Goal: Task Accomplishment & Management: Manage account settings

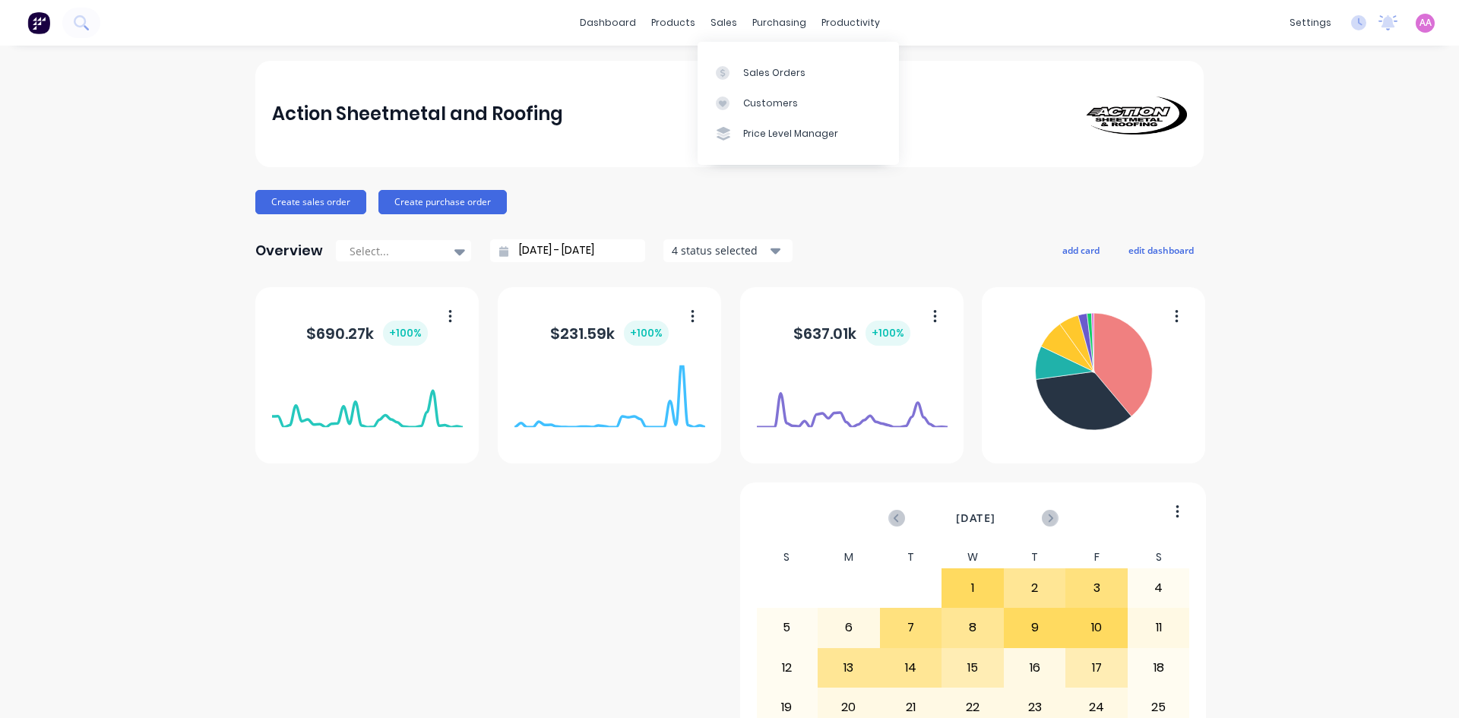
click at [717, 21] on div "sales" at bounding box center [724, 22] width 42 height 23
click at [749, 74] on div "Sales Orders" at bounding box center [774, 73] width 62 height 14
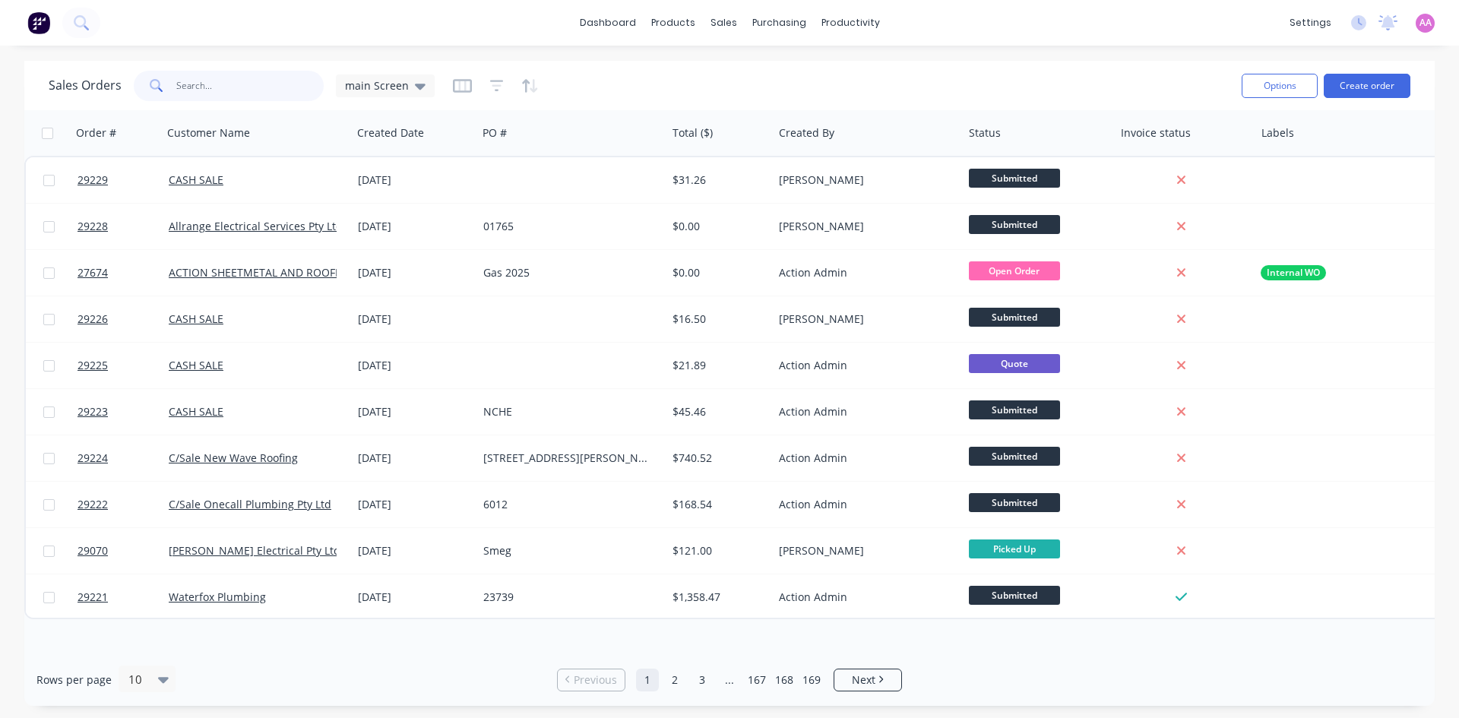
click at [238, 84] on input "text" at bounding box center [250, 86] width 148 height 30
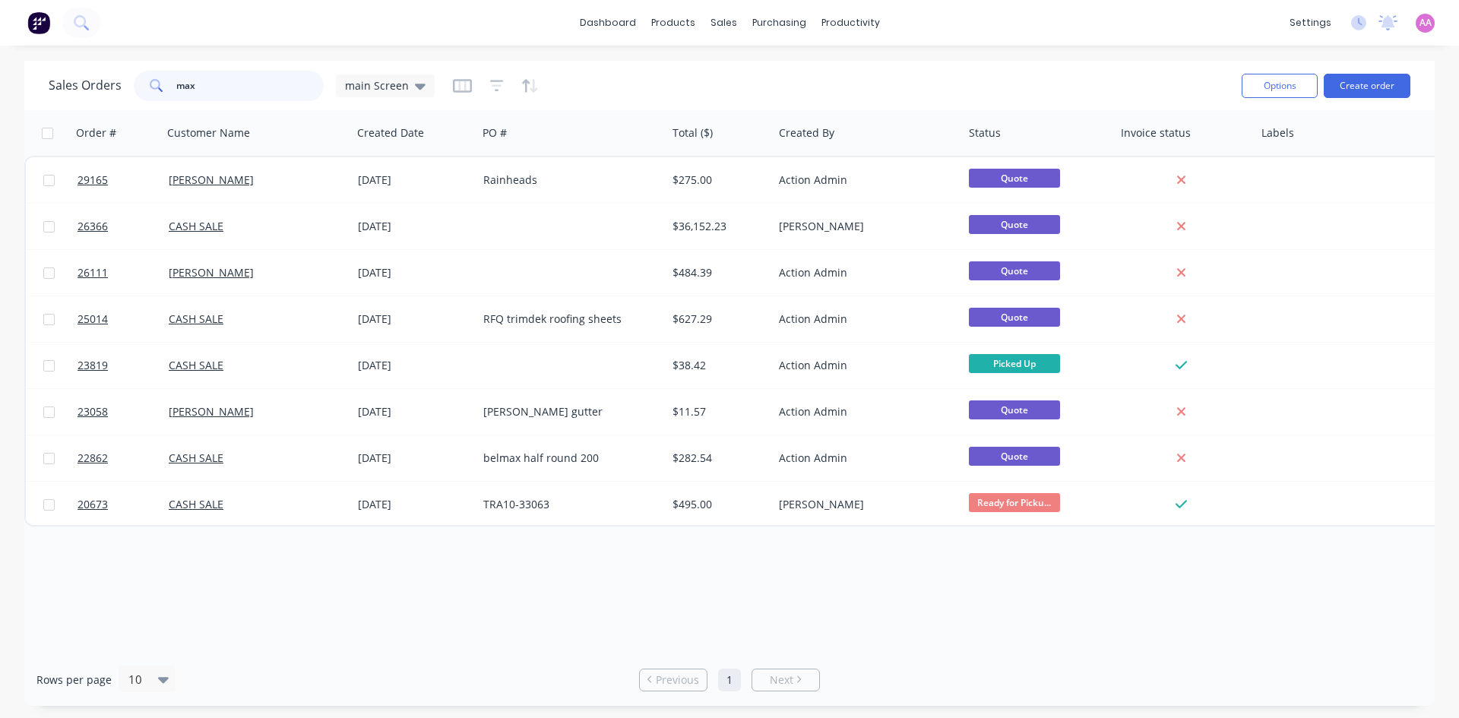
type input "max"
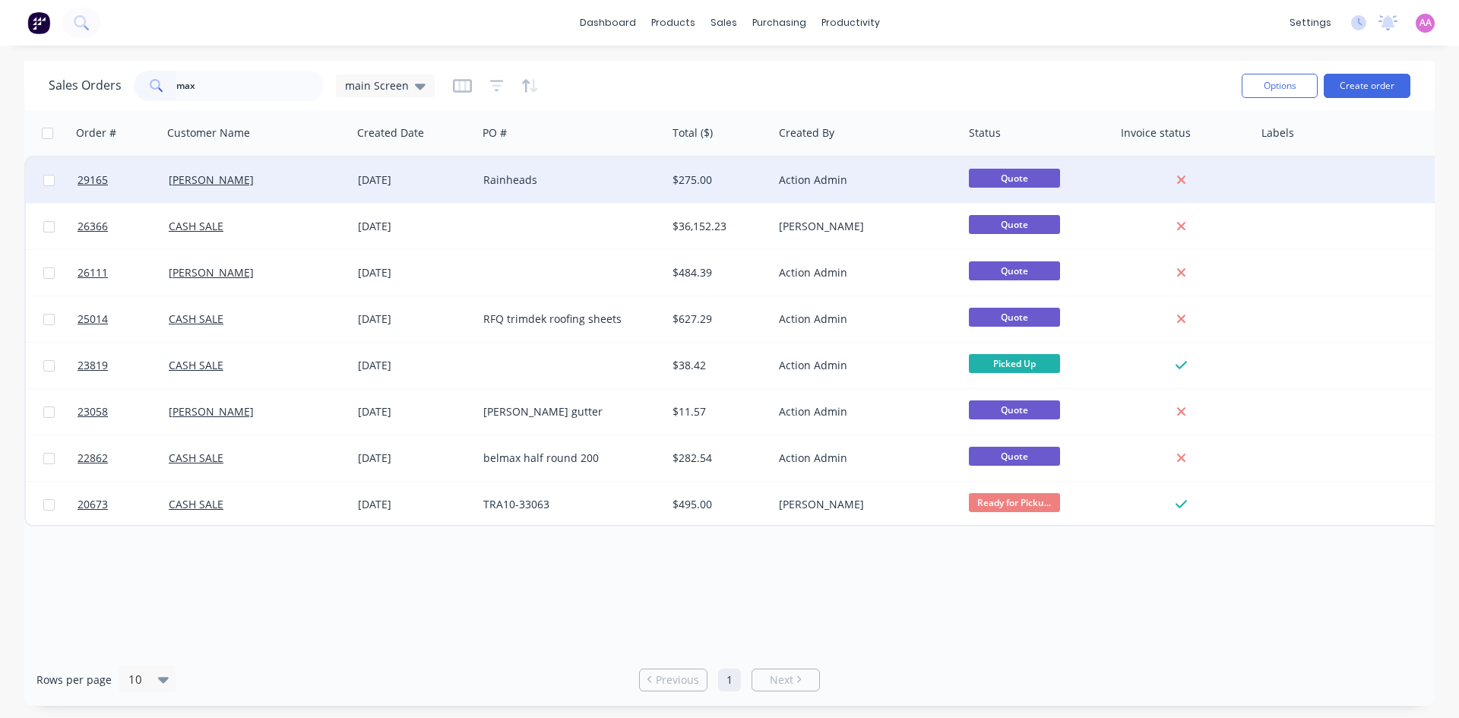
click at [492, 179] on div "Rainheads" at bounding box center [567, 179] width 169 height 15
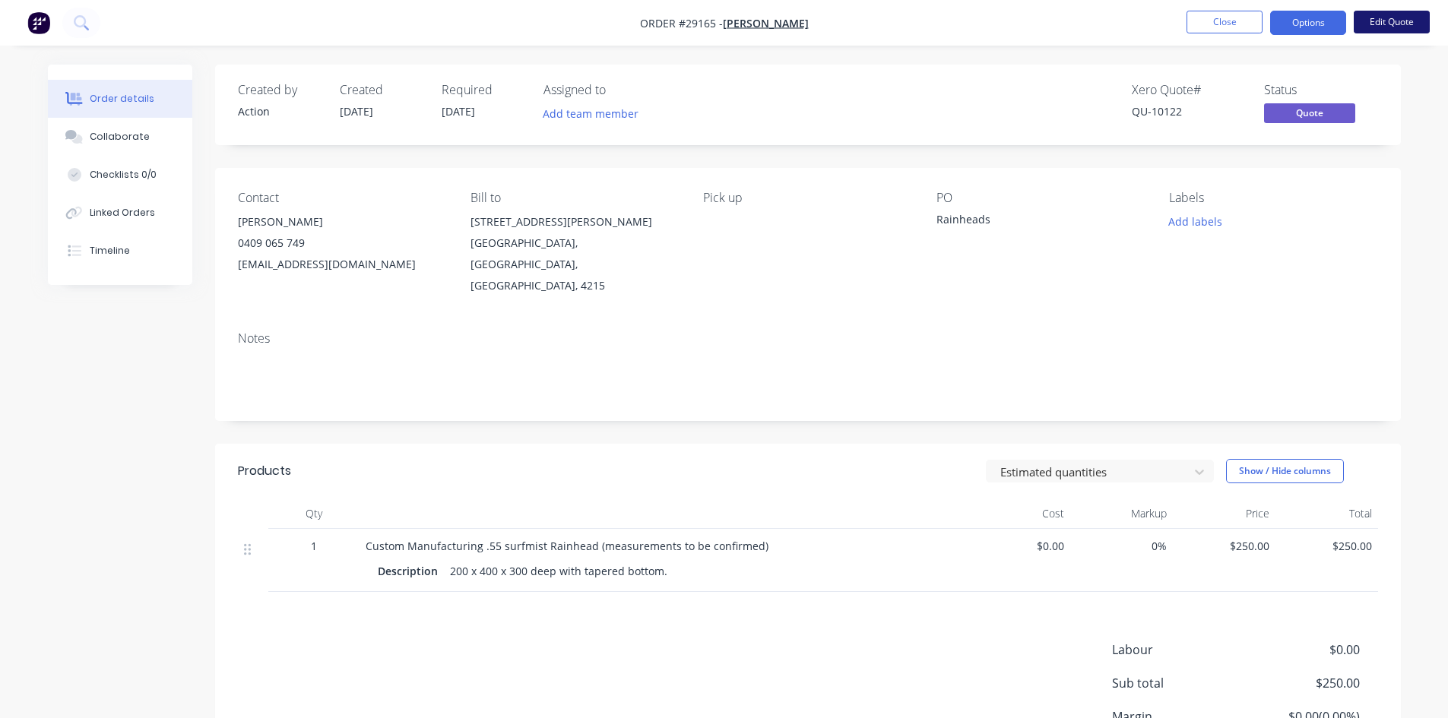
click at [1383, 28] on button "Edit Quote" at bounding box center [1391, 22] width 76 height 23
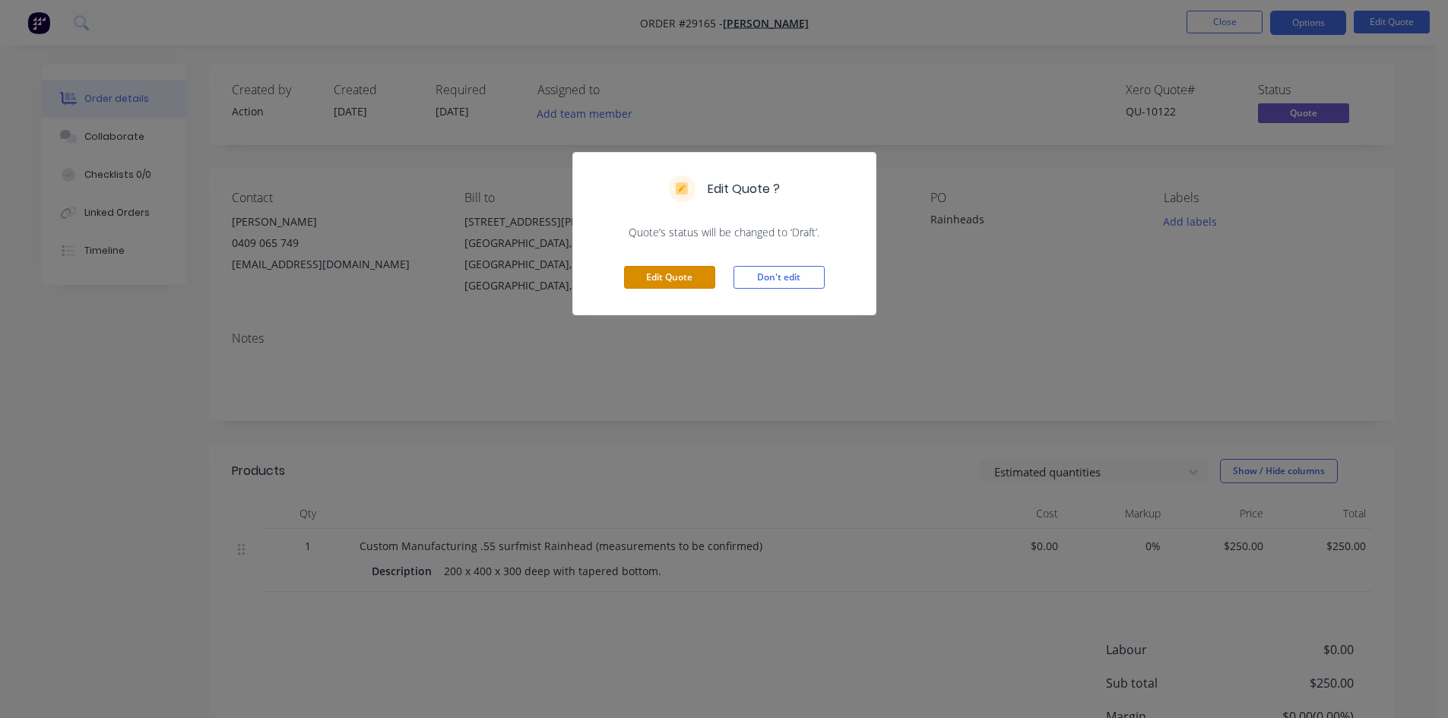
drag, startPoint x: 649, startPoint y: 271, endPoint x: 643, endPoint y: 286, distance: 17.1
click at [650, 271] on button "Edit Quote" at bounding box center [669, 277] width 91 height 23
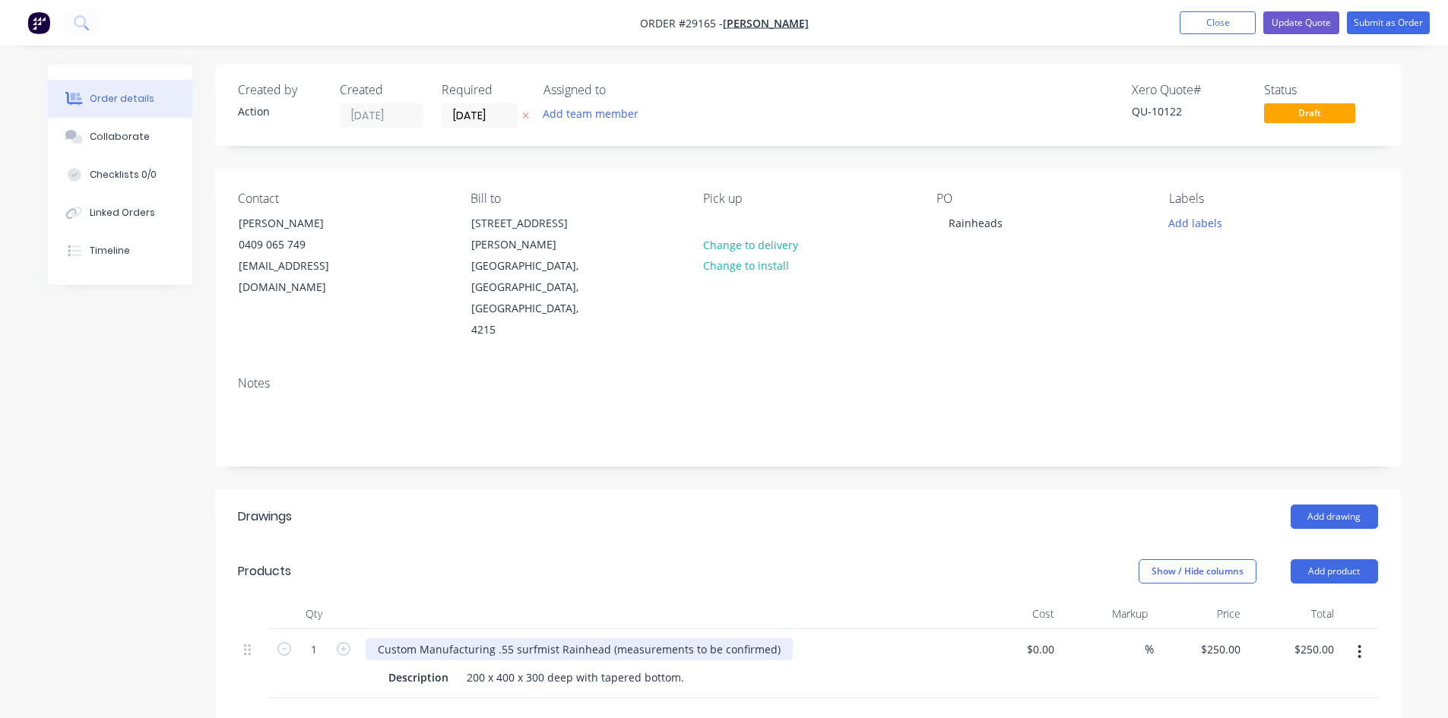
drag, startPoint x: 336, startPoint y: 583, endPoint x: 562, endPoint y: 583, distance: 225.7
click at [337, 642] on icon "button" at bounding box center [344, 649] width 14 height 14
type input "2"
type input "$500.00"
click at [1315, 559] on button "Add product" at bounding box center [1333, 571] width 87 height 24
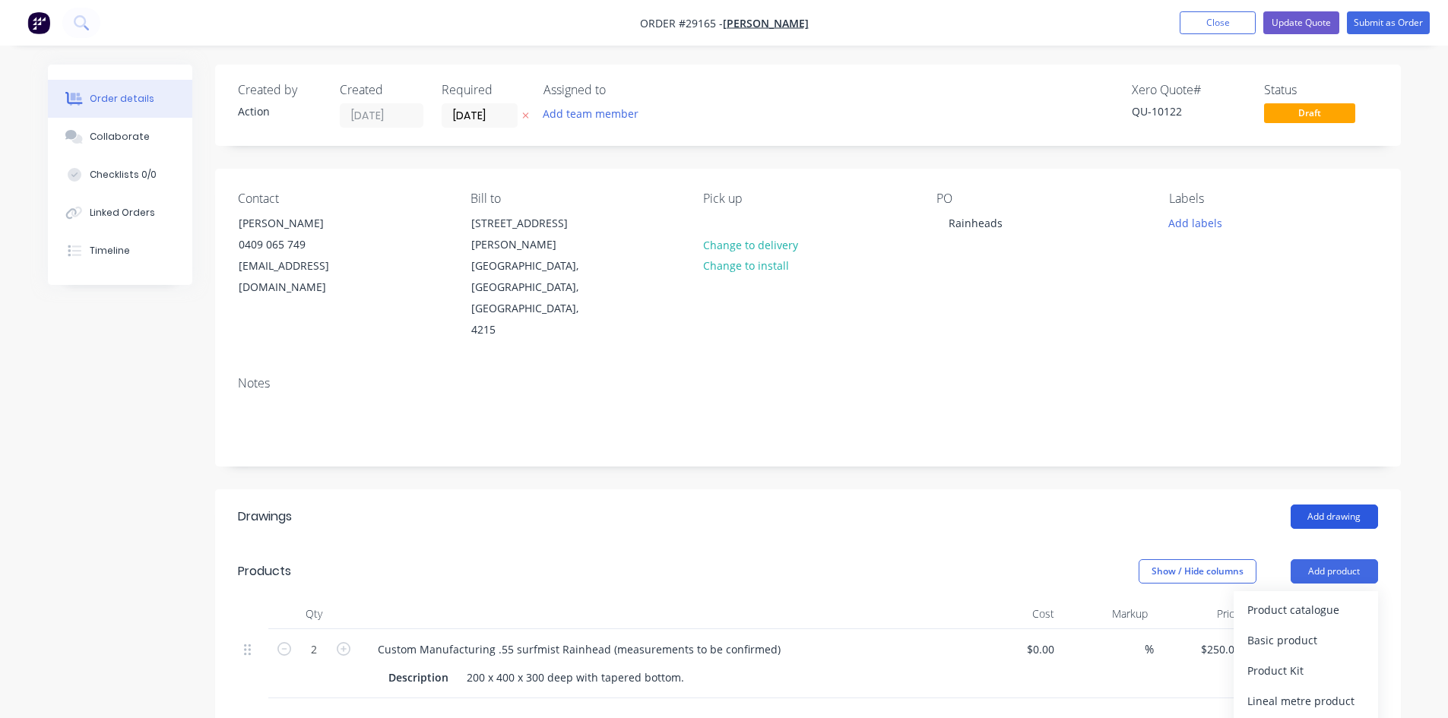
click at [1339, 505] on button "Add drawing" at bounding box center [1333, 517] width 87 height 24
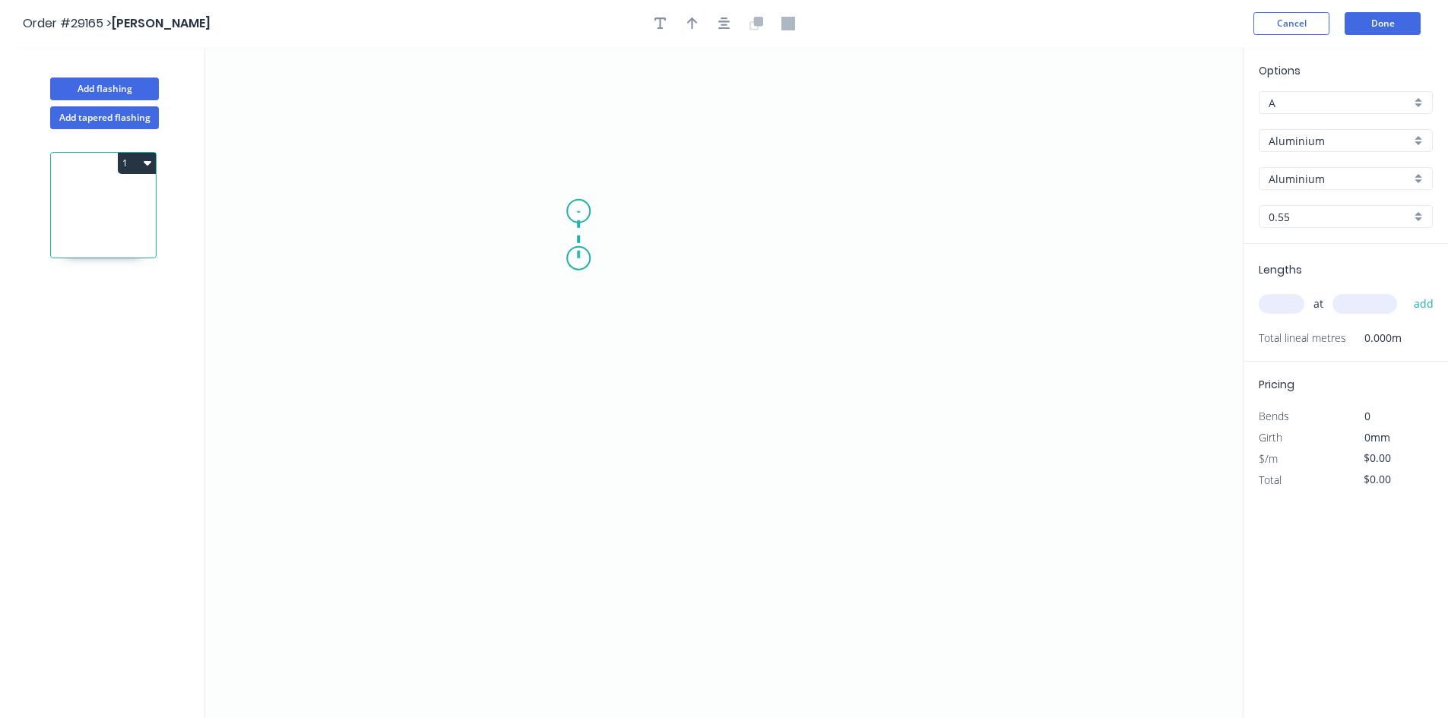
drag, startPoint x: 578, startPoint y: 258, endPoint x: 578, endPoint y: 211, distance: 47.1
click at [578, 211] on icon "0" at bounding box center [723, 382] width 1037 height 671
click at [508, 211] on icon "0 ?" at bounding box center [723, 382] width 1037 height 671
click at [498, 403] on icon "0 ? ?" at bounding box center [723, 382] width 1037 height 671
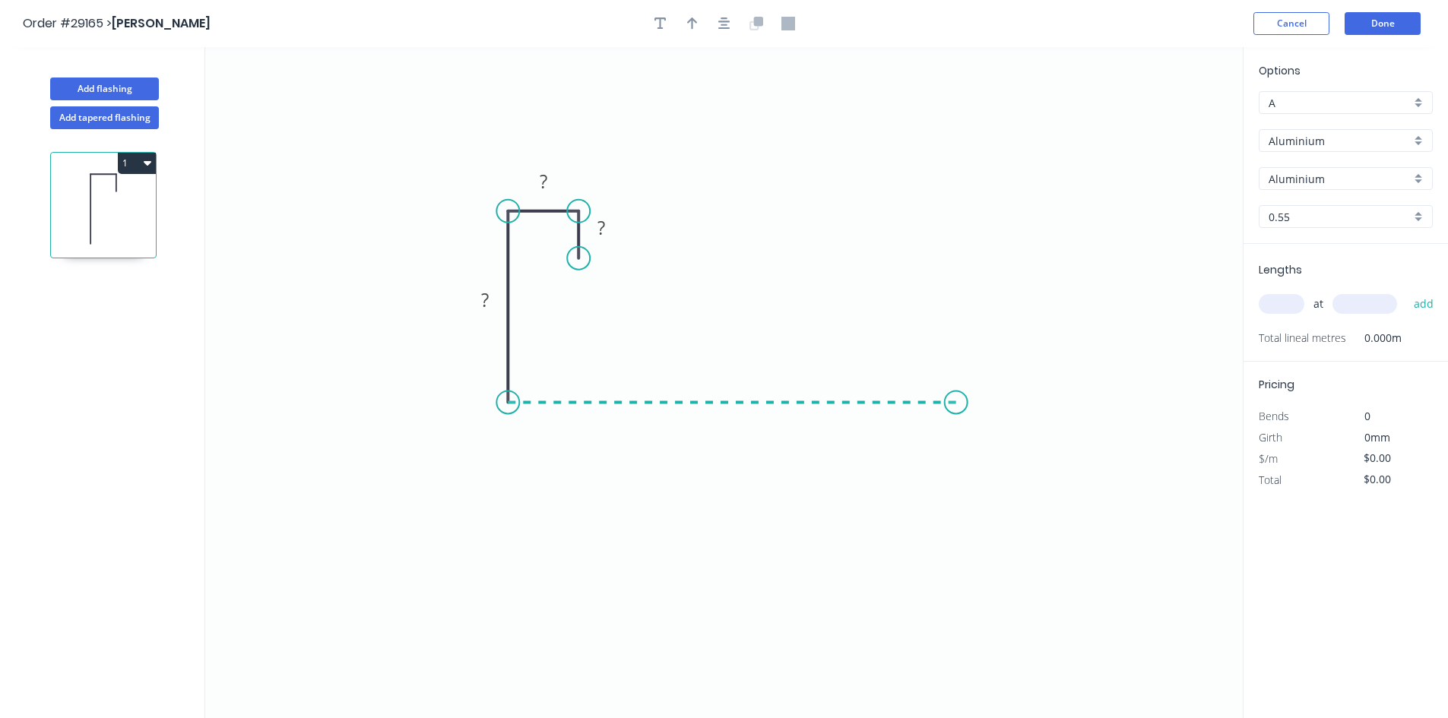
click at [956, 412] on icon "0 ? ? ?" at bounding box center [723, 382] width 1037 height 671
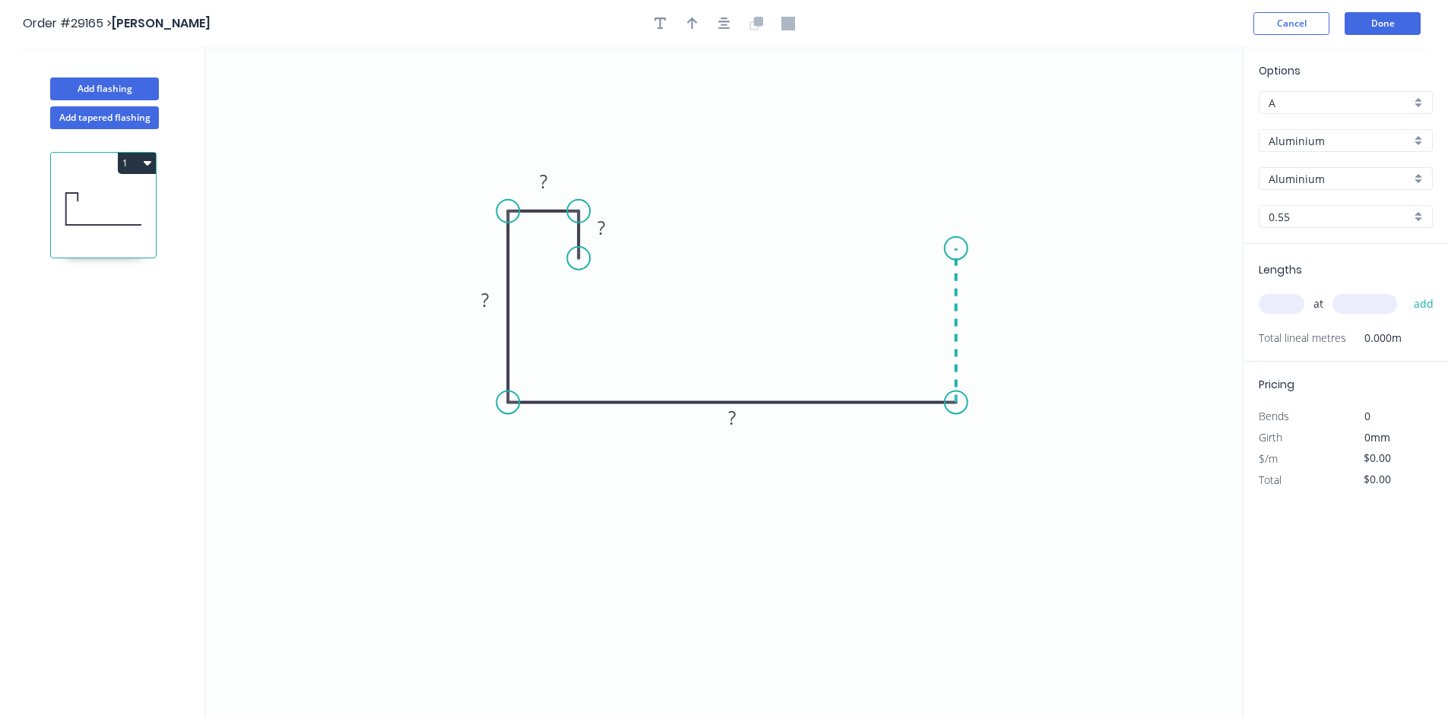
click at [954, 248] on icon "0 ? ? ? ?" at bounding box center [723, 382] width 1037 height 671
click at [611, 232] on rect at bounding box center [601, 228] width 30 height 21
click at [984, 445] on icon "0 25 25 315 250 300" at bounding box center [723, 382] width 1037 height 671
type input "$1.00"
click at [690, 29] on icon "button" at bounding box center [692, 24] width 11 height 14
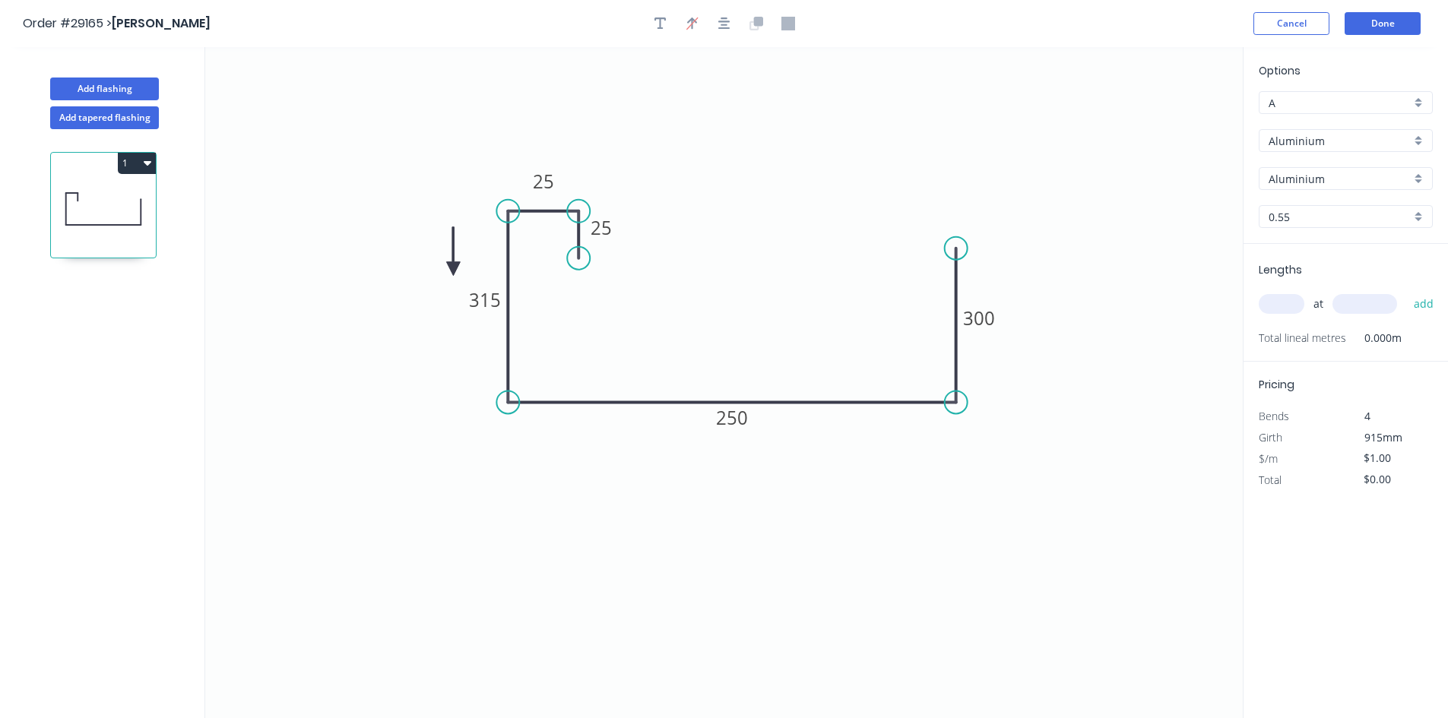
drag, startPoint x: 1168, startPoint y: 121, endPoint x: 453, endPoint y: 269, distance: 730.3
click at [453, 269] on icon at bounding box center [453, 251] width 14 height 49
click at [1284, 128] on div "Options A A Aluminium Aluminium Aluminium Aluminium 0.55 0.55" at bounding box center [1345, 153] width 204 height 182
click at [1288, 141] on input "Aluminium" at bounding box center [1339, 141] width 142 height 16
click at [1290, 195] on div "Colorbond" at bounding box center [1345, 196] width 172 height 27
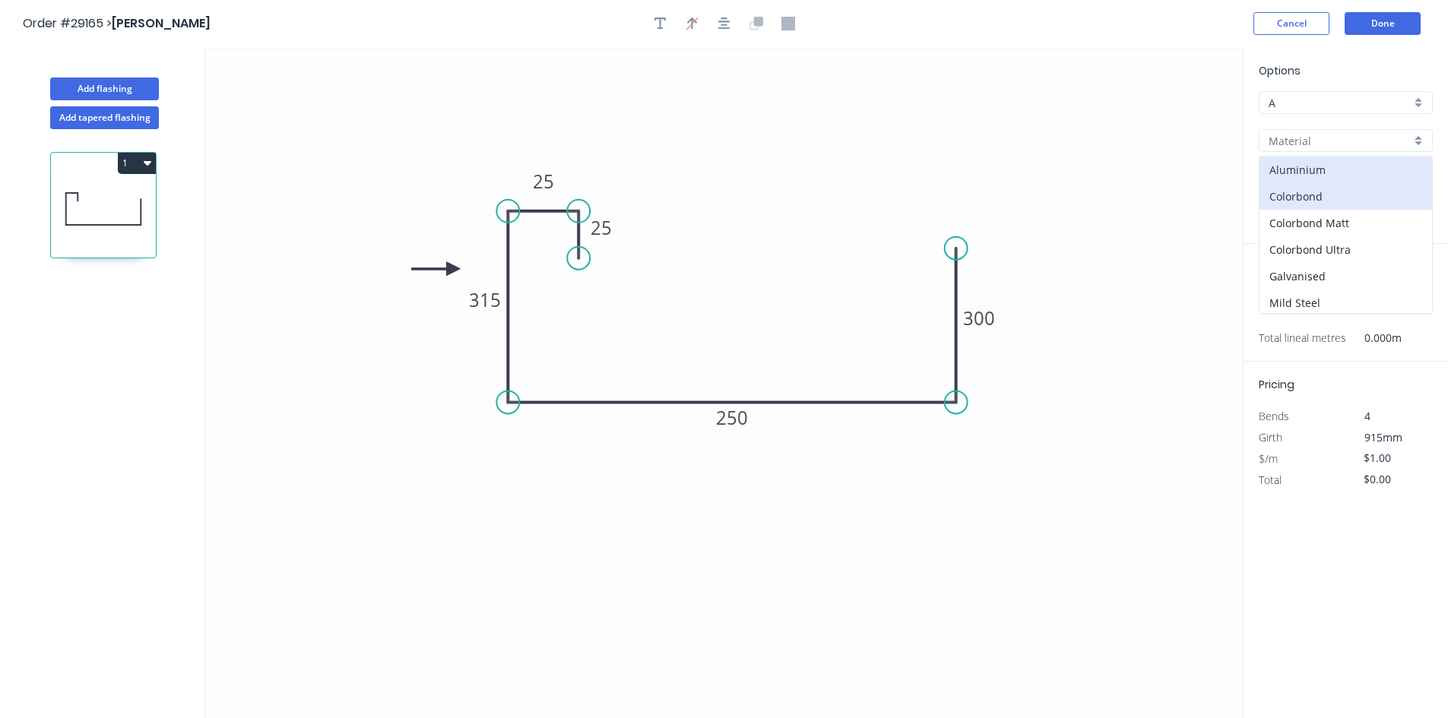
type input "Colorbond"
type input "Basalt"
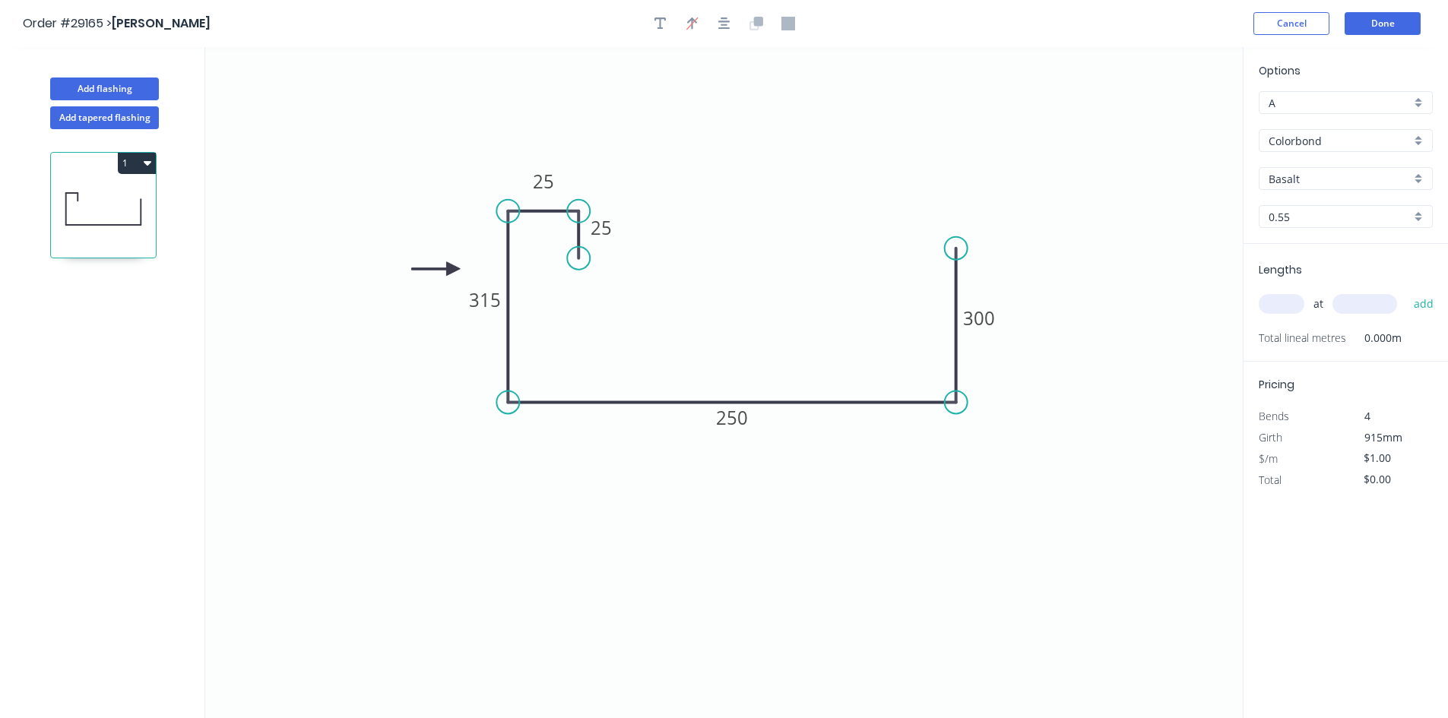
type input "$38.46"
click at [1293, 177] on input "Basalt" at bounding box center [1339, 179] width 142 height 16
click at [1286, 274] on div "Surfmist" at bounding box center [1345, 284] width 172 height 27
type input "Surfmist"
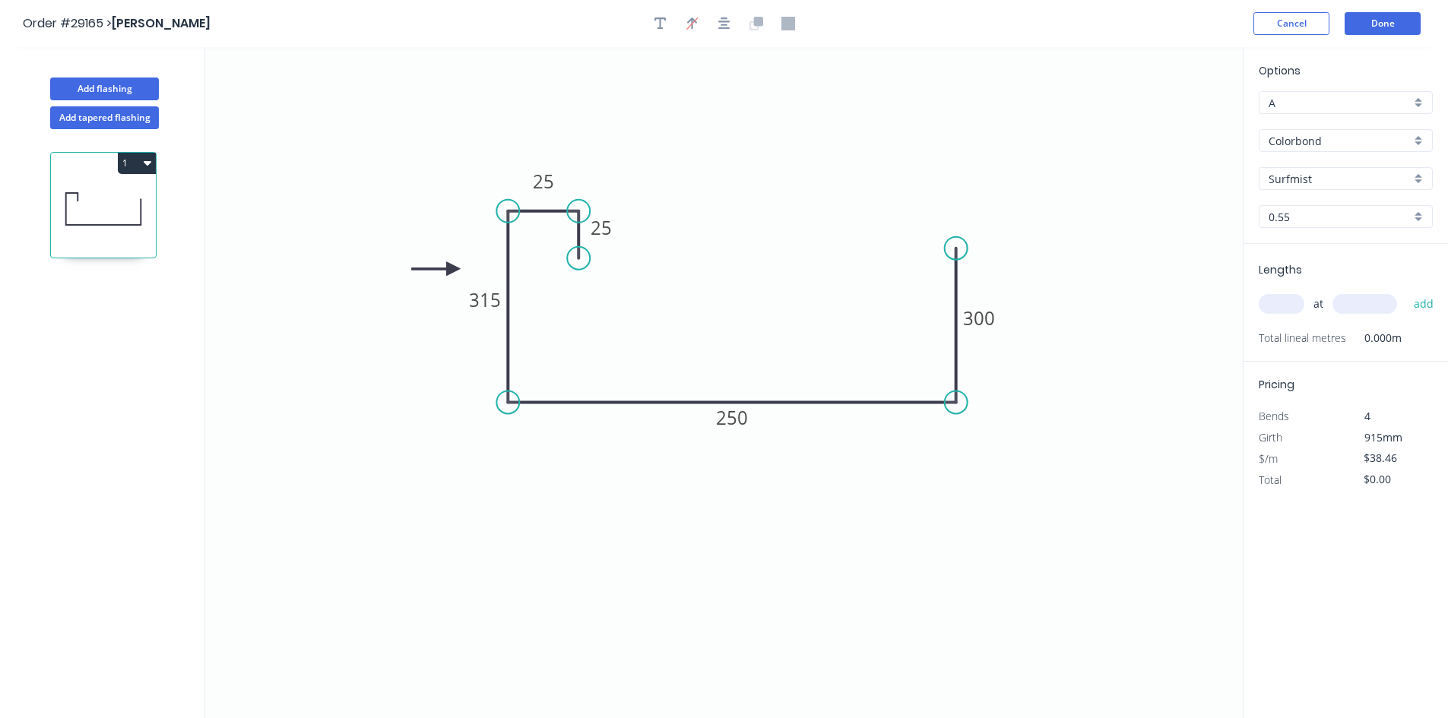
click at [1273, 301] on input "text" at bounding box center [1281, 304] width 46 height 20
type input "2"
type input "4500"
click at [1406, 291] on button "add" at bounding box center [1424, 304] width 36 height 26
type input "$346.14"
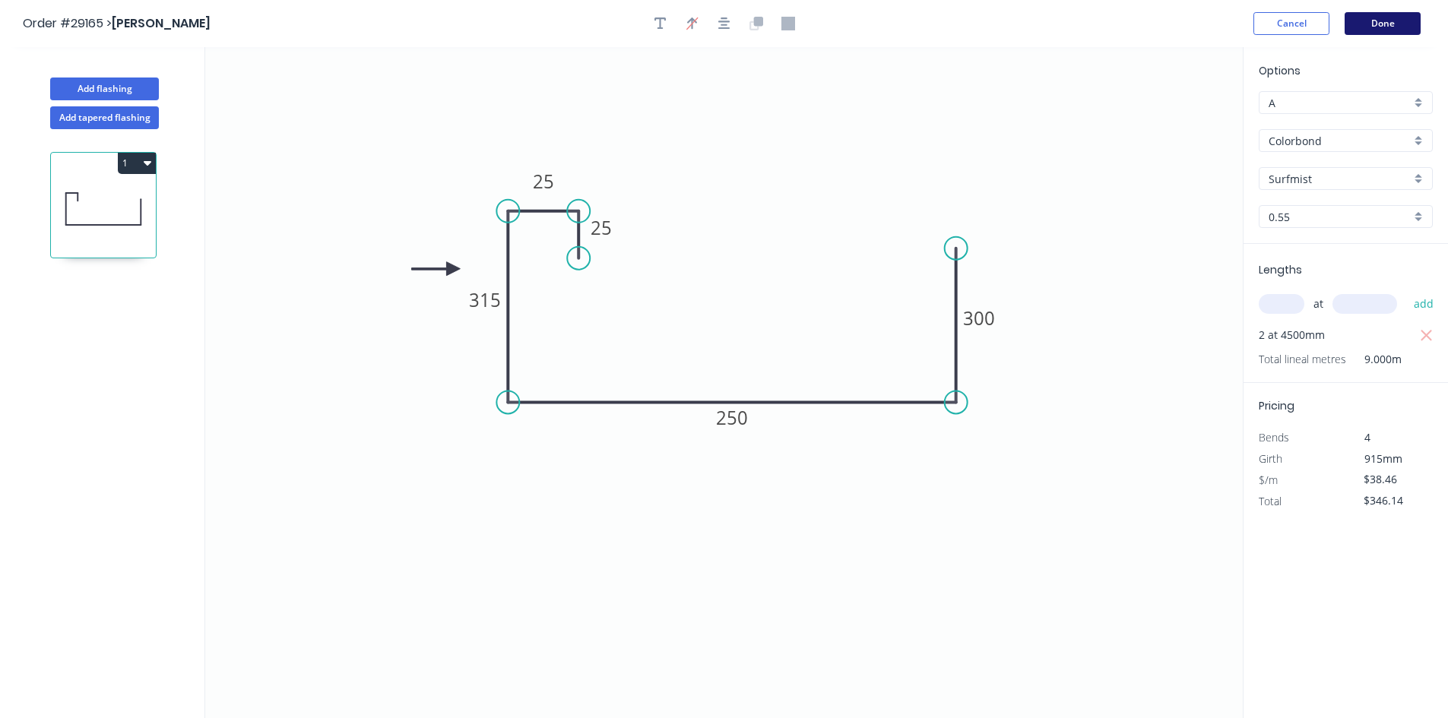
click at [1408, 24] on button "Done" at bounding box center [1382, 23] width 76 height 23
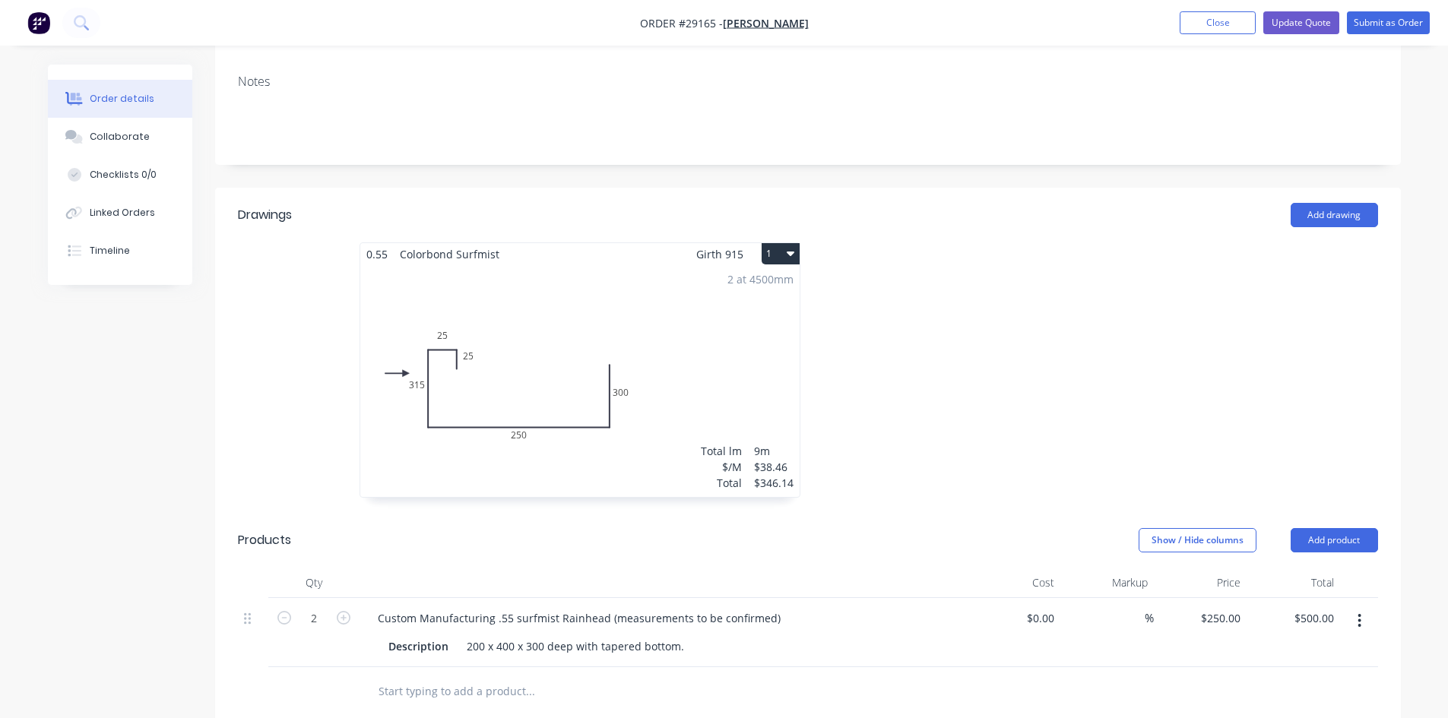
scroll to position [304, 0]
click at [625, 270] on div "2 at 4500mm Total lm $/M Total 9m $38.46 $346.14" at bounding box center [579, 379] width 439 height 232
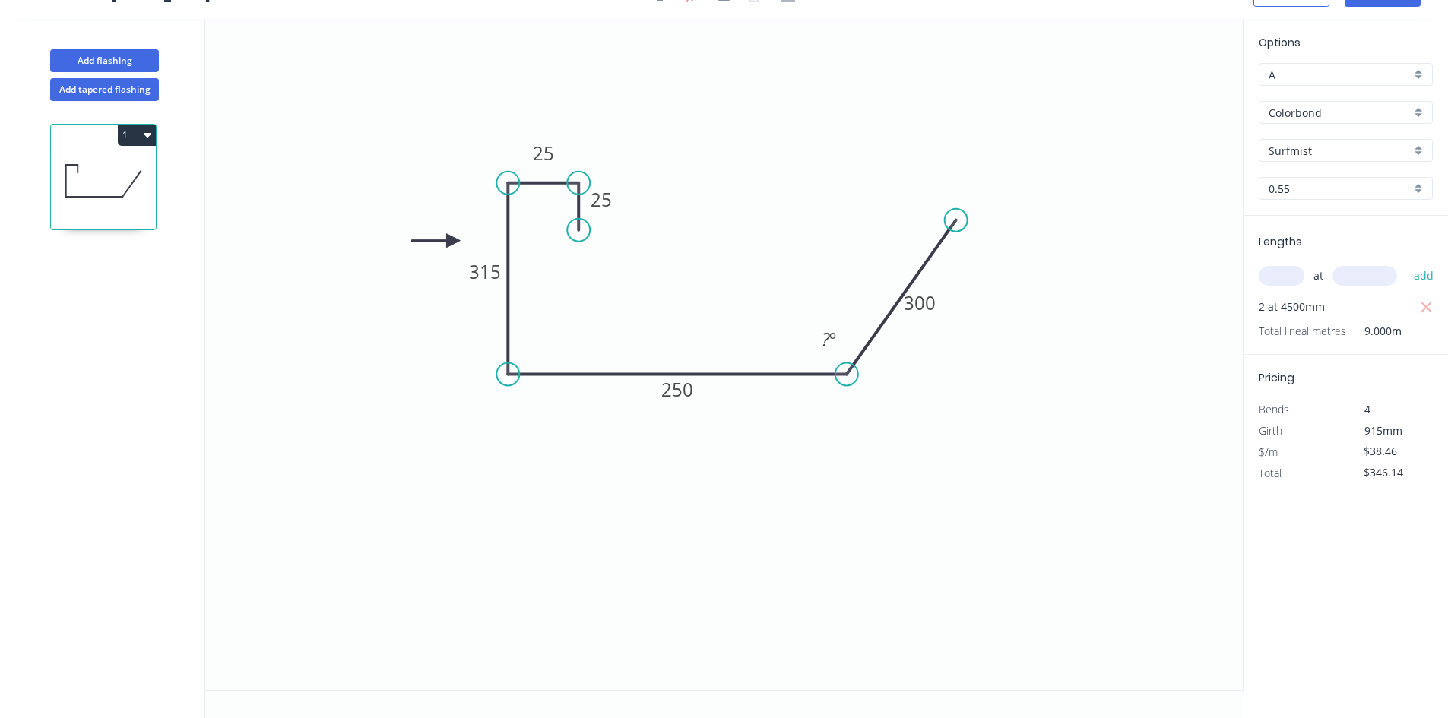
drag, startPoint x: 907, startPoint y: 376, endPoint x: 847, endPoint y: 372, distance: 61.0
click at [847, 372] on circle at bounding box center [846, 373] width 23 height 23
drag, startPoint x: 847, startPoint y: 375, endPoint x: 799, endPoint y: 370, distance: 48.9
click at [799, 370] on circle at bounding box center [798, 377] width 23 height 23
drag, startPoint x: 798, startPoint y: 375, endPoint x: 801, endPoint y: 356, distance: 18.5
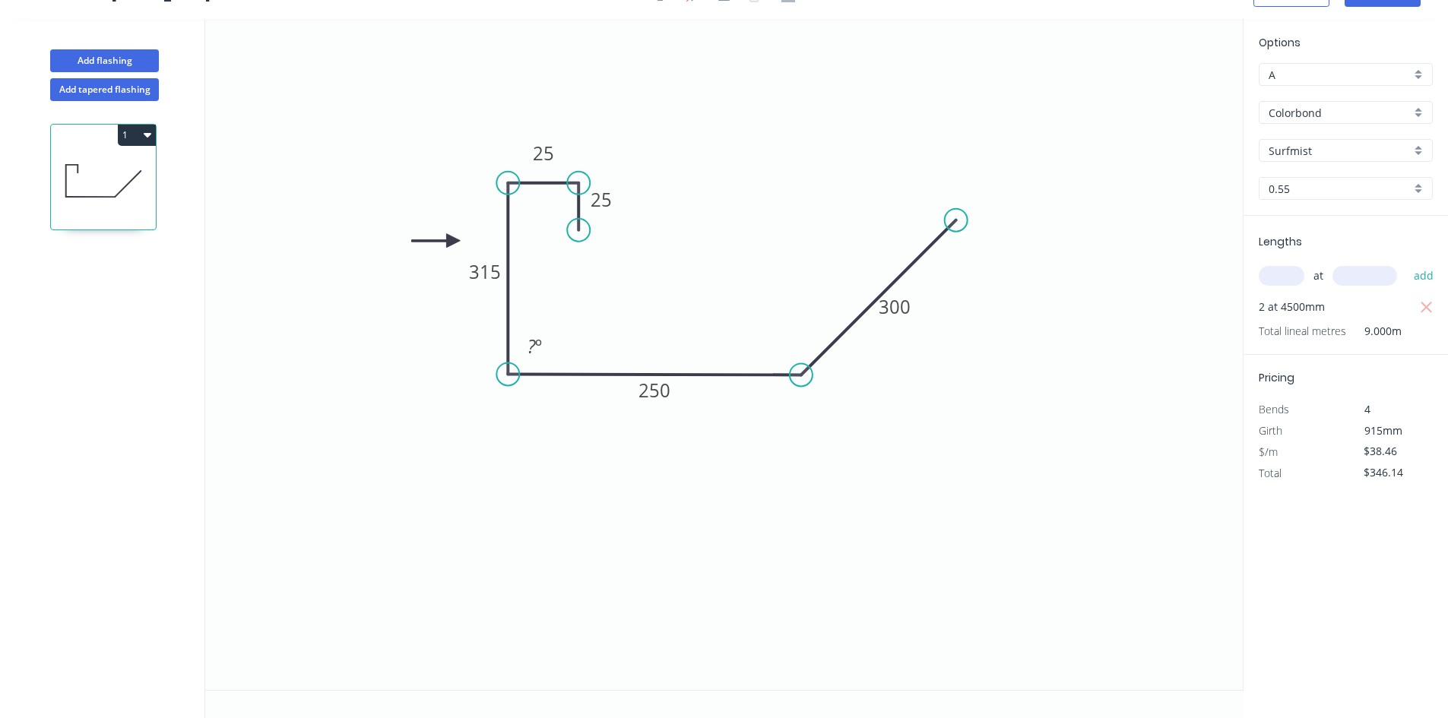
click at [801, 356] on icon "0 25 25 315 250 300 ? º" at bounding box center [723, 354] width 1037 height 671
drag, startPoint x: 950, startPoint y: 213, endPoint x: 807, endPoint y: 188, distance: 145.0
click at [807, 188] on circle at bounding box center [801, 187] width 23 height 23
click at [1042, 299] on icon "0 25 25 315 250 300 ? º" at bounding box center [723, 354] width 1037 height 671
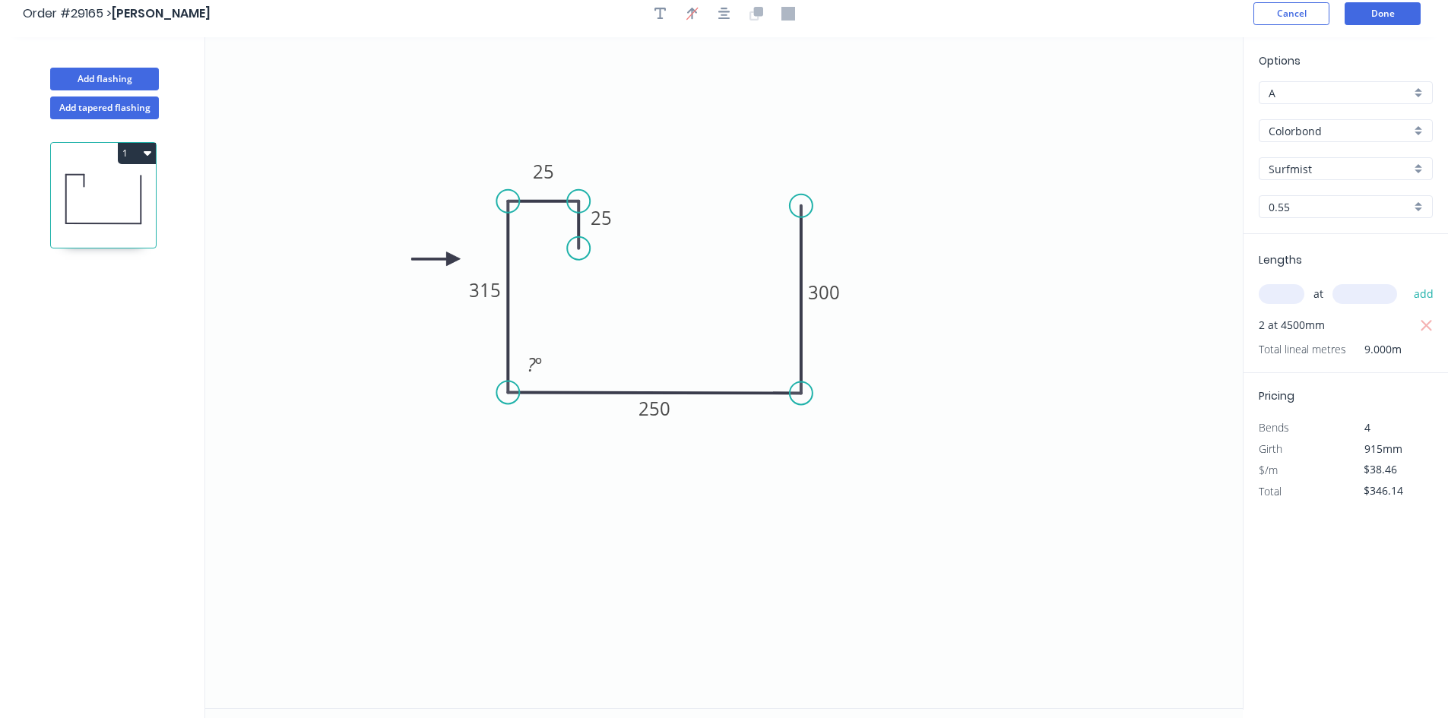
scroll to position [0, 0]
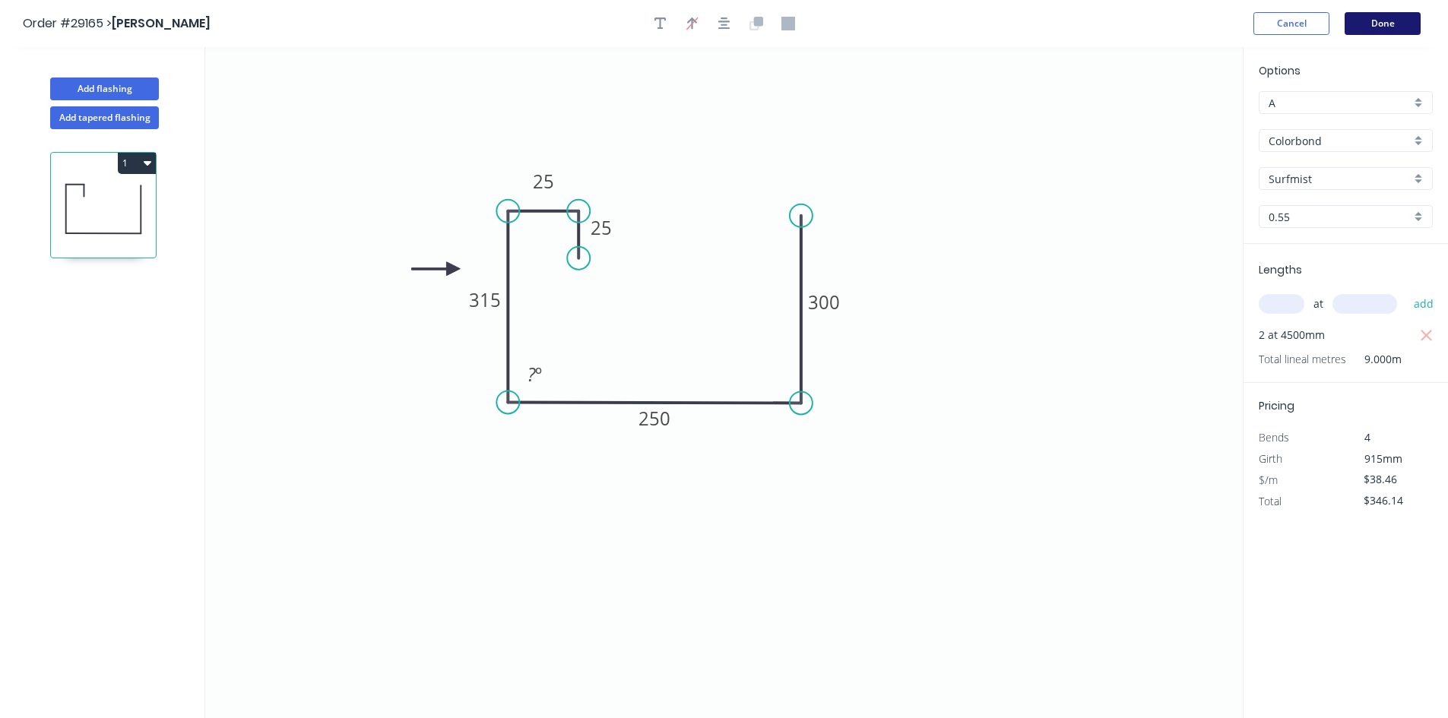
click at [1369, 23] on button "Done" at bounding box center [1382, 23] width 76 height 23
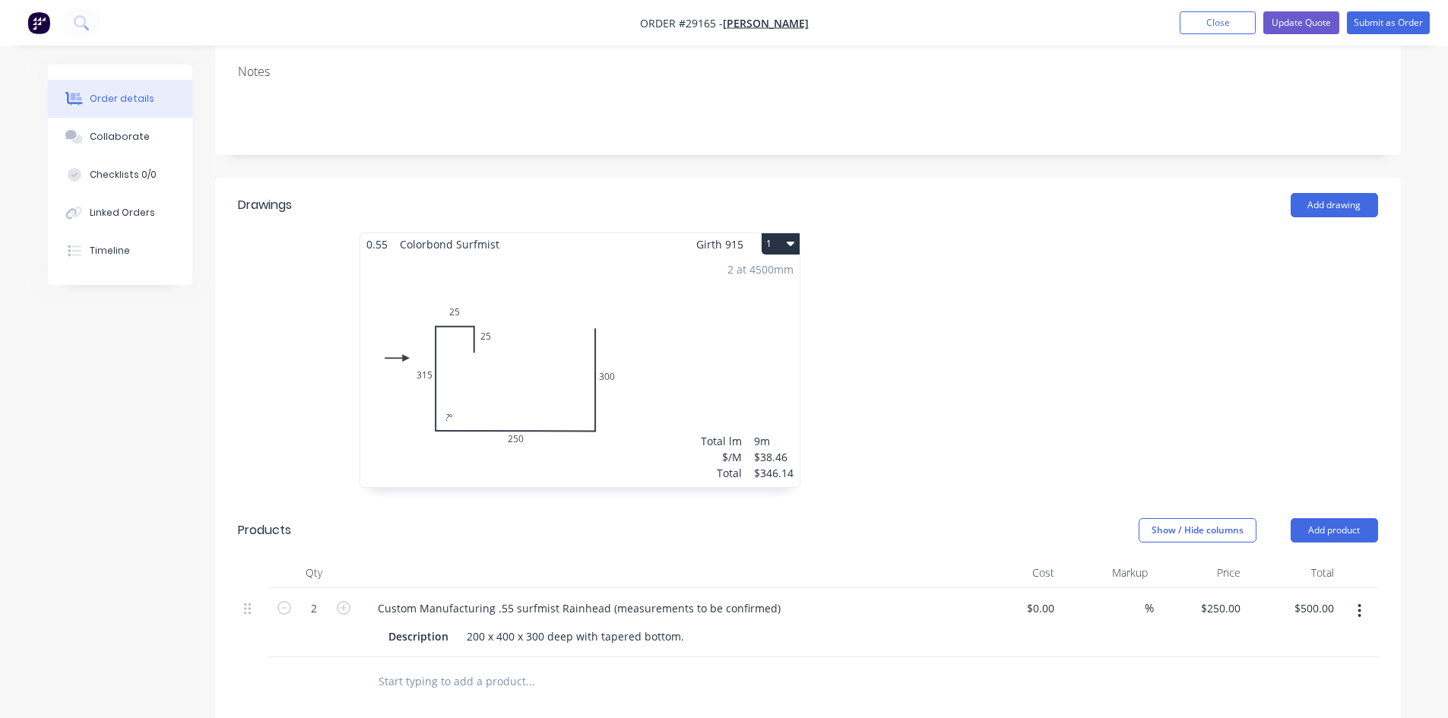
scroll to position [456, 0]
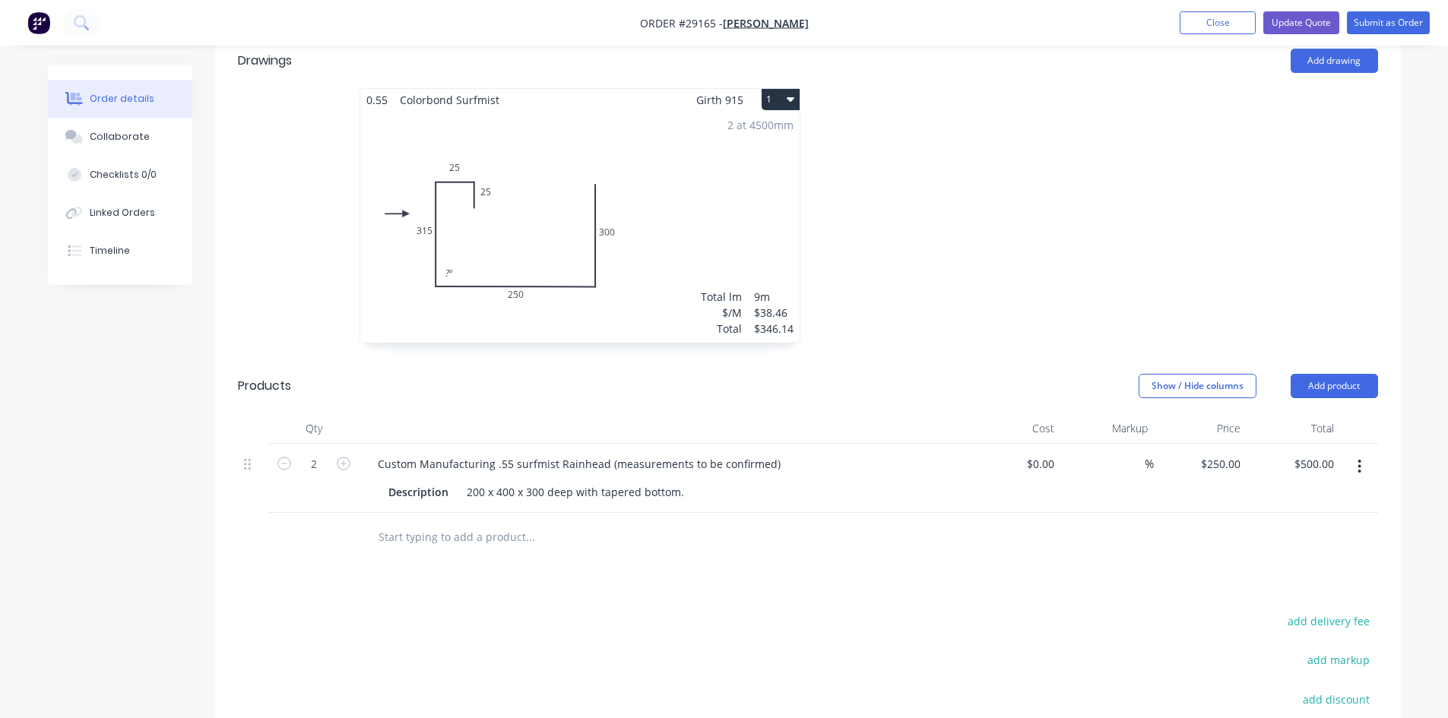
click at [461, 194] on div "2 at 4500mm Total lm $/M Total 9m $38.46 $346.14" at bounding box center [579, 227] width 439 height 232
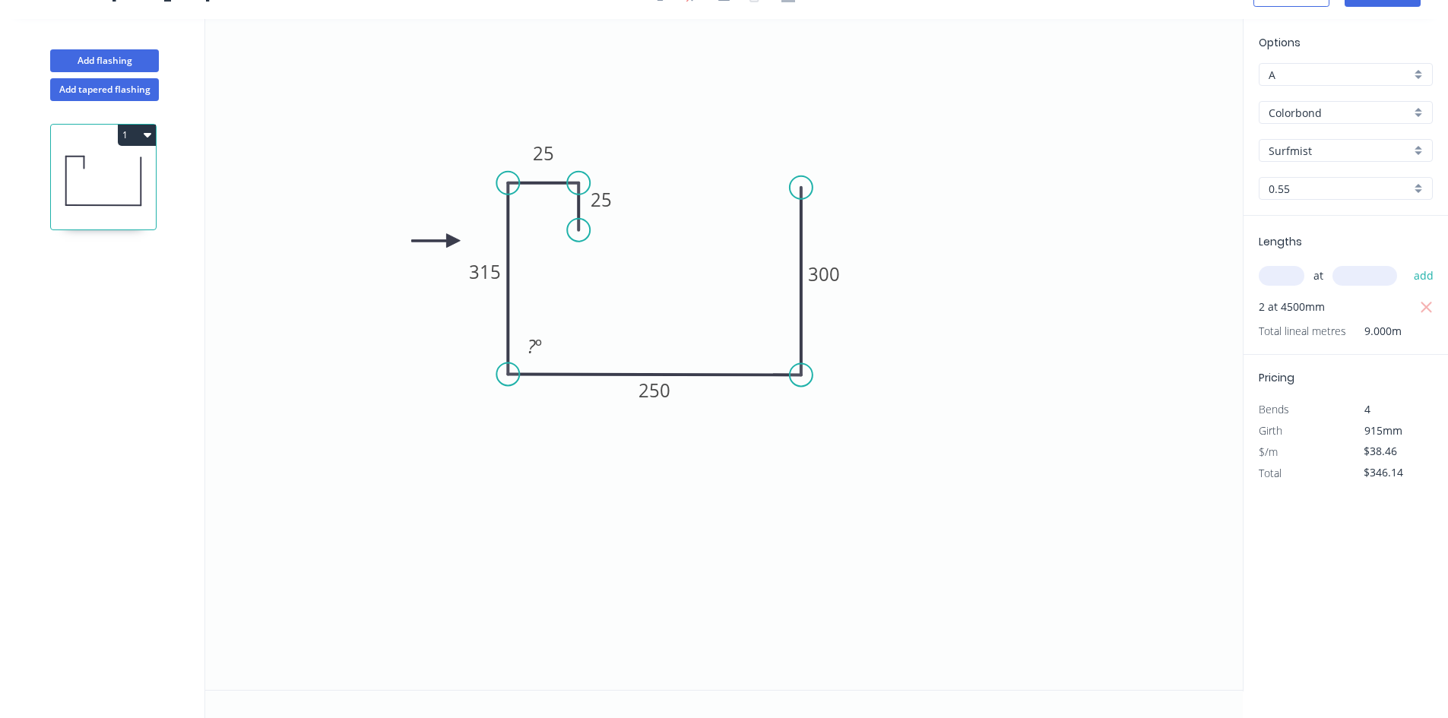
scroll to position [28, 0]
drag, startPoint x: 511, startPoint y: 374, endPoint x: 502, endPoint y: 375, distance: 8.4
click at [502, 375] on circle at bounding box center [507, 374] width 23 height 23
click at [932, 442] on icon "0 25 25 315 250 300" at bounding box center [723, 354] width 1037 height 671
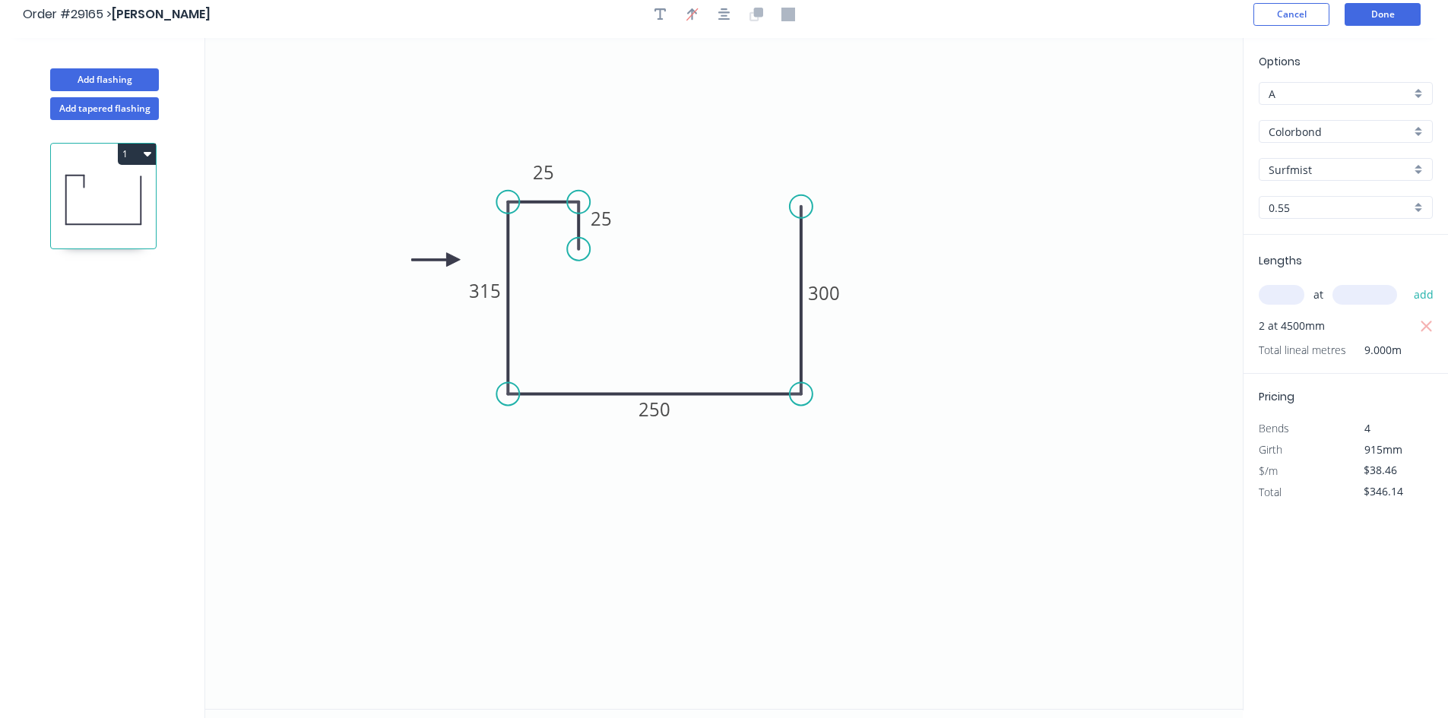
scroll to position [0, 0]
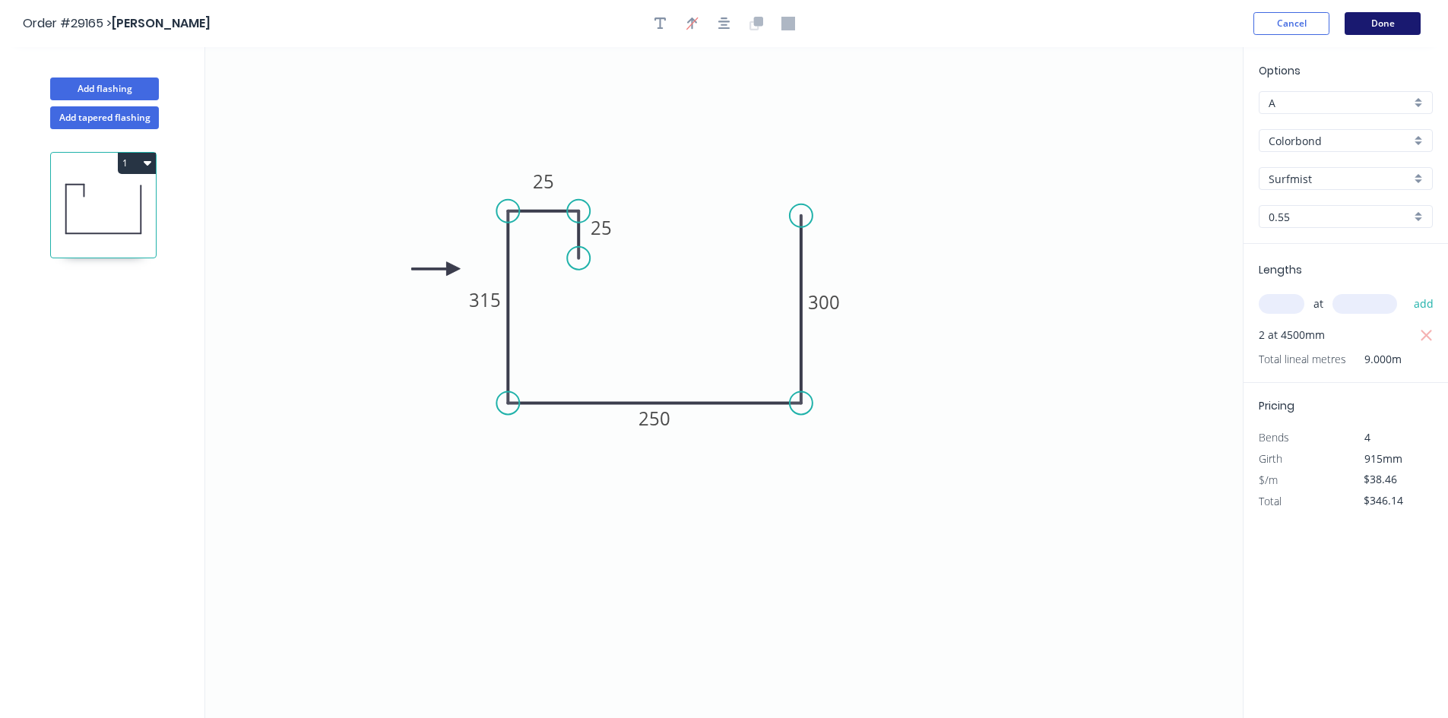
click at [1374, 29] on button "Done" at bounding box center [1382, 23] width 76 height 23
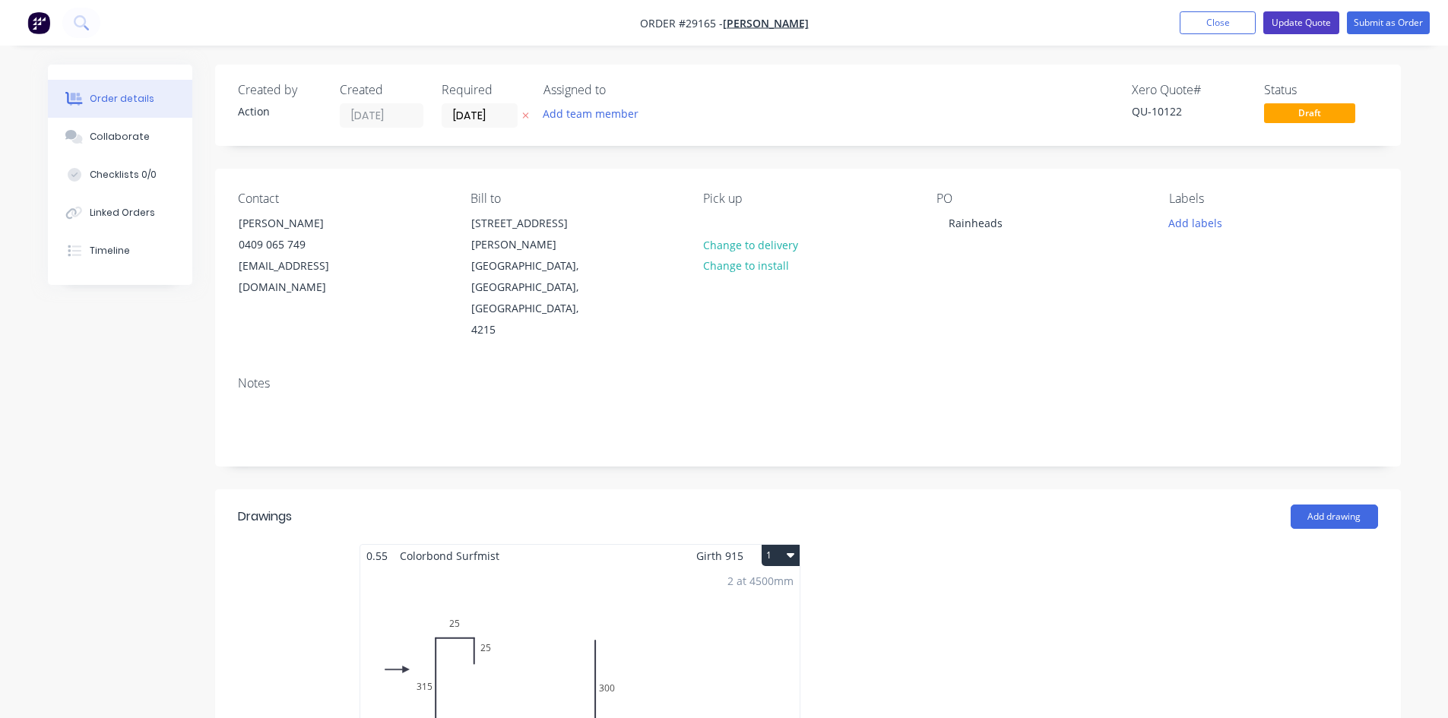
click at [1304, 24] on button "Update Quote" at bounding box center [1301, 22] width 76 height 23
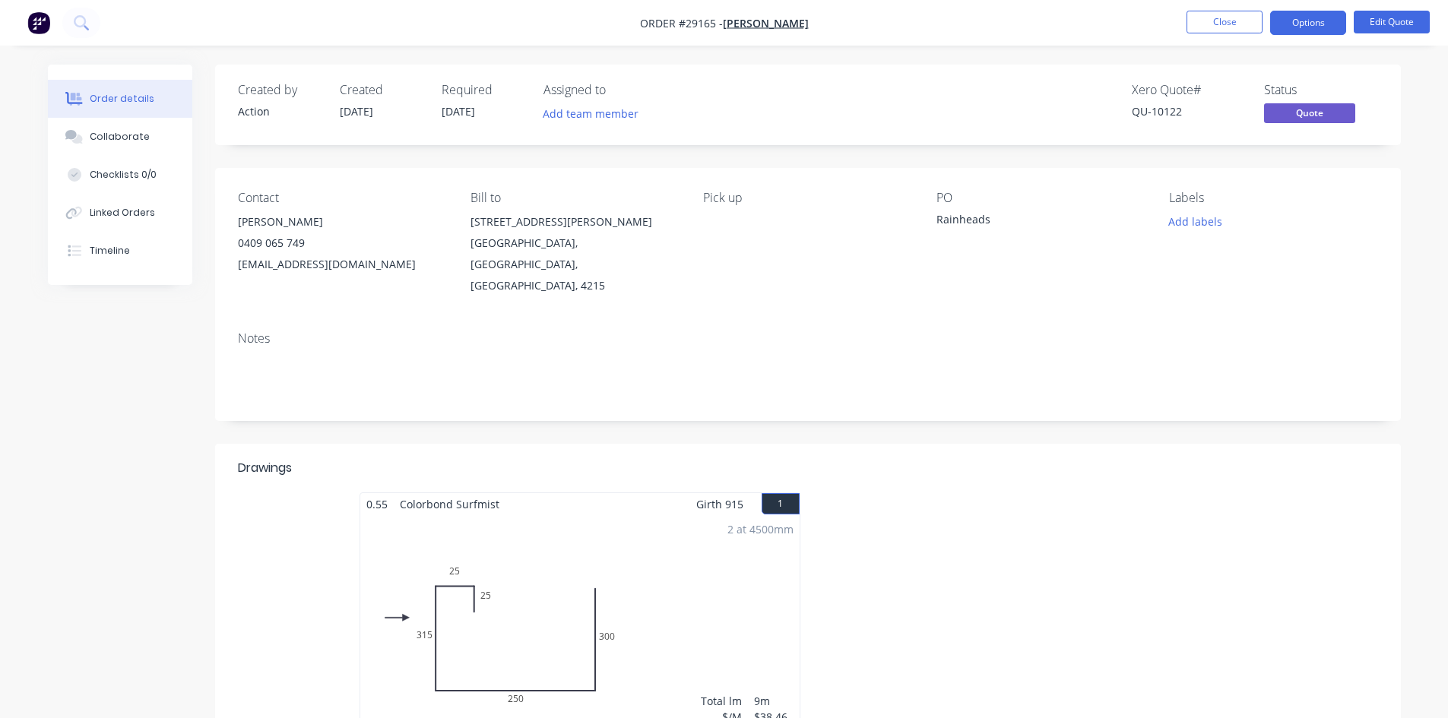
click at [1305, 21] on button "Options" at bounding box center [1308, 23] width 76 height 24
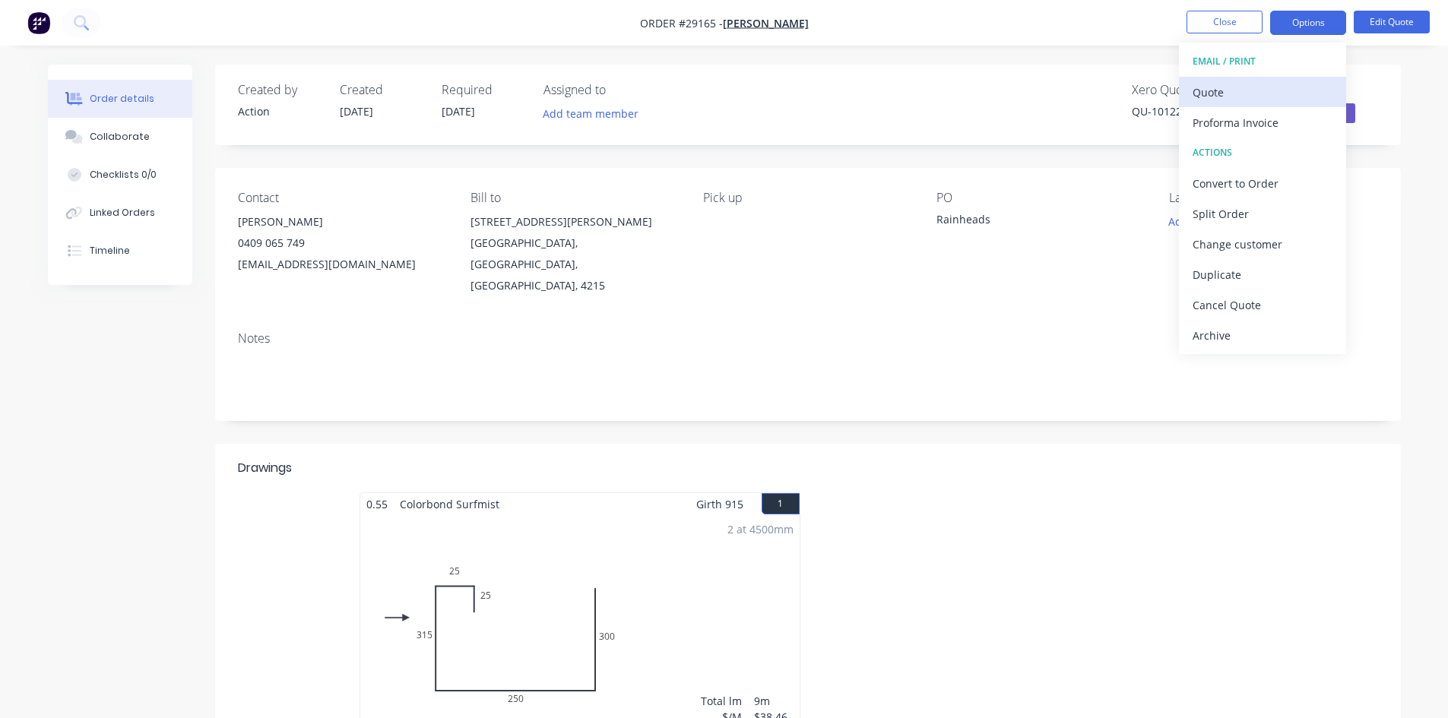
click at [1223, 89] on div "Quote" at bounding box center [1262, 92] width 140 height 22
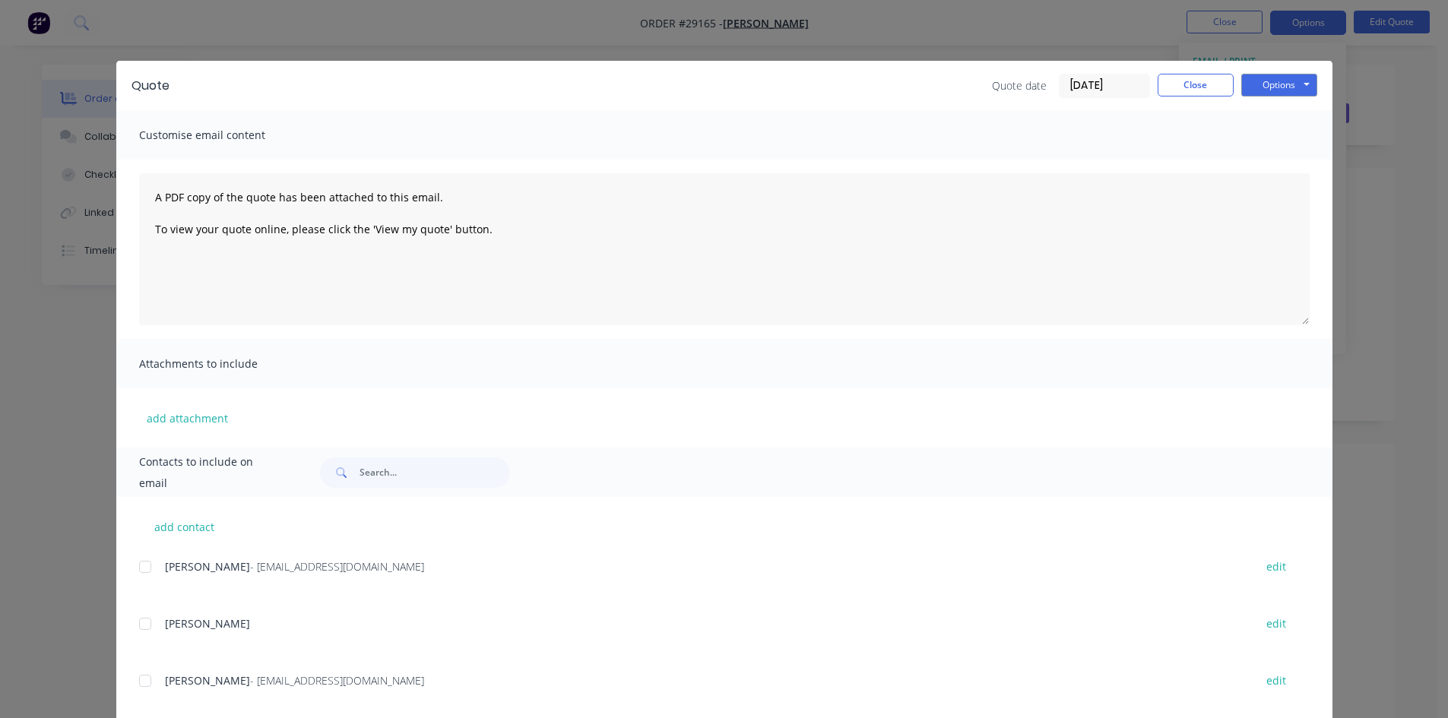
drag, startPoint x: 137, startPoint y: 568, endPoint x: 651, endPoint y: 361, distance: 554.7
click at [137, 568] on div at bounding box center [145, 567] width 30 height 30
click at [1271, 95] on button "Options" at bounding box center [1279, 85] width 76 height 23
click at [1259, 170] on button "Email" at bounding box center [1289, 162] width 97 height 25
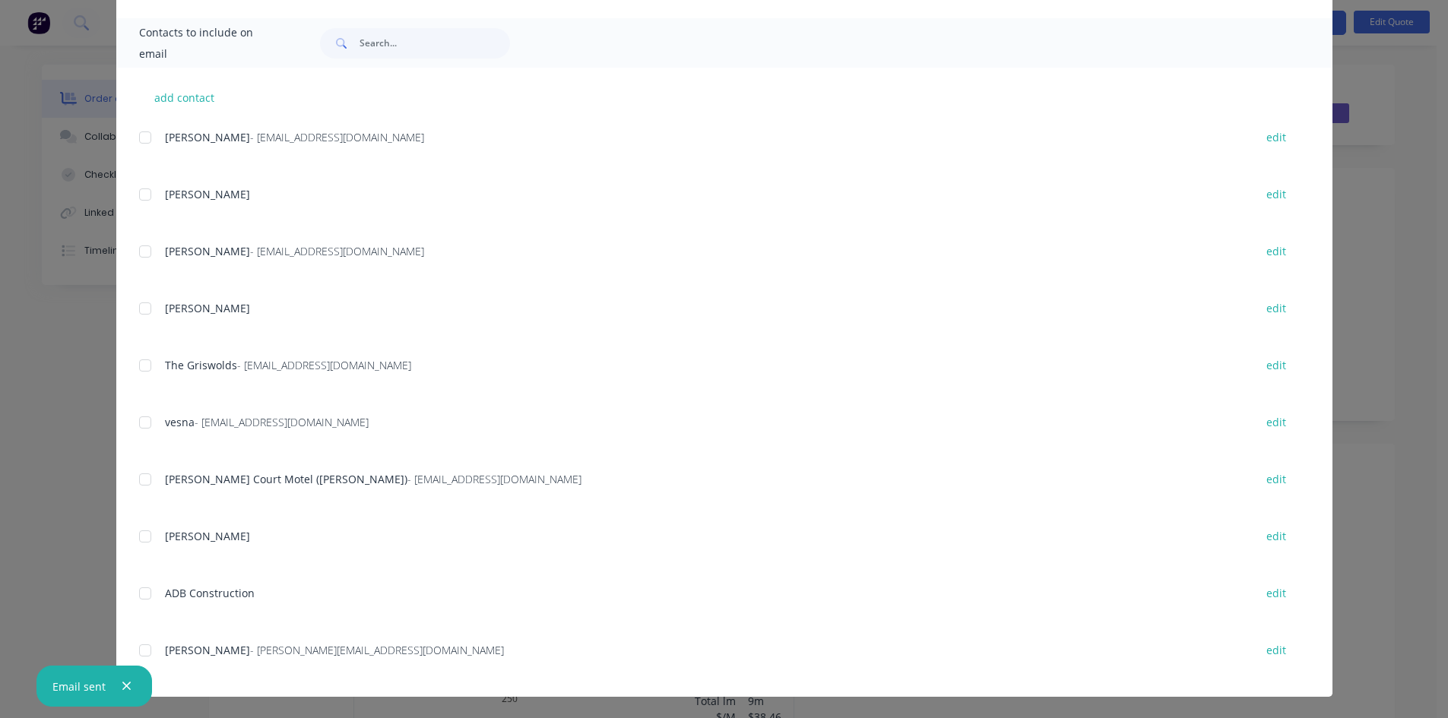
scroll to position [442, 0]
click at [305, 671] on div "Christopher Rahme - chris@colourtec.com.au edit" at bounding box center [735, 659] width 1193 height 39
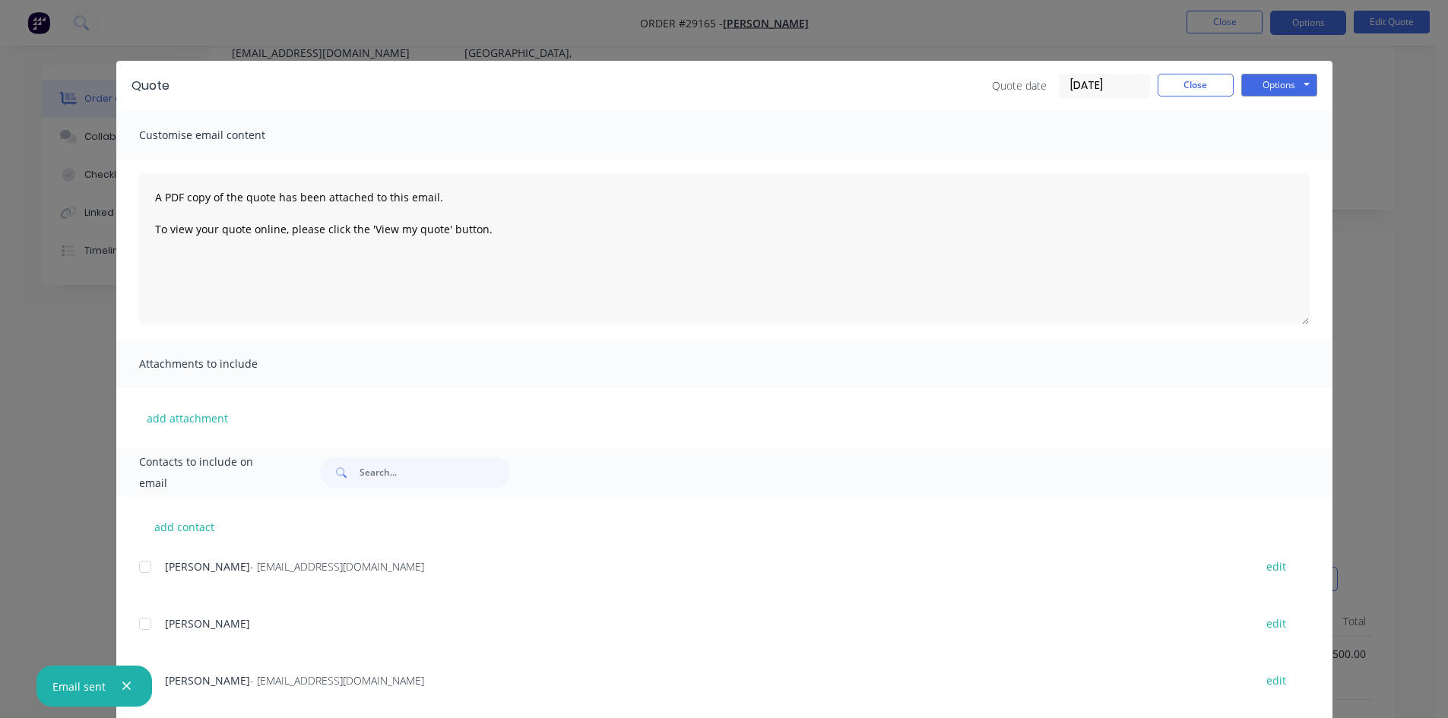
scroll to position [184, 0]
click at [1192, 79] on button "Close" at bounding box center [1195, 85] width 76 height 23
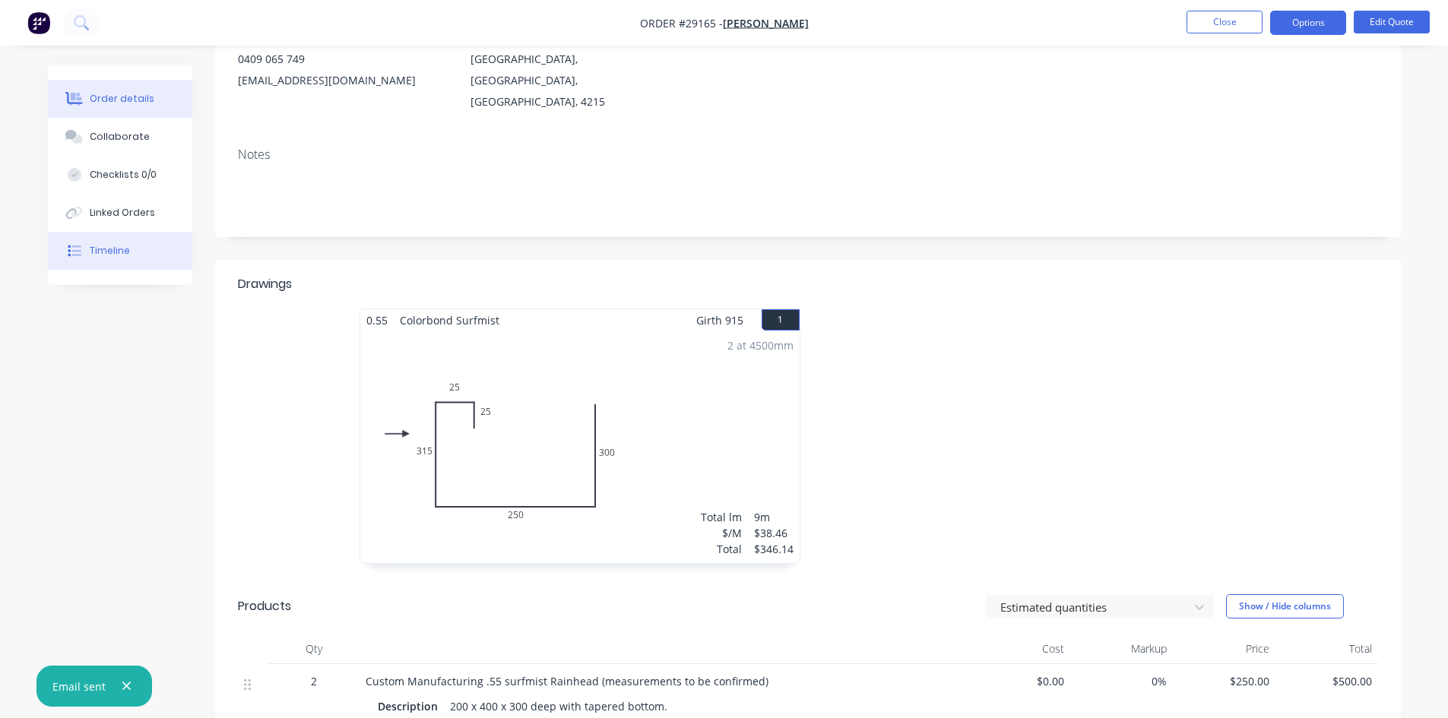
click at [114, 252] on div "Timeline" at bounding box center [110, 251] width 40 height 14
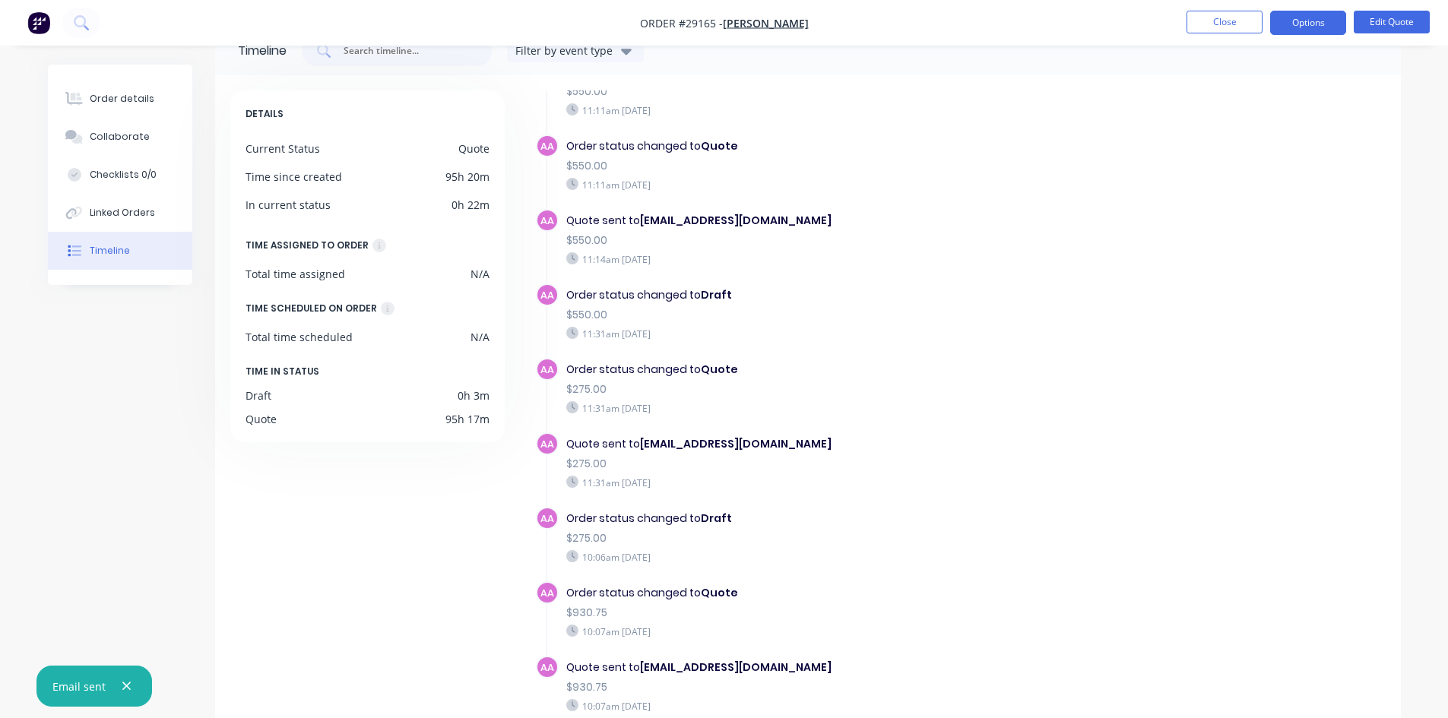
scroll to position [76, 0]
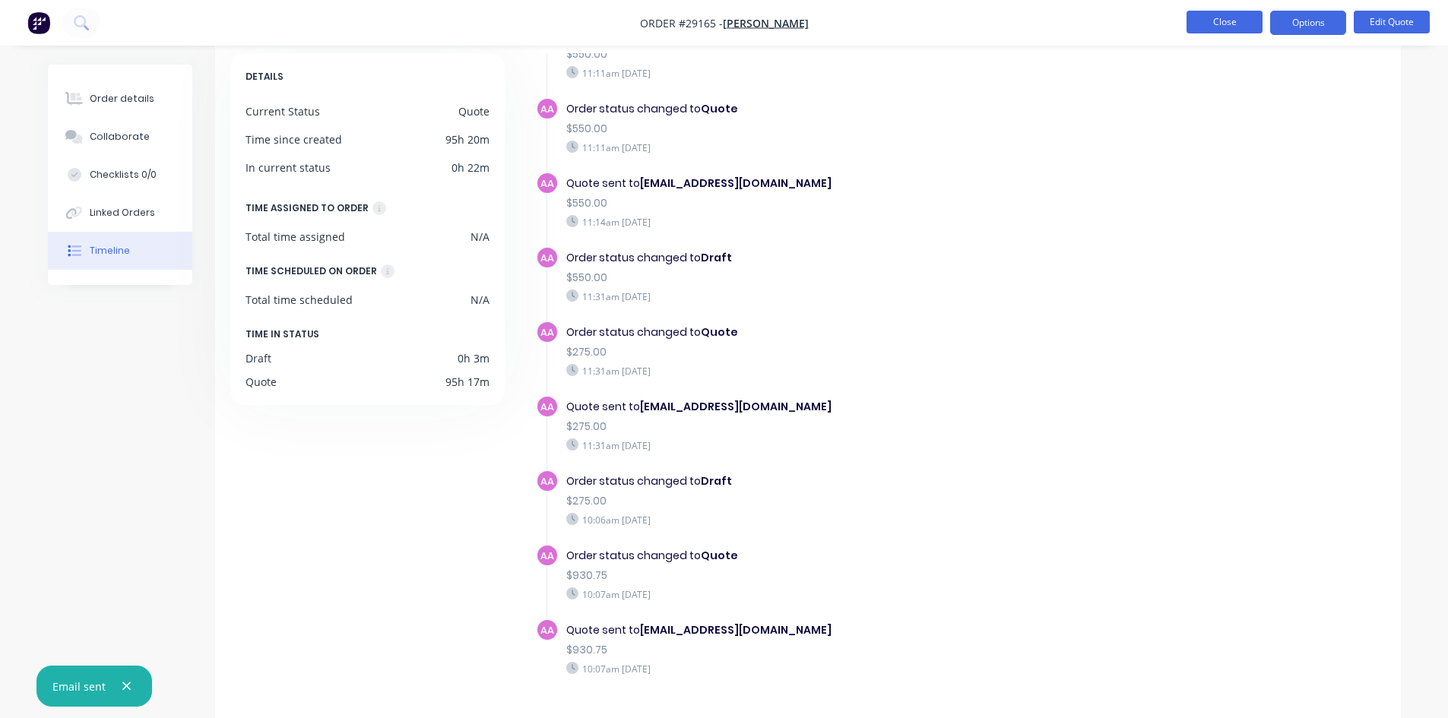
click at [1198, 21] on button "Close" at bounding box center [1224, 22] width 76 height 23
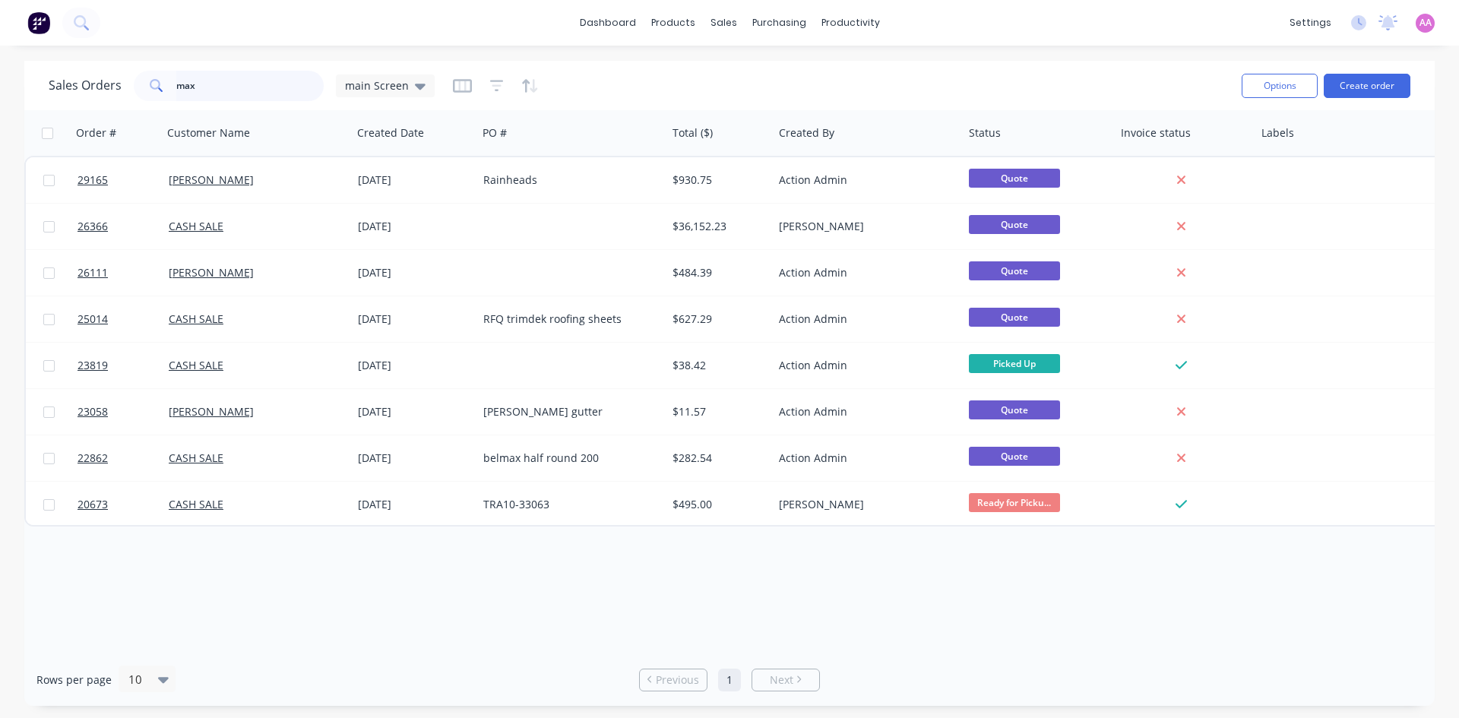
drag, startPoint x: 255, startPoint y: 80, endPoint x: 133, endPoint y: 88, distance: 122.6
click at [134, 88] on div "max" at bounding box center [229, 86] width 190 height 30
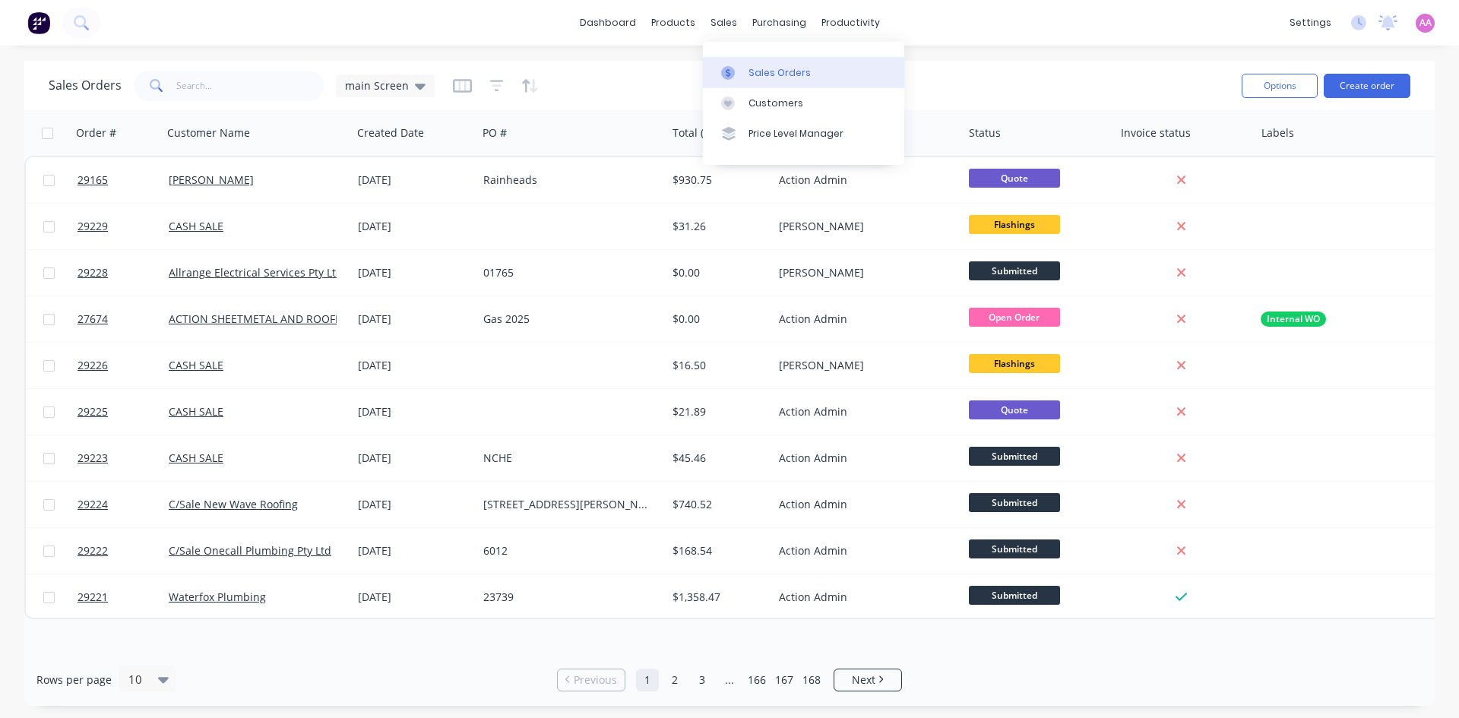
click at [793, 80] on link "Sales Orders" at bounding box center [803, 72] width 201 height 30
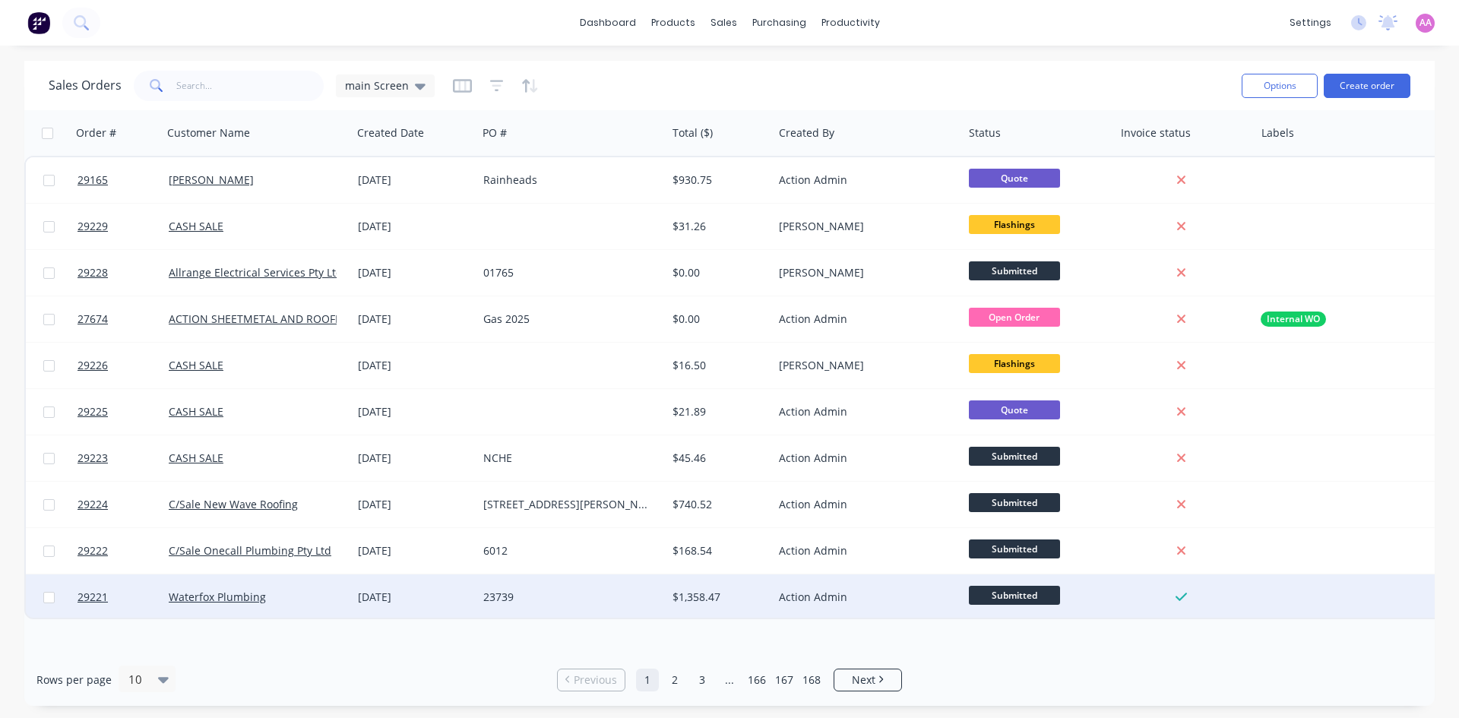
click at [587, 600] on div "23739" at bounding box center [567, 597] width 169 height 15
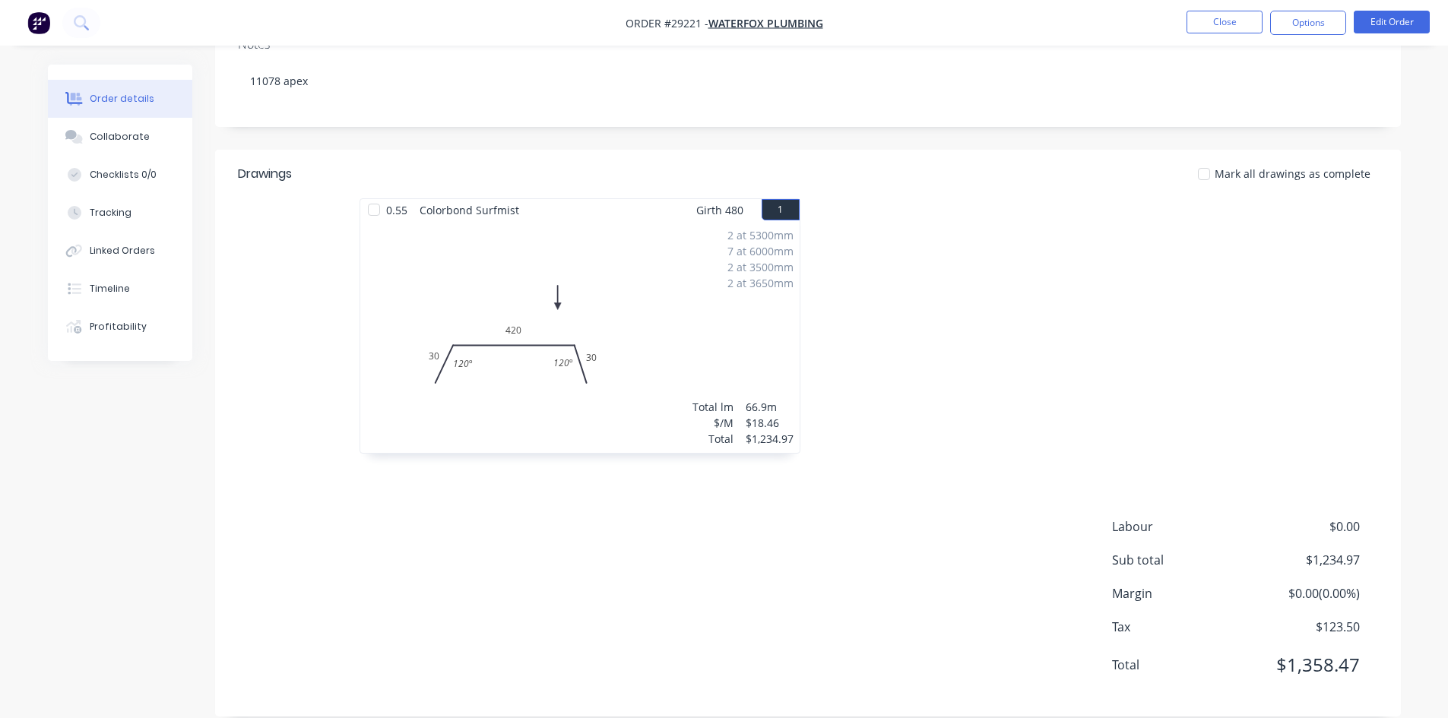
scroll to position [304, 0]
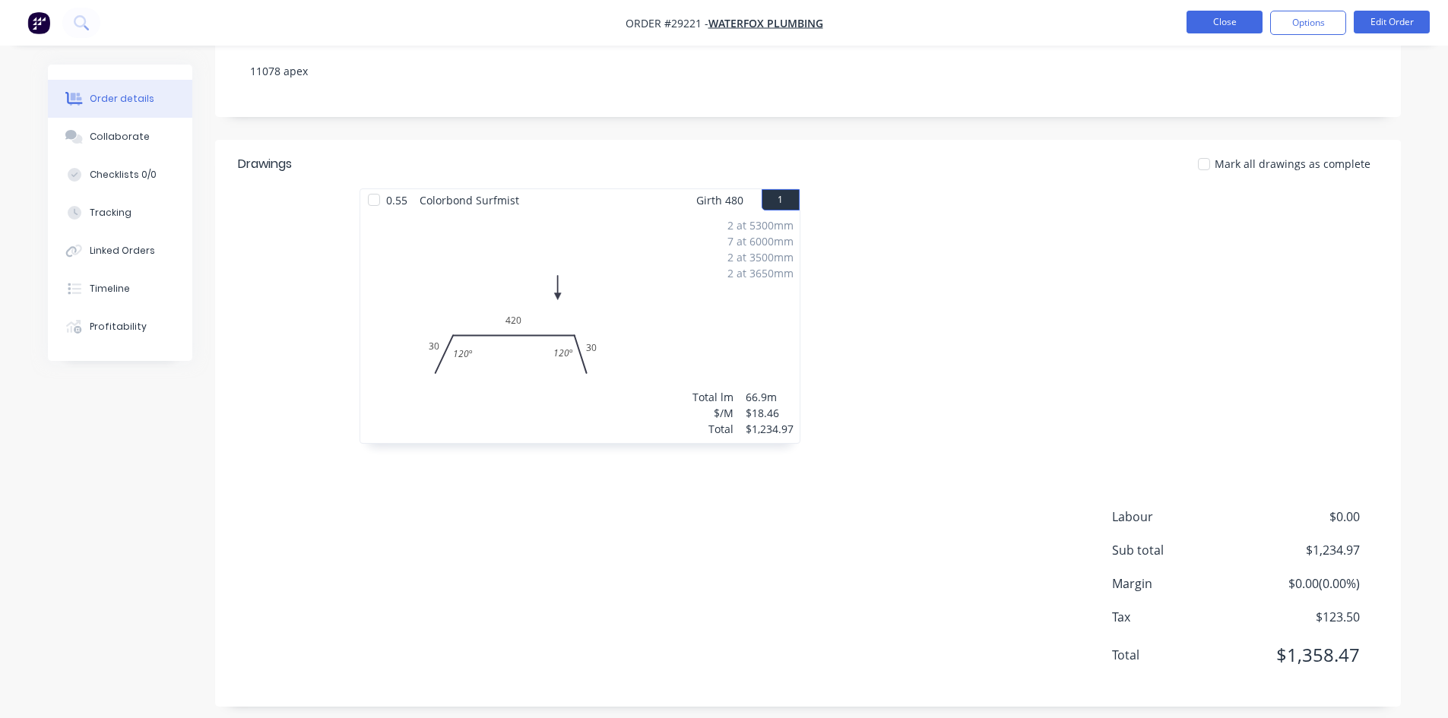
click at [1203, 28] on button "Close" at bounding box center [1224, 22] width 76 height 23
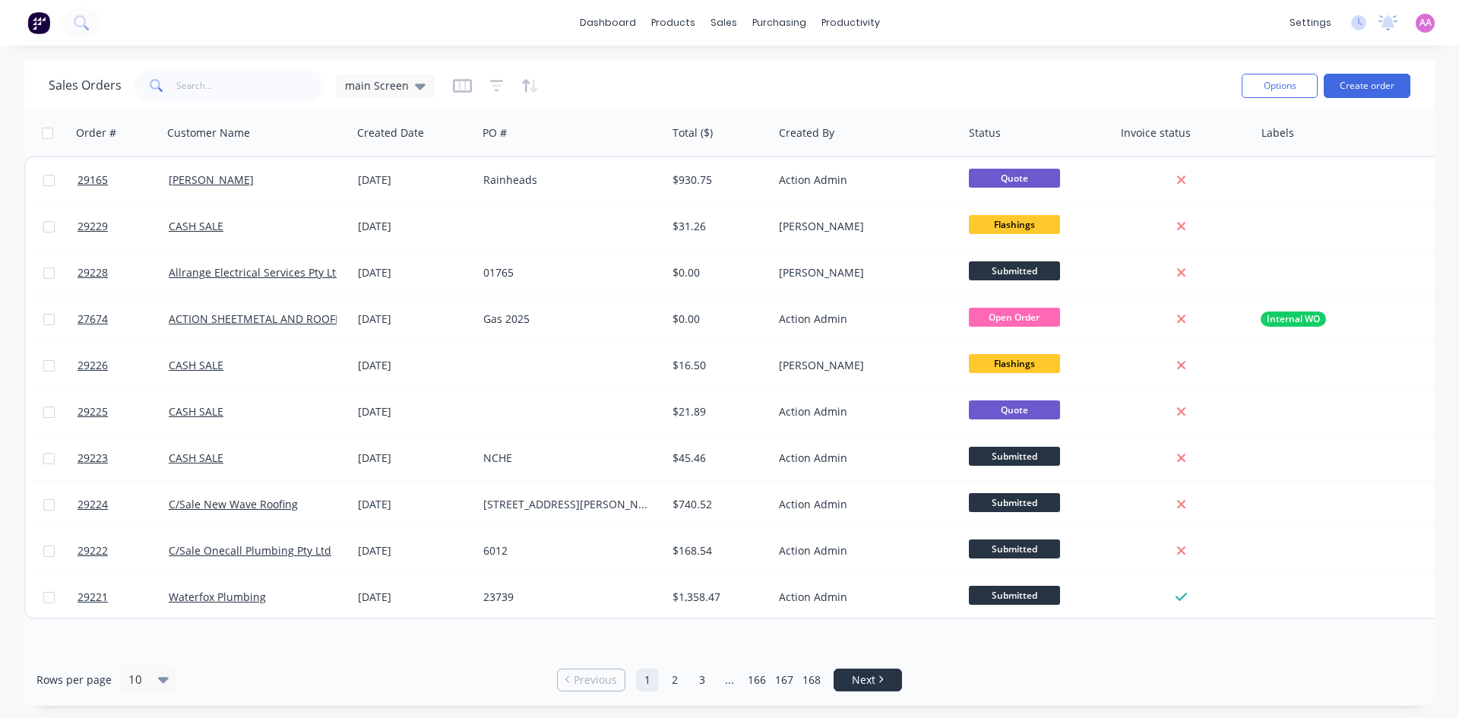
drag, startPoint x: 870, startPoint y: 676, endPoint x: 862, endPoint y: 677, distance: 8.5
click at [870, 676] on span "Next" at bounding box center [864, 680] width 24 height 15
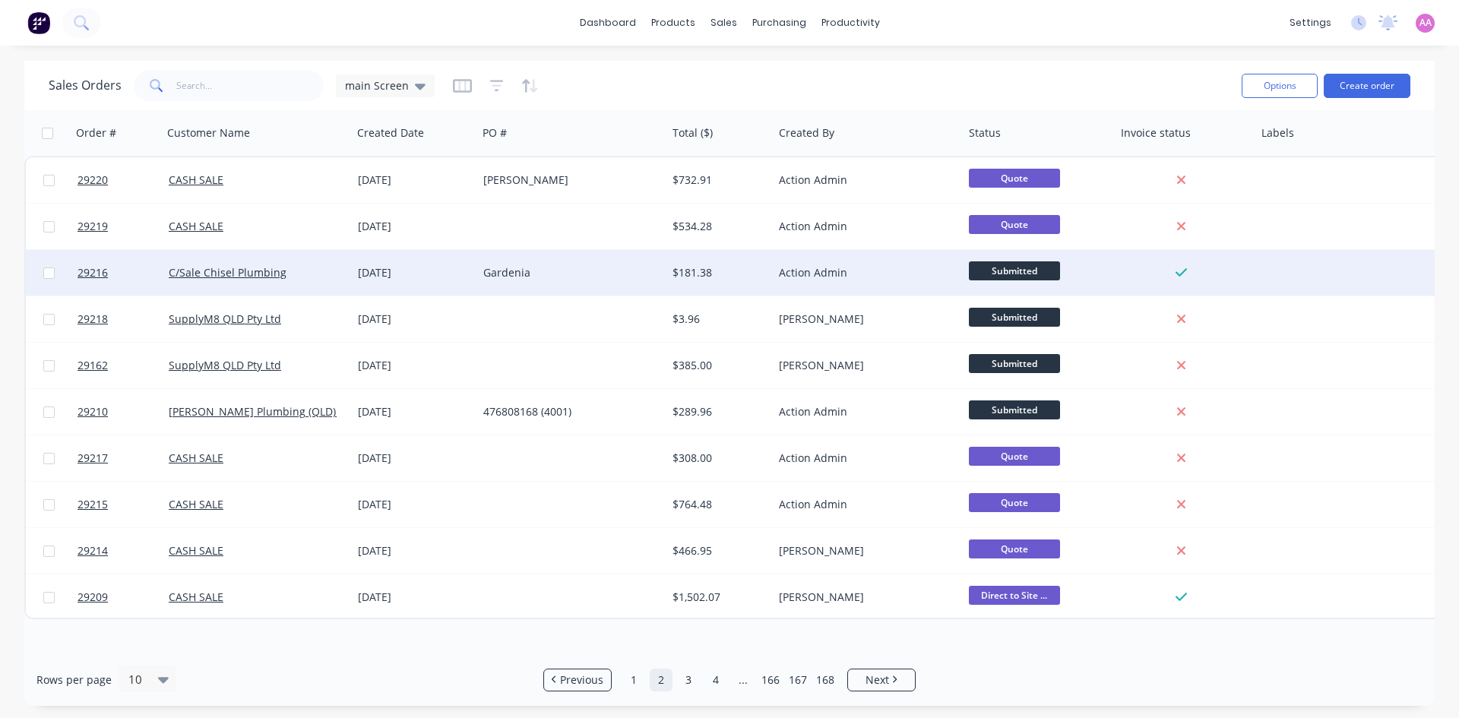
click at [519, 274] on div "Gardenia" at bounding box center [567, 272] width 169 height 15
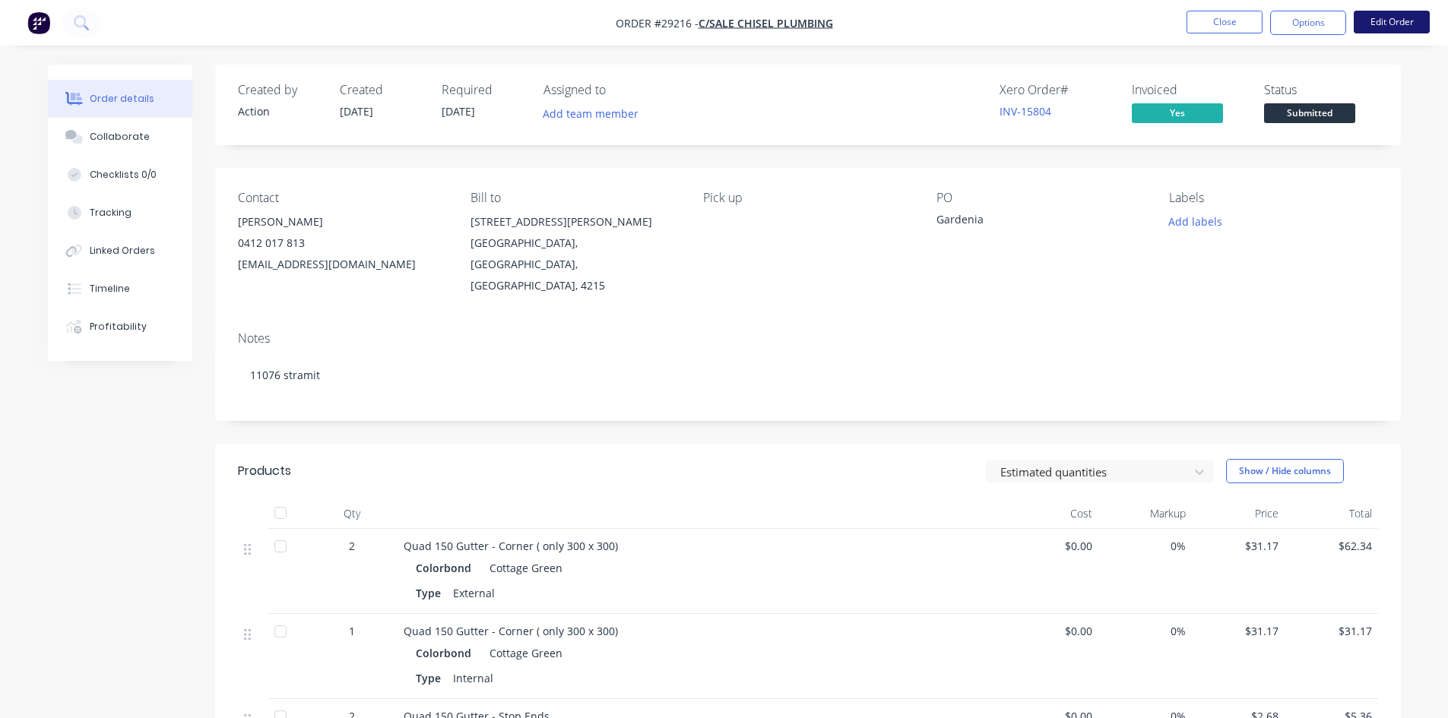
click at [1407, 20] on button "Edit Order" at bounding box center [1391, 22] width 76 height 23
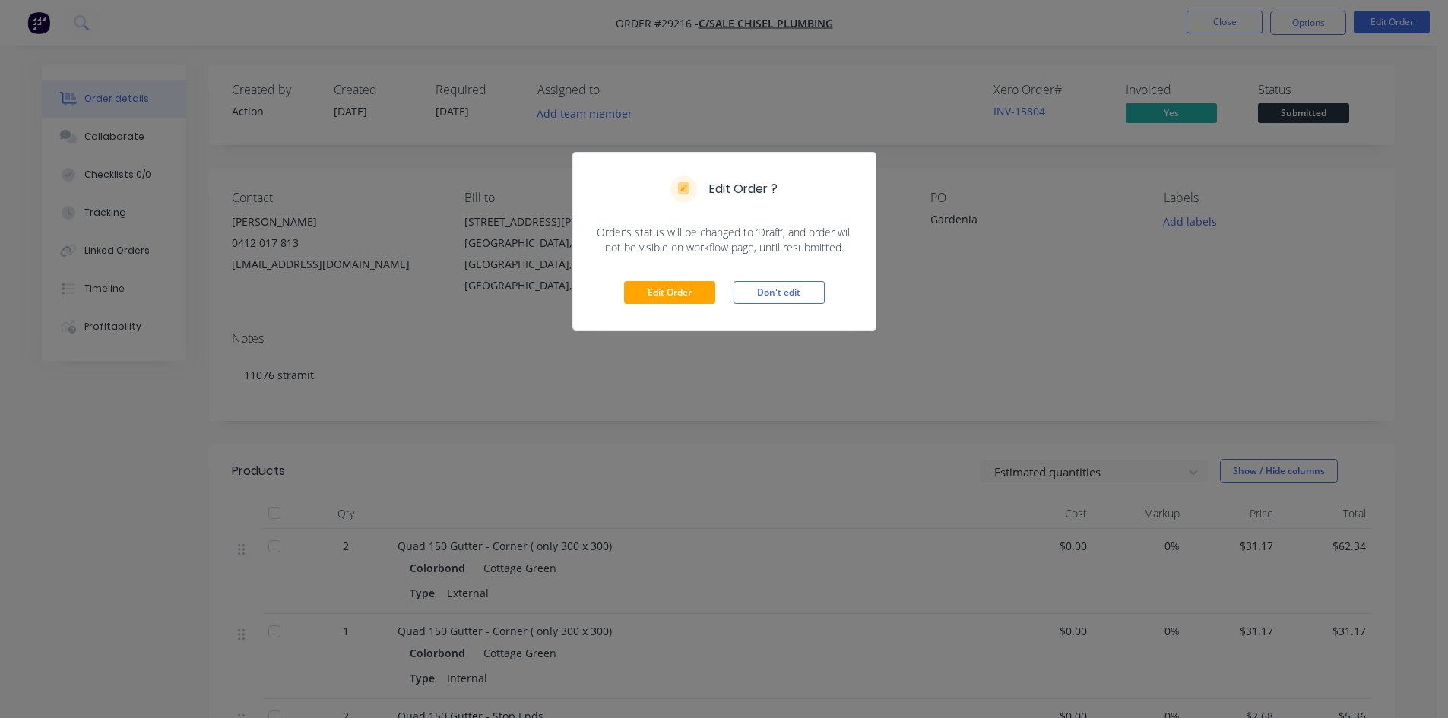
drag, startPoint x: 804, startPoint y: 286, endPoint x: 1085, endPoint y: 178, distance: 301.4
click at [802, 286] on button "Don't edit" at bounding box center [778, 292] width 91 height 23
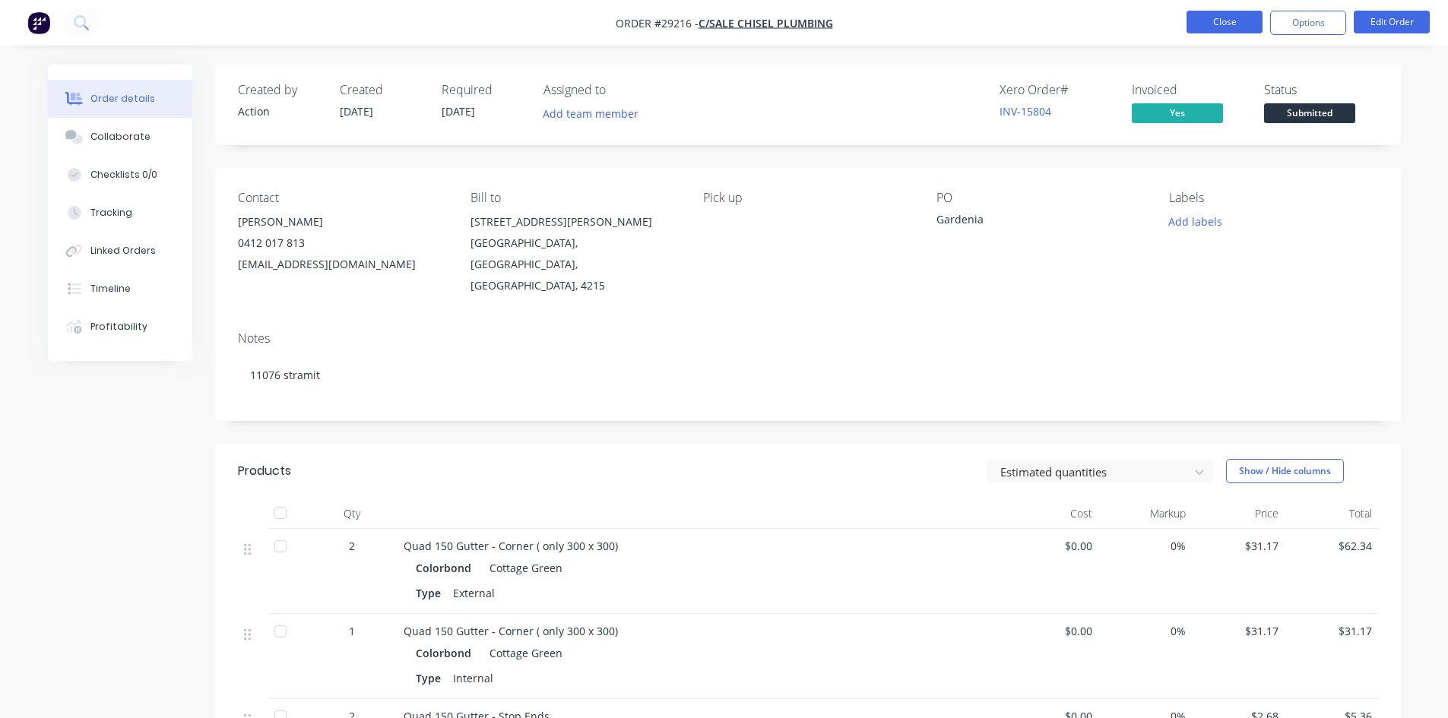
click at [1226, 21] on button "Close" at bounding box center [1224, 22] width 76 height 23
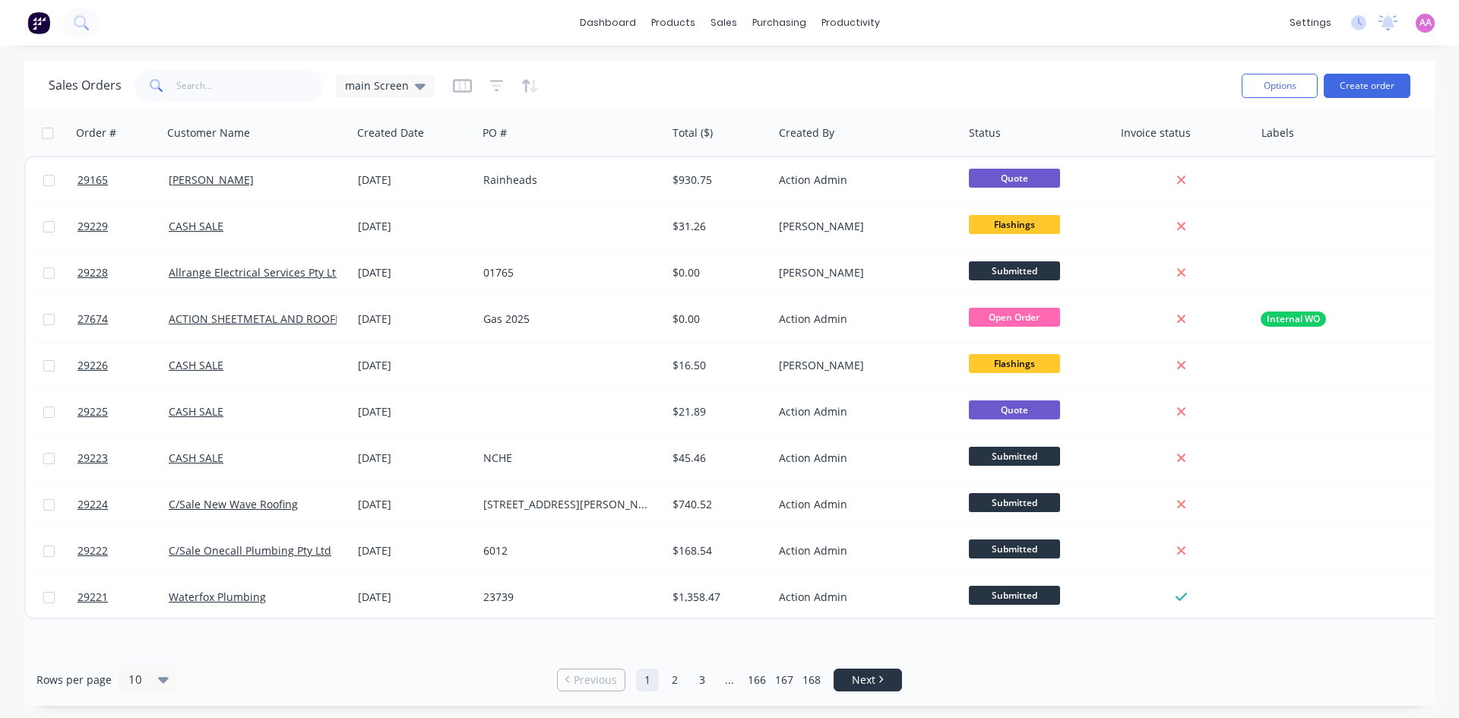
click at [848, 676] on link "Next" at bounding box center [867, 680] width 67 height 15
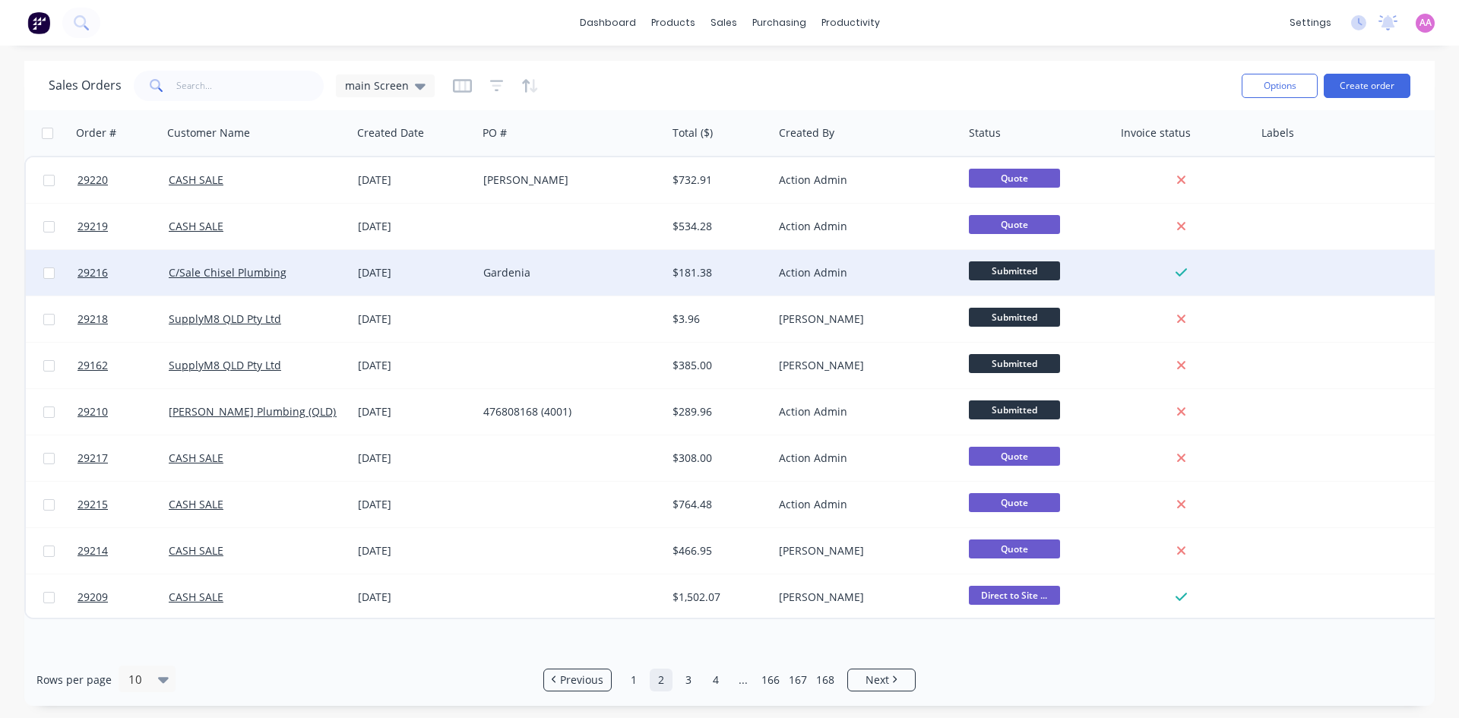
click at [321, 280] on div "C/Sale Chisel Plumbing" at bounding box center [253, 272] width 169 height 15
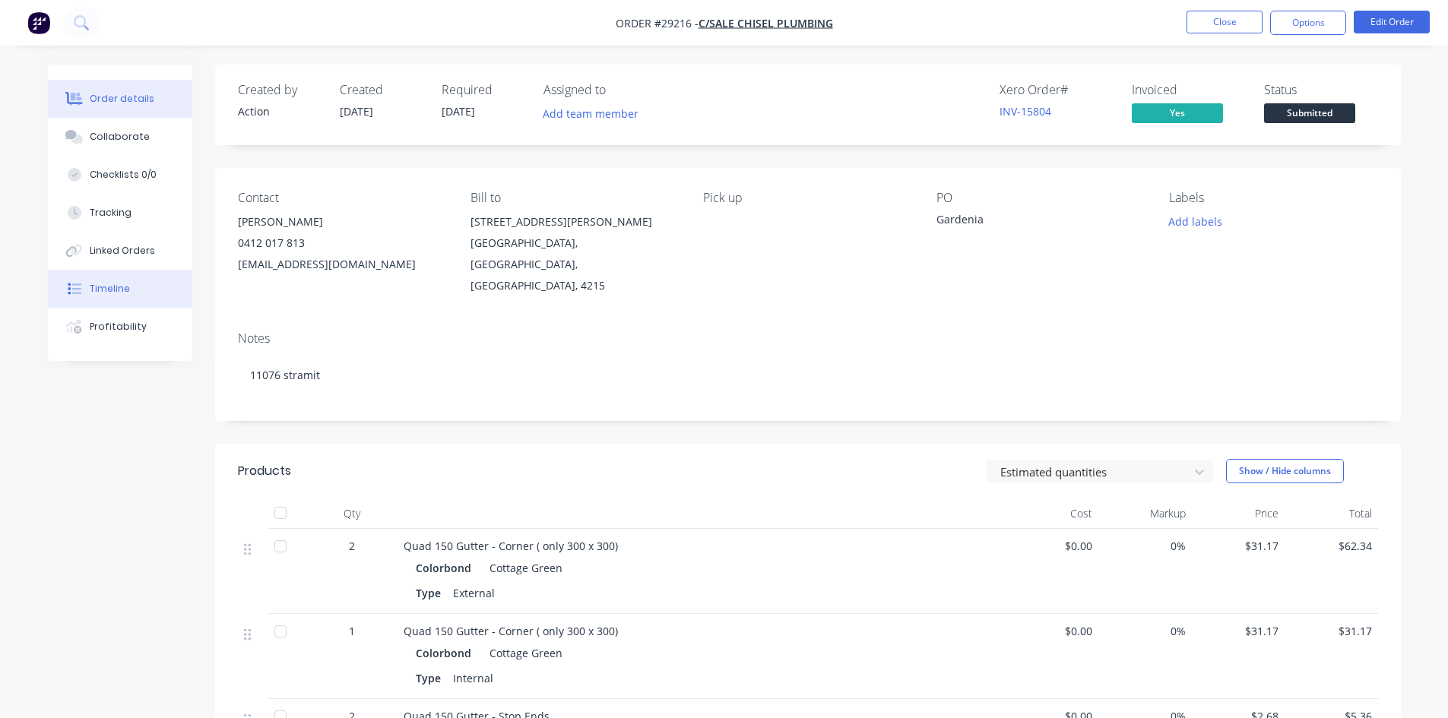
click at [118, 295] on div "Timeline" at bounding box center [110, 289] width 40 height 14
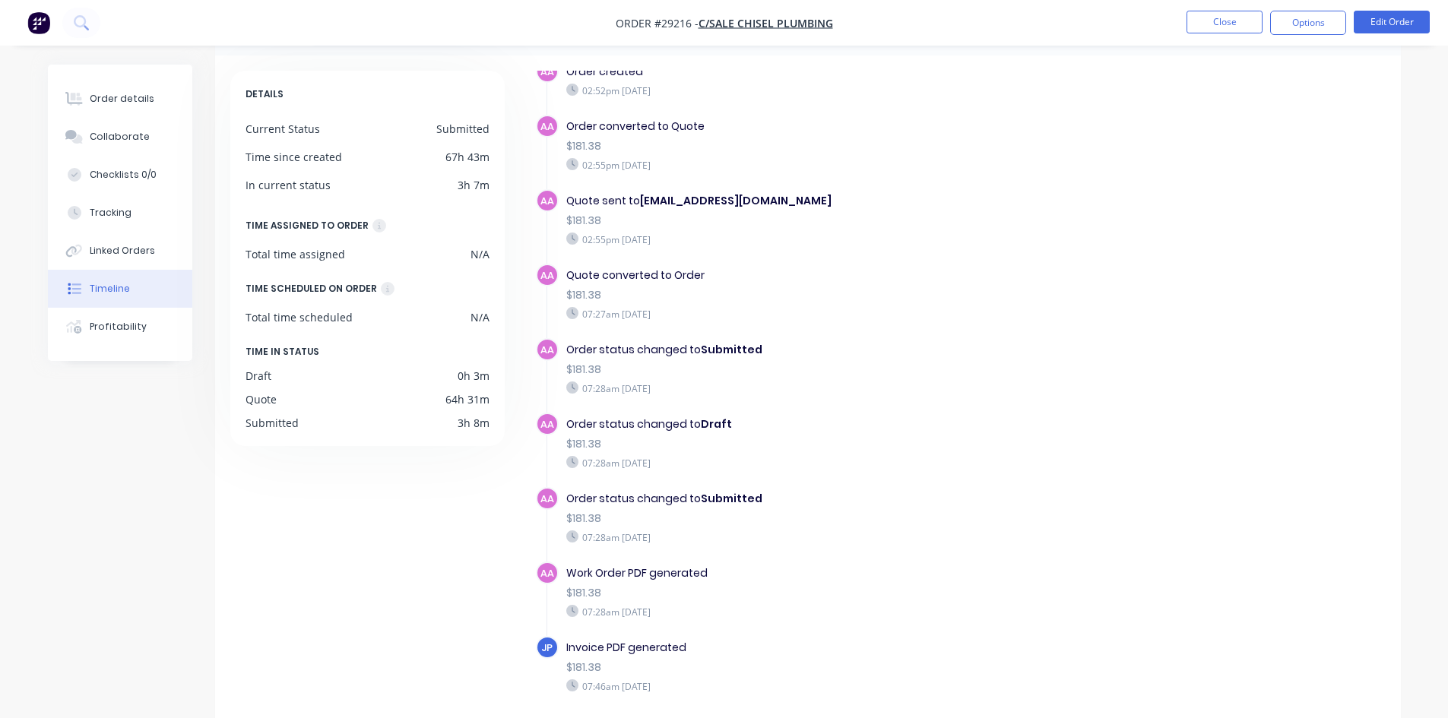
scroll to position [116, 0]
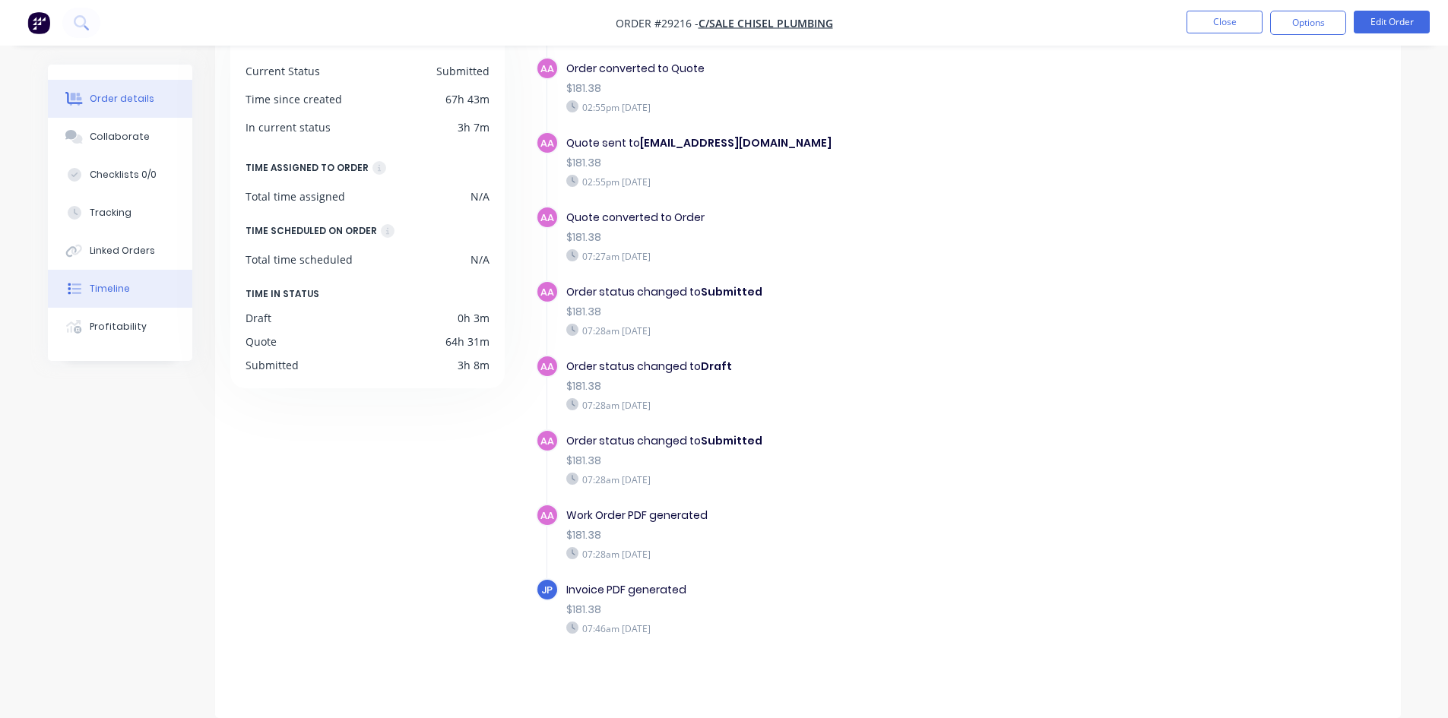
click at [125, 96] on div "Order details" at bounding box center [122, 99] width 65 height 14
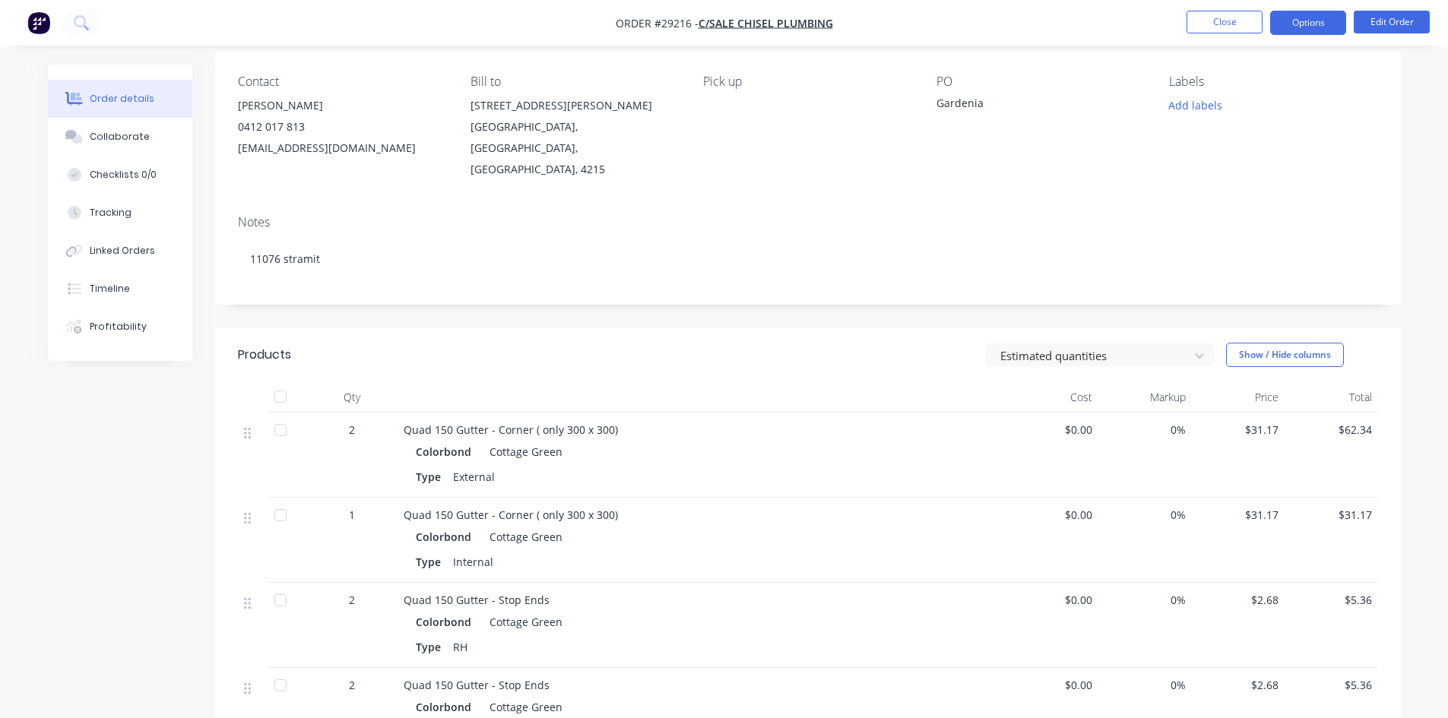
click at [1313, 27] on button "Options" at bounding box center [1308, 23] width 76 height 24
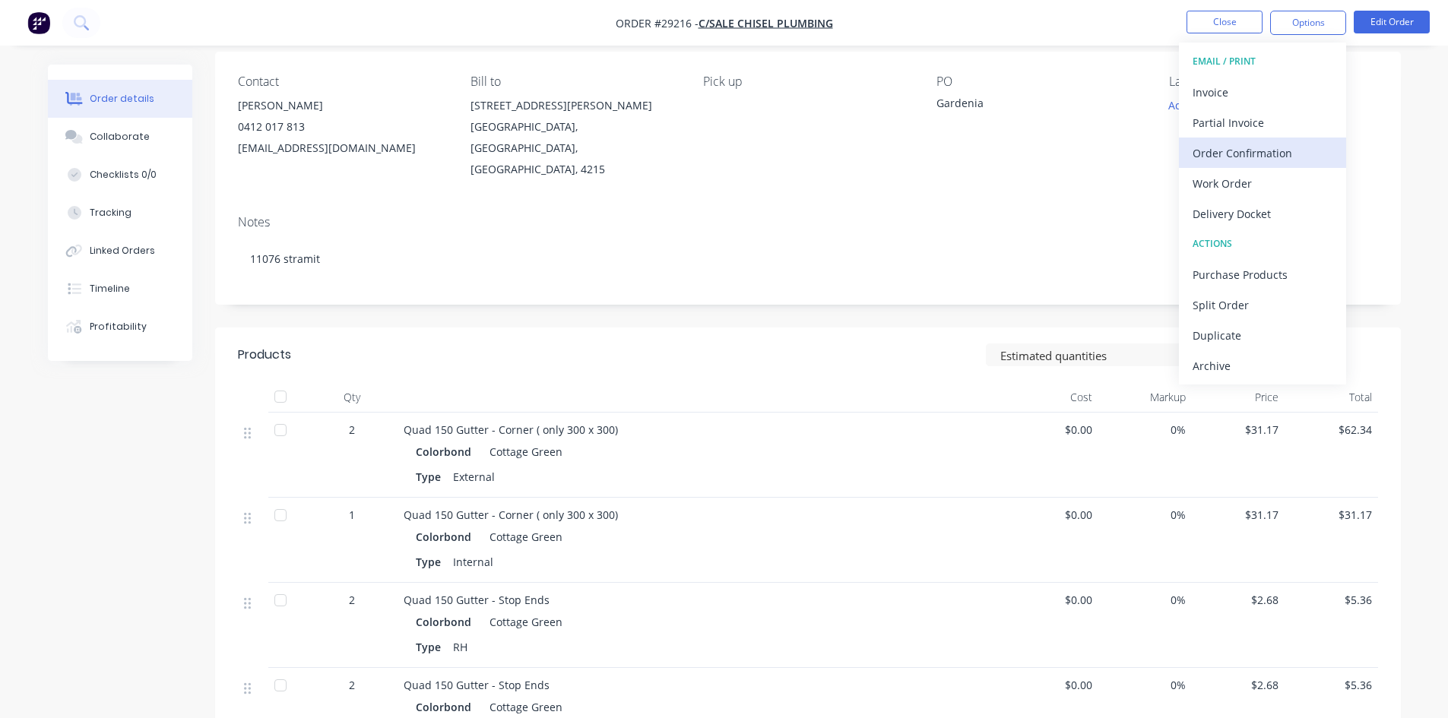
click at [1226, 150] on div "Order Confirmation" at bounding box center [1262, 153] width 140 height 22
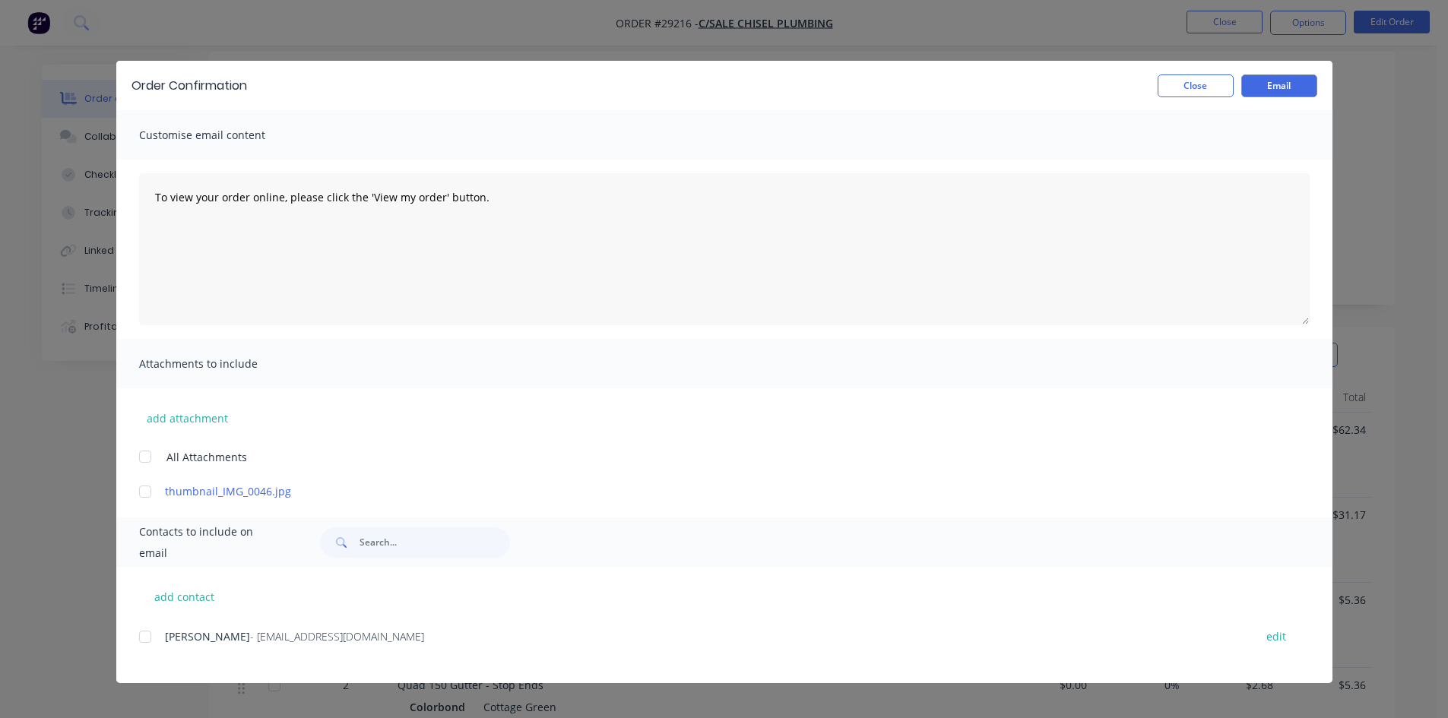
click at [144, 638] on div at bounding box center [145, 637] width 30 height 30
click at [1266, 85] on button "Email" at bounding box center [1279, 85] width 76 height 23
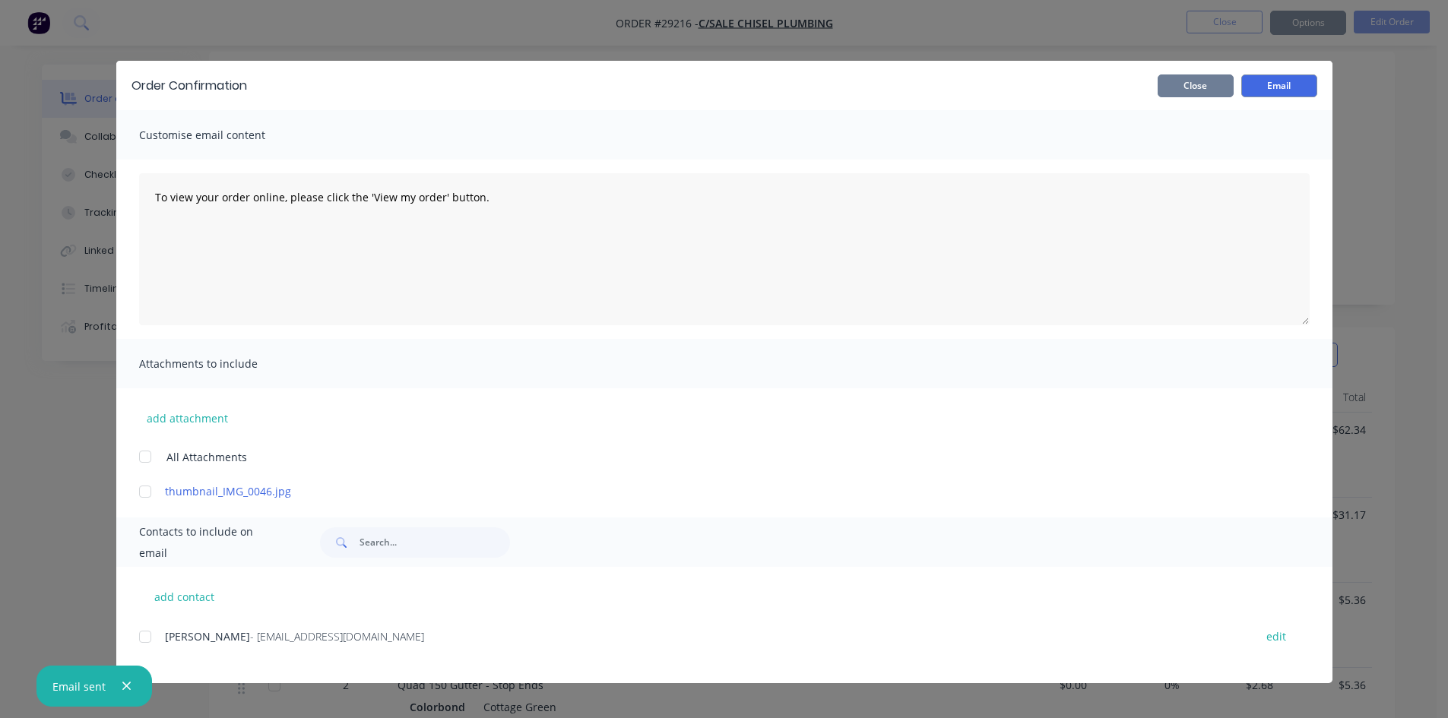
click at [1195, 91] on button "Close" at bounding box center [1195, 85] width 76 height 23
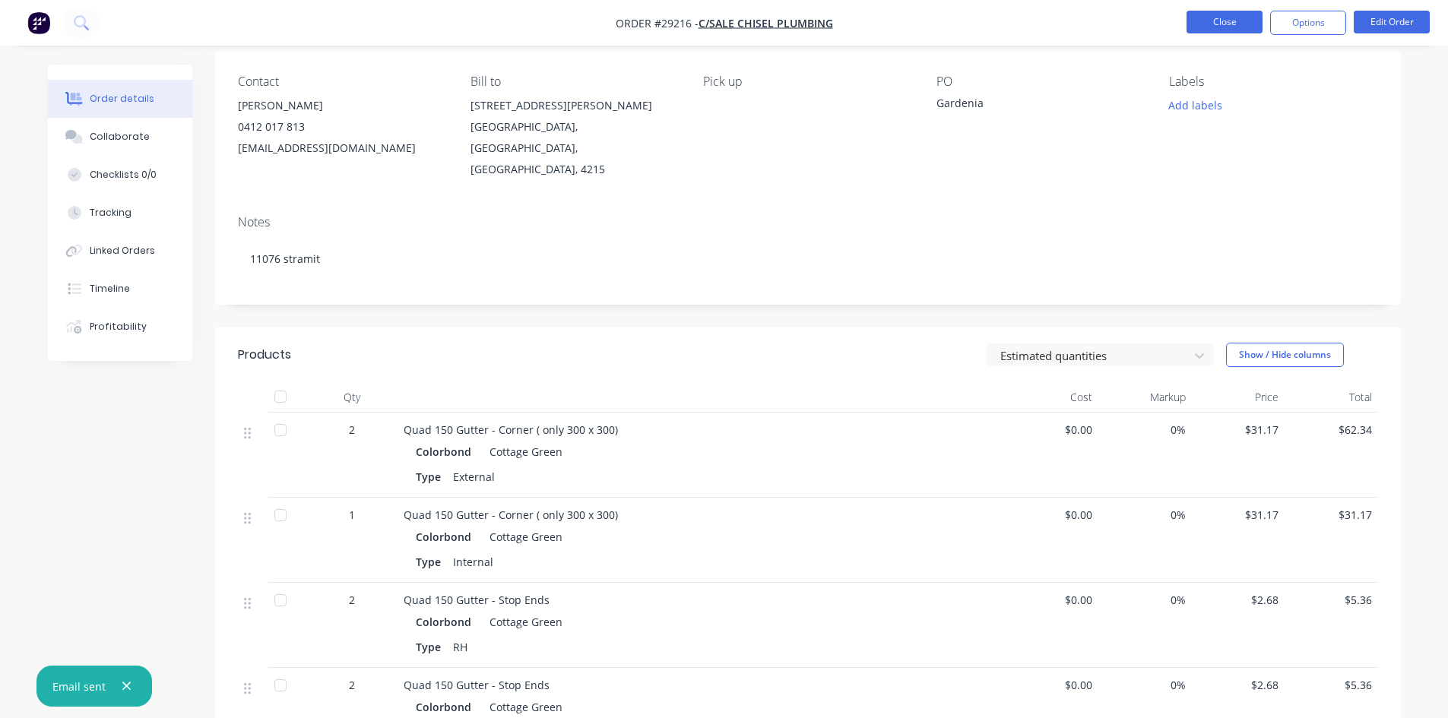
click at [1220, 22] on button "Close" at bounding box center [1224, 22] width 76 height 23
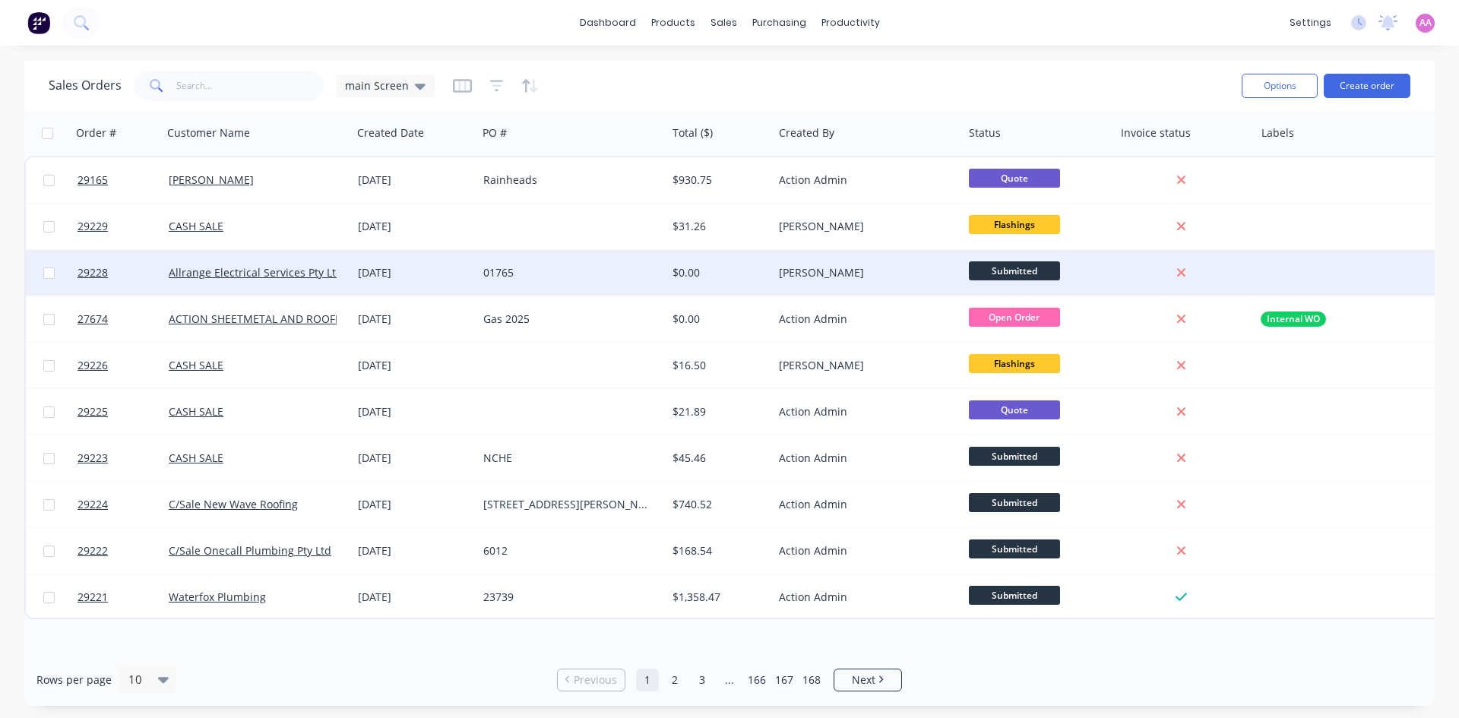
click at [418, 281] on div "[DATE]" at bounding box center [414, 273] width 125 height 46
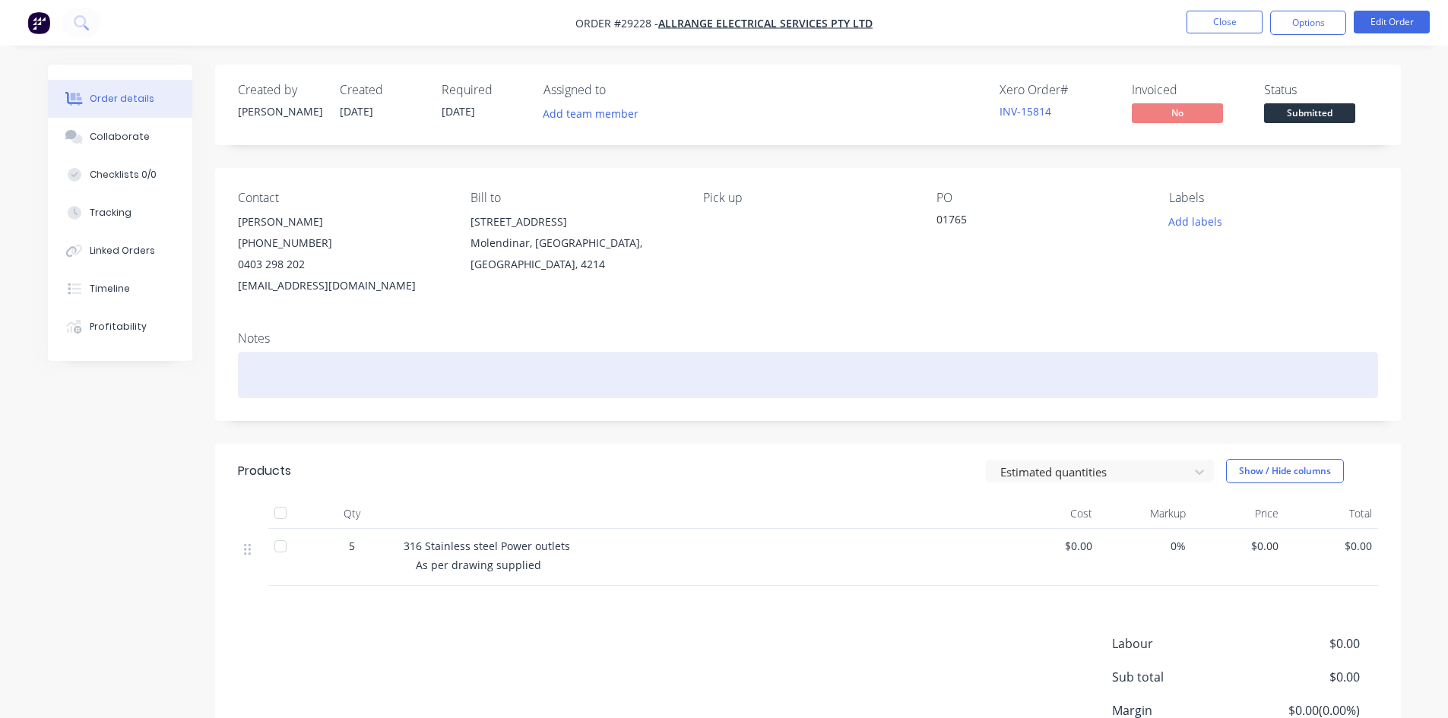
click at [347, 379] on div at bounding box center [808, 375] width 1140 height 46
drag, startPoint x: 353, startPoint y: 384, endPoint x: 26, endPoint y: 351, distance: 329.1
click at [26, 351] on div "Order details Collaborate Checklists 0/0 Tracking Linked Orders Timeline Profit…" at bounding box center [724, 428] width 1448 height 856
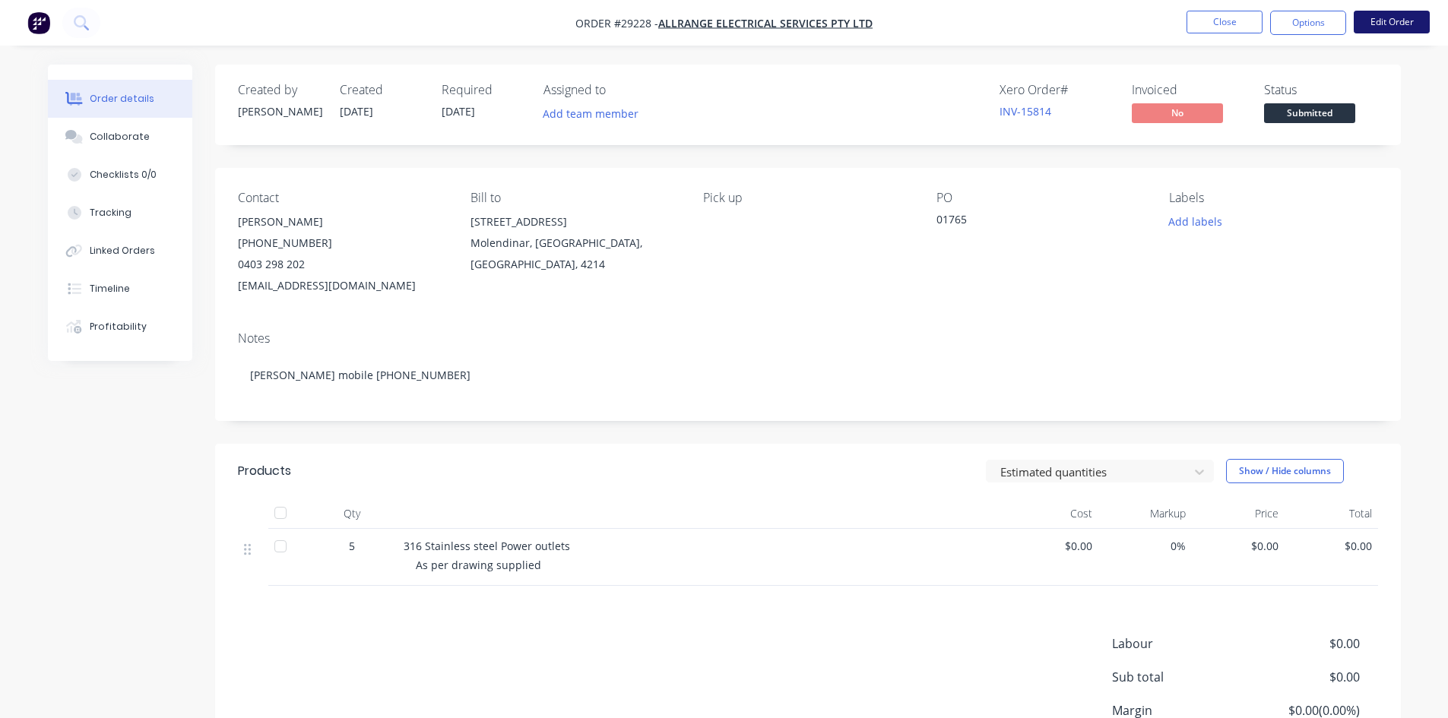
click at [1400, 20] on button "Edit Order" at bounding box center [1391, 22] width 76 height 23
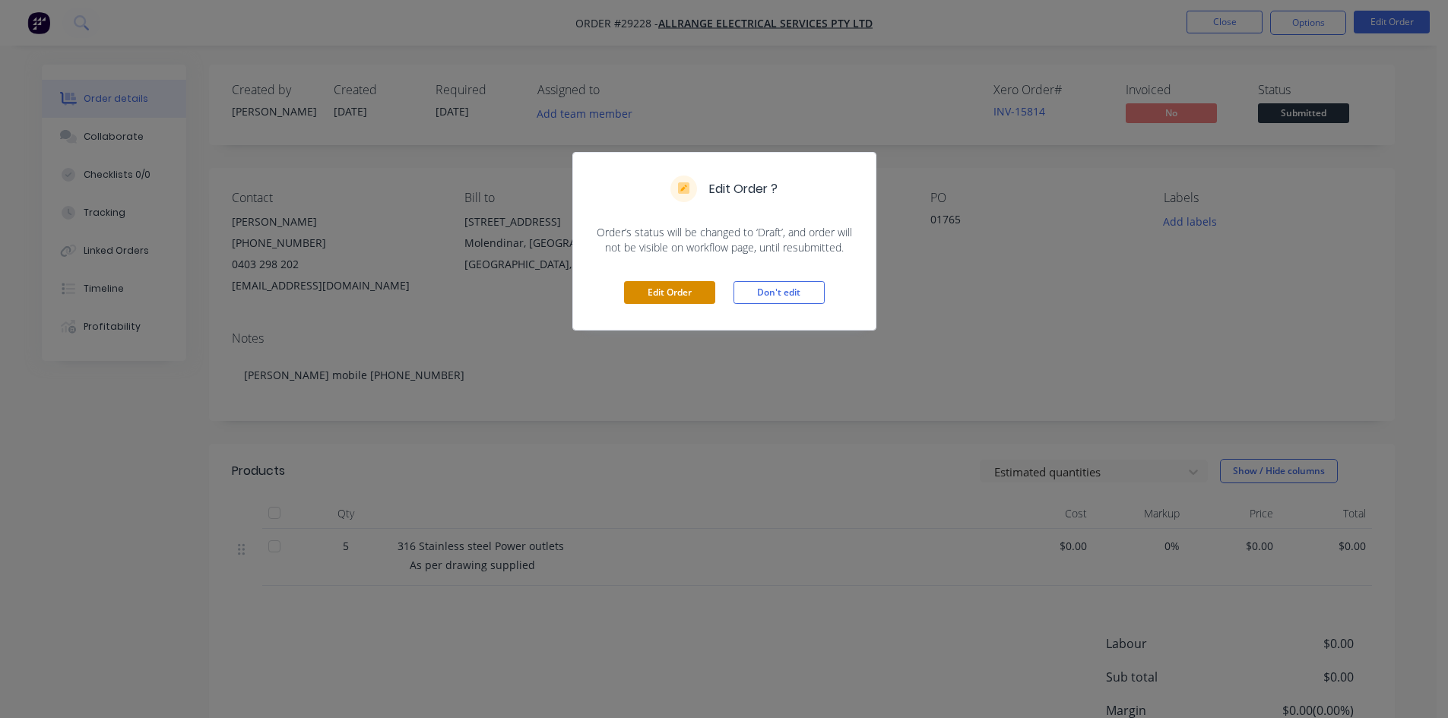
click at [674, 297] on button "Edit Order" at bounding box center [669, 292] width 91 height 23
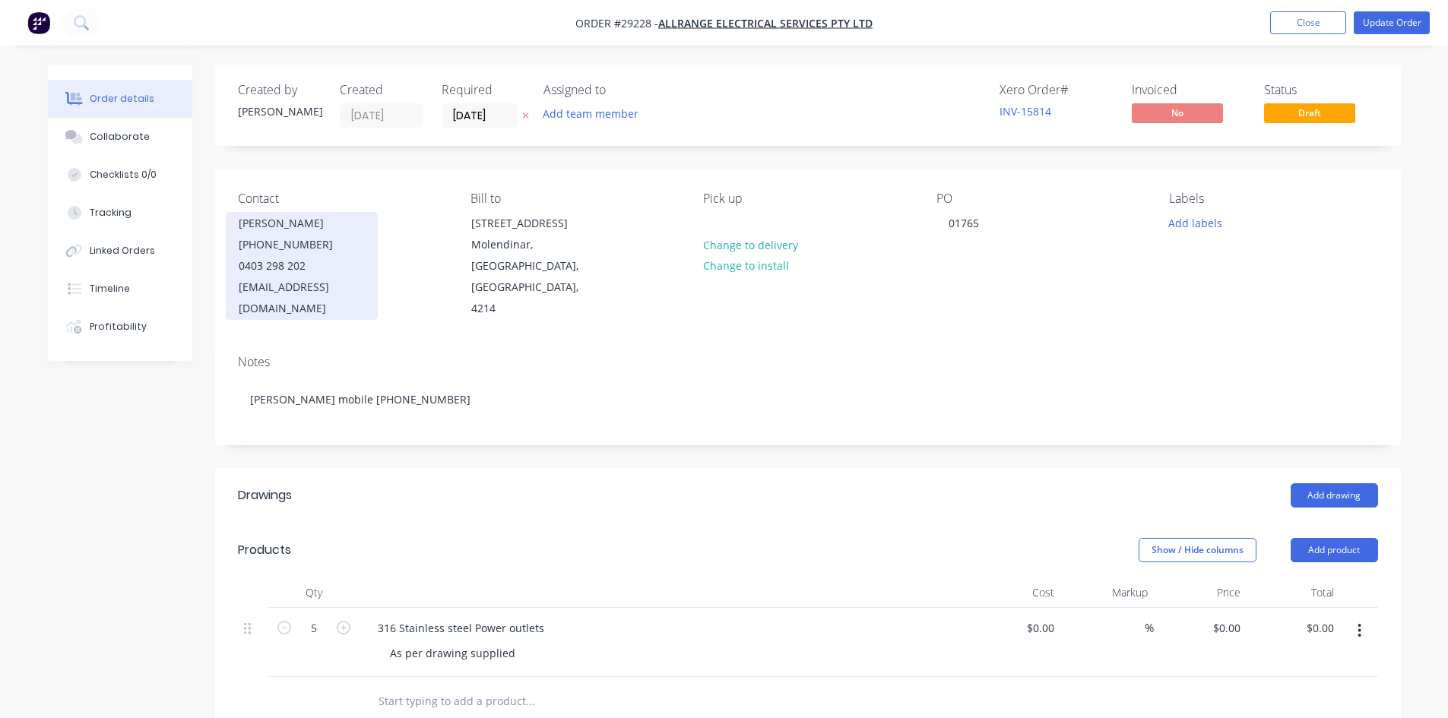
click at [288, 260] on div "0403 298 202" at bounding box center [302, 265] width 126 height 21
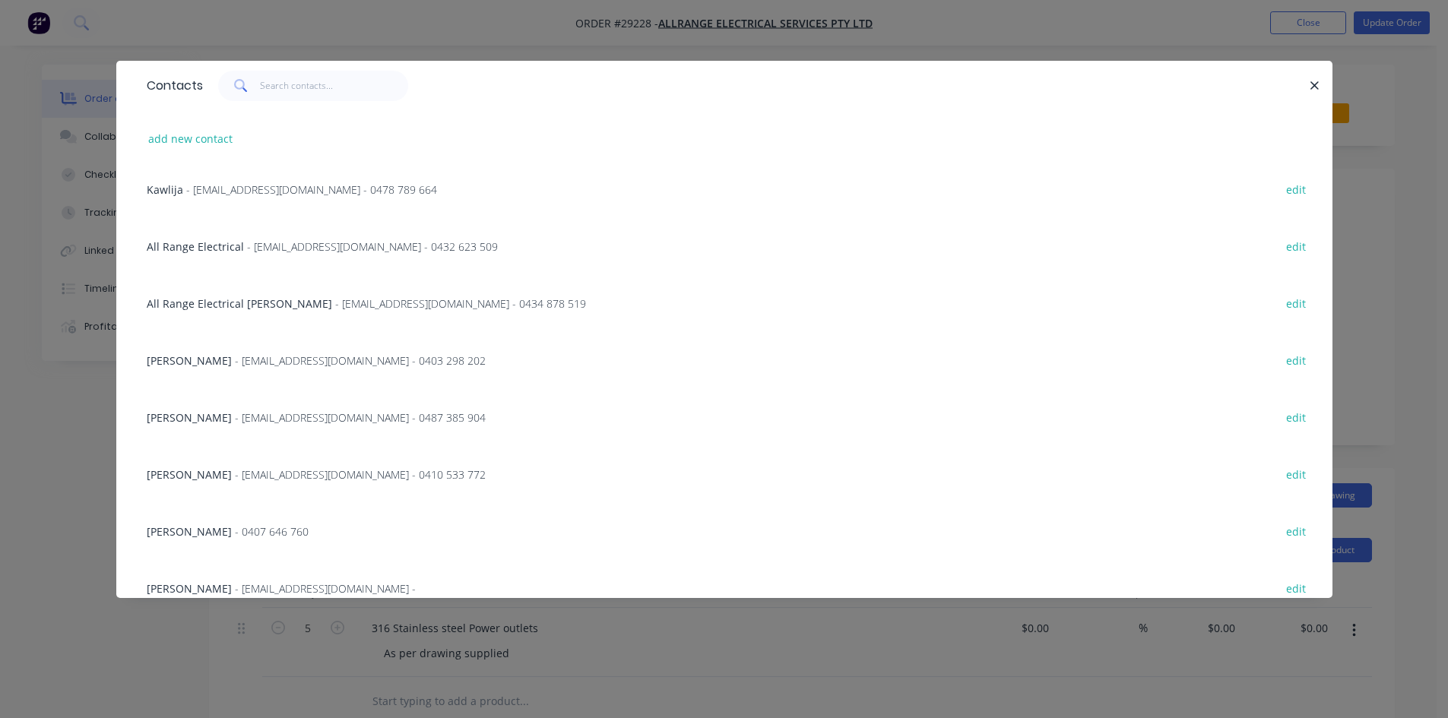
scroll to position [45, 0]
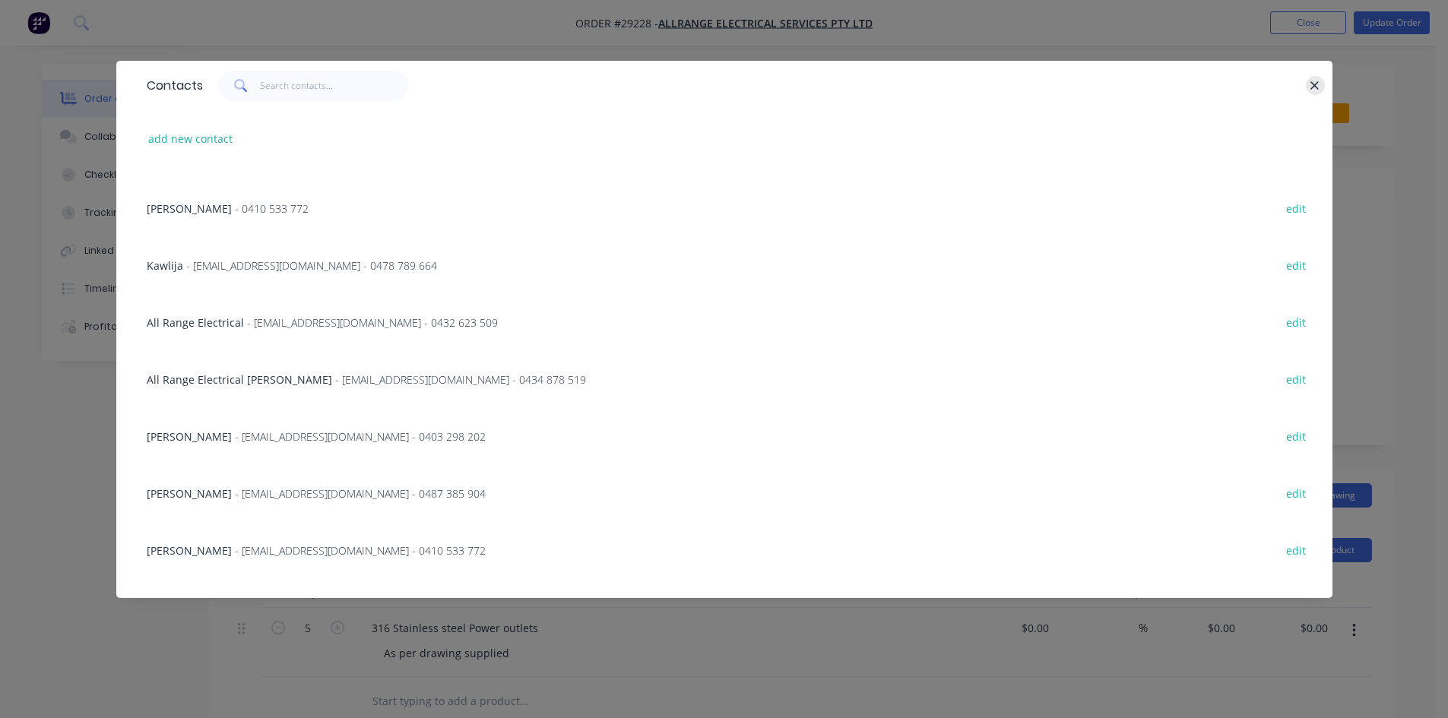
click at [1307, 87] on button "button" at bounding box center [1314, 85] width 19 height 19
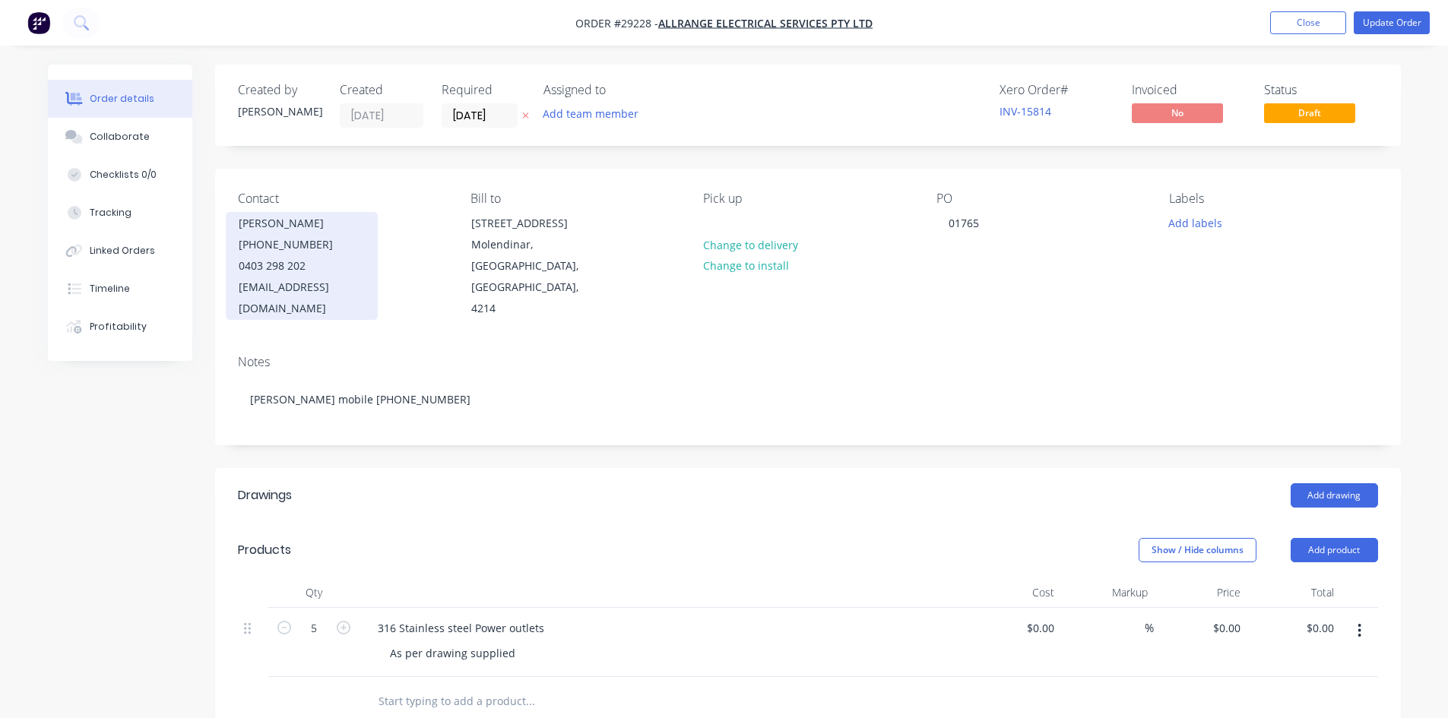
click at [318, 255] on div "(07) 5564 9581" at bounding box center [302, 244] width 126 height 21
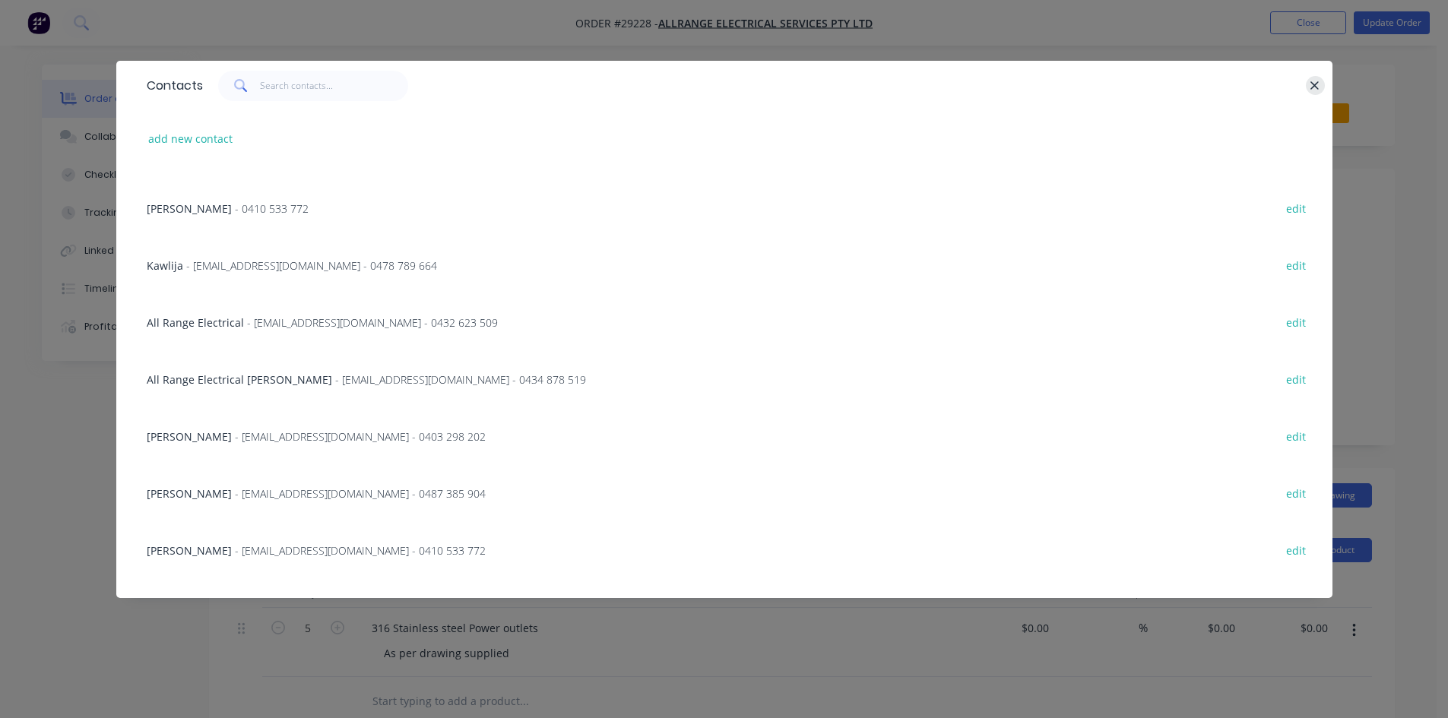
click at [1318, 84] on icon "button" at bounding box center [1314, 86] width 10 height 14
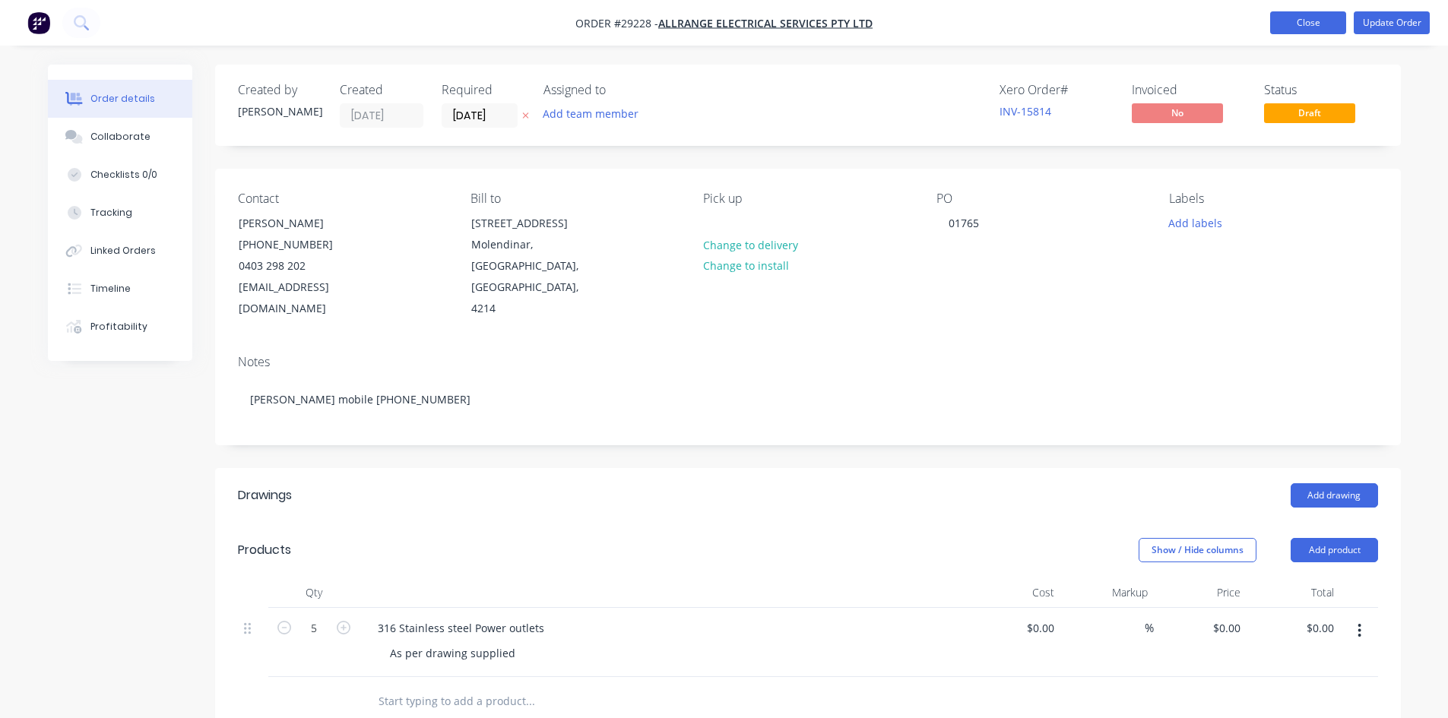
click at [1295, 17] on button "Close" at bounding box center [1308, 22] width 76 height 23
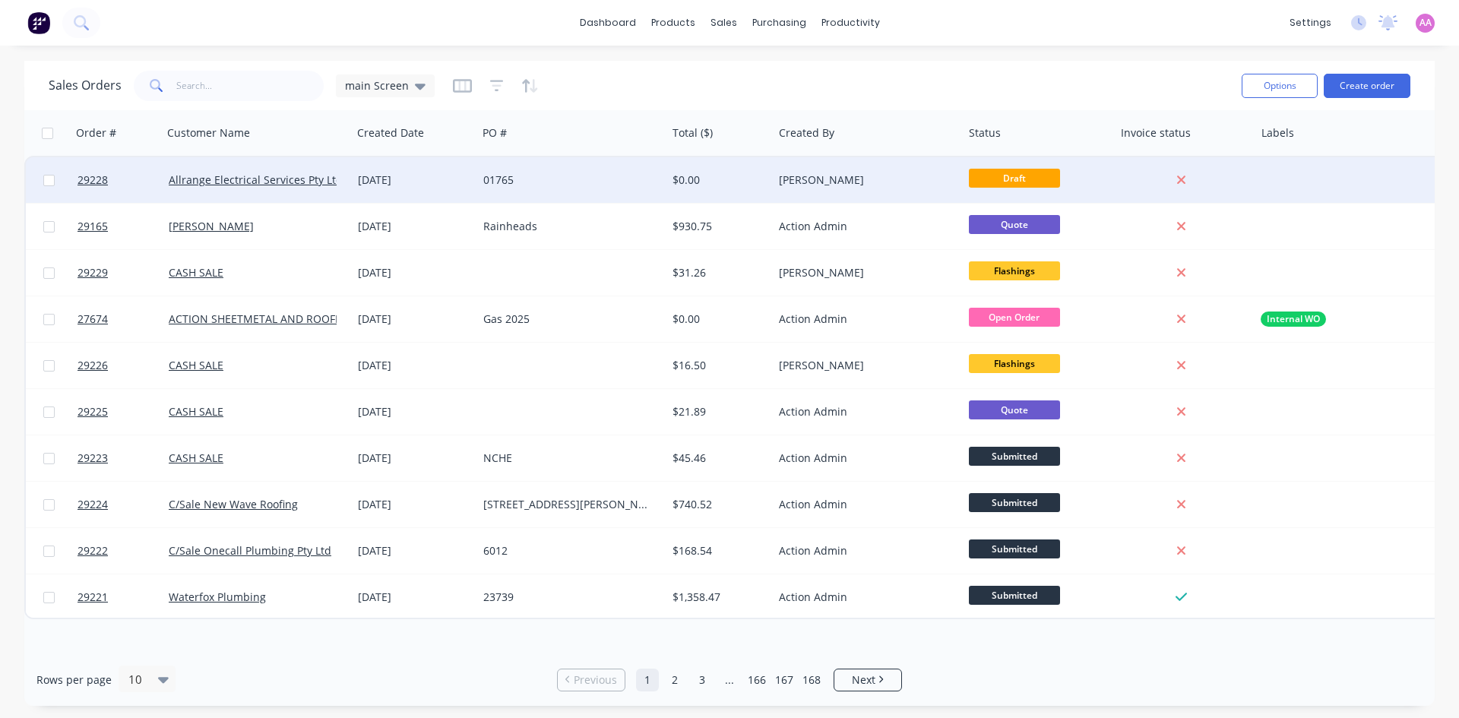
click at [736, 183] on div "$0.00" at bounding box center [717, 179] width 89 height 15
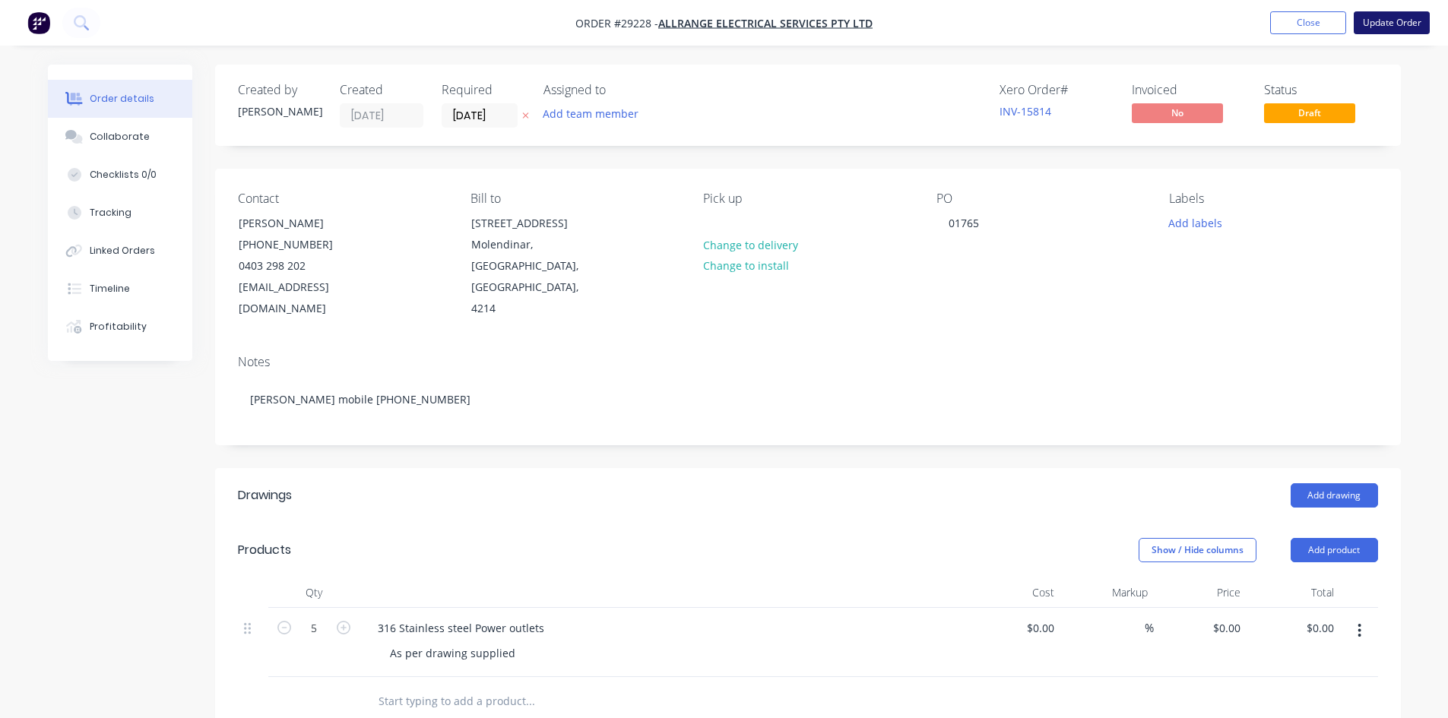
click at [1410, 21] on button "Update Order" at bounding box center [1391, 22] width 76 height 23
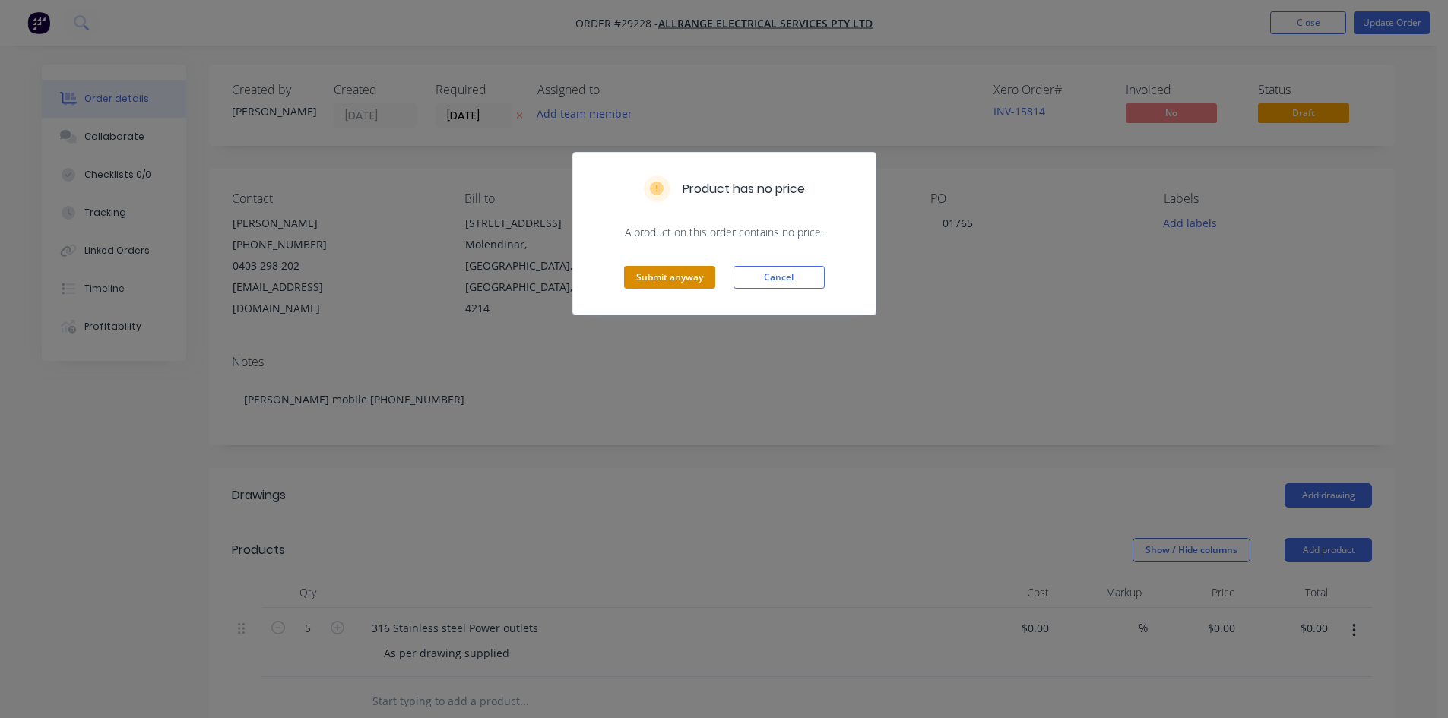
click at [681, 277] on button "Submit anyway" at bounding box center [669, 277] width 91 height 23
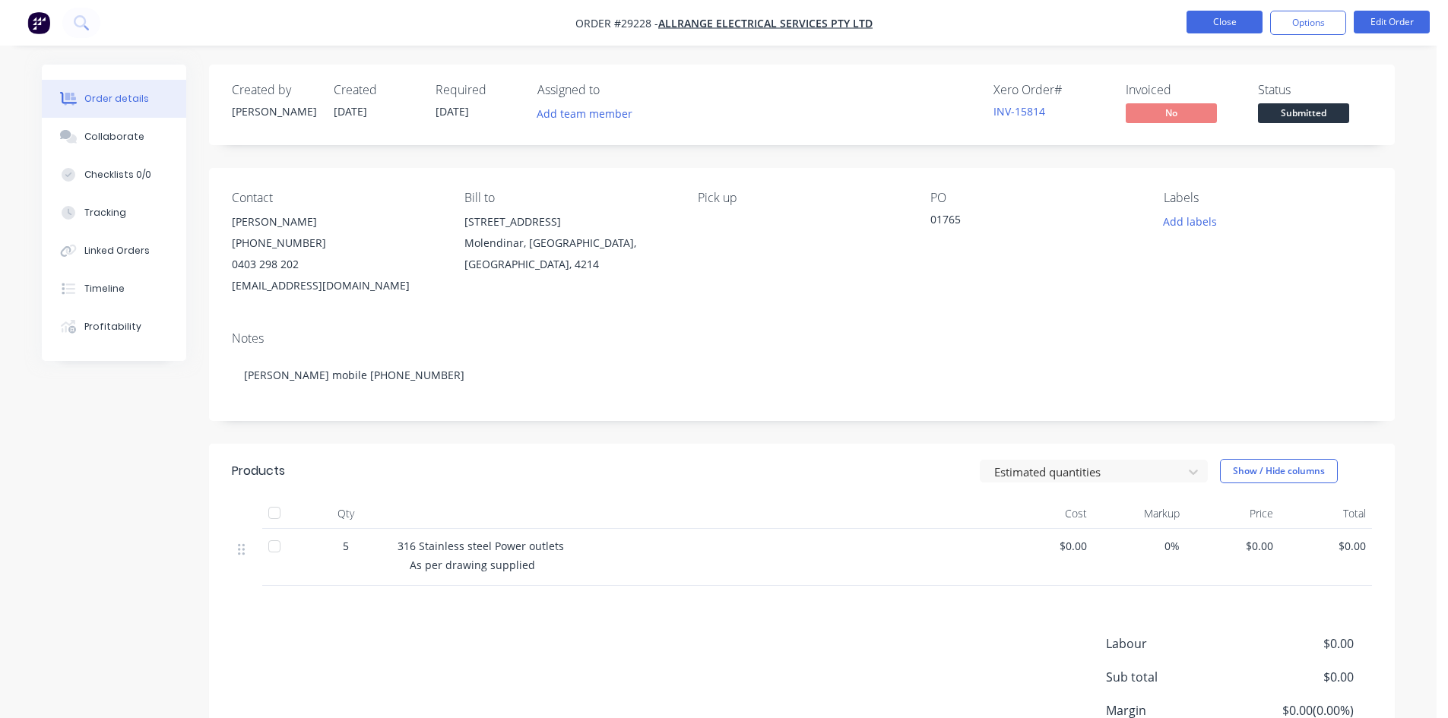
click at [1229, 20] on button "Close" at bounding box center [1224, 22] width 76 height 23
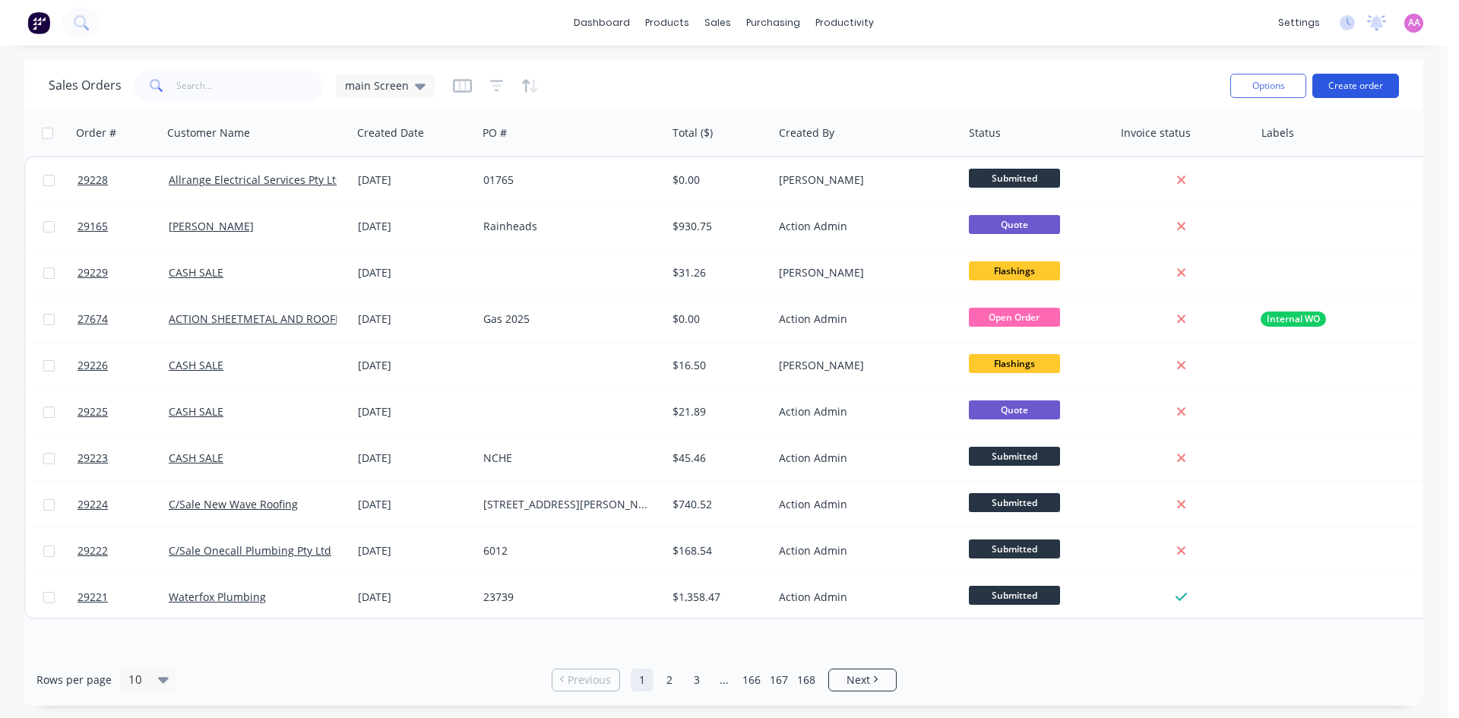
click at [1350, 87] on button "Create order" at bounding box center [1355, 86] width 87 height 24
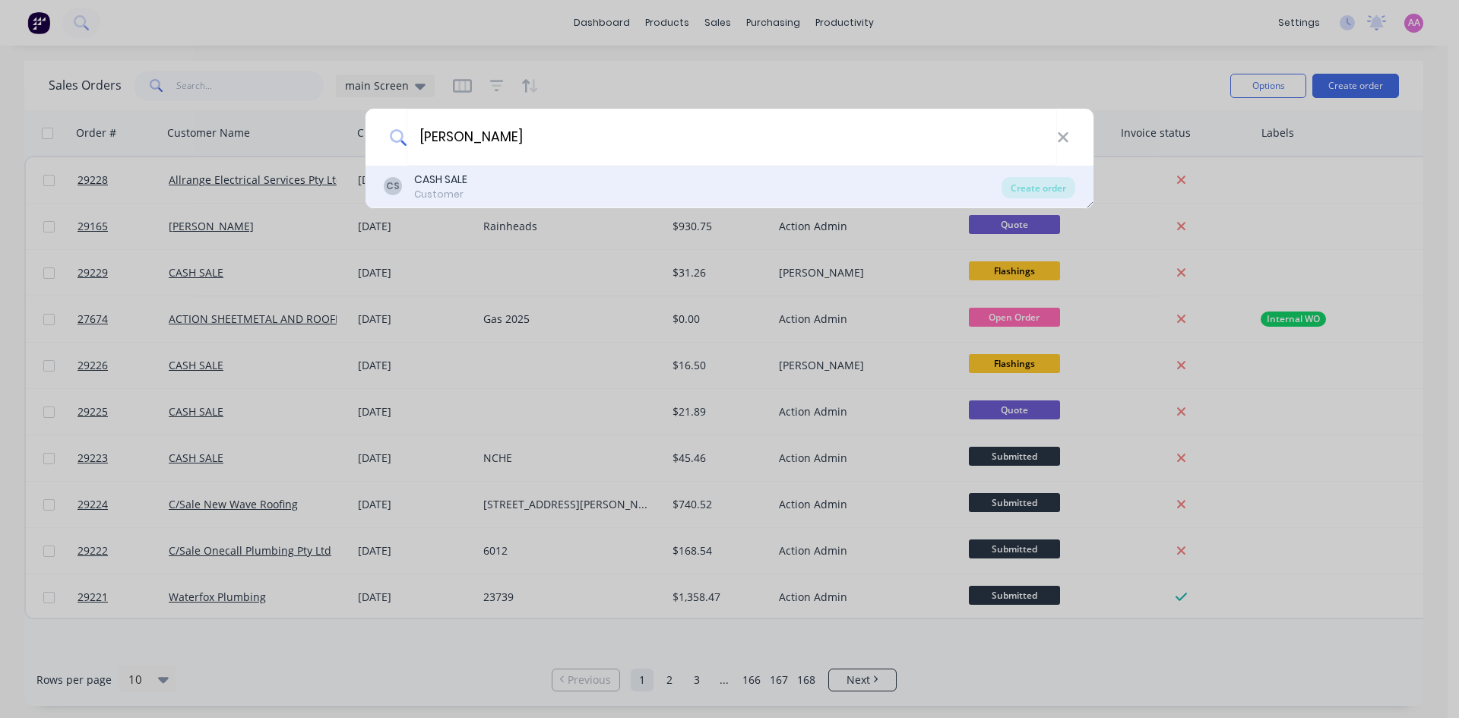
type input "galla"
click at [478, 194] on div "CS CASH SALE Customer" at bounding box center [693, 187] width 618 height 30
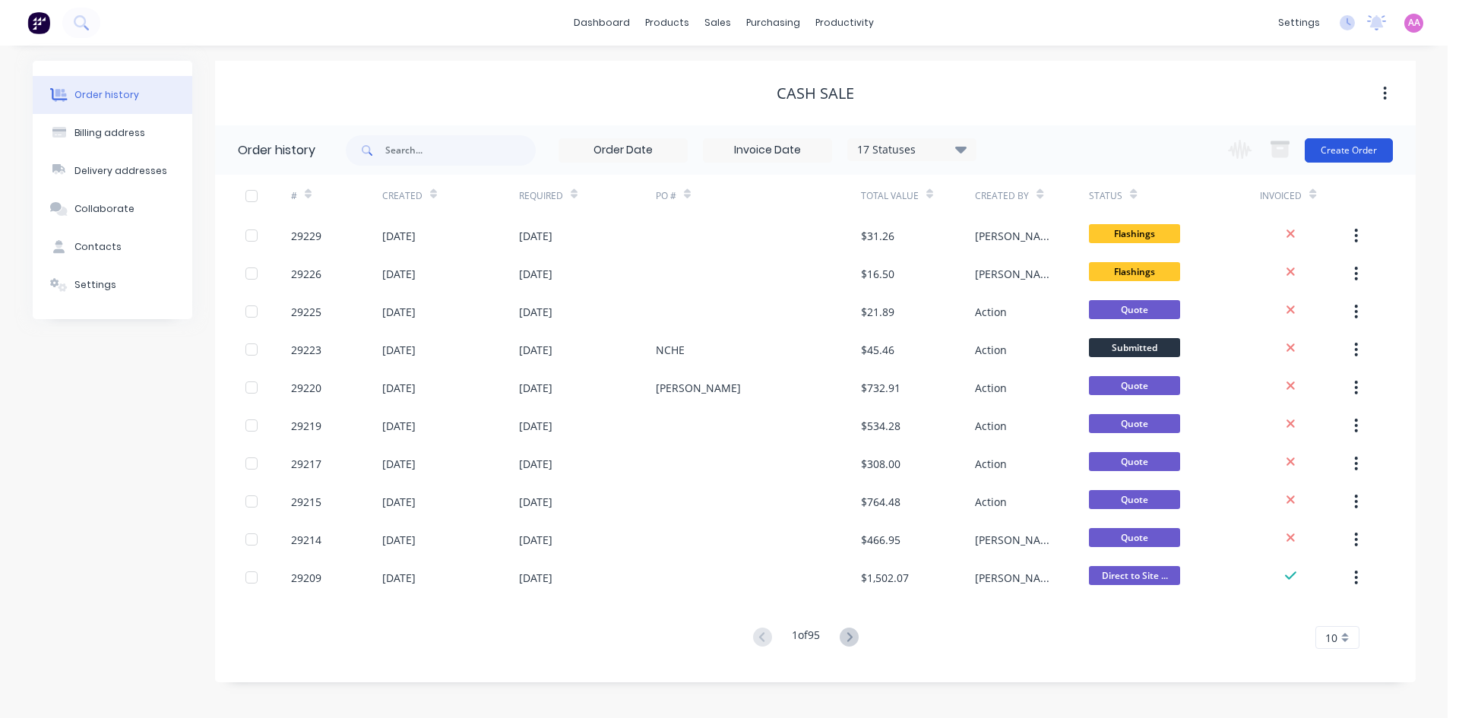
click at [1355, 145] on button "Create Order" at bounding box center [1349, 150] width 88 height 24
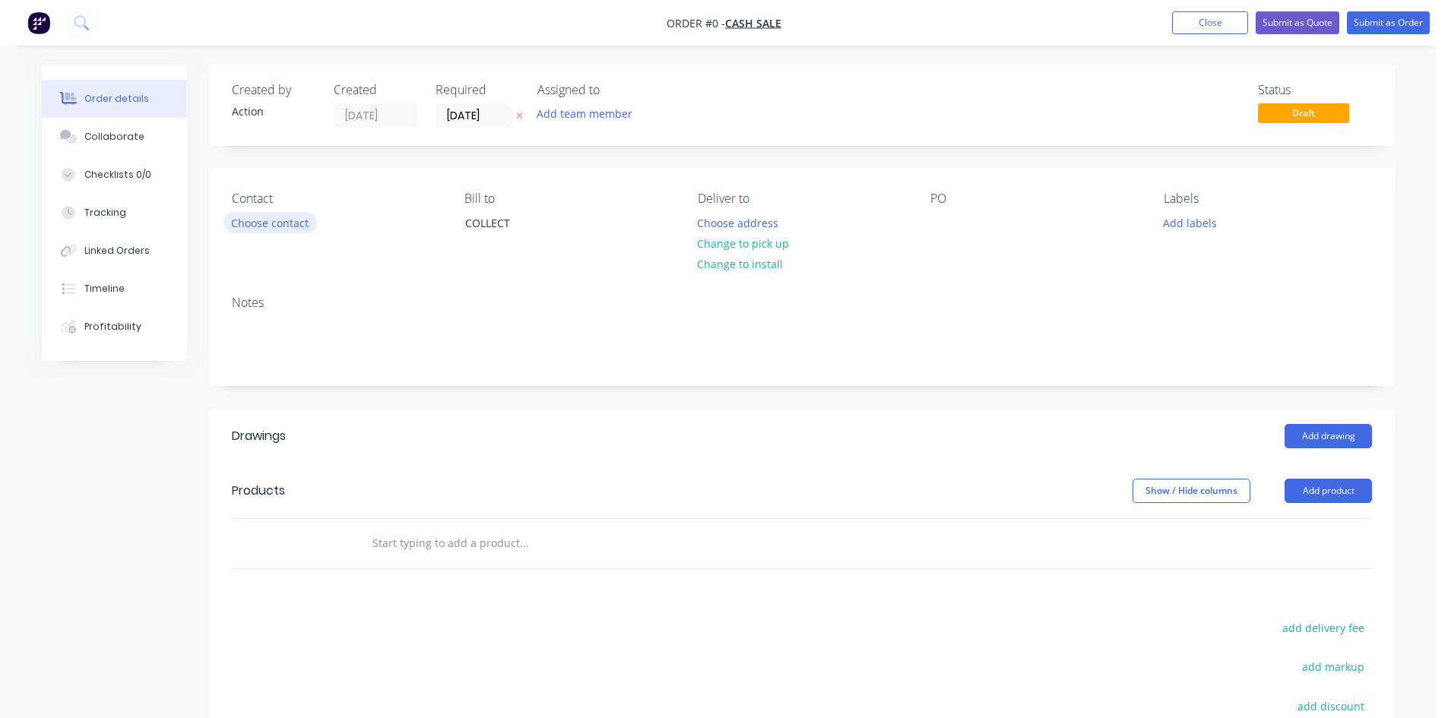
click at [293, 218] on button "Choose contact" at bounding box center [269, 222] width 93 height 21
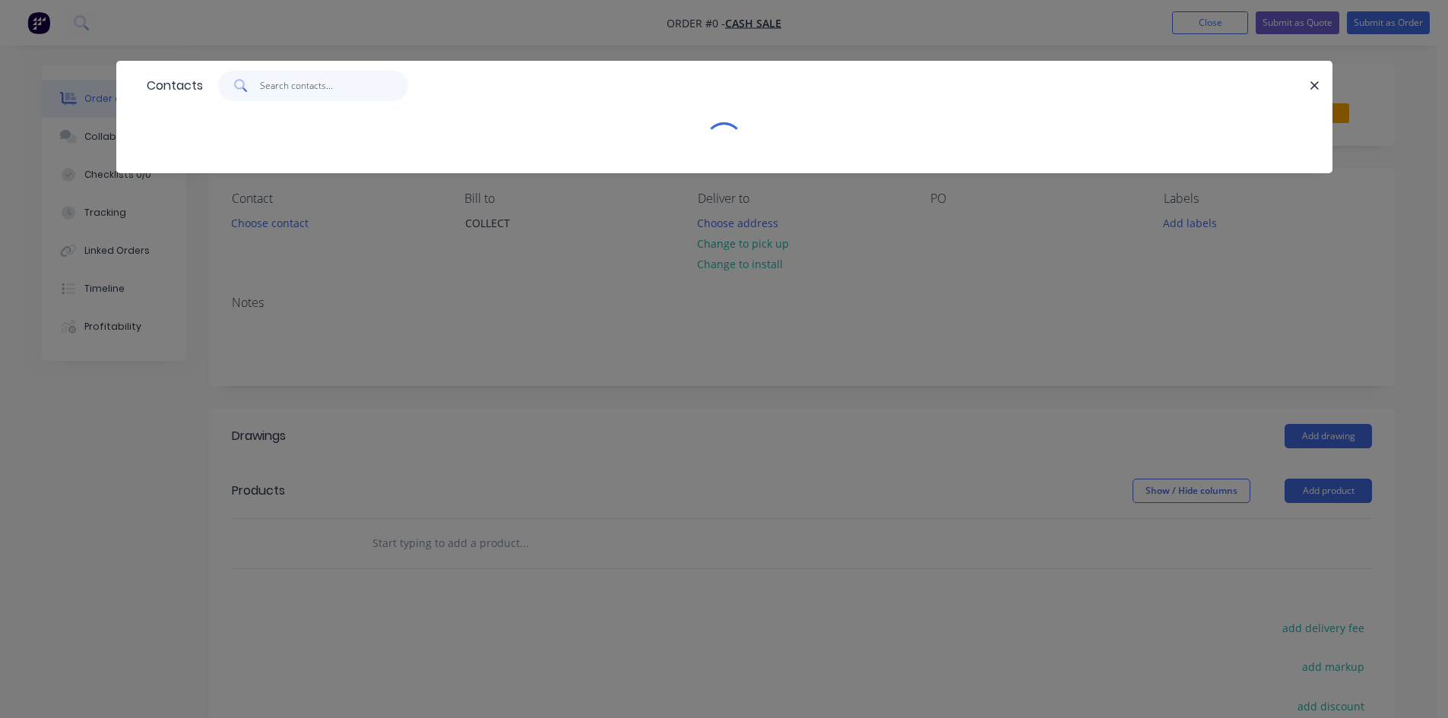
click at [344, 90] on input "text" at bounding box center [334, 86] width 148 height 30
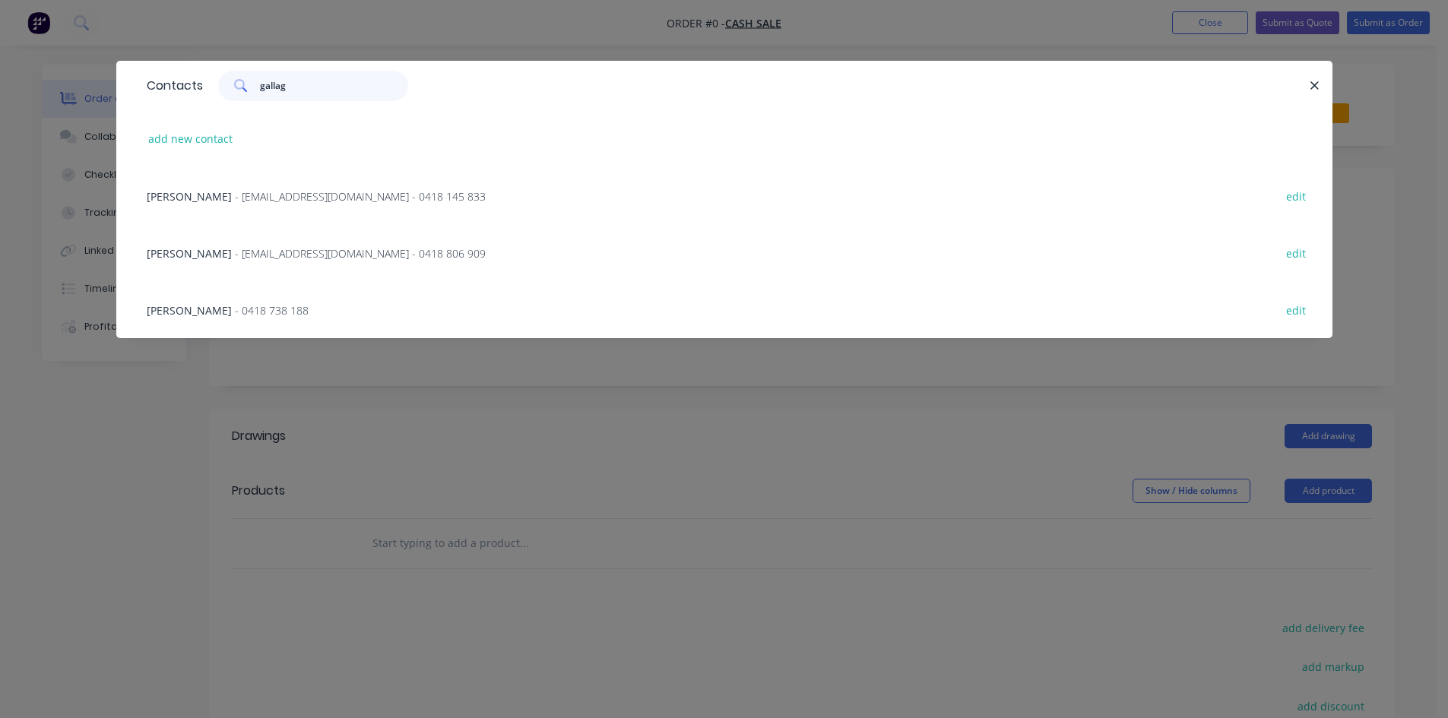
type input "gallag"
click at [327, 201] on span "- gallaghereng@ozemail.com.au - 0418 145 833" at bounding box center [360, 196] width 251 height 14
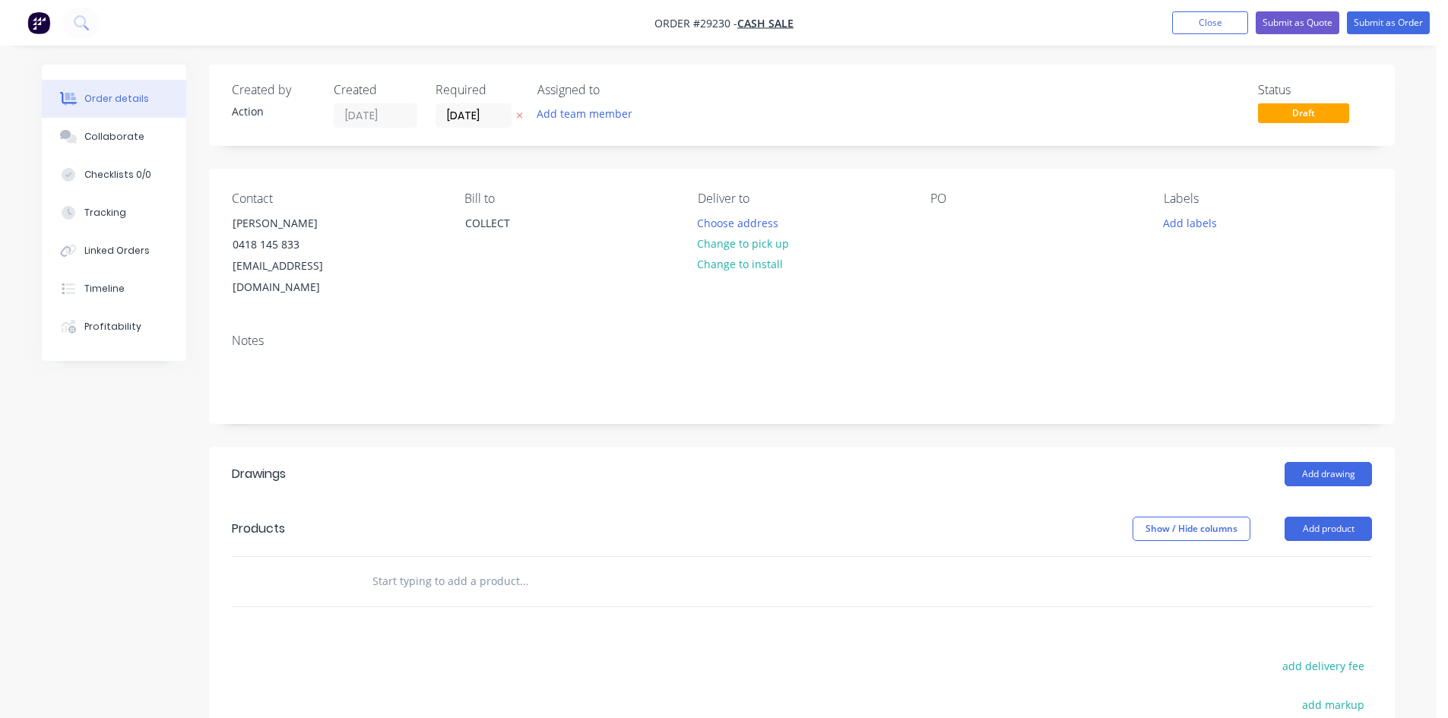
drag, startPoint x: 736, startPoint y: 242, endPoint x: 1109, endPoint y: 321, distance: 381.4
click at [737, 244] on button "Change to pick up" at bounding box center [743, 243] width 108 height 21
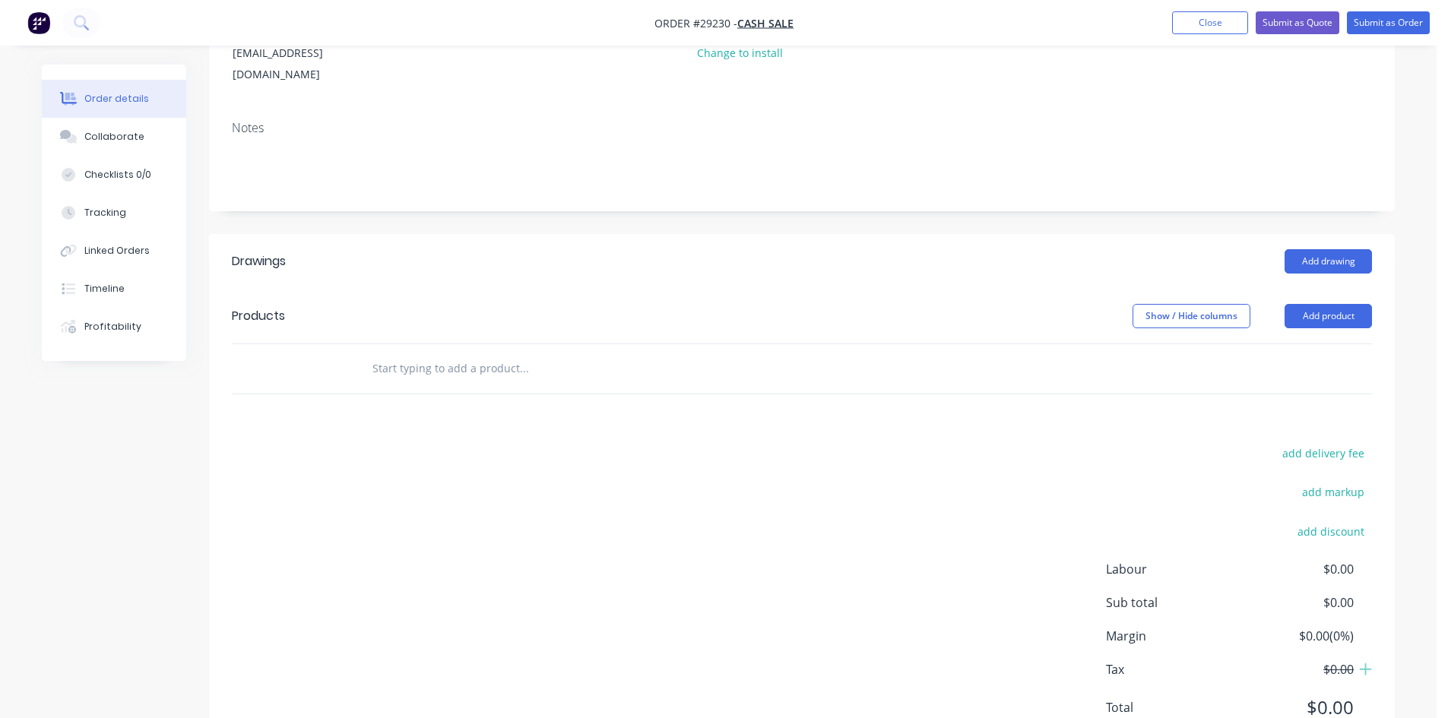
scroll to position [228, 0]
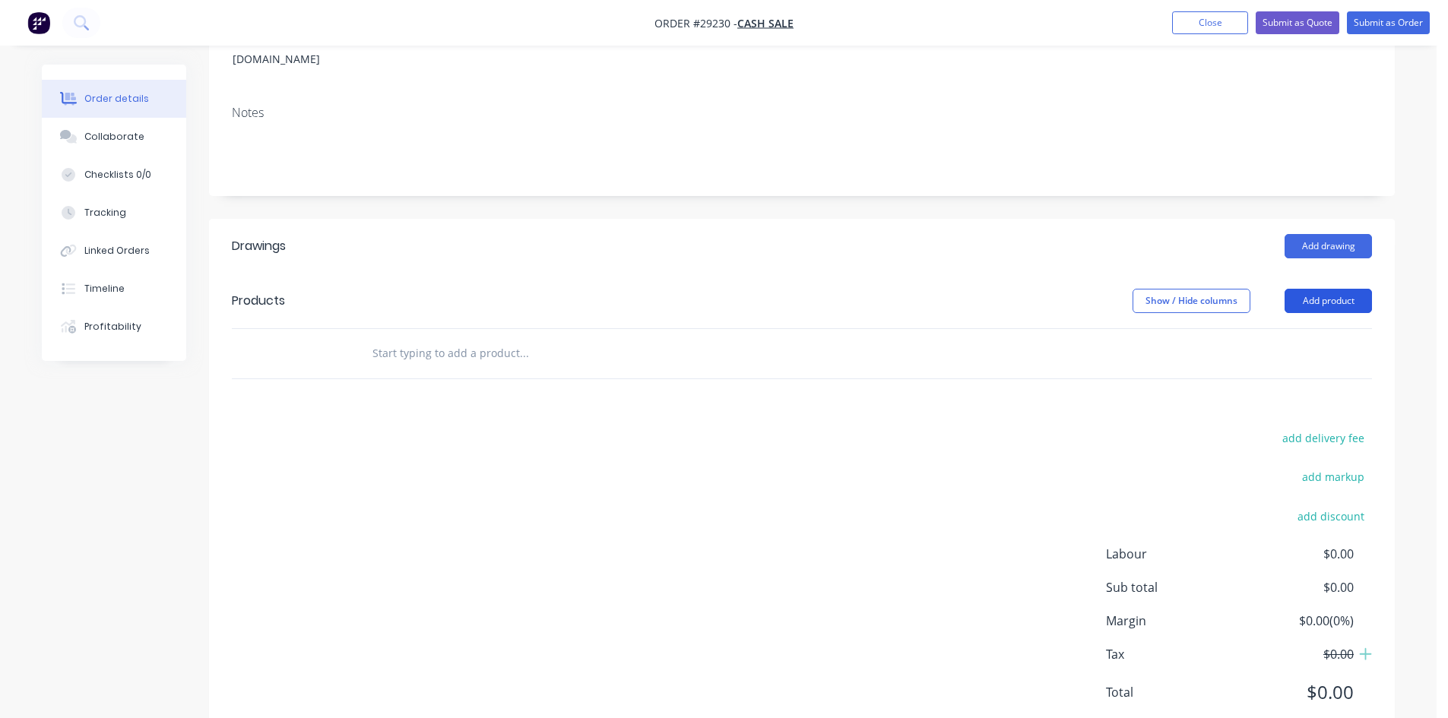
click at [1332, 289] on button "Add product" at bounding box center [1327, 301] width 87 height 24
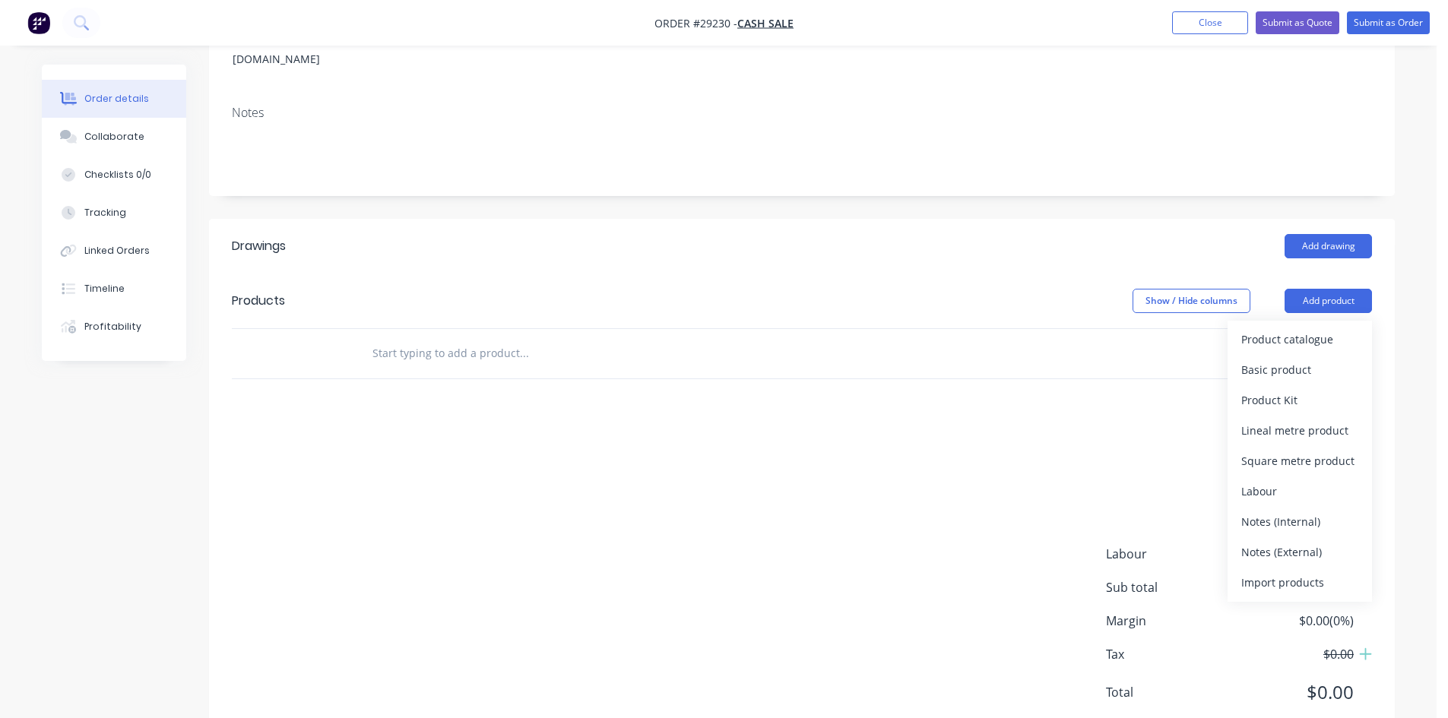
click at [1314, 328] on div "Product catalogue" at bounding box center [1299, 339] width 117 height 22
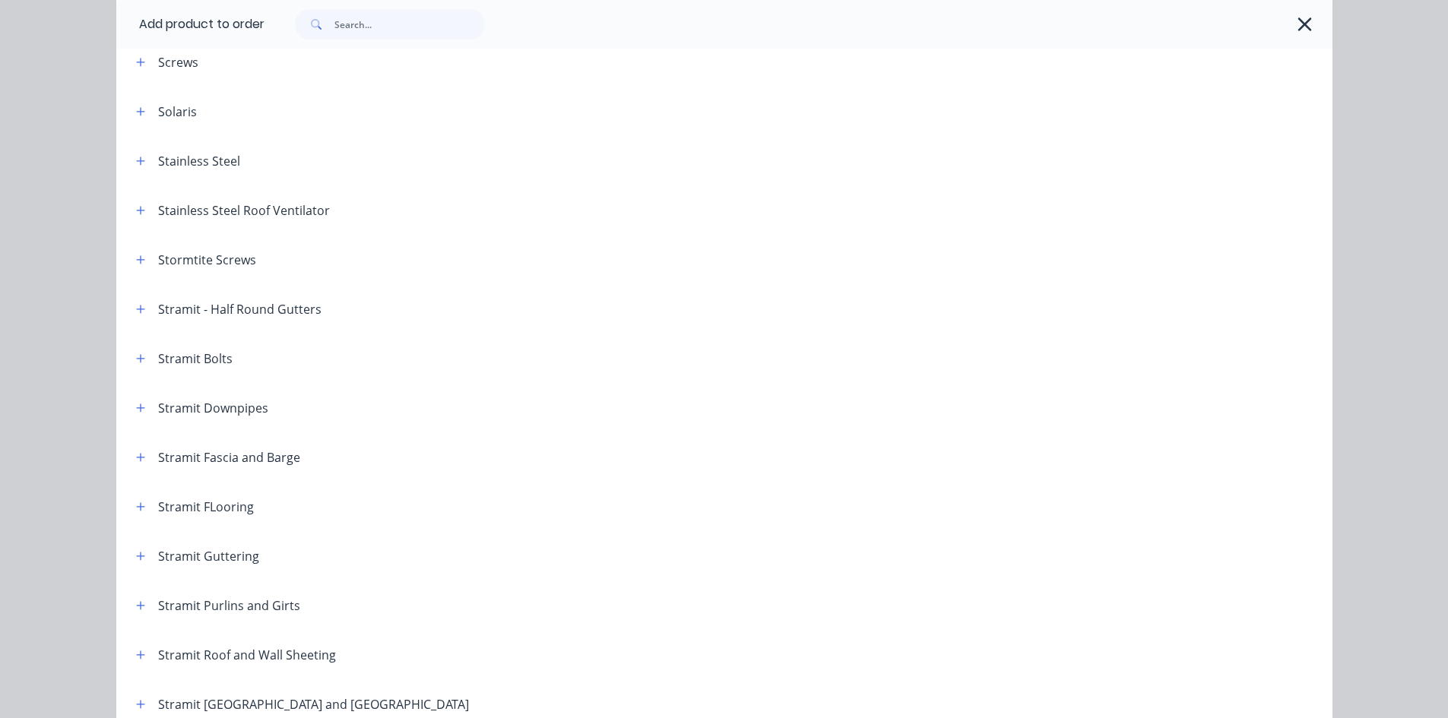
scroll to position [2280, 0]
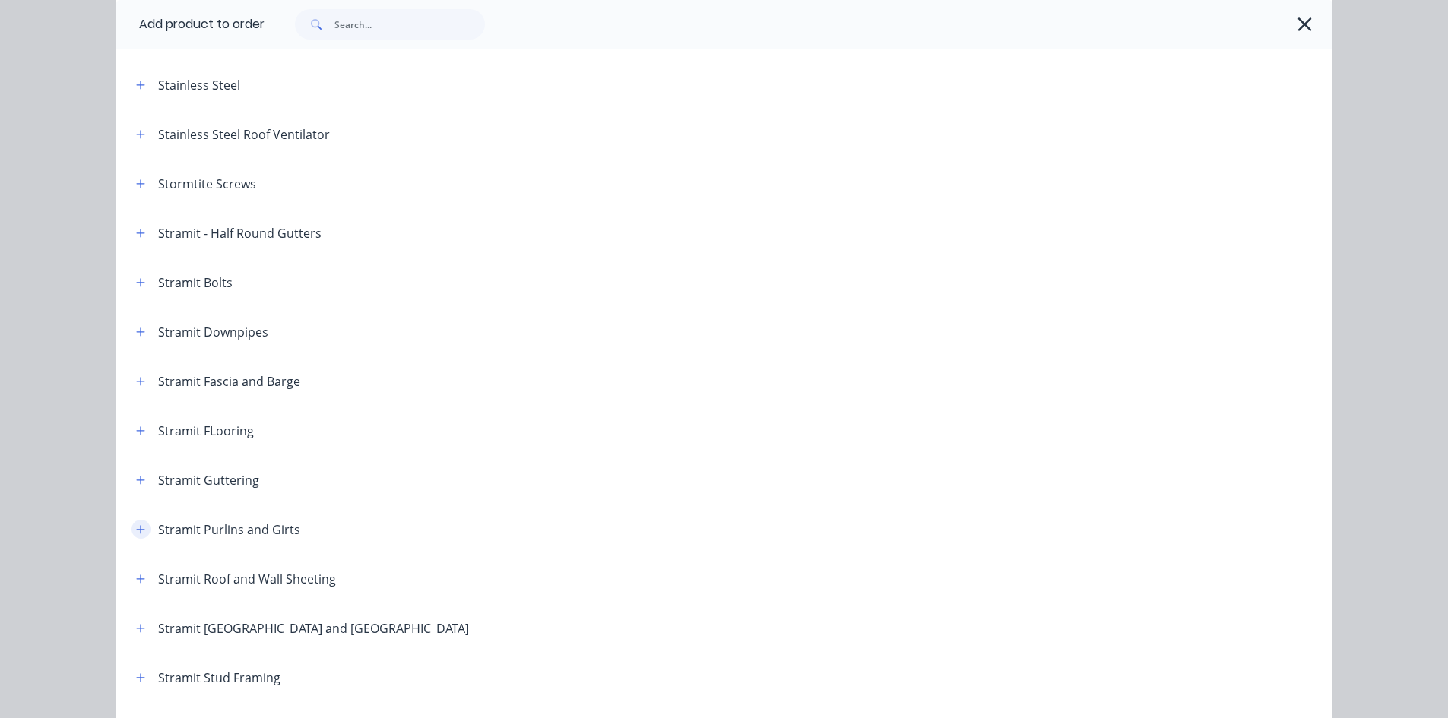
click at [131, 534] on button "button" at bounding box center [140, 529] width 19 height 19
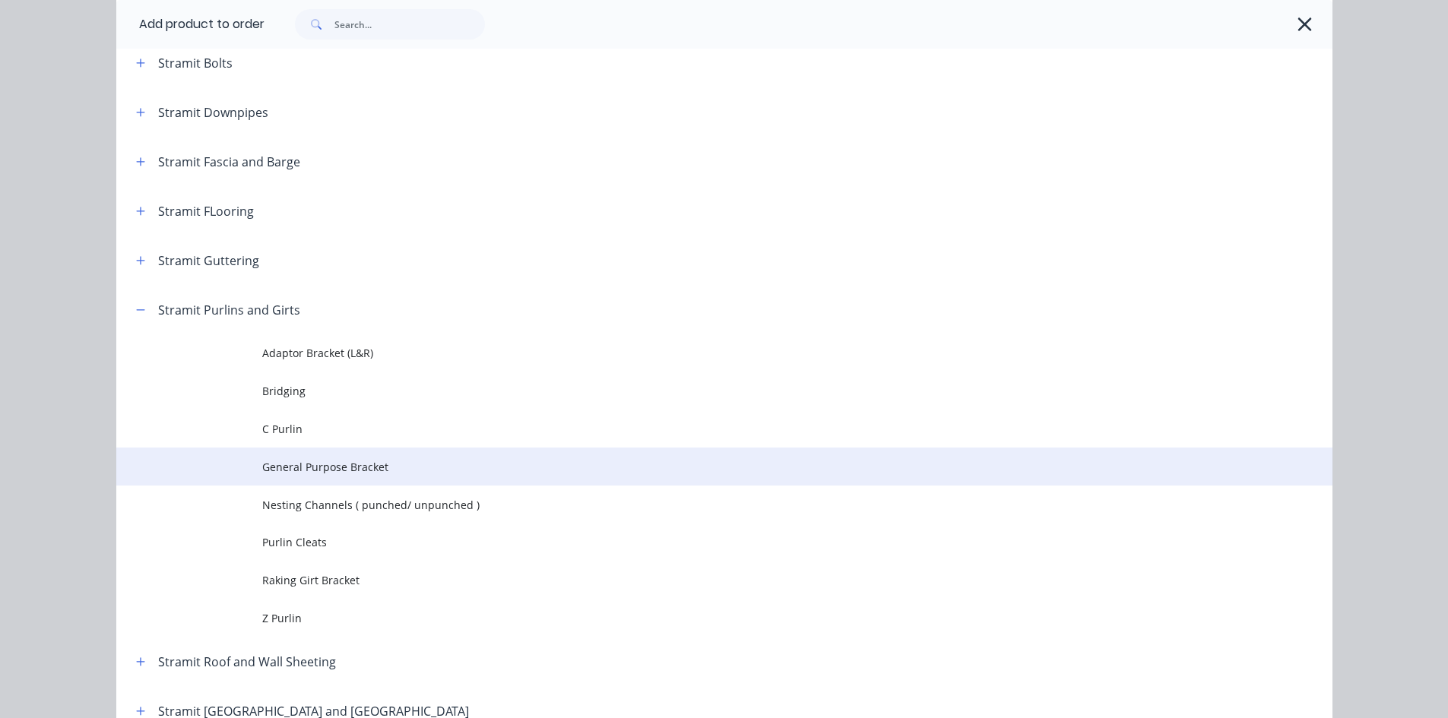
scroll to position [2508, 0]
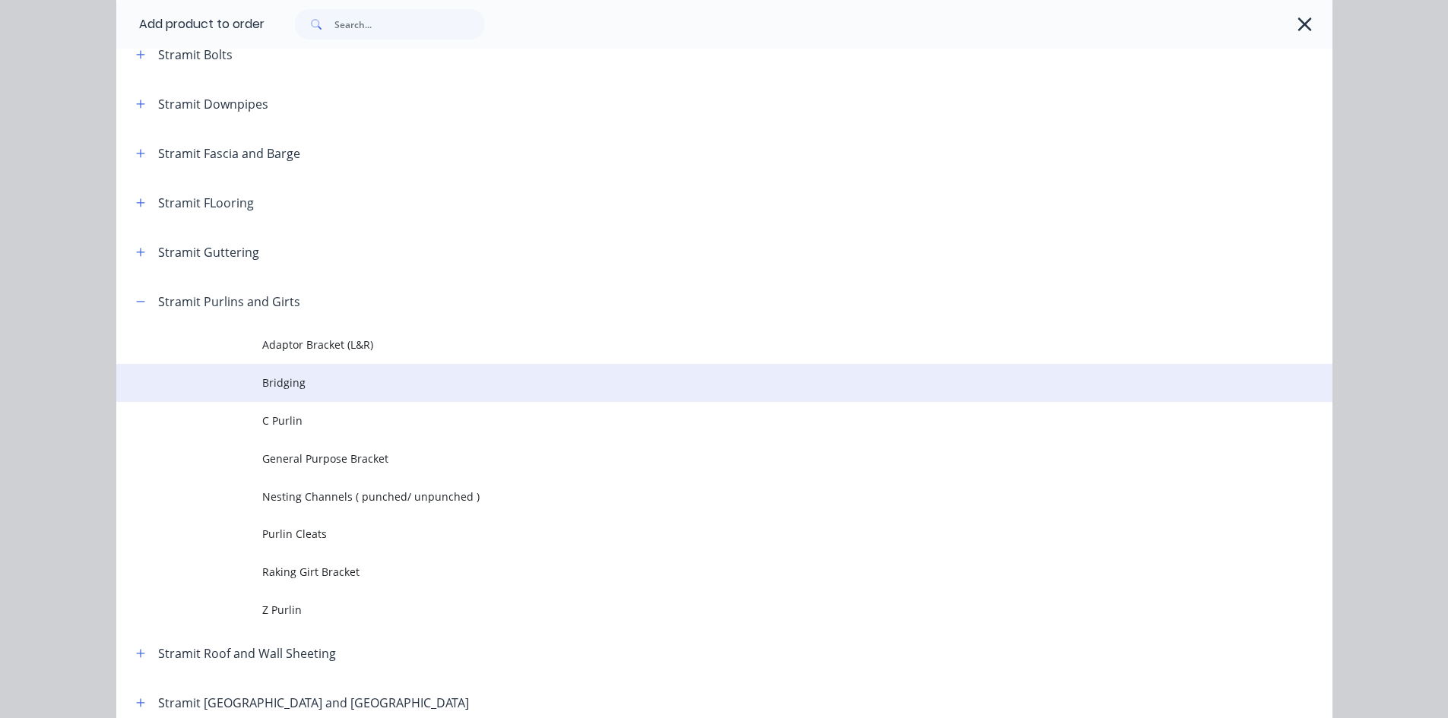
click at [346, 383] on span "Bridging" at bounding box center [690, 383] width 856 height 16
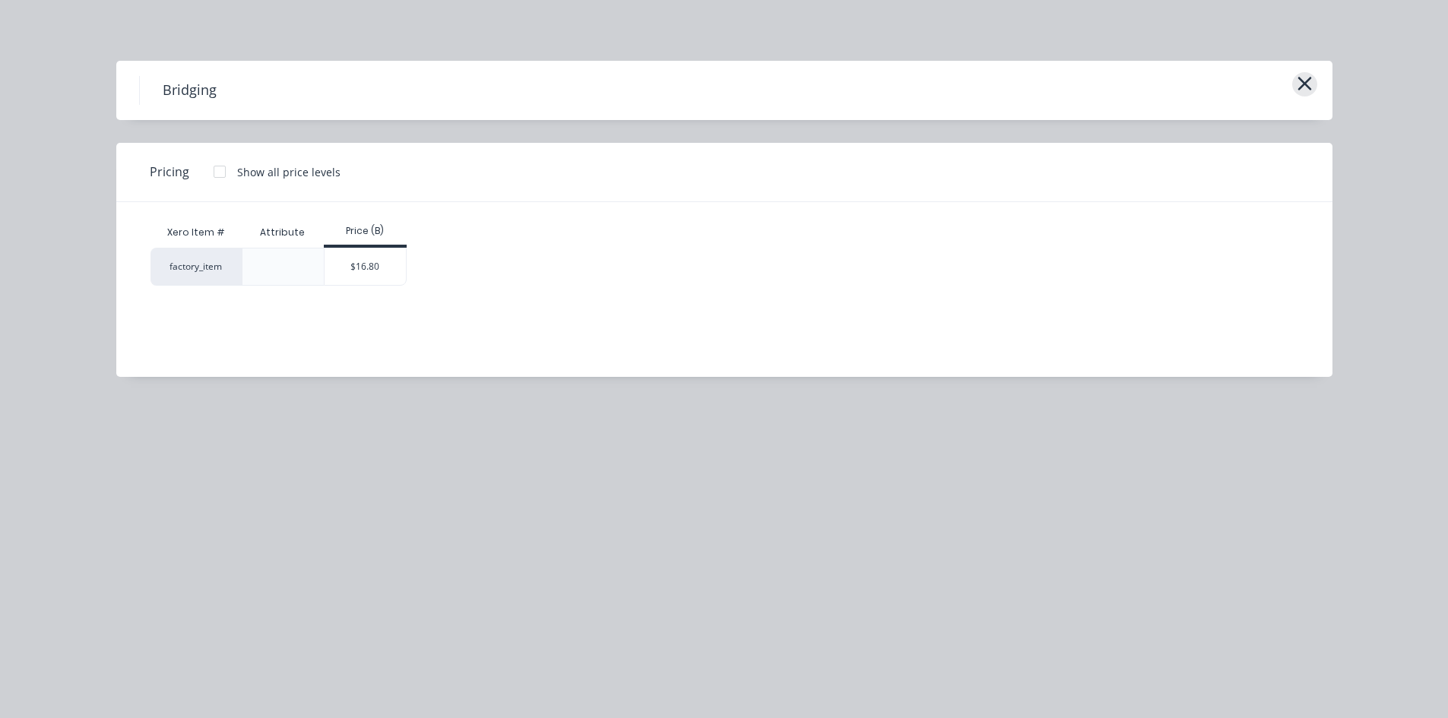
click at [1313, 86] on button "button" at bounding box center [1304, 84] width 25 height 24
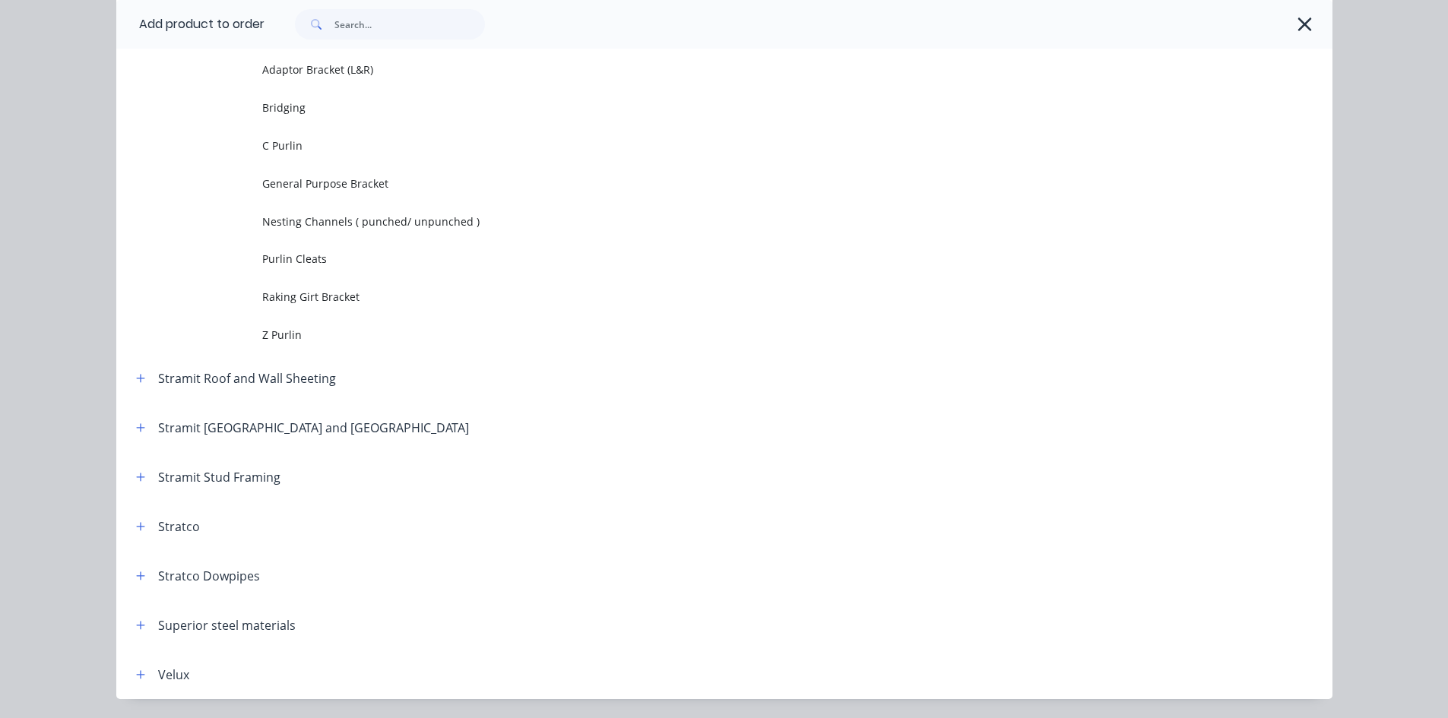
scroll to position [2784, 0]
click at [136, 372] on icon "button" at bounding box center [140, 377] width 9 height 11
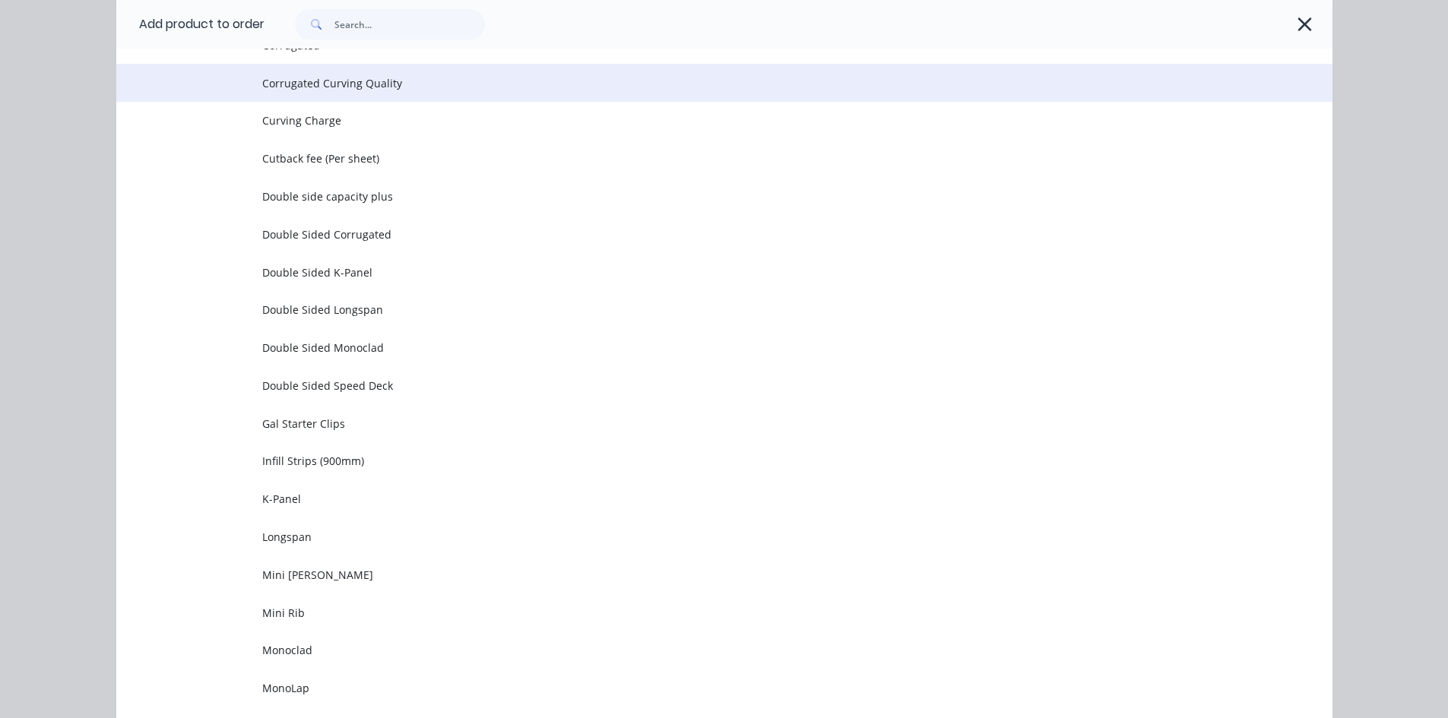
scroll to position [3468, 0]
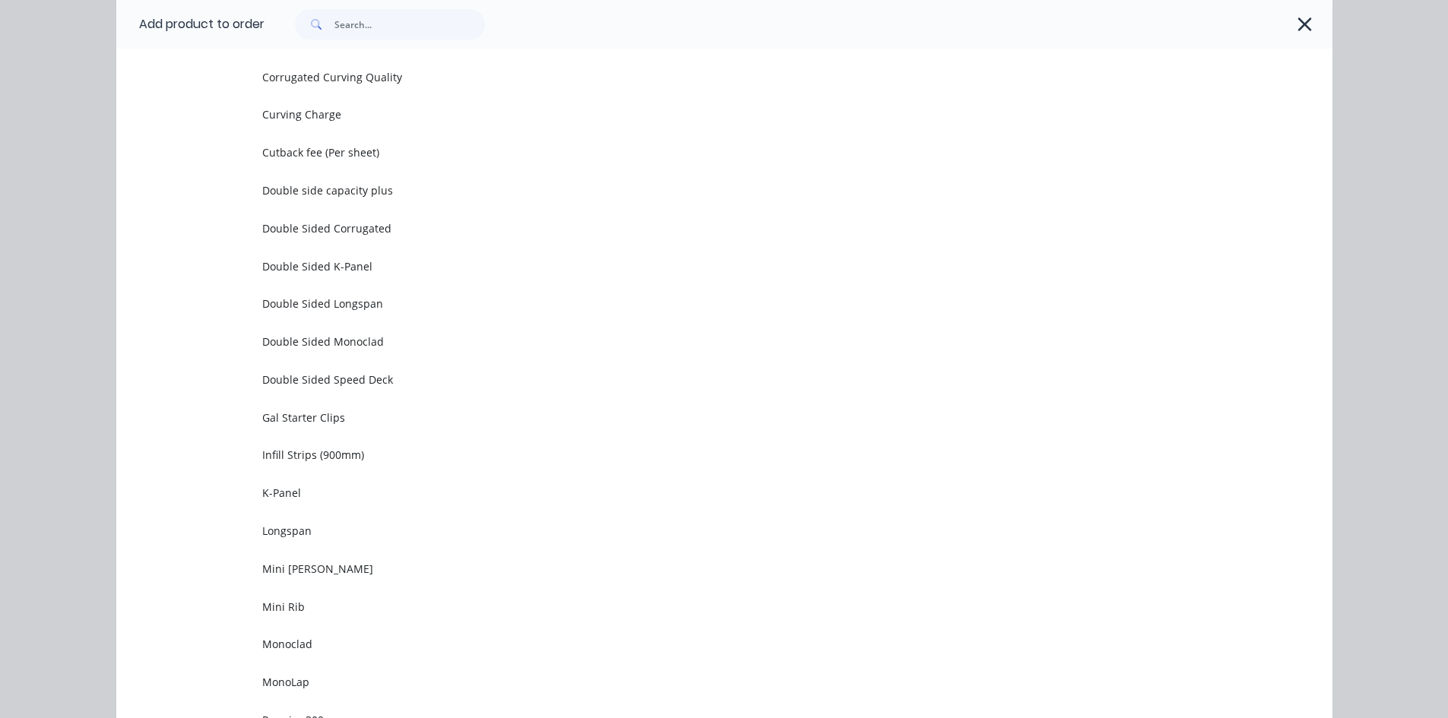
drag, startPoint x: 273, startPoint y: 637, endPoint x: 266, endPoint y: 641, distance: 7.8
click at [272, 638] on span "Monoclad" at bounding box center [690, 644] width 856 height 16
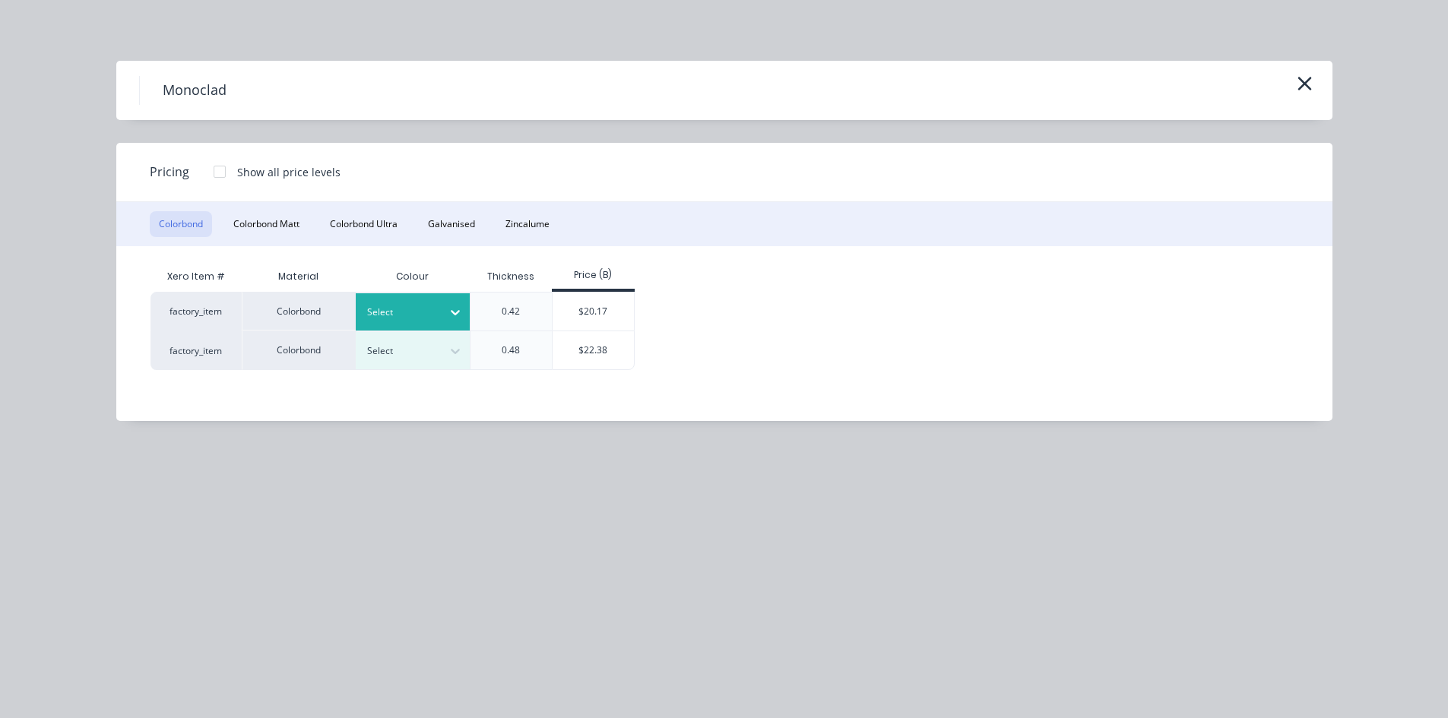
click at [441, 304] on div "Select" at bounding box center [398, 312] width 85 height 20
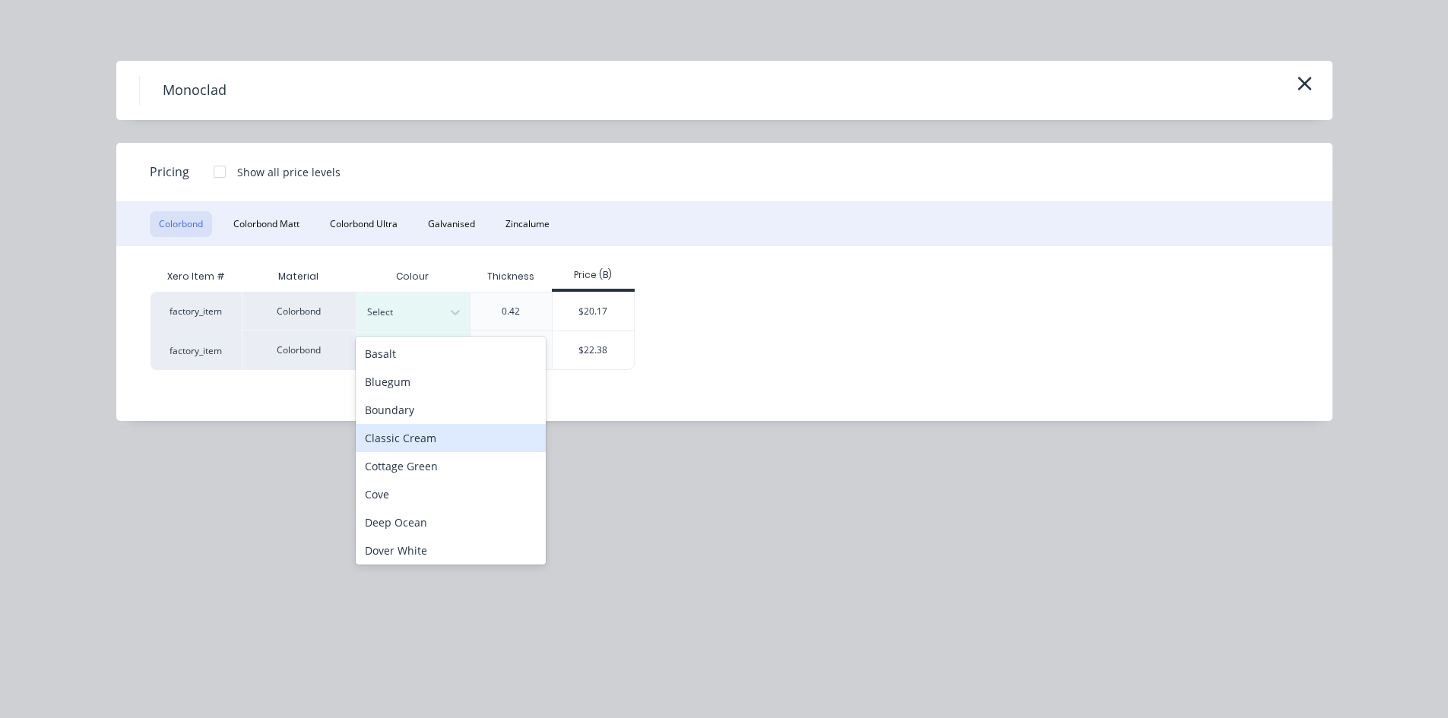
click at [413, 435] on div "Classic Cream" at bounding box center [451, 438] width 190 height 28
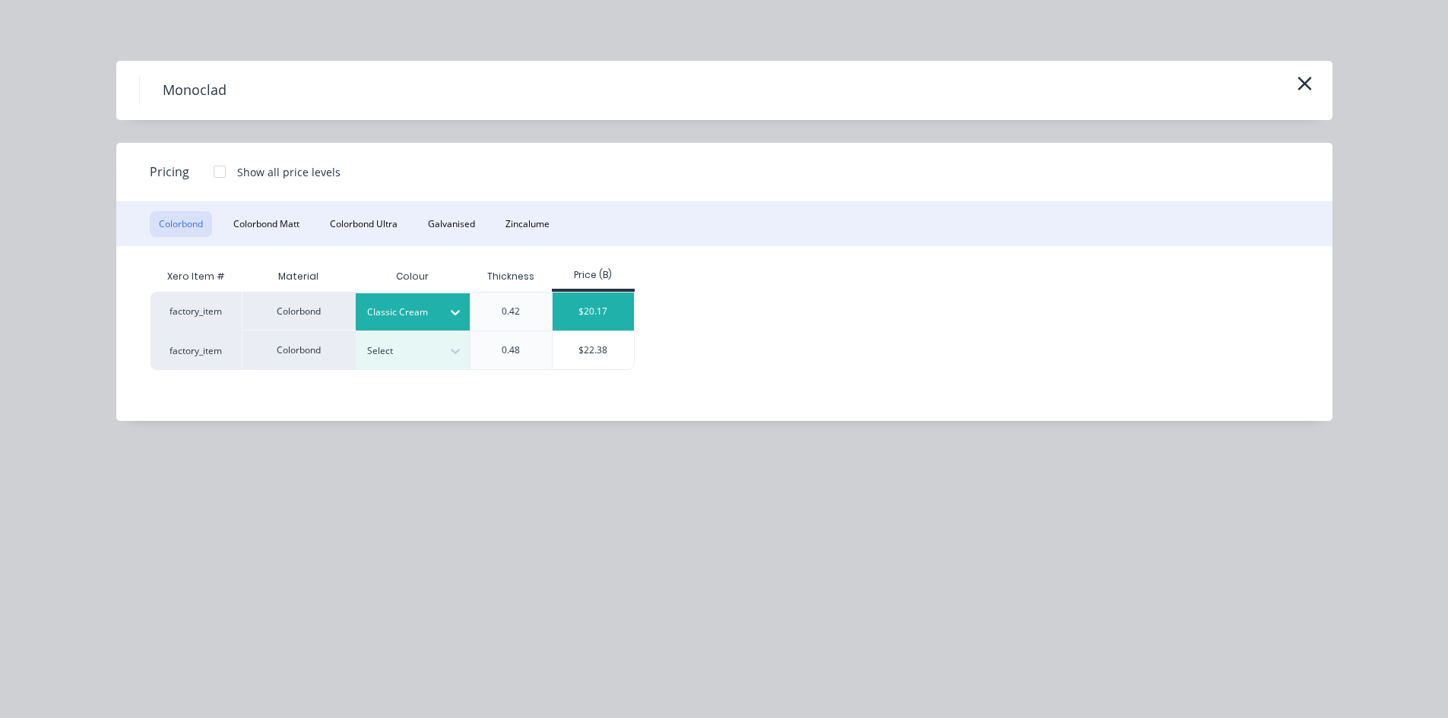
click at [597, 312] on div "$20.17" at bounding box center [592, 312] width 81 height 38
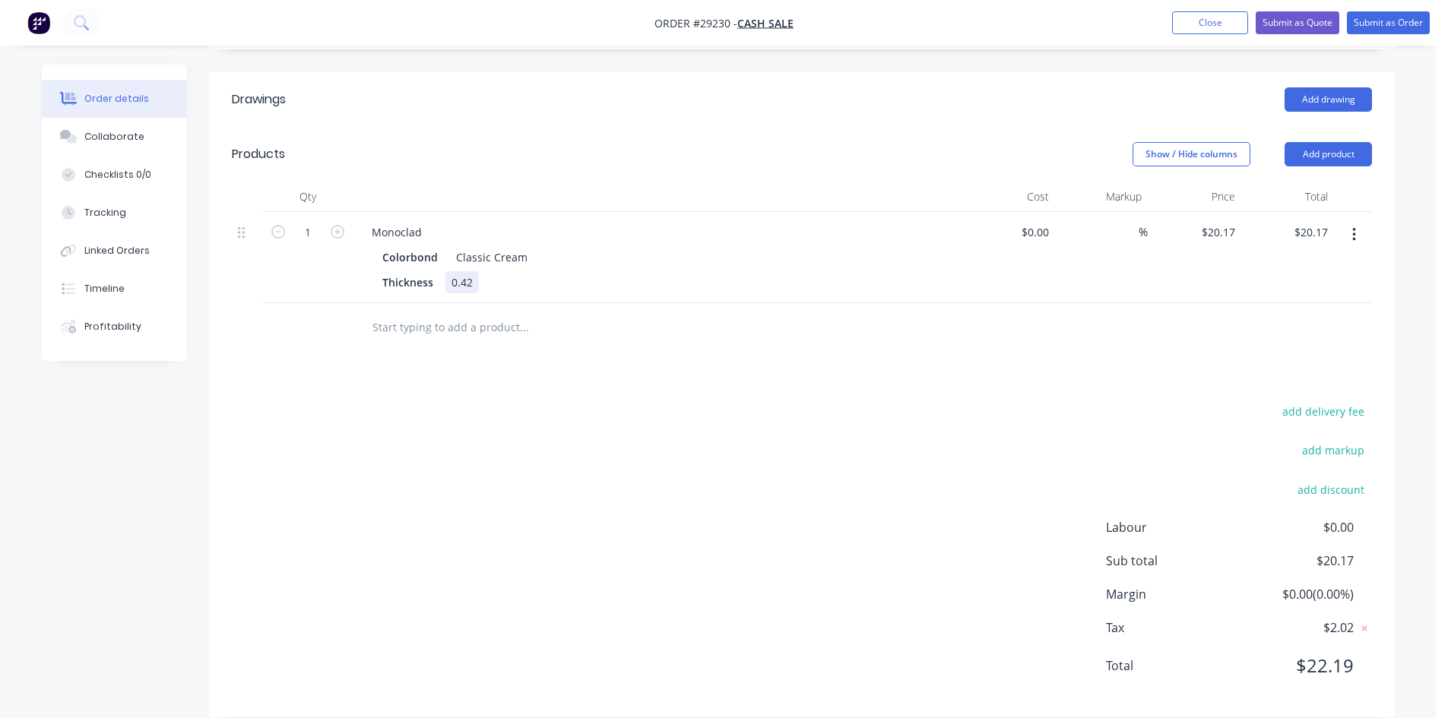
scroll to position [375, 0]
click at [1352, 226] on icon "button" at bounding box center [1354, 234] width 4 height 17
click at [1244, 263] on div "Edit" at bounding box center [1299, 274] width 117 height 22
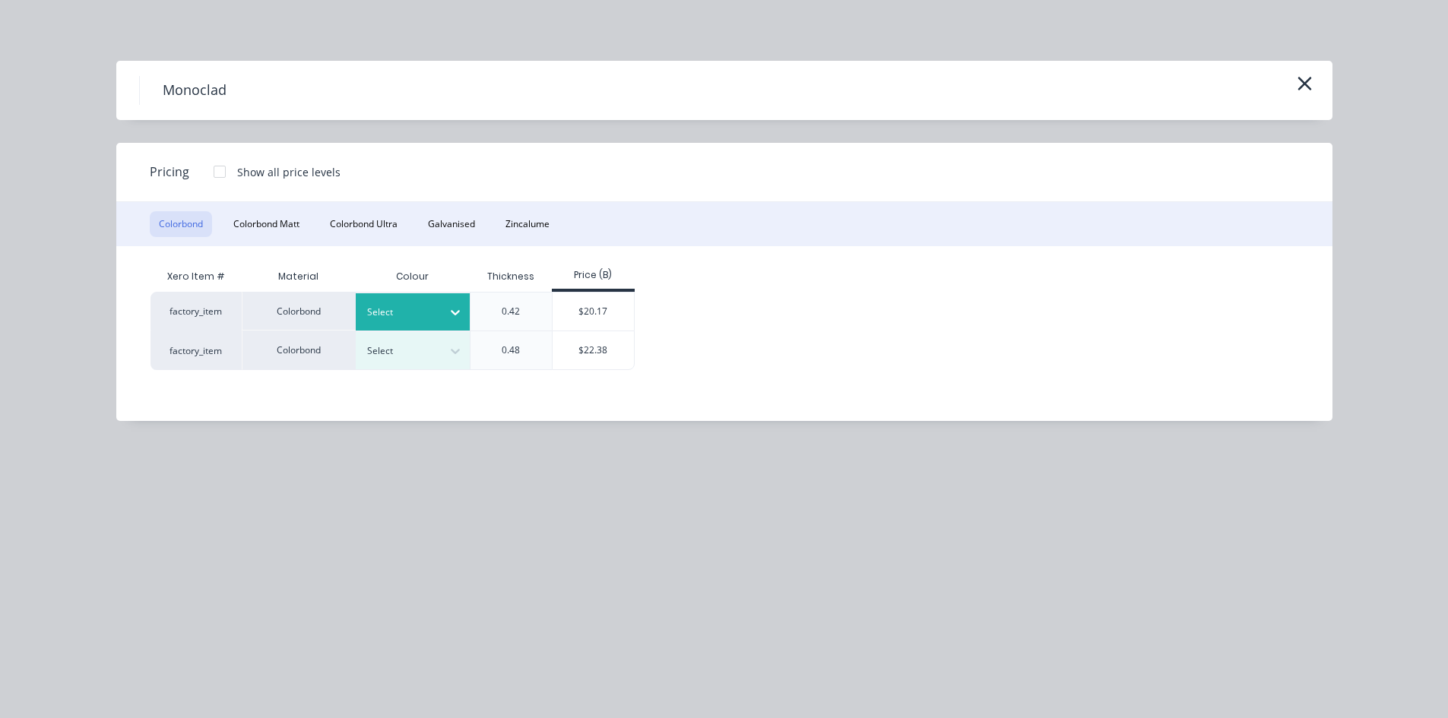
click at [426, 318] on div at bounding box center [401, 312] width 68 height 17
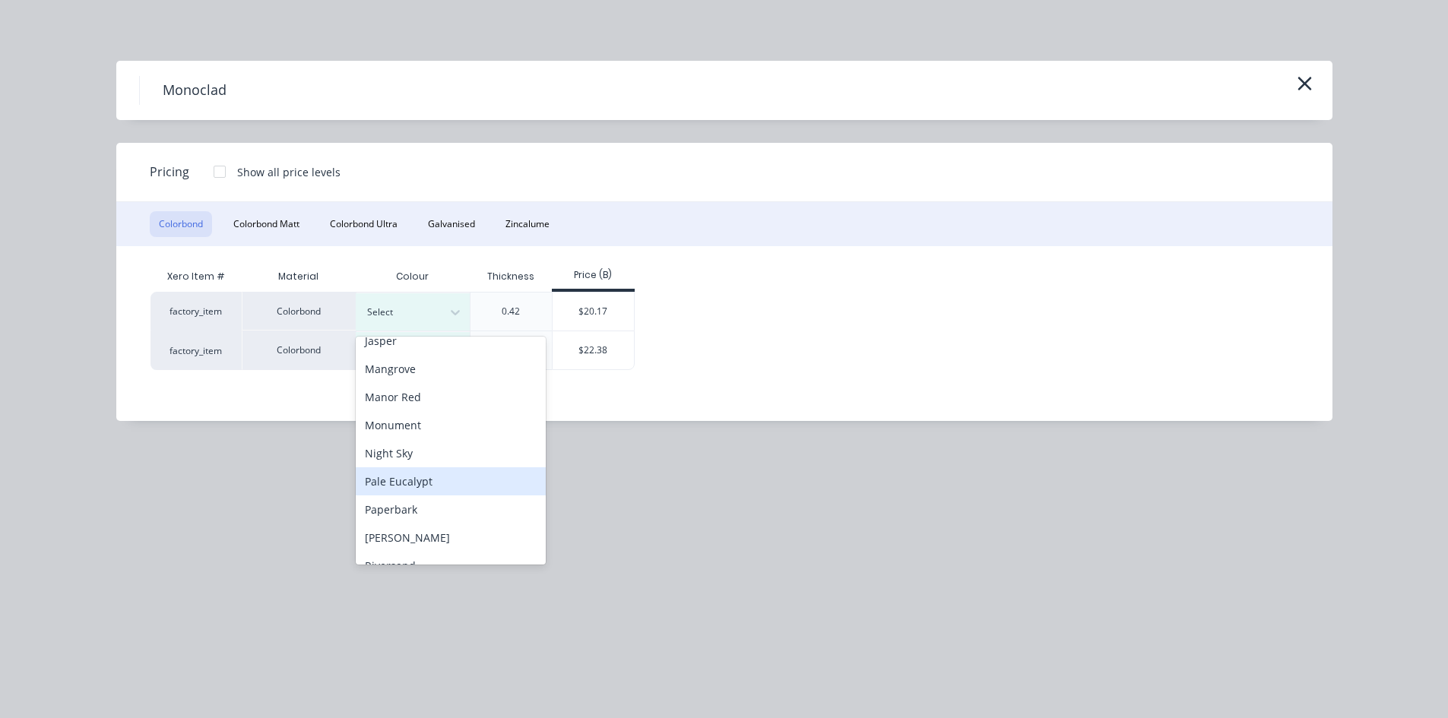
scroll to position [380, 0]
click at [392, 507] on div "Paperbark" at bounding box center [451, 508] width 190 height 28
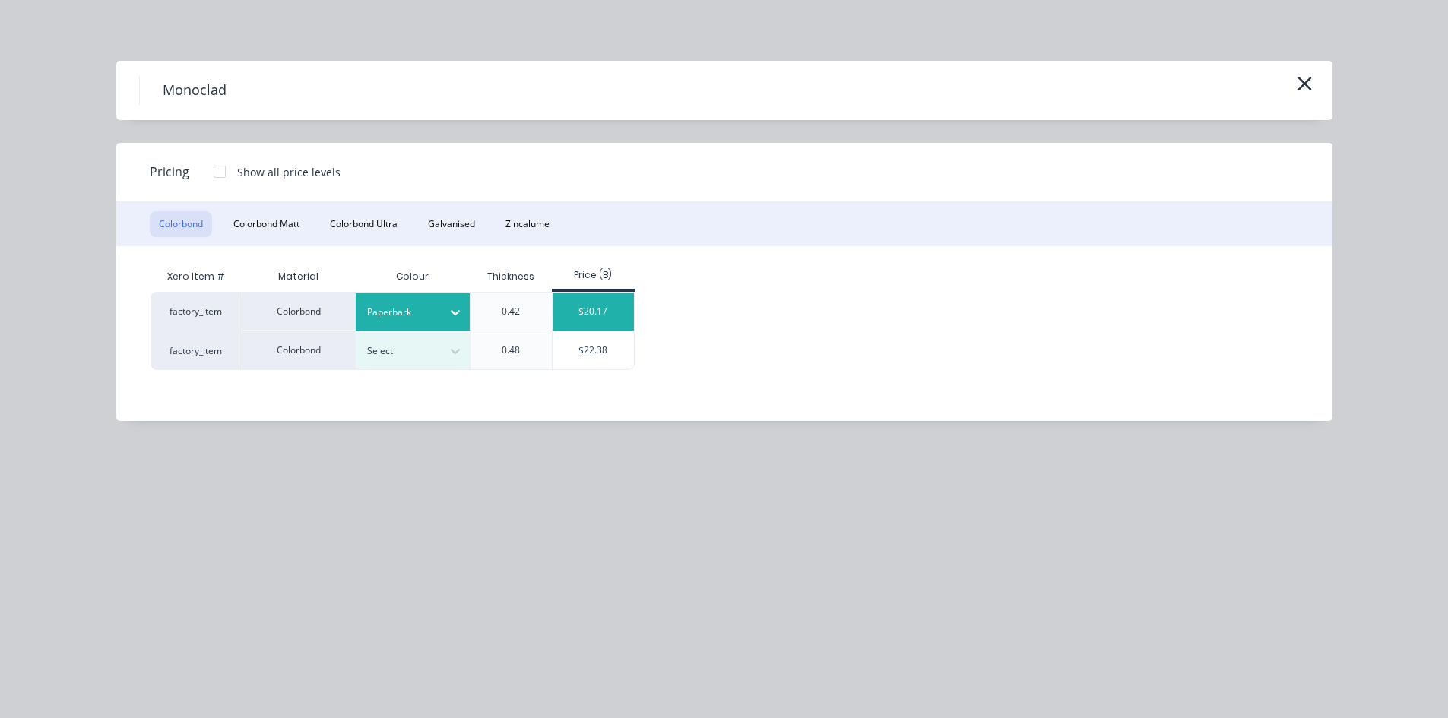
click at [581, 315] on div "$20.17" at bounding box center [592, 312] width 81 height 38
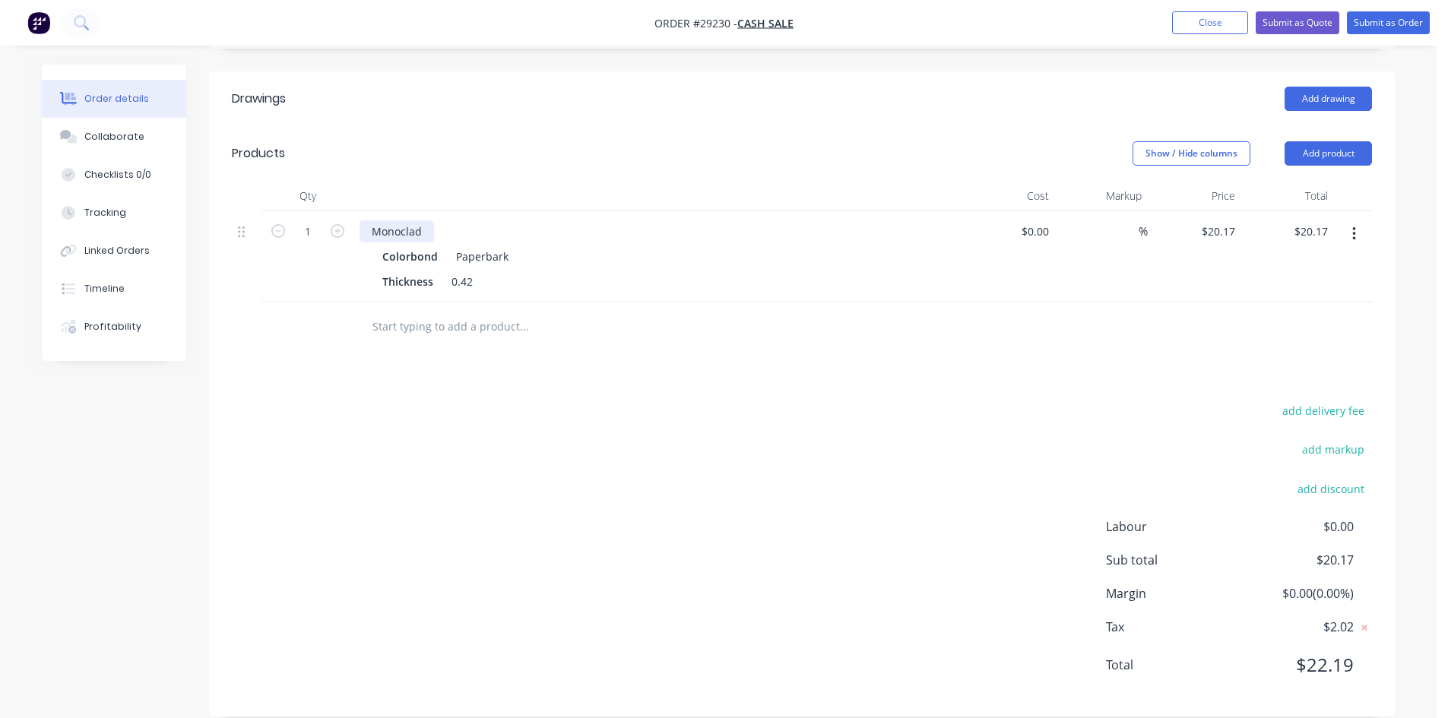
click at [426, 220] on div "Monoclad" at bounding box center [396, 231] width 74 height 22
click at [766, 404] on div "add delivery fee add markup add discount Labour $0.00 Sub total $20.17 Margin $…" at bounding box center [802, 546] width 1140 height 293
click at [315, 220] on input "1" at bounding box center [308, 231] width 40 height 23
type input "171.45"
type input "$3,458.15"
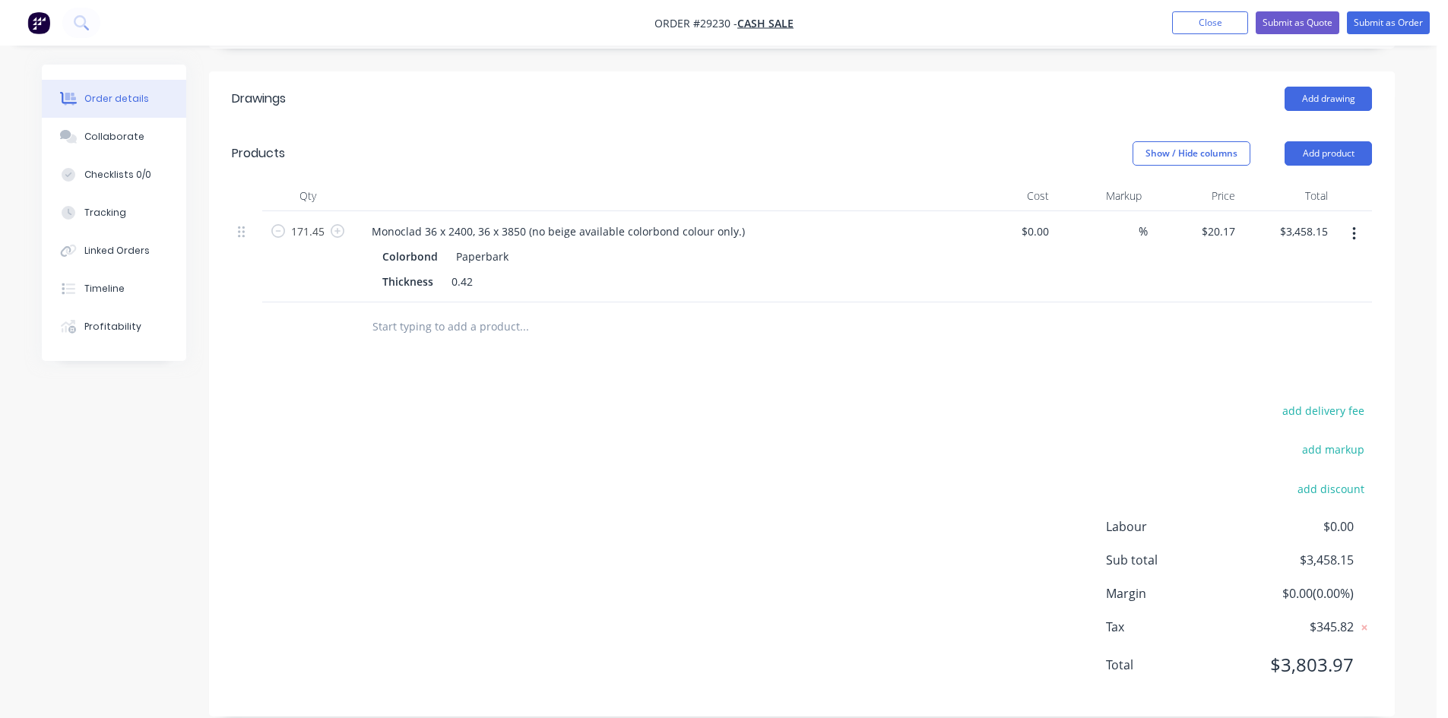
click at [738, 354] on div "Drawings Add drawing Products Show / Hide columns Add product Qty Cost Markup P…" at bounding box center [801, 393] width 1185 height 645
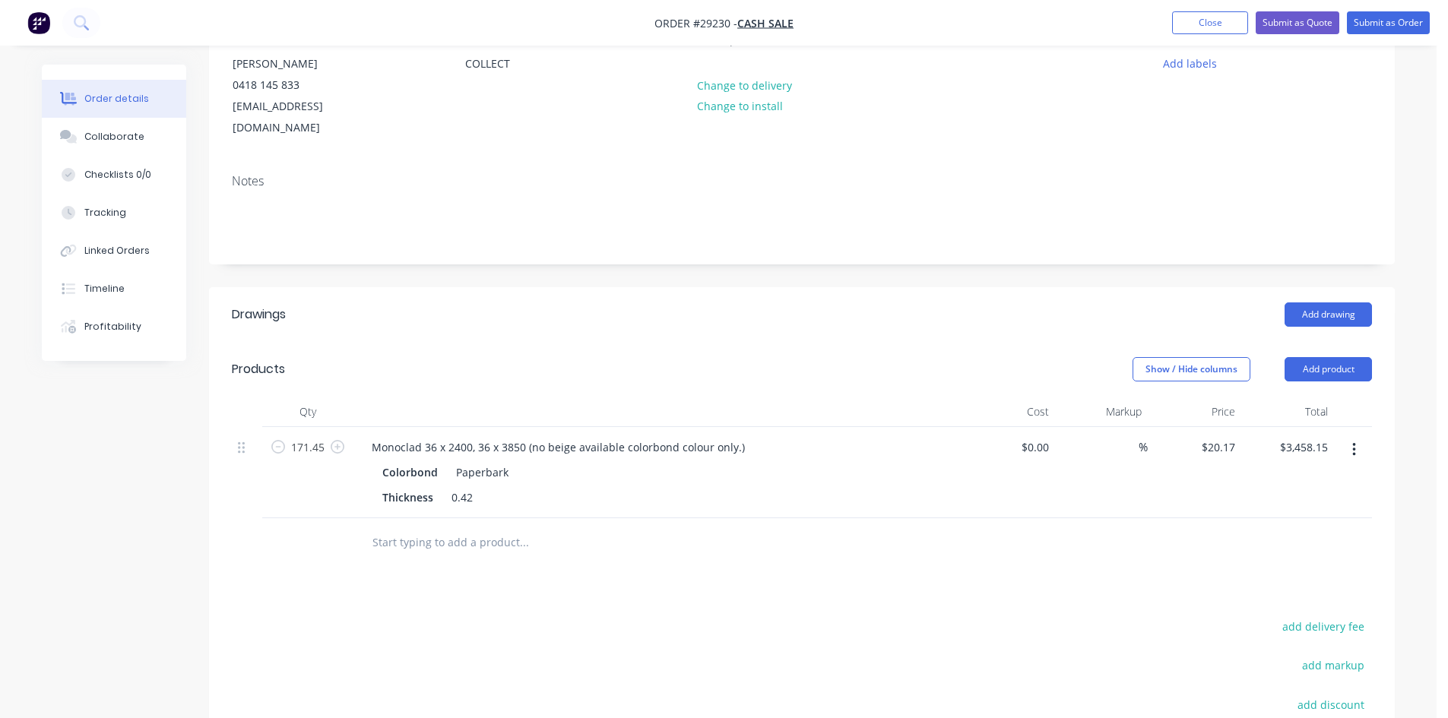
scroll to position [147, 0]
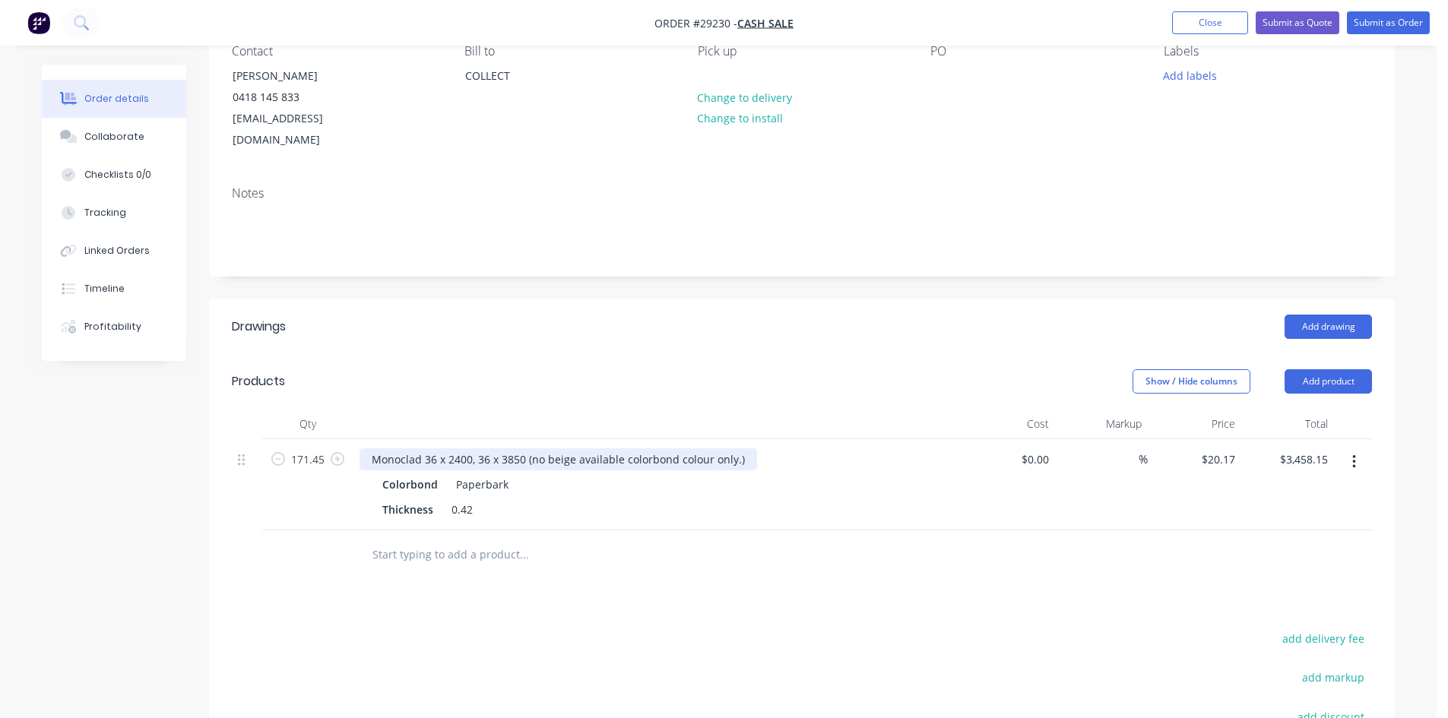
click at [707, 448] on div "Monoclad 36 x 2400, 36 x 3850 (no beige available colorbond colour only.)" at bounding box center [557, 459] width 397 height 22
drag, startPoint x: 689, startPoint y: 554, endPoint x: 754, endPoint y: 562, distance: 65.0
click at [688, 554] on div at bounding box center [626, 554] width 547 height 49
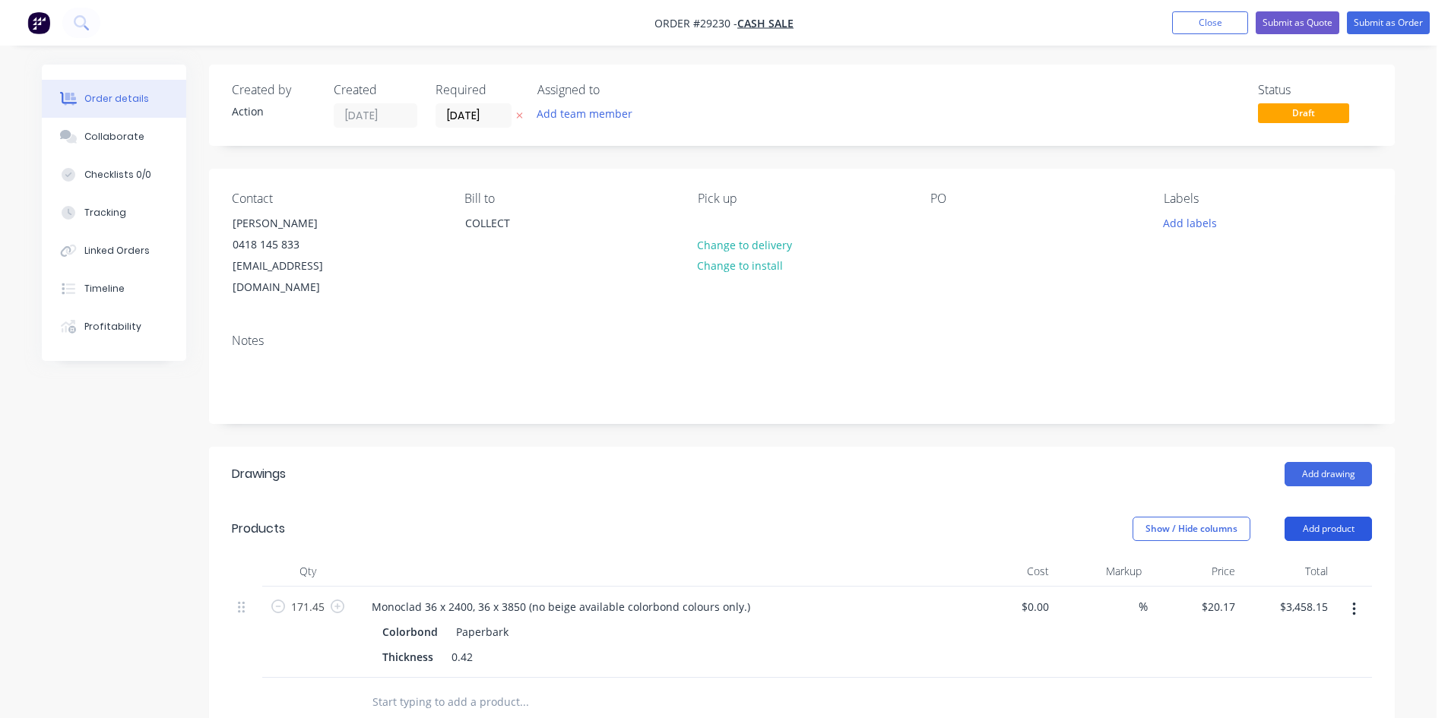
click at [1307, 517] on button "Add product" at bounding box center [1327, 529] width 87 height 24
click at [1315, 556] on div "Product catalogue" at bounding box center [1299, 567] width 117 height 22
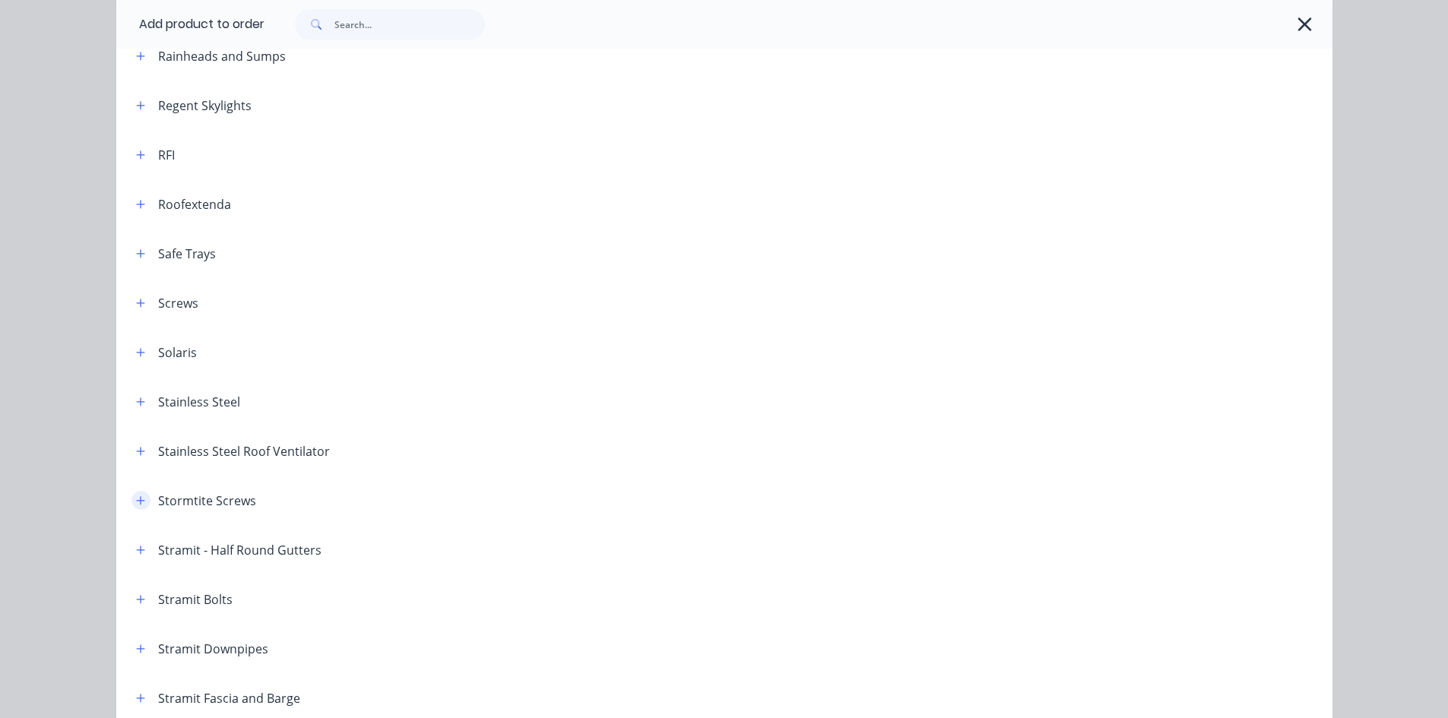
scroll to position [2128, 0]
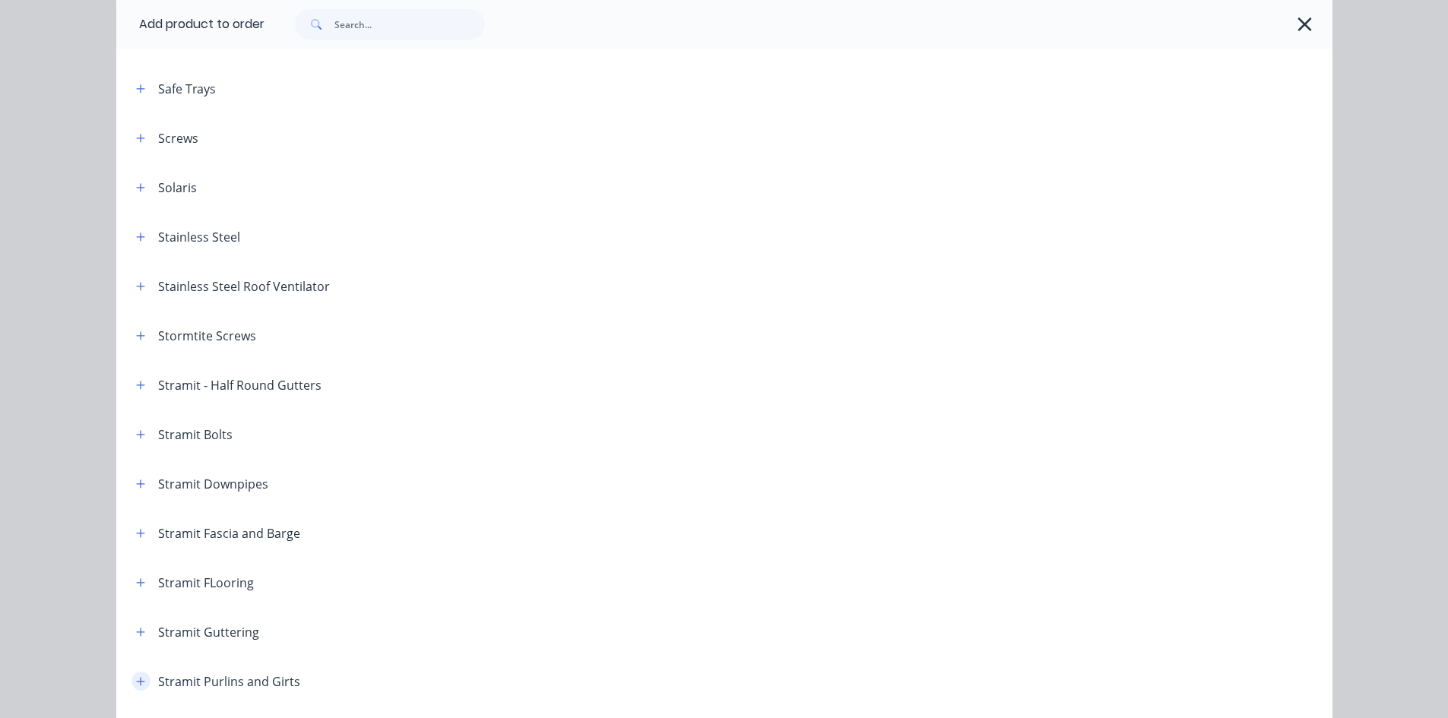
drag, startPoint x: 135, startPoint y: 676, endPoint x: 166, endPoint y: 679, distance: 31.2
click at [136, 677] on icon "button" at bounding box center [140, 681] width 9 height 11
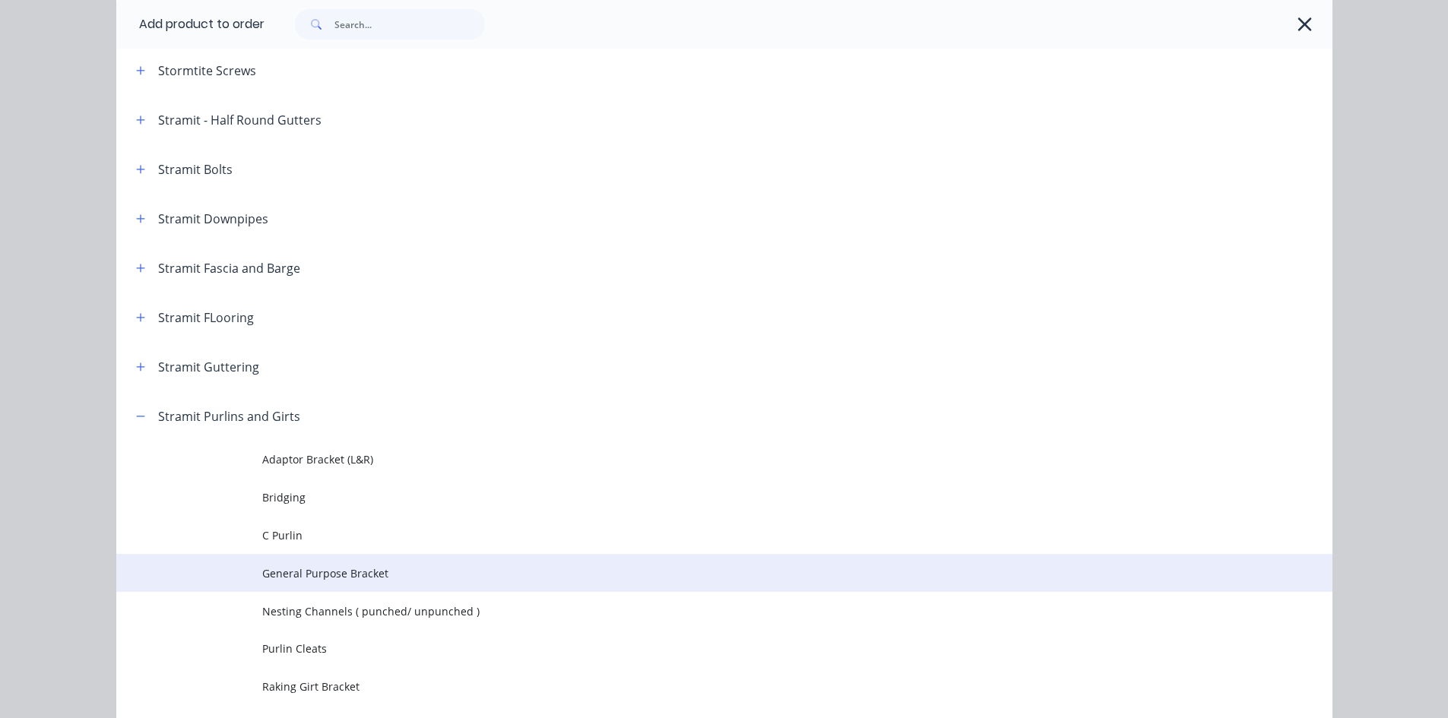
scroll to position [2432, 0]
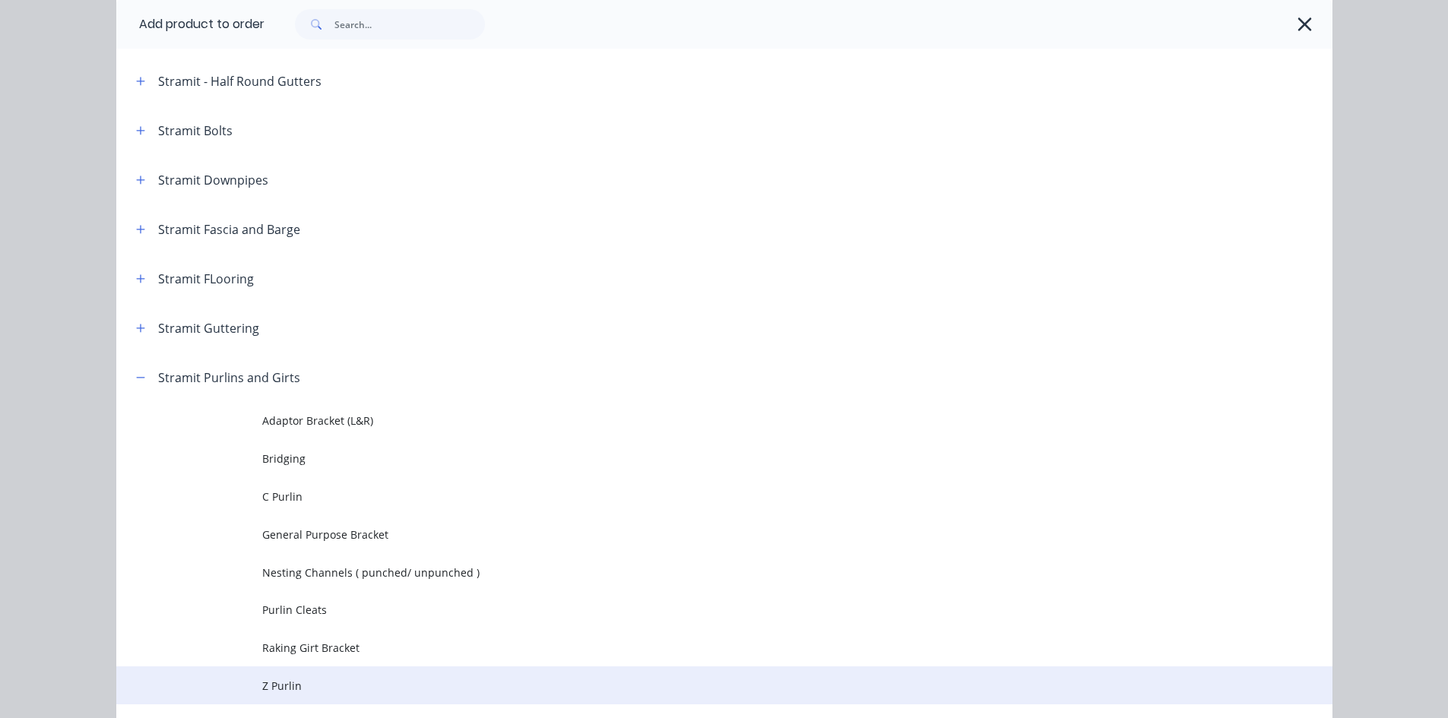
click at [292, 680] on span "Z Purlin" at bounding box center [690, 686] width 856 height 16
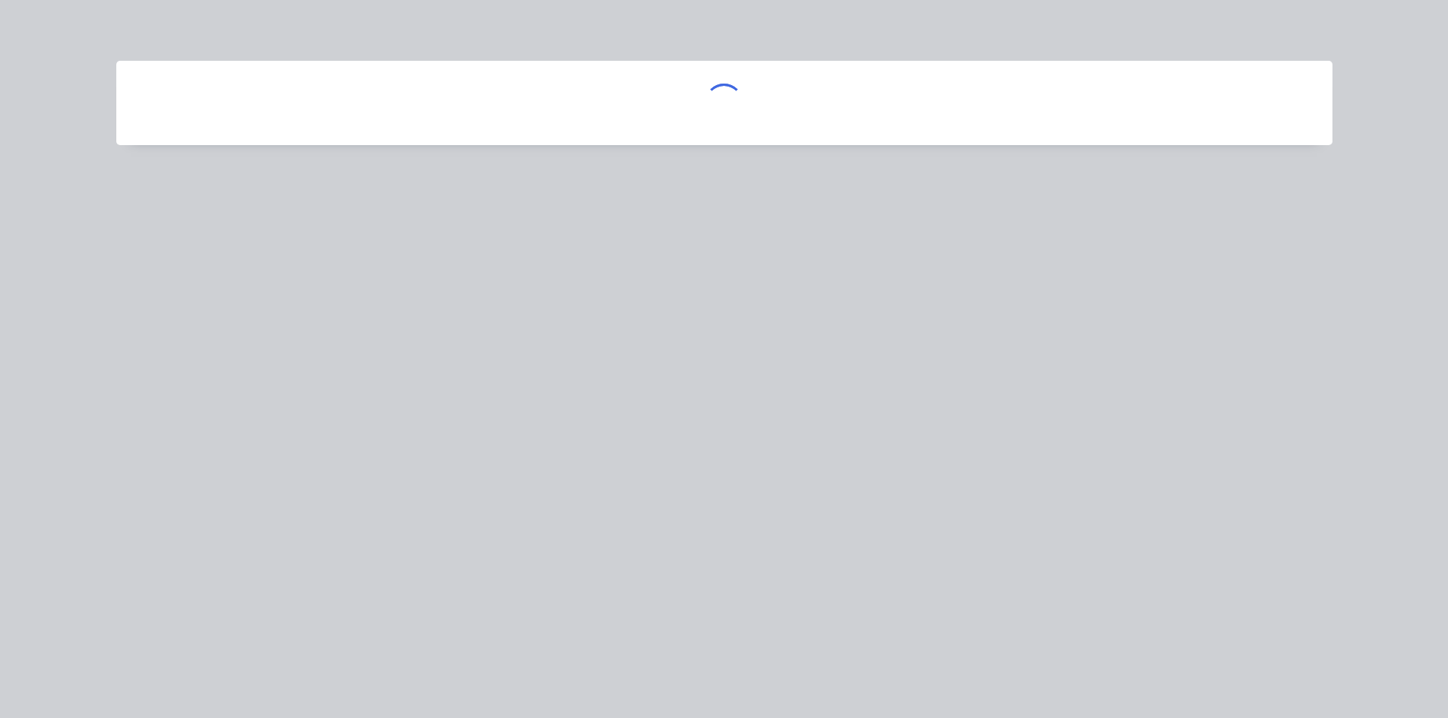
scroll to position [0, 0]
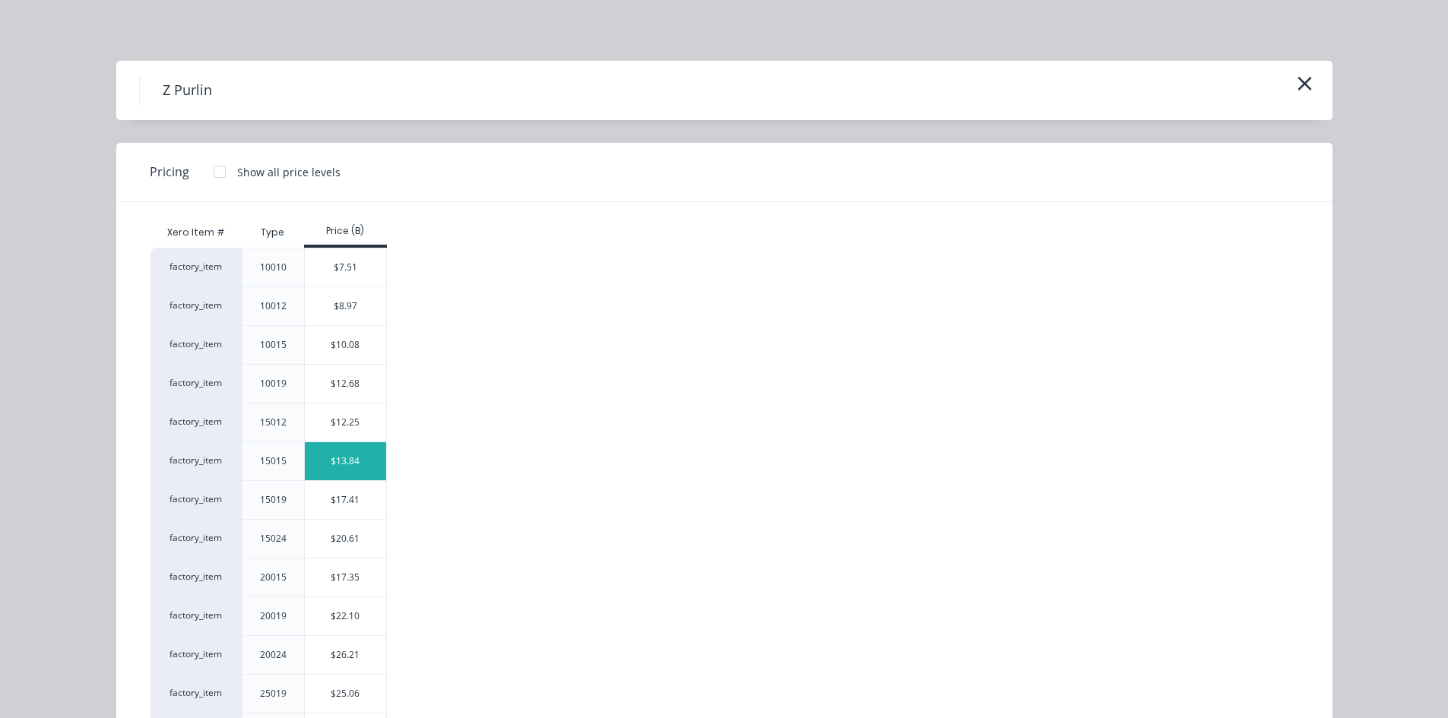
click at [332, 467] on div "$13.84" at bounding box center [345, 461] width 81 height 38
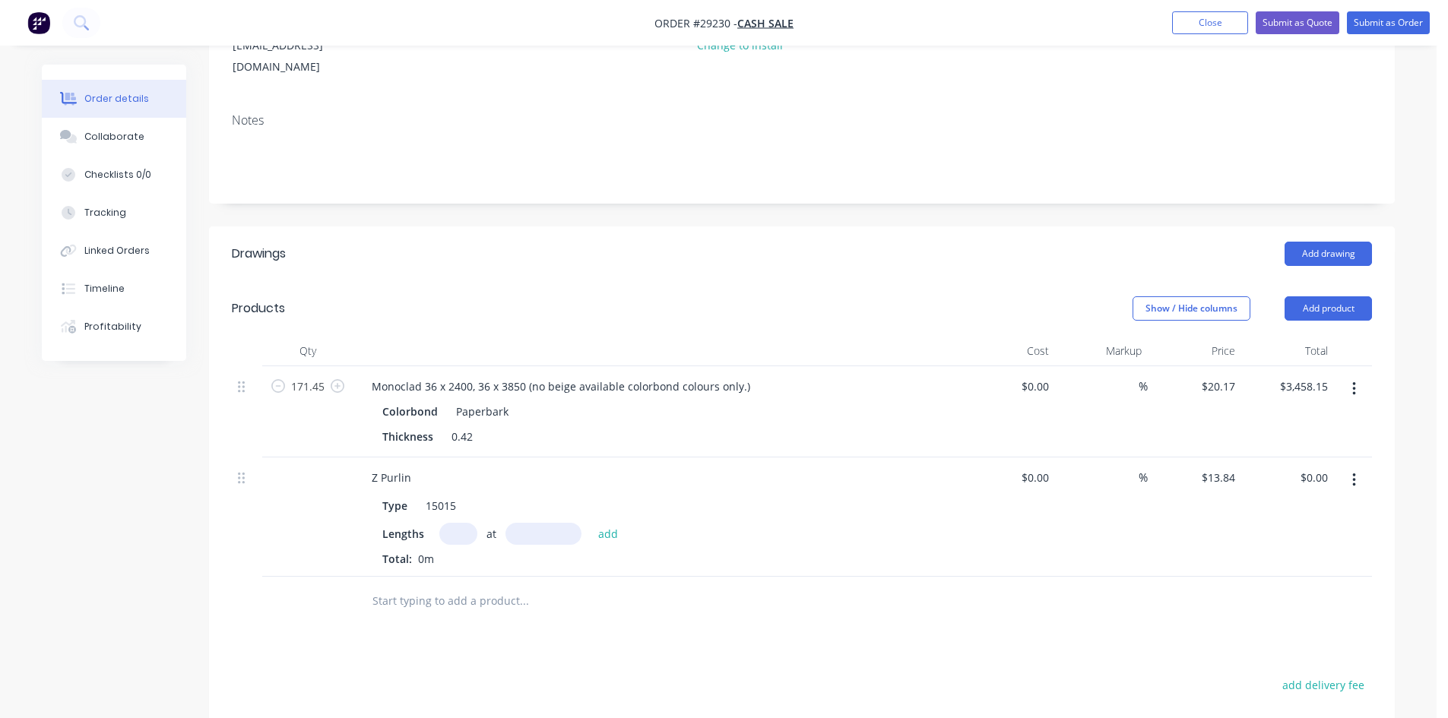
scroll to position [228, 0]
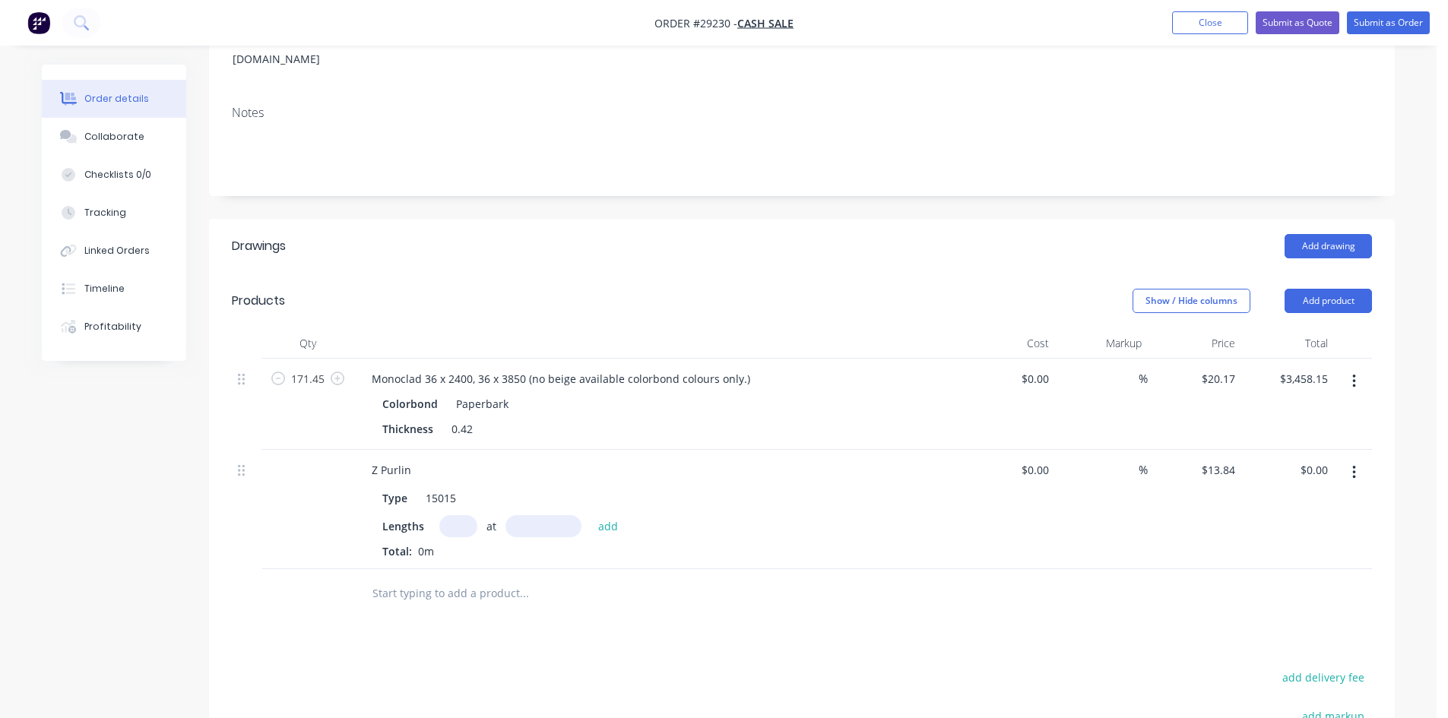
click at [457, 515] on input "text" at bounding box center [458, 526] width 38 height 22
type input "8"
type input "6817"
click at [590, 515] on button "add" at bounding box center [608, 525] width 36 height 21
type input "$754.78"
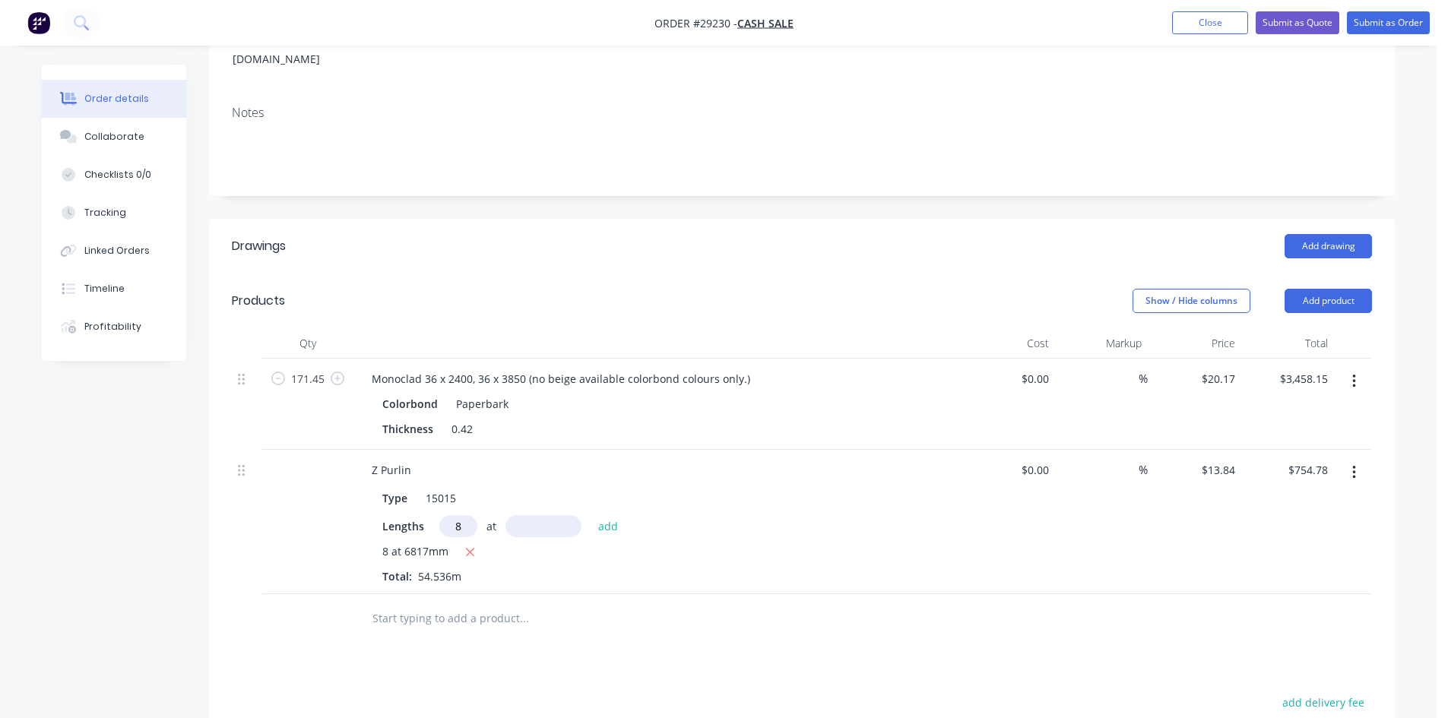
type input "8"
type input "6641"
click at [590, 515] on button "add" at bounding box center [608, 525] width 36 height 21
type input "$1,490.07"
drag, startPoint x: 414, startPoint y: 451, endPoint x: 438, endPoint y: 457, distance: 24.9
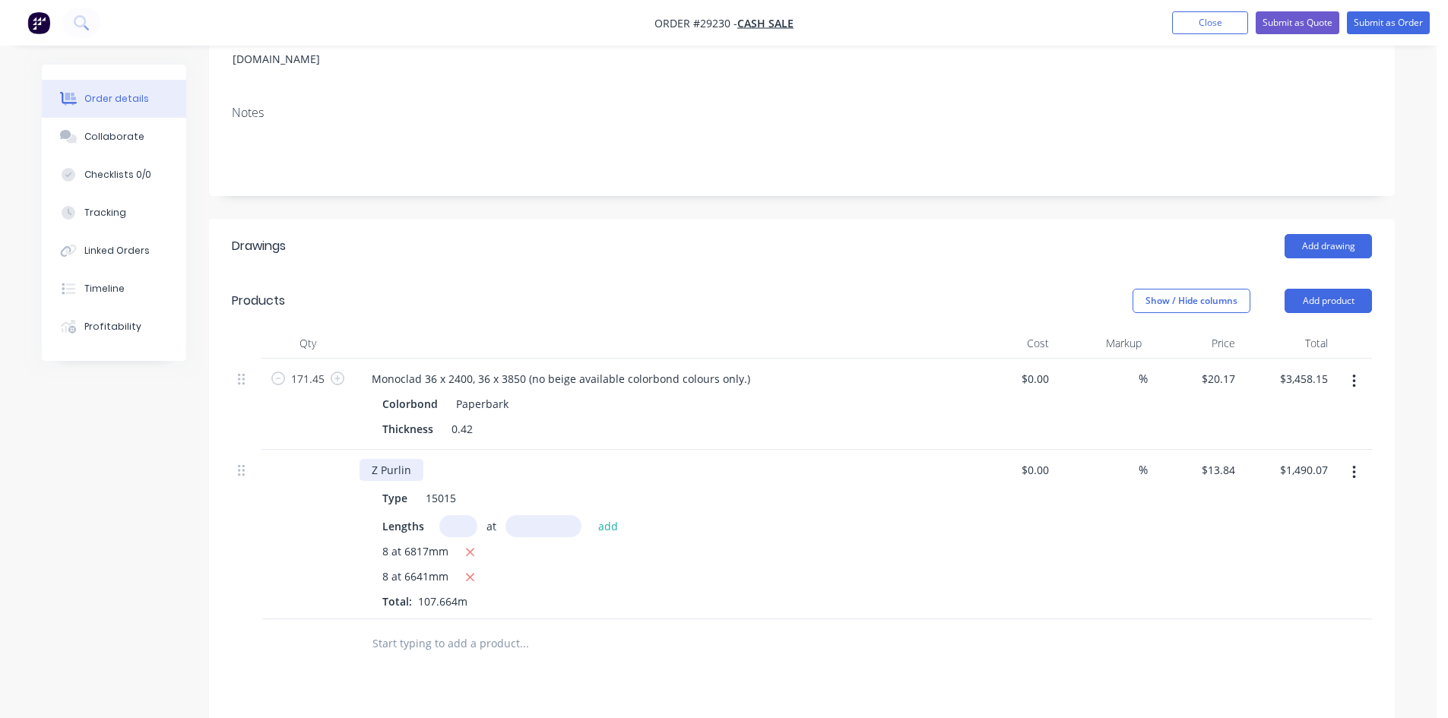
click at [414, 459] on div "Z Purlin" at bounding box center [391, 470] width 64 height 22
click at [458, 515] on input "text" at bounding box center [458, 526] width 38 height 22
type input "8"
click at [1352, 464] on icon "button" at bounding box center [1354, 472] width 4 height 17
click at [1270, 532] on div "Duplicate" at bounding box center [1299, 543] width 117 height 22
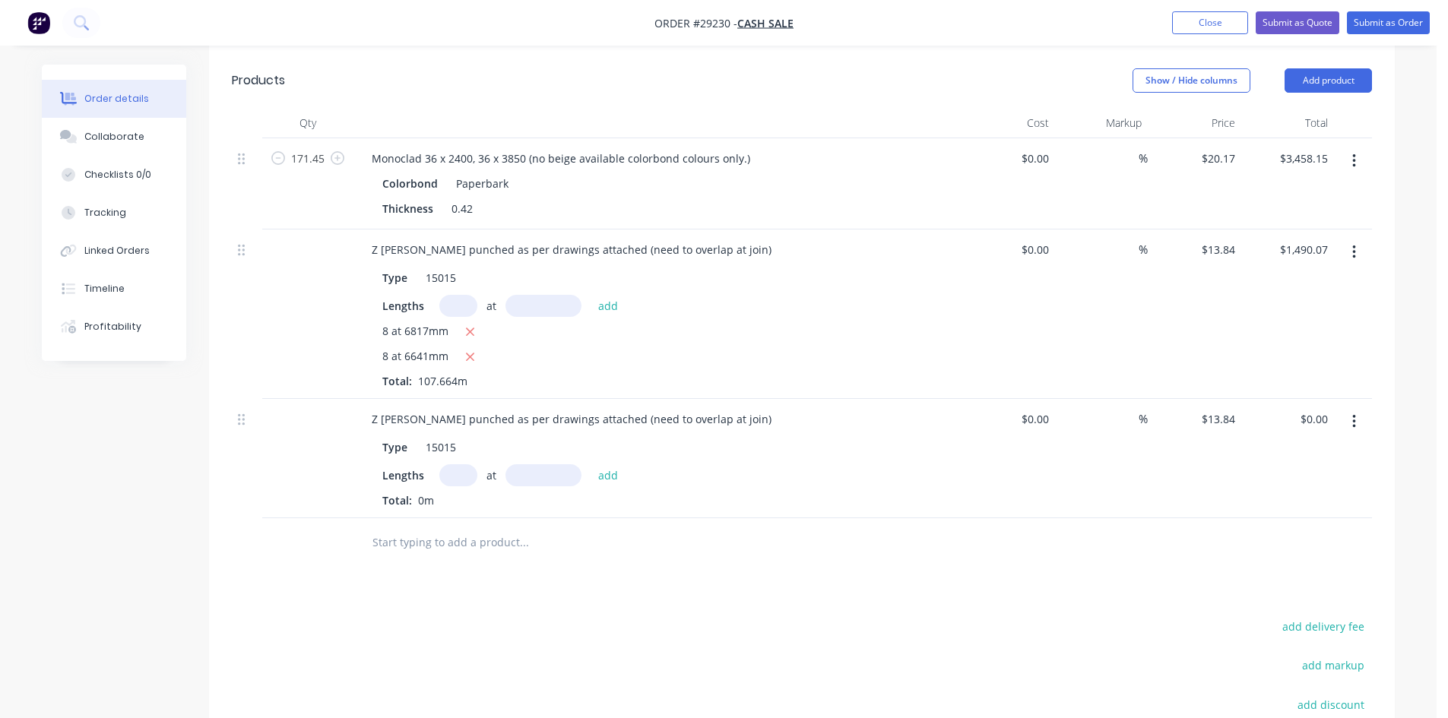
scroll to position [456, 0]
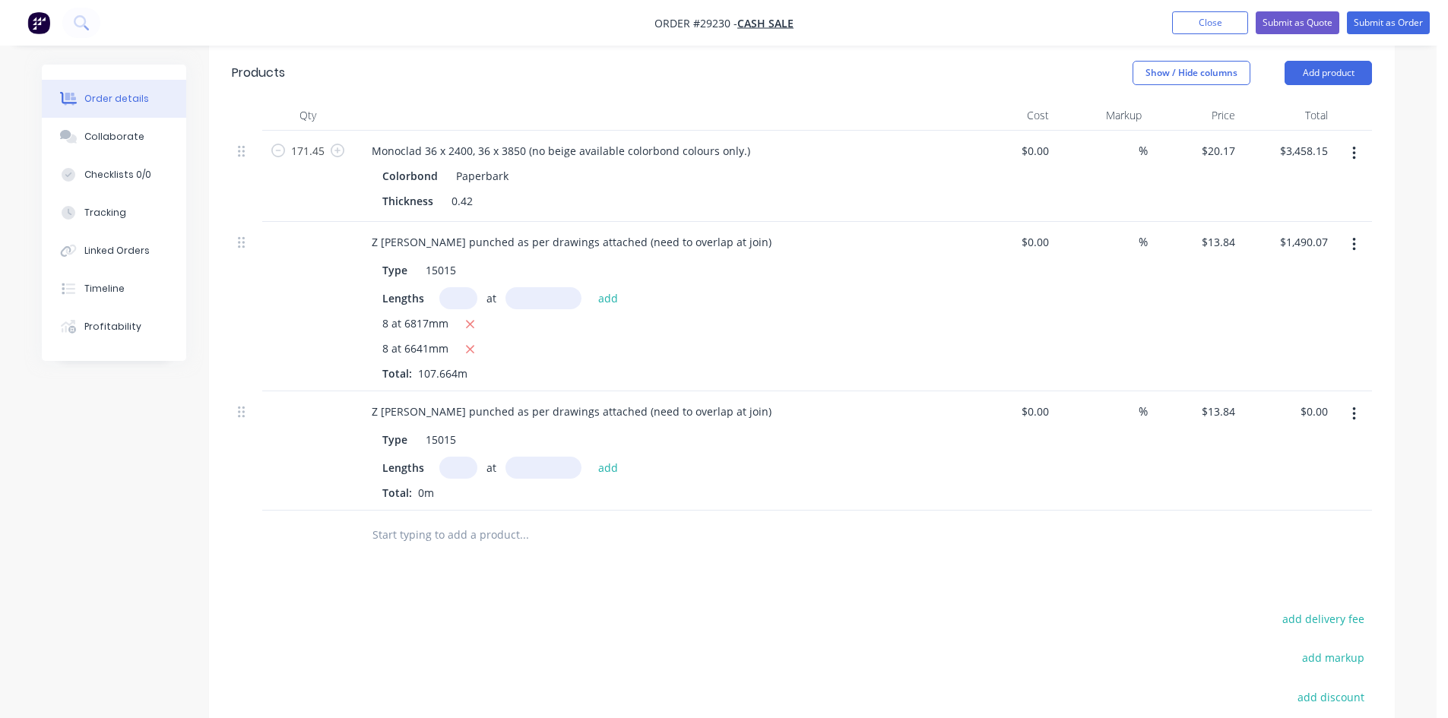
click at [467, 433] on div "Type 15015 Lengths at add Total: 0m" at bounding box center [657, 463] width 596 height 75
click at [463, 457] on input "text" at bounding box center [458, 468] width 38 height 22
type input "8"
type input "6641"
click at [590, 457] on button "add" at bounding box center [608, 467] width 36 height 21
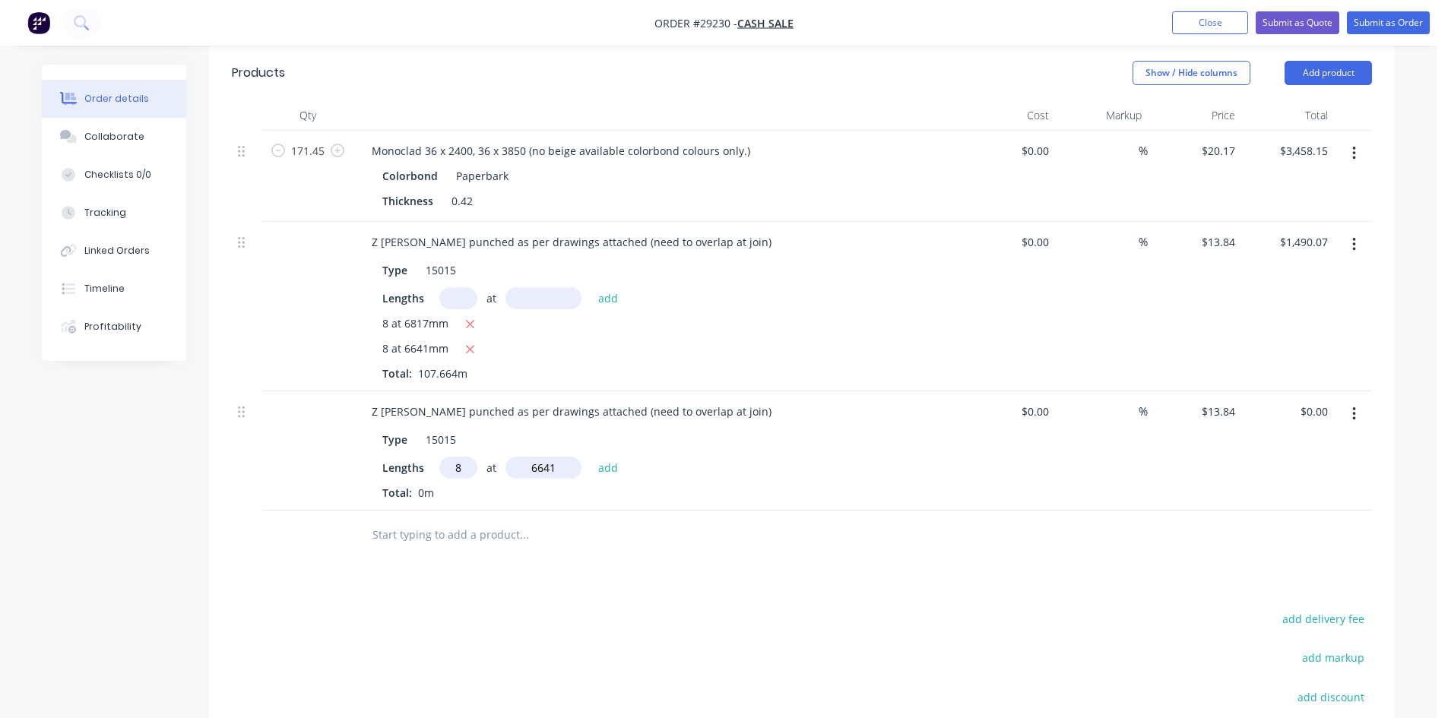
type input "$735.29"
type input "8"
type input "3349mm"
click at [615, 457] on button "add" at bounding box center [608, 467] width 36 height 21
click at [472, 512] on icon "button" at bounding box center [470, 519] width 10 height 14
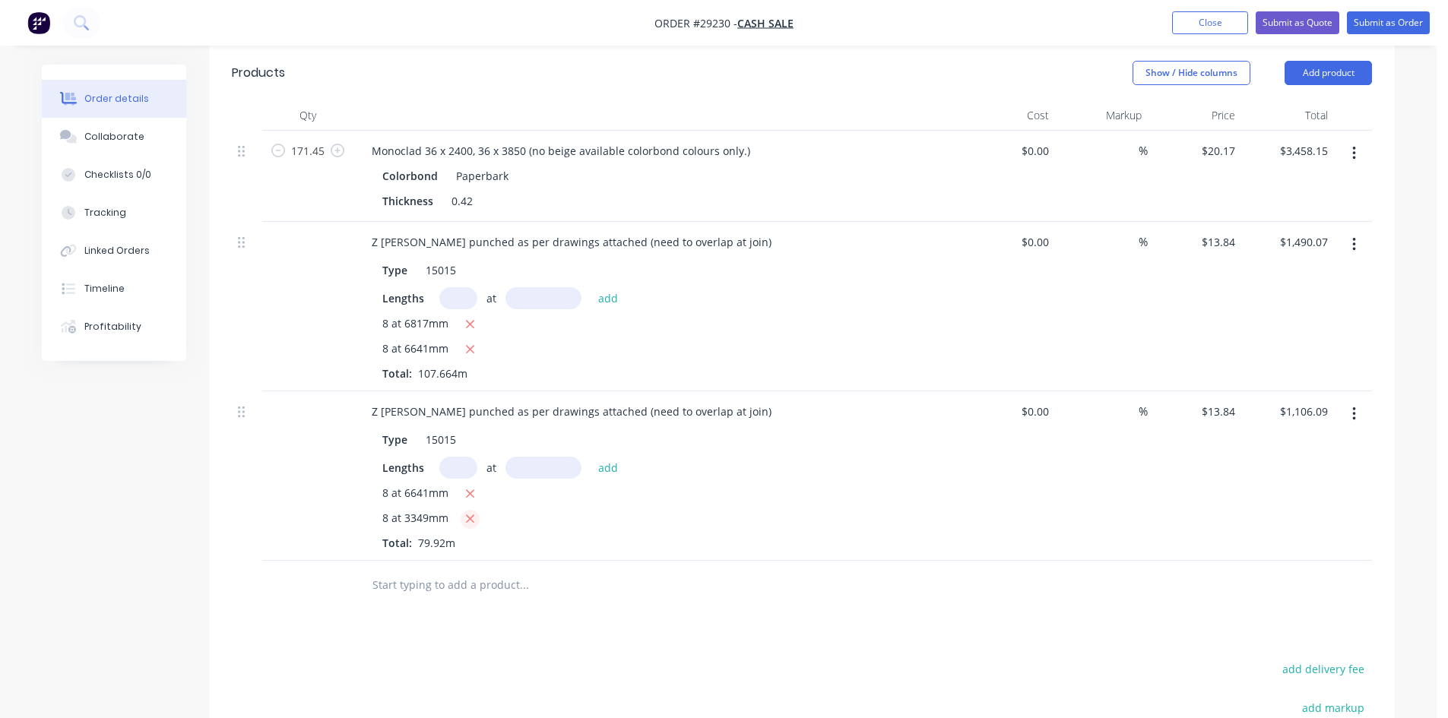
type input "$735.29"
click at [450, 457] on input "text" at bounding box center [458, 468] width 38 height 22
type input "8"
type input "6817mm"
click at [613, 457] on button "add" at bounding box center [608, 467] width 36 height 21
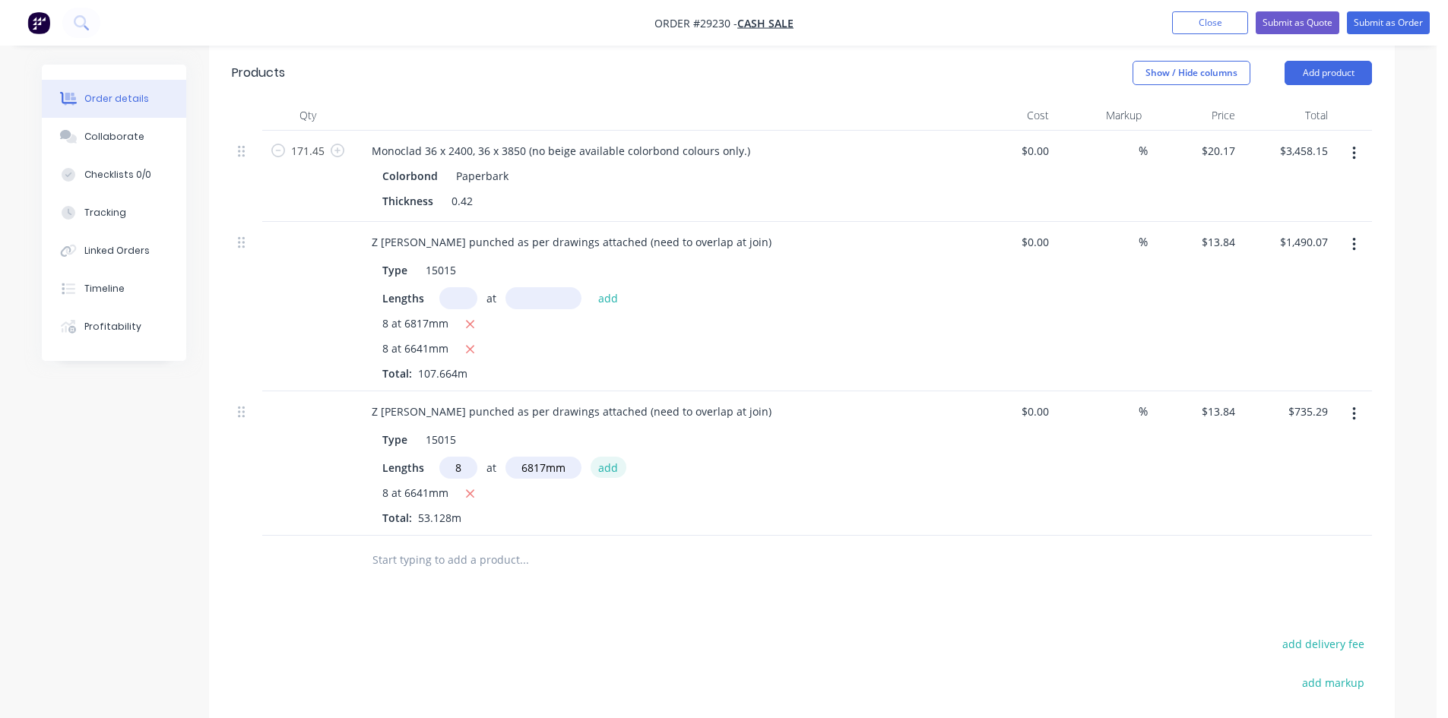
type input "$1,490.07"
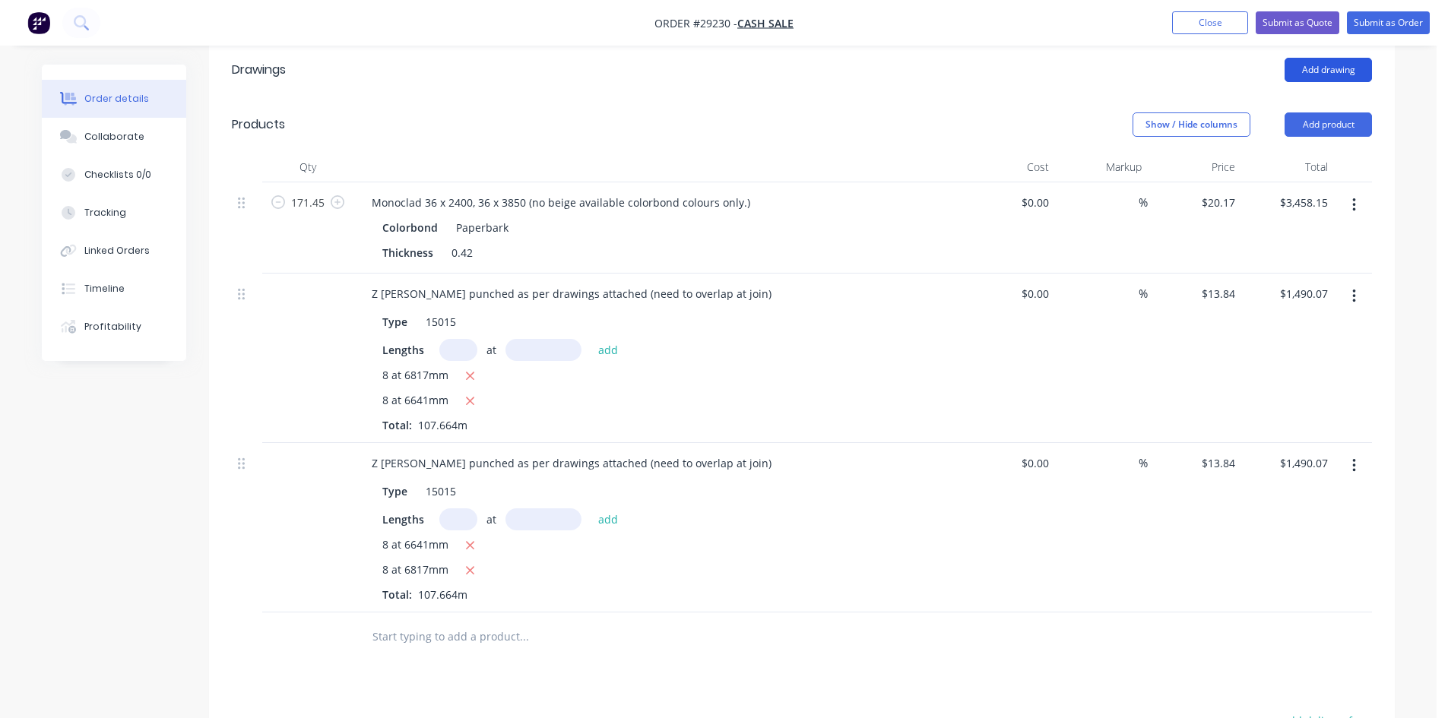
scroll to position [304, 0]
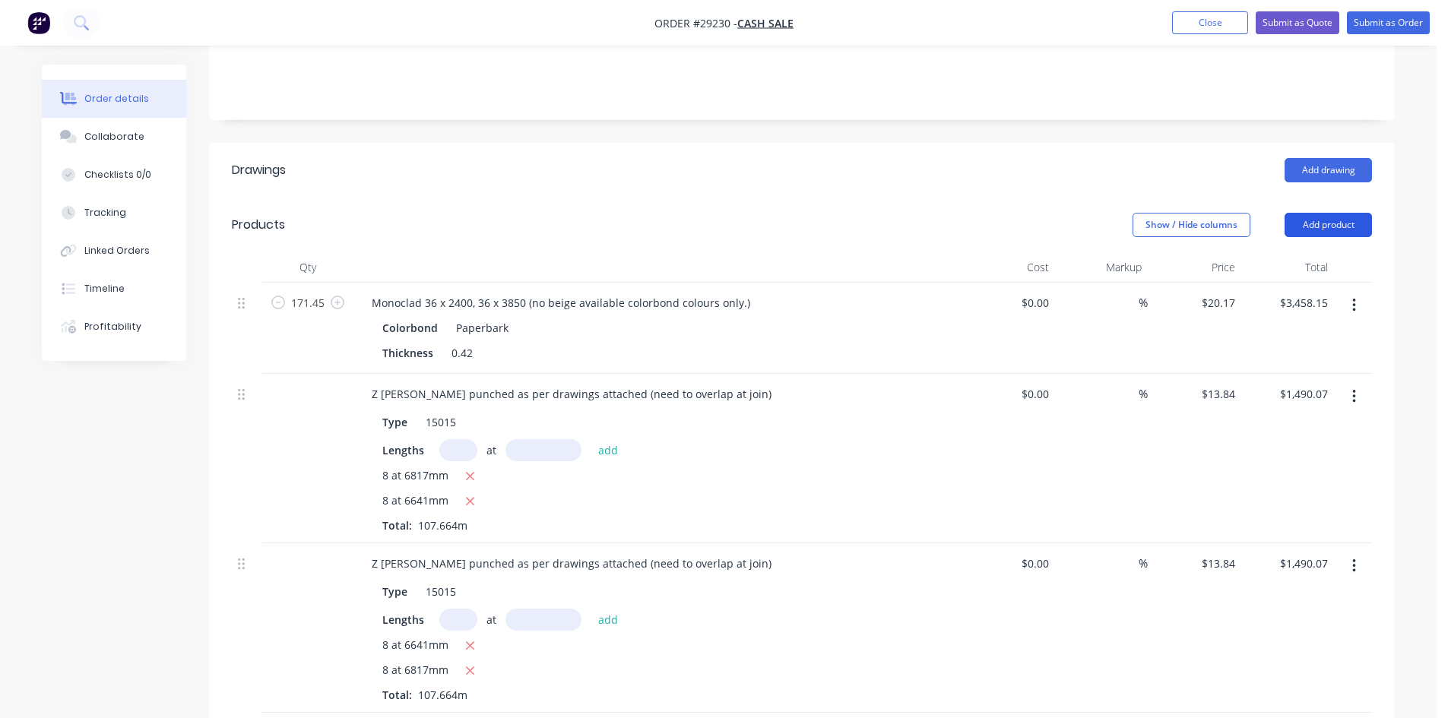
drag, startPoint x: 1320, startPoint y: 191, endPoint x: 1320, endPoint y: 203, distance: 12.2
click at [1320, 213] on button "Add product" at bounding box center [1327, 225] width 87 height 24
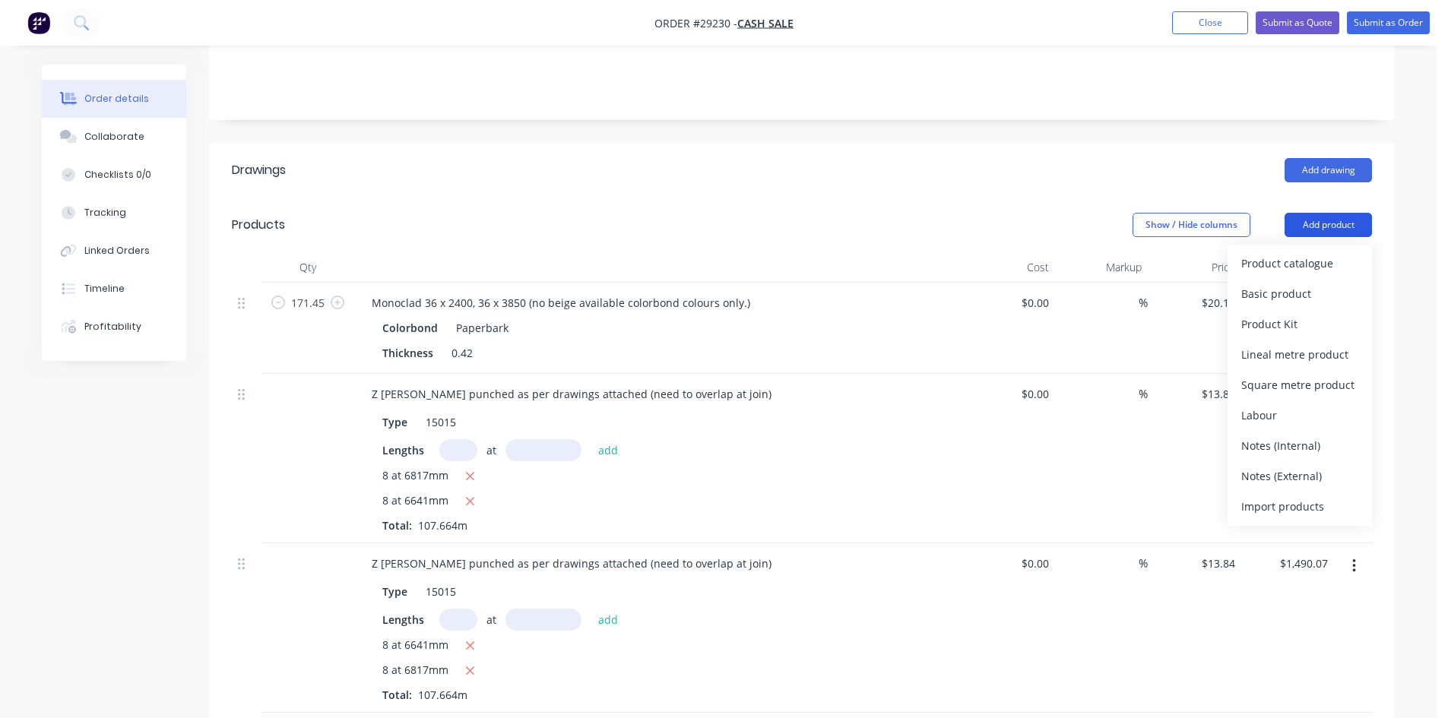
click at [1320, 213] on button "Add product" at bounding box center [1327, 225] width 87 height 24
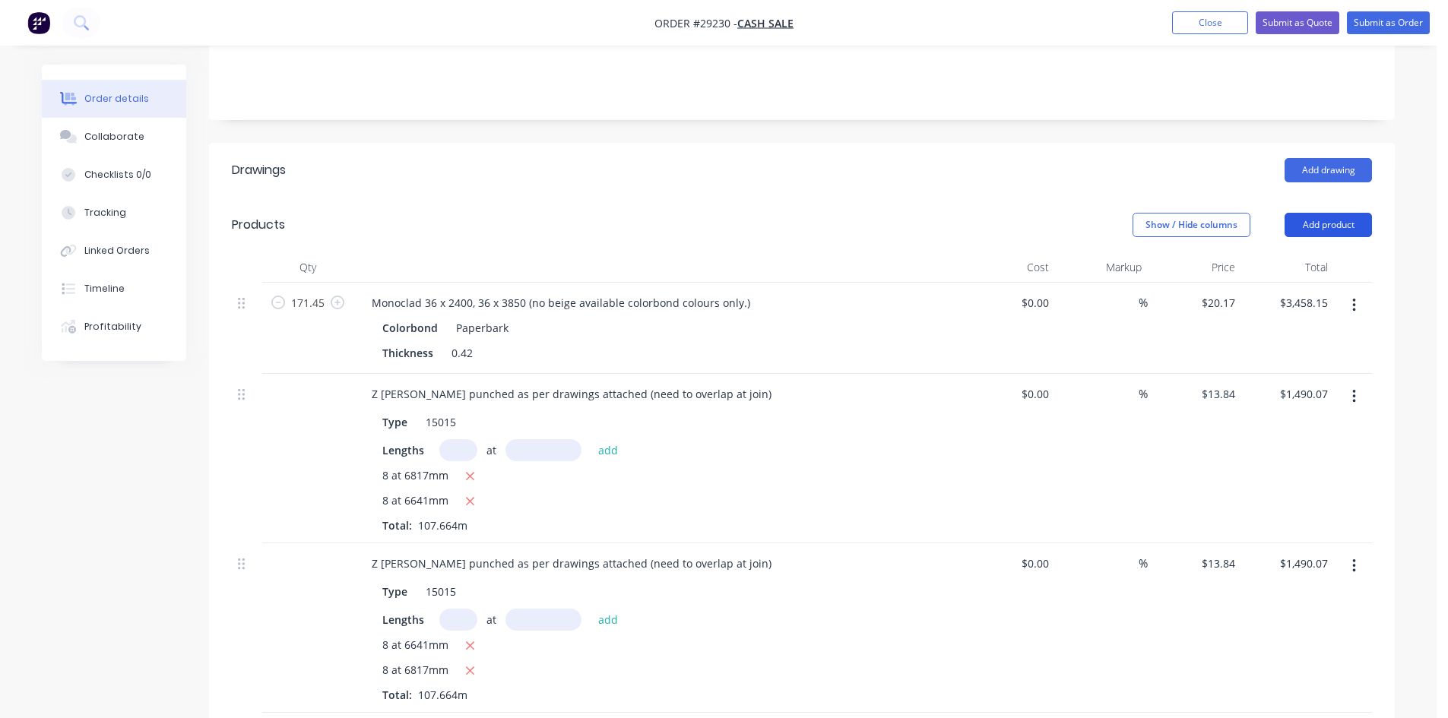
click at [1306, 213] on button "Add product" at bounding box center [1327, 225] width 87 height 24
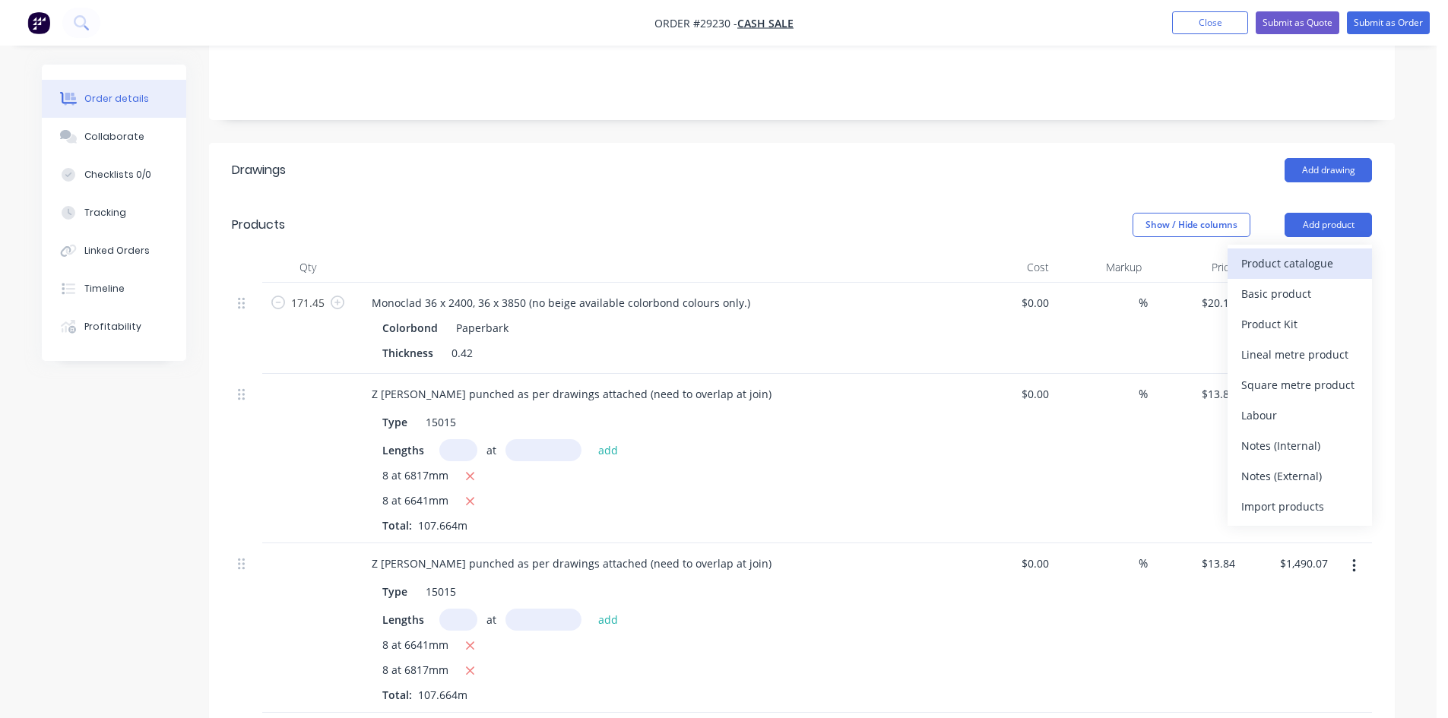
click at [1259, 252] on div "Product catalogue" at bounding box center [1299, 263] width 117 height 22
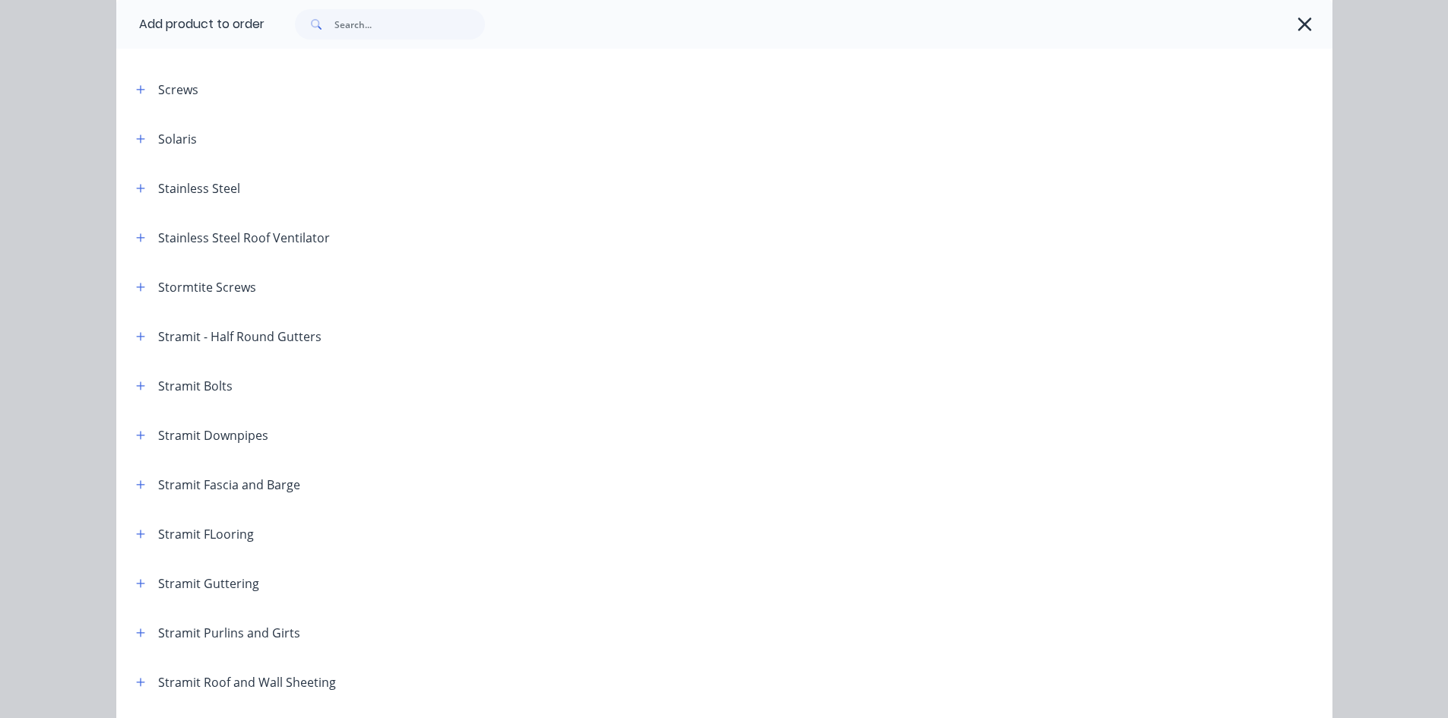
scroll to position [2356, 0]
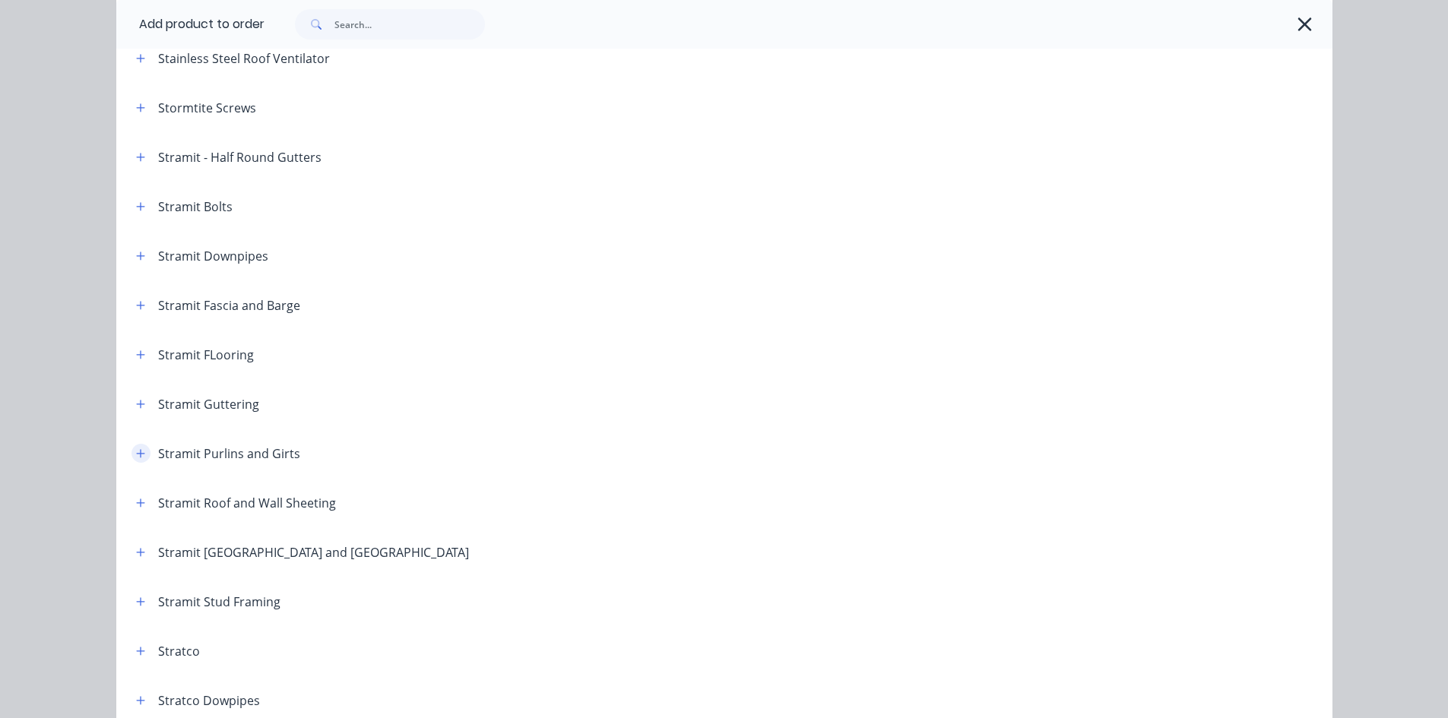
click at [136, 454] on icon "button" at bounding box center [140, 453] width 8 height 8
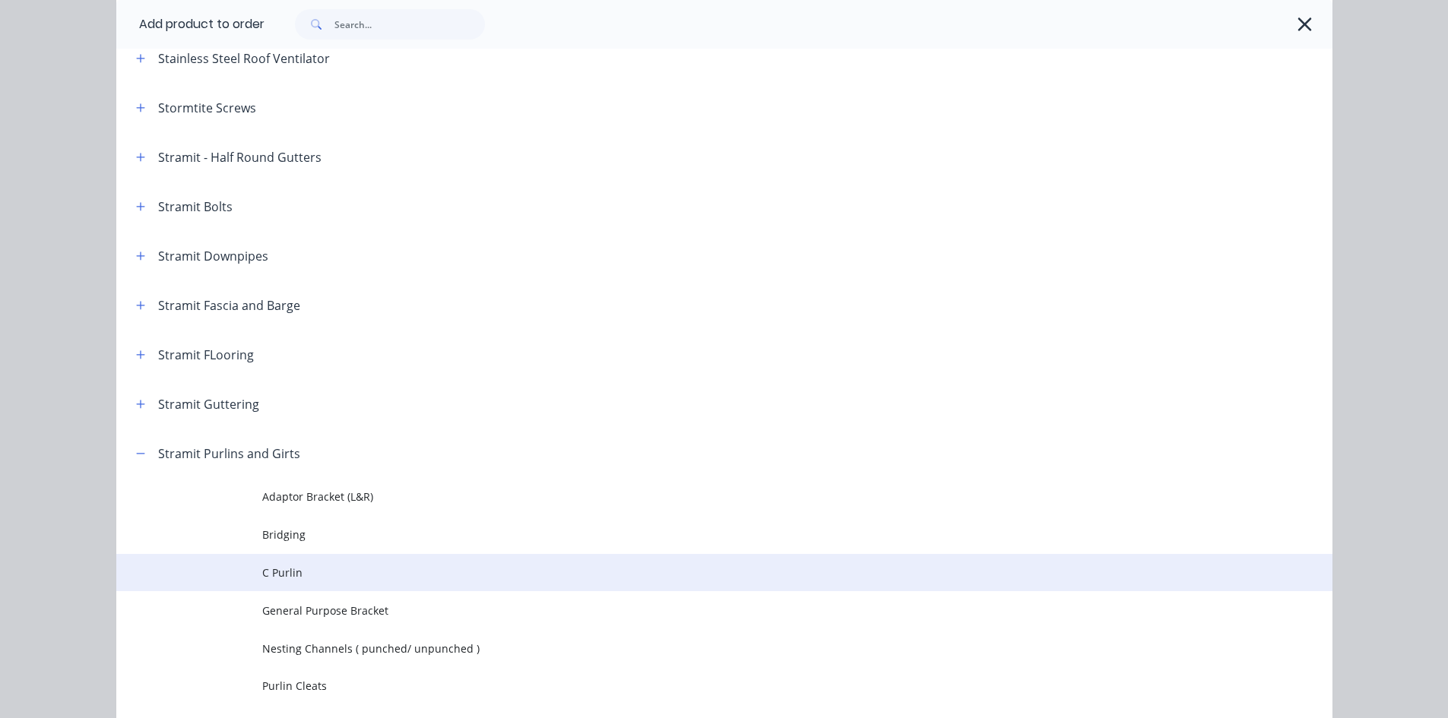
click at [292, 569] on span "C Purlin" at bounding box center [690, 573] width 856 height 16
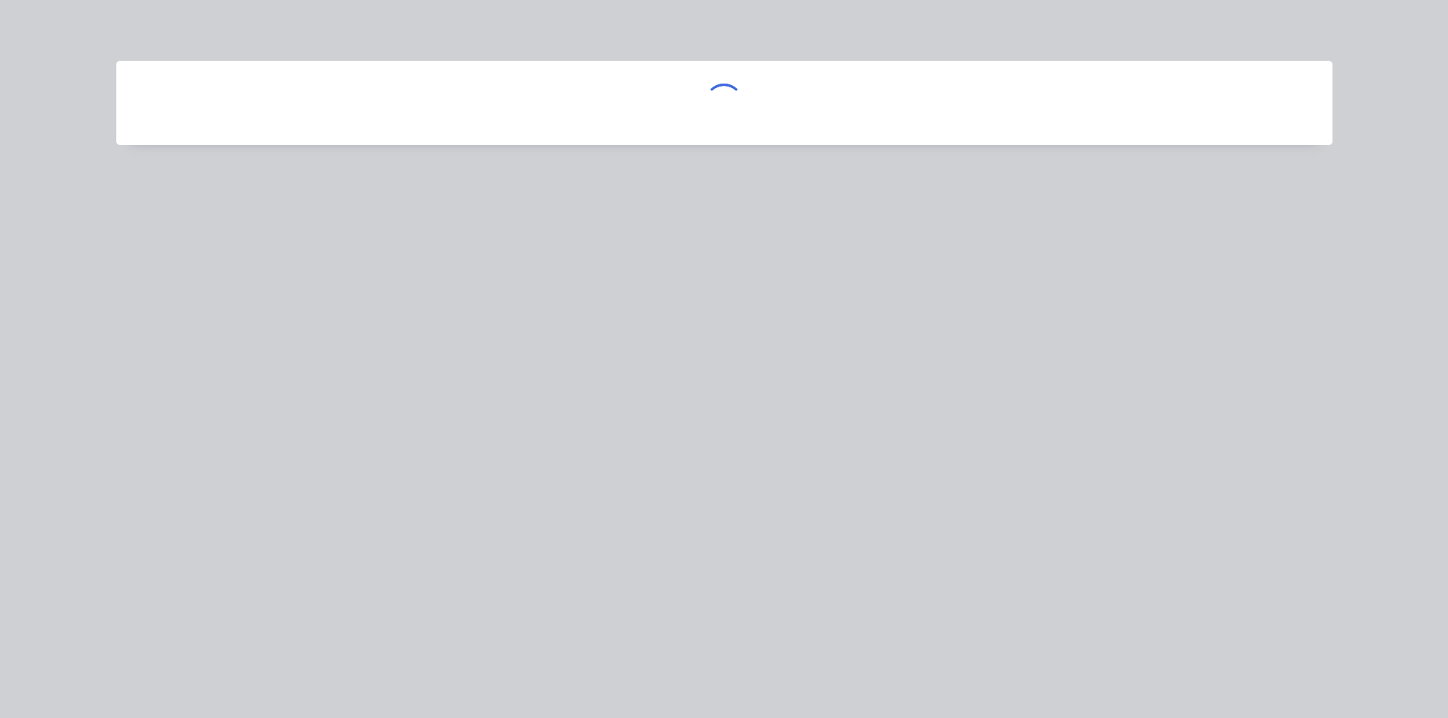
scroll to position [0, 0]
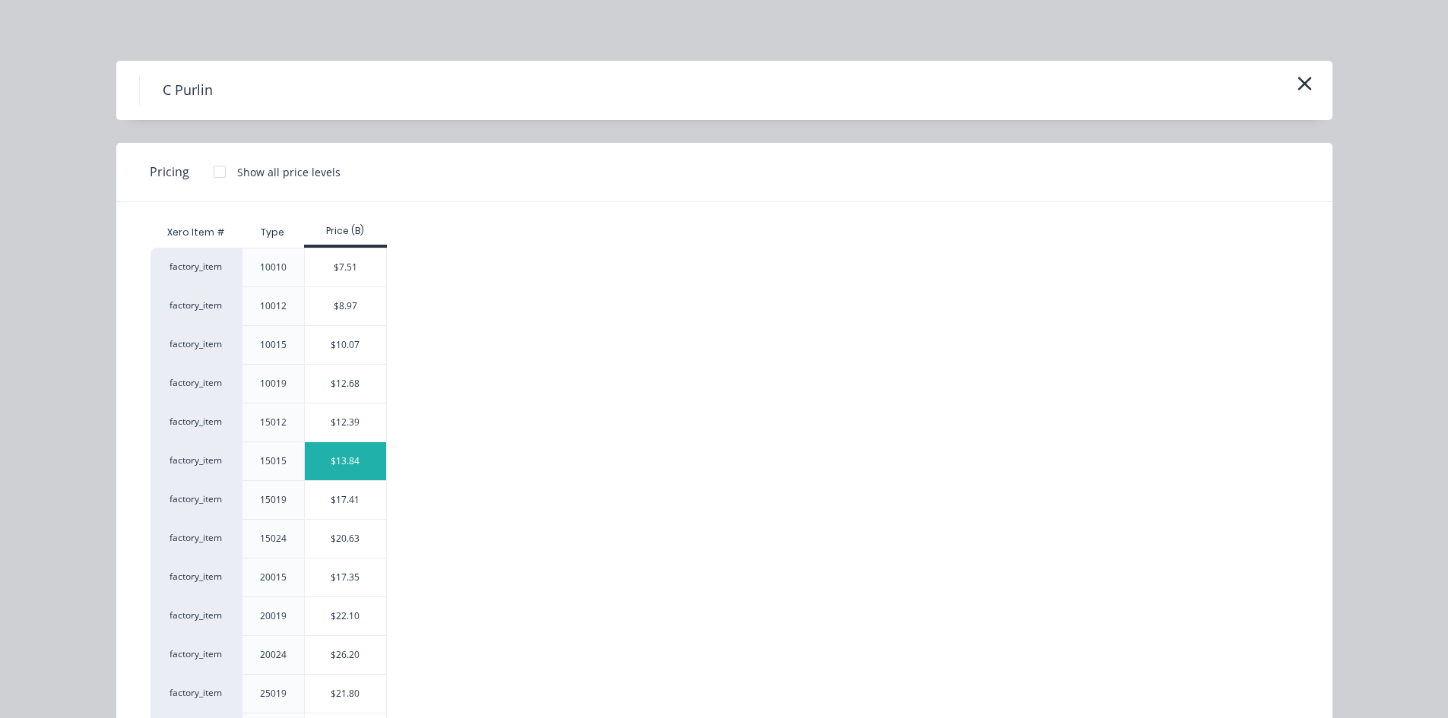
click at [334, 472] on div "$13.84" at bounding box center [345, 461] width 81 height 38
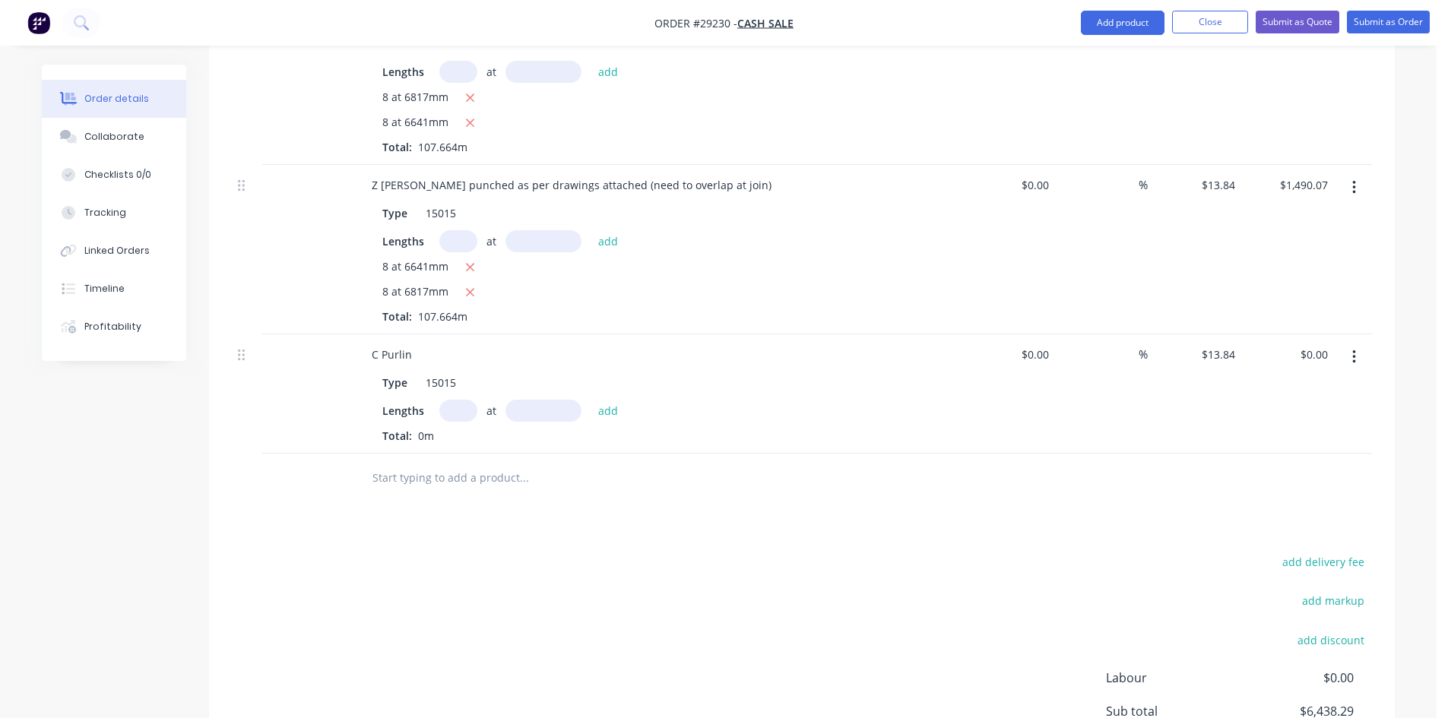
scroll to position [684, 0]
click at [467, 398] on input "text" at bounding box center [458, 409] width 38 height 22
type input "1"
type input "6005.5mm"
click at [610, 398] on button "add" at bounding box center [608, 408] width 36 height 21
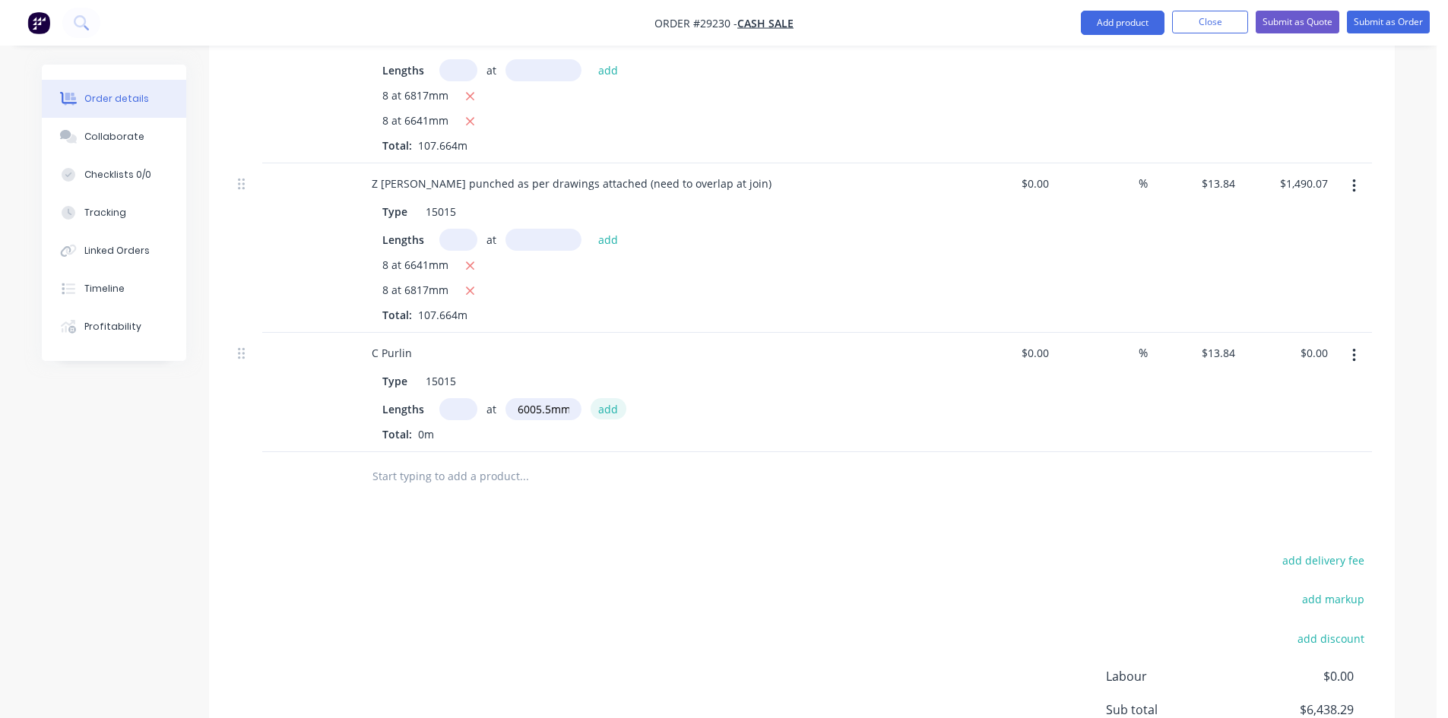
type input "$83.12"
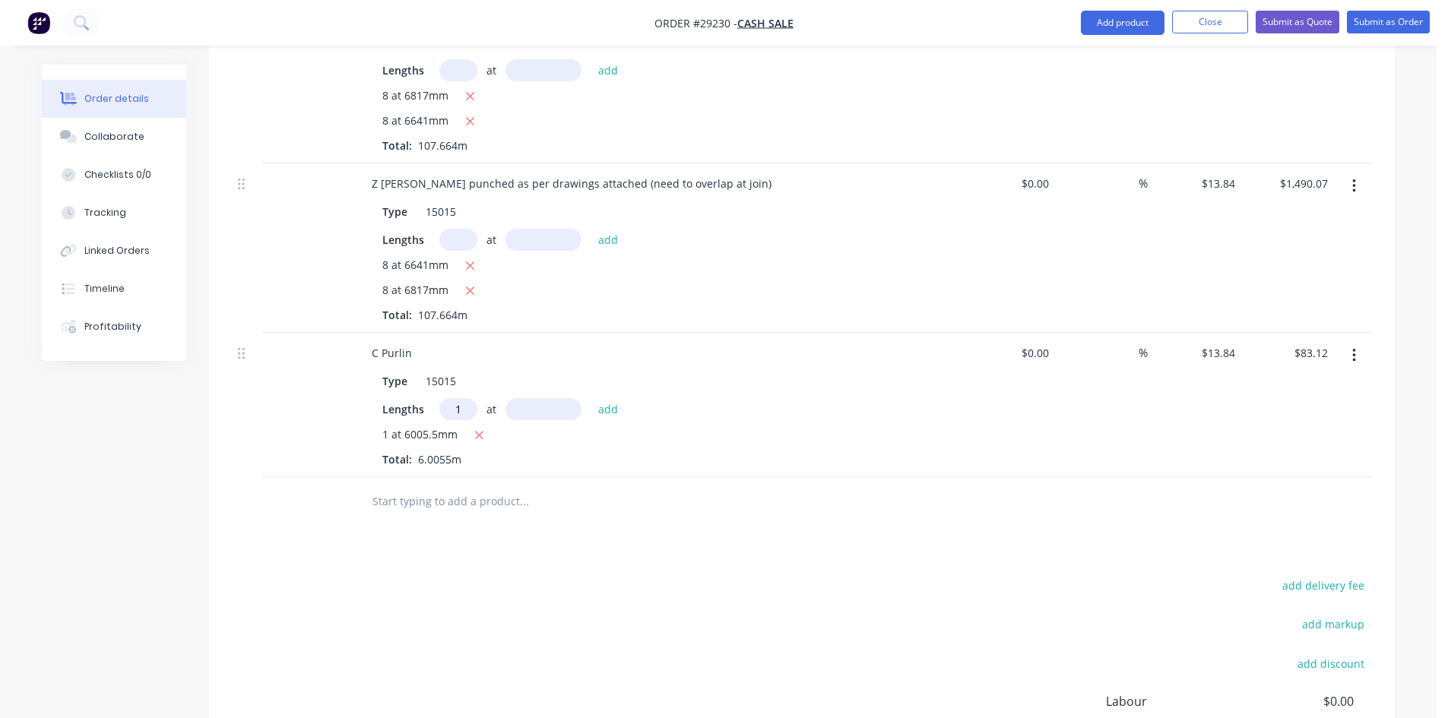
type input "1"
type input "6181.50"
click at [590, 398] on button "add" at bounding box center [608, 408] width 36 height 21
type input "$168.67"
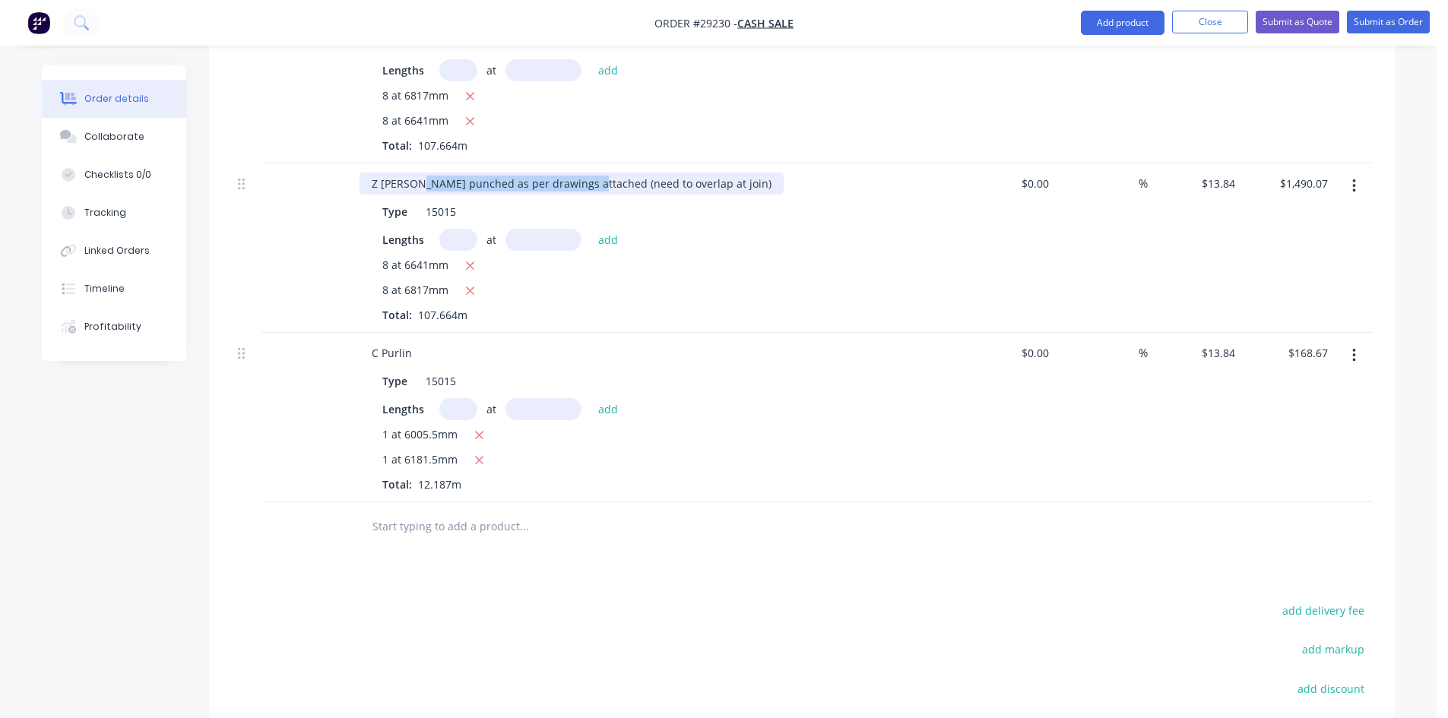
drag, startPoint x: 582, startPoint y: 164, endPoint x: 413, endPoint y: 169, distance: 168.8
click at [413, 172] on div "Z Purlin punched as per drawings attached (need to overlap at join)" at bounding box center [571, 183] width 424 height 22
copy div "punched as per drawings attached"
click at [415, 342] on div "C Purlin" at bounding box center [391, 353] width 65 height 22
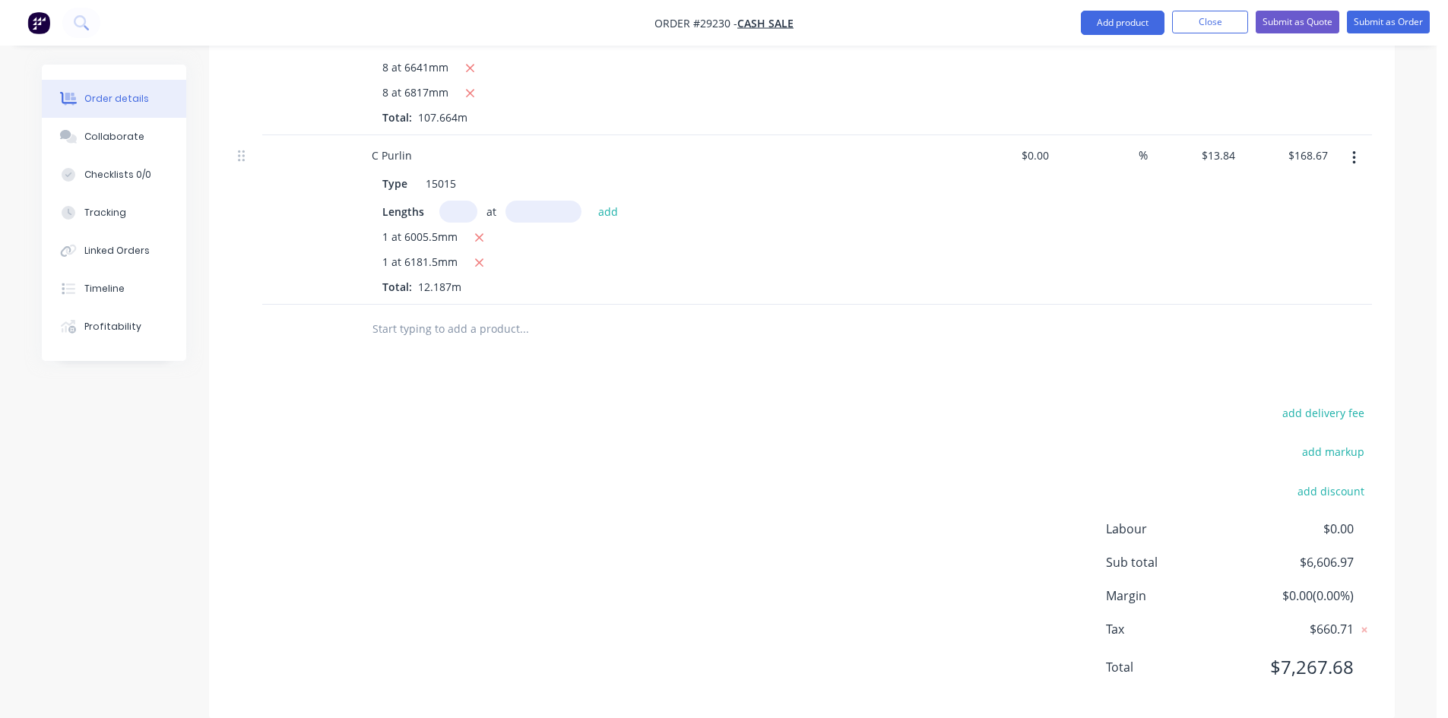
scroll to position [884, 0]
click at [423, 142] on div "C Purlin" at bounding box center [657, 153] width 596 height 22
click at [408, 142] on div "C Purlin" at bounding box center [391, 153] width 65 height 22
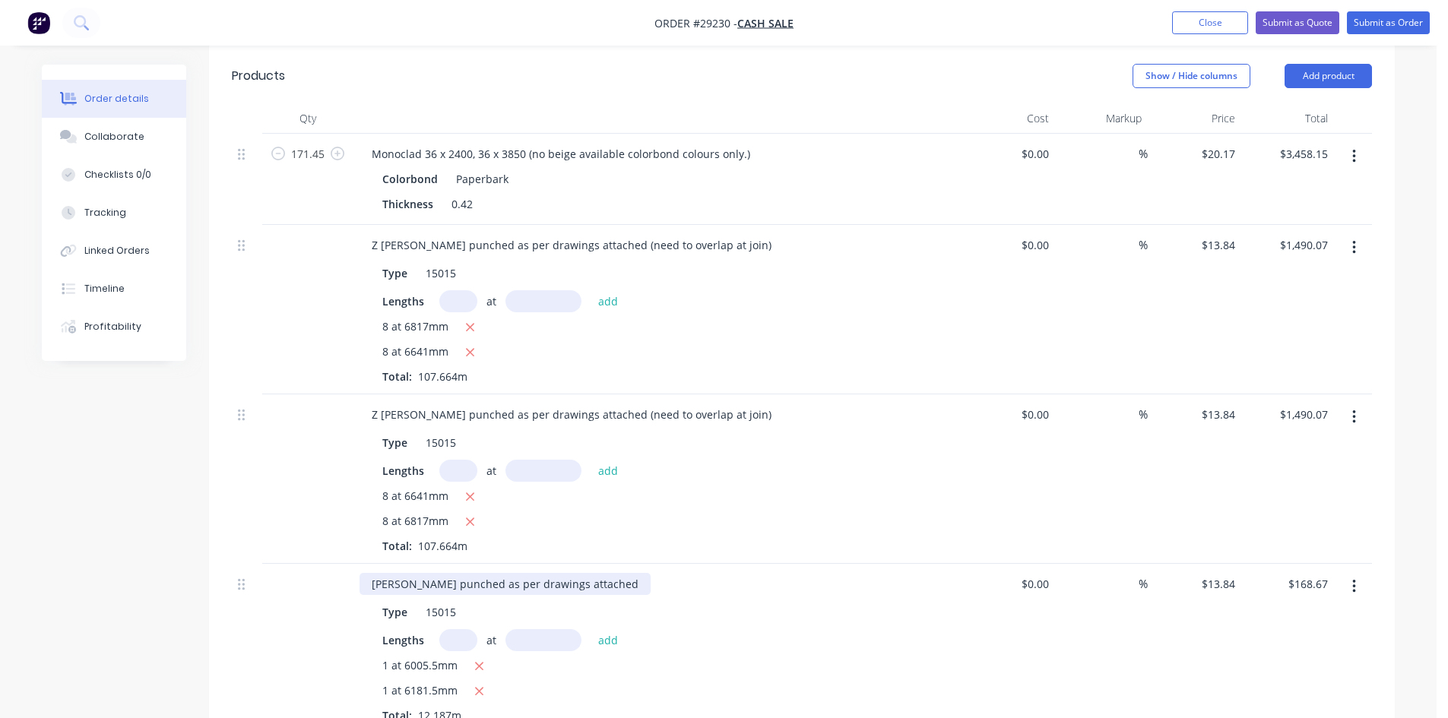
scroll to position [428, 0]
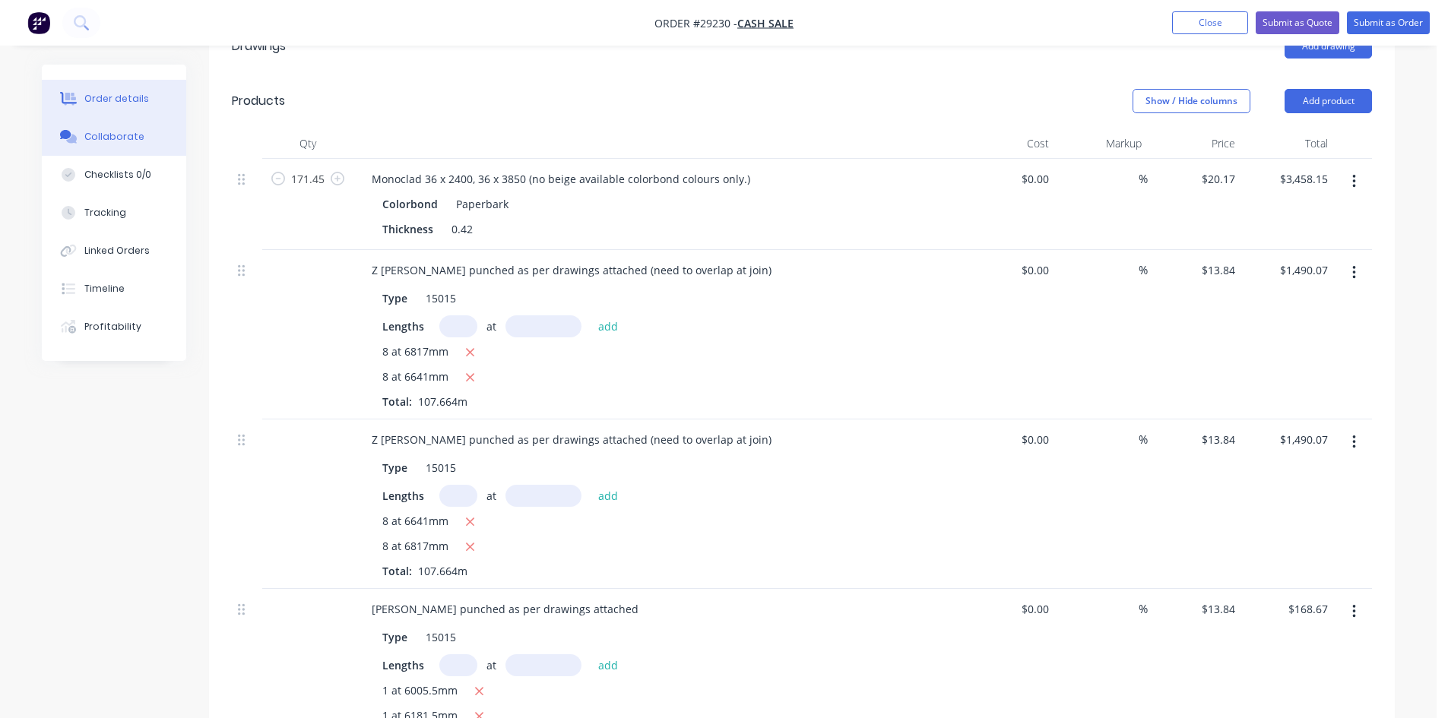
click at [151, 143] on button "Collaborate" at bounding box center [114, 137] width 144 height 38
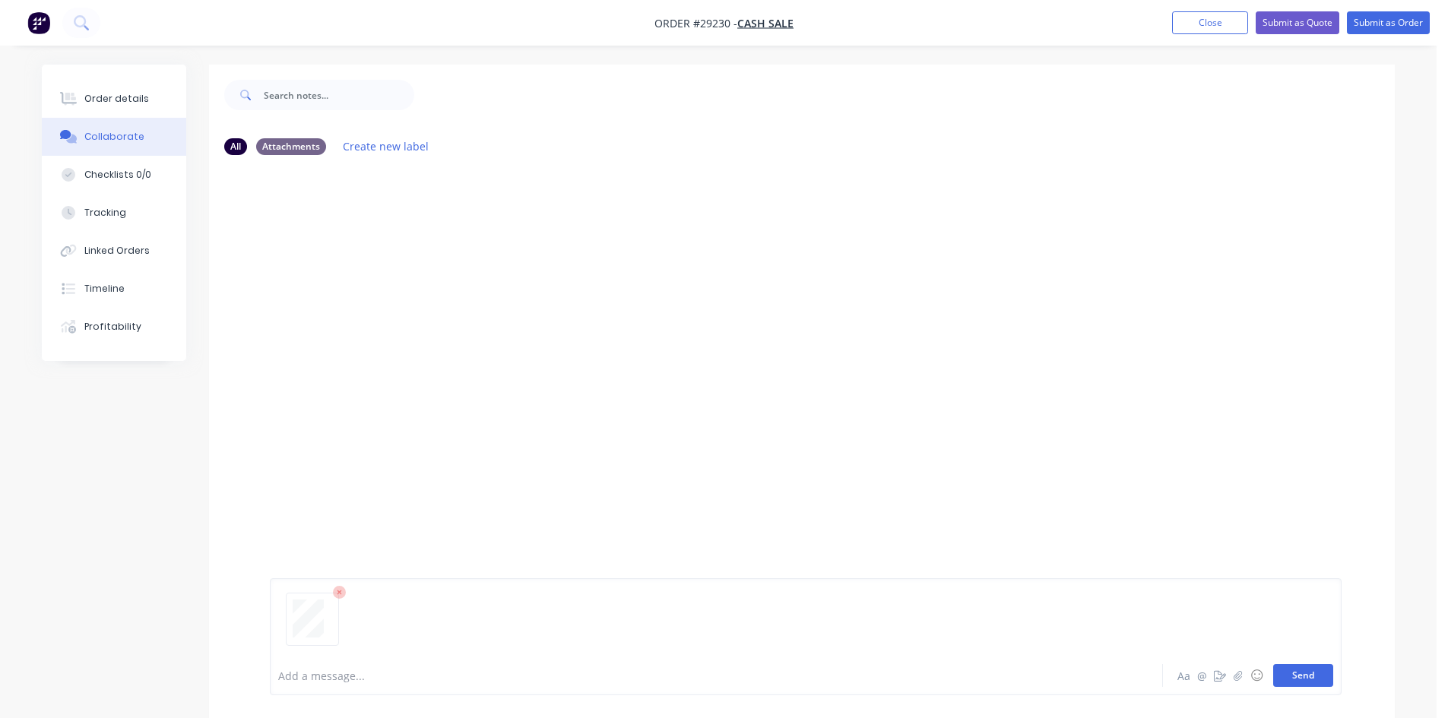
click at [1290, 676] on button "Send" at bounding box center [1303, 675] width 60 height 23
click at [108, 103] on div "Order details" at bounding box center [116, 99] width 65 height 14
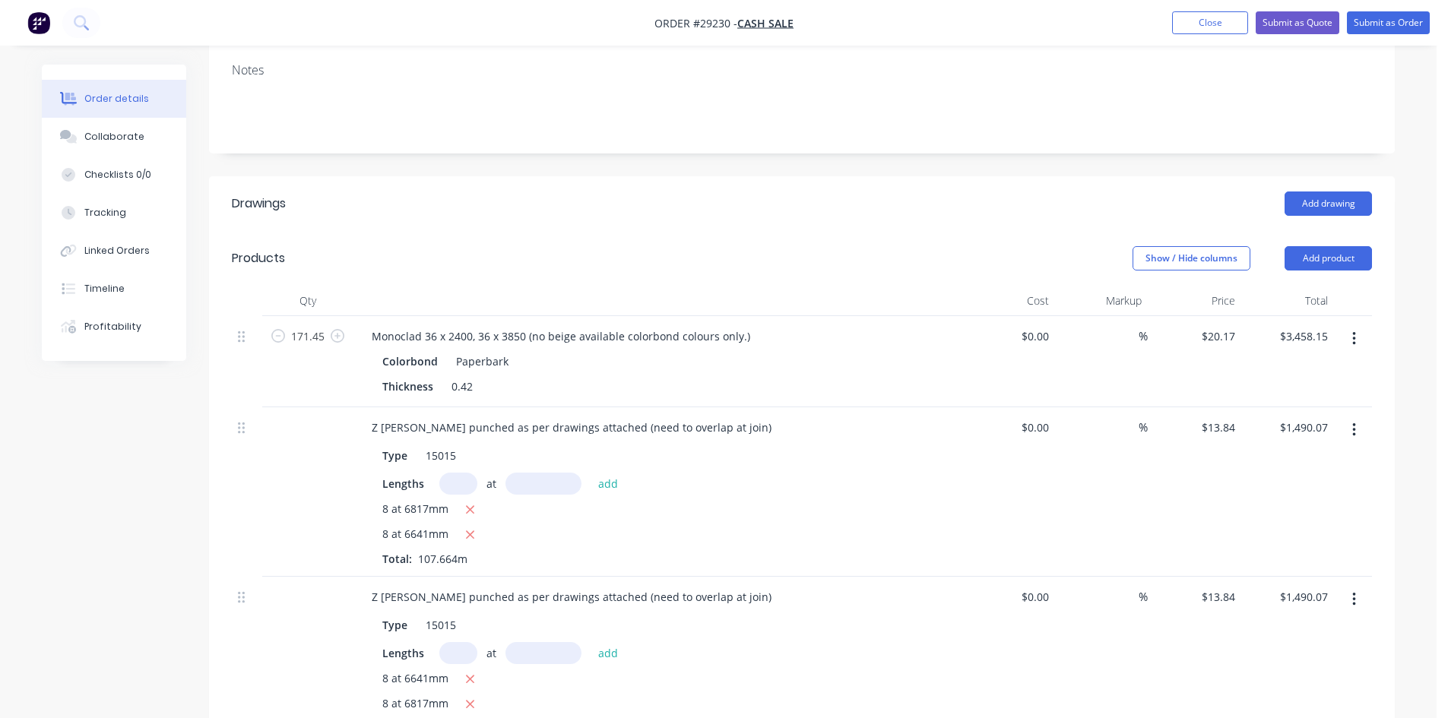
scroll to position [380, 0]
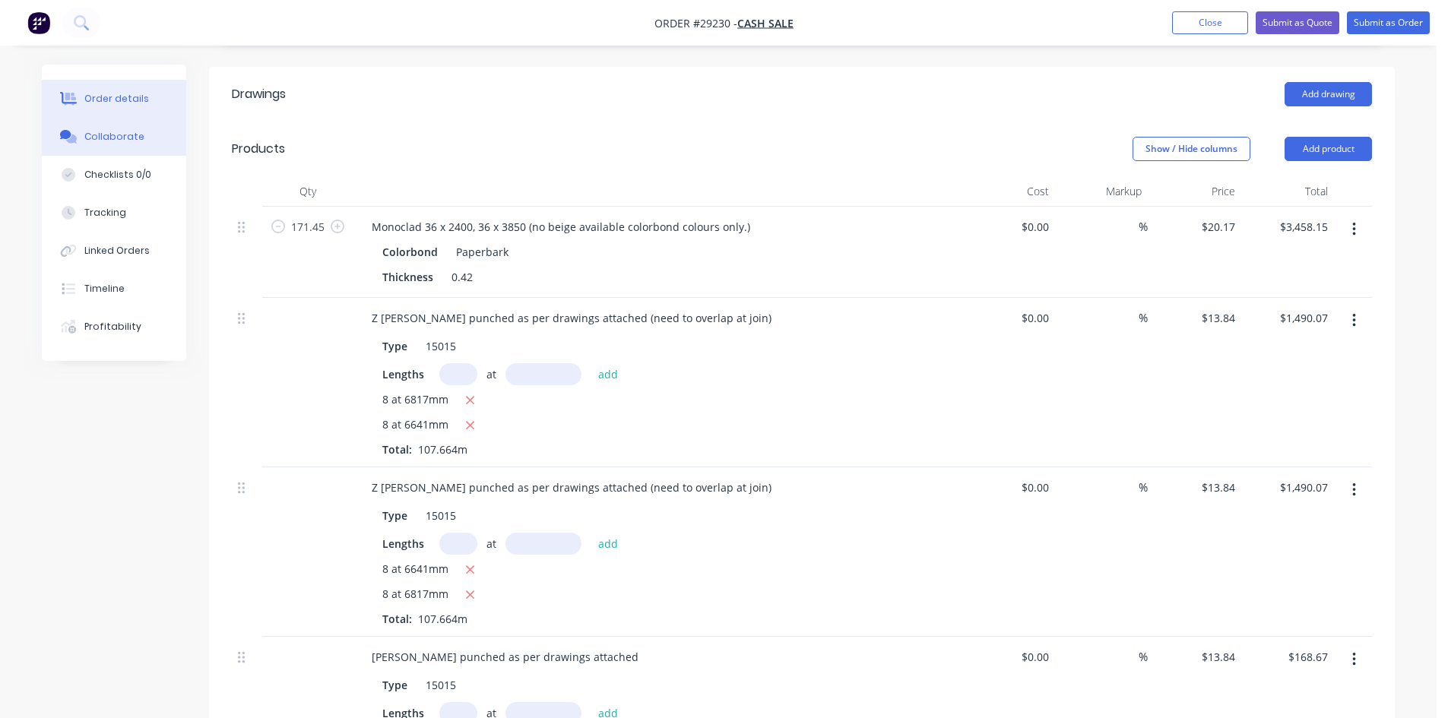
click at [91, 138] on div "Collaborate" at bounding box center [114, 137] width 60 height 14
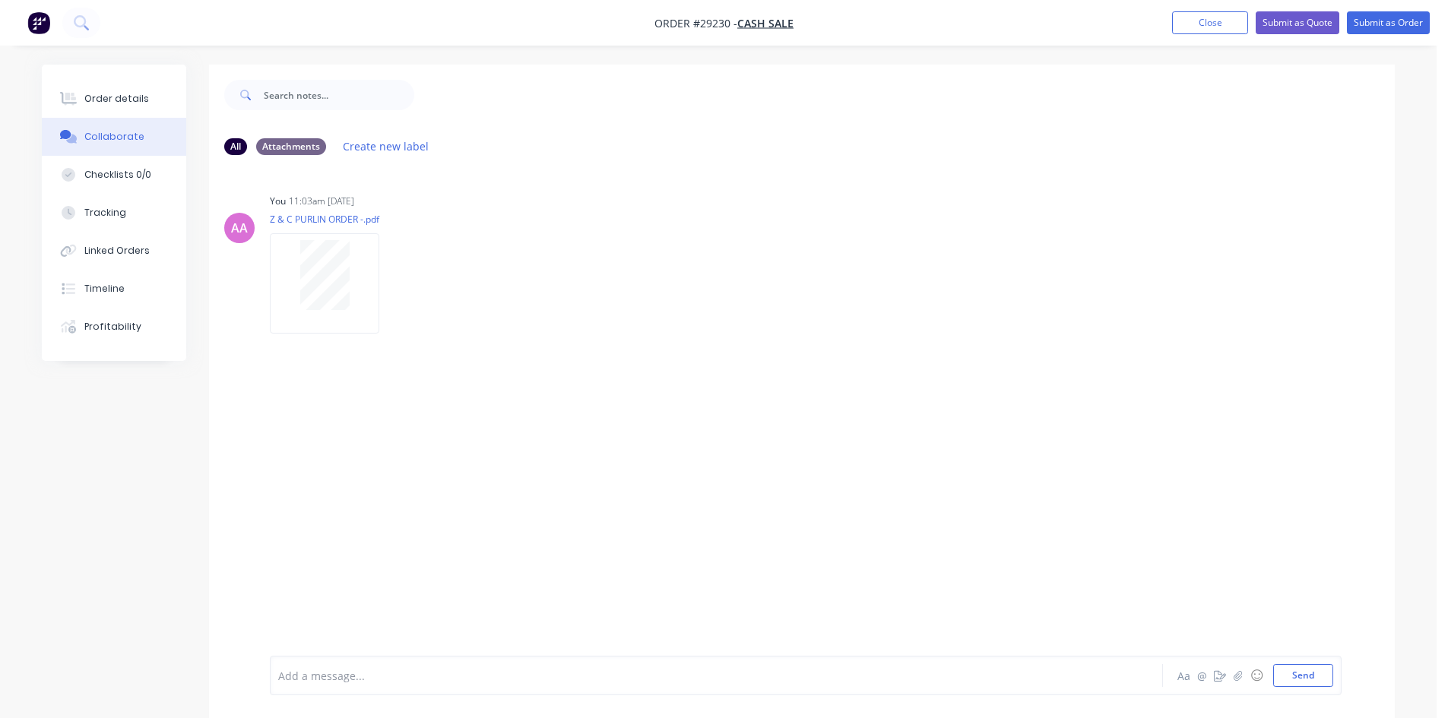
scroll to position [23, 0]
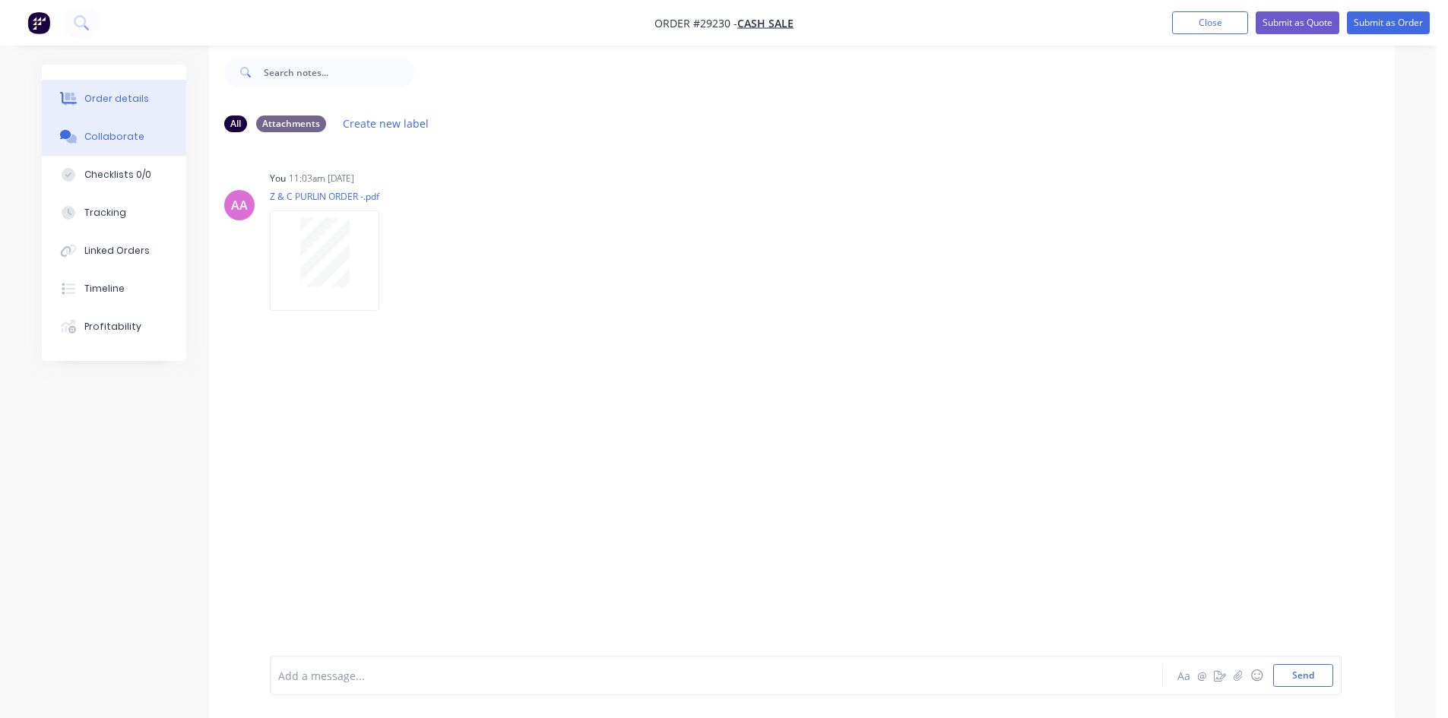
click at [119, 90] on button "Order details" at bounding box center [114, 99] width 144 height 38
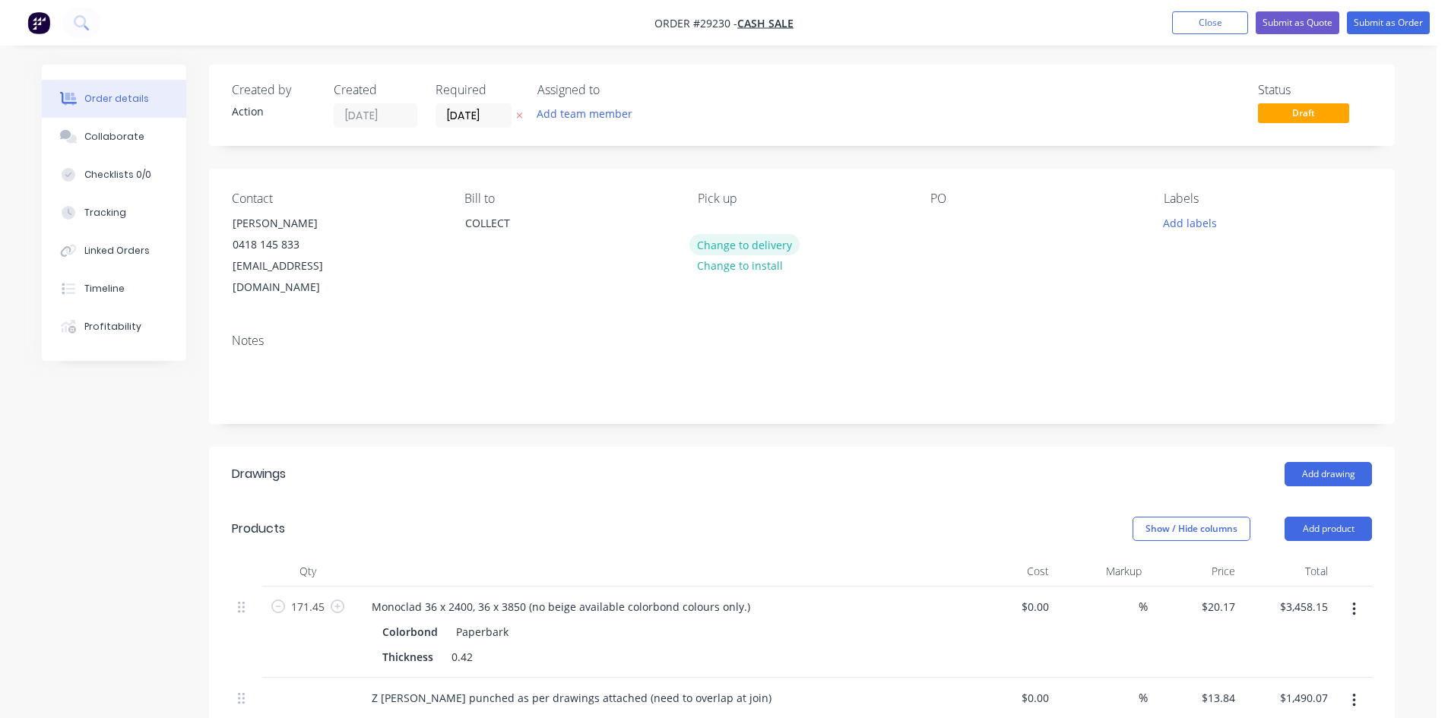
click at [717, 238] on button "Change to delivery" at bounding box center [744, 244] width 111 height 21
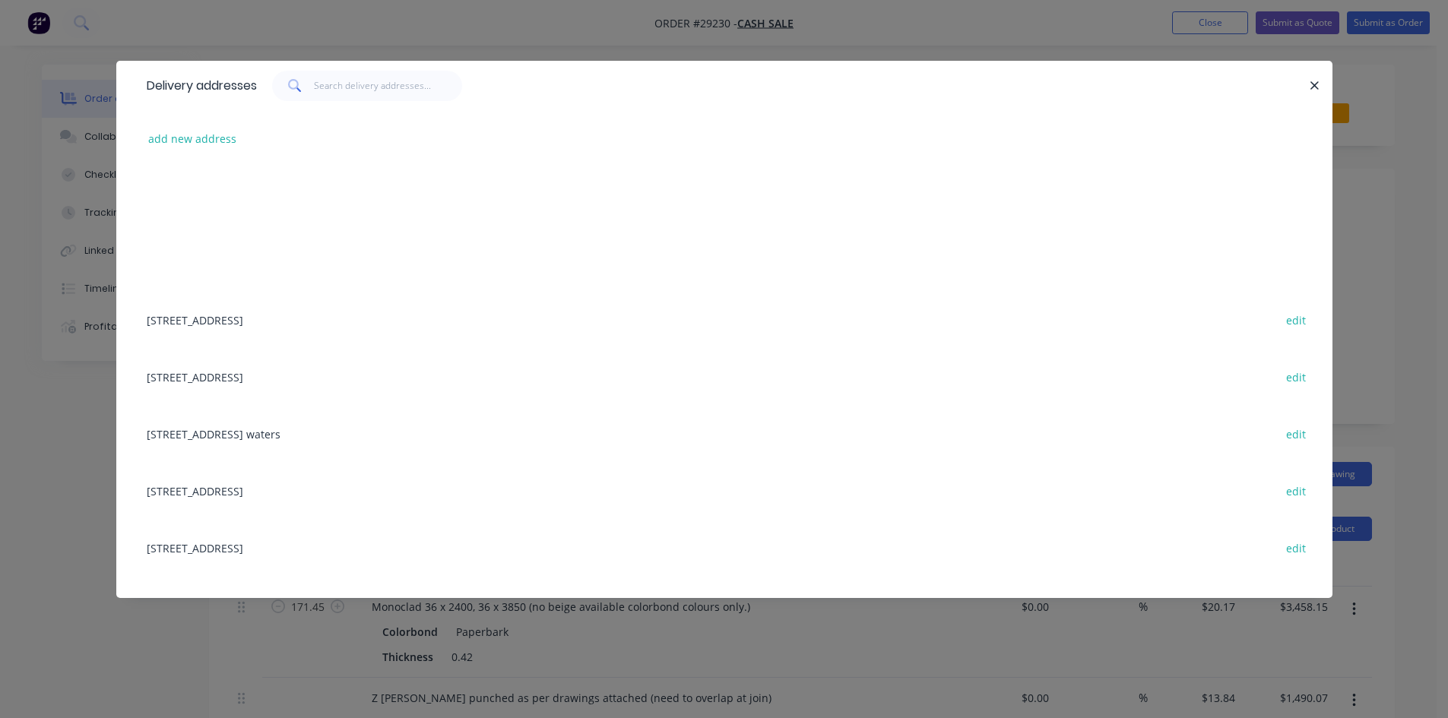
scroll to position [380, 0]
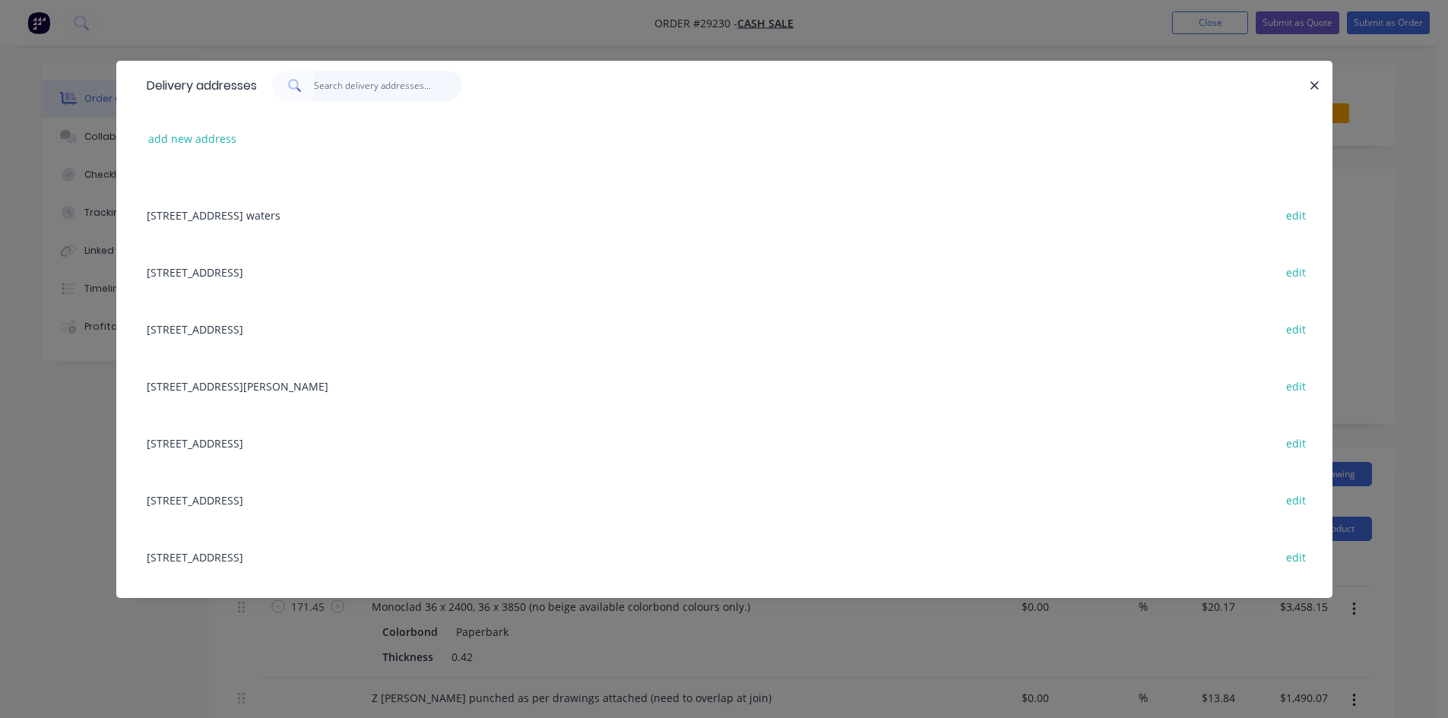
click at [375, 71] on input "text" at bounding box center [388, 86] width 148 height 30
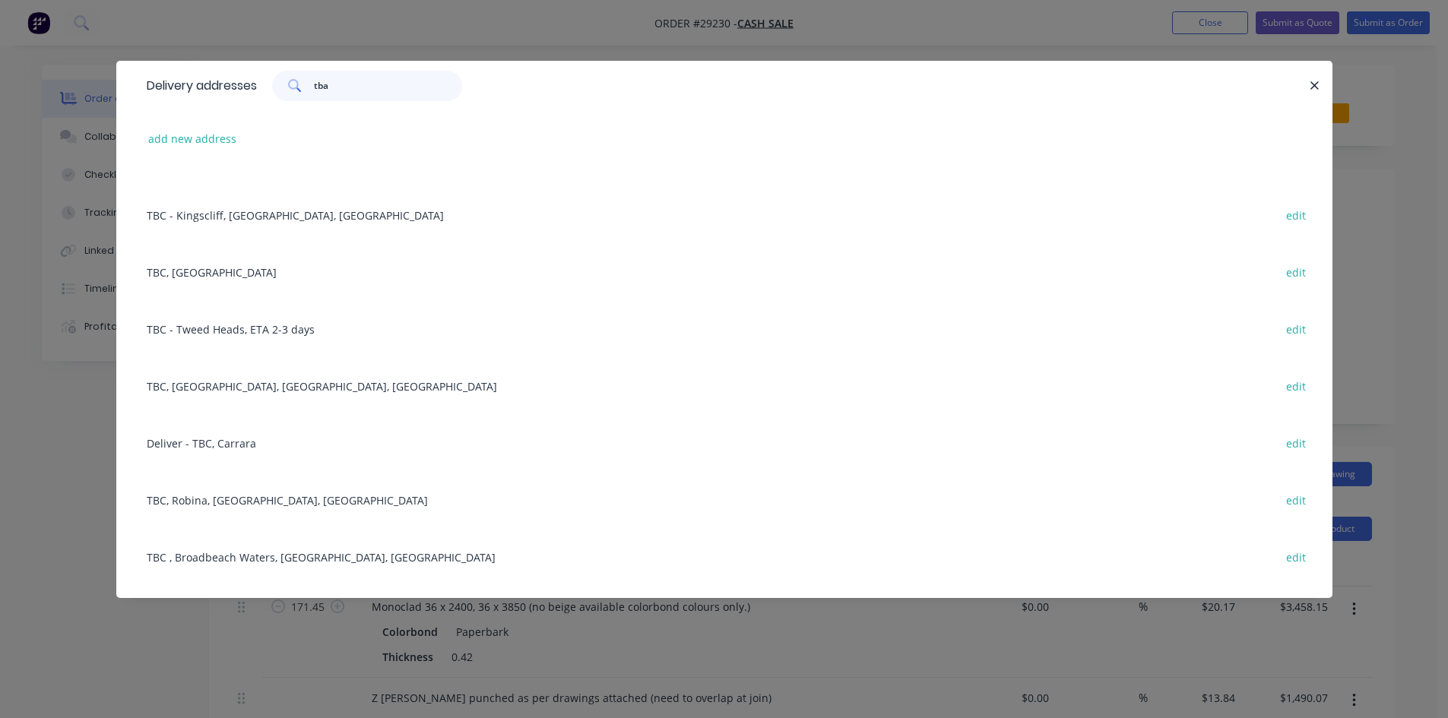
scroll to position [0, 0]
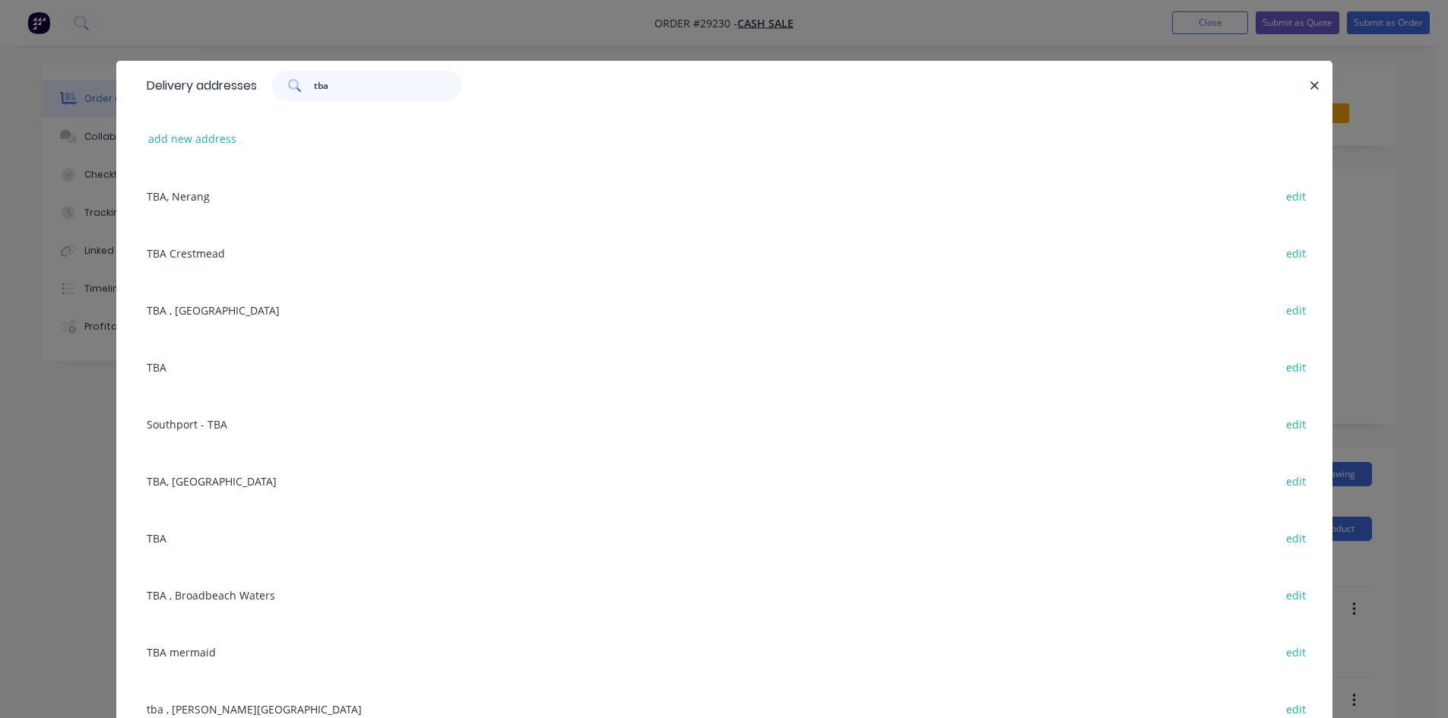
type input "tba"
drag, startPoint x: 157, startPoint y: 361, endPoint x: 167, endPoint y: 359, distance: 10.0
click at [157, 362] on div "TBA edit" at bounding box center [724, 366] width 1170 height 57
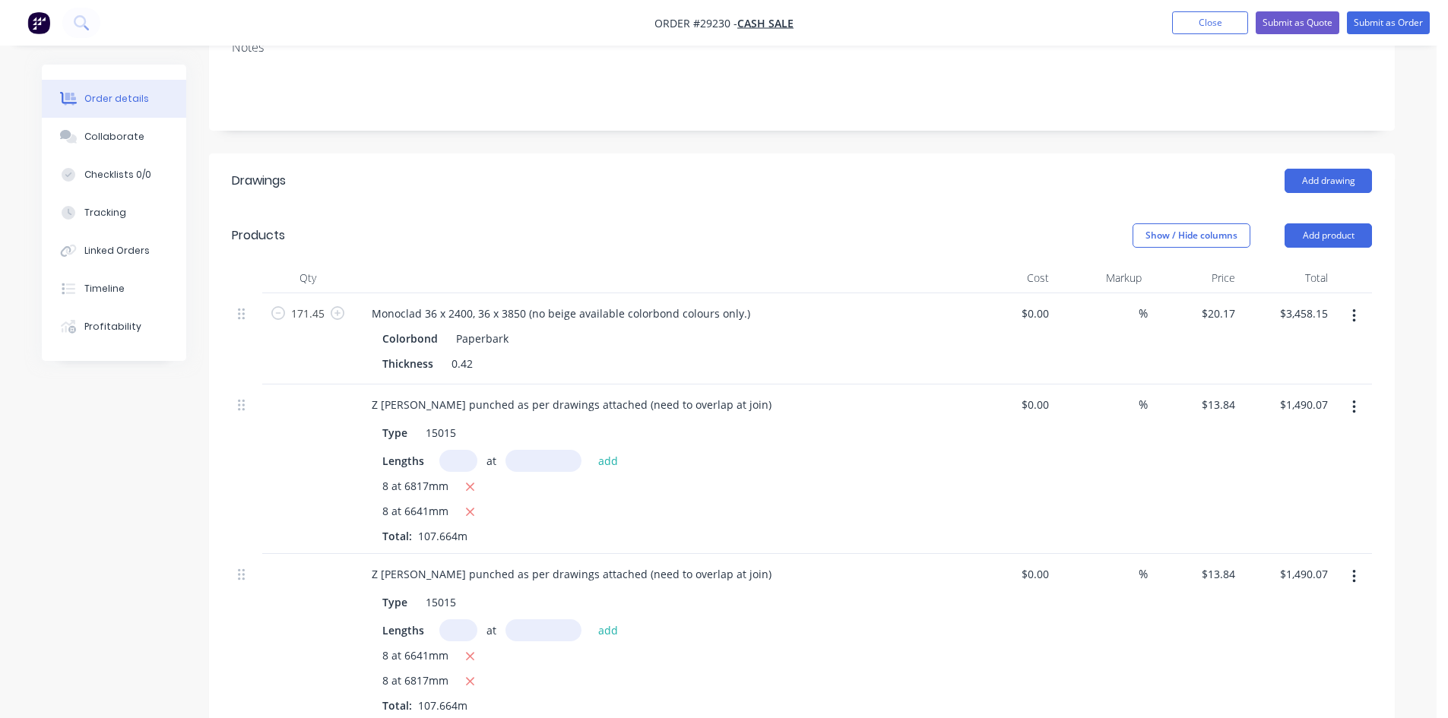
scroll to position [304, 0]
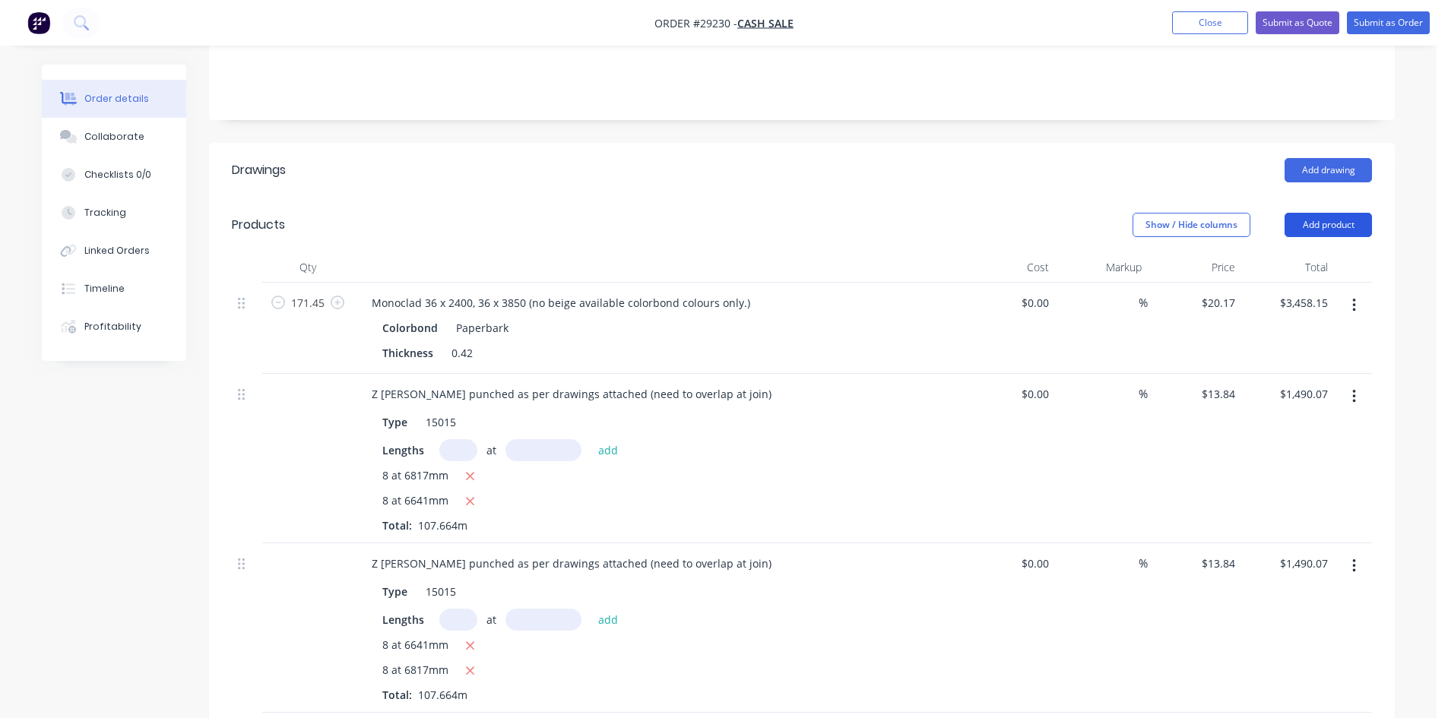
click at [1319, 213] on button "Add product" at bounding box center [1327, 225] width 87 height 24
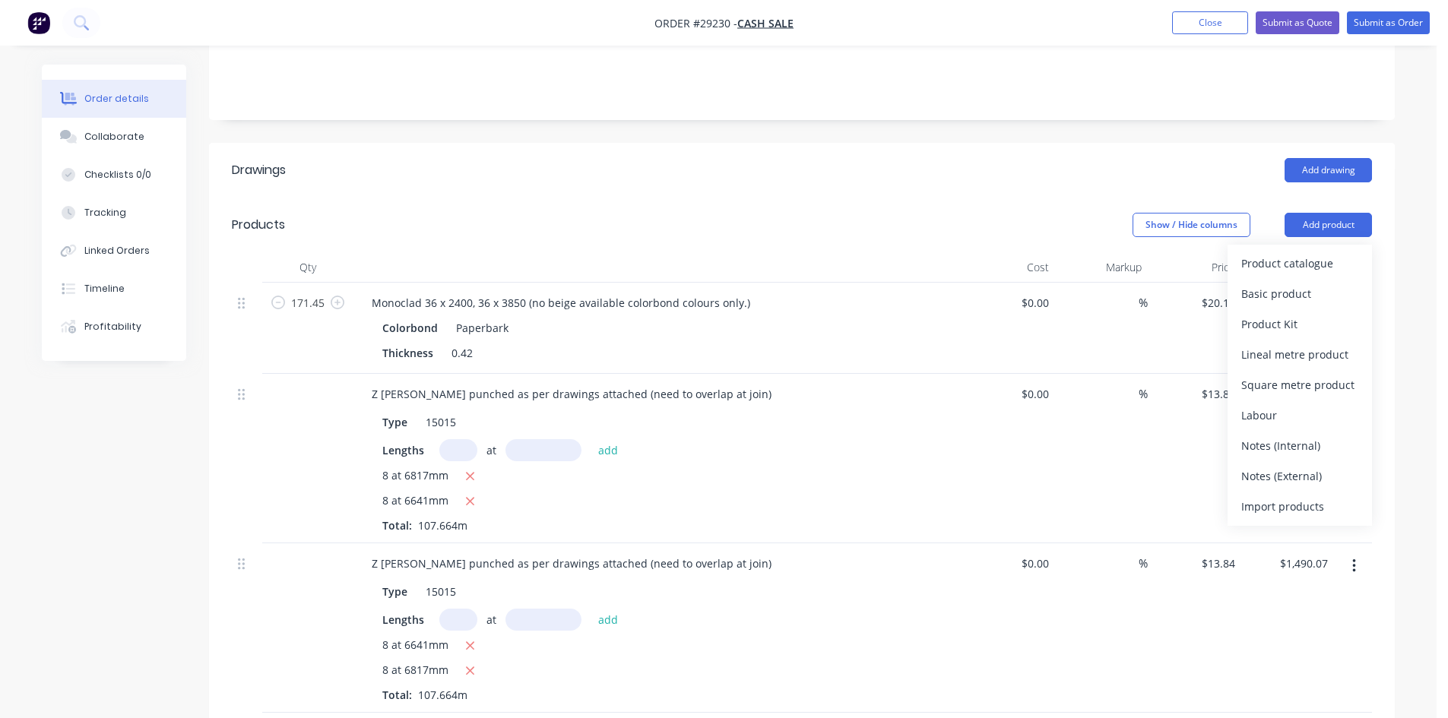
click at [1315, 252] on div "Product catalogue" at bounding box center [1299, 263] width 117 height 22
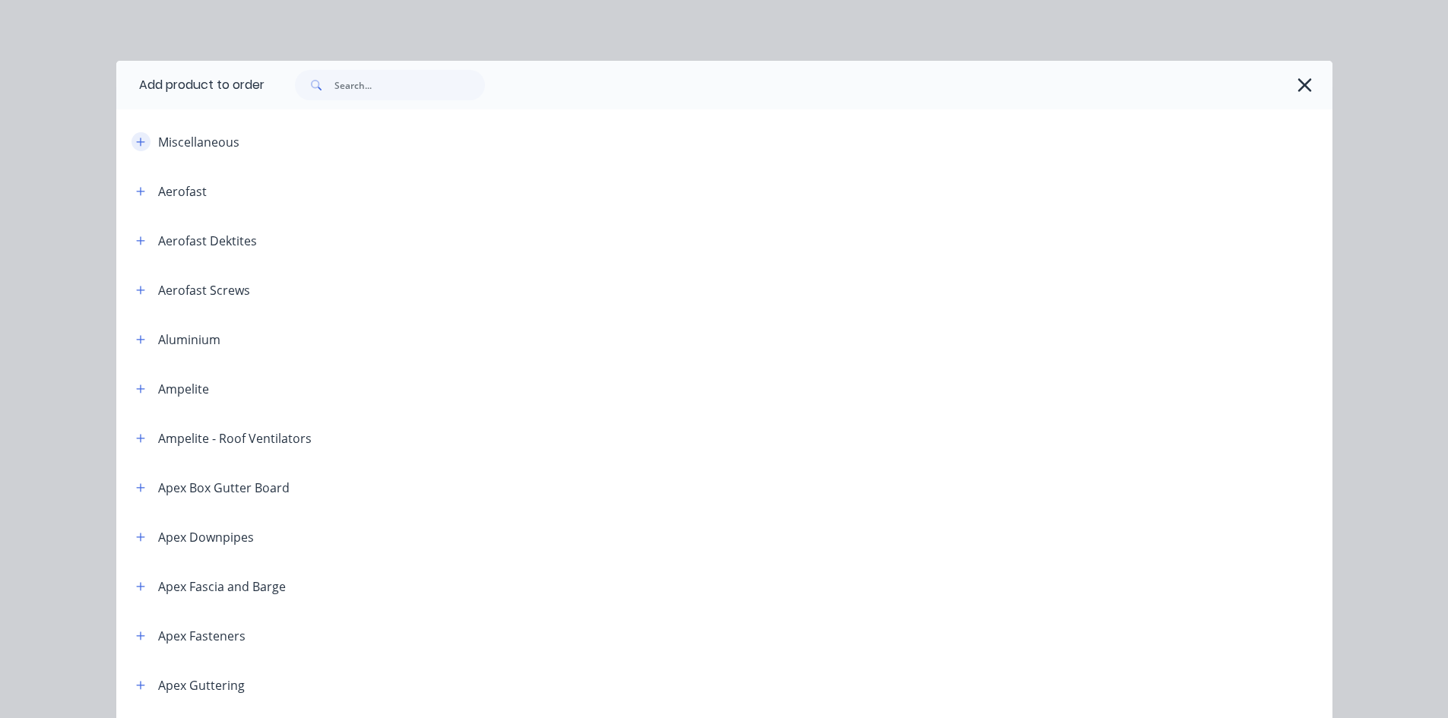
click at [136, 140] on icon "button" at bounding box center [140, 142] width 9 height 11
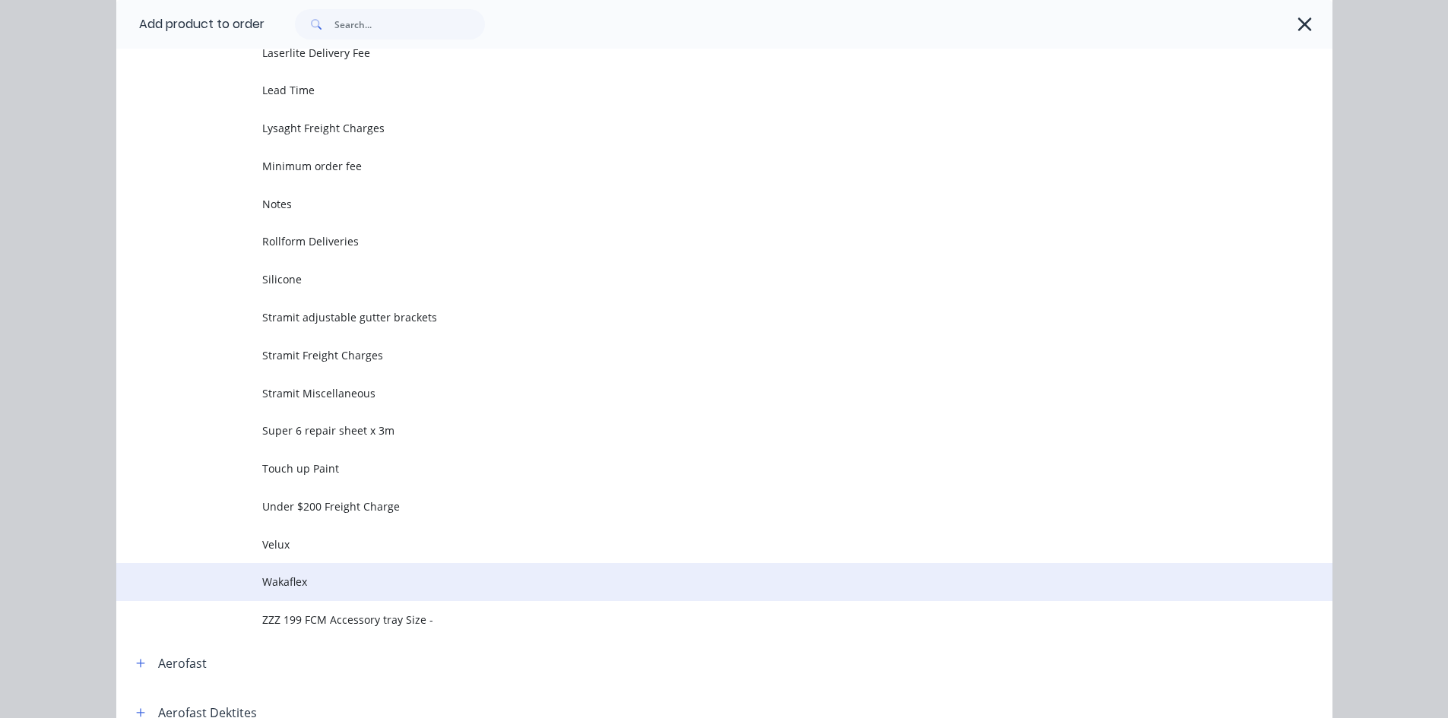
scroll to position [608, 0]
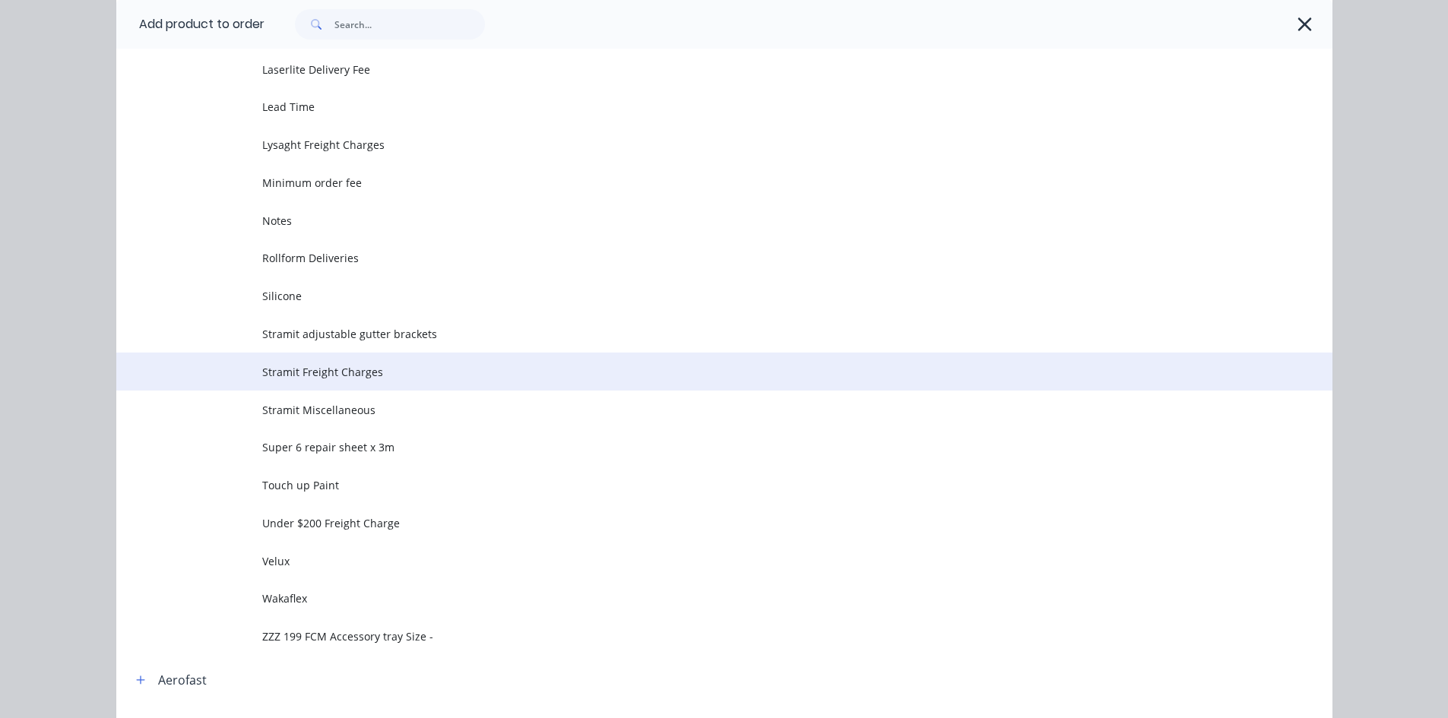
click at [293, 365] on span "Stramit Freight Charges" at bounding box center [690, 372] width 856 height 16
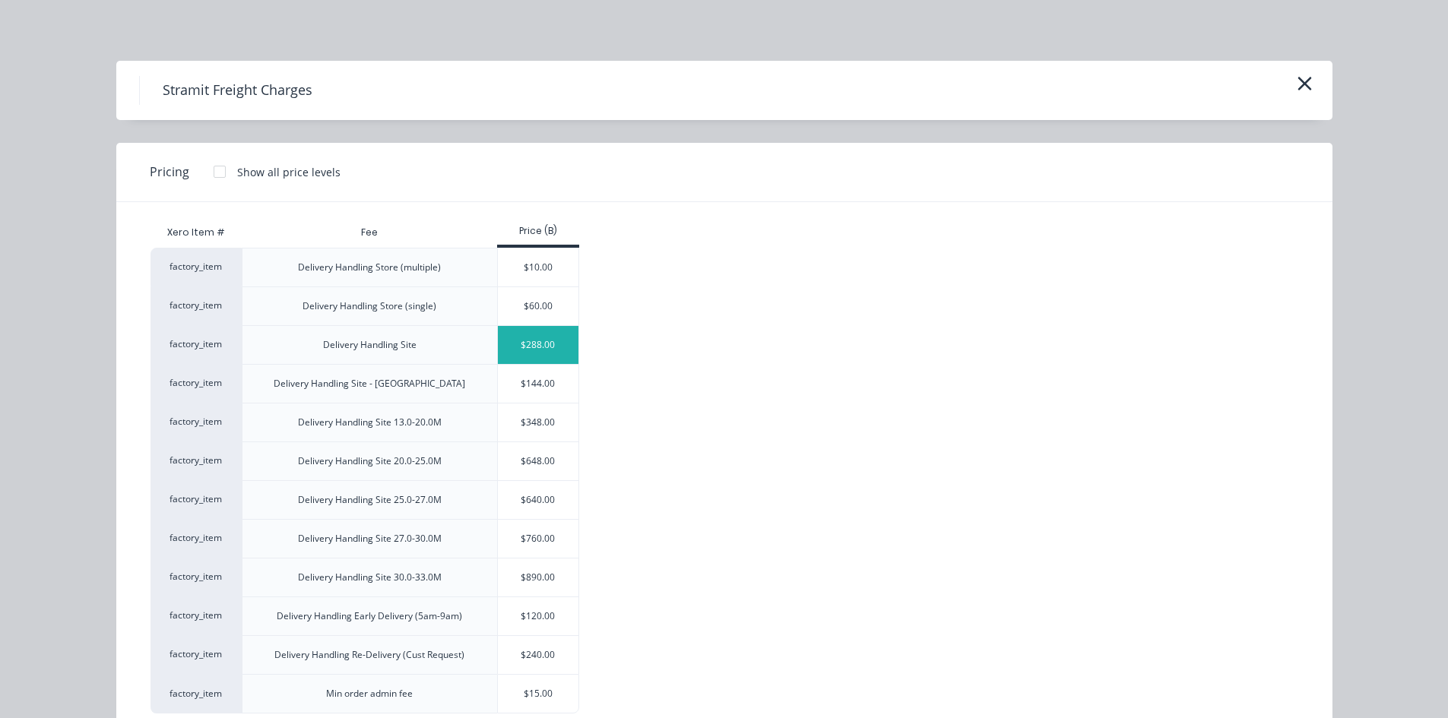
click at [545, 345] on div "$288.00" at bounding box center [538, 345] width 81 height 38
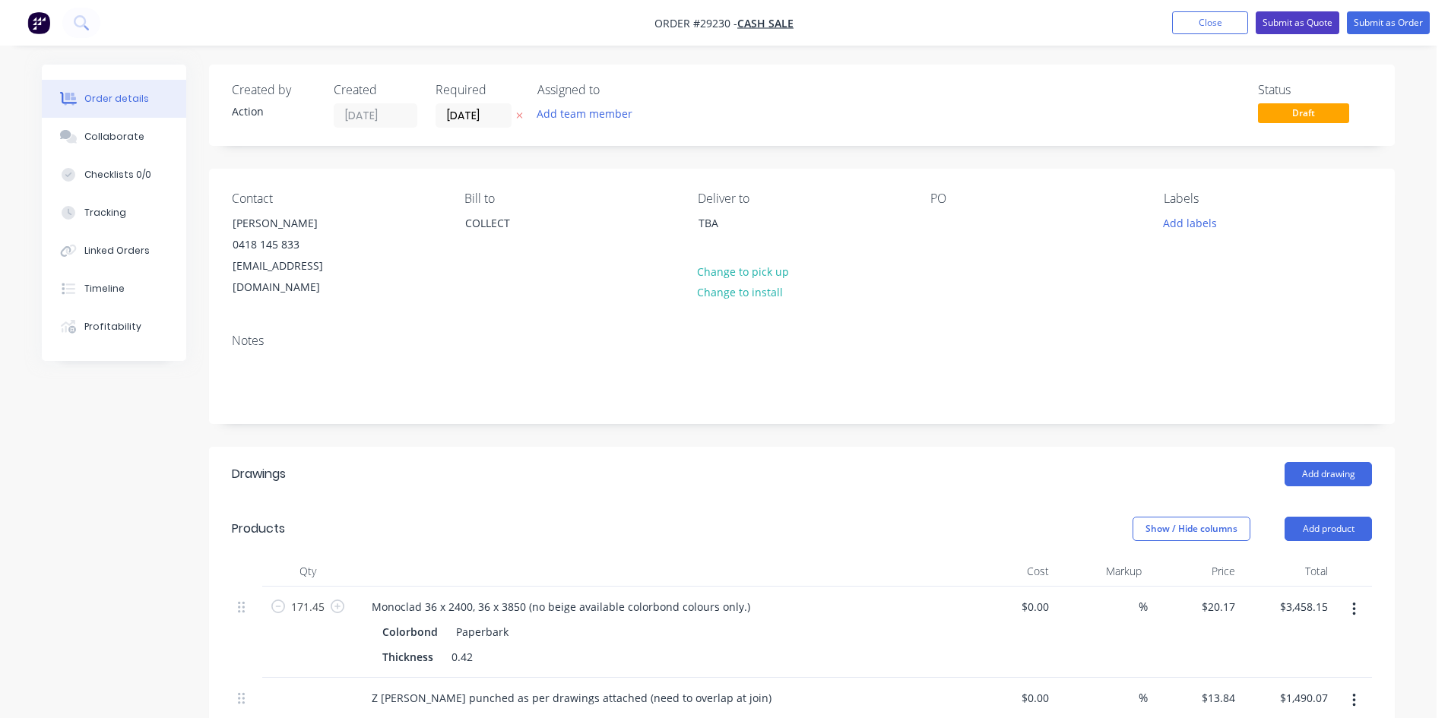
click at [1302, 22] on button "Submit as Quote" at bounding box center [1297, 22] width 84 height 23
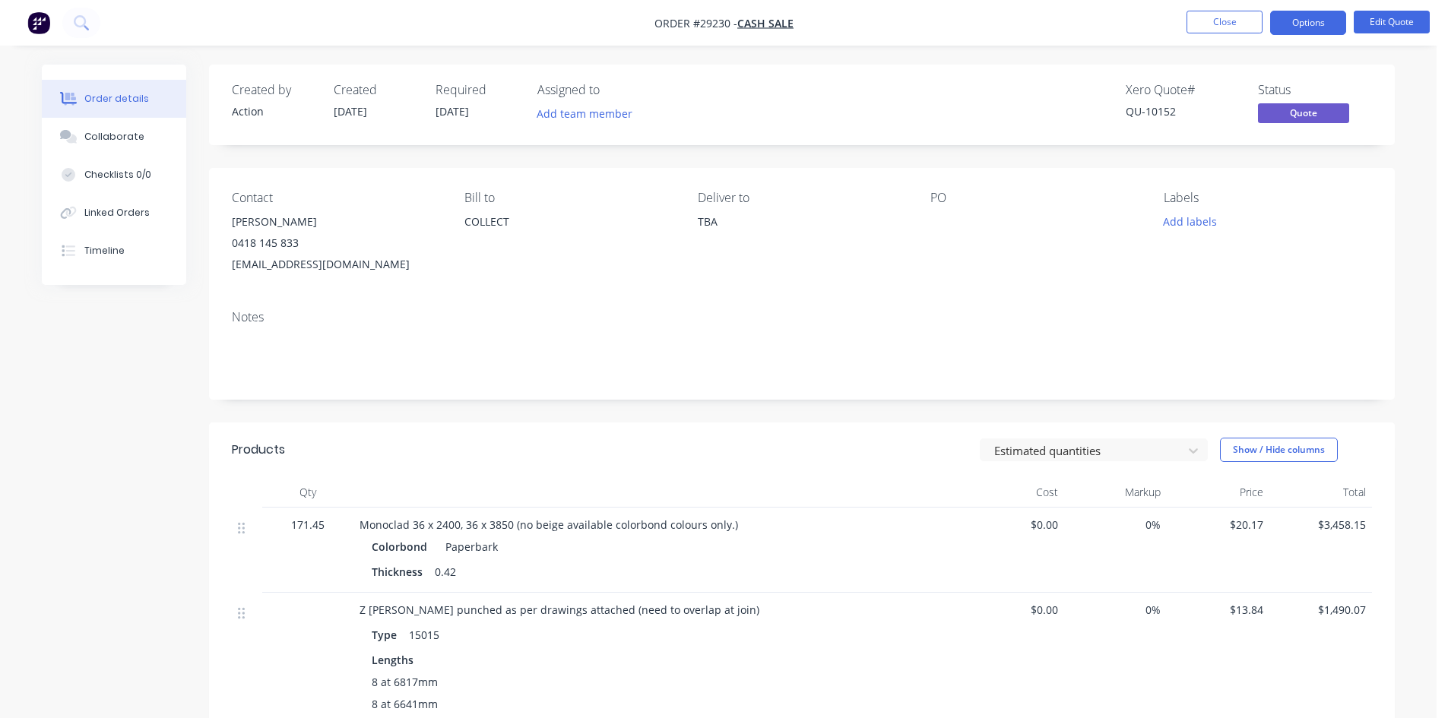
click at [1302, 22] on button "Options" at bounding box center [1308, 23] width 76 height 24
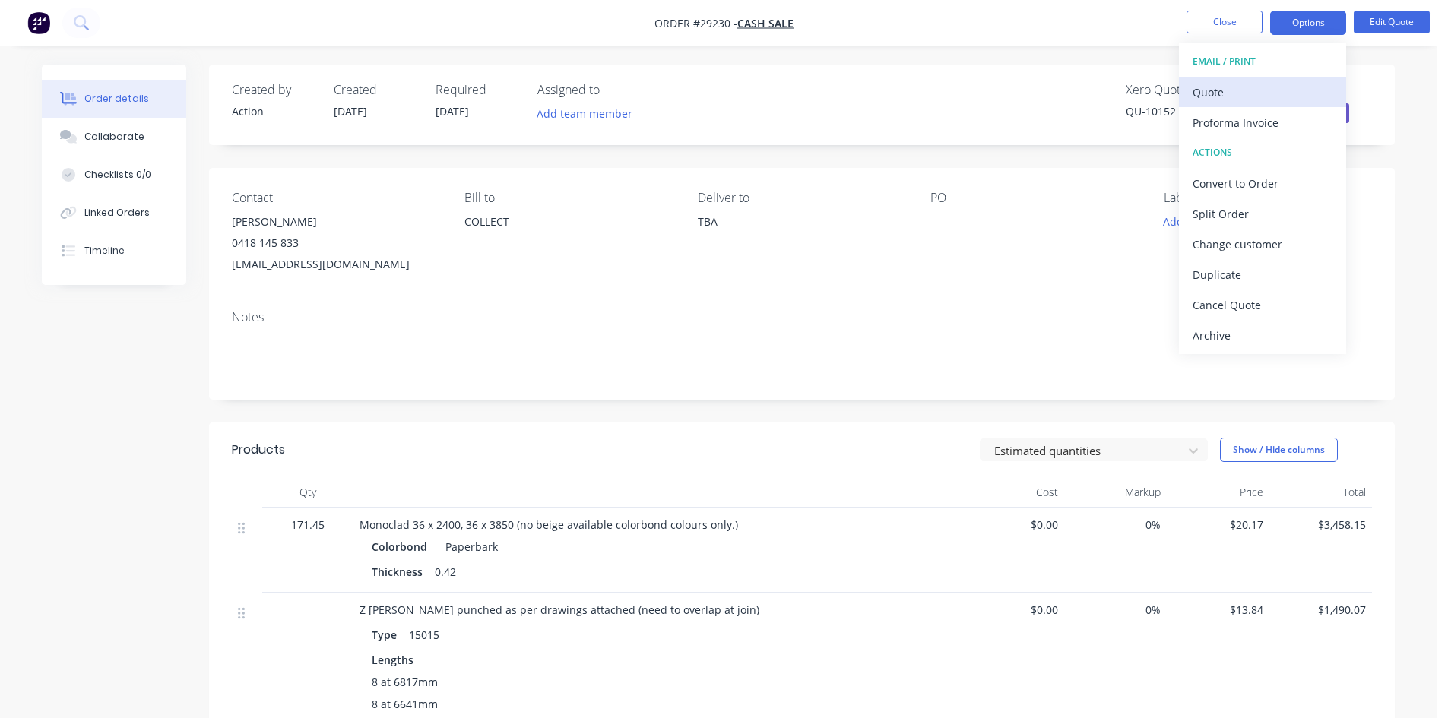
click at [1233, 98] on div "Quote" at bounding box center [1262, 92] width 140 height 22
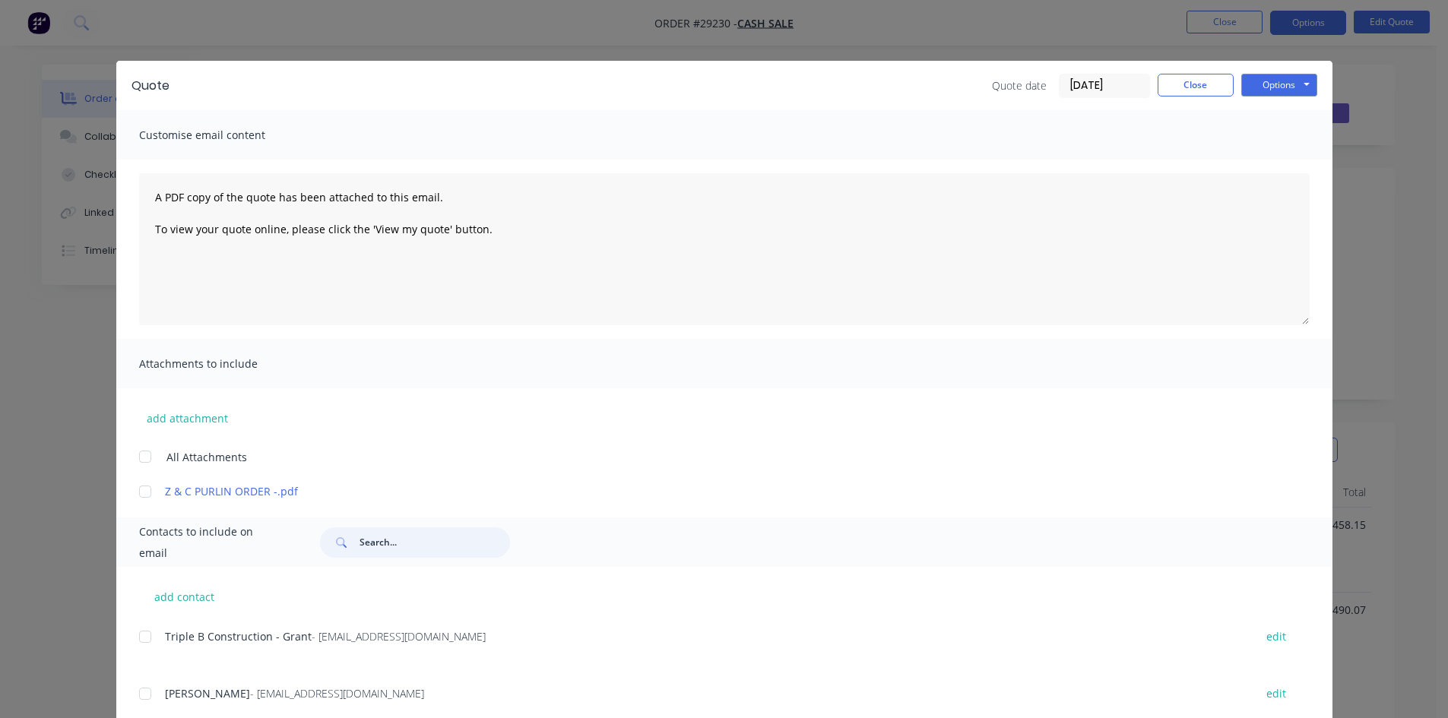
click at [372, 545] on input "text" at bounding box center [434, 542] width 150 height 30
drag, startPoint x: 137, startPoint y: 494, endPoint x: 430, endPoint y: 488, distance: 293.4
click at [140, 493] on div at bounding box center [145, 491] width 30 height 30
click at [385, 559] on div "Contacts to include on email" at bounding box center [724, 541] width 1216 height 49
click at [408, 545] on input "text" at bounding box center [434, 542] width 150 height 30
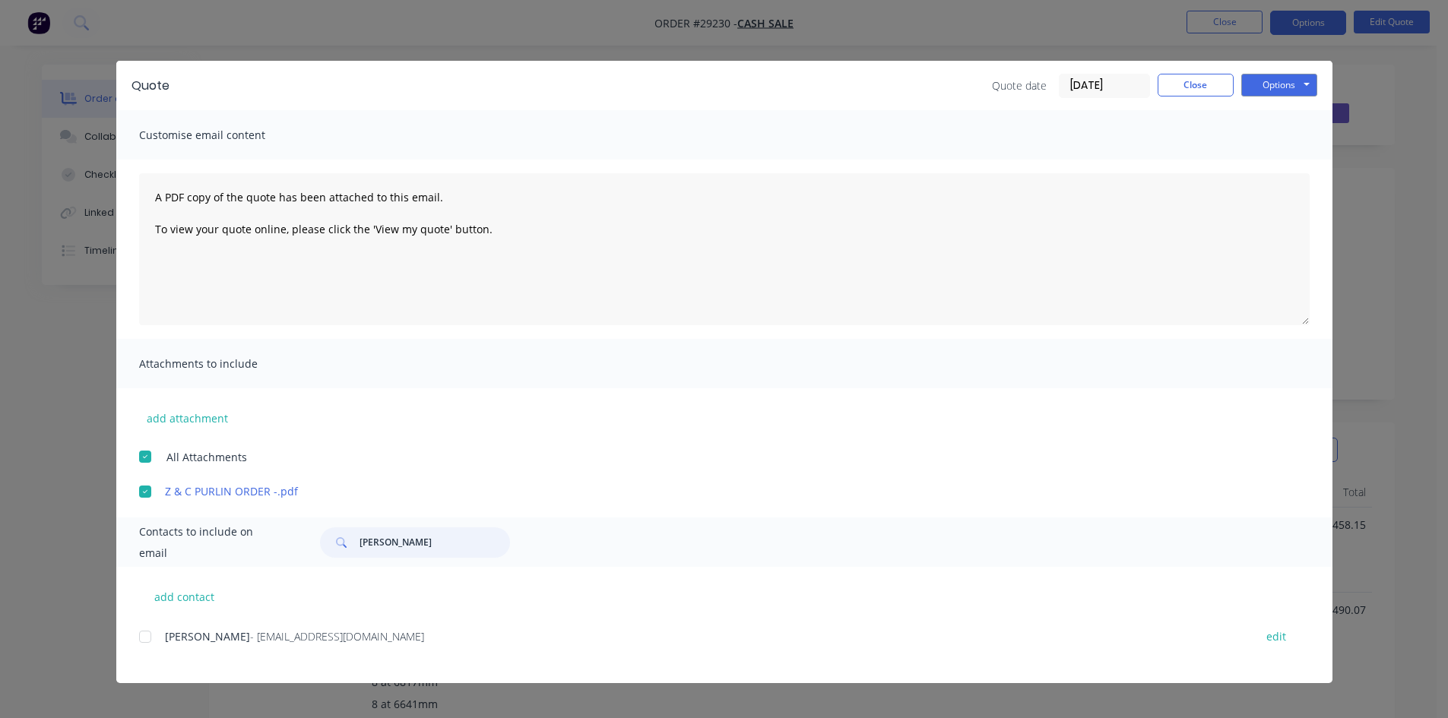
click at [149, 637] on div at bounding box center [145, 637] width 30 height 30
type input "richard gall"
click at [1279, 86] on button "Options" at bounding box center [1279, 85] width 76 height 23
click at [1288, 163] on button "Email" at bounding box center [1289, 162] width 97 height 25
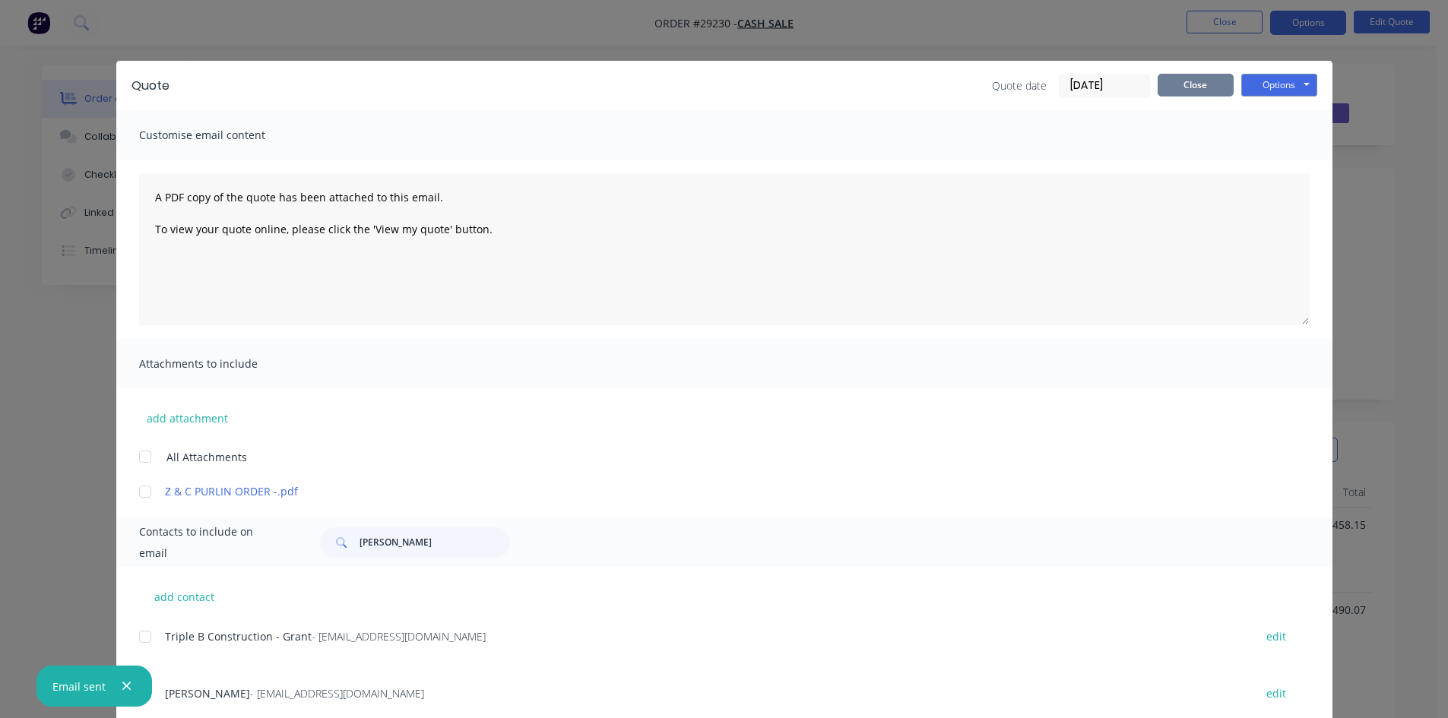
click at [1185, 90] on button "Close" at bounding box center [1195, 85] width 76 height 23
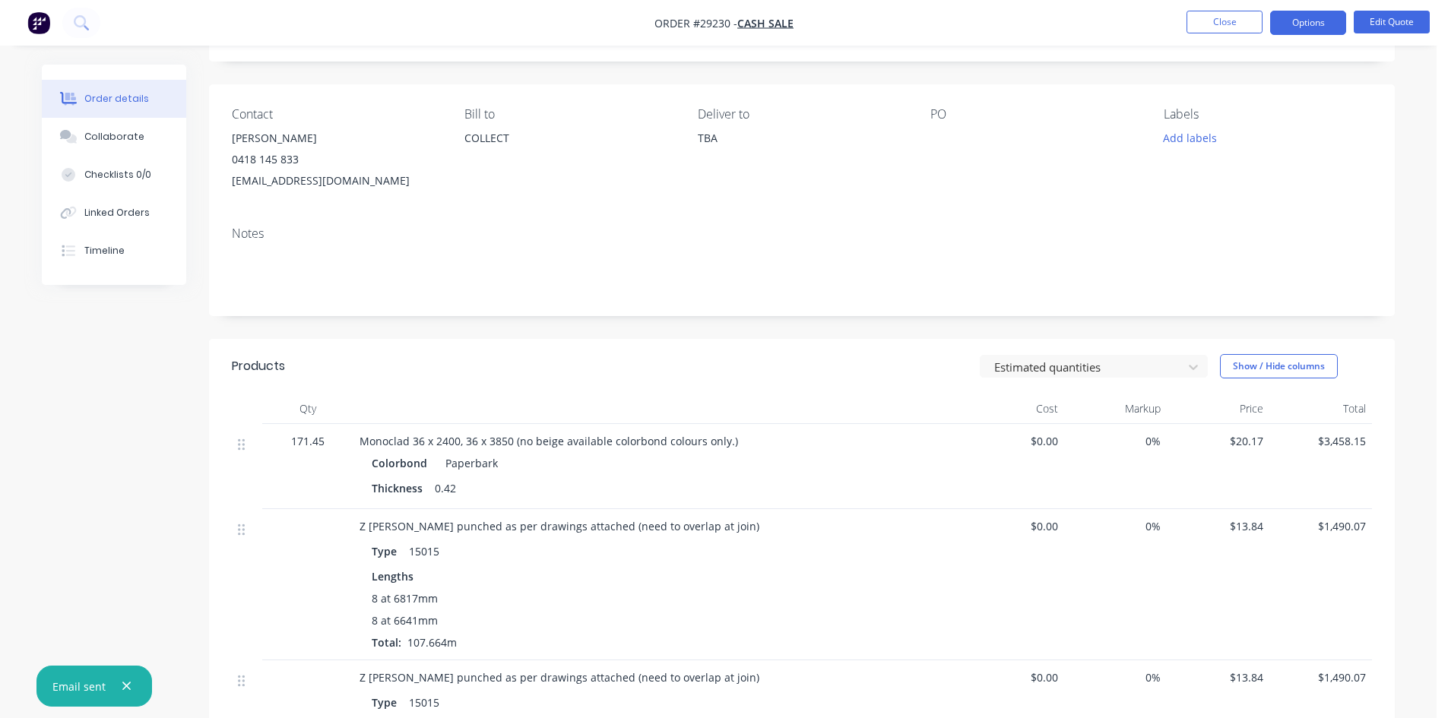
scroll to position [76, 0]
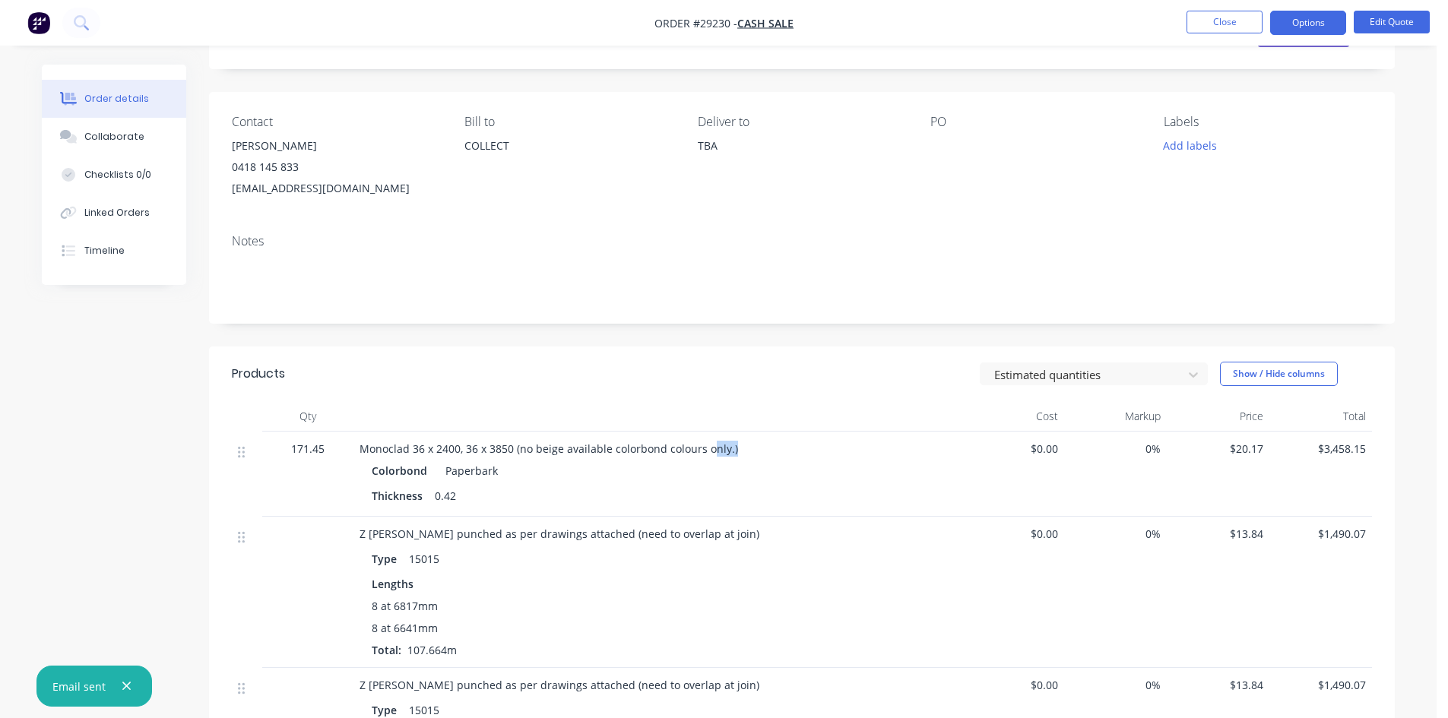
drag, startPoint x: 730, startPoint y: 443, endPoint x: 711, endPoint y: 448, distance: 19.5
click at [711, 448] on div "Monoclad 36 x 2400, 36 x 3850 (no beige available colorbond colours only.)" at bounding box center [657, 449] width 596 height 16
click at [1399, 19] on button "Edit Quote" at bounding box center [1391, 22] width 76 height 23
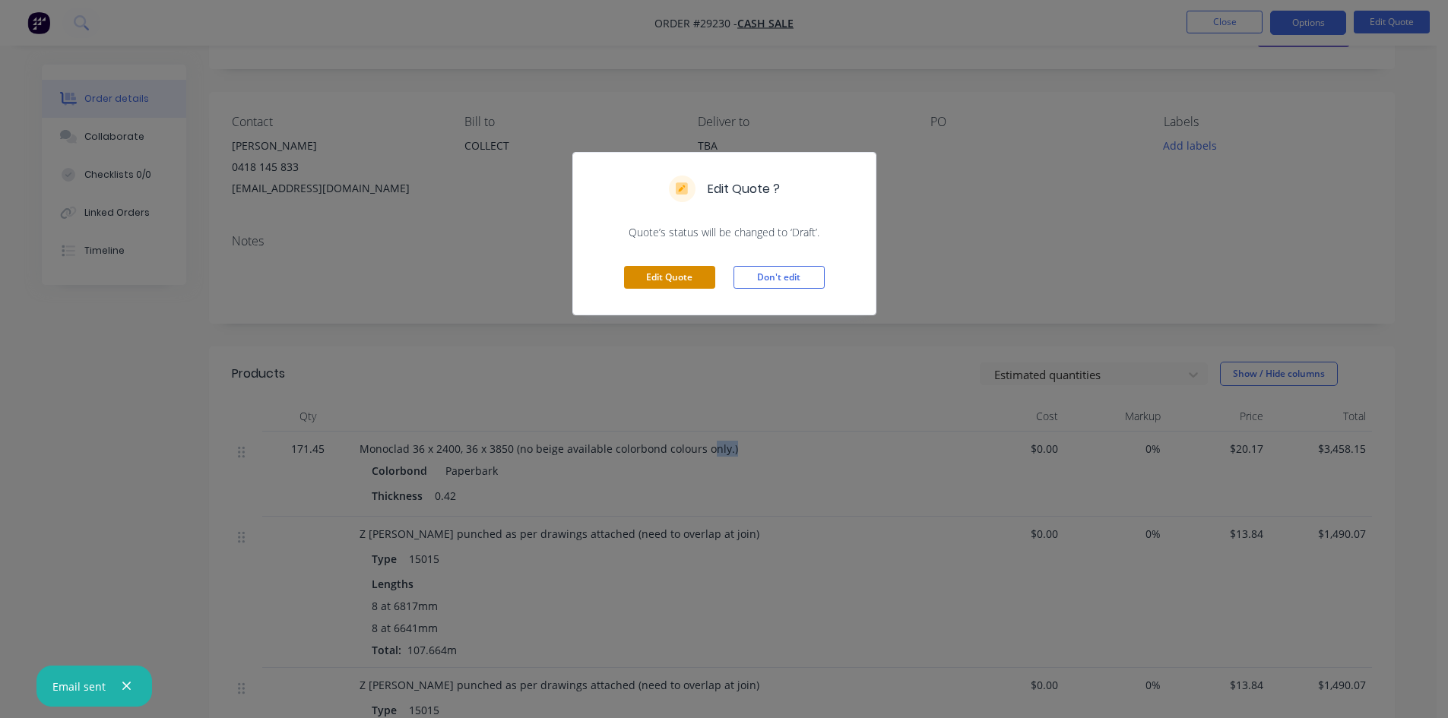
click at [660, 270] on button "Edit Quote" at bounding box center [669, 277] width 91 height 23
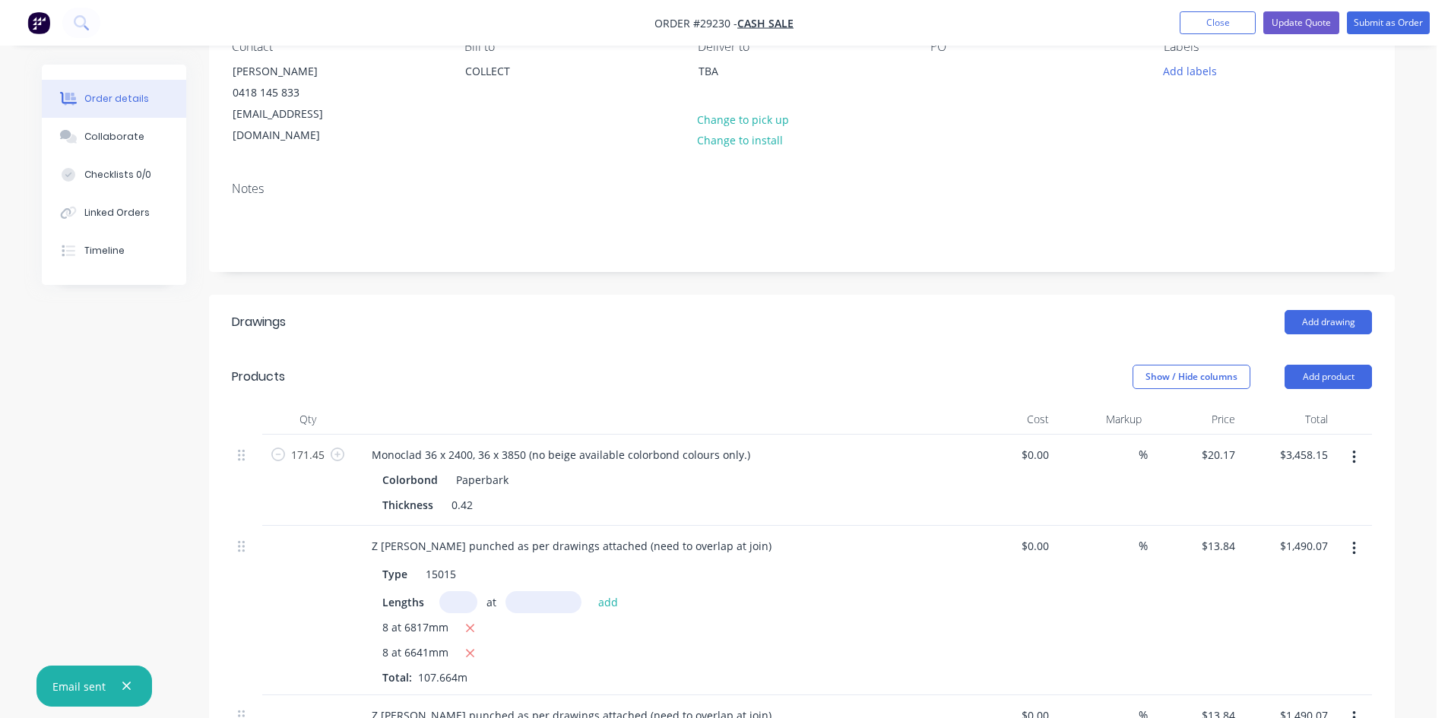
scroll to position [0, 0]
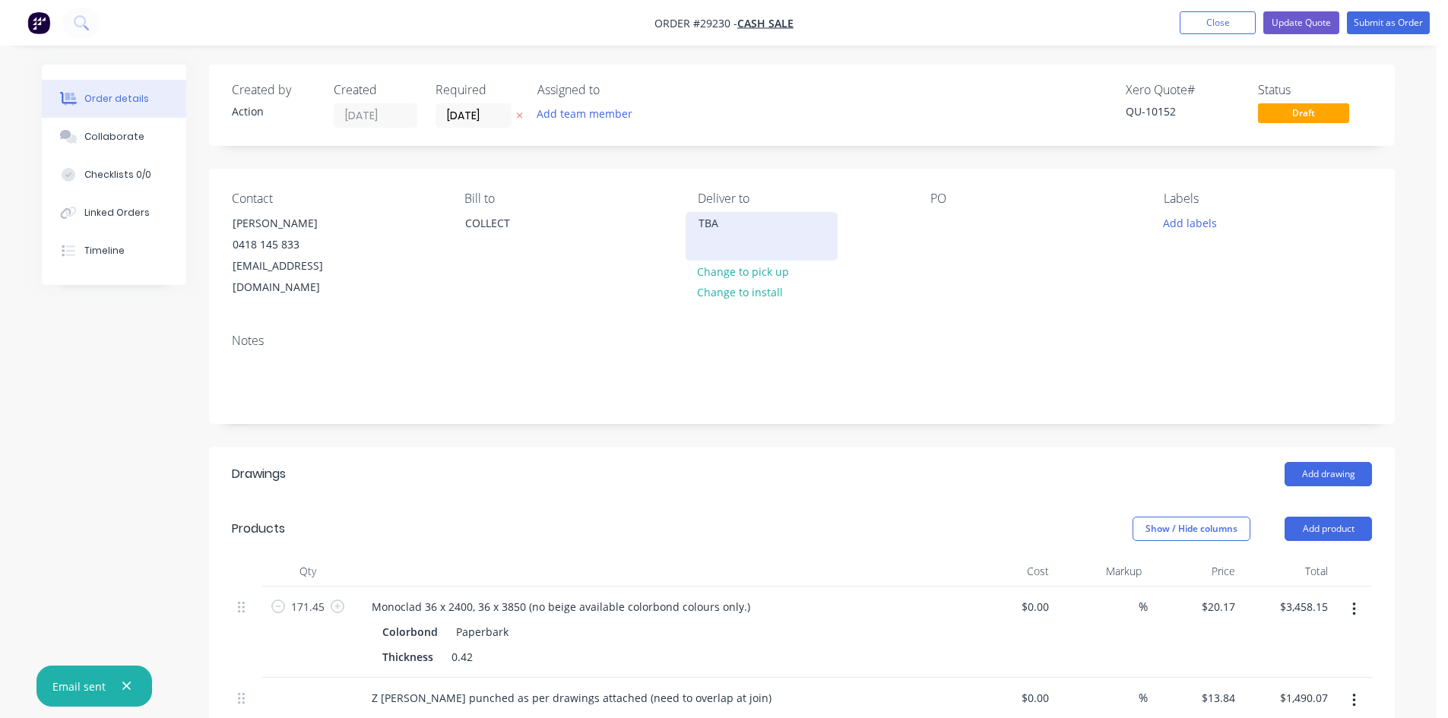
click at [735, 229] on div "TBA" at bounding box center [761, 223] width 126 height 21
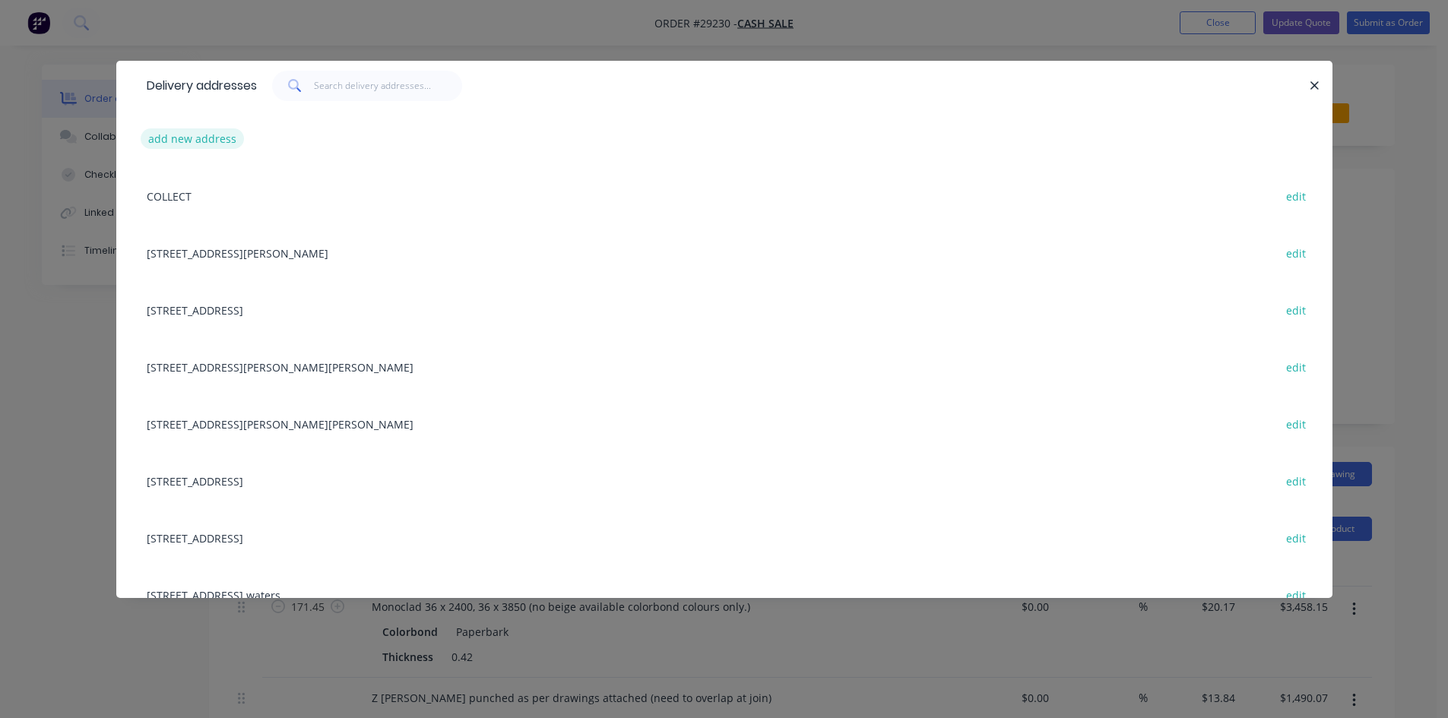
click at [184, 146] on button "add new address" at bounding box center [193, 138] width 104 height 21
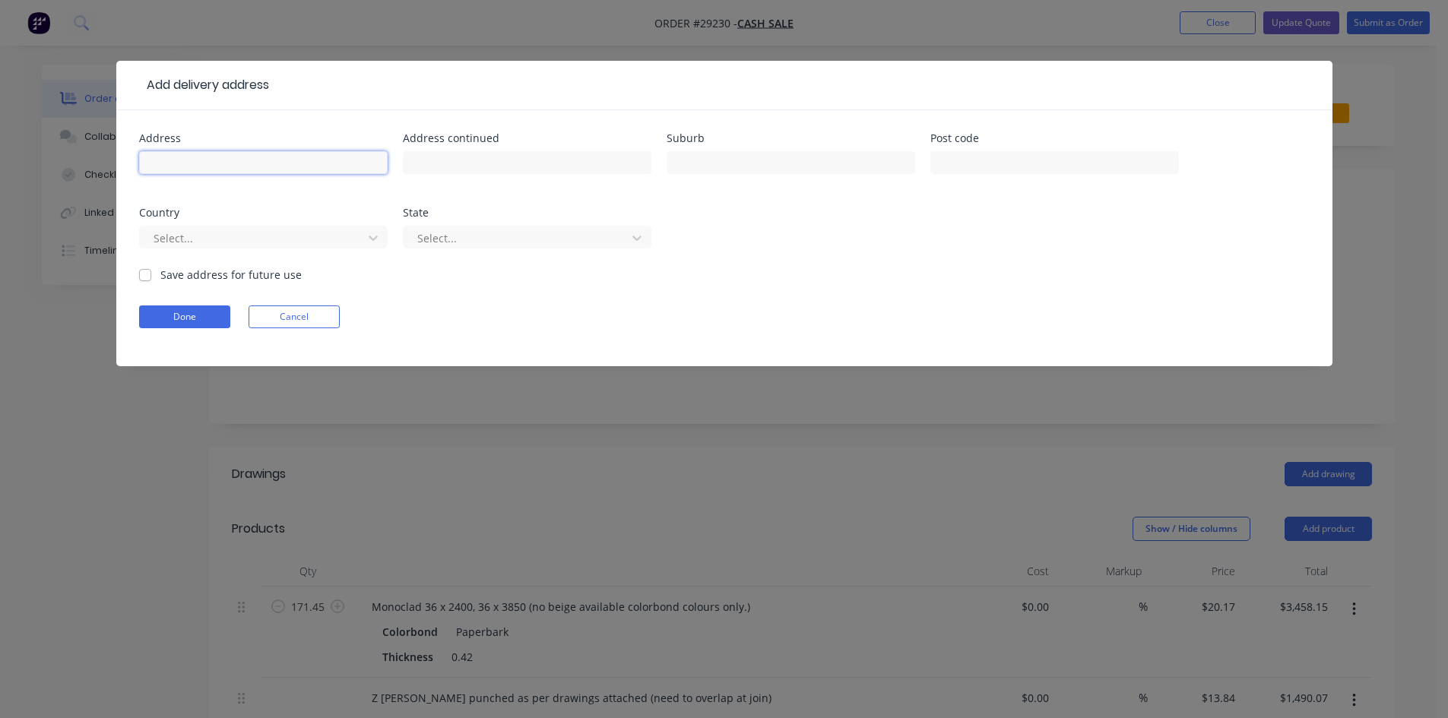
click at [199, 157] on input "text" at bounding box center [263, 162] width 248 height 23
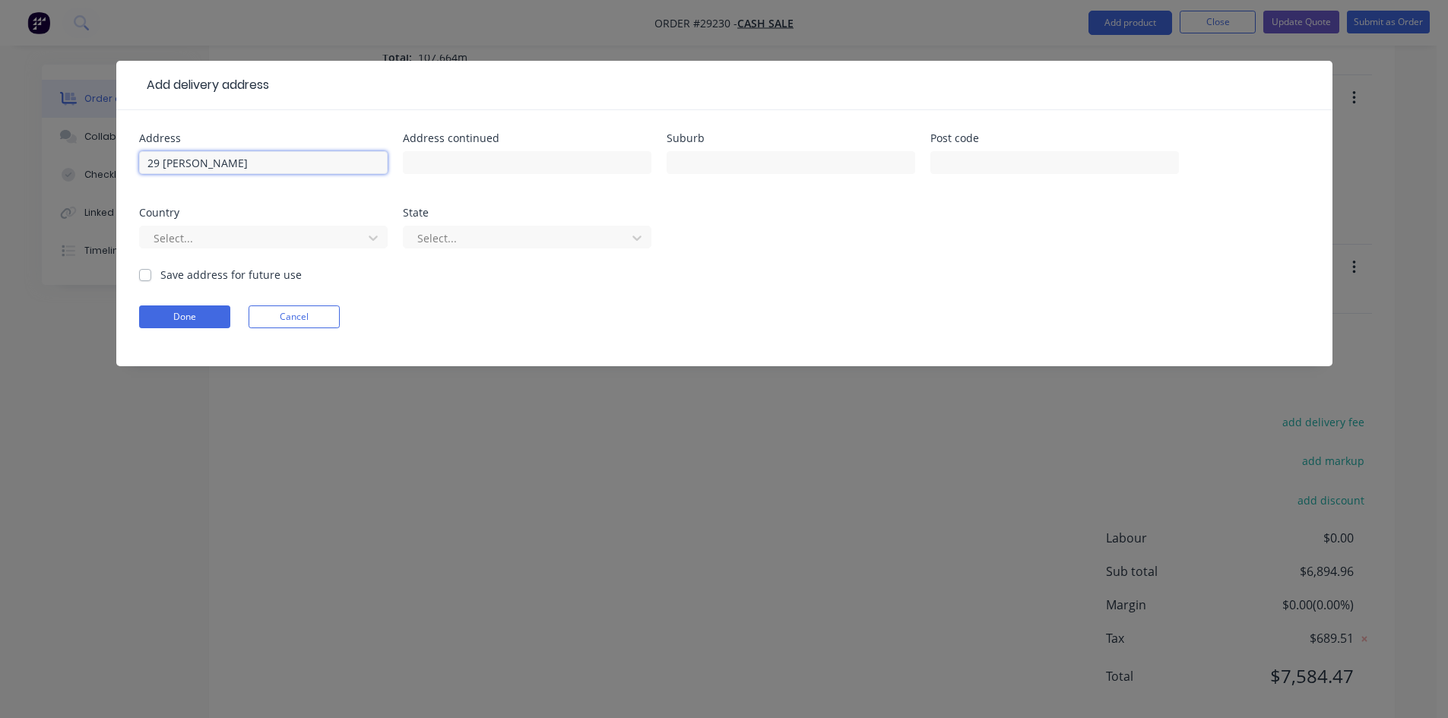
scroll to position [953, 0]
type input "29 Sinclair"
drag, startPoint x: 772, startPoint y: 558, endPoint x: 921, endPoint y: 273, distance: 321.5
click at [772, 556] on div "Add delivery address Address 29 Sinclair Address continued Suburb Post code Cou…" at bounding box center [724, 359] width 1448 height 718
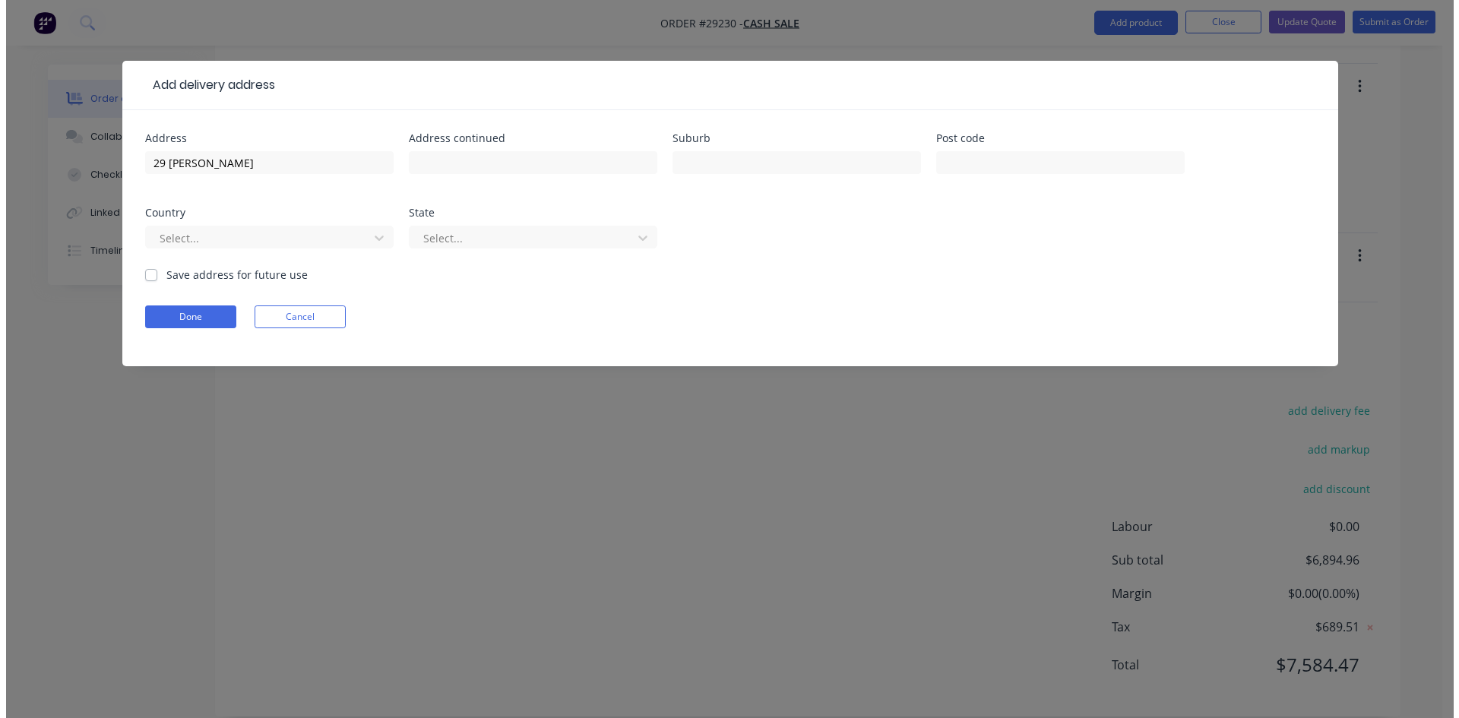
scroll to position [0, 0]
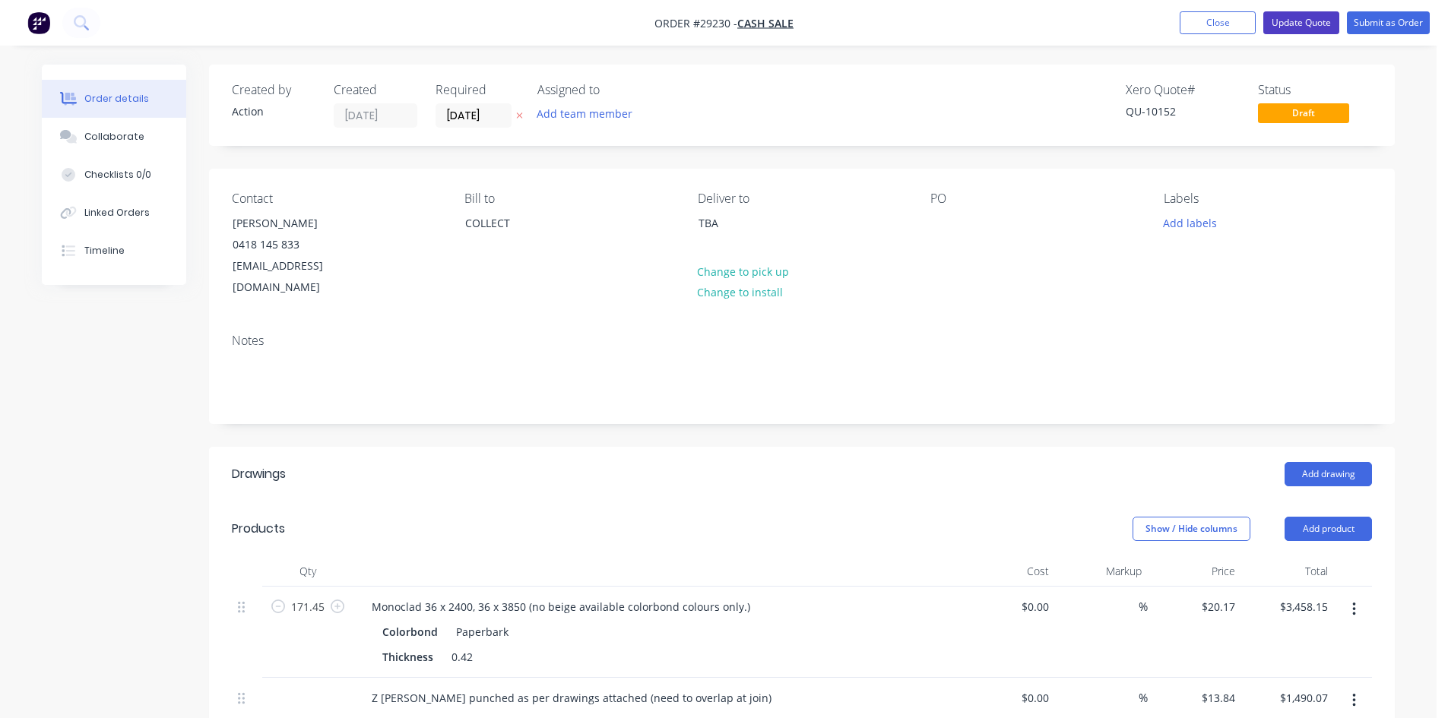
click at [1291, 24] on button "Update Quote" at bounding box center [1301, 22] width 76 height 23
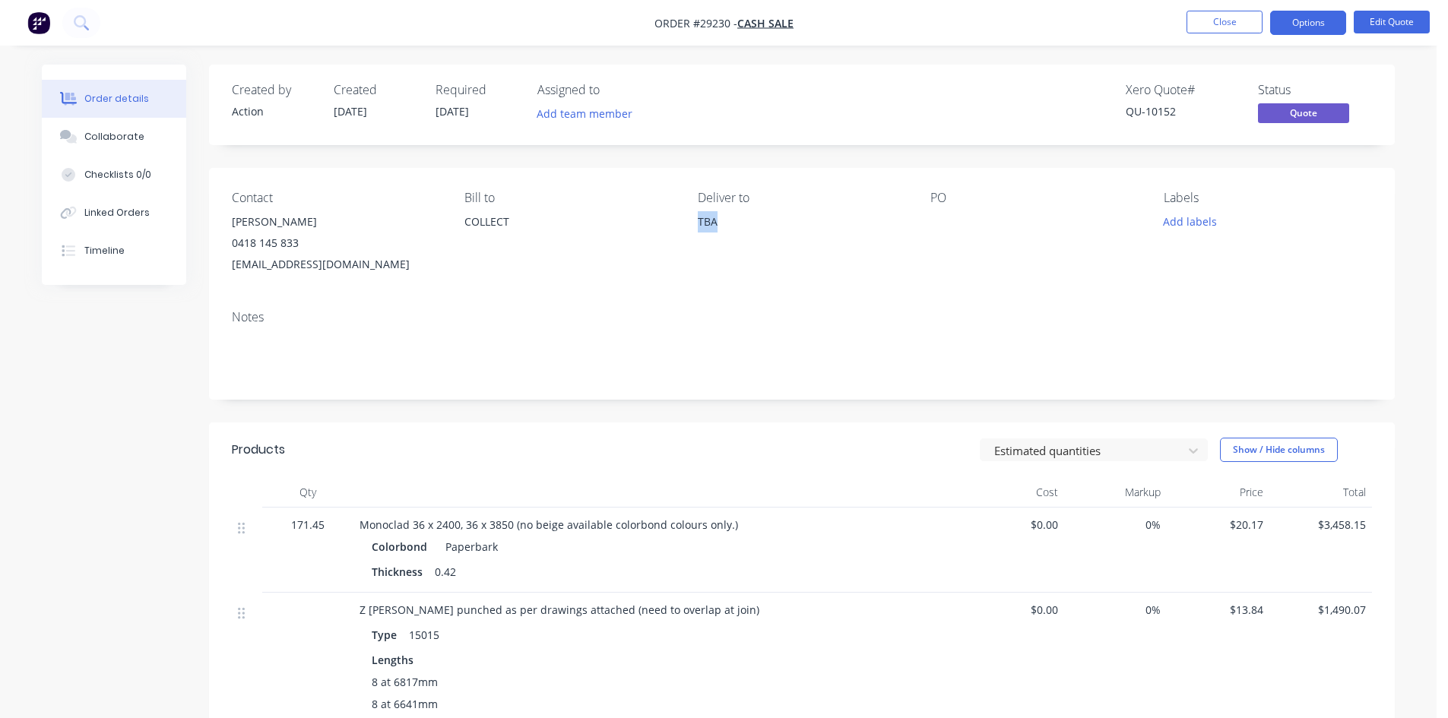
drag, startPoint x: 724, startPoint y: 220, endPoint x: 698, endPoint y: 223, distance: 26.8
click at [698, 223] on div "TBA" at bounding box center [802, 221] width 208 height 21
click at [837, 286] on div "Contact Richard Gallagher 0418 145 833 gallaghereng@ozemail.com.au Bill to COLL…" at bounding box center [801, 233] width 1185 height 130
click at [1321, 16] on button "Options" at bounding box center [1308, 23] width 76 height 24
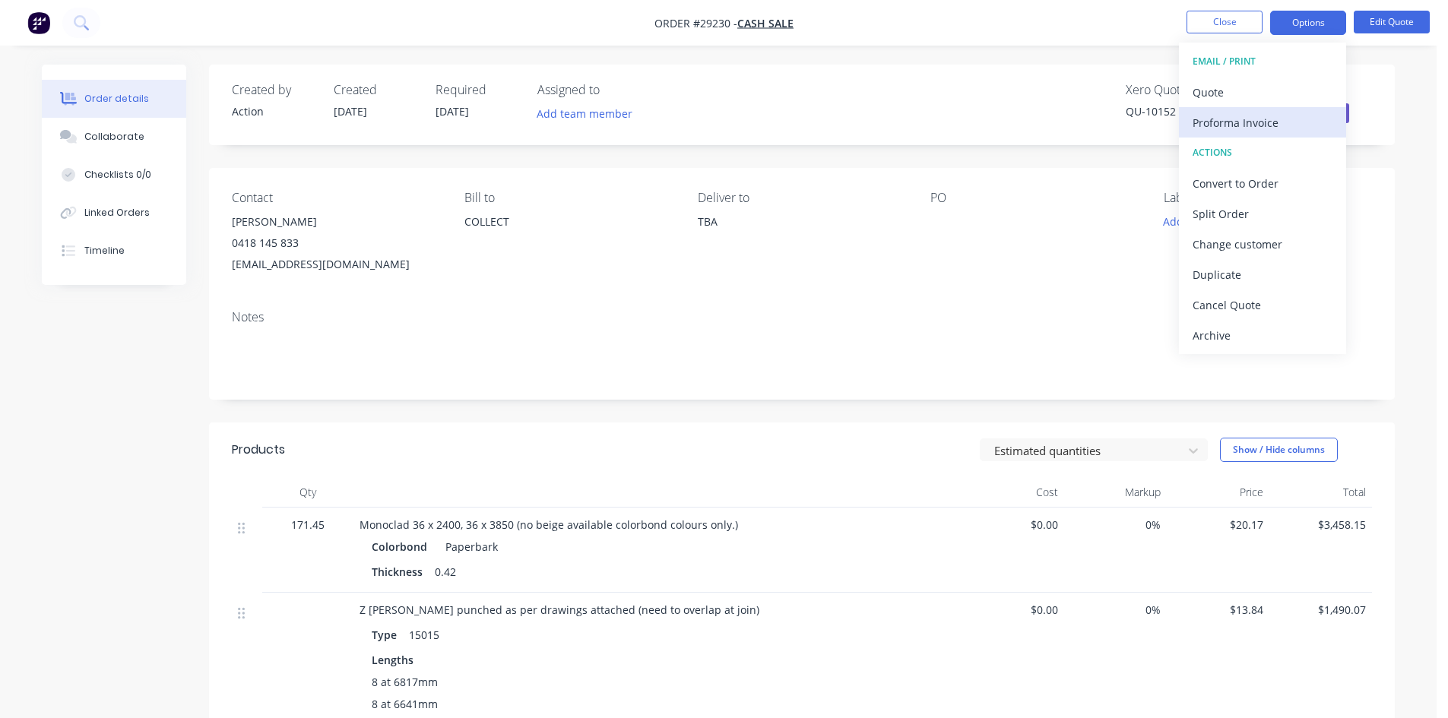
click at [1244, 123] on div "Proforma Invoice" at bounding box center [1262, 123] width 140 height 22
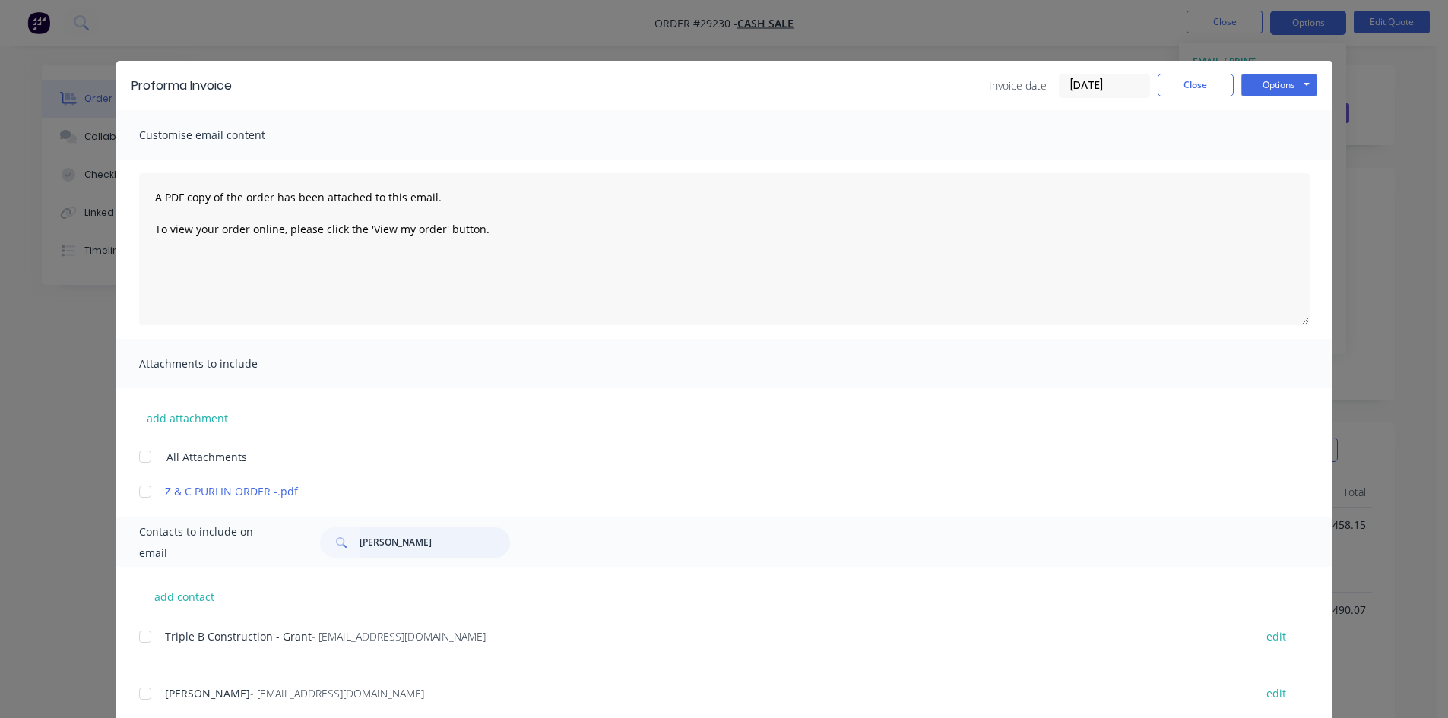
click at [434, 546] on input "richard gall" at bounding box center [434, 542] width 150 height 30
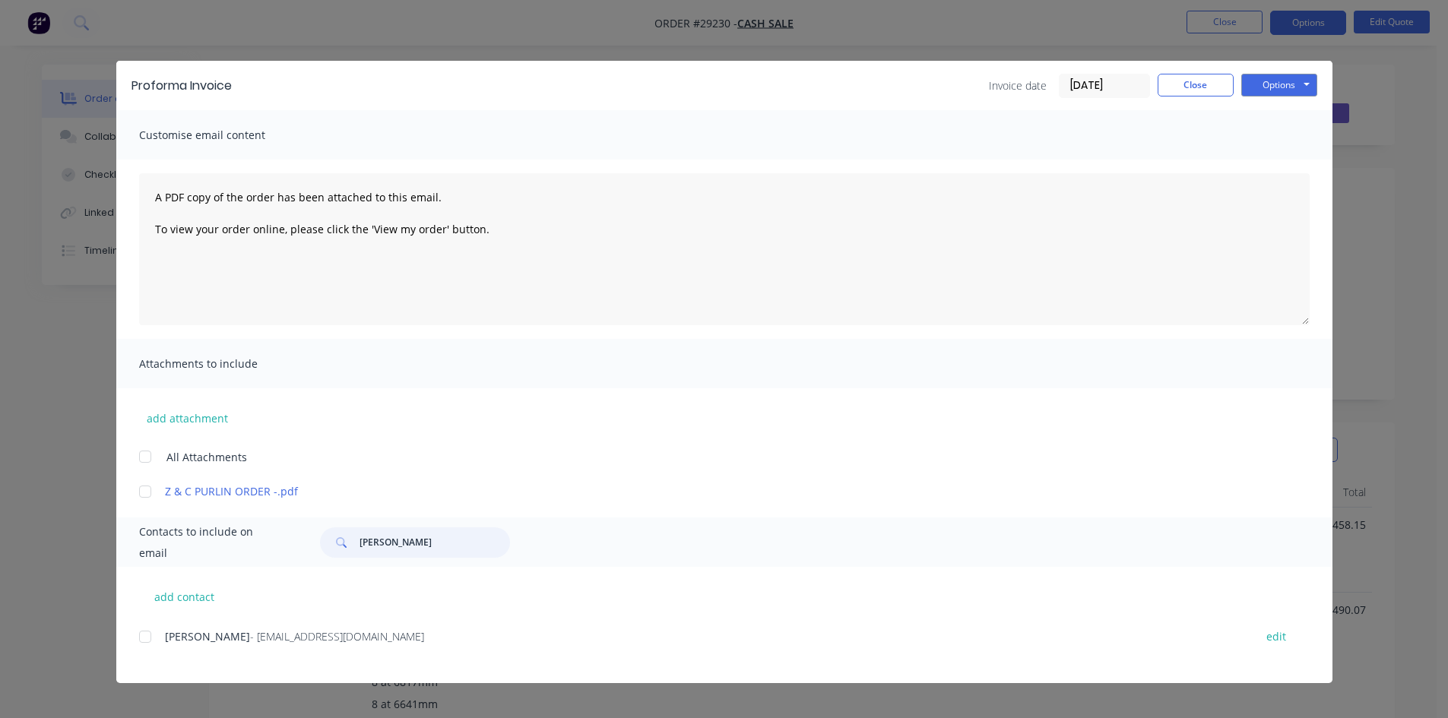
click at [141, 637] on div at bounding box center [145, 637] width 30 height 30
type input "richard galla"
click at [1264, 81] on button "Options" at bounding box center [1279, 85] width 76 height 23
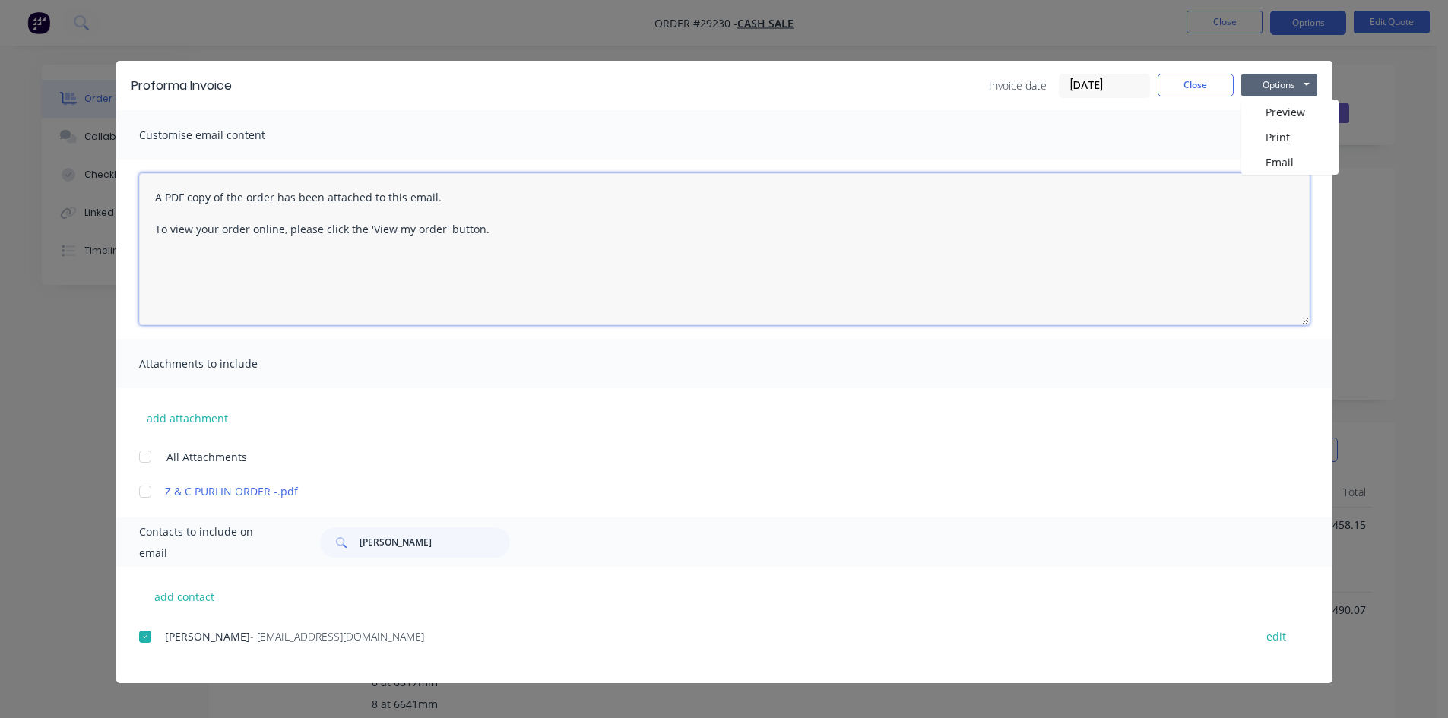
click at [1286, 176] on textarea "A PDF copy of the order has been attached to this email. To view your order onl…" at bounding box center [724, 249] width 1170 height 152
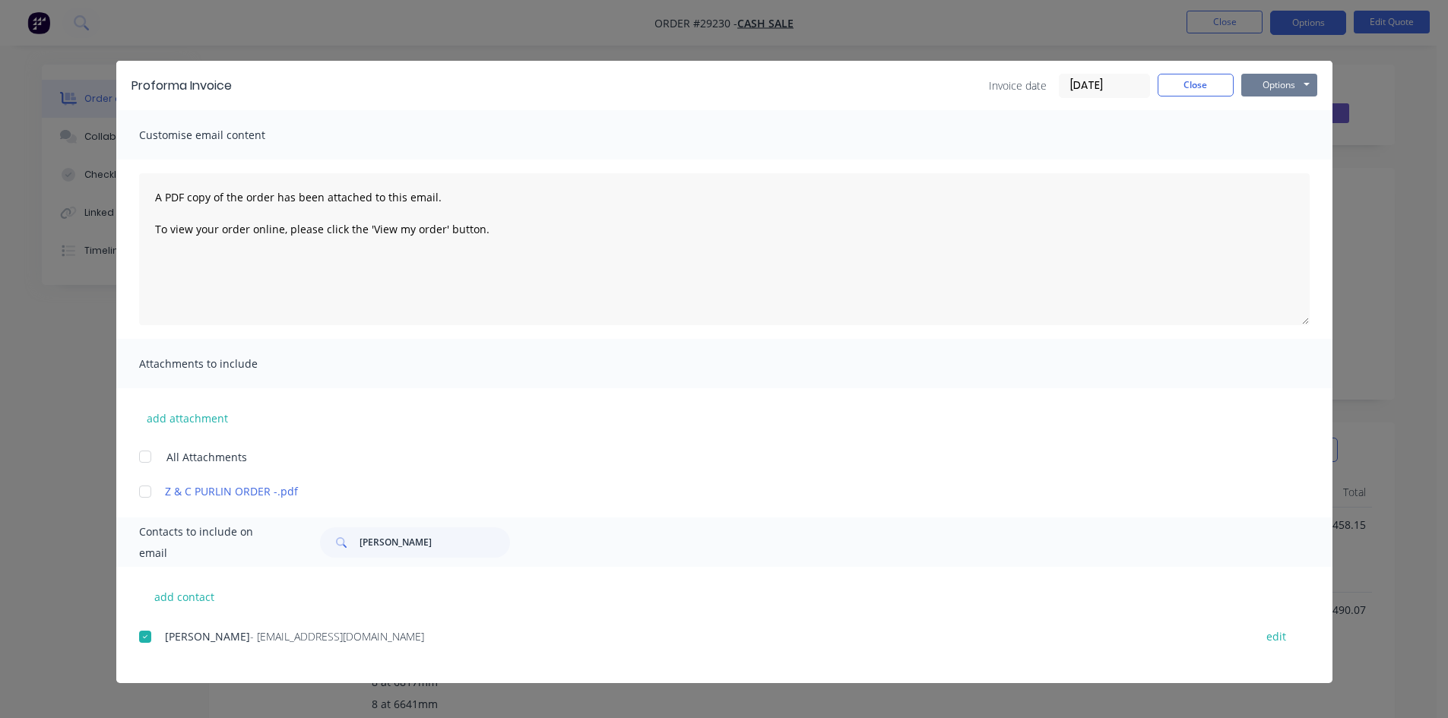
click at [1303, 84] on button "Options" at bounding box center [1279, 85] width 76 height 23
click at [1267, 155] on button "Email" at bounding box center [1289, 162] width 97 height 25
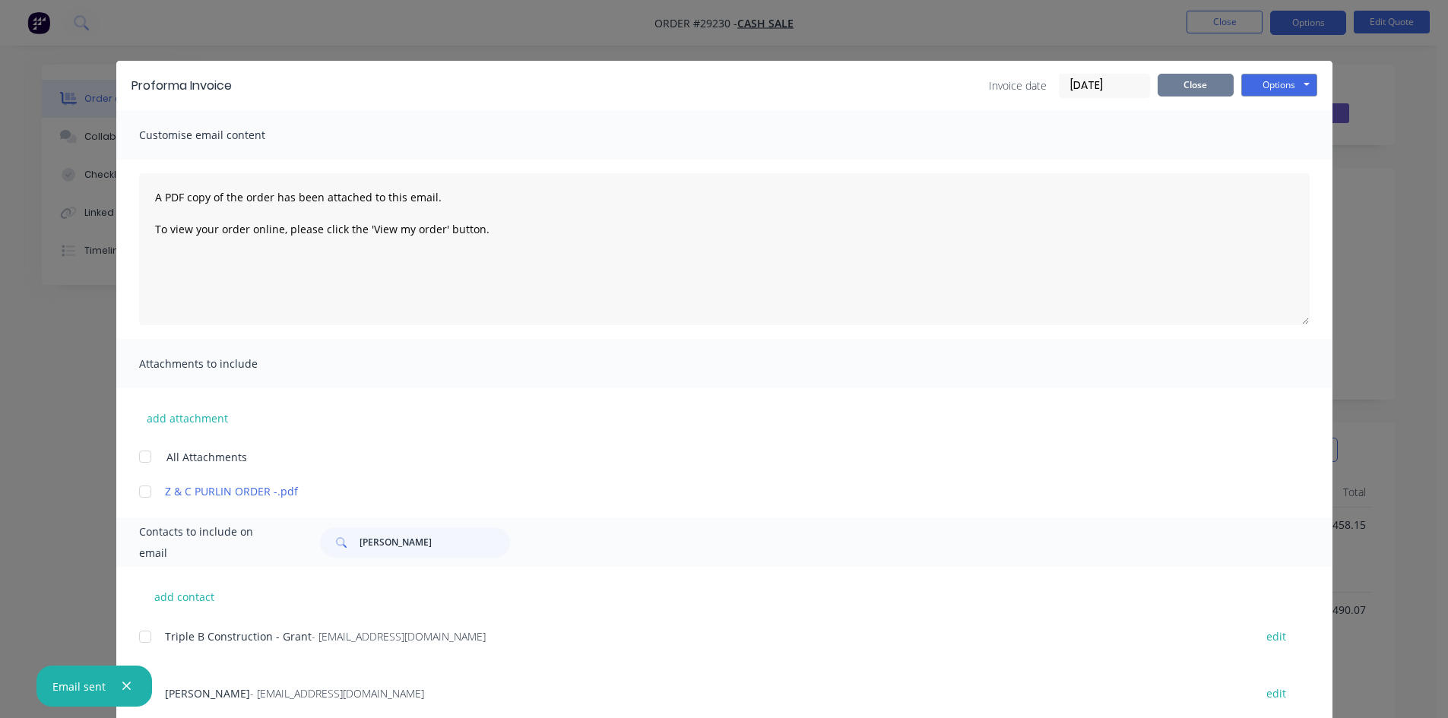
click at [1191, 87] on button "Close" at bounding box center [1195, 85] width 76 height 23
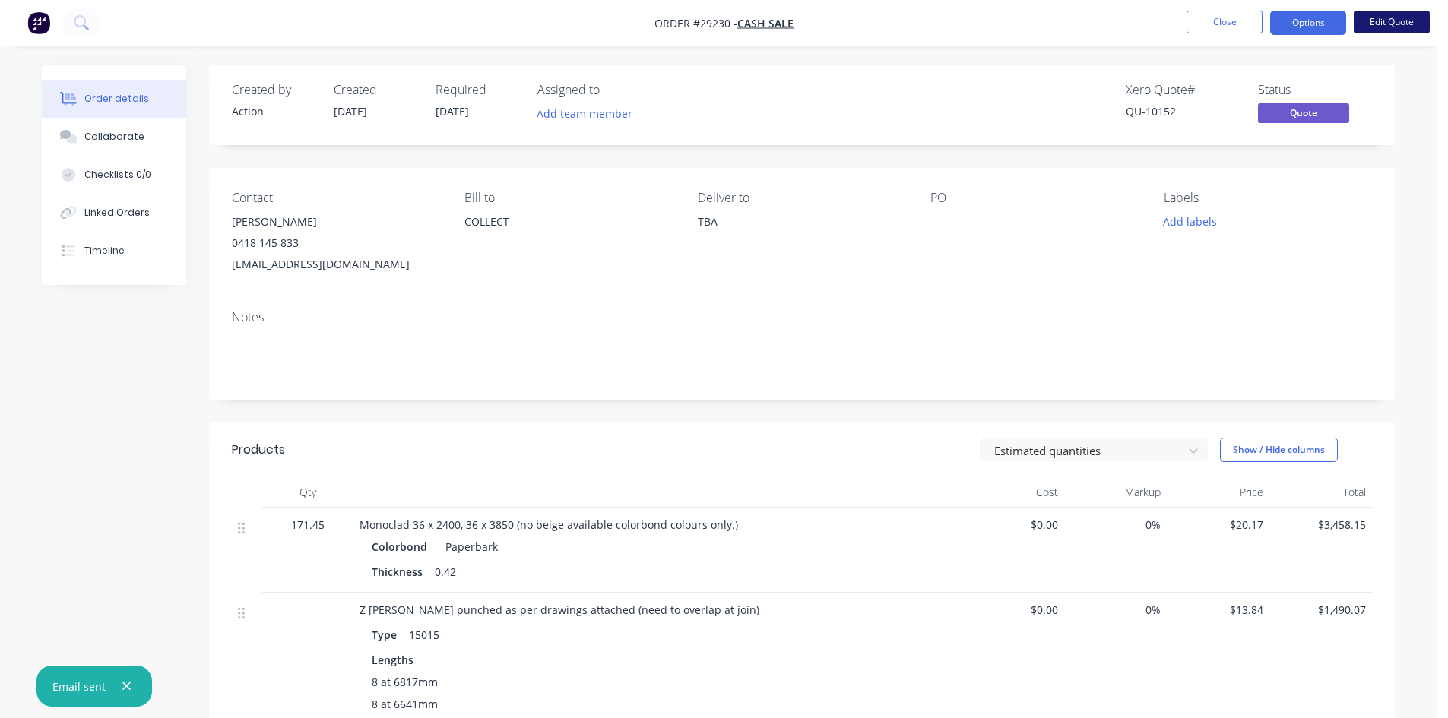
click at [1375, 20] on button "Edit Quote" at bounding box center [1391, 22] width 76 height 23
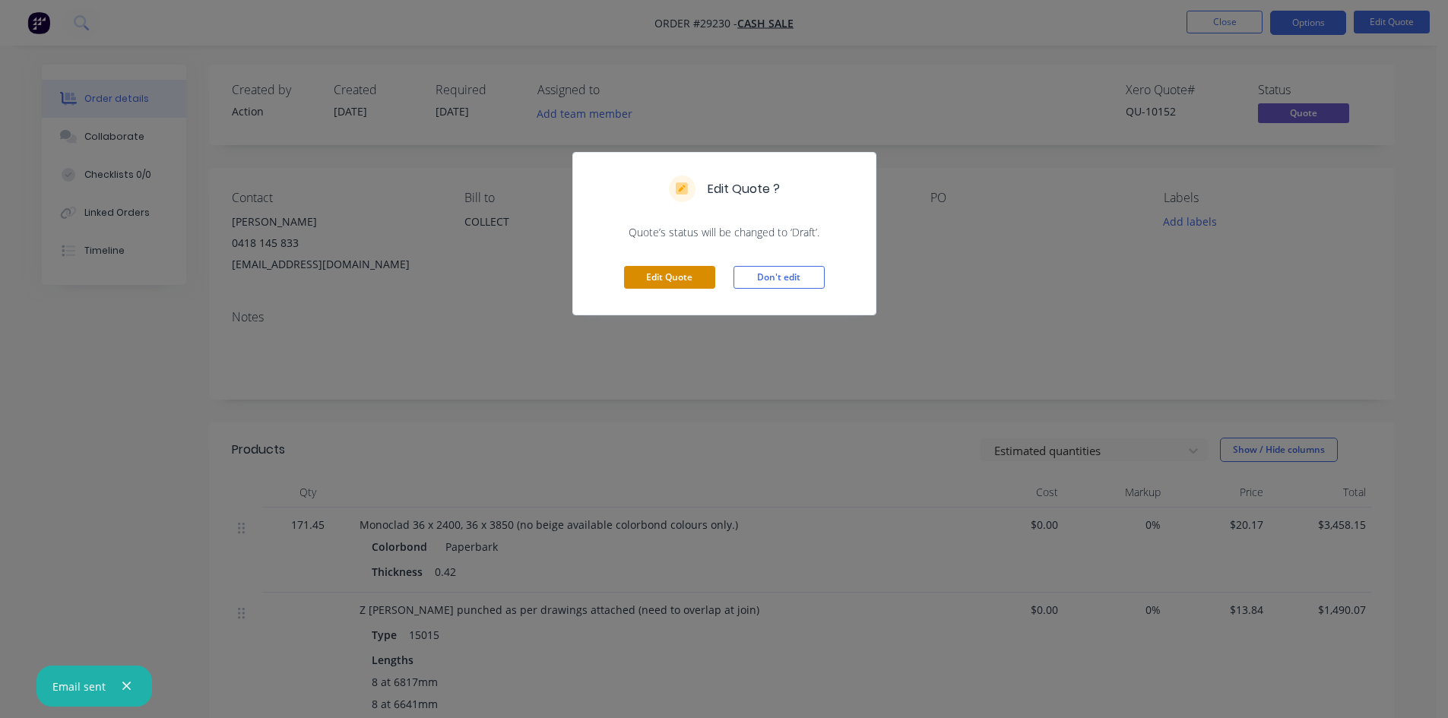
click at [674, 281] on button "Edit Quote" at bounding box center [669, 277] width 91 height 23
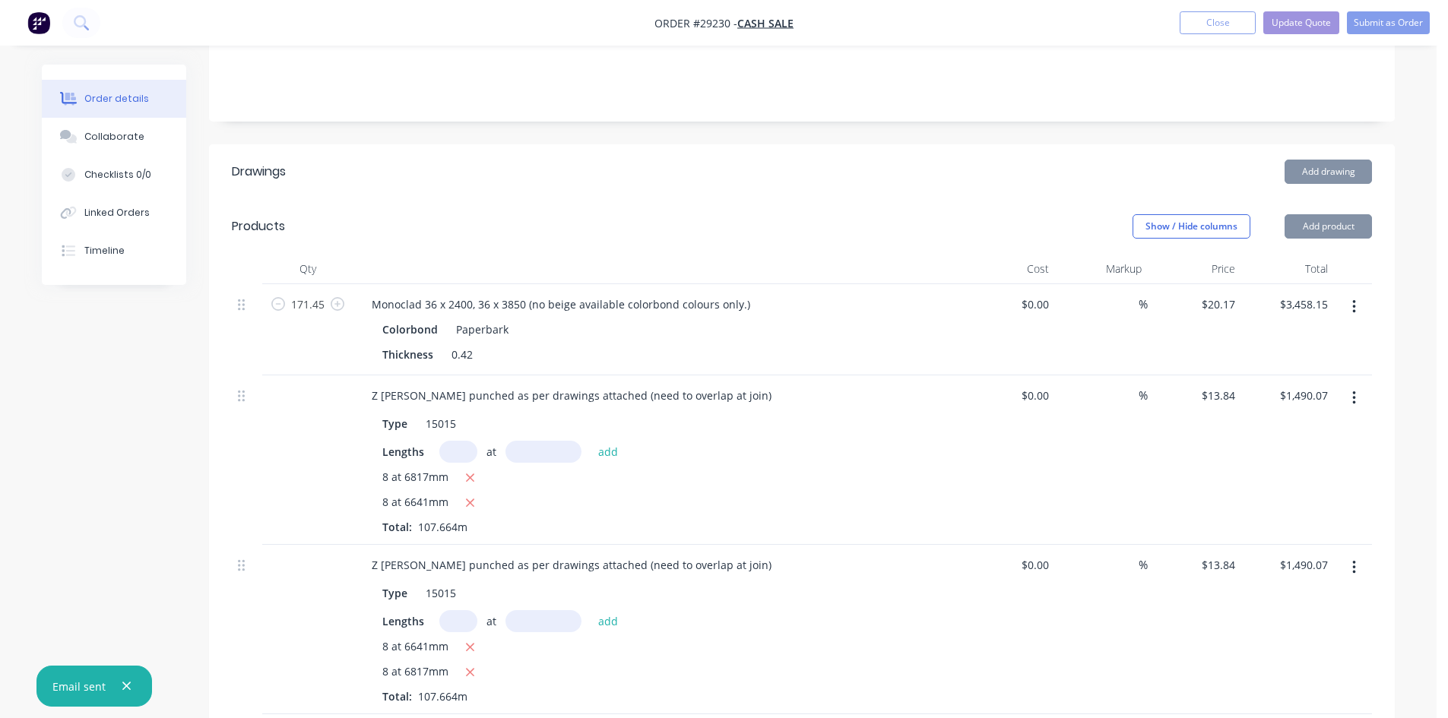
scroll to position [304, 0]
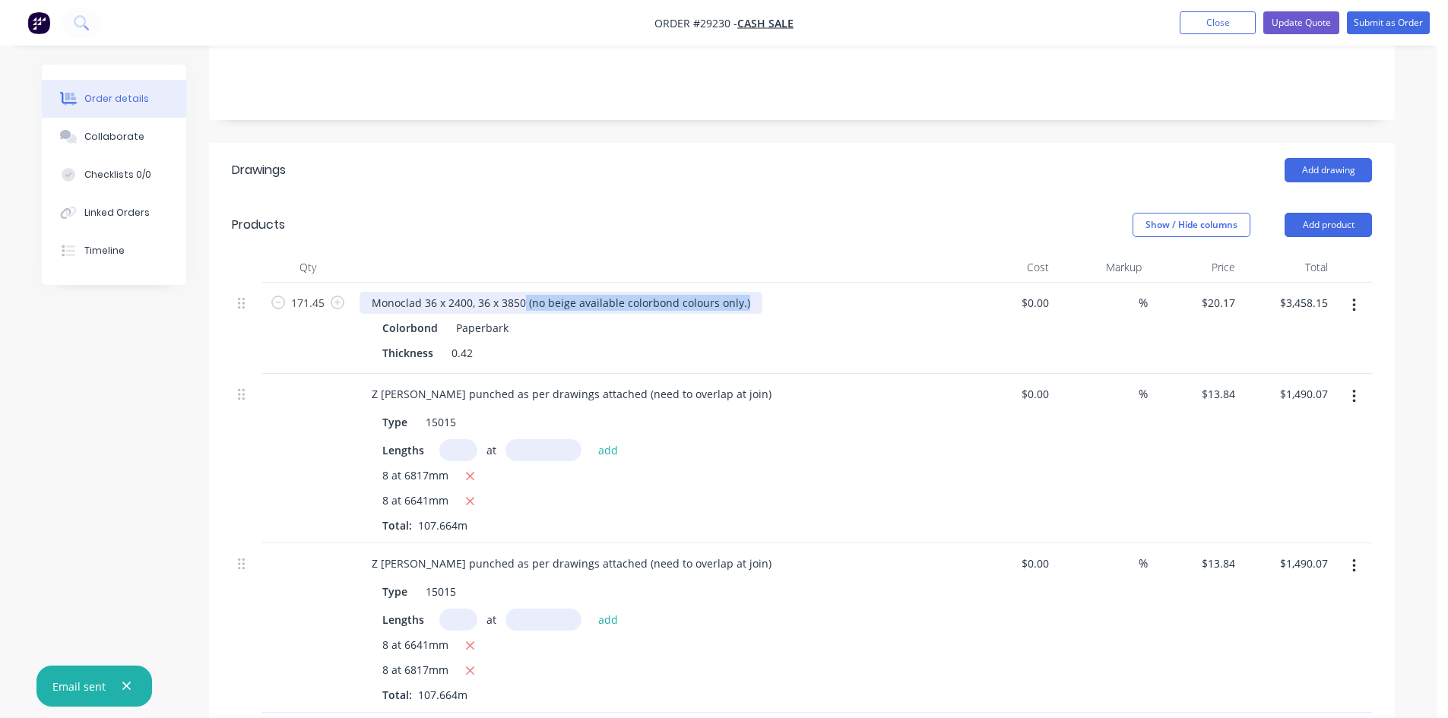
drag, startPoint x: 748, startPoint y: 278, endPoint x: 525, endPoint y: 299, distance: 223.7
click at [525, 299] on div "Monoclad 36 x 2400, 36 x 3850 (no beige available colorbond colours only.) Colo…" at bounding box center [657, 328] width 608 height 91
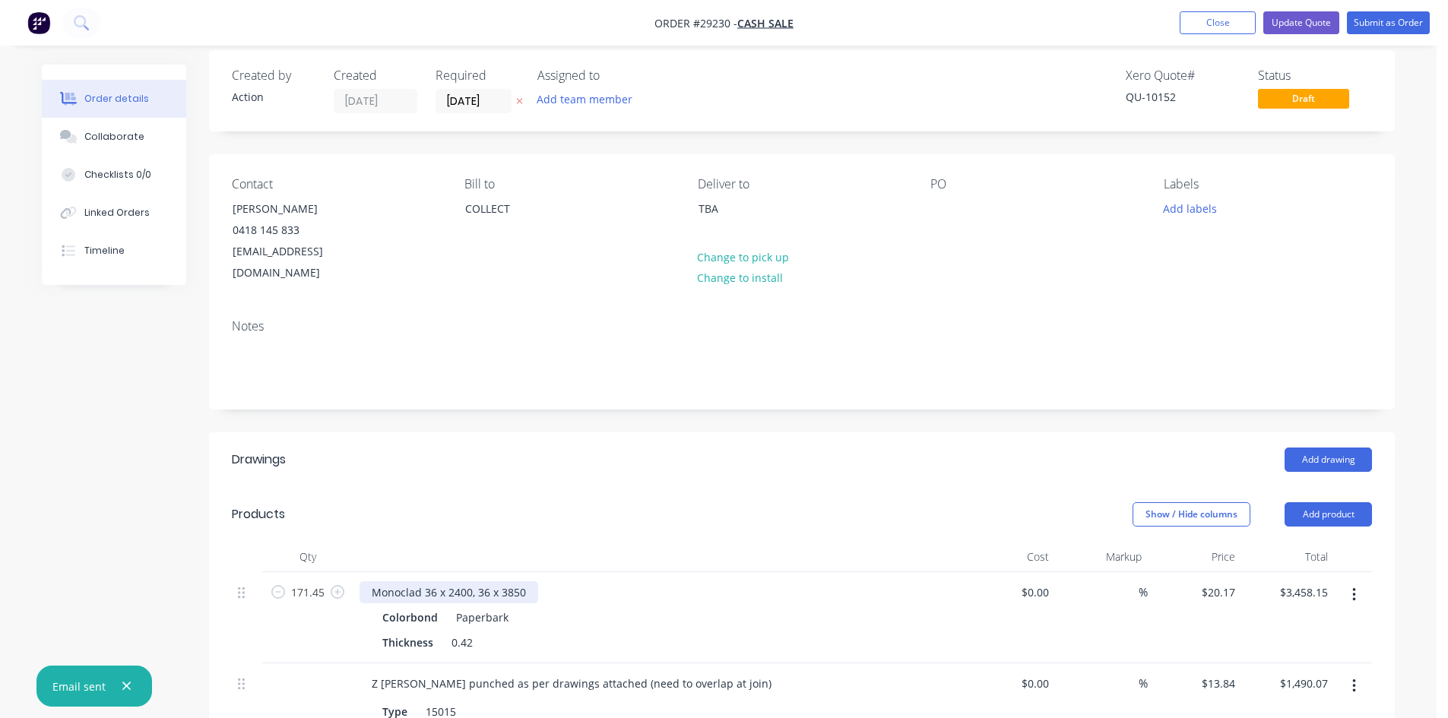
scroll to position [0, 0]
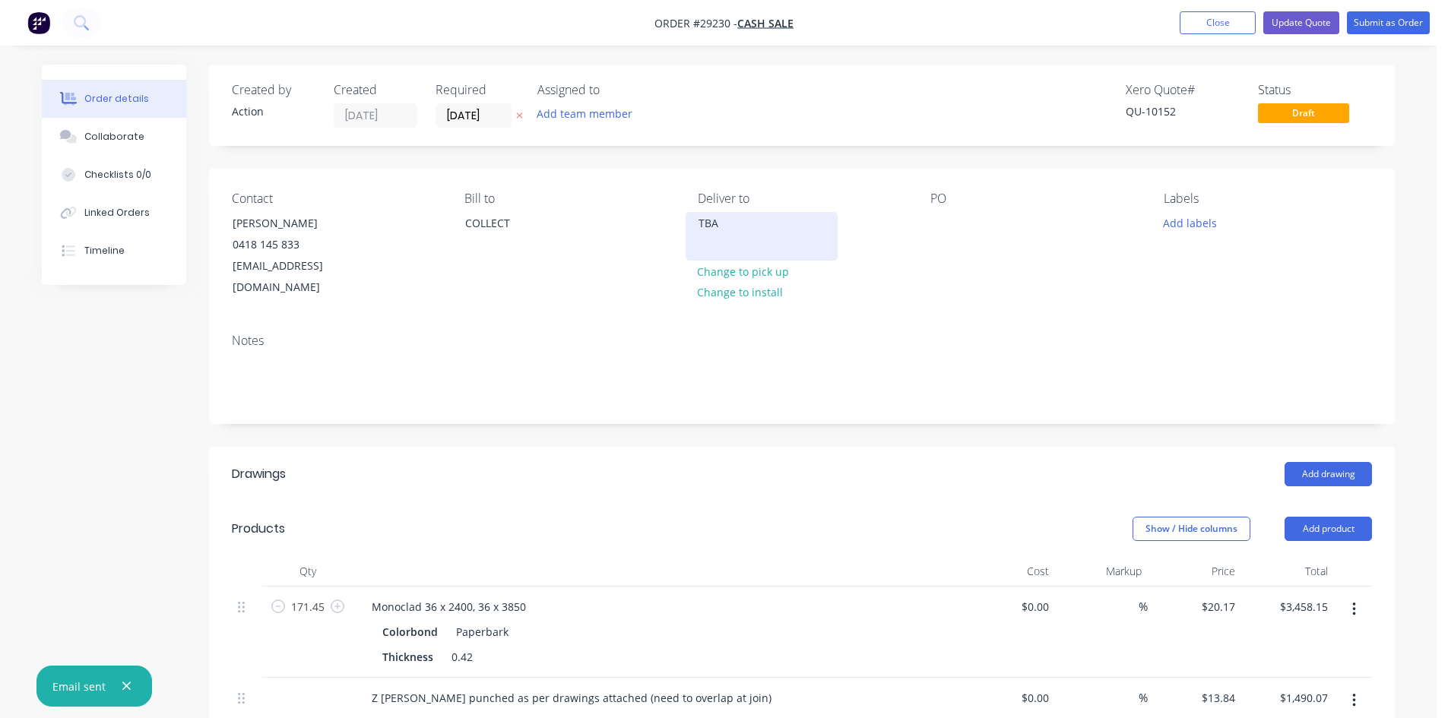
click at [699, 221] on div "TBA" at bounding box center [761, 223] width 126 height 21
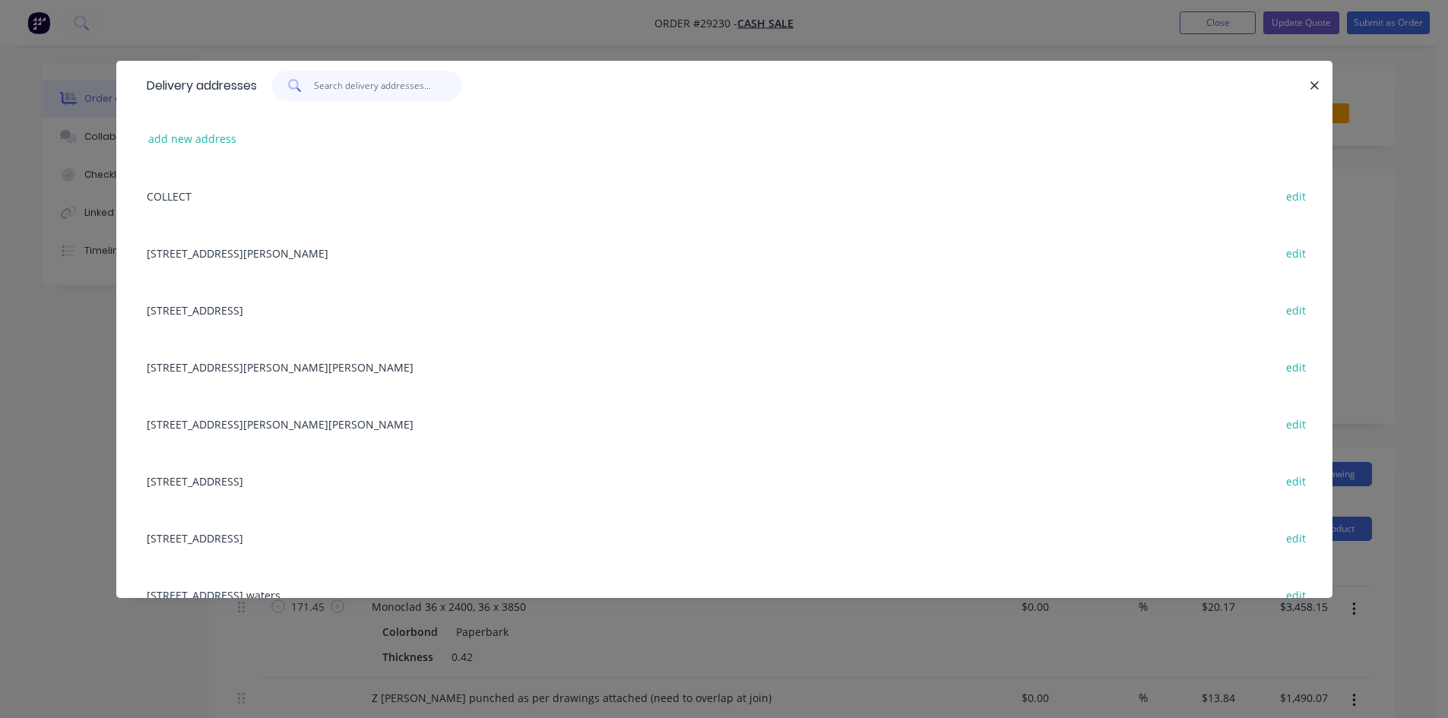
click at [375, 77] on input "text" at bounding box center [388, 86] width 148 height 30
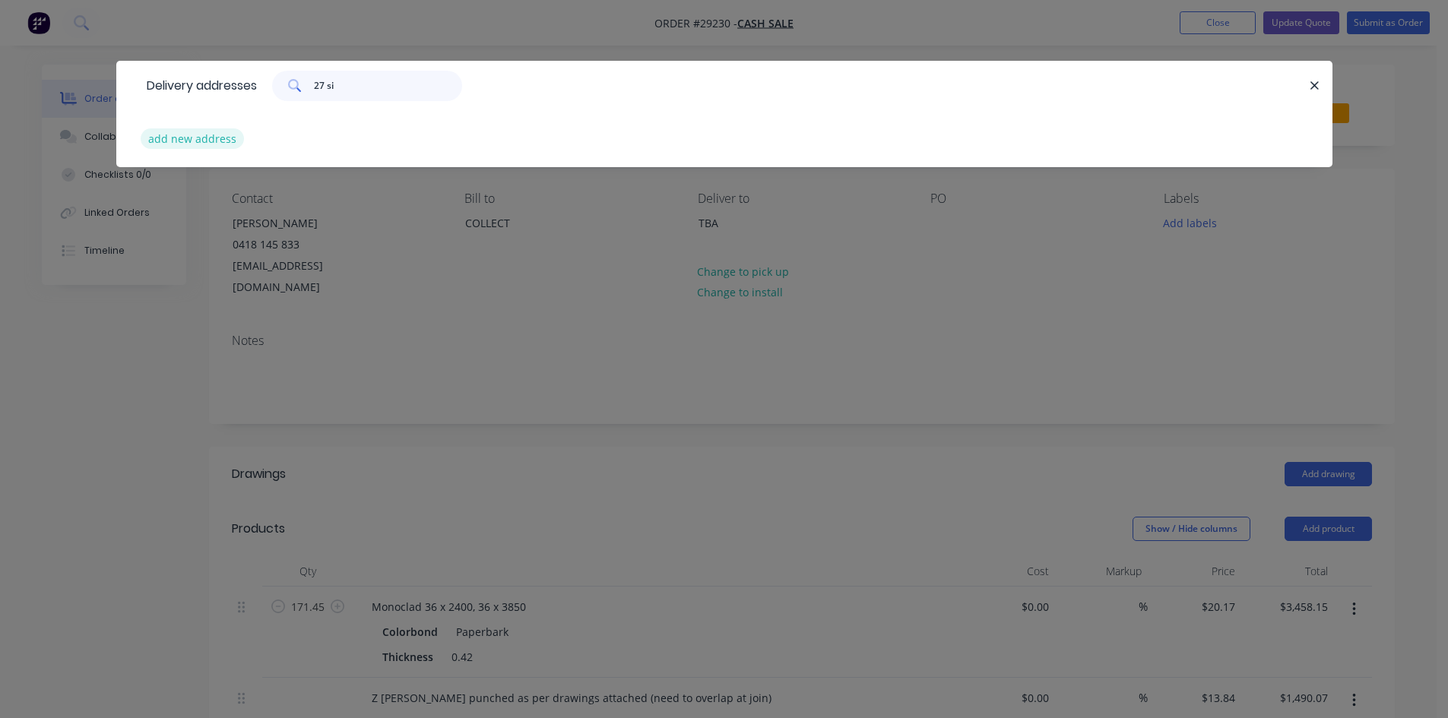
type input "27 si"
click at [199, 146] on button "add new address" at bounding box center [193, 138] width 104 height 21
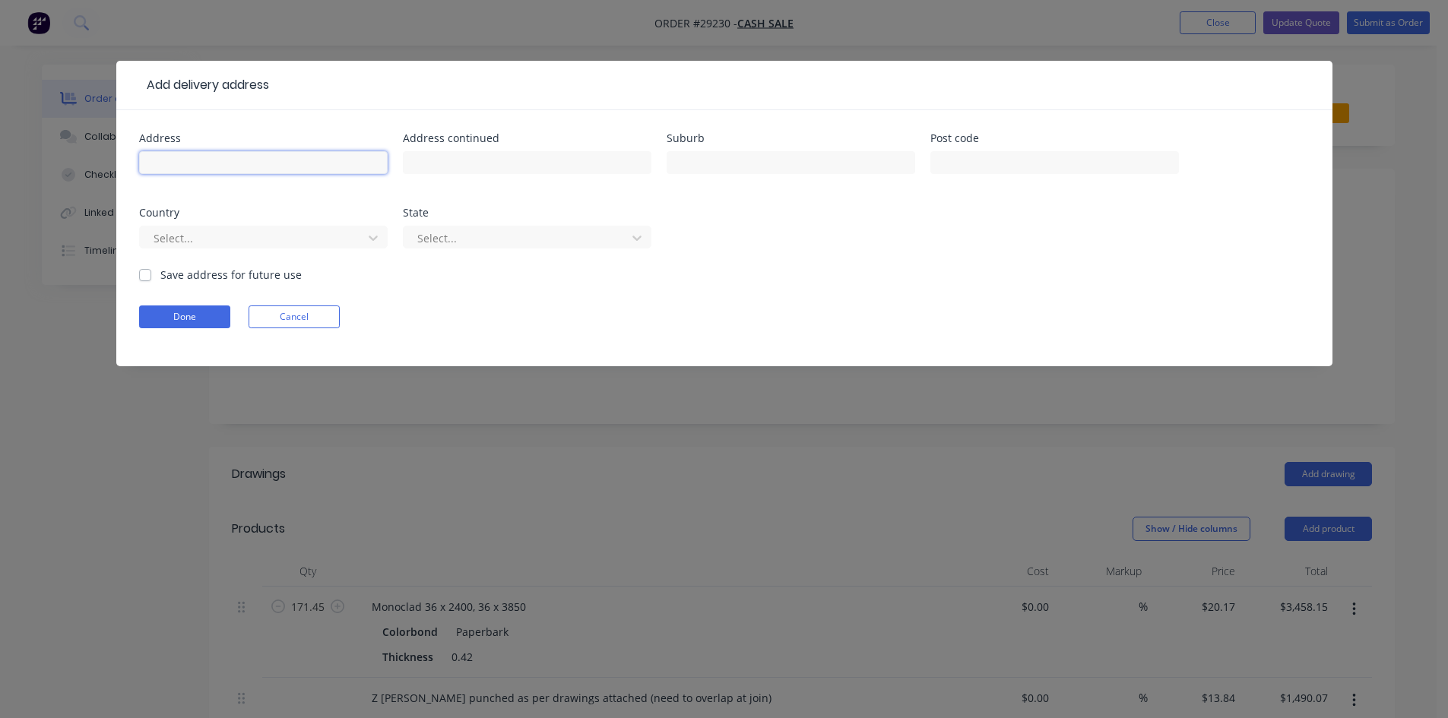
click at [207, 161] on input "text" at bounding box center [263, 162] width 248 height 23
type input "27 Sinclair Street"
click at [888, 153] on input "text" at bounding box center [790, 162] width 248 height 23
type input "Arundel"
drag, startPoint x: 948, startPoint y: 169, endPoint x: 970, endPoint y: 171, distance: 22.9
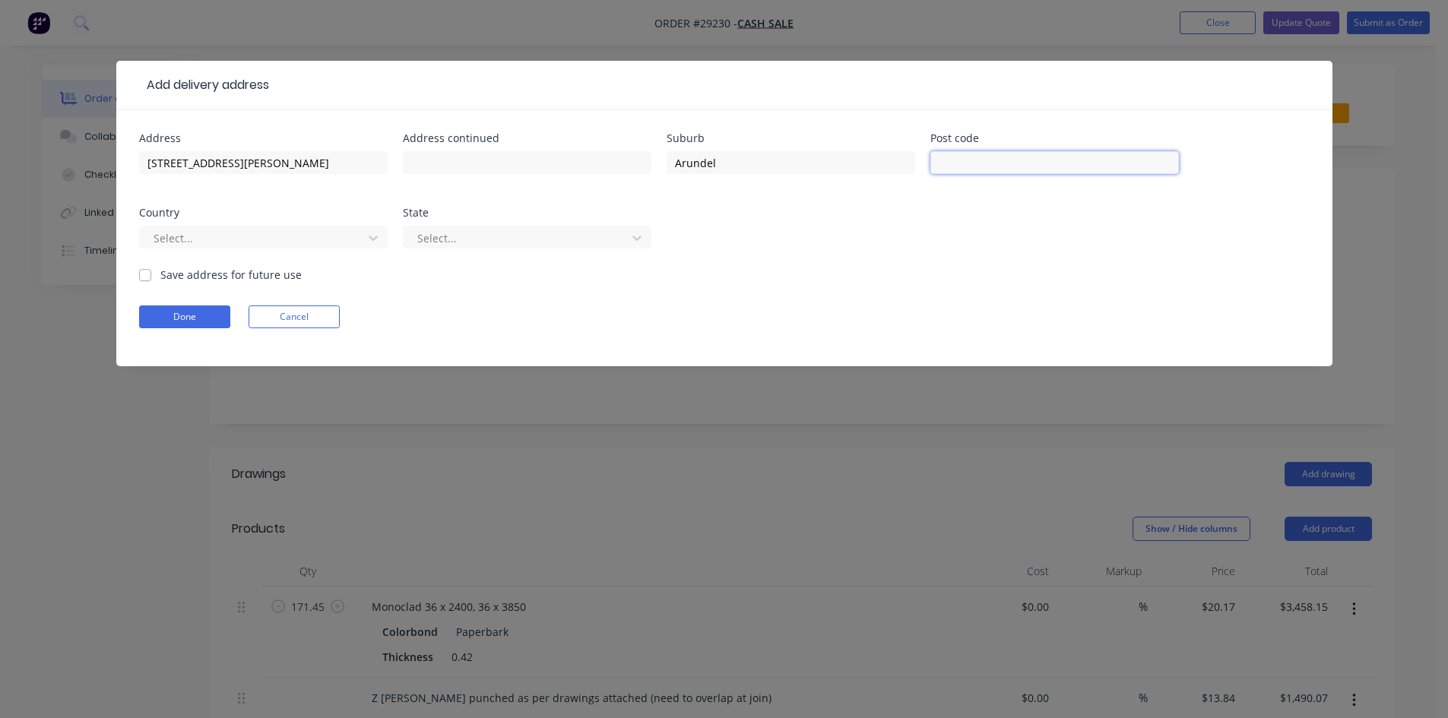
click at [948, 169] on input "text" at bounding box center [1054, 162] width 248 height 23
type input "4215"
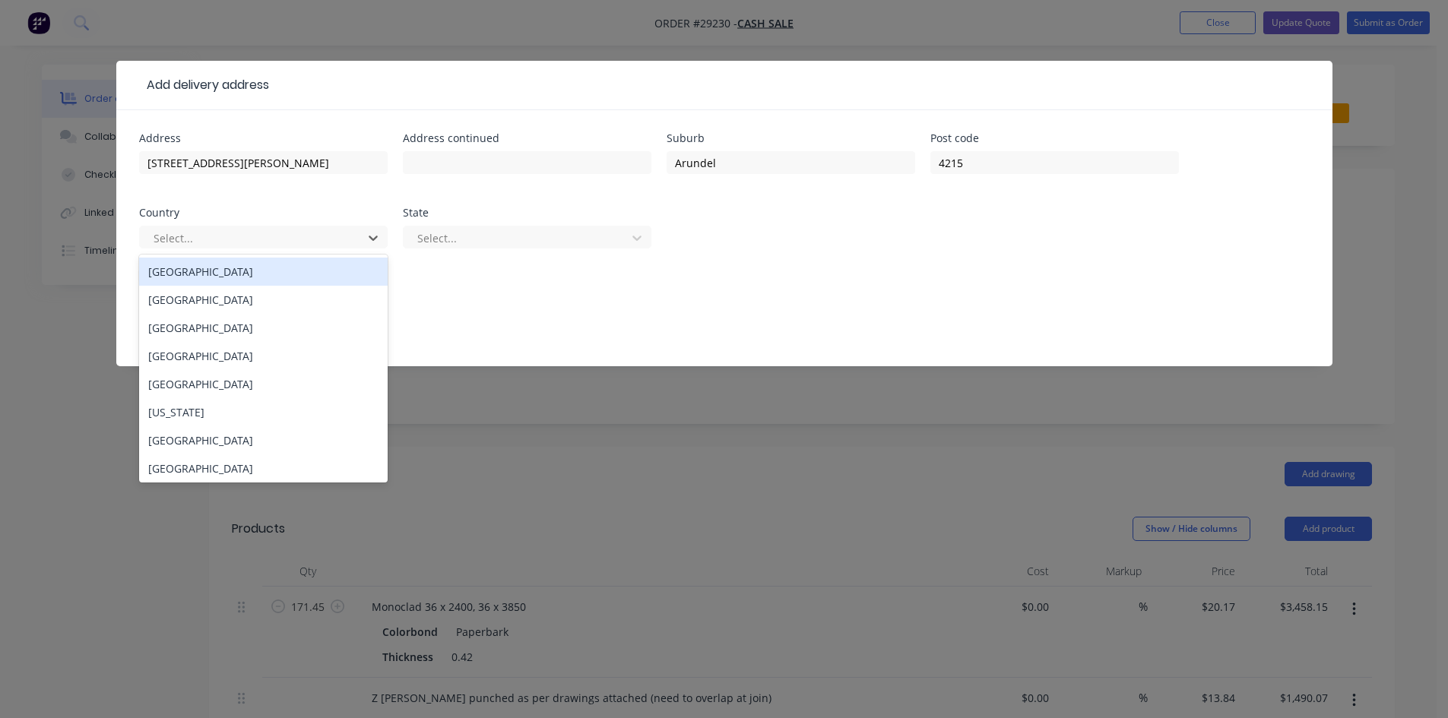
drag, startPoint x: 220, startPoint y: 232, endPoint x: 223, endPoint y: 264, distance: 32.9
click at [219, 232] on div at bounding box center [253, 238] width 203 height 19
click at [224, 267] on div "Australia" at bounding box center [263, 272] width 248 height 28
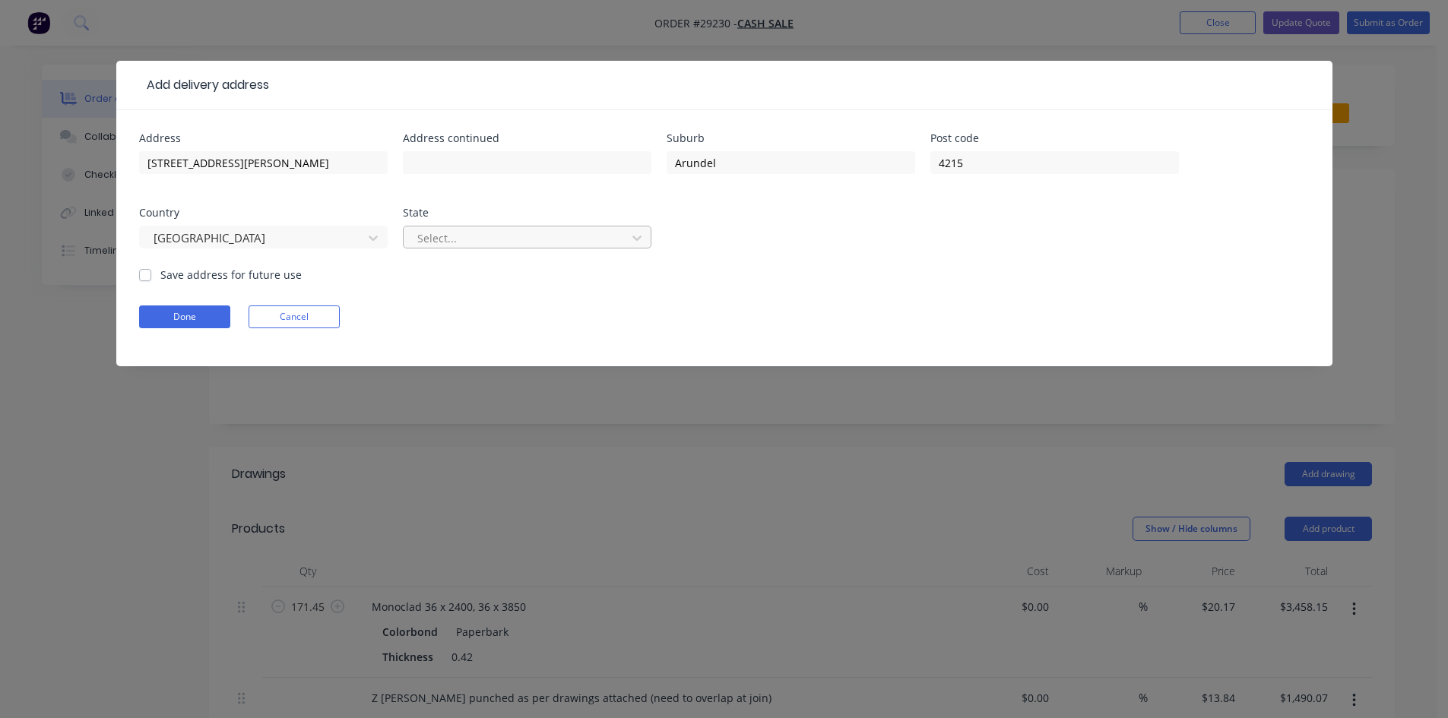
click at [451, 235] on div at bounding box center [517, 238] width 203 height 19
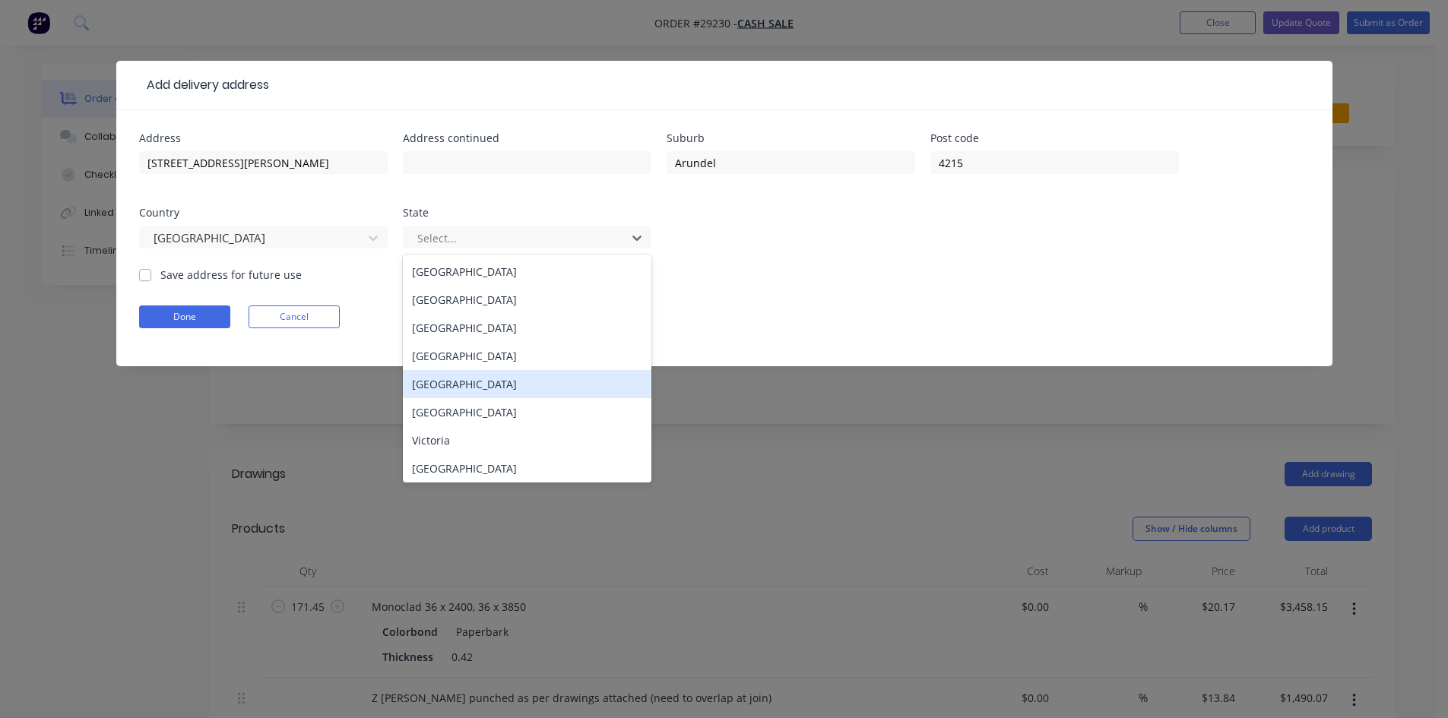
click at [445, 370] on div "South Australia" at bounding box center [527, 384] width 248 height 28
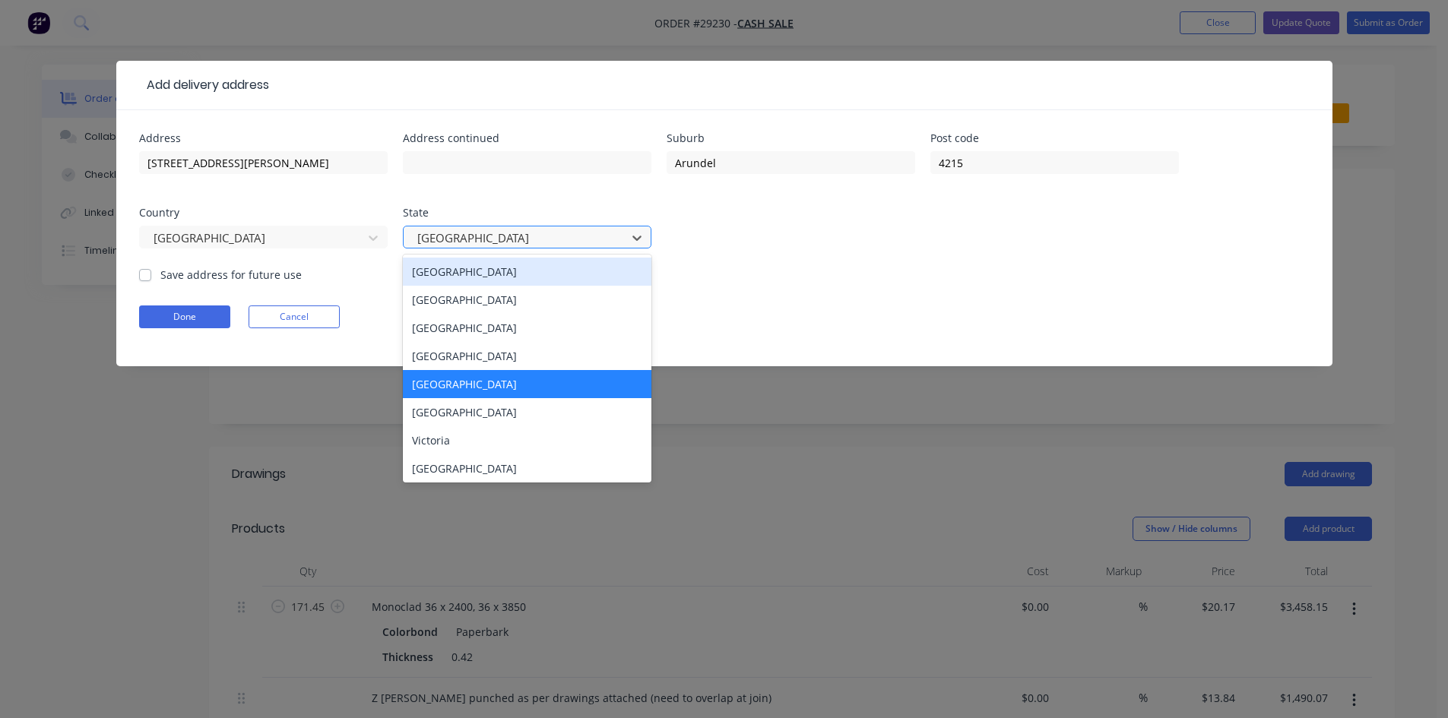
click at [471, 242] on div at bounding box center [517, 238] width 203 height 19
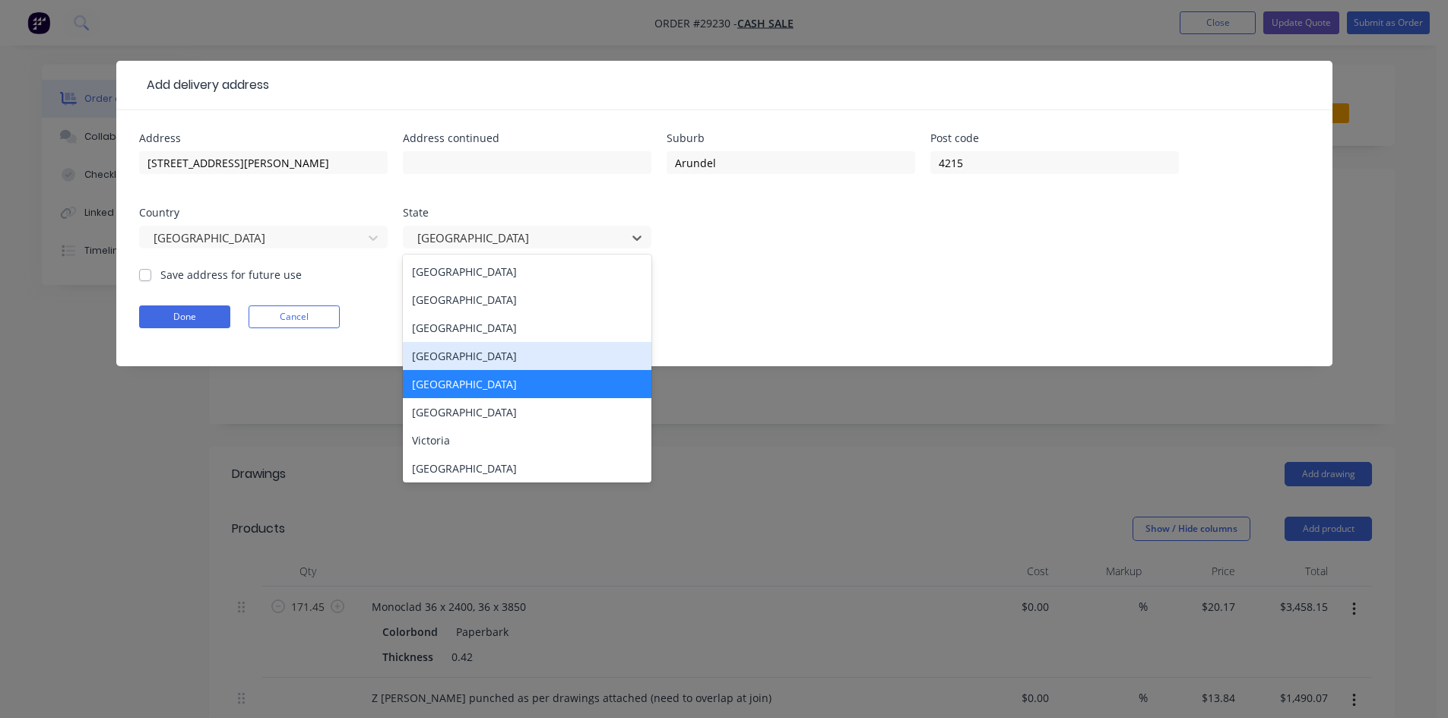
click at [454, 352] on div "Queensland" at bounding box center [527, 356] width 248 height 28
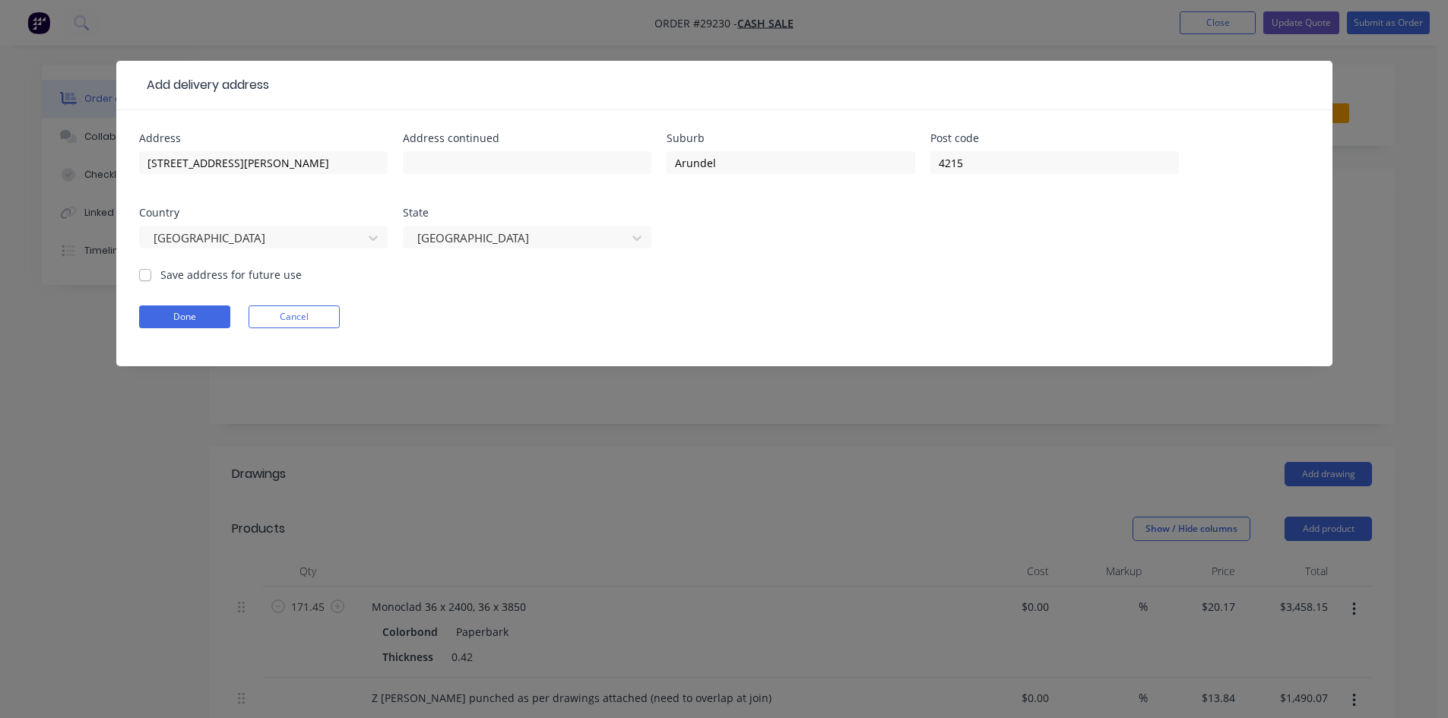
click at [160, 274] on label "Save address for future use" at bounding box center [230, 275] width 141 height 16
click at [140, 274] on input "Save address for future use" at bounding box center [145, 274] width 12 height 14
checkbox input "true"
click at [165, 312] on button "Done" at bounding box center [184, 316] width 91 height 23
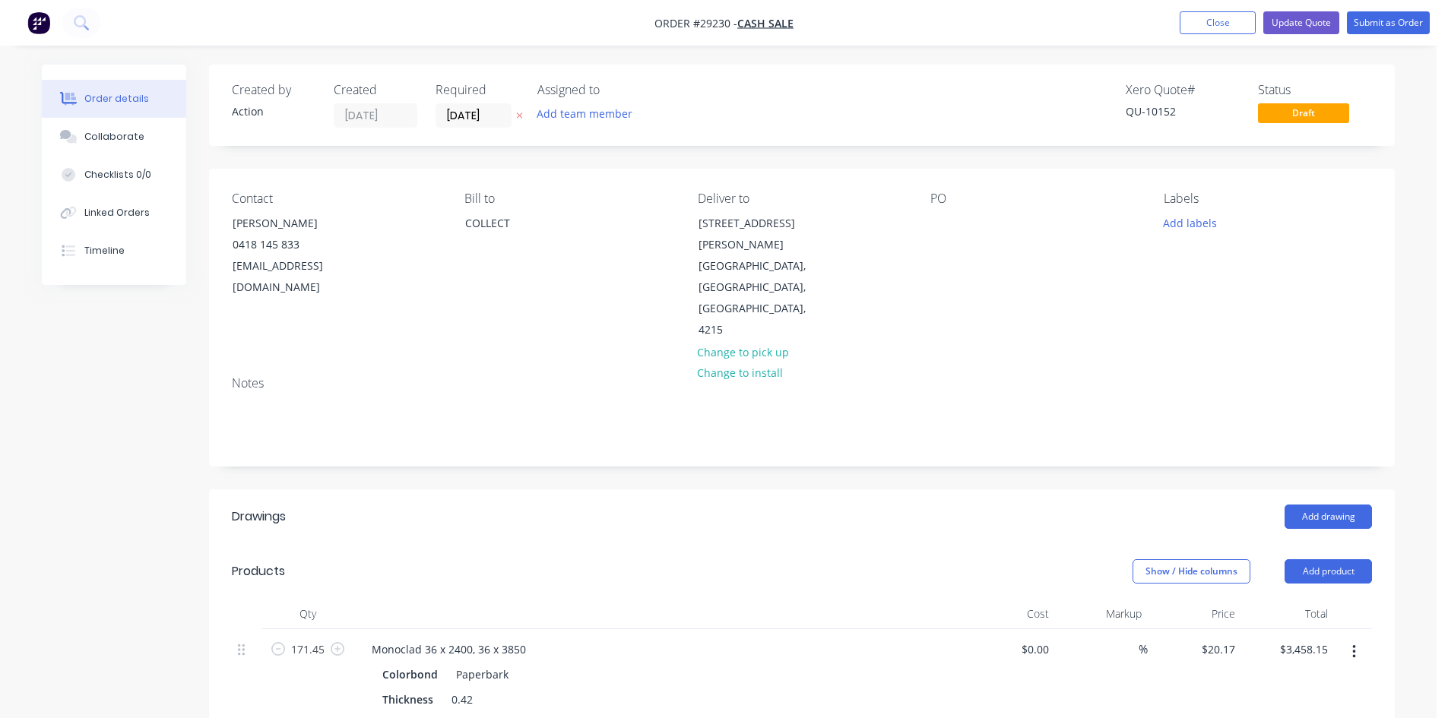
drag, startPoint x: 460, startPoint y: 124, endPoint x: 486, endPoint y: 138, distance: 29.6
click at [460, 123] on input "[DATE]" at bounding box center [473, 115] width 74 height 23
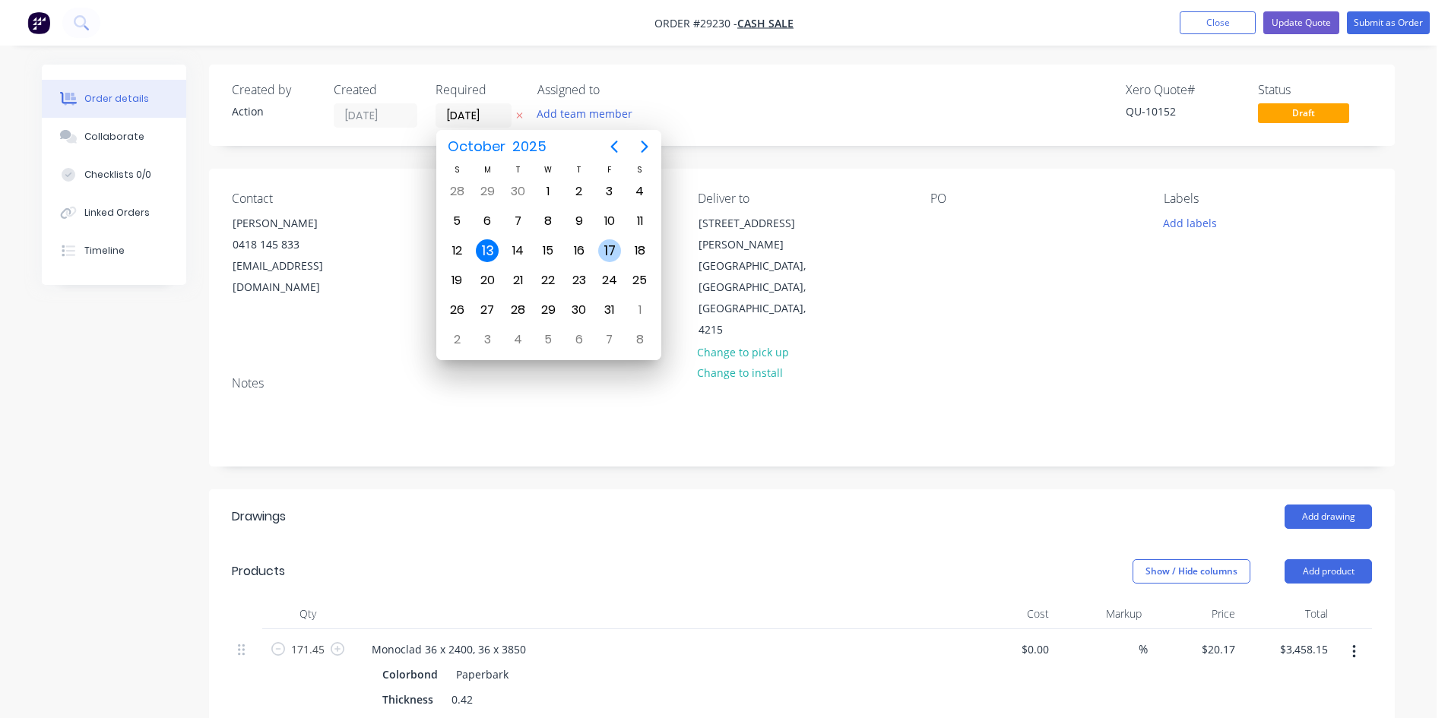
click at [603, 251] on div "17" at bounding box center [609, 250] width 23 height 23
type input "17/10/25"
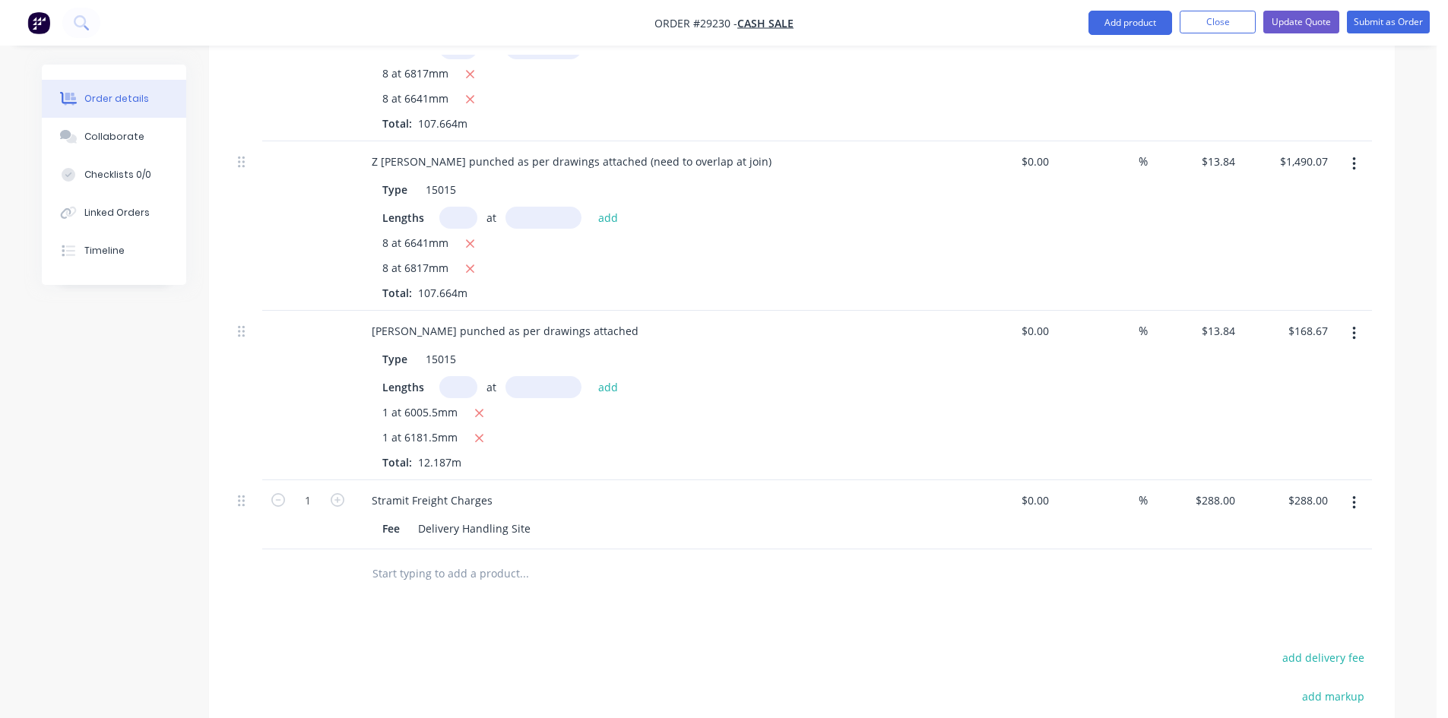
scroll to position [760, 0]
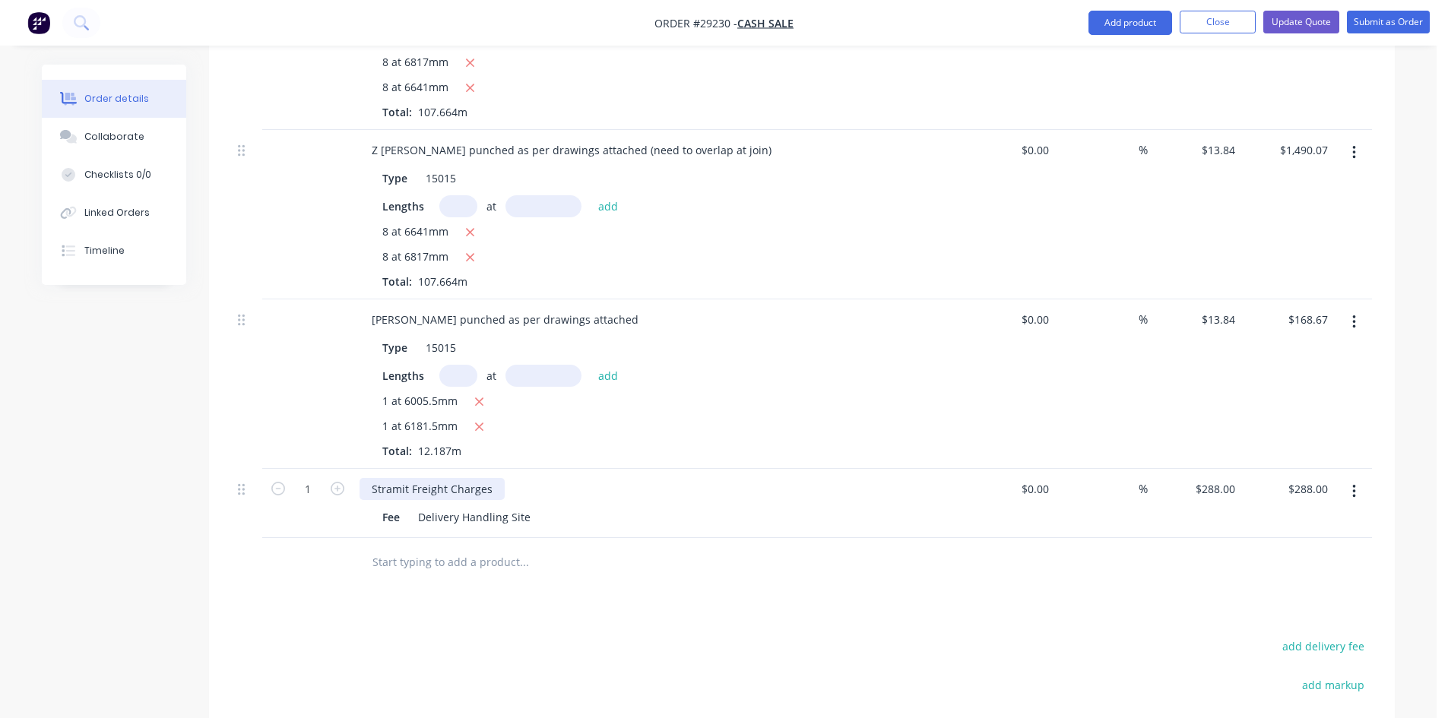
click at [488, 478] on div "Stramit Freight Charges" at bounding box center [431, 489] width 145 height 22
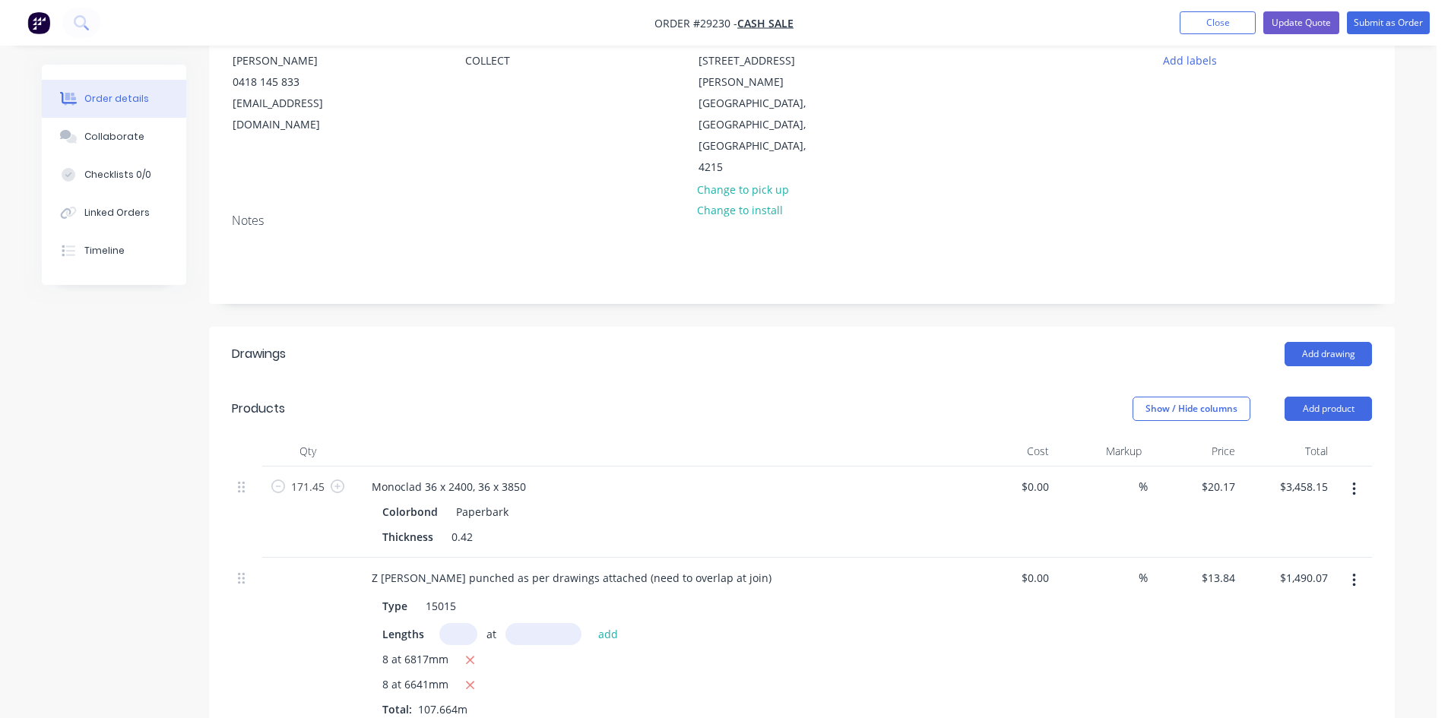
scroll to position [152, 0]
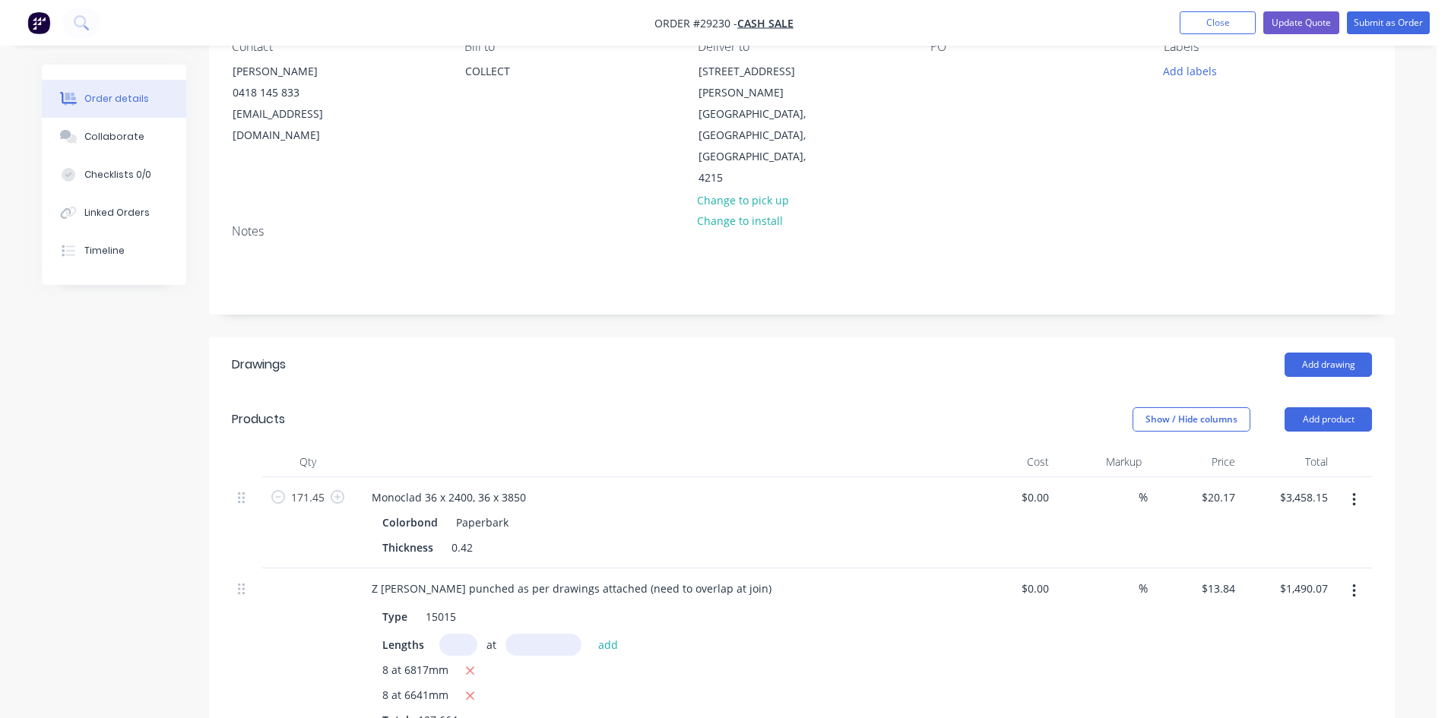
click at [548, 392] on header "Products Show / Hide columns Add product" at bounding box center [801, 419] width 1185 height 55
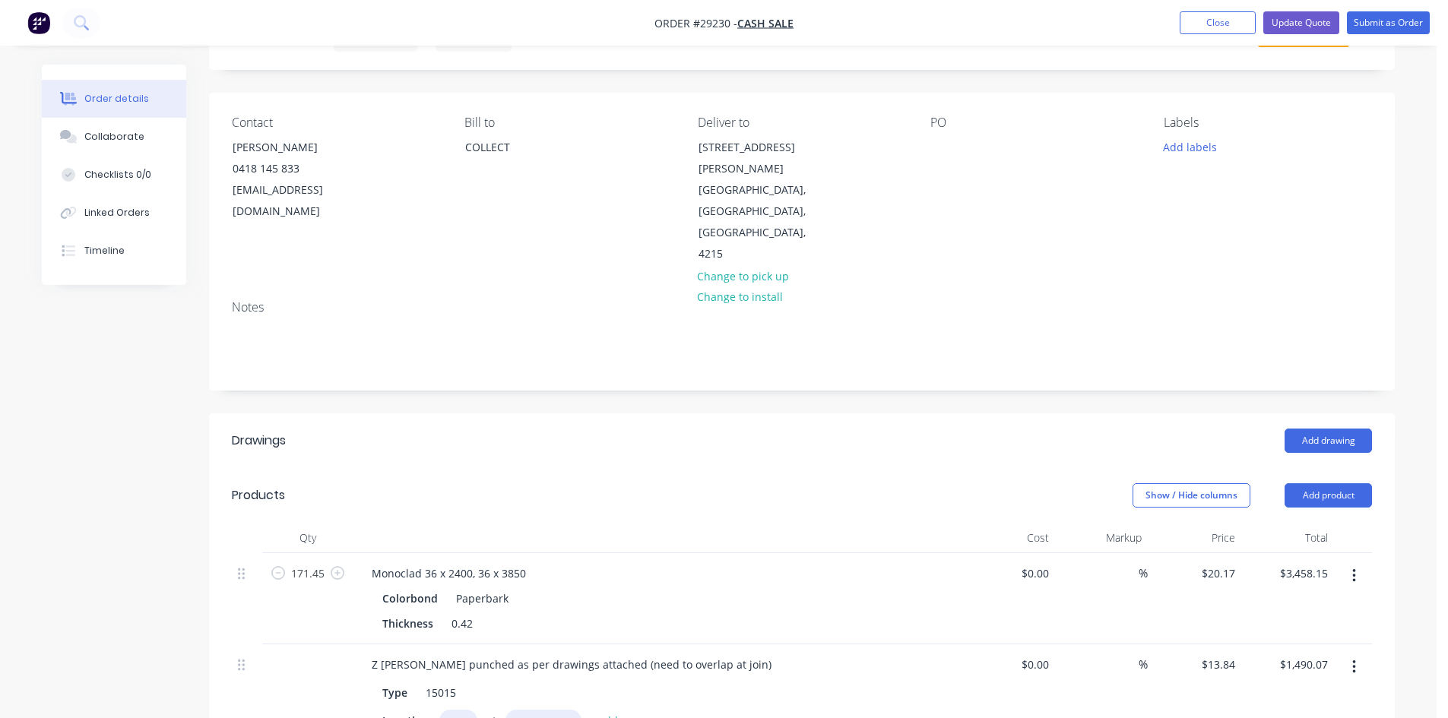
scroll to position [0, 0]
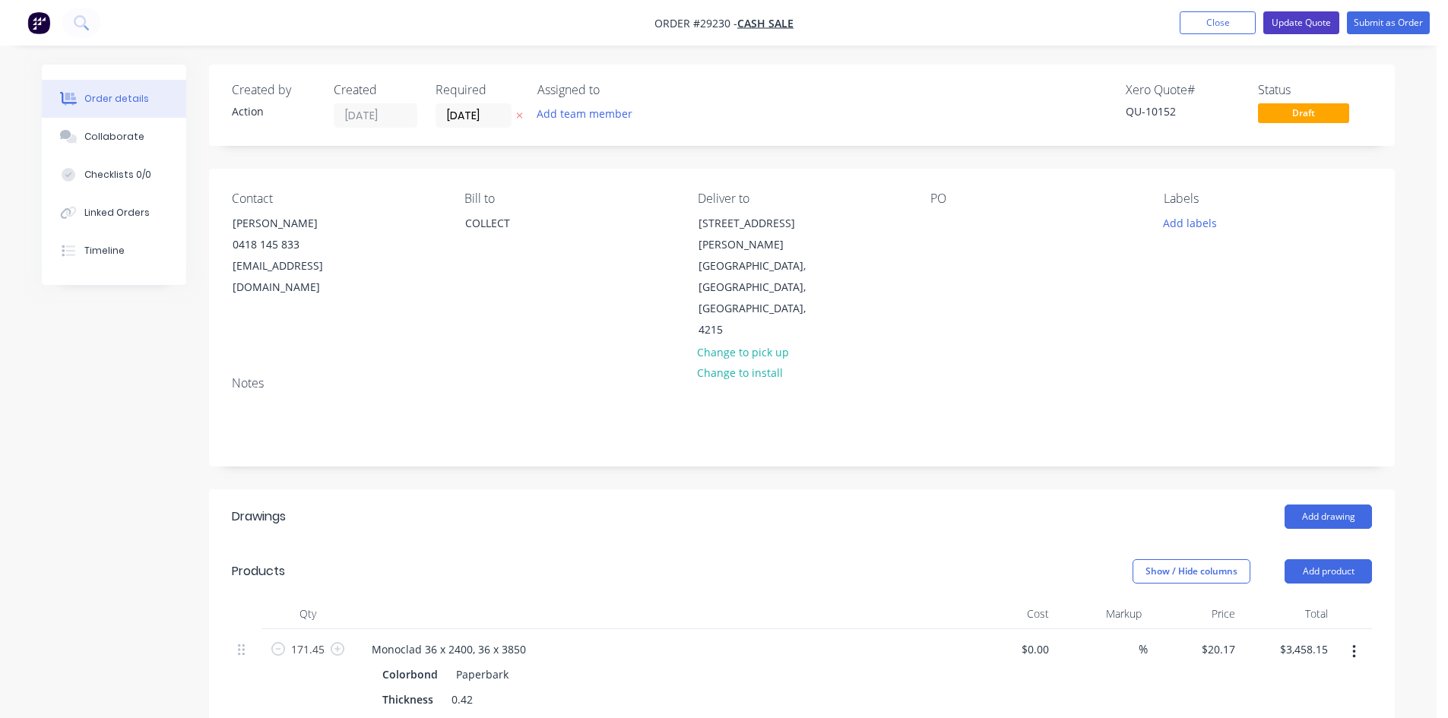
click at [1317, 20] on button "Update Quote" at bounding box center [1301, 22] width 76 height 23
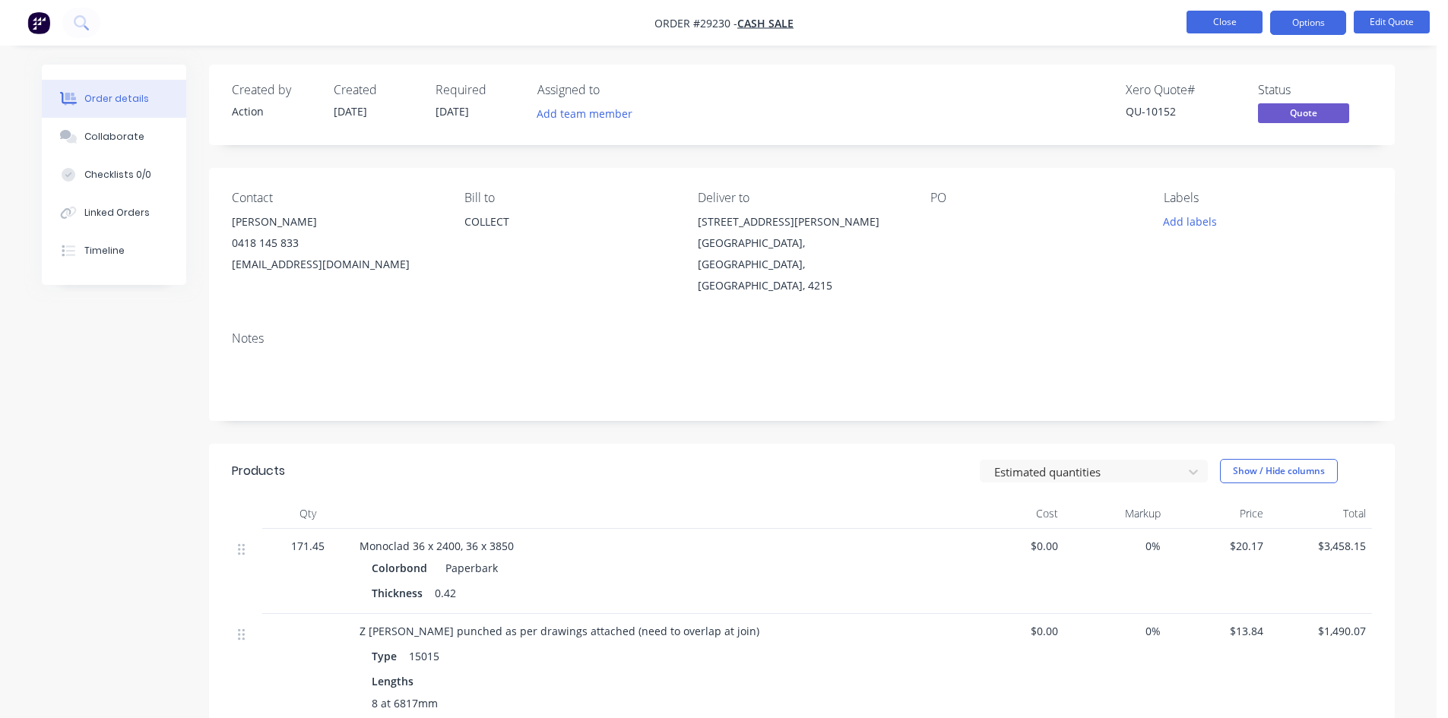
click at [1211, 11] on button "Close" at bounding box center [1224, 22] width 76 height 23
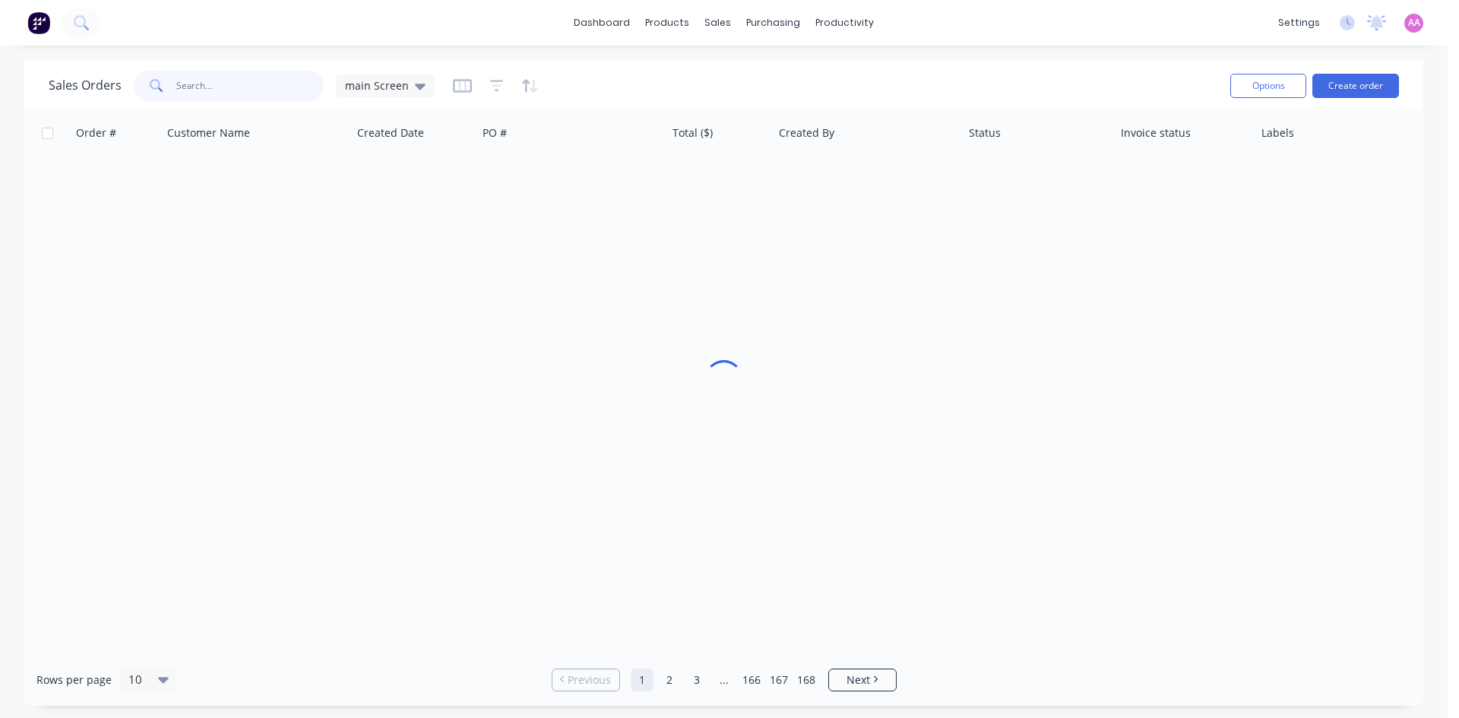
click at [240, 86] on input "text" at bounding box center [250, 86] width 148 height 30
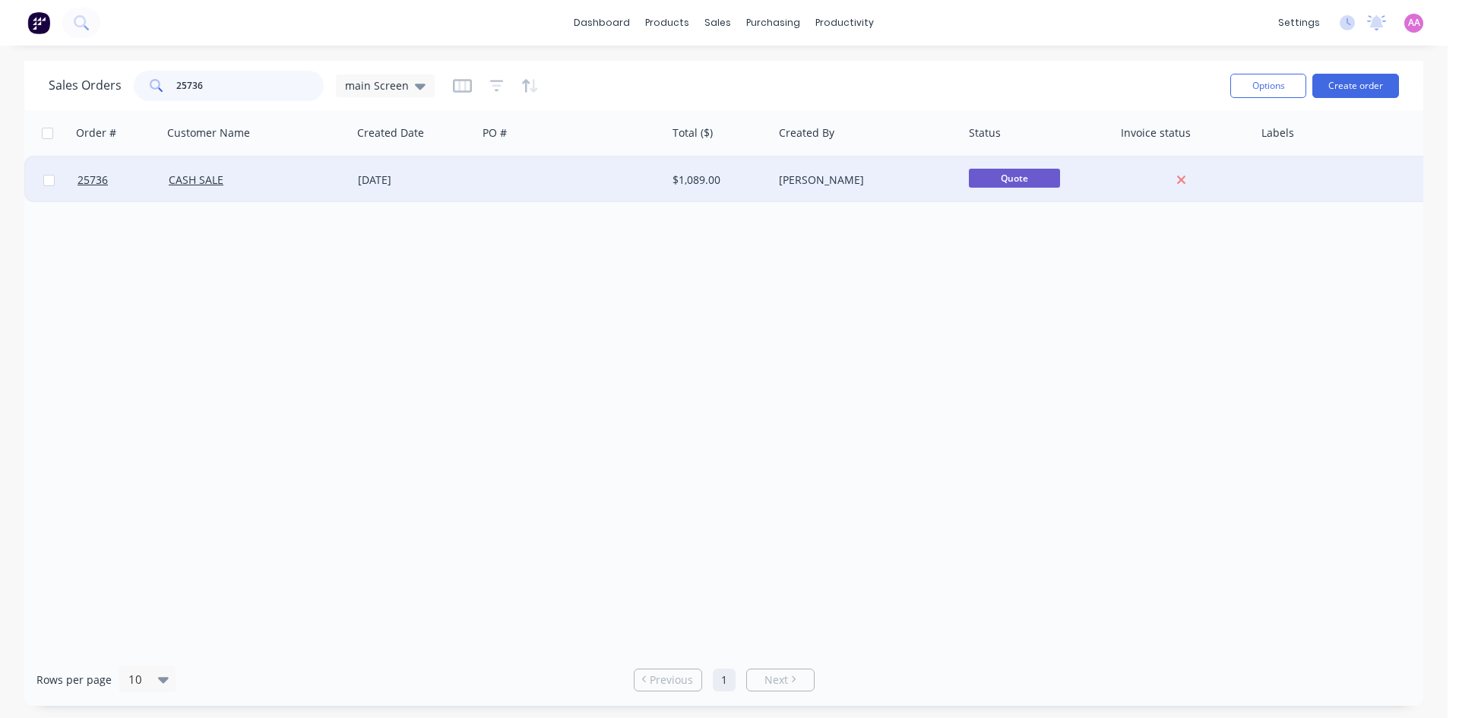
type input "25736"
click at [494, 176] on div at bounding box center [571, 180] width 189 height 46
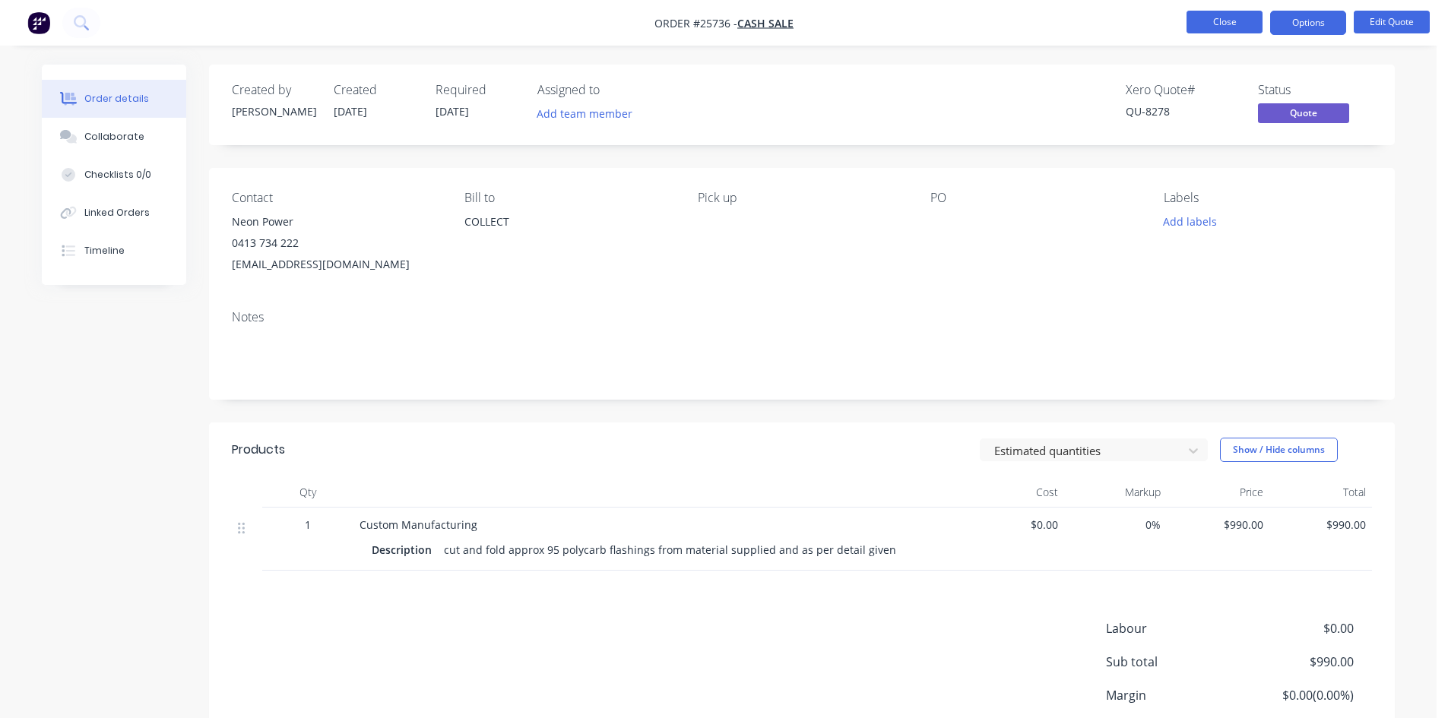
click at [1230, 21] on button "Close" at bounding box center [1224, 22] width 76 height 23
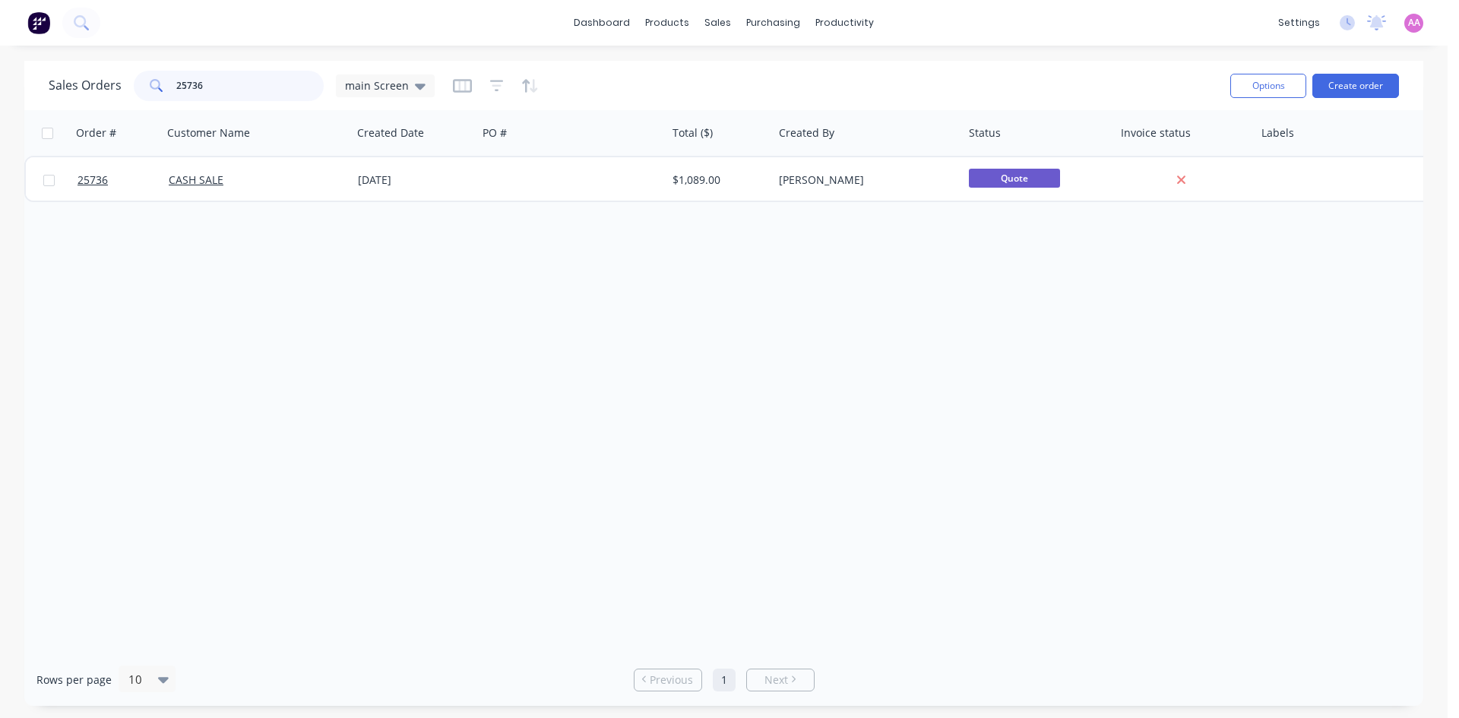
drag, startPoint x: 223, startPoint y: 82, endPoint x: 96, endPoint y: 70, distance: 128.2
click at [100, 76] on div "Sales Orders 25736 main Screen" at bounding box center [242, 86] width 386 height 30
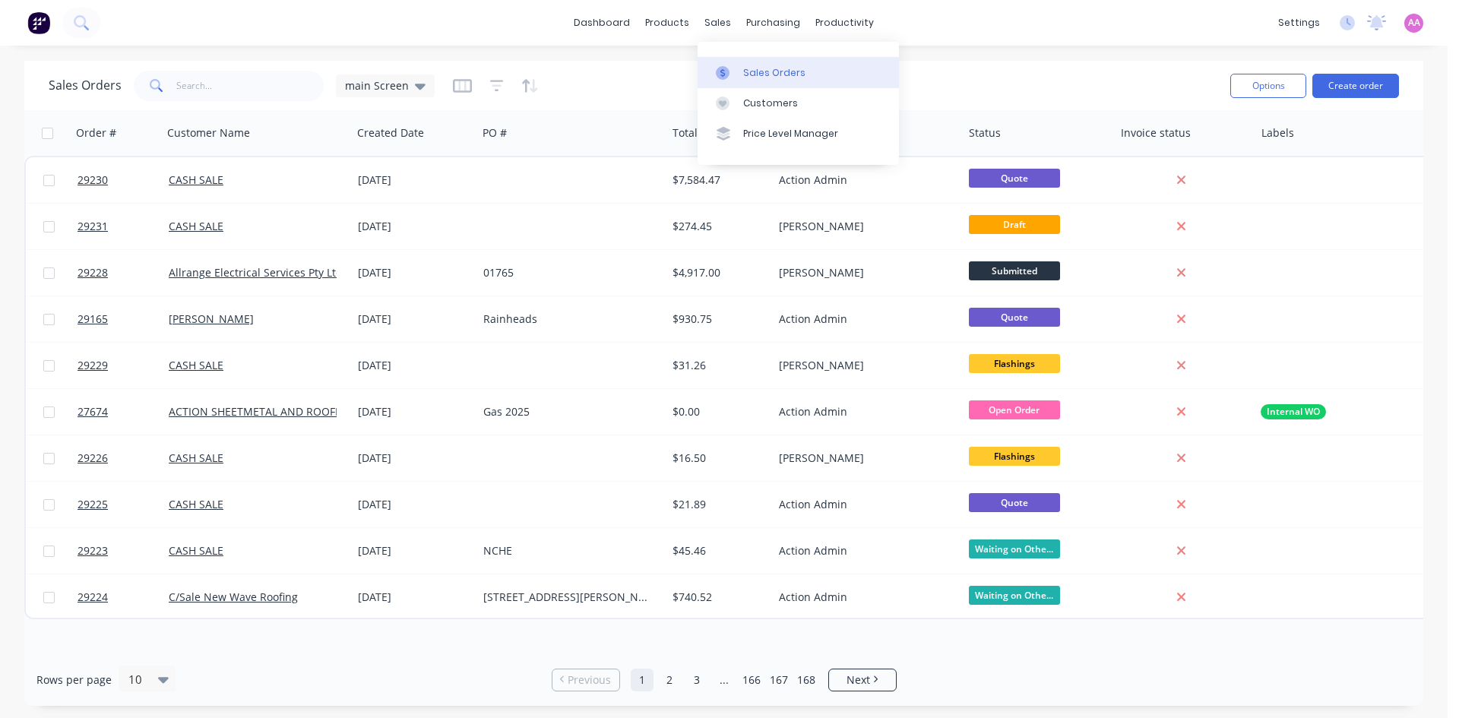
click at [779, 75] on div "Sales Orders" at bounding box center [774, 73] width 62 height 14
click at [1374, 80] on button "Create order" at bounding box center [1355, 86] width 87 height 24
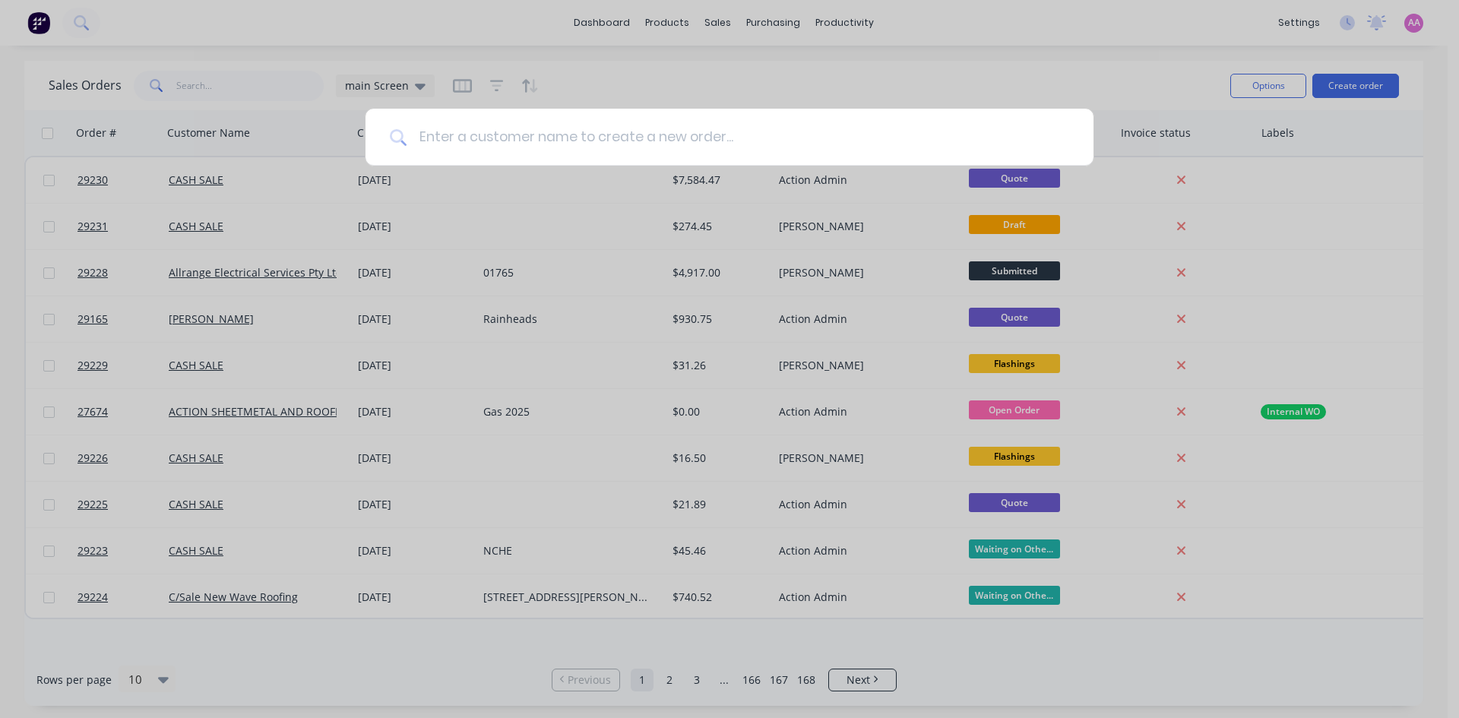
click at [511, 146] on input at bounding box center [738, 137] width 663 height 57
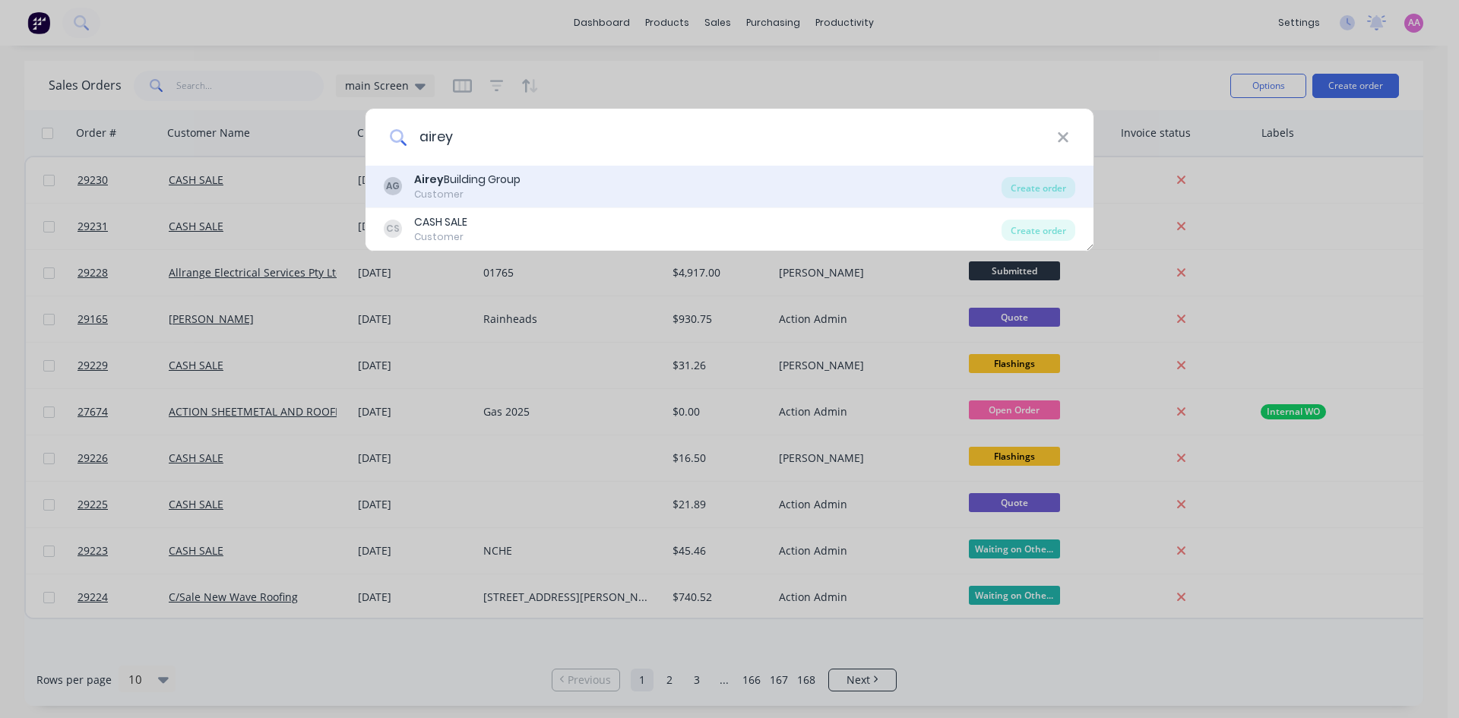
type input "airey"
click at [498, 188] on div "Customer" at bounding box center [467, 195] width 106 height 14
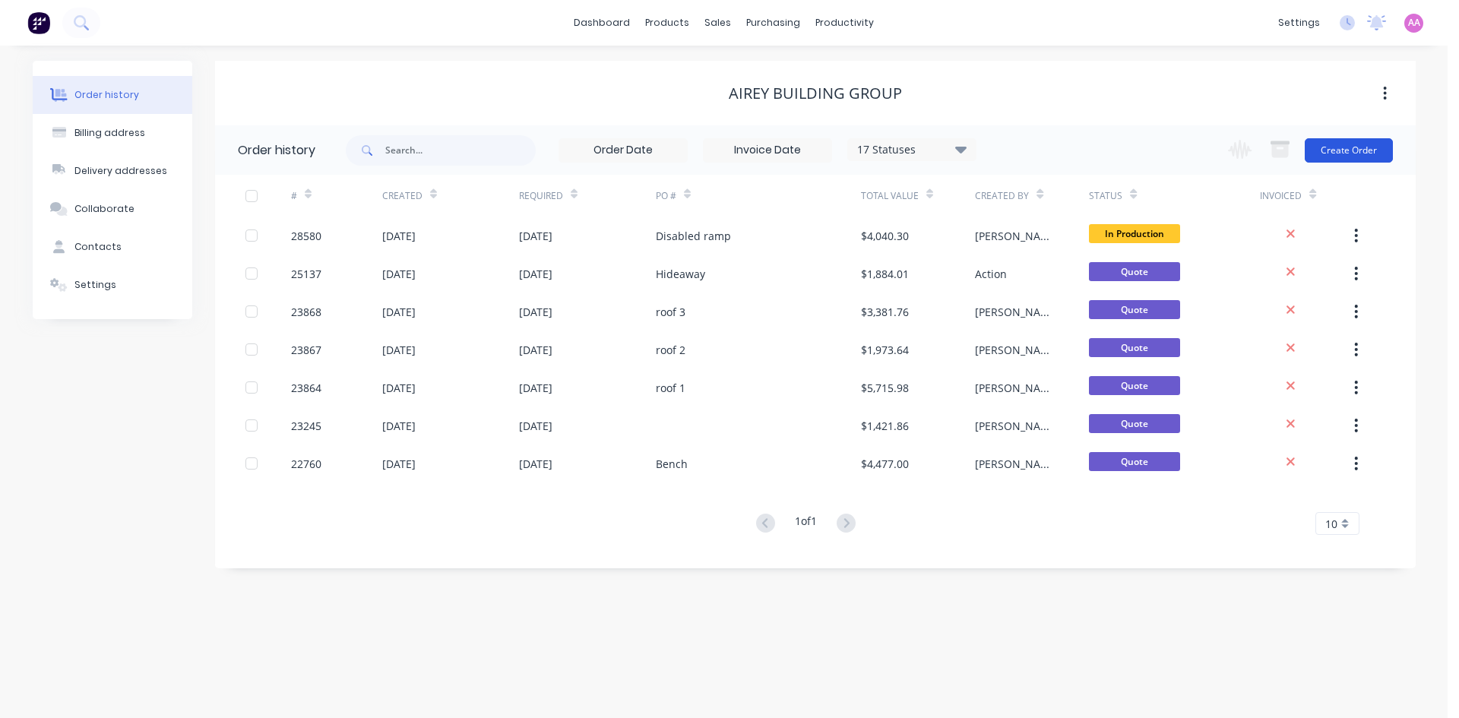
click at [1353, 151] on button "Create Order" at bounding box center [1349, 150] width 88 height 24
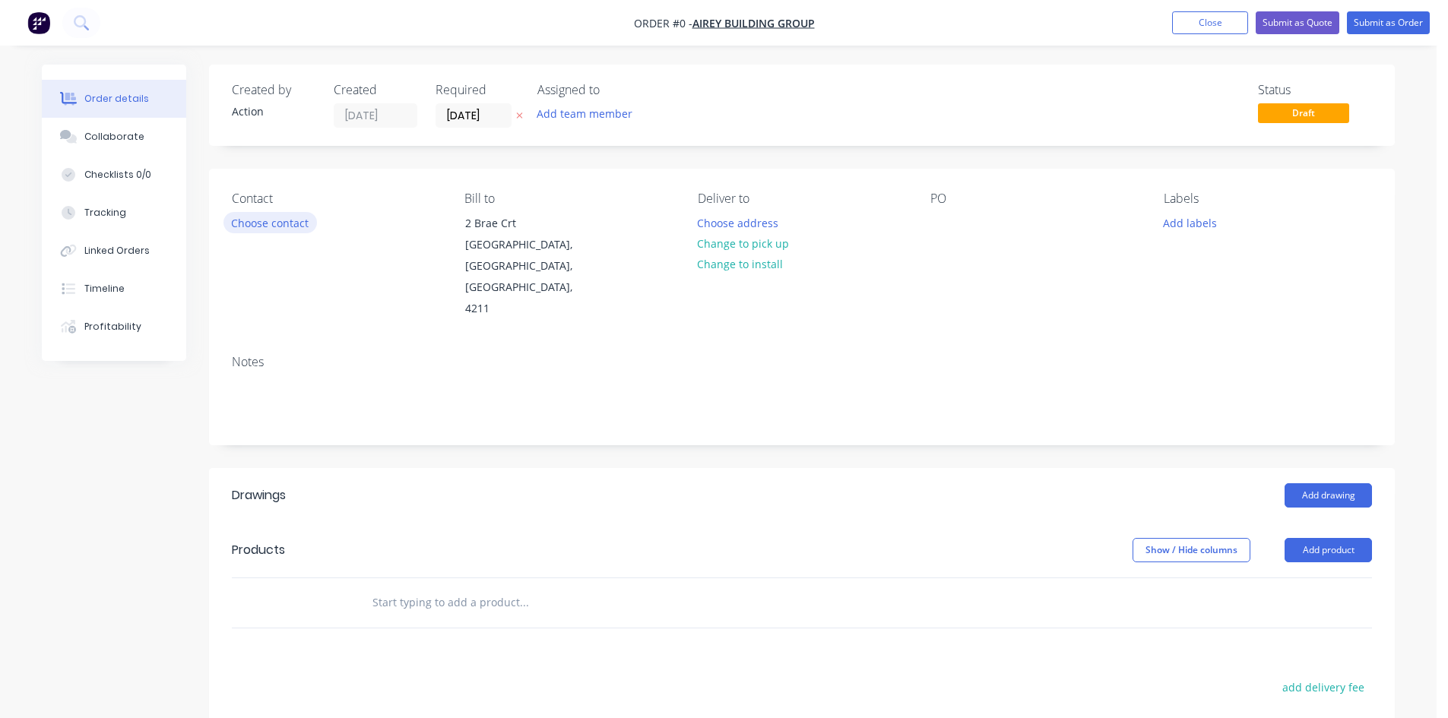
click at [266, 223] on button "Choose contact" at bounding box center [269, 222] width 93 height 21
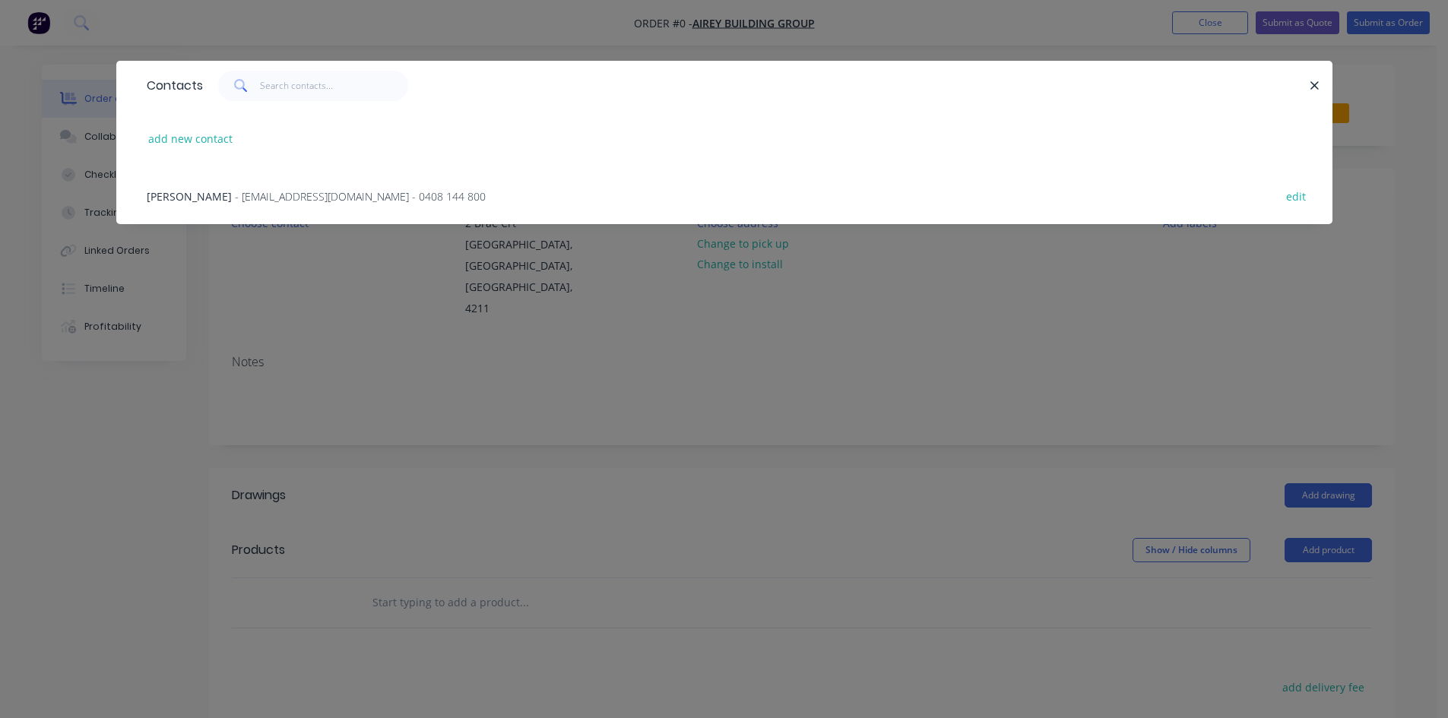
click at [235, 200] on span "- admin@aireybuildinggroup.com.au - 0408 144 800" at bounding box center [360, 196] width 251 height 14
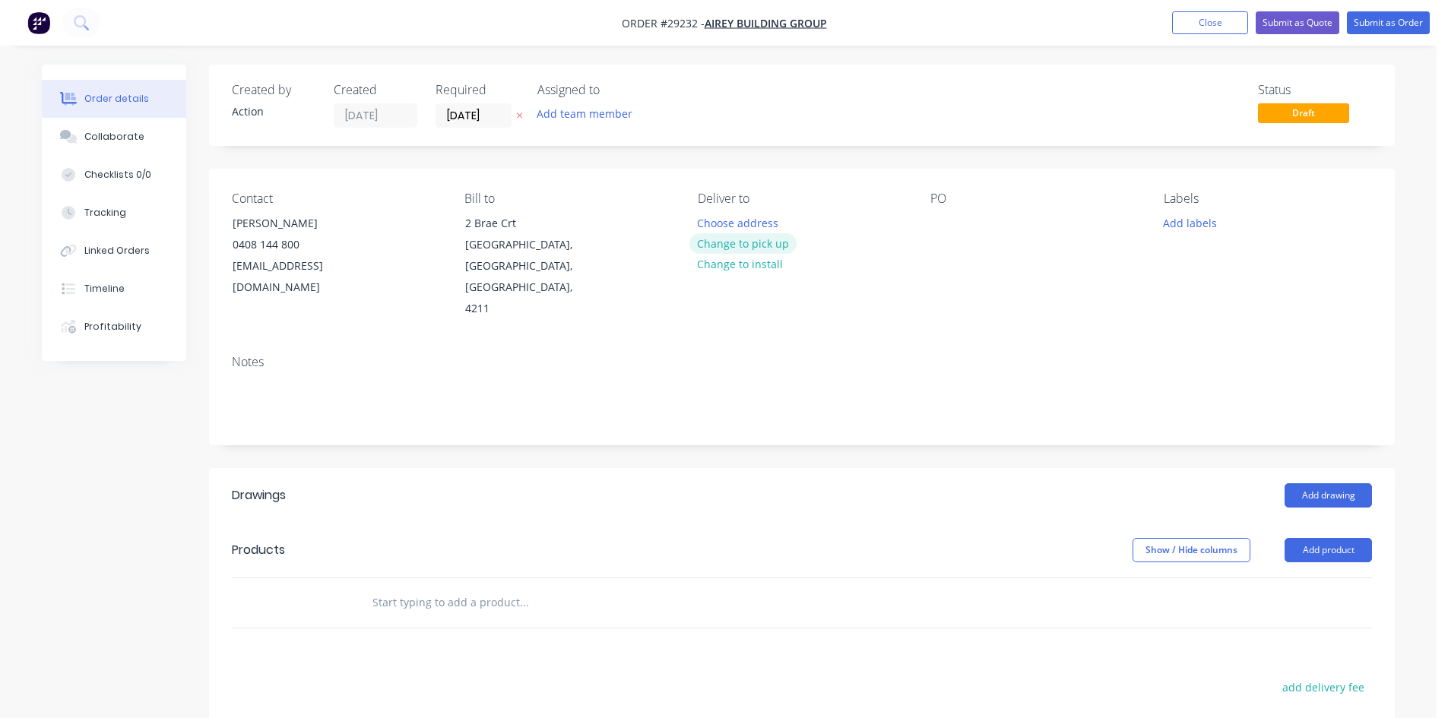
click at [725, 246] on button "Change to pick up" at bounding box center [743, 243] width 108 height 21
click at [469, 112] on input "[DATE]" at bounding box center [473, 115] width 74 height 23
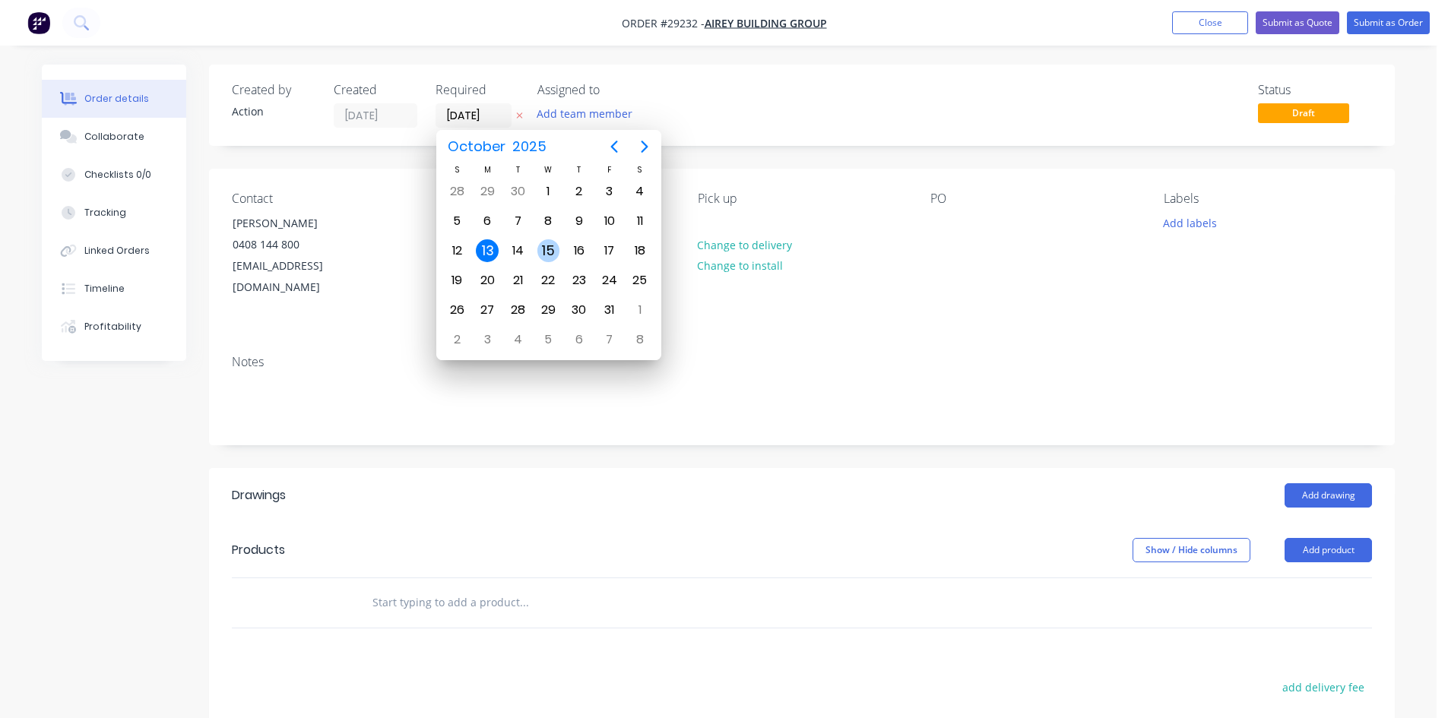
click at [549, 253] on div "15" at bounding box center [548, 250] width 23 height 23
type input "[DATE]"
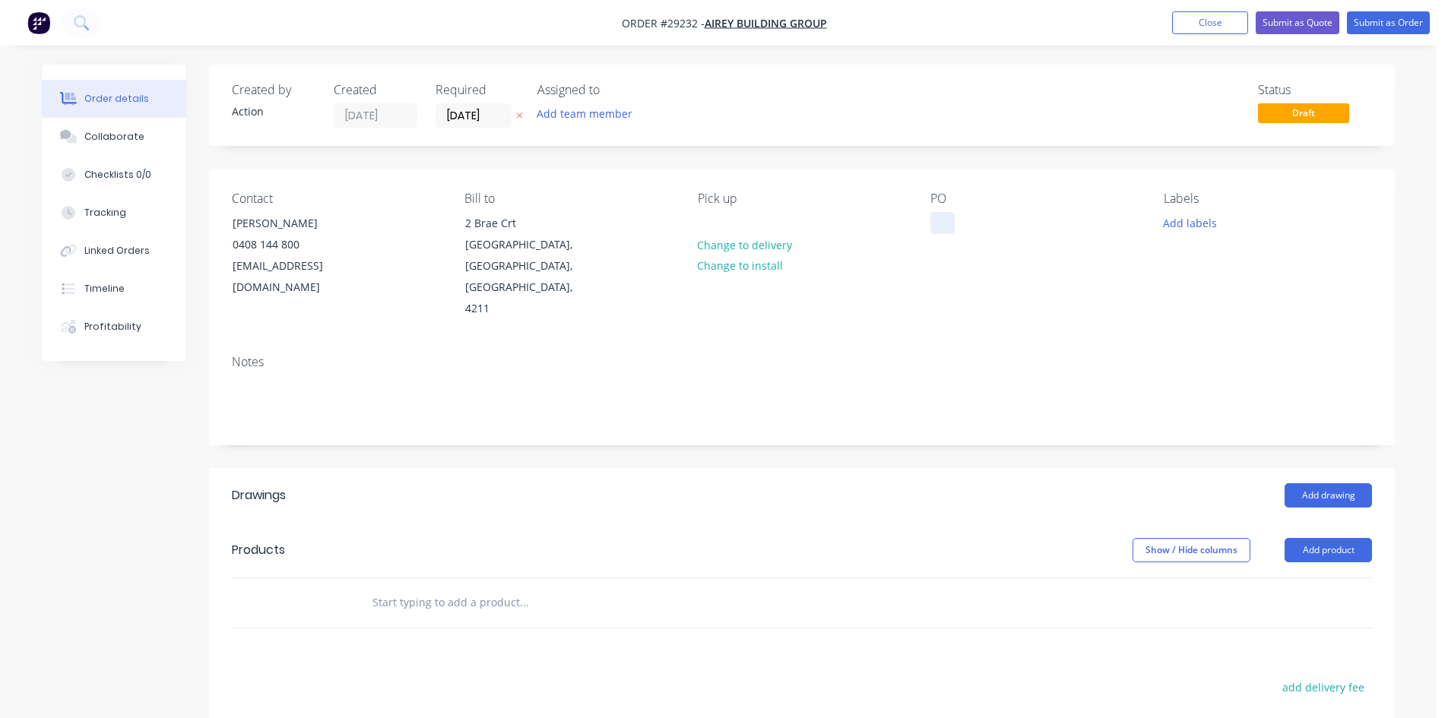
click at [946, 225] on div at bounding box center [942, 223] width 24 height 22
click at [945, 219] on div at bounding box center [942, 223] width 24 height 22
paste div
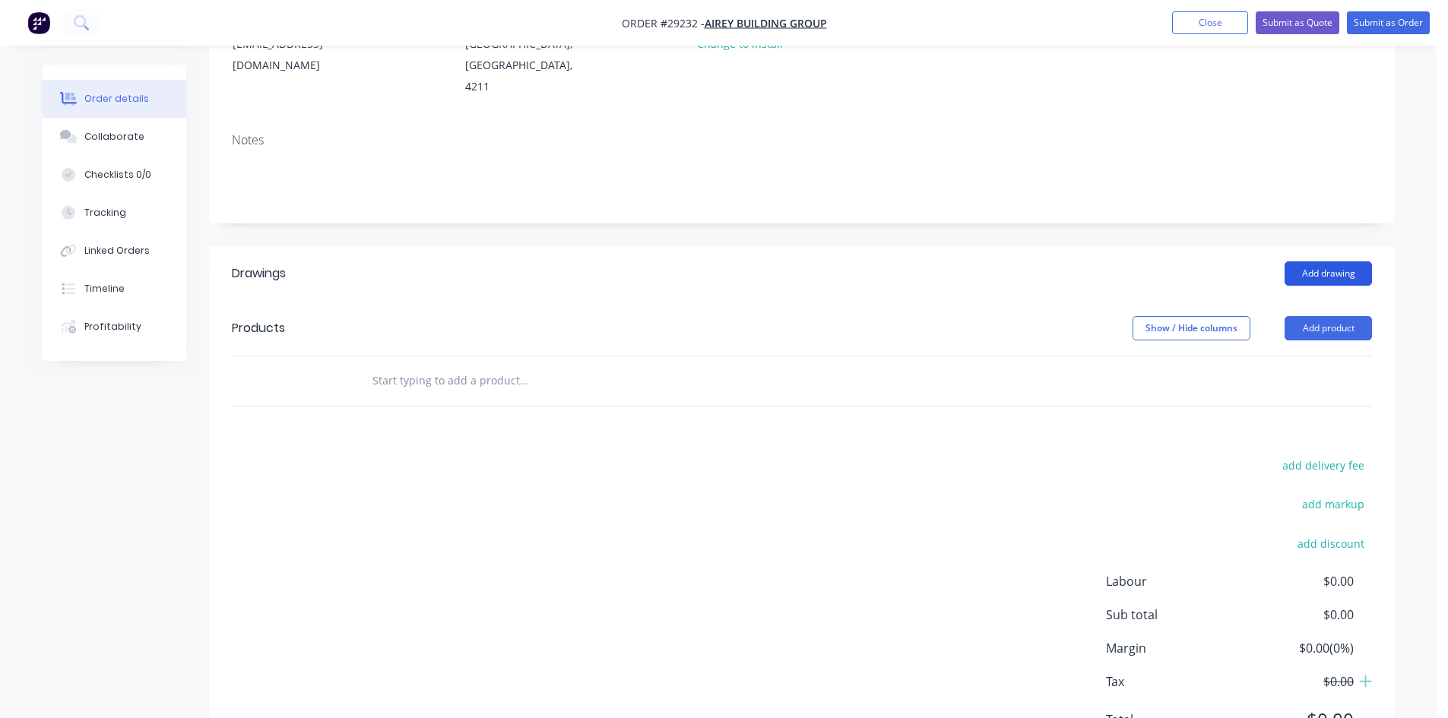
scroll to position [228, 0]
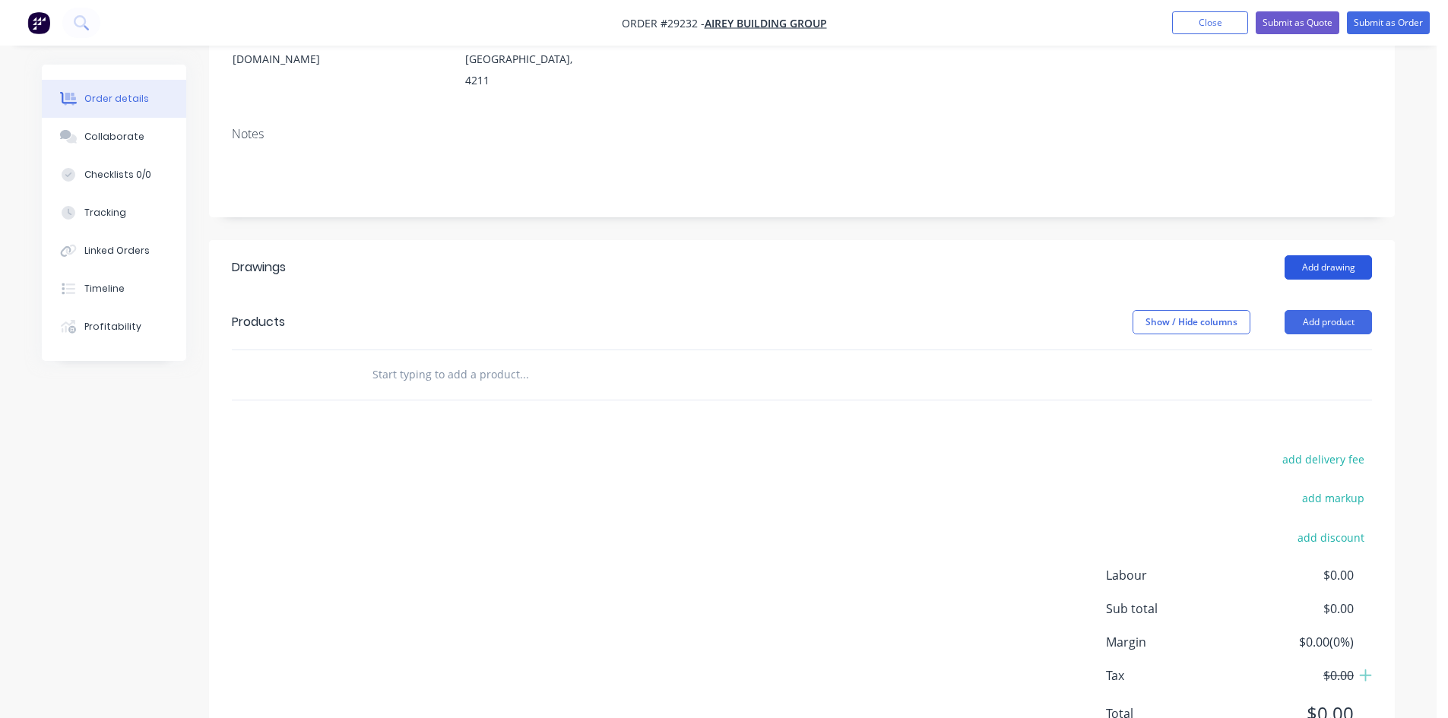
click at [1326, 255] on button "Add drawing" at bounding box center [1327, 267] width 87 height 24
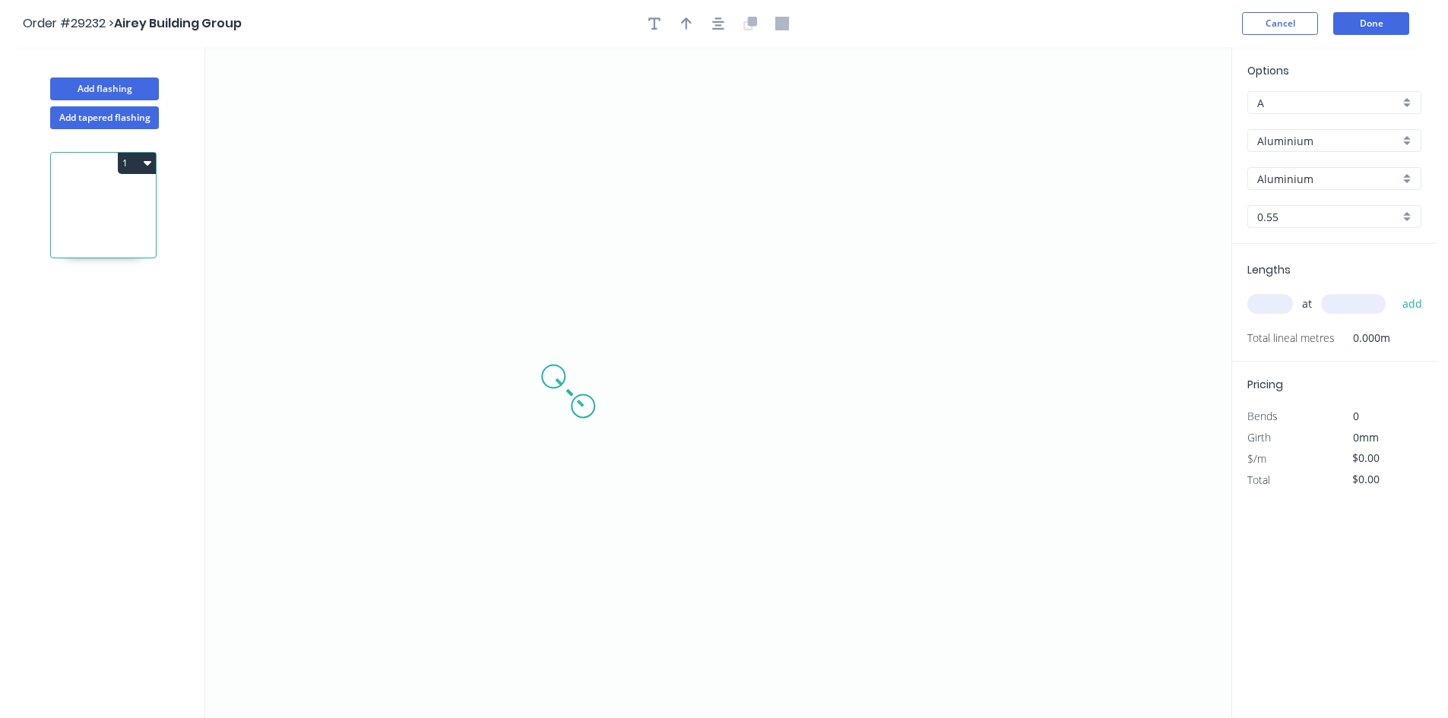
drag, startPoint x: 583, startPoint y: 407, endPoint x: 553, endPoint y: 379, distance: 40.3
click at [553, 379] on icon "0" at bounding box center [718, 382] width 1026 height 671
click at [593, 357] on icon at bounding box center [573, 367] width 40 height 20
click at [608, 166] on icon "0 ? ? ? º" at bounding box center [718, 382] width 1026 height 671
click at [945, 188] on icon "0 ? ? ? ? º ? º" at bounding box center [718, 382] width 1026 height 671
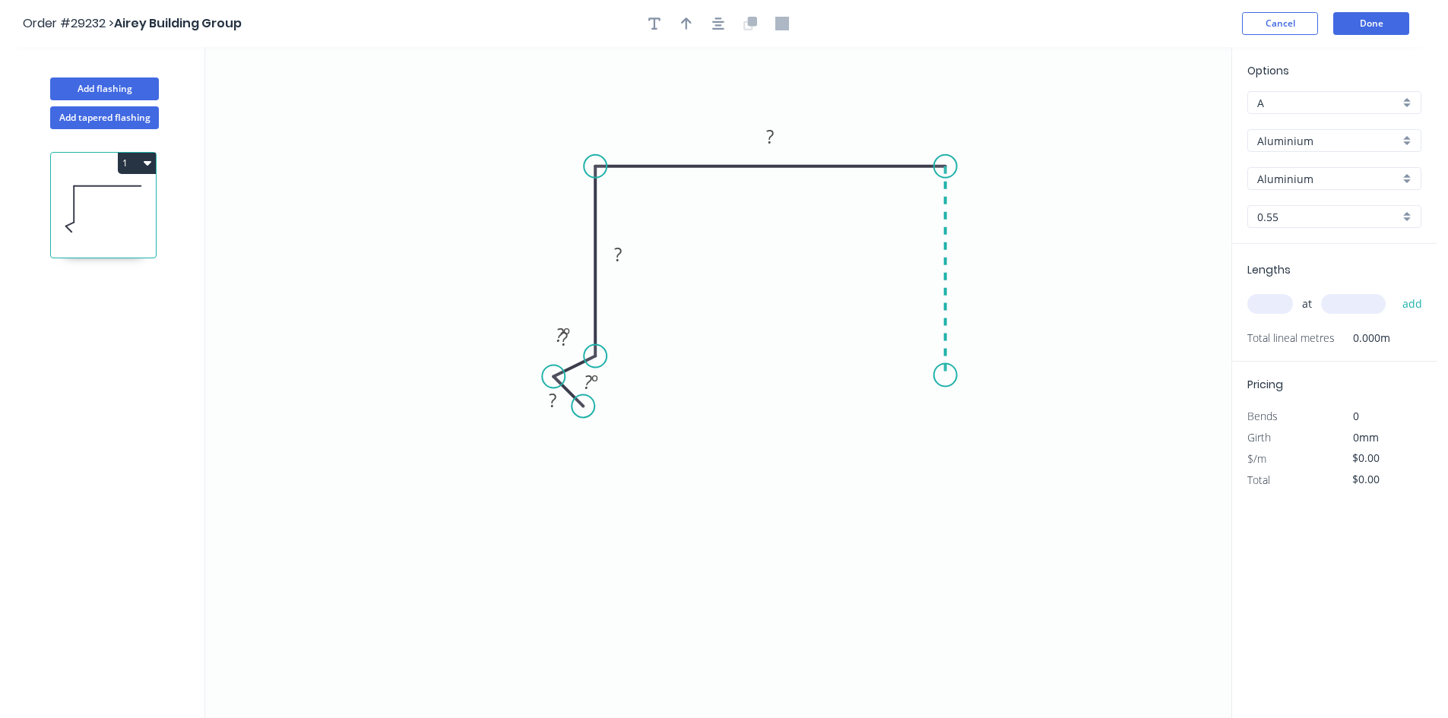
click at [930, 375] on icon "0 ? ? ? ? ? º ? º" at bounding box center [718, 382] width 1026 height 671
drag, startPoint x: 552, startPoint y: 375, endPoint x: 571, endPoint y: 380, distance: 20.5
click at [571, 380] on circle at bounding box center [571, 380] width 23 height 23
drag, startPoint x: 581, startPoint y: 404, endPoint x: 593, endPoint y: 403, distance: 11.4
click at [593, 403] on circle at bounding box center [592, 400] width 23 height 23
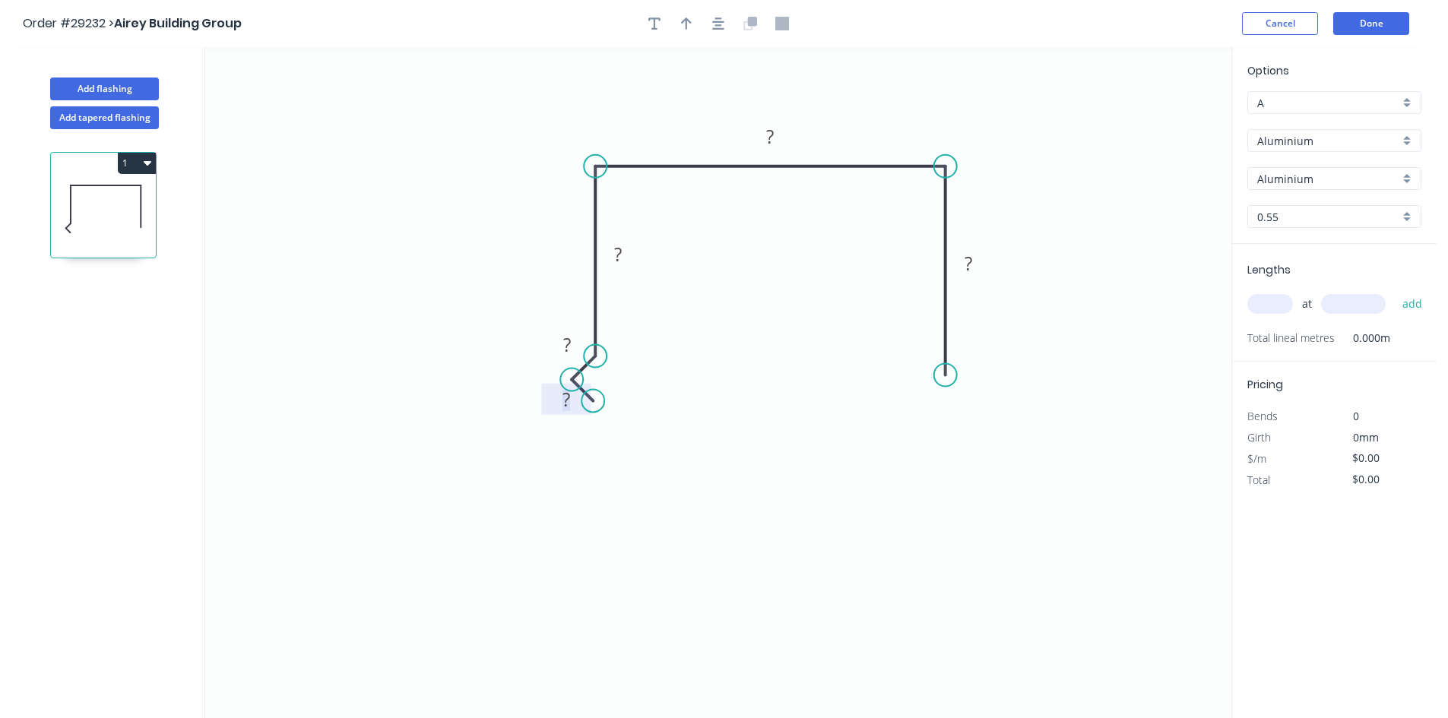
click at [571, 404] on rect at bounding box center [566, 400] width 30 height 21
click at [687, 23] on icon "button" at bounding box center [686, 23] width 11 height 12
type input "$1.00"
drag, startPoint x: 1154, startPoint y: 123, endPoint x: 933, endPoint y: 140, distance: 221.0
click at [924, 141] on icon at bounding box center [926, 125] width 14 height 49
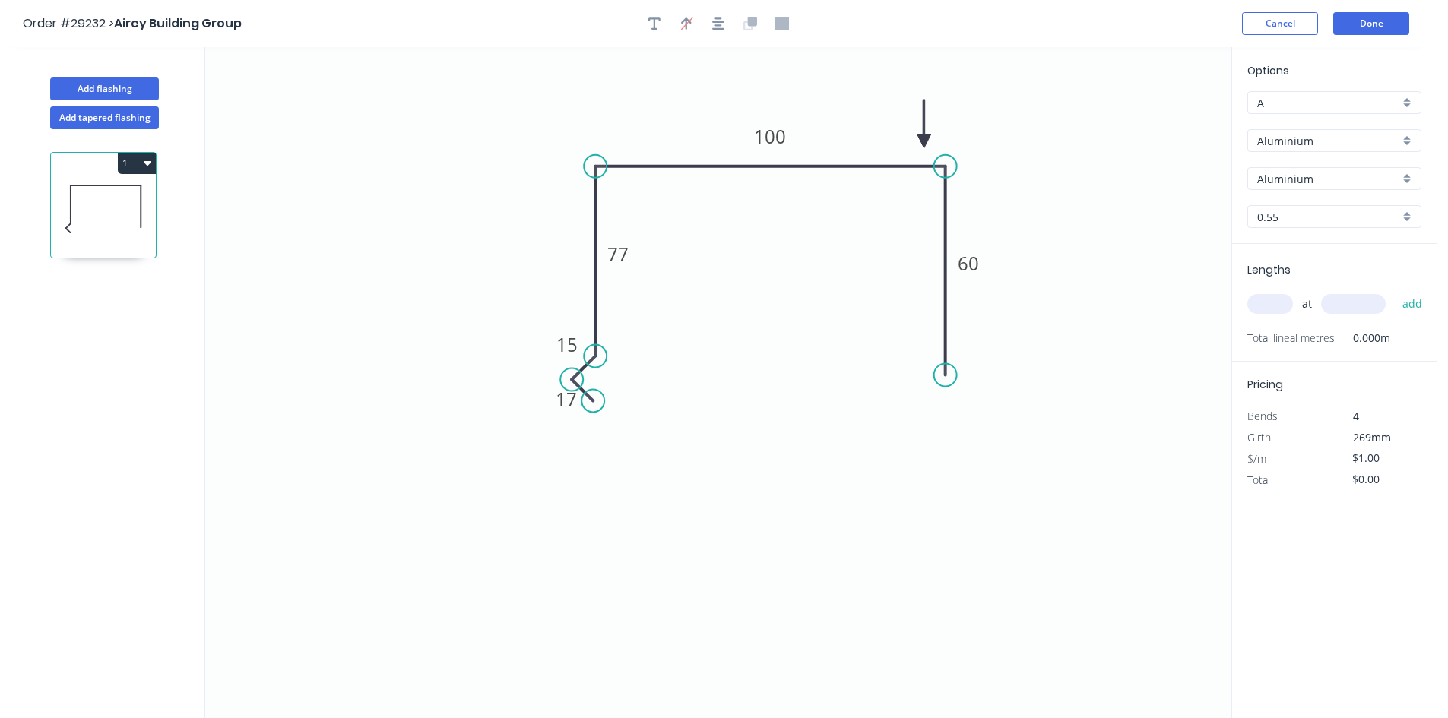
click at [1315, 144] on input "Aluminium" at bounding box center [1328, 141] width 142 height 16
click at [1313, 191] on div "Colorbond" at bounding box center [1334, 196] width 172 height 27
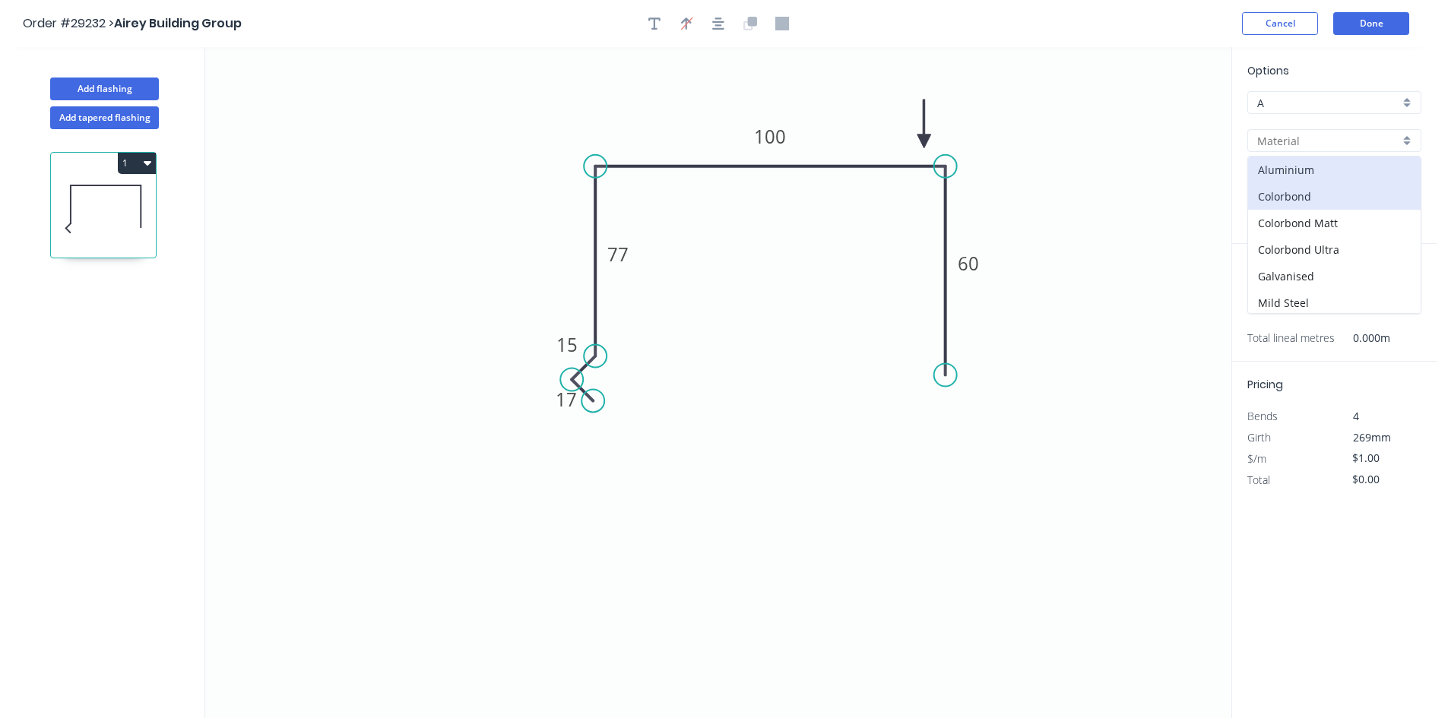
type input "Colorbond"
type input "Basalt"
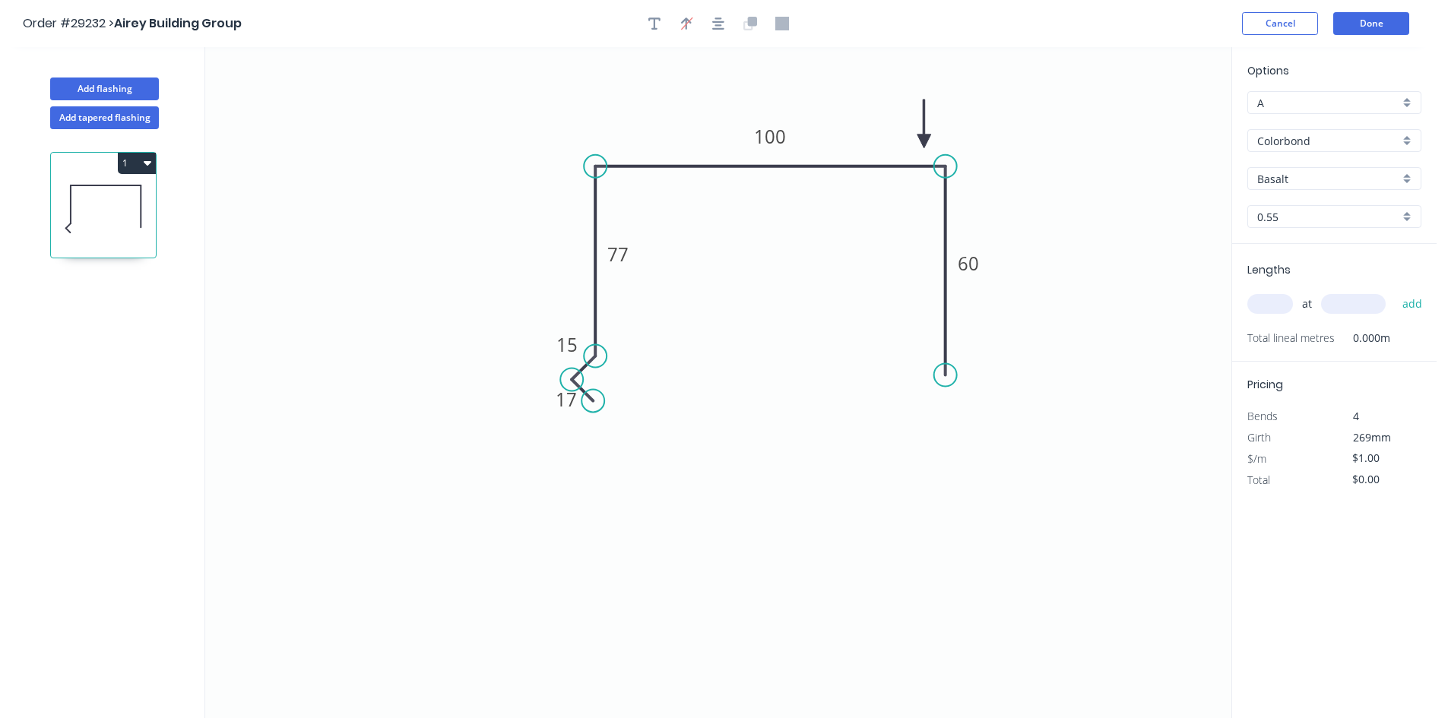
type input "$13.66"
click at [1311, 181] on input "Basalt" at bounding box center [1328, 179] width 142 height 16
click at [1297, 293] on div "Night Sky" at bounding box center [1334, 303] width 172 height 27
type input "Night Sky"
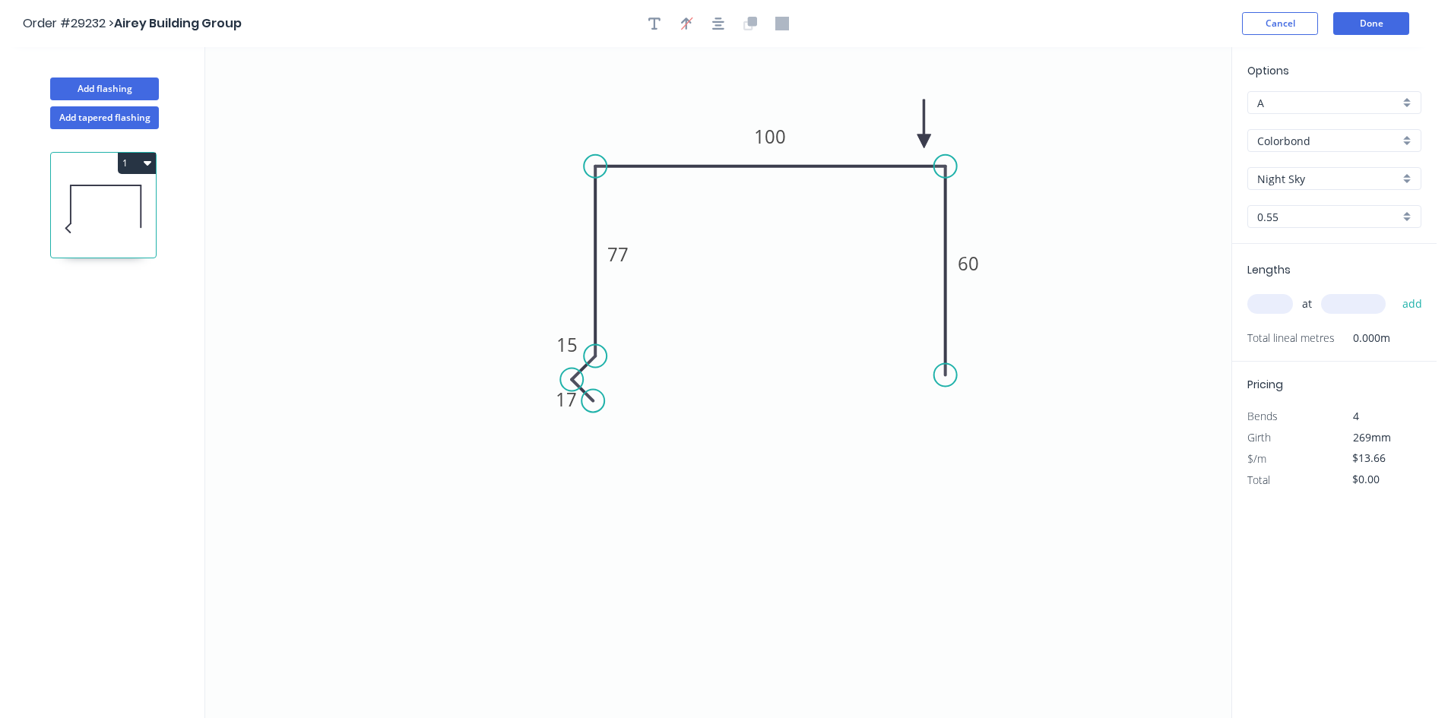
click at [1275, 298] on input "text" at bounding box center [1270, 304] width 46 height 20
type input "1"
type input "6160"
click at [1394, 291] on button "add" at bounding box center [1412, 304] width 36 height 26
type input "$84.15"
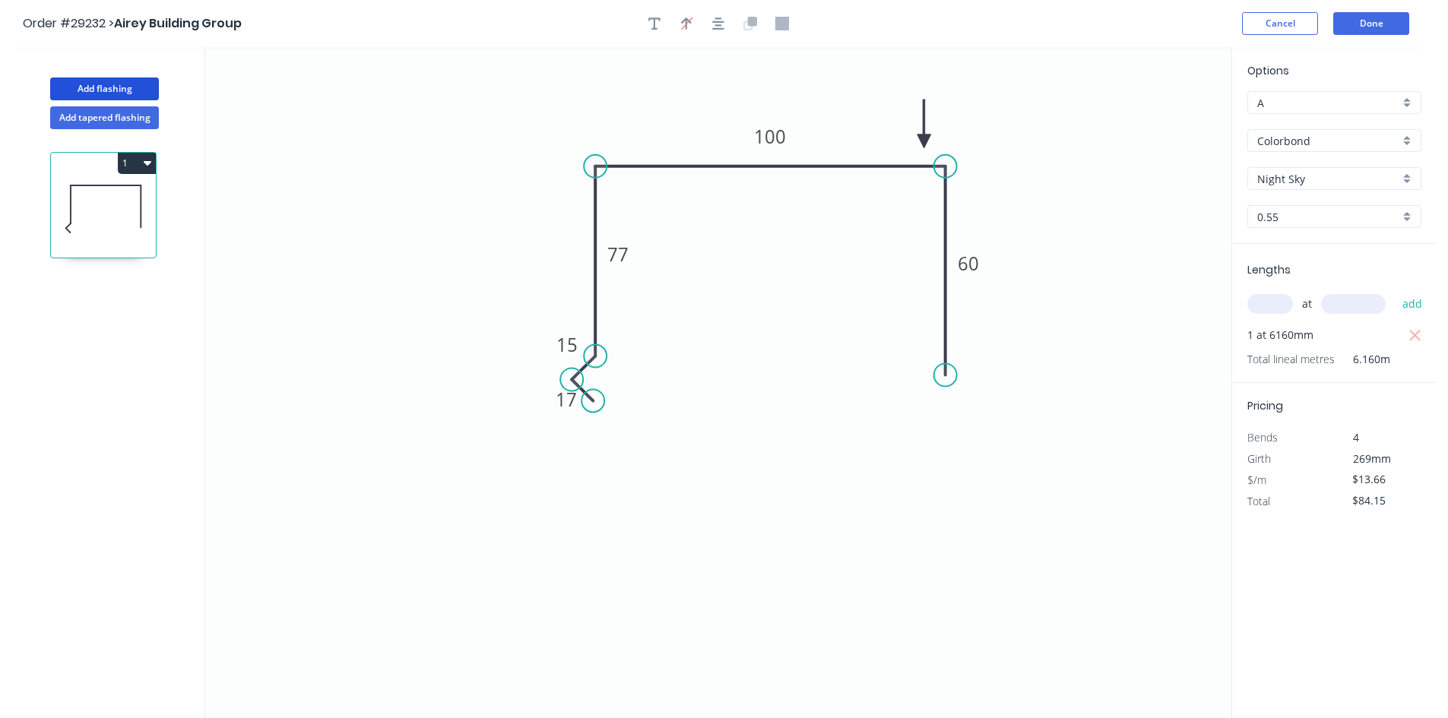
drag, startPoint x: 98, startPoint y: 82, endPoint x: 197, endPoint y: 89, distance: 99.0
click at [98, 82] on button "Add flashing" at bounding box center [104, 89] width 109 height 23
type input "$0.00"
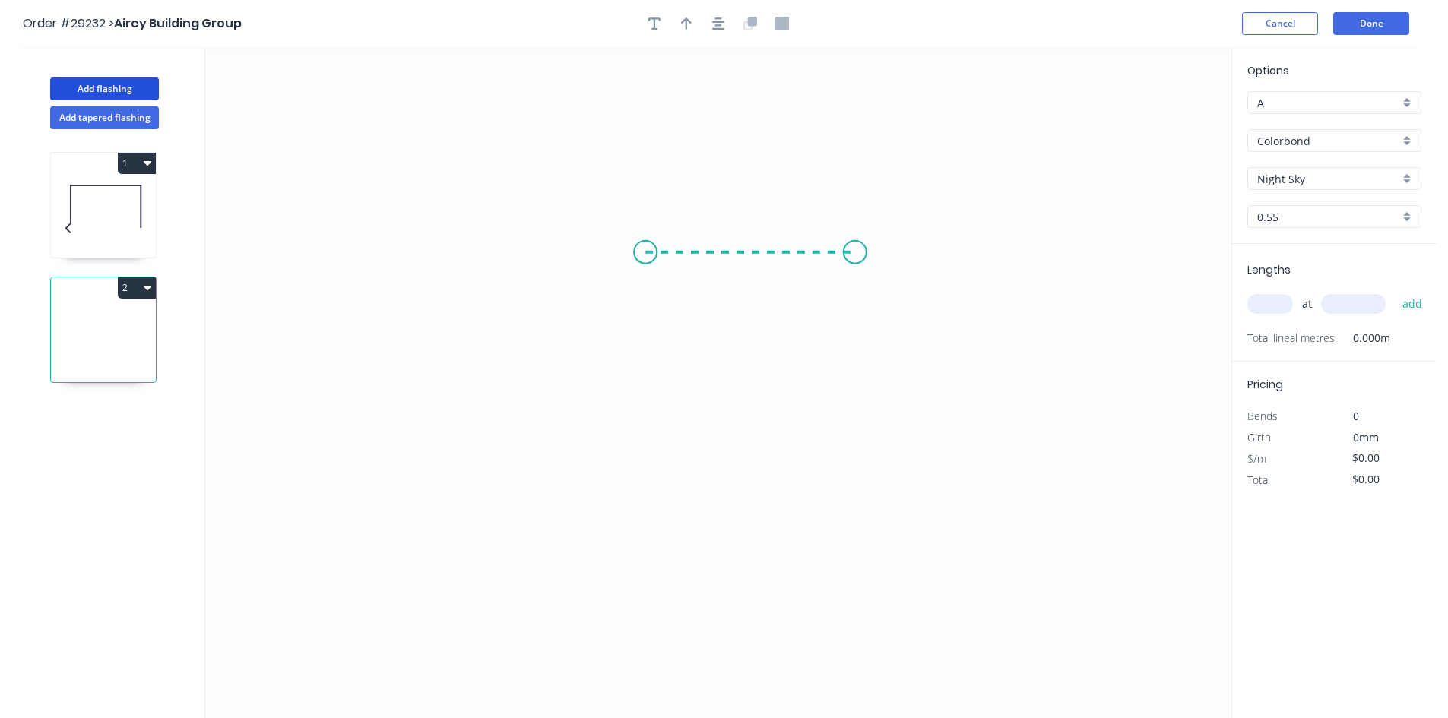
drag, startPoint x: 645, startPoint y: 252, endPoint x: 855, endPoint y: 258, distance: 209.8
click at [855, 258] on icon "0" at bounding box center [718, 382] width 1026 height 671
click at [758, 274] on rect at bounding box center [750, 268] width 30 height 21
click at [1283, 183] on input "Night Sky" at bounding box center [1328, 179] width 142 height 16
type input "$18.46"
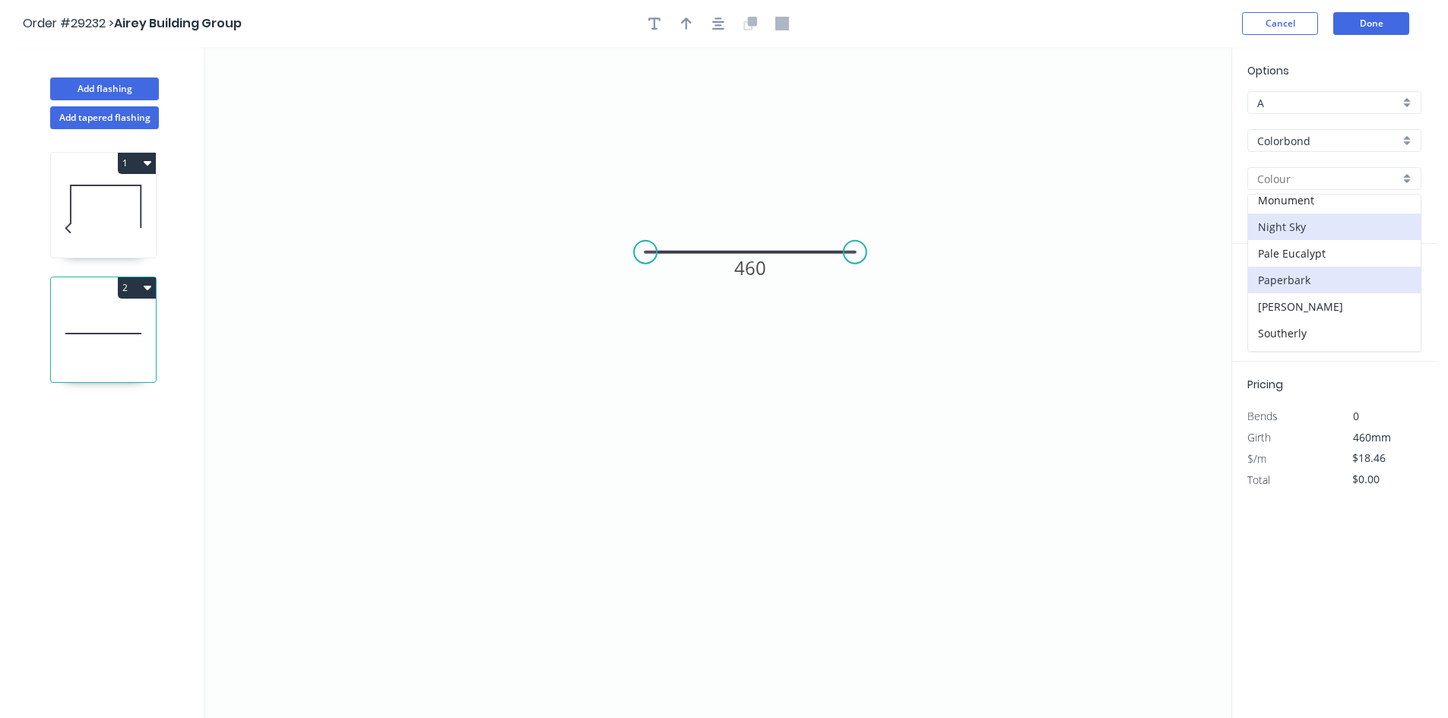
scroll to position [456, 0]
click at [1285, 274] on div "Surfmist" at bounding box center [1334, 284] width 172 height 27
type input "Surfmist"
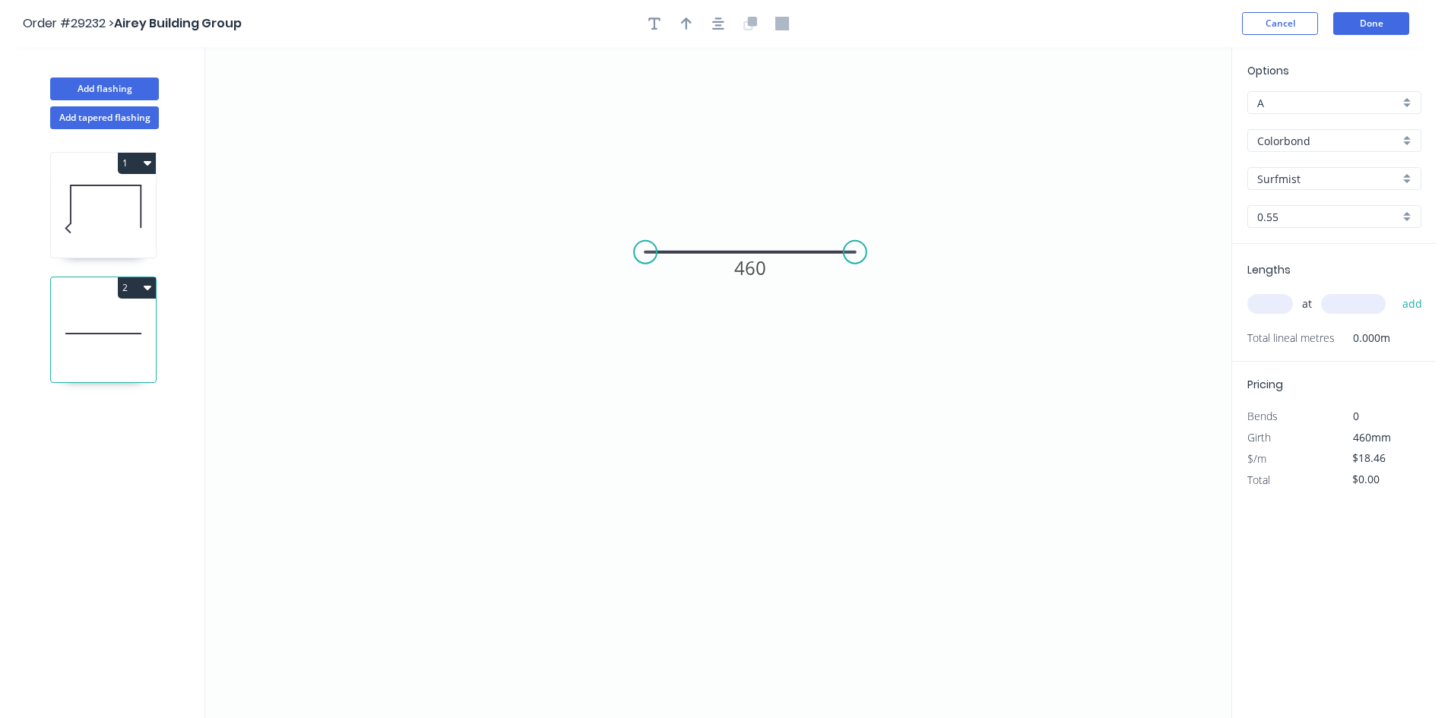
click at [1262, 311] on input "text" at bounding box center [1270, 304] width 46 height 20
type input "1"
type input "2065"
click at [1394, 291] on button "add" at bounding box center [1412, 304] width 36 height 26
click at [138, 289] on button "2" at bounding box center [137, 287] width 38 height 21
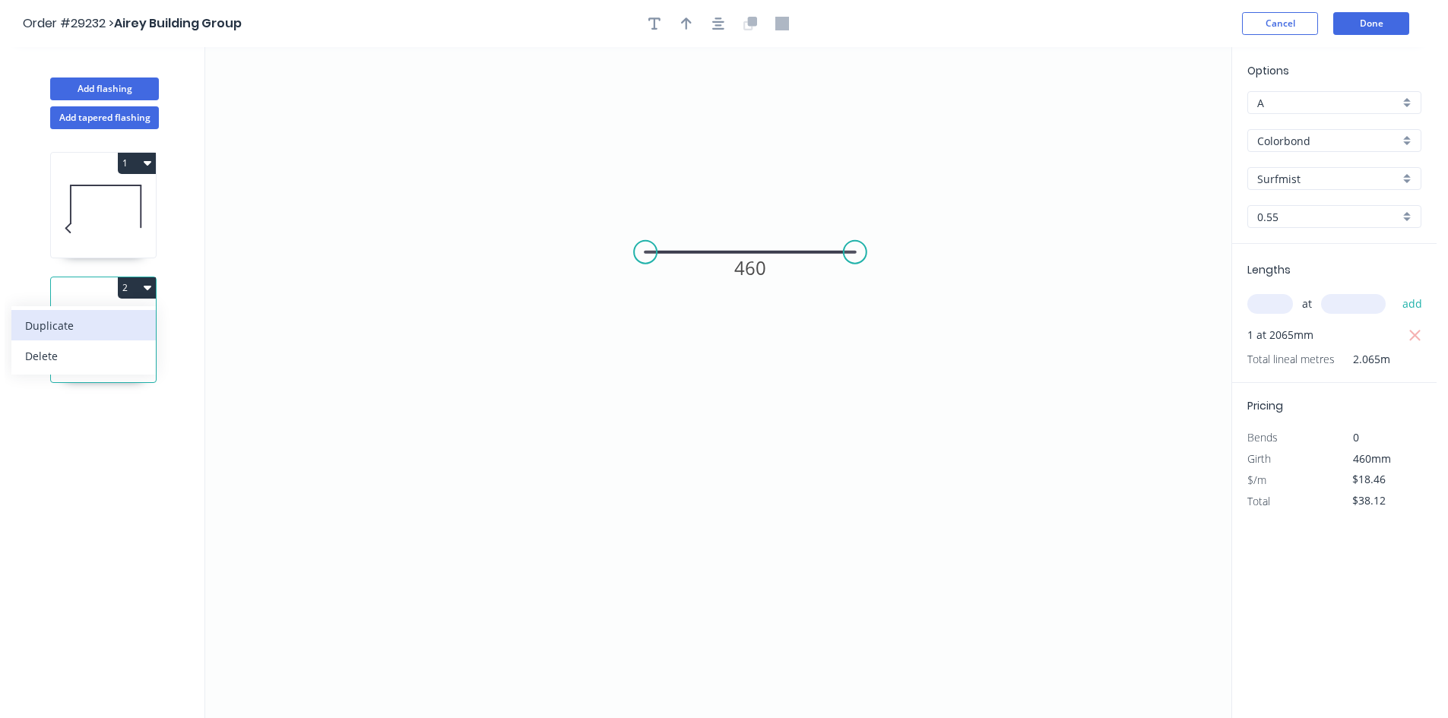
click at [103, 322] on div "Duplicate" at bounding box center [83, 326] width 117 height 22
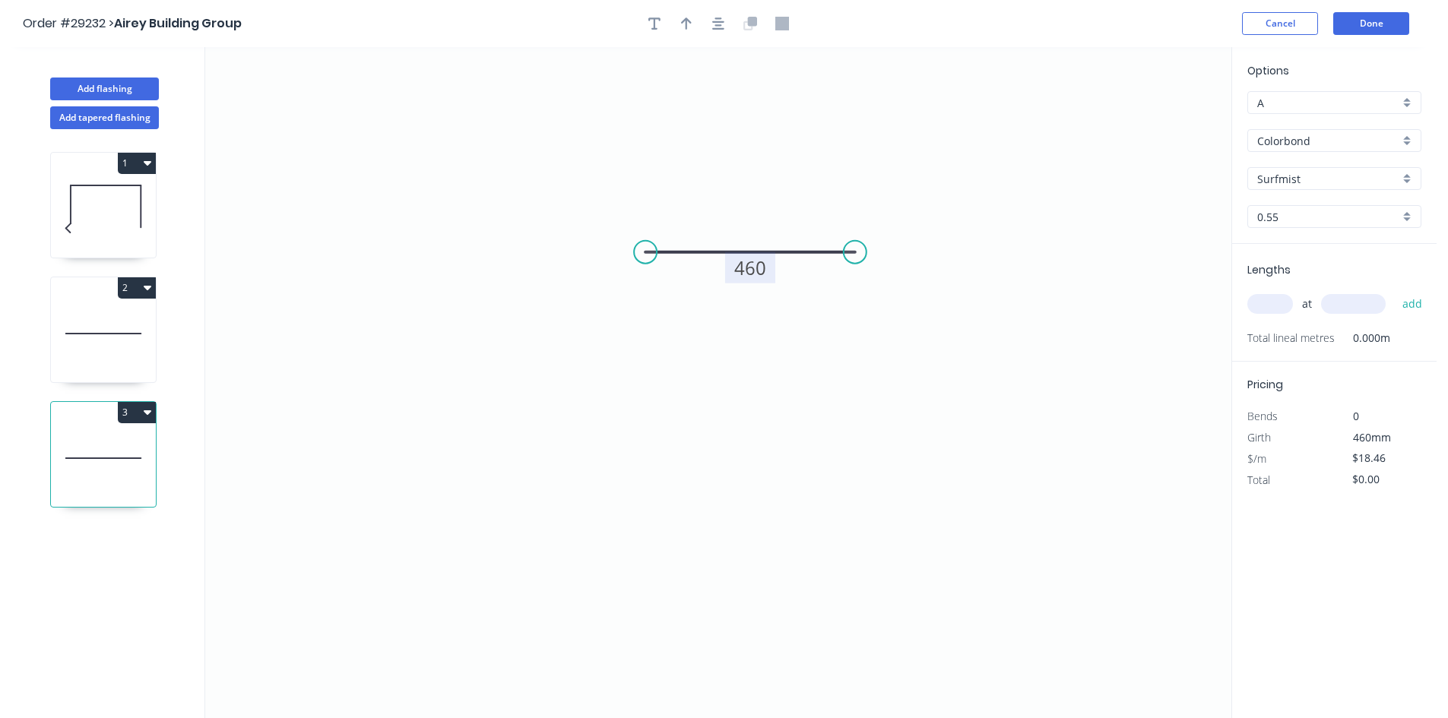
click at [750, 273] on tspan "460" at bounding box center [750, 267] width 32 height 25
drag, startPoint x: 137, startPoint y: 409, endPoint x: 135, endPoint y: 425, distance: 16.1
click at [137, 410] on button "3" at bounding box center [137, 412] width 38 height 21
click at [99, 479] on div "Delete" at bounding box center [83, 481] width 117 height 22
type input "$38.12"
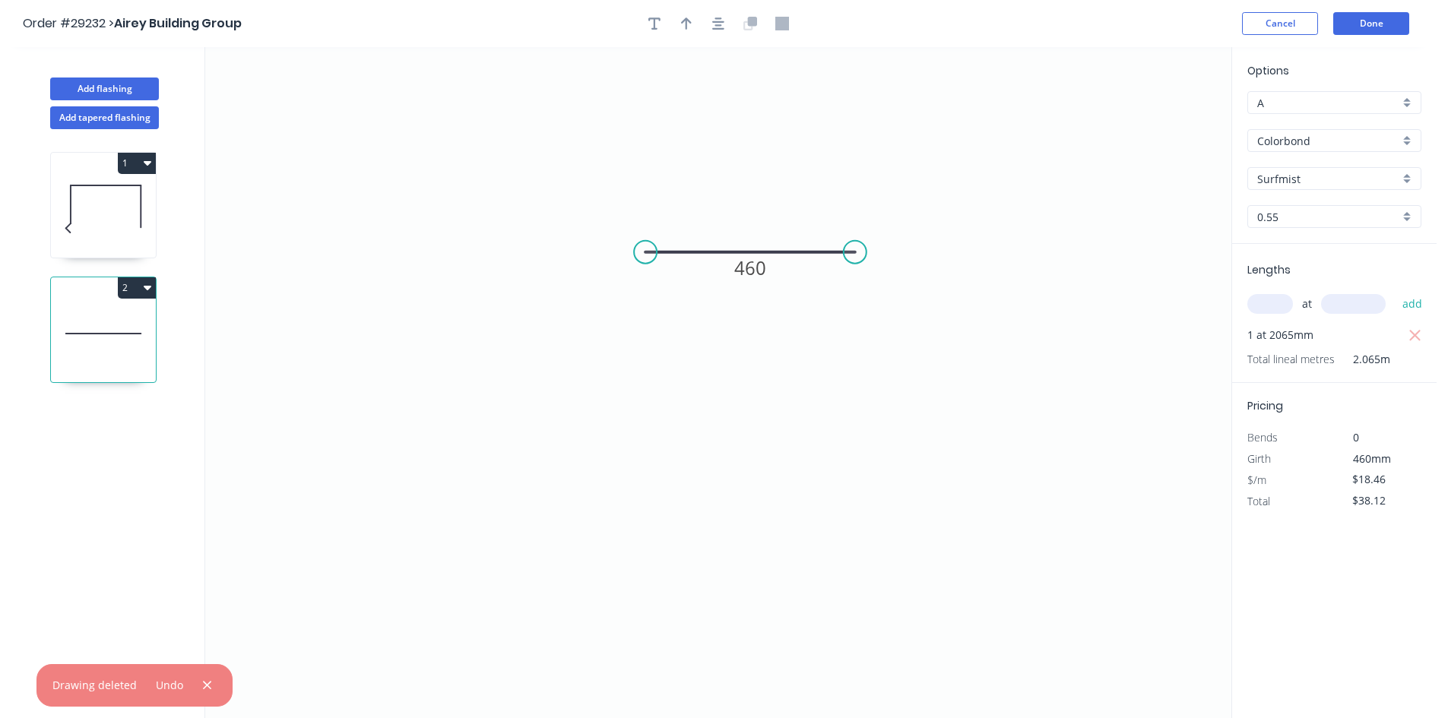
drag, startPoint x: 136, startPoint y: 286, endPoint x: 136, endPoint y: 299, distance: 12.2
click at [136, 287] on button "2" at bounding box center [137, 287] width 38 height 21
drag, startPoint x: 112, startPoint y: 346, endPoint x: 117, endPoint y: 328, distance: 18.8
click at [112, 347] on div "Delete" at bounding box center [83, 356] width 117 height 22
type input "Night Sky"
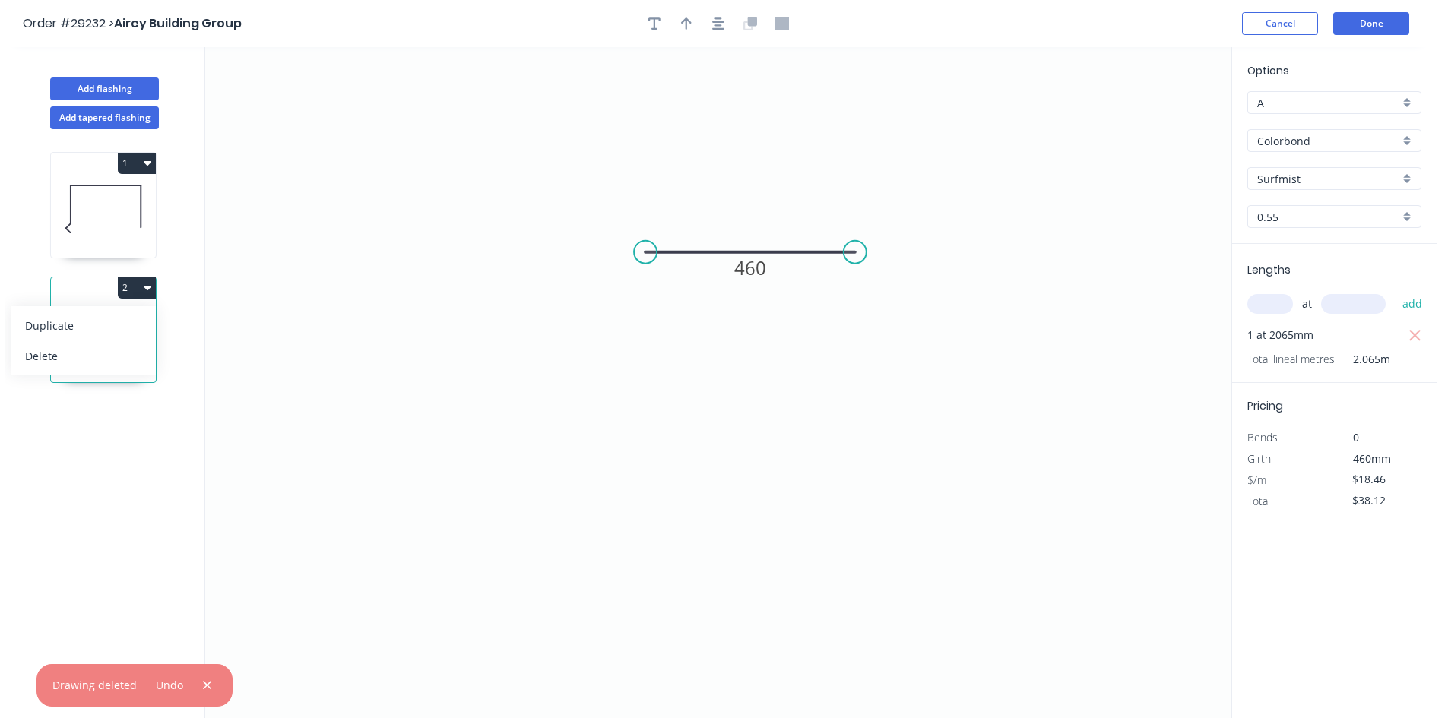
type input "$13.66"
type input "$84.15"
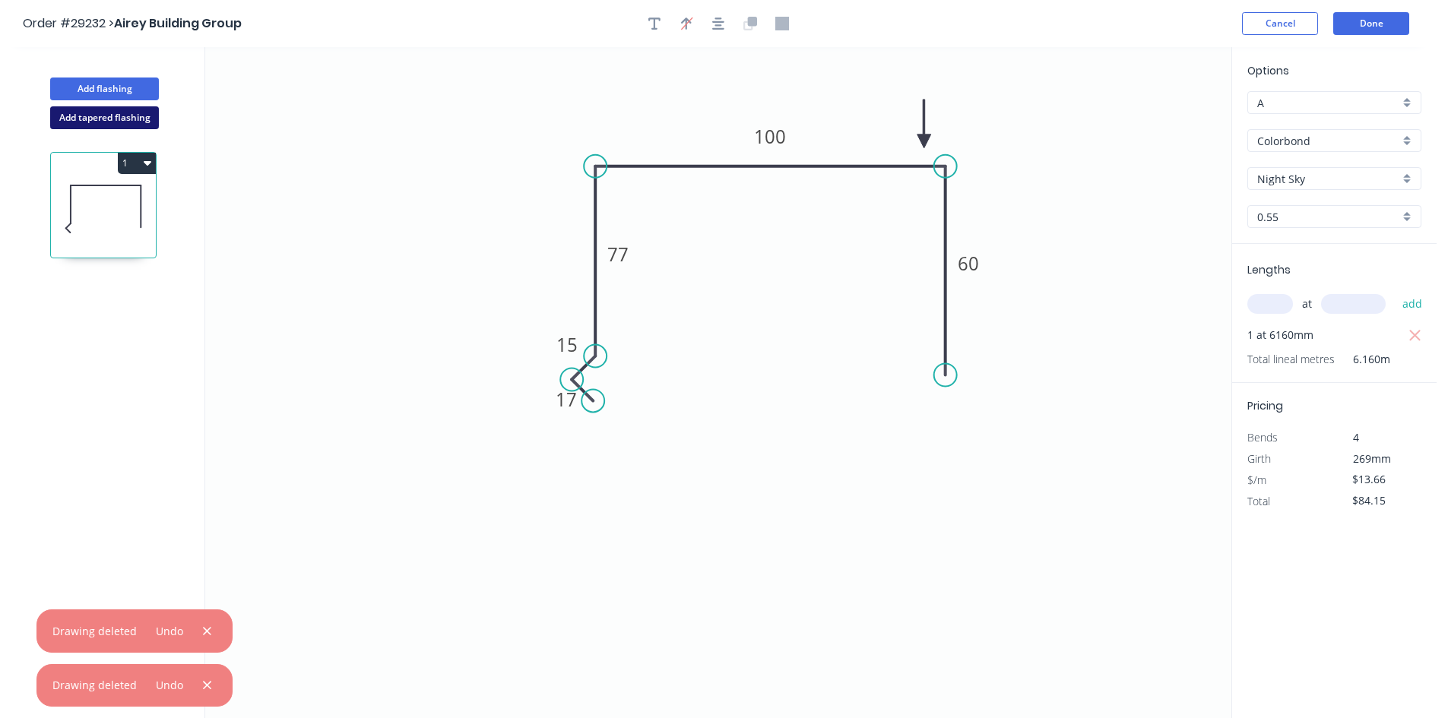
click at [104, 121] on button "Add tapered flashing" at bounding box center [104, 117] width 109 height 23
type input "$0.00"
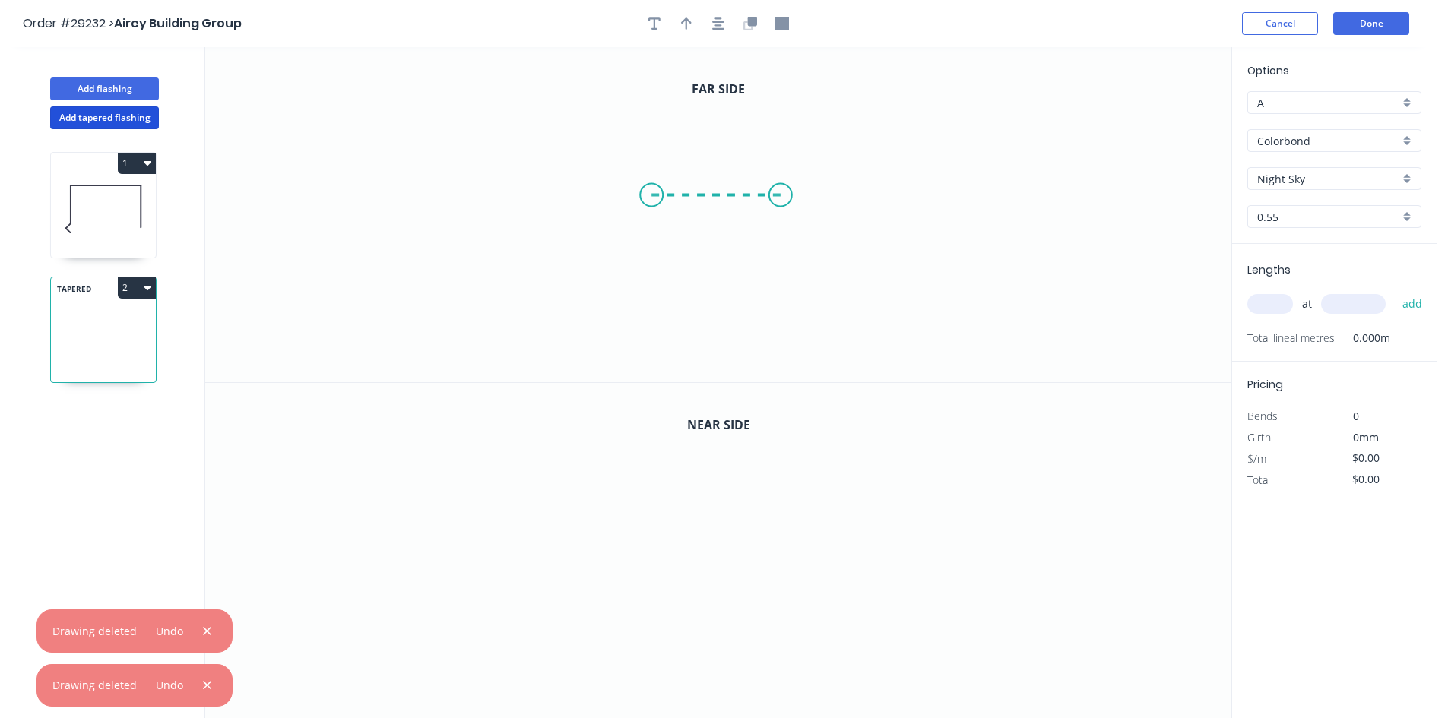
drag, startPoint x: 752, startPoint y: 198, endPoint x: 780, endPoint y: 198, distance: 28.9
click at [780, 198] on icon "0" at bounding box center [718, 214] width 1026 height 335
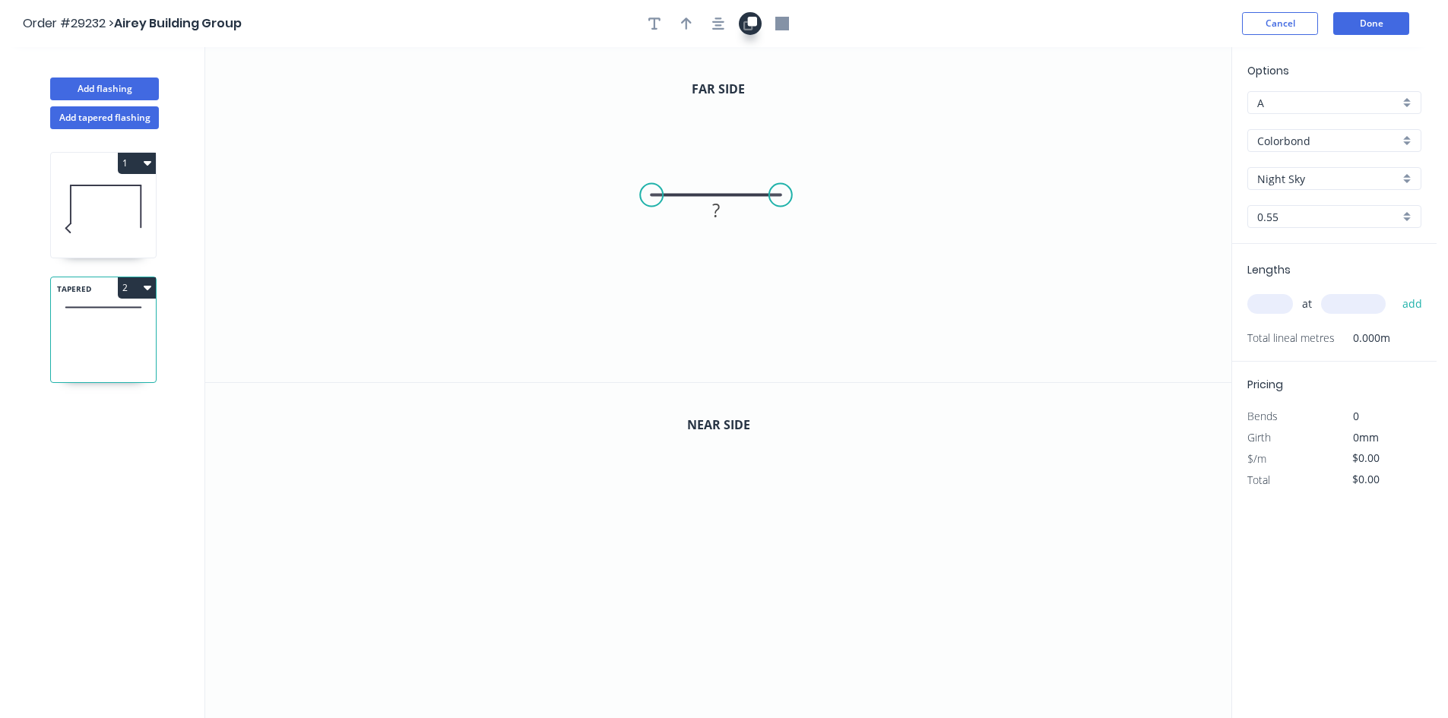
click at [748, 27] on icon "button" at bounding box center [750, 24] width 14 height 14
click at [727, 540] on rect at bounding box center [716, 547] width 30 height 21
click at [722, 216] on rect at bounding box center [716, 211] width 30 height 21
type input "$21.66"
click at [1283, 180] on input "Night Sky" at bounding box center [1328, 179] width 142 height 16
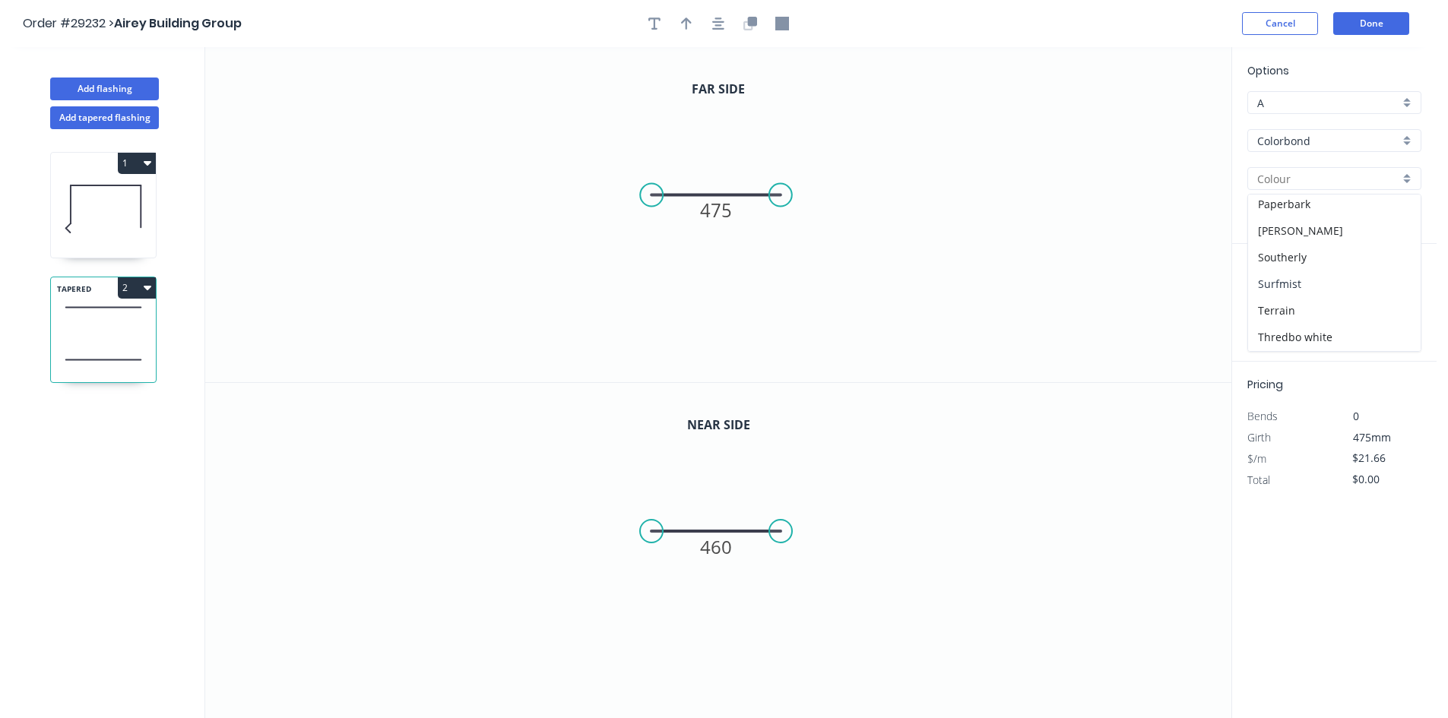
click at [1280, 284] on div "Surfmist" at bounding box center [1334, 284] width 172 height 27
type input "Surfmist"
click at [1278, 309] on input "text" at bounding box center [1270, 304] width 46 height 20
type input "1"
type input "2065"
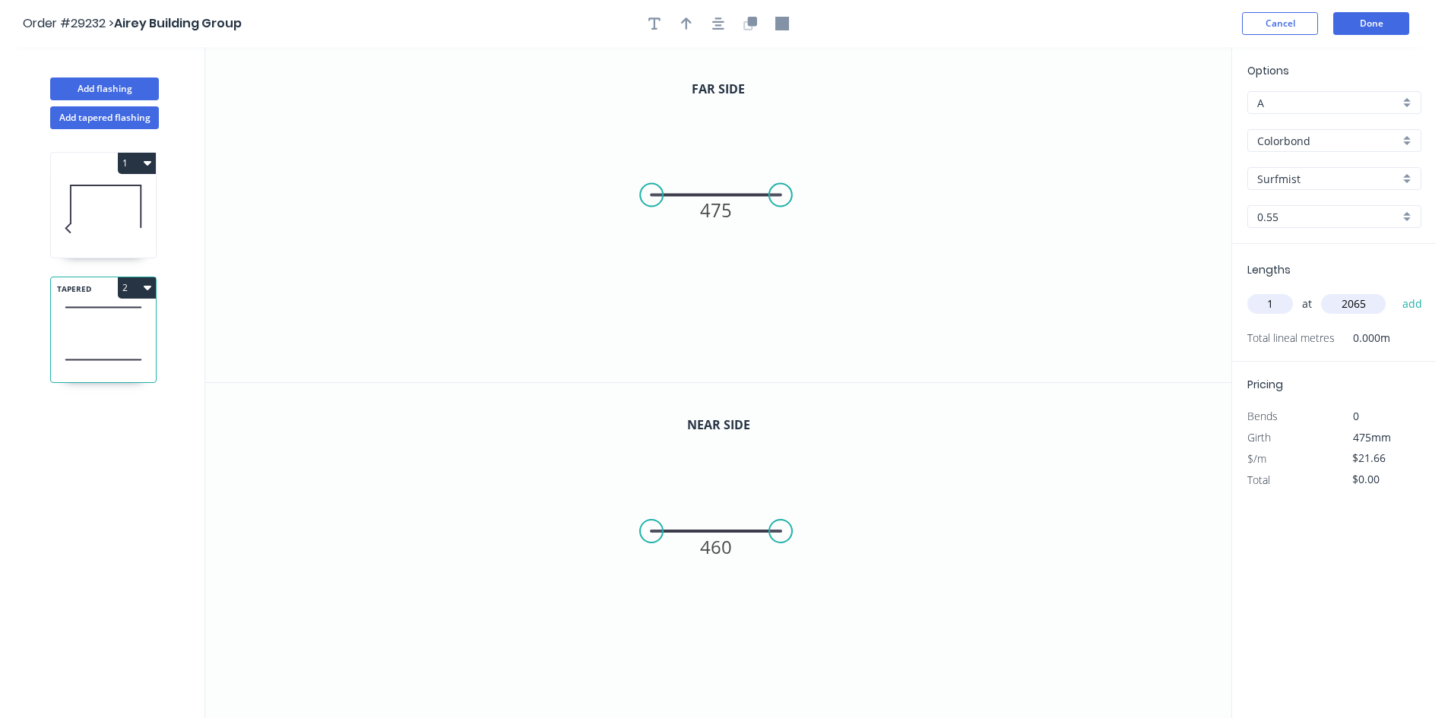
click at [1394, 291] on button "add" at bounding box center [1412, 304] width 36 height 26
drag, startPoint x: 144, startPoint y: 290, endPoint x: 130, endPoint y: 300, distance: 17.9
click at [144, 290] on icon "button" at bounding box center [148, 287] width 8 height 12
drag, startPoint x: 71, startPoint y: 331, endPoint x: 197, endPoint y: 356, distance: 127.9
click at [71, 330] on div "Duplicate" at bounding box center [83, 326] width 117 height 22
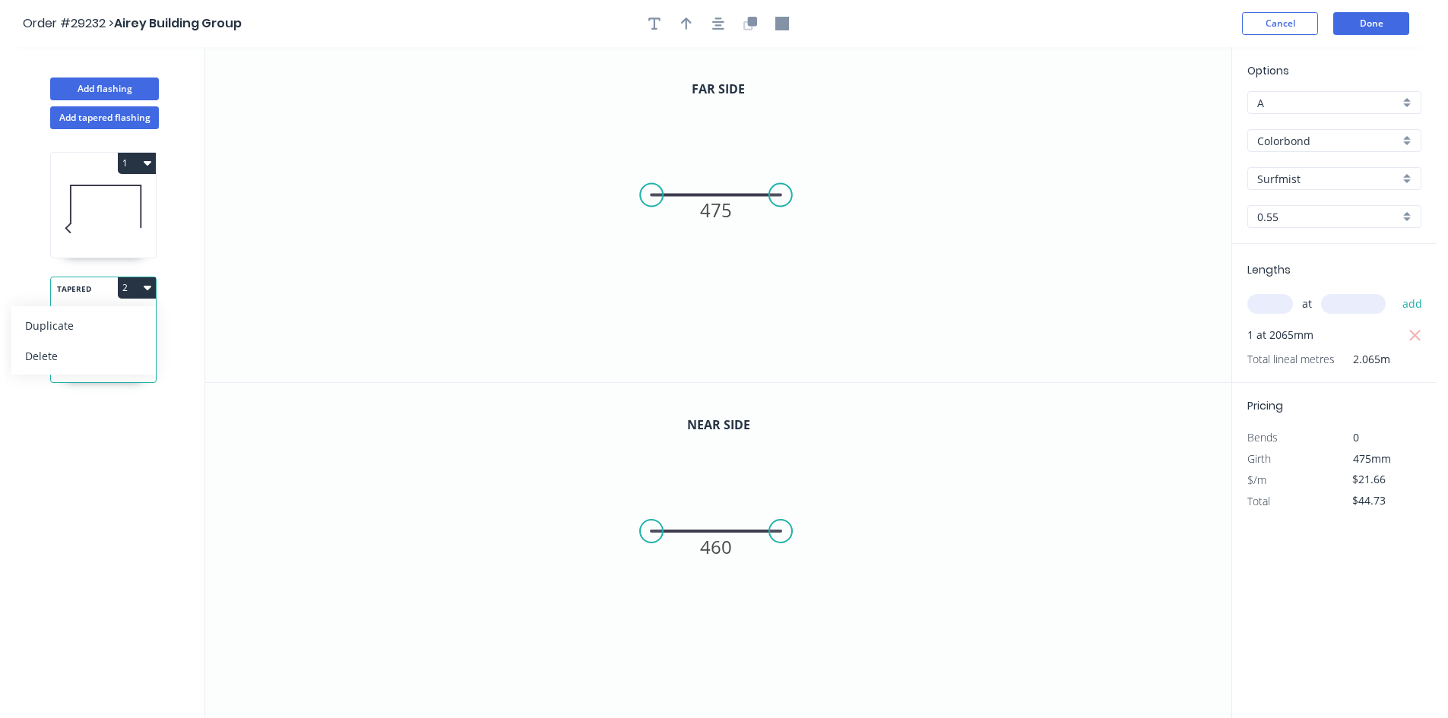
type input "$0.00"
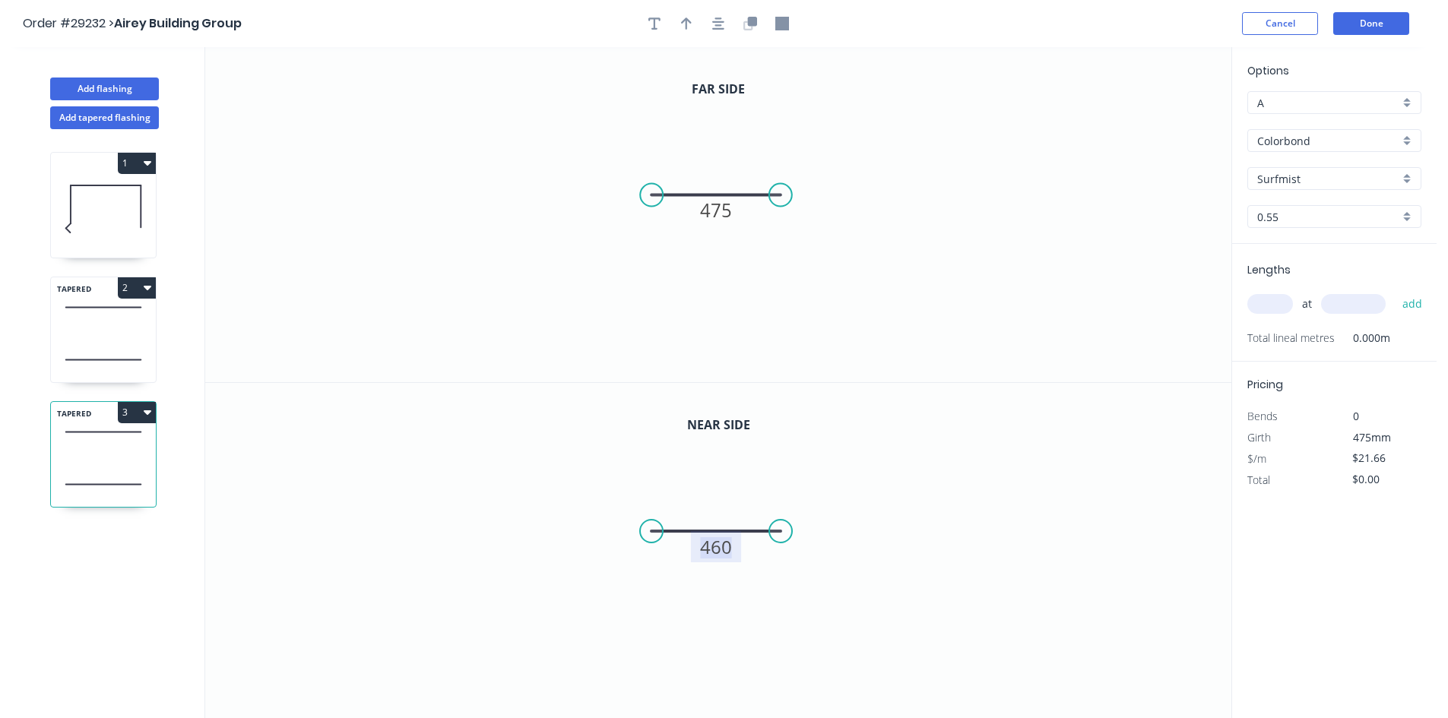
click at [722, 552] on tspan "460" at bounding box center [716, 546] width 32 height 25
click at [730, 210] on tspan "475" at bounding box center [716, 210] width 32 height 25
click at [1258, 302] on input "text" at bounding box center [1270, 304] width 46 height 20
type input "1"
type input "1740"
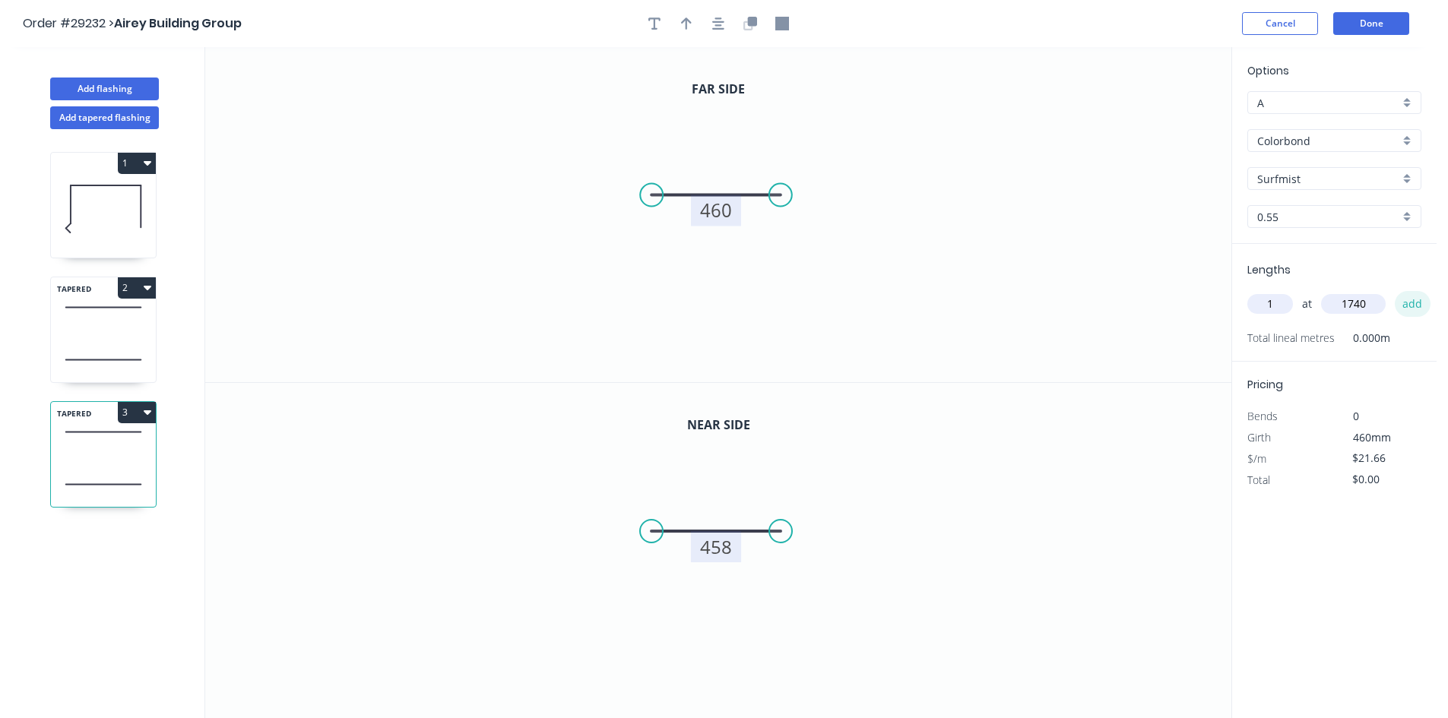
click at [1405, 307] on button "add" at bounding box center [1412, 304] width 36 height 26
click at [124, 413] on button "3" at bounding box center [137, 412] width 38 height 21
click at [87, 445] on div "Duplicate" at bounding box center [83, 450] width 117 height 22
type input "$0.00"
click at [727, 543] on tspan "458" at bounding box center [716, 546] width 32 height 25
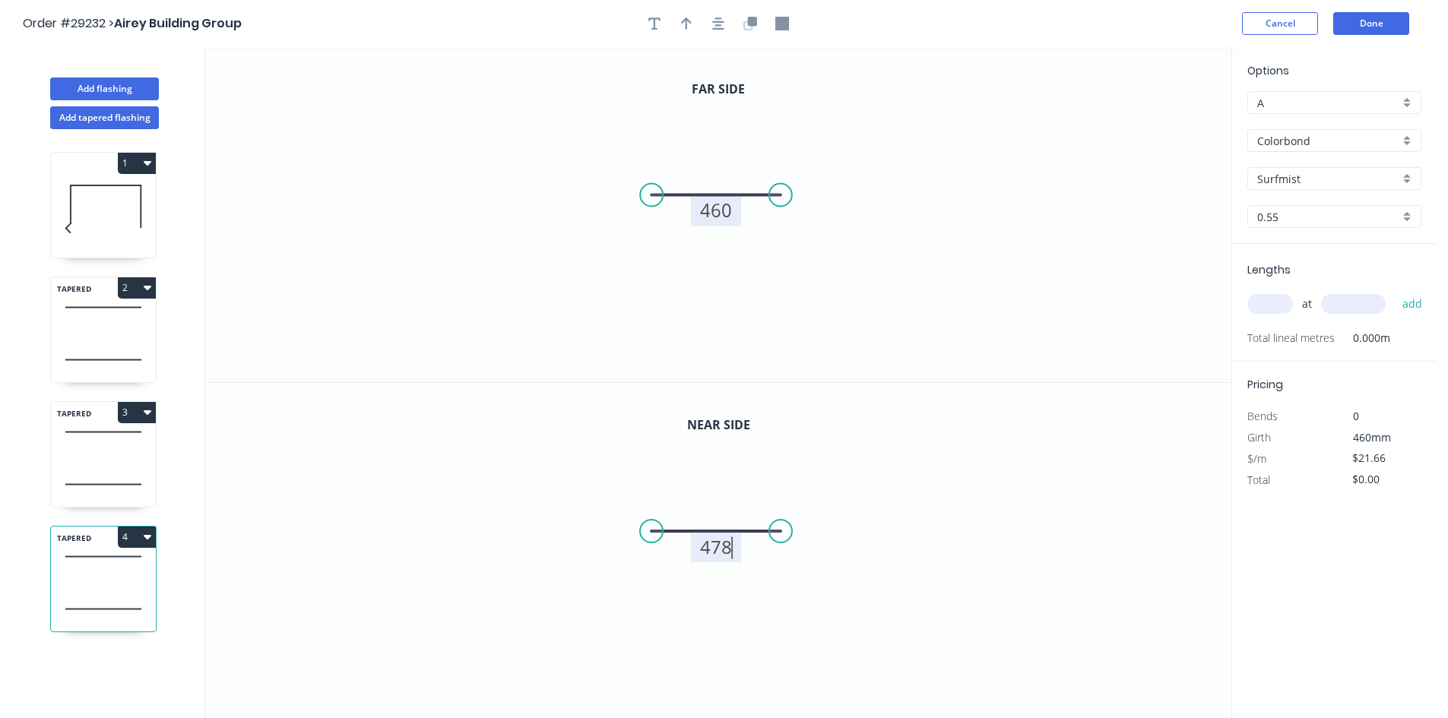
click at [714, 210] on tspan "460" at bounding box center [716, 210] width 32 height 25
click at [1260, 300] on input "text" at bounding box center [1270, 304] width 46 height 20
type input "1"
type input "2070"
click at [1394, 291] on button "add" at bounding box center [1412, 304] width 36 height 26
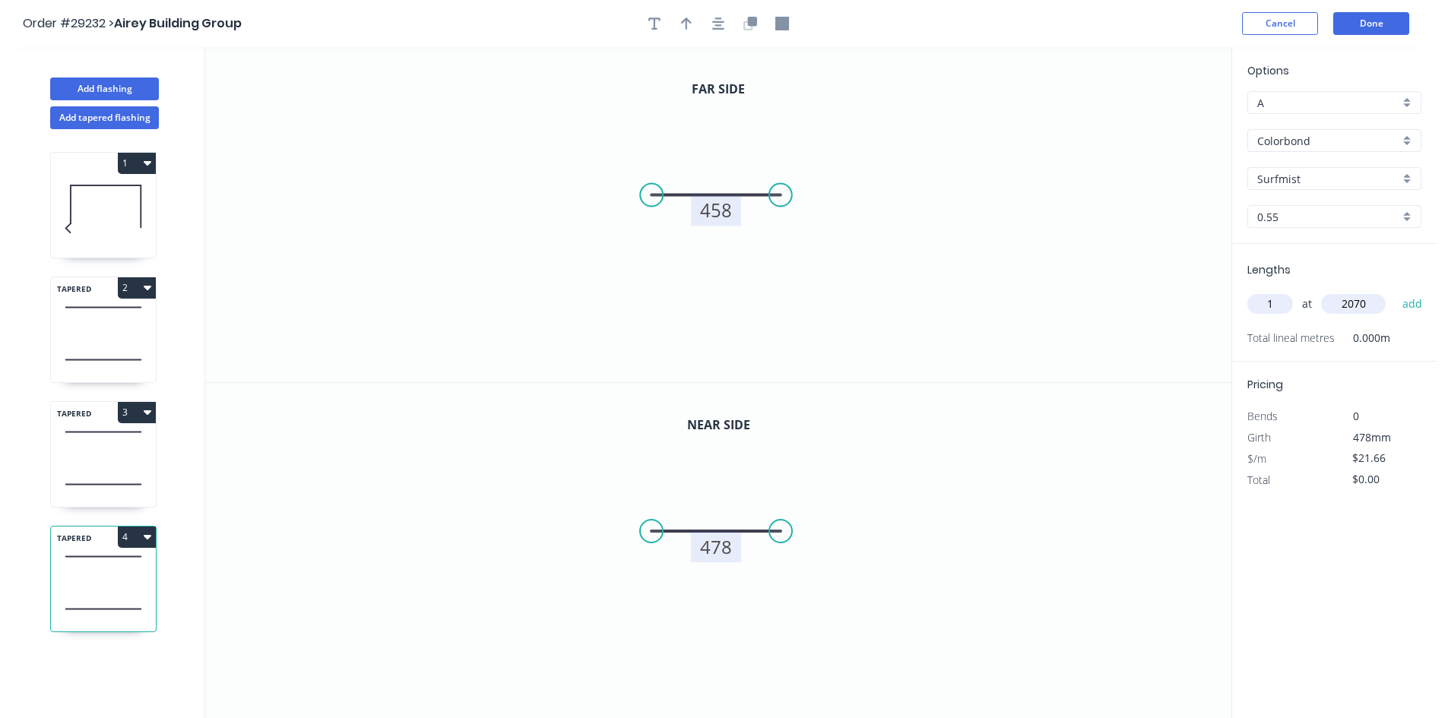
type input "$44.84"
click at [1342, 20] on button "Done" at bounding box center [1371, 23] width 76 height 23
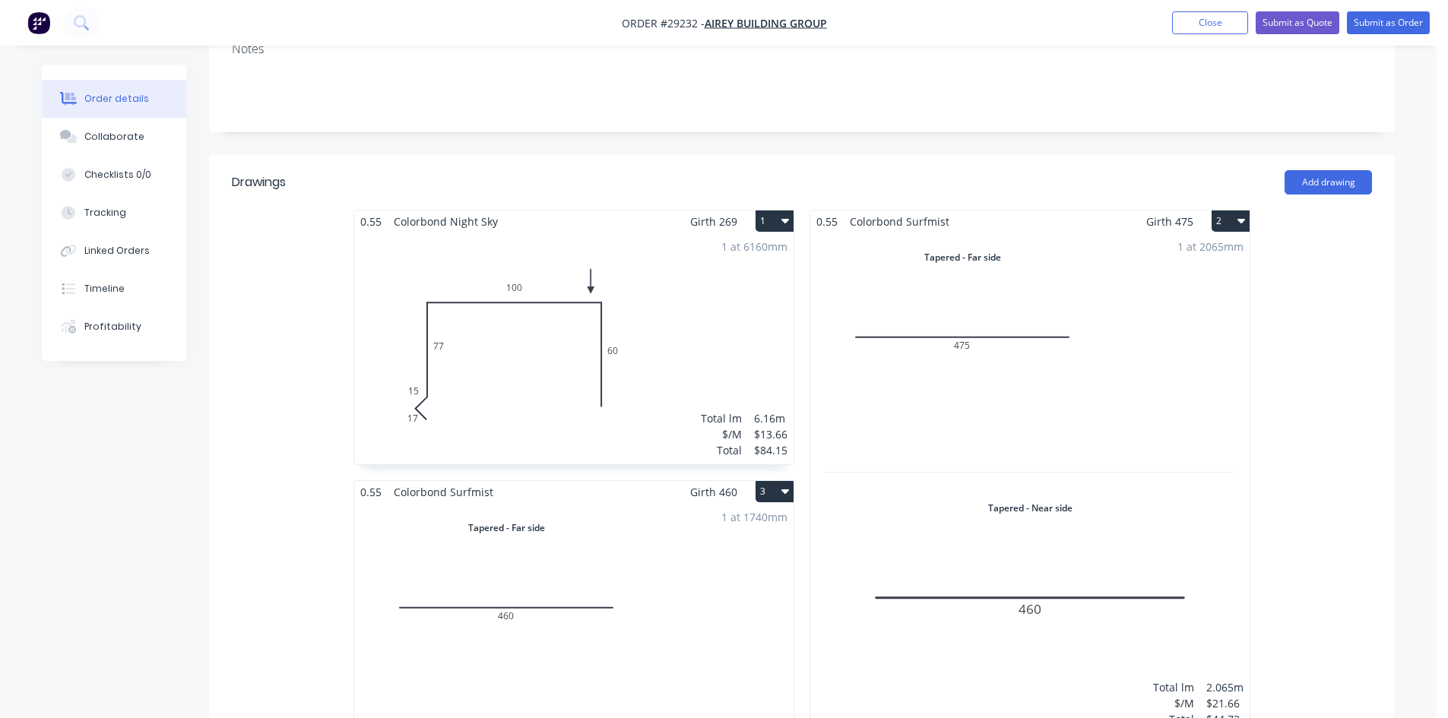
scroll to position [228, 0]
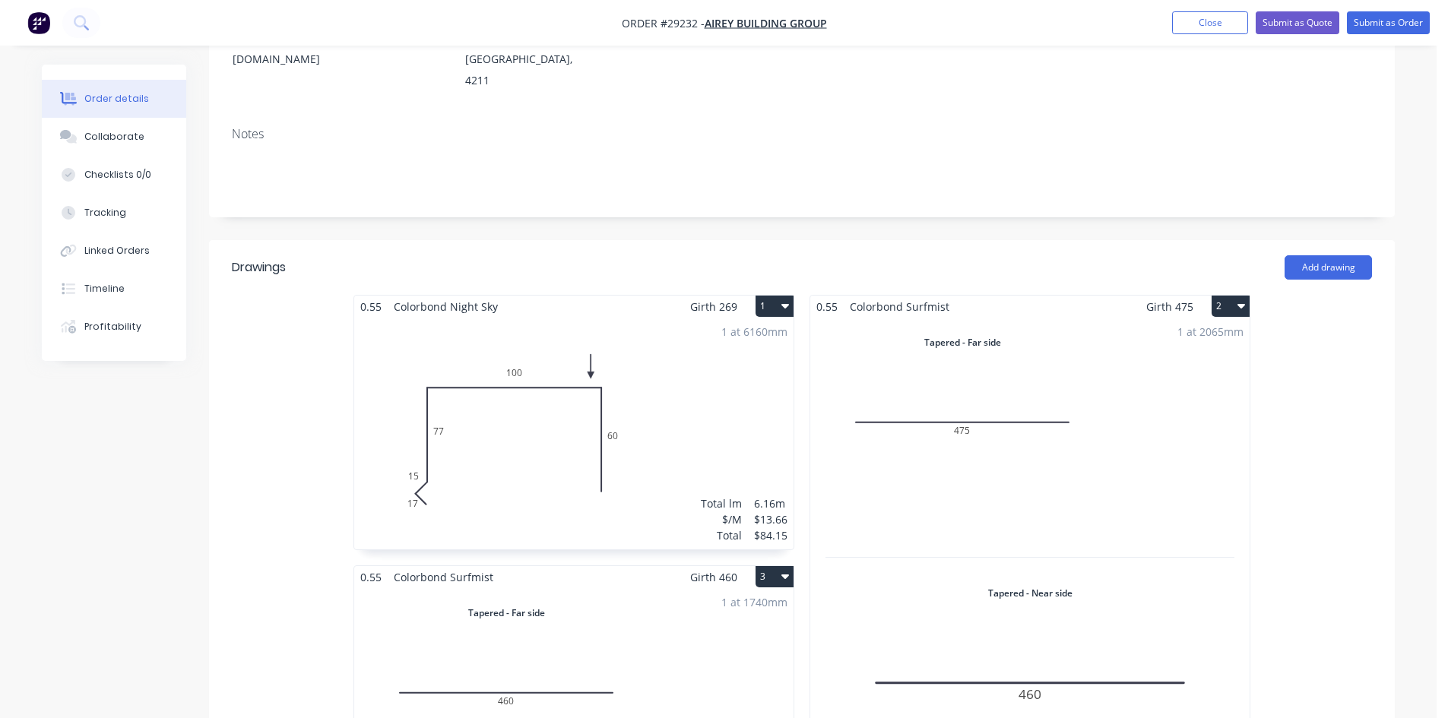
click at [1074, 335] on div "1 at 2065mm Total lm $/M Total 2.065m $21.66 $44.73" at bounding box center [1029, 568] width 439 height 501
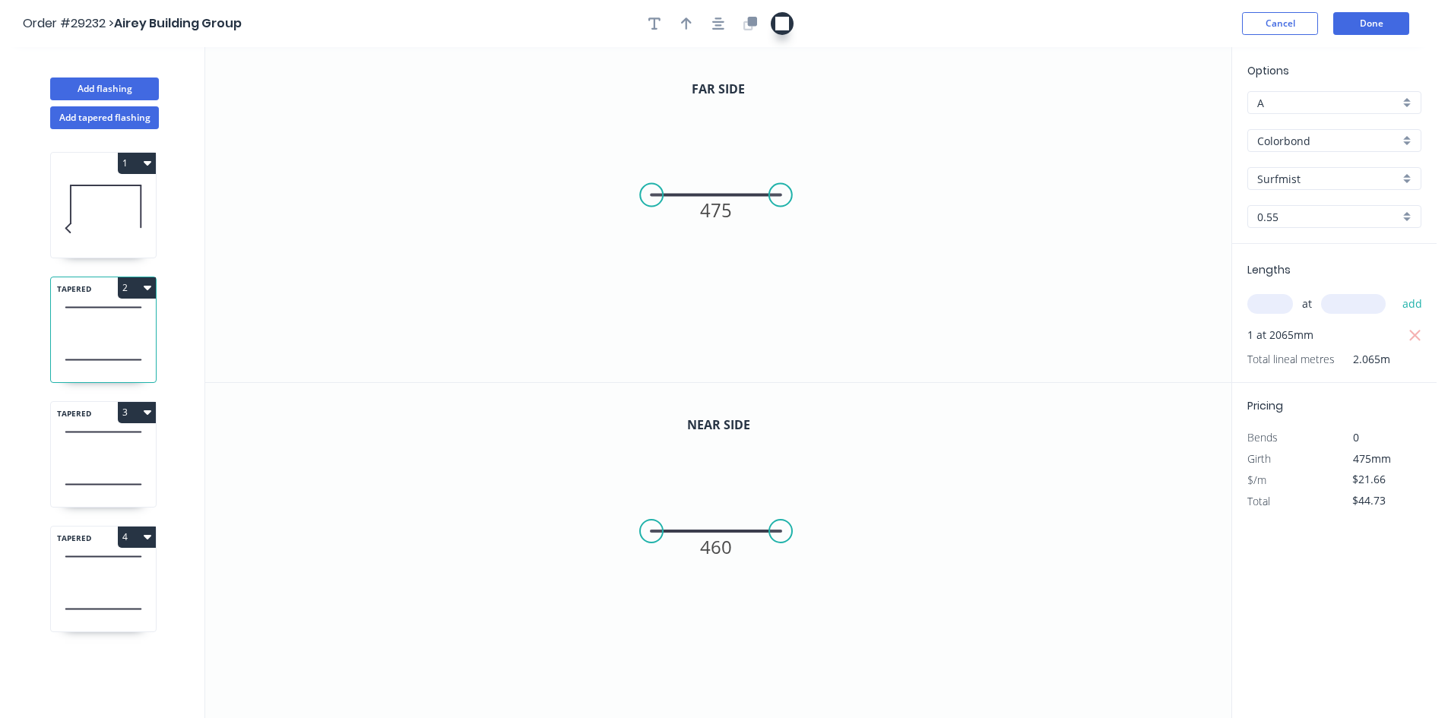
click at [776, 20] on icon "button" at bounding box center [782, 24] width 14 height 14
drag, startPoint x: 698, startPoint y: 163, endPoint x: 657, endPoint y: 188, distance: 48.7
click at [657, 188] on icon "0 475" at bounding box center [718, 214] width 1026 height 335
drag, startPoint x: 81, startPoint y: 440, endPoint x: 161, endPoint y: 426, distance: 81.7
click at [81, 441] on icon at bounding box center [103, 432] width 105 height 45
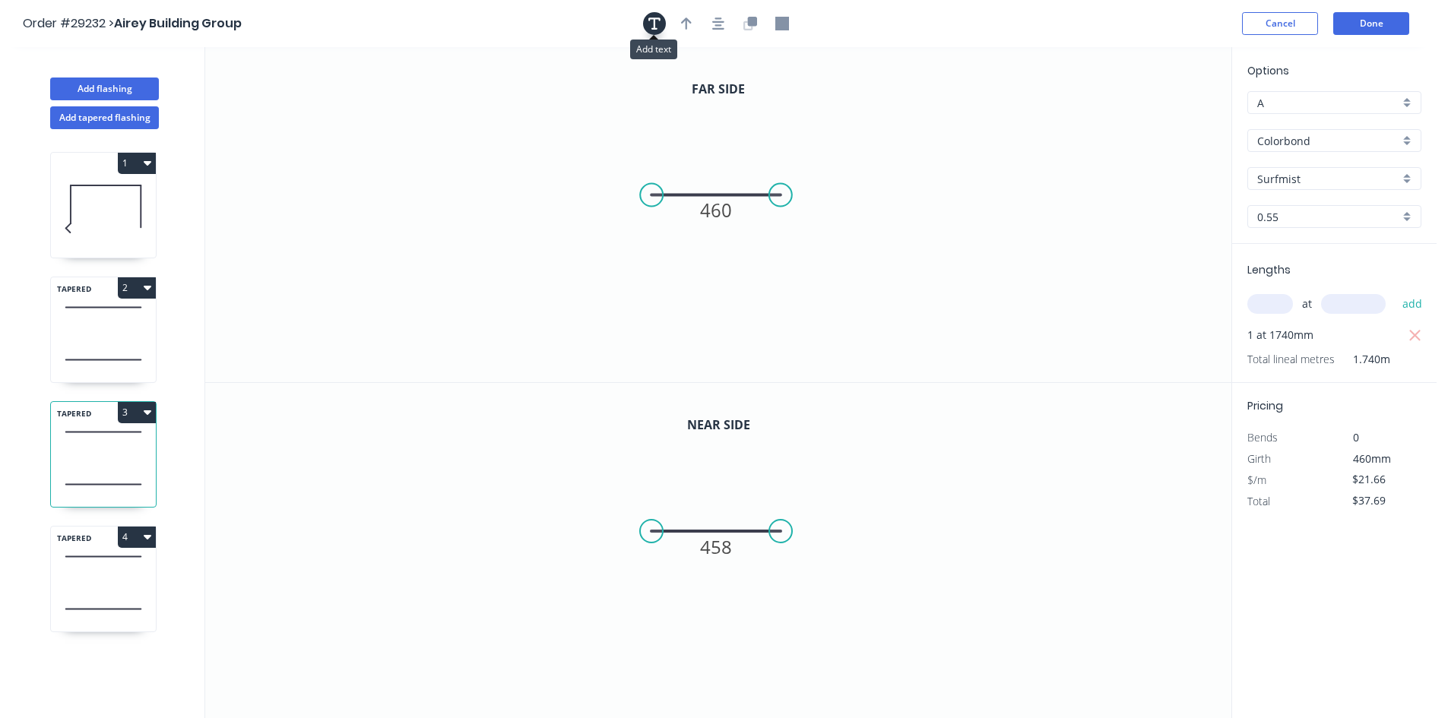
click at [652, 25] on icon "button" at bounding box center [654, 24] width 12 height 14
click at [785, 24] on icon "button" at bounding box center [782, 24] width 14 height 14
drag, startPoint x: 1155, startPoint y: 140, endPoint x: 657, endPoint y: 190, distance: 500.3
click at [657, 190] on icon "460" at bounding box center [718, 214] width 1026 height 335
click at [330, 105] on div "Delete" at bounding box center [364, 105] width 153 height 31
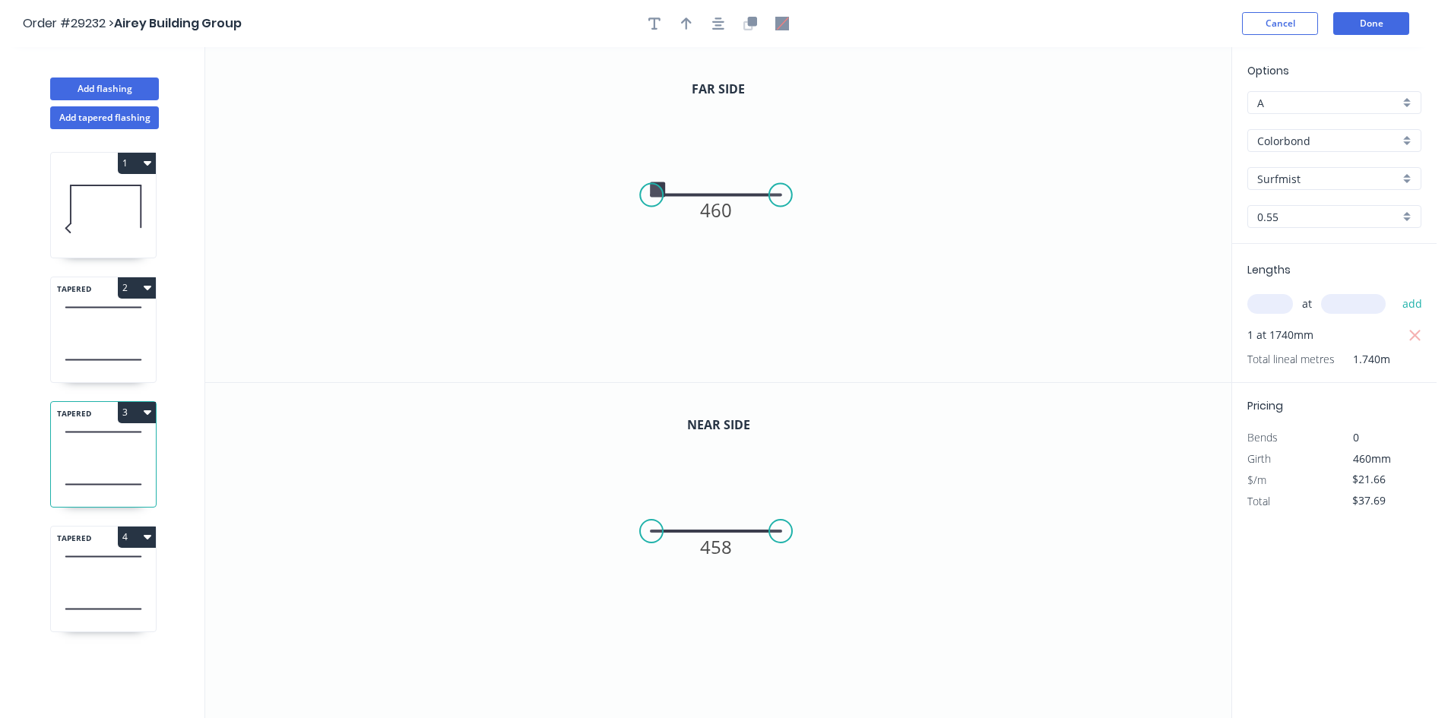
click at [112, 601] on icon at bounding box center [103, 609] width 105 height 45
type input "$44.84"
click at [782, 21] on icon "button" at bounding box center [782, 24] width 14 height 14
drag, startPoint x: 1156, startPoint y: 137, endPoint x: 658, endPoint y: 187, distance: 500.3
click at [658, 187] on icon "0 458" at bounding box center [718, 214] width 1026 height 335
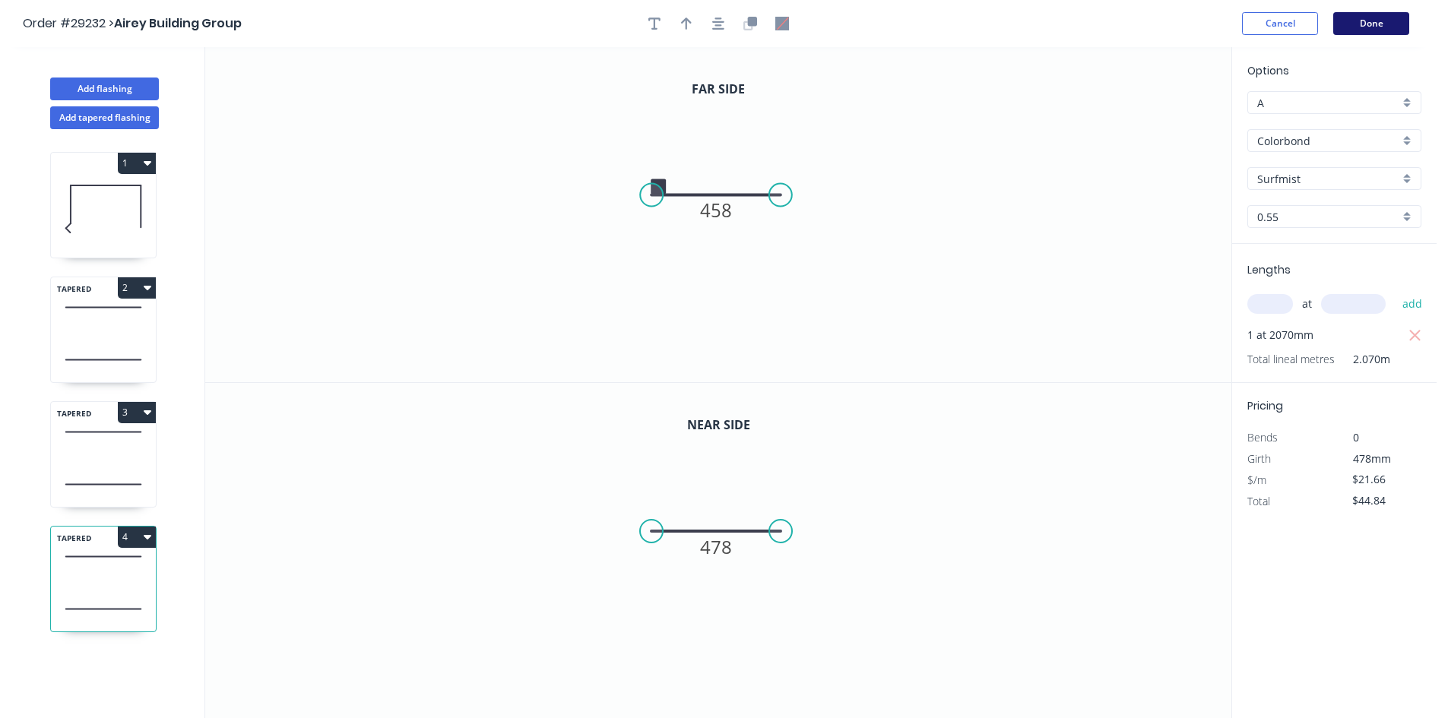
click at [1349, 15] on button "Done" at bounding box center [1371, 23] width 76 height 23
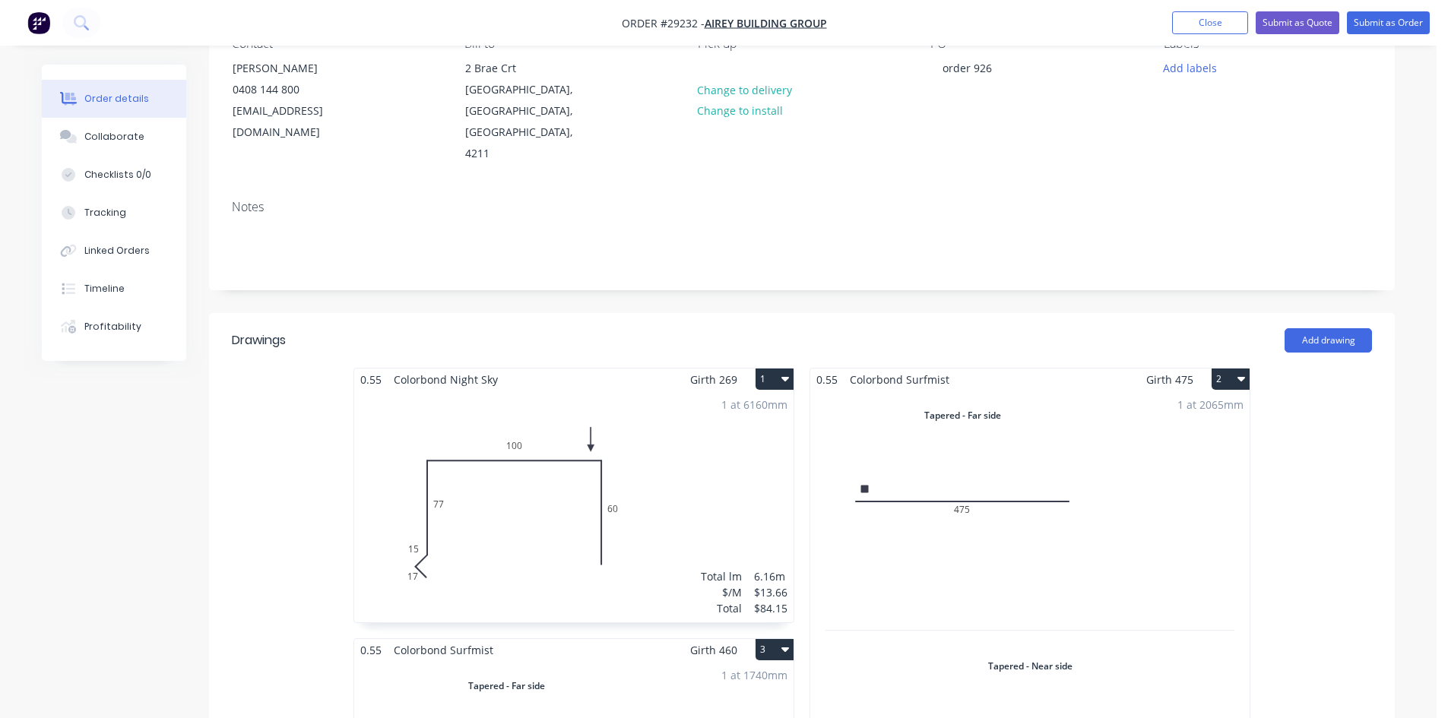
scroll to position [152, 0]
drag, startPoint x: 99, startPoint y: 131, endPoint x: 167, endPoint y: 136, distance: 68.6
click at [100, 131] on div "Collaborate" at bounding box center [114, 137] width 60 height 14
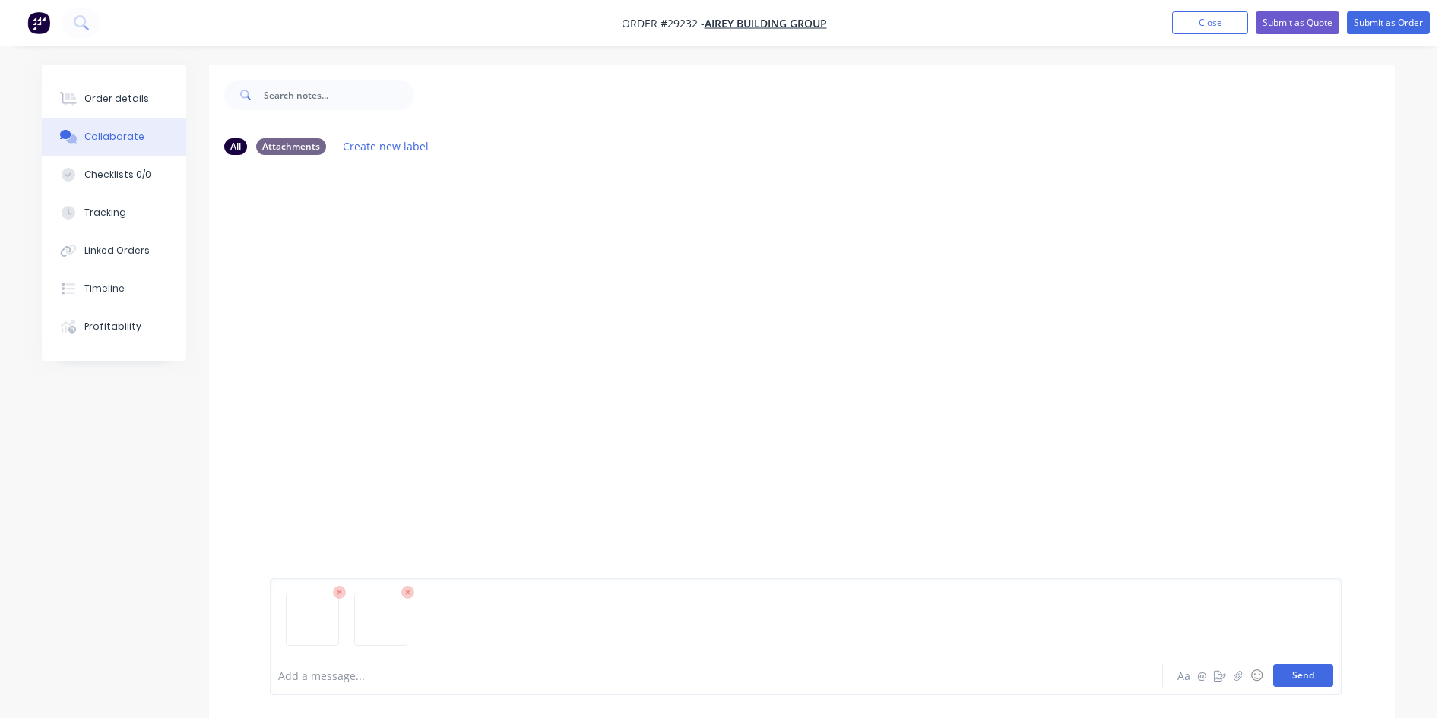
click at [1308, 678] on button "Send" at bounding box center [1303, 675] width 60 height 23
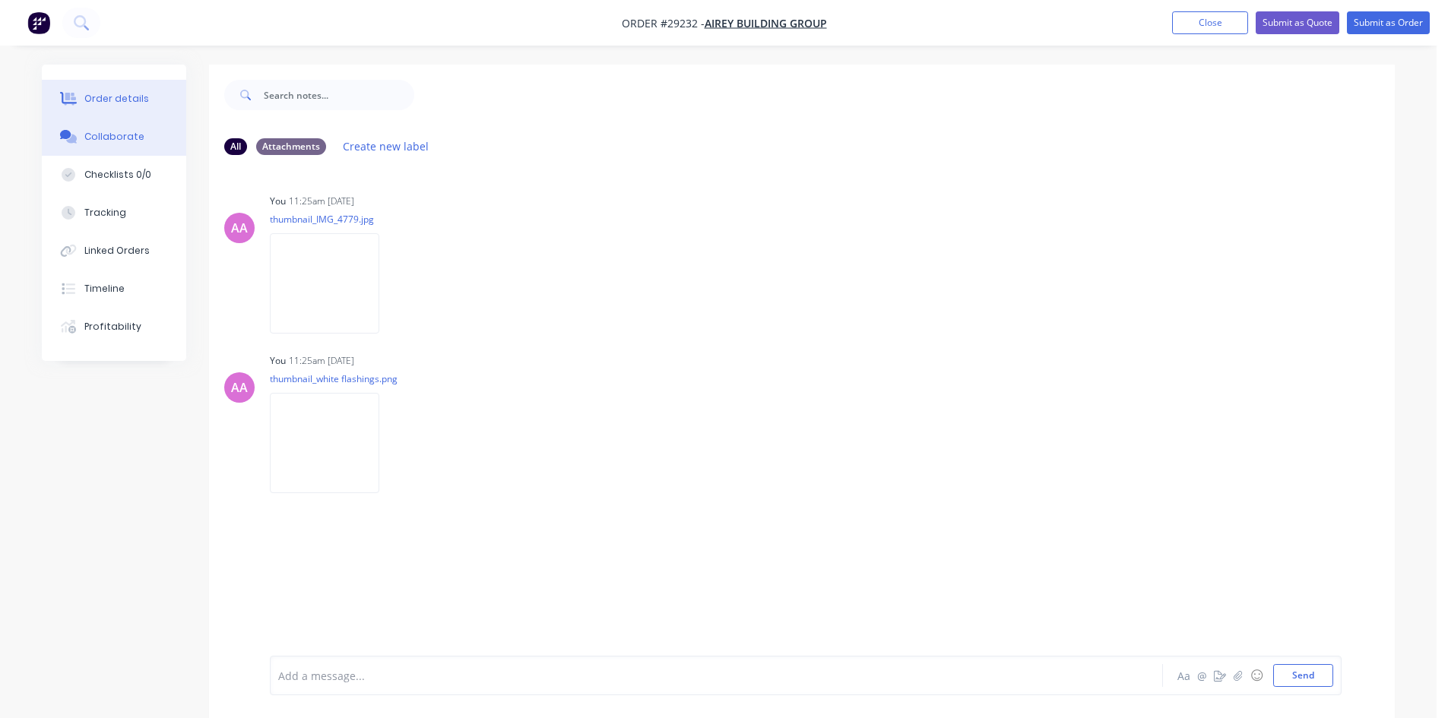
click at [133, 97] on div "Order details" at bounding box center [116, 99] width 65 height 14
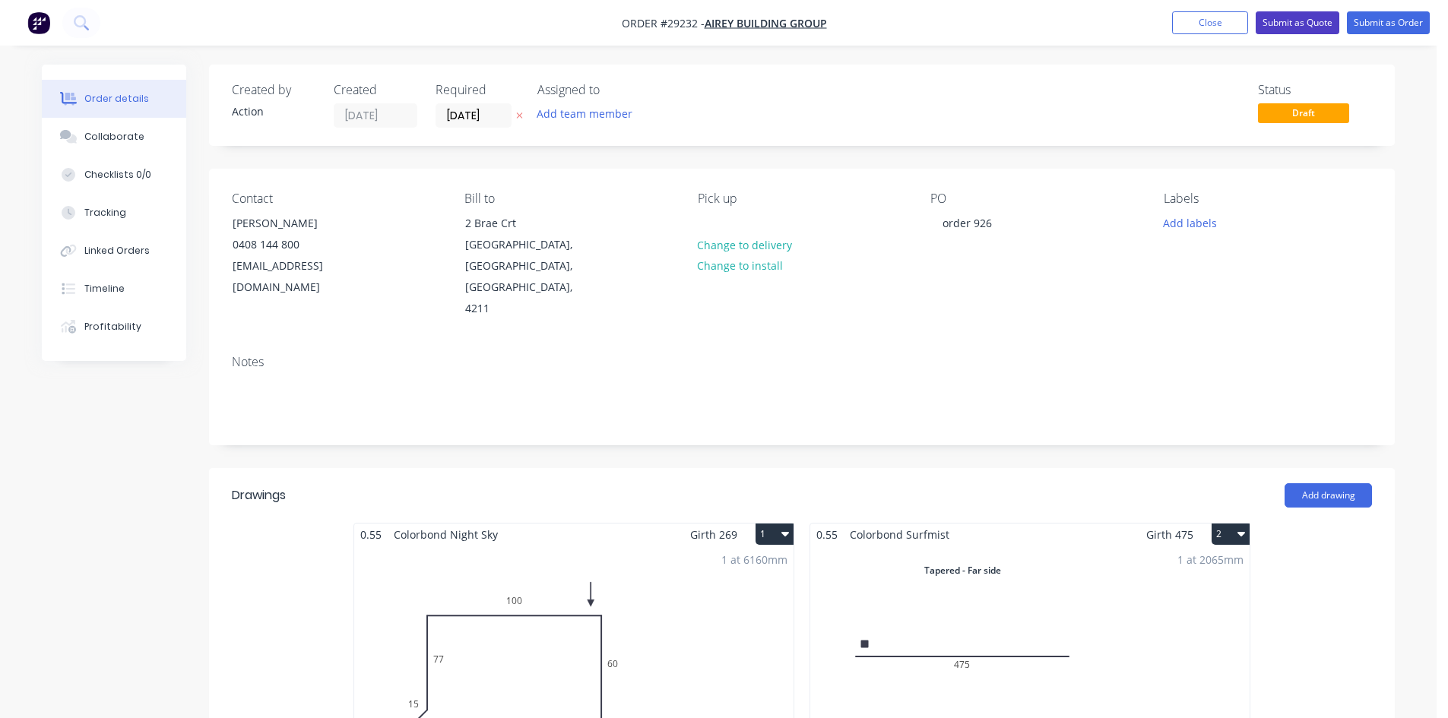
click at [1291, 21] on button "Submit as Quote" at bounding box center [1297, 22] width 84 height 23
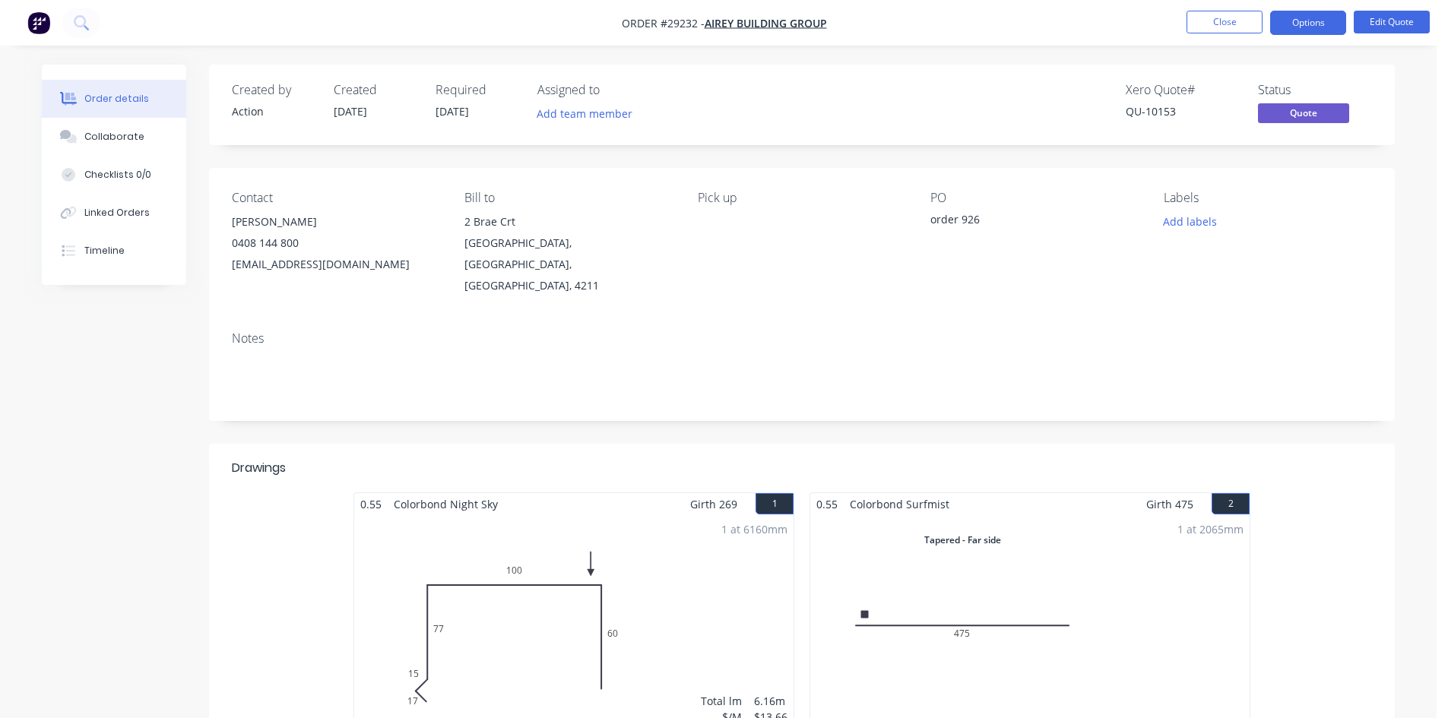
click at [1306, 32] on button "Options" at bounding box center [1308, 23] width 76 height 24
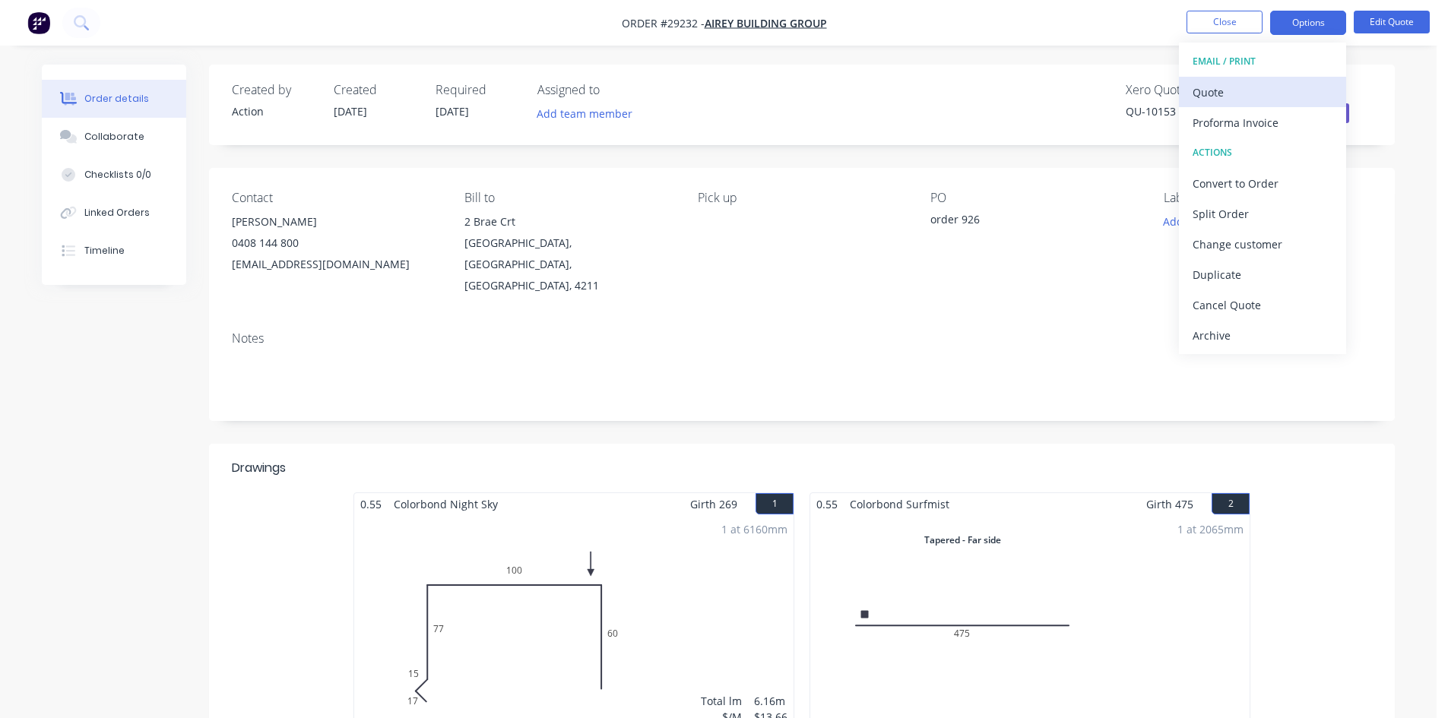
click at [1208, 78] on button "Quote" at bounding box center [1262, 92] width 167 height 30
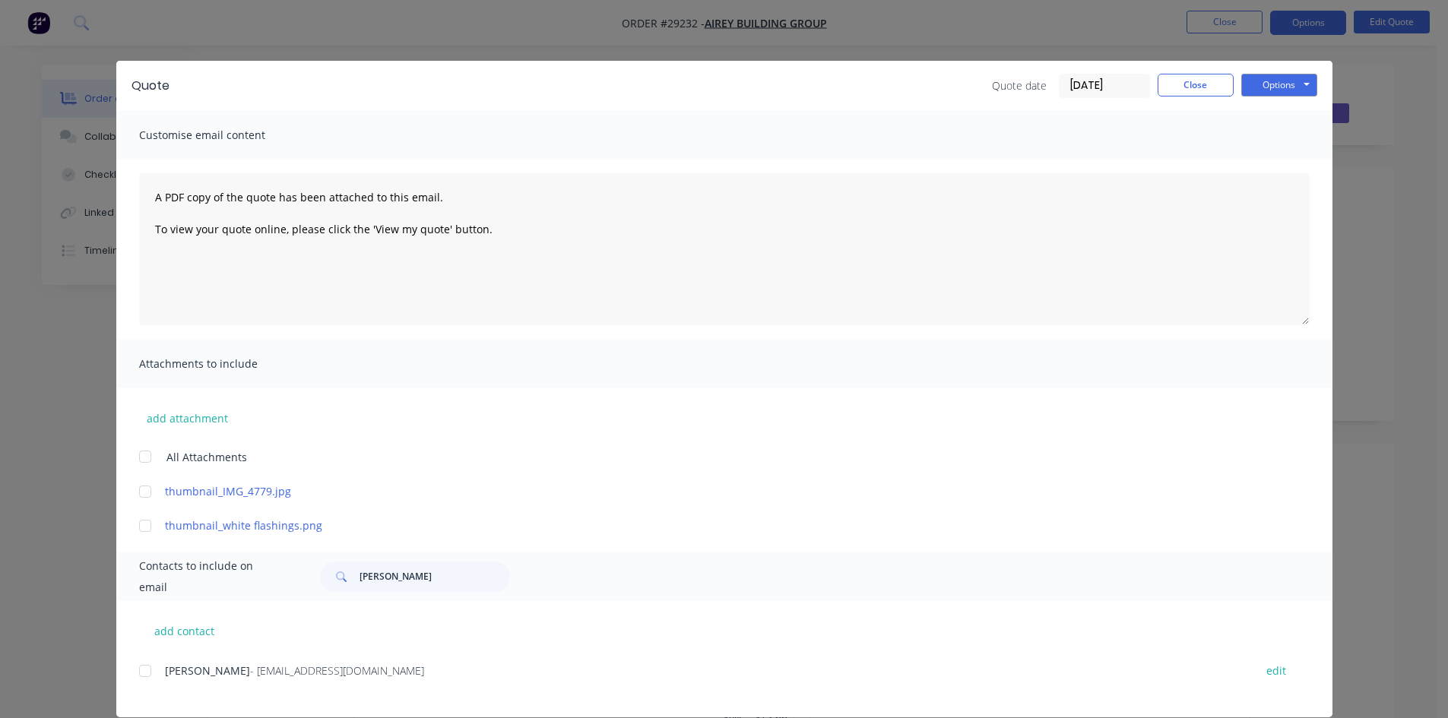
click at [143, 668] on div at bounding box center [145, 671] width 30 height 30
click at [1263, 78] on button "Options" at bounding box center [1279, 85] width 76 height 23
click at [1250, 166] on button "Email" at bounding box center [1289, 162] width 97 height 25
click at [1172, 81] on button "Close" at bounding box center [1195, 85] width 76 height 23
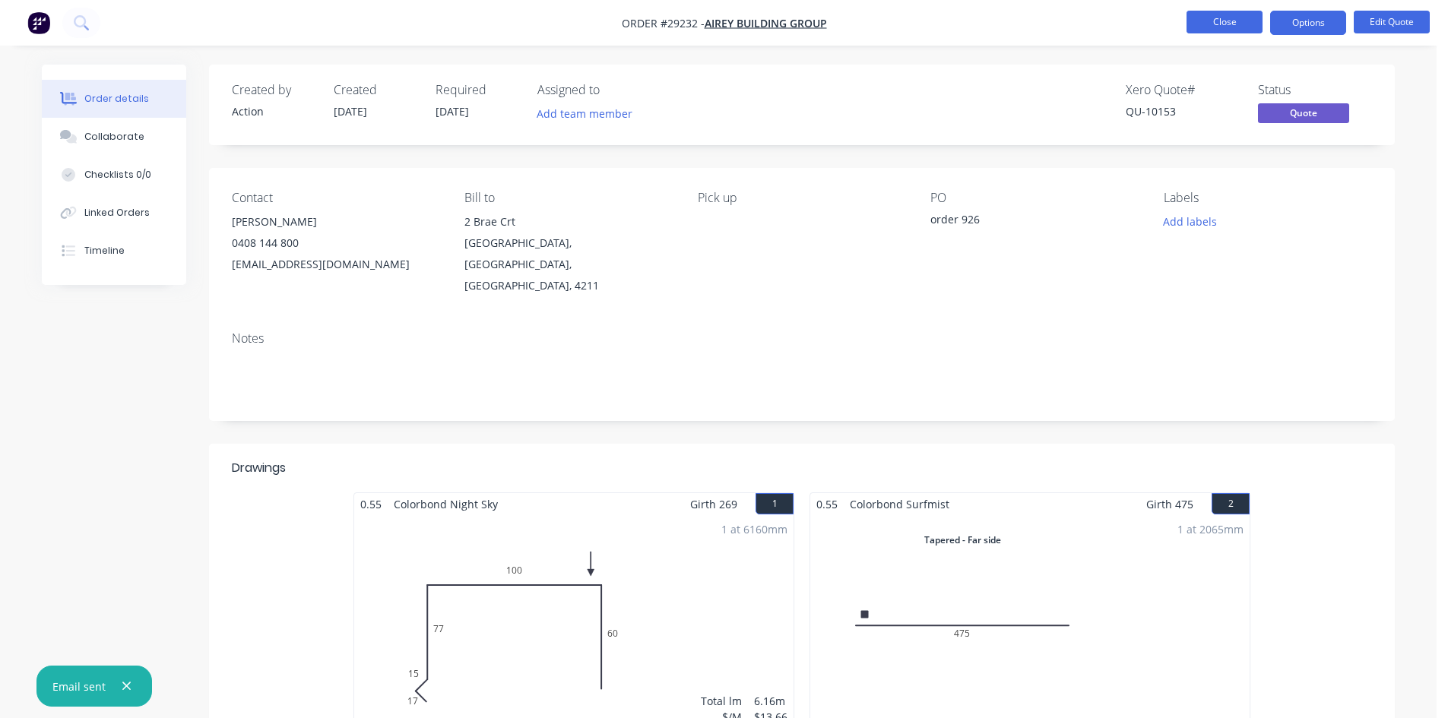
click at [1219, 28] on button "Close" at bounding box center [1224, 22] width 76 height 23
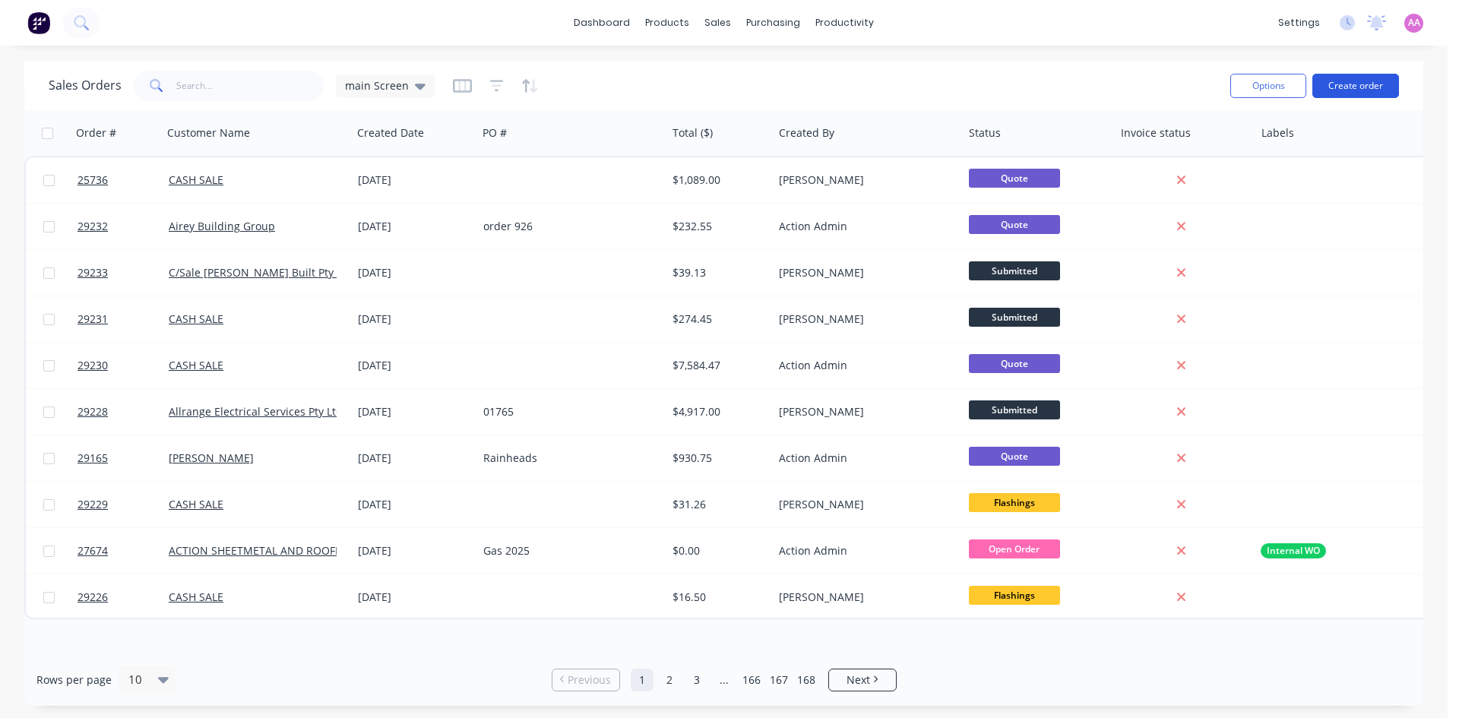
click at [1356, 84] on button "Create order" at bounding box center [1355, 86] width 87 height 24
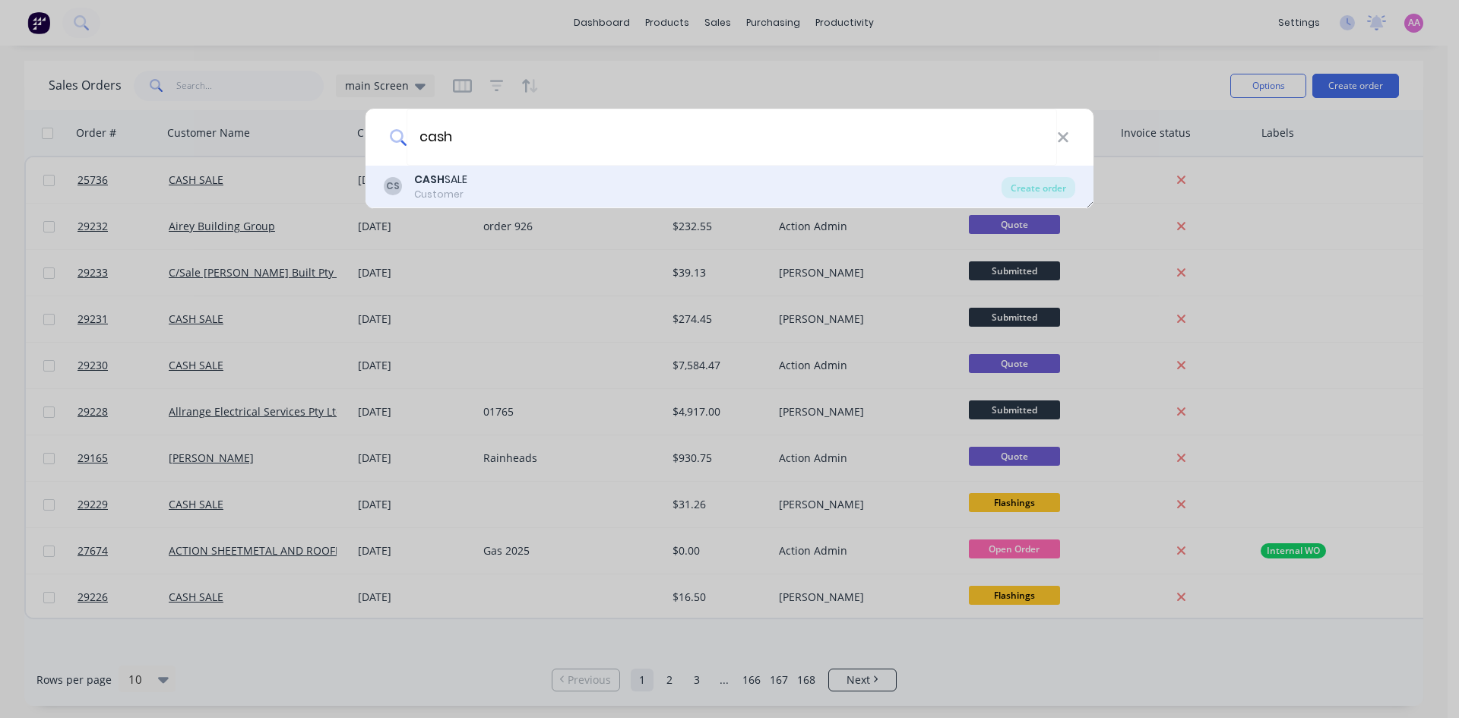
type input "cash"
click at [450, 172] on div "CASH SALE" at bounding box center [440, 180] width 53 height 16
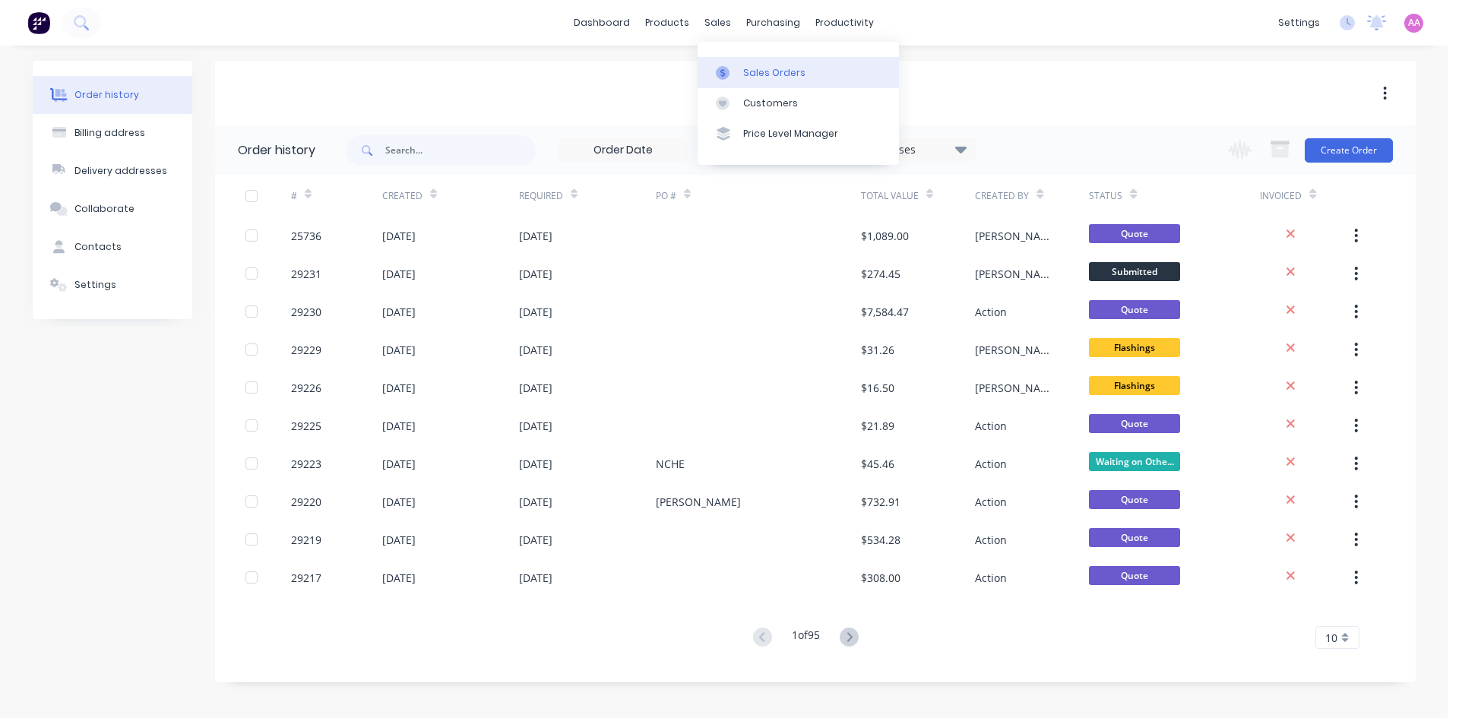
click at [767, 78] on div "Sales Orders" at bounding box center [774, 73] width 62 height 14
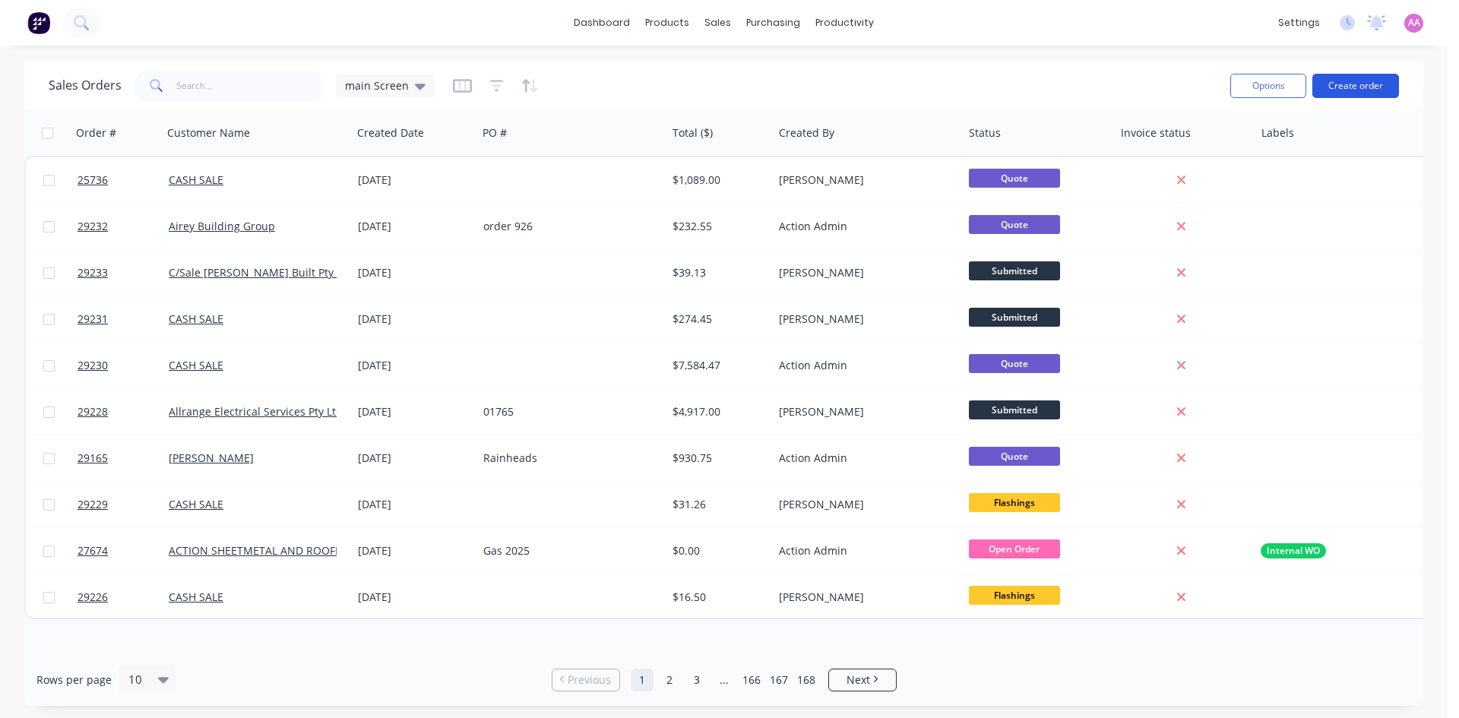
click at [1363, 84] on button "Create order" at bounding box center [1355, 86] width 87 height 24
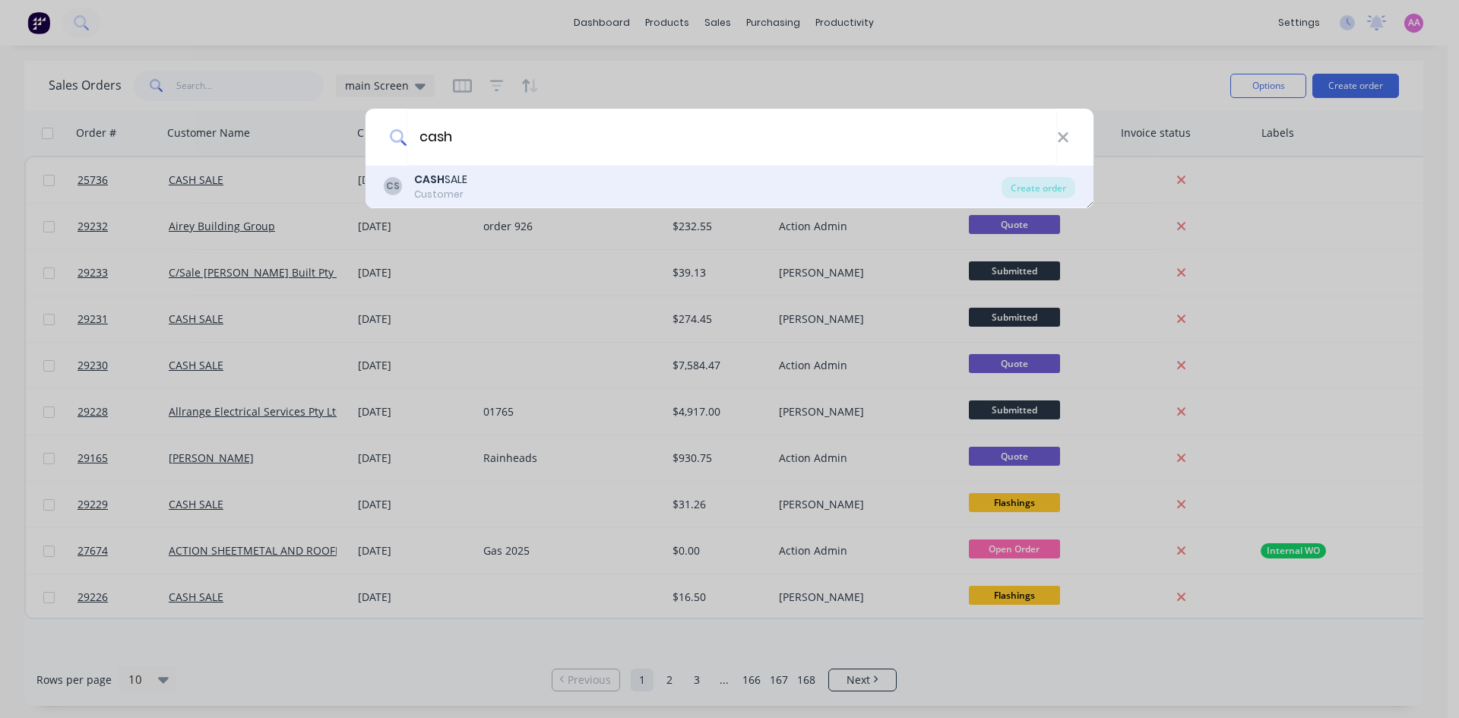
type input "cash"
click at [524, 185] on div "CS CASH SALE Customer" at bounding box center [693, 187] width 618 height 30
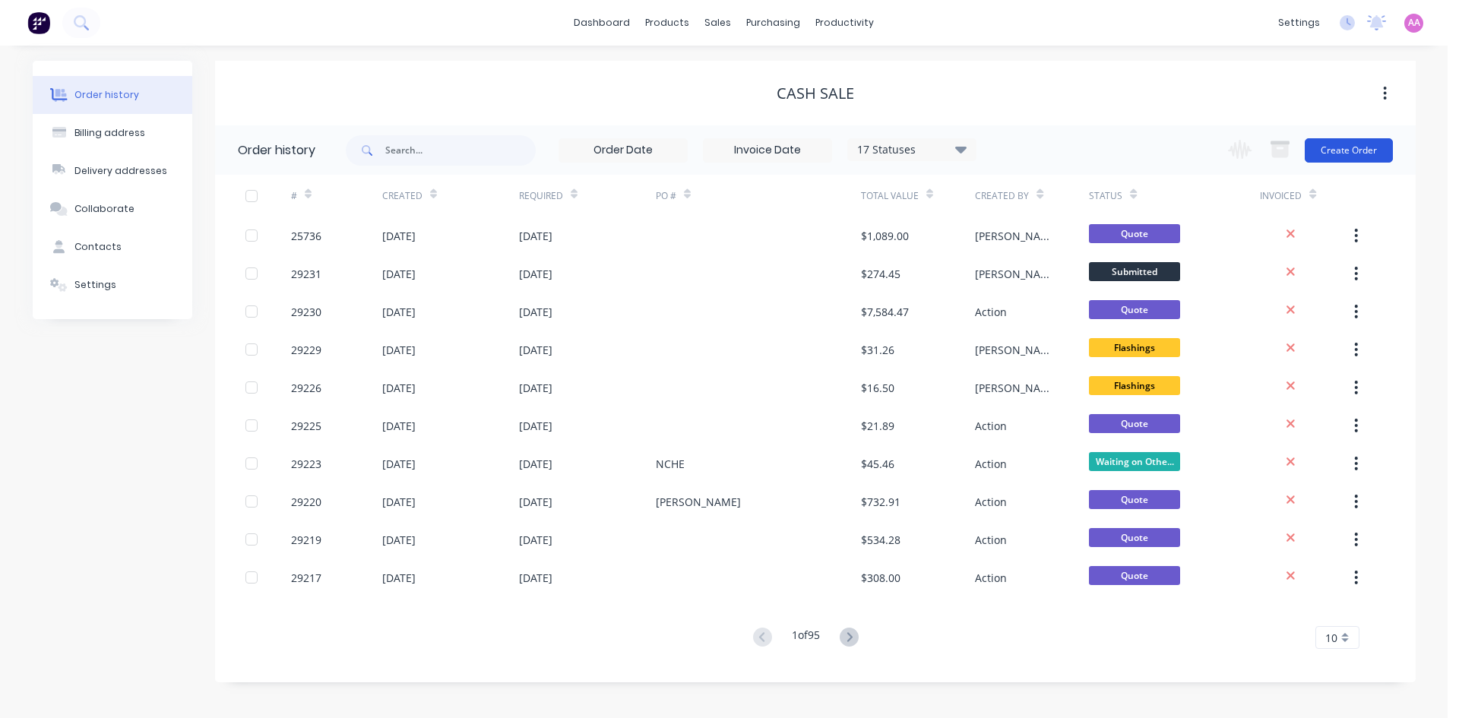
click at [1375, 141] on button "Create Order" at bounding box center [1349, 150] width 88 height 24
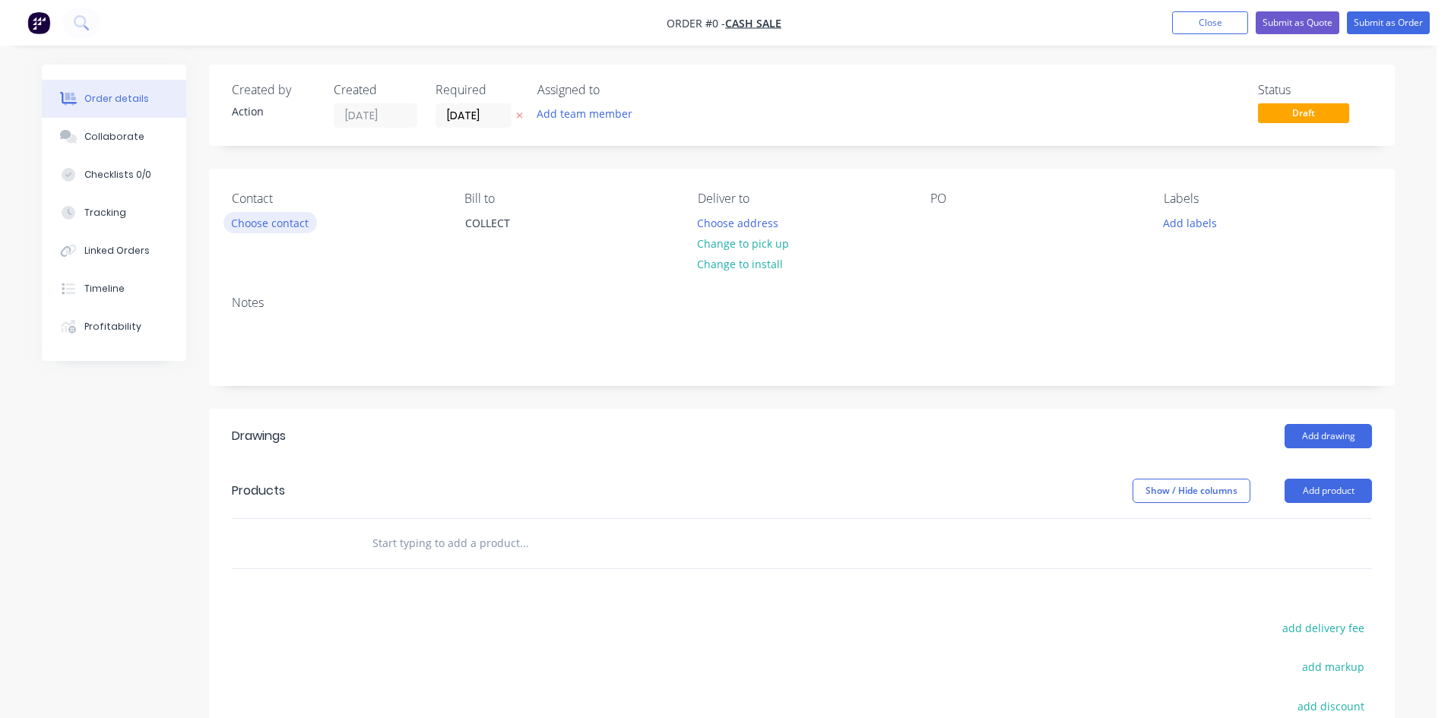
click at [280, 222] on button "Choose contact" at bounding box center [269, 222] width 93 height 21
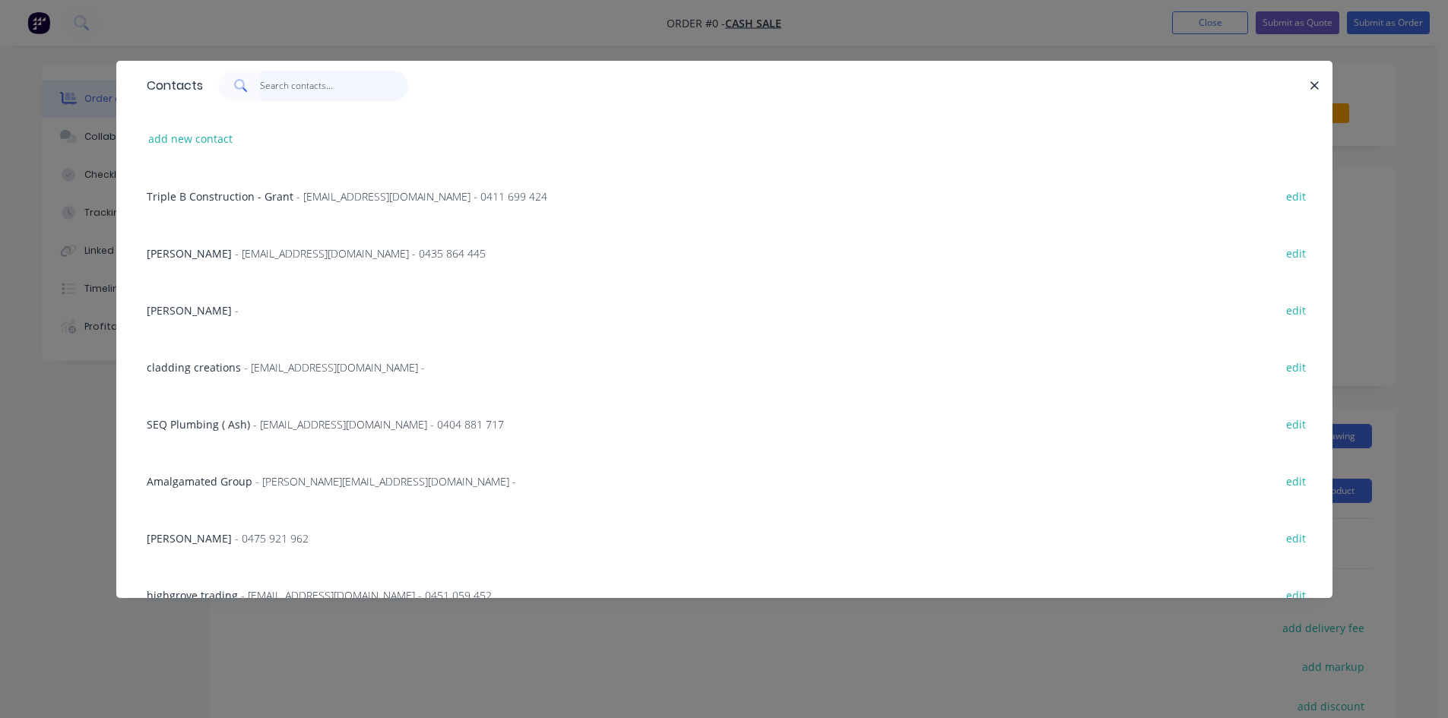
click at [278, 99] on input "text" at bounding box center [334, 86] width 148 height 30
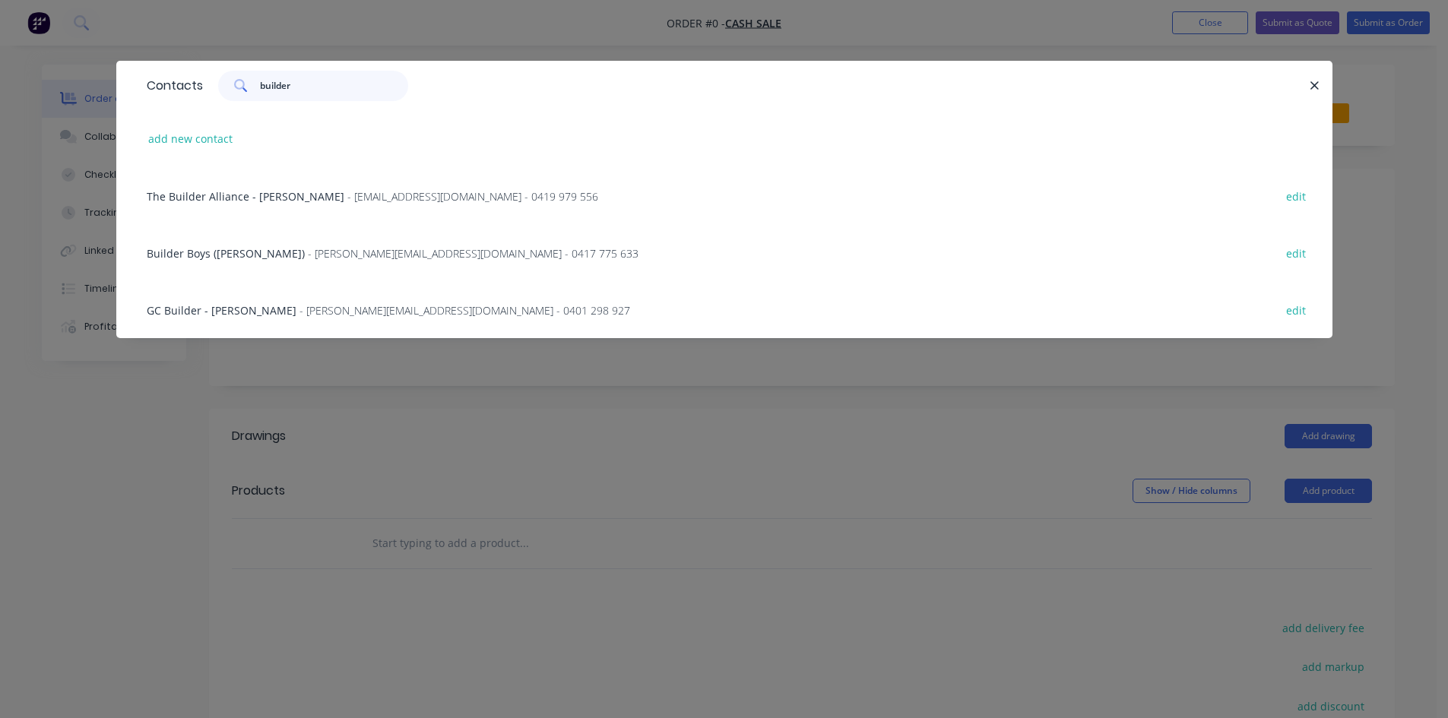
type input "builder"
click at [319, 252] on span "- ian@builderboyspl.com.au - 0417 775 633" at bounding box center [473, 253] width 331 height 14
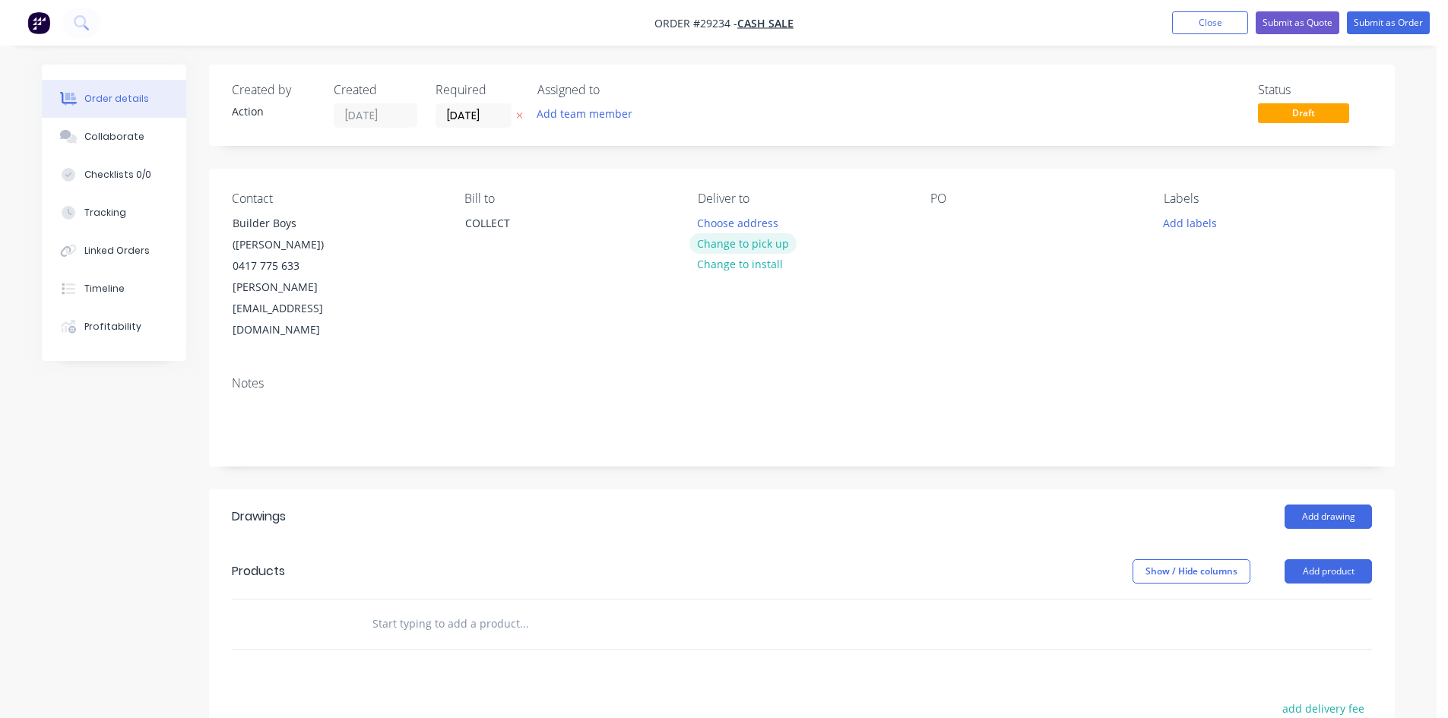
click at [737, 239] on button "Change to pick up" at bounding box center [743, 243] width 108 height 21
click at [1316, 559] on button "Add product" at bounding box center [1327, 571] width 87 height 24
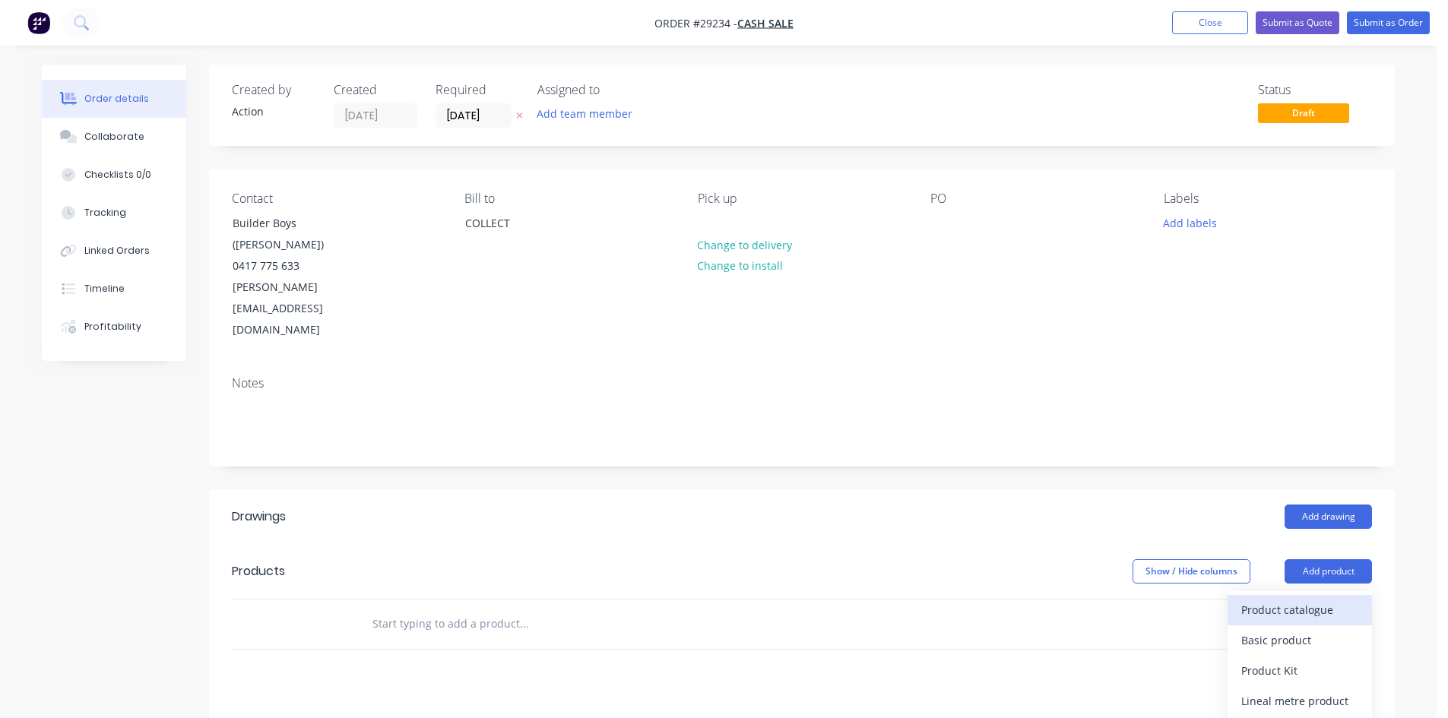
click at [1313, 599] on div "Product catalogue" at bounding box center [1299, 610] width 117 height 22
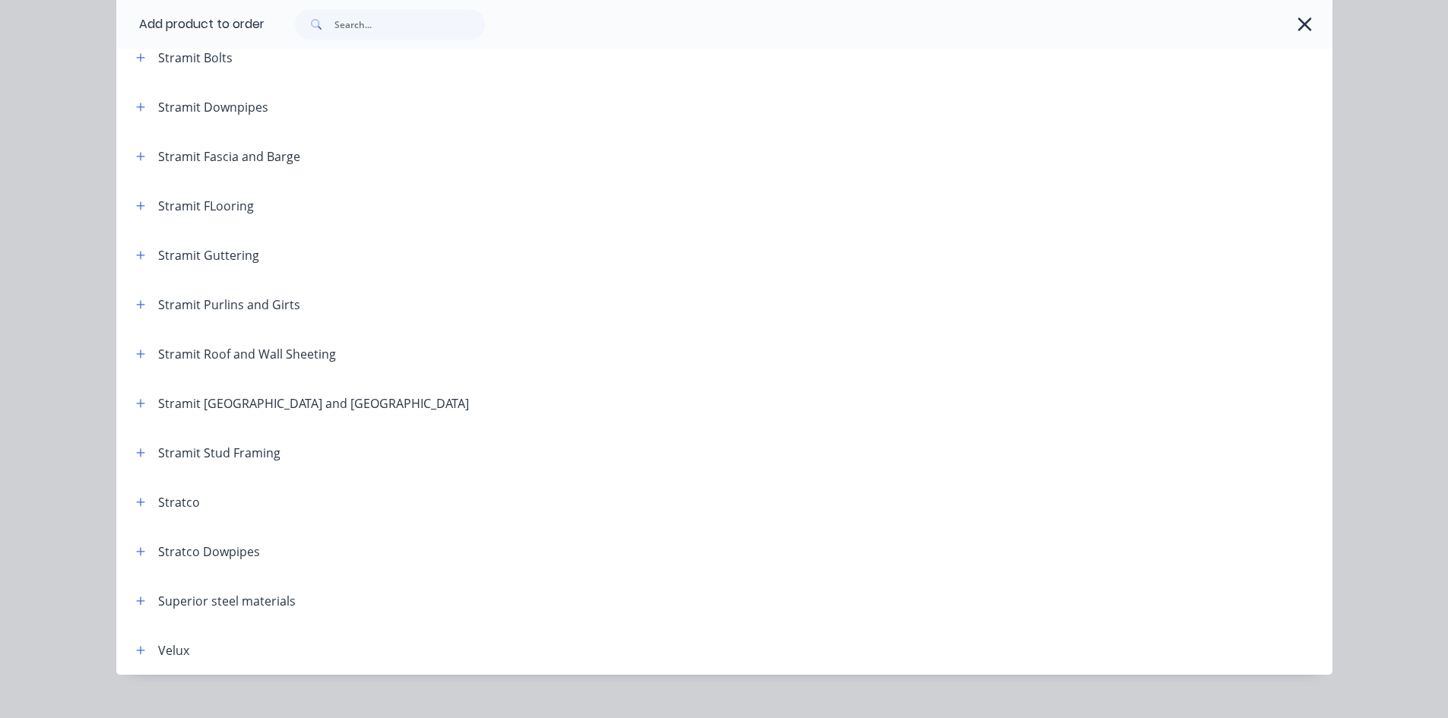
scroll to position [2508, 0]
click at [138, 395] on icon "button" at bounding box center [140, 400] width 9 height 11
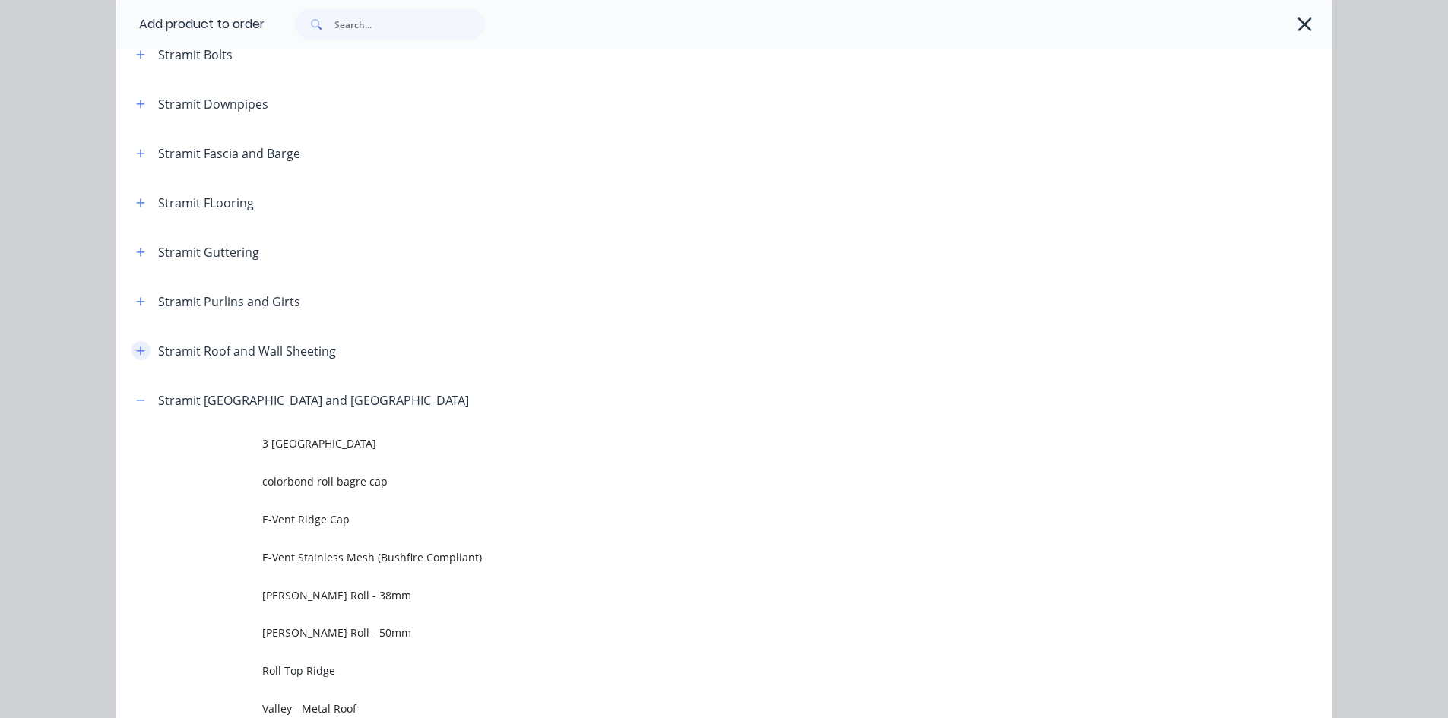
click at [137, 354] on icon "button" at bounding box center [140, 351] width 9 height 11
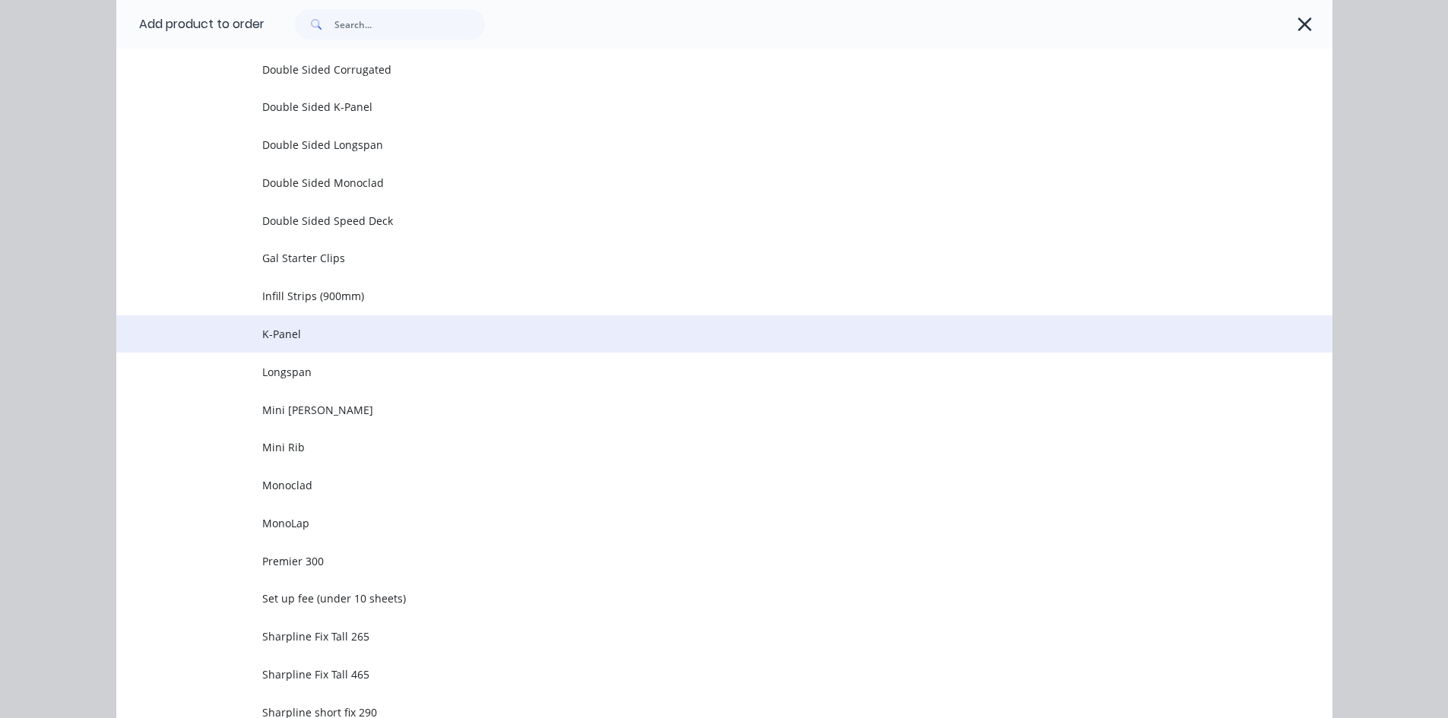
scroll to position [3344, 0]
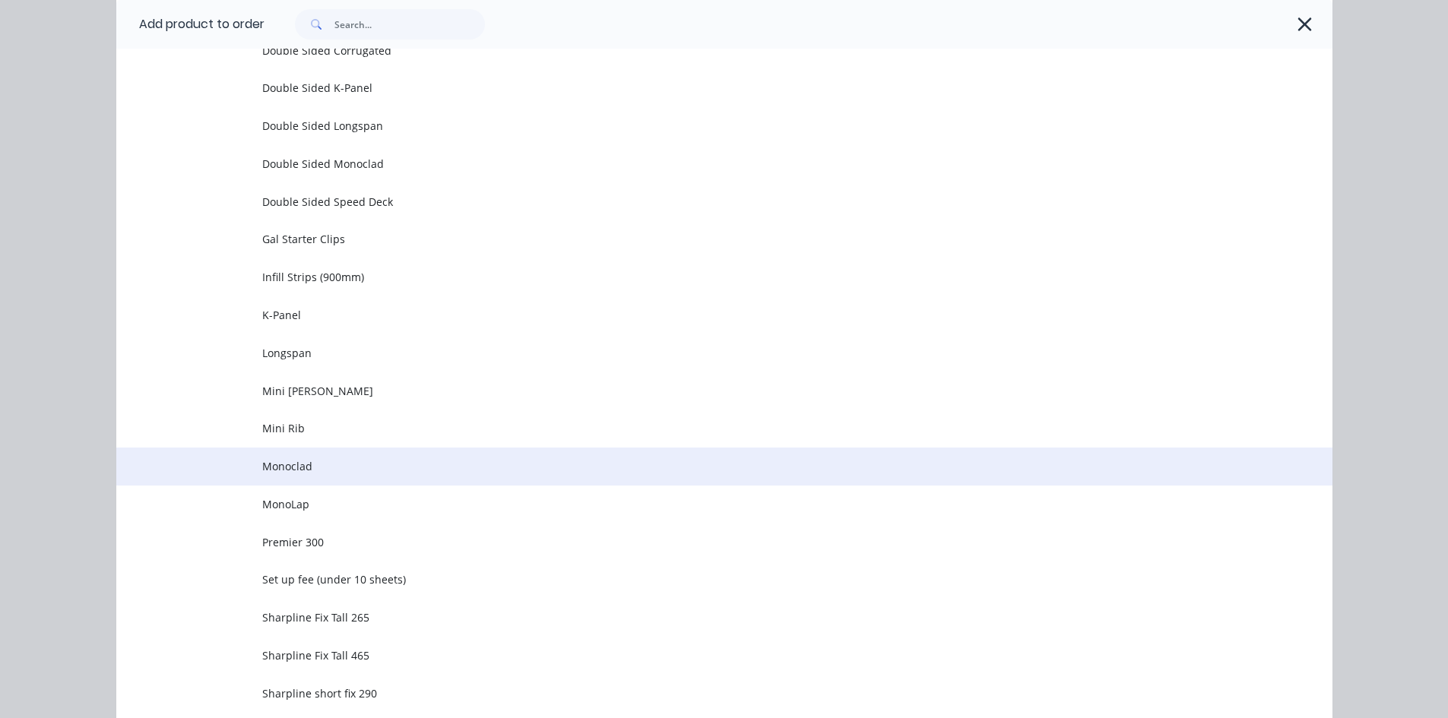
click at [286, 471] on span "Monoclad" at bounding box center [690, 466] width 856 height 16
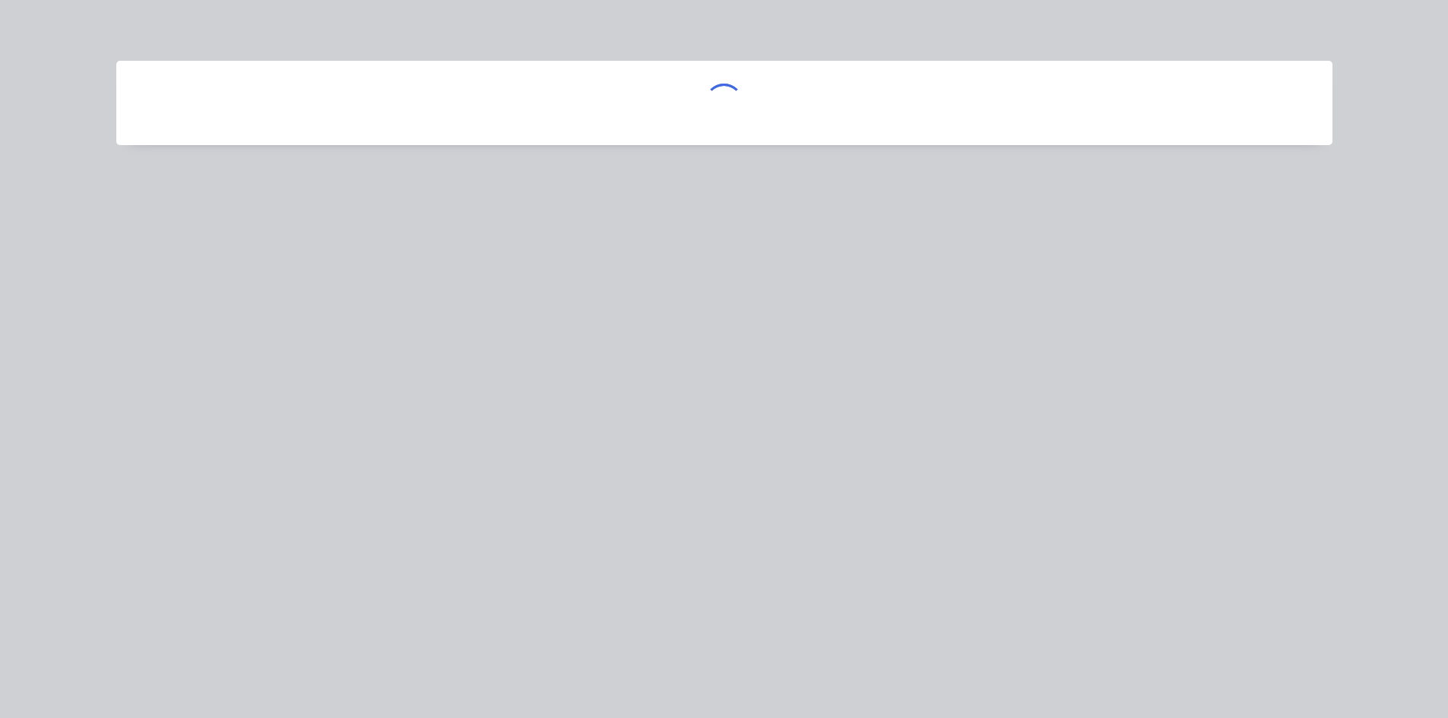
scroll to position [0, 0]
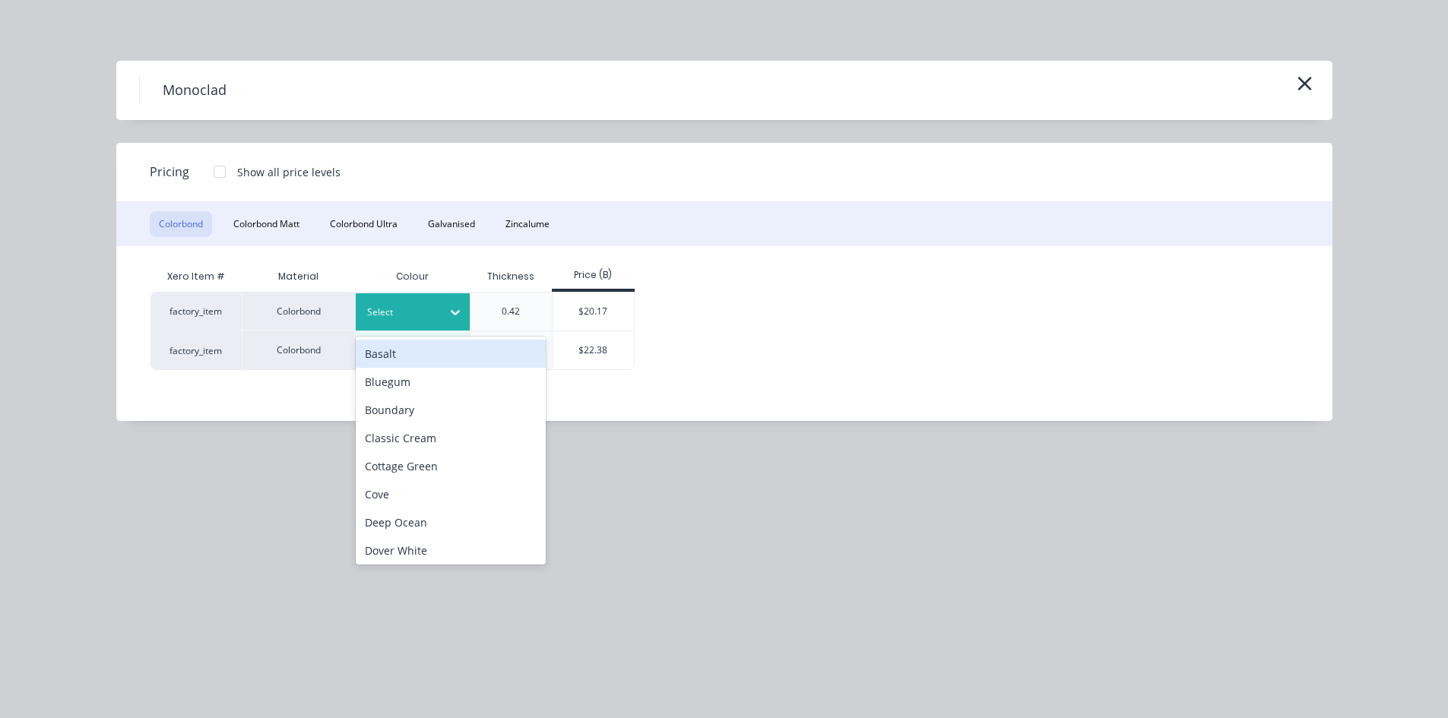
drag, startPoint x: 436, startPoint y: 297, endPoint x: 438, endPoint y: 328, distance: 30.5
click at [435, 298] on div "Select" at bounding box center [413, 311] width 114 height 37
click at [524, 231] on button "Zincalume" at bounding box center [527, 224] width 62 height 26
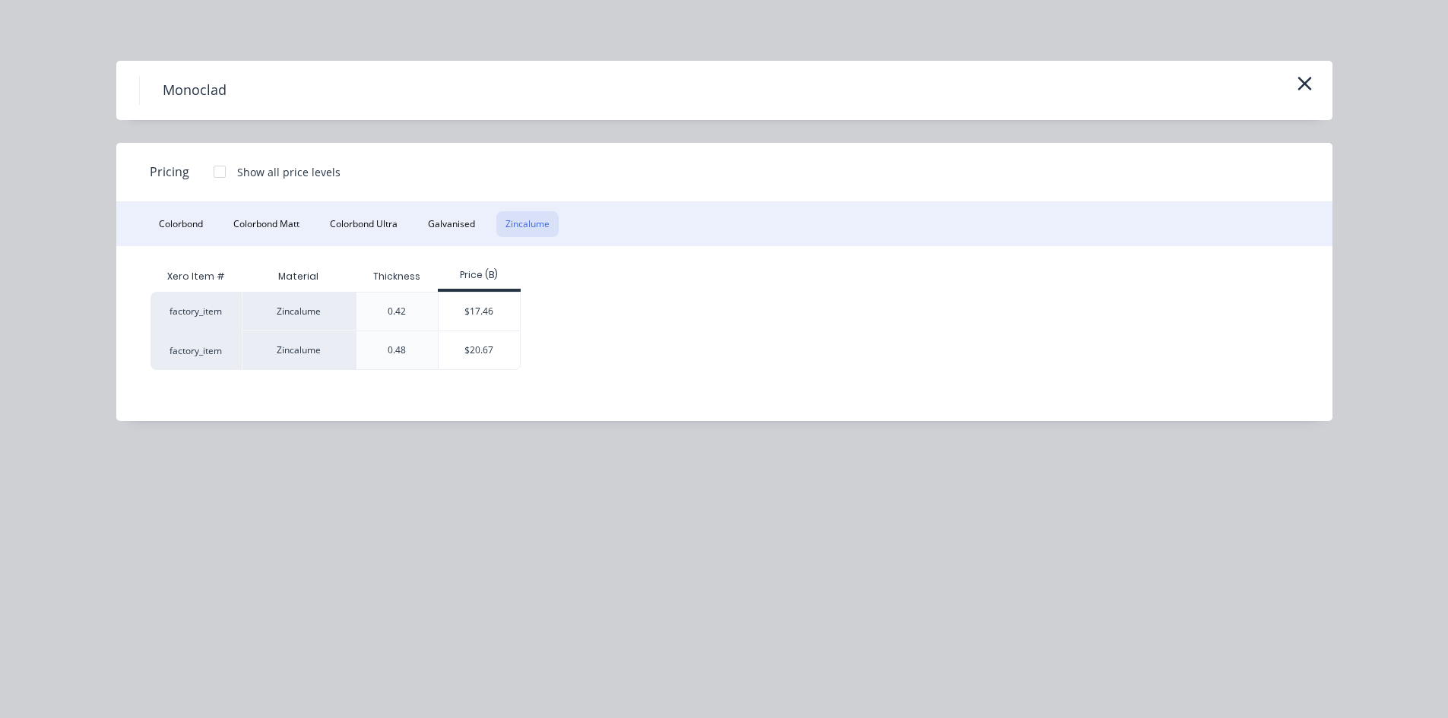
drag, startPoint x: 500, startPoint y: 314, endPoint x: 477, endPoint y: 361, distance: 52.3
click at [499, 314] on div "$17.46" at bounding box center [478, 312] width 81 height 38
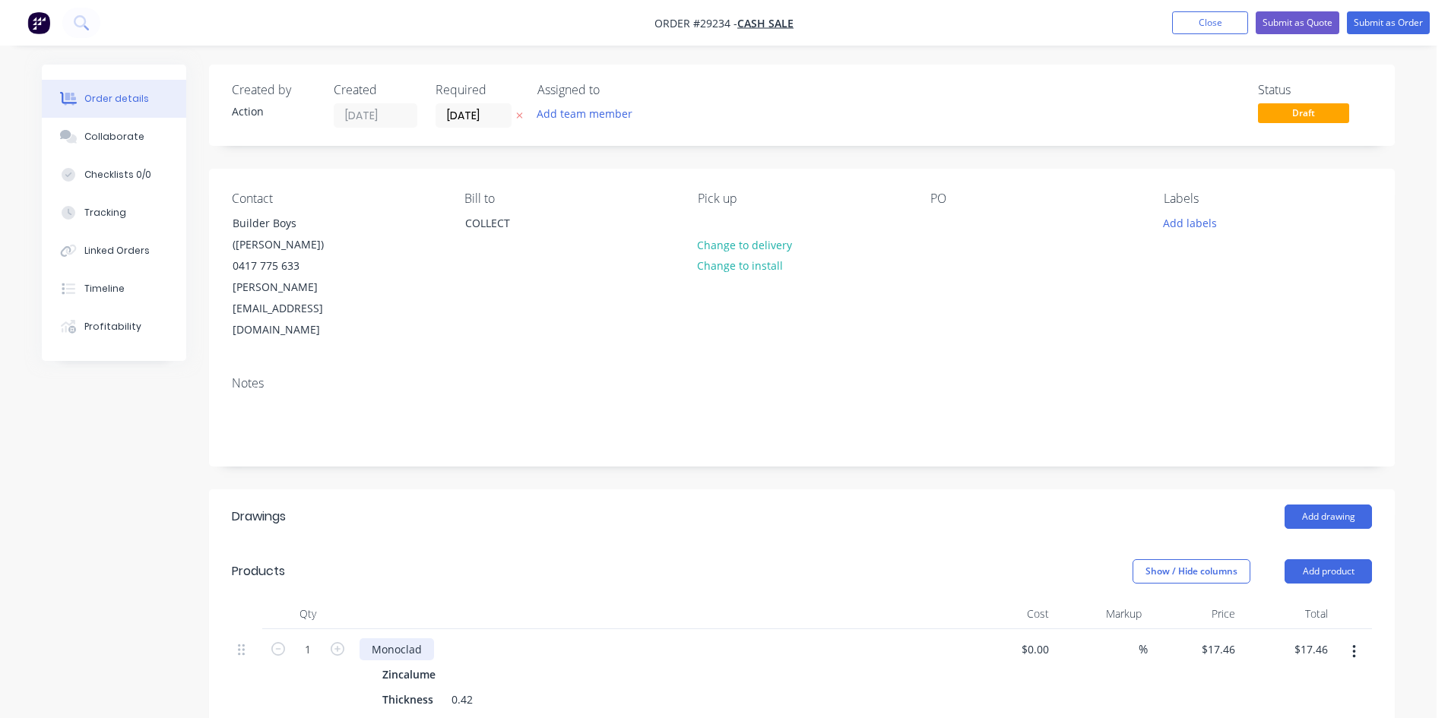
drag, startPoint x: 428, startPoint y: 576, endPoint x: 461, endPoint y: 587, distance: 35.3
click at [430, 638] on div "Monoclad" at bounding box center [396, 649] width 74 height 22
click at [326, 638] on input "1" at bounding box center [308, 649] width 40 height 23
type input "5.93"
type input "$103.54"
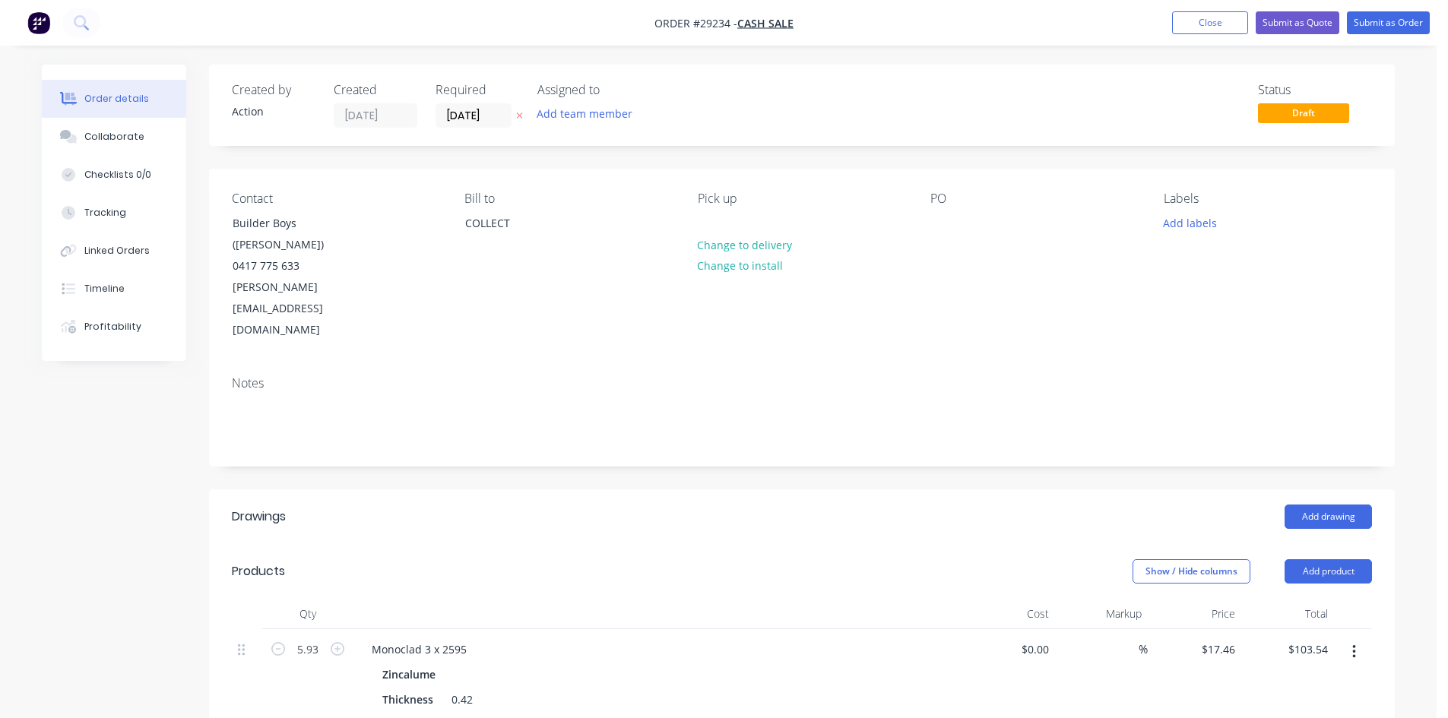
click at [632, 559] on div "Show / Hide columns Add product" at bounding box center [922, 571] width 897 height 24
click at [1346, 505] on button "Add drawing" at bounding box center [1327, 517] width 87 height 24
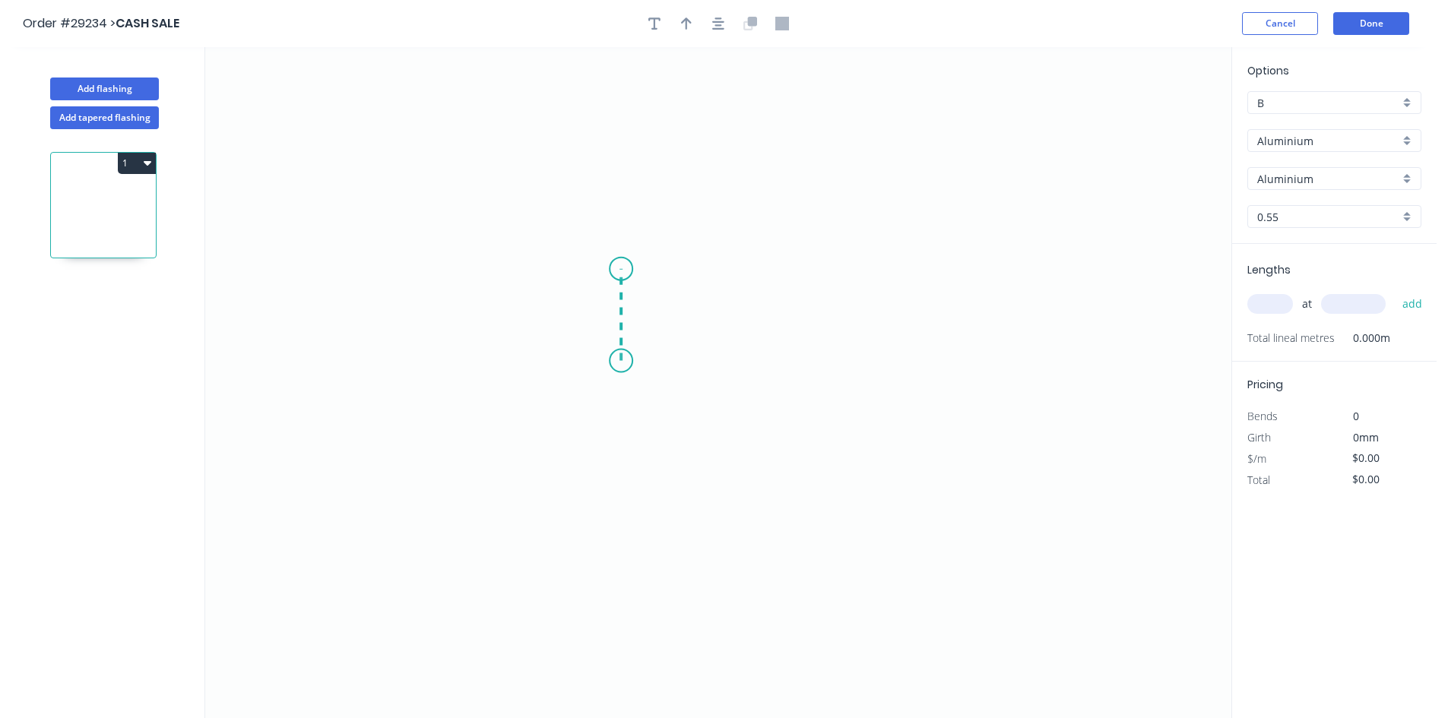
drag, startPoint x: 621, startPoint y: 361, endPoint x: 623, endPoint y: 269, distance: 92.0
click at [623, 269] on icon "0" at bounding box center [718, 382] width 1026 height 671
click at [751, 261] on icon "0 ?" at bounding box center [718, 382] width 1026 height 671
click at [745, 362] on icon "0 ? ?" at bounding box center [718, 382] width 1026 height 671
click at [603, 308] on rect at bounding box center [598, 308] width 30 height 21
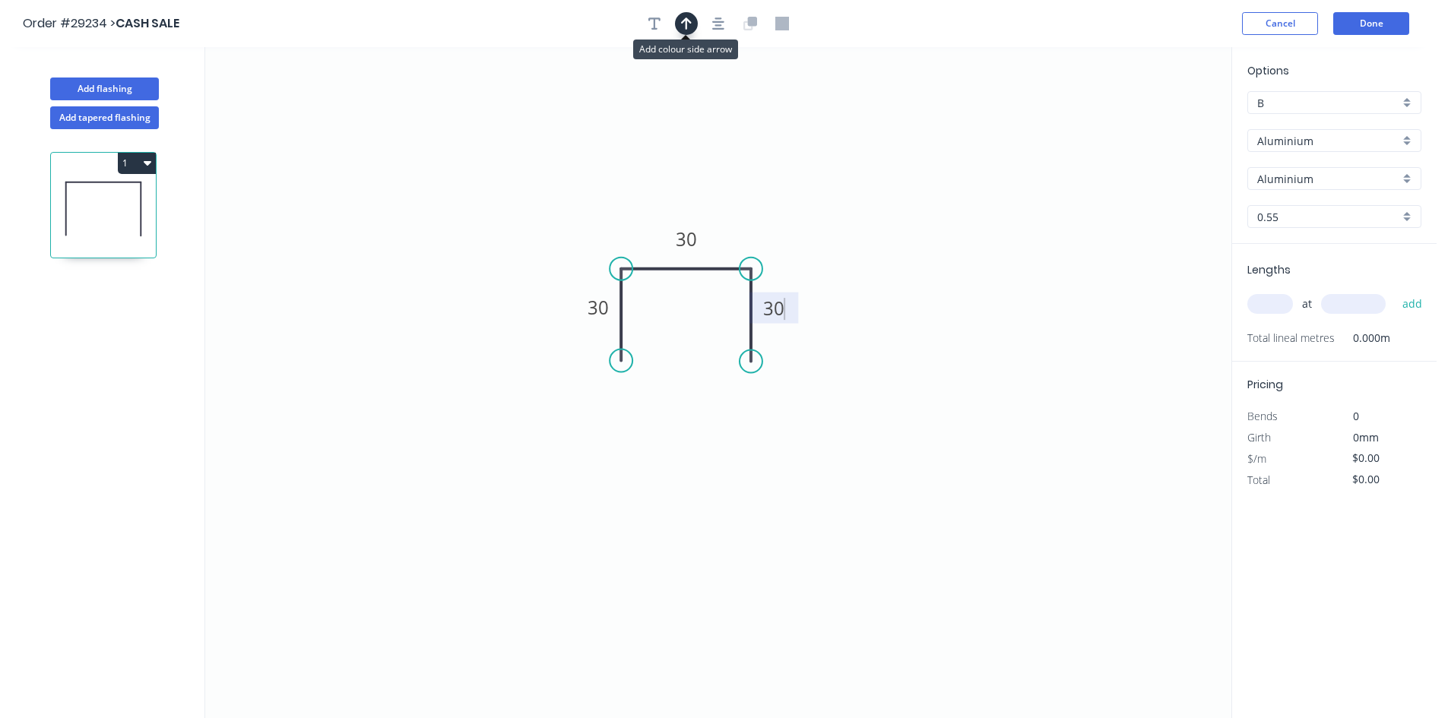
click at [680, 30] on button "button" at bounding box center [686, 23] width 23 height 23
type input "$1.00"
drag, startPoint x: 1152, startPoint y: 123, endPoint x: 729, endPoint y: 225, distance: 435.3
click at [723, 227] on icon at bounding box center [717, 206] width 14 height 49
drag, startPoint x: 1286, startPoint y: 135, endPoint x: 1286, endPoint y: 150, distance: 16.0
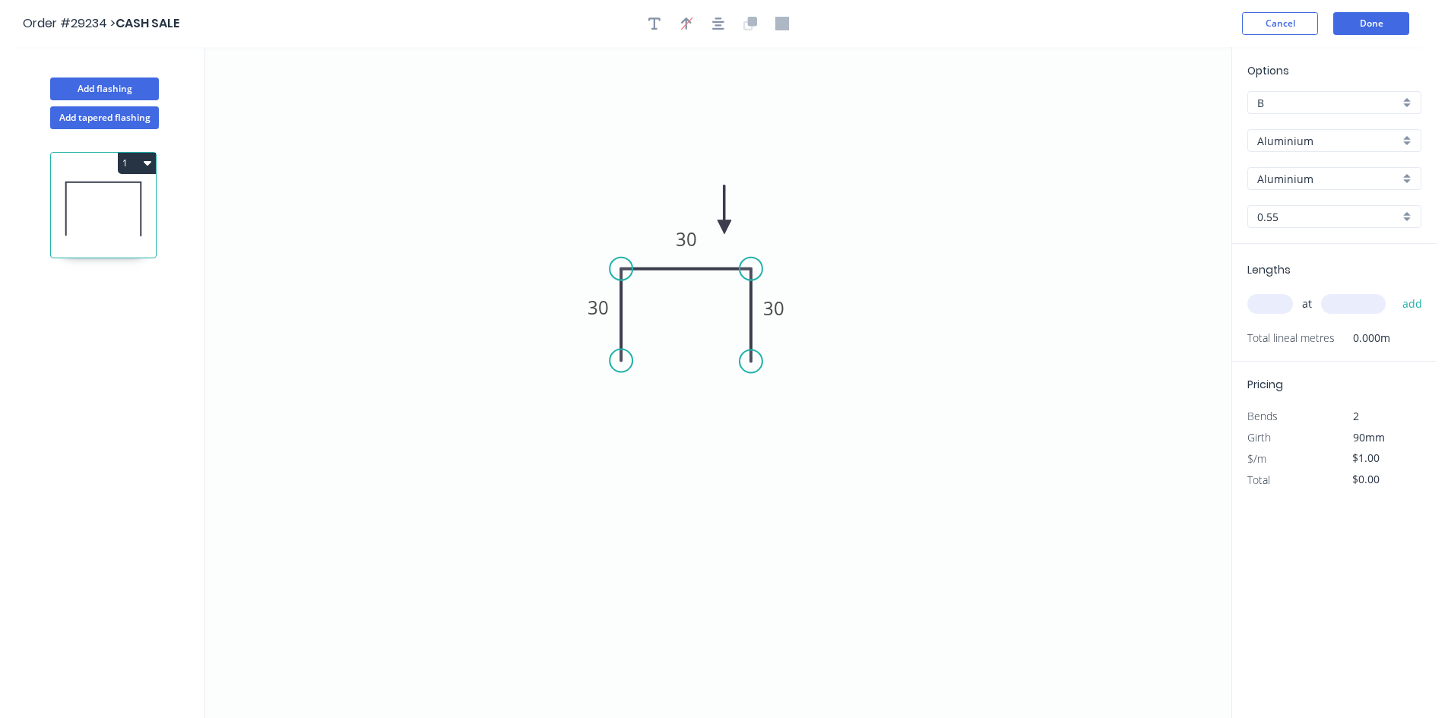
click at [1286, 137] on input "Aluminium" at bounding box center [1328, 141] width 142 height 16
click at [1281, 191] on div "Colorbond" at bounding box center [1334, 196] width 172 height 27
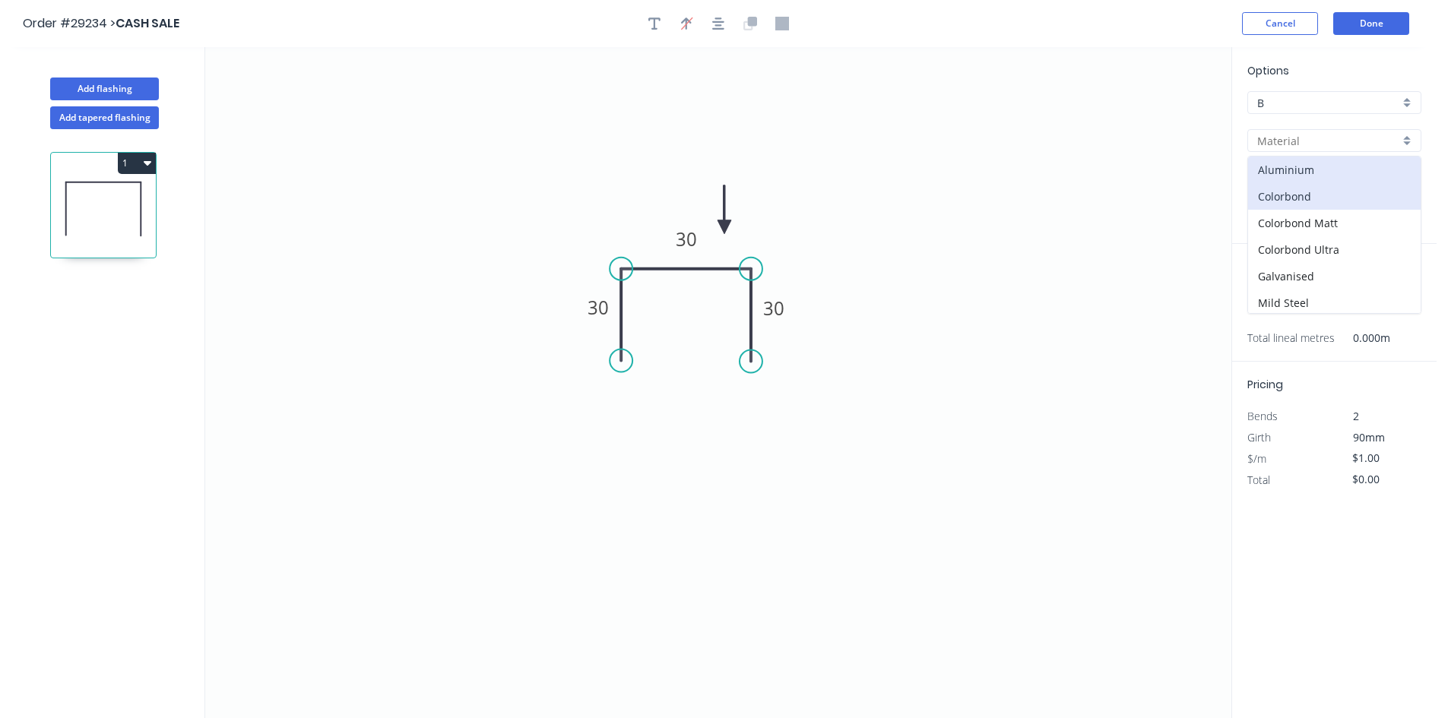
type input "Colorbond"
type input "Basalt"
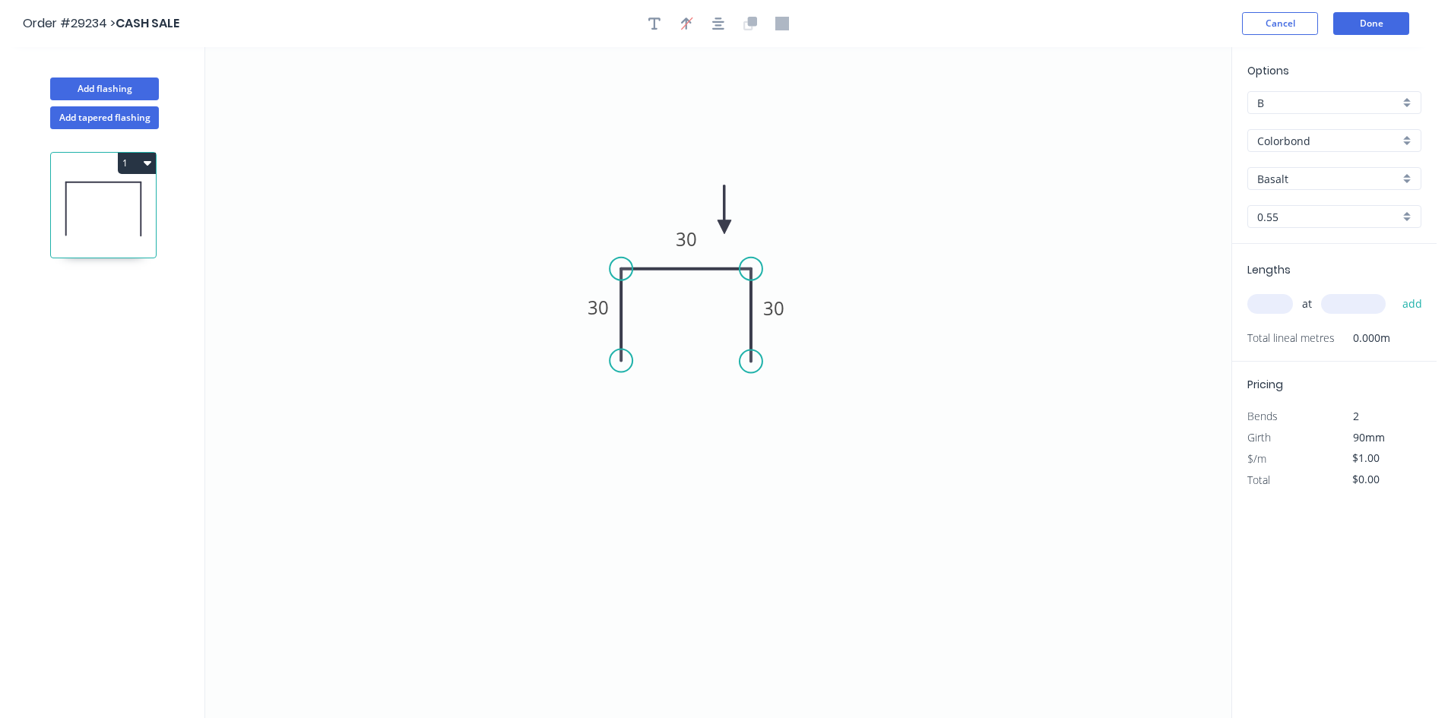
type input "$6.77"
click at [1286, 143] on input "Colorbond" at bounding box center [1328, 141] width 142 height 16
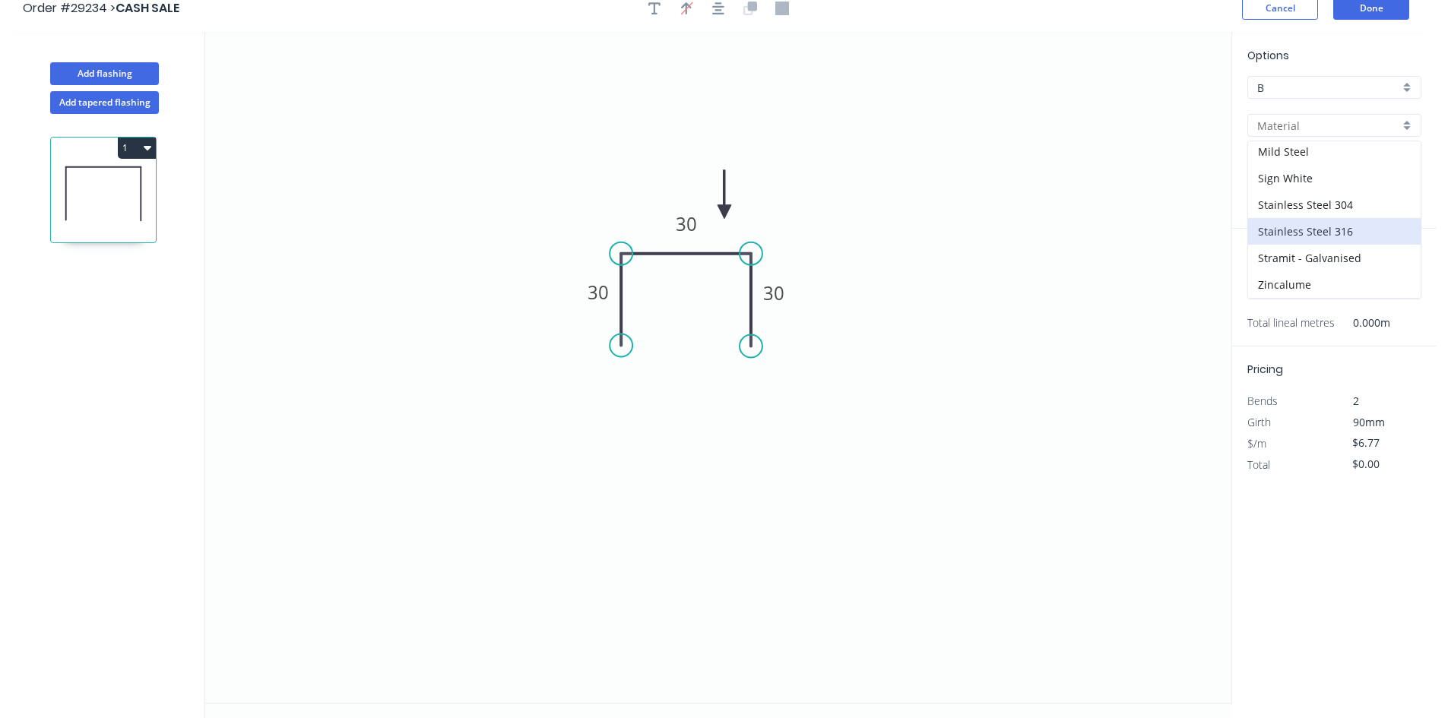
scroll to position [28, 0]
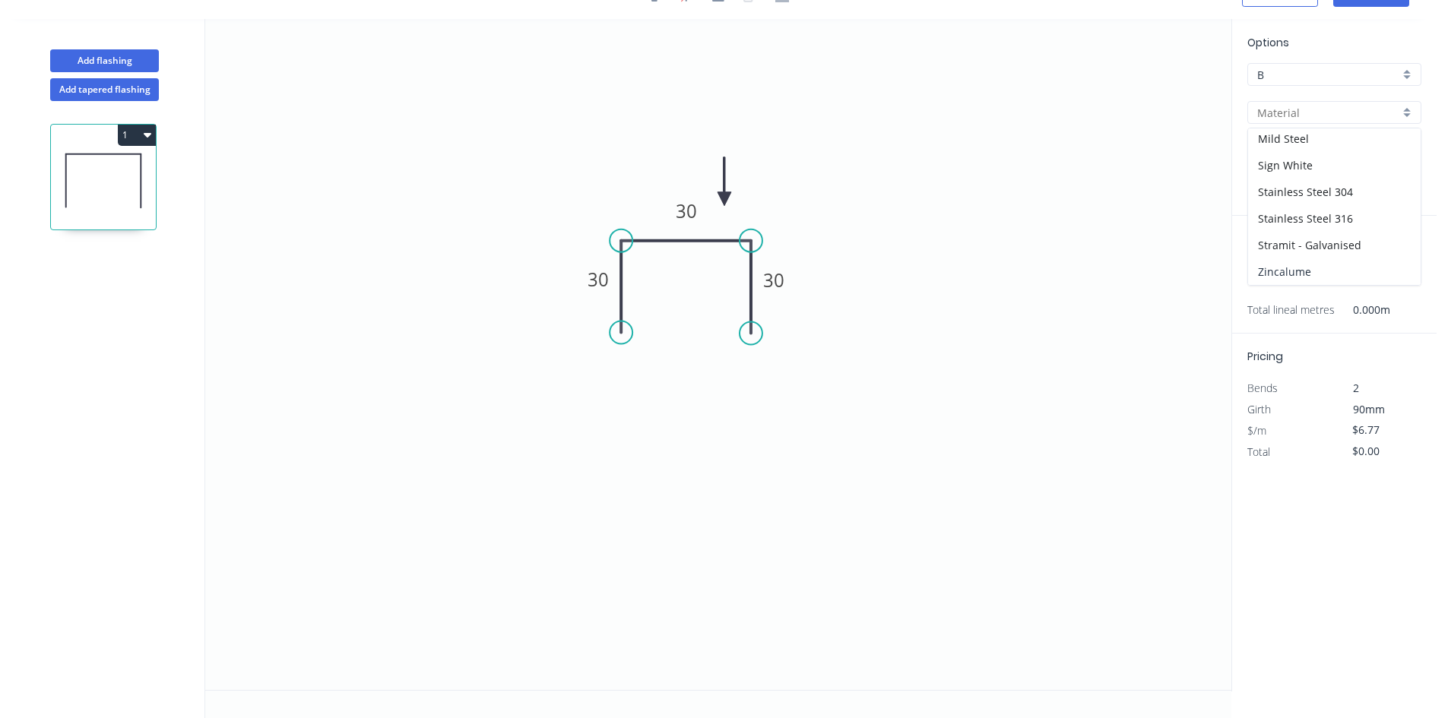
click at [1308, 264] on div "Zincalume" at bounding box center [1334, 271] width 172 height 27
type input "Zincalume"
type input "Zinc"
type input "$9.58"
click at [1264, 274] on input "text" at bounding box center [1270, 276] width 46 height 20
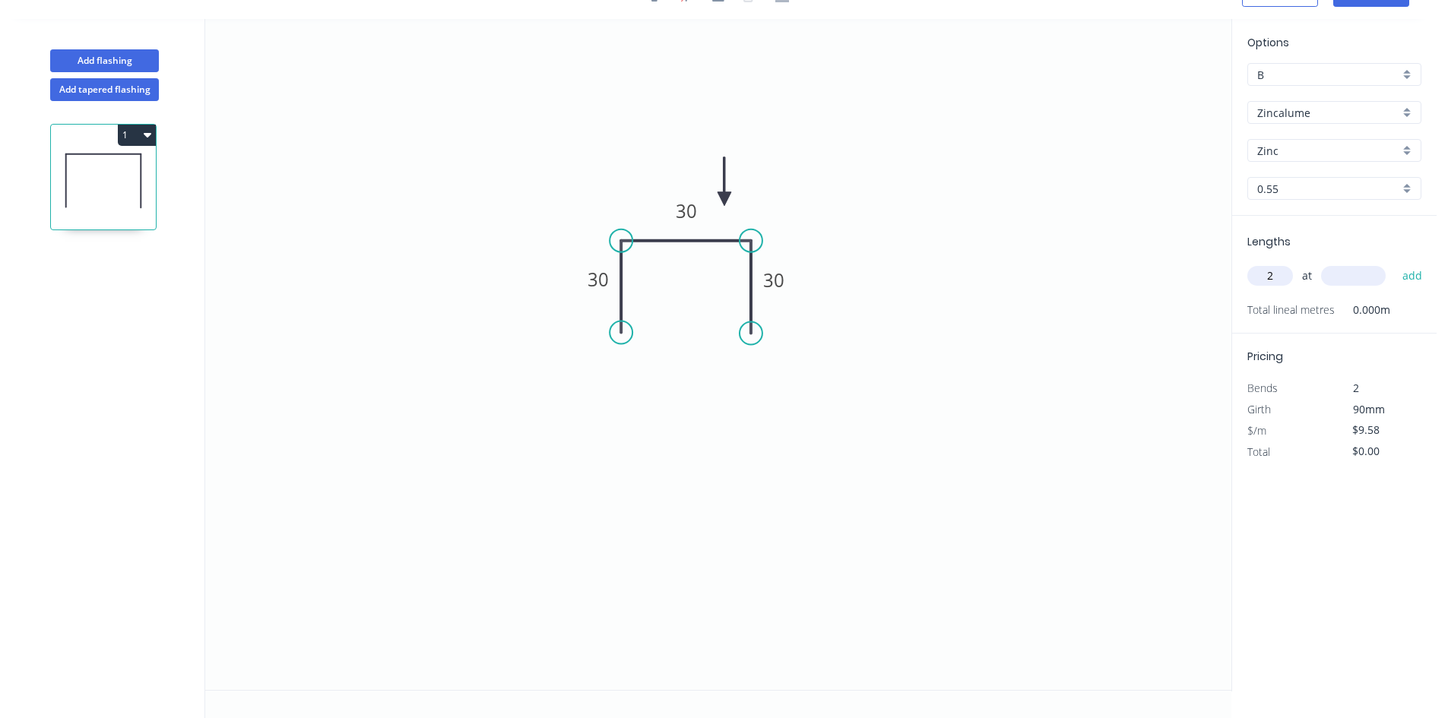
type input "2"
type input "1800"
click at [1394, 263] on button "add" at bounding box center [1412, 276] width 36 height 26
type input "$34.49"
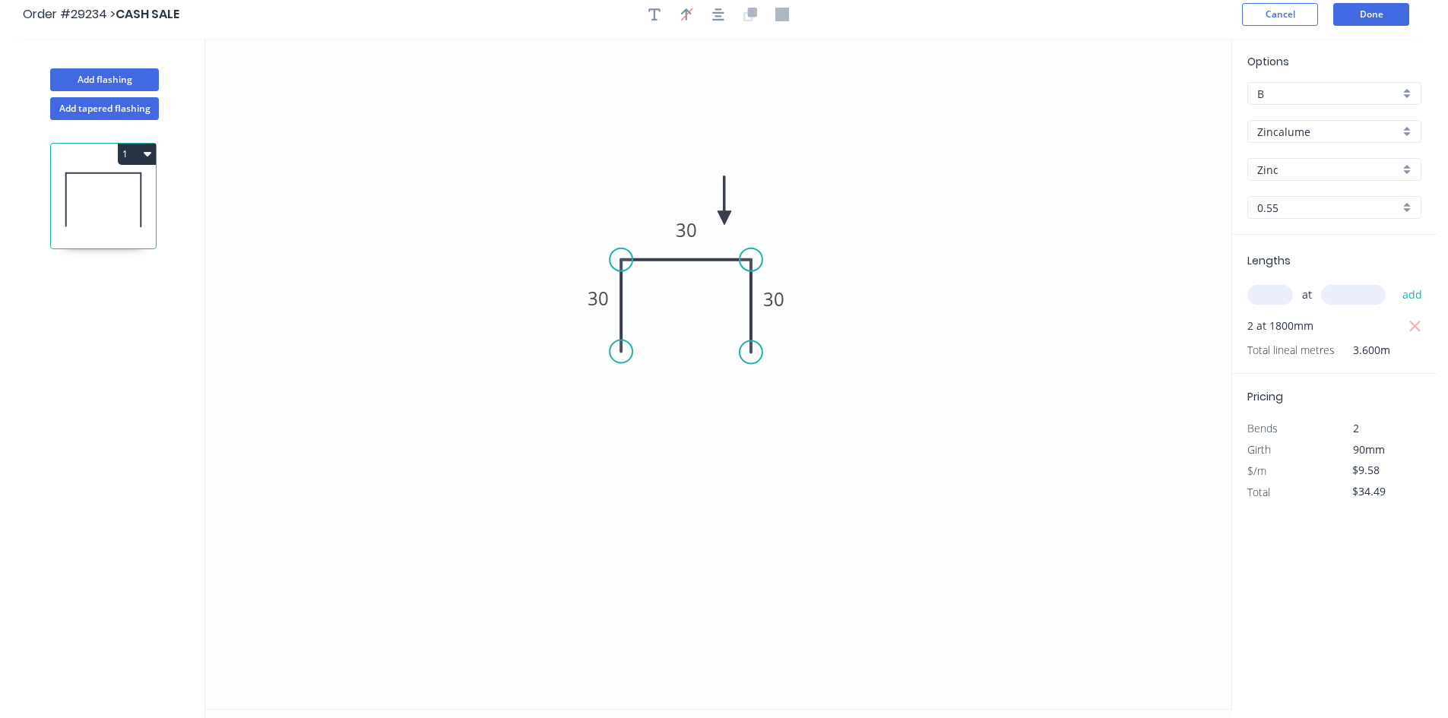
scroll to position [0, 0]
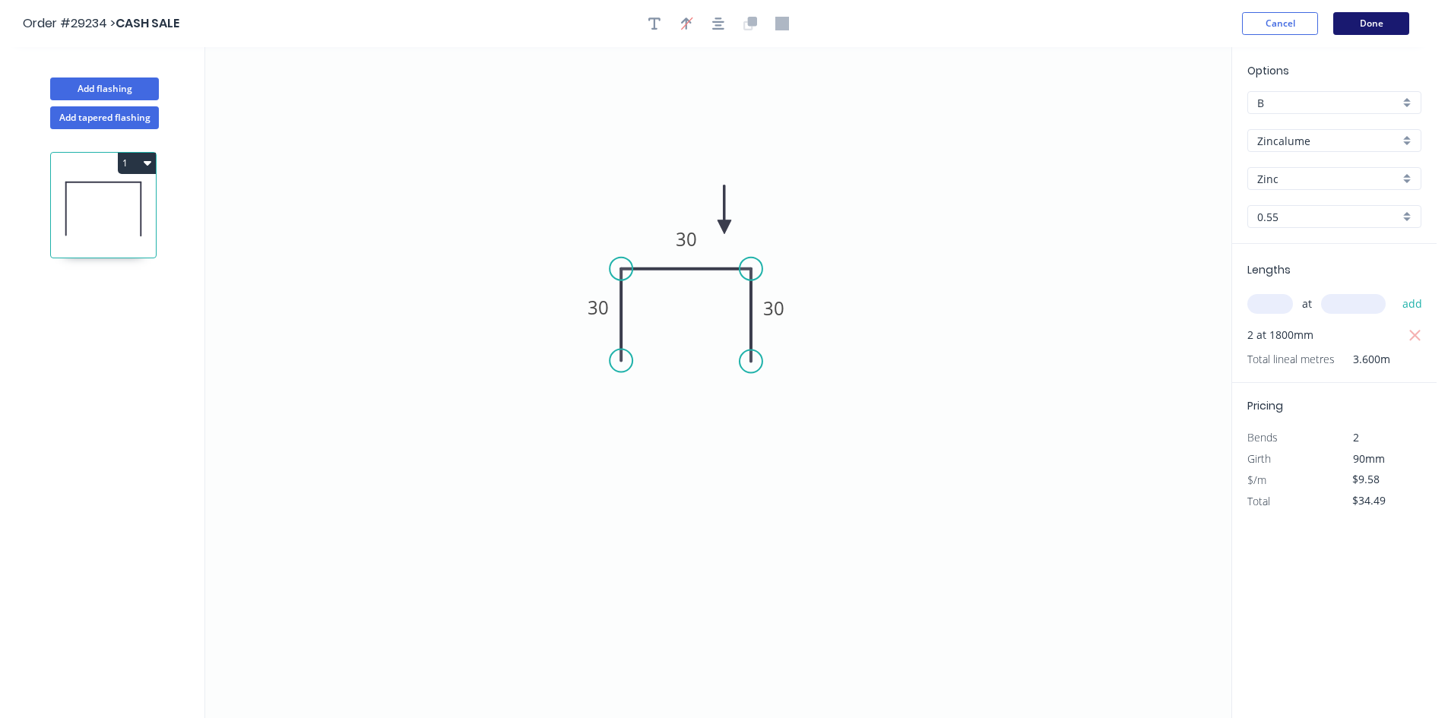
click at [1372, 24] on button "Done" at bounding box center [1371, 23] width 76 height 23
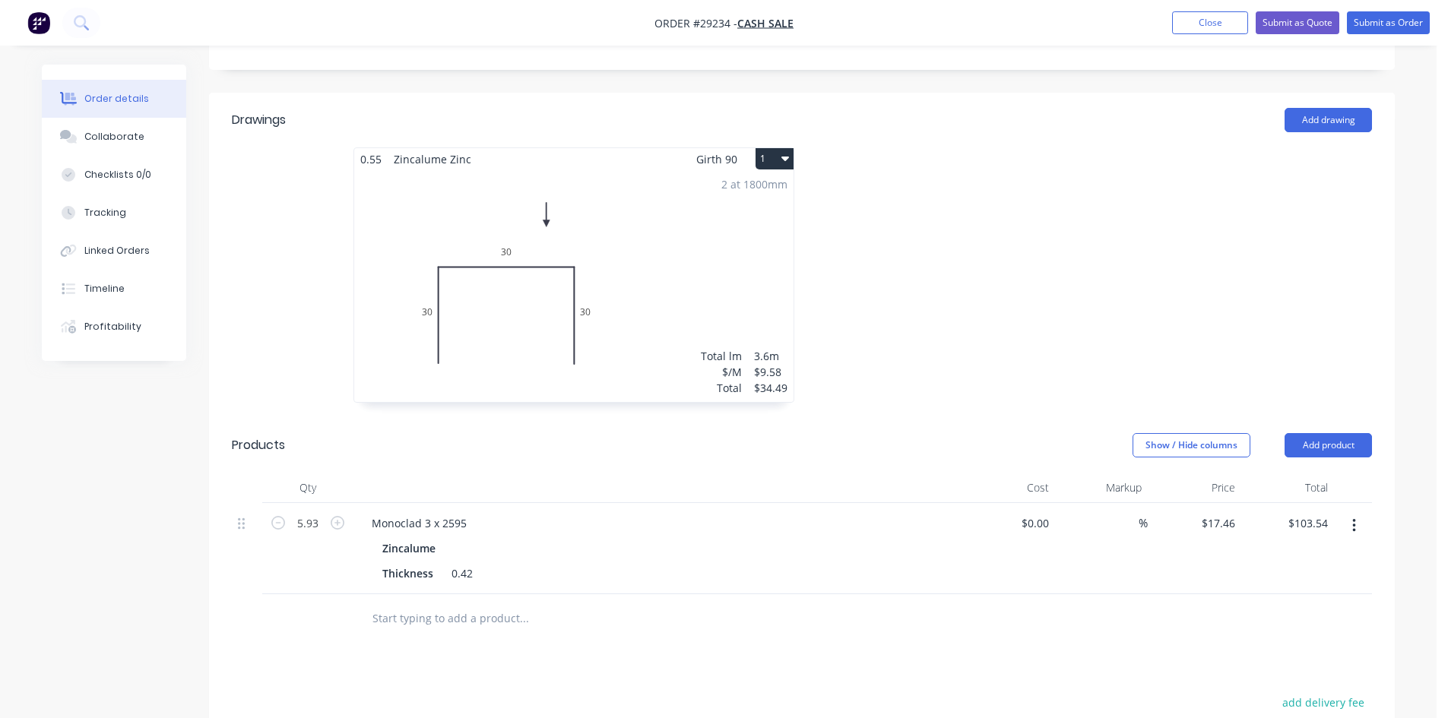
scroll to position [380, 0]
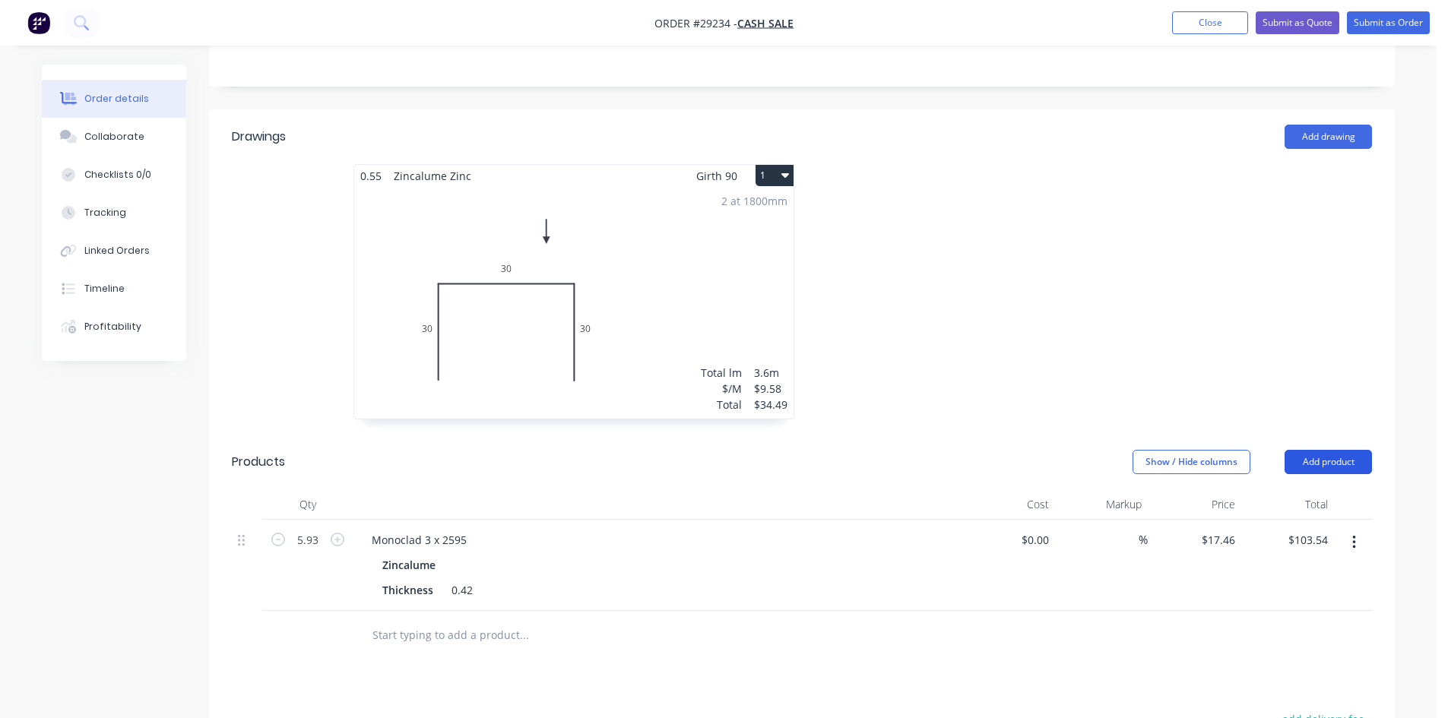
click at [1334, 450] on button "Add product" at bounding box center [1327, 462] width 87 height 24
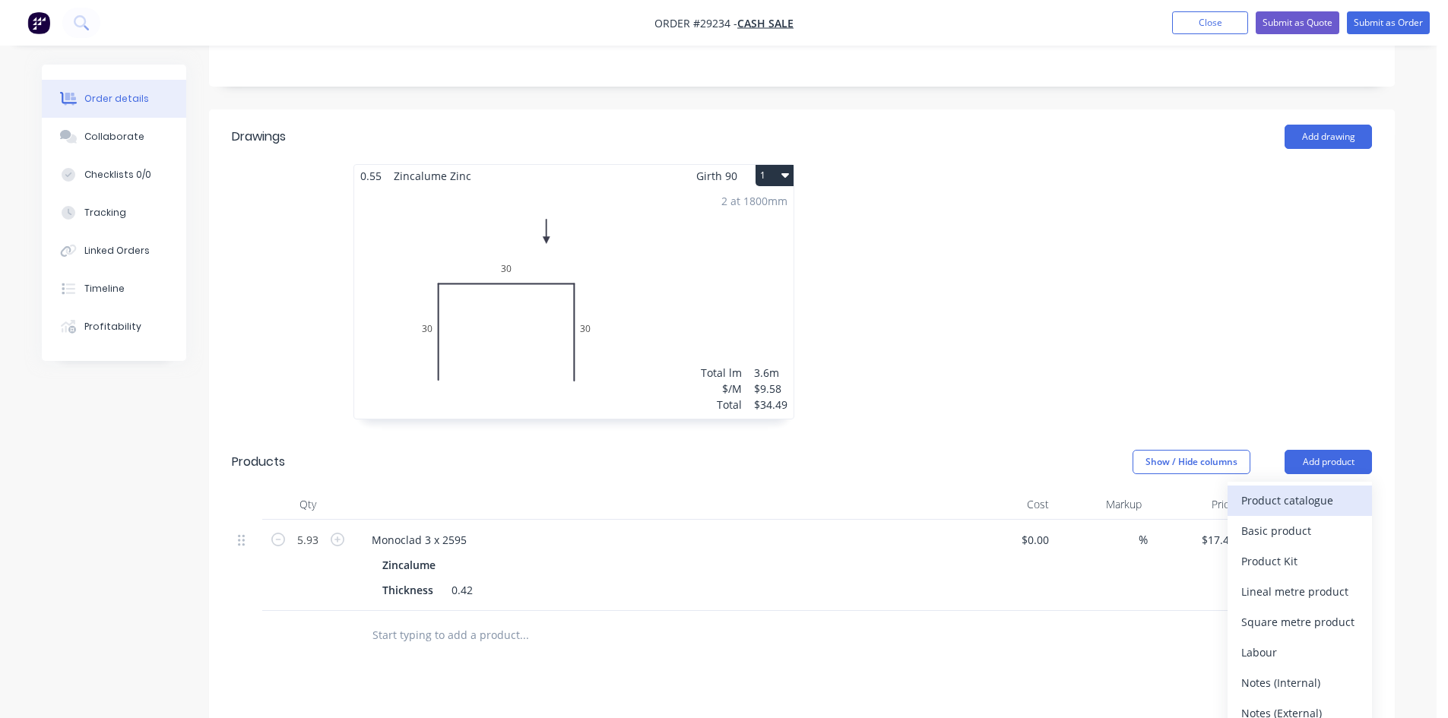
click at [1279, 489] on div "Product catalogue" at bounding box center [1299, 500] width 117 height 22
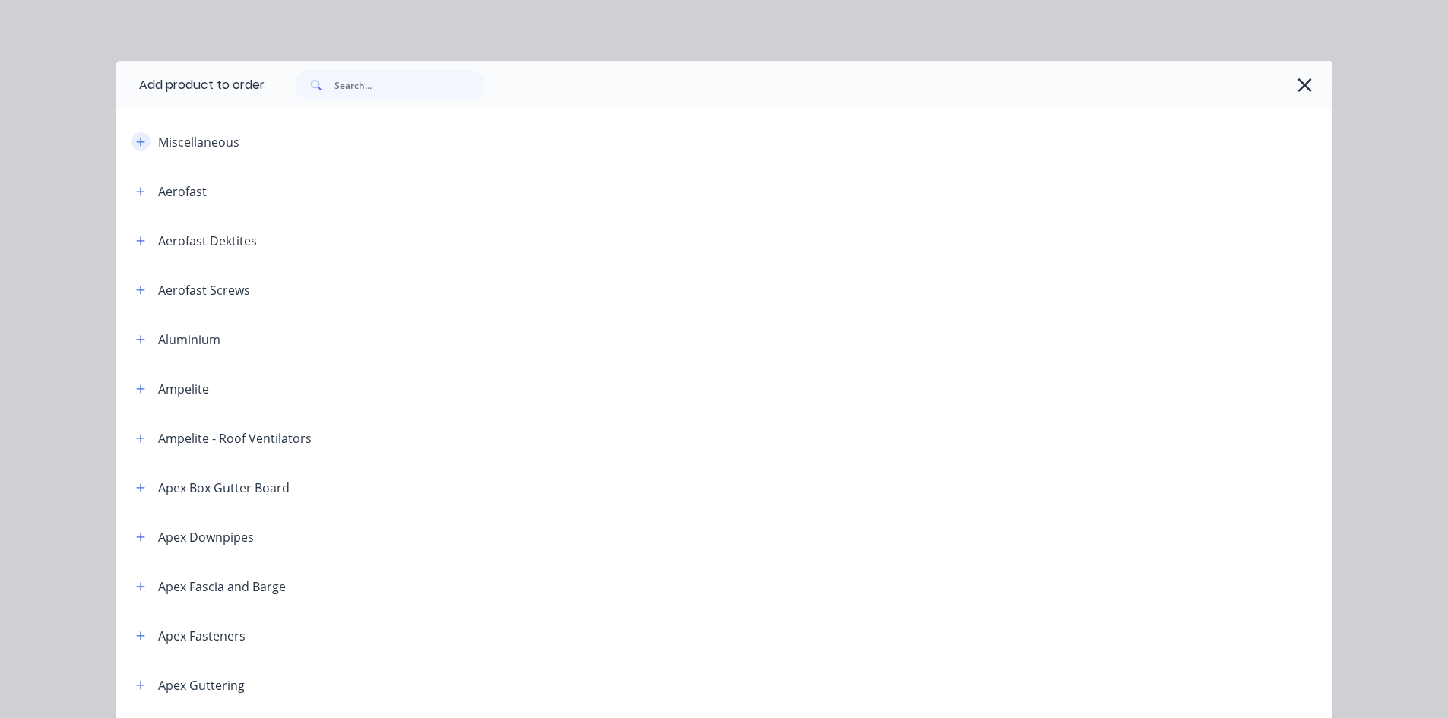
click at [138, 139] on icon "button" at bounding box center [140, 142] width 9 height 11
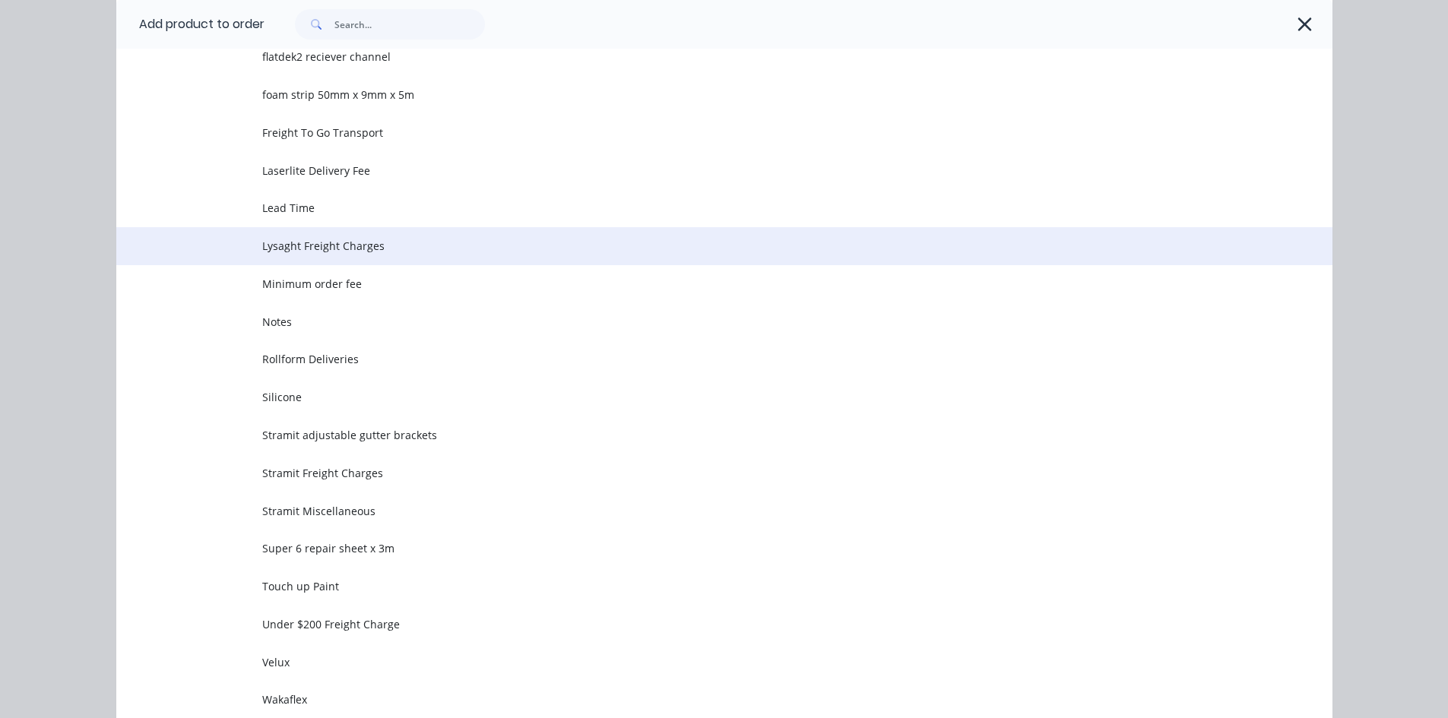
scroll to position [608, 0]
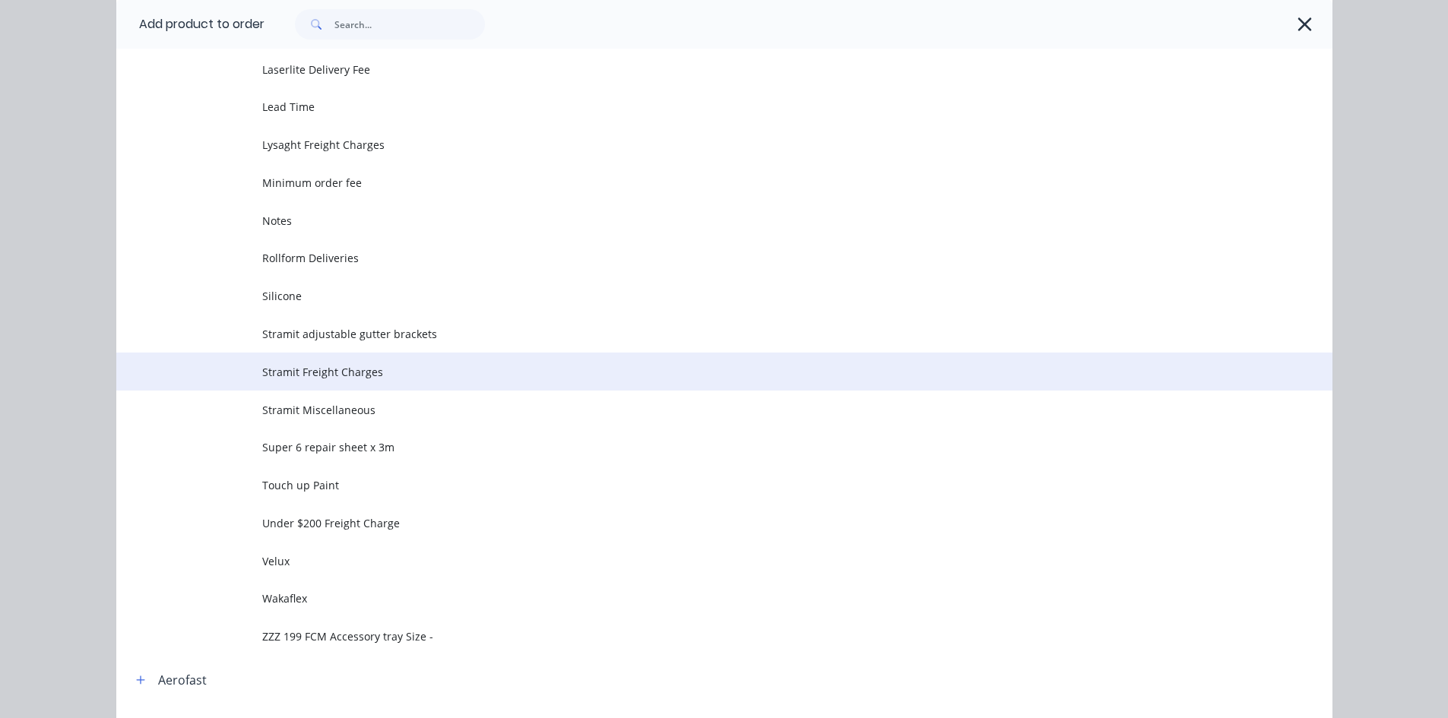
drag, startPoint x: 309, startPoint y: 368, endPoint x: 324, endPoint y: 370, distance: 16.1
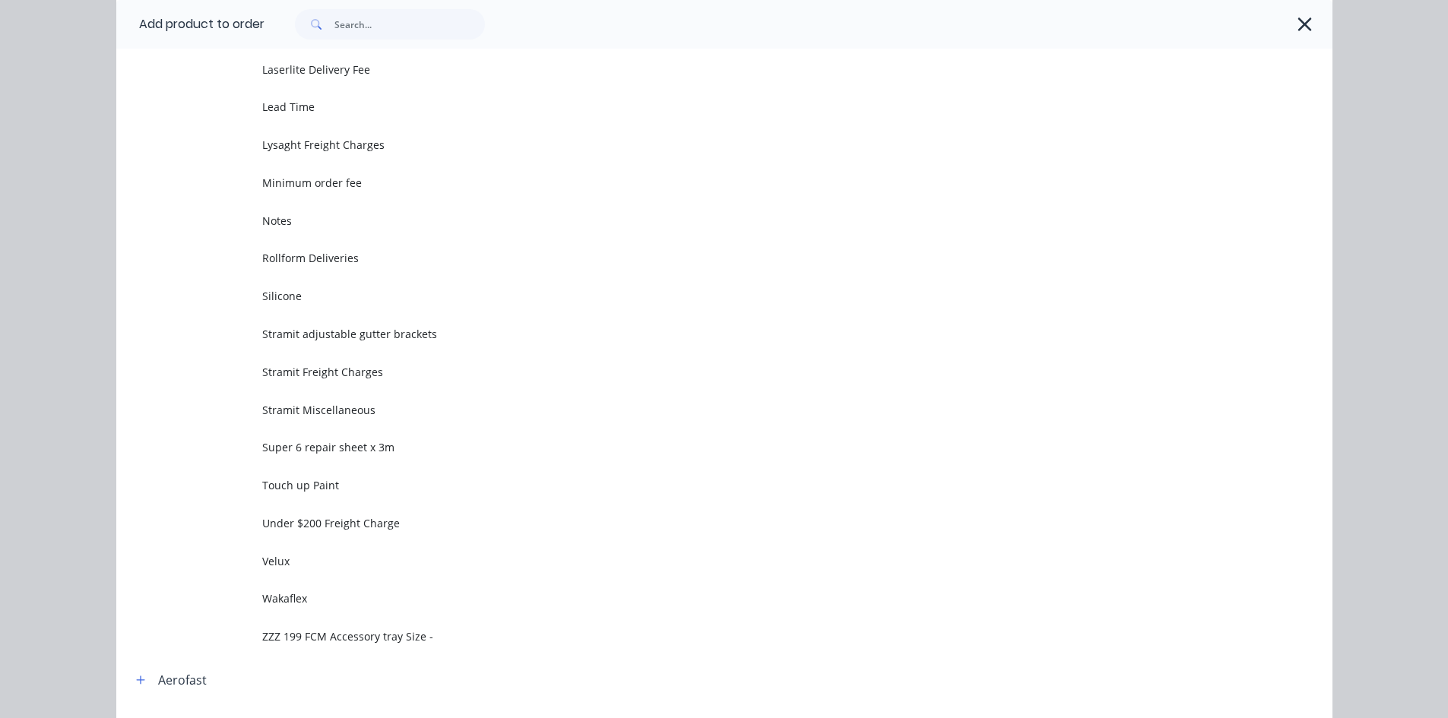
click at [309, 369] on span "Stramit Freight Charges" at bounding box center [690, 372] width 856 height 16
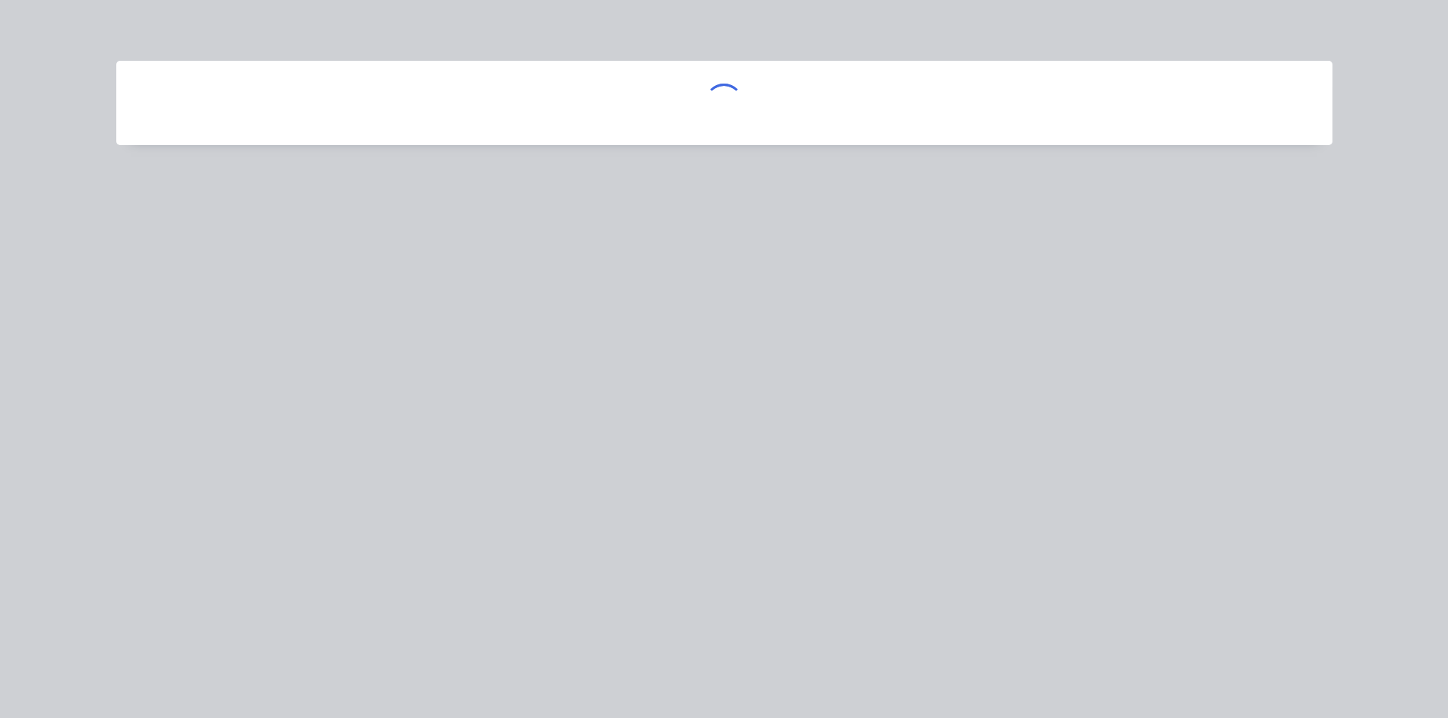
scroll to position [0, 0]
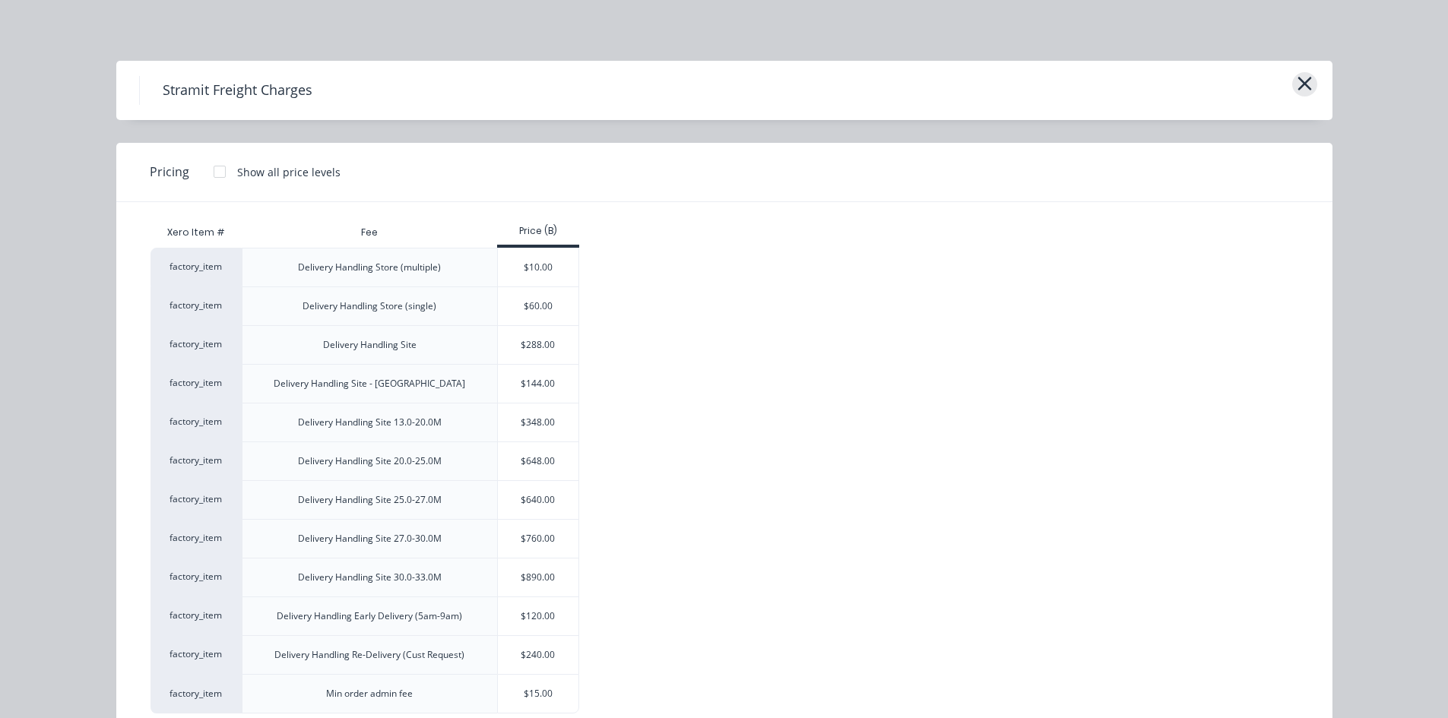
click at [1308, 88] on button "button" at bounding box center [1304, 84] width 25 height 24
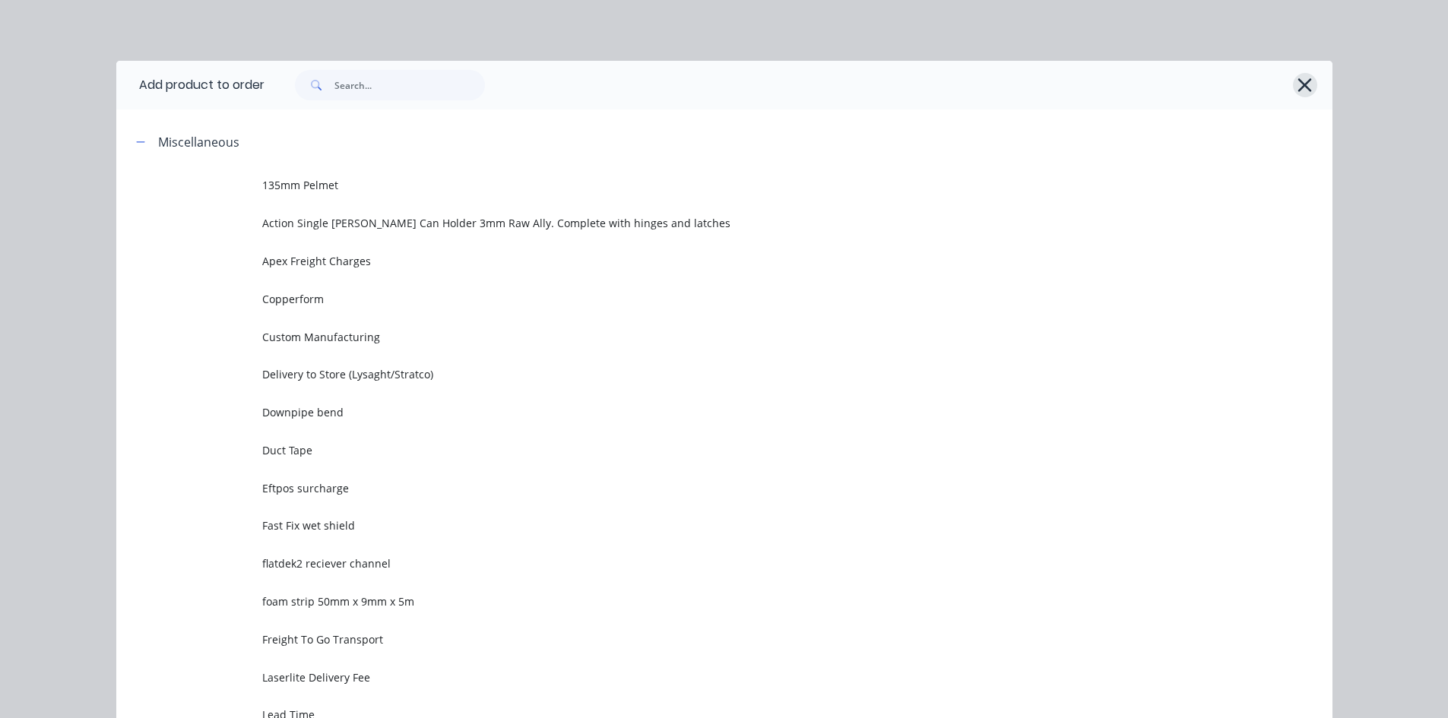
click at [1305, 88] on icon "button" at bounding box center [1304, 84] width 16 height 21
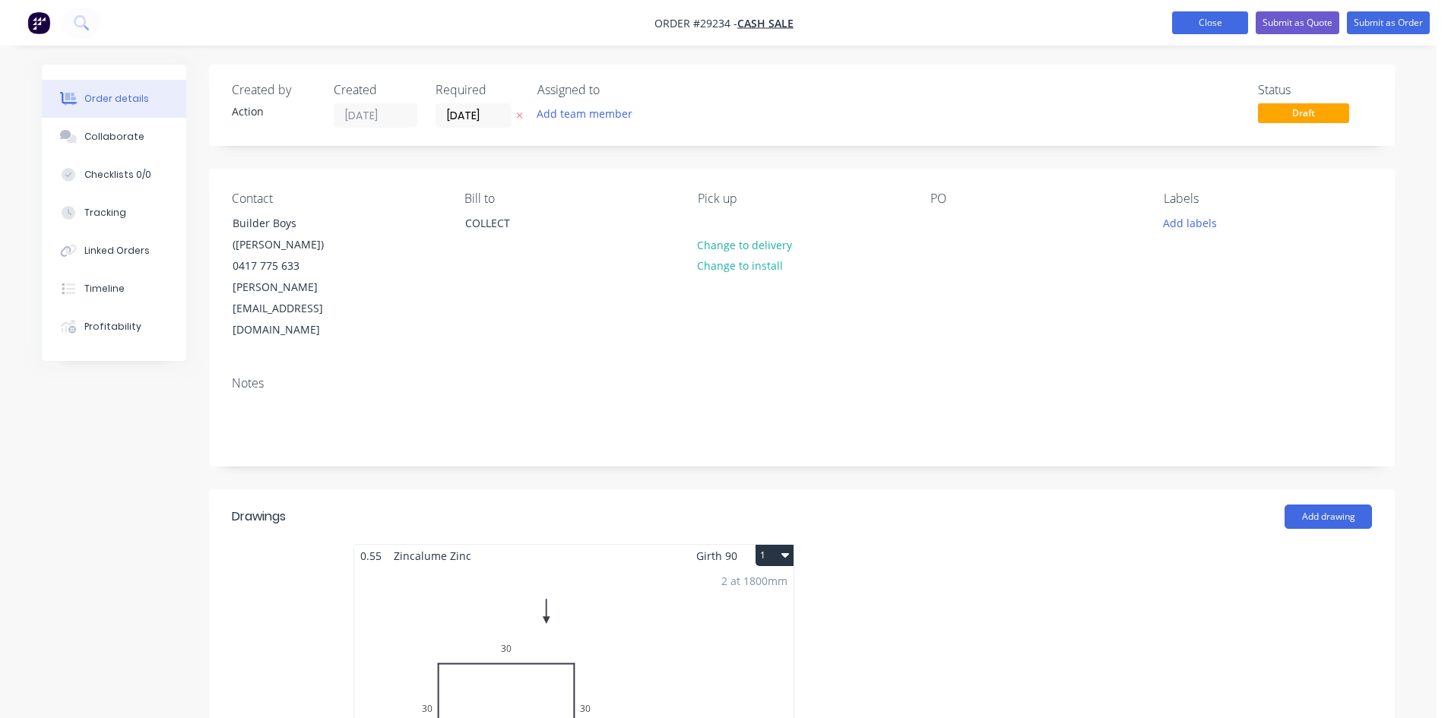
click at [1177, 21] on button "Close" at bounding box center [1210, 22] width 76 height 23
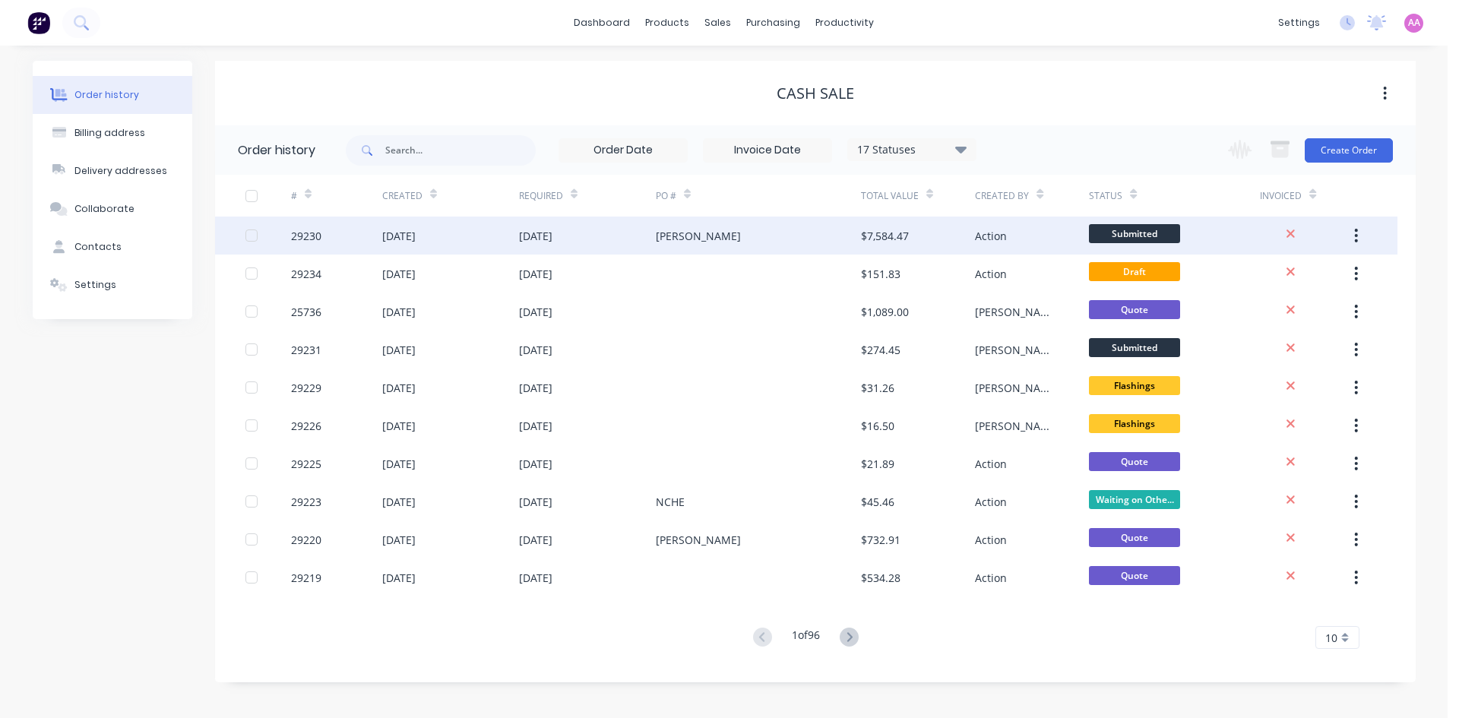
click at [653, 247] on div "[DATE]" at bounding box center [587, 236] width 137 height 38
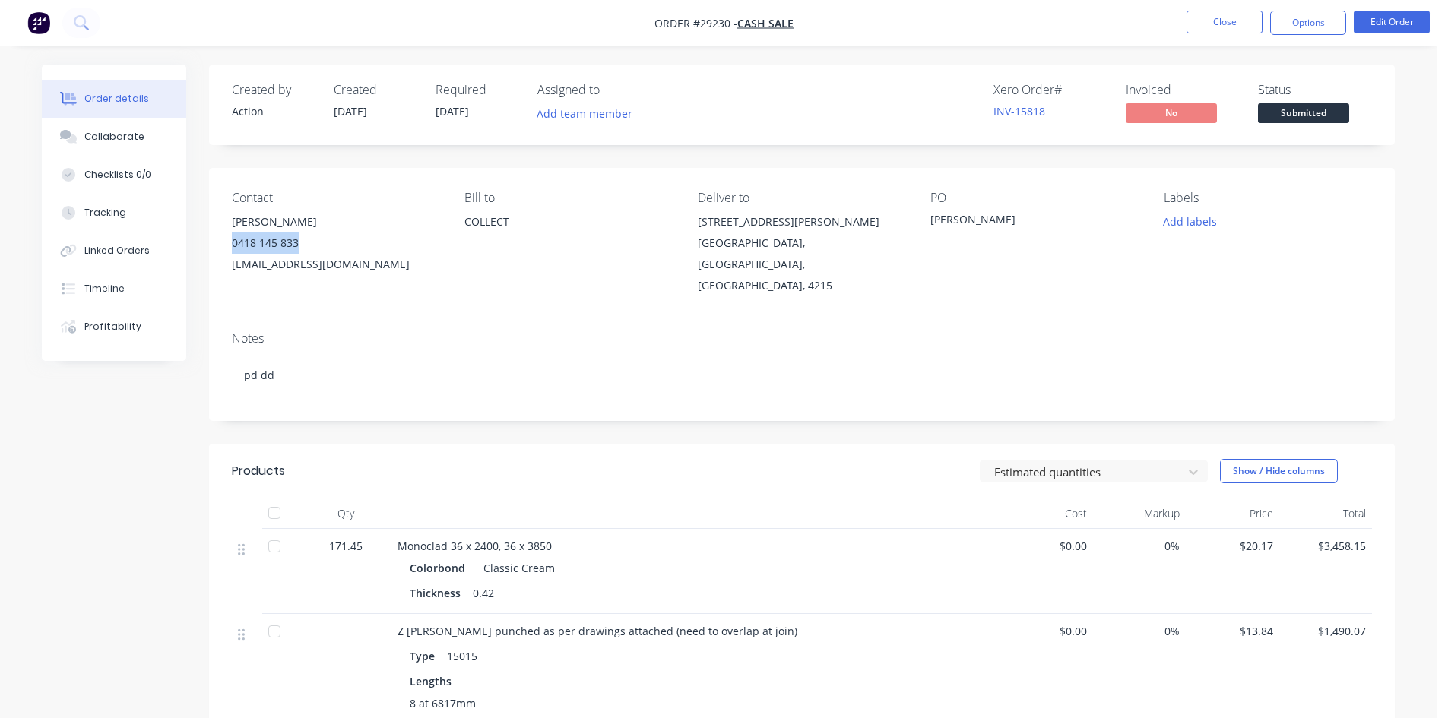
drag, startPoint x: 301, startPoint y: 242, endPoint x: 226, endPoint y: 245, distance: 74.5
click at [226, 245] on div "Contact Richard Gallagher 0418 145 833 gallaghereng@ozemail.com.au Bill to COLL…" at bounding box center [801, 243] width 1185 height 151
copy div "0418 145 833"
click at [701, 220] on div "27 Sinclair Street" at bounding box center [802, 221] width 208 height 21
drag, startPoint x: 701, startPoint y: 220, endPoint x: 729, endPoint y: 222, distance: 28.9
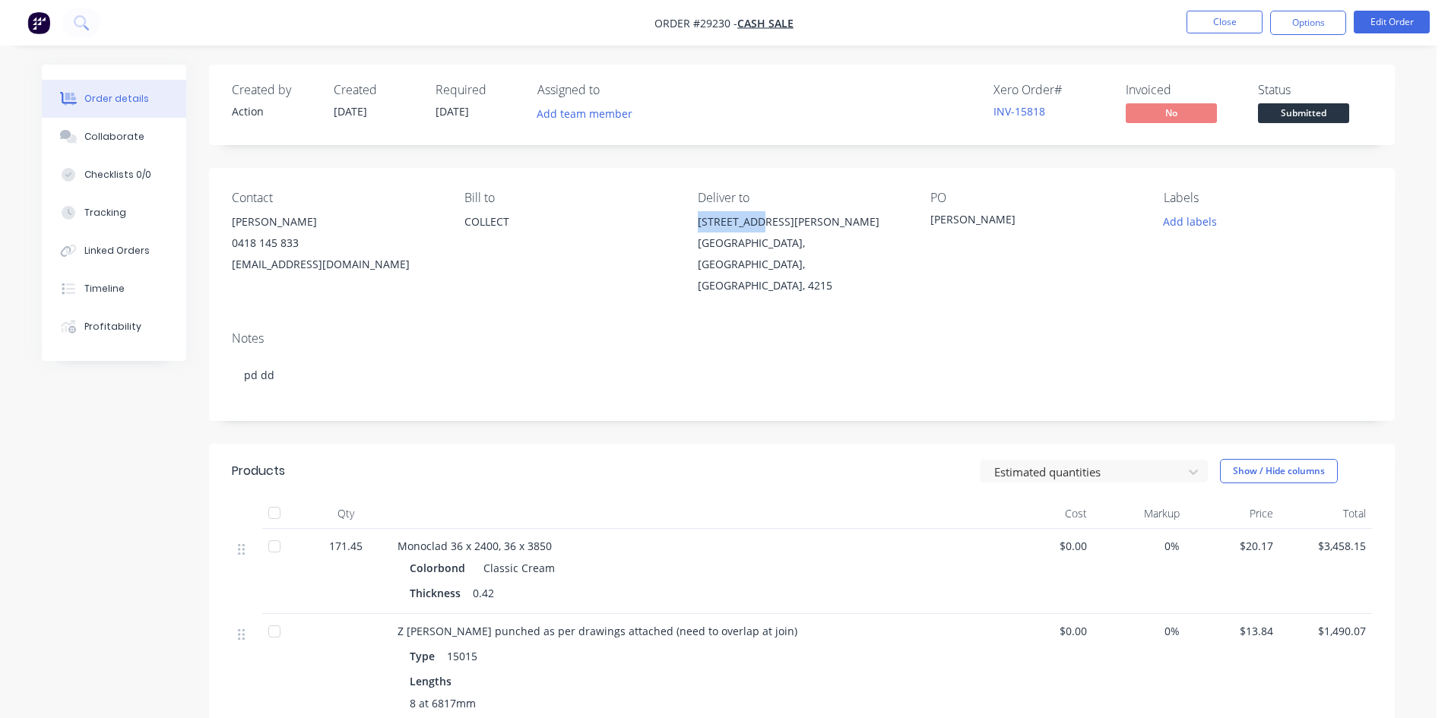
click at [729, 222] on div "27 Sinclair Street" at bounding box center [802, 221] width 208 height 21
click at [818, 220] on div "27 Sinclair Street" at bounding box center [802, 221] width 208 height 21
drag, startPoint x: 794, startPoint y: 220, endPoint x: 689, endPoint y: 221, distance: 104.9
click at [689, 221] on div "Contact Richard Gallagher 0418 145 833 gallaghereng@ozemail.com.au Bill to COLL…" at bounding box center [801, 243] width 1185 height 151
copy div "27 Sinclair Street"
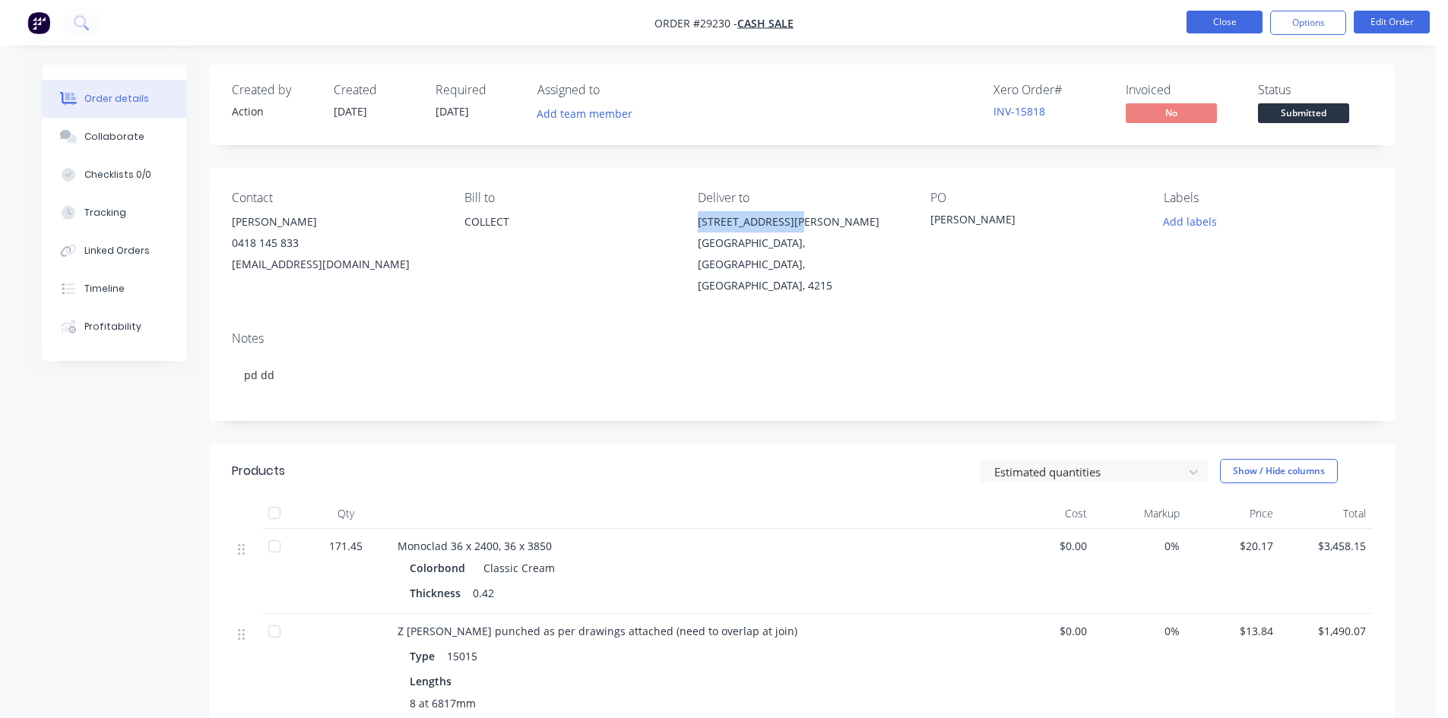
click at [1201, 22] on button "Close" at bounding box center [1224, 22] width 76 height 23
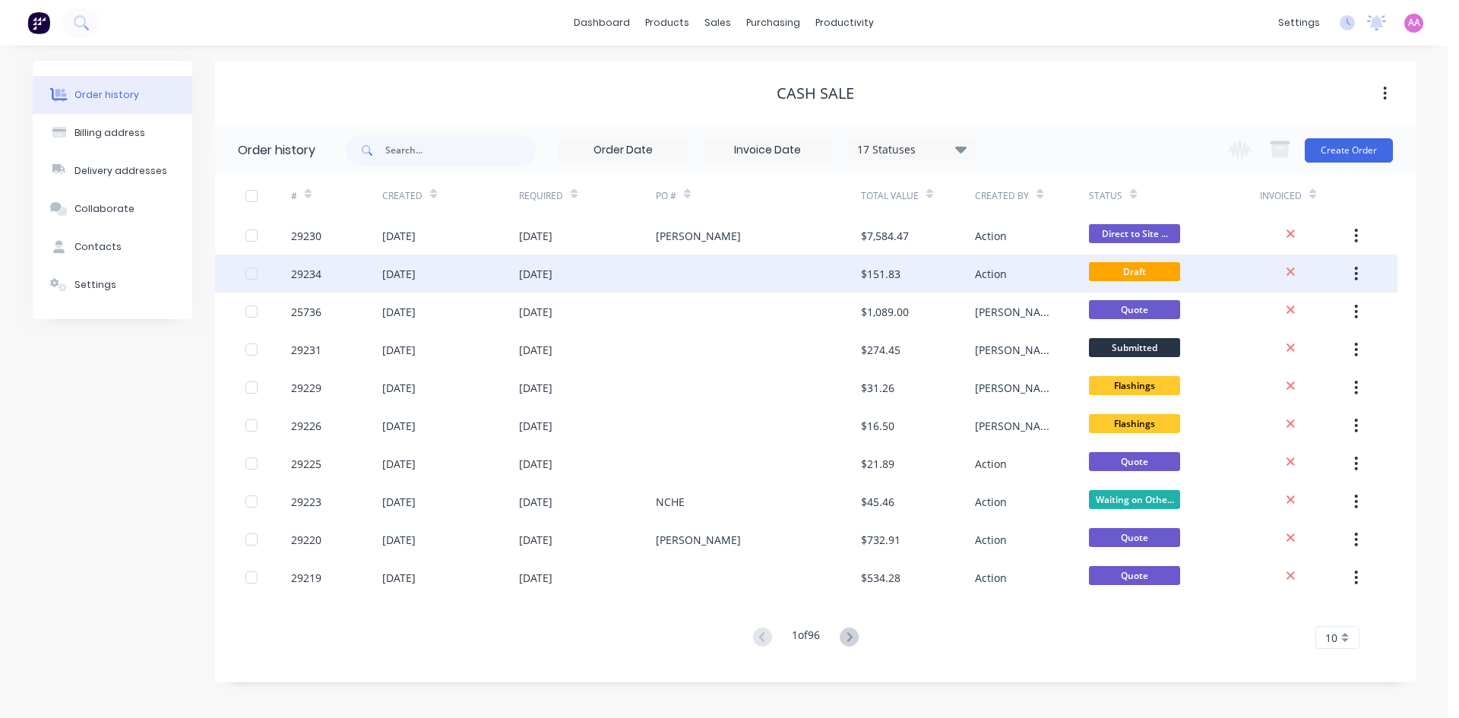
click at [676, 265] on div at bounding box center [758, 274] width 205 height 38
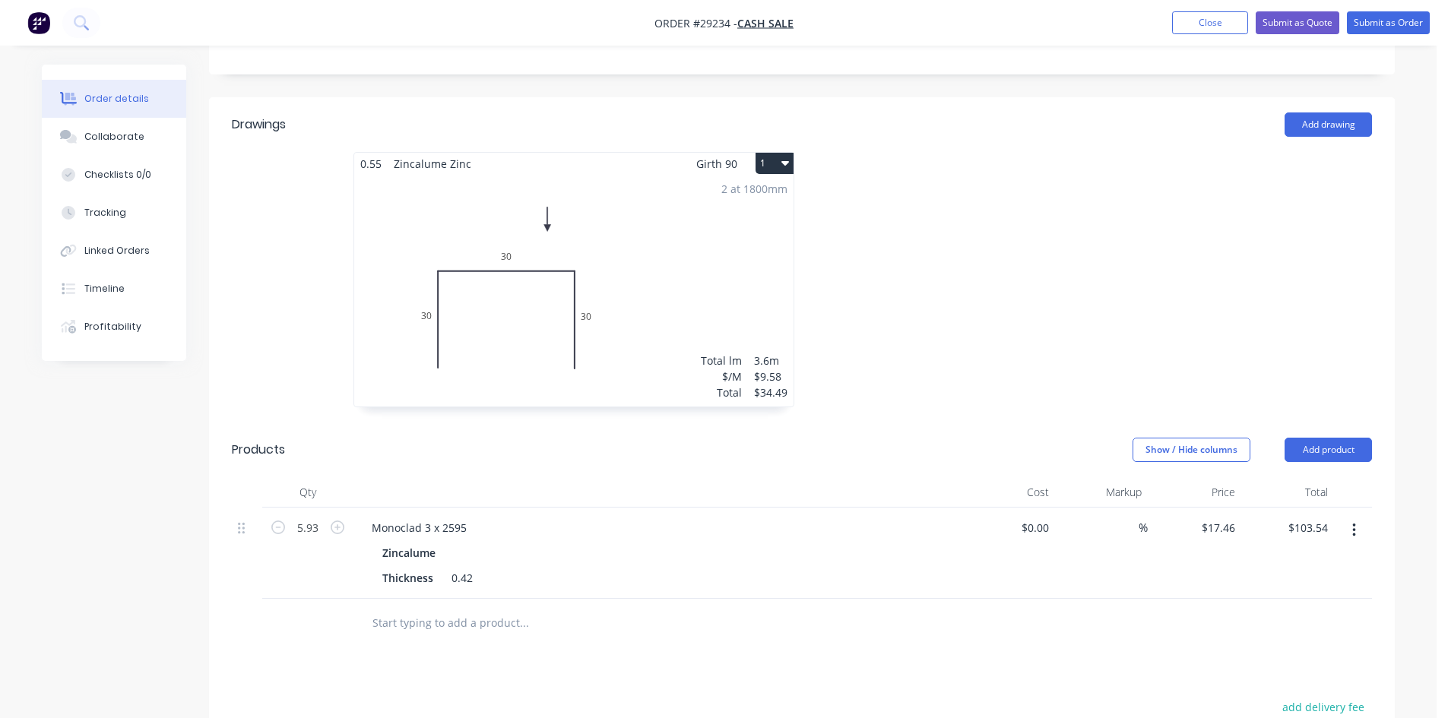
scroll to position [532, 0]
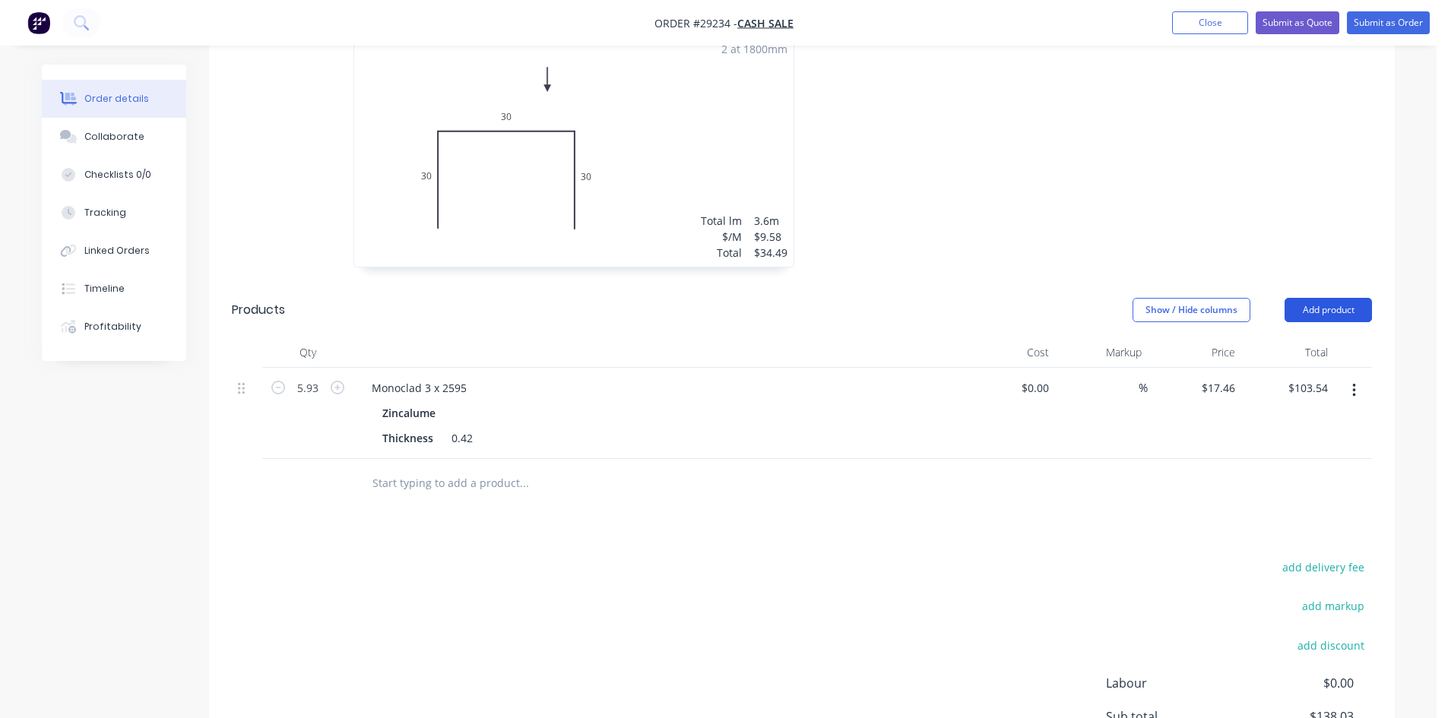
click at [1353, 298] on button "Add product" at bounding box center [1327, 310] width 87 height 24
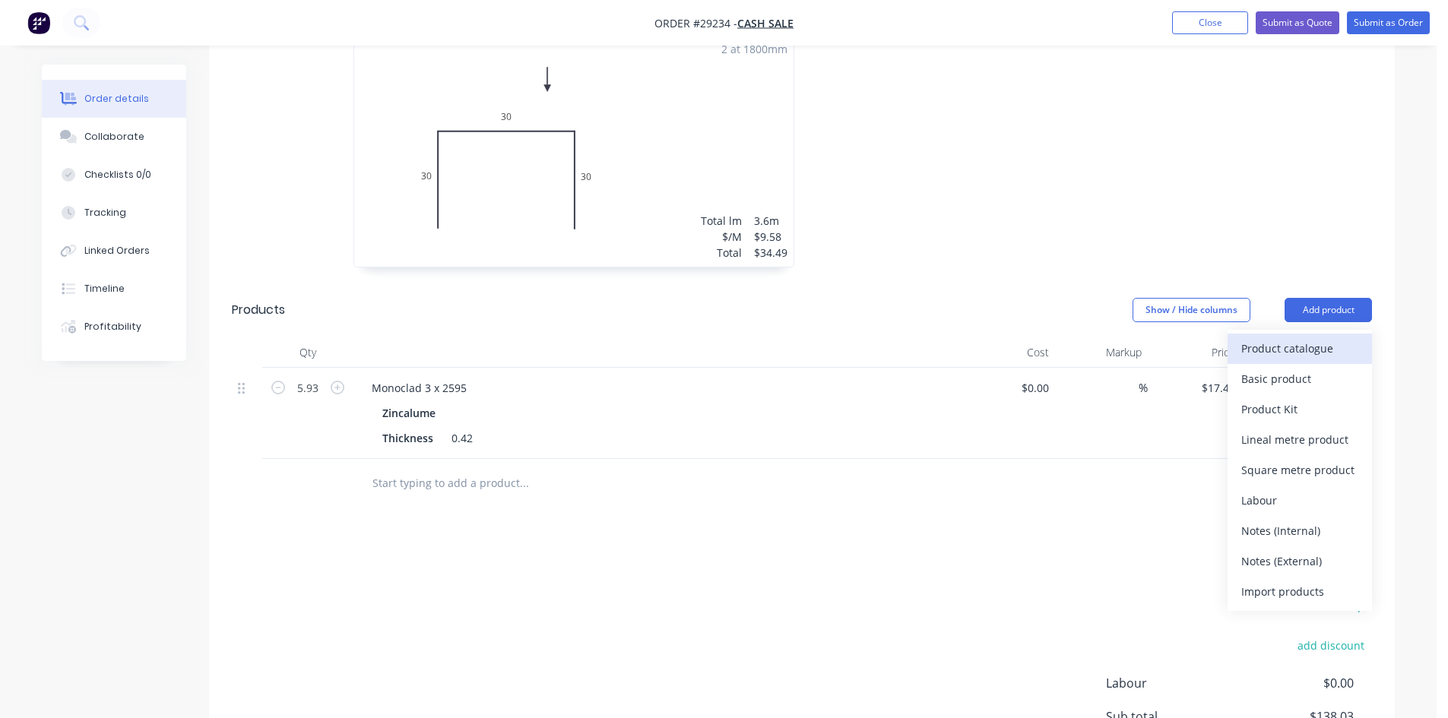
click at [1299, 337] on div "Product catalogue" at bounding box center [1299, 348] width 117 height 22
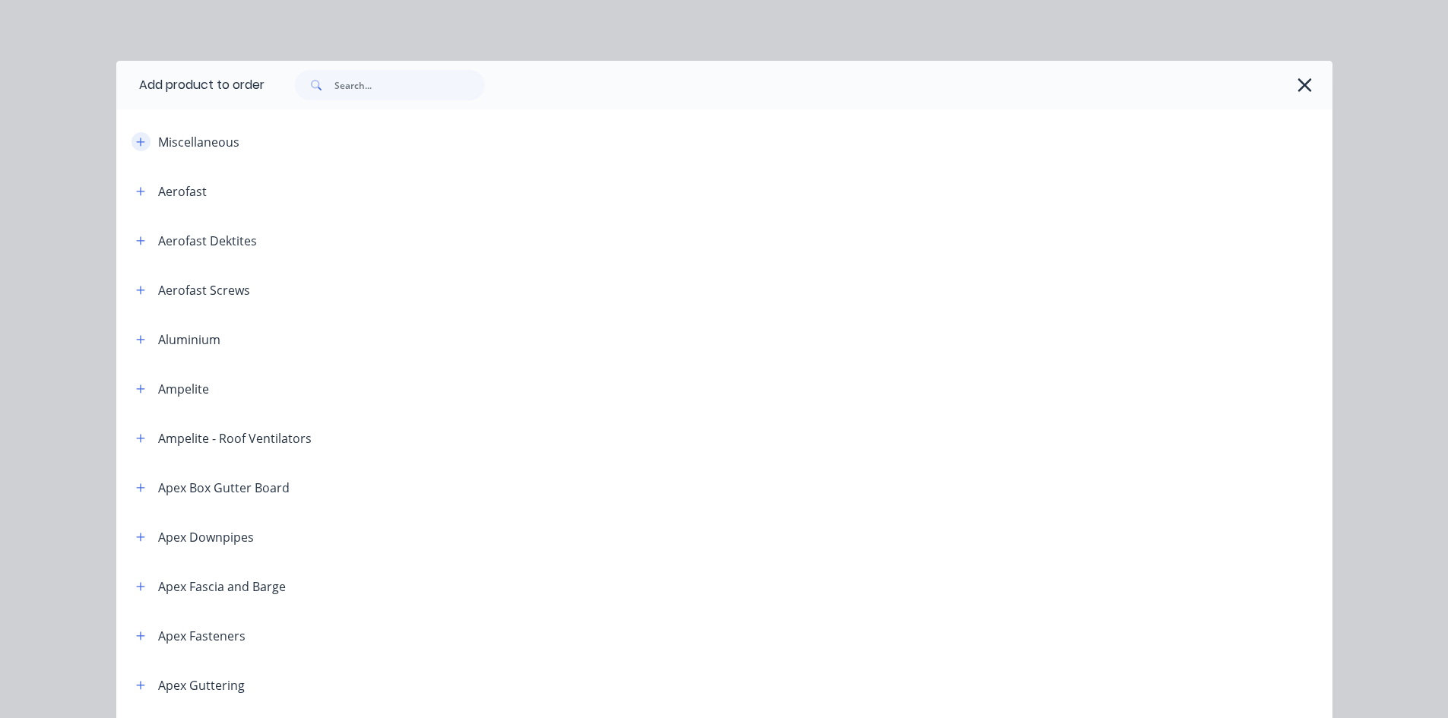
click at [138, 143] on icon "button" at bounding box center [140, 142] width 9 height 11
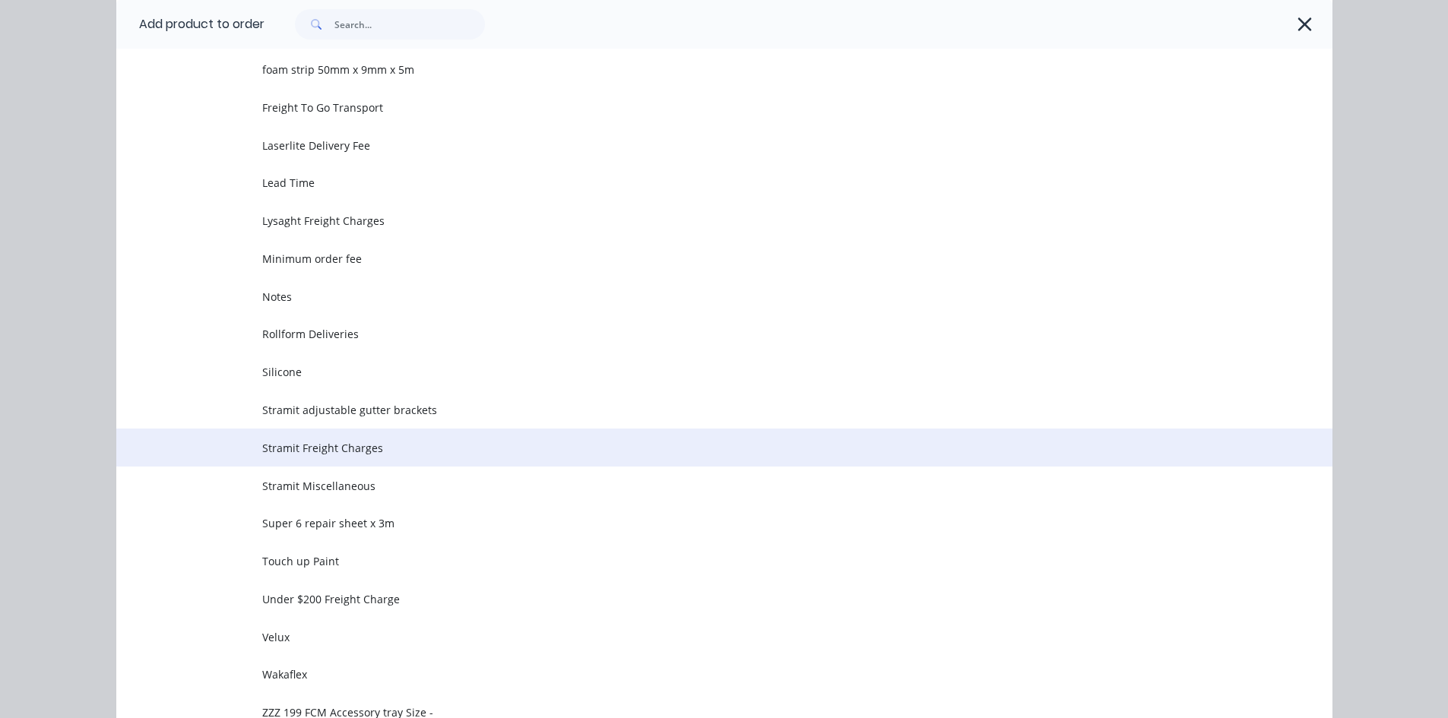
click at [316, 457] on td "Stramit Freight Charges" at bounding box center [797, 448] width 1070 height 38
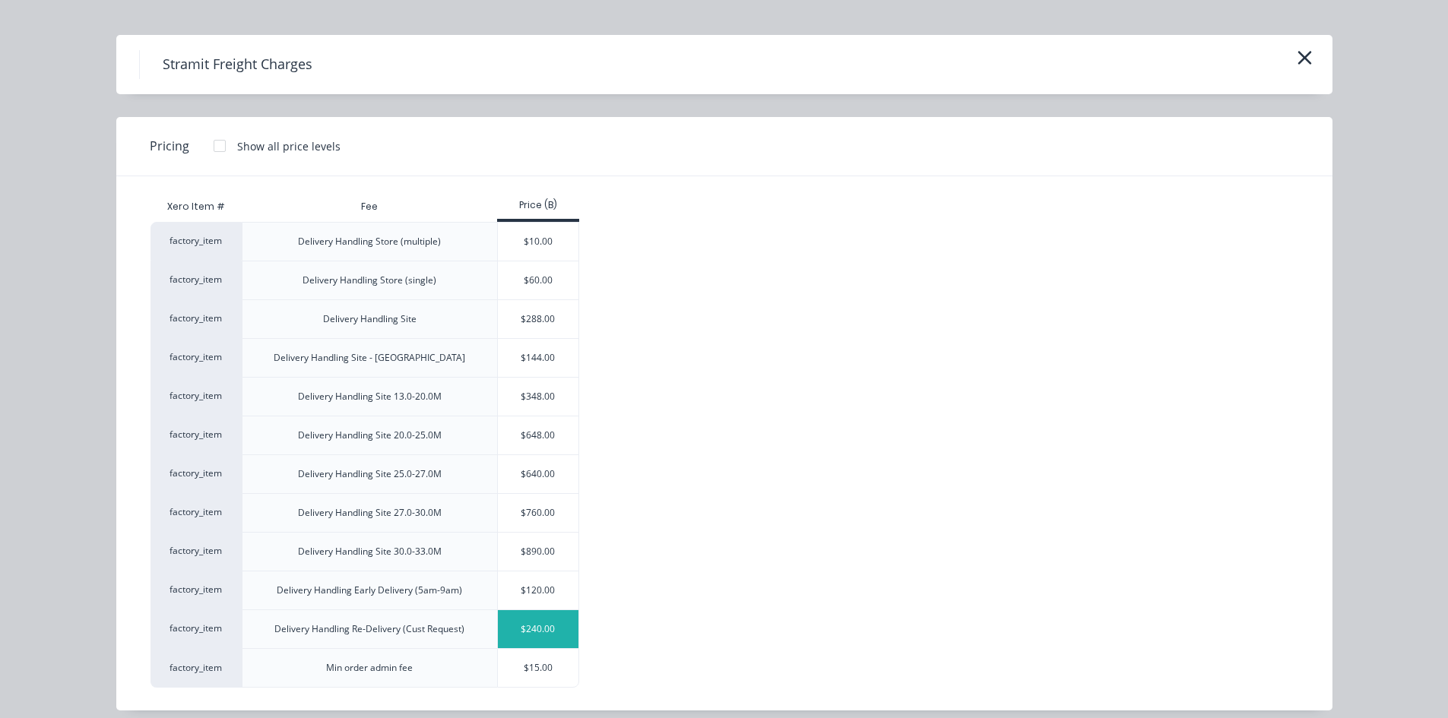
scroll to position [40, 0]
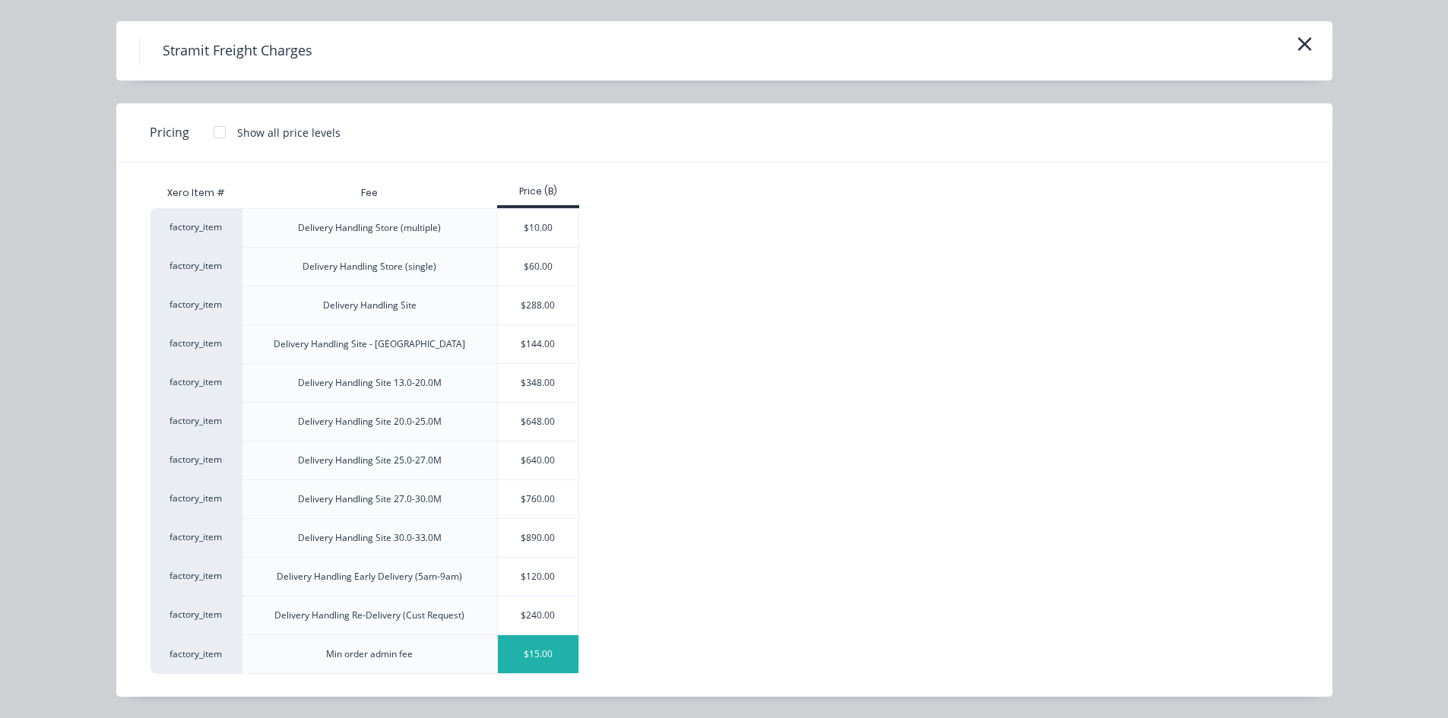
click at [540, 652] on div "$15.00" at bounding box center [538, 654] width 81 height 38
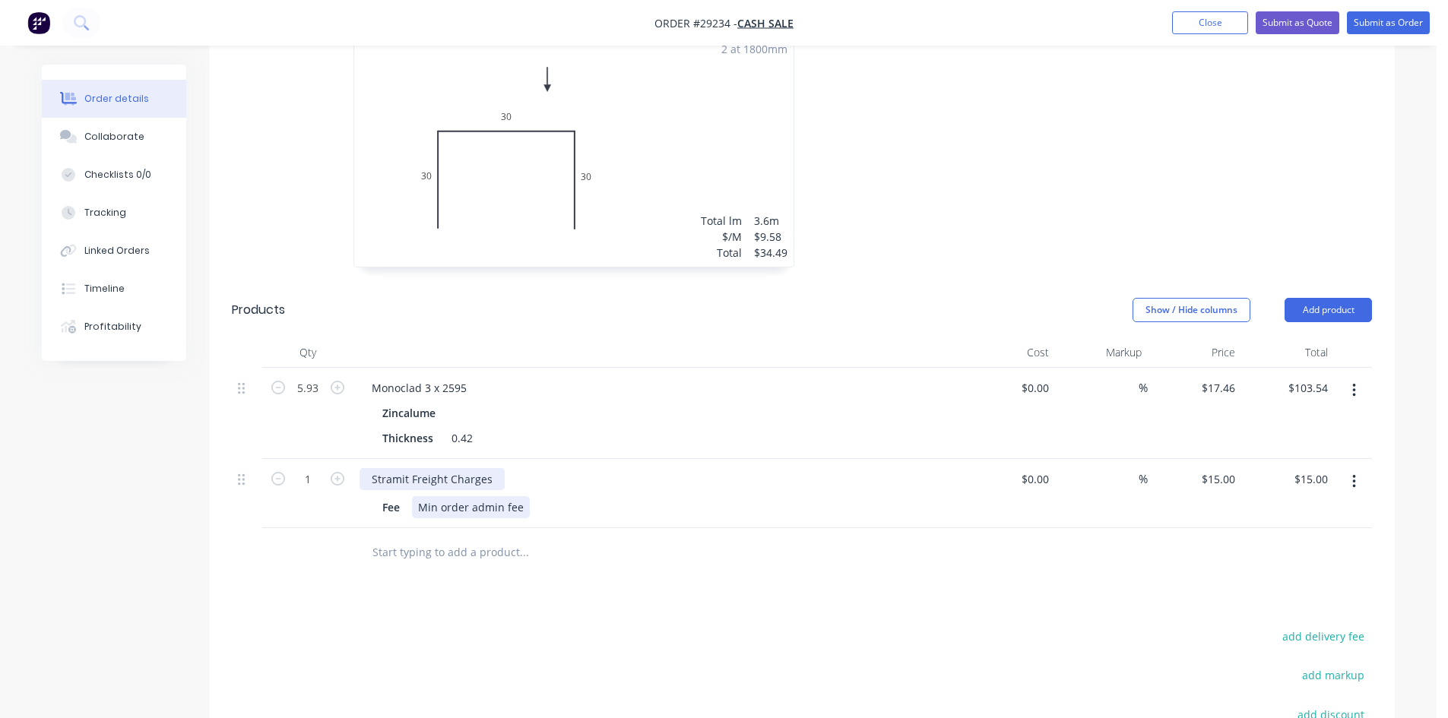
drag, startPoint x: 445, startPoint y: 418, endPoint x: 514, endPoint y: 435, distance: 71.3
click at [447, 468] on div "Stramit Freight Charges" at bounding box center [431, 479] width 145 height 22
click at [763, 528] on div at bounding box center [626, 552] width 547 height 49
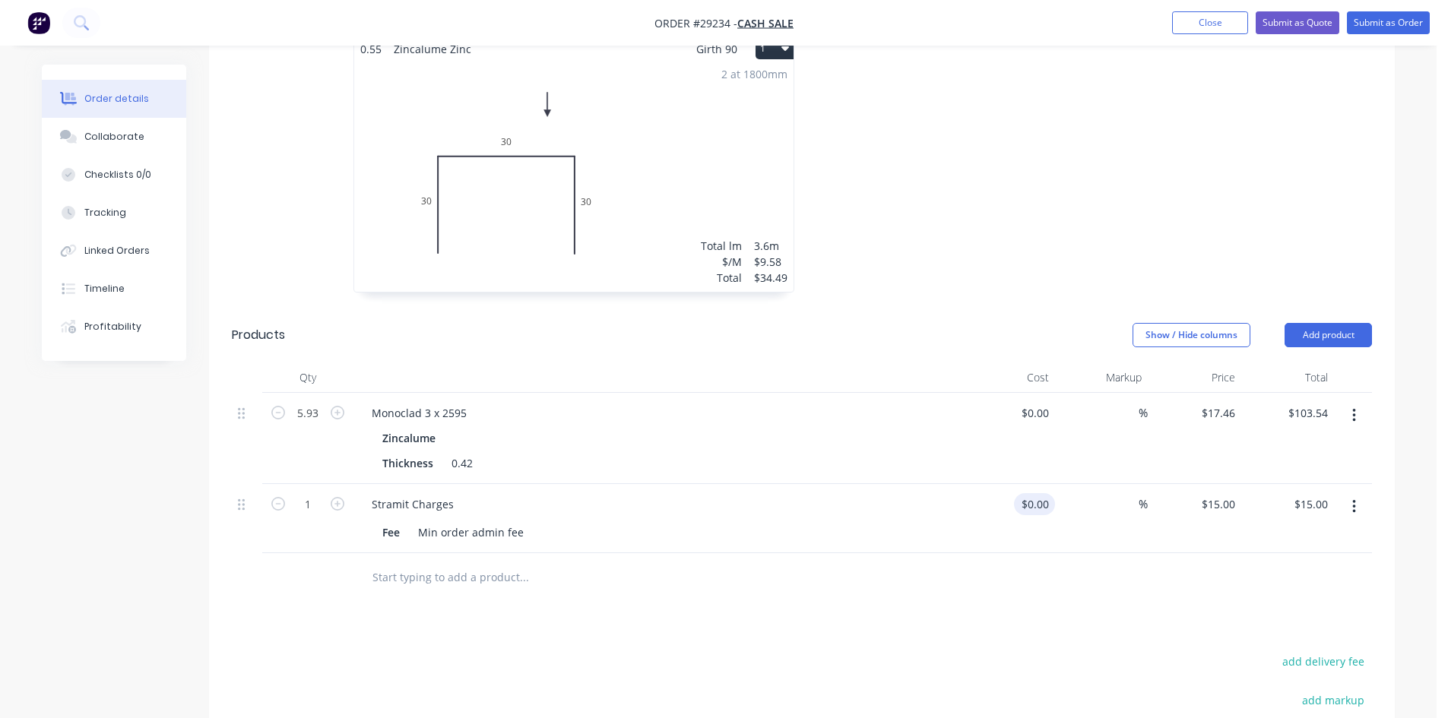
scroll to position [487, 0]
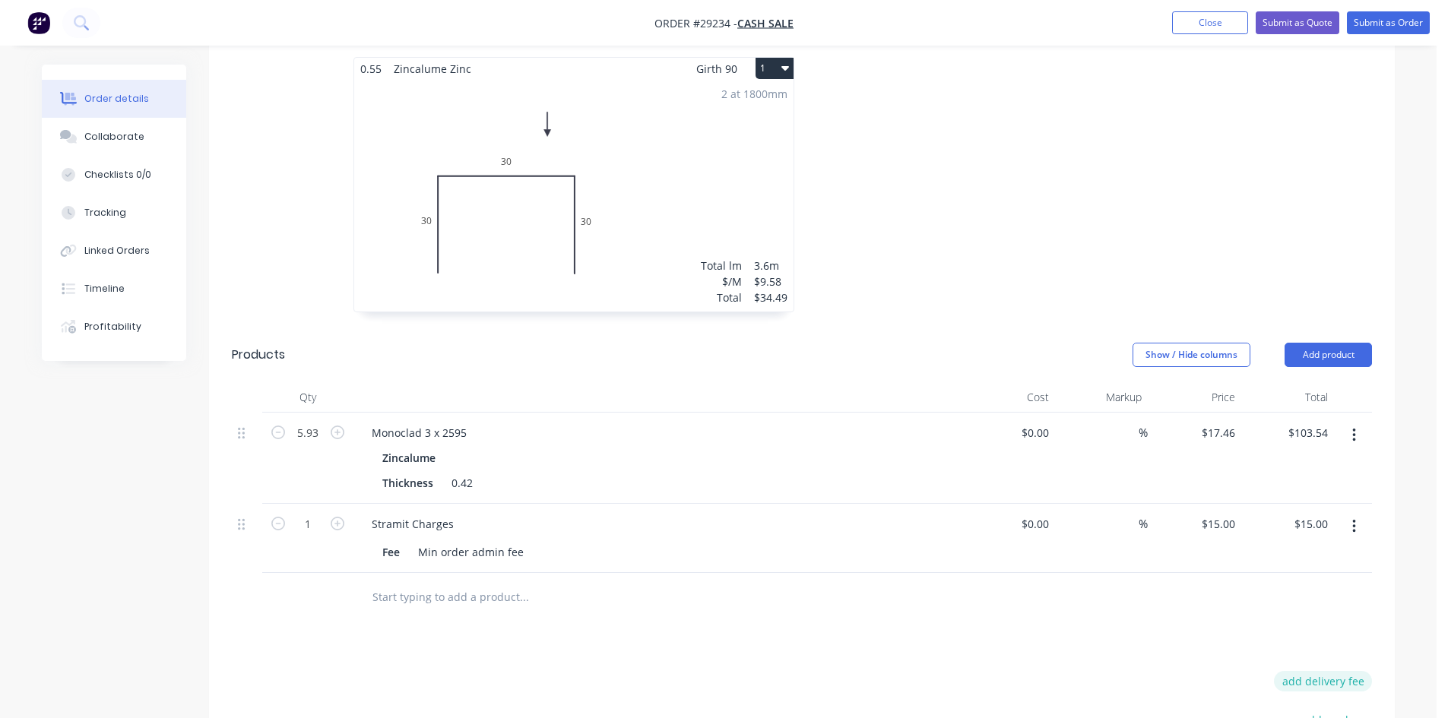
click at [1320, 671] on button "add delivery fee" at bounding box center [1323, 681] width 98 height 21
type input "120"
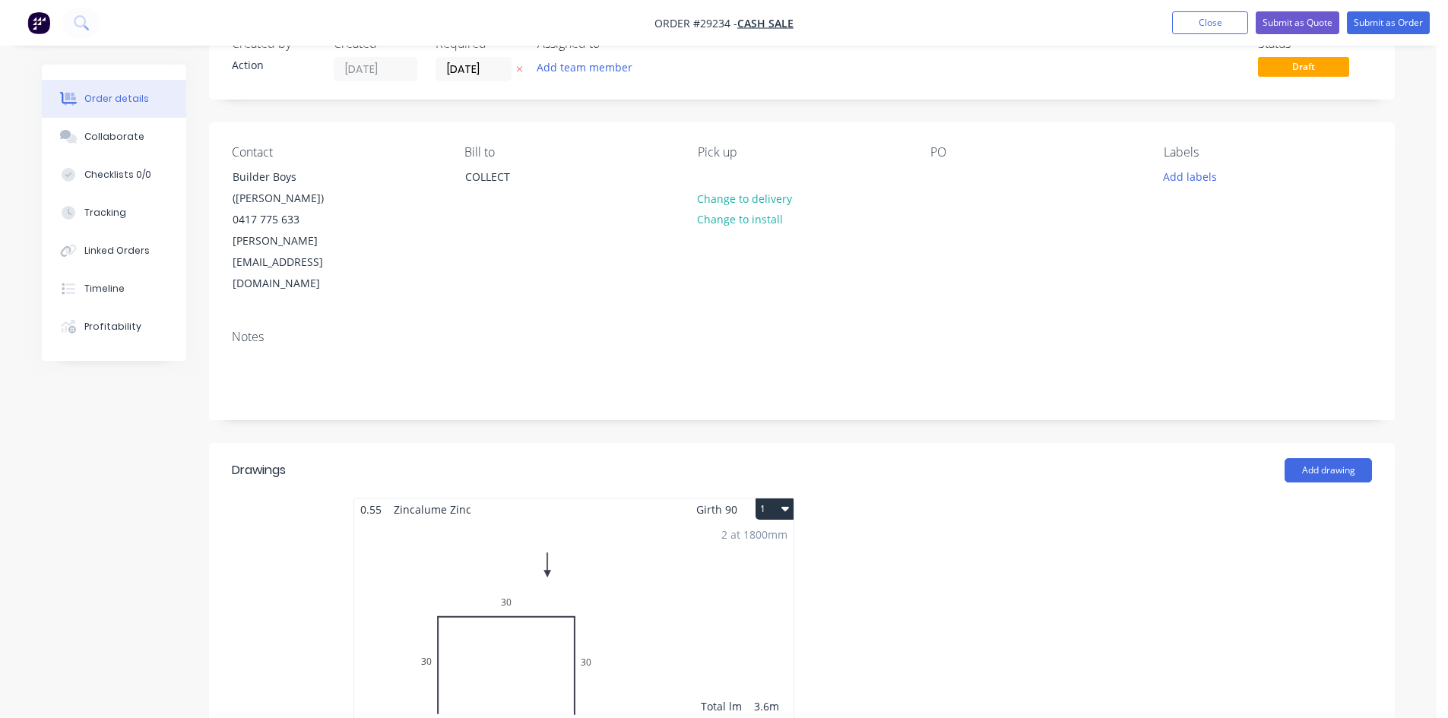
scroll to position [0, 0]
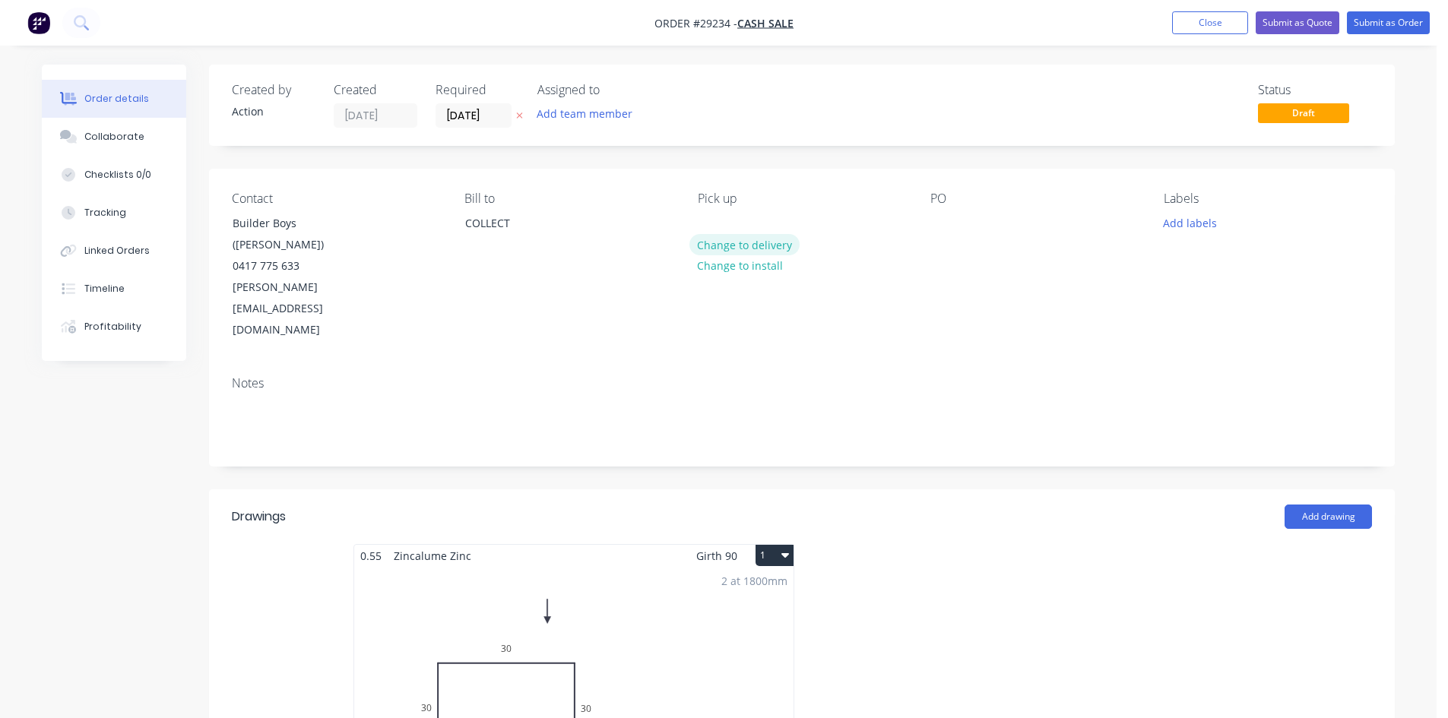
click at [748, 243] on button "Change to delivery" at bounding box center [744, 244] width 111 height 21
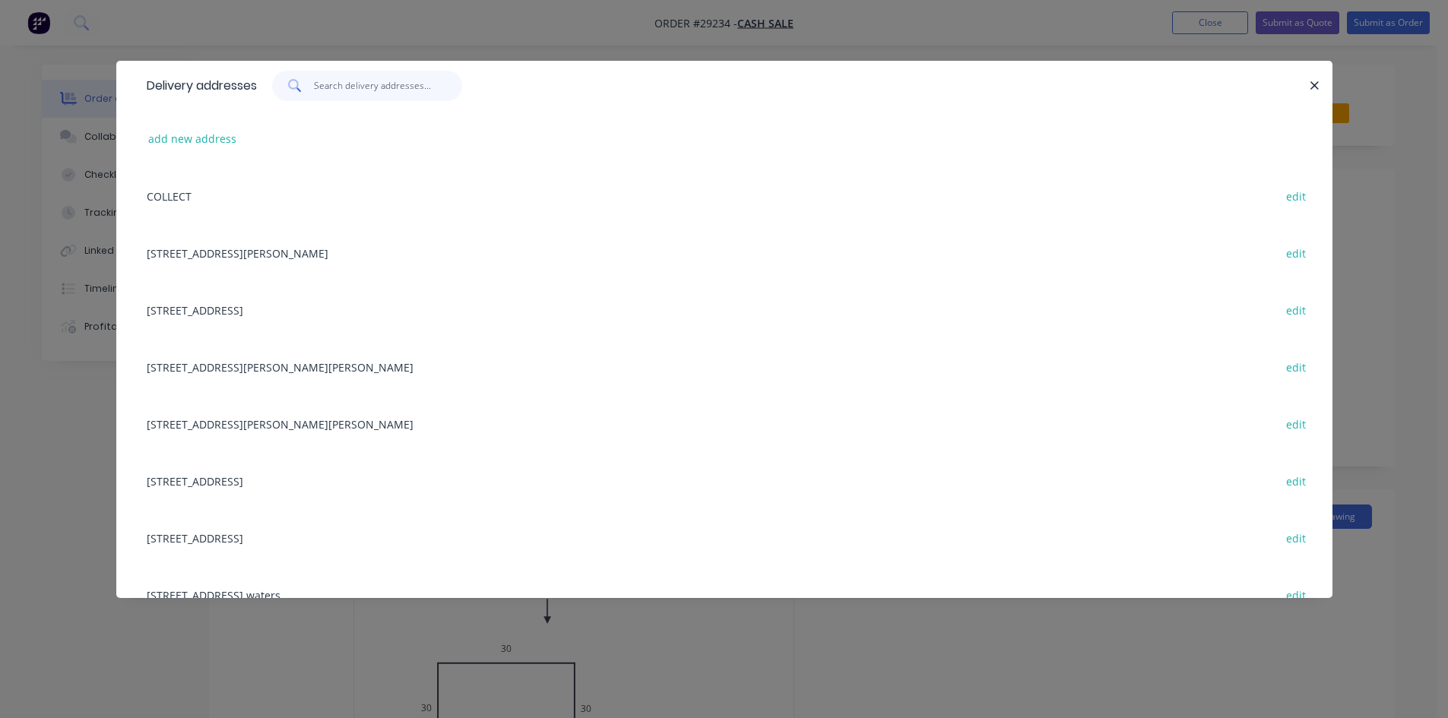
click at [358, 89] on input "text" at bounding box center [388, 86] width 148 height 30
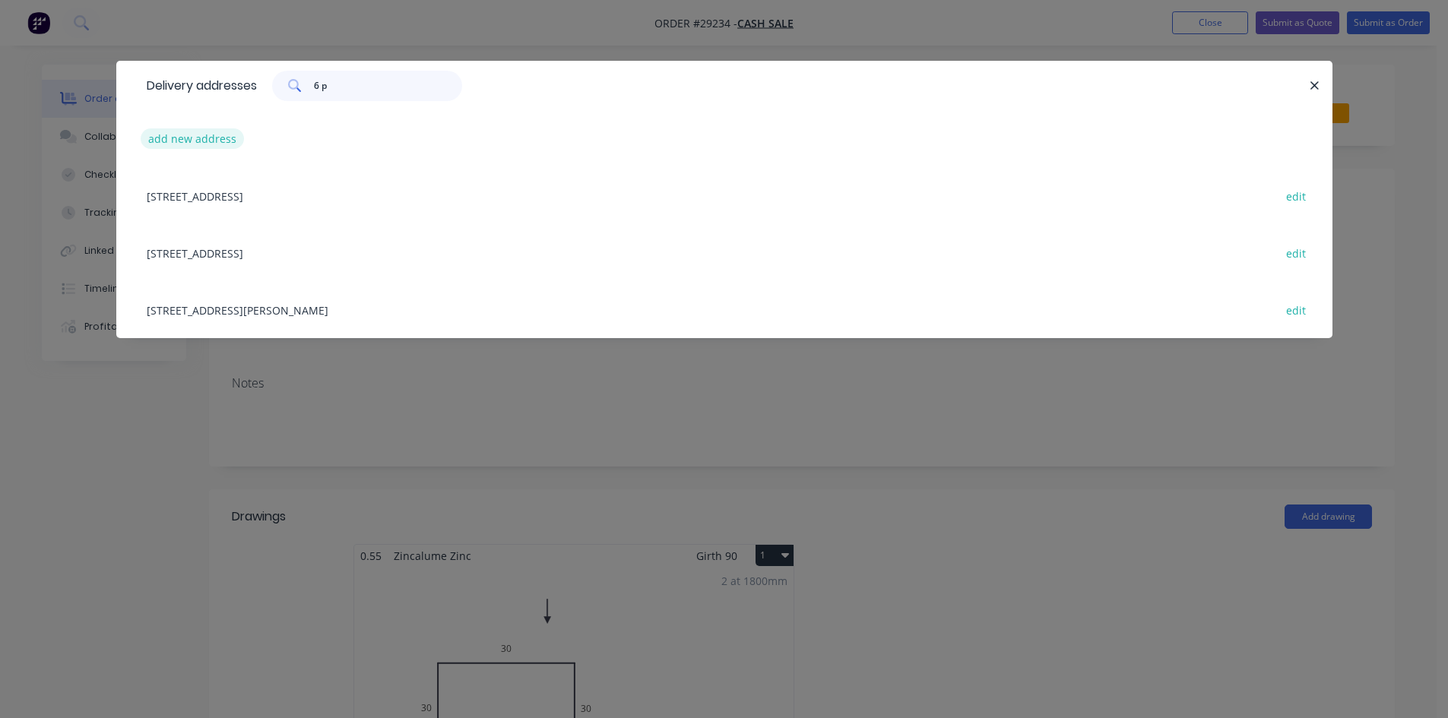
type input "6 p"
click at [228, 137] on button "add new address" at bounding box center [193, 138] width 104 height 21
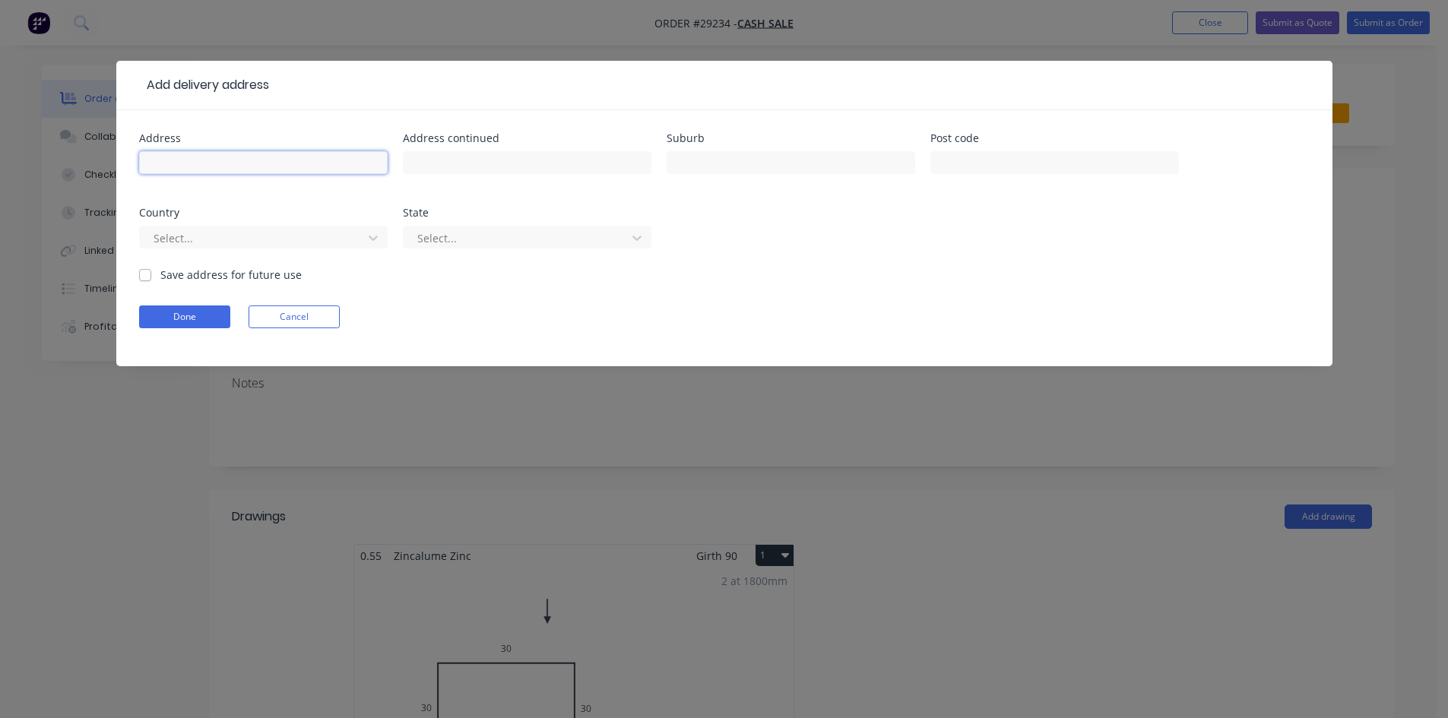
click at [268, 167] on input "text" at bounding box center [263, 162] width 248 height 23
type input "16 Pinter Drive"
click at [693, 167] on input "text" at bounding box center [790, 162] width 248 height 23
type input "s"
type input "Southport"
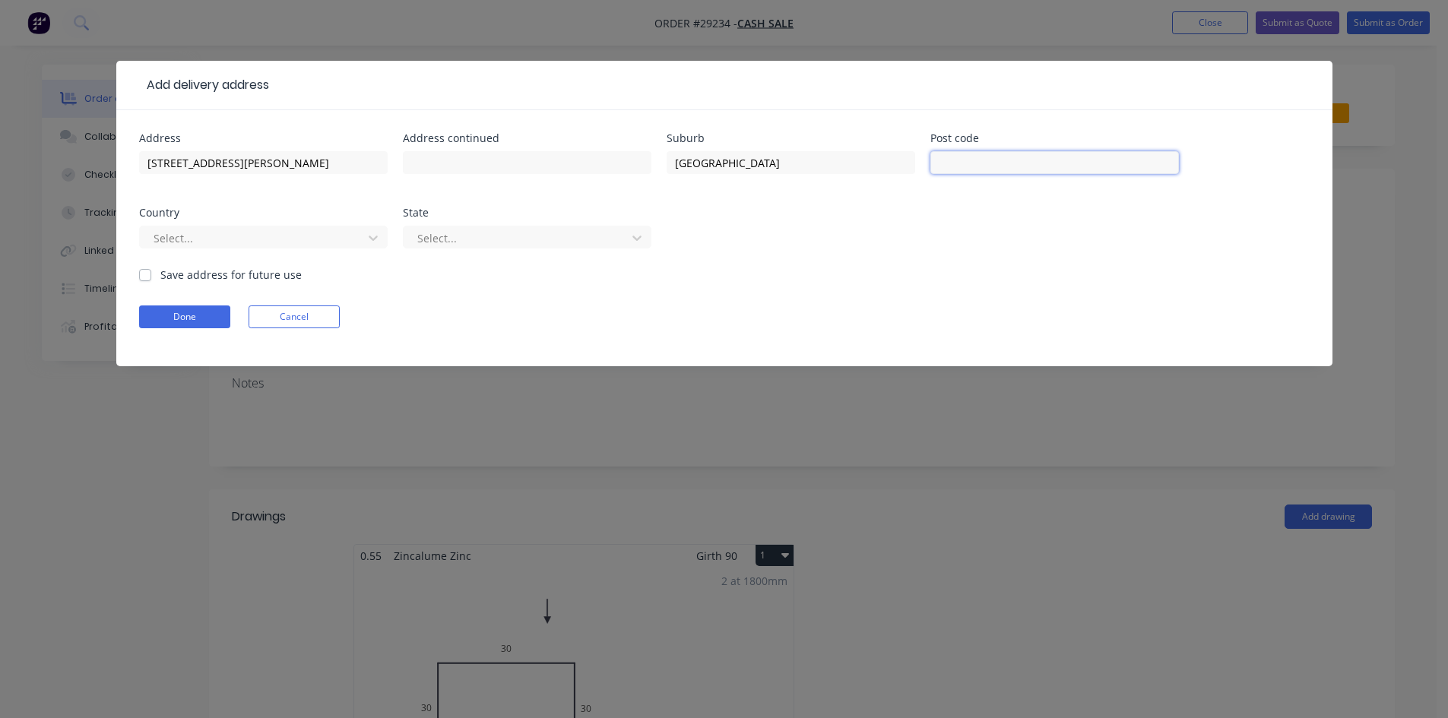
click at [982, 168] on input "text" at bounding box center [1054, 162] width 248 height 23
type input "4215"
drag, startPoint x: 217, startPoint y: 313, endPoint x: 173, endPoint y: 312, distance: 44.1
click at [217, 312] on button "Done" at bounding box center [184, 316] width 91 height 23
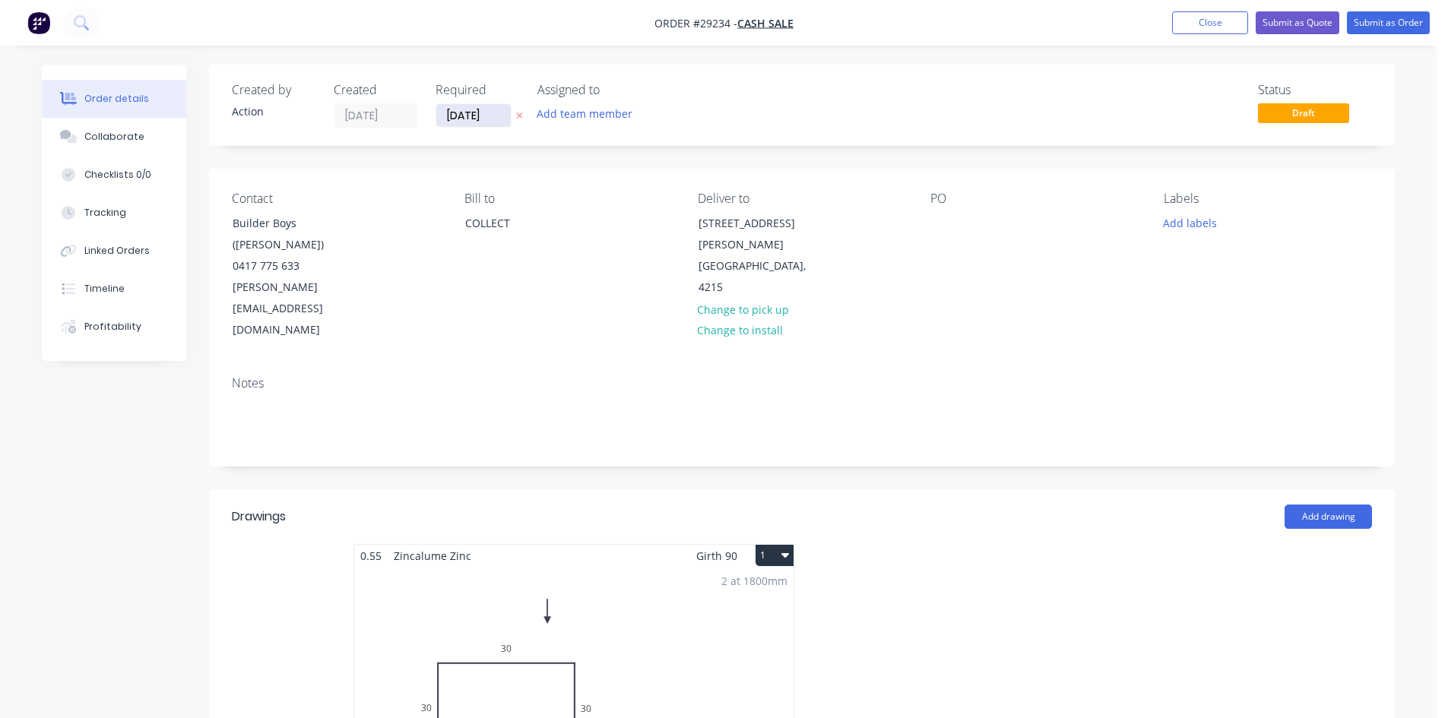
click at [478, 109] on input "[DATE]" at bounding box center [473, 115] width 74 height 23
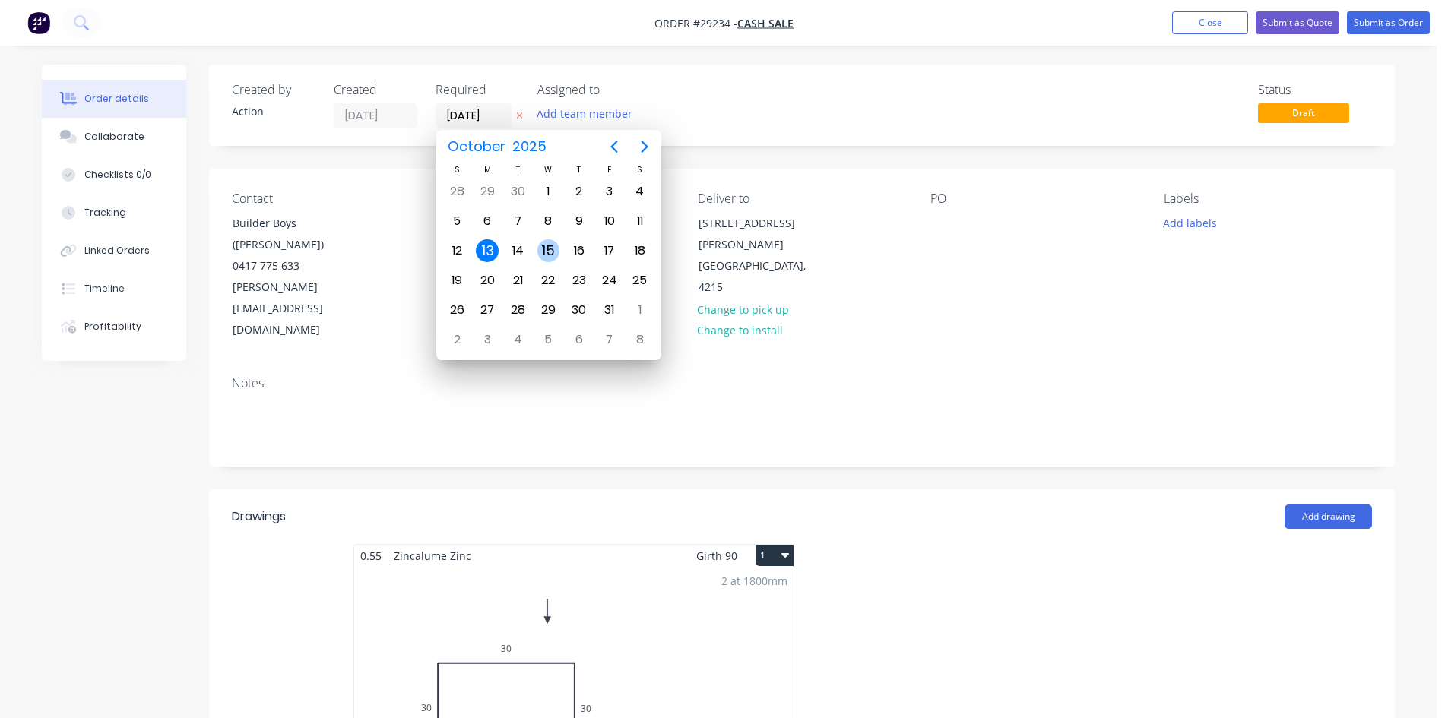
click at [547, 250] on div "15" at bounding box center [548, 250] width 23 height 23
type input "[DATE]"
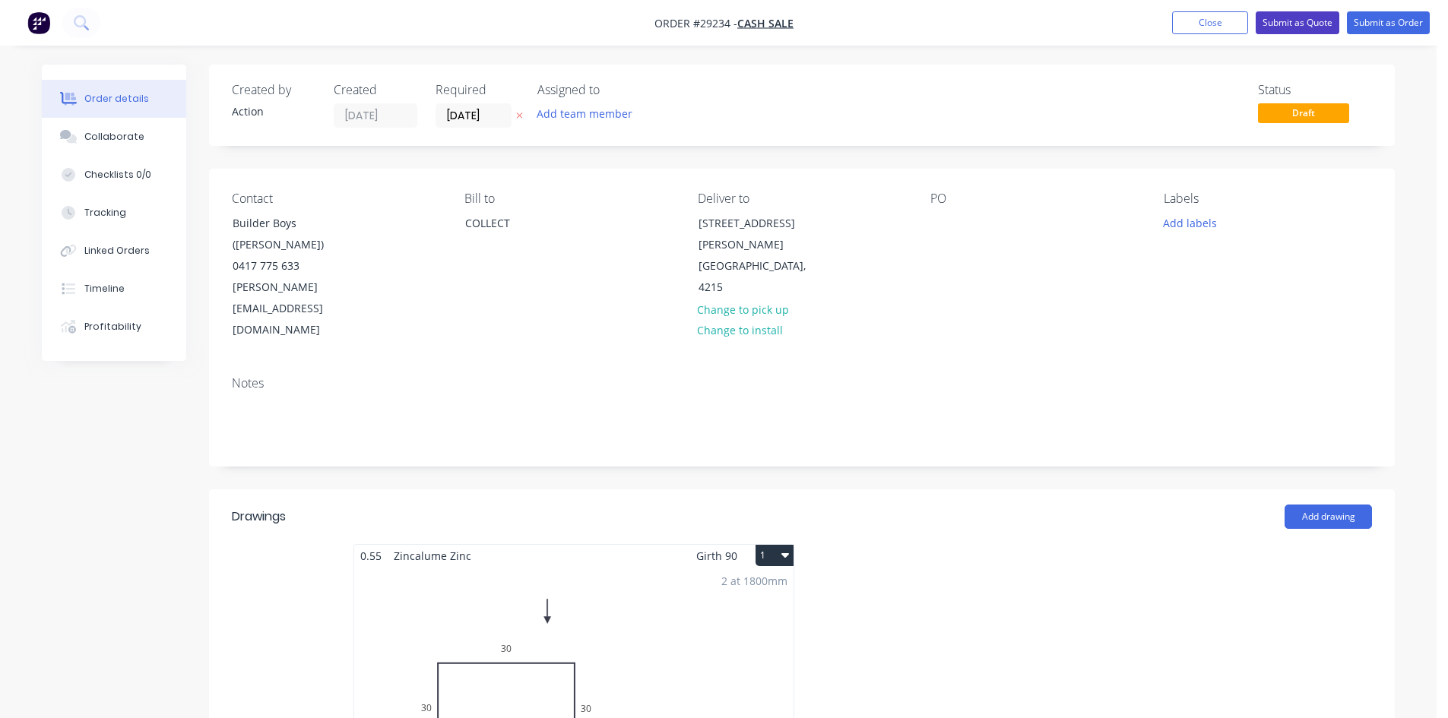
click at [1318, 23] on button "Submit as Quote" at bounding box center [1297, 22] width 84 height 23
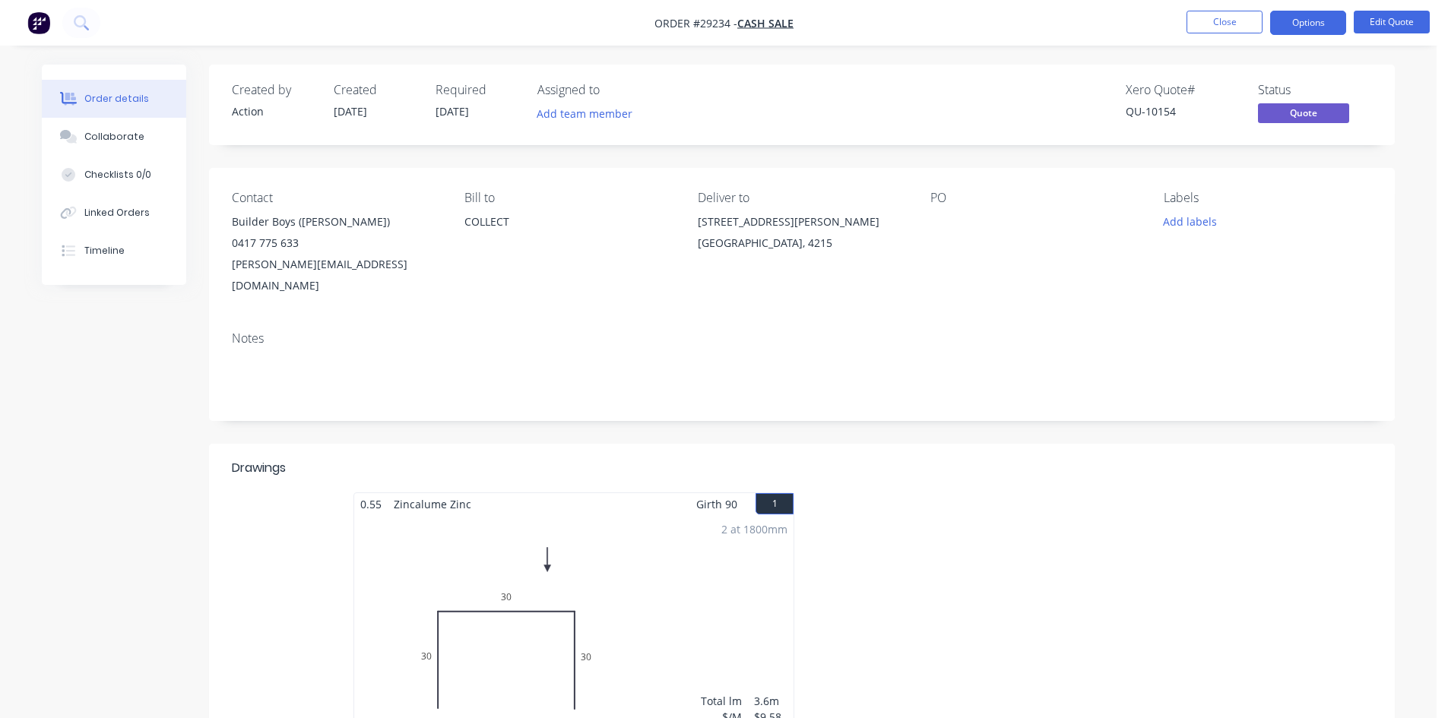
click at [1318, 23] on button "Options" at bounding box center [1308, 23] width 76 height 24
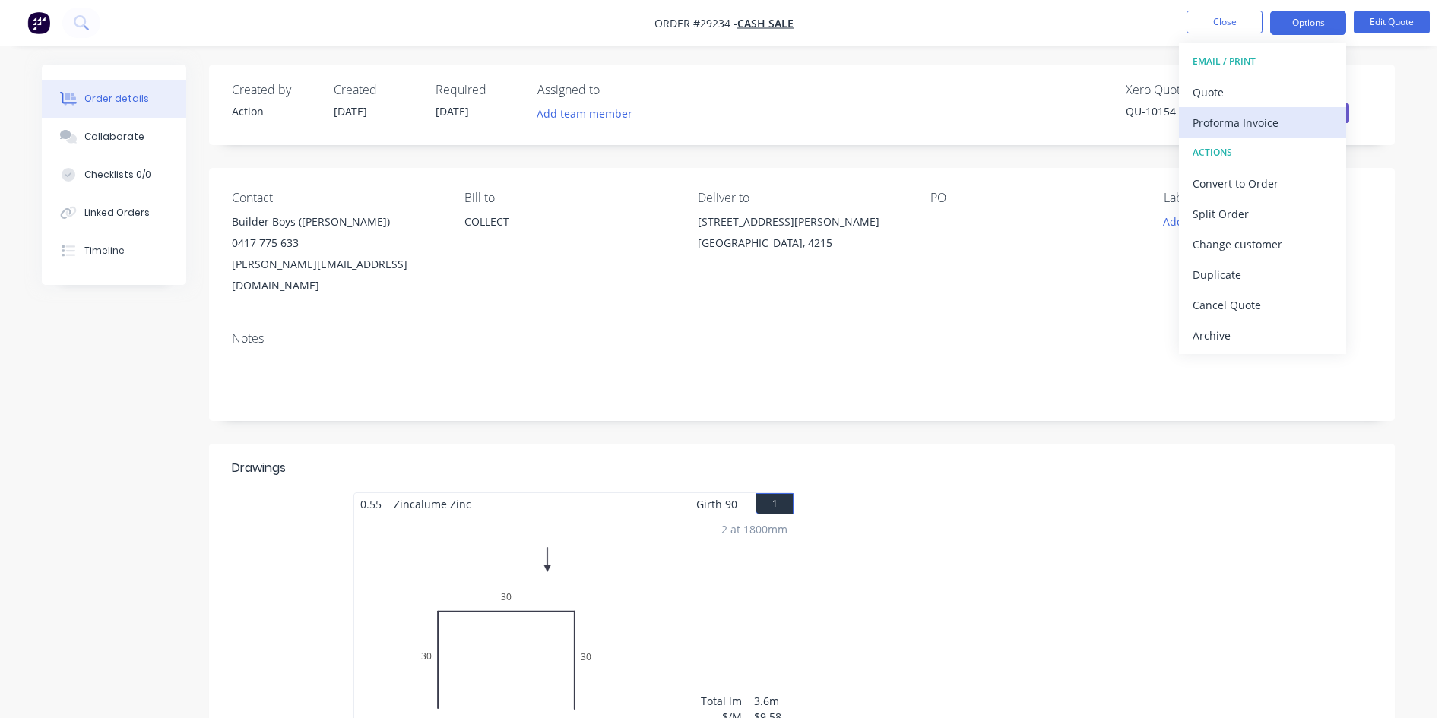
click at [1236, 128] on div "Proforma Invoice" at bounding box center [1262, 123] width 140 height 22
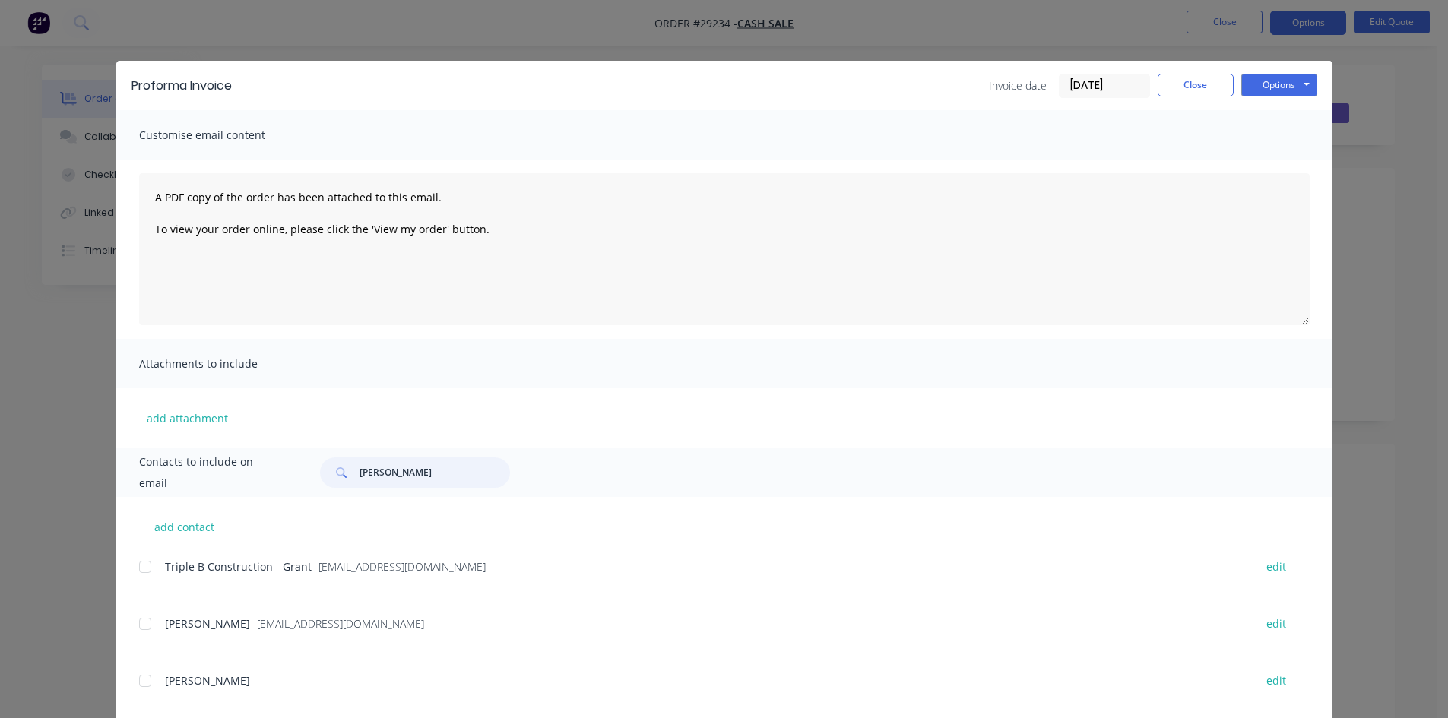
drag, startPoint x: 343, startPoint y: 479, endPoint x: 184, endPoint y: 464, distance: 159.5
click at [184, 464] on div "Contacts to include on email richard galla" at bounding box center [724, 472] width 1216 height 49
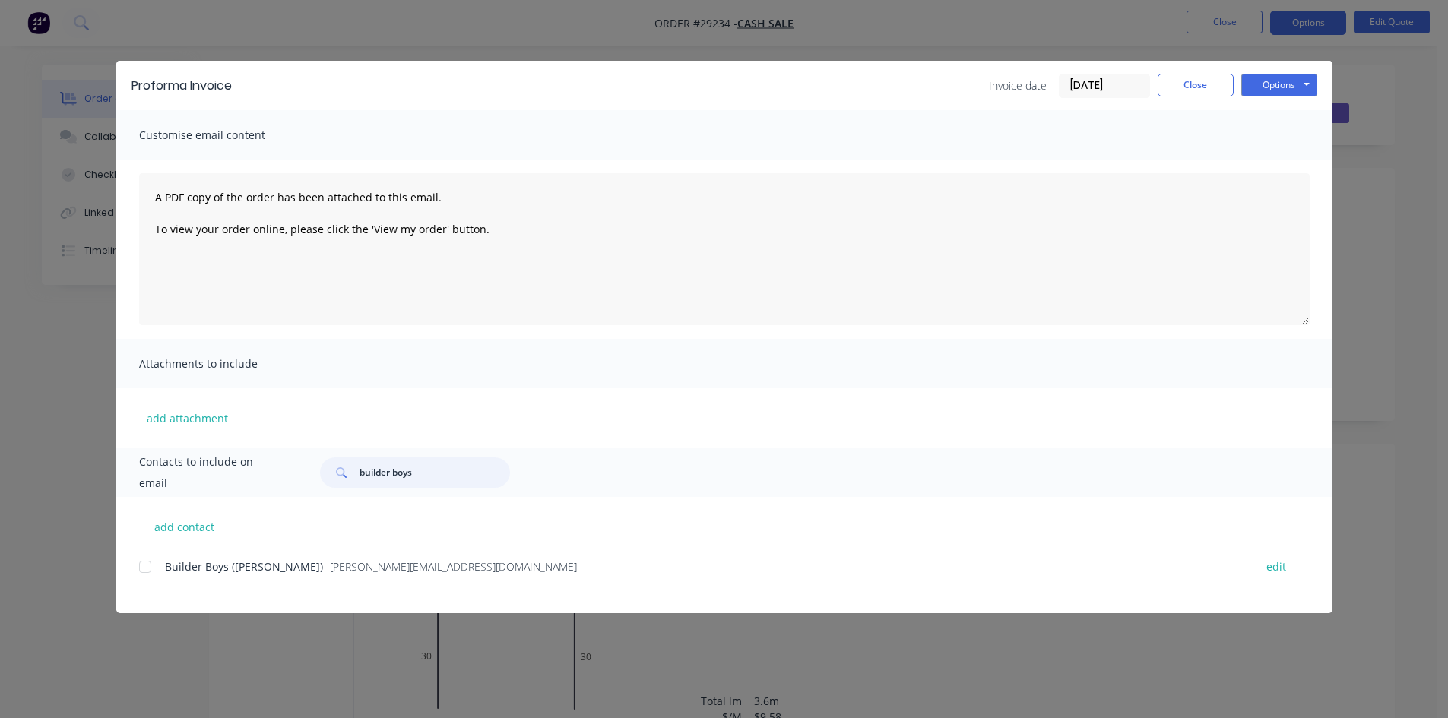
drag, startPoint x: 138, startPoint y: 564, endPoint x: 152, endPoint y: 566, distance: 13.9
click at [138, 565] on div at bounding box center [145, 567] width 30 height 30
type input "builder boys"
drag, startPoint x: 1293, startPoint y: 82, endPoint x: 1294, endPoint y: 96, distance: 13.8
click at [1292, 82] on button "Options" at bounding box center [1279, 85] width 76 height 23
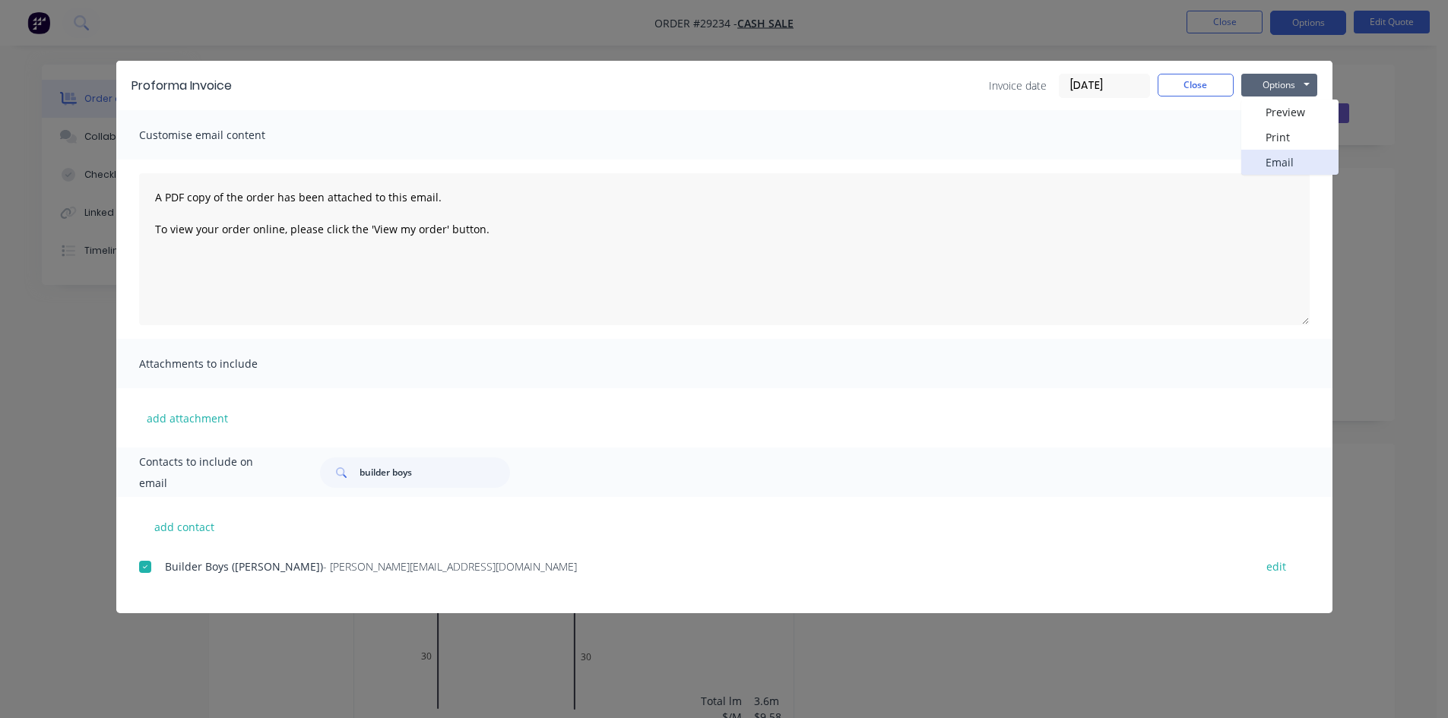
click at [1272, 163] on button "Email" at bounding box center [1289, 162] width 97 height 25
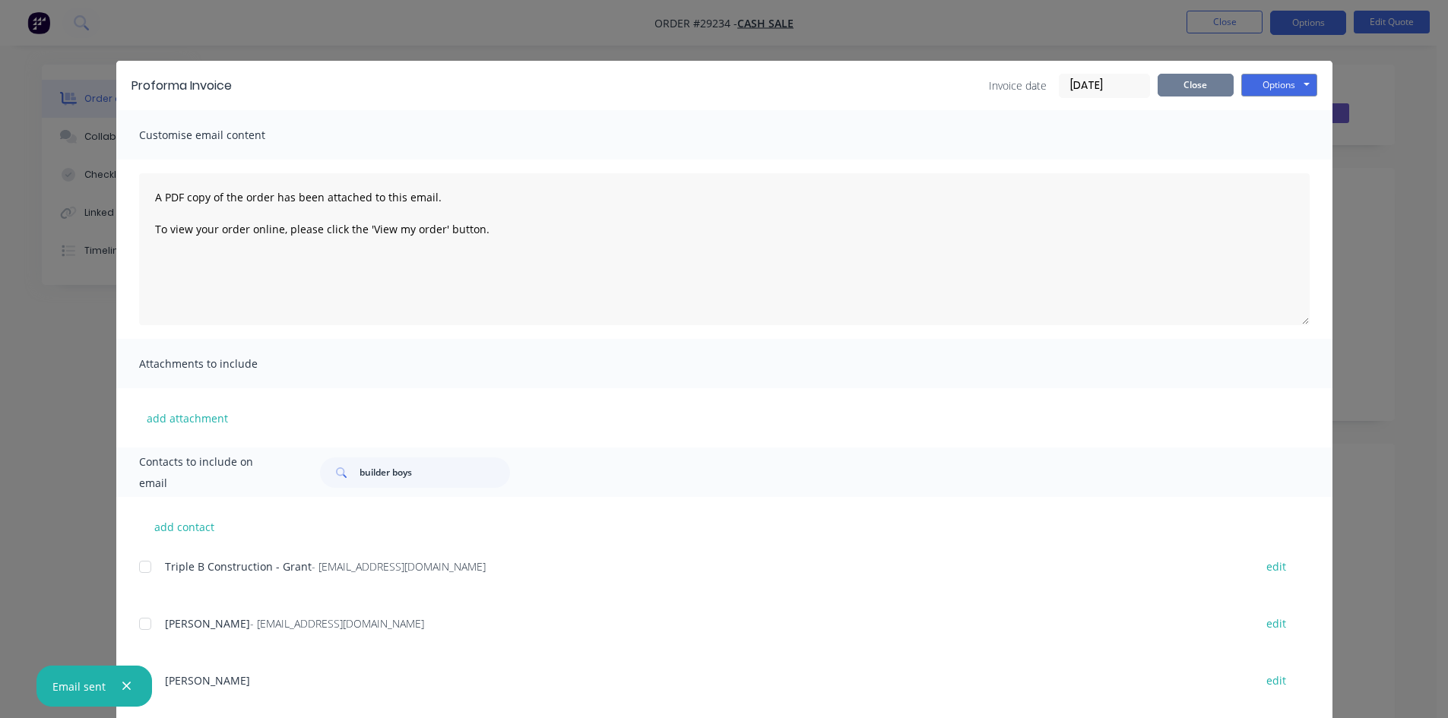
click at [1188, 81] on button "Close" at bounding box center [1195, 85] width 76 height 23
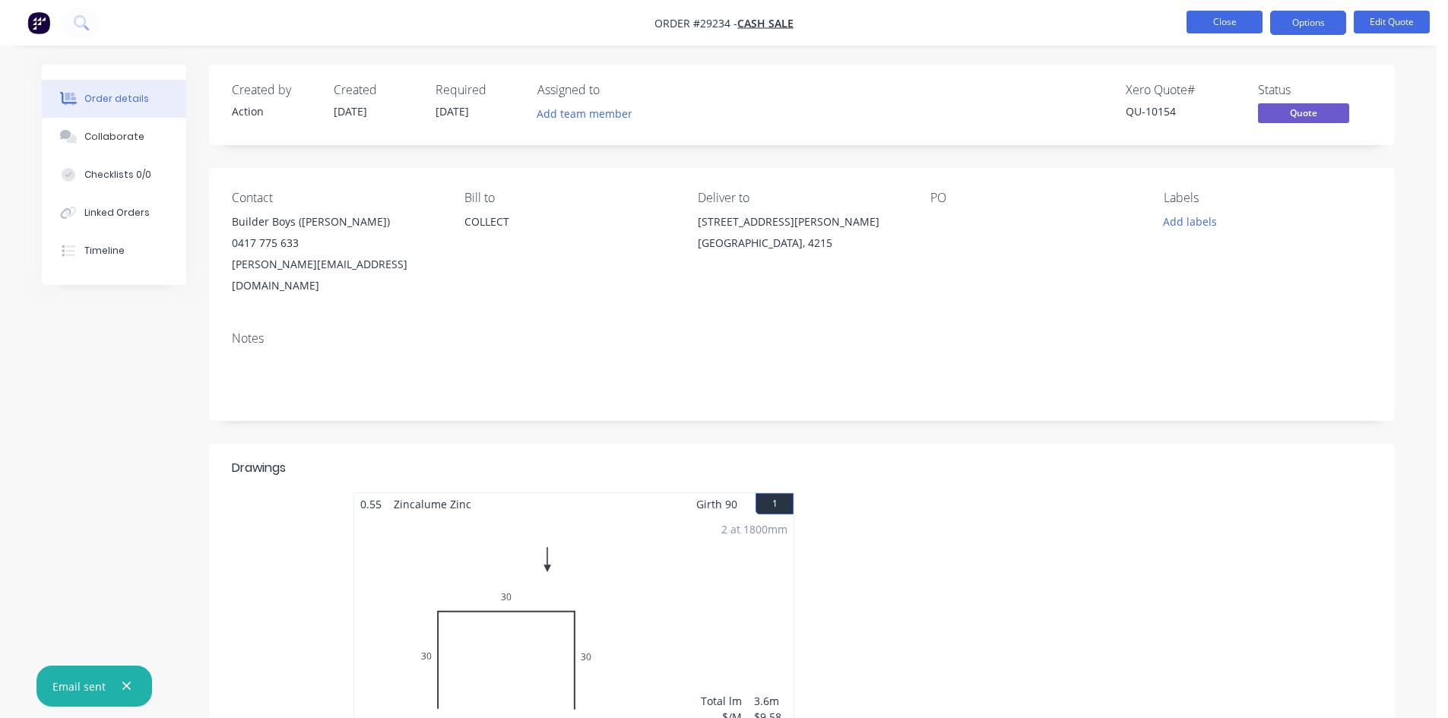
click at [1206, 15] on button "Close" at bounding box center [1224, 22] width 76 height 23
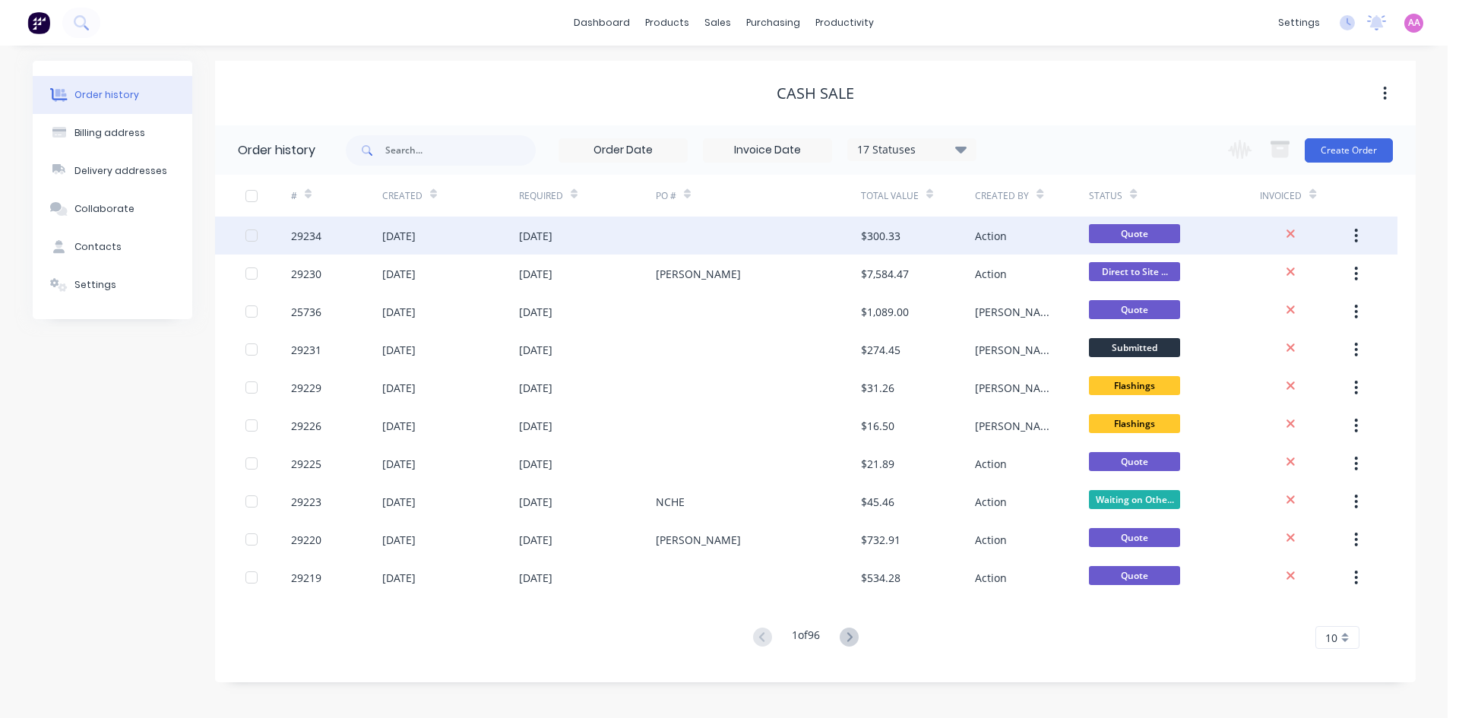
click at [735, 237] on div at bounding box center [758, 236] width 205 height 38
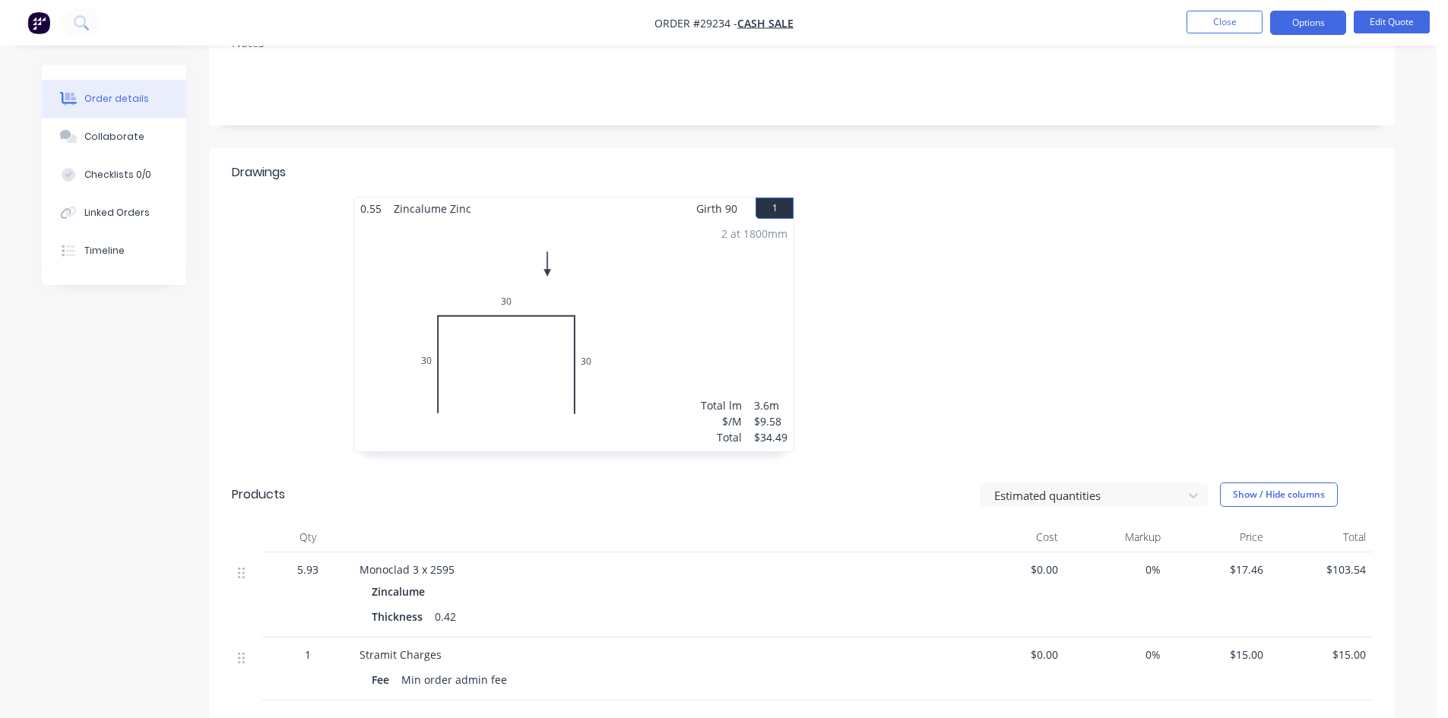
scroll to position [304, 0]
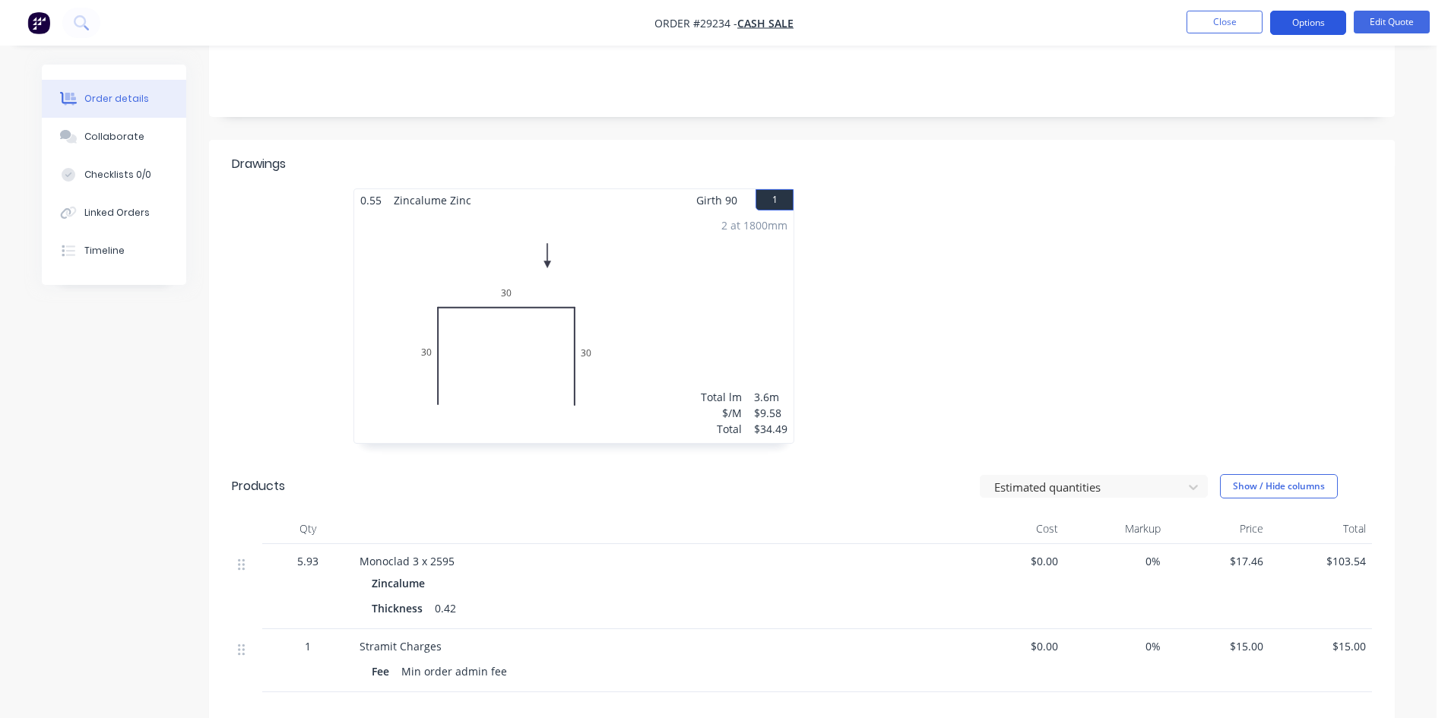
click at [1324, 22] on button "Options" at bounding box center [1308, 23] width 76 height 24
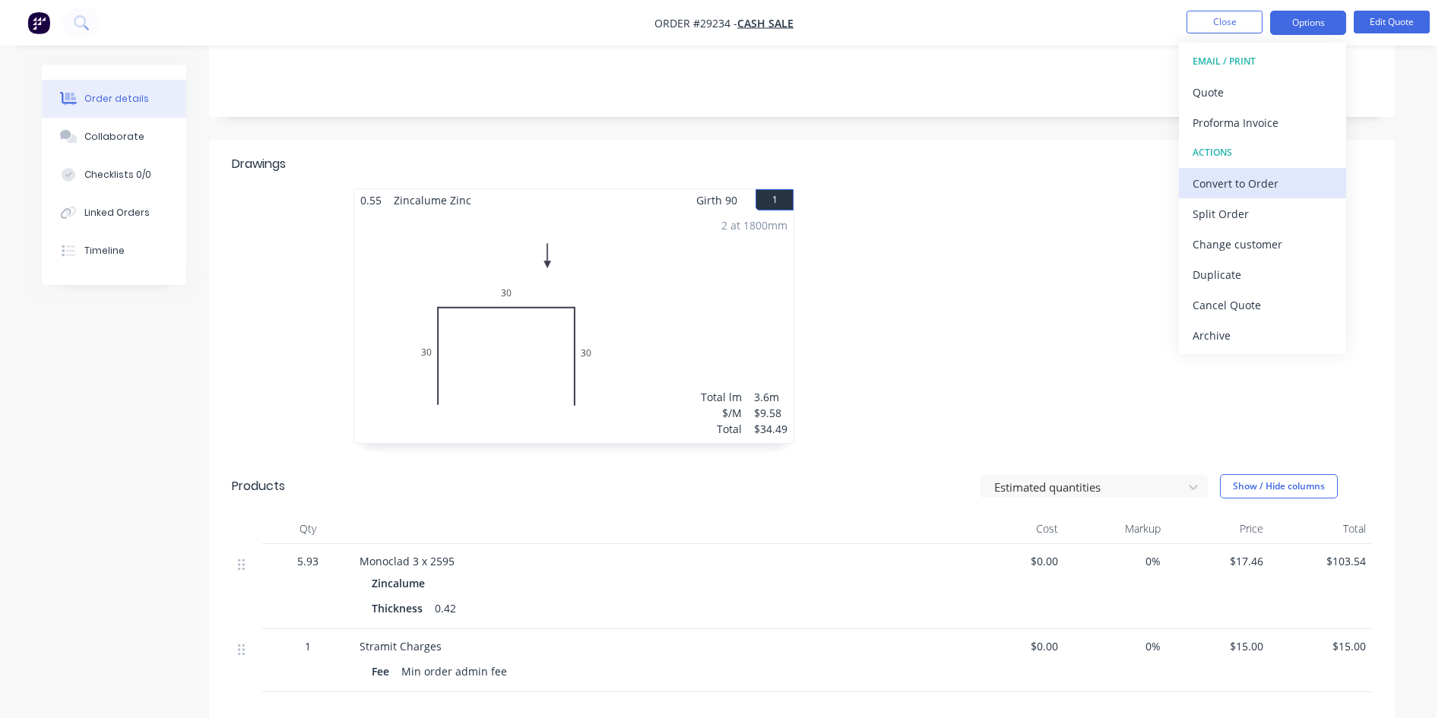
click at [1242, 180] on div "Convert to Order" at bounding box center [1262, 183] width 140 height 22
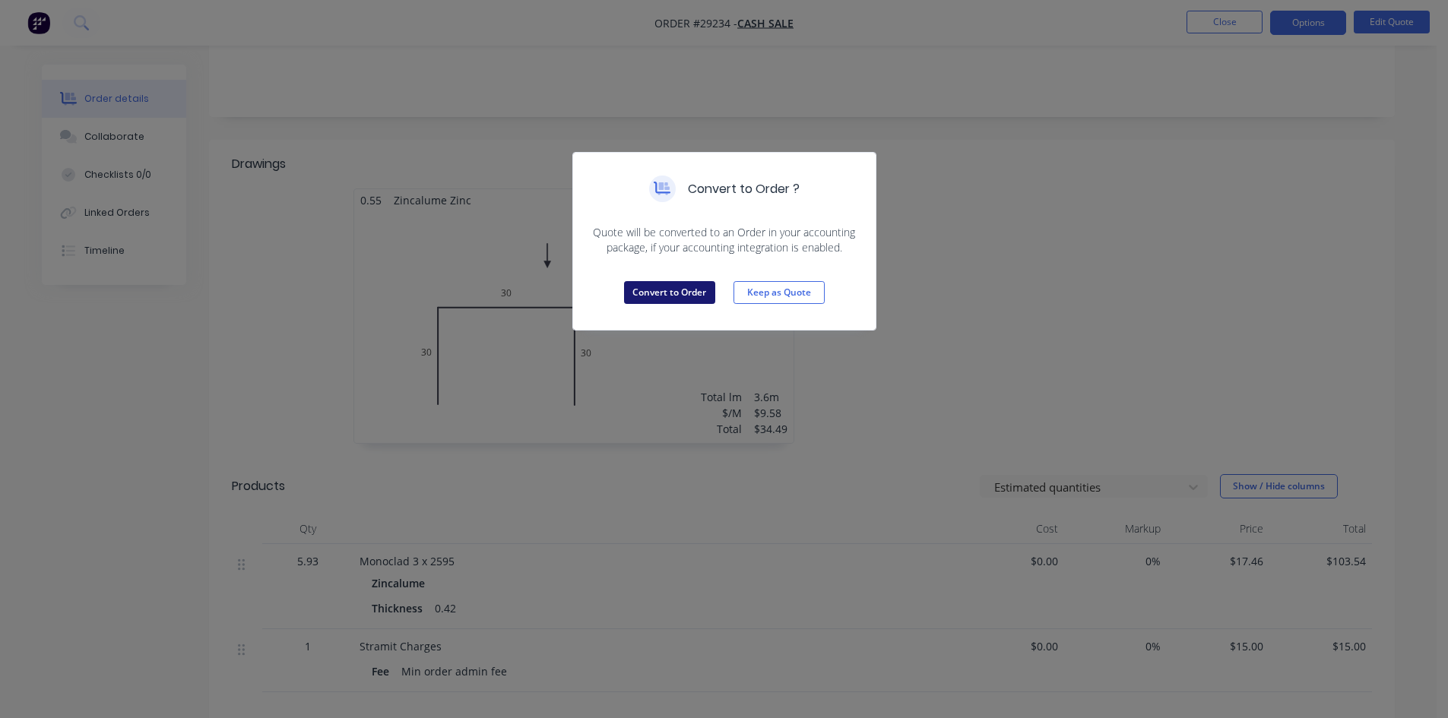
click at [654, 285] on button "Convert to Order" at bounding box center [669, 292] width 91 height 23
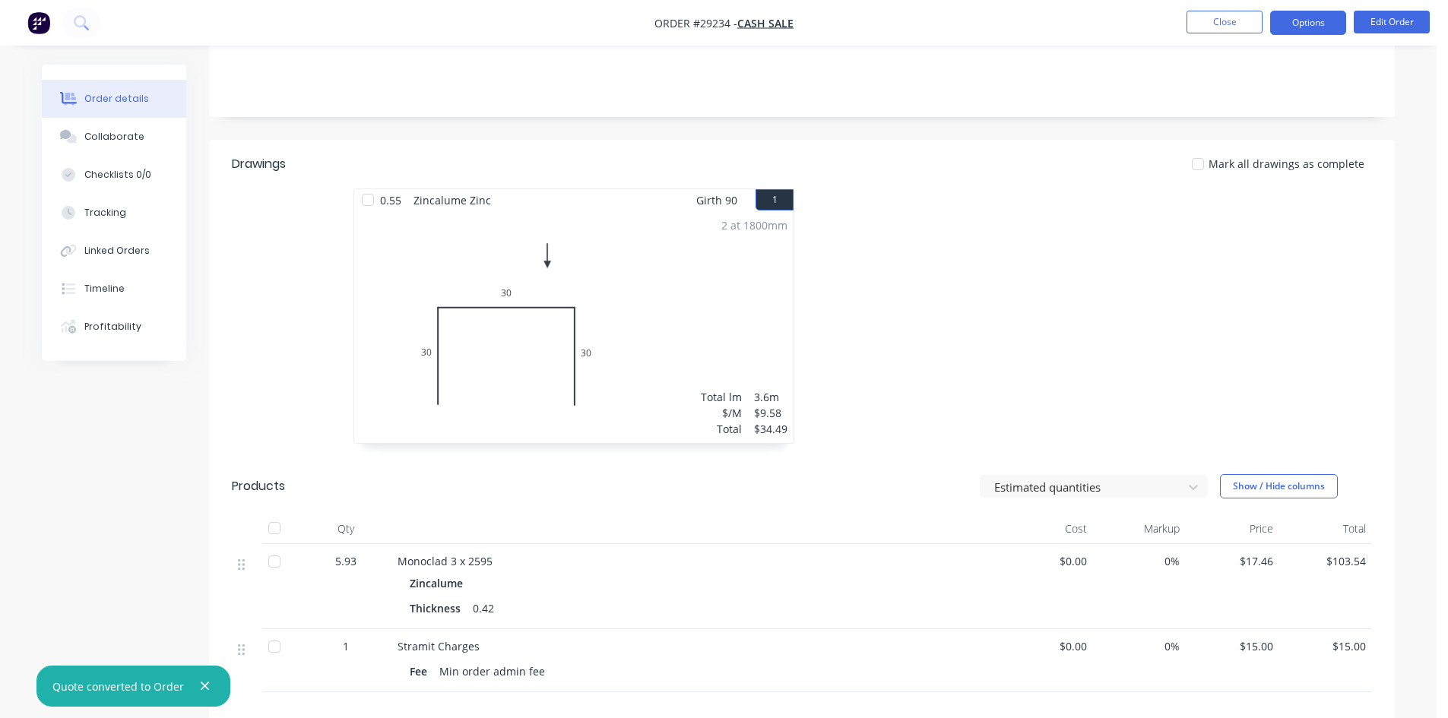
click at [1293, 18] on button "Options" at bounding box center [1308, 23] width 76 height 24
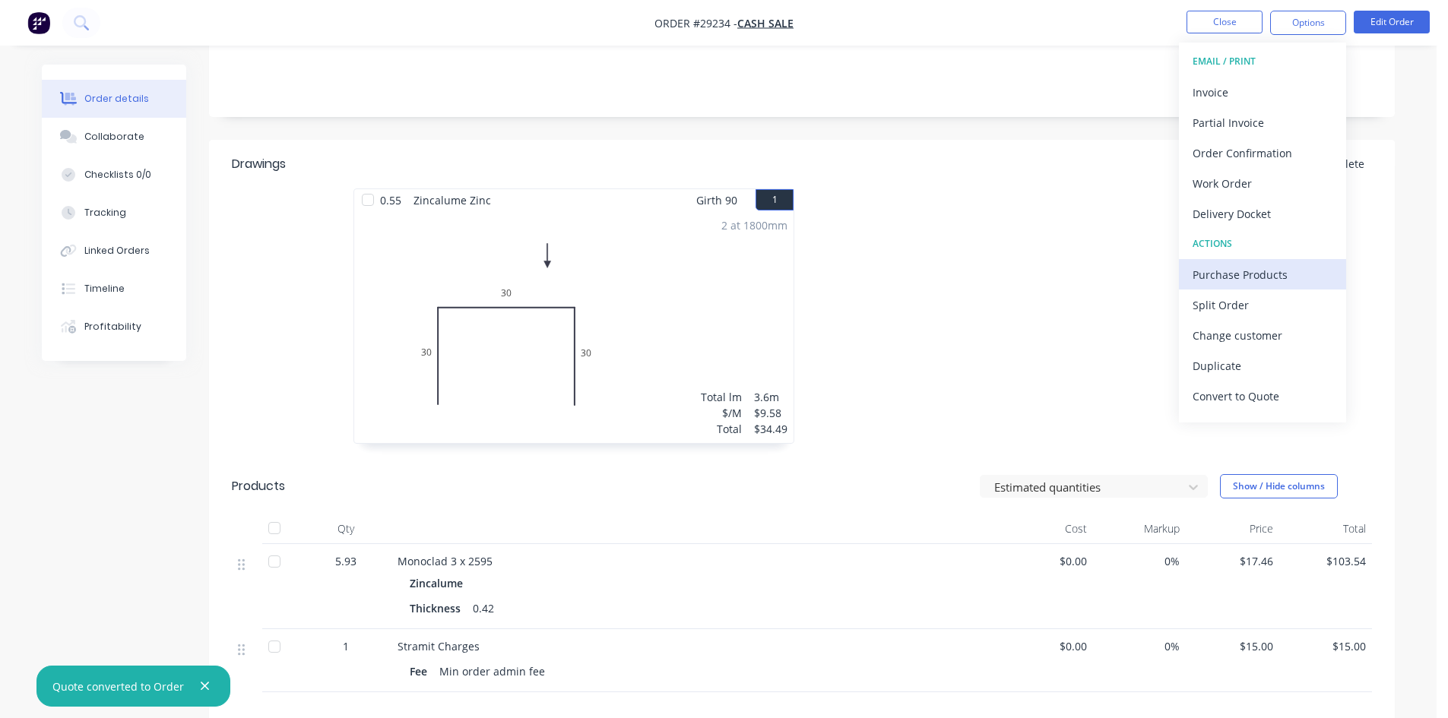
click at [1217, 274] on div "Purchase Products" at bounding box center [1262, 275] width 140 height 22
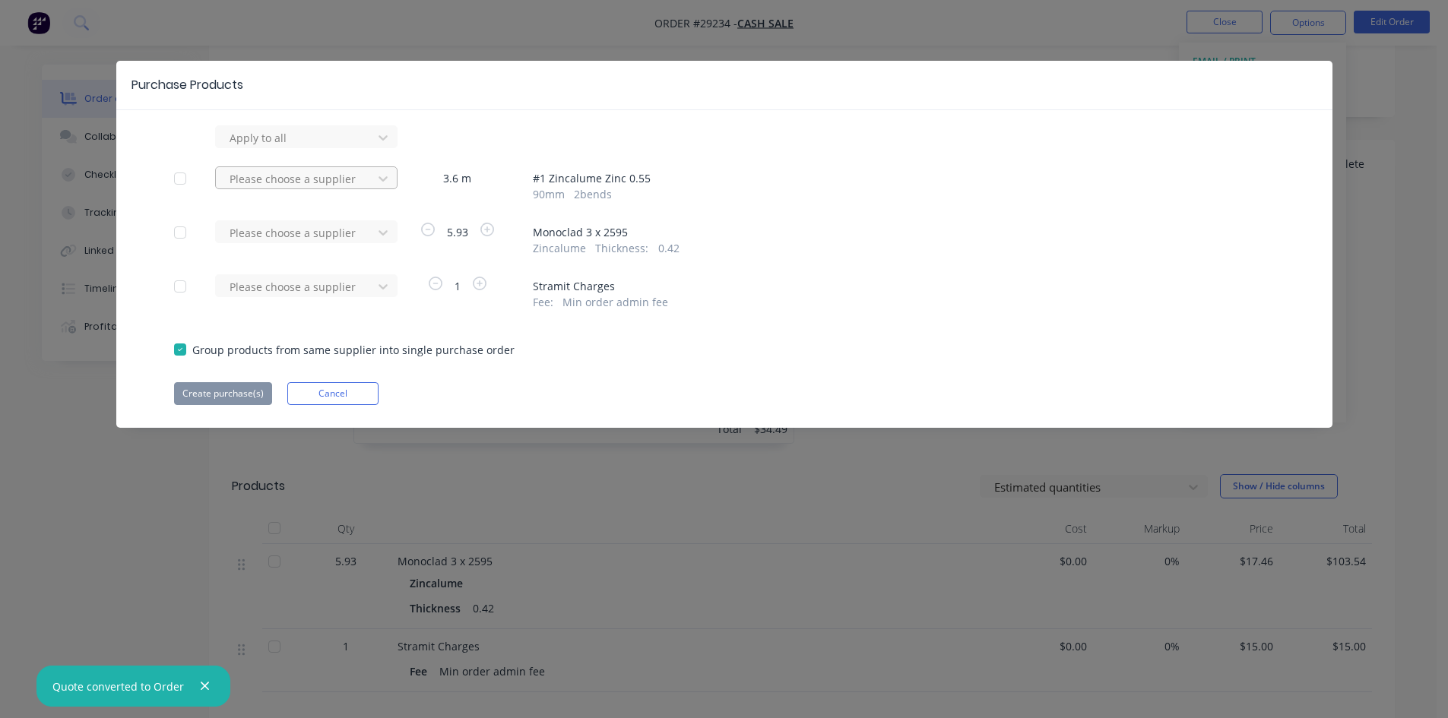
click at [273, 175] on div at bounding box center [296, 178] width 137 height 19
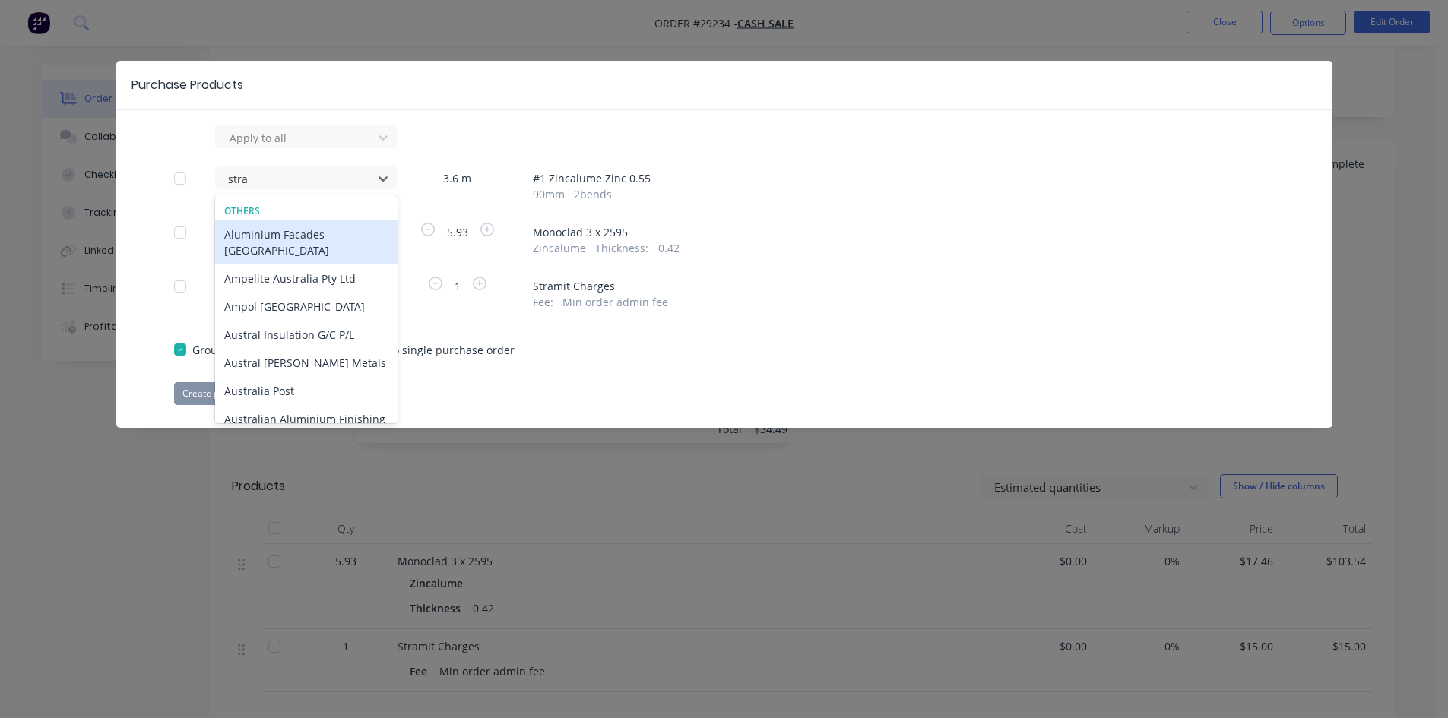
type input "stram"
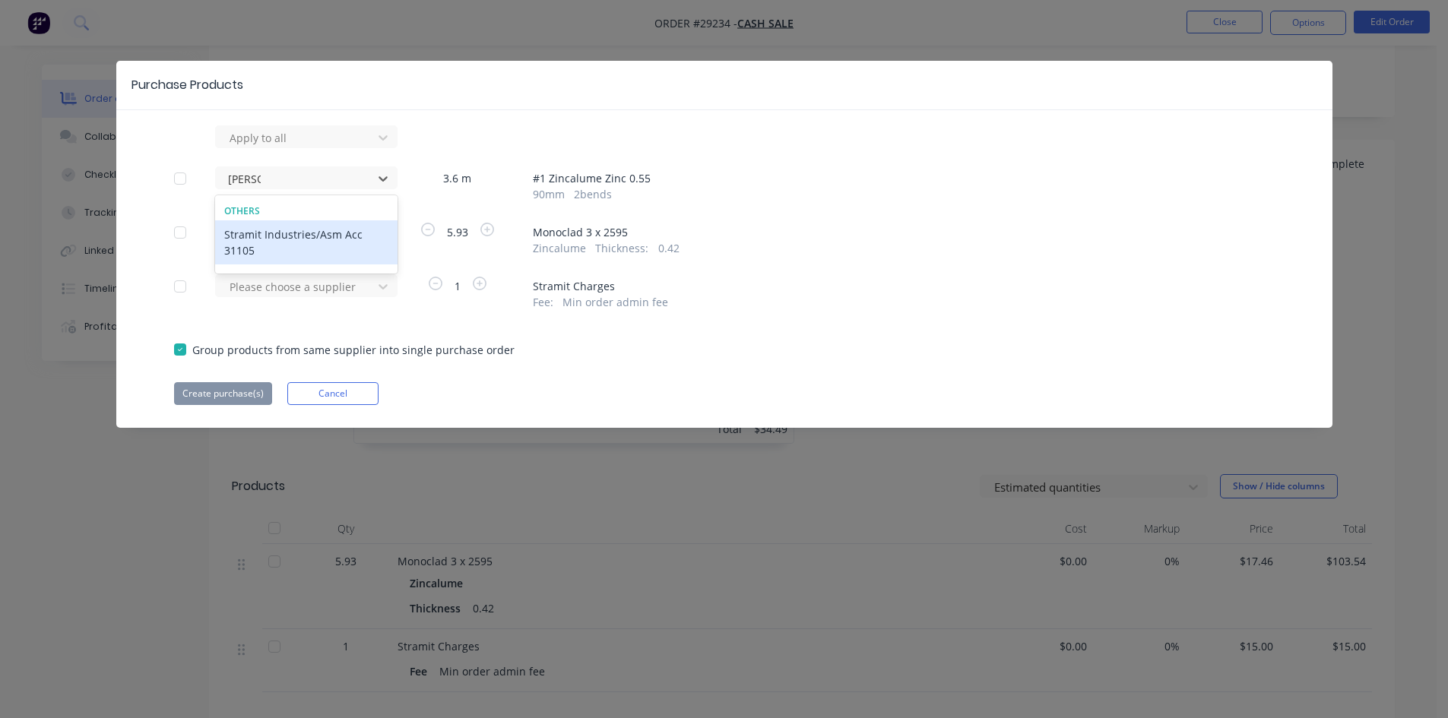
click at [280, 235] on div "Stramit Industries/Asm Acc 31105" at bounding box center [306, 242] width 182 height 44
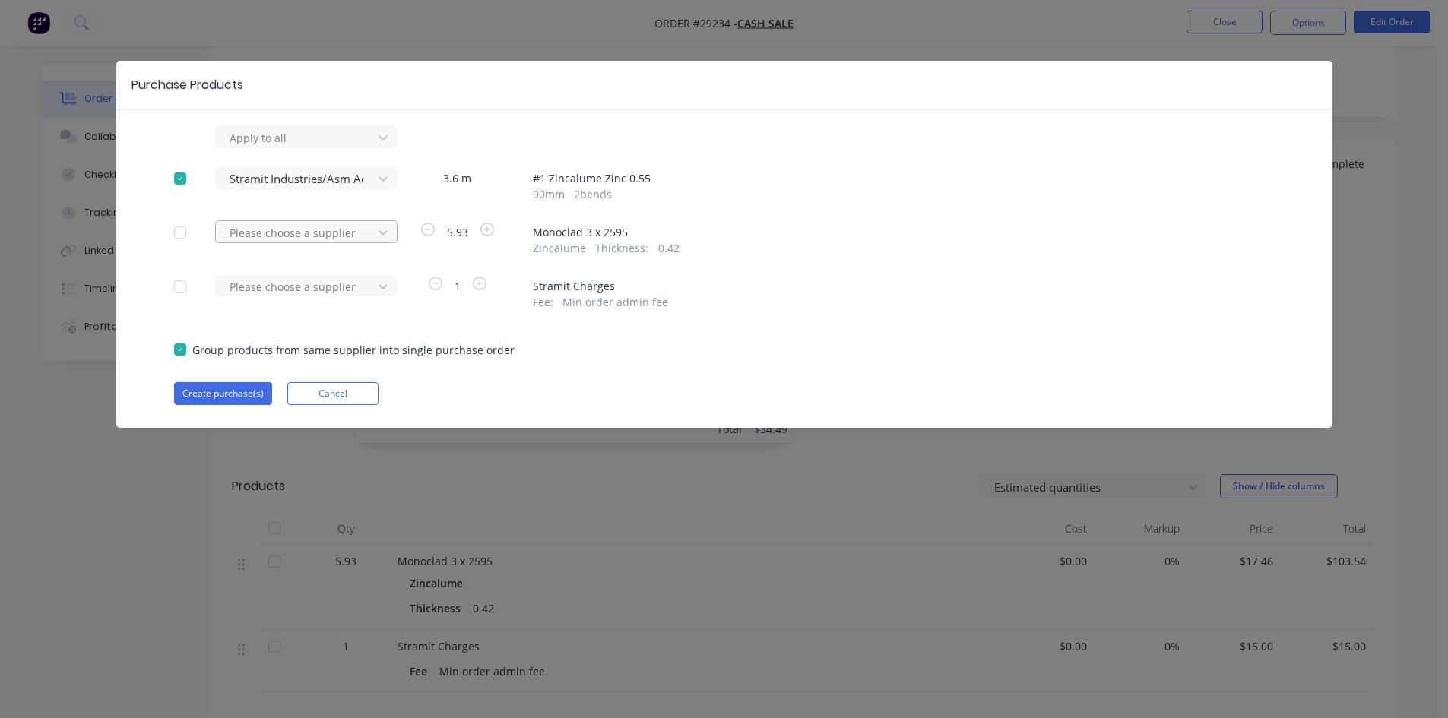
click at [276, 234] on div at bounding box center [296, 232] width 137 height 19
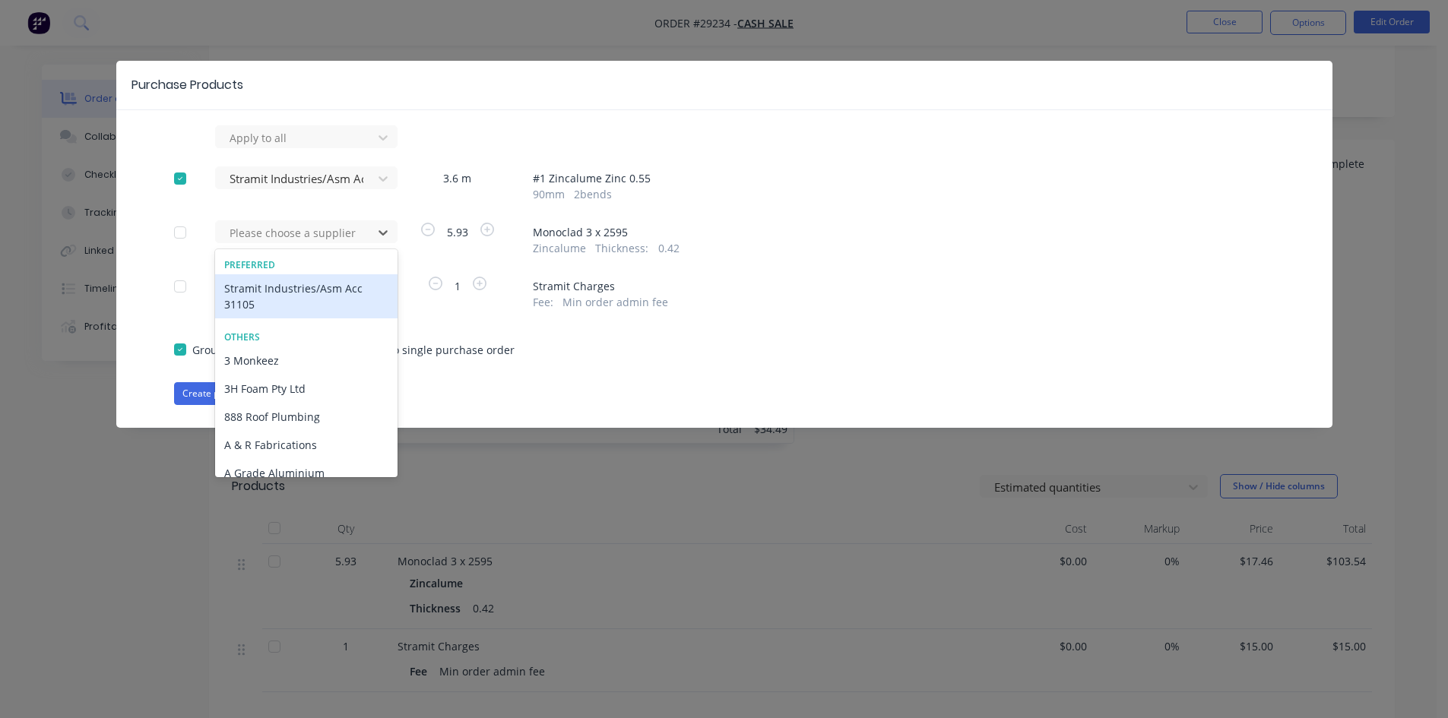
click at [273, 293] on div "Stramit Industries/Asm Acc 31105" at bounding box center [306, 296] width 182 height 44
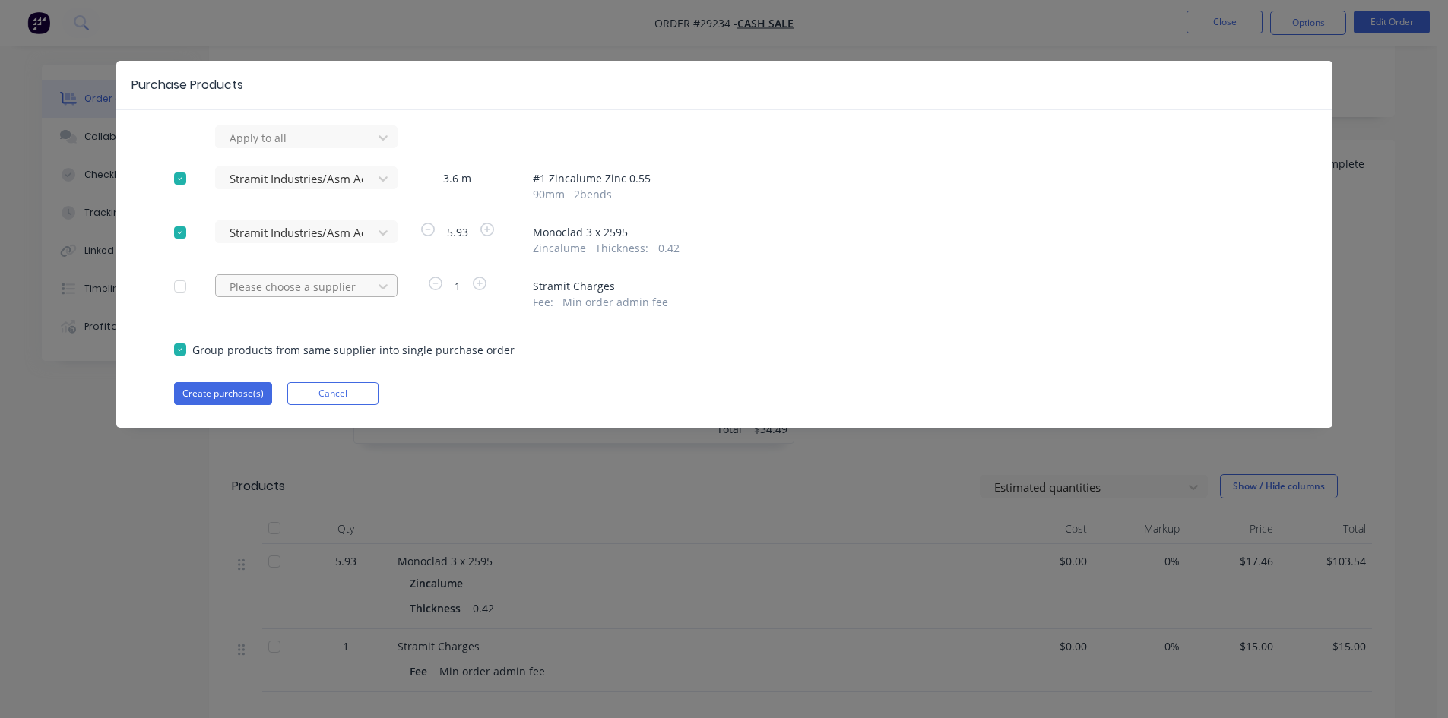
click at [271, 290] on div at bounding box center [296, 286] width 137 height 19
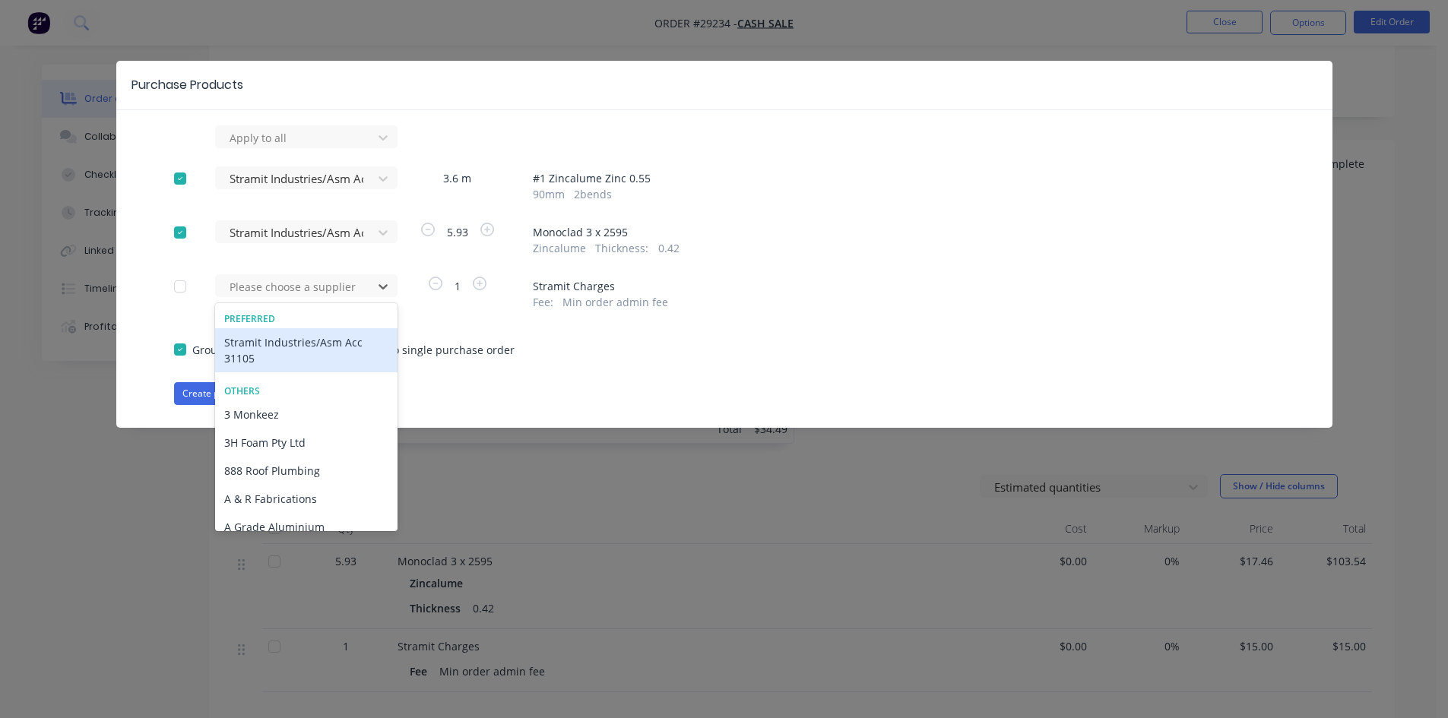
click at [250, 344] on div "Stramit Industries/Asm Acc 31105" at bounding box center [306, 350] width 182 height 44
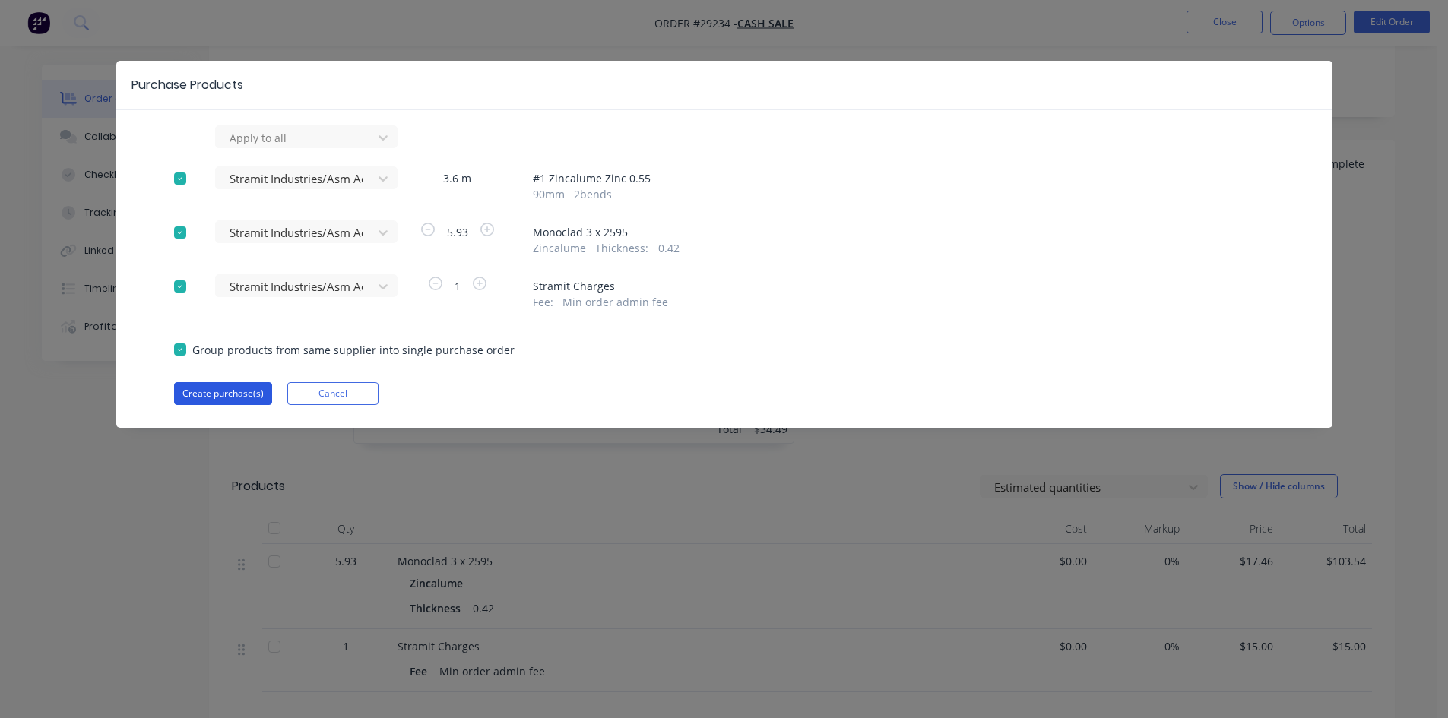
click at [232, 394] on button "Create purchase(s)" at bounding box center [223, 393] width 98 height 23
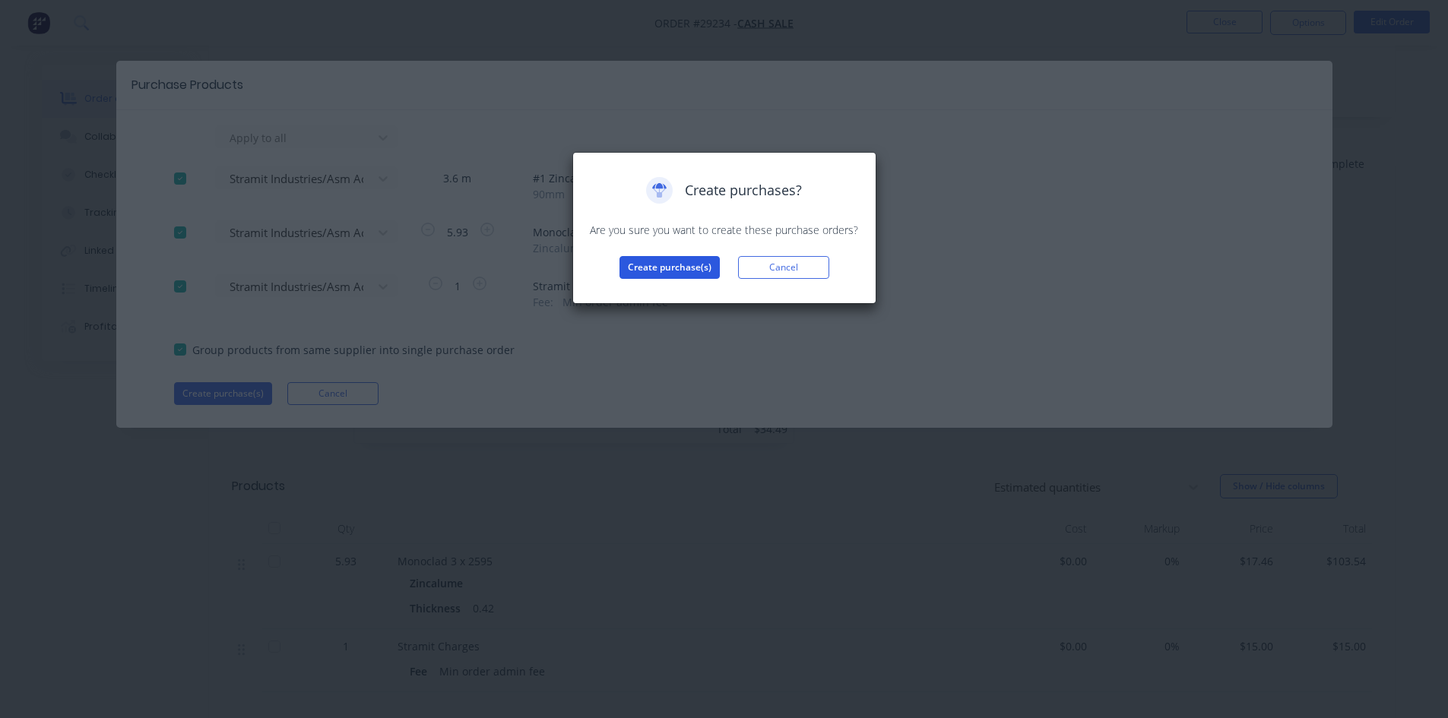
click at [629, 260] on div "Create purchase(s) Cancel" at bounding box center [724, 267] width 272 height 23
click at [664, 261] on button "Create purchase(s)" at bounding box center [669, 267] width 100 height 23
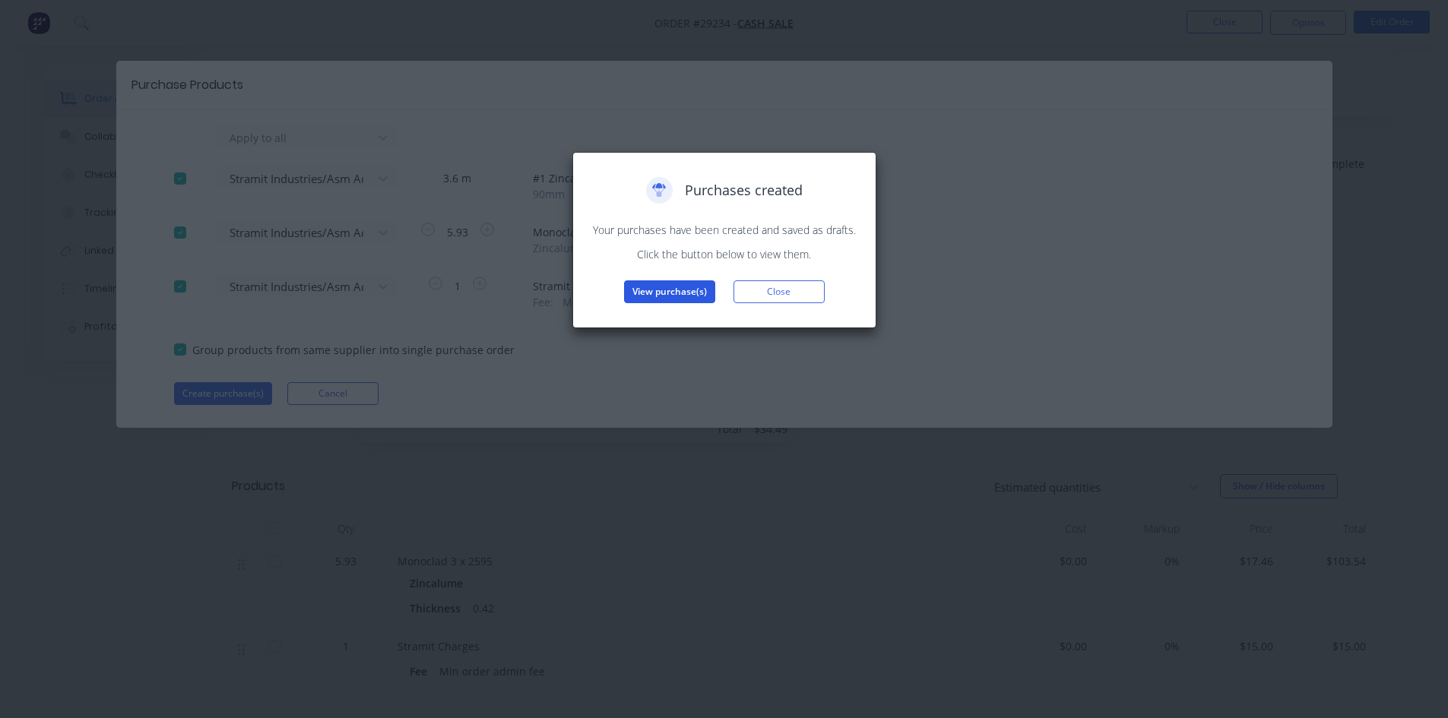
click at [665, 292] on button "View purchase(s)" at bounding box center [669, 291] width 91 height 23
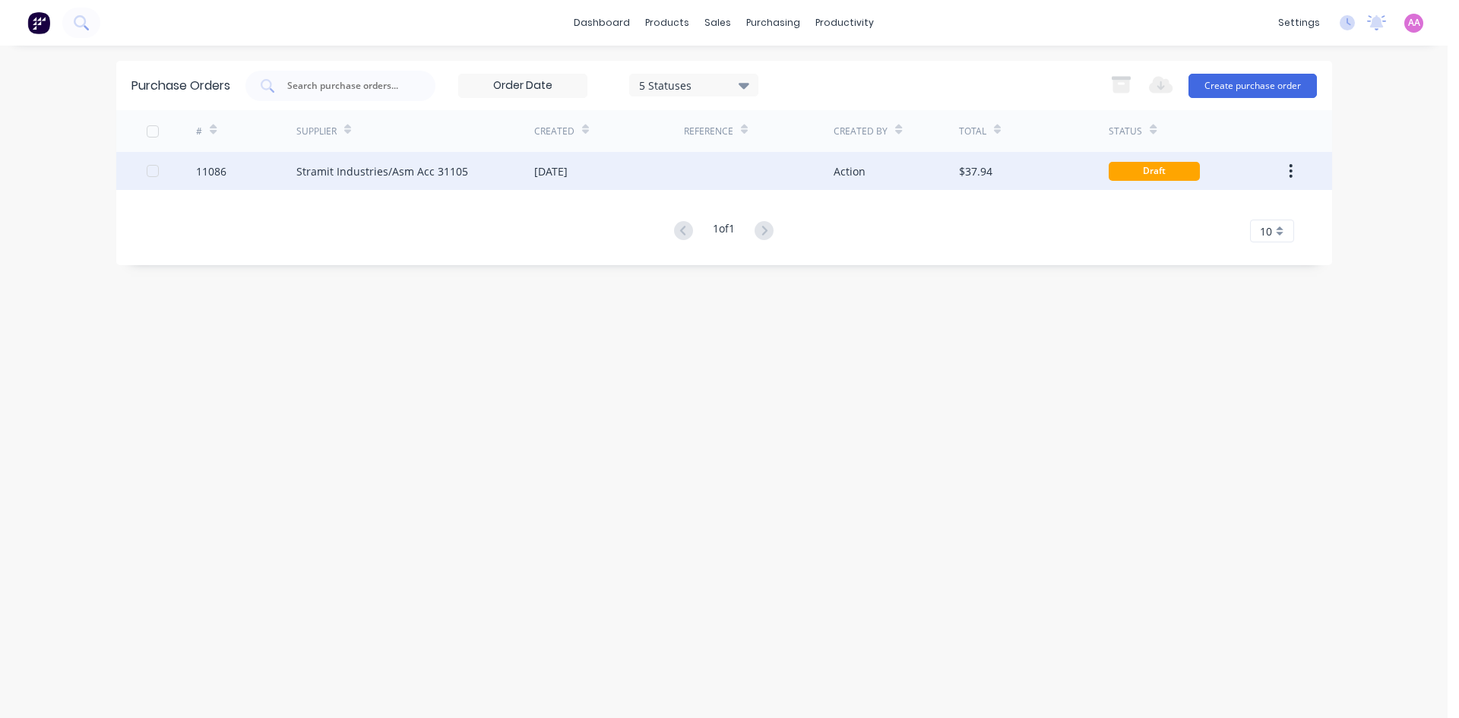
click at [356, 166] on div "Stramit Industries/Asm Acc 31105" at bounding box center [382, 171] width 172 height 16
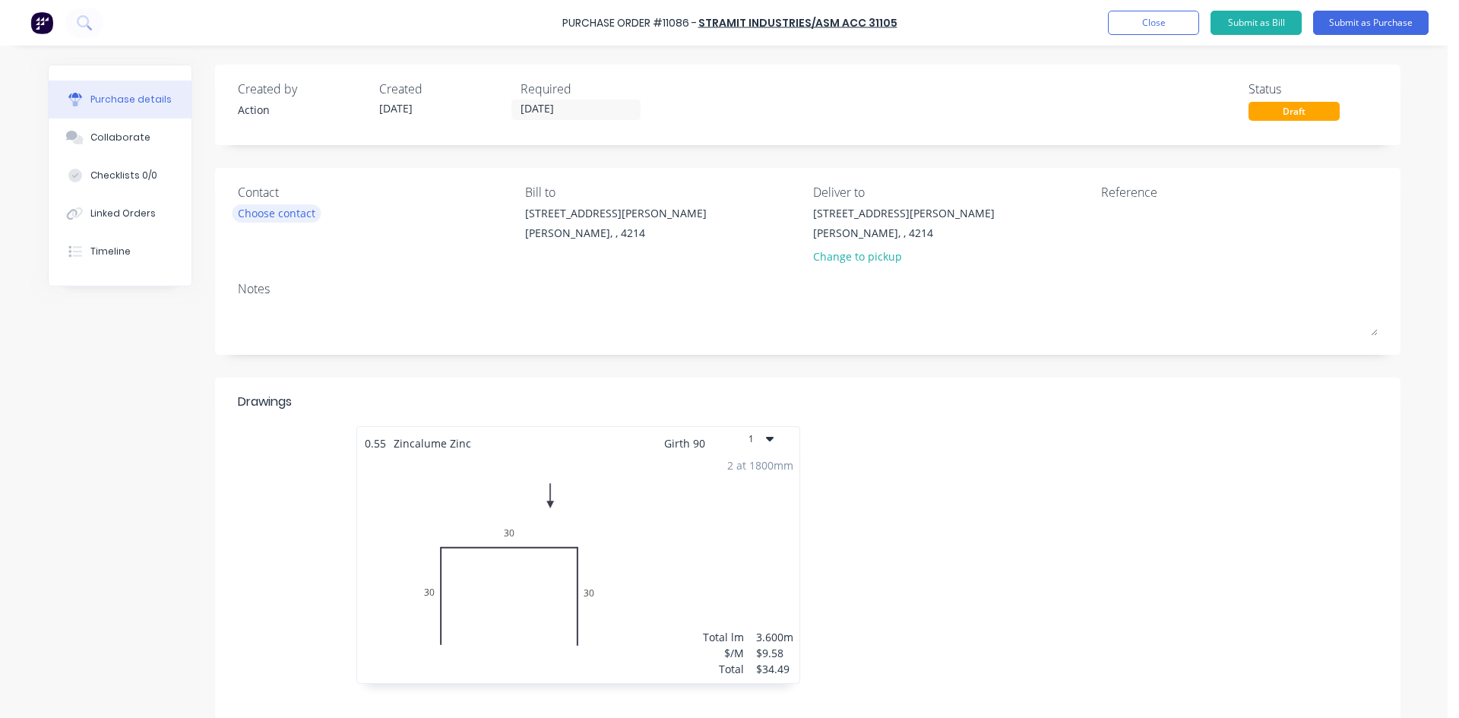
click at [285, 205] on div "Choose contact" at bounding box center [277, 213] width 78 height 16
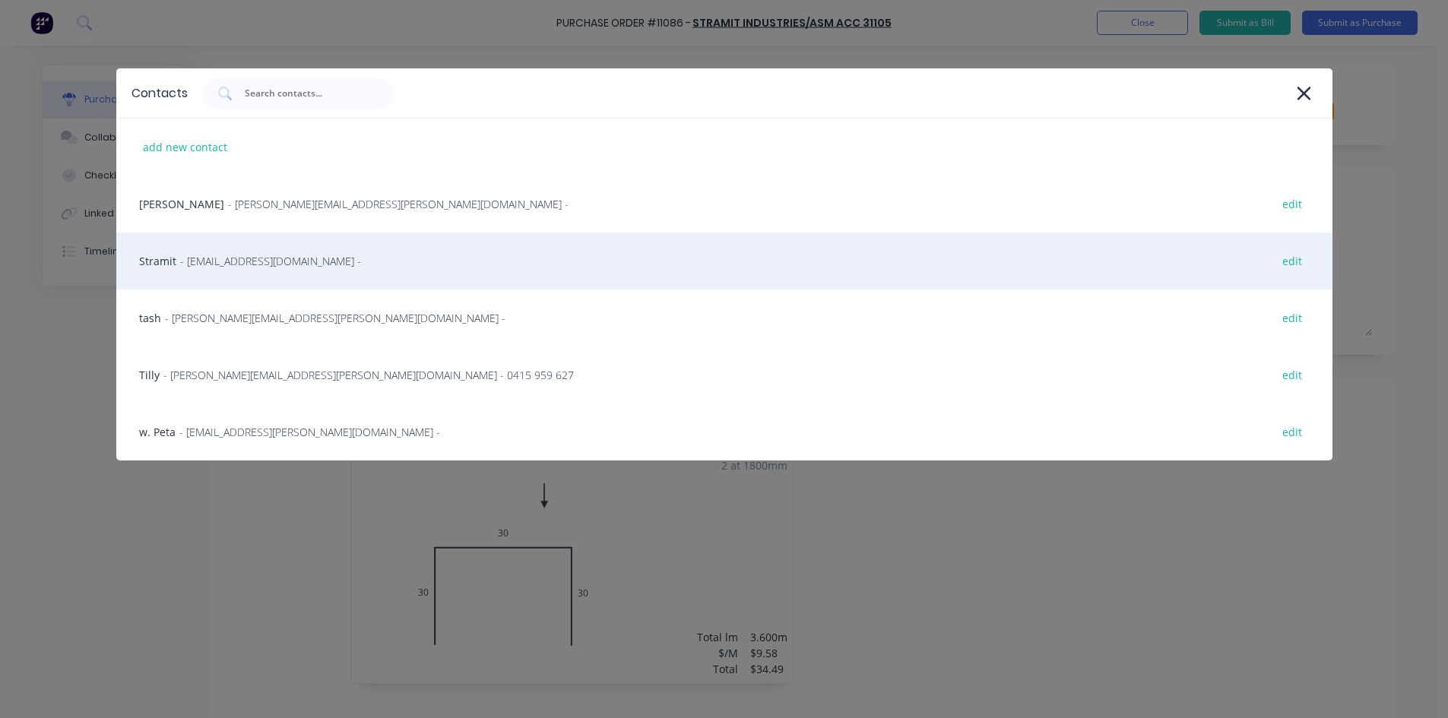
click at [236, 249] on div "Stramit - sales.crestmead@stramit.com.au - edit" at bounding box center [724, 261] width 1216 height 57
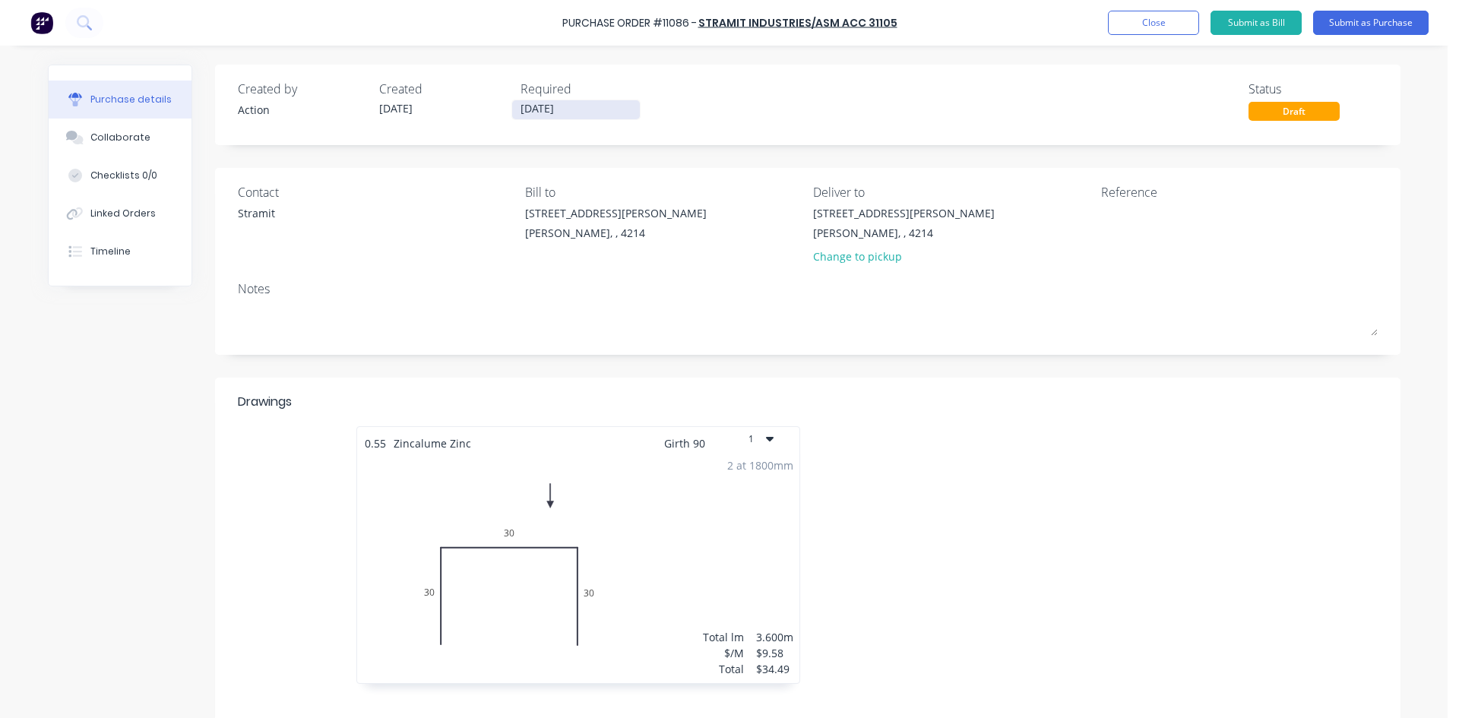
drag, startPoint x: 512, startPoint y: 109, endPoint x: 535, endPoint y: 116, distance: 23.8
click at [513, 109] on input "[DATE]" at bounding box center [576, 109] width 128 height 19
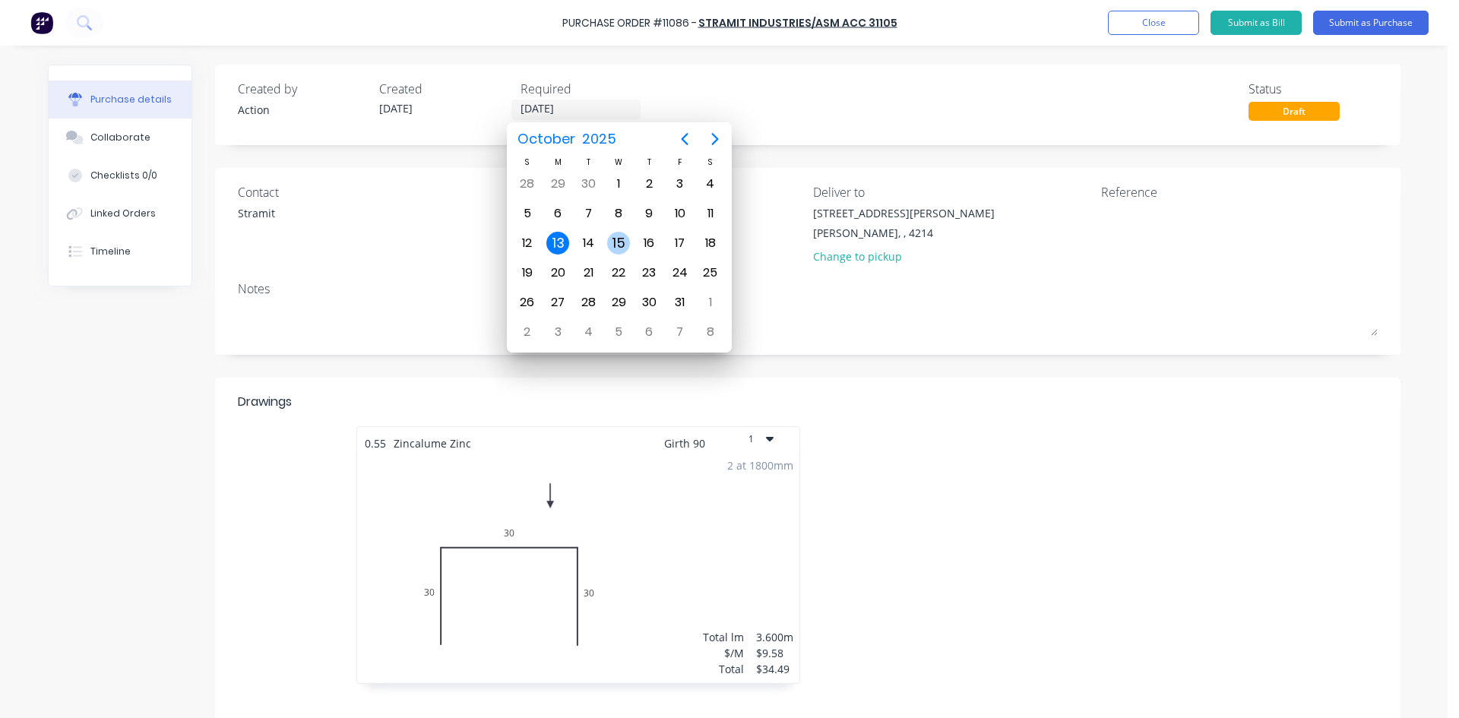
click at [620, 249] on div "15" at bounding box center [618, 243] width 23 height 23
type input "[DATE]"
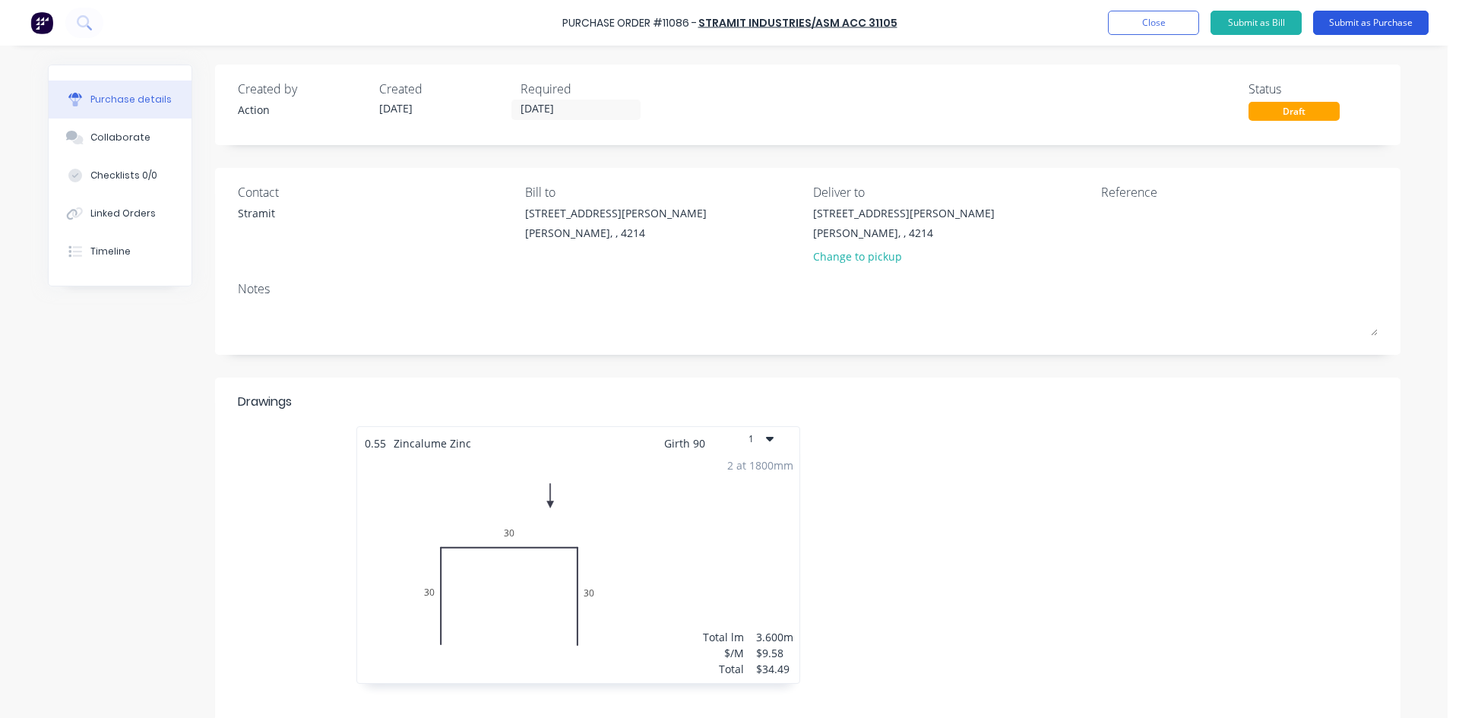
click at [1407, 27] on button "Submit as Purchase" at bounding box center [1371, 23] width 116 height 24
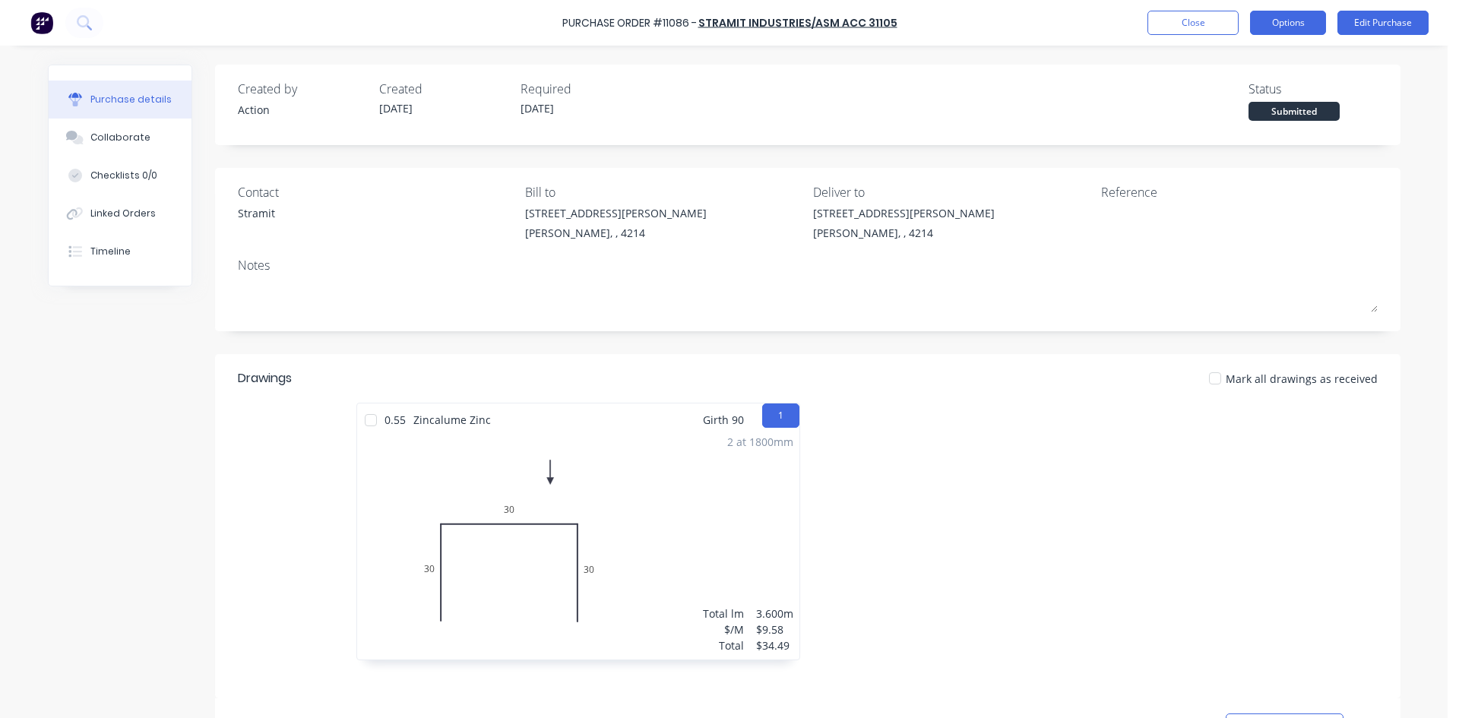
click at [1270, 23] on button "Options" at bounding box center [1288, 23] width 76 height 24
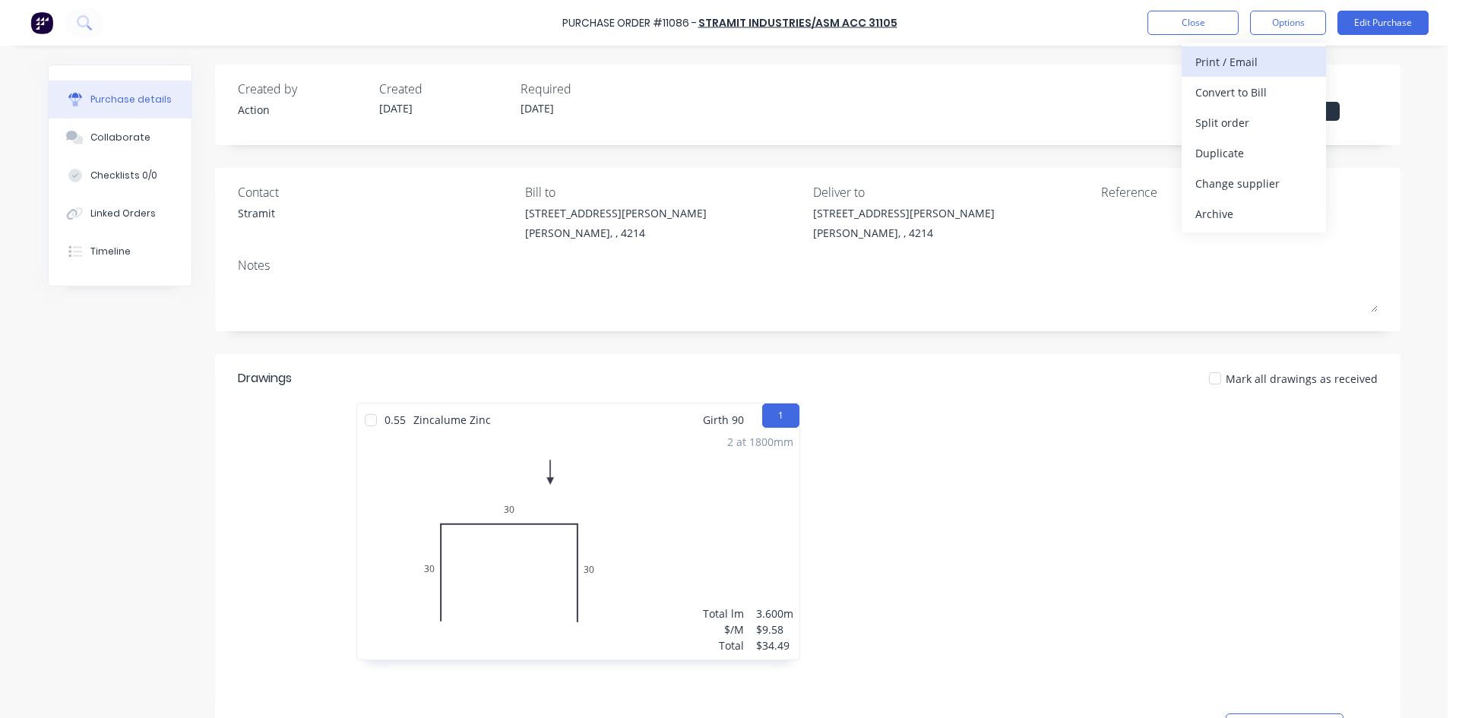
click at [1244, 60] on div "Print / Email" at bounding box center [1253, 62] width 117 height 22
click at [1234, 127] on div "Without pricing" at bounding box center [1253, 123] width 117 height 22
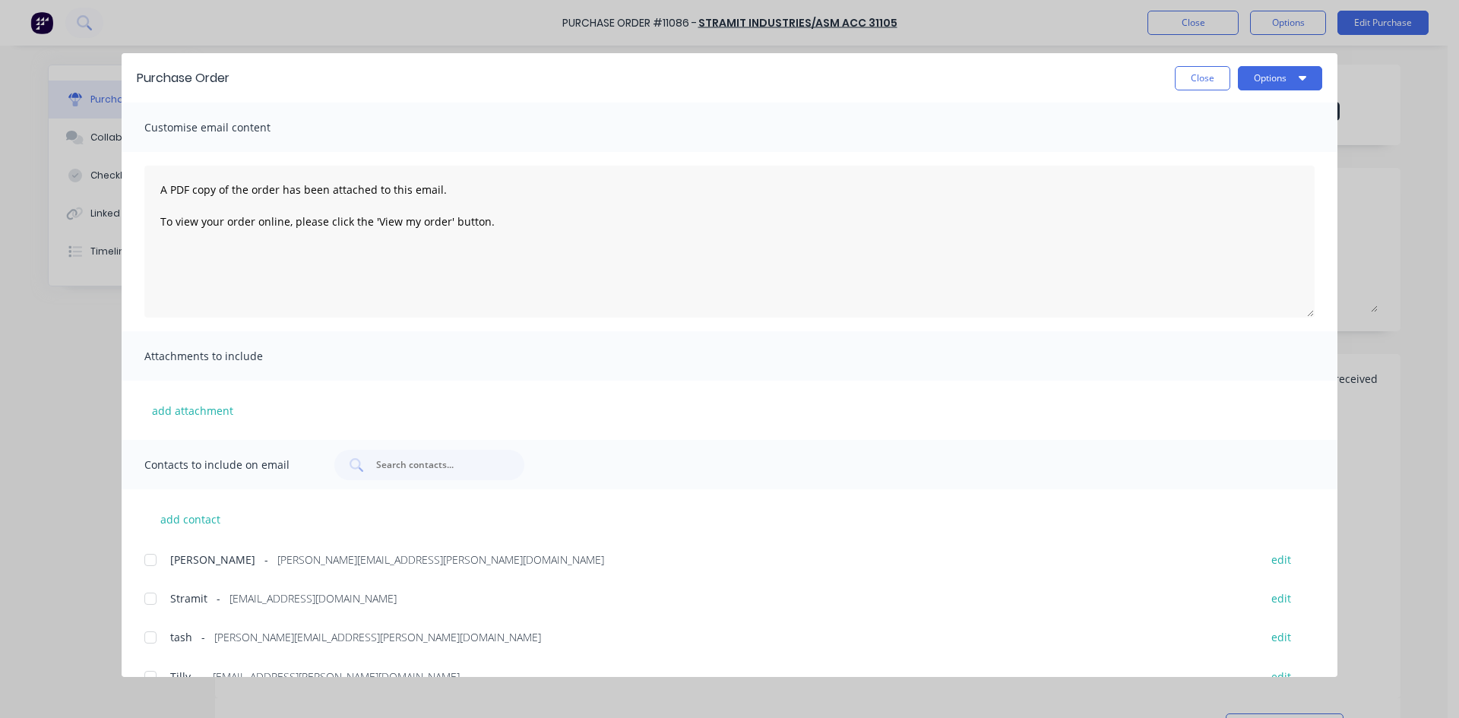
click at [158, 599] on div at bounding box center [150, 599] width 30 height 30
click at [1280, 68] on button "Options" at bounding box center [1280, 78] width 84 height 24
click at [1260, 173] on div "Email" at bounding box center [1250, 177] width 117 height 22
click at [1205, 71] on button "Close" at bounding box center [1202, 78] width 55 height 24
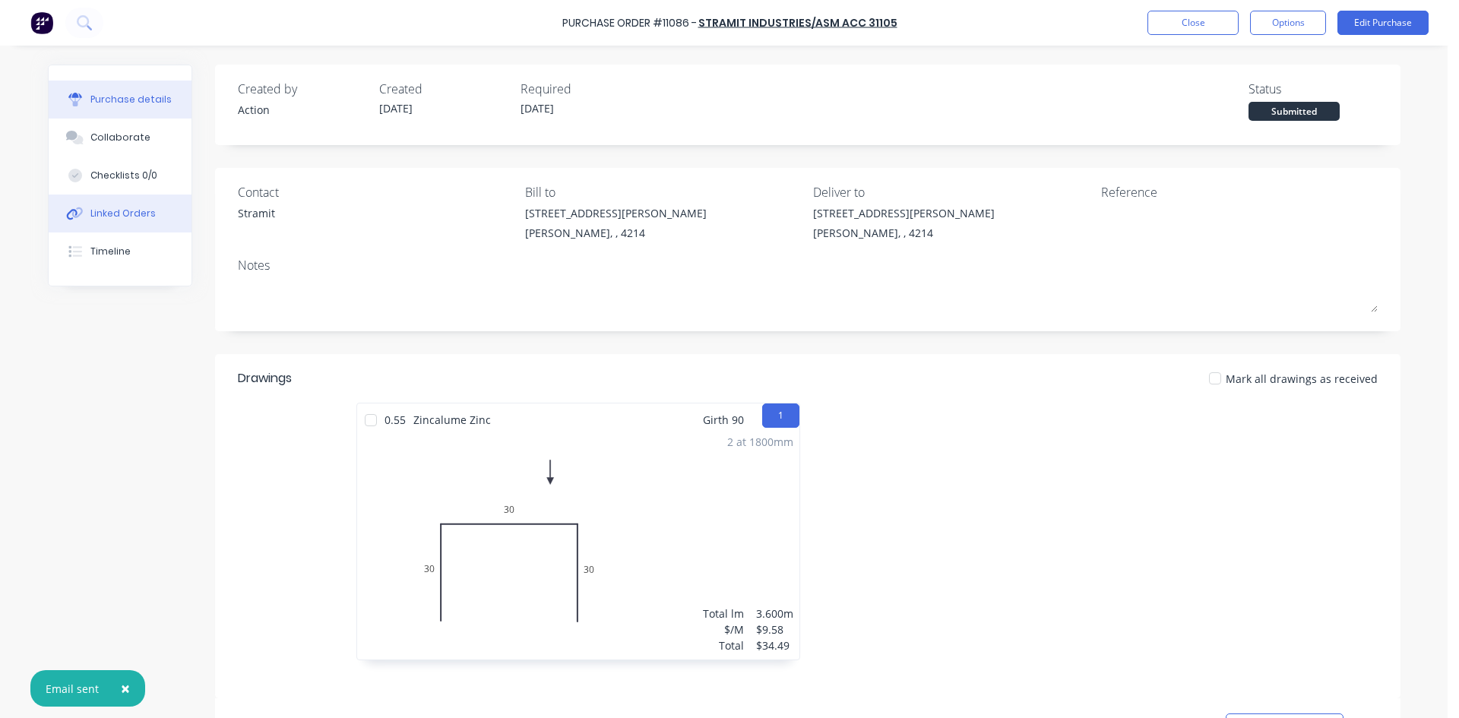
click at [103, 223] on button "Linked Orders" at bounding box center [120, 214] width 143 height 38
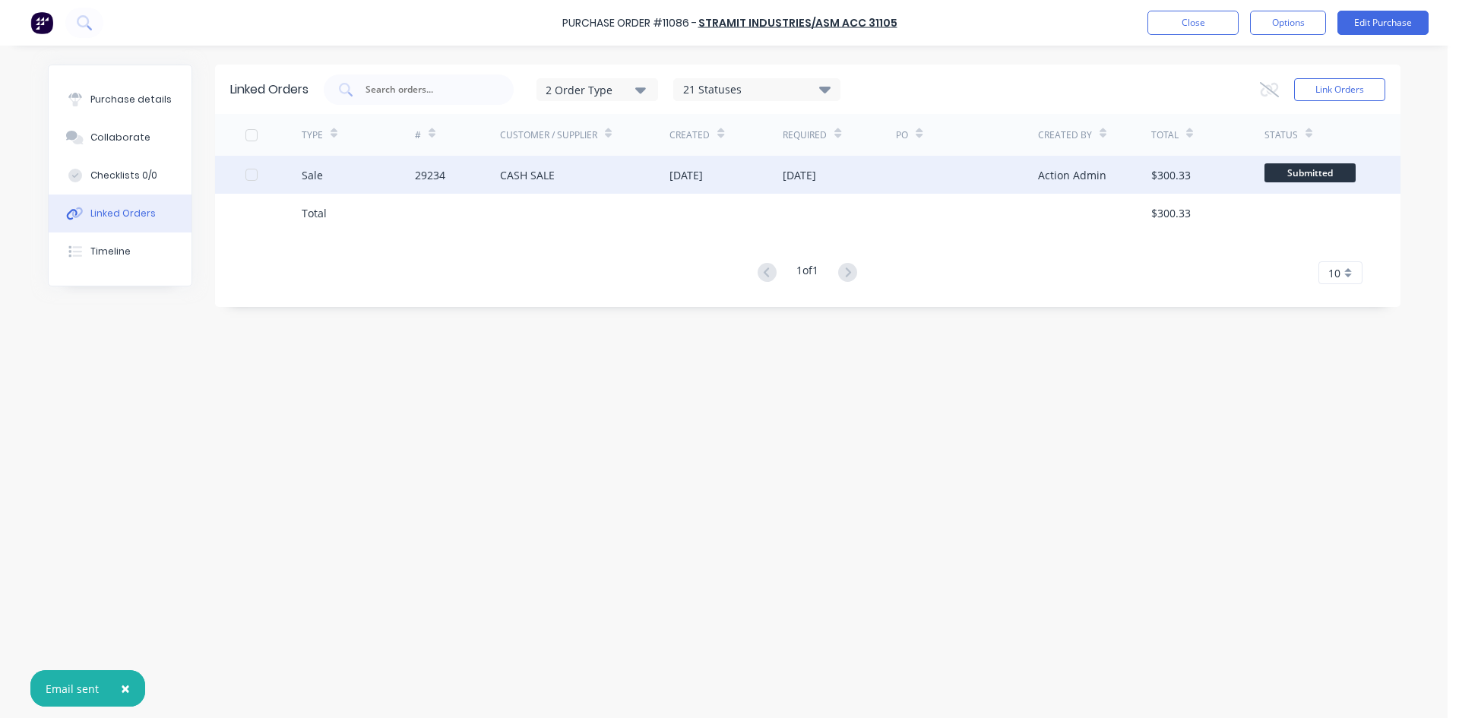
click at [560, 177] on div "CASH SALE" at bounding box center [585, 175] width 170 height 38
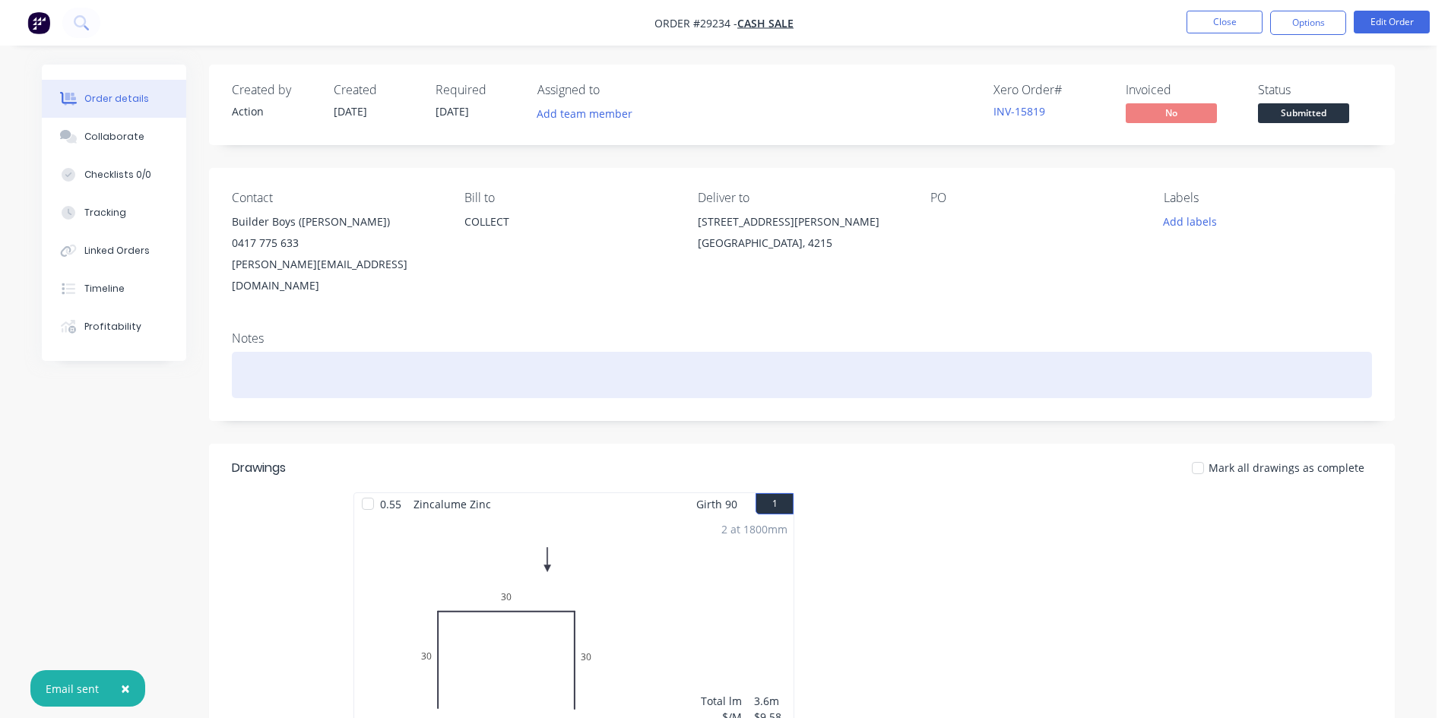
click at [295, 354] on div at bounding box center [802, 375] width 1140 height 46
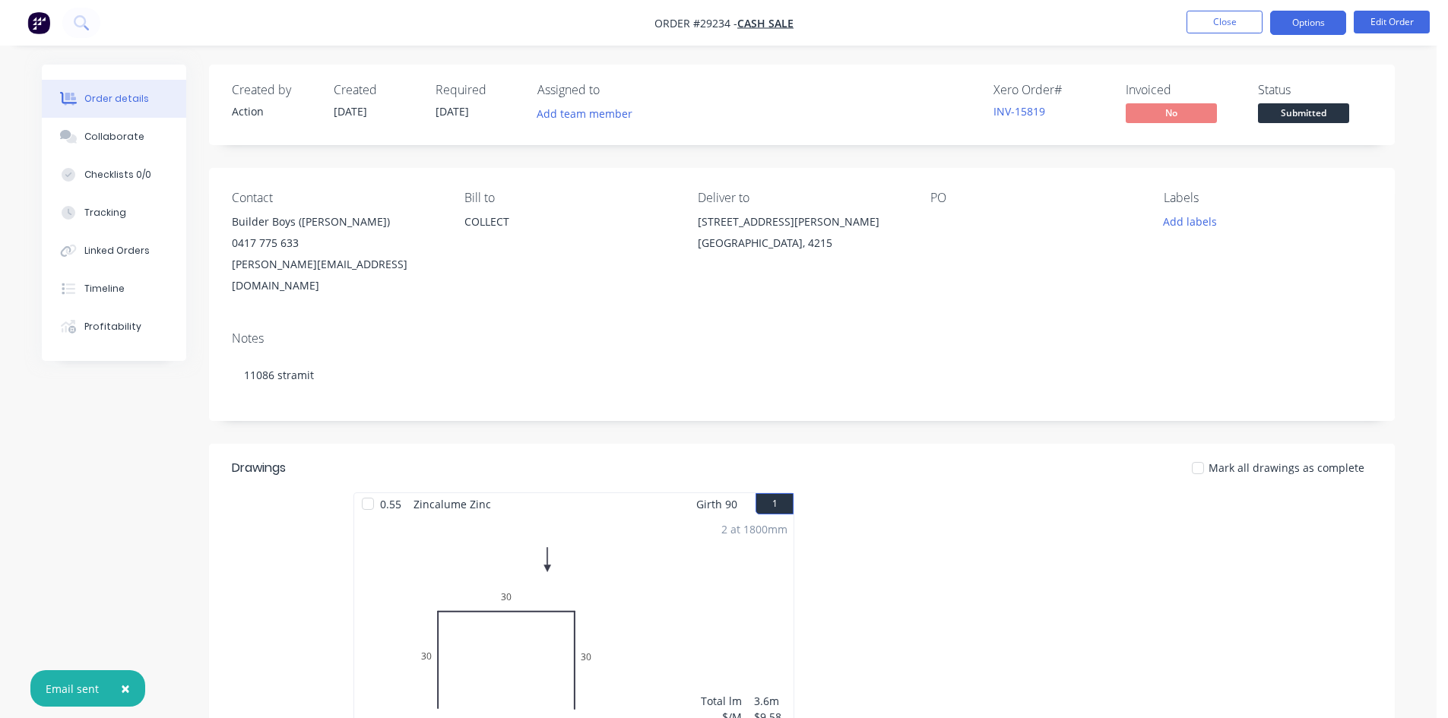
click at [1299, 23] on button "Options" at bounding box center [1308, 23] width 76 height 24
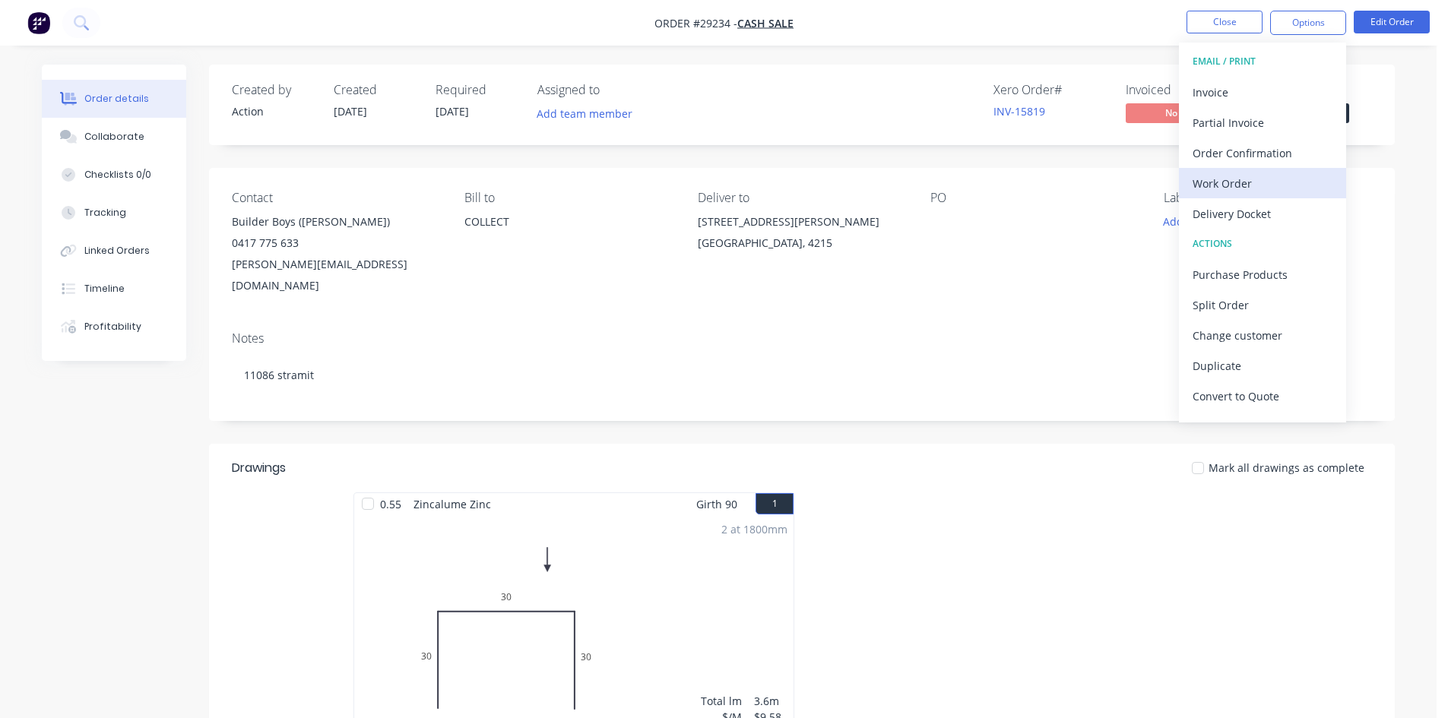
click at [1235, 191] on div "Work Order" at bounding box center [1262, 183] width 140 height 22
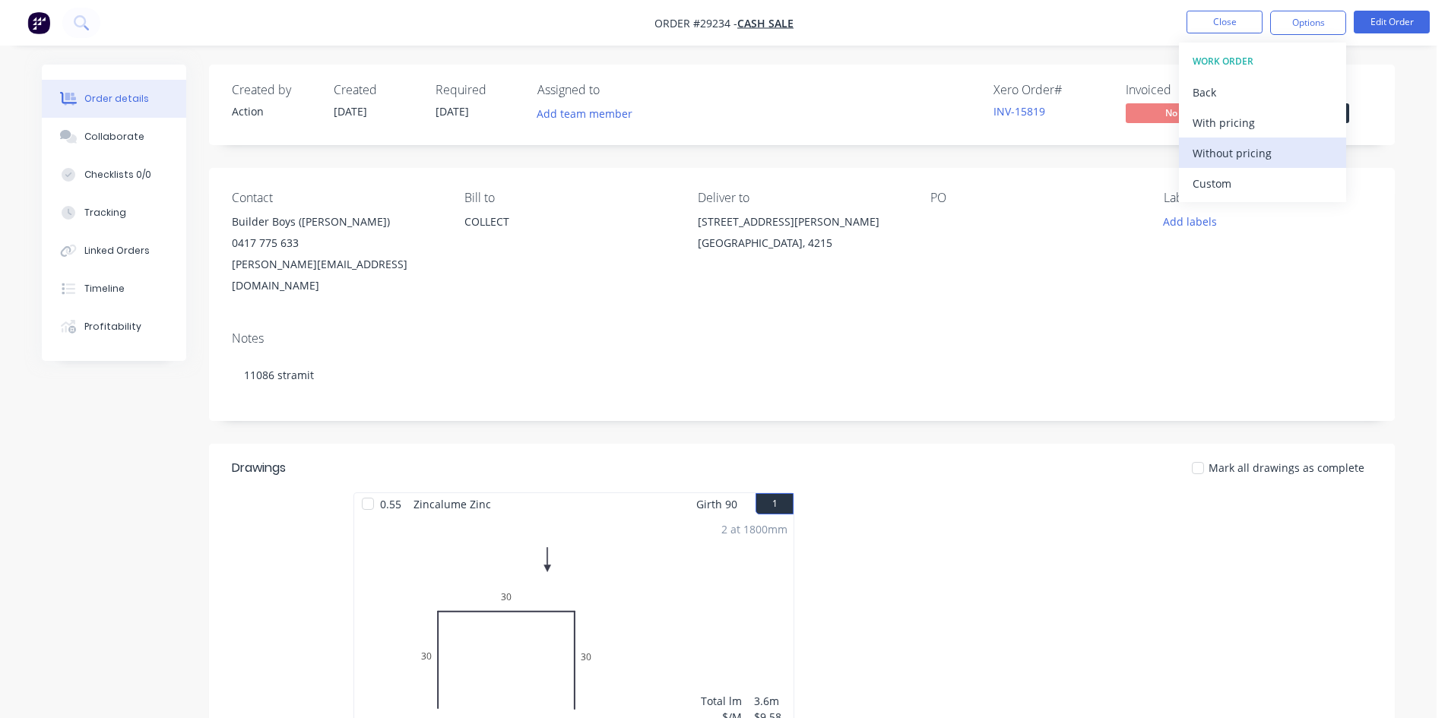
click at [1225, 150] on div "Without pricing" at bounding box center [1262, 153] width 140 height 22
click at [1256, 151] on div "Order Confirmation" at bounding box center [1262, 153] width 140 height 22
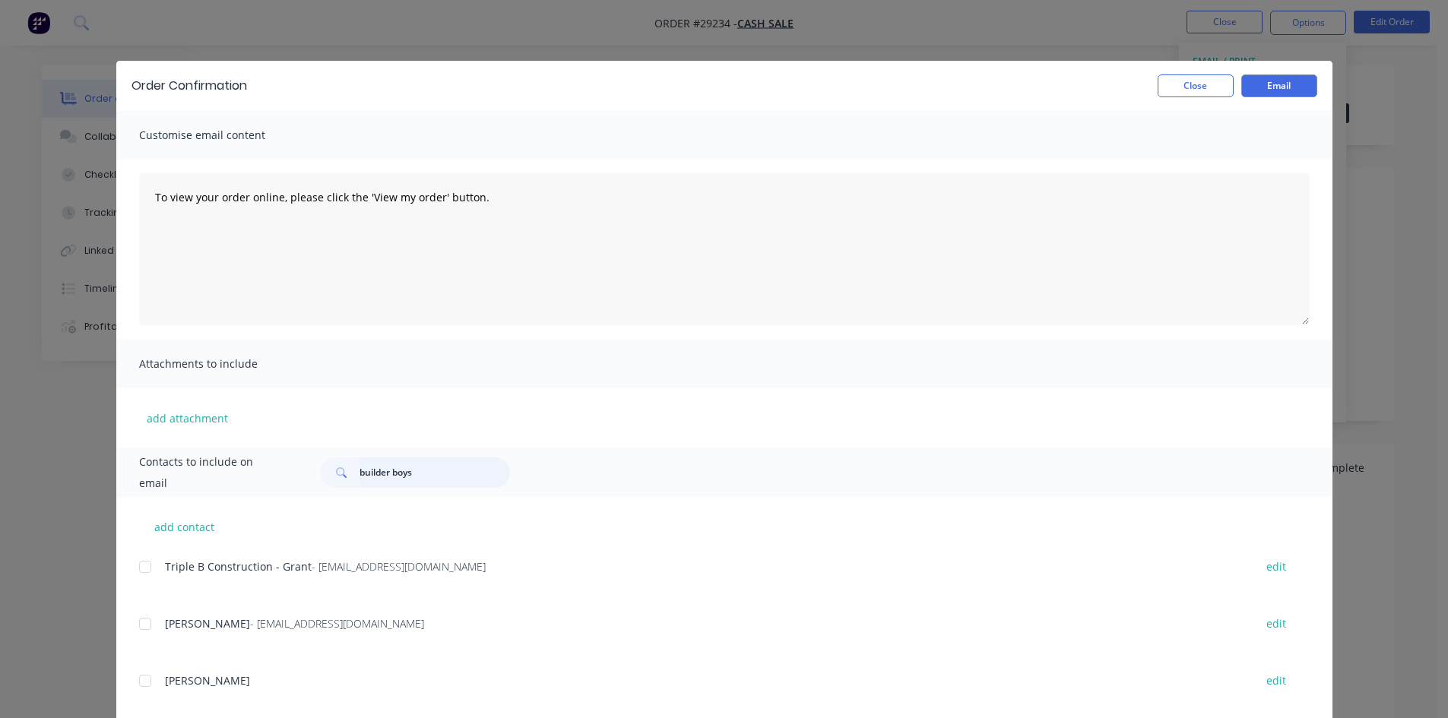
click at [401, 472] on input "builder boys" at bounding box center [434, 472] width 150 height 30
click at [415, 473] on input "builder boys" at bounding box center [434, 472] width 150 height 30
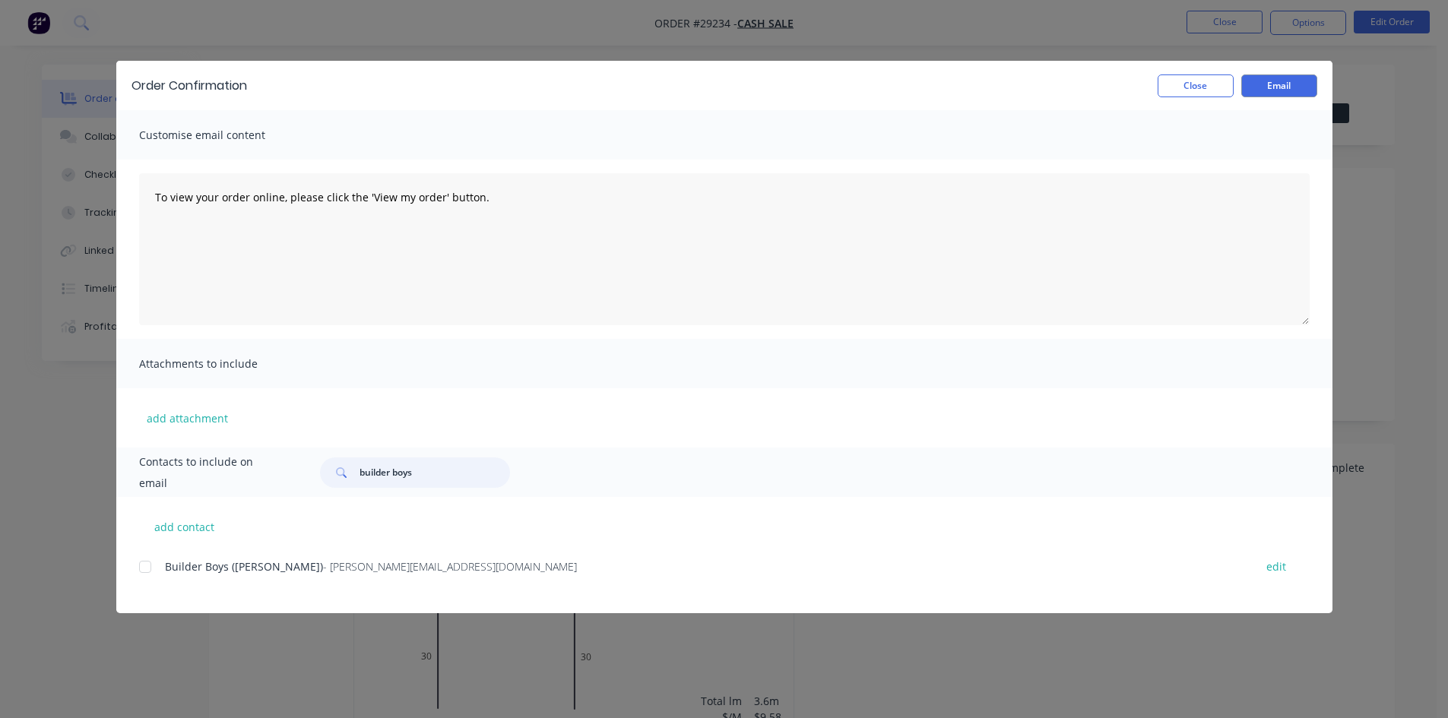
click at [149, 563] on div at bounding box center [145, 567] width 30 height 30
type input "builder boys"
click at [1277, 87] on button "Email" at bounding box center [1279, 85] width 76 height 23
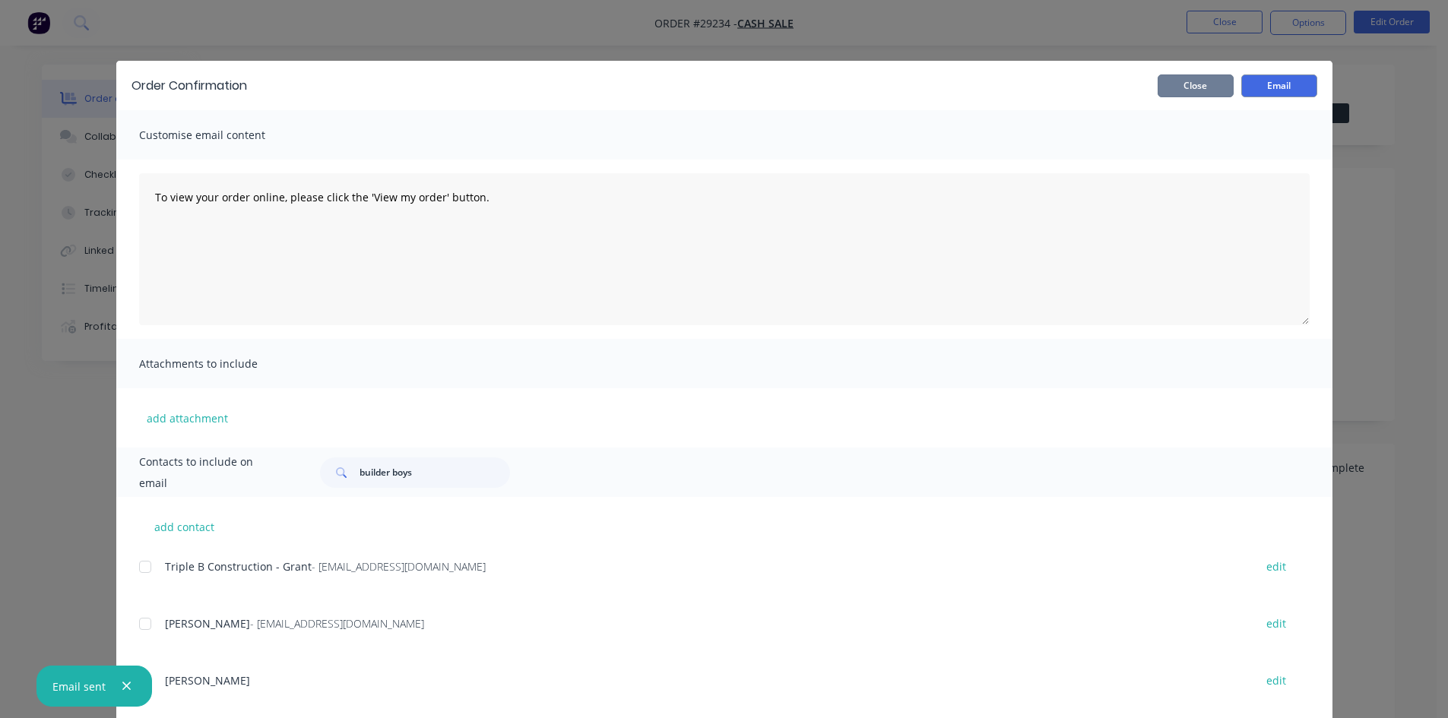
drag, startPoint x: 1192, startPoint y: 89, endPoint x: 1258, endPoint y: 40, distance: 82.1
click at [1192, 90] on button "Close" at bounding box center [1195, 85] width 76 height 23
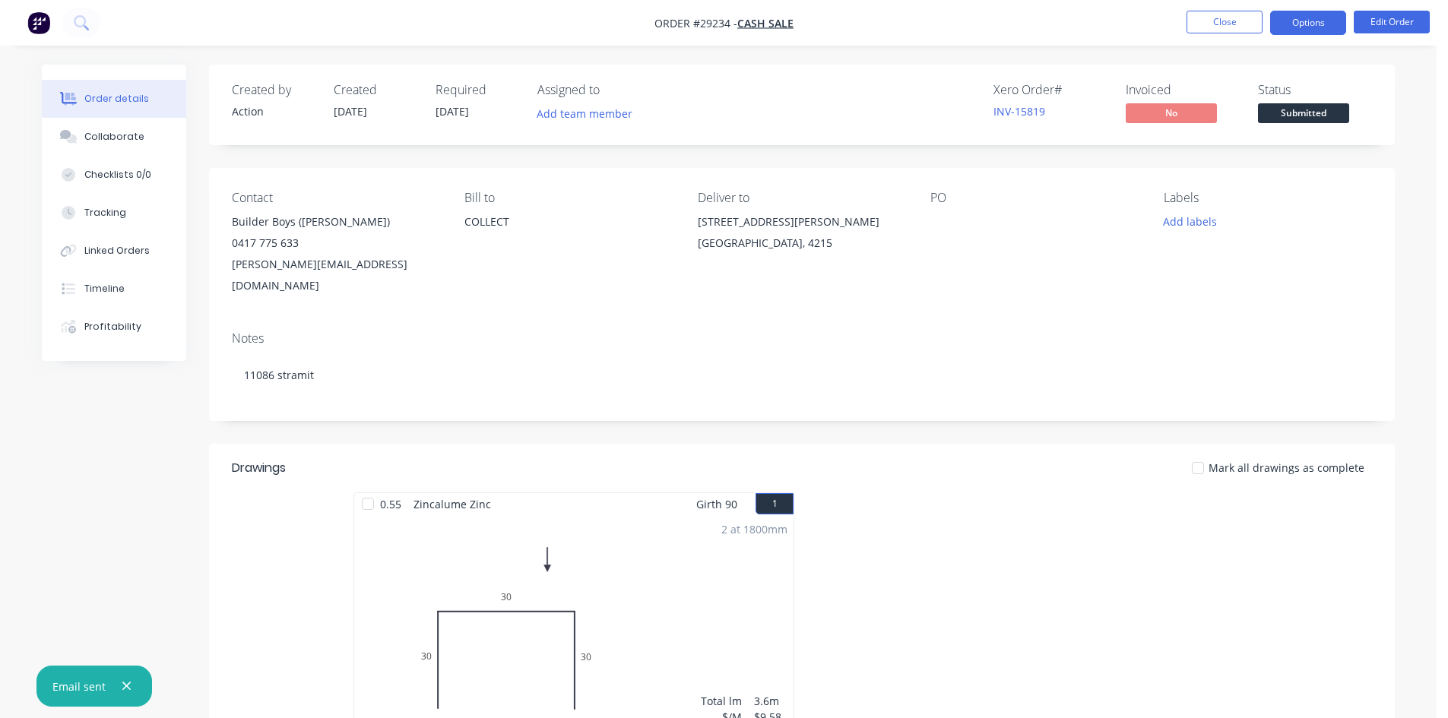
click at [1309, 22] on button "Options" at bounding box center [1308, 23] width 76 height 24
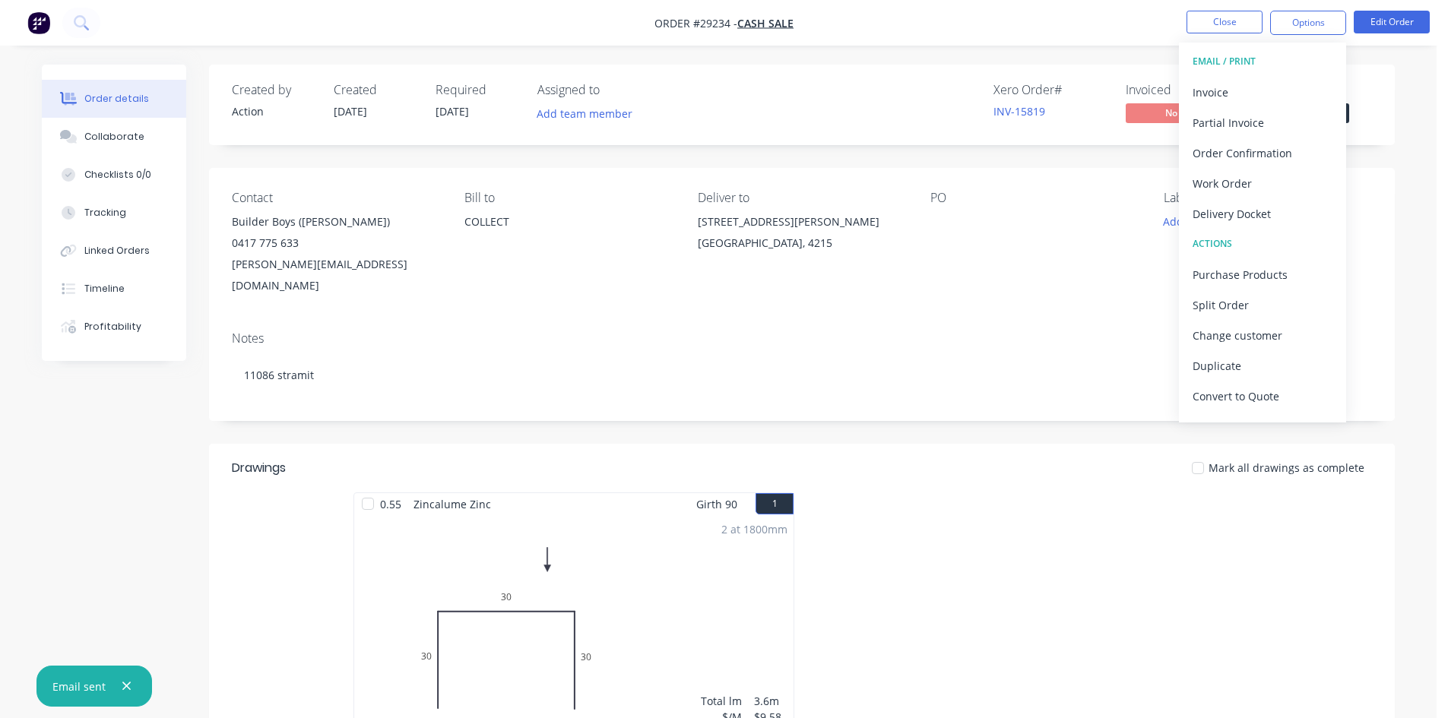
click at [1361, 182] on div "Contact Builder Boys (Ian) 0417 775 633 ian@builderboyspl.com.au Bill to COLLEC…" at bounding box center [801, 243] width 1185 height 151
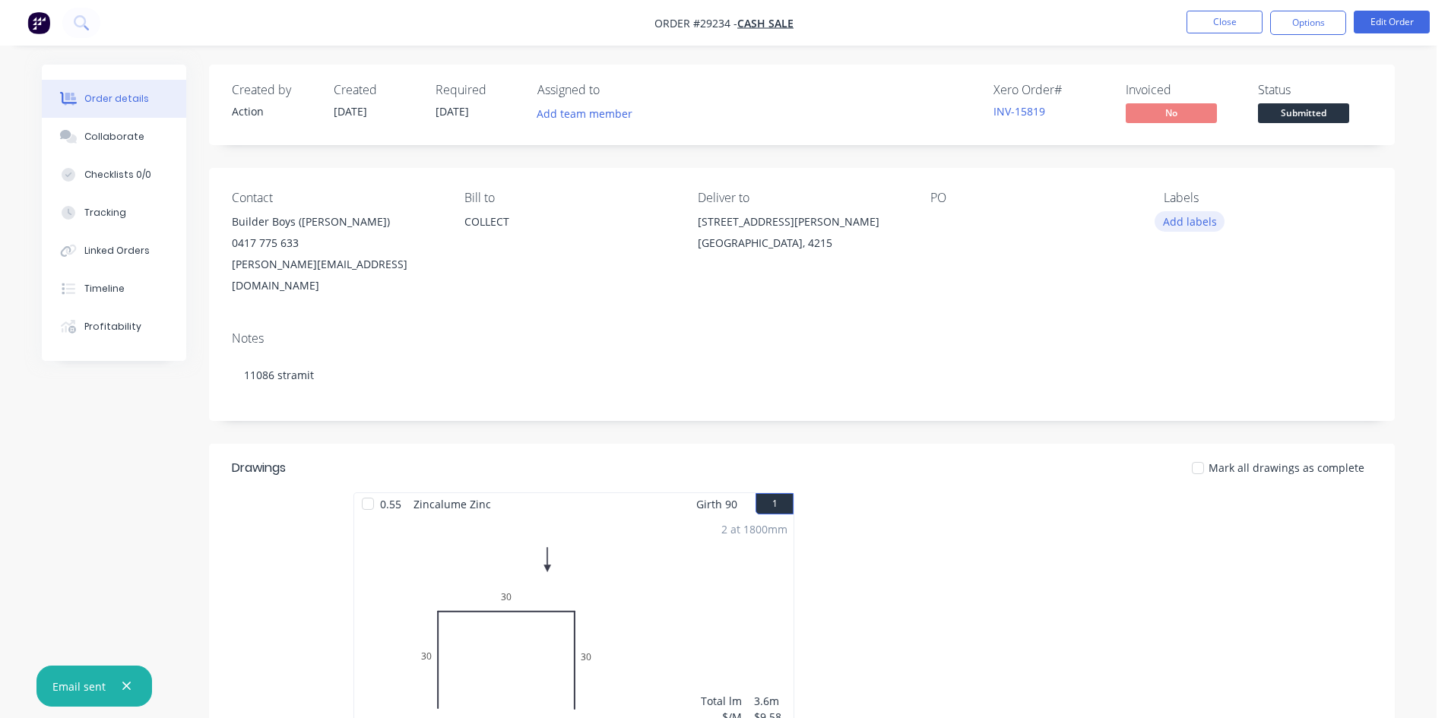
click at [1185, 218] on button "Add labels" at bounding box center [1189, 221] width 70 height 21
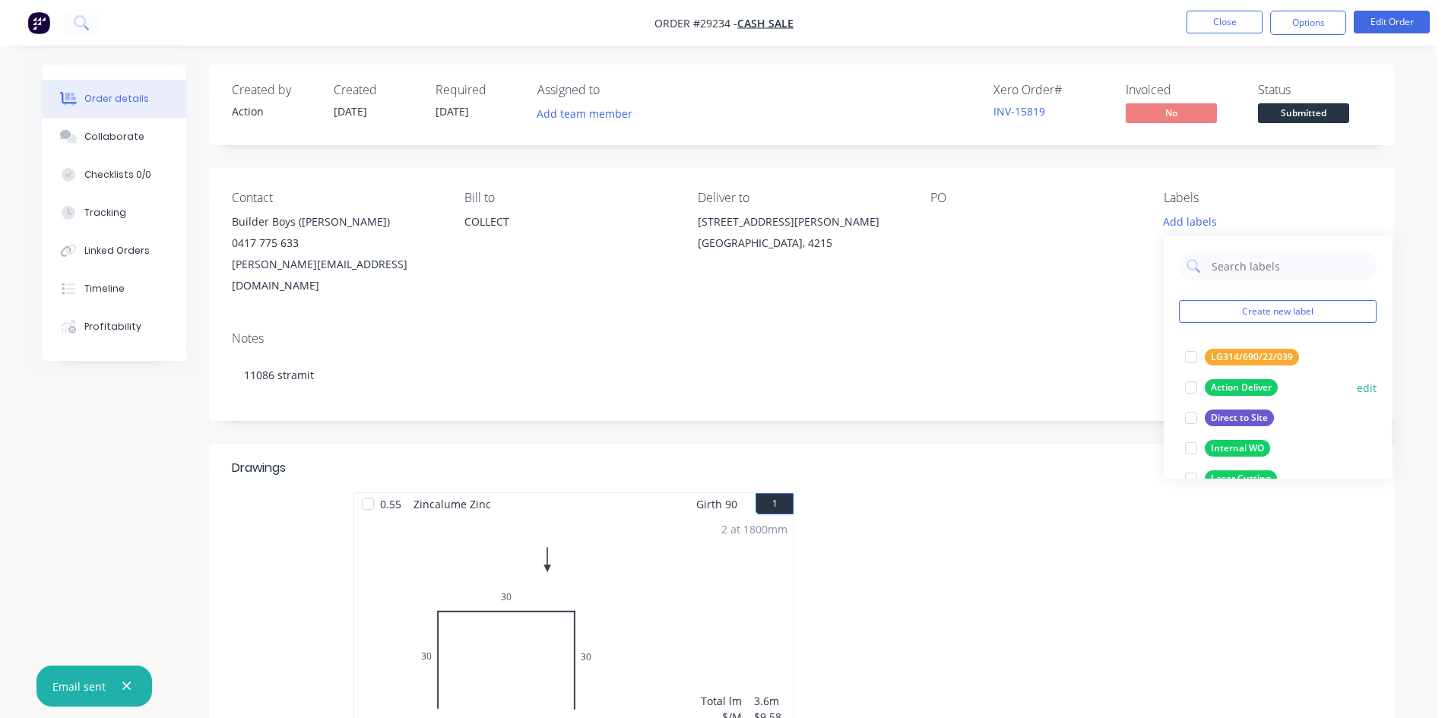
click at [1220, 388] on div "Action Deliver" at bounding box center [1240, 387] width 73 height 17
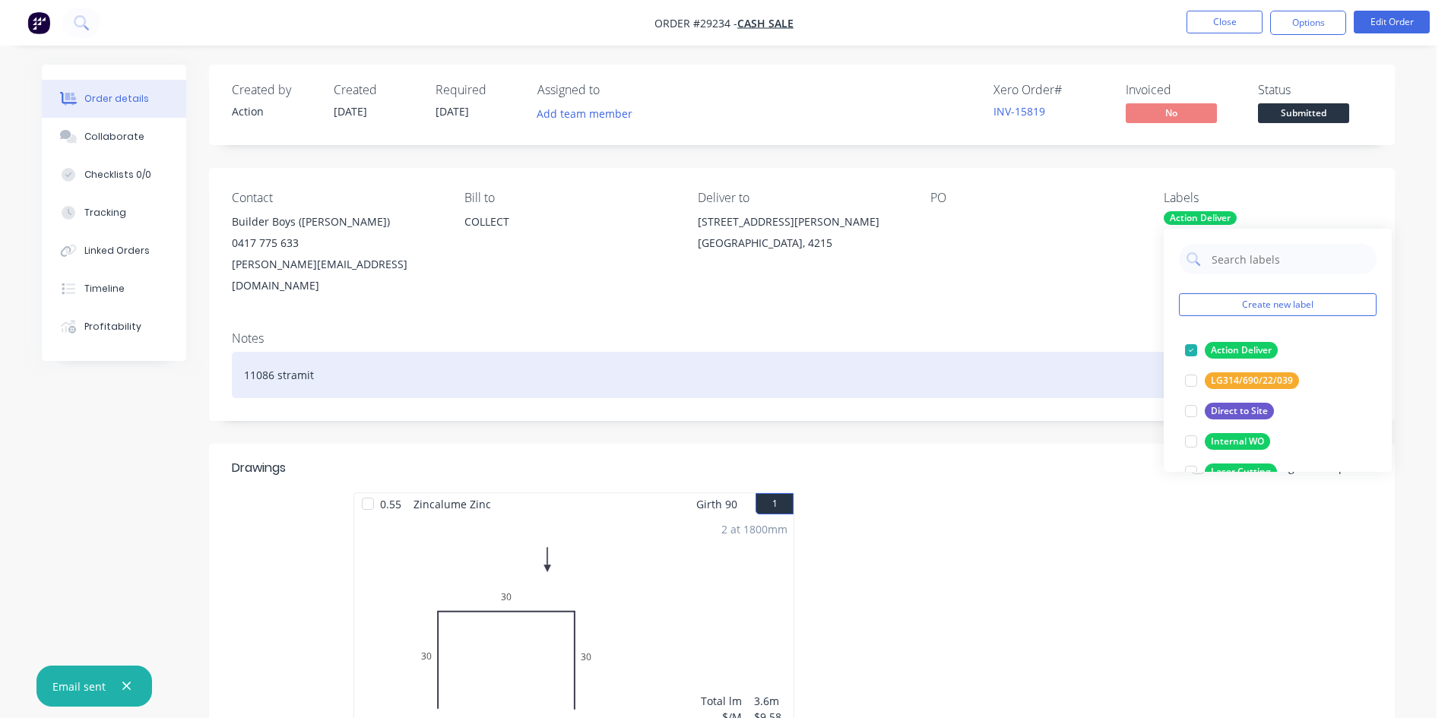
click at [1004, 364] on div "11086 stramit" at bounding box center [802, 375] width 1140 height 46
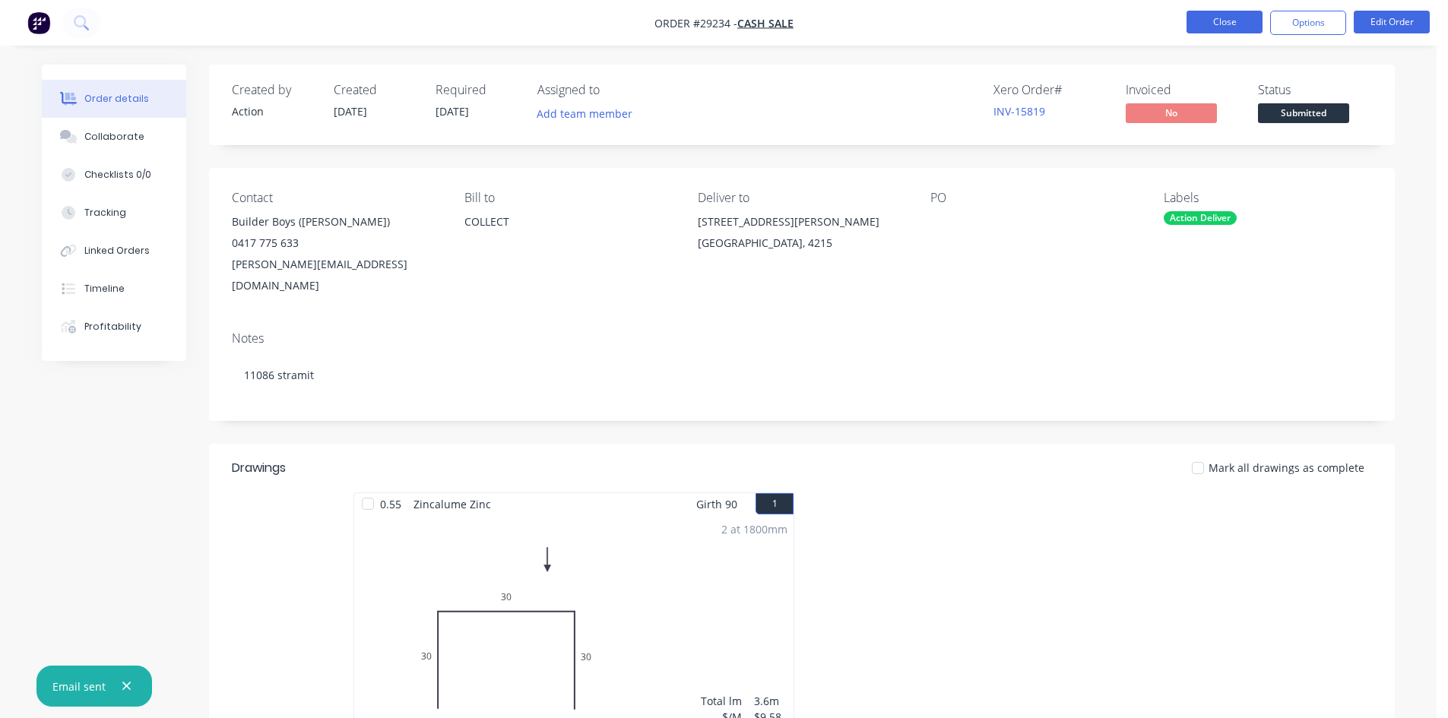
click at [1209, 21] on button "Close" at bounding box center [1224, 22] width 76 height 23
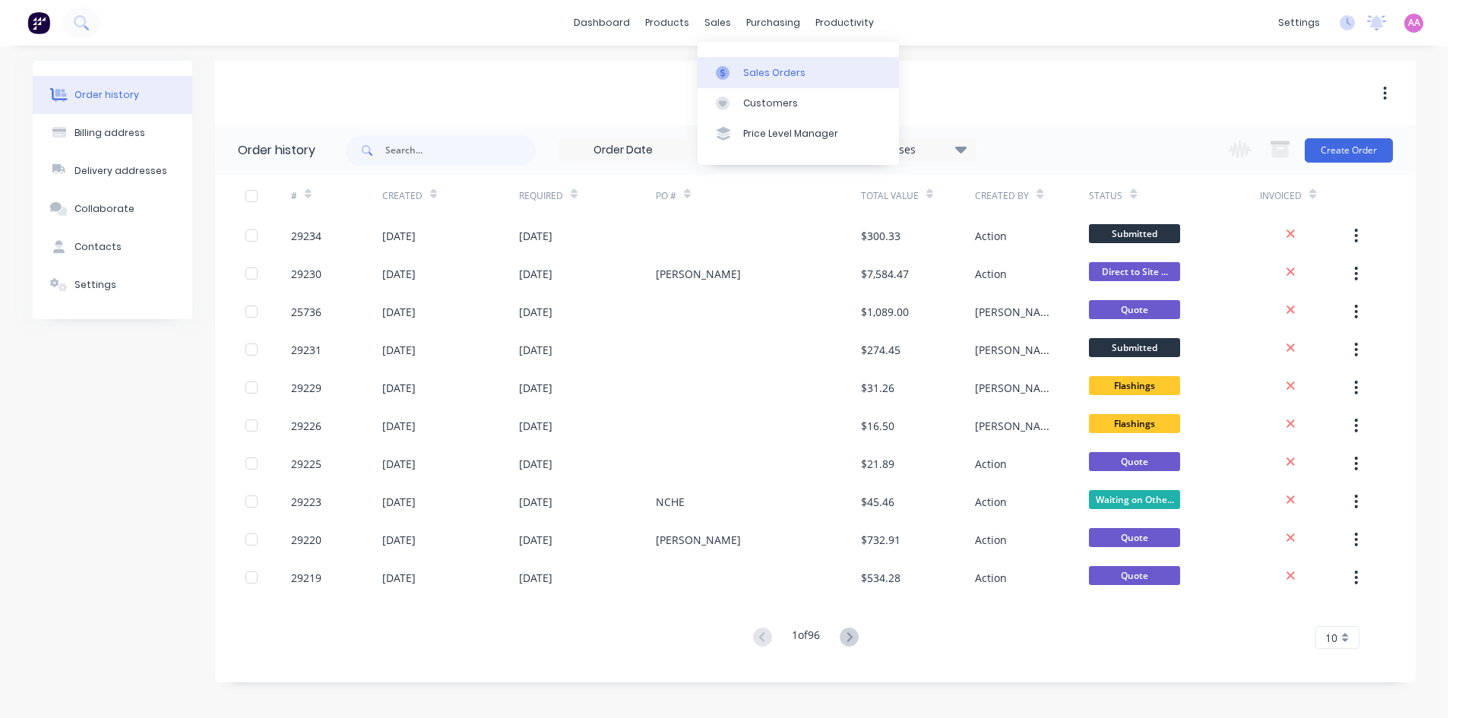
click at [765, 71] on div "Sales Orders" at bounding box center [774, 73] width 62 height 14
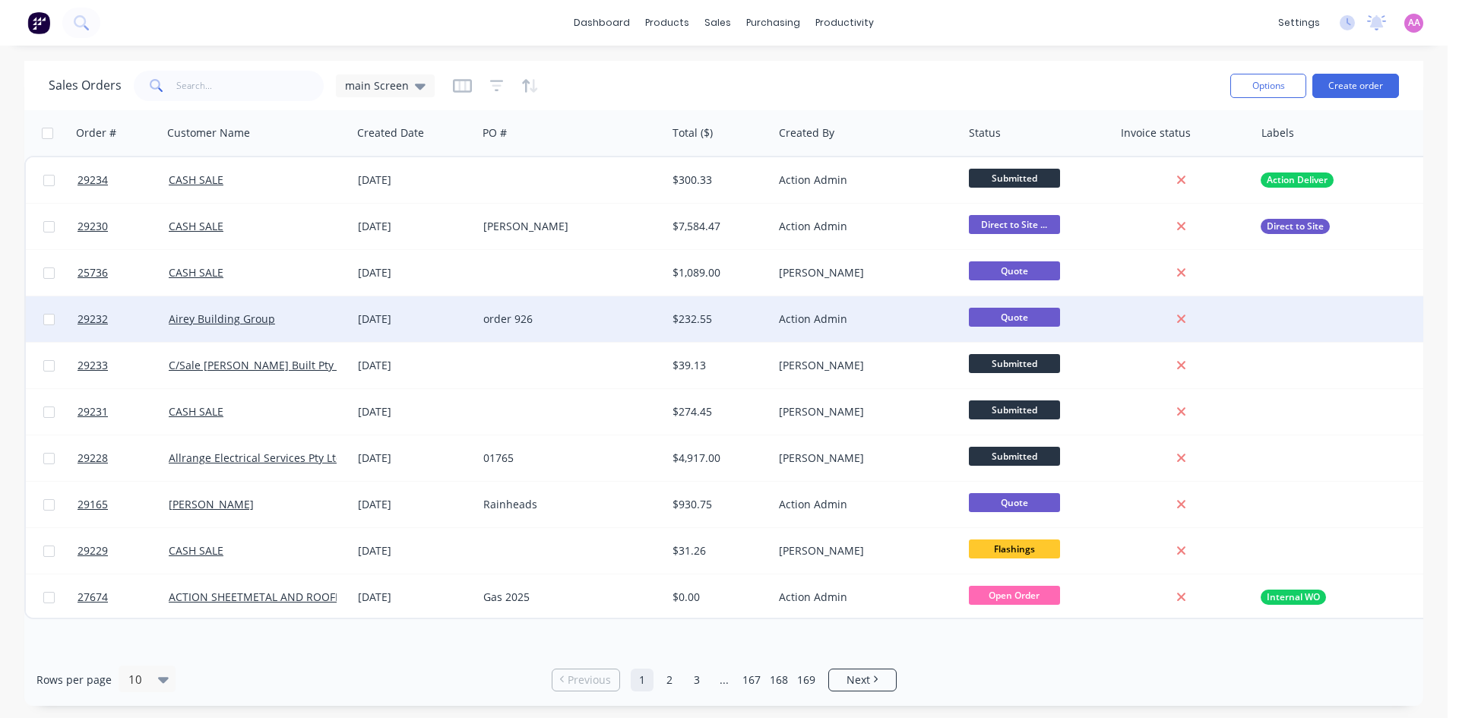
click at [507, 312] on div "order 926" at bounding box center [567, 319] width 169 height 15
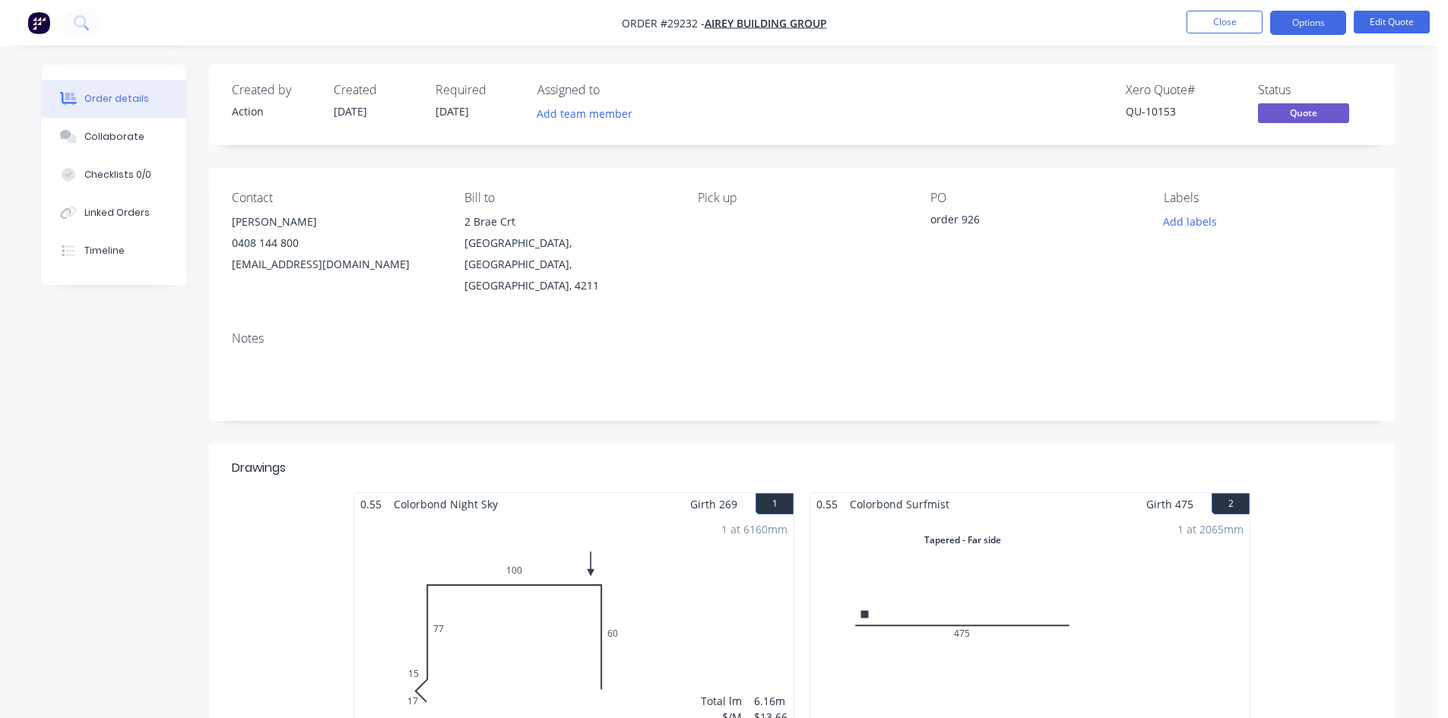
click at [1394, 17] on button "Edit Quote" at bounding box center [1391, 22] width 76 height 23
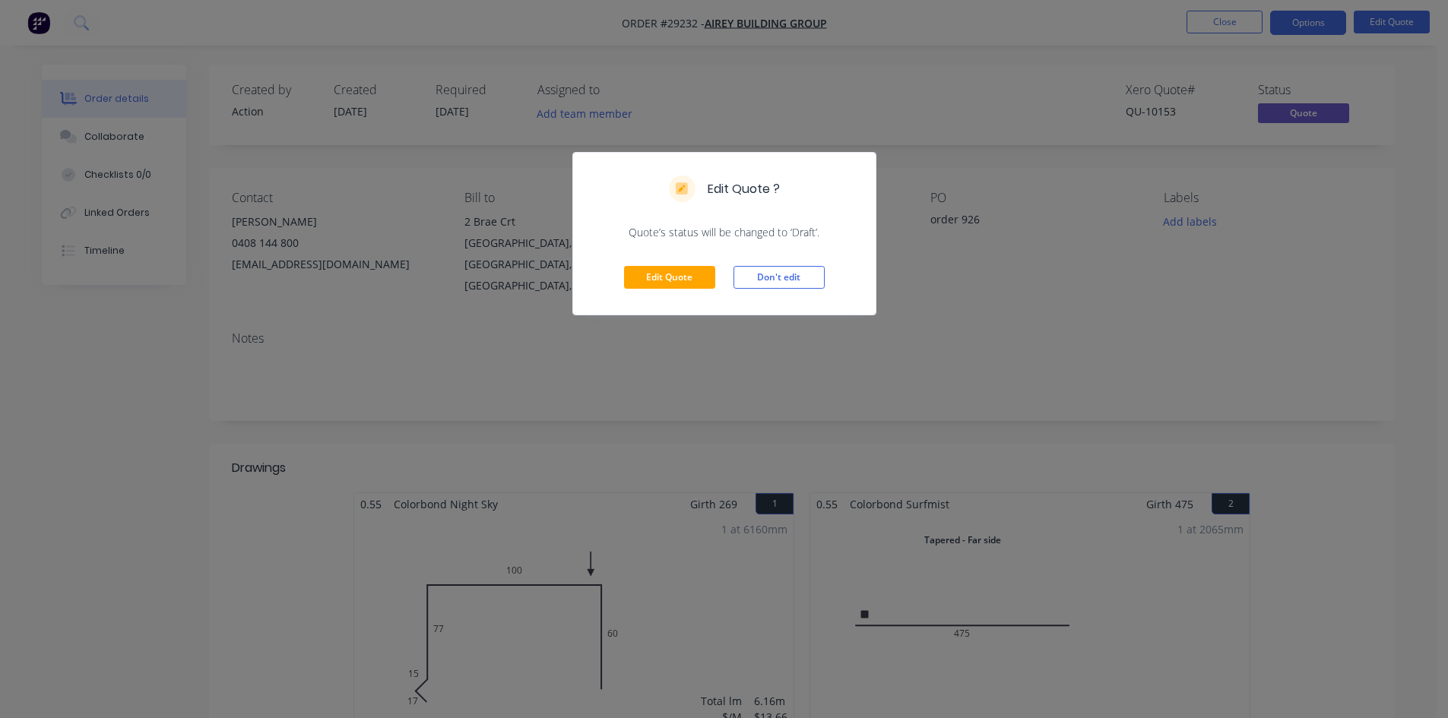
click at [663, 290] on div "Edit Quote Don't edit" at bounding box center [724, 277] width 302 height 74
click at [666, 280] on button "Edit Quote" at bounding box center [669, 277] width 91 height 23
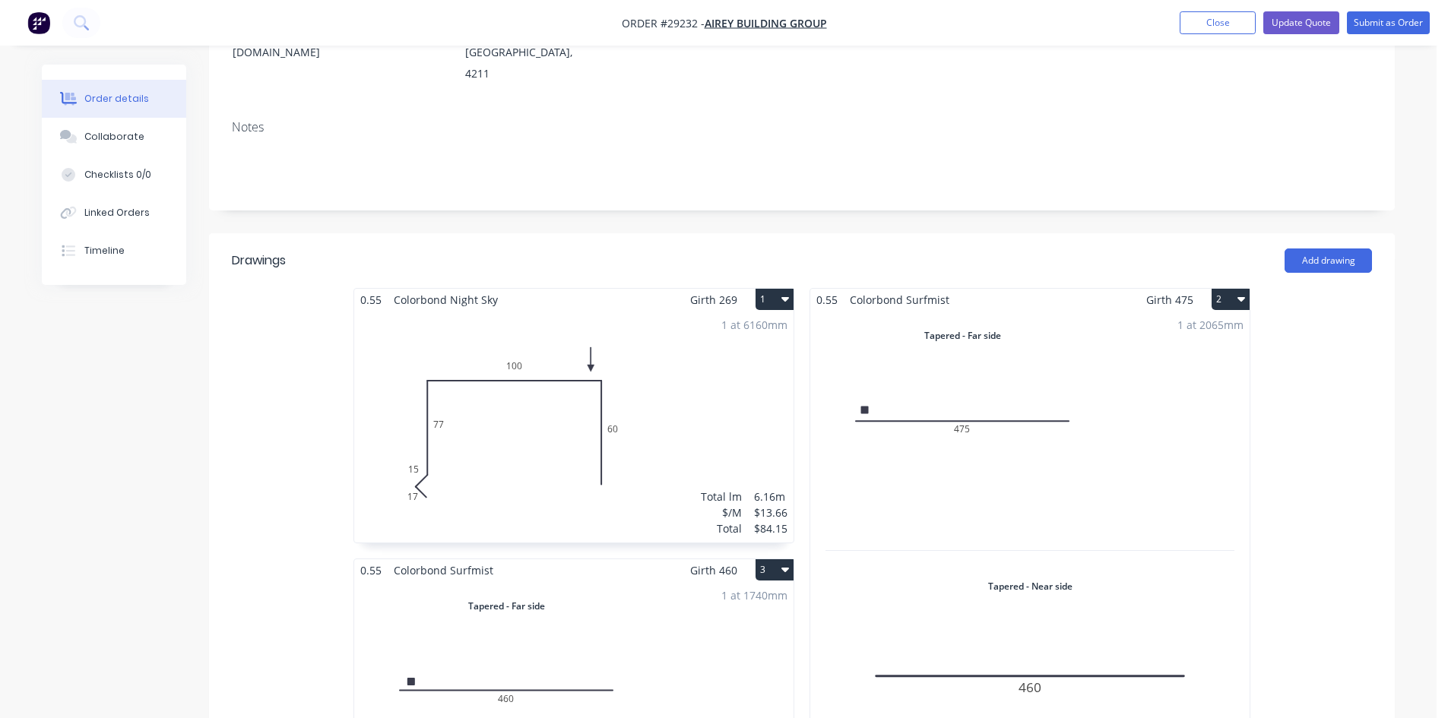
scroll to position [228, 0]
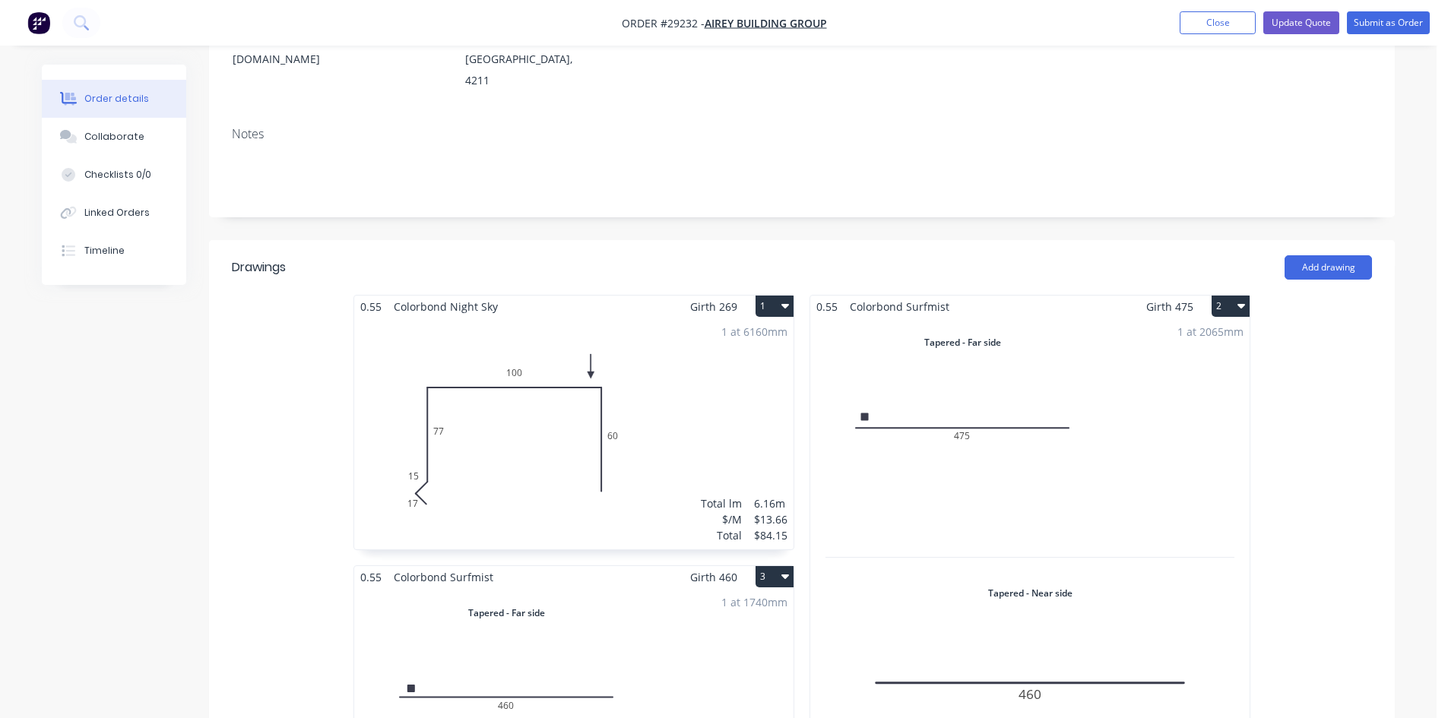
click at [1145, 318] on div "1 at 2065mm Total lm $/M Total 2.065m $21.66 $44.73" at bounding box center [1029, 568] width 439 height 501
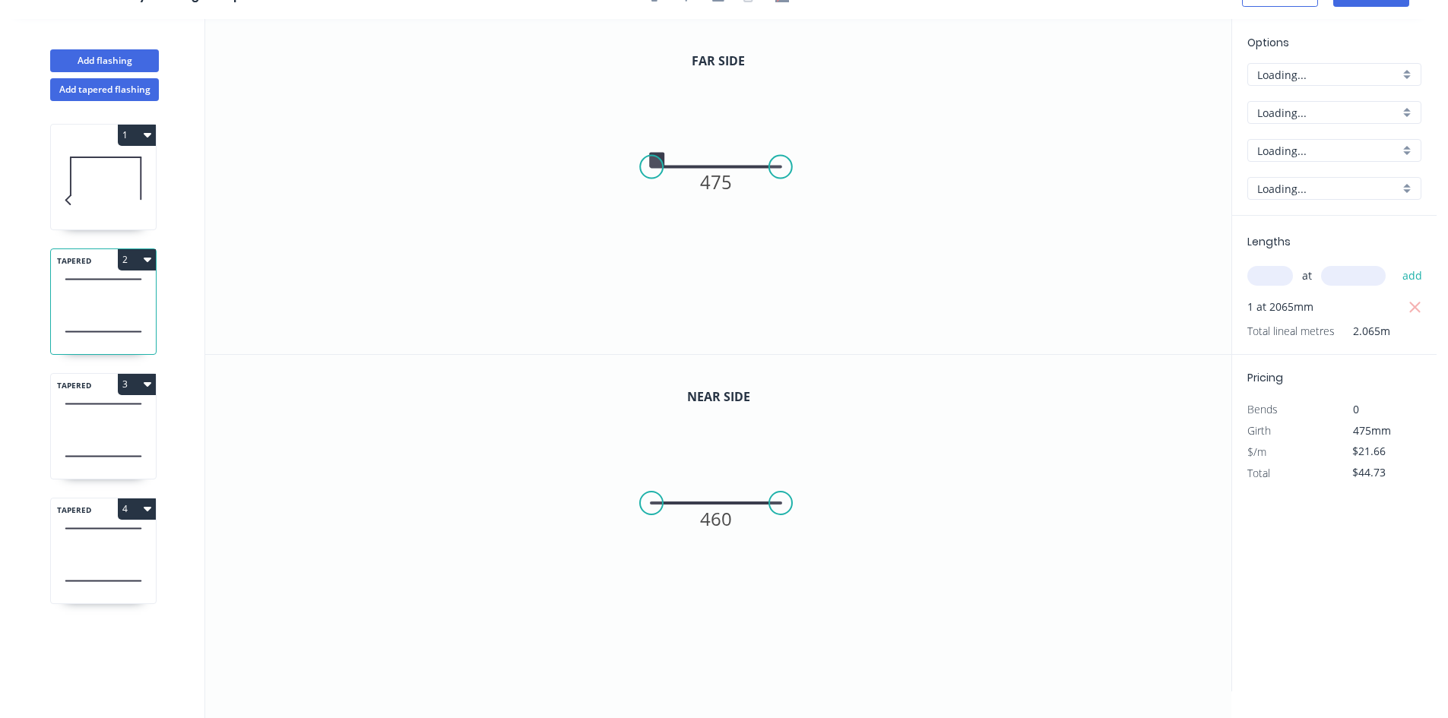
scroll to position [28, 0]
click at [659, 164] on circle at bounding box center [658, 167] width 23 height 23
drag, startPoint x: 651, startPoint y: 153, endPoint x: 777, endPoint y: 160, distance: 126.3
click at [777, 160] on icon "0 475" at bounding box center [718, 186] width 1026 height 335
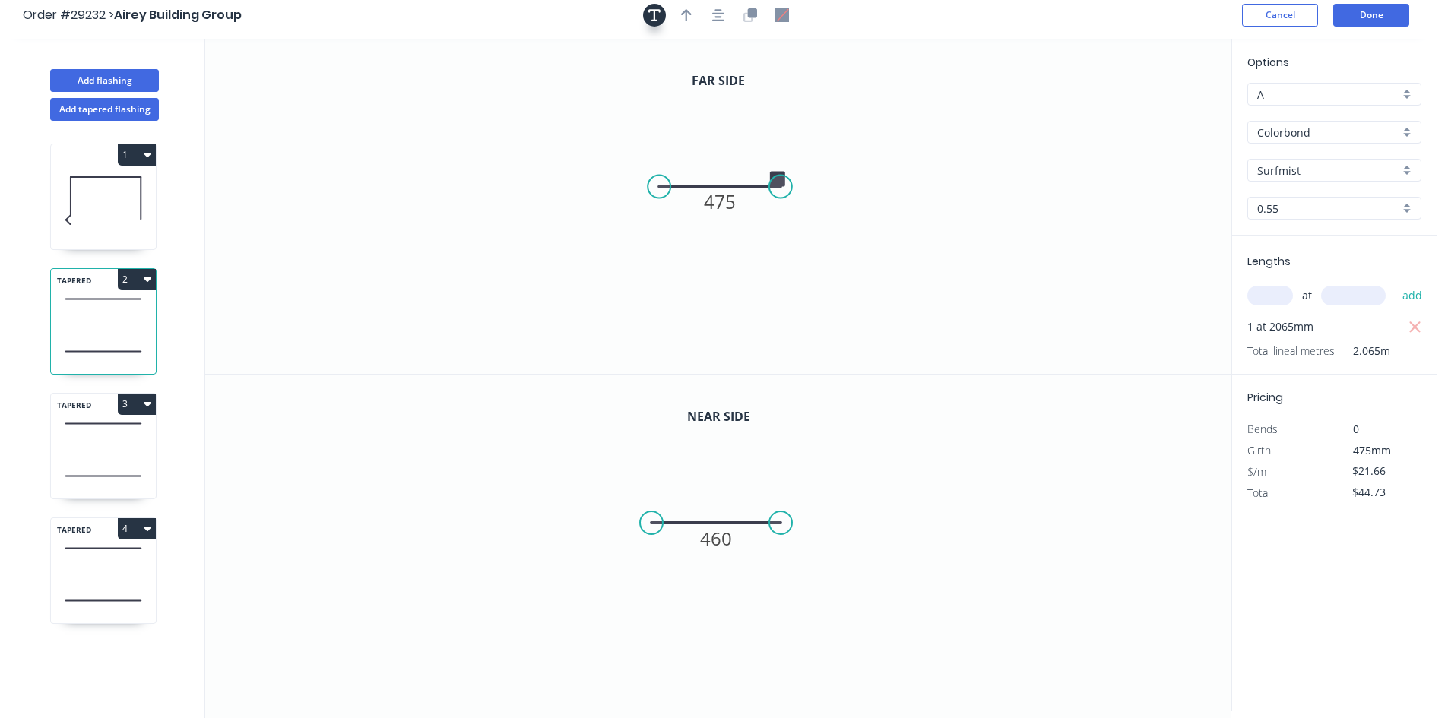
scroll to position [0, 0]
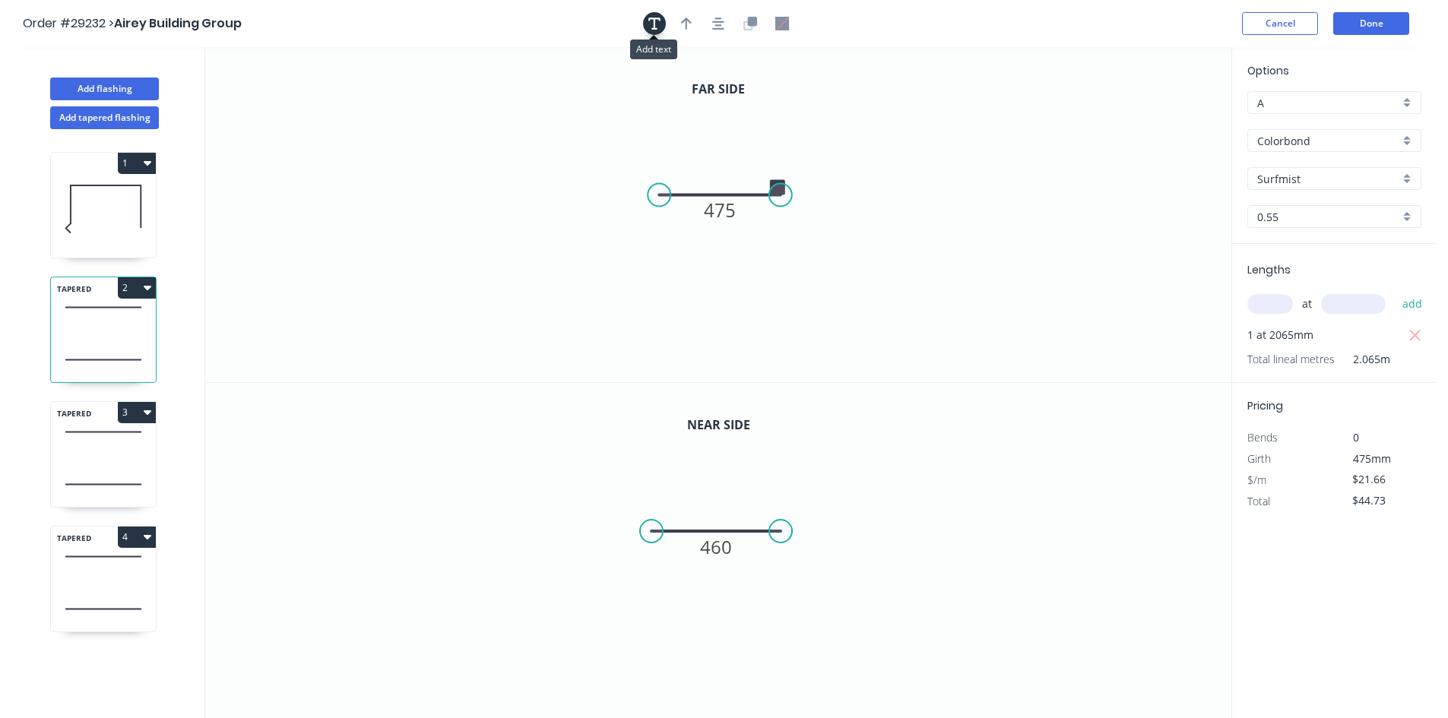
click at [654, 24] on icon "button" at bounding box center [654, 23] width 12 height 12
drag, startPoint x: 320, startPoint y: 122, endPoint x: 929, endPoint y: 263, distance: 625.4
click at [929, 263] on textarea at bounding box center [920, 241] width 123 height 56
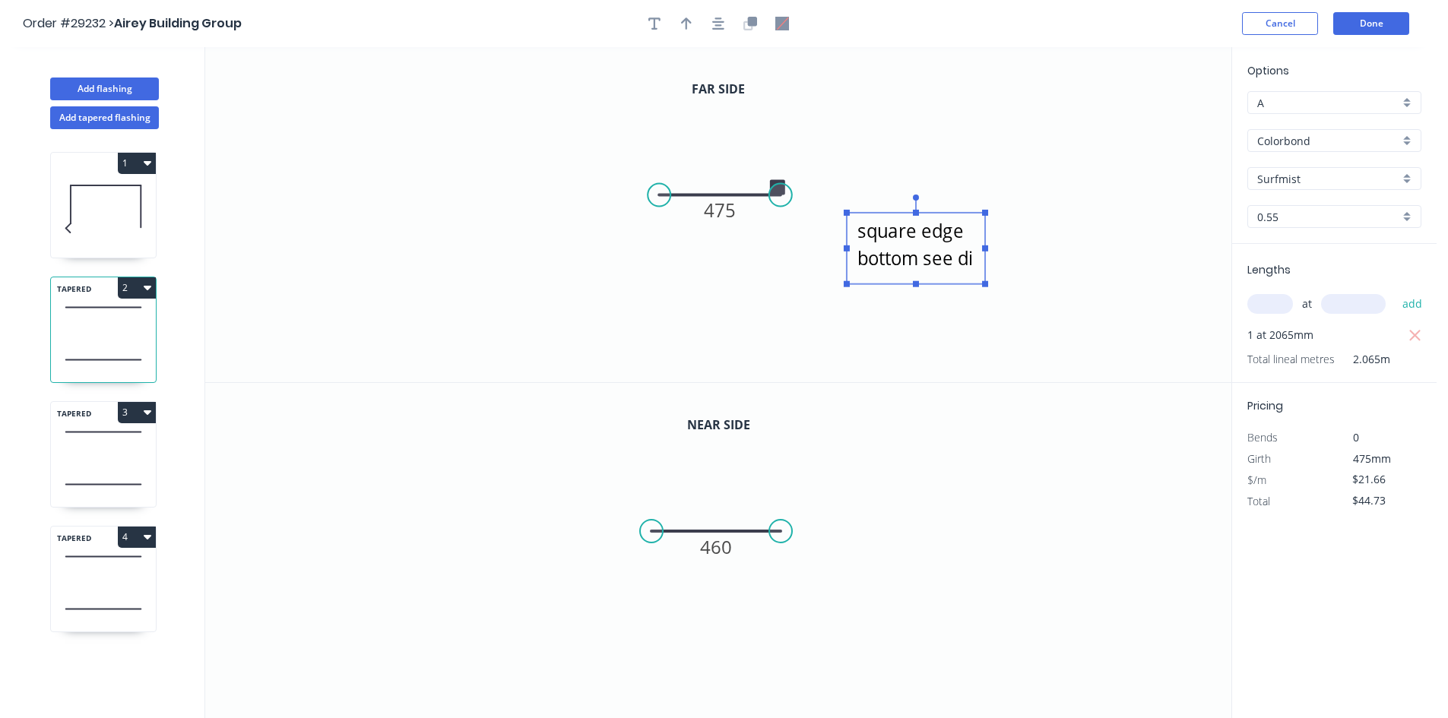
scroll to position [14, 0]
click at [911, 301] on icon "square edge bottom see diagrams 475" at bounding box center [718, 214] width 1026 height 335
type textarea "square edge bottom see diagrams"
click at [907, 251] on textarea "square edge bottom see diagrams" at bounding box center [915, 248] width 123 height 56
drag, startPoint x: 915, startPoint y: 286, endPoint x: 924, endPoint y: 352, distance: 66.7
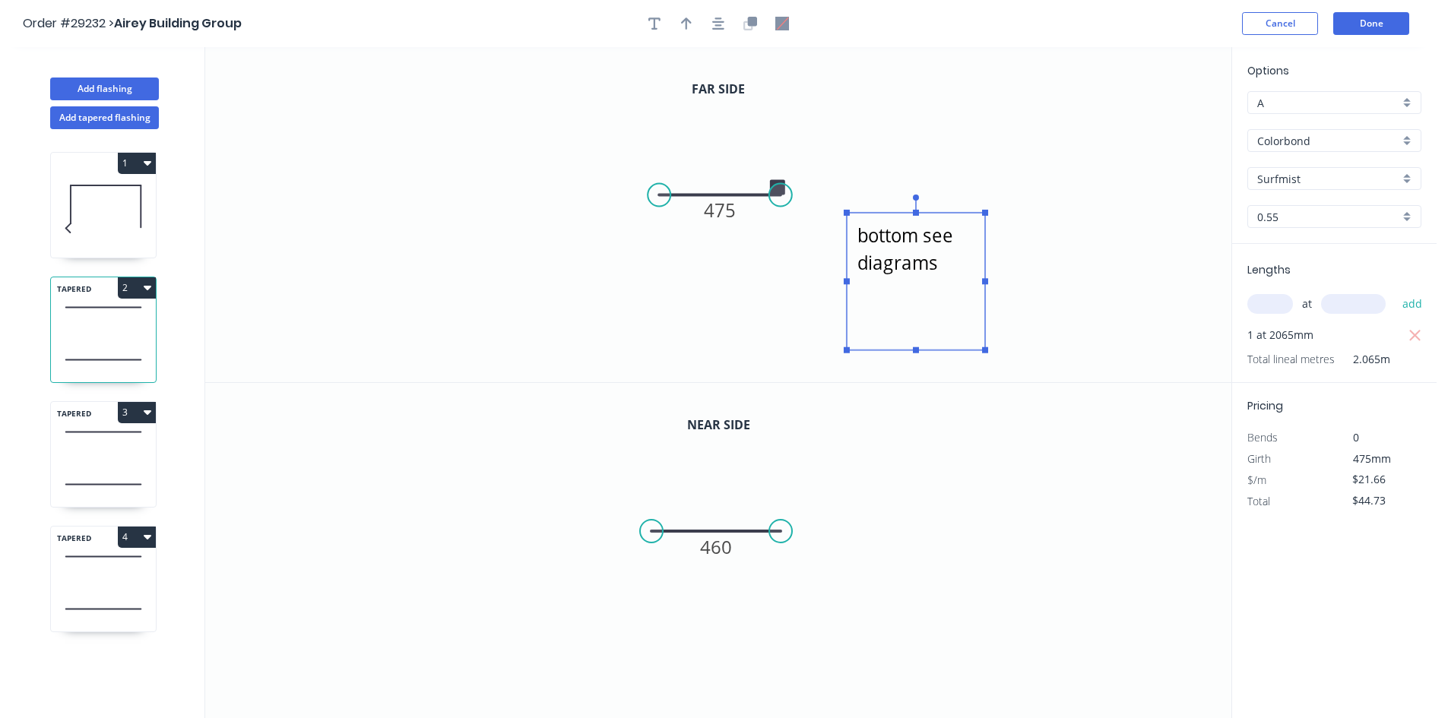
click at [924, 352] on icon "square edge bottom see diagrams 475" at bounding box center [718, 214] width 1026 height 335
click at [1049, 246] on icon "square edge bottom see diagrams 475" at bounding box center [718, 214] width 1026 height 335
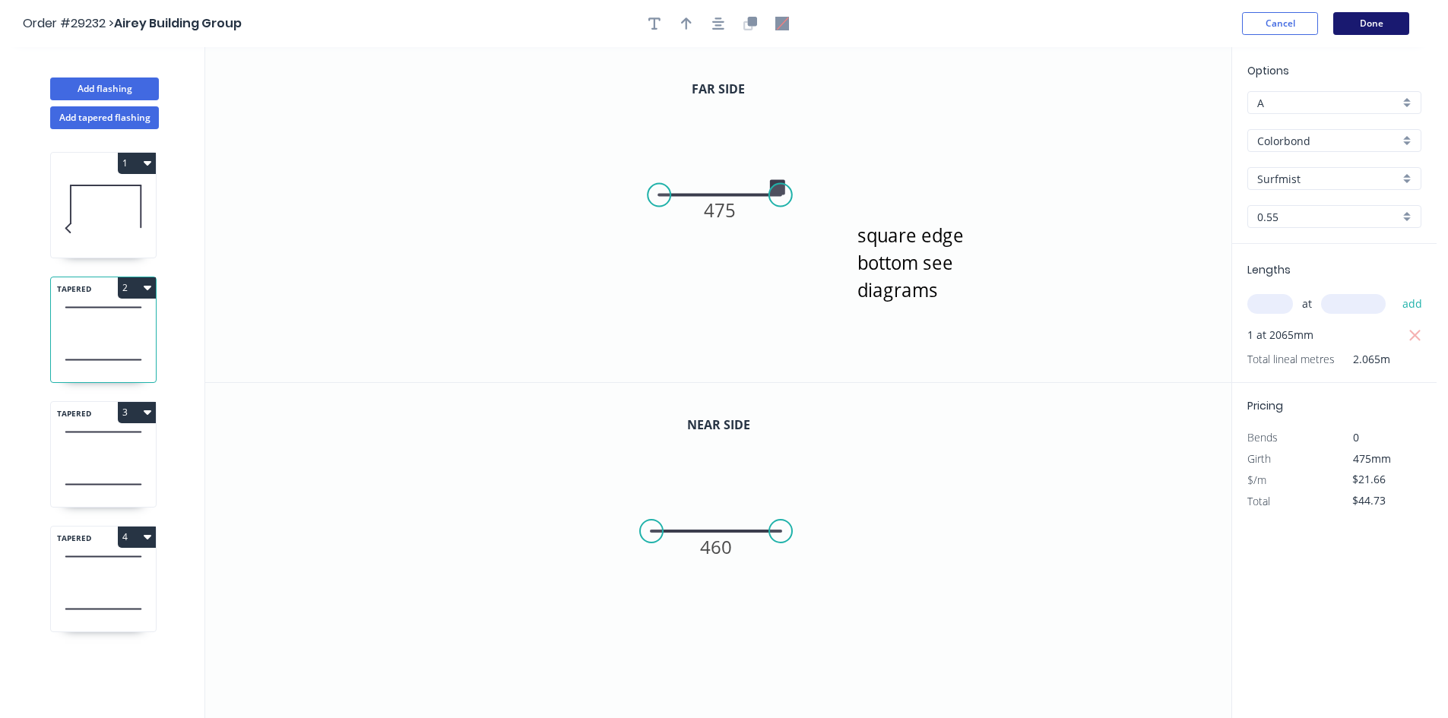
click at [1384, 20] on button "Done" at bounding box center [1371, 23] width 76 height 23
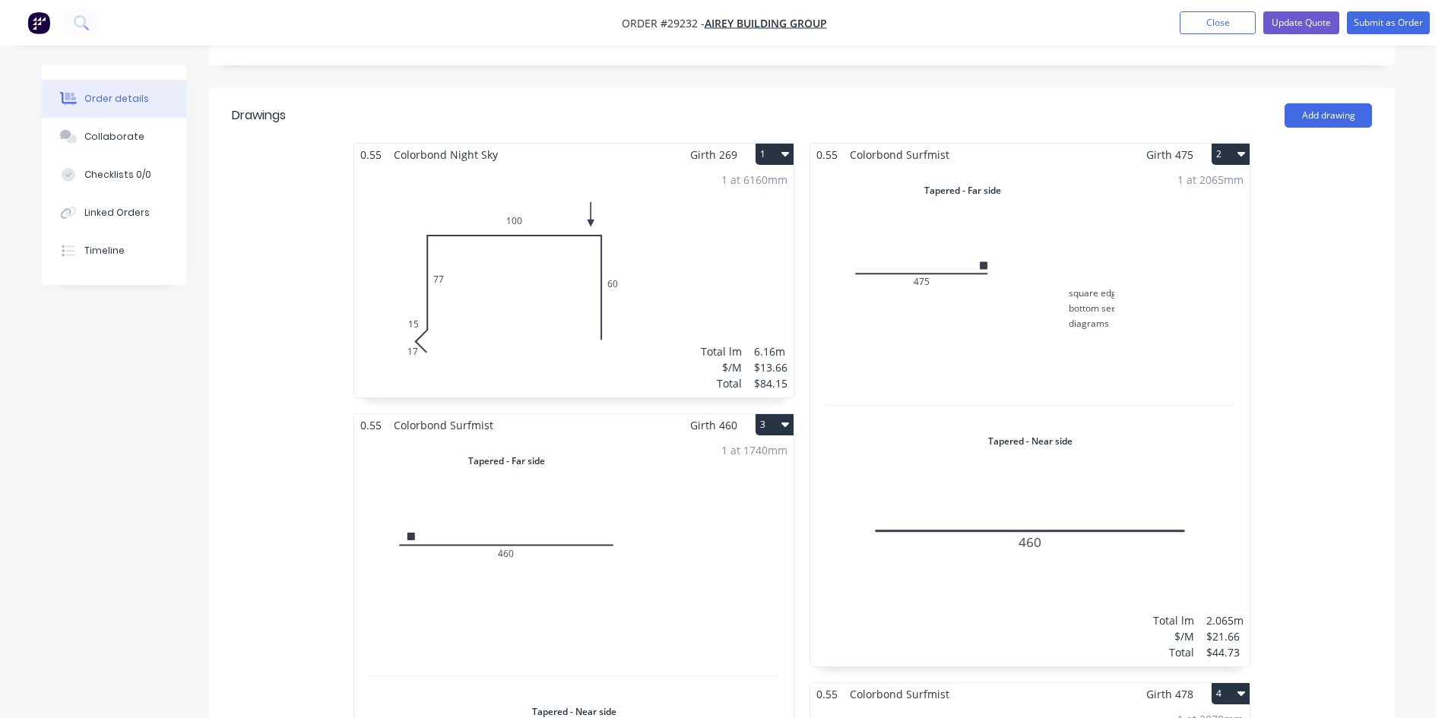
click at [636, 436] on div "1 at 1740mm Total lm $/M Total 1.74m $21.66 $37.69" at bounding box center [573, 686] width 439 height 501
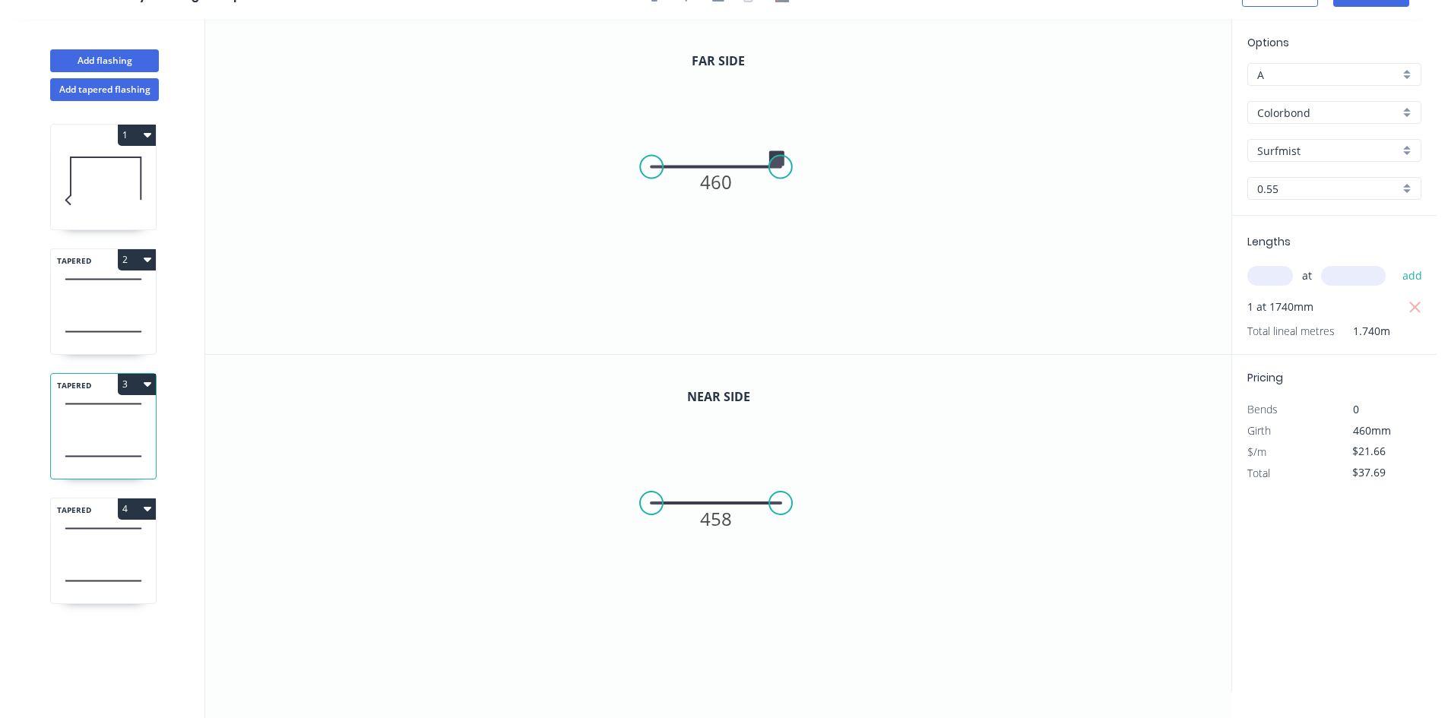
drag, startPoint x: 661, startPoint y: 157, endPoint x: 777, endPoint y: 159, distance: 115.5
click at [777, 159] on icon "0 460" at bounding box center [718, 186] width 1026 height 335
drag, startPoint x: 87, startPoint y: 543, endPoint x: 189, endPoint y: 486, distance: 117.4
click at [88, 543] on icon at bounding box center [103, 528] width 105 height 45
type input "$44.84"
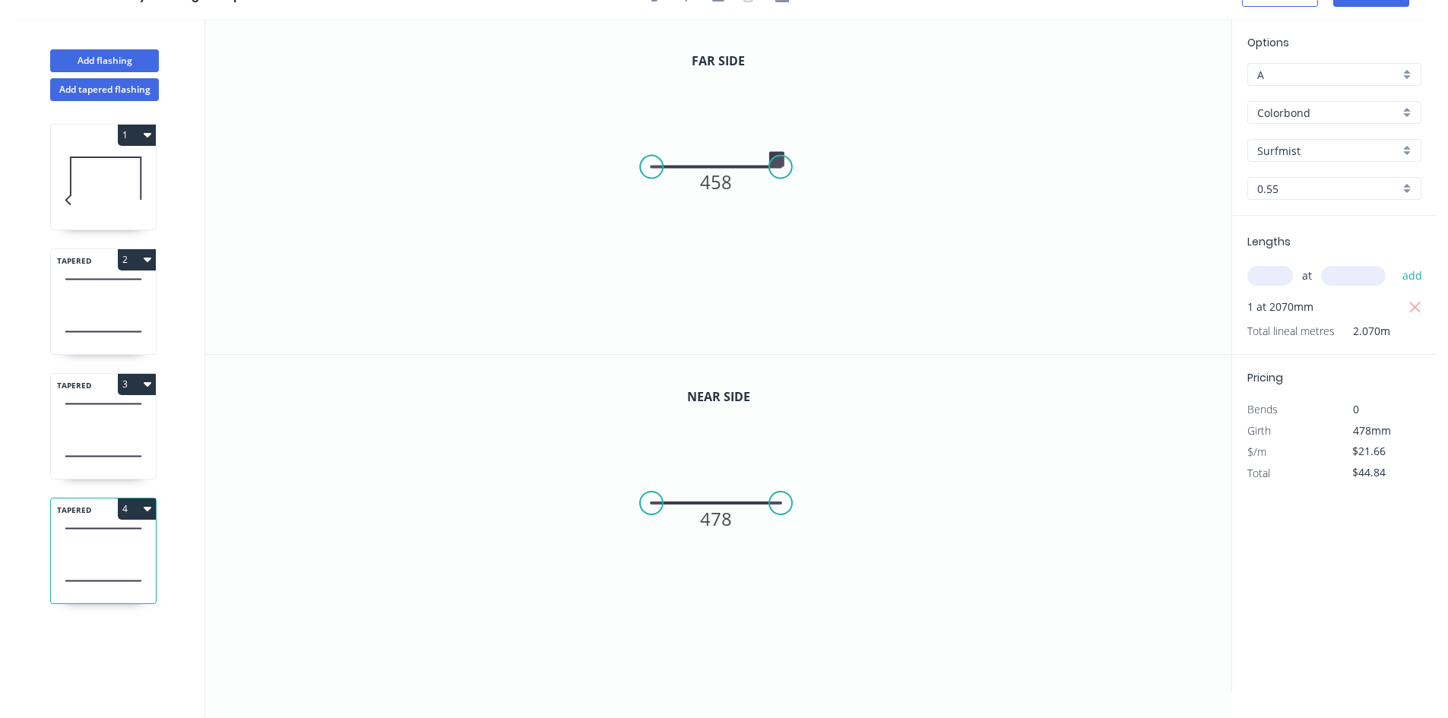
drag, startPoint x: 660, startPoint y: 154, endPoint x: 777, endPoint y: 160, distance: 116.4
click at [777, 160] on icon "0 458" at bounding box center [718, 186] width 1026 height 335
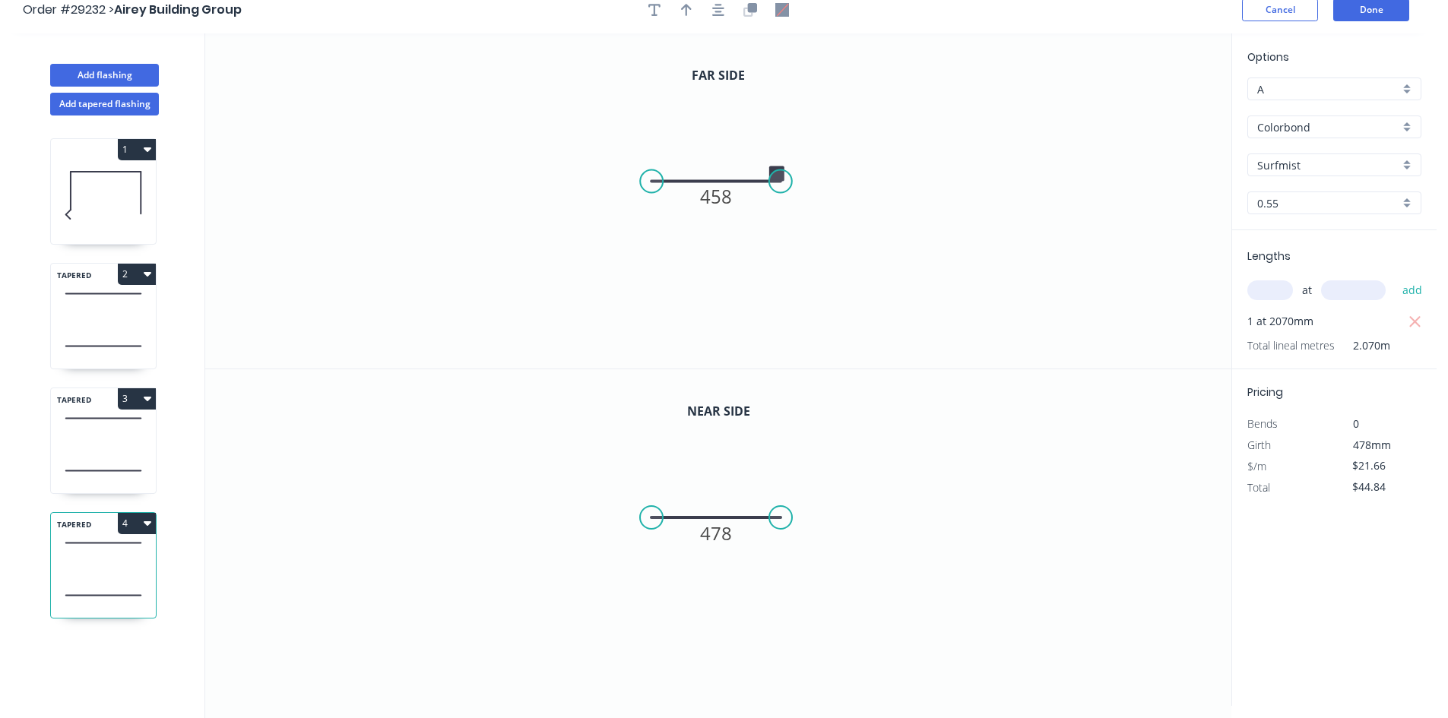
scroll to position [0, 0]
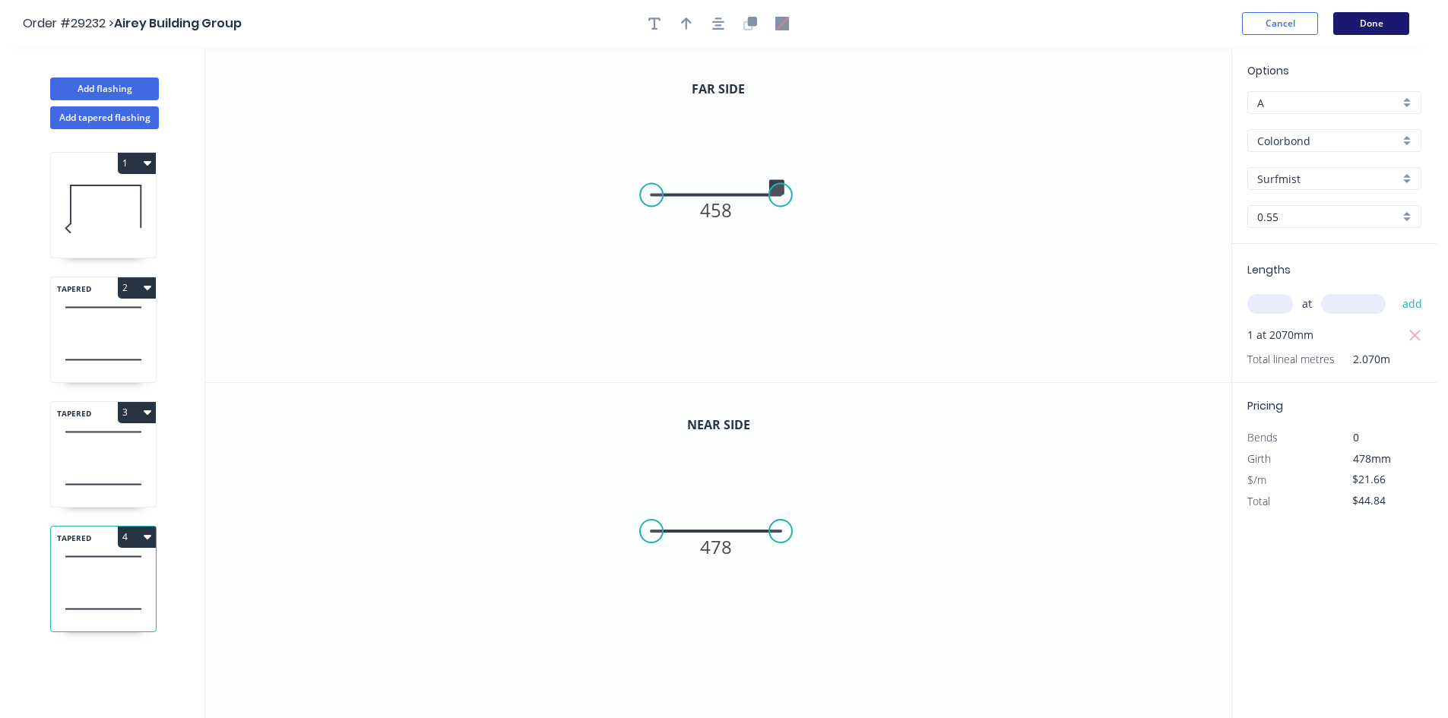
click at [1369, 27] on button "Done" at bounding box center [1371, 23] width 76 height 23
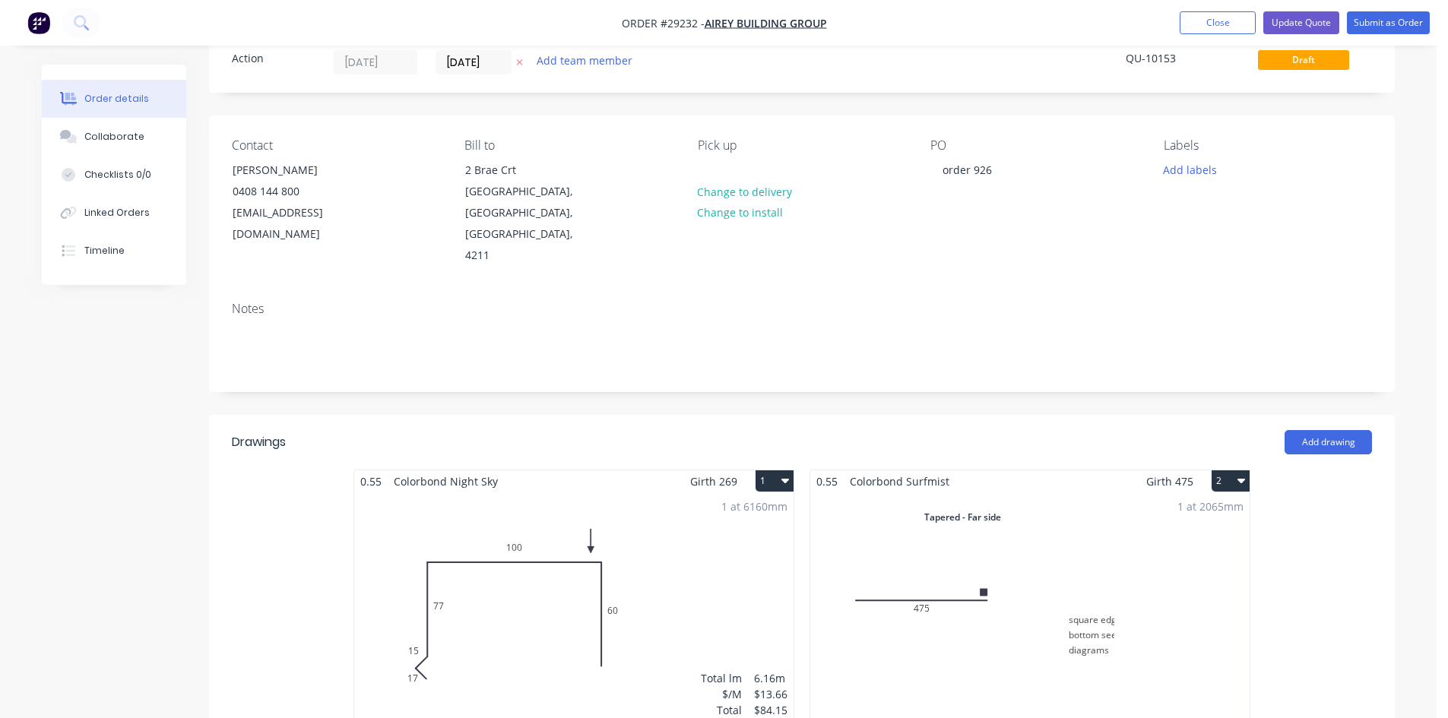
scroll to position [152, 0]
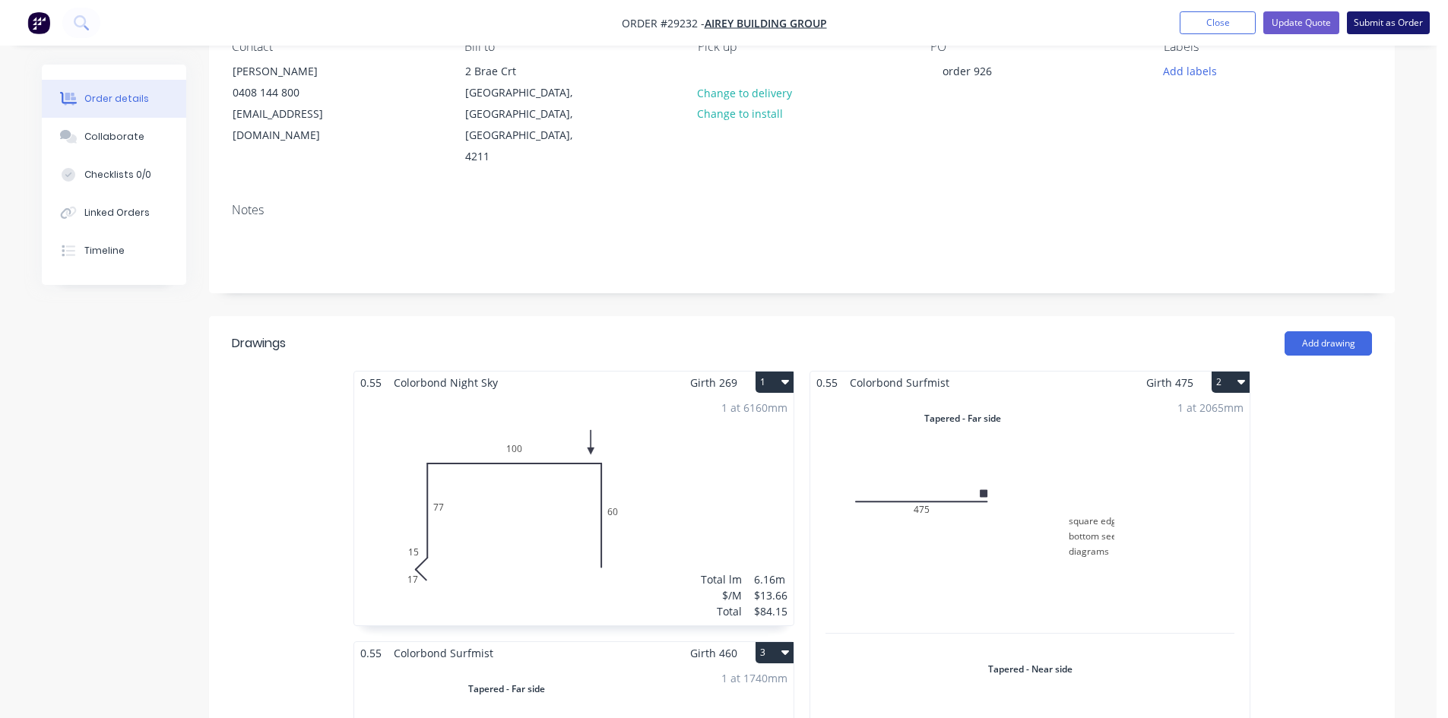
click at [1397, 21] on button "Submit as Order" at bounding box center [1388, 22] width 83 height 23
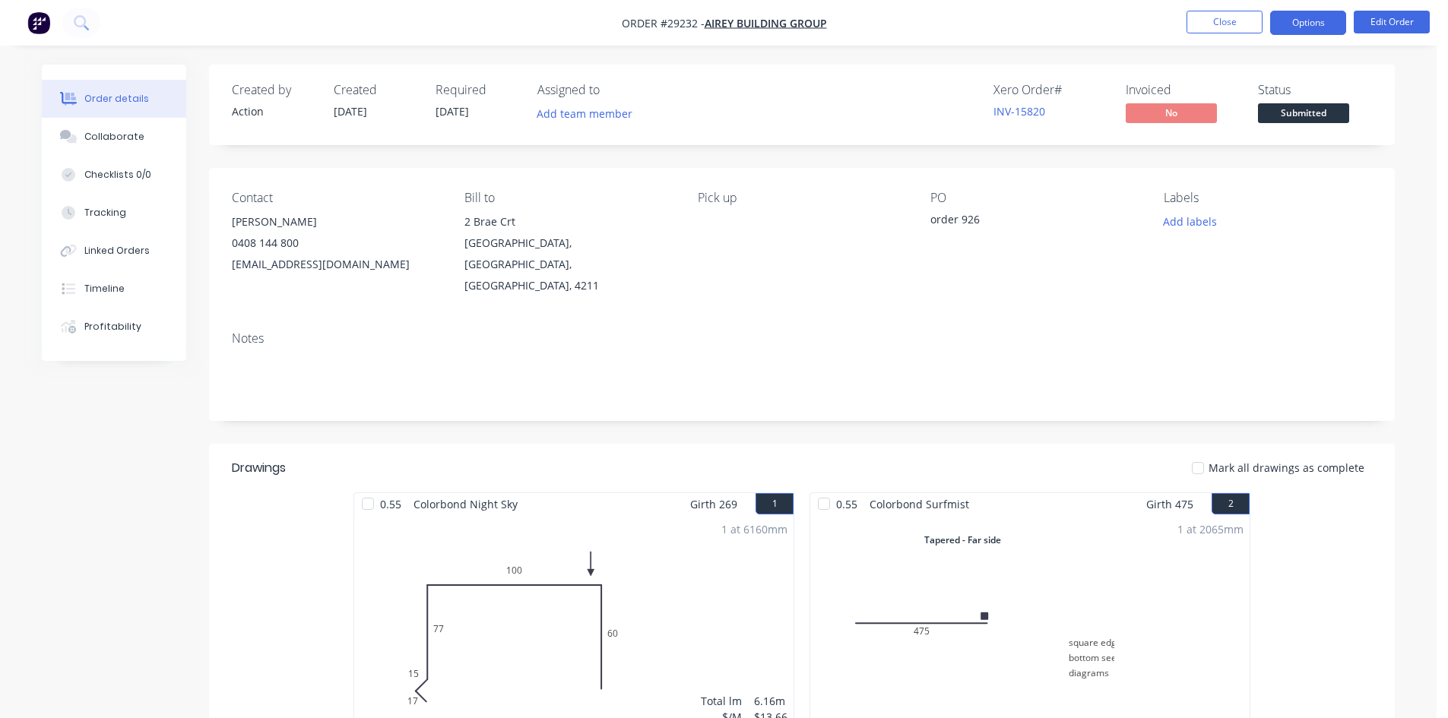
click at [1294, 27] on button "Options" at bounding box center [1308, 23] width 76 height 24
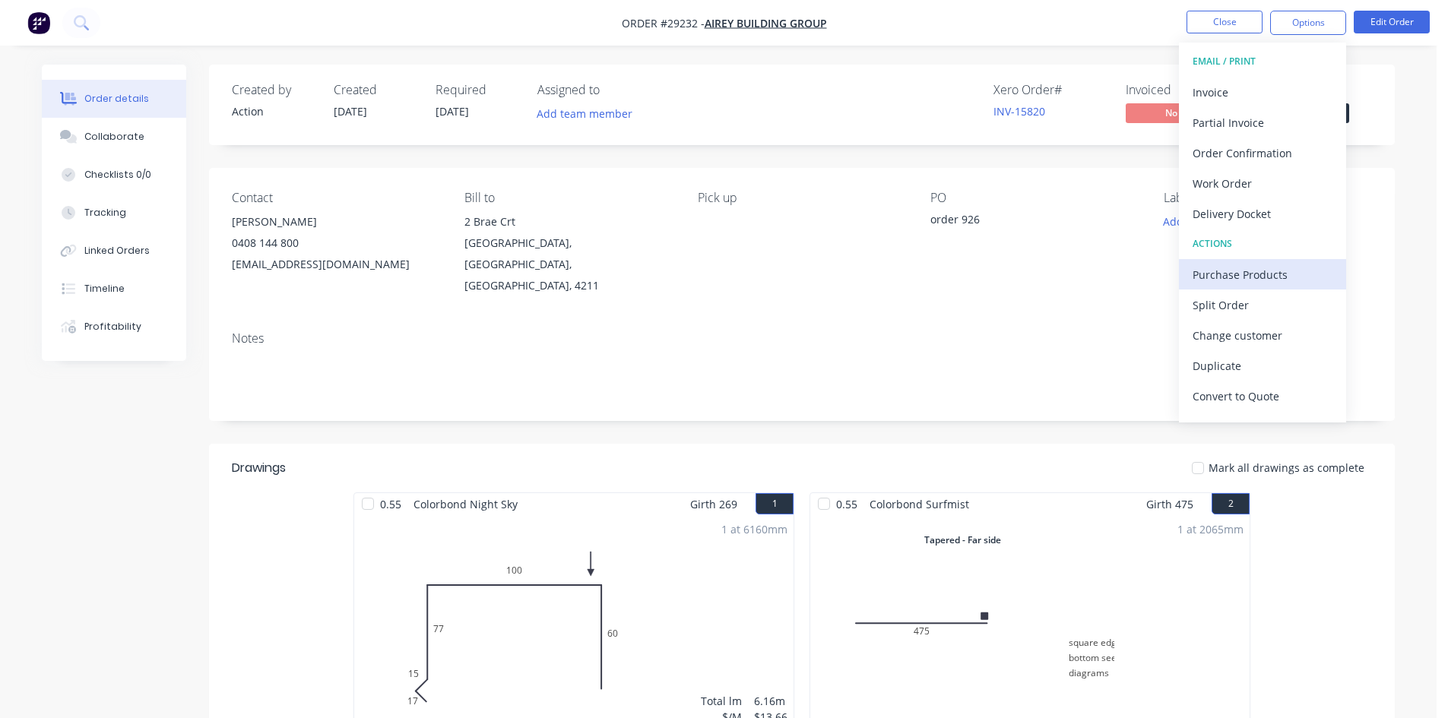
click at [1232, 277] on div "Purchase Products" at bounding box center [1262, 275] width 140 height 22
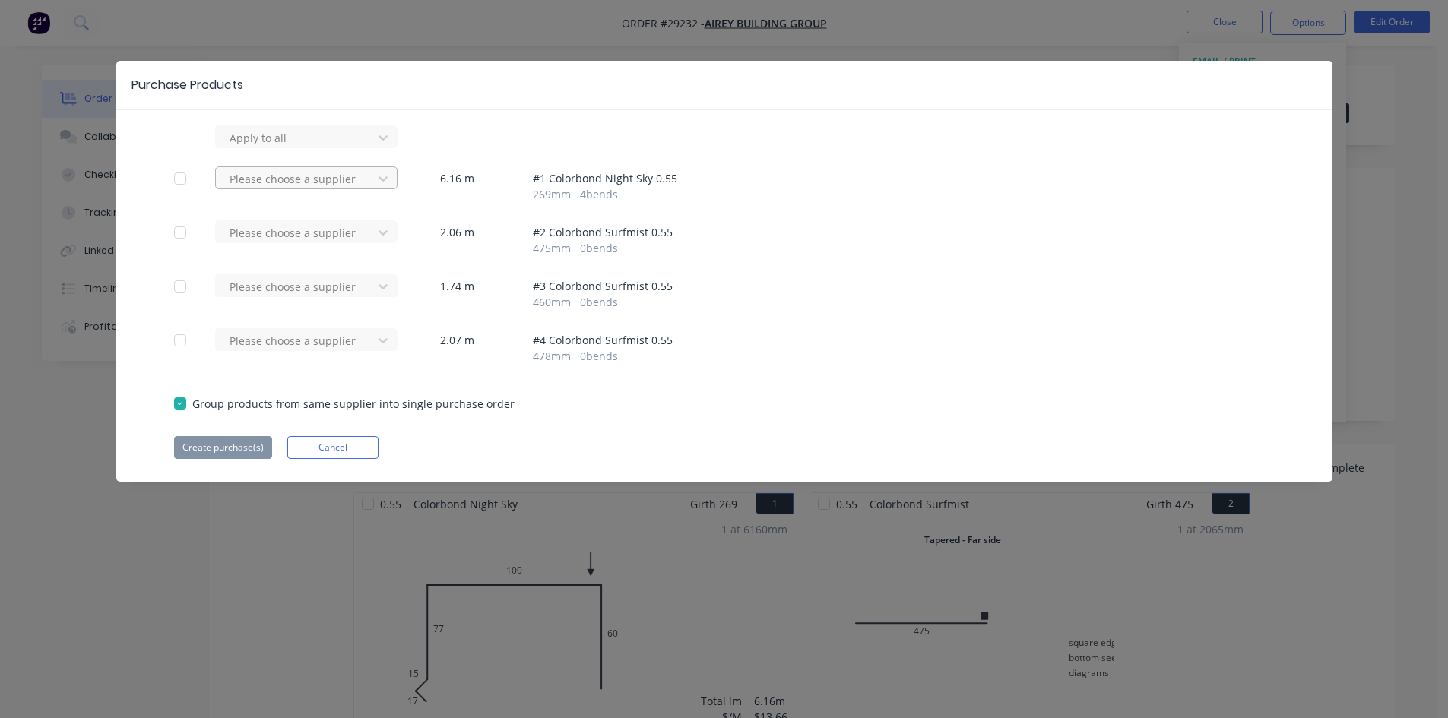
click at [274, 179] on div at bounding box center [296, 178] width 137 height 19
type input "apex"
click at [256, 229] on div "Apex Building Products Pty Ltd" at bounding box center [306, 234] width 182 height 28
click at [200, 448] on button "Create purchase(s)" at bounding box center [223, 447] width 98 height 23
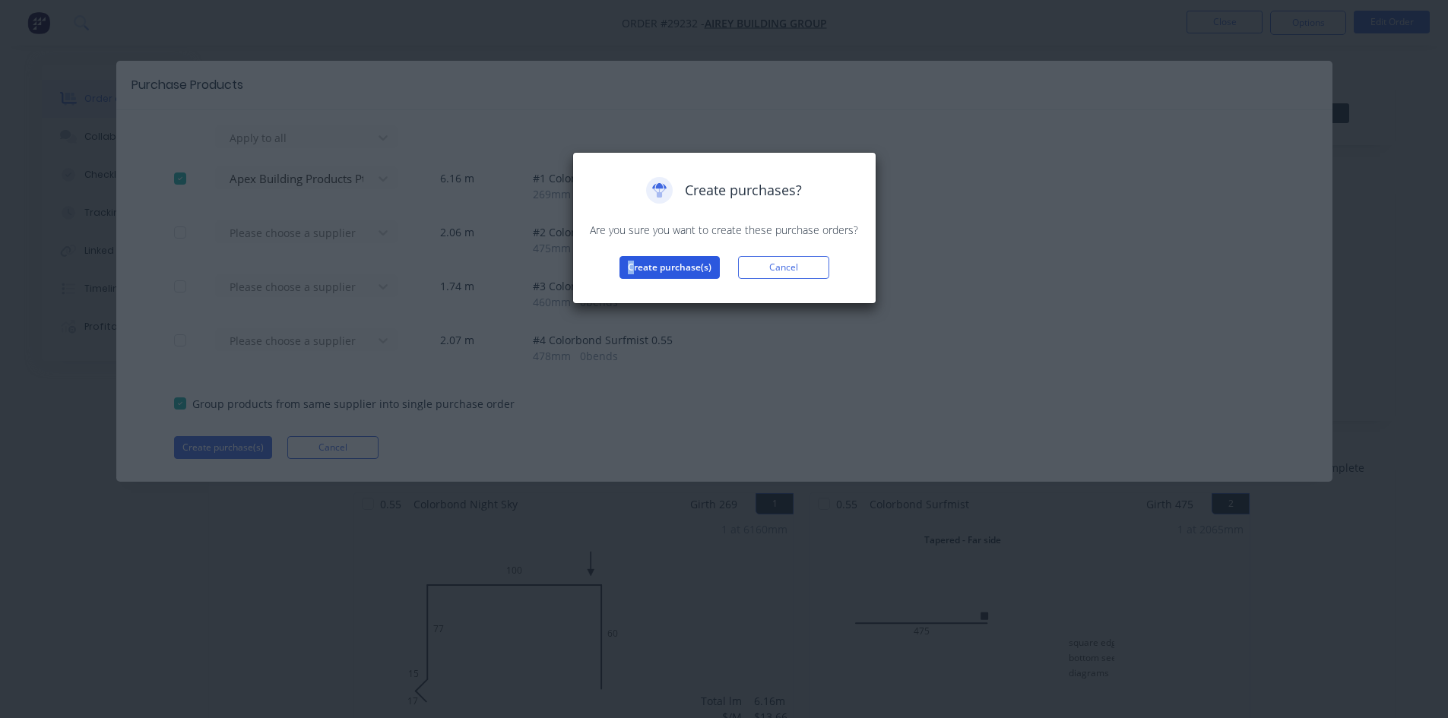
drag, startPoint x: 634, startPoint y: 253, endPoint x: 654, endPoint y: 261, distance: 21.2
click at [638, 255] on div "Create purchases? Are you sure you want to create these purchase orders? Create…" at bounding box center [724, 228] width 272 height 102
click at [654, 261] on button "Create purchase(s)" at bounding box center [669, 267] width 100 height 23
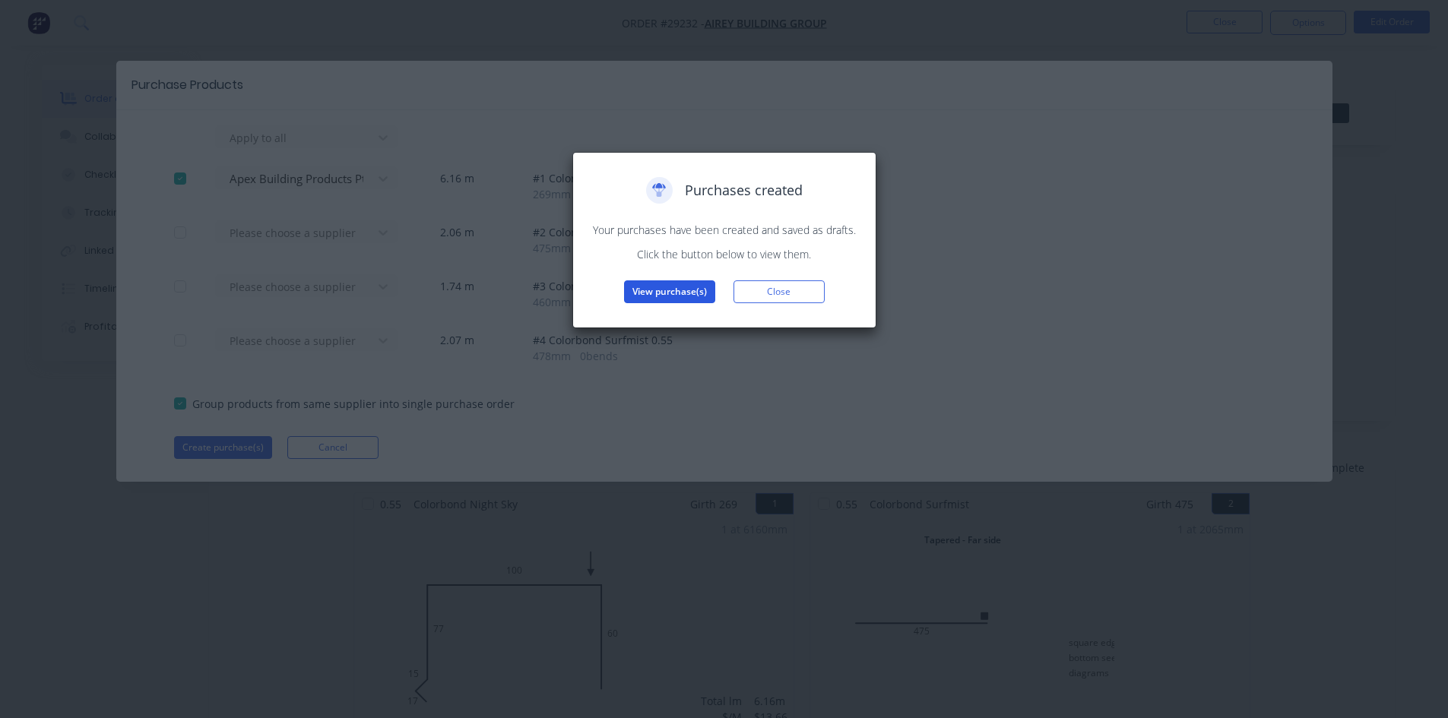
click at [688, 285] on button "View purchase(s)" at bounding box center [669, 291] width 91 height 23
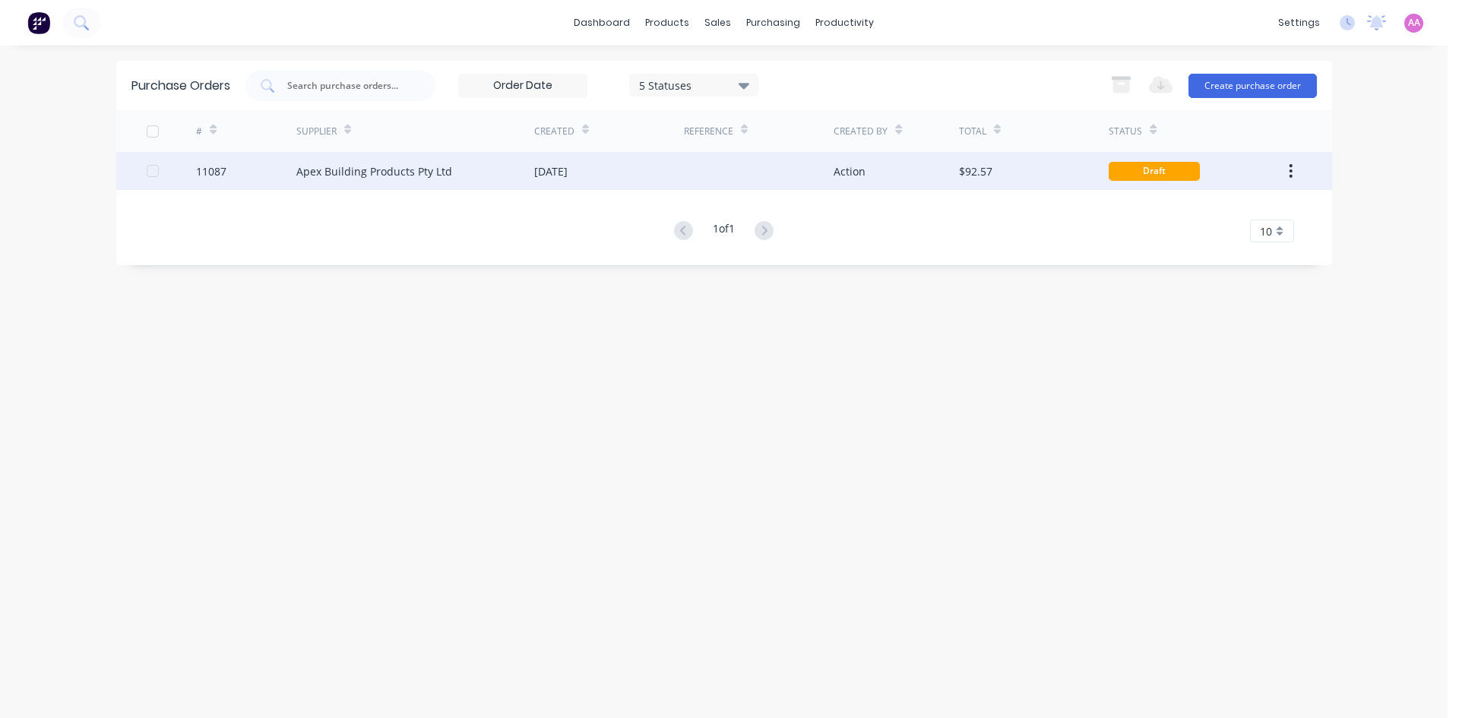
click at [379, 179] on div "Apex Building Products Pty Ltd" at bounding box center [415, 171] width 238 height 38
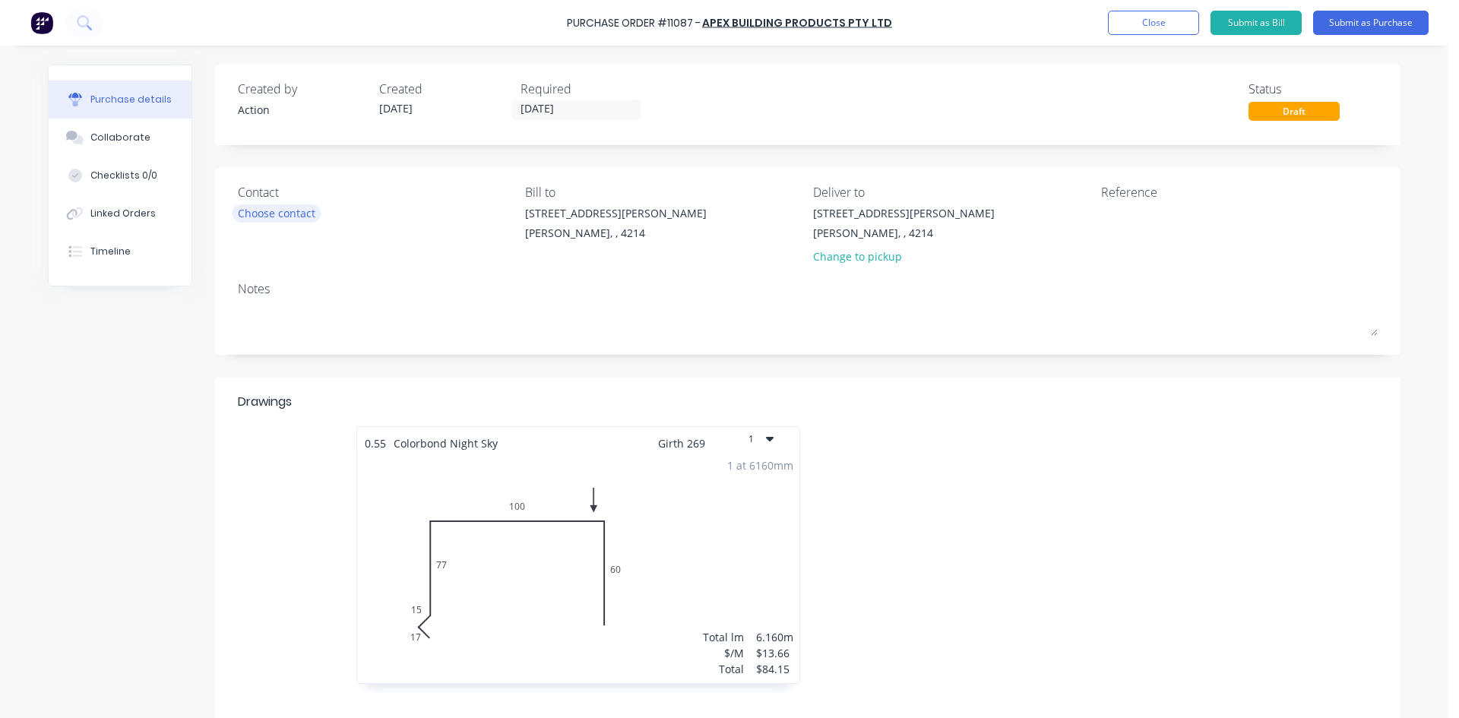
click at [271, 212] on div "Choose contact" at bounding box center [277, 213] width 78 height 16
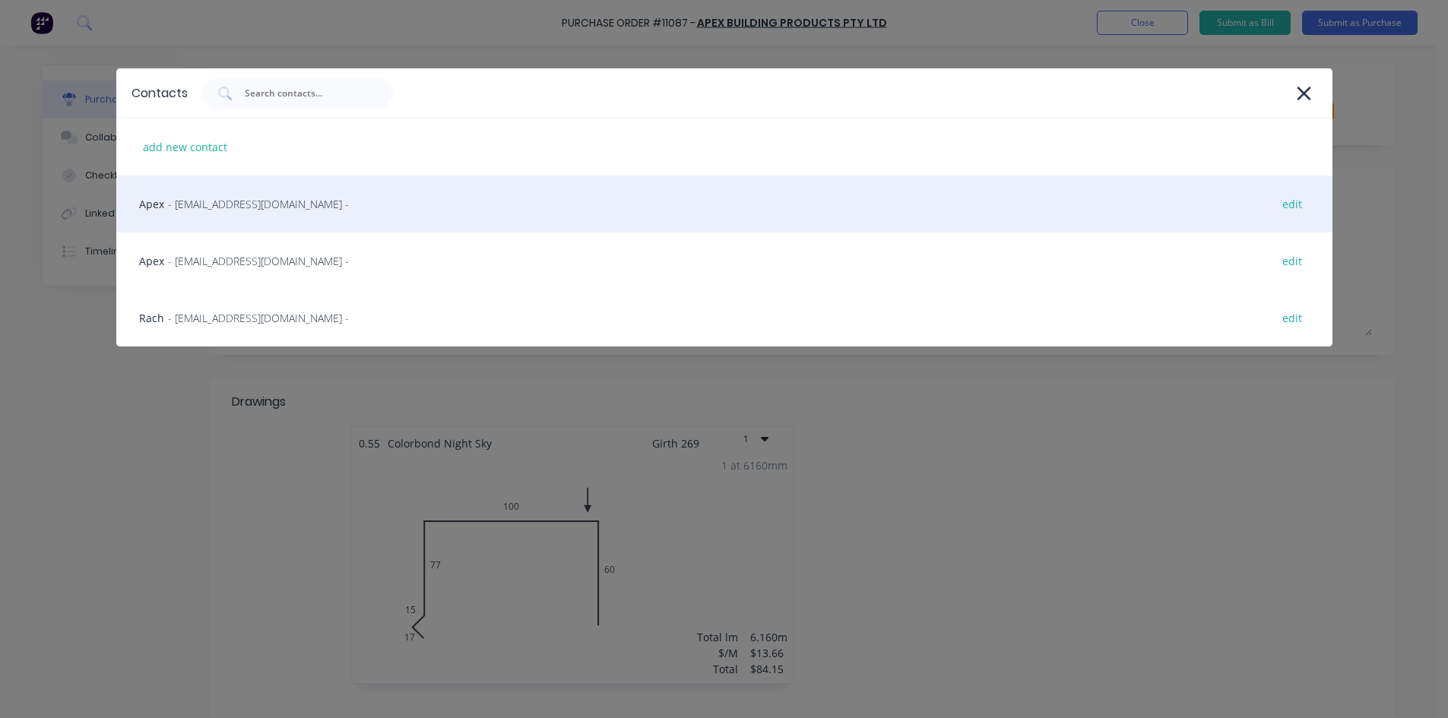
click at [263, 202] on span "- salesgc@apexsteel.com.au -" at bounding box center [258, 204] width 181 height 16
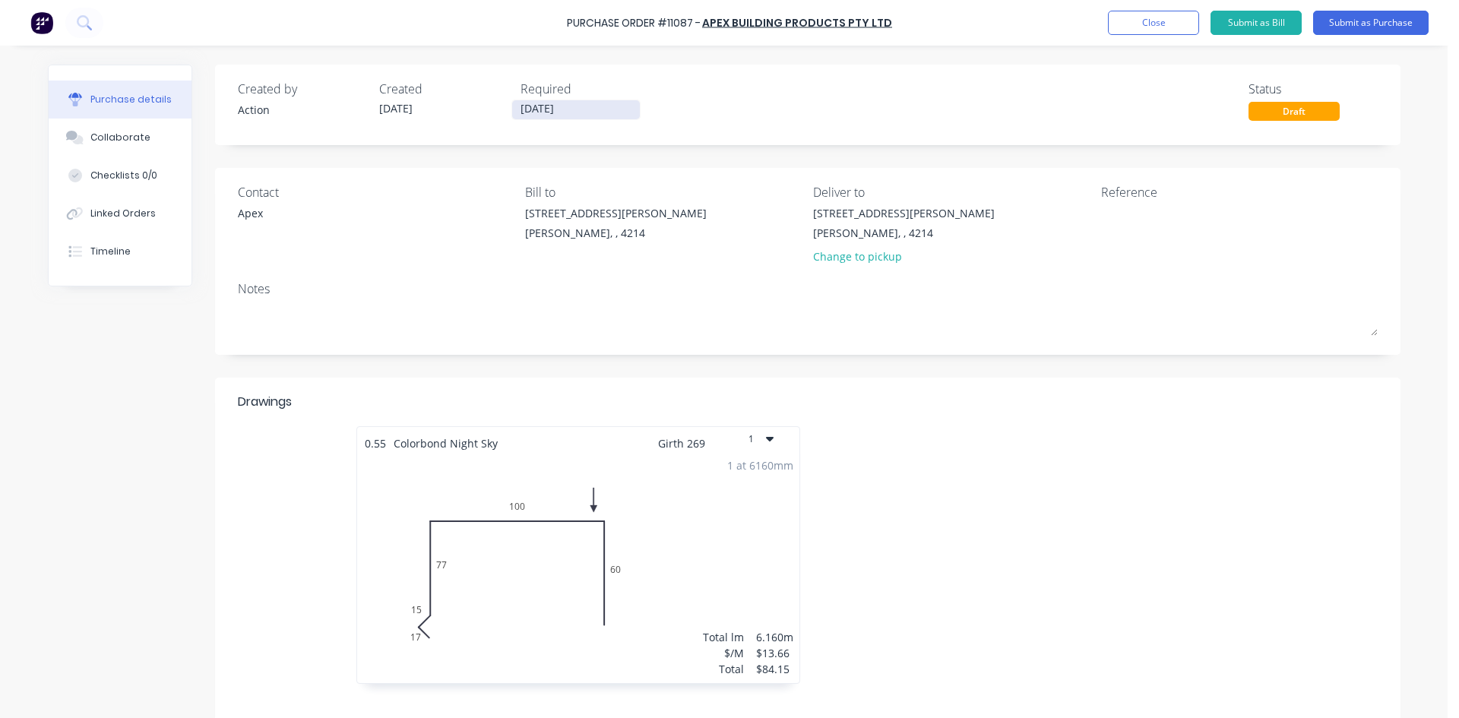
click at [577, 116] on input "[DATE]" at bounding box center [576, 109] width 128 height 19
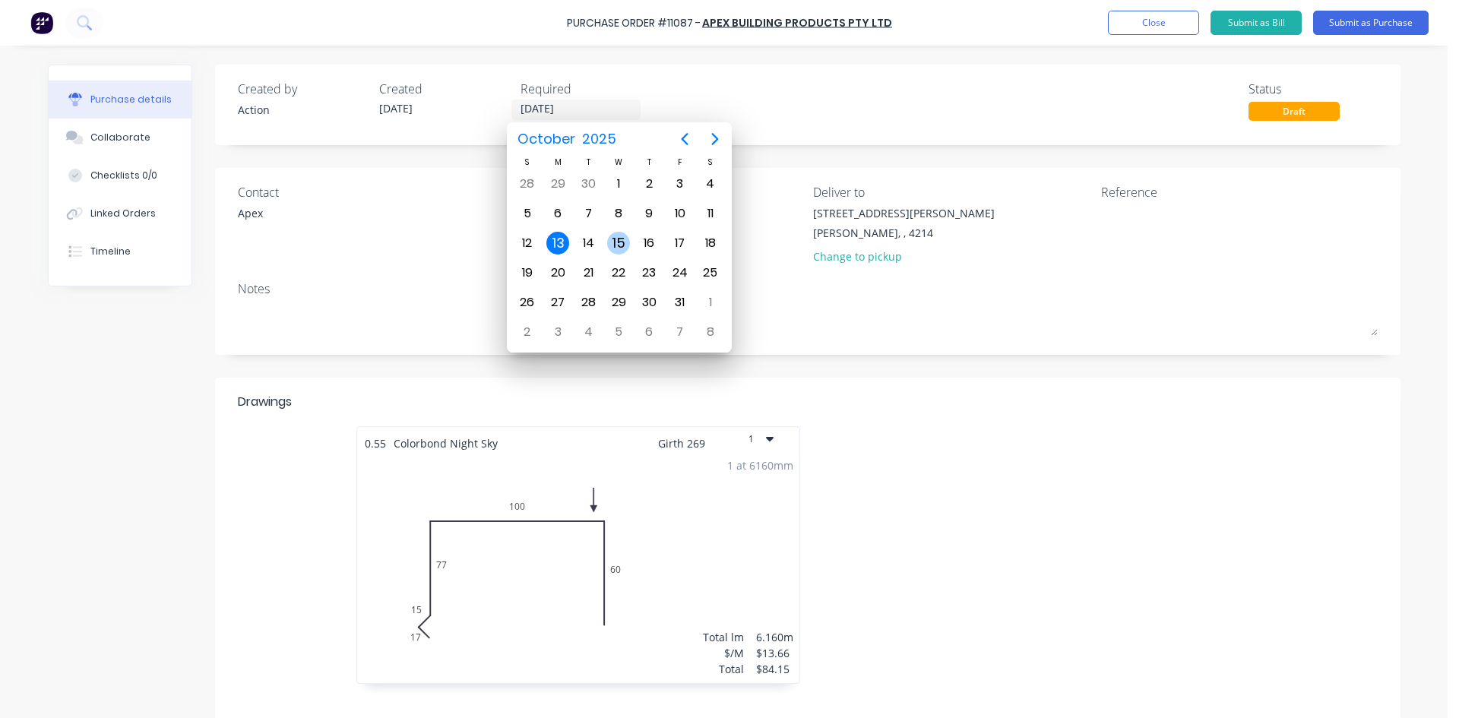
click at [615, 242] on div "15" at bounding box center [618, 243] width 23 height 23
type input "[DATE]"
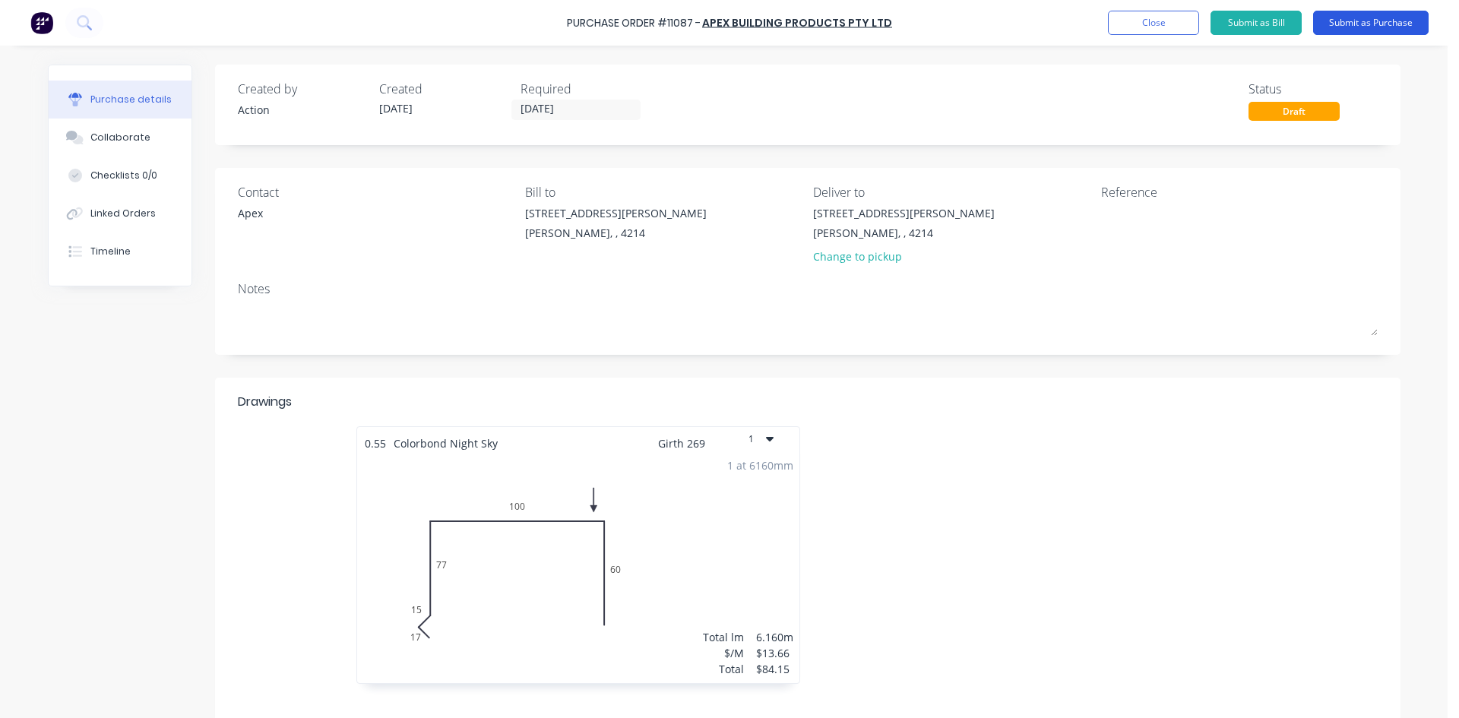
click at [1400, 25] on button "Submit as Purchase" at bounding box center [1371, 23] width 116 height 24
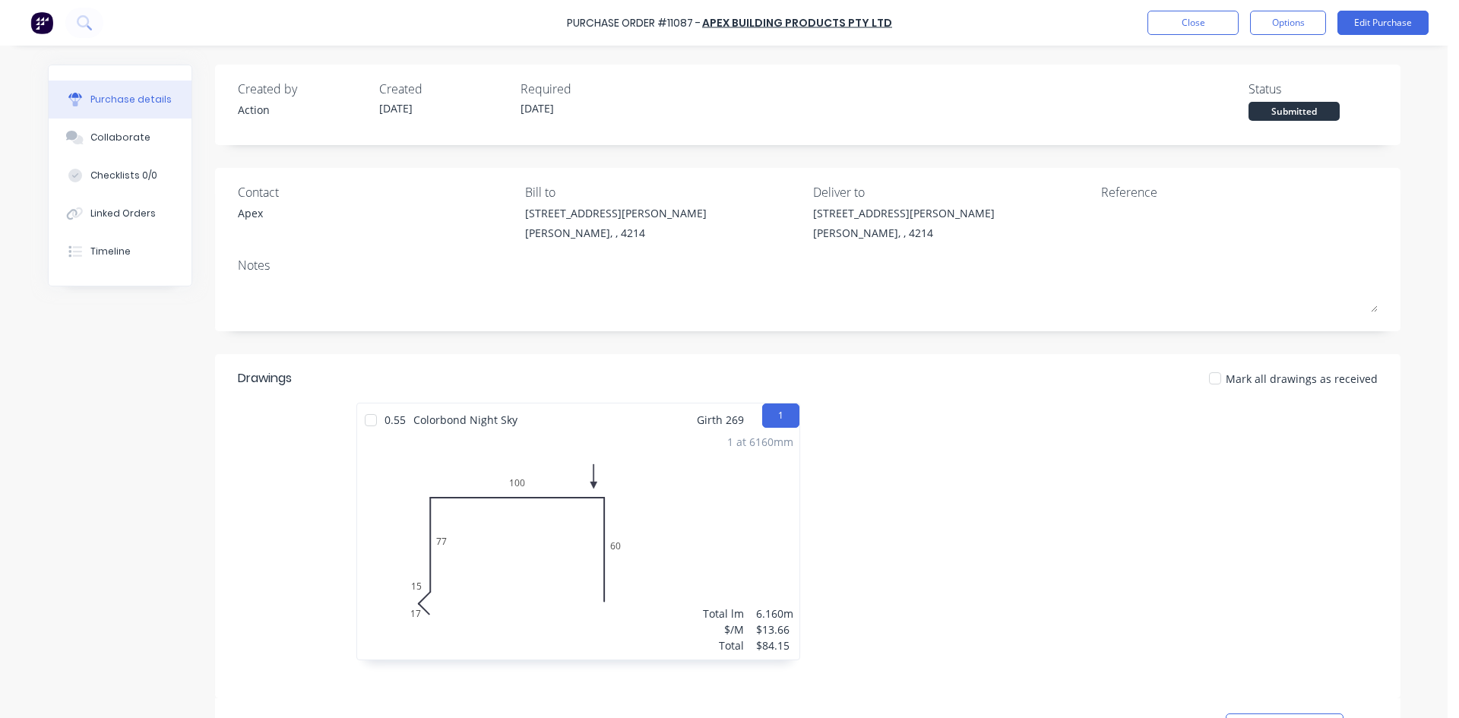
click at [1271, 32] on button "Options" at bounding box center [1288, 23] width 76 height 24
click at [1263, 59] on div "Print / Email" at bounding box center [1253, 62] width 117 height 22
click at [1230, 120] on div "Without pricing" at bounding box center [1253, 123] width 117 height 22
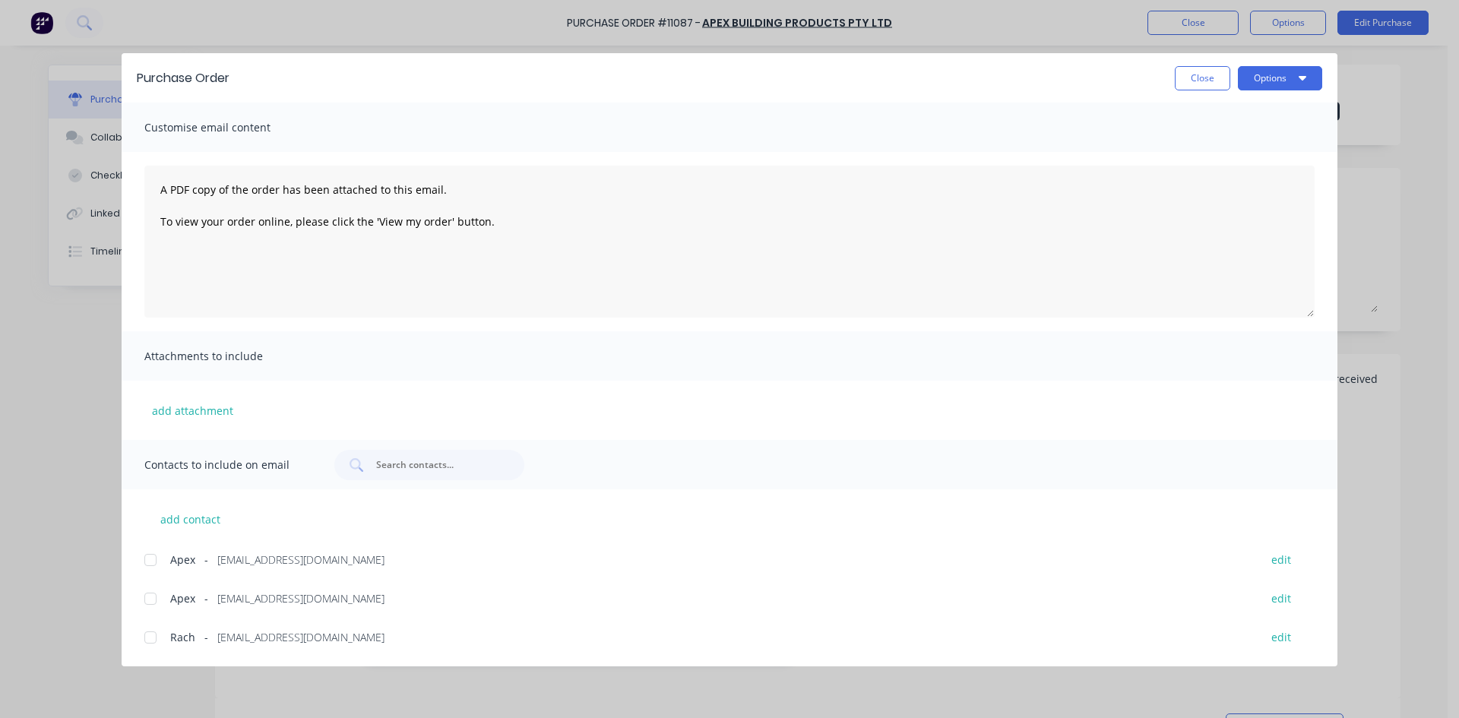
drag, startPoint x: 155, startPoint y: 563, endPoint x: 374, endPoint y: 492, distance: 230.2
click at [156, 563] on div at bounding box center [150, 560] width 30 height 30
click at [1288, 76] on button "Options" at bounding box center [1280, 78] width 84 height 24
click at [1249, 166] on div "Email" at bounding box center [1250, 177] width 117 height 22
click at [1196, 68] on button "Close" at bounding box center [1202, 78] width 55 height 24
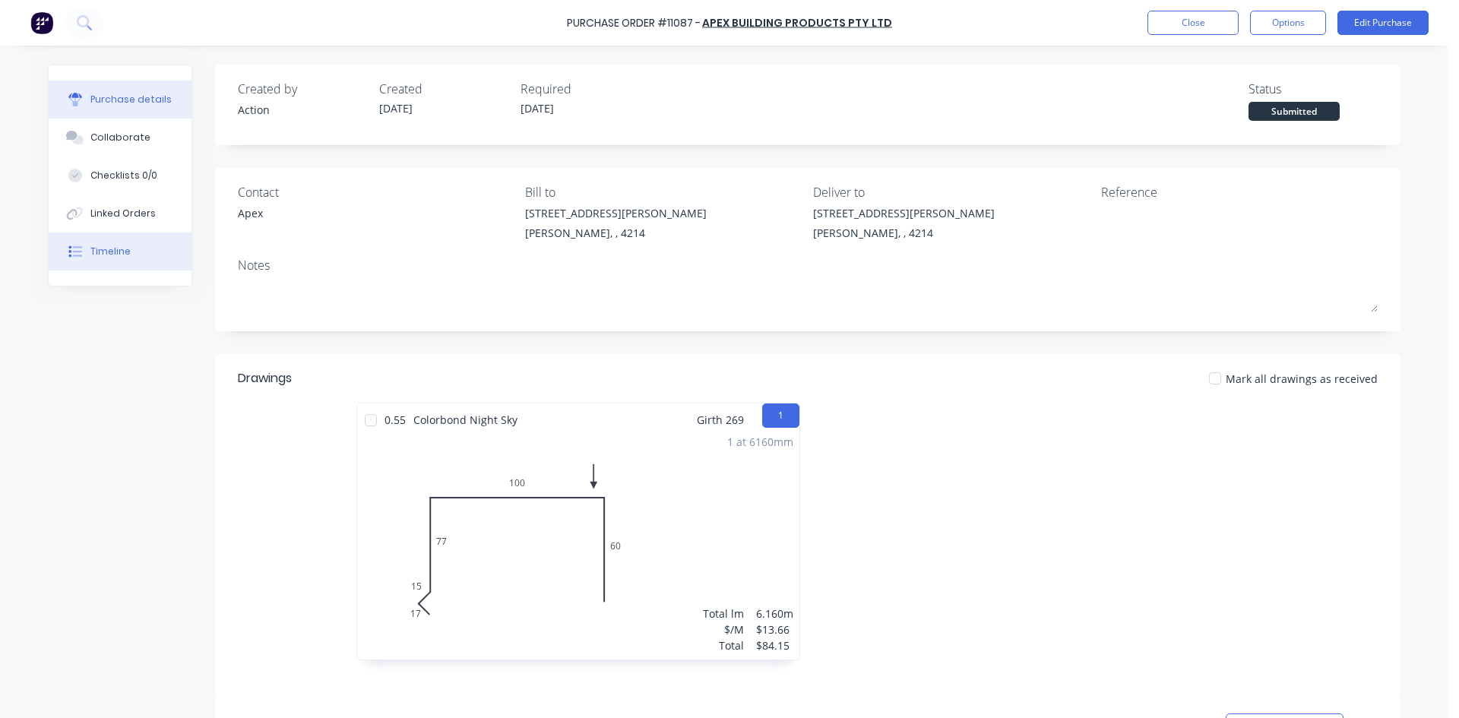
click at [137, 253] on button "Timeline" at bounding box center [120, 252] width 143 height 38
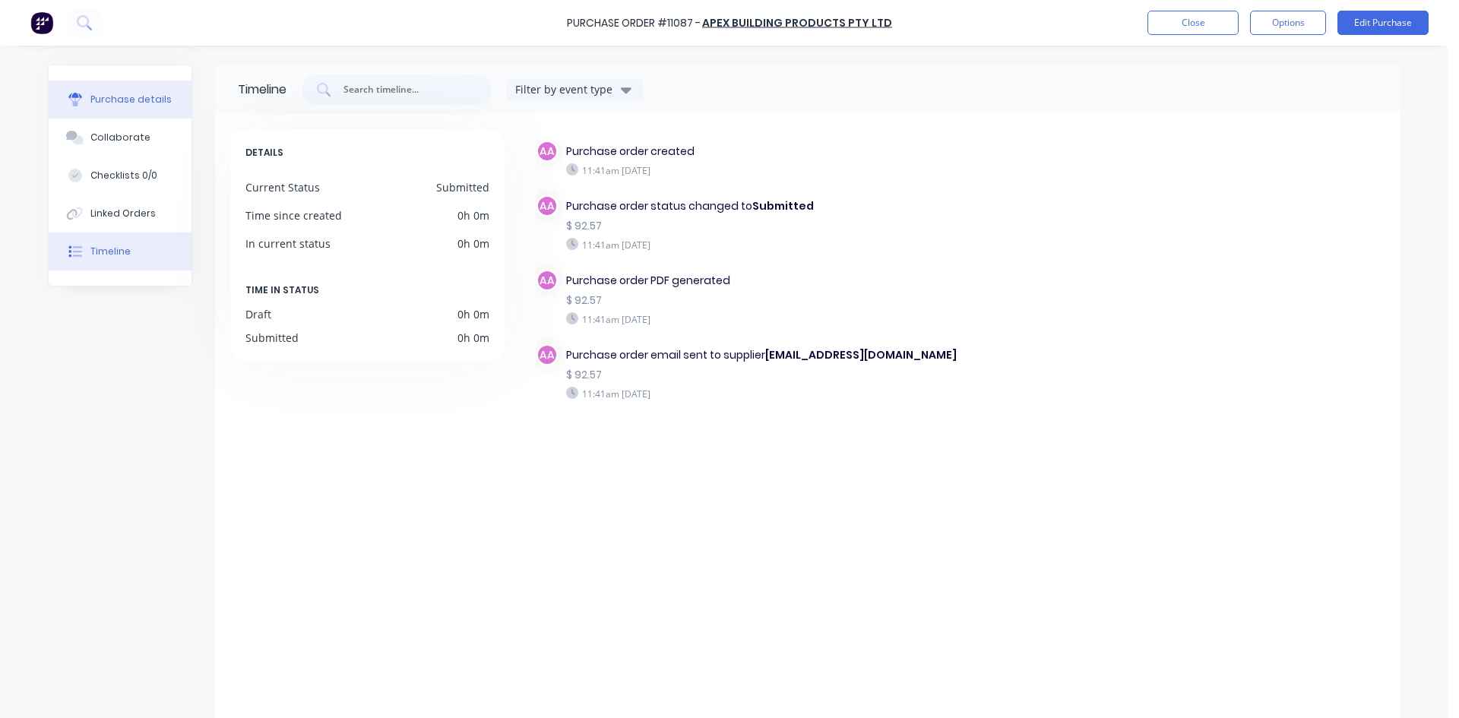
click at [109, 91] on button "Purchase details" at bounding box center [120, 100] width 143 height 38
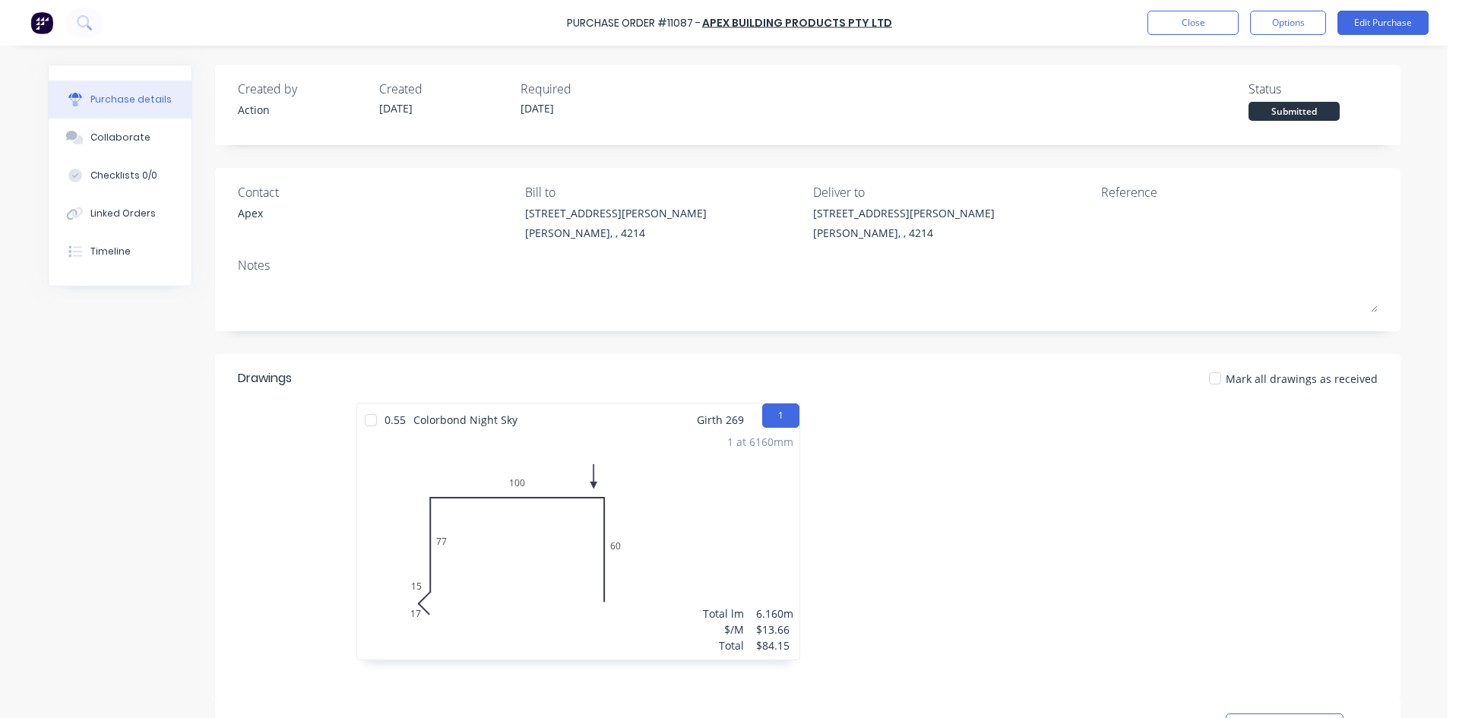
drag, startPoint x: 98, startPoint y: 217, endPoint x: 214, endPoint y: 230, distance: 116.3
click at [100, 217] on div "Linked Orders" at bounding box center [122, 214] width 65 height 14
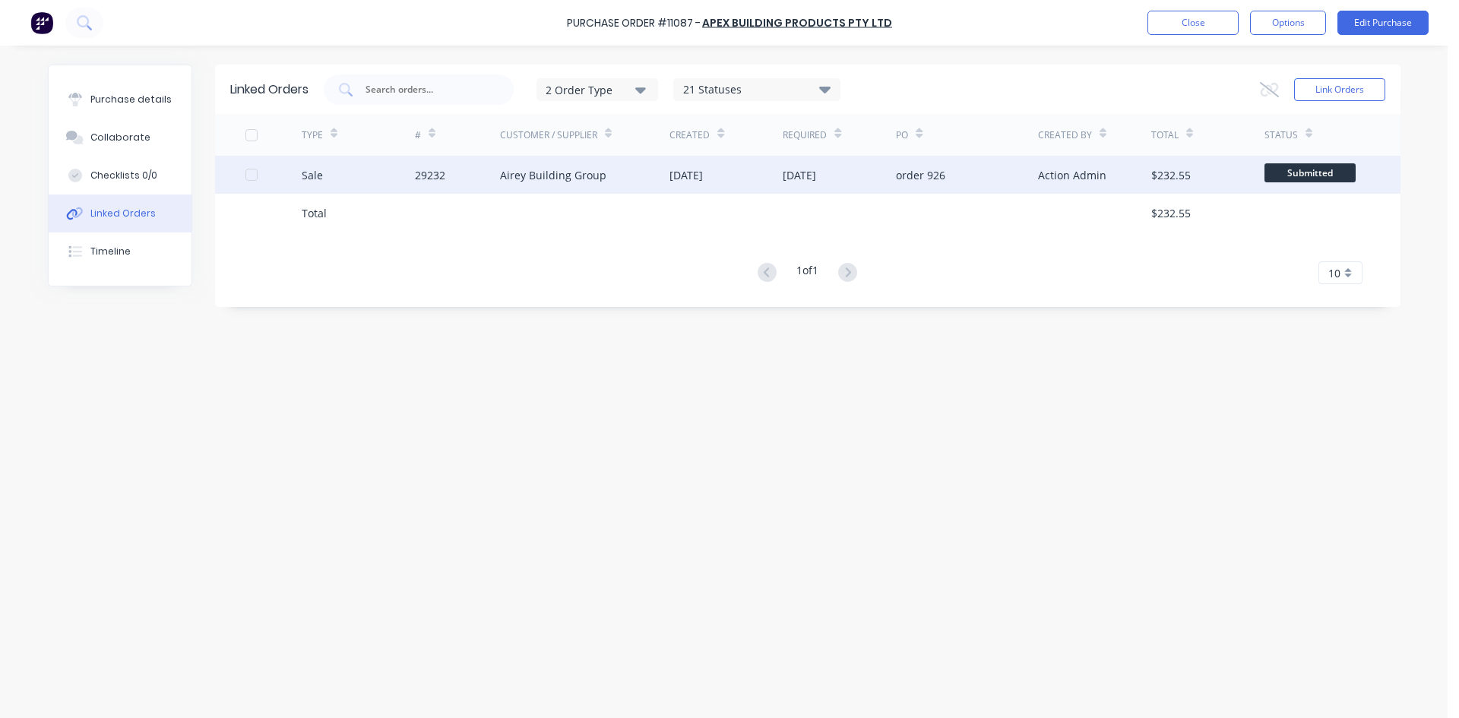
click at [473, 185] on div "29232" at bounding box center [457, 175] width 85 height 38
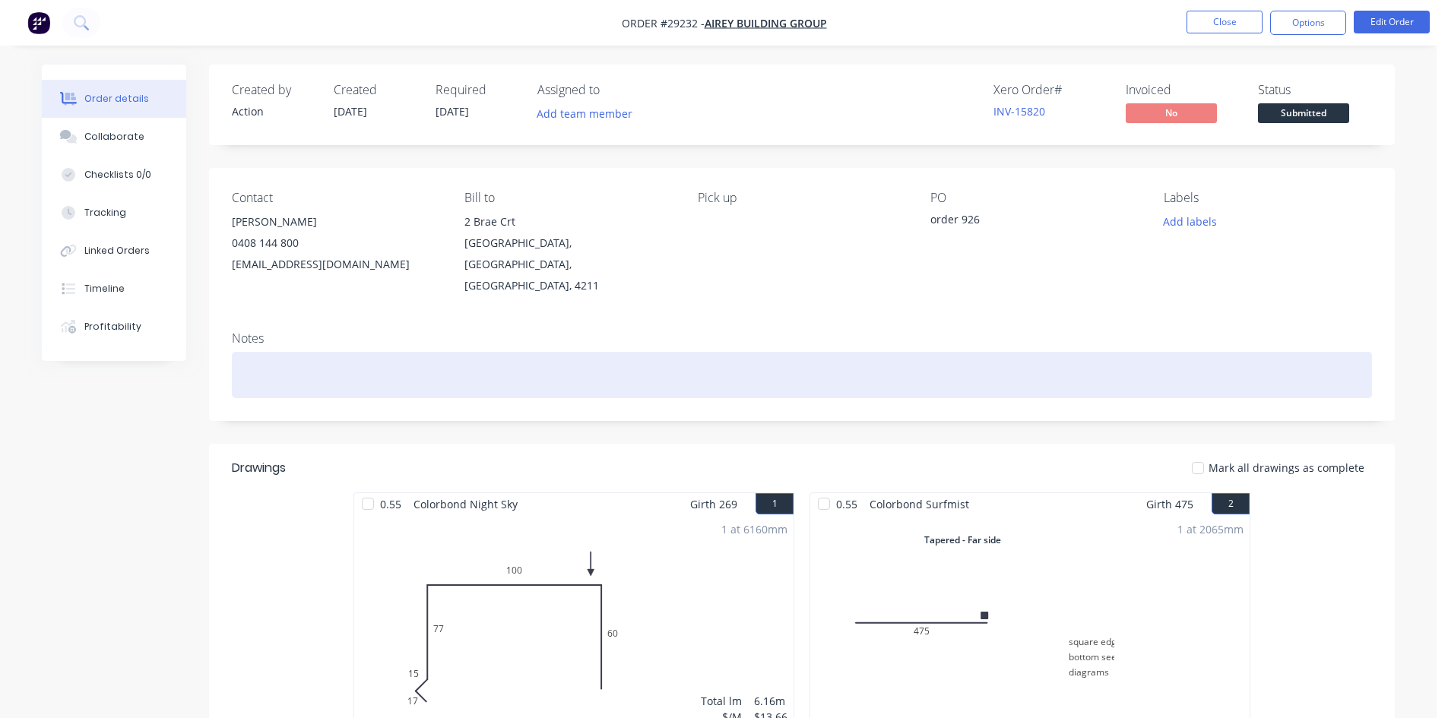
click at [290, 356] on div at bounding box center [802, 375] width 1140 height 46
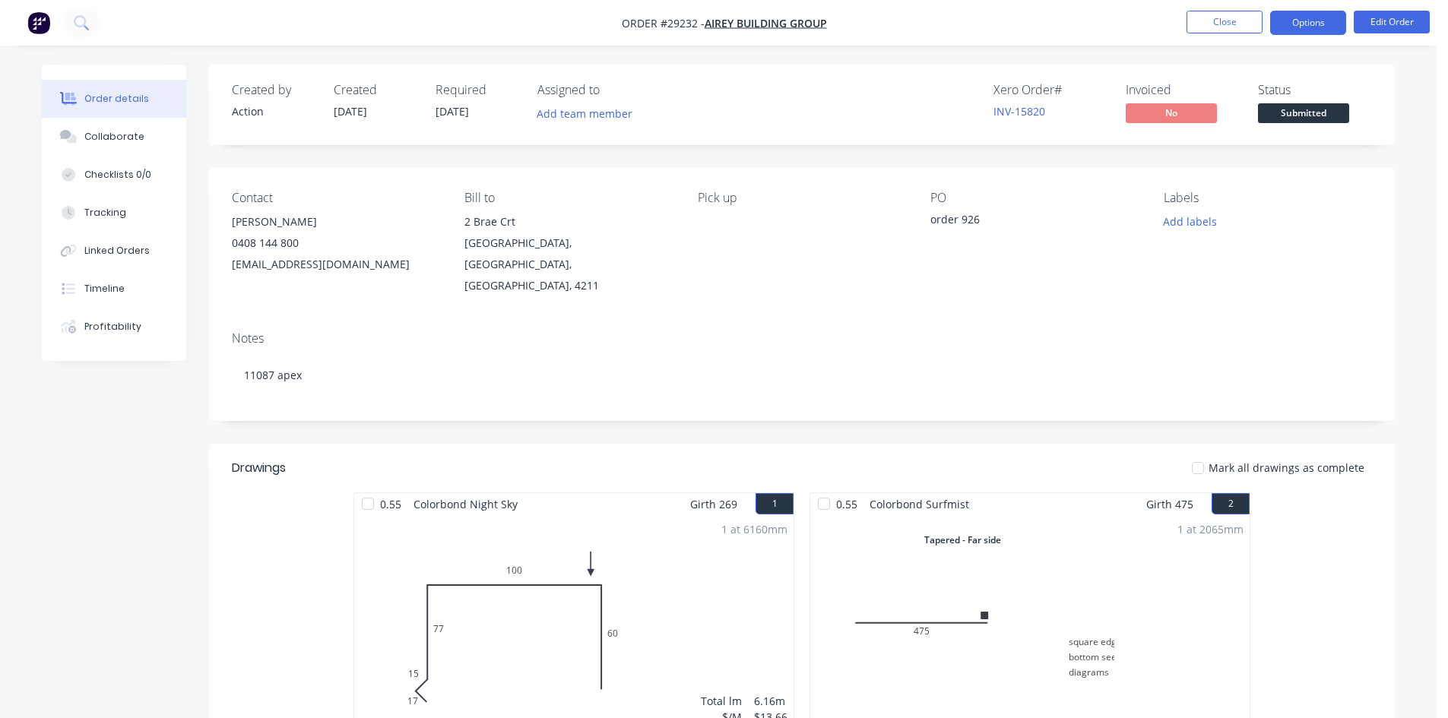
click at [1314, 24] on button "Options" at bounding box center [1308, 23] width 76 height 24
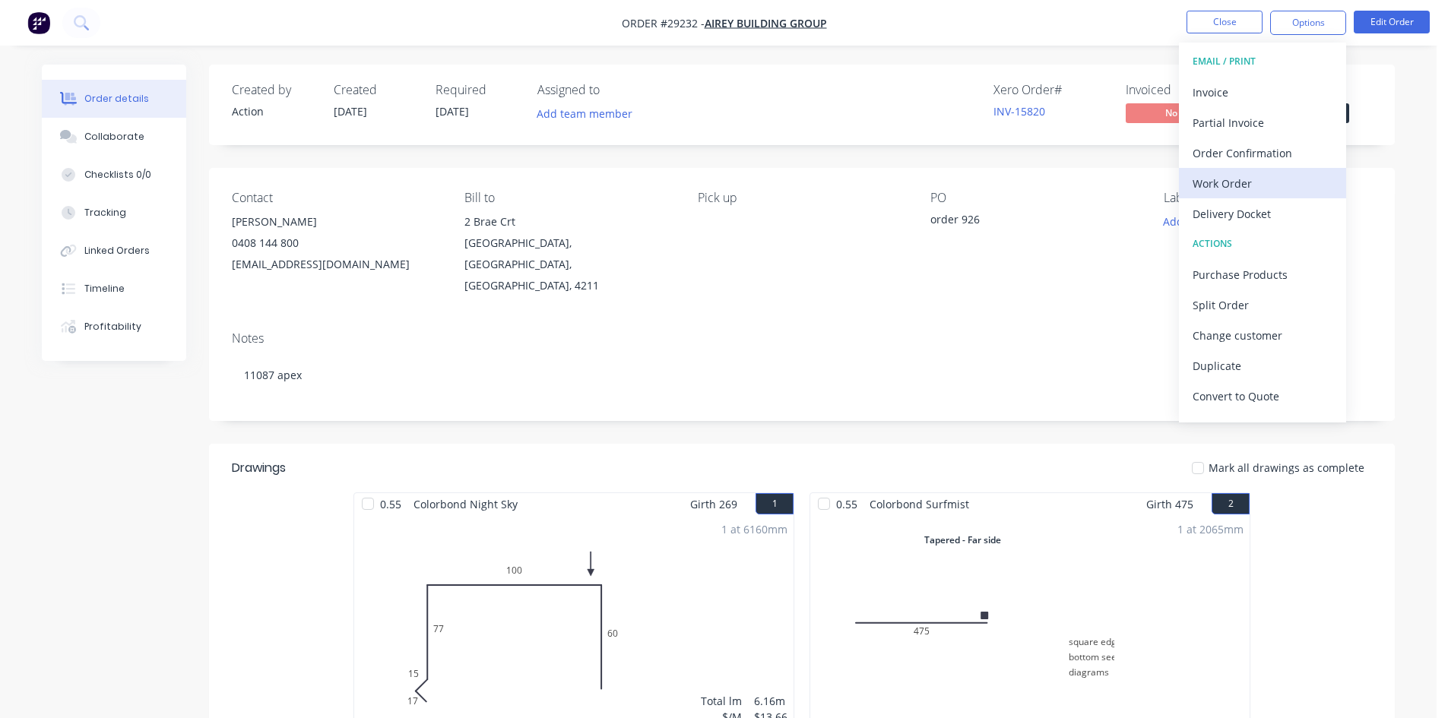
click at [1215, 179] on div "Work Order" at bounding box center [1262, 183] width 140 height 22
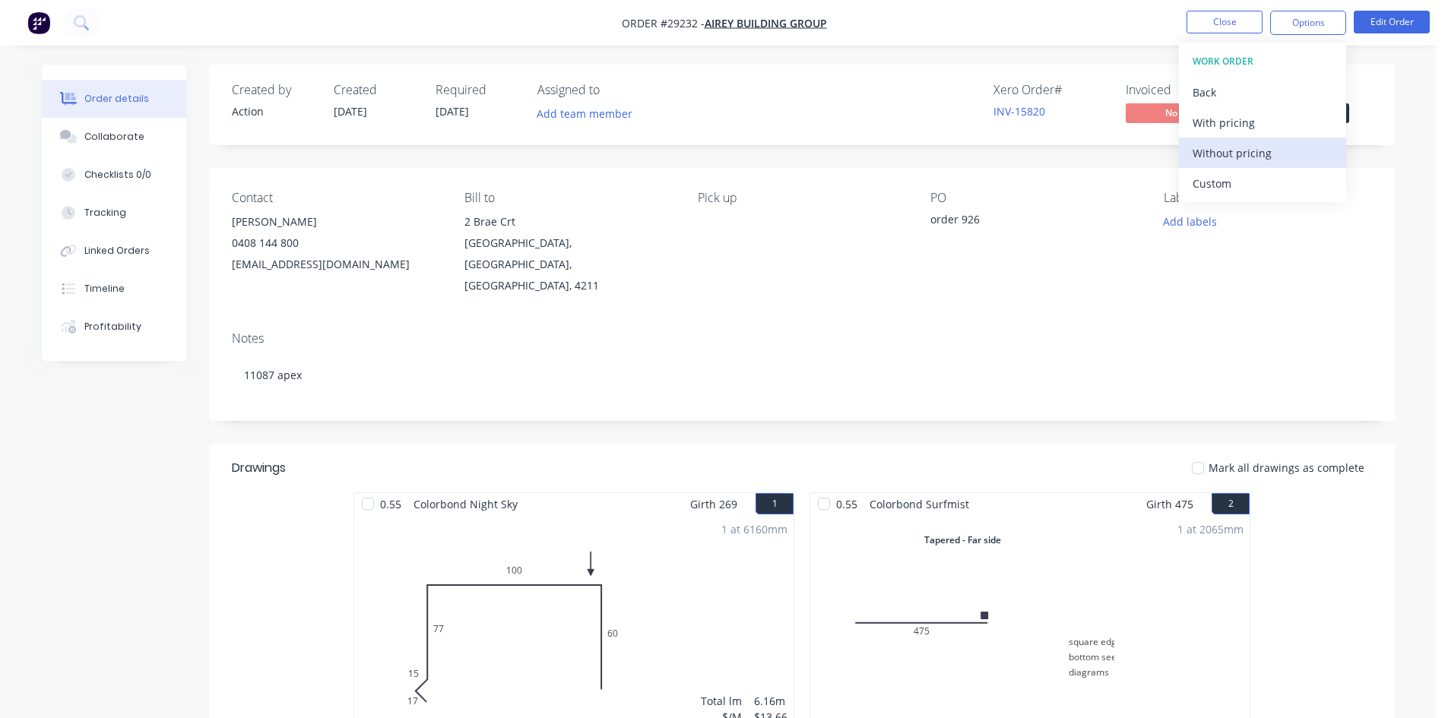
click at [1220, 161] on div "Without pricing" at bounding box center [1262, 153] width 140 height 22
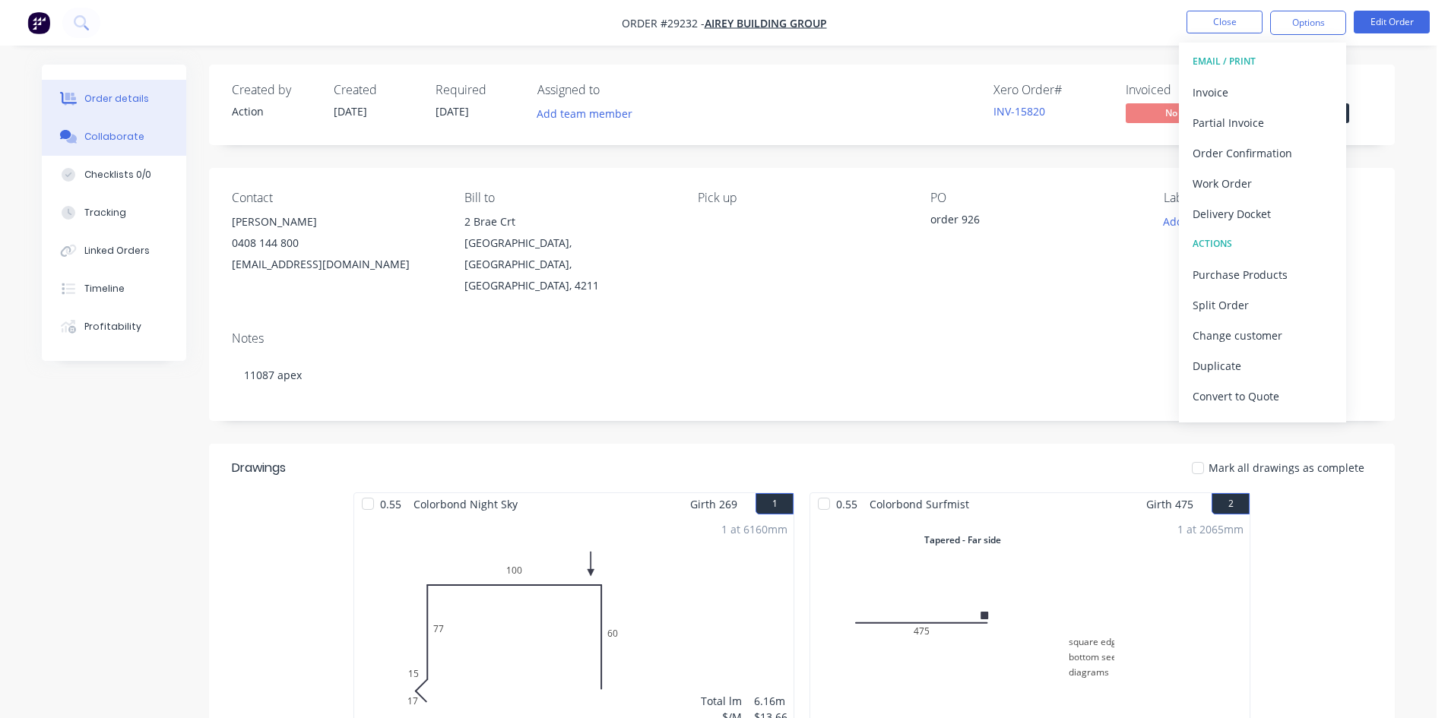
click at [119, 144] on button "Collaborate" at bounding box center [114, 137] width 144 height 38
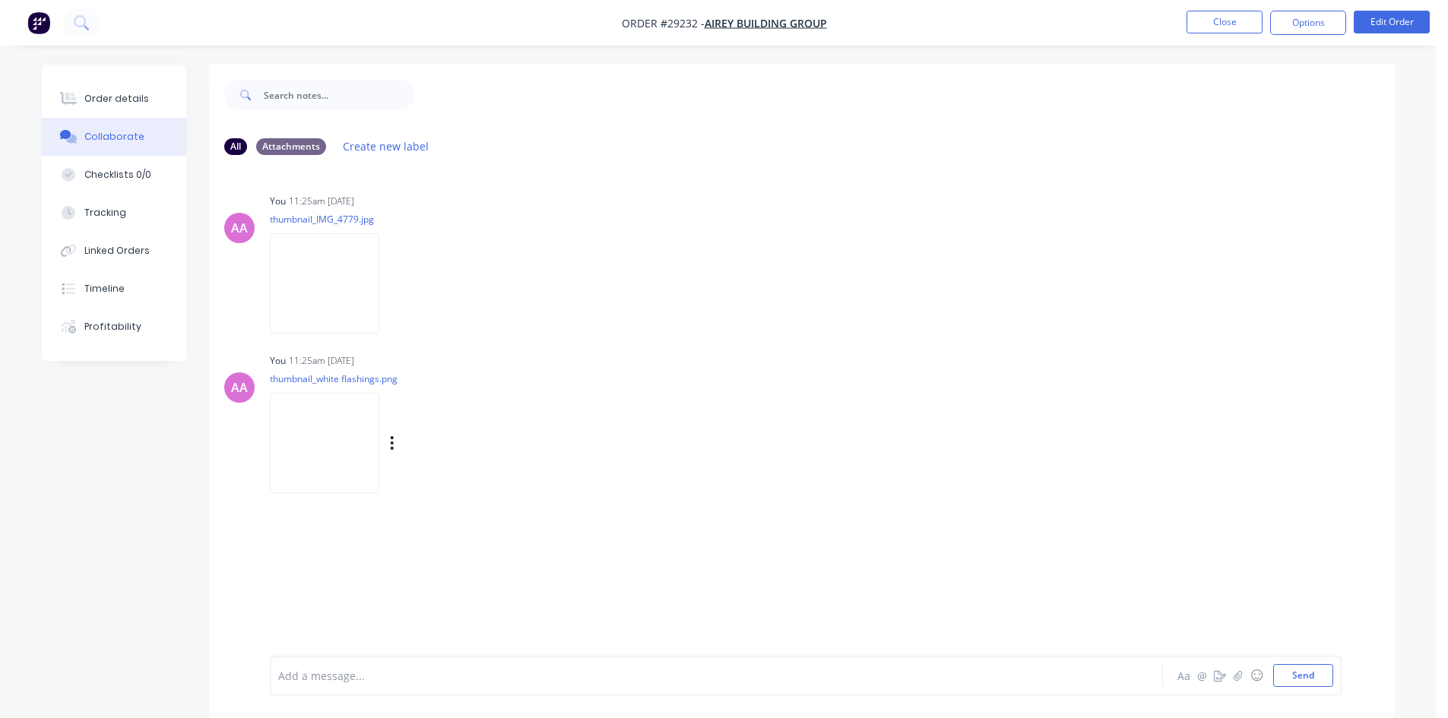
click at [331, 431] on img at bounding box center [324, 443] width 109 height 100
click at [119, 93] on div "Order details" at bounding box center [116, 99] width 65 height 14
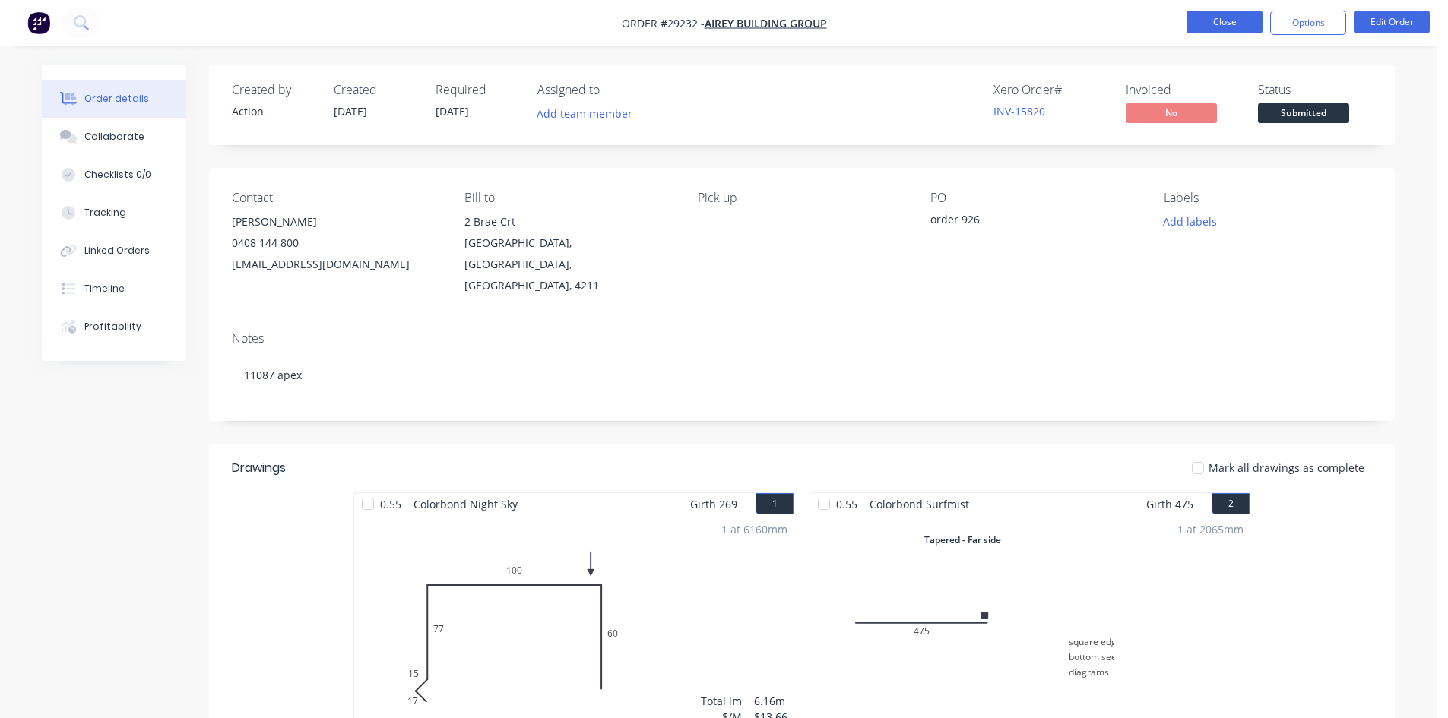
click at [1225, 21] on button "Close" at bounding box center [1224, 22] width 76 height 23
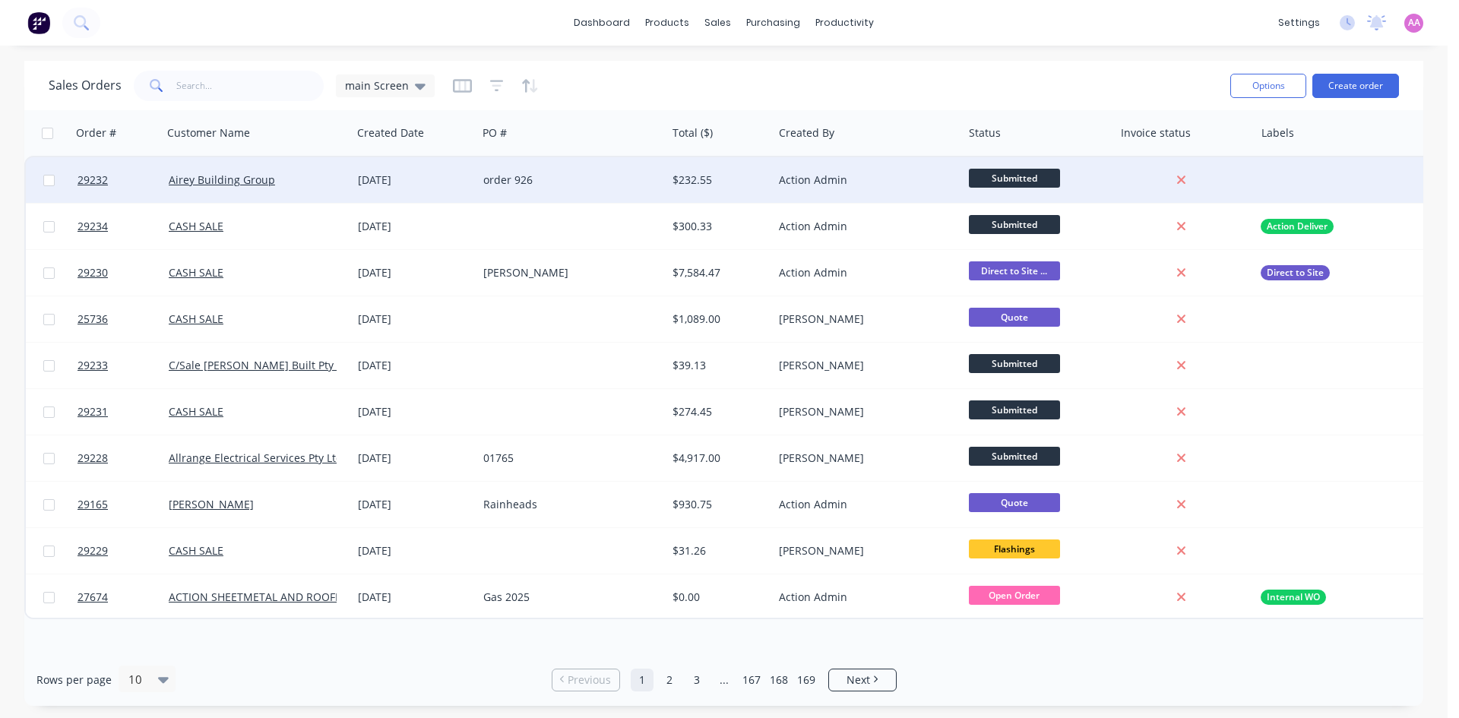
click at [455, 187] on div "[DATE]" at bounding box center [414, 179] width 113 height 15
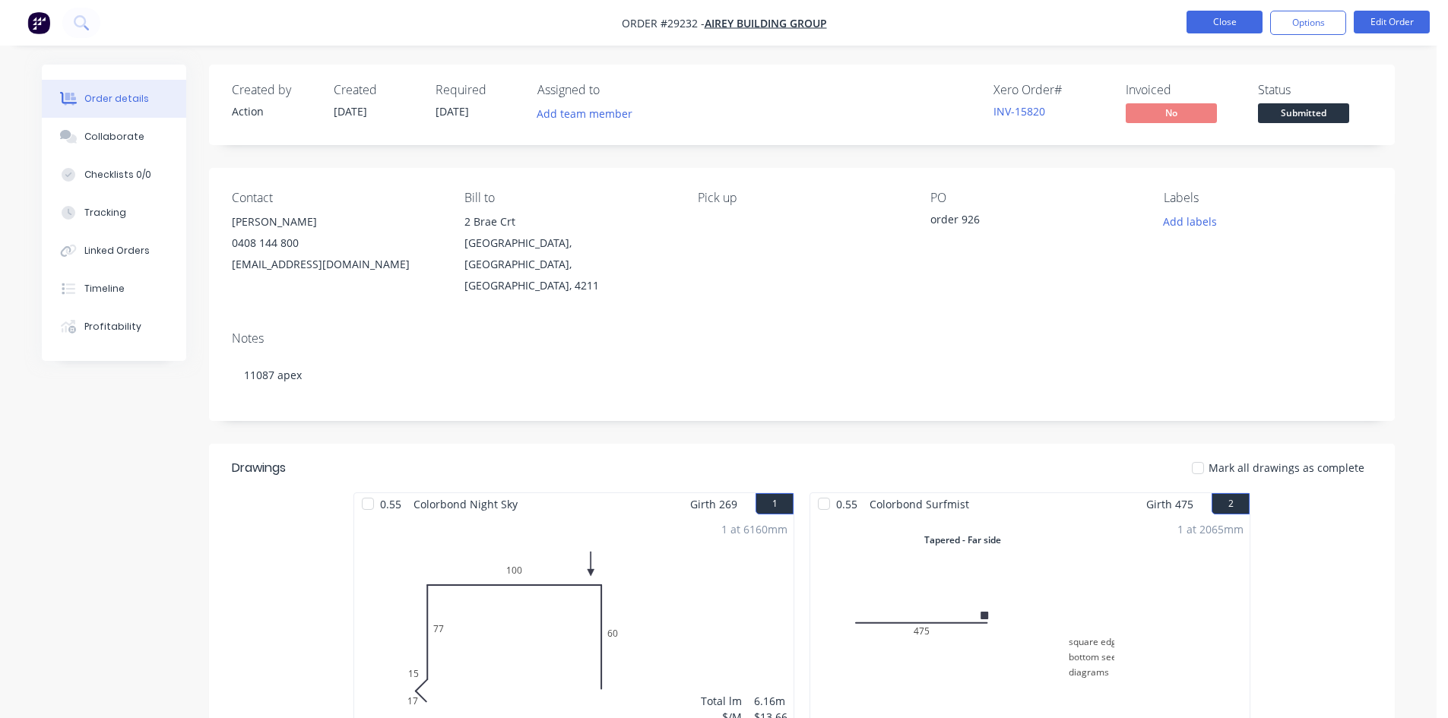
click at [1217, 17] on button "Close" at bounding box center [1224, 22] width 76 height 23
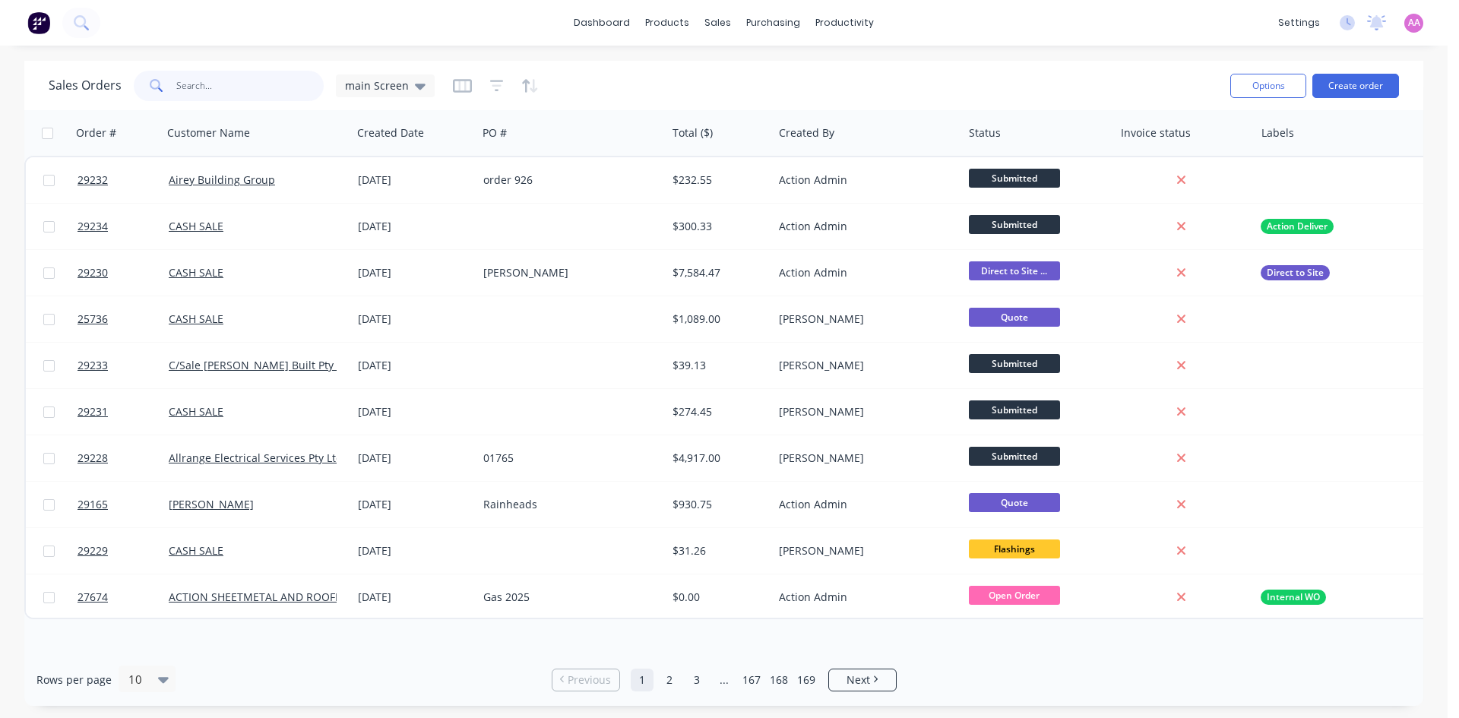
click at [235, 77] on input "text" at bounding box center [250, 86] width 148 height 30
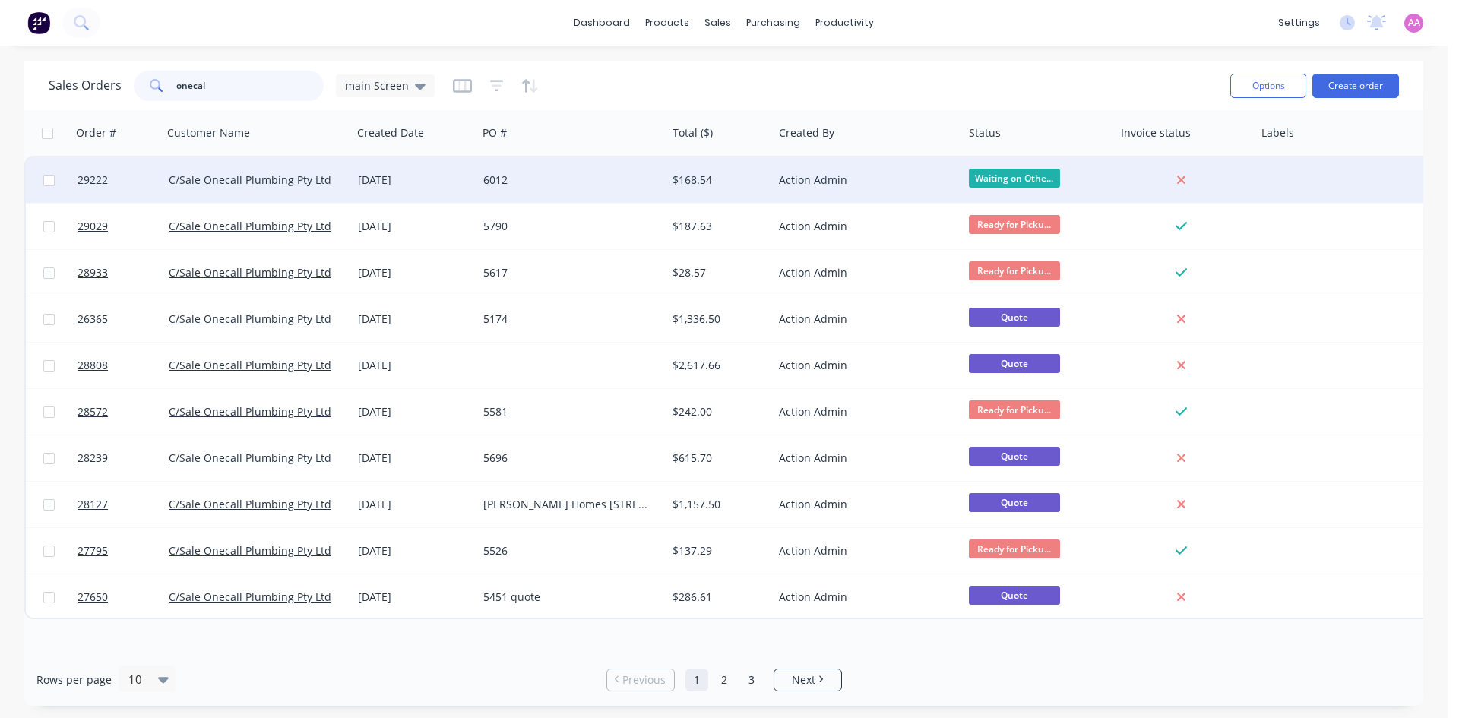
type input "onecal"
click at [435, 186] on div "[DATE]" at bounding box center [414, 179] width 113 height 15
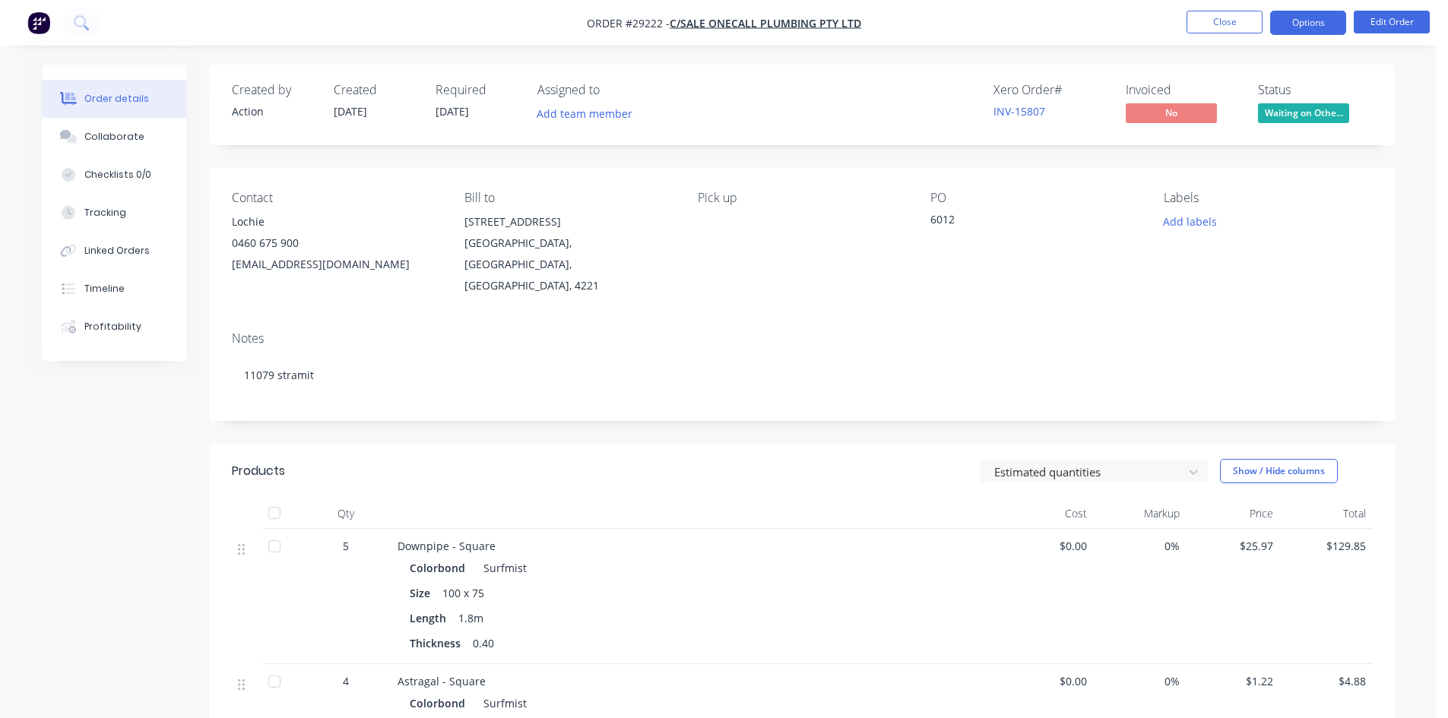
click at [1312, 24] on button "Options" at bounding box center [1308, 23] width 76 height 24
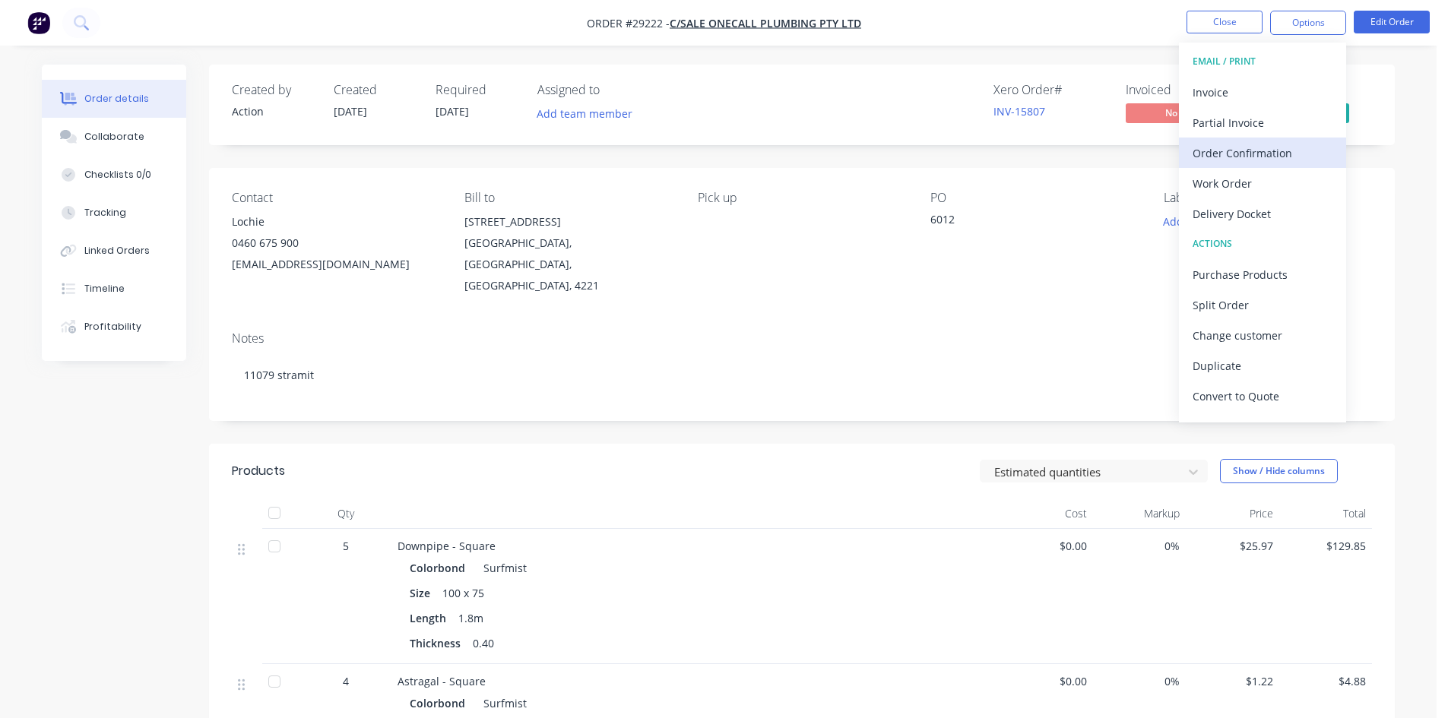
click at [1237, 157] on div "Order Confirmation" at bounding box center [1262, 153] width 140 height 22
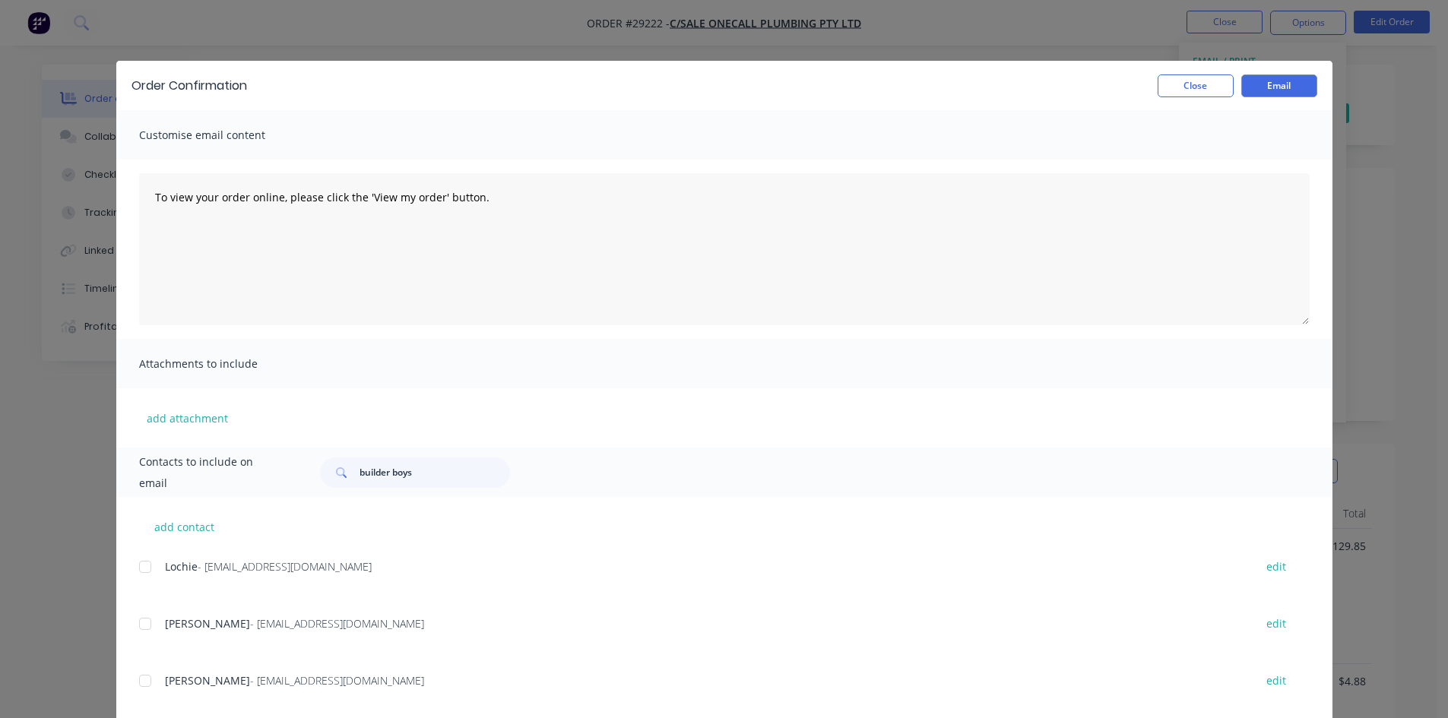
click at [140, 563] on div at bounding box center [145, 567] width 30 height 30
click at [131, 678] on div "add contact Lochie - lochie@onecallplumbing.com.au edit Adam - adamhoneysett71@…" at bounding box center [724, 612] width 1216 height 230
click at [141, 678] on div at bounding box center [145, 681] width 30 height 30
click at [1198, 90] on button "Close" at bounding box center [1195, 85] width 76 height 23
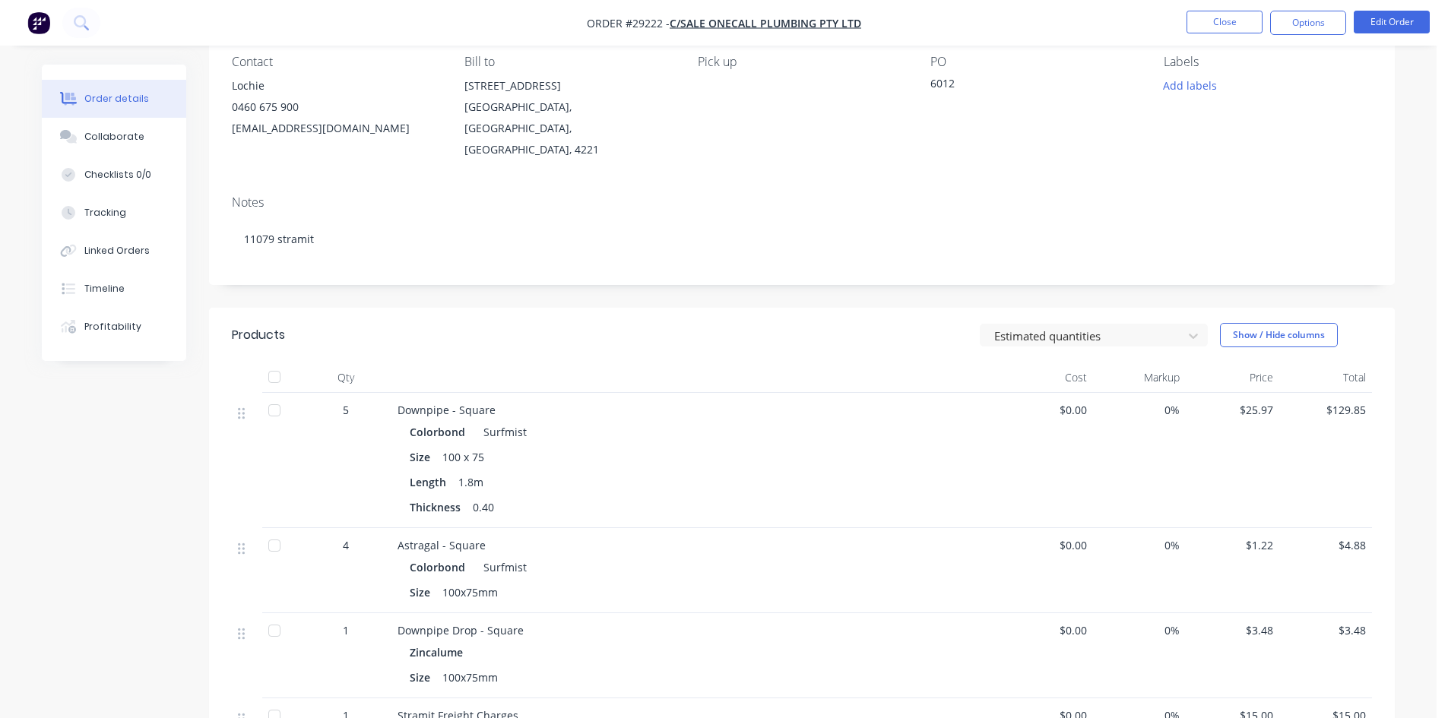
scroll to position [152, 0]
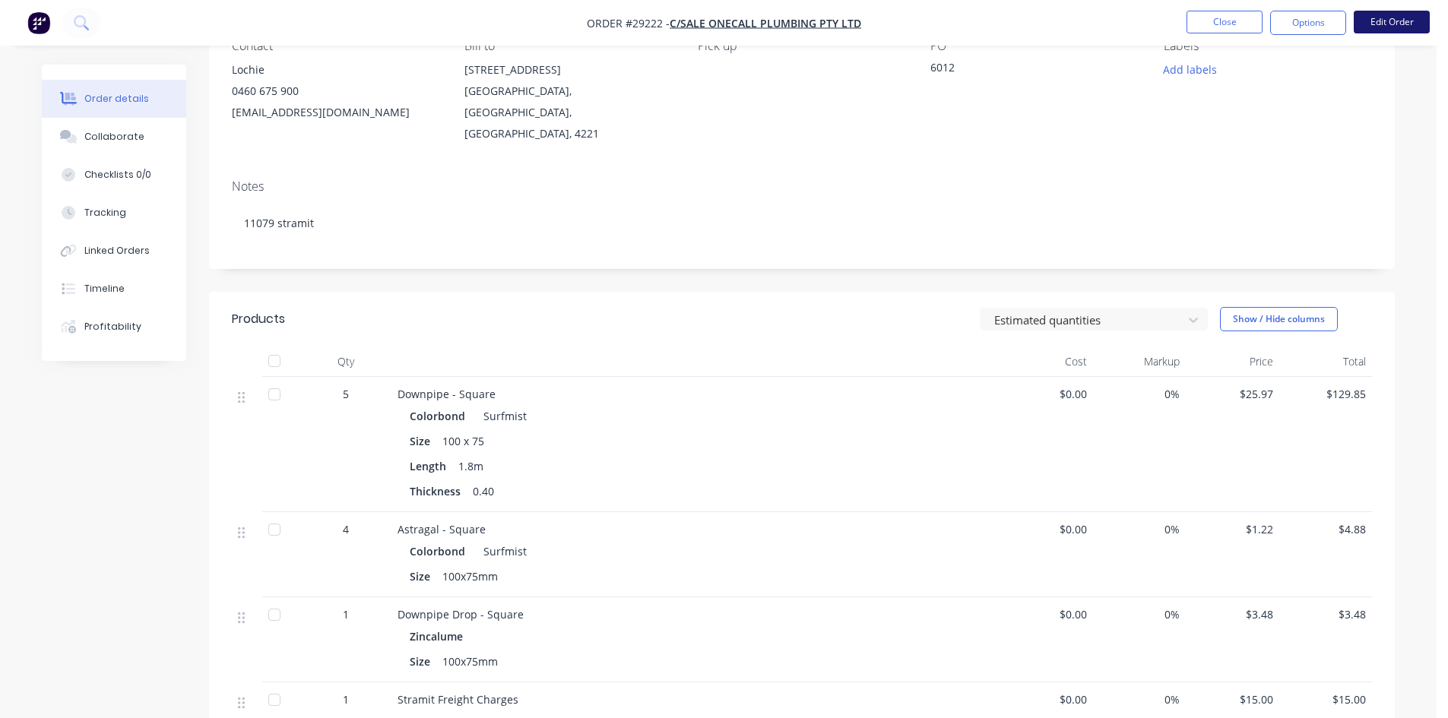
click at [1406, 19] on button "Edit Order" at bounding box center [1391, 22] width 76 height 23
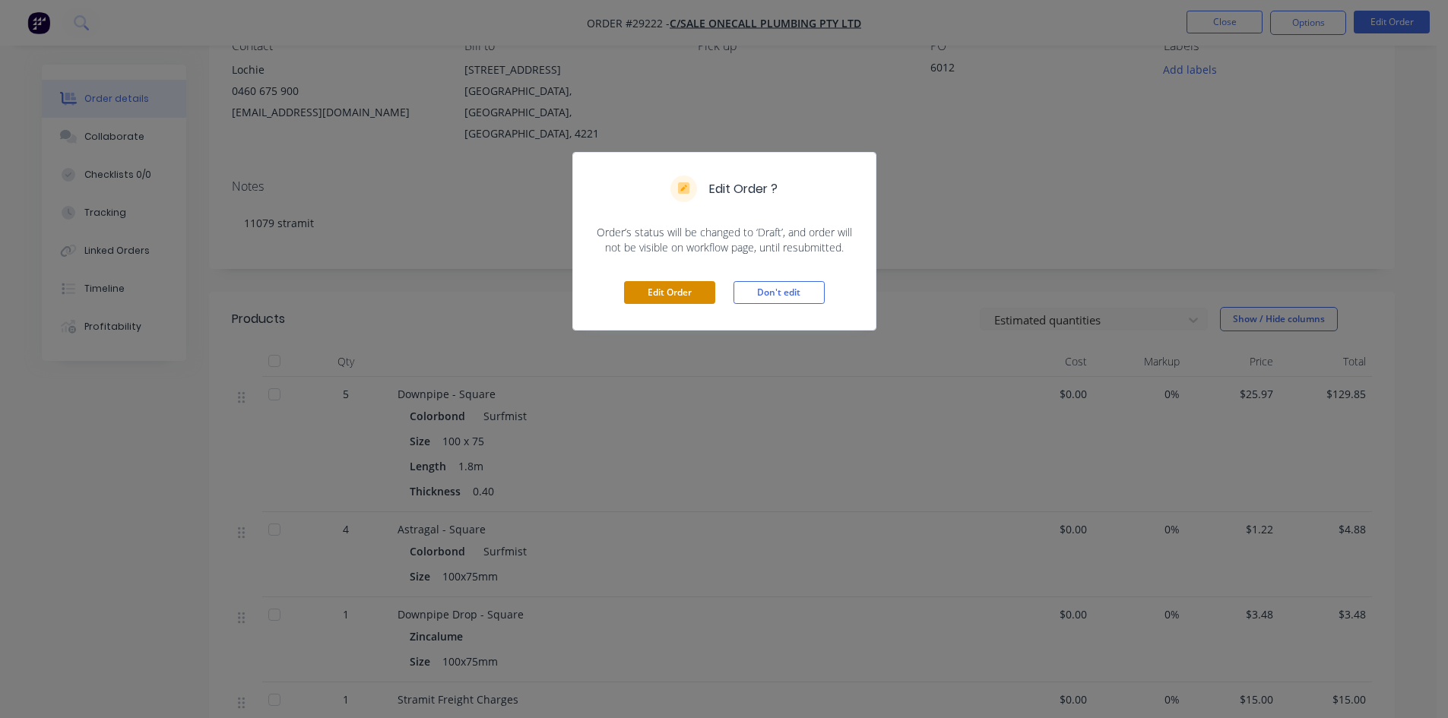
click at [682, 291] on button "Edit Order" at bounding box center [669, 292] width 91 height 23
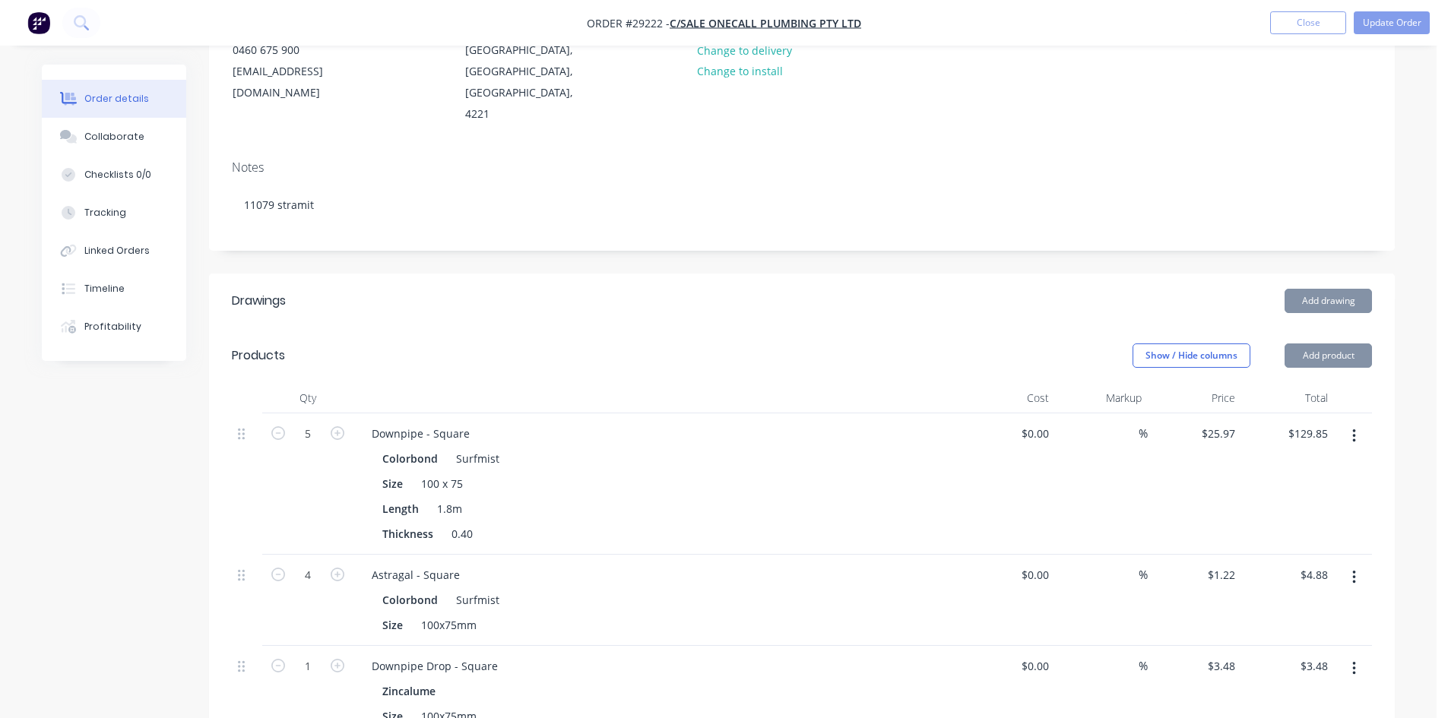
scroll to position [380, 0]
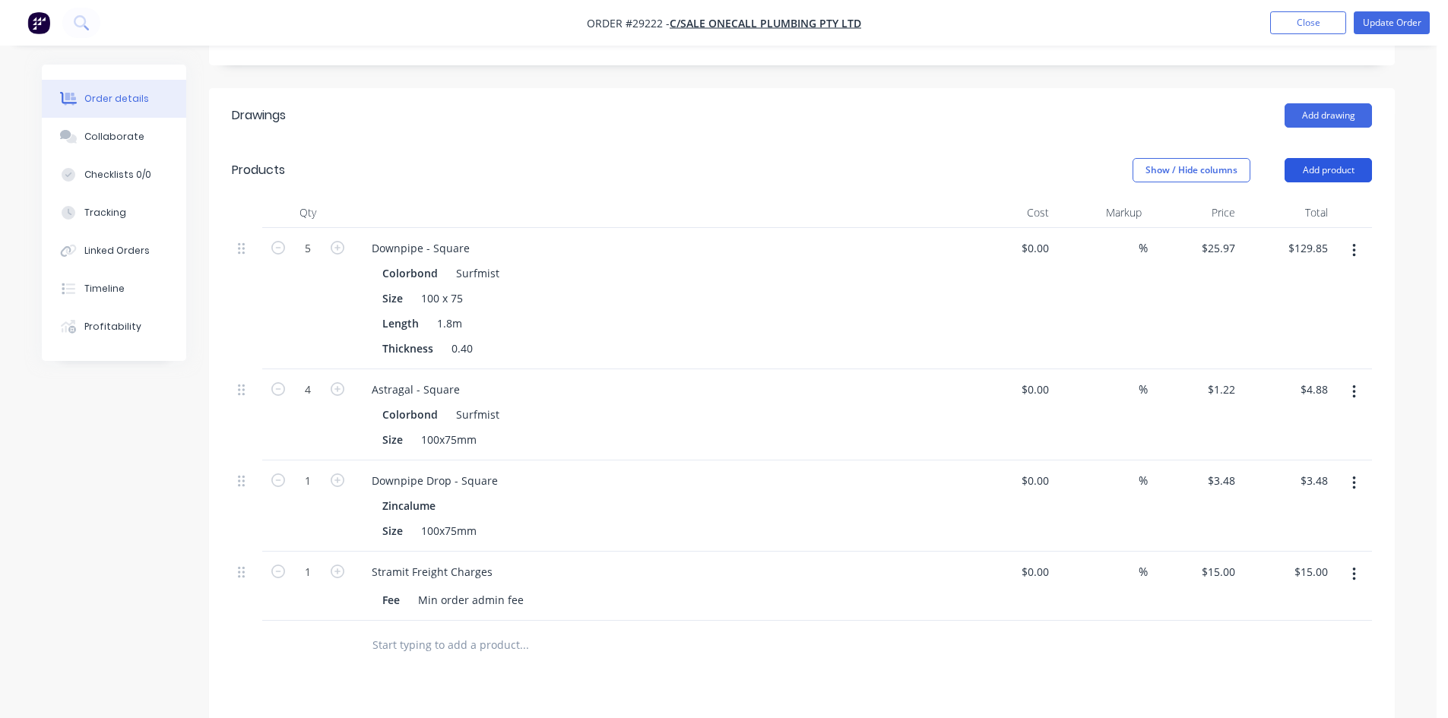
click at [1326, 158] on button "Add product" at bounding box center [1327, 170] width 87 height 24
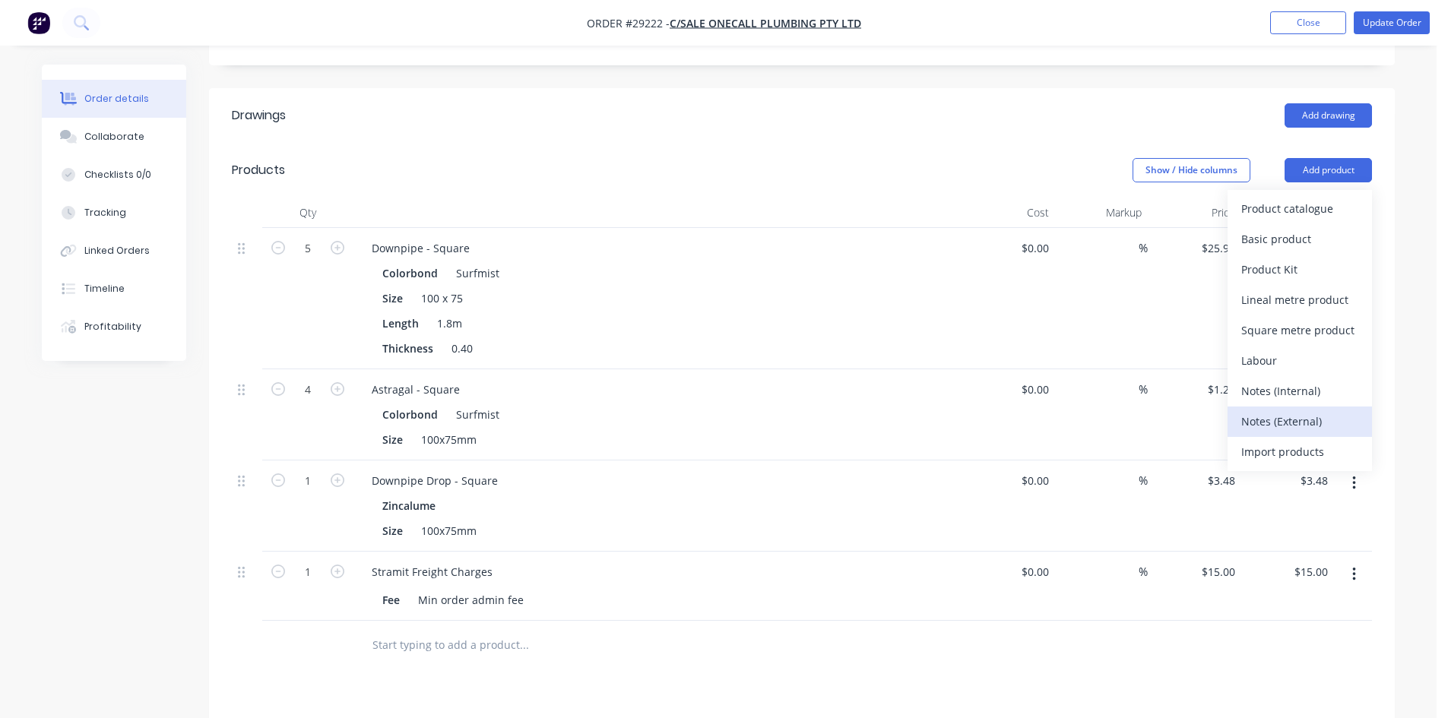
drag, startPoint x: 1269, startPoint y: 374, endPoint x: 1087, endPoint y: 445, distance: 195.6
click at [1268, 410] on div "Notes (External)" at bounding box center [1299, 421] width 117 height 22
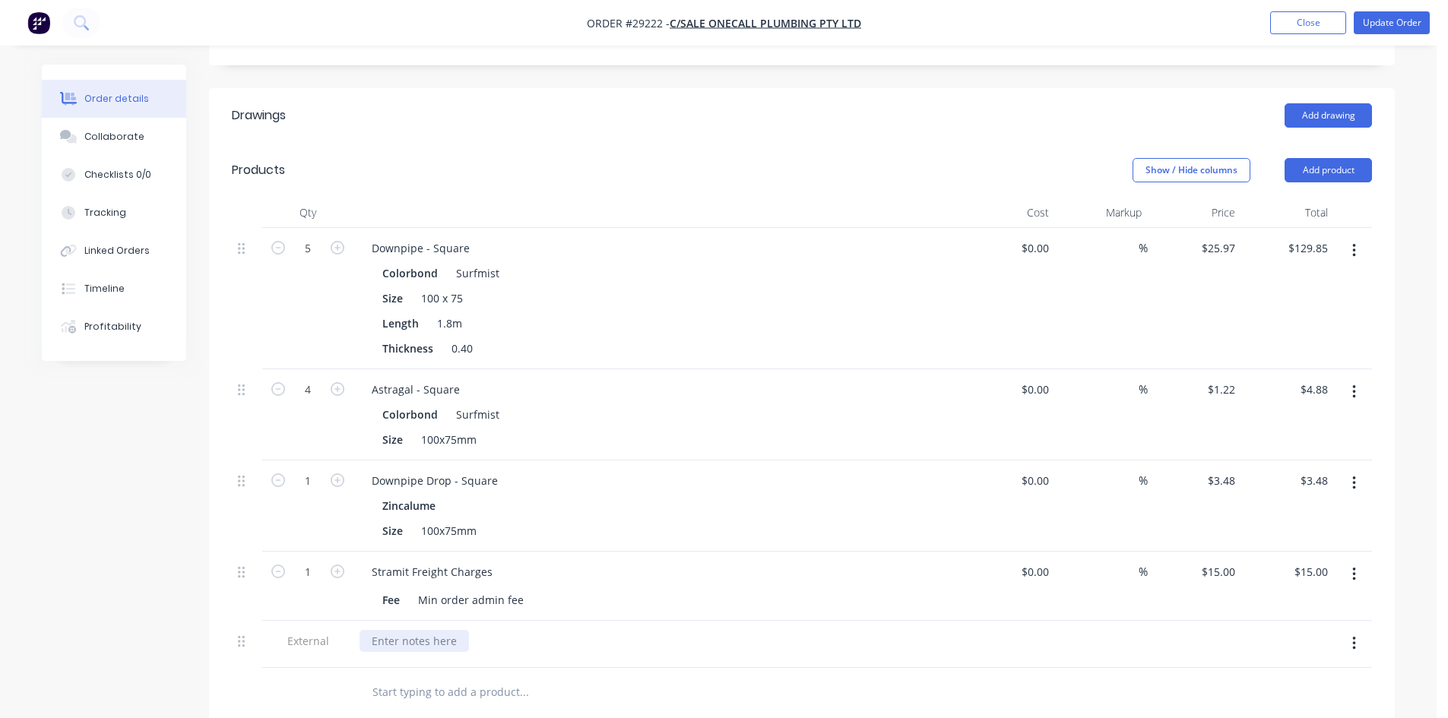
click at [399, 630] on div at bounding box center [413, 641] width 109 height 22
click at [739, 677] on div at bounding box center [587, 692] width 456 height 30
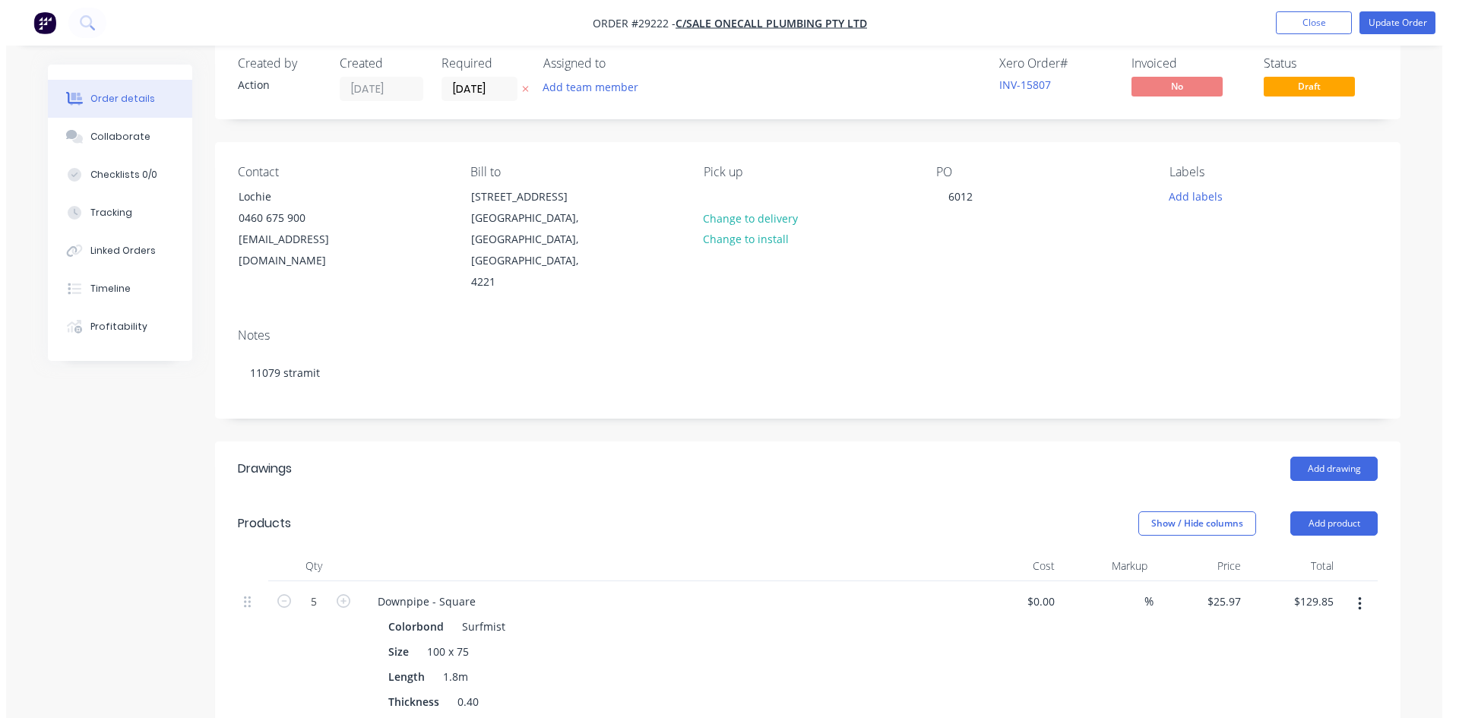
scroll to position [0, 0]
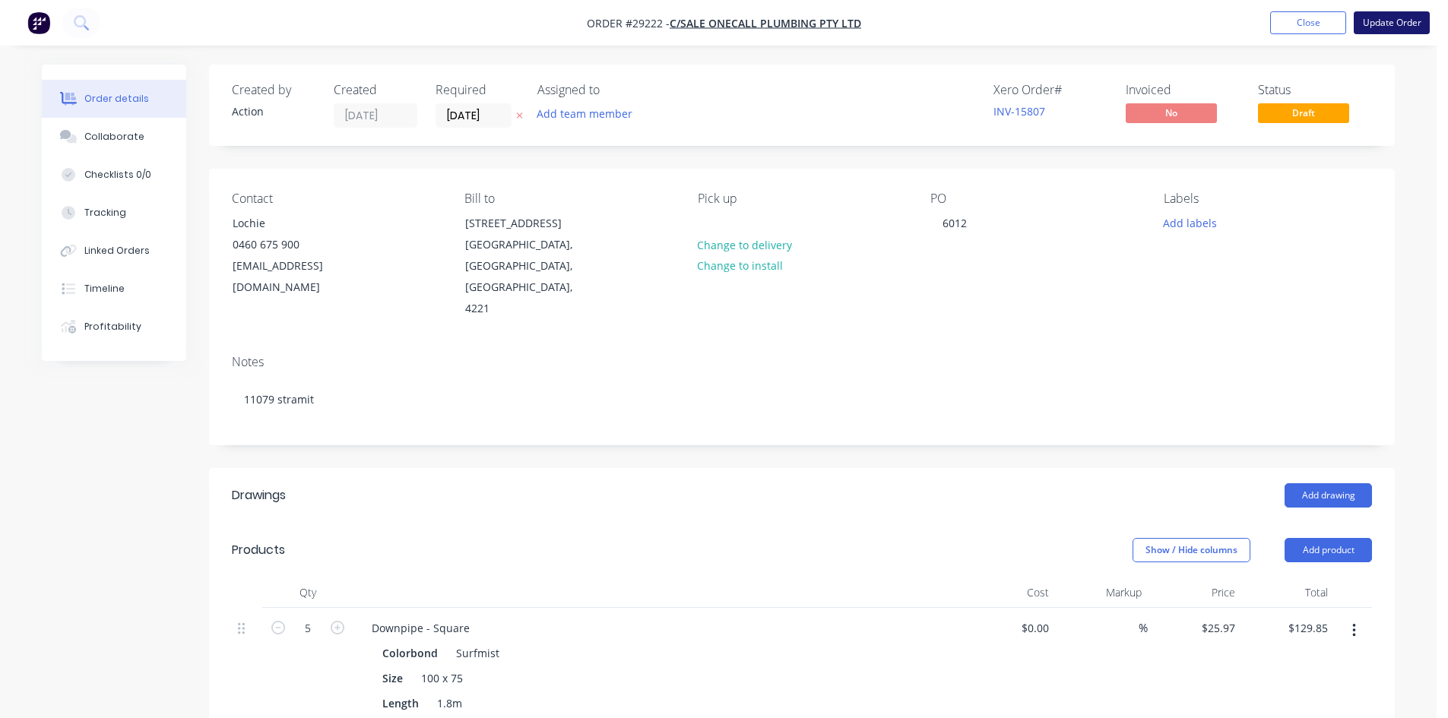
click at [1385, 28] on button "Update Order" at bounding box center [1391, 22] width 76 height 23
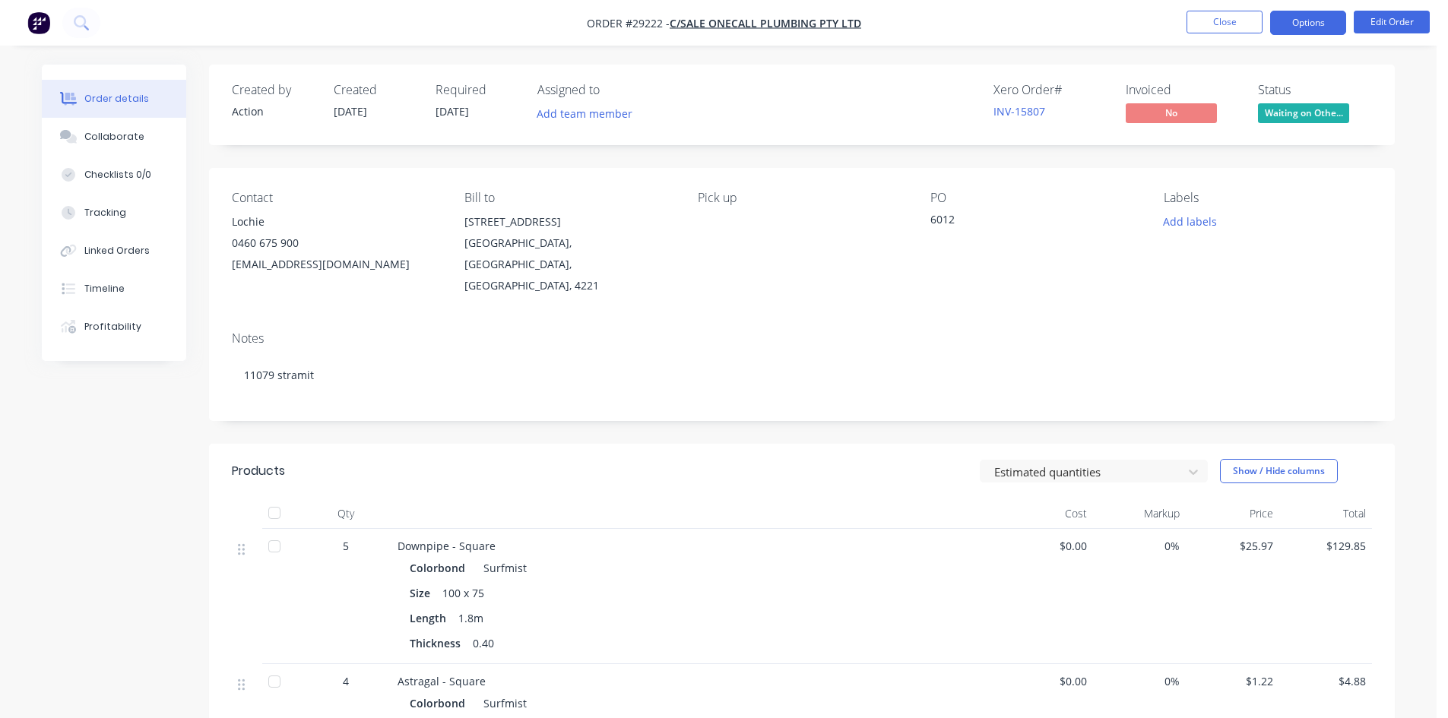
click at [1305, 21] on button "Options" at bounding box center [1308, 23] width 76 height 24
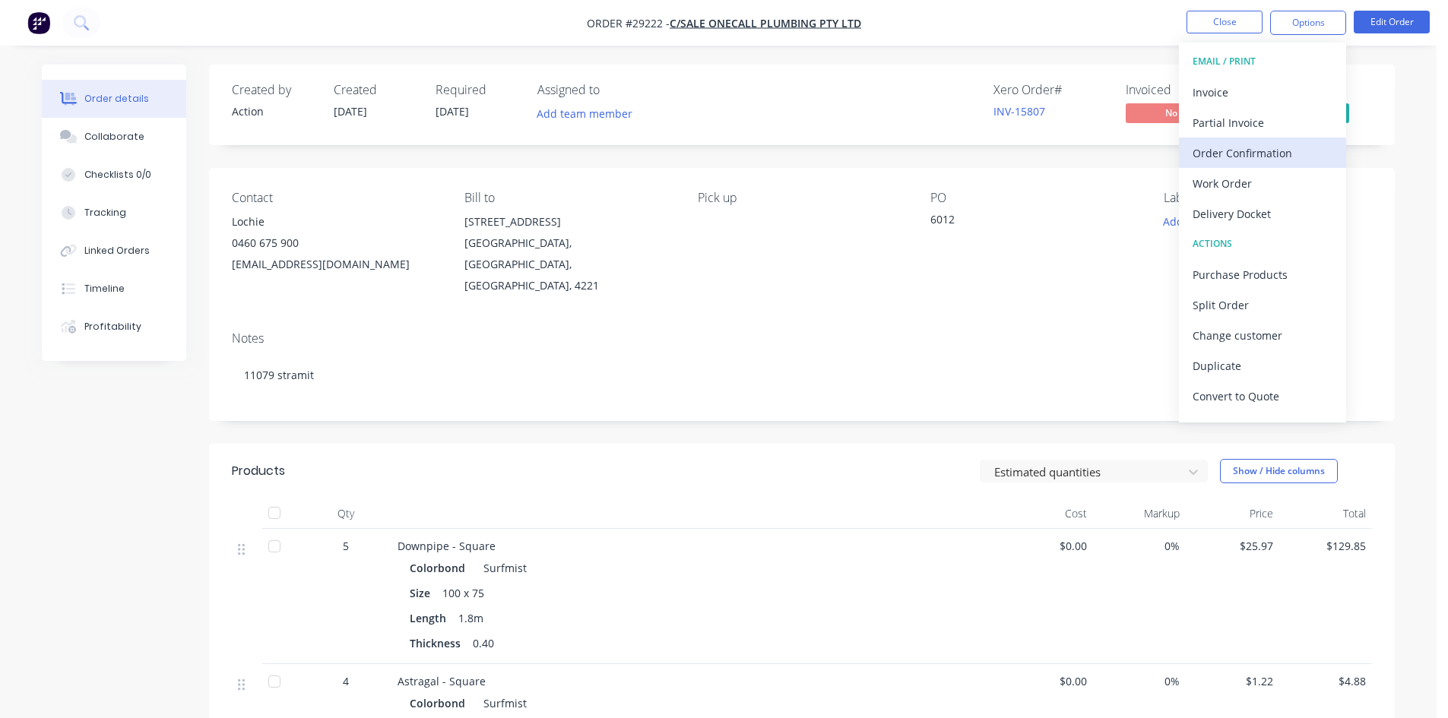
click at [1207, 158] on div "Order Confirmation" at bounding box center [1262, 153] width 140 height 22
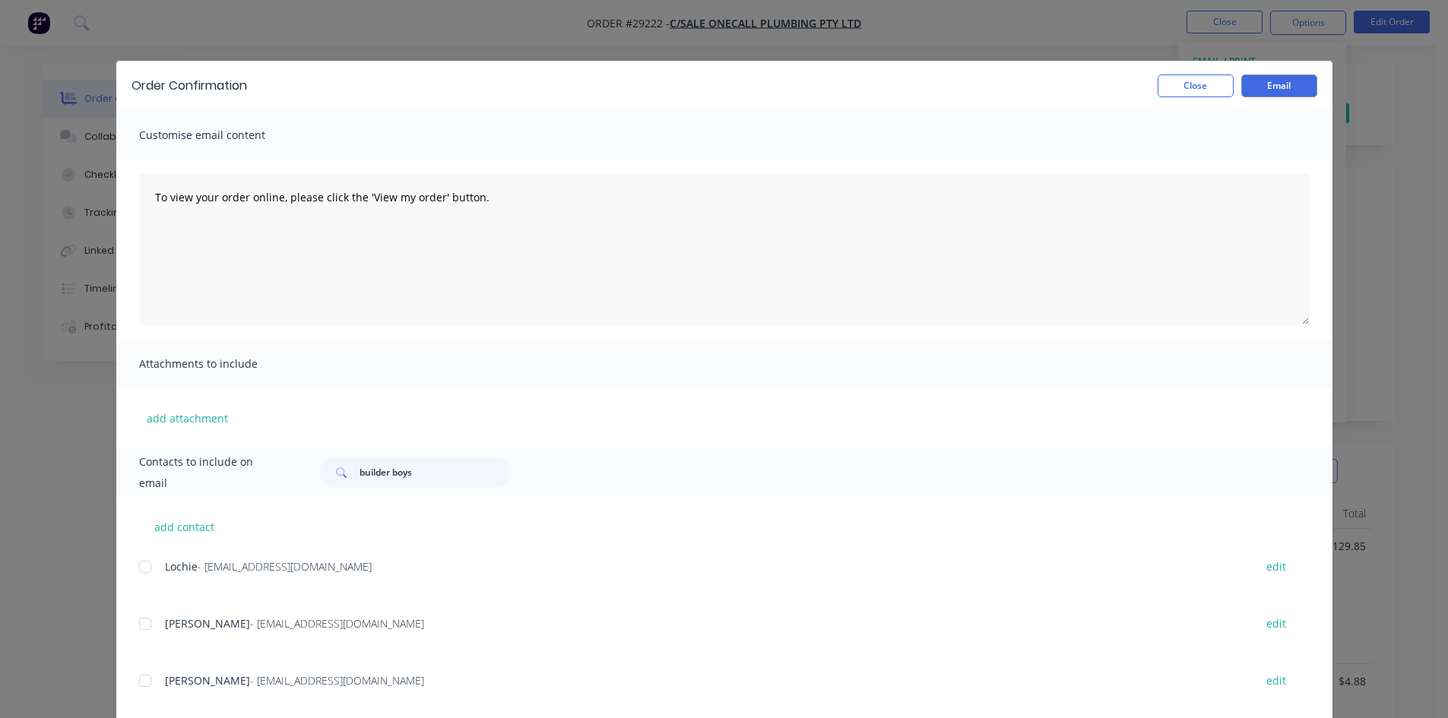
drag, startPoint x: 138, startPoint y: 676, endPoint x: 136, endPoint y: 663, distance: 13.0
click at [138, 675] on div at bounding box center [145, 681] width 30 height 30
click at [138, 558] on div at bounding box center [145, 567] width 30 height 30
click at [1276, 85] on button "Email" at bounding box center [1279, 85] width 76 height 23
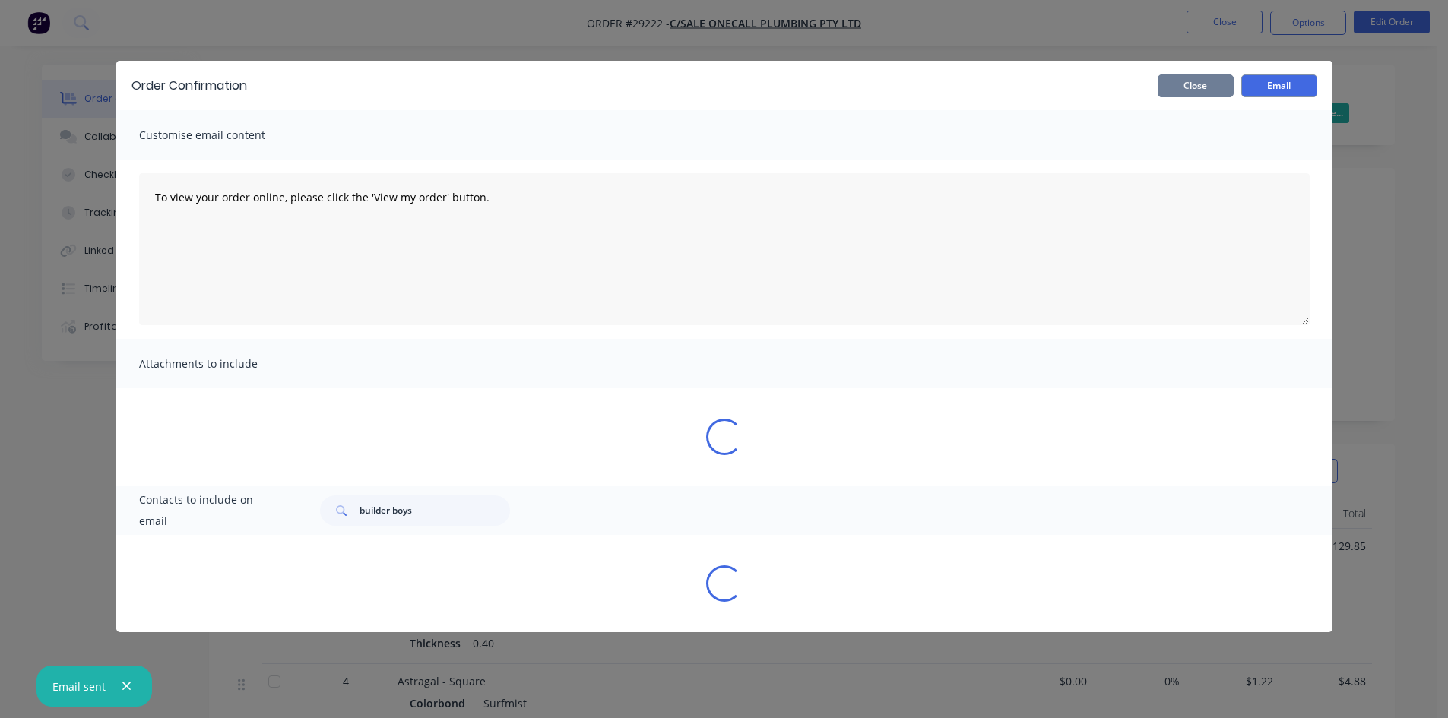
click at [1191, 90] on button "Close" at bounding box center [1195, 85] width 76 height 23
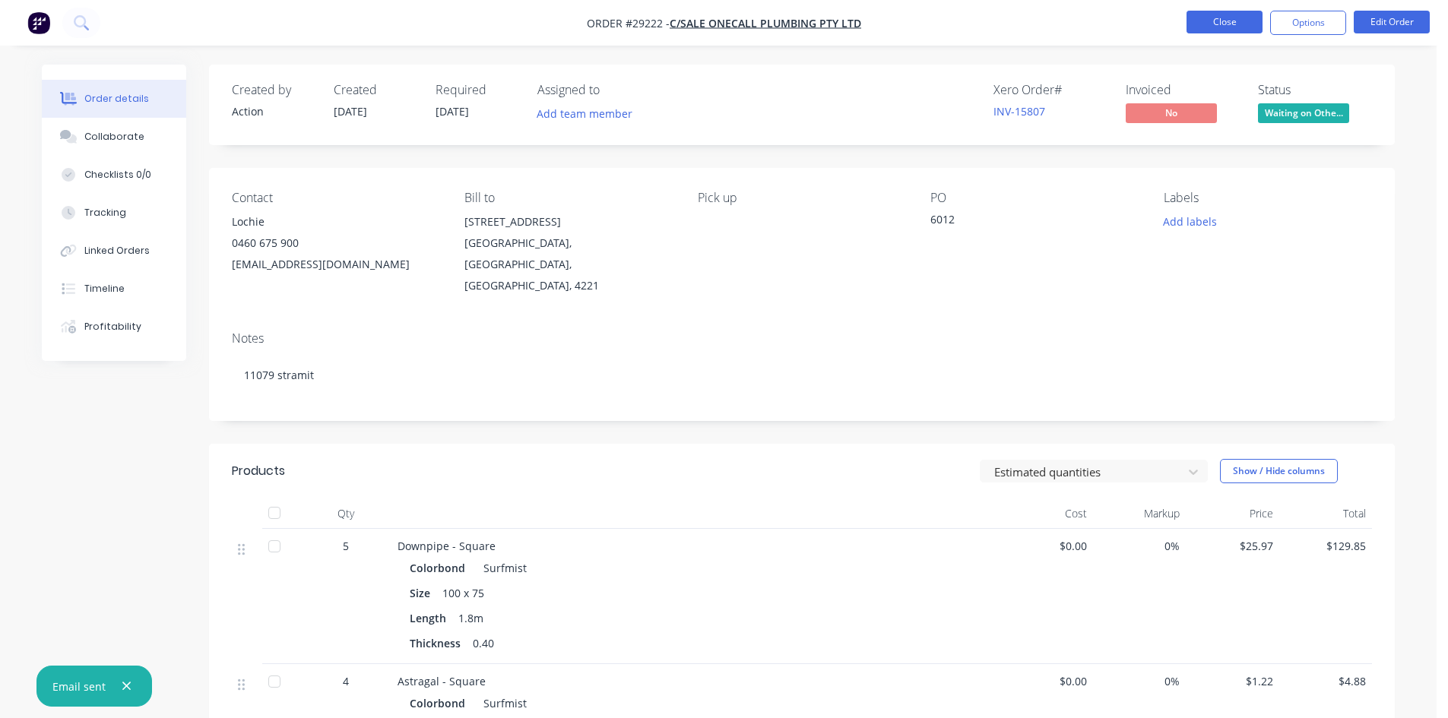
click at [1197, 31] on button "Close" at bounding box center [1224, 22] width 76 height 23
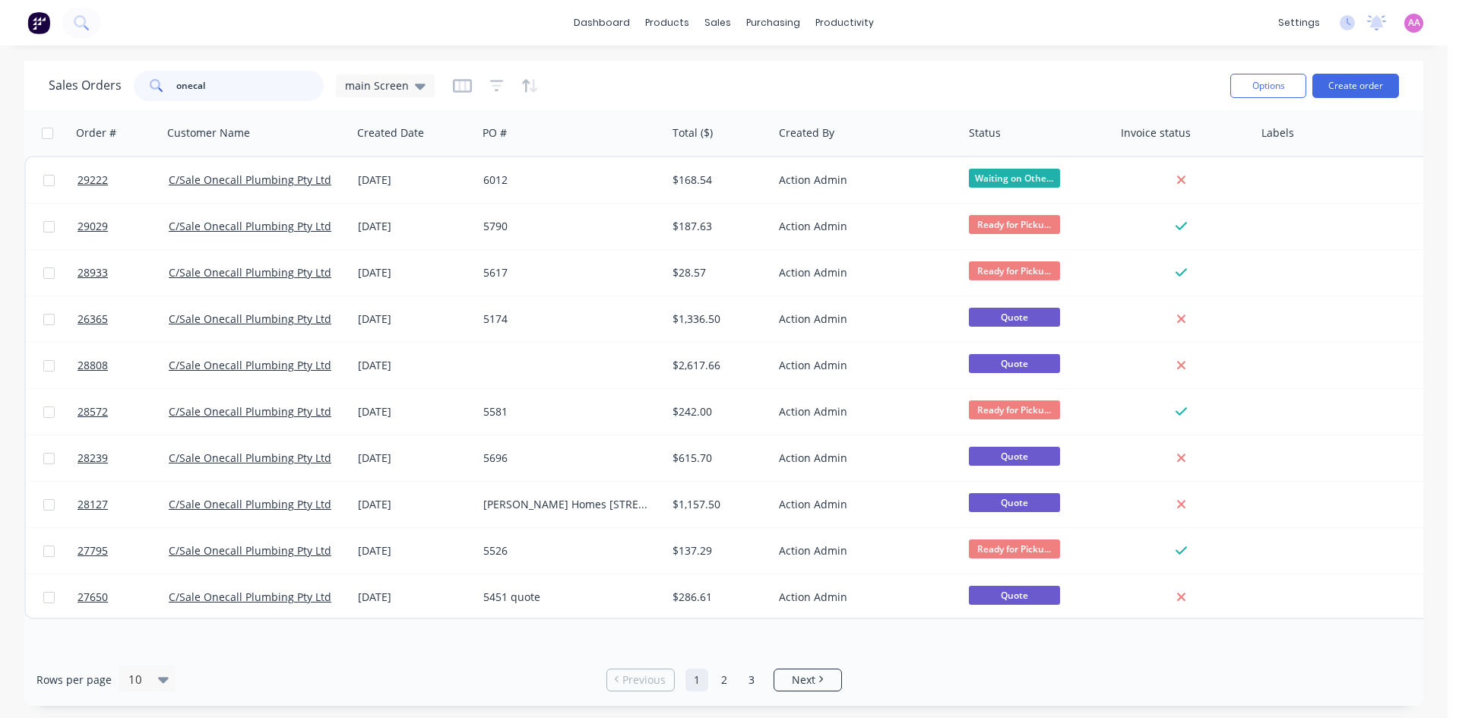
click at [248, 90] on input "onecal" at bounding box center [250, 86] width 148 height 30
type input "o"
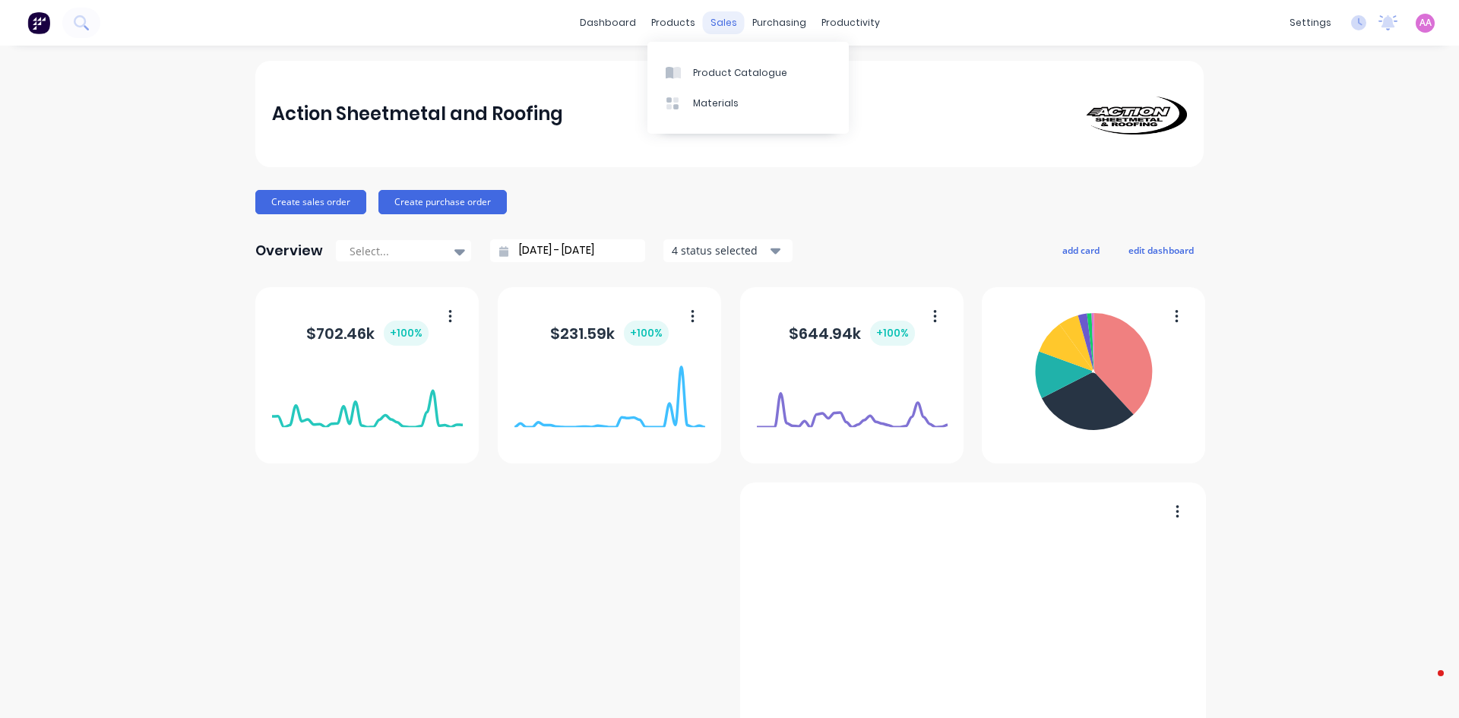
click at [720, 24] on div "sales" at bounding box center [724, 22] width 42 height 23
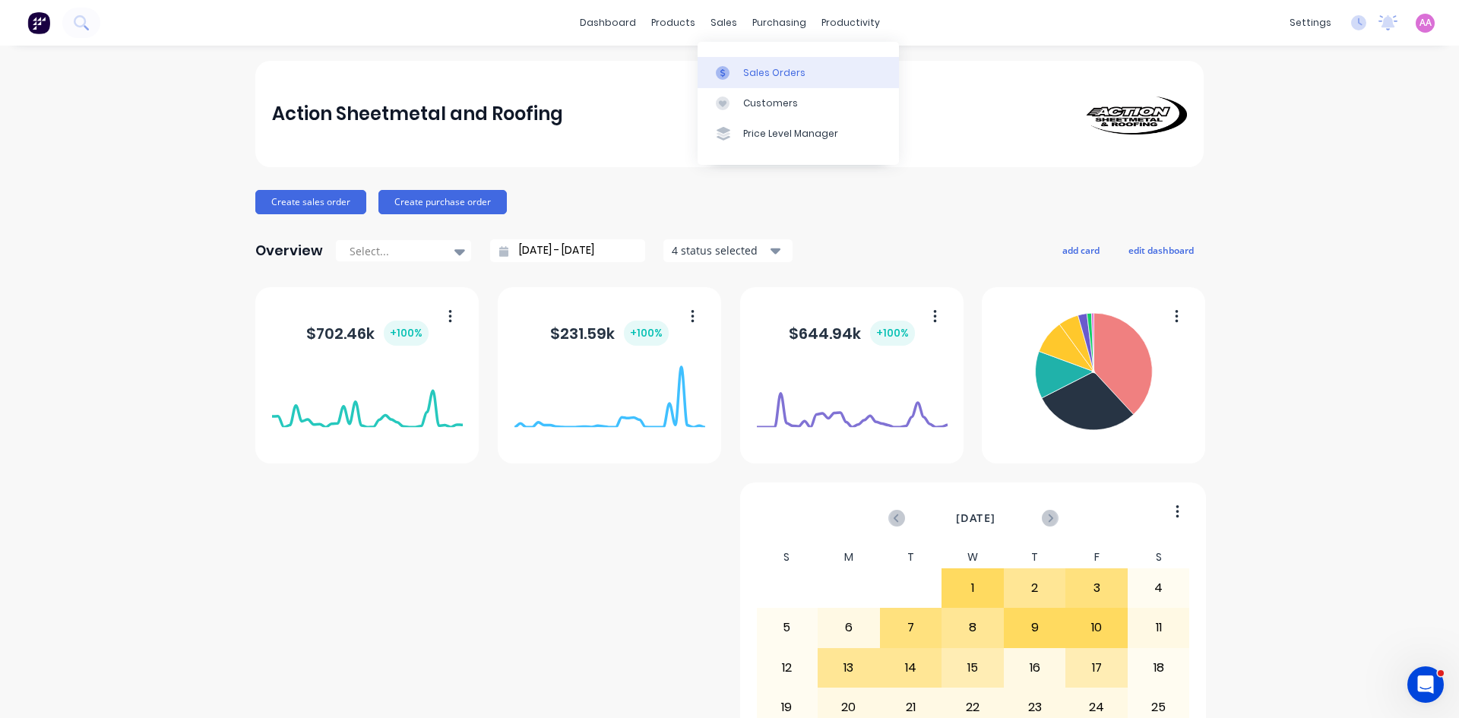
click at [755, 71] on div "Sales Orders" at bounding box center [774, 73] width 62 height 14
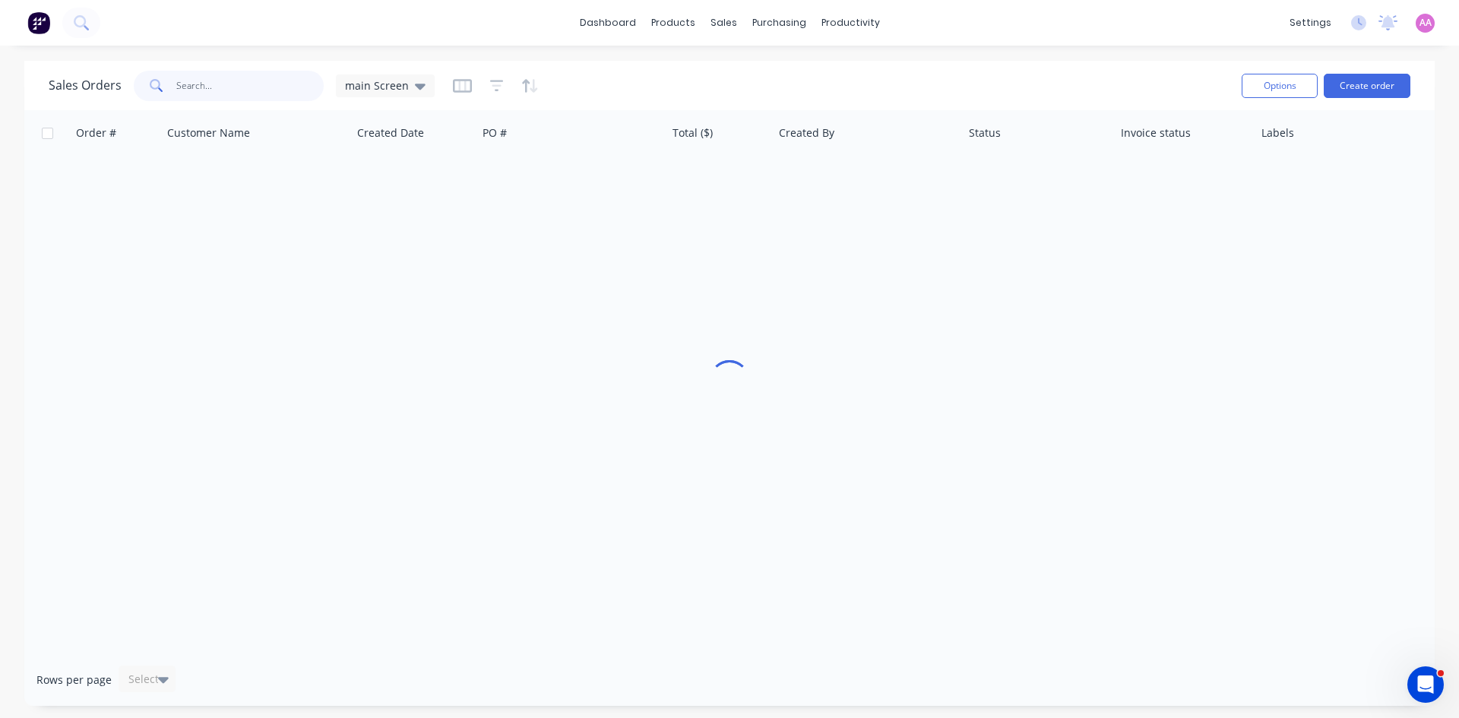
click at [203, 83] on input "text" at bounding box center [250, 86] width 148 height 30
type input "builderboys"
click at [419, 86] on icon at bounding box center [420, 87] width 11 height 6
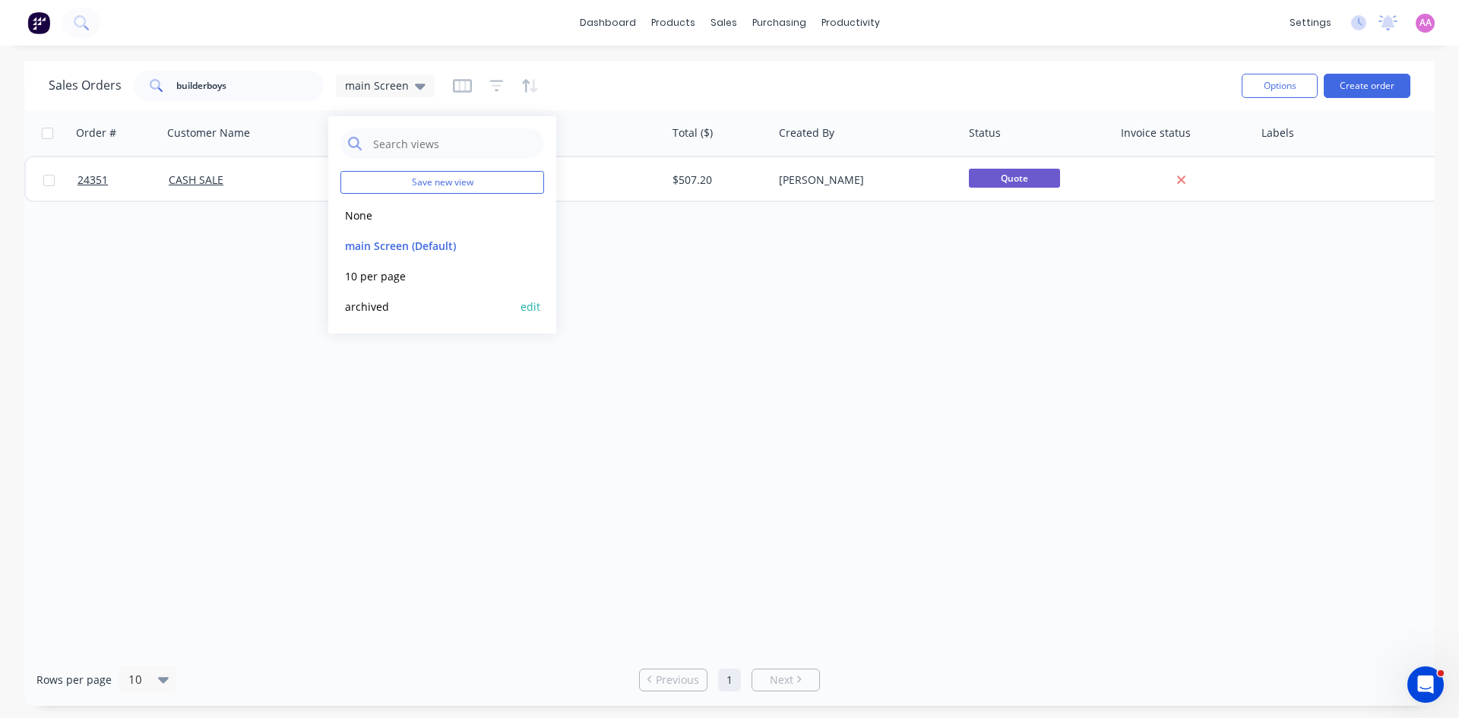
click at [393, 309] on button "archived" at bounding box center [426, 306] width 173 height 17
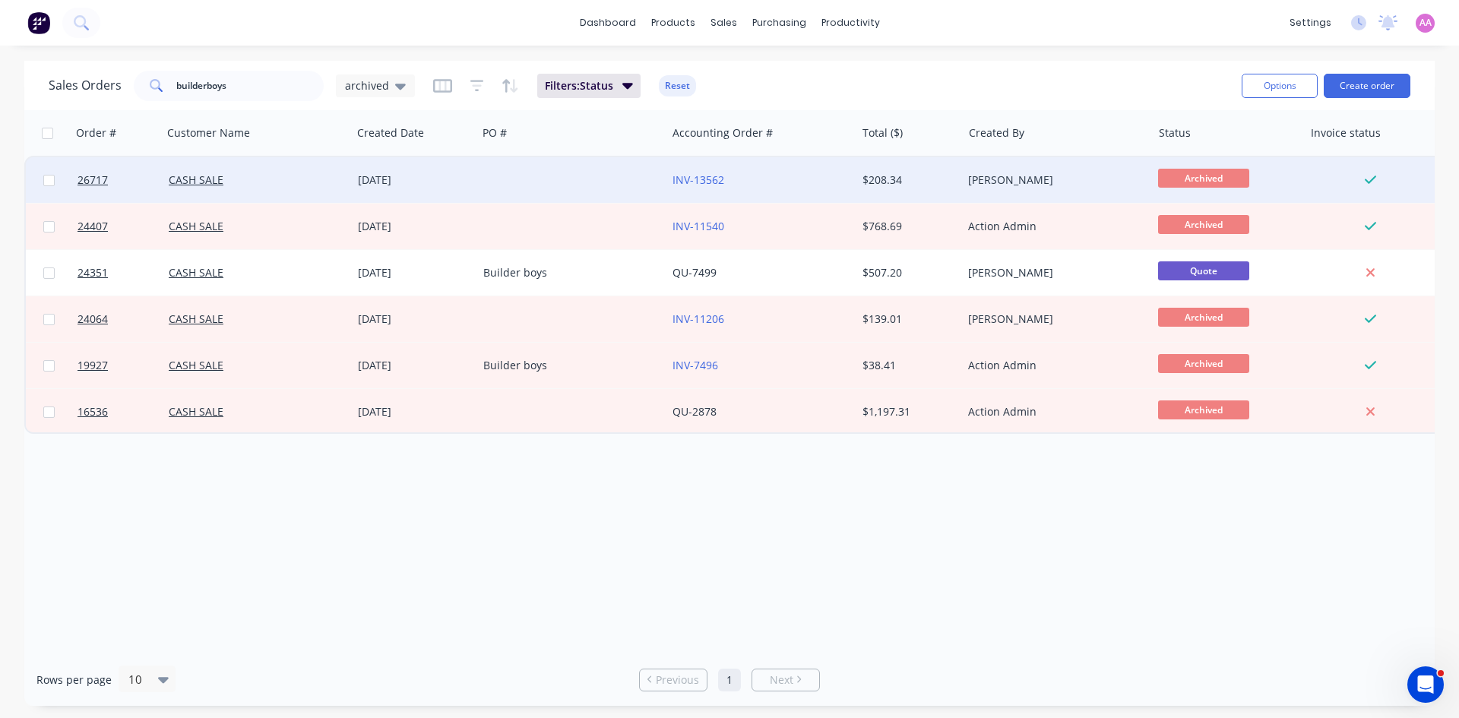
click at [416, 167] on div "01 Jul 2025" at bounding box center [414, 180] width 125 height 46
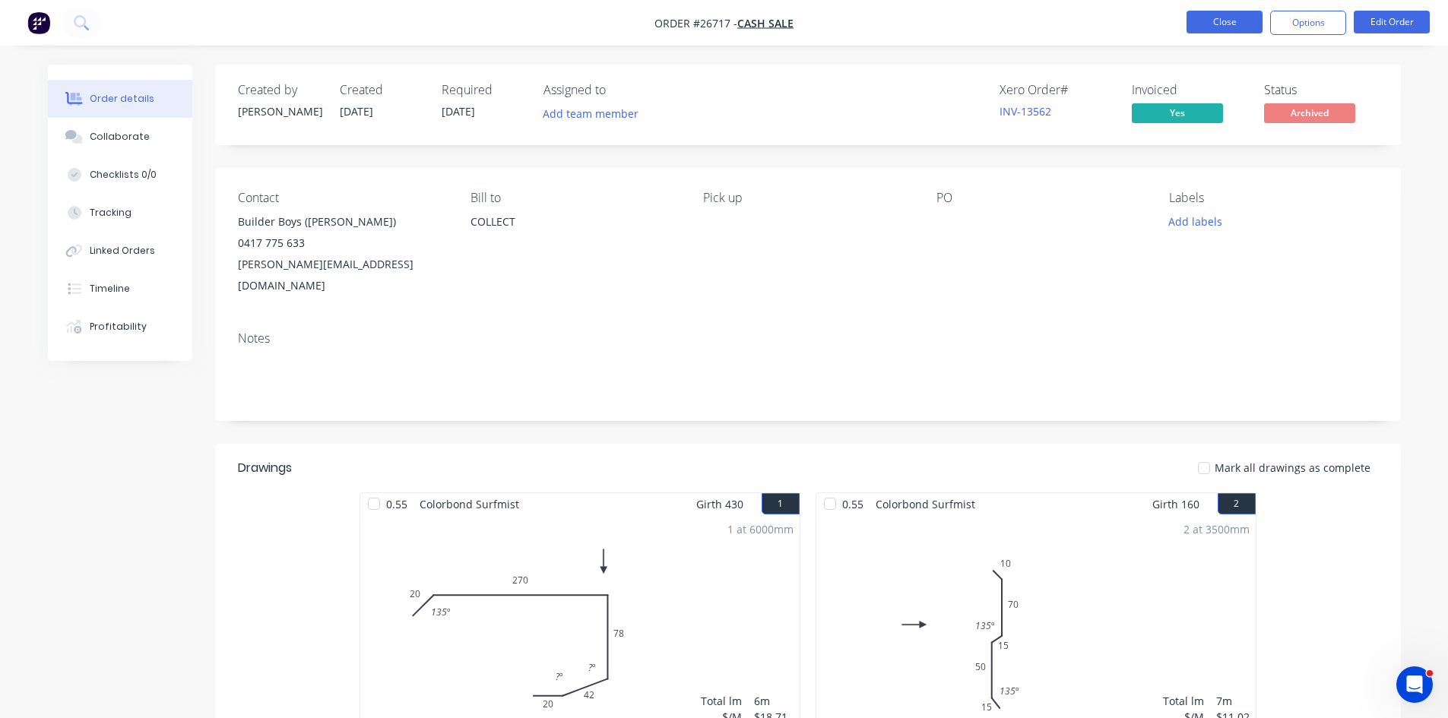
drag, startPoint x: 1203, startPoint y: 35, endPoint x: 1211, endPoint y: 18, distance: 18.4
click at [1203, 31] on nav "Order #26717 - CASH SALE Close Options Edit Order" at bounding box center [724, 23] width 1448 height 46
click at [1211, 18] on button "Close" at bounding box center [1224, 22] width 76 height 23
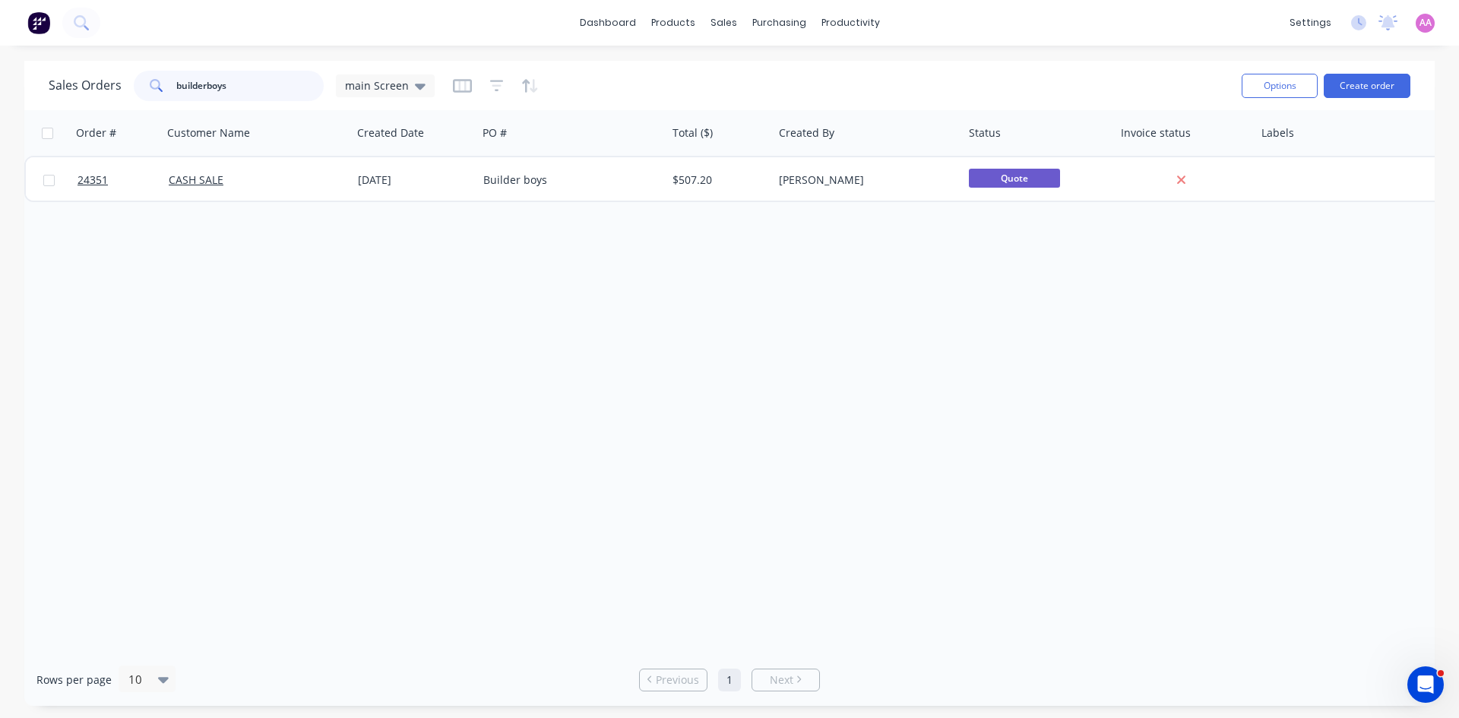
click at [205, 83] on input "builderboys" at bounding box center [250, 86] width 148 height 30
type input "builder boys"
click at [739, 27] on div "sales" at bounding box center [724, 22] width 42 height 23
click at [758, 70] on div "Sales Orders" at bounding box center [779, 73] width 62 height 14
click at [268, 87] on input "builder boys" at bounding box center [250, 86] width 148 height 30
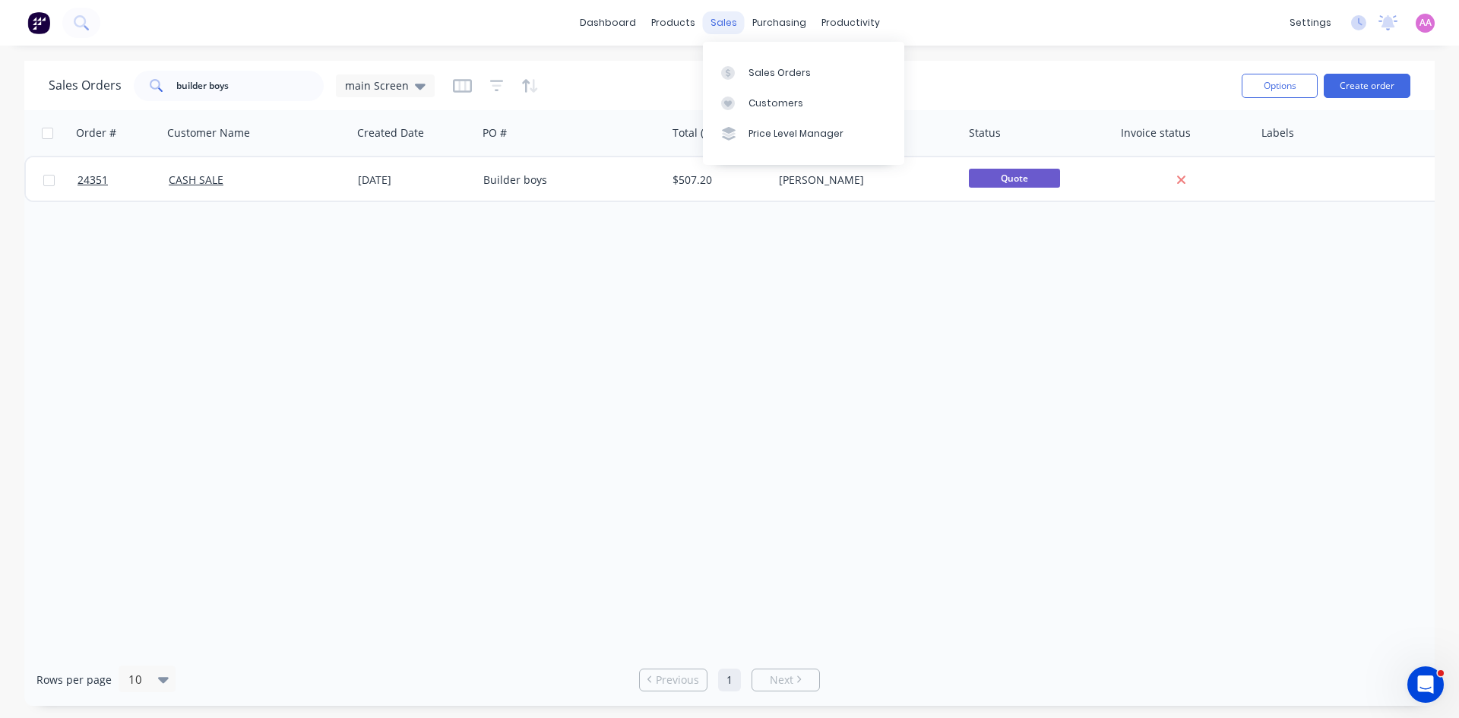
click at [722, 27] on div "sales" at bounding box center [724, 22] width 42 height 23
drag, startPoint x: 761, startPoint y: 71, endPoint x: 742, endPoint y: 71, distance: 19.8
click at [761, 71] on div "Sales Orders" at bounding box center [779, 73] width 62 height 14
drag, startPoint x: 245, startPoint y: 89, endPoint x: 0, endPoint y: 78, distance: 244.9
click at [0, 78] on div "Sales Orders builder boys main Screen Options Create order Order # Customer Nam…" at bounding box center [729, 383] width 1459 height 645
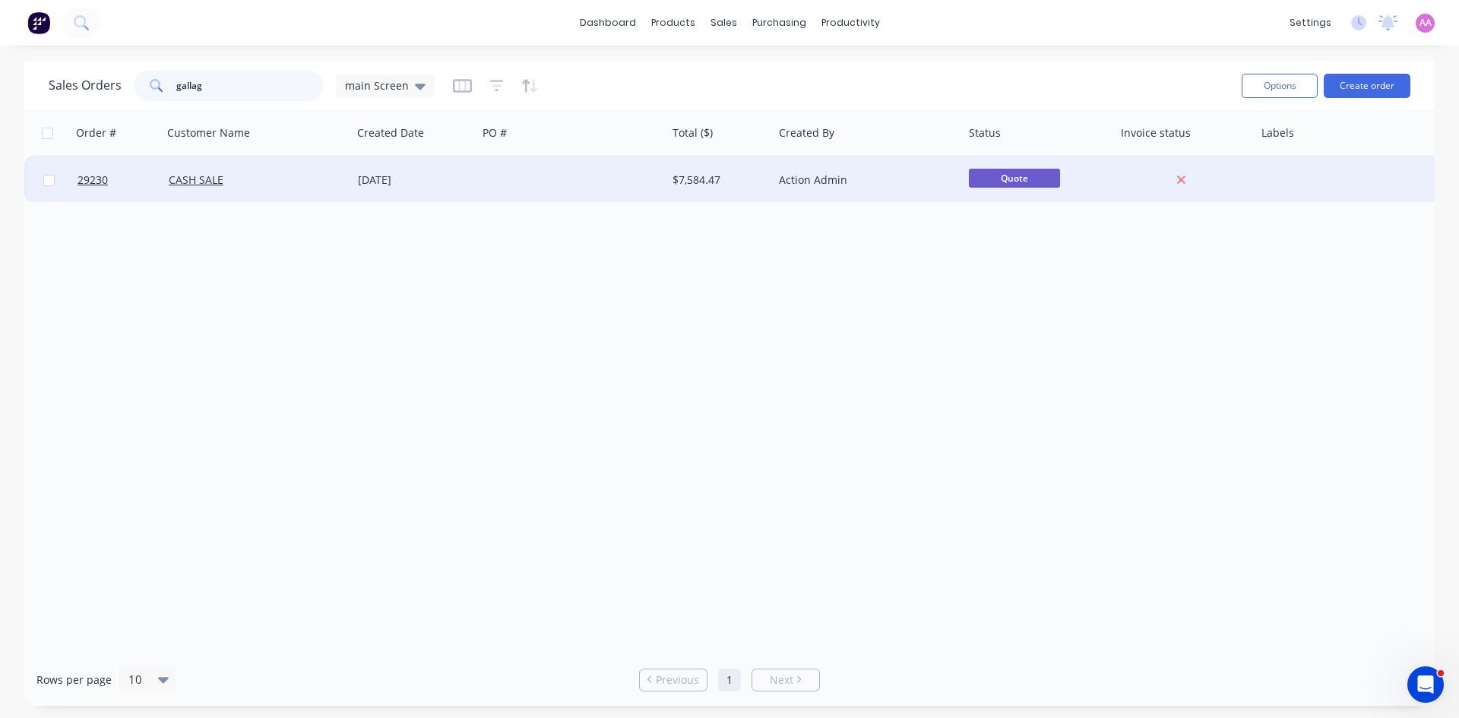
type input "gallag"
click at [552, 181] on div at bounding box center [571, 180] width 189 height 46
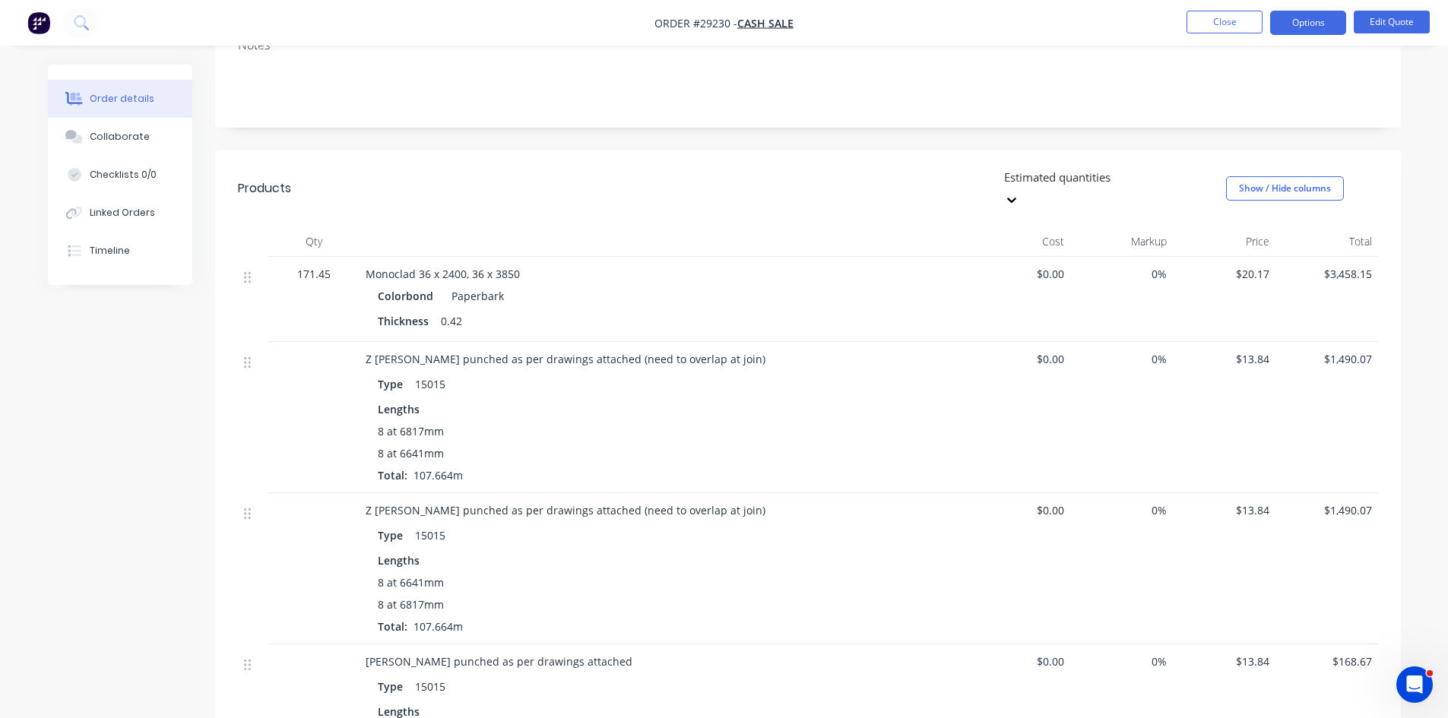
scroll to position [304, 0]
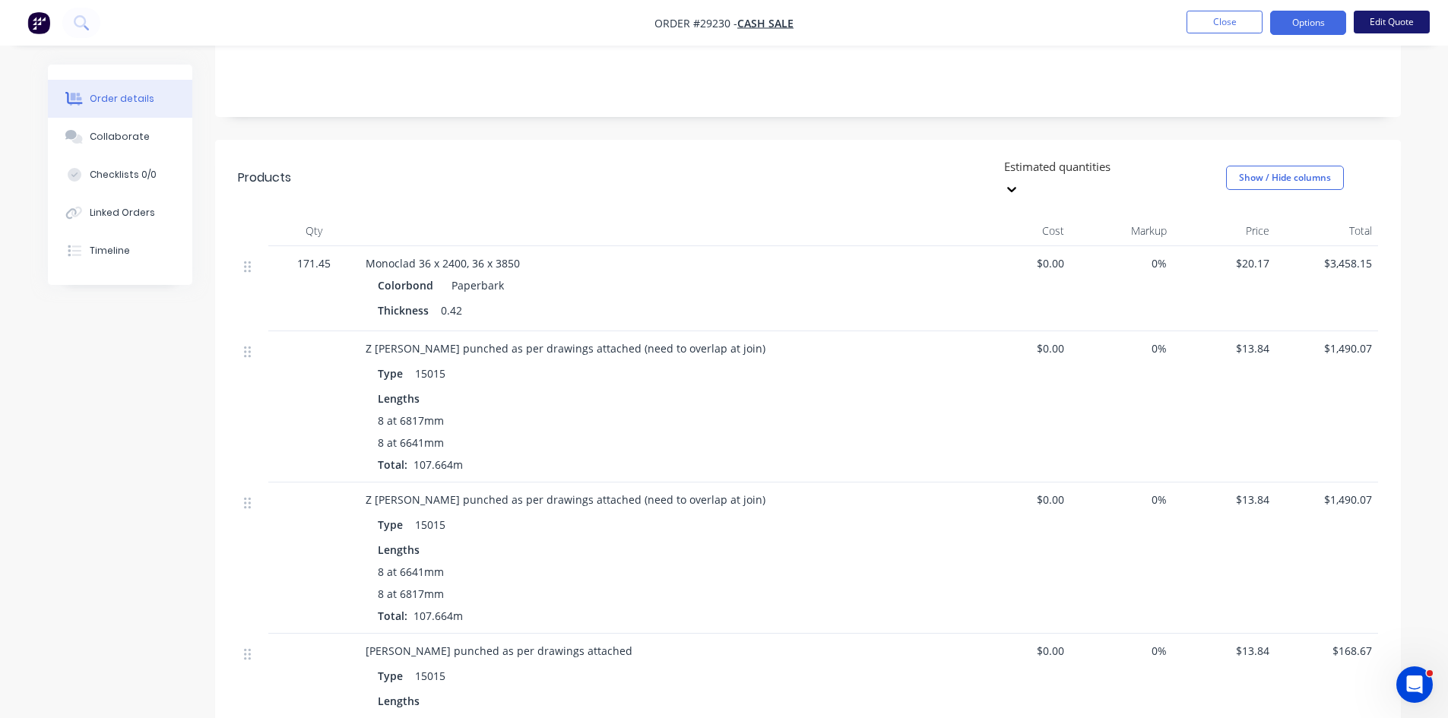
click at [1382, 24] on button "Edit Quote" at bounding box center [1391, 22] width 76 height 23
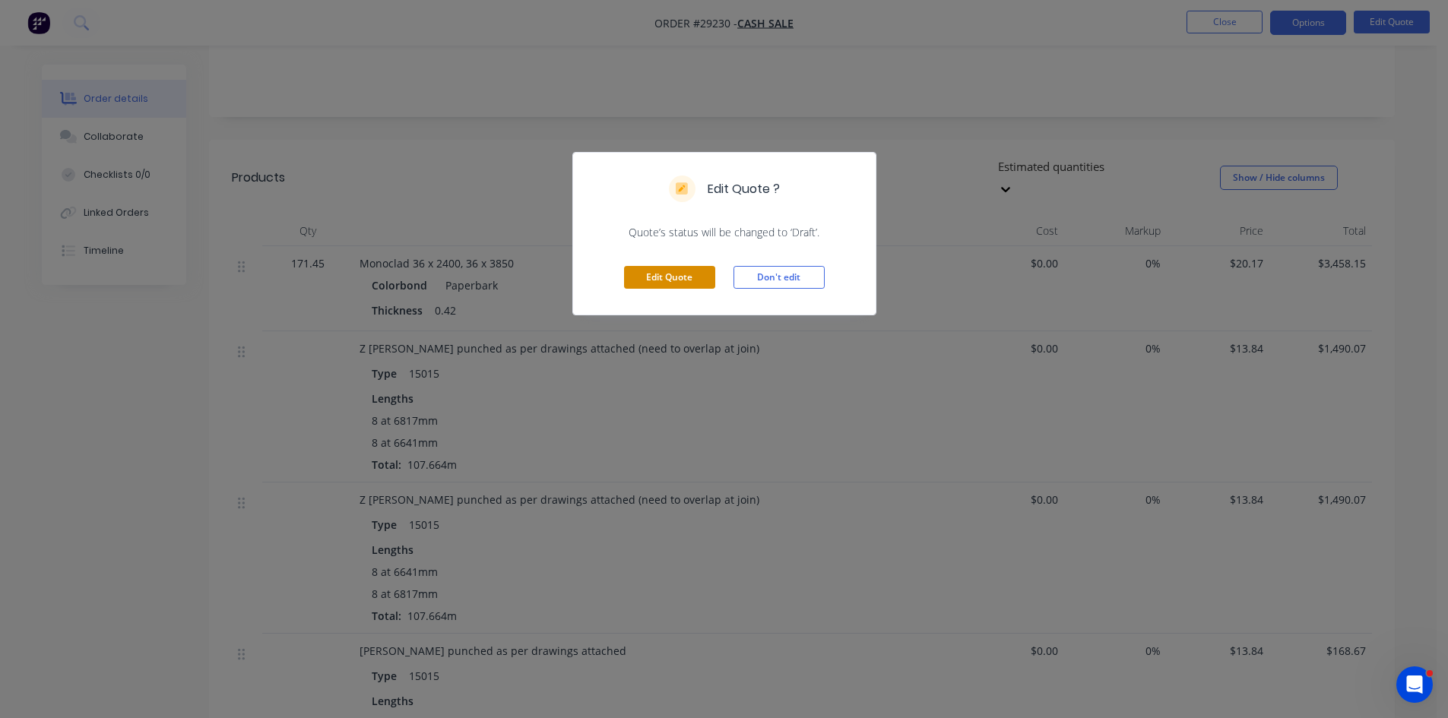
click at [660, 276] on button "Edit Quote" at bounding box center [669, 277] width 91 height 23
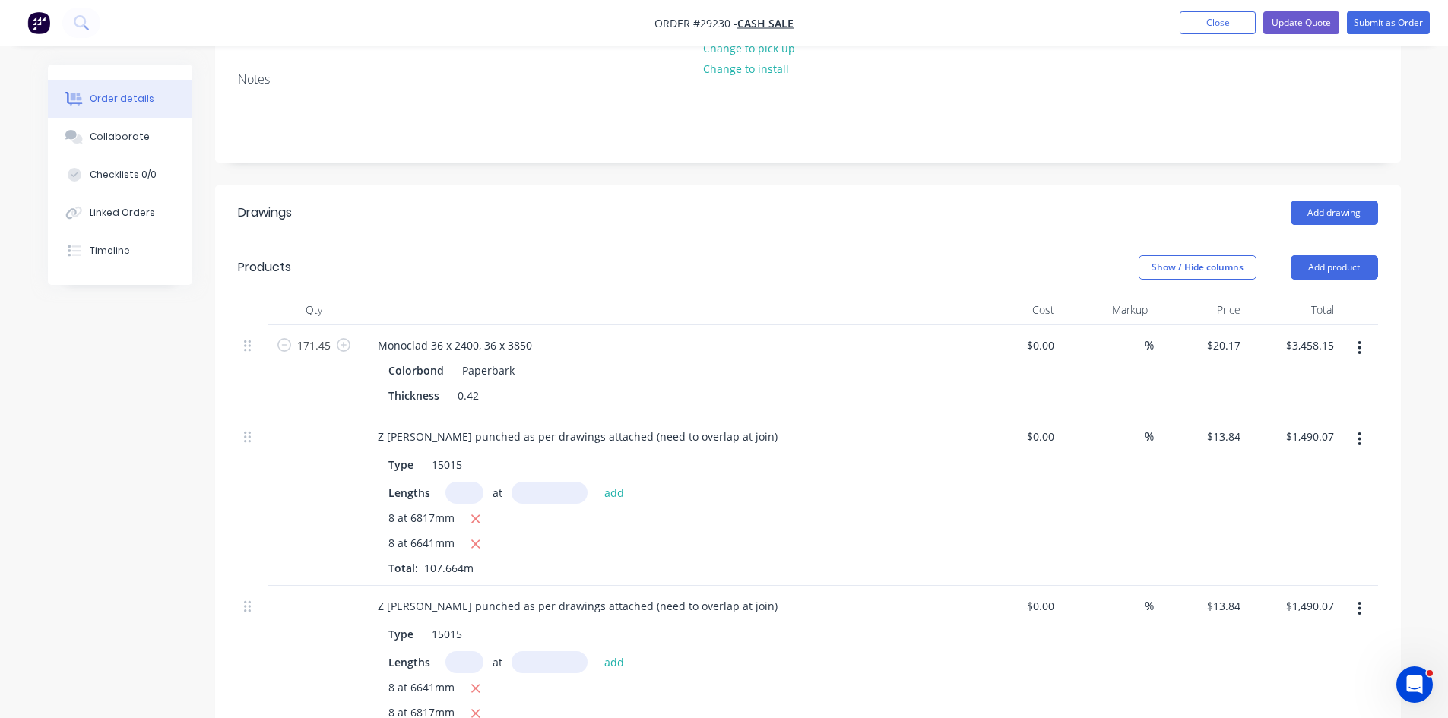
click at [1361, 340] on icon "button" at bounding box center [1359, 348] width 4 height 17
click at [1275, 377] on div "Edit" at bounding box center [1305, 388] width 117 height 22
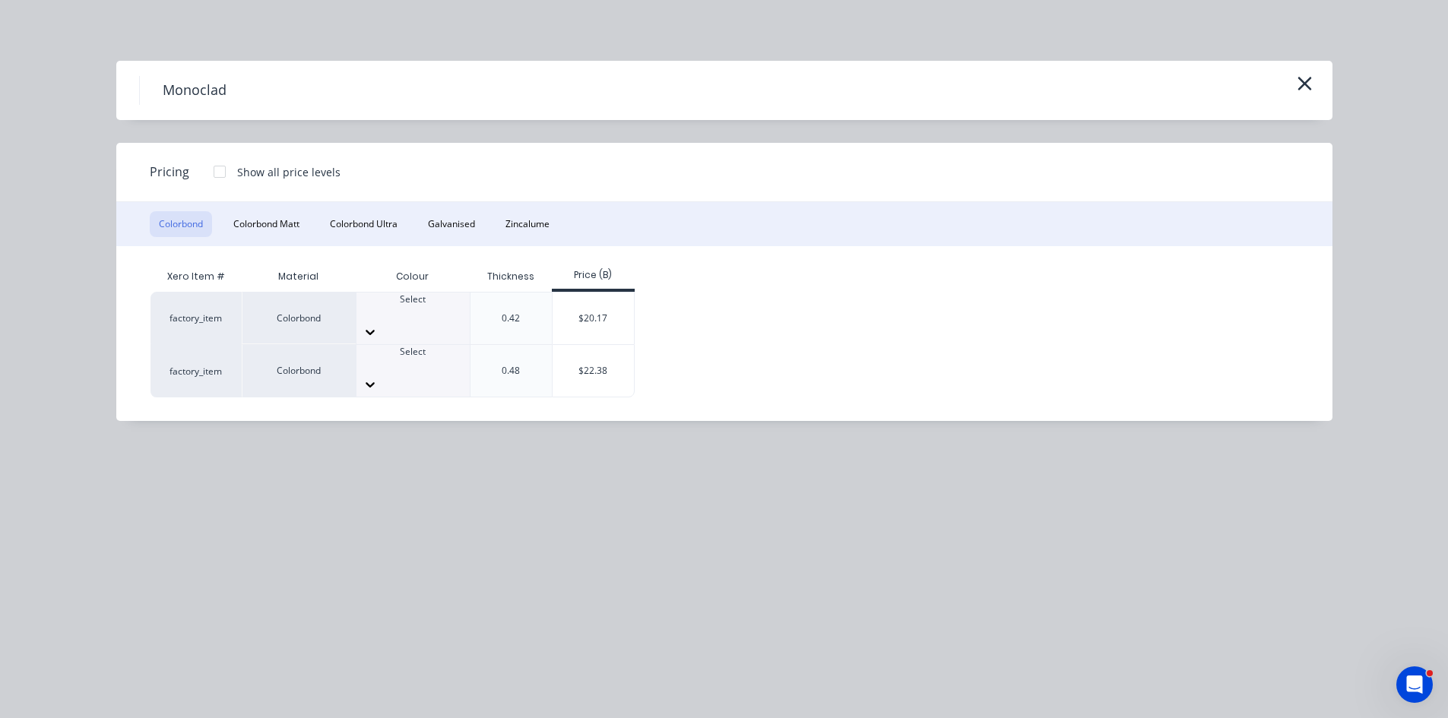
click at [416, 315] on div at bounding box center [412, 313] width 113 height 14
click at [617, 309] on div "$20.17" at bounding box center [592, 319] width 81 height 52
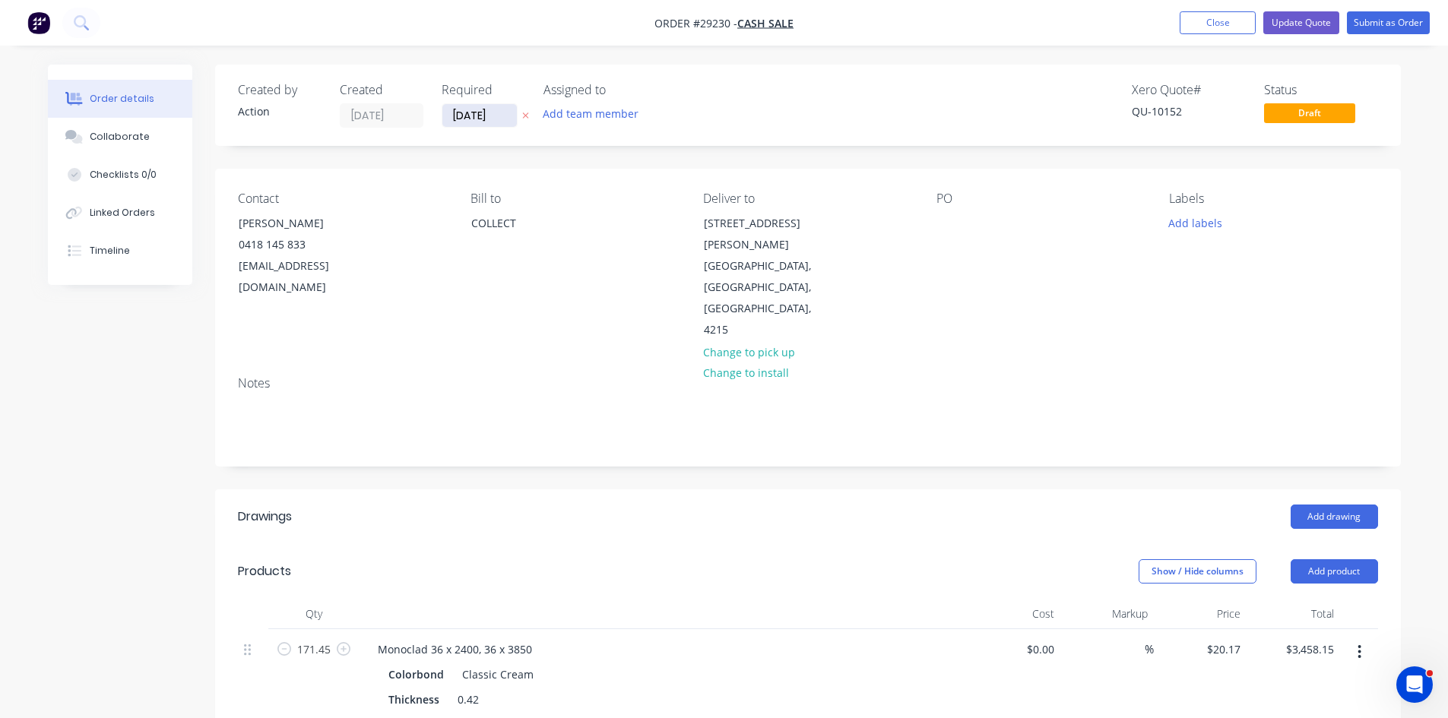
click at [464, 113] on input "17/10/25" at bounding box center [479, 115] width 74 height 23
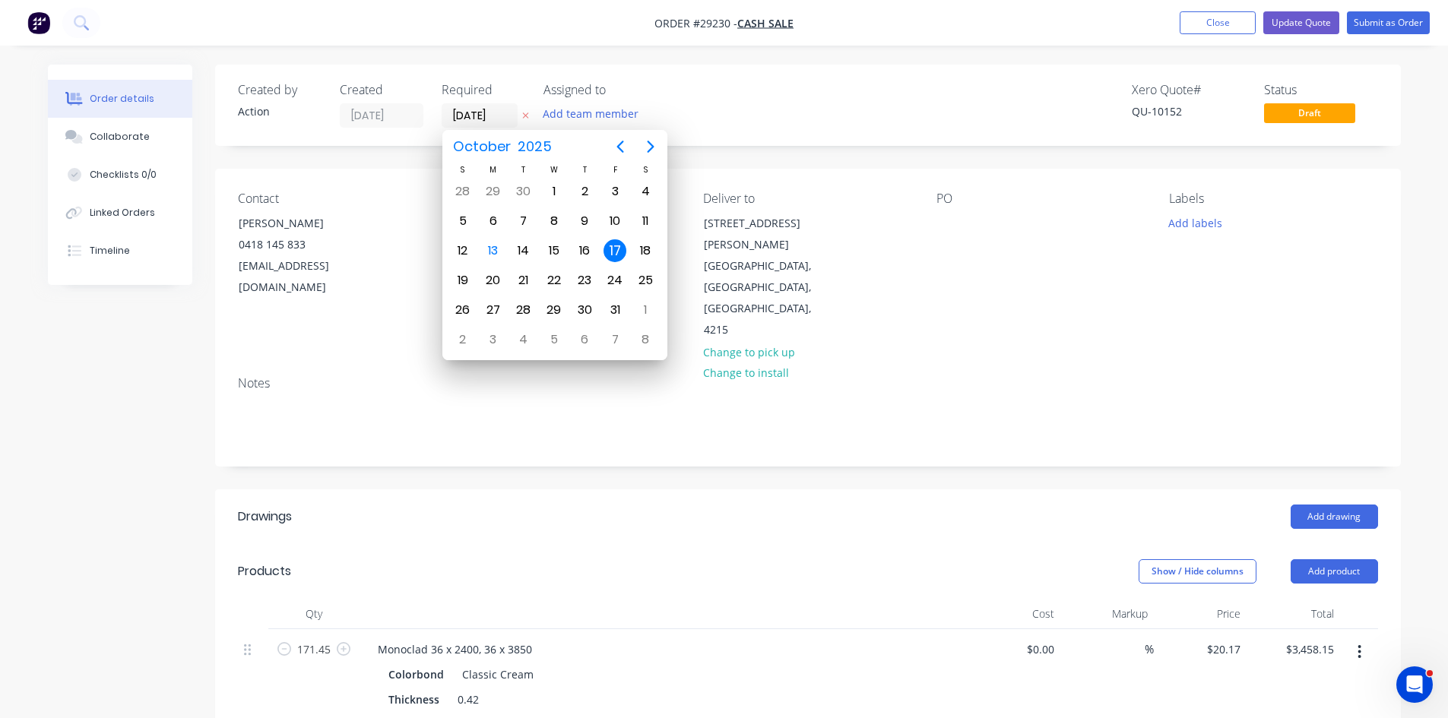
click at [610, 253] on div "17" at bounding box center [614, 250] width 23 height 23
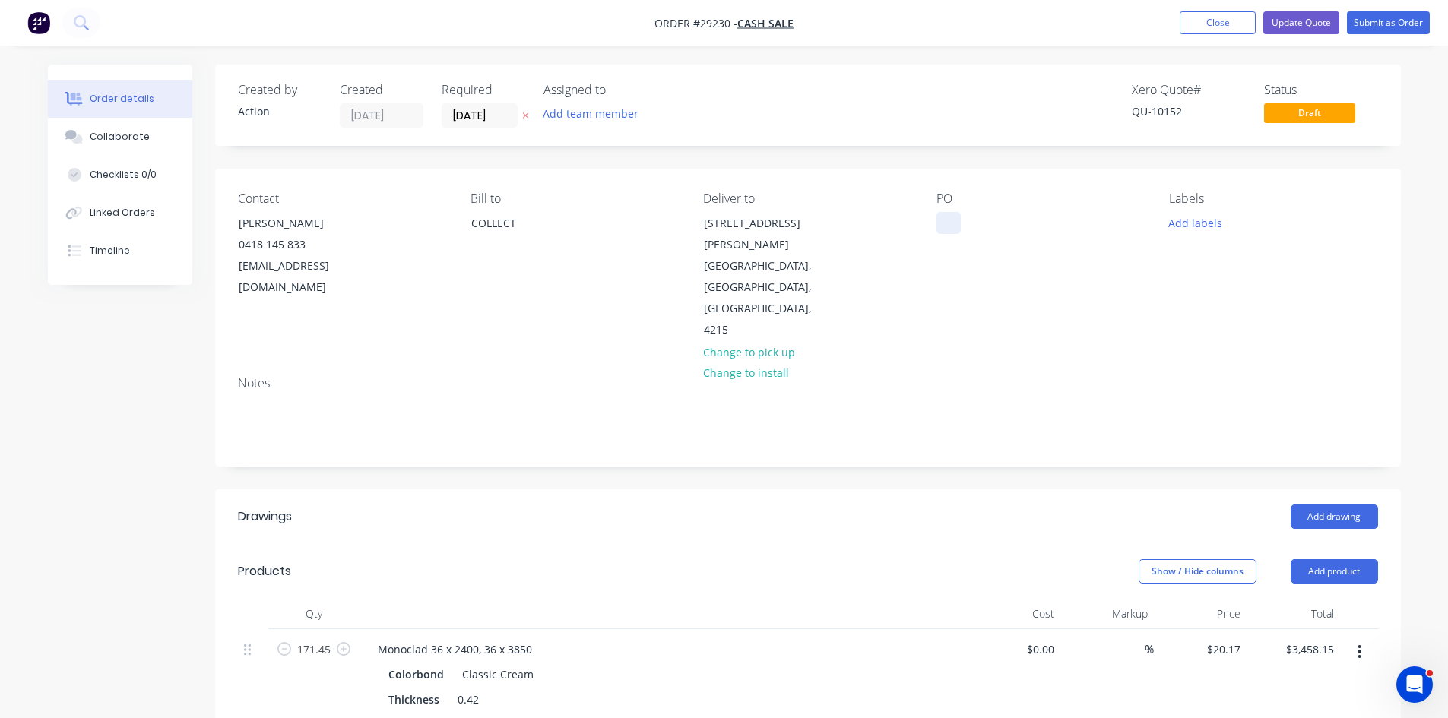
click at [938, 223] on div at bounding box center [948, 223] width 24 height 22
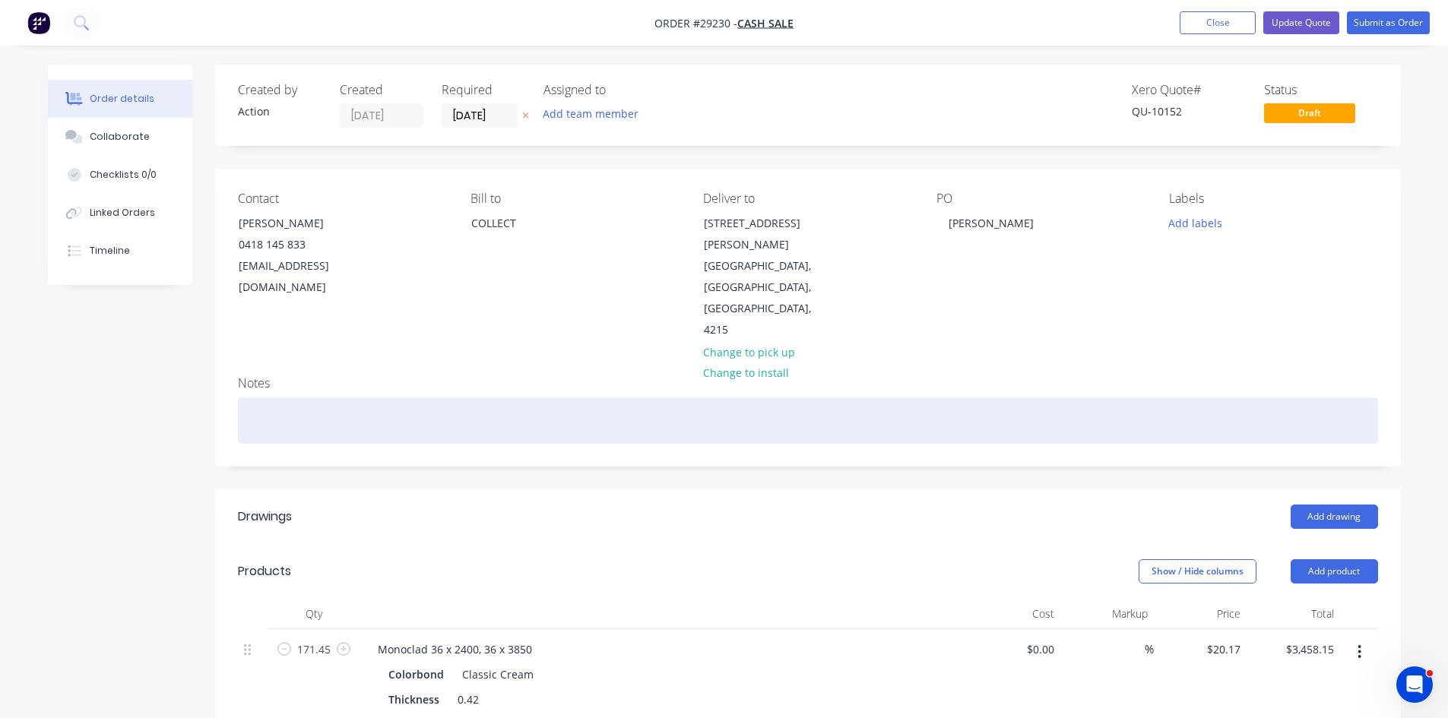
click at [296, 397] on div at bounding box center [808, 420] width 1140 height 46
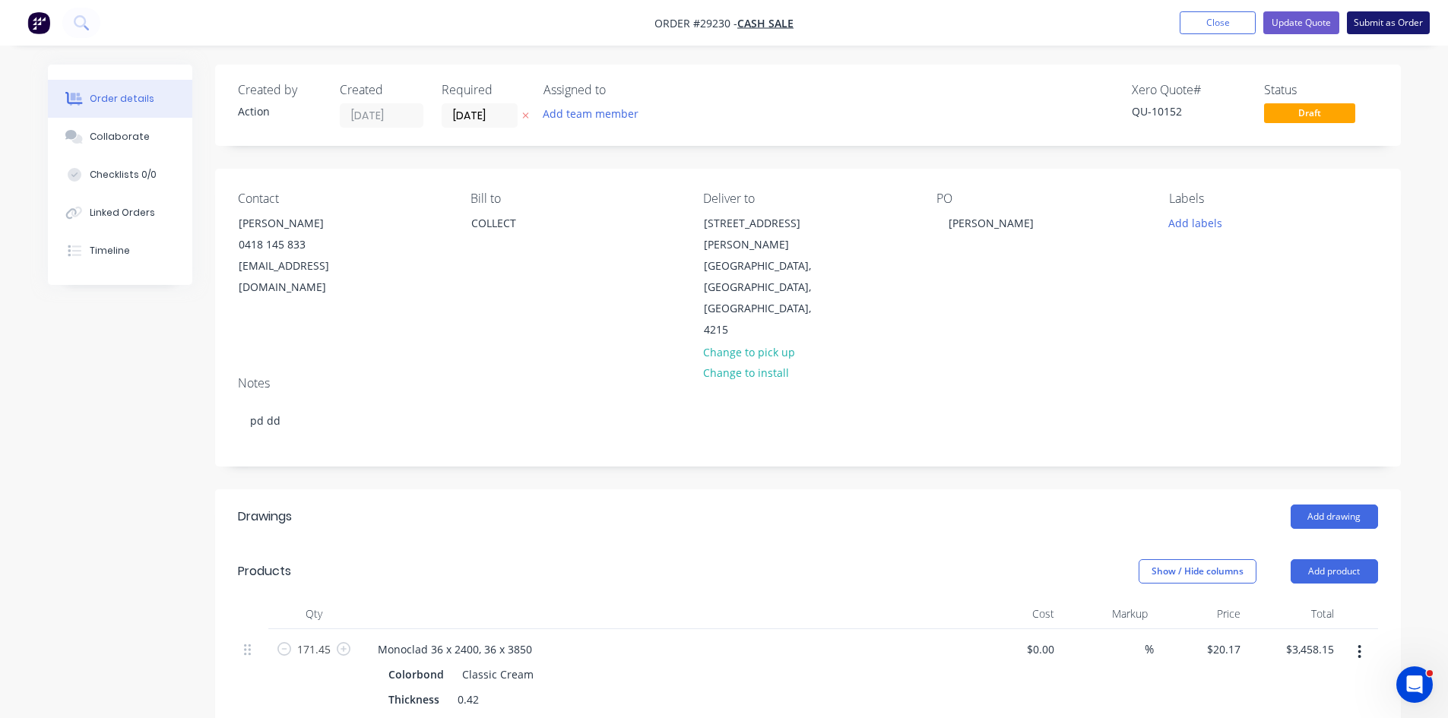
click at [1402, 28] on button "Submit as Order" at bounding box center [1388, 22] width 83 height 23
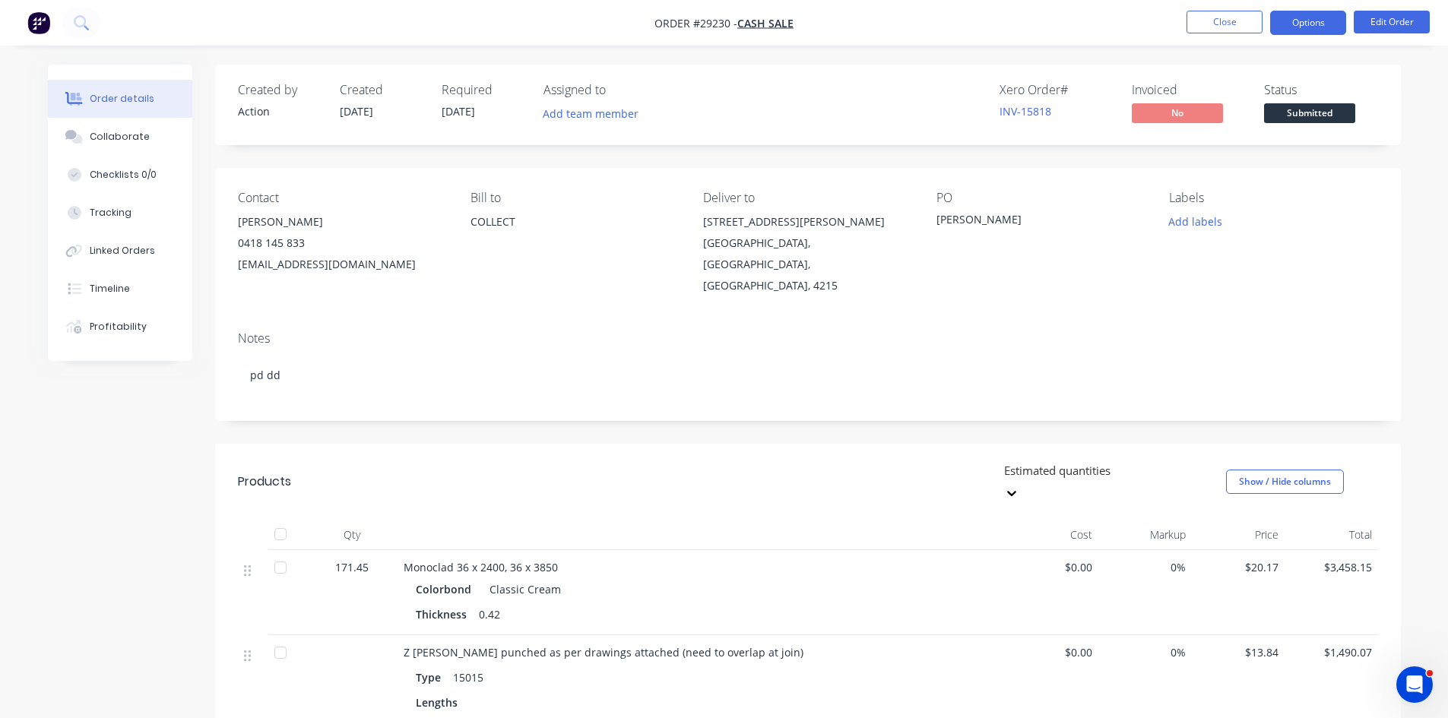
drag, startPoint x: 1299, startPoint y: 19, endPoint x: 1291, endPoint y: 37, distance: 20.1
click at [1298, 21] on button "Options" at bounding box center [1308, 23] width 76 height 24
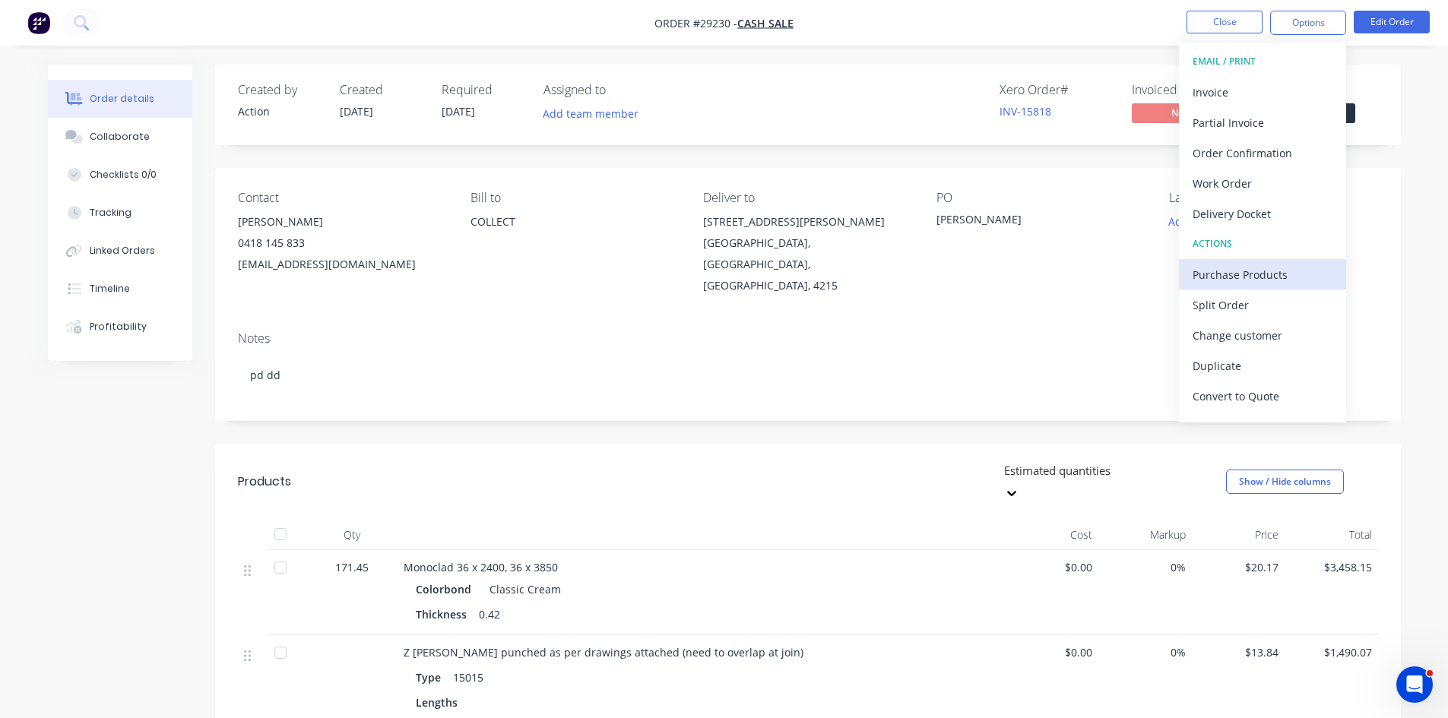
click at [1234, 285] on div "Purchase Products" at bounding box center [1262, 275] width 140 height 22
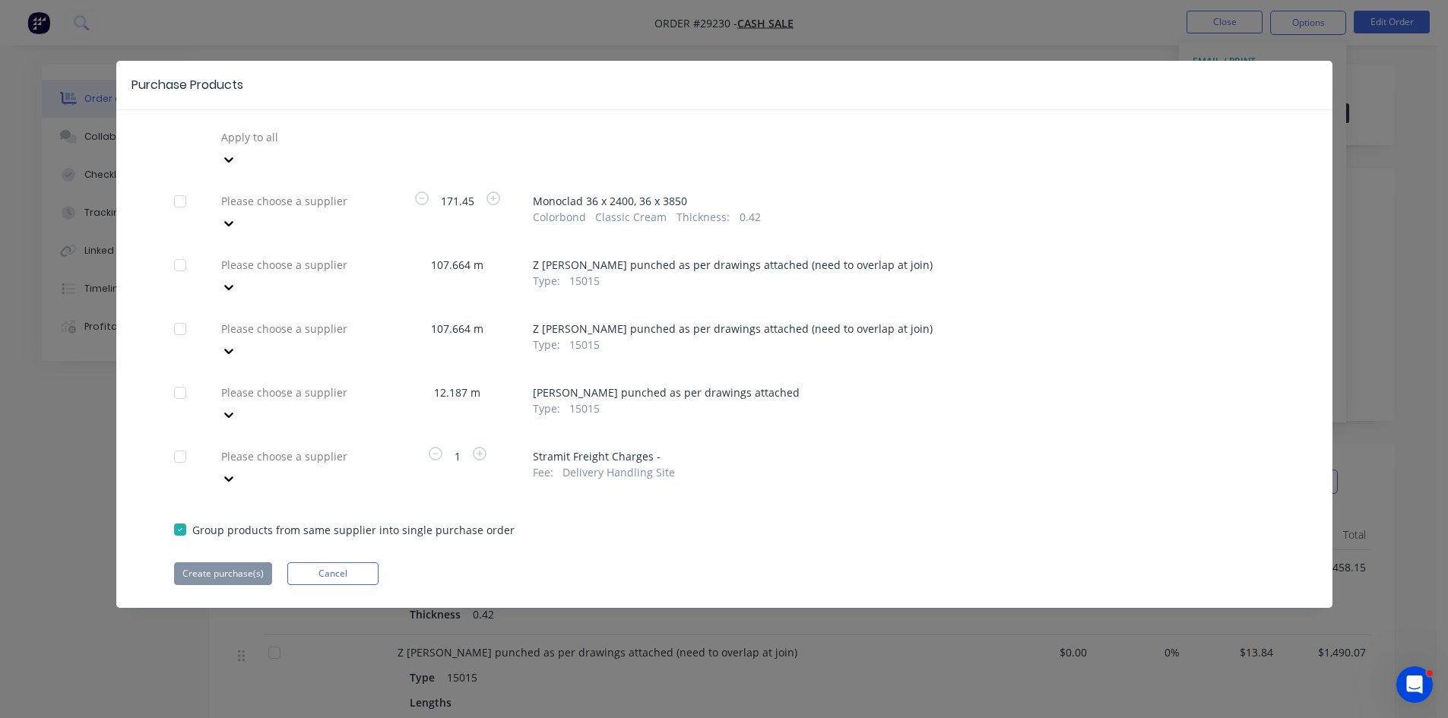
click at [257, 144] on div at bounding box center [329, 137] width 219 height 19
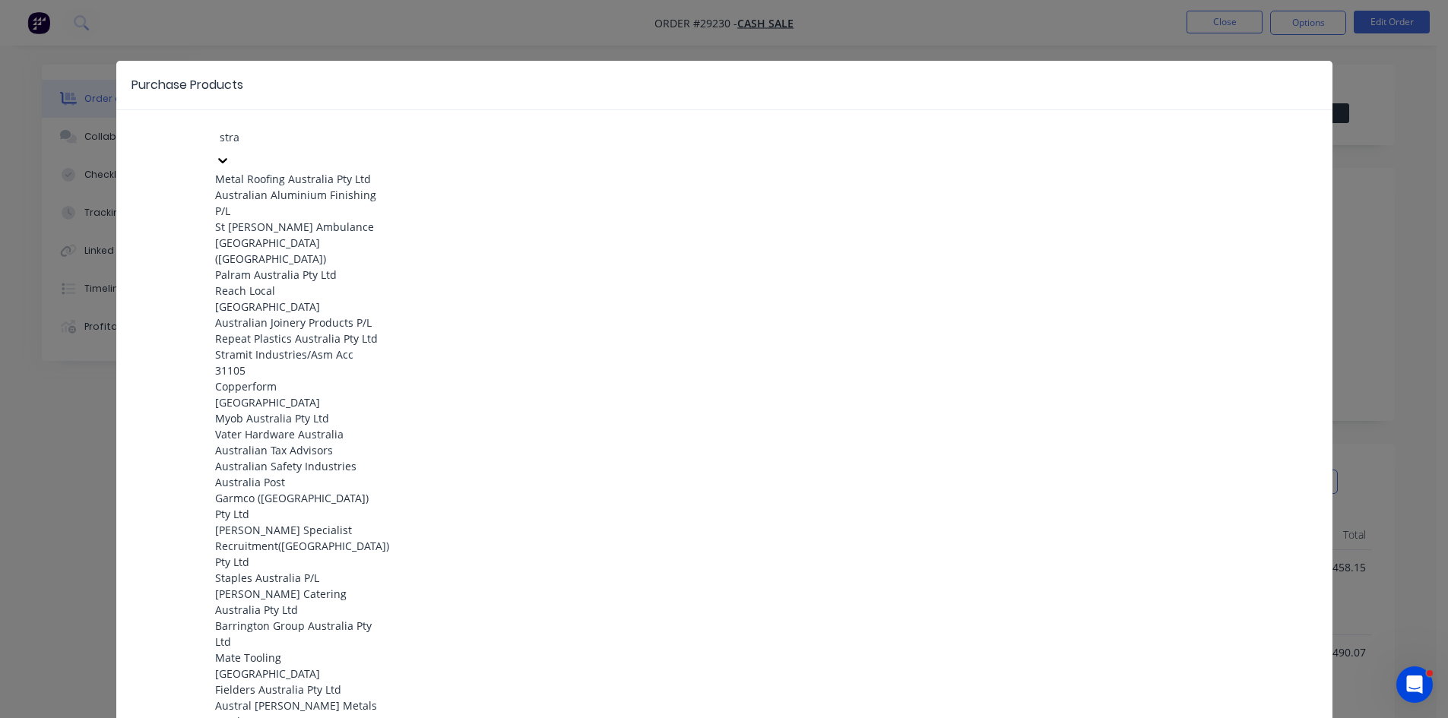
type input "stra"
click at [514, 106] on div "Purchase Products" at bounding box center [724, 85] width 1216 height 49
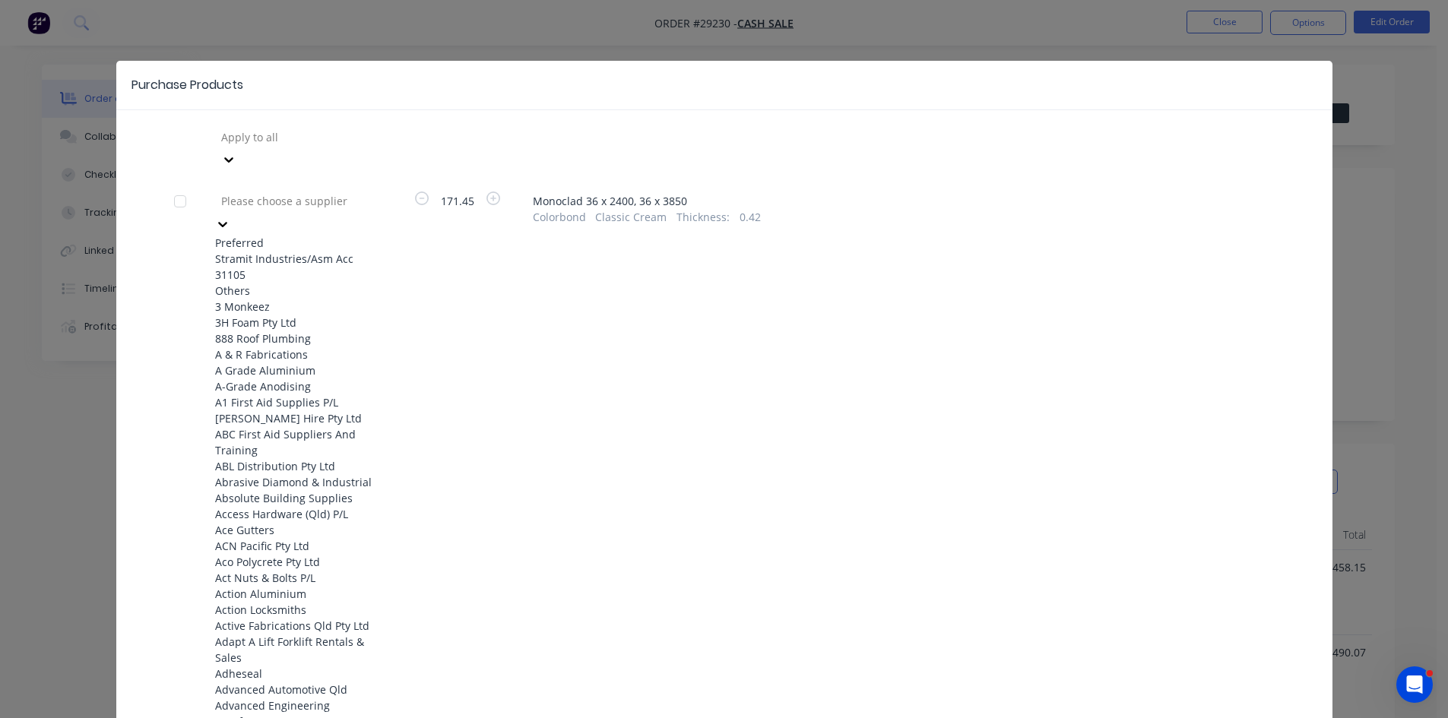
click at [296, 191] on div at bounding box center [329, 200] width 219 height 19
drag, startPoint x: 287, startPoint y: 235, endPoint x: 278, endPoint y: 230, distance: 10.2
click at [286, 251] on div "Stramit Industries/Asm Acc 31105" at bounding box center [298, 267] width 167 height 32
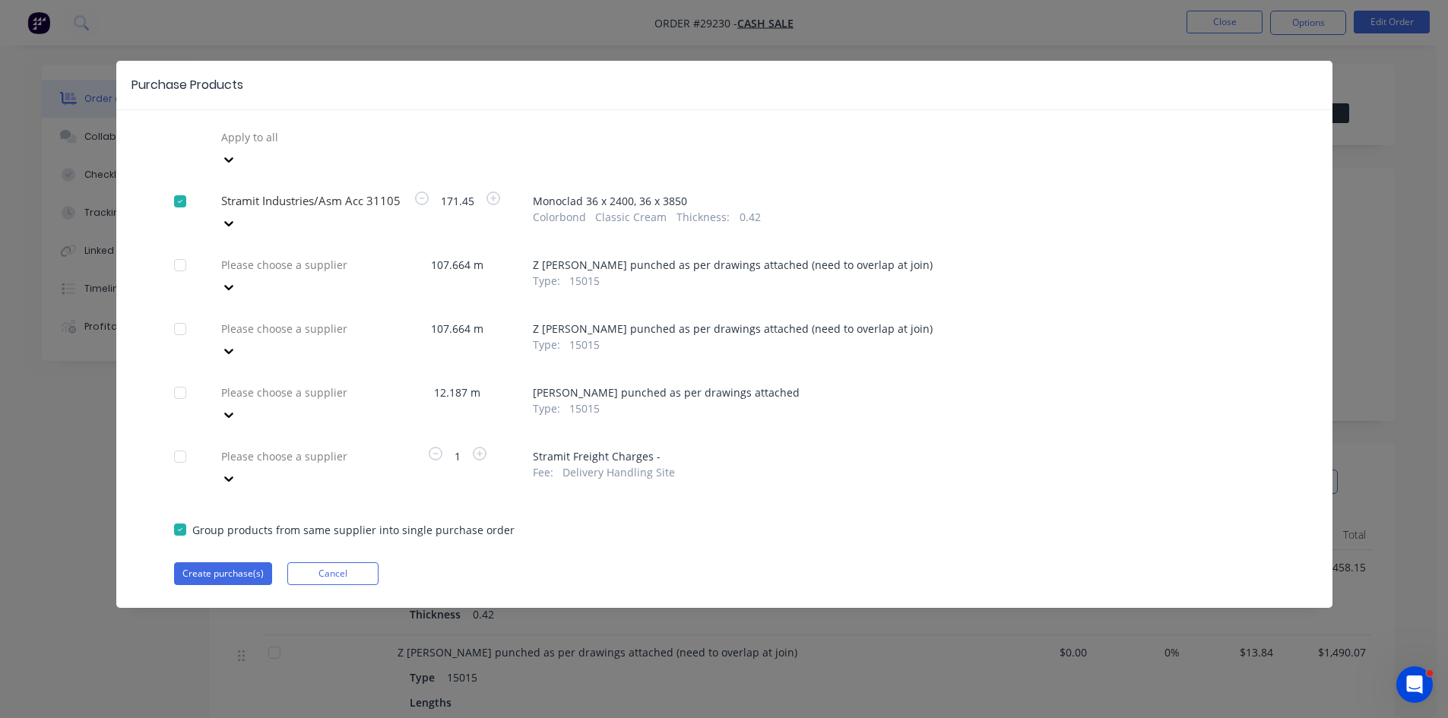
click at [277, 255] on div at bounding box center [329, 264] width 219 height 19
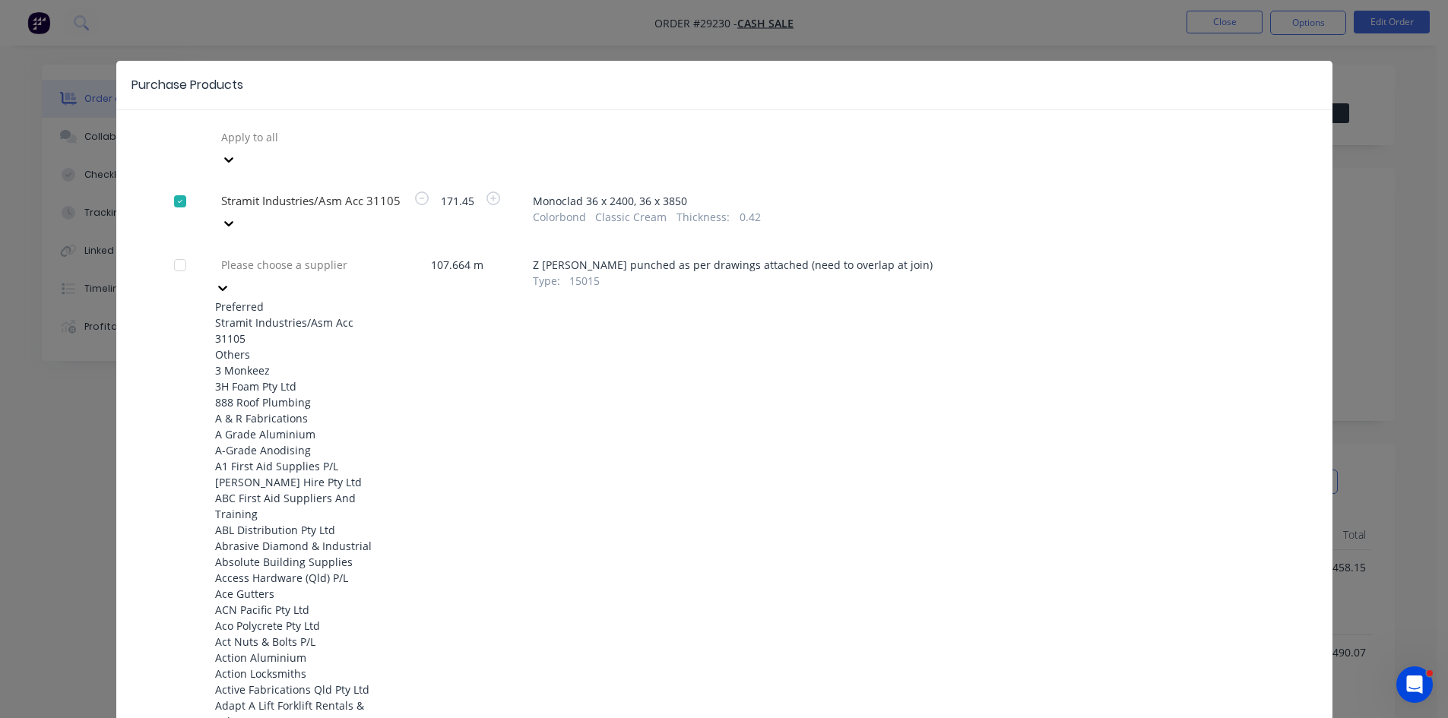
click at [281, 315] on div "Stramit Industries/Asm Acc 31105" at bounding box center [298, 331] width 167 height 32
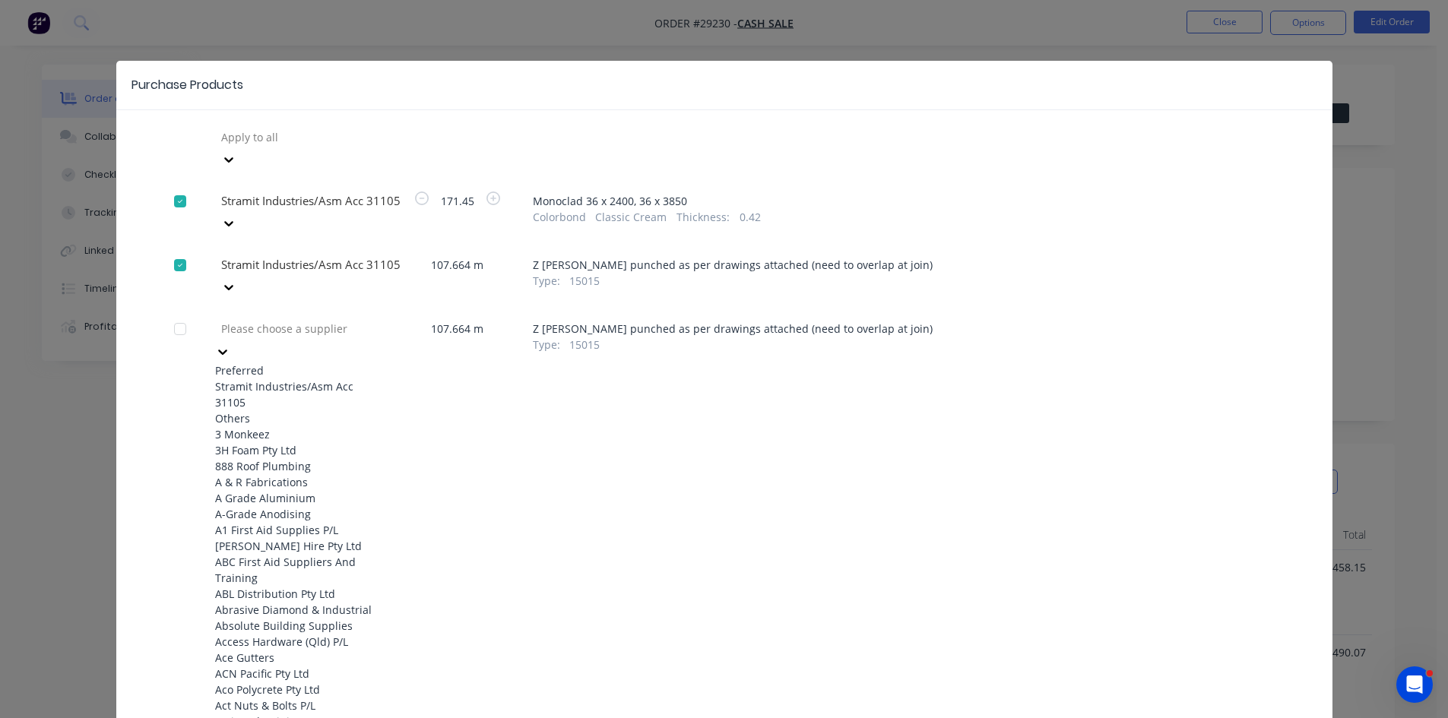
click at [279, 319] on div at bounding box center [329, 328] width 219 height 19
click at [271, 378] on div "Stramit Industries/Asm Acc 31105" at bounding box center [298, 394] width 167 height 32
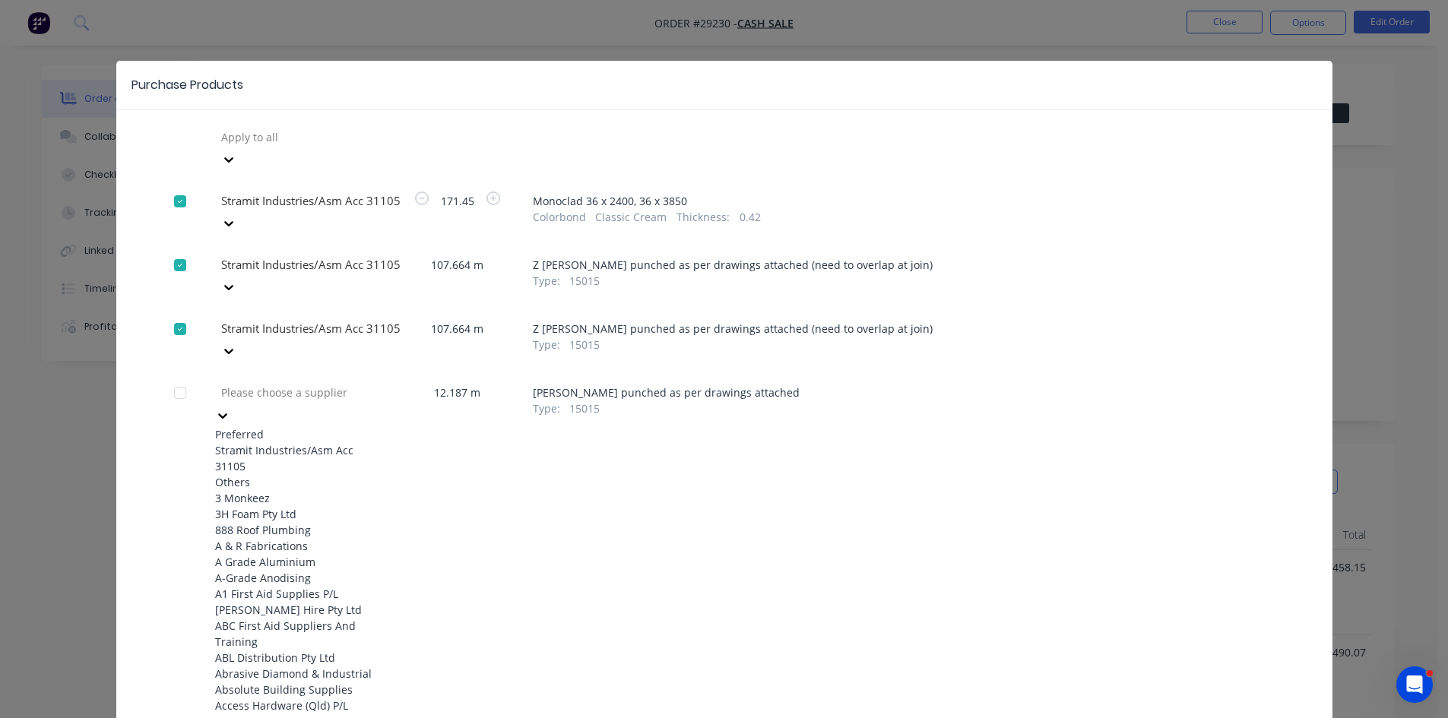
click at [262, 442] on div "Stramit Industries/Asm Acc 31105" at bounding box center [298, 458] width 167 height 32
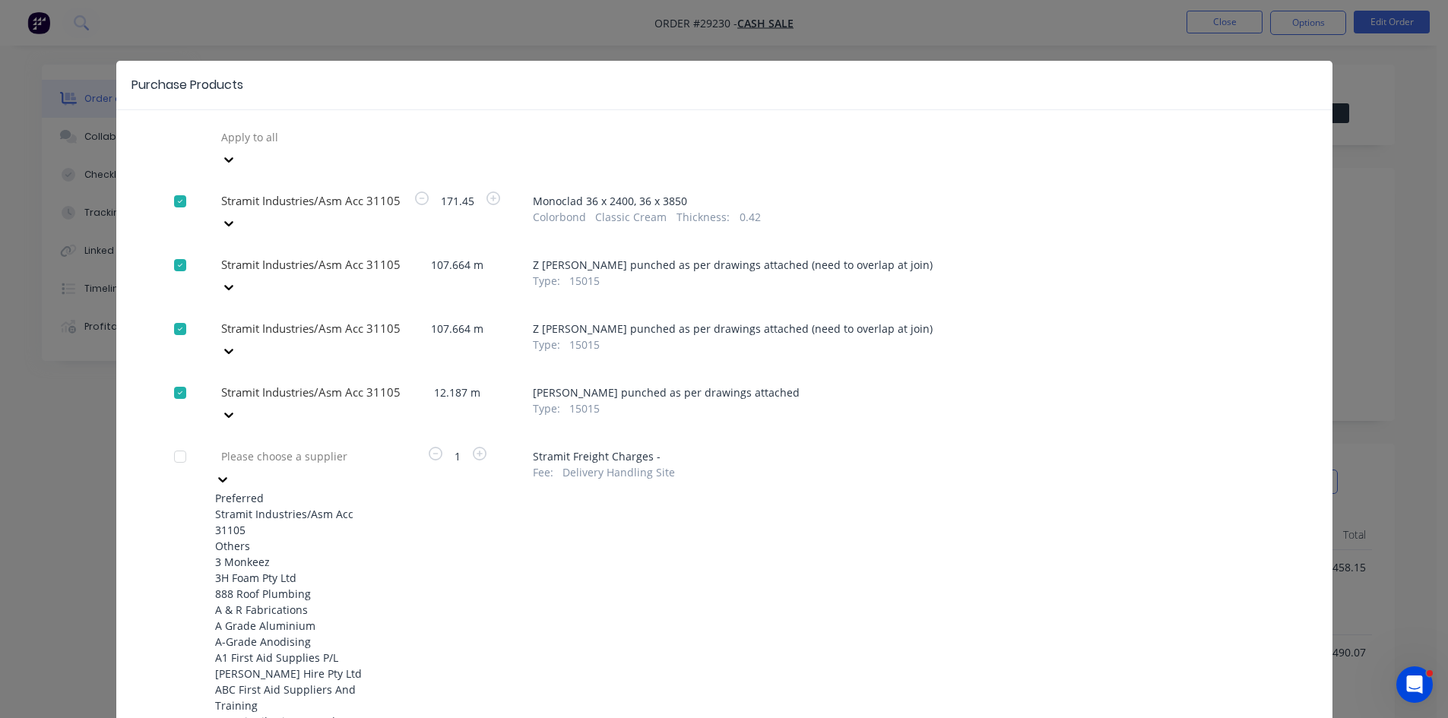
click at [258, 506] on div "Stramit Industries/Asm Acc 31105" at bounding box center [298, 522] width 167 height 32
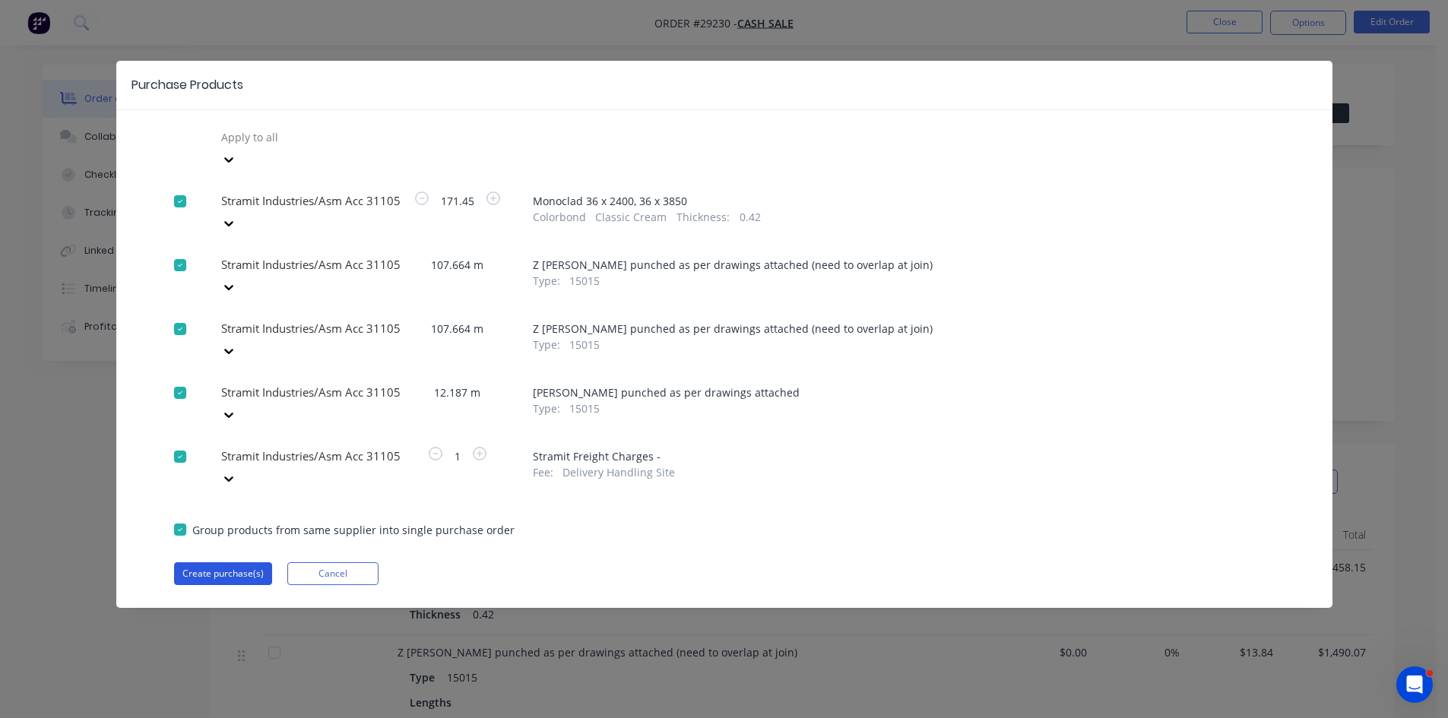
click at [207, 562] on button "Create purchase(s)" at bounding box center [223, 573] width 98 height 23
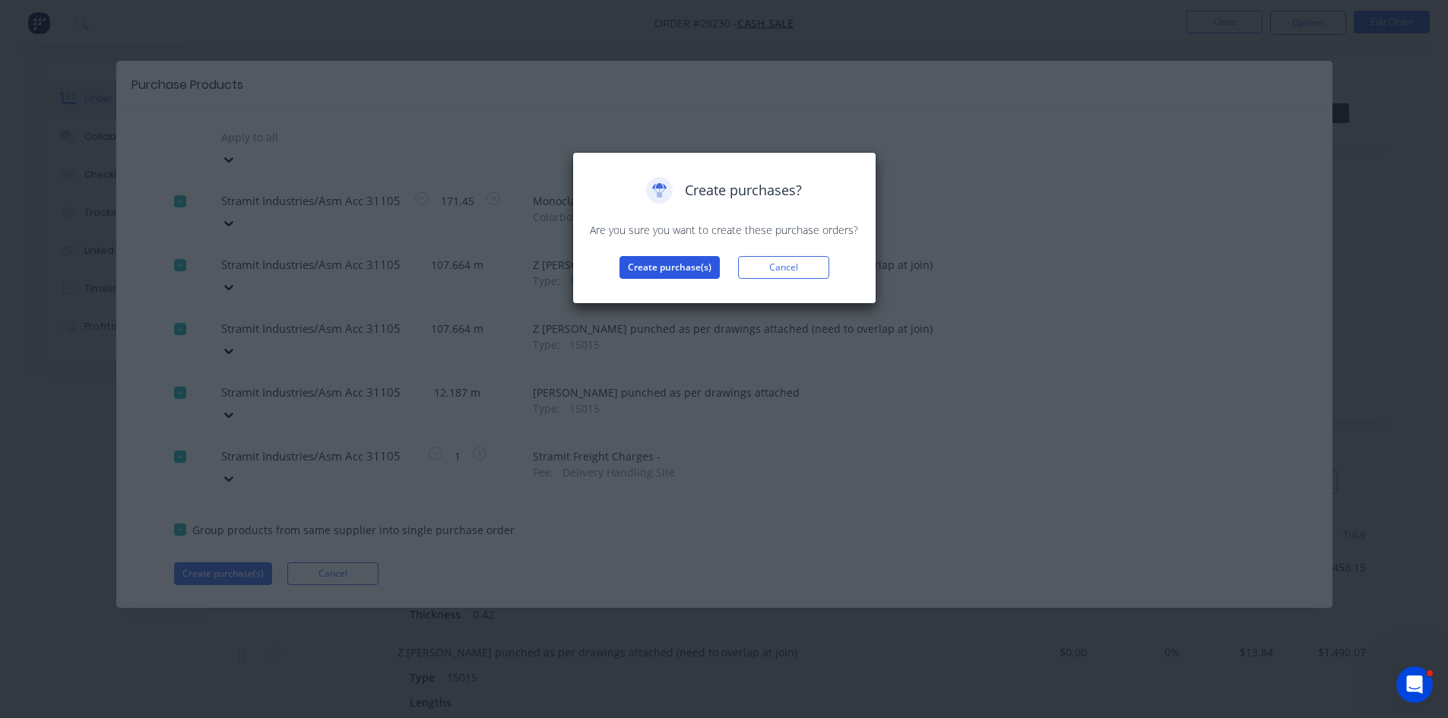
click at [653, 267] on button "Create purchase(s)" at bounding box center [669, 267] width 100 height 23
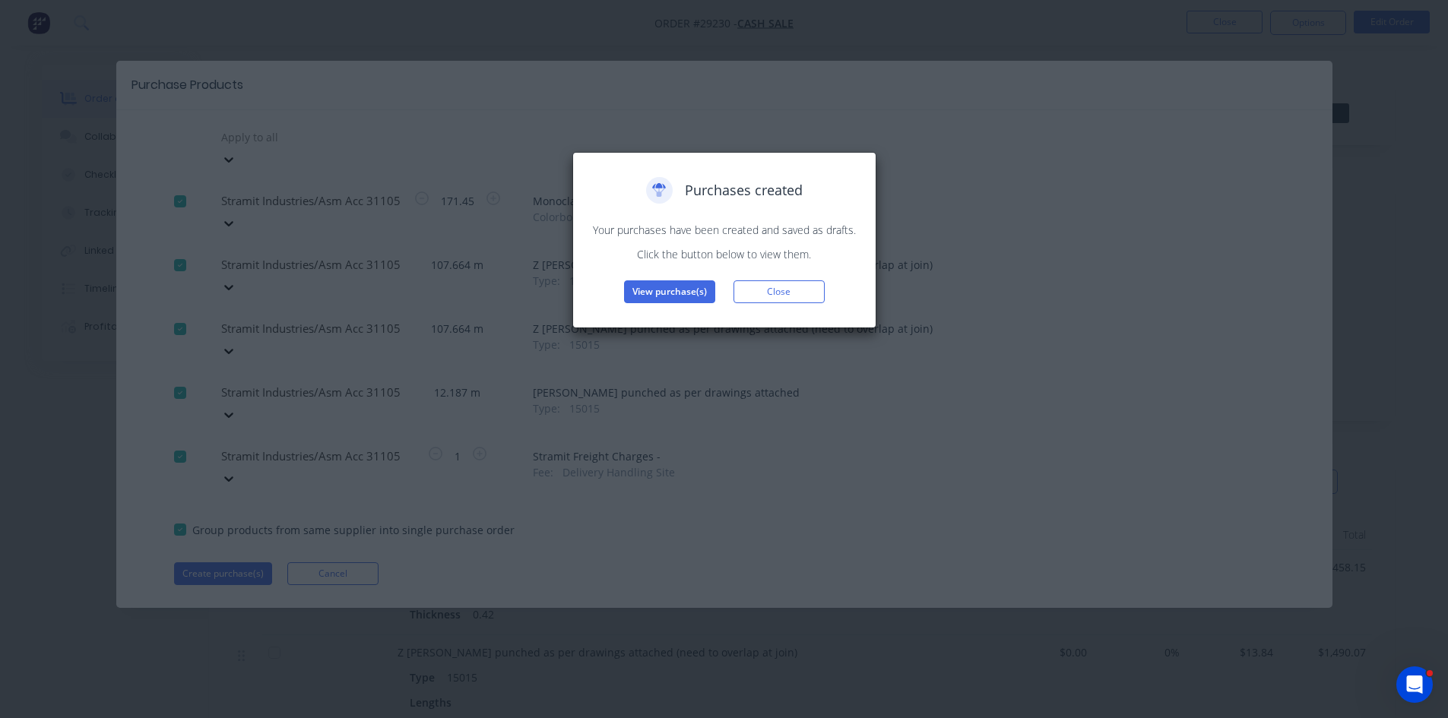
click at [658, 299] on button "View purchase(s)" at bounding box center [669, 291] width 91 height 23
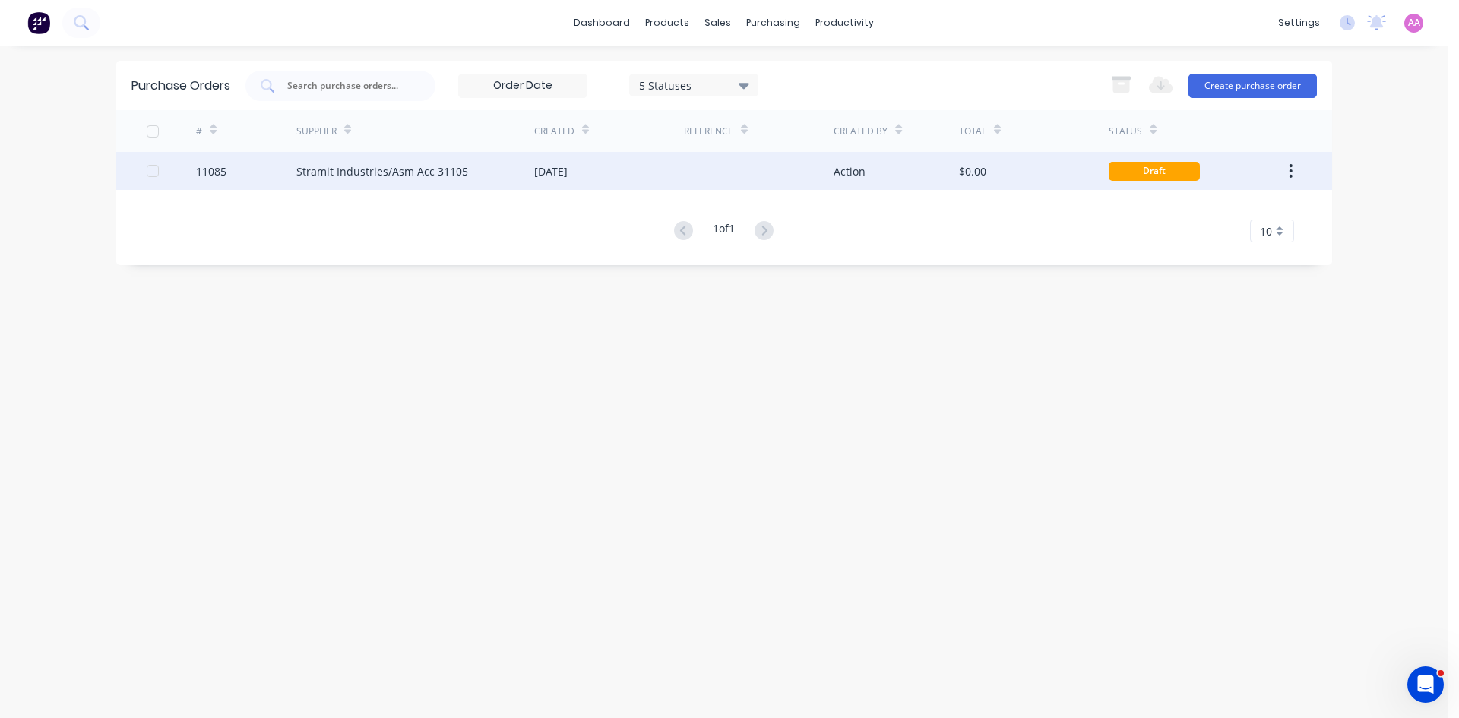
click at [385, 178] on div "Stramit Industries/Asm Acc 31105" at bounding box center [382, 171] width 172 height 16
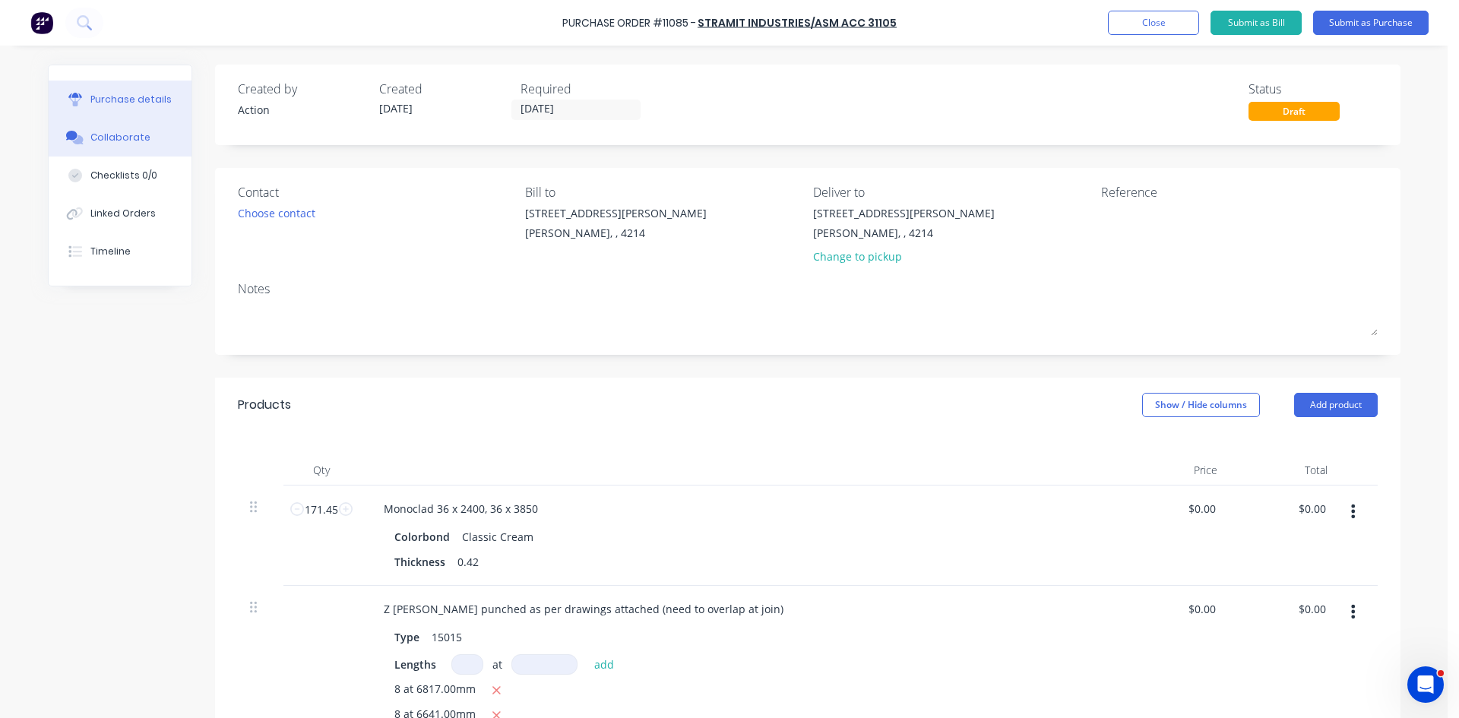
click at [100, 131] on div "Collaborate" at bounding box center [120, 138] width 60 height 14
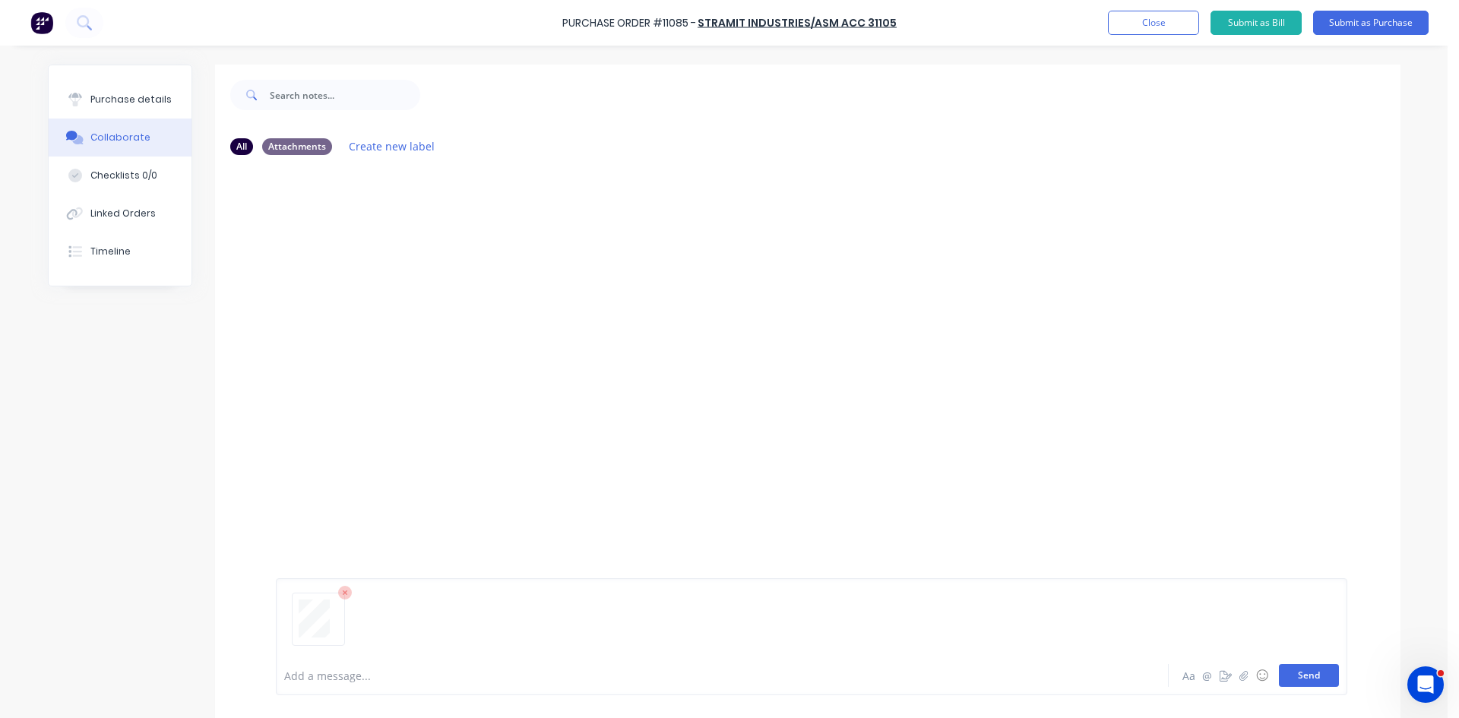
click at [1307, 673] on button "Send" at bounding box center [1309, 675] width 60 height 23
drag, startPoint x: 107, startPoint y: 103, endPoint x: 187, endPoint y: 141, distance: 88.0
click at [108, 103] on div "Purchase details" at bounding box center [130, 100] width 81 height 14
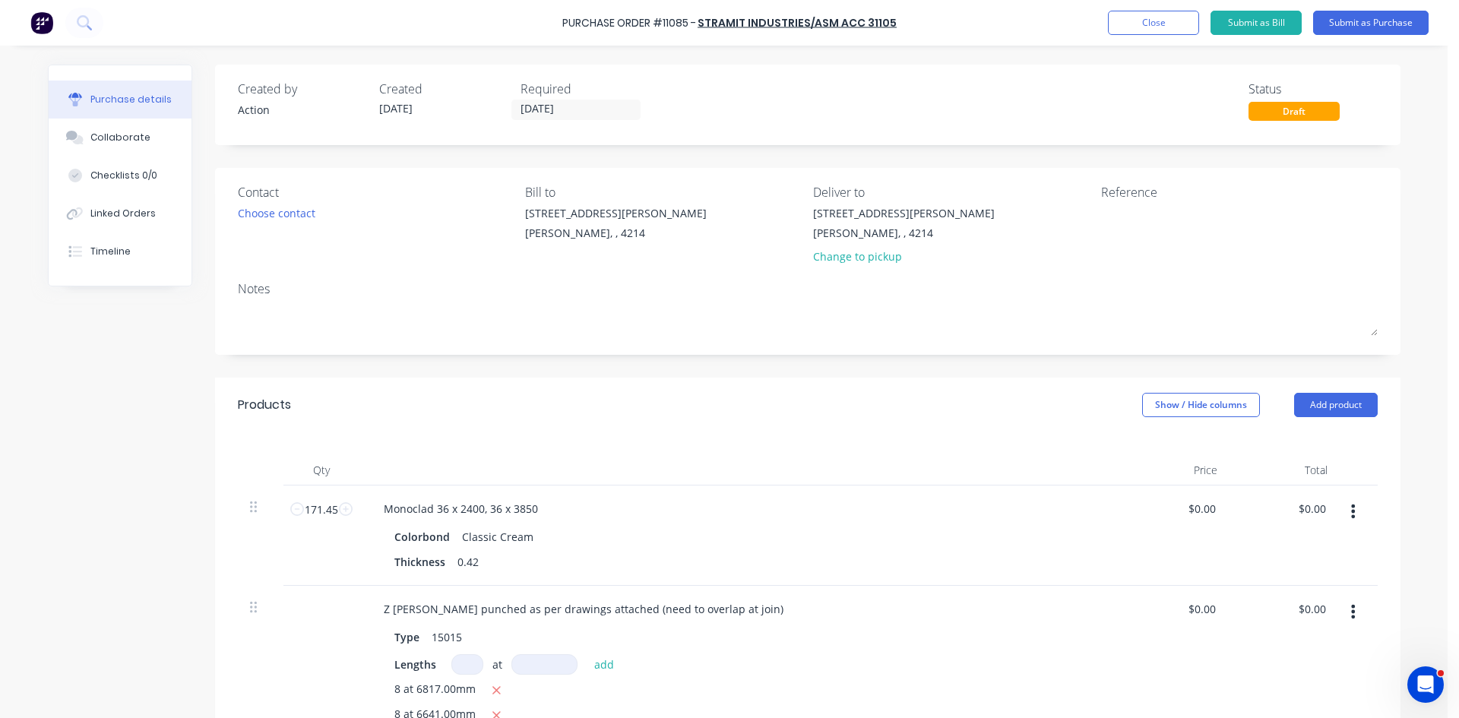
click at [251, 200] on div "Contact" at bounding box center [376, 192] width 277 height 18
click at [255, 214] on div "Choose contact" at bounding box center [277, 213] width 78 height 16
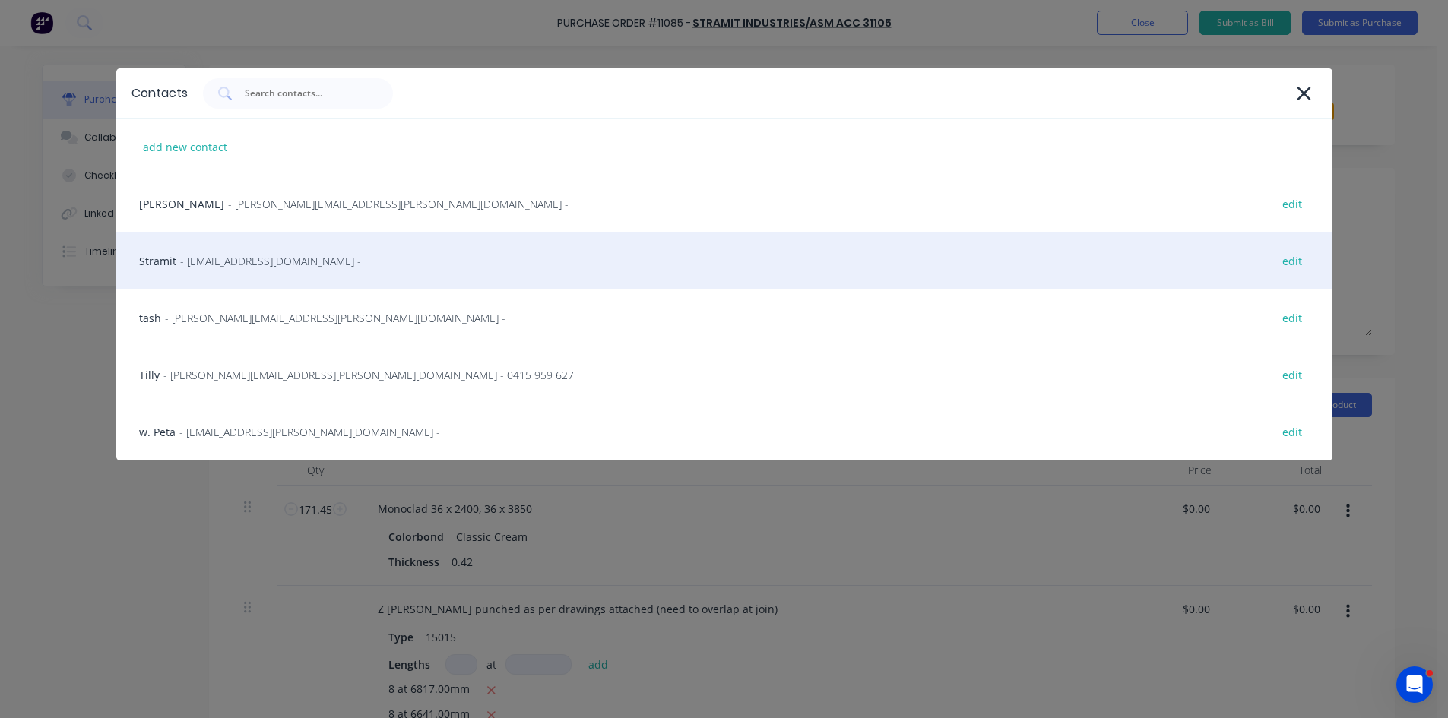
click at [245, 260] on span "- sales.crestmead@stramit.com.au -" at bounding box center [270, 261] width 181 height 16
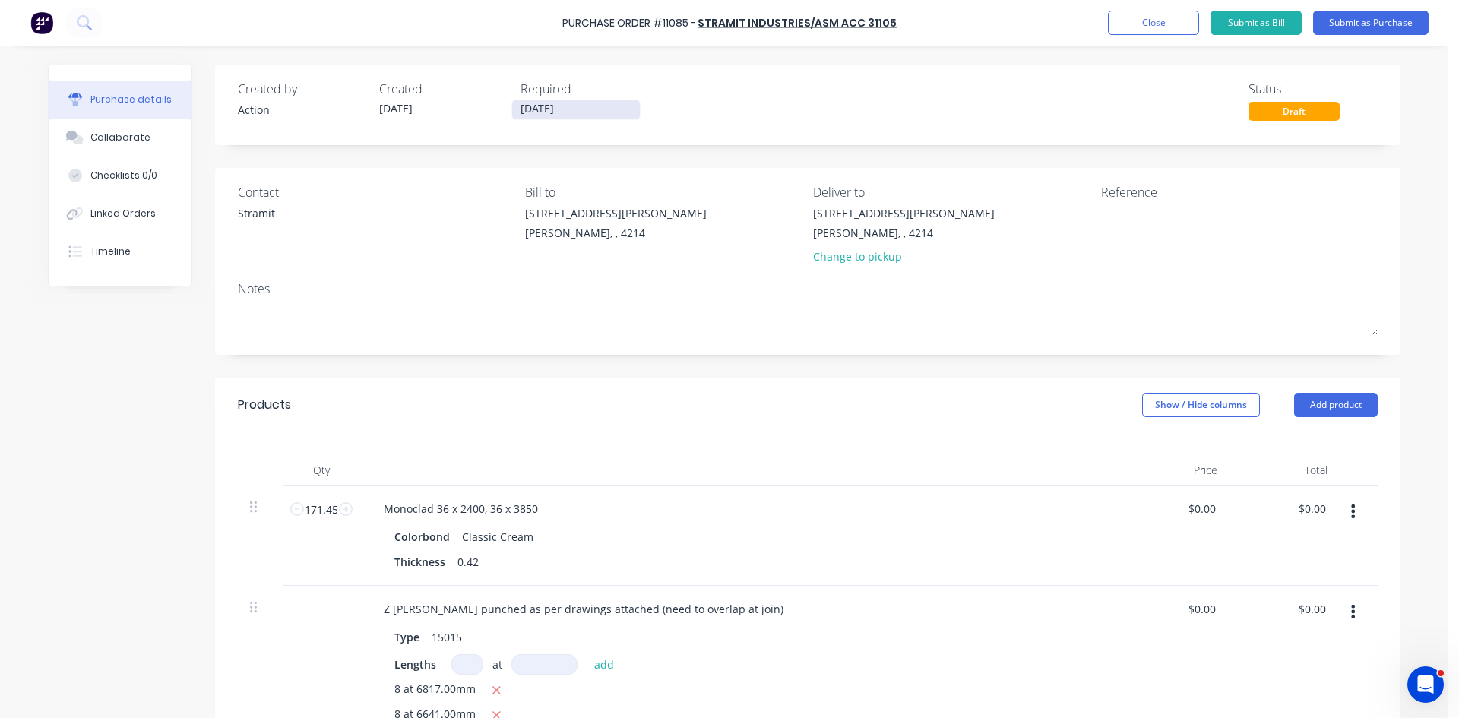
drag, startPoint x: 576, startPoint y: 113, endPoint x: 606, endPoint y: 132, distance: 35.2
click at [575, 114] on input "[DATE]" at bounding box center [576, 109] width 128 height 19
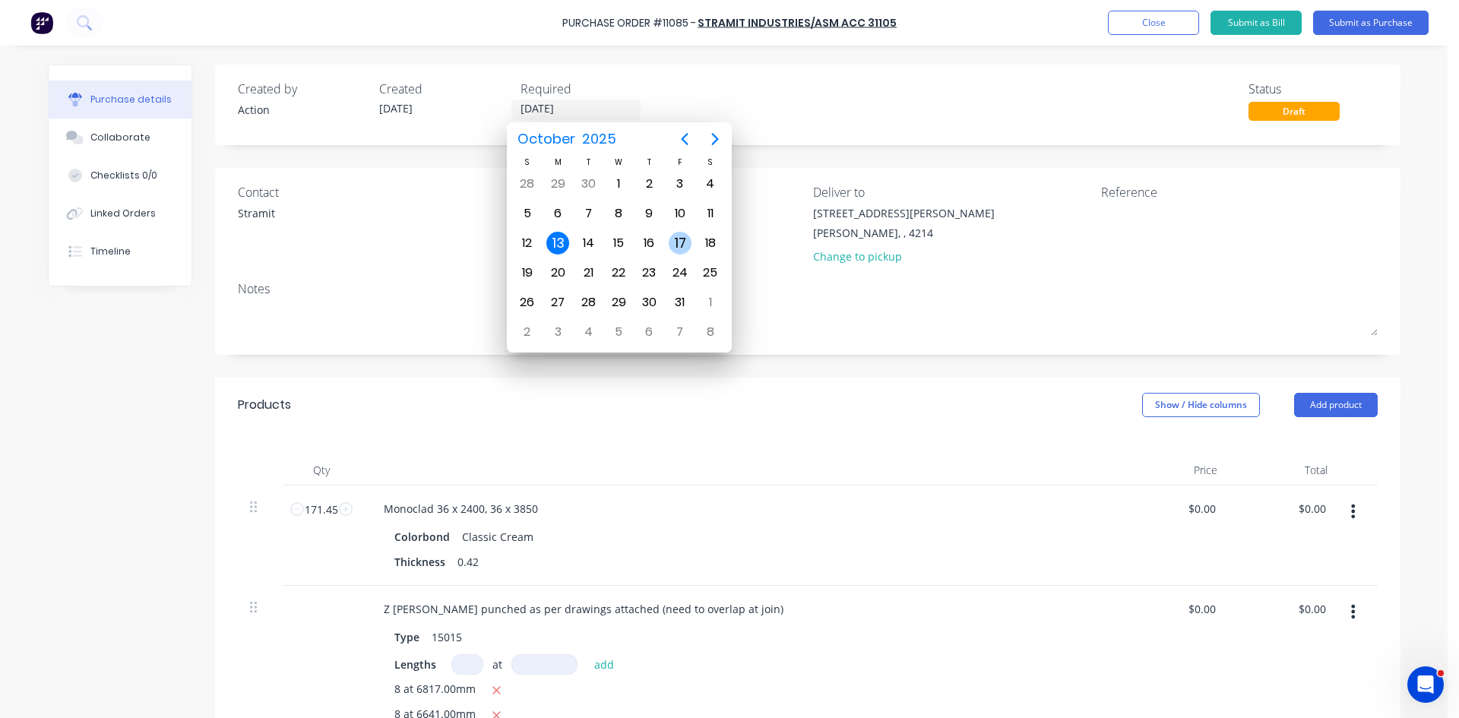
click at [676, 242] on div "17" at bounding box center [680, 243] width 23 height 23
type input "17/10/25"
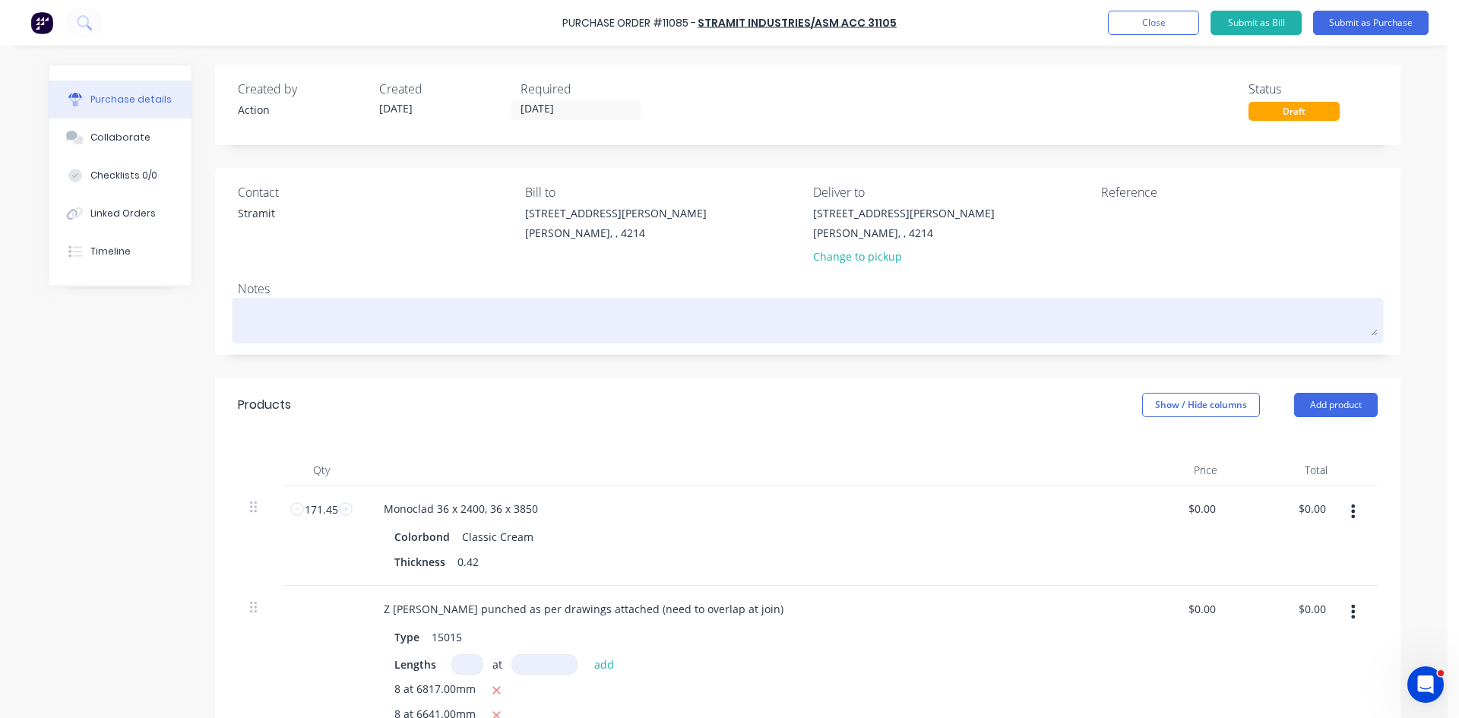
click at [261, 315] on textarea at bounding box center [808, 319] width 1140 height 34
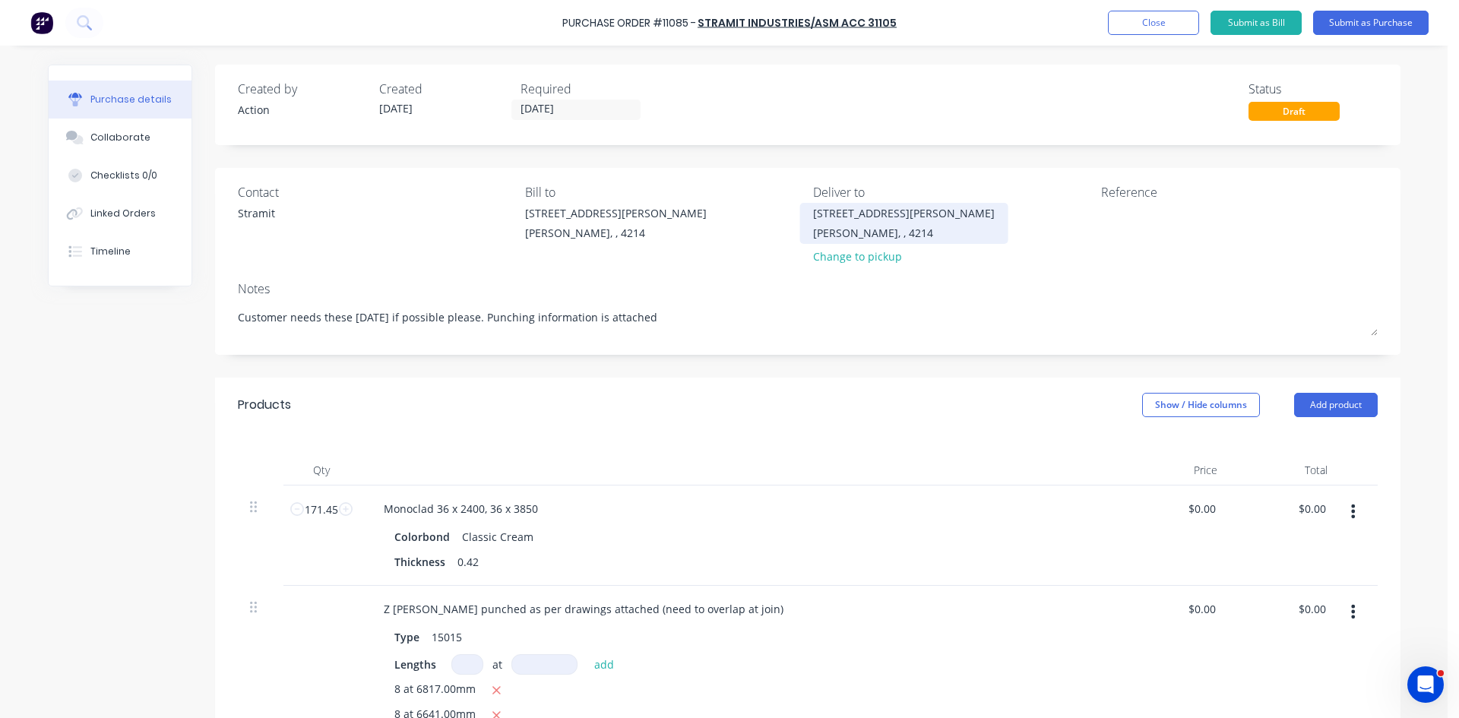
type textarea "Customer needs these on Friday if possible please. Punching information is atta…"
click at [813, 225] on div "Ashmore, , 4214" at bounding box center [904, 233] width 182 height 16
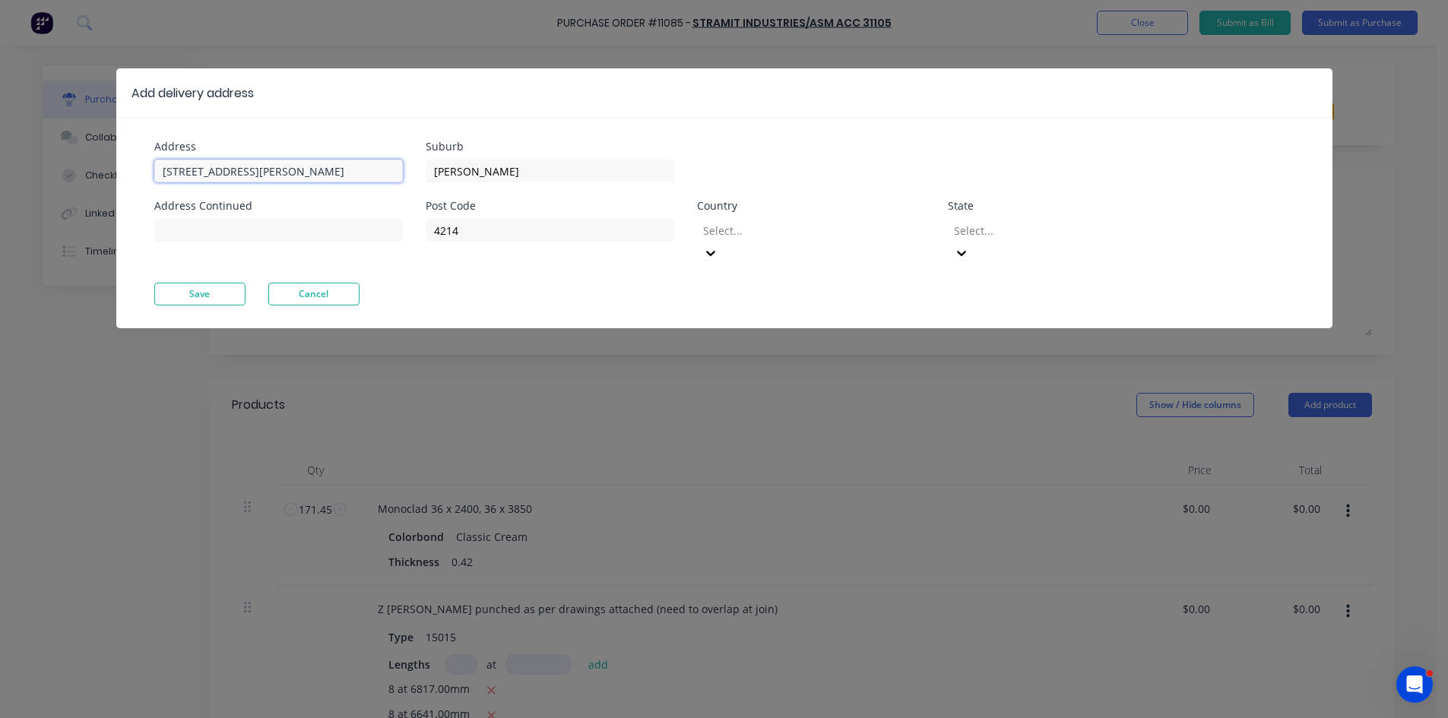
drag, startPoint x: 245, startPoint y: 176, endPoint x: 0, endPoint y: 176, distance: 244.7
click at [0, 176] on div "Add delivery address Address 513 Olsen Ave Address Continued Suburb Ashmore Pos…" at bounding box center [724, 359] width 1448 height 718
paste input "0418 145 833"
paste input "27 Sinclair Street"
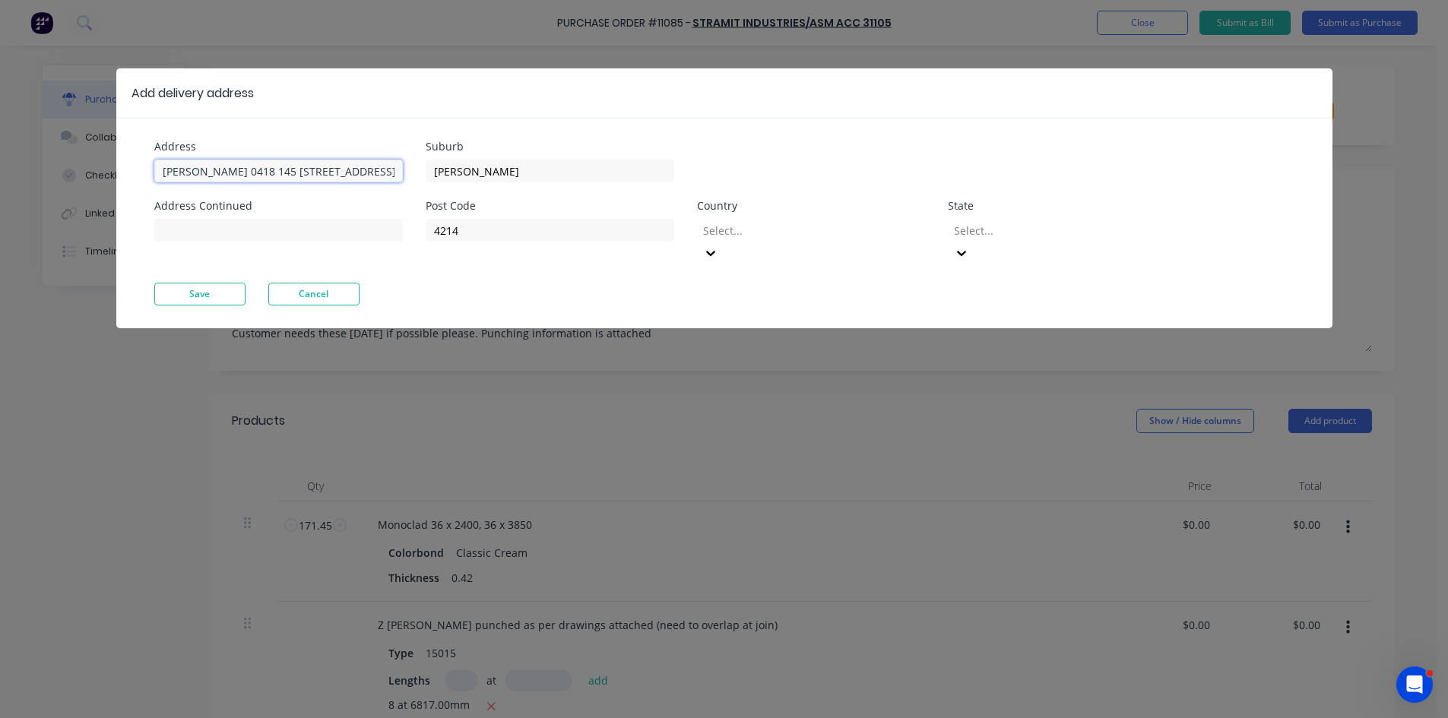
type input "Richard 0418 145 833, 27 Sinclair Street"
drag, startPoint x: 470, startPoint y: 176, endPoint x: 356, endPoint y: 185, distance: 114.3
click at [356, 185] on div "Address Richard 0418 145 833, 27 Sinclair Street Address Continued Suburb Ashmo…" at bounding box center [439, 211] width 570 height 141
type input "Arundel"
click at [514, 250] on div "Post Code 4214 Country Select... State Select..." at bounding box center [801, 242] width 750 height 82
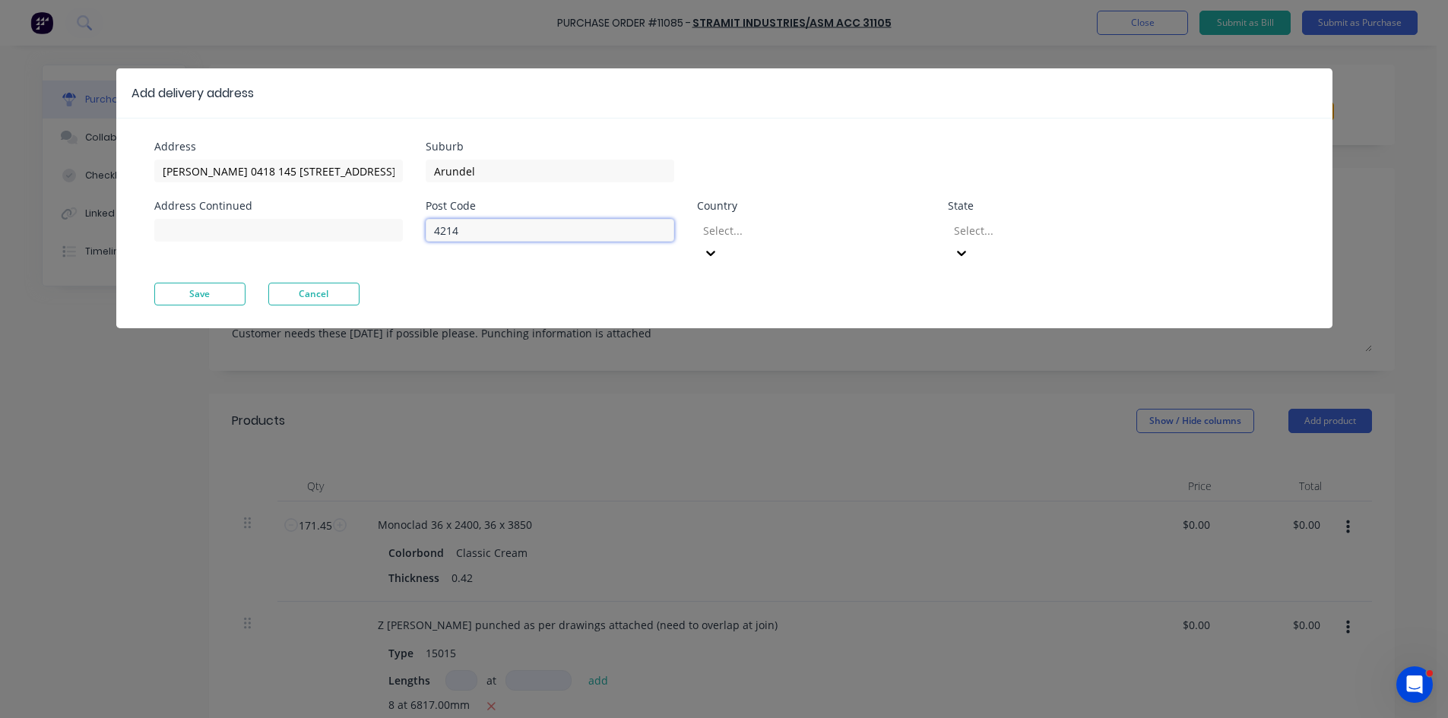
click at [515, 237] on input "4214" at bounding box center [550, 230] width 248 height 23
type input "4215"
click at [214, 283] on button "Save" at bounding box center [199, 294] width 91 height 23
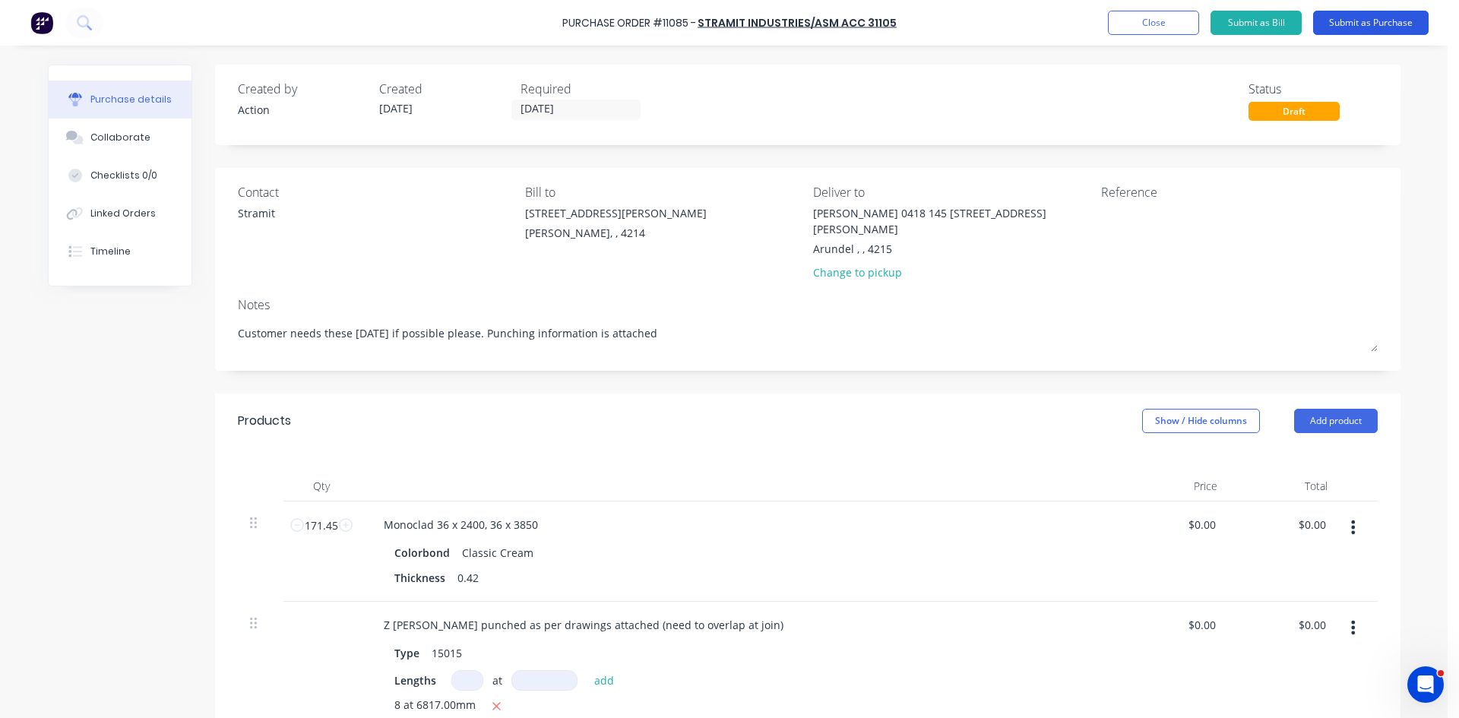
click at [1366, 16] on button "Submit as Purchase" at bounding box center [1371, 23] width 116 height 24
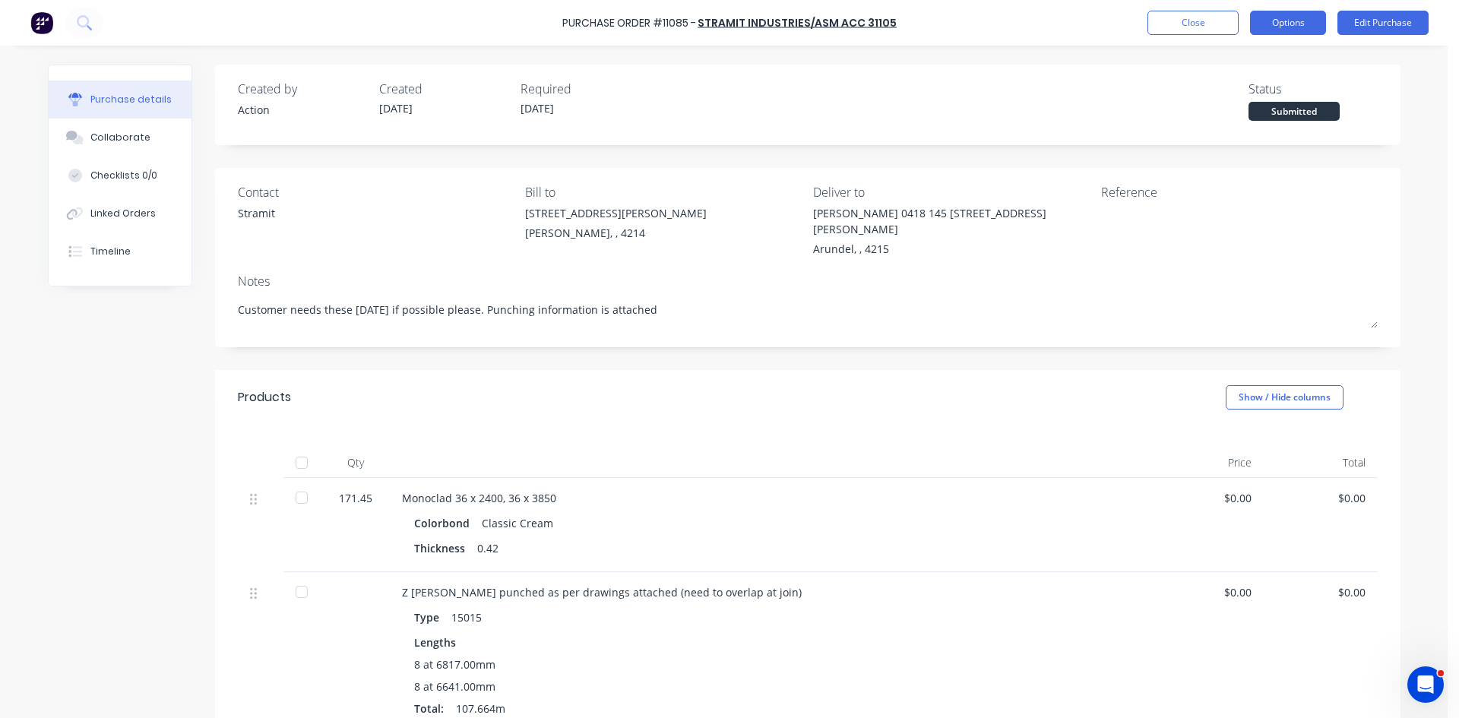
click at [1288, 27] on button "Options" at bounding box center [1288, 23] width 76 height 24
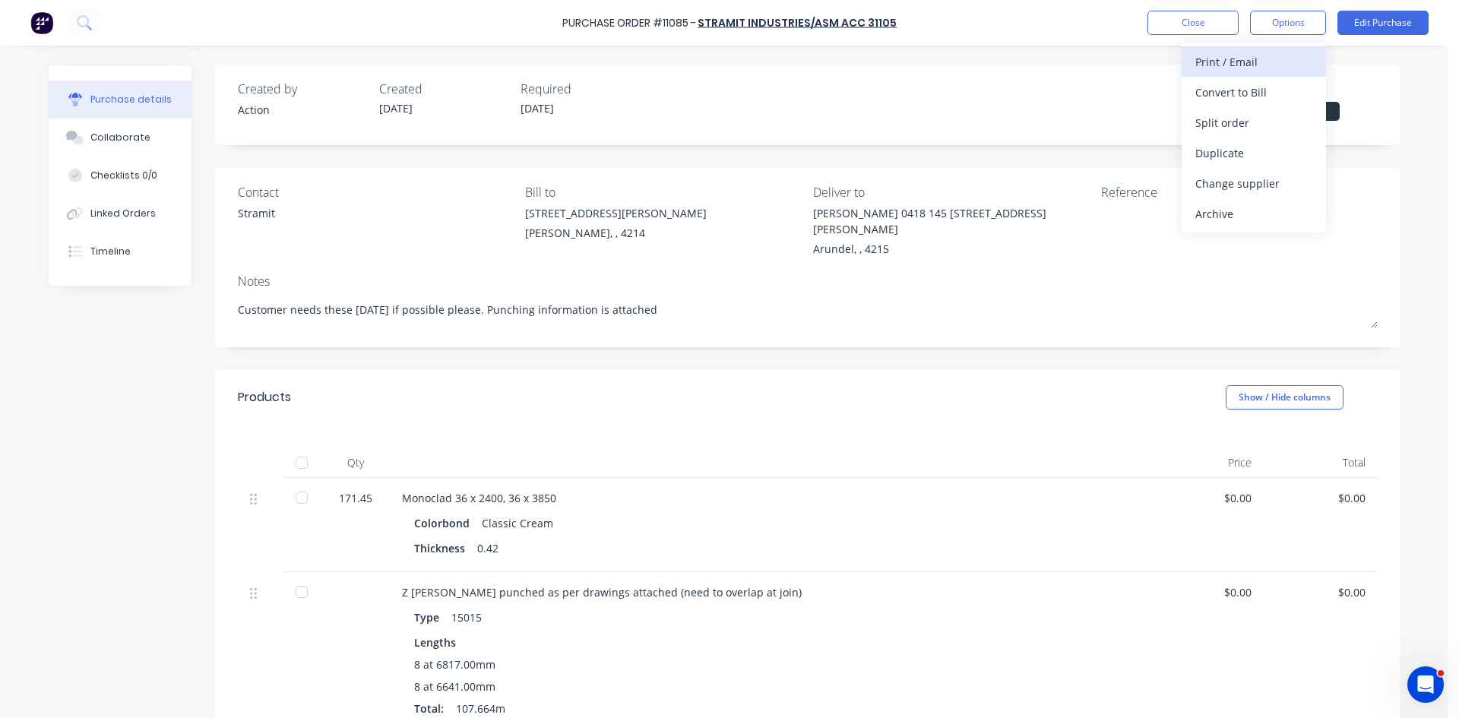
click at [1231, 66] on div "Print / Email" at bounding box center [1253, 62] width 117 height 22
click at [1218, 131] on div "Without pricing" at bounding box center [1253, 123] width 117 height 22
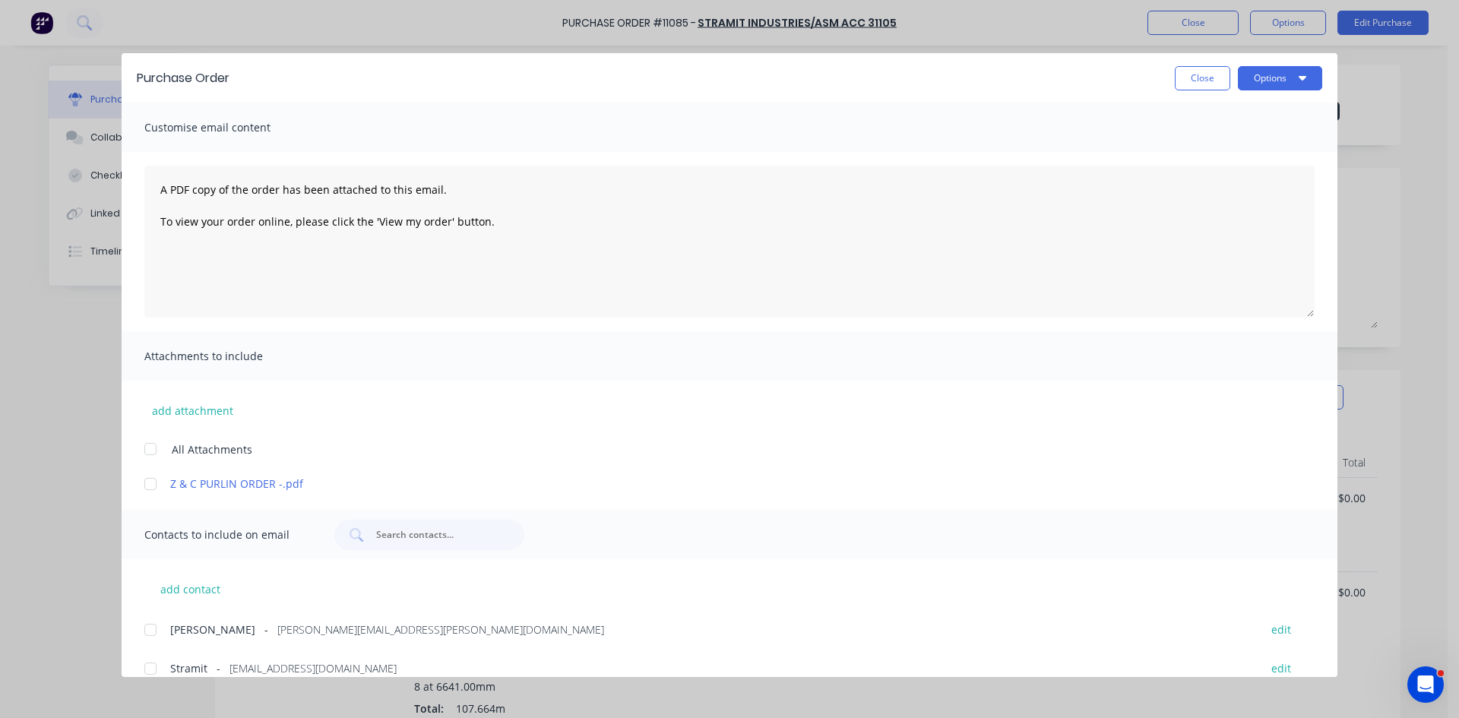
drag, startPoint x: 152, startPoint y: 632, endPoint x: 153, endPoint y: 641, distance: 9.2
click at [151, 635] on div at bounding box center [150, 630] width 30 height 30
click at [150, 663] on div at bounding box center [150, 669] width 30 height 30
click at [150, 487] on div at bounding box center [150, 484] width 30 height 30
click at [1281, 79] on button "Options" at bounding box center [1280, 78] width 84 height 24
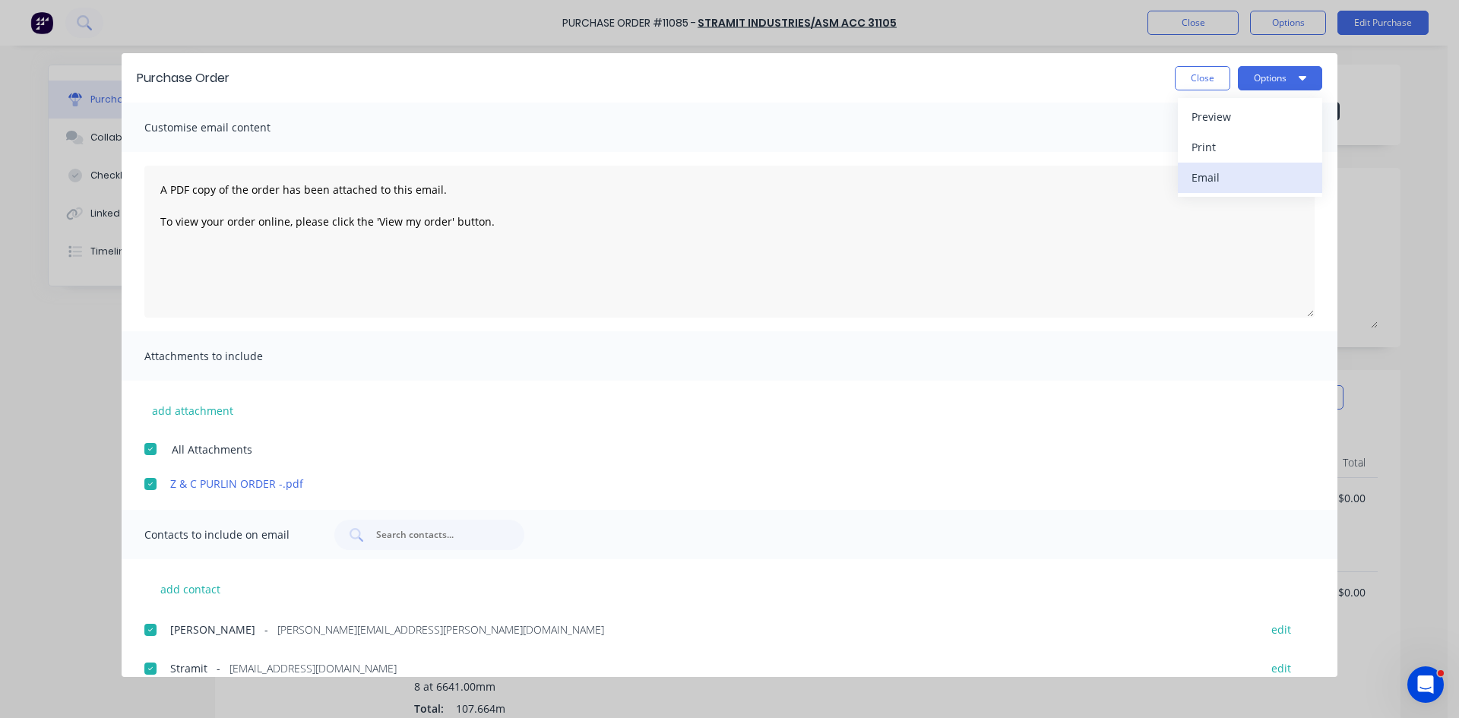
click at [1224, 176] on div "Email" at bounding box center [1250, 177] width 117 height 22
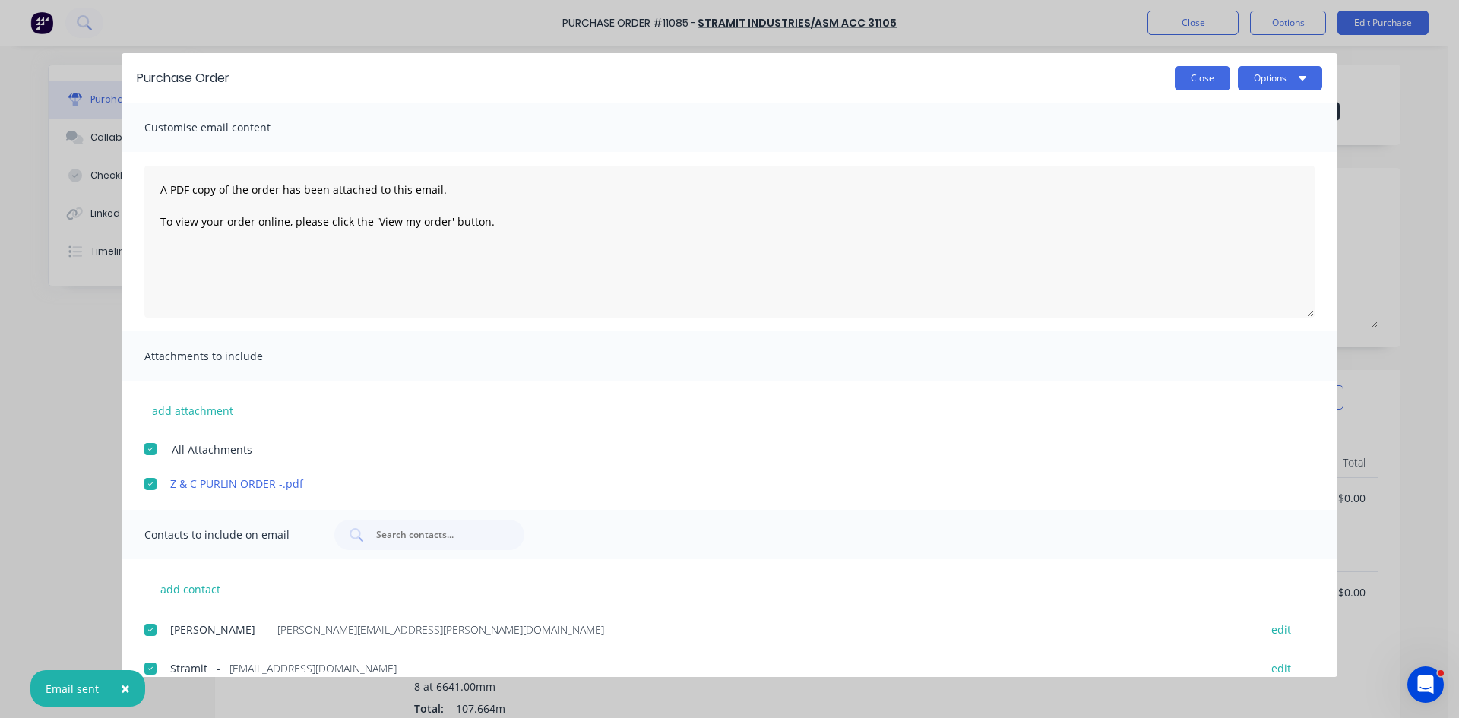
click at [1191, 79] on button "Close" at bounding box center [1202, 78] width 55 height 24
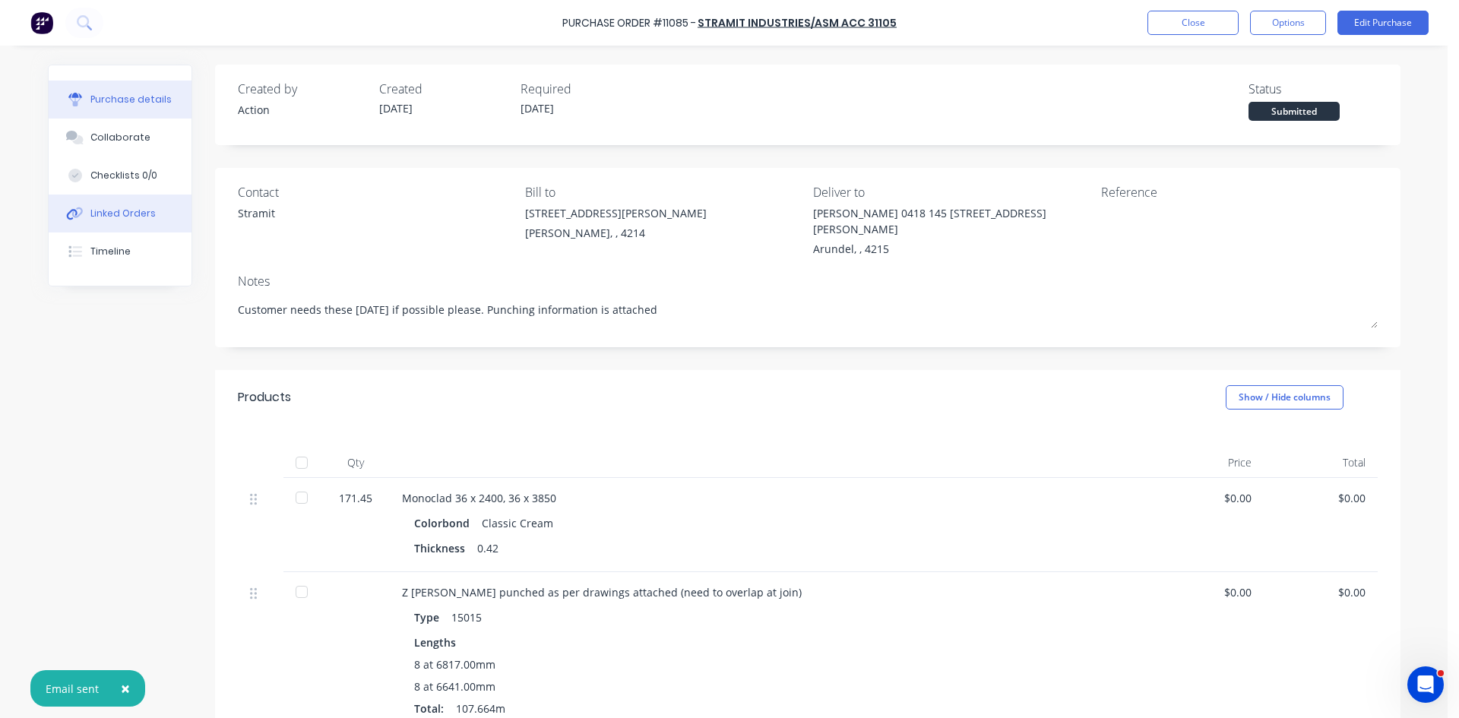
click at [110, 209] on div "Linked Orders" at bounding box center [122, 214] width 65 height 14
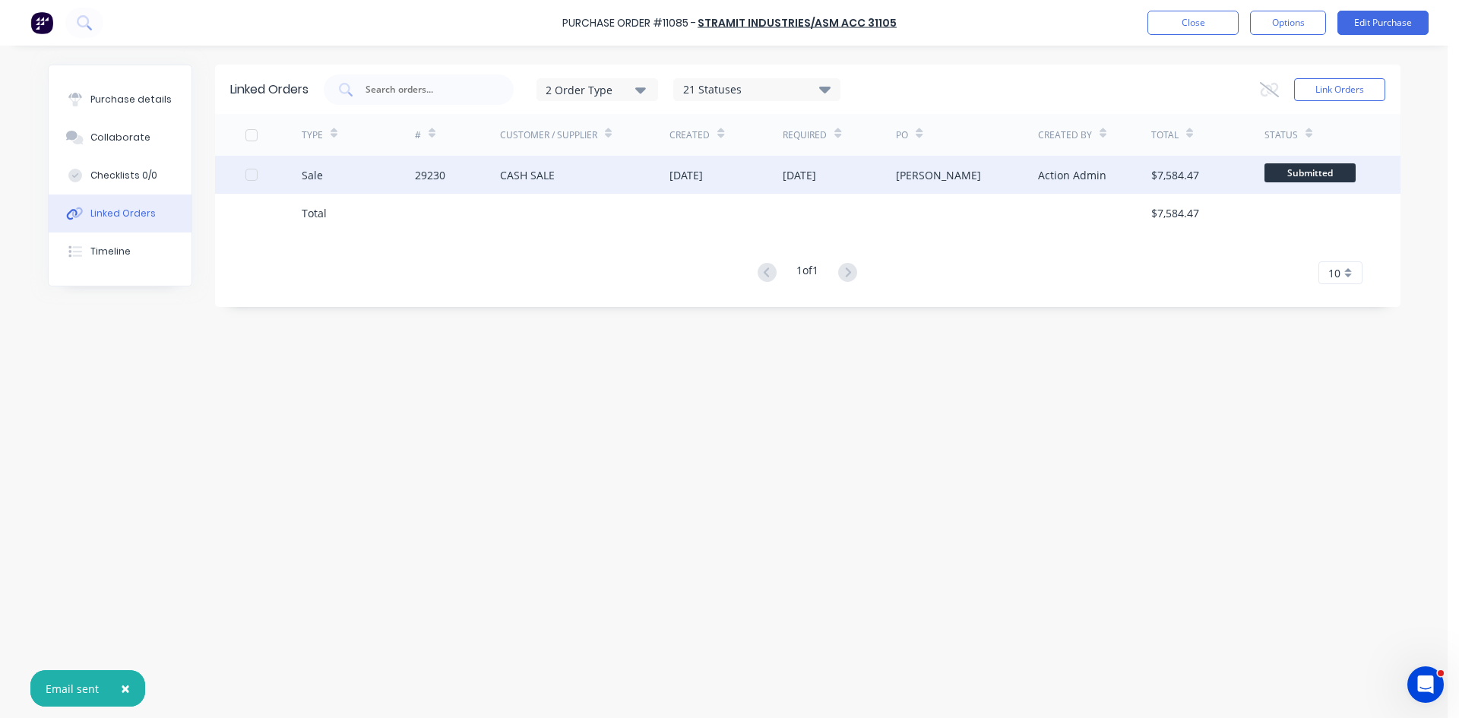
click at [483, 193] on div "29230" at bounding box center [457, 175] width 85 height 38
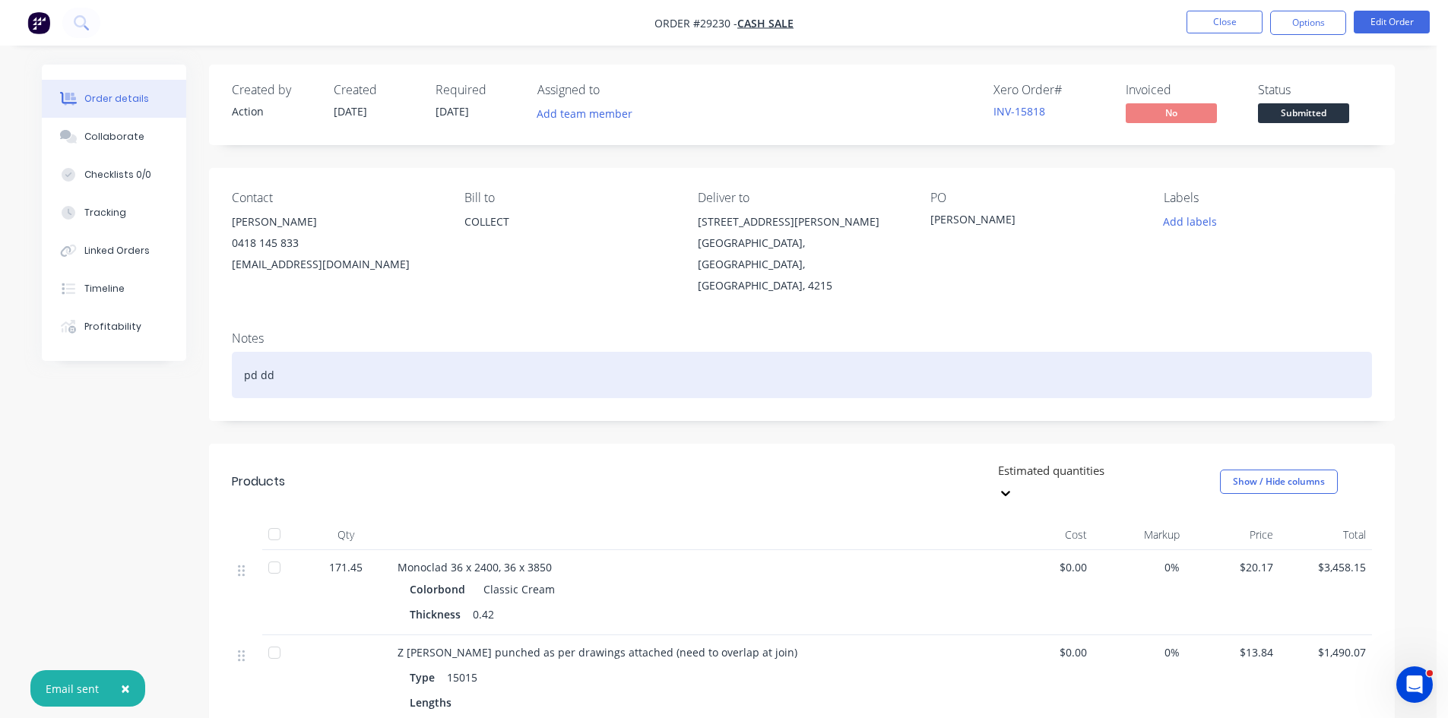
click at [400, 353] on div "pd dd" at bounding box center [802, 375] width 1140 height 46
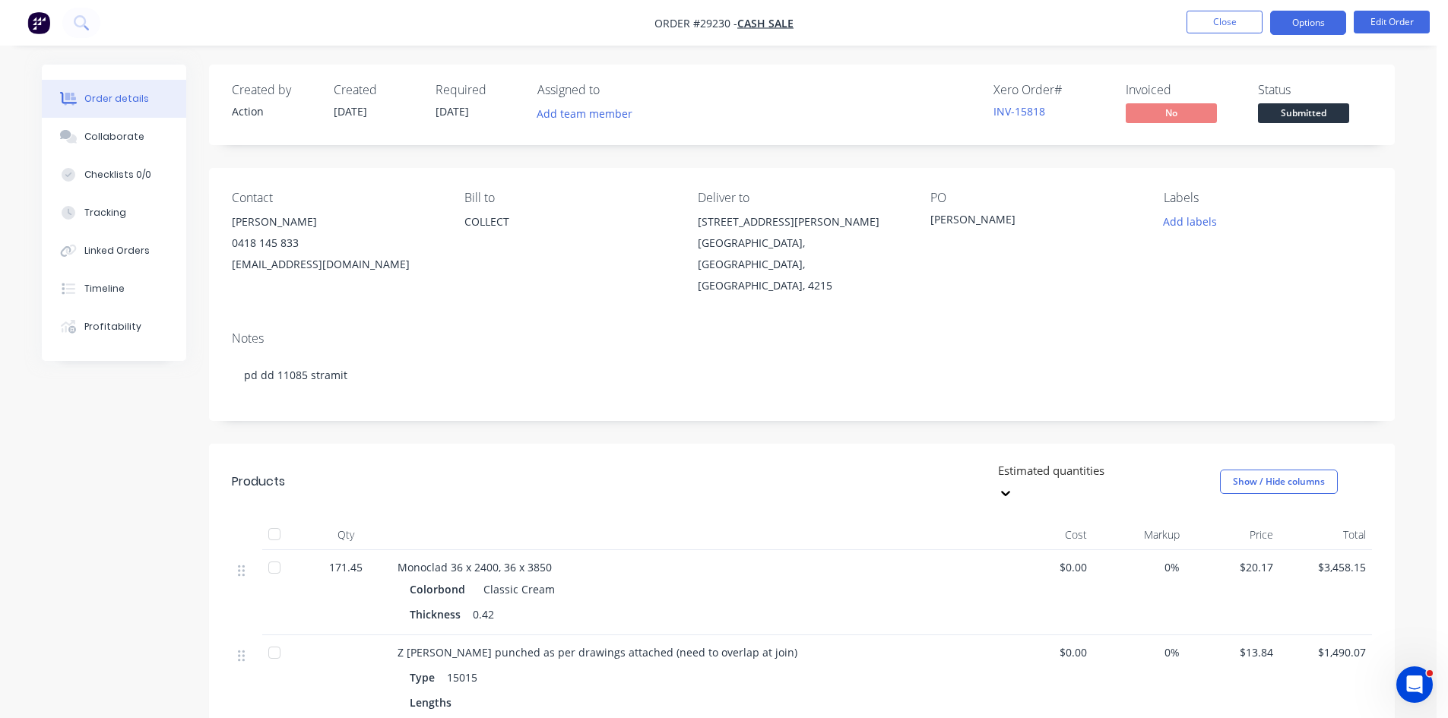
click at [1300, 21] on button "Options" at bounding box center [1308, 23] width 76 height 24
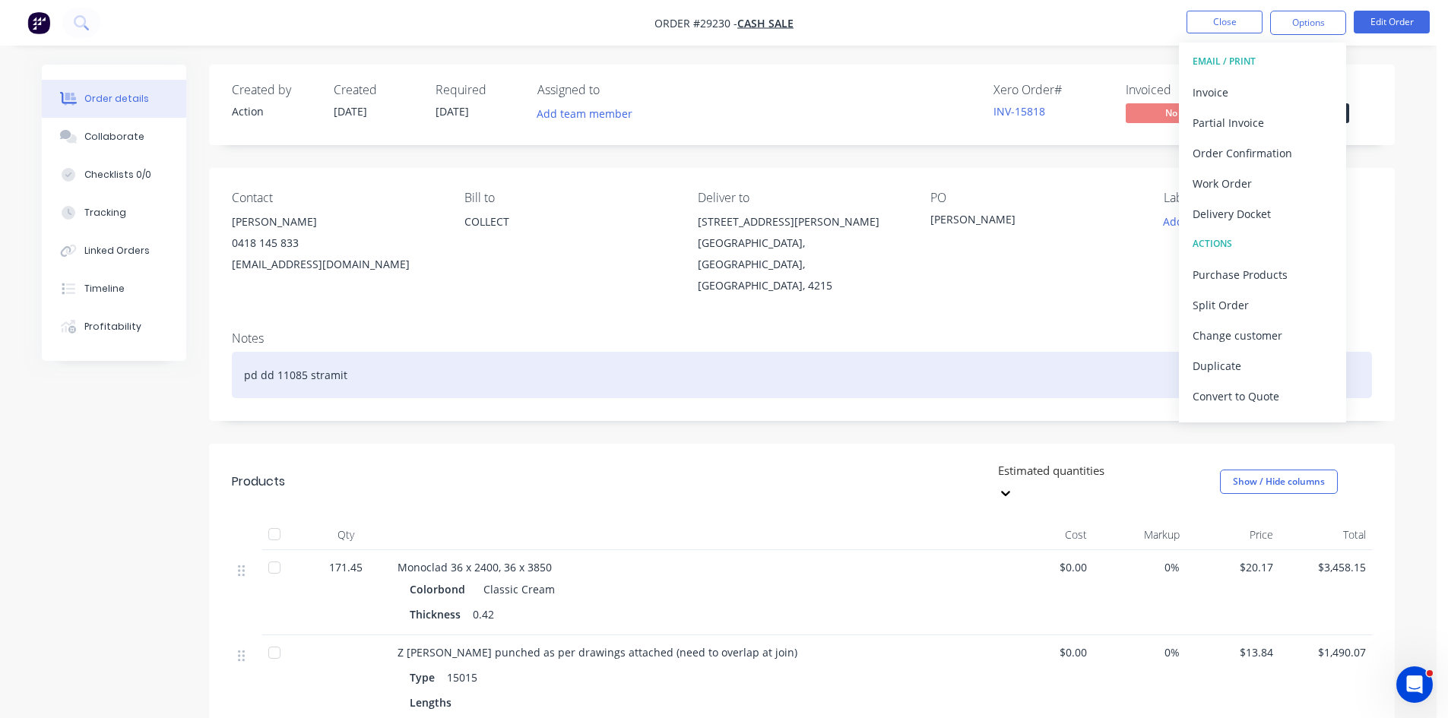
click at [751, 352] on div "pd dd 11085 stramit" at bounding box center [802, 375] width 1140 height 46
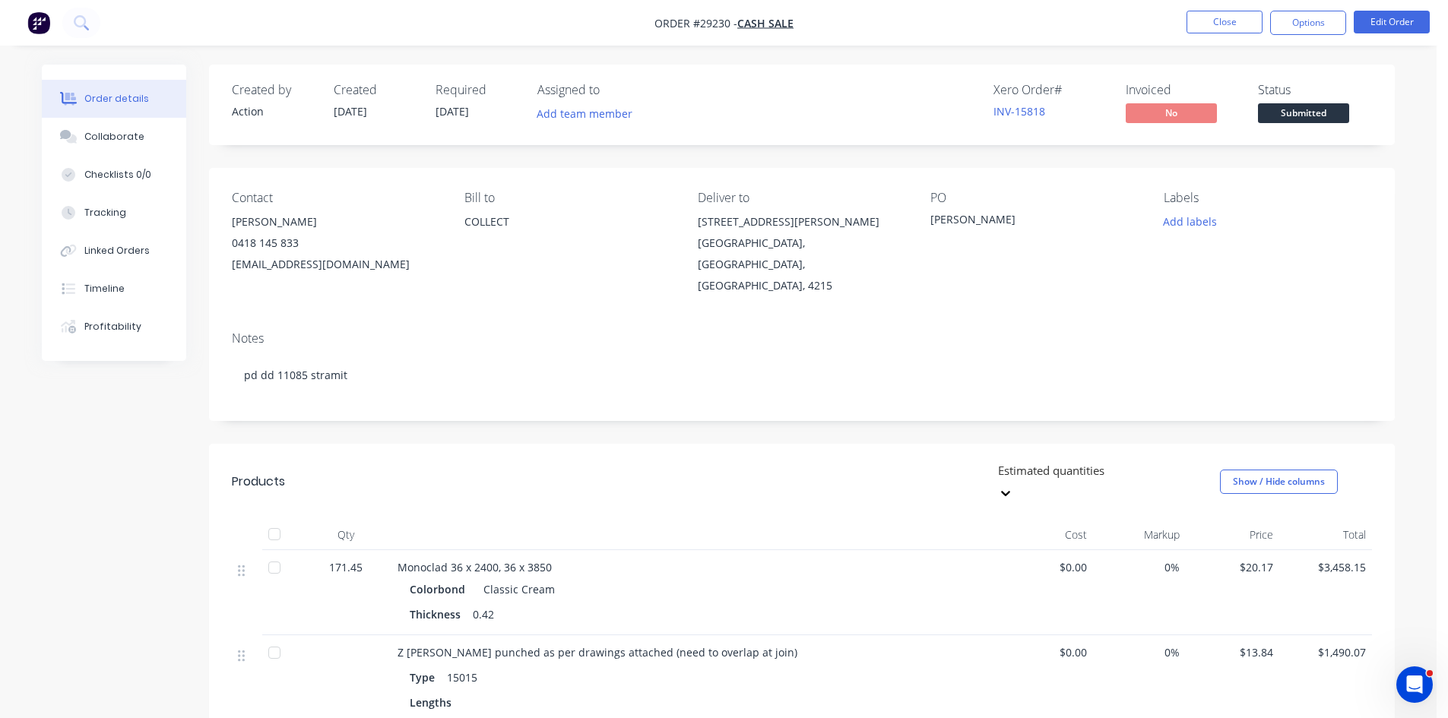
click at [970, 276] on div "Contact Richard Gallagher 0418 145 833 gallaghereng@ozemail.com.au Bill to COLL…" at bounding box center [801, 243] width 1185 height 151
click at [1284, 114] on span "Submitted" at bounding box center [1303, 112] width 91 height 19
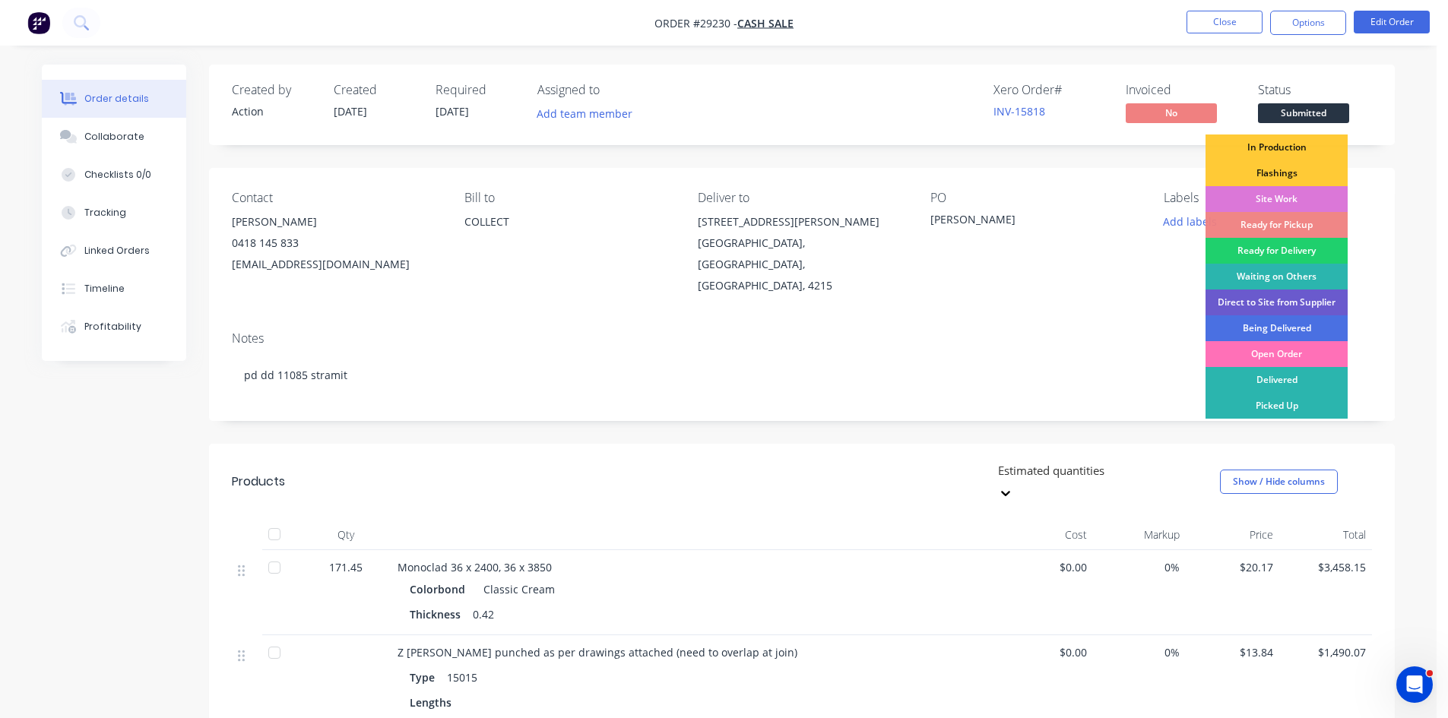
click at [1252, 301] on div "Direct to Site from Supplier" at bounding box center [1276, 303] width 142 height 26
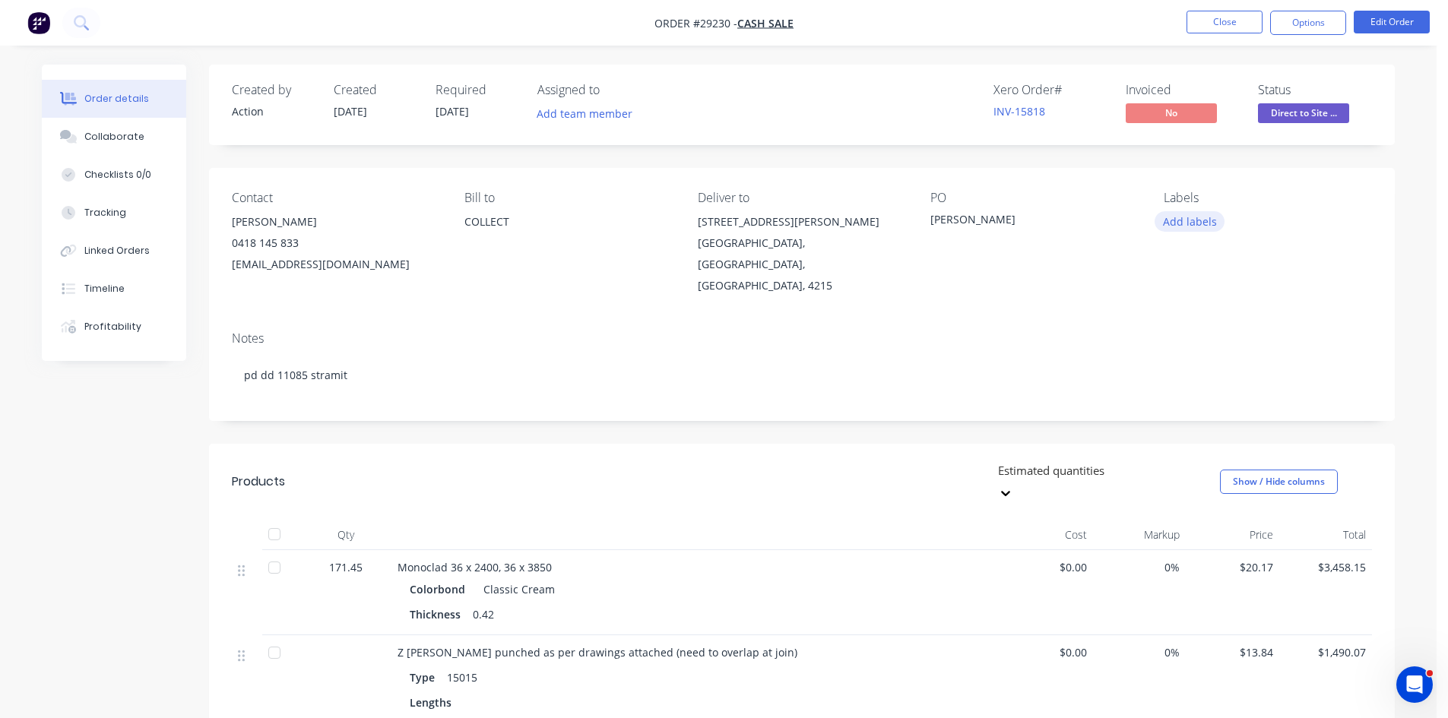
click at [1197, 225] on button "Add labels" at bounding box center [1189, 221] width 70 height 21
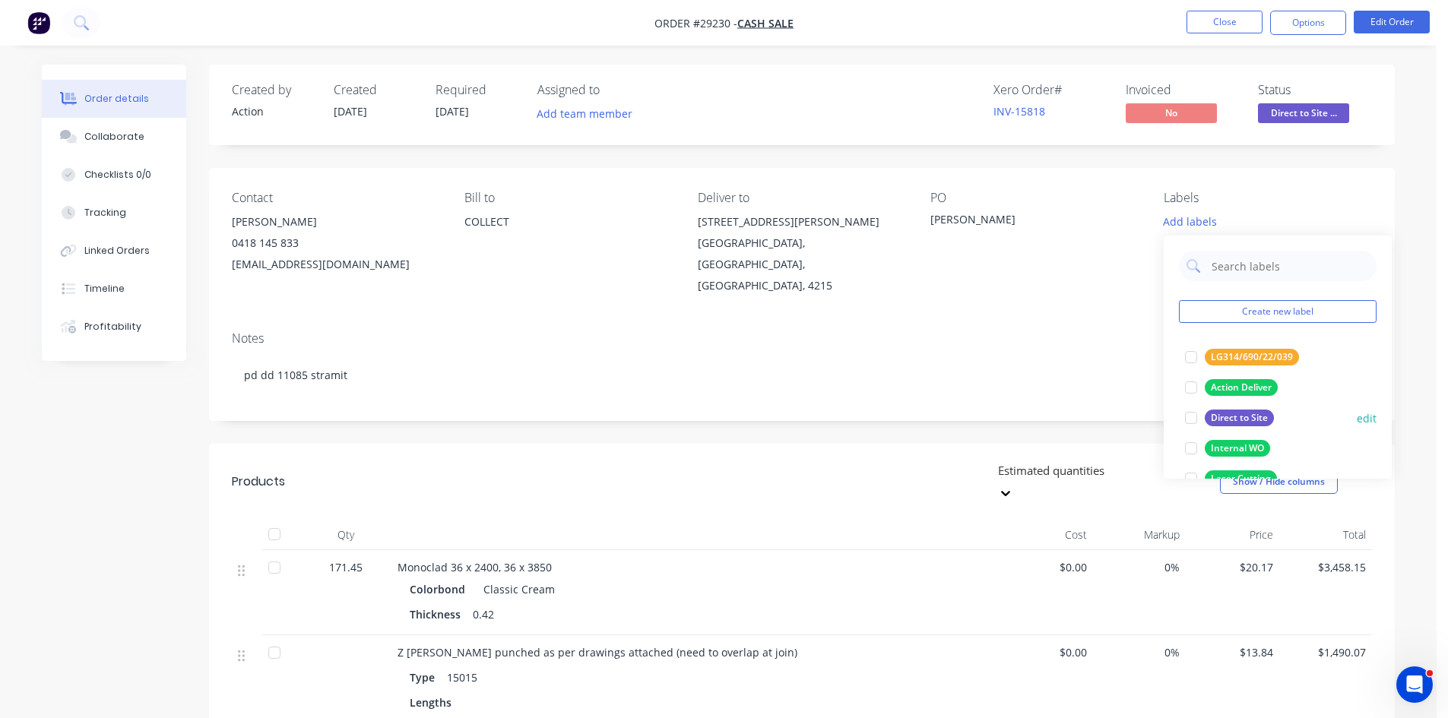
click at [1198, 419] on div at bounding box center [1191, 418] width 30 height 30
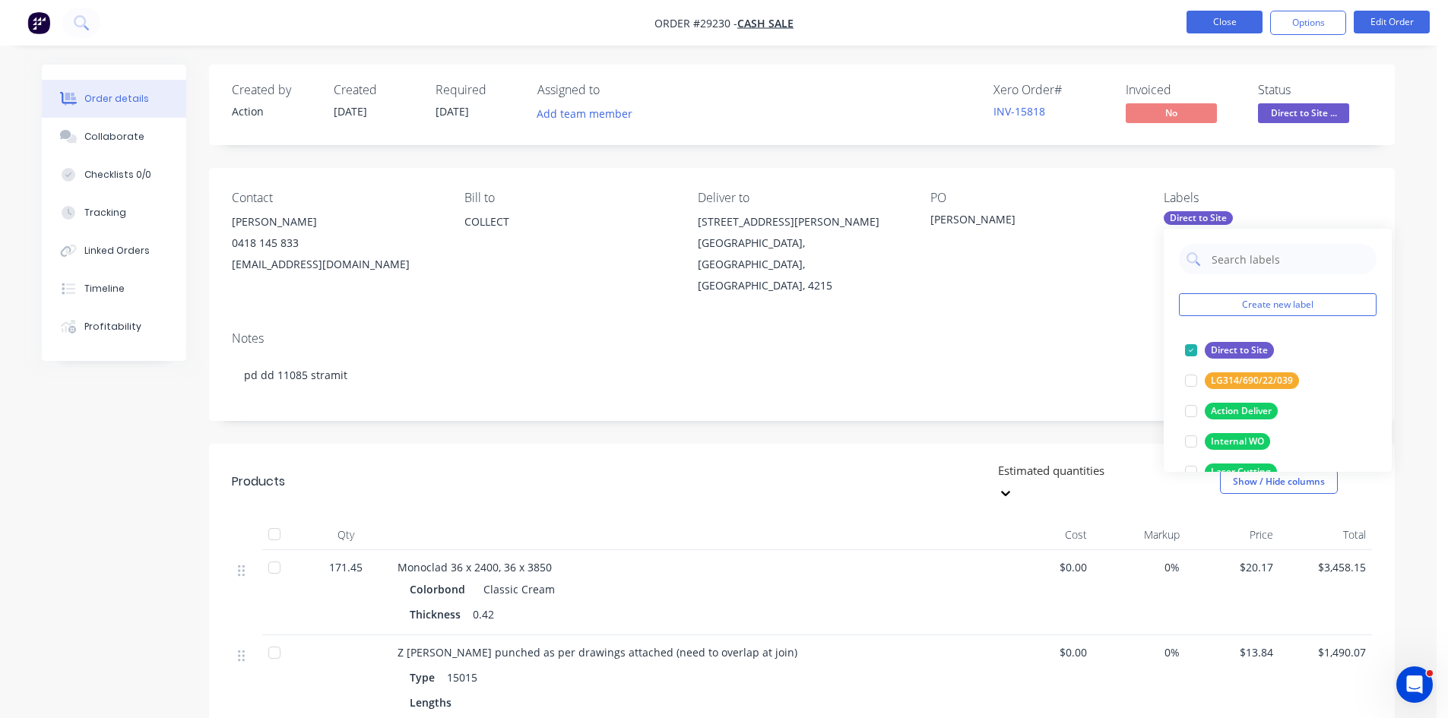
click at [1216, 15] on button "Close" at bounding box center [1224, 22] width 76 height 23
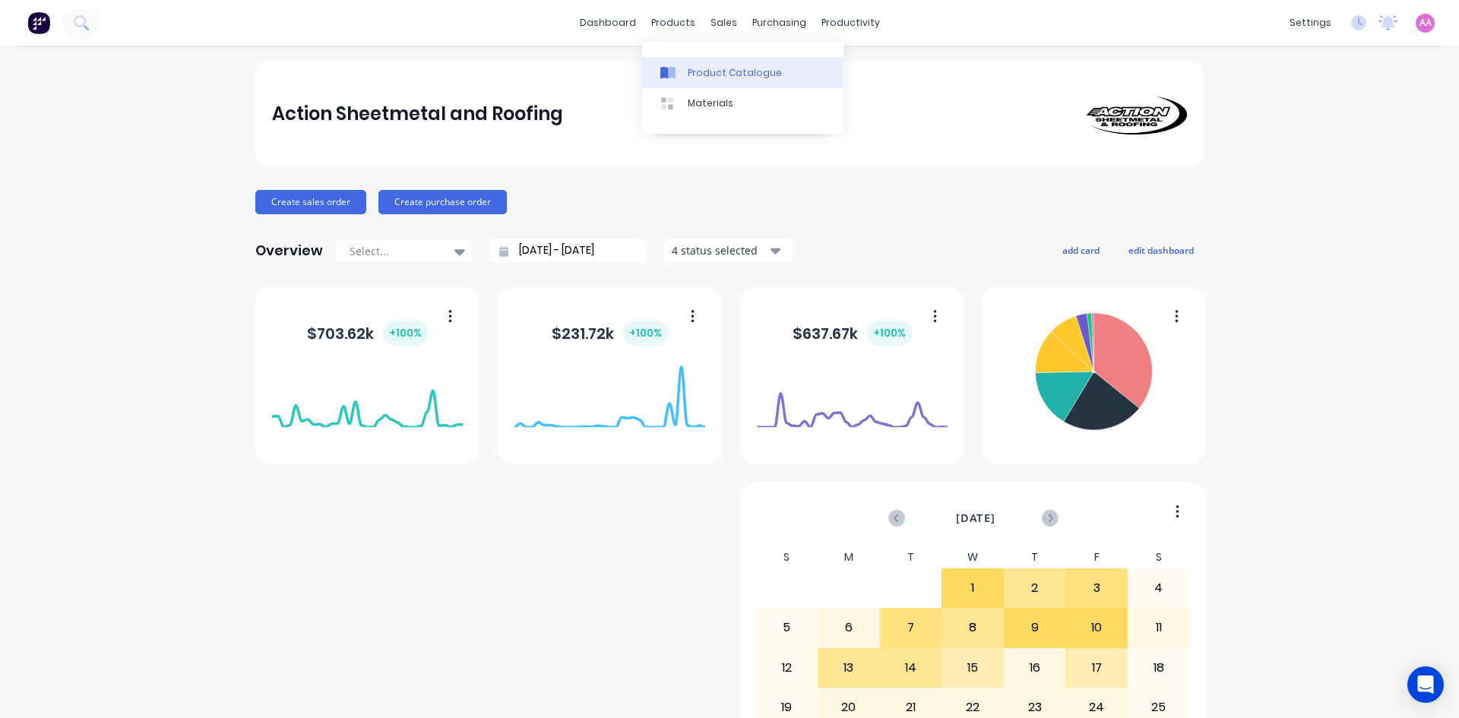
click at [730, 72] on div "Product Catalogue" at bounding box center [735, 73] width 94 height 14
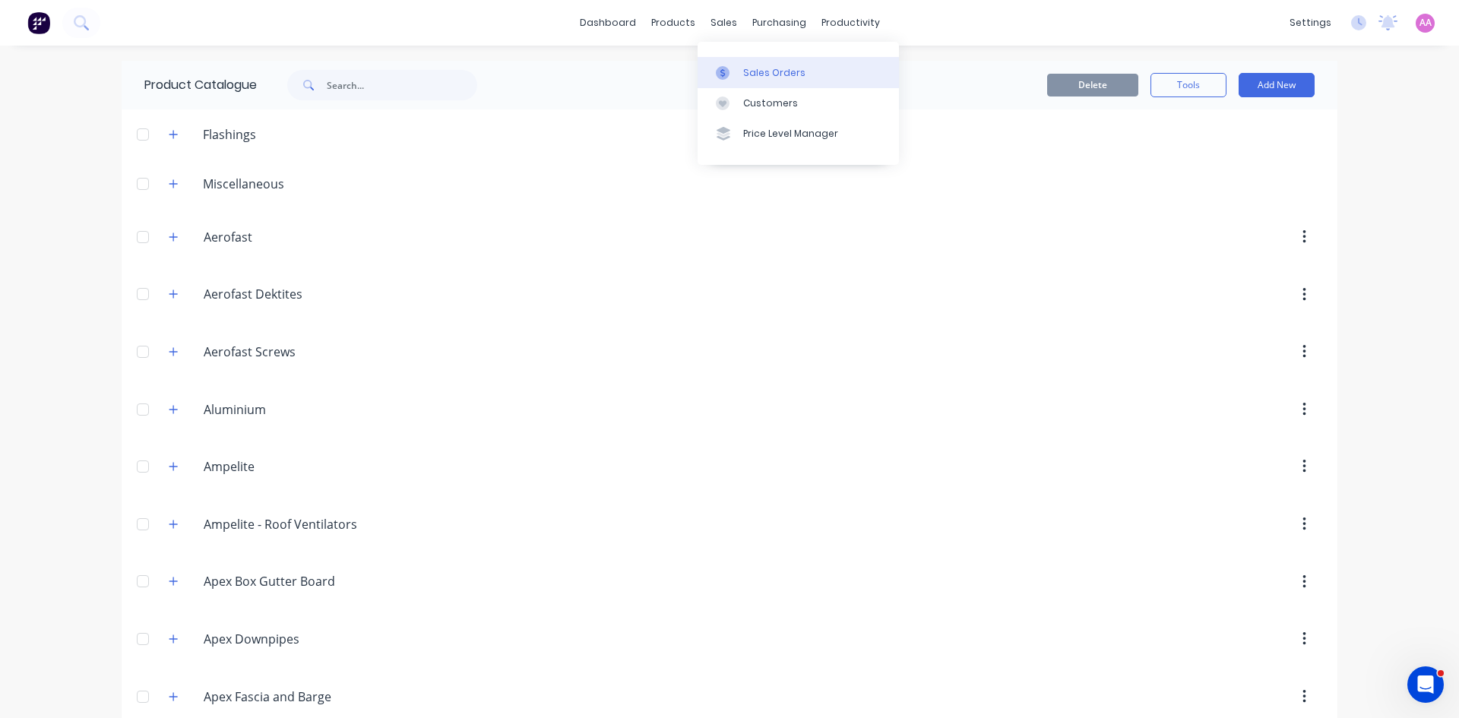
click at [746, 66] on div "Sales Orders" at bounding box center [774, 73] width 62 height 14
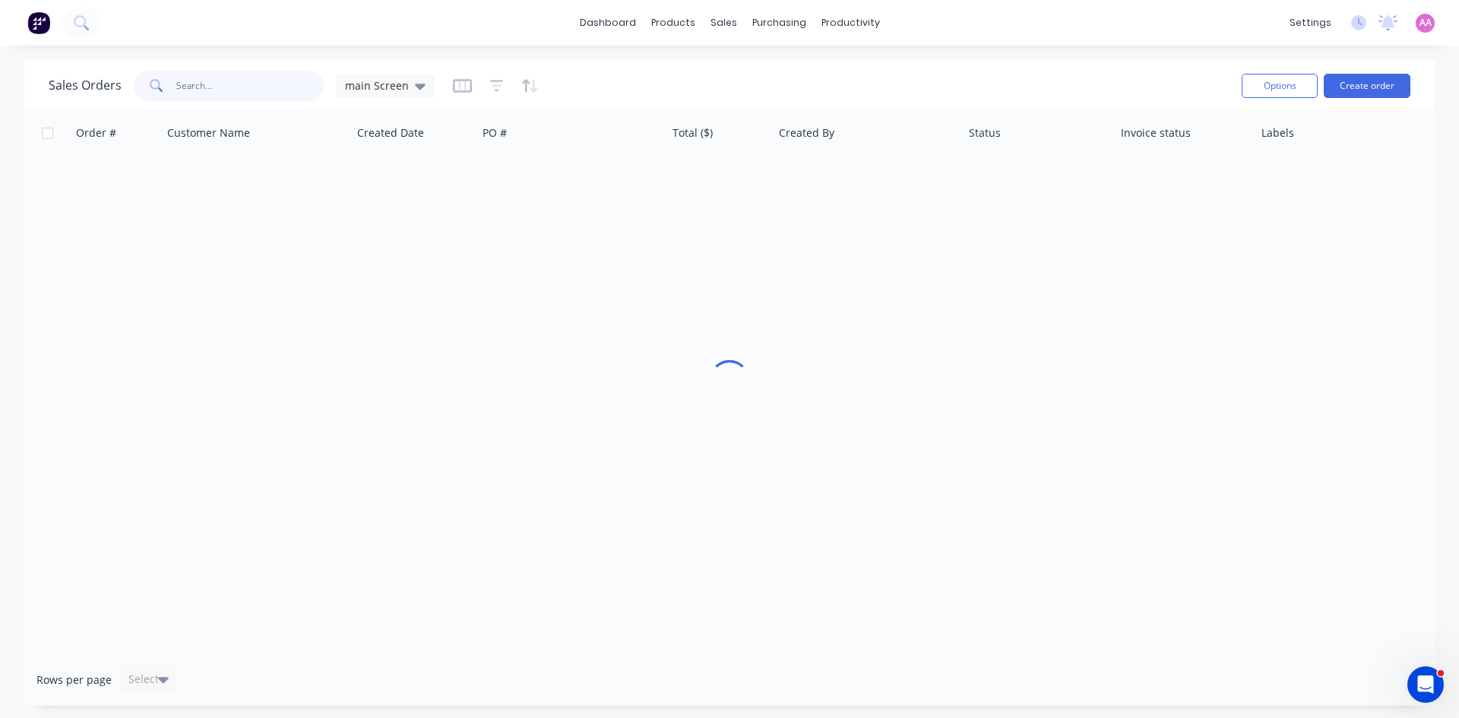
click at [274, 81] on input "text" at bounding box center [250, 86] width 148 height 30
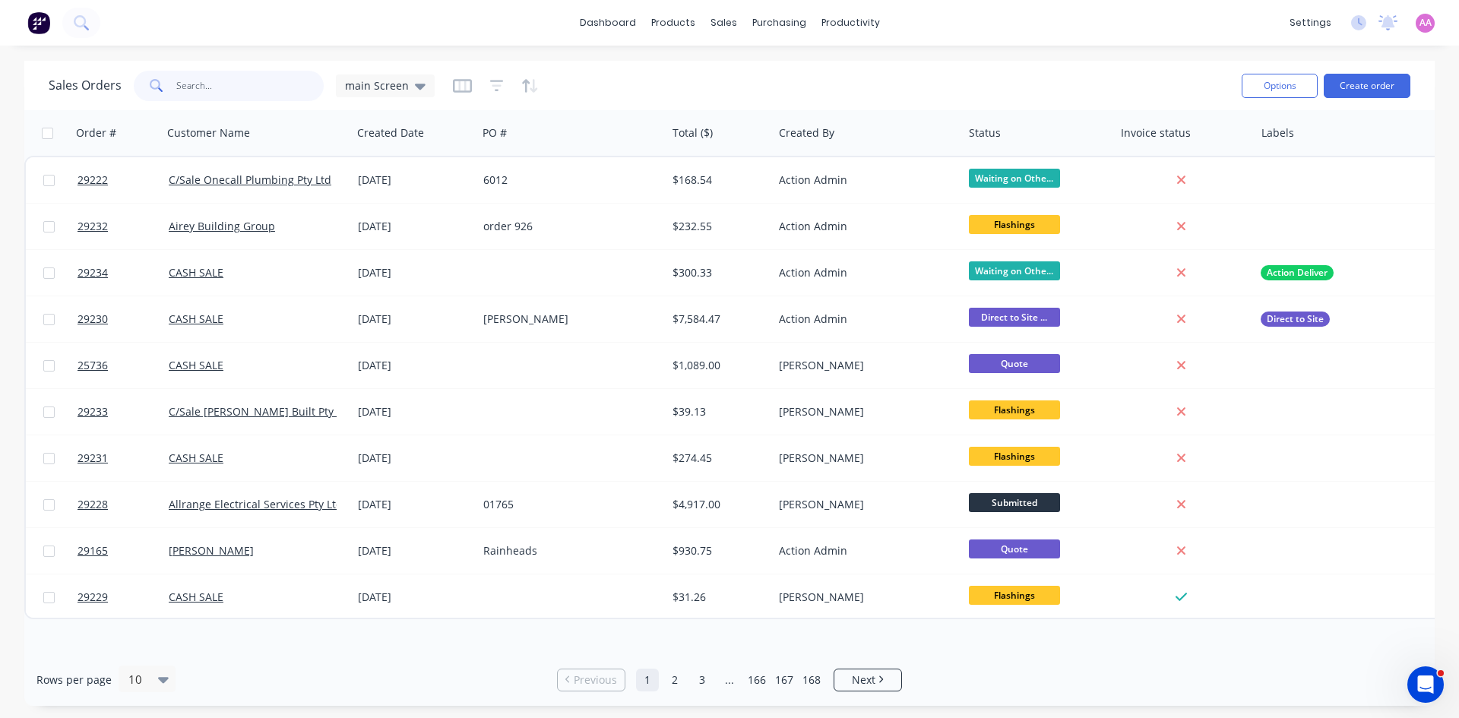
click at [183, 87] on input "text" at bounding box center [250, 86] width 148 height 30
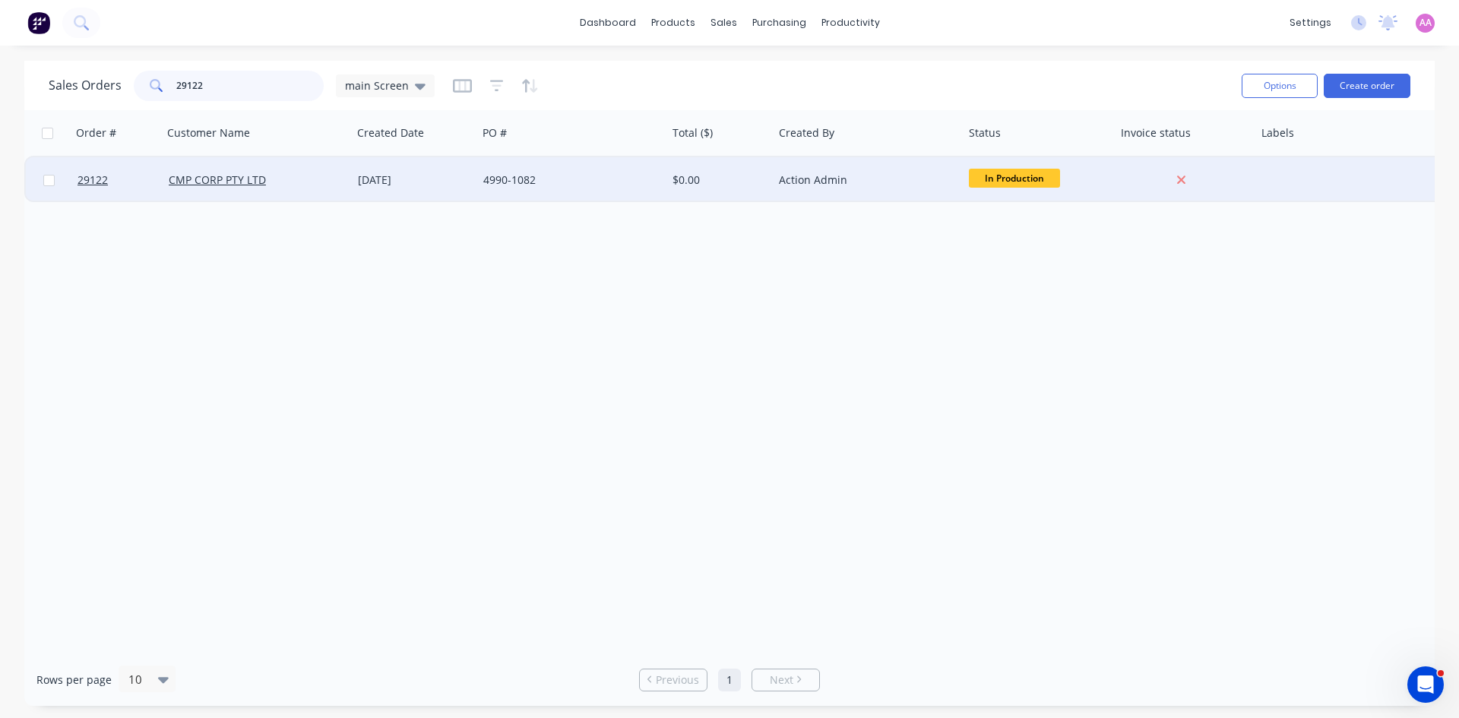
type input "29122"
click at [523, 185] on div "4990-1082" at bounding box center [567, 179] width 169 height 15
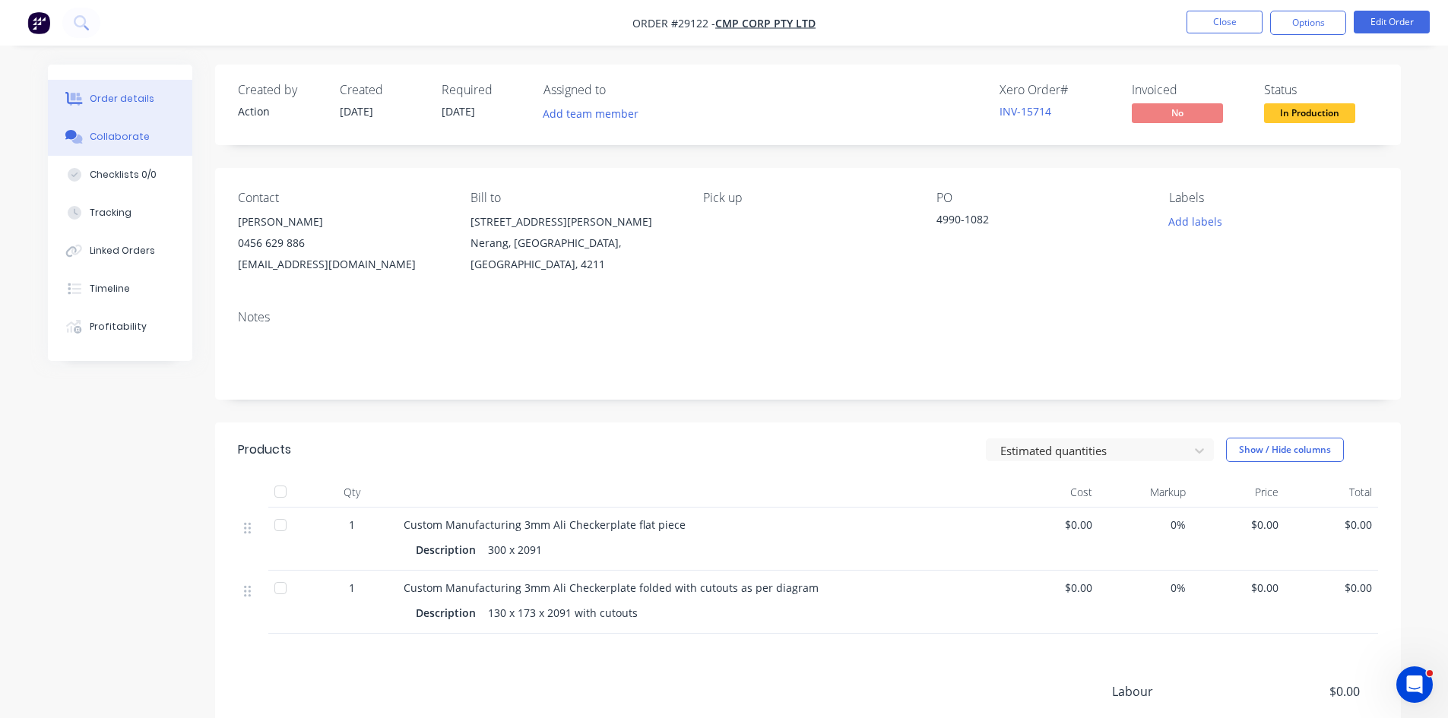
click at [127, 137] on div "Collaborate" at bounding box center [120, 137] width 60 height 14
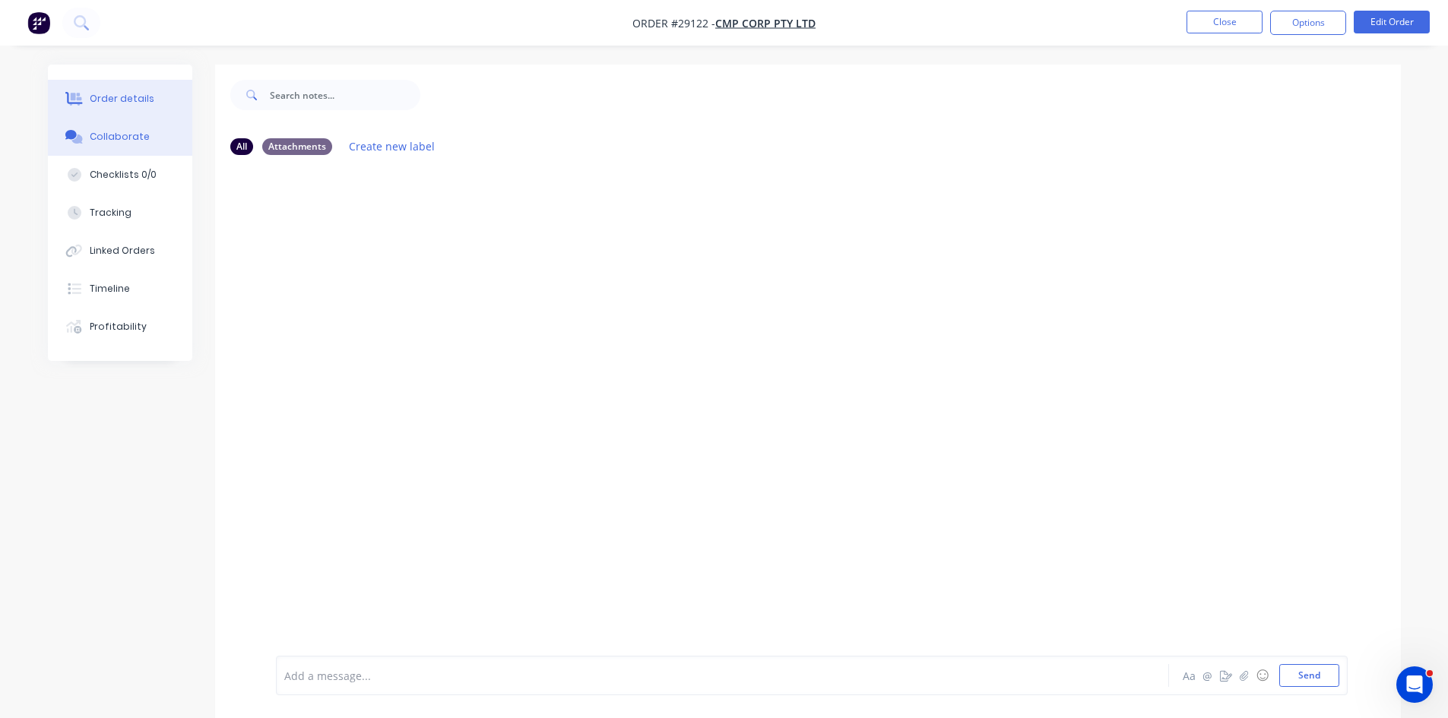
click at [100, 99] on div "Order details" at bounding box center [122, 99] width 65 height 14
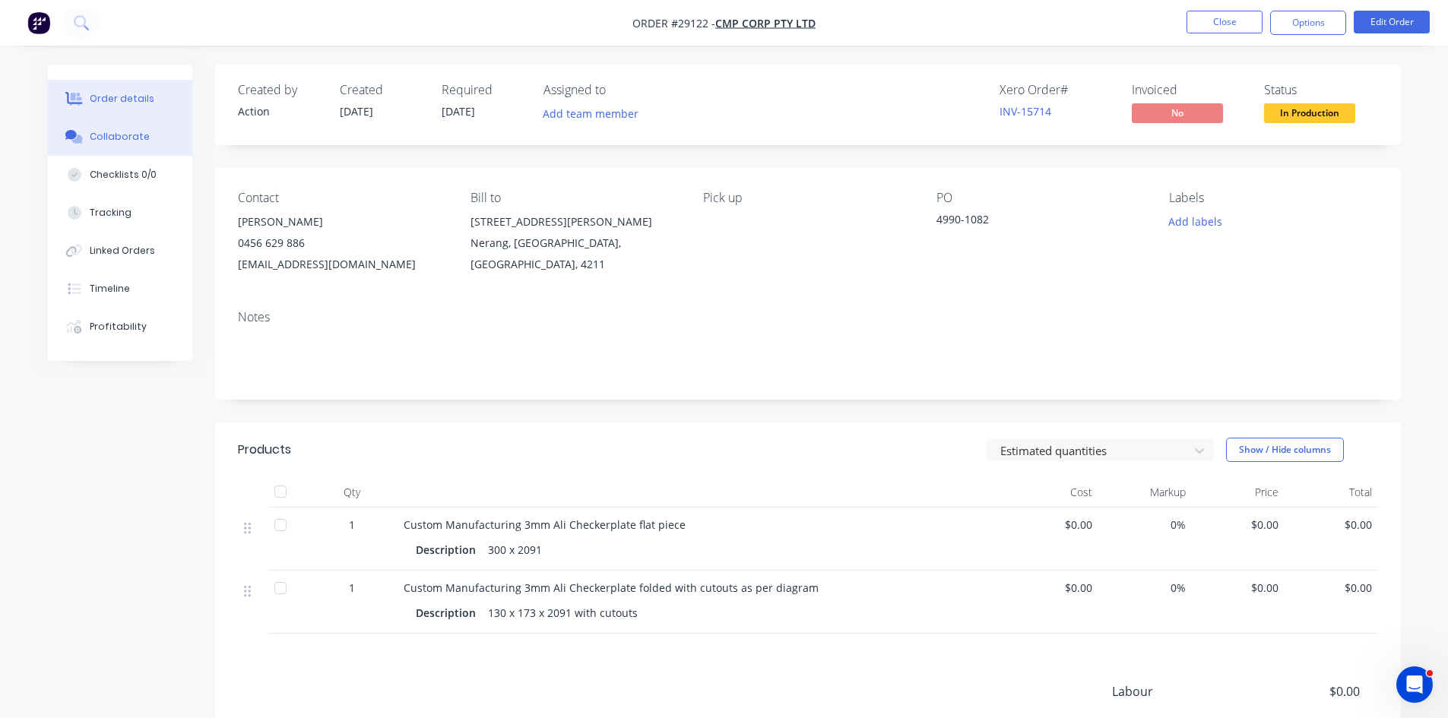
click at [99, 137] on div "Collaborate" at bounding box center [120, 137] width 60 height 14
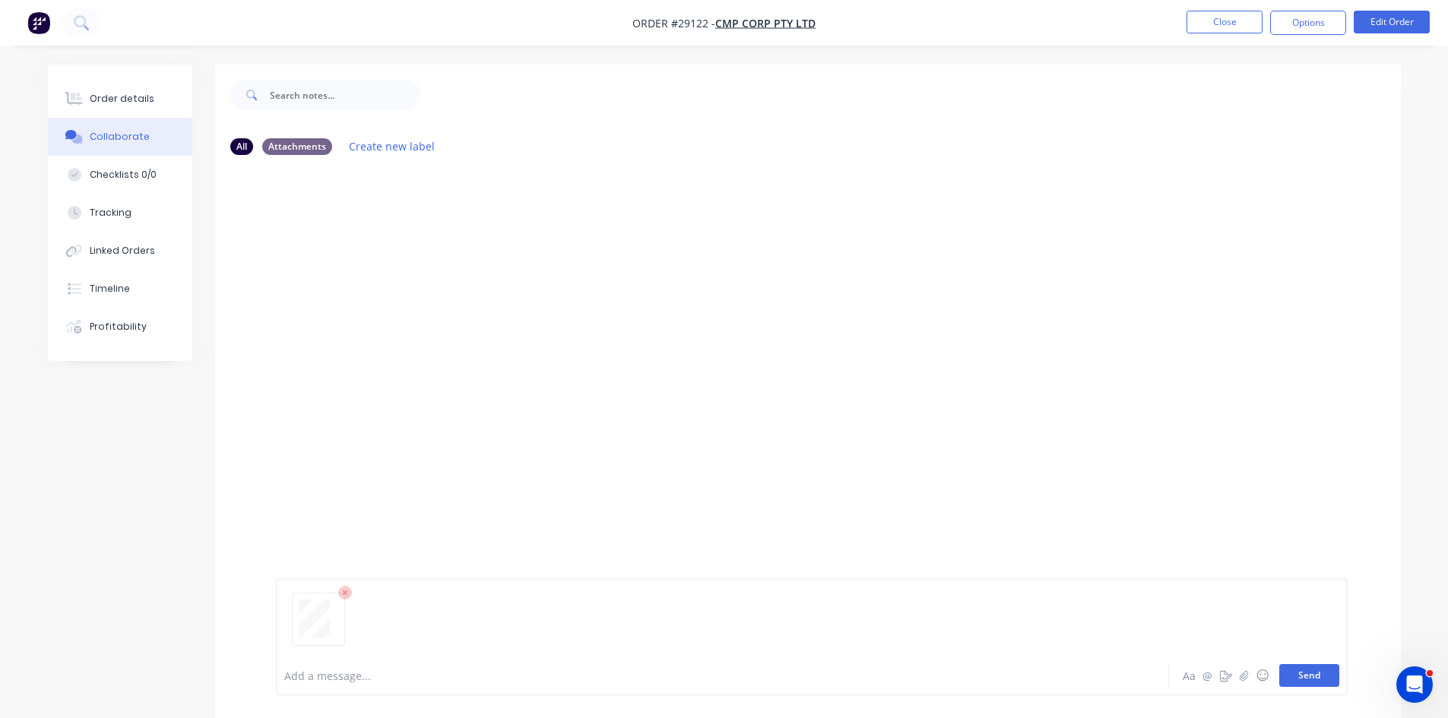
click at [1310, 673] on button "Send" at bounding box center [1309, 675] width 60 height 23
click at [145, 82] on button "Order details" at bounding box center [120, 99] width 144 height 38
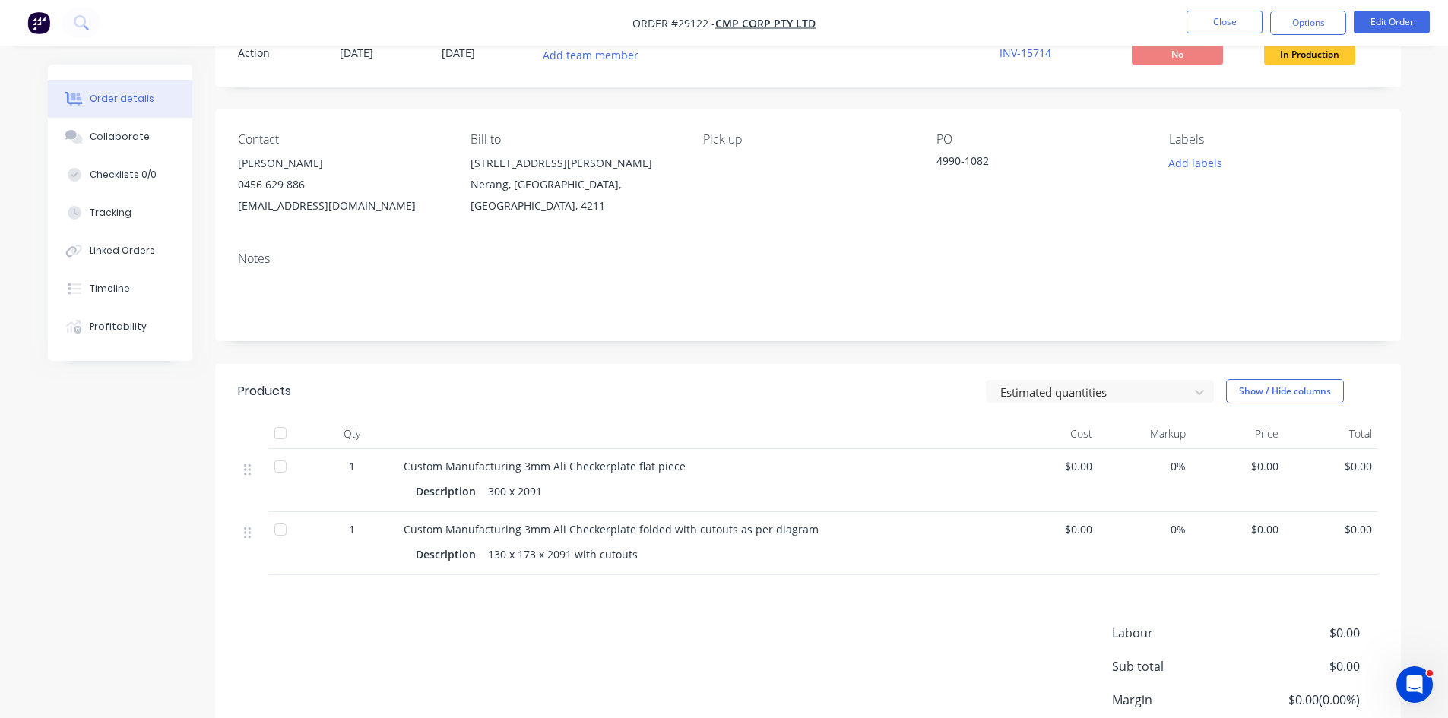
scroll to position [186, 0]
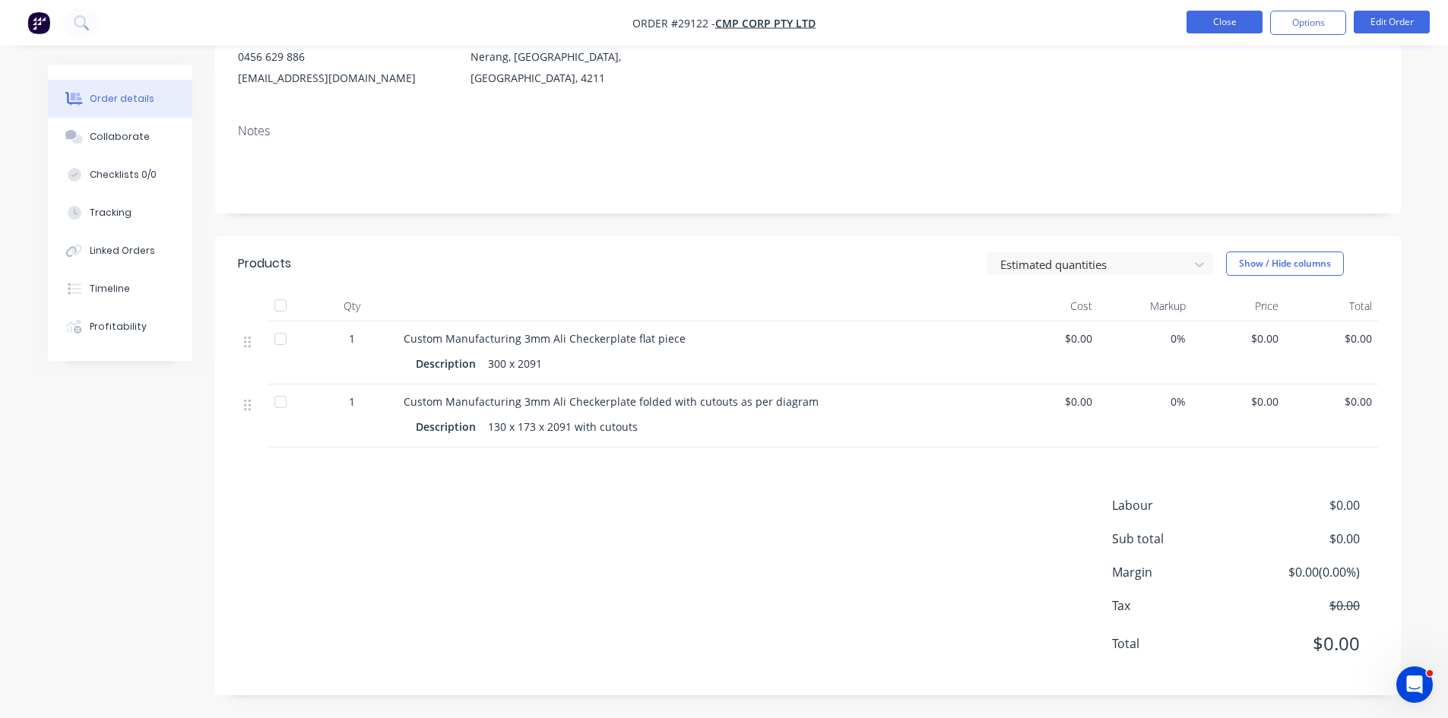
click at [1221, 19] on button "Close" at bounding box center [1224, 22] width 76 height 23
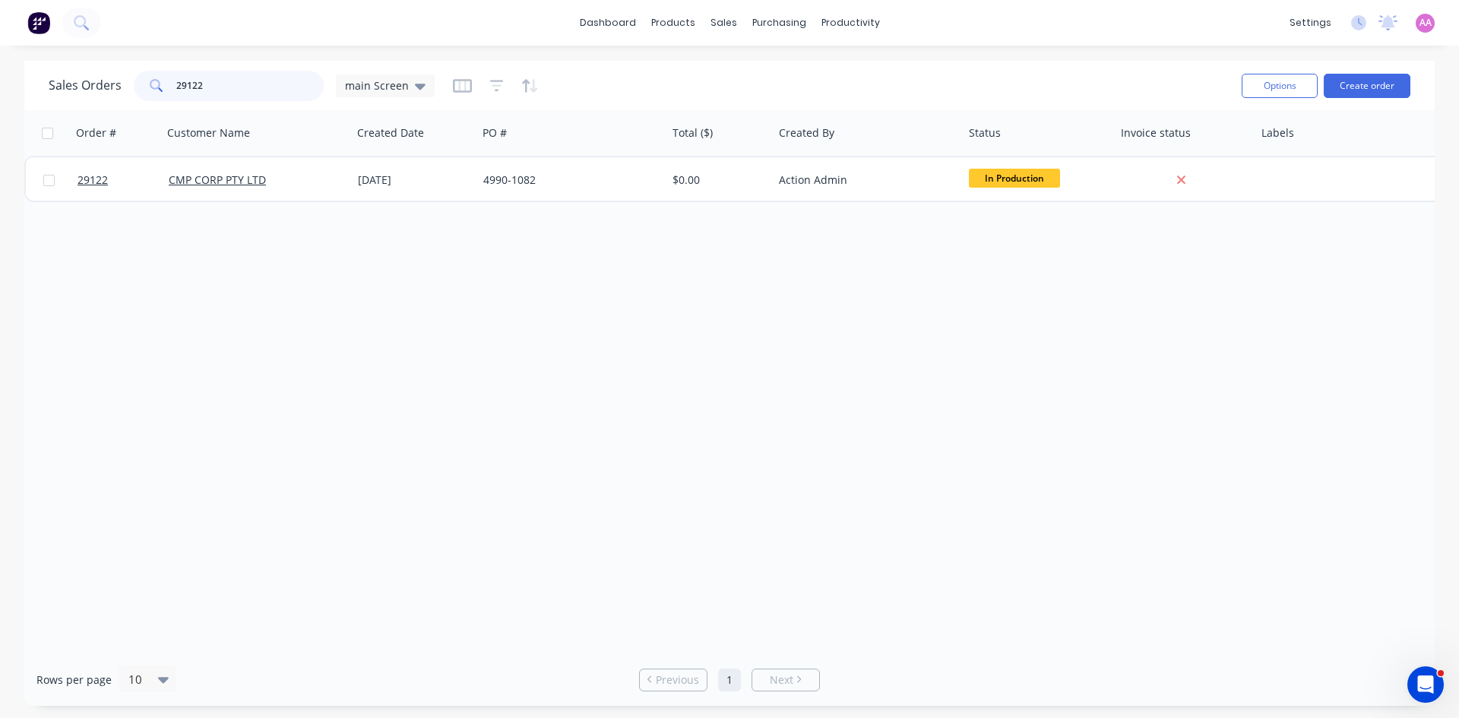
drag, startPoint x: 204, startPoint y: 78, endPoint x: 100, endPoint y: 85, distance: 103.6
click at [100, 85] on div "Sales Orders 29122 main Screen" at bounding box center [242, 86] width 386 height 30
type input "locus"
click at [1344, 87] on button "Create order" at bounding box center [1367, 86] width 87 height 24
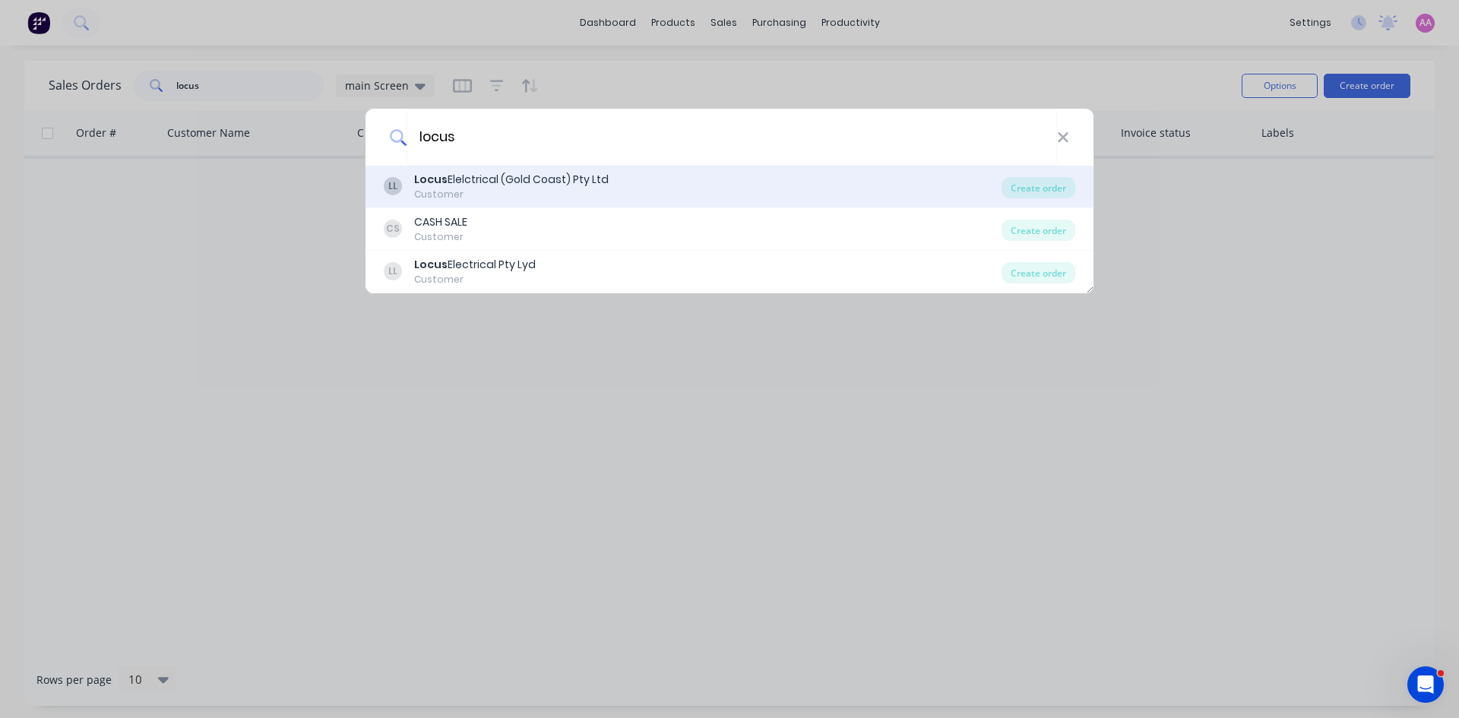
type input "locus"
click at [461, 185] on div "Locus Elelctrical (Gold Coast) Pty Ltd" at bounding box center [511, 180] width 195 height 16
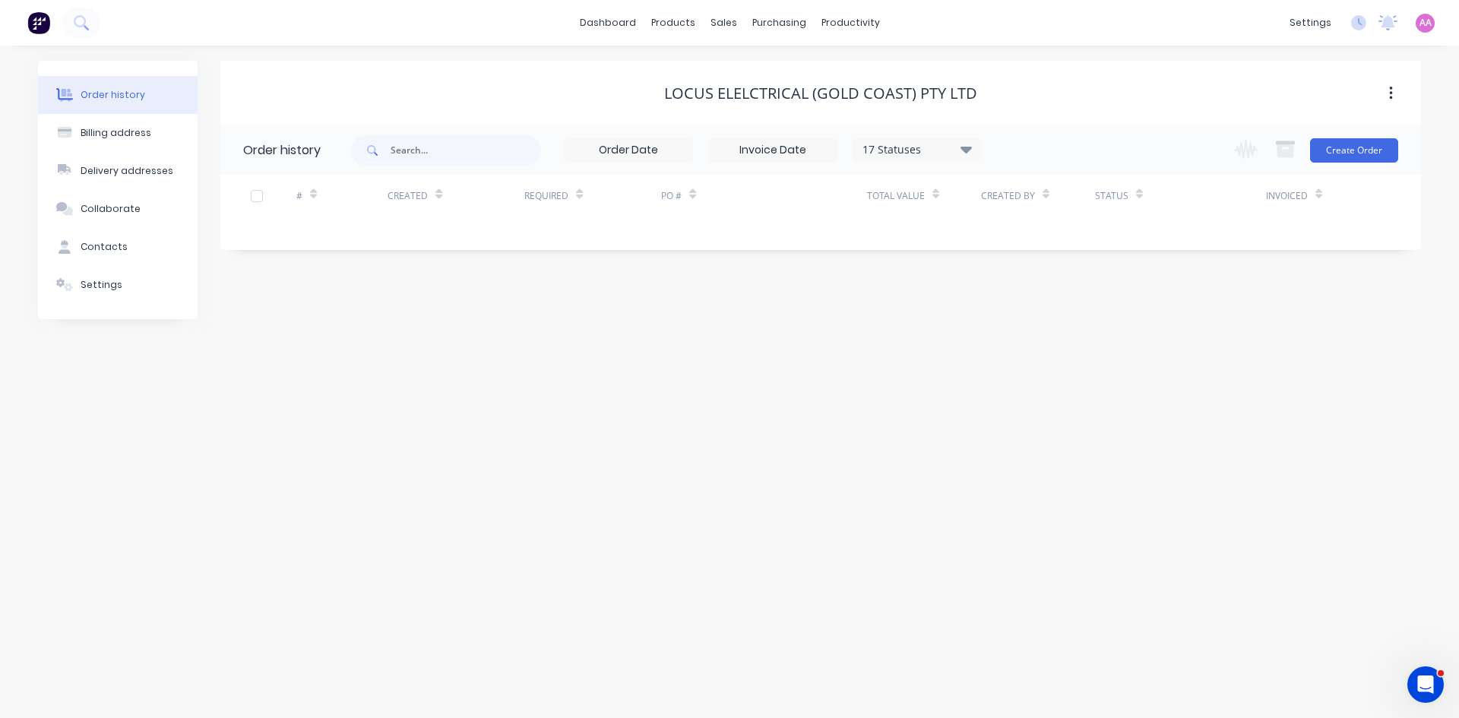
click at [967, 150] on icon at bounding box center [966, 149] width 11 height 7
click at [1043, 324] on label at bounding box center [1043, 324] width 0 height 0
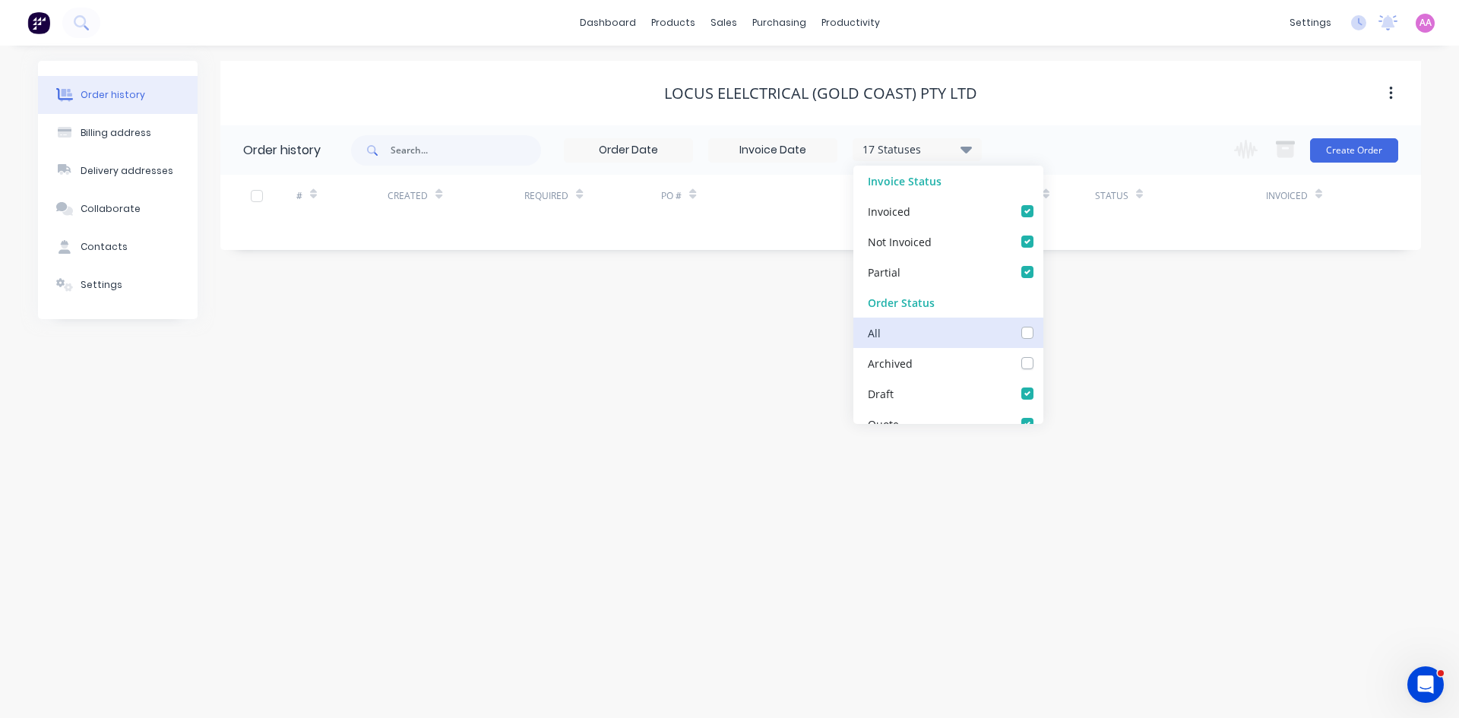
click at [1043, 332] on input "checkbox" at bounding box center [1049, 331] width 12 height 14
checkbox input "true"
click at [1148, 248] on div "Order history 18 Statuses Invoice Status Invoiced Not Invoiced Partial Order St…" at bounding box center [820, 187] width 1201 height 125
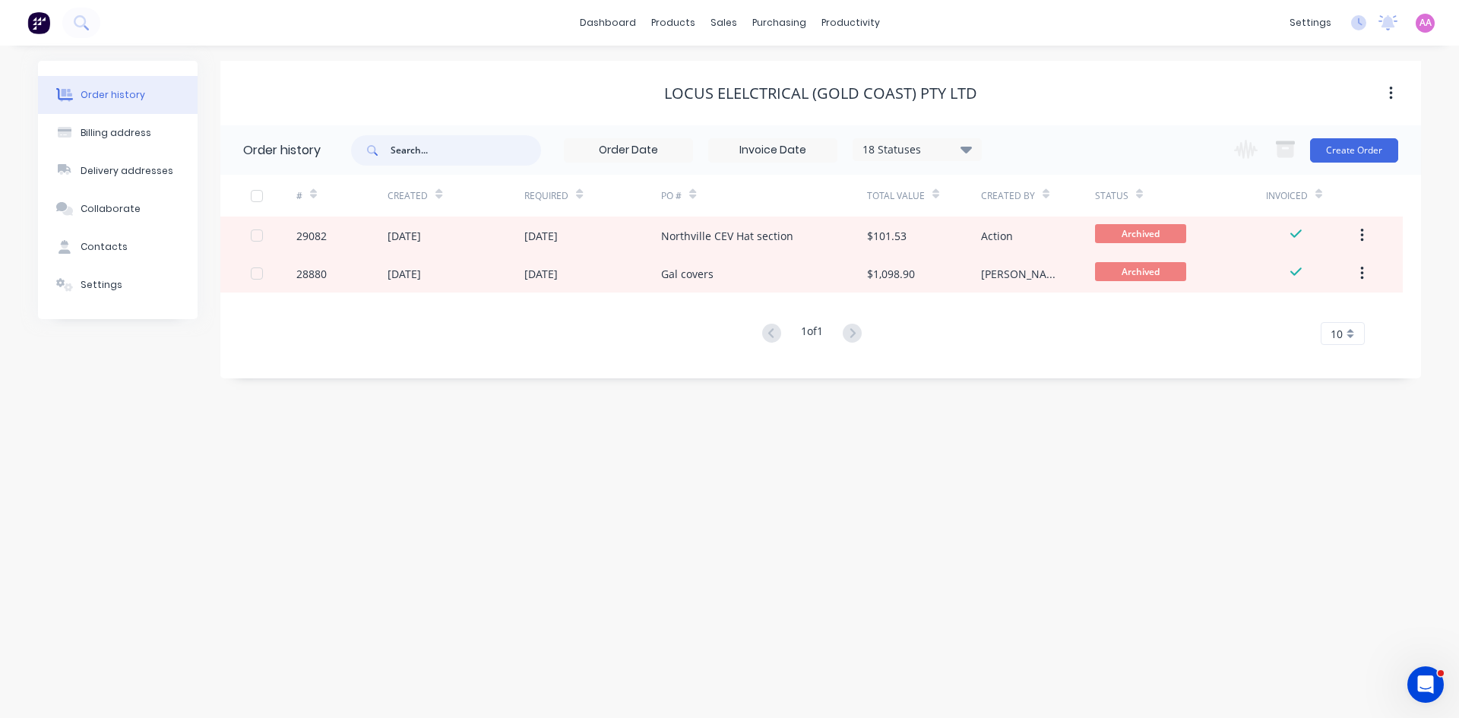
click at [442, 153] on input "text" at bounding box center [466, 150] width 150 height 30
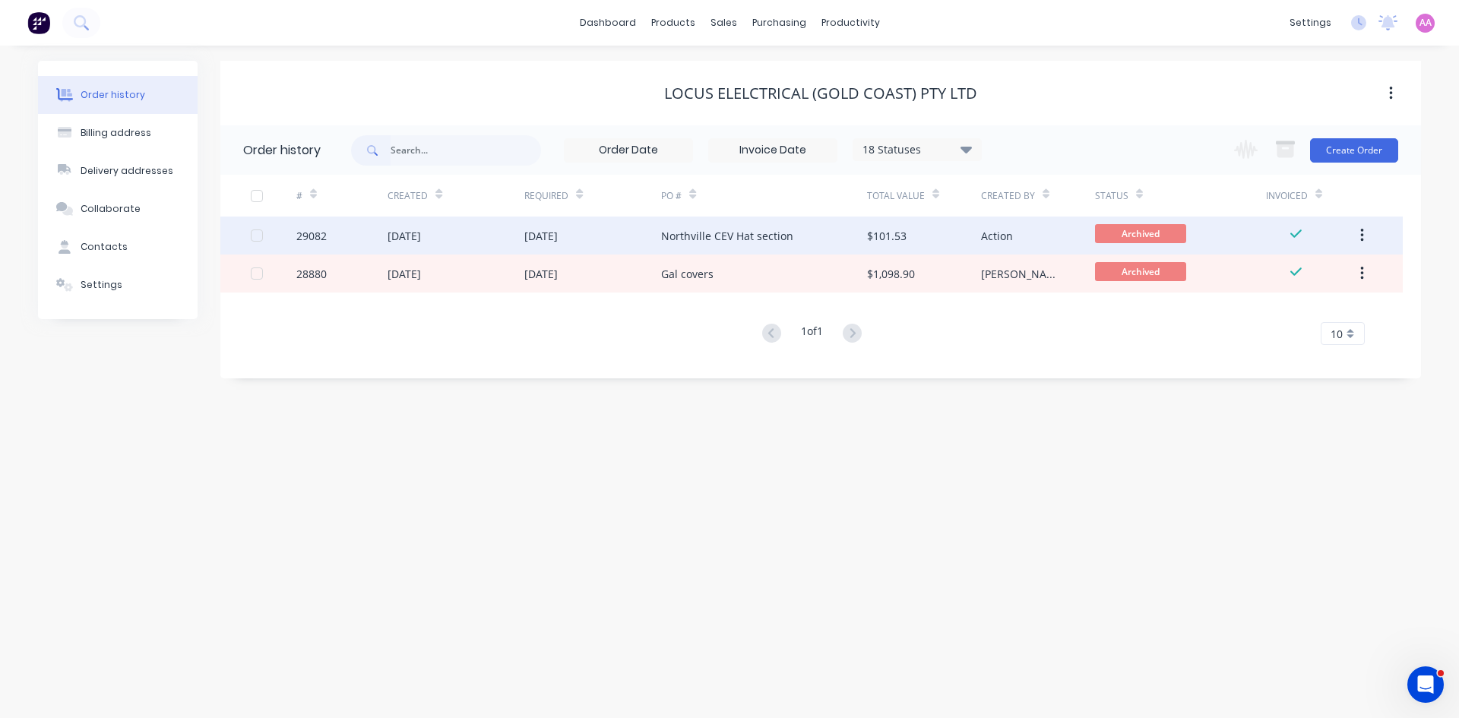
click at [777, 239] on div "Northville CEV Hat section" at bounding box center [727, 236] width 132 height 16
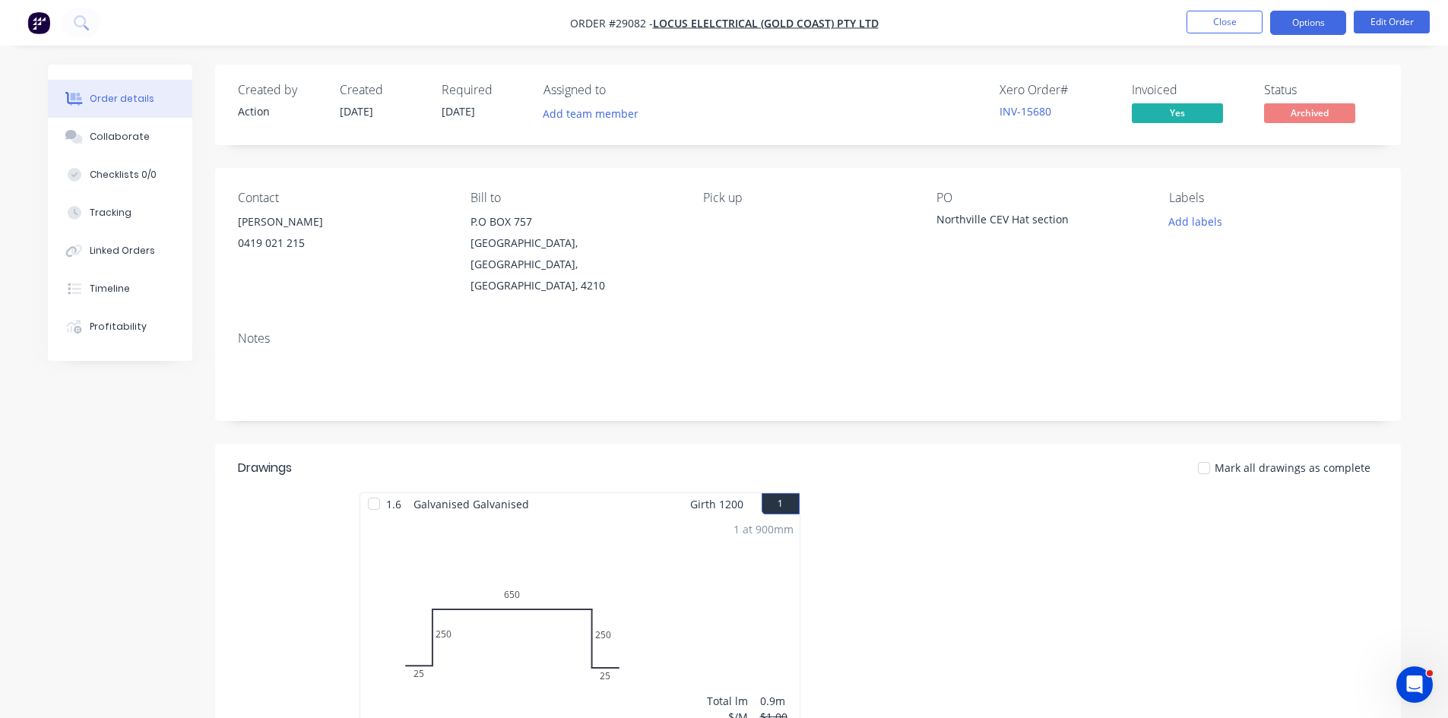
click at [1327, 23] on button "Options" at bounding box center [1308, 23] width 76 height 24
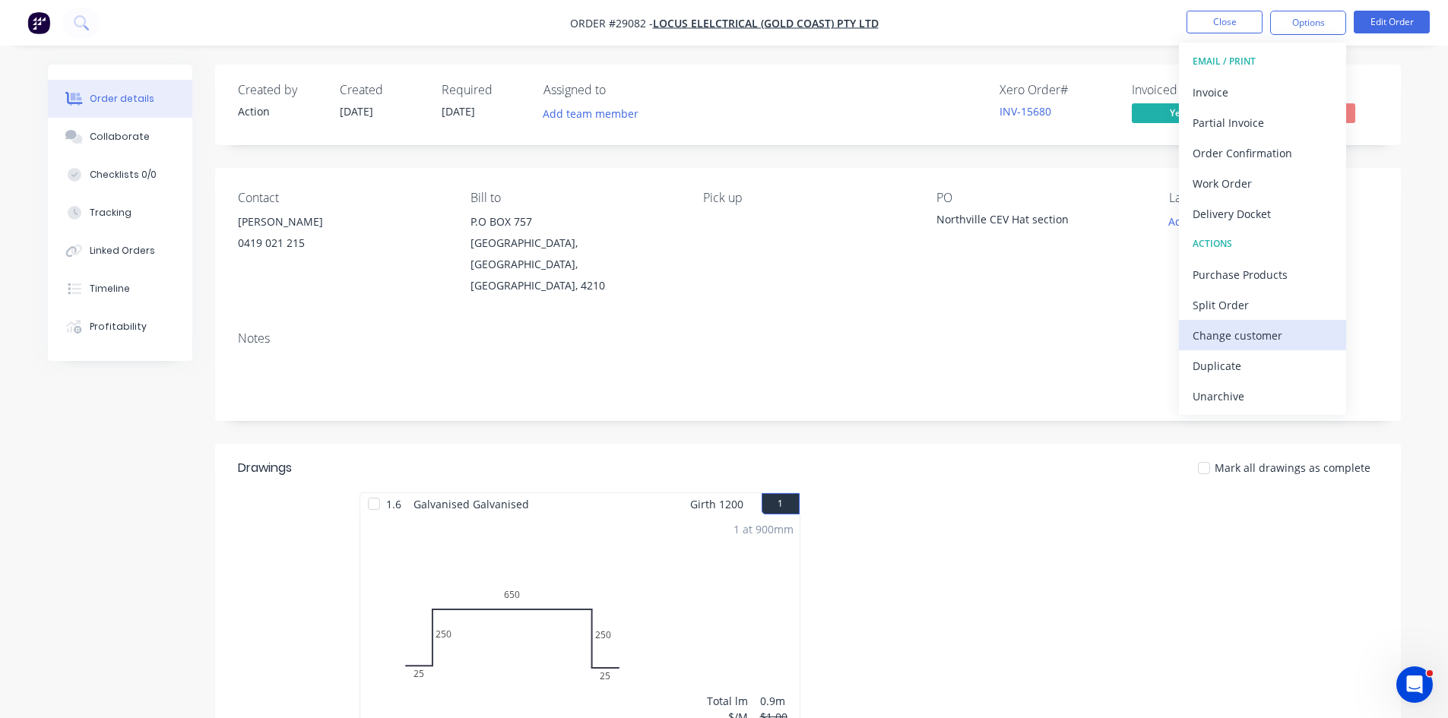
click at [1222, 338] on div "Change customer" at bounding box center [1262, 335] width 140 height 22
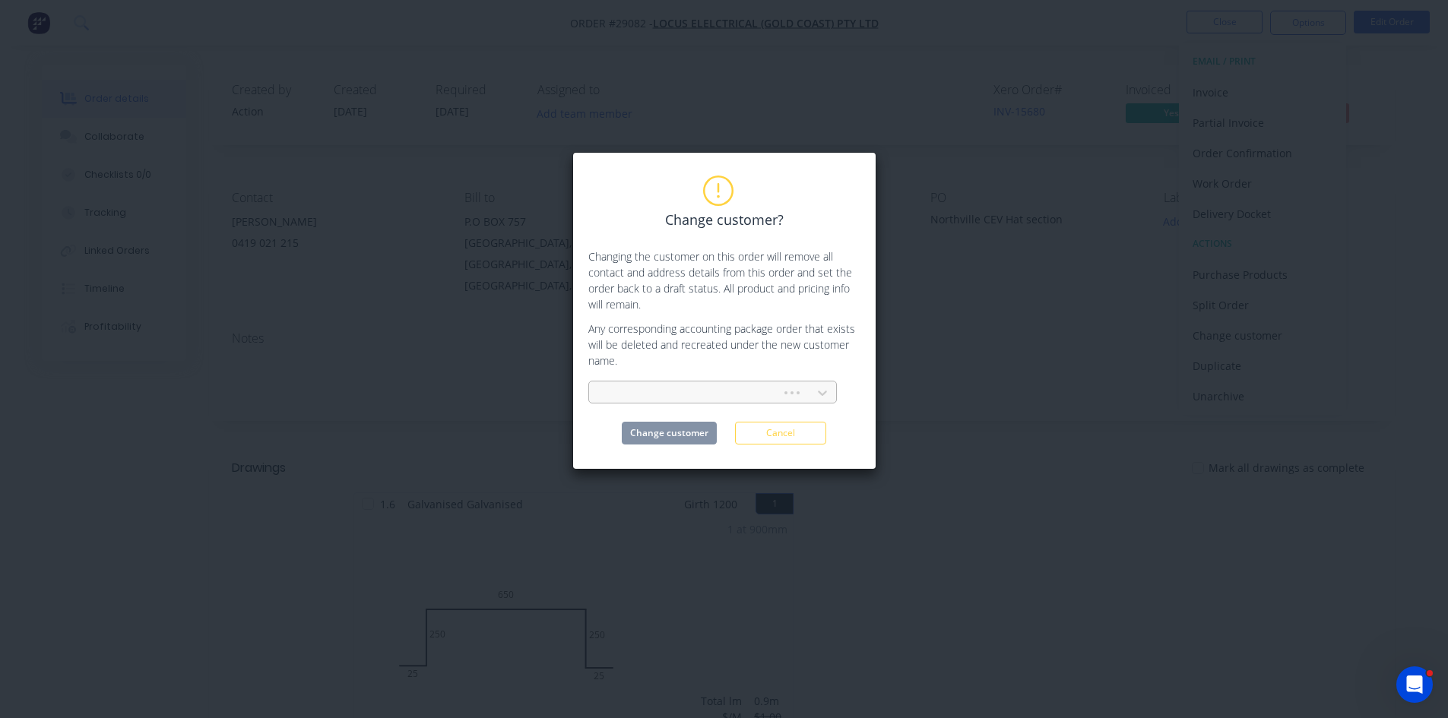
click at [659, 391] on div at bounding box center [687, 393] width 172 height 19
type input "locus"
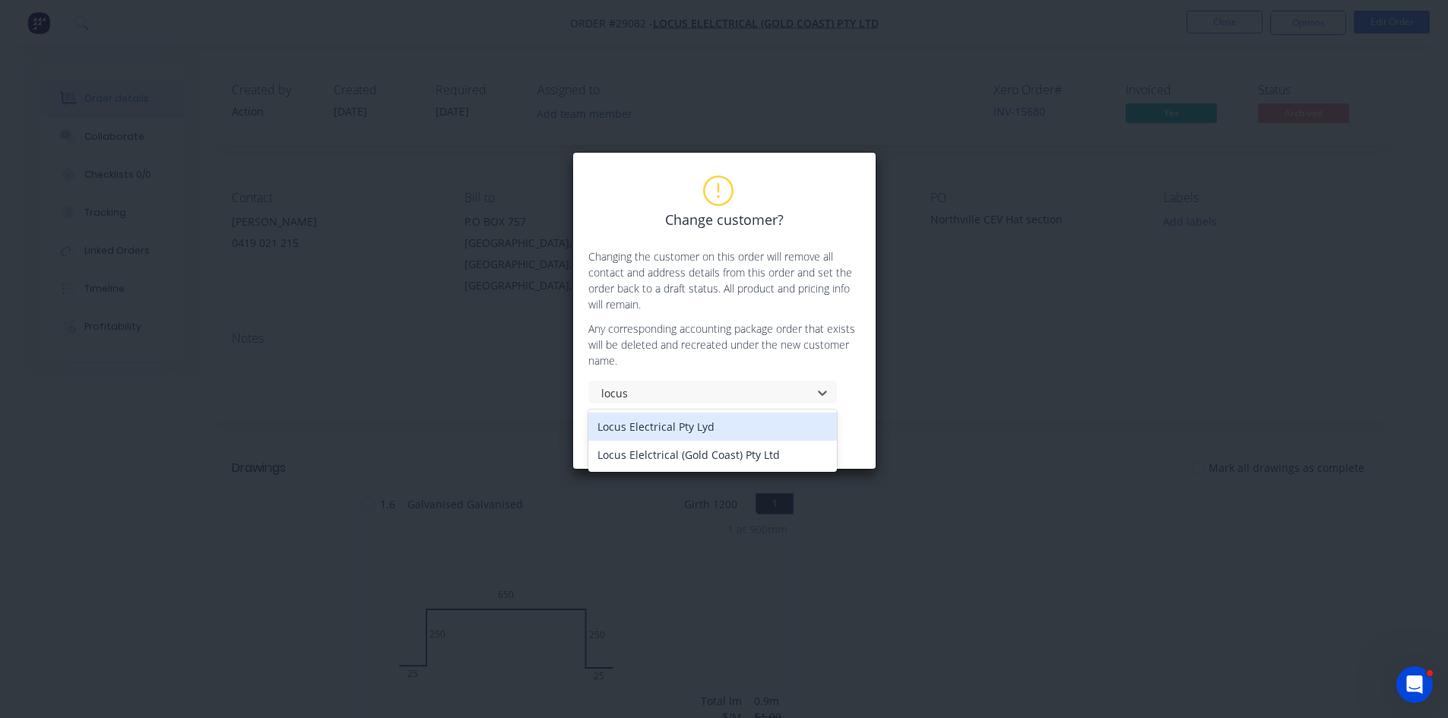
click at [655, 430] on div "Locus Electrical Pty Lyd" at bounding box center [712, 427] width 248 height 28
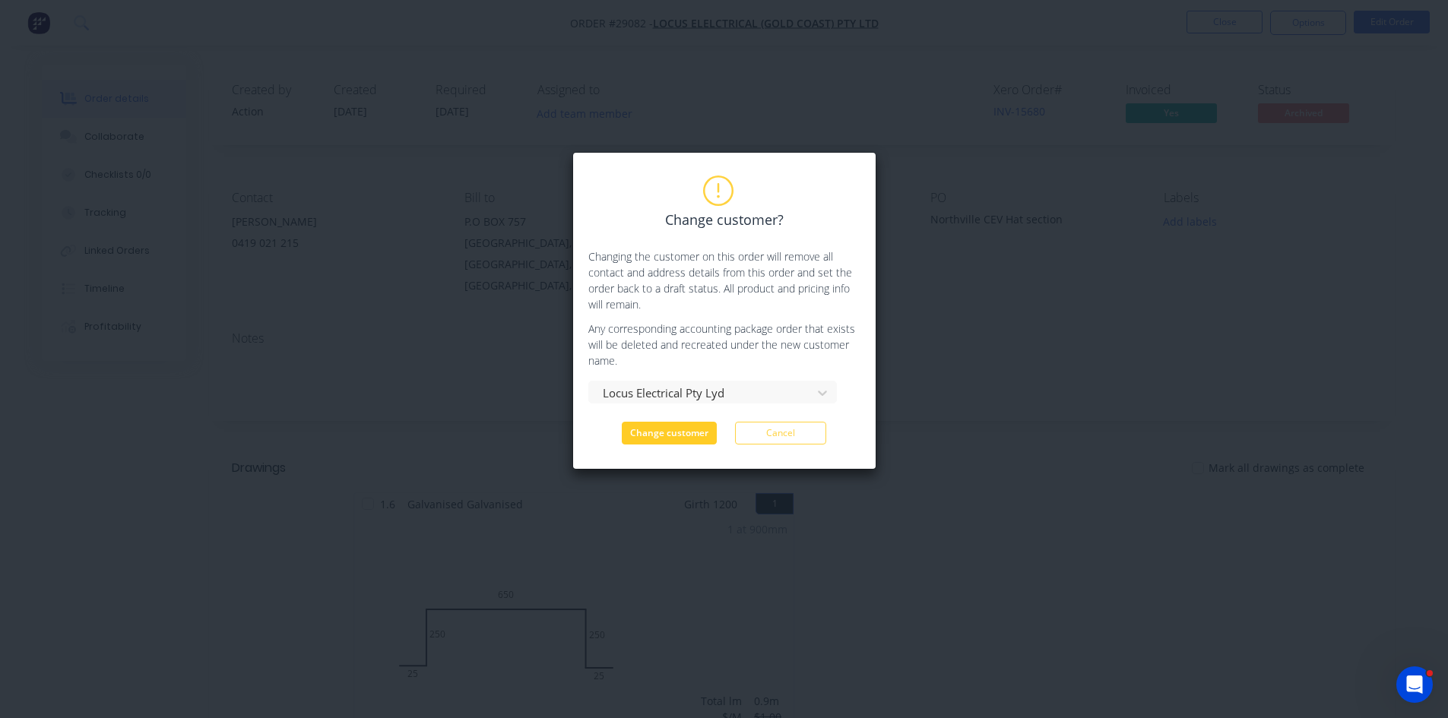
click at [678, 437] on button "Change customer" at bounding box center [669, 433] width 95 height 23
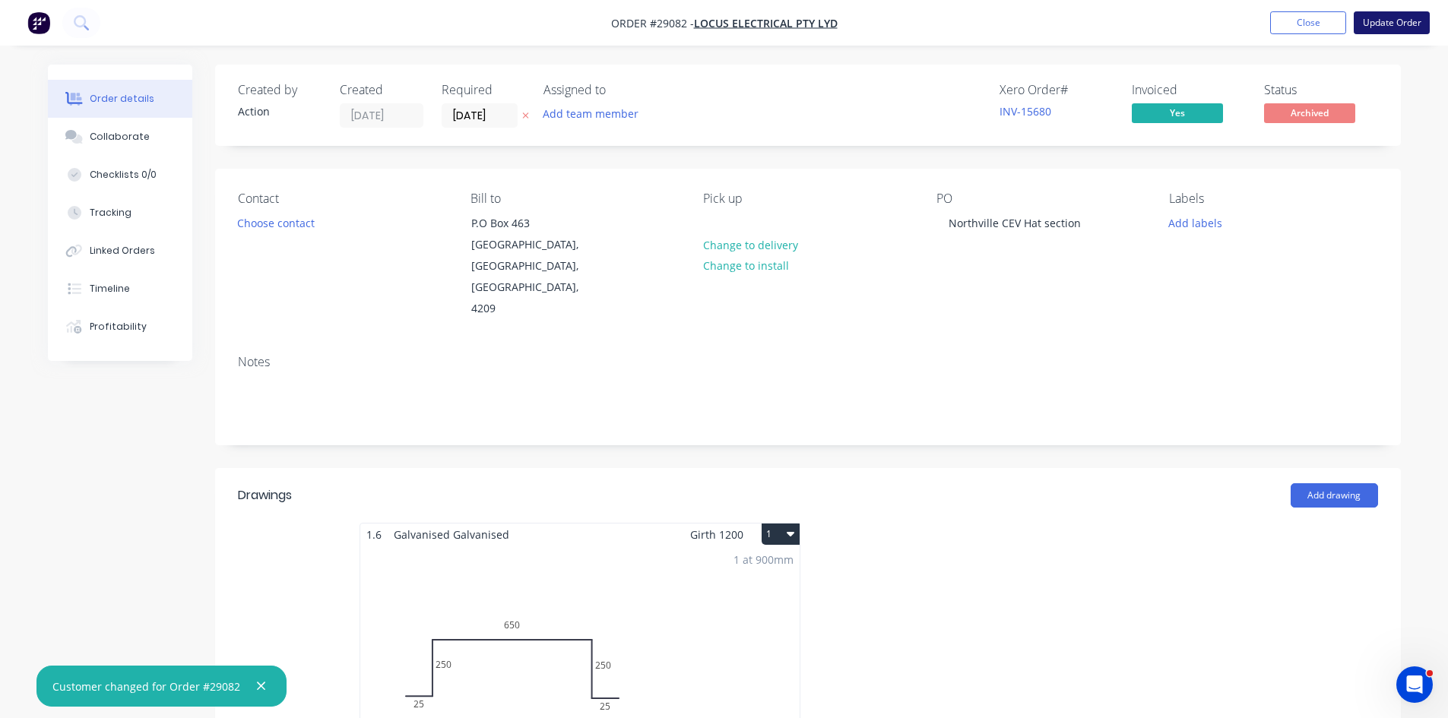
click at [1392, 17] on button "Update Order" at bounding box center [1391, 22] width 76 height 23
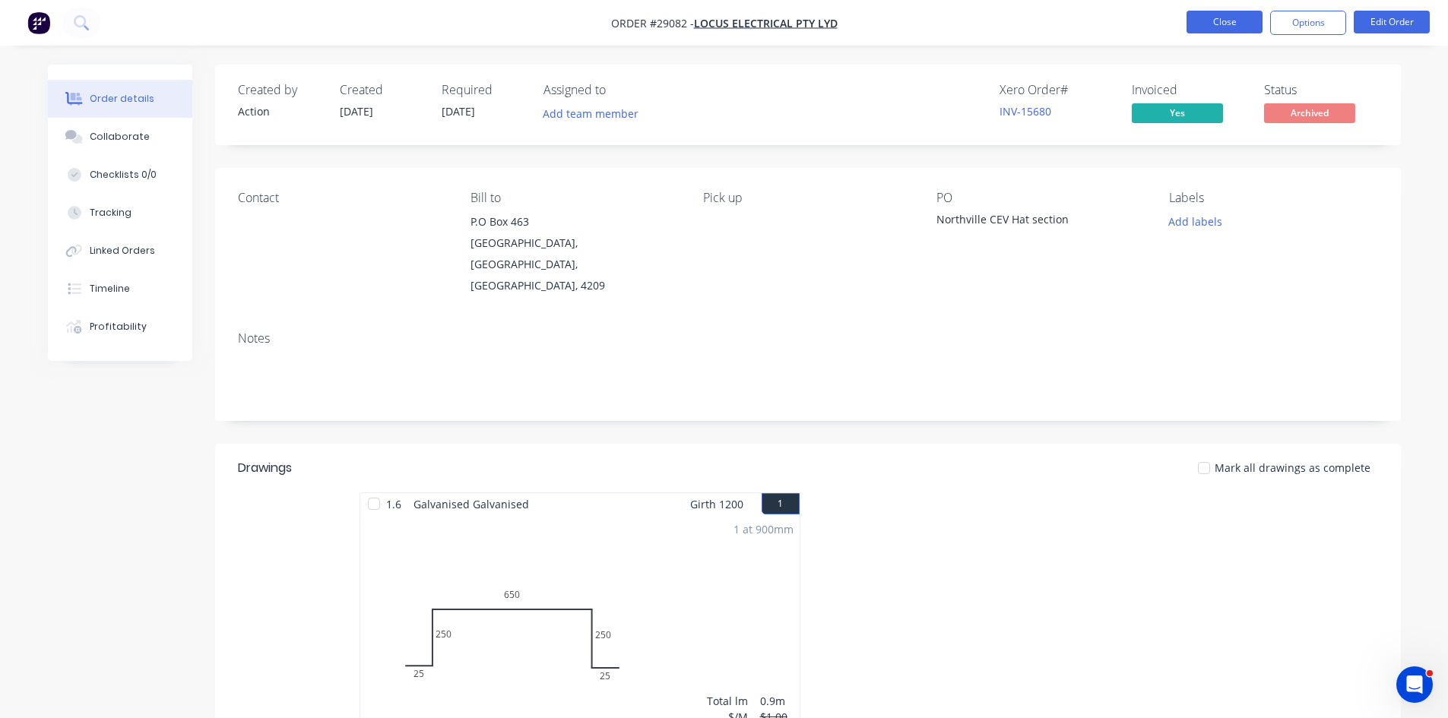
click at [1214, 15] on button "Close" at bounding box center [1224, 22] width 76 height 23
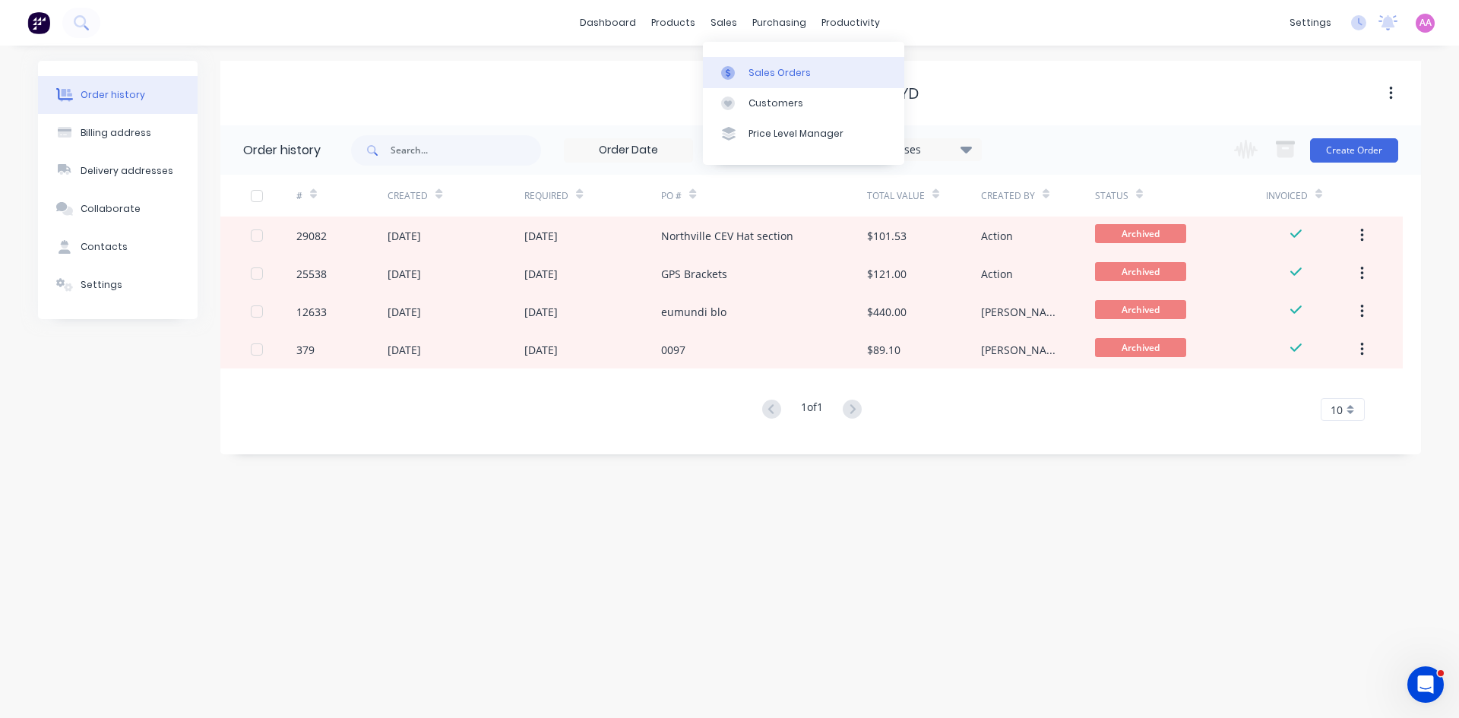
click at [761, 66] on div "Sales Orders" at bounding box center [779, 73] width 62 height 14
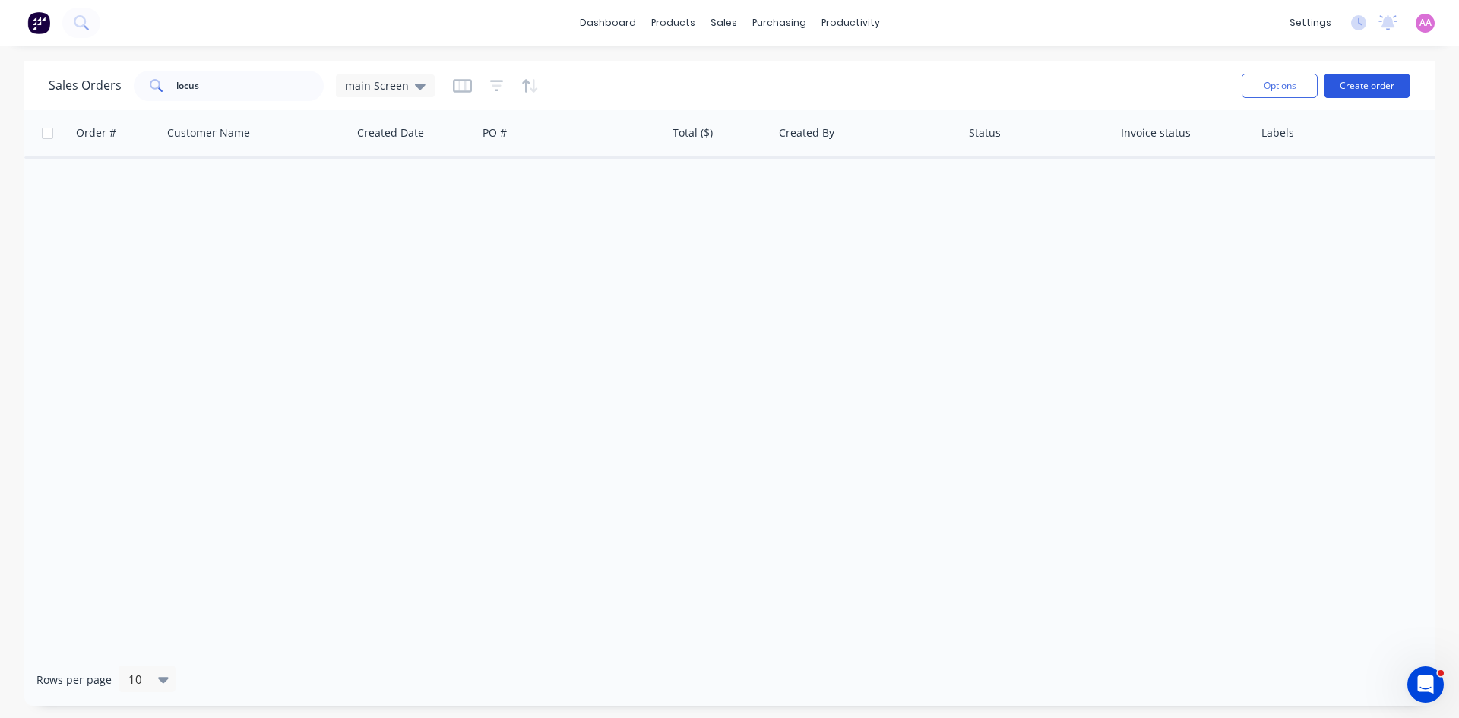
click at [1345, 79] on button "Create order" at bounding box center [1367, 86] width 87 height 24
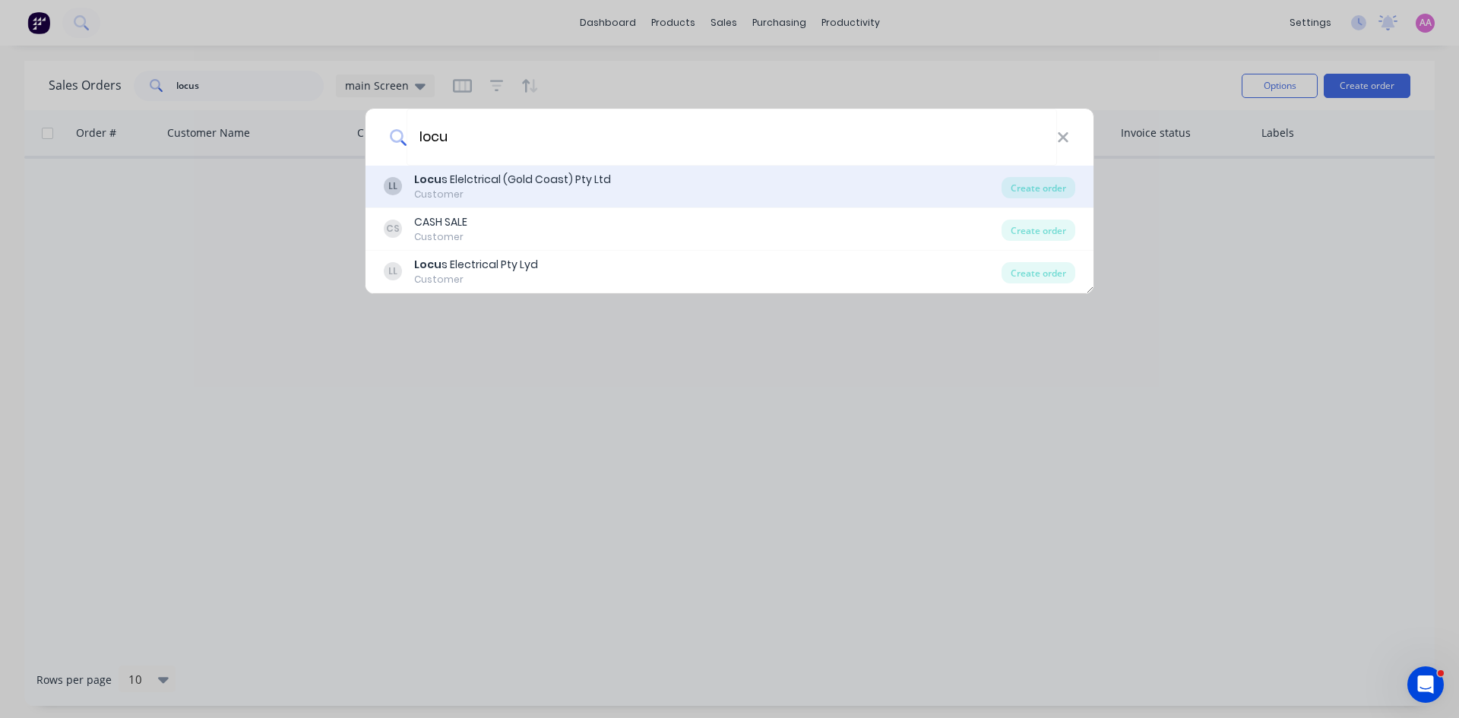
type input "locu"
click at [541, 185] on div "Locu s Elelctrical (Gold Coast) Pty Ltd" at bounding box center [512, 180] width 197 height 16
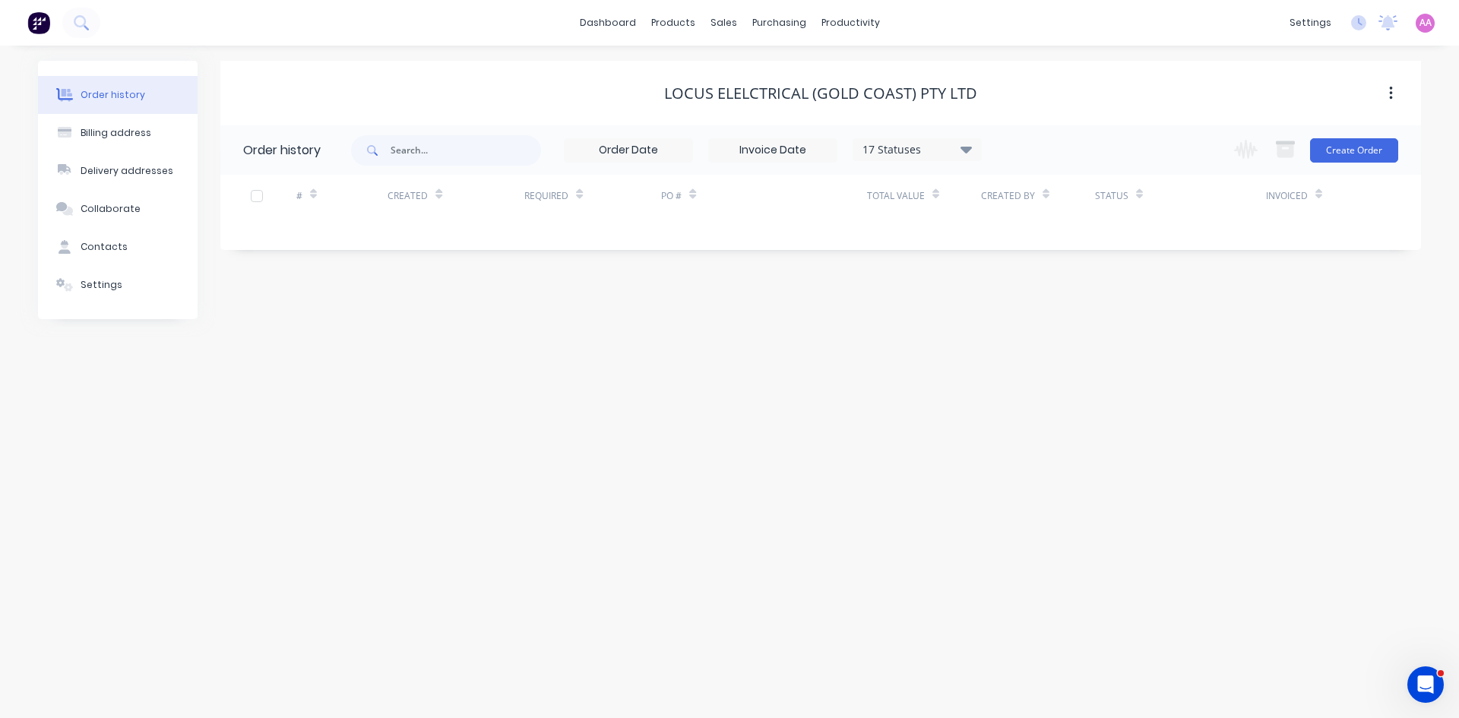
click at [970, 141] on icon at bounding box center [966, 149] width 11 height 18
click at [1017, 340] on div "All" at bounding box center [948, 333] width 190 height 30
click at [1043, 324] on label at bounding box center [1043, 324] width 0 height 0
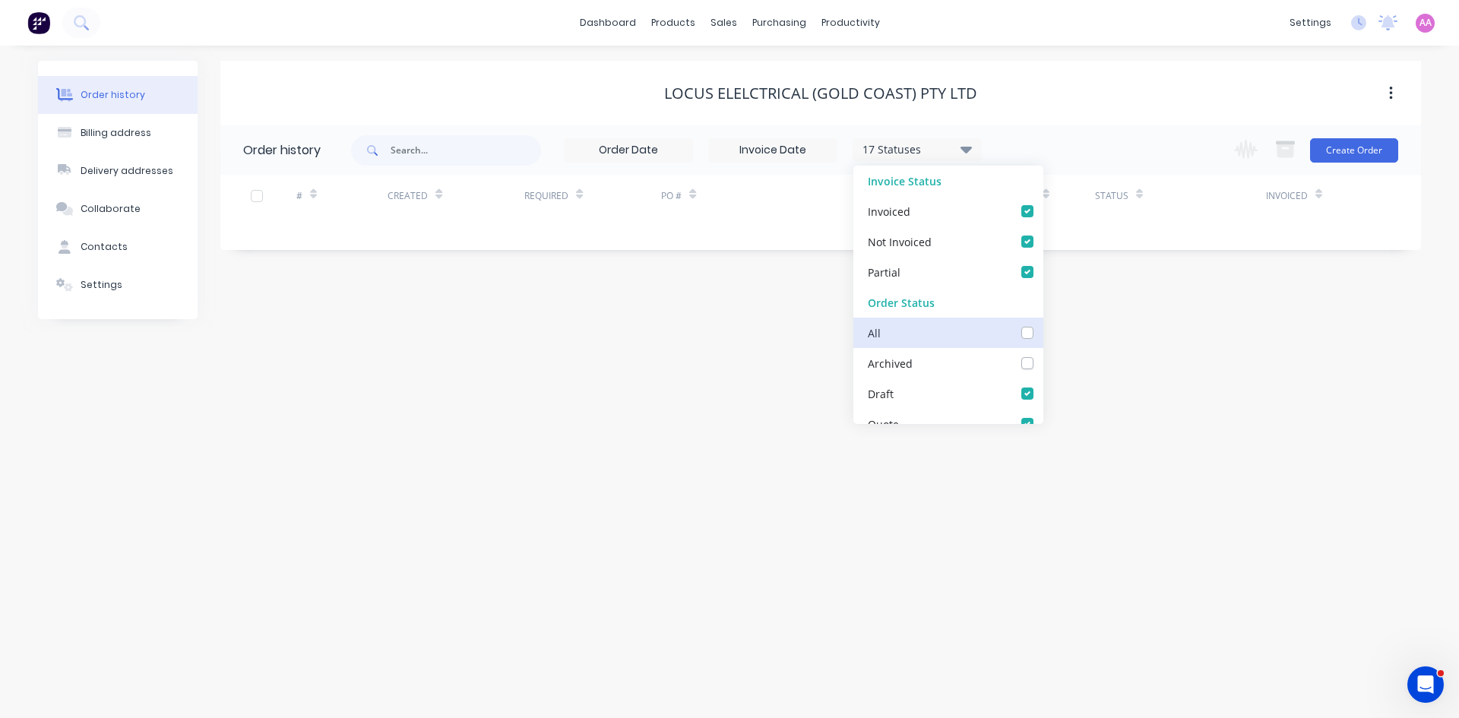
click at [1043, 328] on input "checkbox" at bounding box center [1049, 331] width 12 height 14
checkbox input "true"
click at [1095, 317] on div "Locus Elelctrical (Gold Coast) Pty Ltd Order history 18 Statuses Invoice Status…" at bounding box center [820, 190] width 1201 height 258
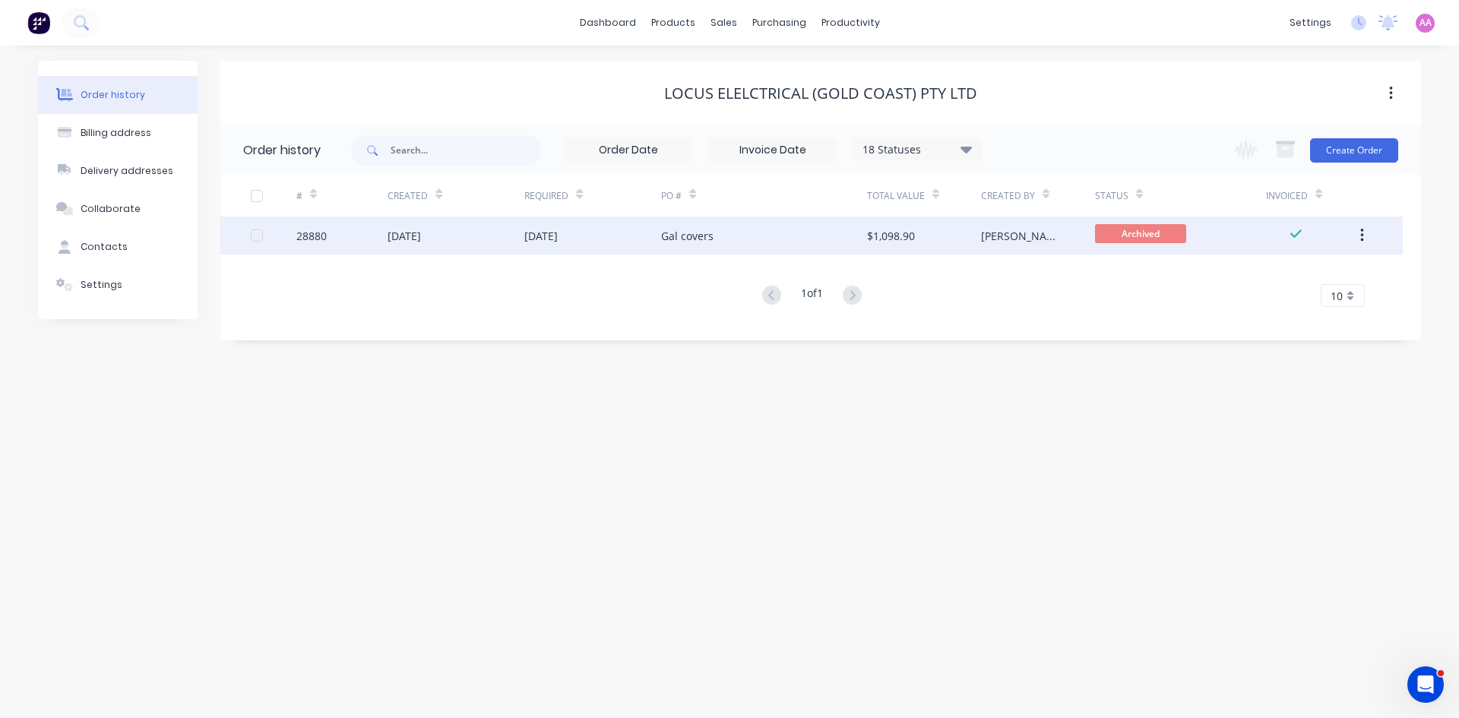
click at [555, 236] on div "01 Oct 2025" at bounding box center [540, 236] width 33 height 16
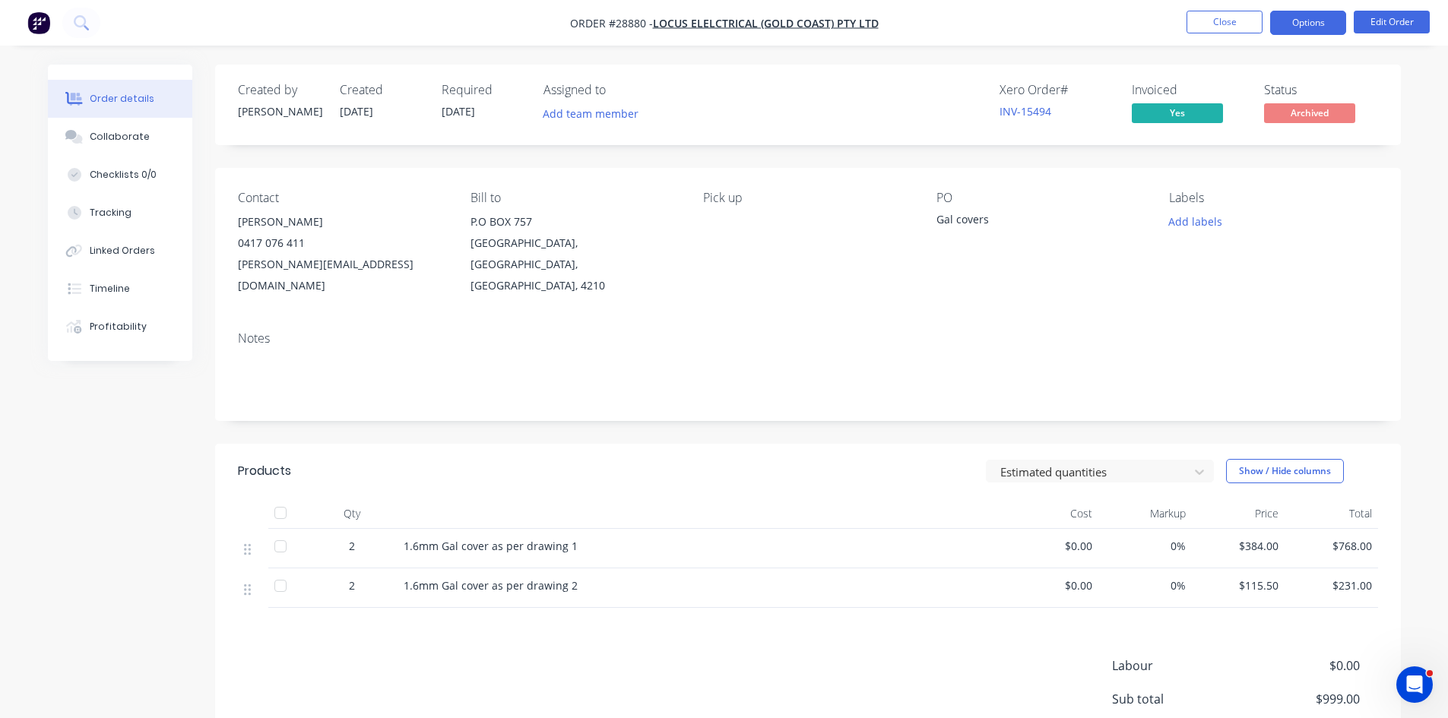
click at [1307, 27] on button "Options" at bounding box center [1308, 23] width 76 height 24
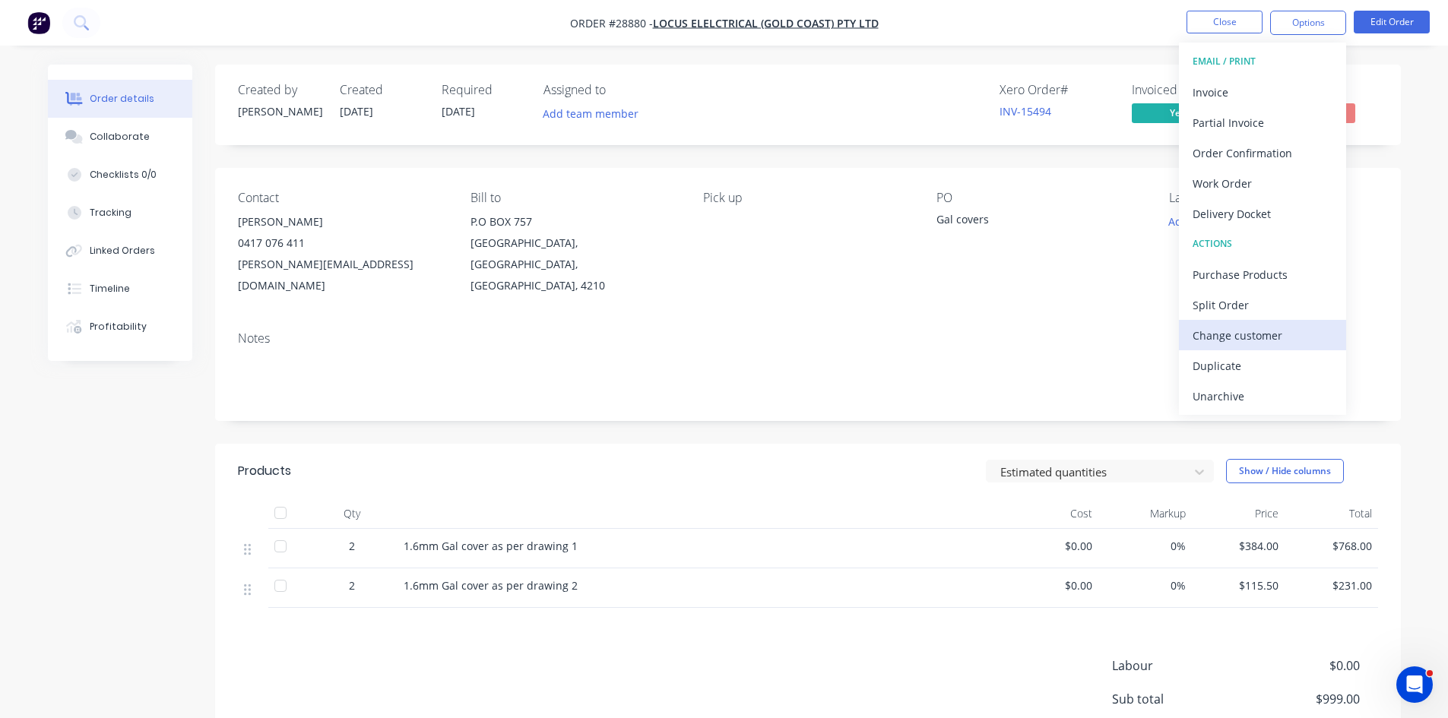
click at [1227, 331] on div "Change customer" at bounding box center [1262, 335] width 140 height 22
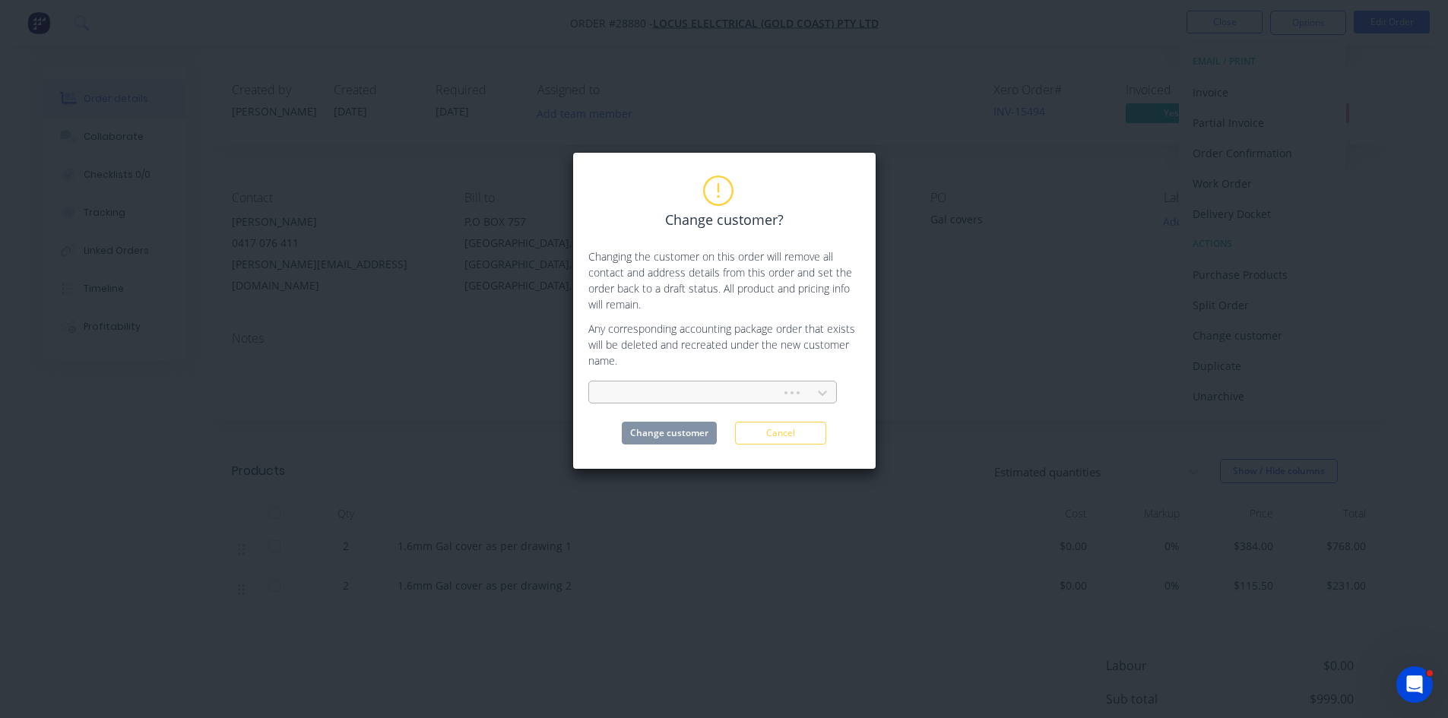
click at [665, 389] on div at bounding box center [687, 393] width 172 height 19
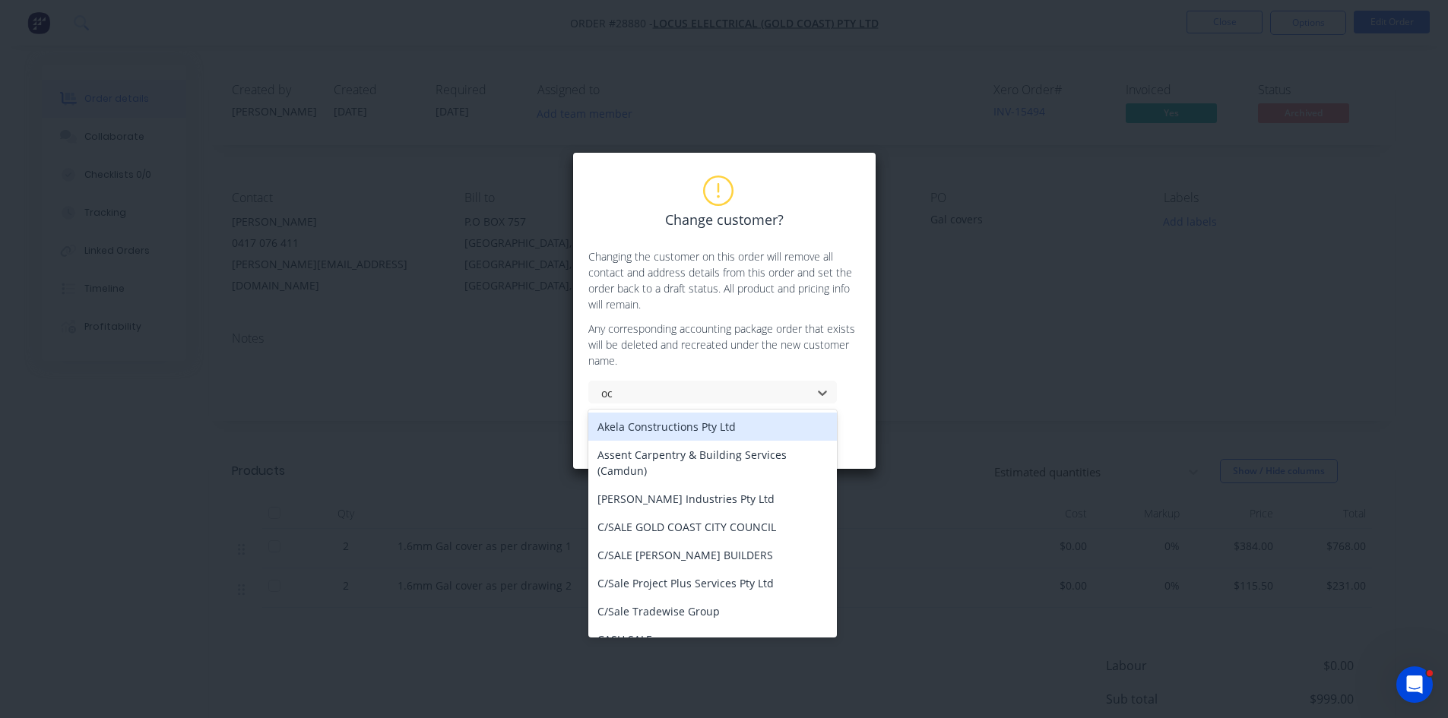
type input "o"
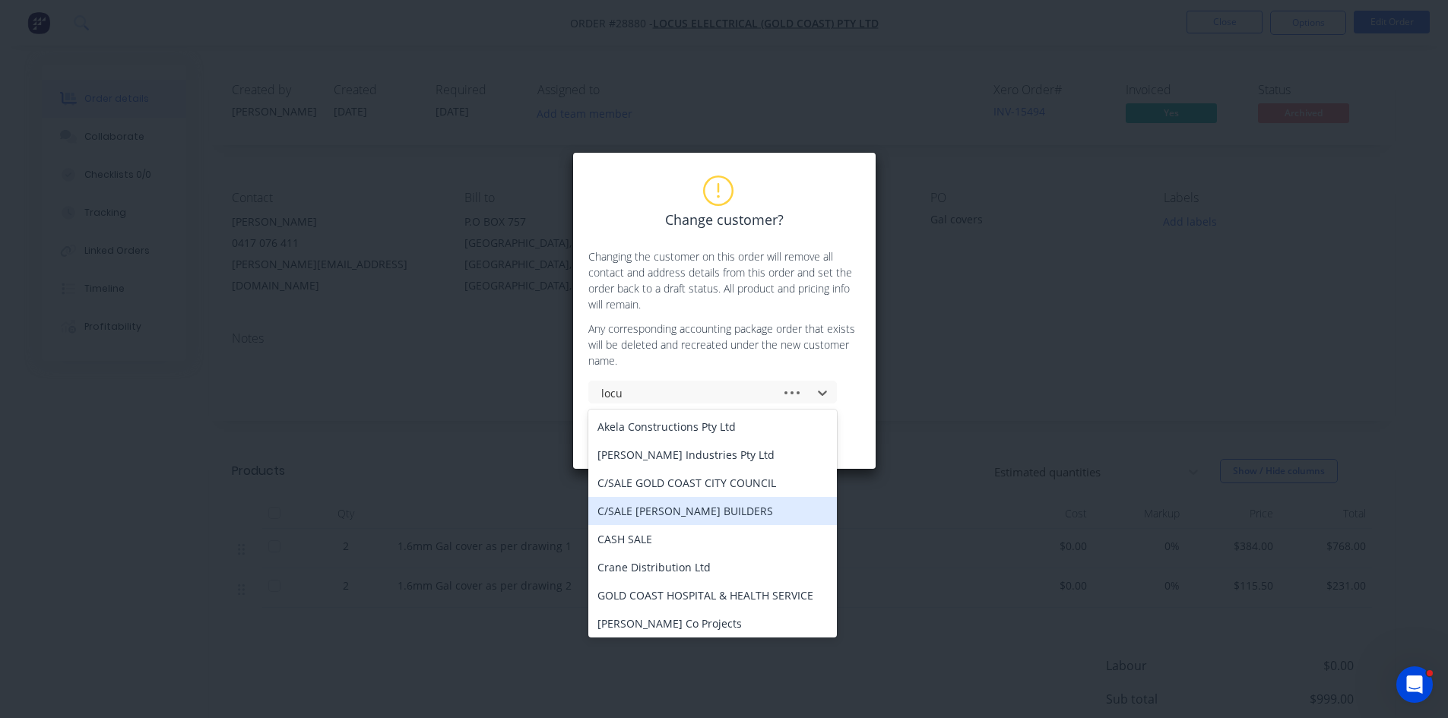
type input "locus"
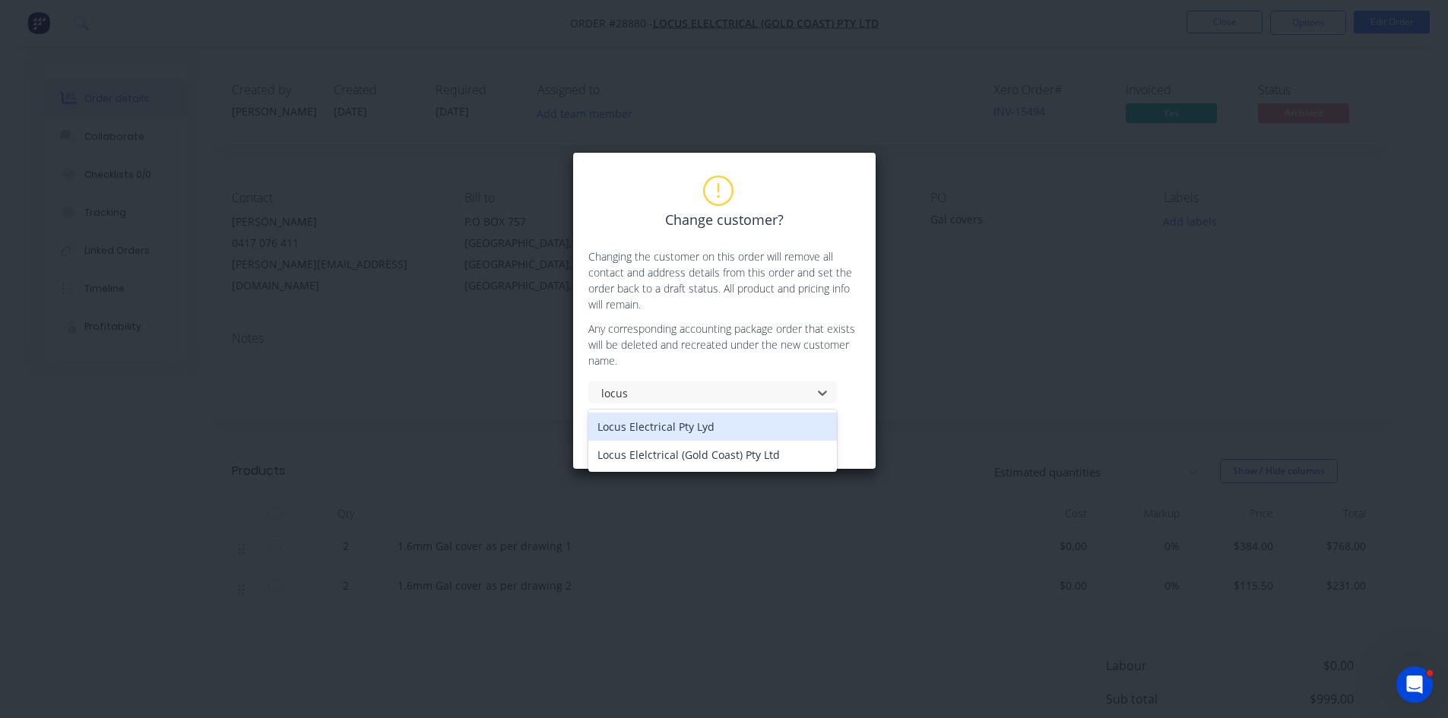
click at [654, 426] on div "Locus Electrical Pty Lyd" at bounding box center [712, 427] width 248 height 28
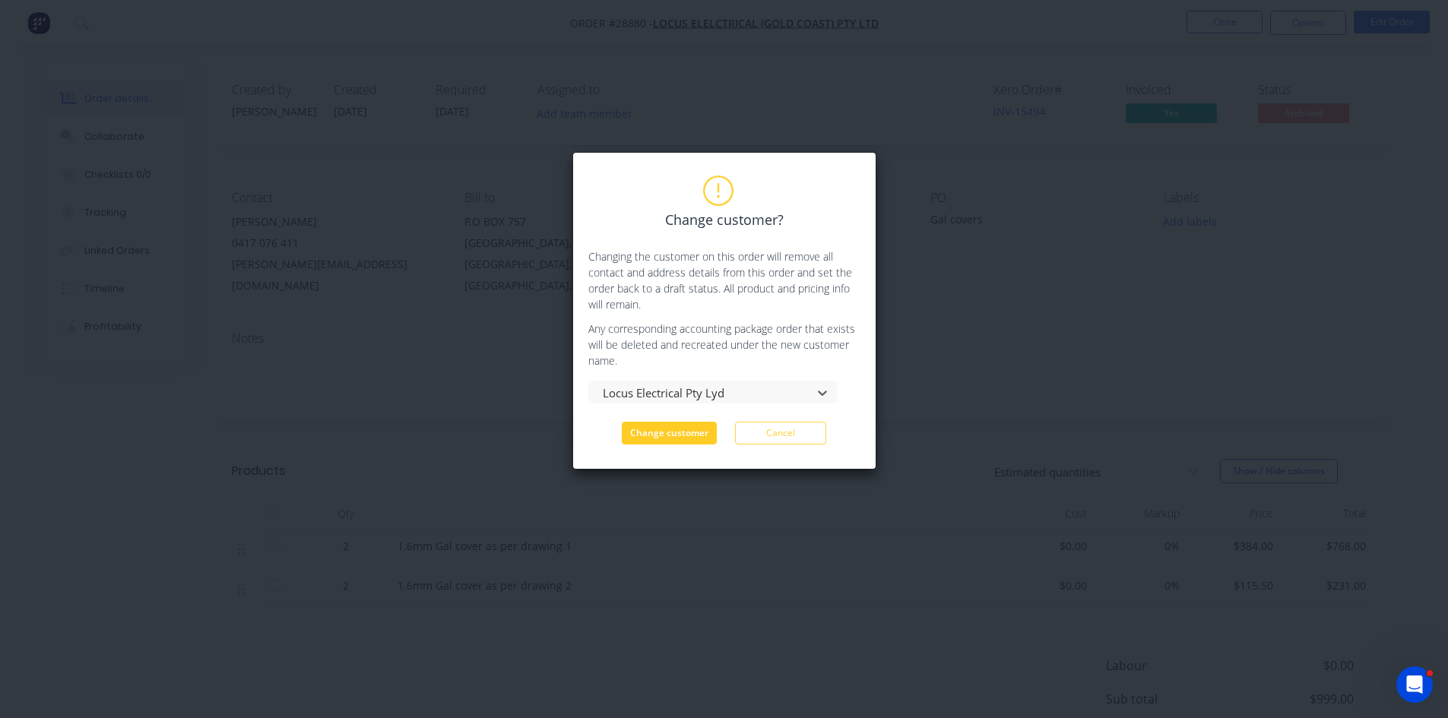
click at [652, 429] on button "Change customer" at bounding box center [669, 433] width 95 height 23
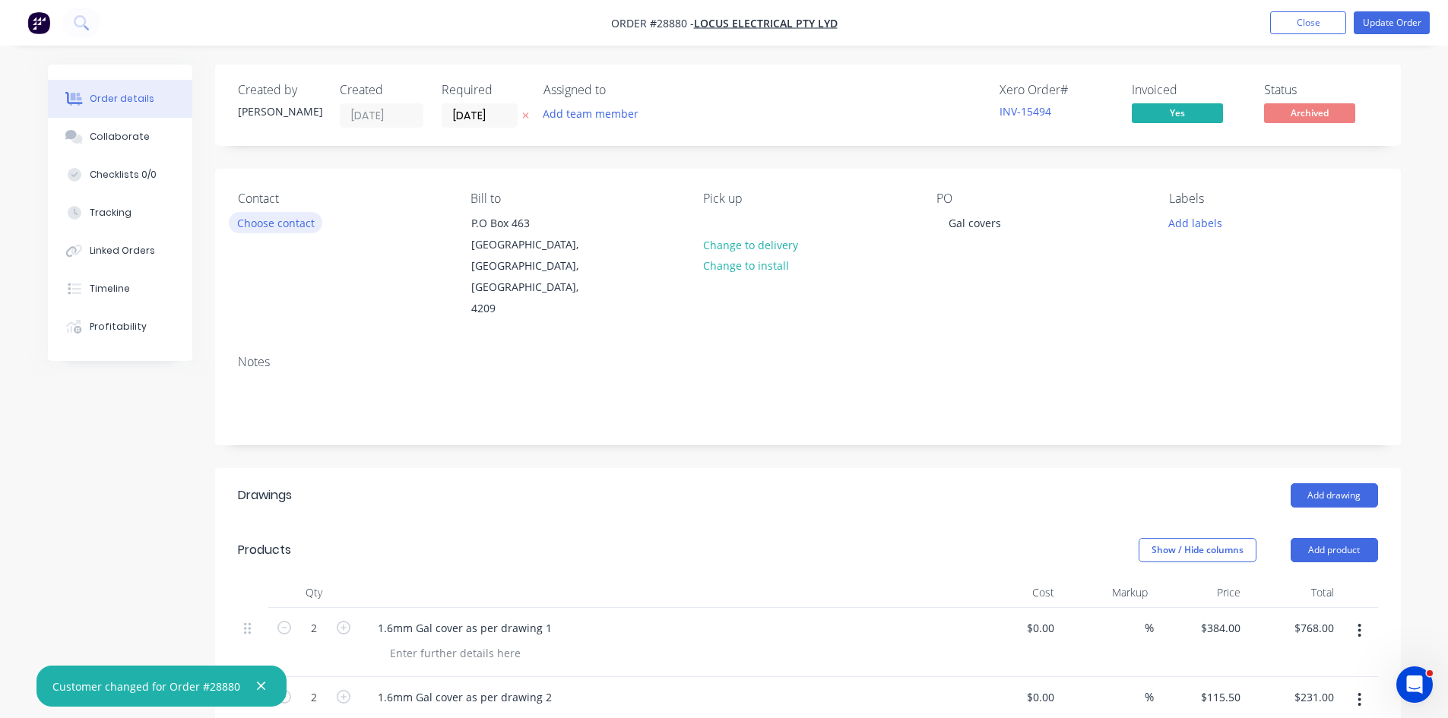
click at [289, 223] on button "Choose contact" at bounding box center [275, 222] width 93 height 21
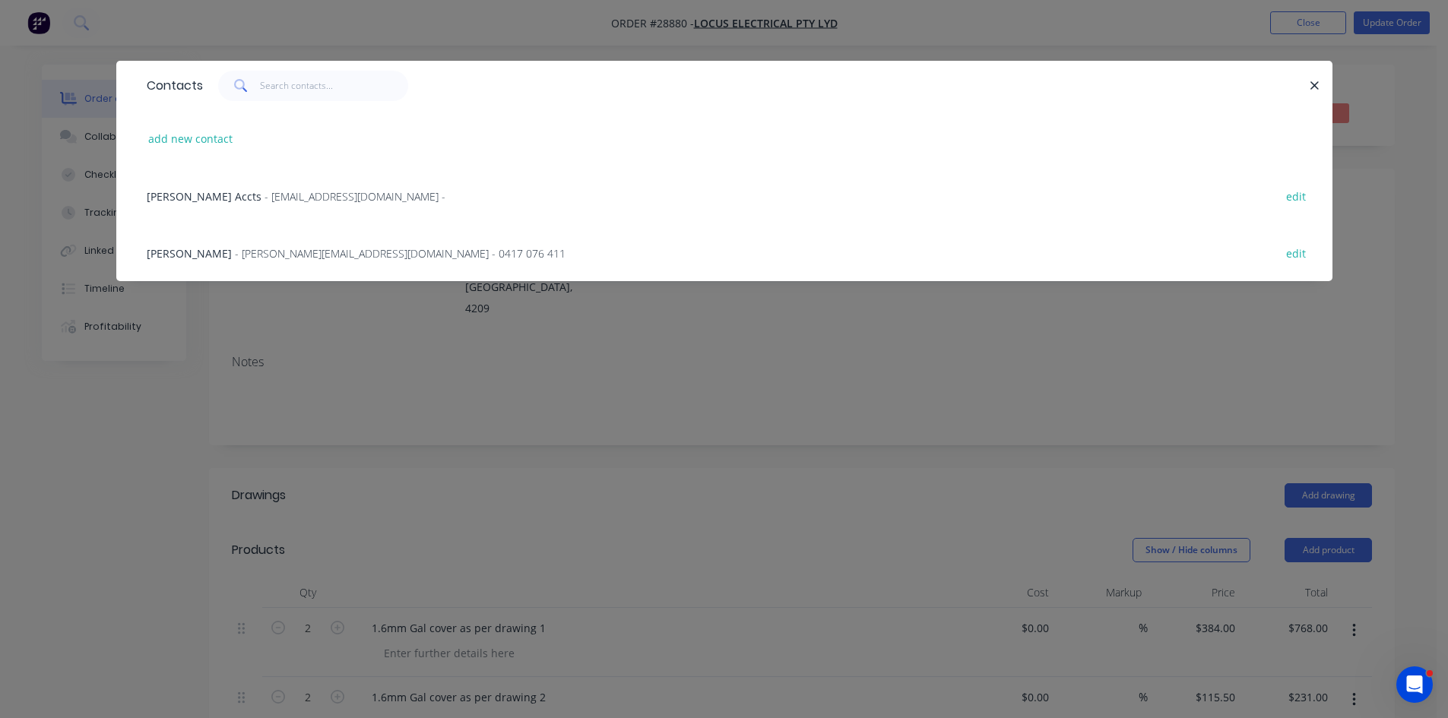
click at [235, 251] on span "- brian@locuselectrical.com.au - 0417 076 411" at bounding box center [400, 253] width 331 height 14
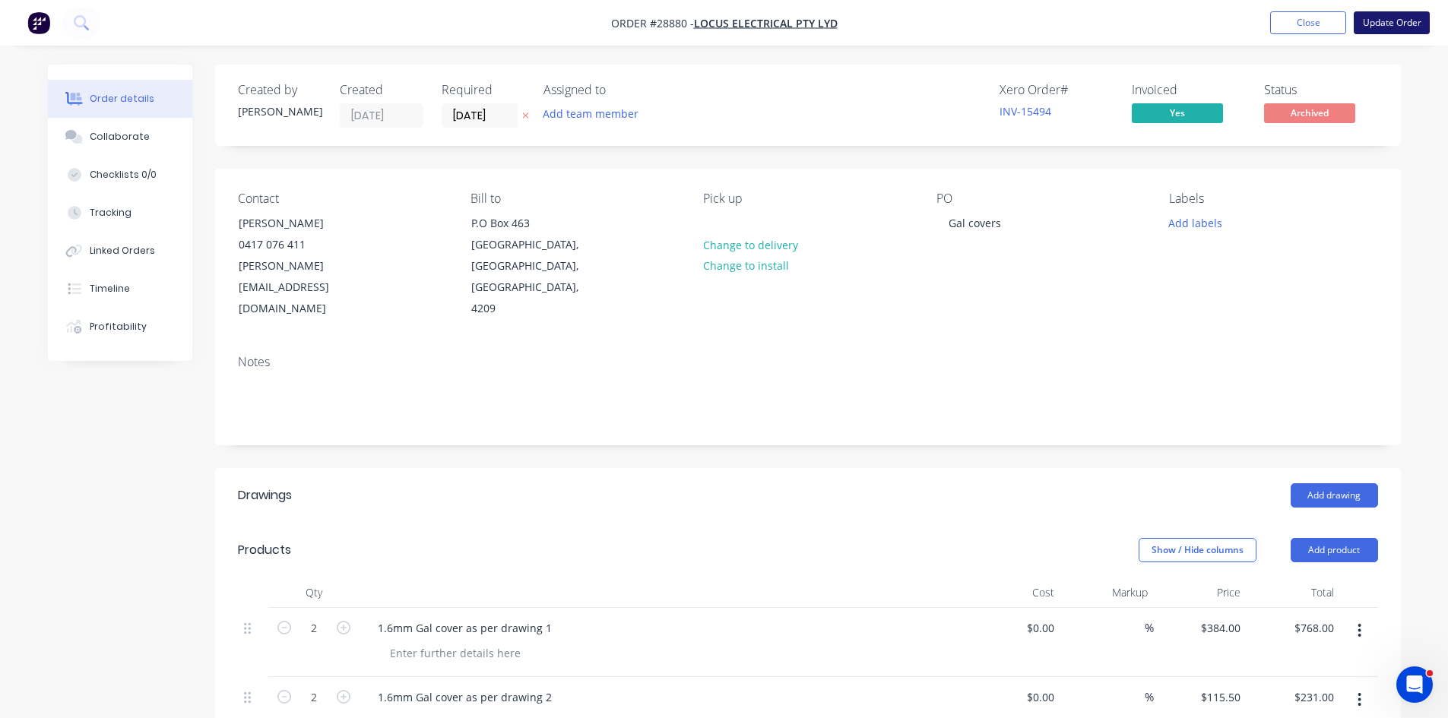
click at [1387, 23] on button "Update Order" at bounding box center [1391, 22] width 76 height 23
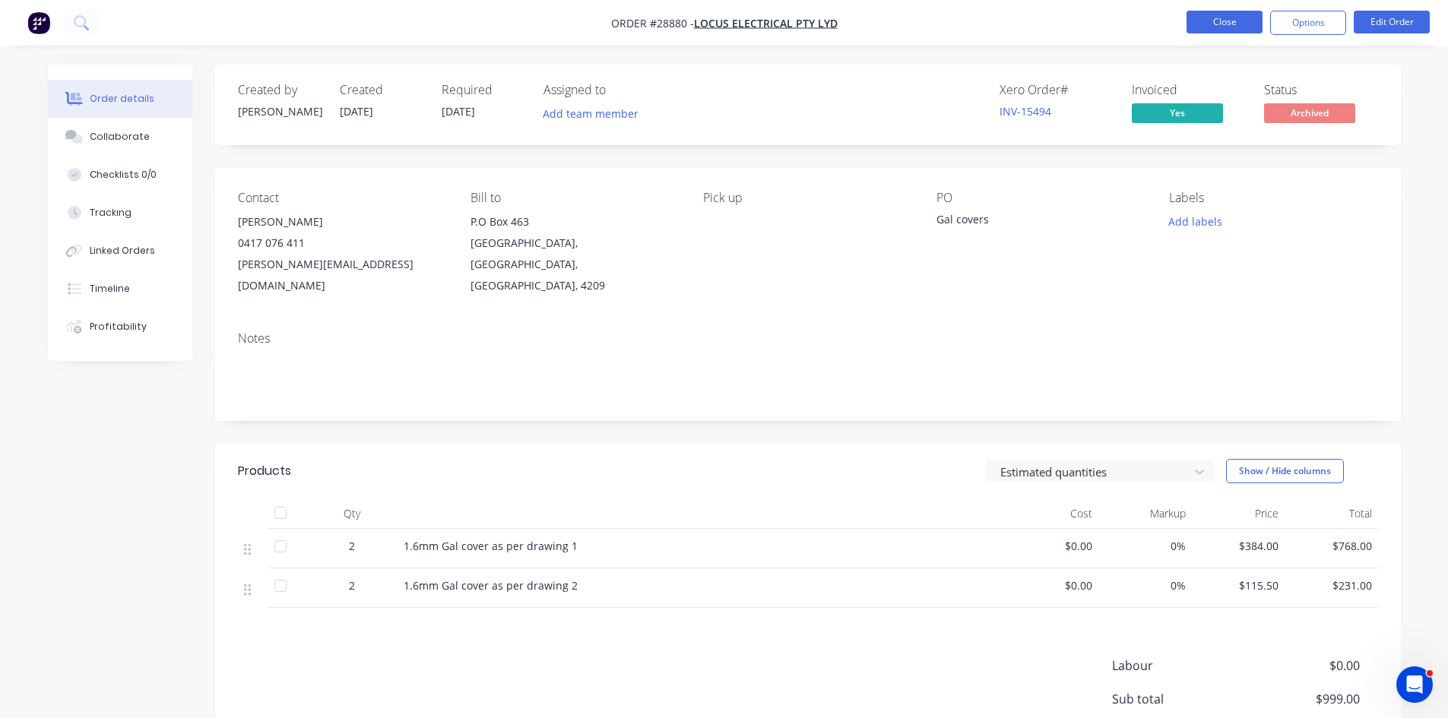
click at [1230, 23] on button "Close" at bounding box center [1224, 22] width 76 height 23
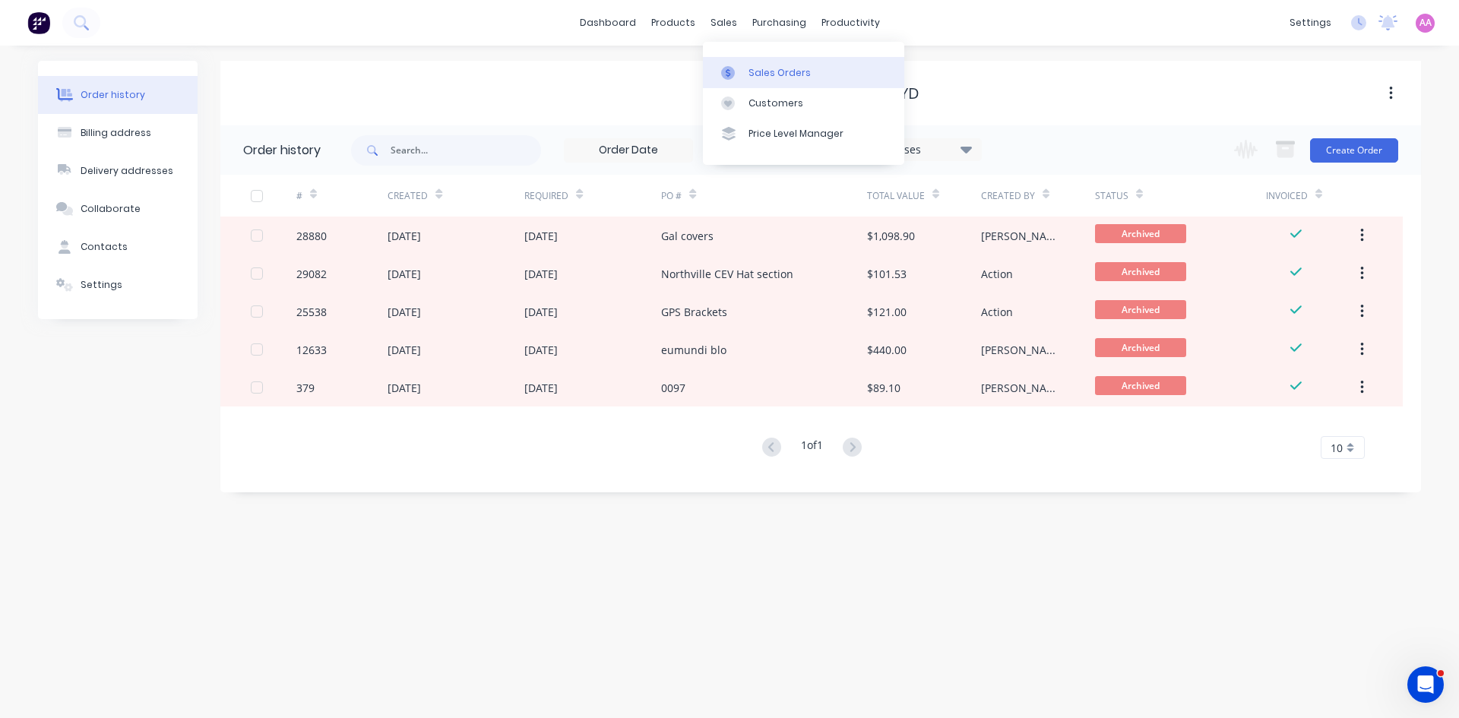
click at [756, 68] on div "Sales Orders" at bounding box center [779, 73] width 62 height 14
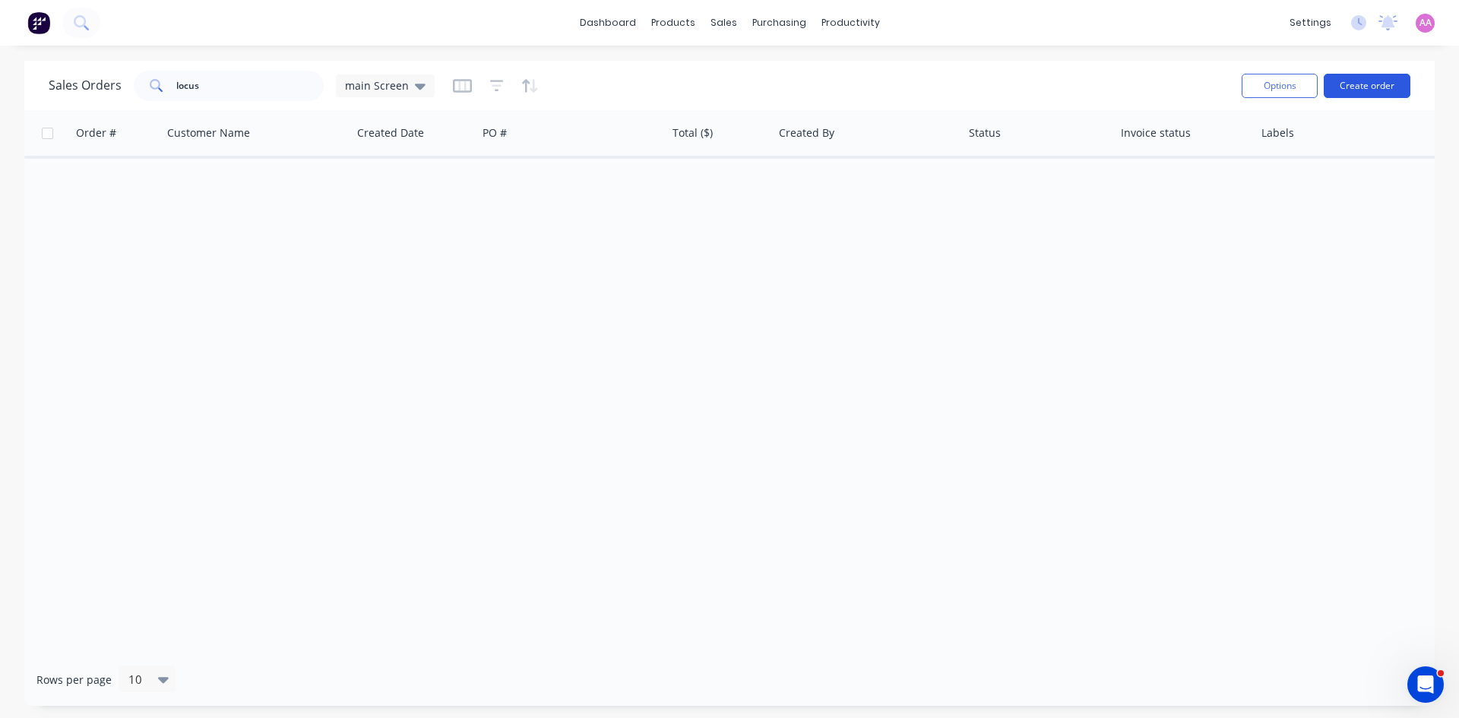
click at [1381, 87] on button "Create order" at bounding box center [1367, 86] width 87 height 24
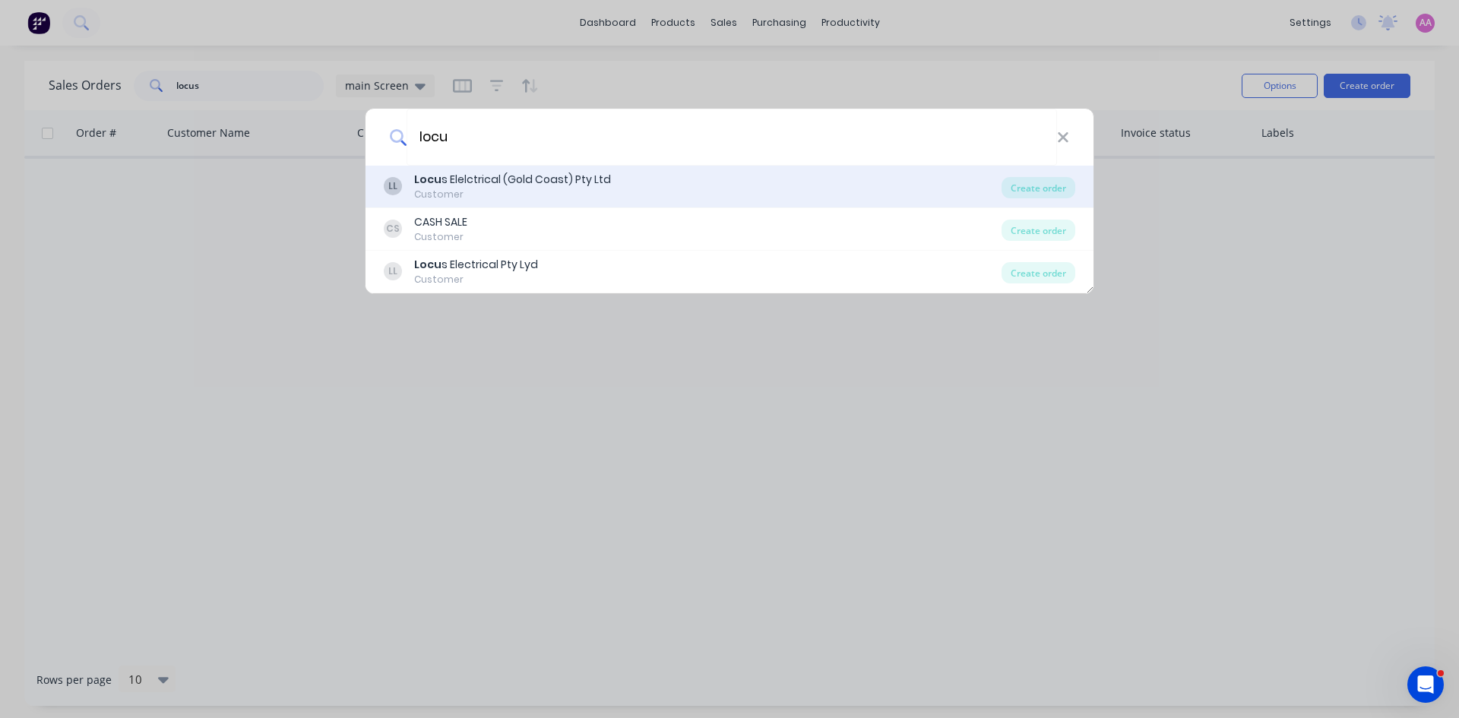
type input "locu"
click at [527, 200] on div "Customer" at bounding box center [512, 195] width 197 height 14
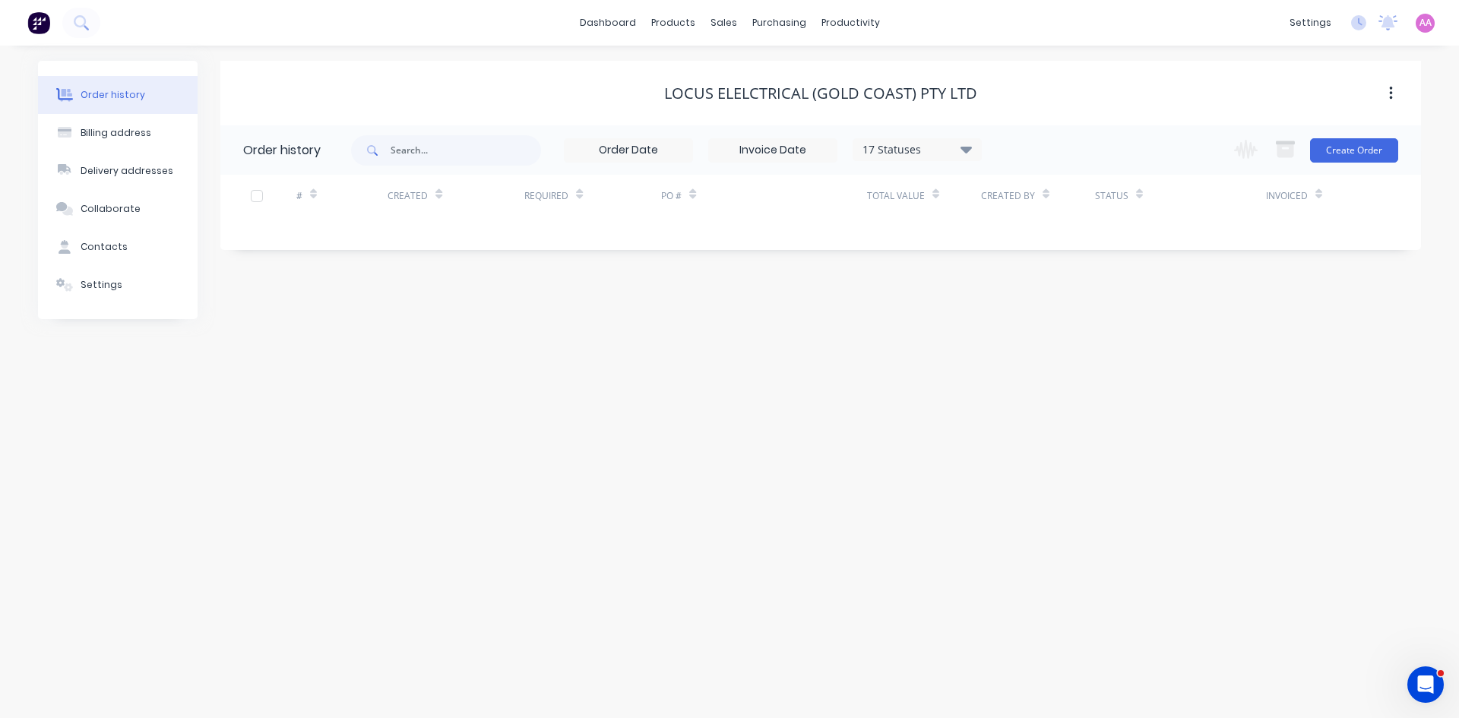
click at [1391, 96] on icon "button" at bounding box center [1391, 93] width 4 height 17
click at [1301, 132] on div "Archive" at bounding box center [1336, 133] width 117 height 22
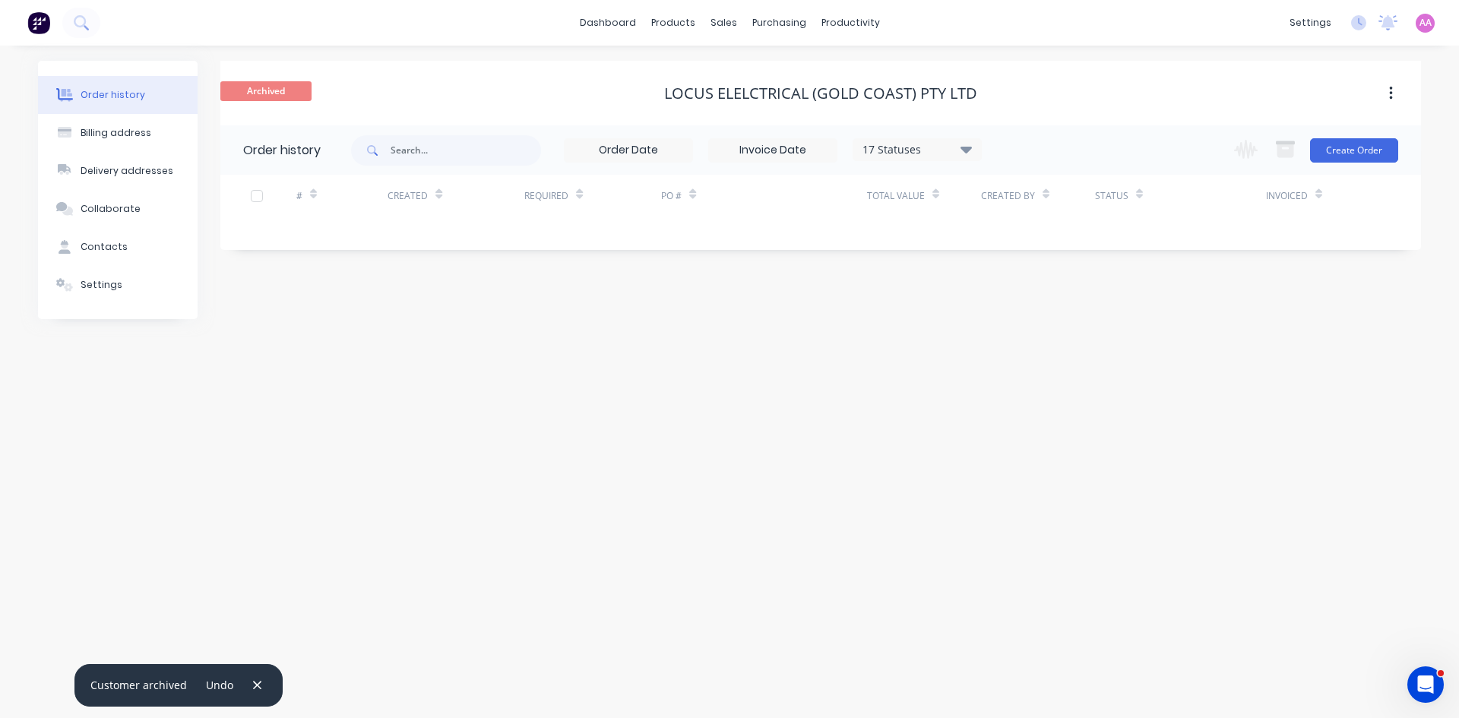
drag, startPoint x: 723, startPoint y: 283, endPoint x: 711, endPoint y: 278, distance: 13.3
click at [723, 283] on div "Archived Locus Elelctrical (Gold Coast) Pty Ltd Order history 17 Statuses Invoi…" at bounding box center [820, 190] width 1201 height 258
click at [566, 135] on div "17 Statuses Invoice Status Invoiced Not Invoiced Partial Order Status All Archi…" at bounding box center [666, 149] width 631 height 49
drag, startPoint x: 459, startPoint y: 69, endPoint x: 821, endPoint y: 44, distance: 362.6
click at [462, 69] on div "Archived Locus Elelctrical (Gold Coast) Pty Ltd" at bounding box center [820, 93] width 1201 height 65
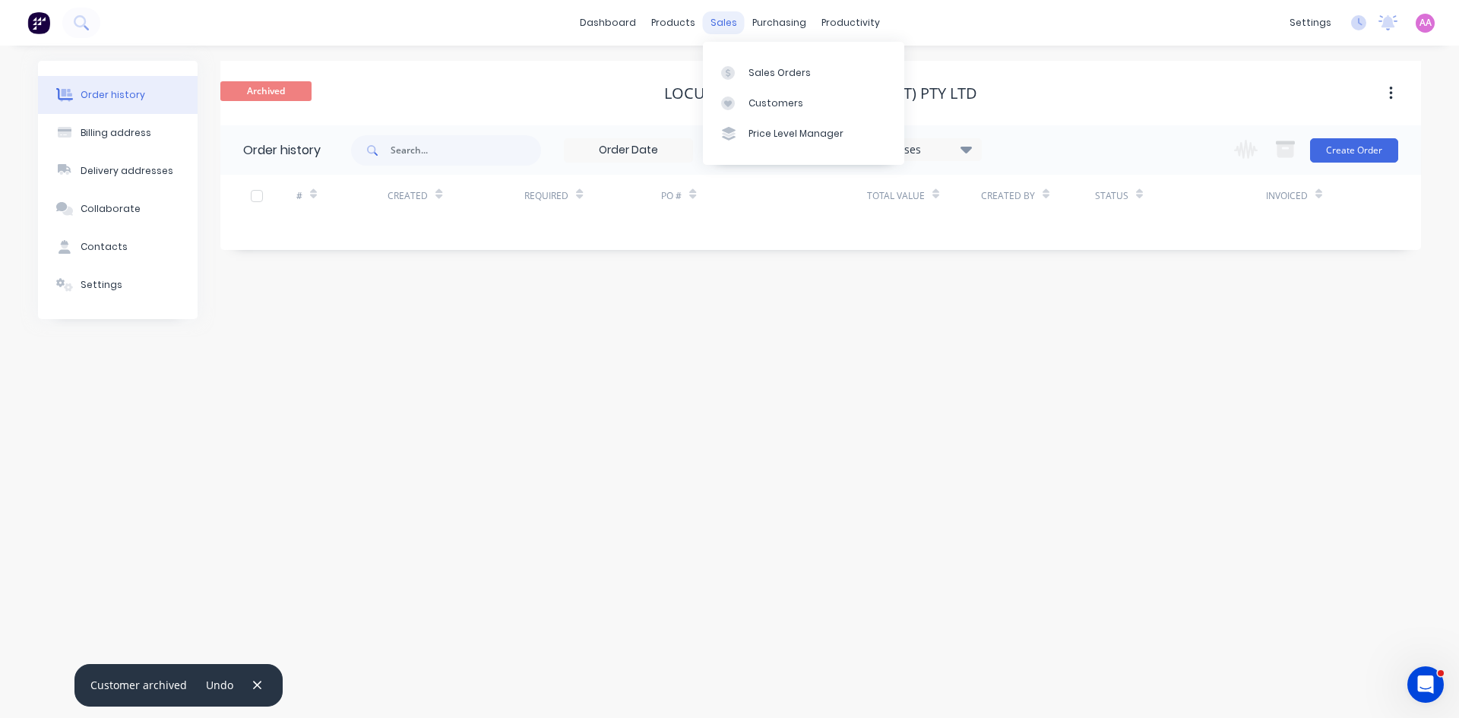
click at [726, 26] on div "sales" at bounding box center [724, 22] width 42 height 23
drag, startPoint x: 715, startPoint y: 26, endPoint x: 734, endPoint y: 47, distance: 28.5
click at [715, 26] on div "sales" at bounding box center [724, 22] width 42 height 23
click at [758, 71] on div "Sales Orders" at bounding box center [779, 73] width 62 height 14
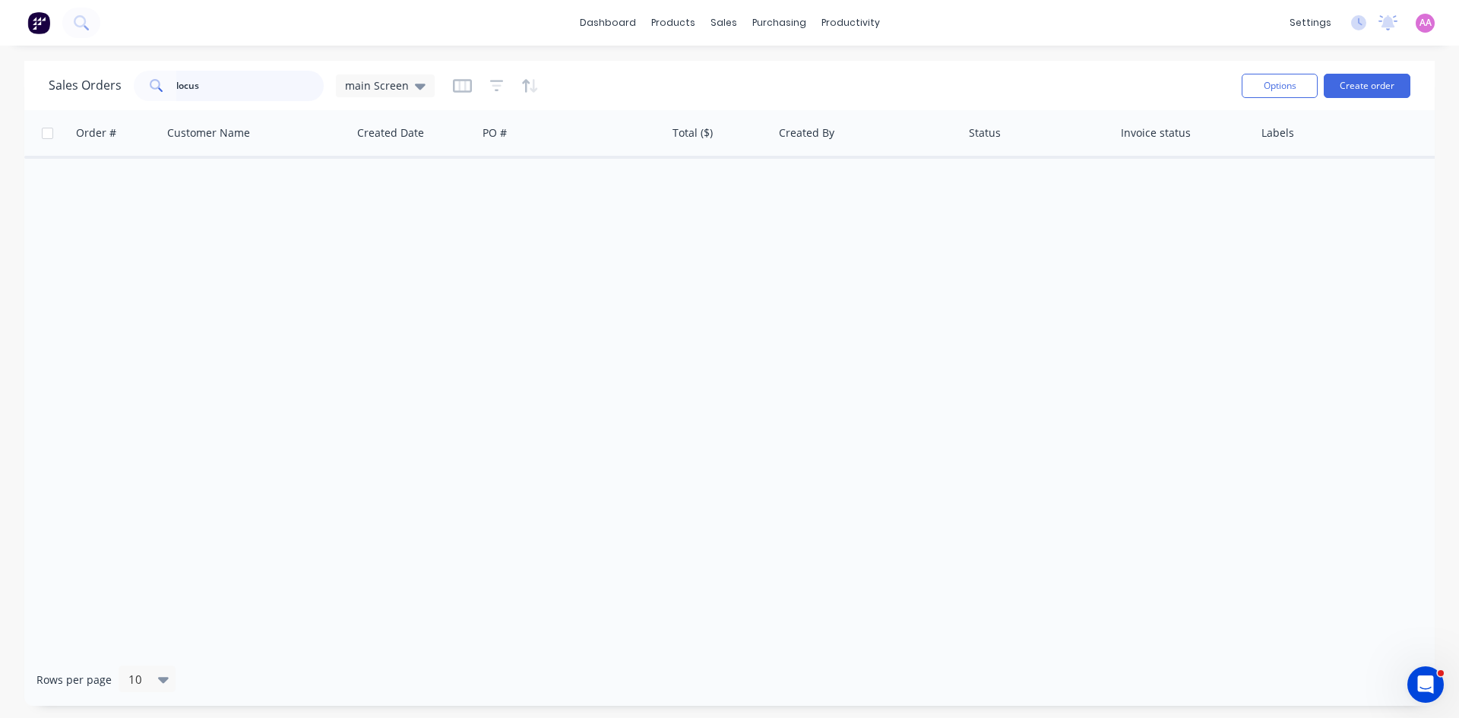
drag, startPoint x: 233, startPoint y: 76, endPoint x: 23, endPoint y: 75, distance: 209.7
click at [23, 75] on div "Sales Orders locus main Screen Options Create order Order # Customer Name Creat…" at bounding box center [729, 383] width 1459 height 645
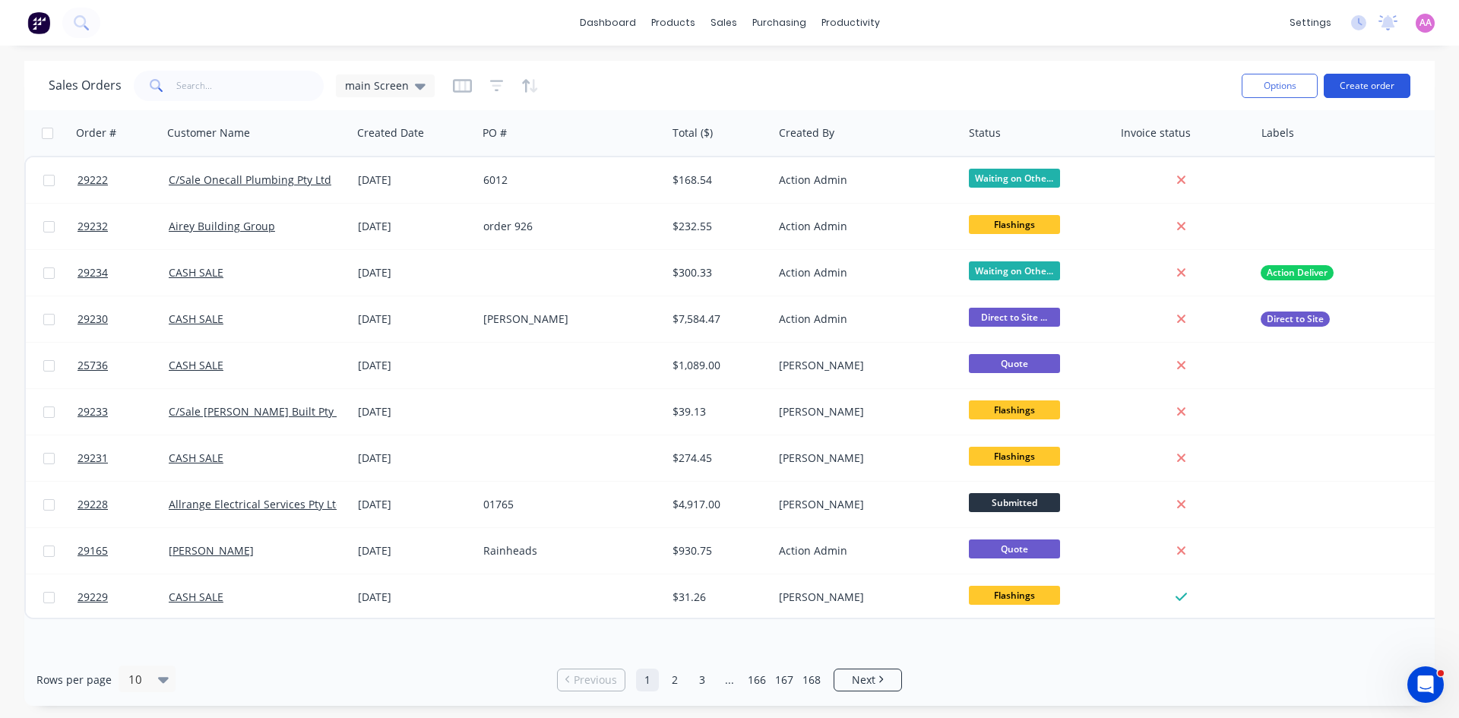
click at [1358, 84] on button "Create order" at bounding box center [1367, 86] width 87 height 24
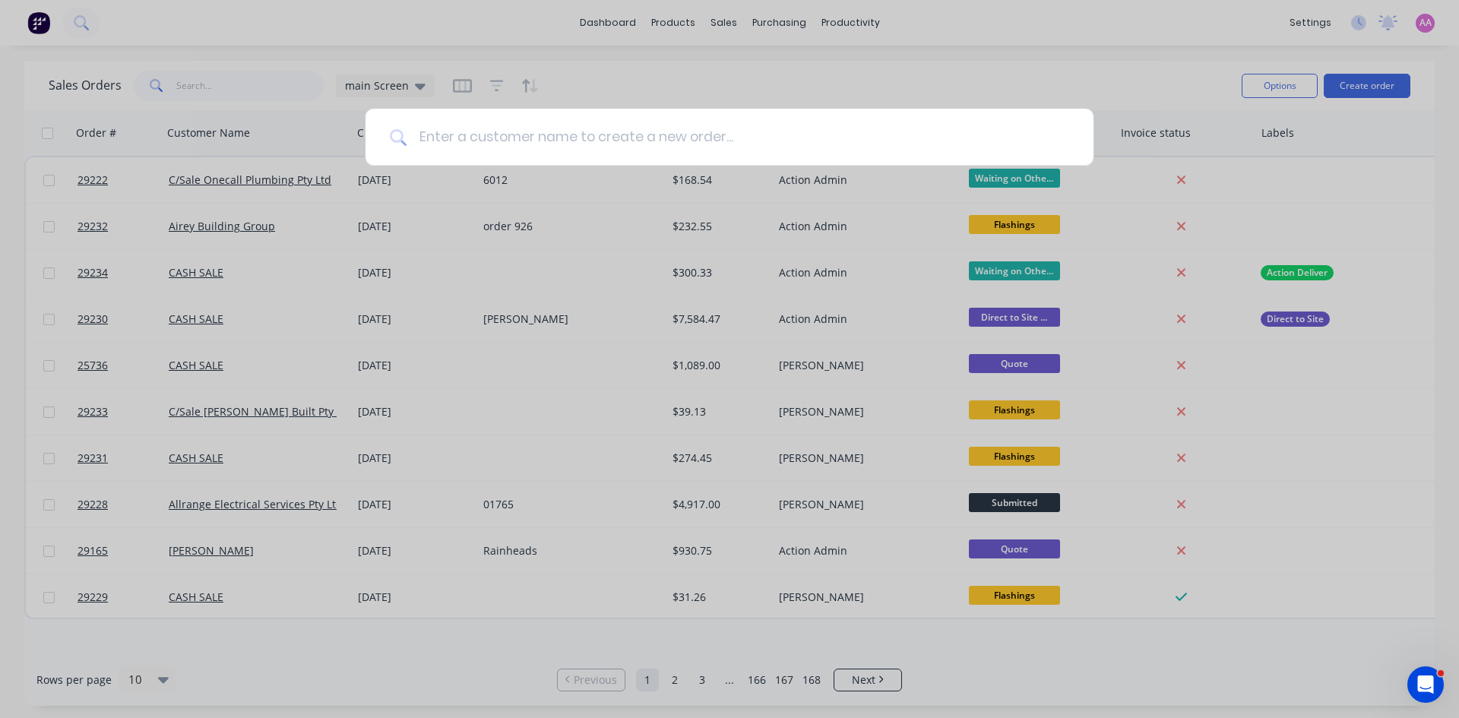
click at [448, 146] on input at bounding box center [738, 137] width 663 height 57
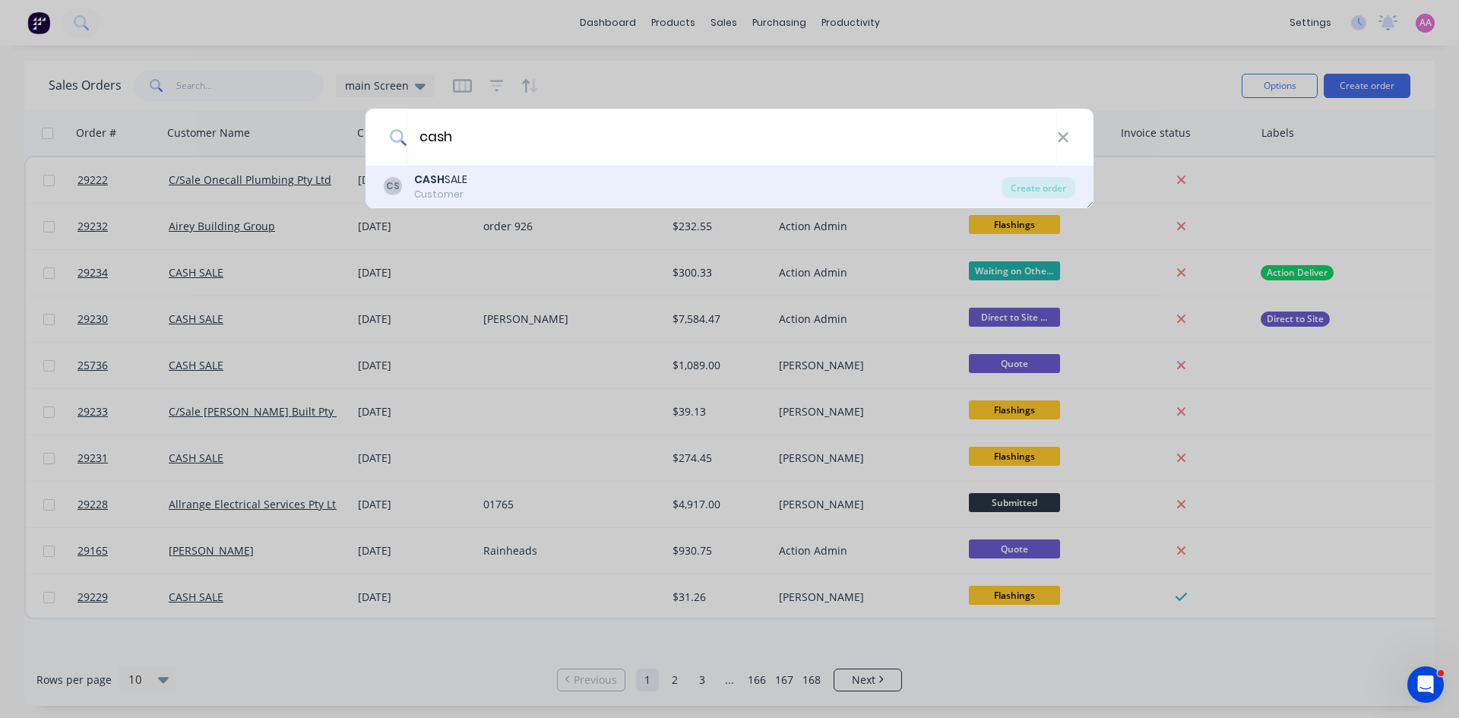
type input "cash"
click at [423, 174] on b "CASH" at bounding box center [429, 179] width 30 height 15
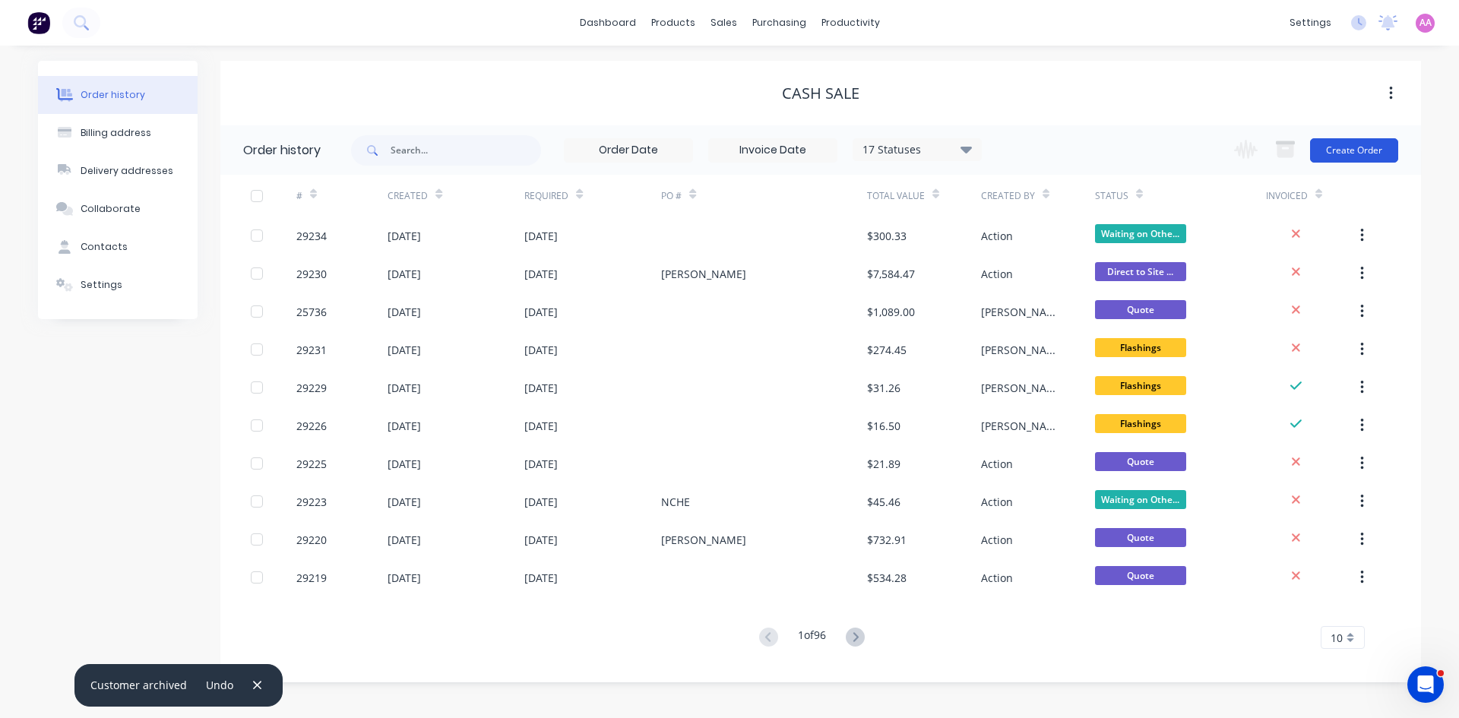
click at [1347, 160] on button "Create Order" at bounding box center [1354, 150] width 88 height 24
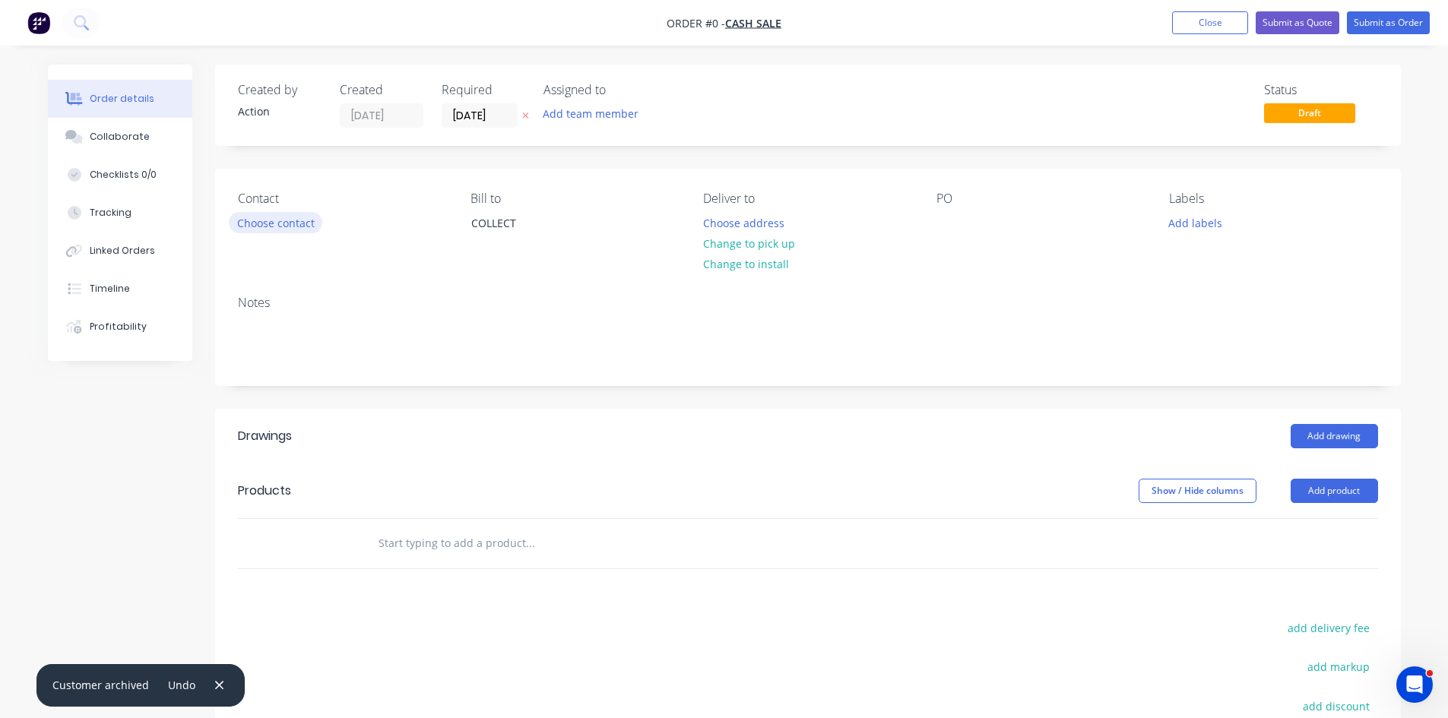
click at [272, 228] on button "Choose contact" at bounding box center [275, 222] width 93 height 21
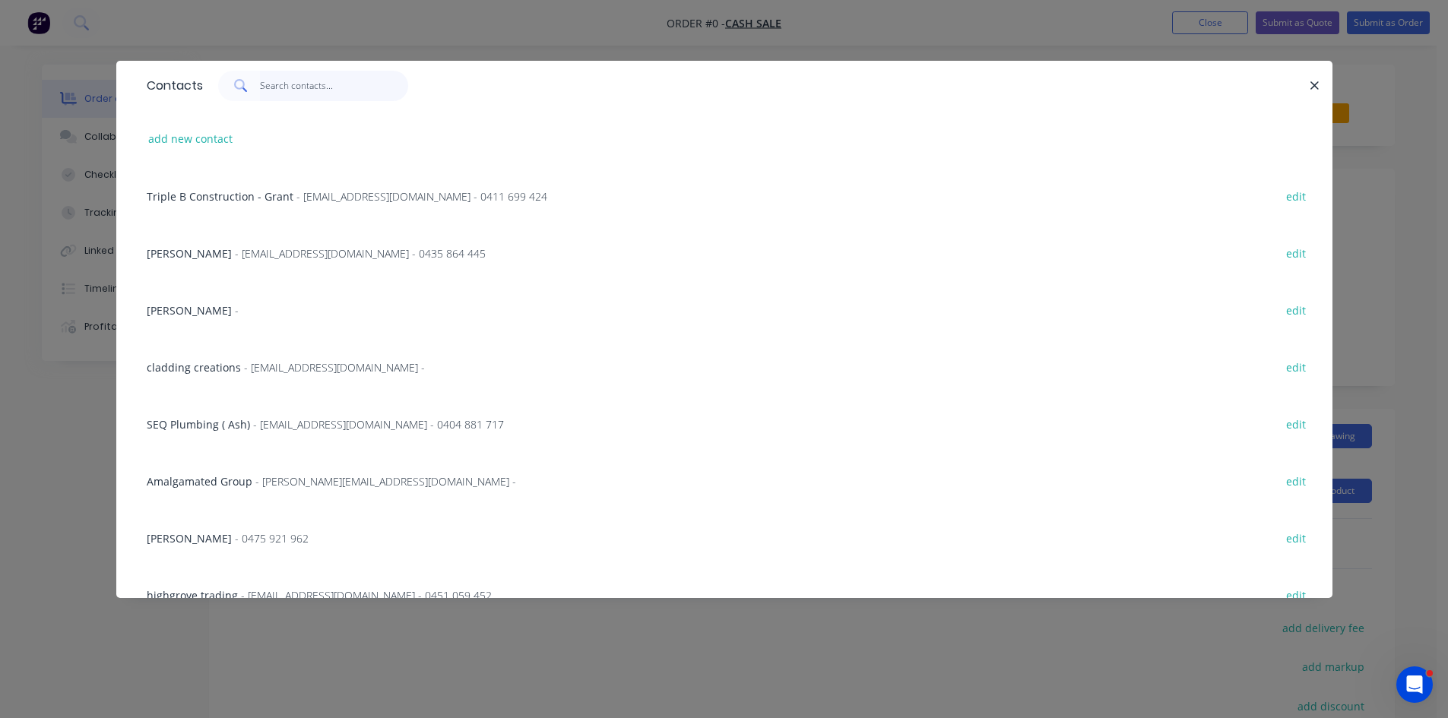
click at [310, 85] on input "text" at bounding box center [334, 86] width 148 height 30
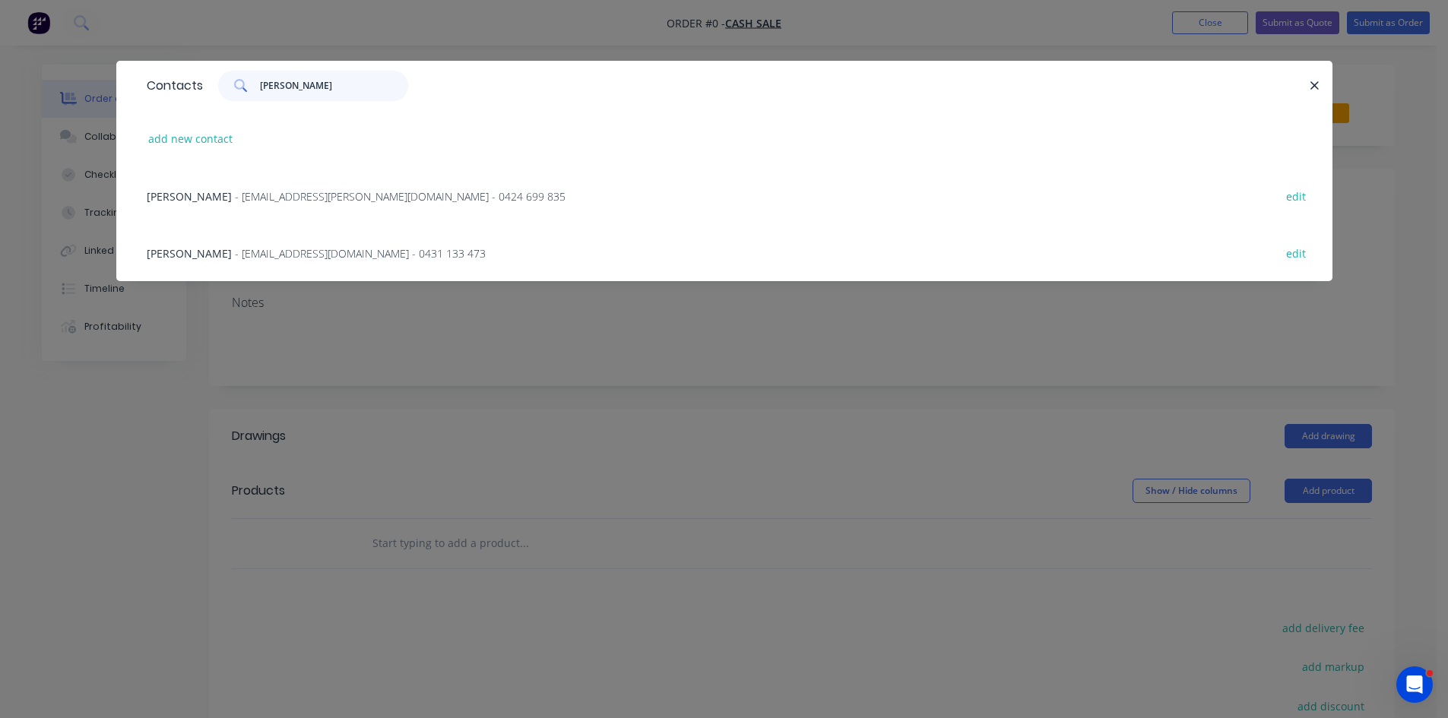
type input "michael sm"
click at [302, 191] on span "- smallbone.michael@icloud.com - 0424 699 835" at bounding box center [400, 196] width 331 height 14
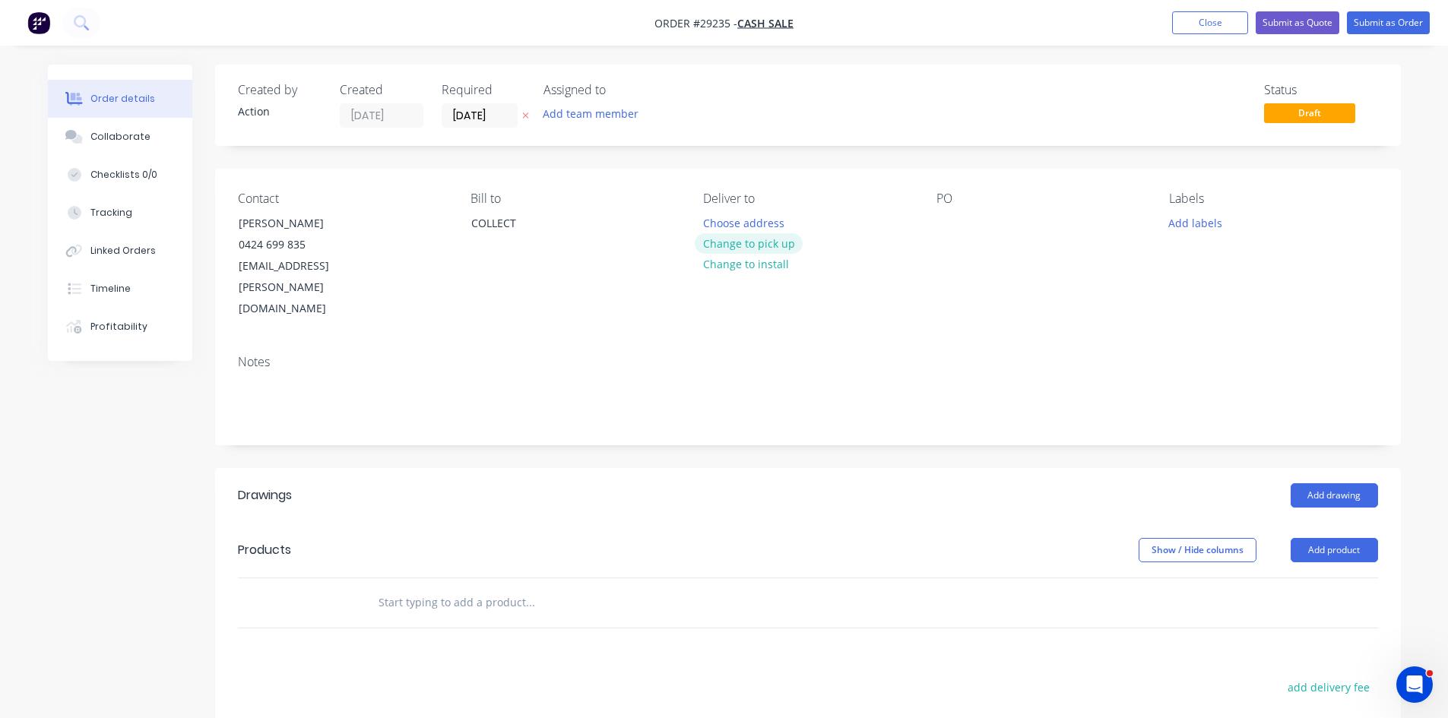
click at [757, 244] on button "Change to pick up" at bounding box center [749, 243] width 108 height 21
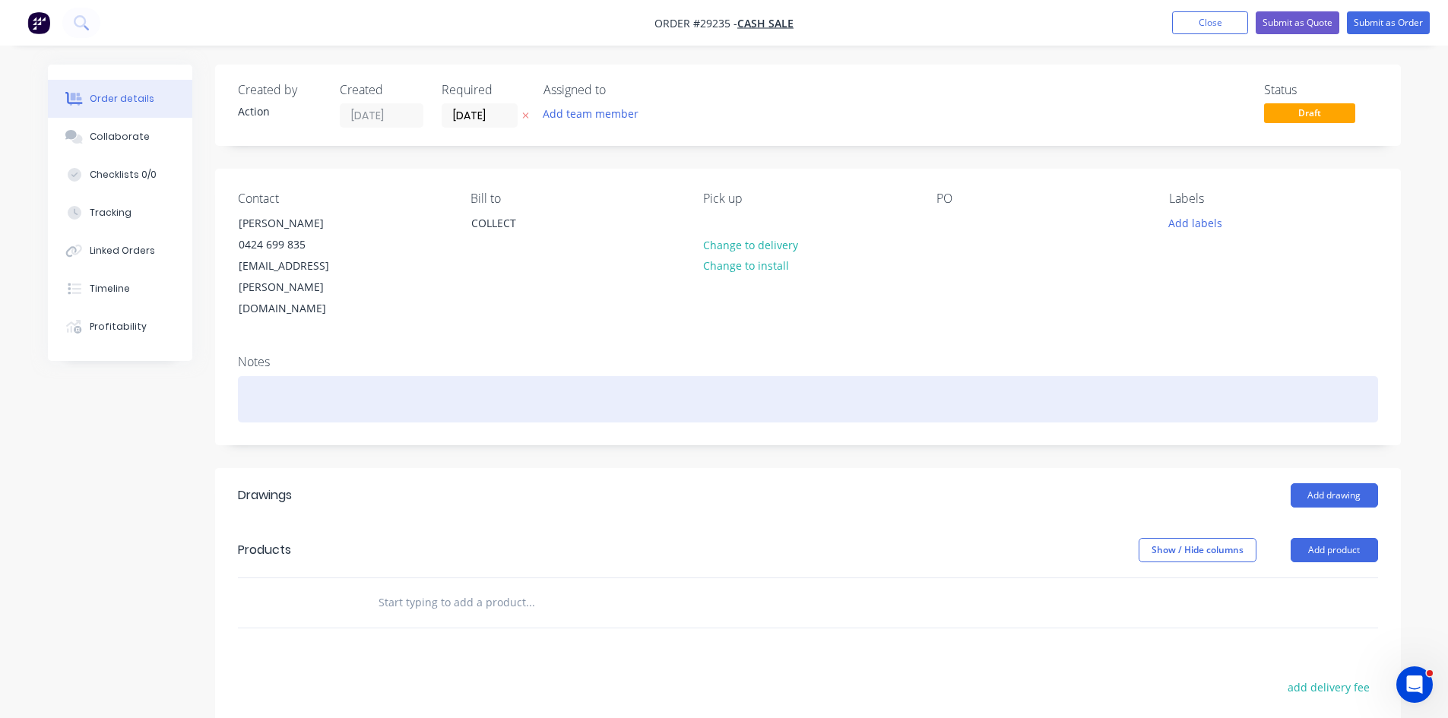
click at [300, 376] on div at bounding box center [808, 399] width 1140 height 46
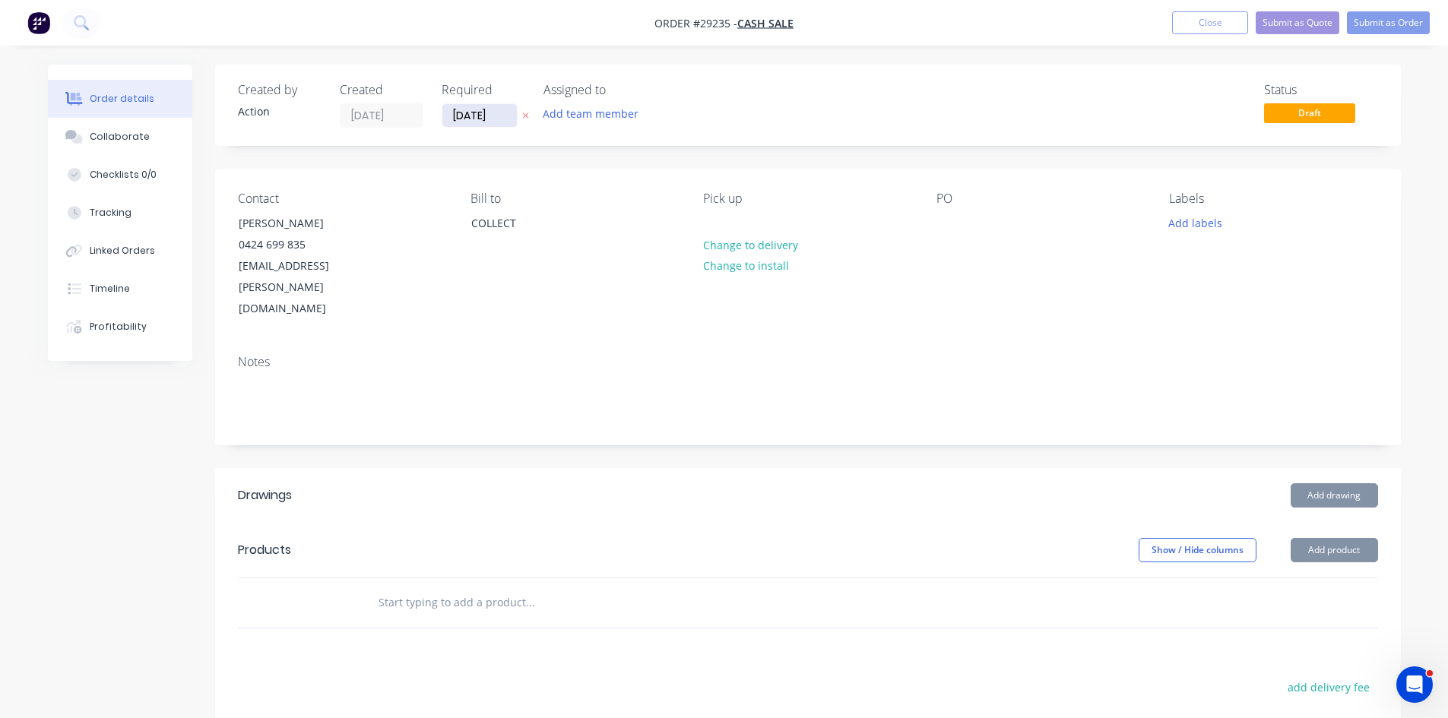
click at [465, 119] on input "[DATE]" at bounding box center [479, 115] width 74 height 23
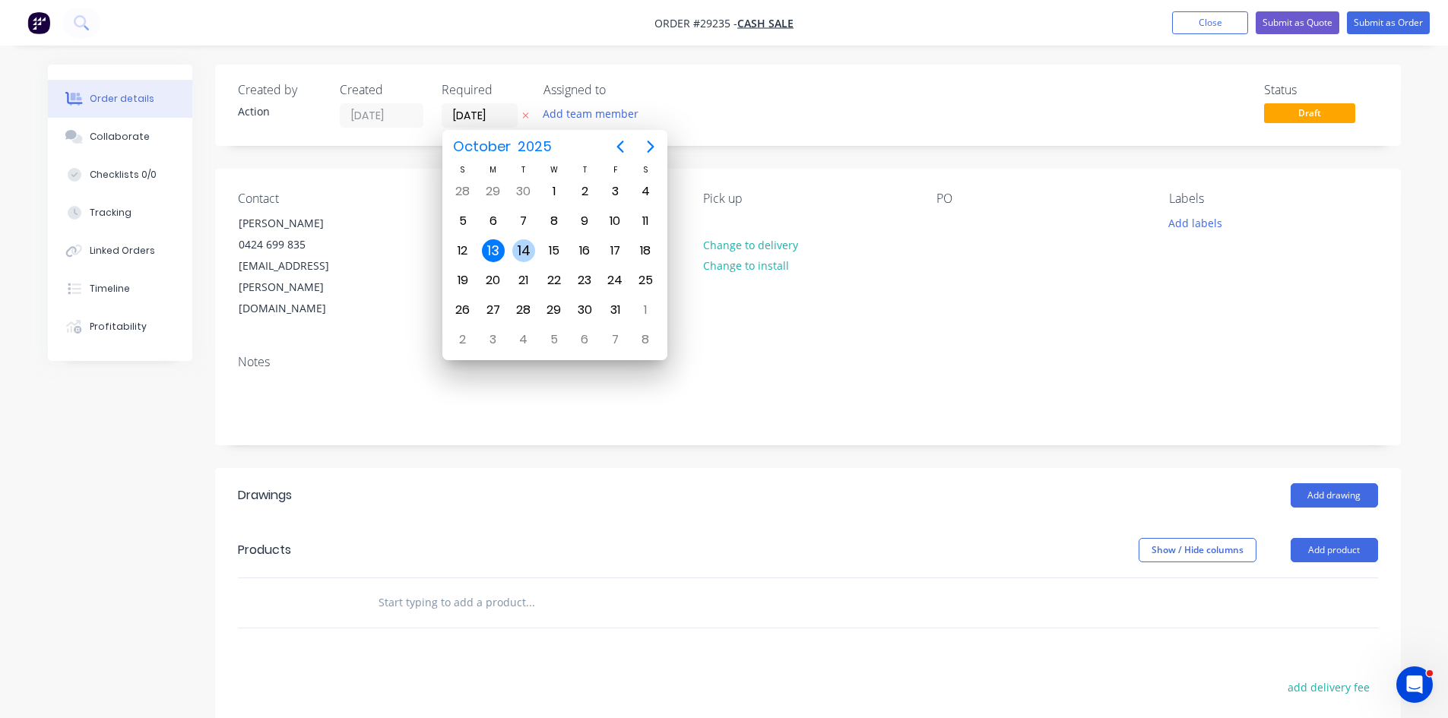
click at [518, 252] on div "14" at bounding box center [523, 250] width 23 height 23
type input "14/10/25"
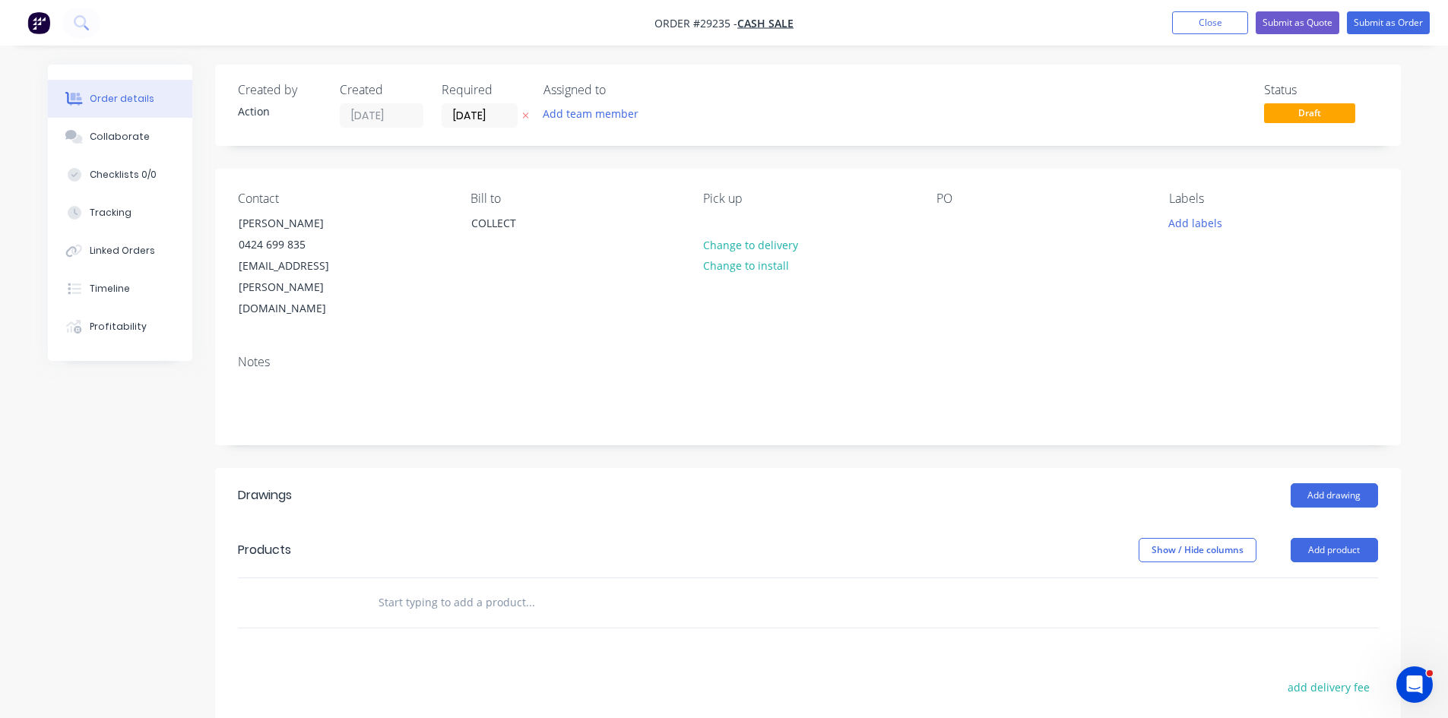
click at [337, 355] on div "Notes" at bounding box center [808, 362] width 1140 height 14
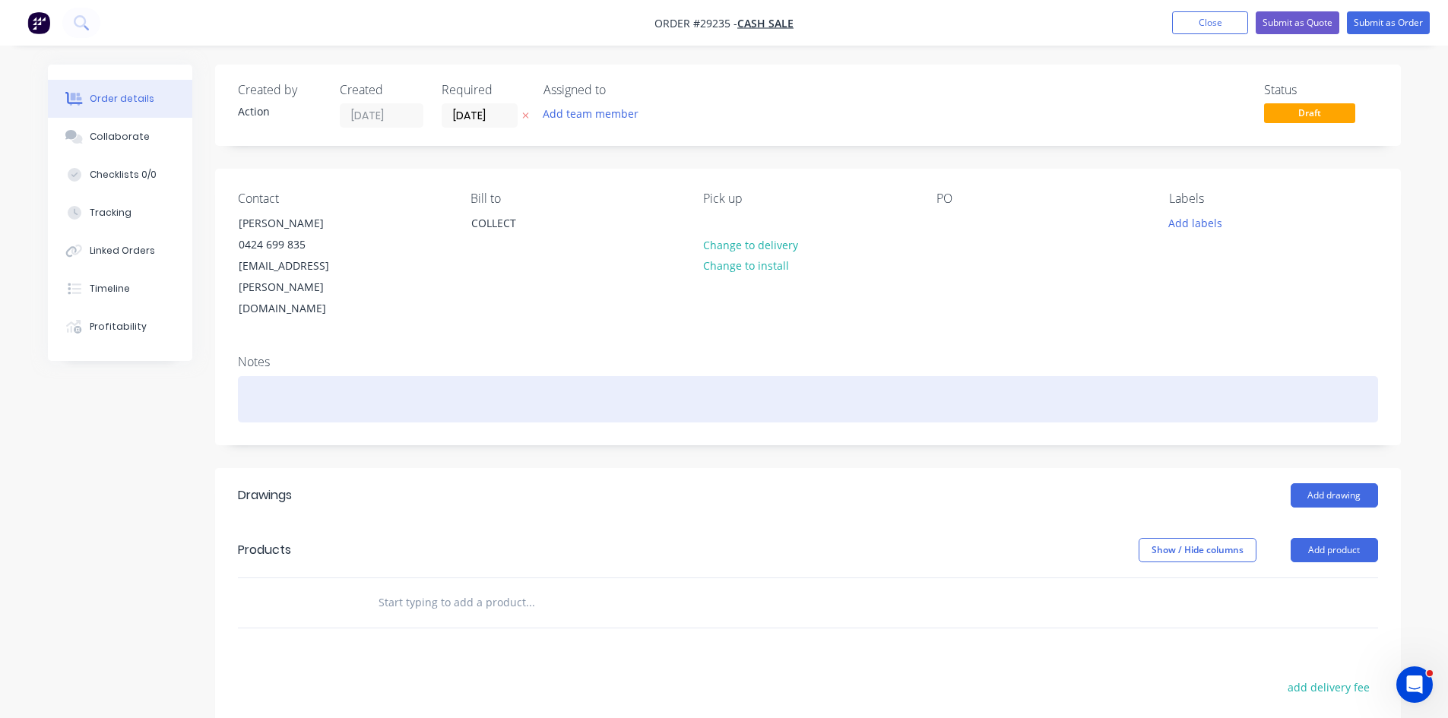
click at [337, 376] on div at bounding box center [808, 399] width 1140 height 46
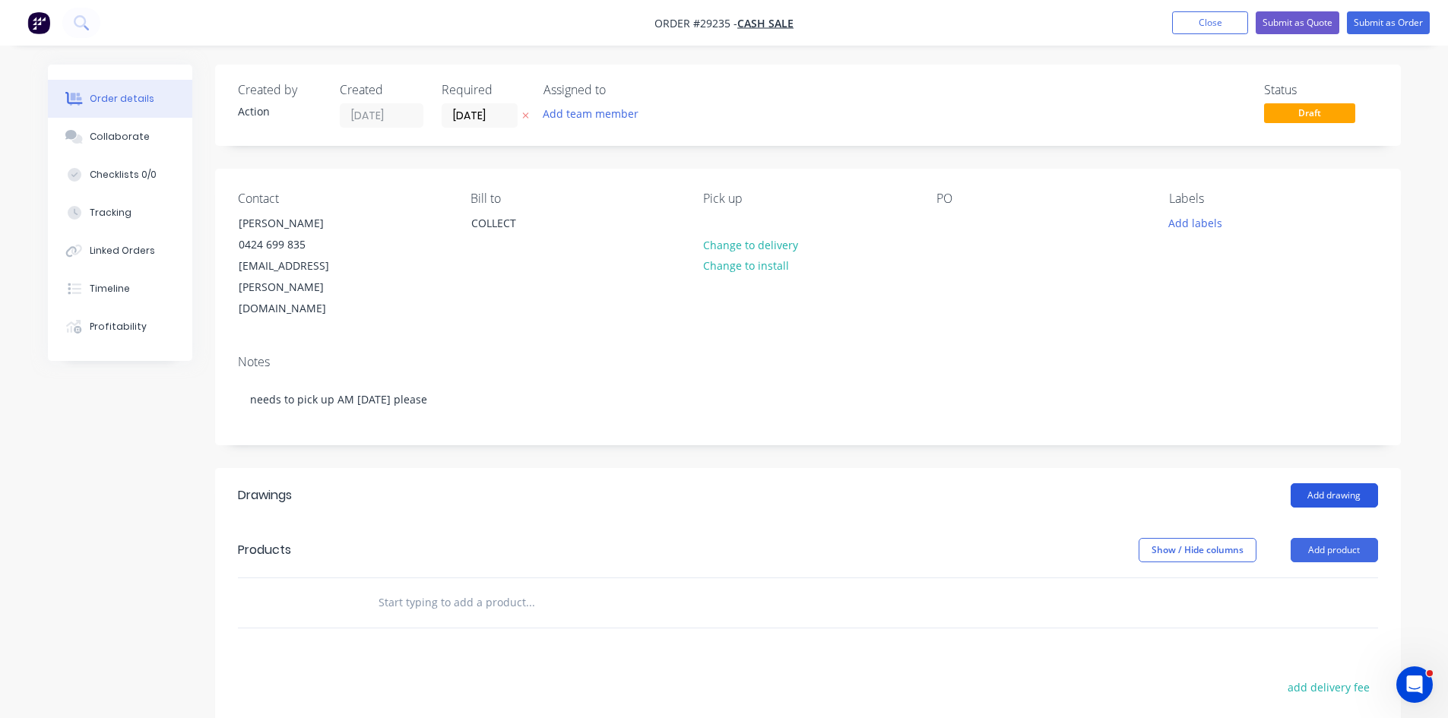
click at [1316, 483] on button "Add drawing" at bounding box center [1333, 495] width 87 height 24
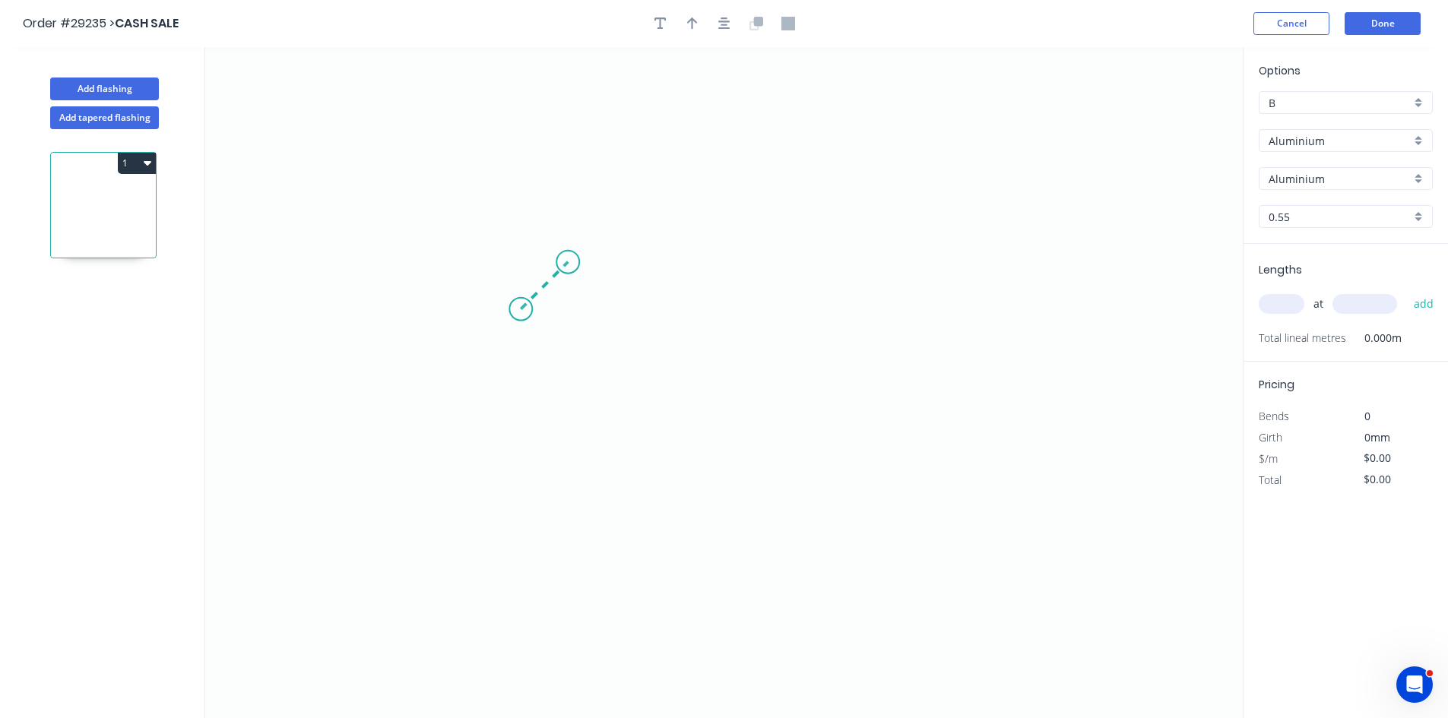
drag, startPoint x: 521, startPoint y: 309, endPoint x: 568, endPoint y: 266, distance: 64.0
click at [568, 266] on icon "0" at bounding box center [723, 382] width 1037 height 671
click at [790, 272] on icon "0 ?" at bounding box center [723, 382] width 1037 height 671
click at [796, 380] on icon "0 ? ?" at bounding box center [723, 382] width 1037 height 671
drag, startPoint x: 799, startPoint y: 377, endPoint x: 790, endPoint y: 354, distance: 24.3
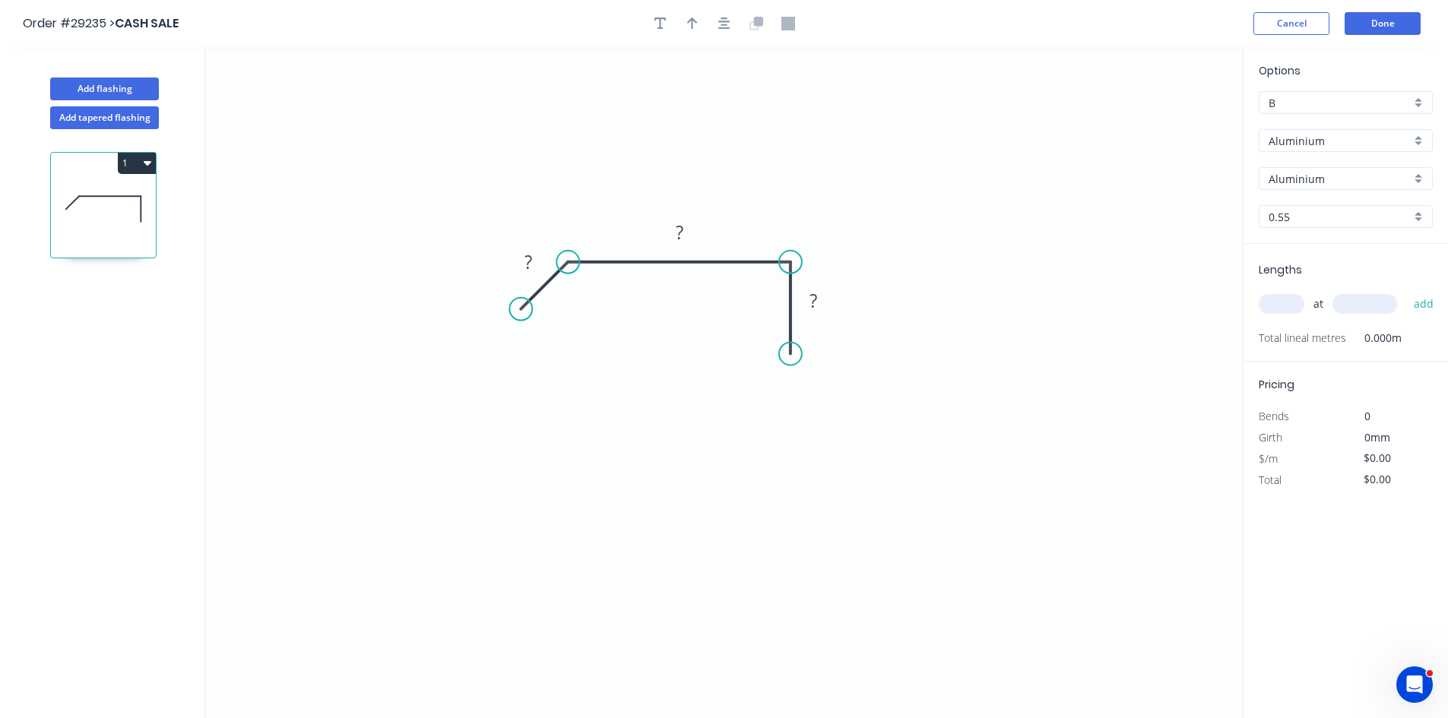
click at [790, 354] on circle at bounding box center [790, 354] width 23 height 23
click at [529, 267] on tspan "?" at bounding box center [528, 261] width 8 height 25
drag, startPoint x: 515, startPoint y: 309, endPoint x: 530, endPoint y: 314, distance: 15.9
click at [530, 314] on circle at bounding box center [530, 313] width 23 height 23
click at [599, 298] on rect at bounding box center [585, 295] width 30 height 21
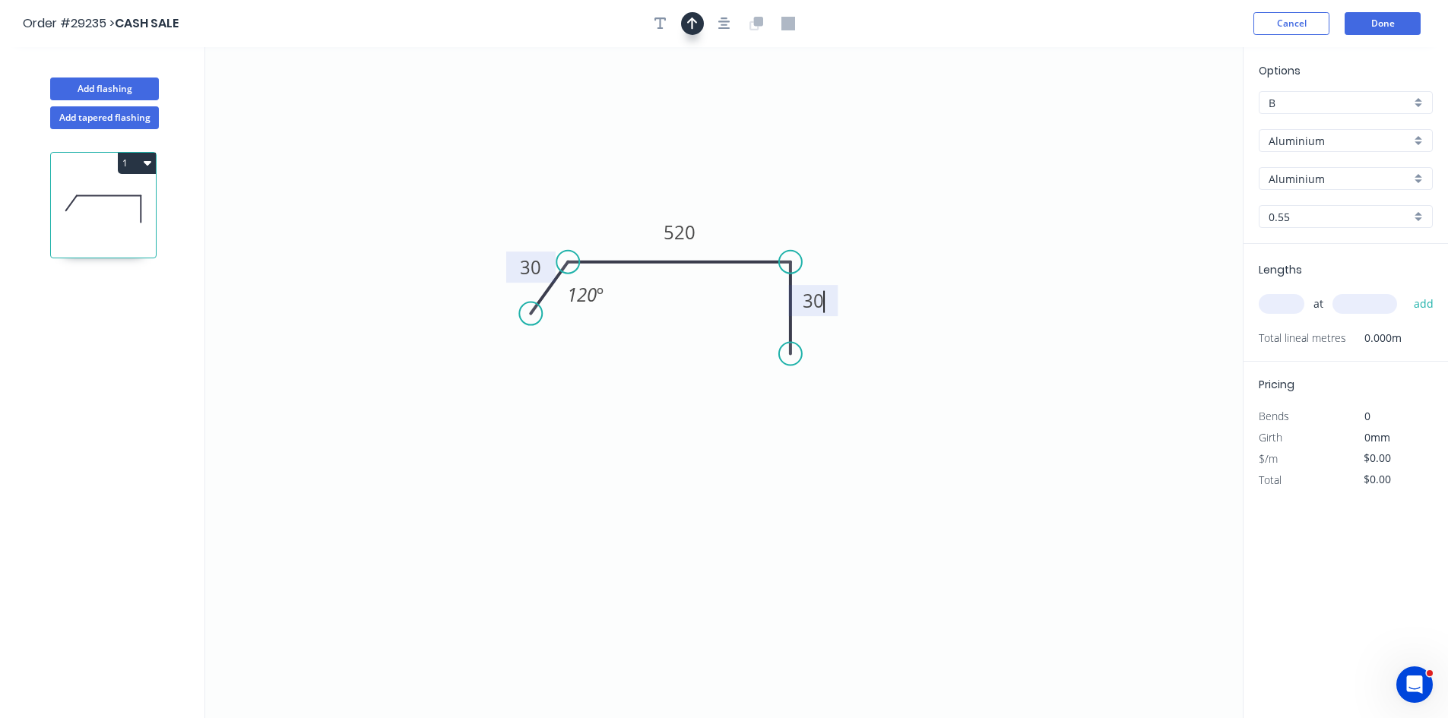
click at [692, 30] on button "button" at bounding box center [692, 23] width 23 height 23
type input "$1.00"
drag, startPoint x: 1163, startPoint y: 122, endPoint x: 1071, endPoint y: 184, distance: 111.1
click at [770, 237] on icon at bounding box center [771, 220] width 14 height 49
click at [1325, 144] on input "Aluminium" at bounding box center [1339, 141] width 142 height 16
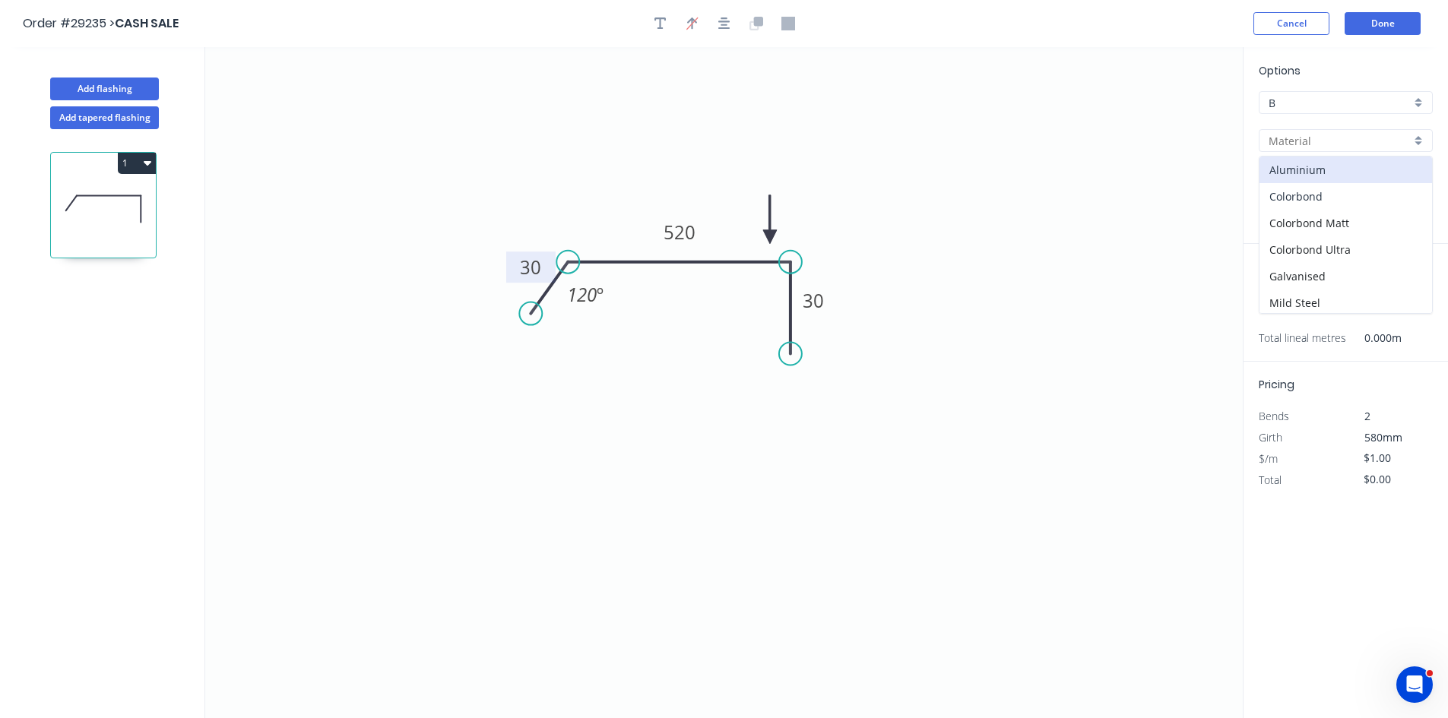
click at [1311, 200] on div "Colorbond" at bounding box center [1345, 196] width 172 height 27
type input "Colorbond"
type input "Basalt"
type input "$22.18"
click at [1317, 180] on input "Basalt" at bounding box center [1339, 179] width 142 height 16
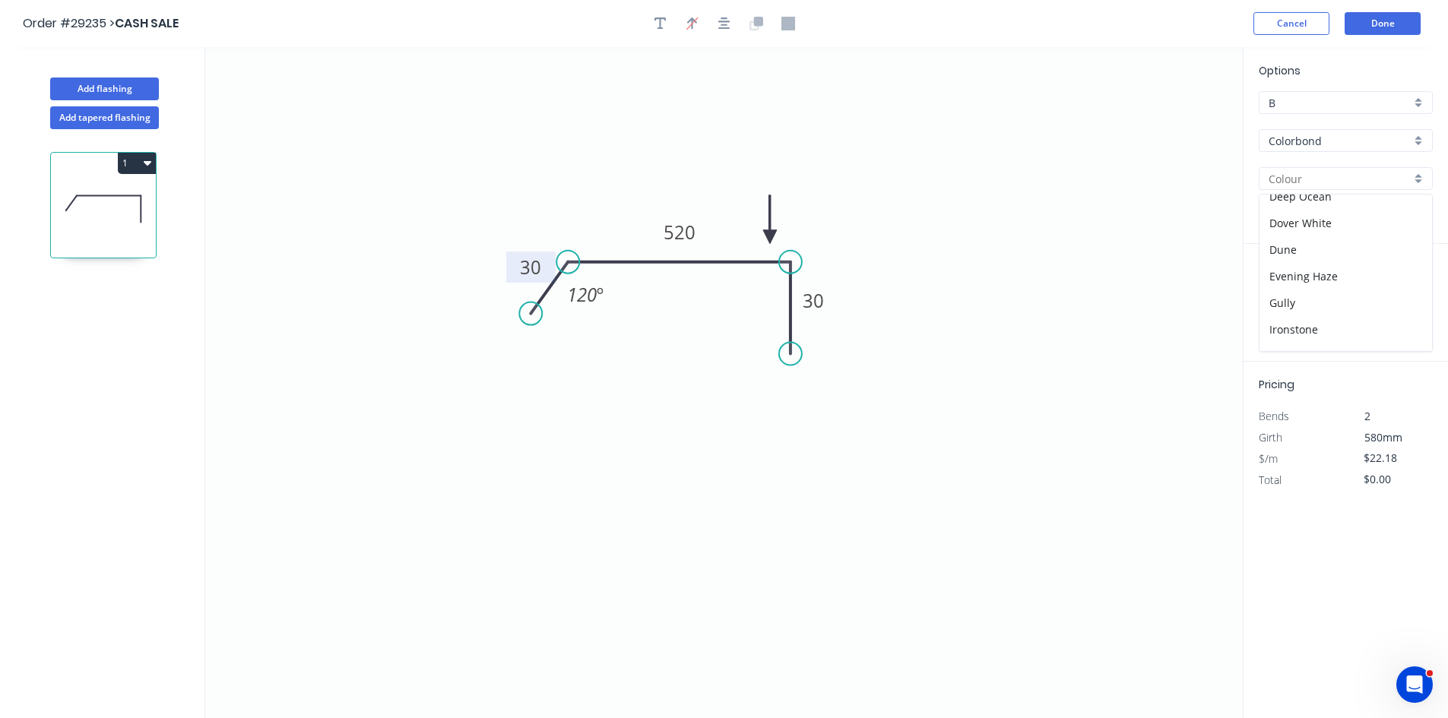
scroll to position [380, 0]
click at [1334, 302] on div "[PERSON_NAME]" at bounding box center [1345, 306] width 172 height 27
type input "[PERSON_NAME]"
click at [1265, 306] on input "text" at bounding box center [1281, 304] width 46 height 20
type input "1"
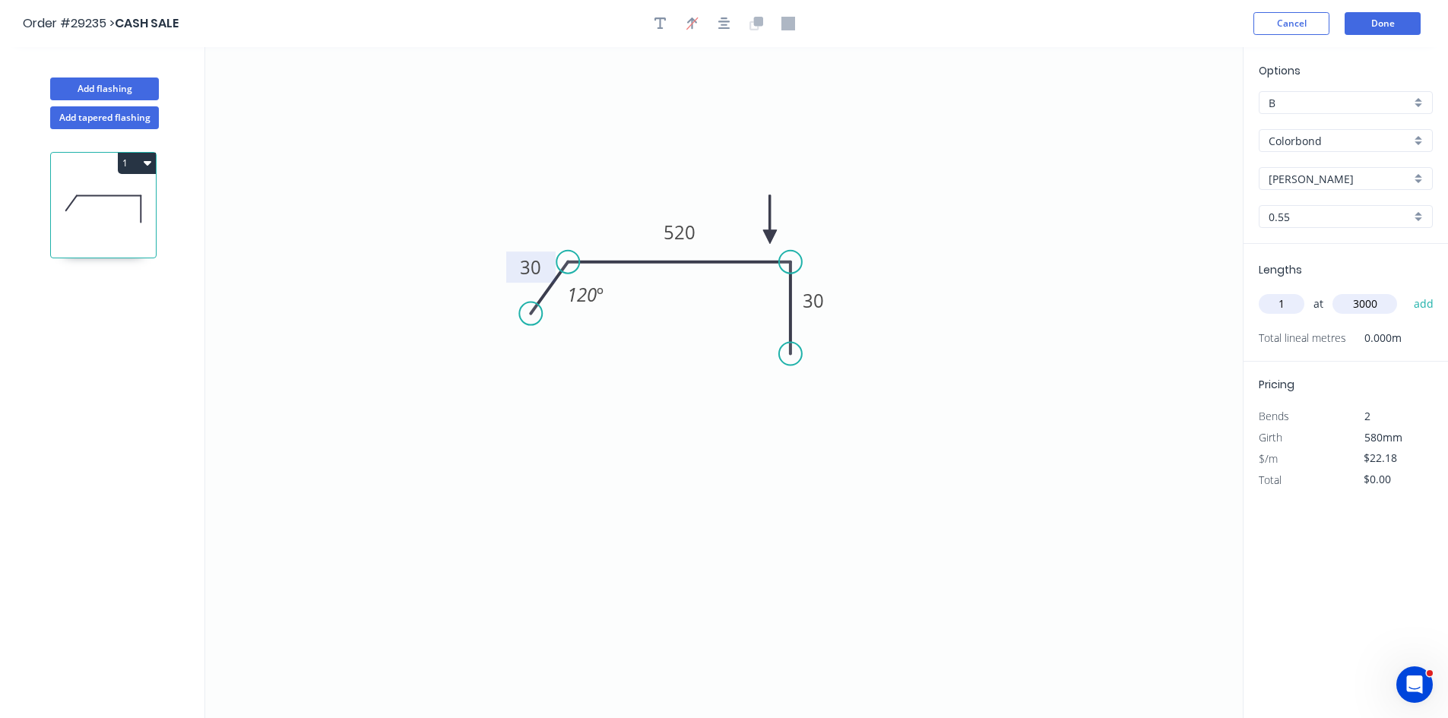
type input "3000"
click at [1406, 291] on button "add" at bounding box center [1424, 304] width 36 height 26
type input "$66.54"
click at [1377, 23] on button "Done" at bounding box center [1382, 23] width 76 height 23
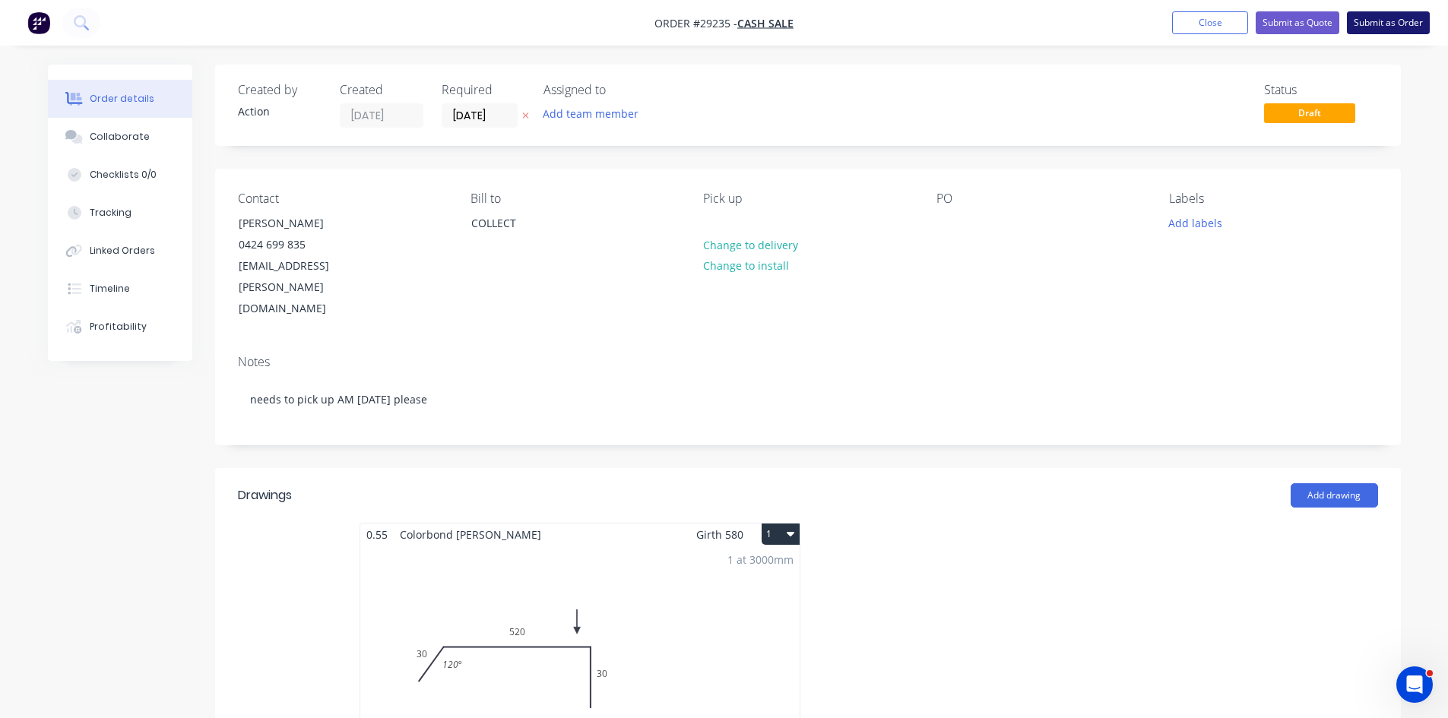
click at [1381, 23] on button "Submit as Order" at bounding box center [1388, 22] width 83 height 23
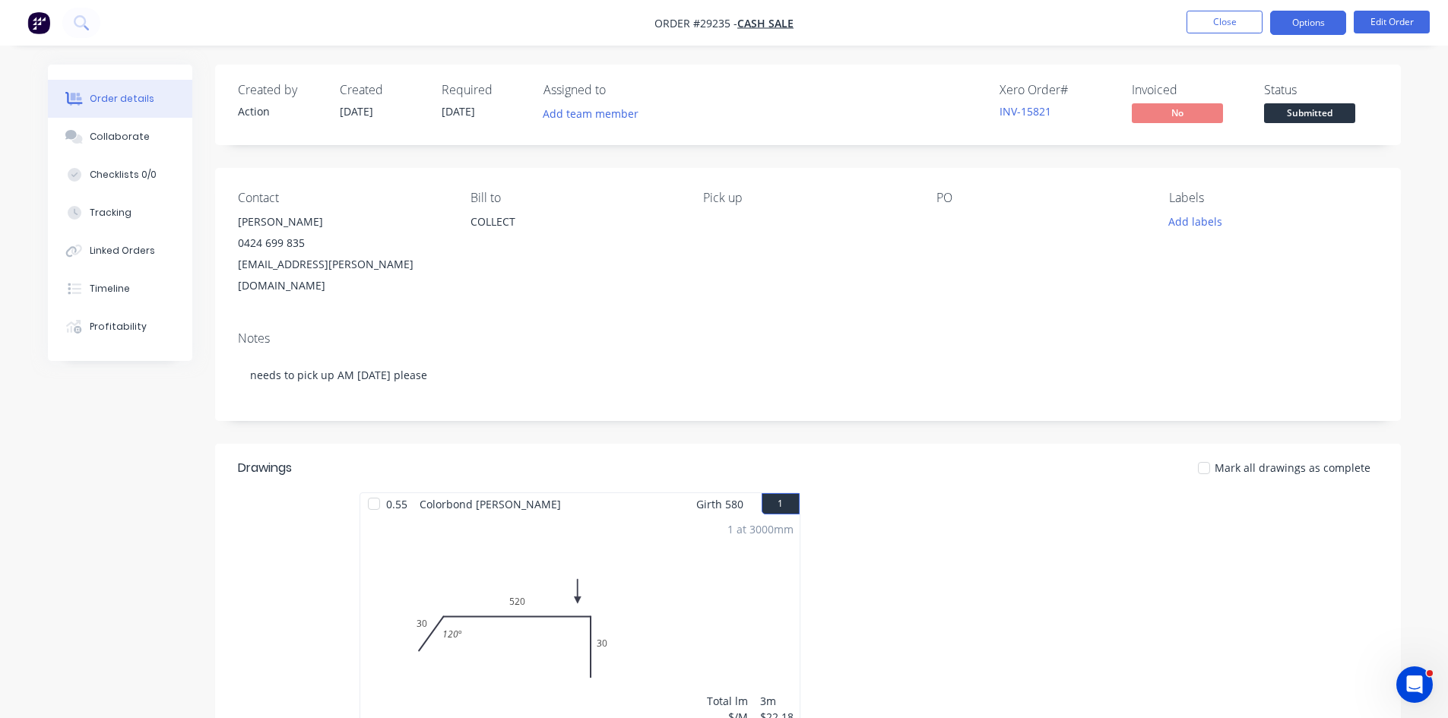
click at [1294, 24] on button "Options" at bounding box center [1308, 23] width 76 height 24
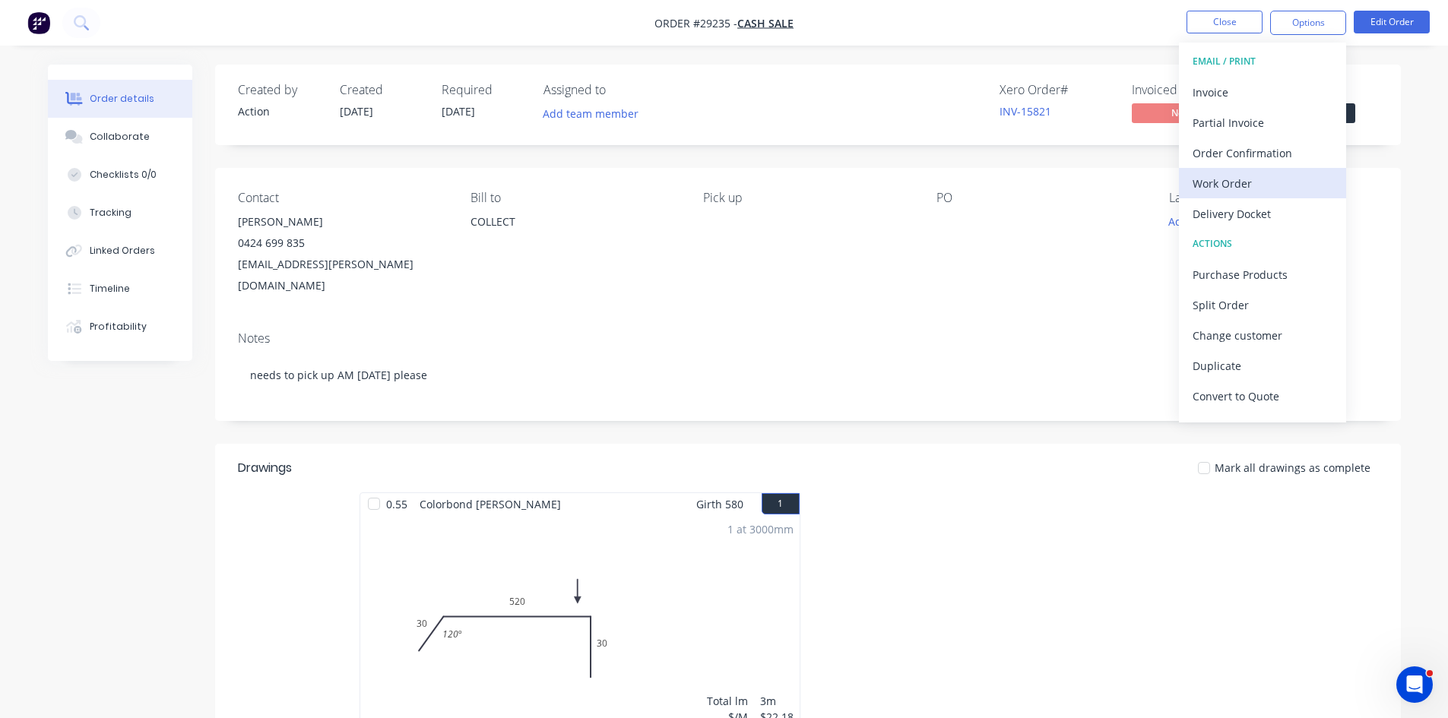
click at [1245, 188] on div "Work Order" at bounding box center [1262, 183] width 140 height 22
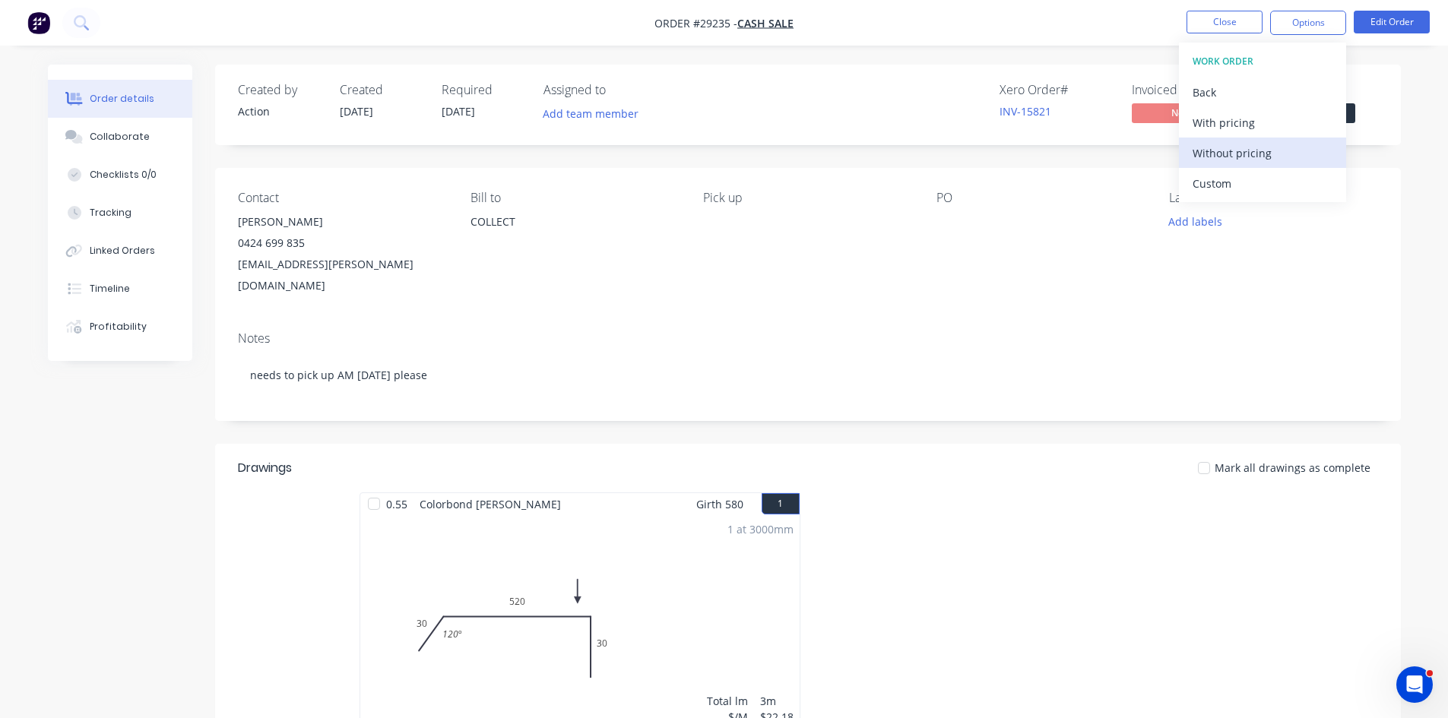
click at [1245, 155] on div "Without pricing" at bounding box center [1262, 153] width 140 height 22
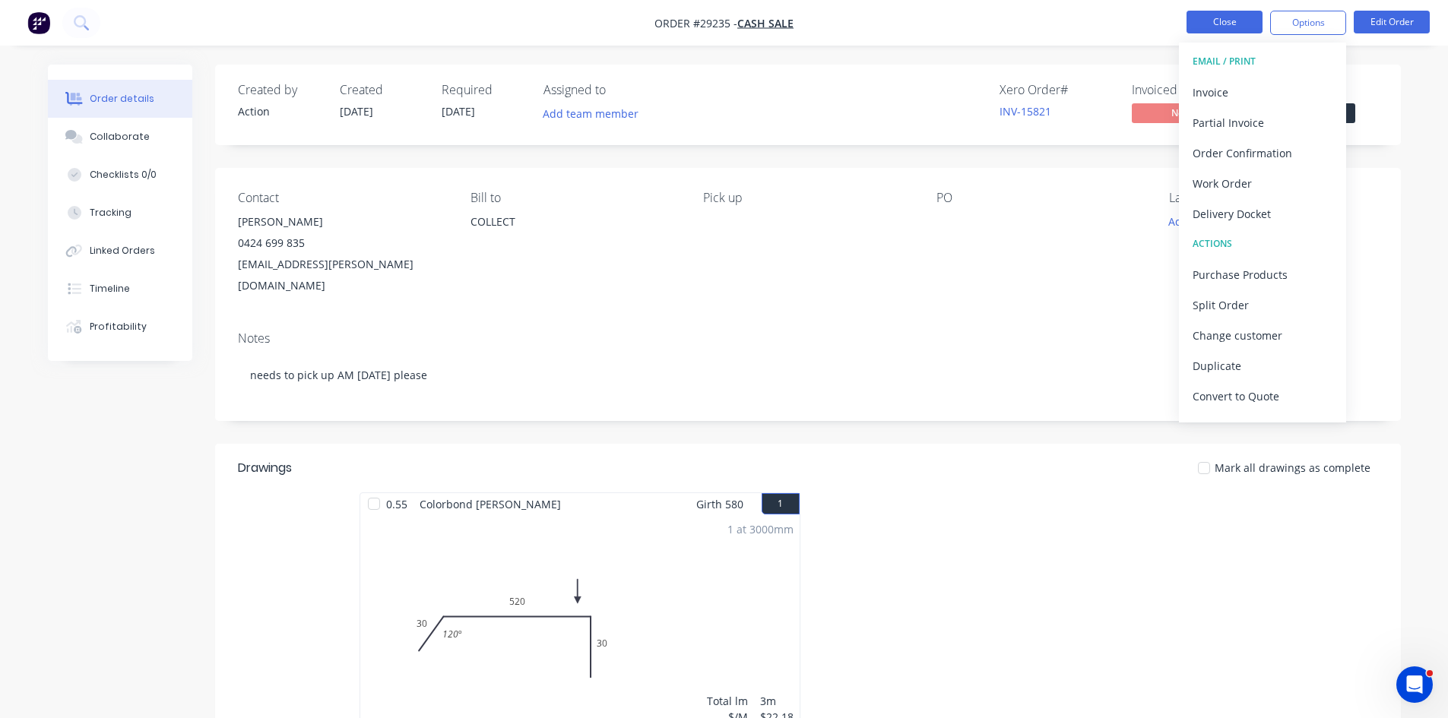
click at [1224, 20] on button "Close" at bounding box center [1224, 22] width 76 height 23
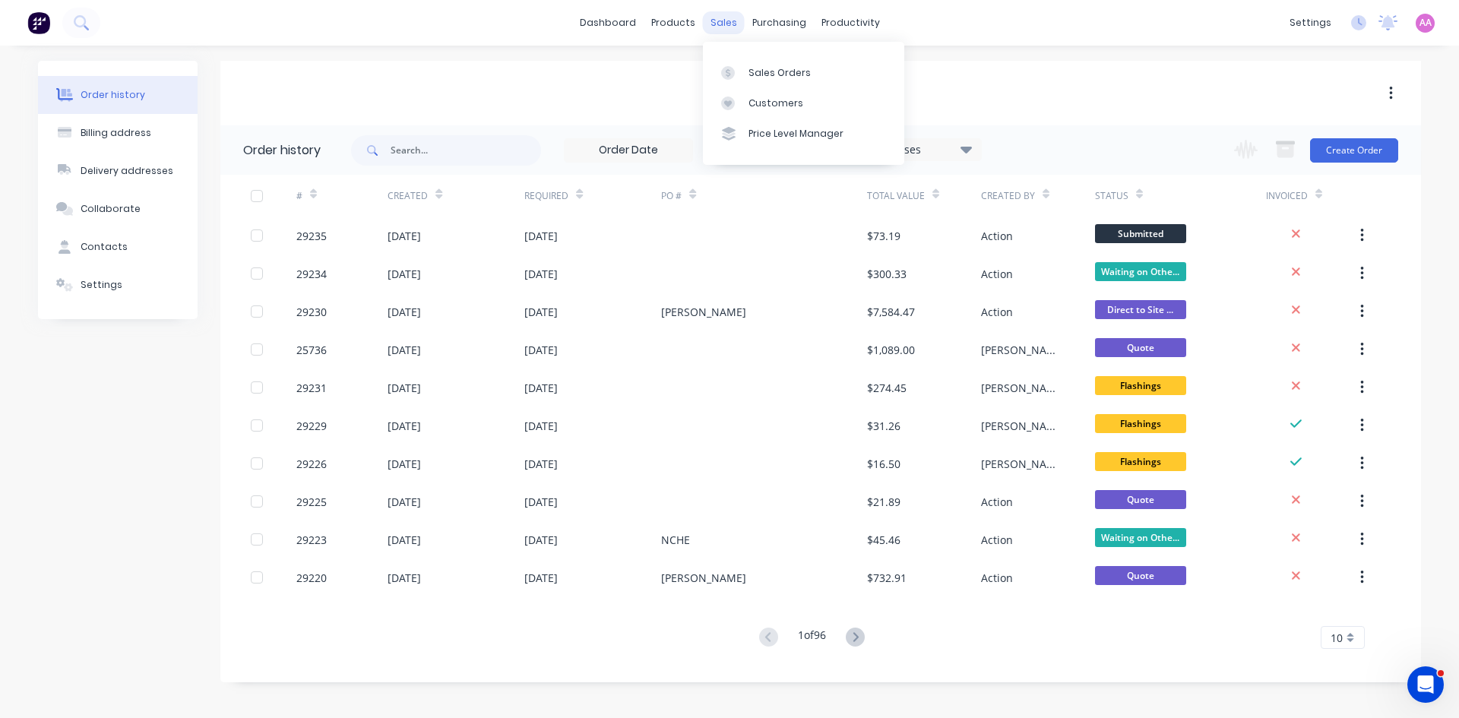
click at [725, 17] on div "sales" at bounding box center [724, 22] width 42 height 23
click at [744, 75] on link "Sales Orders" at bounding box center [803, 72] width 201 height 30
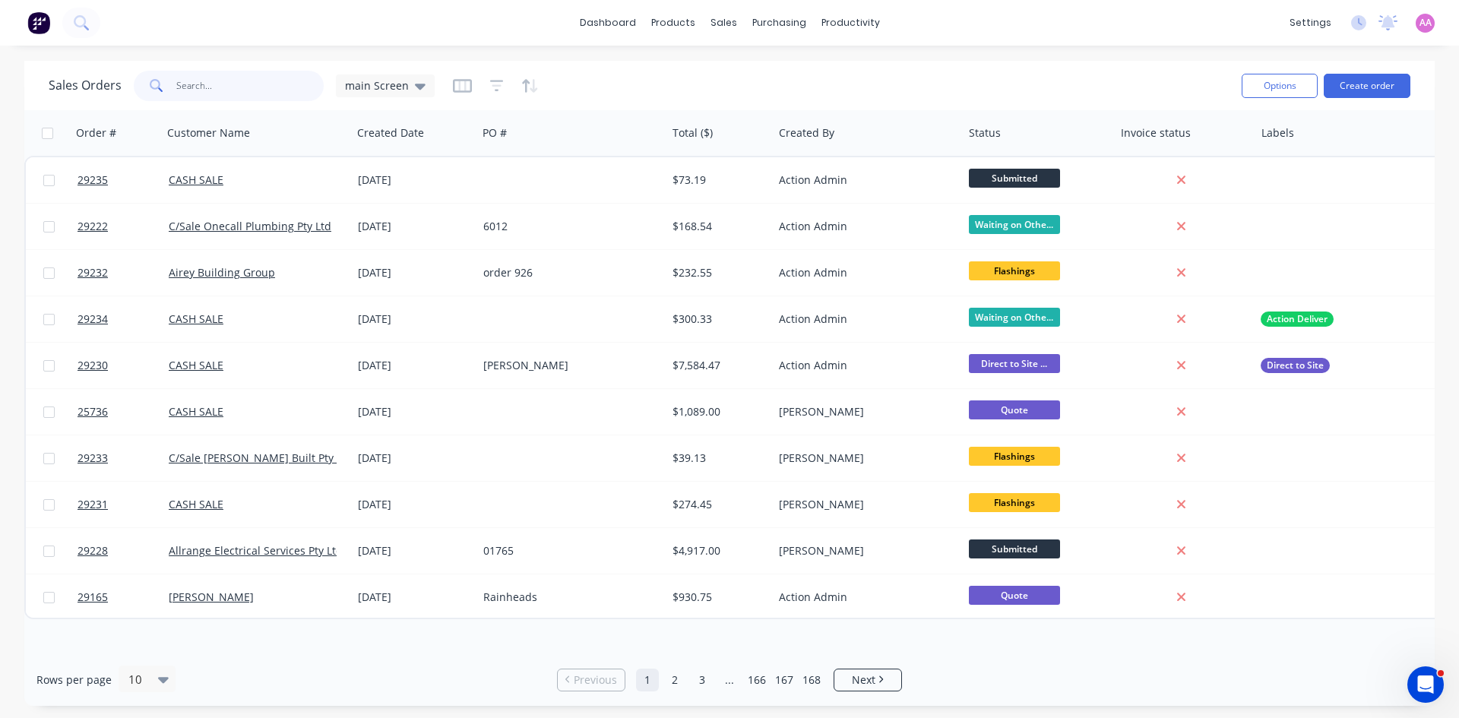
drag, startPoint x: 258, startPoint y: 84, endPoint x: 286, endPoint y: 8, distance: 80.3
click at [258, 84] on input "text" at bounding box center [250, 86] width 148 height 30
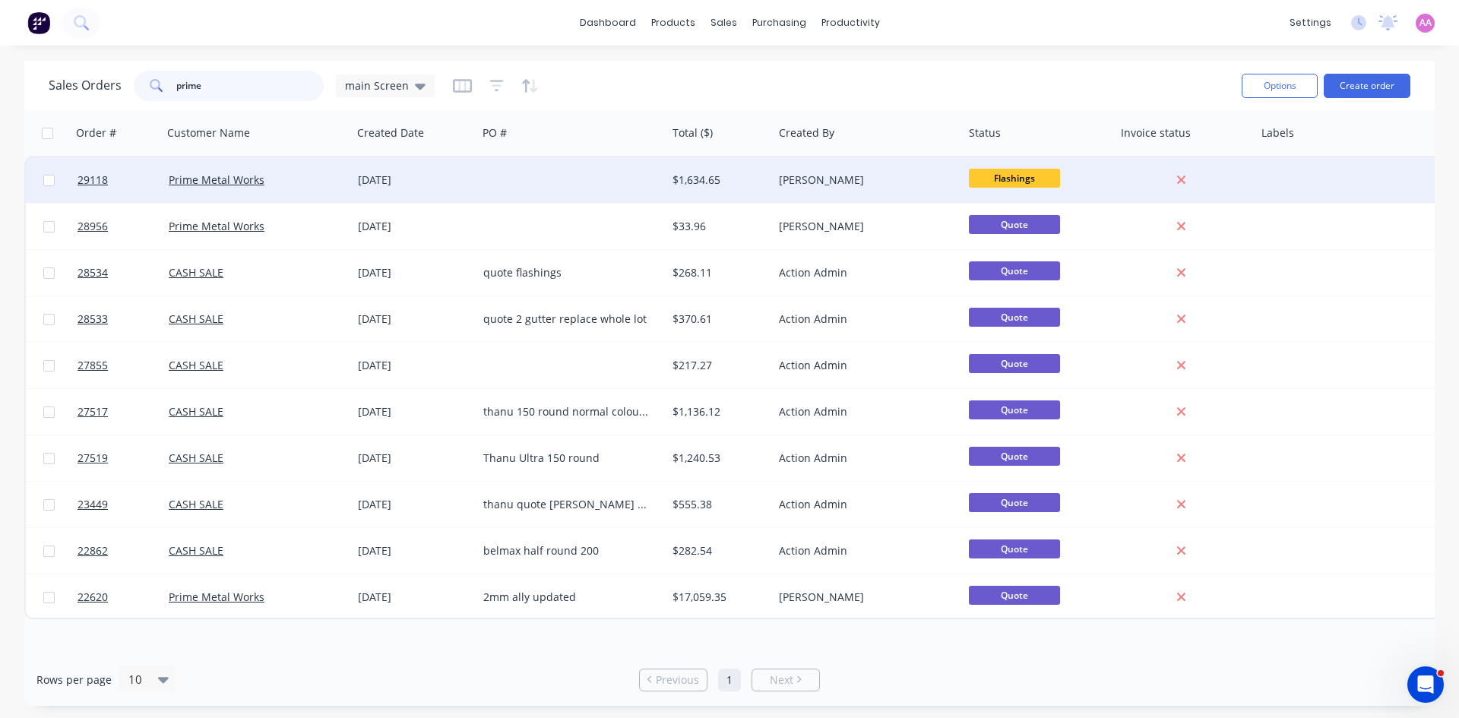
type input "prime"
click at [554, 183] on div at bounding box center [571, 180] width 189 height 46
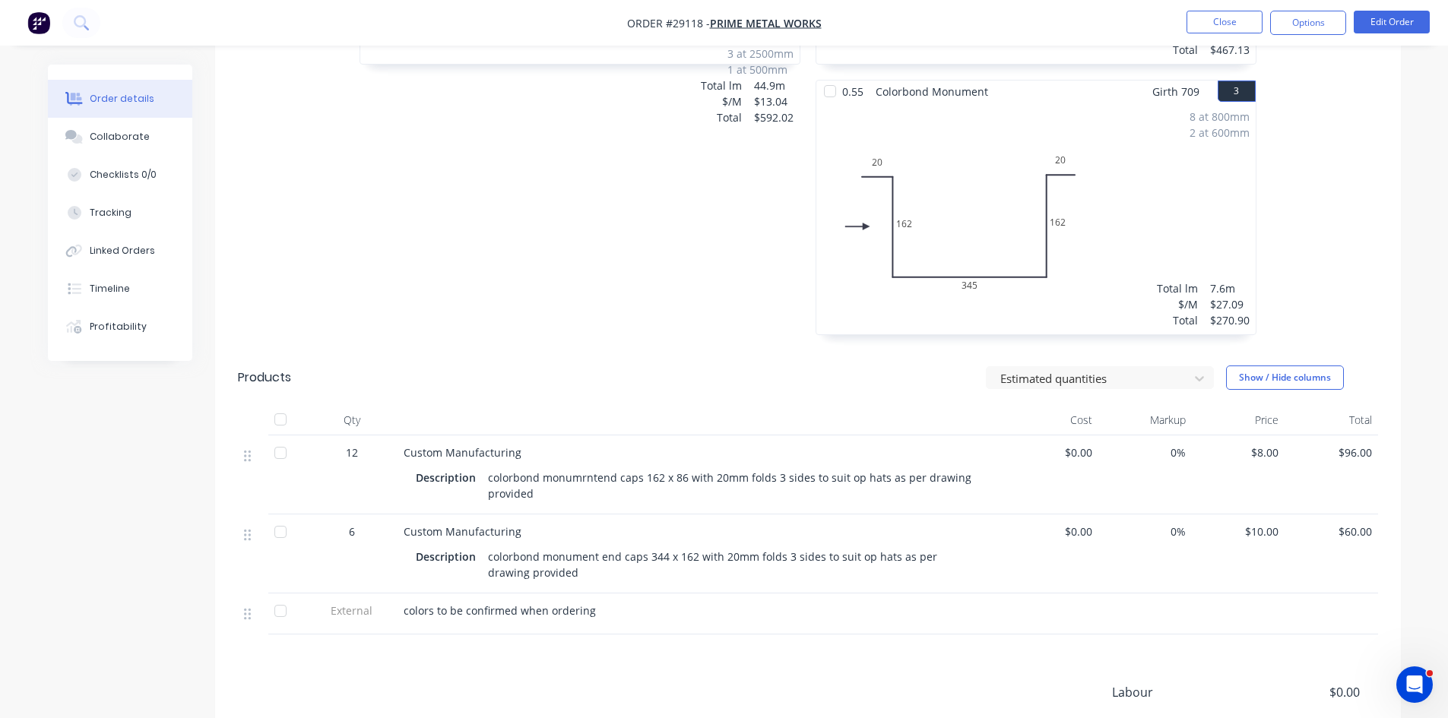
scroll to position [849, 0]
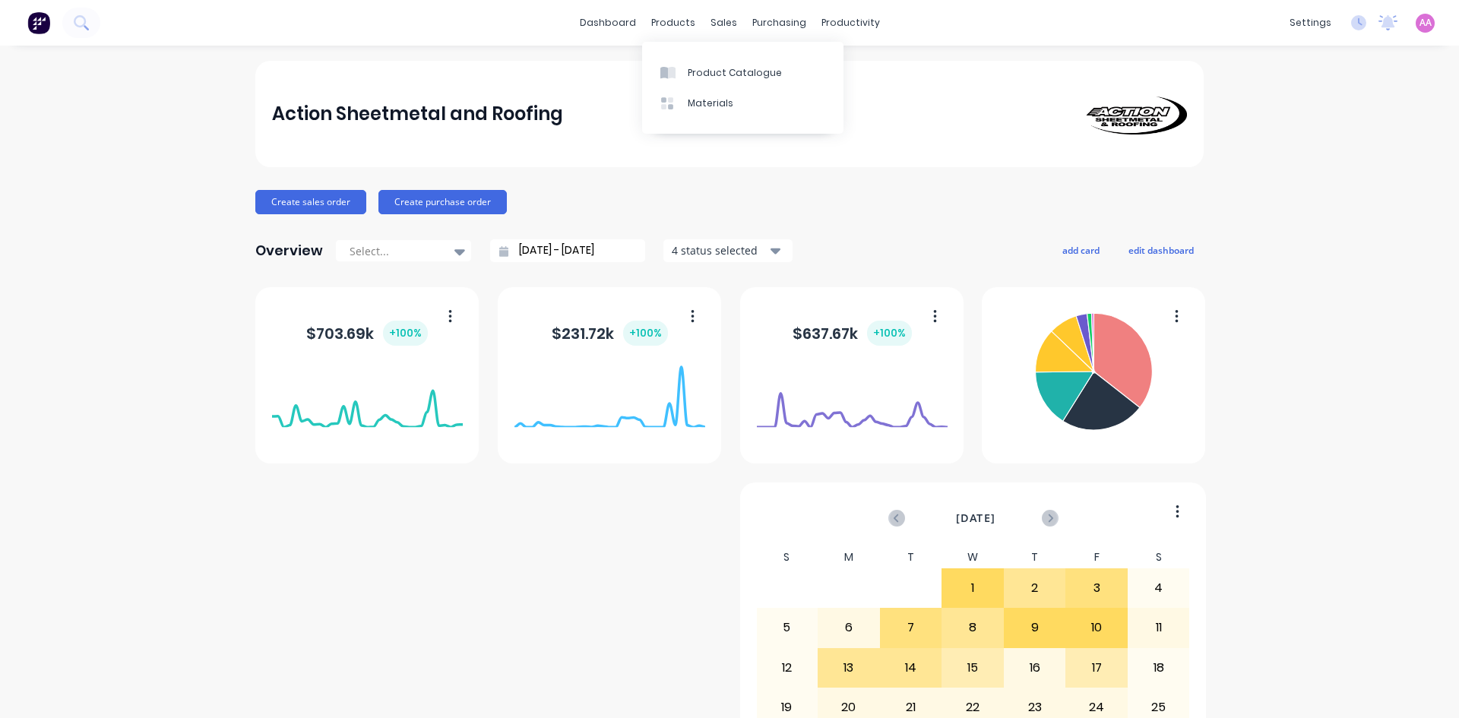
click at [704, 67] on div "Product Catalogue" at bounding box center [735, 73] width 94 height 14
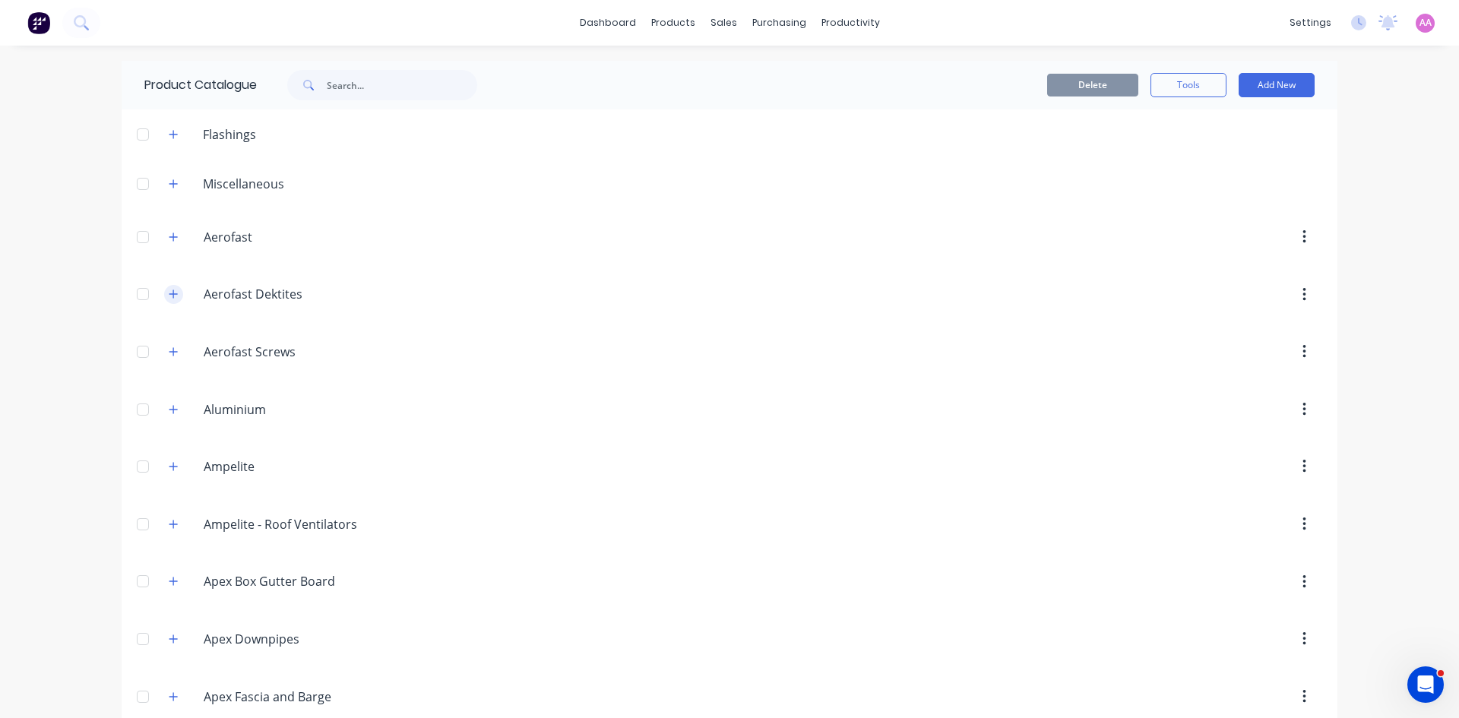
click at [172, 293] on icon "button" at bounding box center [173, 294] width 9 height 11
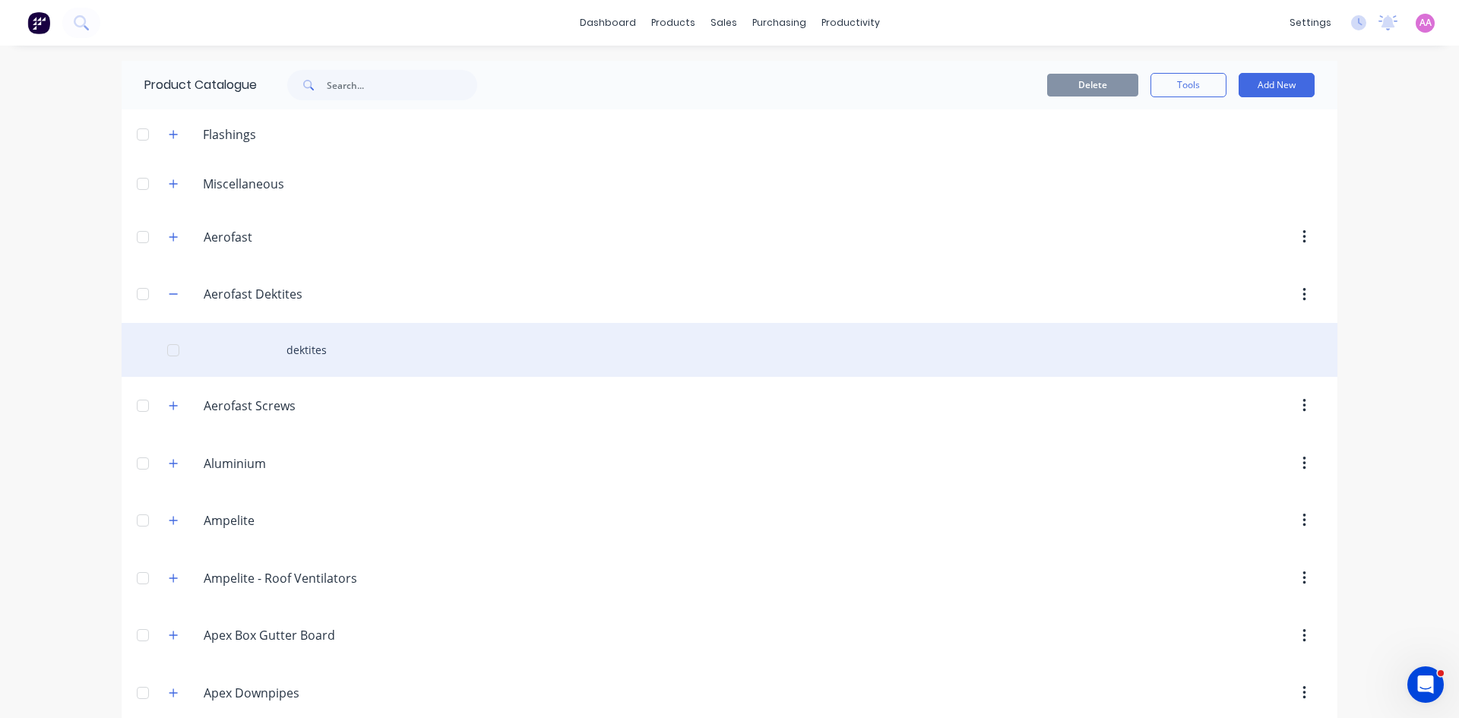
click at [309, 345] on div "dektites" at bounding box center [730, 350] width 1216 height 54
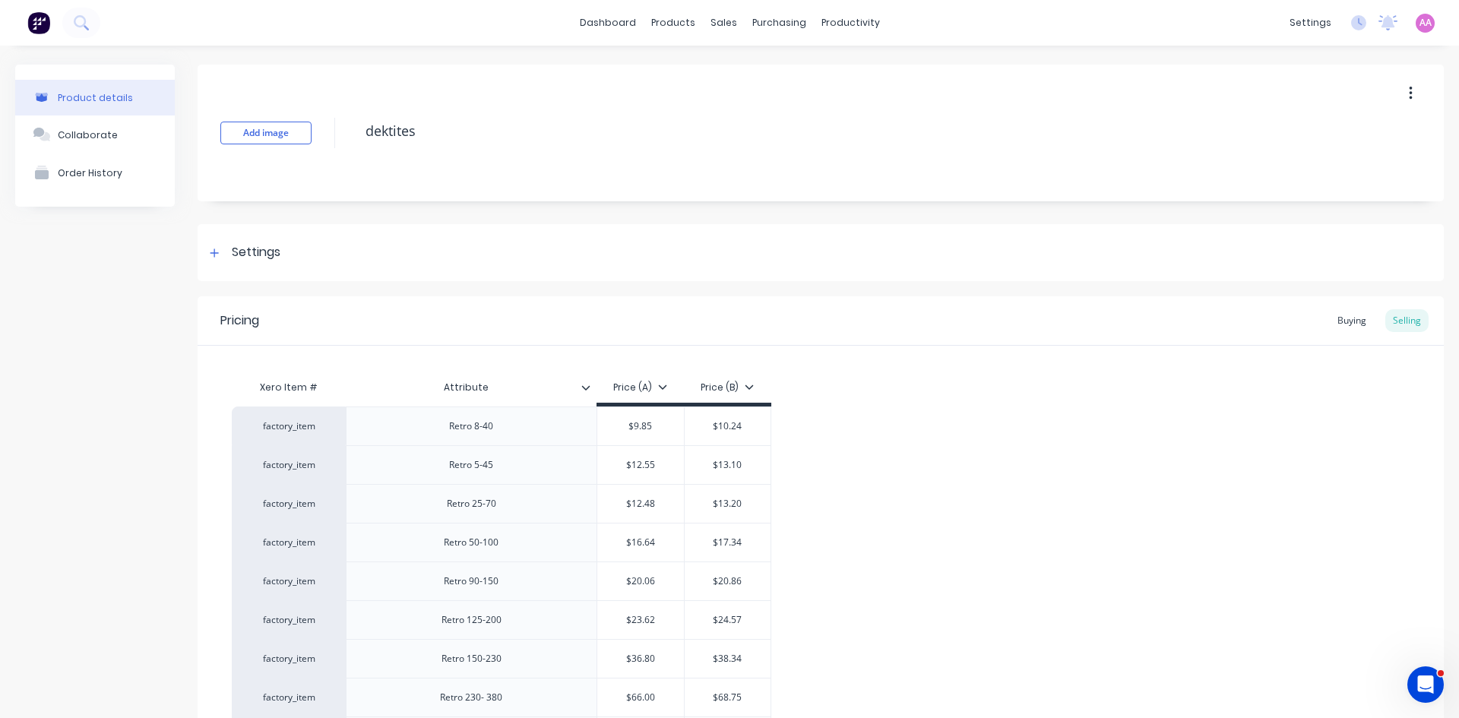
type textarea "x"
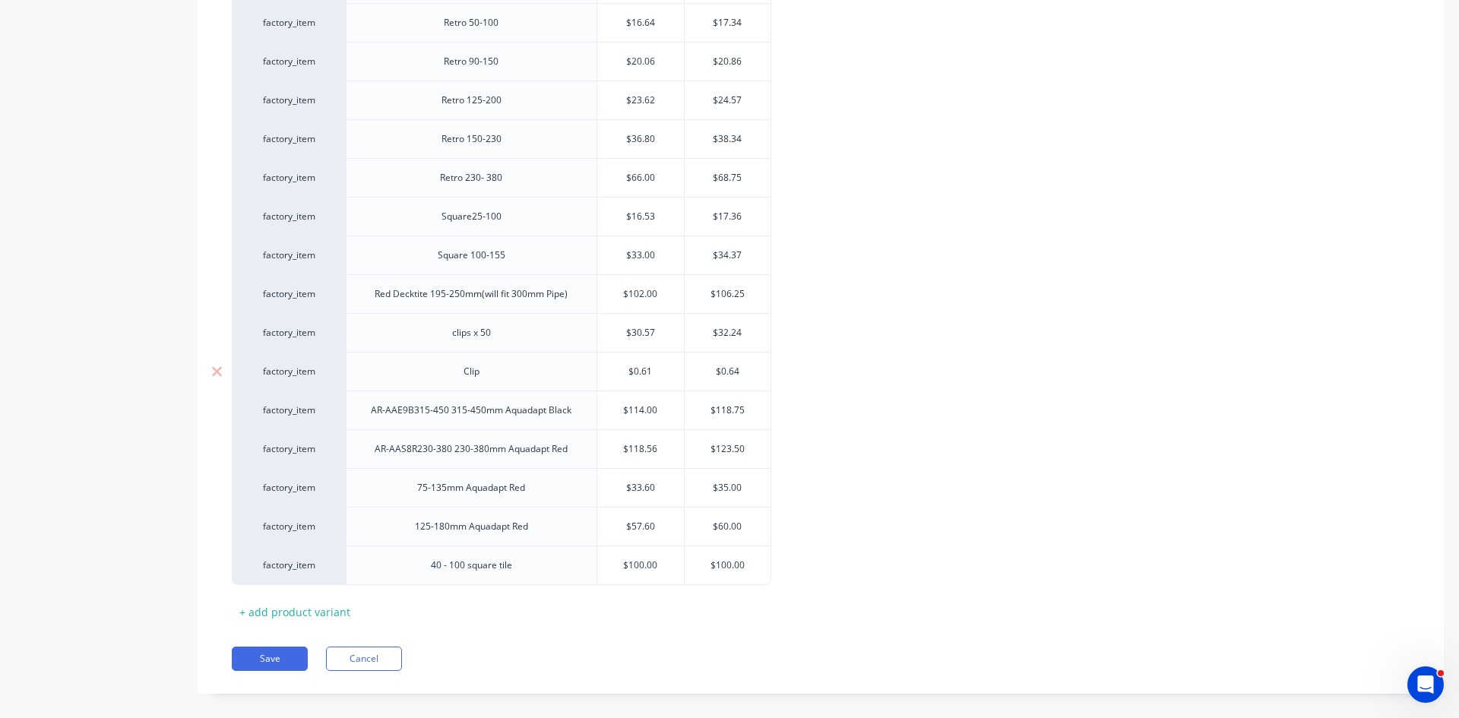
scroll to position [532, 0]
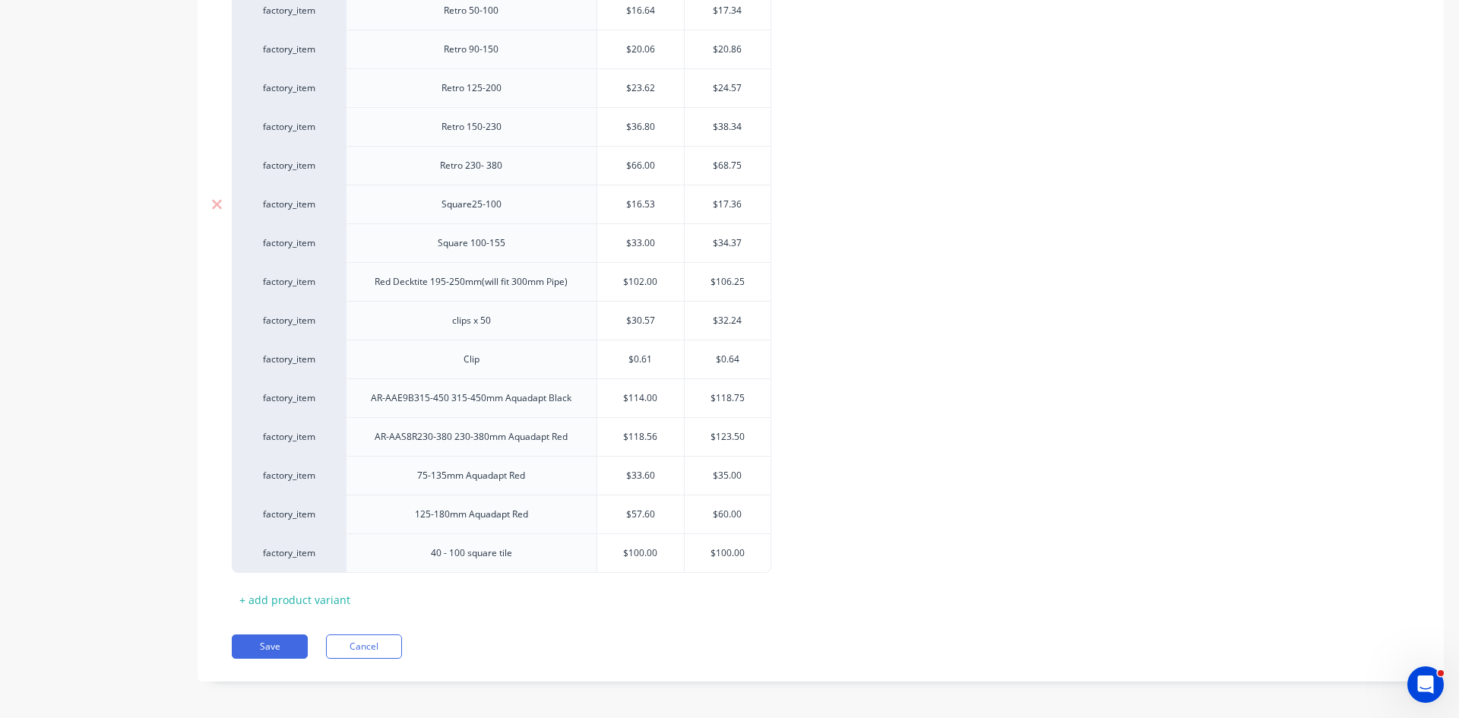
type input "$16.53"
click at [665, 202] on input "$16.53" at bounding box center [640, 205] width 87 height 14
type input "$33.00"
click at [654, 249] on input "$33.00" at bounding box center [640, 243] width 87 height 14
click at [662, 210] on input "$16.53" at bounding box center [640, 205] width 87 height 14
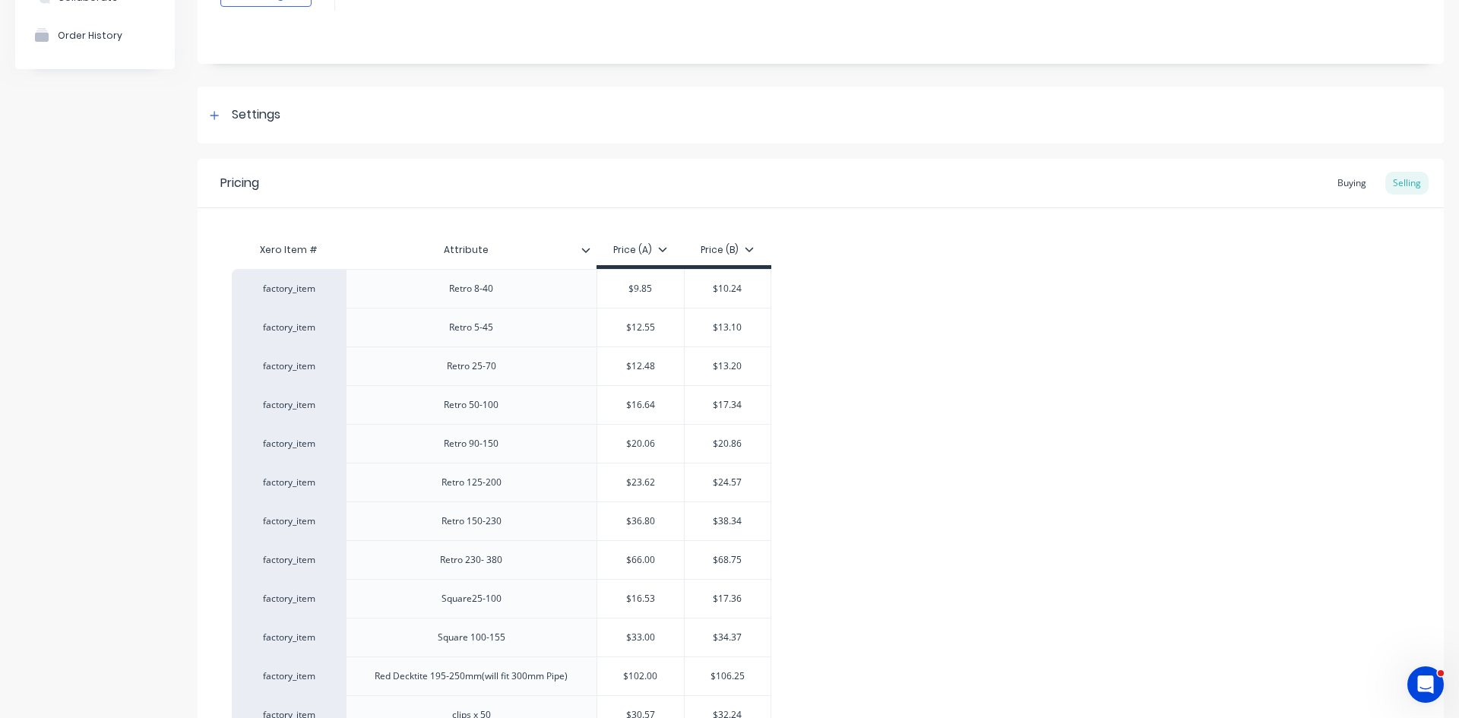
scroll to position [76, 0]
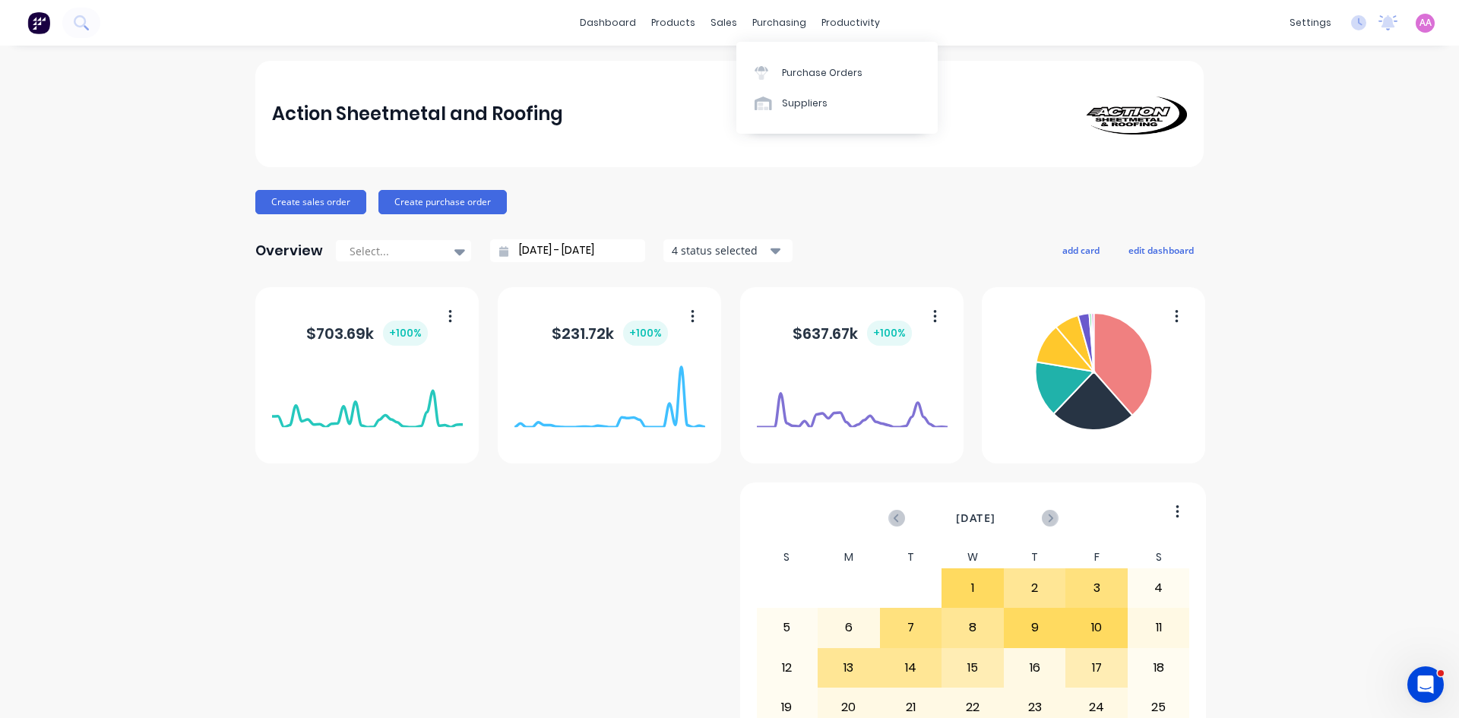
click at [783, 79] on div "Purchase Orders" at bounding box center [822, 73] width 81 height 14
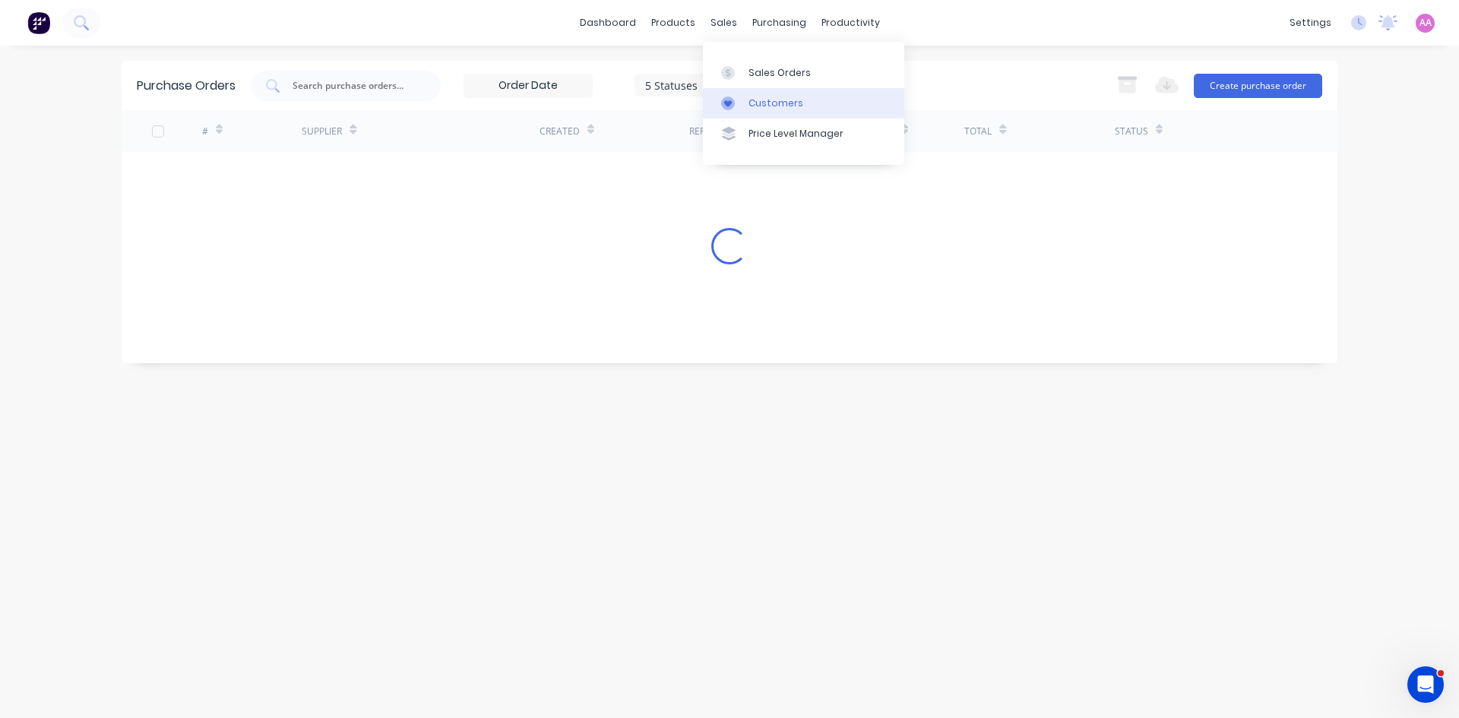
click at [755, 88] on link "Customers" at bounding box center [803, 103] width 201 height 30
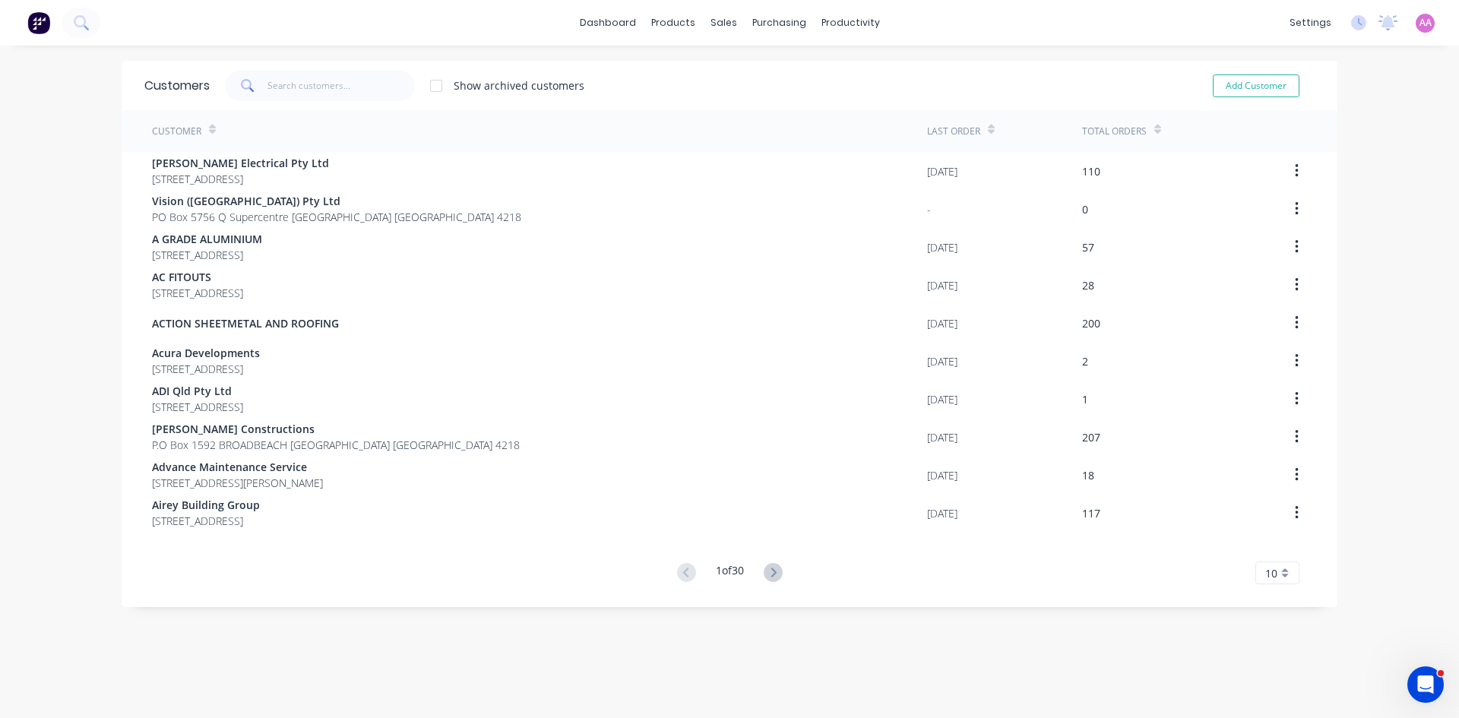
click at [748, 71] on div "Show archived customers Add Customer" at bounding box center [762, 86] width 1105 height 30
click at [761, 74] on div "Sales Orders" at bounding box center [774, 73] width 62 height 14
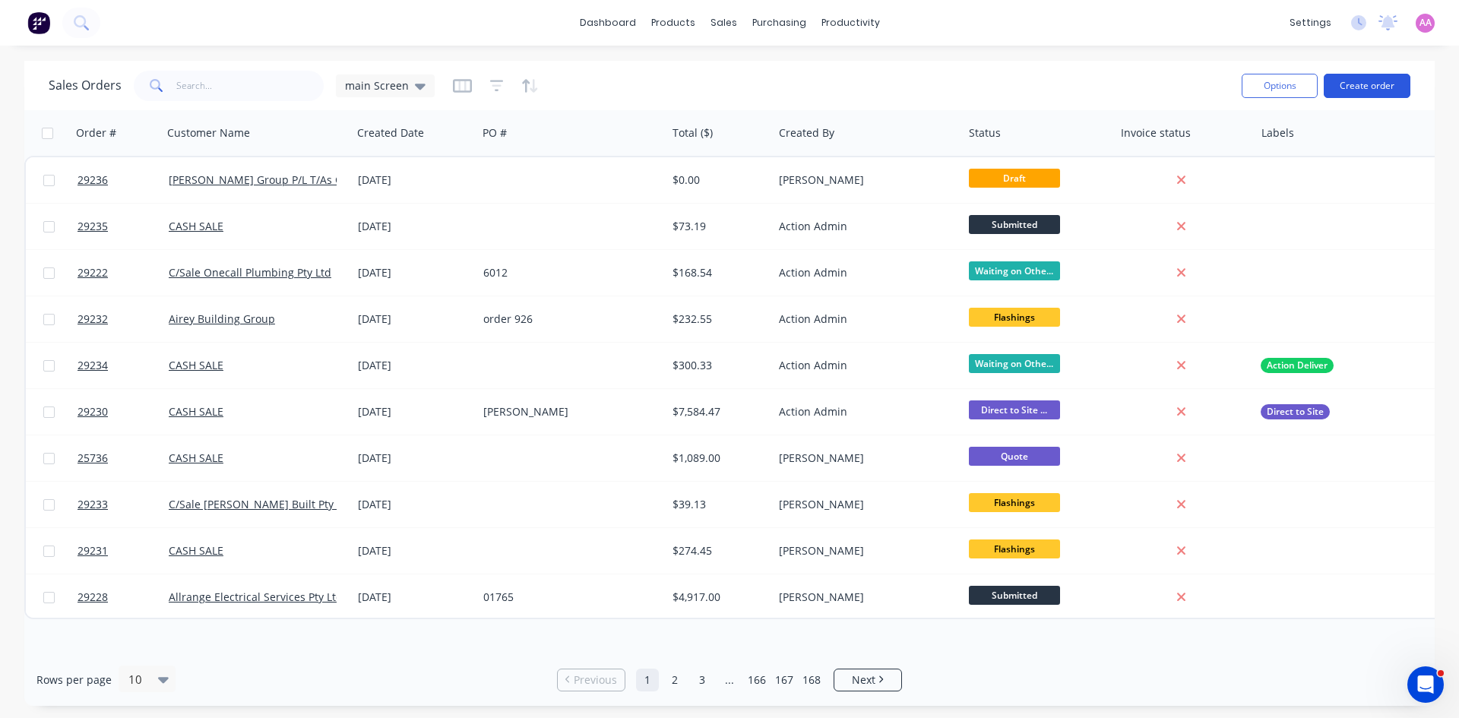
click at [1375, 88] on button "Create order" at bounding box center [1367, 86] width 87 height 24
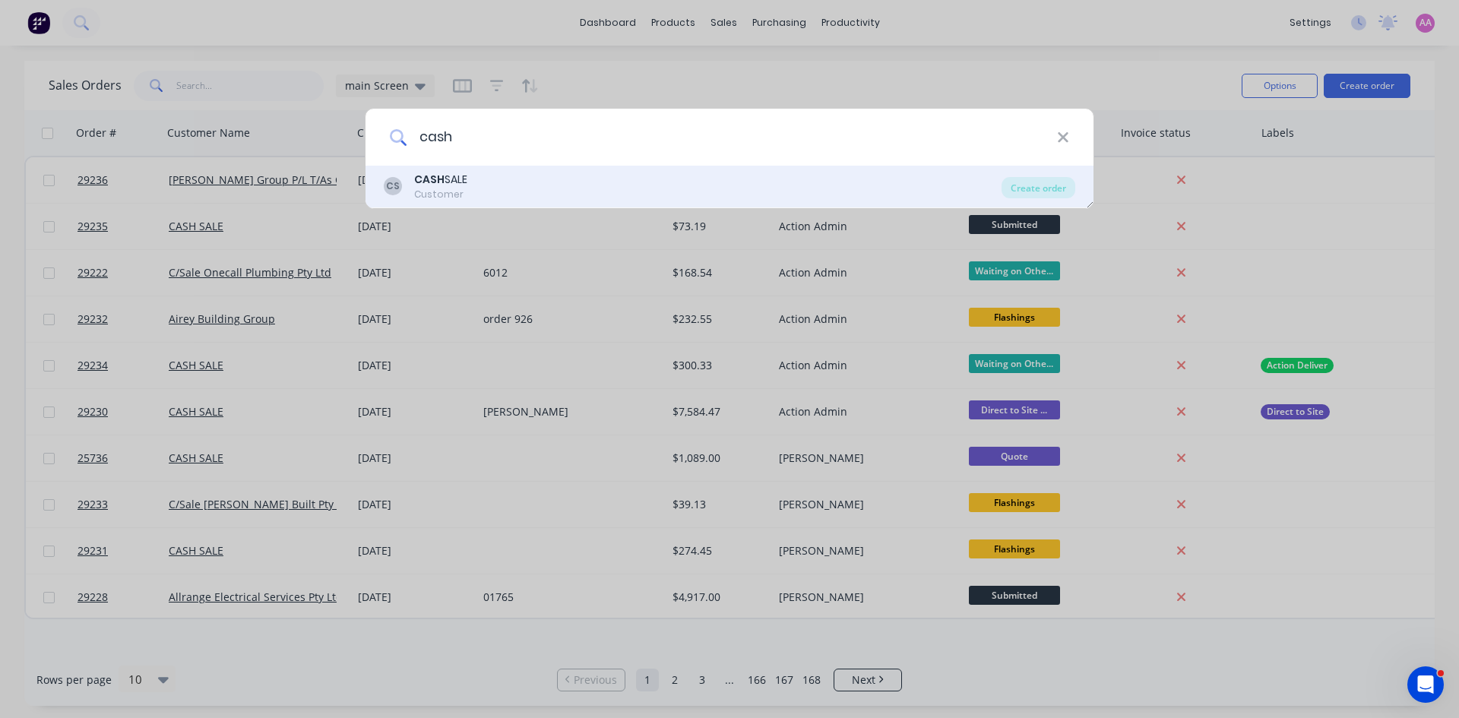
type input "cash"
click at [503, 180] on div "CS CASH SALE Customer" at bounding box center [693, 187] width 618 height 30
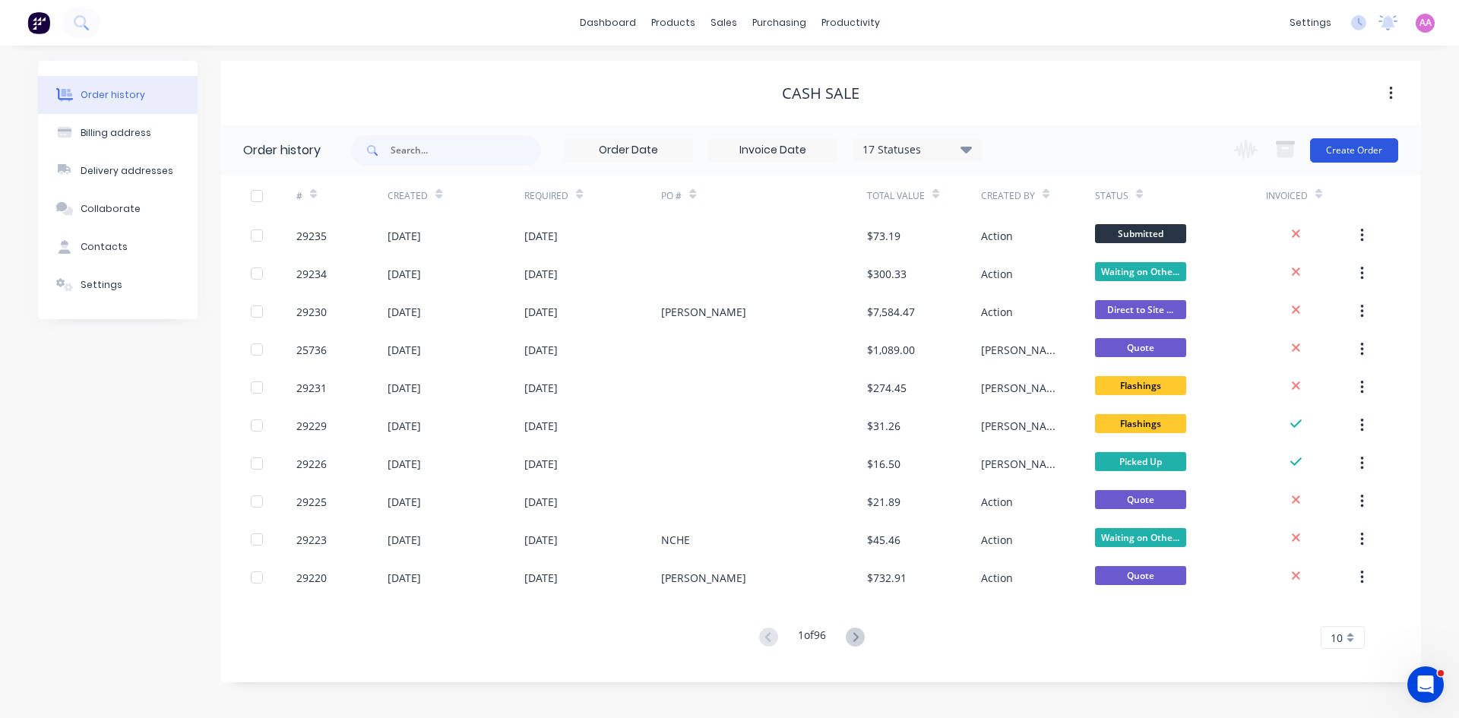
click at [1381, 150] on button "Create Order" at bounding box center [1354, 150] width 88 height 24
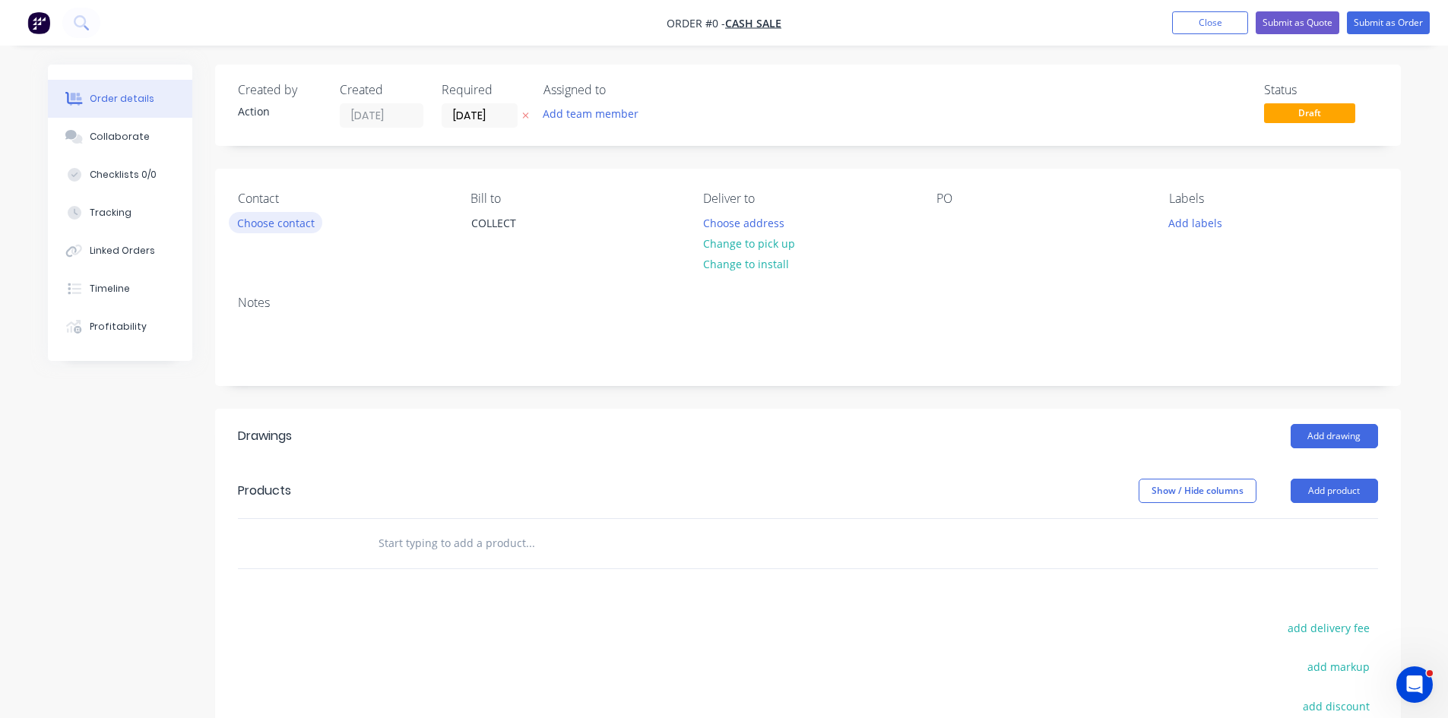
click at [305, 225] on button "Choose contact" at bounding box center [275, 222] width 93 height 21
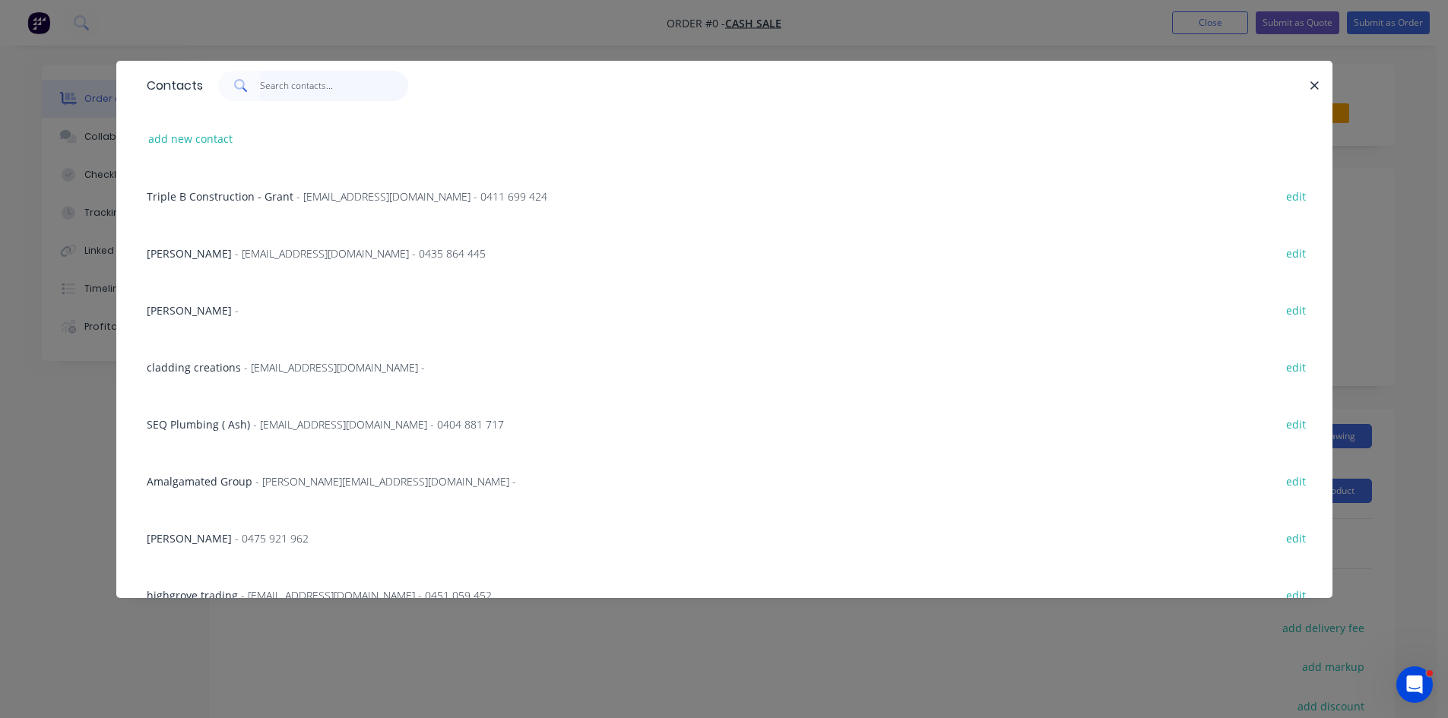
click at [296, 85] on input "text" at bounding box center [334, 86] width 148 height 30
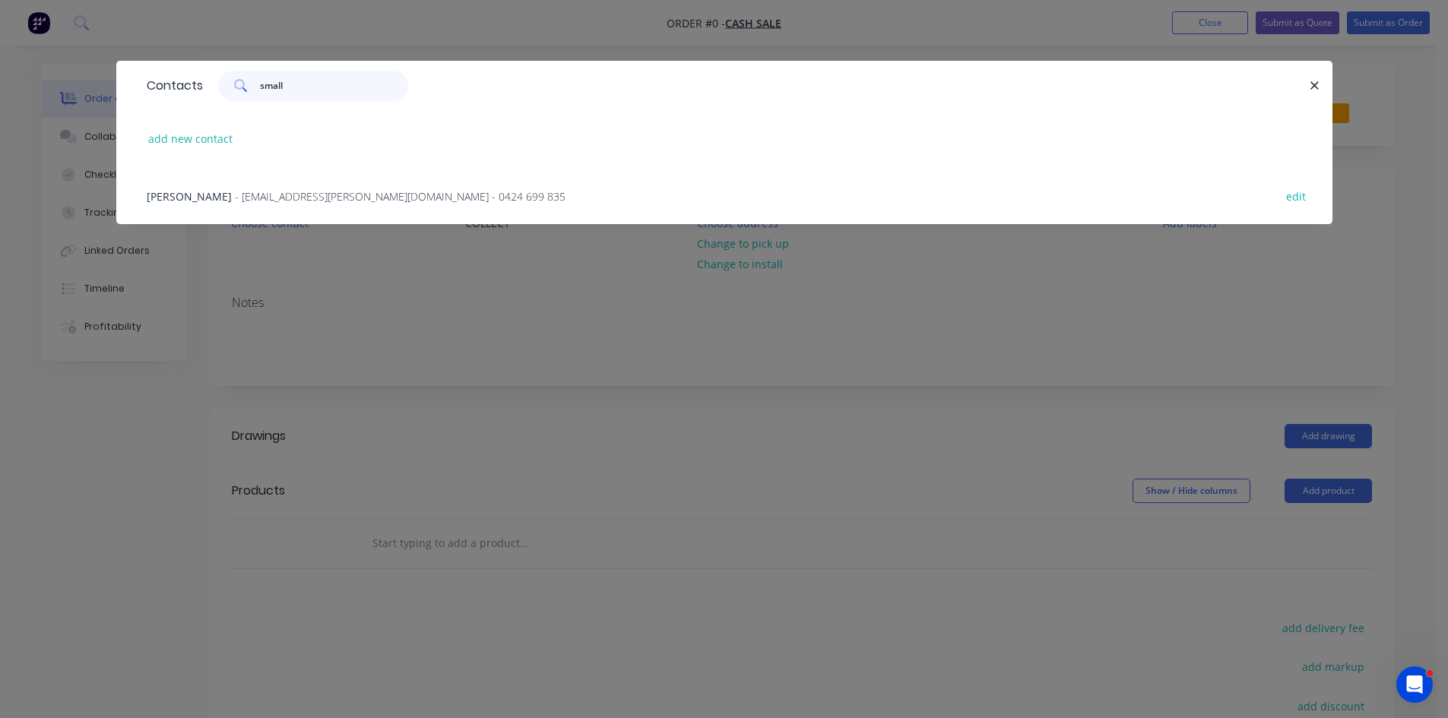
type input "small"
click at [330, 193] on span "- [EMAIL_ADDRESS][PERSON_NAME][DOMAIN_NAME] - 0424 699 835" at bounding box center [400, 196] width 331 height 14
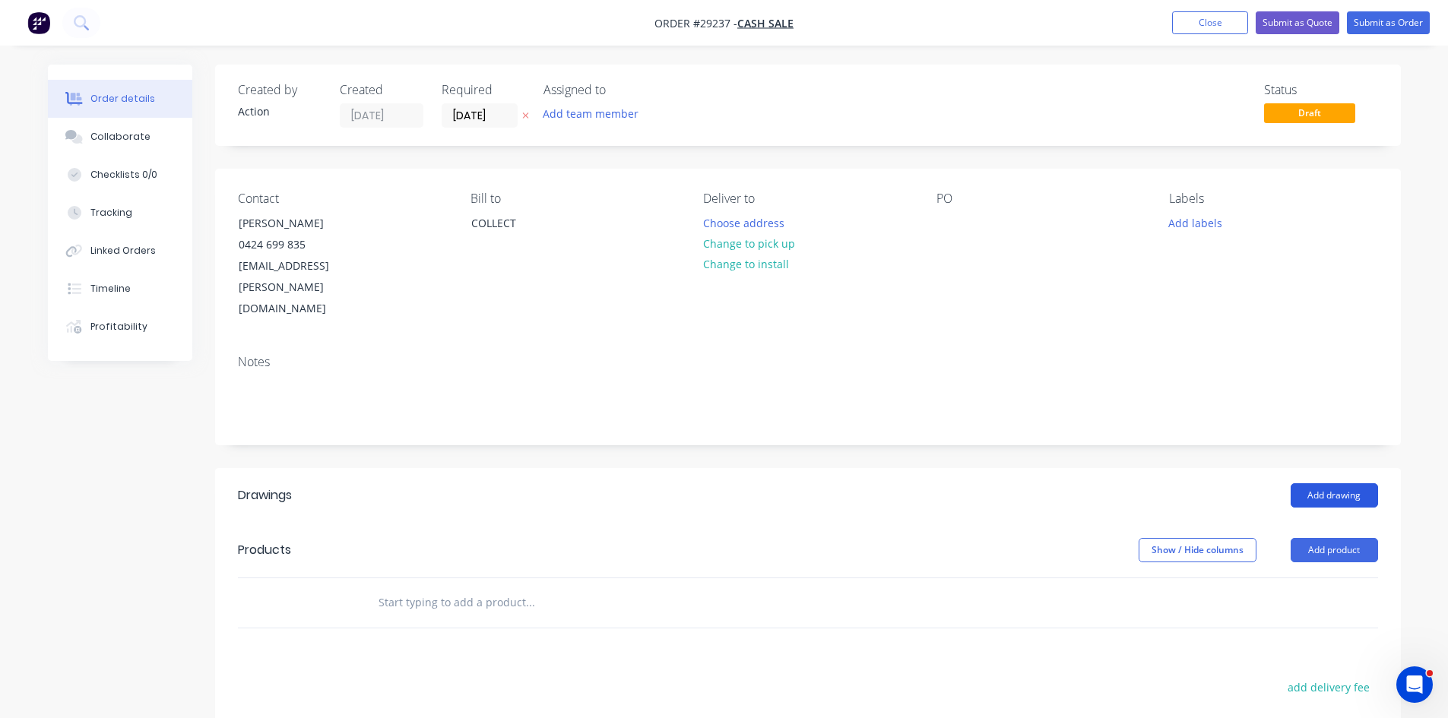
click at [1357, 483] on button "Add drawing" at bounding box center [1333, 495] width 87 height 24
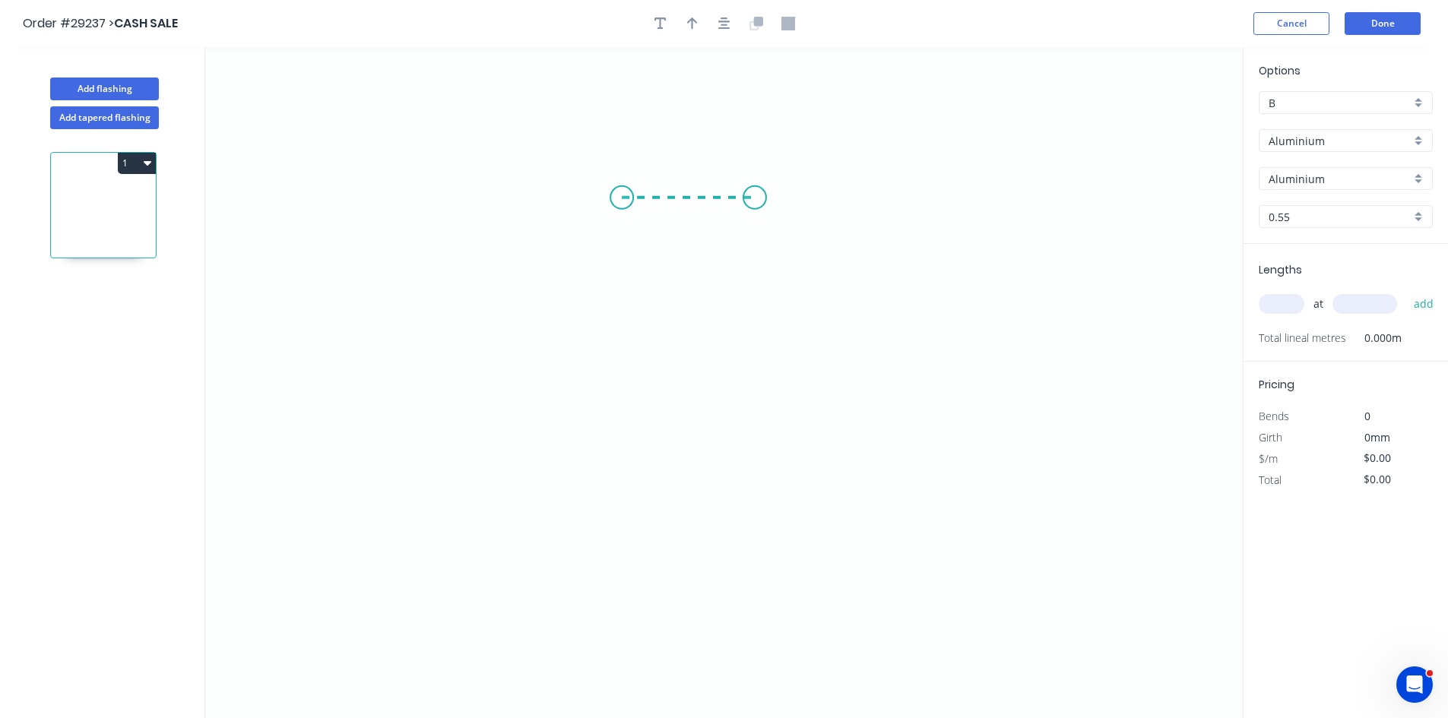
drag, startPoint x: 622, startPoint y: 198, endPoint x: 755, endPoint y: 206, distance: 133.2
click at [755, 206] on icon "0" at bounding box center [723, 382] width 1037 height 671
click at [759, 318] on icon "0 ?" at bounding box center [723, 382] width 1037 height 671
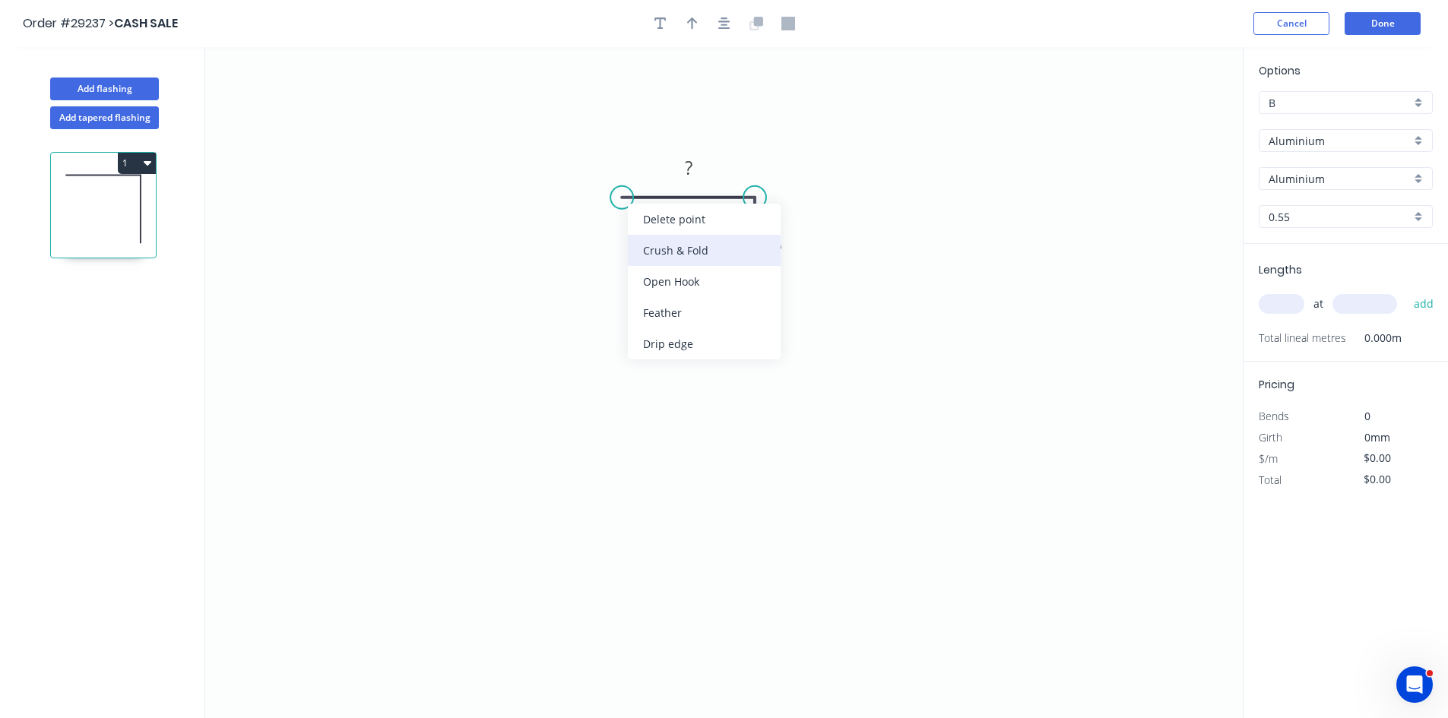
click at [656, 238] on div "Crush & Fold" at bounding box center [704, 250] width 153 height 31
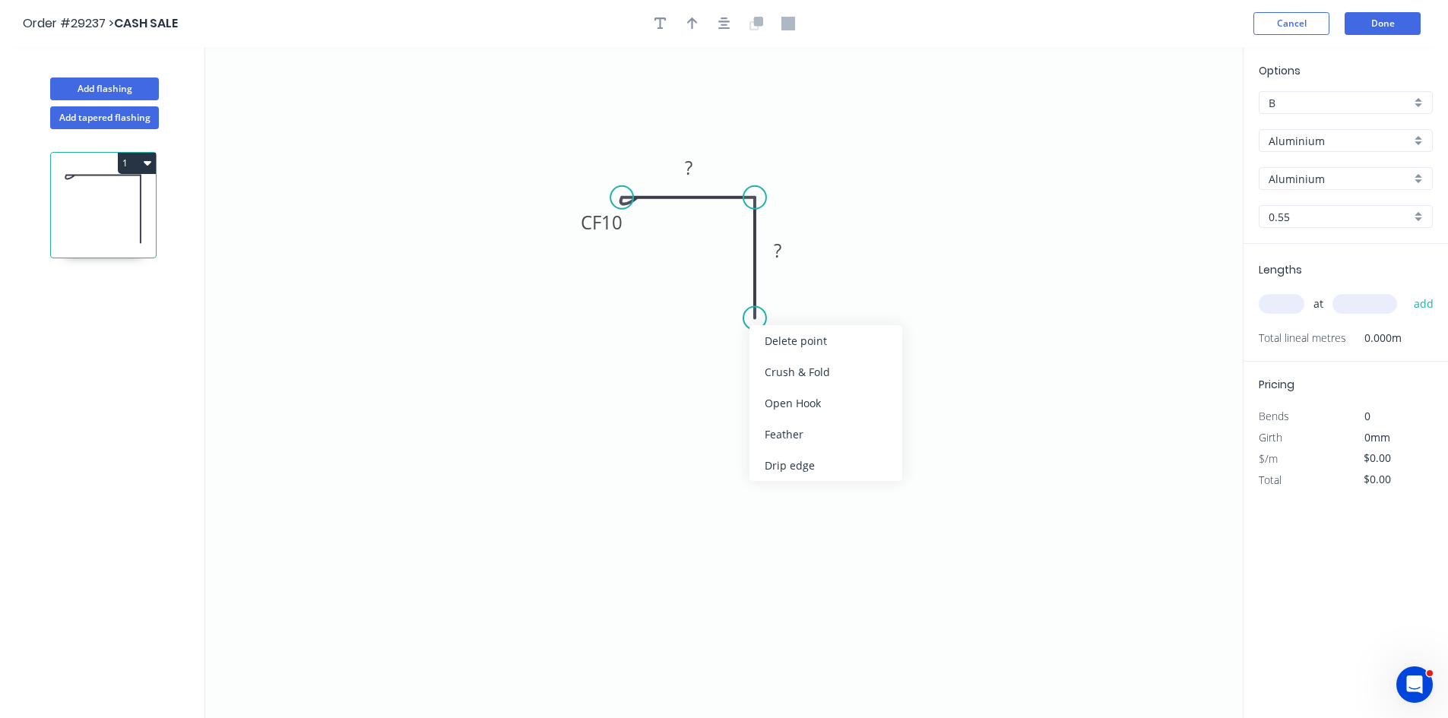
drag, startPoint x: 765, startPoint y: 370, endPoint x: 739, endPoint y: 312, distance: 63.3
click at [767, 370] on div "Crush & Fold" at bounding box center [825, 371] width 153 height 31
click at [704, 175] on rect at bounding box center [687, 167] width 49 height 31
click at [771, 360] on div "Flip bend" at bounding box center [824, 364] width 153 height 31
click at [694, 175] on rect at bounding box center [688, 168] width 30 height 21
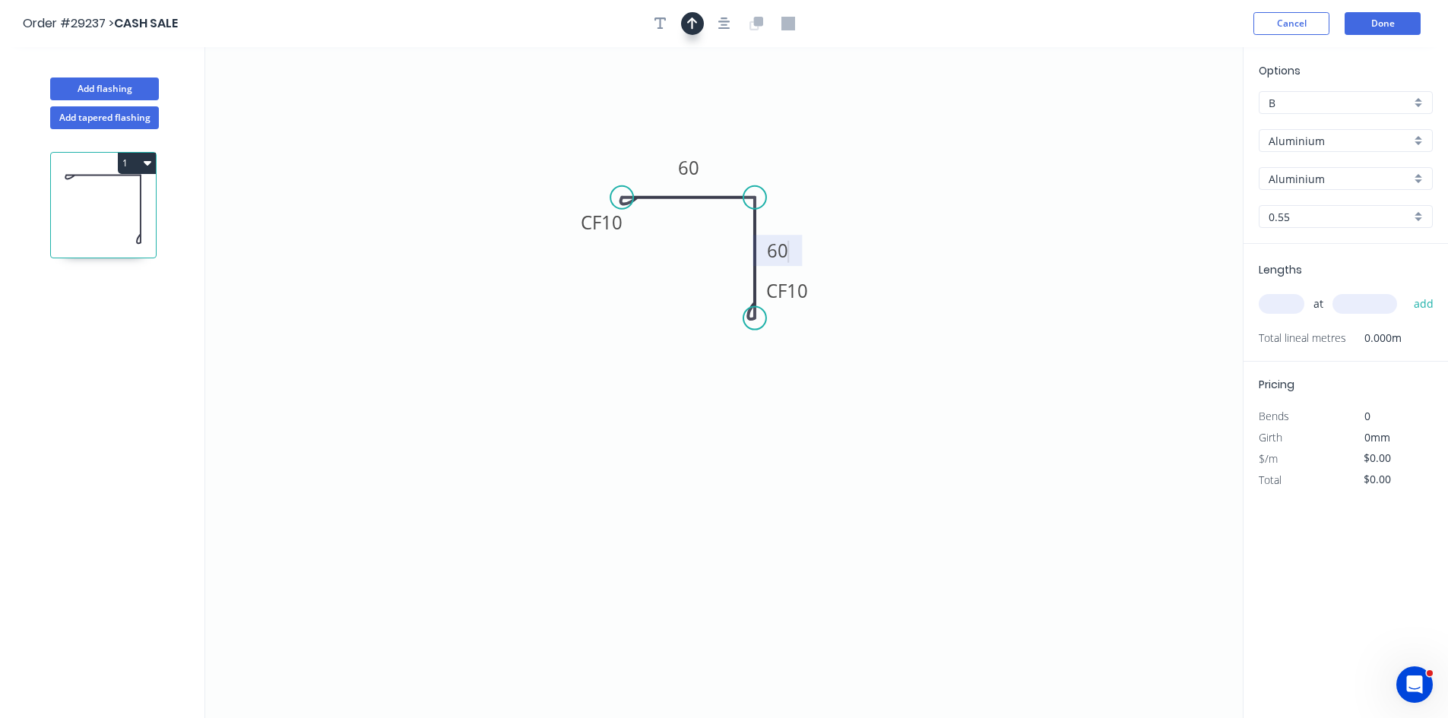
click at [696, 29] on icon "button" at bounding box center [692, 24] width 11 height 14
type input "$1.00"
drag, startPoint x: 1168, startPoint y: 119, endPoint x: 735, endPoint y: 160, distance: 435.1
click at [735, 160] on icon at bounding box center [735, 142] width 14 height 49
click at [1290, 146] on input "Aluminium" at bounding box center [1339, 141] width 142 height 16
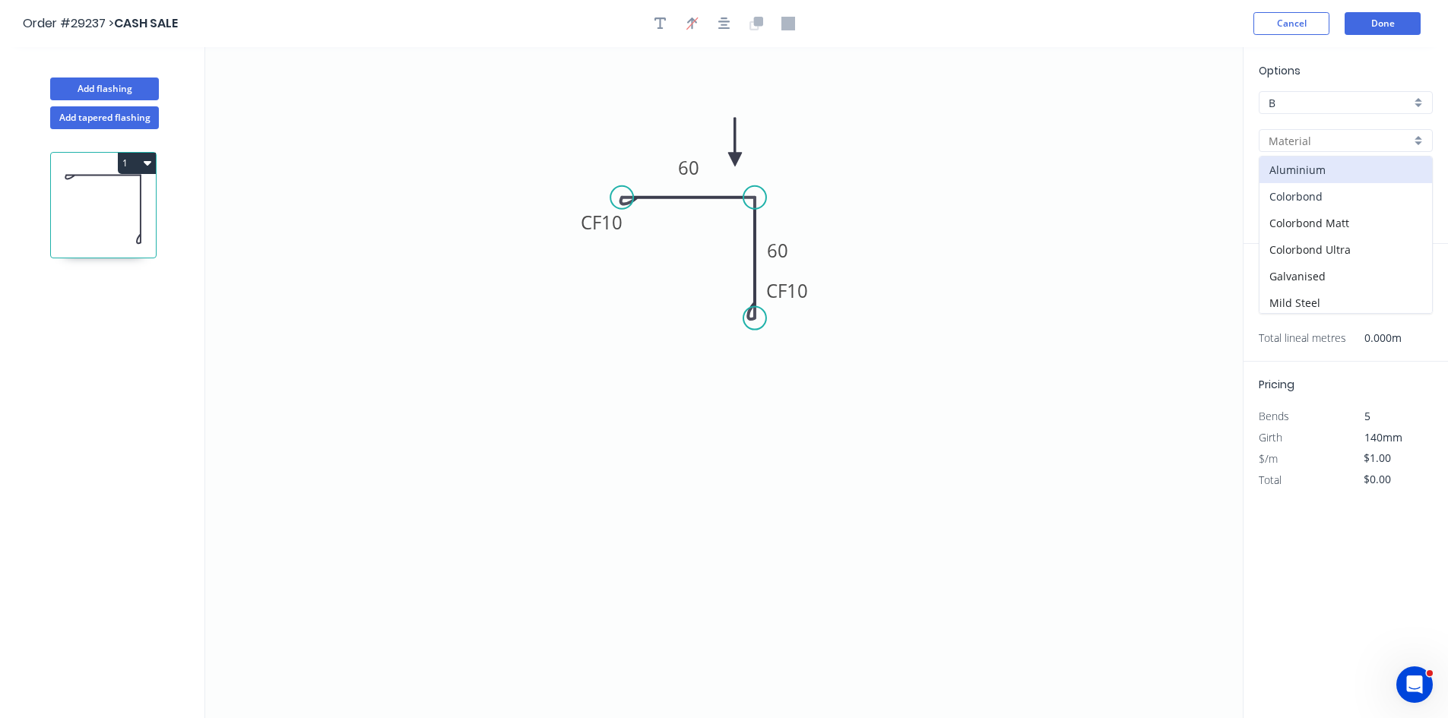
click at [1293, 199] on div "Colorbond" at bounding box center [1345, 196] width 172 height 27
type input "Colorbond"
type input "Basalt"
type input "$10.24"
click at [1295, 178] on input "Basalt" at bounding box center [1339, 179] width 142 height 16
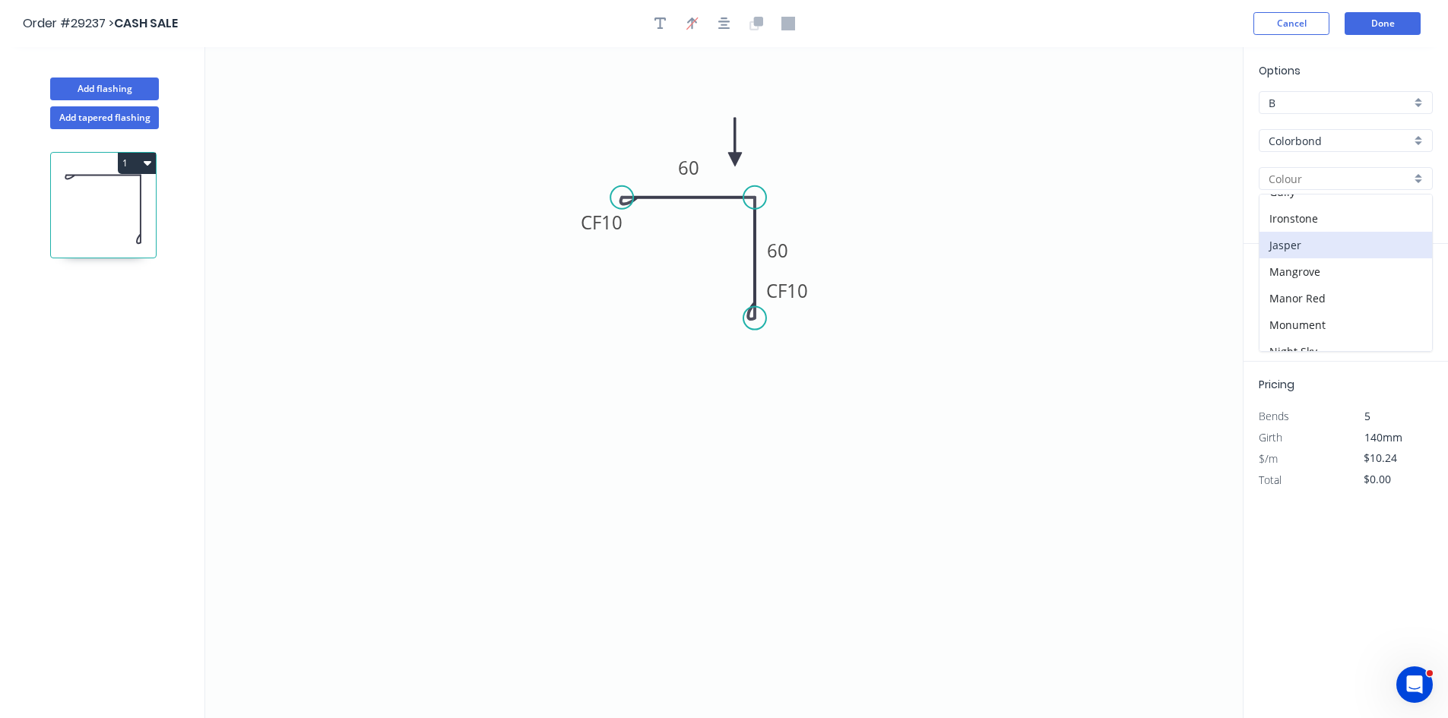
scroll to position [228, 0]
click at [1290, 236] on div "Ironstone" at bounding box center [1345, 246] width 172 height 27
type input "Ironstone"
click at [1288, 311] on input "text" at bounding box center [1281, 304] width 46 height 20
type input "1"
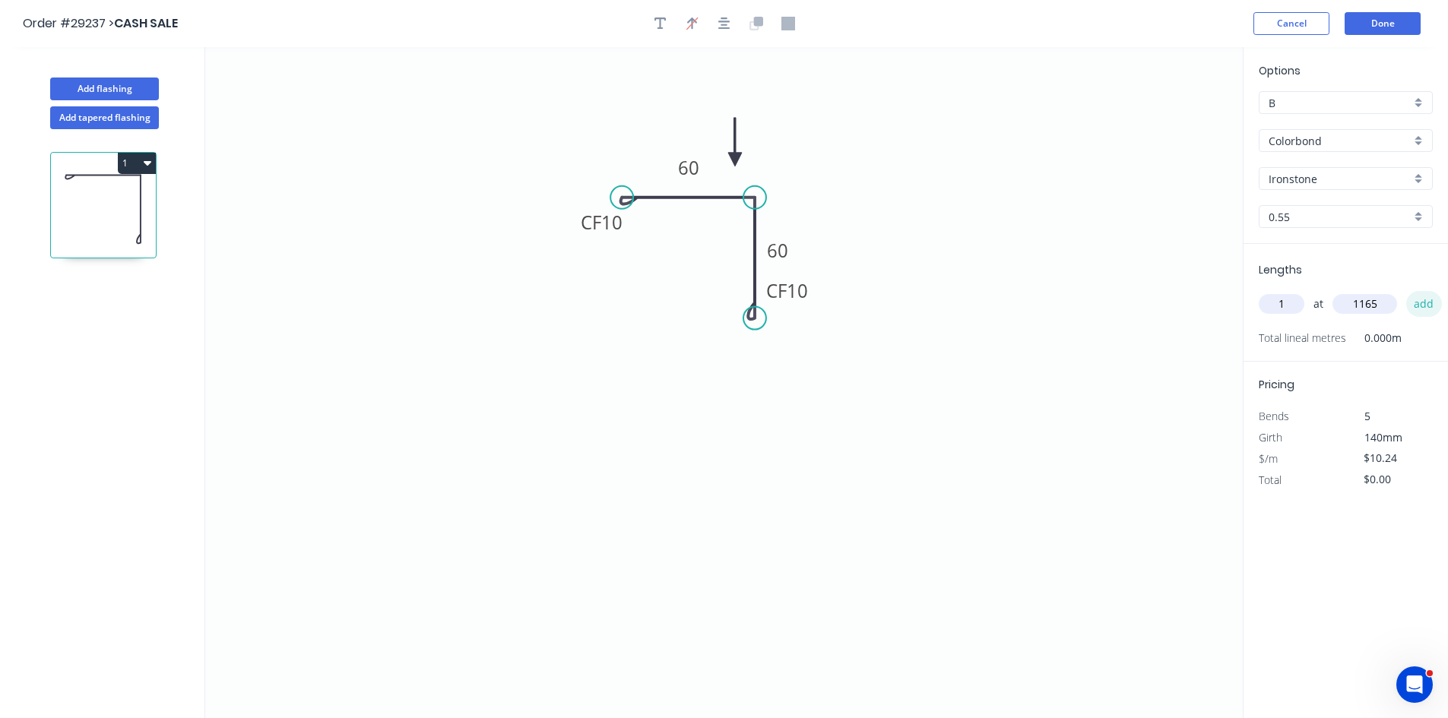
type input "1165"
click at [1422, 301] on button "add" at bounding box center [1424, 304] width 36 height 26
click at [122, 168] on button "1" at bounding box center [137, 163] width 38 height 21
click at [105, 205] on div "Duplicate" at bounding box center [83, 201] width 117 height 22
type input "$0.00"
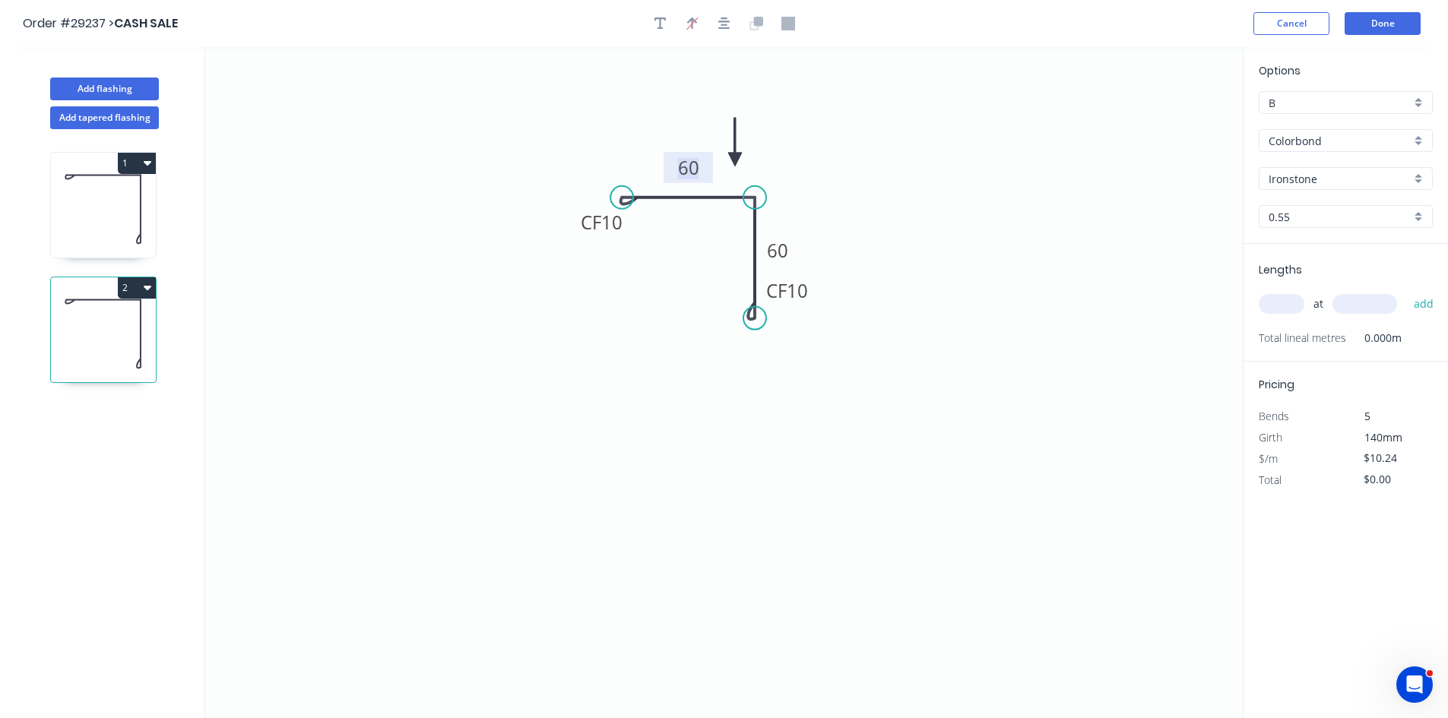
click at [694, 173] on tspan "60" at bounding box center [688, 167] width 21 height 25
type input "$11.67"
click at [1283, 303] on input "text" at bounding box center [1281, 304] width 46 height 20
type input "1"
type input "2975"
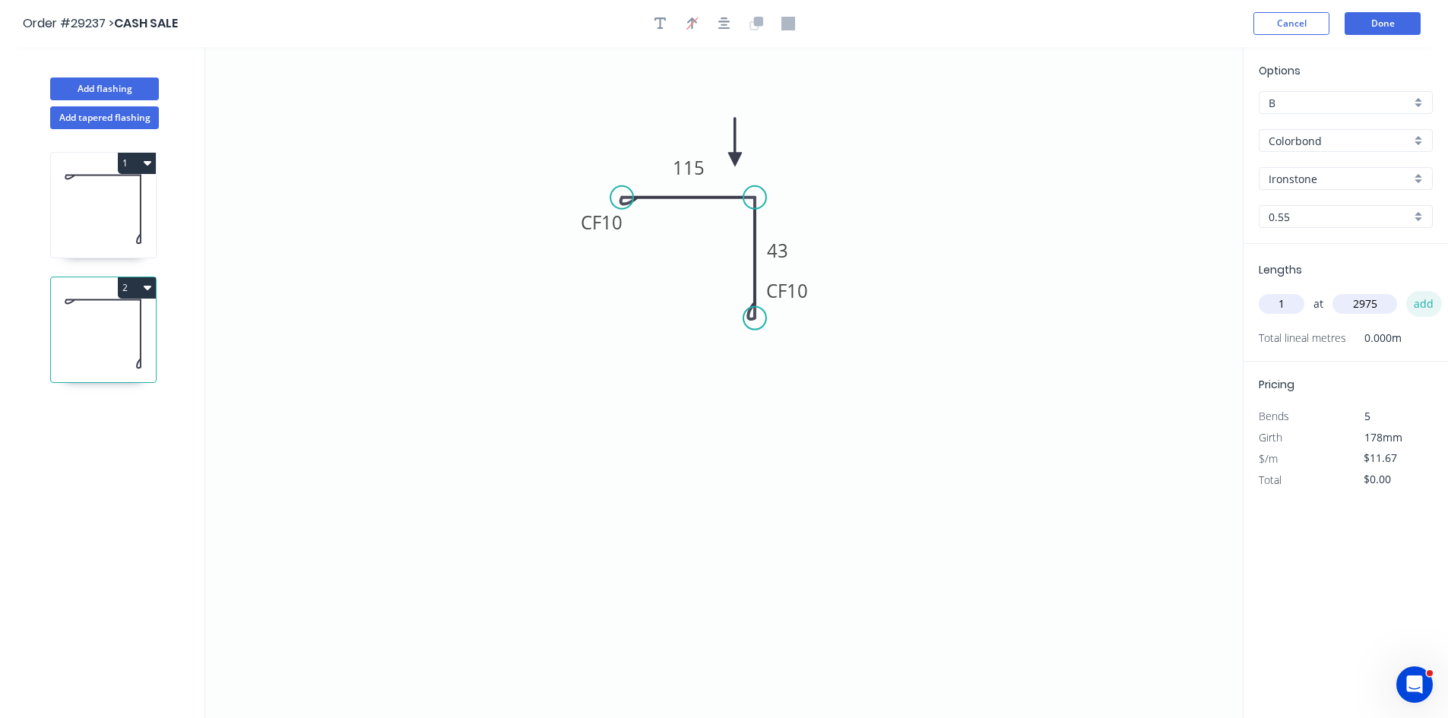
click at [1433, 302] on button "add" at bounding box center [1424, 304] width 36 height 26
type input "$34.72"
click at [85, 218] on icon at bounding box center [103, 208] width 105 height 97
type input "$10.24"
type input "$11.93"
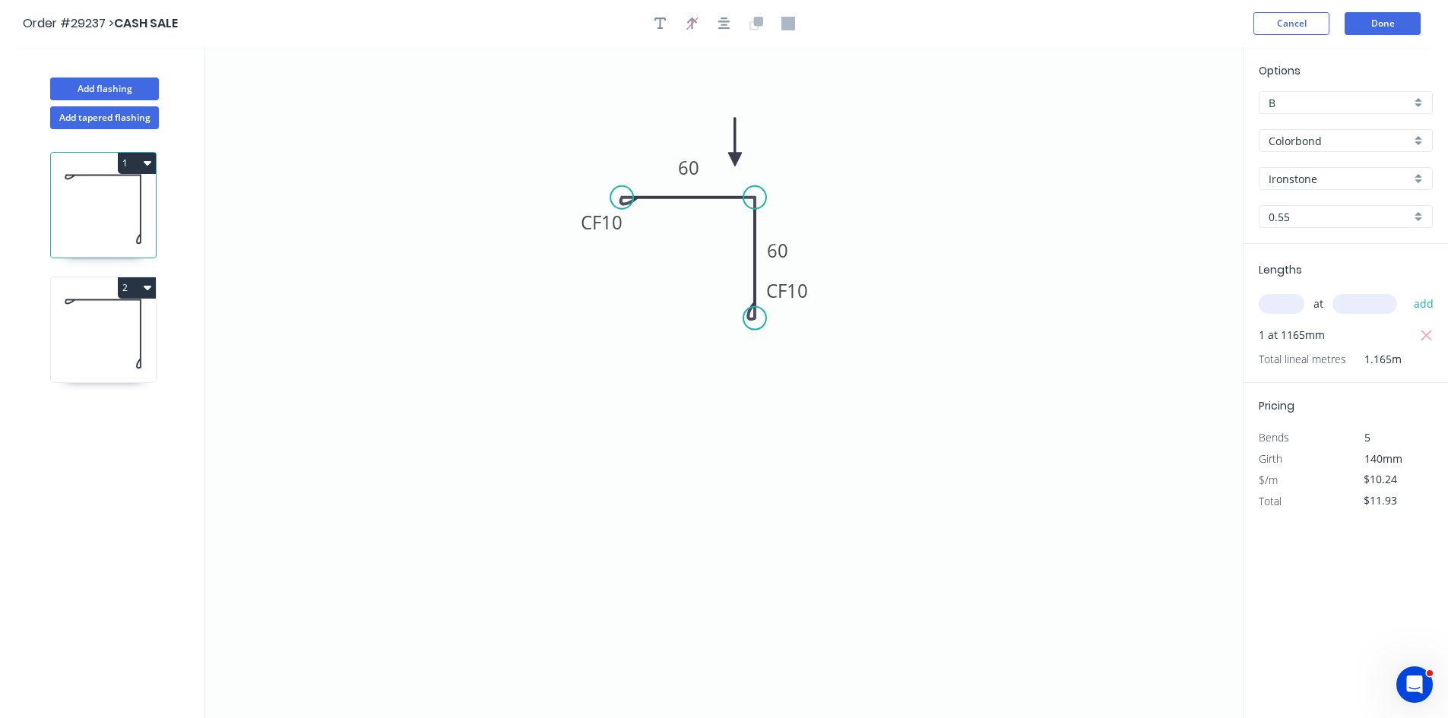
click at [1302, 311] on div "at add" at bounding box center [1346, 304] width 177 height 26
click at [1278, 303] on input "text" at bounding box center [1281, 304] width 46 height 20
type input "1"
type input "3480"
click at [1406, 291] on button "add" at bounding box center [1424, 304] width 36 height 26
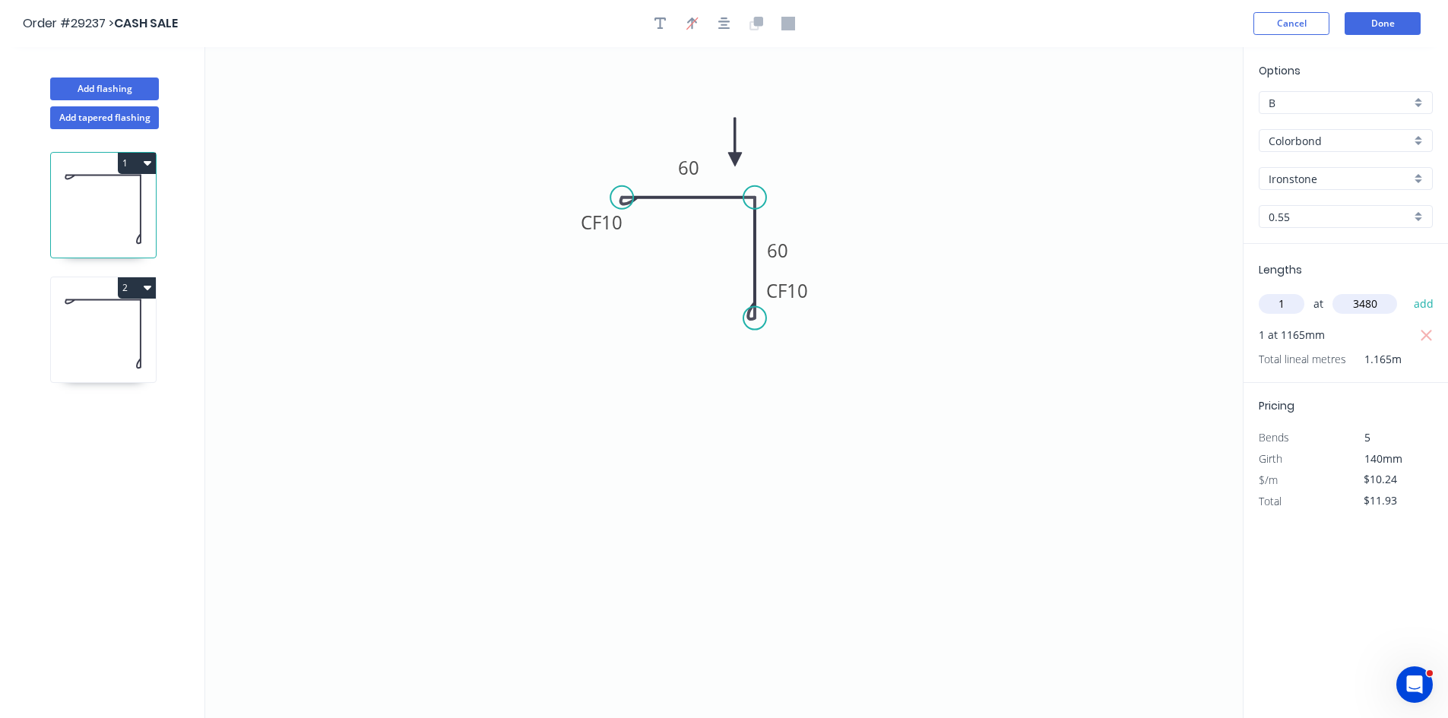
type input "$47.56"
click at [1397, 30] on button "Done" at bounding box center [1382, 23] width 76 height 23
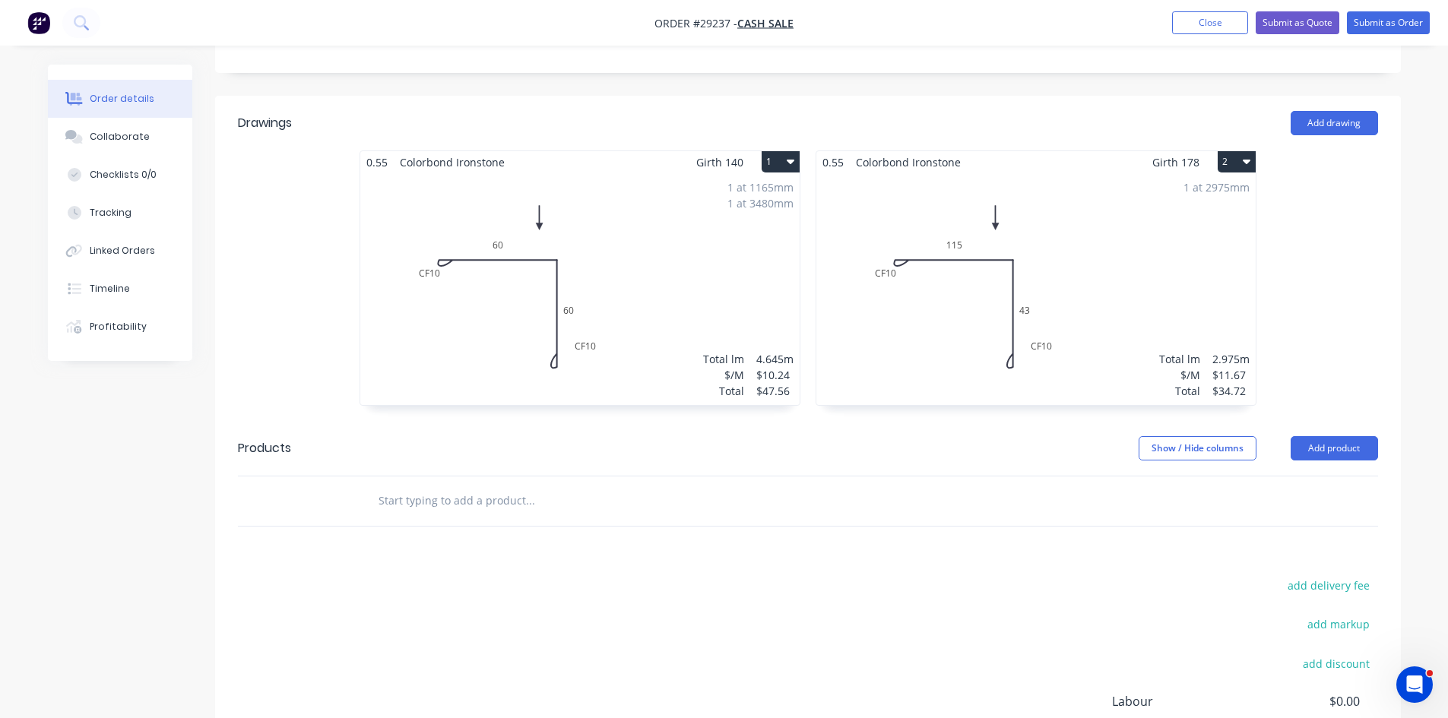
scroll to position [380, 0]
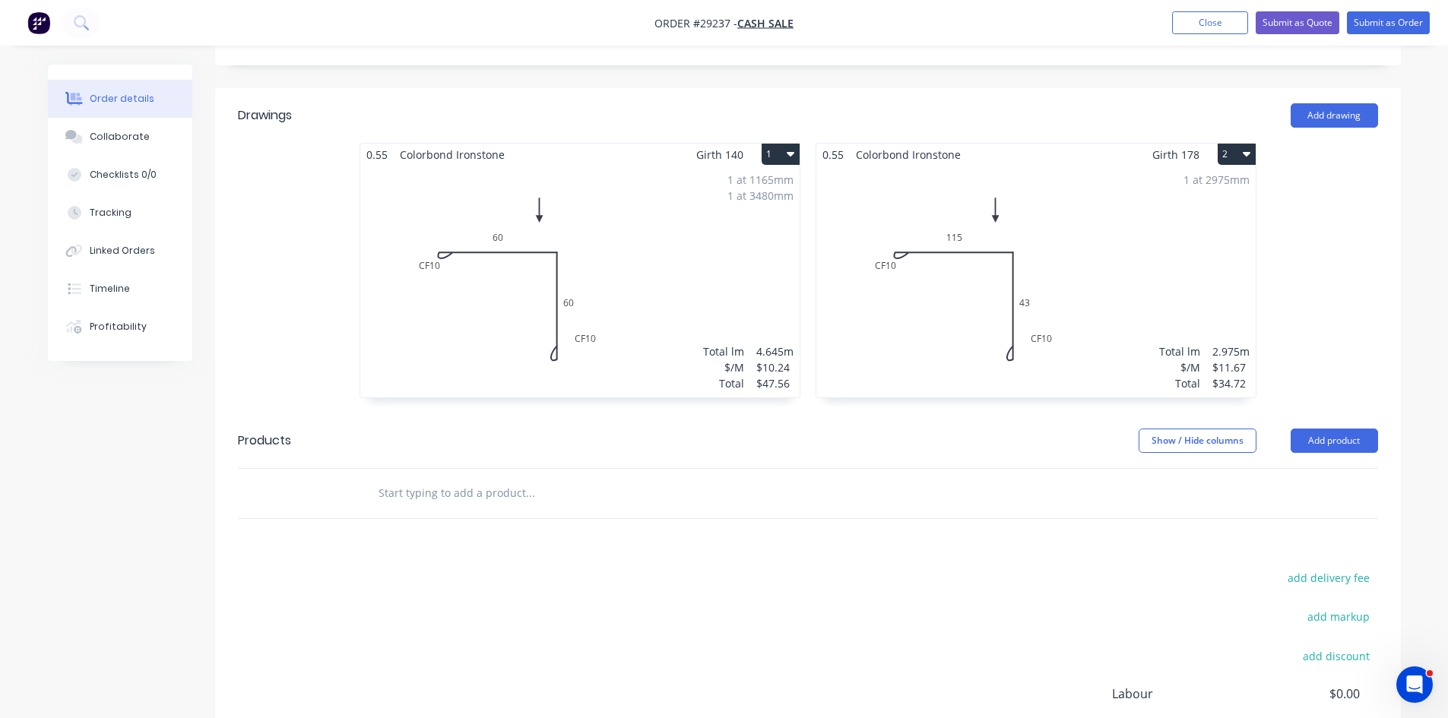
click at [1141, 180] on div "1 at 2975mm Total lm $/M Total 2.975m $11.67 $34.72" at bounding box center [1035, 282] width 439 height 232
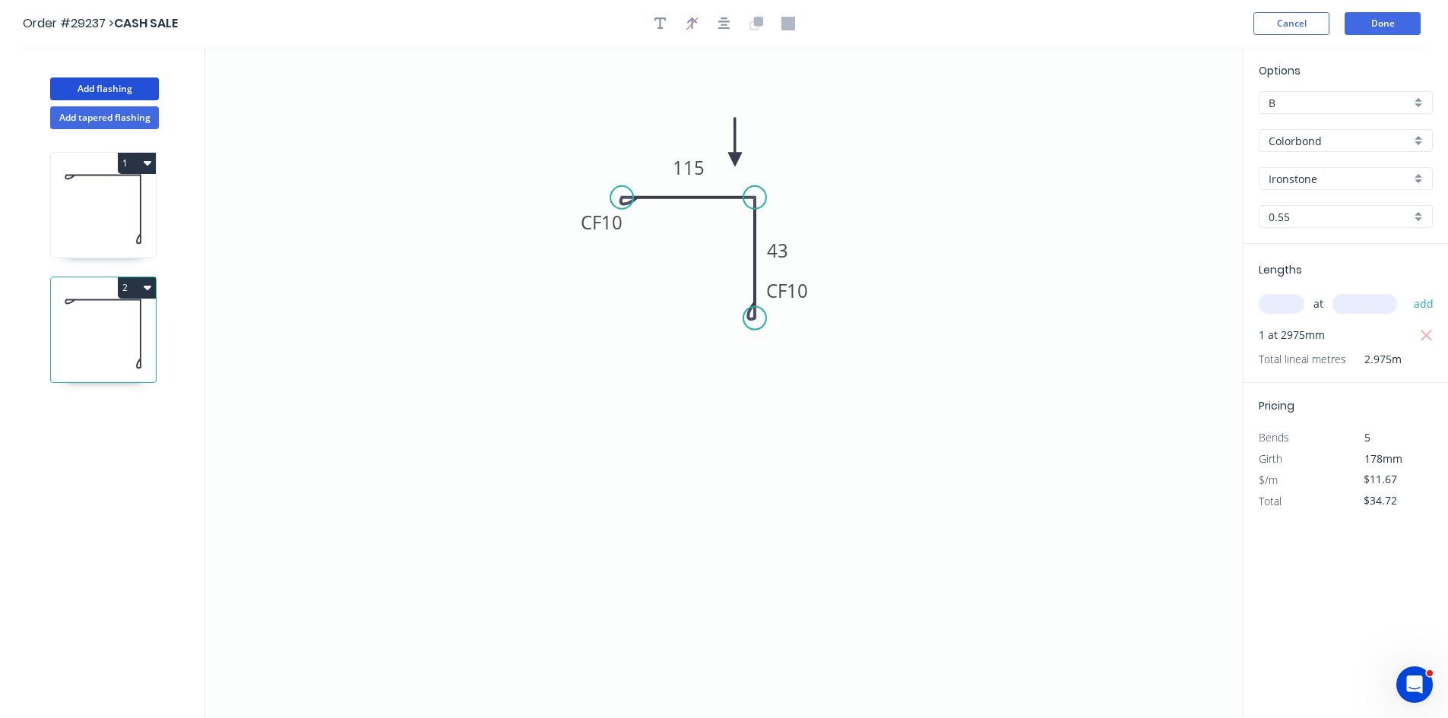
drag, startPoint x: 113, startPoint y: 89, endPoint x: 194, endPoint y: 153, distance: 102.8
click at [113, 90] on button "Add flashing" at bounding box center [104, 89] width 109 height 23
type input "$0.00"
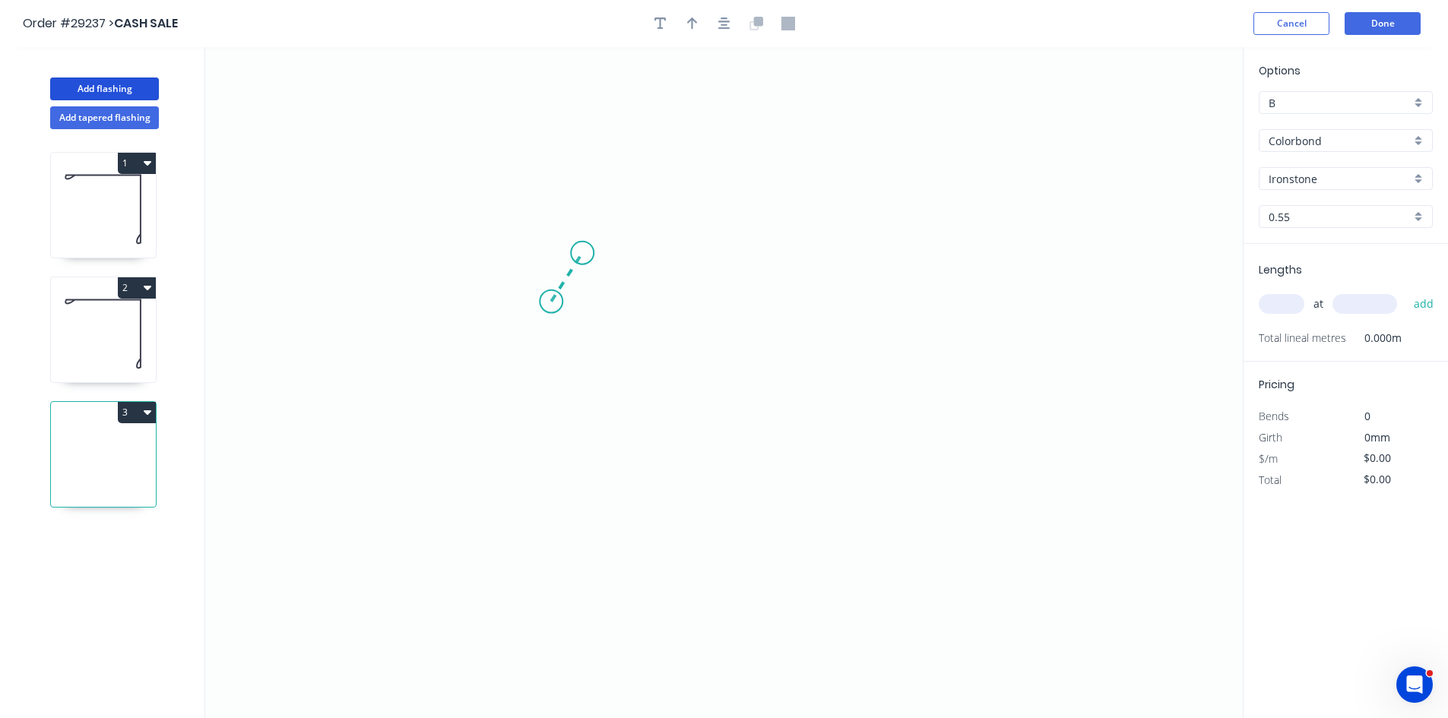
drag, startPoint x: 551, startPoint y: 302, endPoint x: 582, endPoint y: 253, distance: 57.8
click at [582, 253] on icon "0" at bounding box center [723, 382] width 1037 height 671
click at [824, 253] on icon "0 ?" at bounding box center [723, 382] width 1037 height 671
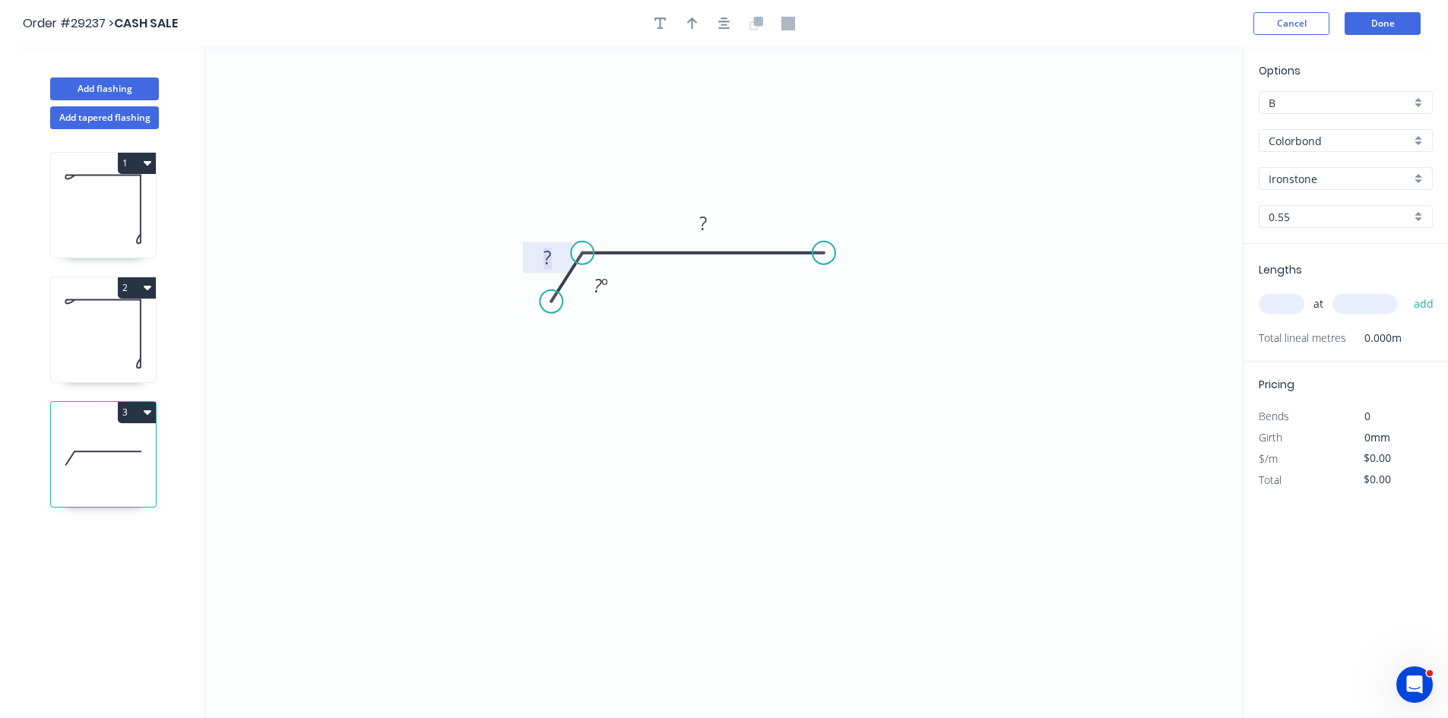
click at [559, 255] on rect at bounding box center [548, 258] width 30 height 21
click at [656, 23] on icon "button" at bounding box center [660, 24] width 12 height 14
type input "$32.15"
drag, startPoint x: 299, startPoint y: 111, endPoint x: 541, endPoint y: 140, distance: 243.4
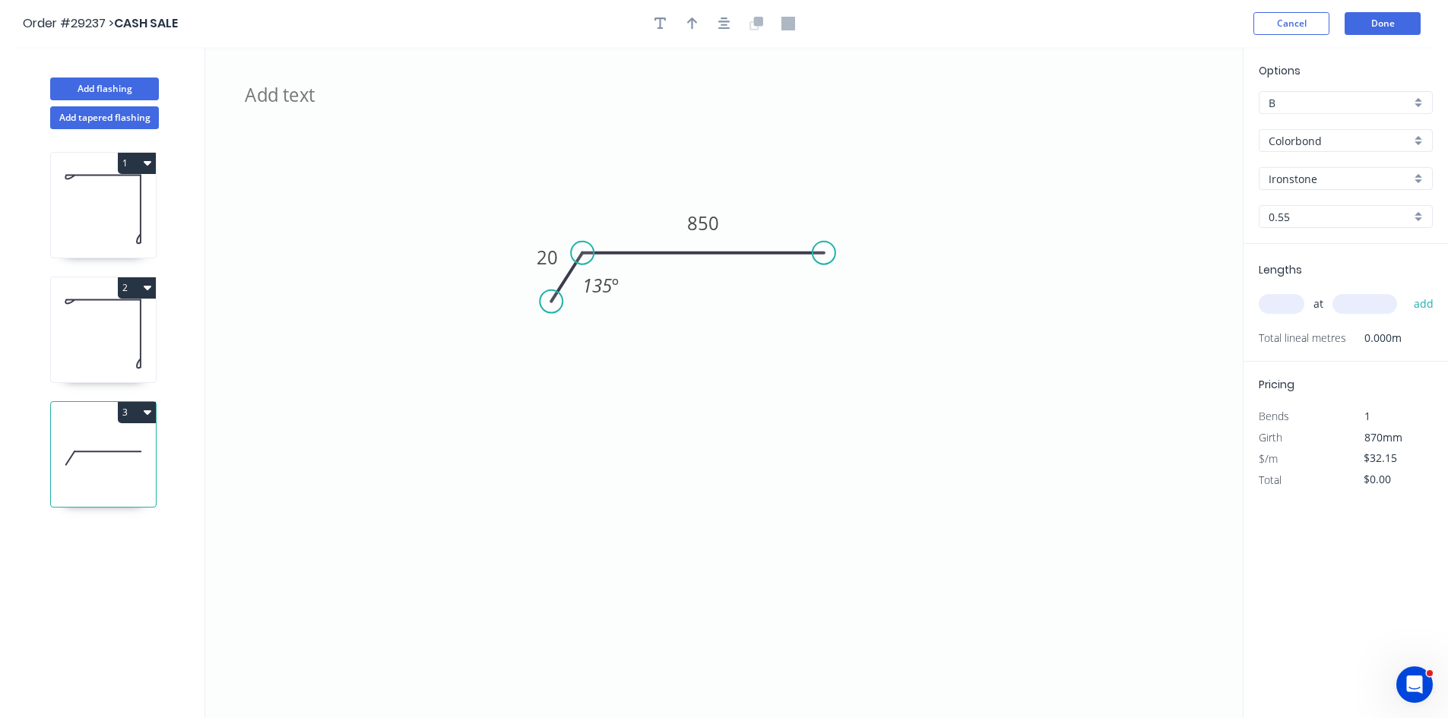
click at [479, 137] on icon "20 850 135 º" at bounding box center [723, 382] width 1037 height 671
click at [581, 141] on icon "20 850 135 º" at bounding box center [723, 382] width 1037 height 671
drag, startPoint x: 428, startPoint y: 147, endPoint x: 506, endPoint y: 171, distance: 81.7
click at [506, 171] on textarea at bounding box center [561, 157] width 123 height 56
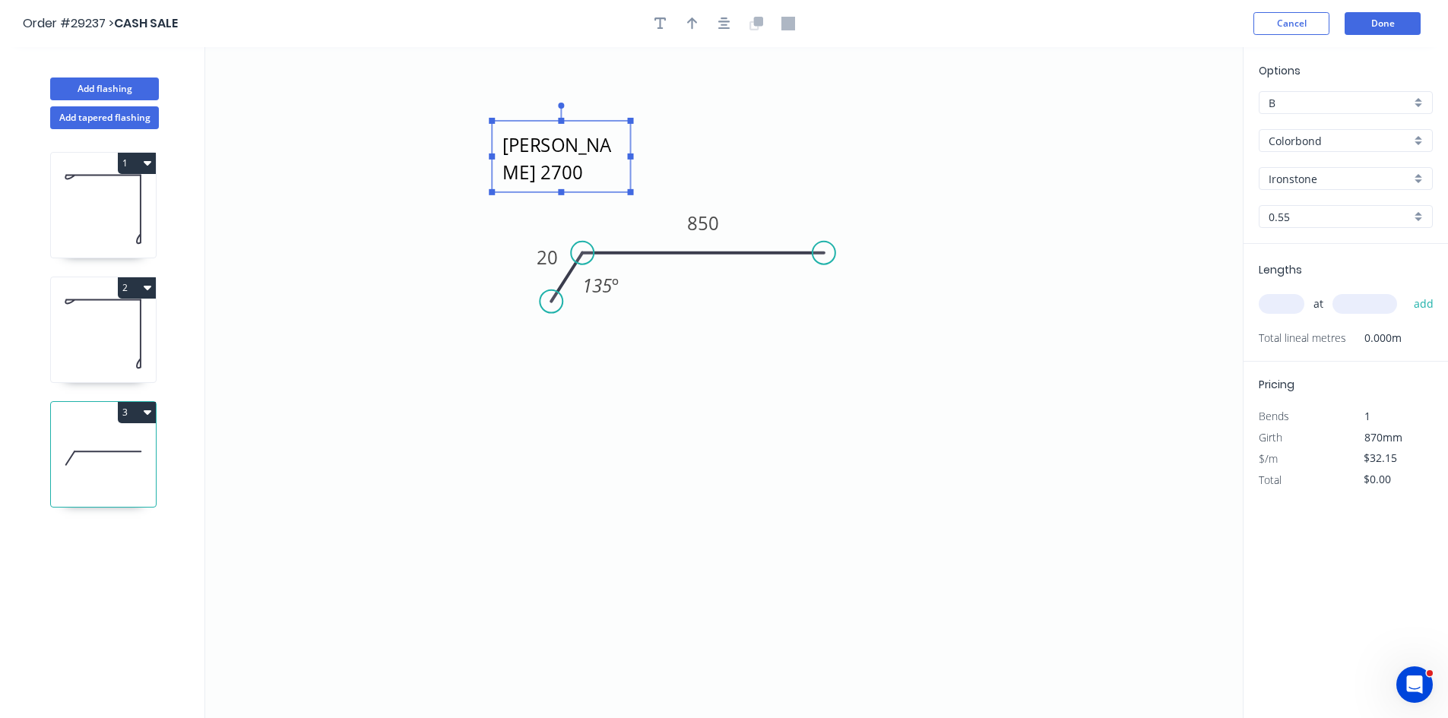
type textarea "20mm turndown front to suit [PERSON_NAME] 2700 length"
click at [1258, 302] on input "text" at bounding box center [1281, 304] width 46 height 20
click at [534, 171] on textarea "20mm turndown front to suit [PERSON_NAME] 2700 length" at bounding box center [560, 156] width 123 height 56
drag, startPoint x: 562, startPoint y: 194, endPoint x: 562, endPoint y: 257, distance: 63.1
click at [562, 257] on icon "20mm turndown front to suit [PERSON_NAME] 2700 length 20 850 135 º" at bounding box center [723, 382] width 1037 height 671
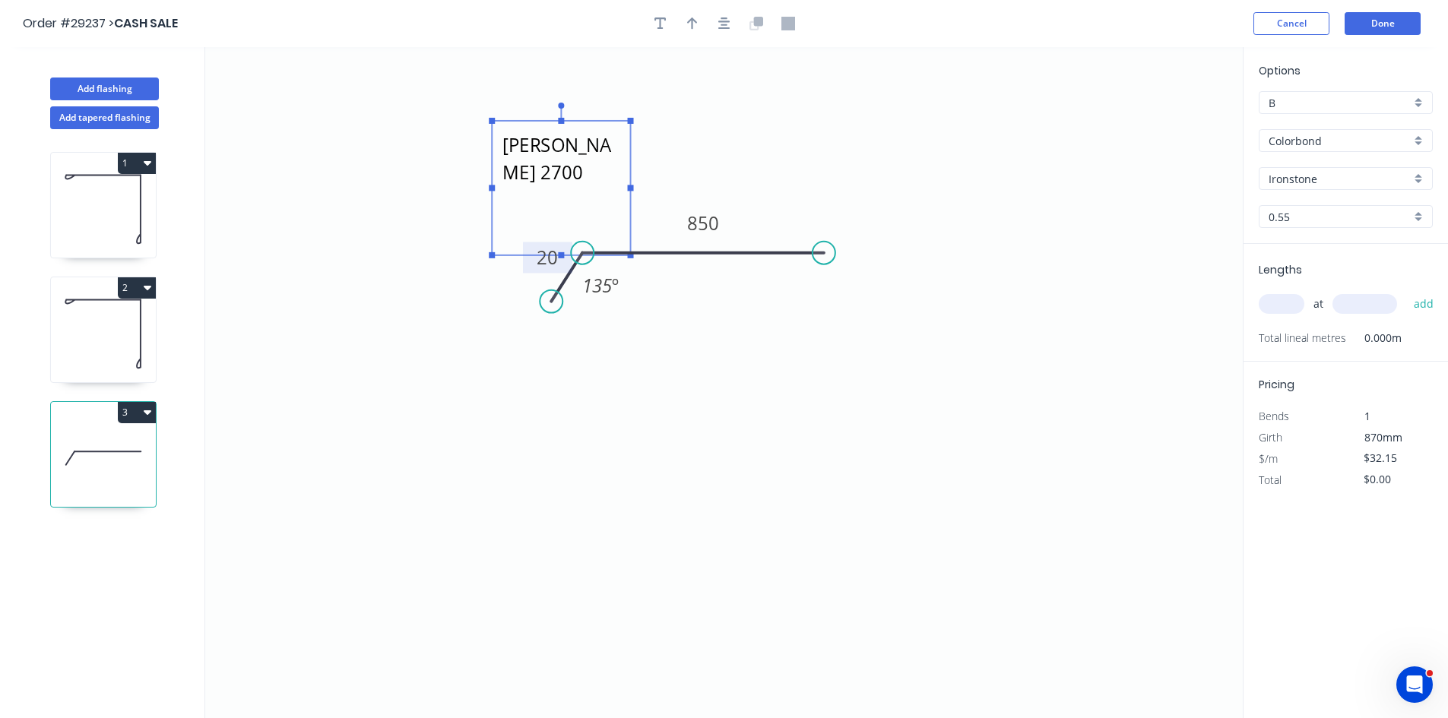
scroll to position [11, 0]
click at [565, 195] on textarea "20mm turndown front to suit [PERSON_NAME] 2700 length" at bounding box center [560, 187] width 123 height 119
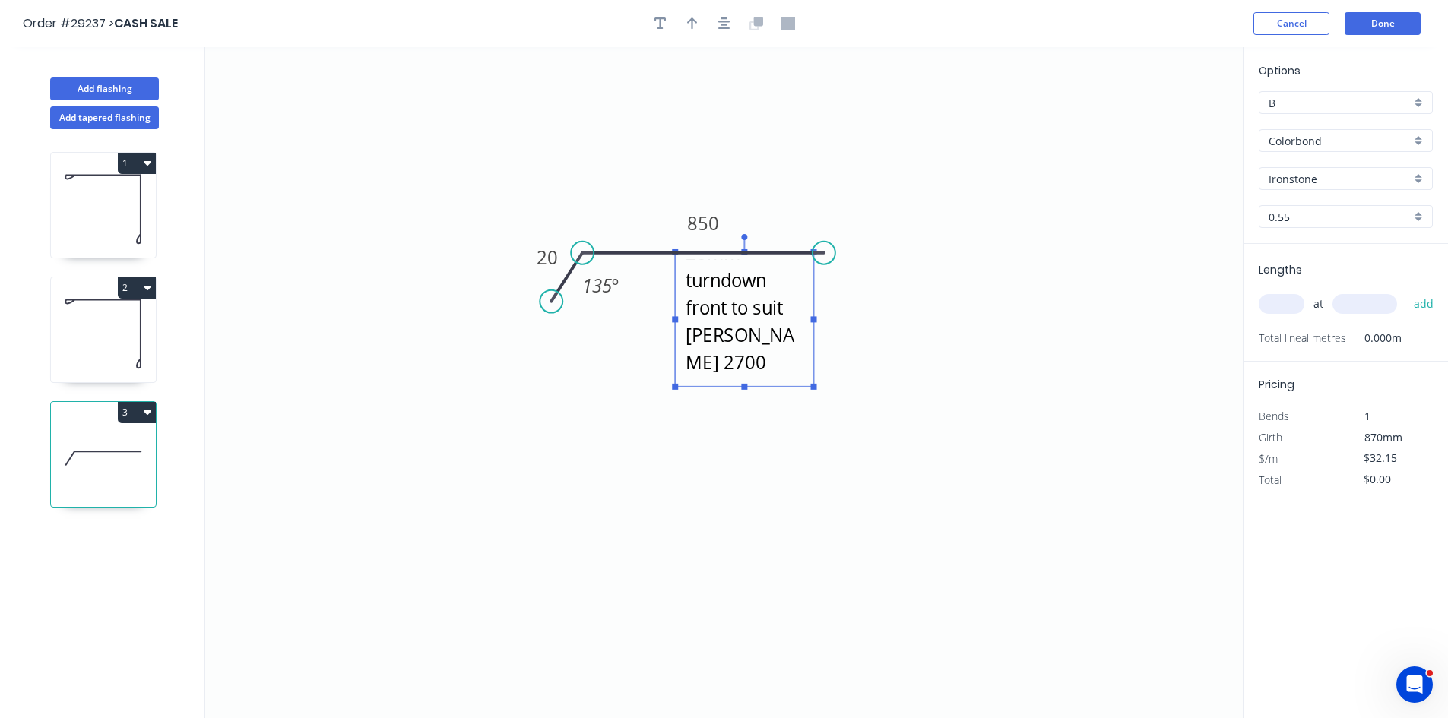
drag, startPoint x: 624, startPoint y: 221, endPoint x: 807, endPoint y: 356, distance: 227.2
click at [807, 356] on rect at bounding box center [744, 319] width 138 height 135
drag, startPoint x: 743, startPoint y: 387, endPoint x: 751, endPoint y: 441, distance: 55.2
click at [751, 441] on g at bounding box center [744, 339] width 144 height 210
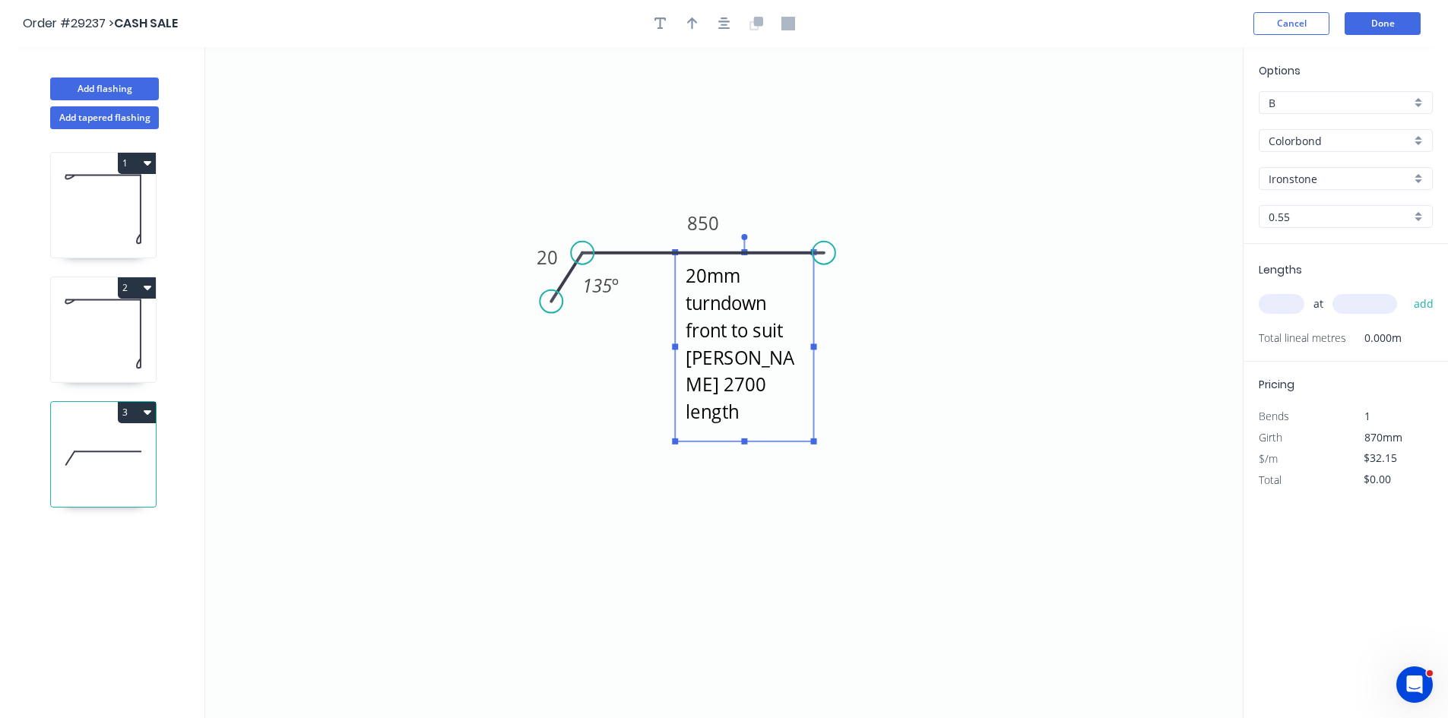
click at [872, 337] on icon "20mm turndown front to suit [PERSON_NAME] 2700 length 20 850 135 º" at bounding box center [723, 382] width 1037 height 671
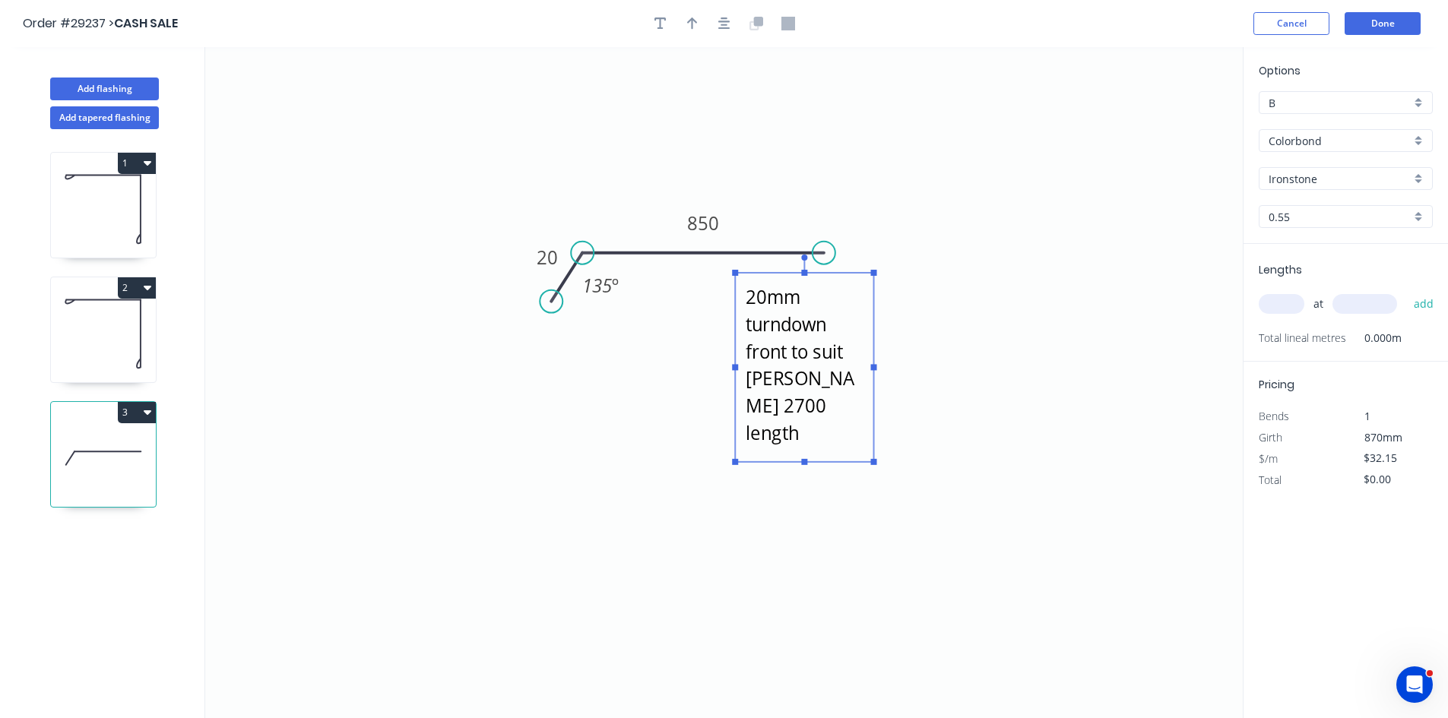
drag, startPoint x: 804, startPoint y: 312, endPoint x: 864, endPoint y: 335, distance: 64.5
click at [864, 335] on textarea "20mm turndown front to suit [PERSON_NAME] 2700 length" at bounding box center [803, 367] width 123 height 174
click at [1268, 301] on input "text" at bounding box center [1281, 304] width 46 height 20
type input "1"
type input "2720"
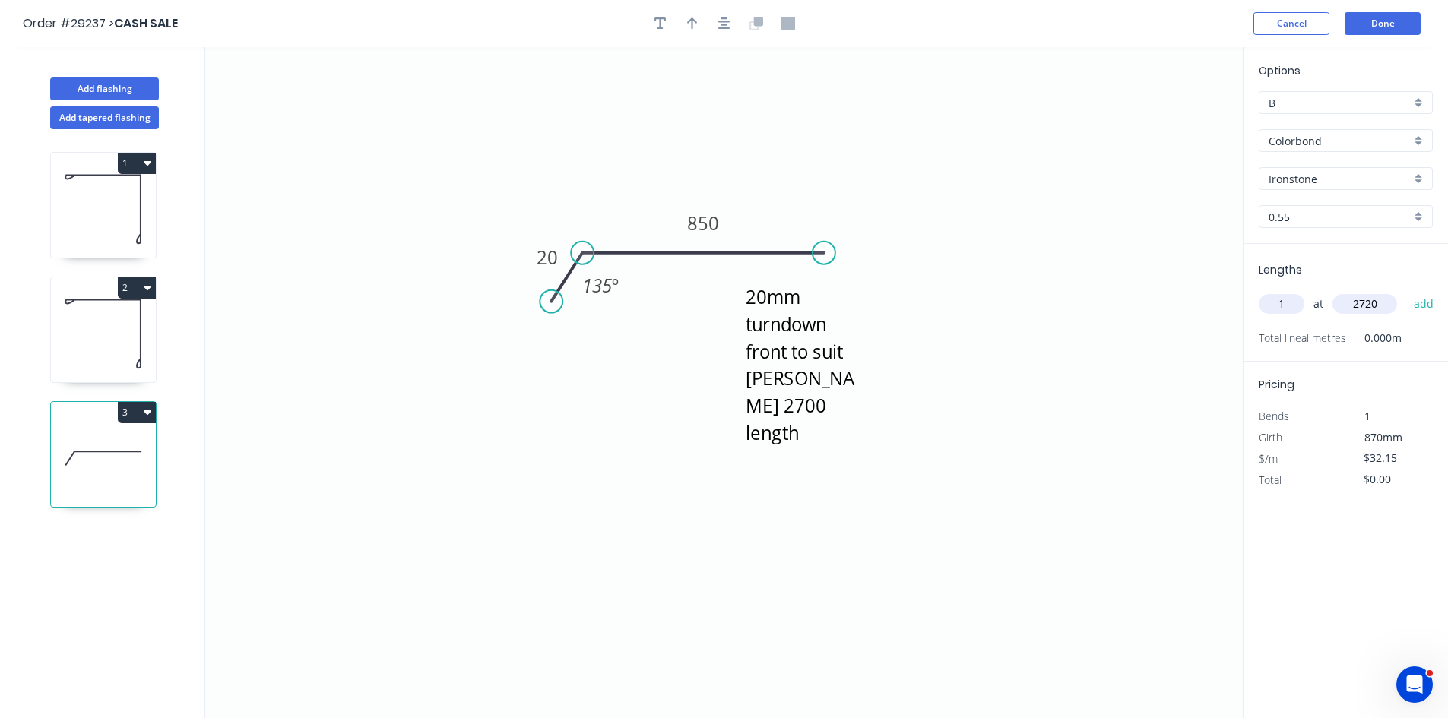
click at [1406, 291] on button "add" at bounding box center [1424, 304] width 36 height 26
type input "$87.45"
click at [692, 27] on icon "button" at bounding box center [692, 23] width 11 height 12
drag, startPoint x: 1169, startPoint y: 121, endPoint x: 746, endPoint y: 184, distance: 427.2
click at [746, 184] on icon at bounding box center [746, 166] width 14 height 49
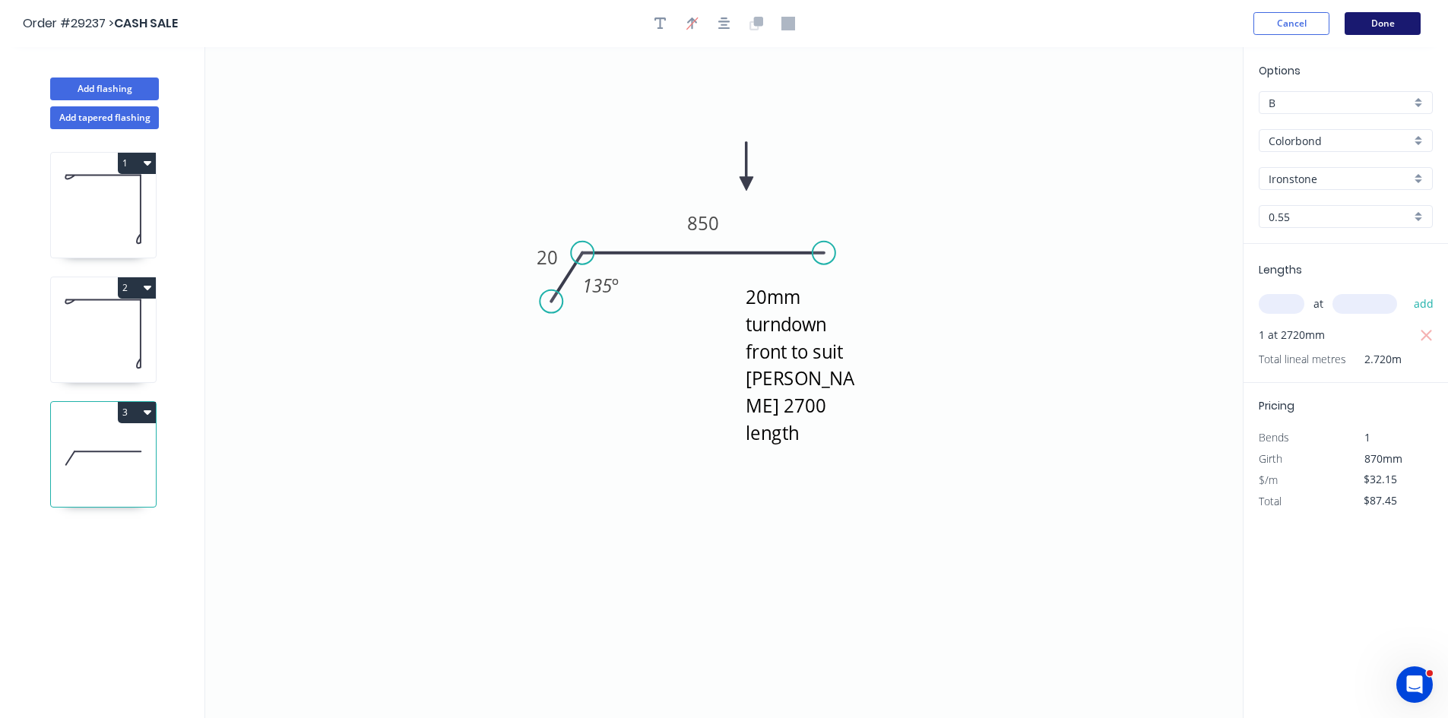
click at [1407, 21] on button "Done" at bounding box center [1382, 23] width 76 height 23
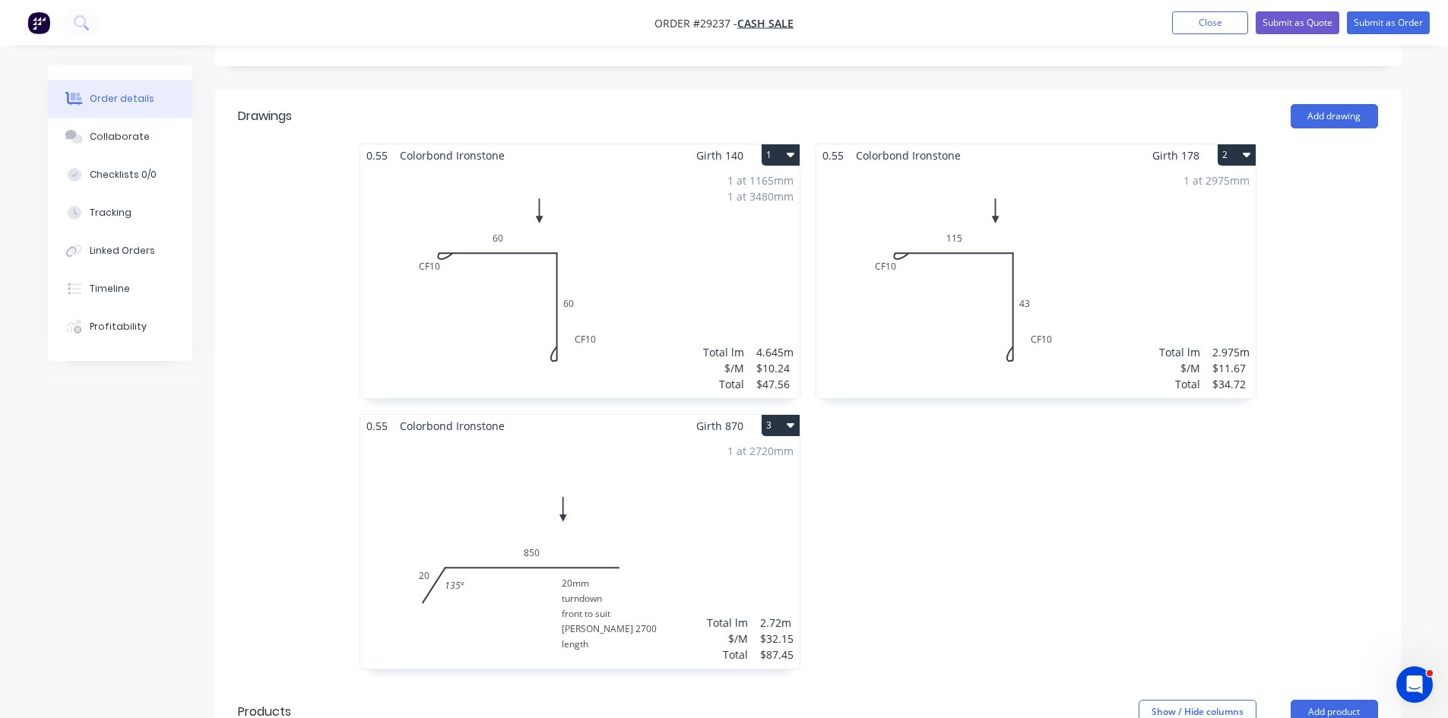
scroll to position [380, 0]
click at [669, 458] on div "1 at 2720mm Total lm $/M Total 2.72m $32.15 $87.45" at bounding box center [579, 552] width 439 height 232
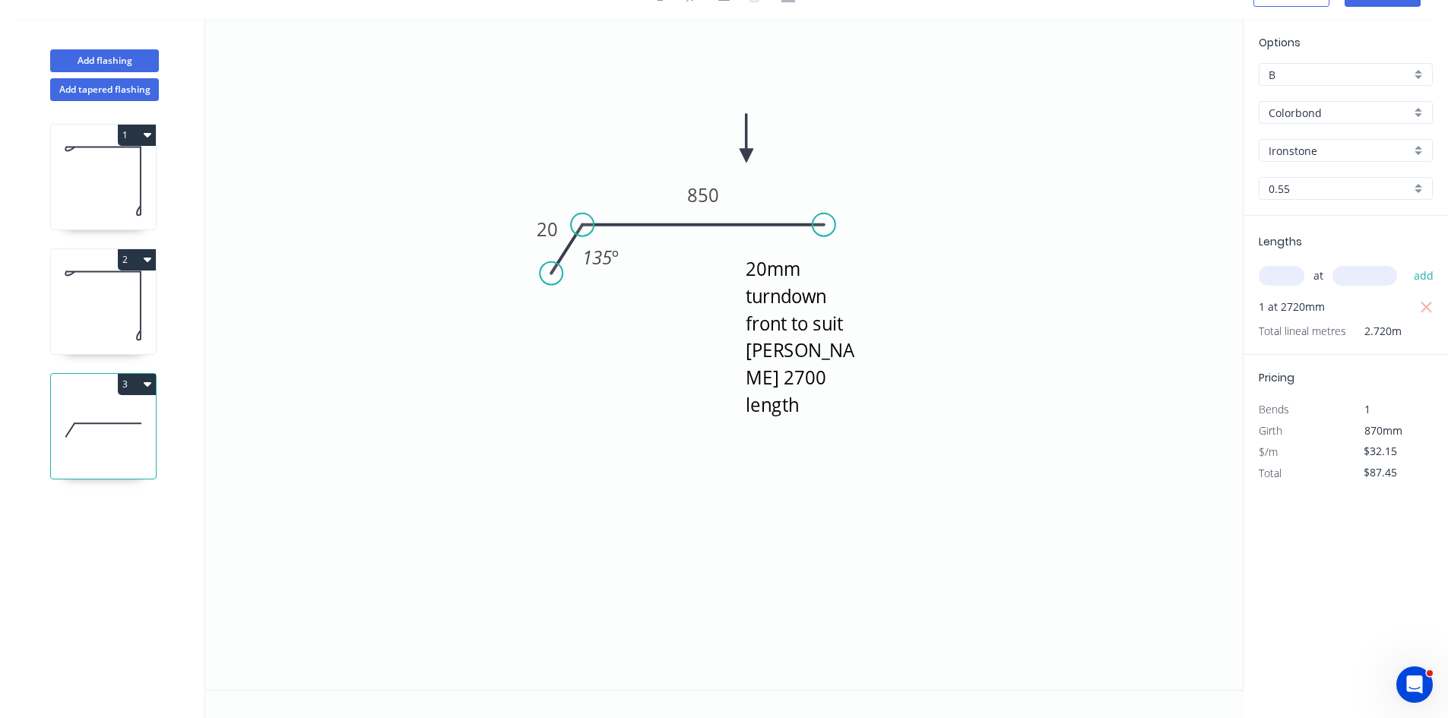
click at [1326, 145] on input "Ironstone" at bounding box center [1339, 151] width 142 height 16
click at [1302, 258] on div "Dover White" at bounding box center [1345, 263] width 172 height 27
type input "Dover White"
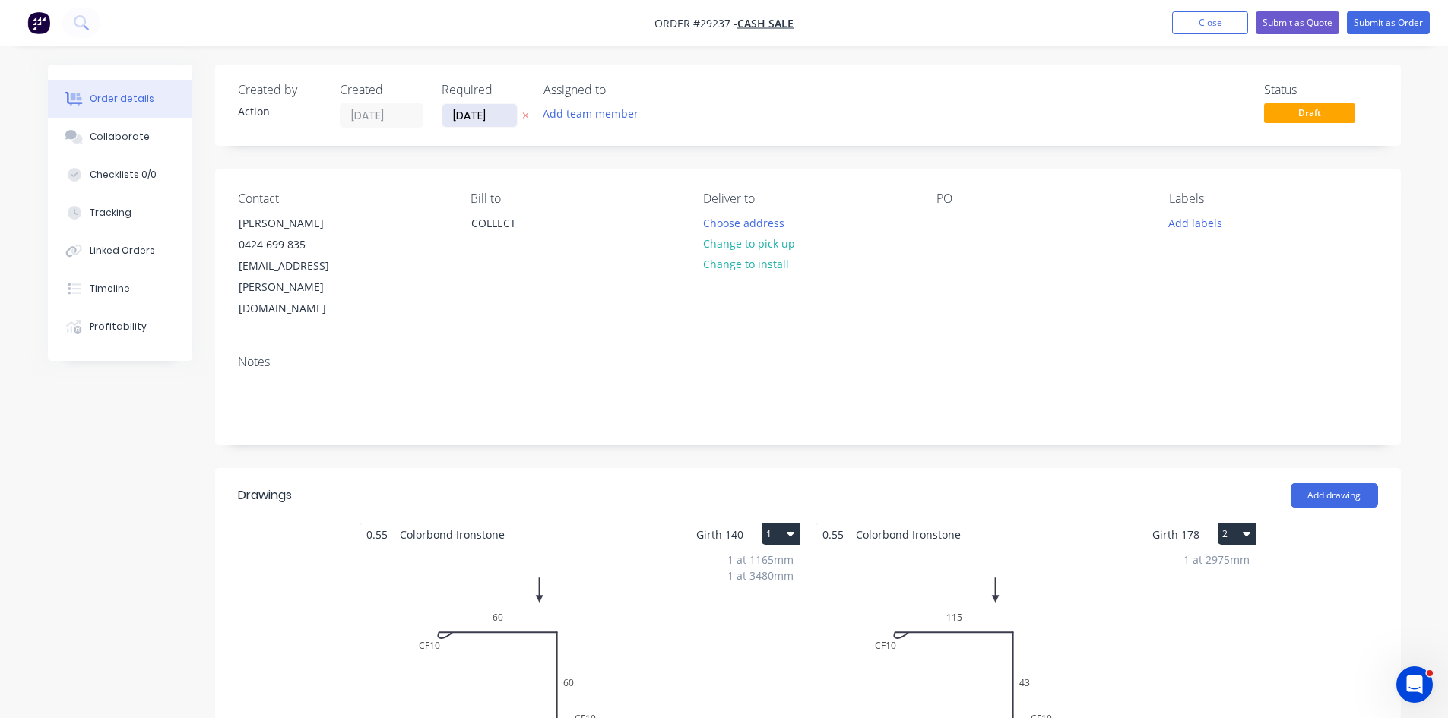
click at [454, 118] on input "[DATE]" at bounding box center [479, 115] width 74 height 23
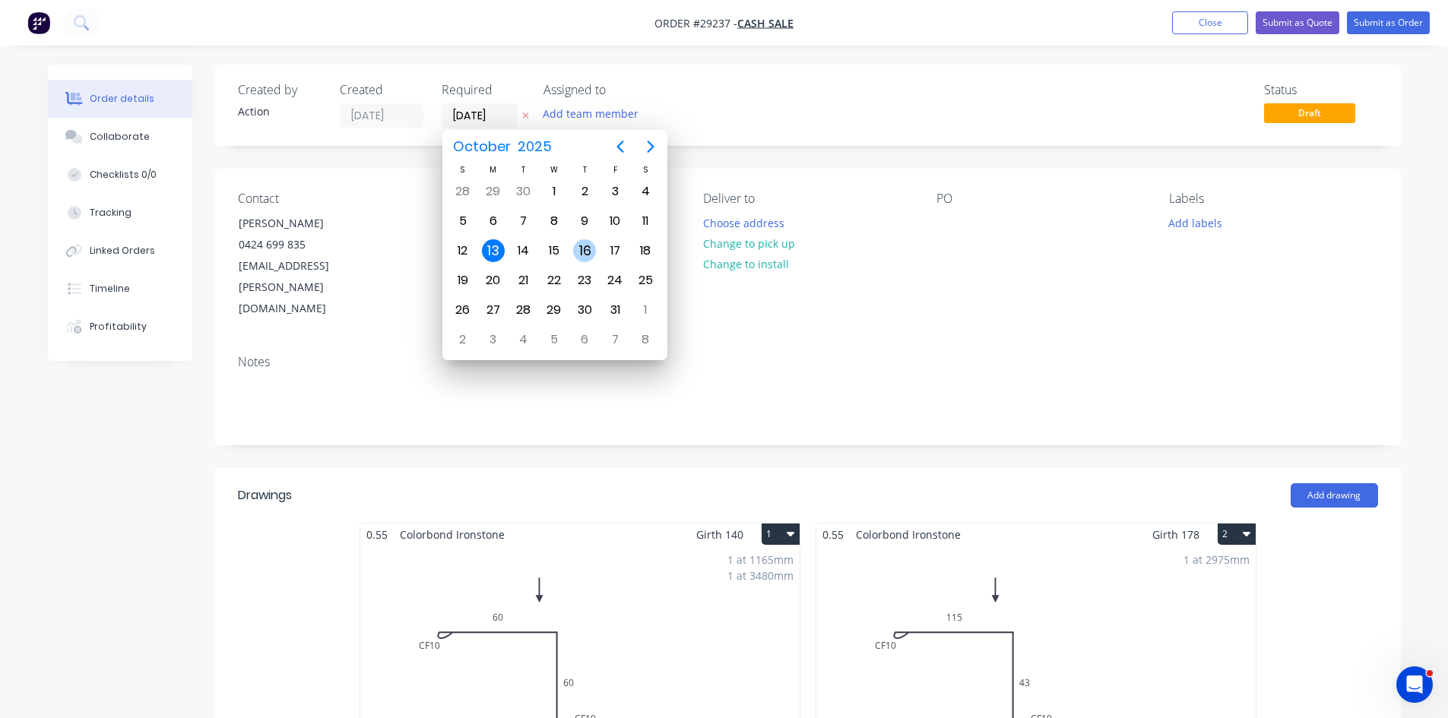
click at [578, 249] on div "16" at bounding box center [584, 250] width 23 height 23
type input "[DATE]"
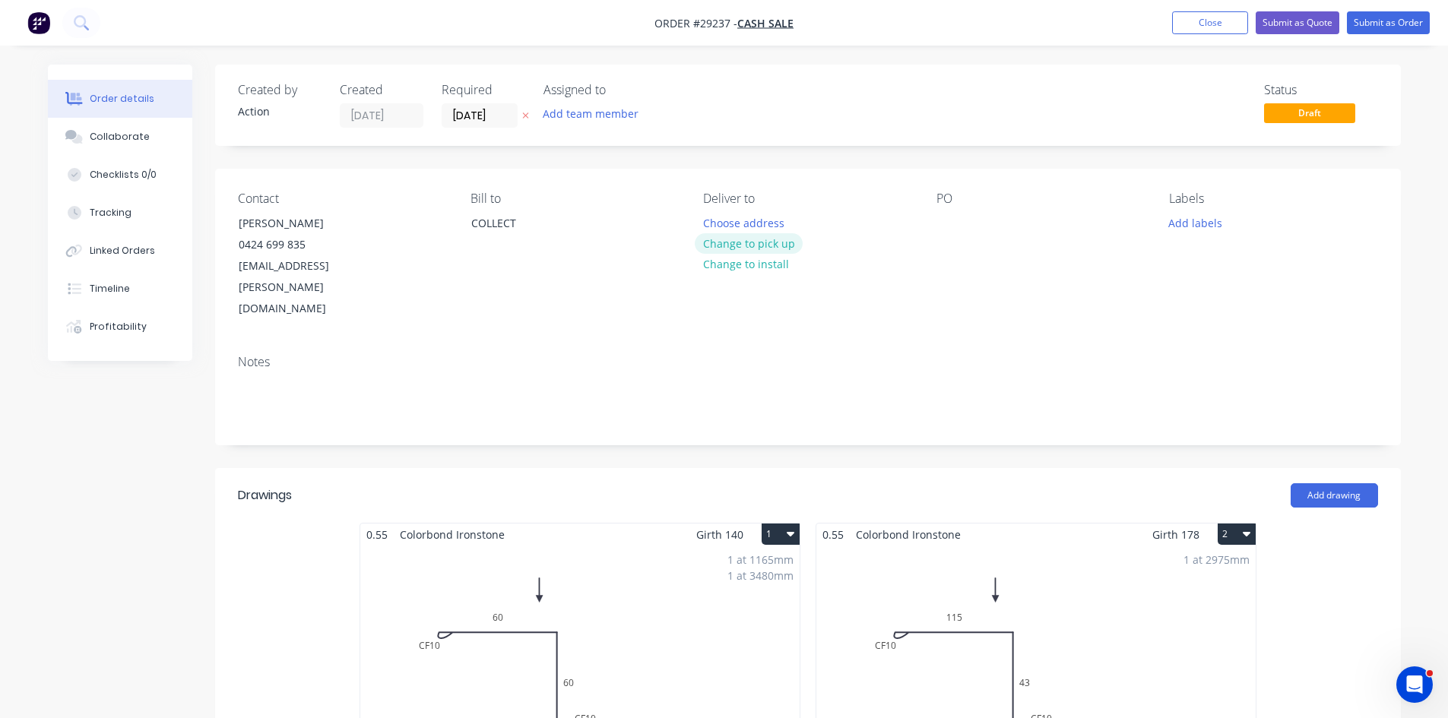
click at [732, 246] on button "Change to pick up" at bounding box center [749, 243] width 108 height 21
click at [1397, 15] on button "Submit as Order" at bounding box center [1388, 22] width 83 height 23
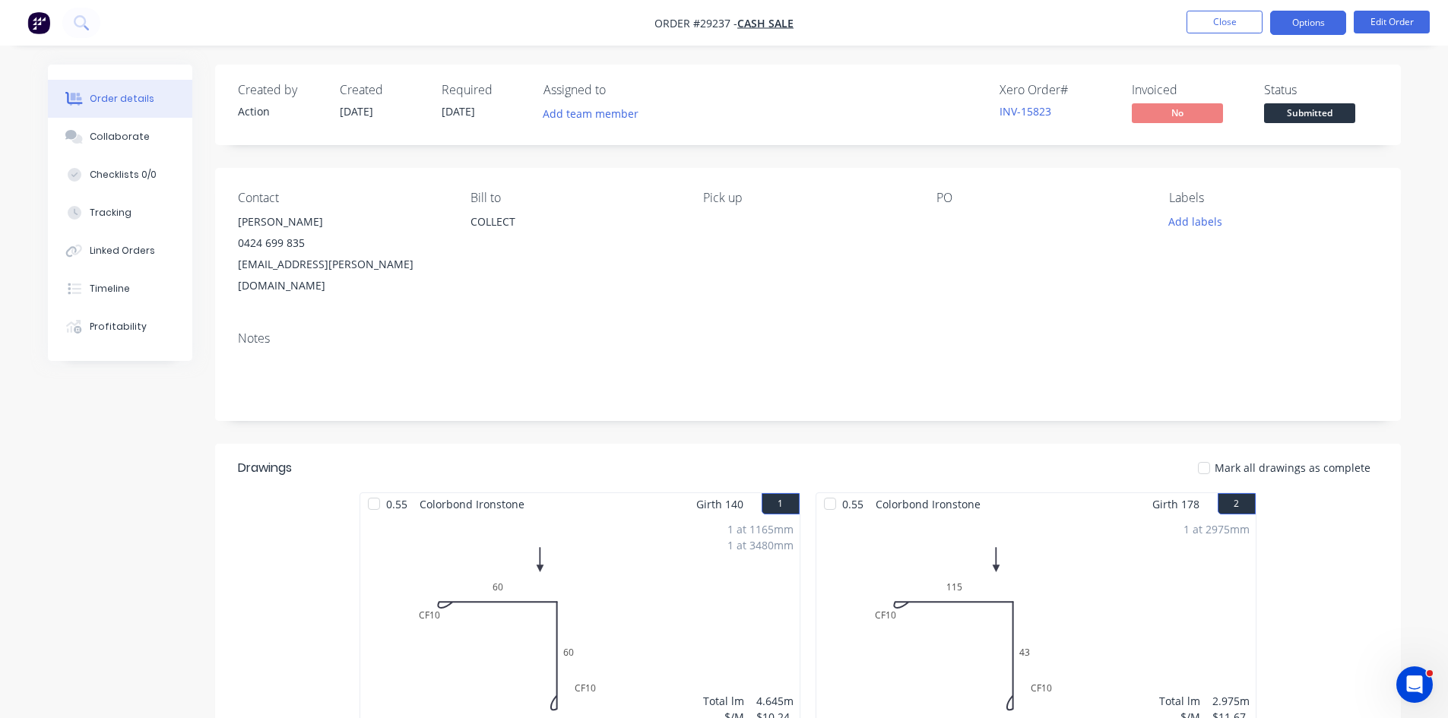
click at [1298, 20] on button "Options" at bounding box center [1308, 23] width 76 height 24
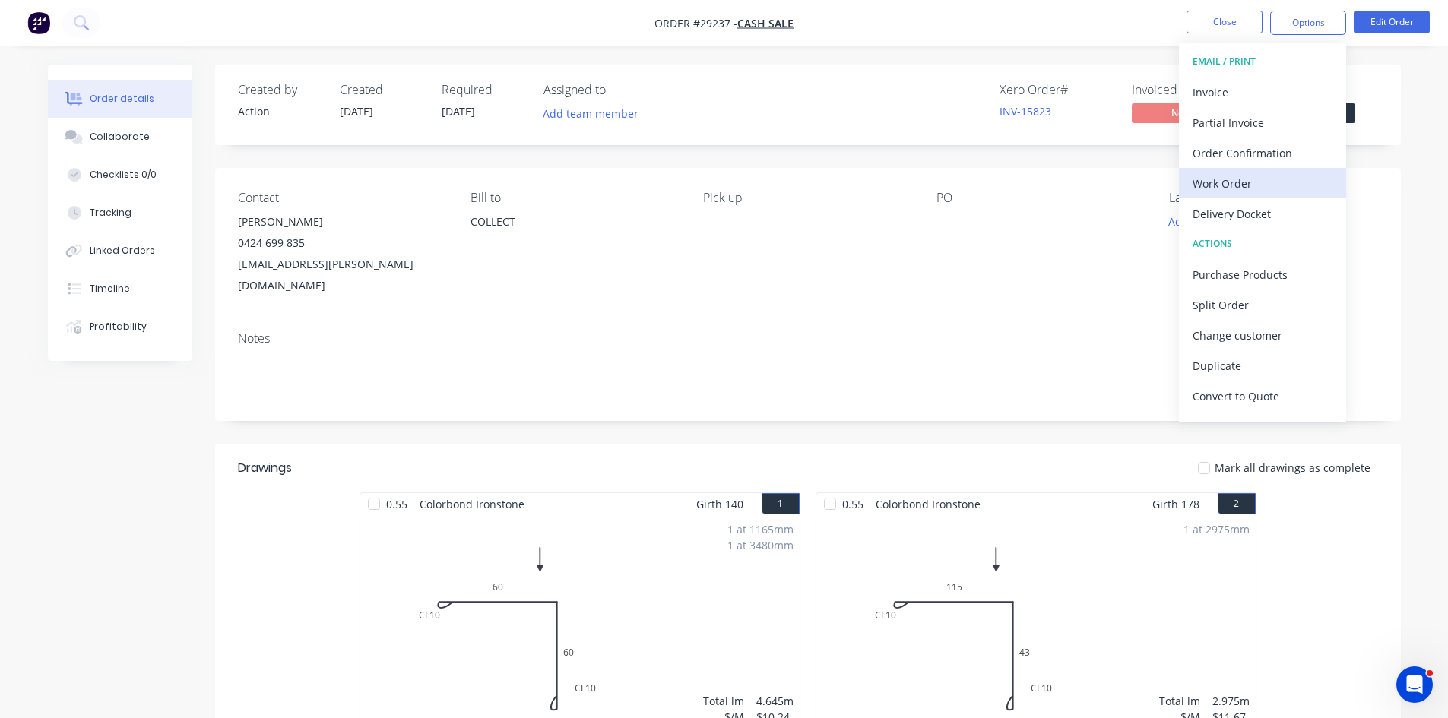
click at [1226, 187] on div "Work Order" at bounding box center [1262, 183] width 140 height 22
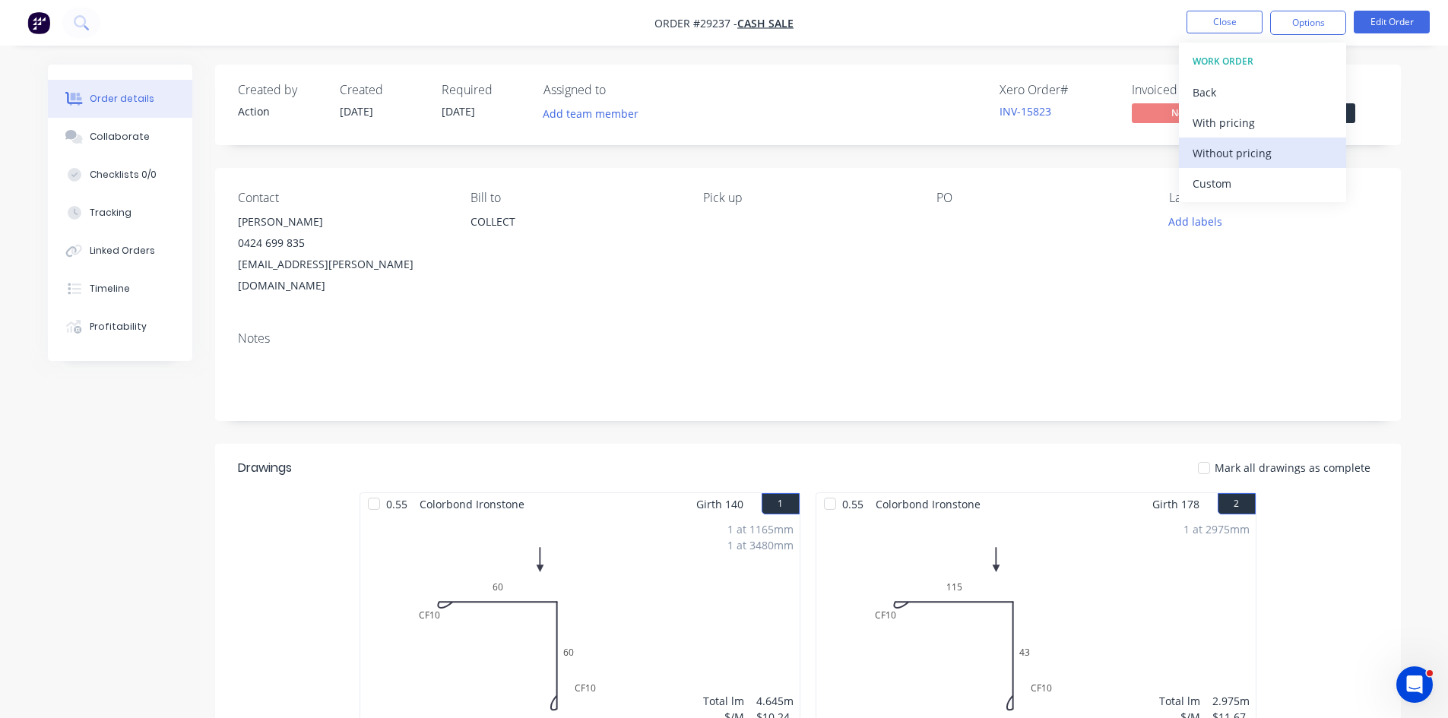
click at [1208, 156] on div "Without pricing" at bounding box center [1262, 153] width 140 height 22
click at [1218, 159] on div "Order Confirmation" at bounding box center [1262, 153] width 140 height 22
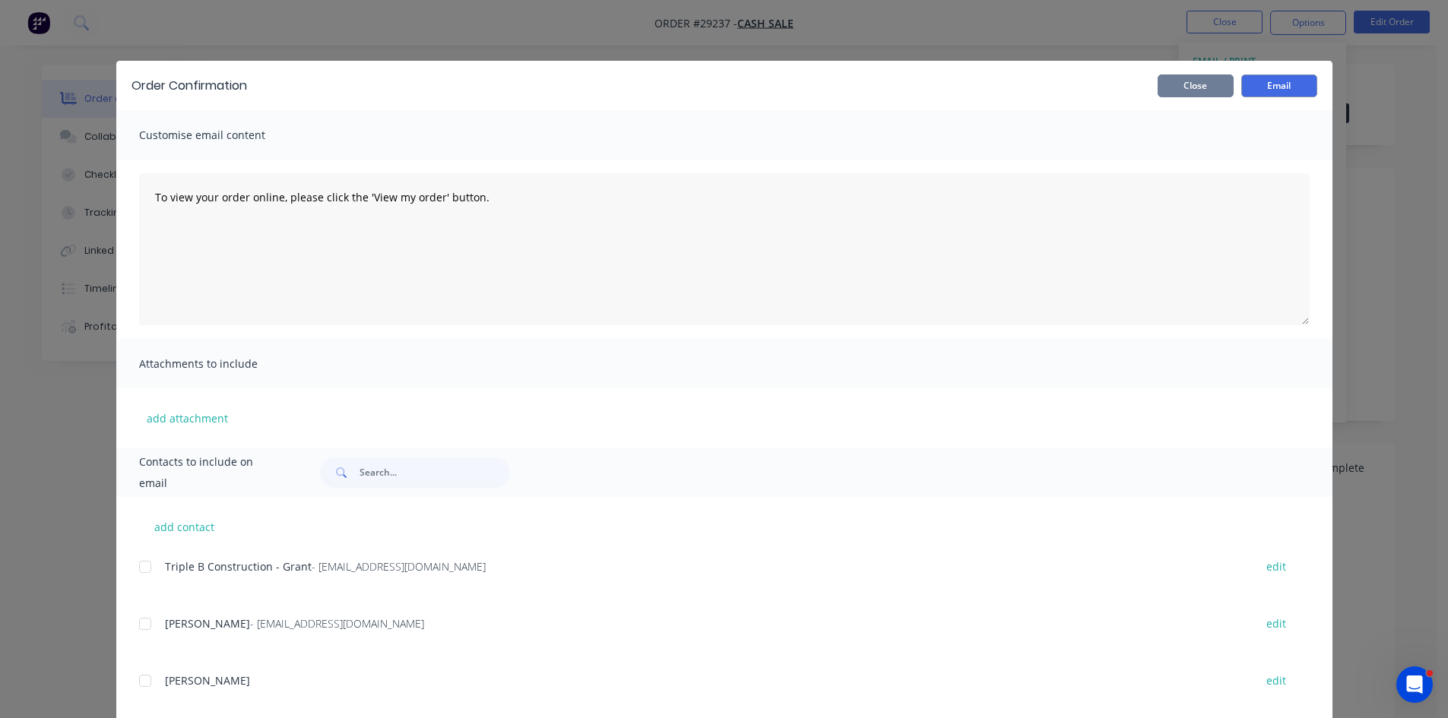
click at [1206, 92] on button "Close" at bounding box center [1195, 85] width 76 height 23
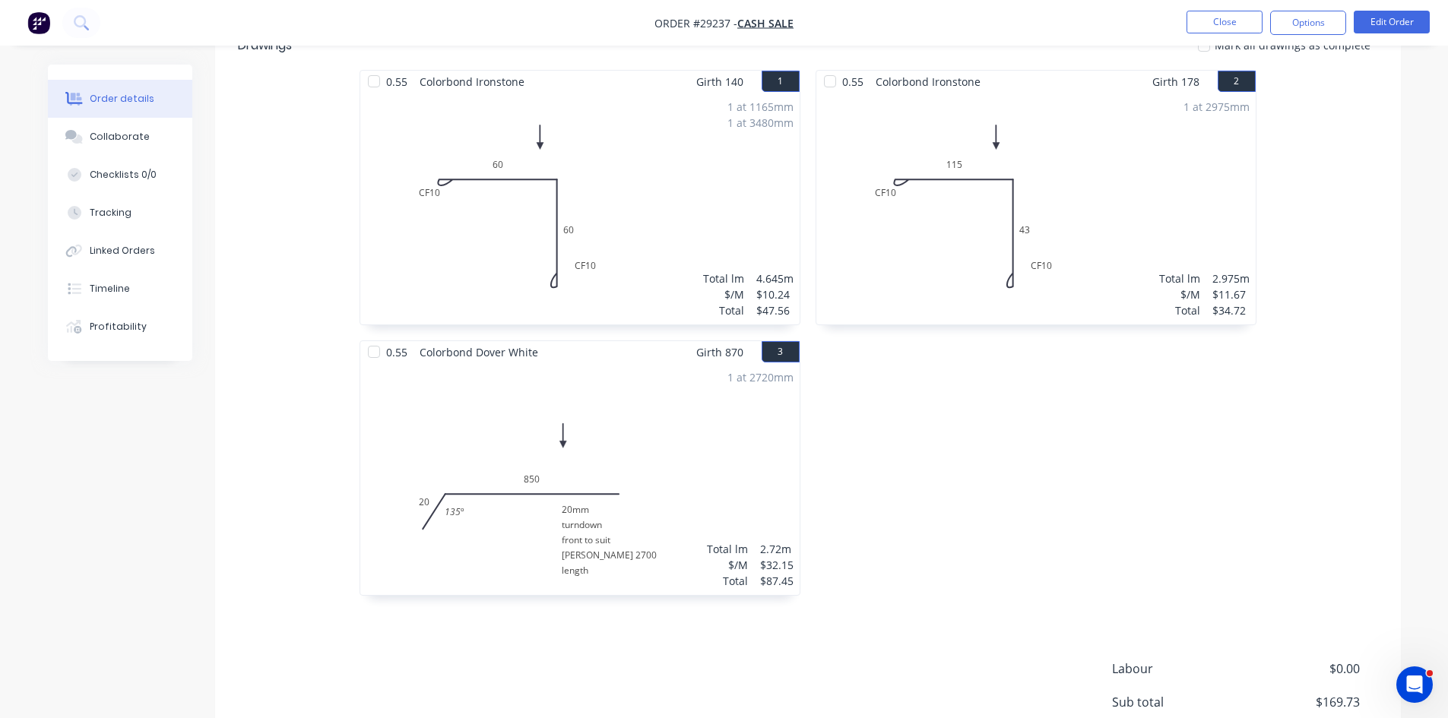
scroll to position [456, 0]
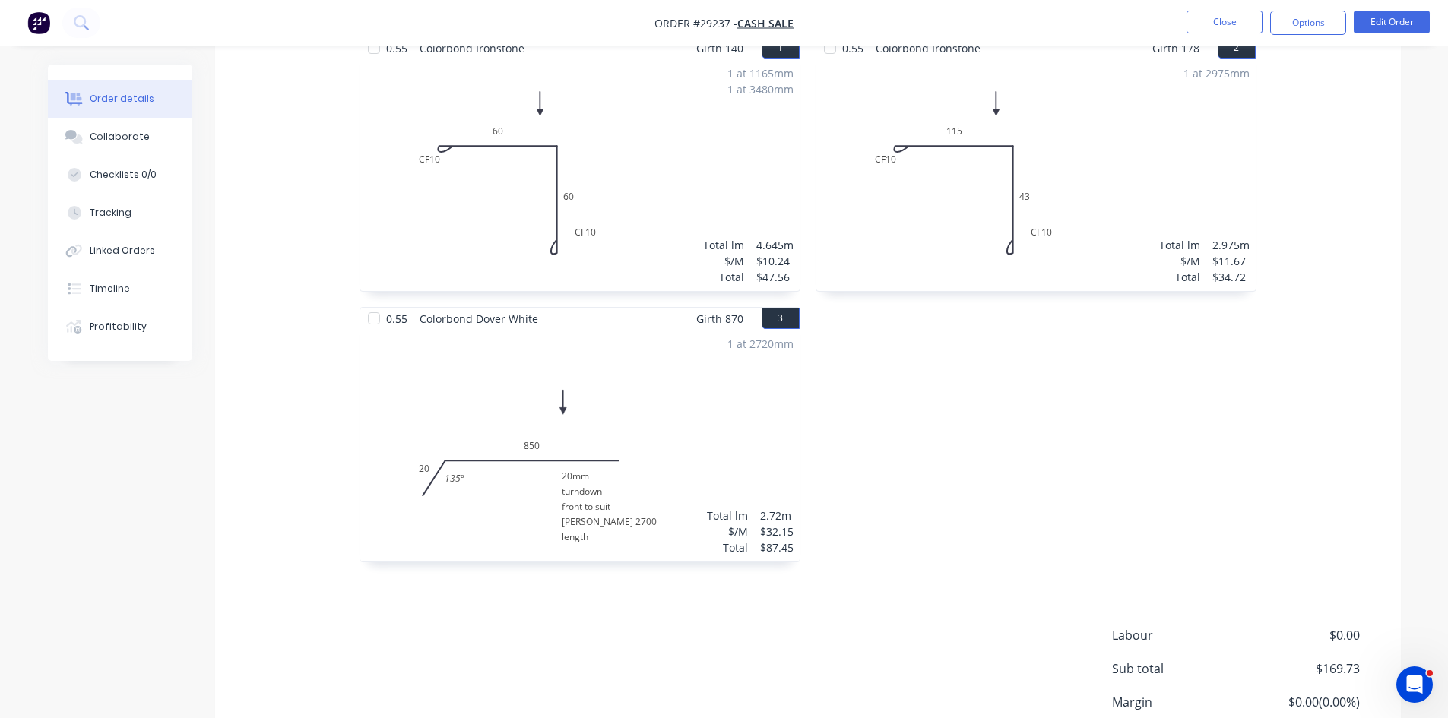
click at [676, 395] on div "1 at 2720mm Total lm $/M Total 2.72m $32.15 $87.45" at bounding box center [579, 446] width 439 height 232
click at [1386, 19] on button "Edit Order" at bounding box center [1391, 22] width 76 height 23
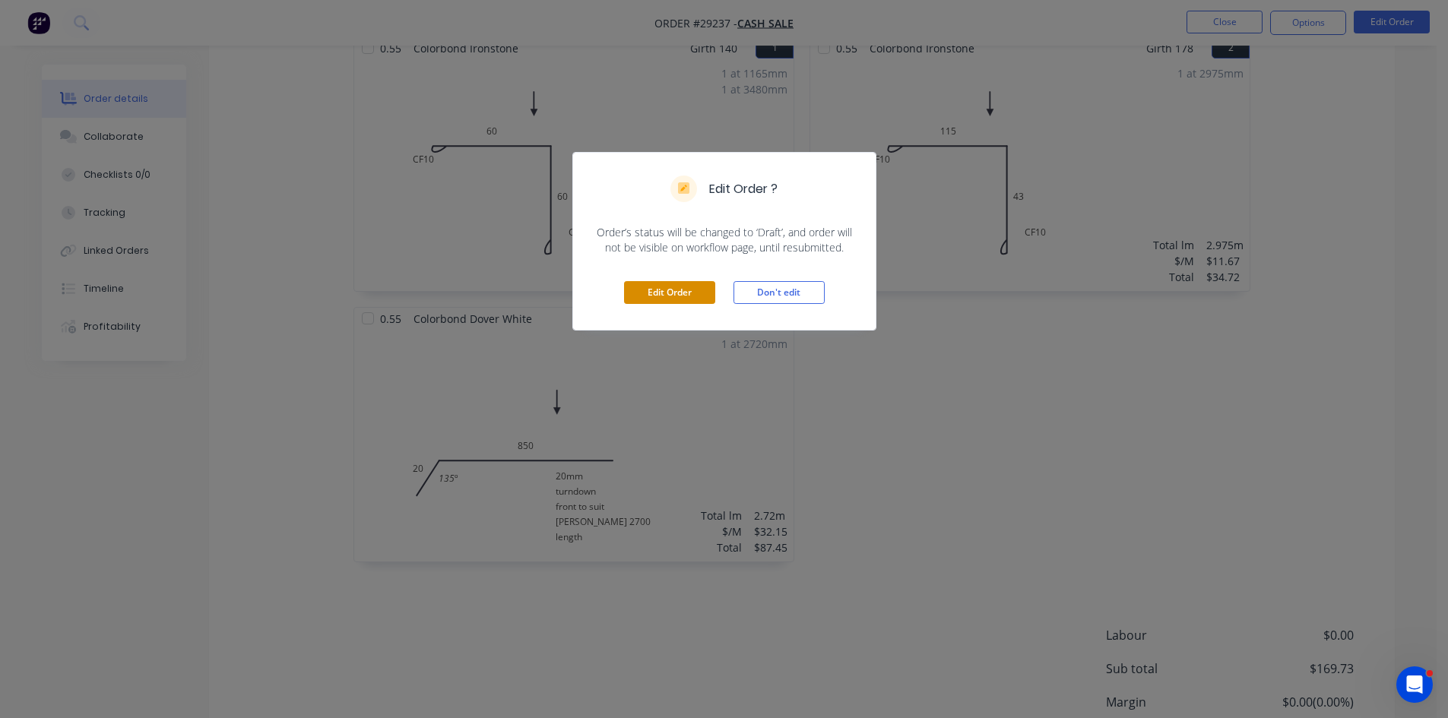
click at [654, 292] on button "Edit Order" at bounding box center [669, 292] width 91 height 23
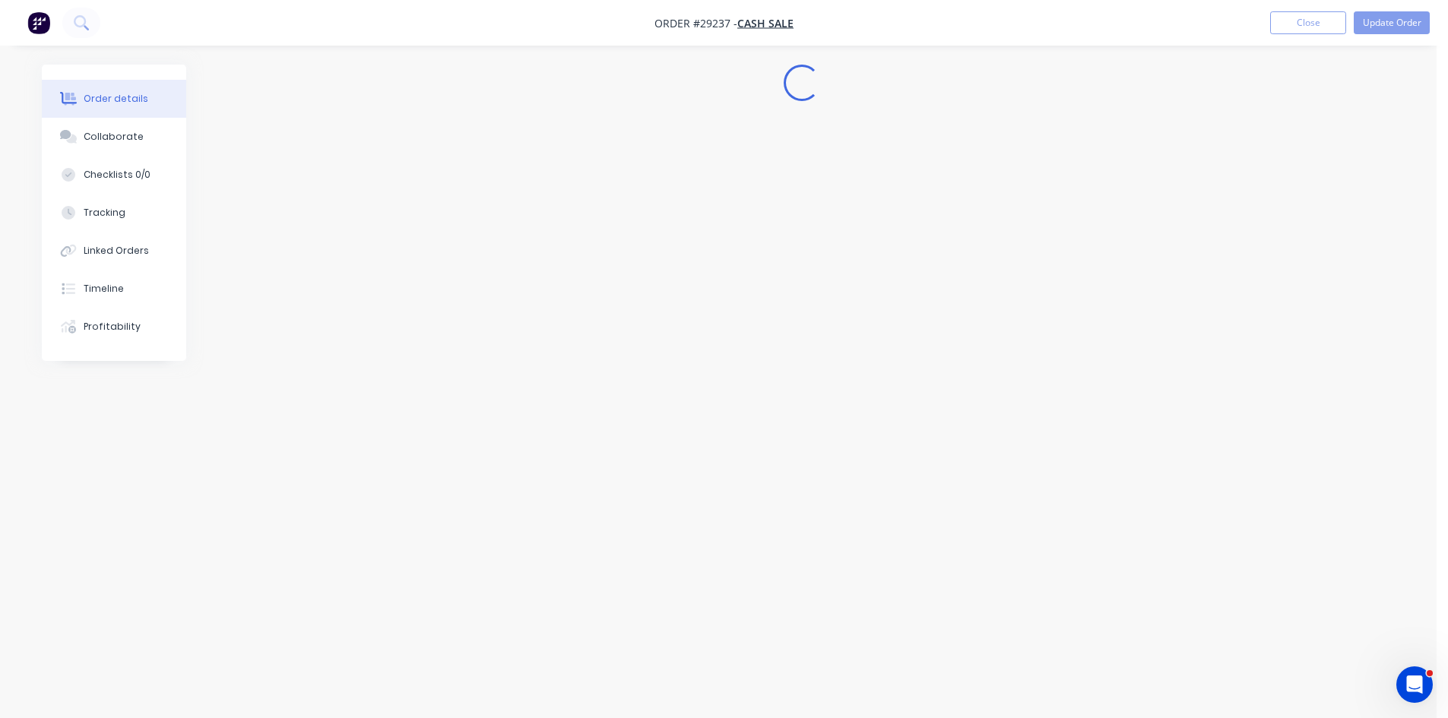
scroll to position [0, 0]
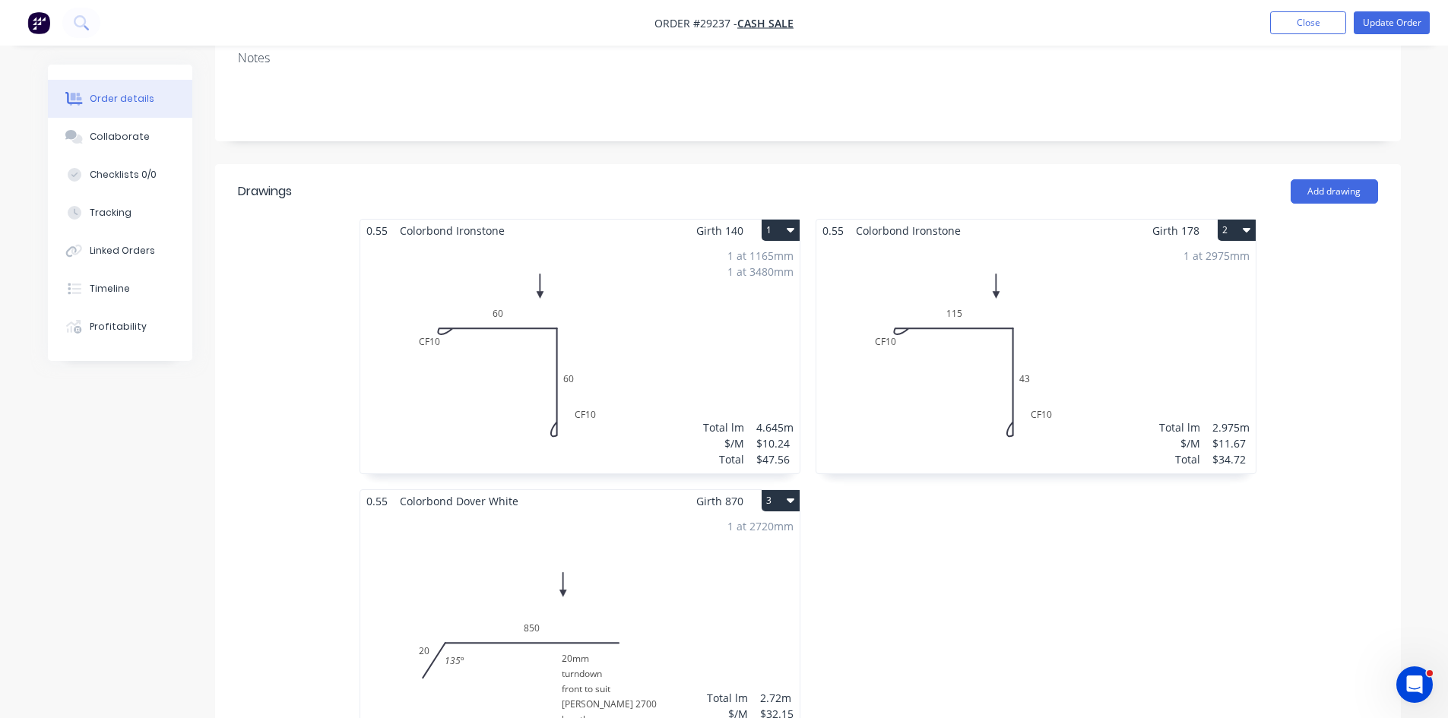
click at [669, 577] on div "1 at 2720mm Total lm $/M Total 2.72m $32.15 $87.45" at bounding box center [579, 628] width 439 height 232
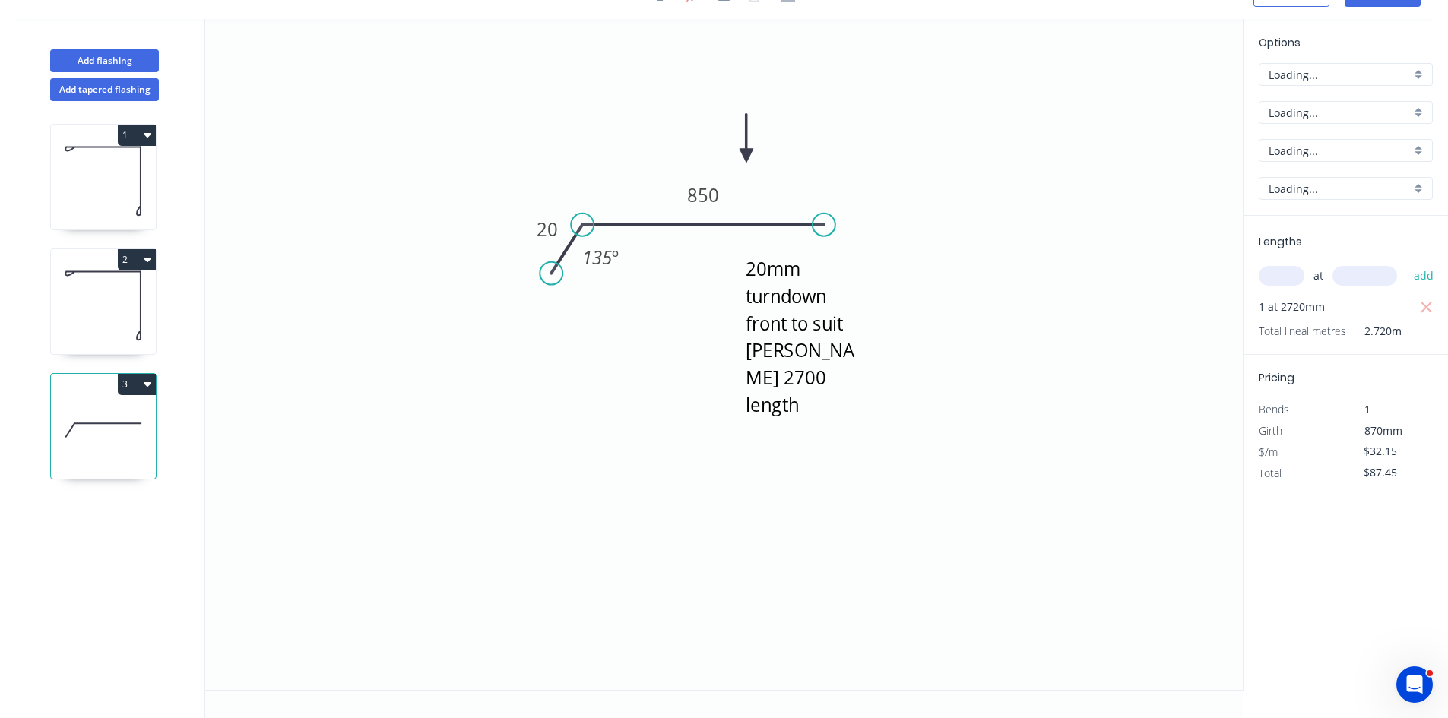
scroll to position [28, 0]
click at [1375, 474] on input "$87.45" at bounding box center [1389, 472] width 52 height 21
click at [1141, 394] on icon "20mm turndown front to suit [PERSON_NAME] 2700 length 20 850 135 º" at bounding box center [723, 354] width 1037 height 671
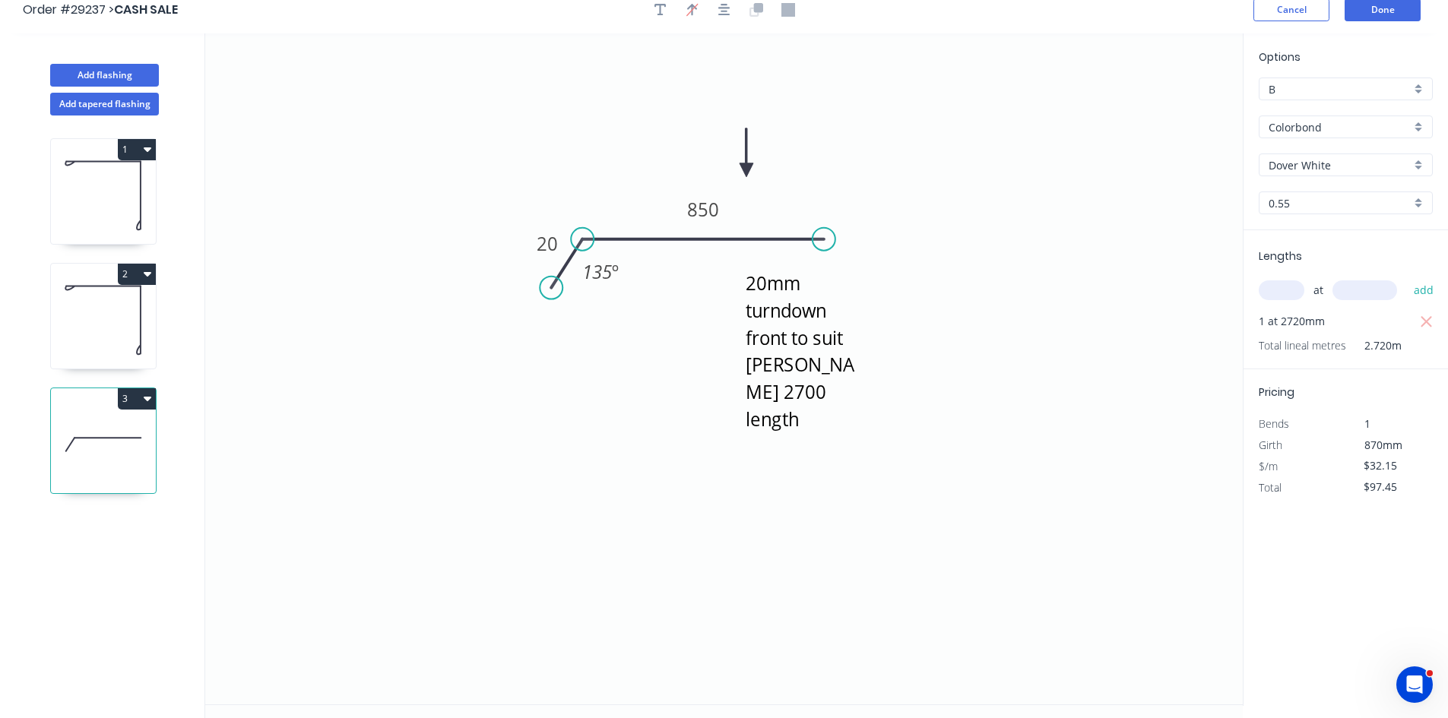
scroll to position [0, 0]
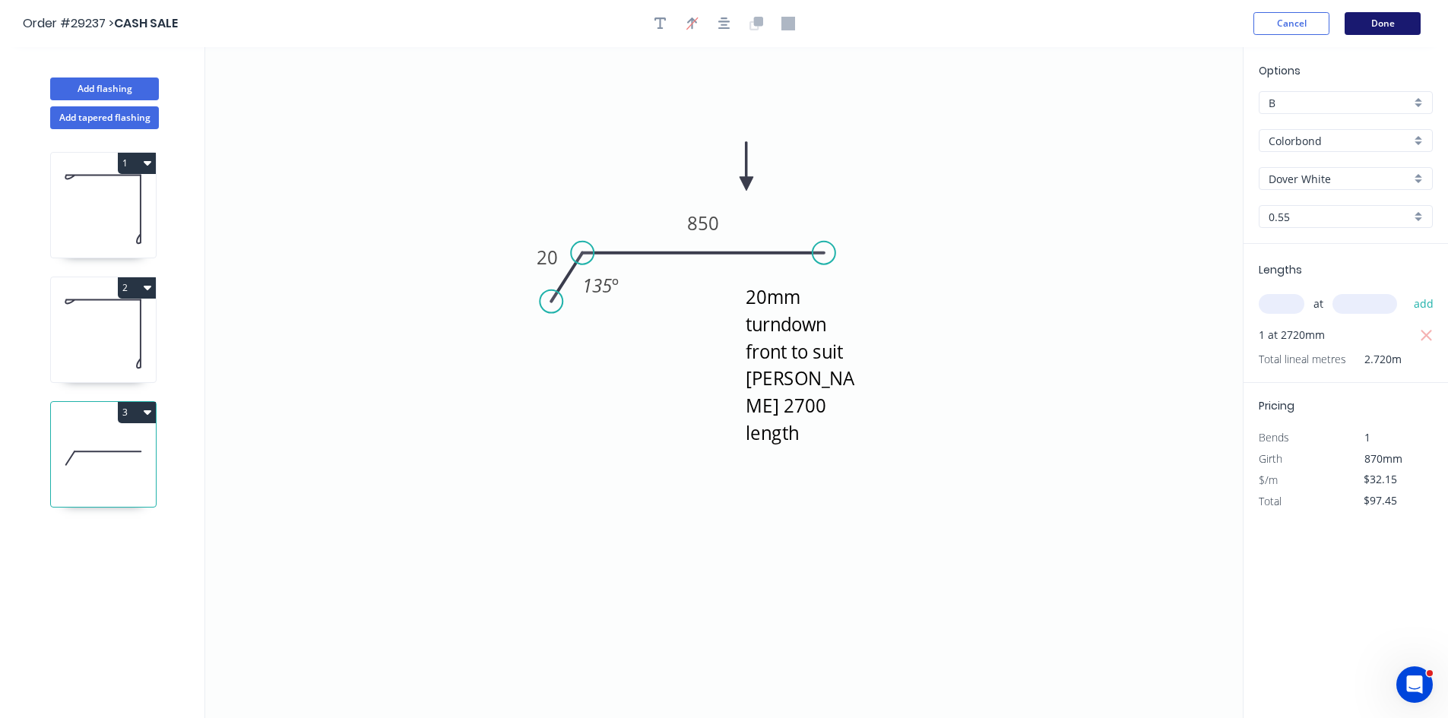
type input "$97.45"
click at [1380, 21] on button "Done" at bounding box center [1382, 23] width 76 height 23
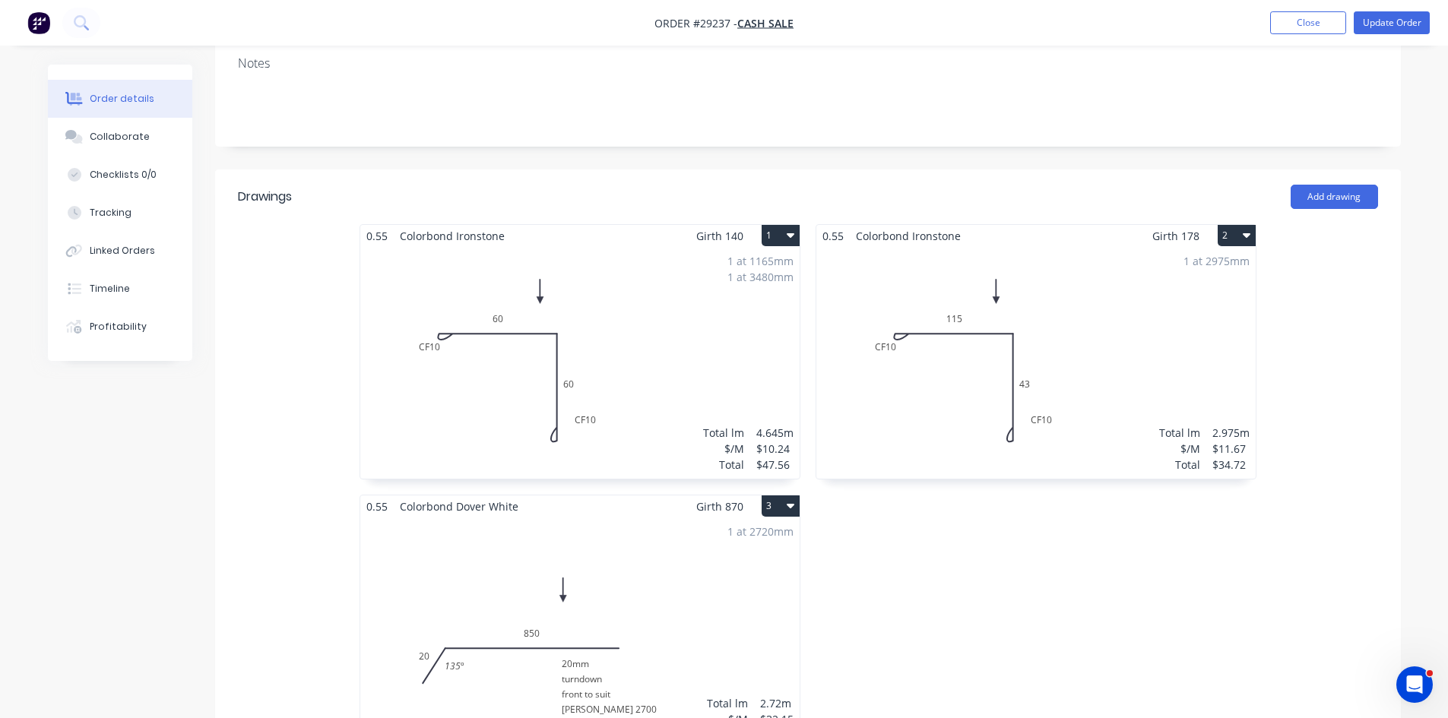
scroll to position [304, 0]
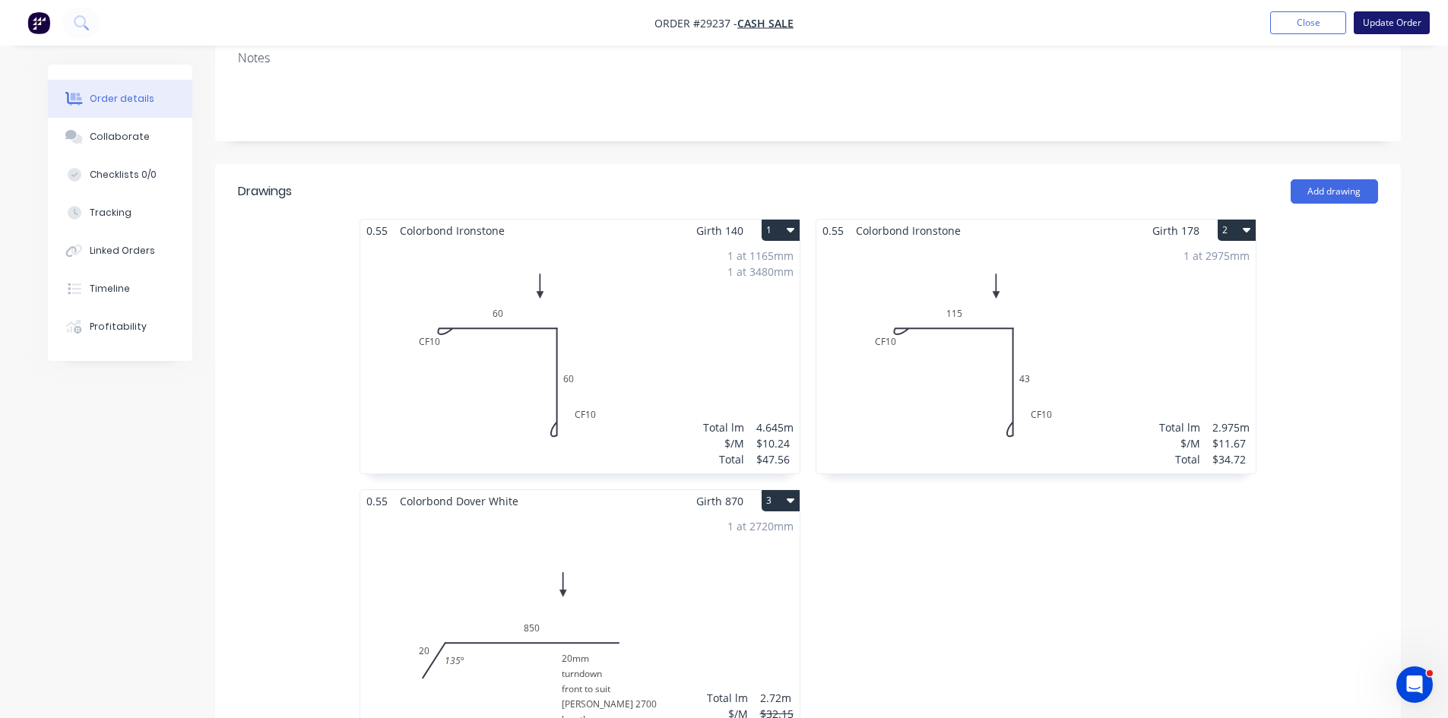
click at [1399, 25] on button "Update Order" at bounding box center [1391, 22] width 76 height 23
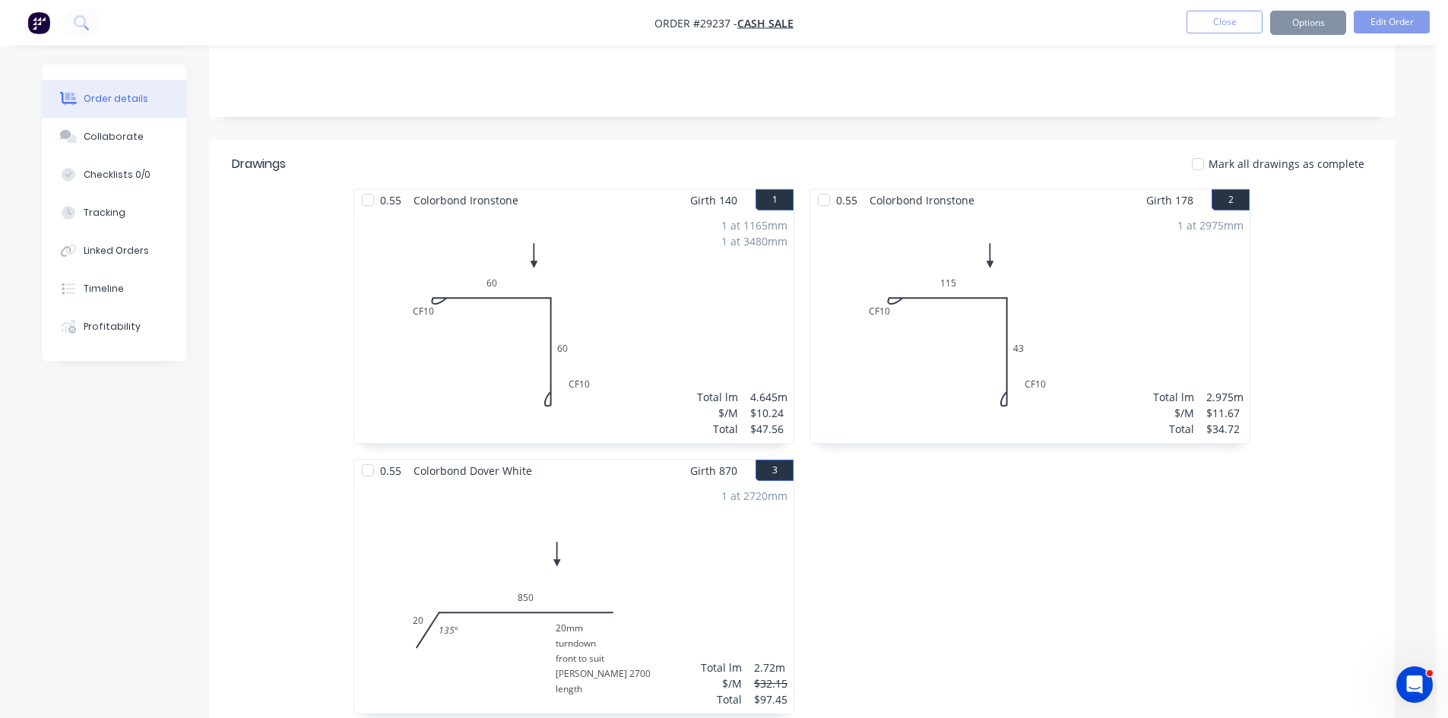
scroll to position [0, 0]
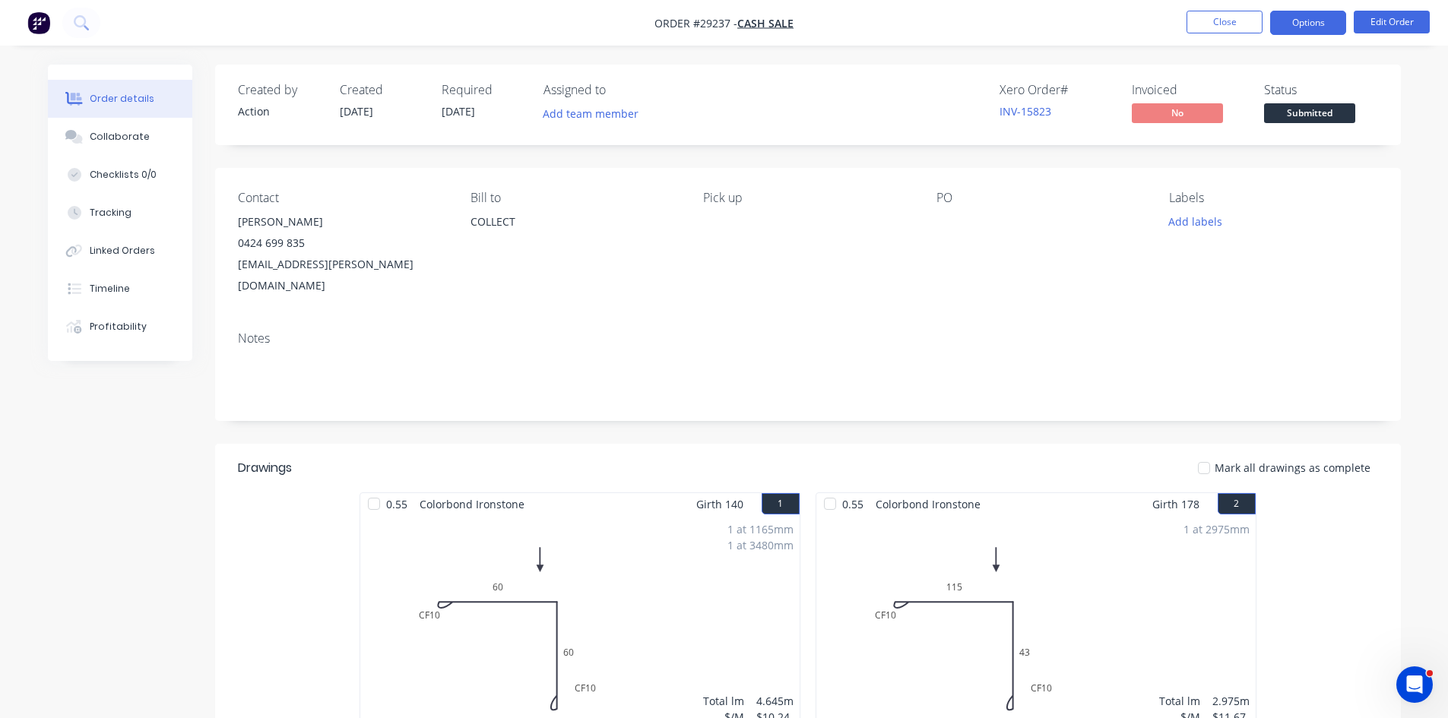
click at [1302, 20] on button "Options" at bounding box center [1308, 23] width 76 height 24
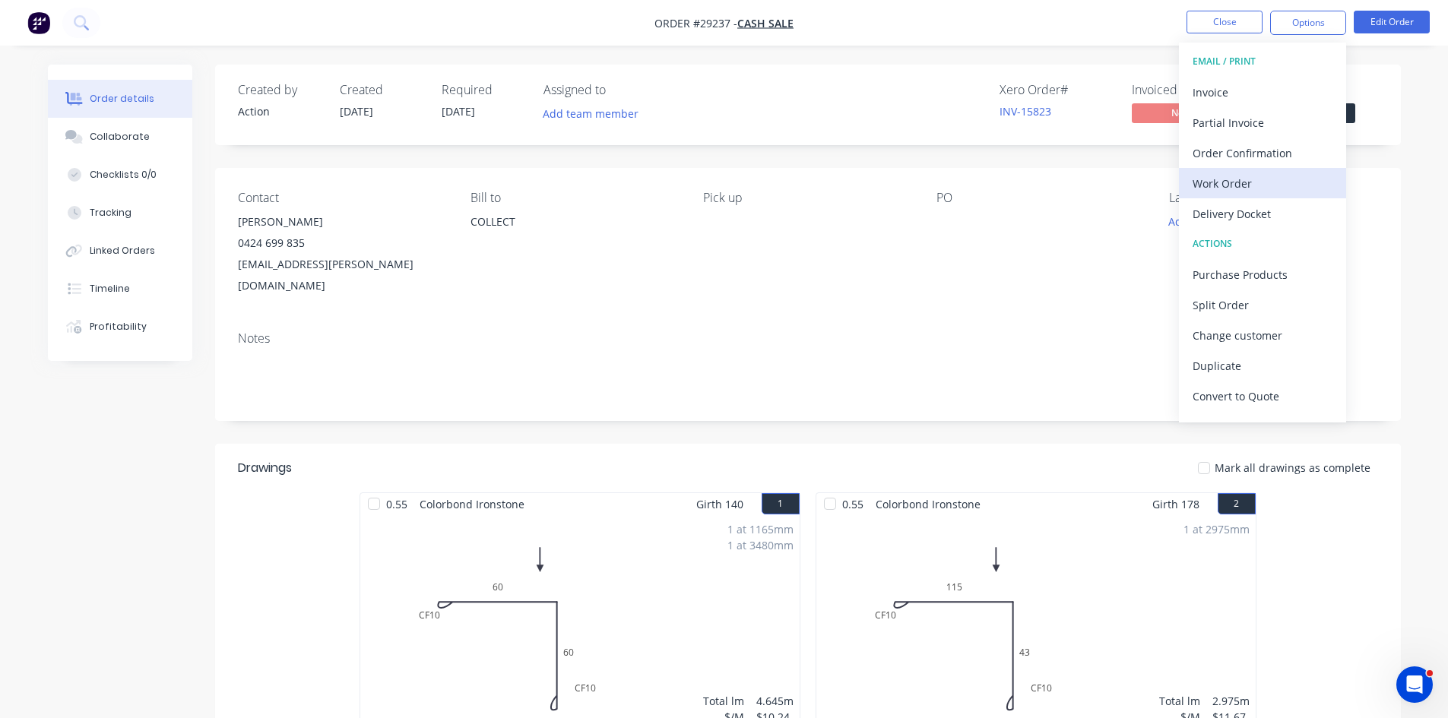
click at [1284, 176] on div "Work Order" at bounding box center [1262, 183] width 140 height 22
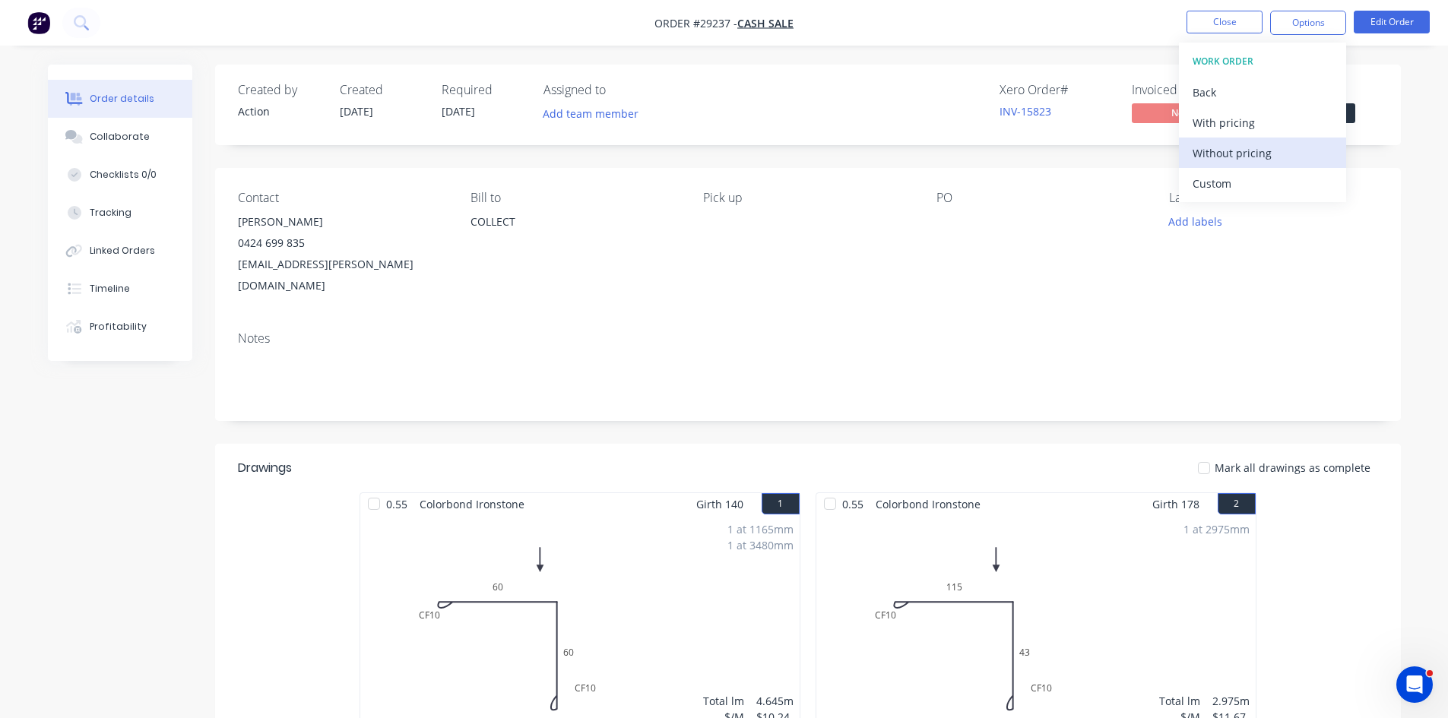
click at [1259, 150] on div "Without pricing" at bounding box center [1262, 153] width 140 height 22
click at [1236, 150] on div "Order Confirmation" at bounding box center [1262, 153] width 140 height 22
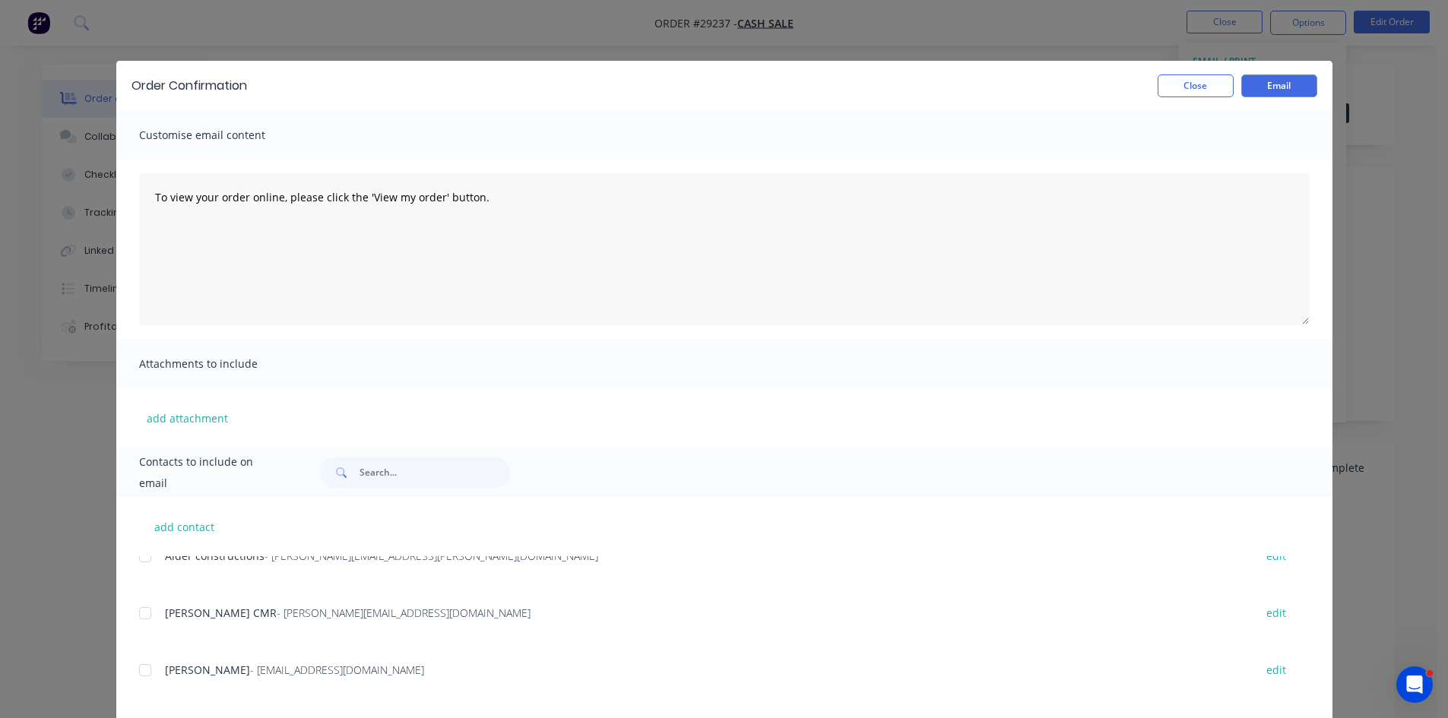
scroll to position [2812, 0]
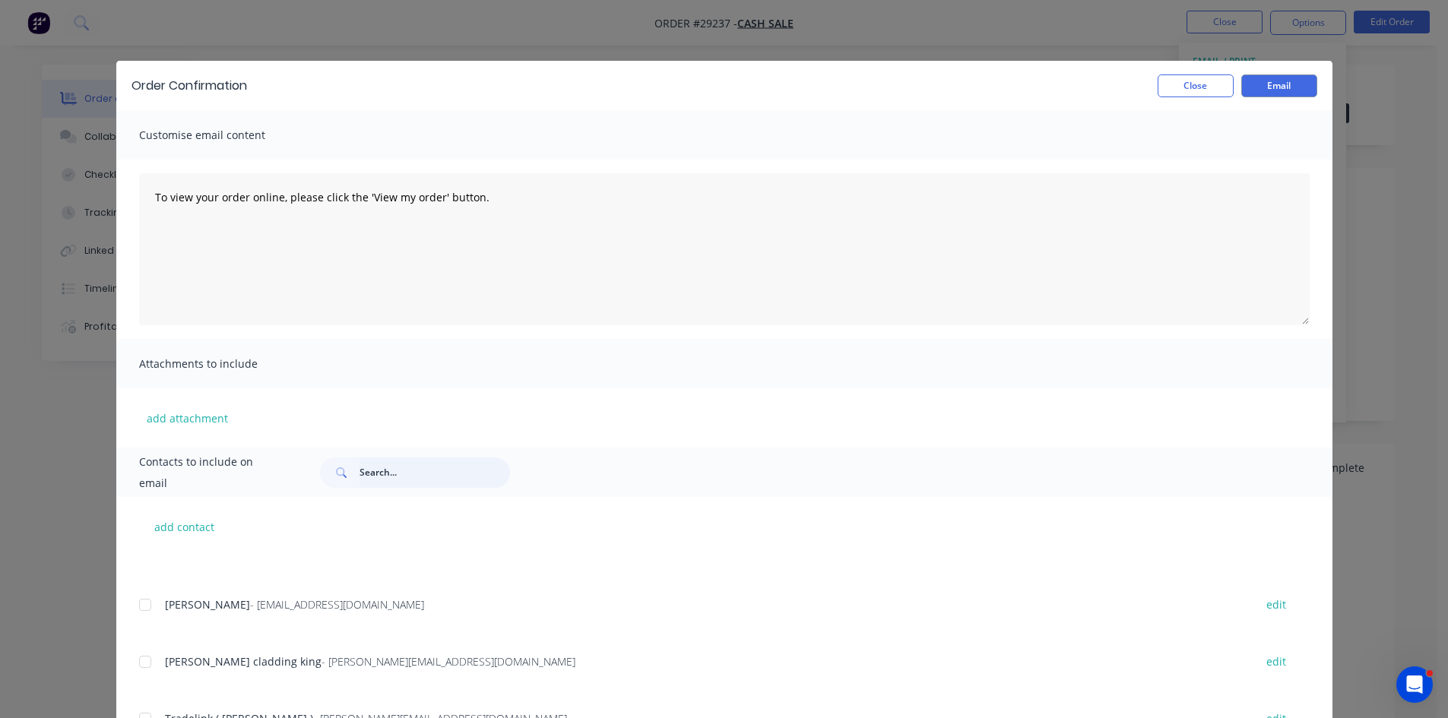
click at [378, 469] on input "text" at bounding box center [434, 472] width 150 height 30
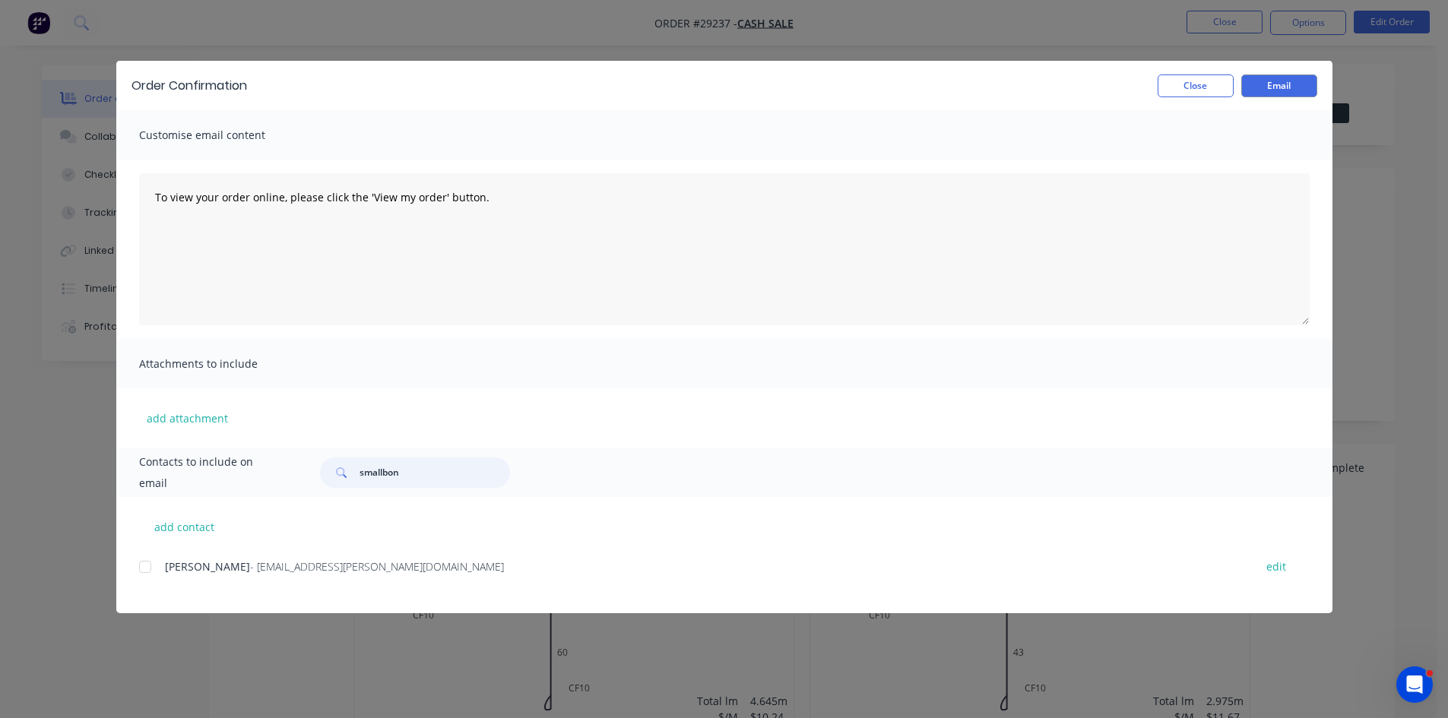
click at [150, 568] on div at bounding box center [145, 567] width 30 height 30
type input "smallbon"
click at [1274, 76] on button "Email" at bounding box center [1279, 85] width 76 height 23
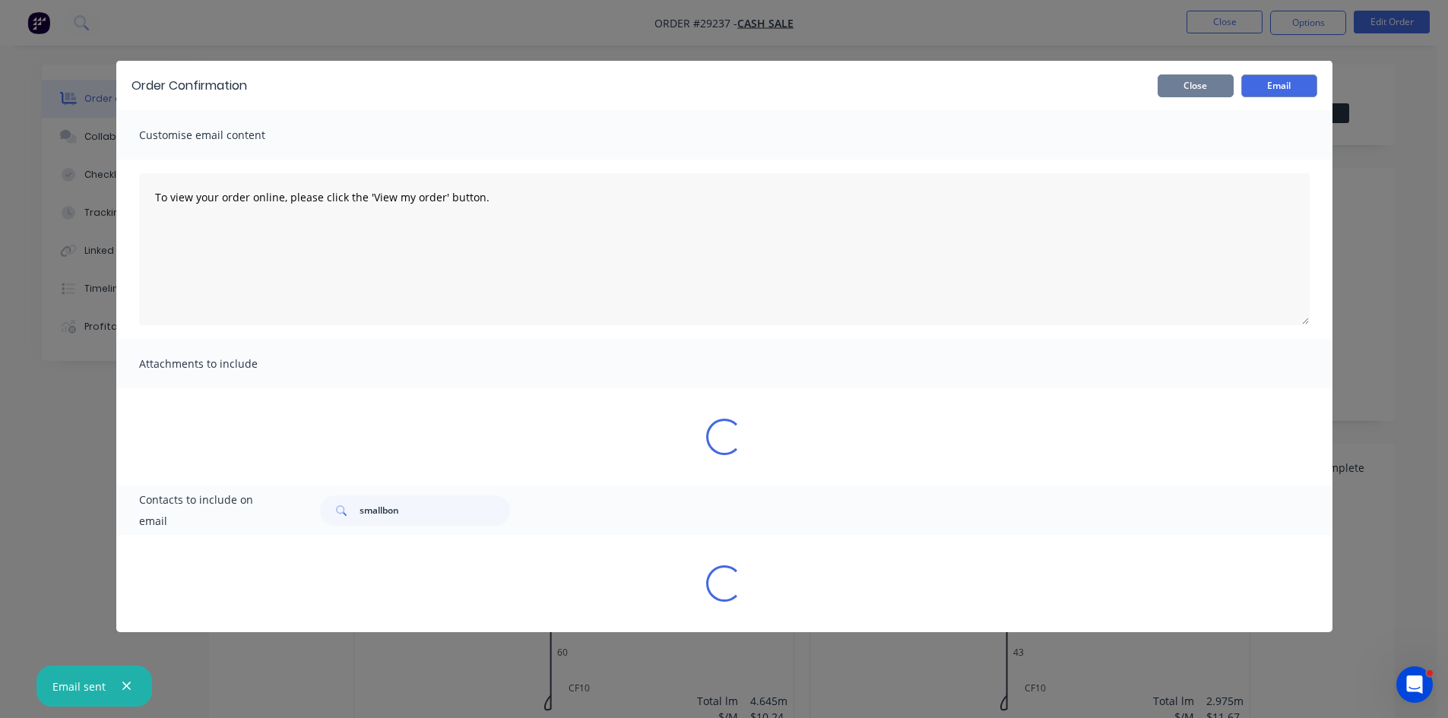
click at [1178, 81] on button "Close" at bounding box center [1195, 85] width 76 height 23
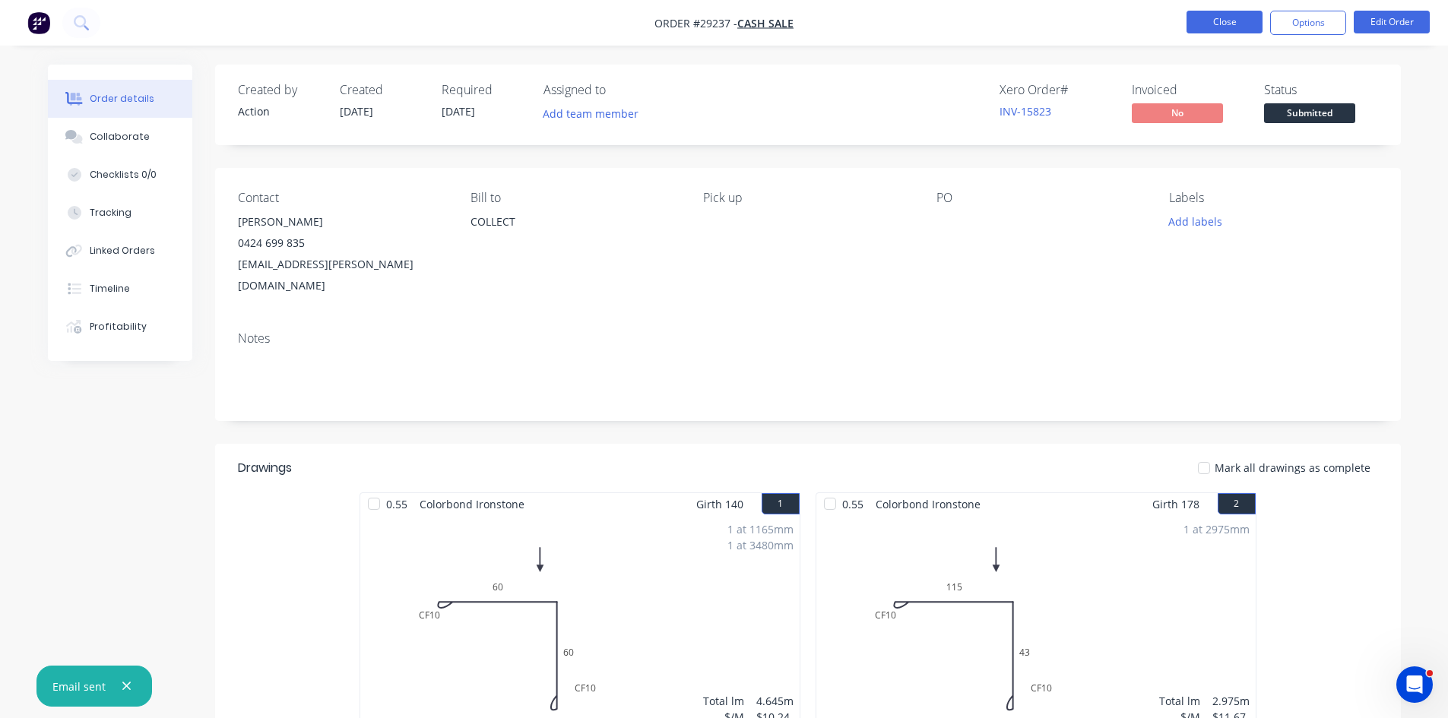
click at [1214, 12] on button "Close" at bounding box center [1224, 22] width 76 height 23
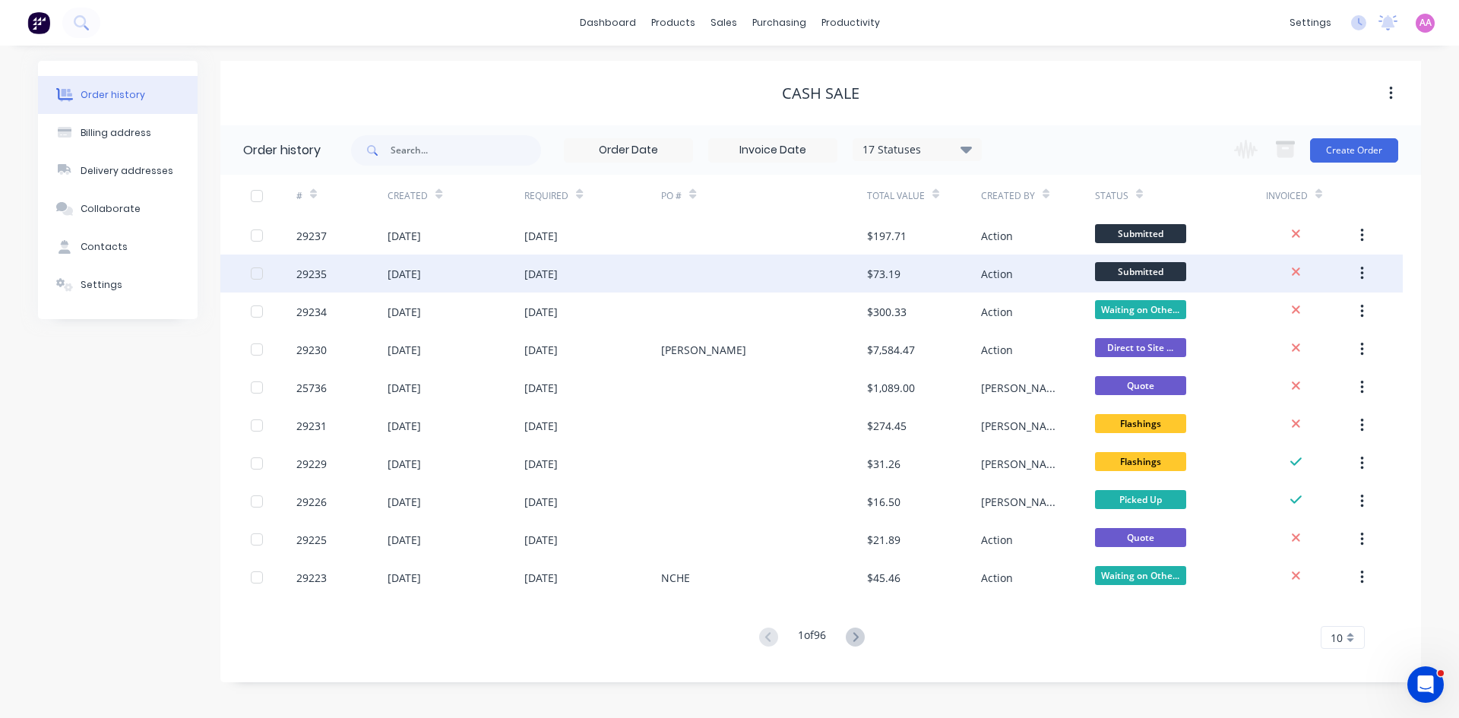
click at [607, 280] on div "[DATE]" at bounding box center [592, 274] width 137 height 38
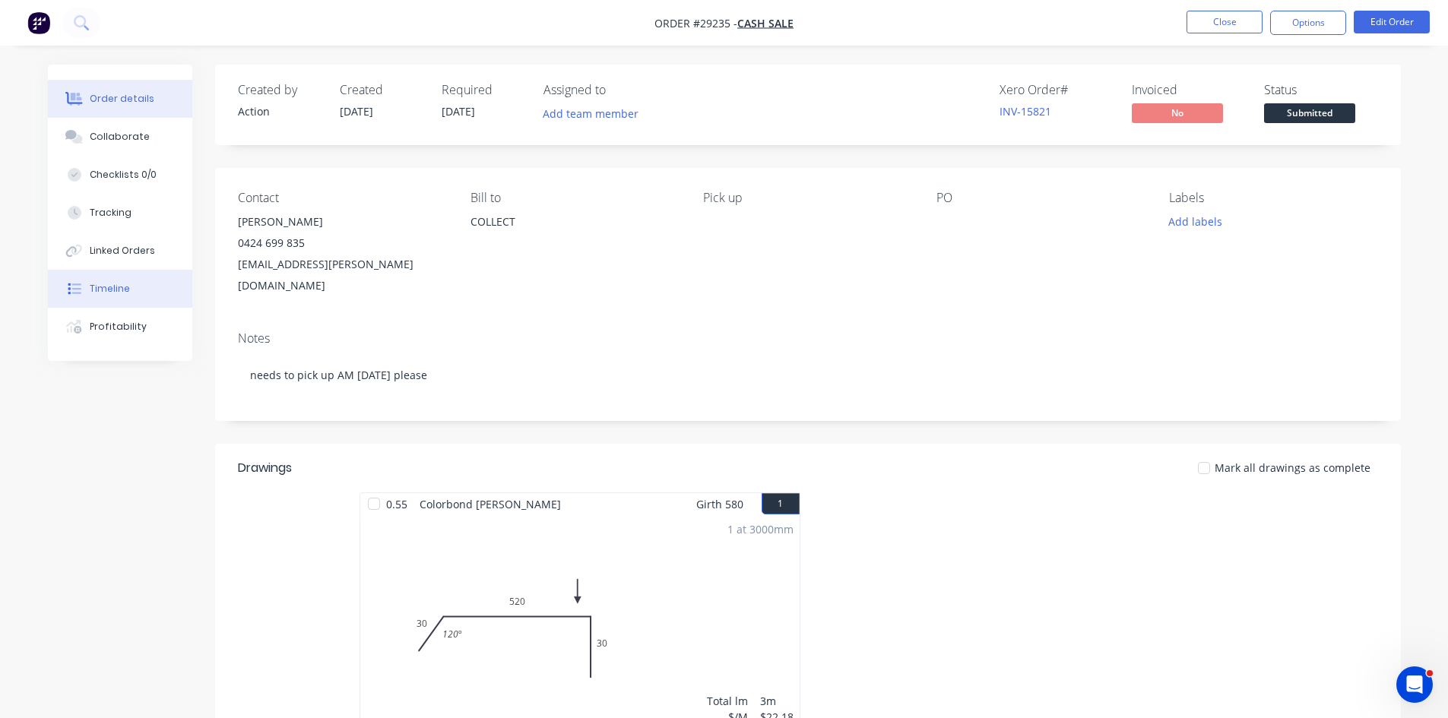
click at [112, 292] on div "Timeline" at bounding box center [110, 289] width 40 height 14
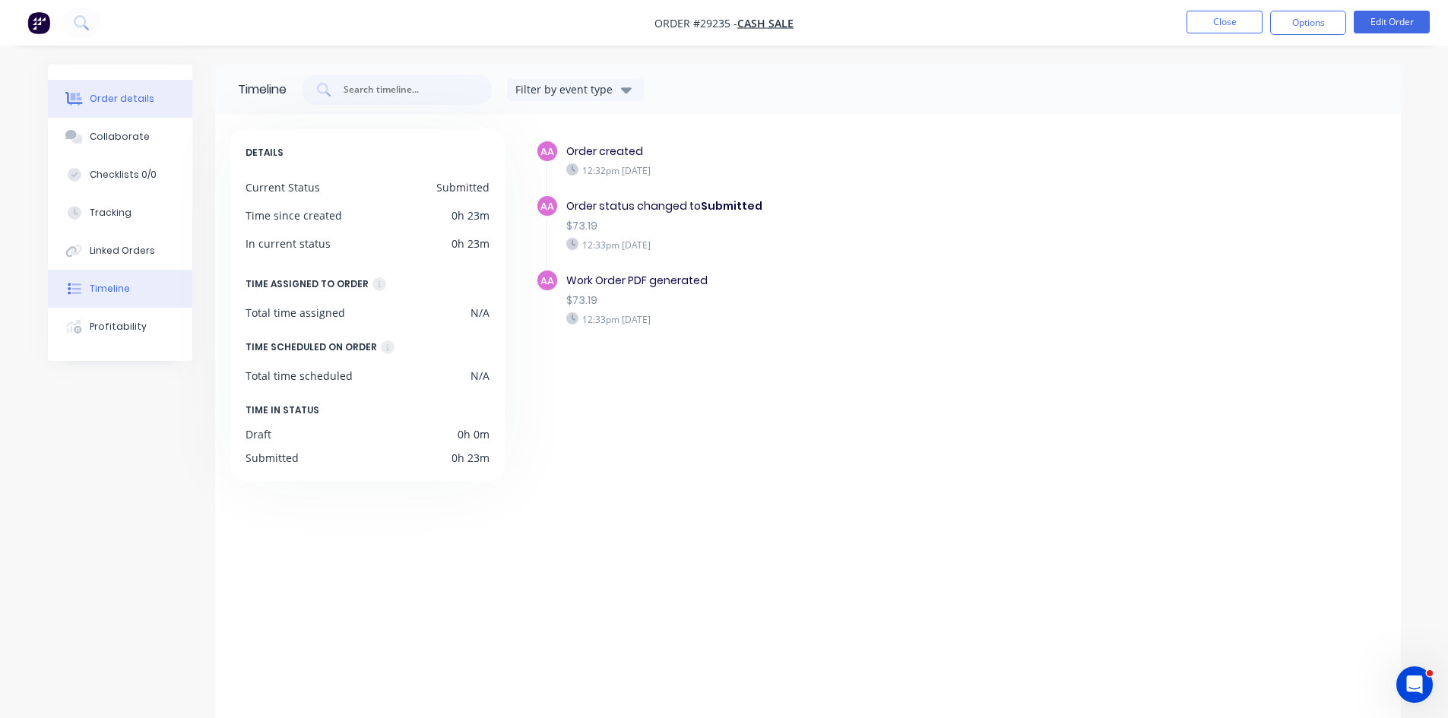
click at [111, 96] on div "Order details" at bounding box center [122, 99] width 65 height 14
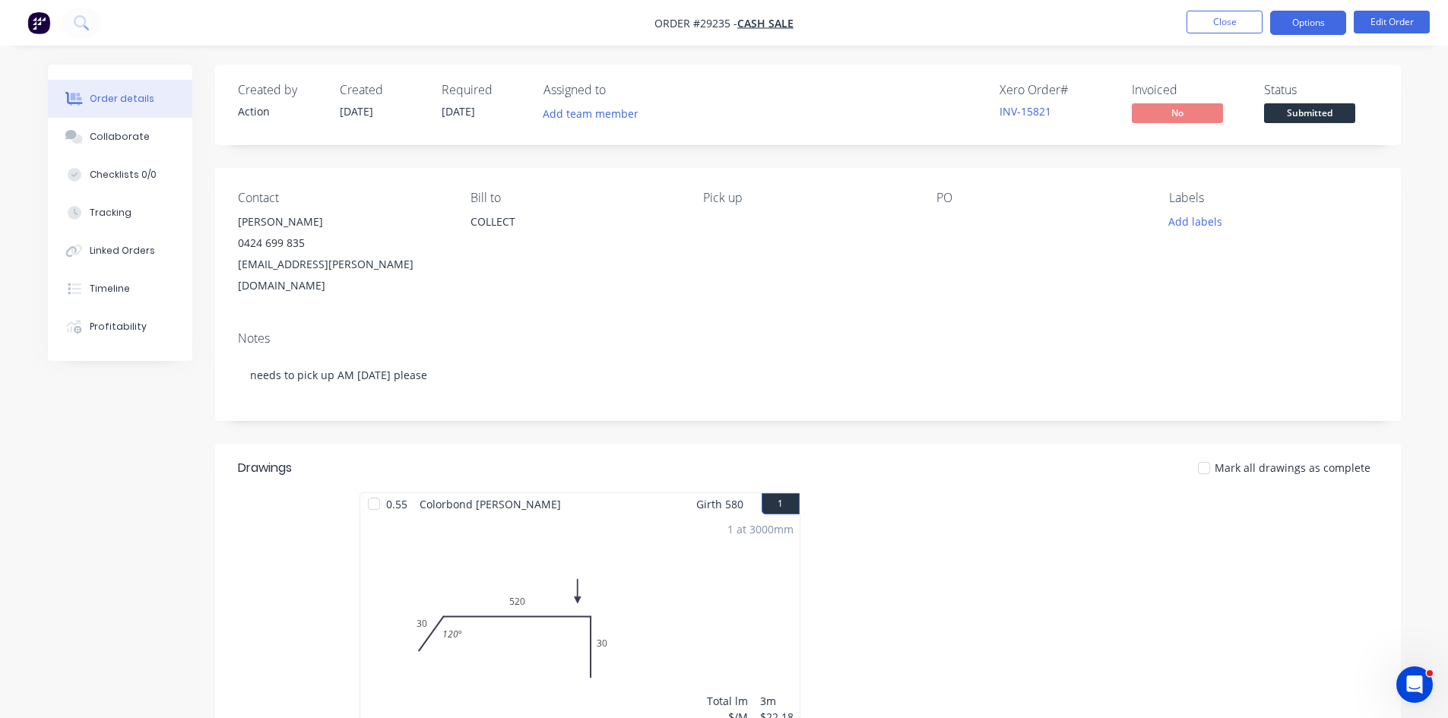
click at [1311, 27] on button "Options" at bounding box center [1308, 23] width 76 height 24
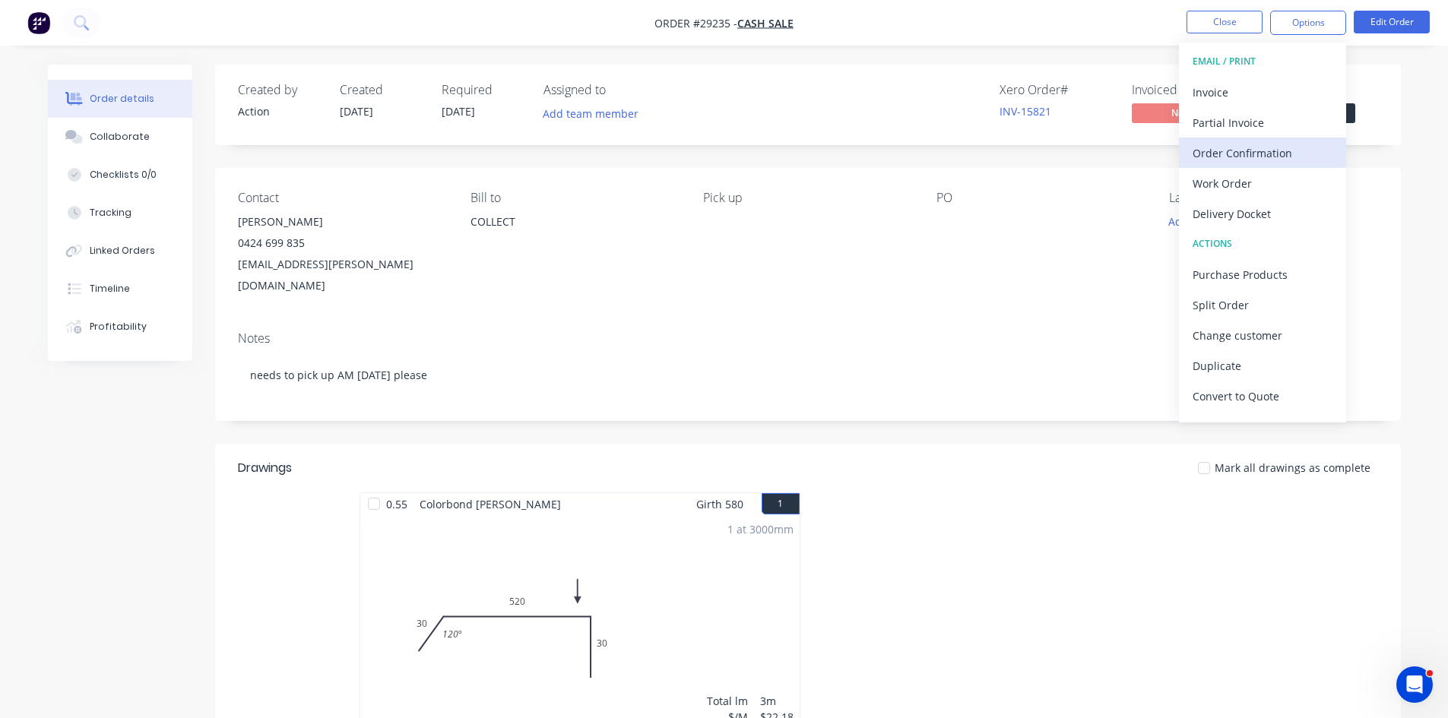
click at [1226, 153] on div "Order Confirmation" at bounding box center [1262, 153] width 140 height 22
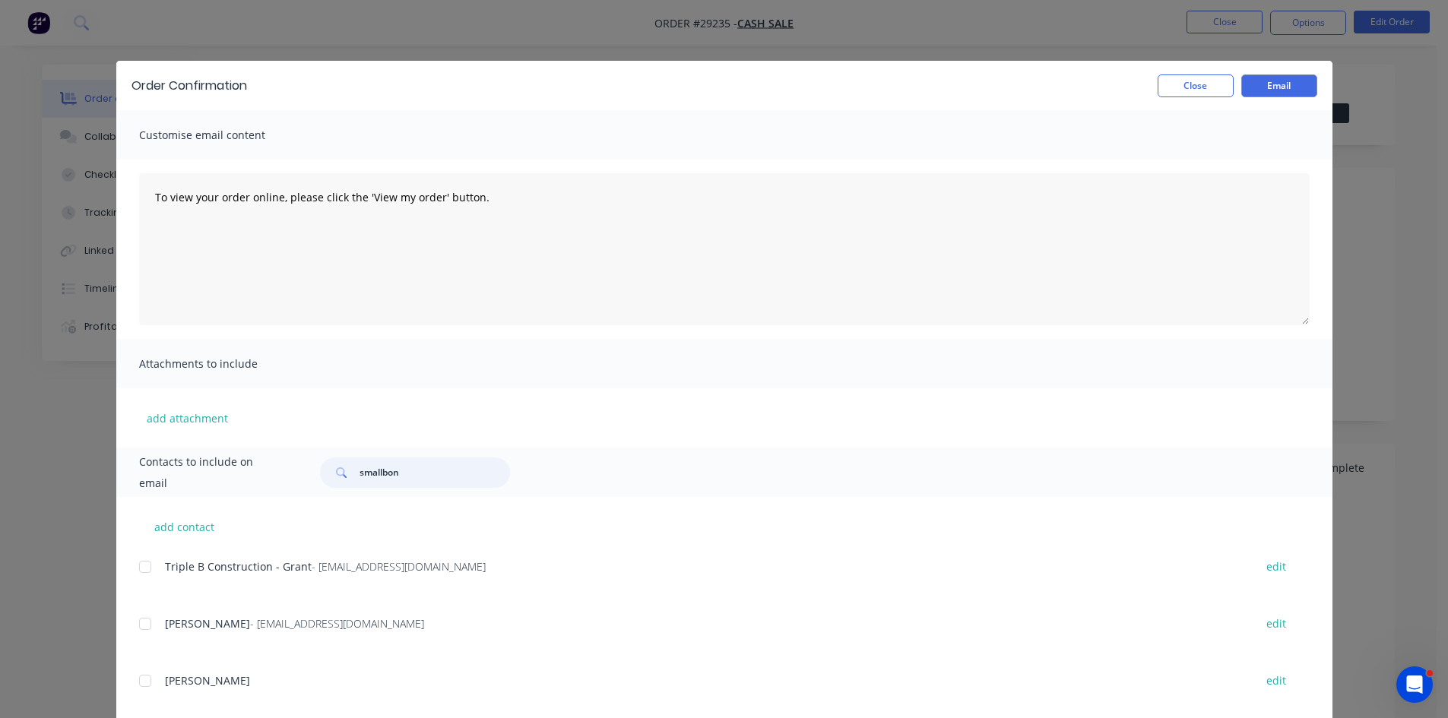
click at [413, 472] on input "smallbon" at bounding box center [434, 472] width 150 height 30
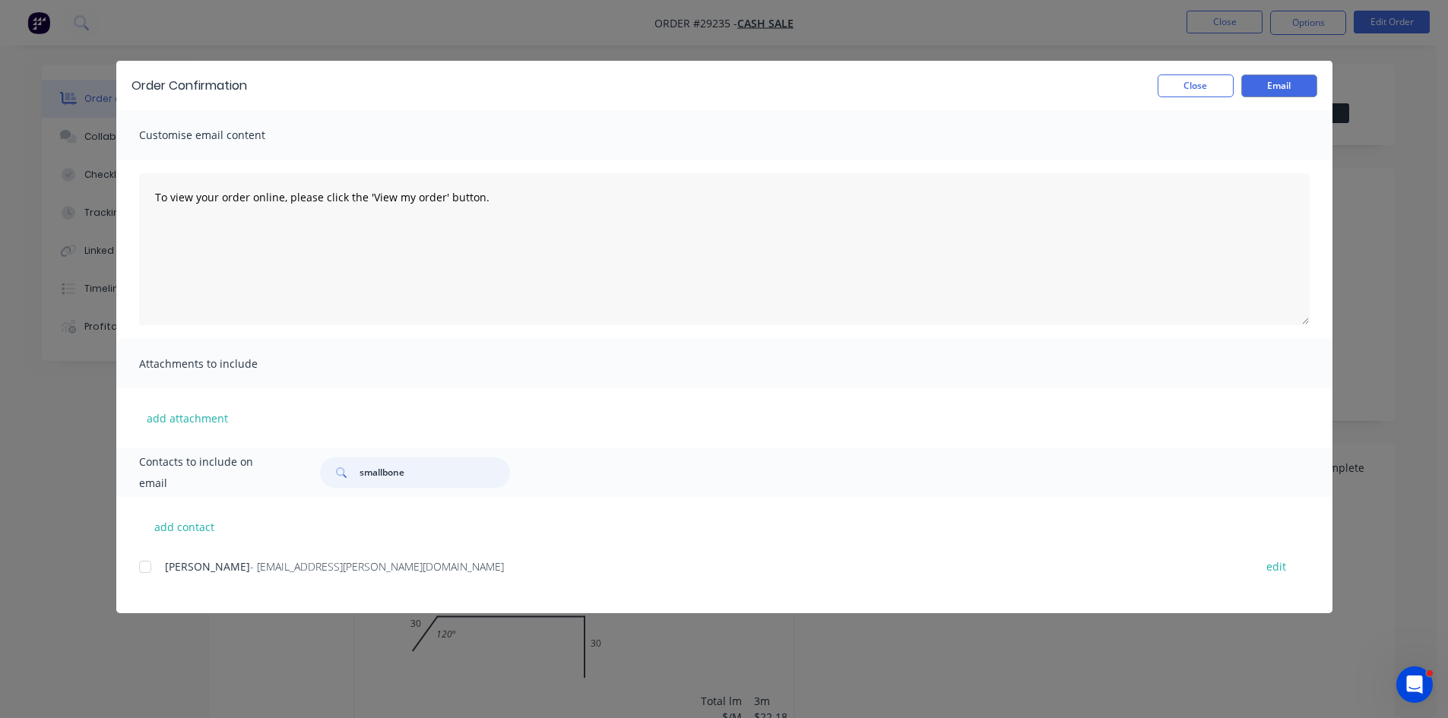
click at [143, 570] on div at bounding box center [145, 567] width 30 height 30
type input "smallbone"
click at [1292, 87] on button "Email" at bounding box center [1279, 85] width 76 height 23
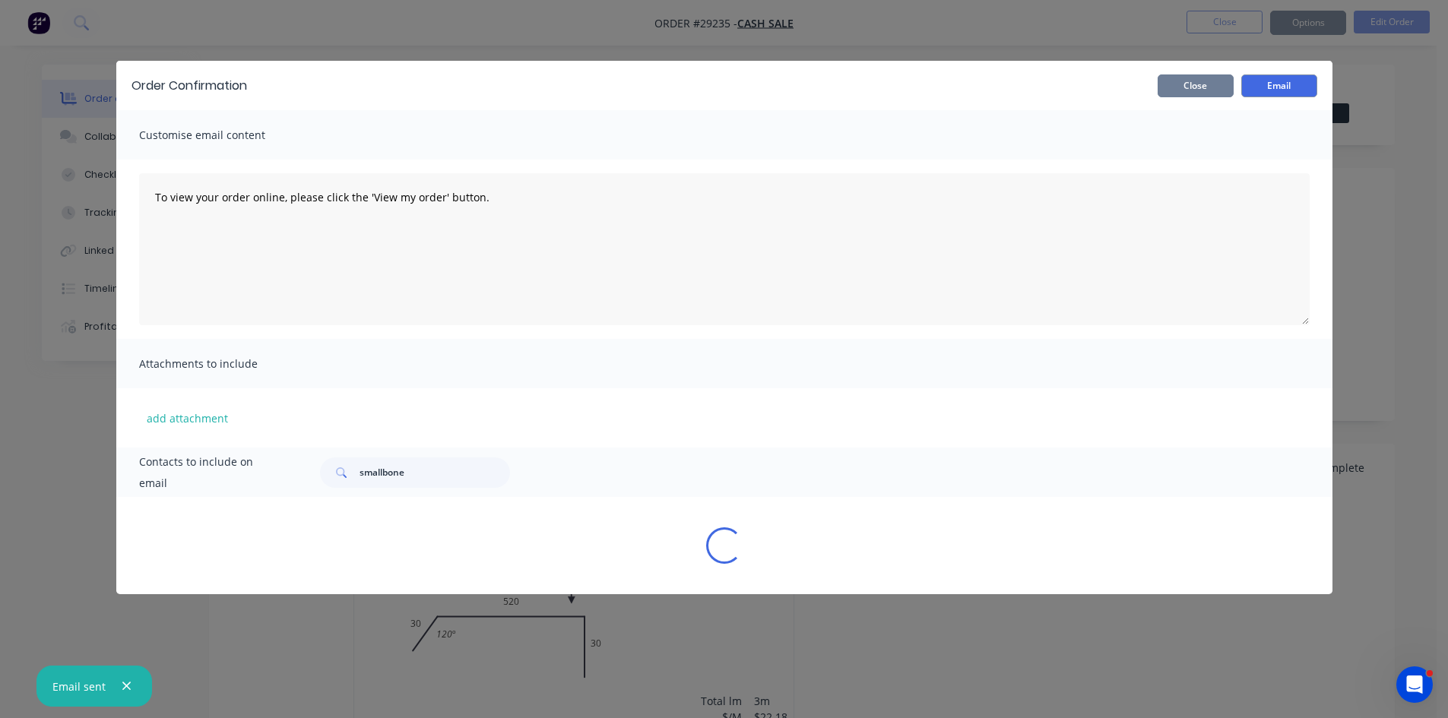
click at [1181, 84] on button "Close" at bounding box center [1195, 85] width 76 height 23
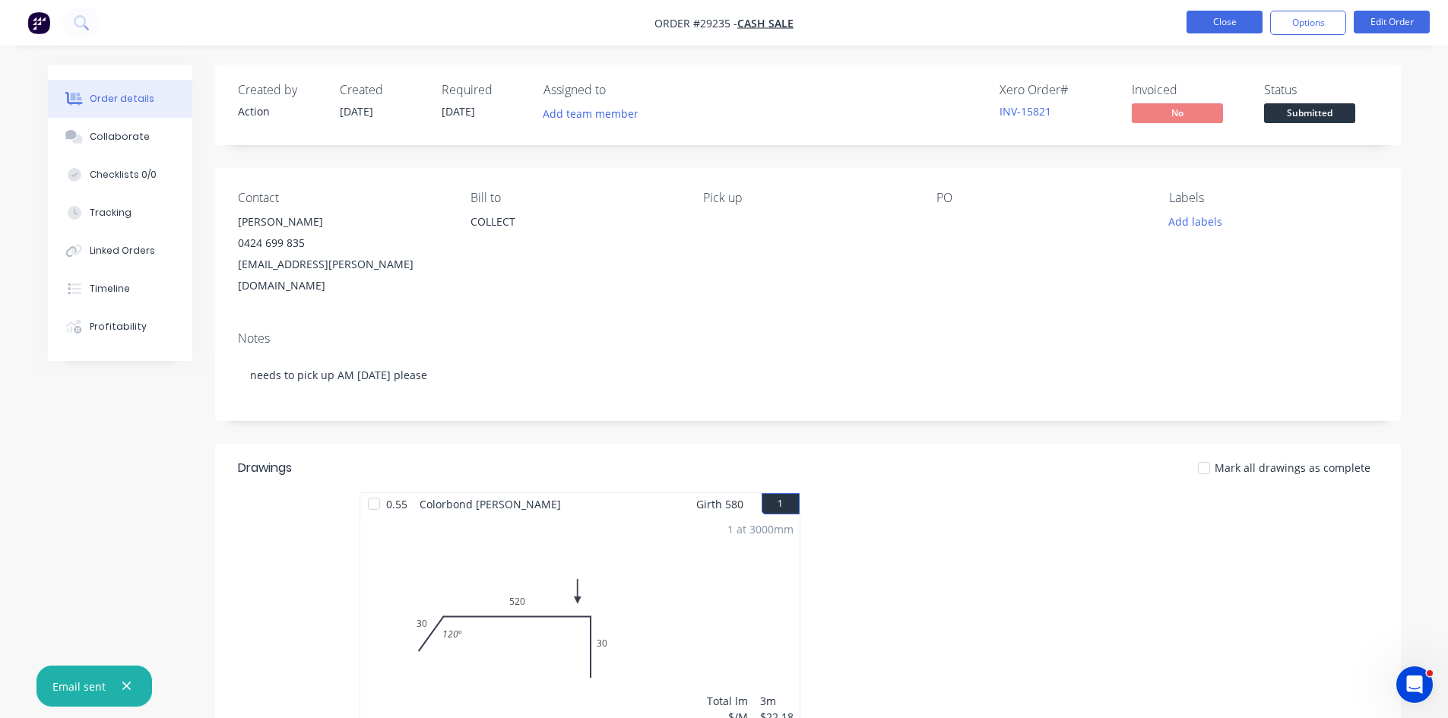
click at [1229, 17] on button "Close" at bounding box center [1224, 22] width 76 height 23
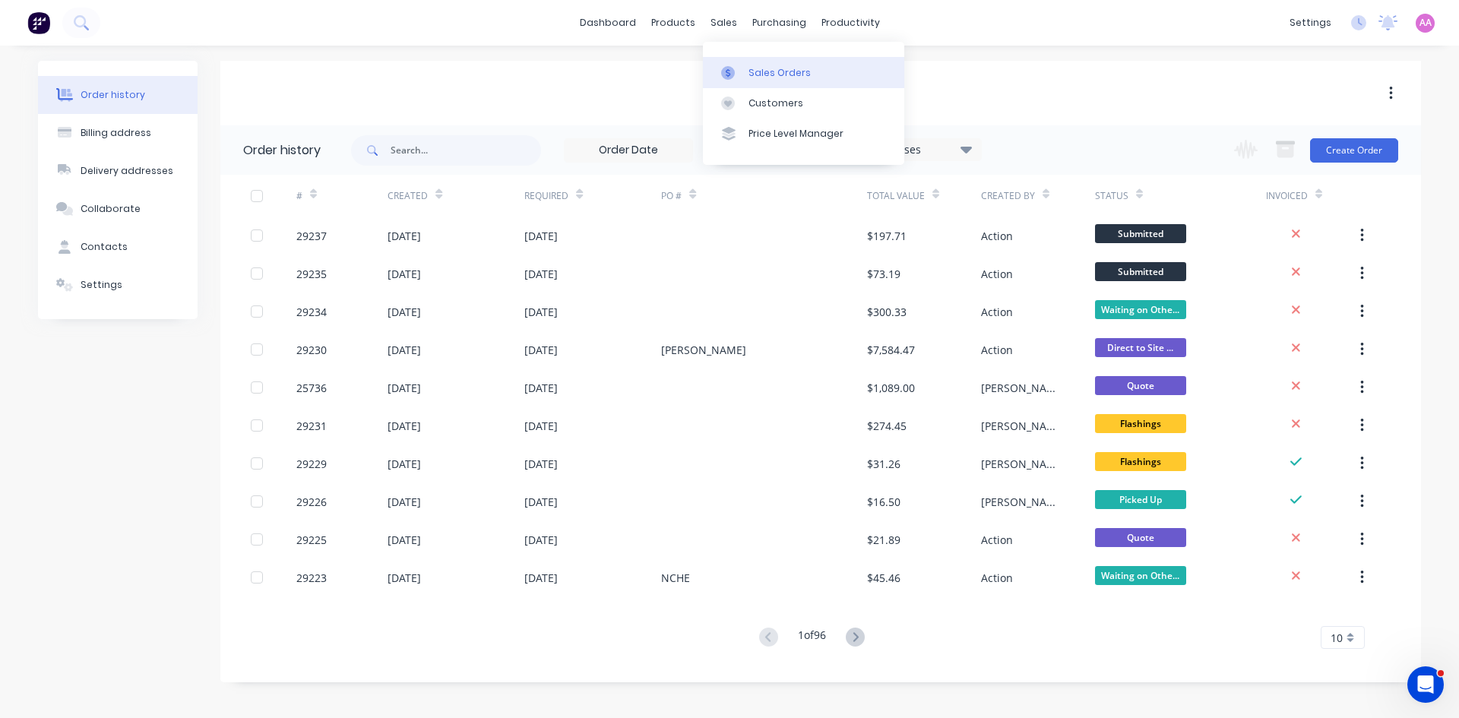
click at [765, 67] on div "Sales Orders" at bounding box center [779, 73] width 62 height 14
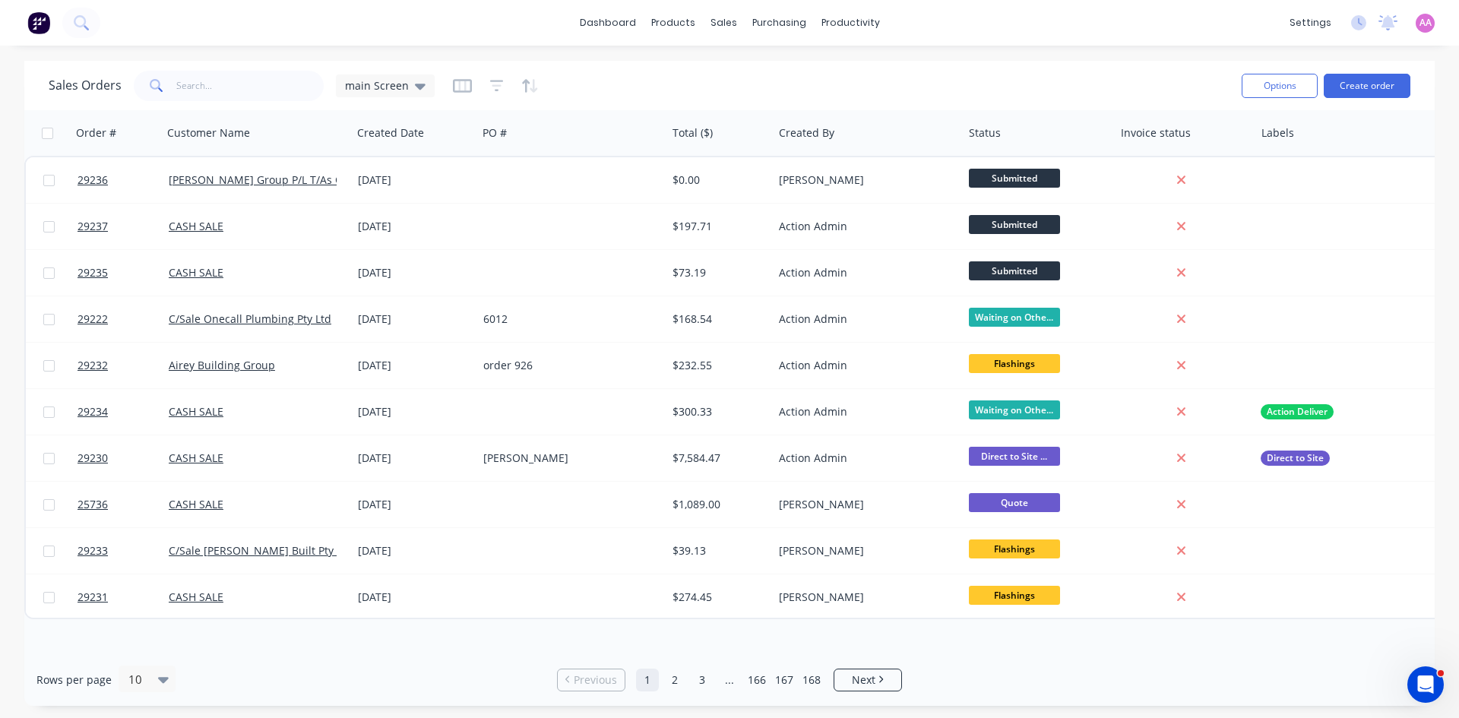
click at [0, 243] on div "Sales Orders main Screen Options Create order Order # Customer Name Created Dat…" at bounding box center [729, 383] width 1459 height 645
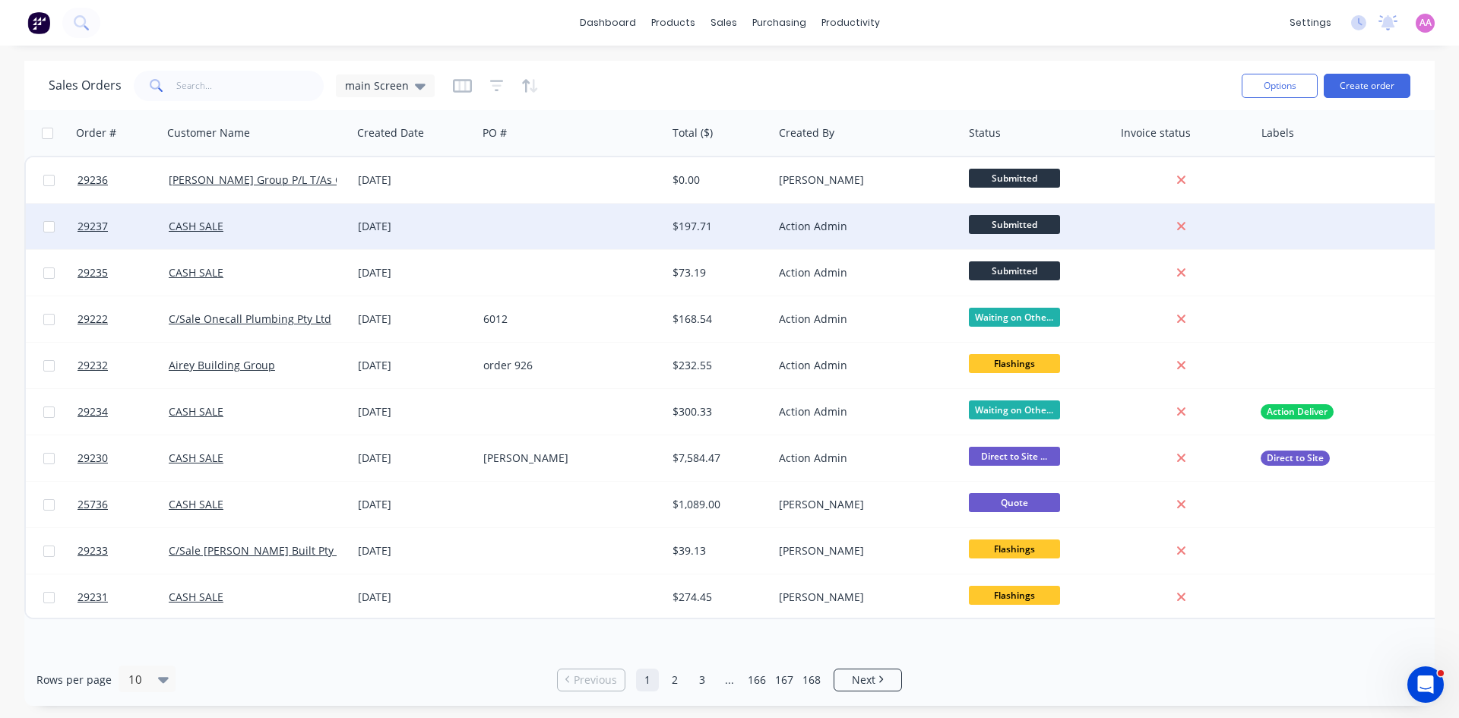
click at [479, 225] on div at bounding box center [571, 227] width 189 height 46
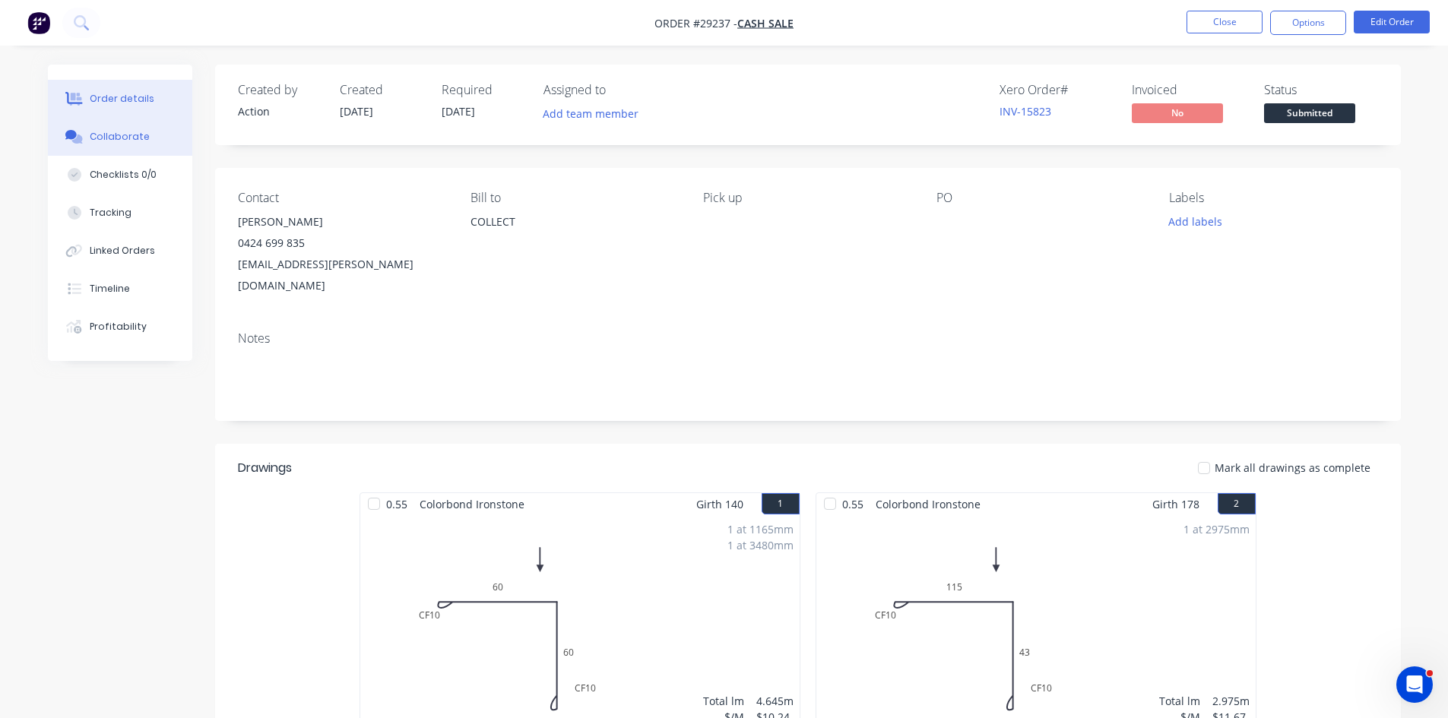
click at [126, 143] on div "Collaborate" at bounding box center [120, 137] width 60 height 14
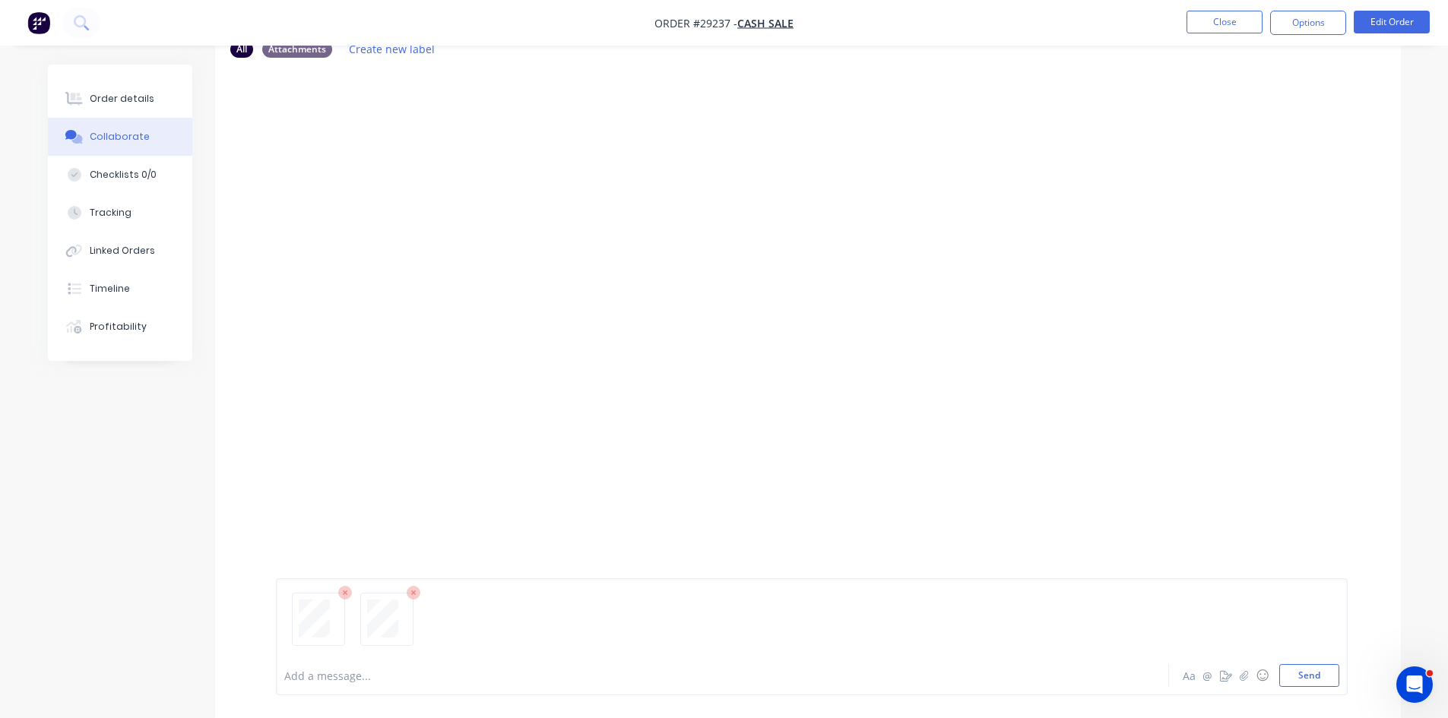
scroll to position [100, 0]
click at [1308, 672] on button "Send" at bounding box center [1309, 675] width 60 height 23
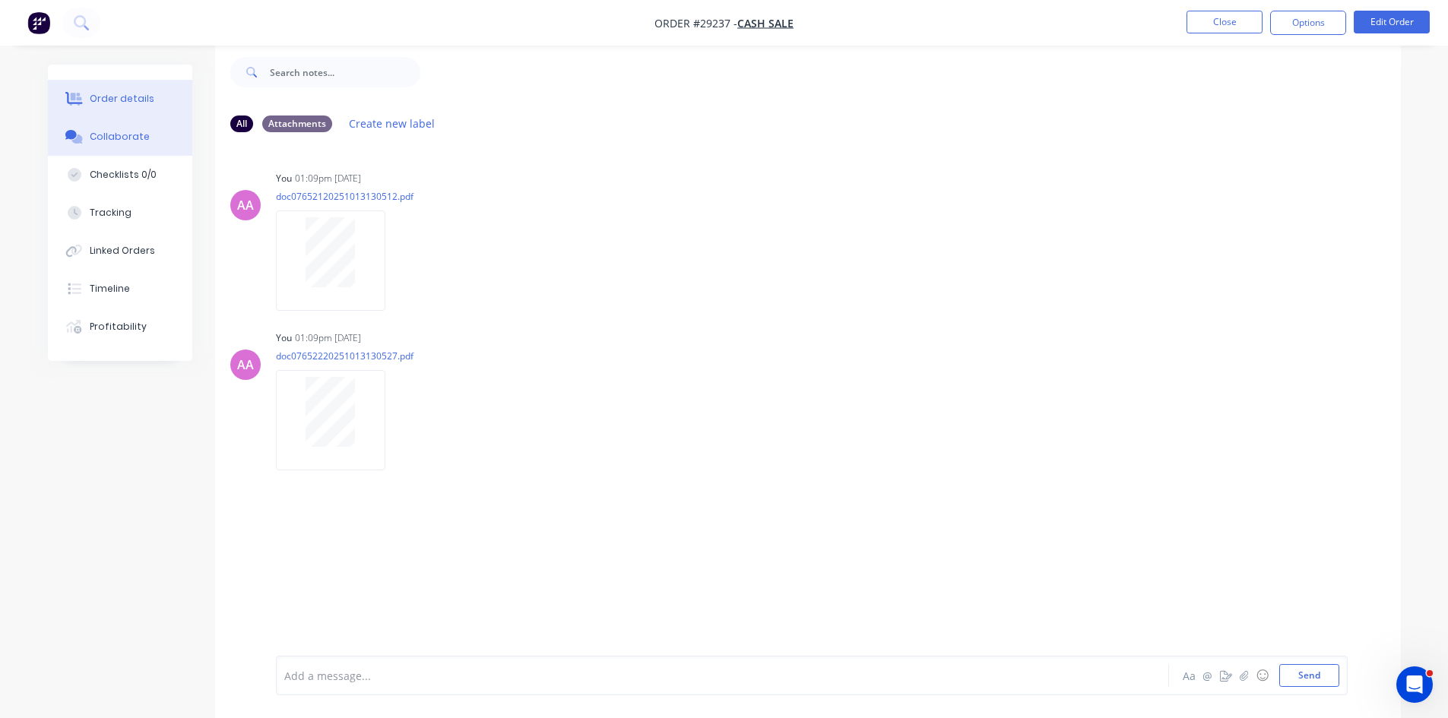
click at [117, 111] on button "Order details" at bounding box center [120, 99] width 144 height 38
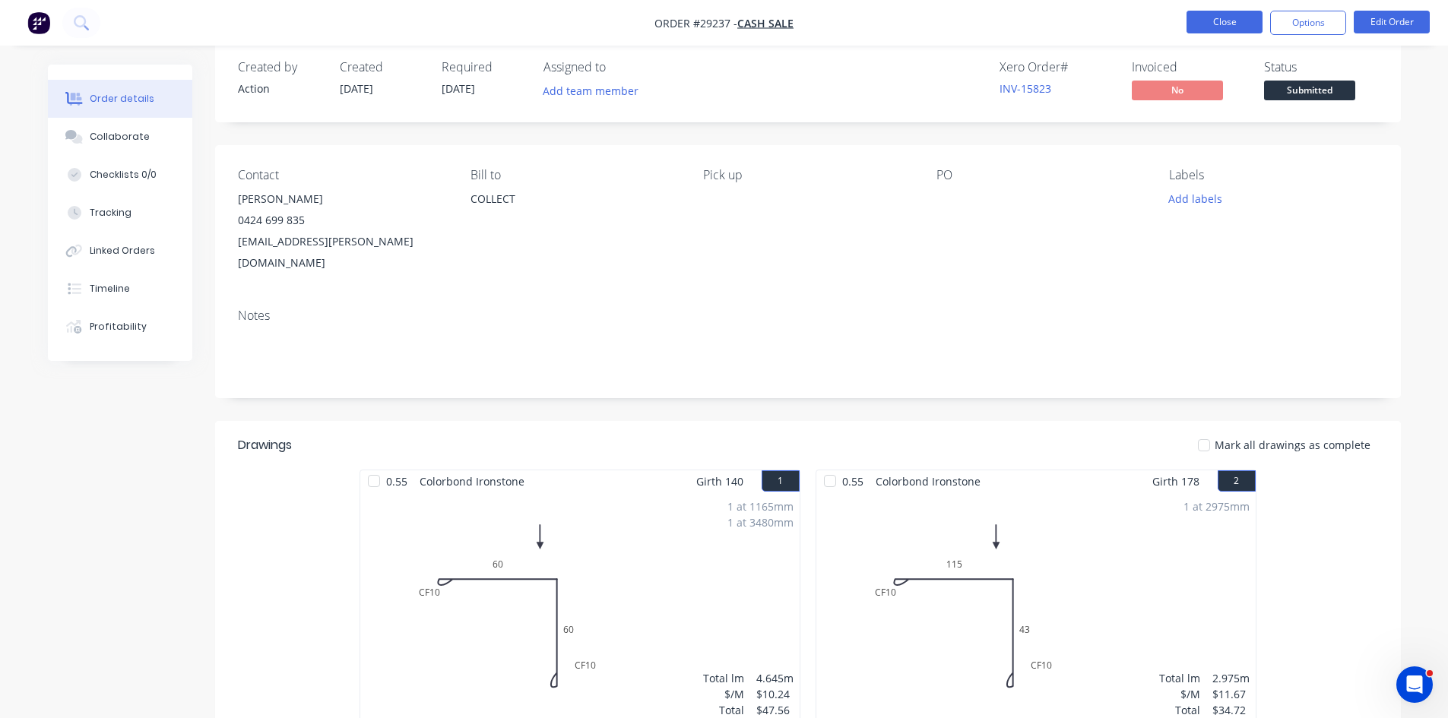
click at [1214, 16] on button "Close" at bounding box center [1224, 22] width 76 height 23
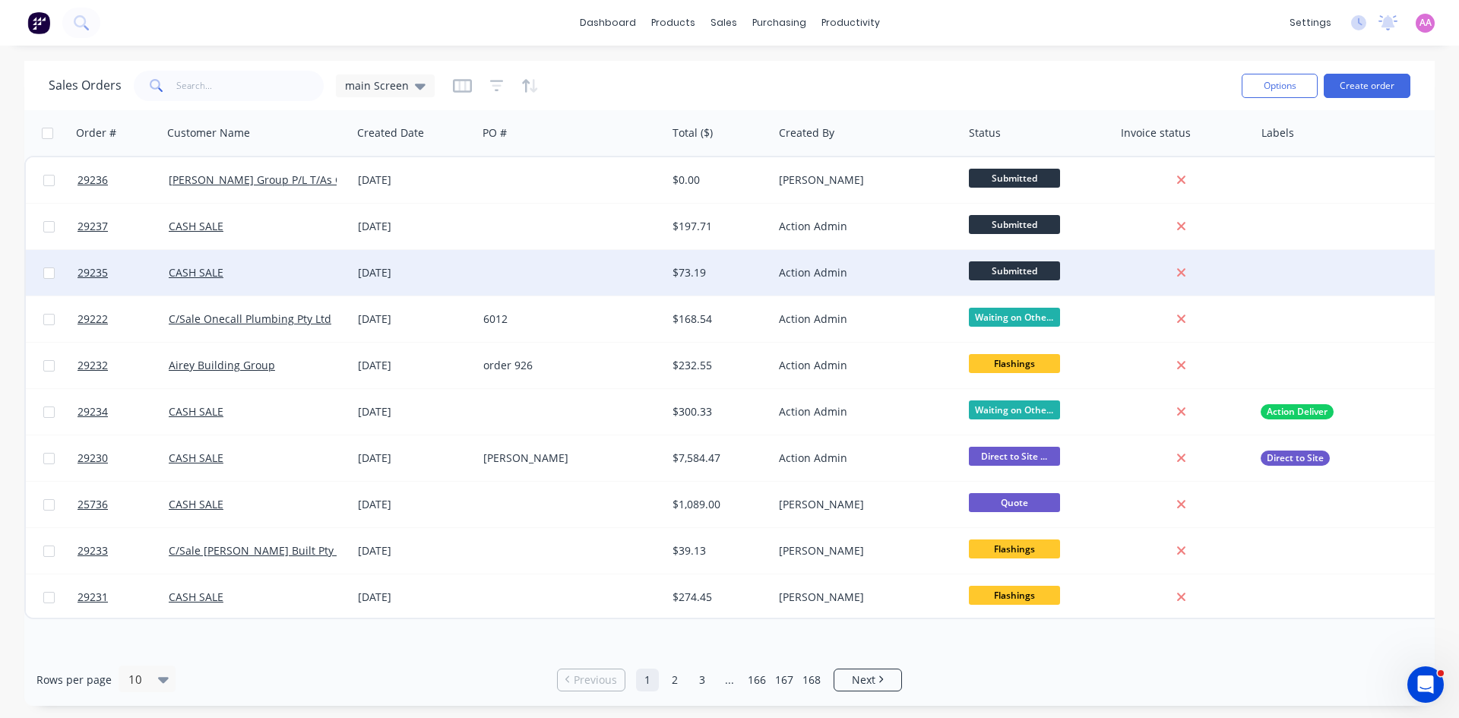
click at [533, 275] on div at bounding box center [571, 273] width 189 height 46
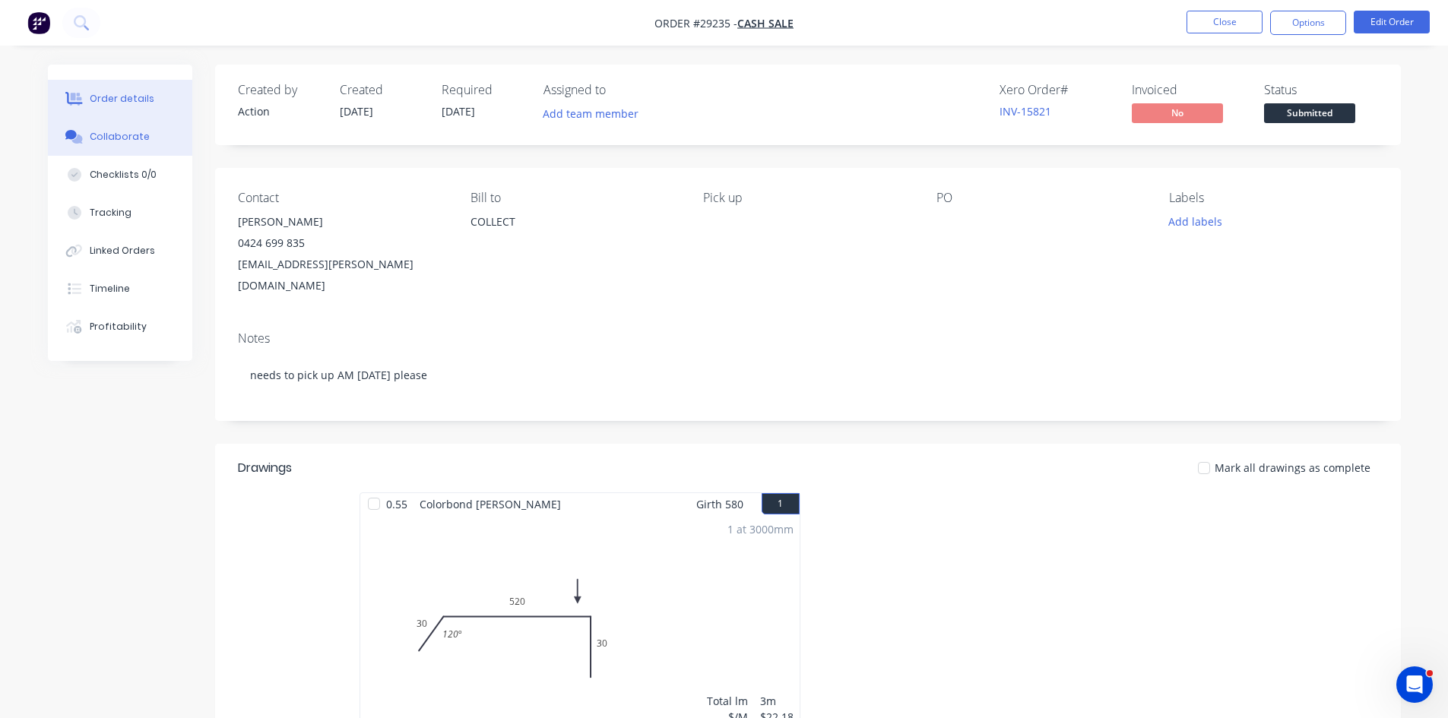
click at [141, 137] on div "Collaborate" at bounding box center [120, 137] width 60 height 14
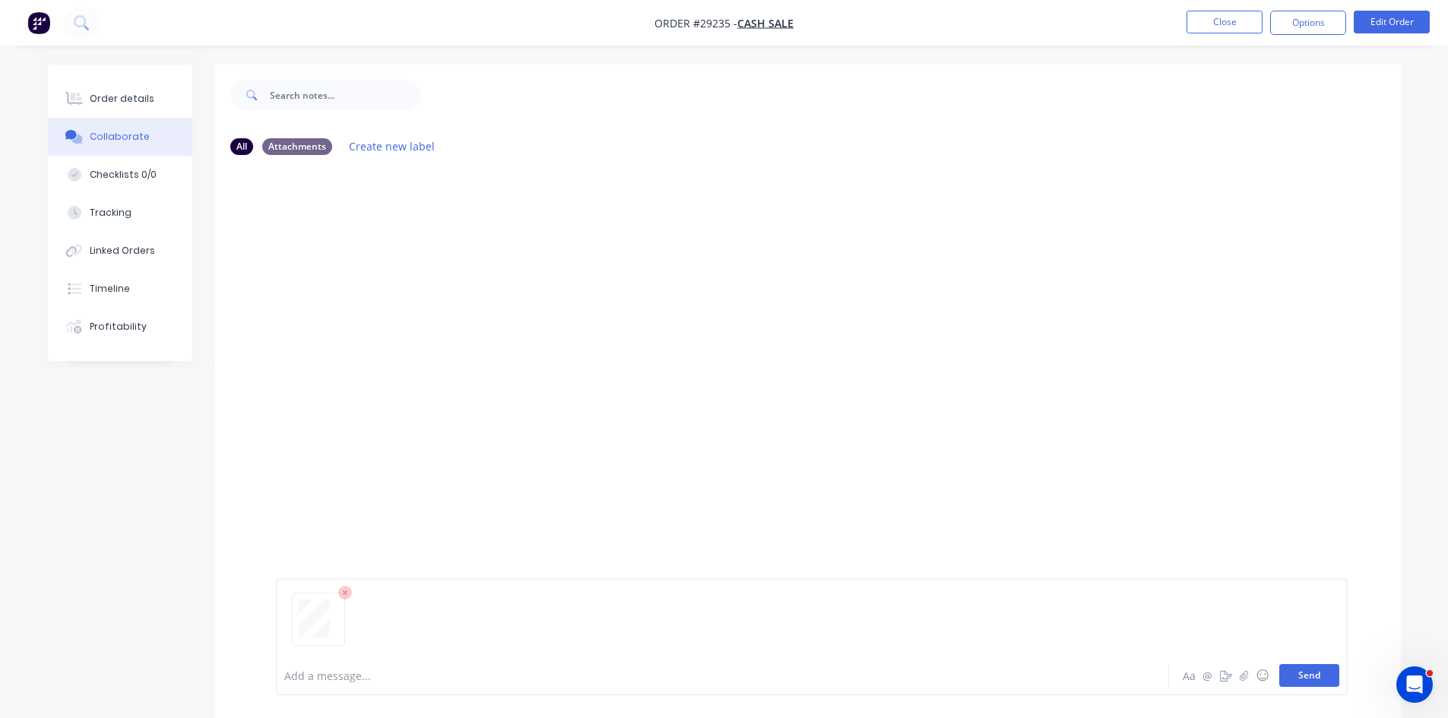
click at [1299, 664] on button "Send" at bounding box center [1309, 675] width 60 height 23
click at [343, 674] on div at bounding box center [680, 676] width 790 height 16
click at [1288, 674] on button "Send" at bounding box center [1309, 675] width 60 height 23
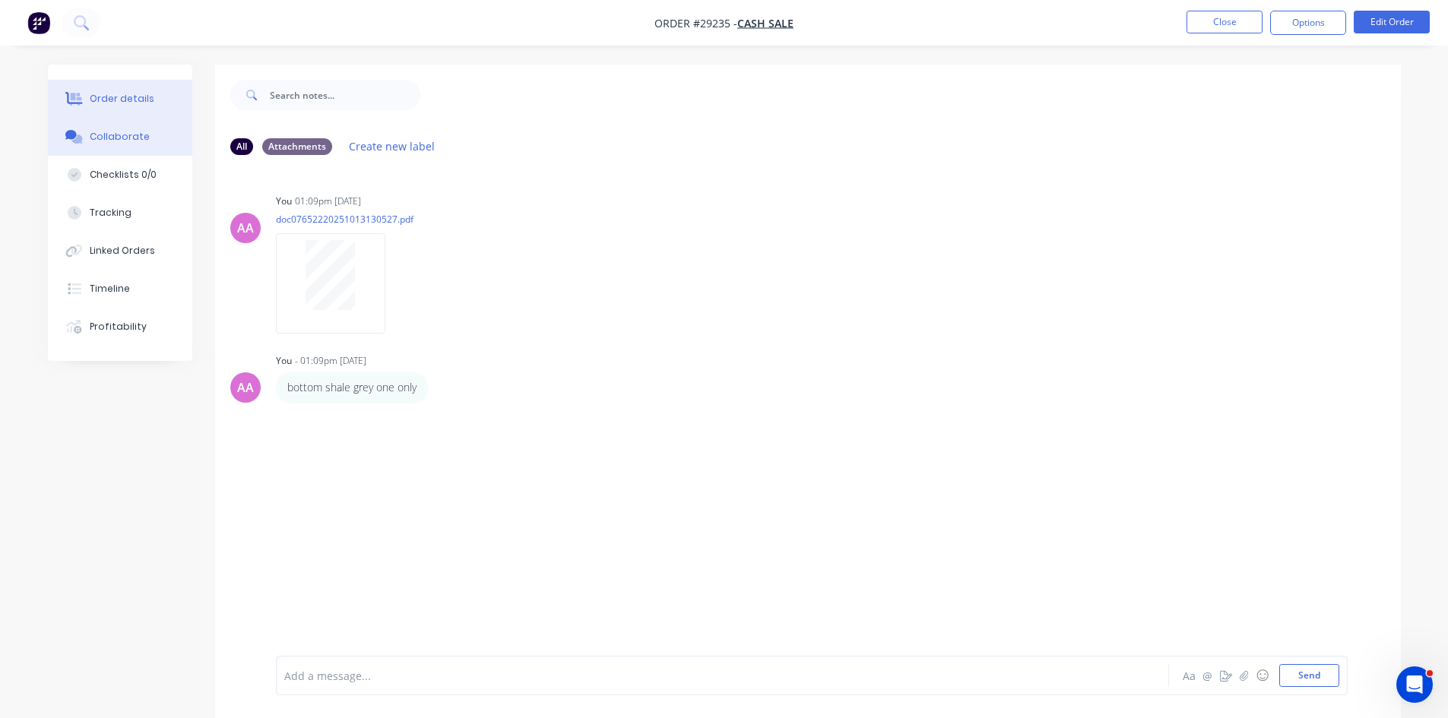
click at [141, 108] on button "Order details" at bounding box center [120, 99] width 144 height 38
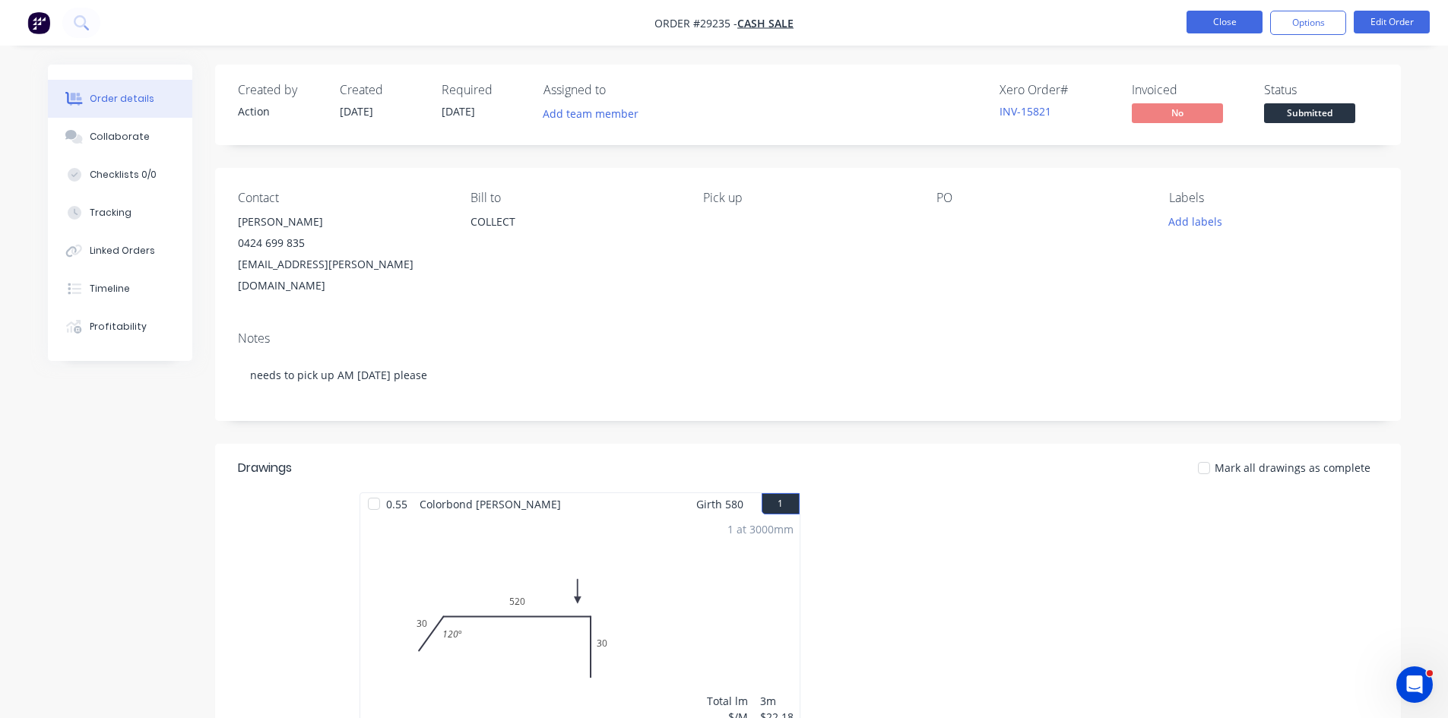
drag, startPoint x: 1226, startPoint y: 33, endPoint x: 1212, endPoint y: 31, distance: 13.9
click at [1225, 31] on li "Close" at bounding box center [1224, 23] width 76 height 24
click at [1211, 30] on button "Close" at bounding box center [1224, 22] width 76 height 23
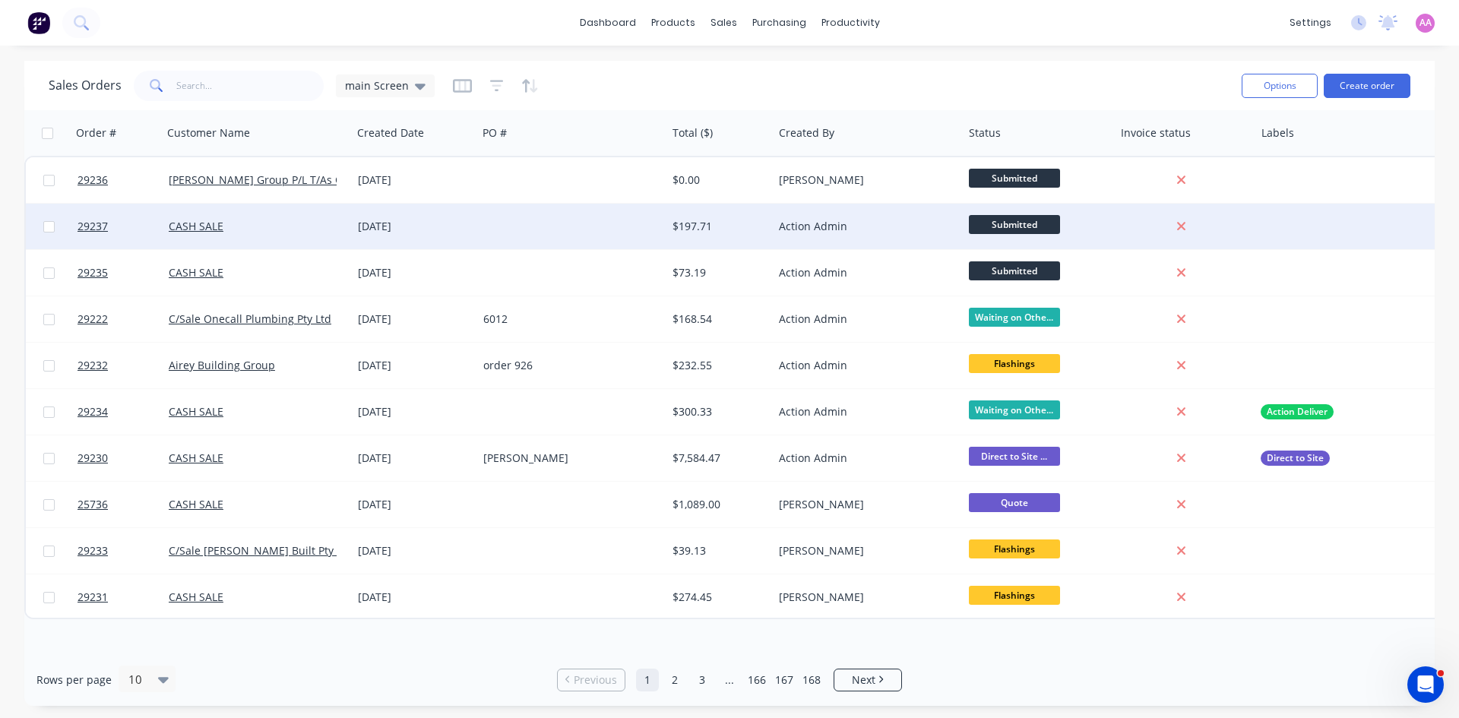
click at [492, 223] on div at bounding box center [571, 227] width 189 height 46
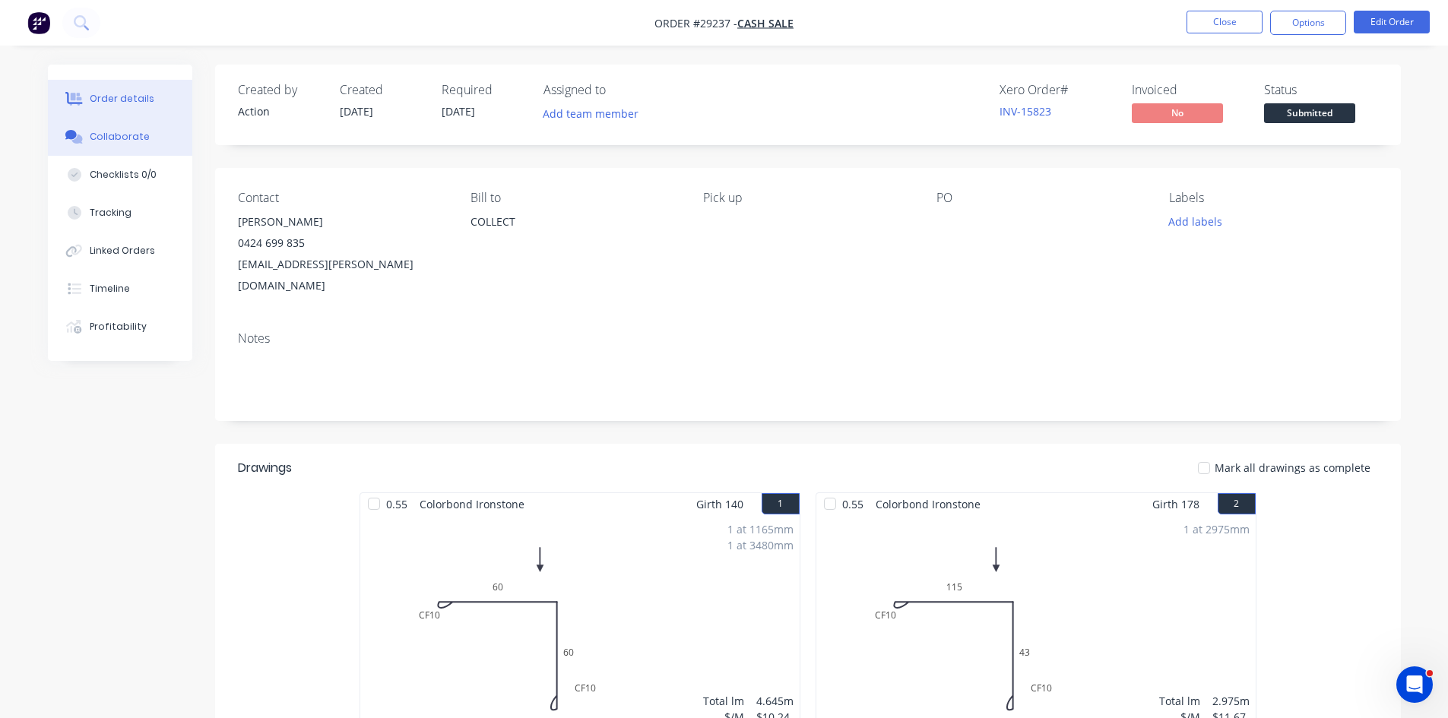
click at [116, 140] on div "Collaborate" at bounding box center [120, 137] width 60 height 14
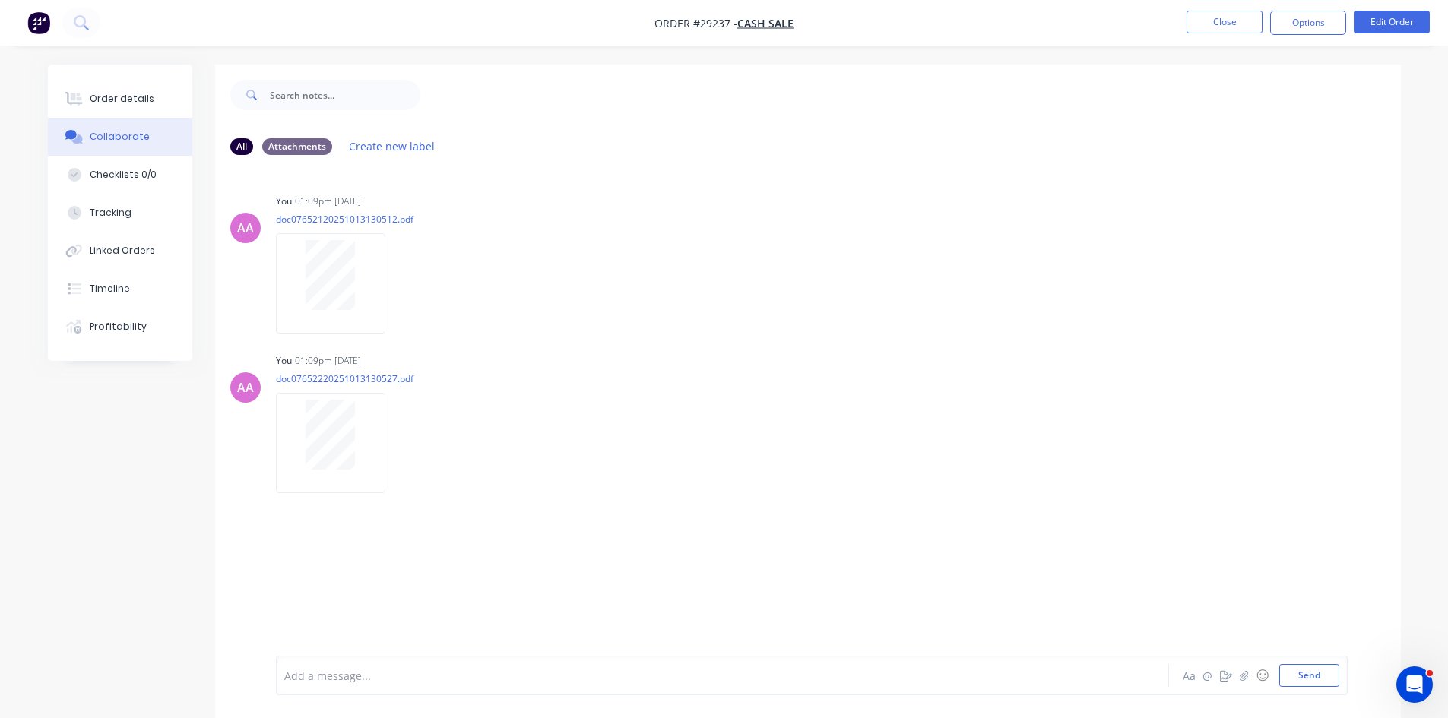
click at [410, 664] on div "Add a message..." at bounding box center [679, 675] width 791 height 23
click at [342, 592] on icon at bounding box center [345, 593] width 14 height 14
click at [347, 593] on icon at bounding box center [345, 593] width 14 height 14
click at [452, 665] on div "Add a message..." at bounding box center [679, 675] width 791 height 23
click at [1304, 674] on button "Send" at bounding box center [1309, 675] width 60 height 23
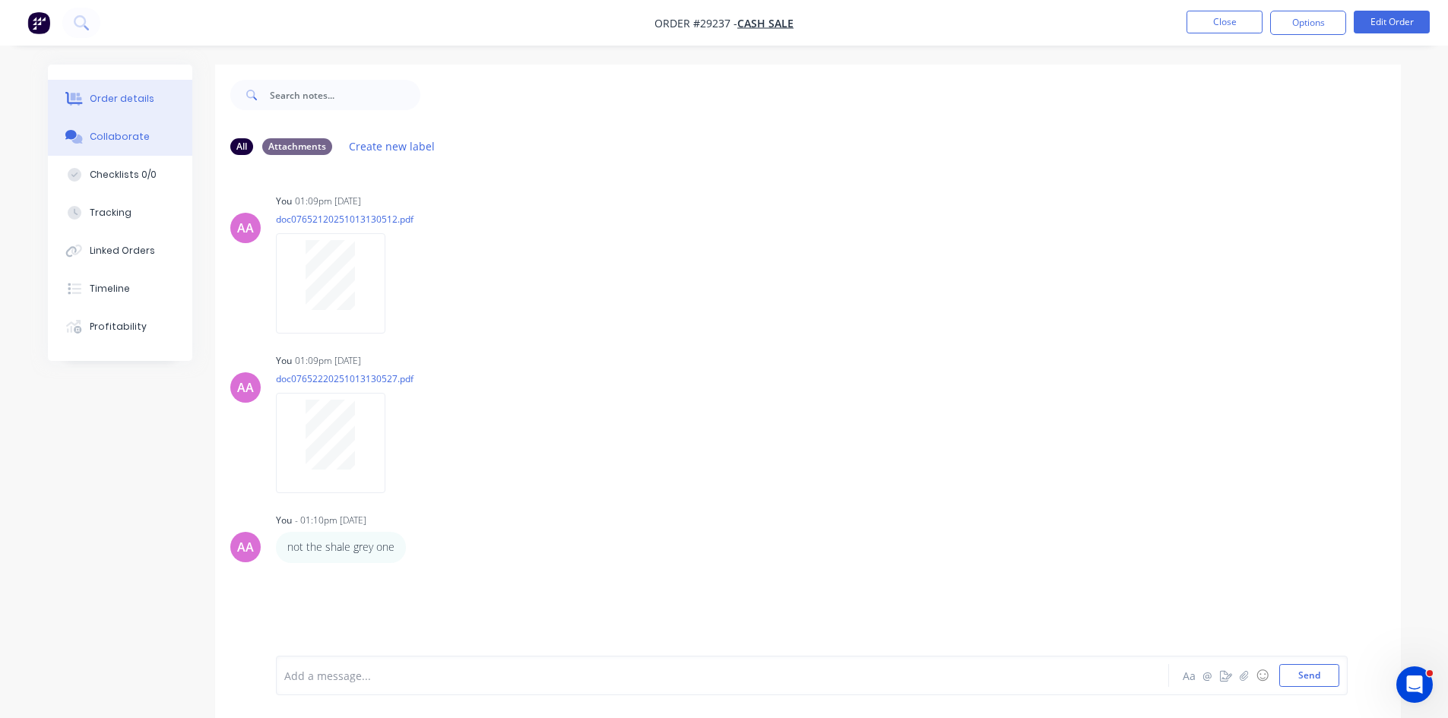
drag, startPoint x: 111, startPoint y: 93, endPoint x: 206, endPoint y: 98, distance: 95.1
click at [112, 93] on div "Order details" at bounding box center [122, 99] width 65 height 14
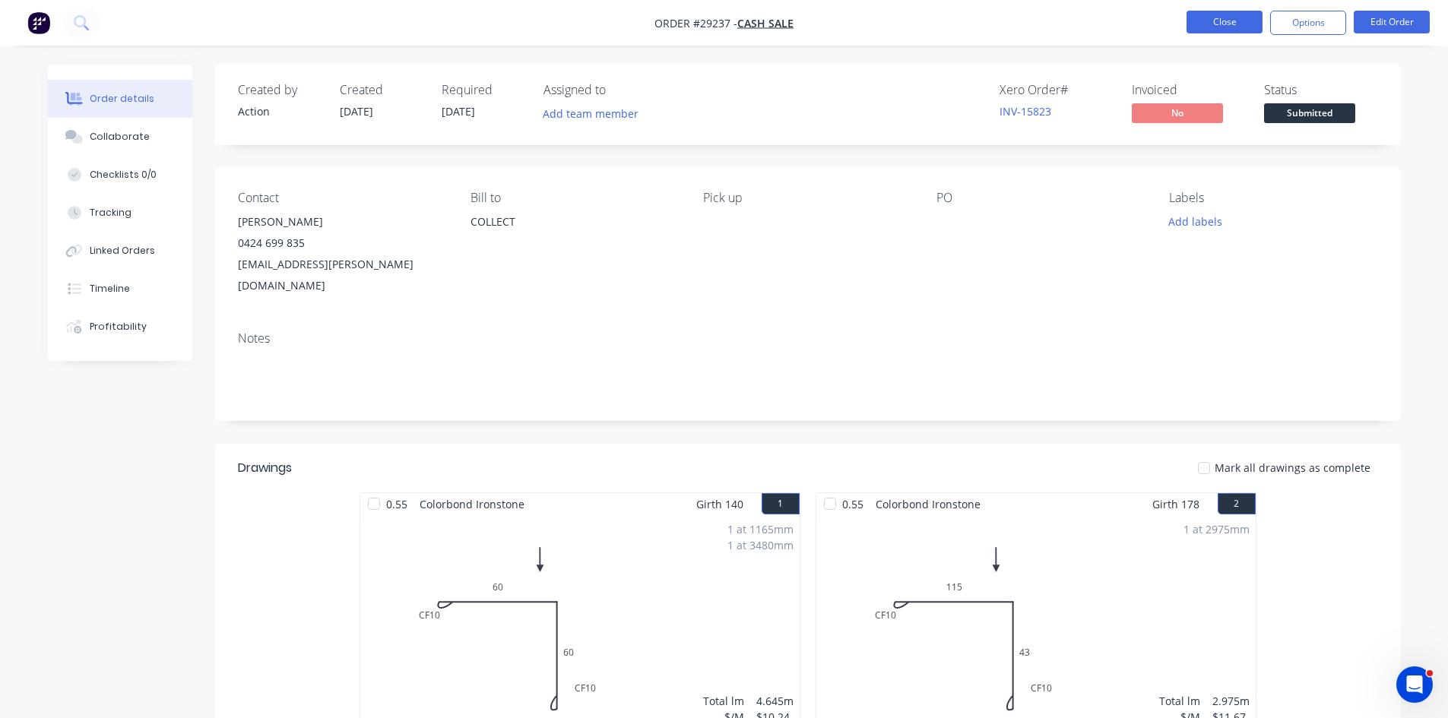
click at [1234, 15] on button "Close" at bounding box center [1224, 22] width 76 height 23
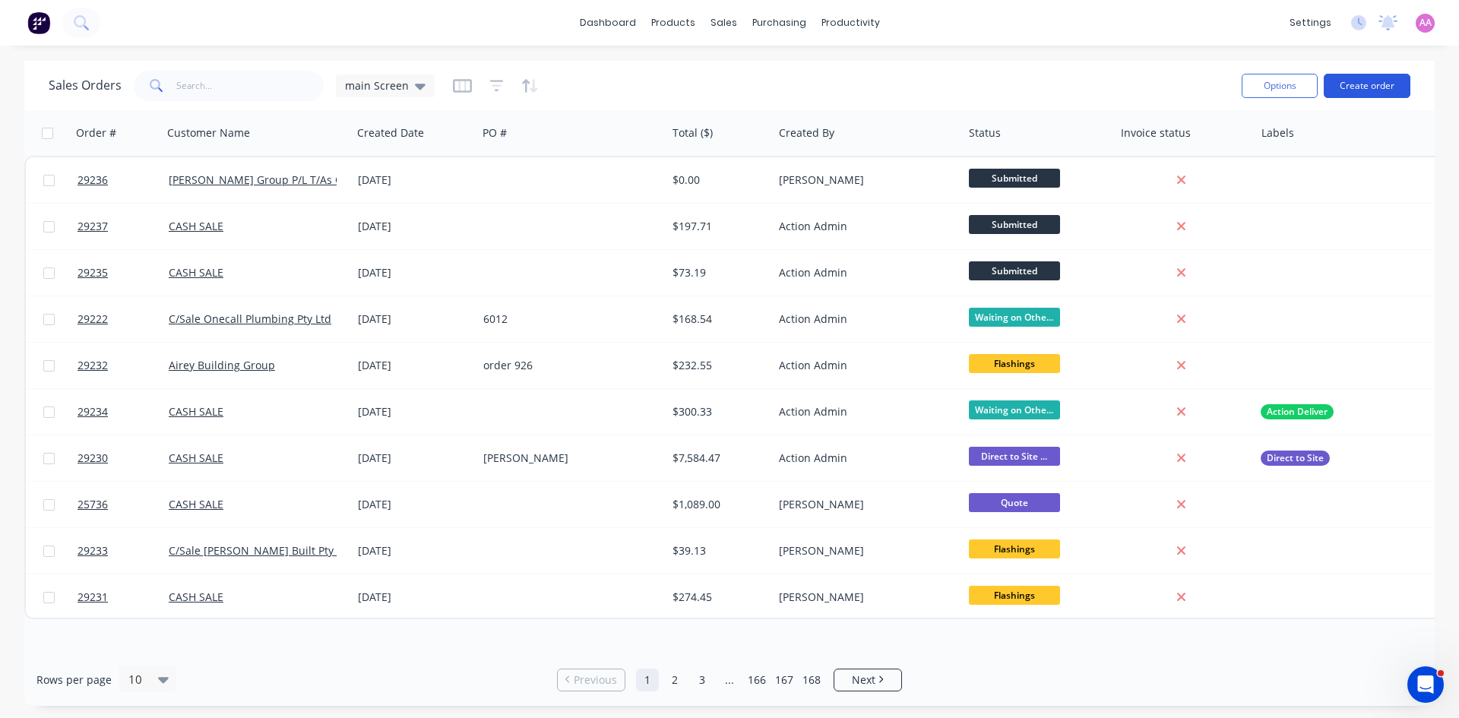
click at [1371, 85] on button "Create order" at bounding box center [1367, 86] width 87 height 24
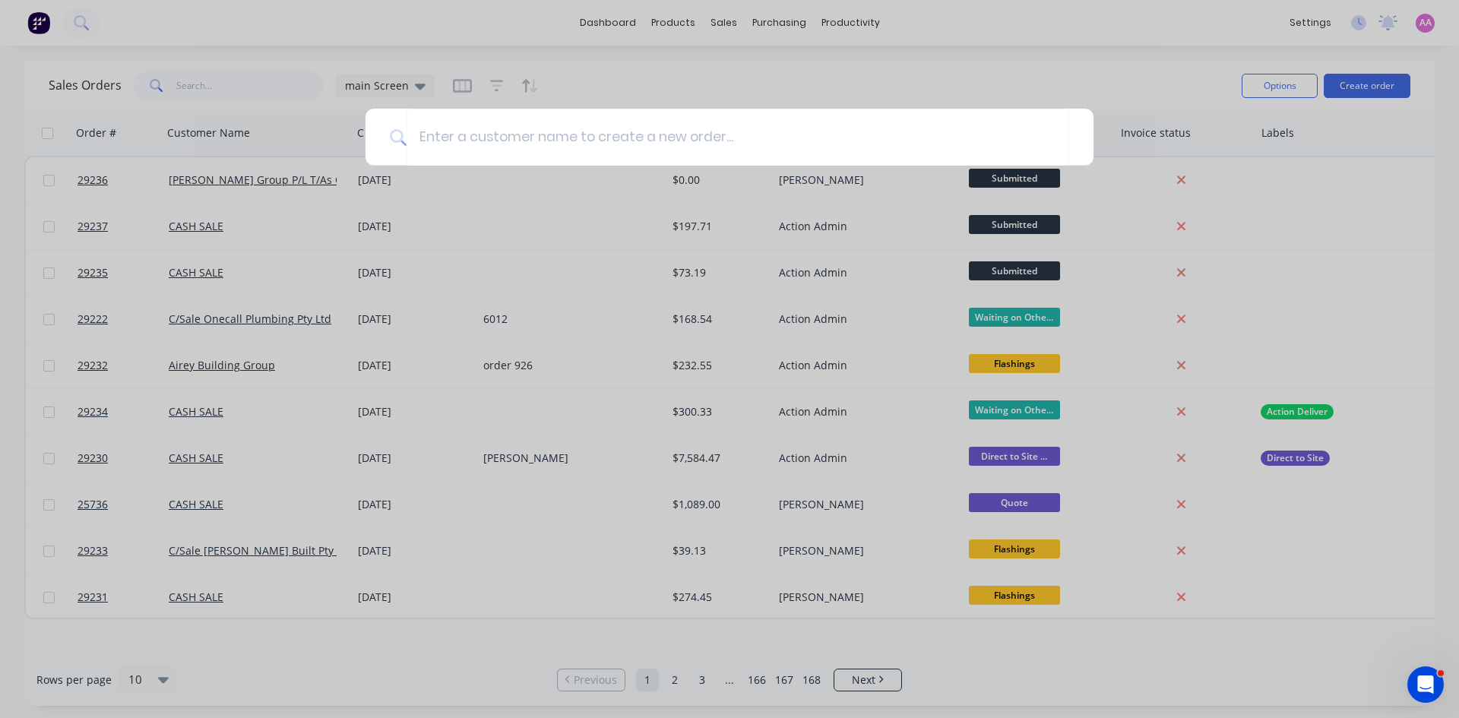
click at [886, 555] on div at bounding box center [729, 359] width 1459 height 718
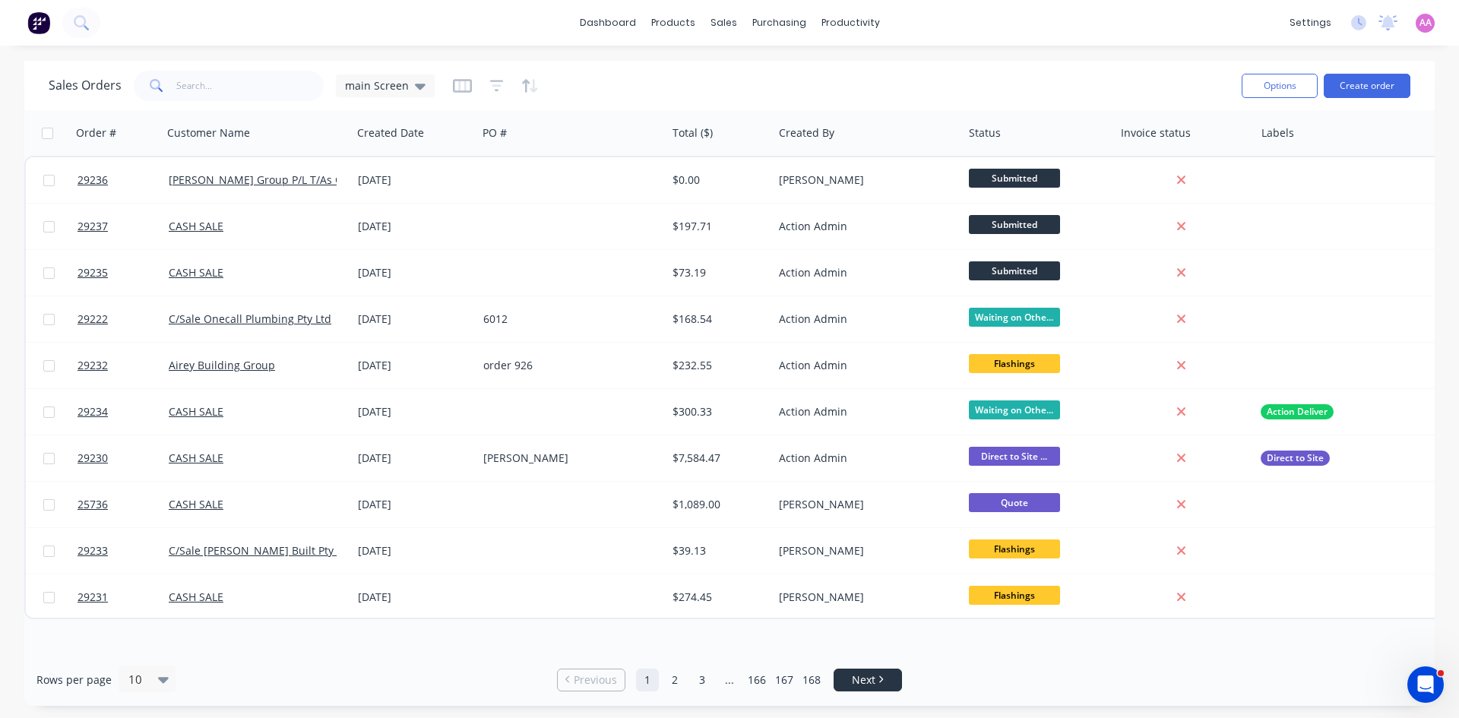
click at [881, 682] on icon "Next page" at bounding box center [880, 680] width 5 height 8
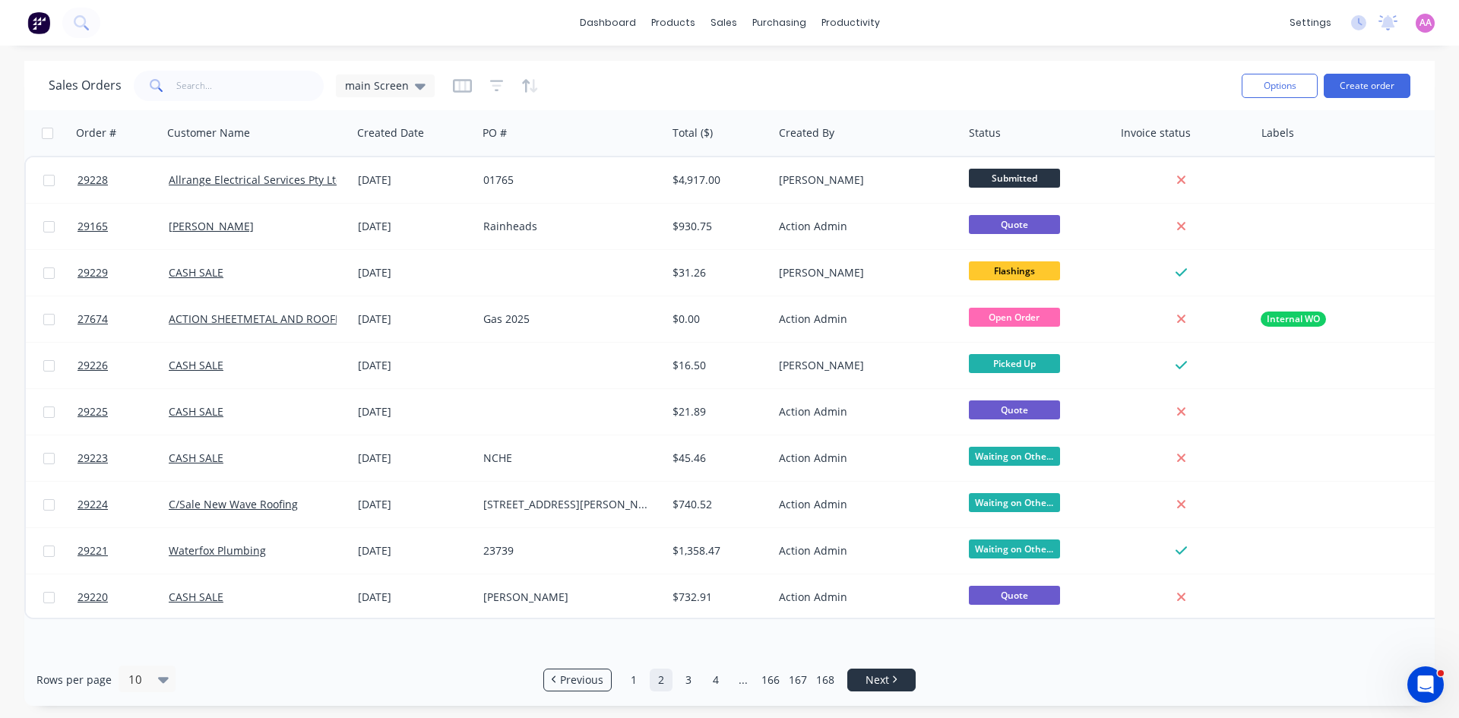
click at [888, 683] on span "Next" at bounding box center [878, 680] width 24 height 15
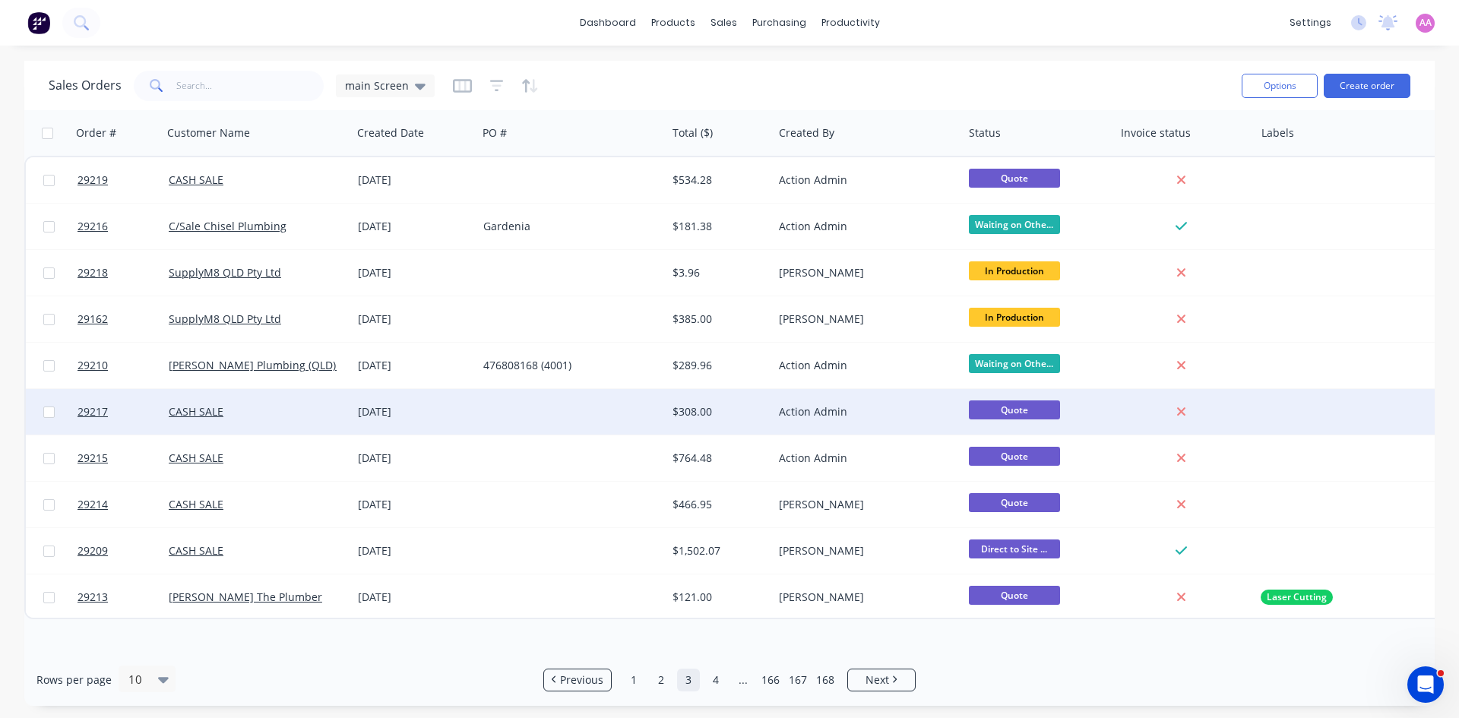
click at [597, 430] on div at bounding box center [571, 412] width 189 height 46
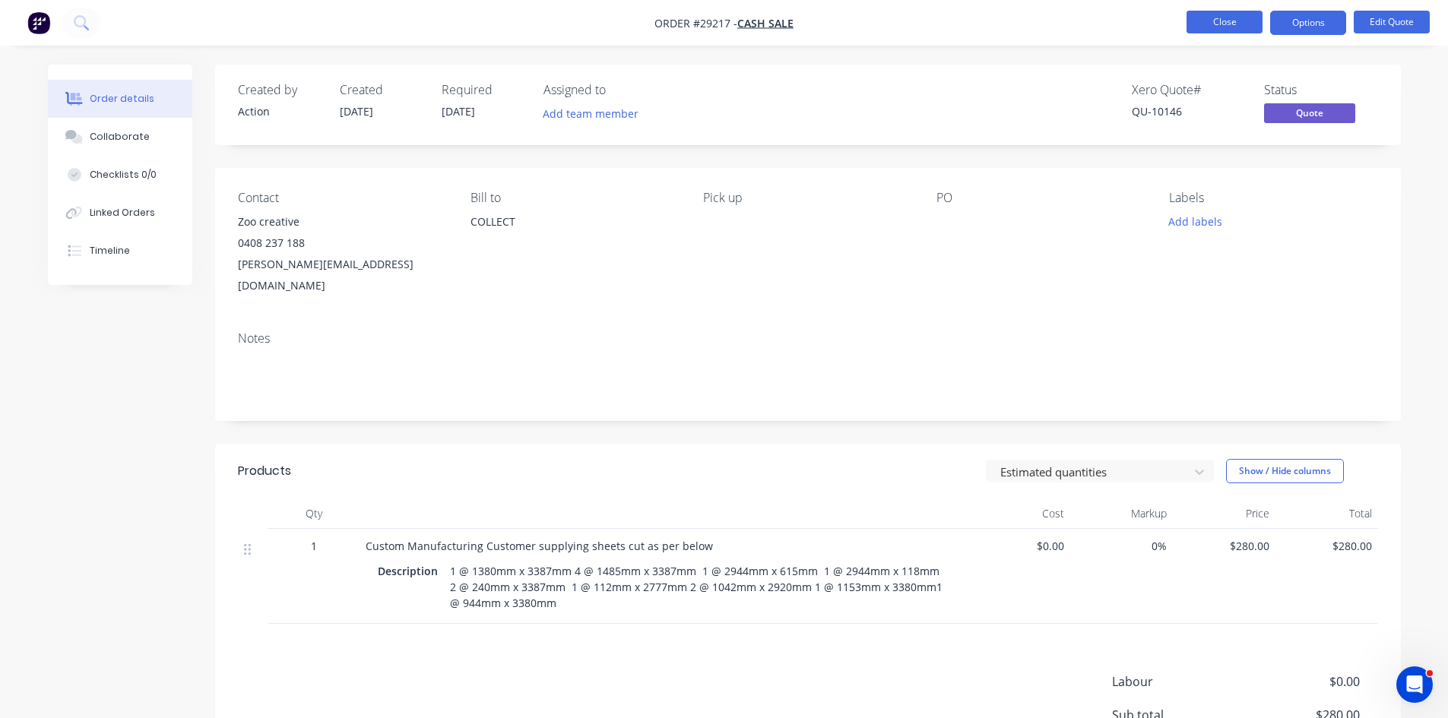
click at [1221, 17] on button "Close" at bounding box center [1224, 22] width 76 height 23
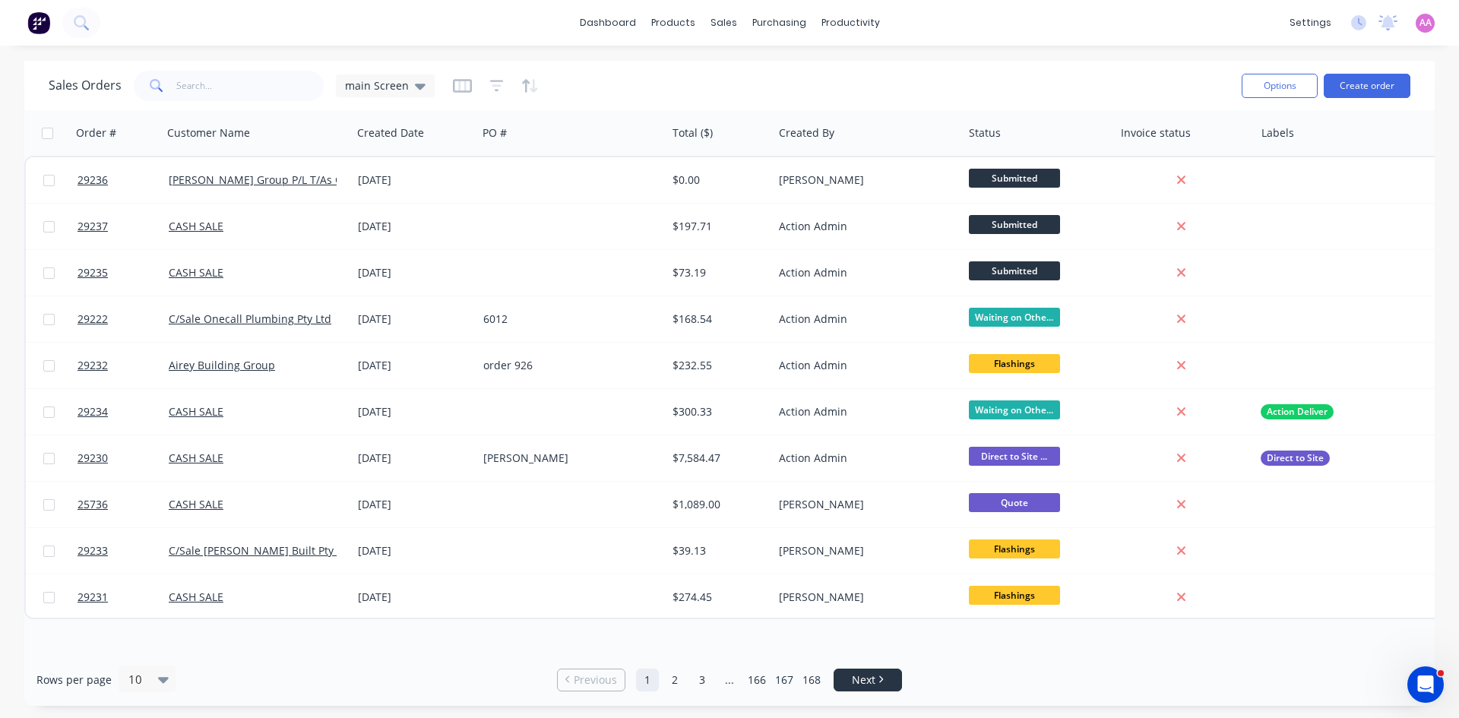
click at [871, 679] on span "Next" at bounding box center [864, 680] width 24 height 15
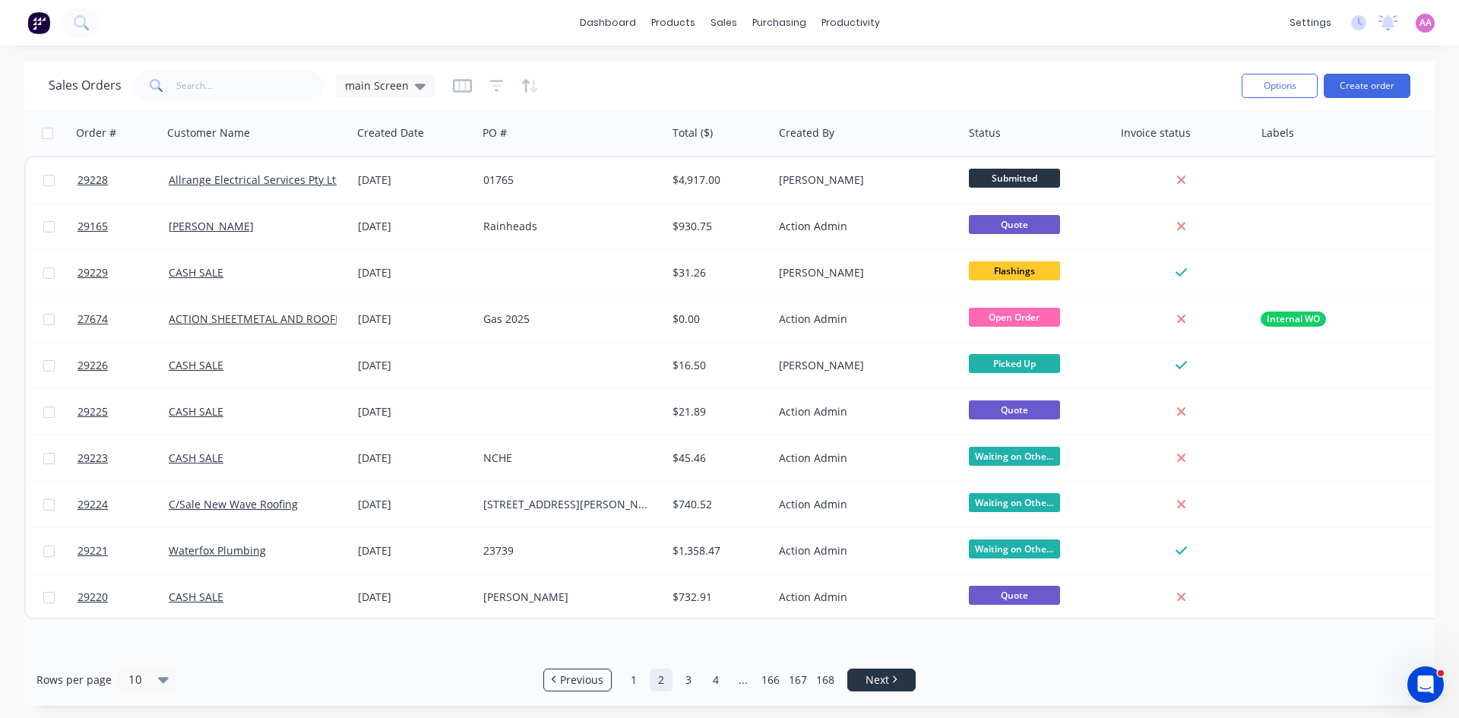
click at [871, 679] on span "Next" at bounding box center [878, 680] width 24 height 15
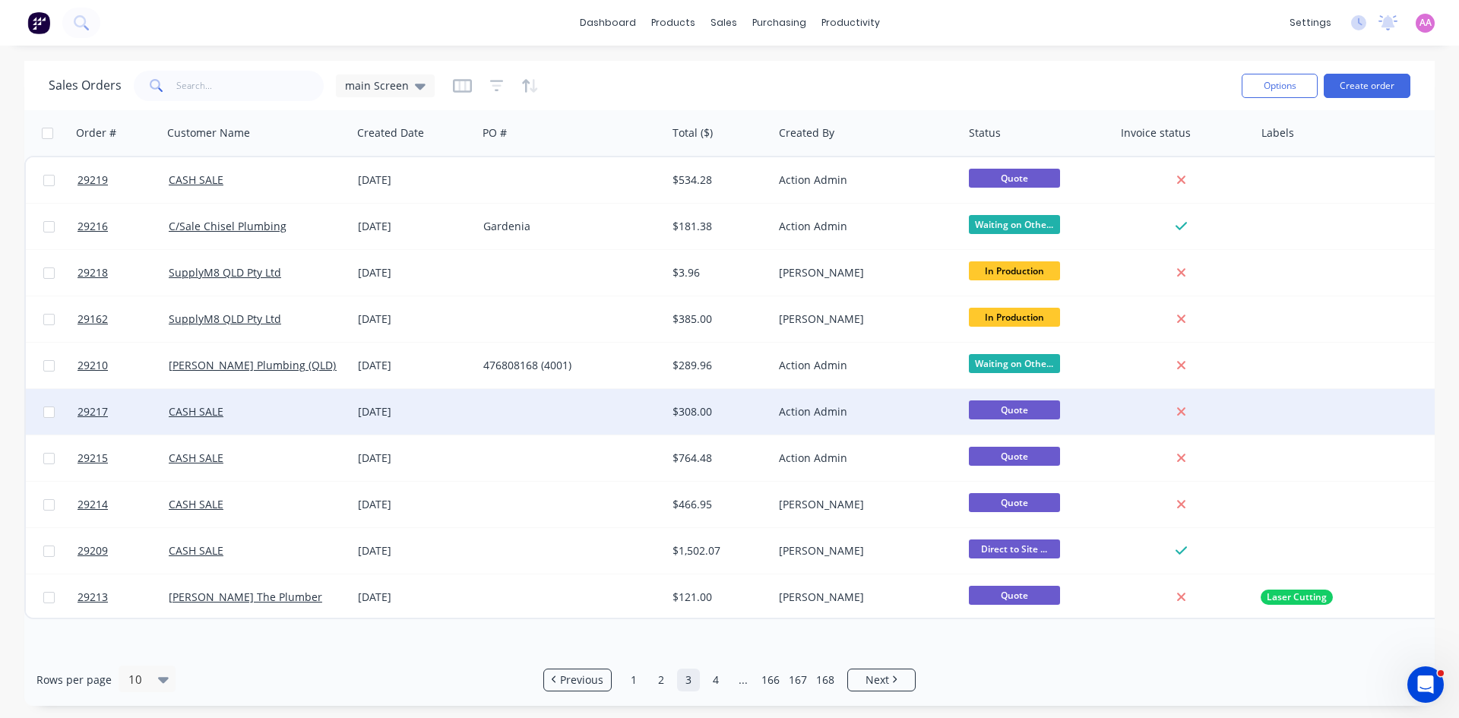
click at [560, 423] on div at bounding box center [571, 412] width 189 height 46
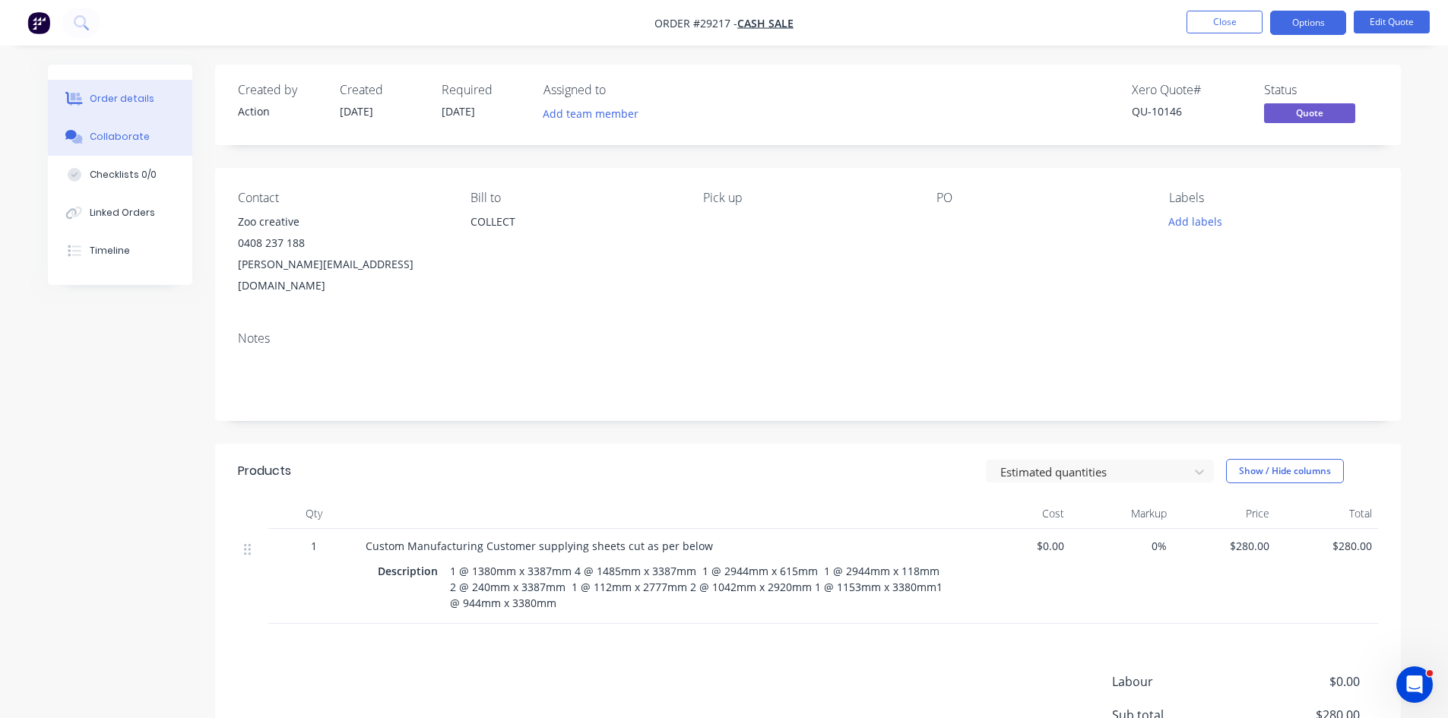
click at [116, 130] on div "Collaborate" at bounding box center [120, 137] width 60 height 14
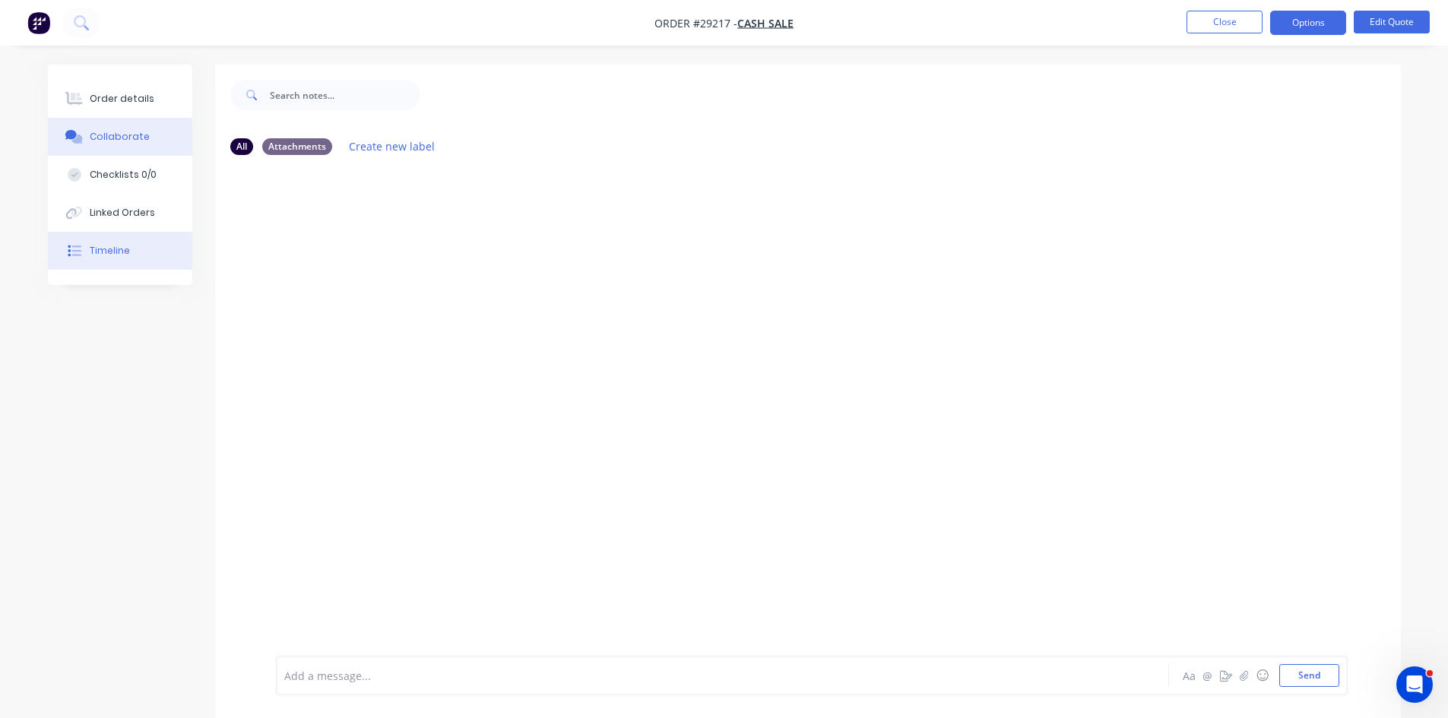
click at [115, 252] on div "Timeline" at bounding box center [110, 251] width 40 height 14
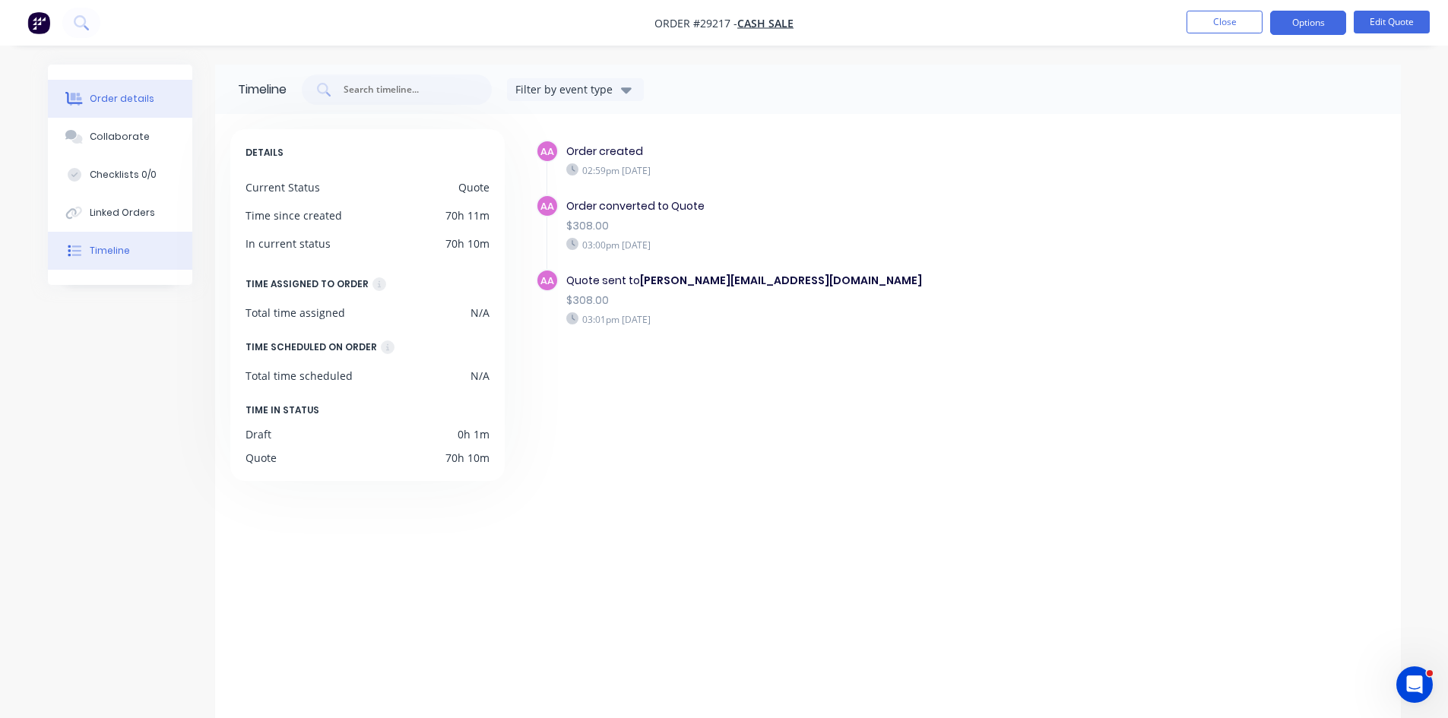
click at [115, 111] on button "Order details" at bounding box center [120, 99] width 144 height 38
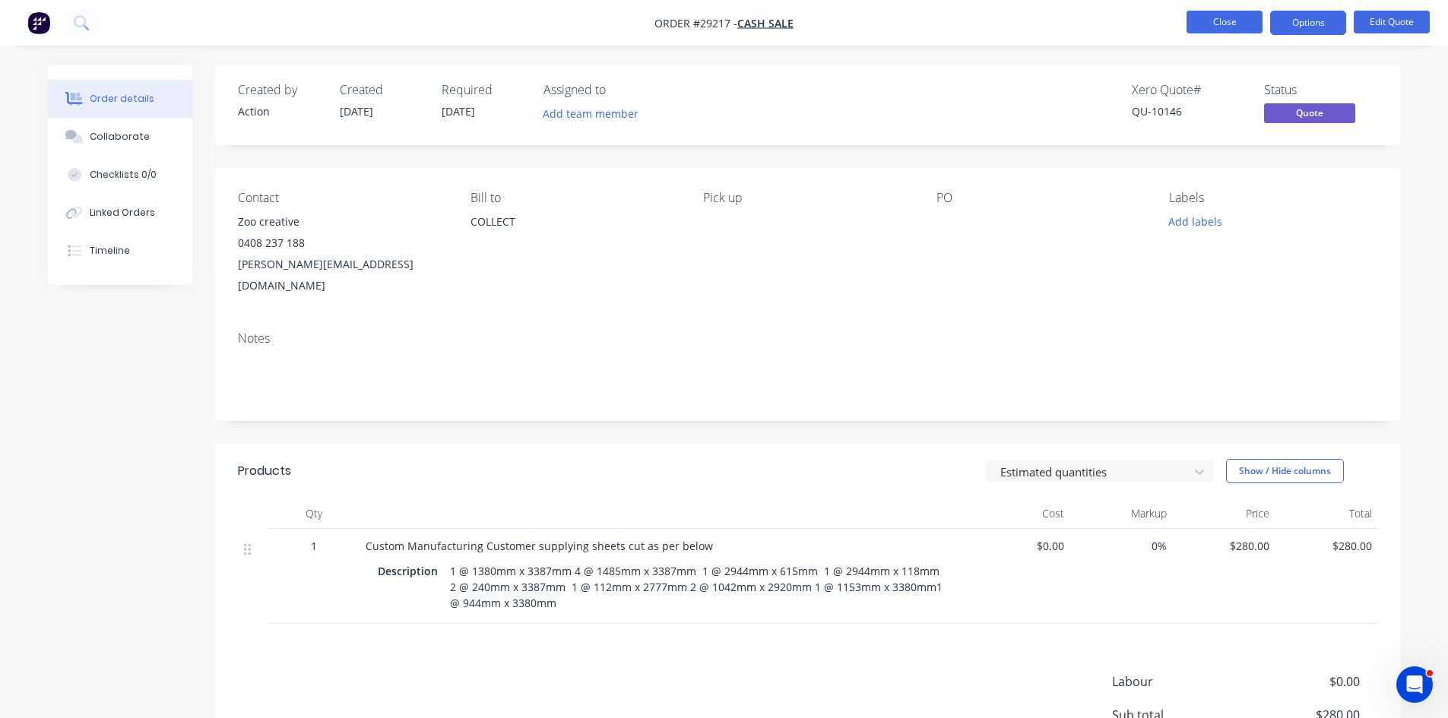
click at [1220, 14] on button "Close" at bounding box center [1224, 22] width 76 height 23
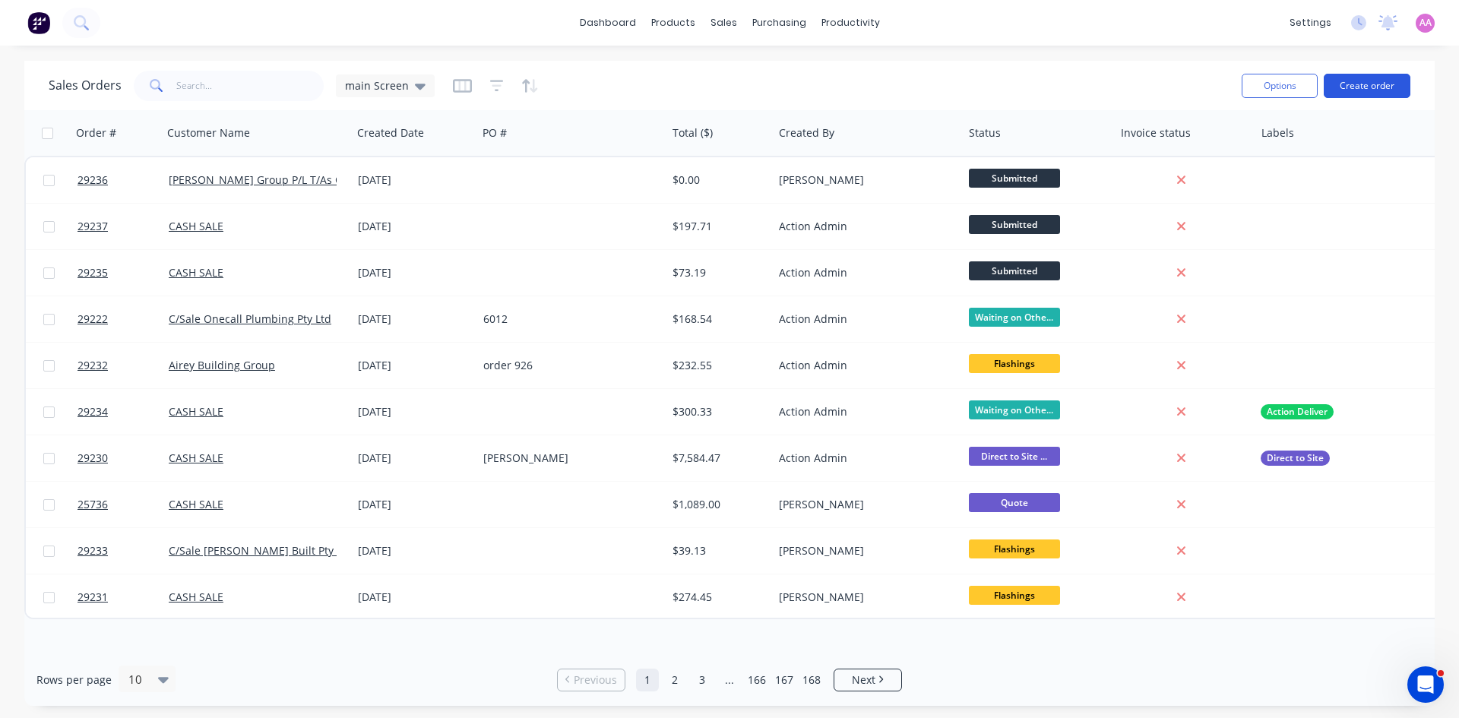
click at [1378, 89] on button "Create order" at bounding box center [1367, 86] width 87 height 24
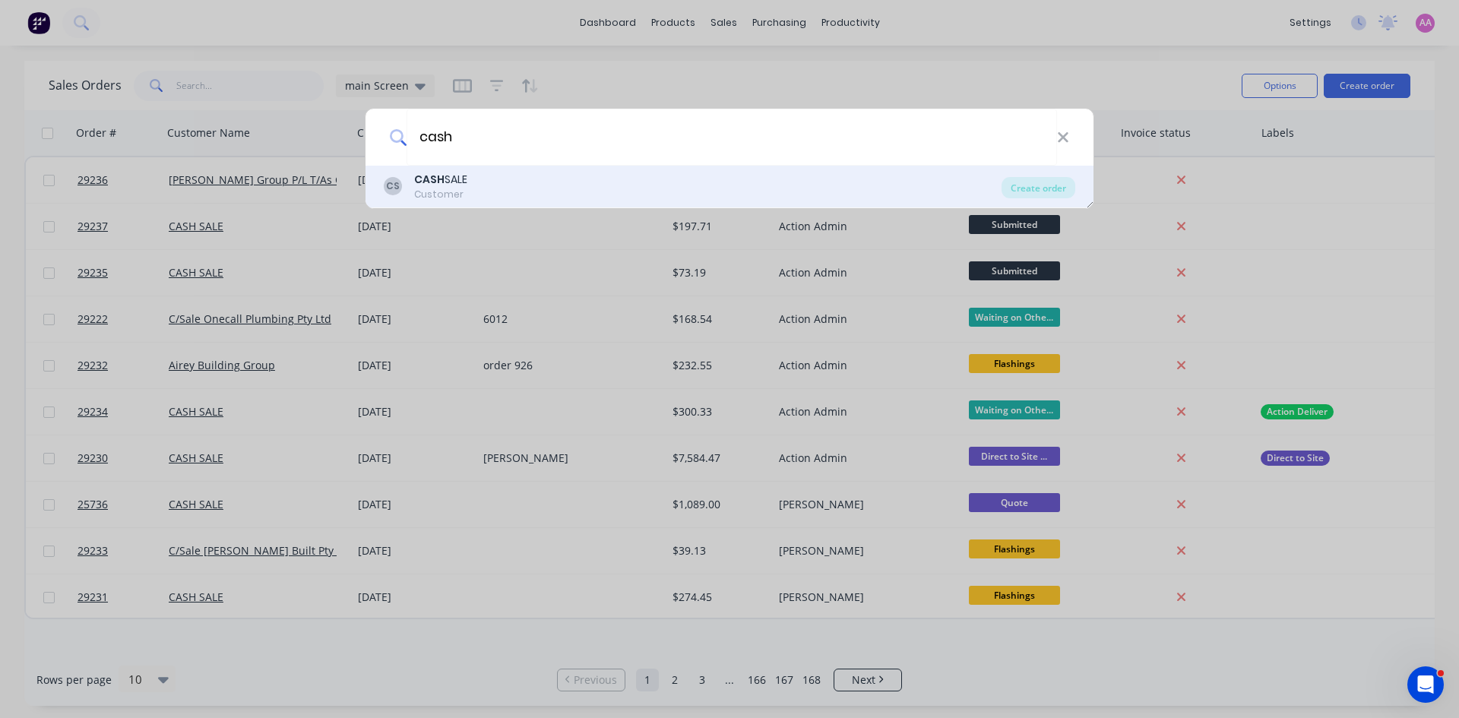
type input "cash"
click at [475, 188] on div "CS CASH SALE Customer" at bounding box center [693, 187] width 618 height 30
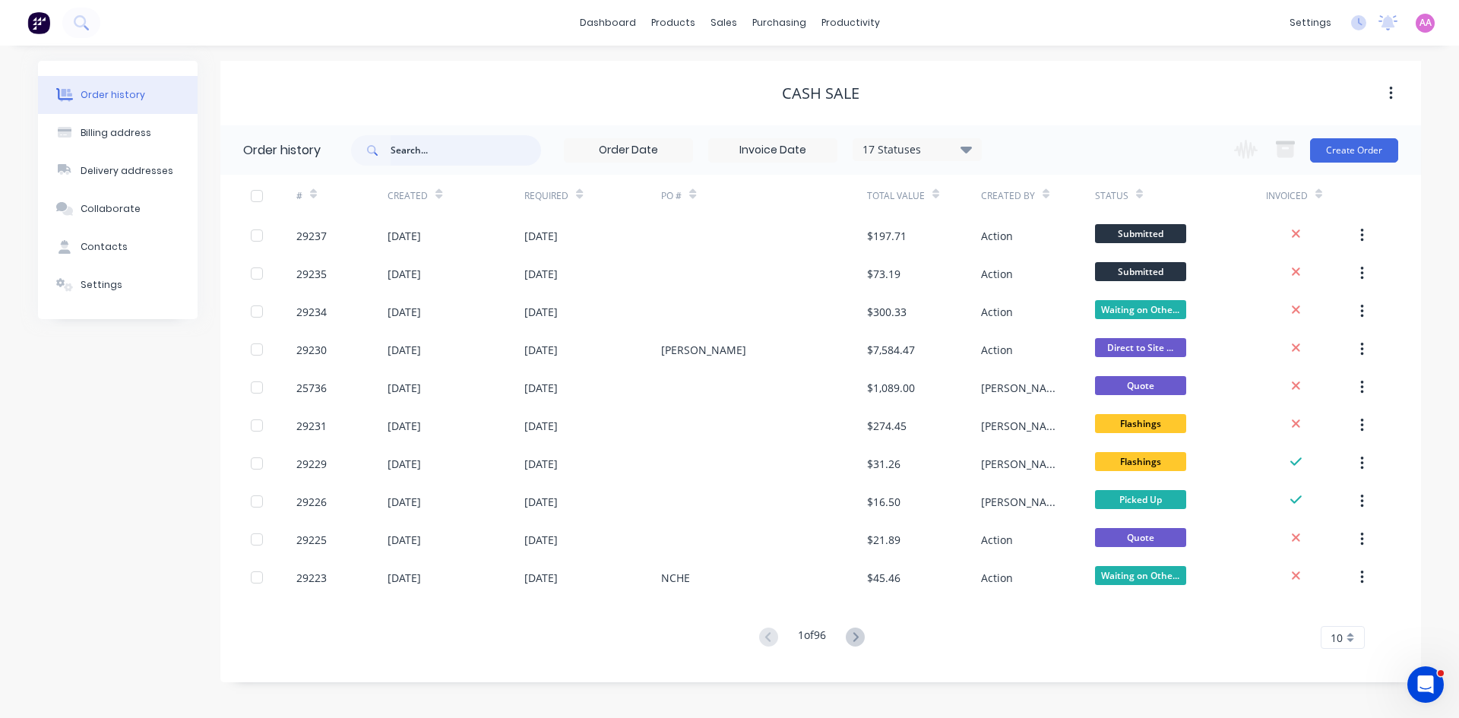
click at [465, 147] on input "text" at bounding box center [466, 150] width 150 height 30
type input "29"
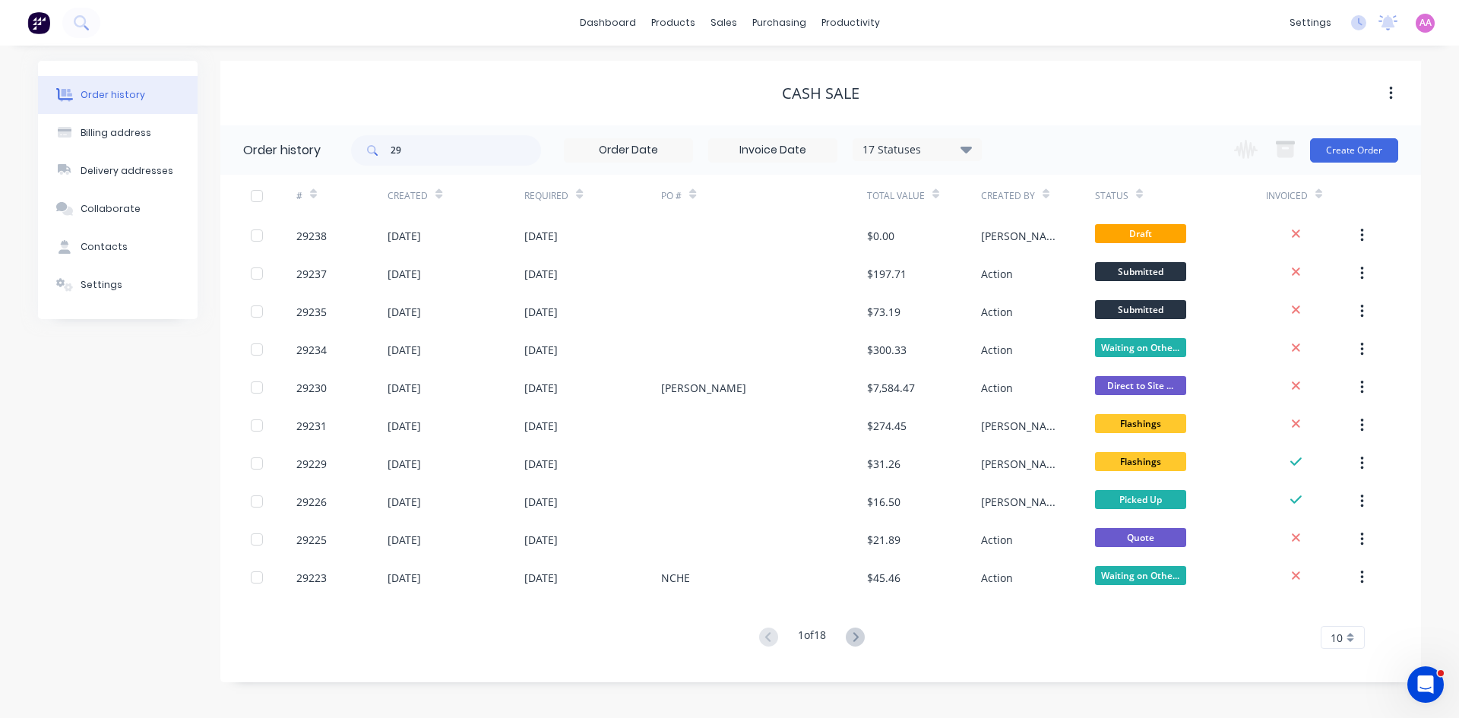
click at [465, 131] on div "29 17 Statuses Invoice Status Invoiced Not Invoiced Partial Order Status All Ar…" at bounding box center [666, 149] width 631 height 49
click at [464, 149] on input "29" at bounding box center [466, 150] width 150 height 30
type input "29225"
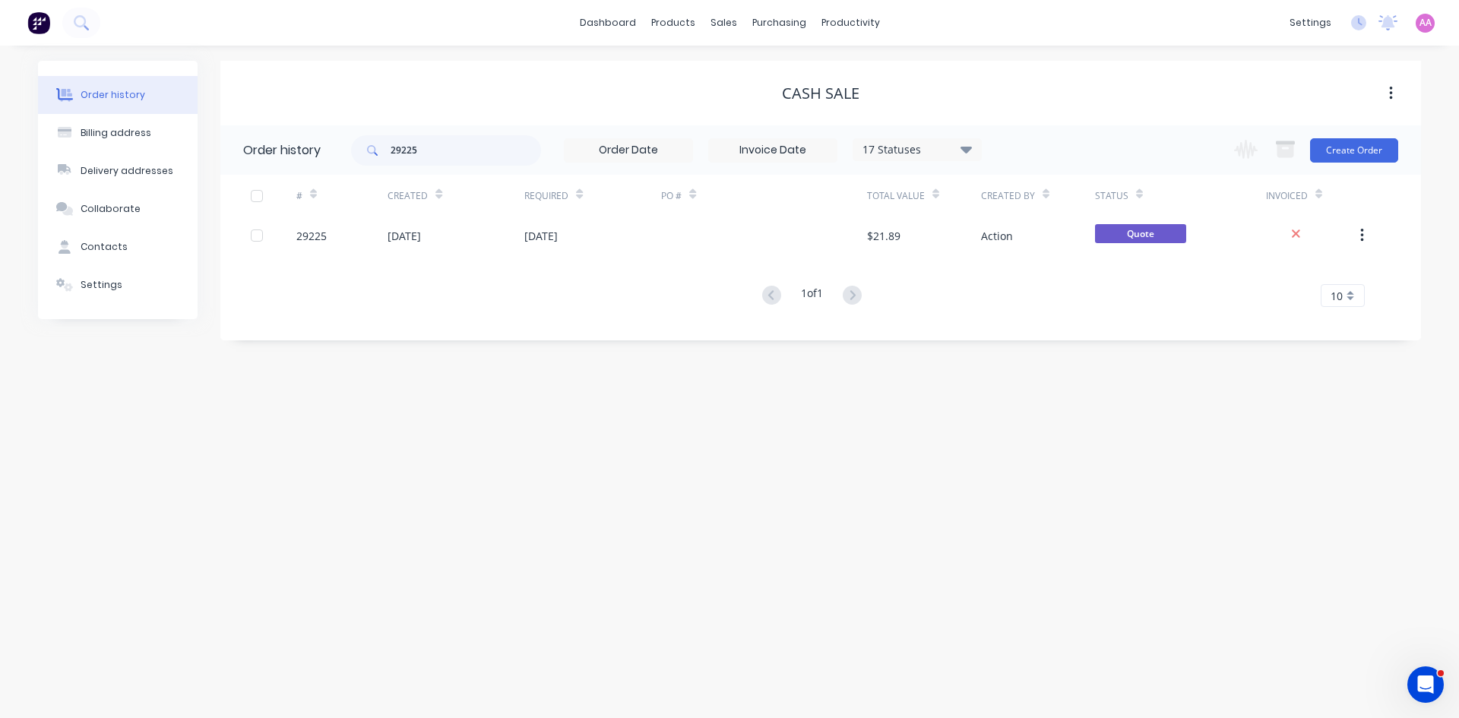
click at [626, 248] on div "[DATE]" at bounding box center [592, 236] width 137 height 38
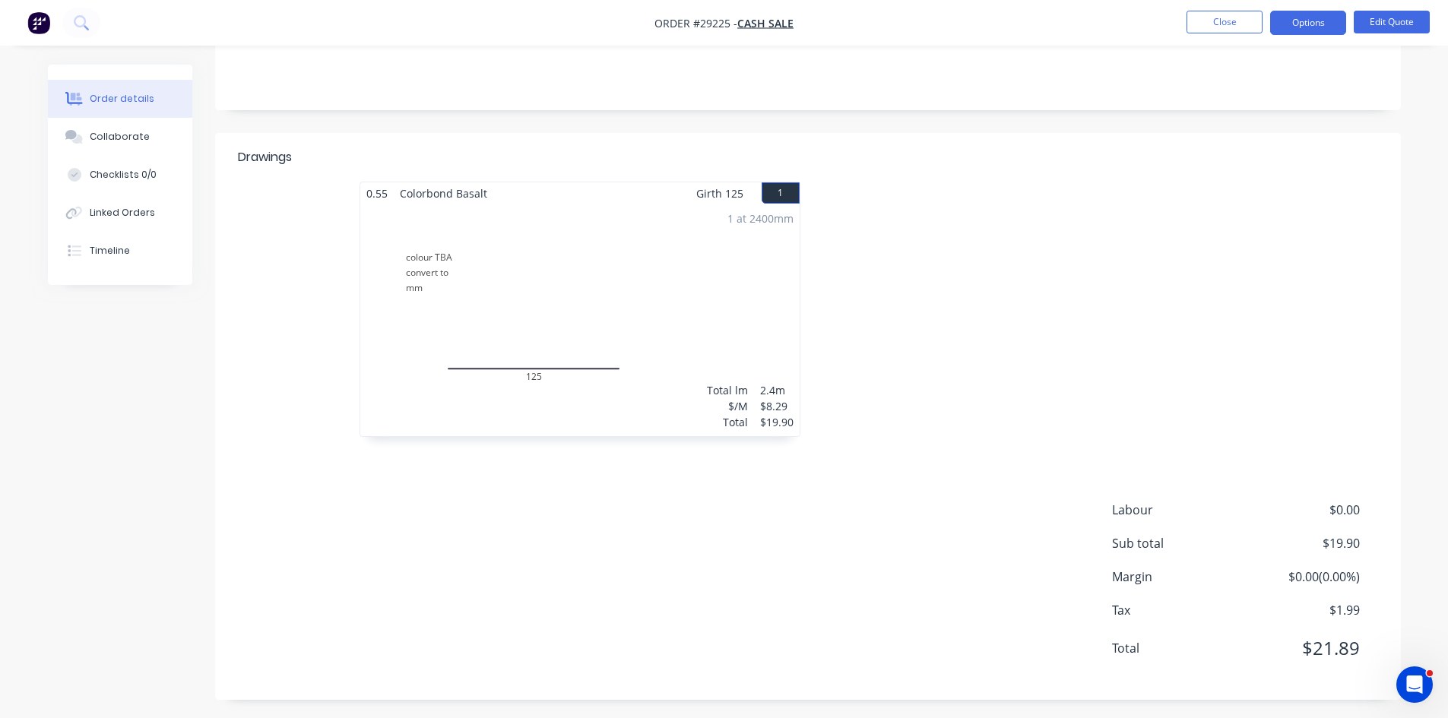
scroll to position [279, 0]
click at [648, 264] on div "1 at 2400mm Total lm $/M Total 2.4m $8.29 $19.90" at bounding box center [579, 316] width 439 height 232
click at [1397, 27] on button "Edit Quote" at bounding box center [1391, 22] width 76 height 23
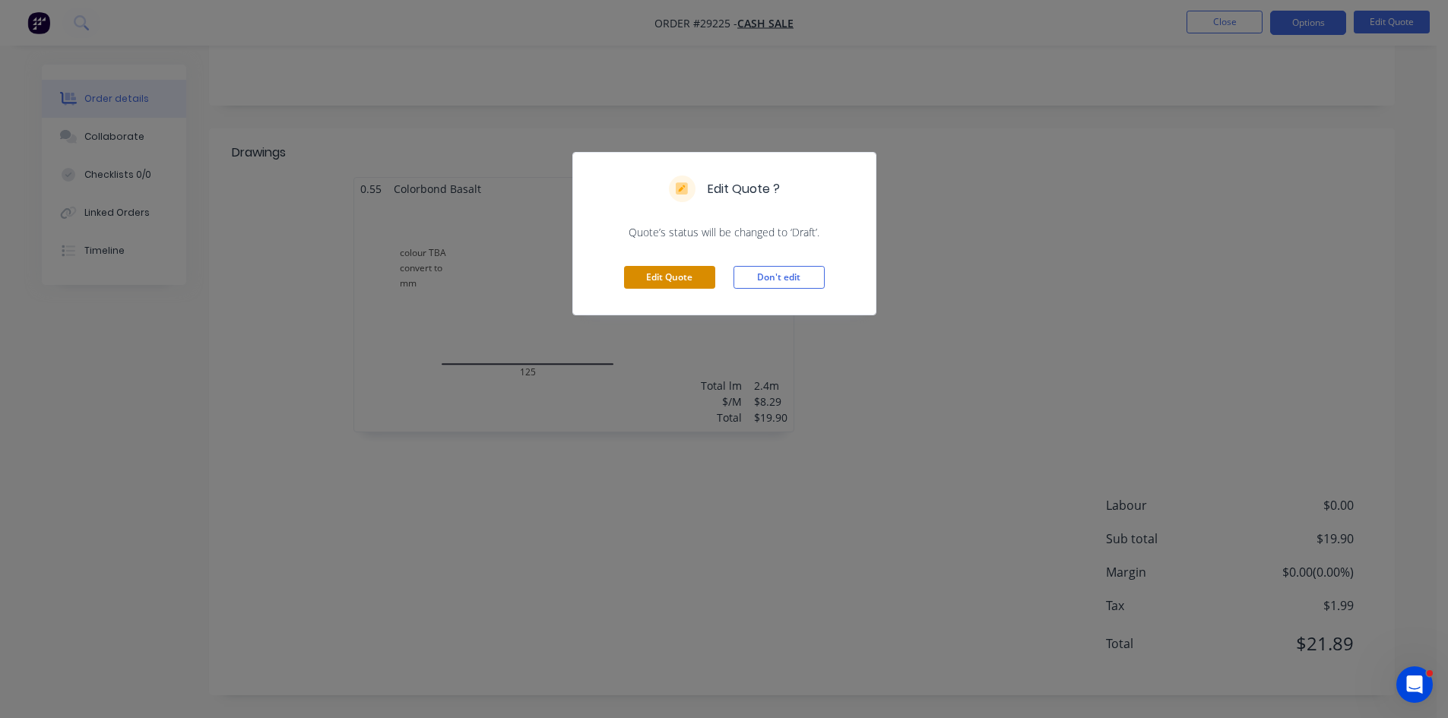
click at [667, 280] on button "Edit Quote" at bounding box center [669, 277] width 91 height 23
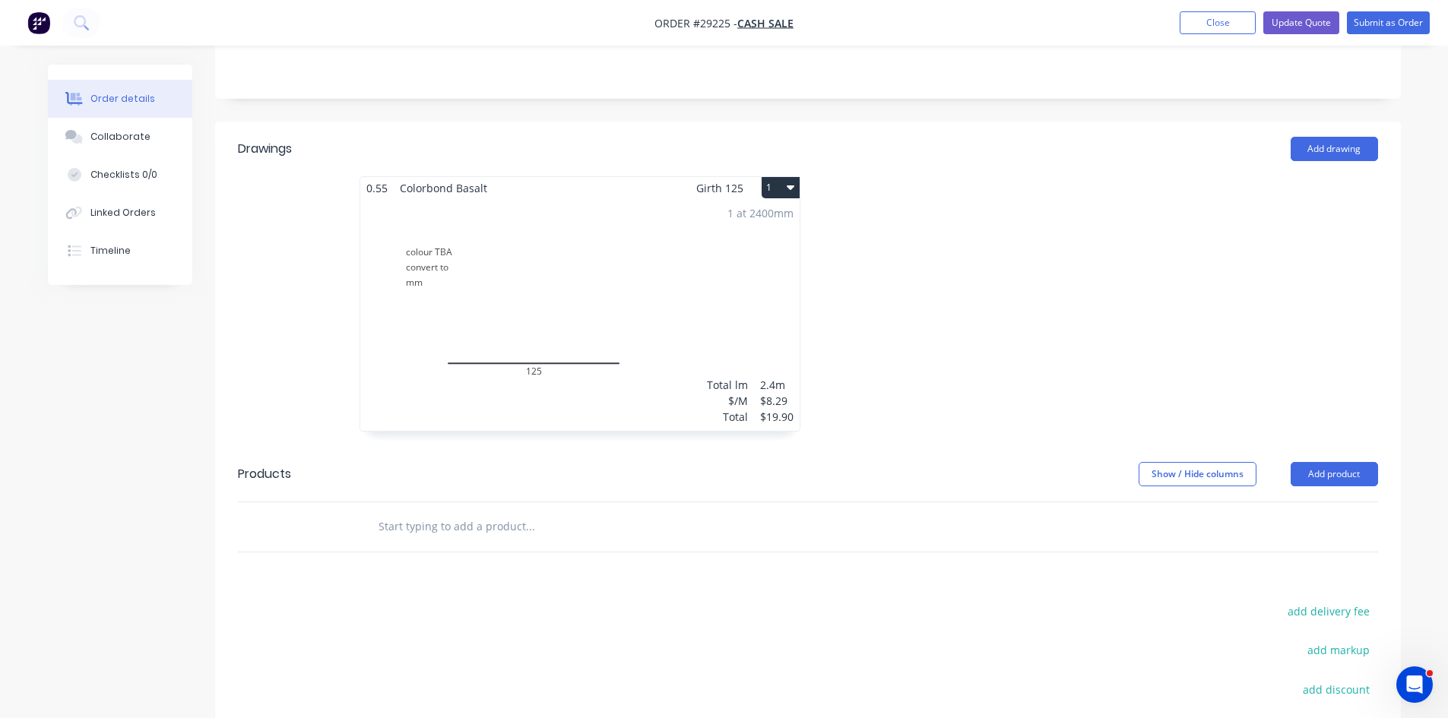
click at [625, 274] on div "1 at 2400mm Total lm $/M Total 2.4m $8.29 $19.90" at bounding box center [579, 315] width 439 height 232
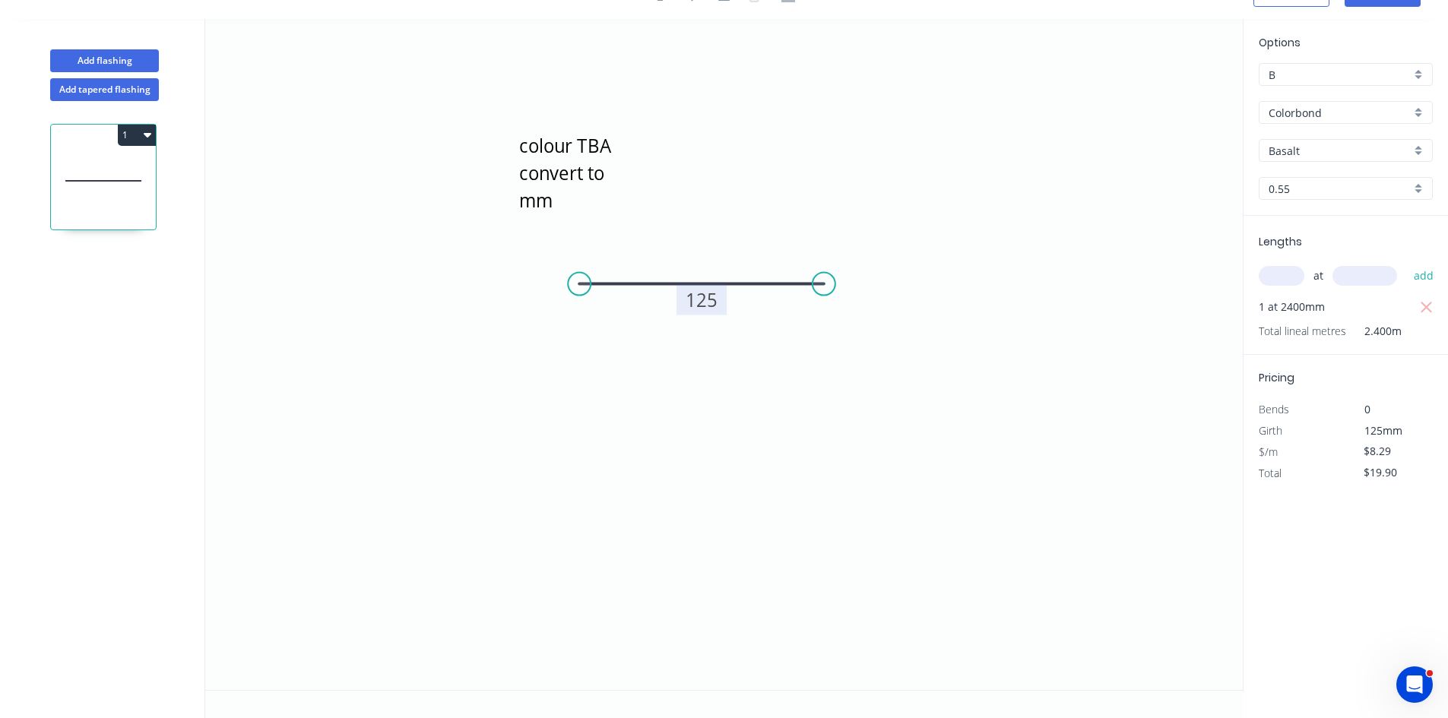
click at [719, 307] on rect at bounding box center [701, 299] width 50 height 31
click at [707, 309] on tspan "125" at bounding box center [701, 299] width 32 height 25
click at [1308, 151] on input "Basalt" at bounding box center [1339, 151] width 142 height 16
type input "$9.72"
type input "$23.33"
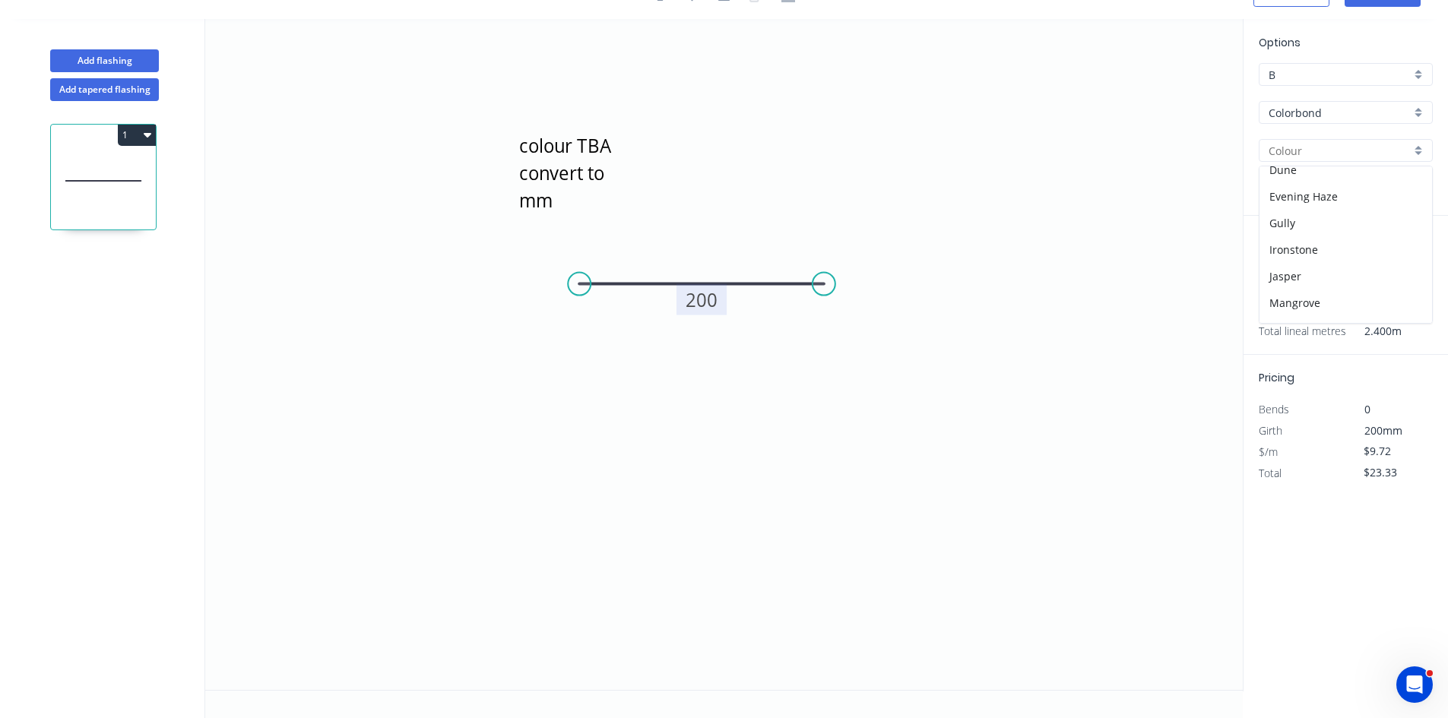
scroll to position [228, 0]
click at [1304, 251] on div "Jasper" at bounding box center [1345, 244] width 172 height 27
type input "Jasper"
click at [1281, 274] on input "text" at bounding box center [1281, 276] width 46 height 20
type input "1"
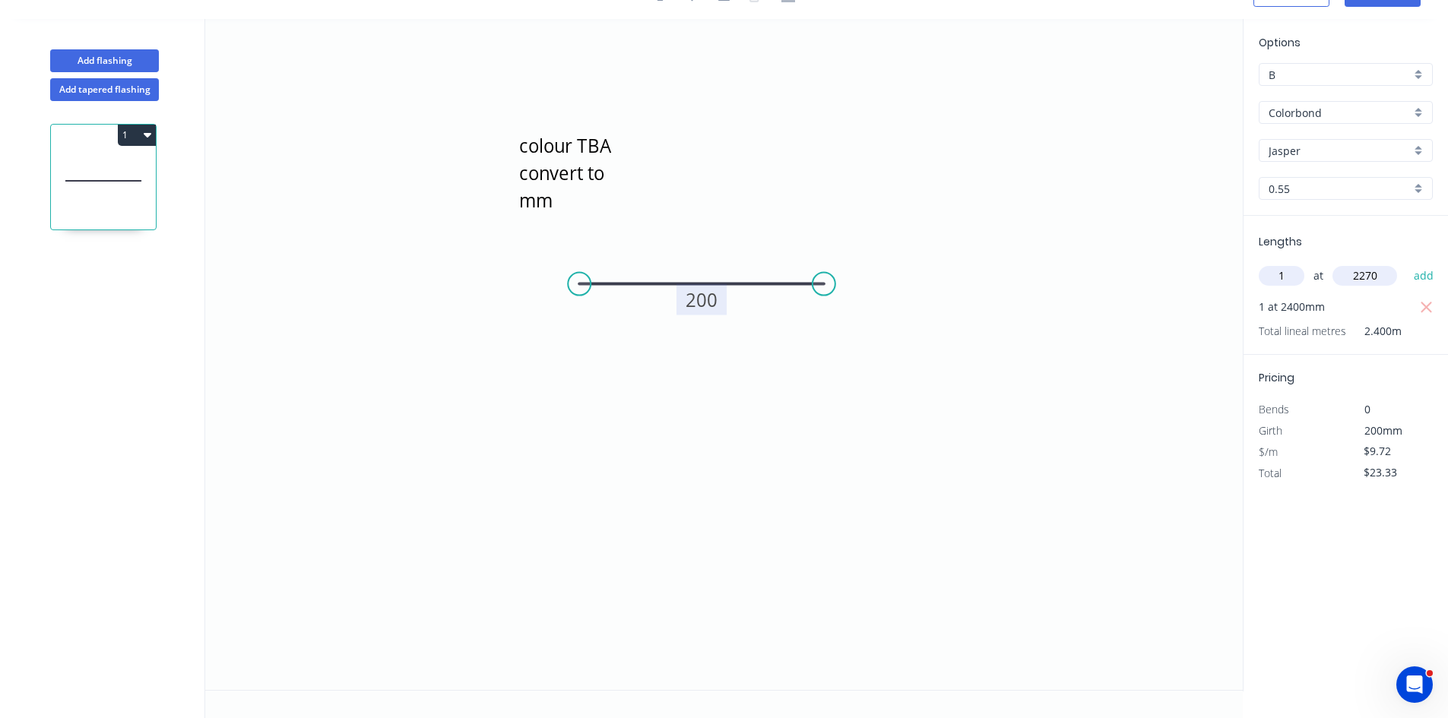
type input "2270"
click at [1406, 263] on button "add" at bounding box center [1424, 276] width 36 height 26
click at [1431, 306] on icon "button" at bounding box center [1426, 308] width 14 height 18
type input "$22.06"
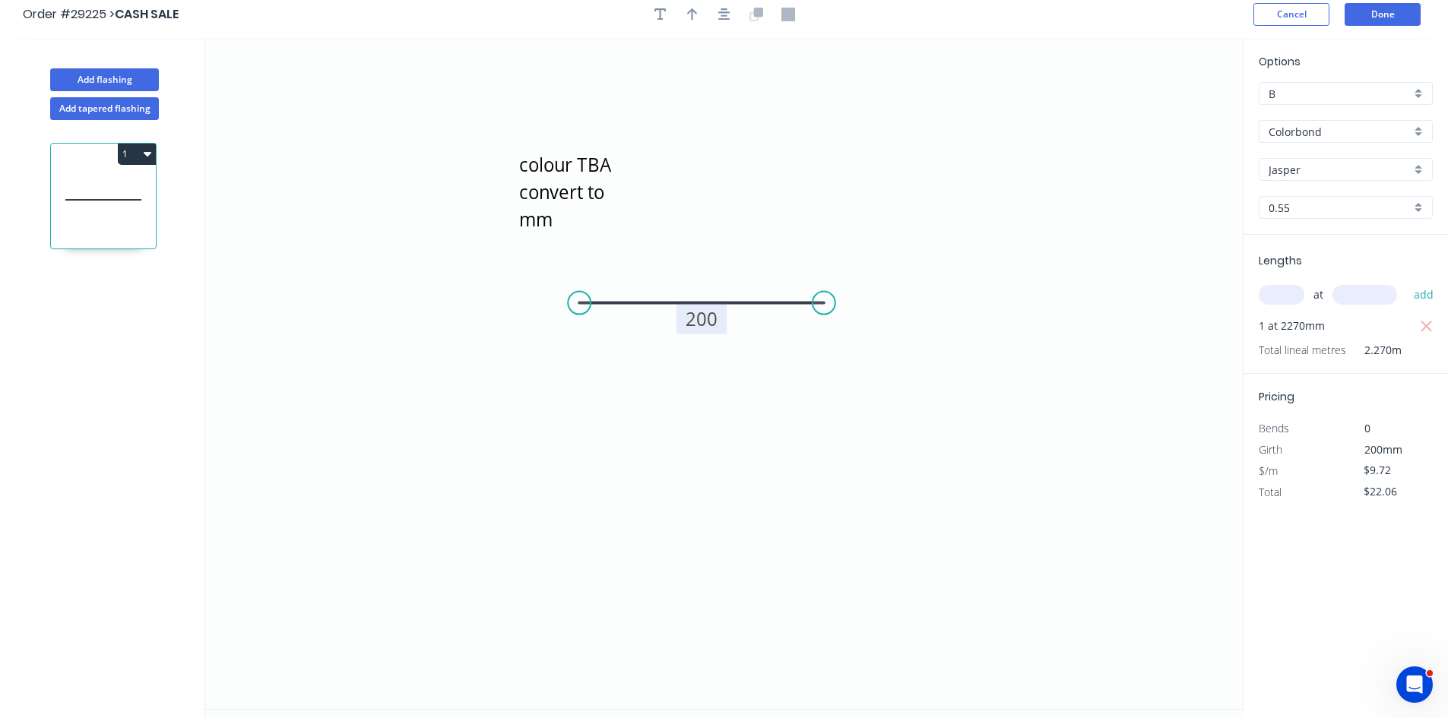
scroll to position [0, 0]
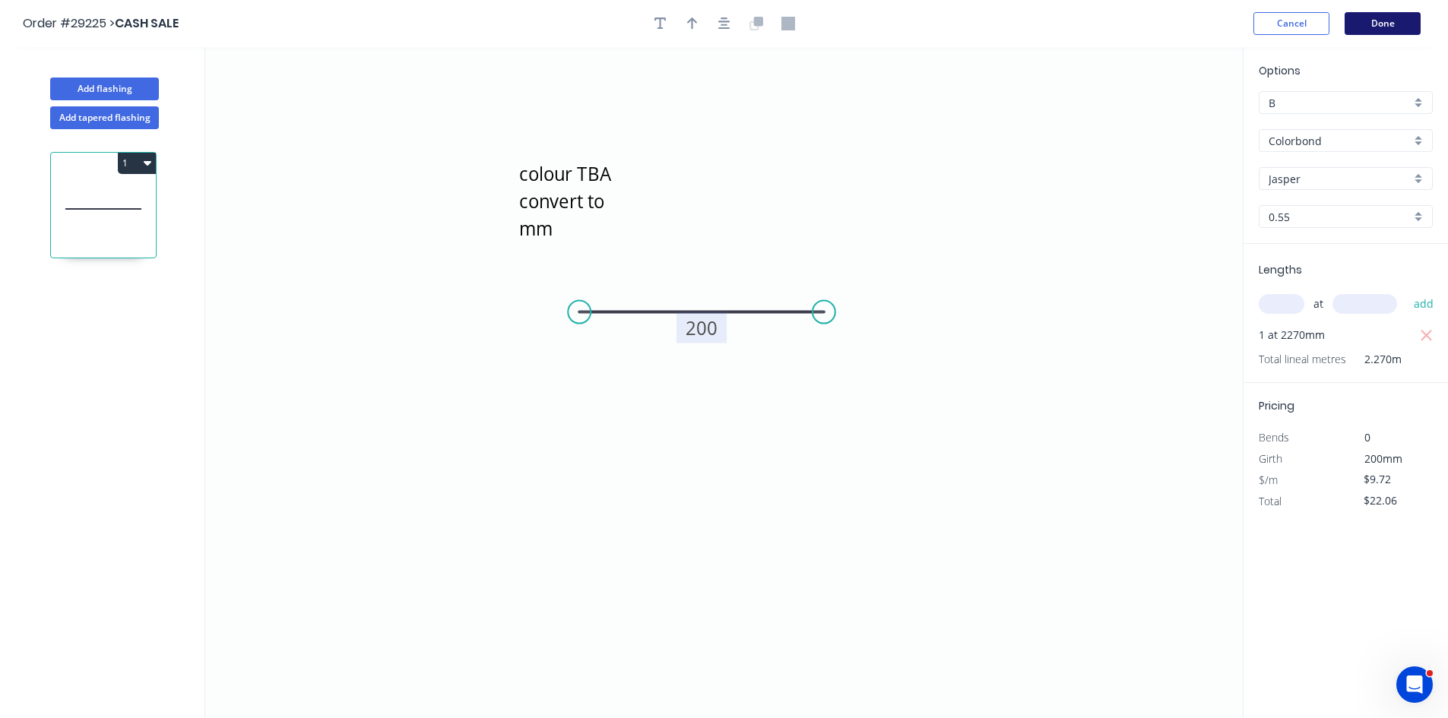
click at [1387, 24] on button "Done" at bounding box center [1382, 23] width 76 height 23
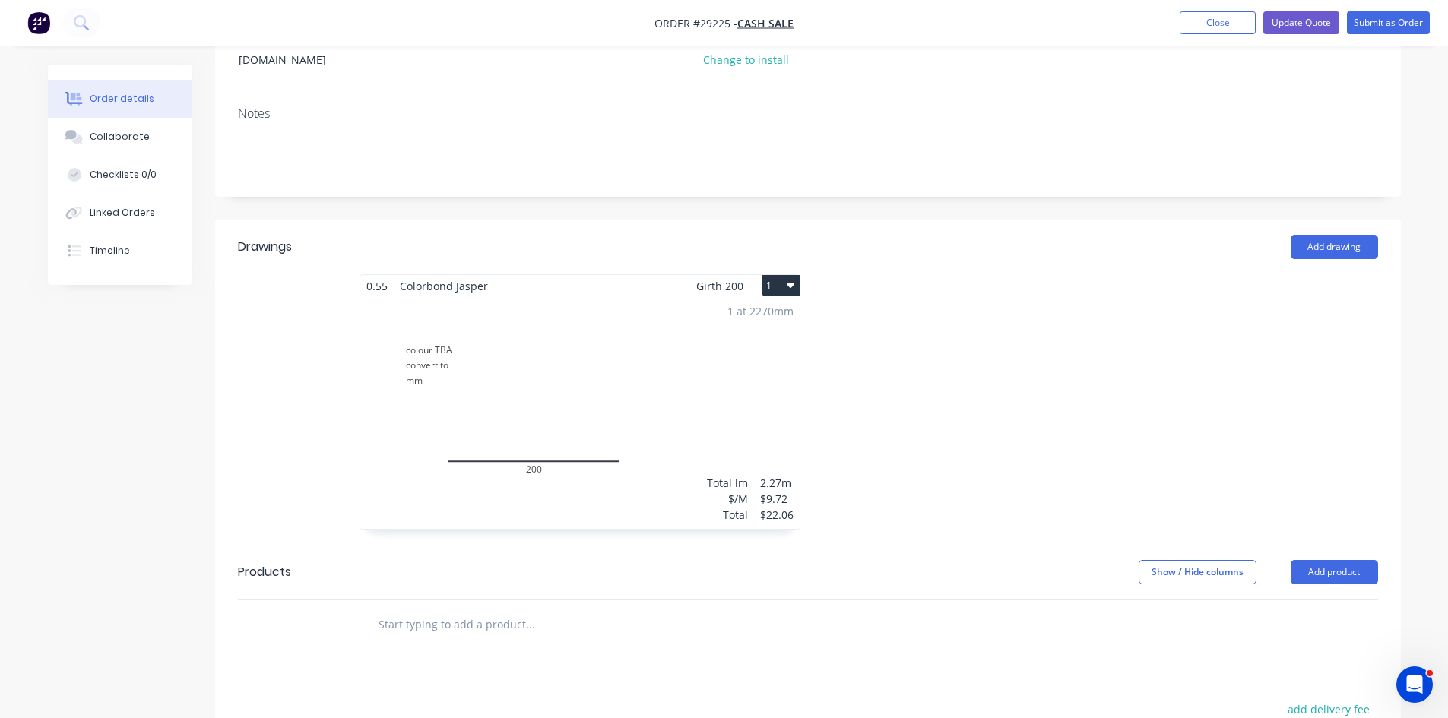
scroll to position [152, 0]
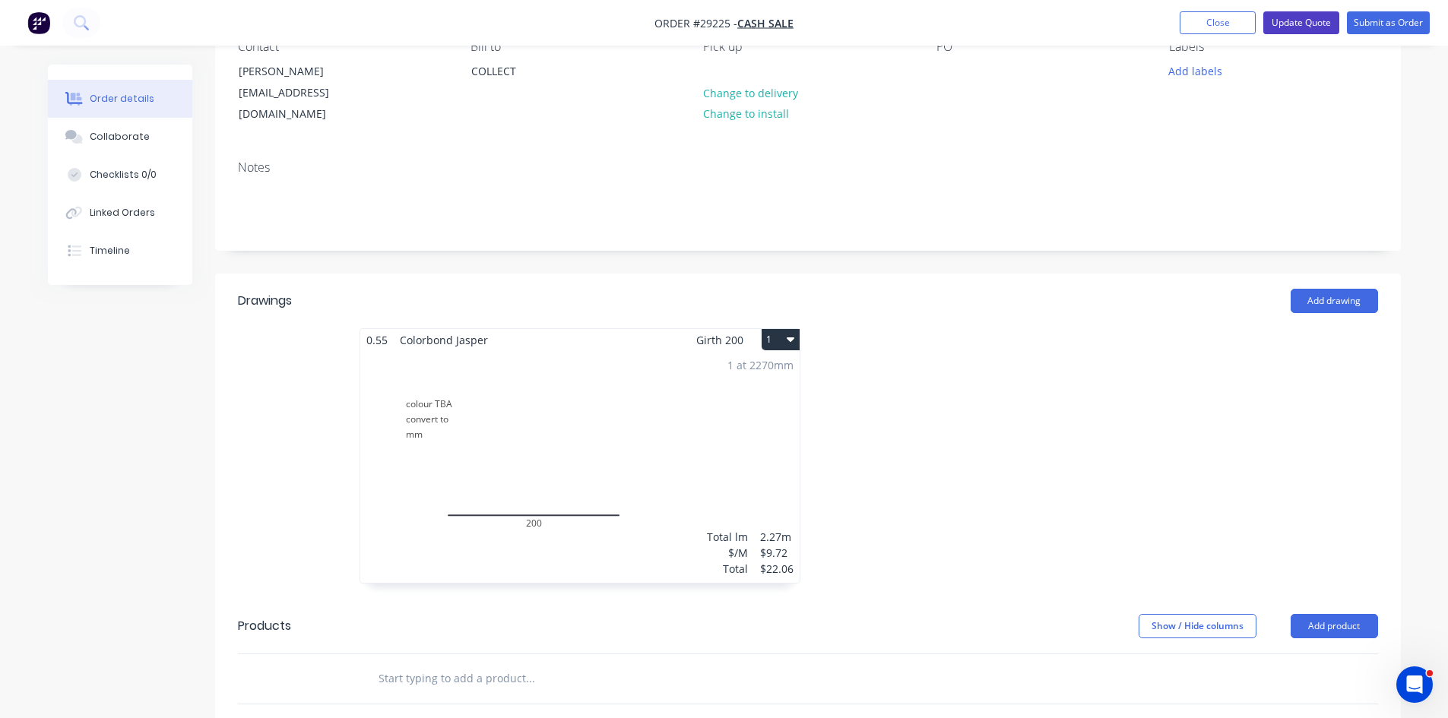
click at [1302, 23] on button "Update Quote" at bounding box center [1301, 22] width 76 height 23
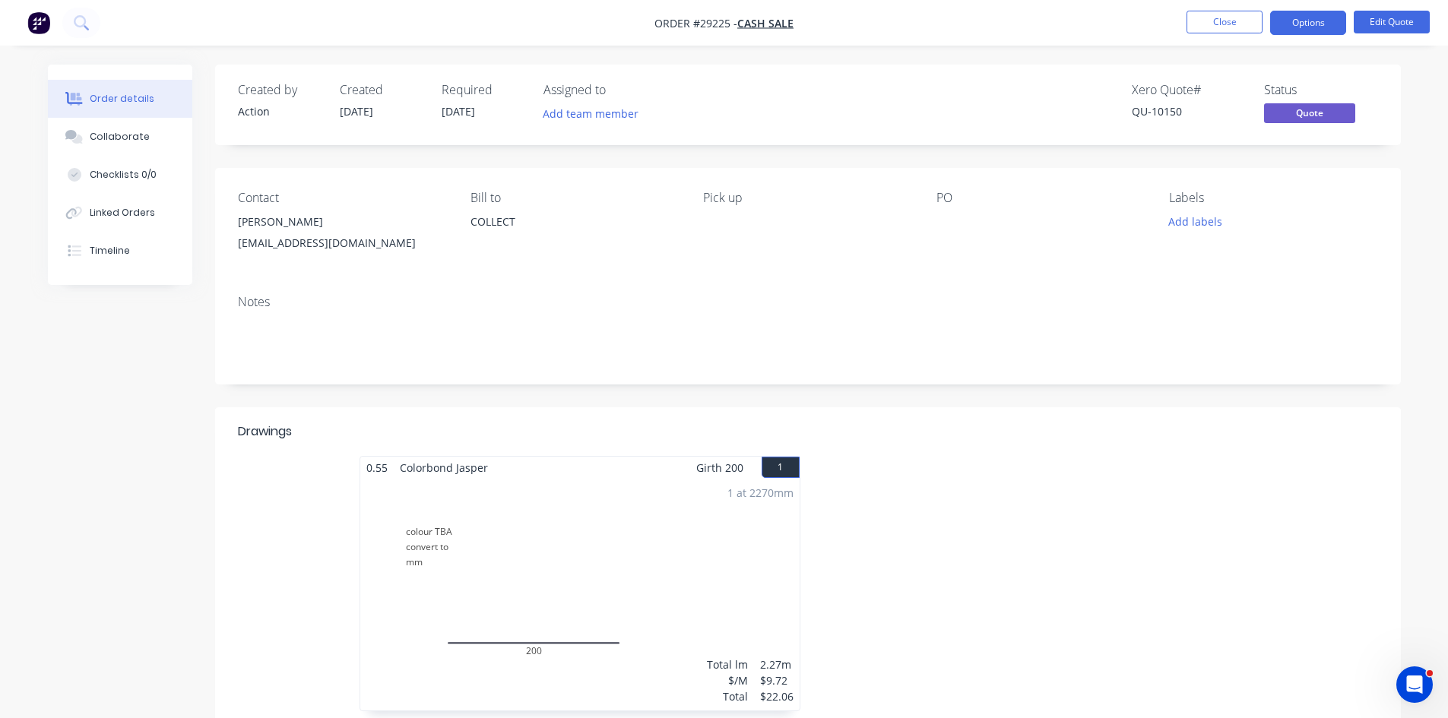
click at [1302, 23] on button "Options" at bounding box center [1308, 23] width 76 height 24
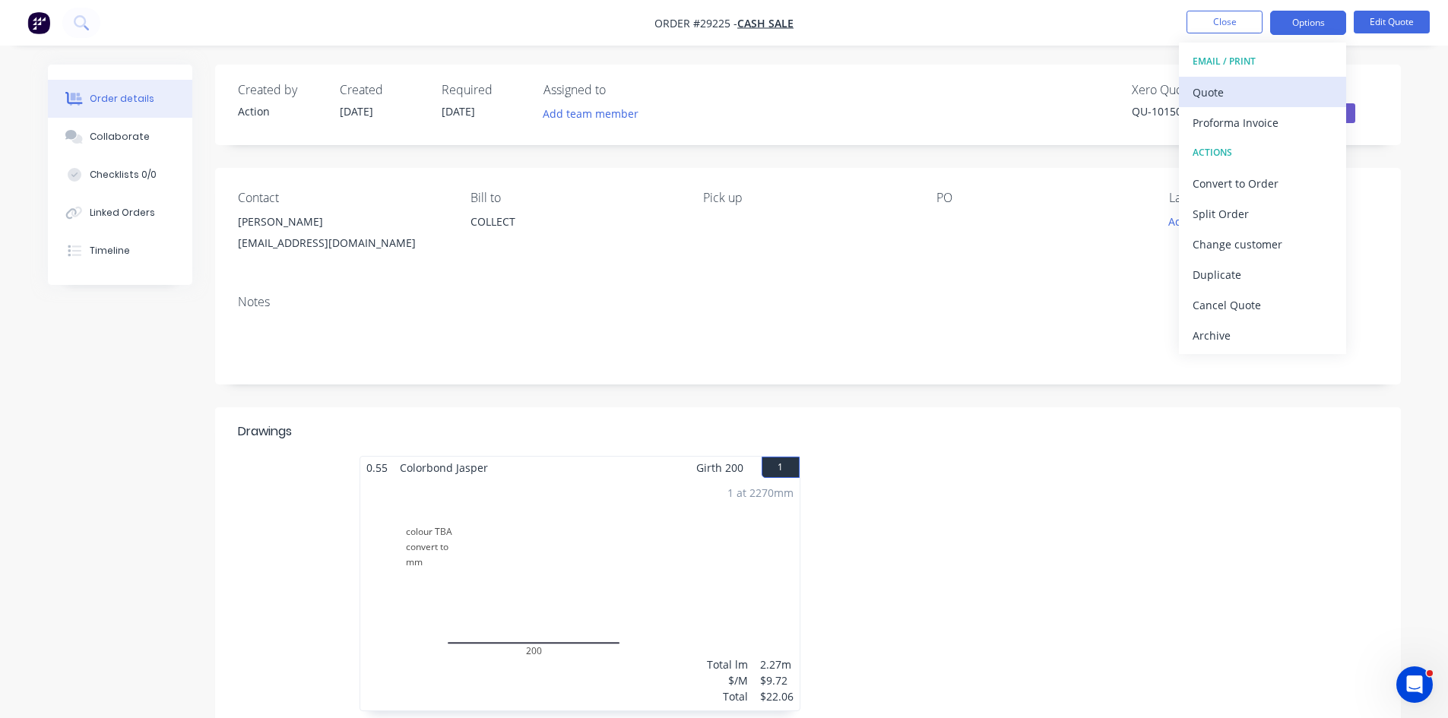
click at [1235, 95] on div "Quote" at bounding box center [1262, 92] width 140 height 22
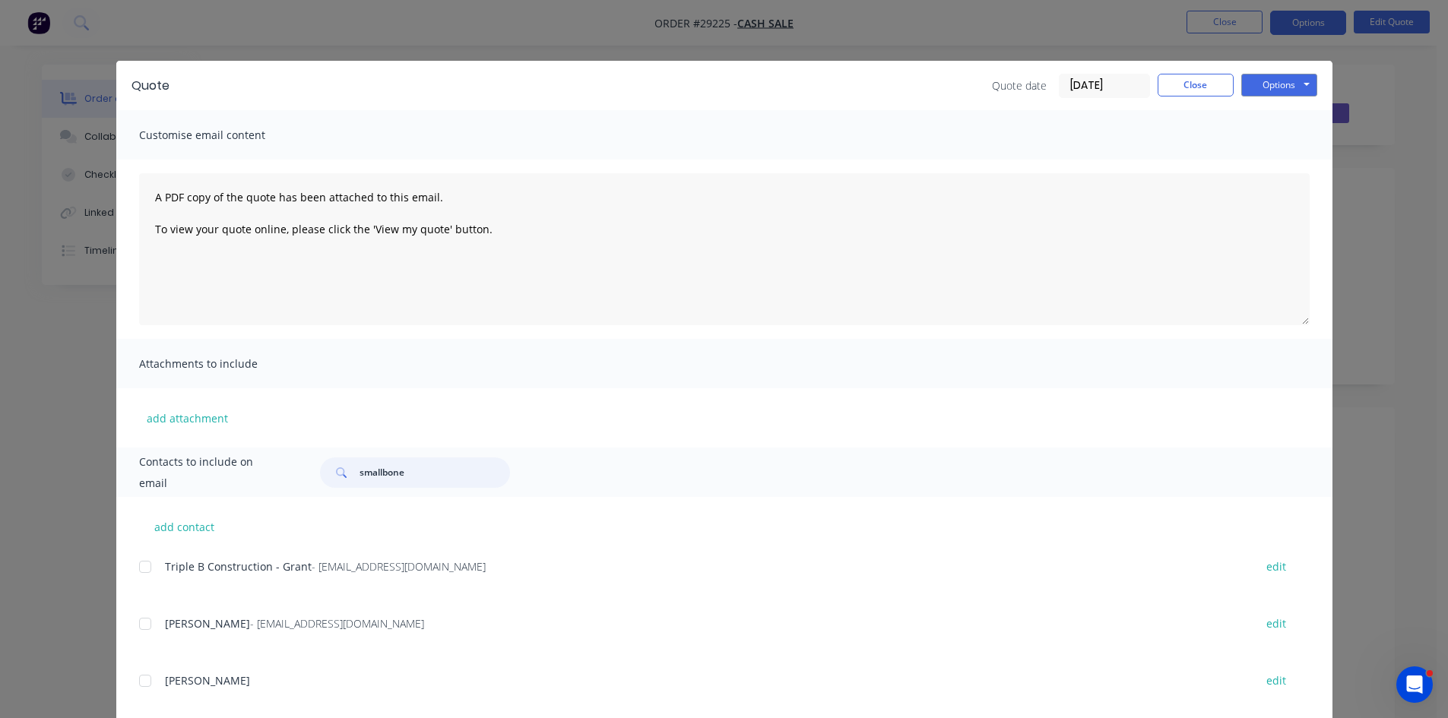
drag, startPoint x: 430, startPoint y: 476, endPoint x: 106, endPoint y: 469, distance: 324.6
click at [106, 469] on div "Quote Quote date 13/10/25 Close Options Preview Print Email Customise email con…" at bounding box center [724, 359] width 1448 height 718
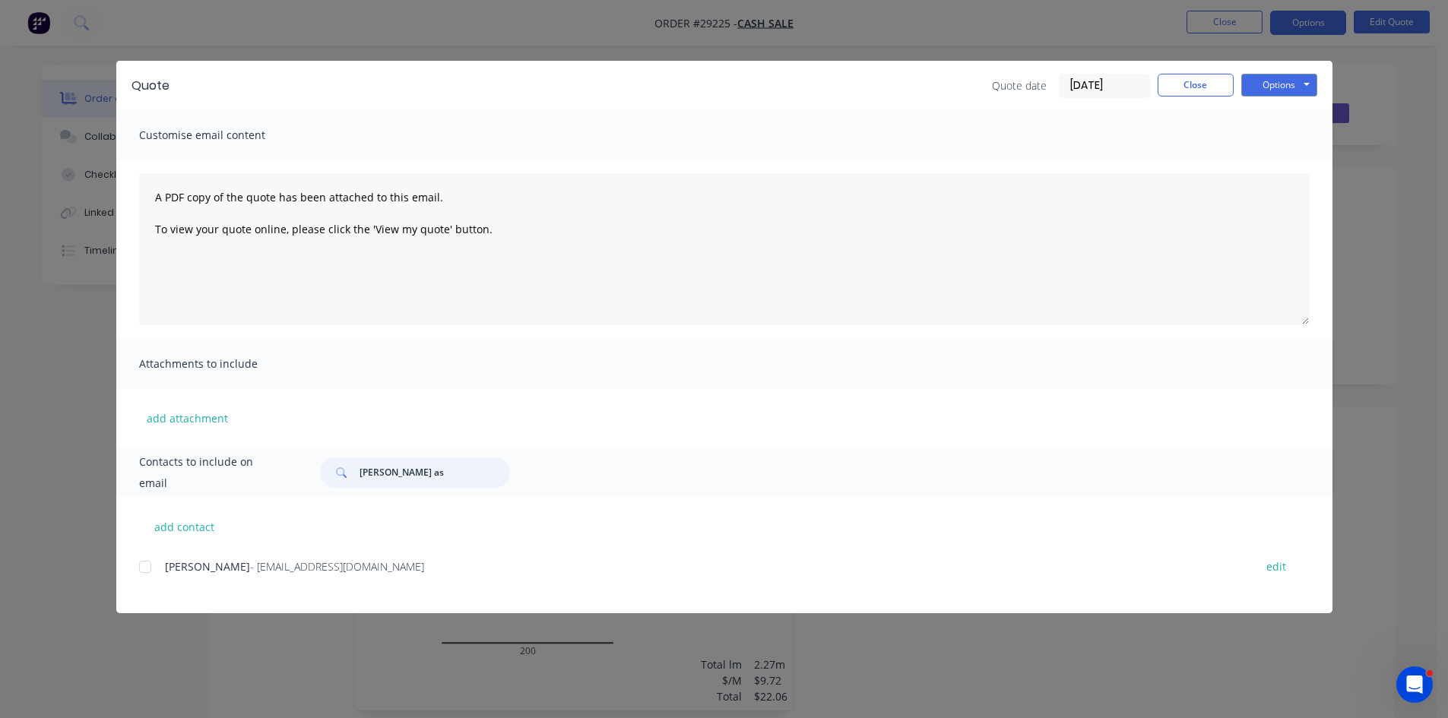
click at [150, 565] on div at bounding box center [145, 567] width 30 height 30
type input "greg as"
click at [1292, 92] on button "Options" at bounding box center [1279, 85] width 76 height 23
click at [1281, 167] on button "Email" at bounding box center [1289, 162] width 97 height 25
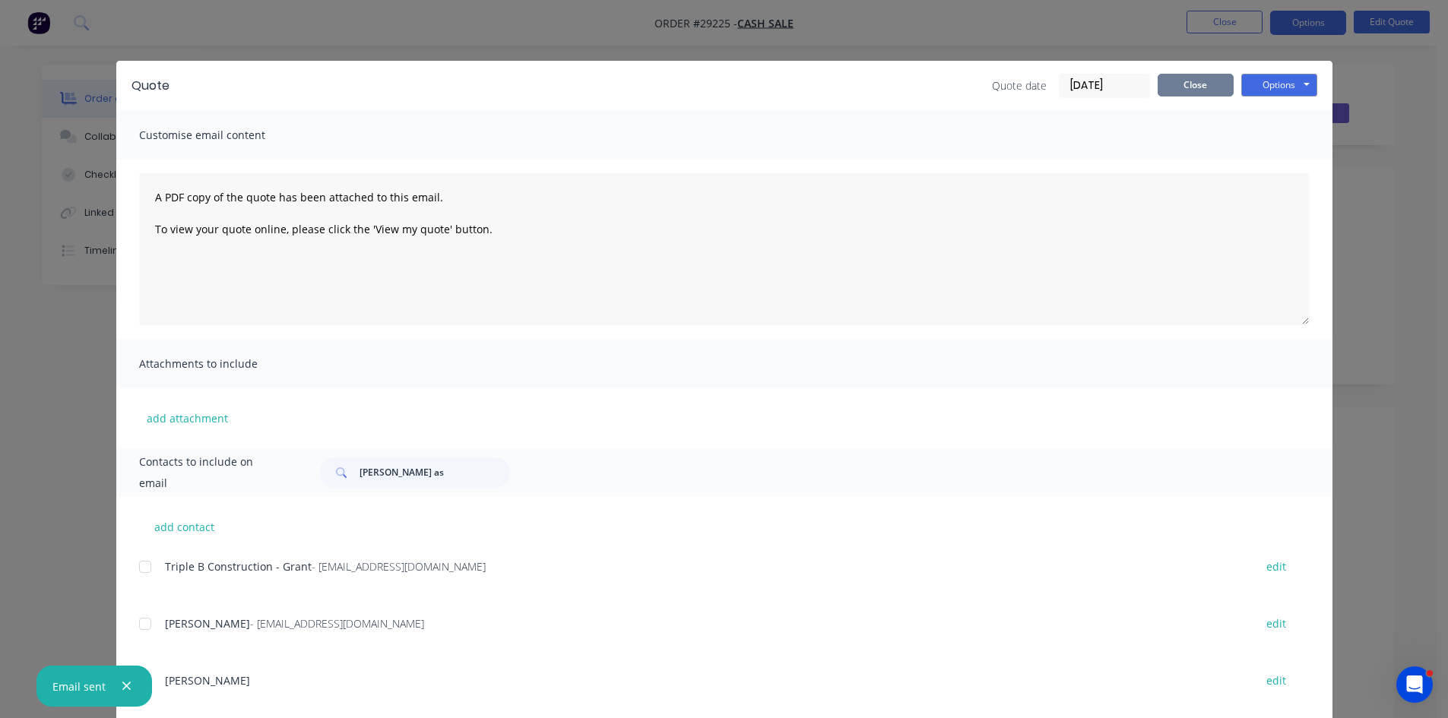
click at [1177, 89] on button "Close" at bounding box center [1195, 85] width 76 height 23
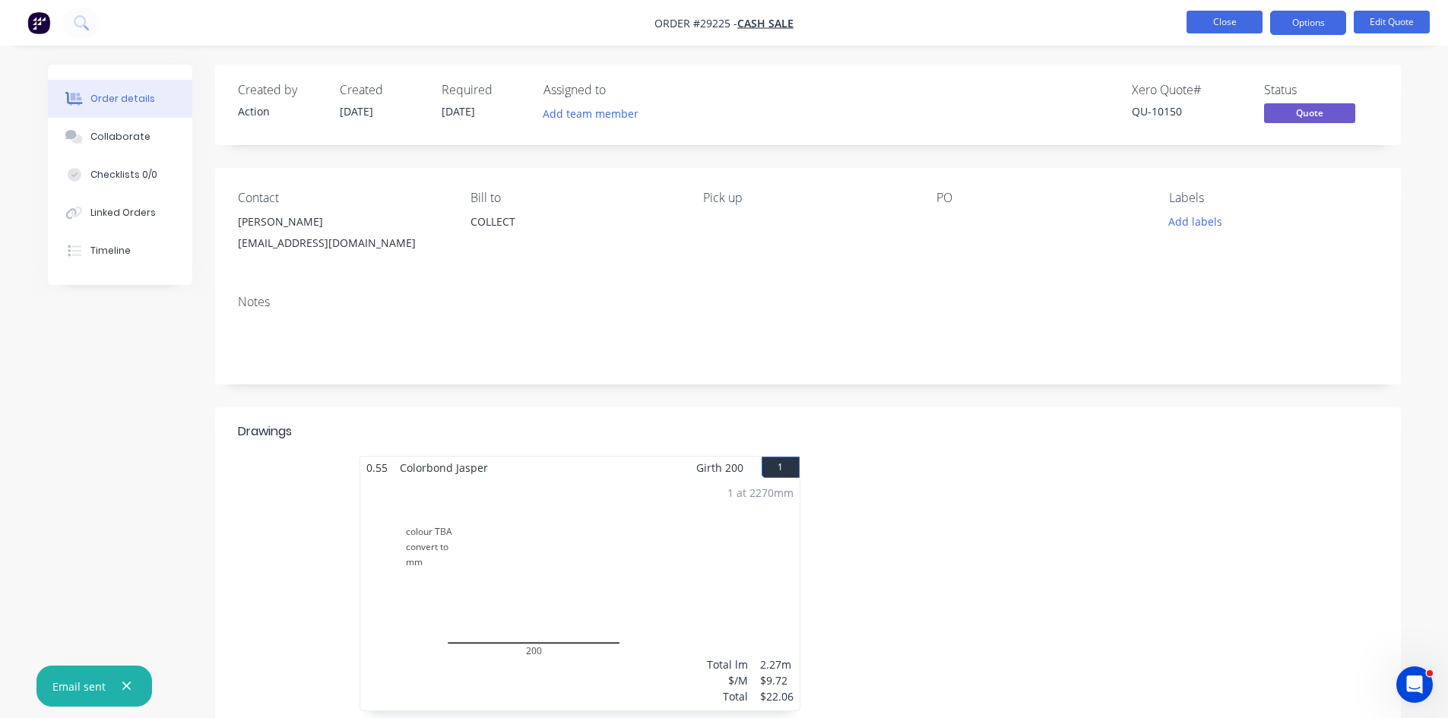
click at [1221, 18] on button "Close" at bounding box center [1224, 22] width 76 height 23
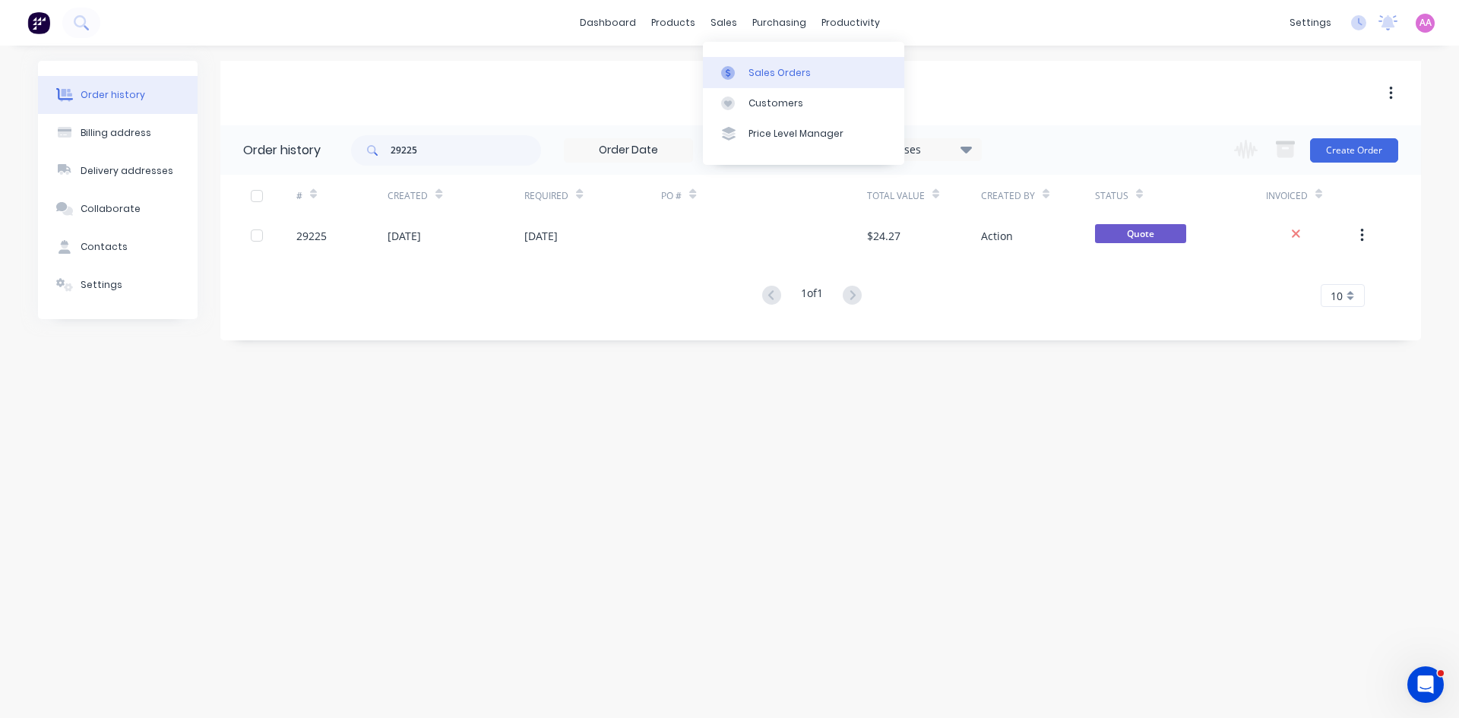
click at [790, 78] on div "Sales Orders" at bounding box center [779, 73] width 62 height 14
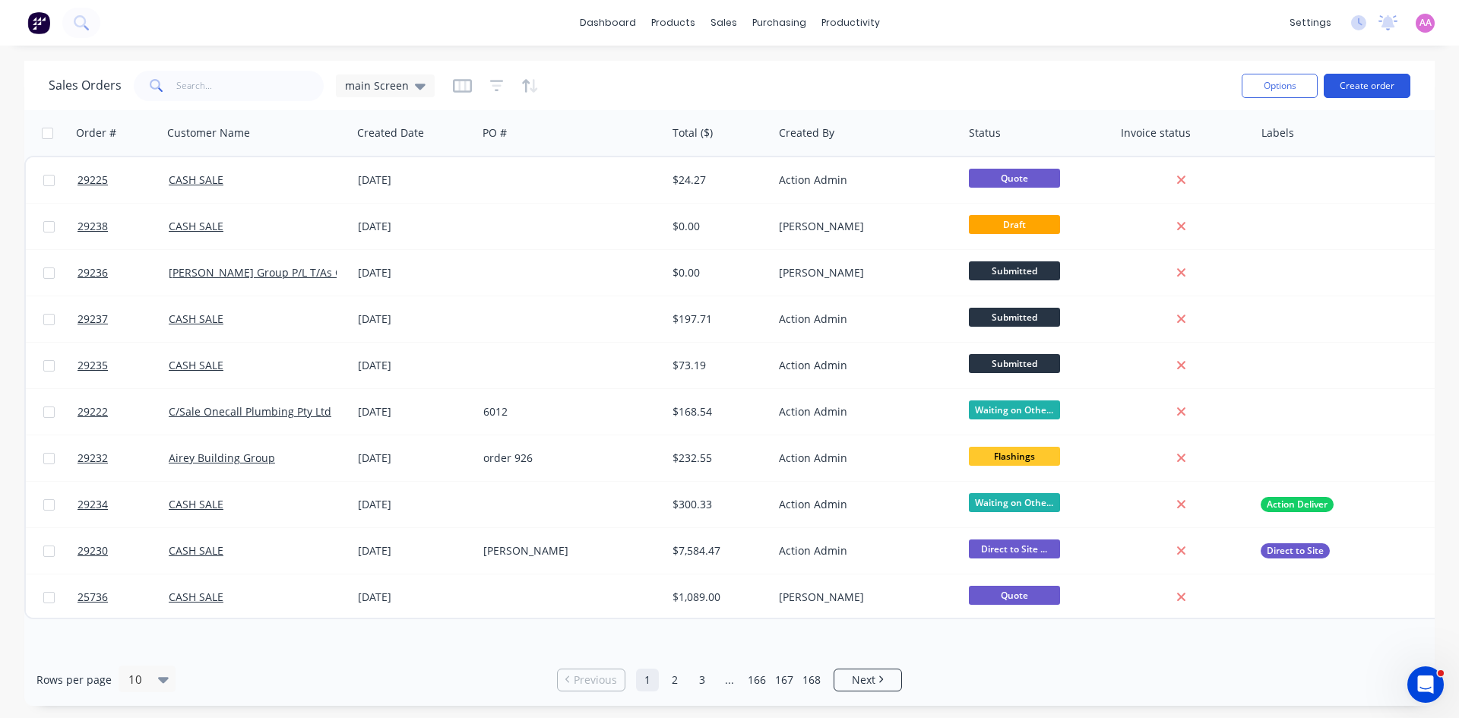
click at [1357, 94] on button "Create order" at bounding box center [1367, 86] width 87 height 24
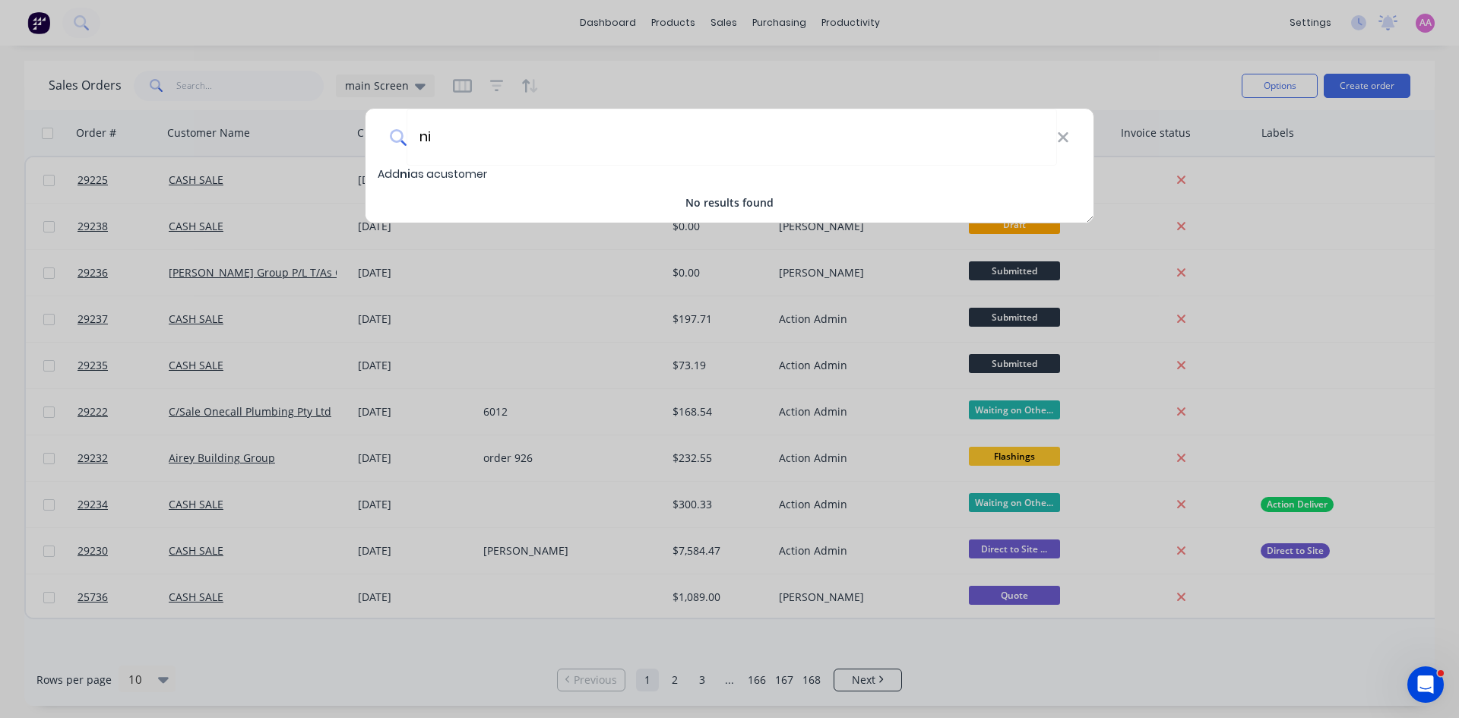
type input "n"
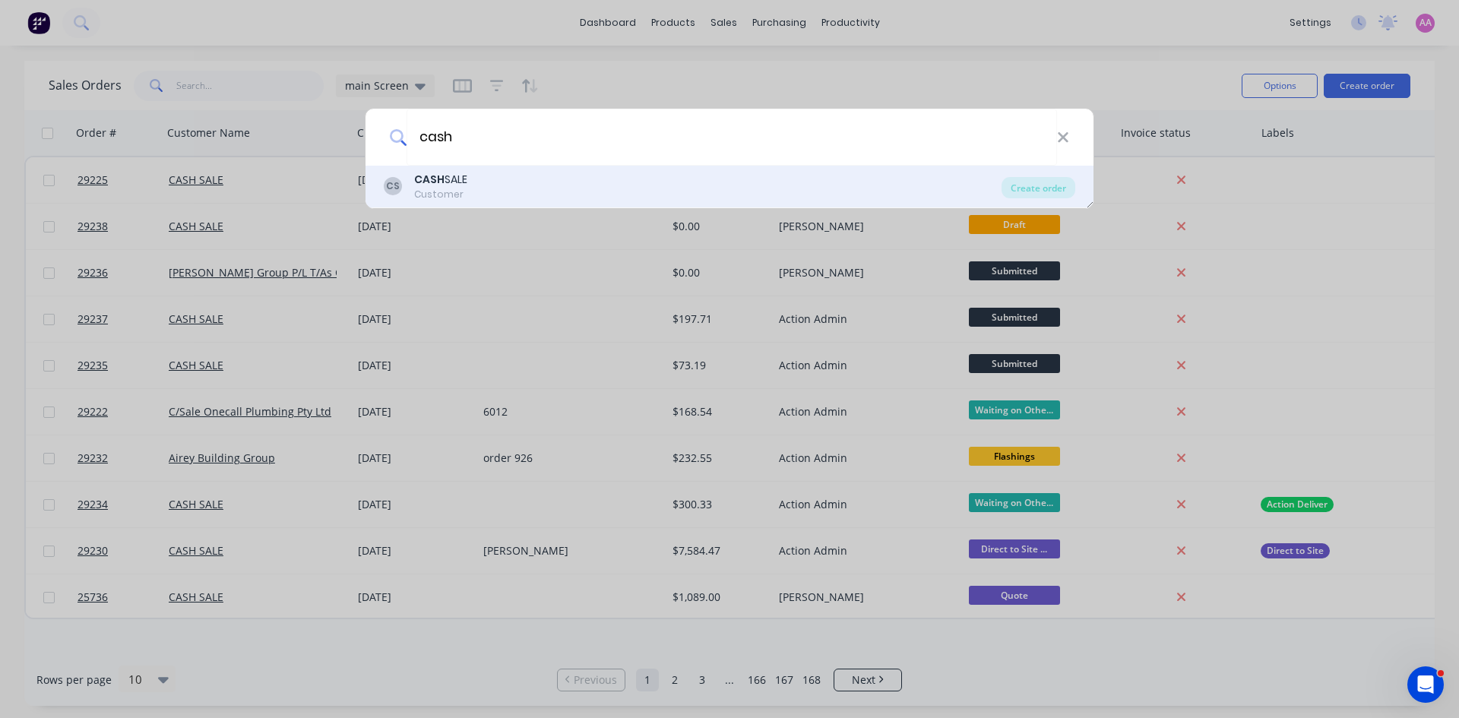
type input "cash"
click at [465, 192] on div "Customer" at bounding box center [440, 195] width 53 height 14
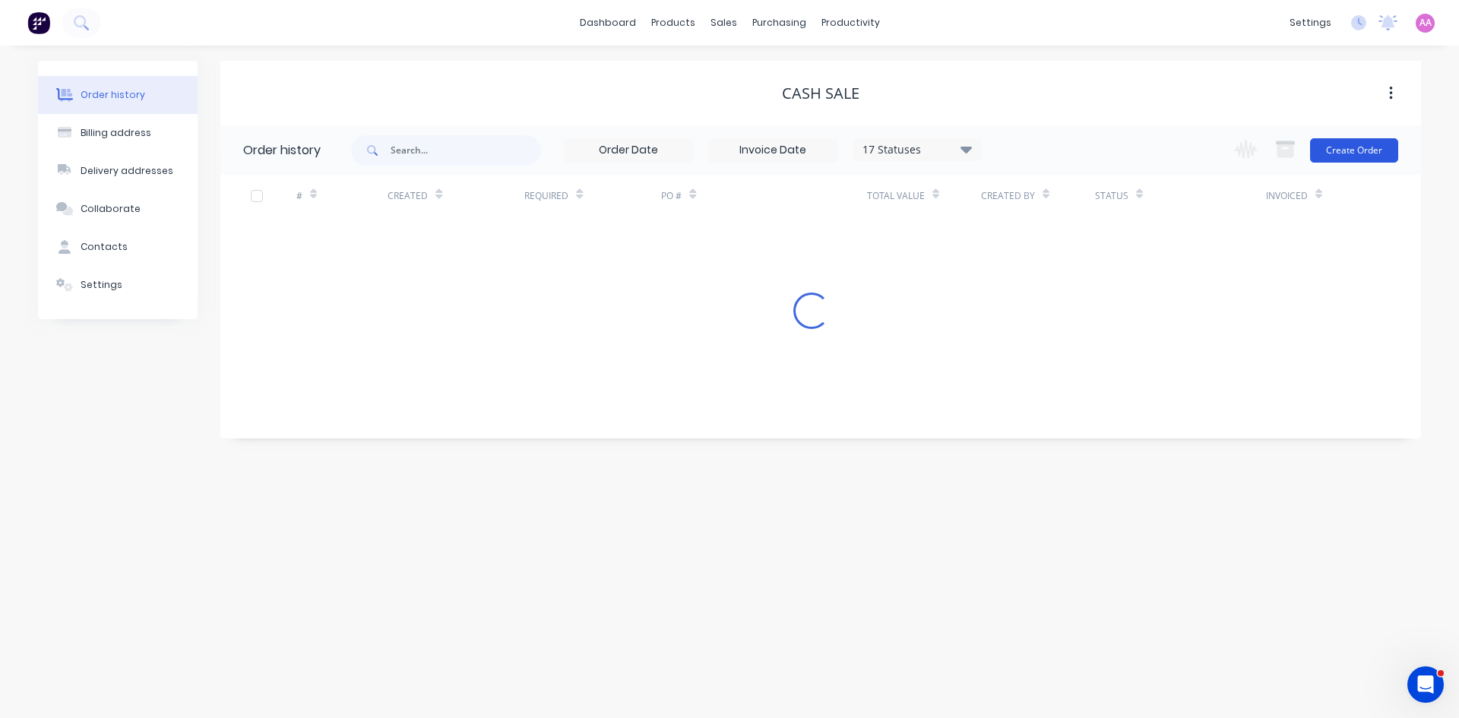
click at [1354, 147] on button "Create Order" at bounding box center [1354, 150] width 88 height 24
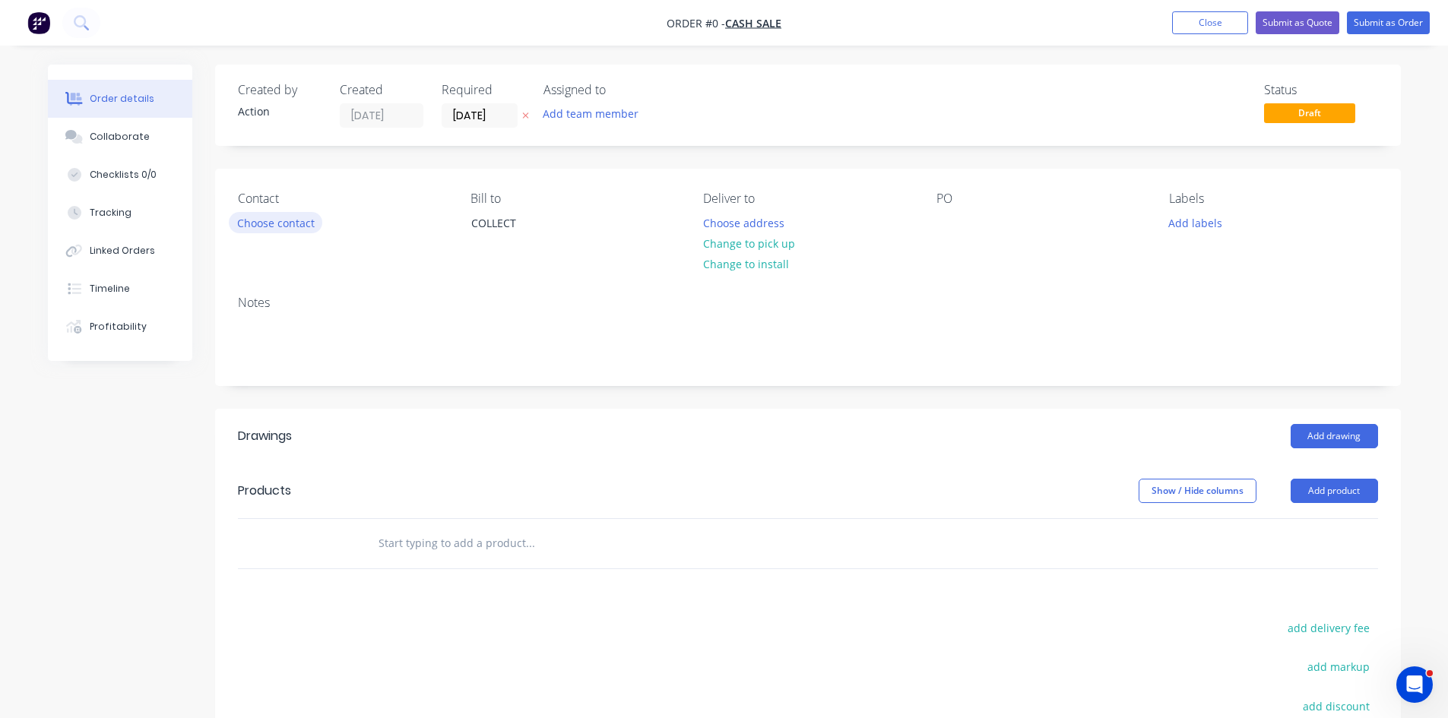
click at [260, 222] on button "Choose contact" at bounding box center [275, 222] width 93 height 21
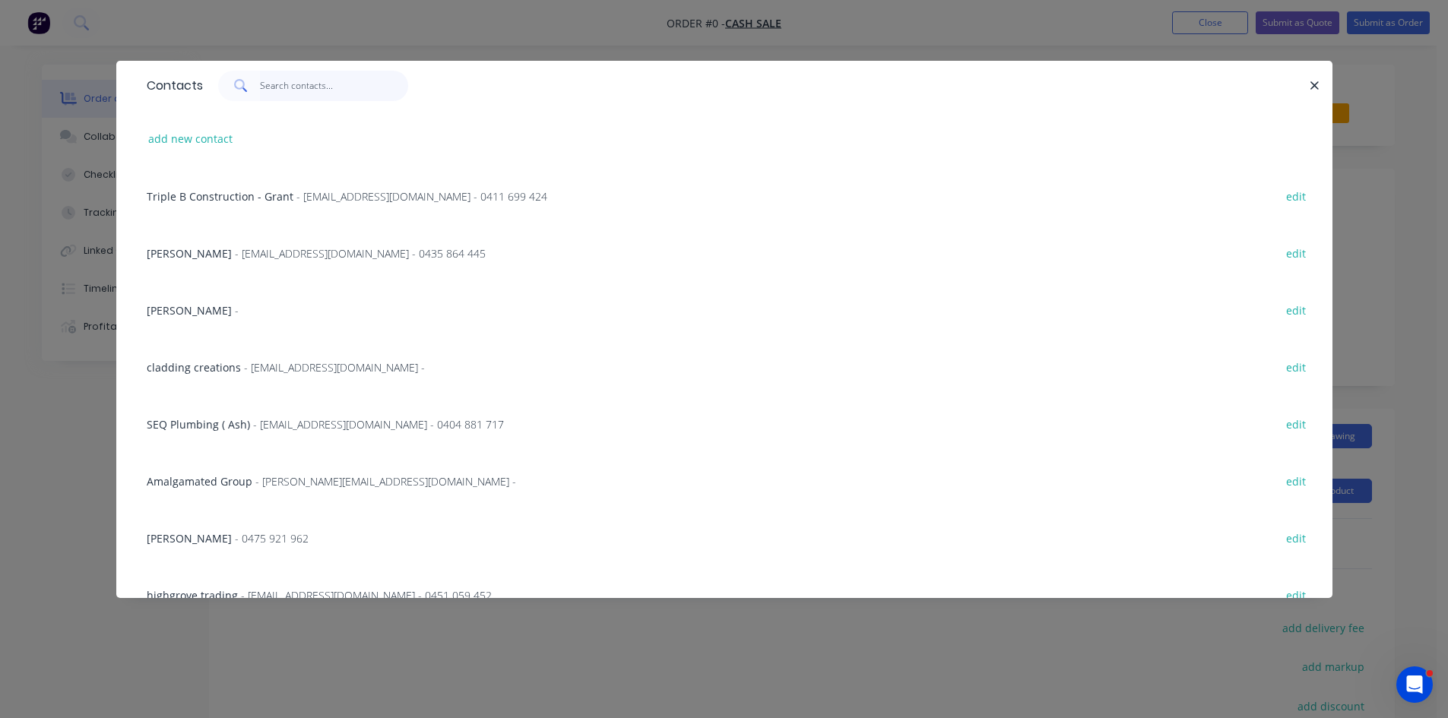
click at [310, 83] on input "text" at bounding box center [334, 86] width 148 height 30
type input "n"
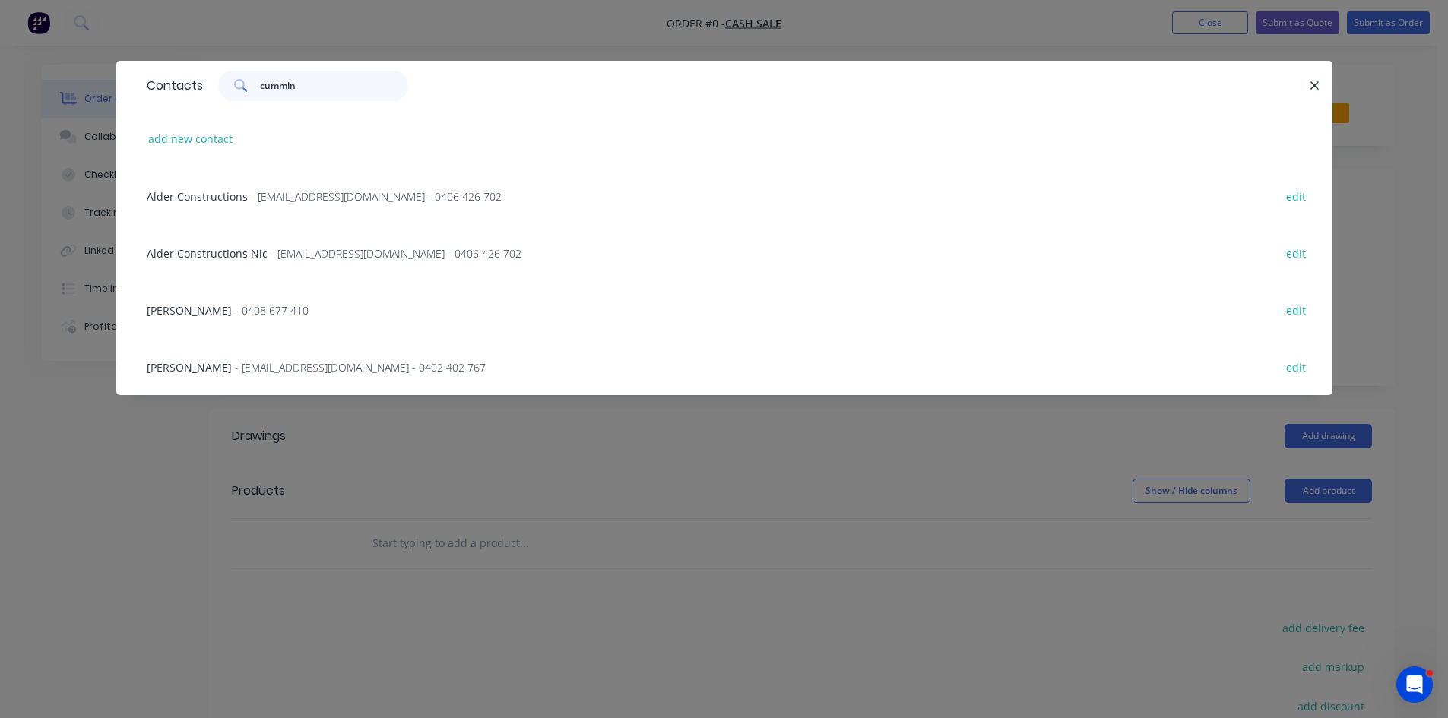
type input "cummin"
click at [203, 144] on button "add new contact" at bounding box center [191, 138] width 100 height 21
select select "AU"
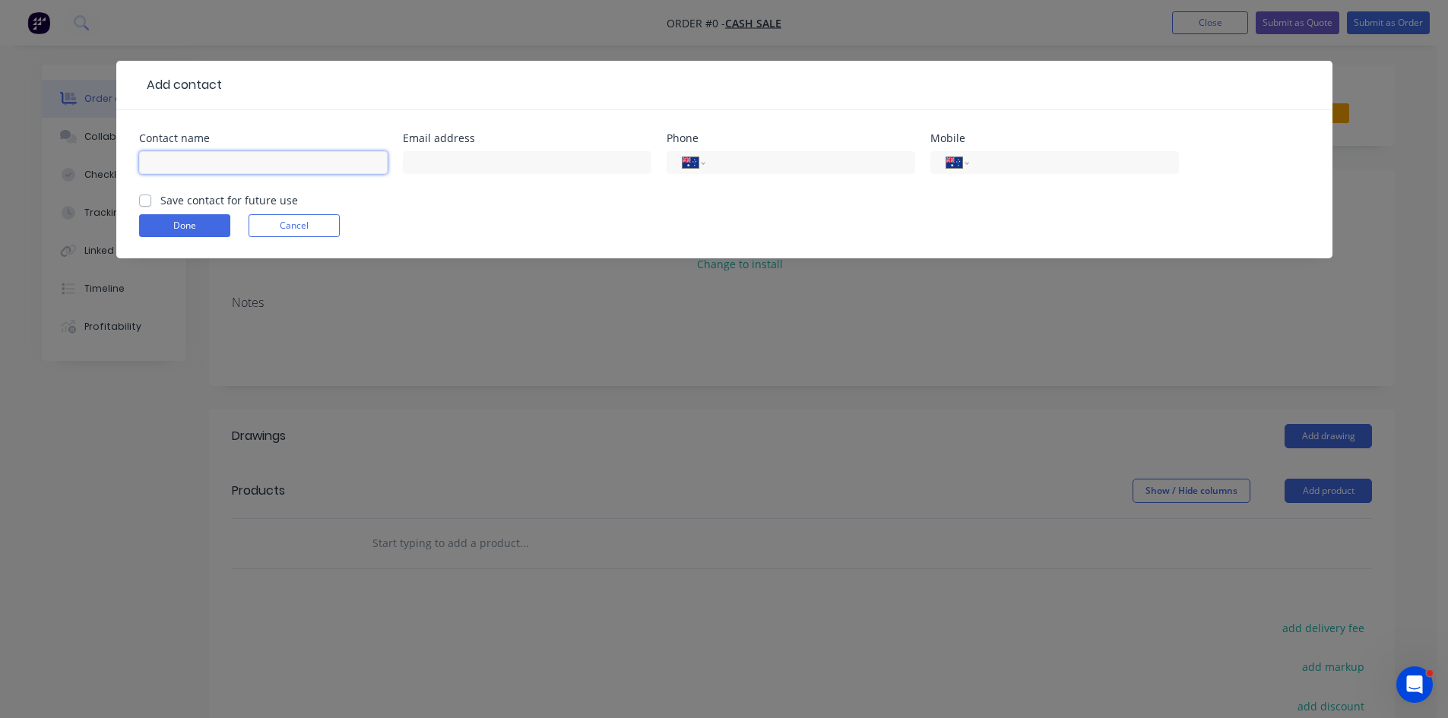
click at [297, 163] on input "text" at bounding box center [263, 162] width 248 height 23
type input "Nic Cummins"
click at [511, 160] on input "text" at bounding box center [527, 162] width 248 height 23
paste input "nicolascummins@gmail.com"
type input "nicolascummins@gmail.com"
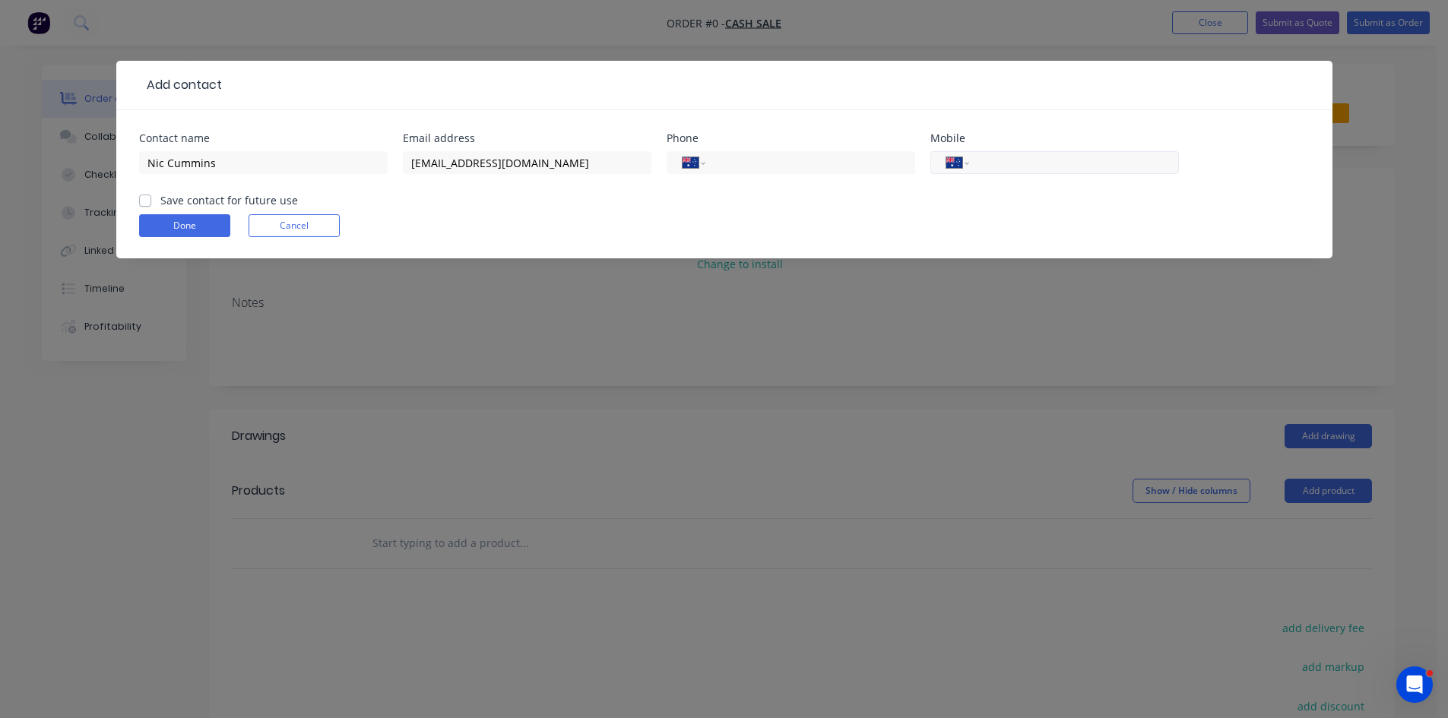
click at [998, 154] on input "tel" at bounding box center [1071, 162] width 182 height 17
paste input "0432 714 571"
type input "0432 714 571"
click at [160, 197] on label "Save contact for future use" at bounding box center [229, 200] width 138 height 16
click at [141, 197] on input "Save contact for future use" at bounding box center [145, 199] width 12 height 14
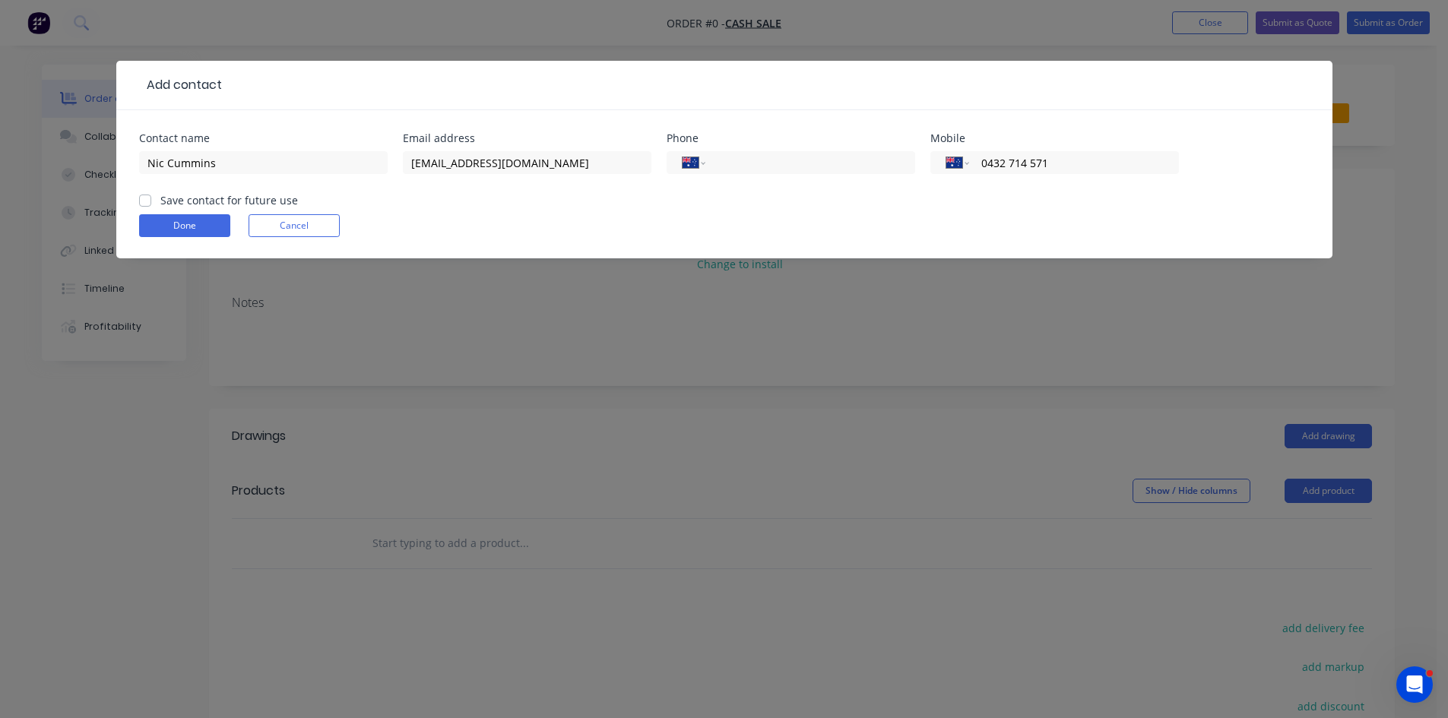
checkbox input "true"
click at [159, 221] on button "Done" at bounding box center [184, 225] width 91 height 23
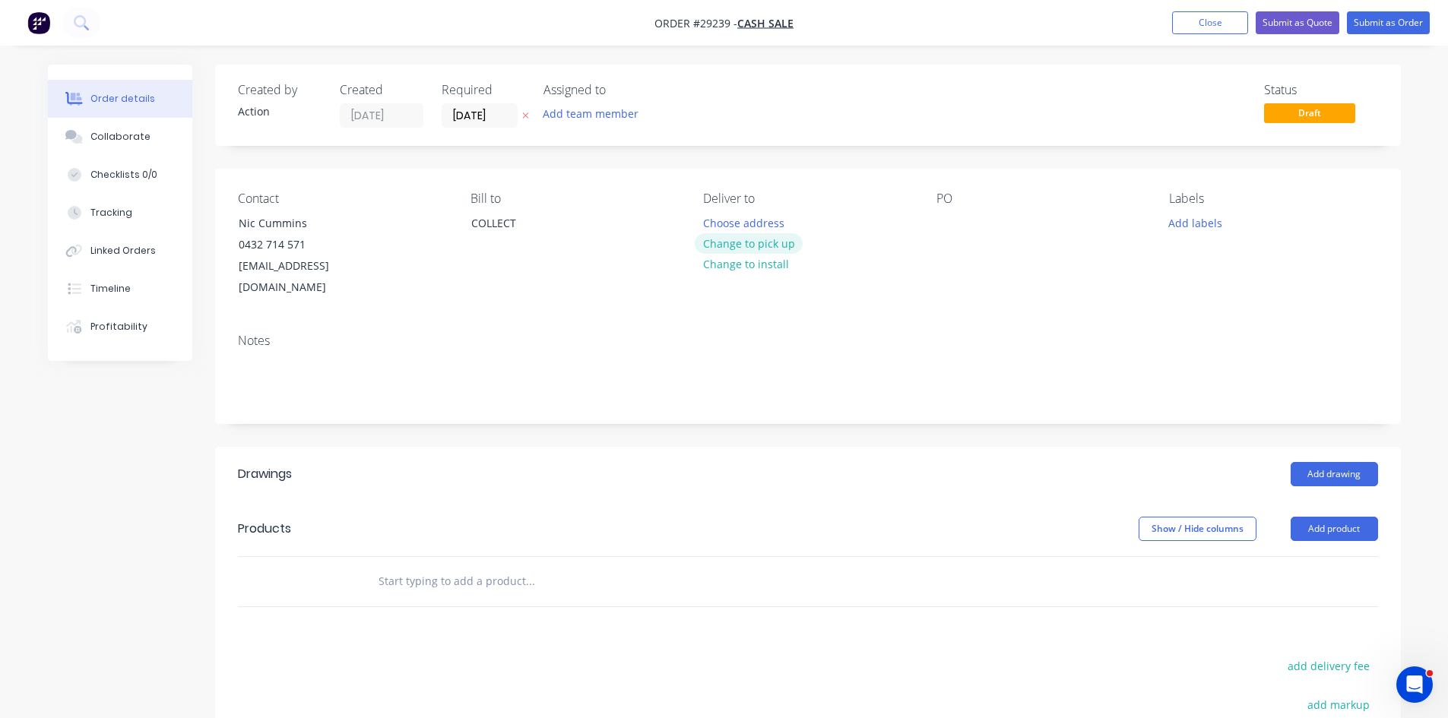
click at [777, 242] on button "Change to pick up" at bounding box center [749, 243] width 108 height 21
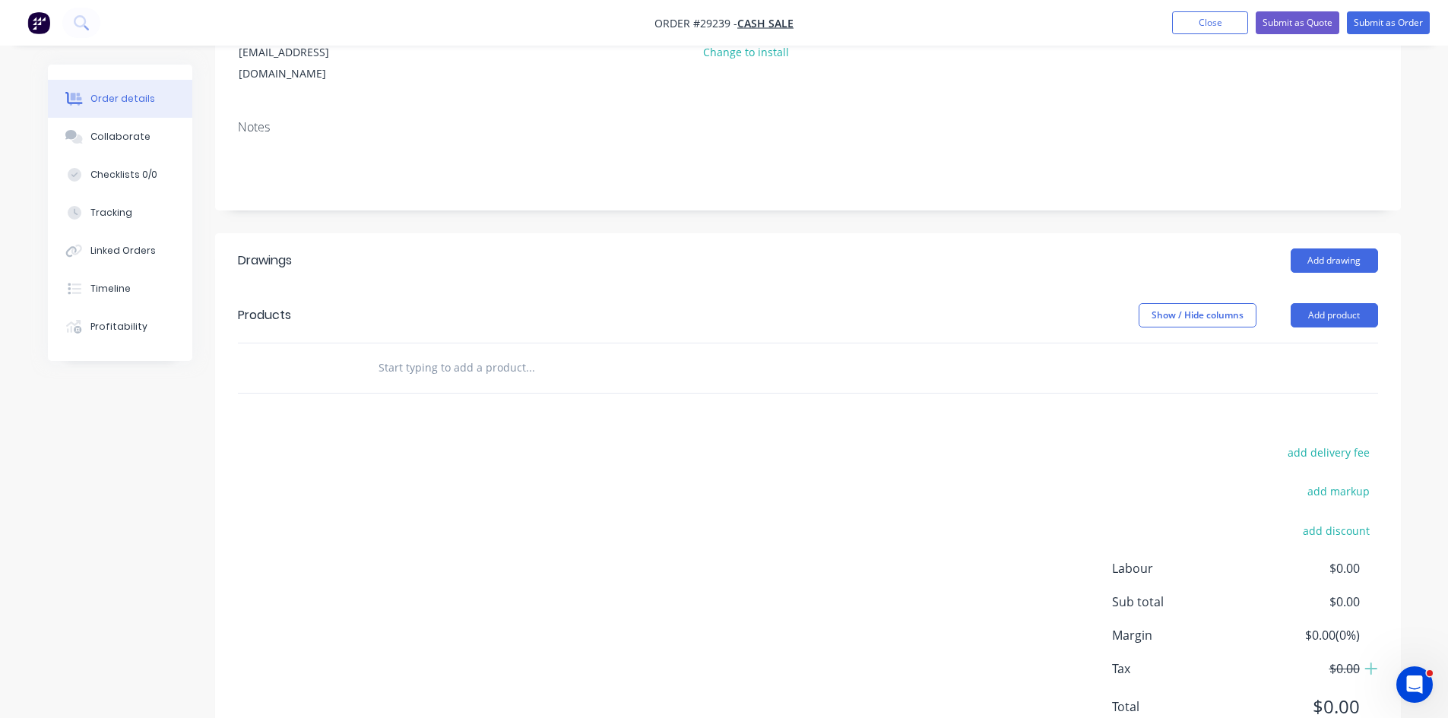
scroll to position [228, 0]
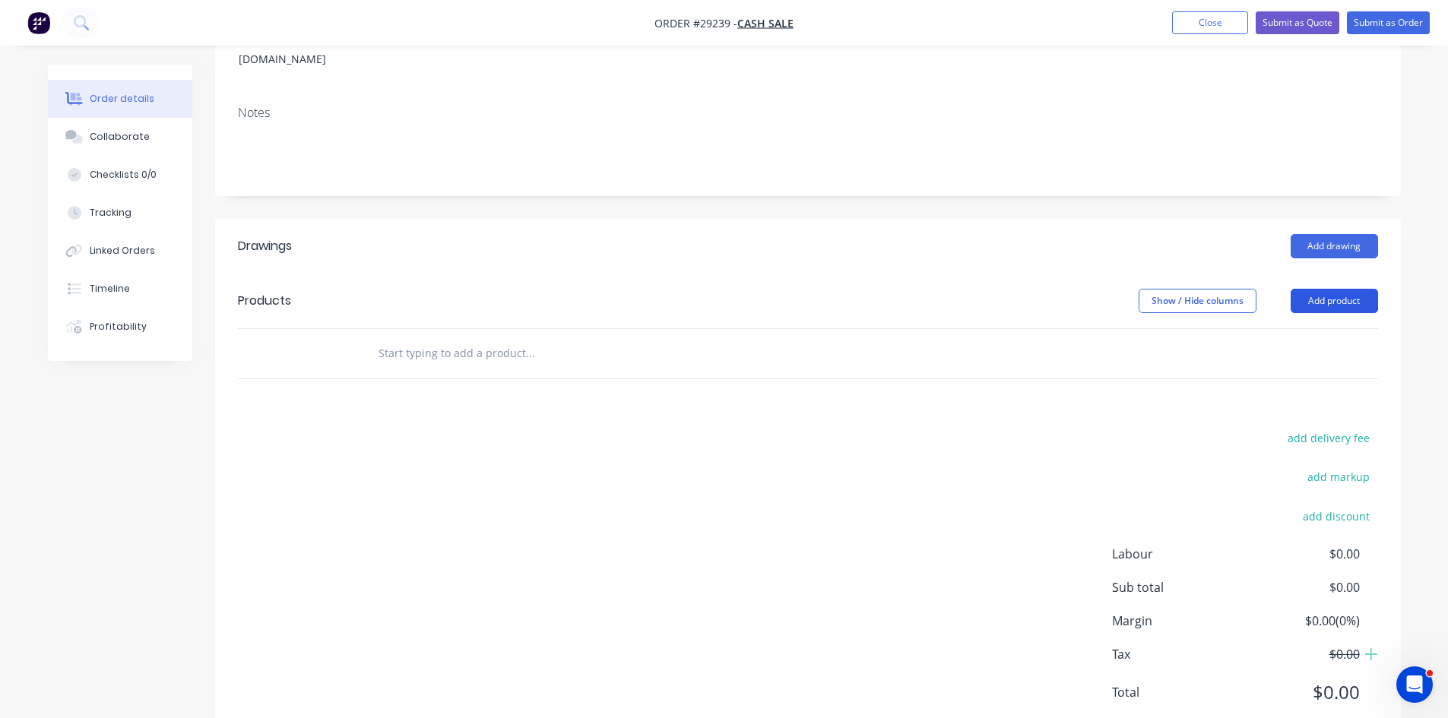
click at [1338, 289] on button "Add product" at bounding box center [1333, 301] width 87 height 24
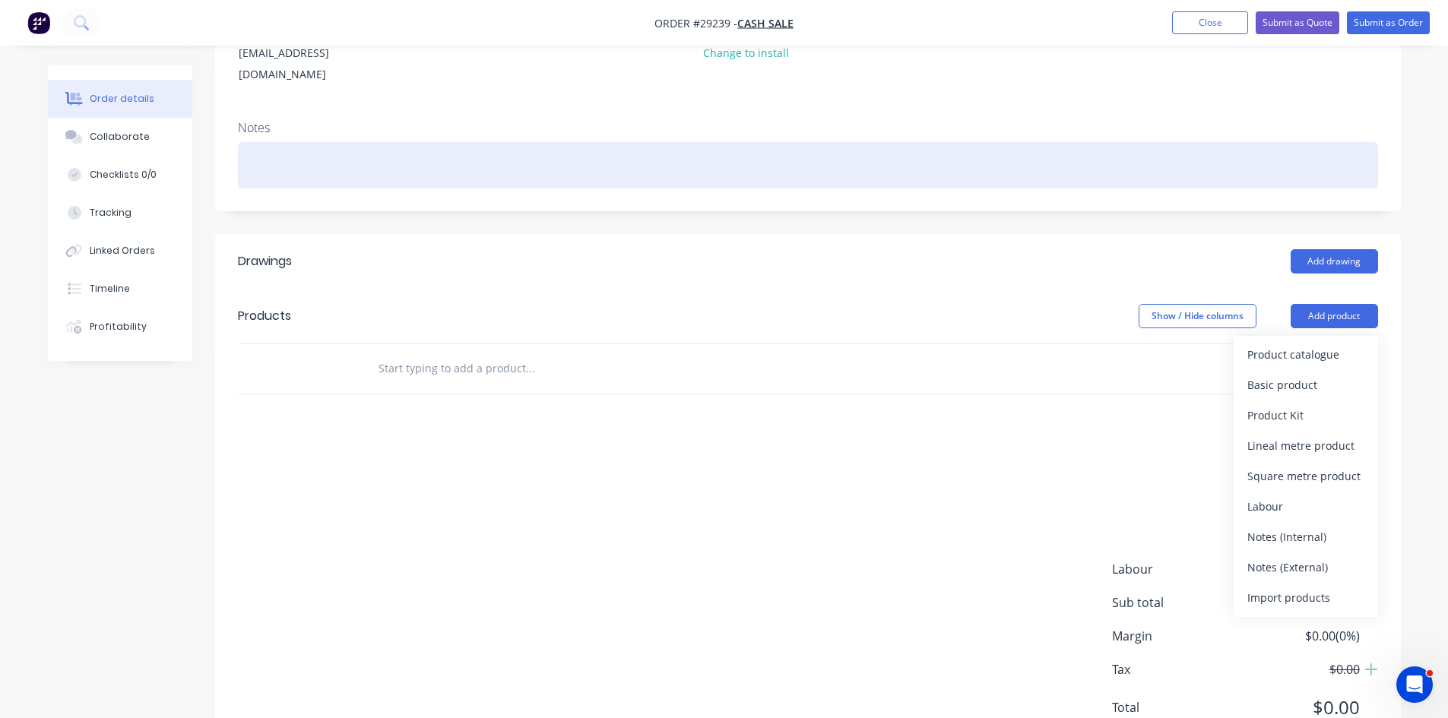
scroll to position [0, 0]
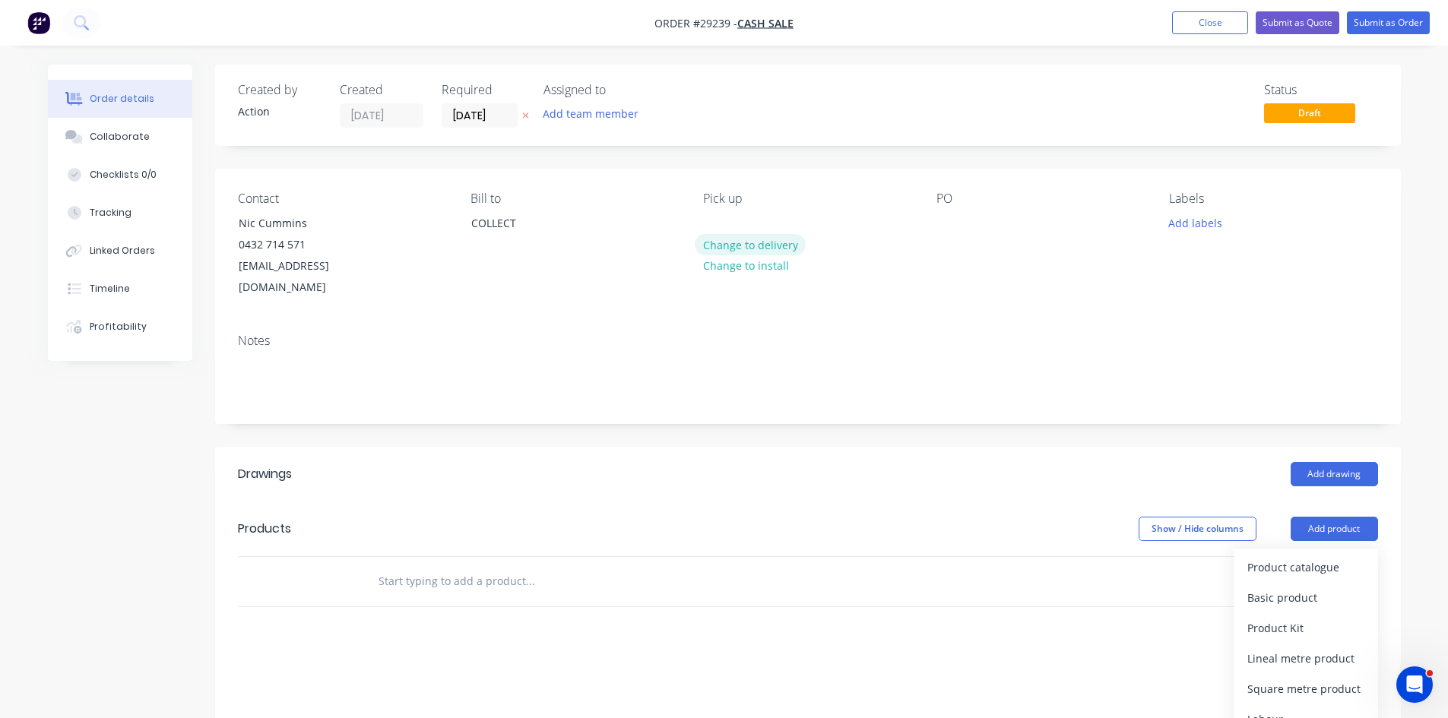
click at [748, 244] on button "Change to delivery" at bounding box center [750, 244] width 111 height 21
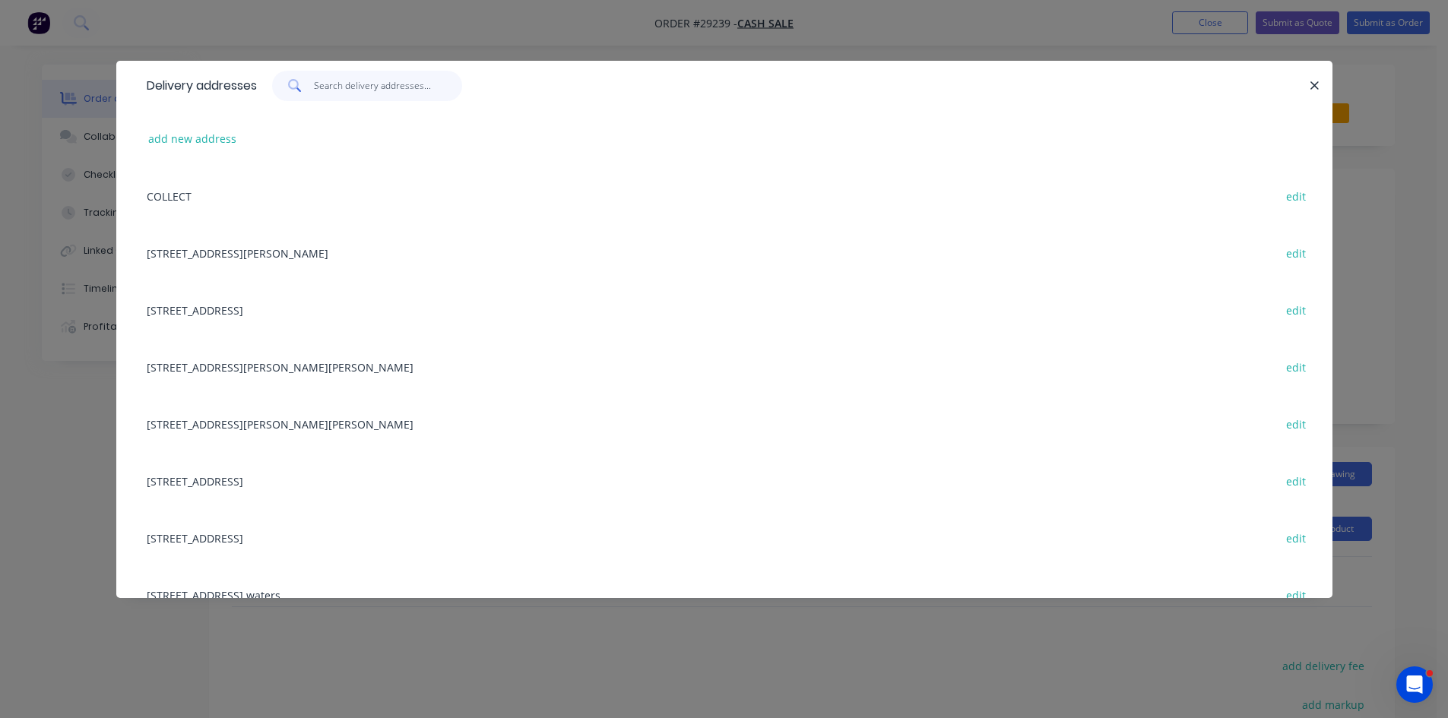
click at [325, 90] on input "text" at bounding box center [388, 86] width 148 height 30
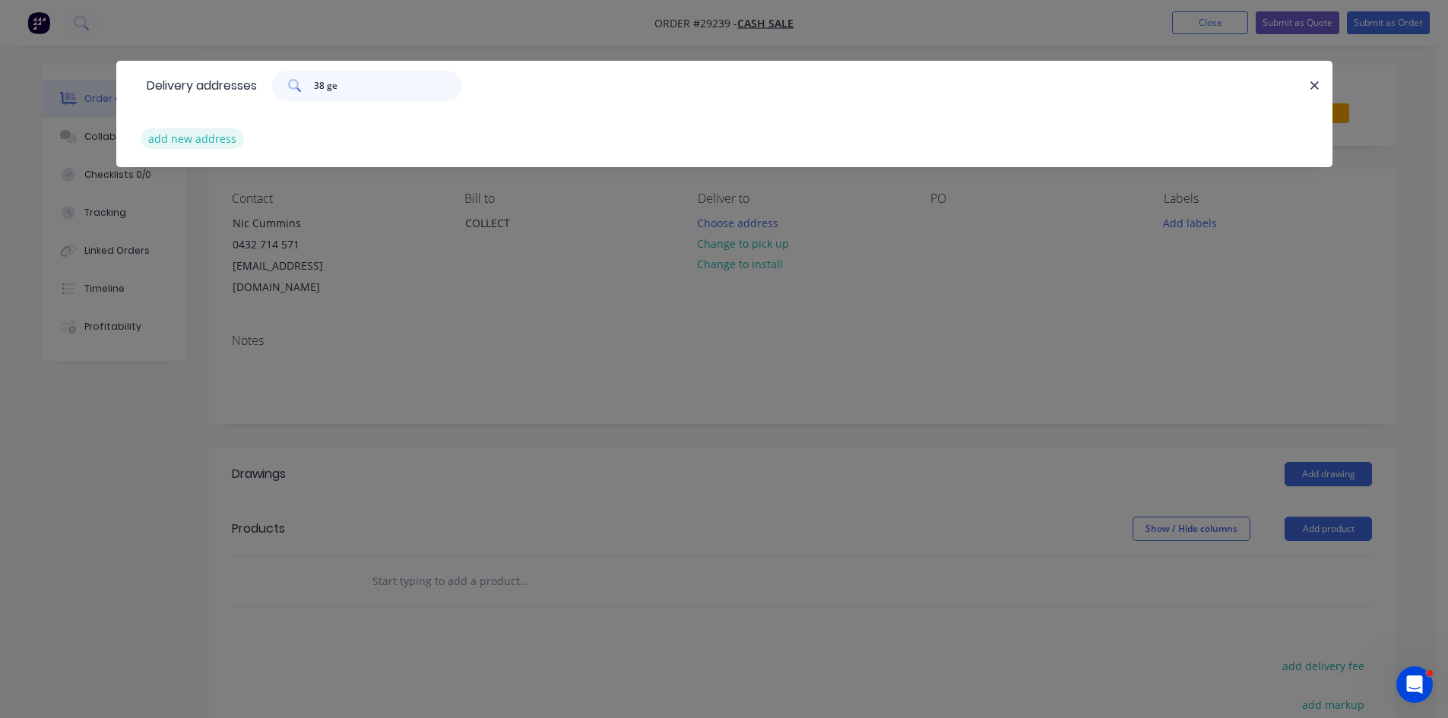
type input "38 ge"
click at [222, 141] on button "add new address" at bounding box center [193, 138] width 104 height 21
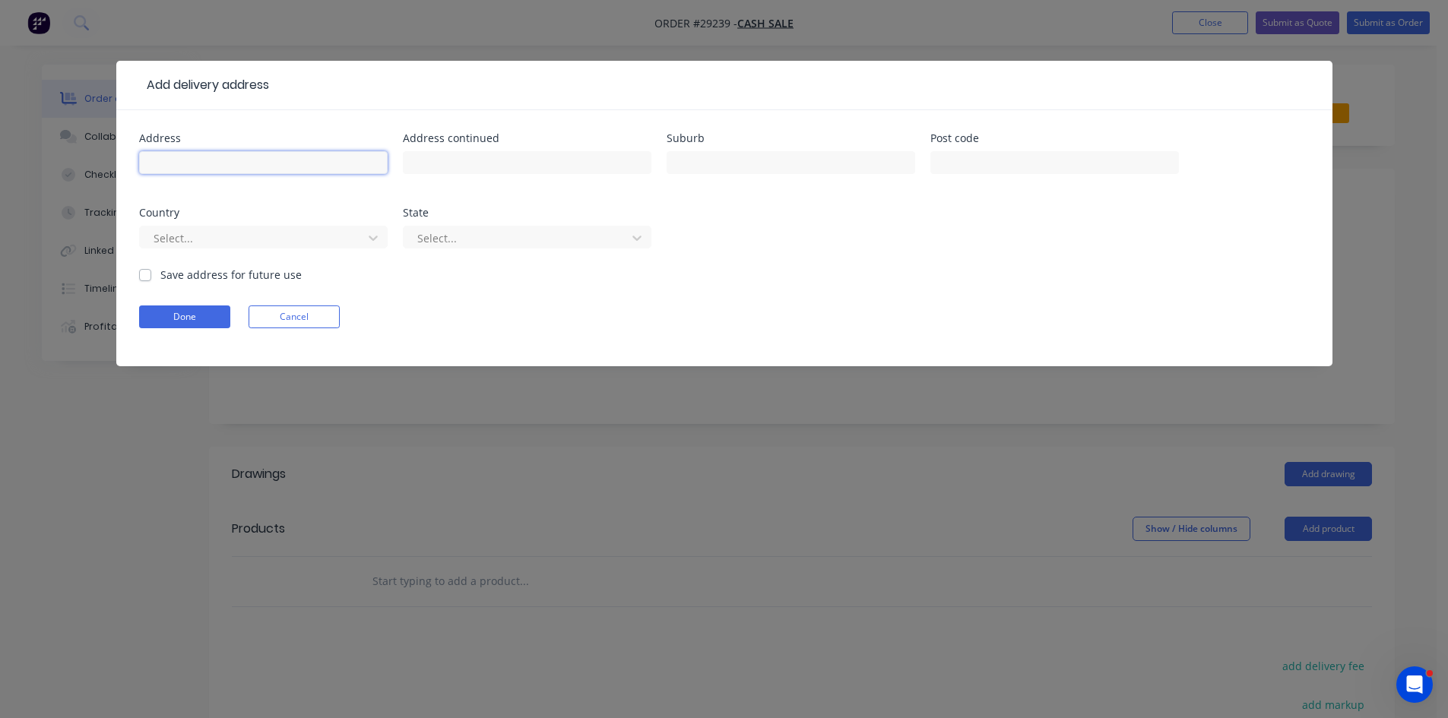
click at [216, 168] on input "text" at bounding box center [263, 162] width 248 height 23
type input "38 Geoffey Ave"
click at [729, 161] on input "text" at bounding box center [790, 162] width 248 height 23
type input "Southport"
click at [160, 275] on label "Save address for future use" at bounding box center [230, 275] width 141 height 16
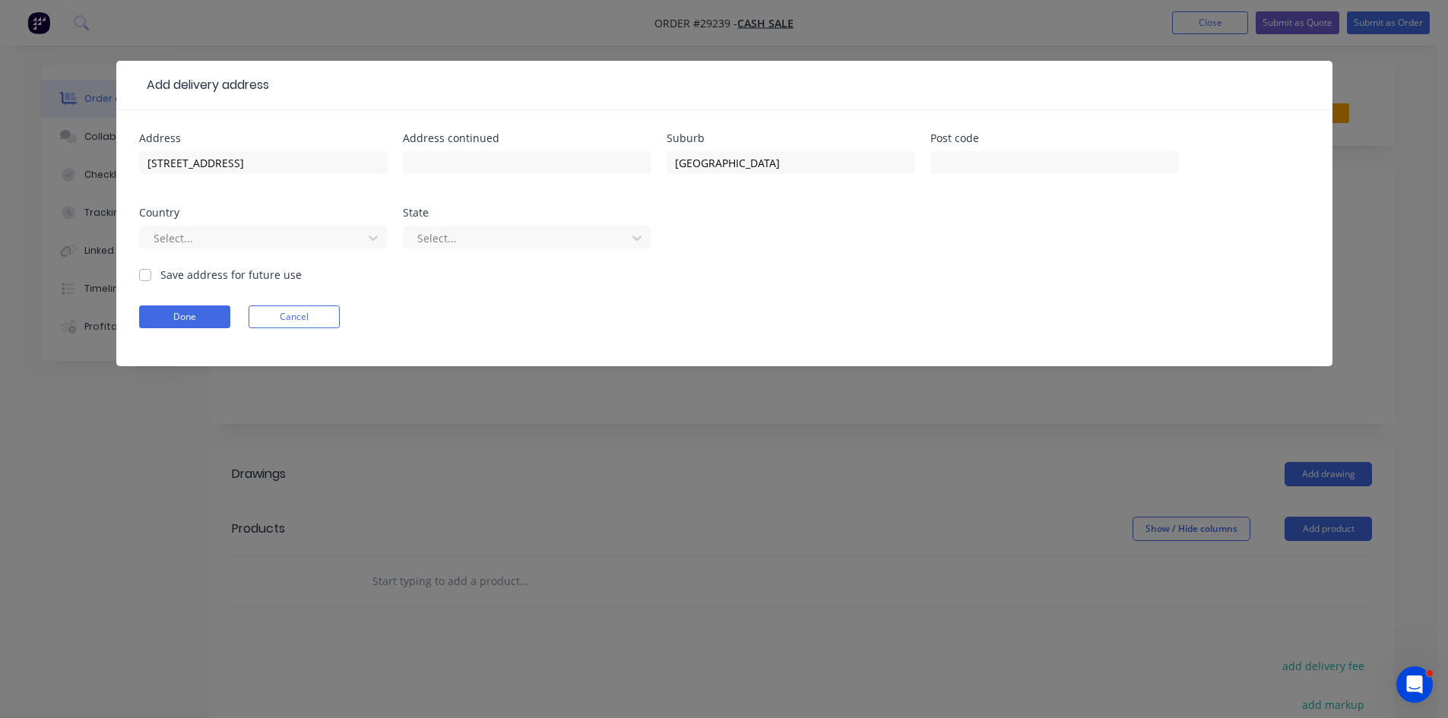
click at [142, 275] on input "Save address for future use" at bounding box center [145, 274] width 12 height 14
checkbox input "true"
click at [178, 326] on button "Done" at bounding box center [184, 316] width 91 height 23
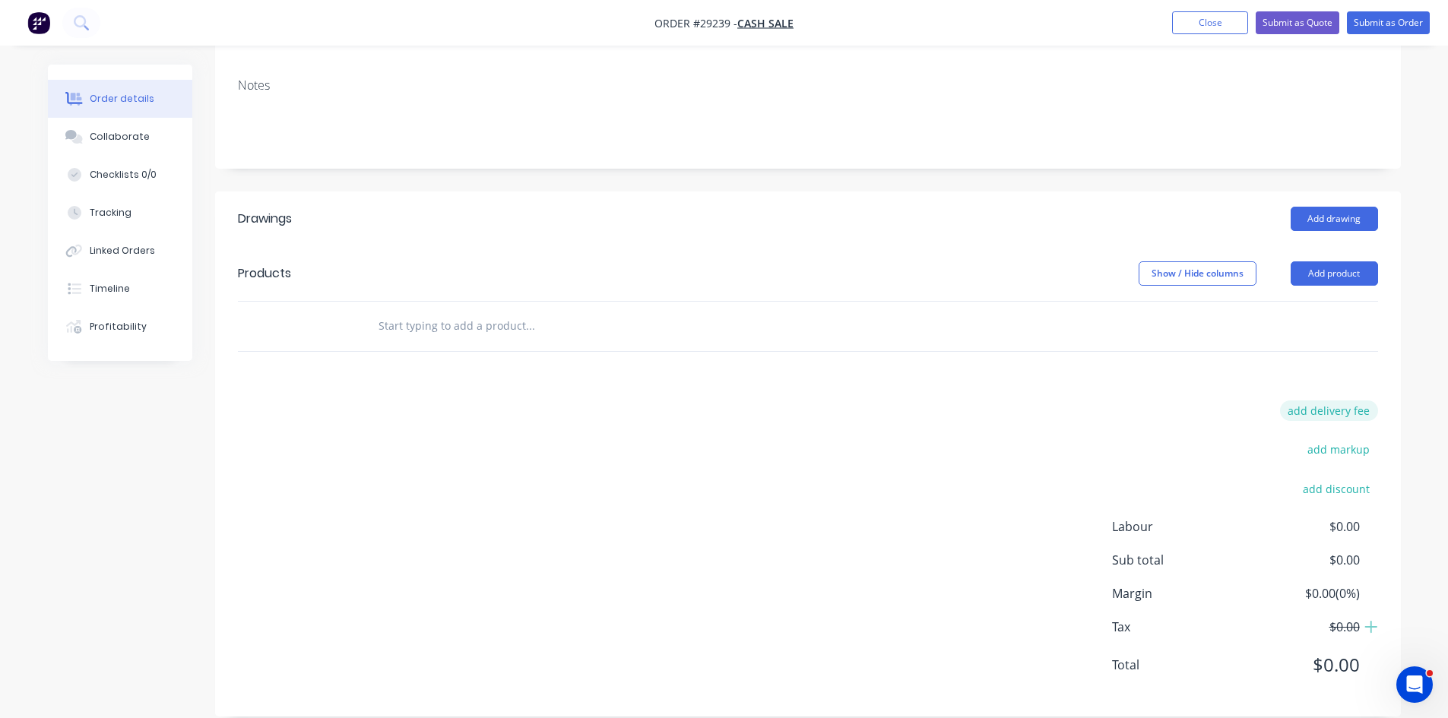
click at [1332, 400] on button "add delivery fee" at bounding box center [1329, 410] width 98 height 21
type input "120"
click input "submit" at bounding box center [0, 0] width 0 height 0
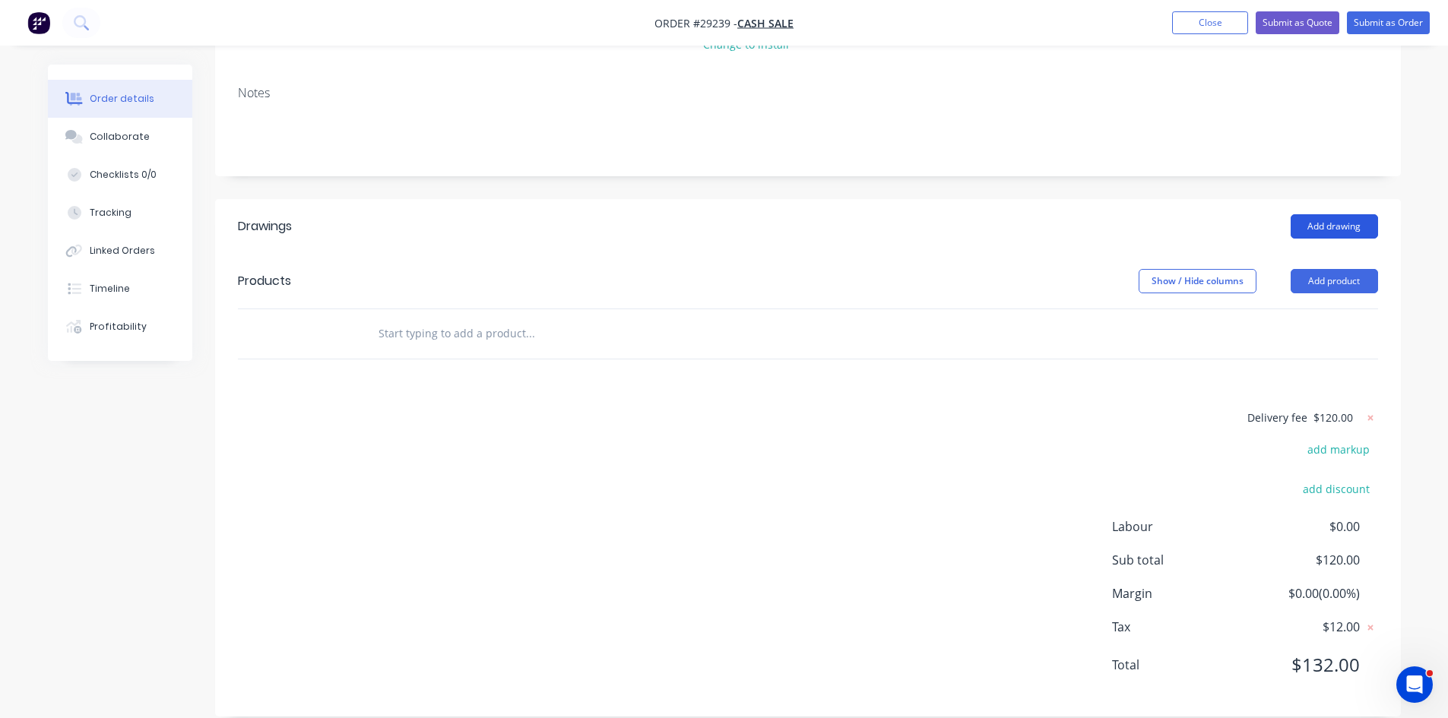
click at [1339, 214] on button "Add drawing" at bounding box center [1333, 226] width 87 height 24
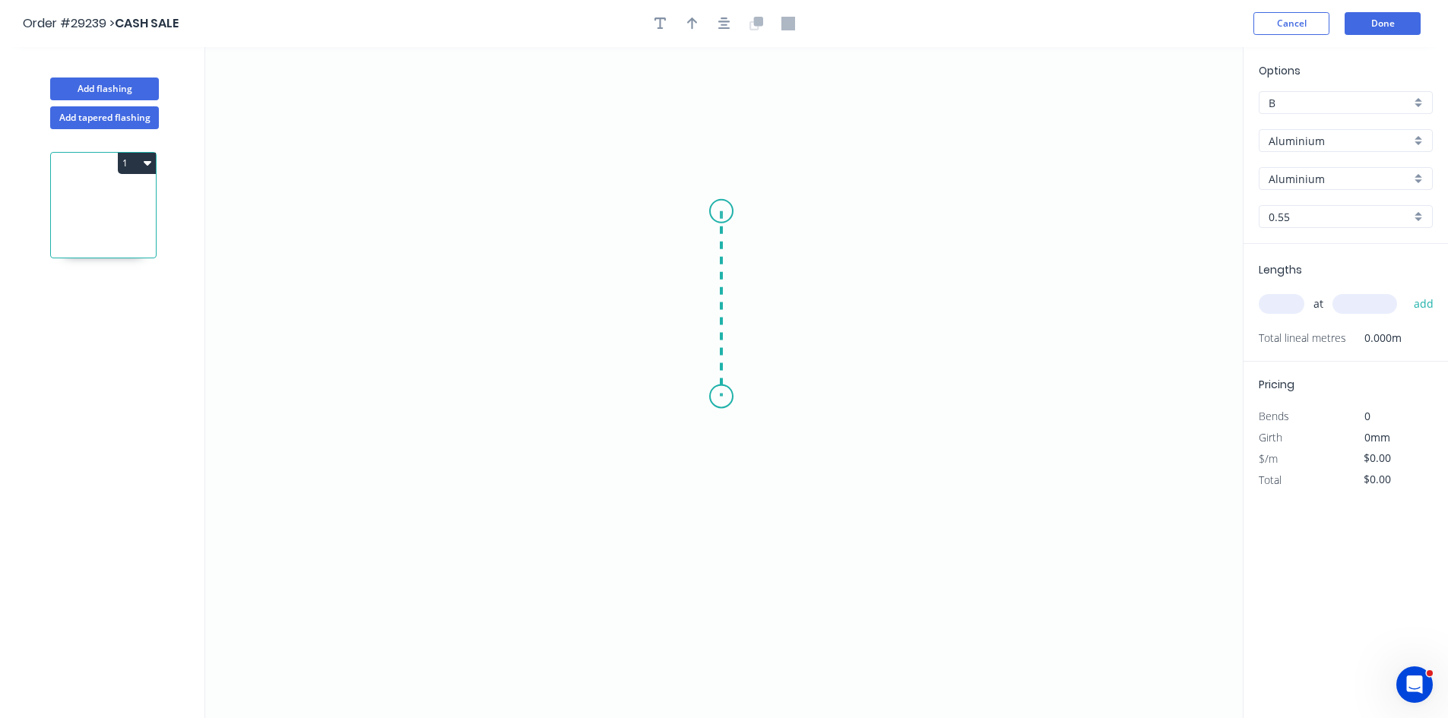
drag, startPoint x: 721, startPoint y: 211, endPoint x: 701, endPoint y: 389, distance: 179.0
click at [730, 395] on icon "0" at bounding box center [723, 382] width 1037 height 671
click at [660, 397] on icon "0 ?" at bounding box center [723, 382] width 1037 height 671
click at [747, 297] on tspan "?" at bounding box center [744, 295] width 8 height 25
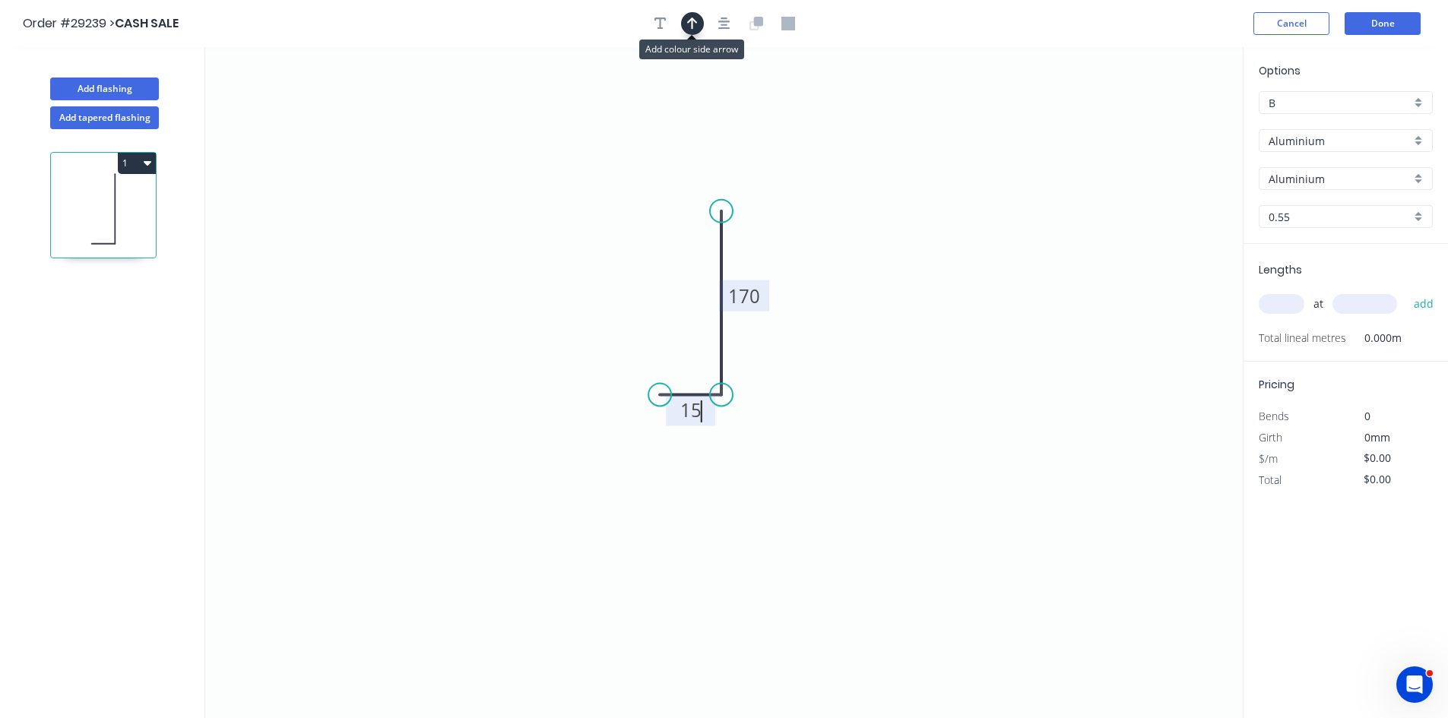
click at [688, 24] on icon "button" at bounding box center [692, 24] width 11 height 14
type input "$1.00"
drag, startPoint x: 1166, startPoint y: 121, endPoint x: 751, endPoint y: 256, distance: 436.4
click at [751, 256] on icon at bounding box center [751, 238] width 14 height 49
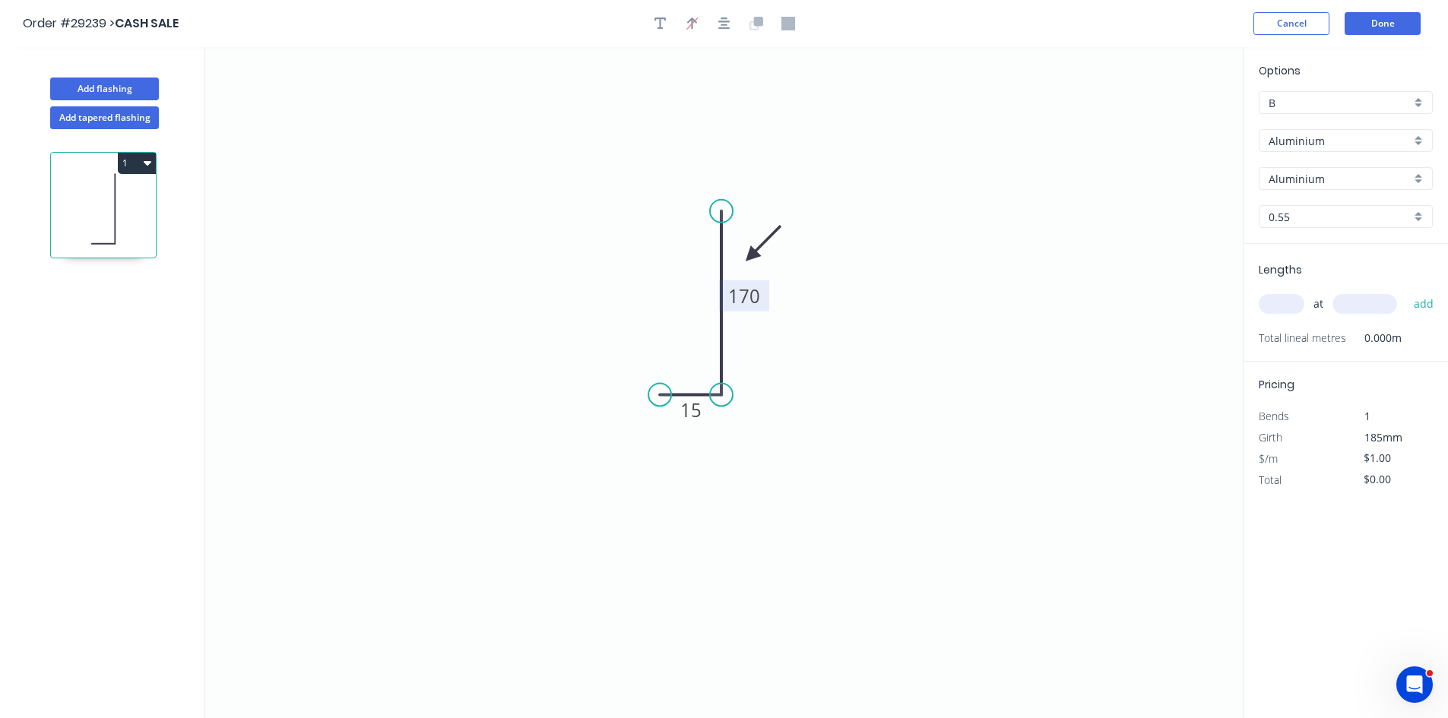
click at [751, 256] on icon at bounding box center [763, 243] width 44 height 44
click at [1322, 143] on input "Aluminium" at bounding box center [1339, 141] width 142 height 16
click at [1324, 195] on div "Colorbond" at bounding box center [1345, 196] width 172 height 27
type input "Colorbond"
type input "Basalt"
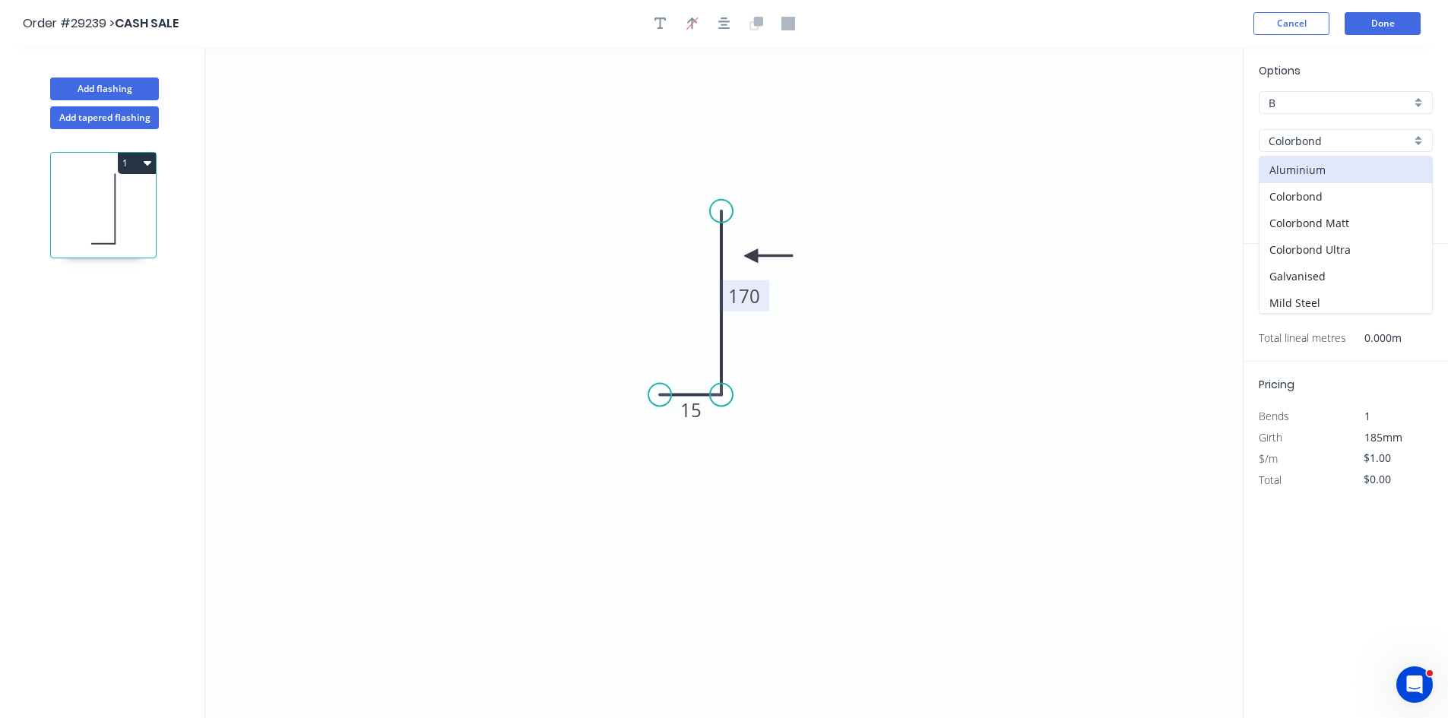
type input "$9.72"
click at [1319, 188] on div "Basalt" at bounding box center [1345, 178] width 174 height 23
click at [1293, 280] on div "Surfmist" at bounding box center [1345, 284] width 172 height 27
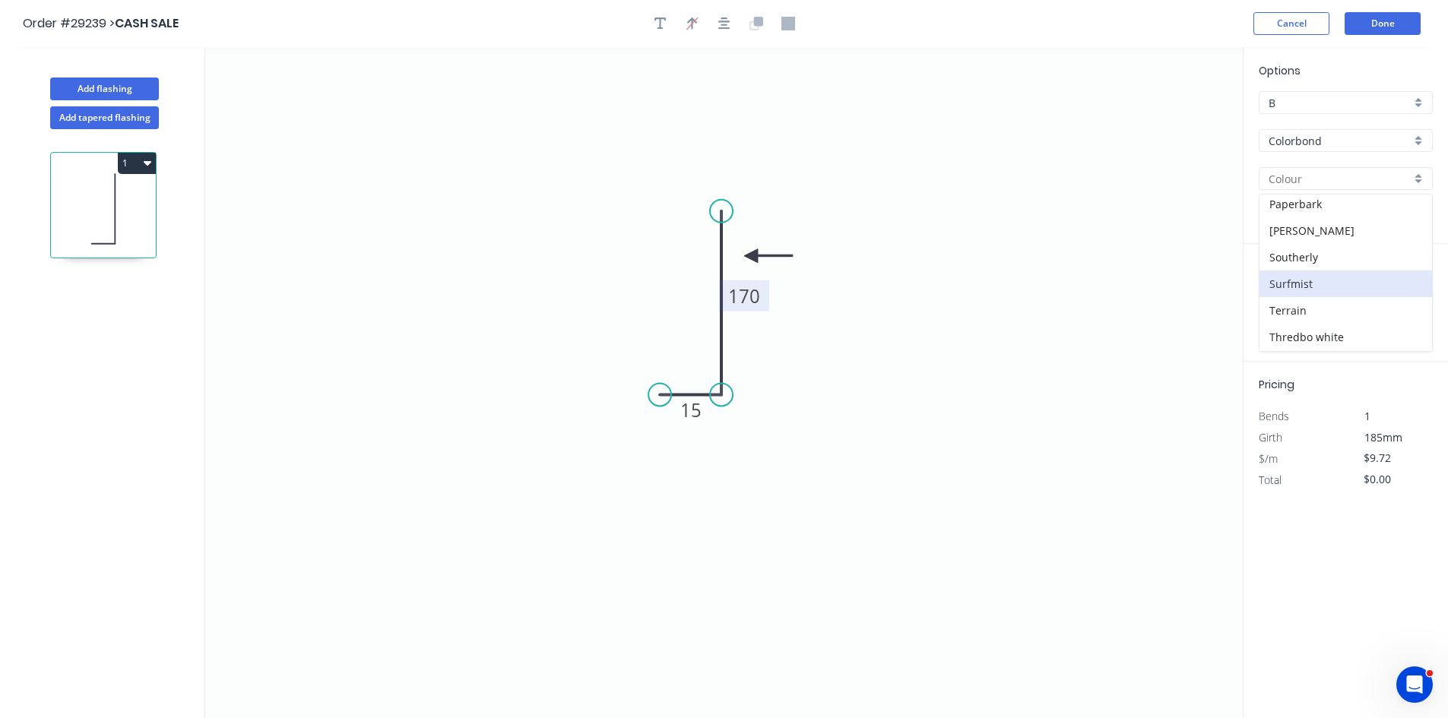
type input "Surfmist"
click at [1281, 296] on input "text" at bounding box center [1281, 304] width 46 height 20
type input "4"
type input "4500"
click at [1406, 291] on button "add" at bounding box center [1424, 304] width 36 height 26
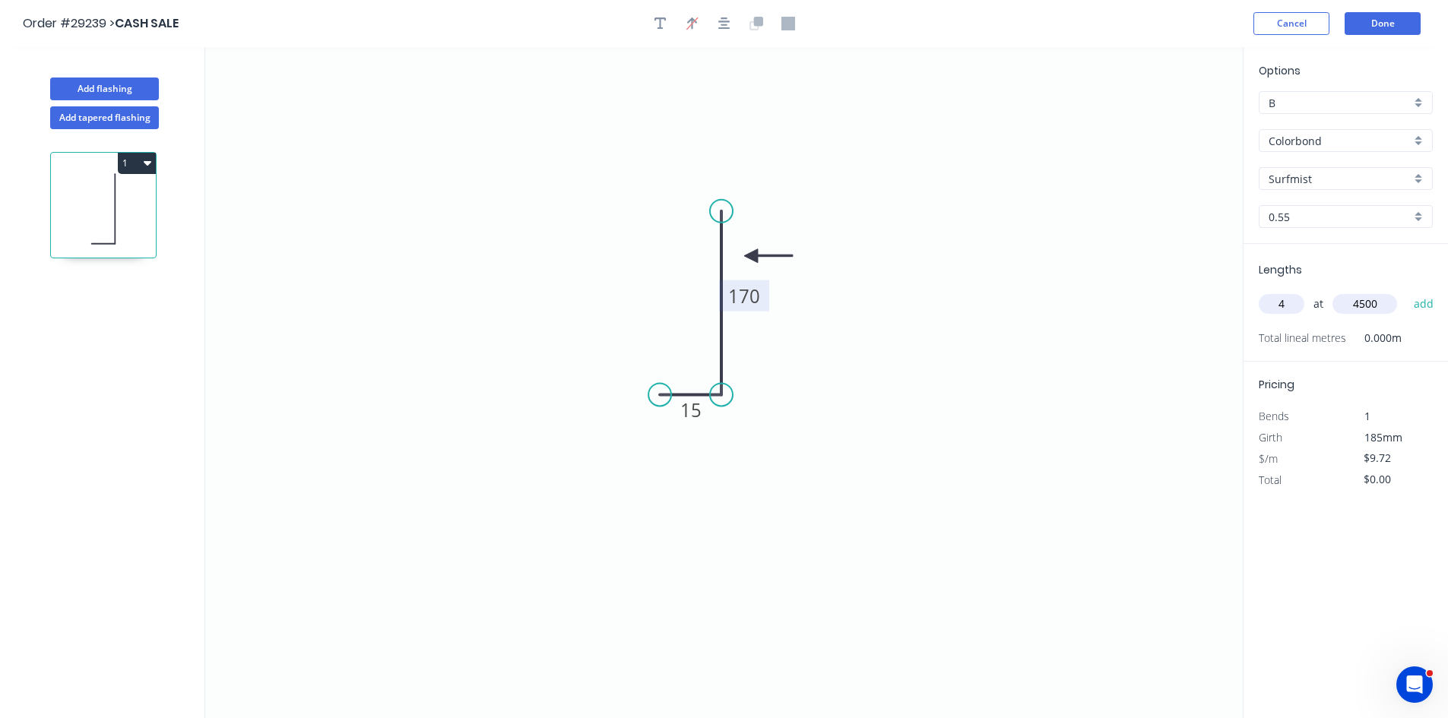
type input "$174.96"
click at [137, 86] on button "Add flashing" at bounding box center [104, 89] width 109 height 23
type input "$0.00"
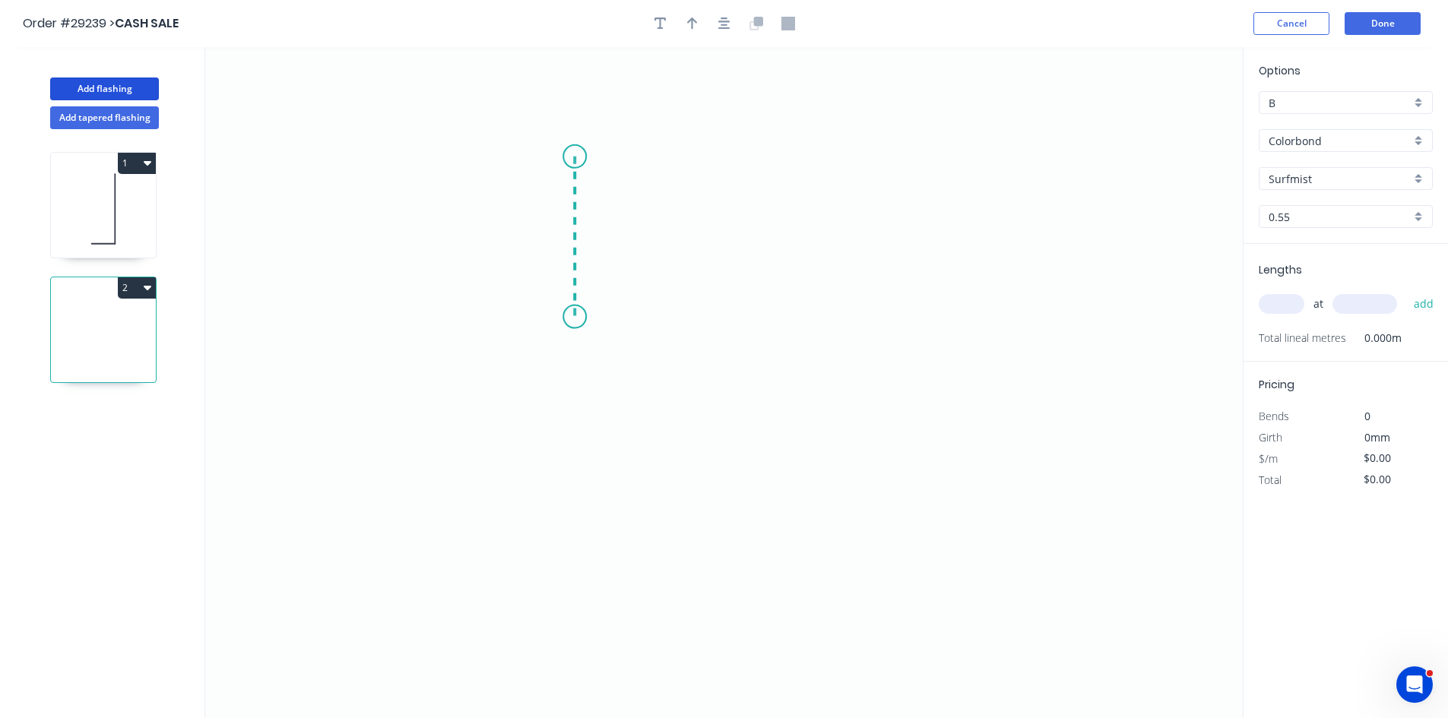
drag, startPoint x: 574, startPoint y: 157, endPoint x: 572, endPoint y: 317, distance: 160.4
click at [572, 317] on icon "0" at bounding box center [723, 382] width 1037 height 671
click at [686, 328] on icon at bounding box center [630, 322] width 112 height 11
click at [684, 378] on icon "0 ? ? ? º" at bounding box center [723, 382] width 1037 height 671
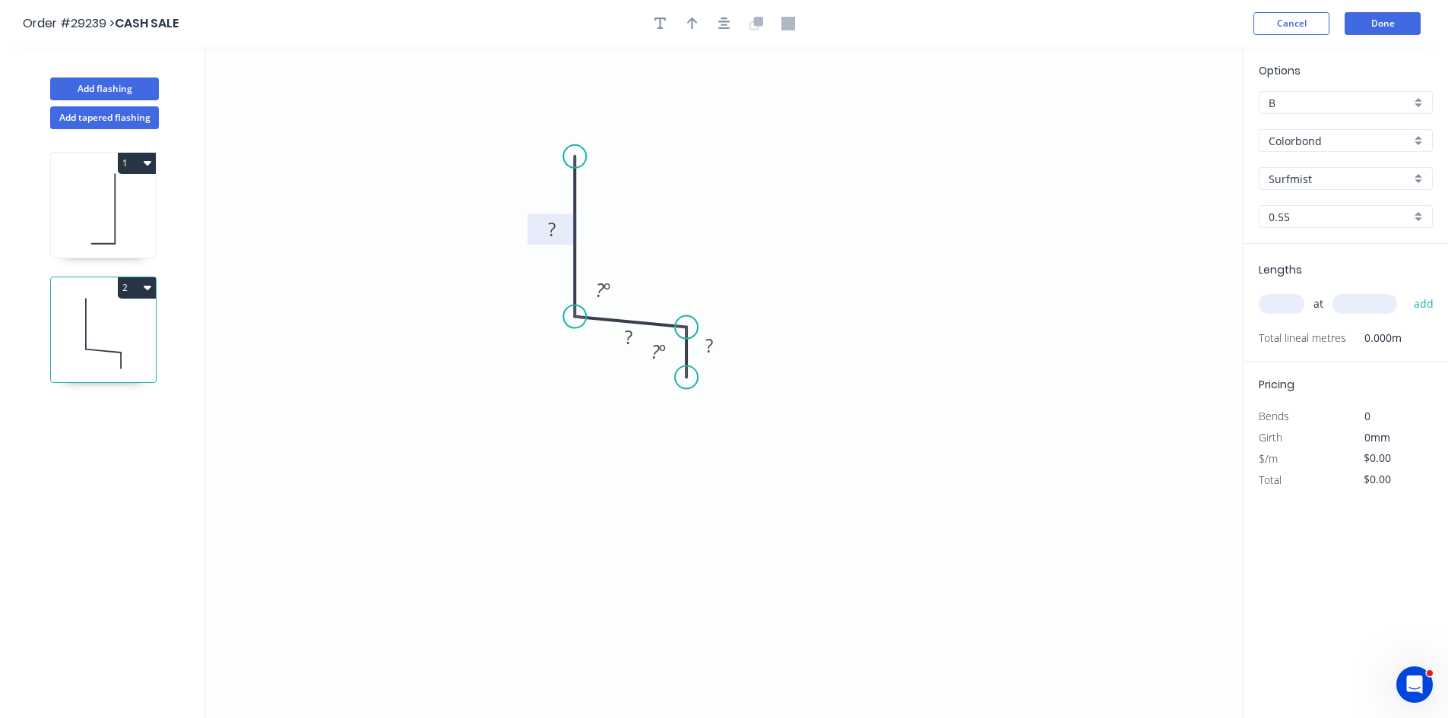
click at [557, 234] on rect at bounding box center [551, 230] width 30 height 21
drag, startPoint x: 688, startPoint y: 319, endPoint x: 790, endPoint y: 345, distance: 105.1
click at [790, 345] on circle at bounding box center [789, 345] width 23 height 23
type input "$9.72"
drag, startPoint x: 690, startPoint y: 375, endPoint x: 790, endPoint y: 394, distance: 102.0
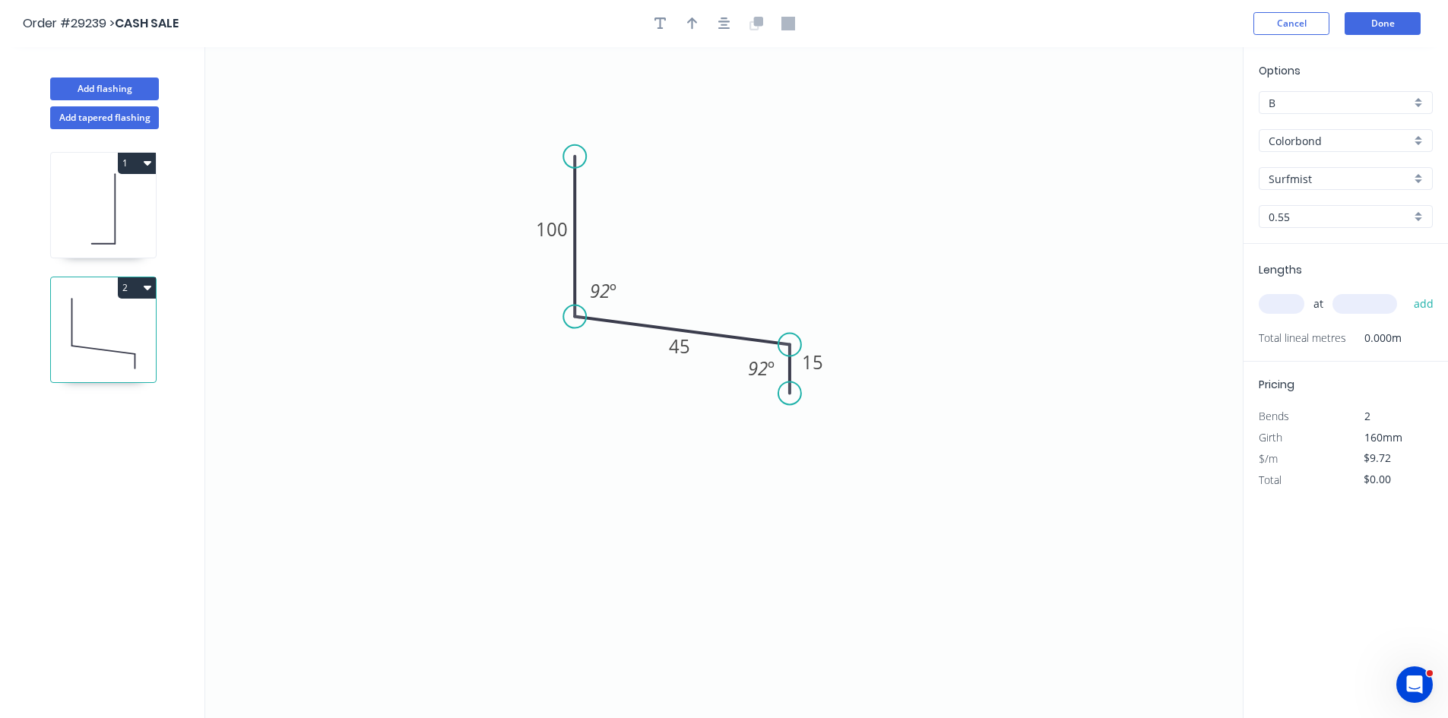
click at [790, 394] on circle at bounding box center [789, 393] width 23 height 23
click at [685, 30] on button "button" at bounding box center [692, 23] width 23 height 23
drag, startPoint x: 1171, startPoint y: 119, endPoint x: 708, endPoint y: 241, distance: 478.5
click at [708, 241] on icon at bounding box center [708, 223] width 14 height 49
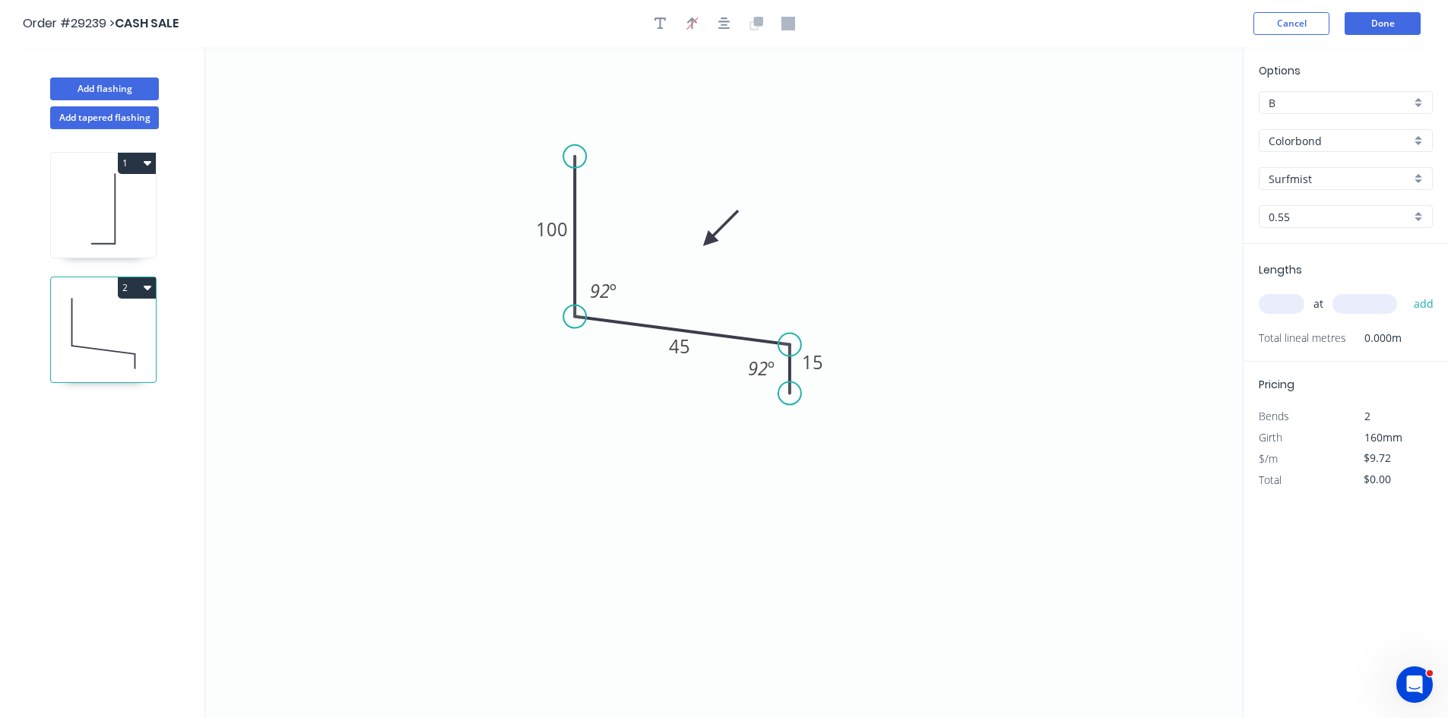
click at [1305, 177] on input "Surfmist" at bounding box center [1339, 179] width 142 height 16
click at [1294, 293] on div "Dover White" at bounding box center [1345, 291] width 172 height 27
type input "Dover White"
click at [1281, 315] on div "at add" at bounding box center [1346, 304] width 177 height 26
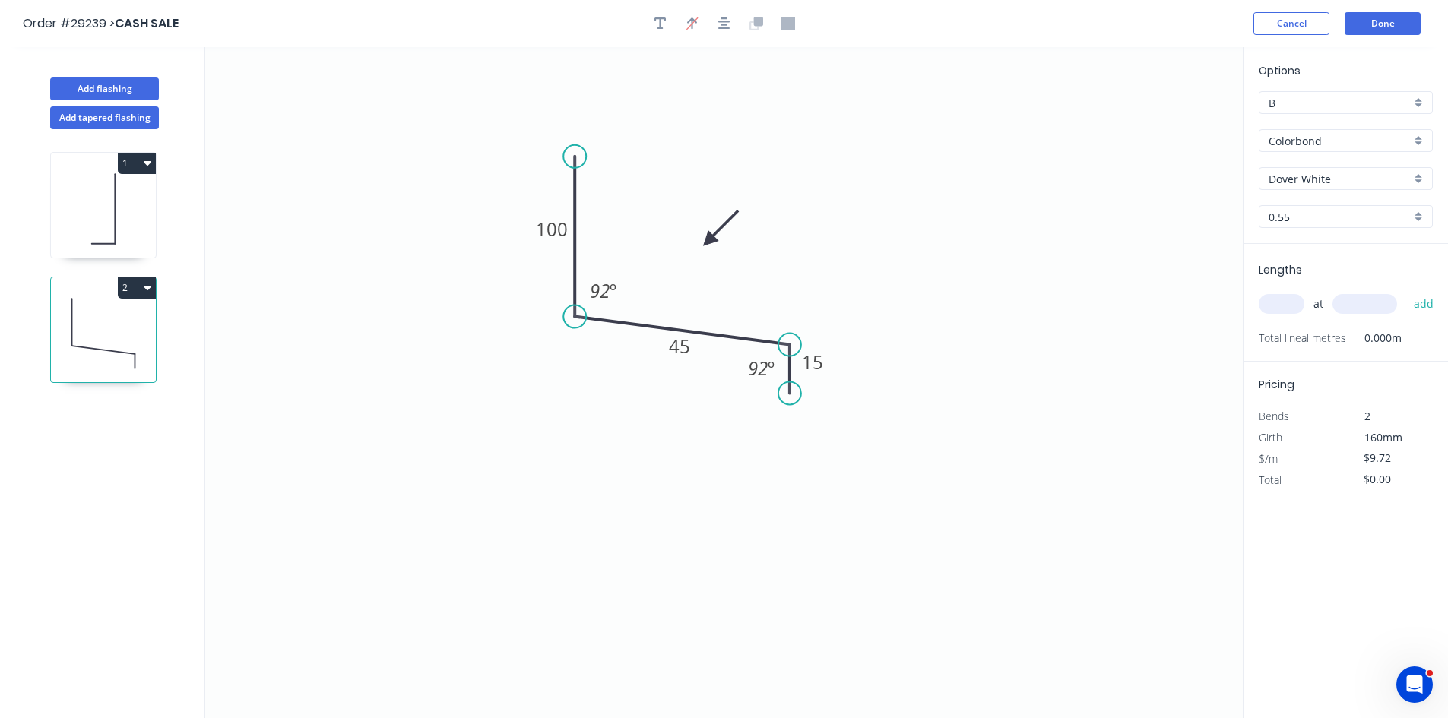
click at [1284, 306] on input "text" at bounding box center [1281, 304] width 46 height 20
type input "1"
type input "2200"
click at [1406, 291] on button "add" at bounding box center [1424, 304] width 36 height 26
type input "$21.38"
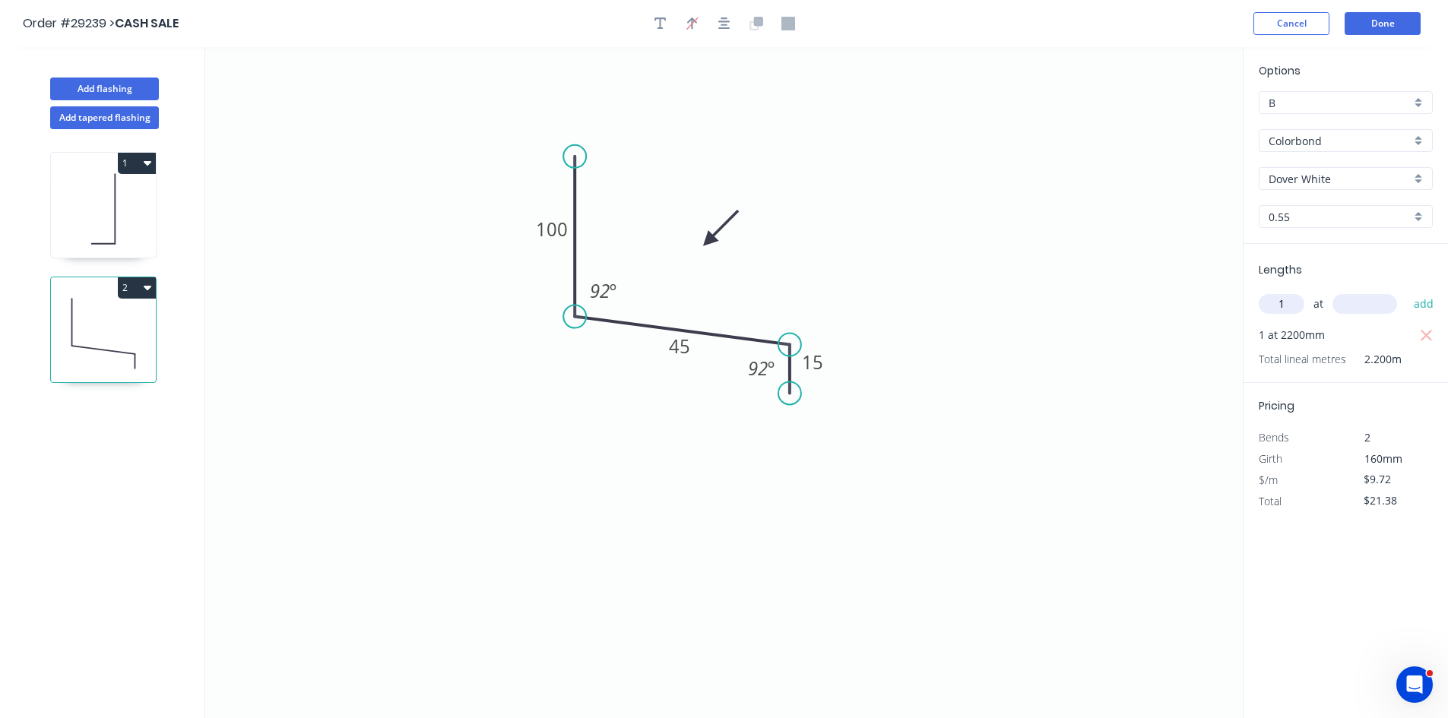
type input "1"
type input "1710"
click at [1406, 291] on button "add" at bounding box center [1424, 304] width 36 height 26
type input "$38.01"
type input "2"
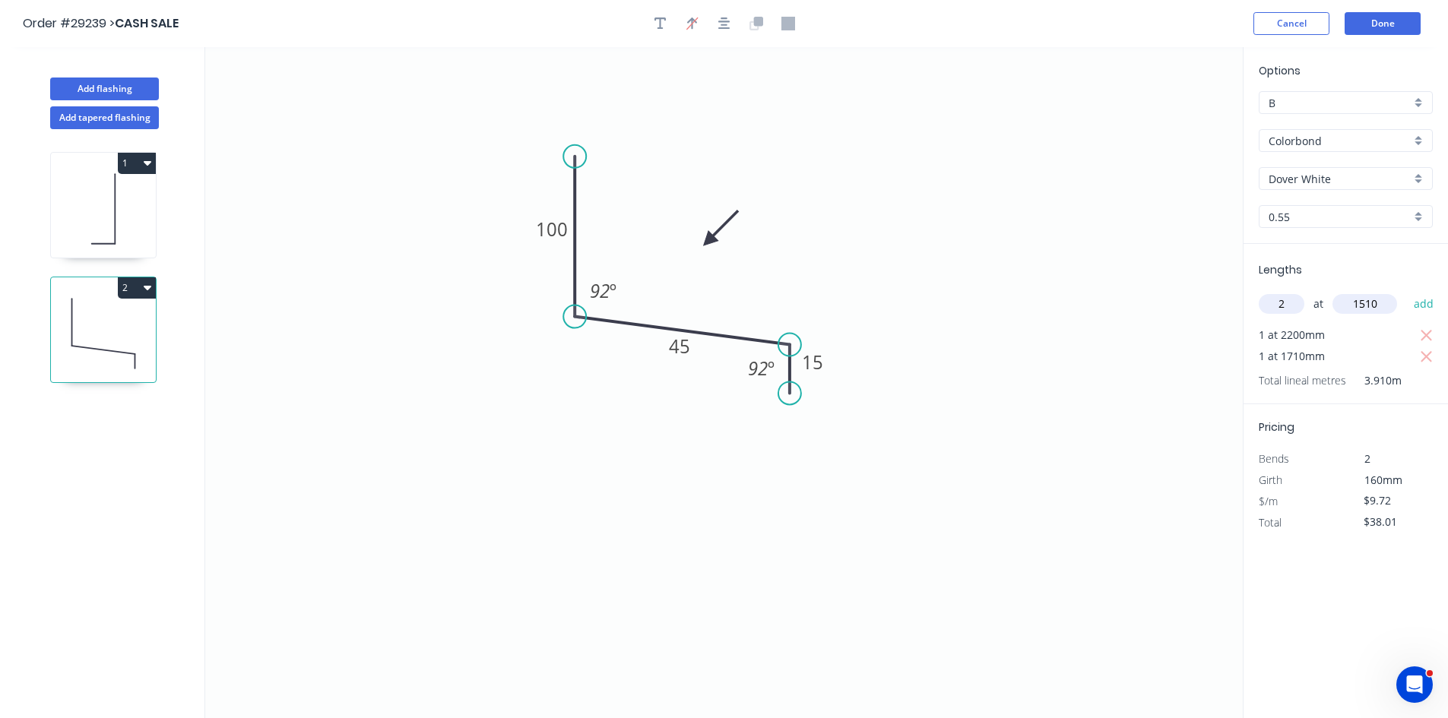
type input "1510"
click at [1406, 291] on button "add" at bounding box center [1424, 304] width 36 height 26
type input "$67.36"
click at [1381, 21] on button "Done" at bounding box center [1382, 23] width 76 height 23
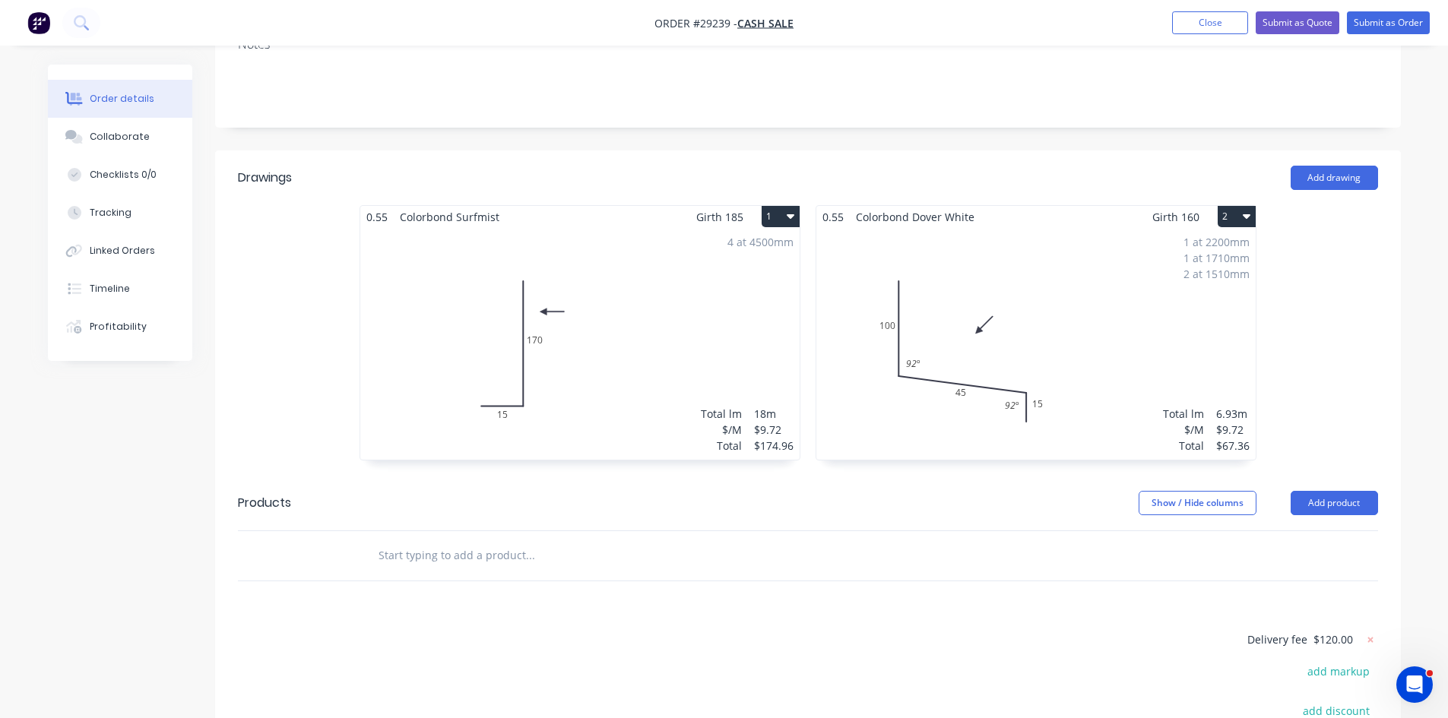
scroll to position [304, 0]
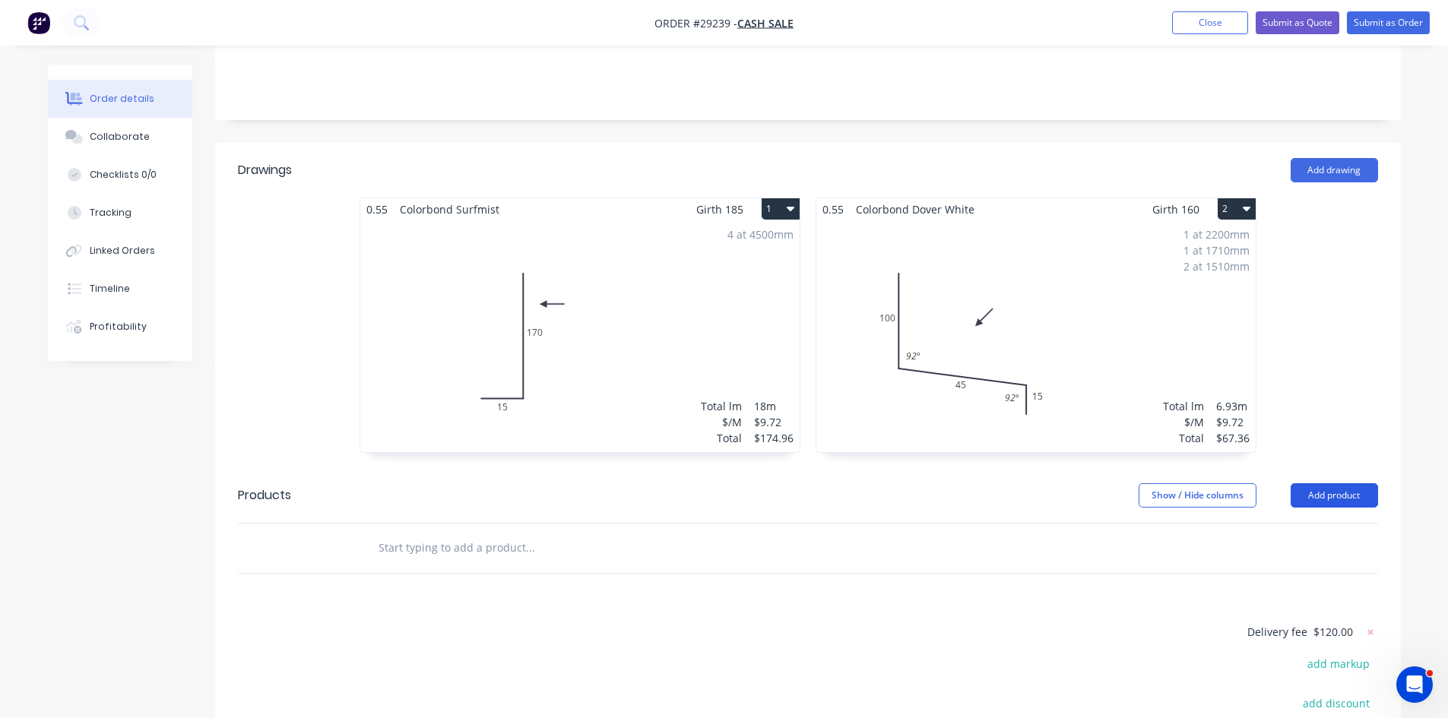
click at [1340, 483] on button "Add product" at bounding box center [1333, 495] width 87 height 24
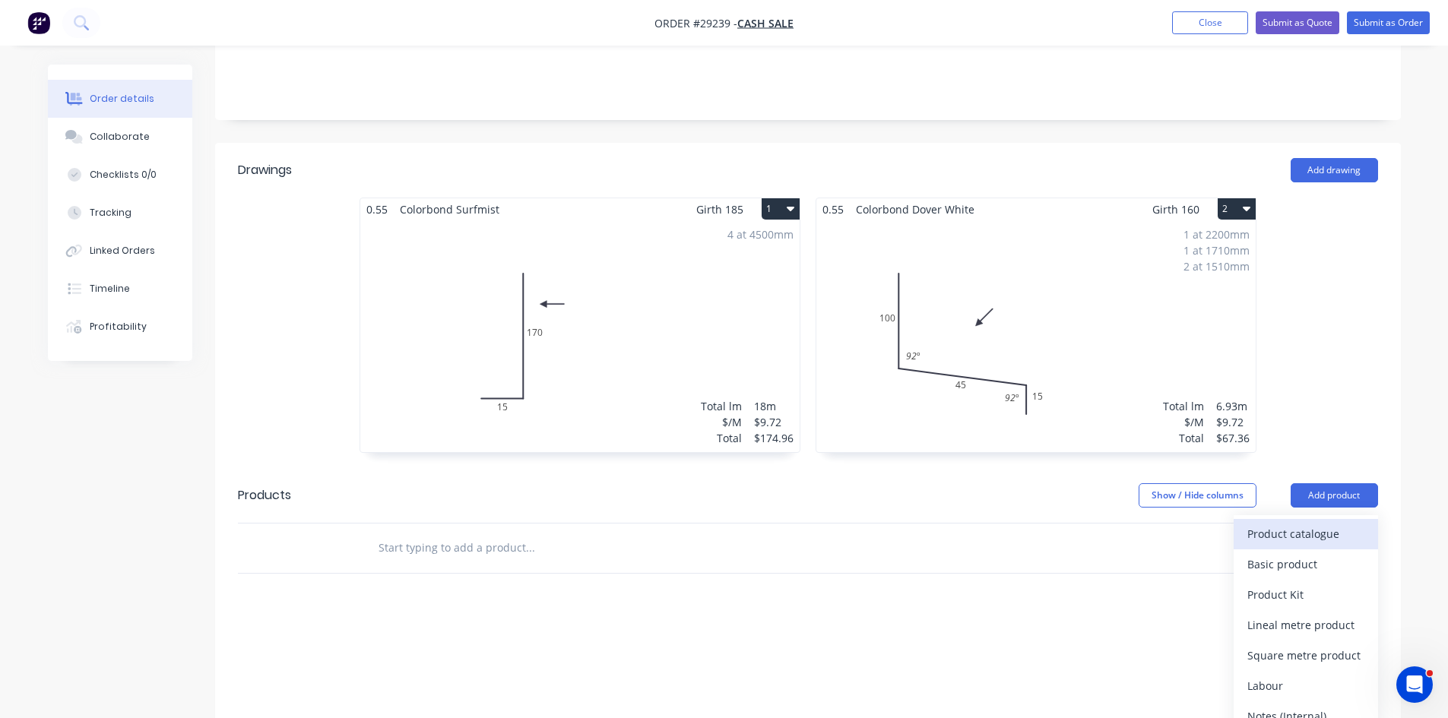
click at [1320, 523] on div "Product catalogue" at bounding box center [1305, 534] width 117 height 22
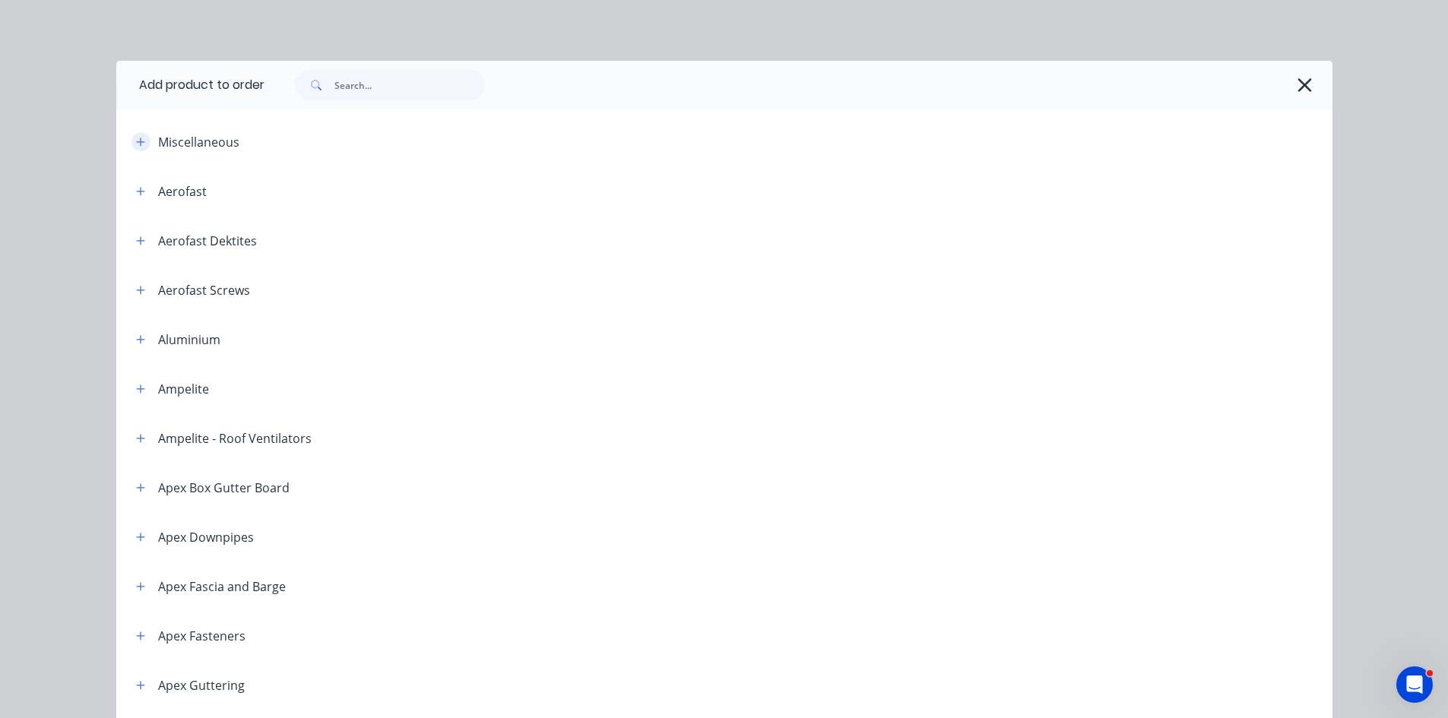
click at [139, 139] on icon "button" at bounding box center [140, 142] width 9 height 11
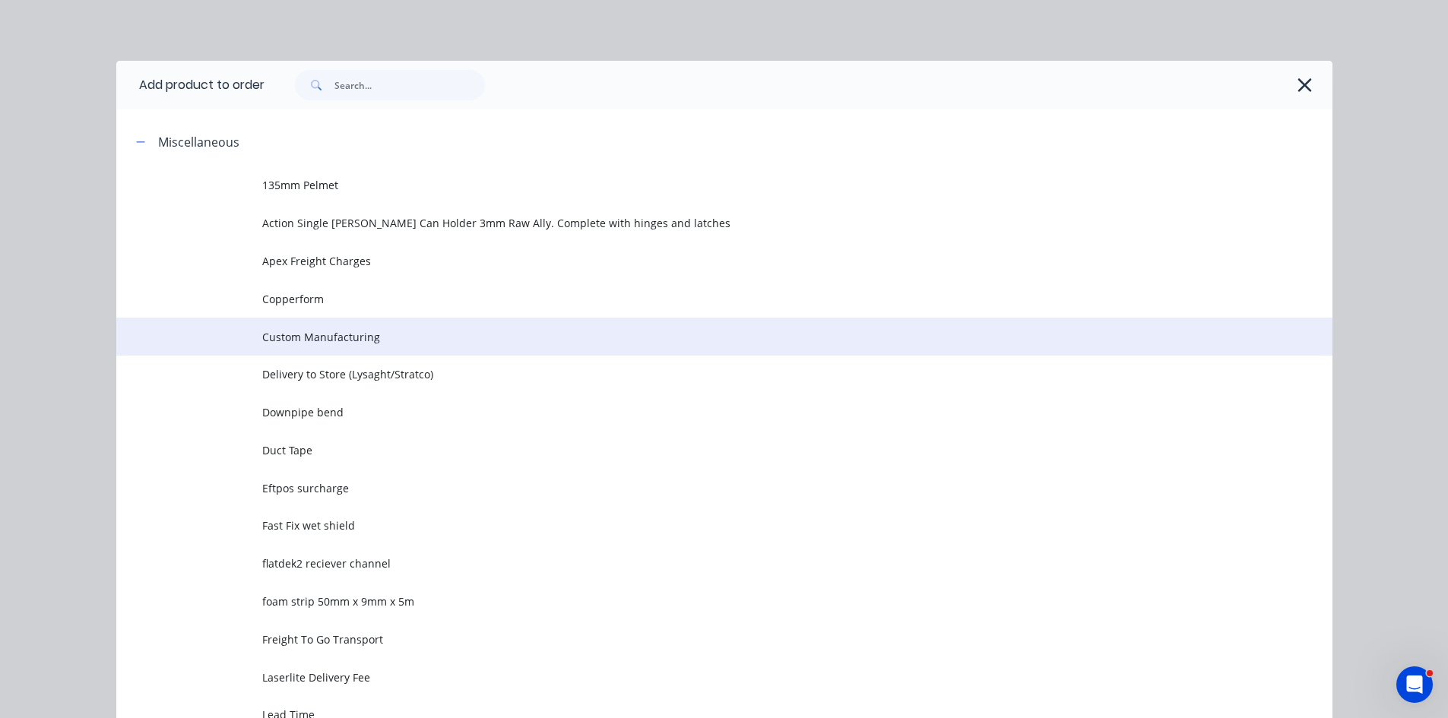
click at [312, 332] on span "Custom Manufacturing" at bounding box center [690, 337] width 856 height 16
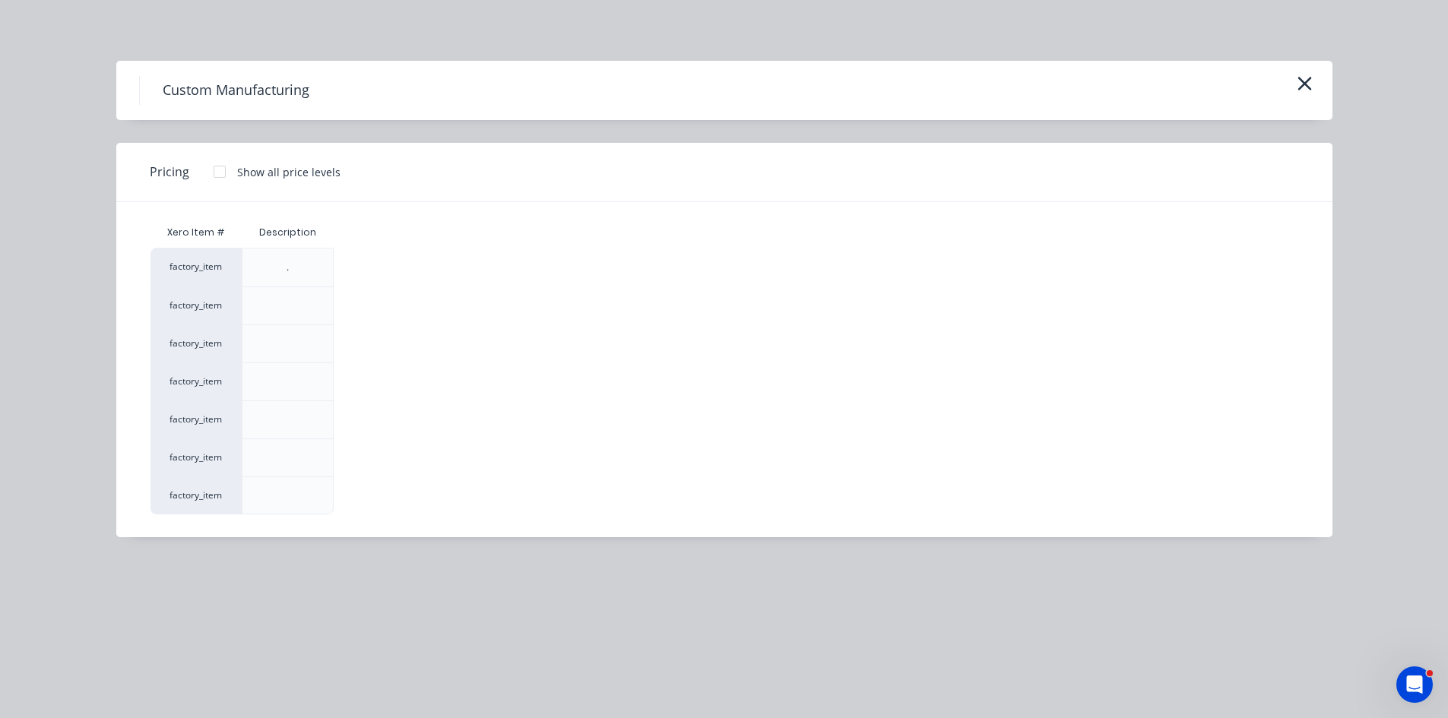
click at [223, 166] on div at bounding box center [219, 172] width 30 height 30
click at [404, 280] on div "$0.00" at bounding box center [374, 267] width 81 height 38
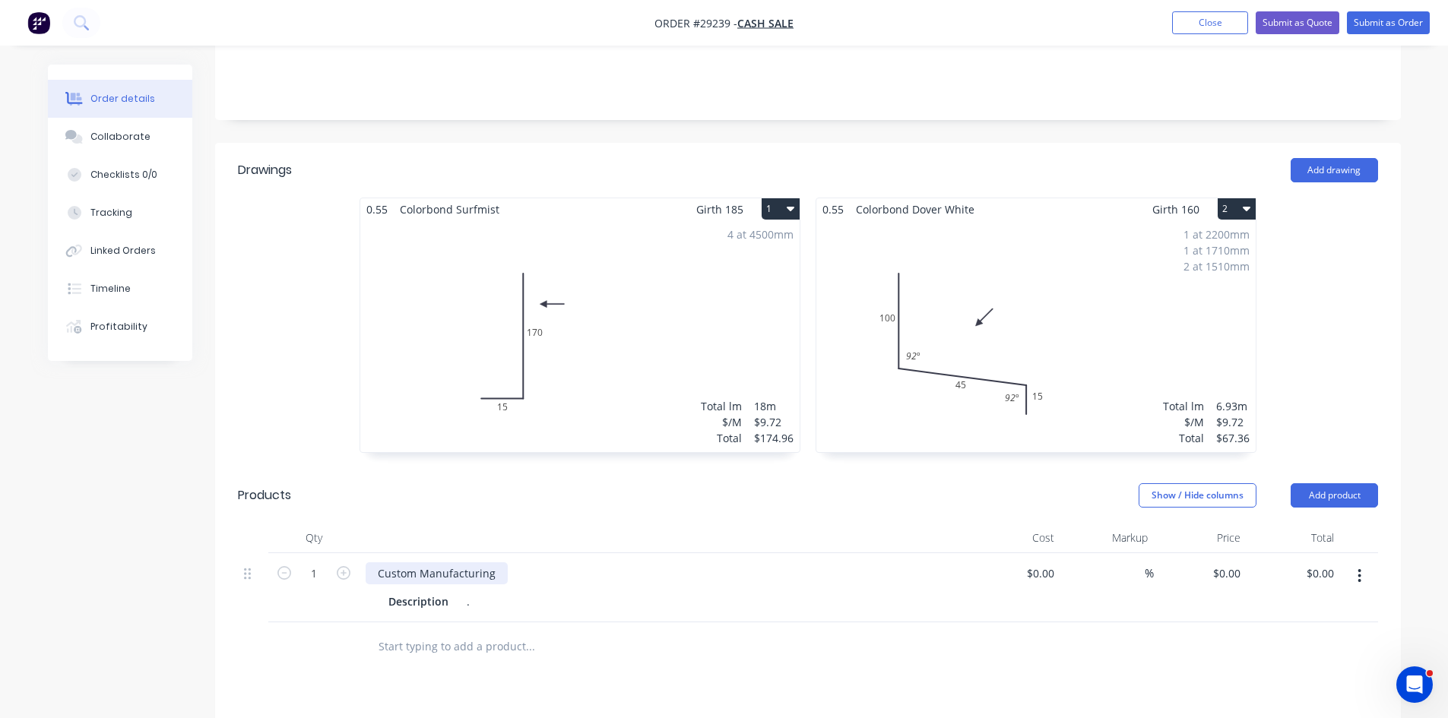
drag, startPoint x: 495, startPoint y: 555, endPoint x: 641, endPoint y: 544, distance: 147.0
click at [498, 562] on div "Custom Manufacturing" at bounding box center [437, 573] width 142 height 22
click at [475, 590] on div "." at bounding box center [471, 601] width 23 height 22
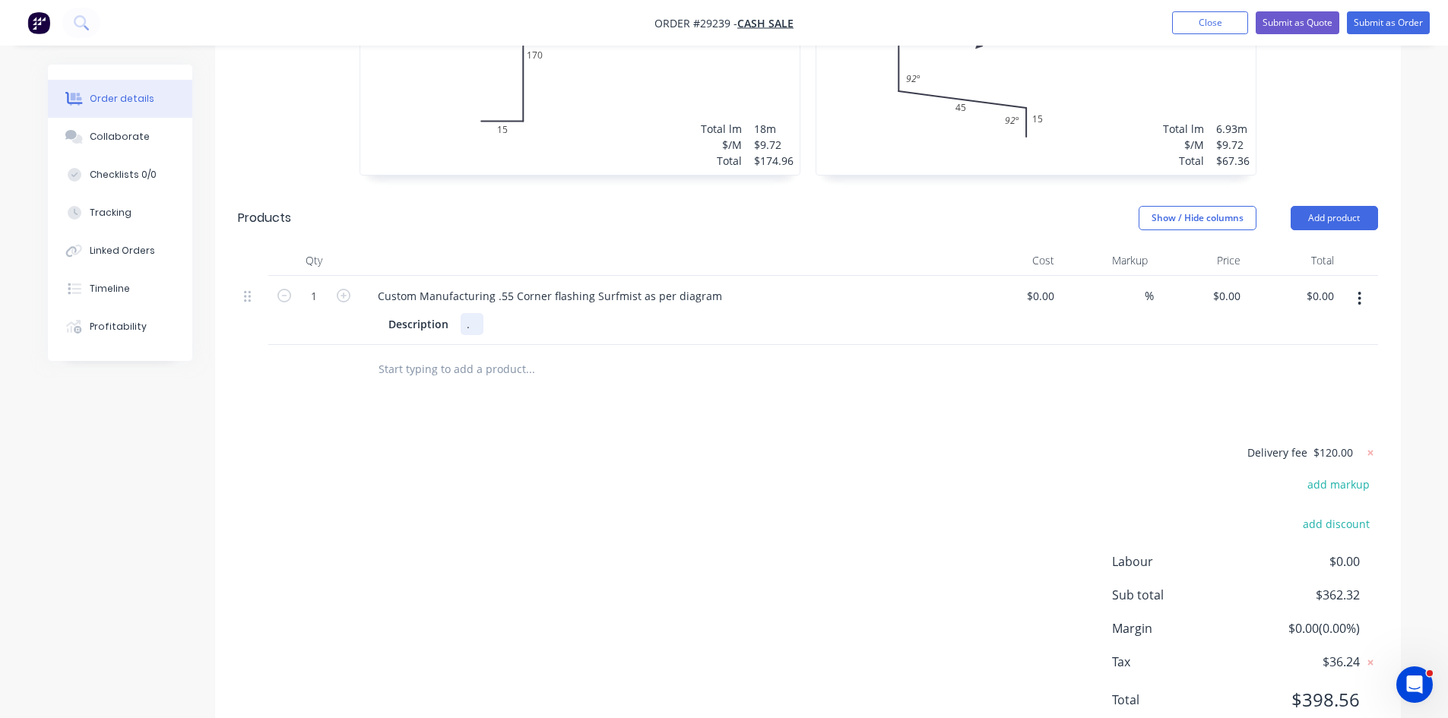
scroll to position [616, 0]
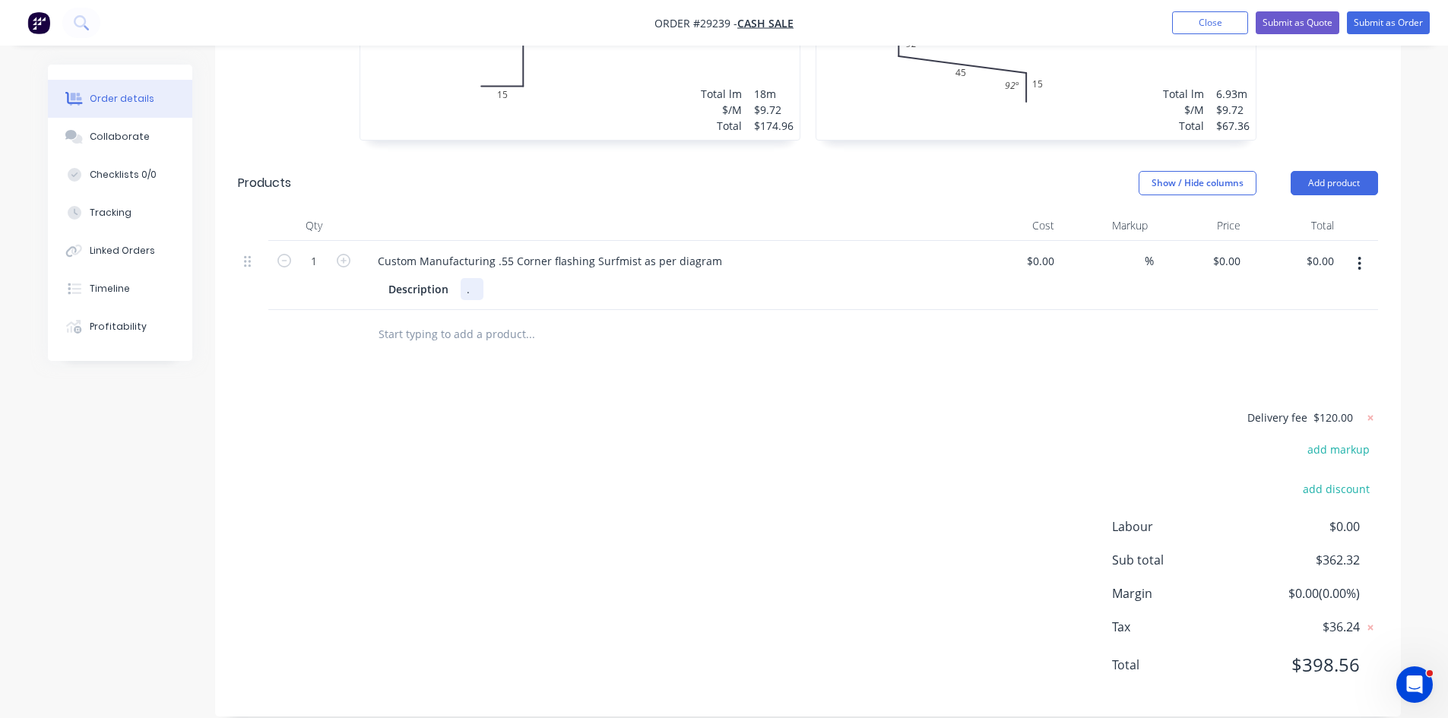
click at [478, 278] on div "." at bounding box center [471, 289] width 23 height 22
click at [341, 254] on icon "button" at bounding box center [344, 261] width 14 height 14
type input "2"
click at [1227, 250] on div "0 $0.00" at bounding box center [1225, 261] width 41 height 22
type input "$20.00"
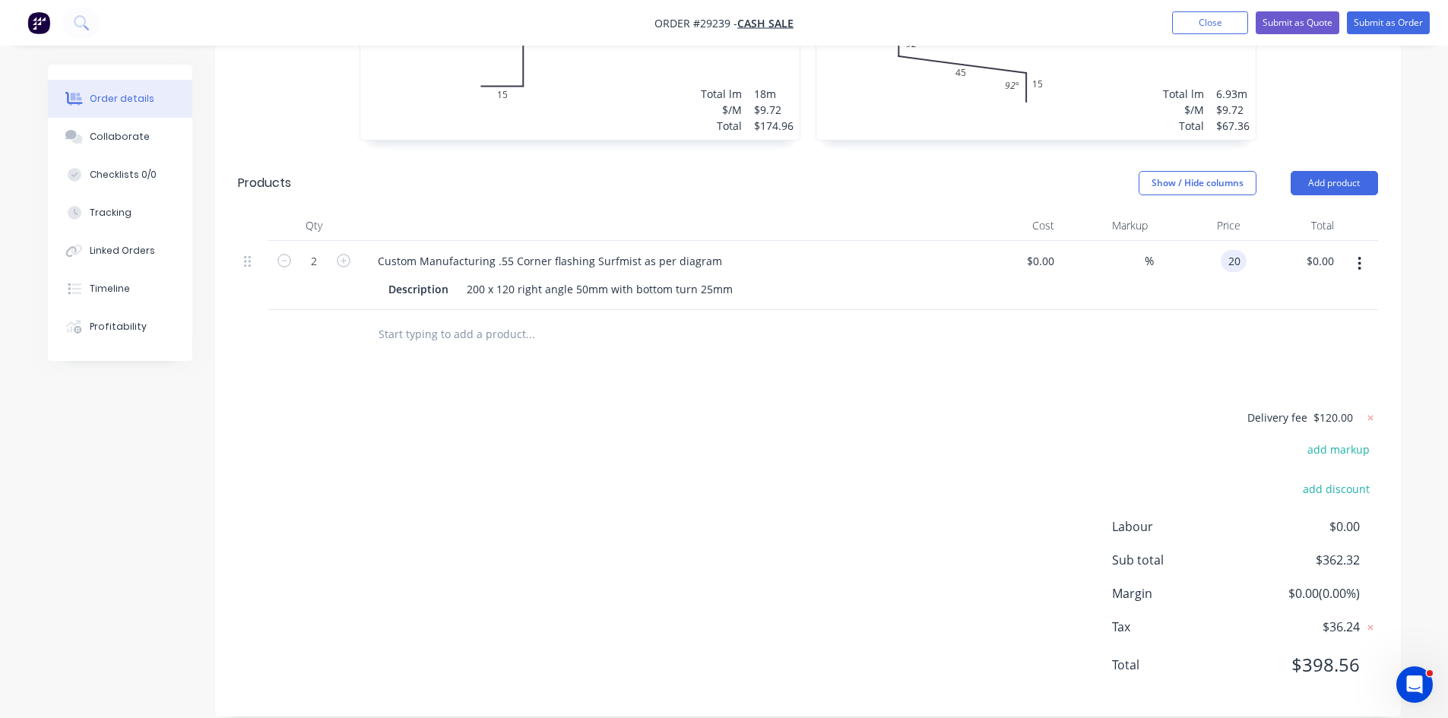
type input "$40.00"
click at [1110, 357] on div "Drawings Add drawing 0.55 Colorbond Surfmist Girth 185 1 0 15 170 0 15 170 4 at…" at bounding box center [807, 274] width 1185 height 886
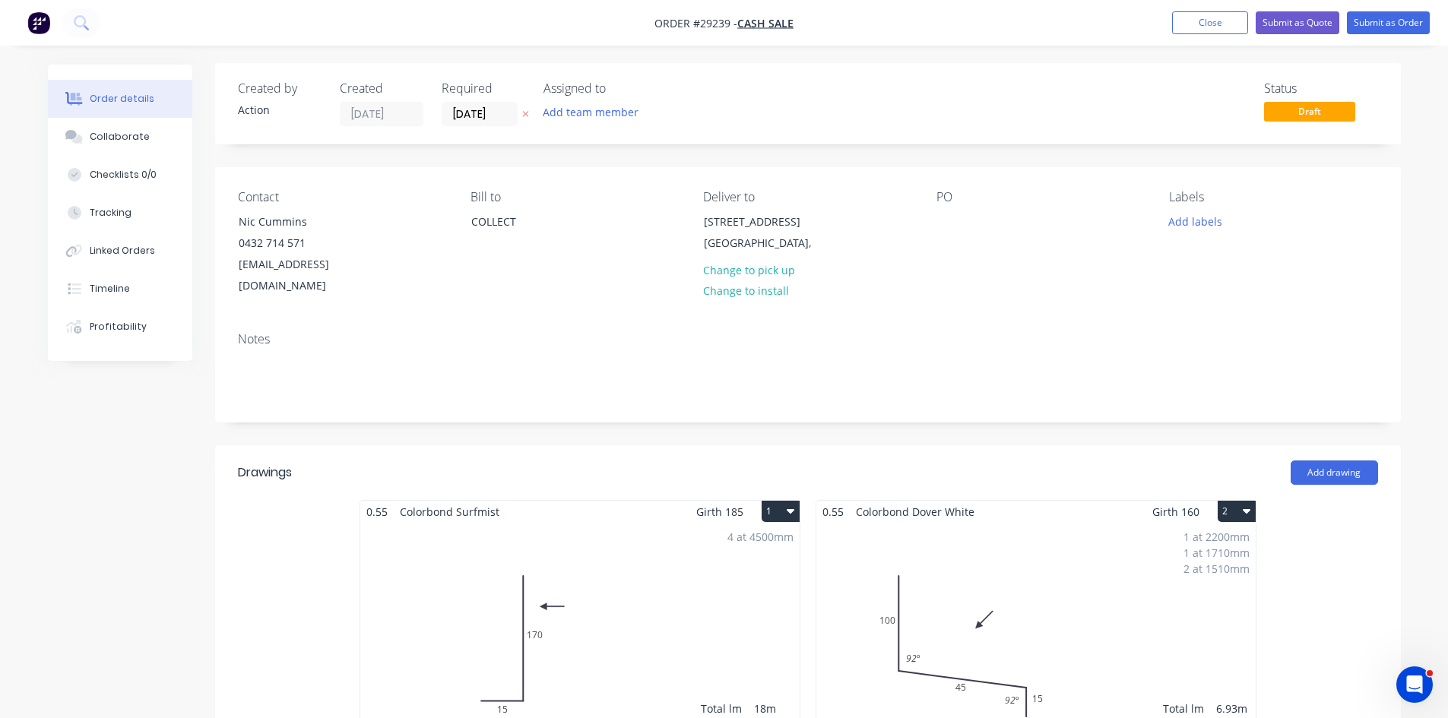
scroll to position [0, 0]
click at [1310, 19] on button "Submit as Quote" at bounding box center [1297, 22] width 84 height 23
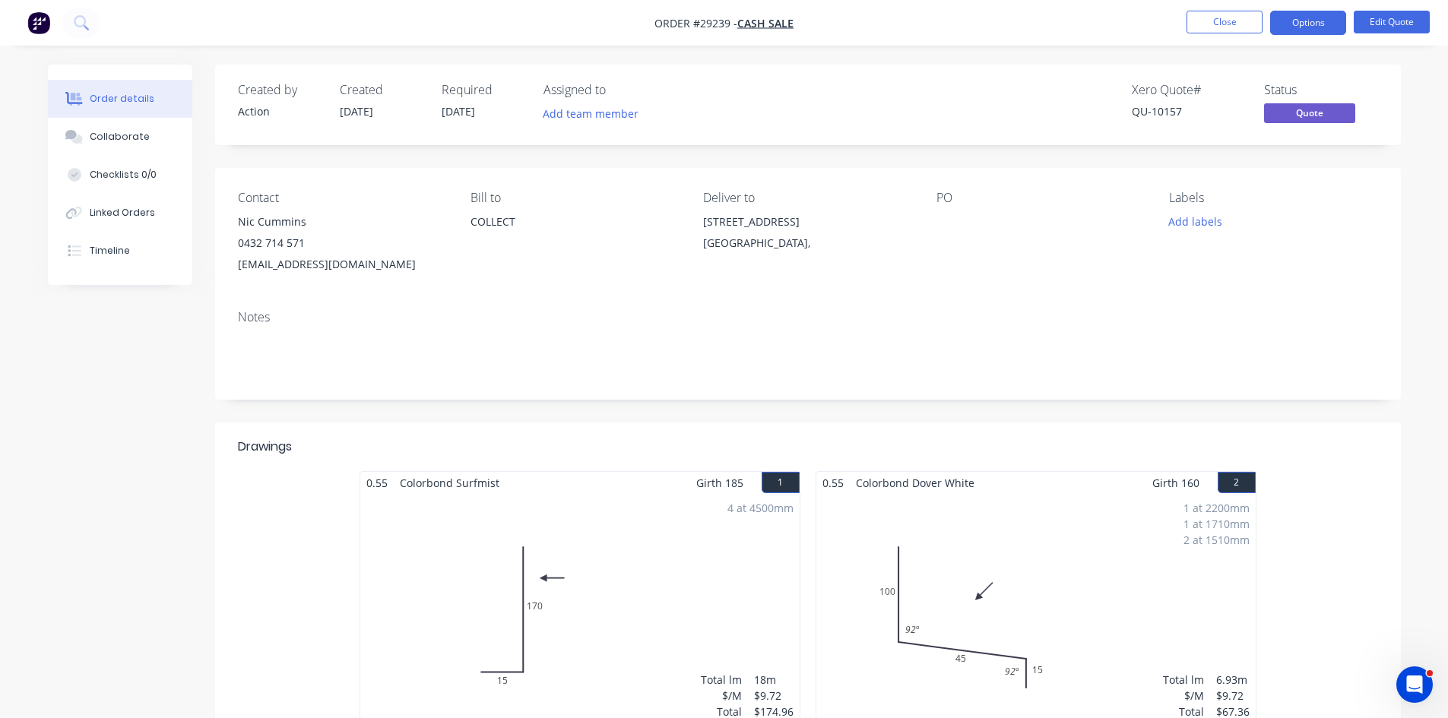
click at [1310, 19] on button "Options" at bounding box center [1308, 23] width 76 height 24
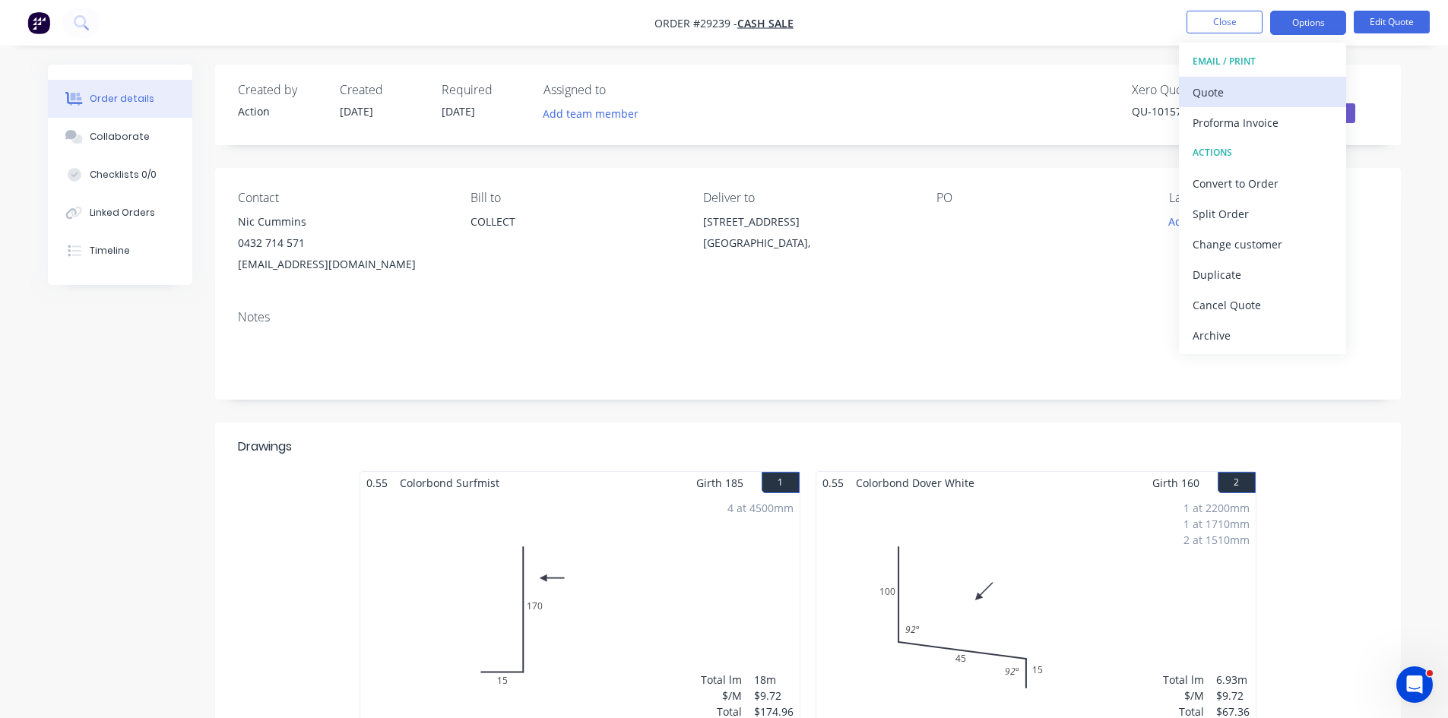
click at [1255, 101] on div "Quote" at bounding box center [1262, 92] width 140 height 22
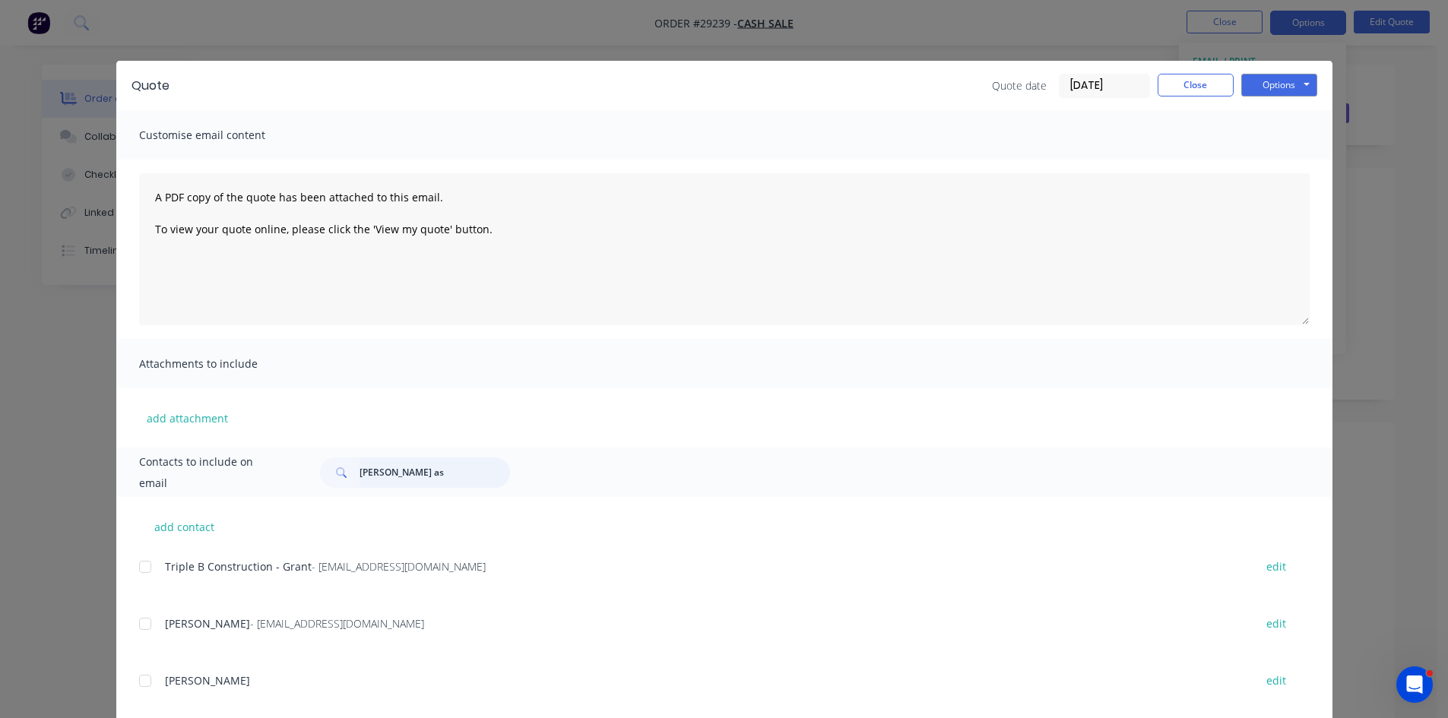
click at [429, 476] on input "greg as" at bounding box center [434, 472] width 150 height 30
type input "g"
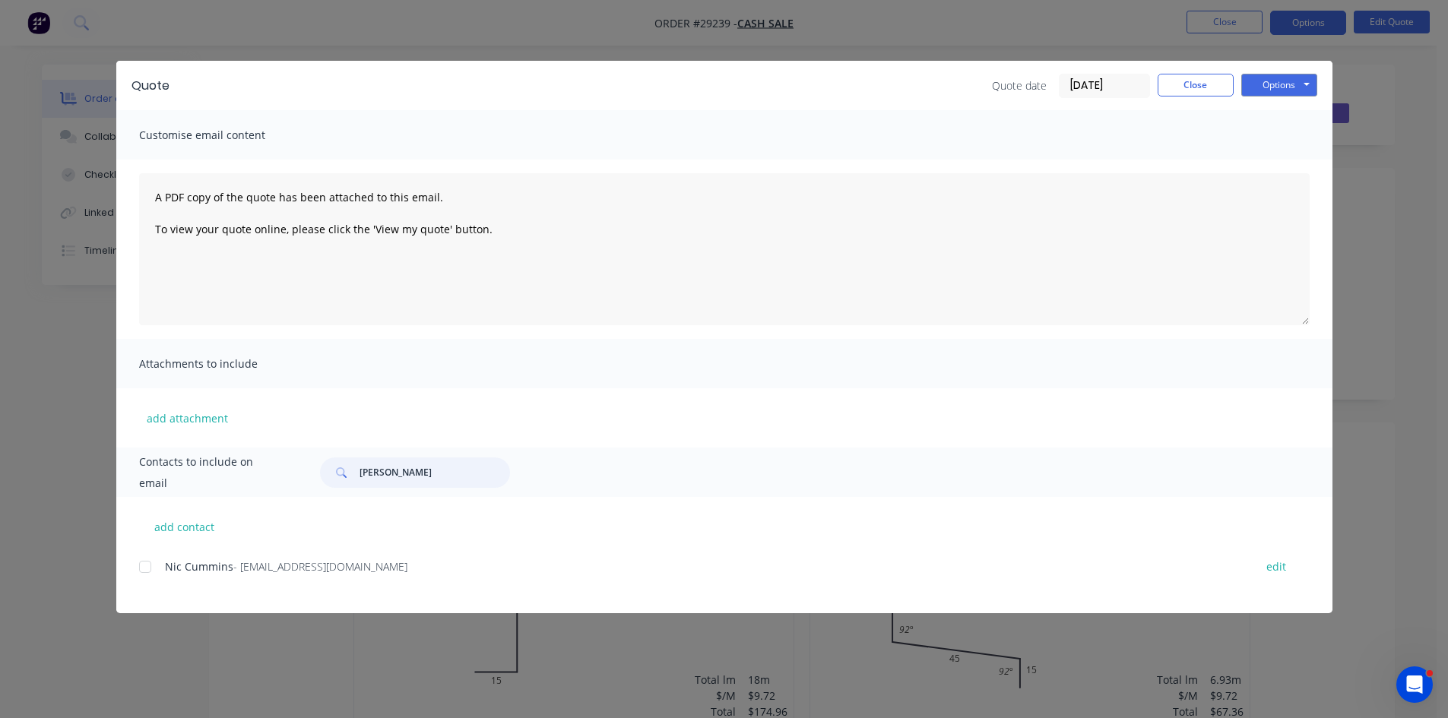
type input "nic cummin"
click at [138, 568] on div "add contact Nic Cummins - nicolascummins@gmail.com edit" at bounding box center [724, 555] width 1216 height 116
drag, startPoint x: 146, startPoint y: 568, endPoint x: 184, endPoint y: 561, distance: 38.7
click at [148, 566] on div at bounding box center [145, 567] width 30 height 30
click at [1271, 84] on button "Options" at bounding box center [1279, 85] width 76 height 23
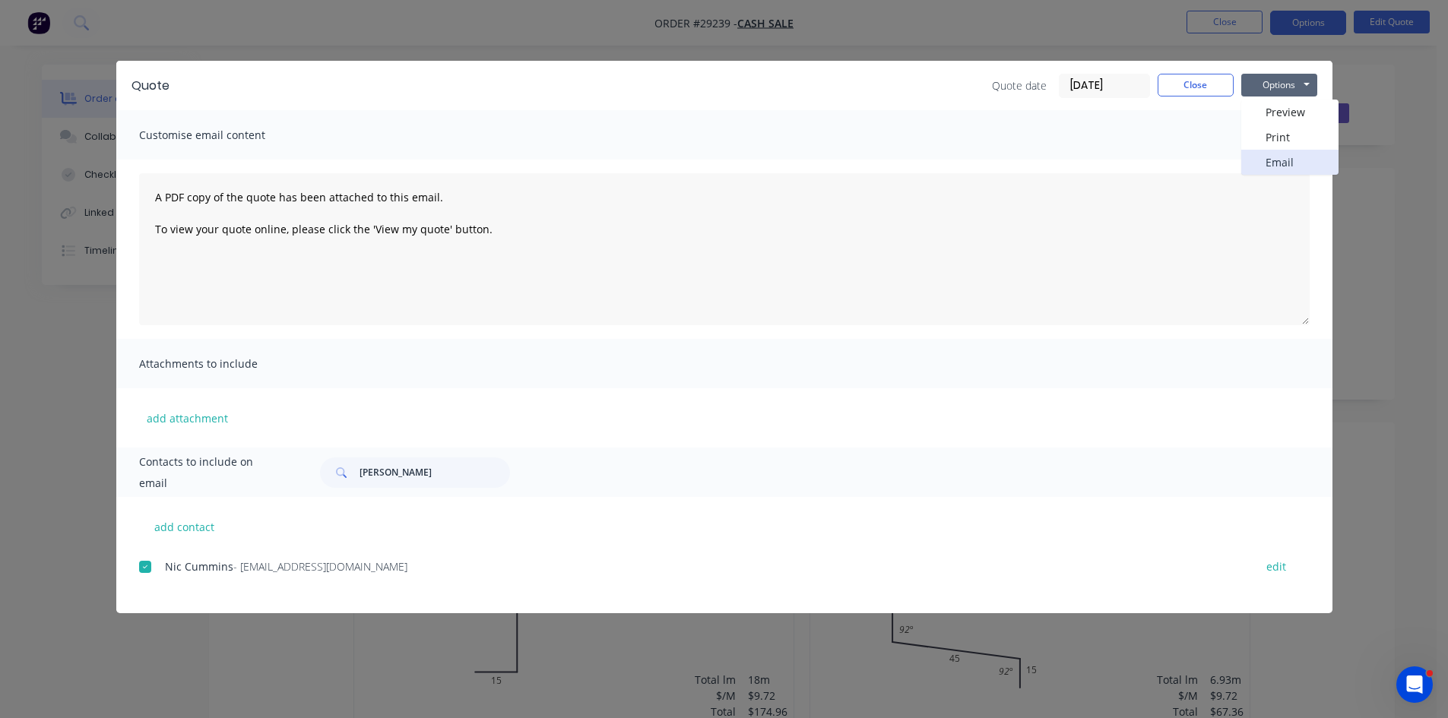
click at [1305, 157] on button "Email" at bounding box center [1289, 162] width 97 height 25
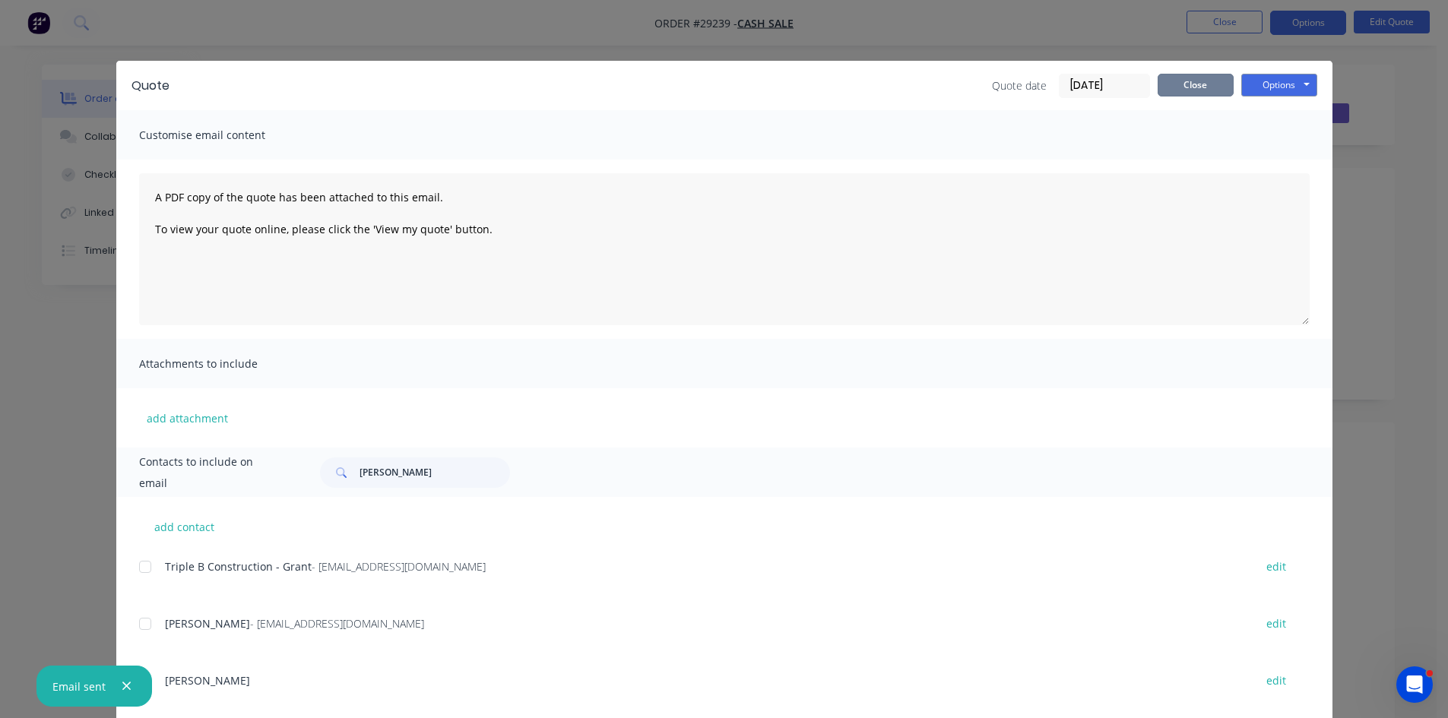
click at [1194, 88] on button "Close" at bounding box center [1195, 85] width 76 height 23
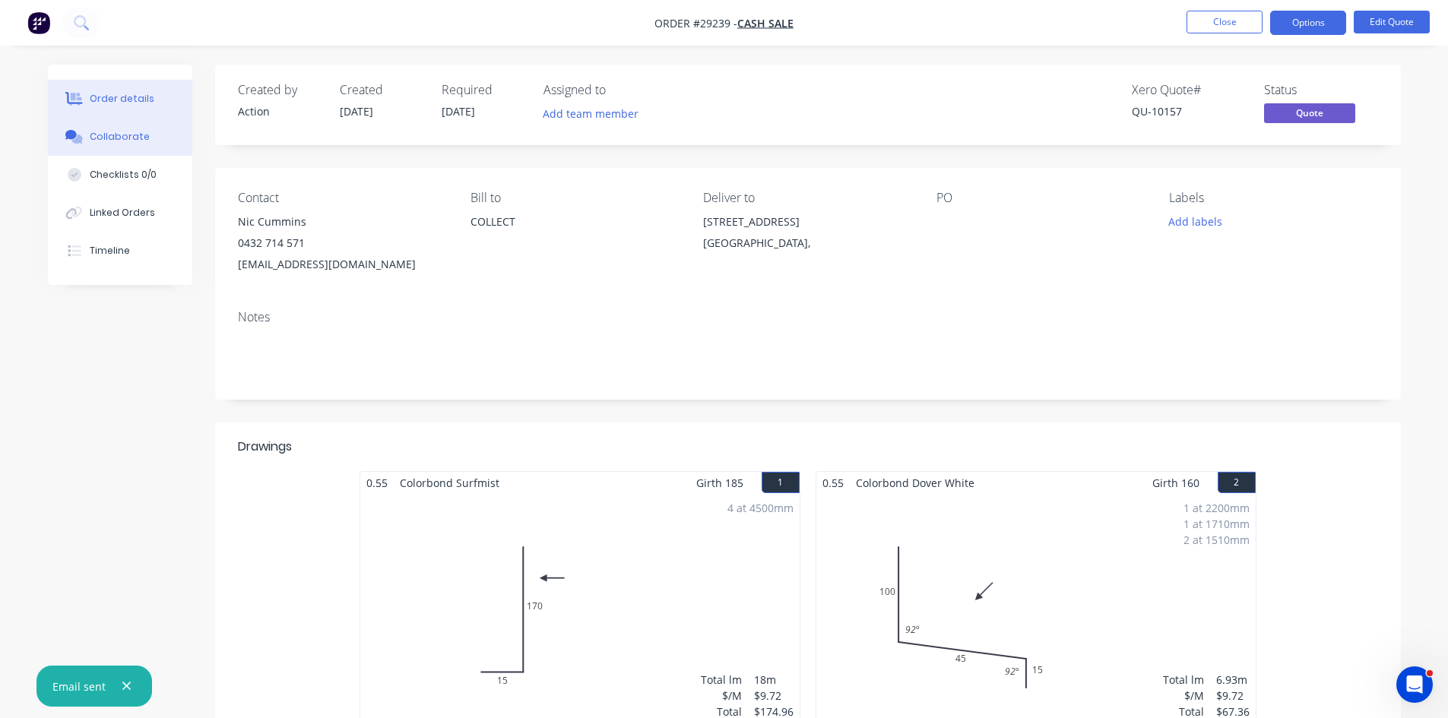
click at [104, 135] on div "Collaborate" at bounding box center [120, 137] width 60 height 14
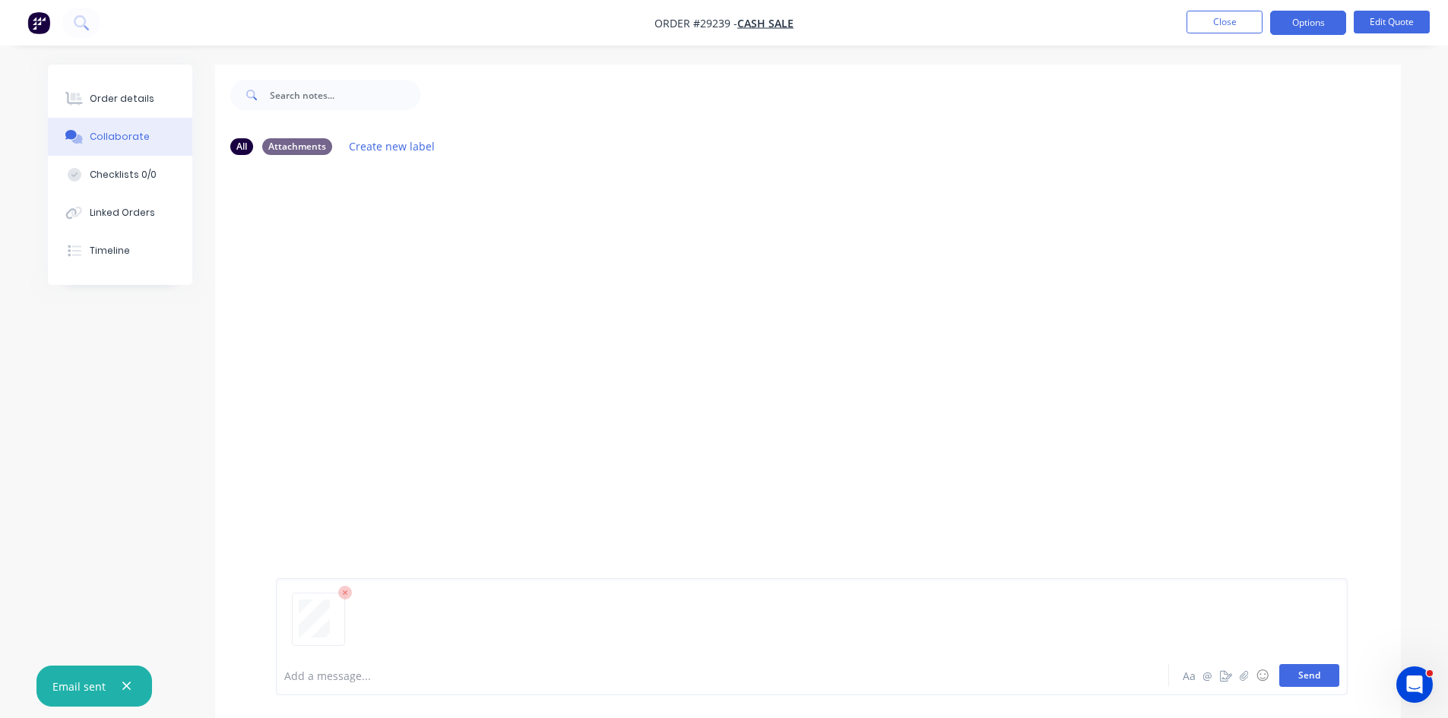
click at [1297, 674] on button "Send" at bounding box center [1309, 675] width 60 height 23
drag, startPoint x: 81, startPoint y: 110, endPoint x: 187, endPoint y: 105, distance: 105.8
click at [84, 109] on button "Order details" at bounding box center [120, 99] width 144 height 38
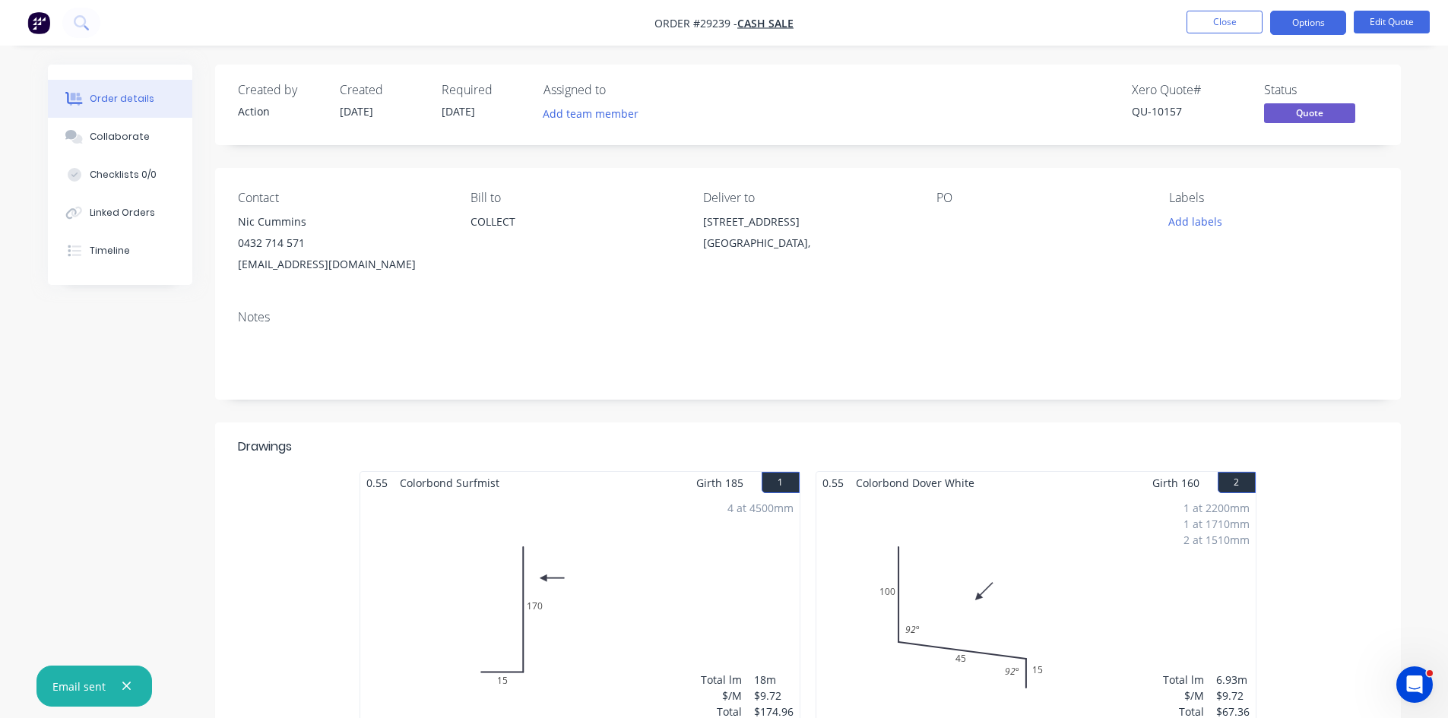
drag, startPoint x: 100, startPoint y: 128, endPoint x: 207, endPoint y: 150, distance: 109.4
click at [100, 128] on button "Collaborate" at bounding box center [120, 137] width 144 height 38
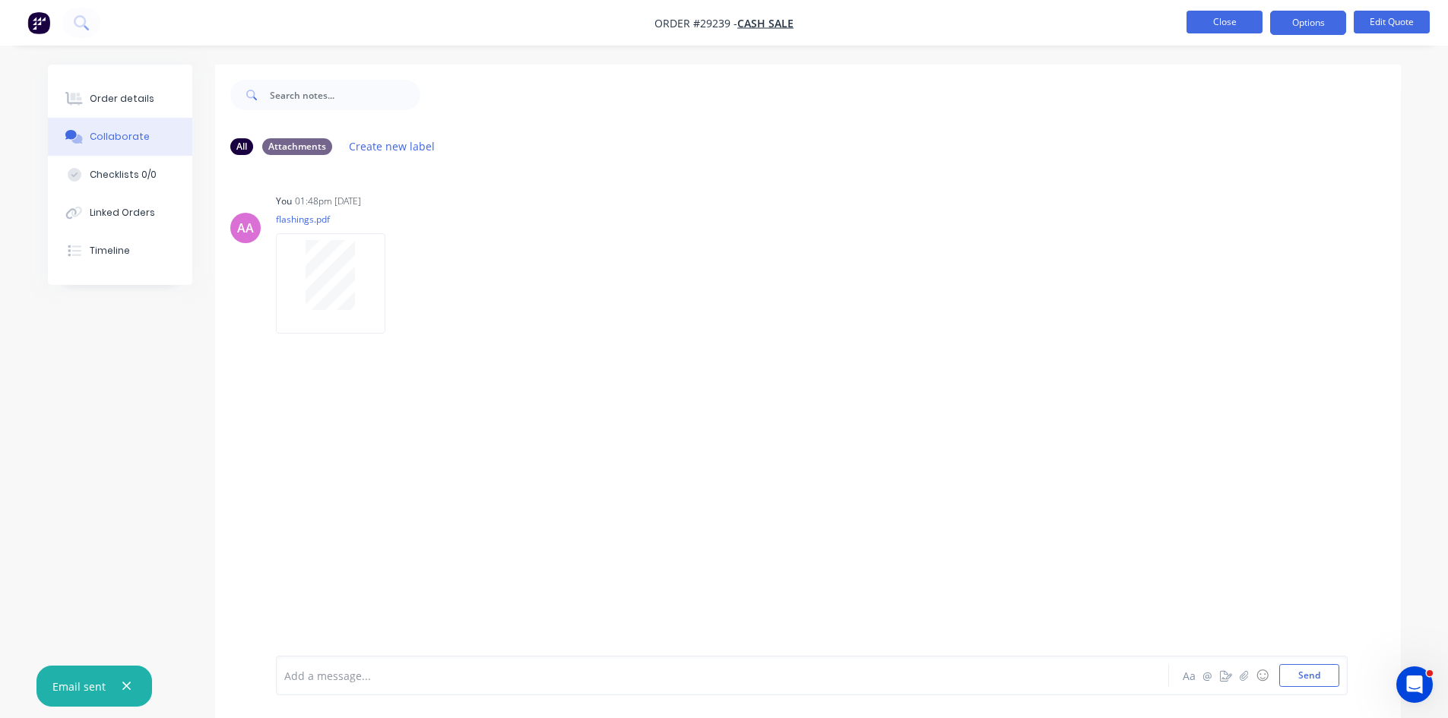
click at [1232, 23] on button "Close" at bounding box center [1224, 22] width 76 height 23
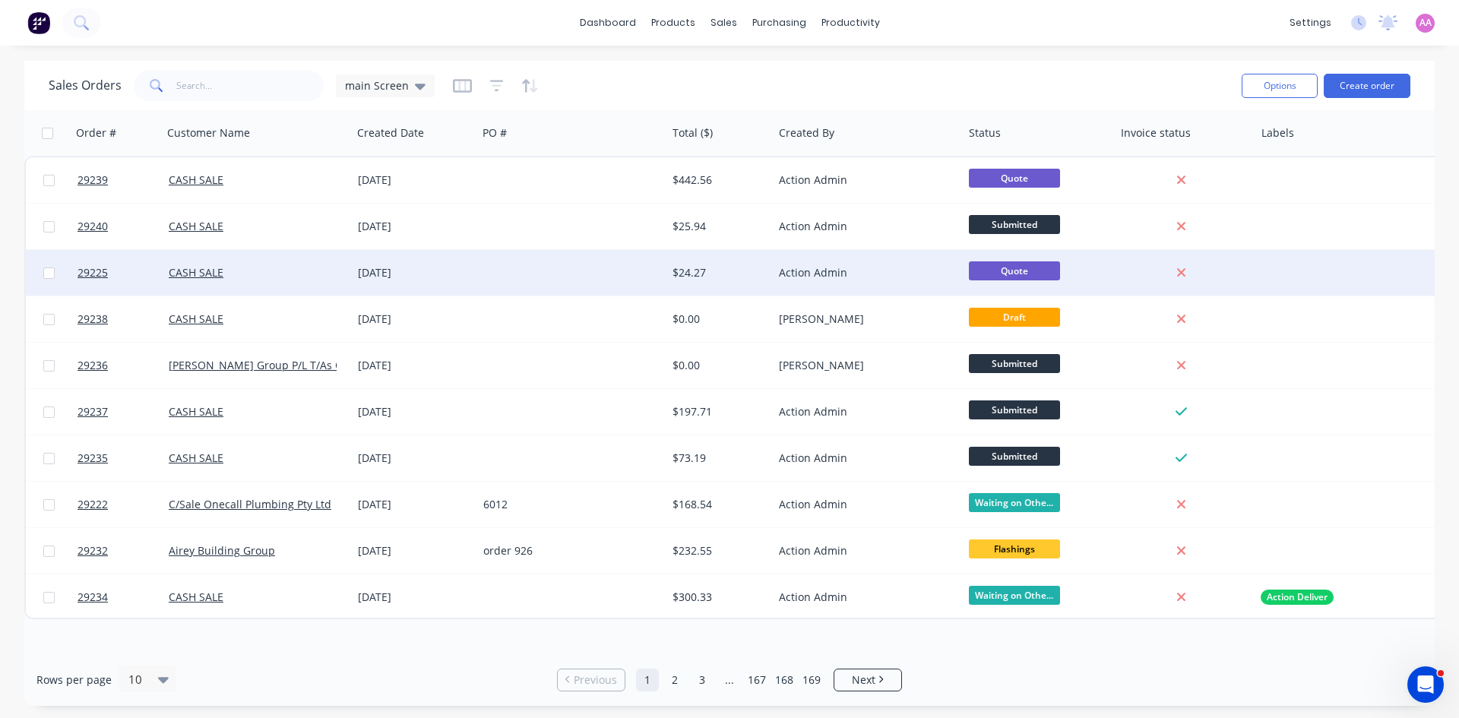
click at [392, 267] on div "[DATE]" at bounding box center [414, 272] width 113 height 15
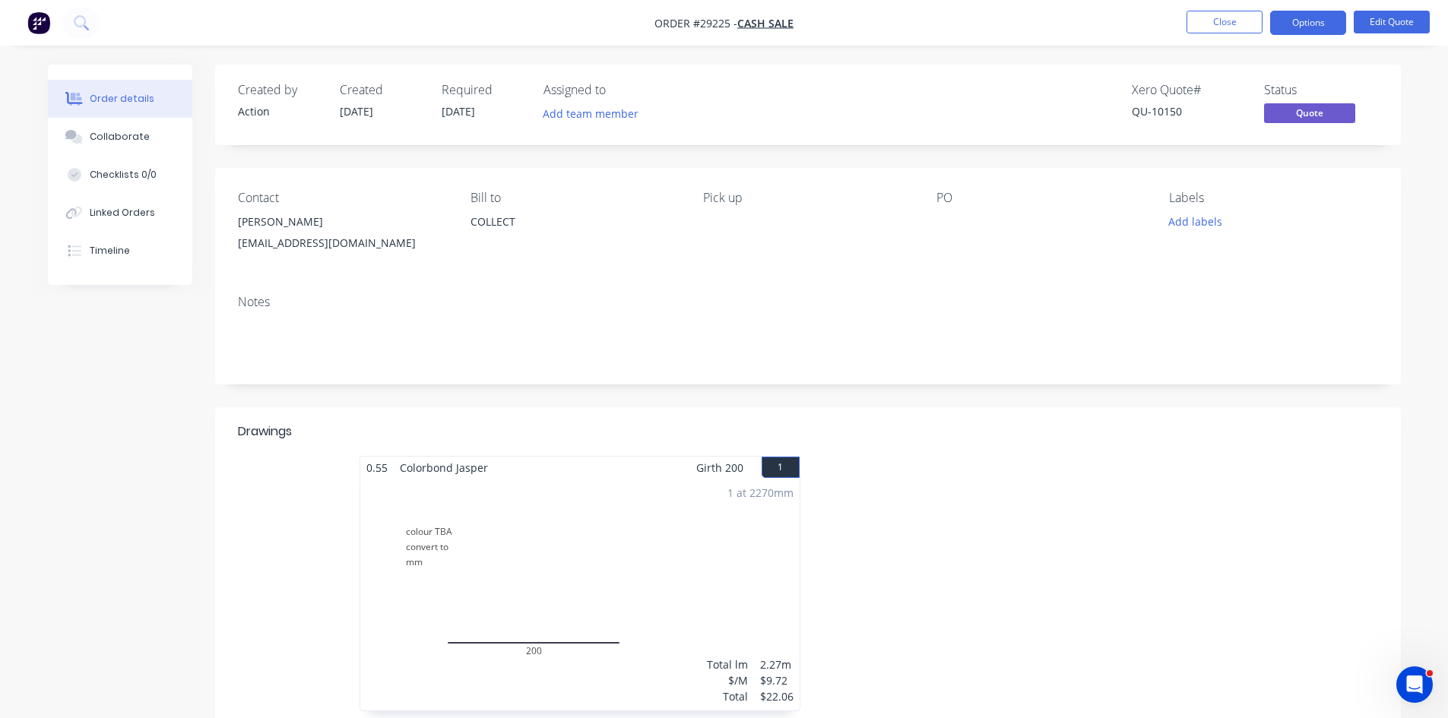
click at [590, 557] on div "1 at 2270mm Total lm $/M Total 2.27m $9.72 $22.06" at bounding box center [579, 595] width 439 height 232
click at [1396, 30] on button "Edit Quote" at bounding box center [1391, 22] width 76 height 23
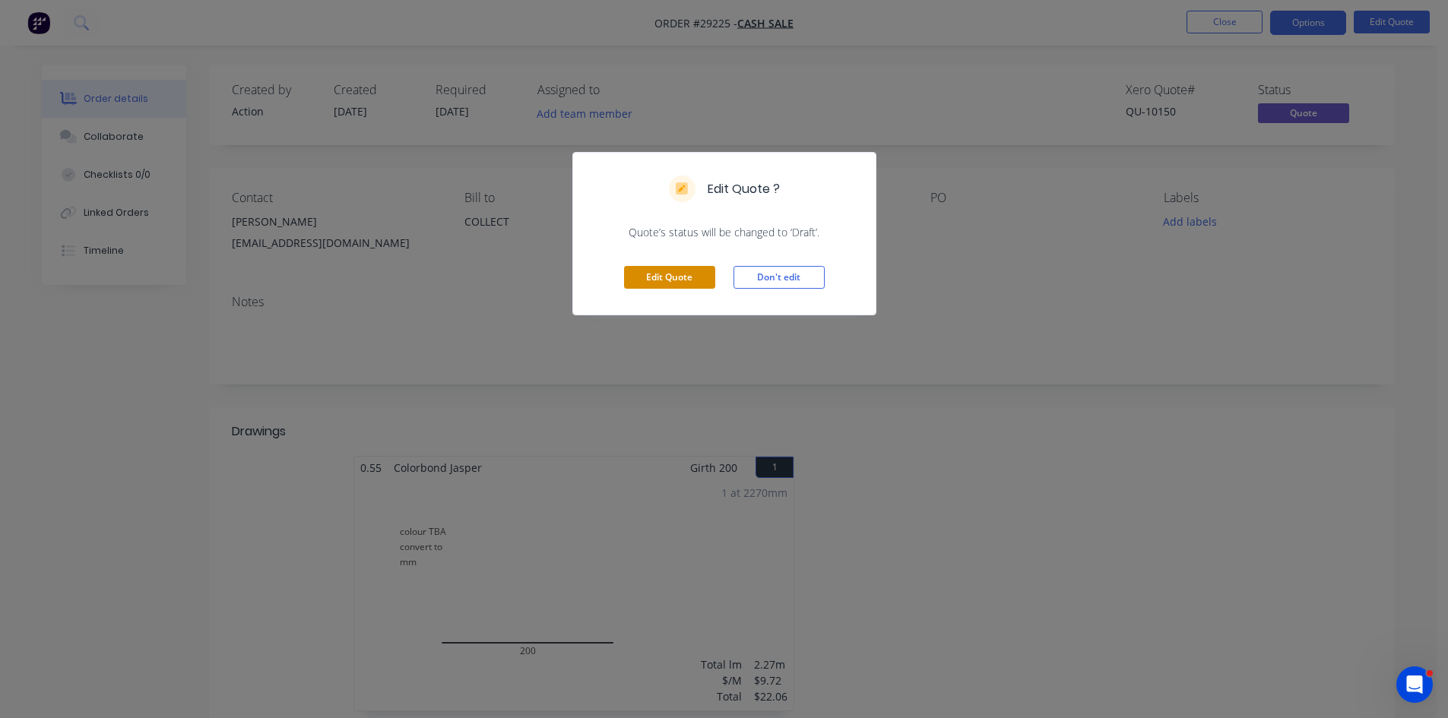
drag, startPoint x: 673, startPoint y: 261, endPoint x: 665, endPoint y: 279, distance: 19.8
click at [670, 262] on div "Edit Quote Don't edit" at bounding box center [724, 277] width 302 height 74
click at [665, 279] on button "Edit Quote" at bounding box center [669, 277] width 91 height 23
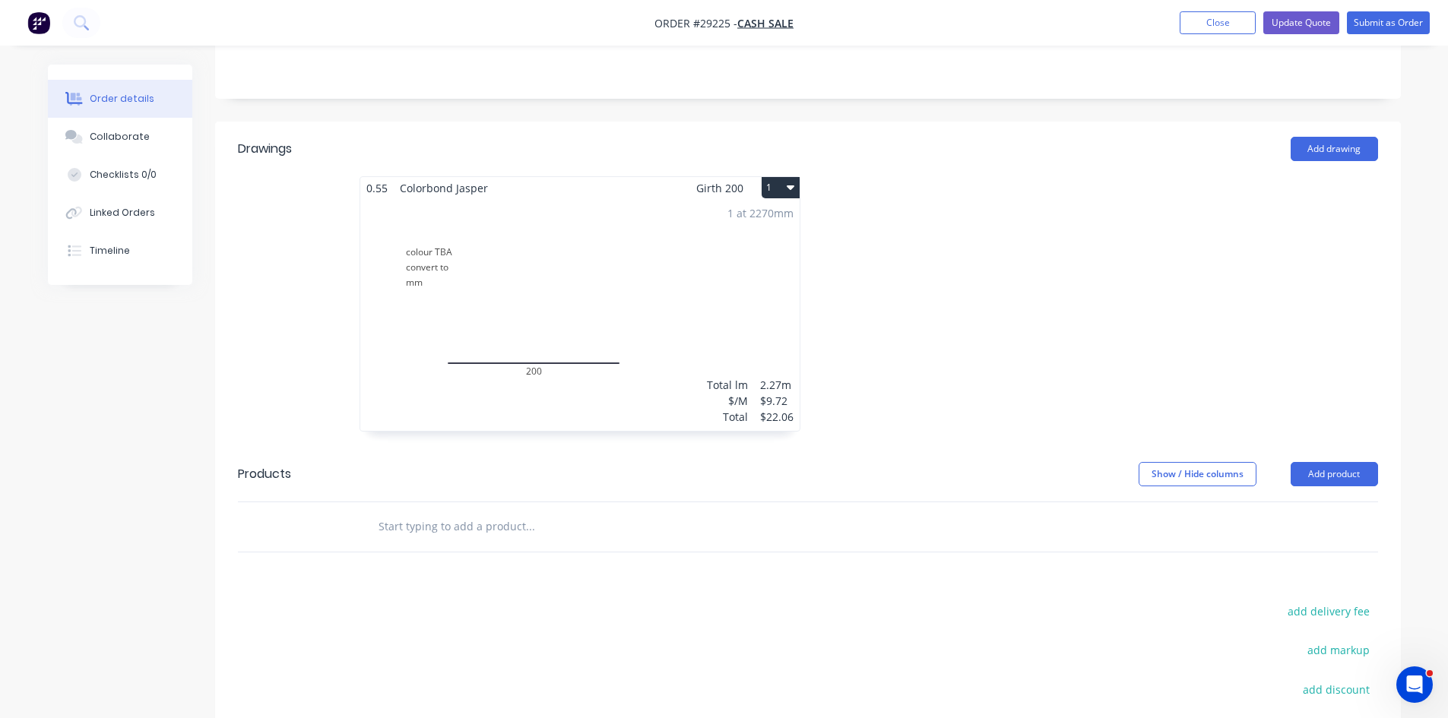
click at [545, 235] on div "1 at 2270mm Total lm $/M Total 2.27m $9.72 $22.06" at bounding box center [579, 315] width 439 height 232
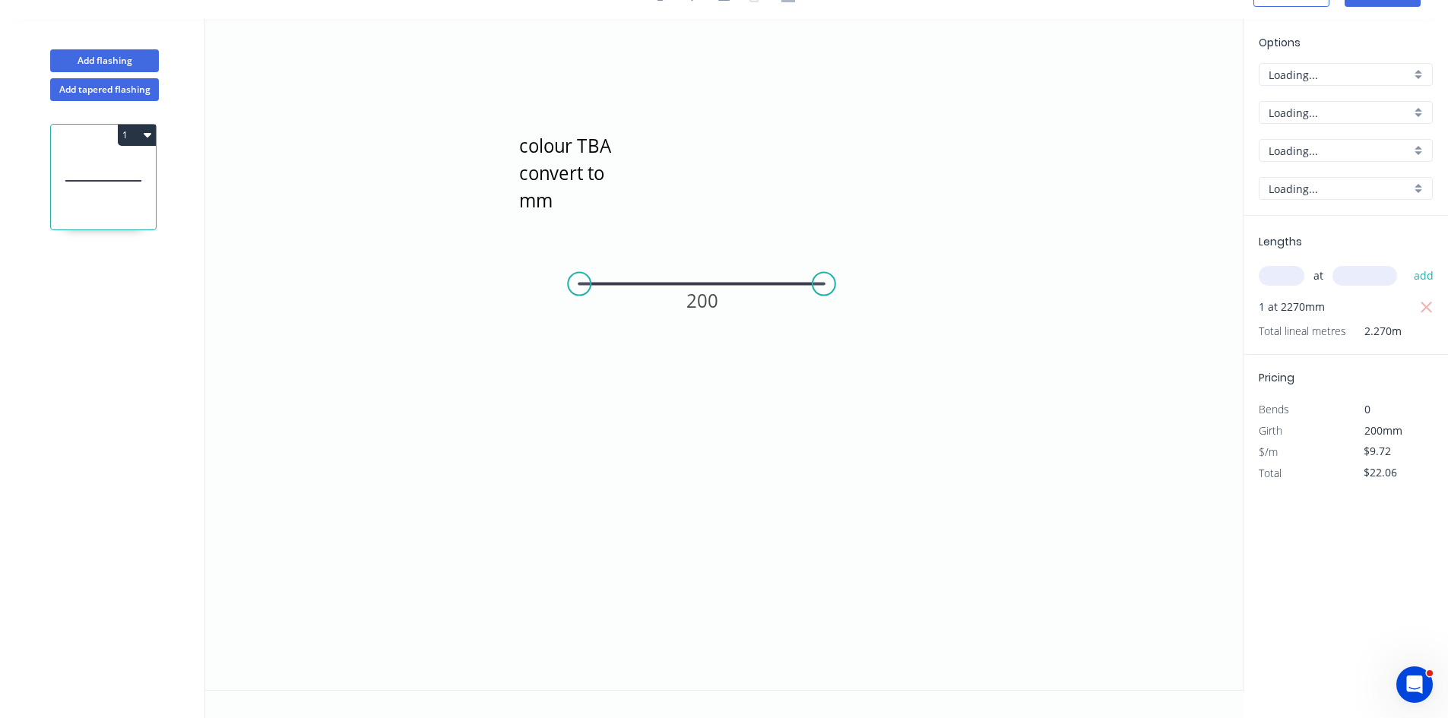
scroll to position [28, 0]
click at [632, 208] on div "Delete" at bounding box center [650, 205] width 153 height 31
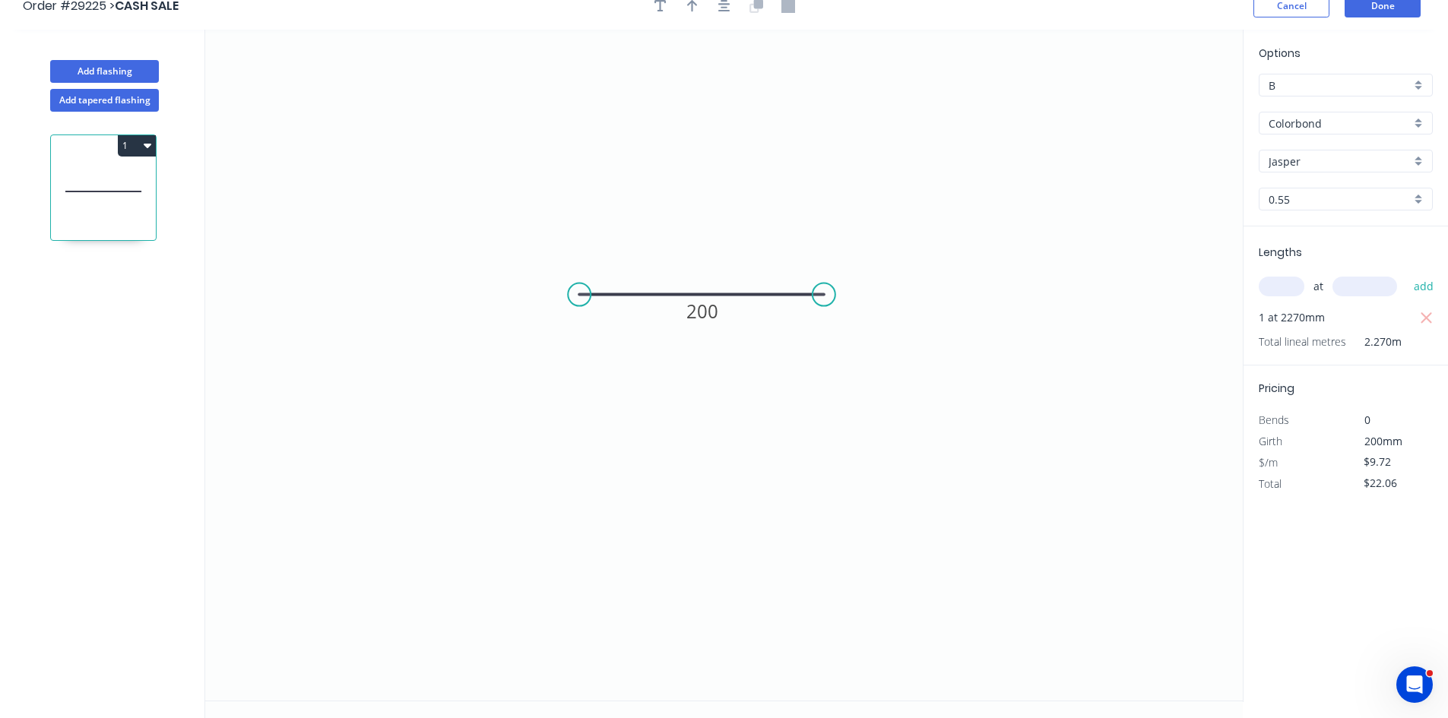
scroll to position [0, 0]
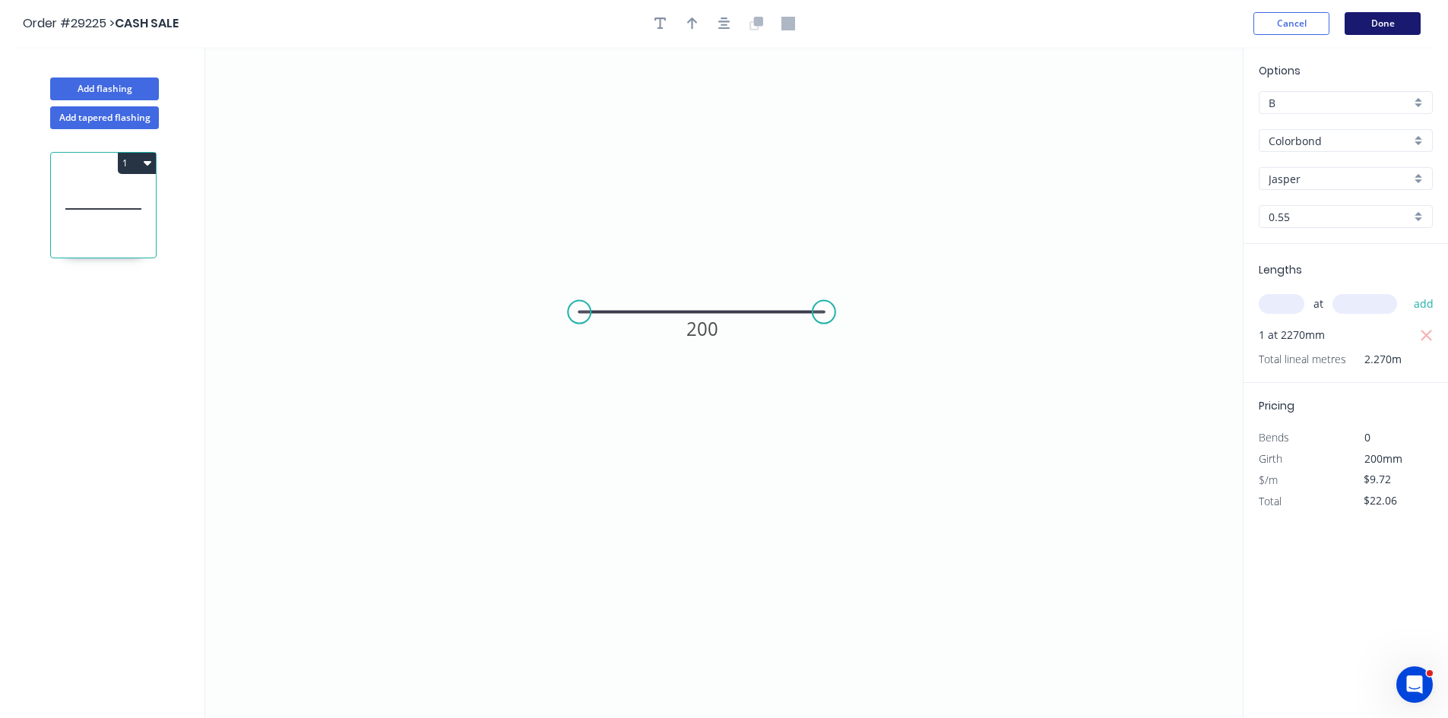
click at [1385, 26] on button "Done" at bounding box center [1382, 23] width 76 height 23
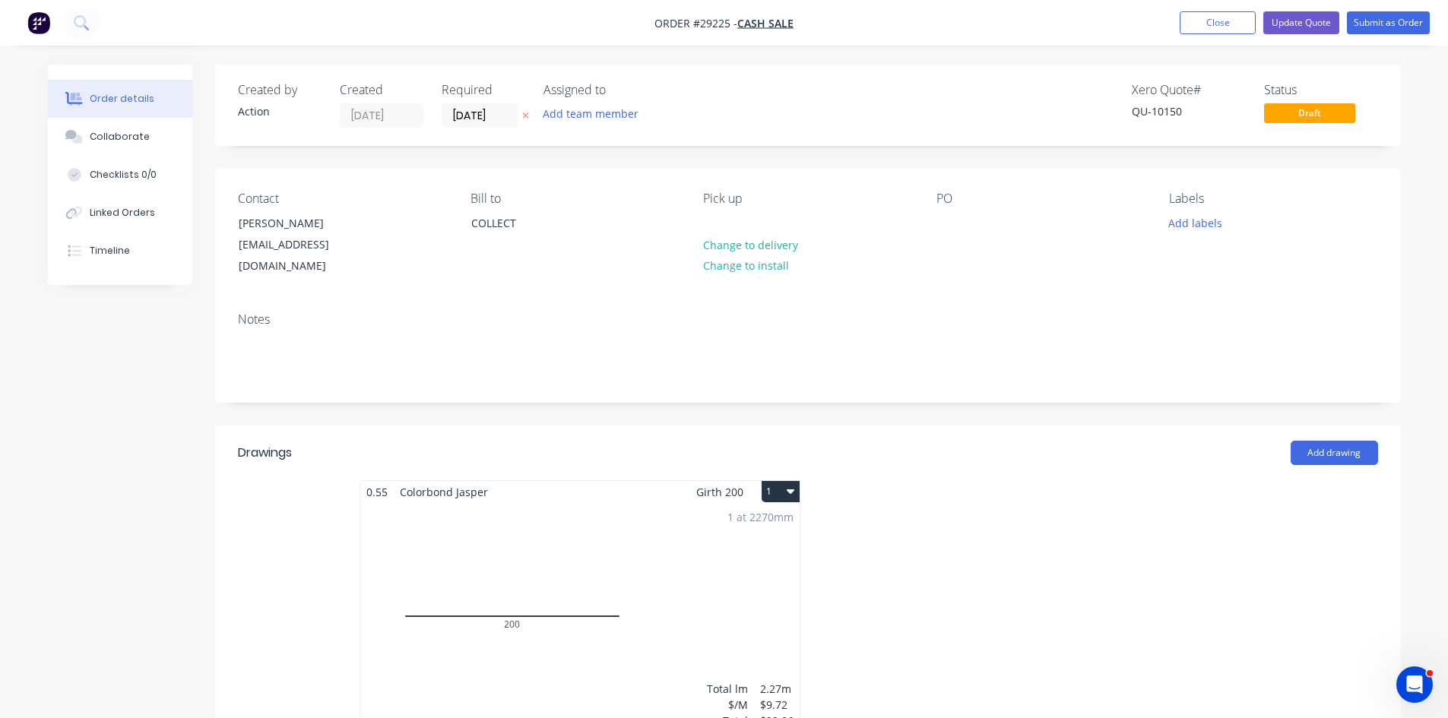
drag, startPoint x: 497, startPoint y: 119, endPoint x: 507, endPoint y: 136, distance: 19.4
click at [496, 119] on input "[DATE]" at bounding box center [479, 115] width 74 height 23
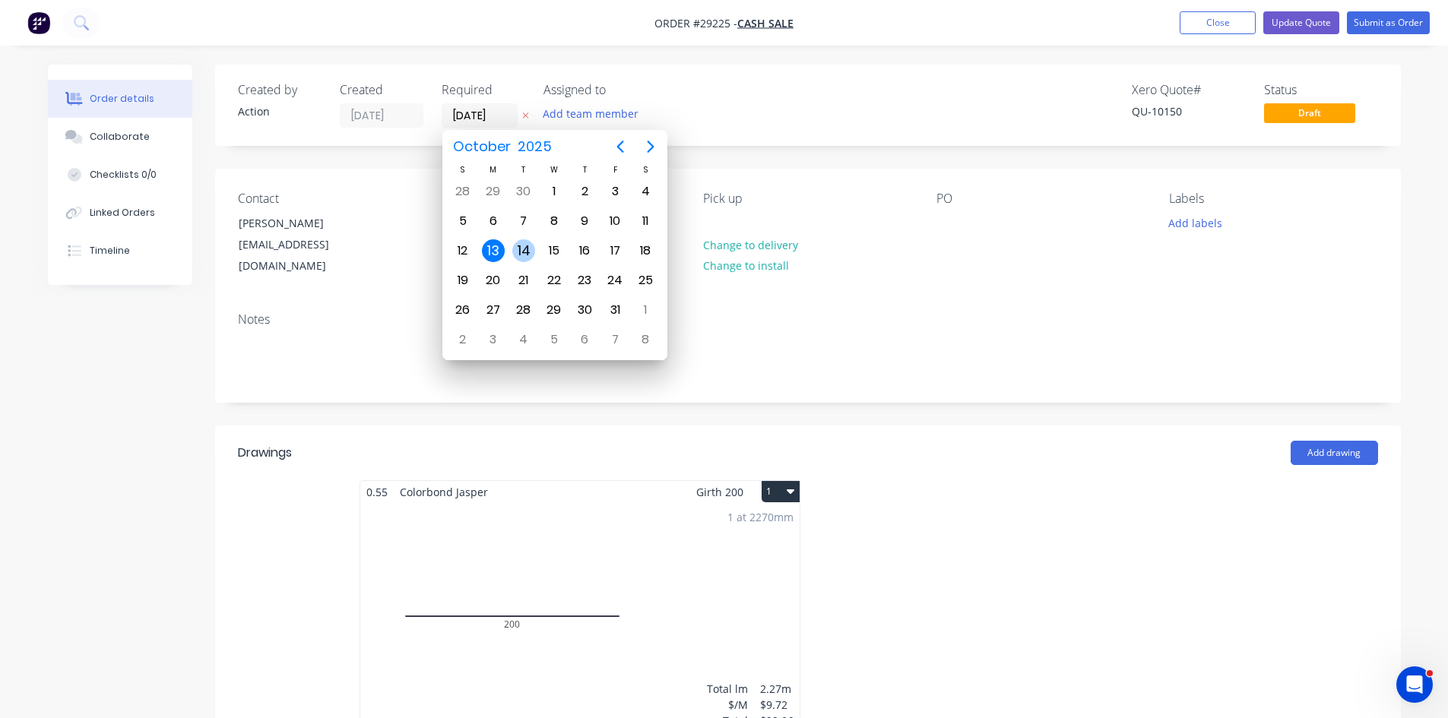
click at [520, 252] on div "14" at bounding box center [523, 250] width 23 height 23
type input "14/10/25"
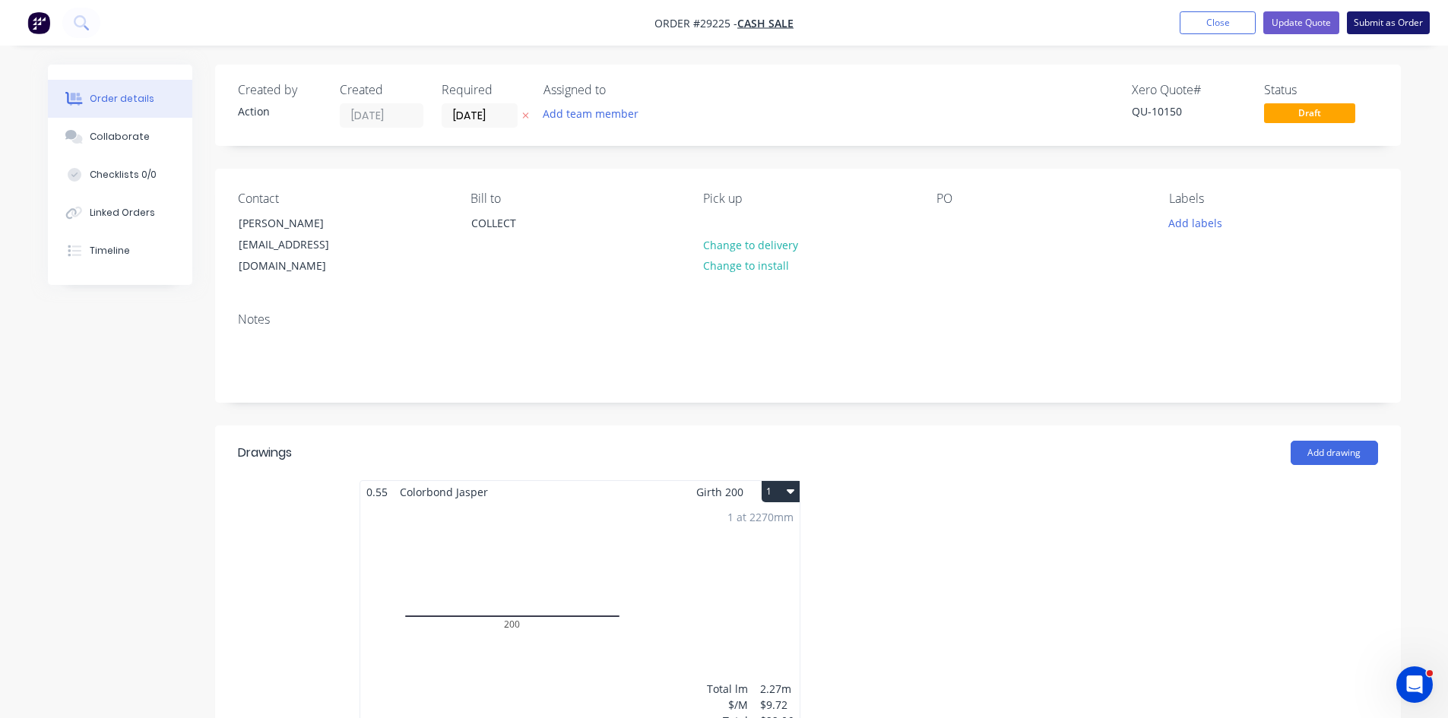
click at [1381, 30] on button "Submit as Order" at bounding box center [1388, 22] width 83 height 23
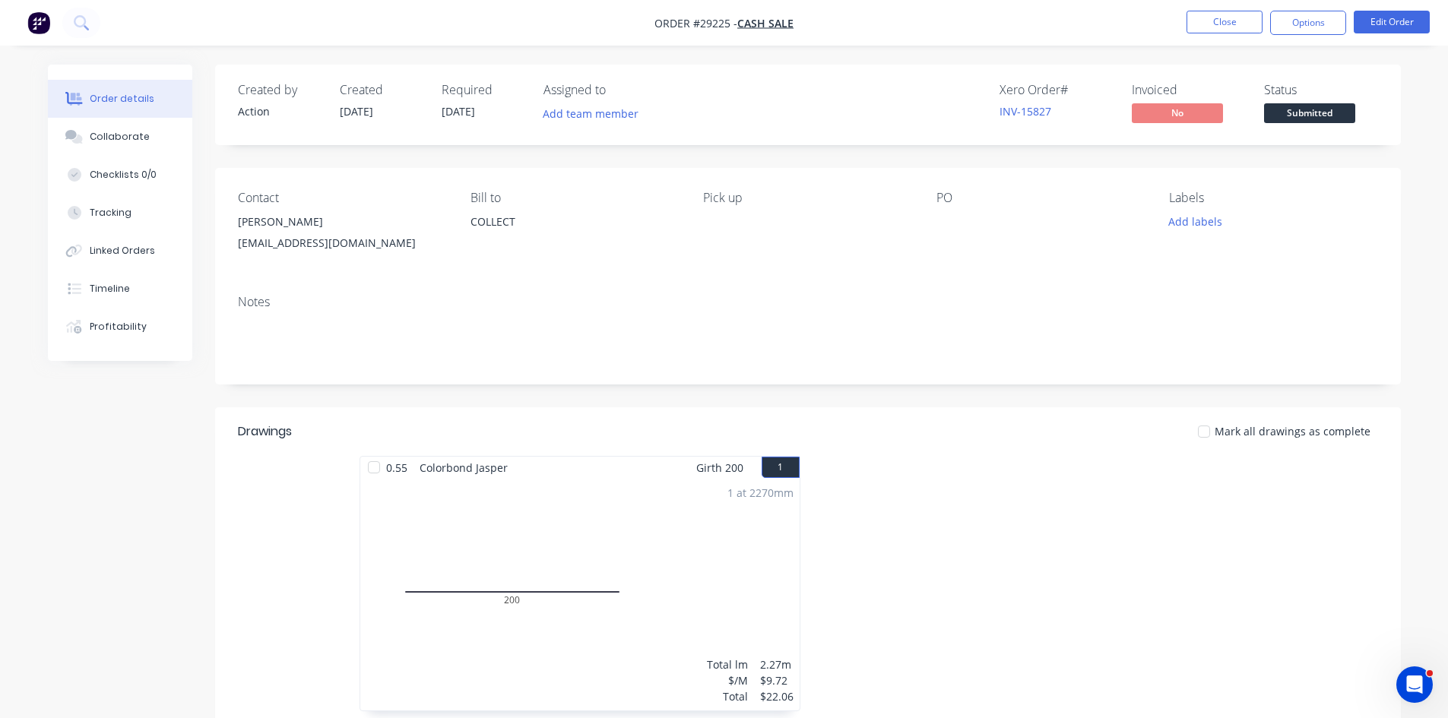
drag, startPoint x: 1299, startPoint y: 21, endPoint x: 1297, endPoint y: 41, distance: 19.8
click at [1297, 21] on button "Options" at bounding box center [1308, 23] width 76 height 24
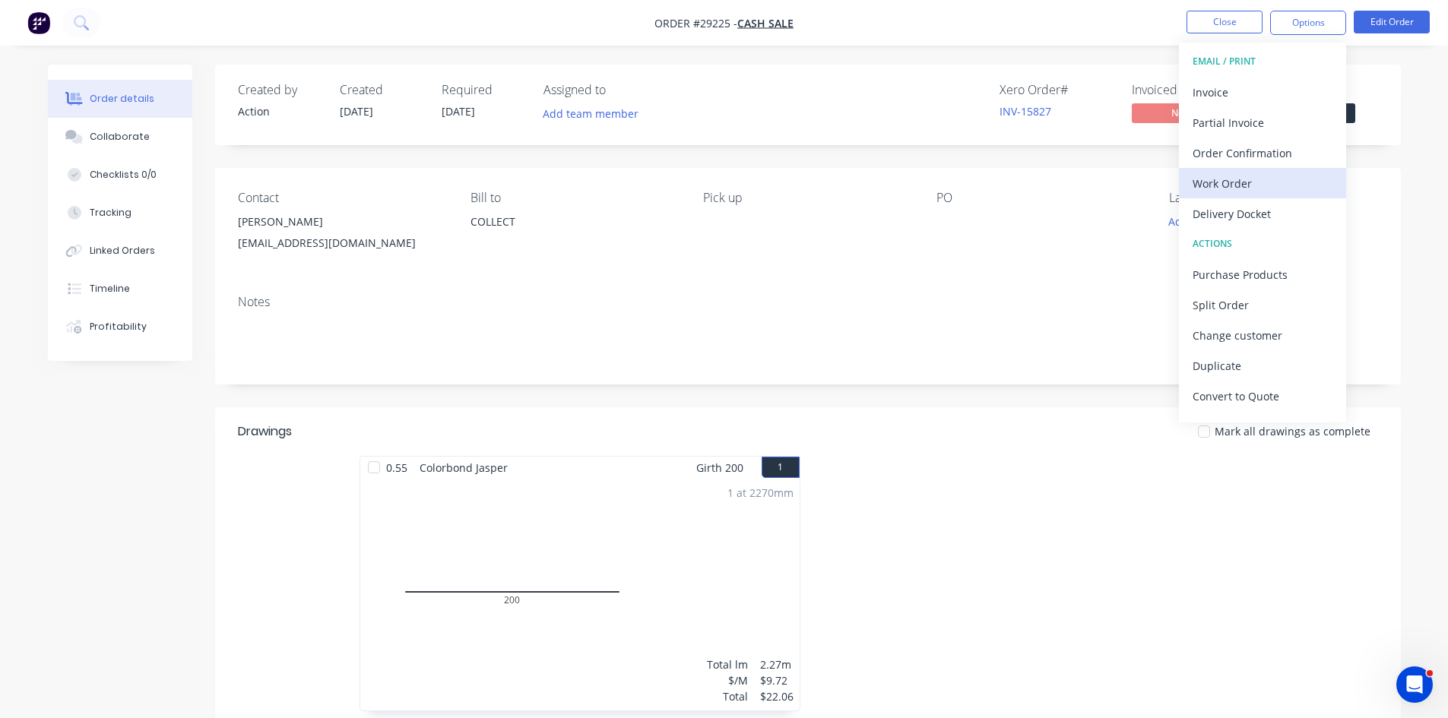
click at [1222, 188] on div "Work Order" at bounding box center [1262, 183] width 140 height 22
click at [1223, 161] on div "Without pricing" at bounding box center [1262, 153] width 140 height 22
click at [1225, 21] on button "Close" at bounding box center [1224, 22] width 76 height 23
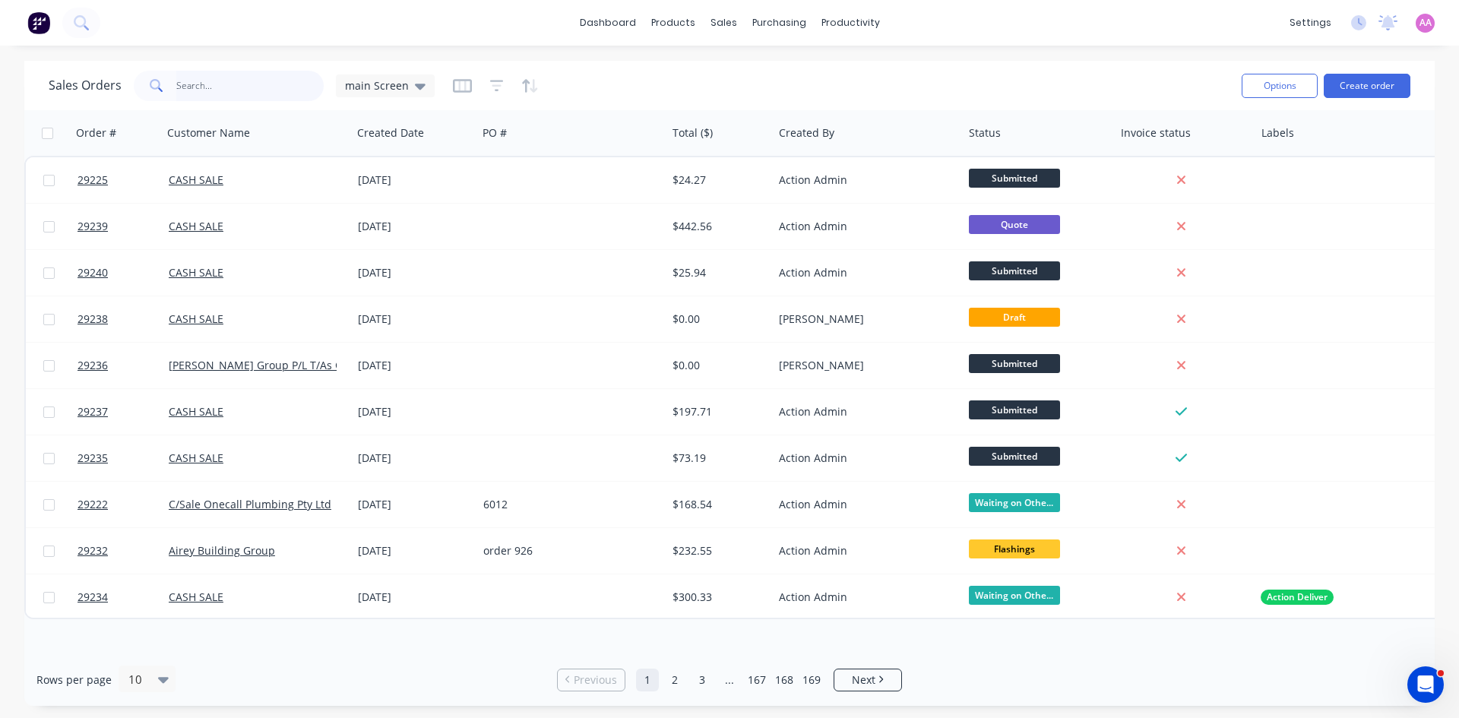
click at [229, 91] on input "text" at bounding box center [250, 86] width 148 height 30
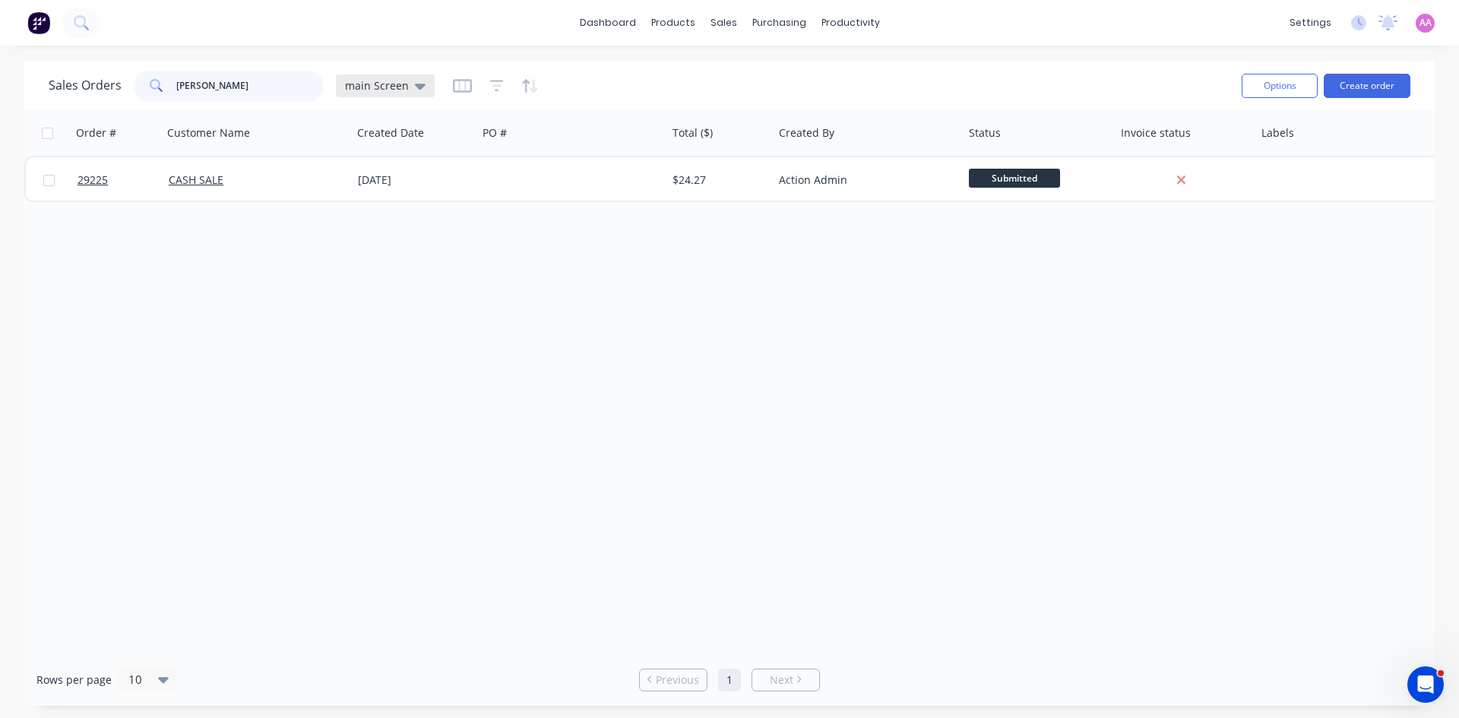
type input "greg ashby"
click at [402, 87] on span "main Screen" at bounding box center [377, 86] width 64 height 16
click at [369, 312] on button "archived" at bounding box center [426, 306] width 173 height 17
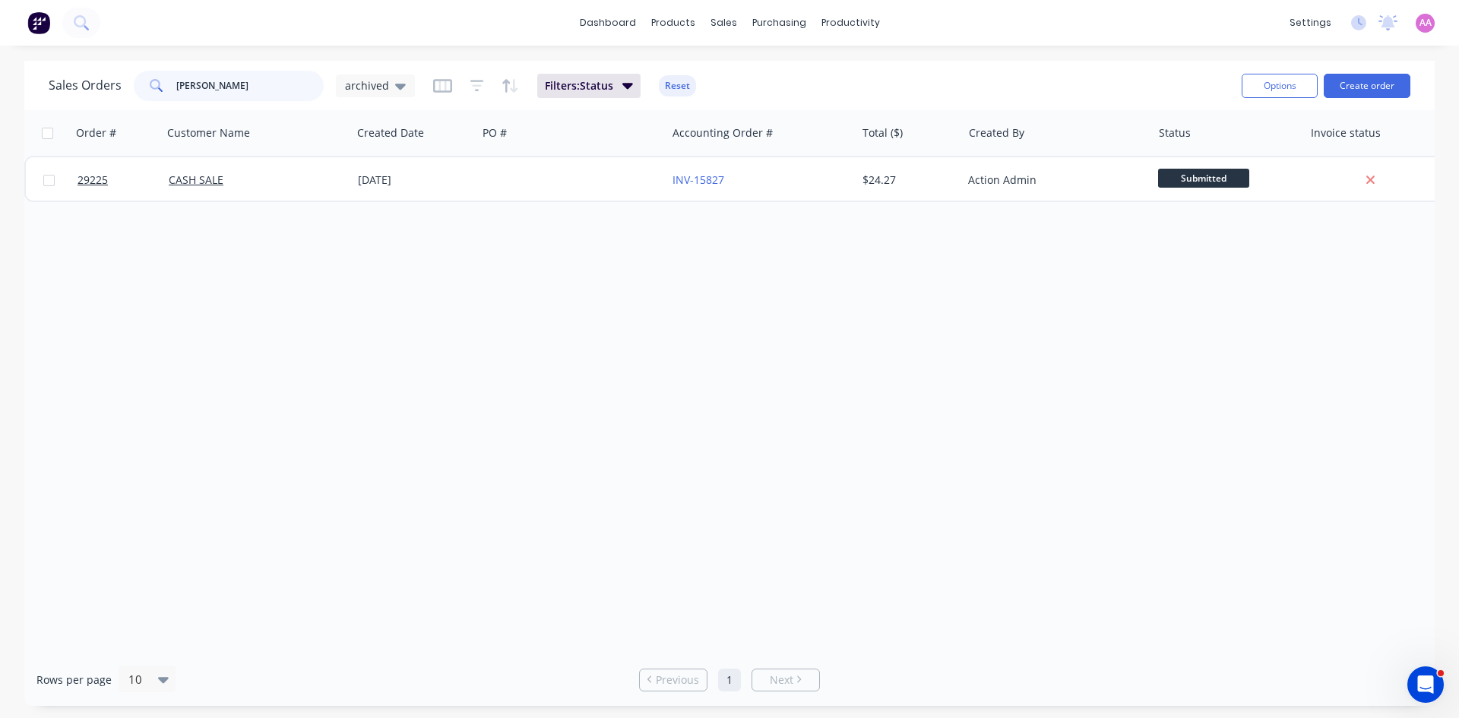
drag, startPoint x: 251, startPoint y: 86, endPoint x: 131, endPoint y: 78, distance: 119.5
click at [131, 78] on div "Sales Orders greg ashby archived" at bounding box center [232, 86] width 366 height 30
click at [771, 78] on div "Sales Orders" at bounding box center [779, 73] width 62 height 14
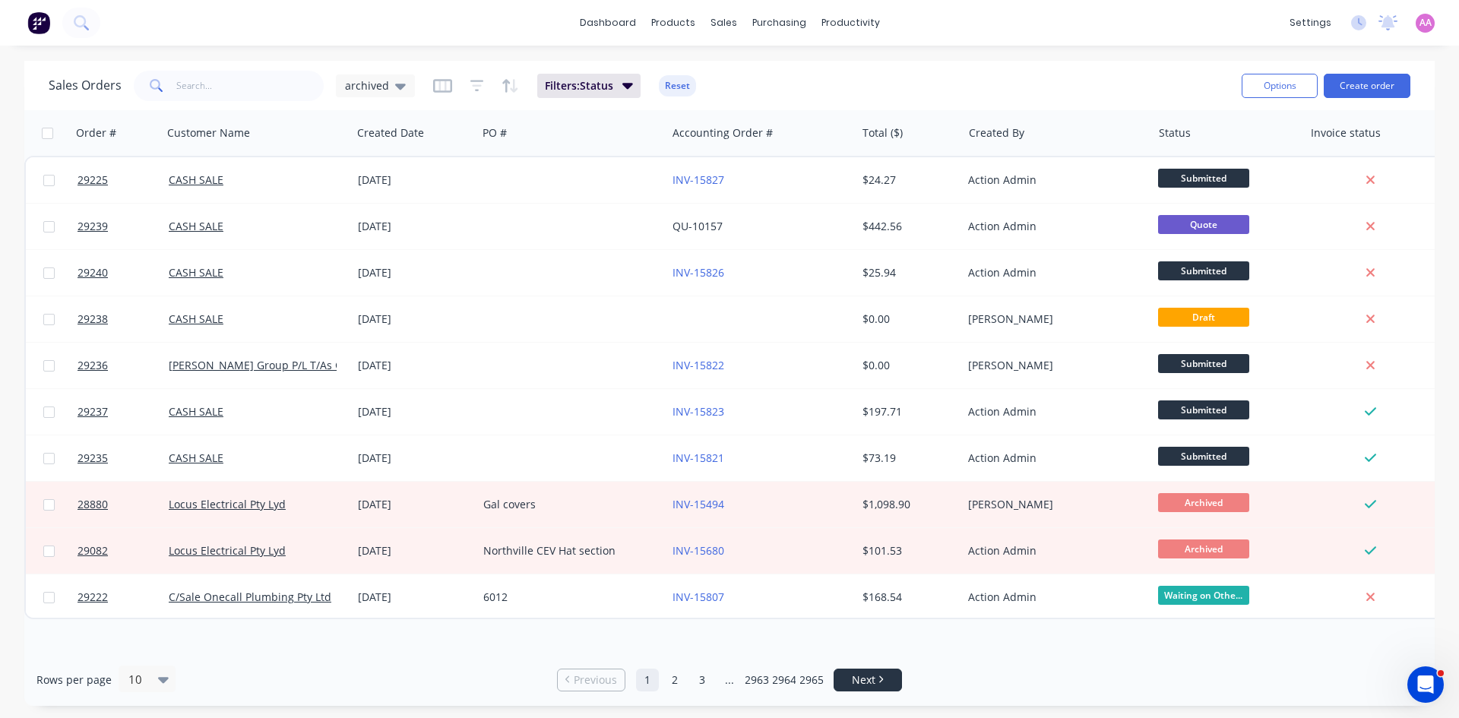
click at [874, 678] on span "Next" at bounding box center [864, 680] width 24 height 15
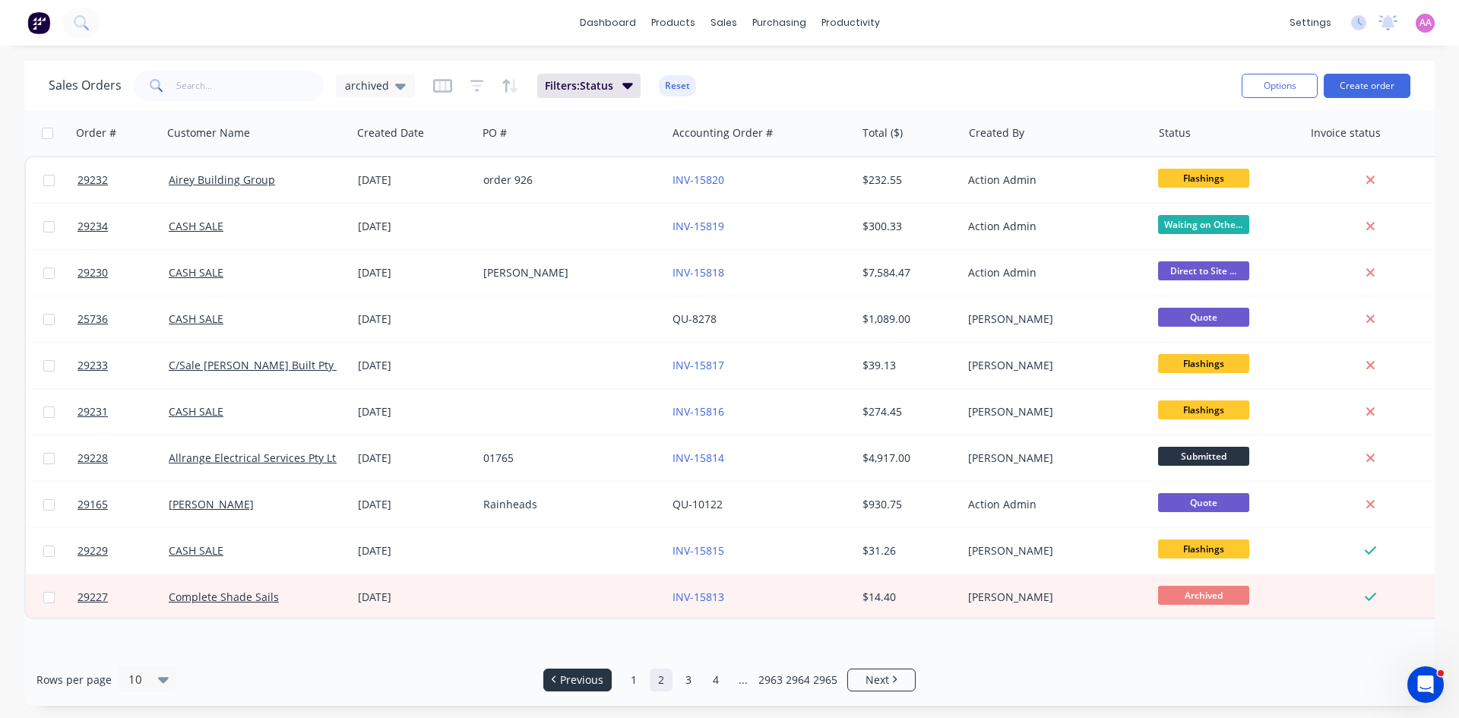
click at [570, 674] on span "Previous" at bounding box center [581, 680] width 43 height 15
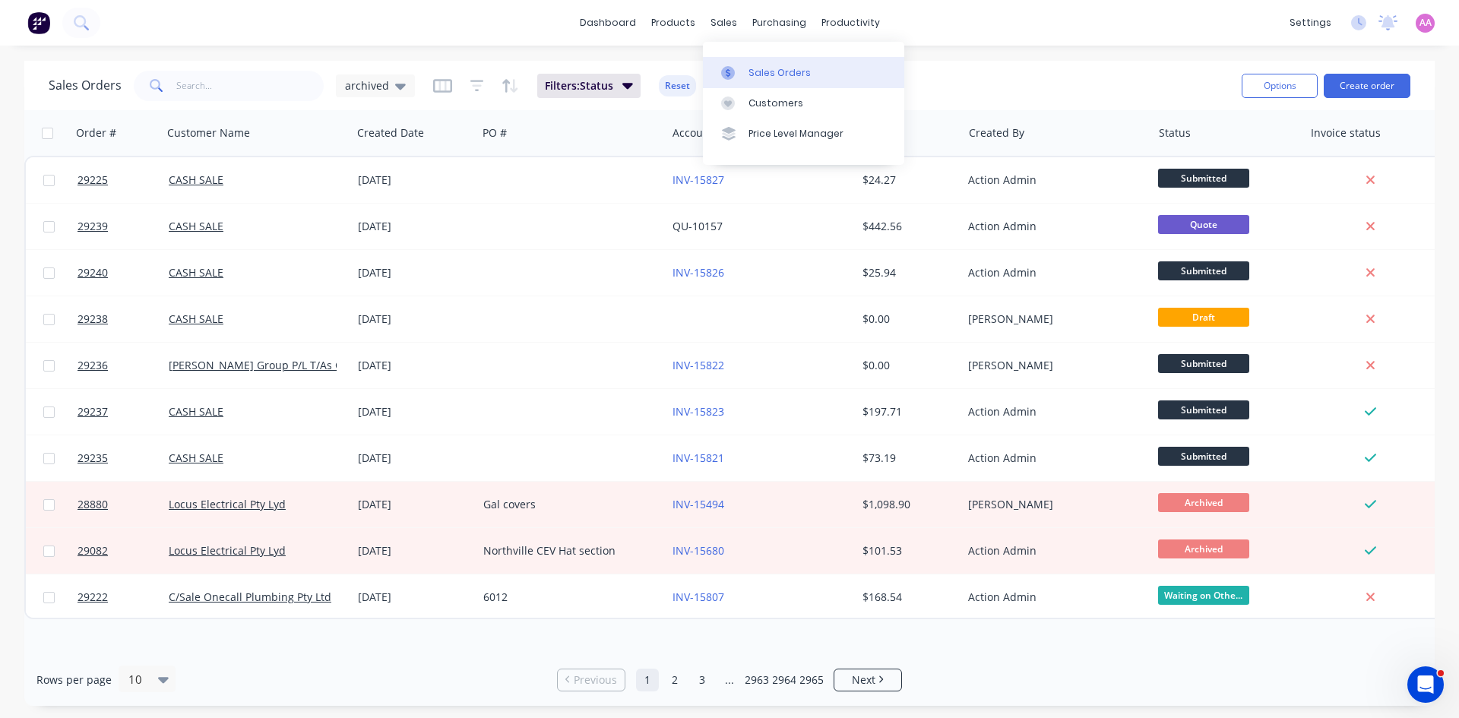
click at [779, 81] on link "Sales Orders" at bounding box center [803, 72] width 201 height 30
click at [1377, 78] on button "Create order" at bounding box center [1367, 86] width 87 height 24
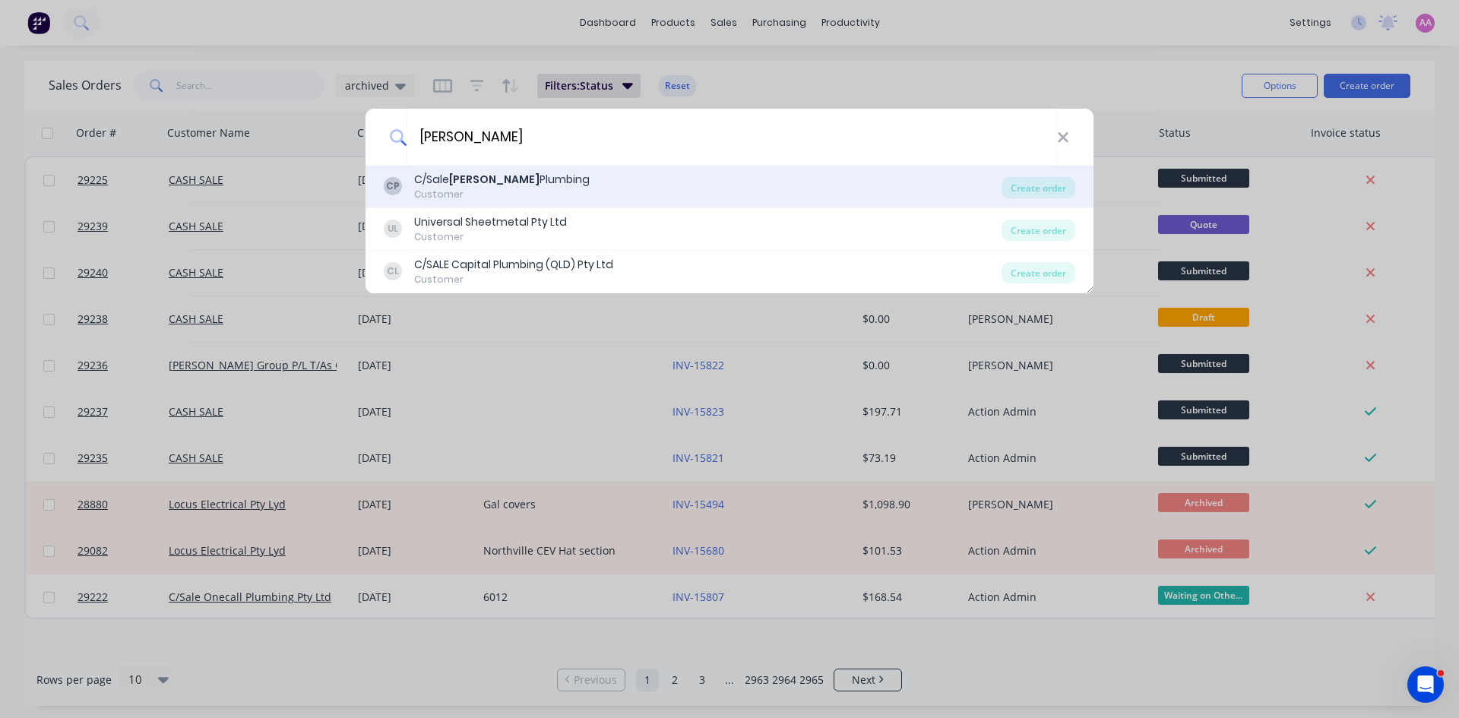
type input "andersen"
click at [520, 180] on div "C/Sale Andersen Plumbing" at bounding box center [502, 180] width 176 height 16
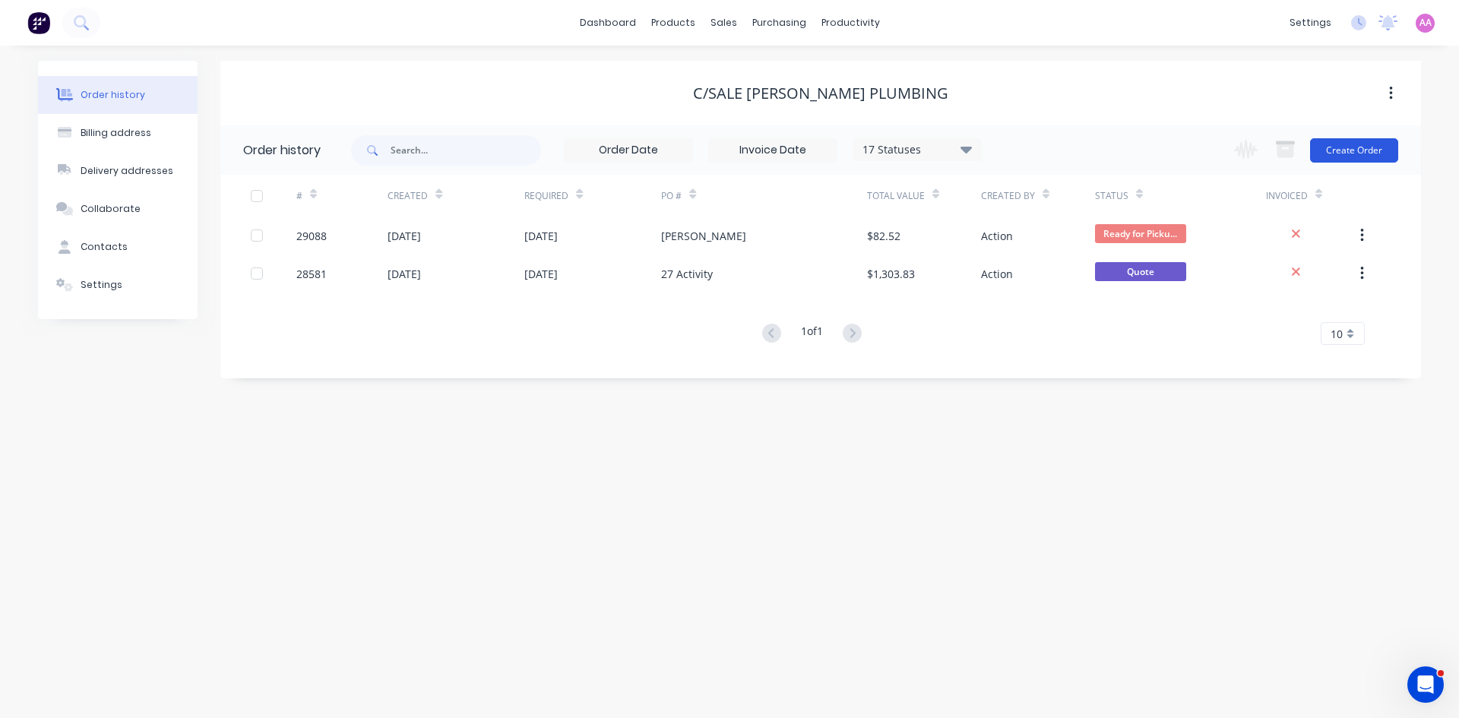
click at [1367, 153] on button "Create Order" at bounding box center [1354, 150] width 88 height 24
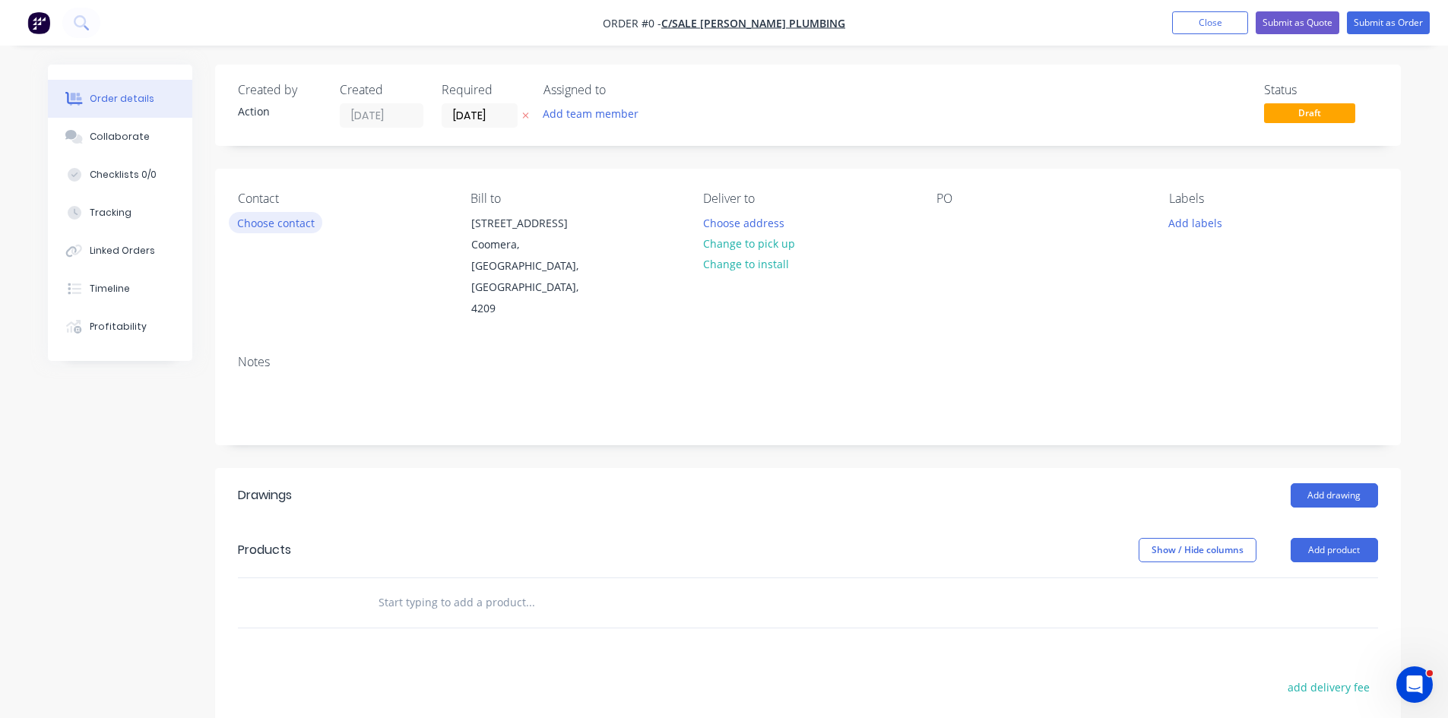
click at [290, 221] on button "Choose contact" at bounding box center [275, 222] width 93 height 21
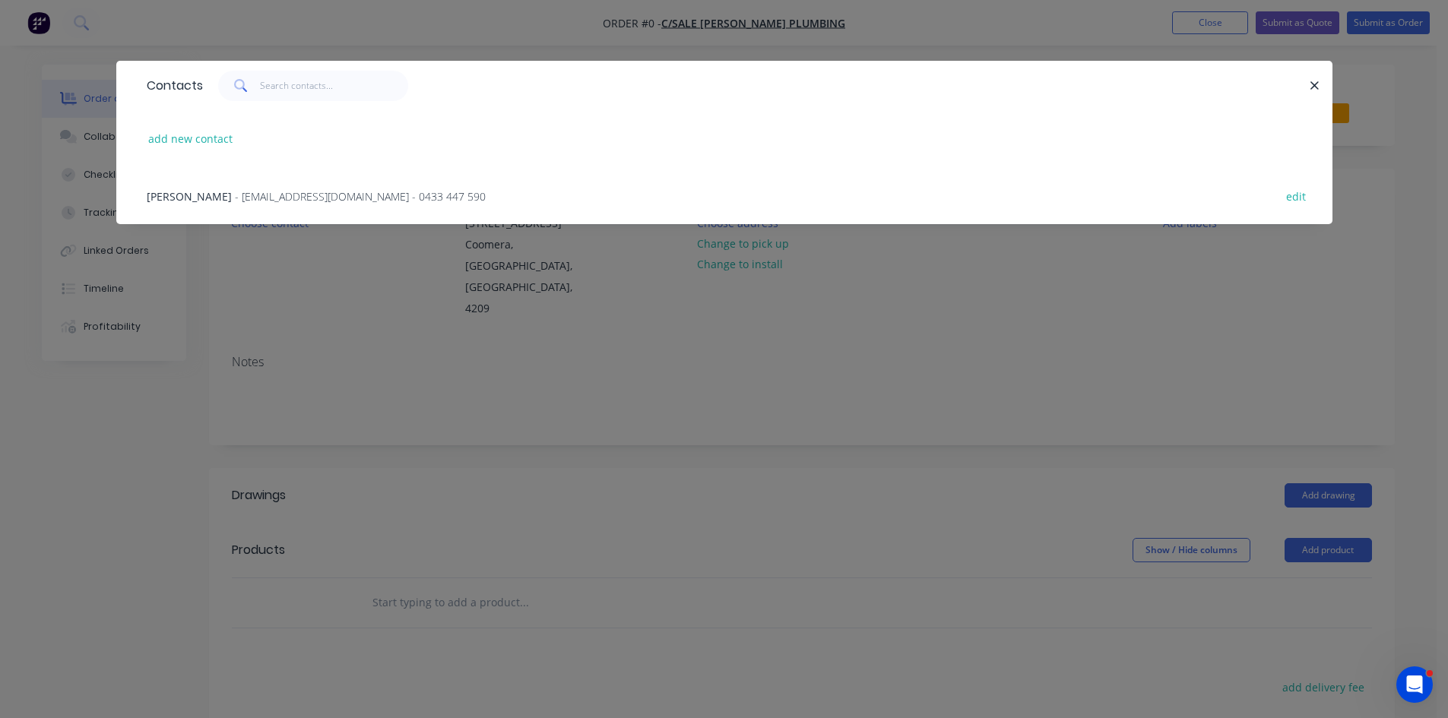
click at [229, 192] on div "David Andersen - dplum4u@gmail.com - 0433 447 590" at bounding box center [316, 196] width 339 height 16
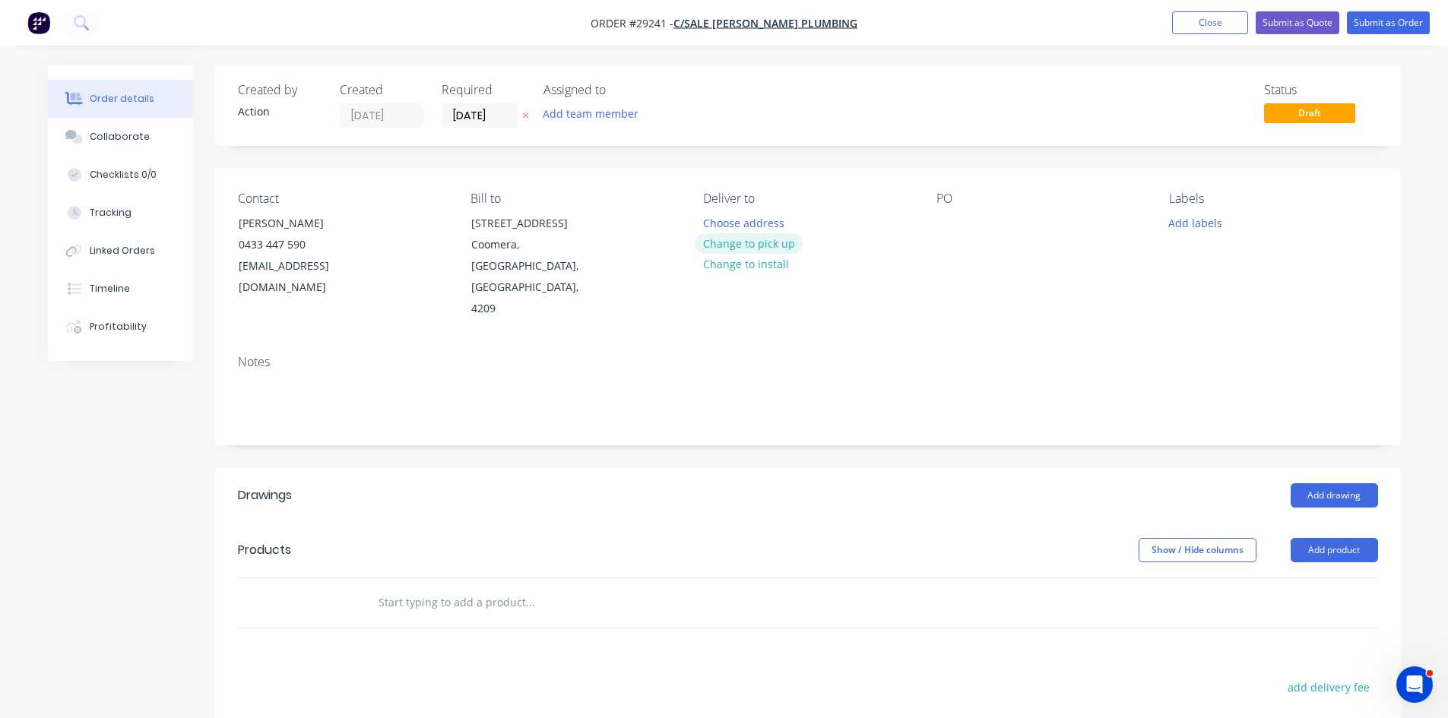
drag, startPoint x: 726, startPoint y: 242, endPoint x: 881, endPoint y: 297, distance: 164.4
click at [726, 242] on button "Change to pick up" at bounding box center [749, 243] width 108 height 21
drag, startPoint x: 942, startPoint y: 226, endPoint x: 998, endPoint y: 241, distance: 59.0
click at [942, 226] on div at bounding box center [948, 223] width 24 height 22
click at [1318, 523] on header "Products Show / Hide columns Add product" at bounding box center [807, 550] width 1185 height 55
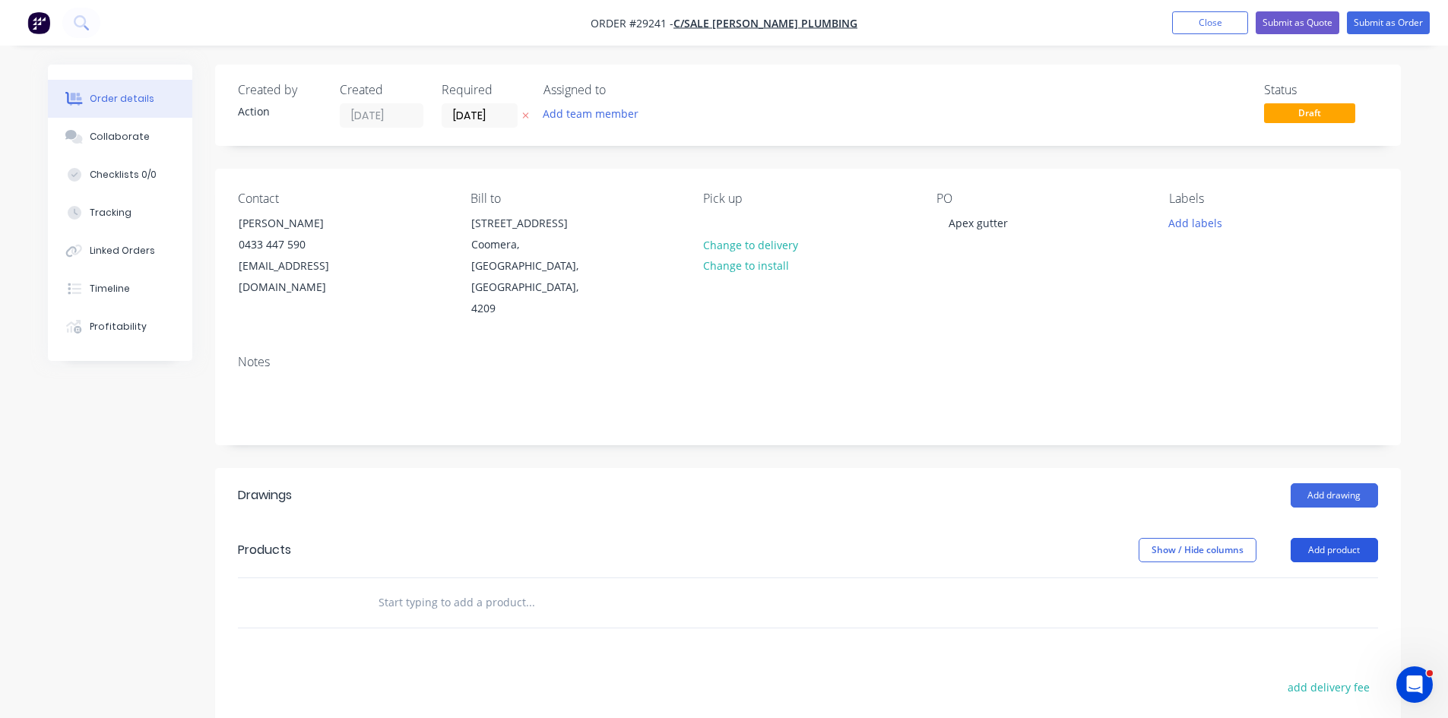
click at [1315, 538] on button "Add product" at bounding box center [1333, 550] width 87 height 24
click at [1331, 578] on div "Product catalogue" at bounding box center [1305, 589] width 117 height 22
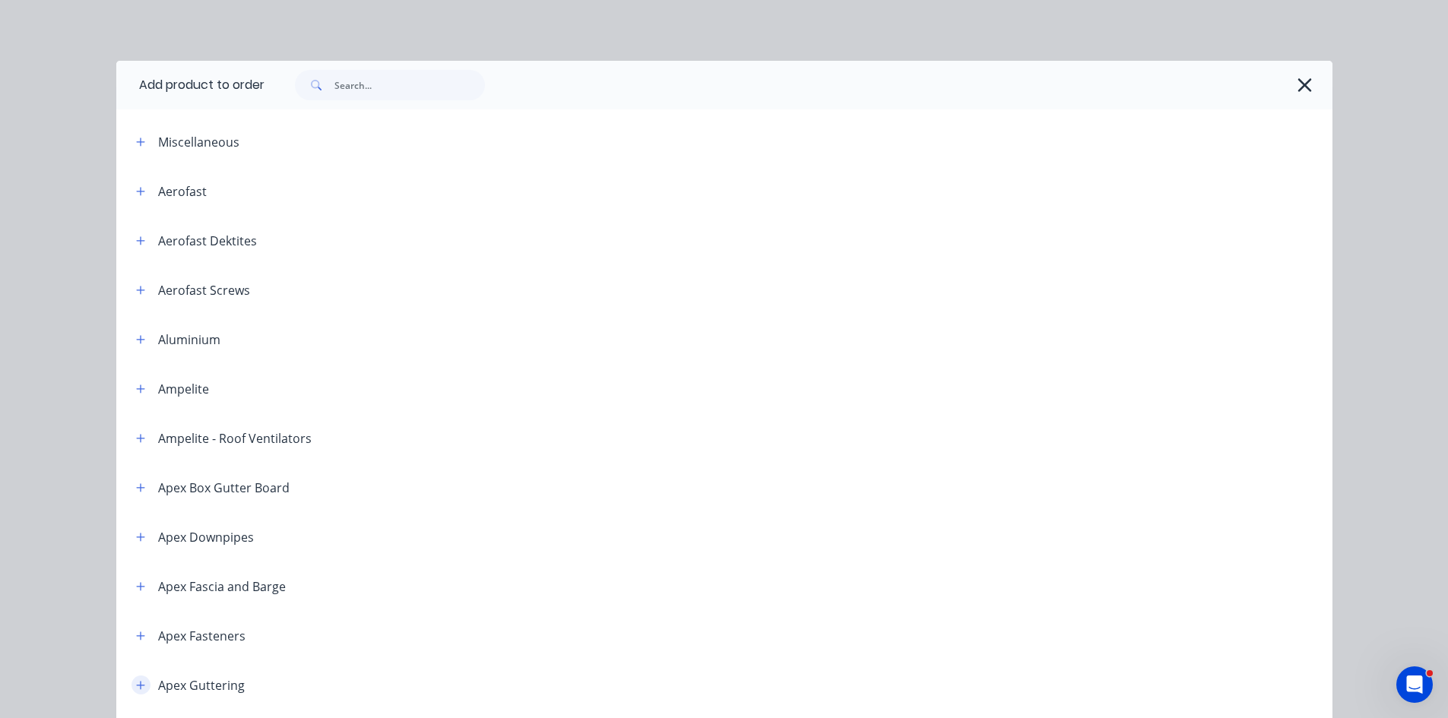
click at [136, 685] on icon "button" at bounding box center [140, 685] width 8 height 8
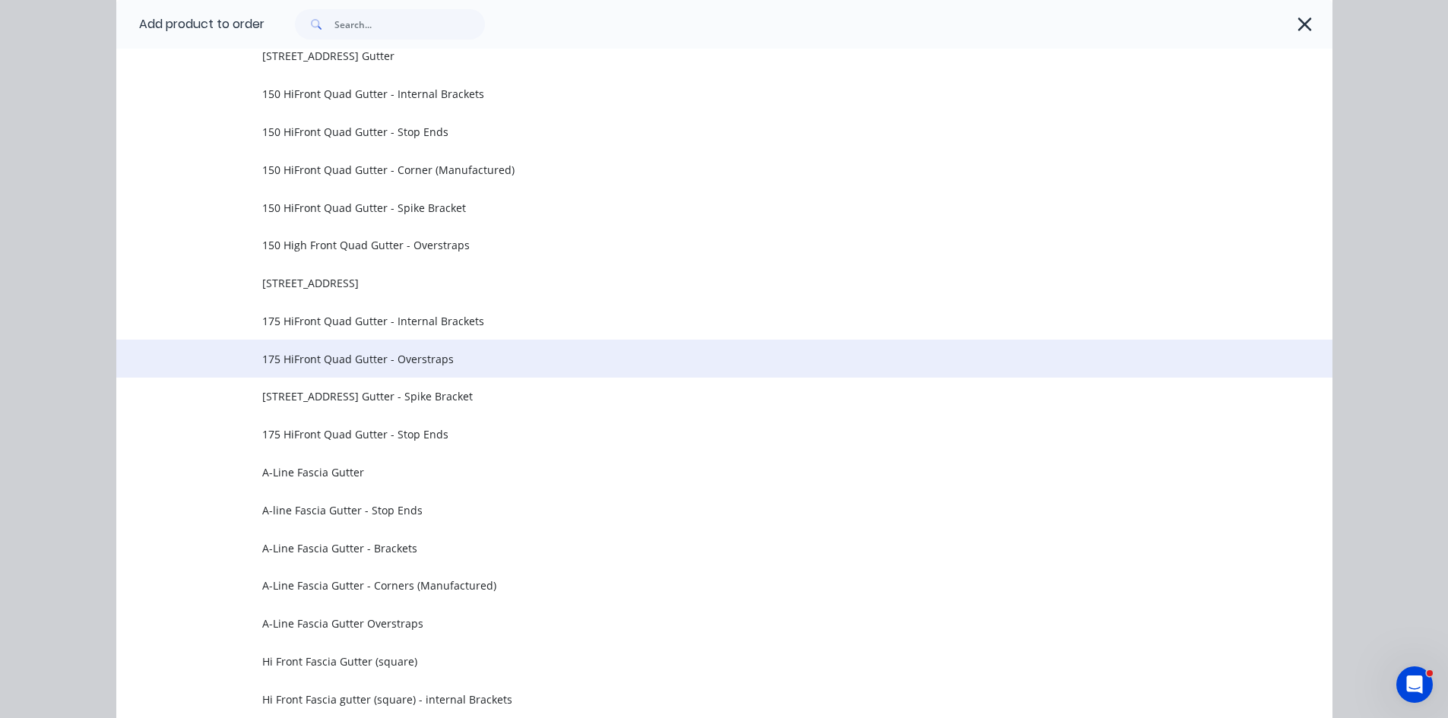
scroll to position [912, 0]
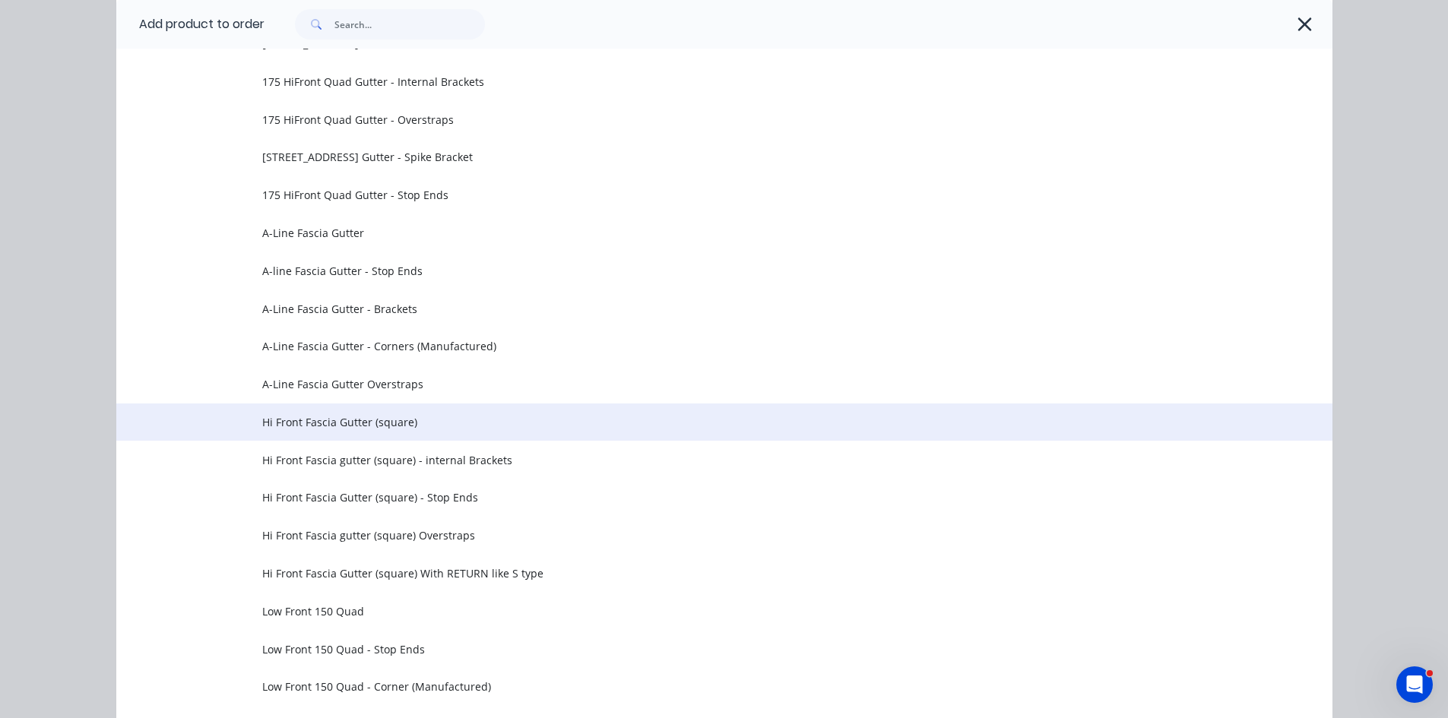
click at [291, 422] on span "Hi Front Fascia Gutter (square)" at bounding box center [690, 422] width 856 height 16
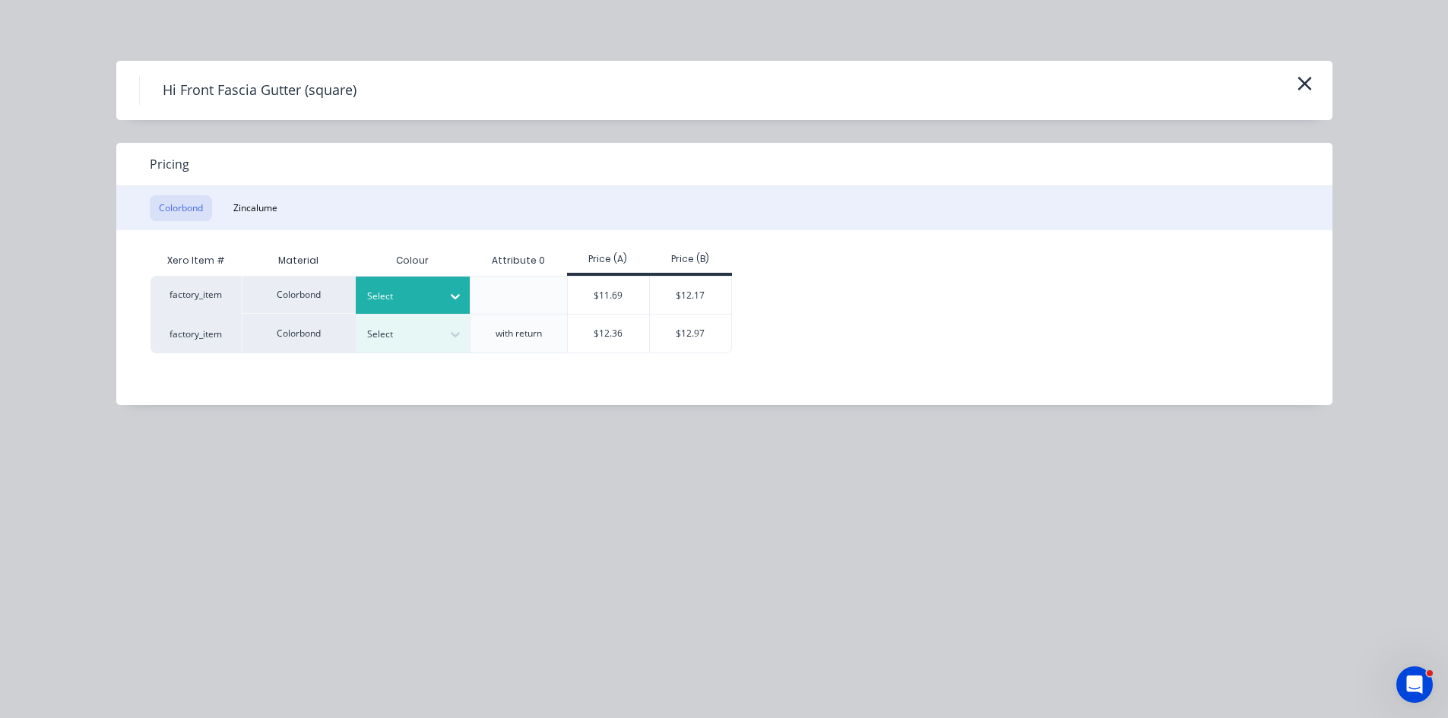
click at [432, 290] on div at bounding box center [401, 296] width 68 height 17
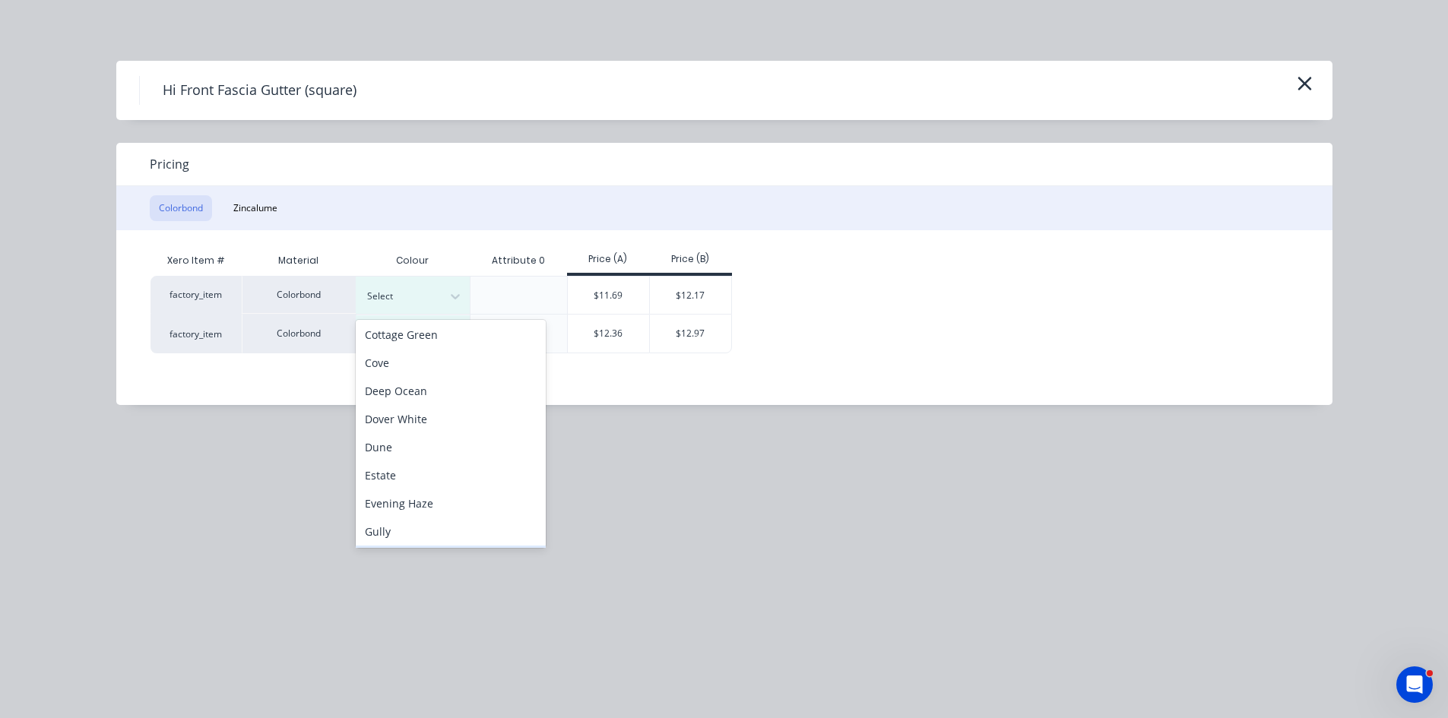
scroll to position [304, 0]
click at [410, 483] on div "Monument" at bounding box center [451, 483] width 190 height 28
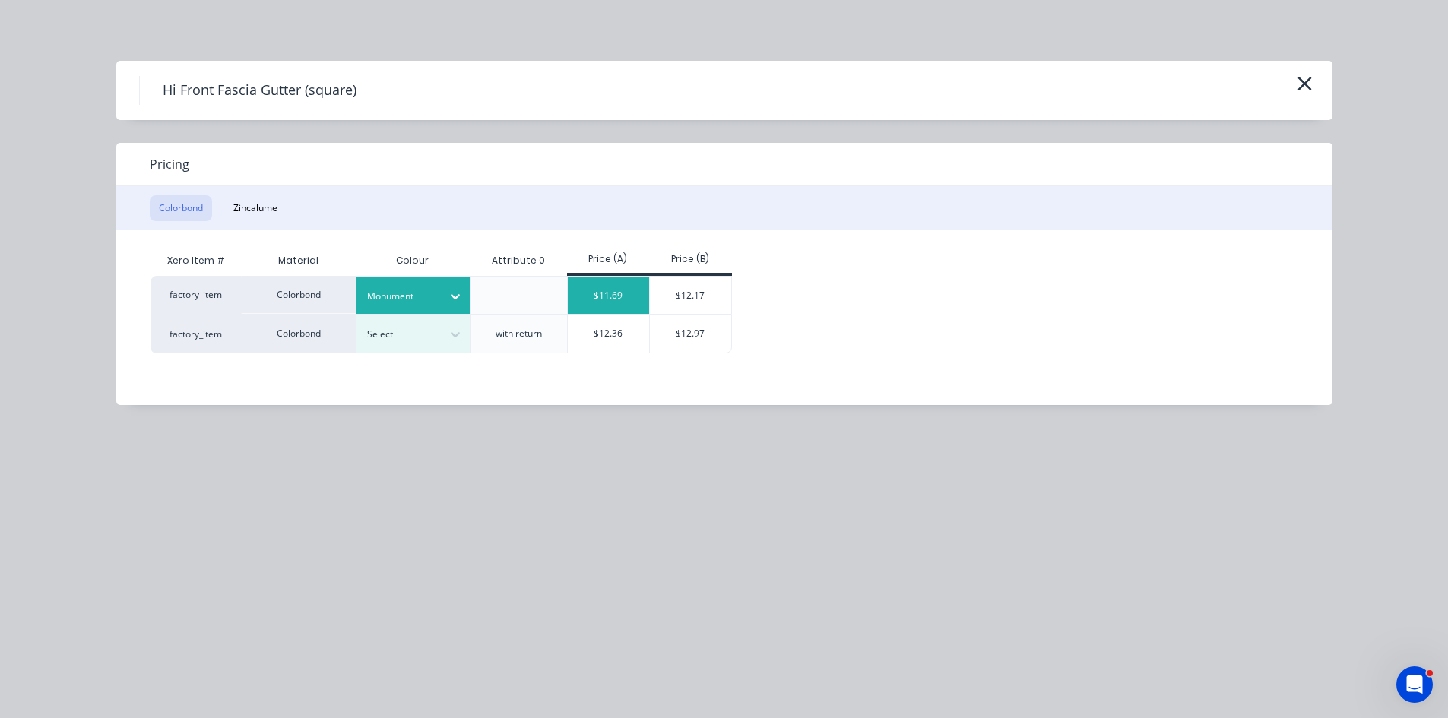
click at [631, 288] on div "$11.69" at bounding box center [609, 295] width 82 height 37
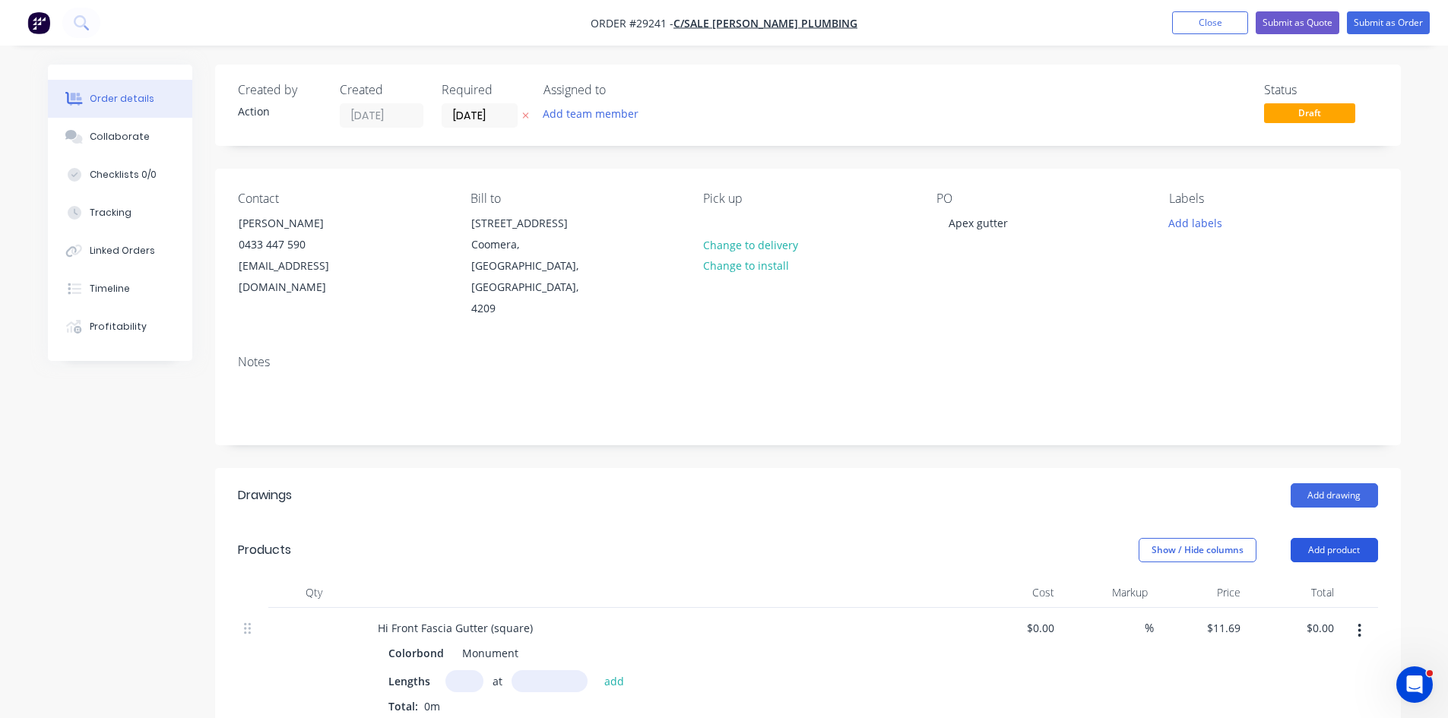
click at [1343, 538] on button "Add product" at bounding box center [1333, 550] width 87 height 24
click at [1299, 578] on div "Product catalogue" at bounding box center [1305, 589] width 117 height 22
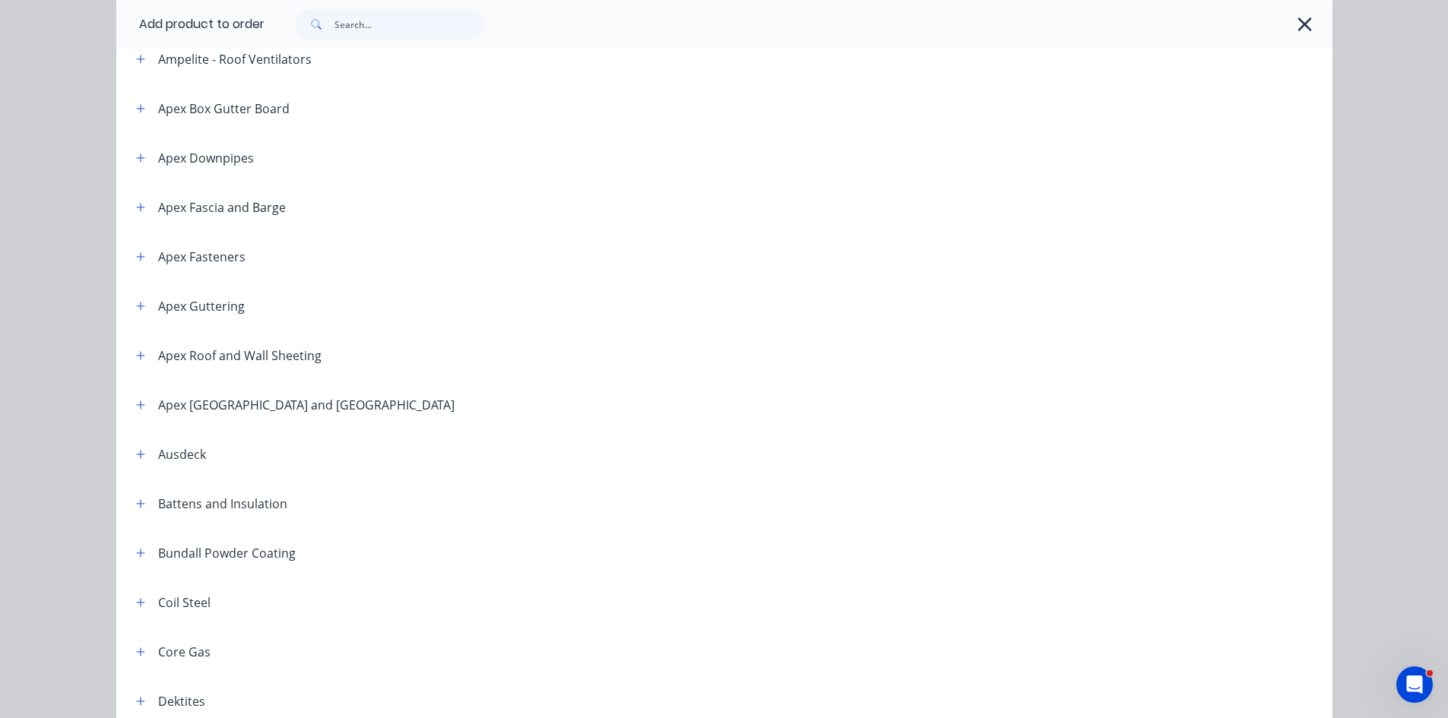
scroll to position [380, 0]
click at [138, 309] on icon "button" at bounding box center [140, 305] width 9 height 11
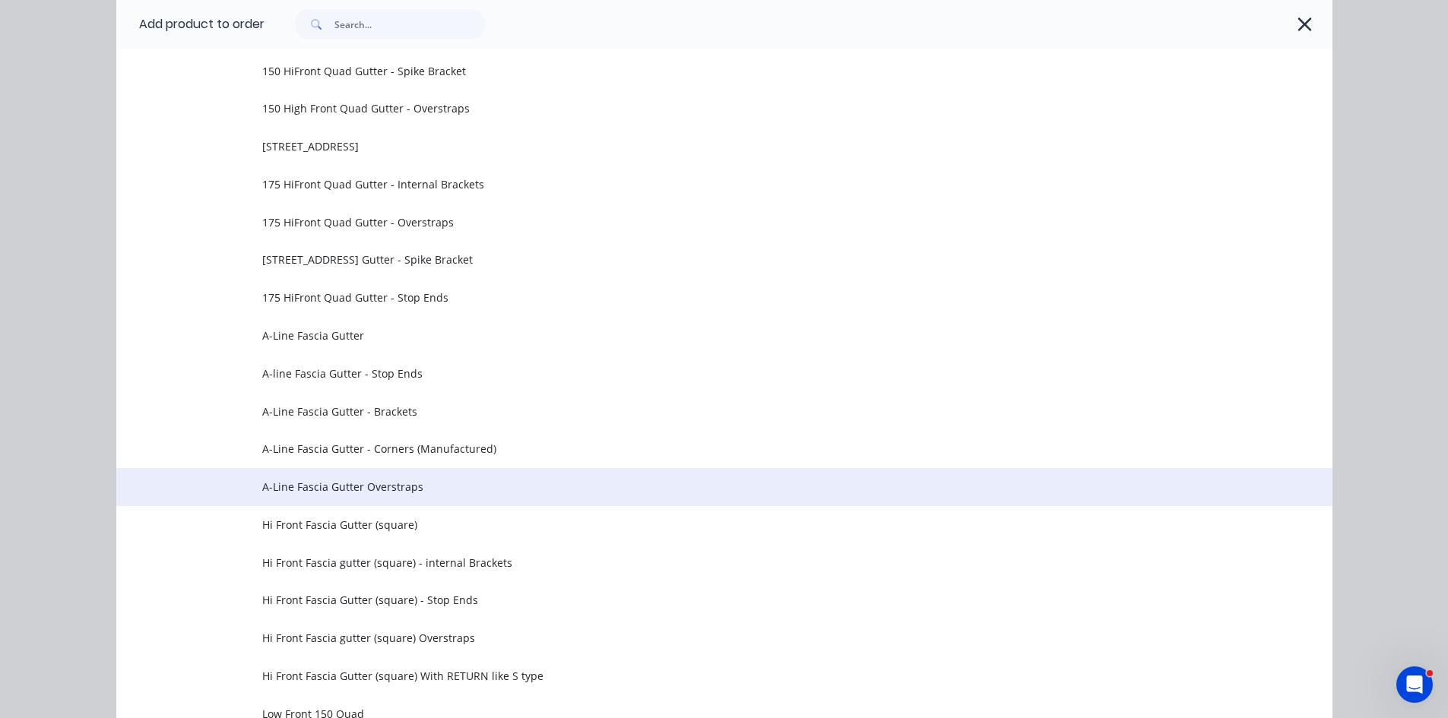
scroll to position [836, 0]
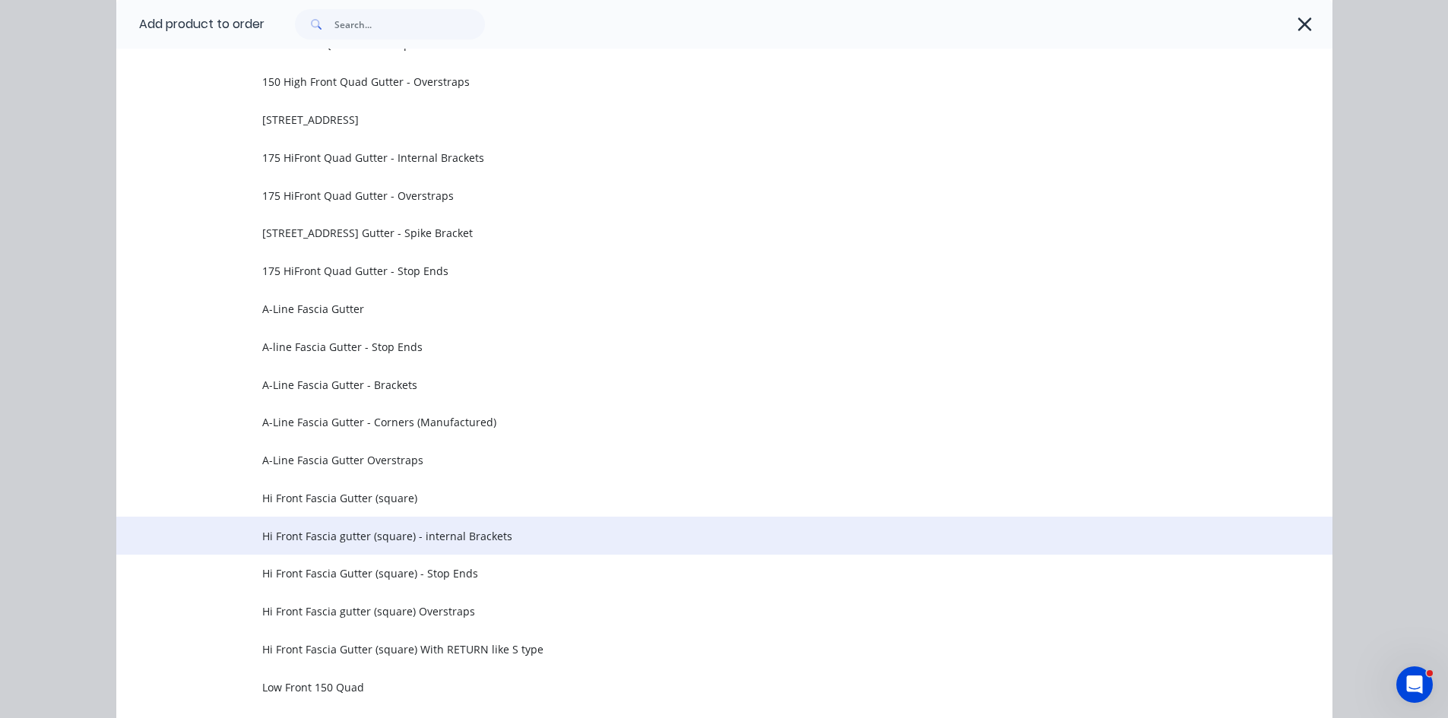
click at [339, 537] on span "Hi Front Fascia gutter (square) - internal Brackets" at bounding box center [690, 536] width 856 height 16
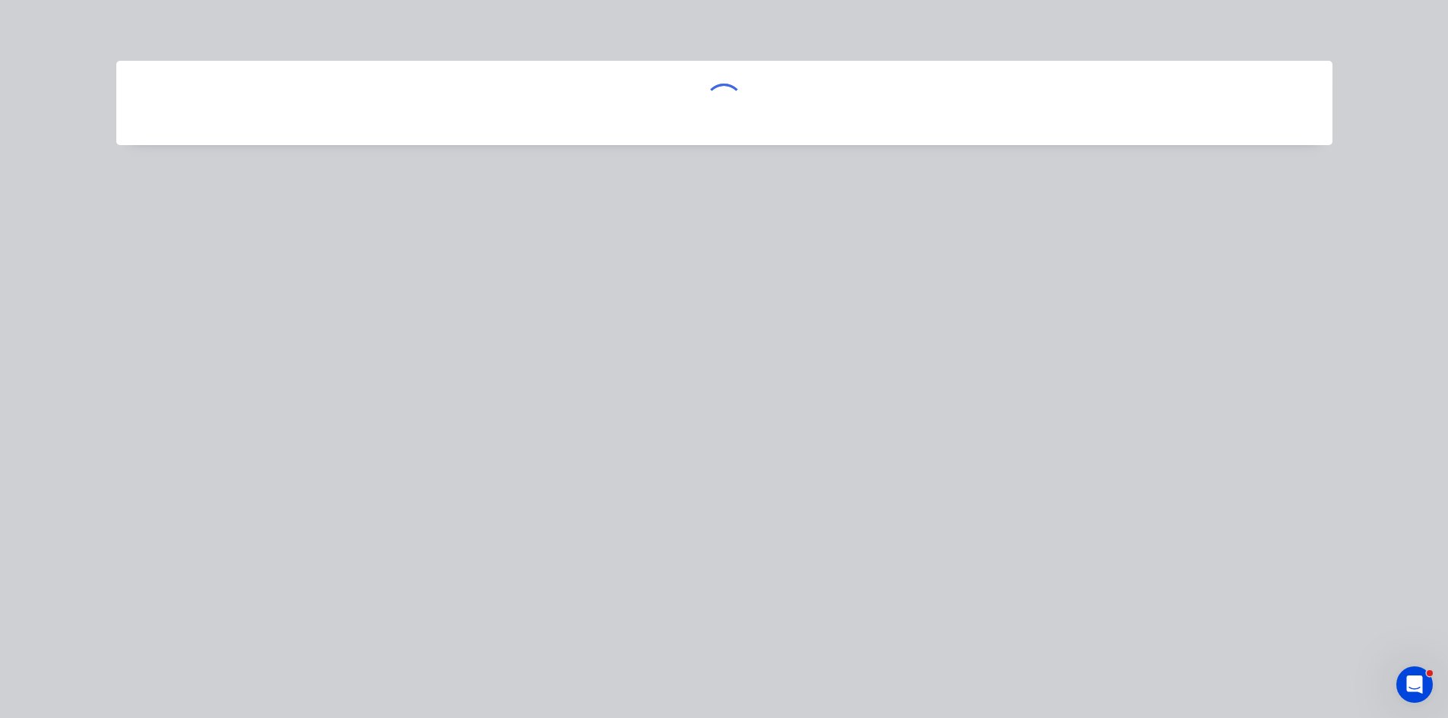
scroll to position [0, 0]
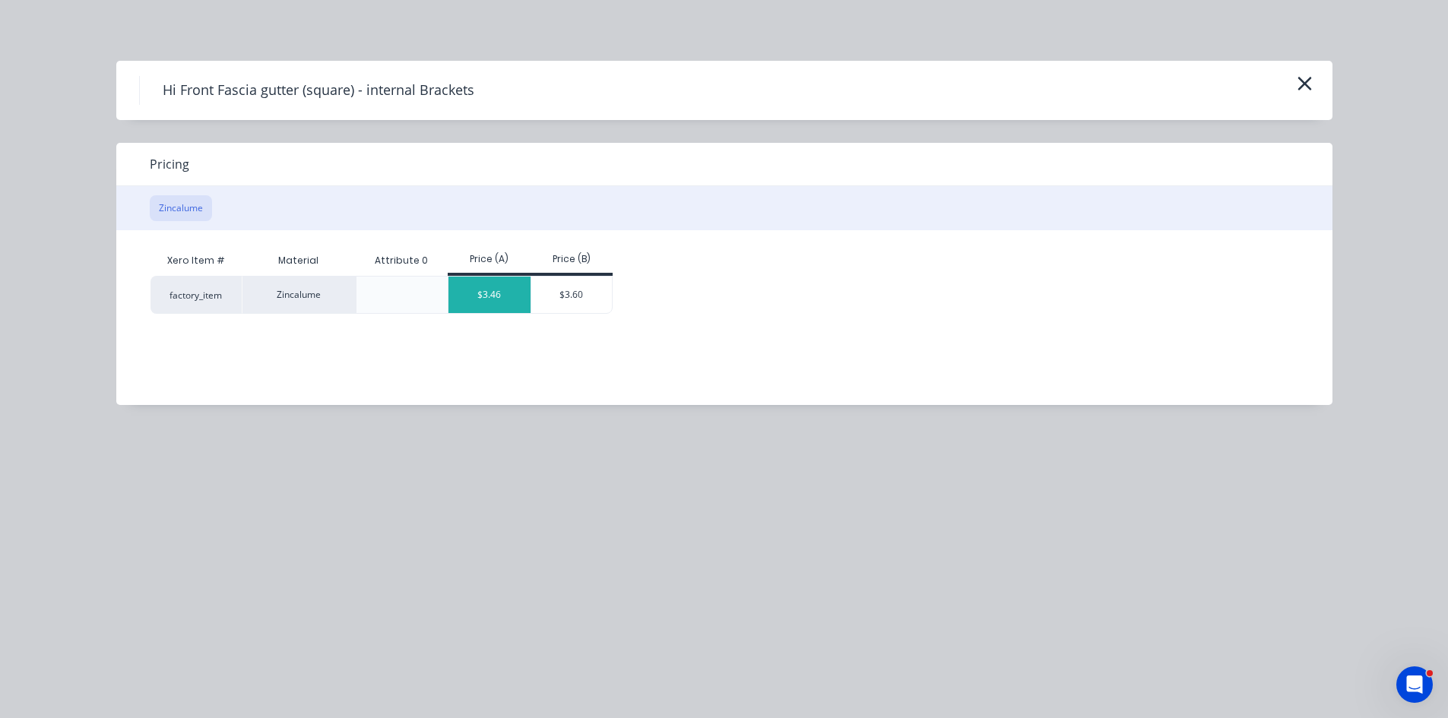
click at [485, 296] on div "$3.46" at bounding box center [489, 295] width 82 height 36
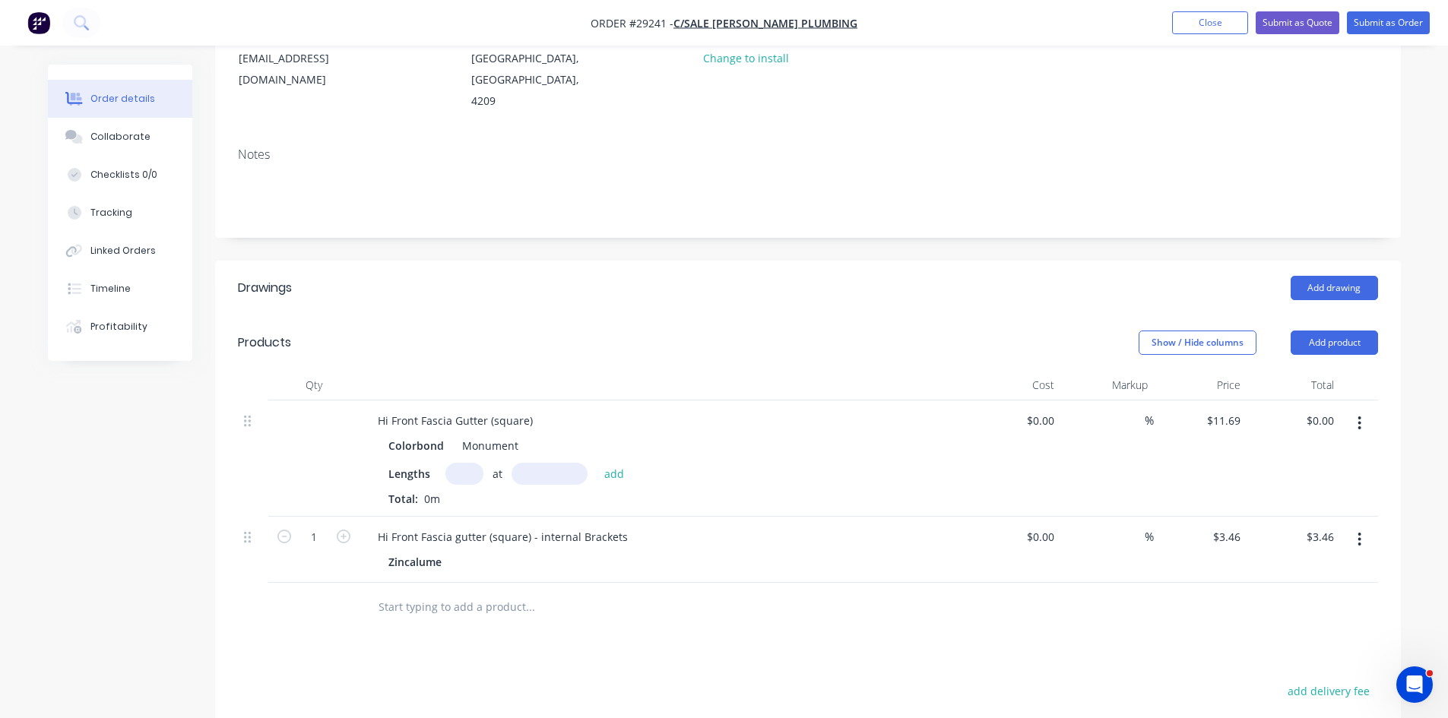
scroll to position [228, 0]
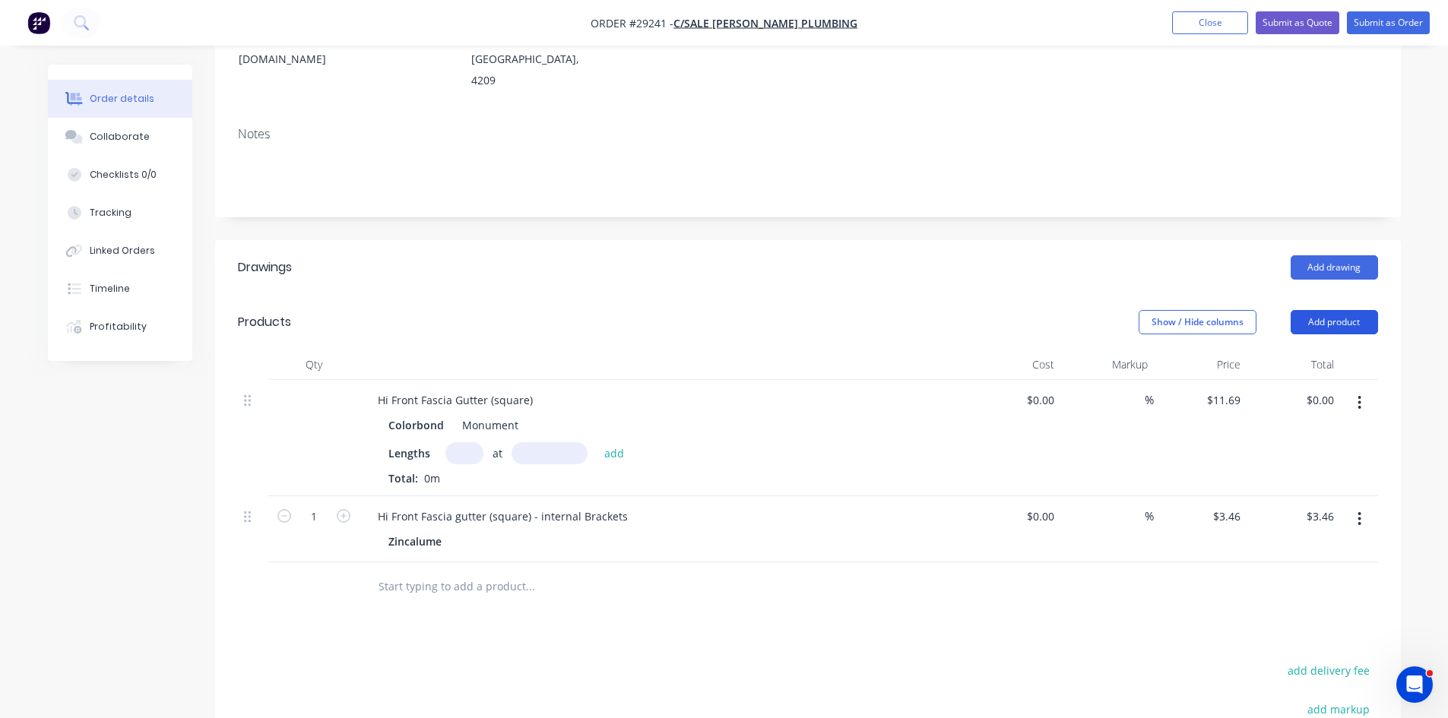
click at [1362, 310] on button "Add product" at bounding box center [1333, 322] width 87 height 24
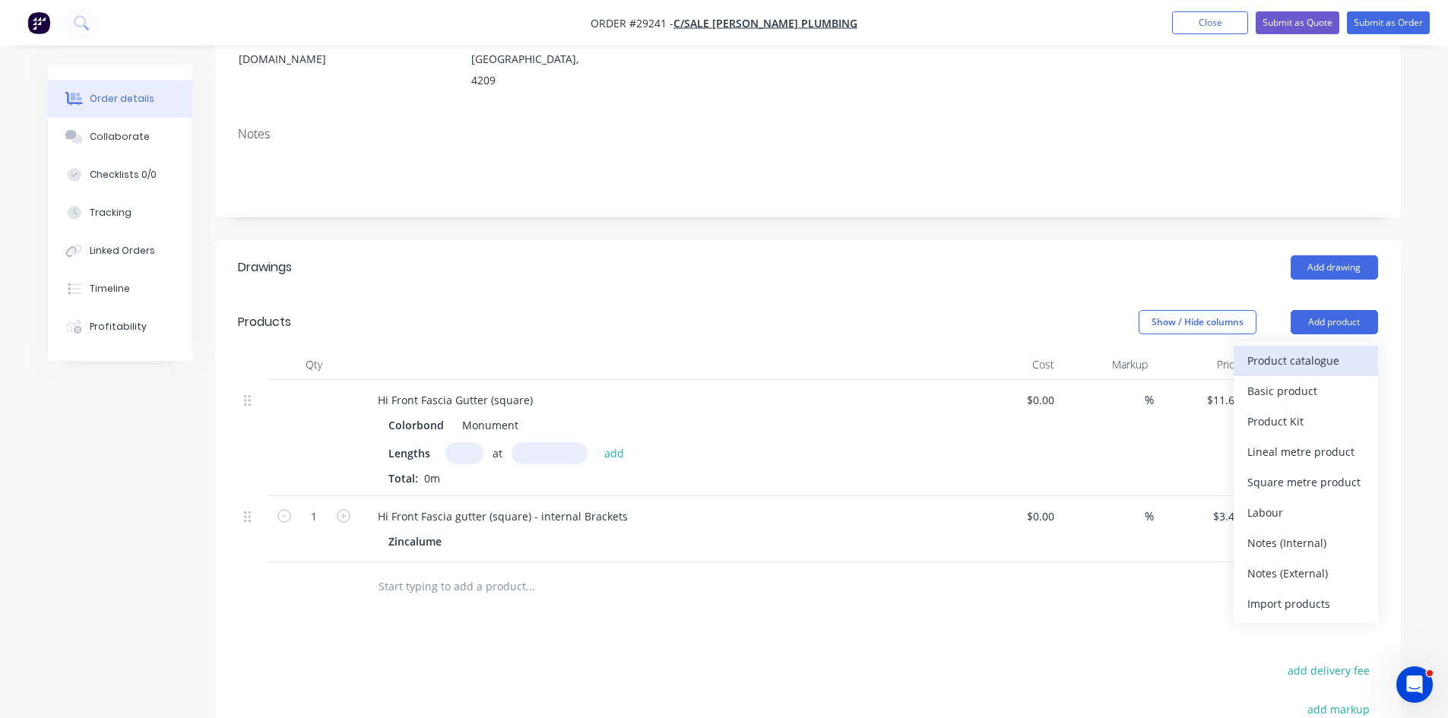
click at [1306, 350] on div "Product catalogue" at bounding box center [1305, 361] width 117 height 22
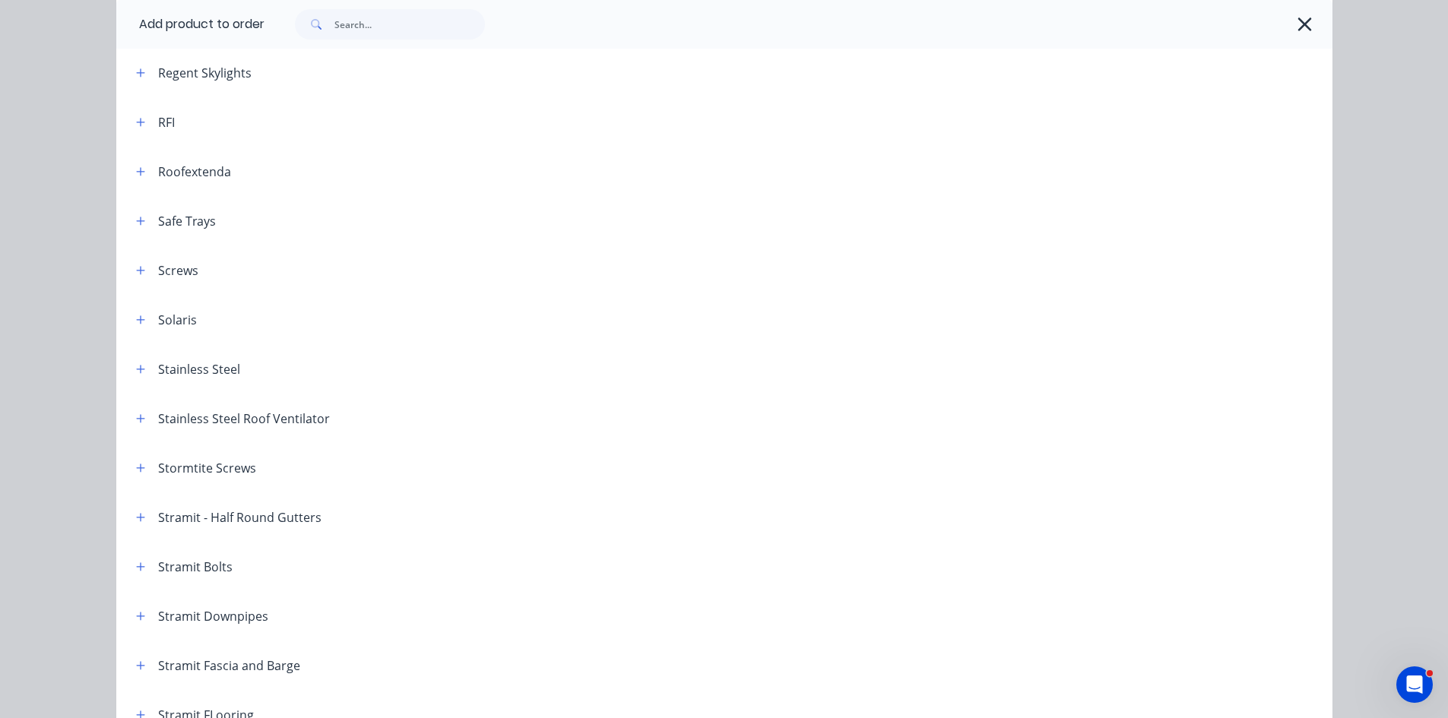
scroll to position [2204, 0]
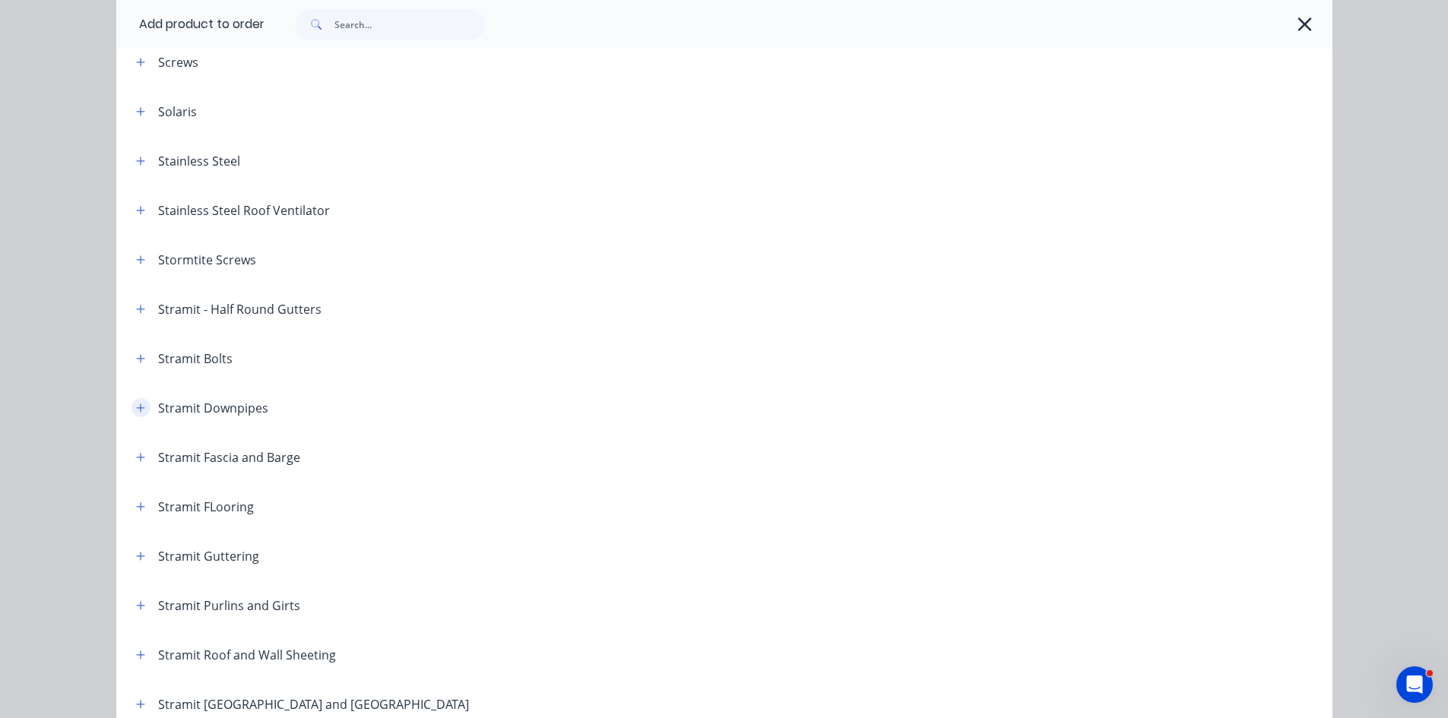
click at [136, 405] on icon "button" at bounding box center [140, 408] width 9 height 11
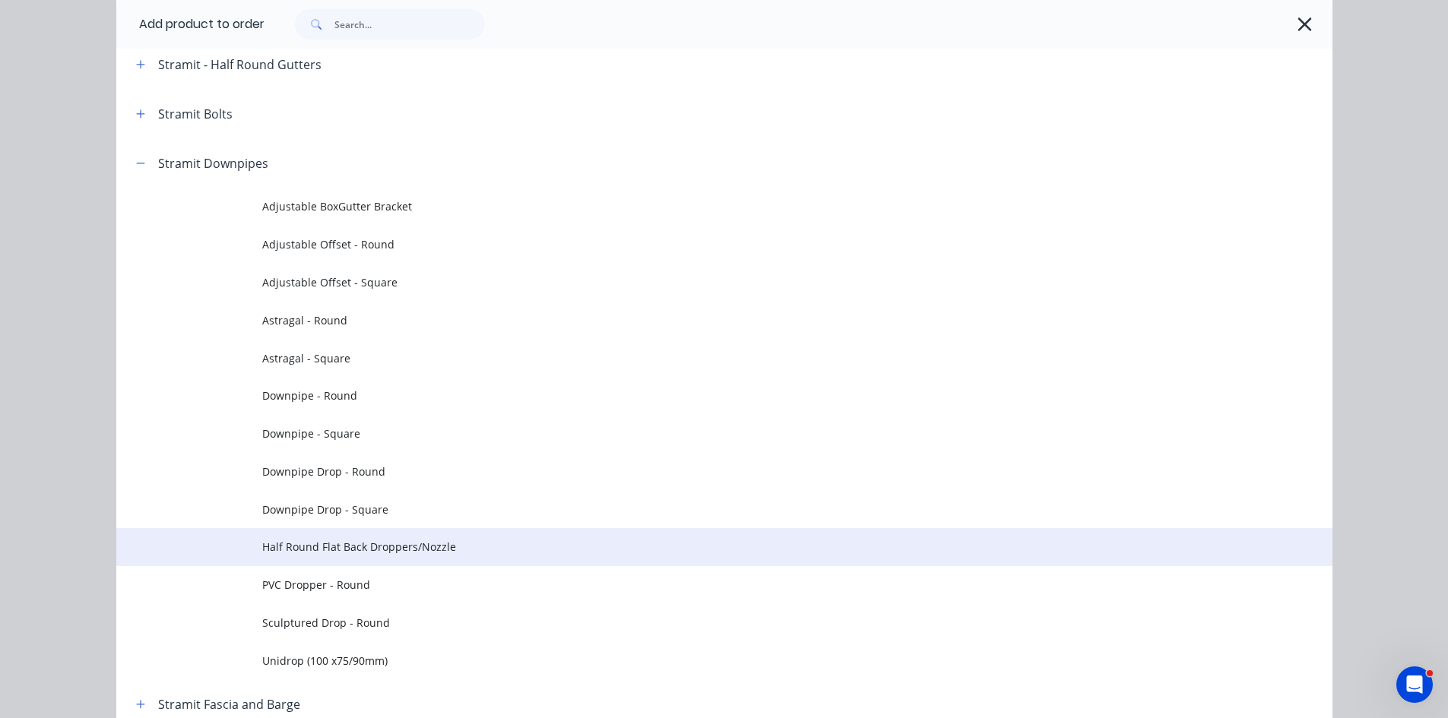
scroll to position [2584, 0]
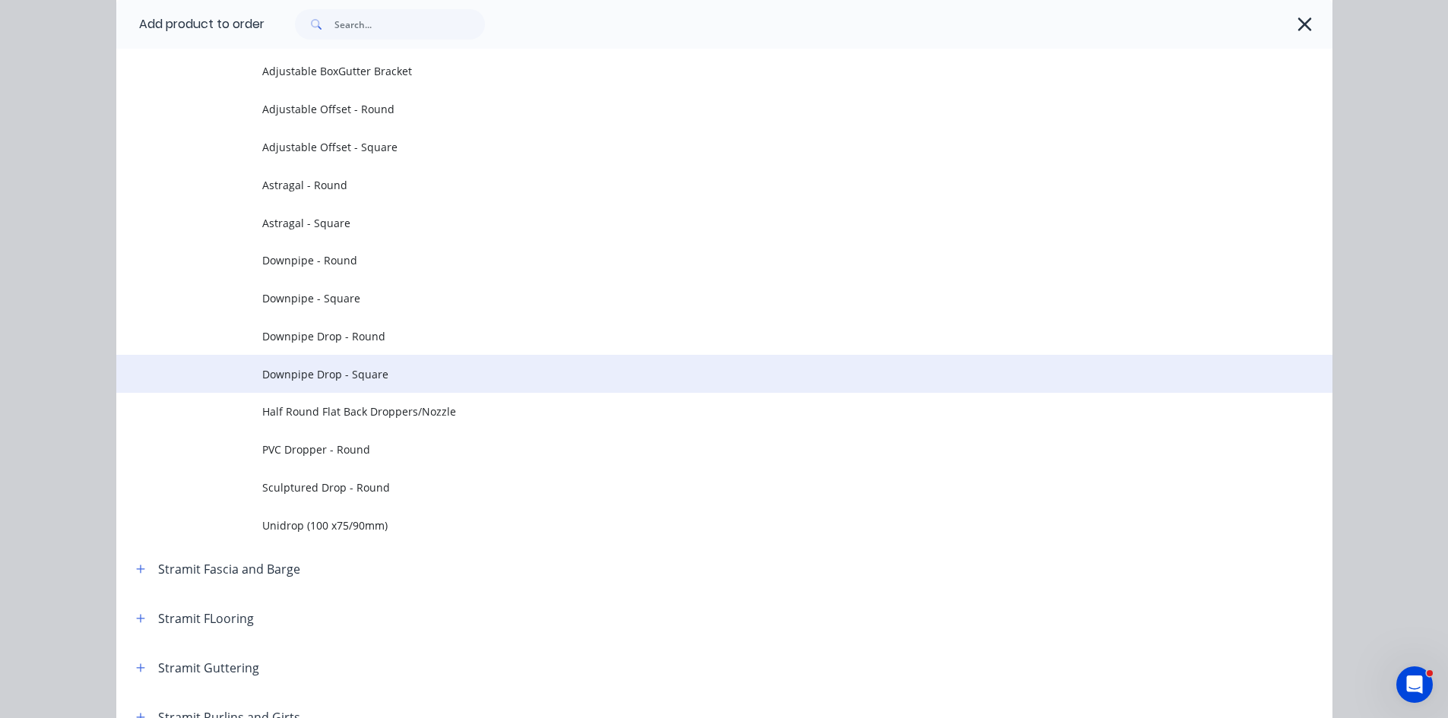
click at [314, 373] on span "Downpipe Drop - Square" at bounding box center [690, 374] width 856 height 16
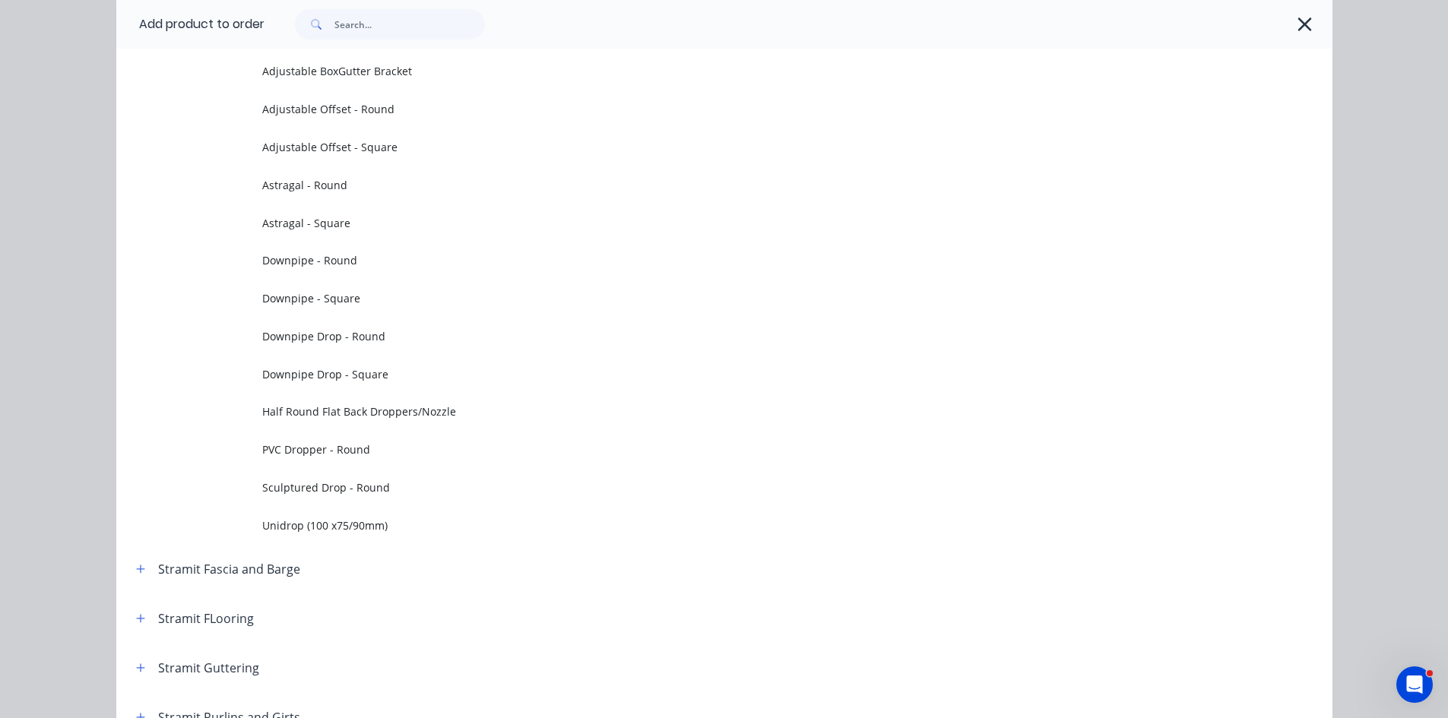
scroll to position [0, 0]
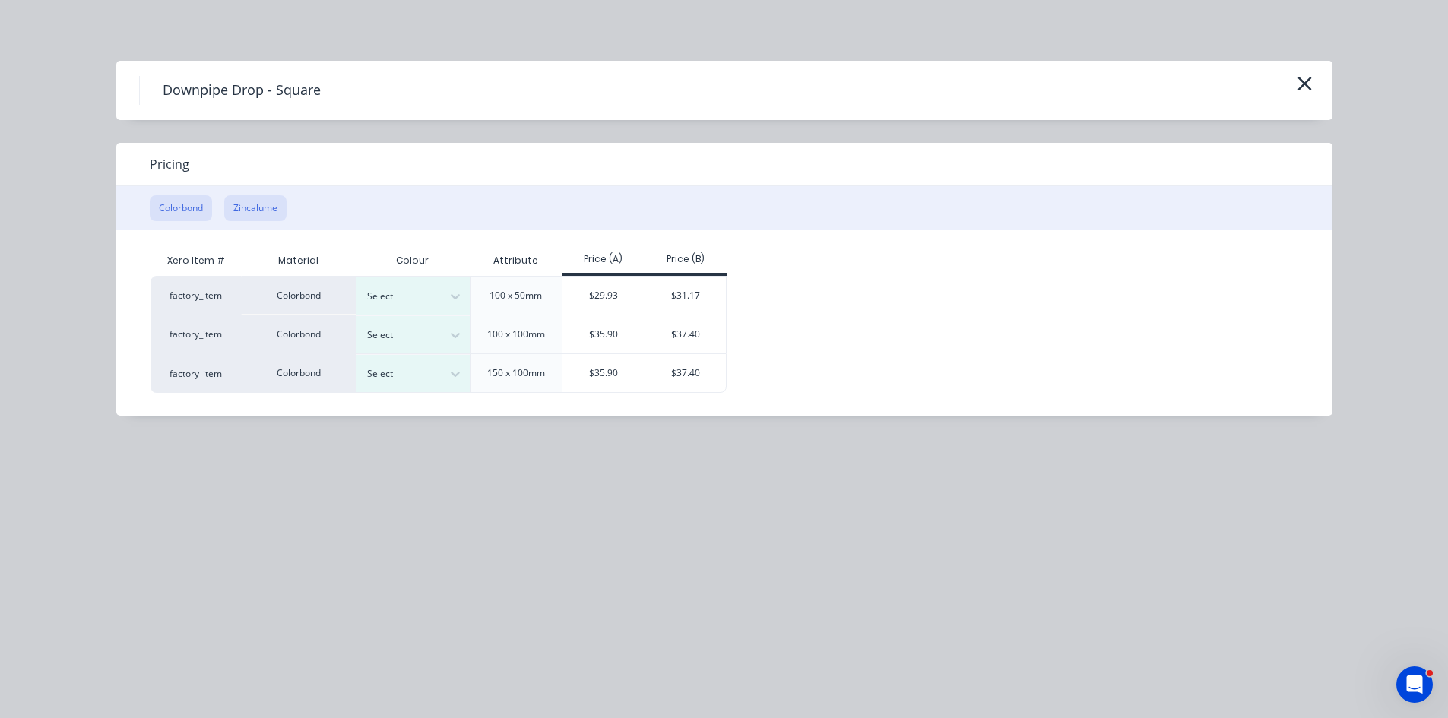
click at [265, 211] on button "Zincalume" at bounding box center [255, 208] width 62 height 26
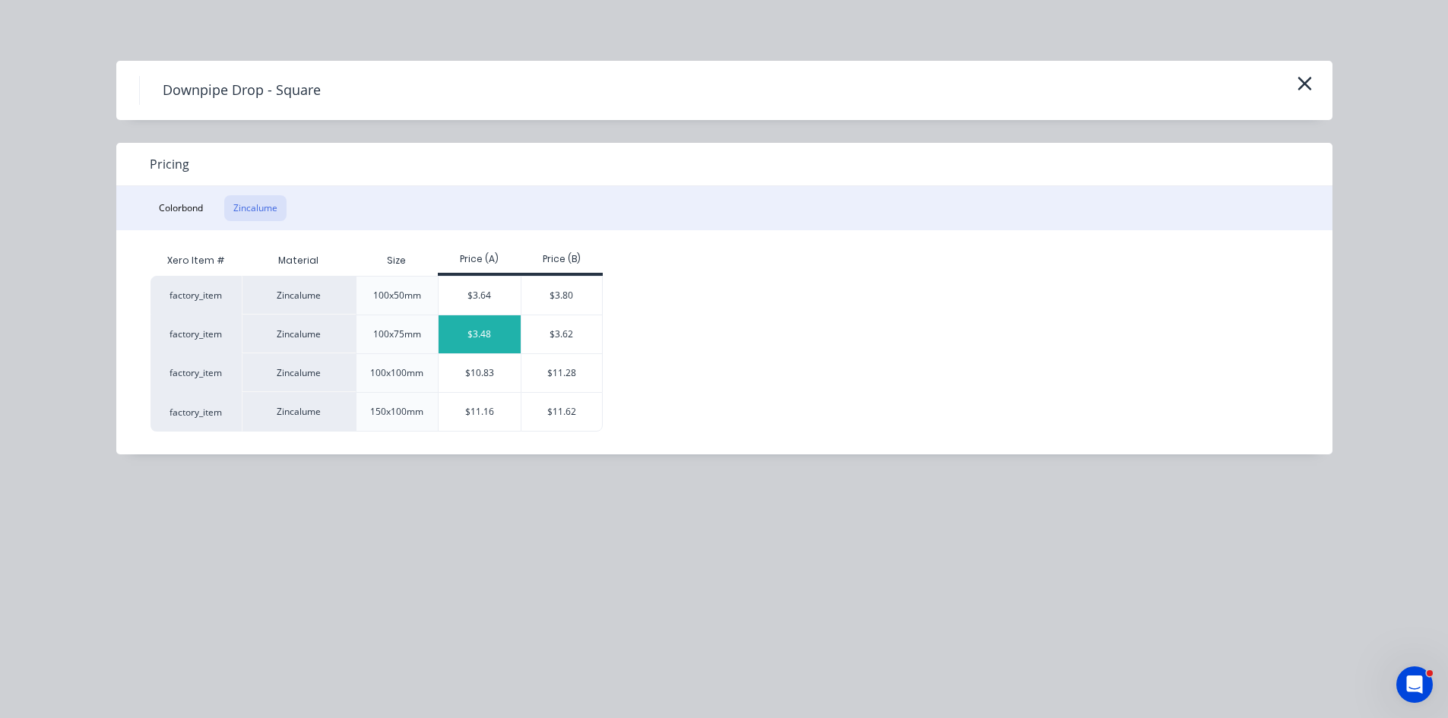
click at [479, 335] on div "$3.48" at bounding box center [479, 334] width 82 height 38
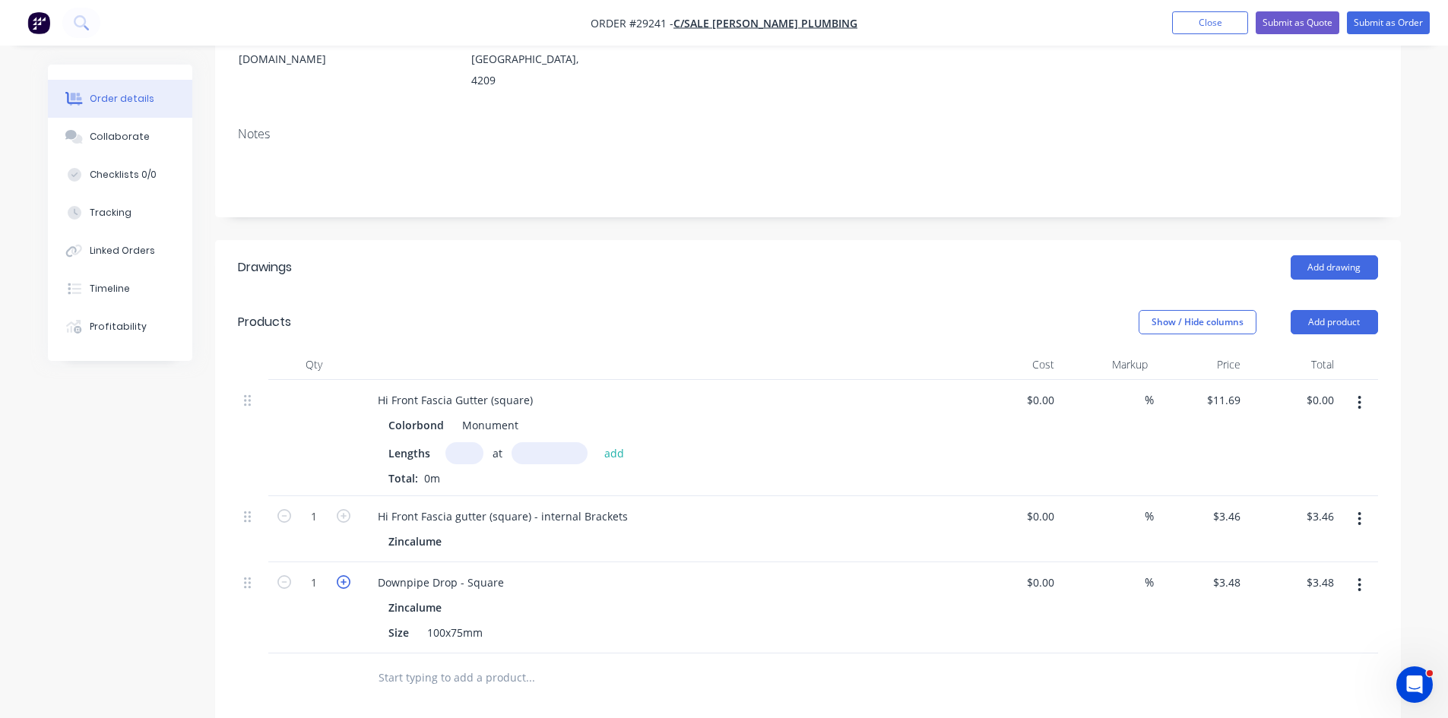
click at [344, 575] on icon "button" at bounding box center [344, 582] width 14 height 14
type input "2"
type input "$6.96"
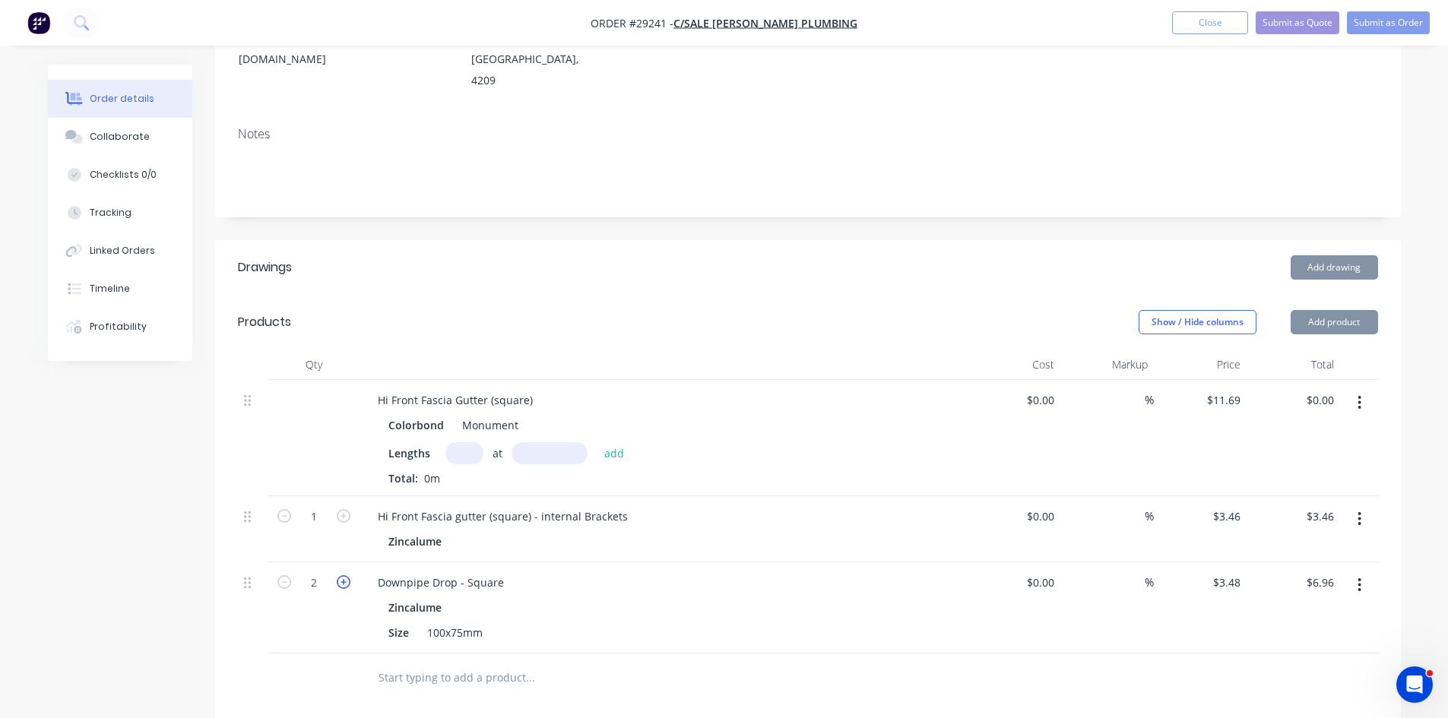
click at [344, 575] on icon "button" at bounding box center [344, 582] width 14 height 14
type input "3"
type input "$10.44"
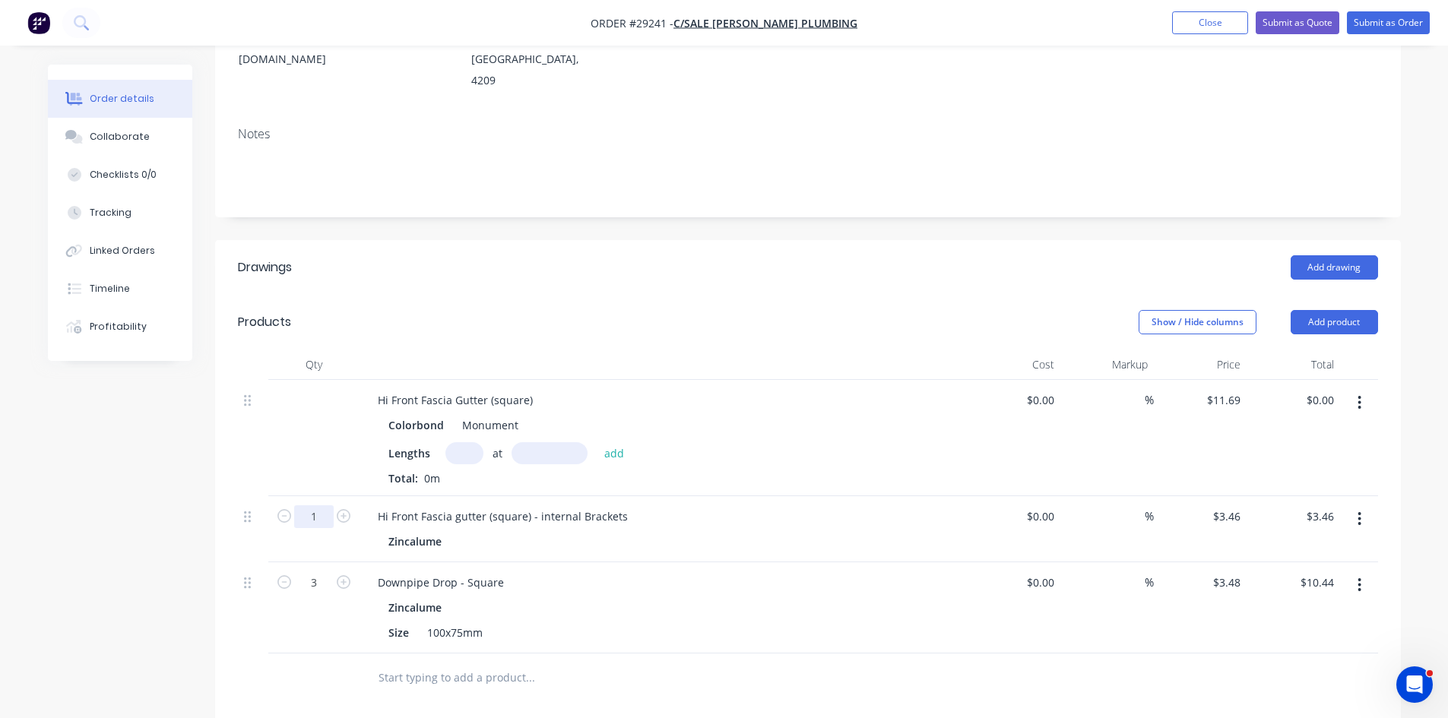
click at [320, 505] on input "1" at bounding box center [314, 516] width 40 height 23
type input "40"
type input "$138.40"
click at [758, 255] on div "Add drawing" at bounding box center [927, 267] width 897 height 24
click at [470, 442] on input "text" at bounding box center [464, 453] width 38 height 22
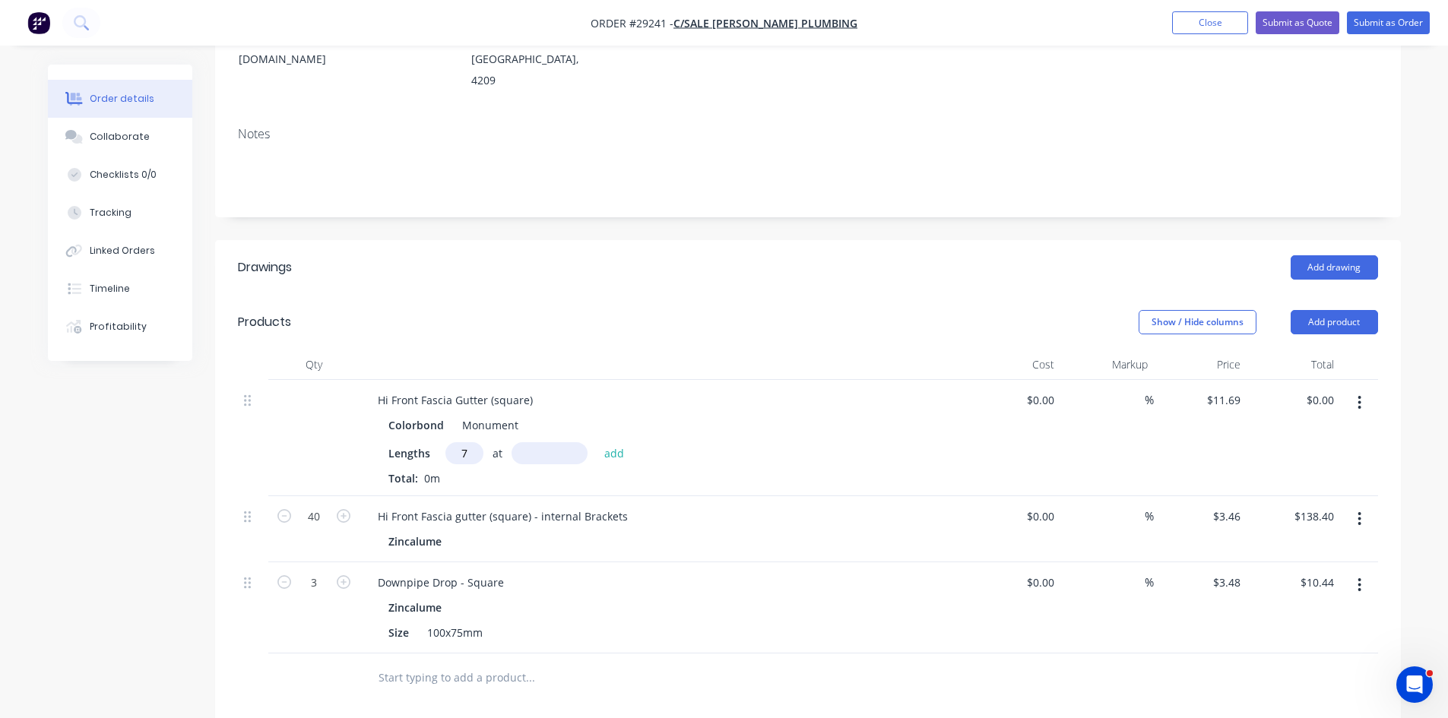
type input "7"
type input "7000"
click at [597, 442] on button "add" at bounding box center [615, 452] width 36 height 21
type input "$572.81"
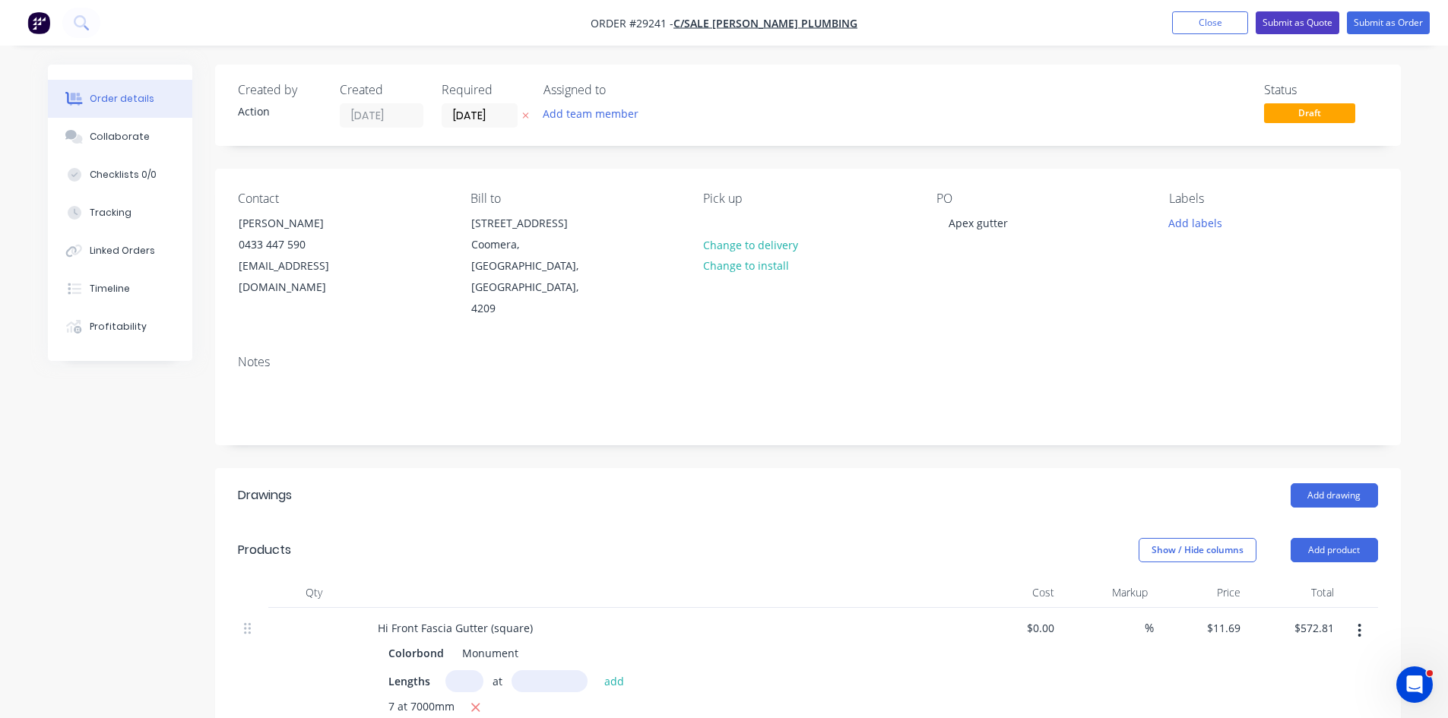
click at [1293, 17] on button "Submit as Quote" at bounding box center [1297, 22] width 84 height 23
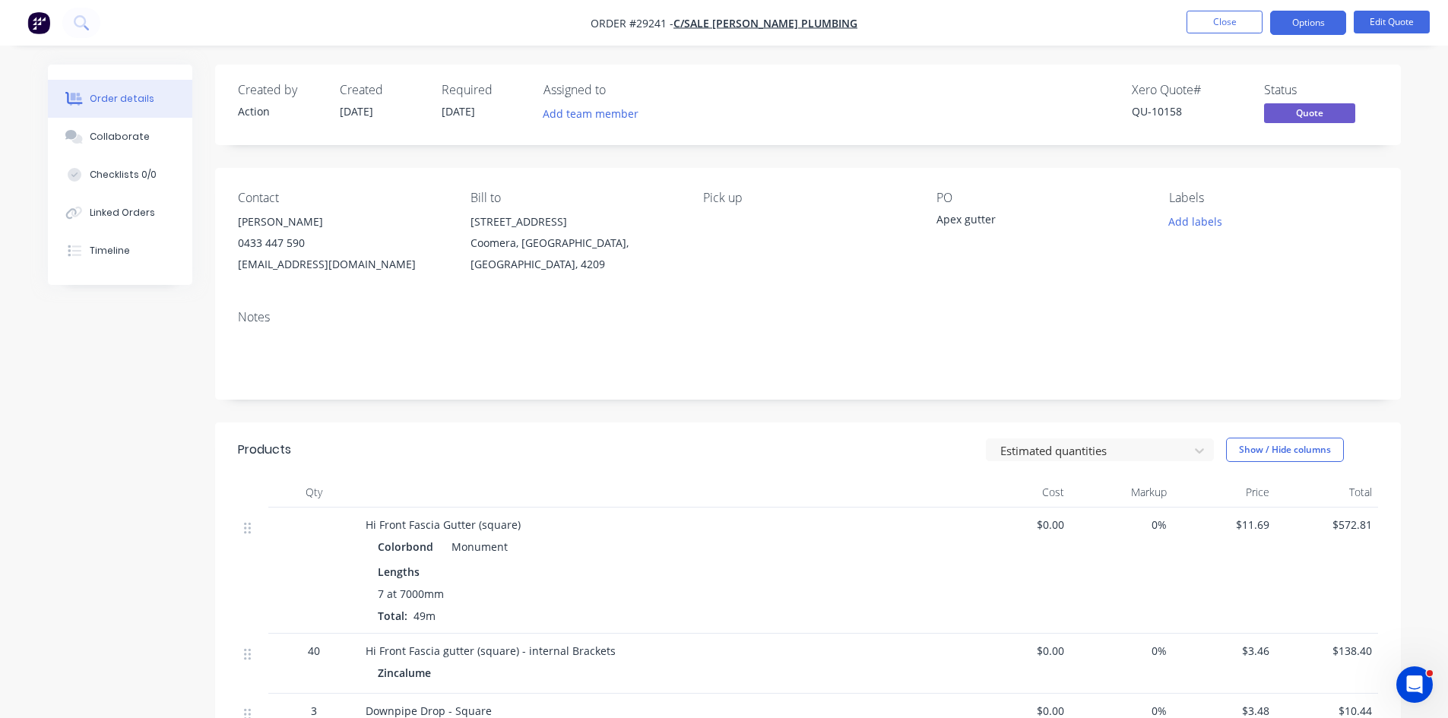
click at [1294, 26] on button "Options" at bounding box center [1308, 23] width 76 height 24
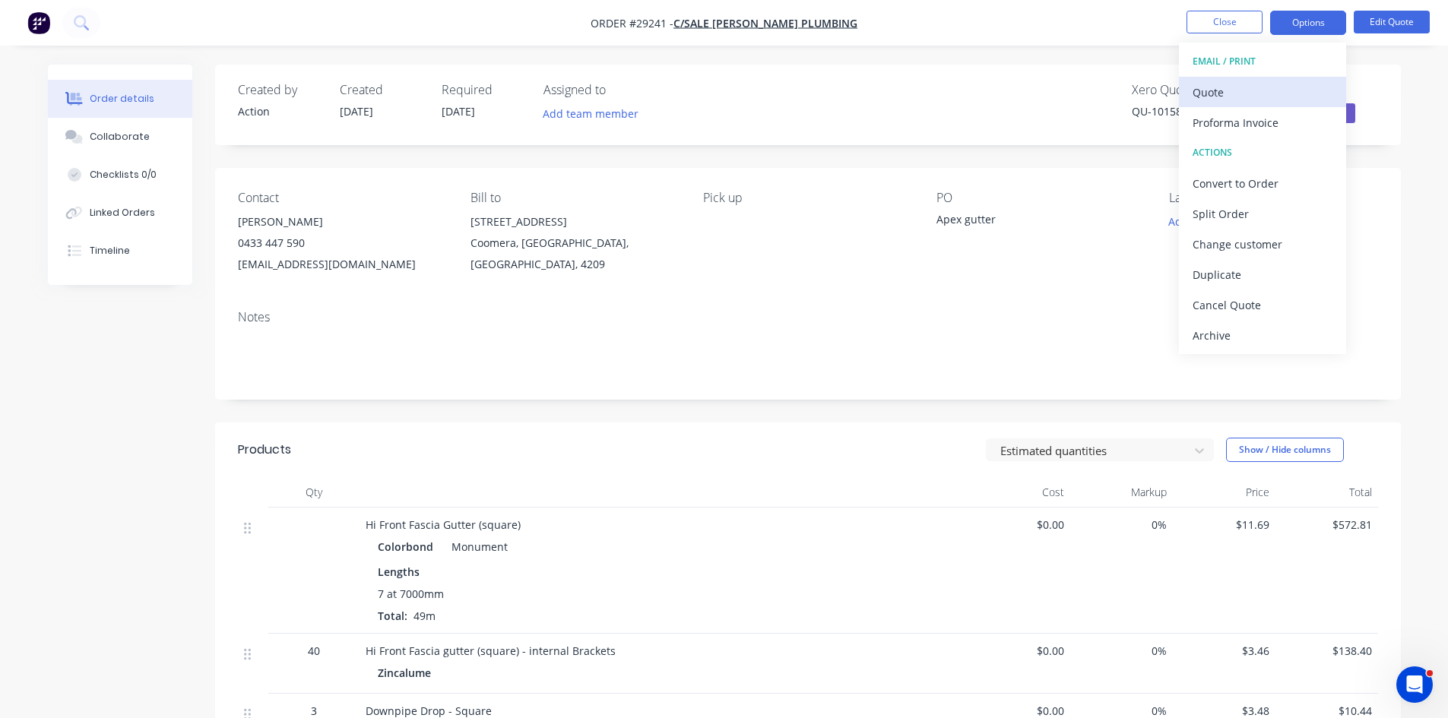
click at [1253, 99] on div "Quote" at bounding box center [1262, 92] width 140 height 22
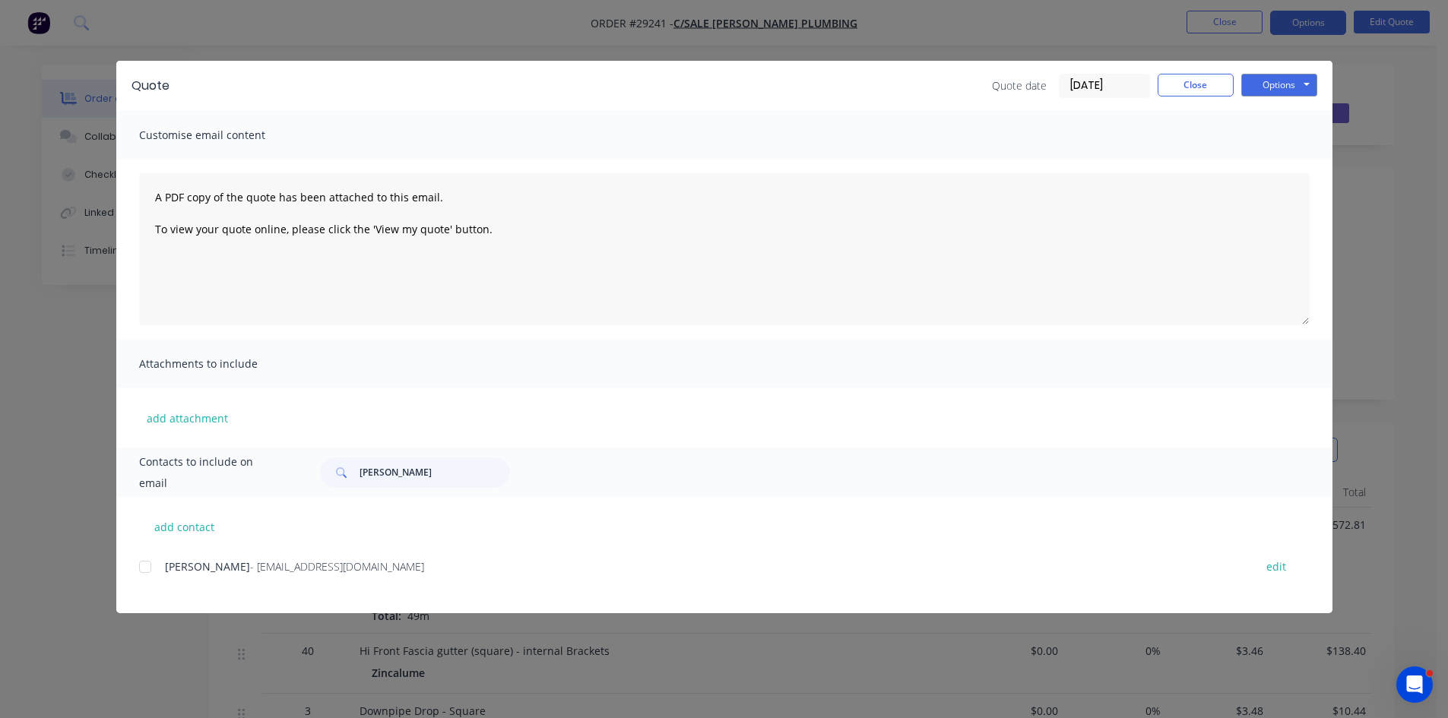
drag, startPoint x: 148, startPoint y: 568, endPoint x: 830, endPoint y: 381, distance: 707.0
click at [150, 568] on div at bounding box center [145, 567] width 30 height 30
click at [1262, 85] on button "Options" at bounding box center [1279, 85] width 76 height 23
click at [1257, 165] on button "Email" at bounding box center [1289, 162] width 97 height 25
click at [1193, 74] on button "Close" at bounding box center [1195, 85] width 76 height 23
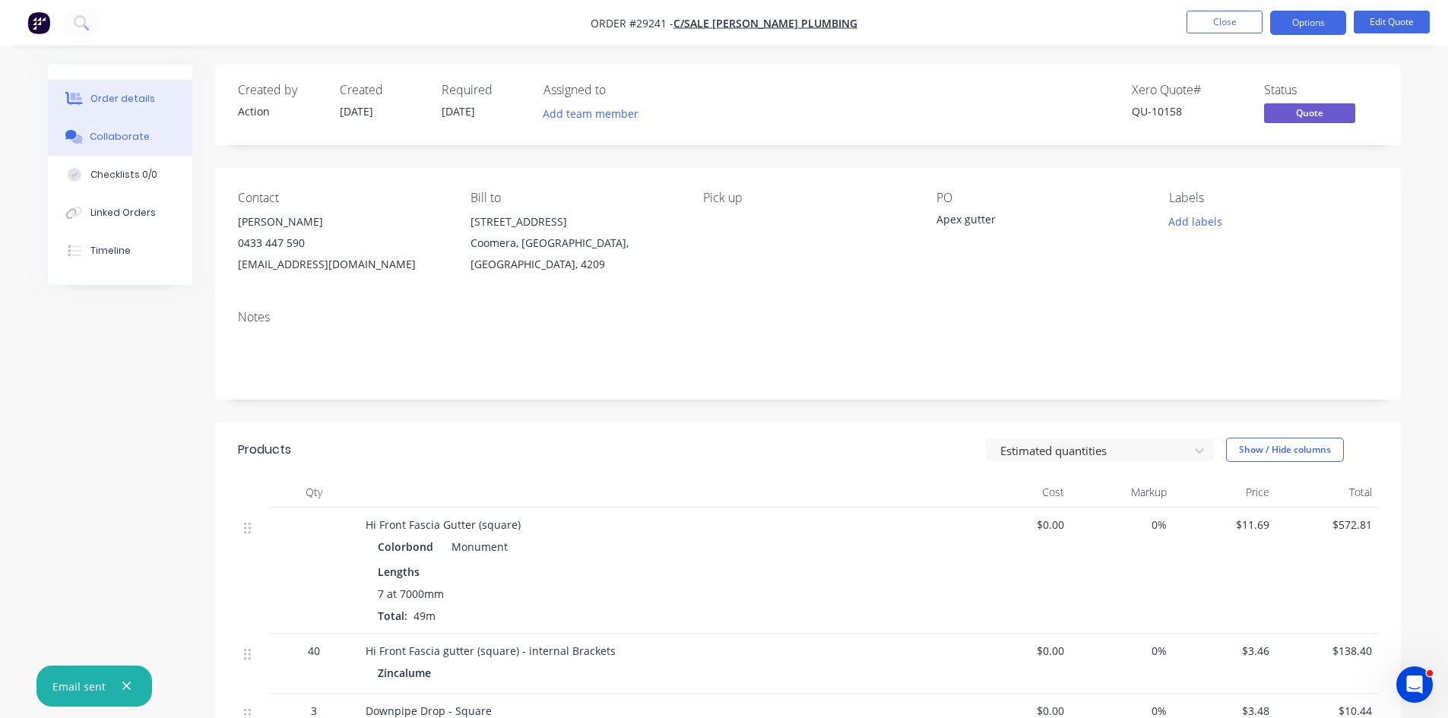
click at [116, 144] on button "Collaborate" at bounding box center [120, 137] width 144 height 38
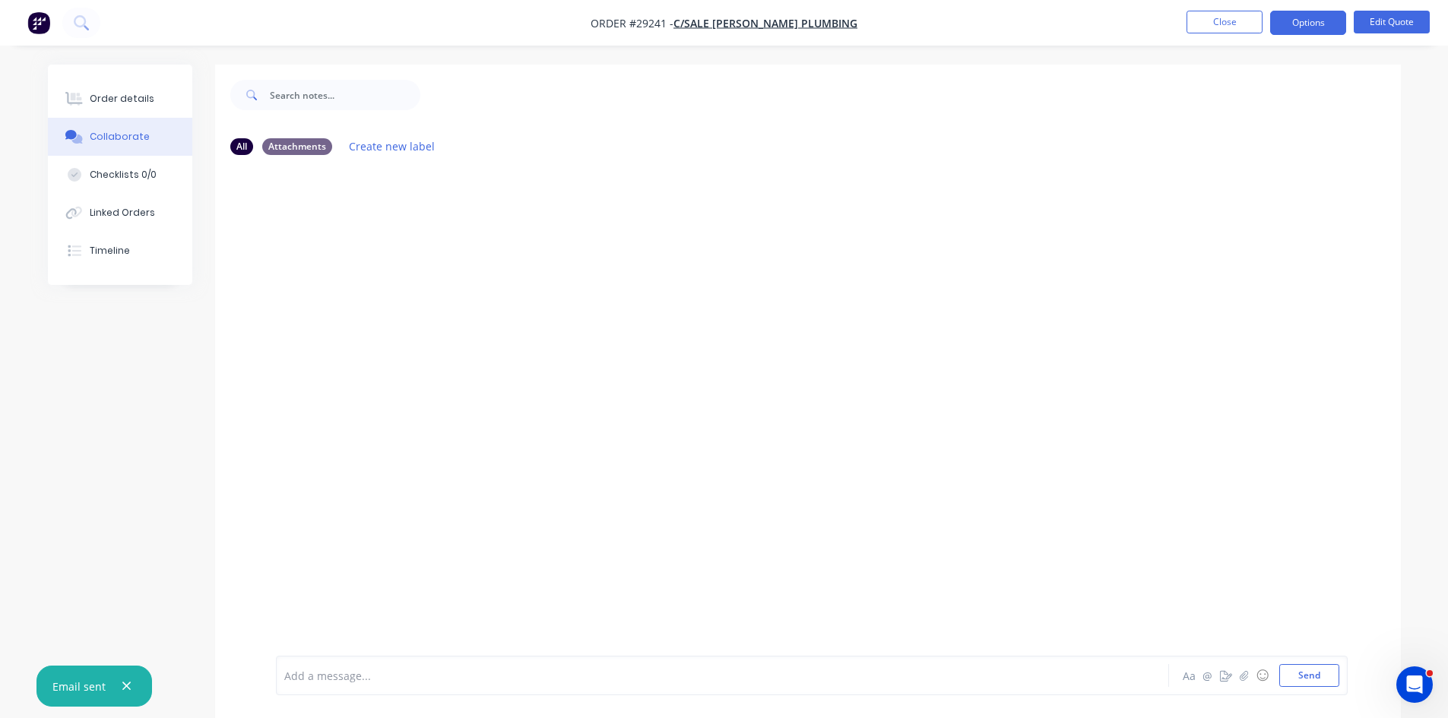
drag, startPoint x: 492, startPoint y: 670, endPoint x: 523, endPoint y: 666, distance: 30.6
click at [492, 670] on div at bounding box center [680, 676] width 790 height 16
click at [1319, 682] on button "Send" at bounding box center [1309, 675] width 60 height 23
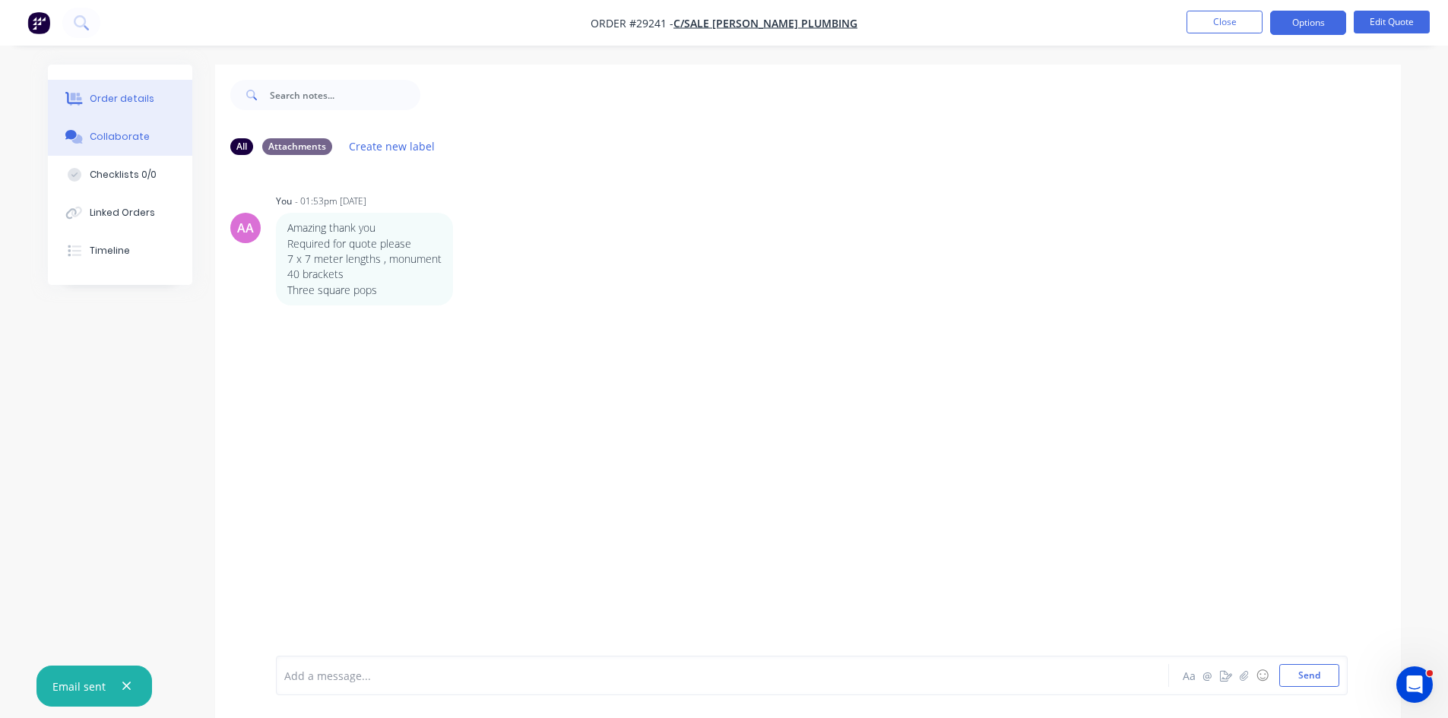
click at [118, 93] on div "Order details" at bounding box center [122, 99] width 65 height 14
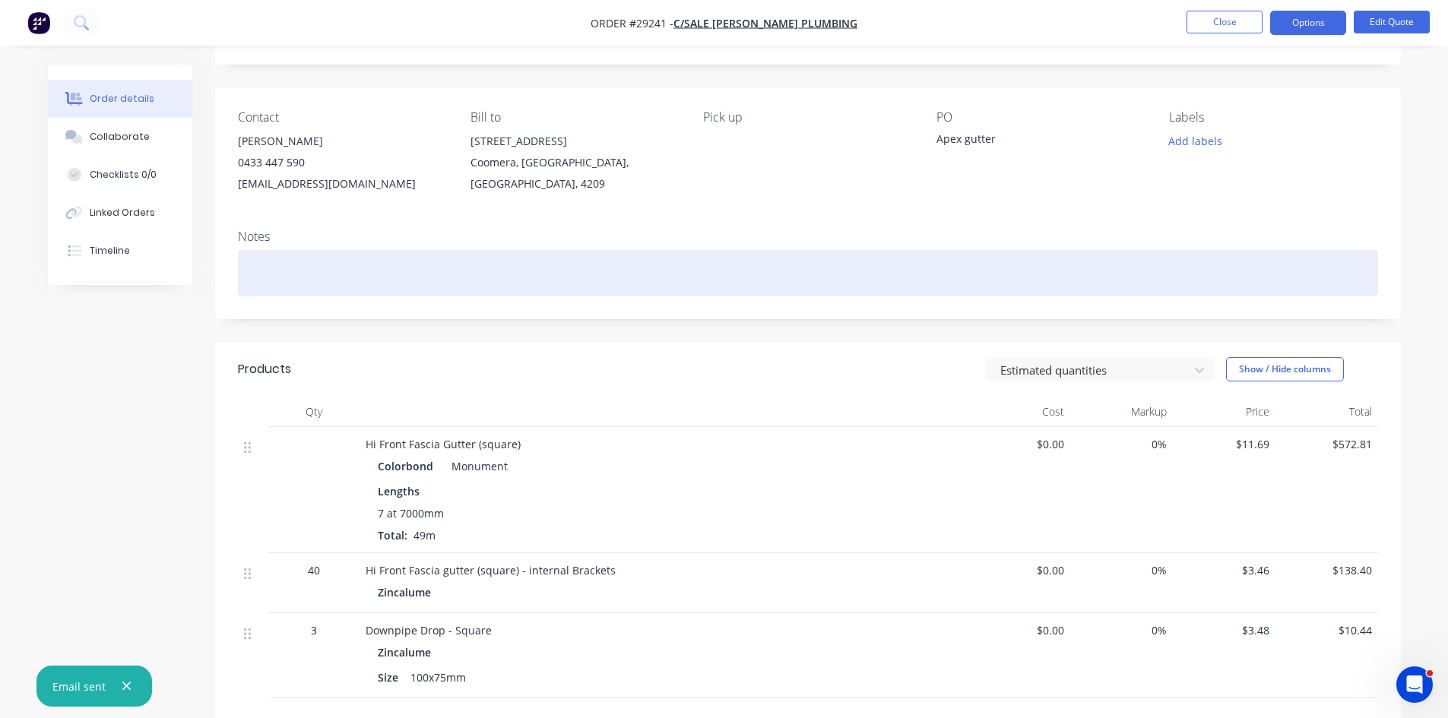
scroll to position [152, 0]
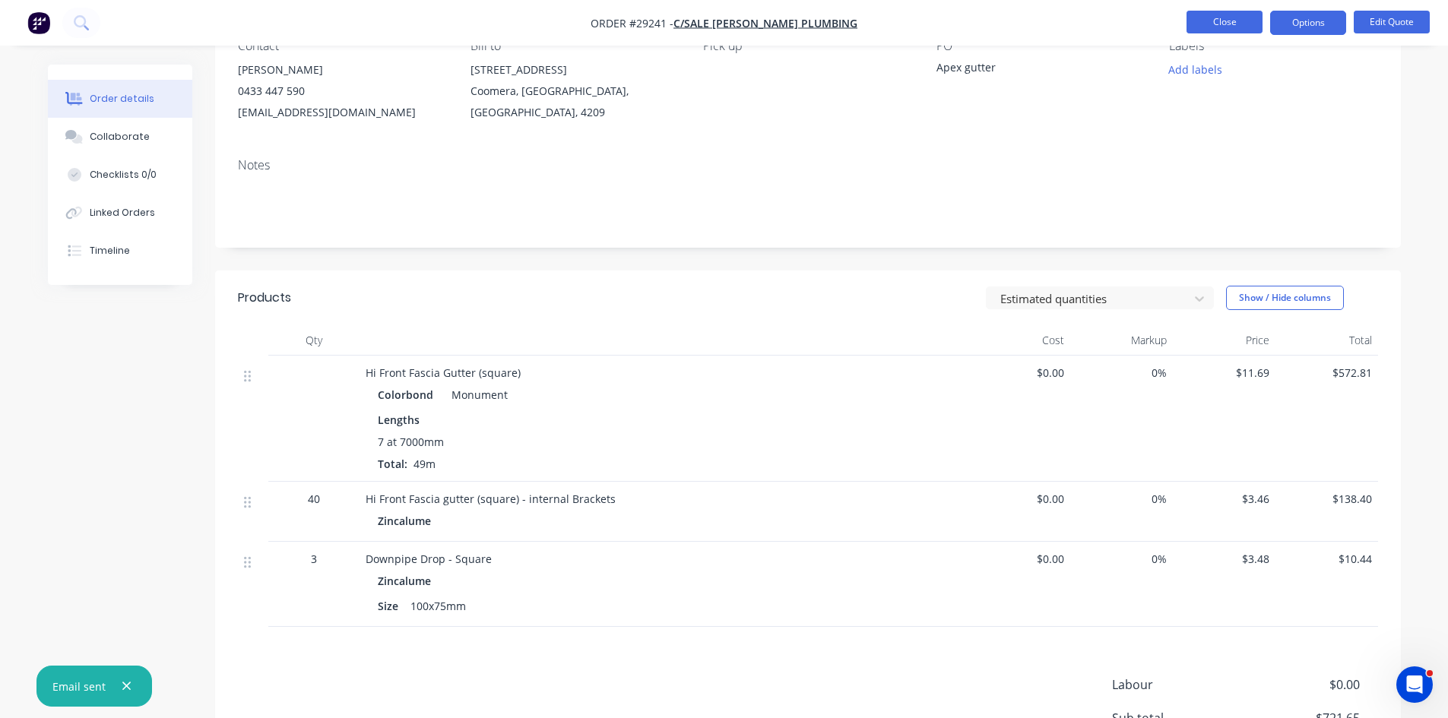
click at [1214, 25] on button "Close" at bounding box center [1224, 22] width 76 height 23
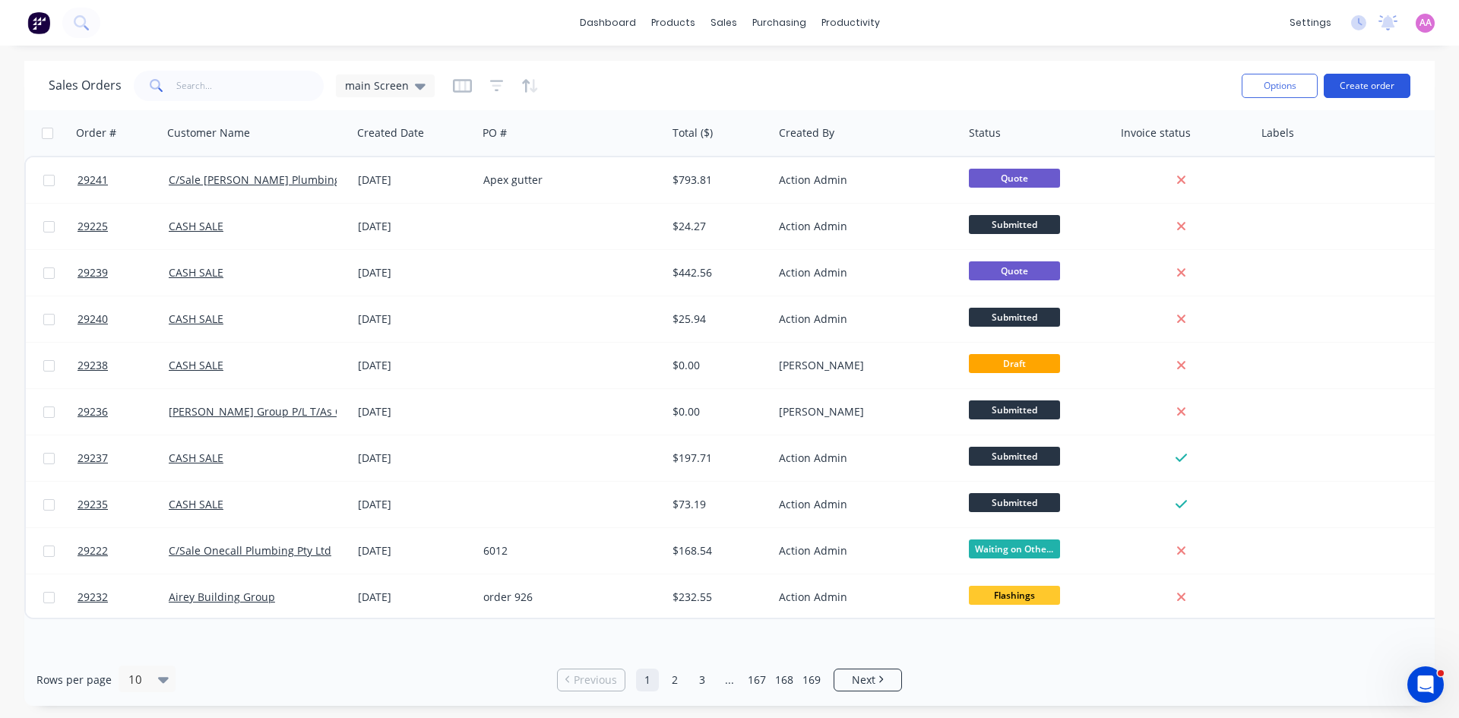
click at [1381, 86] on button "Create order" at bounding box center [1367, 86] width 87 height 24
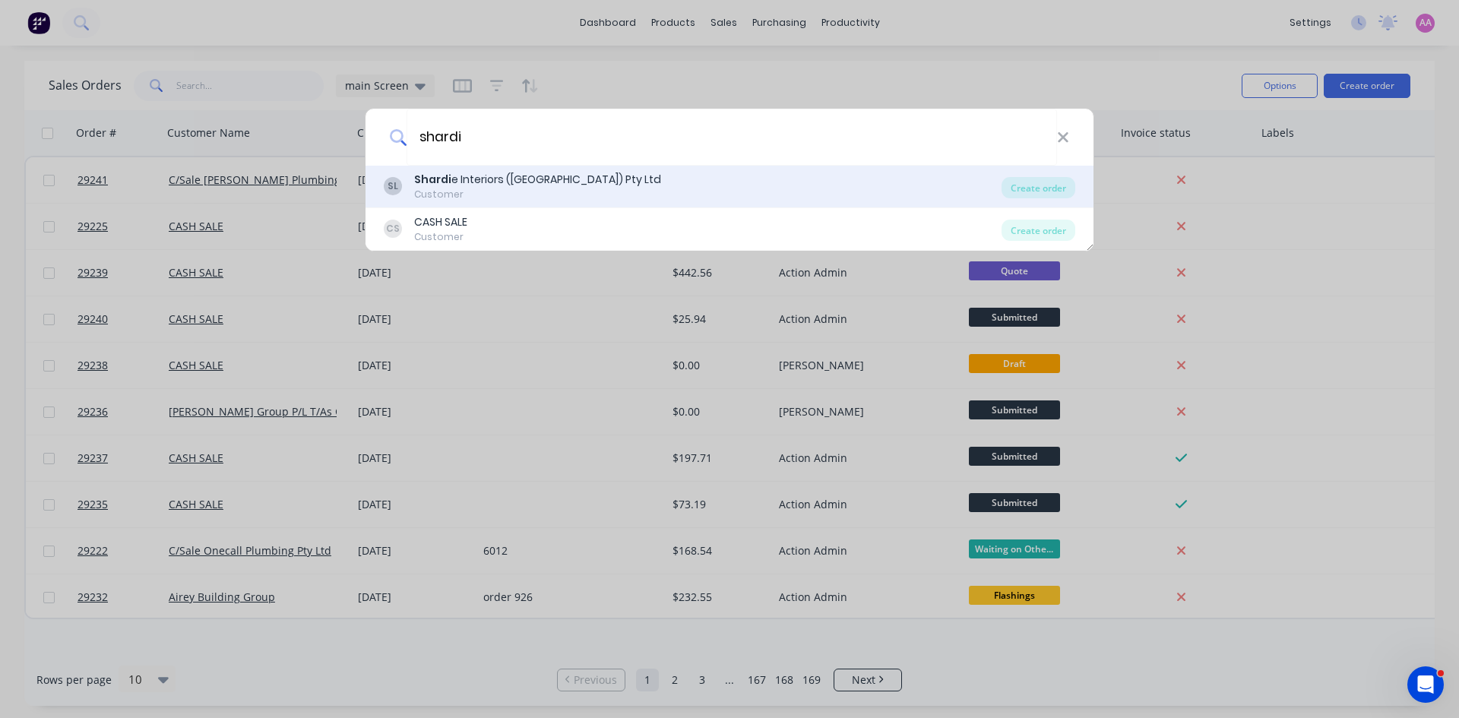
type input "shardi"
click at [472, 187] on div "Shardi e Interiors (WA) Pty Ltd" at bounding box center [537, 180] width 247 height 16
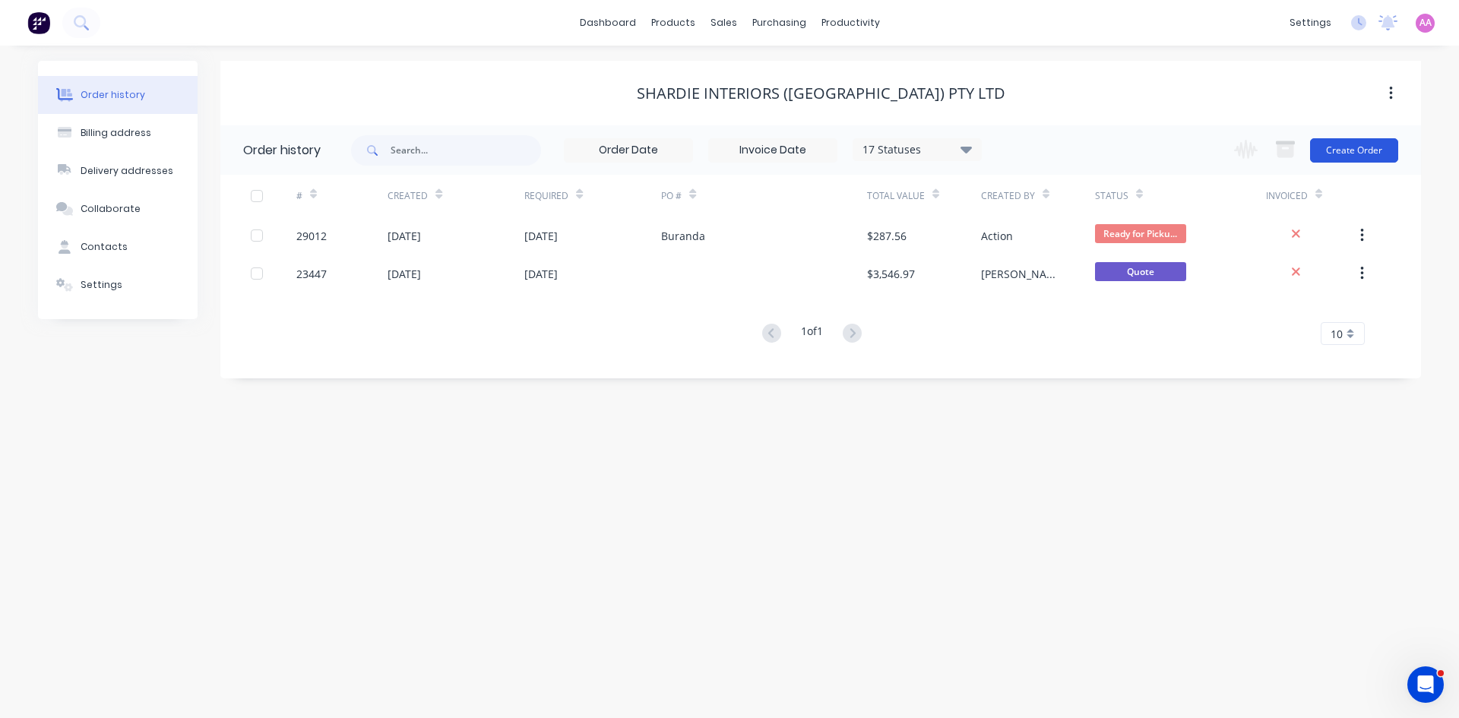
click at [1364, 156] on button "Create Order" at bounding box center [1354, 150] width 88 height 24
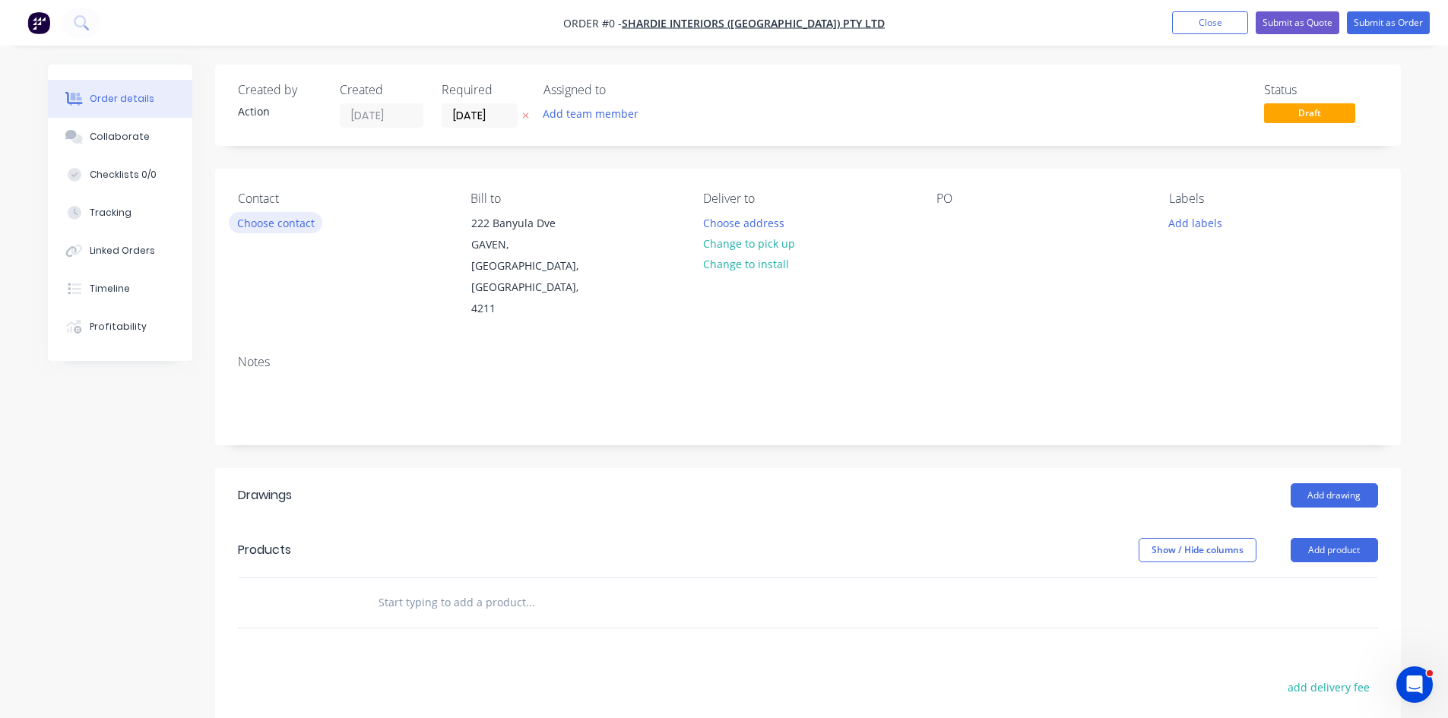
click at [239, 226] on button "Choose contact" at bounding box center [275, 222] width 93 height 21
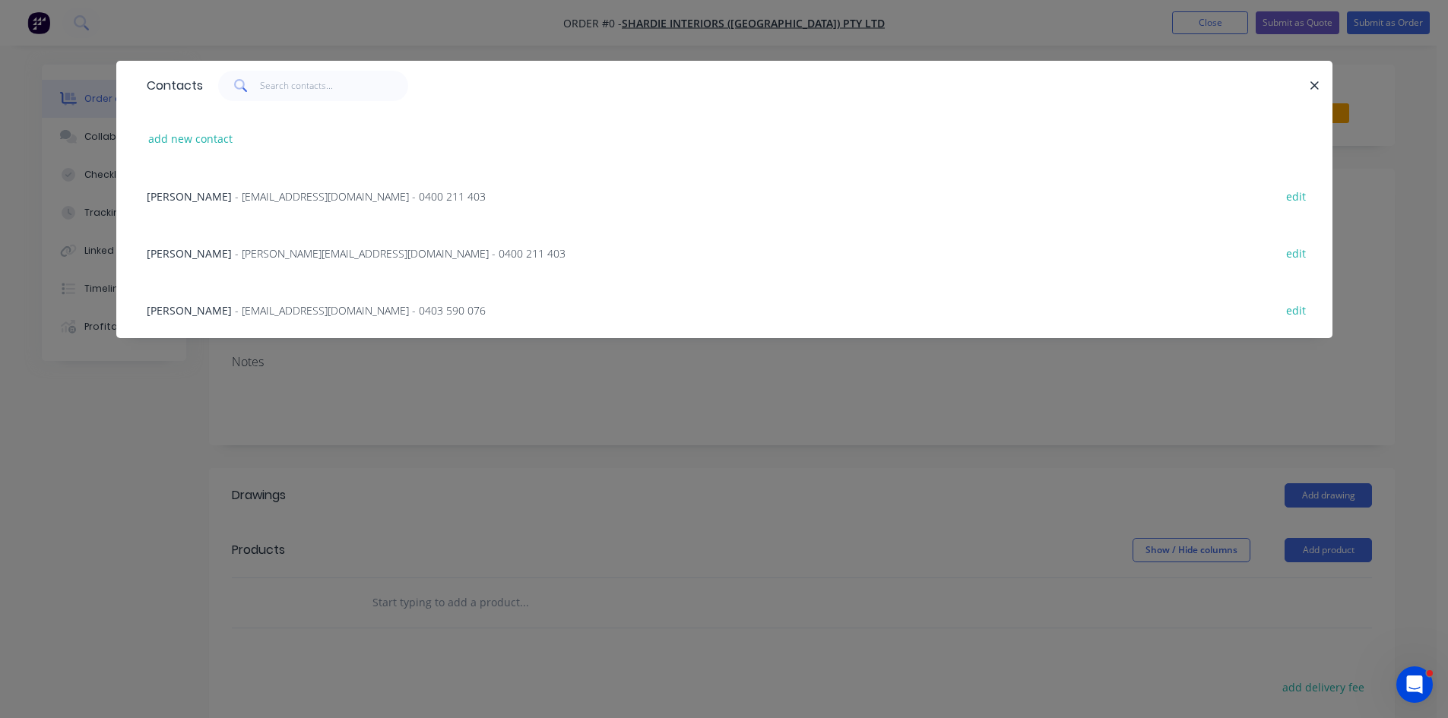
click at [277, 198] on span "- accounts@shardieinteriors.com - 0400 211 403" at bounding box center [360, 196] width 251 height 14
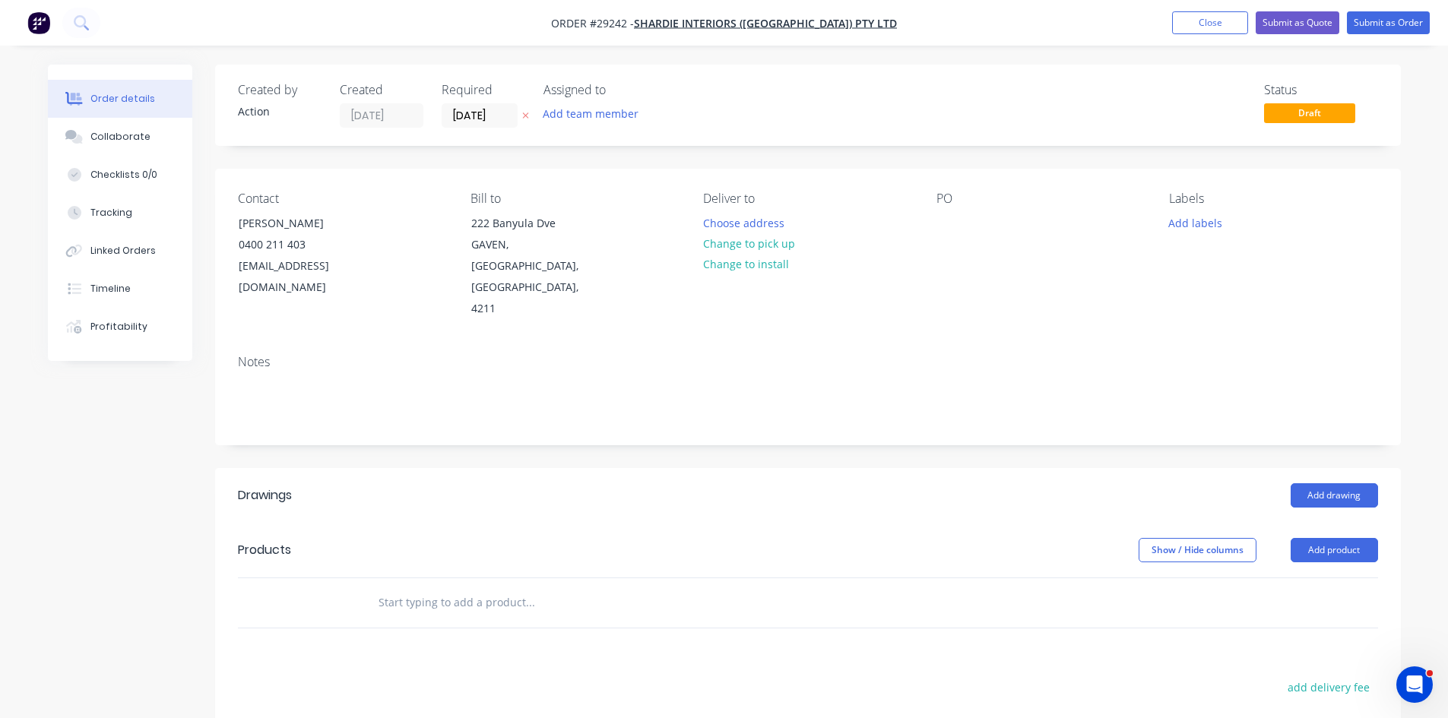
drag, startPoint x: 760, startPoint y: 236, endPoint x: 853, endPoint y: 282, distance: 103.6
click at [760, 239] on button "Change to pick up" at bounding box center [749, 243] width 108 height 21
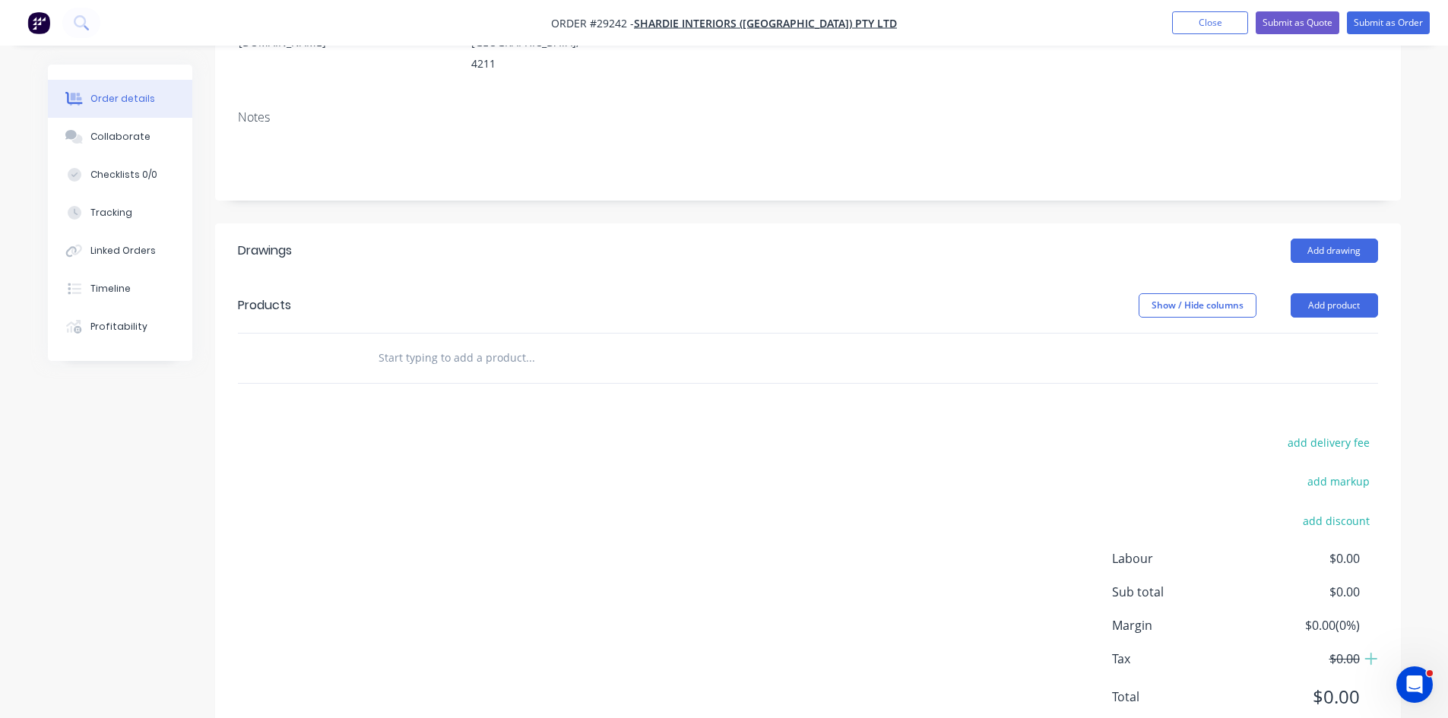
scroll to position [255, 0]
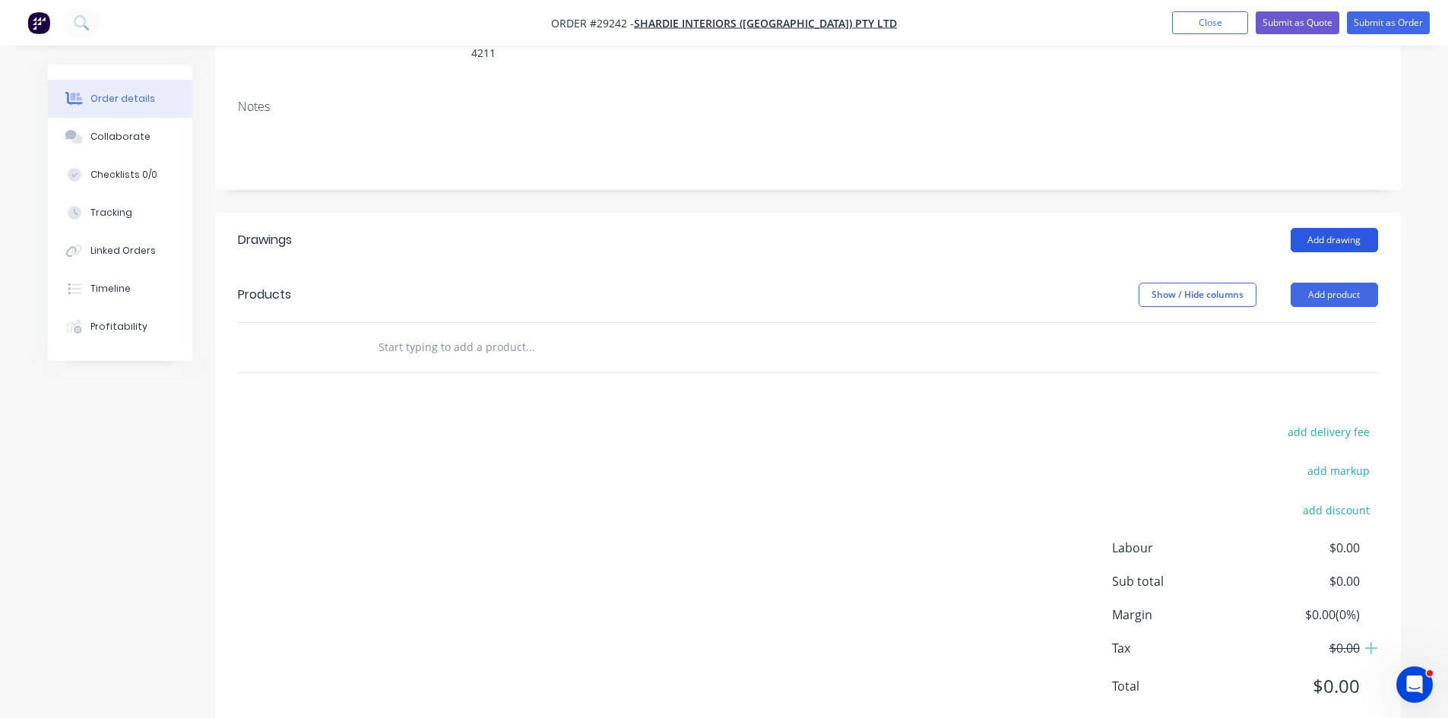
click at [1347, 228] on button "Add drawing" at bounding box center [1333, 240] width 87 height 24
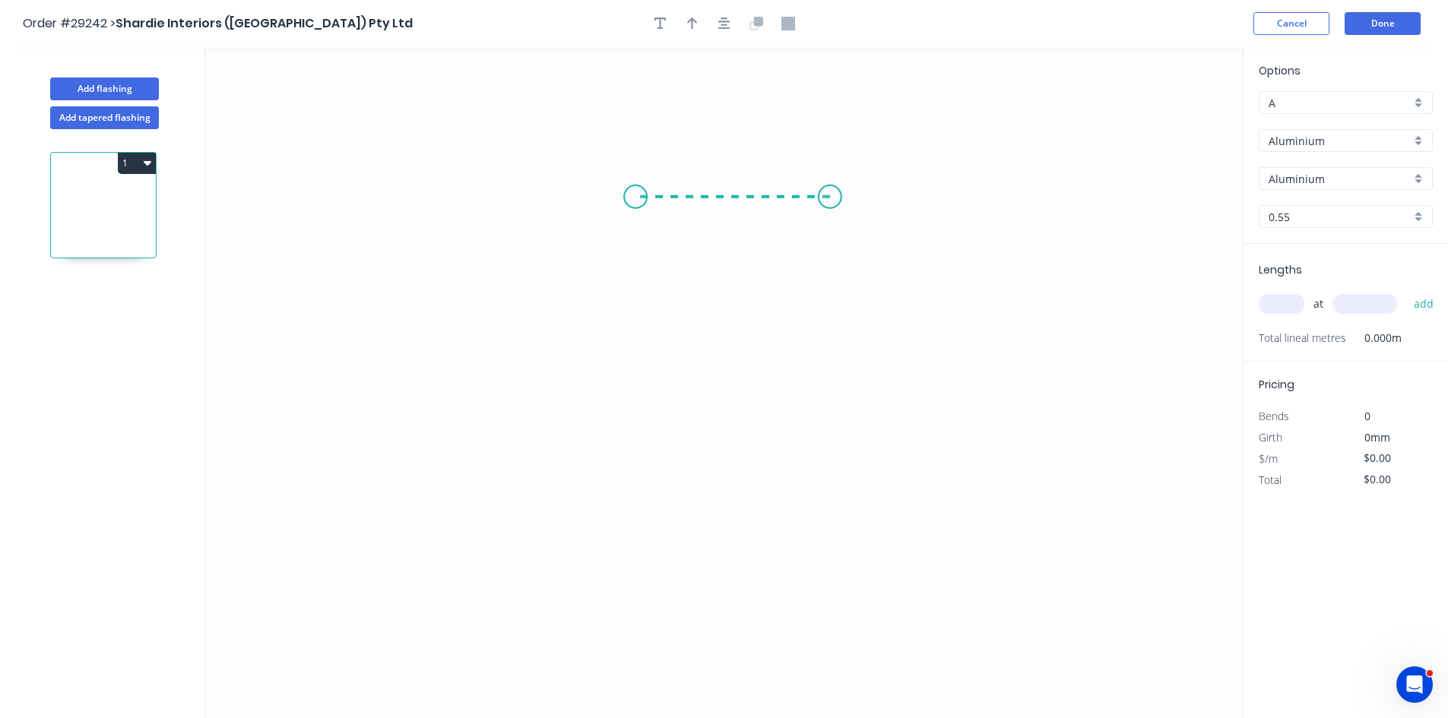
drag, startPoint x: 830, startPoint y: 197, endPoint x: 635, endPoint y: 206, distance: 194.7
click at [635, 206] on icon "0" at bounding box center [723, 382] width 1037 height 671
click at [623, 362] on icon "0 ?" at bounding box center [723, 382] width 1037 height 671
click at [688, 27] on icon "button" at bounding box center [692, 24] width 11 height 14
drag, startPoint x: 1165, startPoint y: 120, endPoint x: 541, endPoint y: 217, distance: 631.4
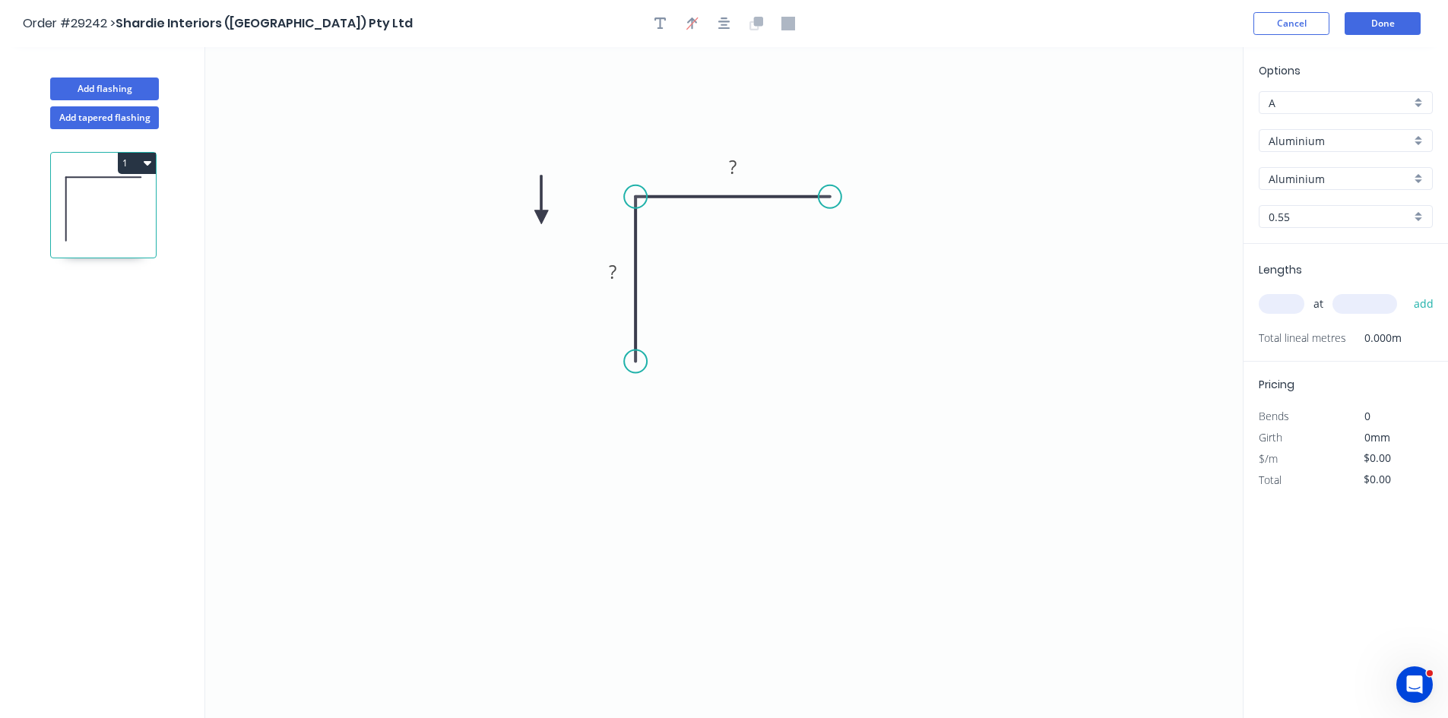
click at [541, 217] on icon at bounding box center [541, 200] width 14 height 49
click at [744, 166] on rect at bounding box center [732, 167] width 30 height 21
click at [1320, 134] on input "Aluminium" at bounding box center [1339, 141] width 142 height 16
type input "$1.00"
click at [1296, 195] on div "Colorbond" at bounding box center [1345, 196] width 172 height 27
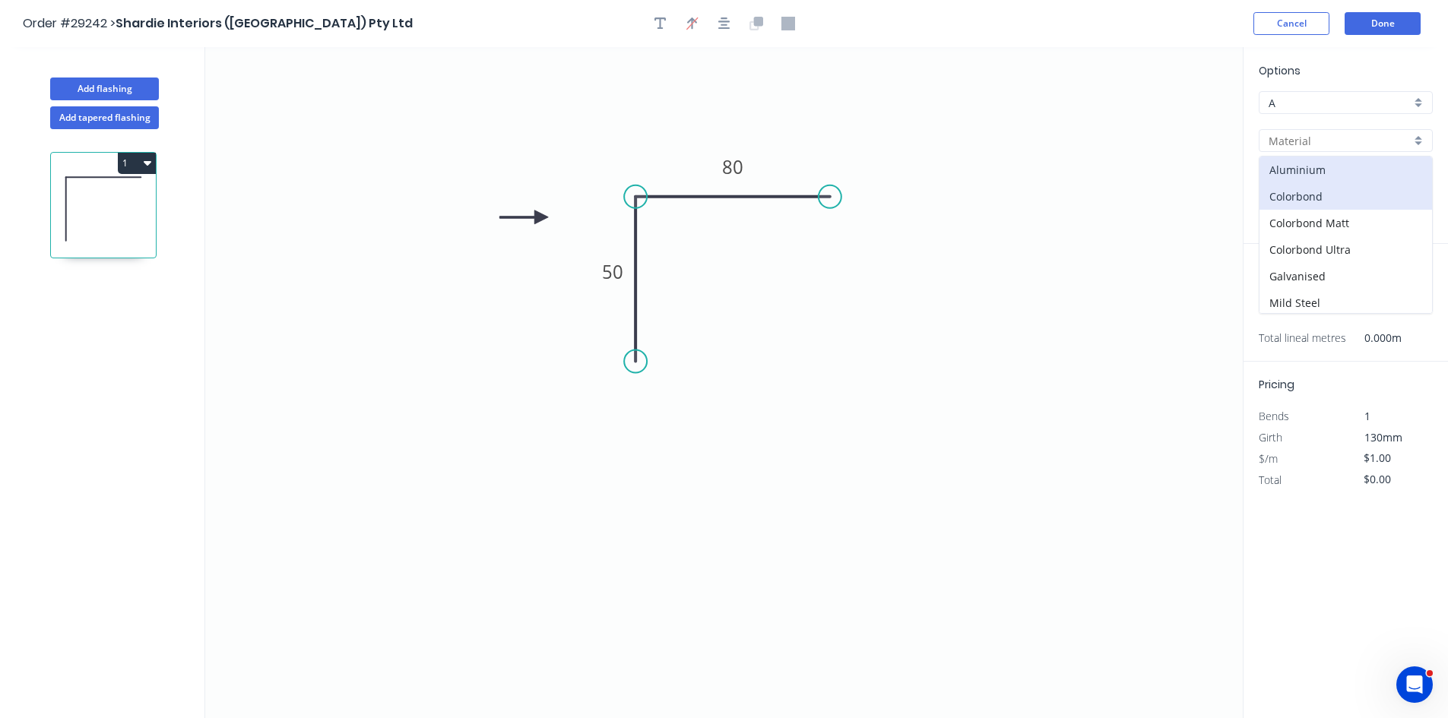
type input "Colorbond"
type input "Basalt"
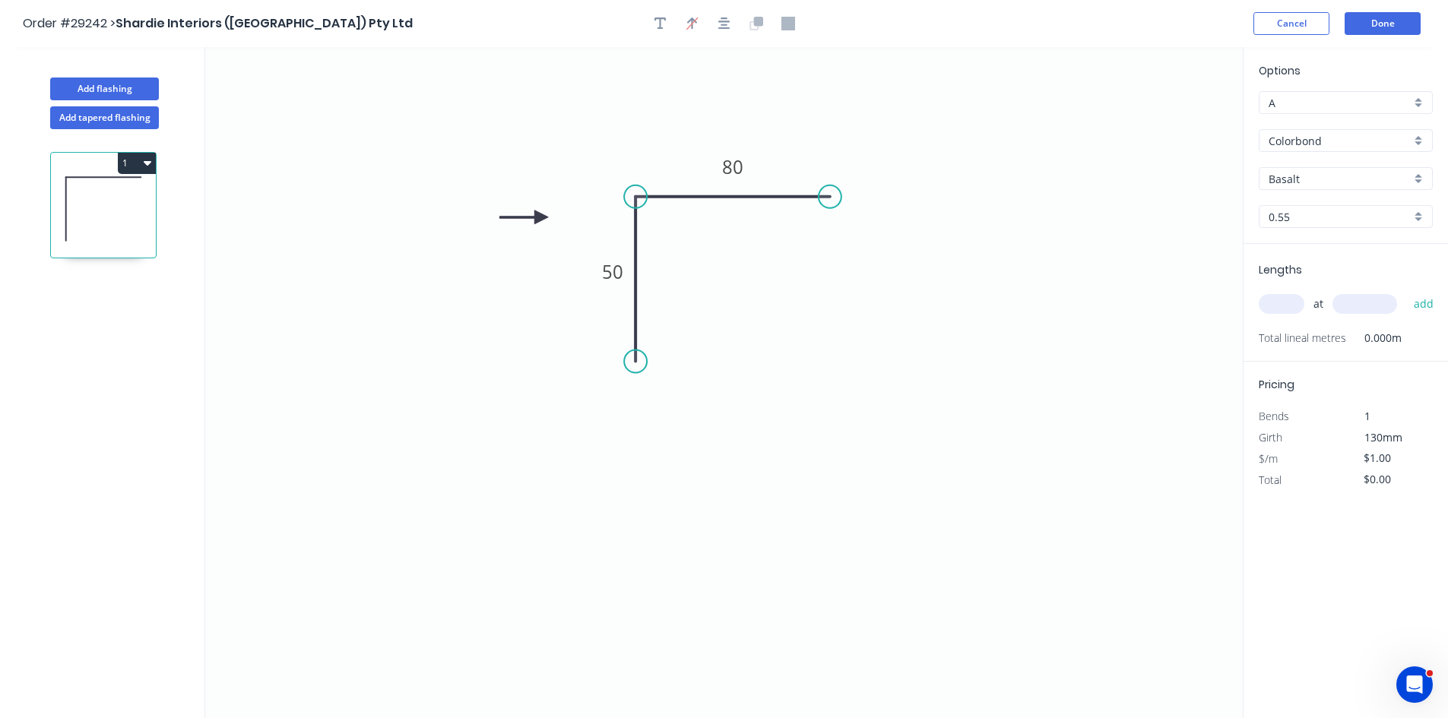
type input "$7.98"
click at [1302, 177] on input "Basalt" at bounding box center [1339, 179] width 142 height 16
click at [1286, 213] on div "Surfmist" at bounding box center [1345, 208] width 172 height 27
type input "Surfmist"
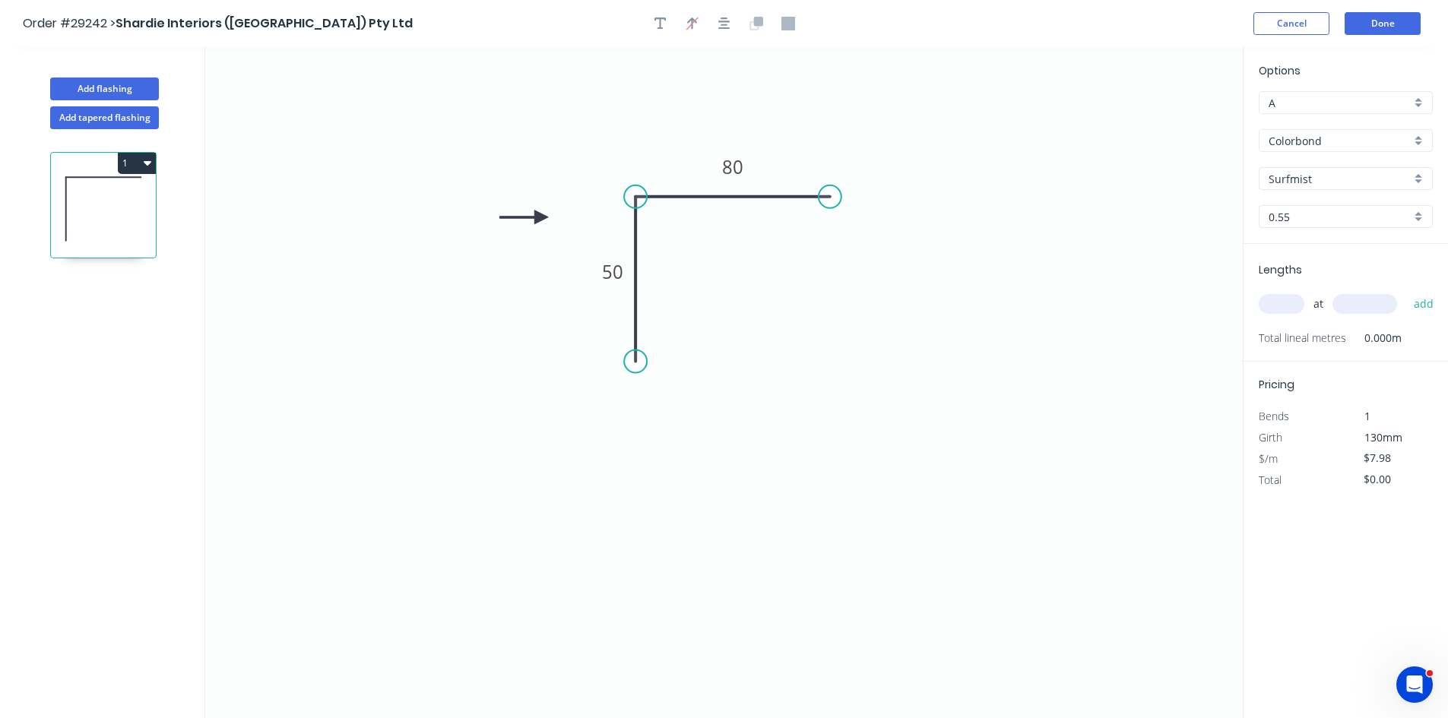
click at [1278, 298] on input "text" at bounding box center [1281, 304] width 46 height 20
type input "20"
type input "600"
click at [1406, 291] on button "add" at bounding box center [1424, 304] width 36 height 26
type input "$159.60"
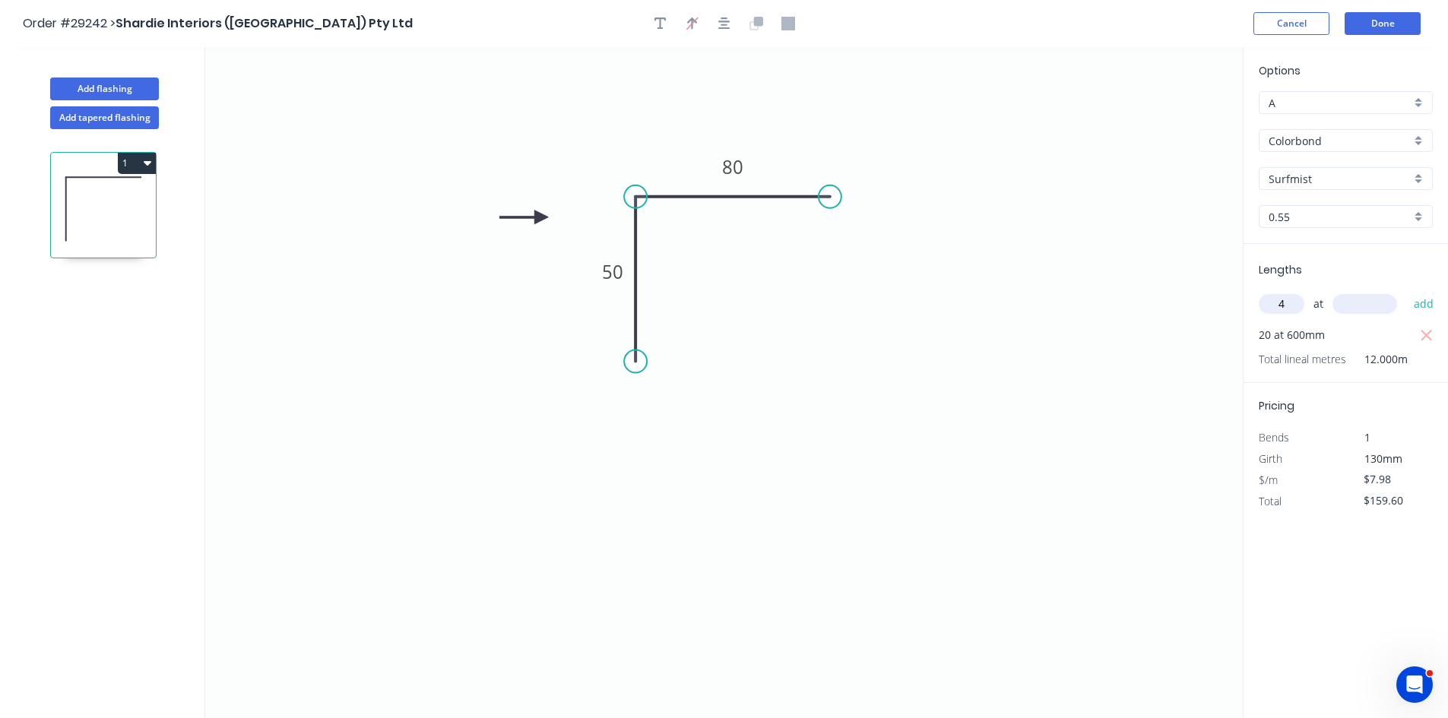
type input "4"
type input "700"
click at [1406, 291] on button "add" at bounding box center [1424, 304] width 36 height 26
type input "$191.52"
type input "66"
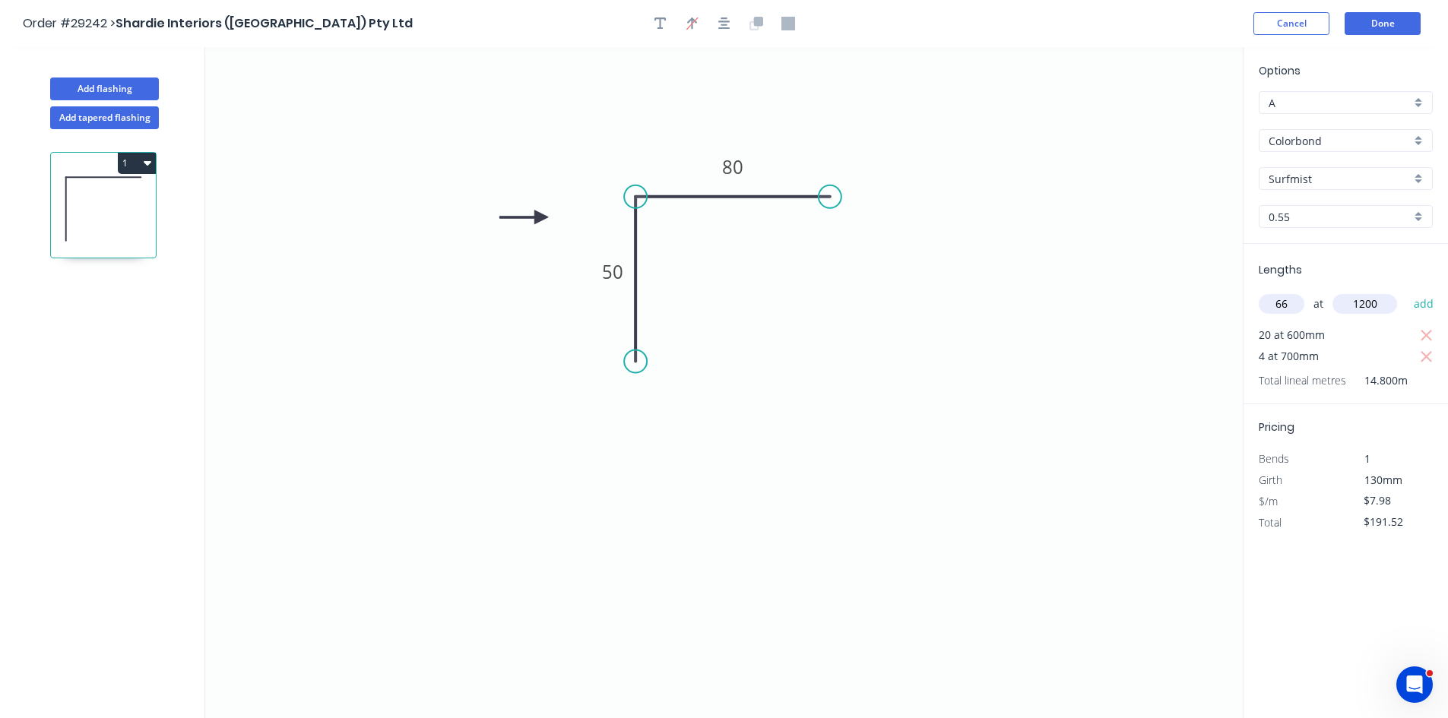
type input "1200"
click at [1406, 291] on button "add" at bounding box center [1424, 304] width 36 height 26
type input "$823.54"
type input "16"
type input "1500"
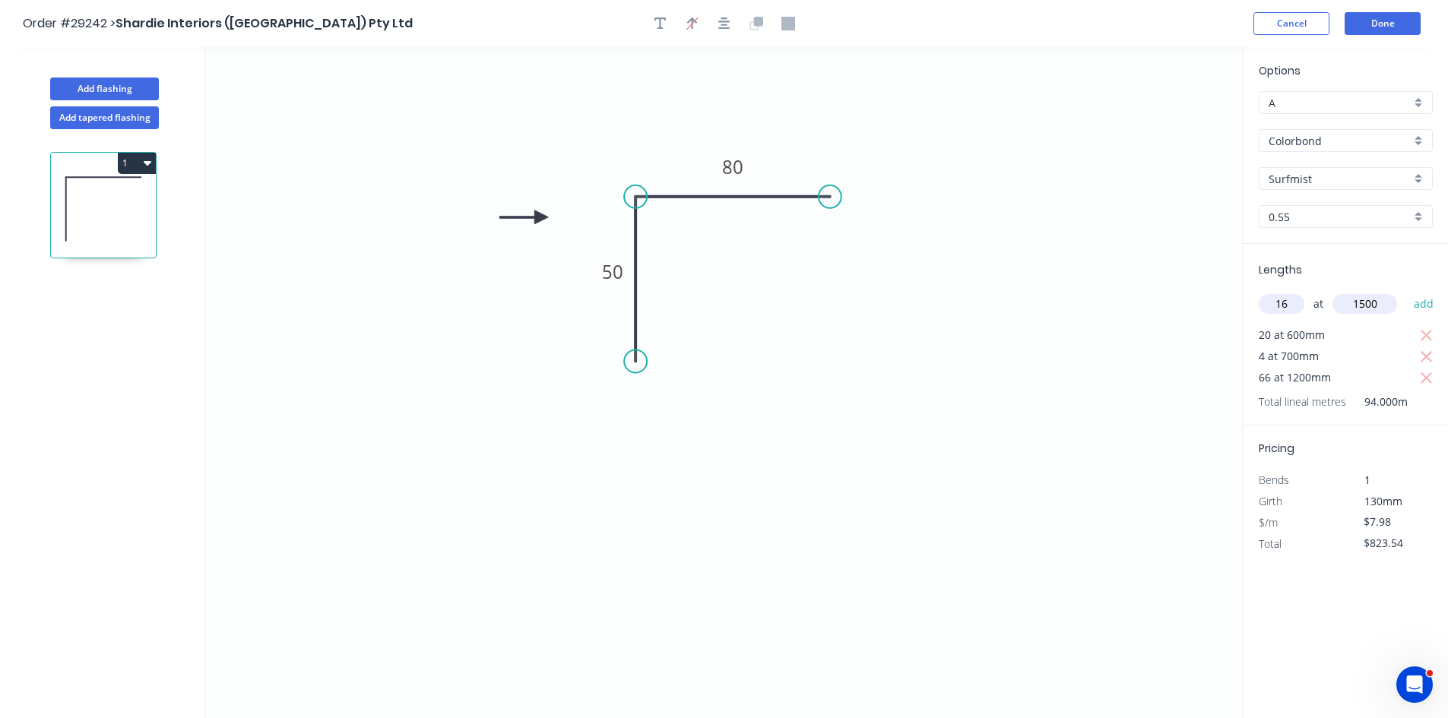
click at [1406, 291] on button "add" at bounding box center [1424, 304] width 36 height 26
type input "$1,015.06"
type input "472"
type input "2200"
click at [1406, 291] on button "add" at bounding box center [1424, 304] width 36 height 26
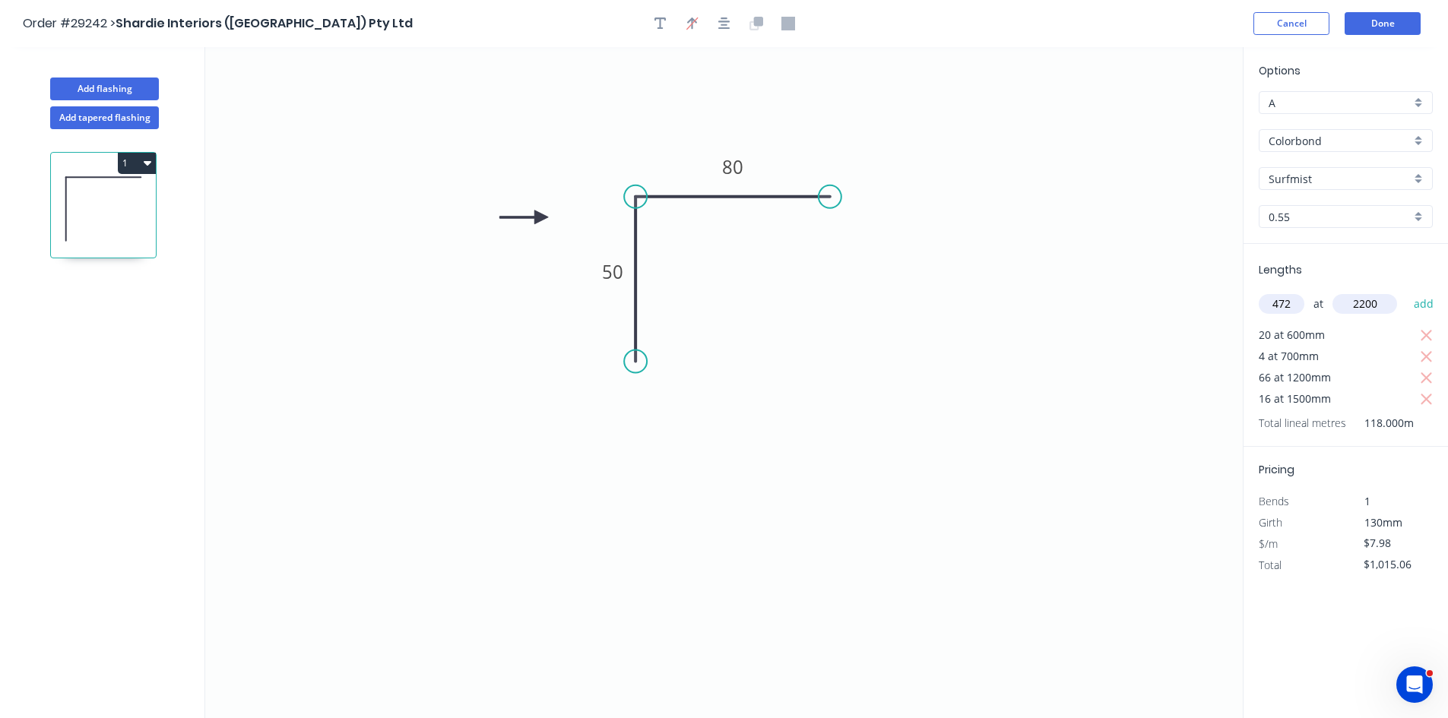
type input "$9,301.49"
type input "6"
type input "2700"
click at [1406, 291] on button "add" at bounding box center [1424, 304] width 36 height 26
click at [1428, 423] on icon "button" at bounding box center [1425, 420] width 11 height 11
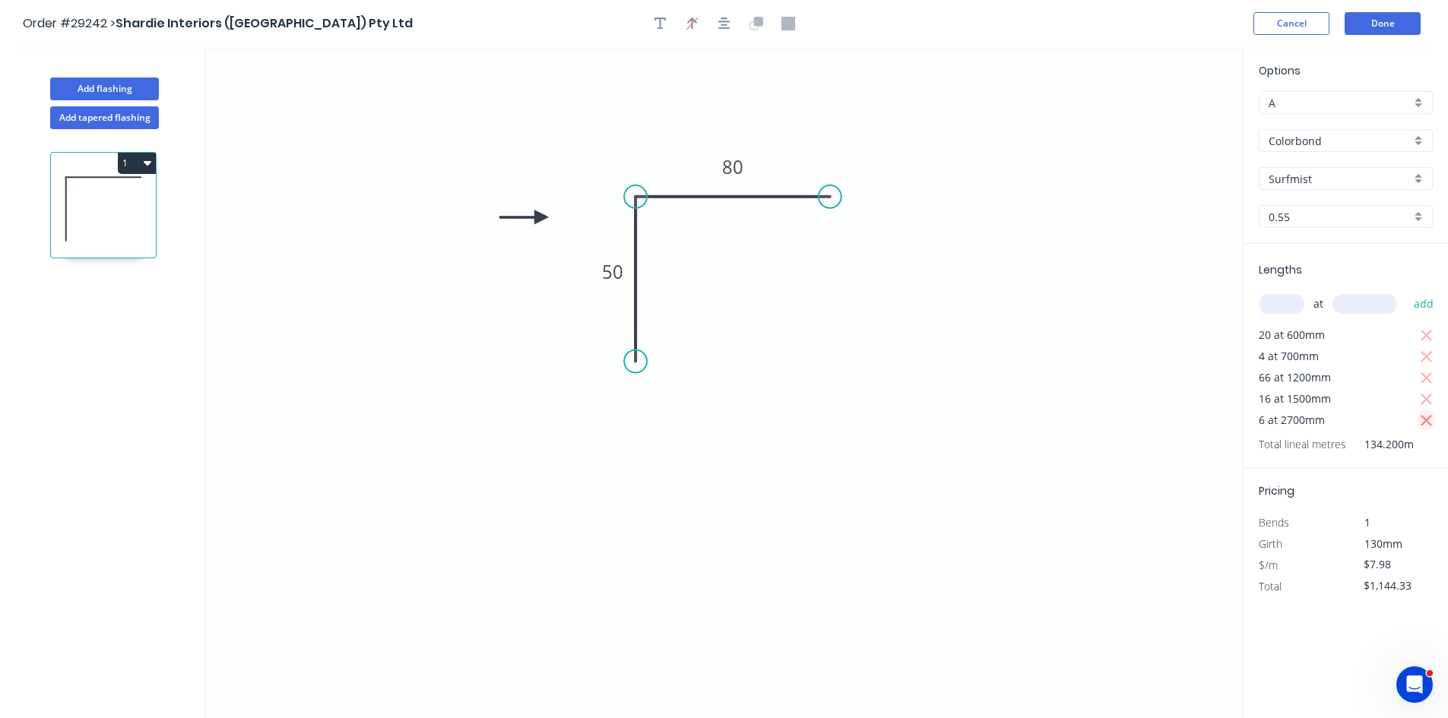
click at [1428, 423] on icon "button" at bounding box center [1425, 420] width 11 height 11
type input "$1,015.06"
click at [1281, 305] on input "text" at bounding box center [1281, 304] width 46 height 20
type input "42"
type input "2200"
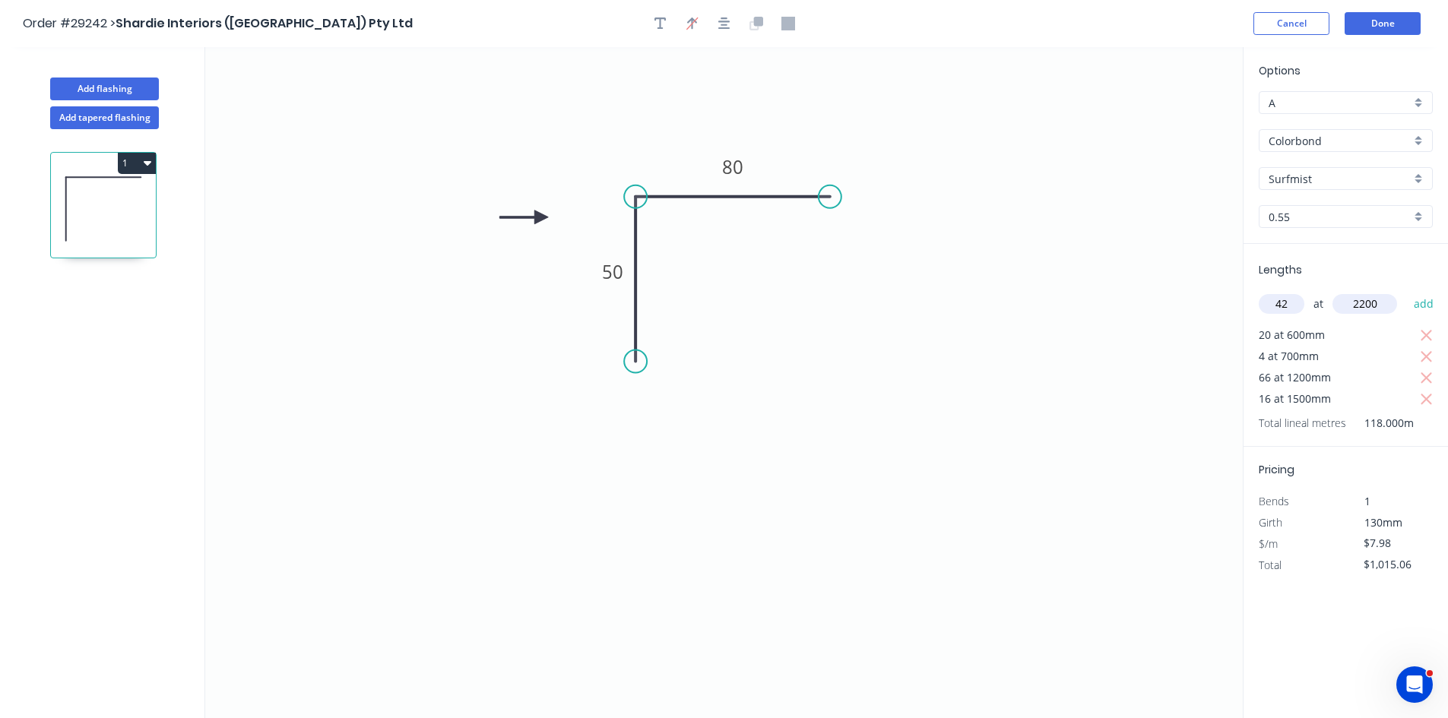
click at [1406, 291] on button "add" at bounding box center [1424, 304] width 36 height 26
type input "$1,752.41"
type input "6"
type input "2700"
click at [1406, 291] on button "add" at bounding box center [1424, 304] width 36 height 26
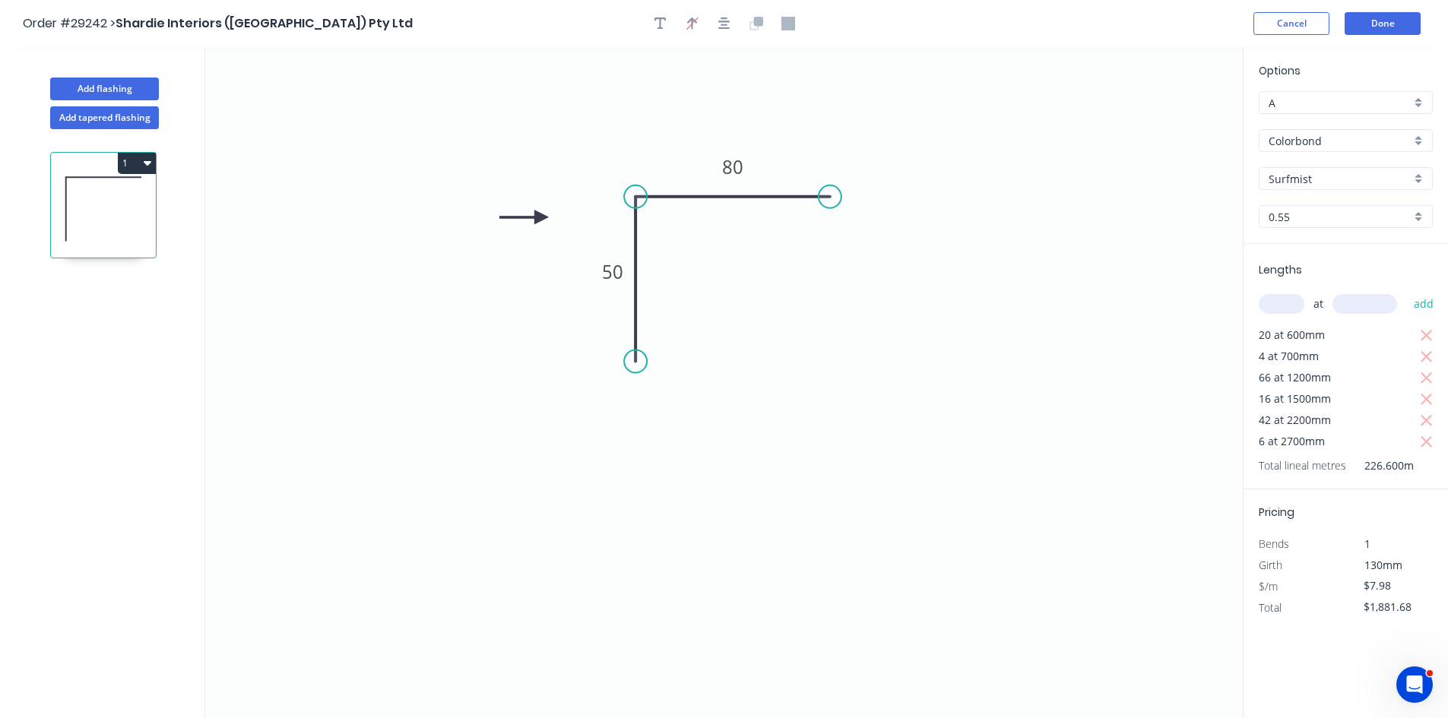
click at [141, 174] on icon at bounding box center [103, 208] width 105 height 97
click at [129, 166] on button "1" at bounding box center [137, 163] width 38 height 21
click at [97, 201] on div "Duplicate" at bounding box center [83, 201] width 117 height 22
type input "$0.00"
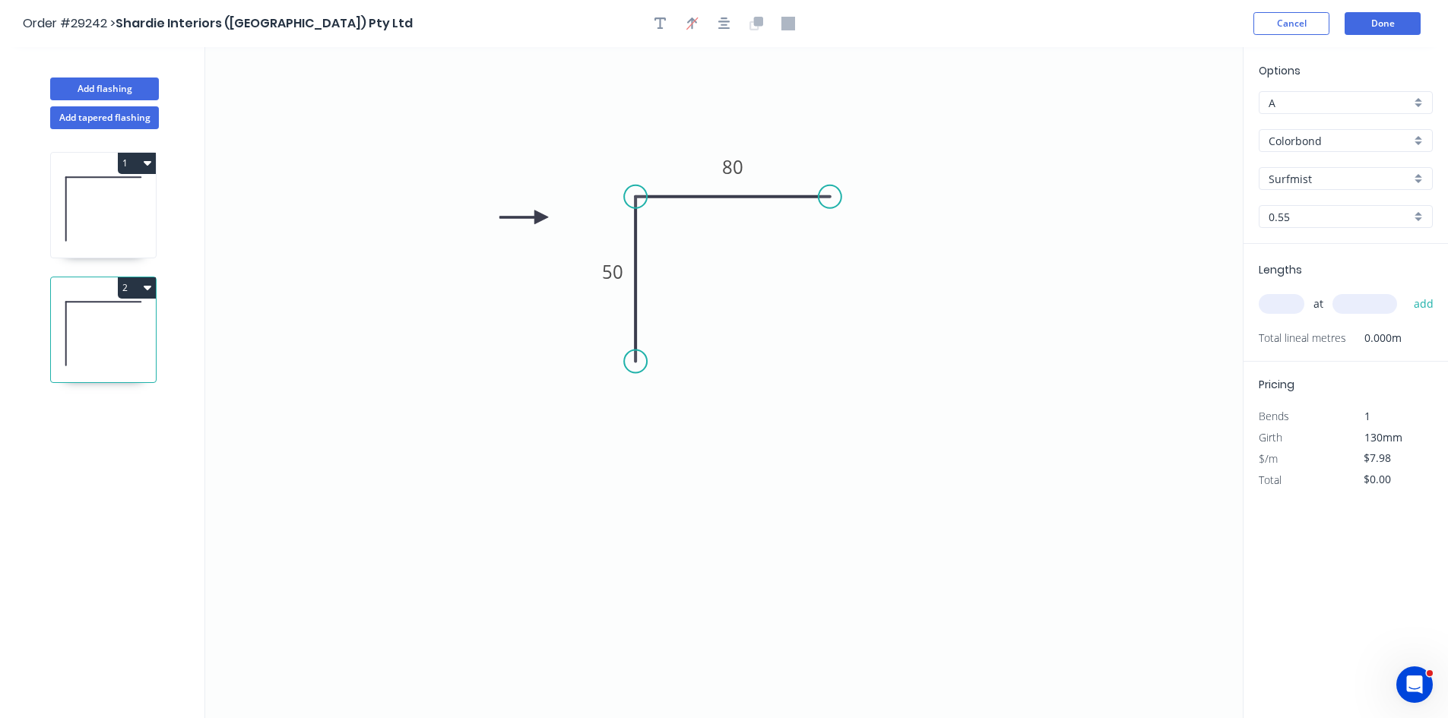
click at [1328, 176] on input "Surfmist" at bounding box center [1339, 179] width 142 height 16
click at [1310, 331] on div "Woodland Grey" at bounding box center [1345, 337] width 172 height 27
type input "Woodland Grey"
click at [1268, 303] on input "text" at bounding box center [1281, 304] width 46 height 20
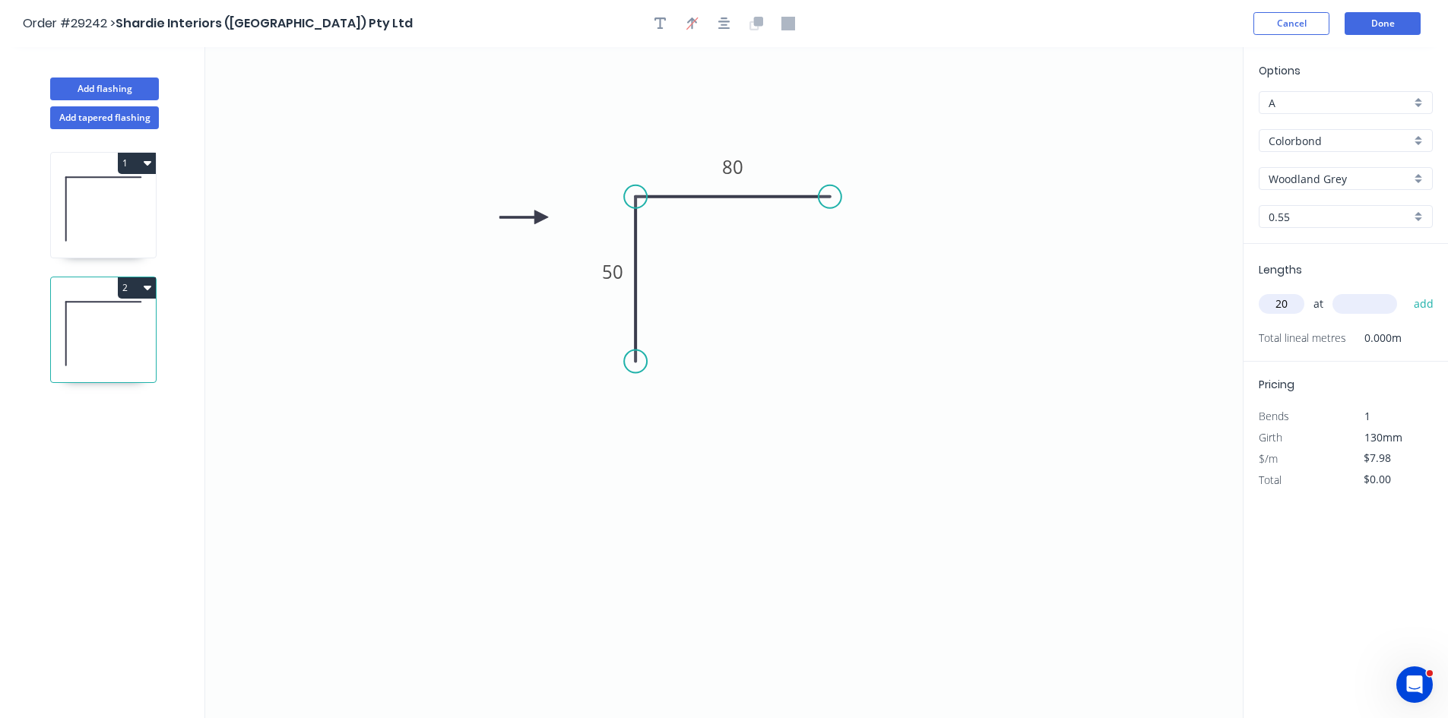
type input "20"
type input "600"
click at [1406, 291] on button "add" at bounding box center [1424, 304] width 36 height 26
type input "$159.60"
type input "4"
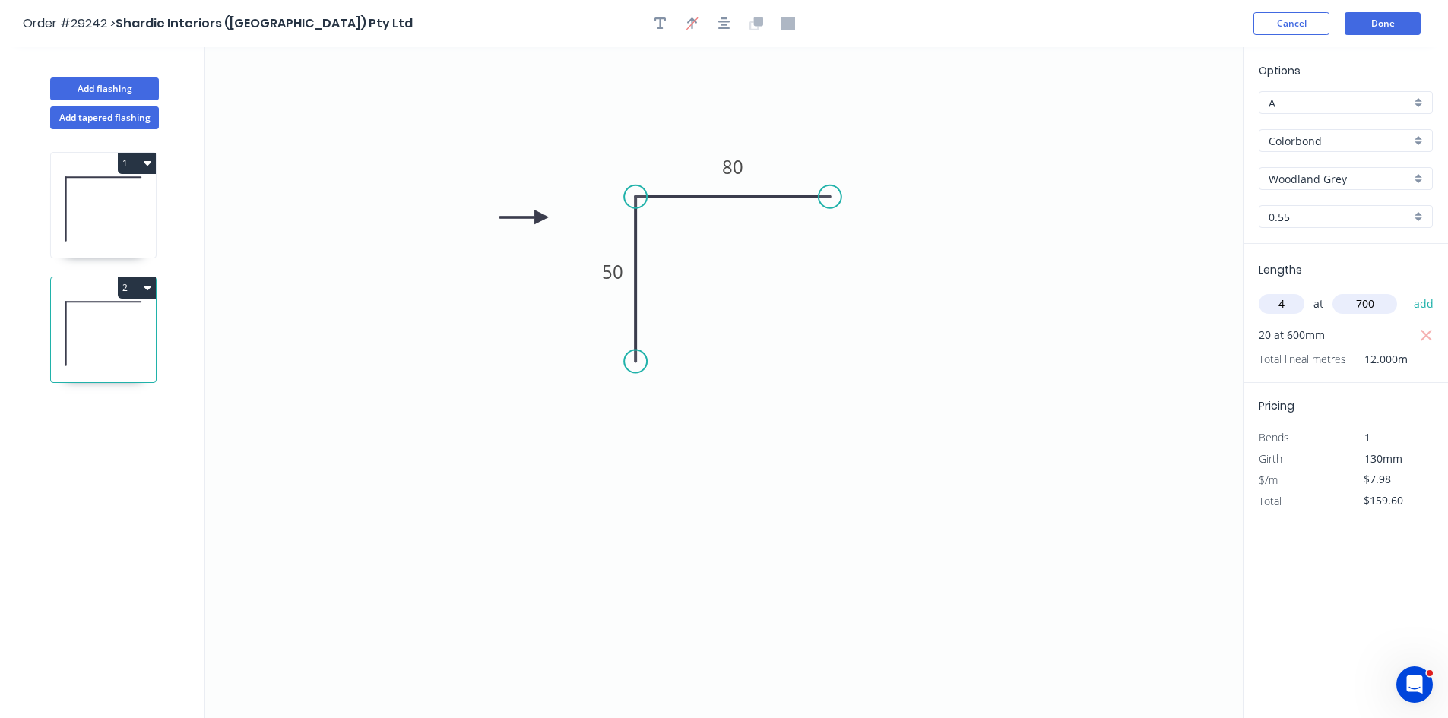
type input "700"
click at [1406, 291] on button "add" at bounding box center [1424, 304] width 36 height 26
type input "$191.52"
type input "66"
type input "1200"
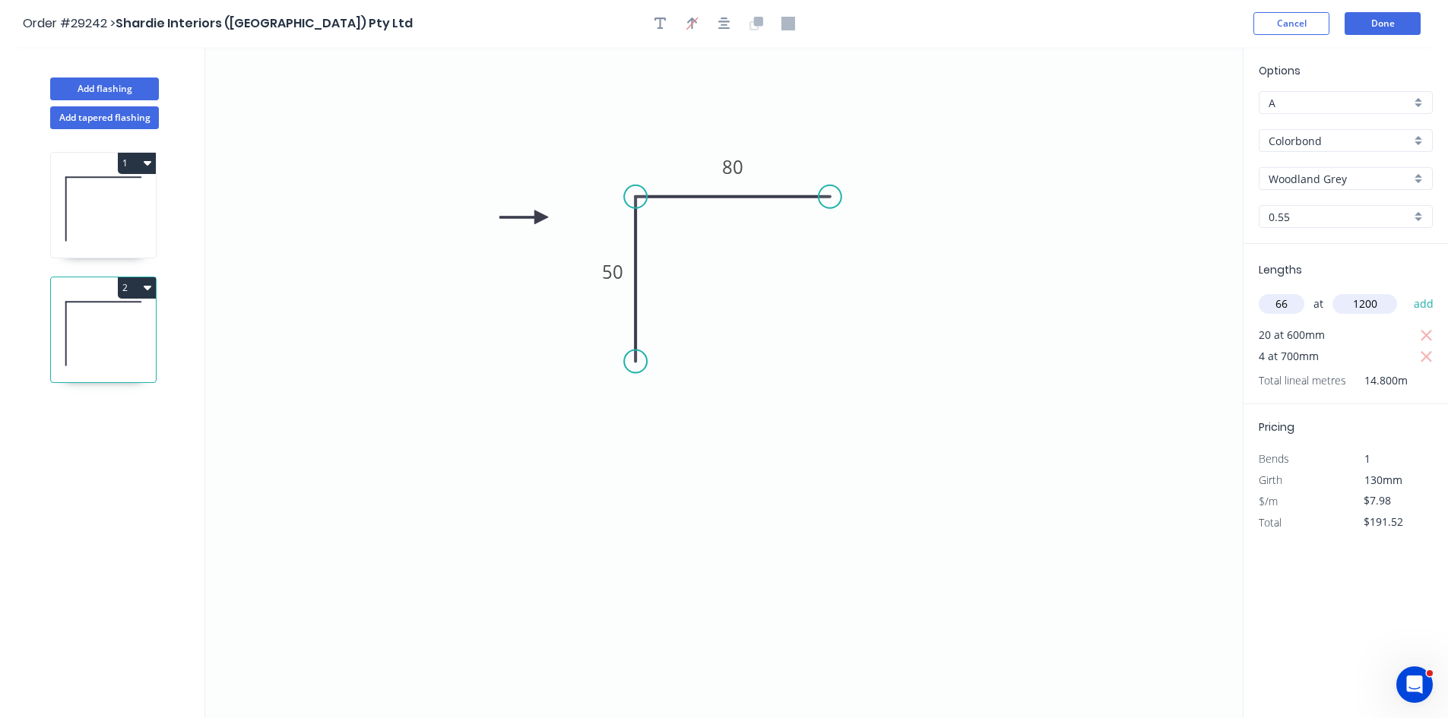
click at [1406, 291] on button "add" at bounding box center [1424, 304] width 36 height 26
type input "$823.54"
type input "16"
type input "1500"
click at [1406, 291] on button "add" at bounding box center [1424, 304] width 36 height 26
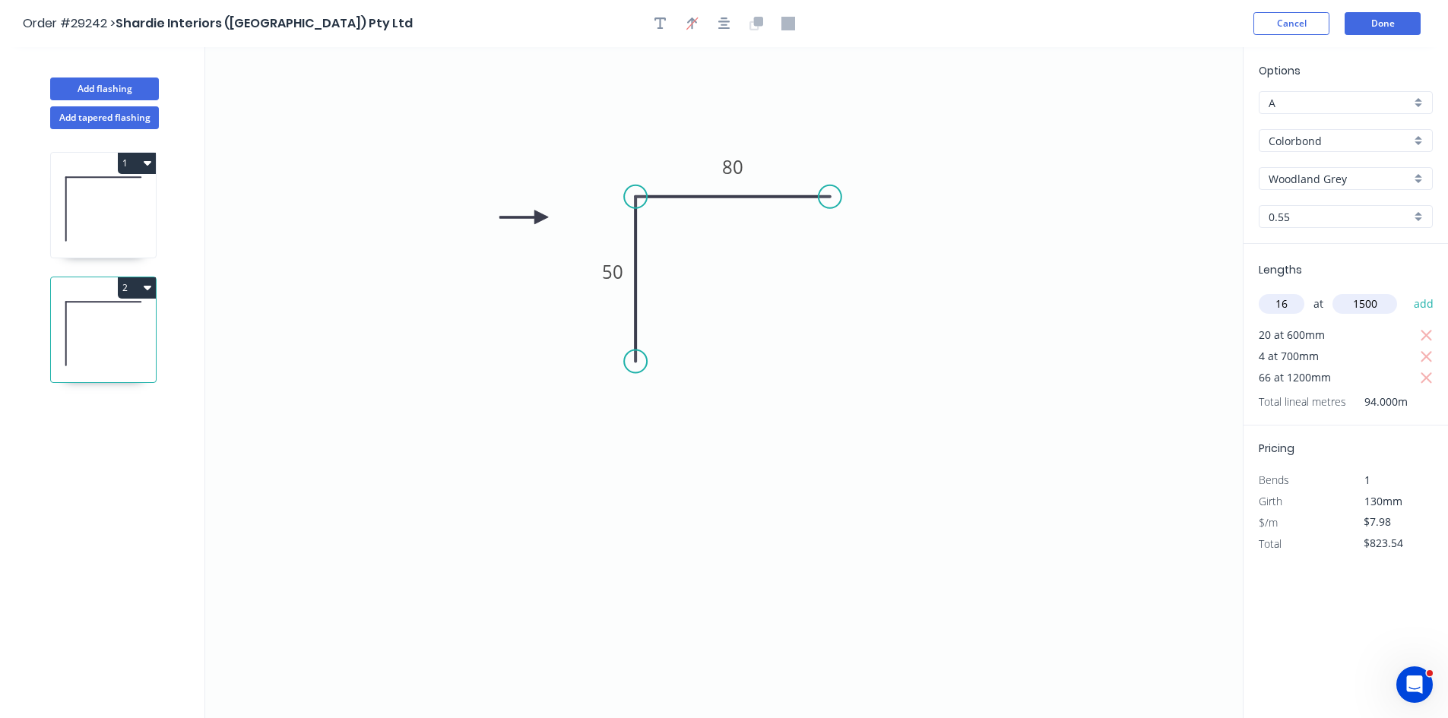
type input "$1,015.06"
type input "42"
type input "2200"
click at [1406, 291] on button "add" at bounding box center [1424, 304] width 36 height 26
type input "$1,752.41"
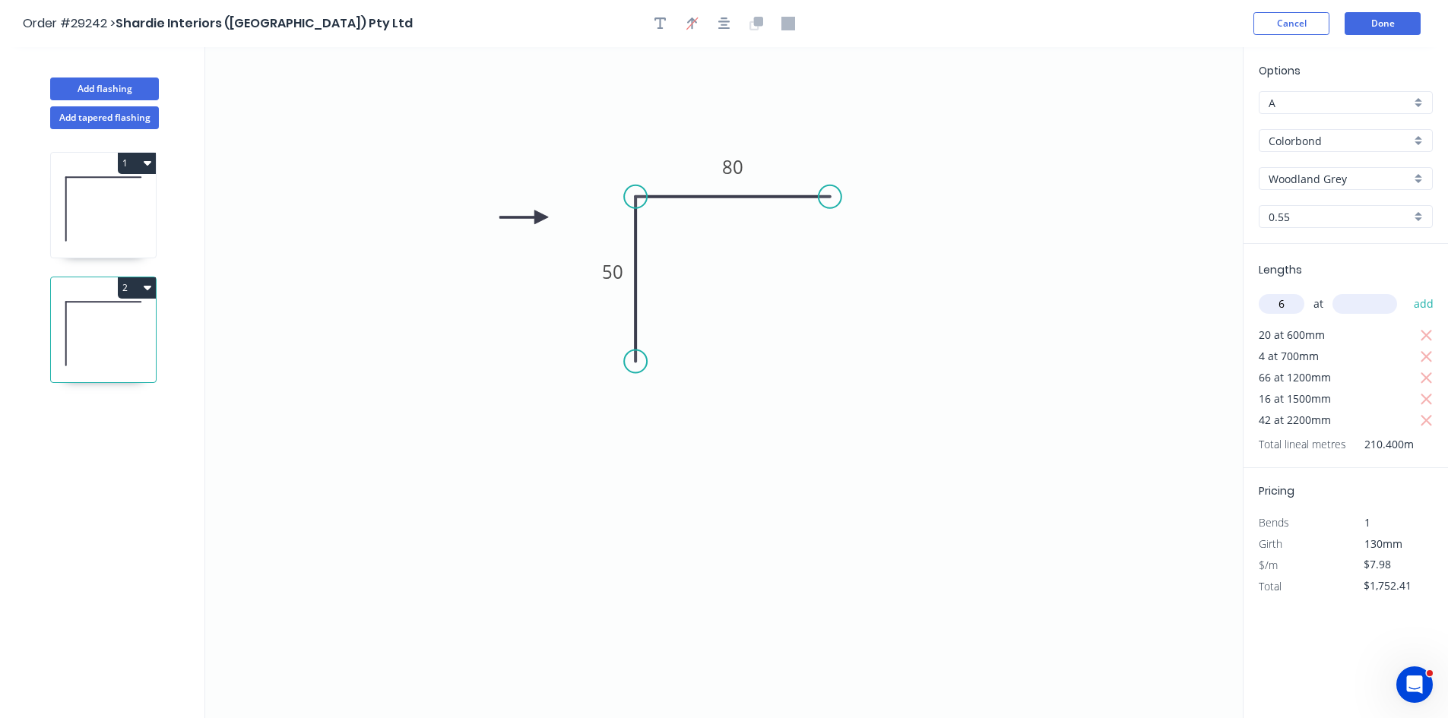
type input "6"
type input "2700"
click at [1406, 291] on button "add" at bounding box center [1424, 304] width 36 height 26
click at [132, 293] on button "2" at bounding box center [137, 287] width 38 height 21
drag, startPoint x: 66, startPoint y: 328, endPoint x: 160, endPoint y: 318, distance: 94.0
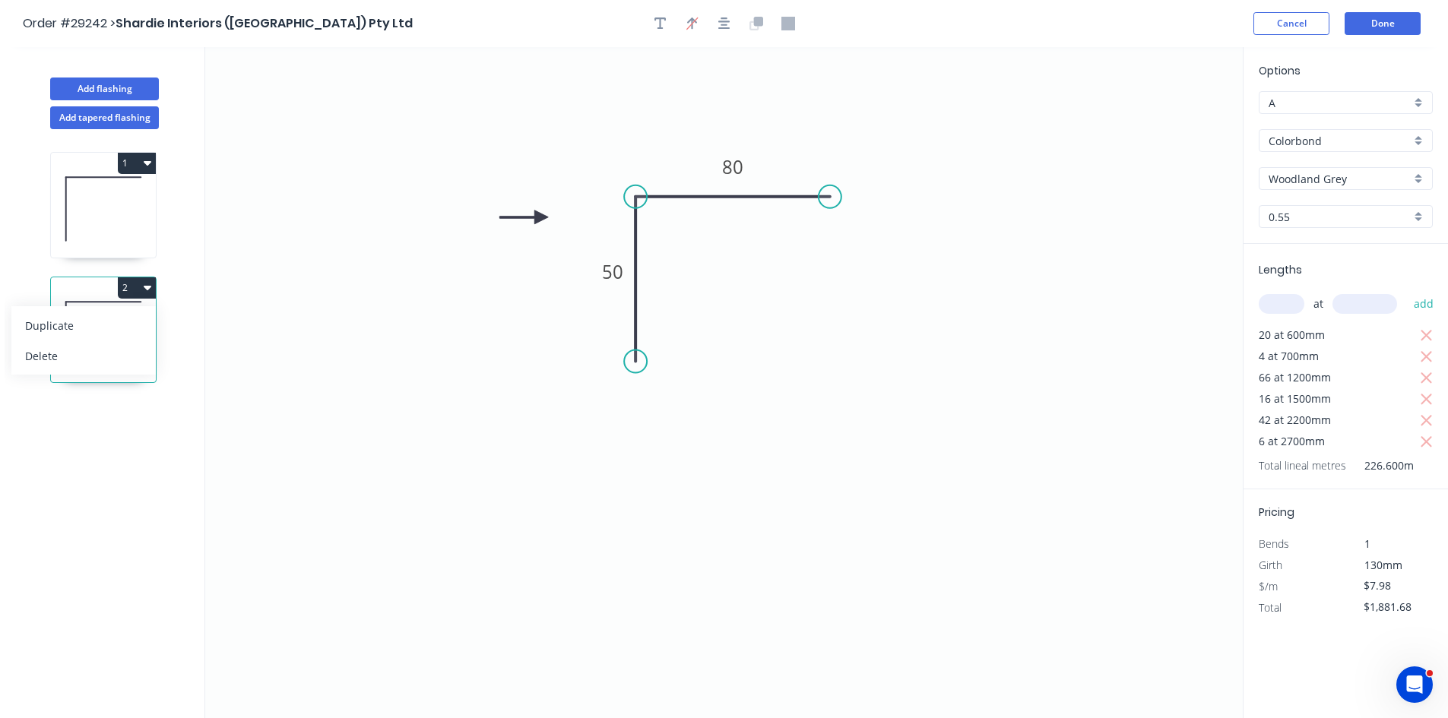
click at [67, 327] on div "Duplicate" at bounding box center [83, 326] width 117 height 22
type input "$0.00"
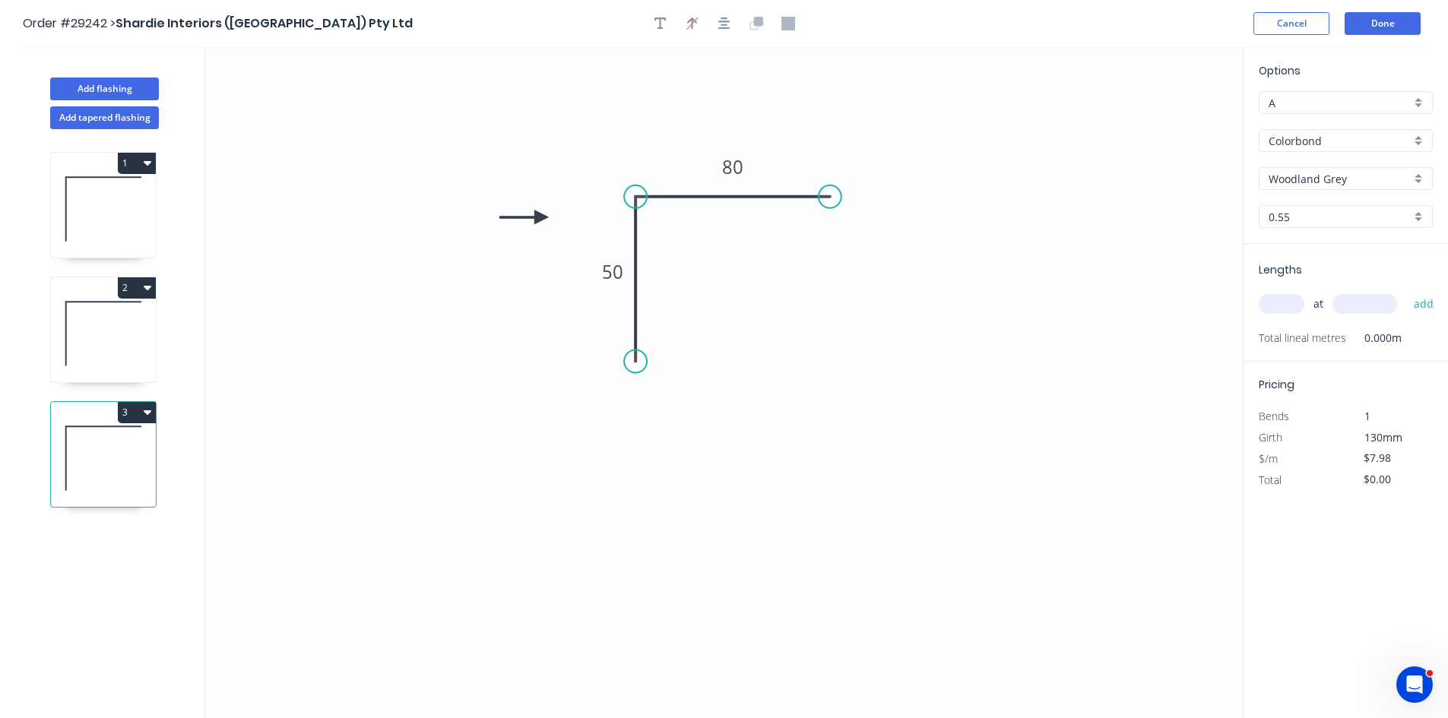
click at [1282, 305] on input "text" at bounding box center [1281, 304] width 46 height 20
click at [1406, 291] on button "add" at bounding box center [1424, 304] width 36 height 26
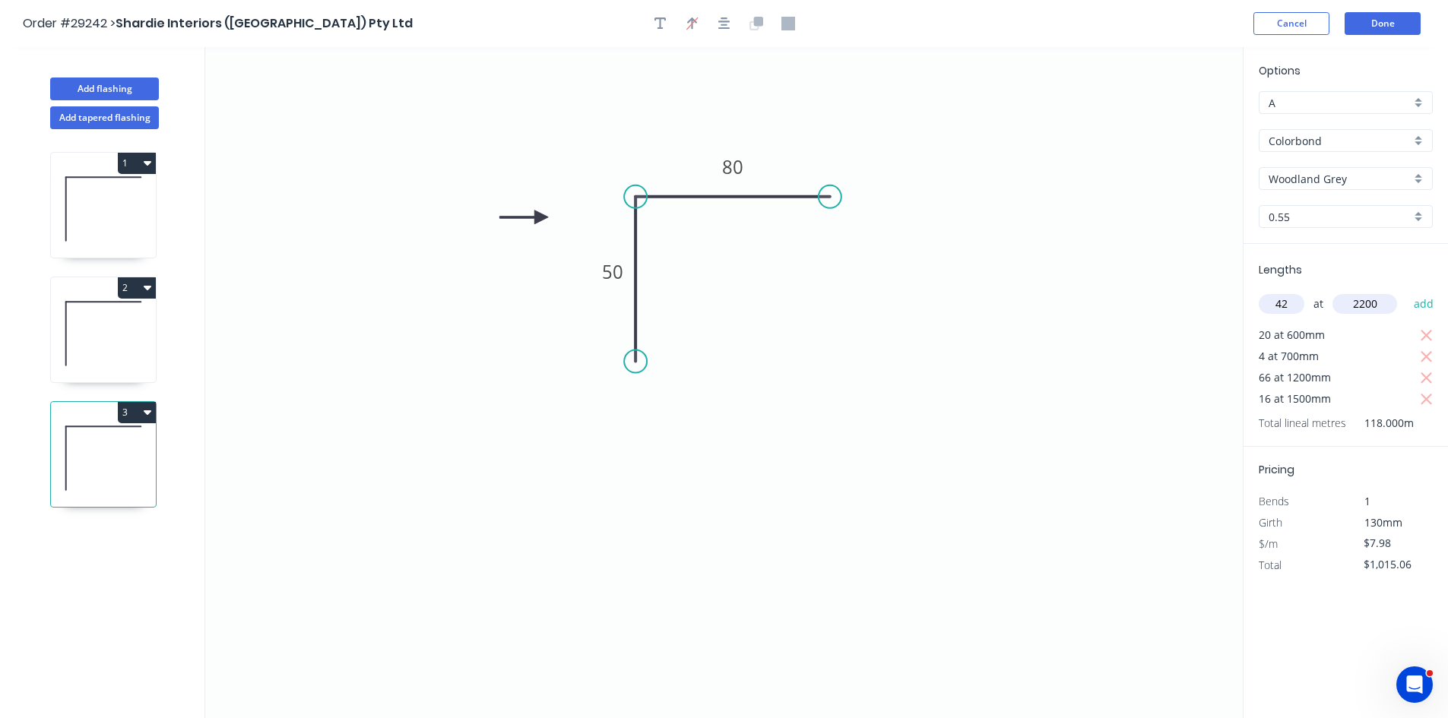
click at [1406, 291] on button "add" at bounding box center [1424, 304] width 36 height 26
click at [1314, 180] on input "Woodland Grey" at bounding box center [1339, 179] width 142 height 16
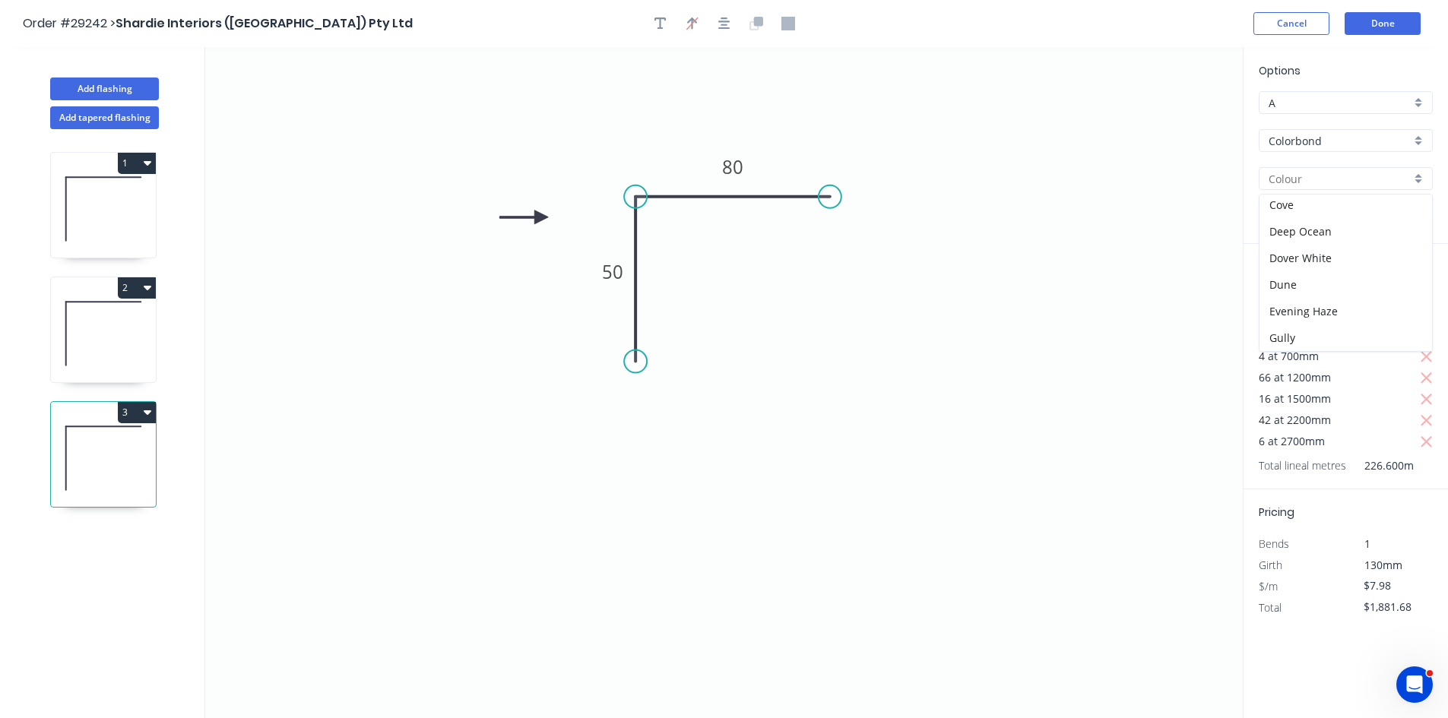
scroll to position [152, 0]
click at [1321, 262] on div "Evening Haze" at bounding box center [1345, 268] width 172 height 27
click at [1394, 20] on button "Done" at bounding box center [1382, 23] width 76 height 23
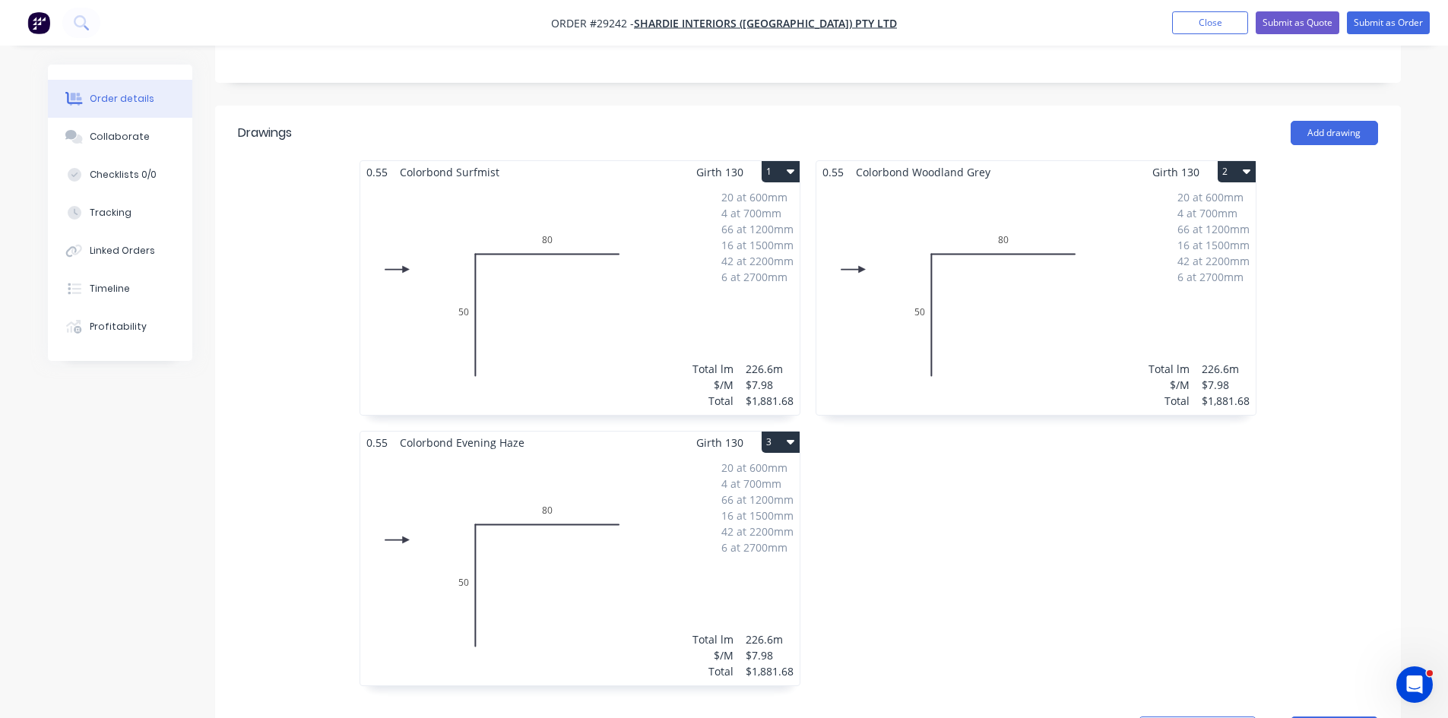
scroll to position [152, 0]
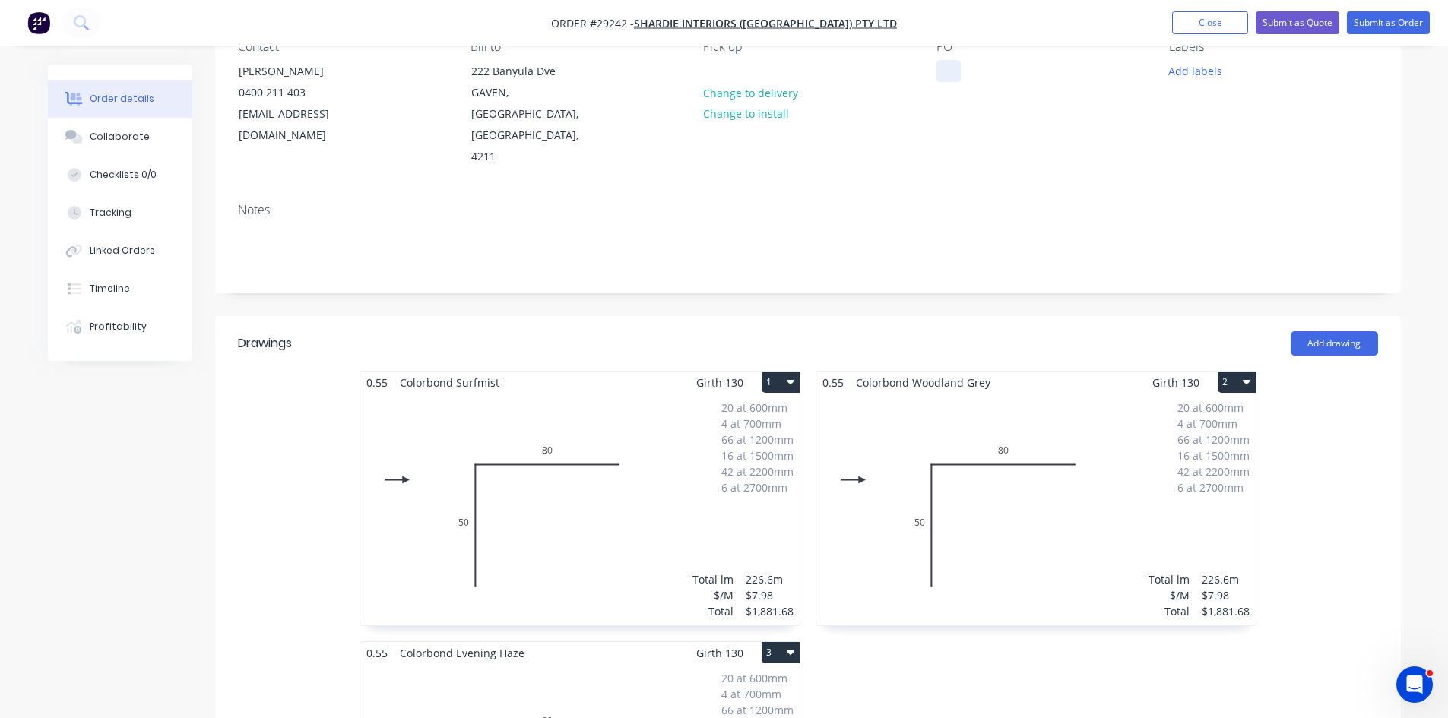
click at [951, 73] on div at bounding box center [948, 71] width 24 height 22
click at [94, 145] on button "Collaborate" at bounding box center [120, 137] width 144 height 38
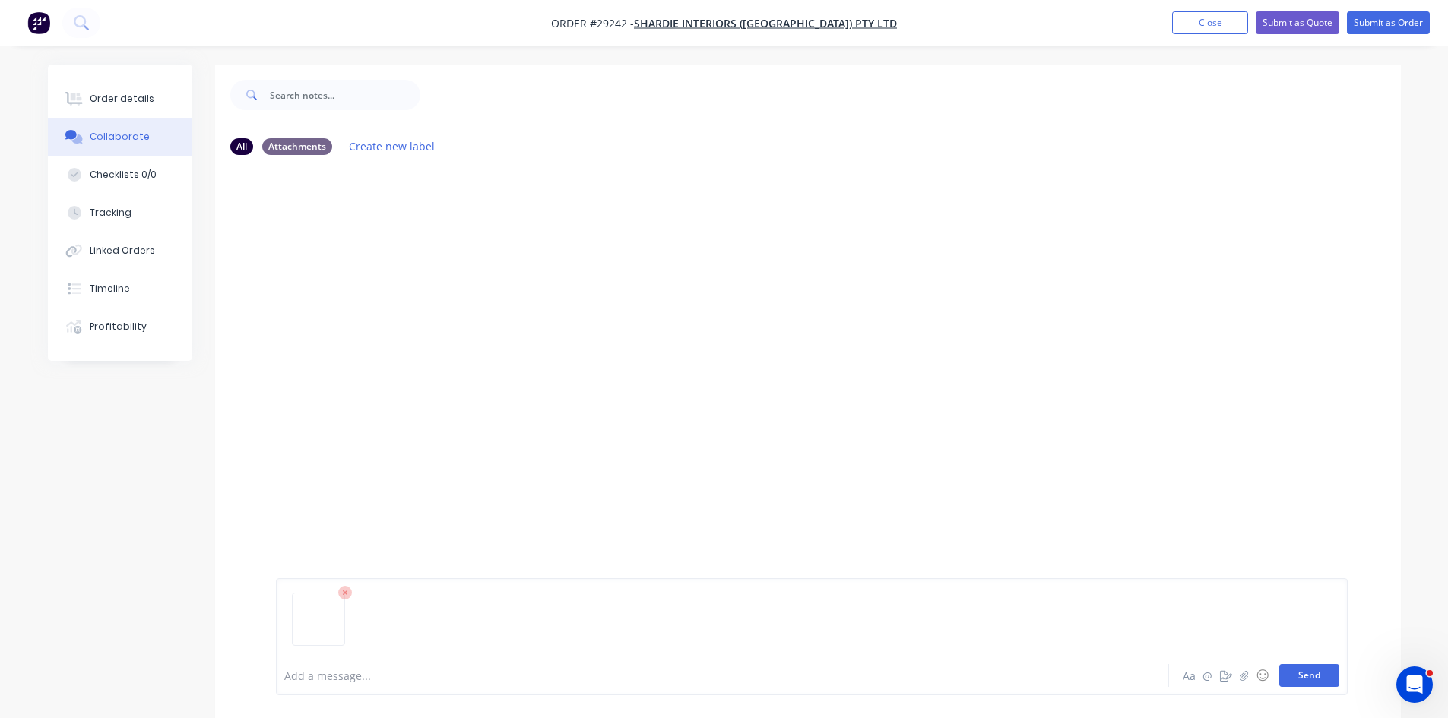
click at [1315, 677] on button "Send" at bounding box center [1309, 675] width 60 height 23
click at [103, 101] on div "Order details" at bounding box center [122, 99] width 65 height 14
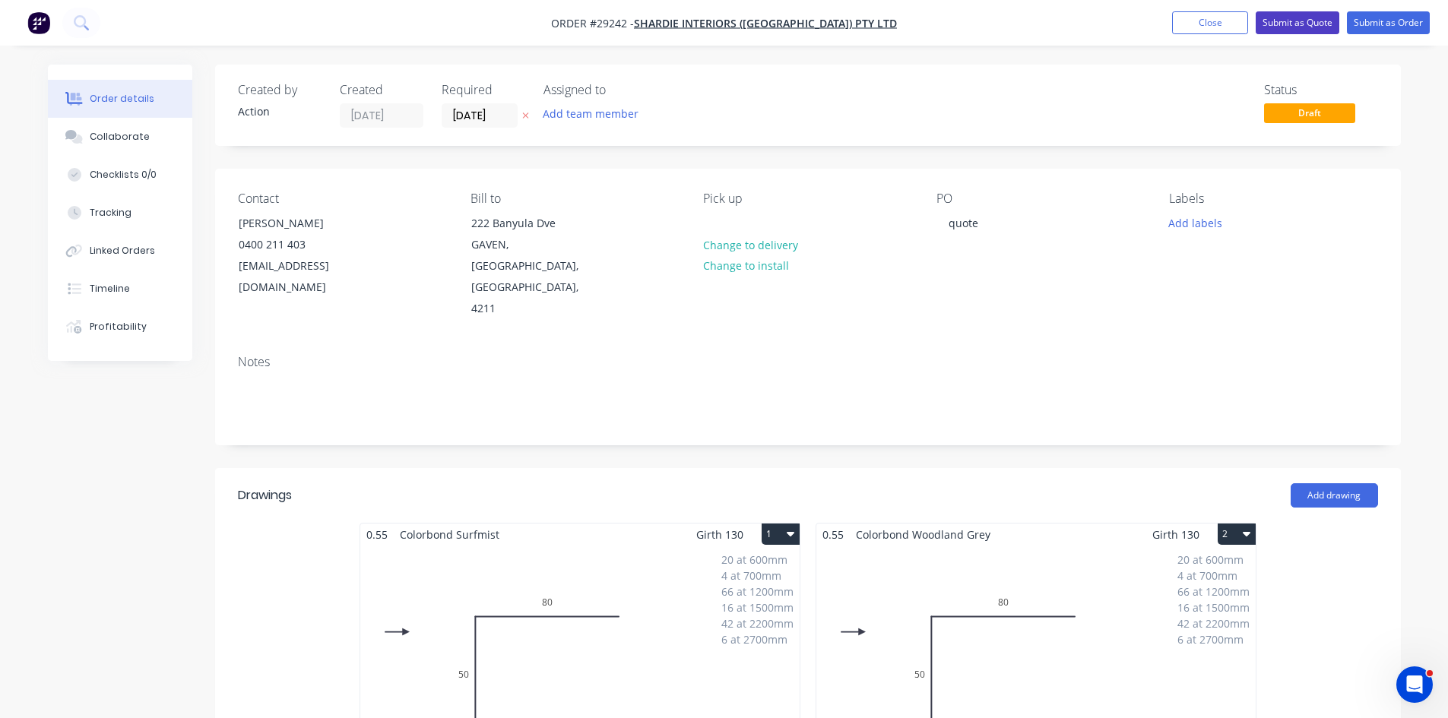
click at [1329, 24] on button "Submit as Quote" at bounding box center [1297, 22] width 84 height 23
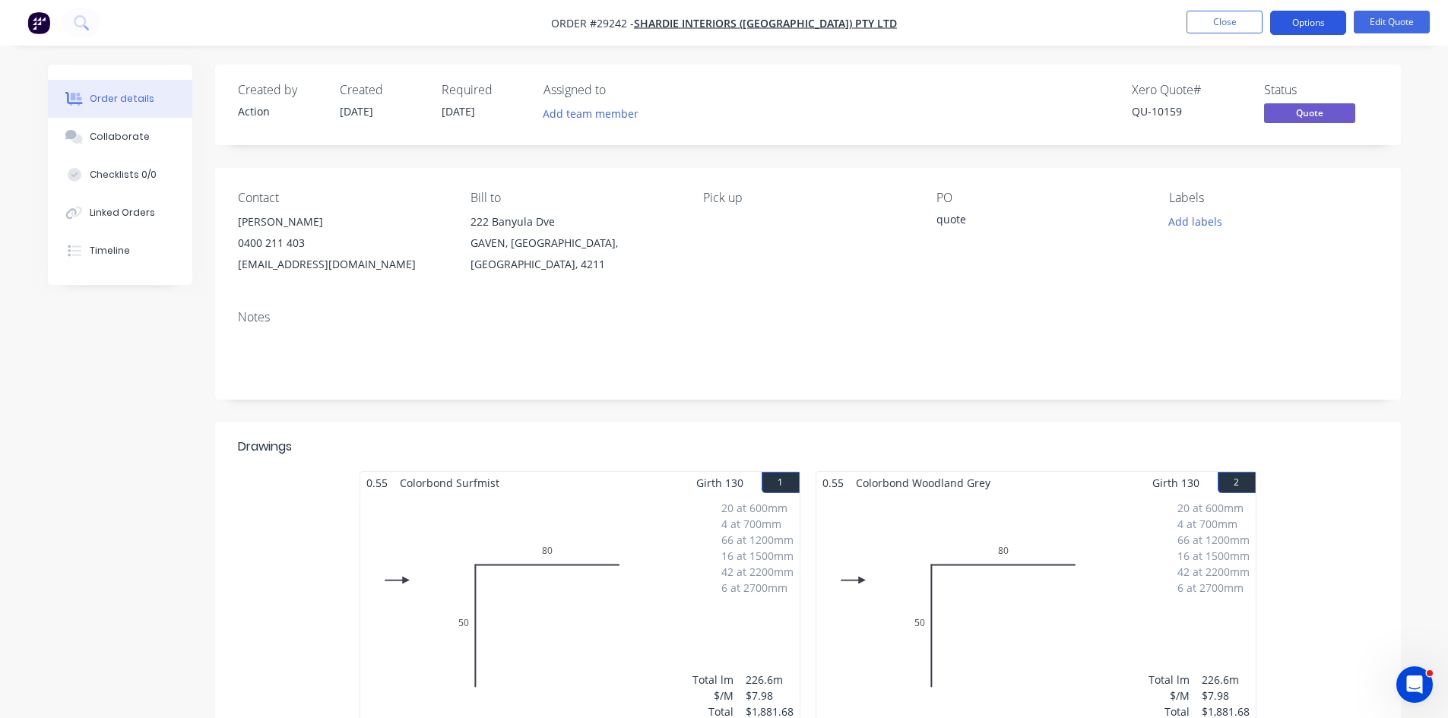
click at [1319, 18] on button "Options" at bounding box center [1308, 23] width 76 height 24
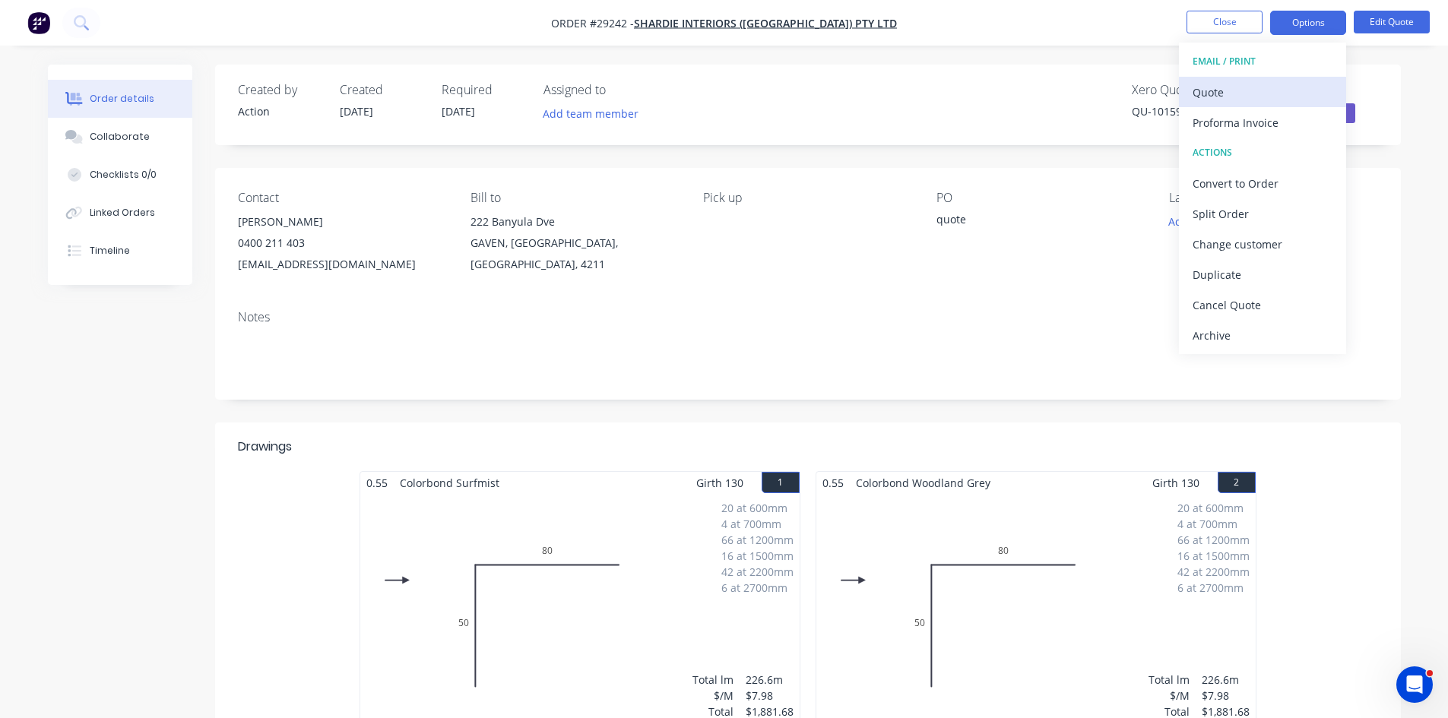
click at [1217, 91] on div "Quote" at bounding box center [1262, 92] width 140 height 22
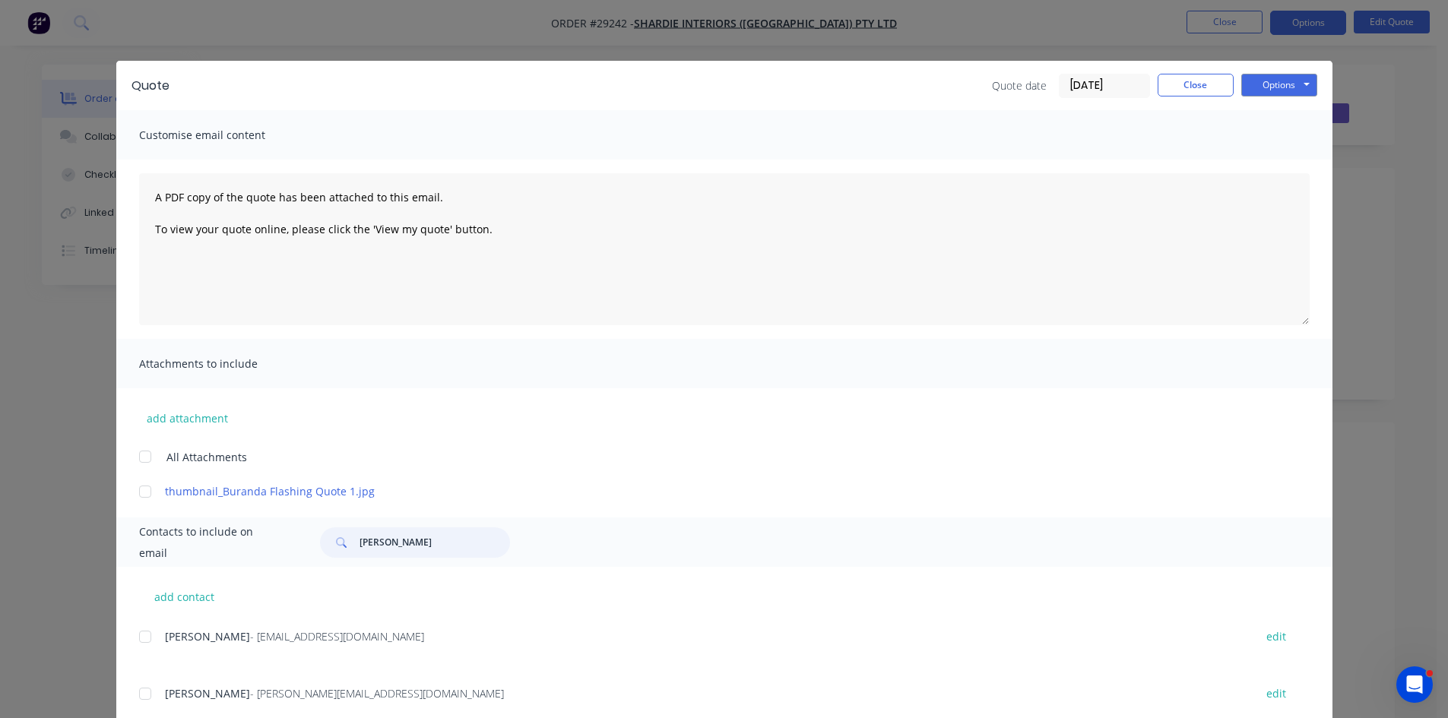
drag, startPoint x: 413, startPoint y: 540, endPoint x: 276, endPoint y: 540, distance: 137.5
click at [276, 540] on div "Contacts to include on email nic cummin" at bounding box center [724, 541] width 1216 height 49
click at [140, 634] on div at bounding box center [145, 637] width 30 height 30
click at [1274, 78] on button "Options" at bounding box center [1279, 85] width 76 height 23
click at [1269, 163] on button "Email" at bounding box center [1289, 162] width 97 height 25
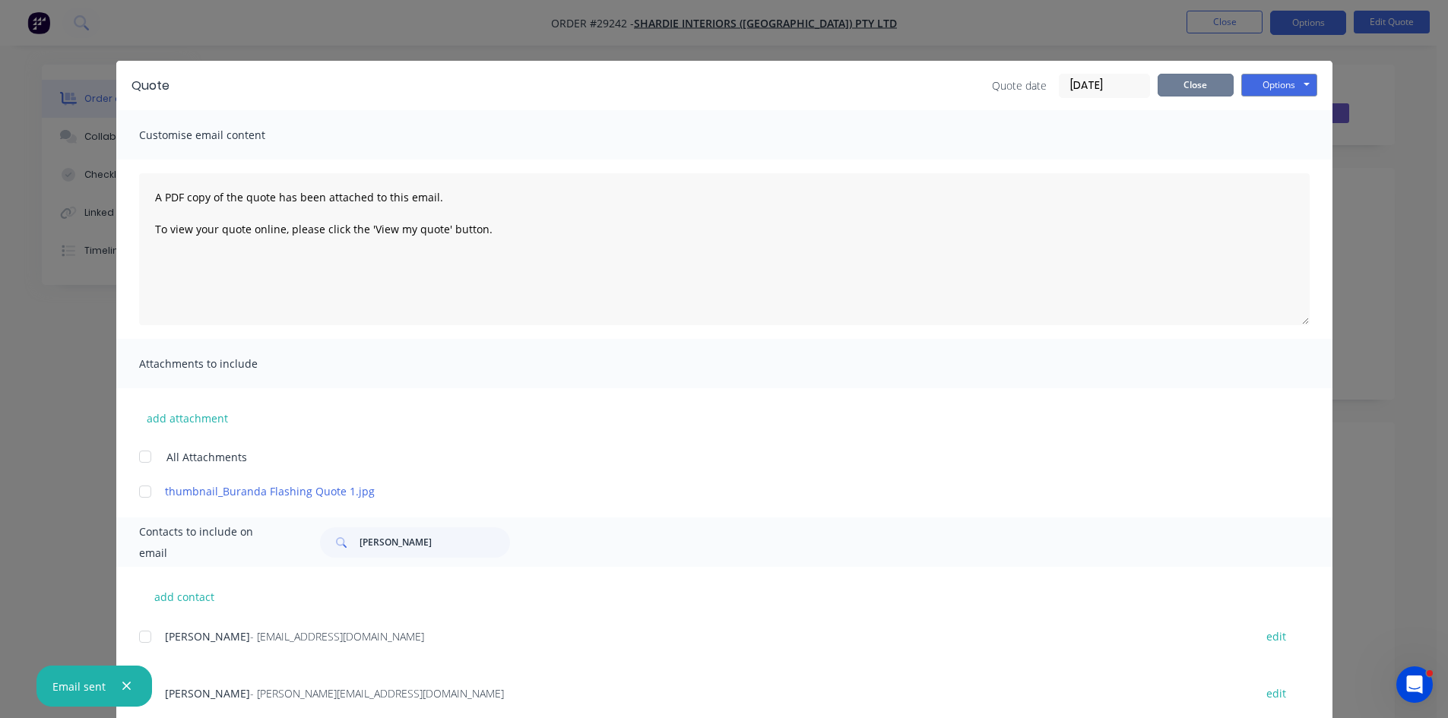
click at [1174, 87] on button "Close" at bounding box center [1195, 85] width 76 height 23
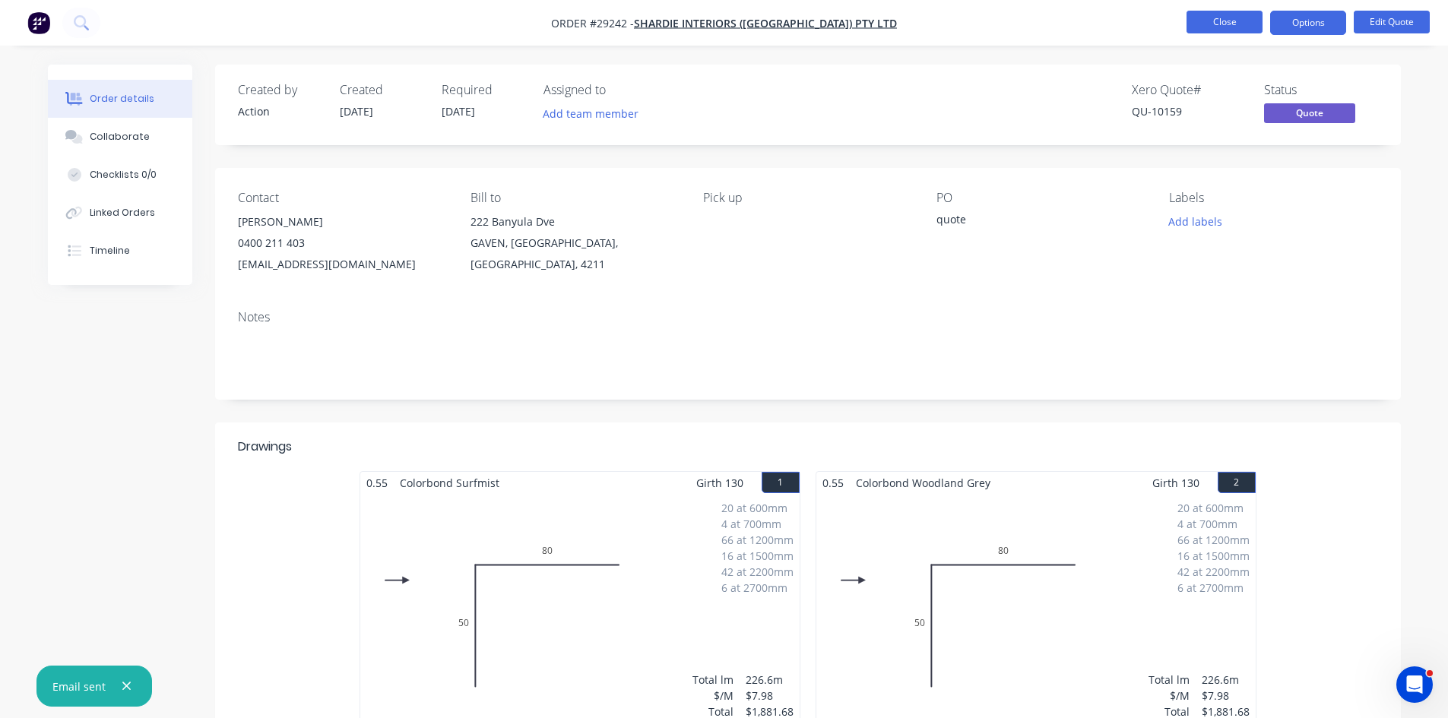
click at [1208, 21] on button "Close" at bounding box center [1224, 22] width 76 height 23
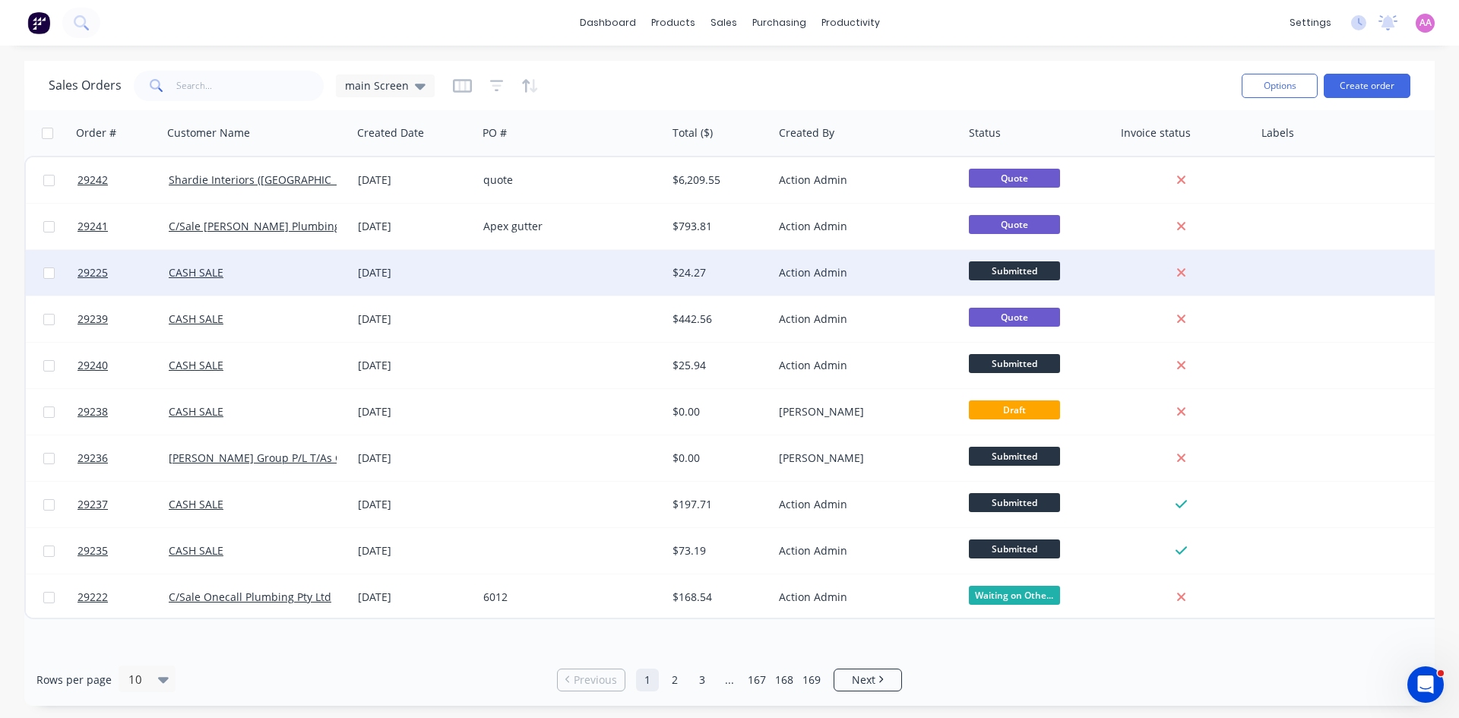
click at [517, 274] on div at bounding box center [571, 273] width 189 height 46
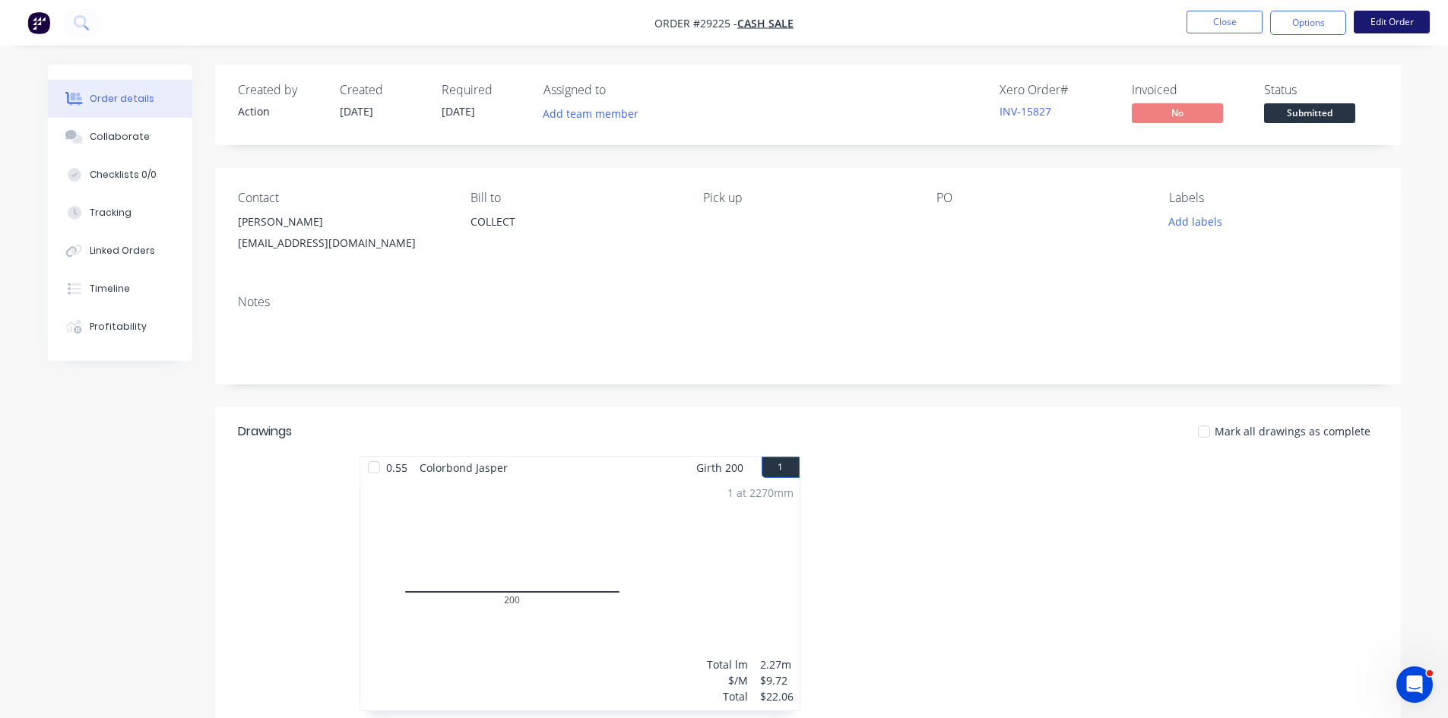
click at [1381, 14] on button "Edit Order" at bounding box center [1391, 22] width 76 height 23
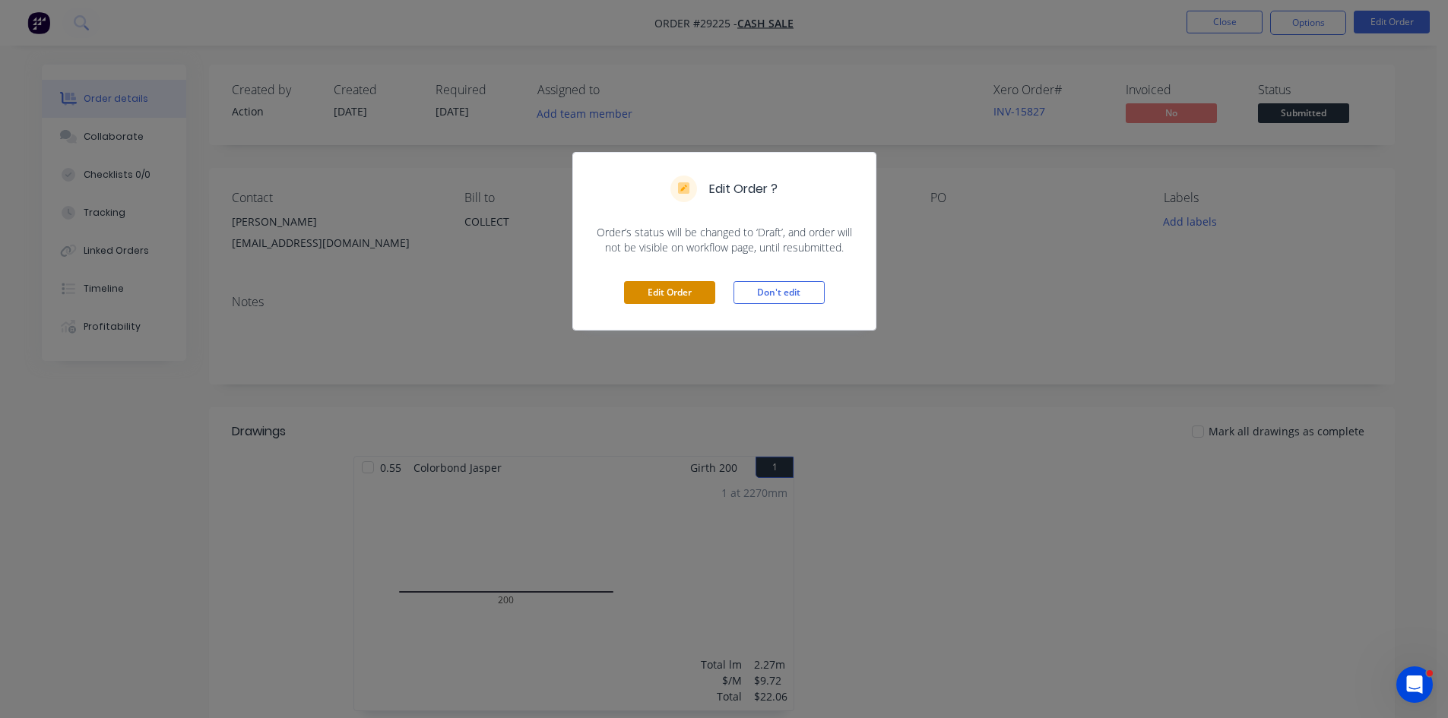
click at [674, 295] on button "Edit Order" at bounding box center [669, 292] width 91 height 23
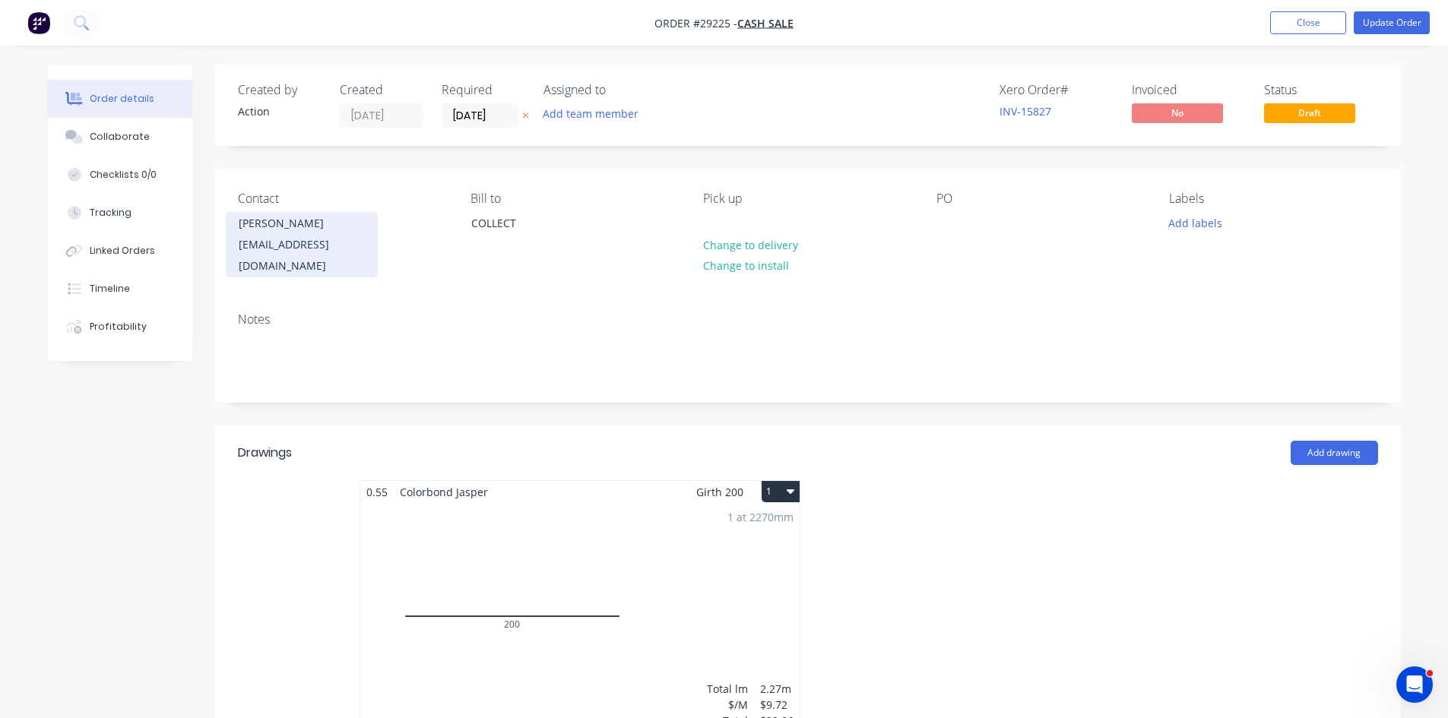
click at [277, 232] on div "Greg Ashby" at bounding box center [302, 223] width 126 height 21
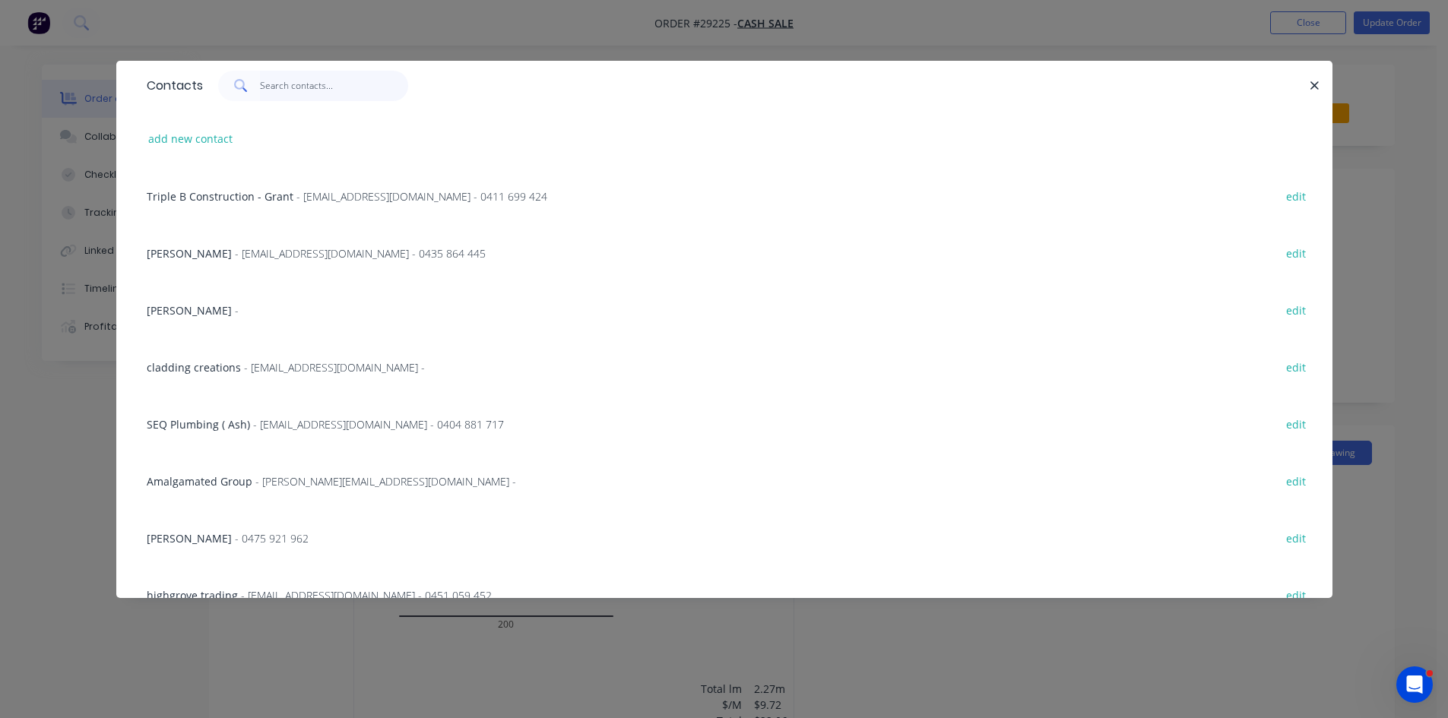
click at [328, 88] on input "text" at bounding box center [334, 86] width 148 height 30
paste input "0474351169"
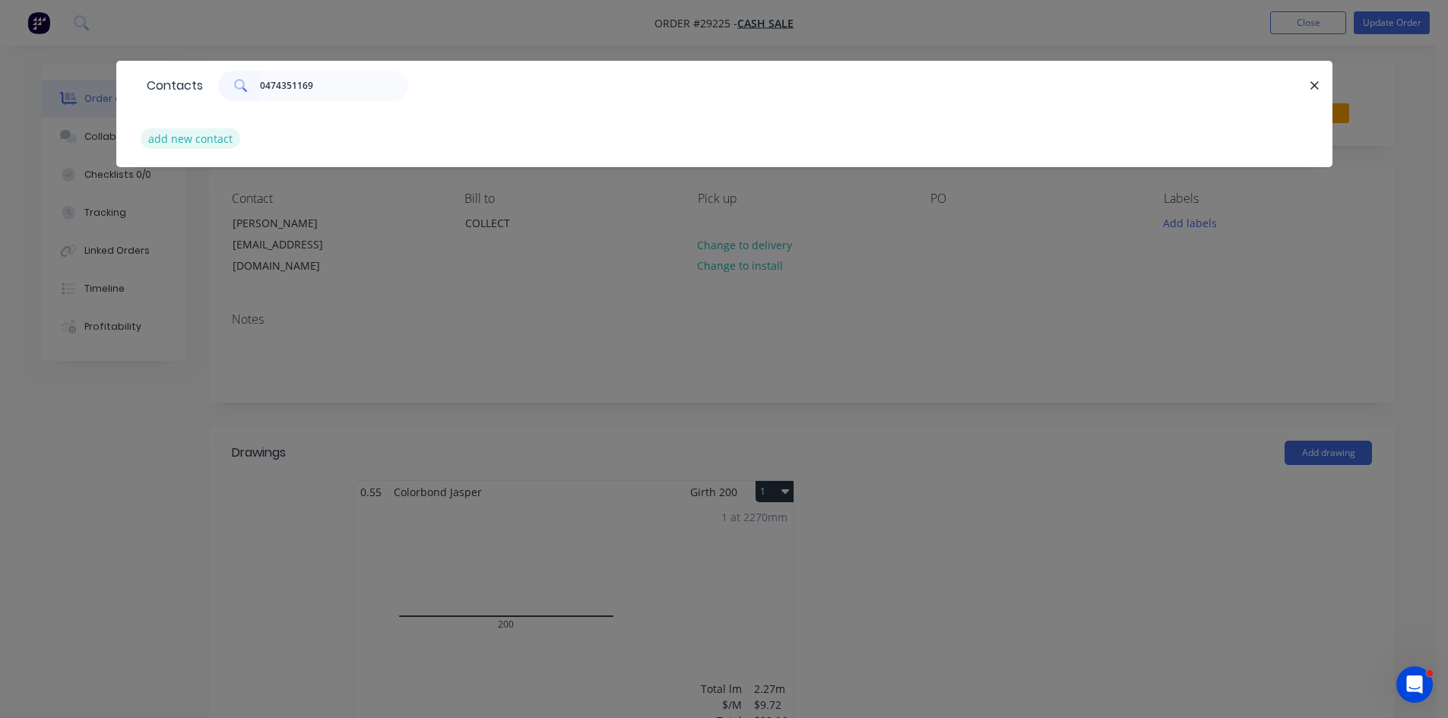
click at [184, 144] on button "add new contact" at bounding box center [191, 138] width 100 height 21
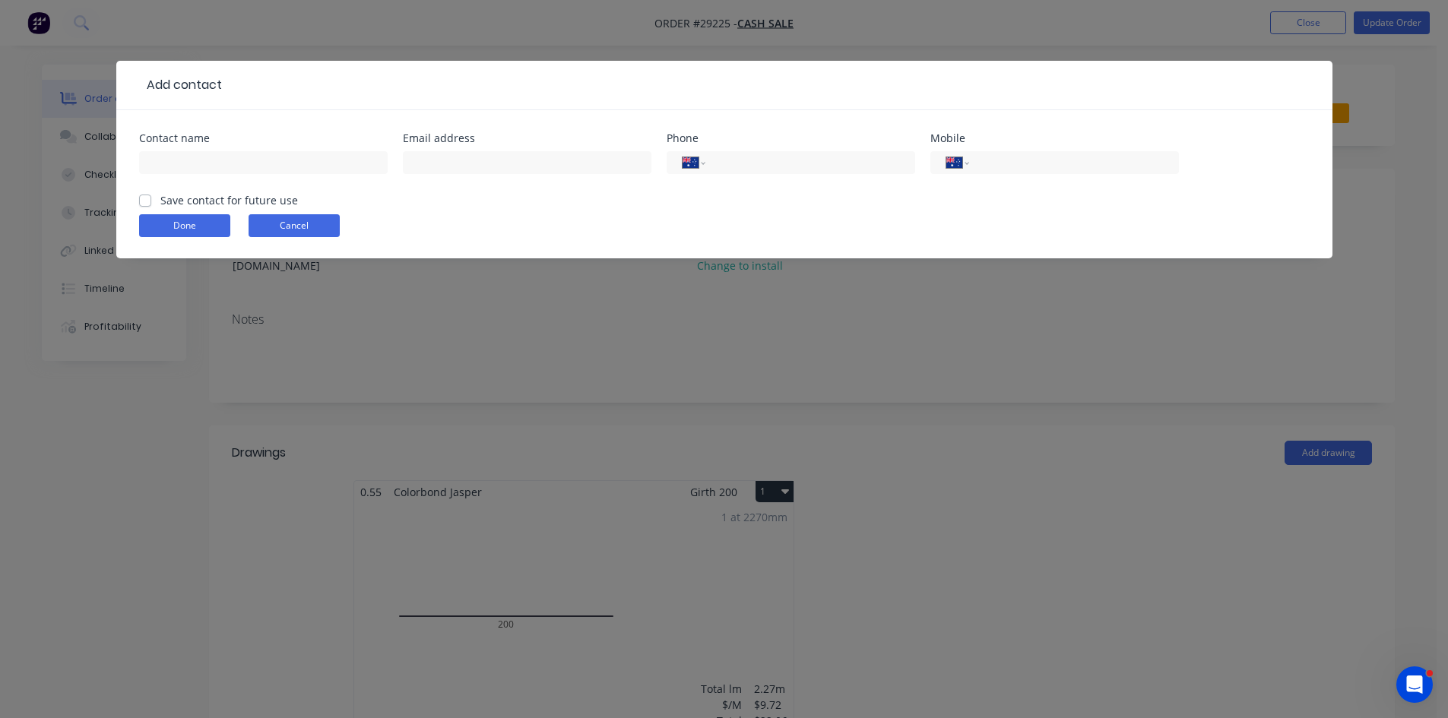
click at [313, 231] on button "Cancel" at bounding box center [293, 225] width 91 height 23
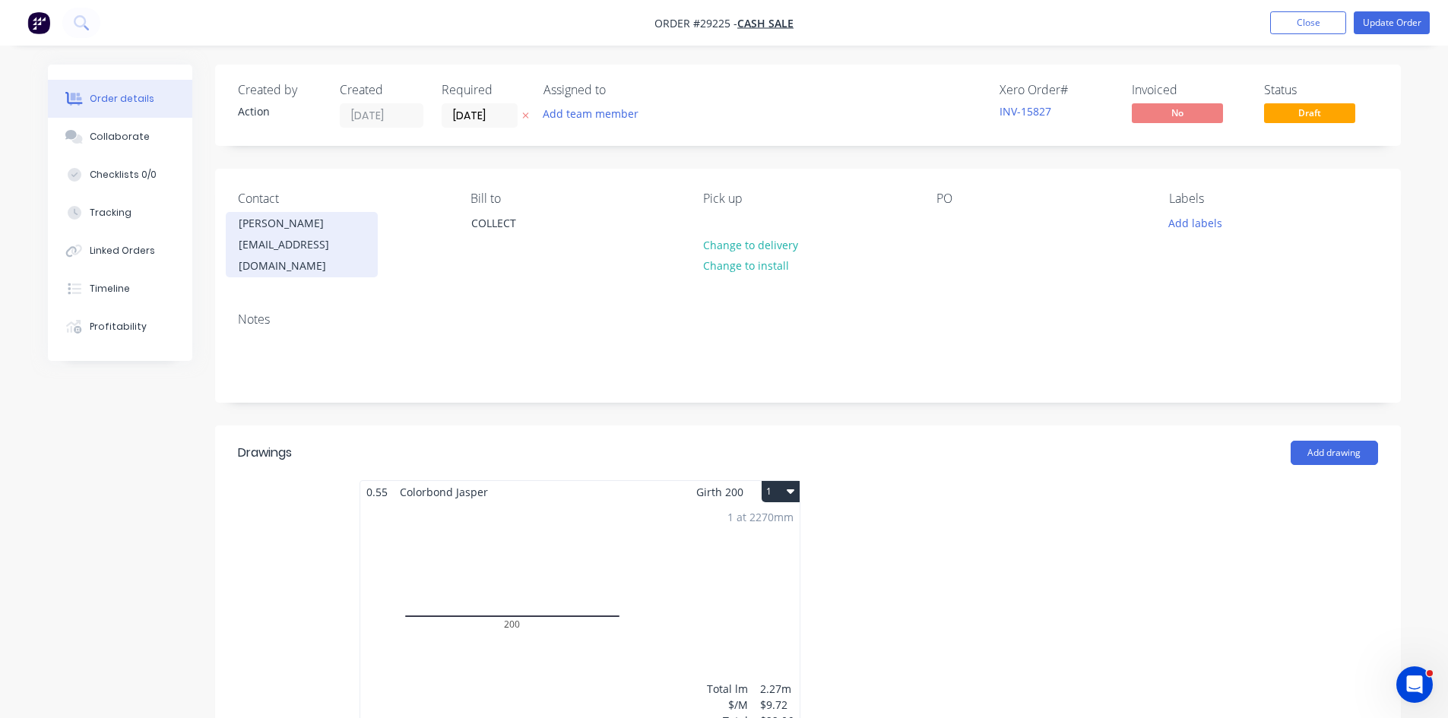
click at [302, 247] on div "gocatts@gmail.com" at bounding box center [302, 255] width 126 height 43
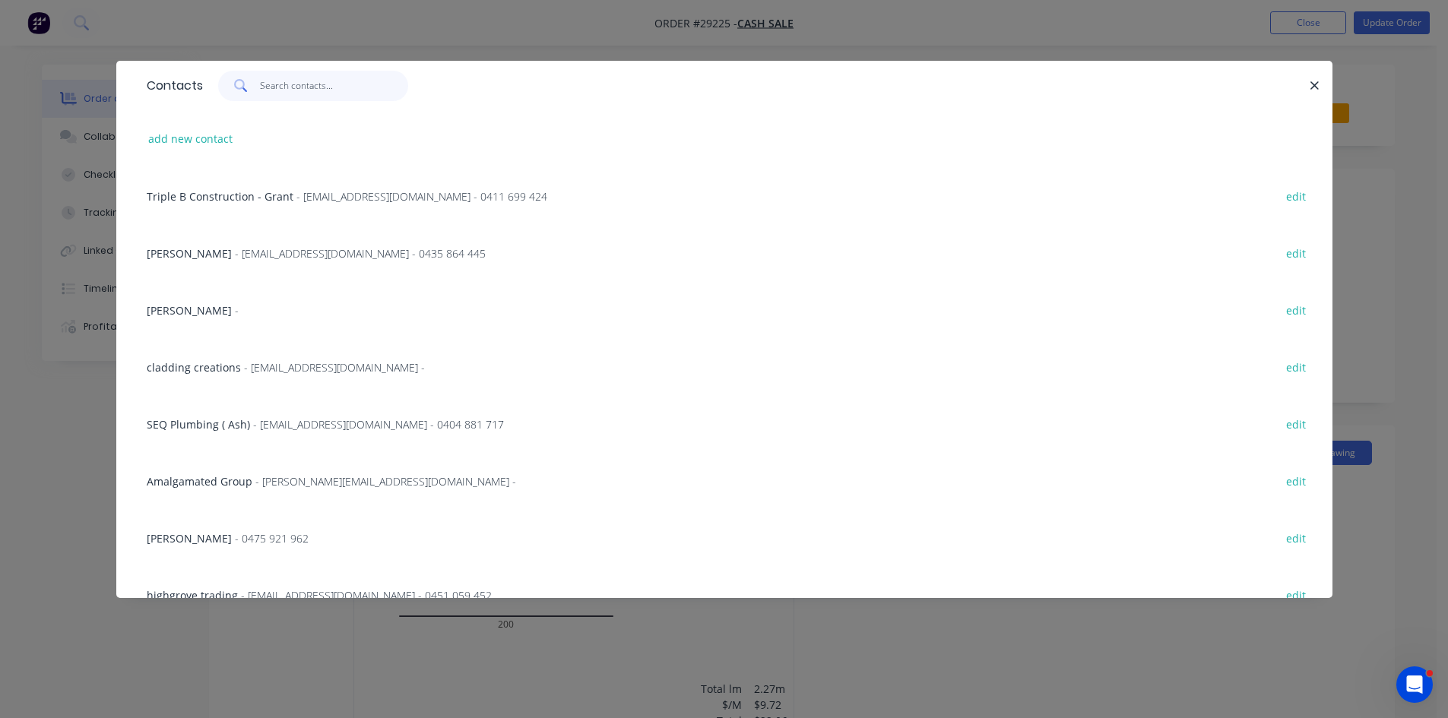
drag, startPoint x: 297, startPoint y: 86, endPoint x: 319, endPoint y: 84, distance: 22.1
click at [298, 86] on input "text" at bounding box center [334, 86] width 148 height 30
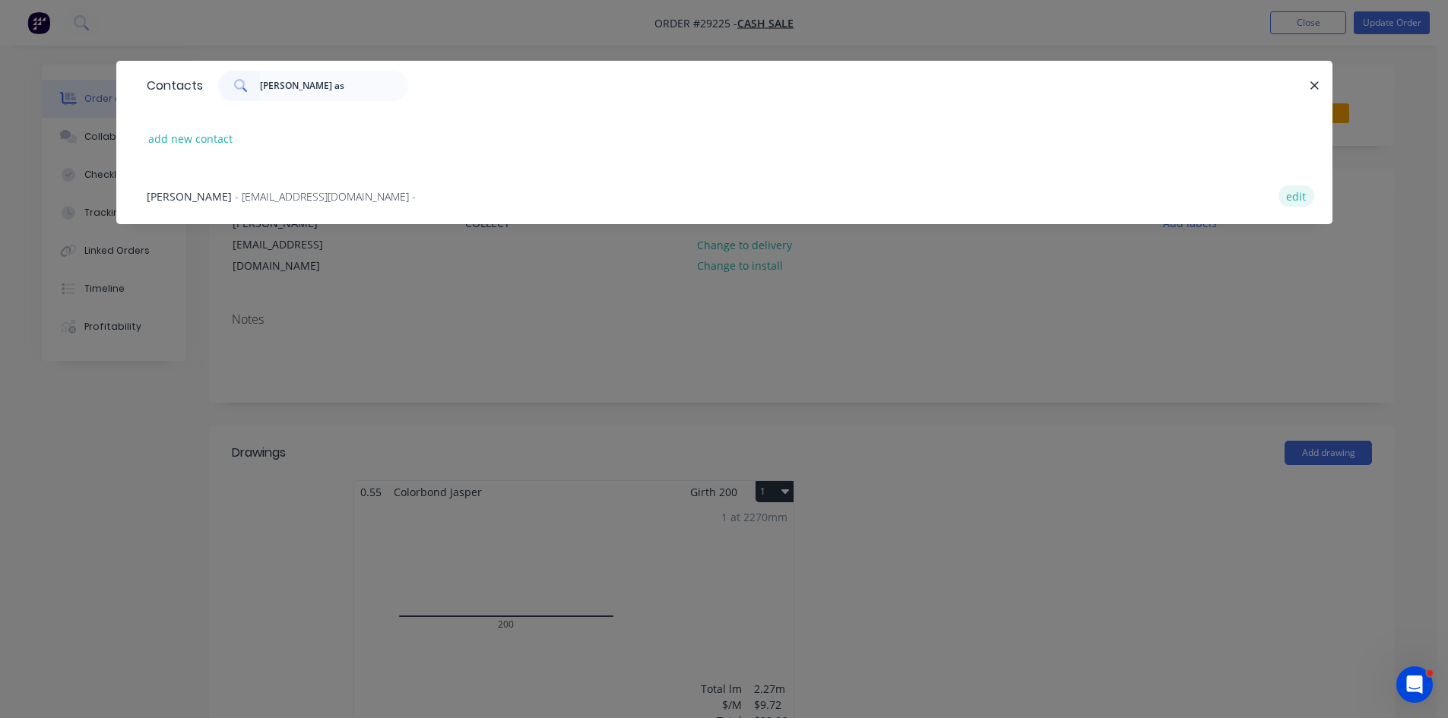
click at [1302, 191] on button "edit" at bounding box center [1296, 195] width 36 height 21
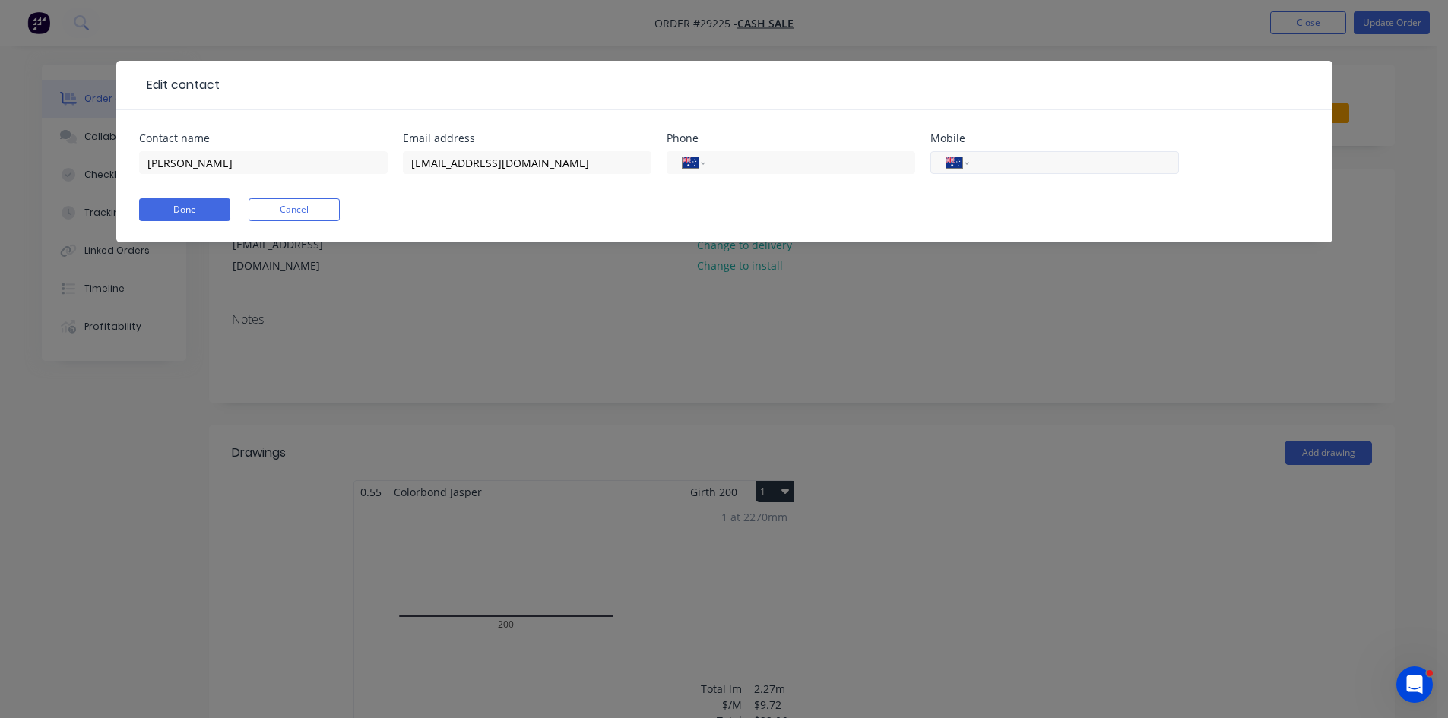
click at [1033, 160] on input "tel" at bounding box center [1071, 162] width 182 height 17
paste input "0474 351 169"
click at [191, 207] on button "Done" at bounding box center [184, 209] width 91 height 23
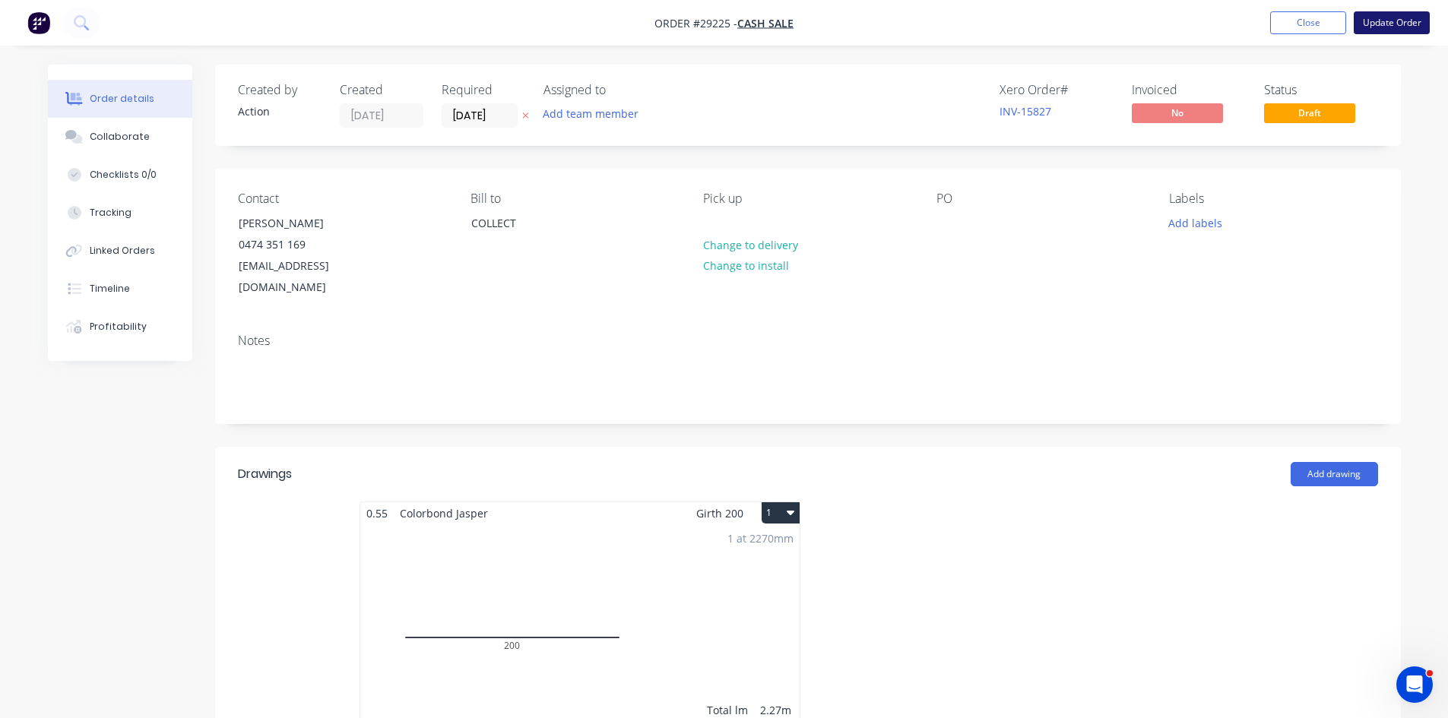
click at [1391, 26] on button "Update Order" at bounding box center [1391, 22] width 76 height 23
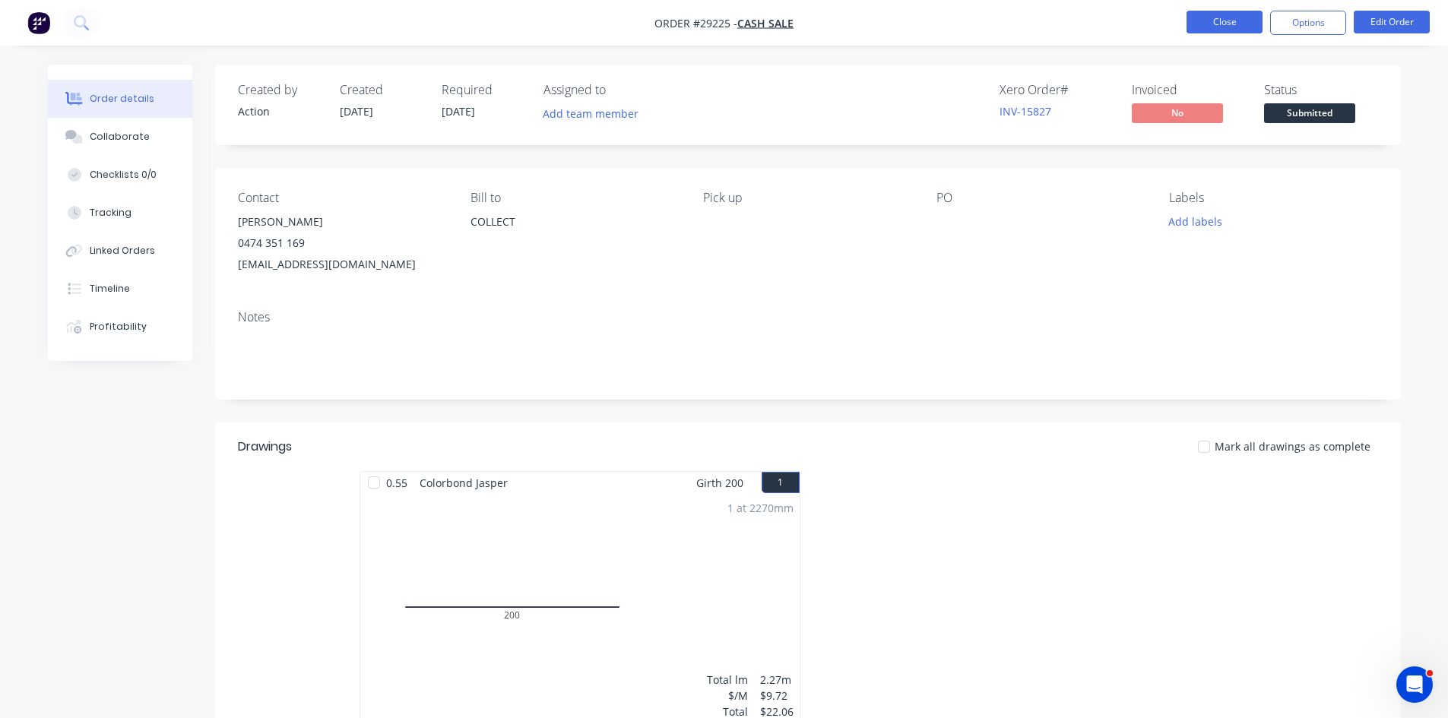
click at [1244, 18] on button "Close" at bounding box center [1224, 22] width 76 height 23
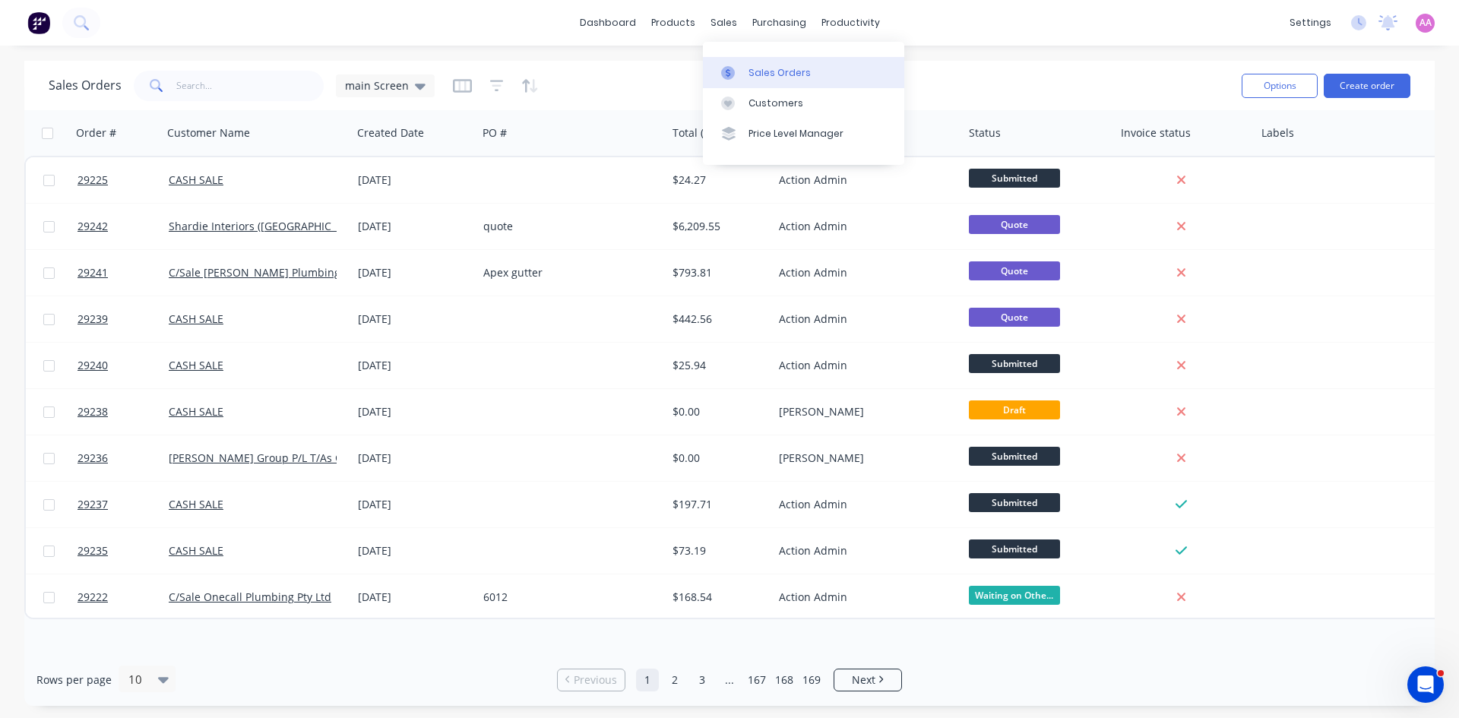
click at [767, 74] on div "Sales Orders" at bounding box center [779, 73] width 62 height 14
click at [781, 74] on div "Sales Orders" at bounding box center [779, 73] width 62 height 14
click at [220, 94] on input "text" at bounding box center [250, 86] width 148 height 30
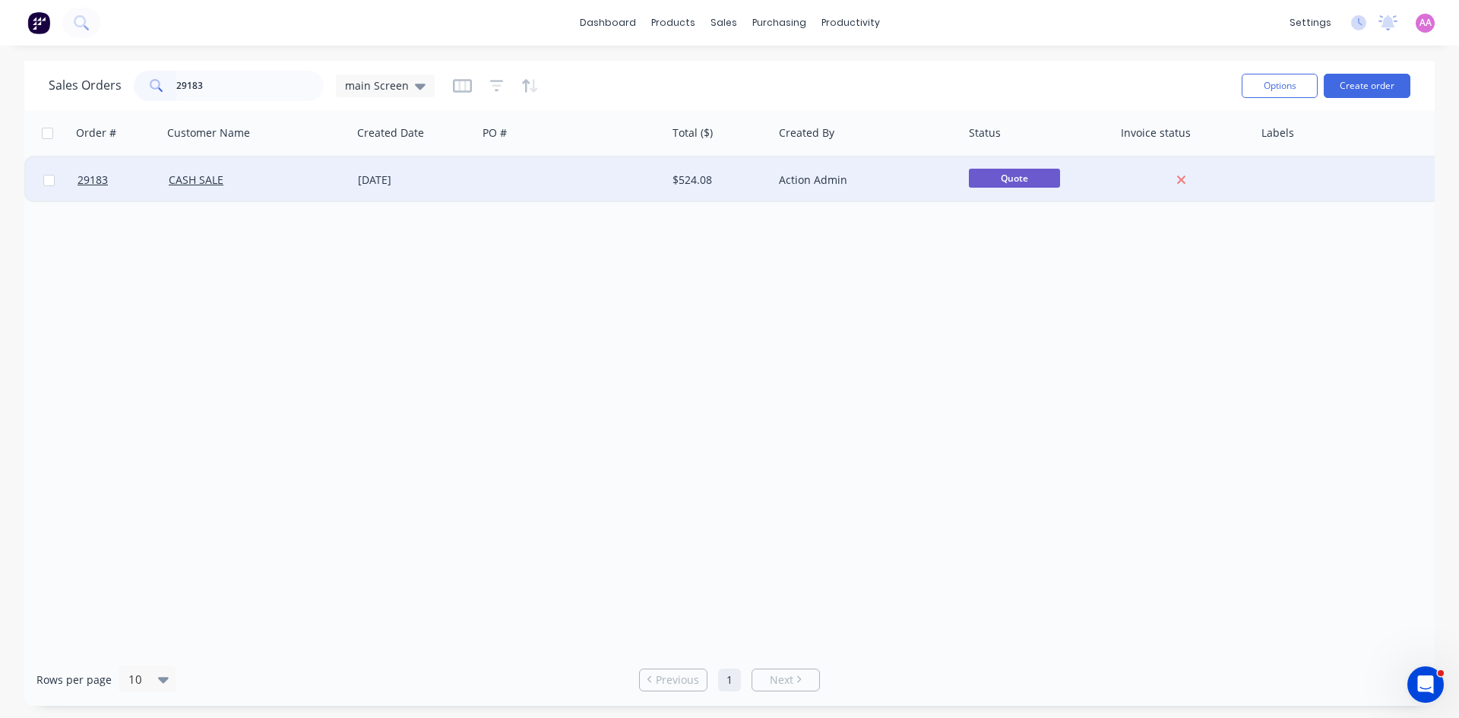
click at [604, 180] on div at bounding box center [571, 180] width 189 height 46
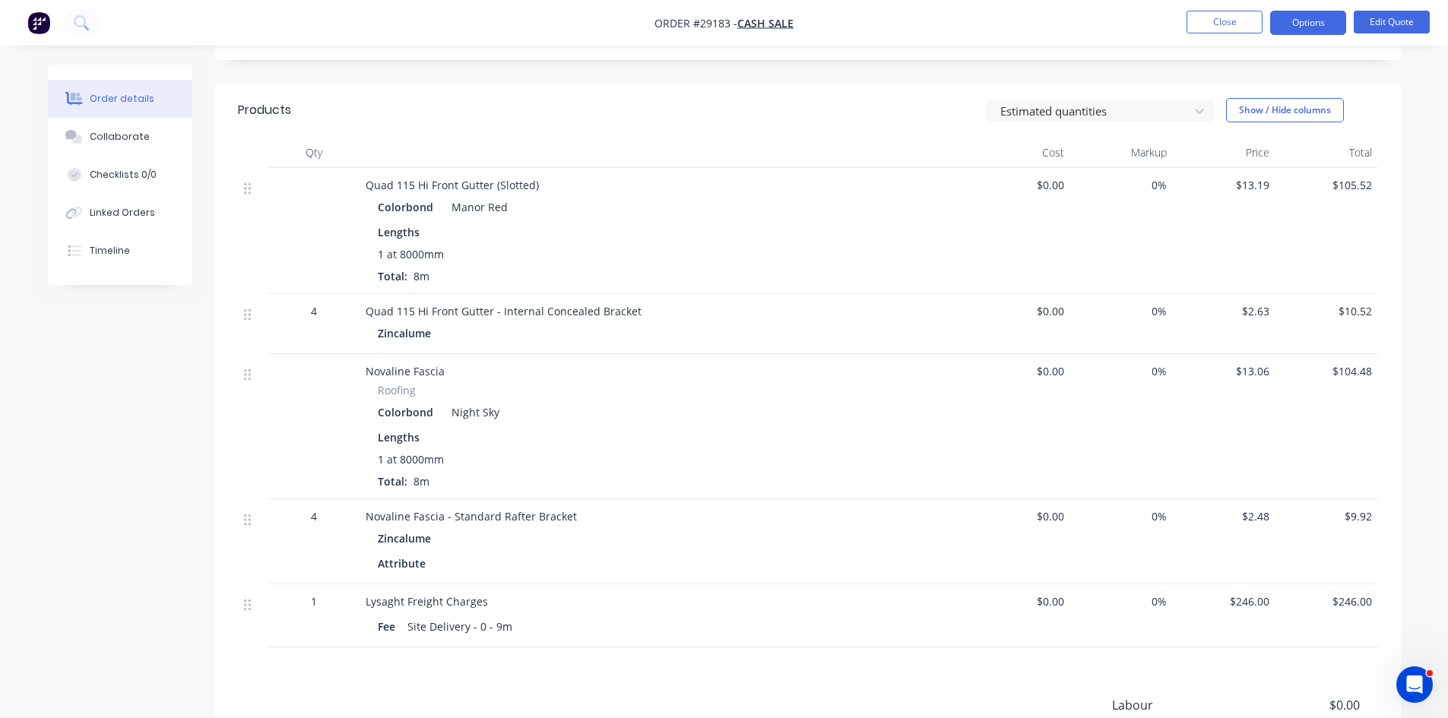
scroll to position [304, 0]
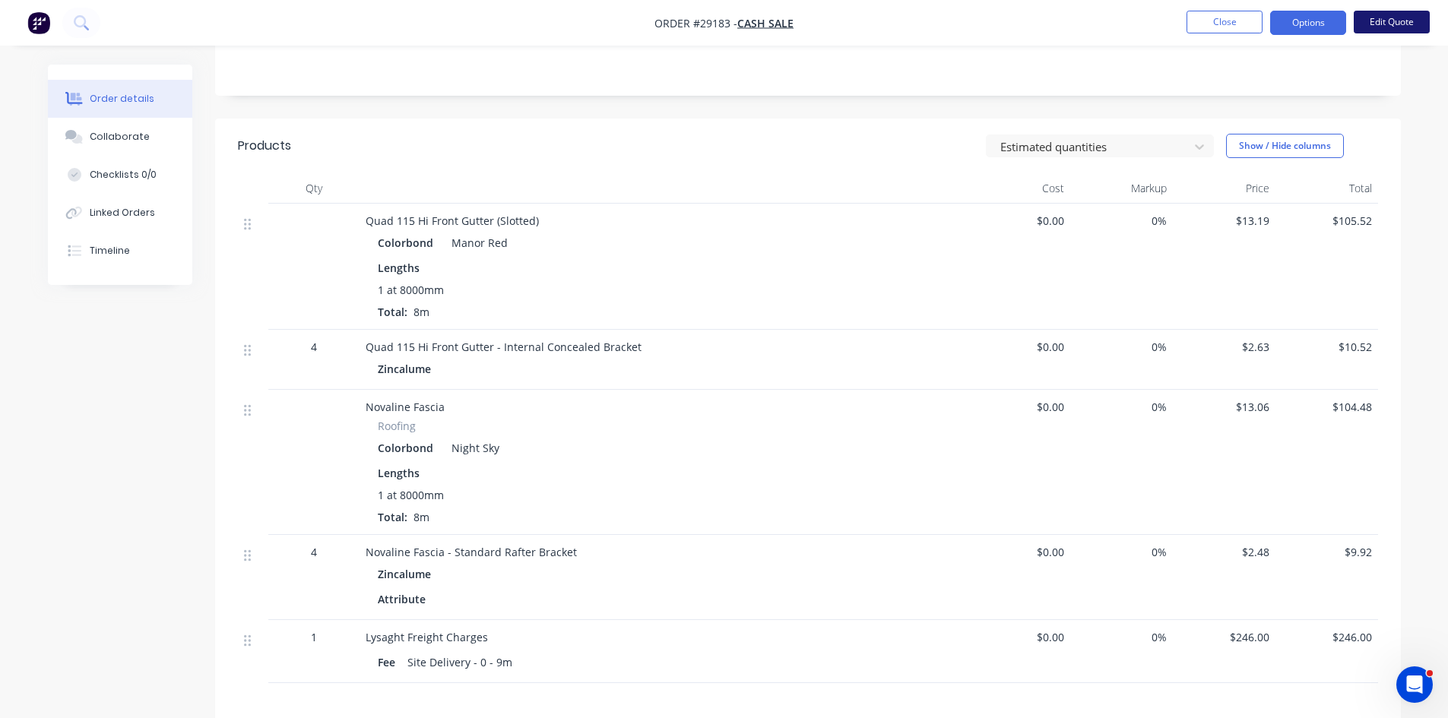
click at [1380, 19] on button "Edit Quote" at bounding box center [1391, 22] width 76 height 23
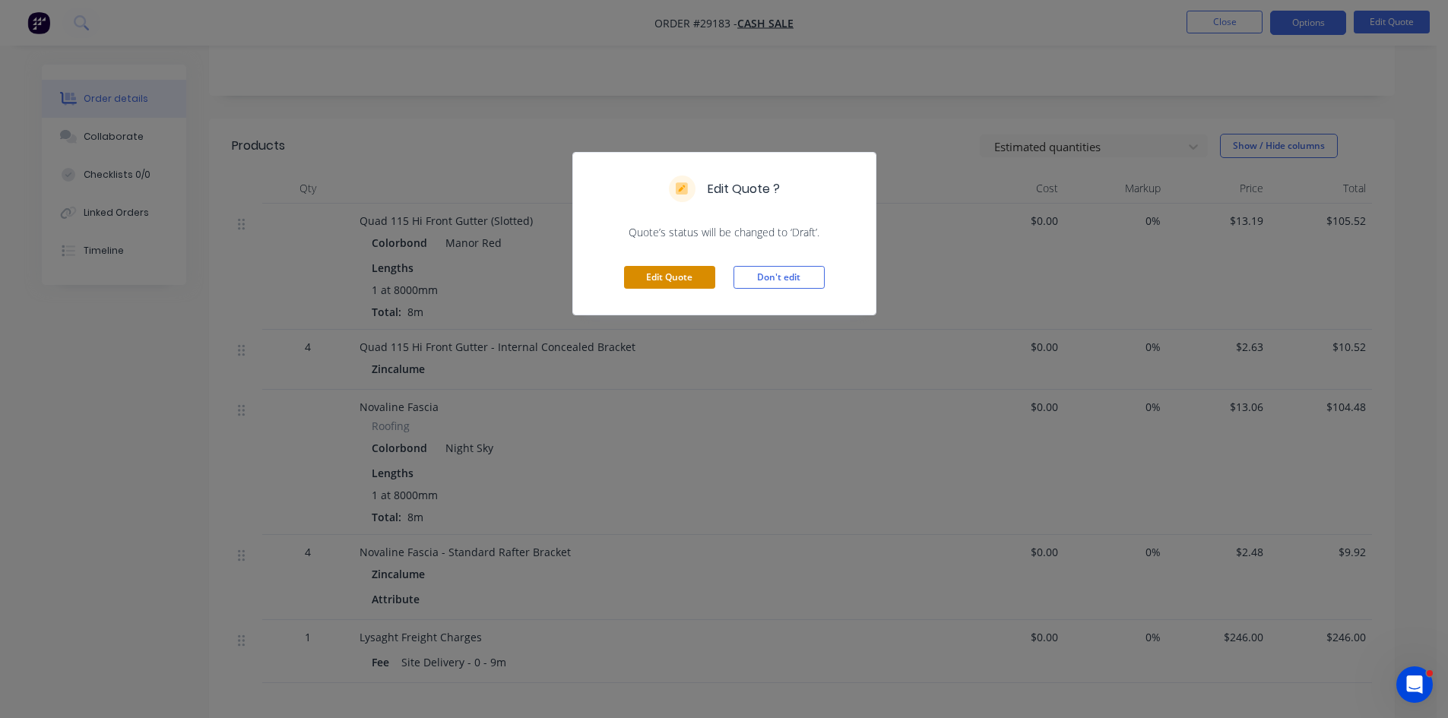
click at [658, 275] on button "Edit Quote" at bounding box center [669, 277] width 91 height 23
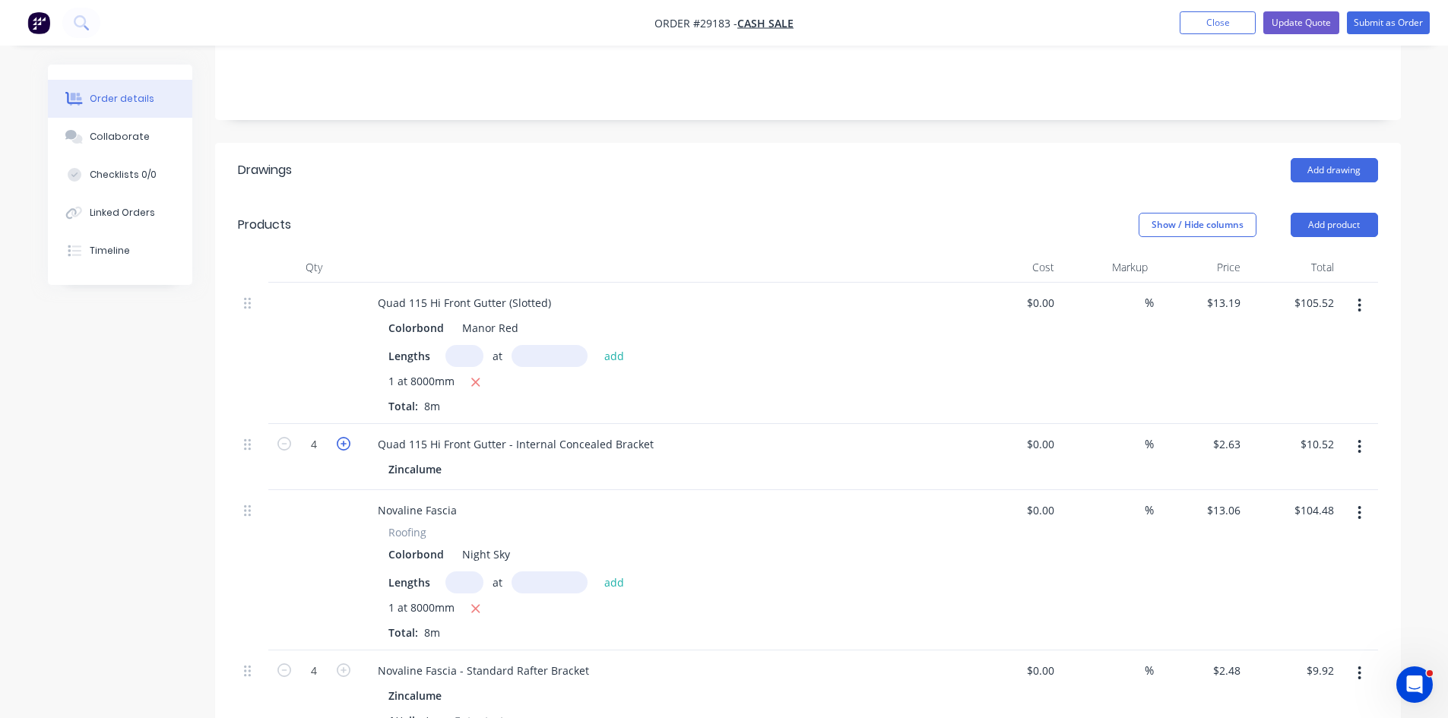
click at [340, 437] on icon "button" at bounding box center [344, 444] width 14 height 14
click at [351, 661] on button "button" at bounding box center [344, 669] width 20 height 16
click at [345, 663] on icon "button" at bounding box center [344, 670] width 14 height 14
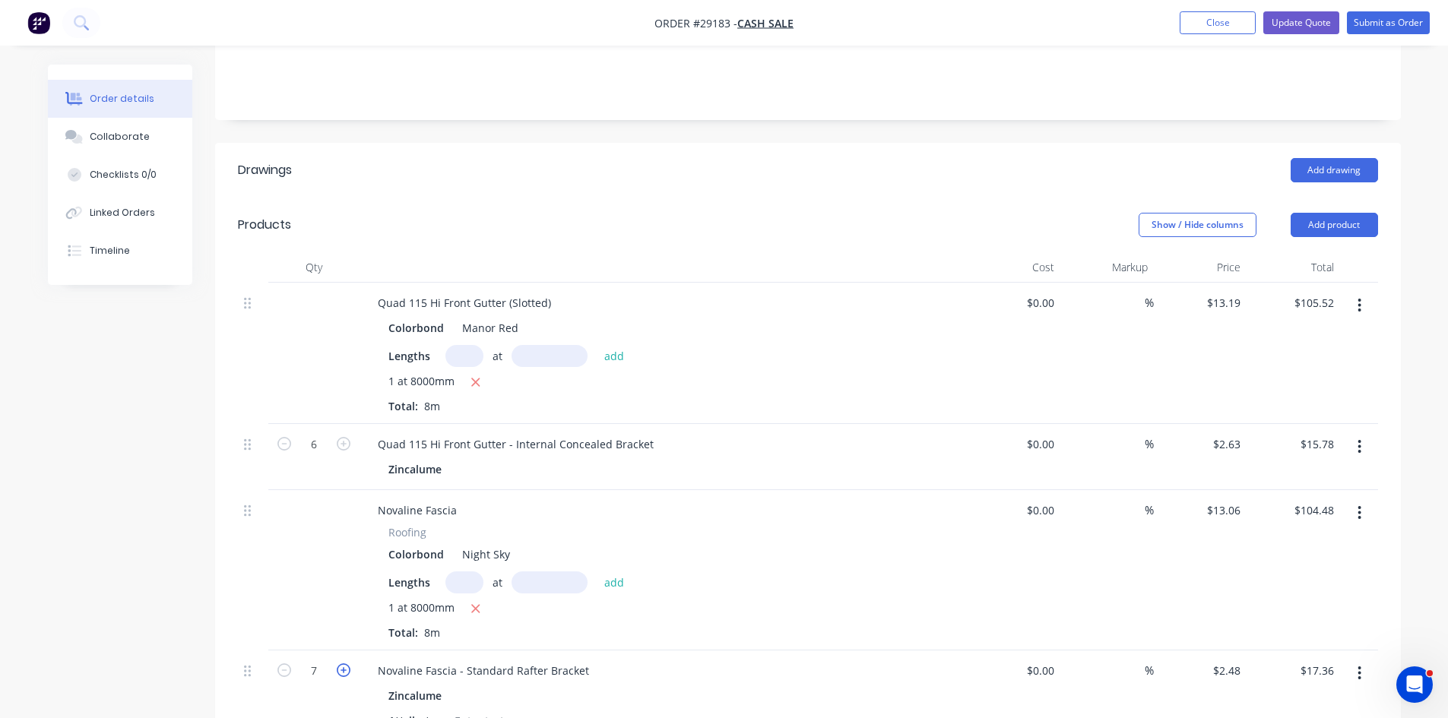
click at [345, 663] on icon "button" at bounding box center [344, 670] width 14 height 14
click at [343, 437] on icon "button" at bounding box center [344, 444] width 14 height 14
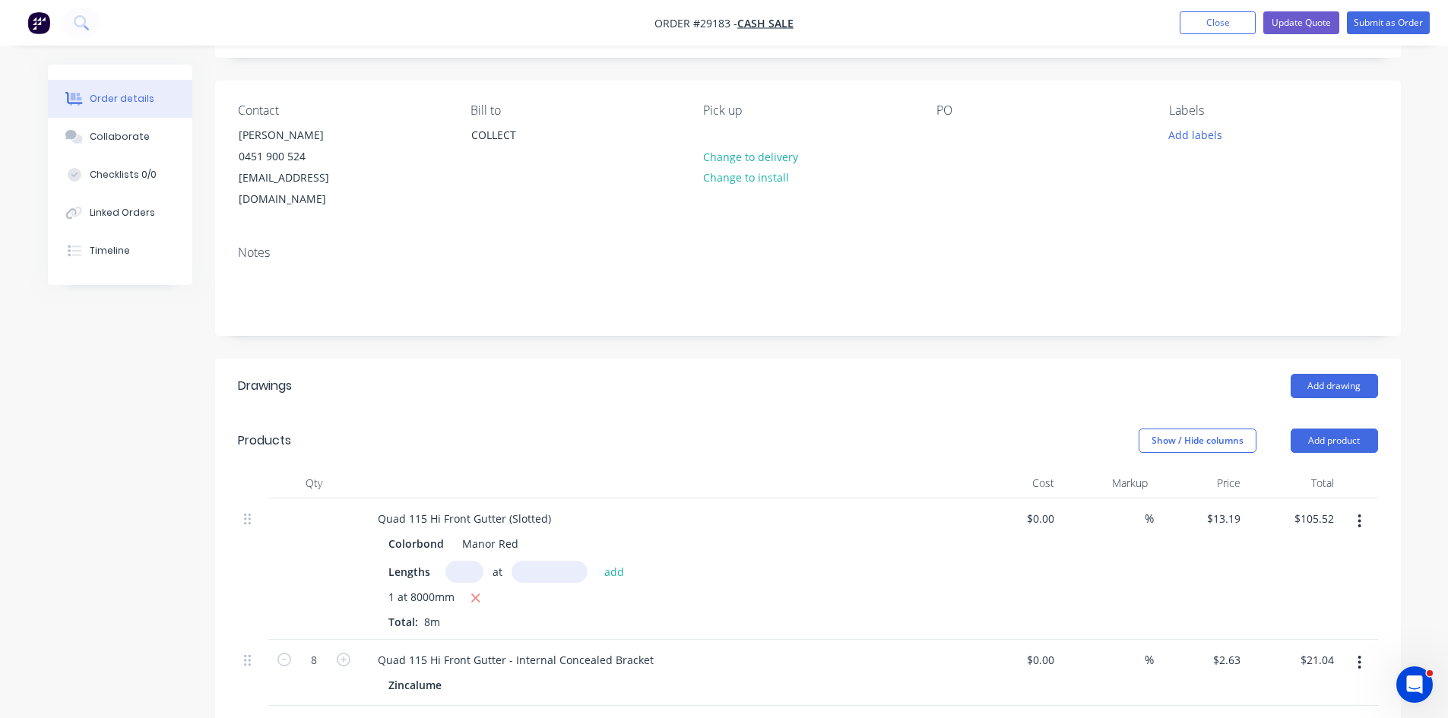
scroll to position [76, 0]
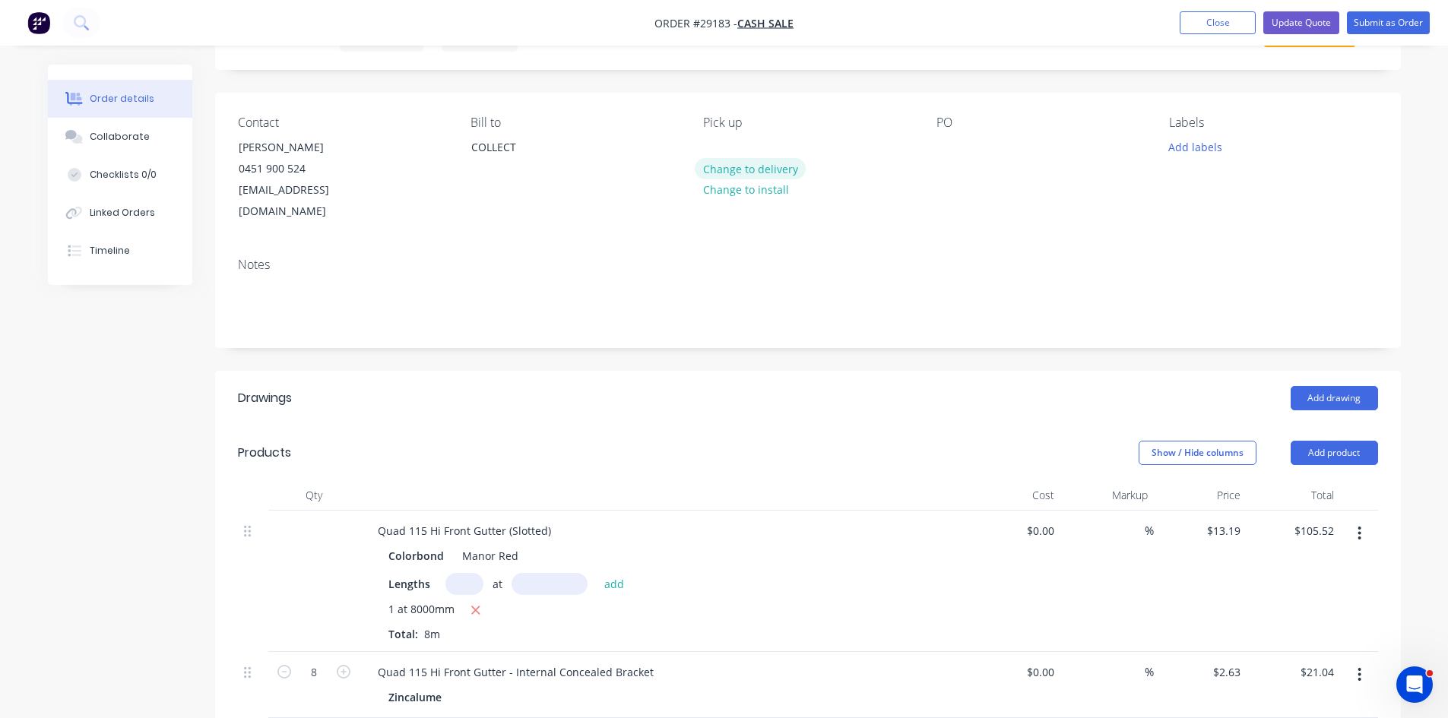
click at [748, 163] on button "Change to delivery" at bounding box center [750, 168] width 111 height 21
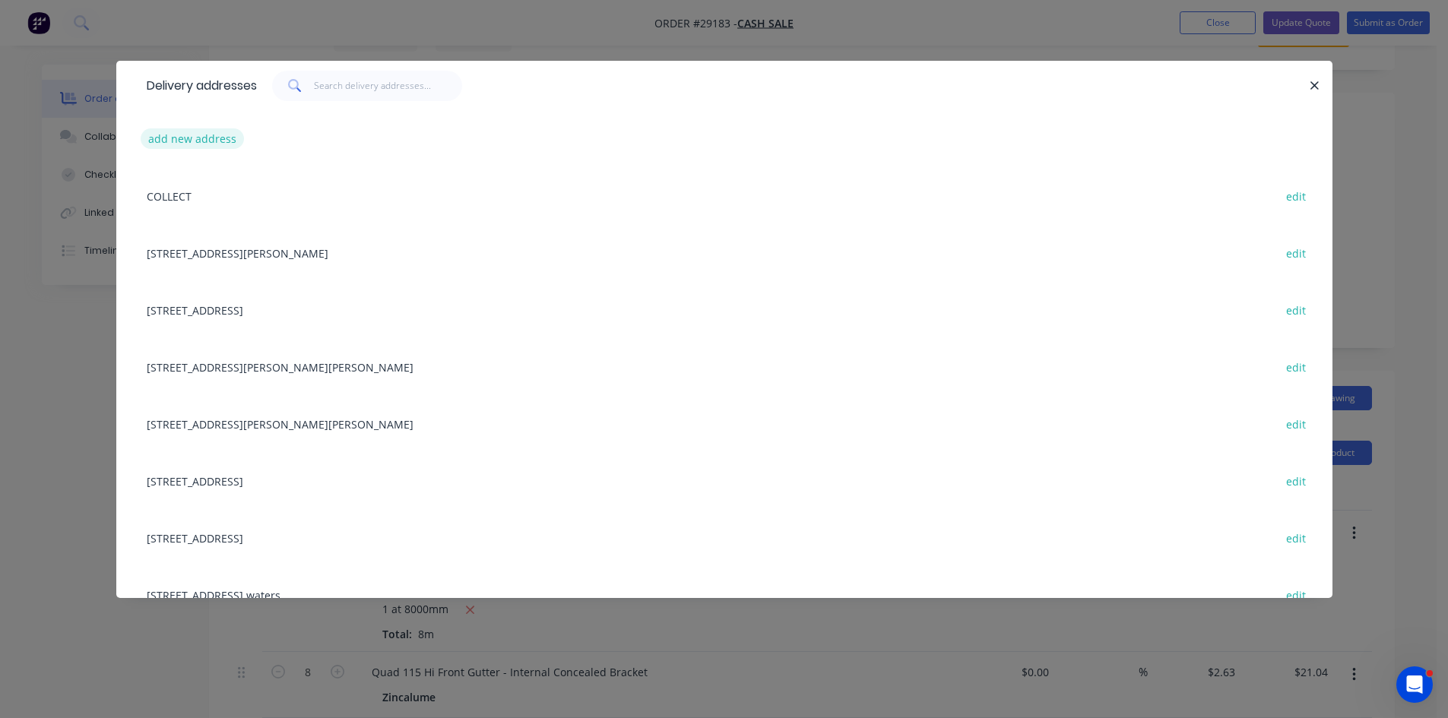
click at [205, 144] on button "add new address" at bounding box center [193, 138] width 104 height 21
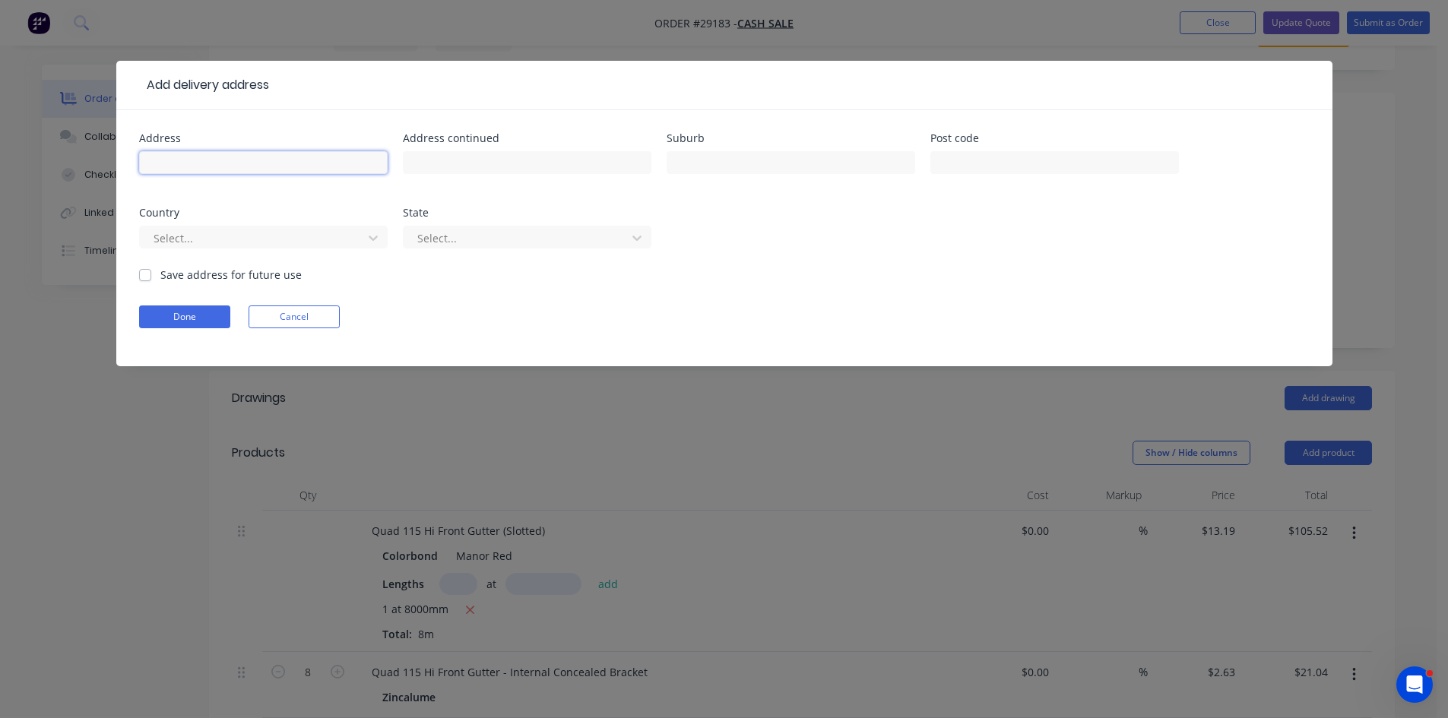
click at [225, 159] on input "text" at bounding box center [263, 162] width 248 height 23
click at [728, 155] on input "text" at bounding box center [790, 162] width 248 height 23
click at [160, 273] on label "Save address for future use" at bounding box center [230, 275] width 141 height 16
click at [147, 273] on input "Save address for future use" at bounding box center [145, 274] width 12 height 14
click at [178, 316] on button "Done" at bounding box center [184, 316] width 91 height 23
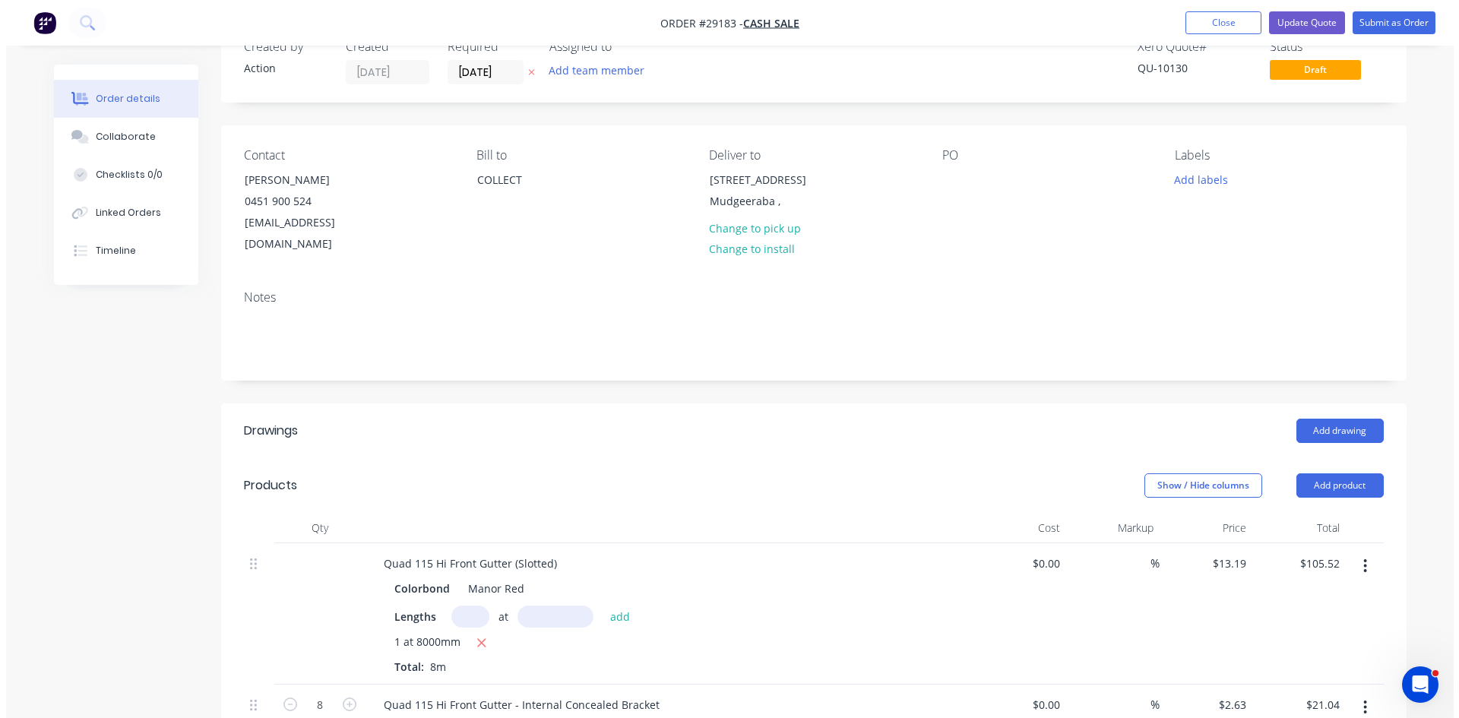
scroll to position [0, 0]
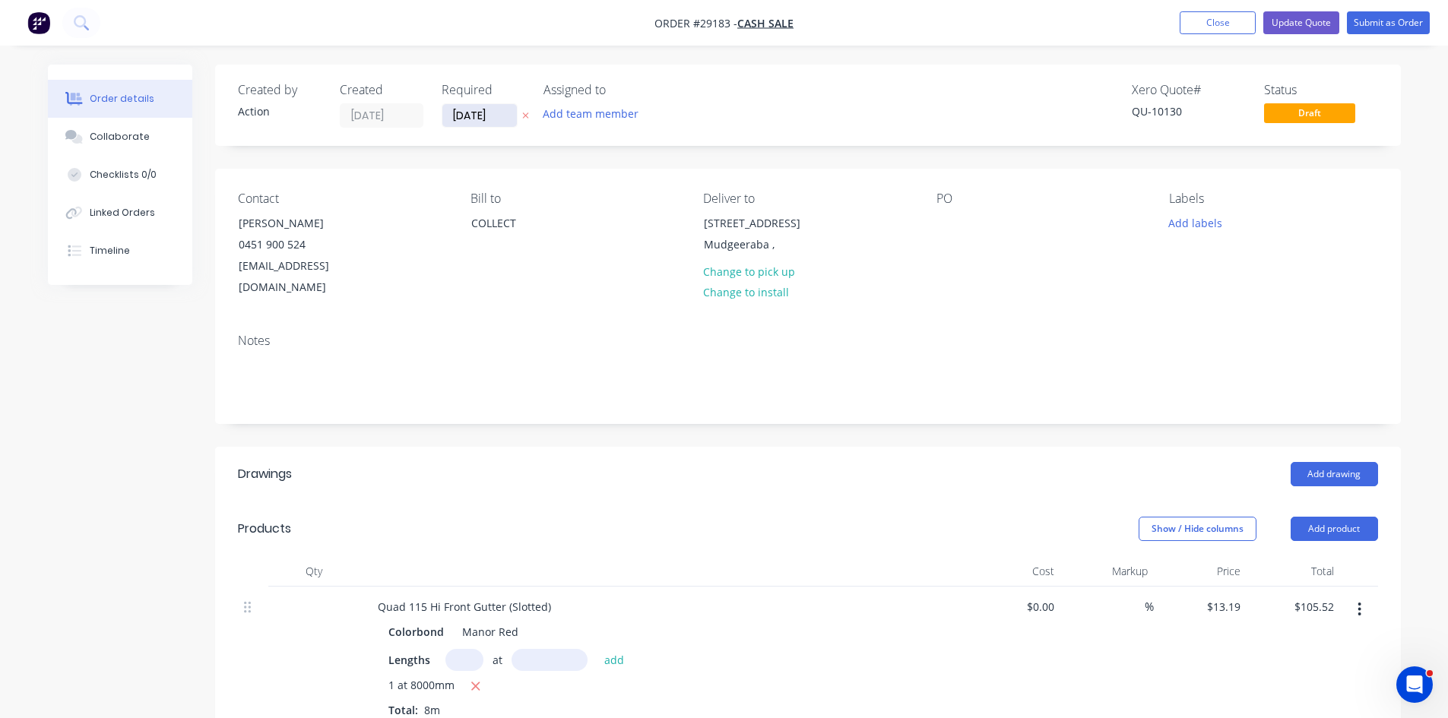
click at [476, 109] on input "09/10/25" at bounding box center [479, 115] width 74 height 23
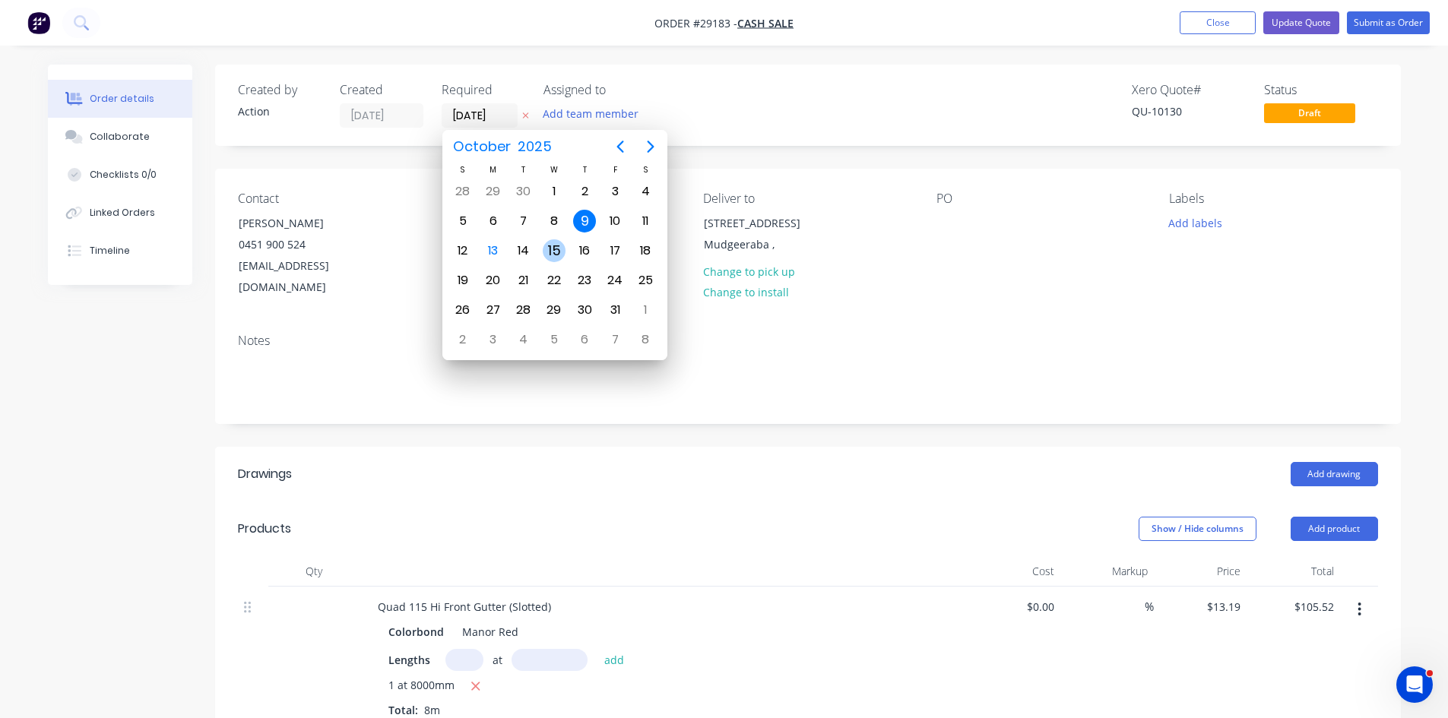
click at [561, 255] on div "15" at bounding box center [554, 250] width 23 height 23
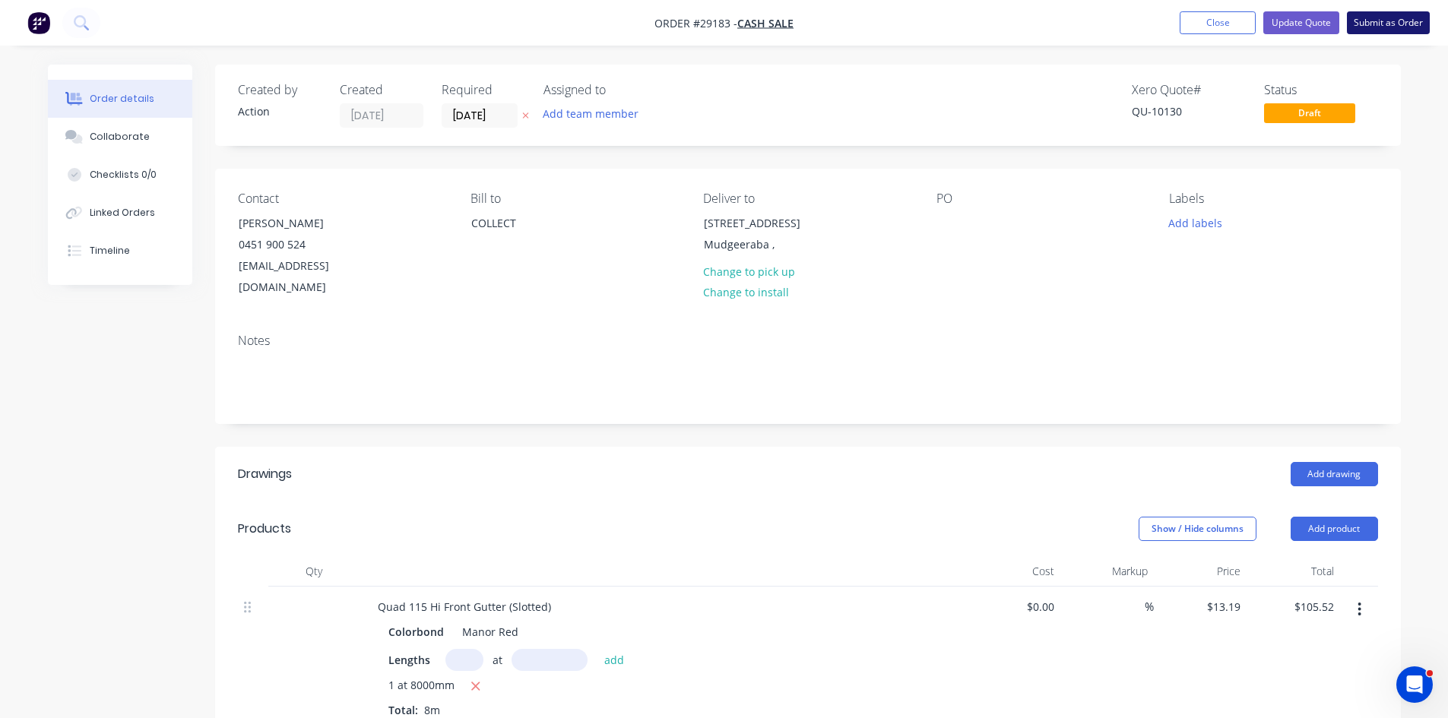
click at [1384, 24] on button "Submit as Order" at bounding box center [1388, 22] width 83 height 23
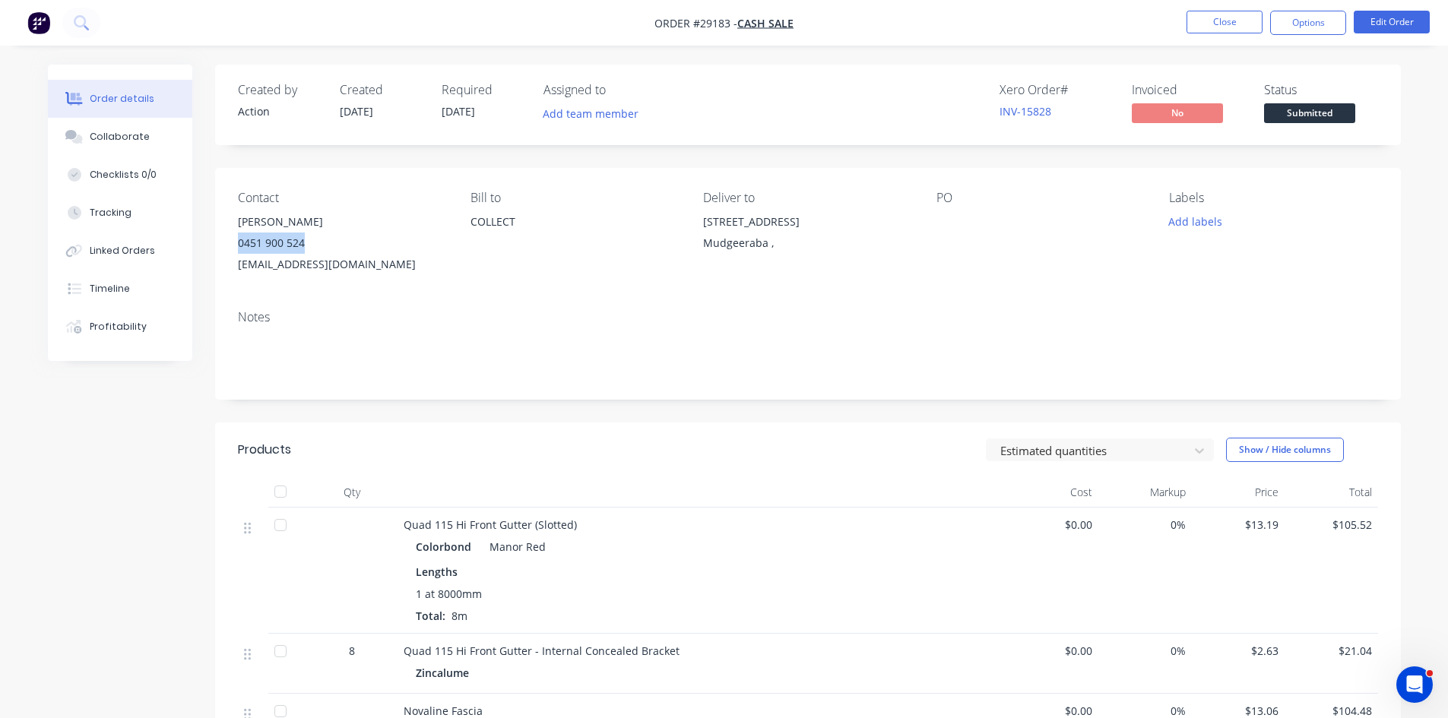
drag, startPoint x: 309, startPoint y: 245, endPoint x: 229, endPoint y: 250, distance: 80.0
click at [229, 250] on div "Contact Robert Murphy 0451 900 524 rob_murphy01@hotmail.com Bill to COLLECT Del…" at bounding box center [807, 233] width 1185 height 130
copy div "0451 900 524"
drag, startPoint x: 684, startPoint y: 224, endPoint x: 840, endPoint y: 223, distance: 155.8
click at [840, 223] on div "Contact Robert Murphy 0451 900 524 rob_murphy01@hotmail.com Bill to COLLECT Del…" at bounding box center [807, 233] width 1185 height 130
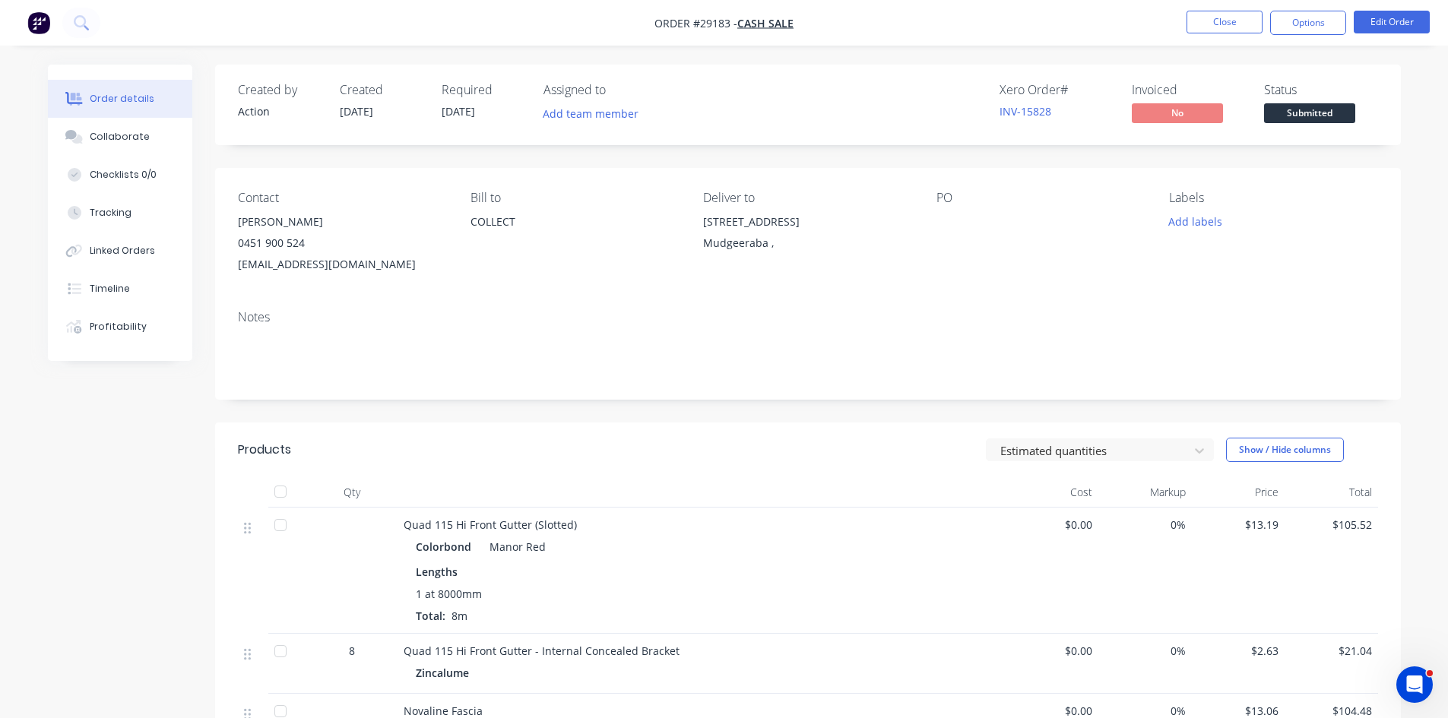
click at [869, 266] on div "Deliver to 26A Constellation Crescent Mudgeeraba ," at bounding box center [807, 233] width 208 height 84
drag, startPoint x: 701, startPoint y: 224, endPoint x: 836, endPoint y: 223, distance: 134.5
click at [836, 223] on div "Contact Robert Murphy 0451 900 524 rob_murphy01@hotmail.com Bill to COLLECT Del…" at bounding box center [807, 233] width 1185 height 130
copy div "[STREET_ADDRESS]"
click at [1201, 17] on button "Close" at bounding box center [1224, 22] width 76 height 23
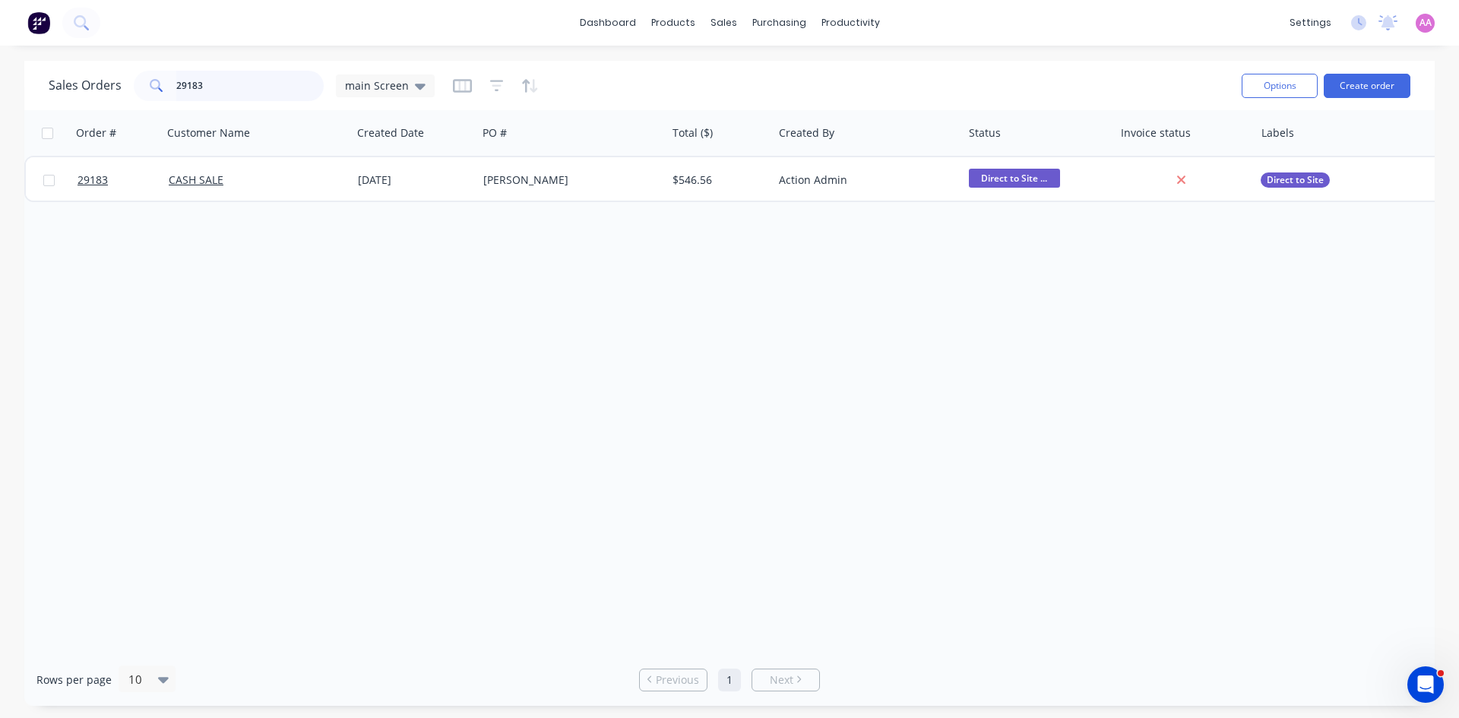
drag, startPoint x: 227, startPoint y: 90, endPoint x: 0, endPoint y: 90, distance: 227.2
click at [0, 90] on div "Sales Orders 29183 main Screen Options Create order Order # Customer Name Creat…" at bounding box center [729, 383] width 1459 height 645
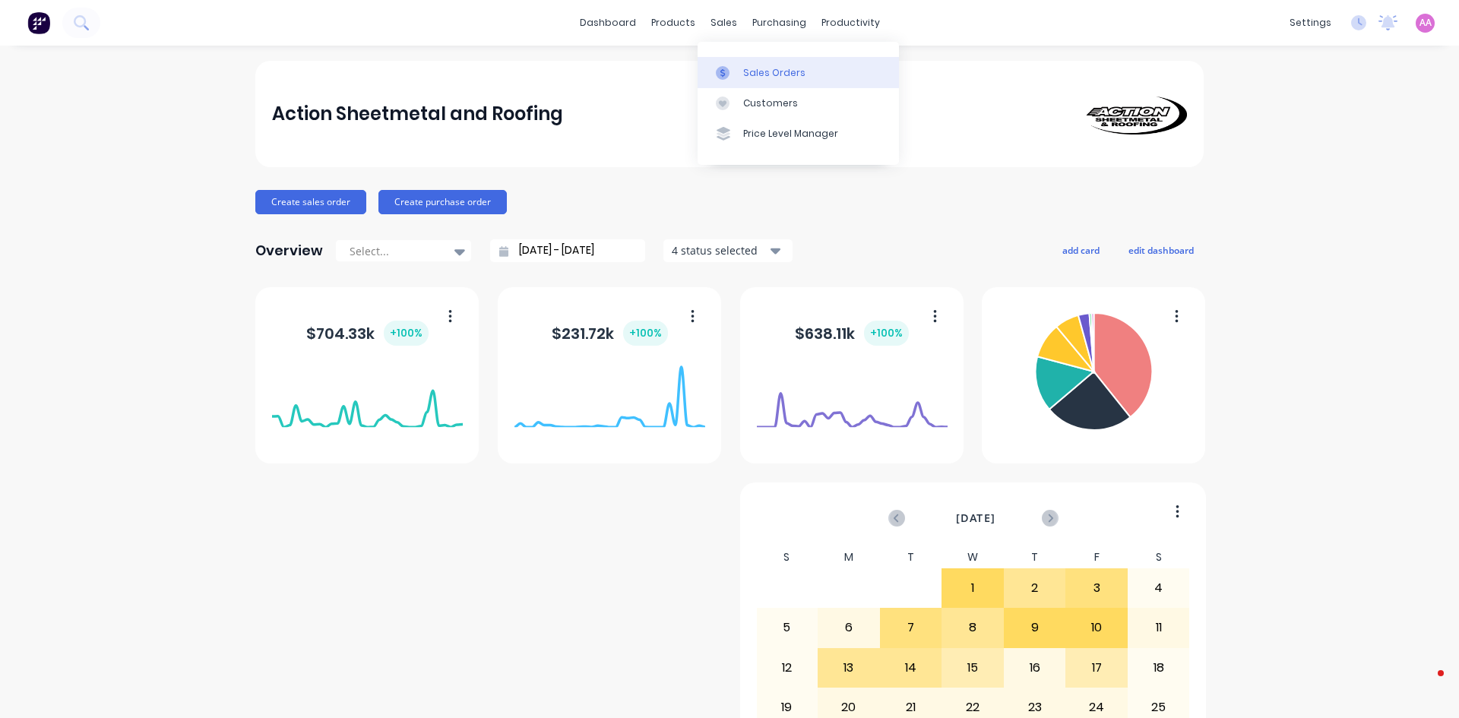
click at [782, 68] on div "Sales Orders" at bounding box center [774, 73] width 62 height 14
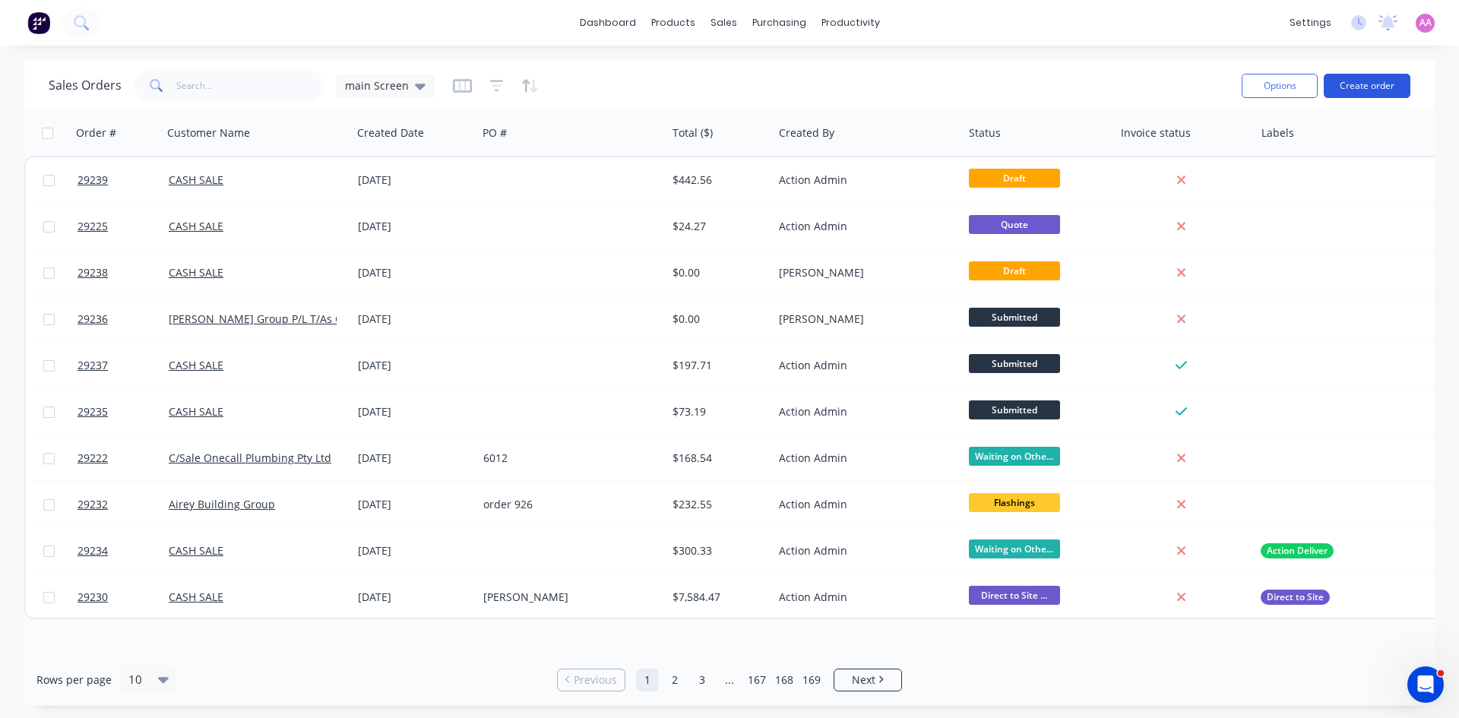
click at [1381, 74] on button "Create order" at bounding box center [1367, 86] width 87 height 24
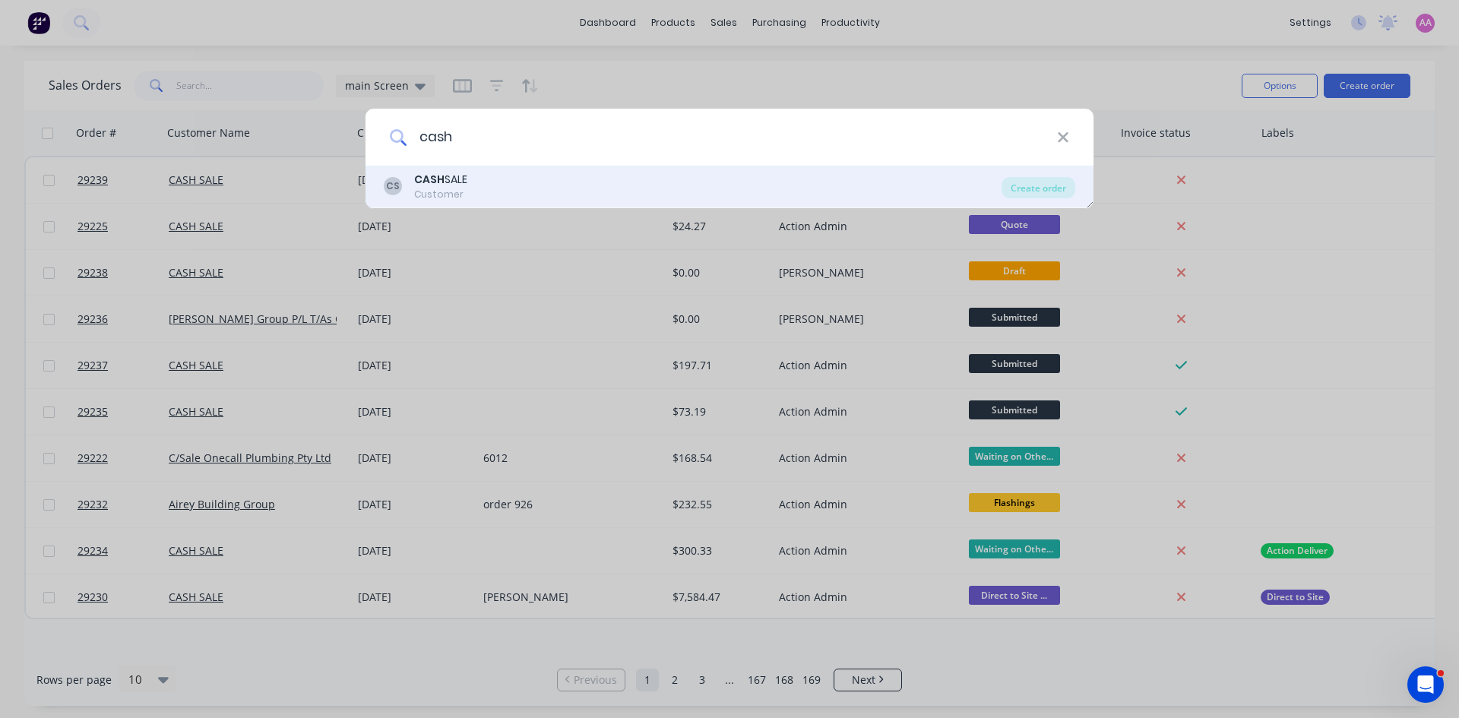
type input "cash"
click at [476, 178] on div "CS CASH SALE Customer" at bounding box center [693, 187] width 618 height 30
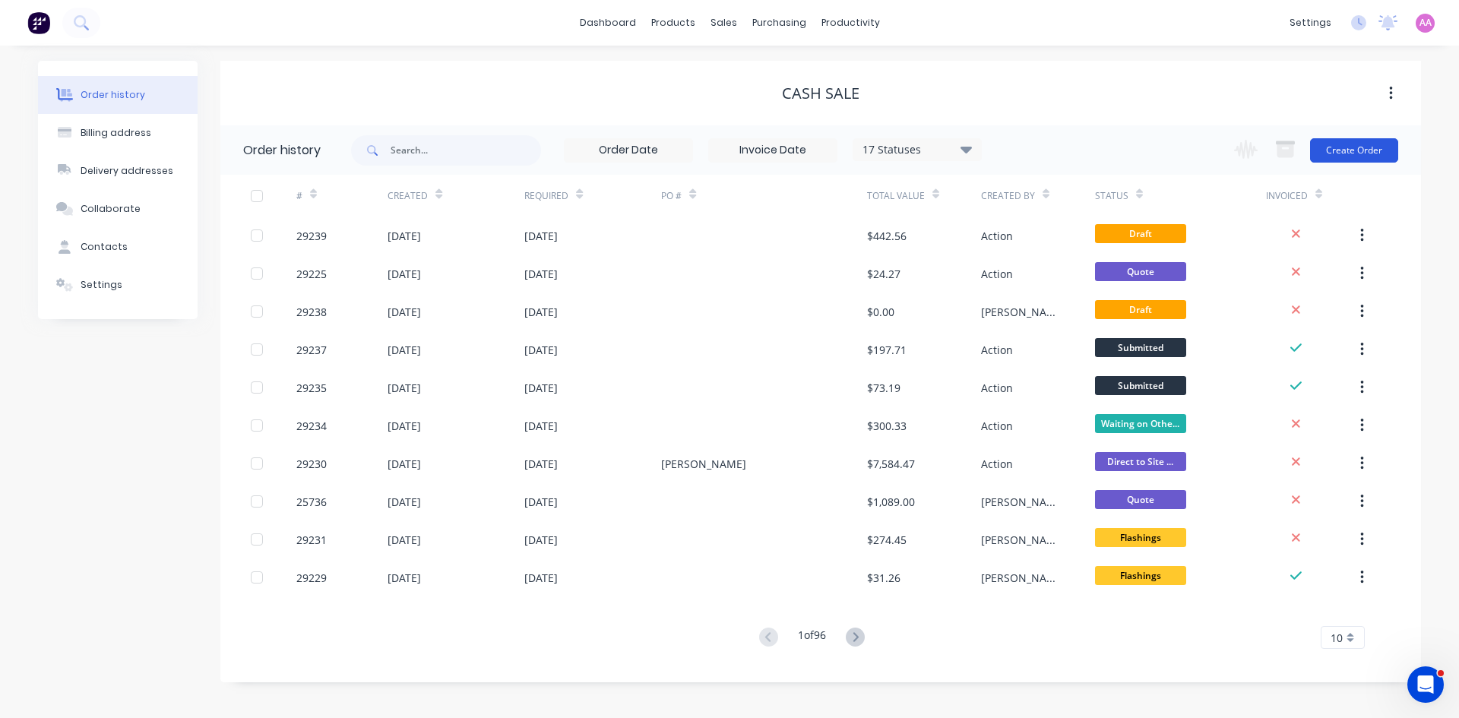
click at [1351, 151] on button "Create Order" at bounding box center [1354, 150] width 88 height 24
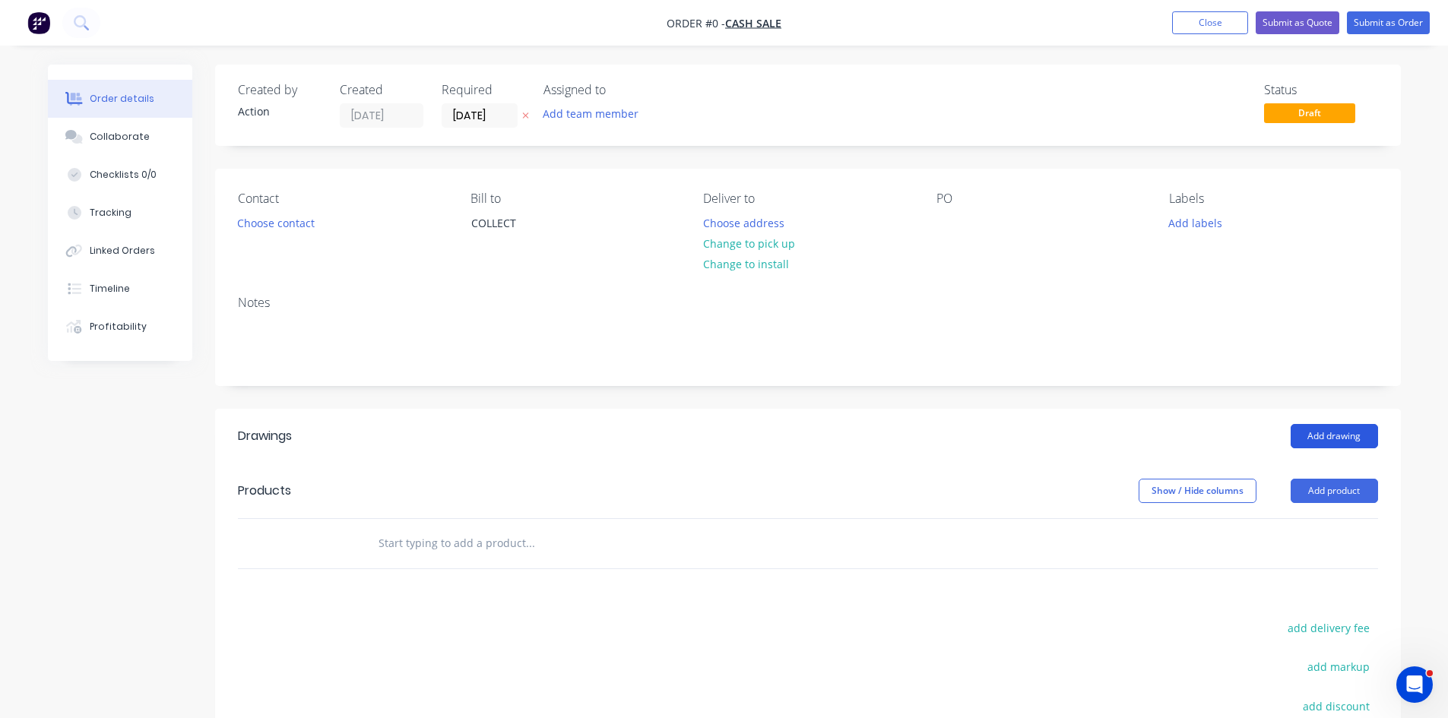
click at [1326, 434] on button "Add drawing" at bounding box center [1333, 436] width 87 height 24
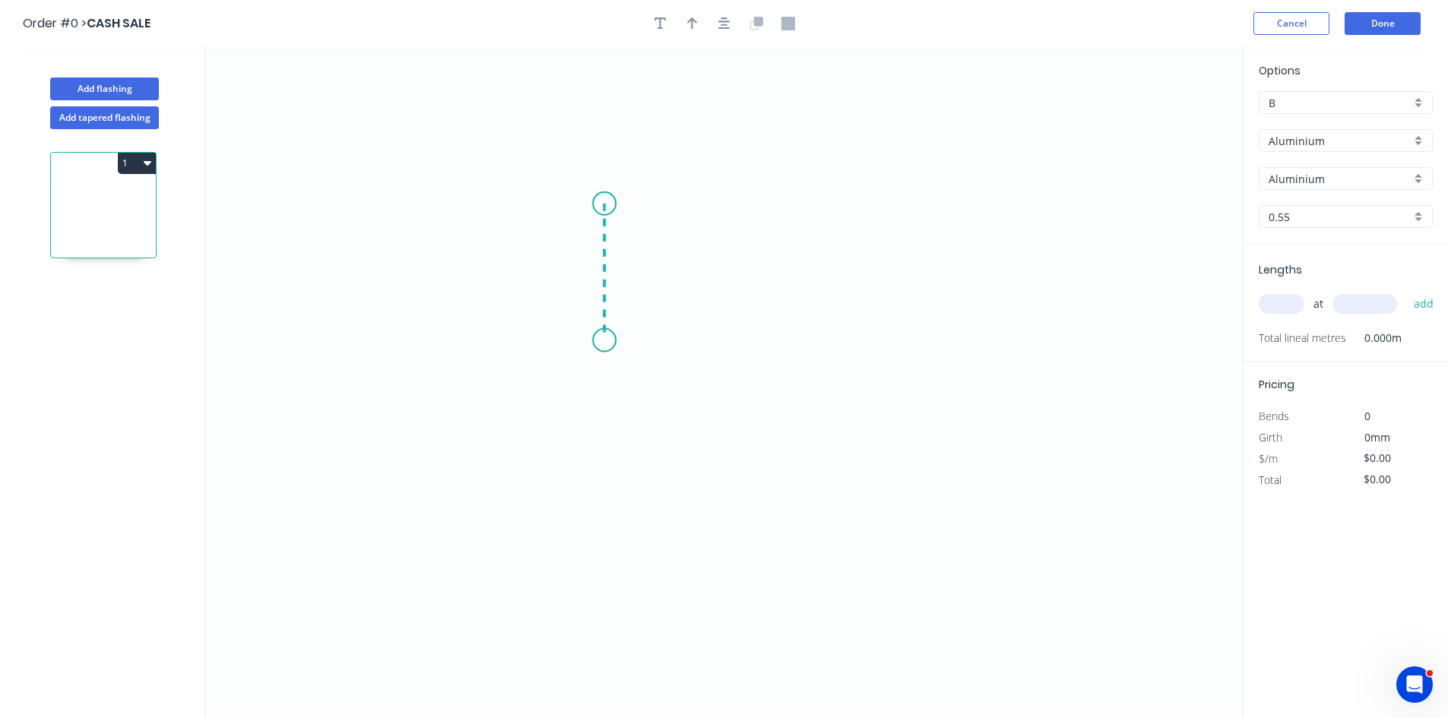
drag, startPoint x: 604, startPoint y: 204, endPoint x: 605, endPoint y: 340, distance: 136.8
click at [605, 340] on icon "0" at bounding box center [723, 382] width 1037 height 671
click at [771, 363] on icon "0 ?" at bounding box center [723, 382] width 1037 height 671
click at [773, 407] on icon "0 ? ? ? º" at bounding box center [723, 382] width 1037 height 671
click at [593, 270] on rect at bounding box center [581, 265] width 30 height 21
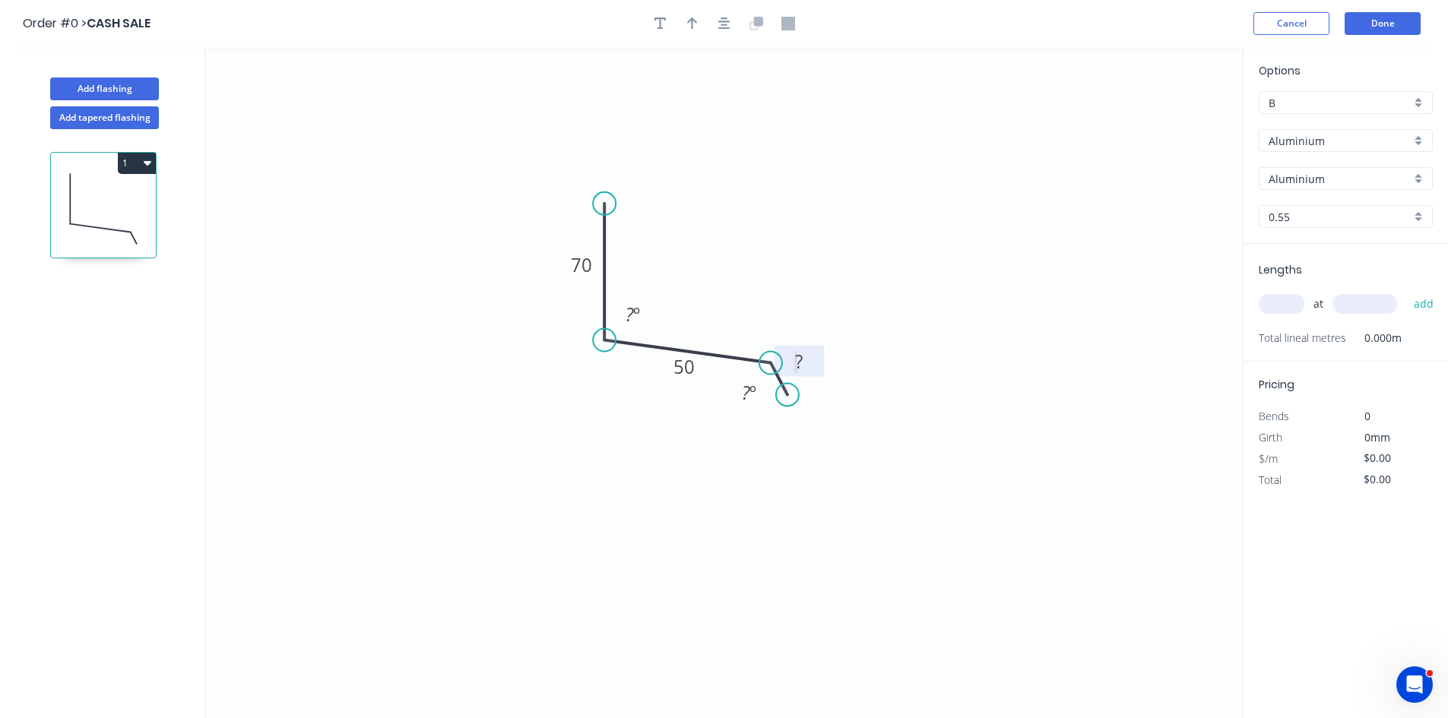
drag, startPoint x: 769, startPoint y: 401, endPoint x: 787, endPoint y: 395, distance: 19.2
click at [787, 395] on circle at bounding box center [787, 394] width 23 height 23
click at [807, 369] on rect at bounding box center [798, 362] width 30 height 21
click at [826, 452] on div "Crush & Fold" at bounding box center [856, 450] width 153 height 31
click at [831, 441] on div "Flip bend" at bounding box center [869, 447] width 153 height 31
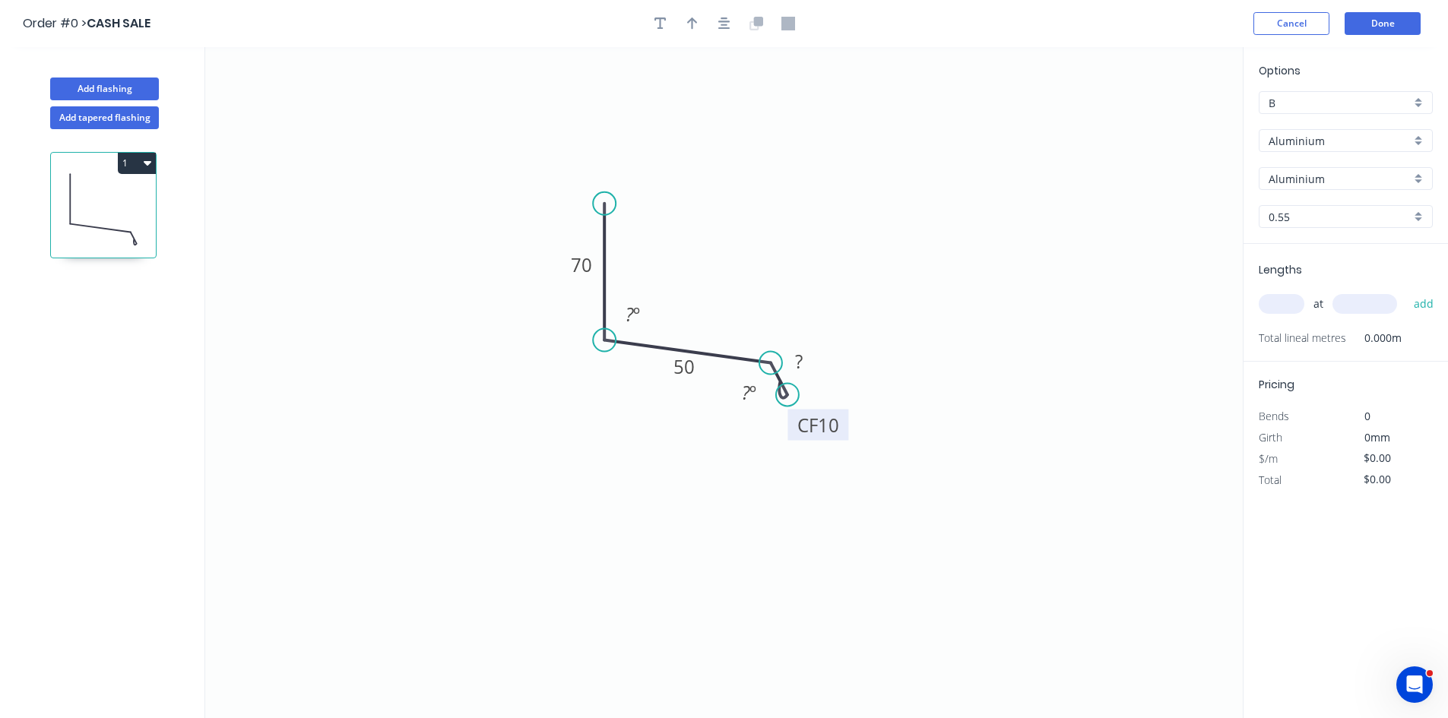
drag, startPoint x: 829, startPoint y: 367, endPoint x: 840, endPoint y: 438, distance: 71.5
click at [840, 438] on rect at bounding box center [817, 425] width 61 height 31
click at [808, 362] on rect at bounding box center [798, 362] width 30 height 21
type input "$1.00"
click at [802, 359] on tspan "10" at bounding box center [798, 361] width 21 height 25
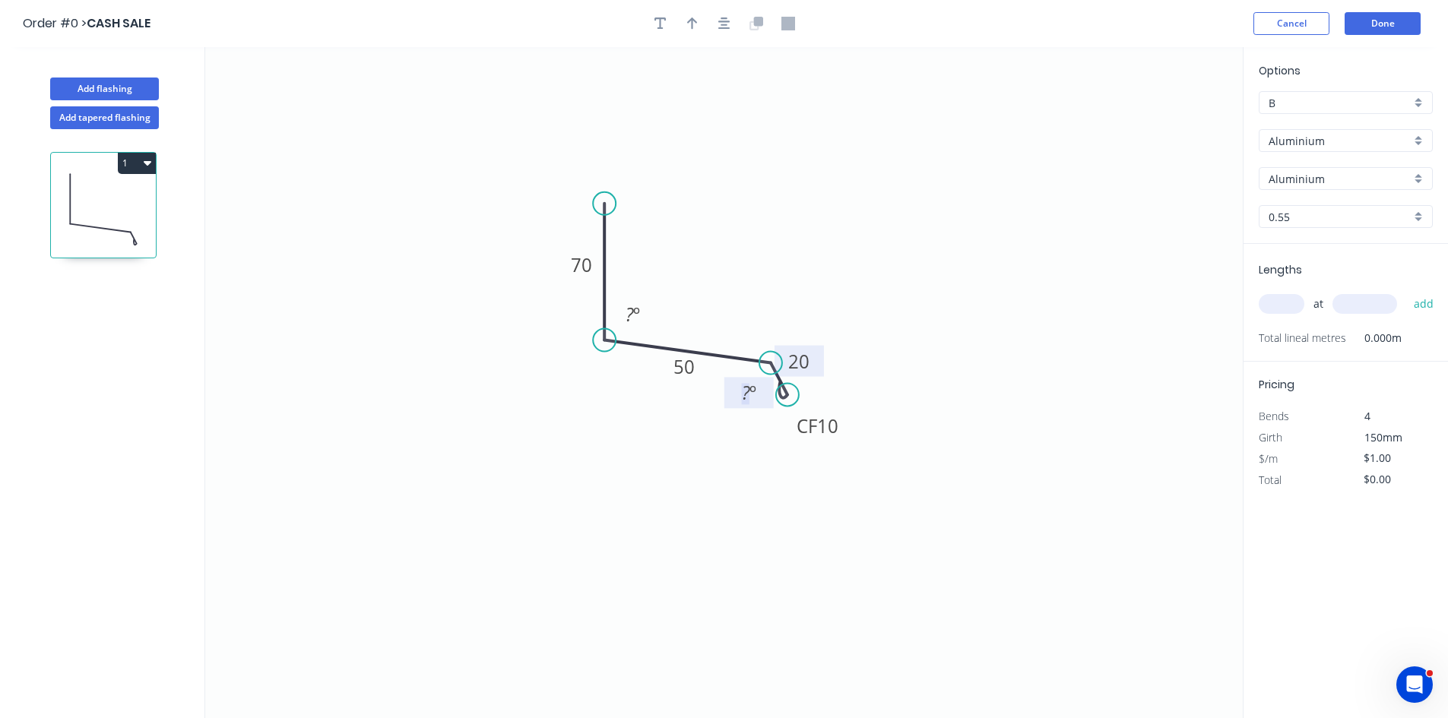
click at [748, 394] on tspan "?" at bounding box center [746, 392] width 8 height 25
click at [636, 322] on tspan "º" at bounding box center [636, 314] width 7 height 25
click at [694, 27] on icon "button" at bounding box center [692, 24] width 11 height 14
drag, startPoint x: 1163, startPoint y: 117, endPoint x: 711, endPoint y: 282, distance: 481.3
click at [711, 282] on icon at bounding box center [711, 264] width 14 height 49
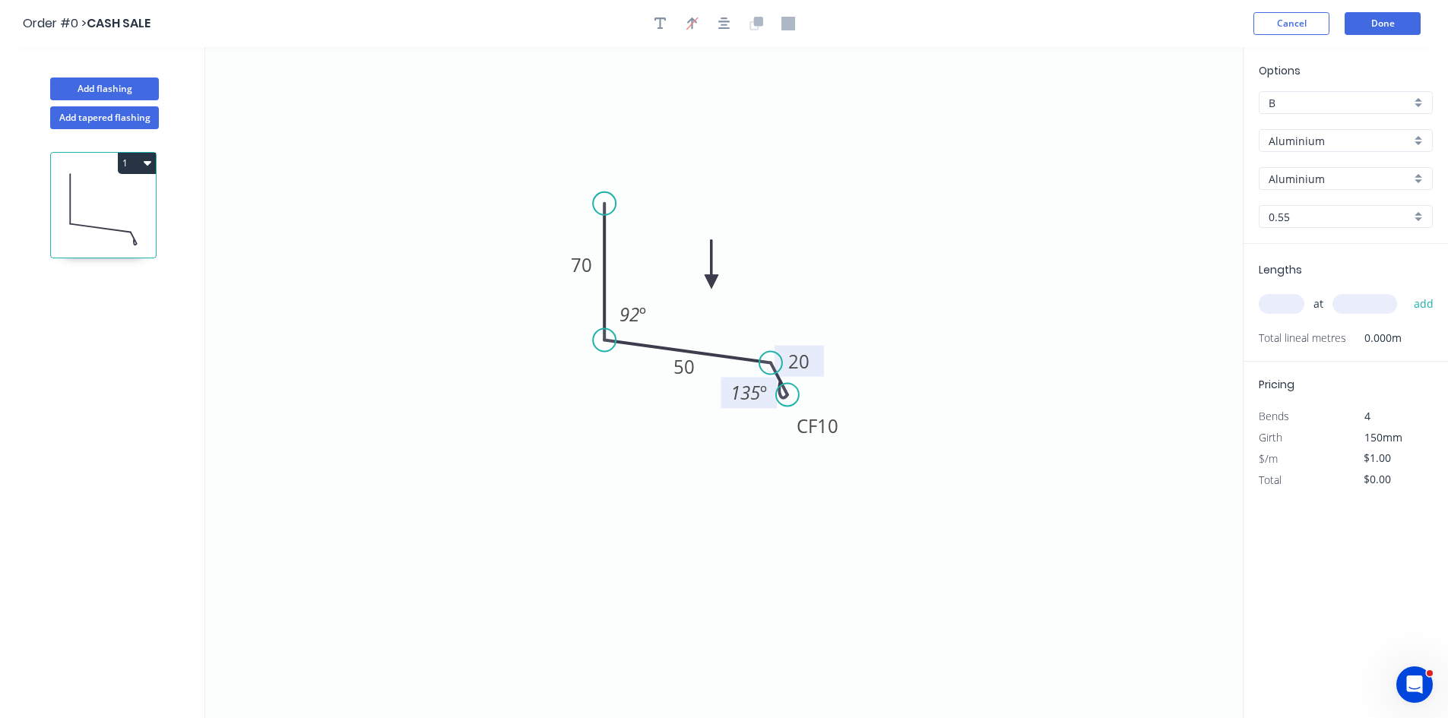
click at [711, 282] on icon at bounding box center [711, 264] width 14 height 49
click at [1320, 137] on input "Aluminium" at bounding box center [1339, 141] width 142 height 16
click at [1315, 195] on div "Colorbond" at bounding box center [1345, 196] width 172 height 27
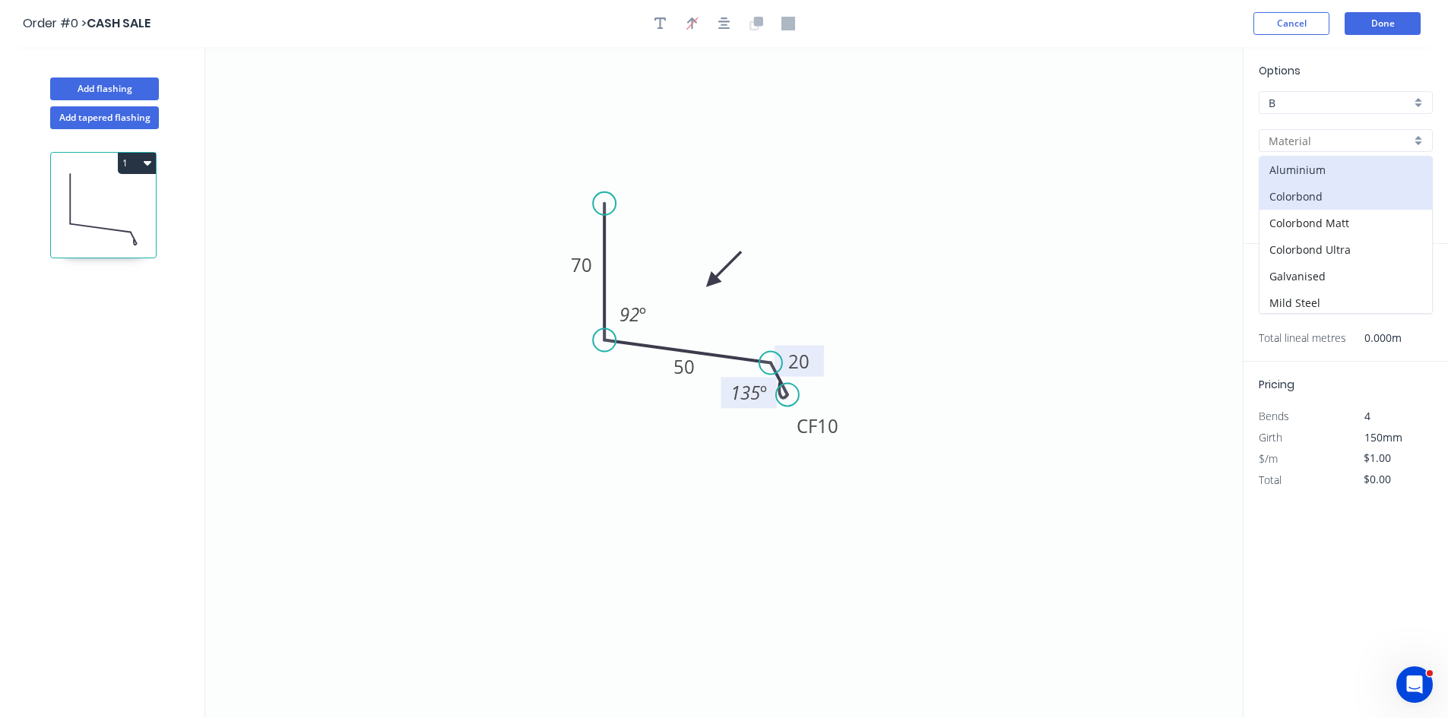
type input "Colorbond"
type input "Basalt"
type input "$9.59"
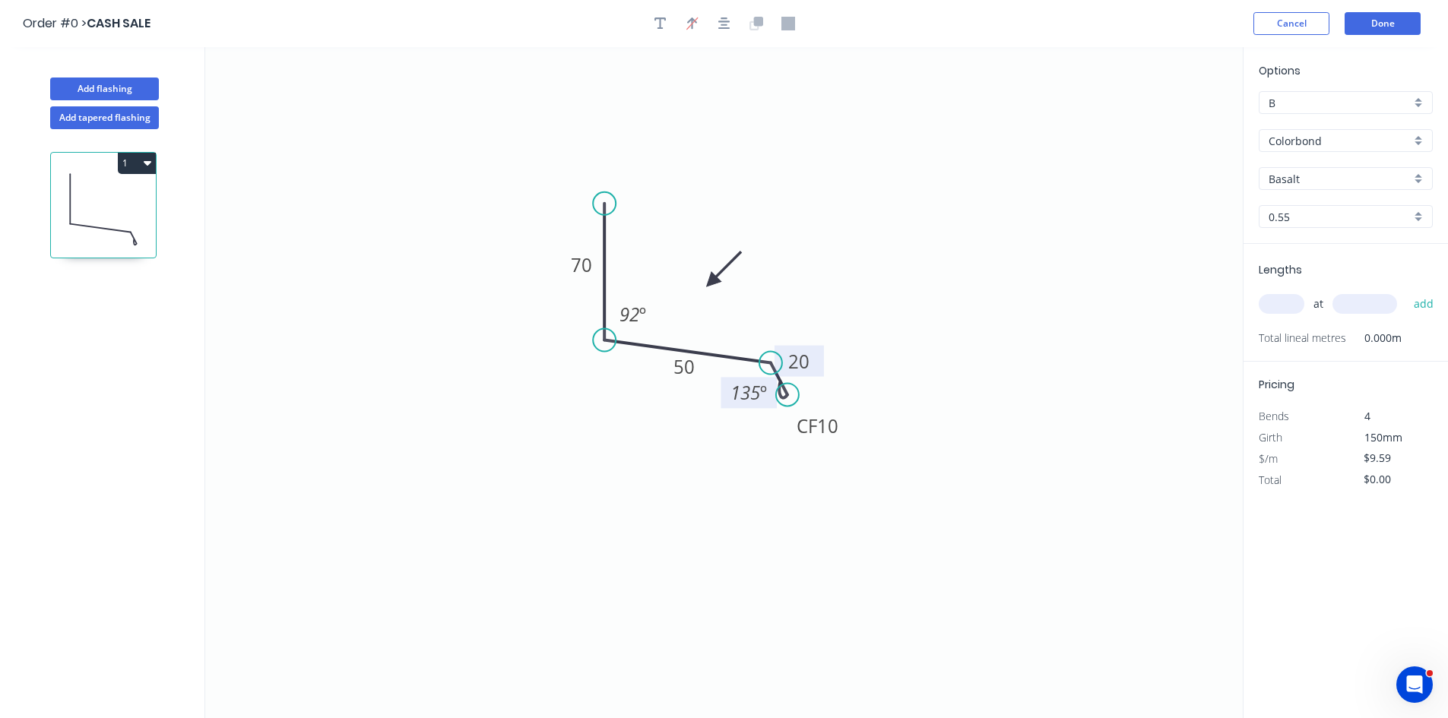
click at [1300, 138] on input "Colorbond" at bounding box center [1339, 141] width 142 height 16
click at [1306, 290] on div "Zincalume" at bounding box center [1345, 299] width 172 height 27
type input "Zincalume"
type input "Zinc"
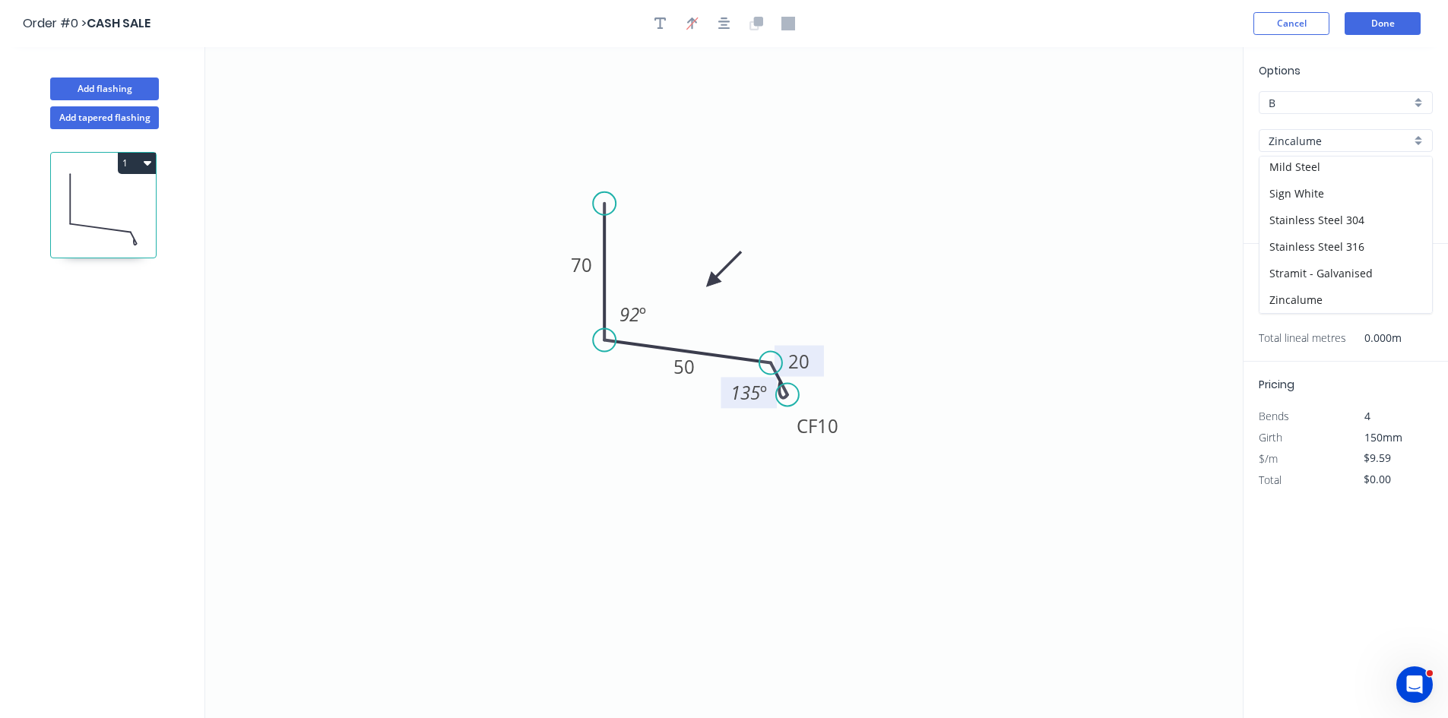
type input "$11.79"
click at [1289, 304] on input "text" at bounding box center [1281, 304] width 46 height 20
type input "1"
type input "2000"
click at [1406, 291] on button "add" at bounding box center [1424, 304] width 36 height 26
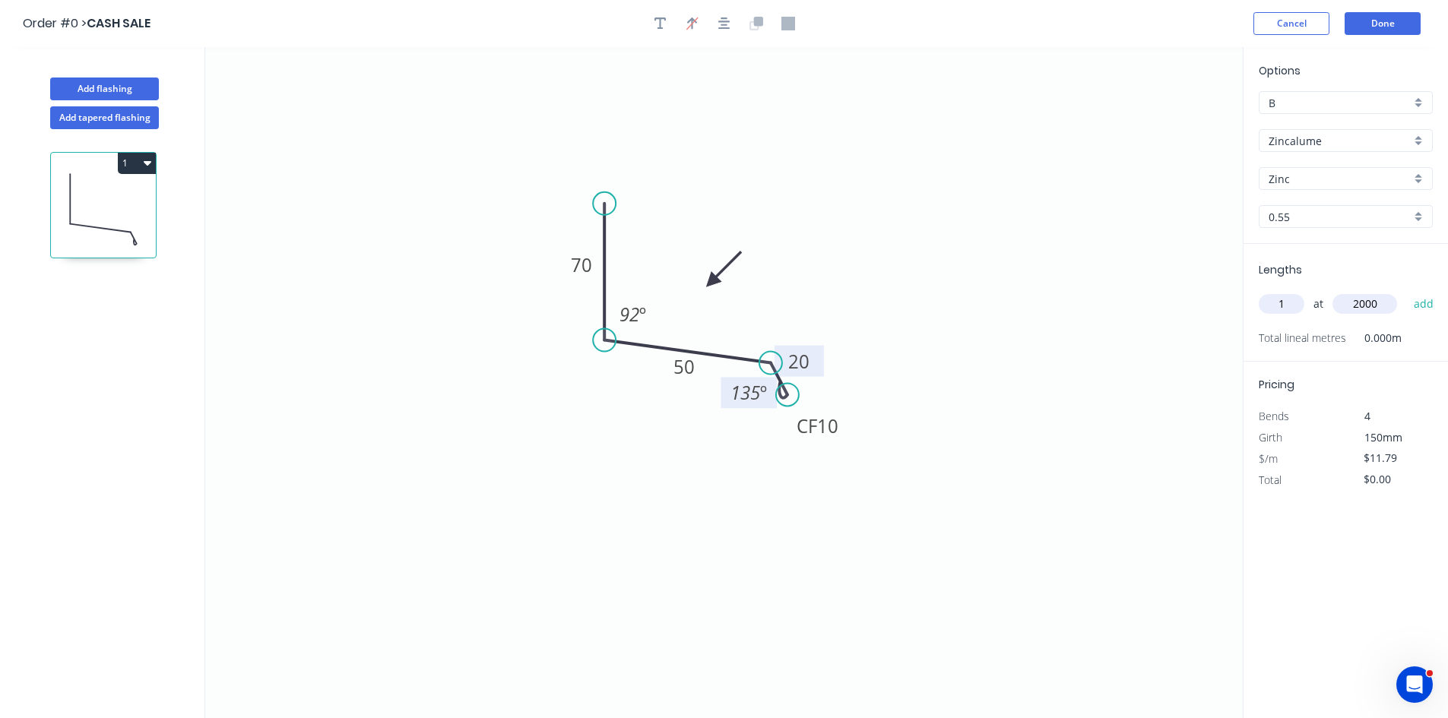
type input "$23.58"
click at [1379, 32] on button "Done" at bounding box center [1382, 23] width 76 height 23
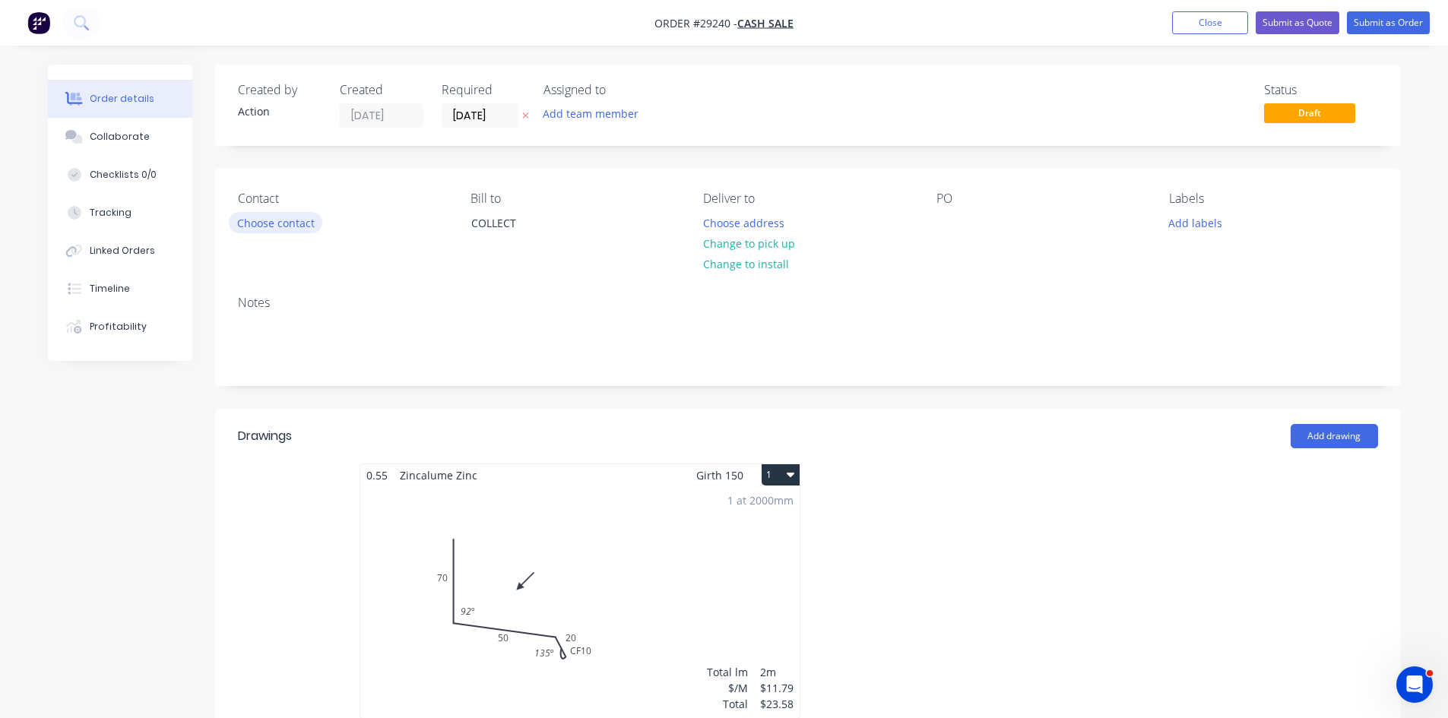
click at [299, 222] on button "Choose contact" at bounding box center [275, 222] width 93 height 21
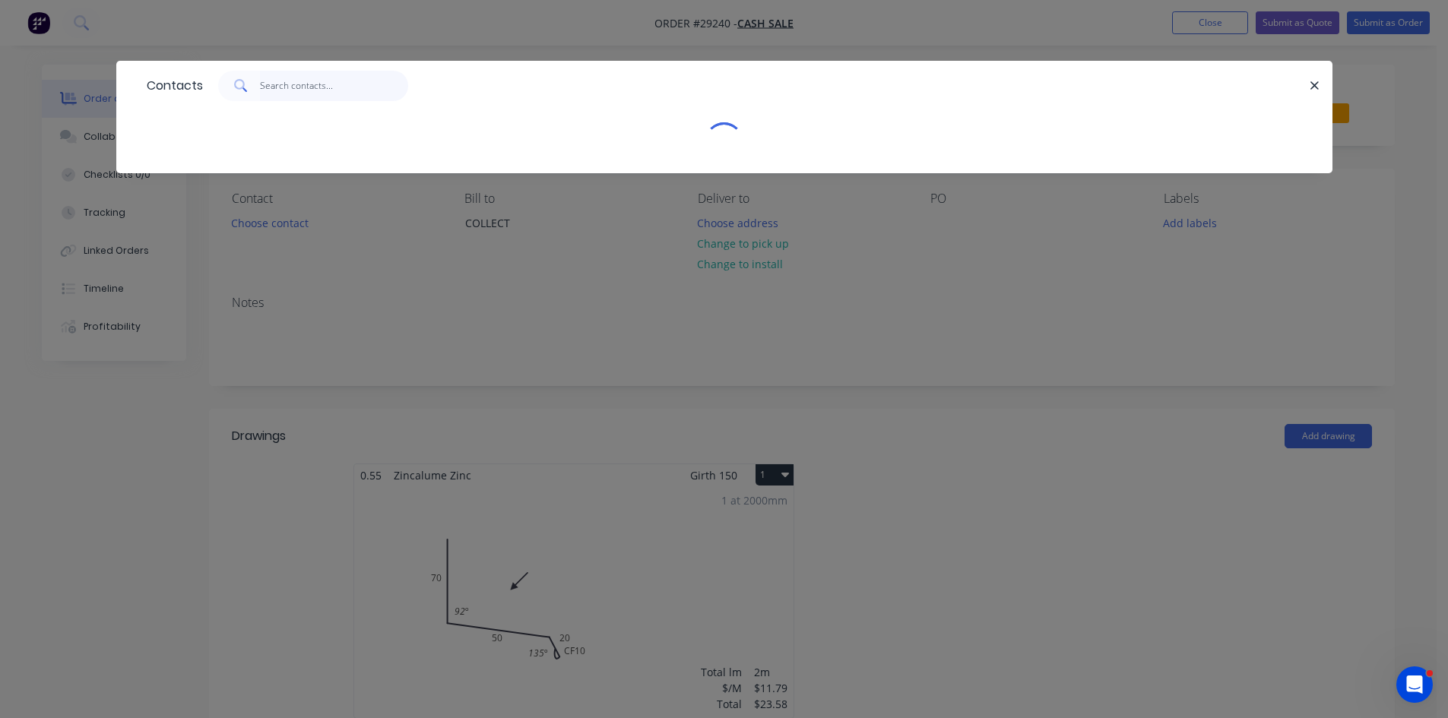
drag, startPoint x: 296, startPoint y: 90, endPoint x: 337, endPoint y: 44, distance: 61.4
click at [299, 87] on input "text" at bounding box center [334, 86] width 148 height 30
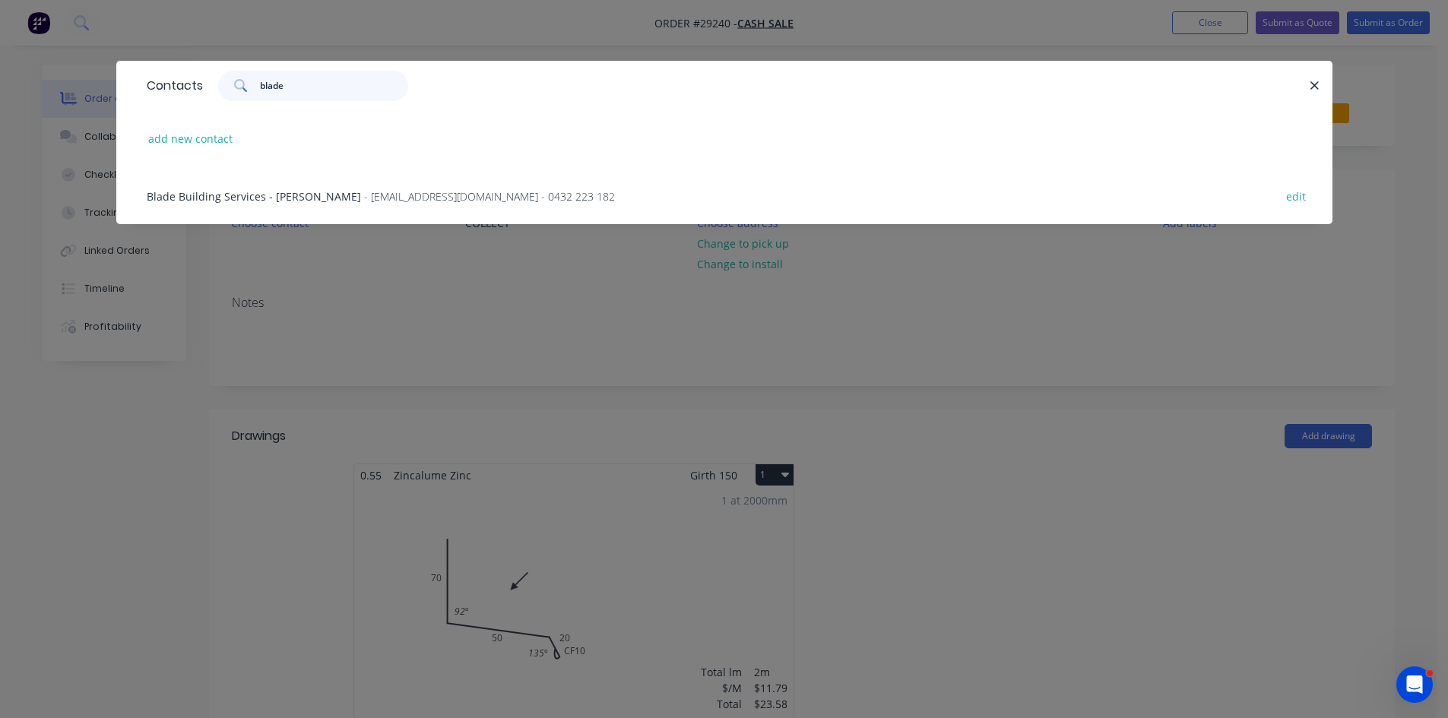
type input "blade"
click at [395, 186] on div "Blade Building Services - [PERSON_NAME] - [EMAIL_ADDRESS][DOMAIN_NAME] - 0432 2…" at bounding box center [724, 195] width 1170 height 57
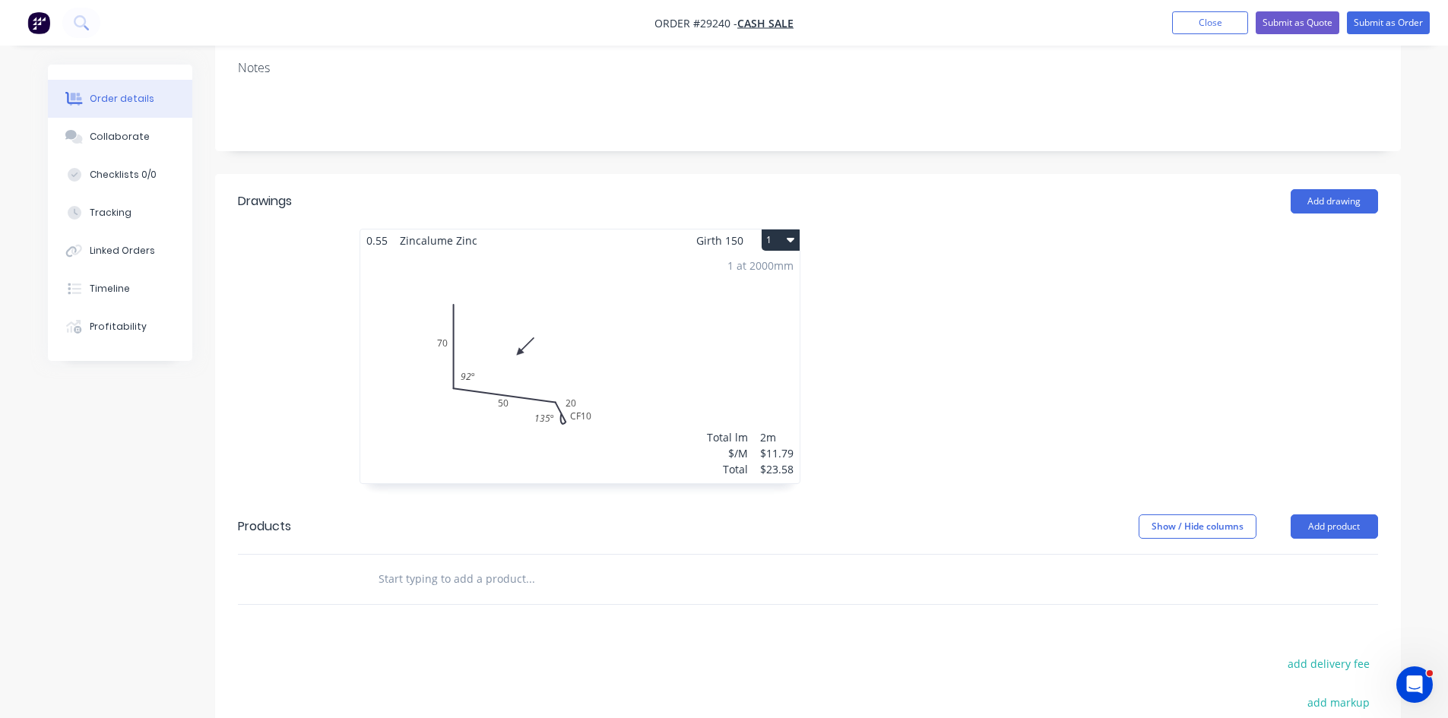
scroll to position [304, 0]
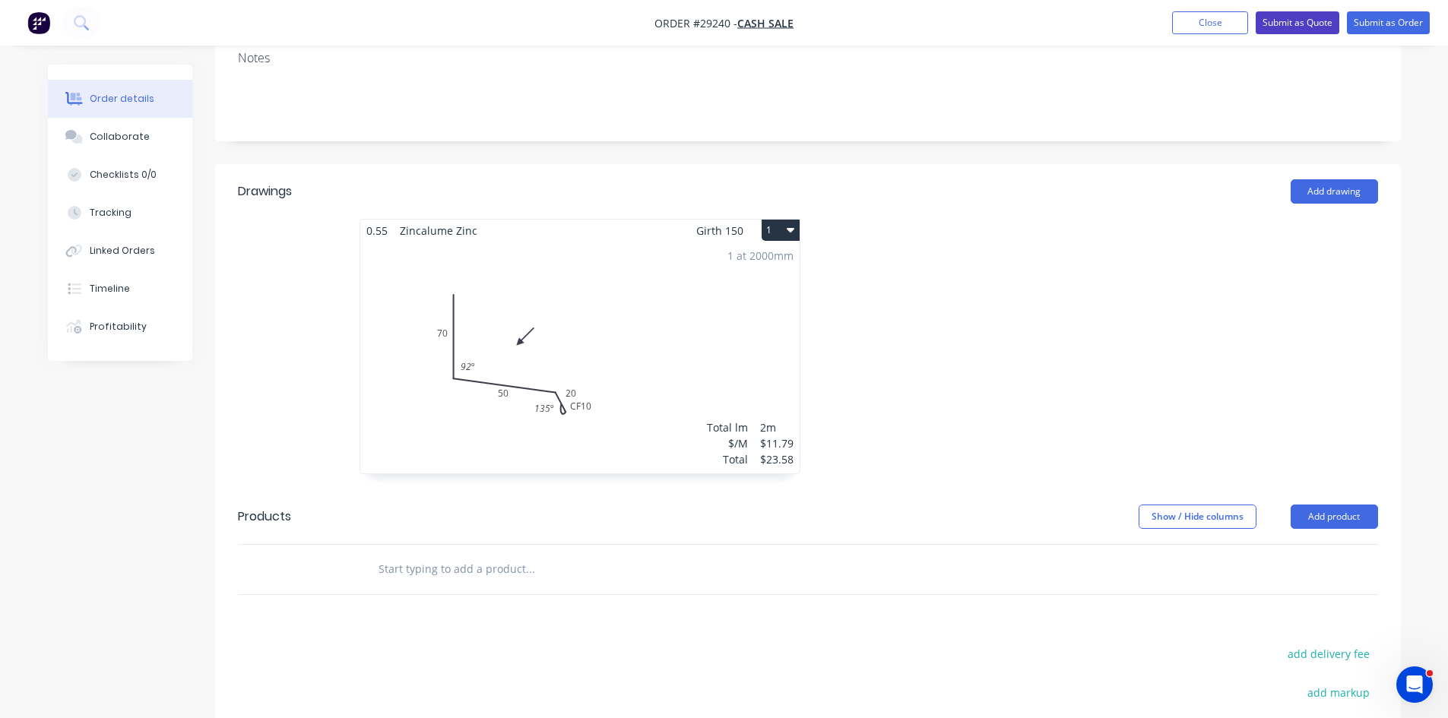
click at [1272, 27] on button "Submit as Quote" at bounding box center [1297, 22] width 84 height 23
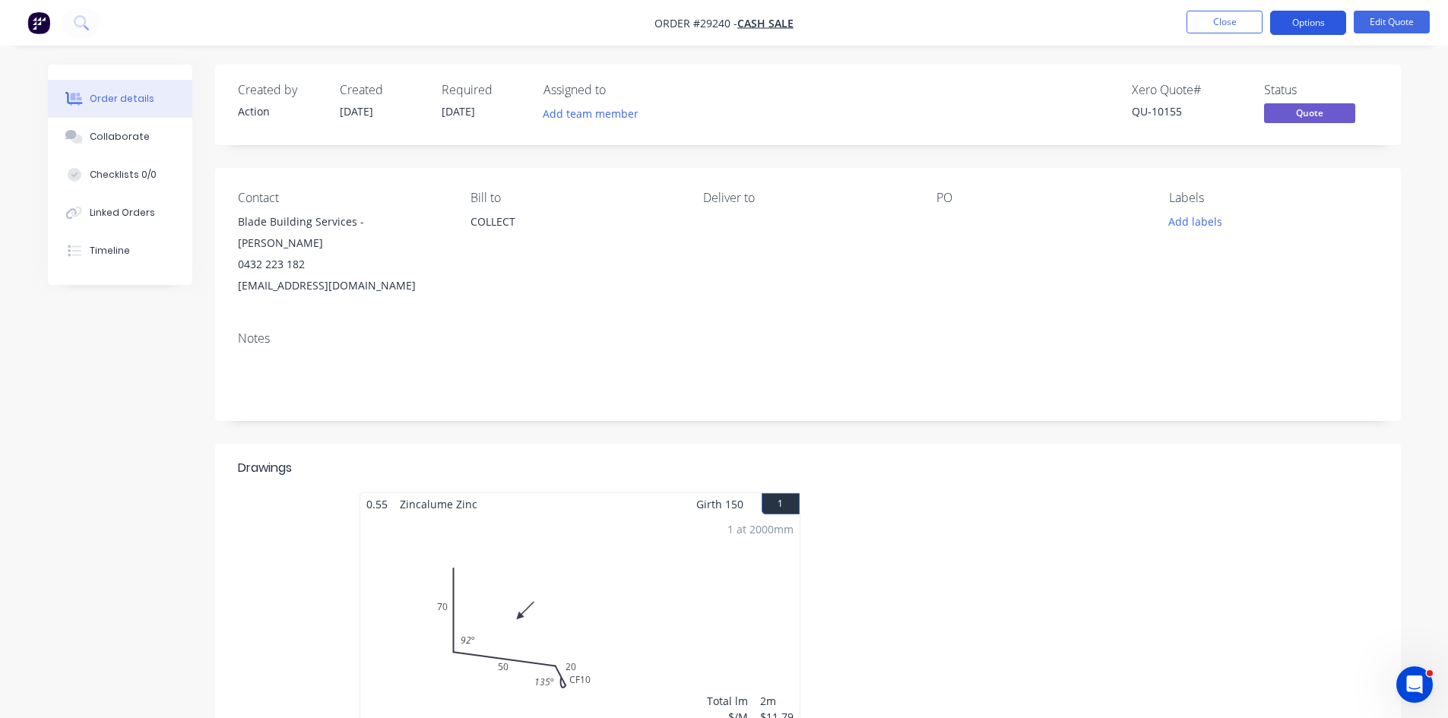
click at [1290, 27] on button "Options" at bounding box center [1308, 23] width 76 height 24
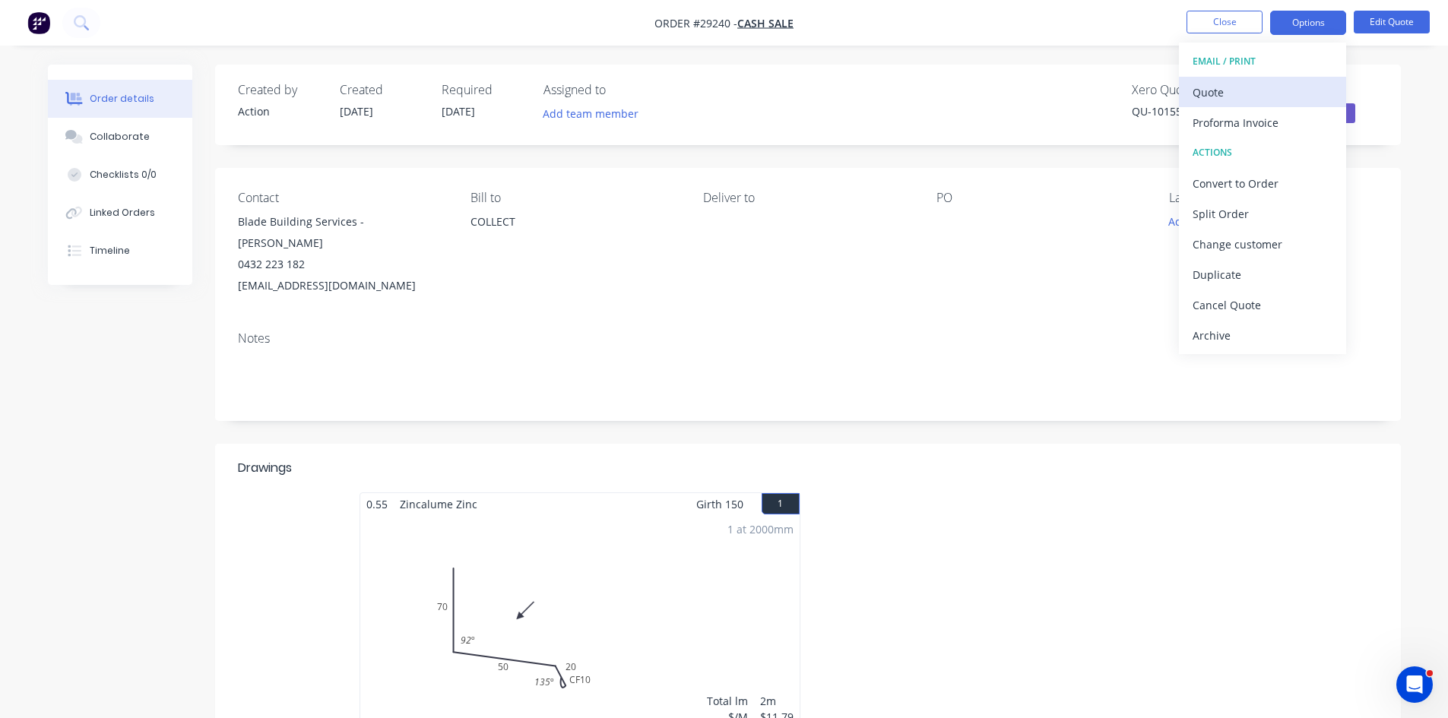
click at [1217, 95] on div "Quote" at bounding box center [1262, 92] width 140 height 22
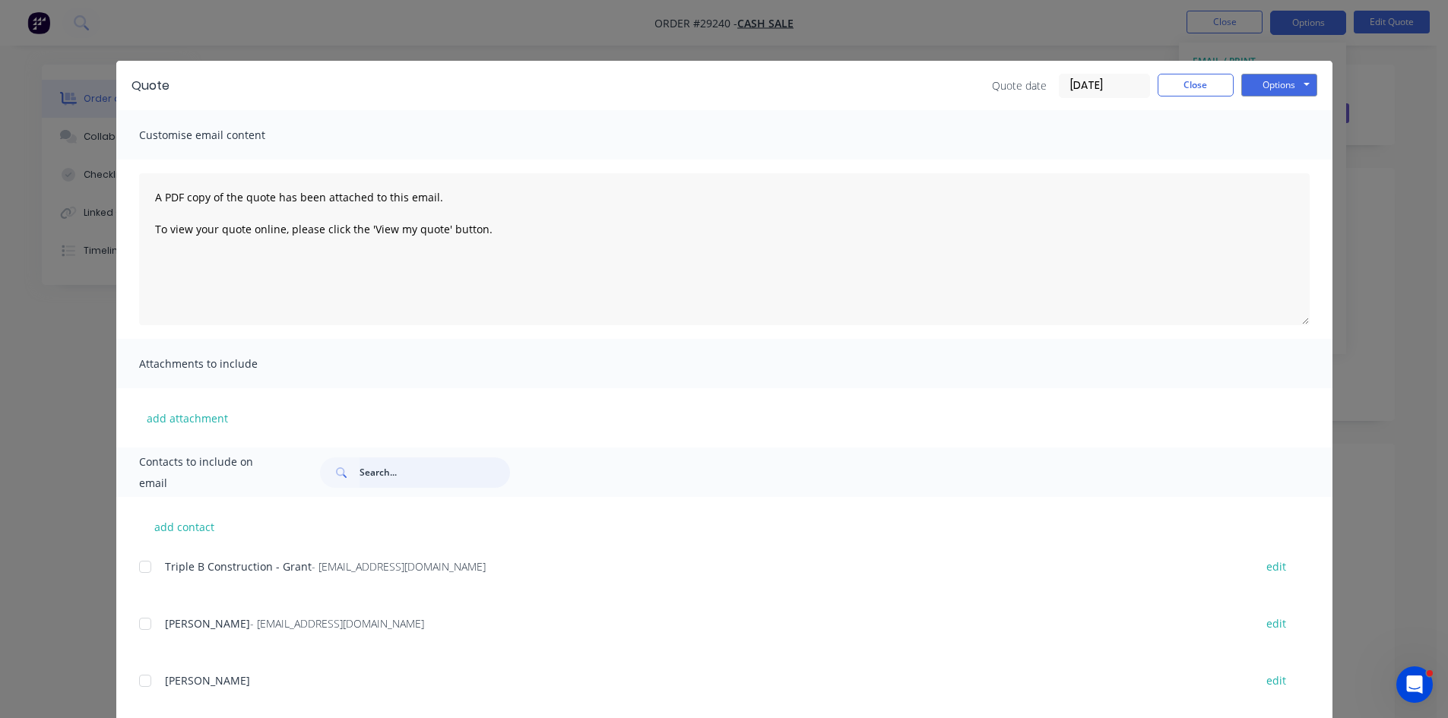
click at [382, 472] on input "text" at bounding box center [434, 472] width 150 height 30
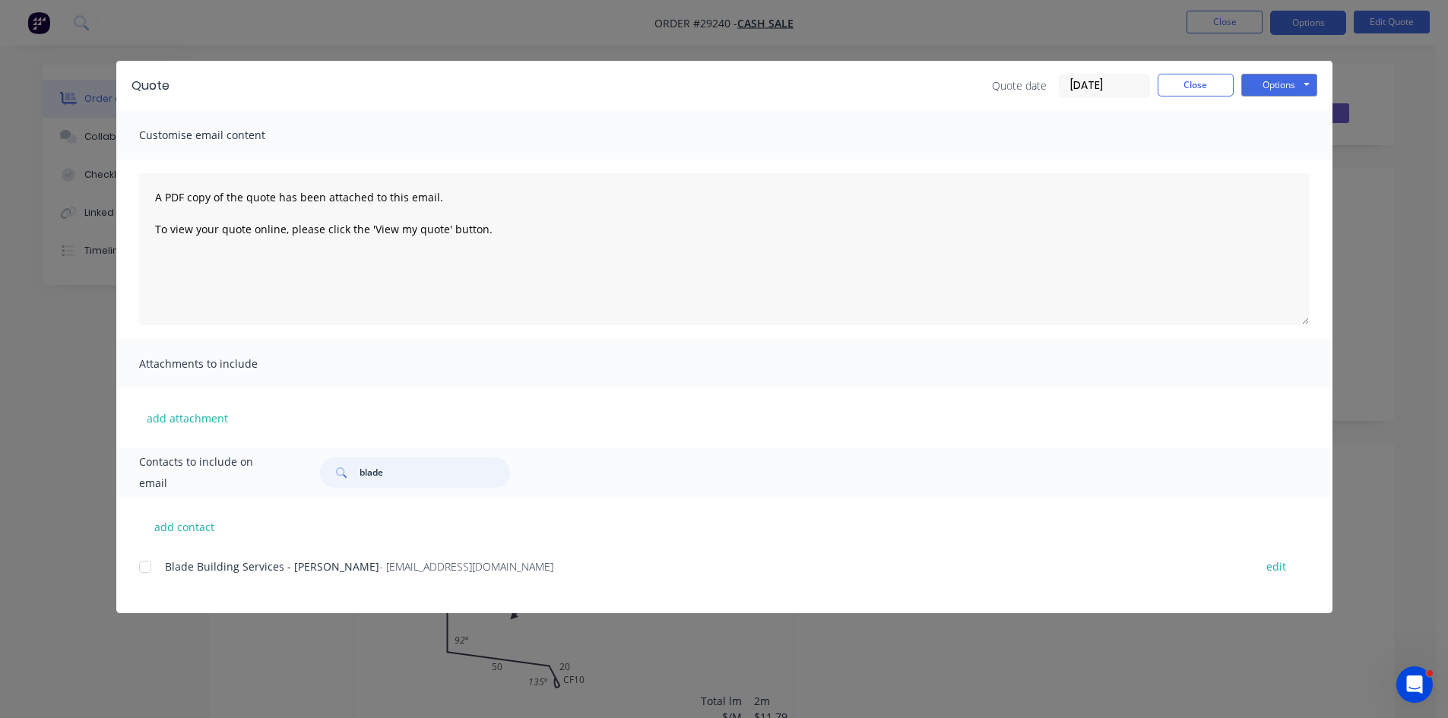
click at [150, 564] on div at bounding box center [145, 567] width 30 height 30
type input "blade"
click at [1271, 87] on button "Options" at bounding box center [1279, 85] width 76 height 23
click at [1272, 163] on button "Email" at bounding box center [1289, 162] width 97 height 25
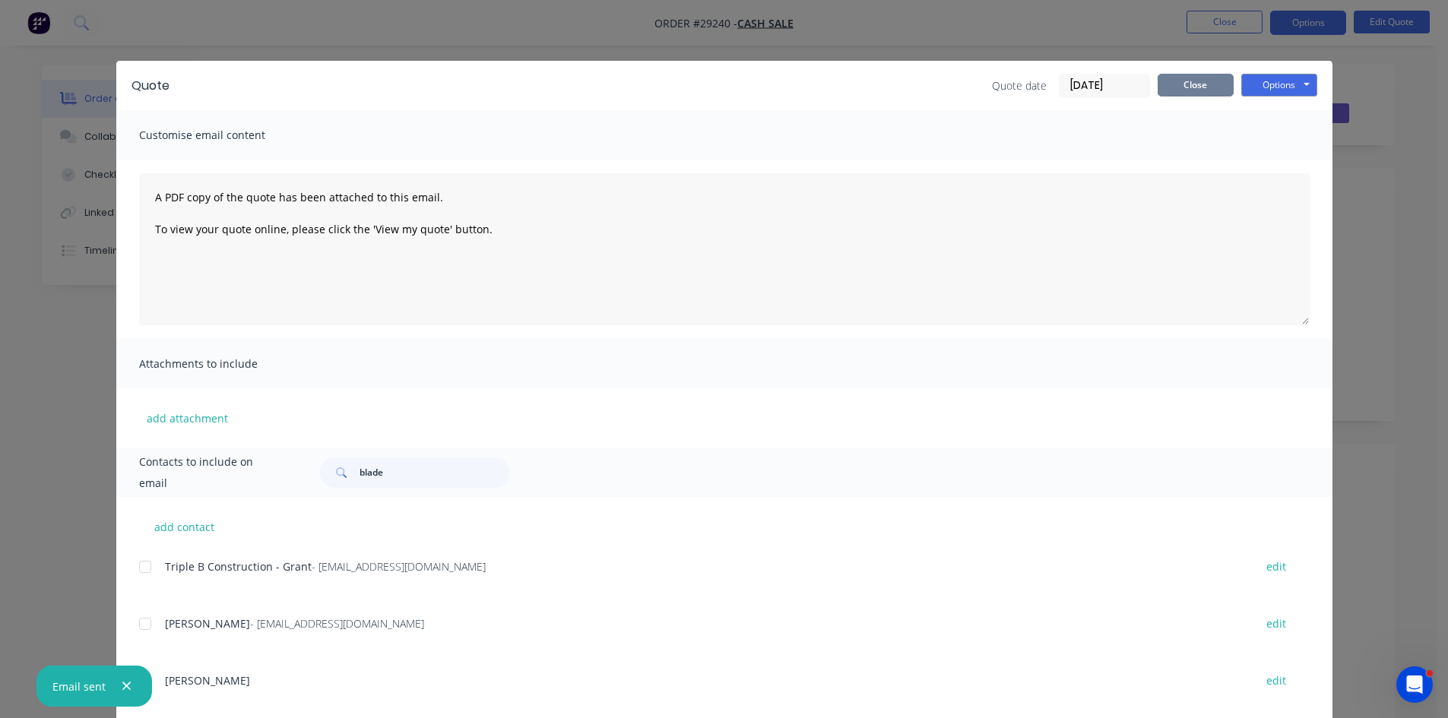
click at [1169, 84] on button "Close" at bounding box center [1195, 85] width 76 height 23
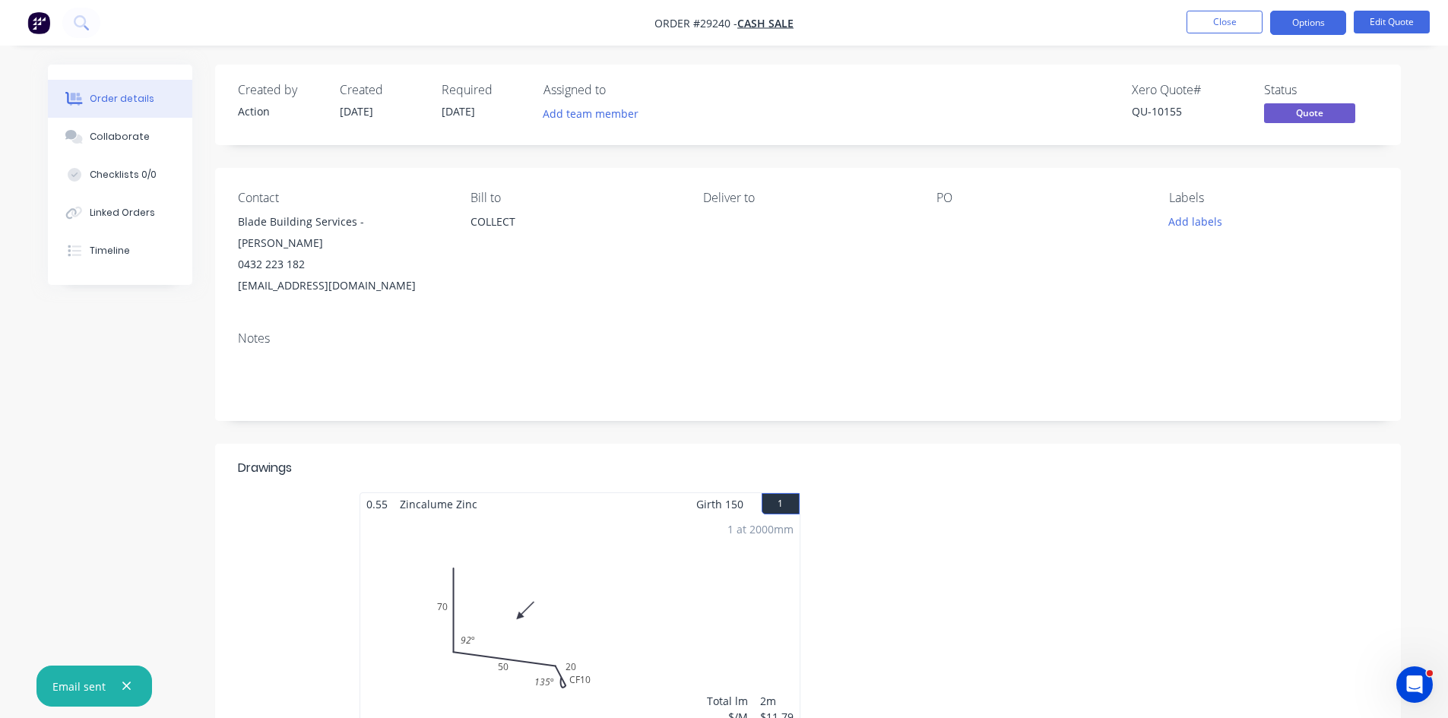
drag, startPoint x: 474, startPoint y: 105, endPoint x: 546, endPoint y: 239, distance: 152.0
click at [473, 105] on span "[DATE]" at bounding box center [457, 111] width 33 height 14
click at [1386, 27] on button "Edit Quote" at bounding box center [1391, 22] width 76 height 23
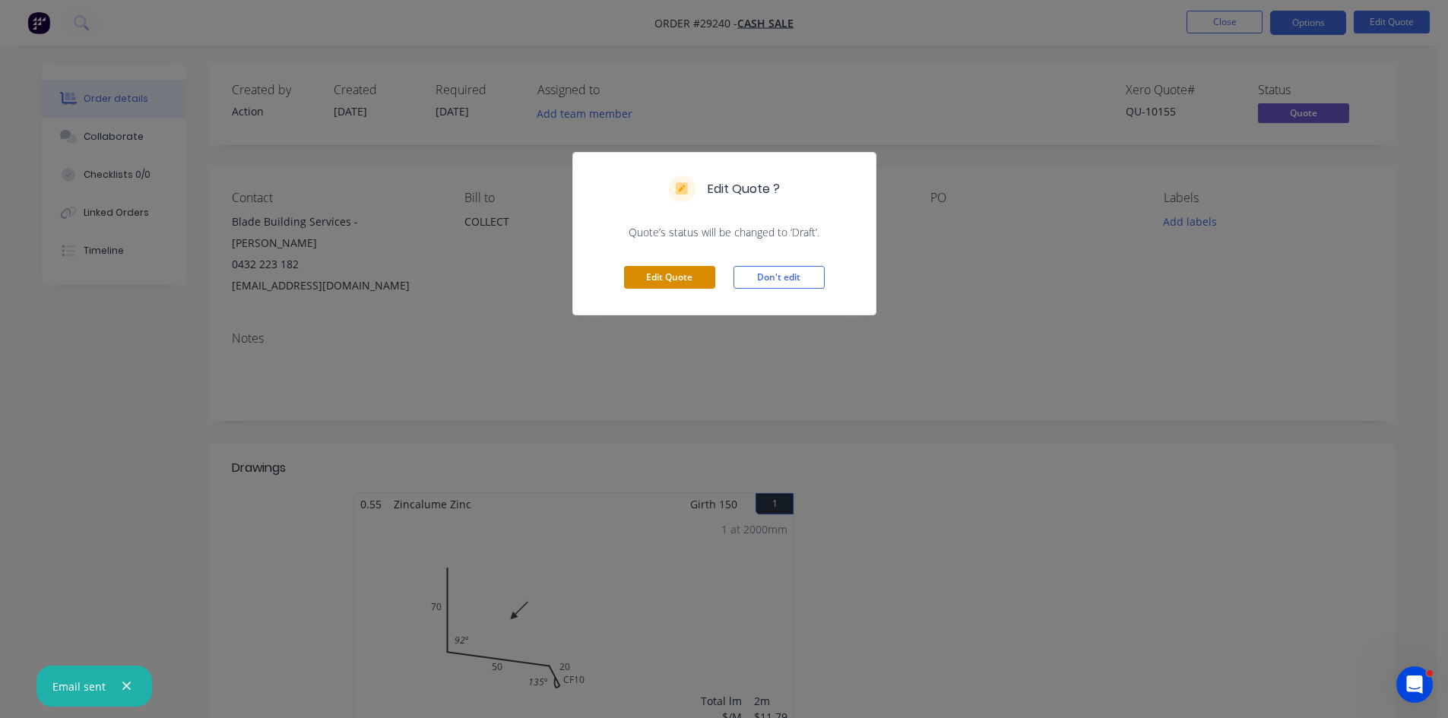
click at [682, 283] on button "Edit Quote" at bounding box center [669, 277] width 91 height 23
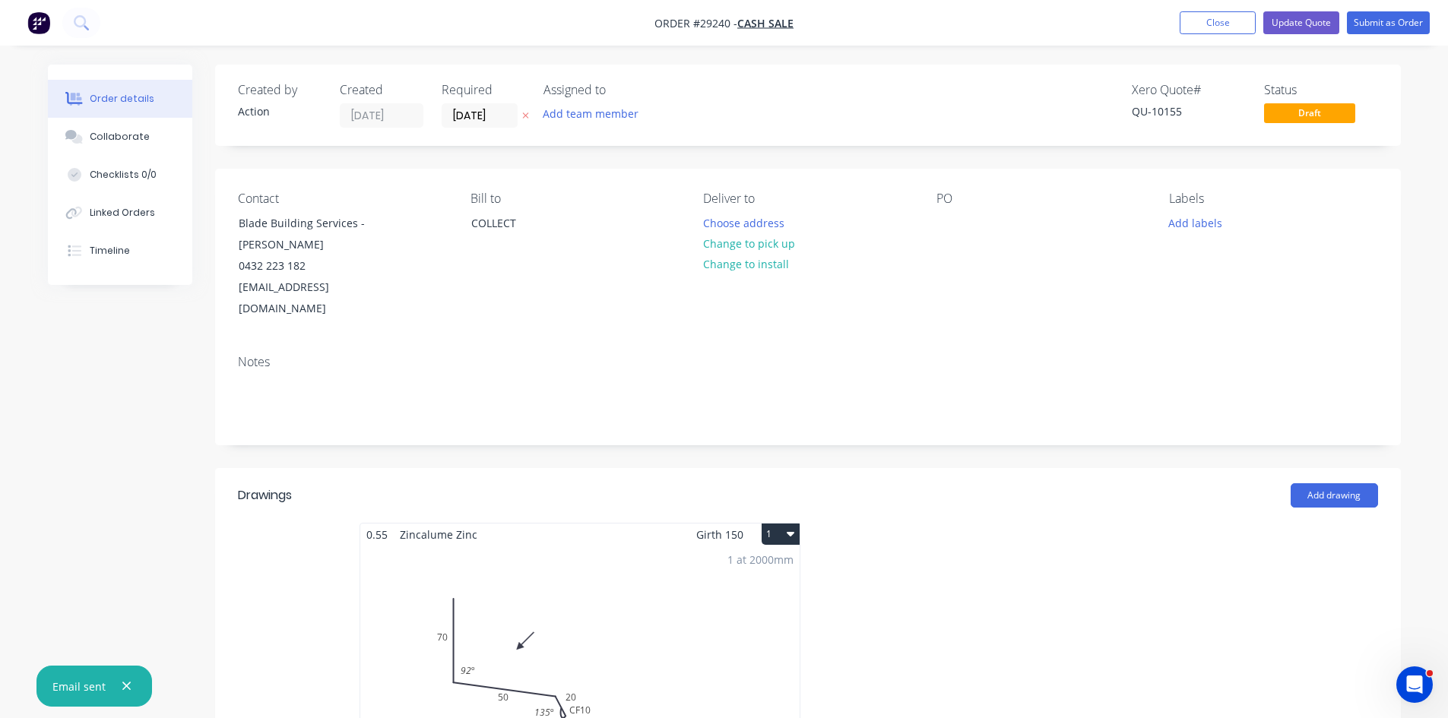
drag, startPoint x: 468, startPoint y: 114, endPoint x: 496, endPoint y: 138, distance: 37.2
click at [470, 119] on input "[DATE]" at bounding box center [479, 115] width 74 height 23
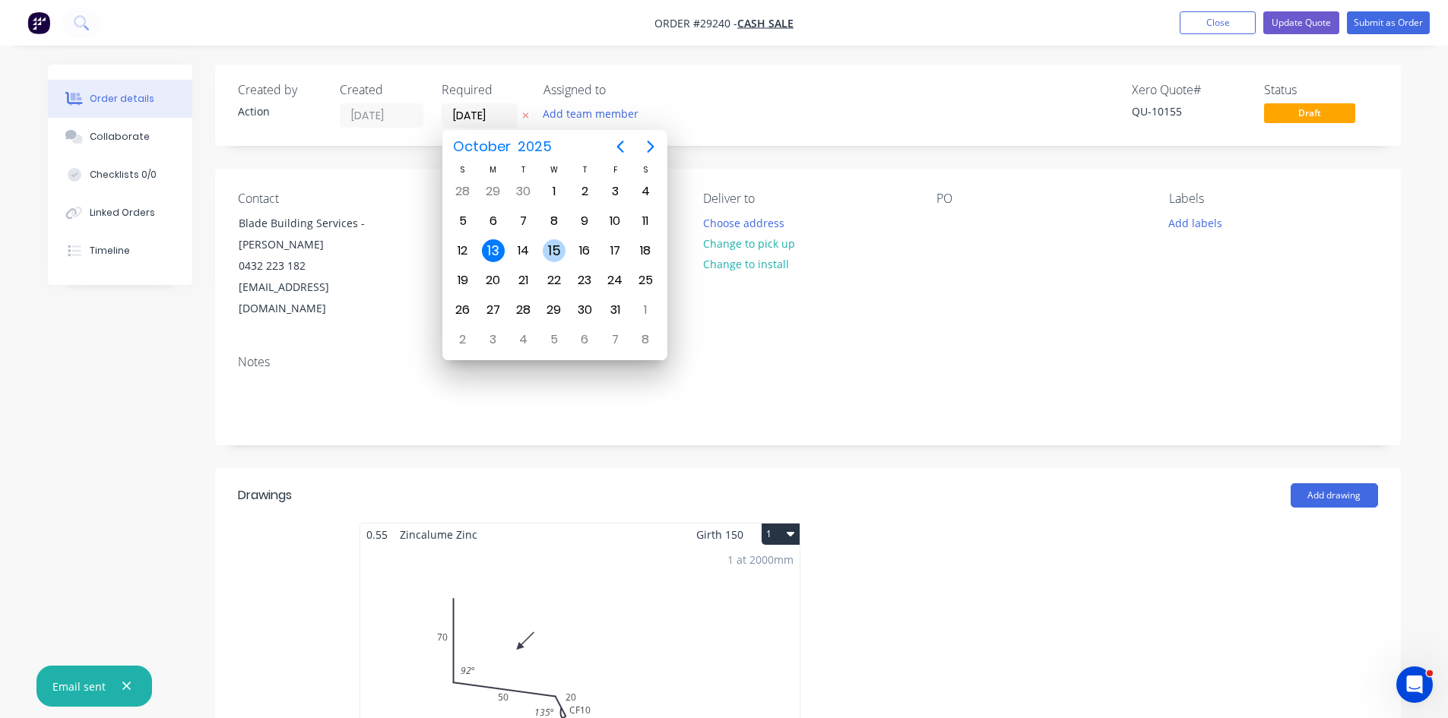
click at [558, 252] on div "15" at bounding box center [554, 250] width 23 height 23
type input "[DATE]"
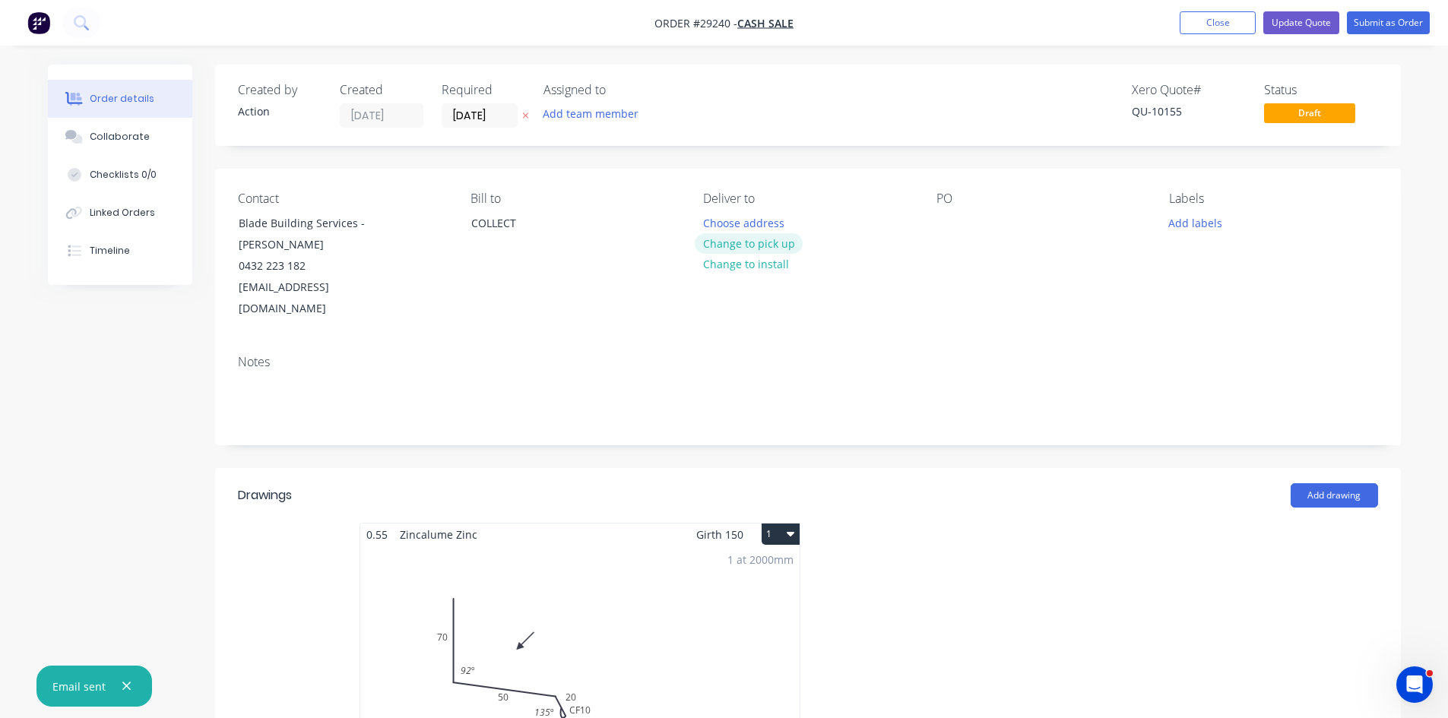
click at [722, 248] on button "Change to pick up" at bounding box center [749, 243] width 108 height 21
click at [487, 124] on input "[DATE]" at bounding box center [479, 115] width 74 height 23
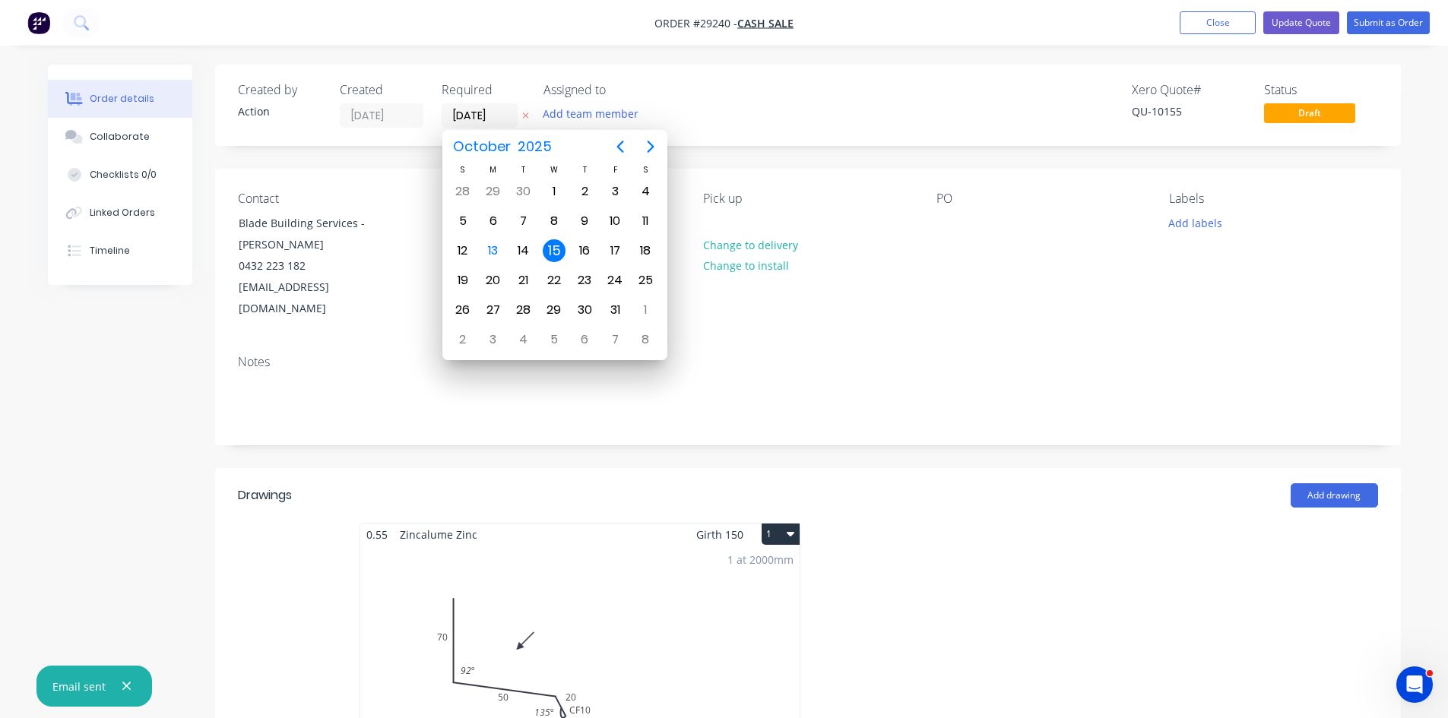
click at [557, 248] on div "15" at bounding box center [554, 250] width 23 height 23
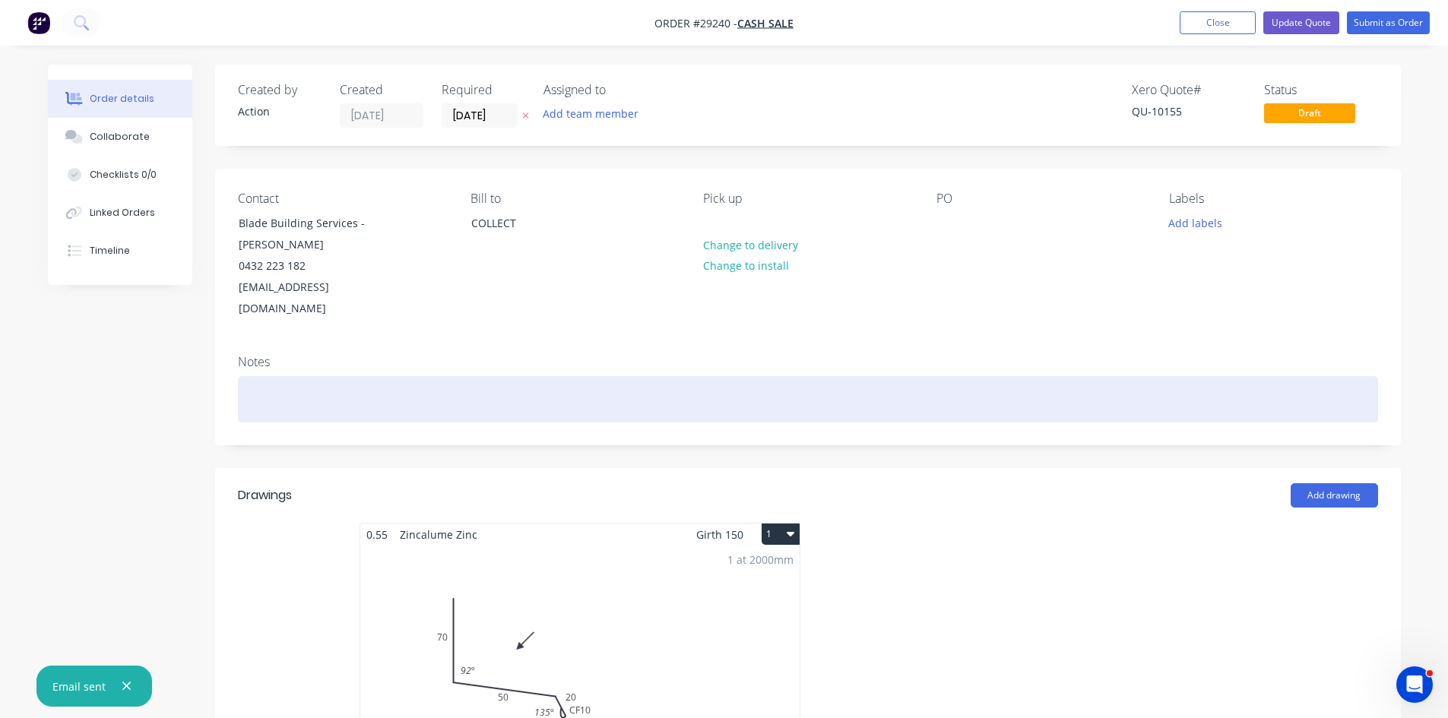
click at [293, 376] on div at bounding box center [808, 399] width 1140 height 46
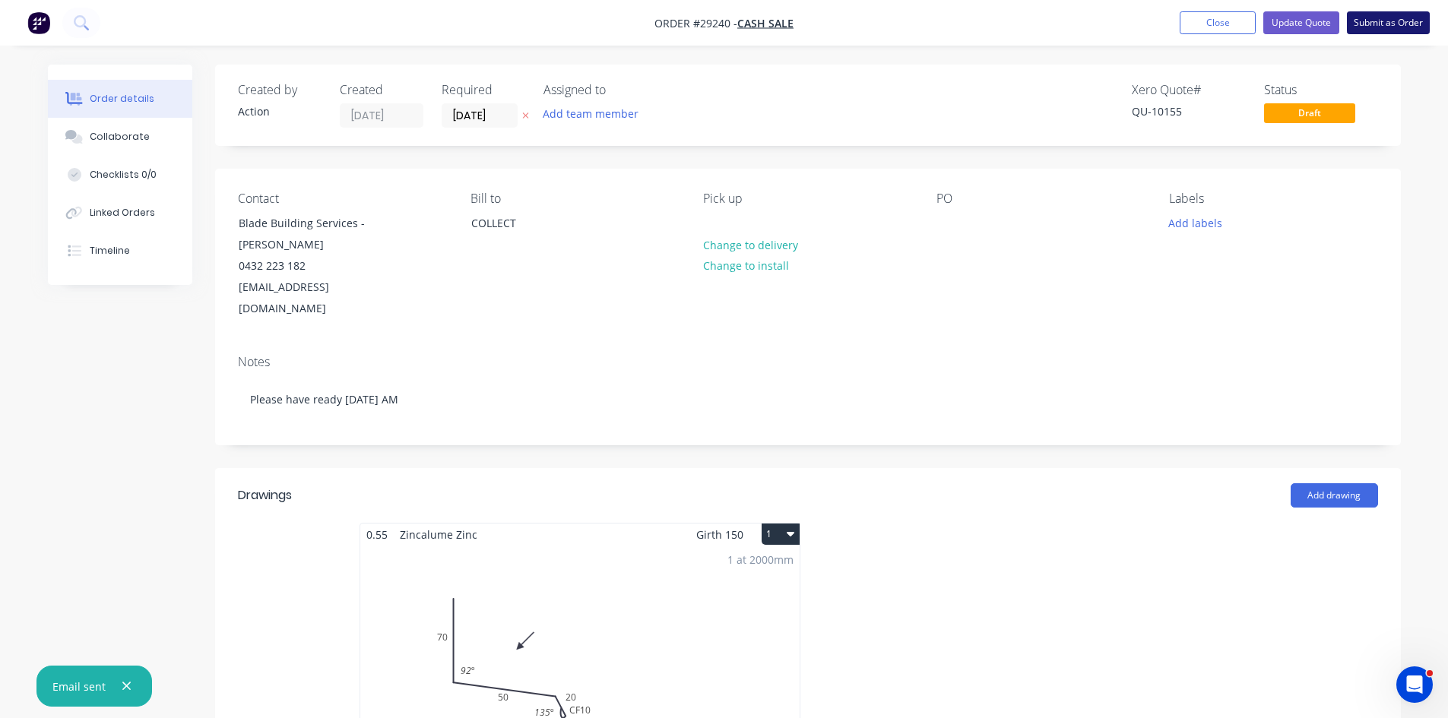
click at [1364, 17] on button "Submit as Order" at bounding box center [1388, 22] width 83 height 23
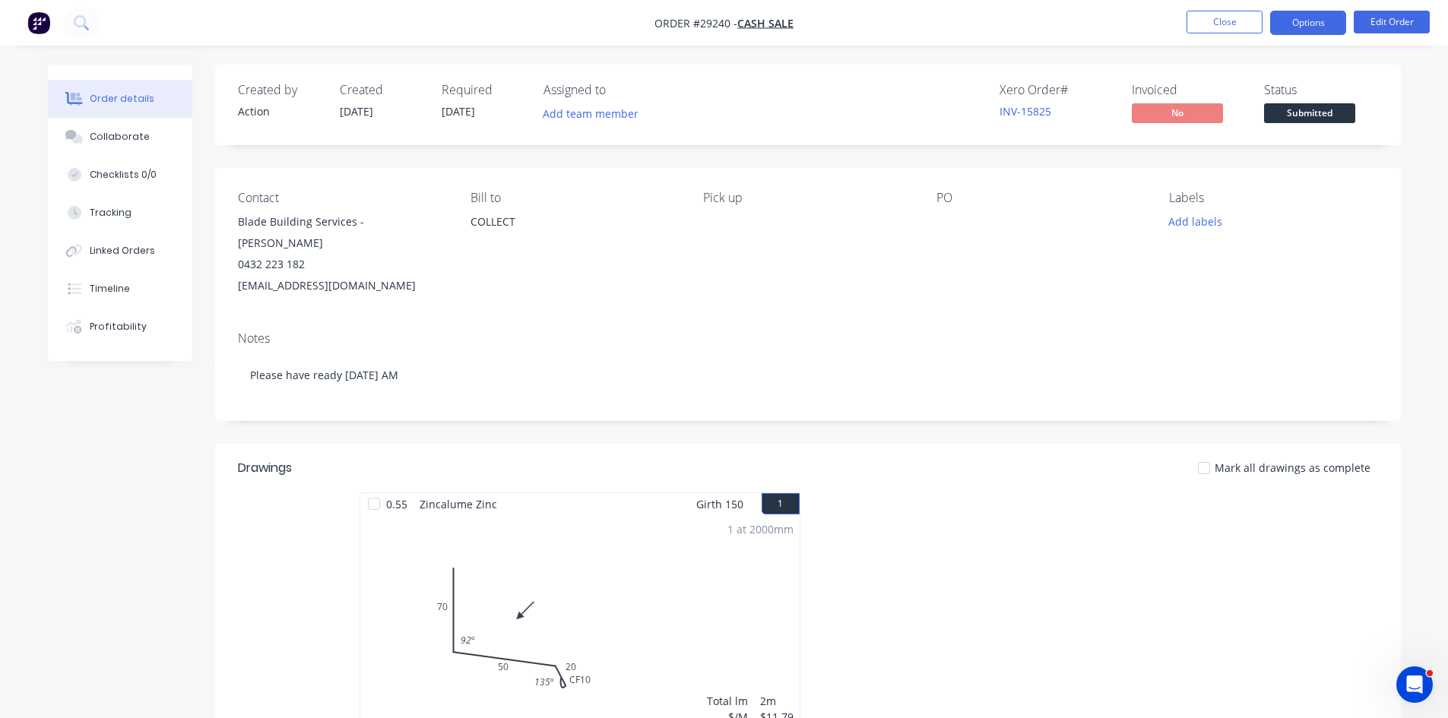
click at [1303, 21] on button "Options" at bounding box center [1308, 23] width 76 height 24
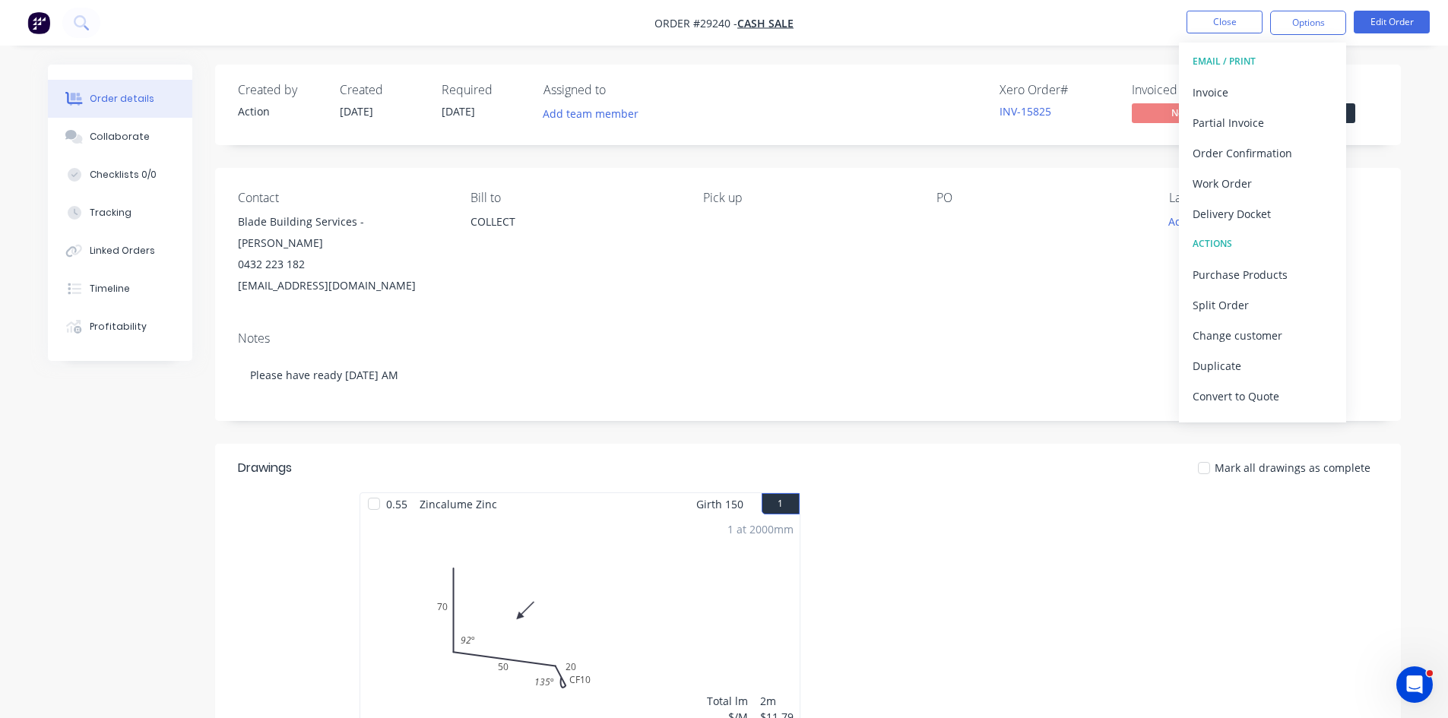
click at [1091, 245] on div "PO" at bounding box center [1040, 244] width 208 height 106
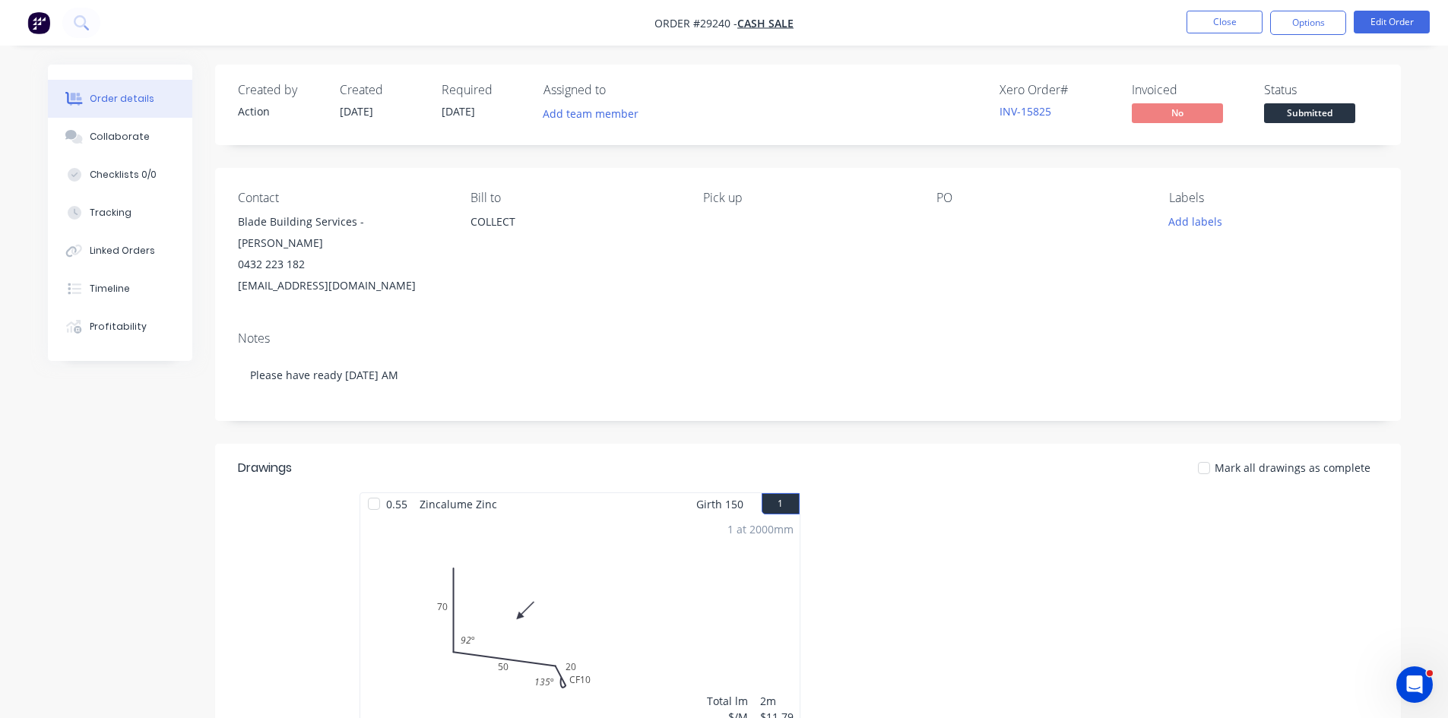
drag, startPoint x: 1295, startPoint y: 21, endPoint x: 1299, endPoint y: 39, distance: 18.6
click at [1295, 21] on button "Options" at bounding box center [1308, 23] width 76 height 24
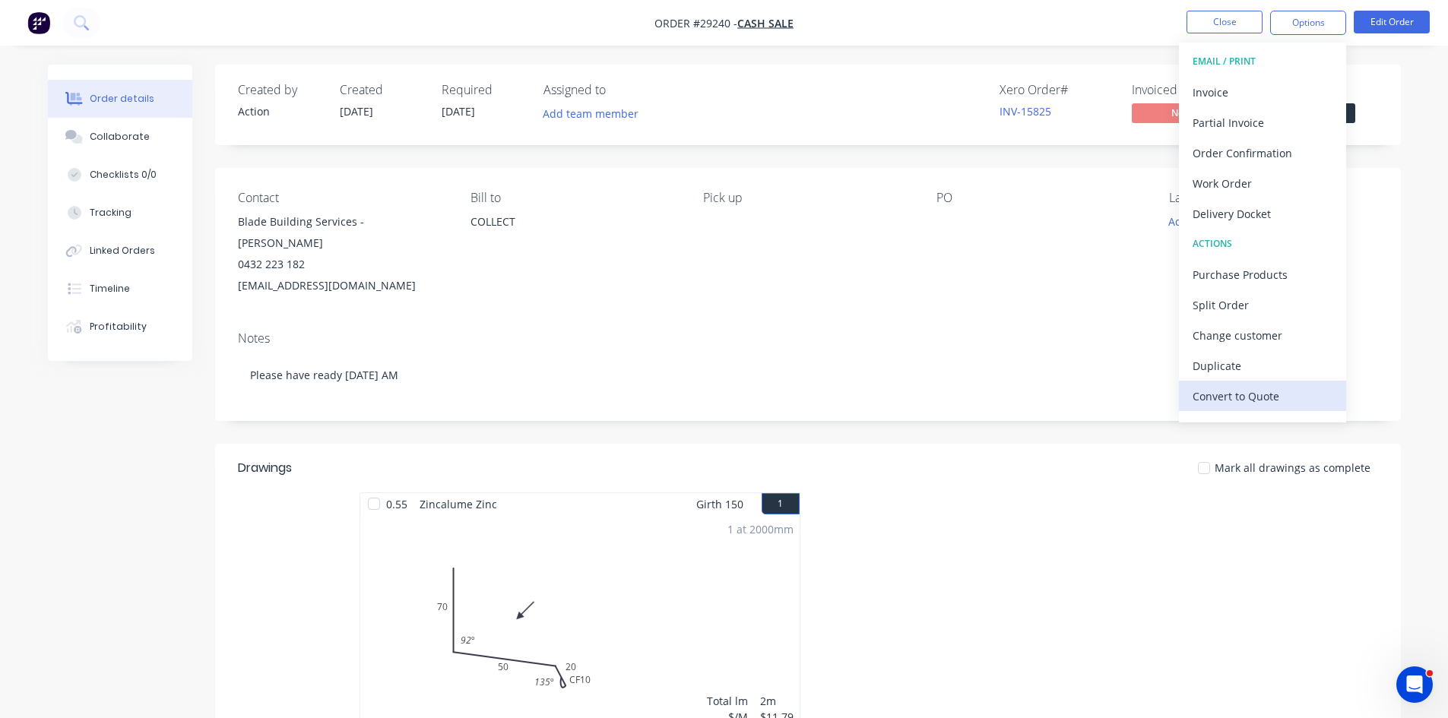
click at [1236, 400] on div "Convert to Quote" at bounding box center [1262, 396] width 140 height 22
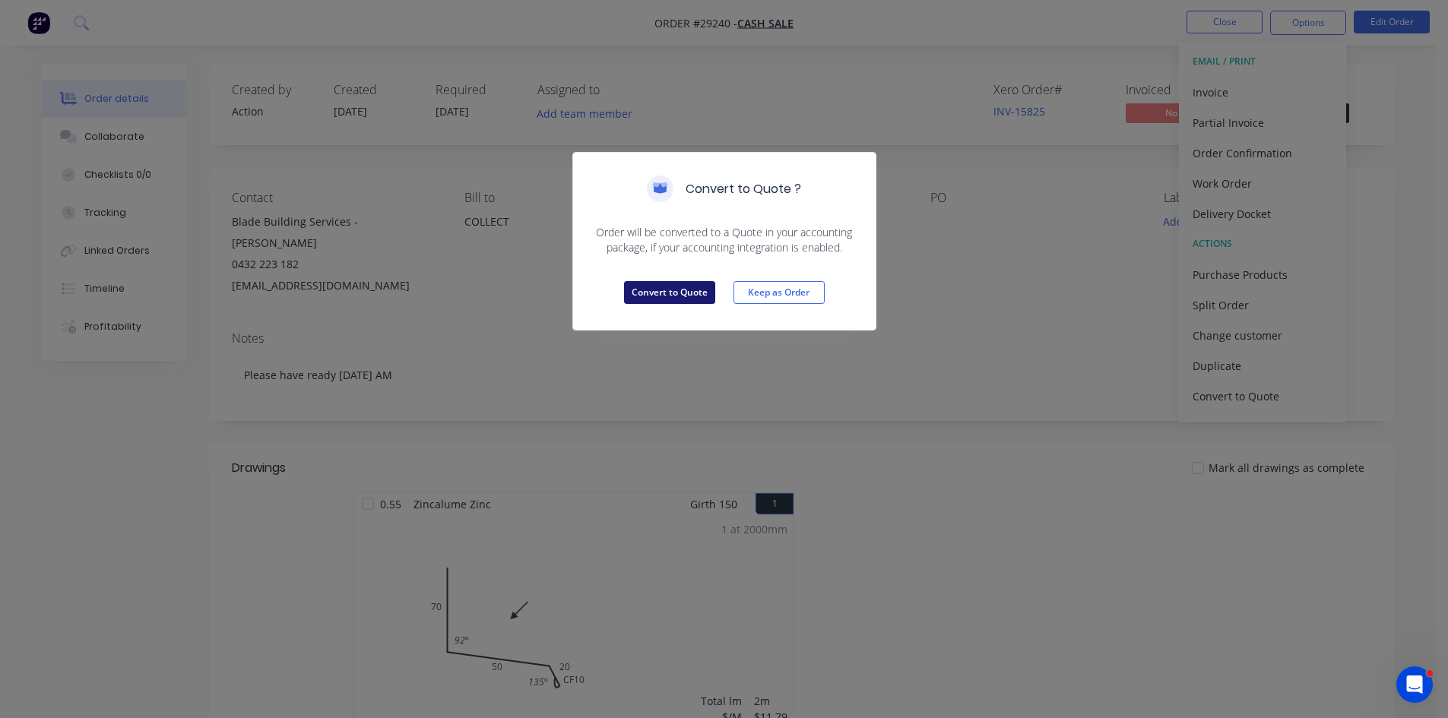
click at [678, 290] on button "Convert to Quote" at bounding box center [669, 292] width 91 height 23
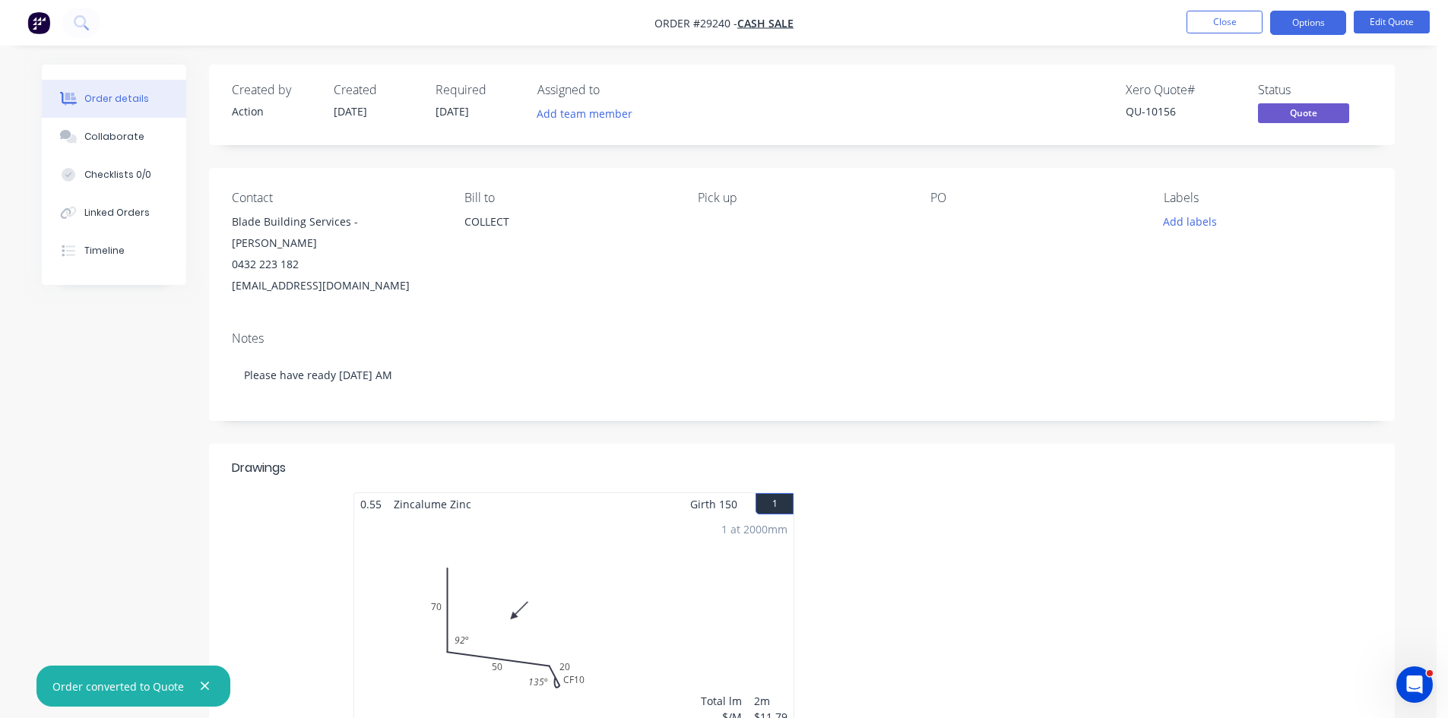
click at [1310, 22] on button "Options" at bounding box center [1308, 23] width 76 height 24
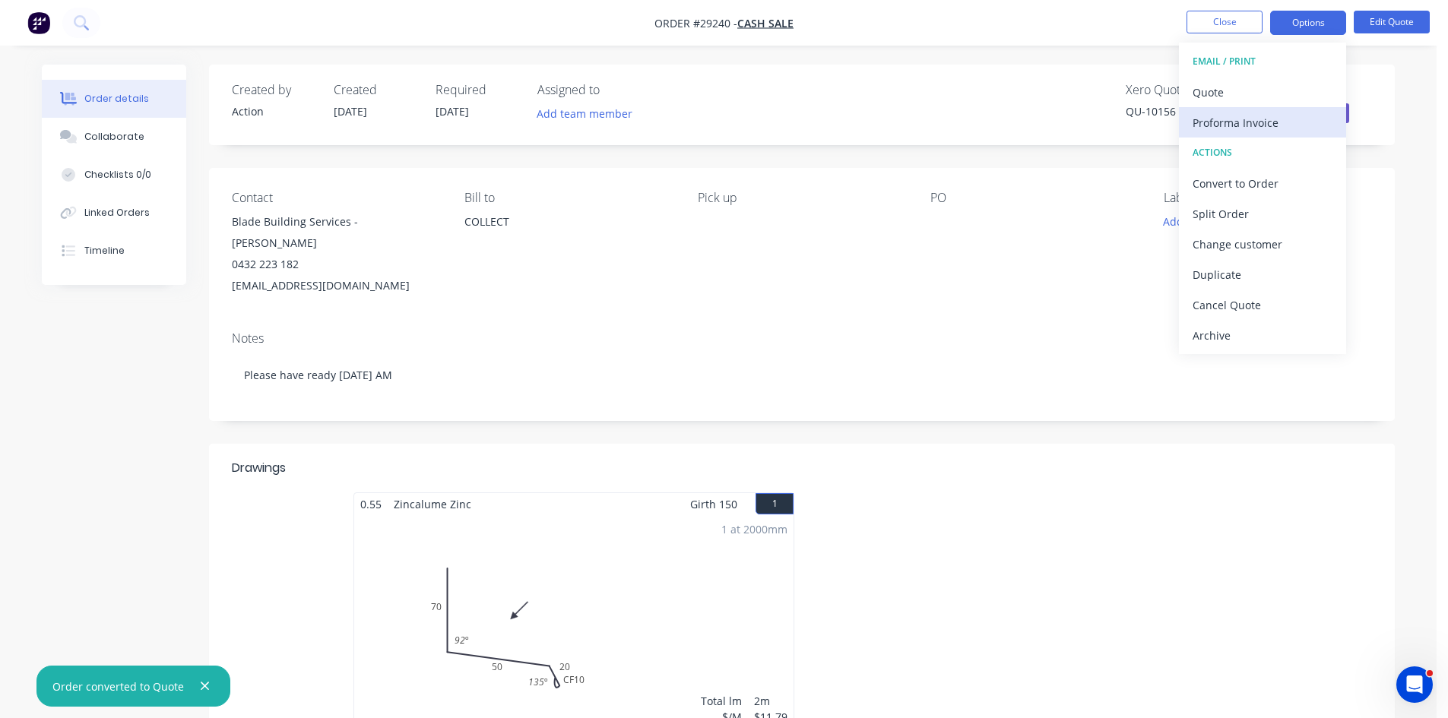
click at [1263, 117] on div "Proforma Invoice" at bounding box center [1262, 123] width 140 height 22
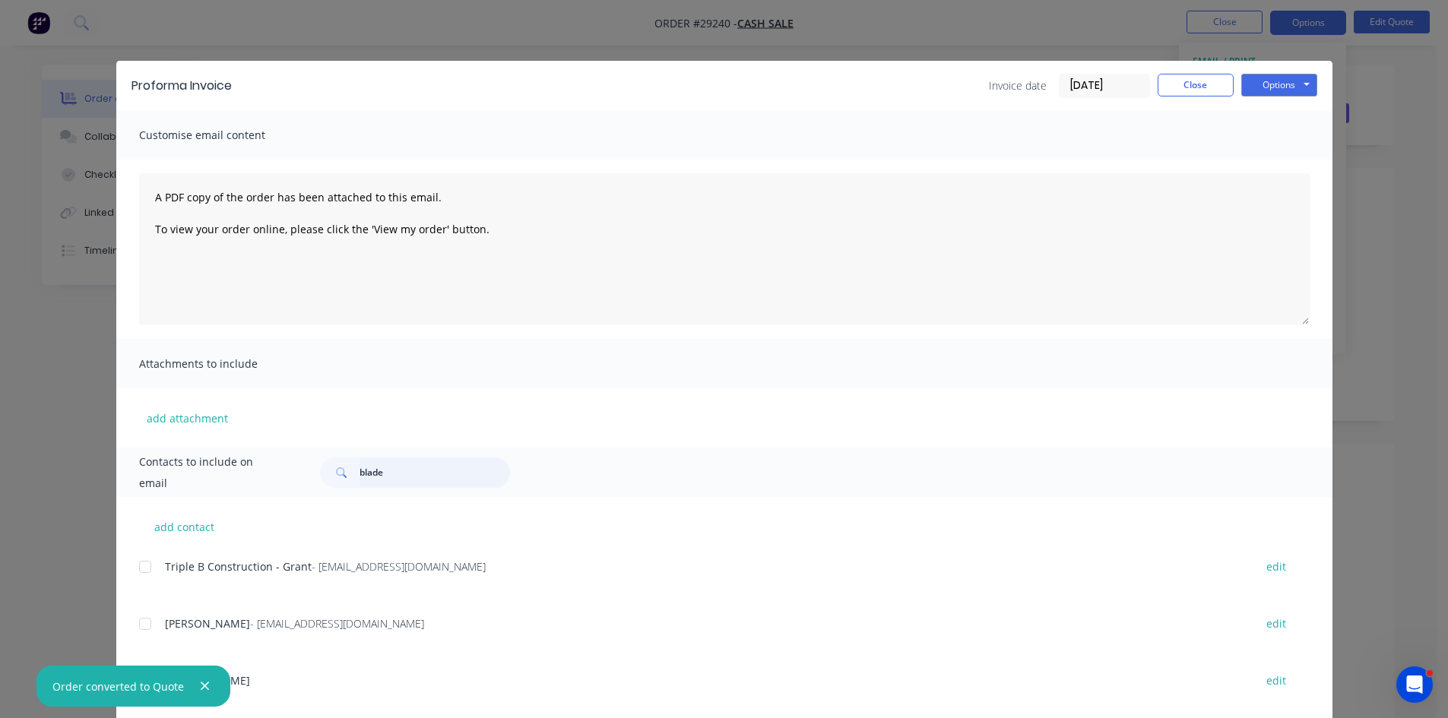
click at [417, 473] on input "blade" at bounding box center [434, 472] width 150 height 30
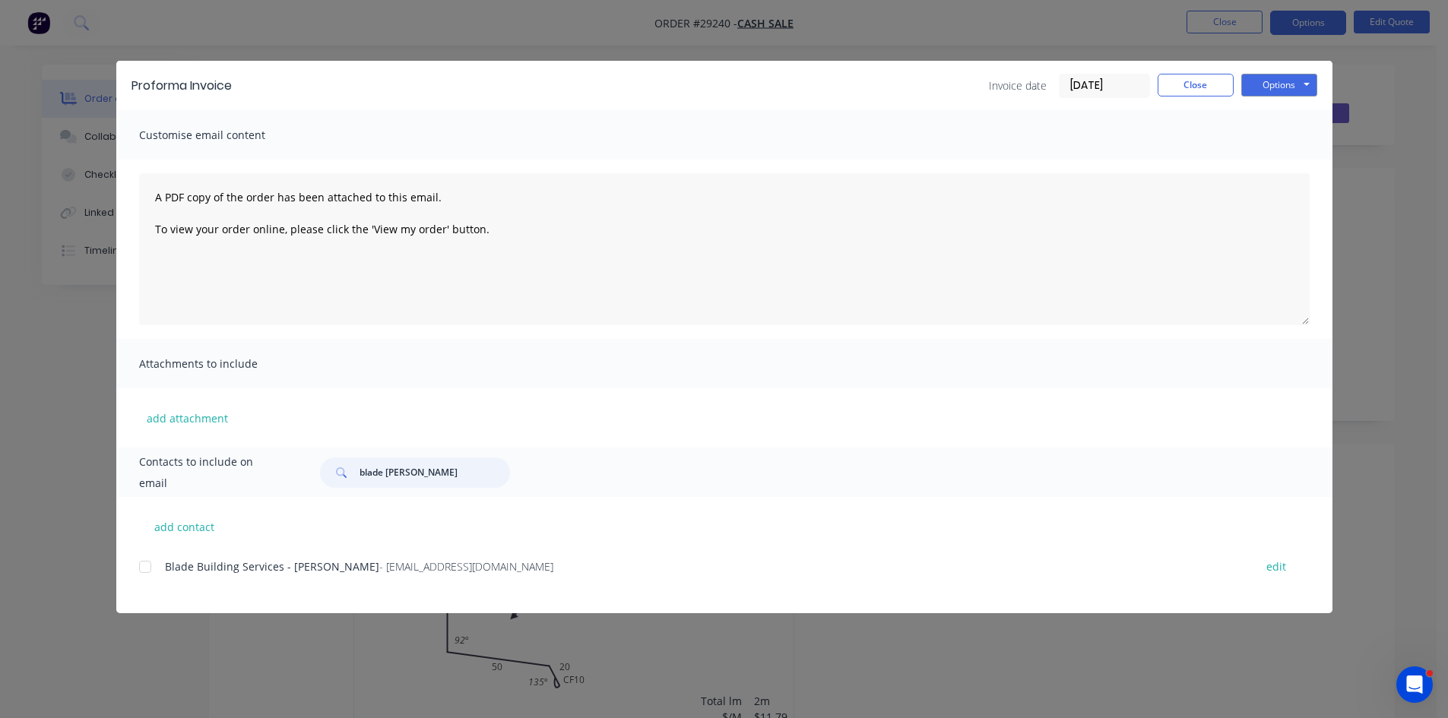
click at [144, 565] on div at bounding box center [145, 567] width 30 height 30
type input "blade [PERSON_NAME]"
drag, startPoint x: 1251, startPoint y: 90, endPoint x: 1274, endPoint y: 95, distance: 23.4
click at [1251, 90] on button "Options" at bounding box center [1279, 85] width 76 height 23
click at [1277, 159] on button "Email" at bounding box center [1289, 162] width 97 height 25
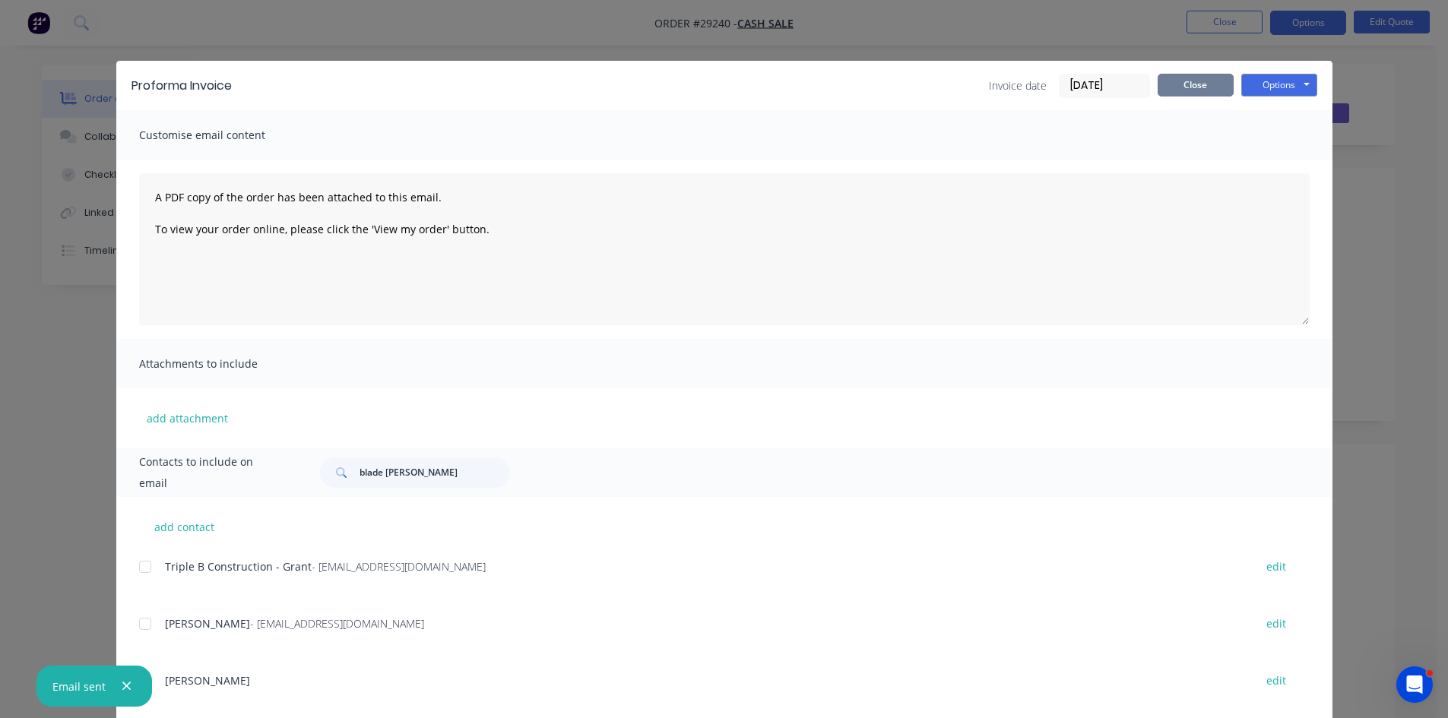
click at [1194, 87] on button "Close" at bounding box center [1195, 85] width 76 height 23
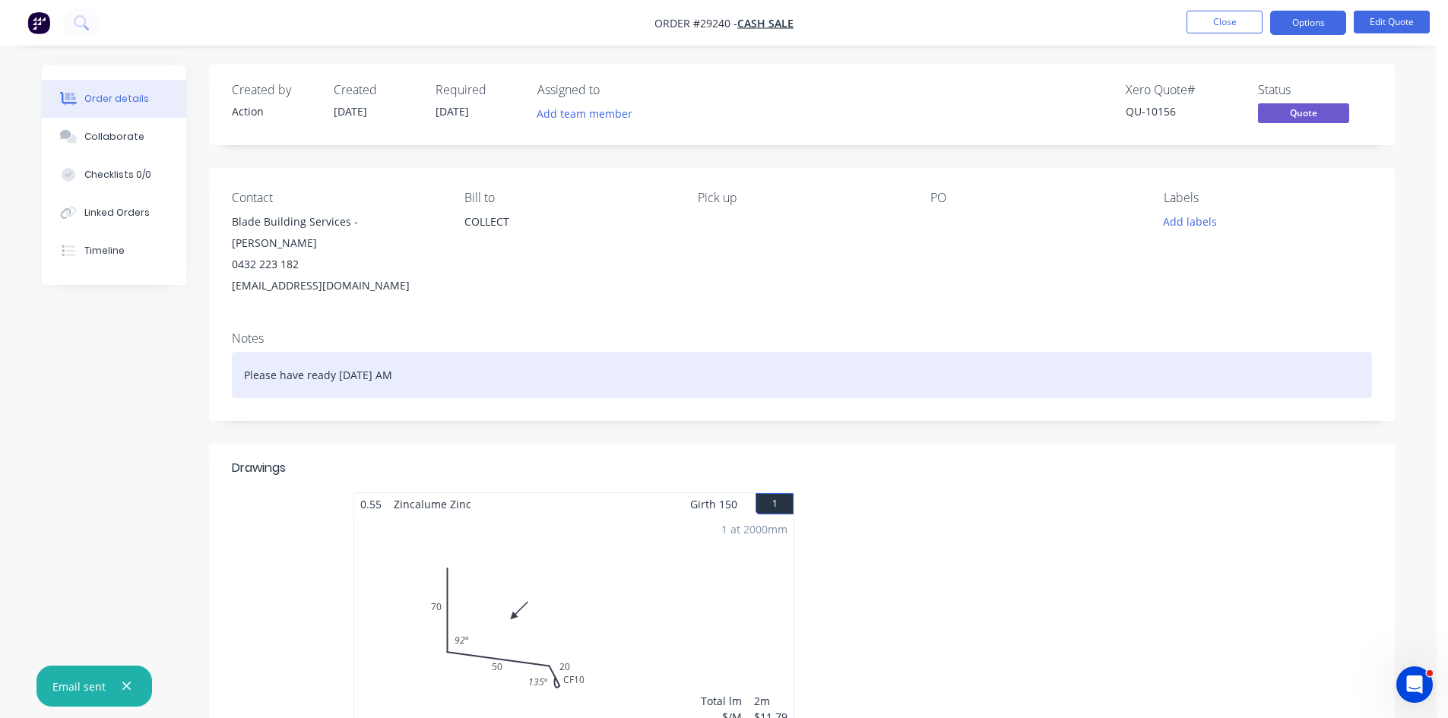
drag, startPoint x: 440, startPoint y: 350, endPoint x: 169, endPoint y: 349, distance: 271.3
click at [169, 349] on div "Created by Action Created [DATE] Required [DATE] Assigned to Add team member Xe…" at bounding box center [718, 549] width 1353 height 969
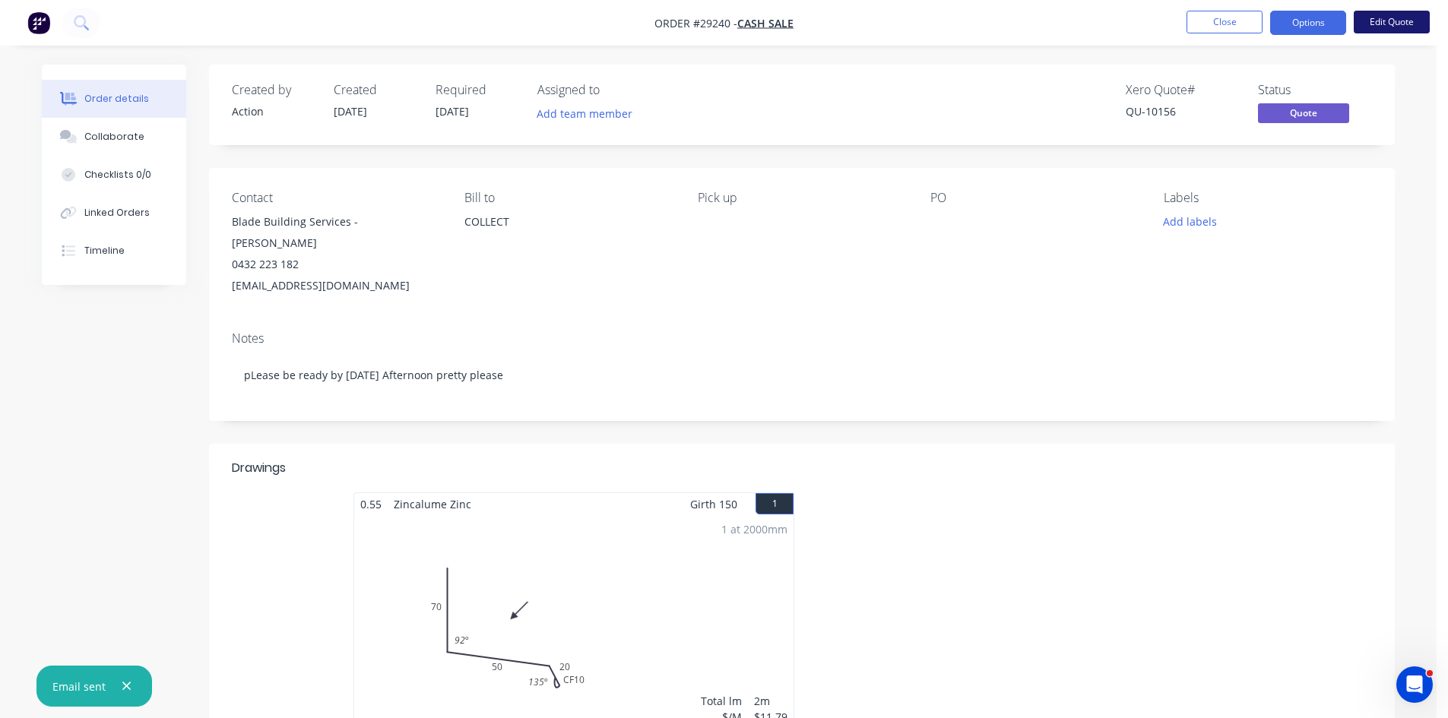
click at [1393, 19] on button "Edit Quote" at bounding box center [1391, 22] width 76 height 23
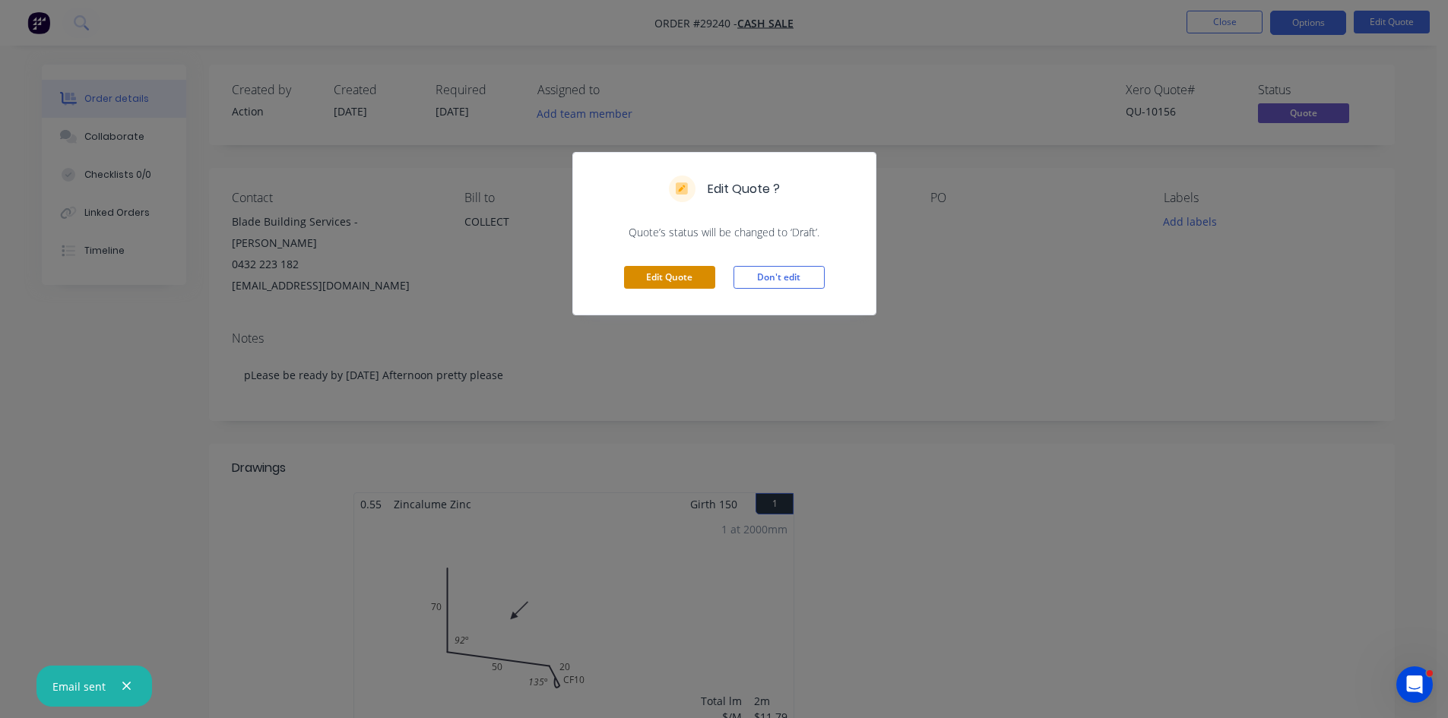
click at [677, 276] on button "Edit Quote" at bounding box center [669, 277] width 91 height 23
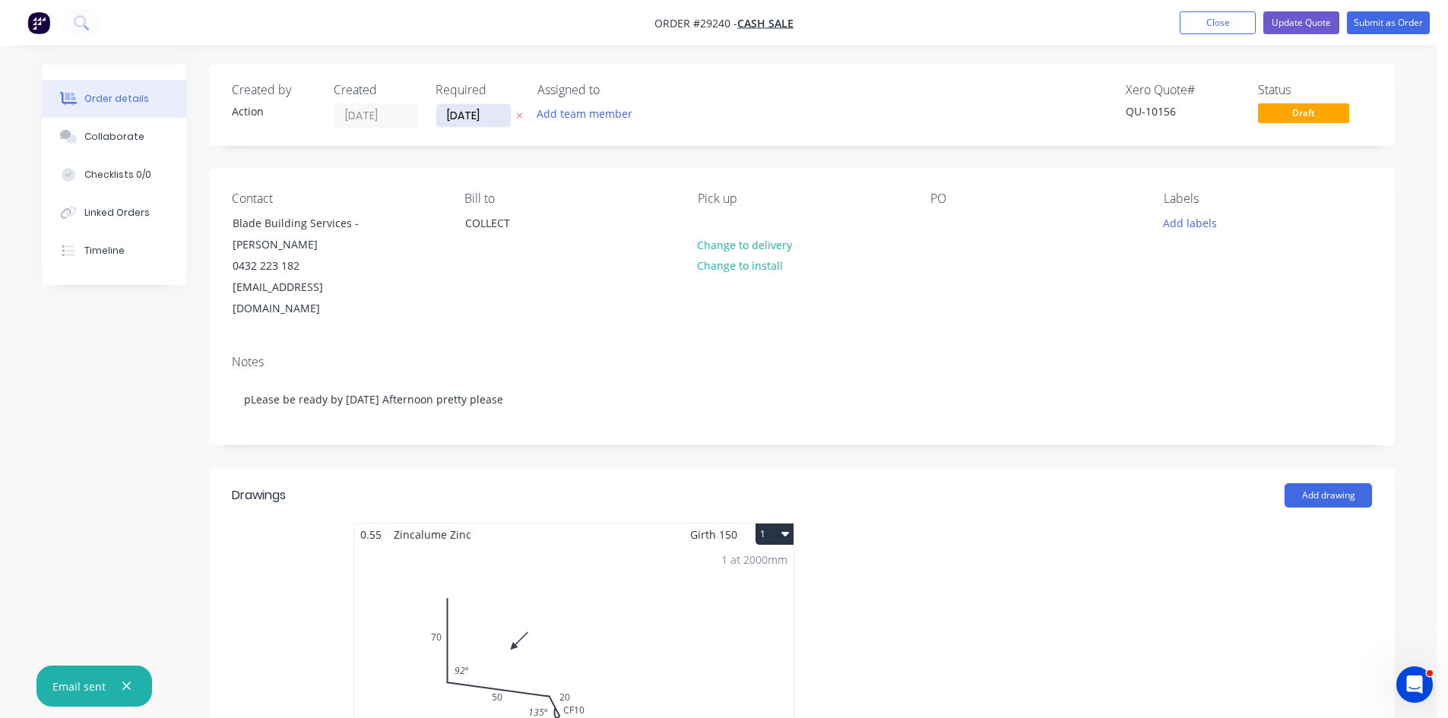
click at [462, 116] on input "[DATE]" at bounding box center [473, 115] width 74 height 23
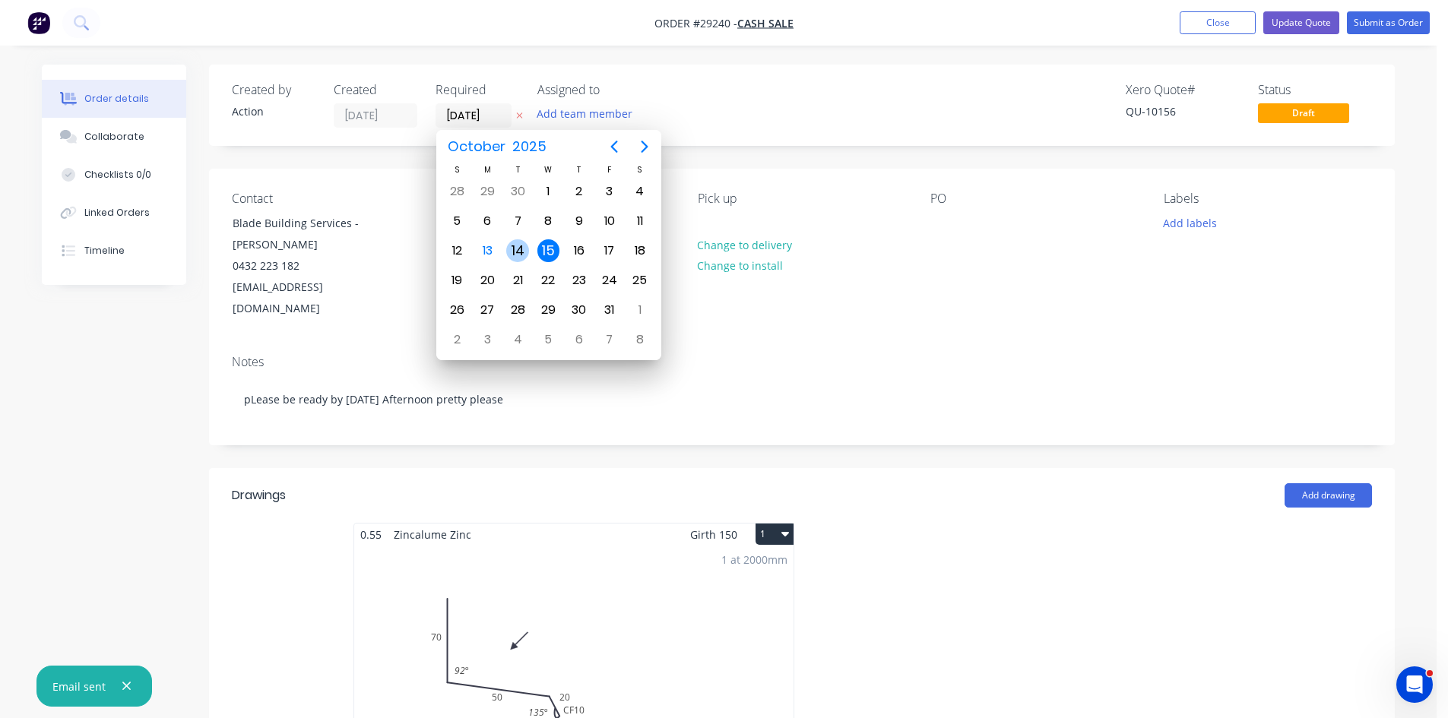
click at [524, 255] on div "14" at bounding box center [517, 250] width 23 height 23
type input "[DATE]"
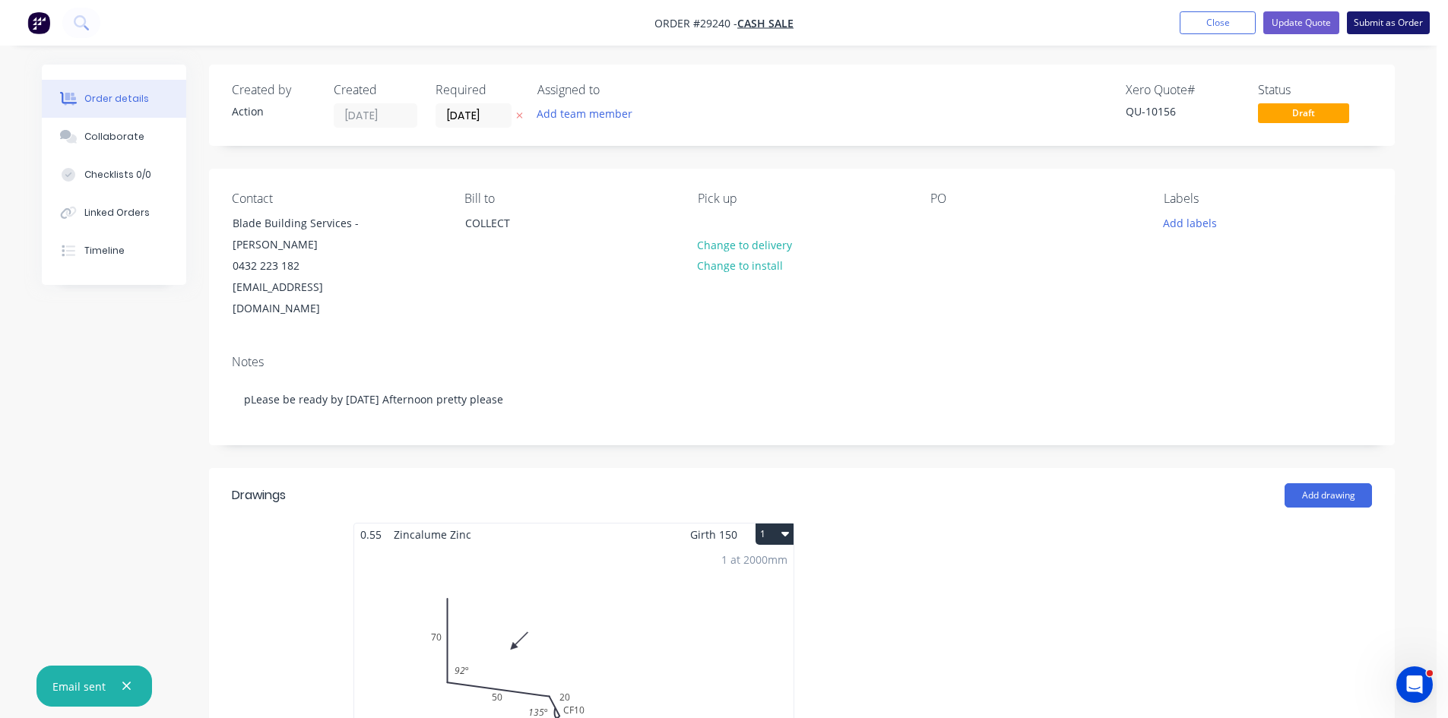
click at [1398, 24] on button "Submit as Order" at bounding box center [1388, 22] width 83 height 23
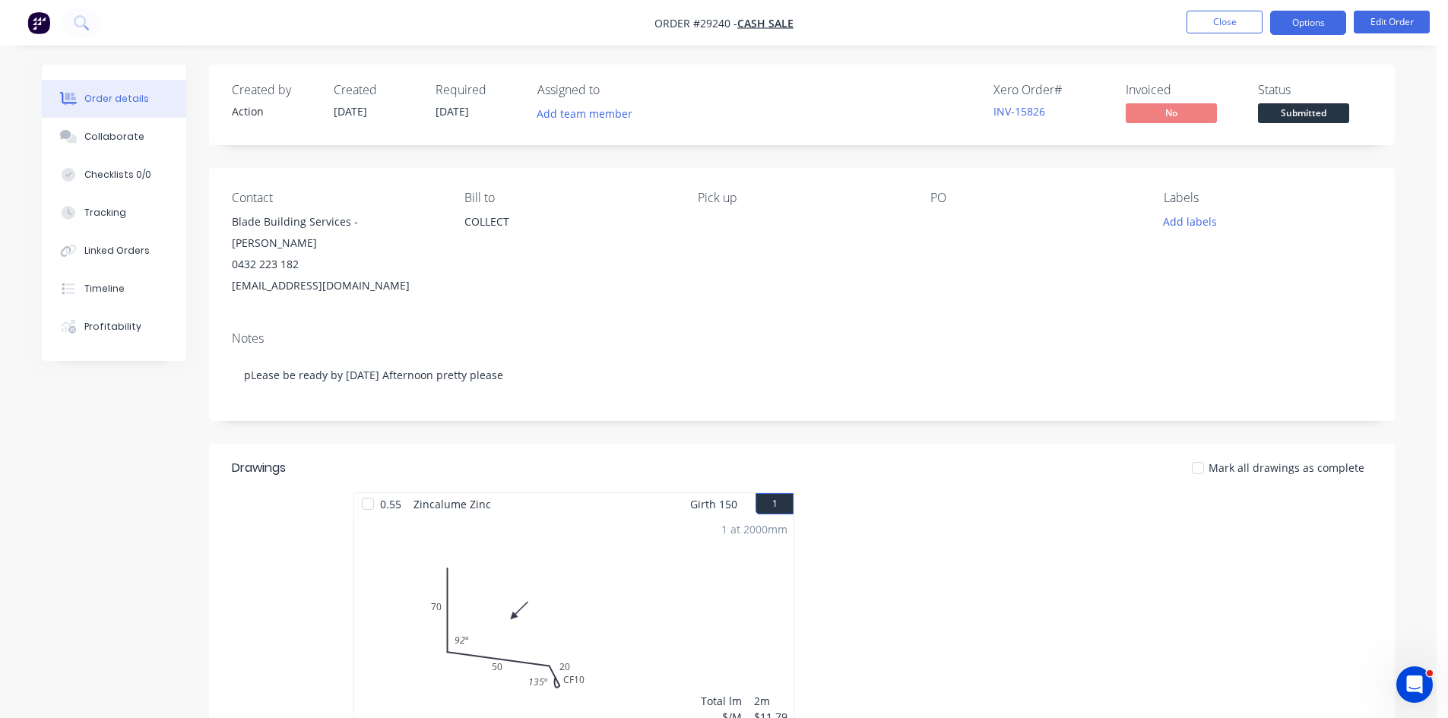
click at [1286, 27] on button "Options" at bounding box center [1308, 23] width 76 height 24
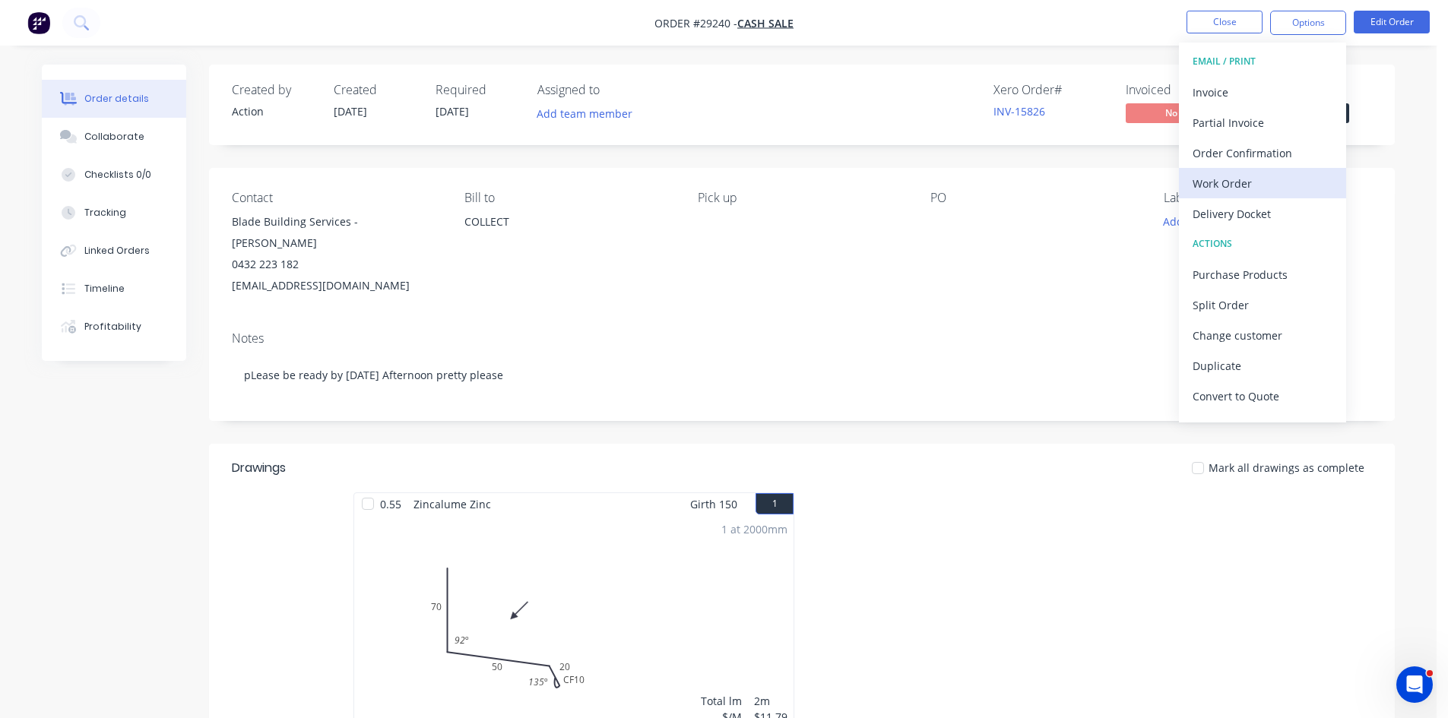
click at [1216, 176] on div "Work Order" at bounding box center [1262, 183] width 140 height 22
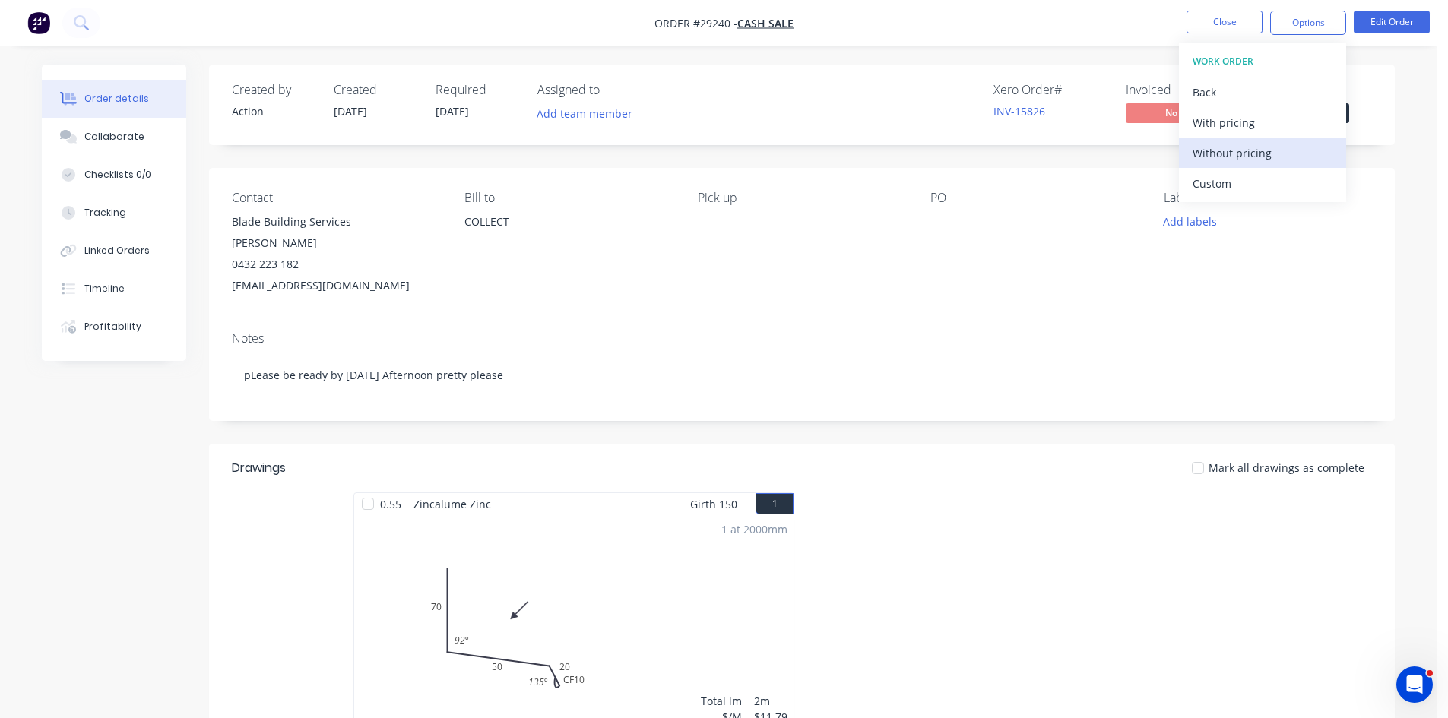
click at [1242, 161] on div "Without pricing" at bounding box center [1262, 153] width 140 height 22
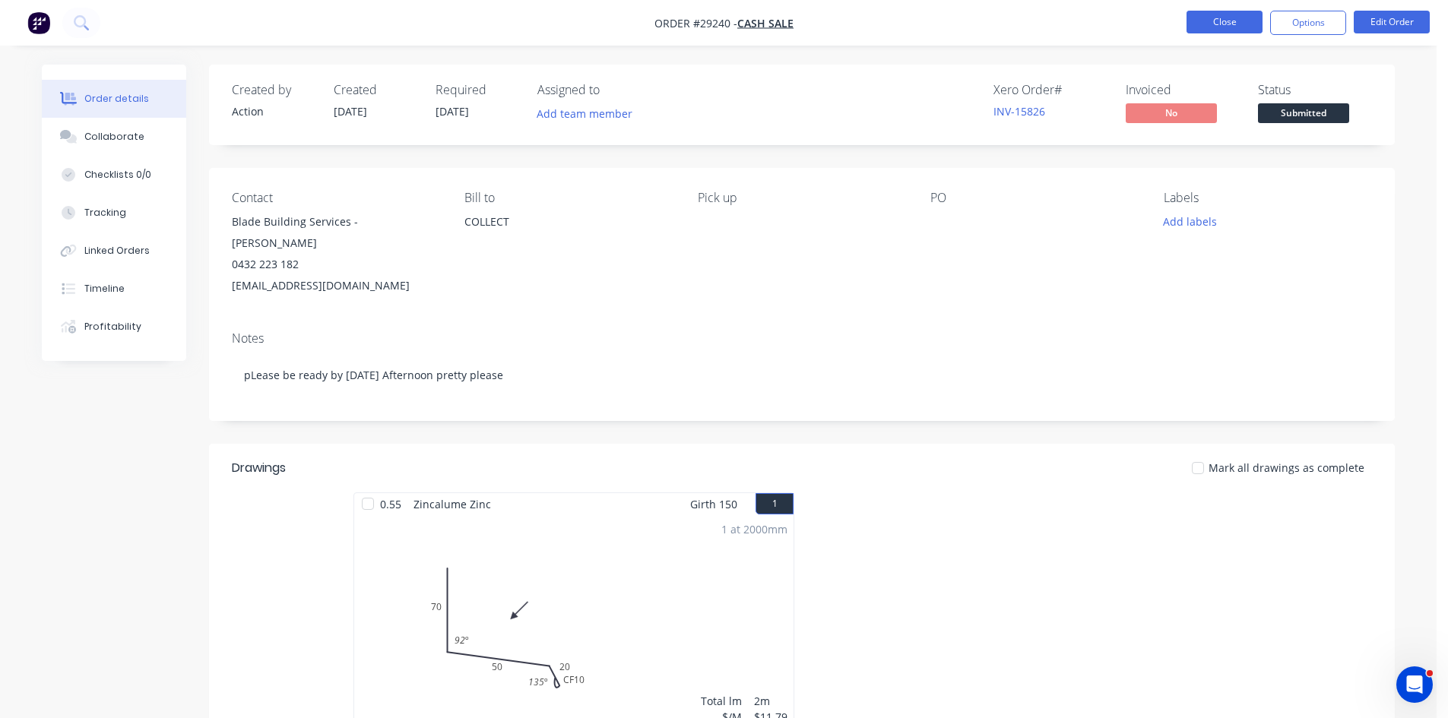
click at [1228, 20] on button "Close" at bounding box center [1224, 22] width 76 height 23
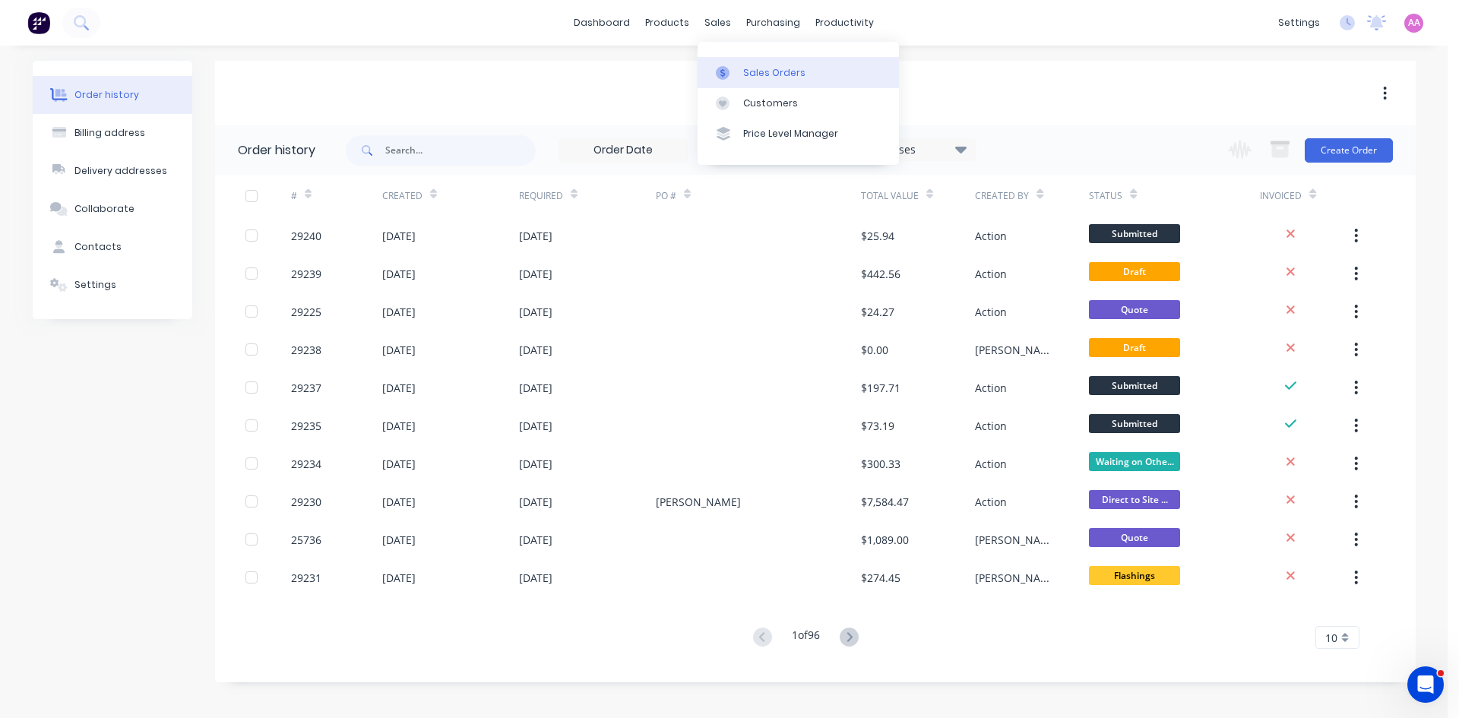
click at [745, 74] on div "Sales Orders" at bounding box center [774, 73] width 62 height 14
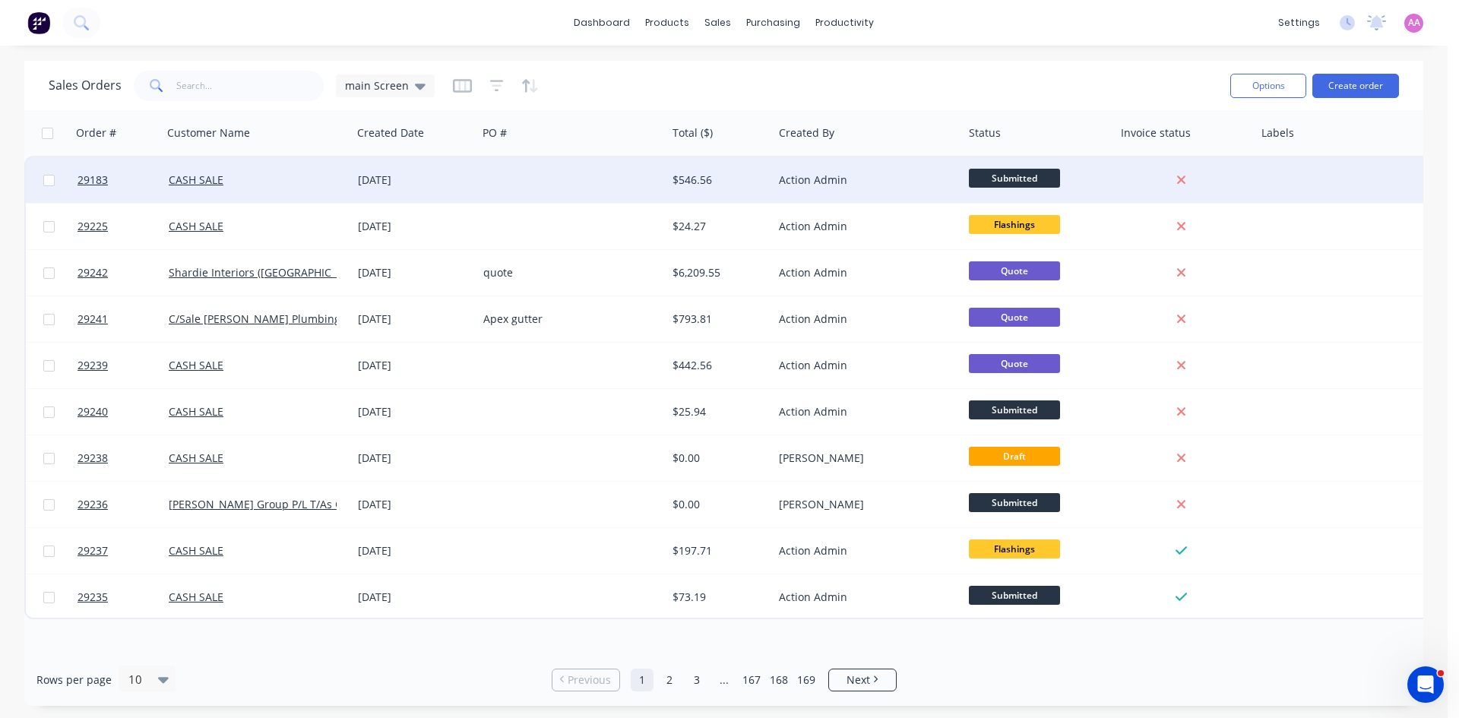
click at [508, 177] on div at bounding box center [571, 180] width 189 height 46
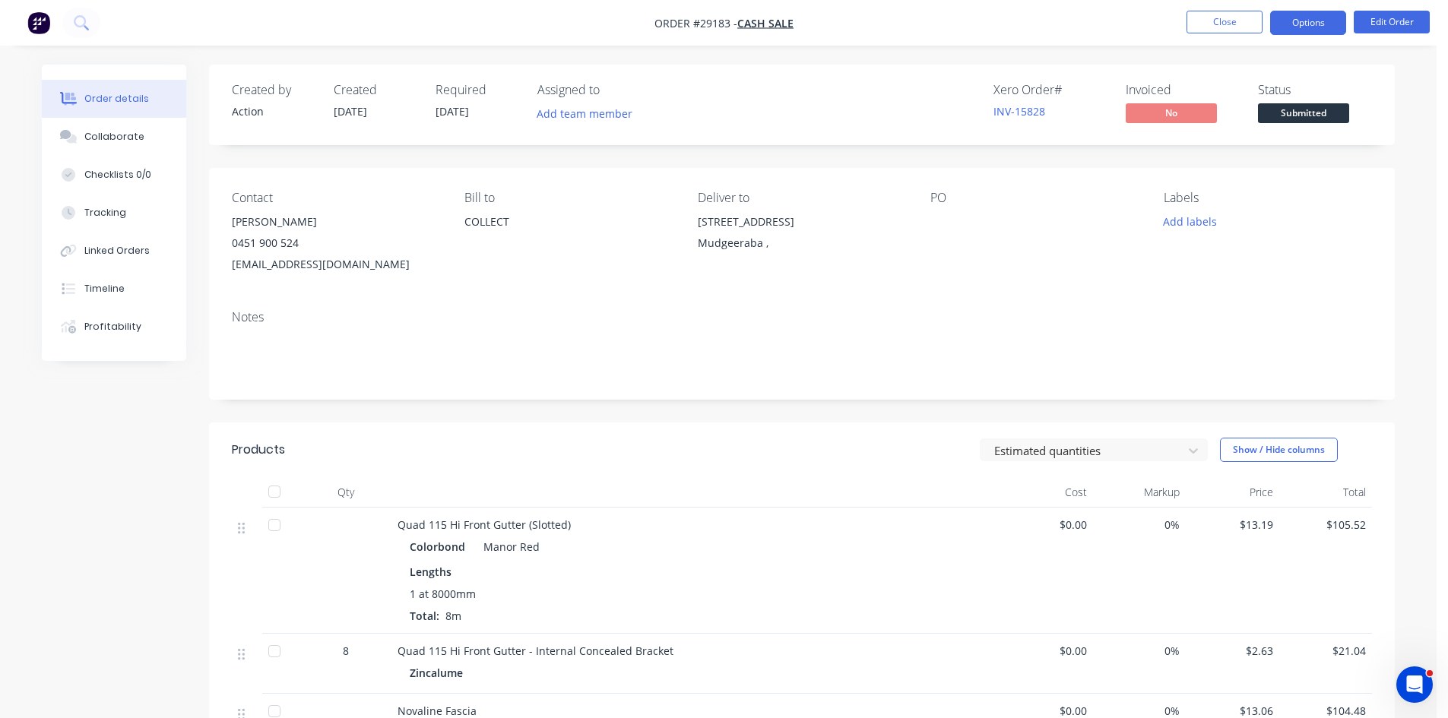
click at [1314, 18] on button "Options" at bounding box center [1308, 23] width 76 height 24
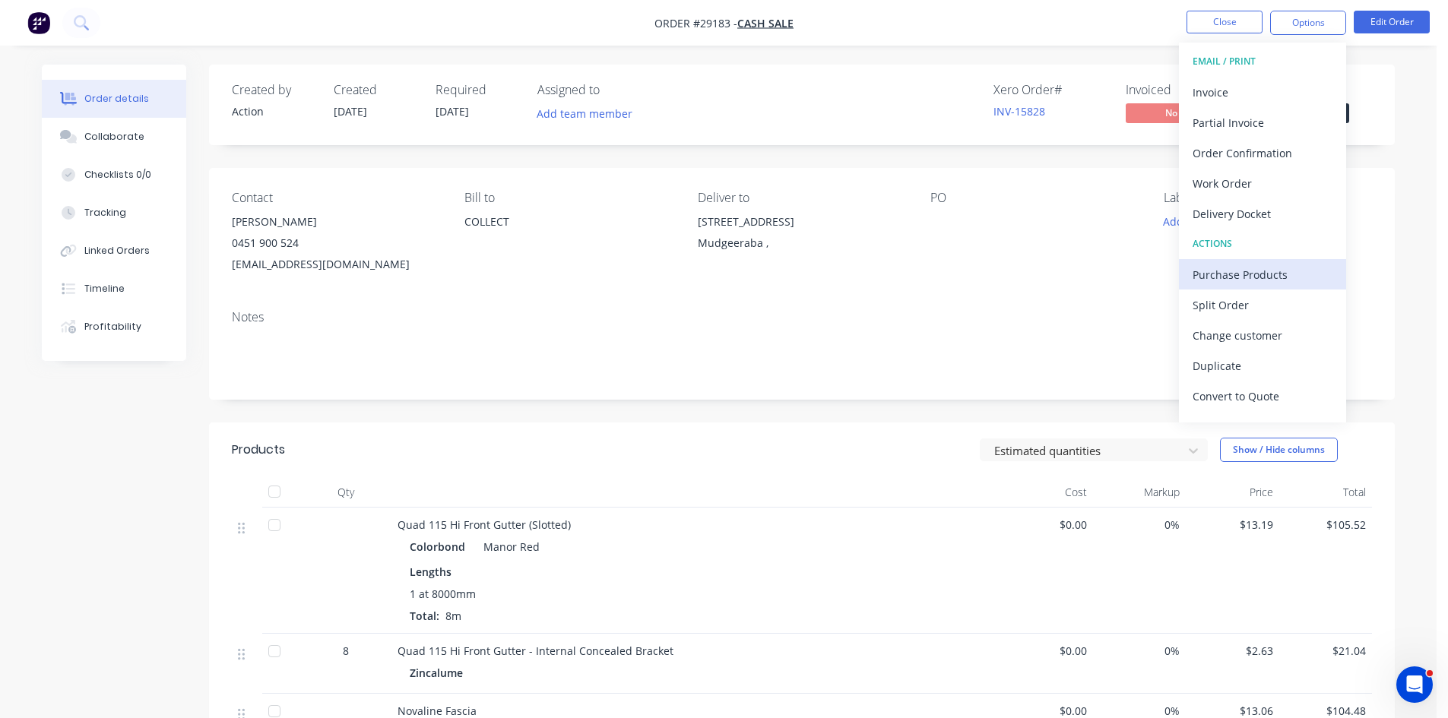
click at [1241, 278] on div "Purchase Products" at bounding box center [1262, 275] width 140 height 22
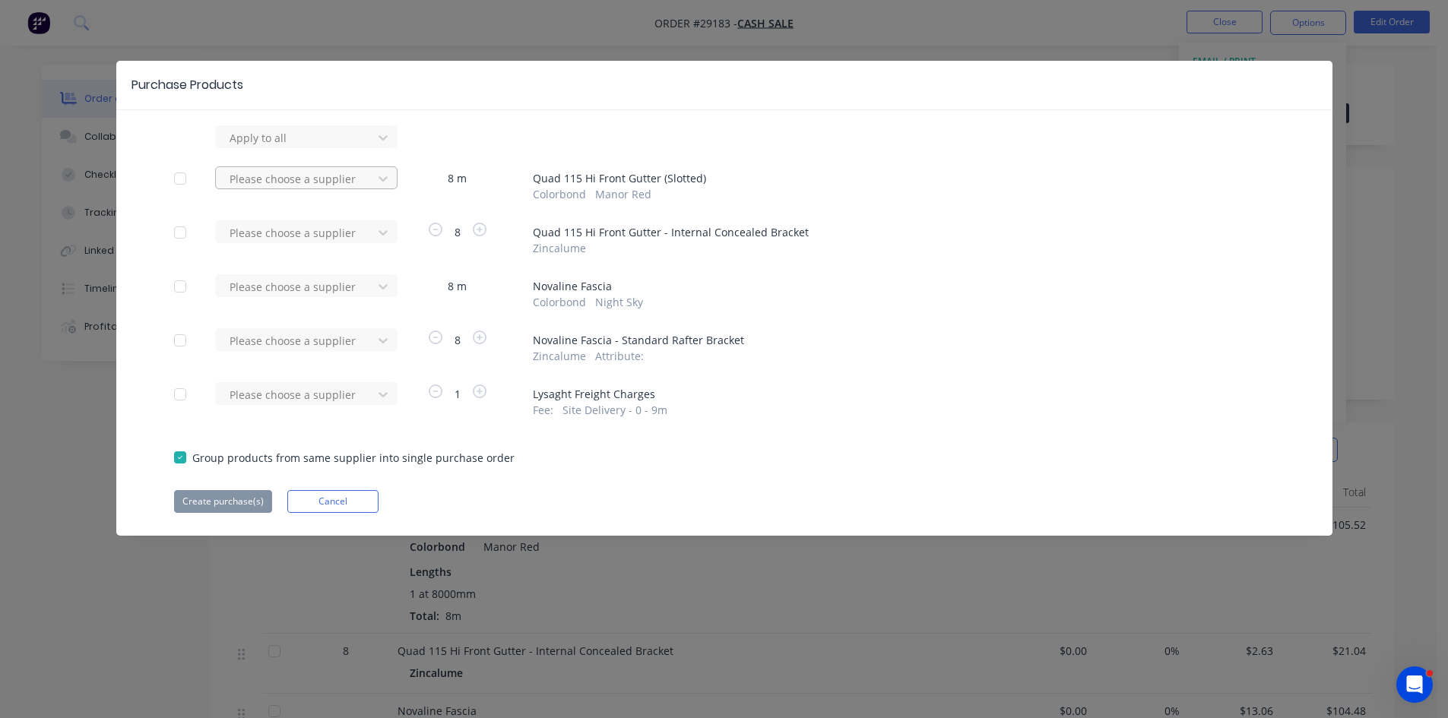
click at [252, 173] on div at bounding box center [296, 178] width 137 height 19
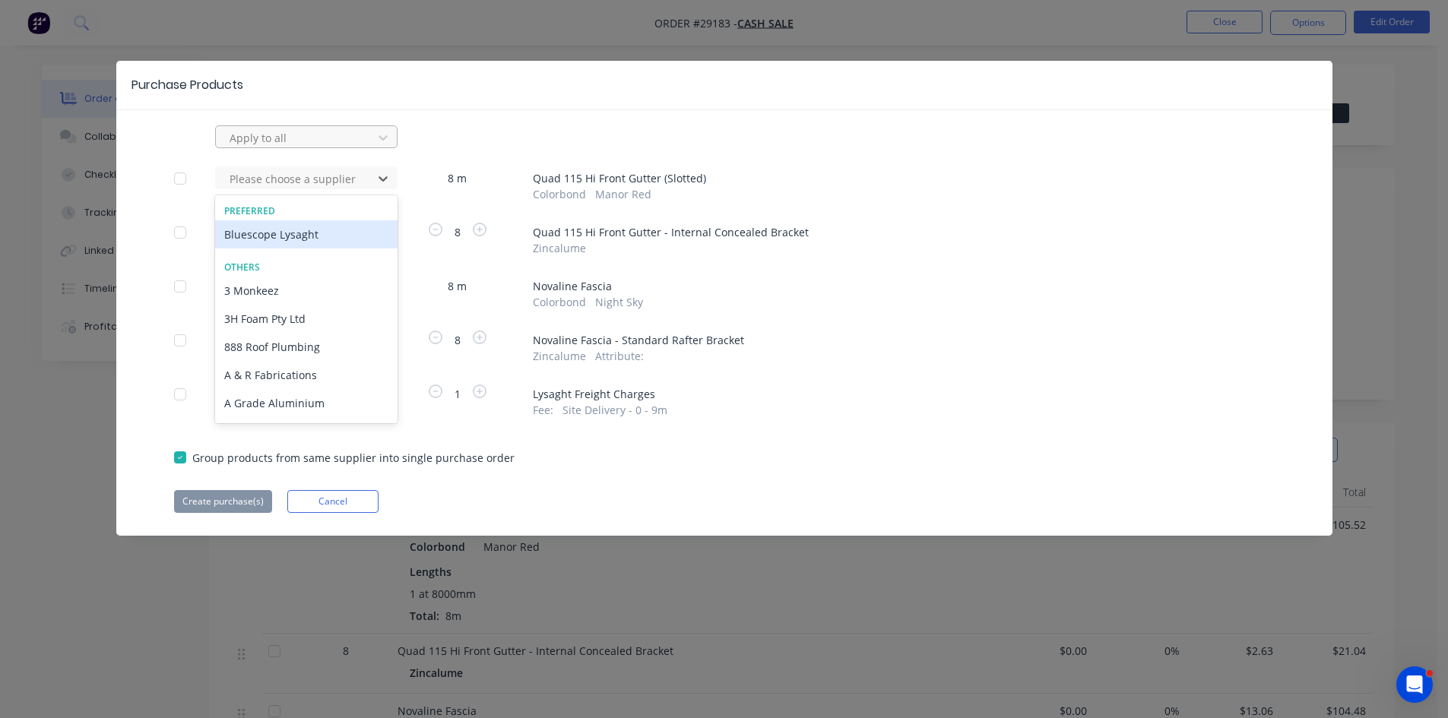
click at [254, 137] on div at bounding box center [296, 137] width 137 height 19
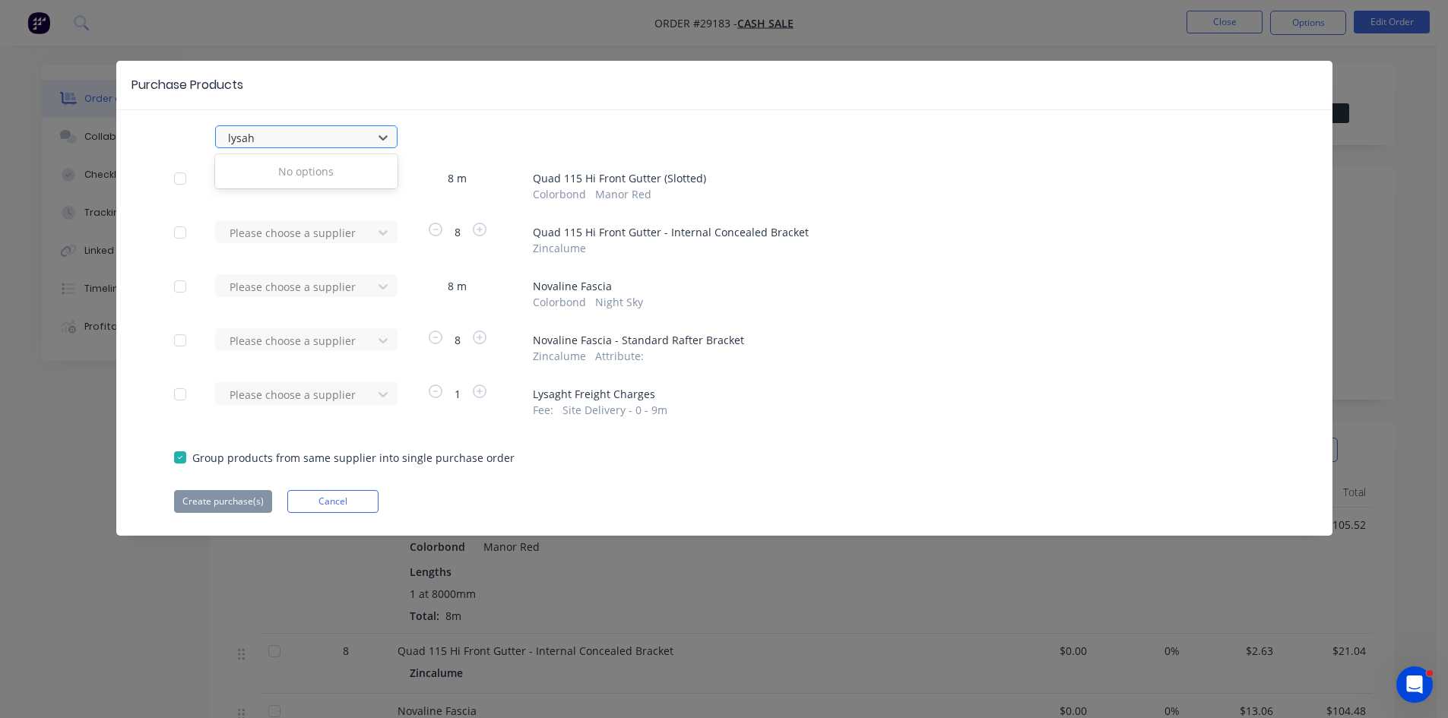
type input "lysa"
click at [295, 177] on div "Bluescope Lysaght" at bounding box center [306, 171] width 182 height 28
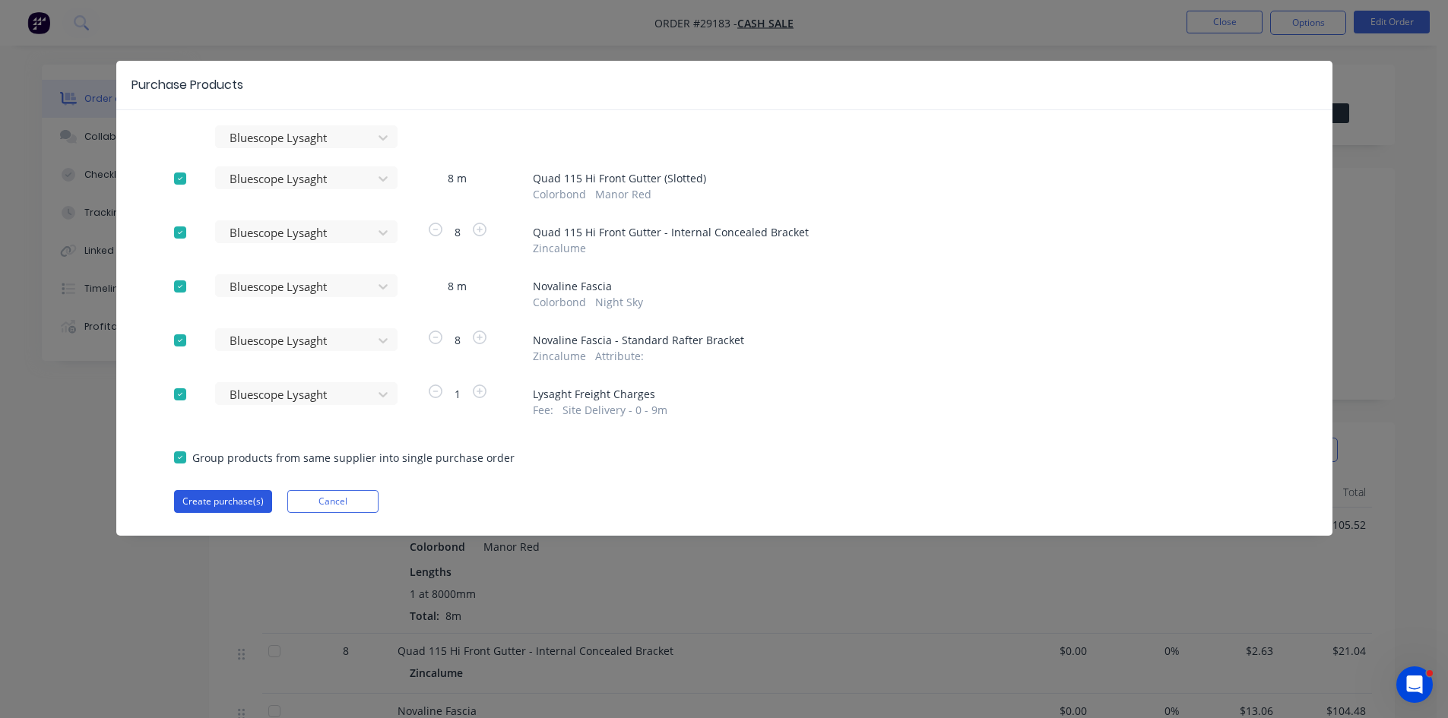
click at [232, 508] on button "Create purchase(s)" at bounding box center [223, 501] width 98 height 23
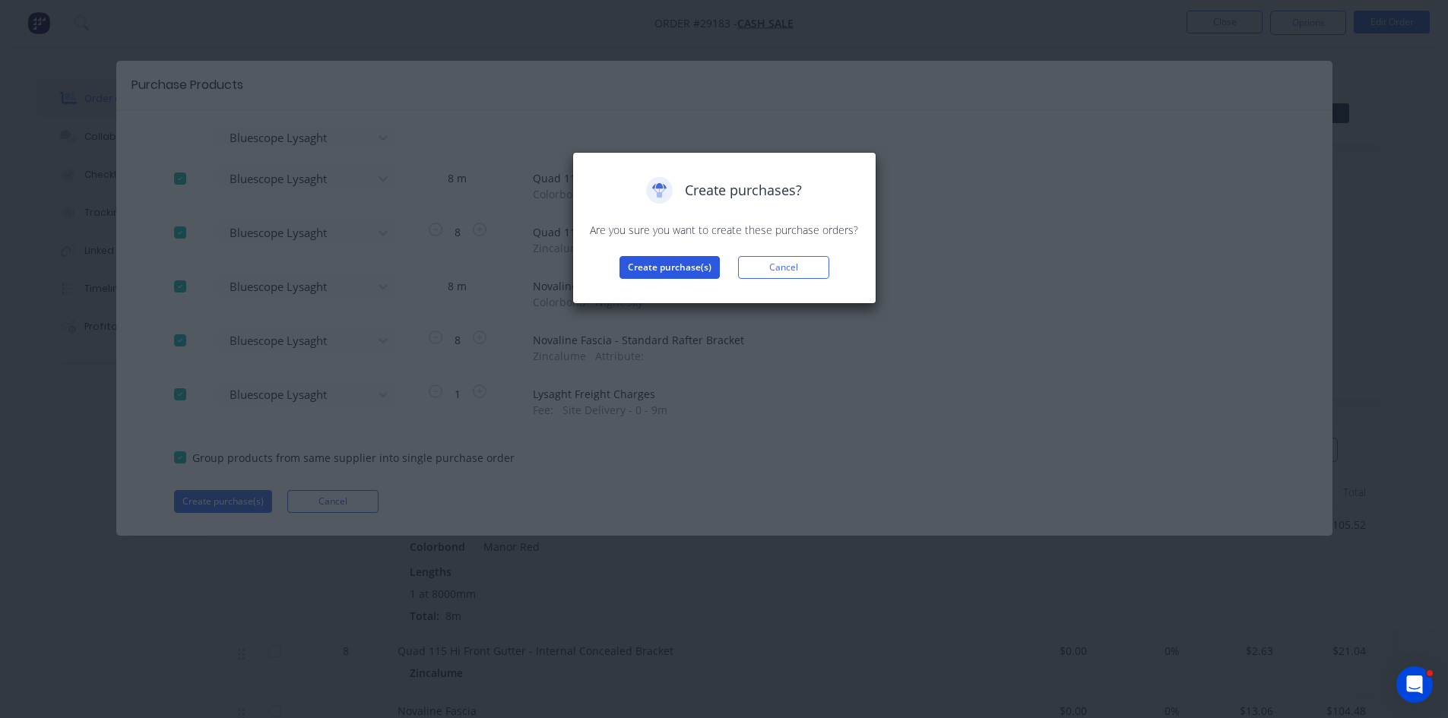
click at [653, 271] on button "Create purchase(s)" at bounding box center [669, 267] width 100 height 23
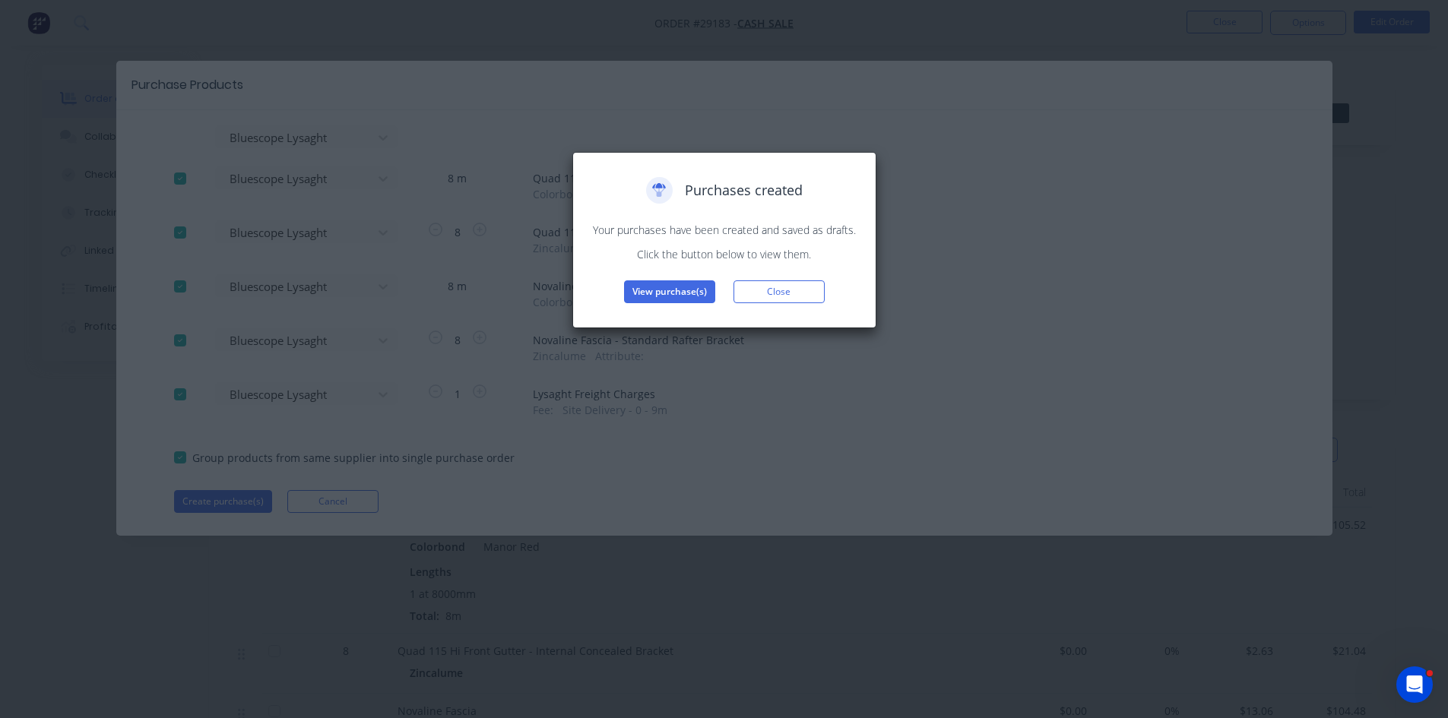
click at [661, 293] on button "View purchase(s)" at bounding box center [669, 291] width 91 height 23
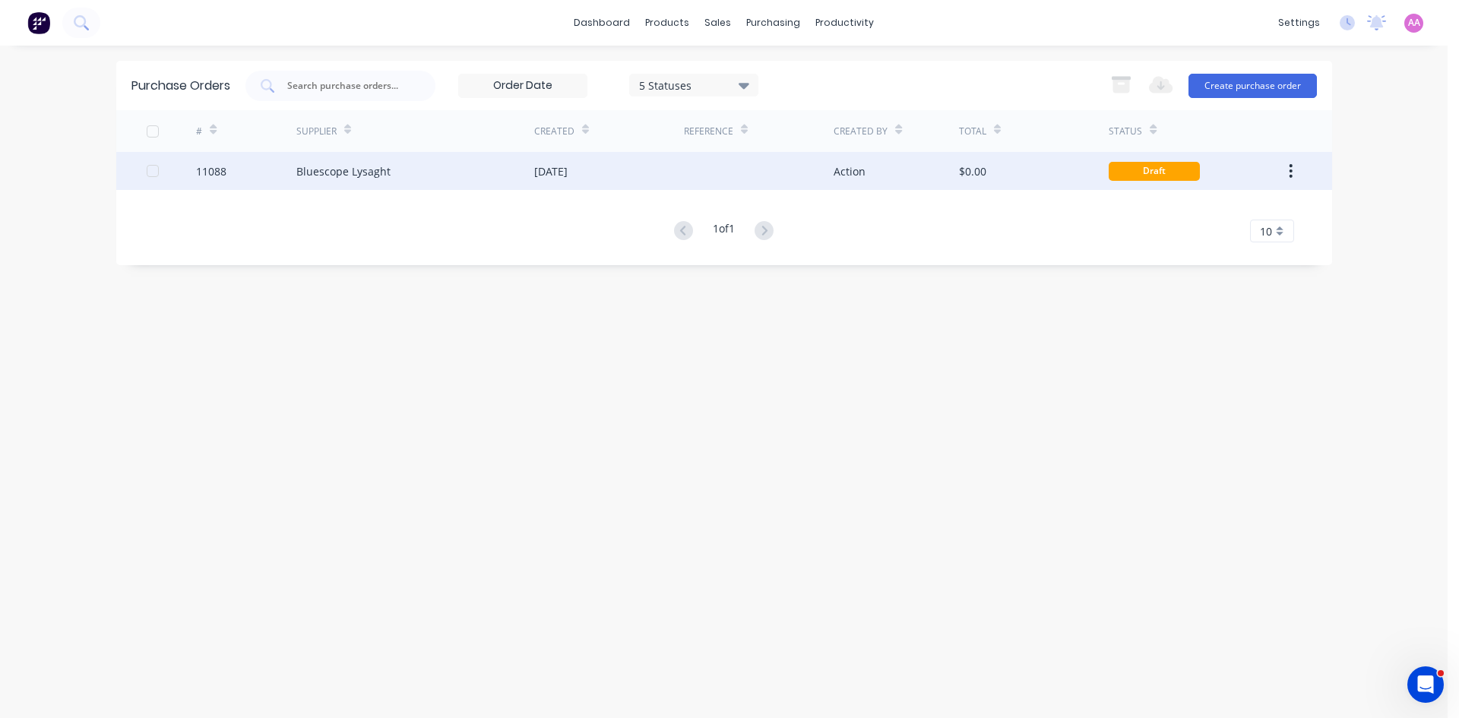
click at [329, 160] on div "Bluescope Lysaght" at bounding box center [415, 171] width 238 height 38
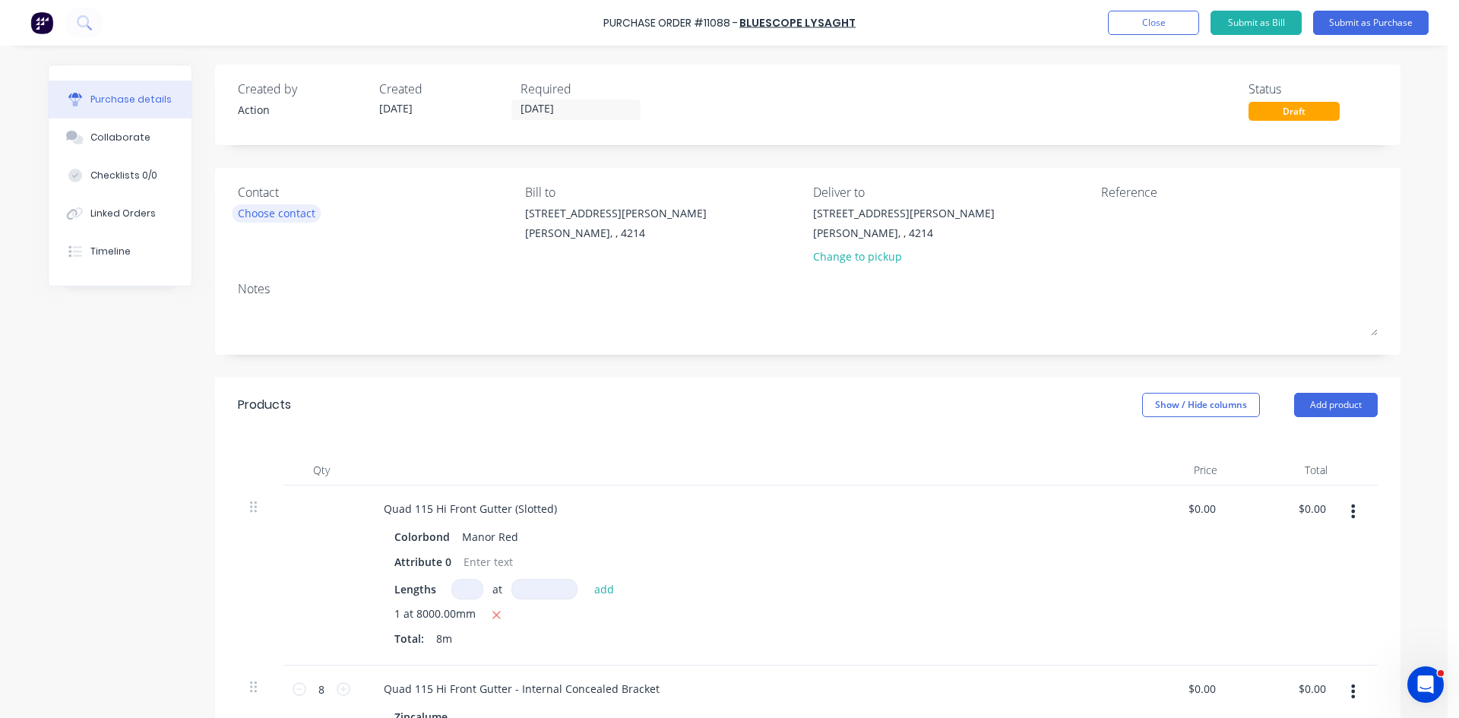
click at [271, 211] on div "Choose contact" at bounding box center [277, 213] width 78 height 16
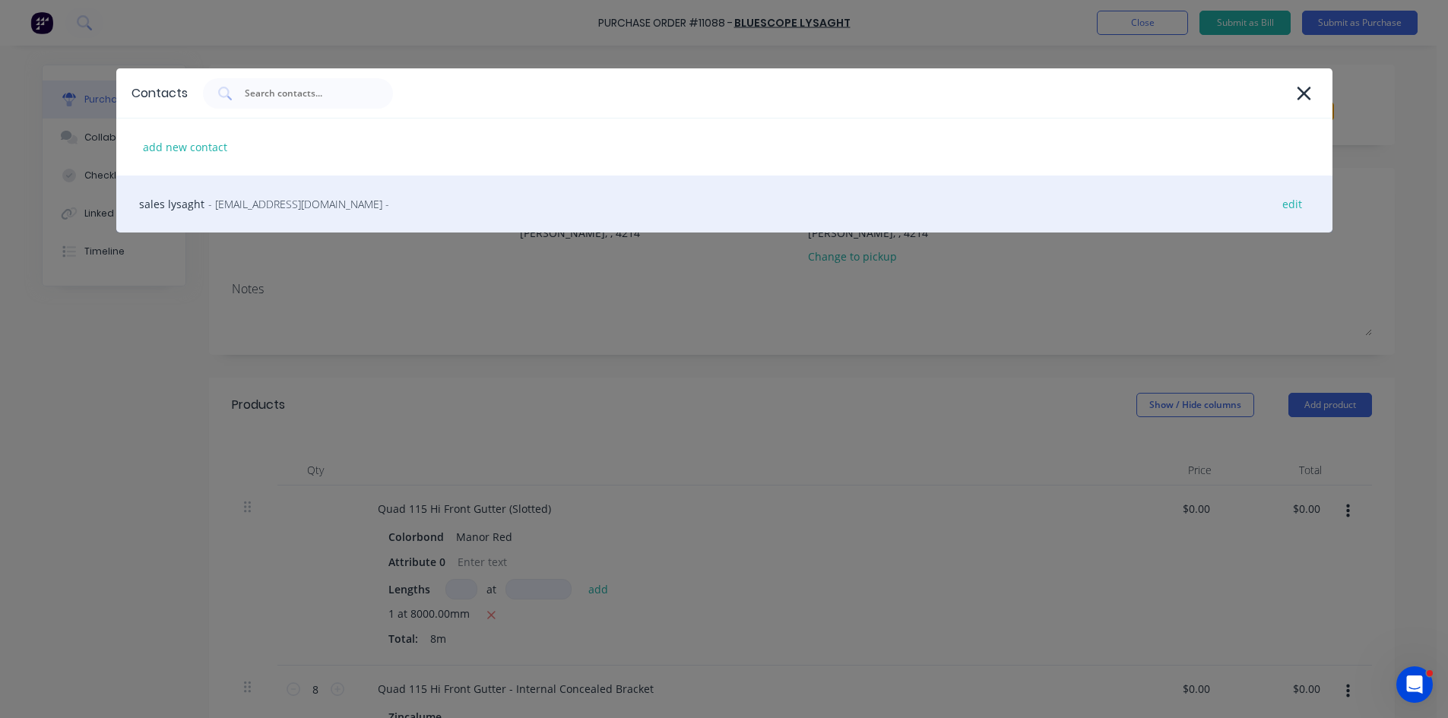
click at [232, 210] on span "- [EMAIL_ADDRESS][DOMAIN_NAME] -" at bounding box center [298, 204] width 181 height 16
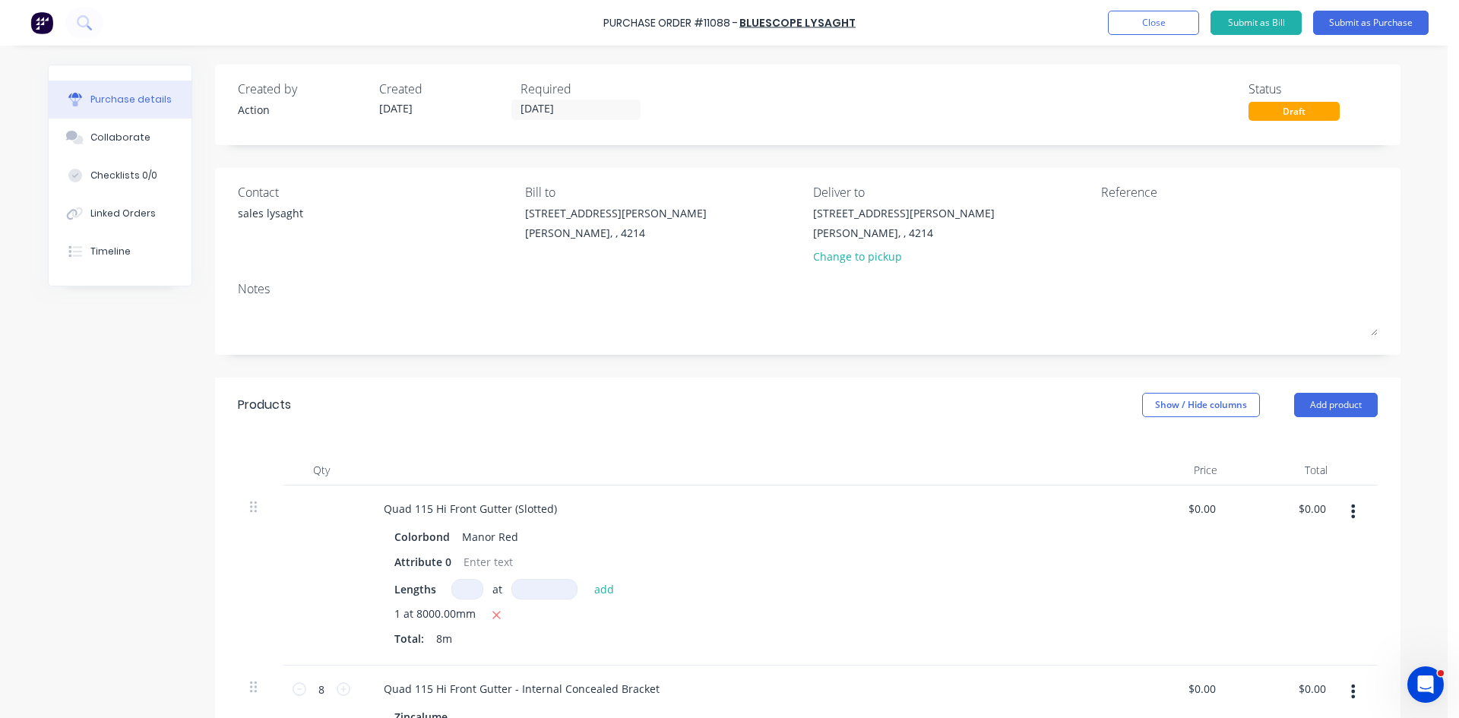
drag, startPoint x: 561, startPoint y: 110, endPoint x: 578, endPoint y: 131, distance: 27.1
click at [561, 111] on input "[DATE]" at bounding box center [576, 109] width 128 height 19
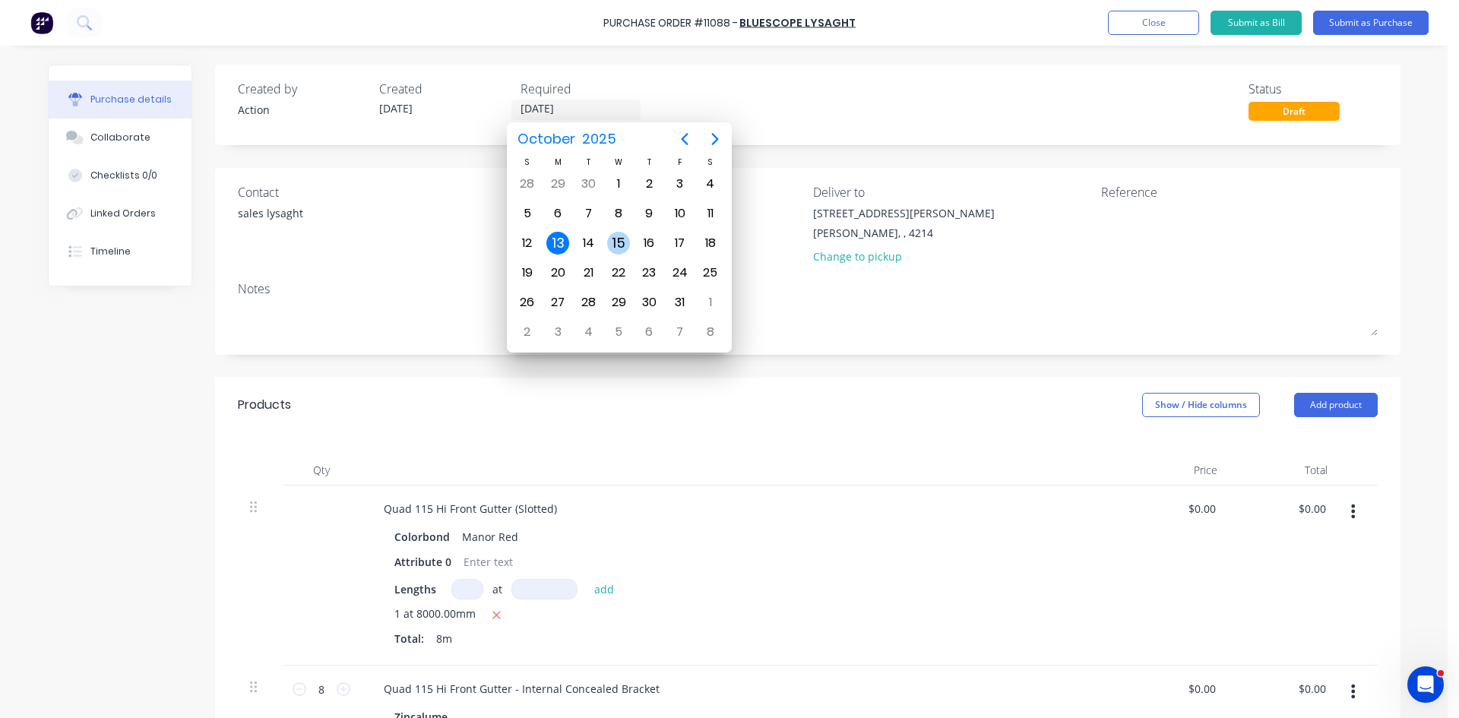
click at [624, 245] on div "15" at bounding box center [618, 243] width 23 height 23
type input "[DATE]"
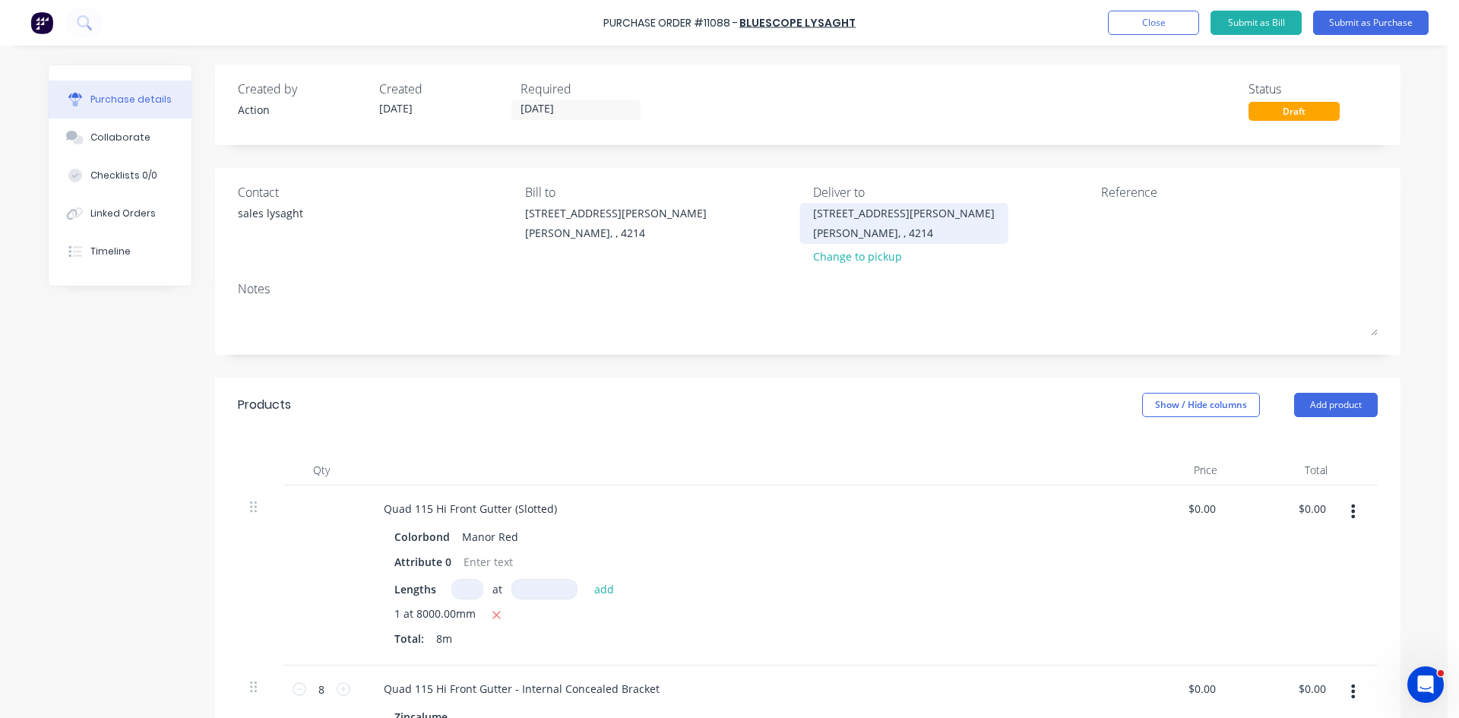
click at [867, 224] on div "[STREET_ADDRESS][PERSON_NAME][PERSON_NAME]" at bounding box center [904, 223] width 182 height 36
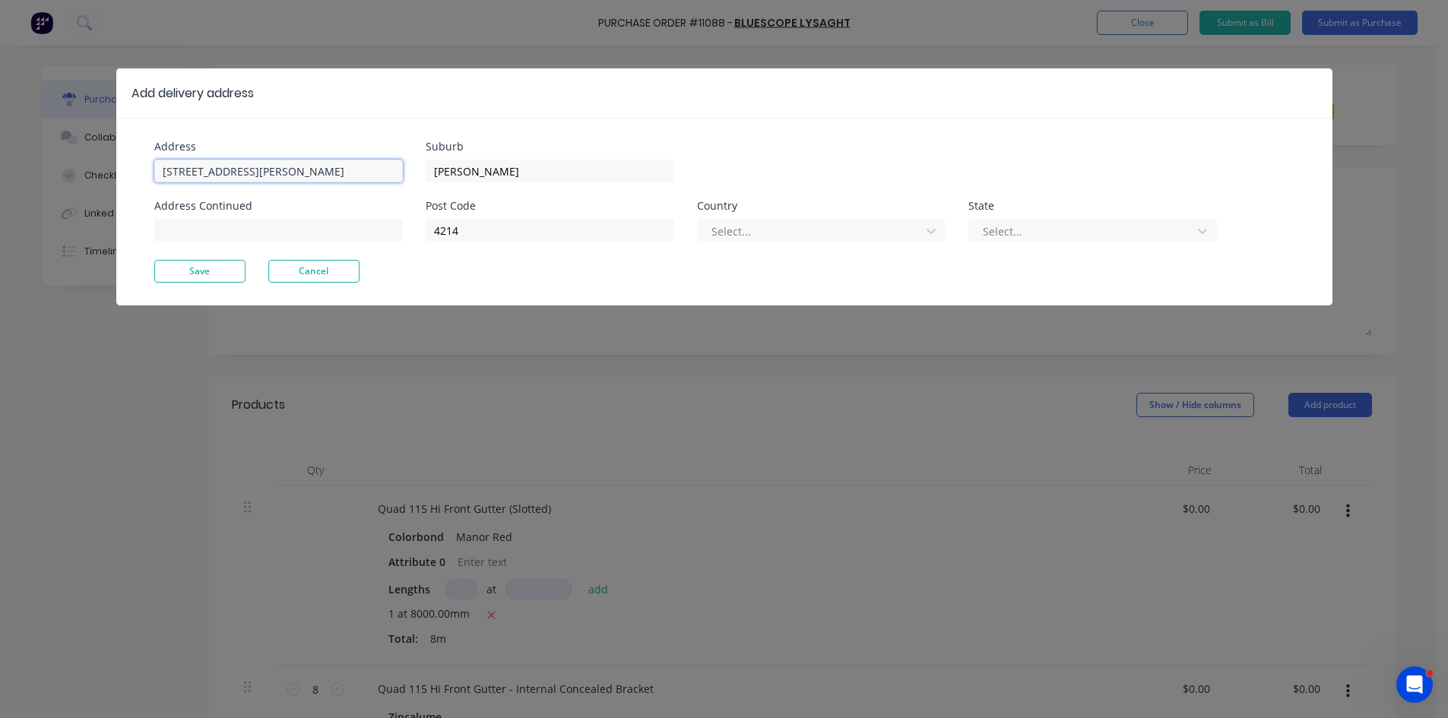
drag, startPoint x: 156, startPoint y: 169, endPoint x: 41, endPoint y: 167, distance: 114.8
click at [41, 167] on div "Add delivery address Address [STREET_ADDRESS][PERSON_NAME] Address Continued Su…" at bounding box center [724, 359] width 1448 height 718
paste input "0451 900 524"
paste input "[STREET_ADDRESS]"
type input "Rob 0451 900 [STREET_ADDRESS]"
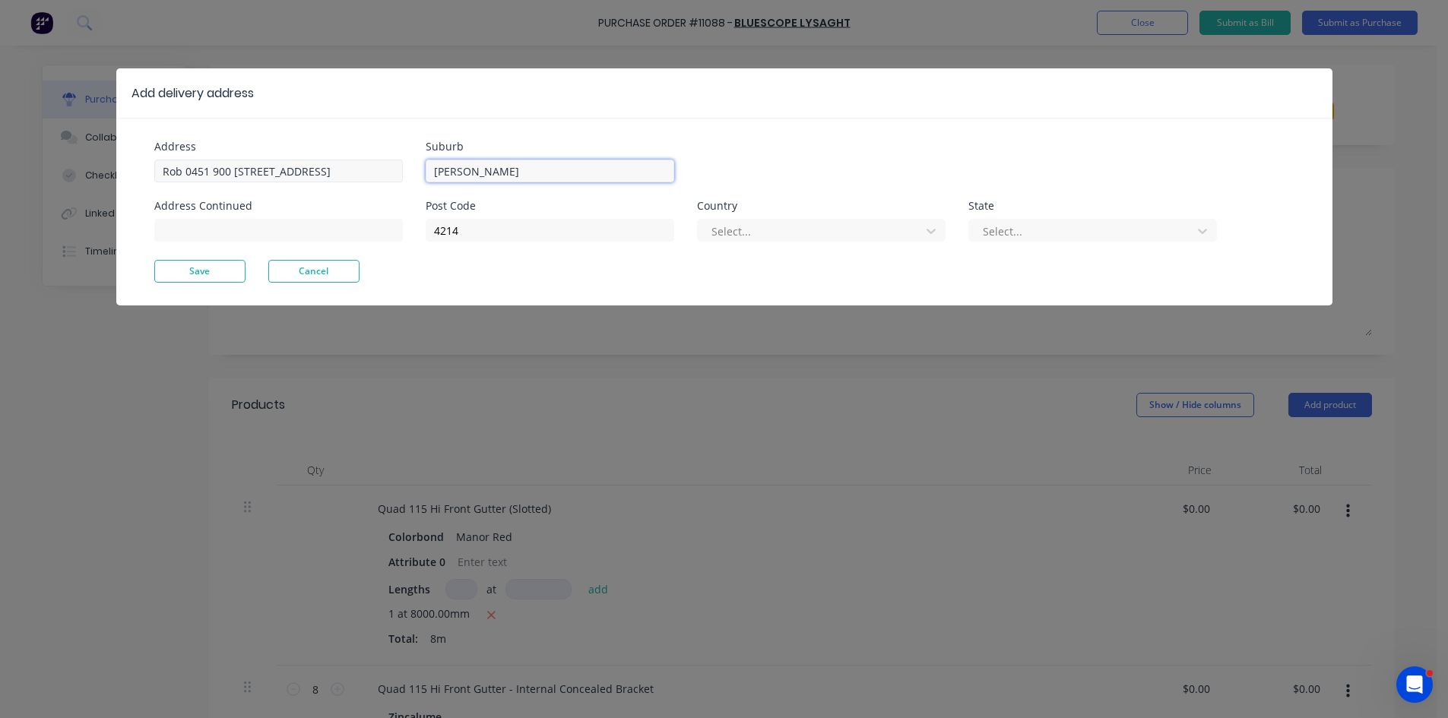
drag, startPoint x: 428, startPoint y: 177, endPoint x: 329, endPoint y: 177, distance: 98.8
click at [329, 177] on div "Address Rob 0451 900 [GEOGRAPHIC_DATA] Address Continued Suburb [PERSON_NAME] P…" at bounding box center [439, 200] width 570 height 119
type input "Mudgeeraba"
click at [499, 230] on input "4214" at bounding box center [550, 230] width 248 height 23
type input "4213"
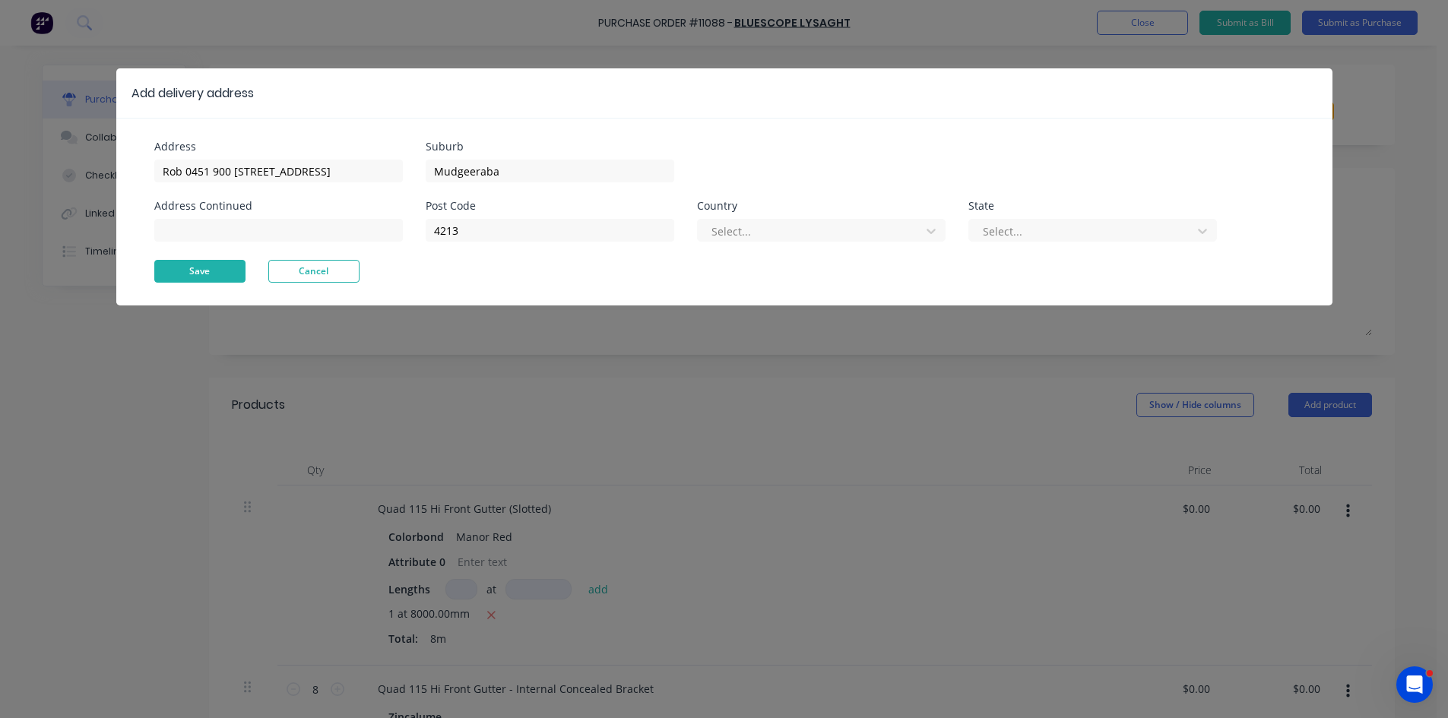
click at [201, 272] on button "Save" at bounding box center [199, 271] width 91 height 23
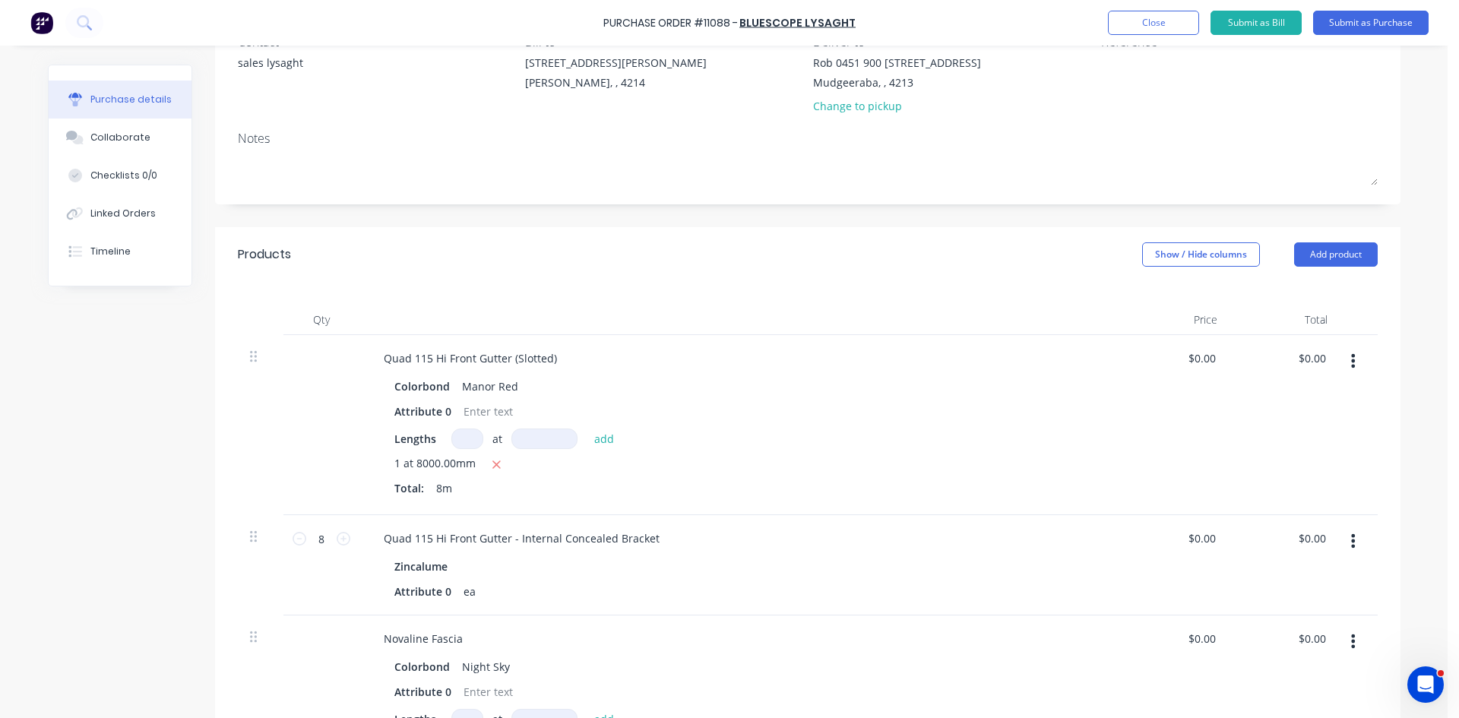
scroll to position [152, 0]
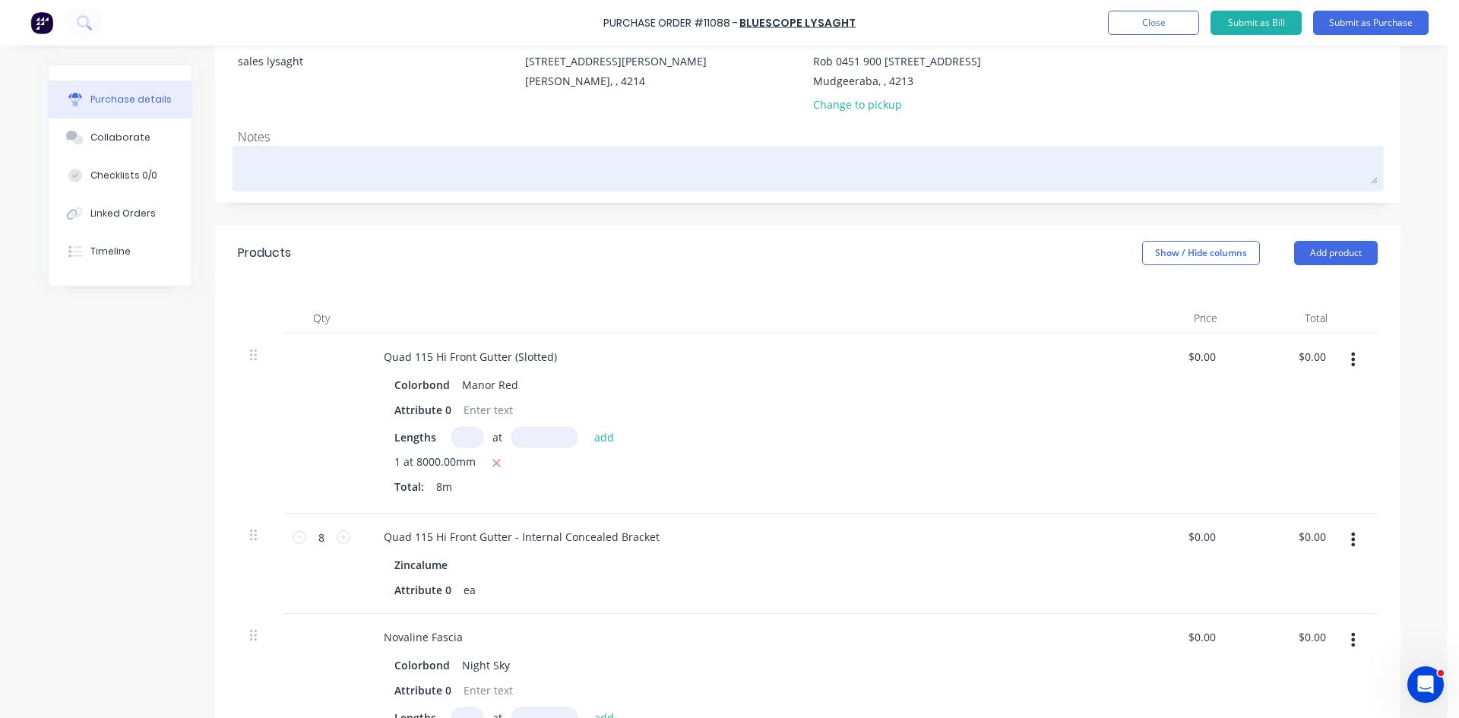
drag, startPoint x: 378, startPoint y: 166, endPoint x: 384, endPoint y: 158, distance: 9.3
click at [378, 165] on textarea at bounding box center [808, 167] width 1140 height 34
type textarea "x"
type textarea "s"
type textarea "x"
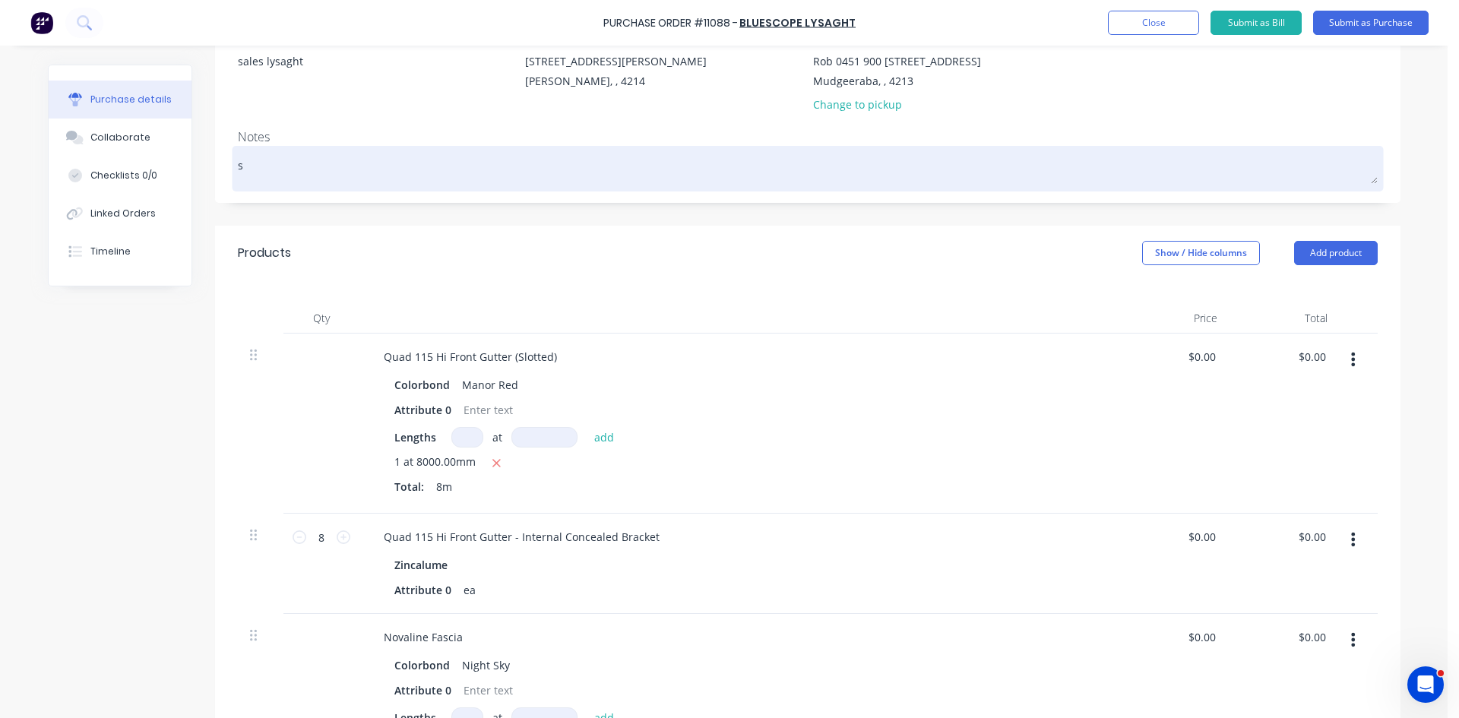
type textarea "si"
type textarea "x"
type textarea "sit"
type textarea "x"
type textarea "site"
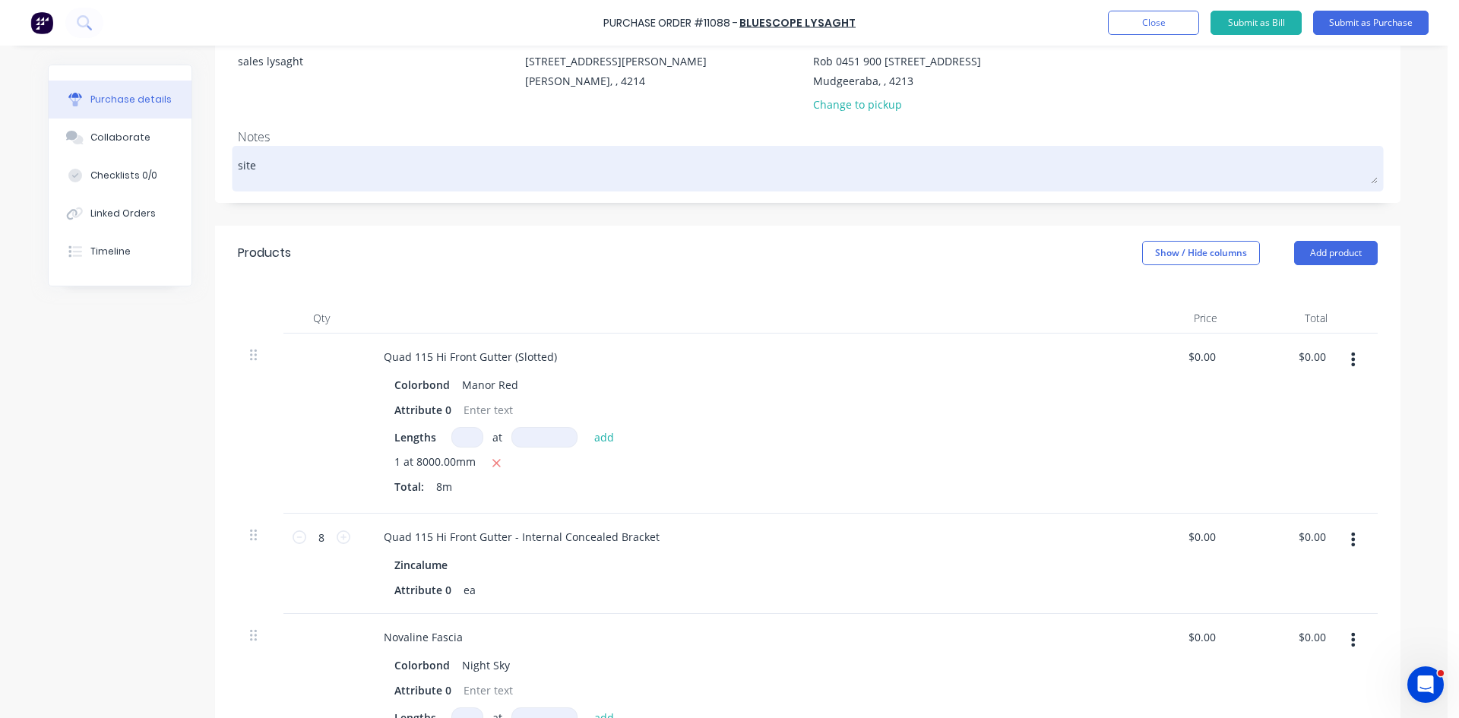
type textarea "x"
type textarea "site"
type textarea "x"
type textarea "site d"
type textarea "x"
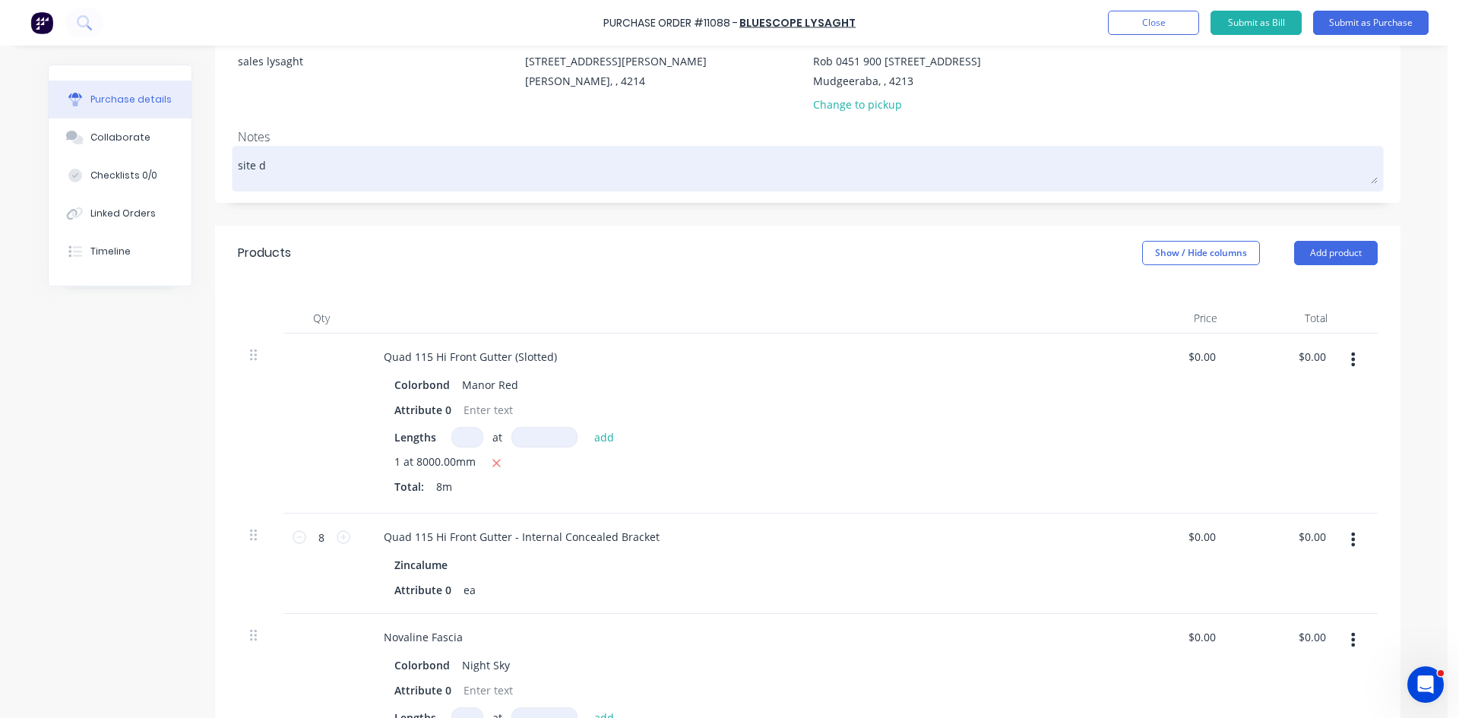
type textarea "site dl"
type textarea "x"
type textarea "site dle"
type textarea "x"
type textarea "site dleiv"
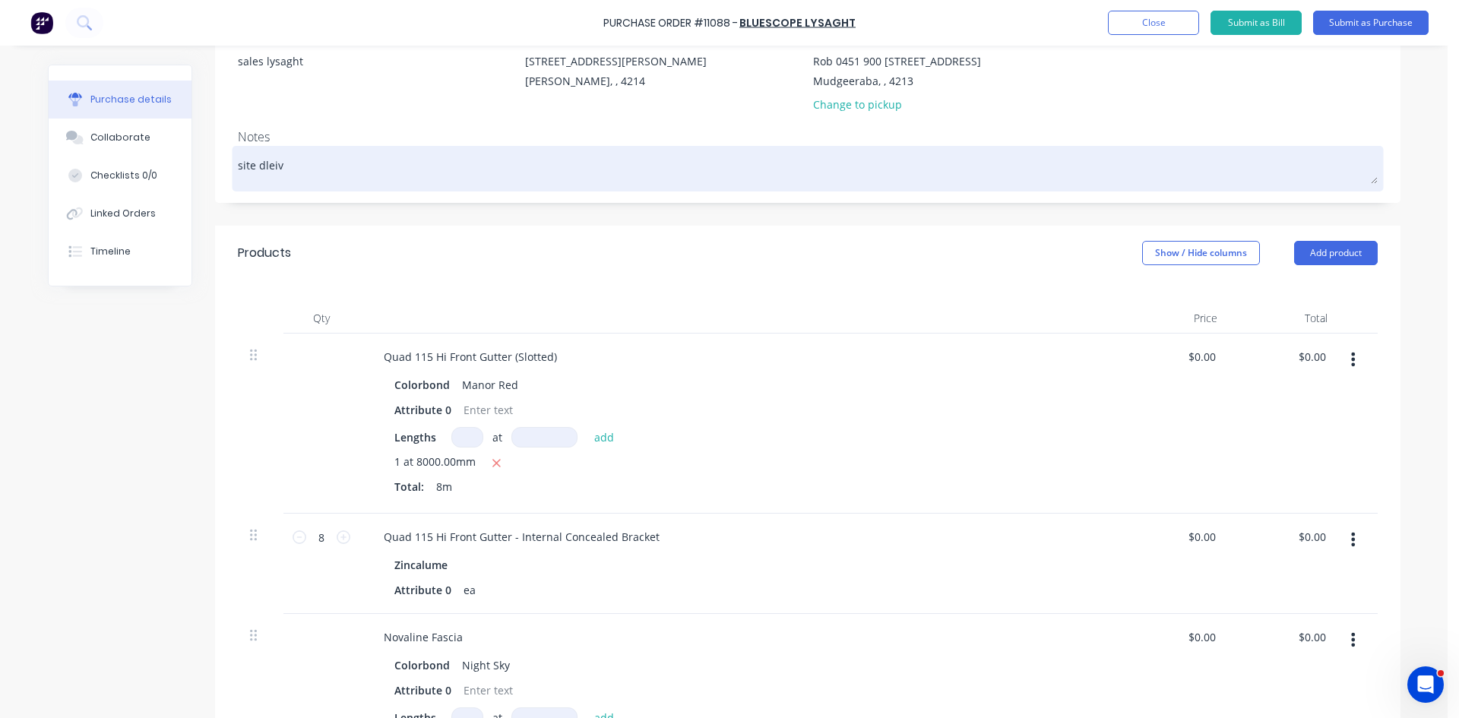
type textarea "x"
type textarea "site dleive"
type textarea "x"
type textarea "site dleiver"
type textarea "x"
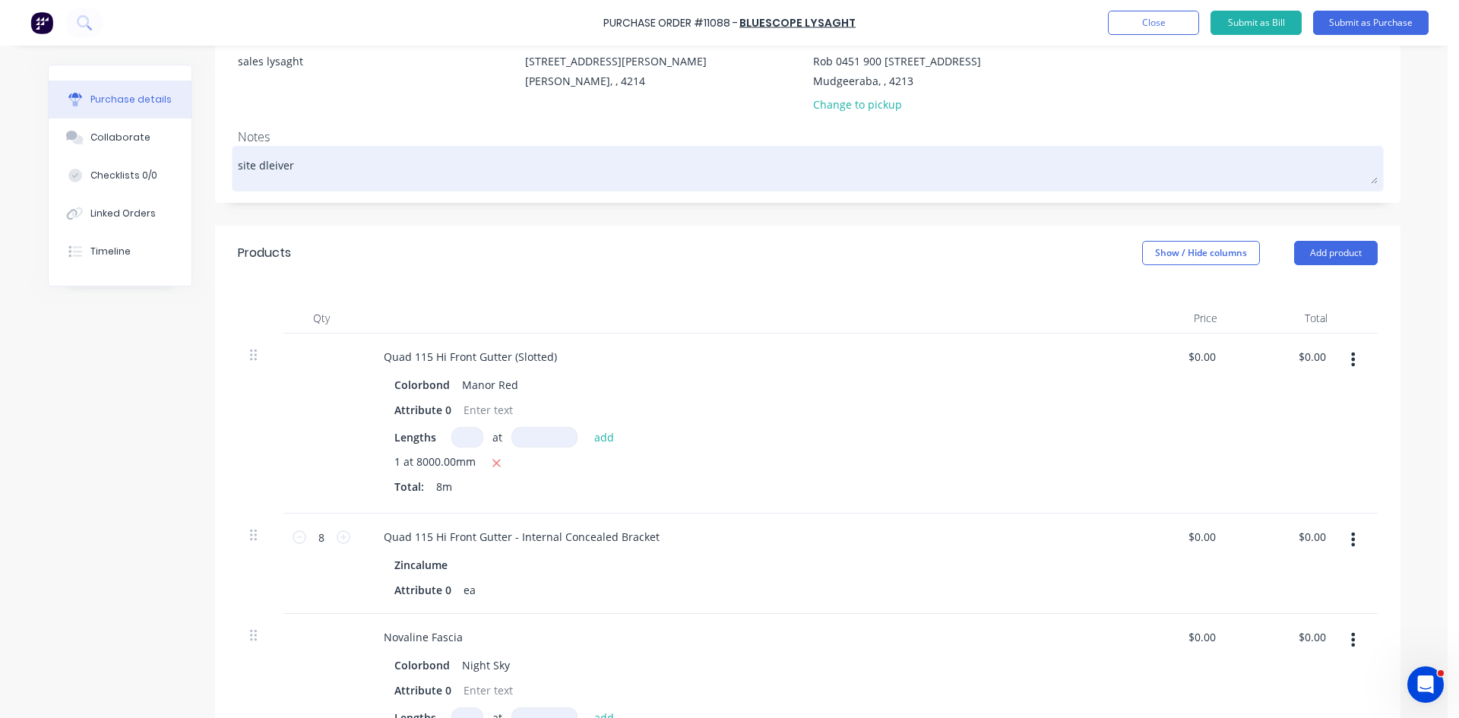
type textarea "site dleive"
type textarea "x"
type textarea "site dleiv"
type textarea "x"
type textarea "site dlei"
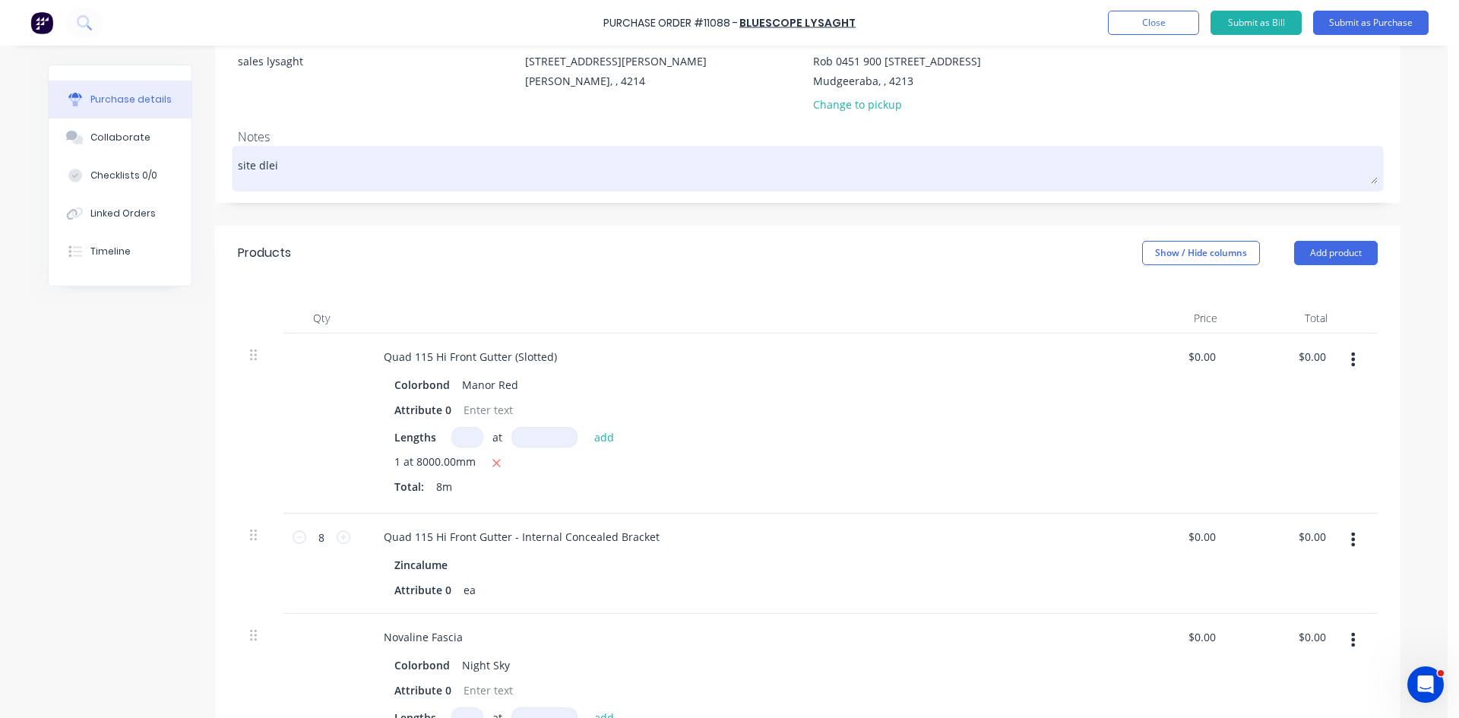
type textarea "x"
type textarea "site dle"
type textarea "x"
type textarea "site dl"
type textarea "x"
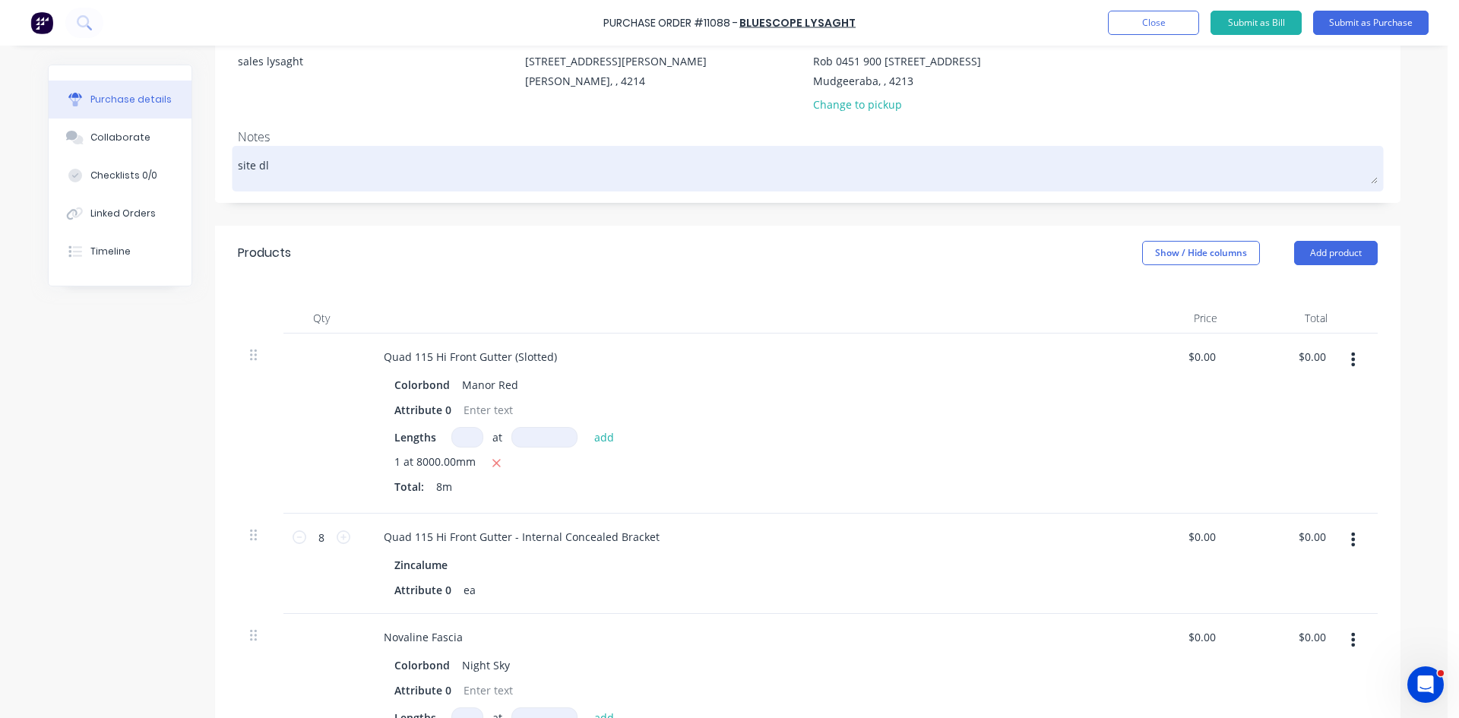
type textarea "site d"
type textarea "x"
type textarea "site dl"
type textarea "x"
type textarea "site d"
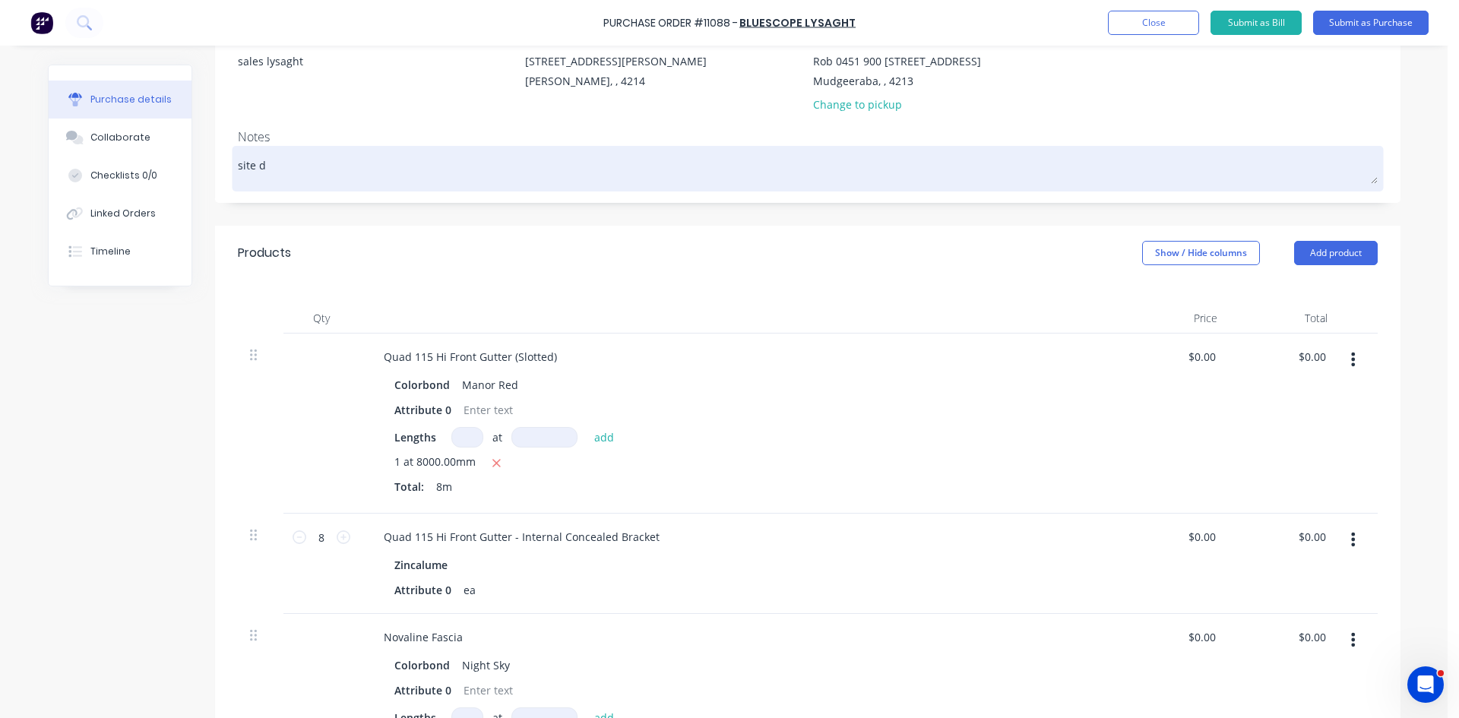
type textarea "x"
type textarea "site de"
type textarea "x"
type textarea "site del"
type textarea "x"
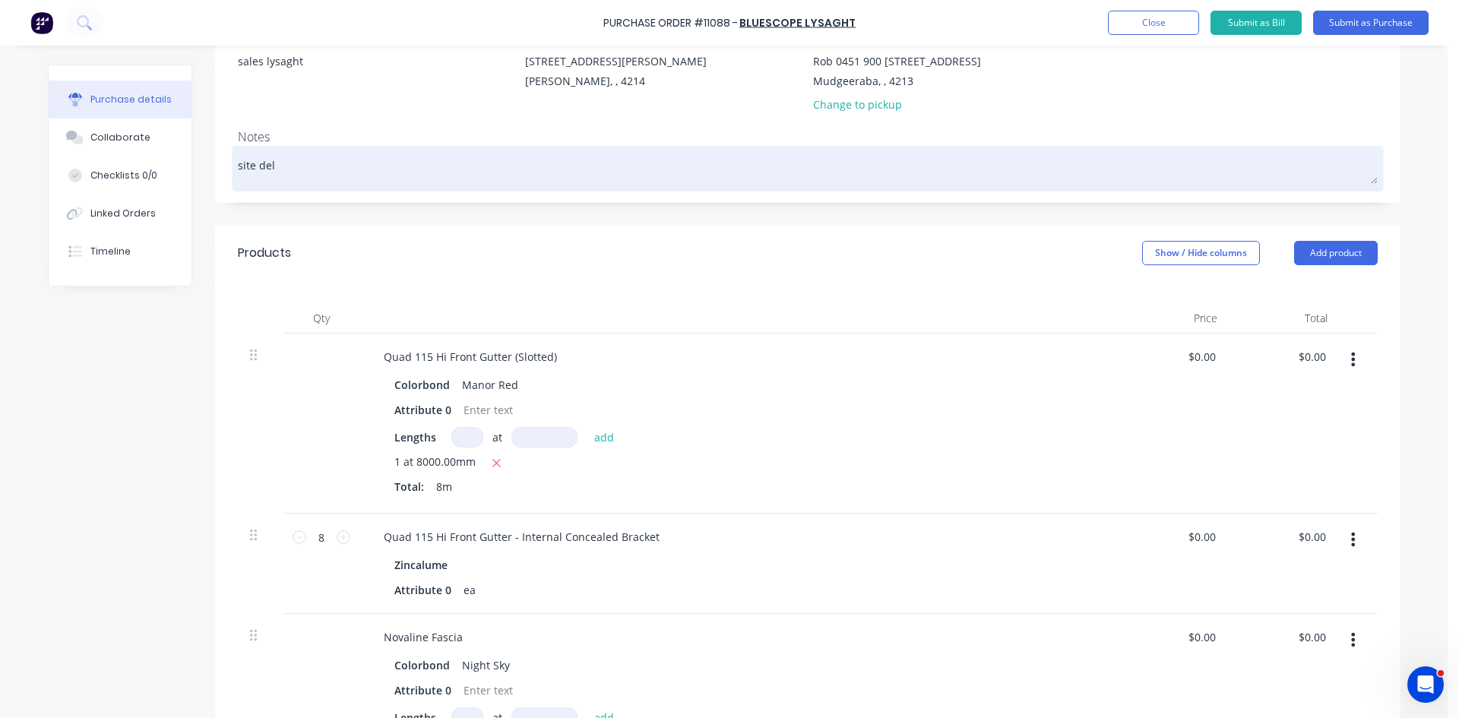
type textarea "site deli"
type textarea "x"
type textarea "site deliv"
type textarea "x"
type textarea "site delive"
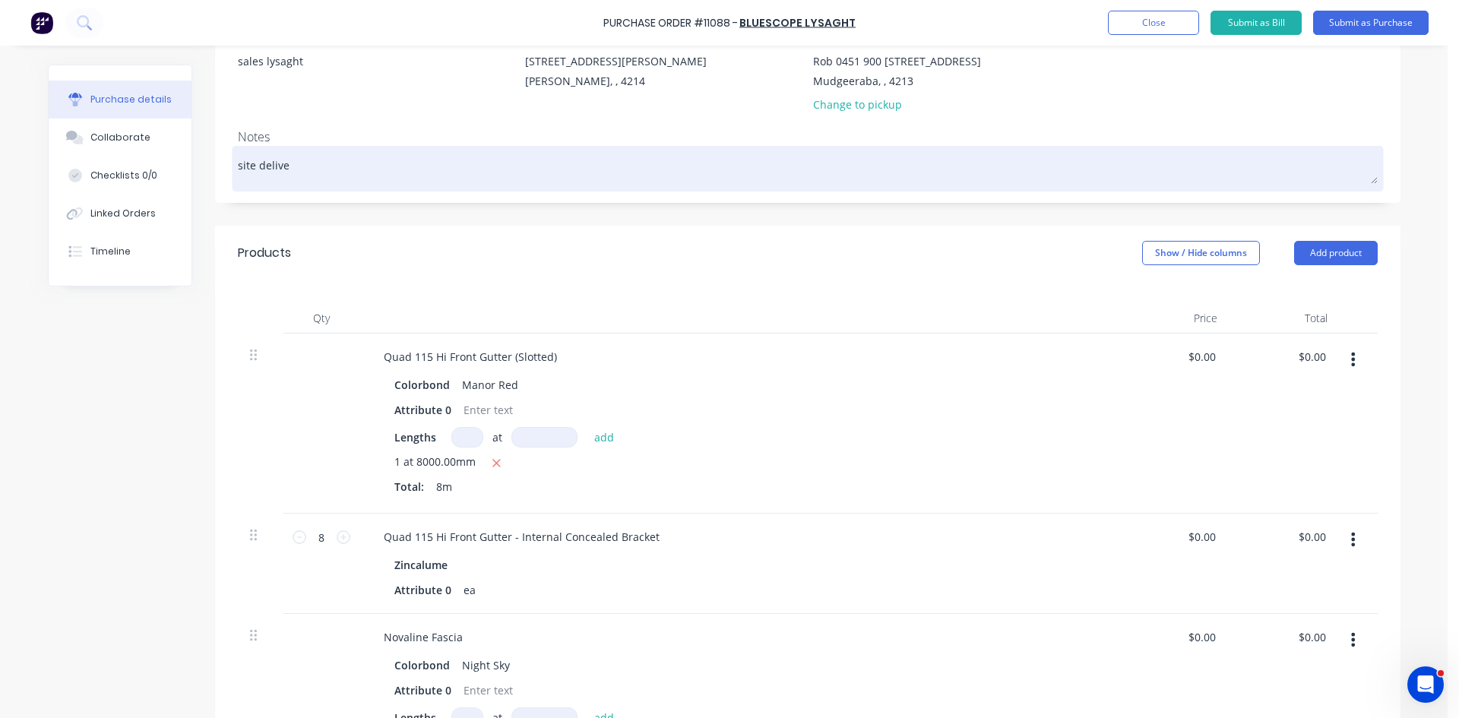
type textarea "x"
type textarea "site deliver"
type textarea "x"
type textarea "site delivery"
type textarea "x"
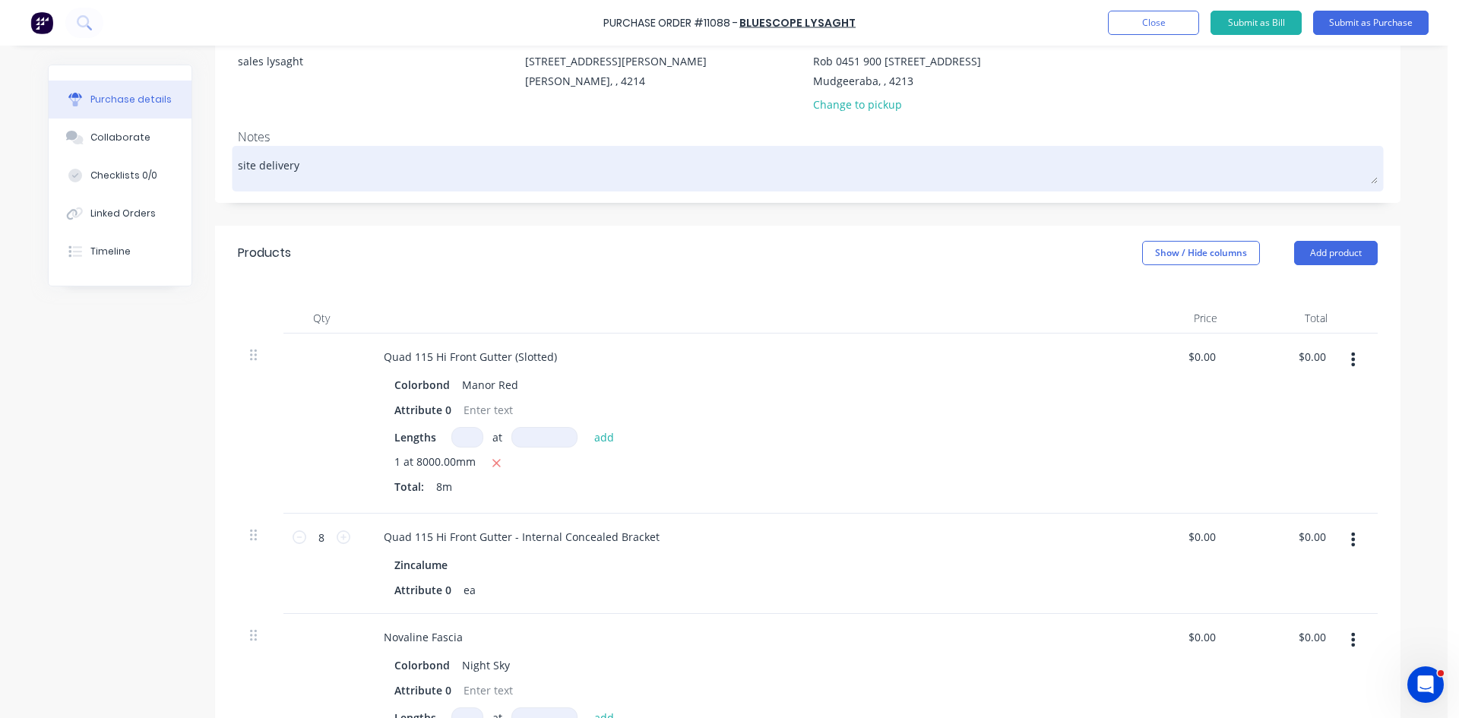
type textarea "site delivery"
type textarea "x"
type textarea "site delivery p"
type textarea "x"
type textarea "site delivery pl"
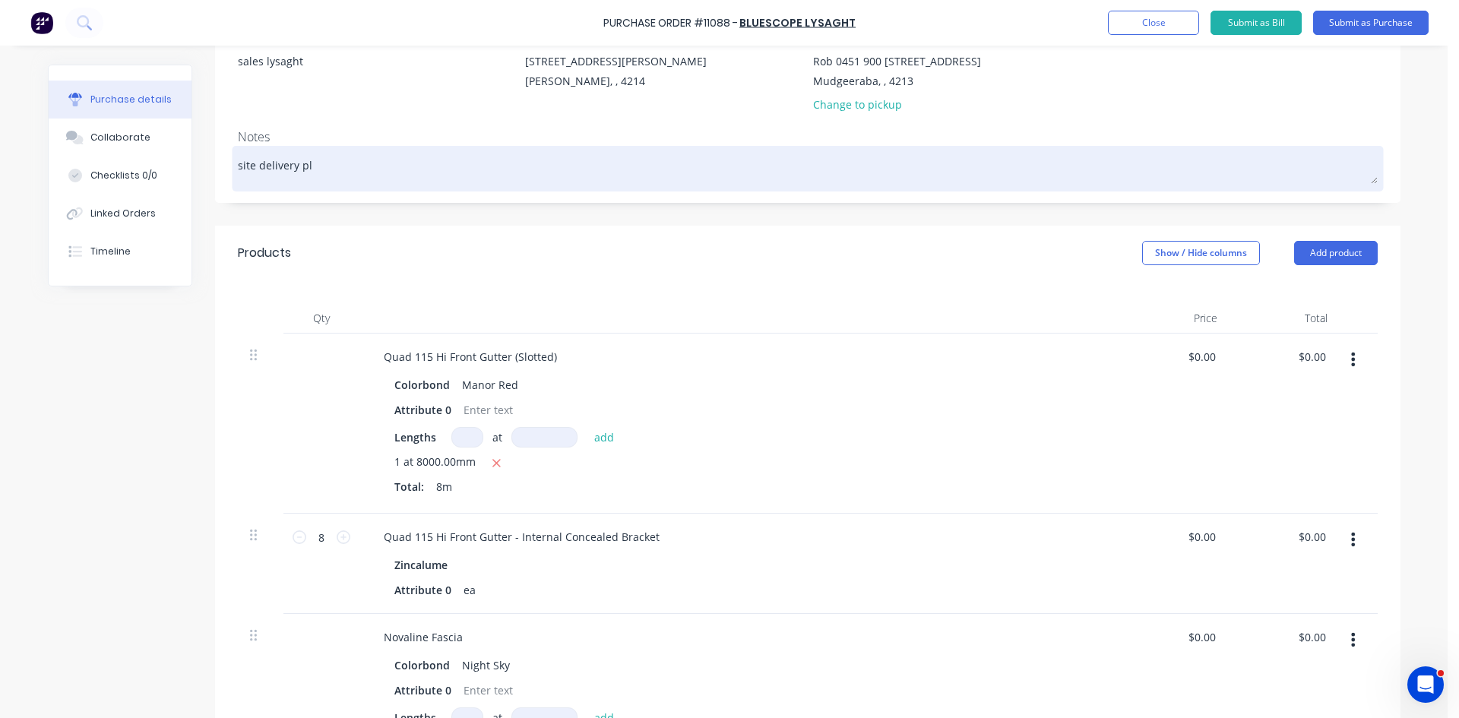
type textarea "x"
type textarea "site delivery ple"
type textarea "x"
type textarea "site delivery plea"
type textarea "x"
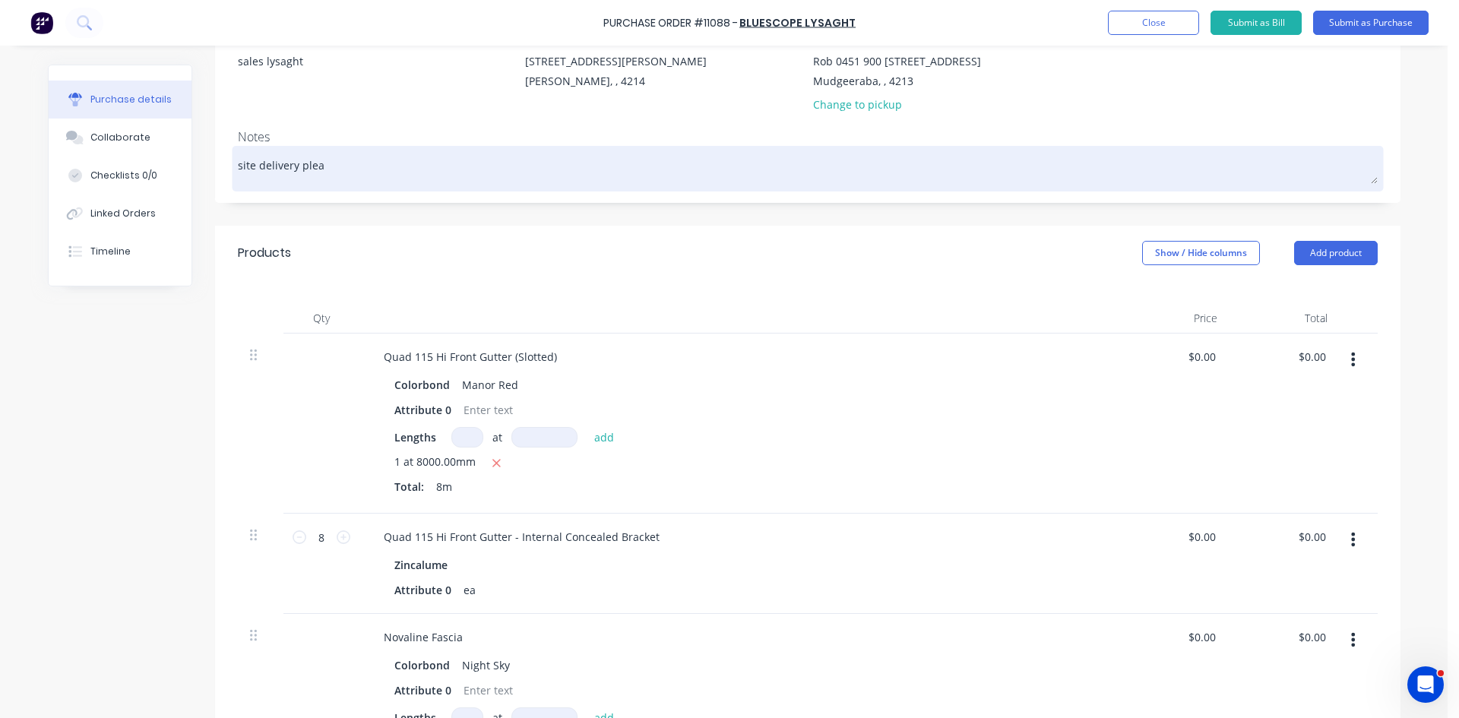
type textarea "site delivery pleas"
type textarea "x"
type textarea "site delivery please"
type textarea "x"
type textarea "site delivery please"
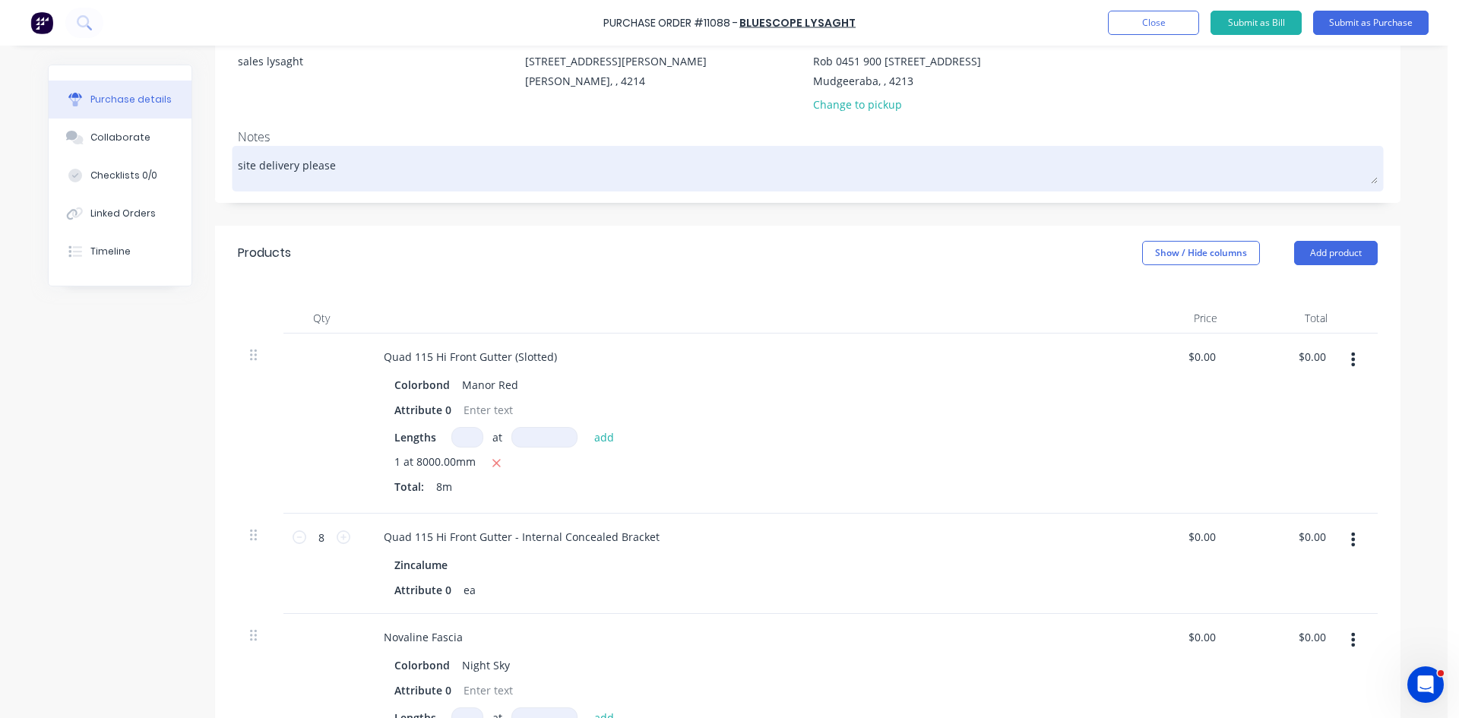
type textarea "x"
type textarea "site delivery please"
type textarea "x"
type textarea "site delivery please."
type textarea "x"
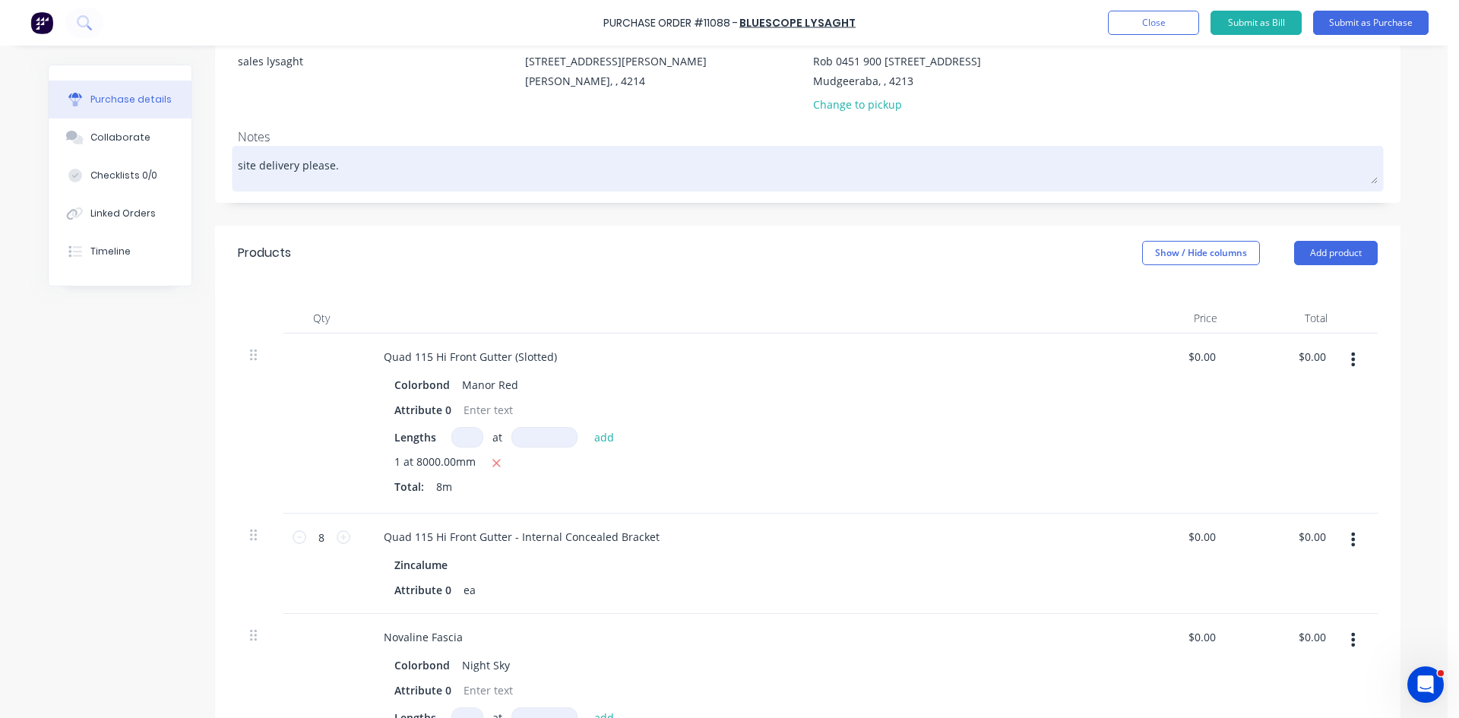
type textarea "site delivery please."
type textarea "x"
type textarea "site delivery please. P"
type textarea "x"
type textarea "site delivery please. Pl"
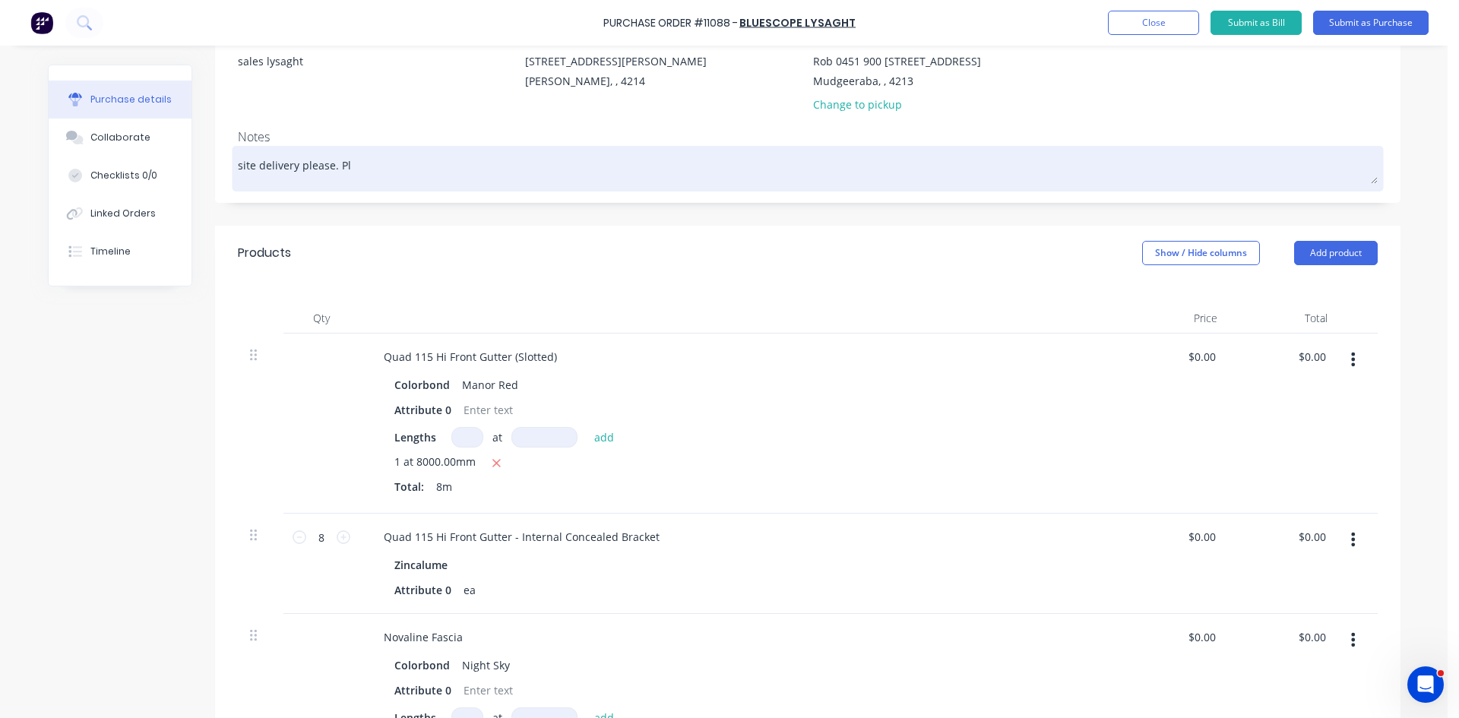
type textarea "x"
type textarea "site delivery please. Ple"
type textarea "x"
type textarea "site delivery please. [GEOGRAPHIC_DATA]"
type textarea "x"
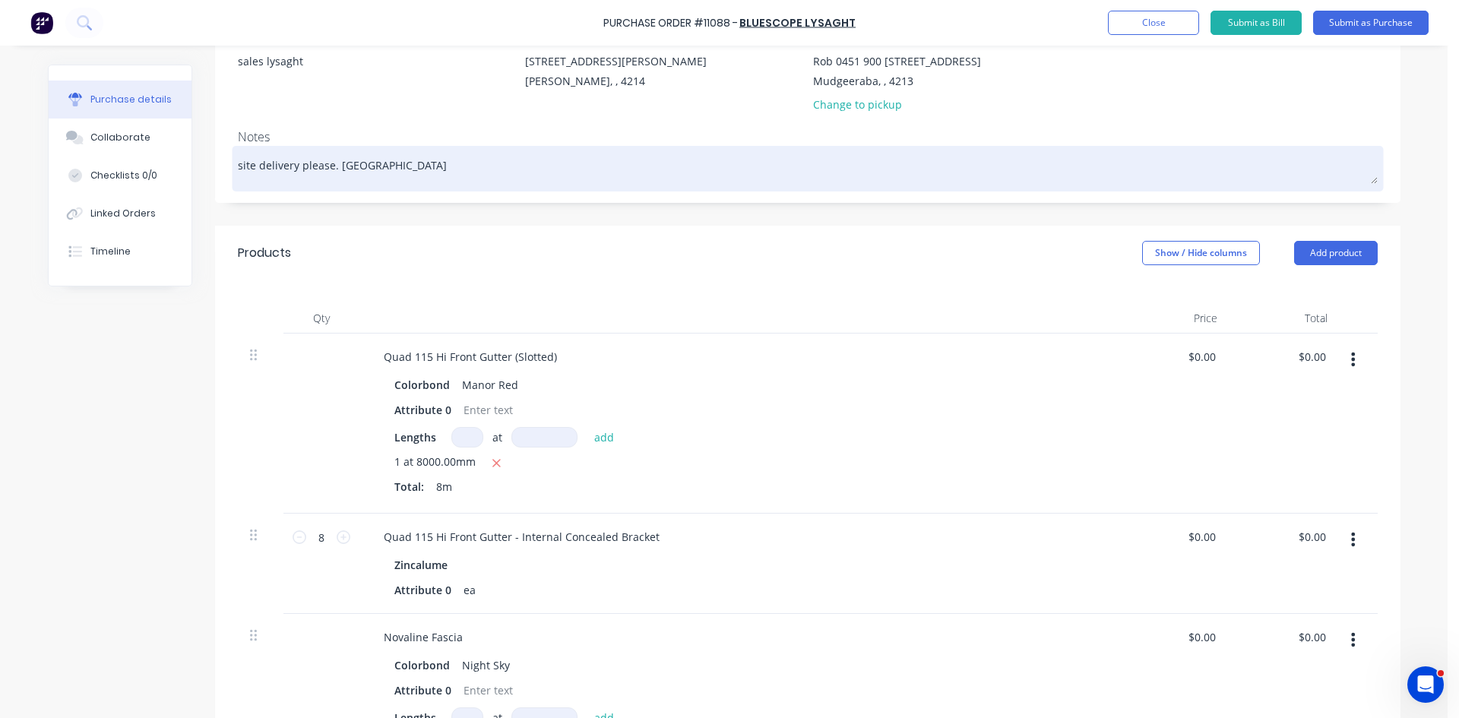
type textarea "site delivery please. Pleas"
type textarea "x"
type textarea "site delivery please. Please"
type textarea "x"
type textarea "site delivery please. Please"
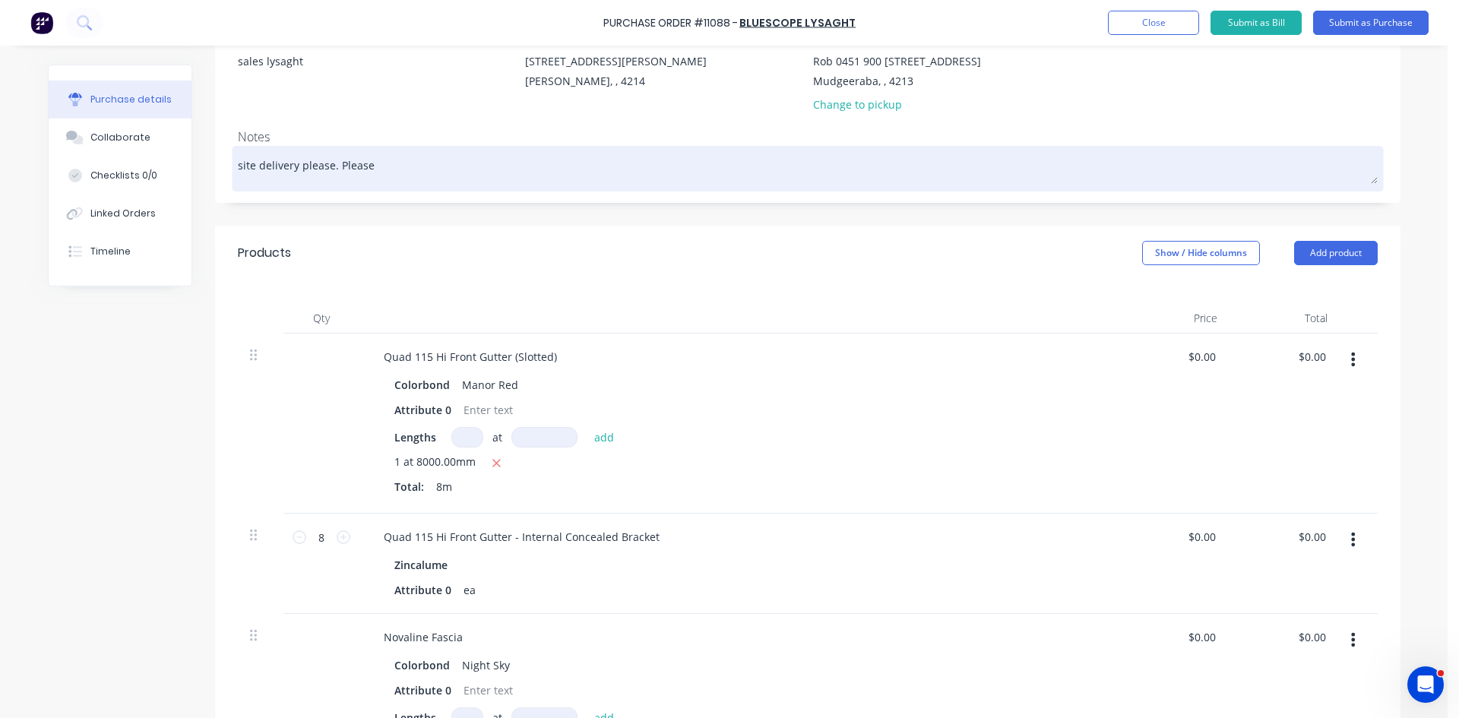
type textarea "x"
type textarea "site delivery please. Please c"
type textarea "x"
type textarea "site delivery please. Please ca"
type textarea "x"
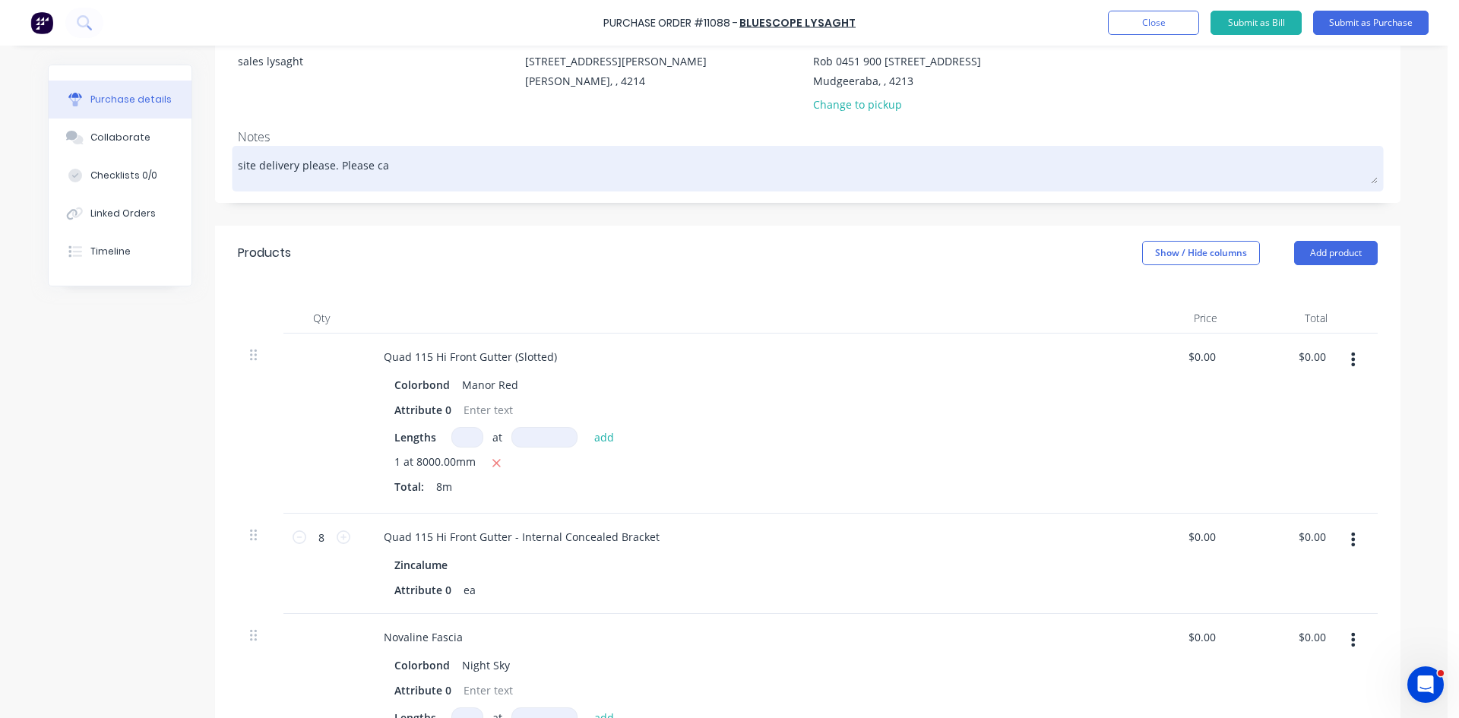
type textarea "site delivery please. Please cal"
type textarea "x"
type textarea "site delivery please. Please call"
type textarea "x"
type textarea "site delivery please. Please call"
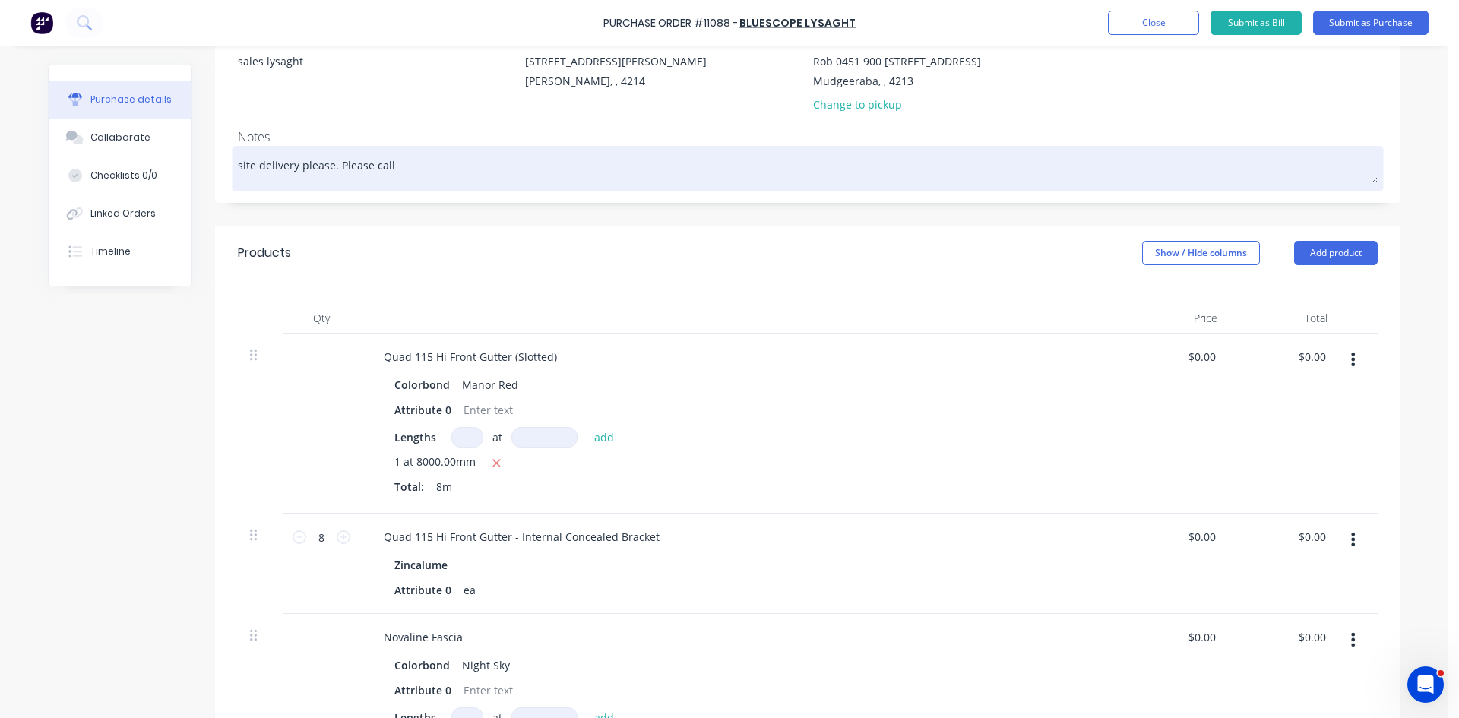
type textarea "x"
type textarea "site delivery please. Please call R"
type textarea "x"
type textarea "site delivery please. Please call Ro"
type textarea "x"
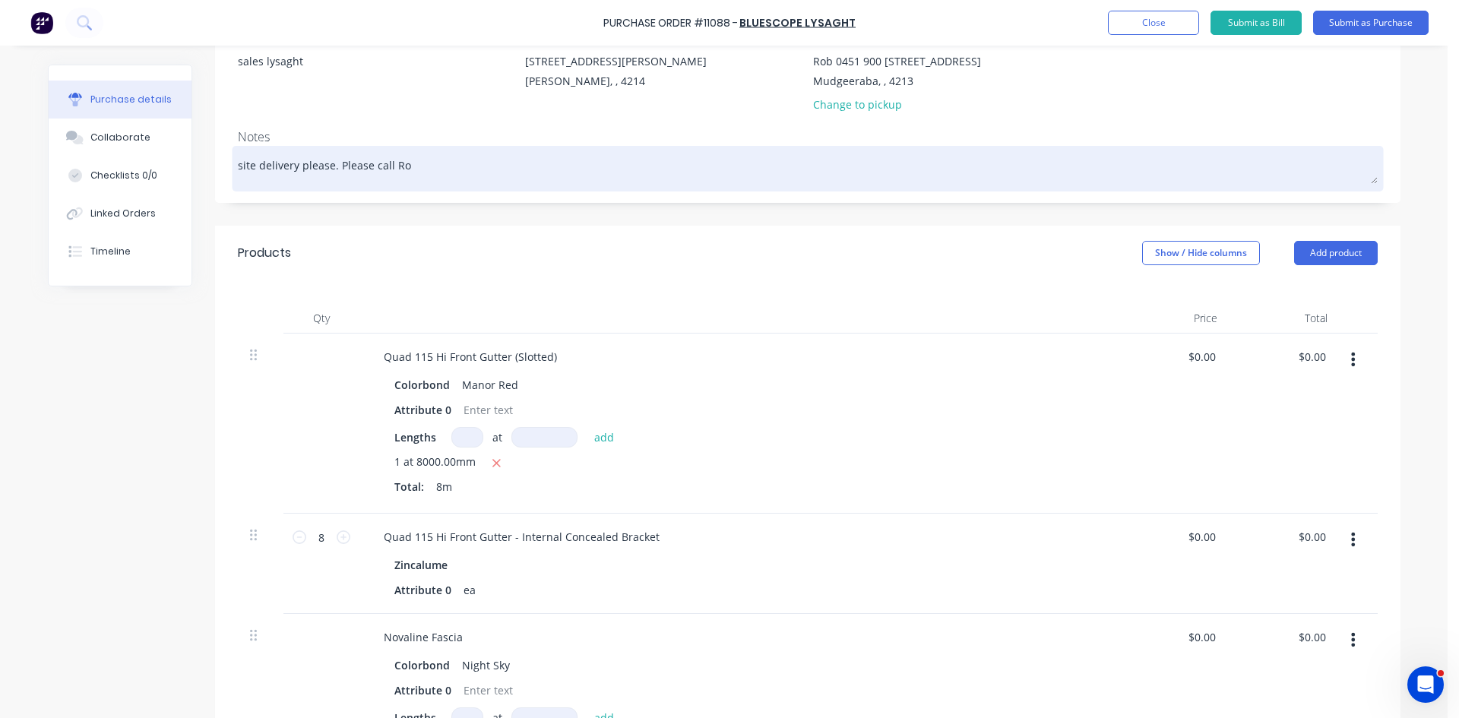
type textarea "site delivery please. Please call [PERSON_NAME]"
type textarea "x"
type textarea "site delivery please. Please call [PERSON_NAME]"
type textarea "x"
type textarea "site delivery please. Please call Rob a"
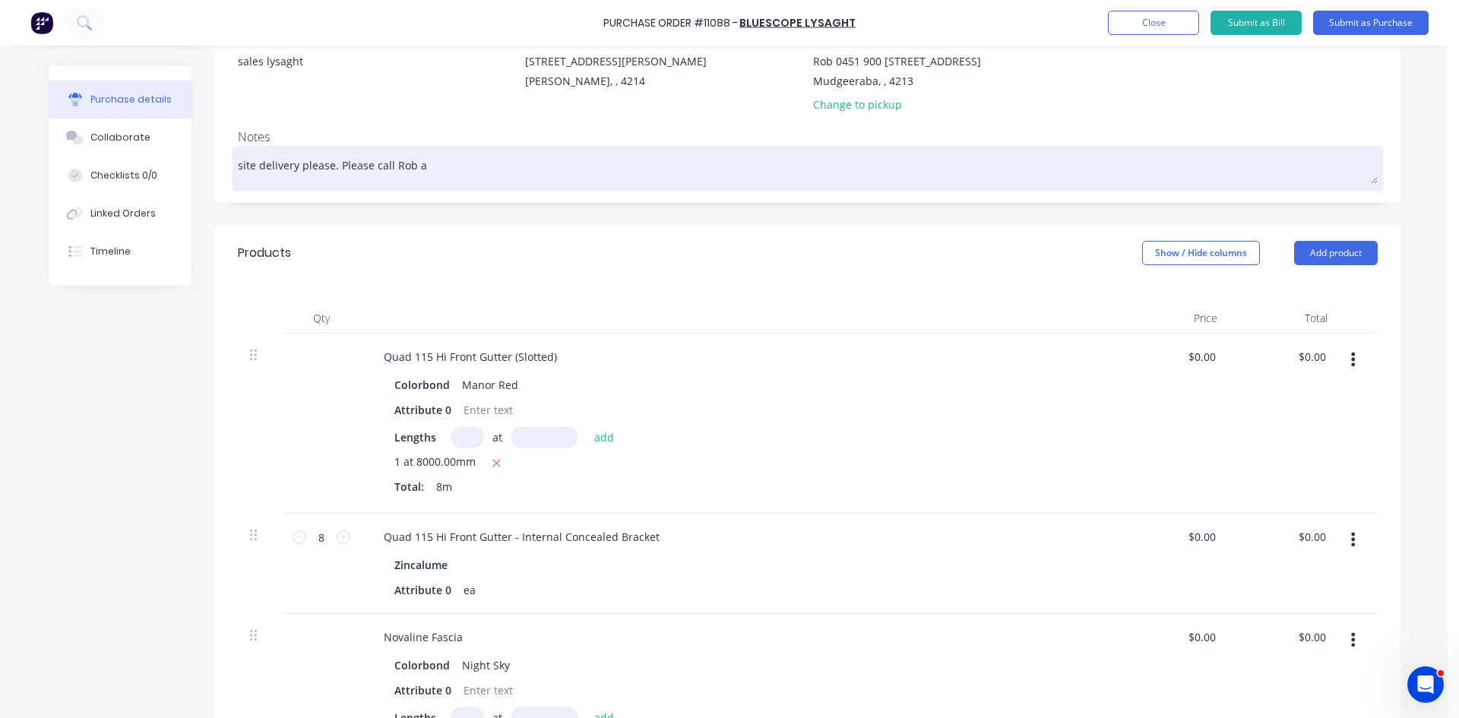
type textarea "x"
type textarea "site delivery please. Please call Rob an"
type textarea "x"
type textarea "site delivery please. Please call Rob an"
type textarea "x"
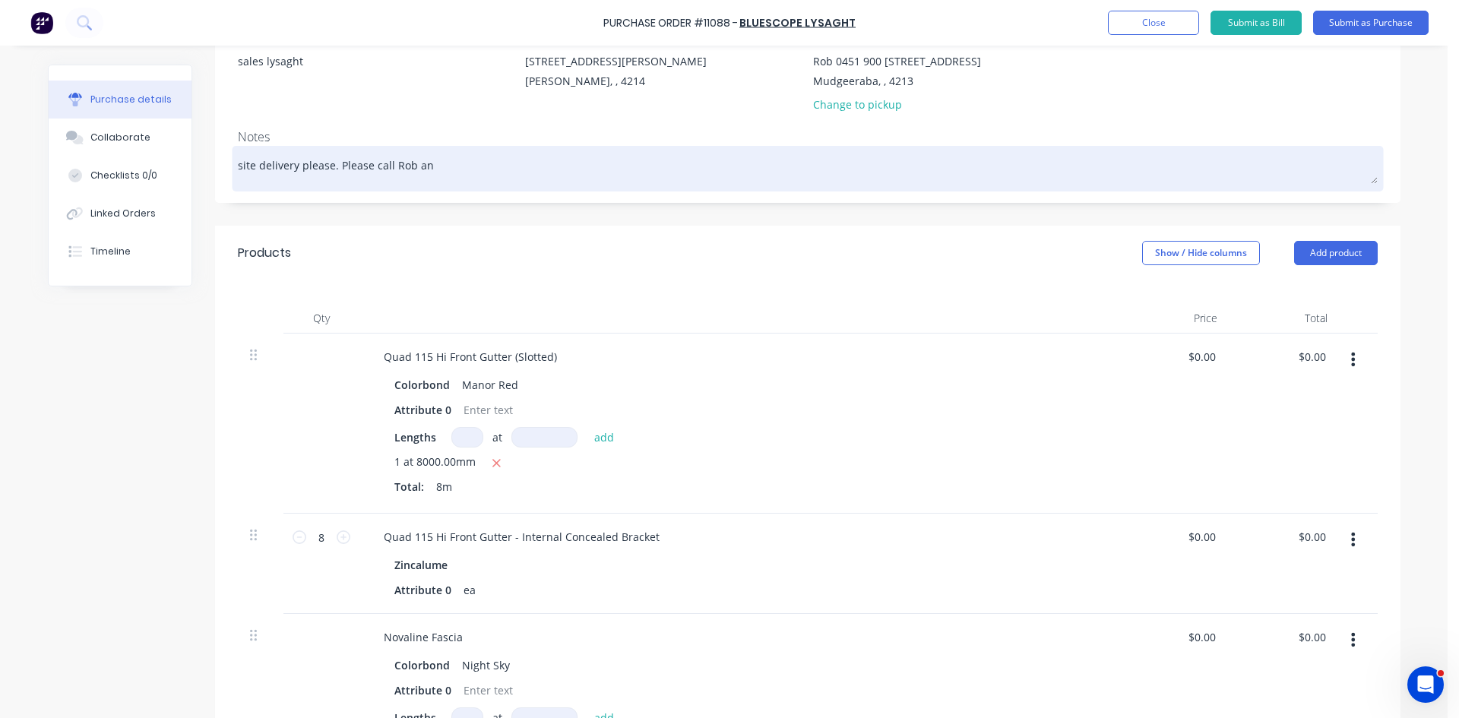
type textarea "site delivery please. Please call Rob an h"
type textarea "x"
type textarea "site delivery please. Please call Rob an ho"
type textarea "x"
type textarea "site delivery please. Please call Rob an hou"
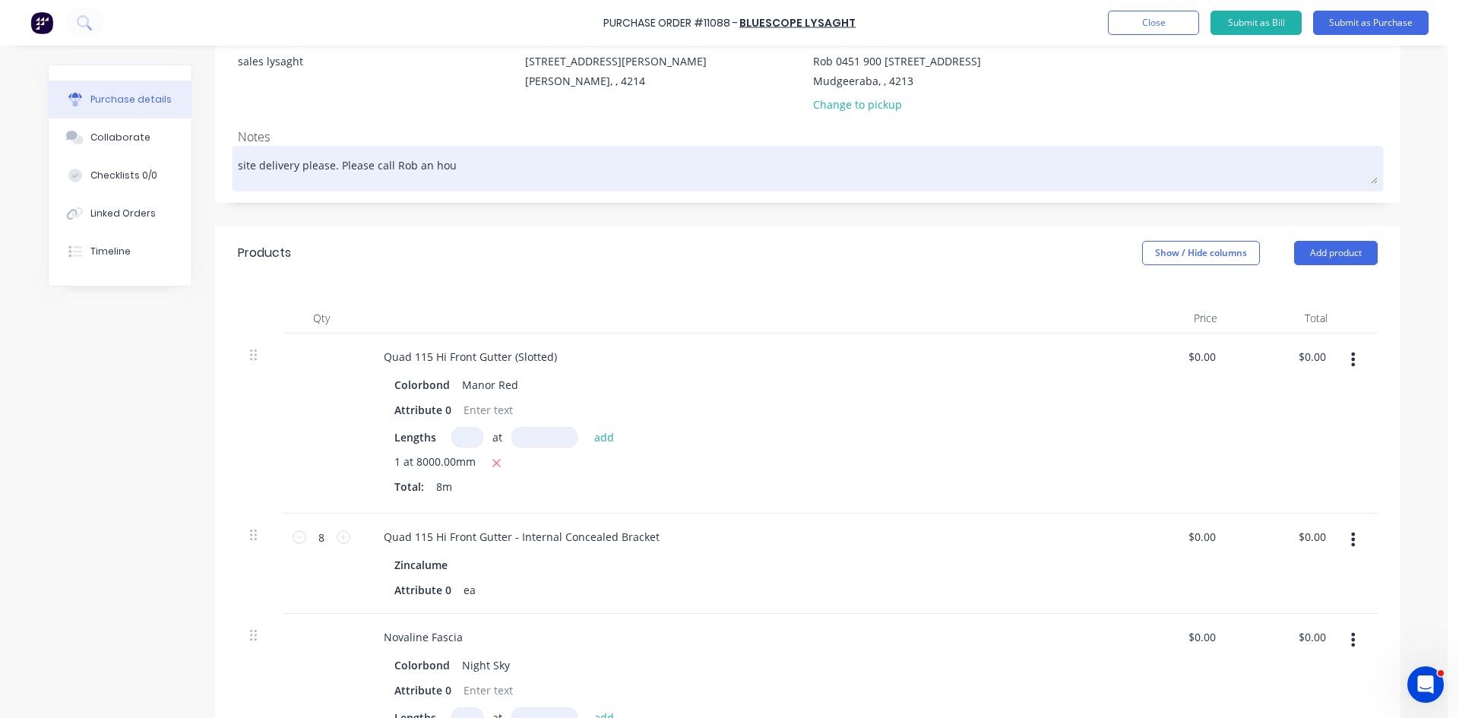
type textarea "x"
type textarea "site delivery please. Please call Rob an hour"
type textarea "x"
type textarea "site delivery please. Please call Rob an hour"
type textarea "x"
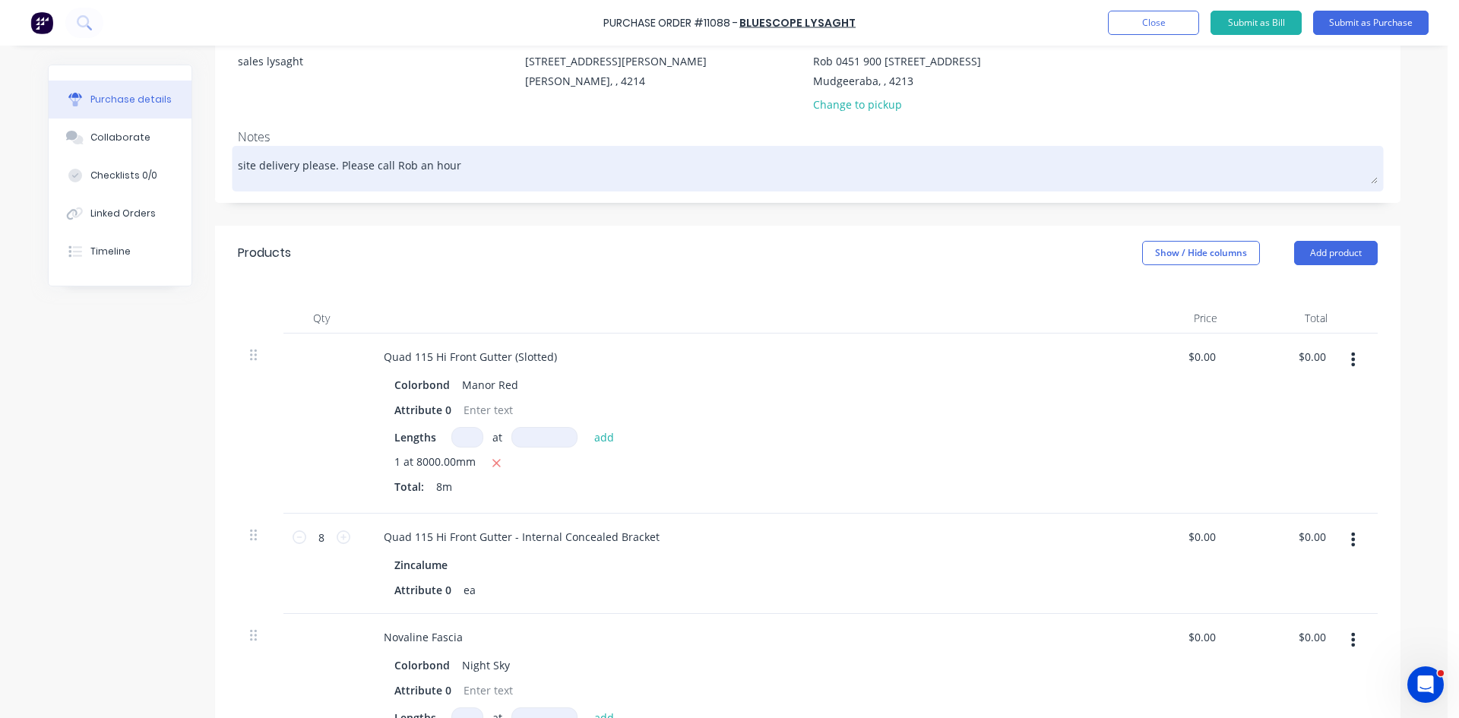
type textarea "site delivery please. Please call Rob an hour b"
type textarea "x"
type textarea "site delivery please. Please call Rob an hour be"
type textarea "x"
type textarea "site delivery please. Please call Rob an hour bef"
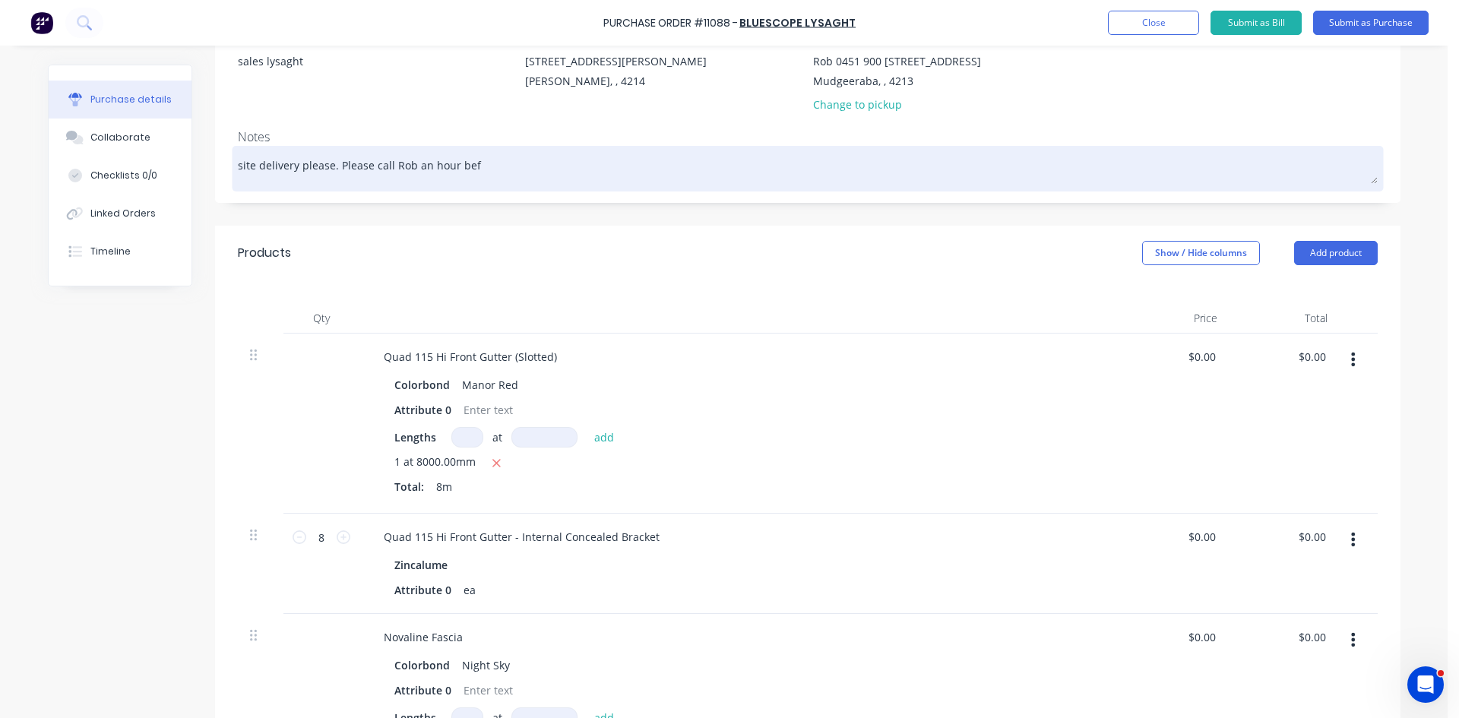
type textarea "x"
type textarea "site delivery please. Please call Rob an hour befo"
type textarea "x"
type textarea "site delivery please. Please call Rob an hour befor"
type textarea "x"
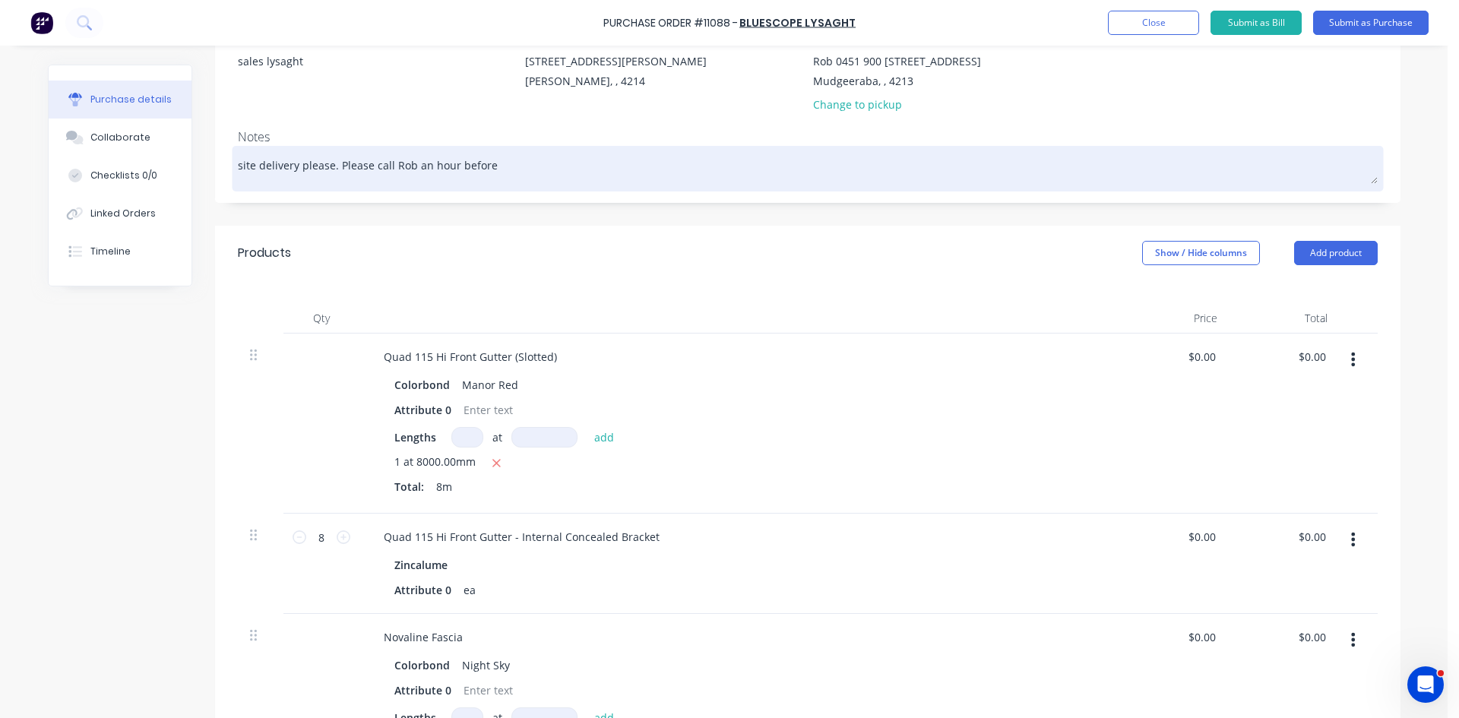
type textarea "site delivery please. Please call Rob an hour before"
type textarea "x"
type textarea "site delivery please. Please call Rob an hour before a"
type textarea "x"
type textarea "site delivery please. Please call Rob an hour before ar"
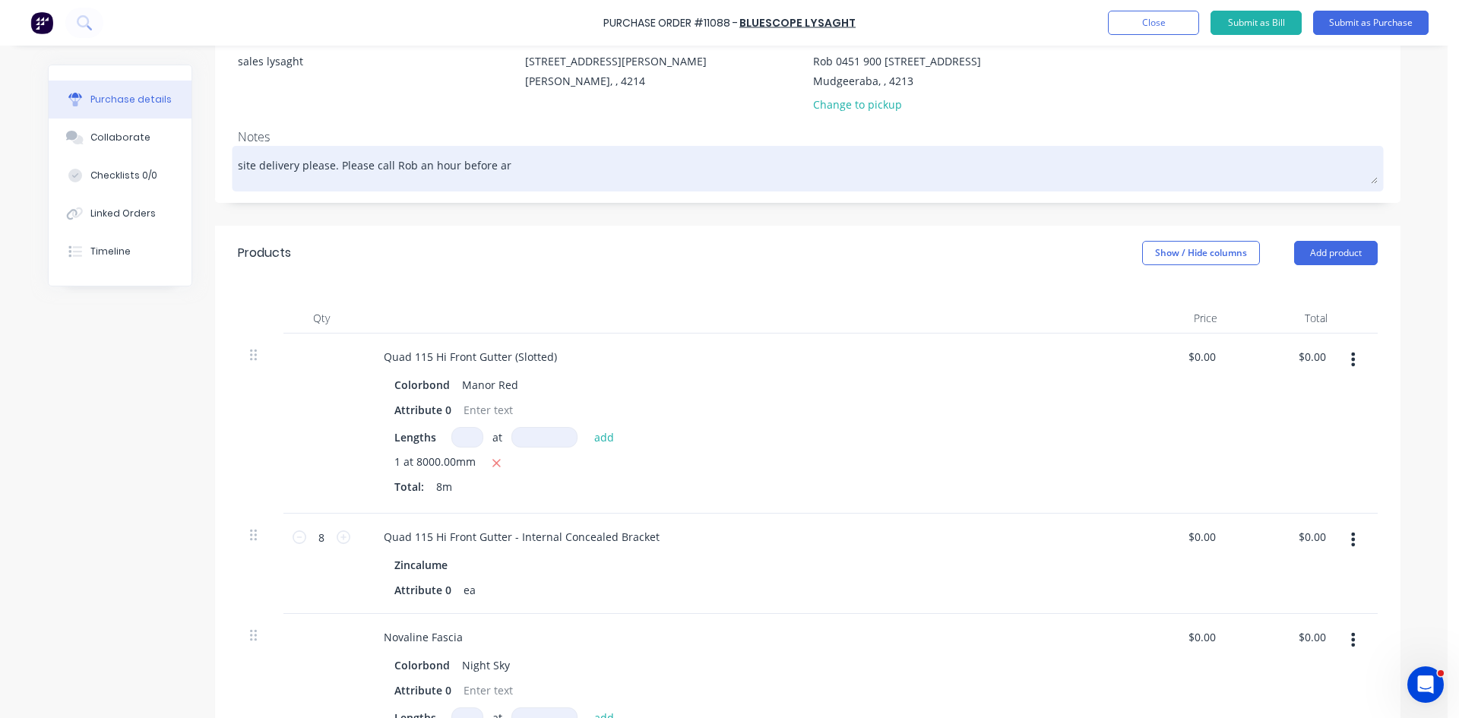
type textarea "x"
type textarea "site delivery please. Please call Rob an hour before arr"
type textarea "x"
type textarea "site delivery please. Please call Rob an hour before arri"
type textarea "x"
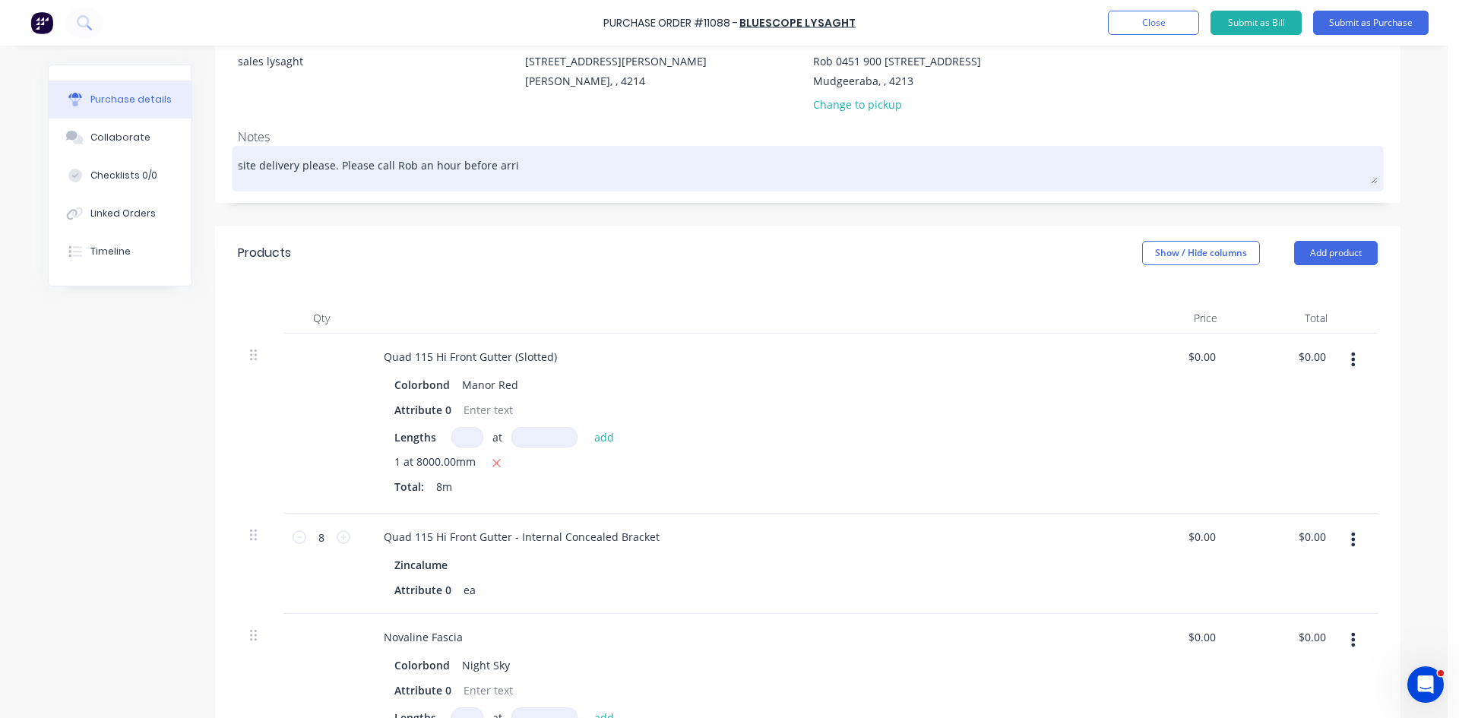
type textarea "site delivery please. Please call Rob an hour before arriv"
type textarea "x"
type textarea "site delivery please. Please call [PERSON_NAME] an hour before arriva"
type textarea "x"
type textarea "site delivery please. Please call Rob an hour before arrival"
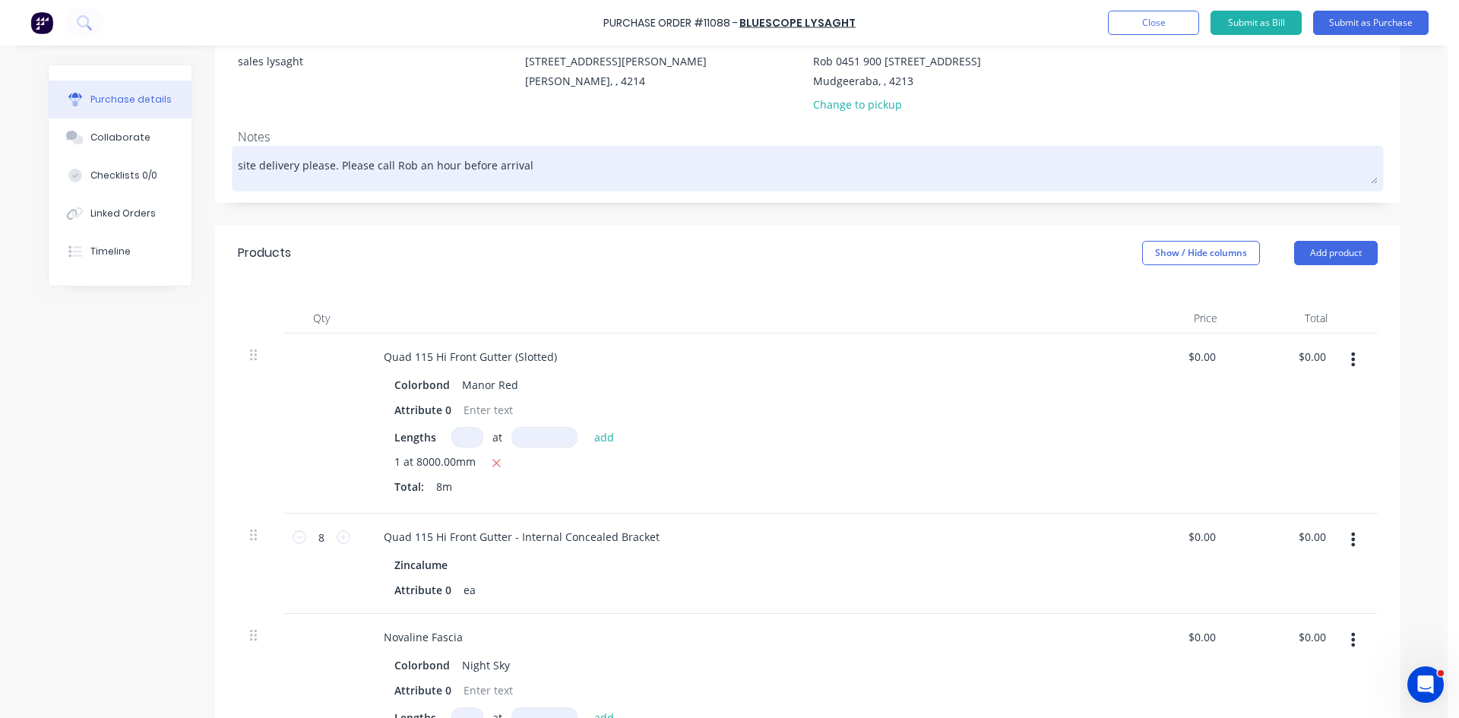
type textarea "x"
type textarea "site delivery please. Please call Rob an hour before arrival."
type textarea "x"
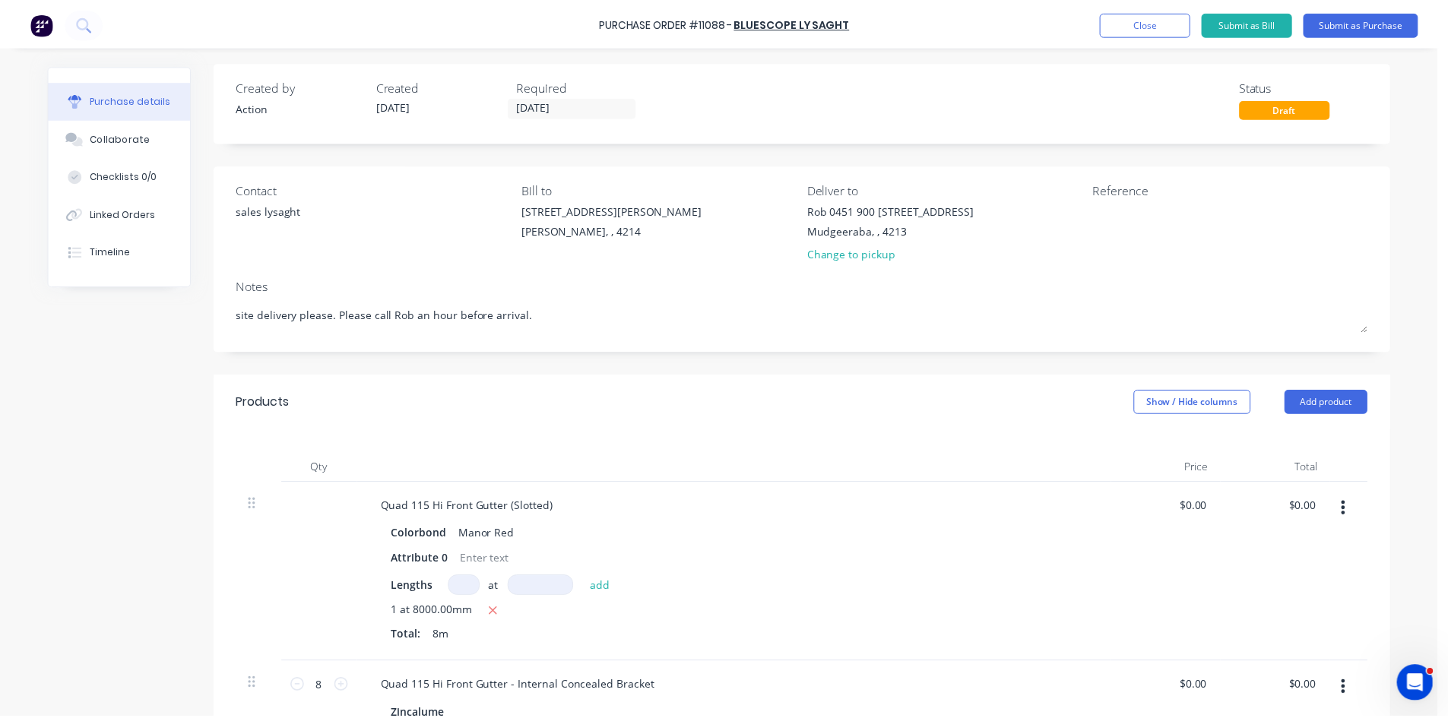
scroll to position [0, 0]
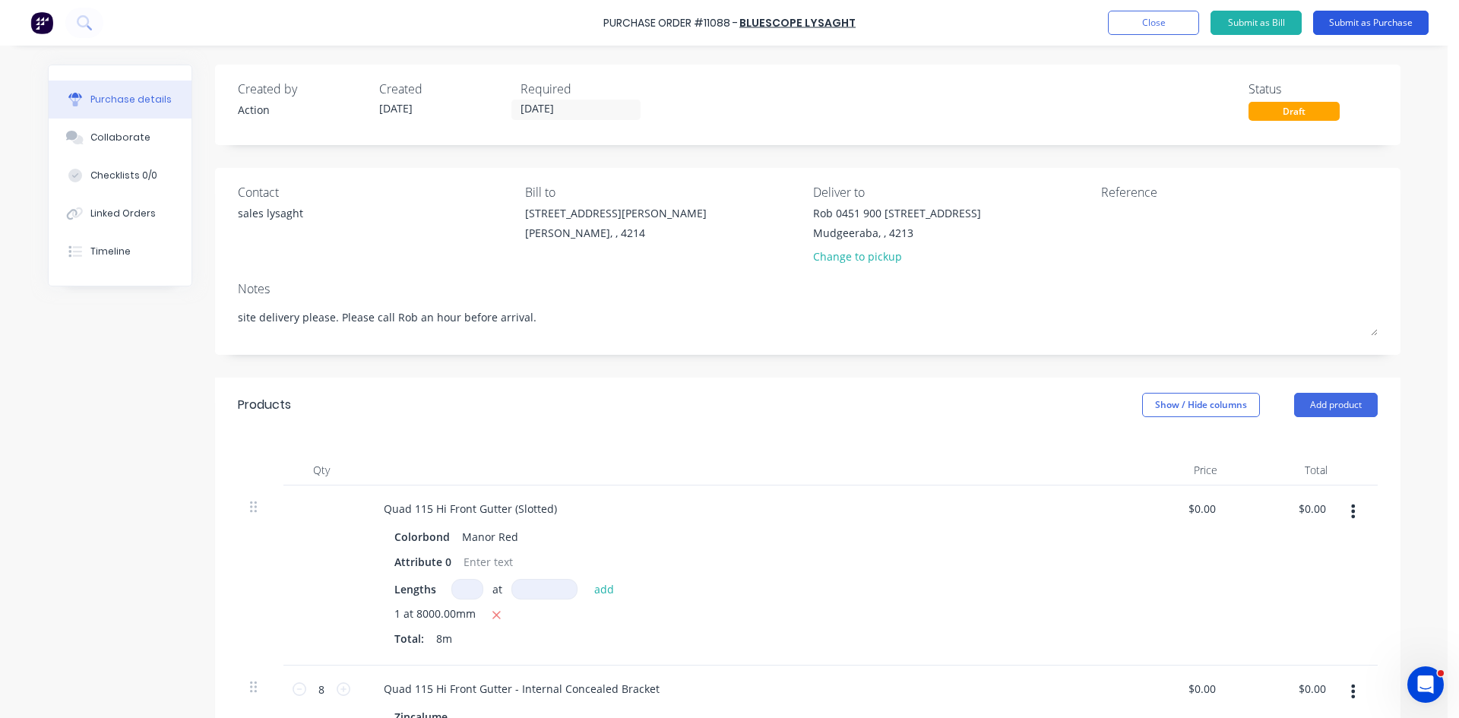
type textarea "site delivery please. Please call Rob an hour before arrival."
type textarea "x"
type textarea "site delivery please. Please call Rob an hour before arrival."
click at [1366, 21] on button "Submit as Purchase" at bounding box center [1371, 23] width 116 height 24
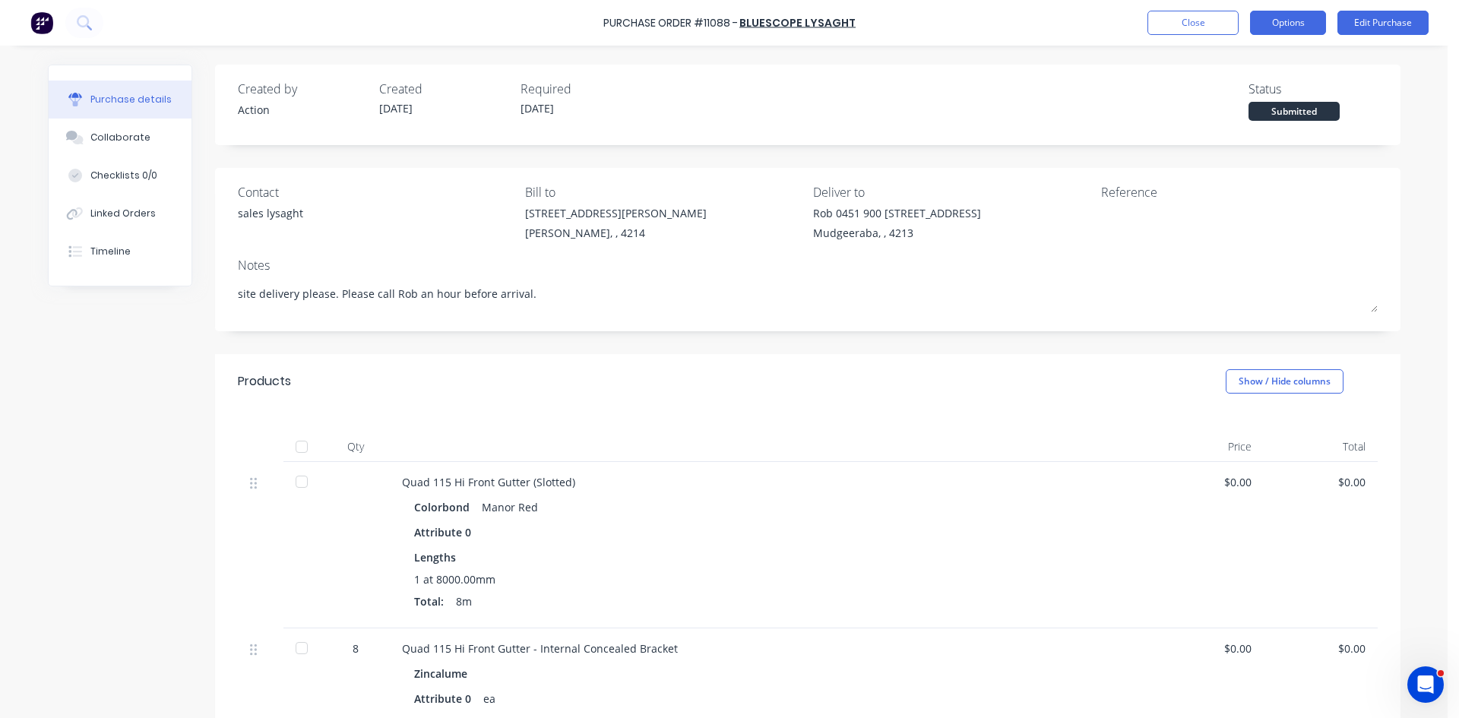
click at [1278, 24] on button "Options" at bounding box center [1288, 23] width 76 height 24
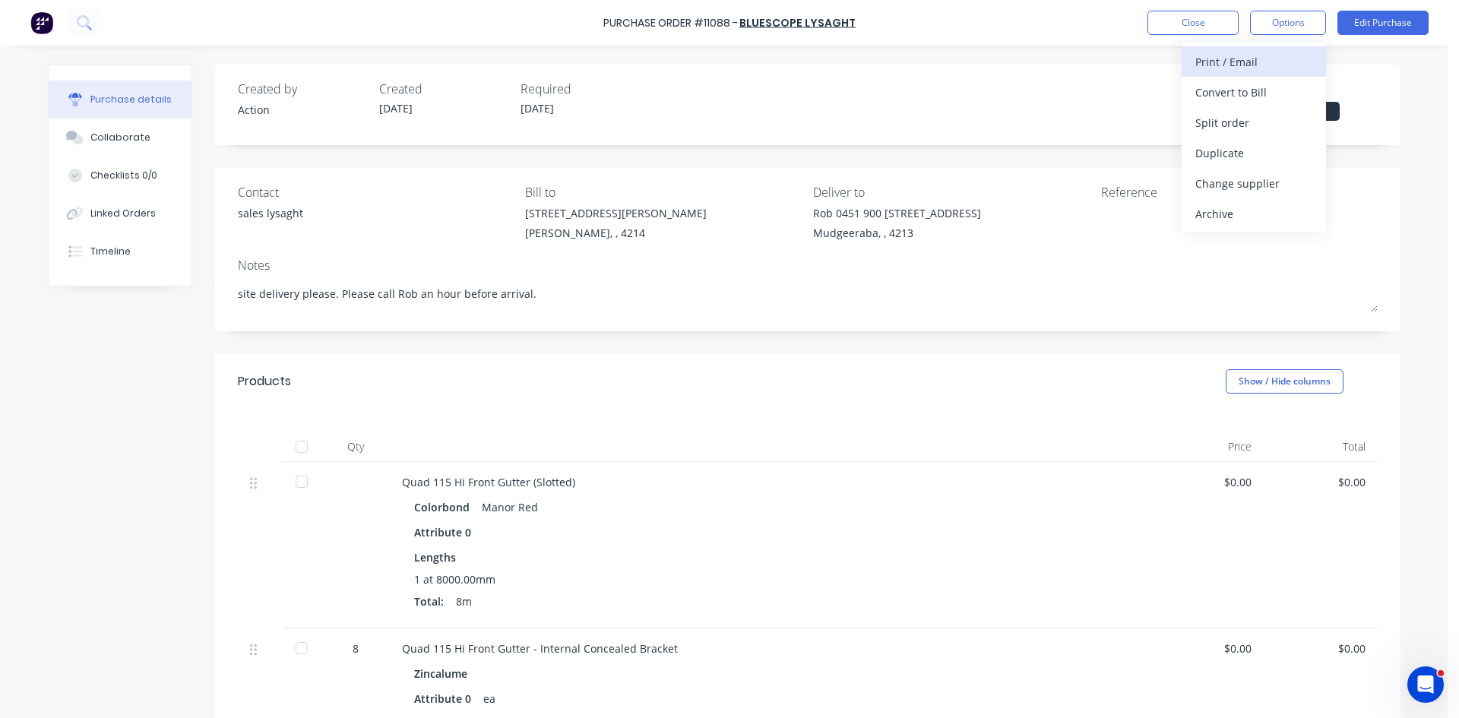
click at [1266, 61] on div "Print / Email" at bounding box center [1253, 62] width 117 height 22
click at [1241, 125] on div "Without pricing" at bounding box center [1253, 123] width 117 height 22
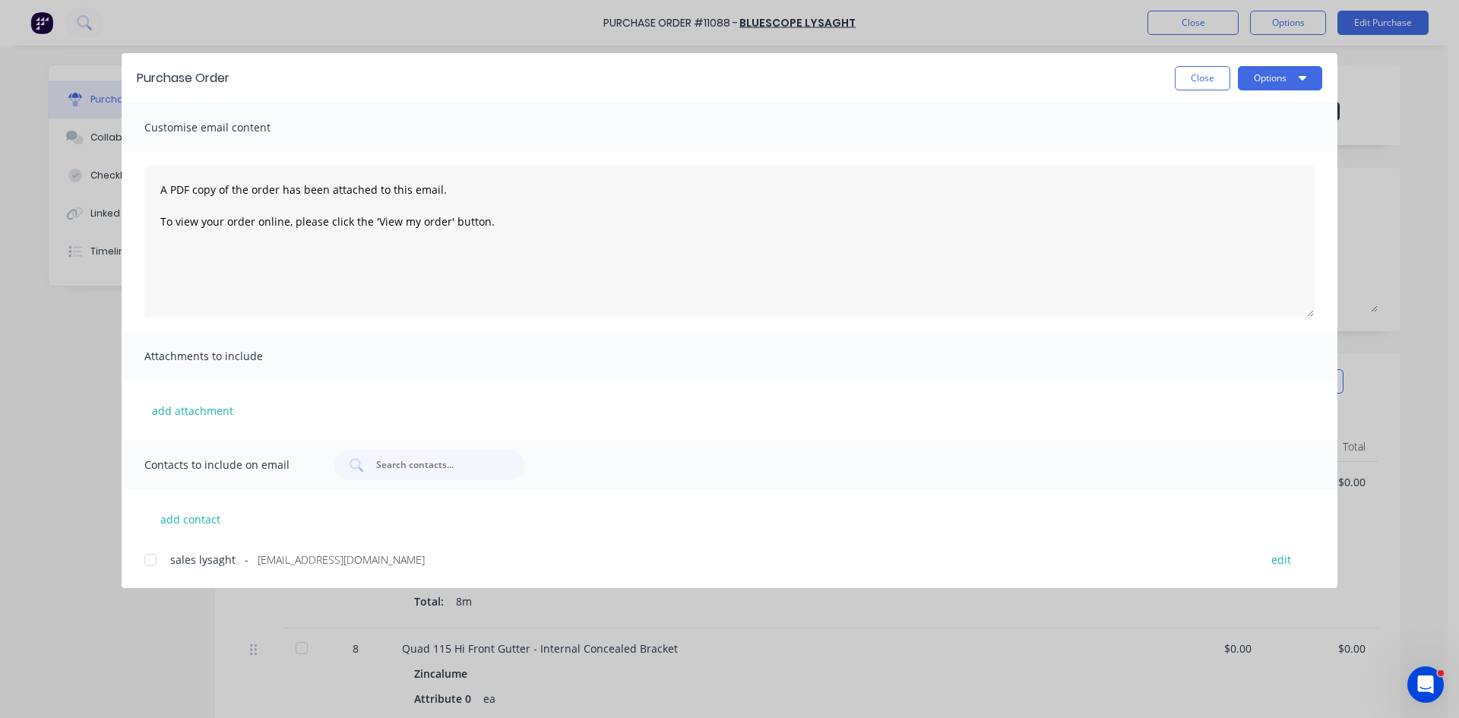
drag, startPoint x: 153, startPoint y: 557, endPoint x: 726, endPoint y: 389, distance: 597.1
click at [153, 557] on div at bounding box center [150, 560] width 30 height 30
click at [1280, 66] on button "Options" at bounding box center [1280, 78] width 84 height 24
click at [1259, 166] on button "Email" at bounding box center [1250, 178] width 144 height 30
click at [1184, 83] on button "Close" at bounding box center [1202, 78] width 55 height 24
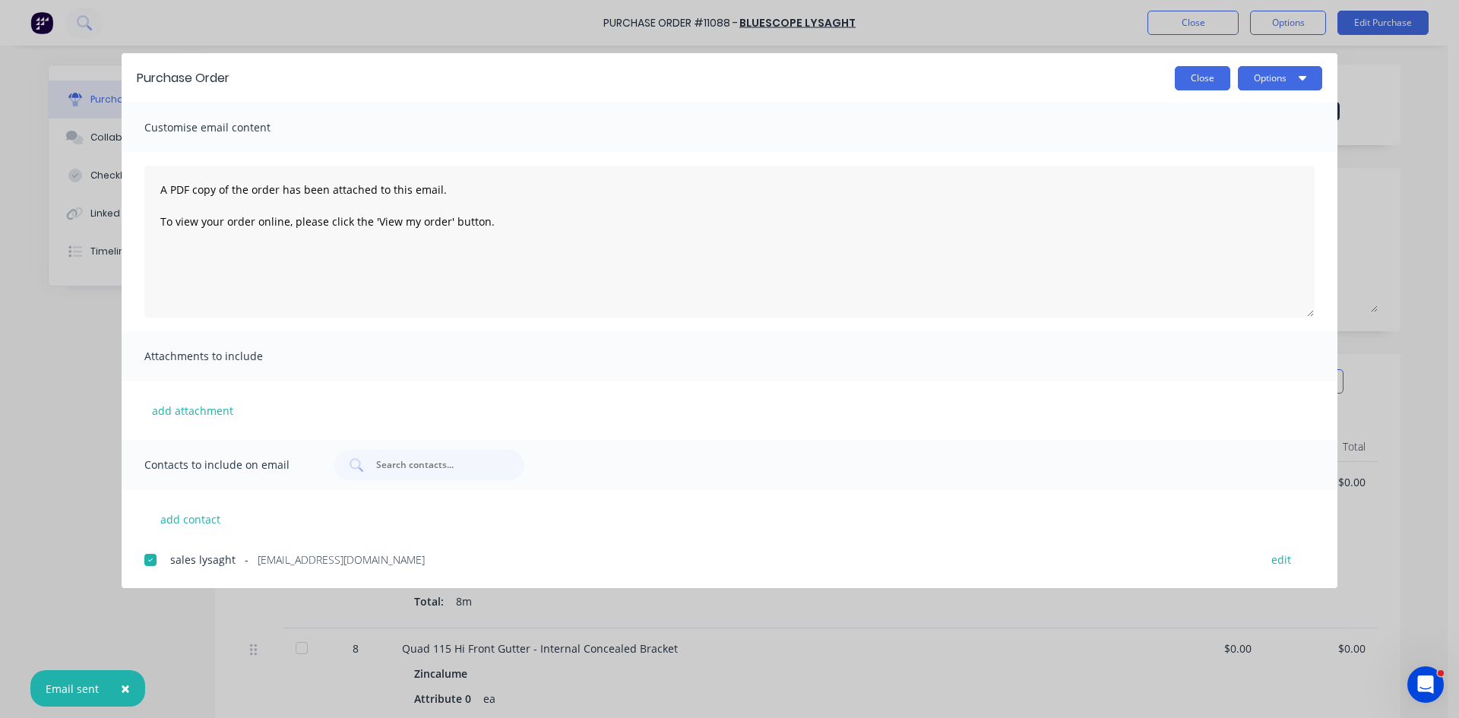
type textarea "x"
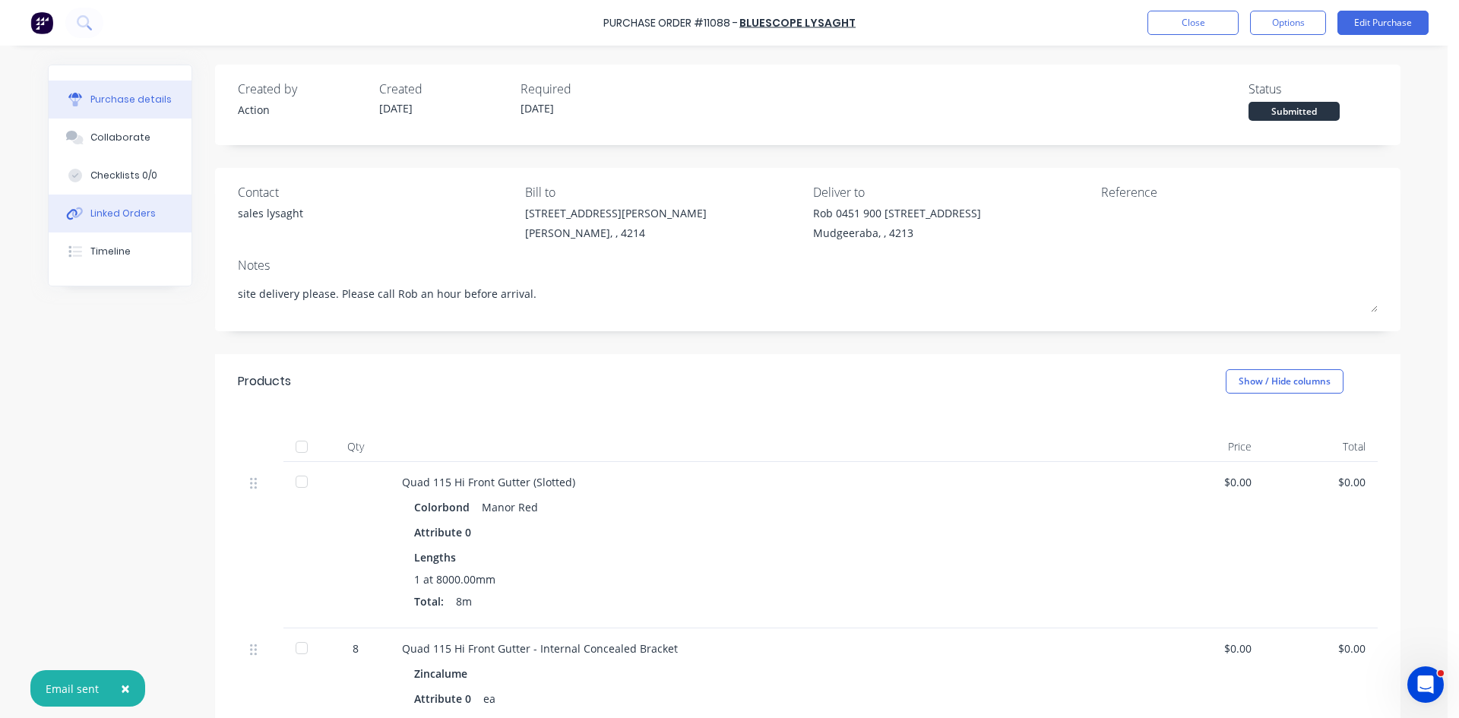
click at [144, 214] on div "Linked Orders" at bounding box center [122, 214] width 65 height 14
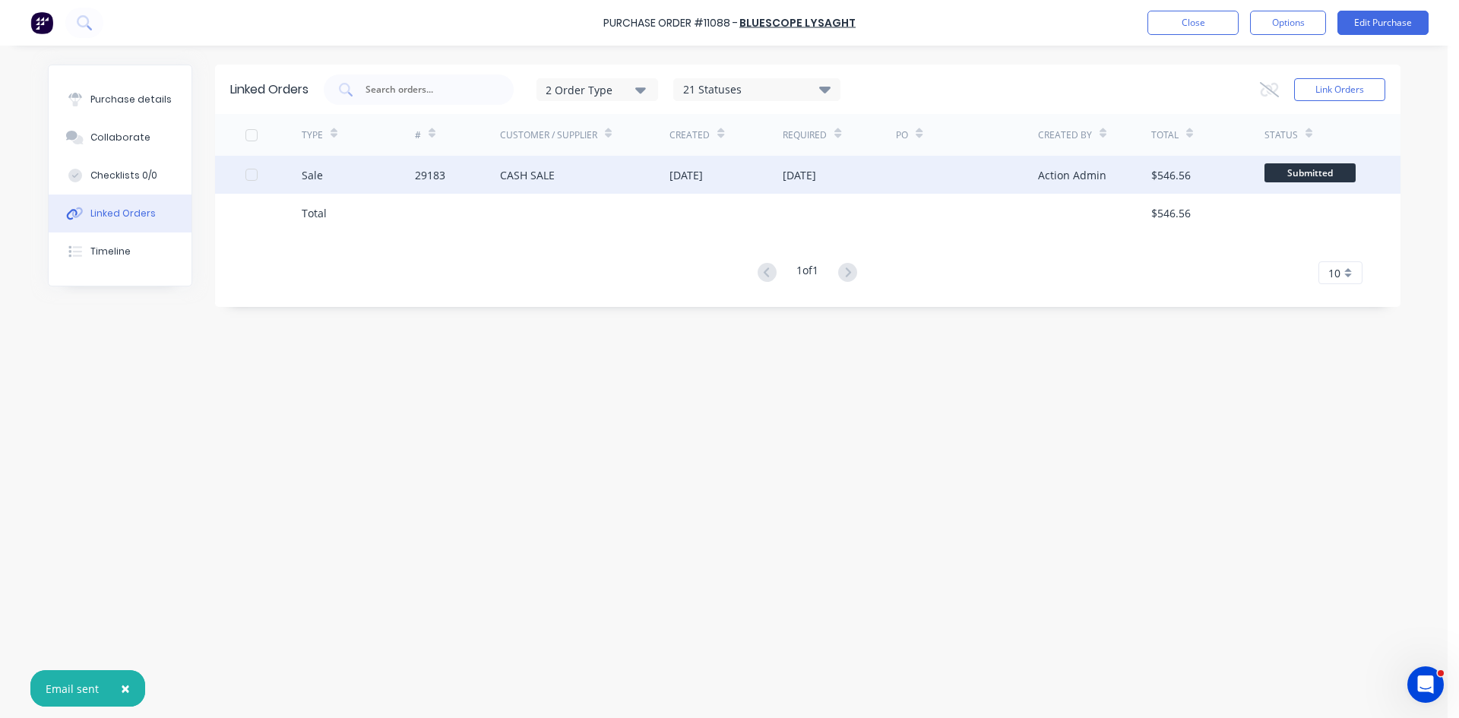
click at [551, 171] on div "CASH SALE" at bounding box center [527, 175] width 55 height 16
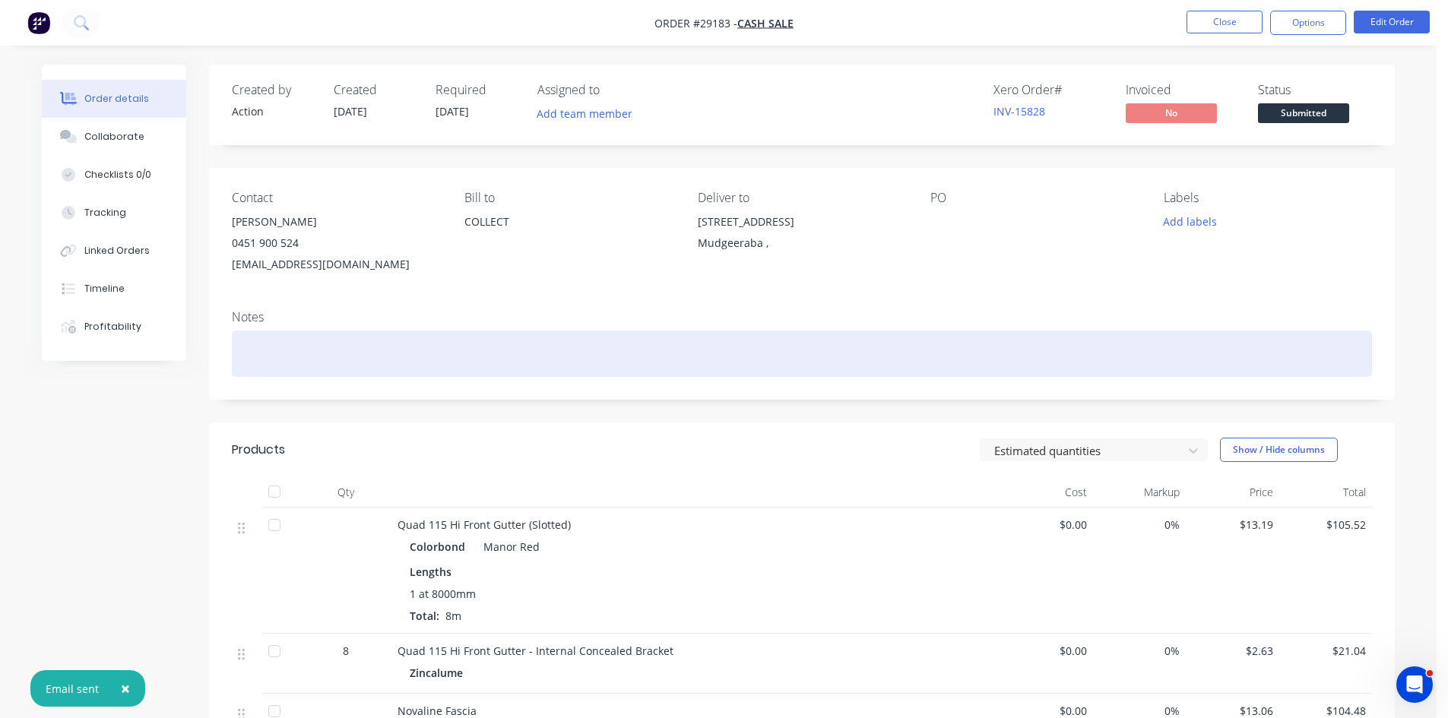
click at [280, 362] on div at bounding box center [802, 354] width 1140 height 46
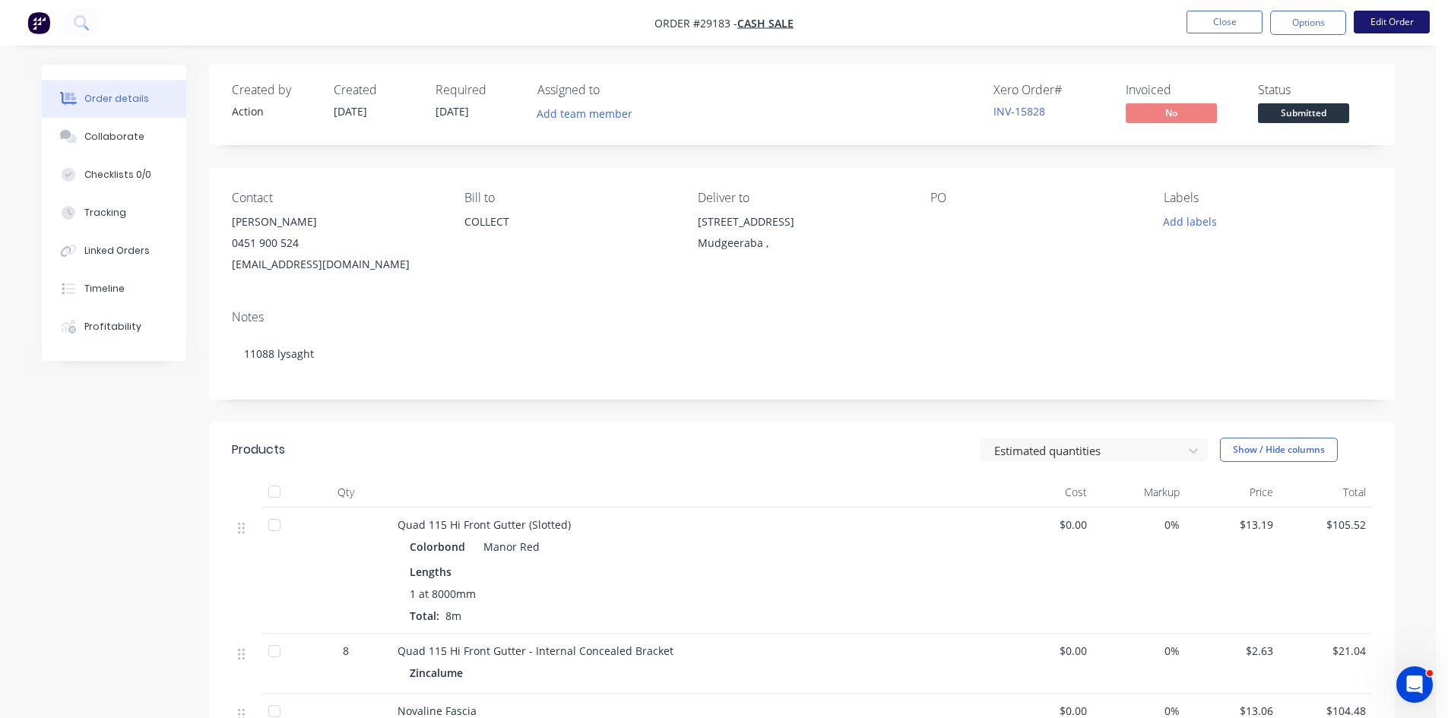
click at [1391, 22] on button "Edit Order" at bounding box center [1391, 22] width 76 height 23
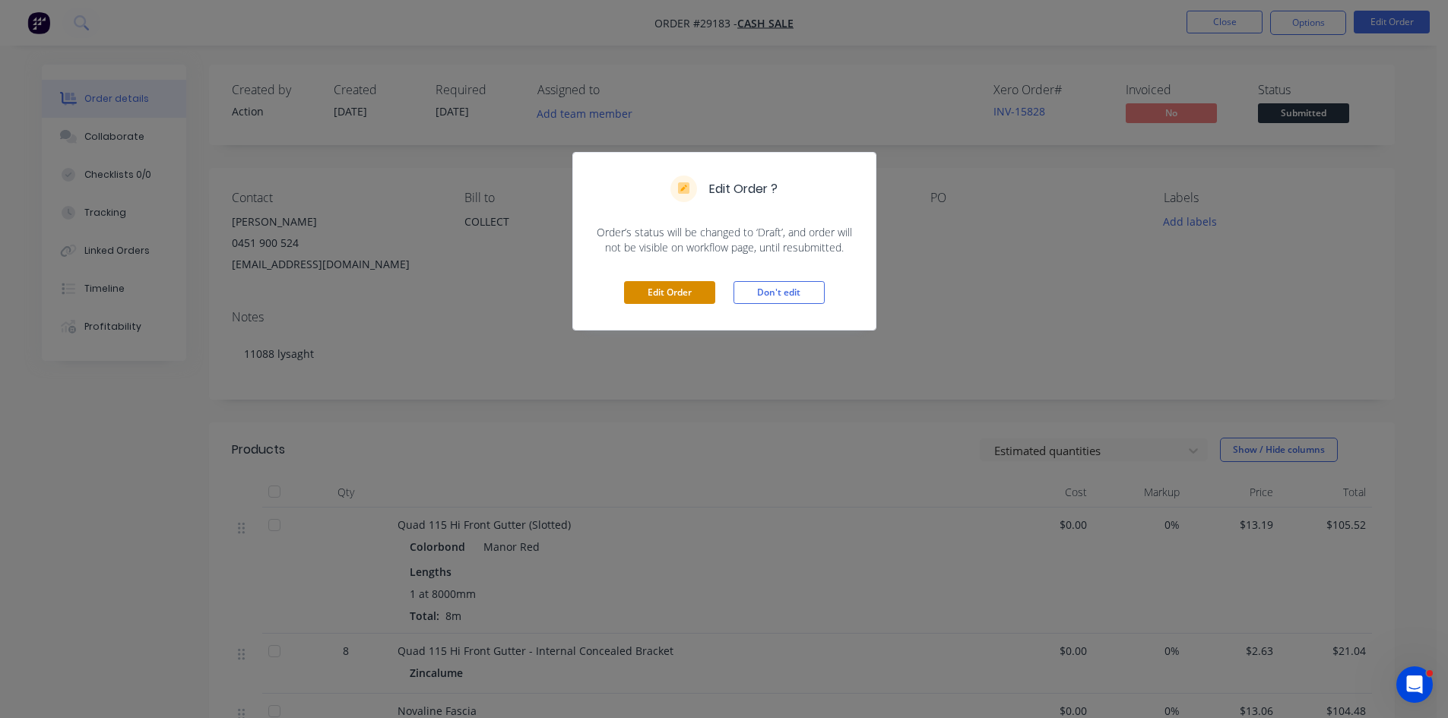
click at [656, 293] on button "Edit Order" at bounding box center [669, 292] width 91 height 23
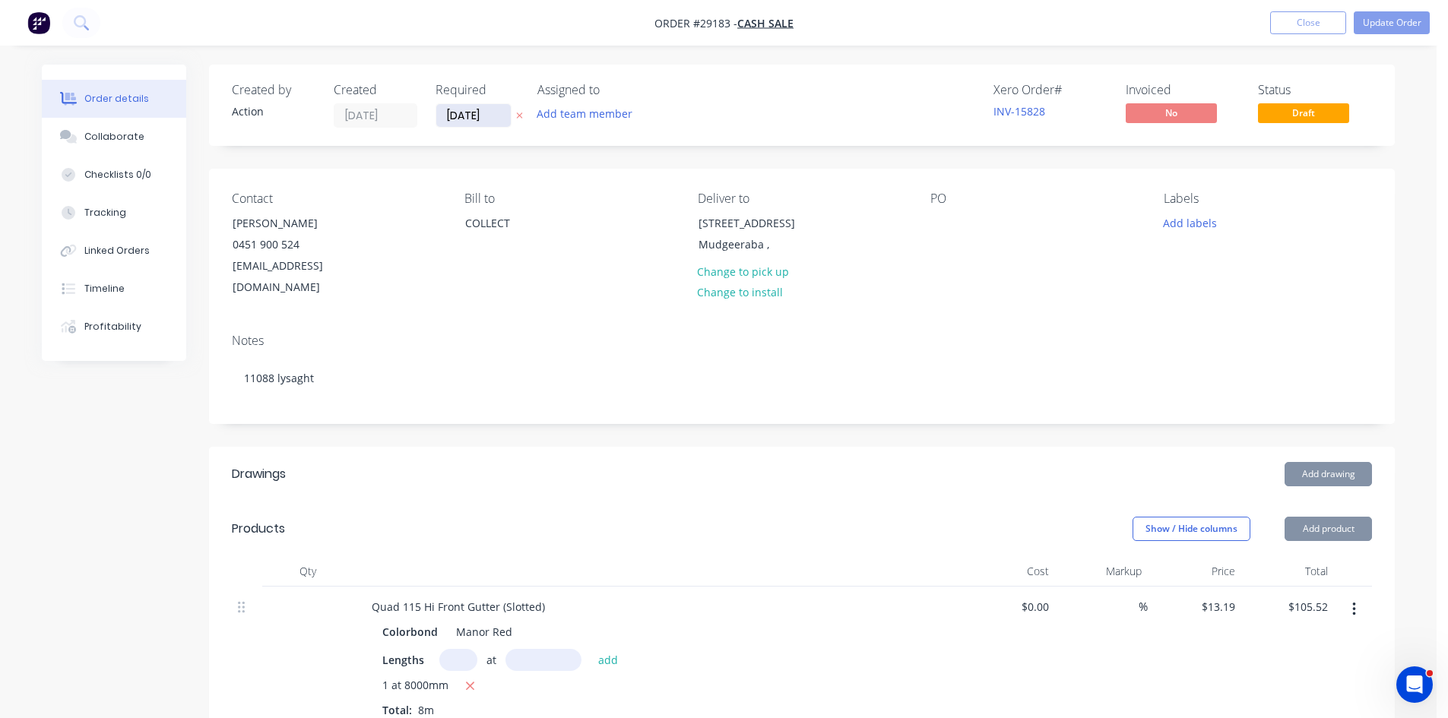
drag, startPoint x: 442, startPoint y: 112, endPoint x: 486, endPoint y: 138, distance: 50.7
click at [443, 112] on input "[DATE]" at bounding box center [473, 115] width 74 height 23
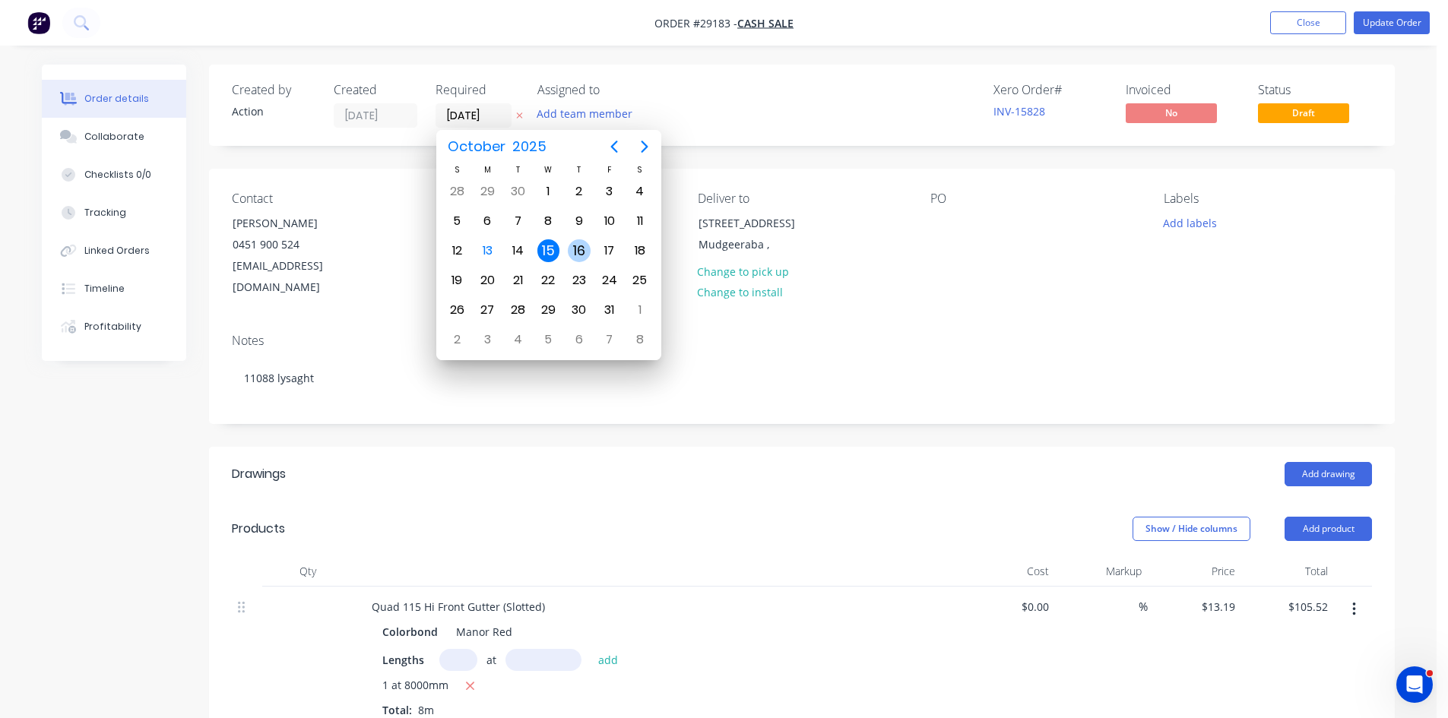
click at [584, 256] on div "16" at bounding box center [579, 250] width 23 height 23
type input "[DATE]"
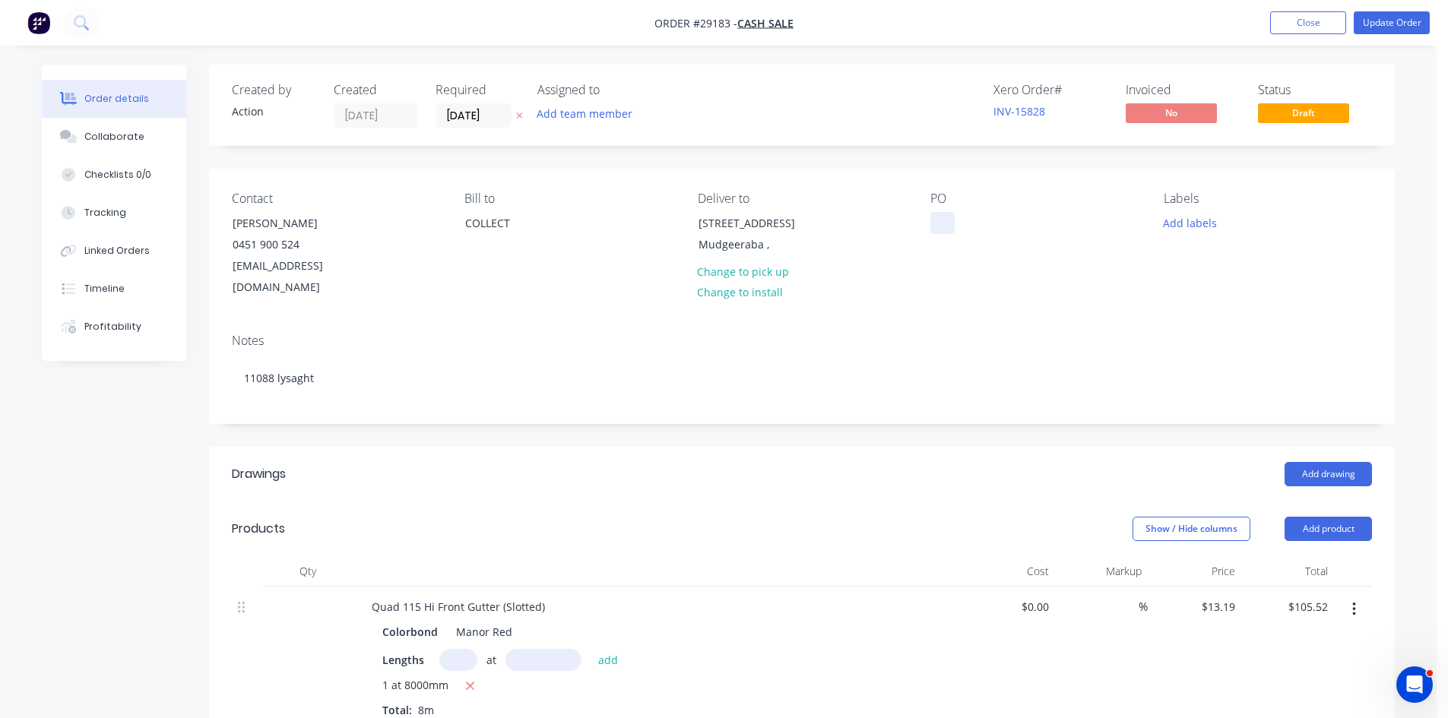
click at [951, 221] on div at bounding box center [942, 223] width 24 height 22
click at [936, 223] on div "[PERSON_NAME]" at bounding box center [984, 223] width 109 height 22
click at [1387, 20] on button "Update Order" at bounding box center [1391, 22] width 76 height 23
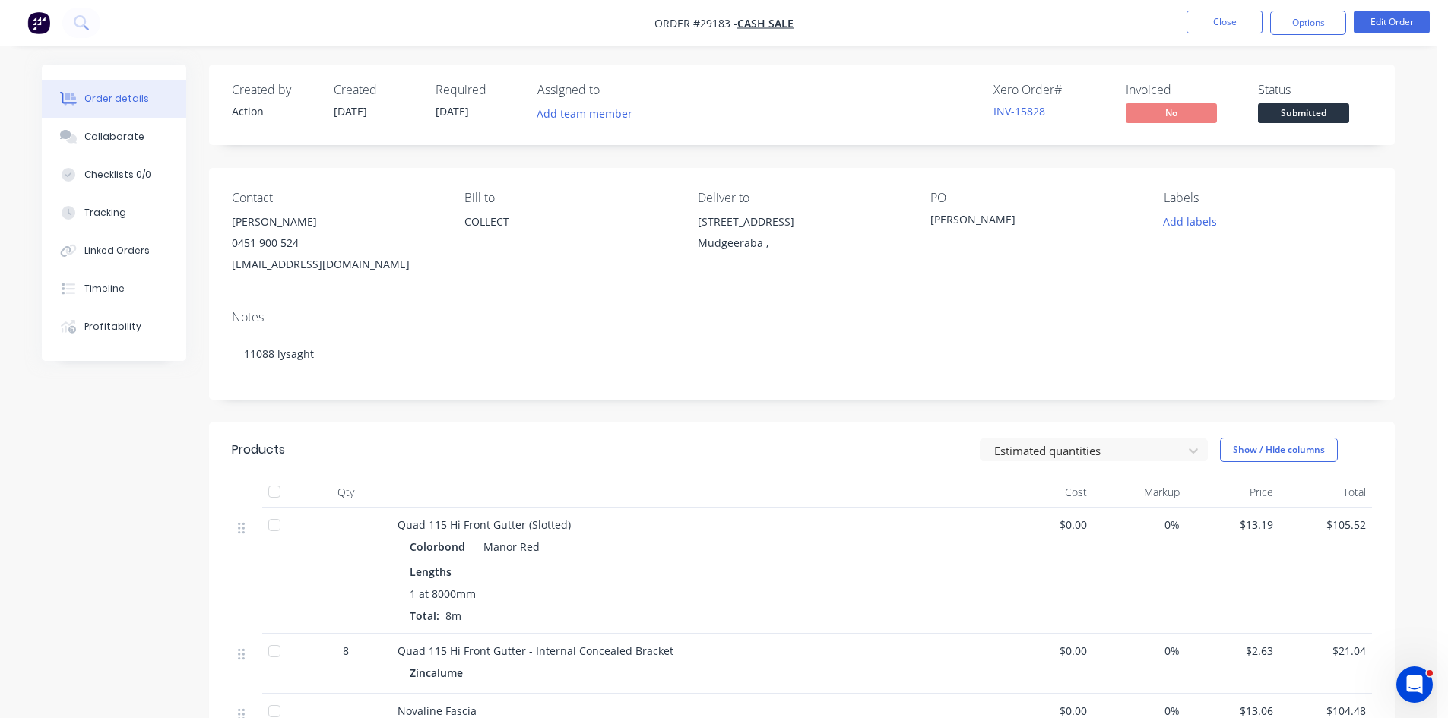
drag, startPoint x: 1304, startPoint y: 15, endPoint x: 1328, endPoint y: 36, distance: 32.3
click at [1303, 15] on button "Options" at bounding box center [1308, 23] width 76 height 24
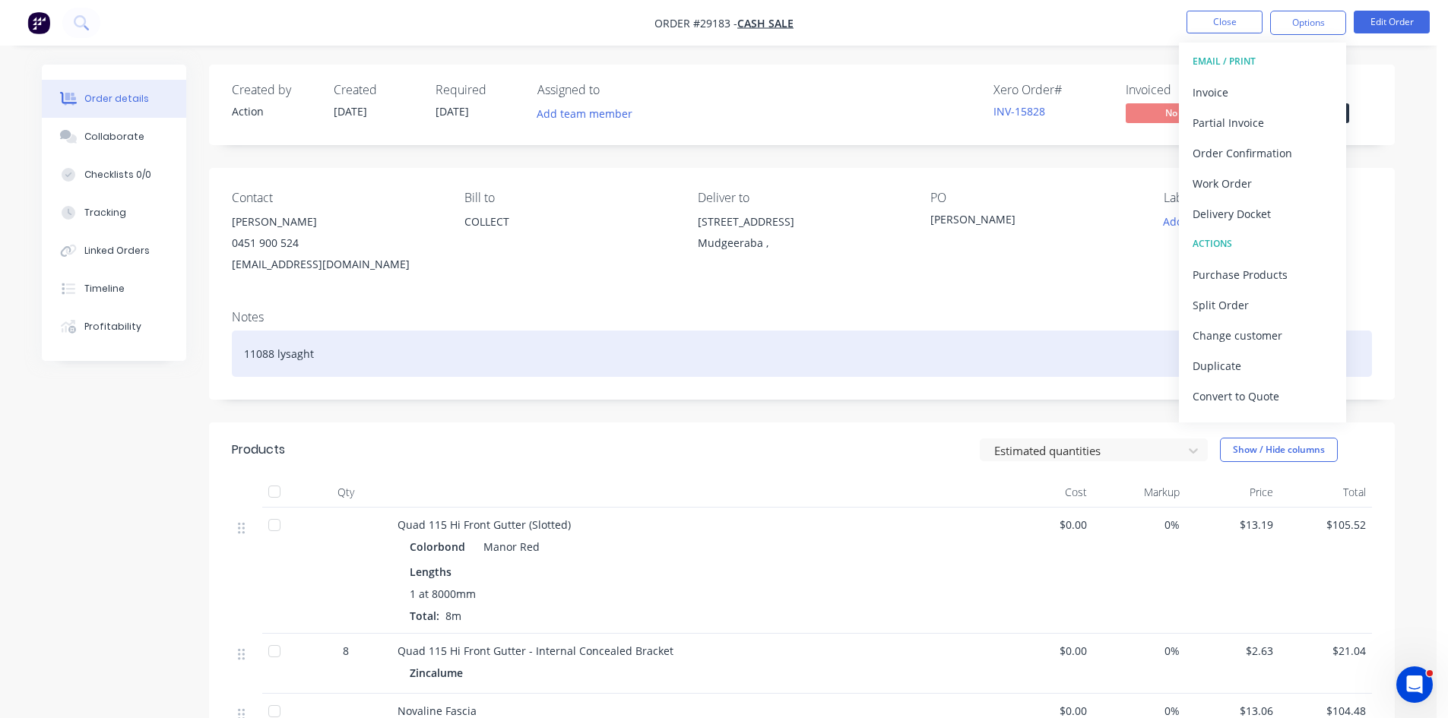
click at [1006, 363] on div "11088 lysaght" at bounding box center [802, 354] width 1140 height 46
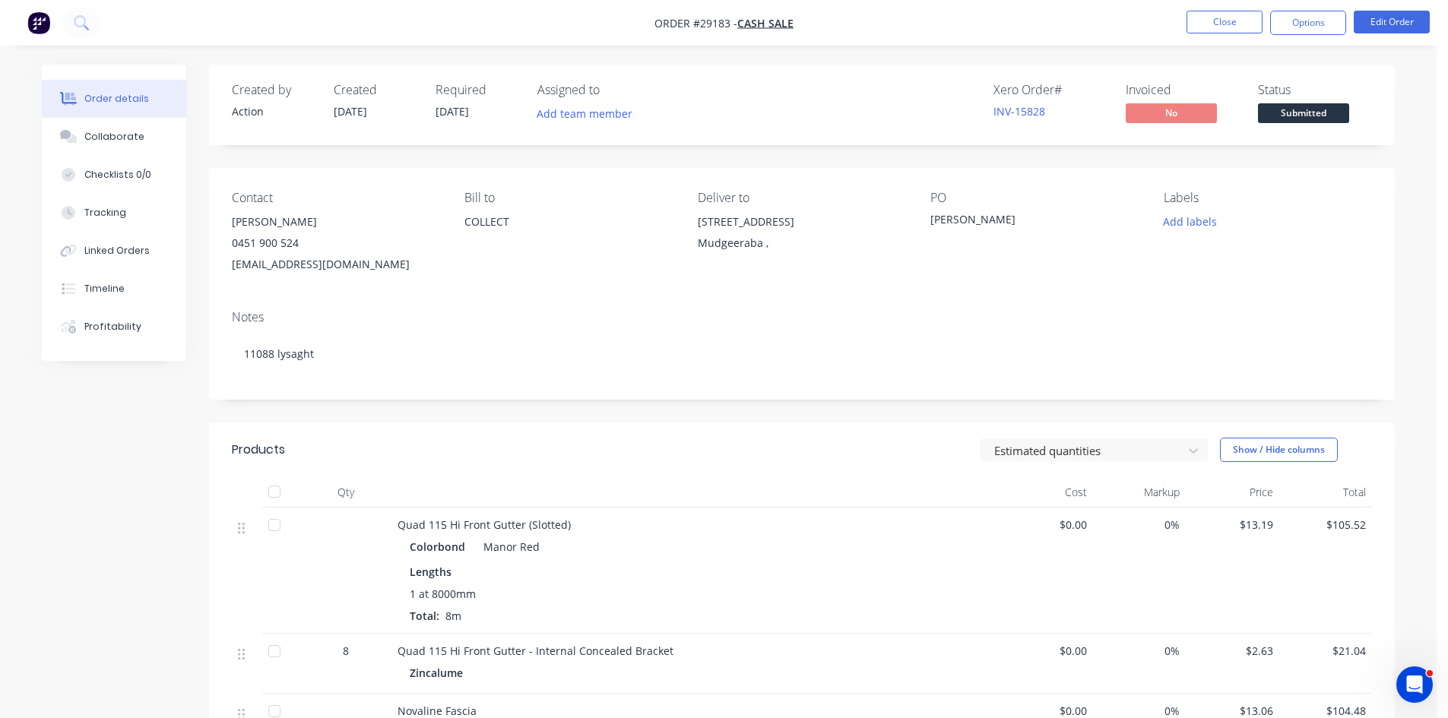
click at [1326, 117] on span "Submitted" at bounding box center [1303, 112] width 91 height 19
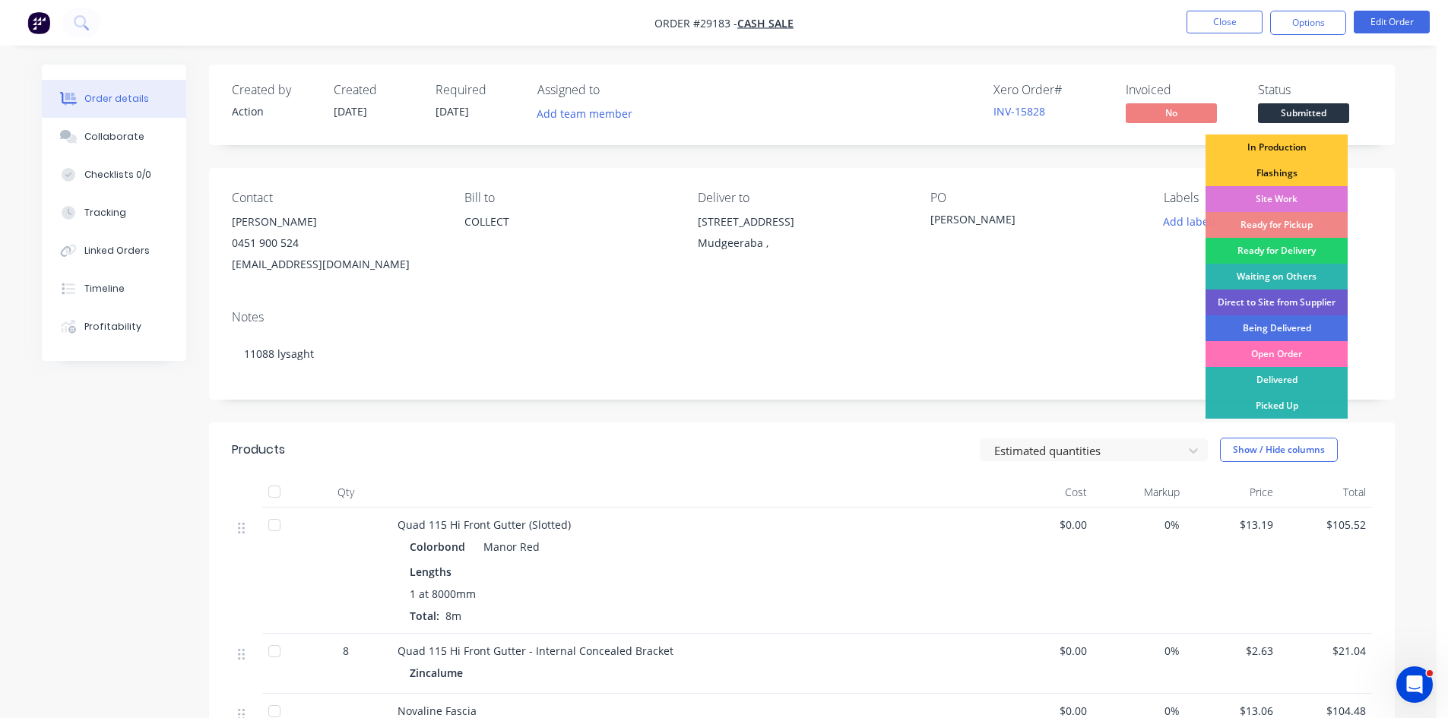
click at [1249, 302] on div "Direct to Site from Supplier" at bounding box center [1276, 303] width 142 height 26
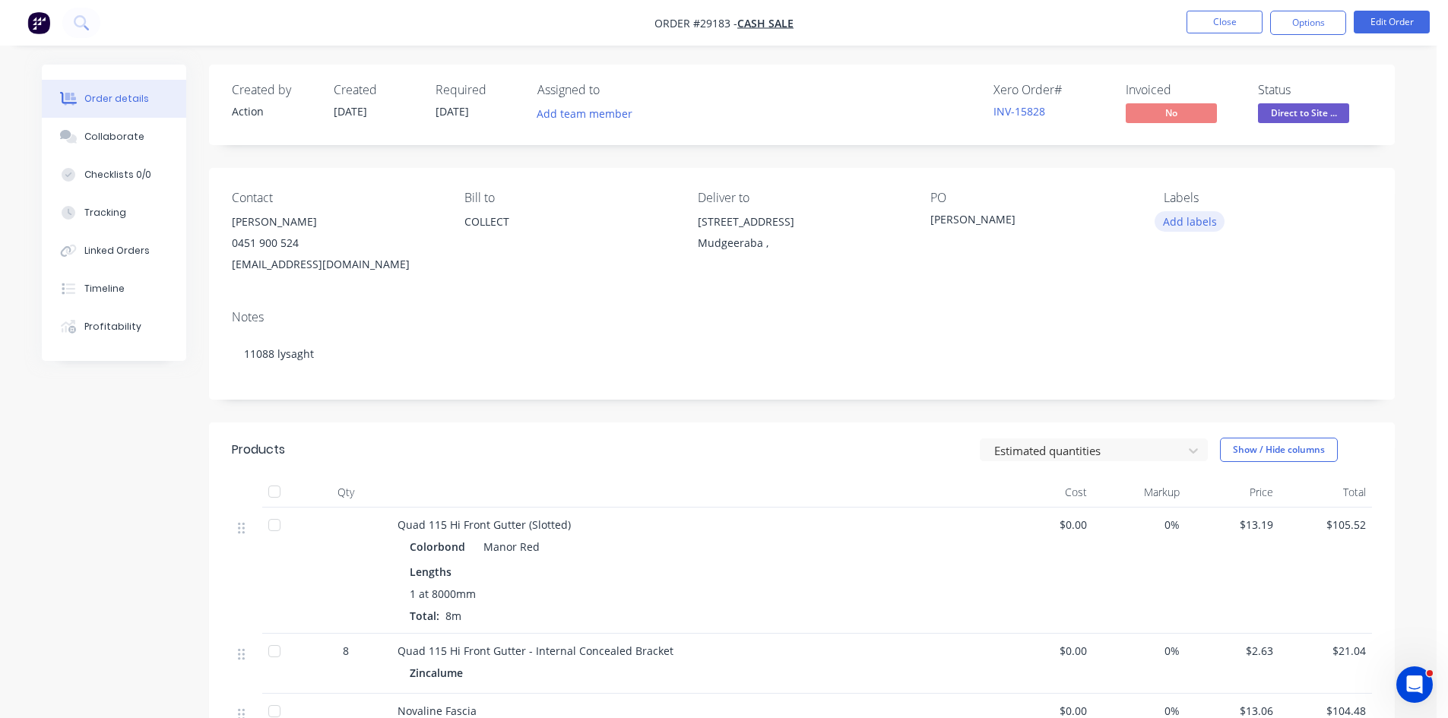
click at [1192, 226] on button "Add labels" at bounding box center [1189, 221] width 70 height 21
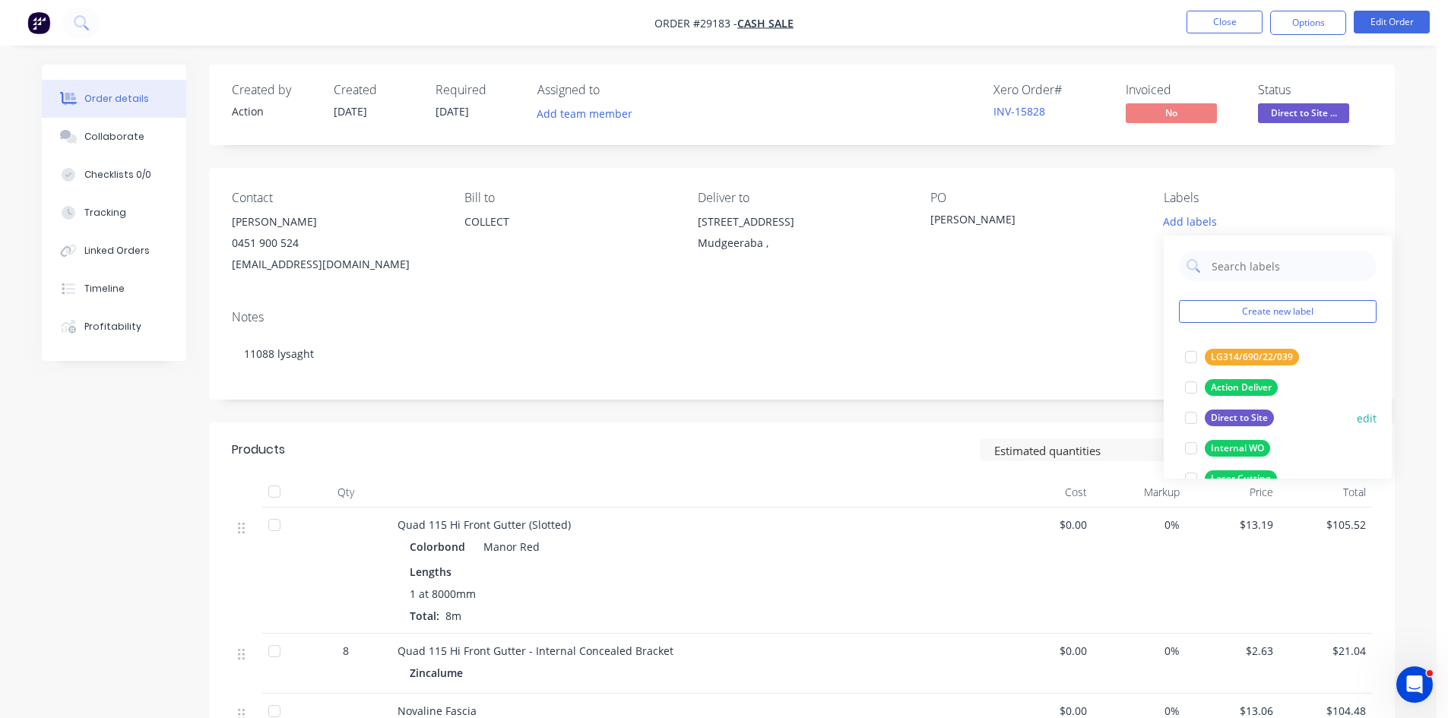
click at [1234, 412] on div "Direct to Site" at bounding box center [1238, 418] width 69 height 17
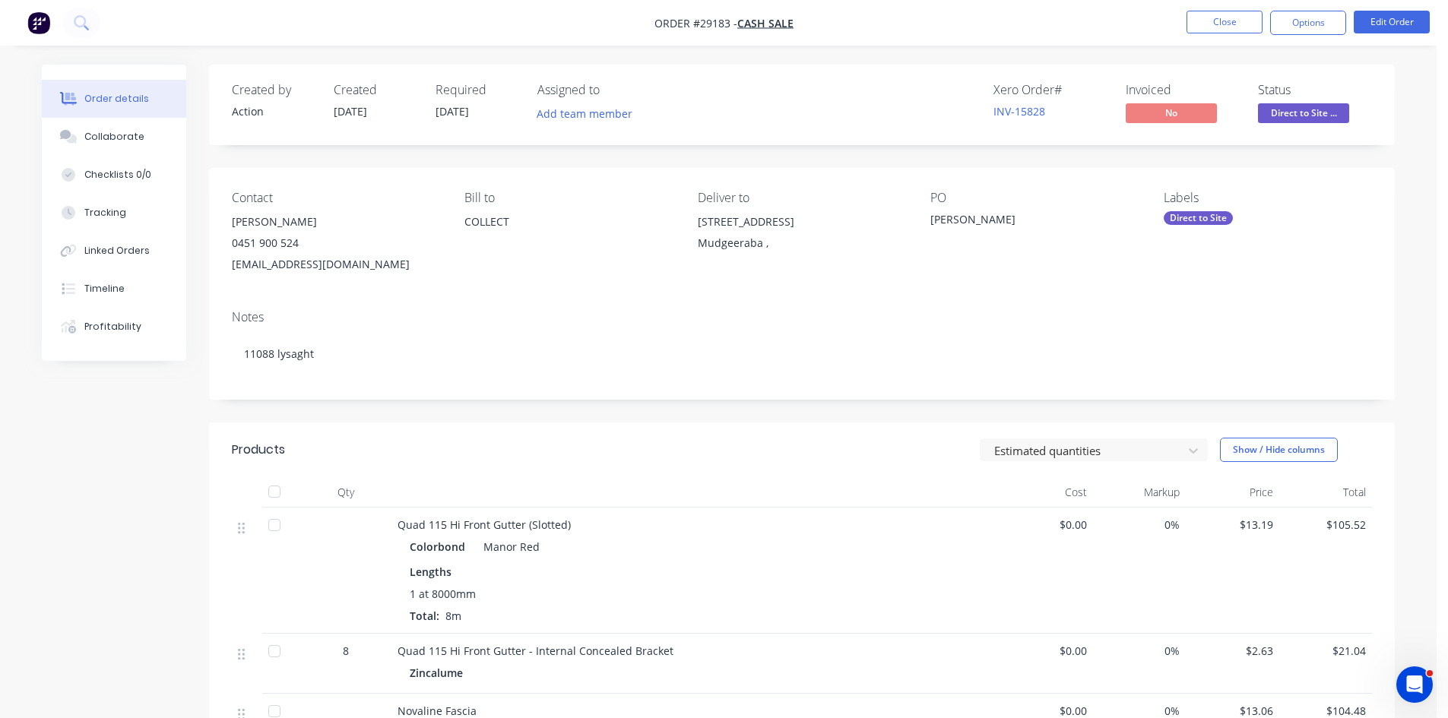
drag, startPoint x: 1118, startPoint y: 328, endPoint x: 1116, endPoint y: 226, distance: 101.9
click at [1118, 327] on div "Notes 11088 lysaght" at bounding box center [801, 349] width 1185 height 102
click at [1210, 15] on button "Close" at bounding box center [1224, 22] width 76 height 23
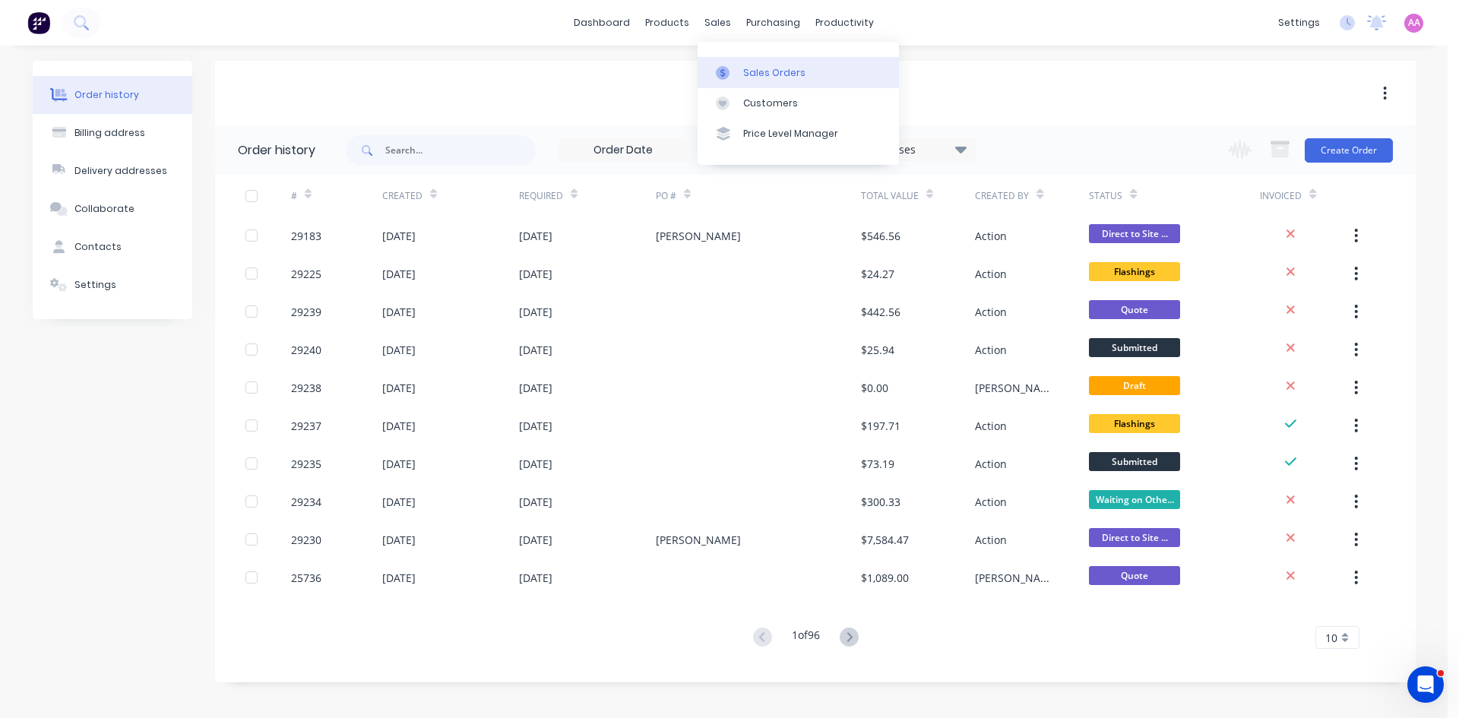
click at [772, 84] on link "Sales Orders" at bounding box center [798, 72] width 201 height 30
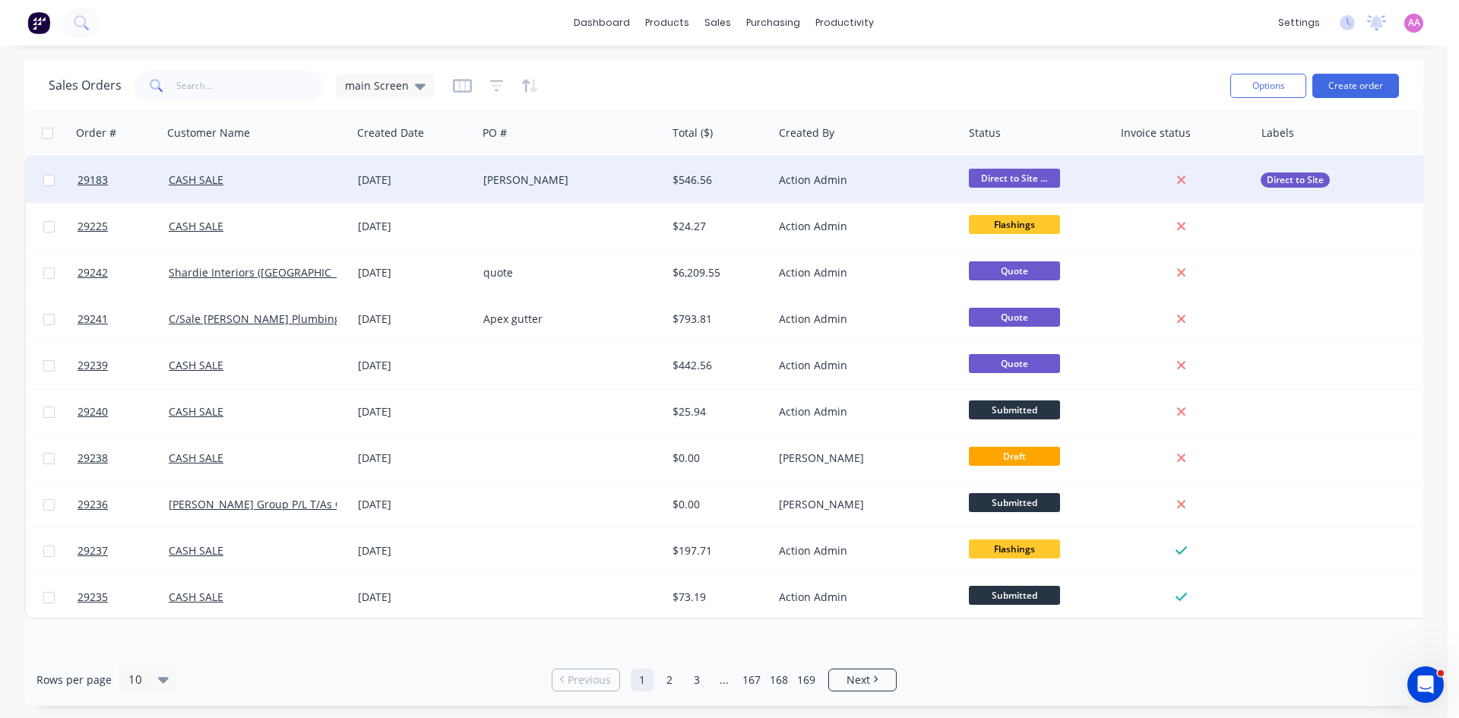
click at [568, 176] on div "[PERSON_NAME]" at bounding box center [567, 179] width 169 height 15
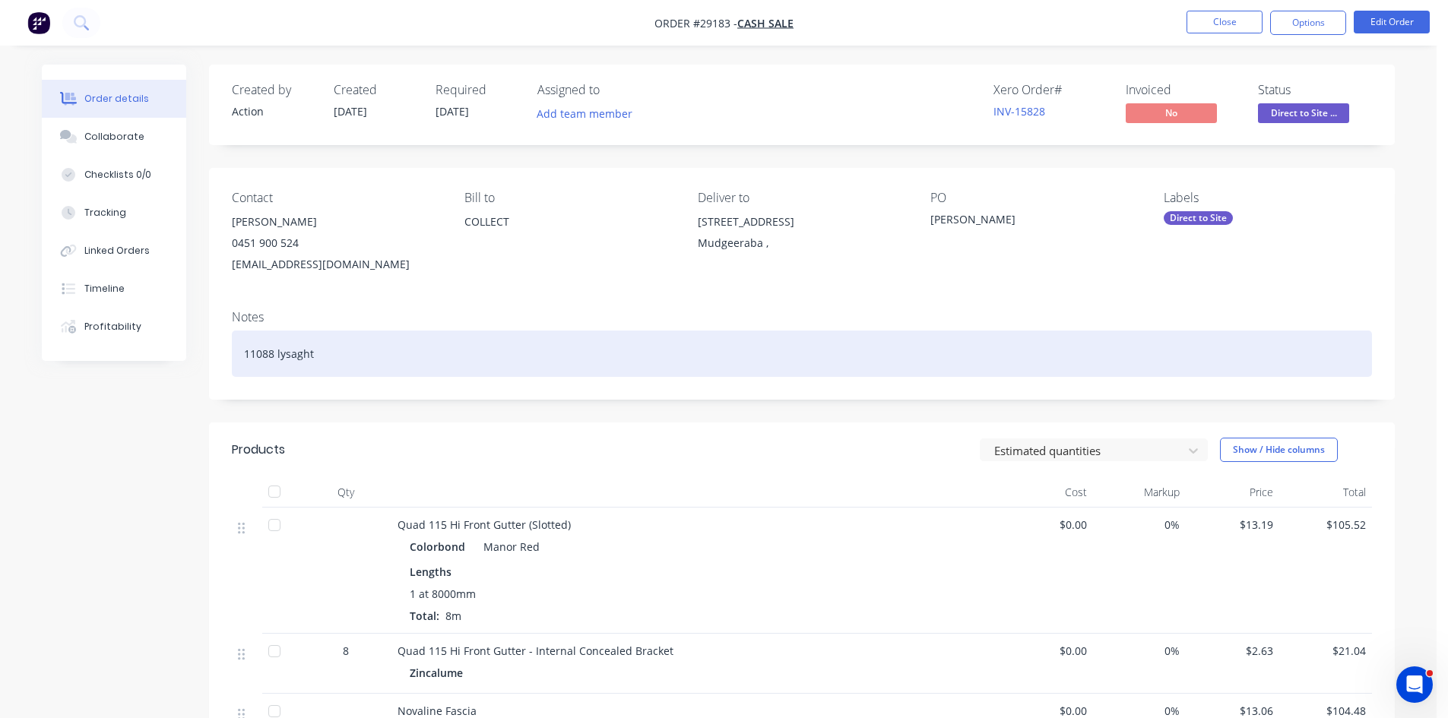
click at [394, 353] on div "11088 lysaght" at bounding box center [802, 354] width 1140 height 46
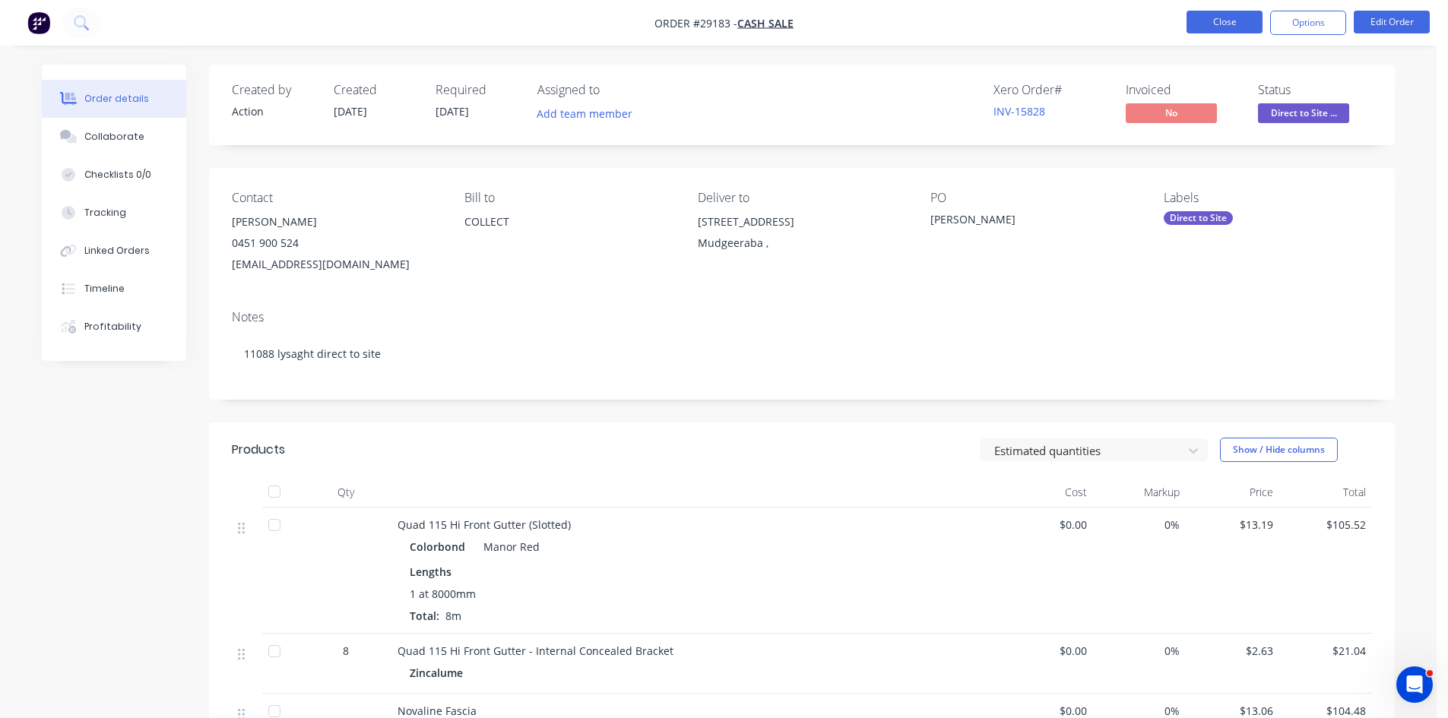
click at [1201, 18] on button "Close" at bounding box center [1224, 22] width 76 height 23
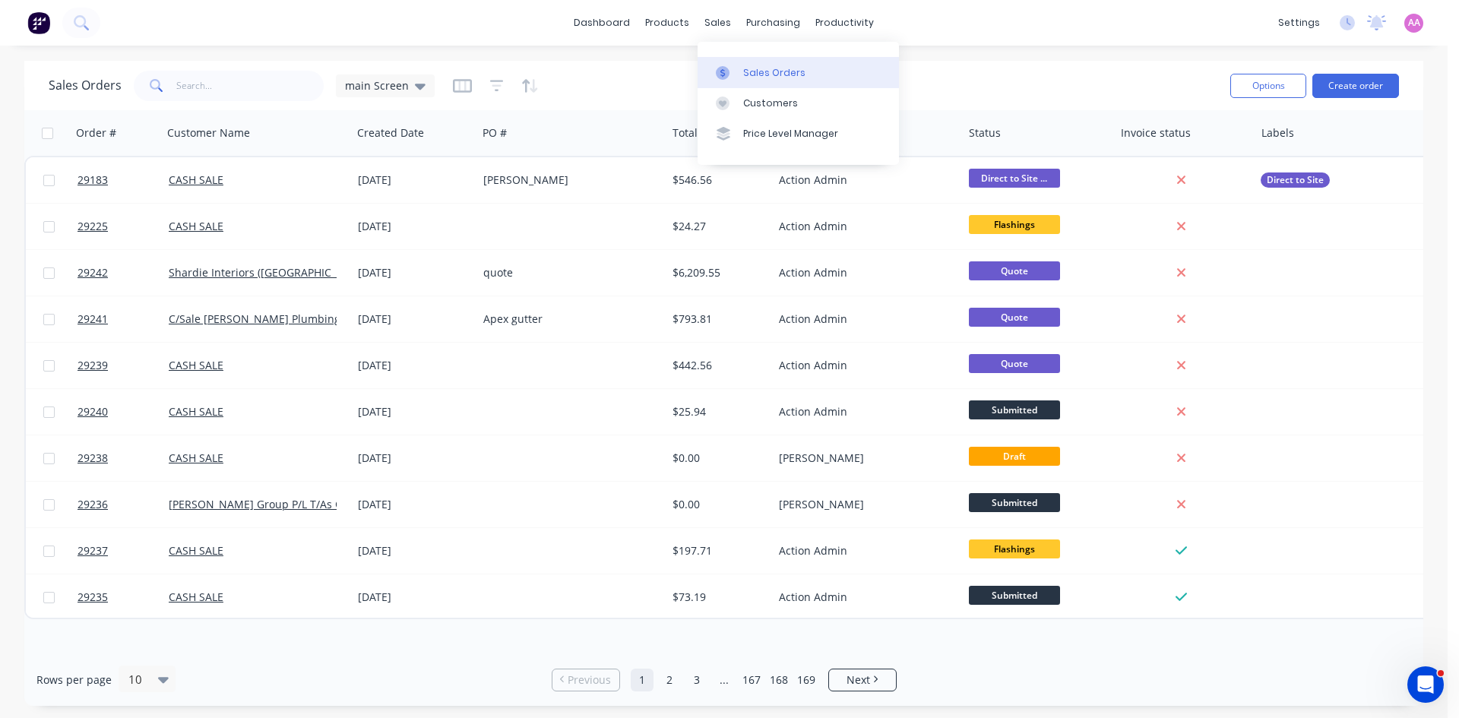
click at [768, 71] on div "Sales Orders" at bounding box center [774, 73] width 62 height 14
click at [1373, 87] on button "Create order" at bounding box center [1355, 86] width 87 height 24
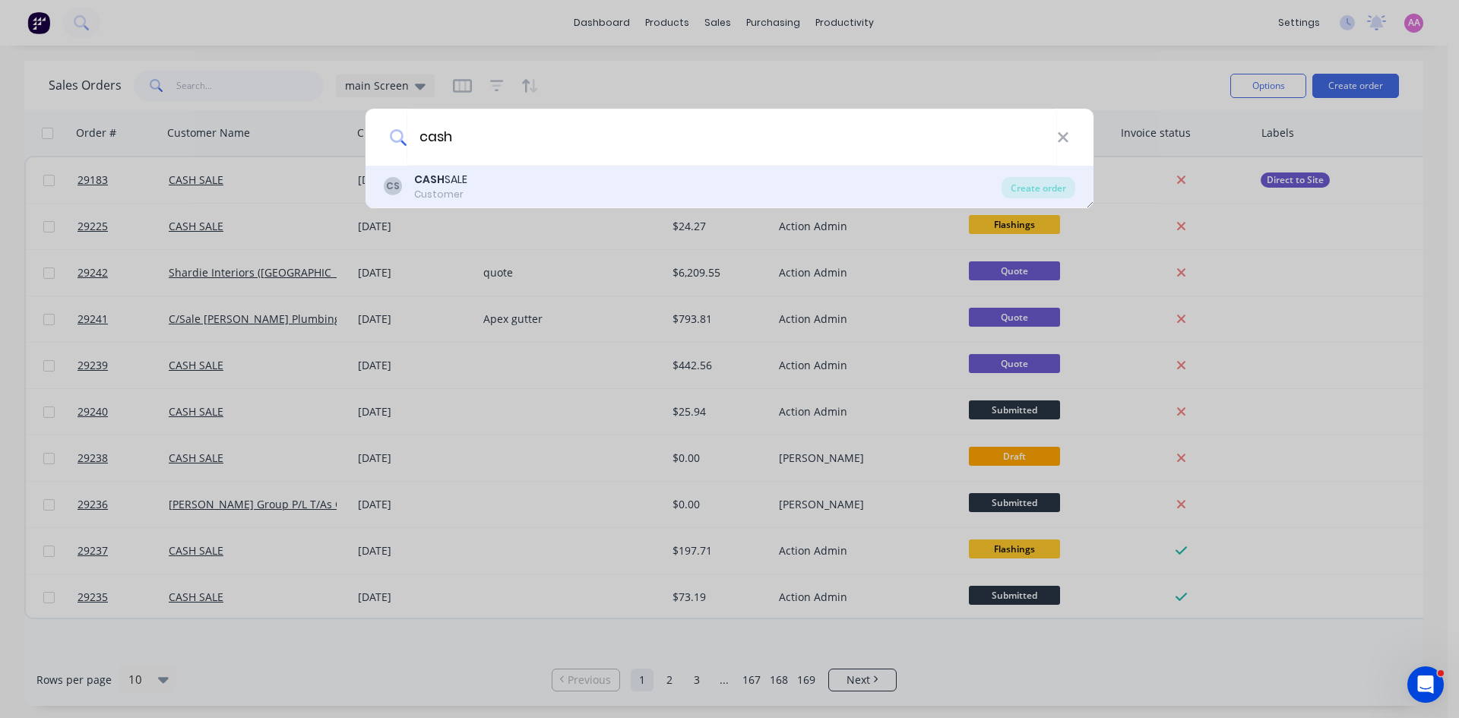
type input "cash"
click at [511, 186] on div "CS CASH SALE Customer" at bounding box center [693, 187] width 618 height 30
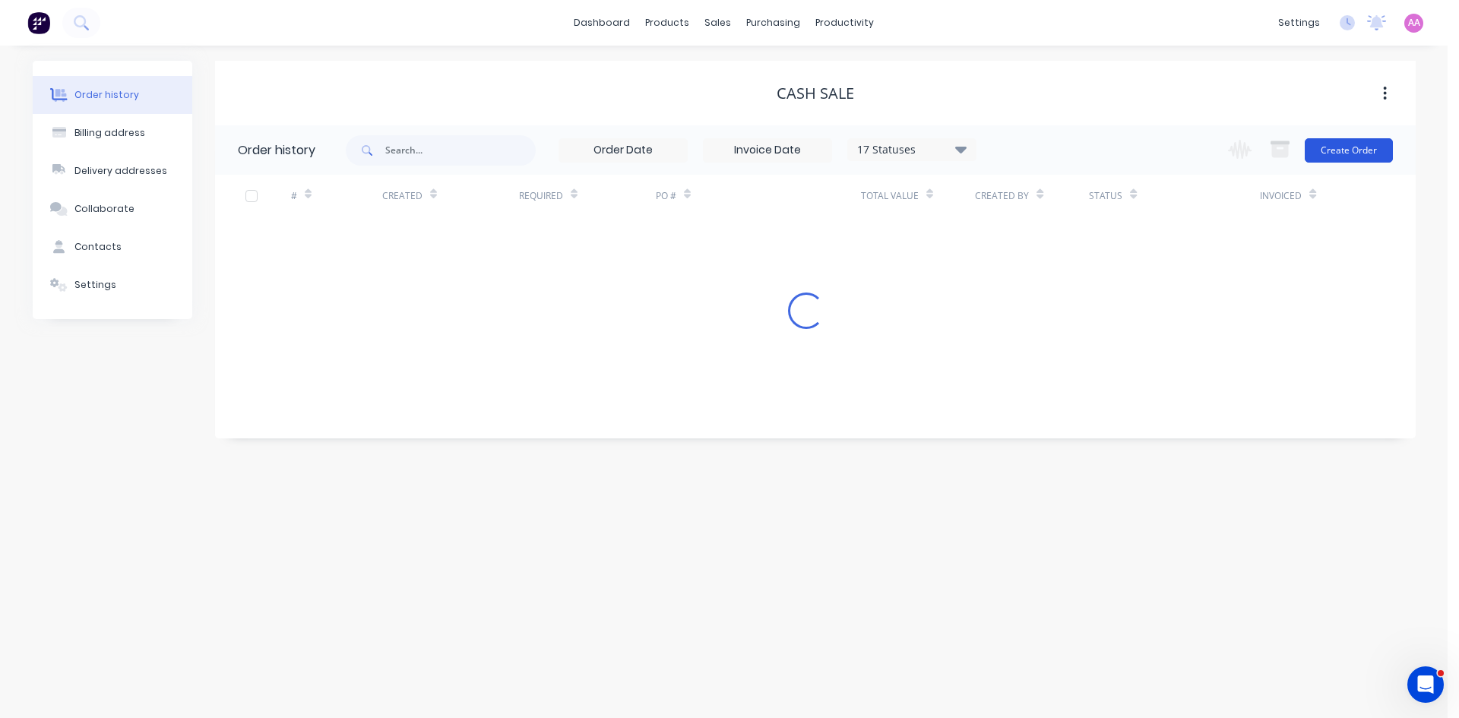
click at [1381, 150] on button "Create Order" at bounding box center [1349, 150] width 88 height 24
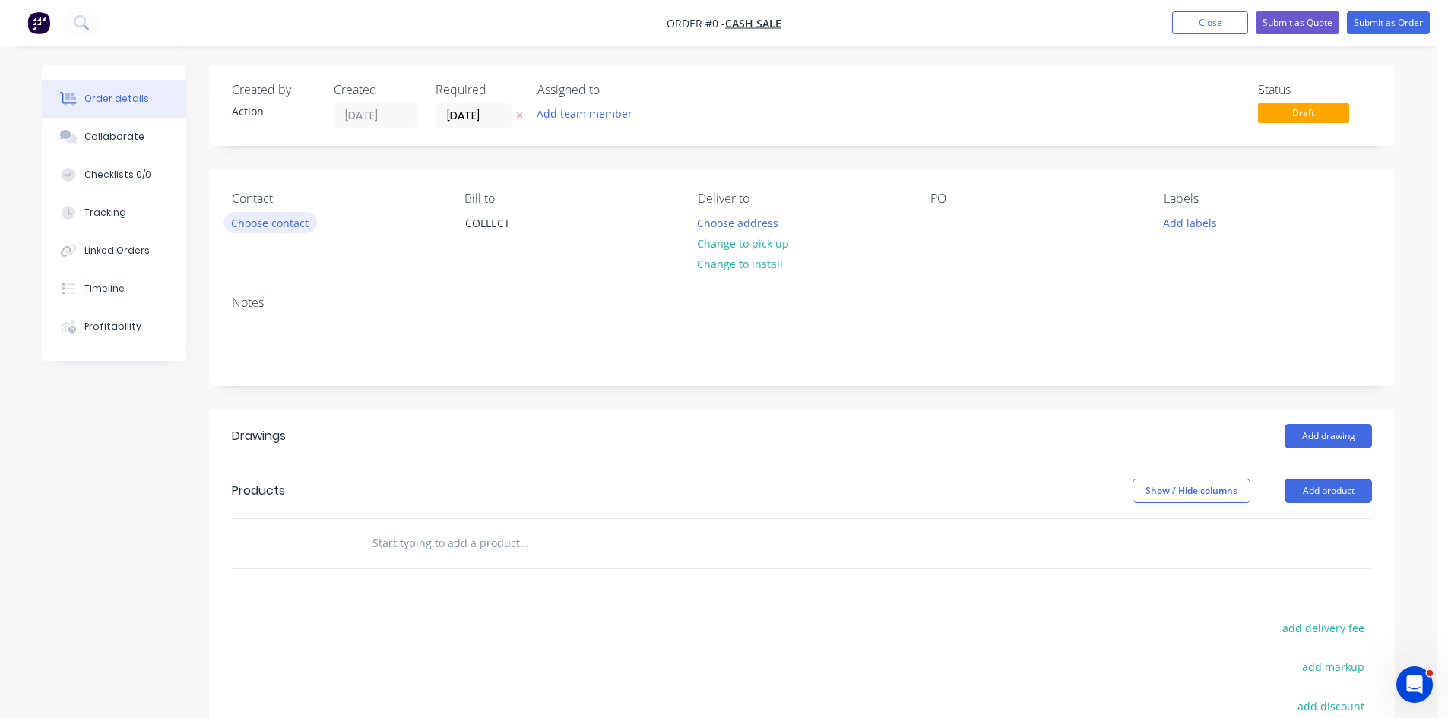
click at [300, 220] on button "Choose contact" at bounding box center [269, 222] width 93 height 21
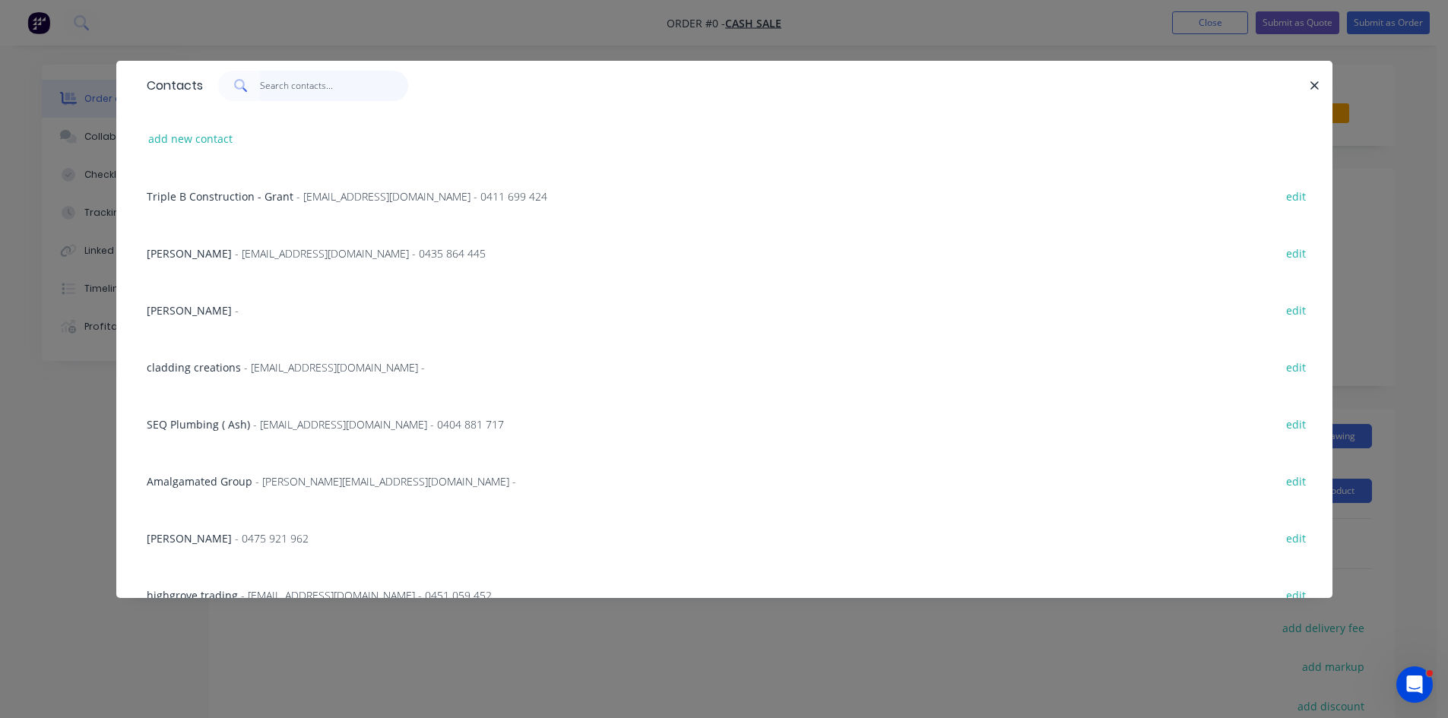
click at [321, 87] on input "text" at bounding box center [334, 86] width 148 height 30
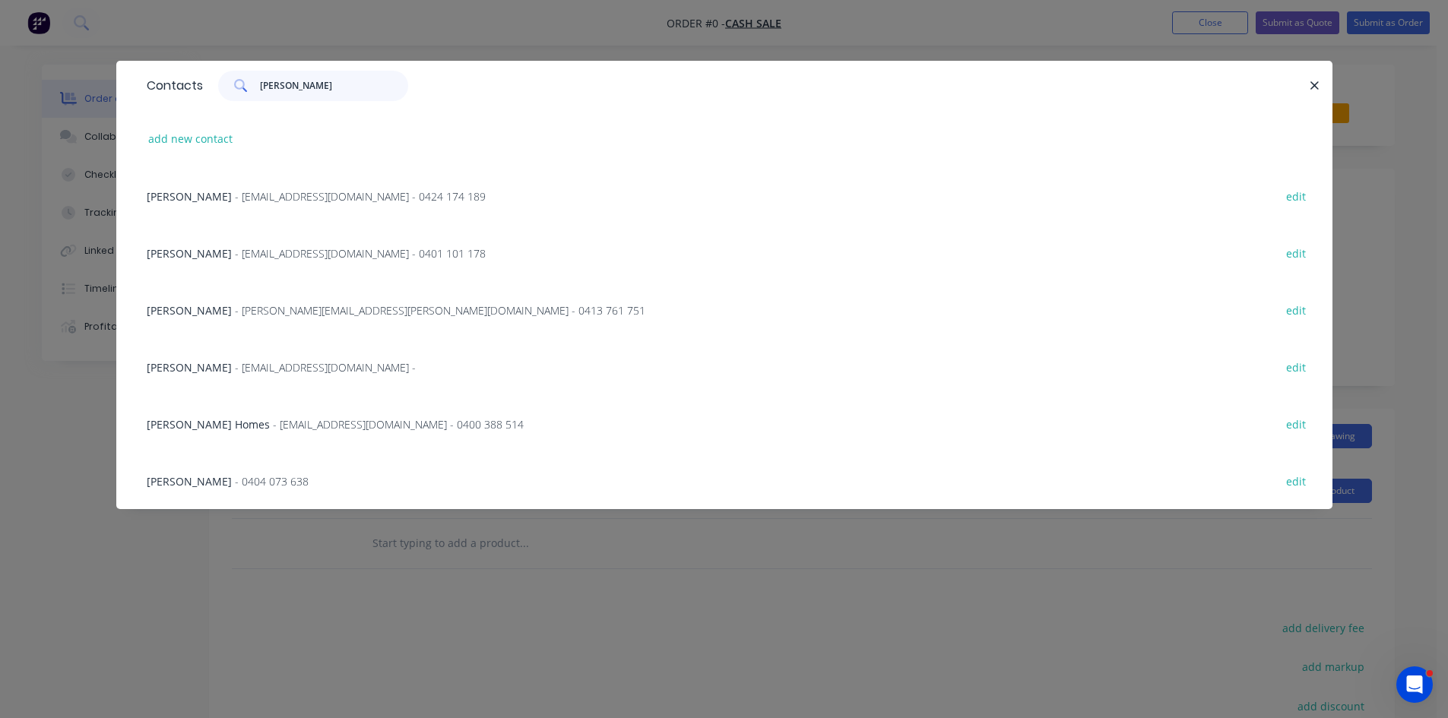
type input "[PERSON_NAME]"
click at [357, 312] on span "- [PERSON_NAME][EMAIL_ADDRESS][PERSON_NAME][DOMAIN_NAME] - 0413 761 751" at bounding box center [440, 310] width 410 height 14
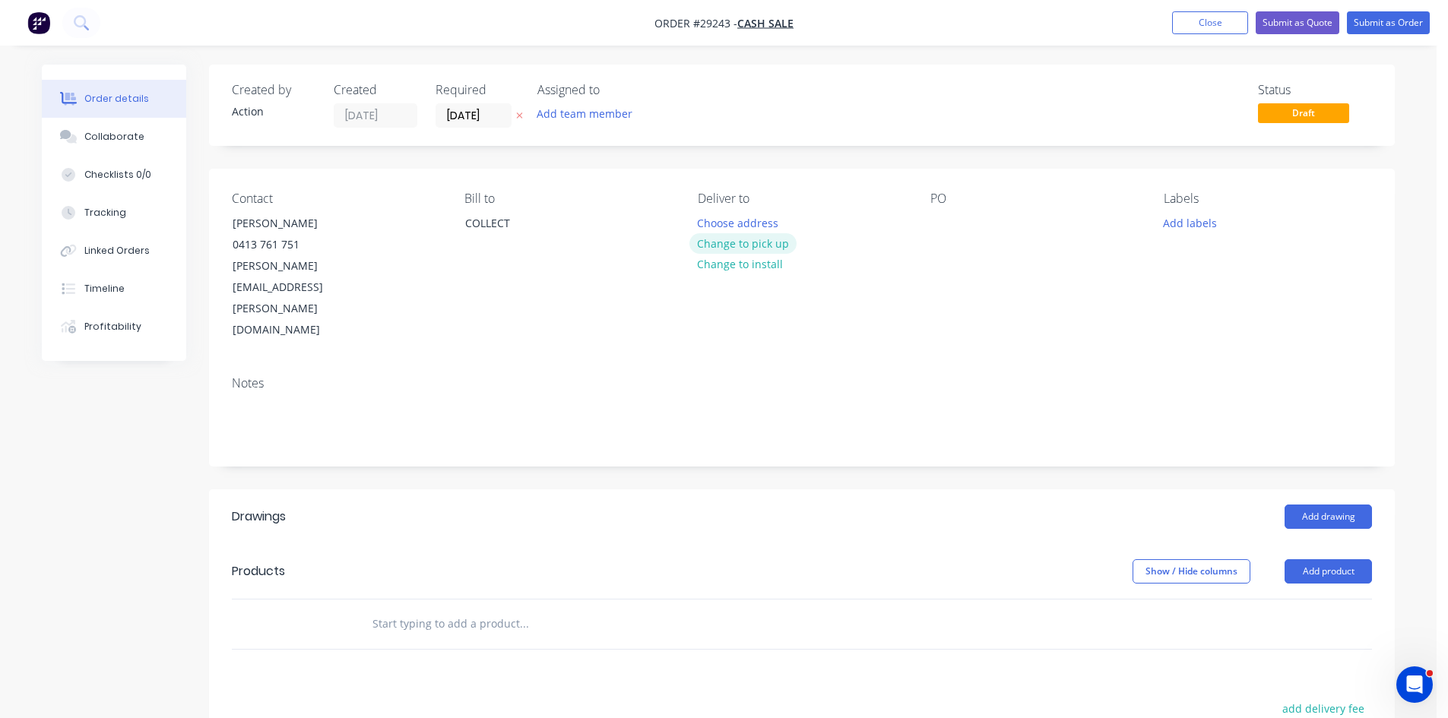
click at [720, 240] on button "Change to pick up" at bounding box center [743, 243] width 108 height 21
click at [951, 223] on div at bounding box center [942, 223] width 24 height 22
click at [1313, 559] on button "Add product" at bounding box center [1327, 571] width 87 height 24
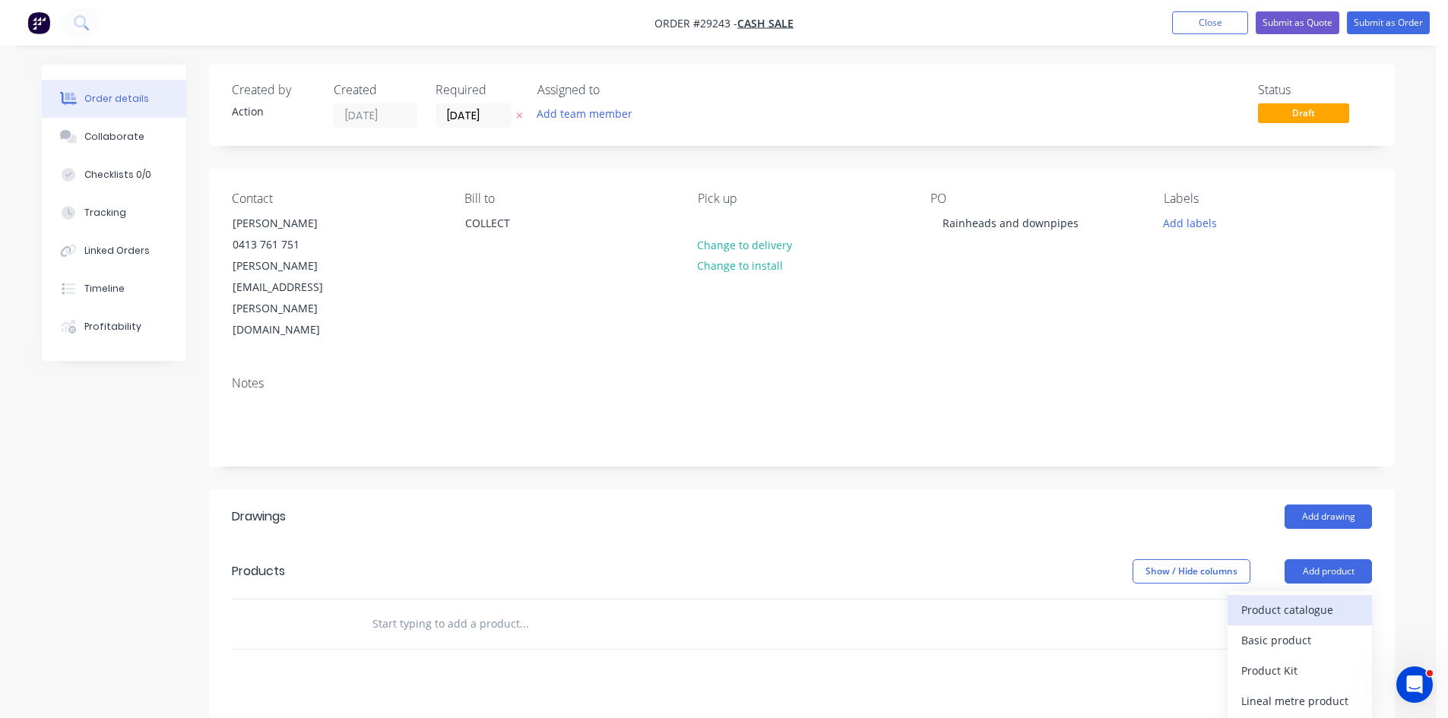
click at [1298, 599] on div "Product catalogue" at bounding box center [1299, 610] width 117 height 22
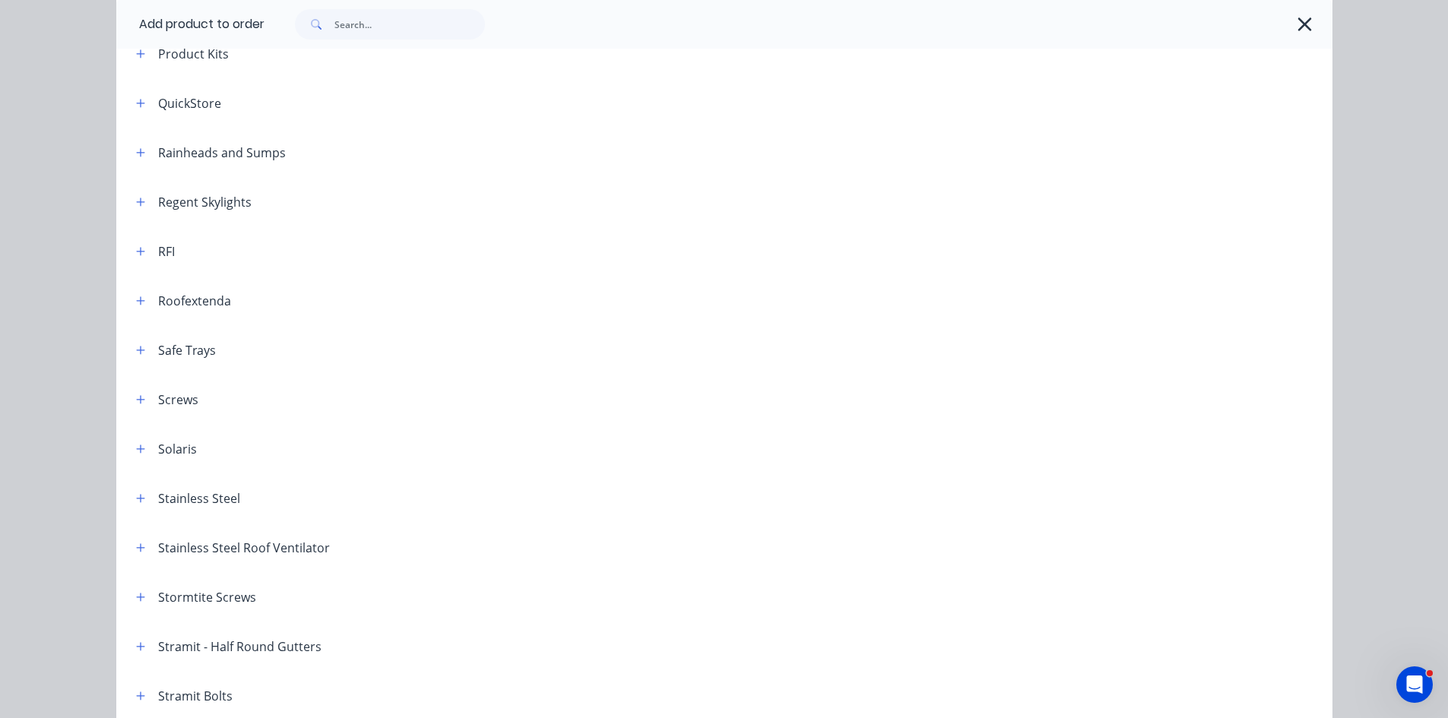
scroll to position [1976, 0]
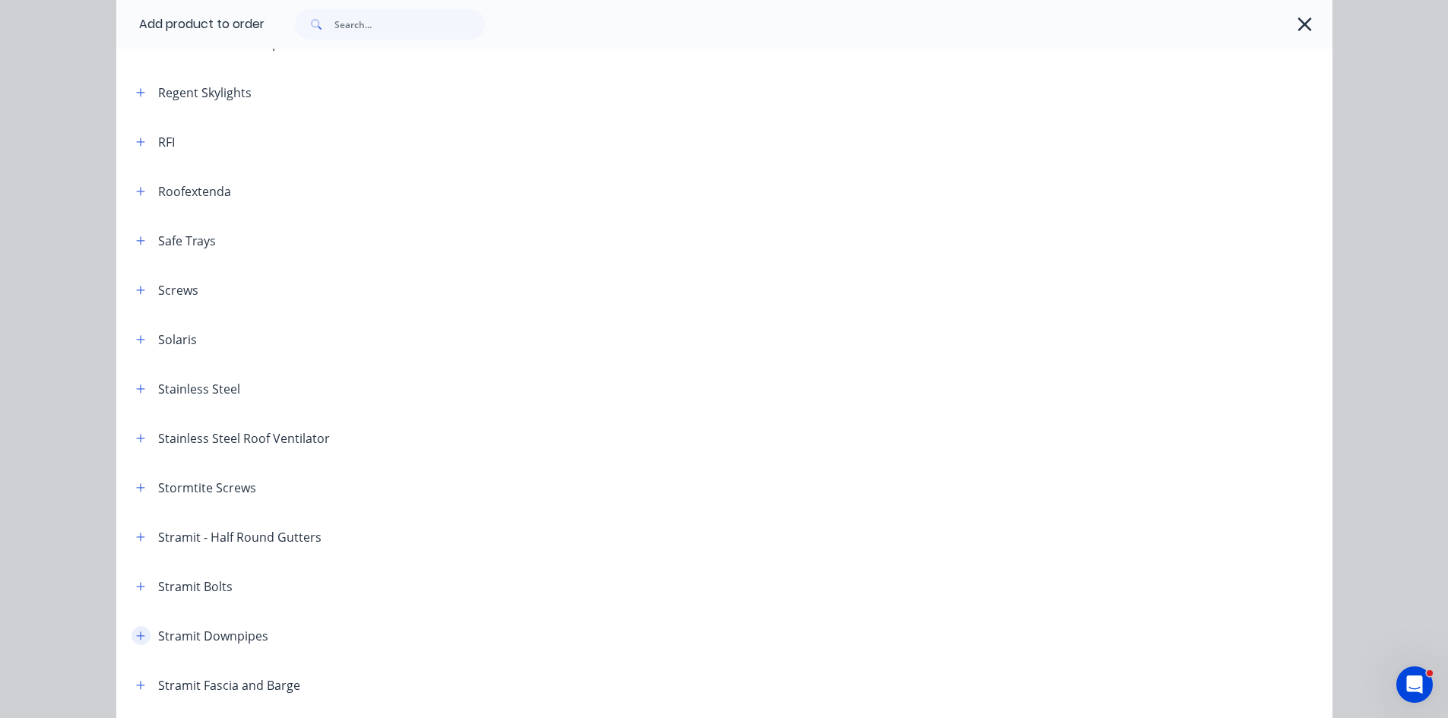
click at [136, 631] on icon "button" at bounding box center [140, 636] width 9 height 11
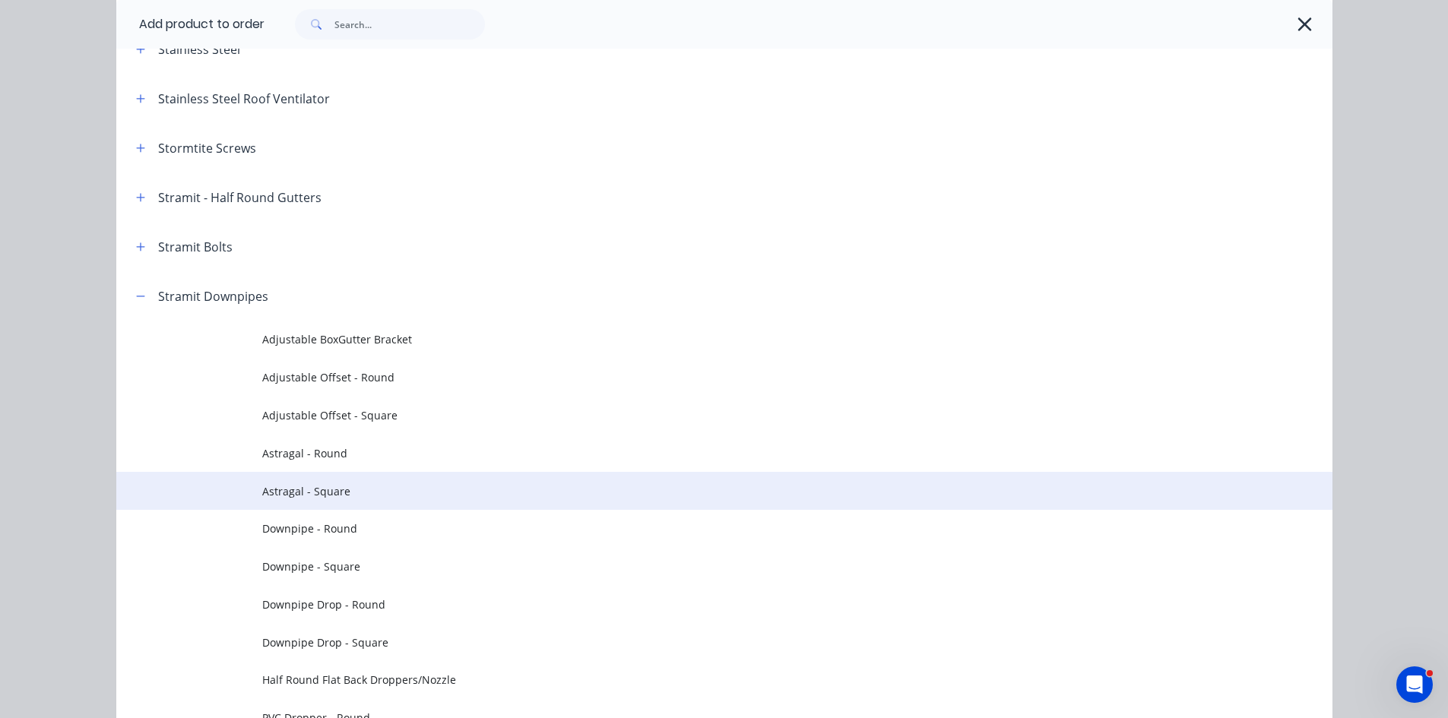
scroll to position [2356, 0]
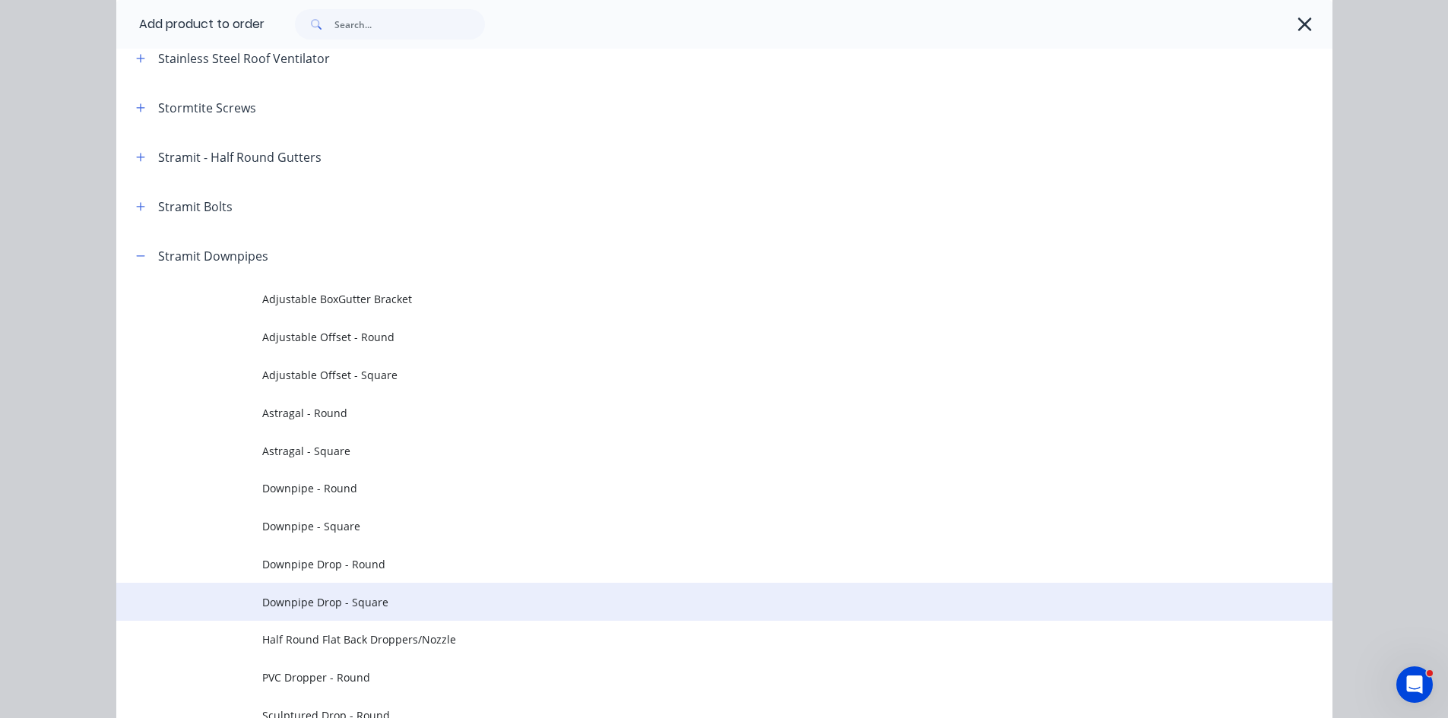
click at [323, 606] on span "Downpipe Drop - Square" at bounding box center [690, 602] width 856 height 16
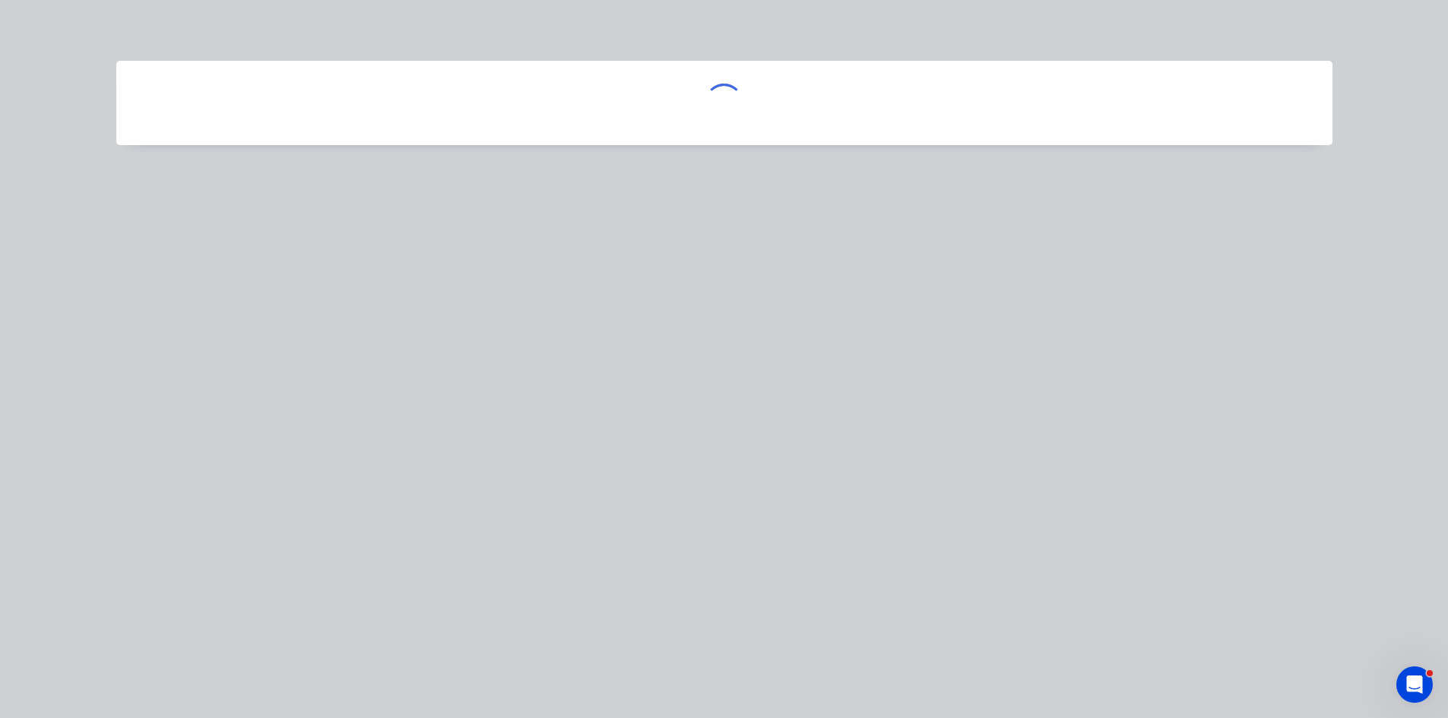
scroll to position [0, 0]
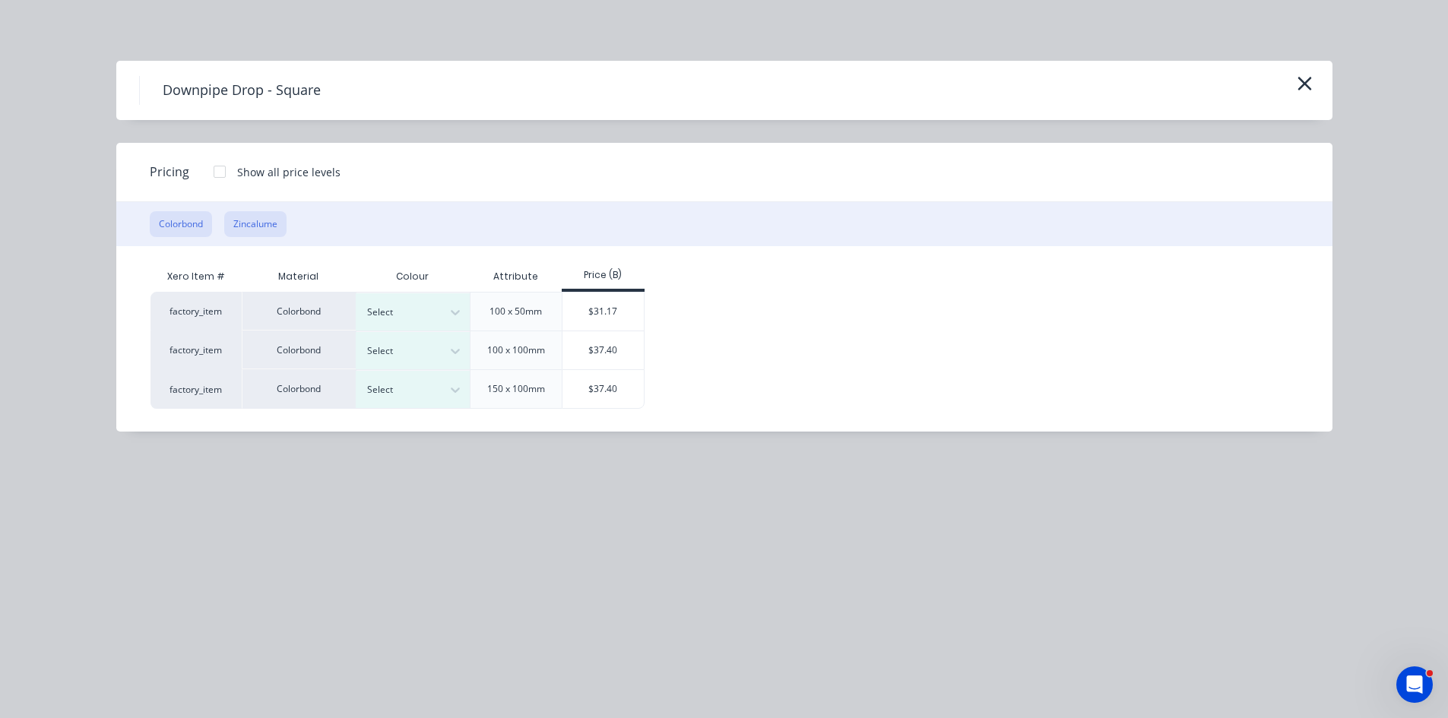
click at [271, 228] on button "Zincalume" at bounding box center [255, 224] width 62 height 26
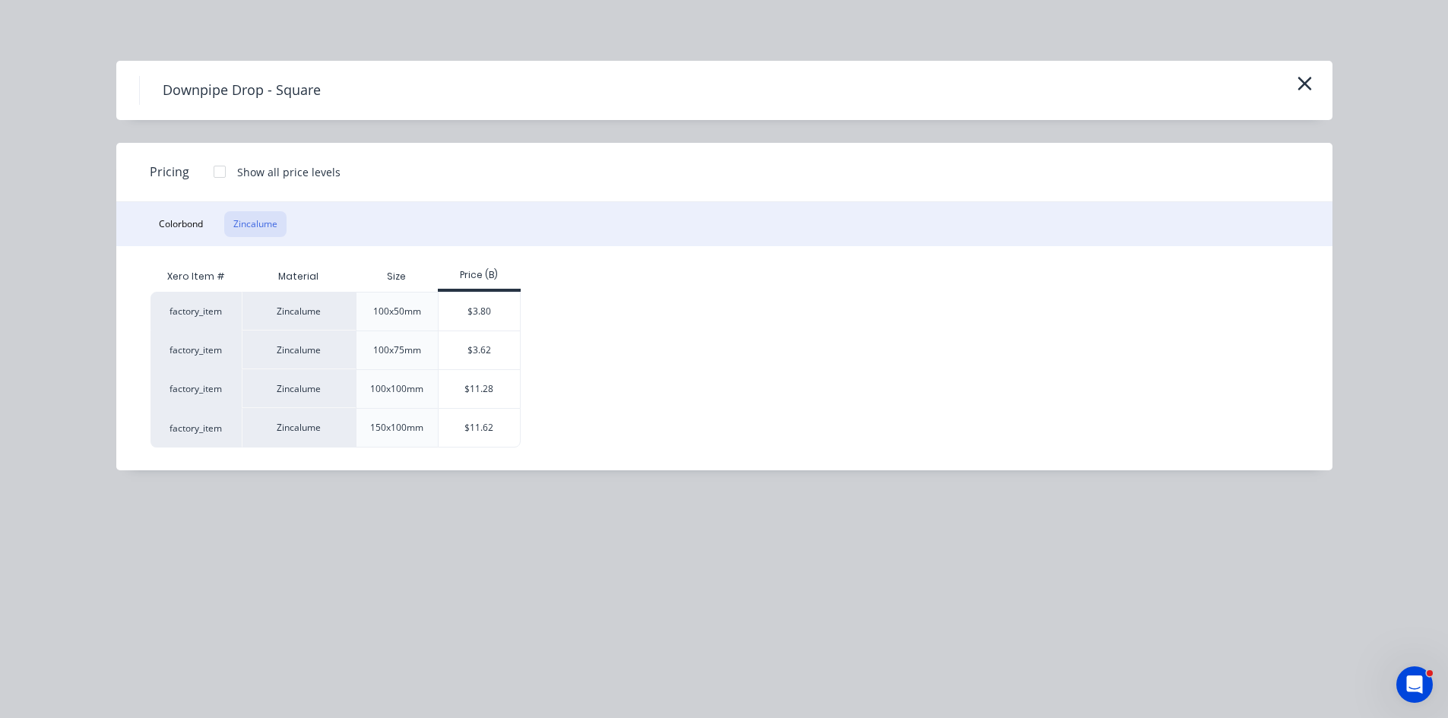
click at [533, 344] on div "factory_item Zincalume 100x50mm $3.80 factory_item Zincalume 100x75mm $3.62 fac…" at bounding box center [712, 370] width 1125 height 156
click at [458, 364] on div "$3.62" at bounding box center [478, 350] width 81 height 38
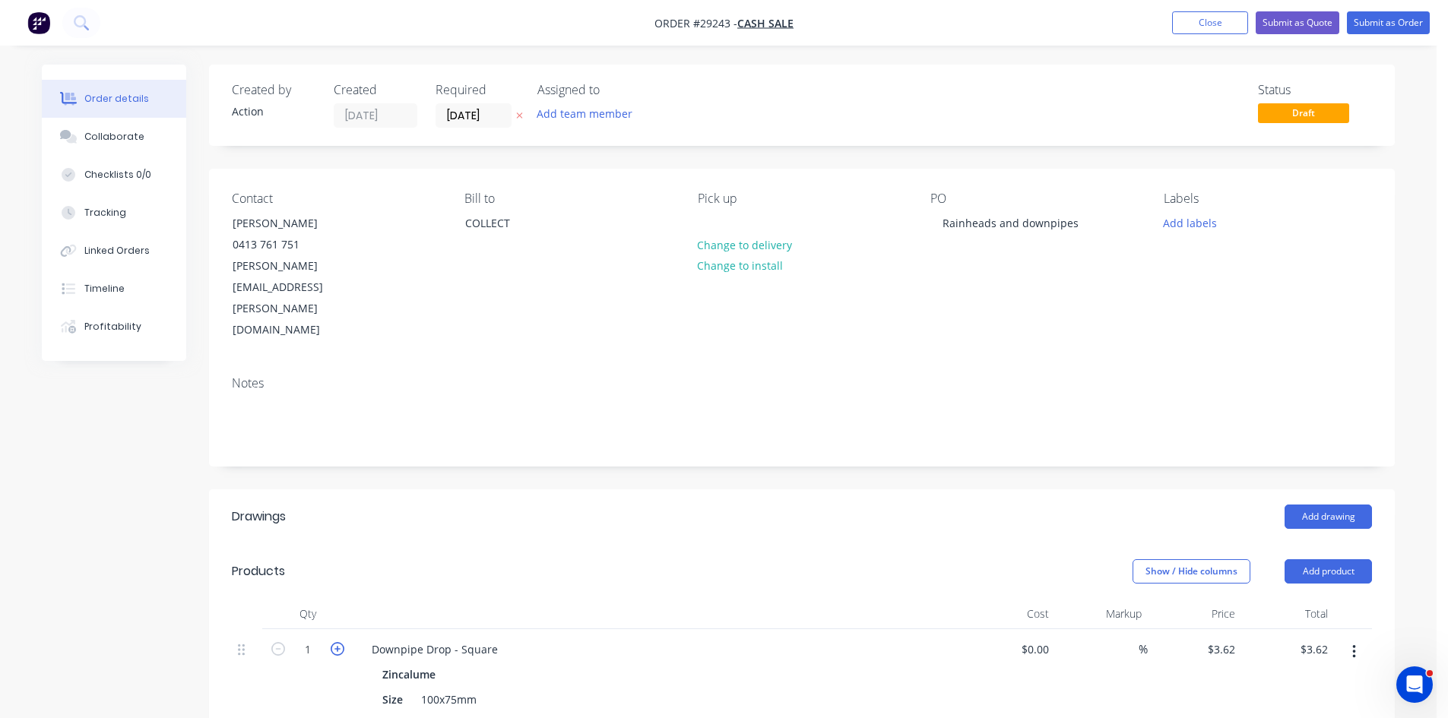
click at [337, 642] on icon "button" at bounding box center [338, 649] width 14 height 14
type input "2"
type input "$7.24"
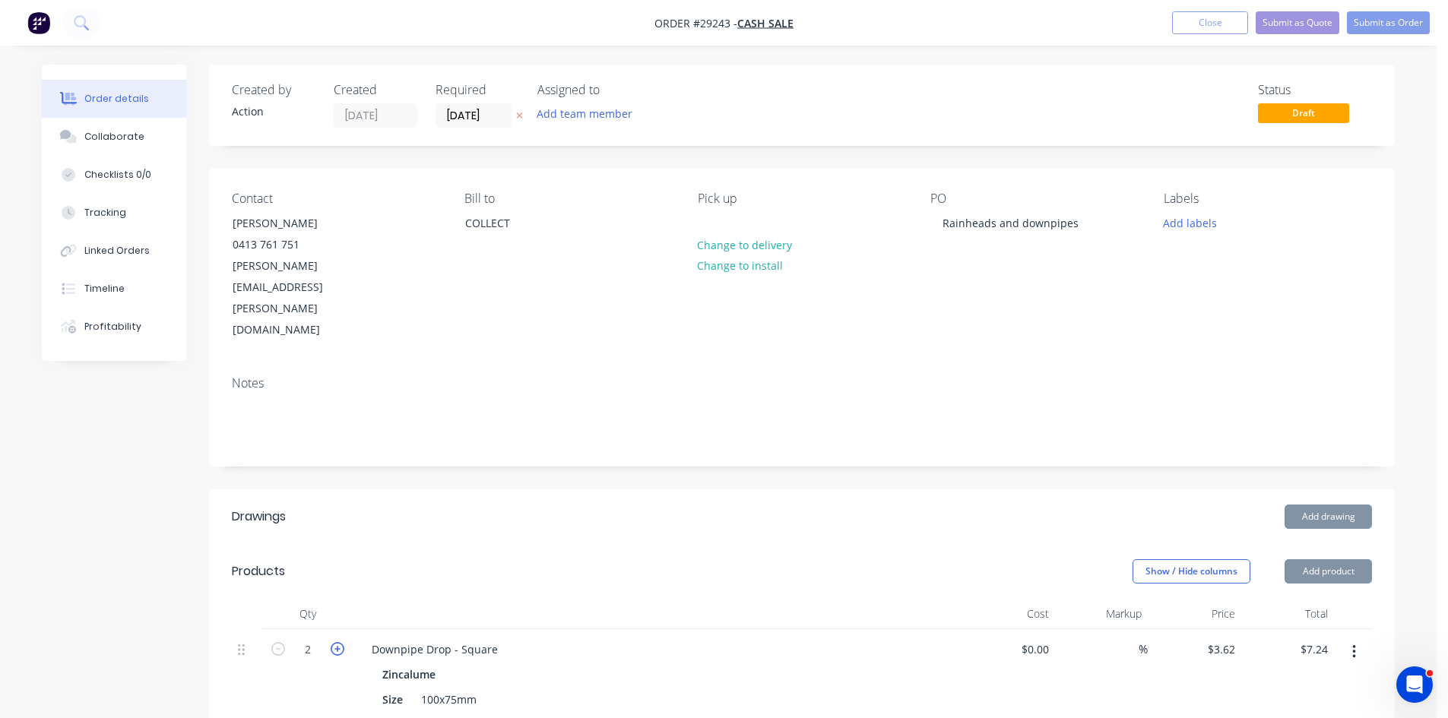
click at [337, 642] on icon "button" at bounding box center [338, 649] width 14 height 14
type input "3"
type input "$10.86"
click at [337, 642] on icon "button" at bounding box center [338, 649] width 14 height 14
type input "4"
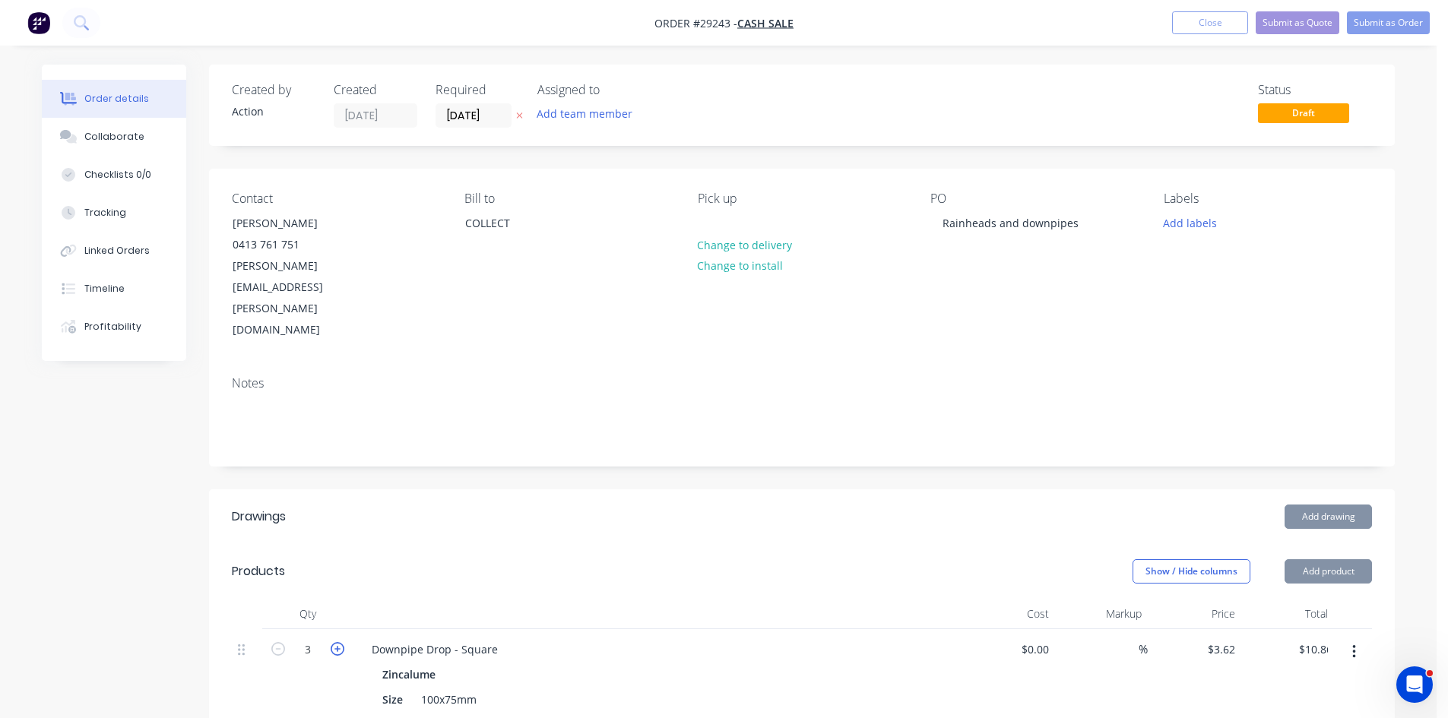
type input "$14.48"
click at [337, 642] on icon "button" at bounding box center [338, 649] width 14 height 14
type input "5"
type input "$18.10"
click at [337, 642] on icon "button" at bounding box center [338, 649] width 14 height 14
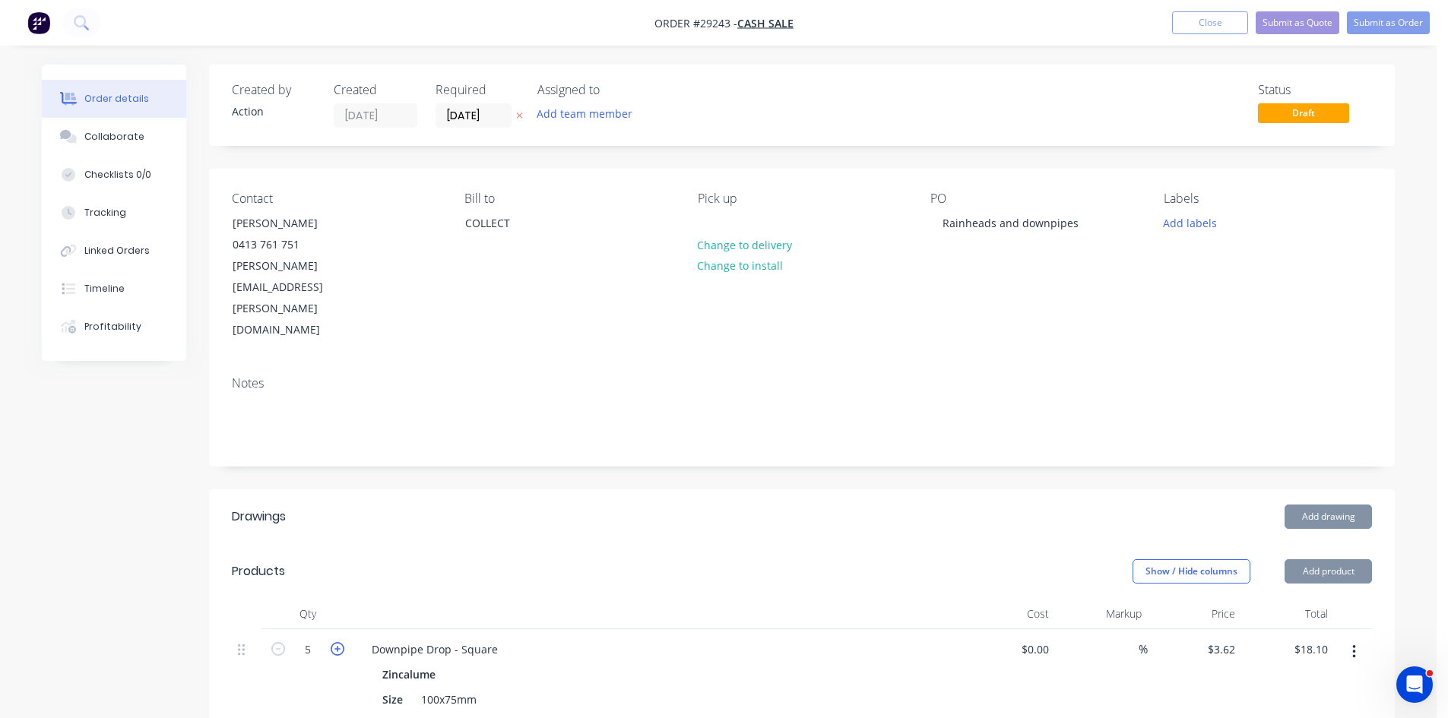
type input "6"
type input "$21.72"
click at [337, 642] on icon "button" at bounding box center [338, 649] width 14 height 14
type input "7"
type input "$25.34"
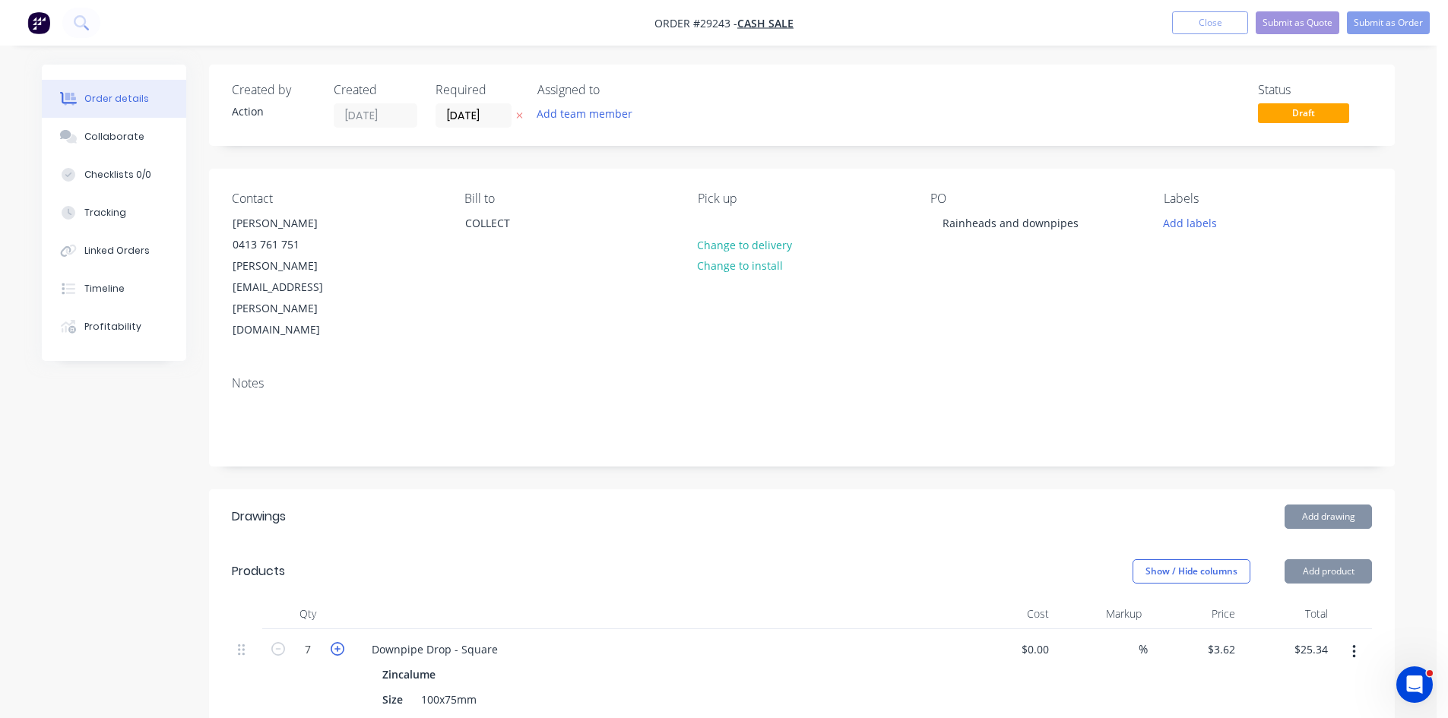
click at [337, 642] on icon "button" at bounding box center [338, 649] width 14 height 14
type input "8"
type input "$28.96"
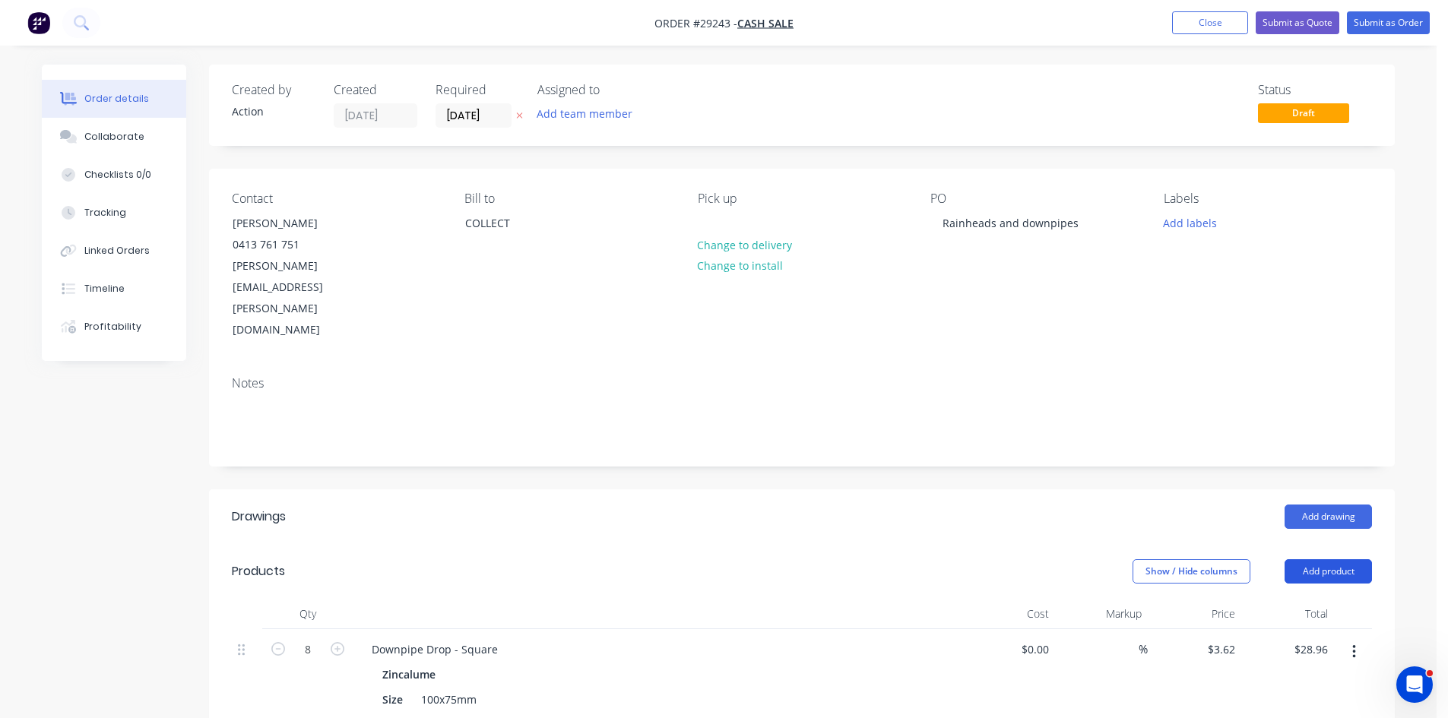
click at [1326, 559] on button "Add product" at bounding box center [1327, 571] width 87 height 24
click at [1292, 599] on div "Product catalogue" at bounding box center [1299, 610] width 117 height 22
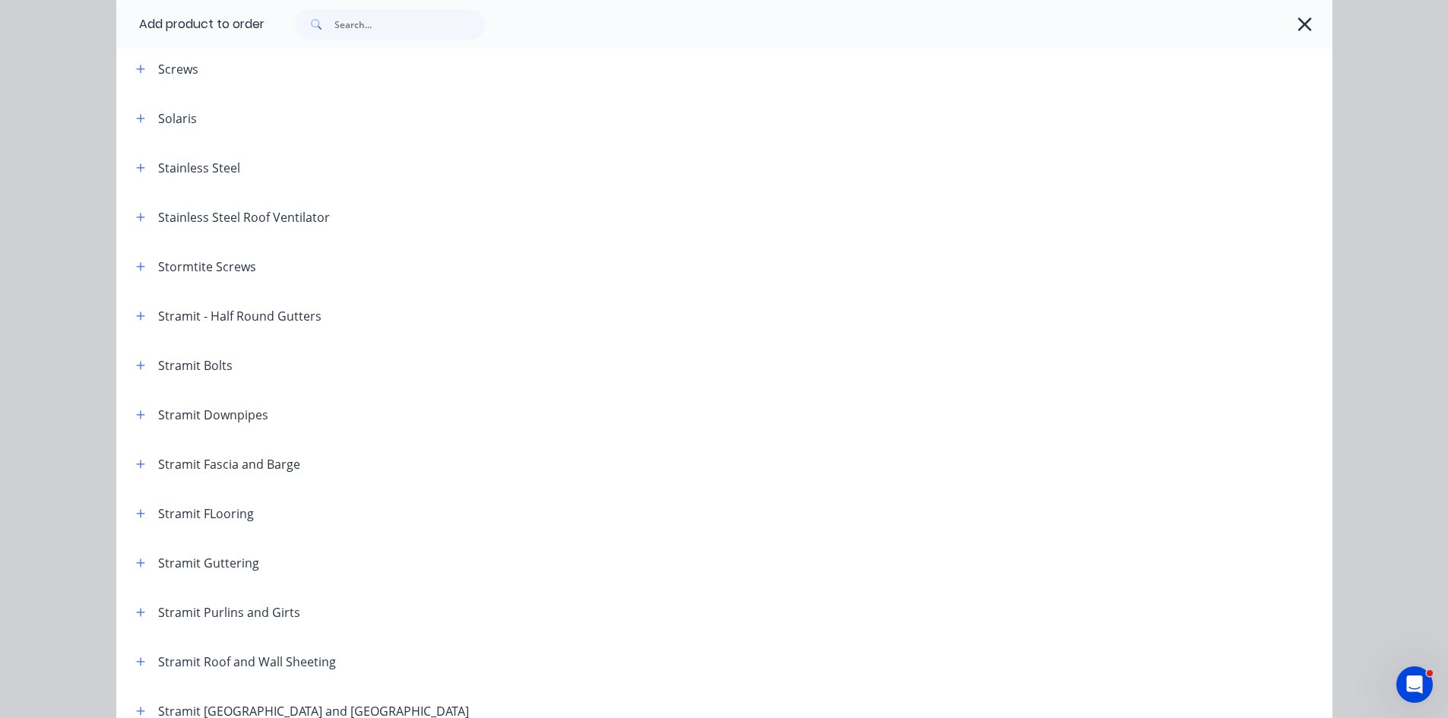
scroll to position [2280, 0]
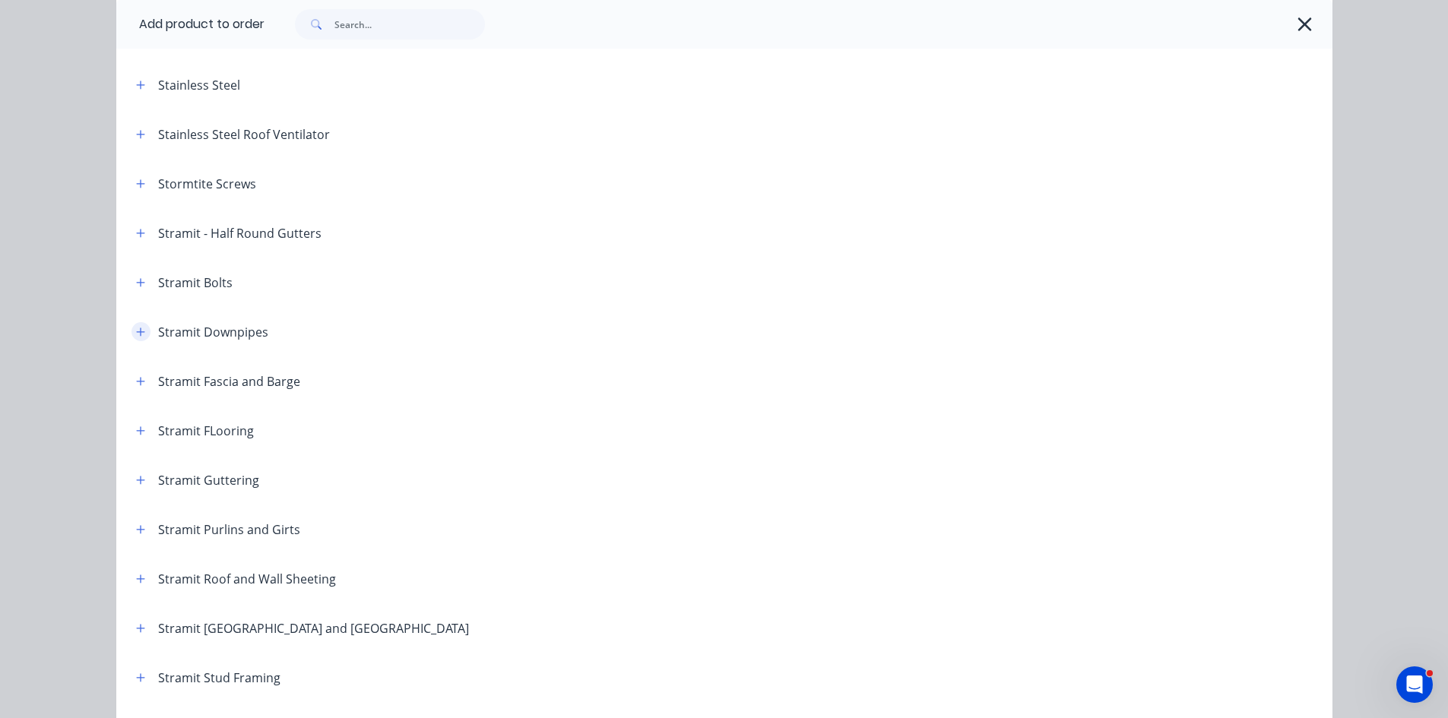
click at [136, 327] on icon "button" at bounding box center [140, 332] width 9 height 11
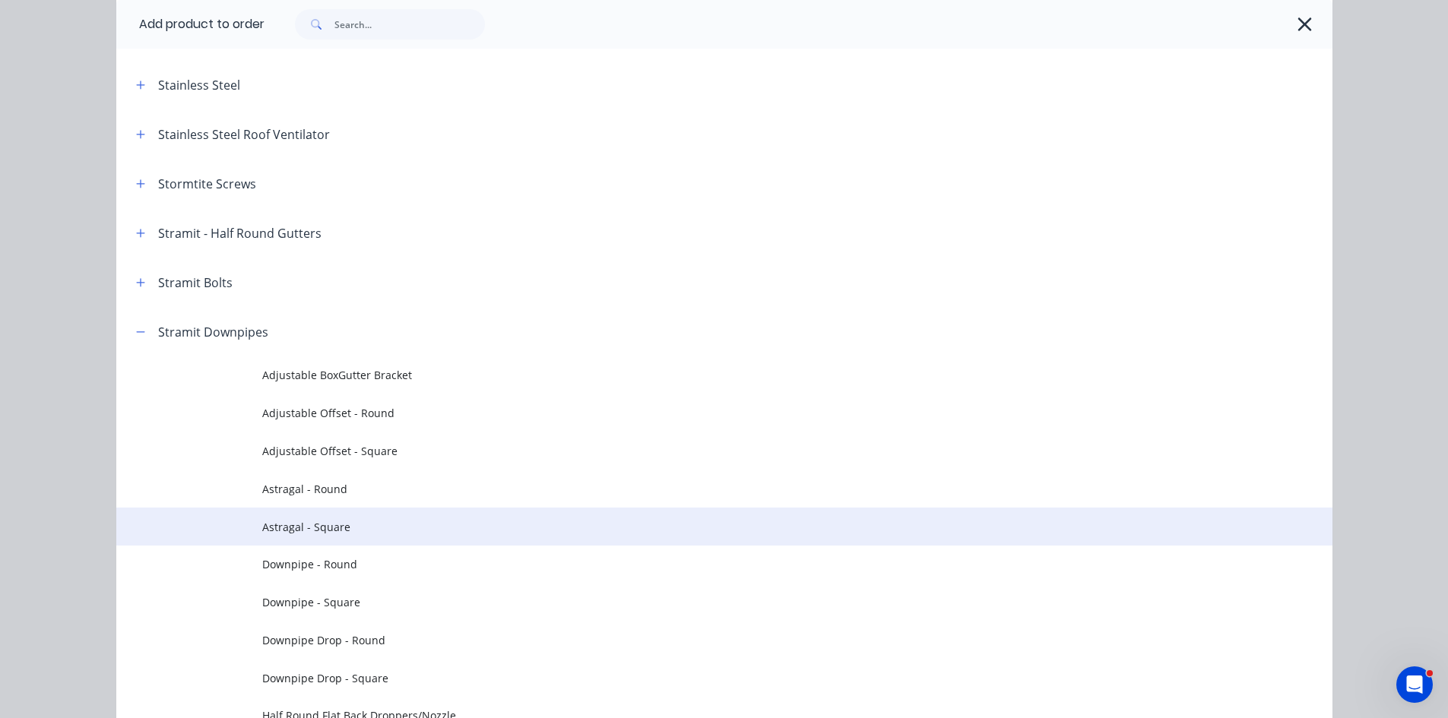
click at [321, 536] on td "Astragal - Square" at bounding box center [797, 527] width 1070 height 38
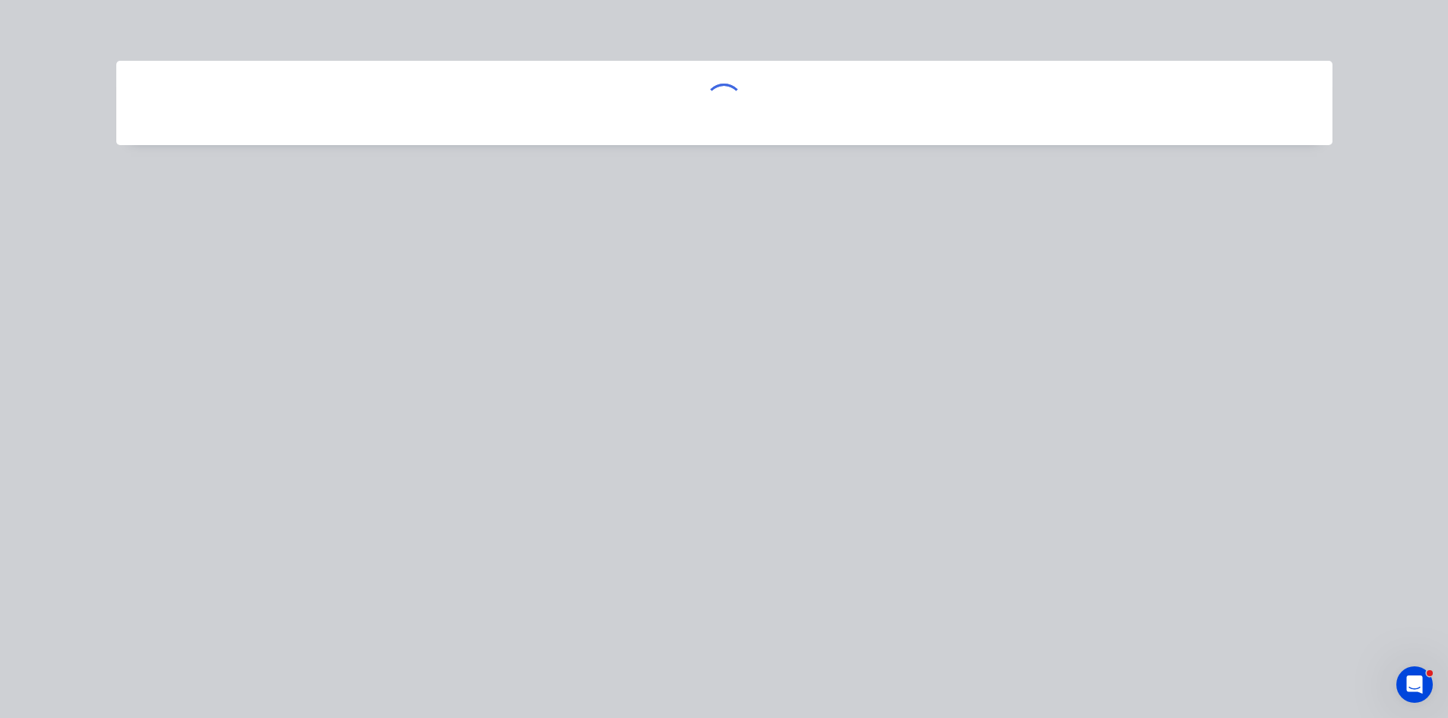
scroll to position [0, 0]
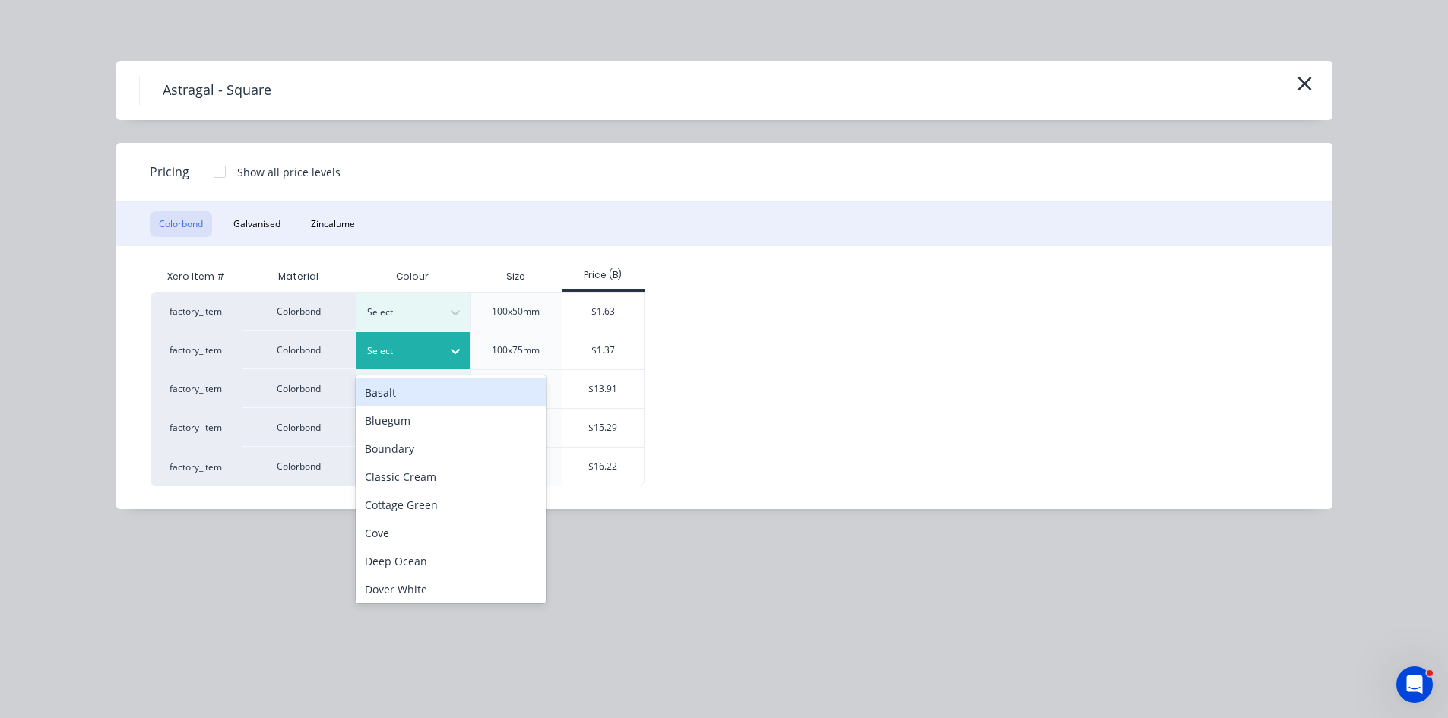
click at [457, 348] on icon at bounding box center [455, 350] width 15 height 15
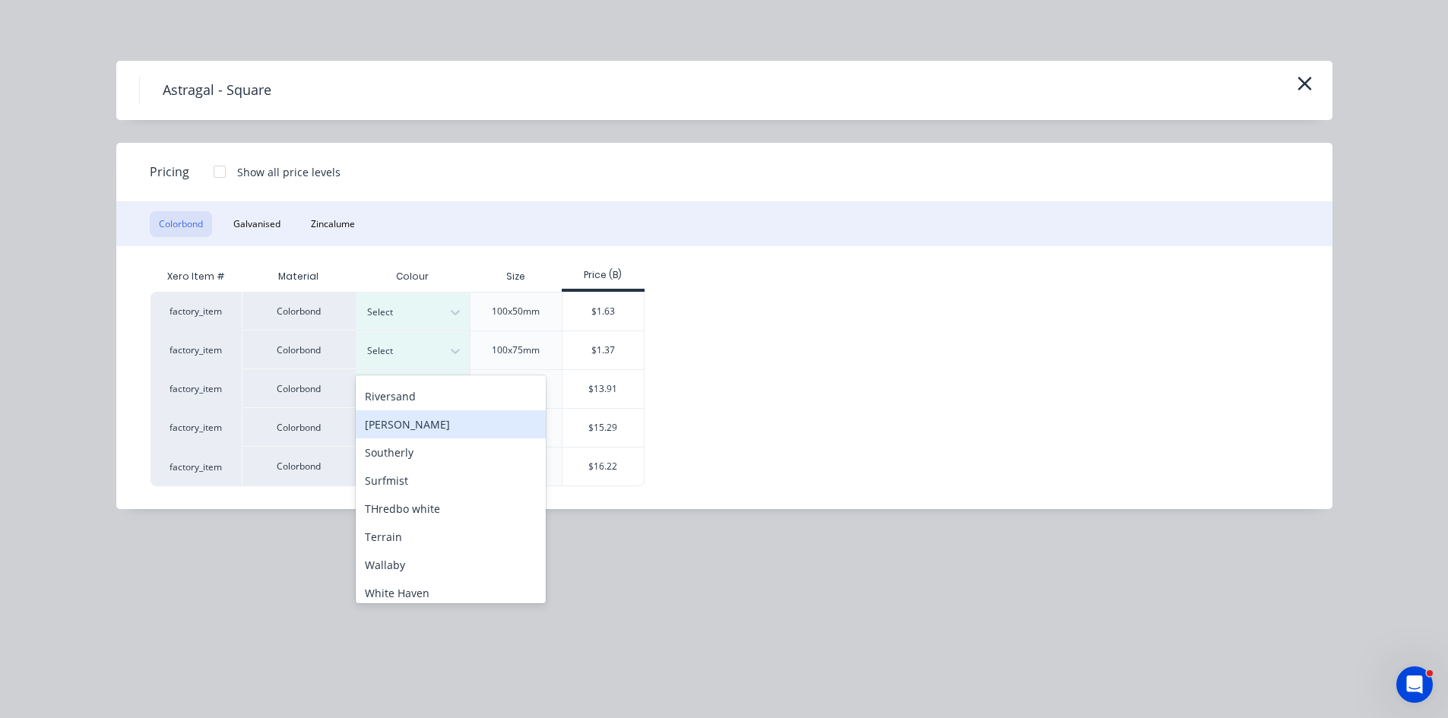
scroll to position [608, 0]
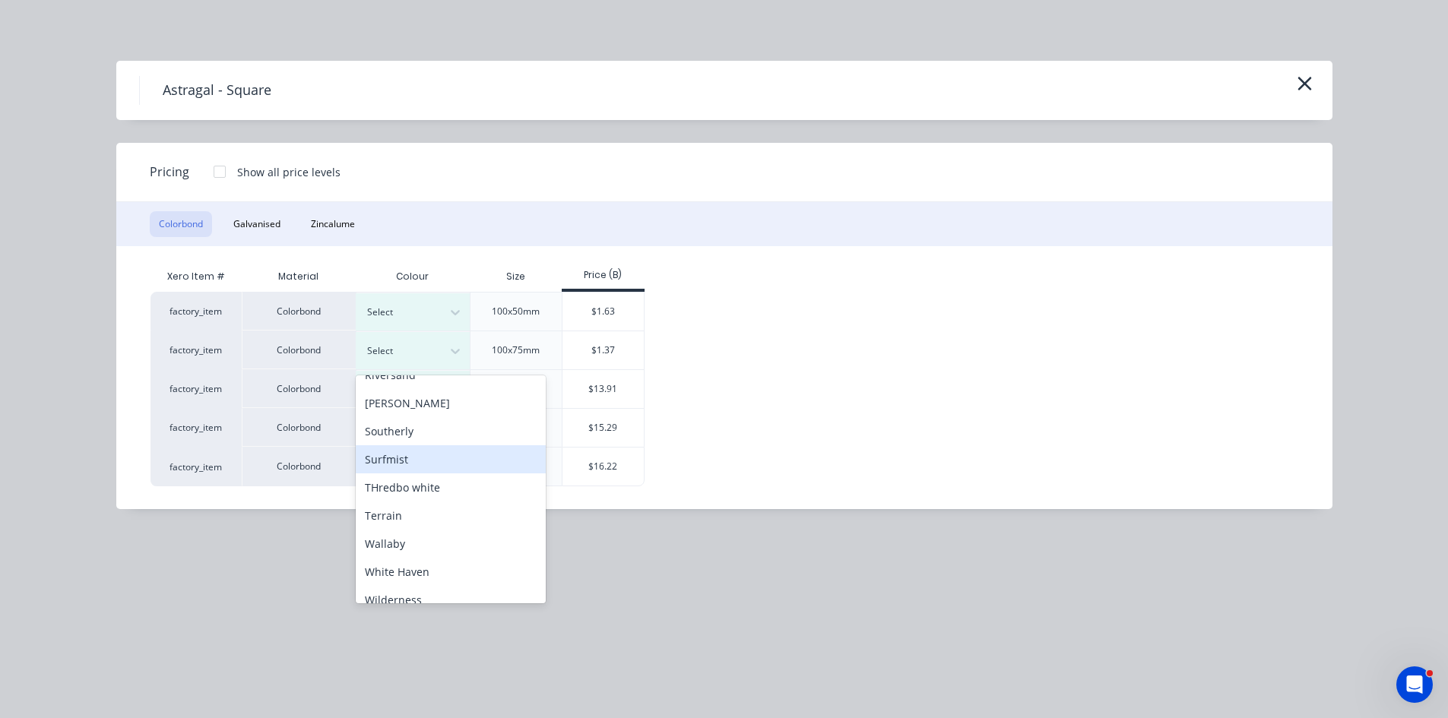
click at [392, 463] on div "Surfmist" at bounding box center [451, 459] width 190 height 28
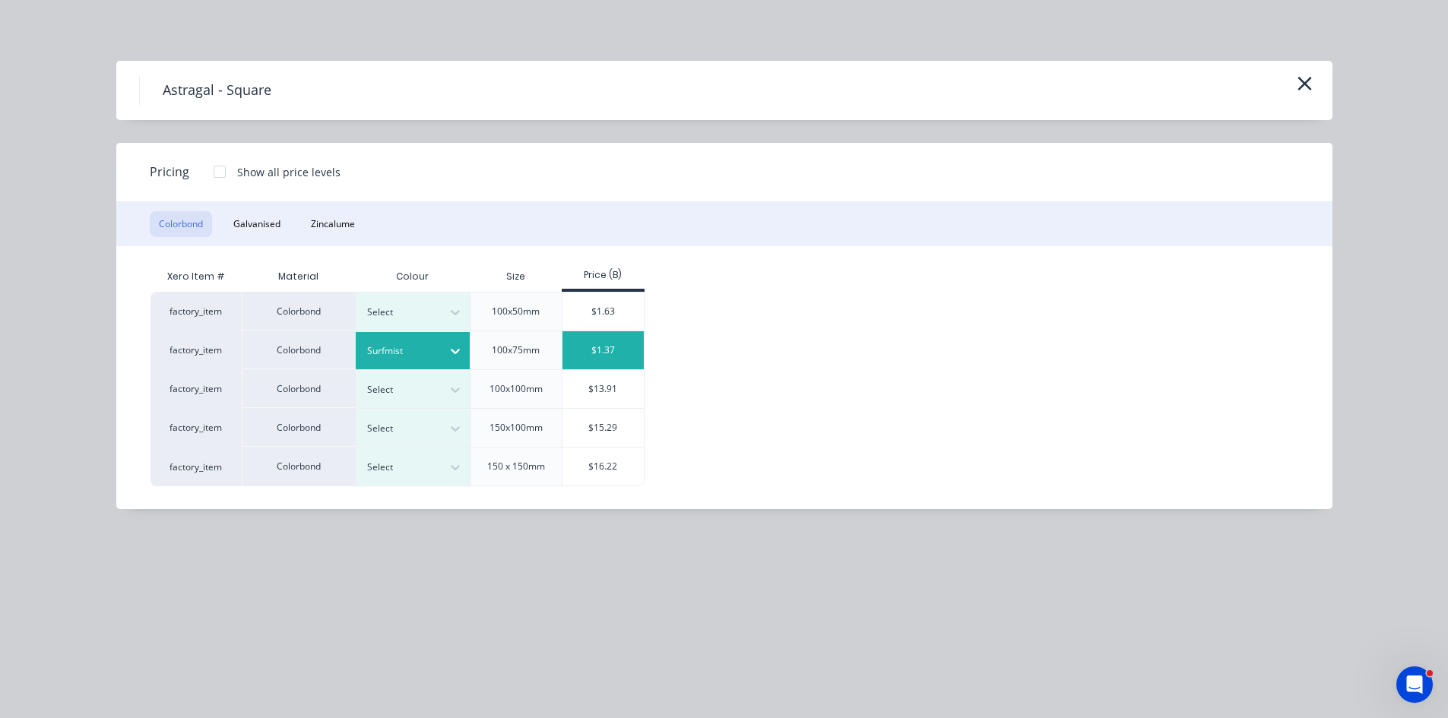
click at [609, 353] on div "$1.37" at bounding box center [602, 350] width 81 height 38
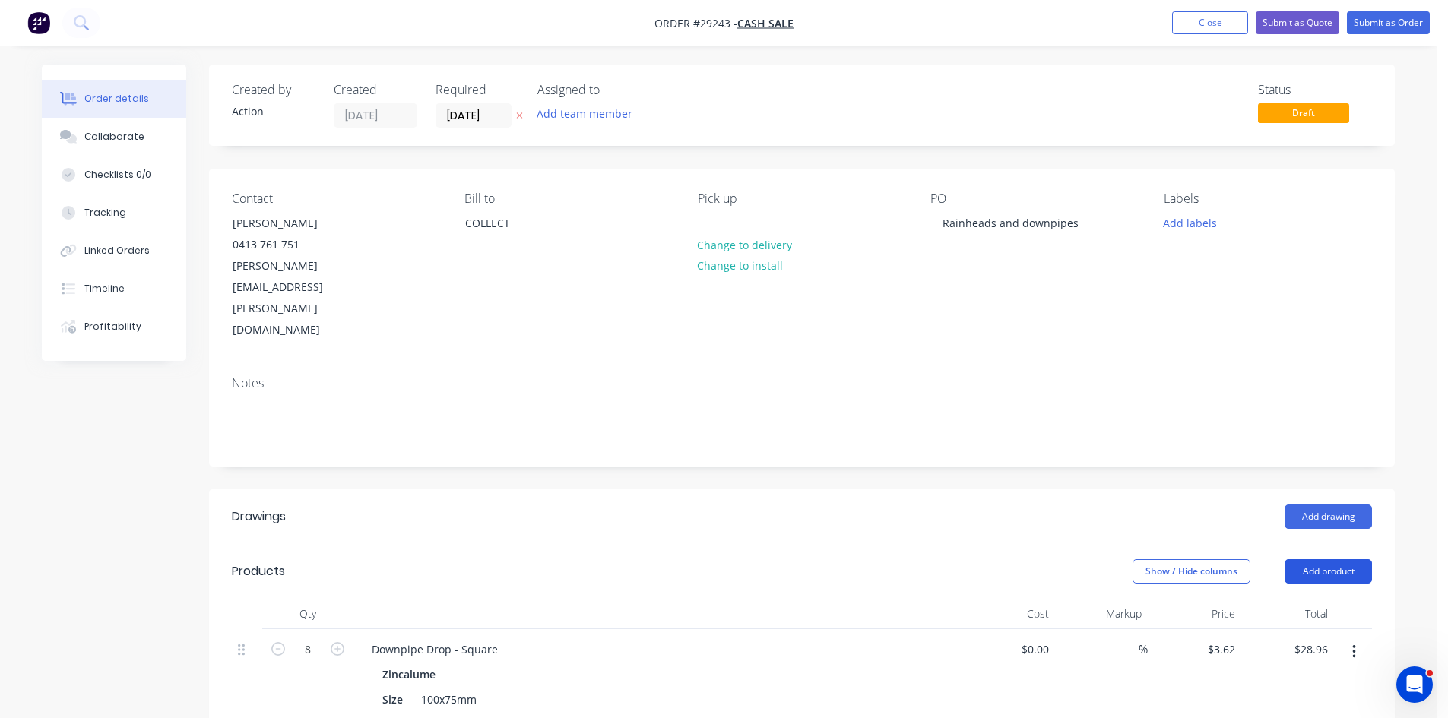
click at [1329, 559] on button "Add product" at bounding box center [1327, 571] width 87 height 24
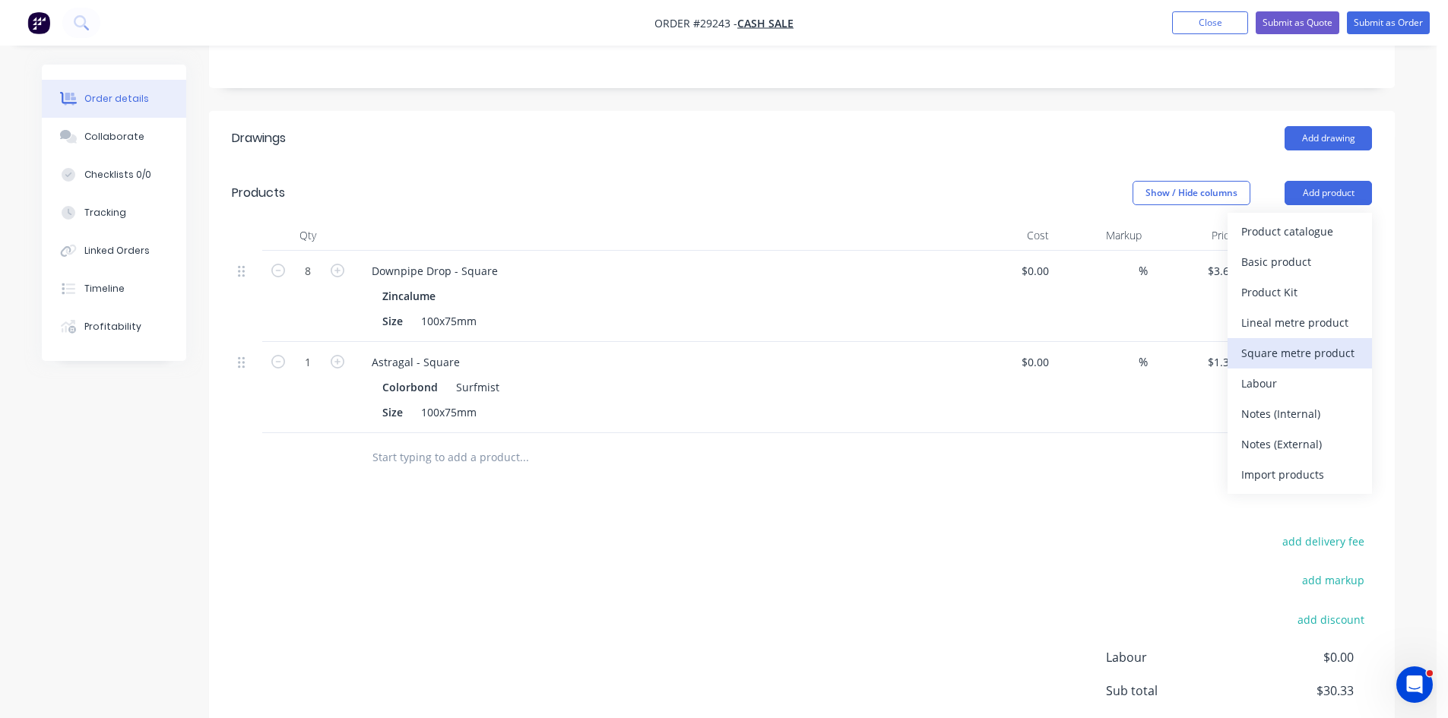
scroll to position [380, 0]
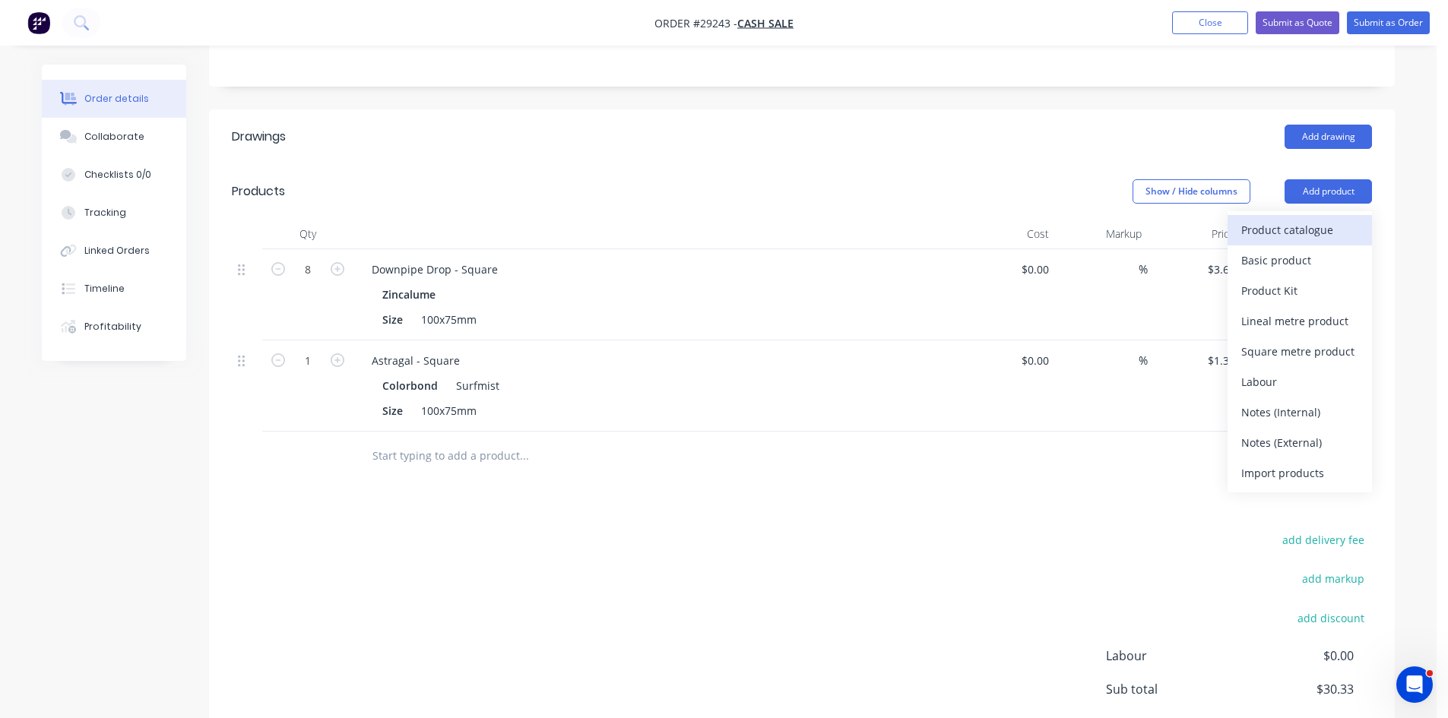
click at [1286, 219] on div "Product catalogue" at bounding box center [1299, 230] width 117 height 22
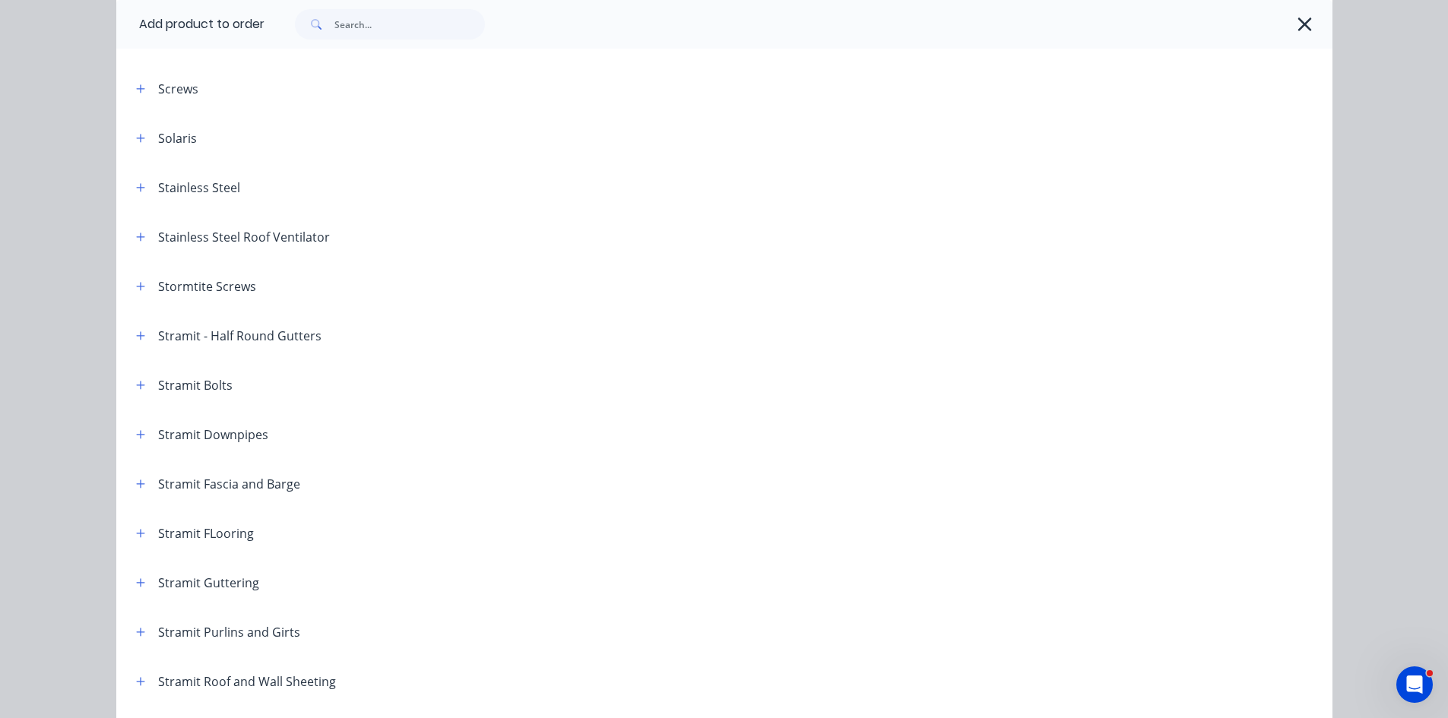
scroll to position [2204, 0]
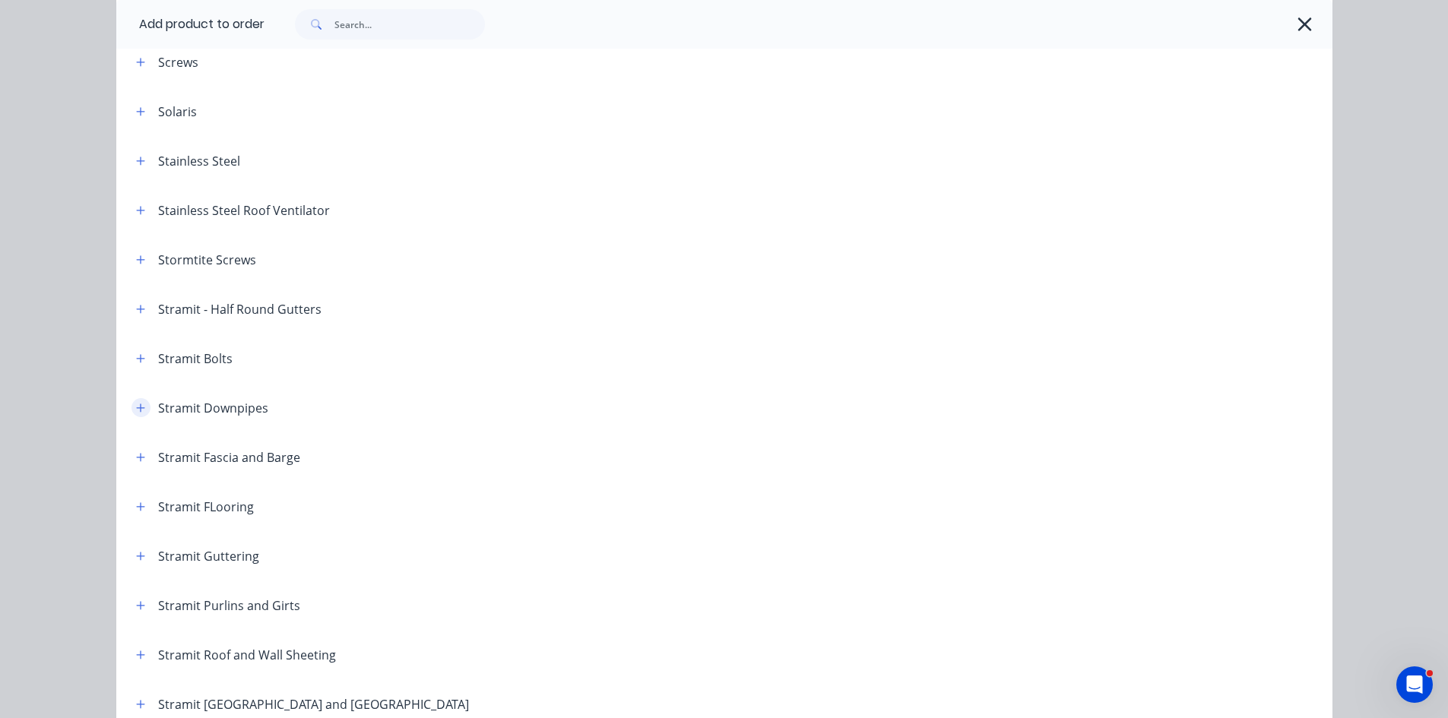
click at [139, 410] on icon "button" at bounding box center [140, 408] width 9 height 11
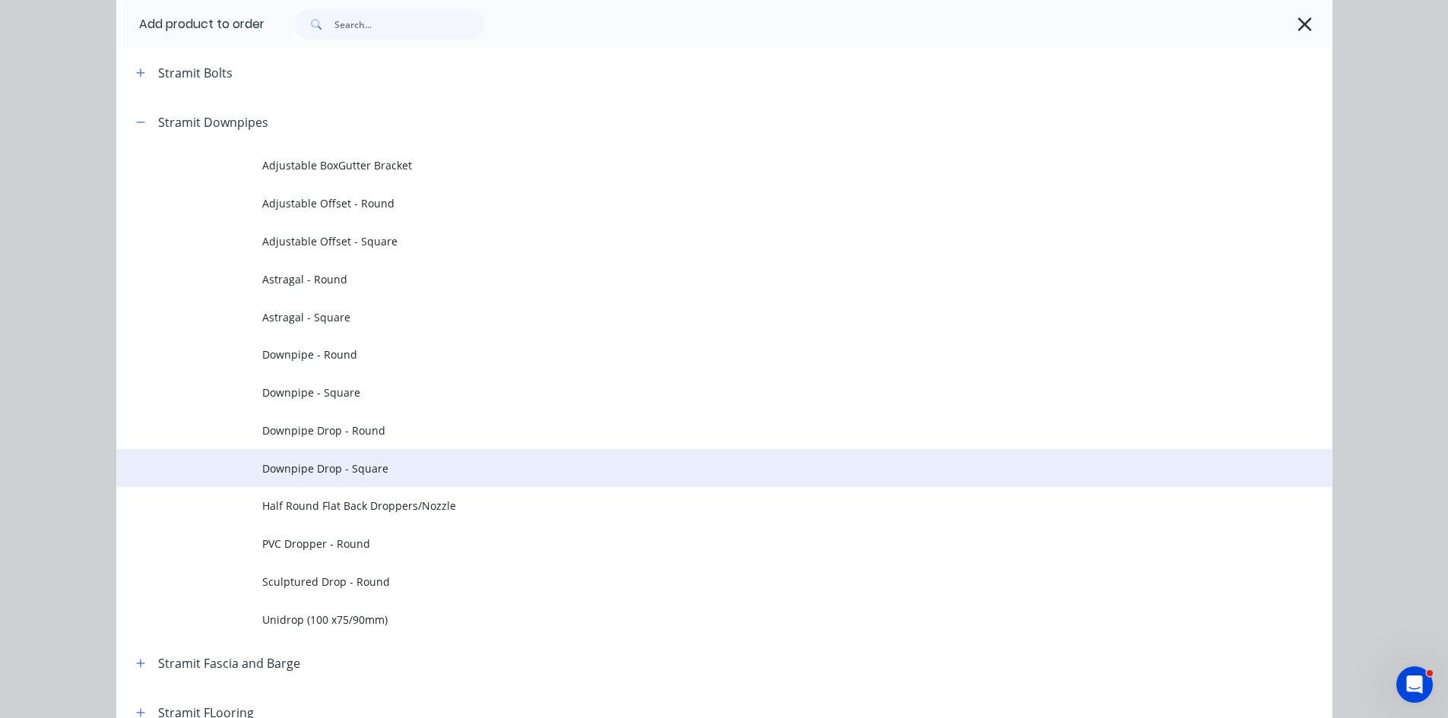
scroll to position [2508, 0]
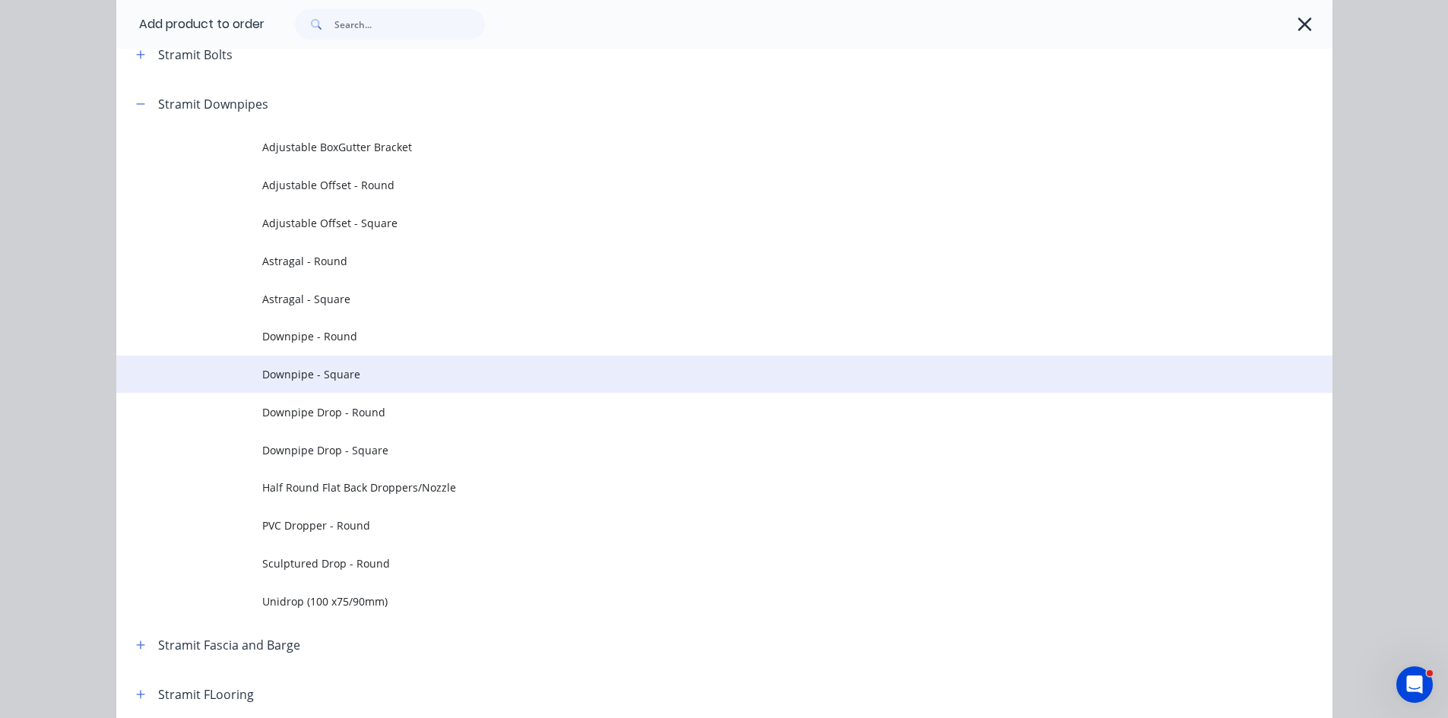
click at [343, 371] on span "Downpipe - Square" at bounding box center [690, 374] width 856 height 16
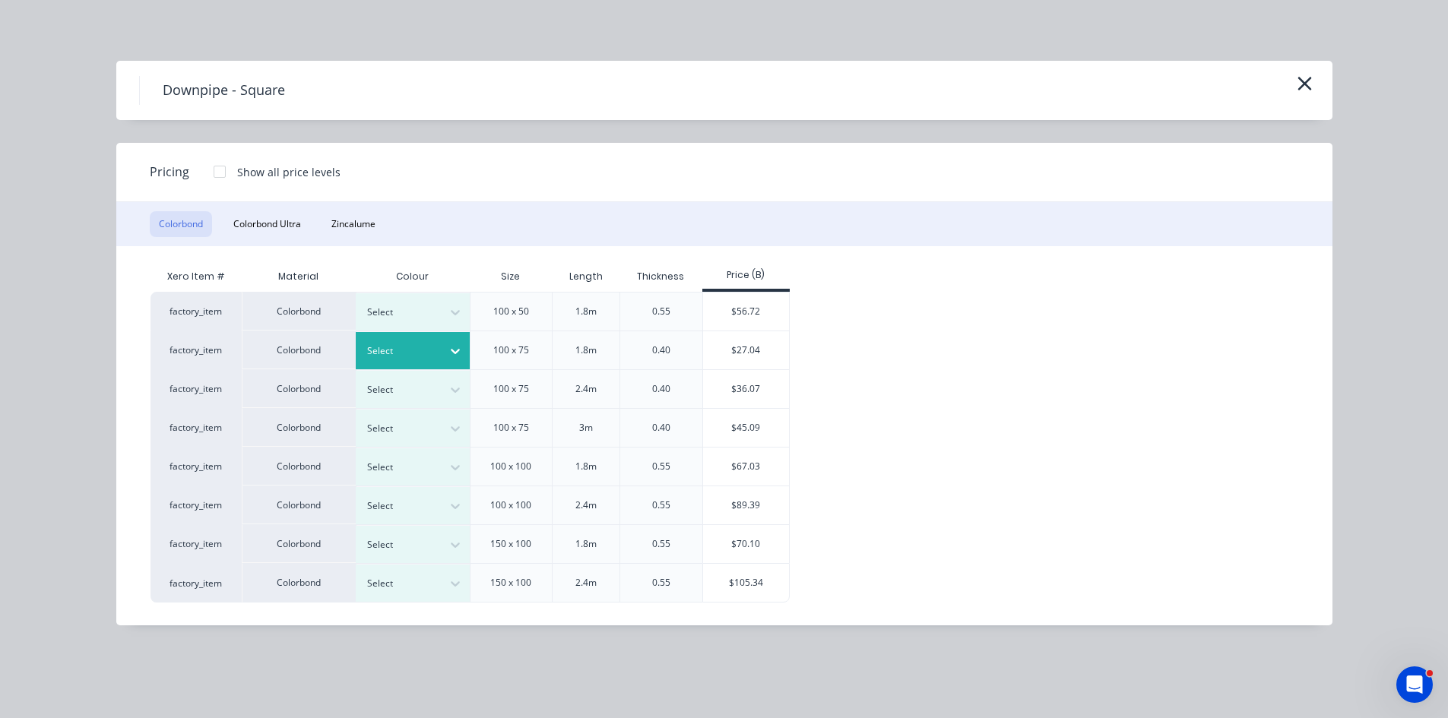
click at [432, 356] on div at bounding box center [401, 351] width 68 height 17
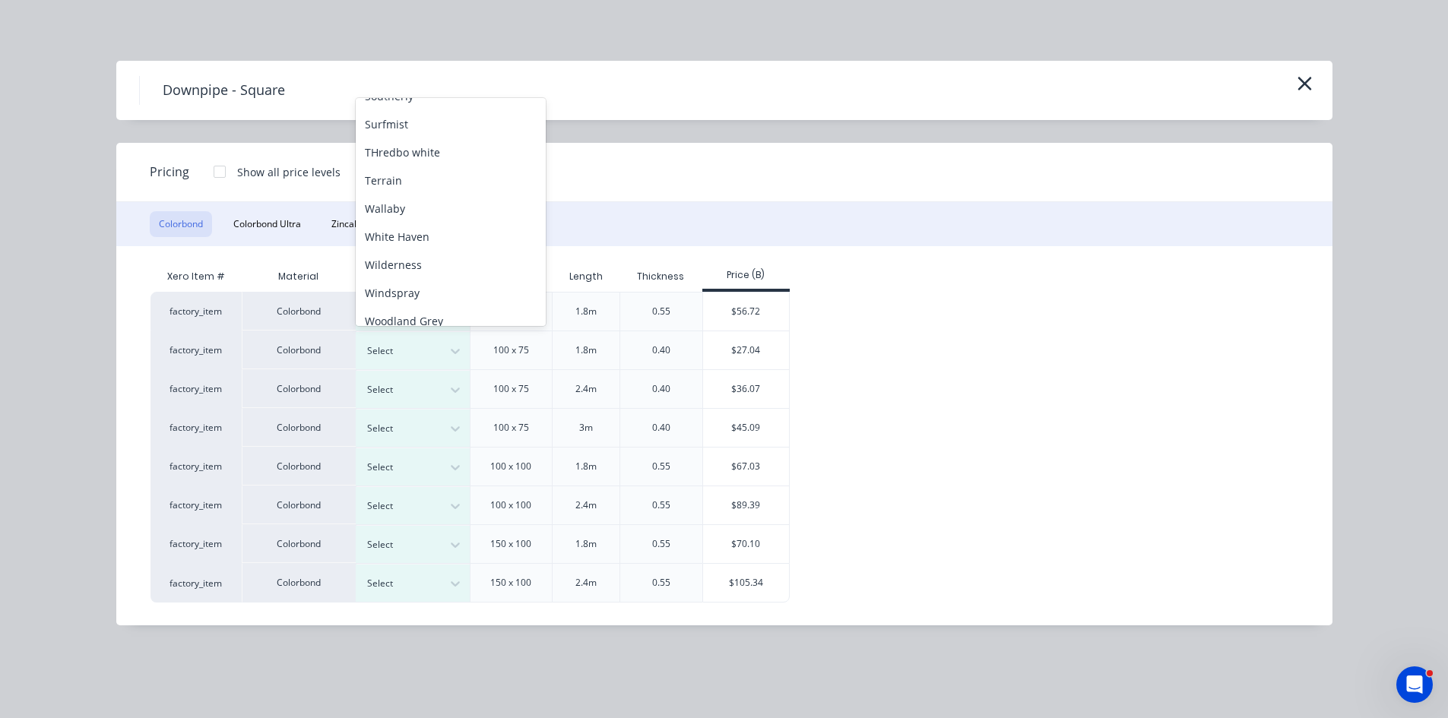
scroll to position [678, 0]
click at [389, 116] on div "Surfmist" at bounding box center [451, 112] width 190 height 28
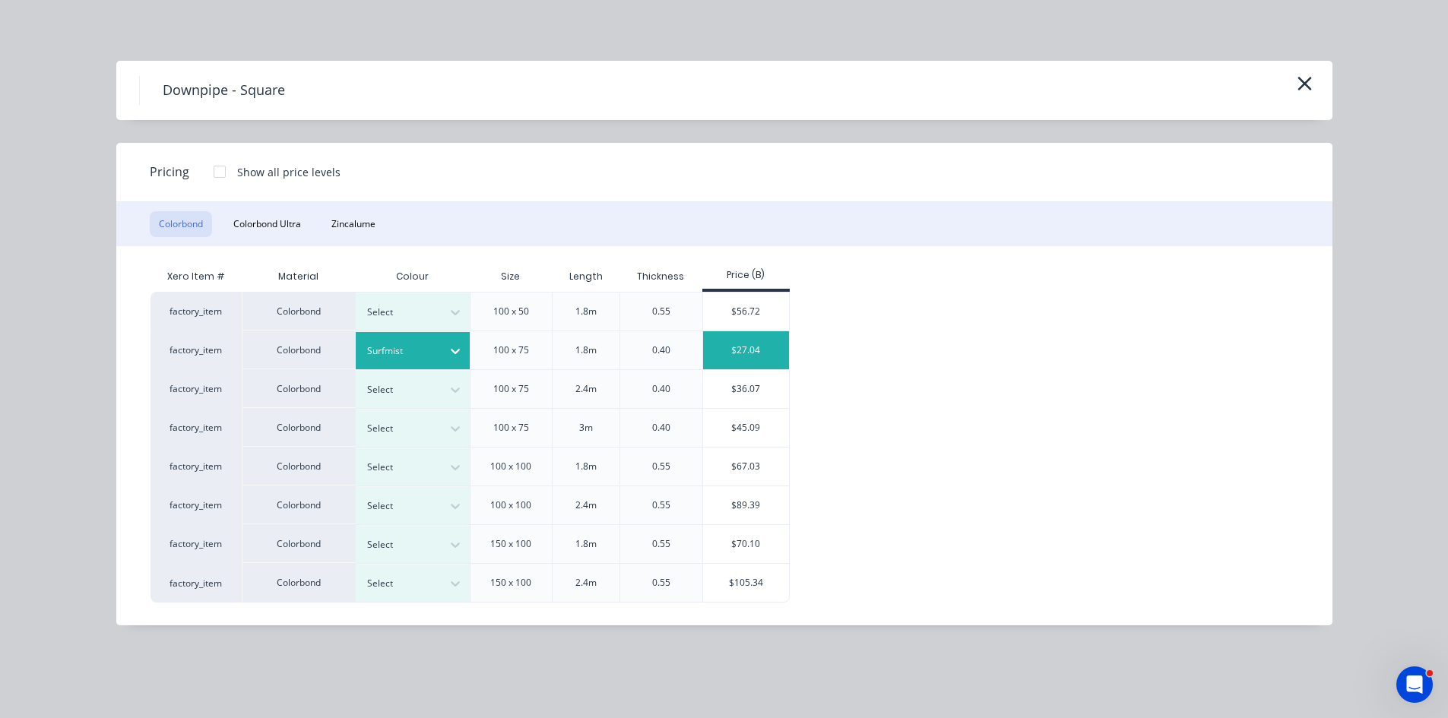
click at [742, 350] on div "$27.04" at bounding box center [746, 350] width 86 height 38
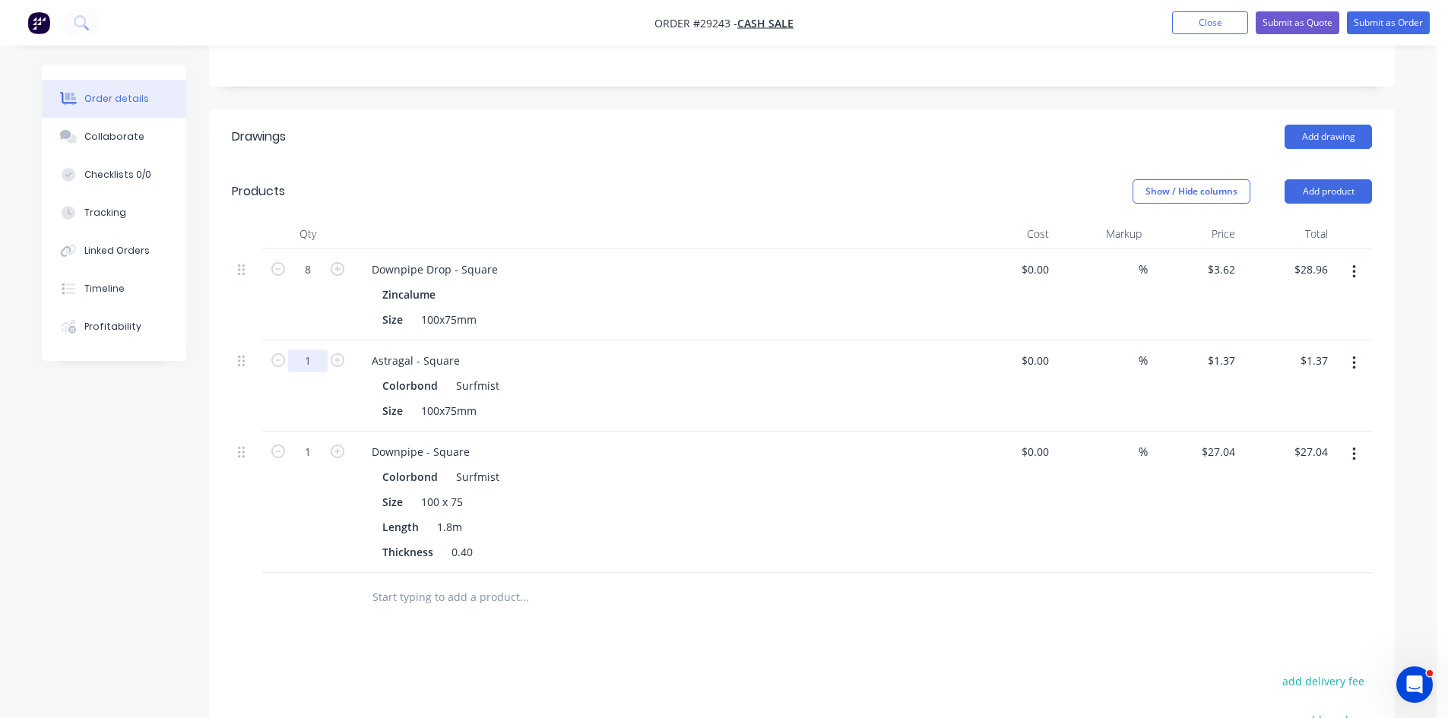
click at [312, 350] on input "1" at bounding box center [308, 361] width 40 height 23
type input "16"
type input "$21.92"
click at [600, 350] on div "Astragal - Square" at bounding box center [657, 361] width 596 height 22
click at [318, 441] on input "1" at bounding box center [308, 452] width 40 height 23
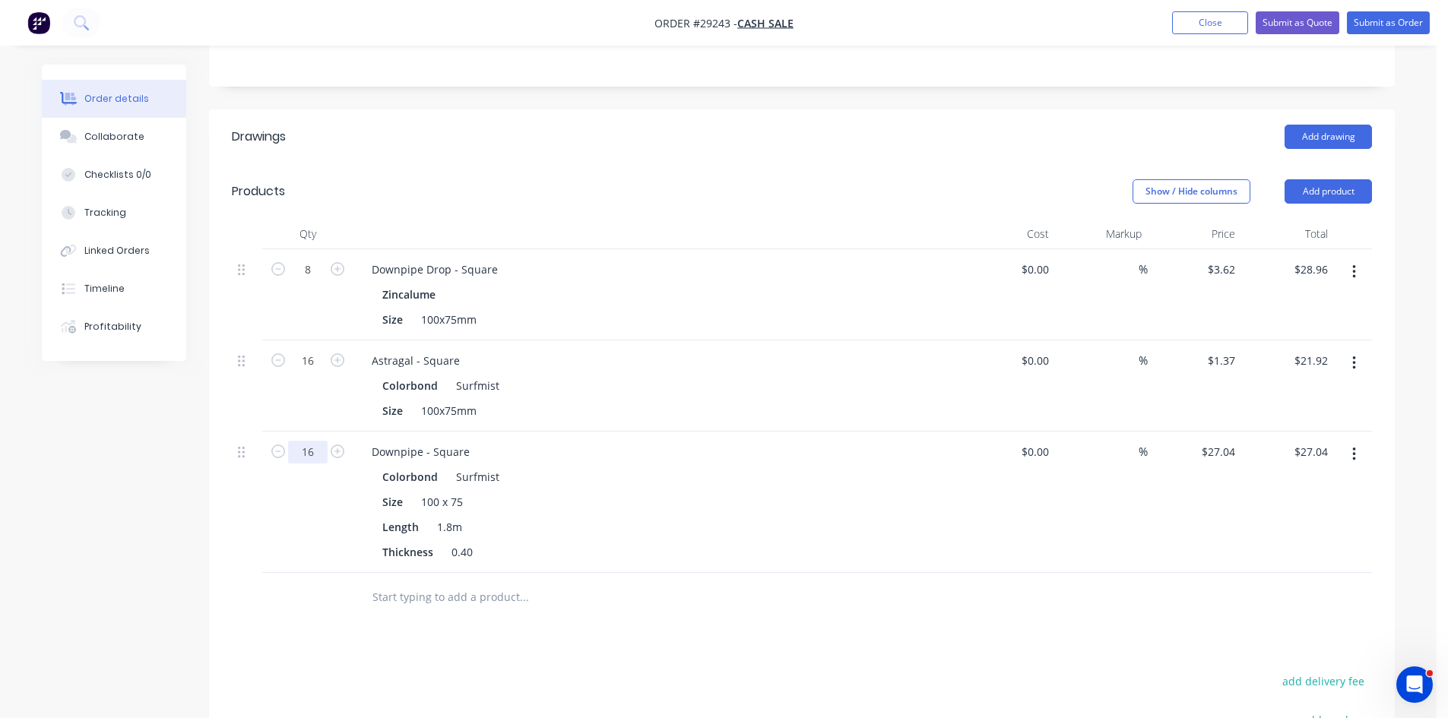
type input "16"
type input "$432.64"
click at [666, 466] on div "Colorbond Surfmist" at bounding box center [657, 477] width 550 height 22
click at [1358, 179] on button "Add product" at bounding box center [1327, 191] width 87 height 24
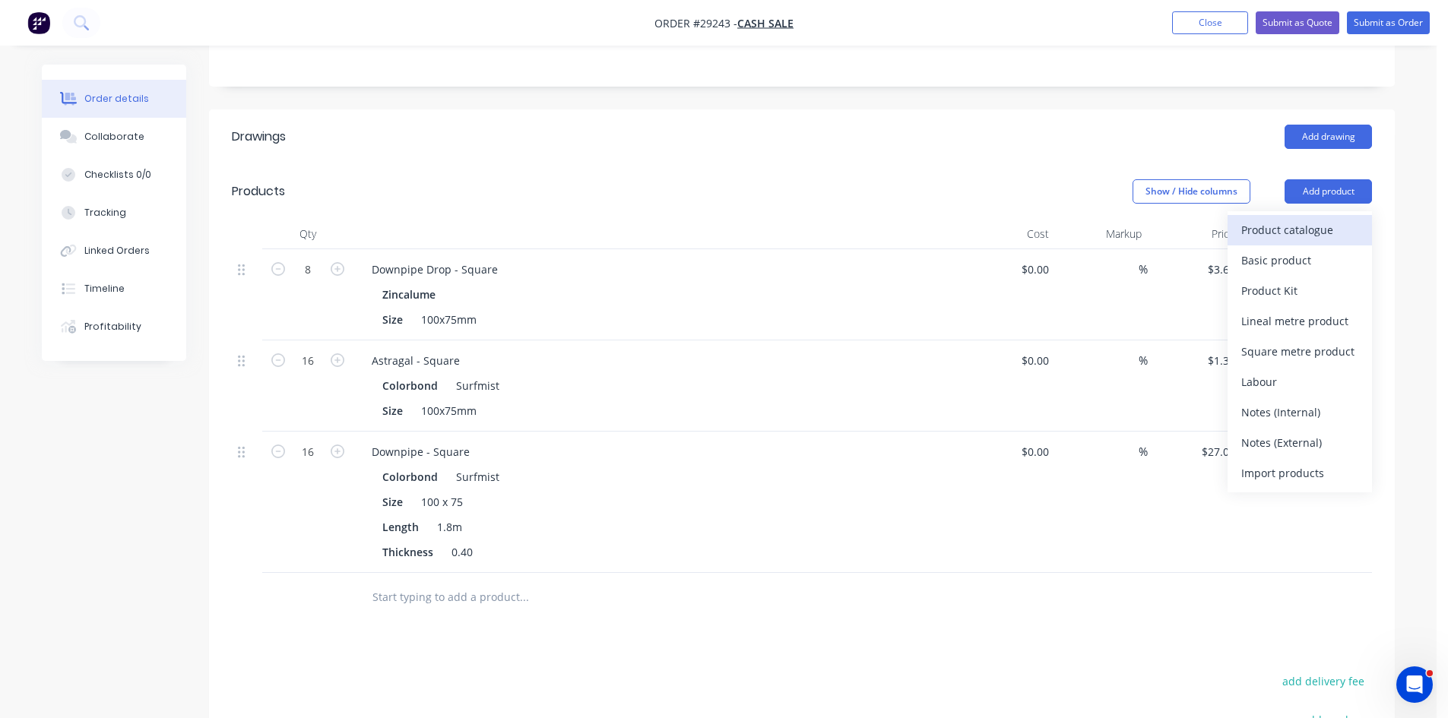
click at [1264, 219] on div "Product catalogue" at bounding box center [1299, 230] width 117 height 22
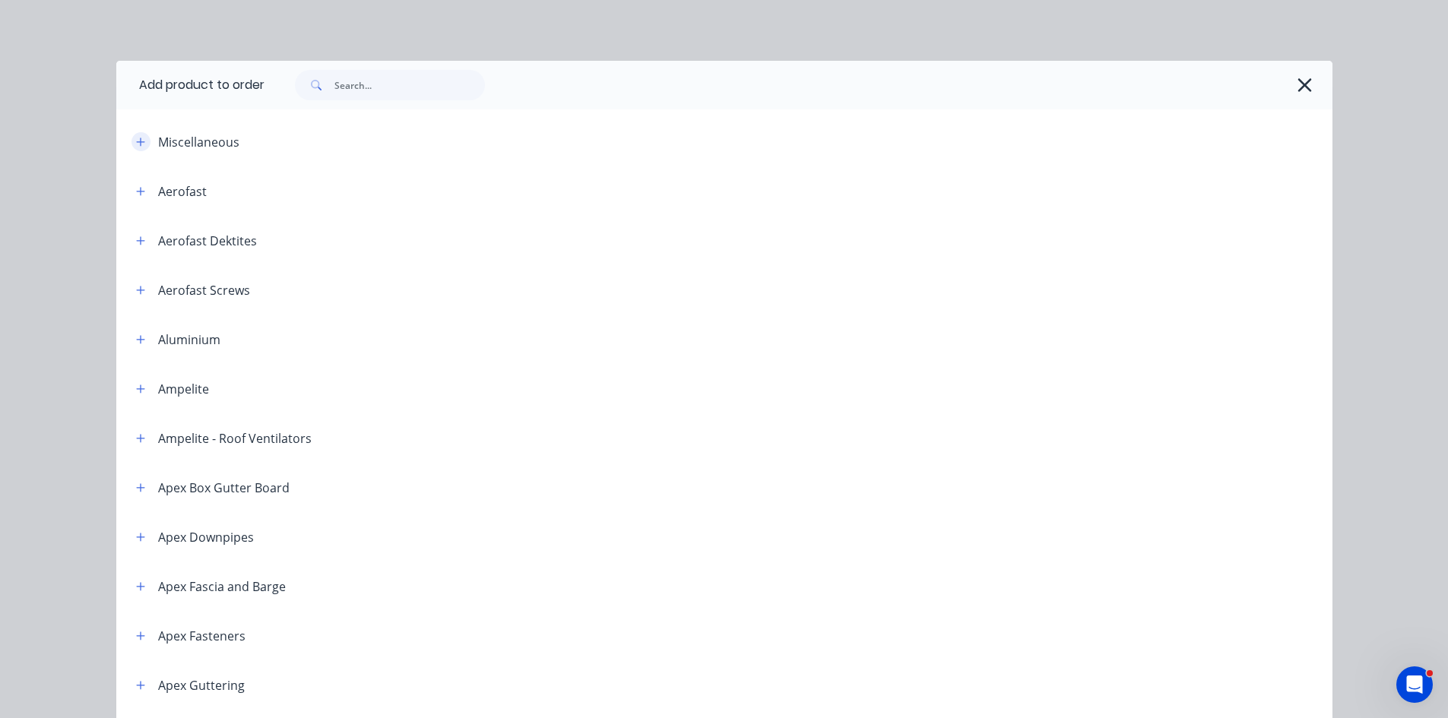
click at [136, 146] on icon "button" at bounding box center [140, 142] width 9 height 11
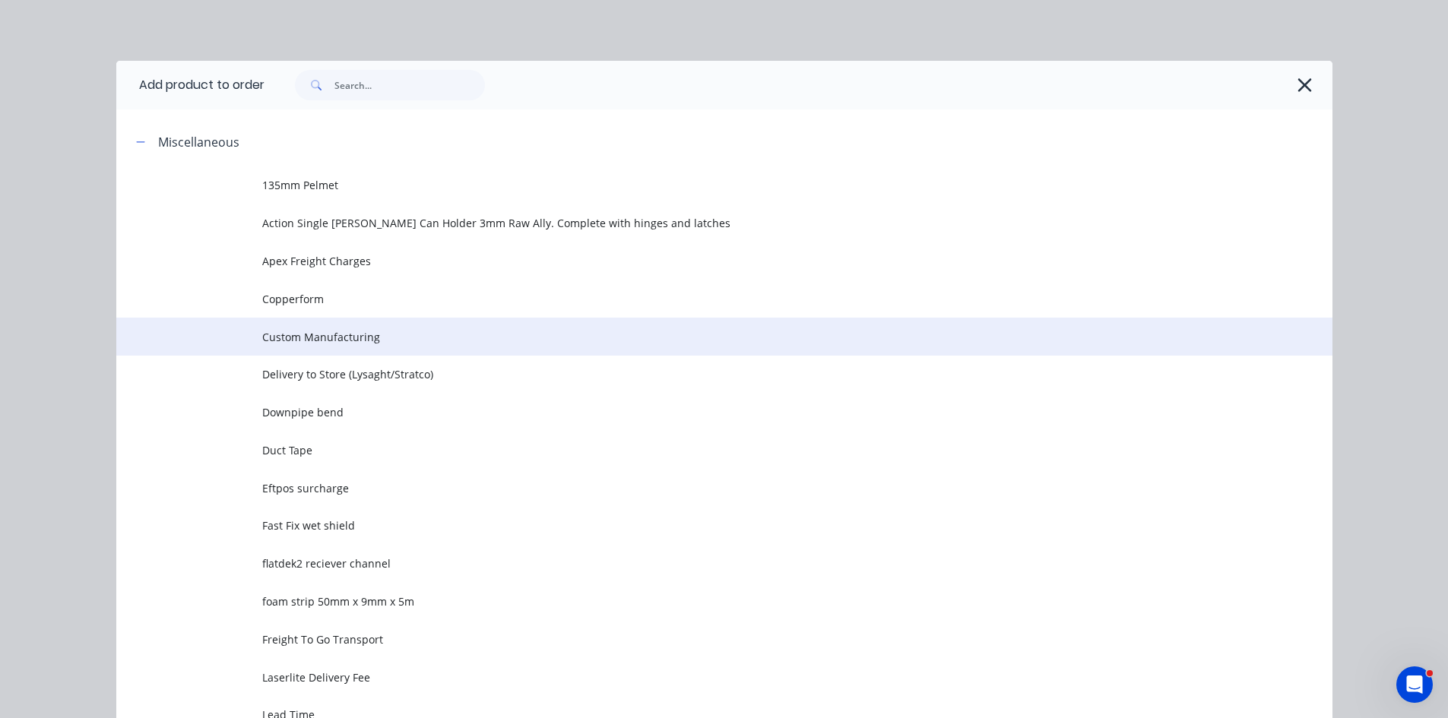
click at [314, 347] on td "Custom Manufacturing" at bounding box center [797, 337] width 1070 height 38
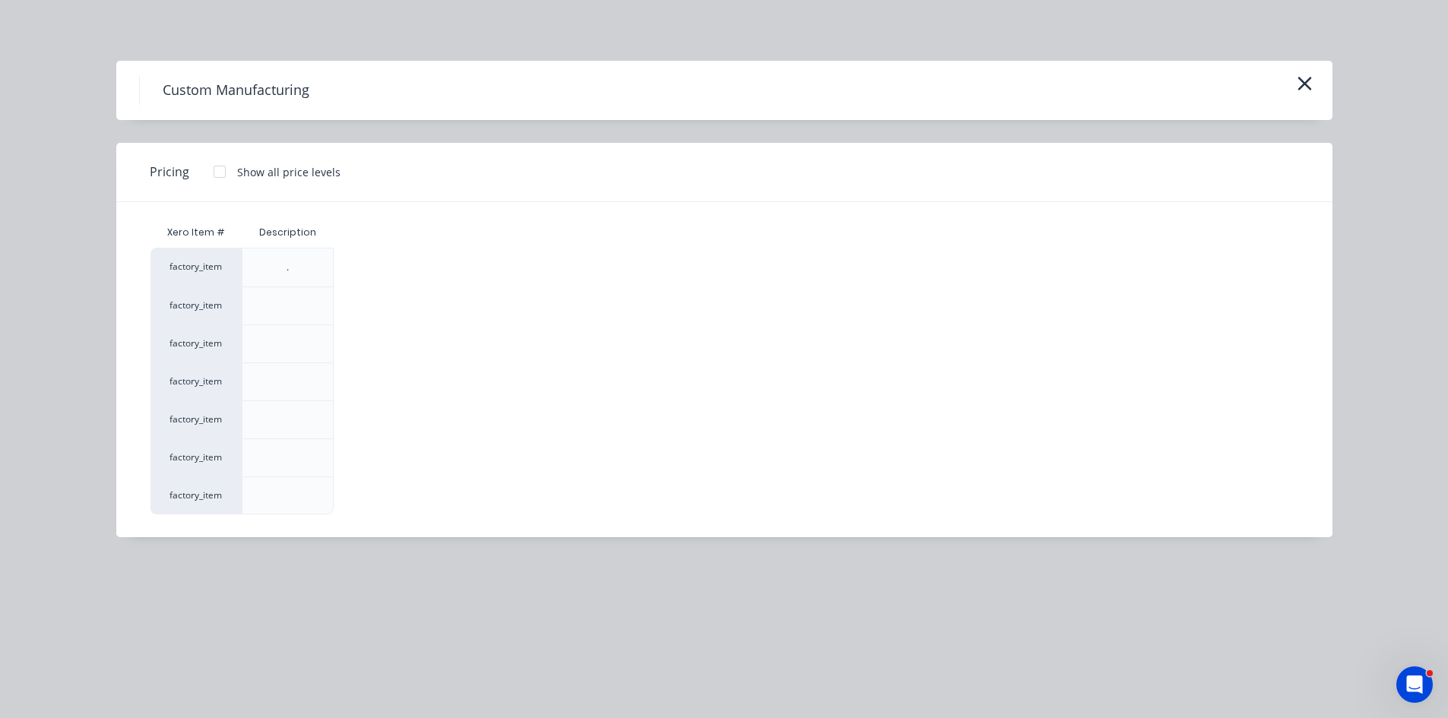
click at [219, 172] on div at bounding box center [219, 172] width 30 height 30
click at [385, 268] on div "$0.00" at bounding box center [374, 267] width 81 height 38
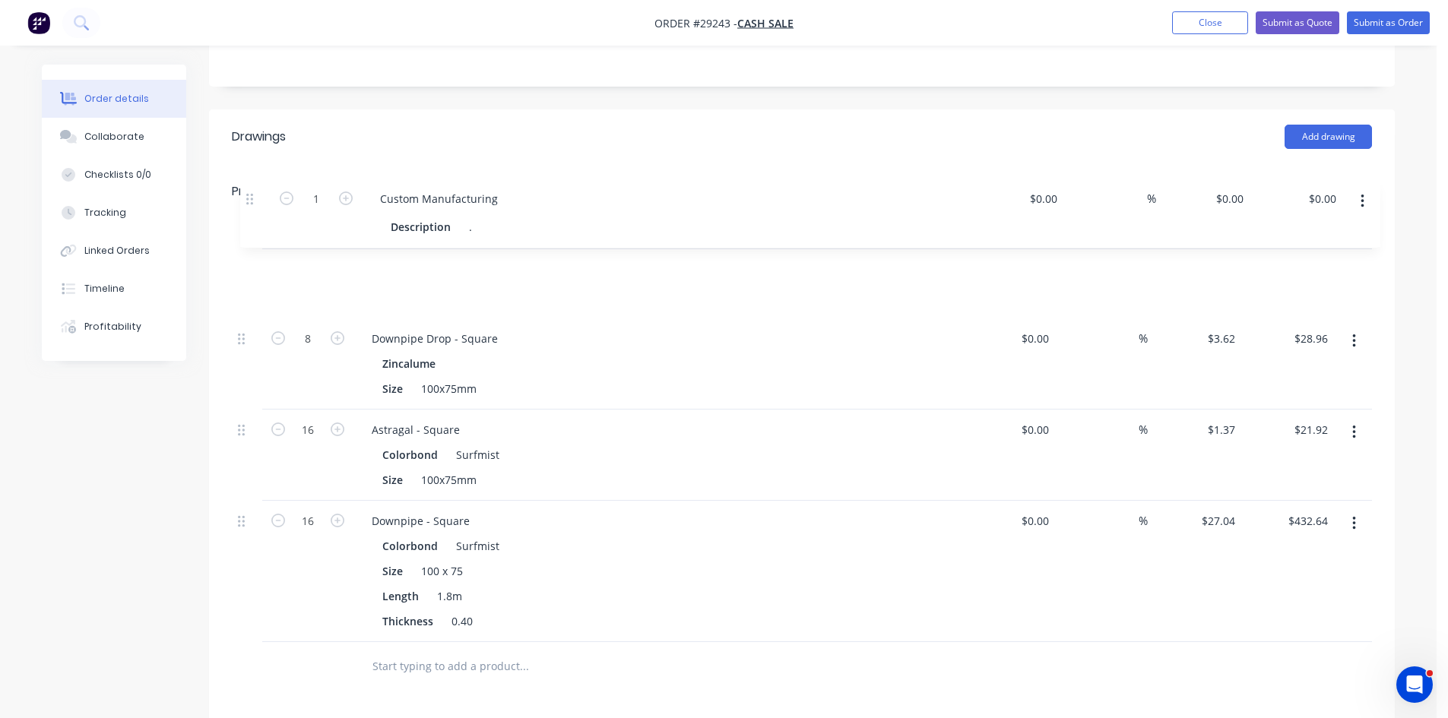
drag, startPoint x: 243, startPoint y: 533, endPoint x: 252, endPoint y: 198, distance: 335.2
click at [252, 249] on div "8 Downpipe Drop - Square Zincalume Size 100x75mm $0.00 $0.00 % $3.62 $3.62 $28.…" at bounding box center [802, 445] width 1140 height 393
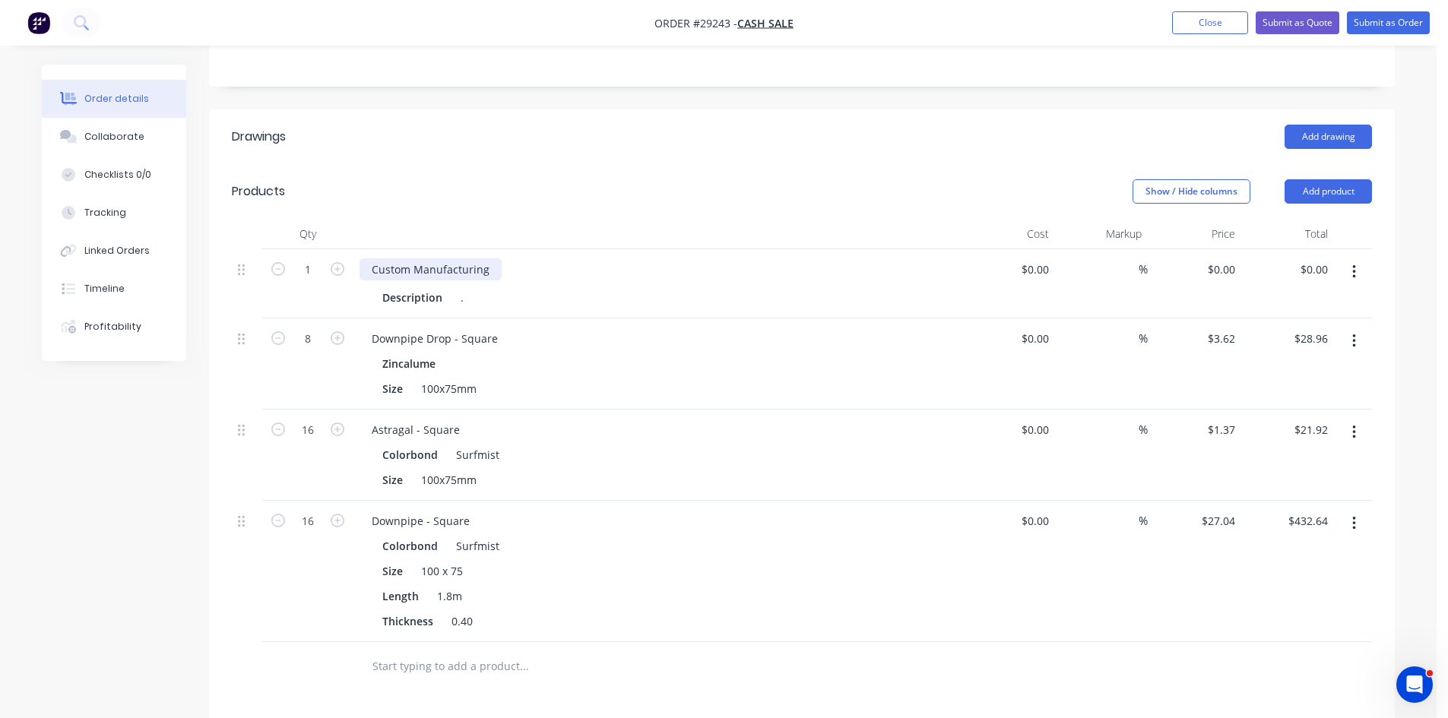
click at [494, 258] on div "Custom Manufacturing" at bounding box center [430, 269] width 142 height 22
click at [462, 286] on div "." at bounding box center [465, 297] width 23 height 22
click at [471, 286] on div "." at bounding box center [465, 297] width 23 height 22
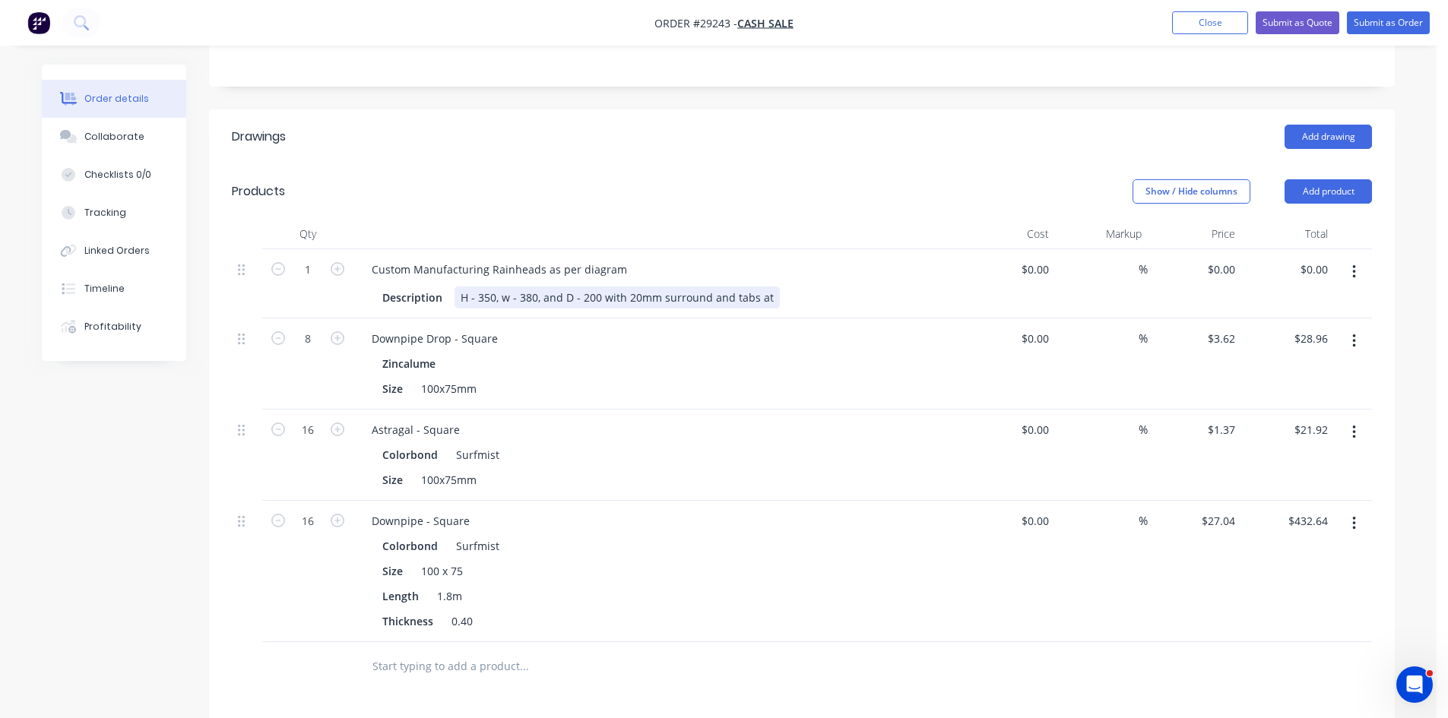
click at [726, 286] on div "H - 350, w - 380, and D - 200 with 20mm surround and tabs at" at bounding box center [616, 297] width 325 height 22
click at [804, 286] on div "H - 350, w - 380, and D - 200 with 20mm surround and 25mm tabs at" at bounding box center [634, 297] width 360 height 22
click at [840, 353] on div "Zincalume" at bounding box center [657, 364] width 550 height 22
click at [1226, 258] on input "0" at bounding box center [1231, 269] width 17 height 22
type input "$230.00"
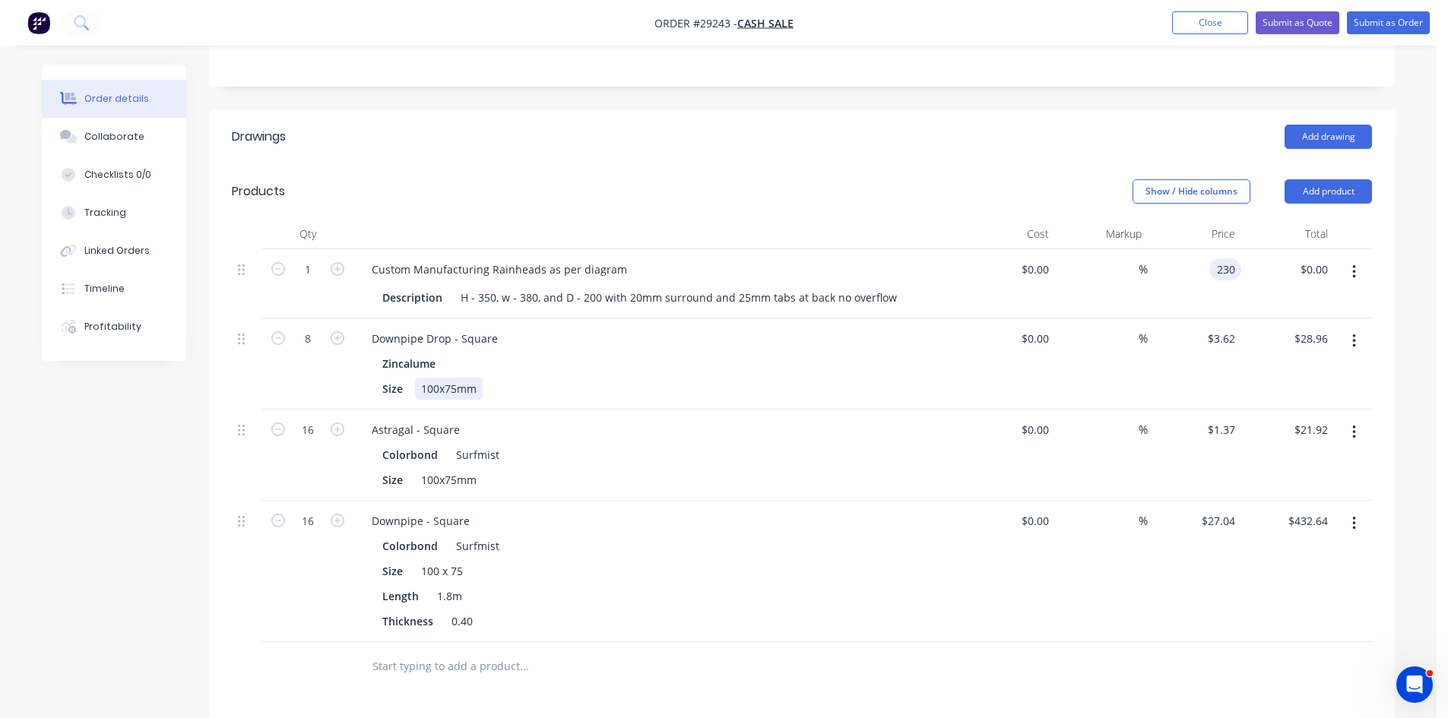
type input "$230.00"
click at [919, 378] on div "Size 100x75mm" at bounding box center [654, 389] width 556 height 22
click at [337, 262] on icon "button" at bounding box center [338, 269] width 14 height 14
type input "2"
type input "$460.00"
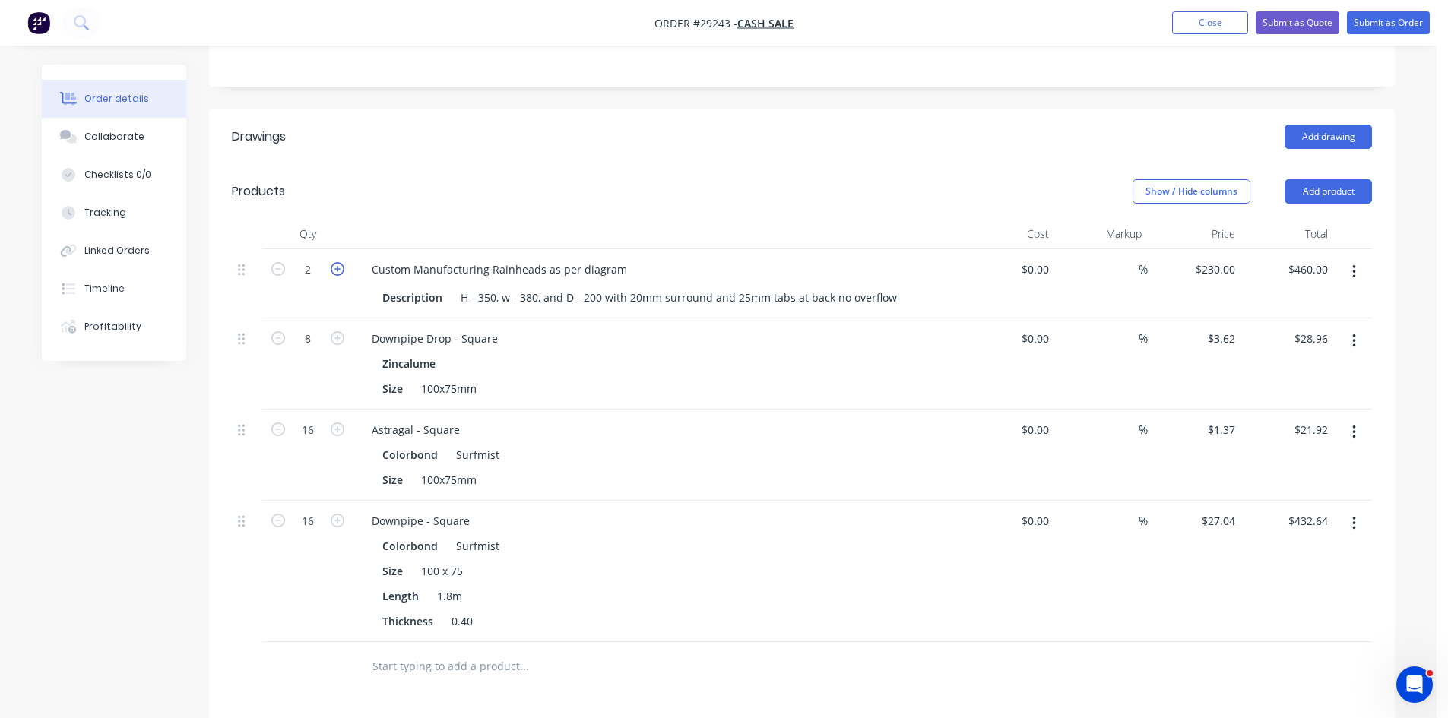
click at [337, 262] on icon "button" at bounding box center [338, 269] width 14 height 14
type input "3"
type input "$690.00"
click at [337, 262] on icon "button" at bounding box center [338, 269] width 14 height 14
type input "4"
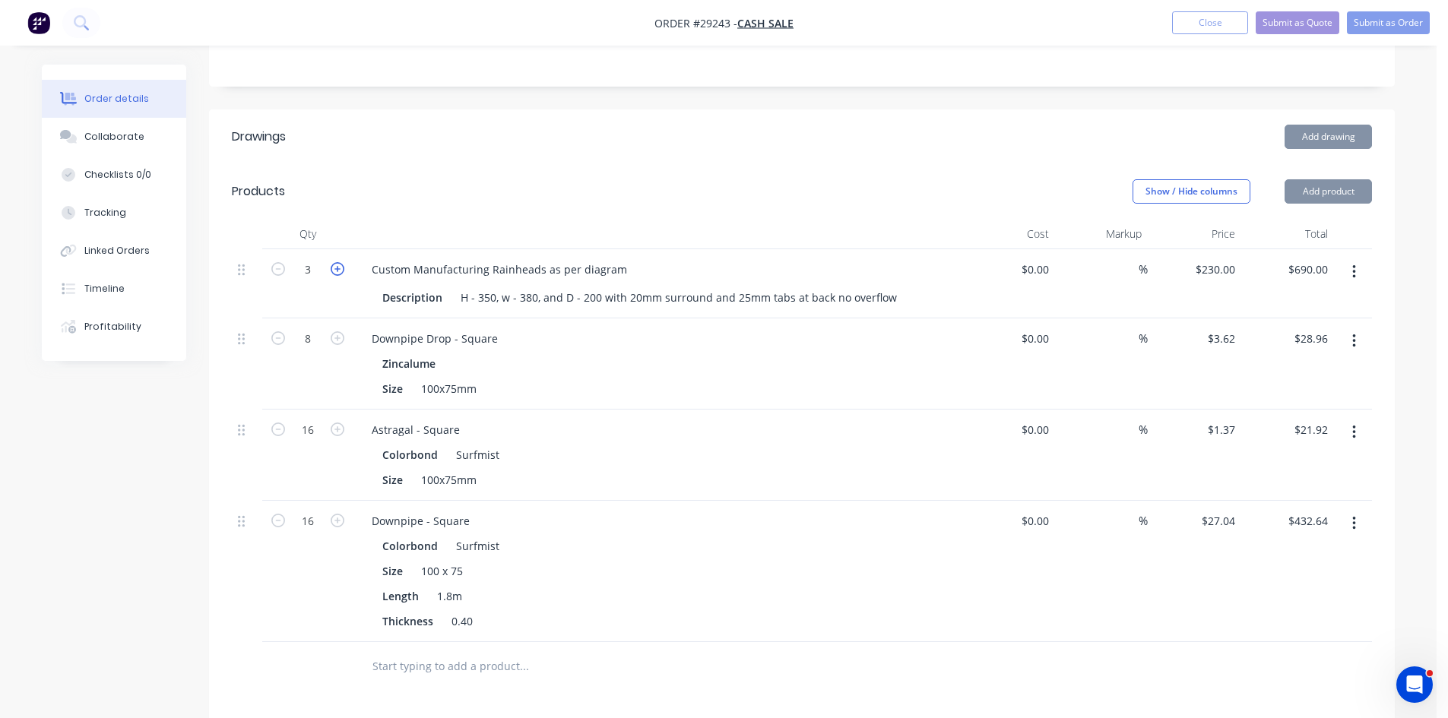
type input "$920.00"
click at [337, 262] on icon "button" at bounding box center [338, 269] width 14 height 14
type input "5"
type input "$1,150.00"
click at [337, 262] on icon "button" at bounding box center [338, 269] width 14 height 14
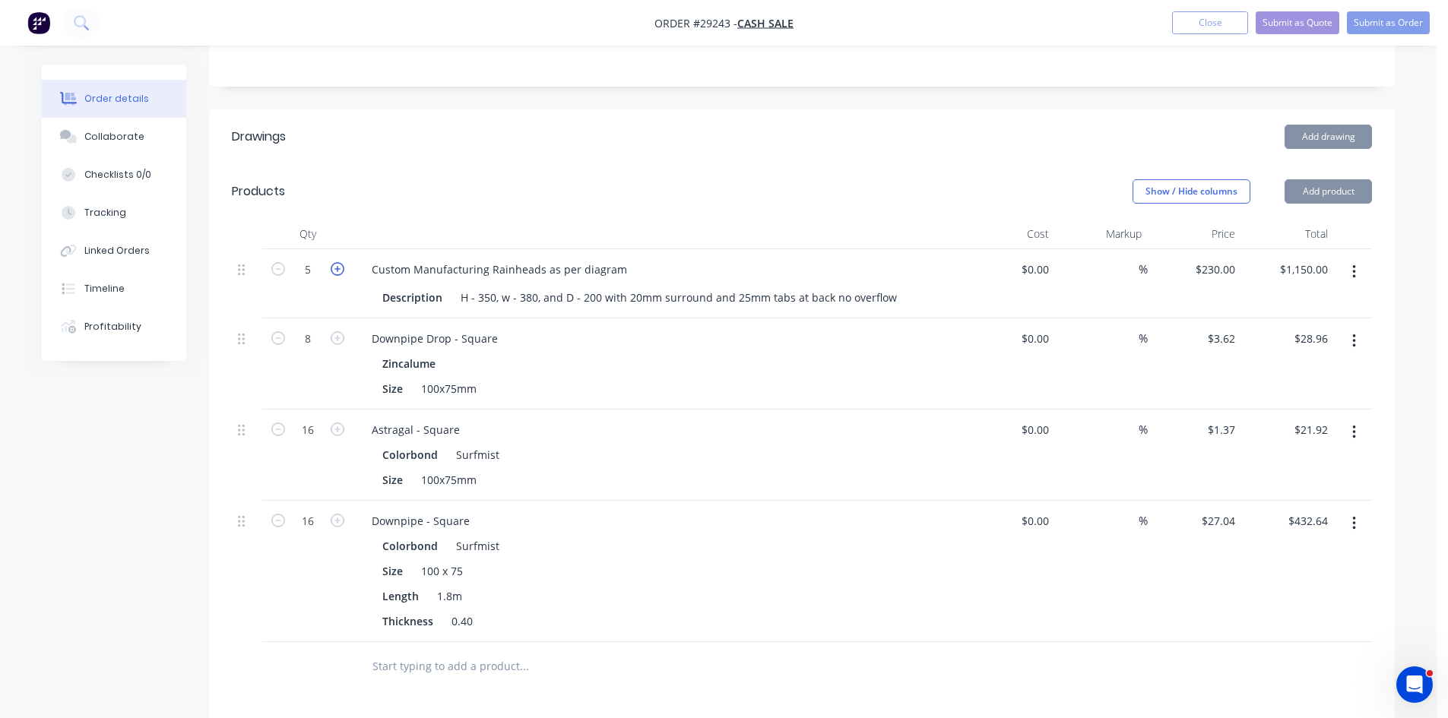
type input "6"
type input "$1,380.00"
click at [337, 262] on icon "button" at bounding box center [338, 269] width 14 height 14
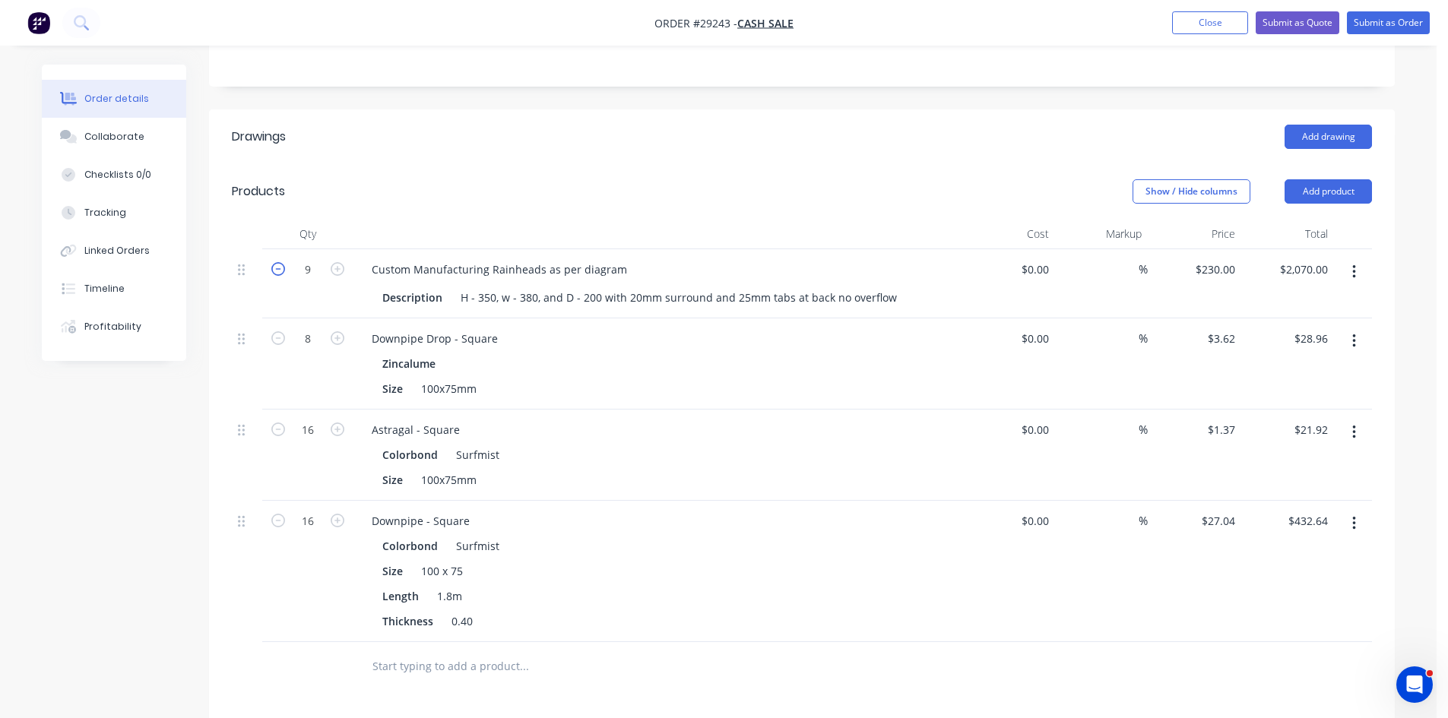
click at [282, 262] on icon "button" at bounding box center [278, 269] width 14 height 14
click at [97, 142] on div "Collaborate" at bounding box center [114, 137] width 60 height 14
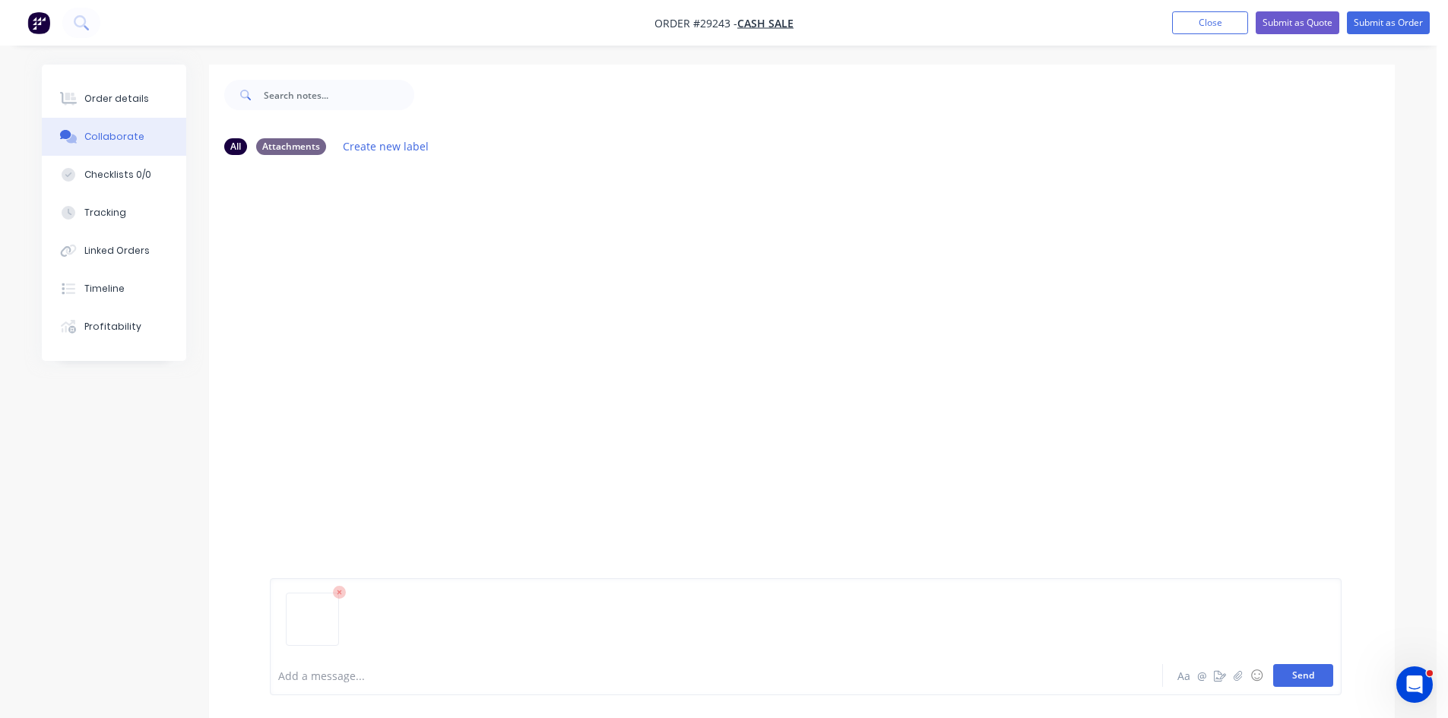
click at [1318, 674] on button "Send" at bounding box center [1303, 675] width 60 height 23
click at [117, 92] on div "Order details" at bounding box center [116, 99] width 65 height 14
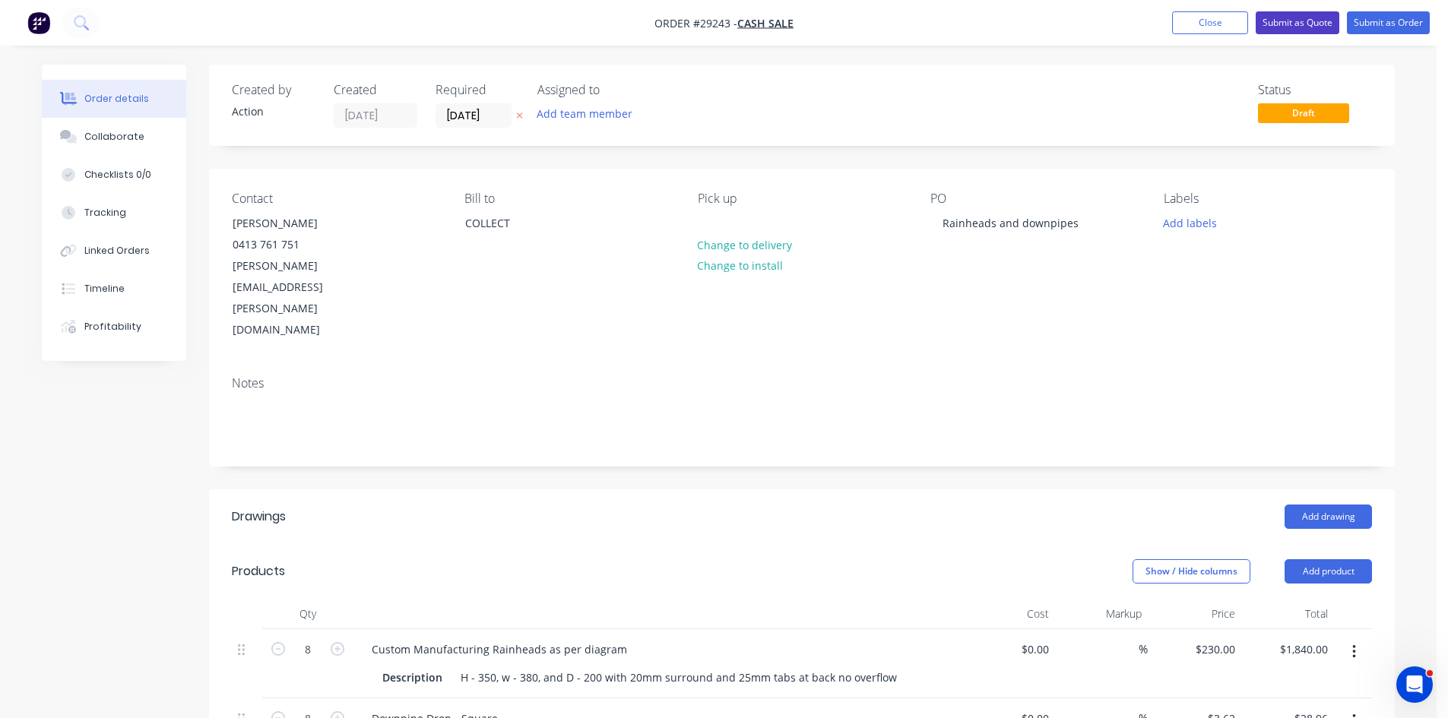
click at [1297, 21] on button "Submit as Quote" at bounding box center [1297, 22] width 84 height 23
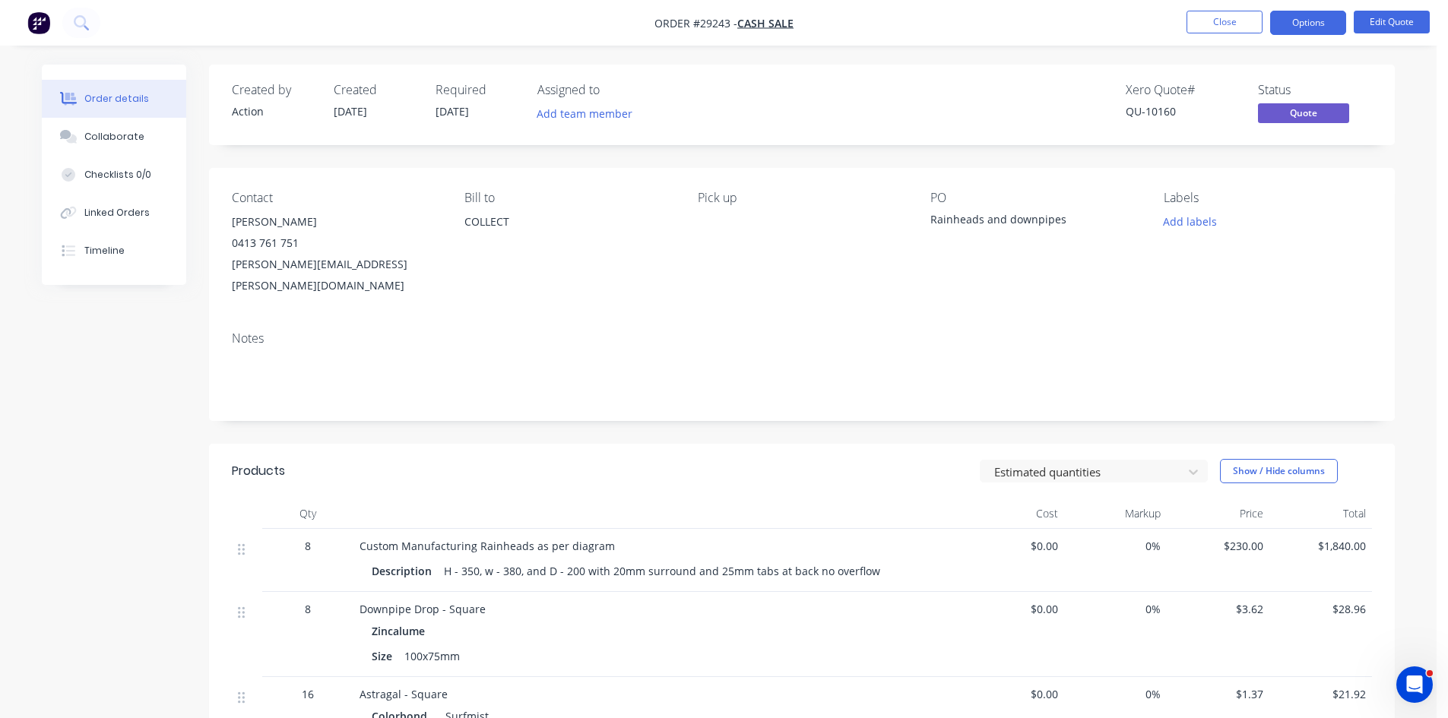
click at [1297, 23] on button "Options" at bounding box center [1308, 23] width 76 height 24
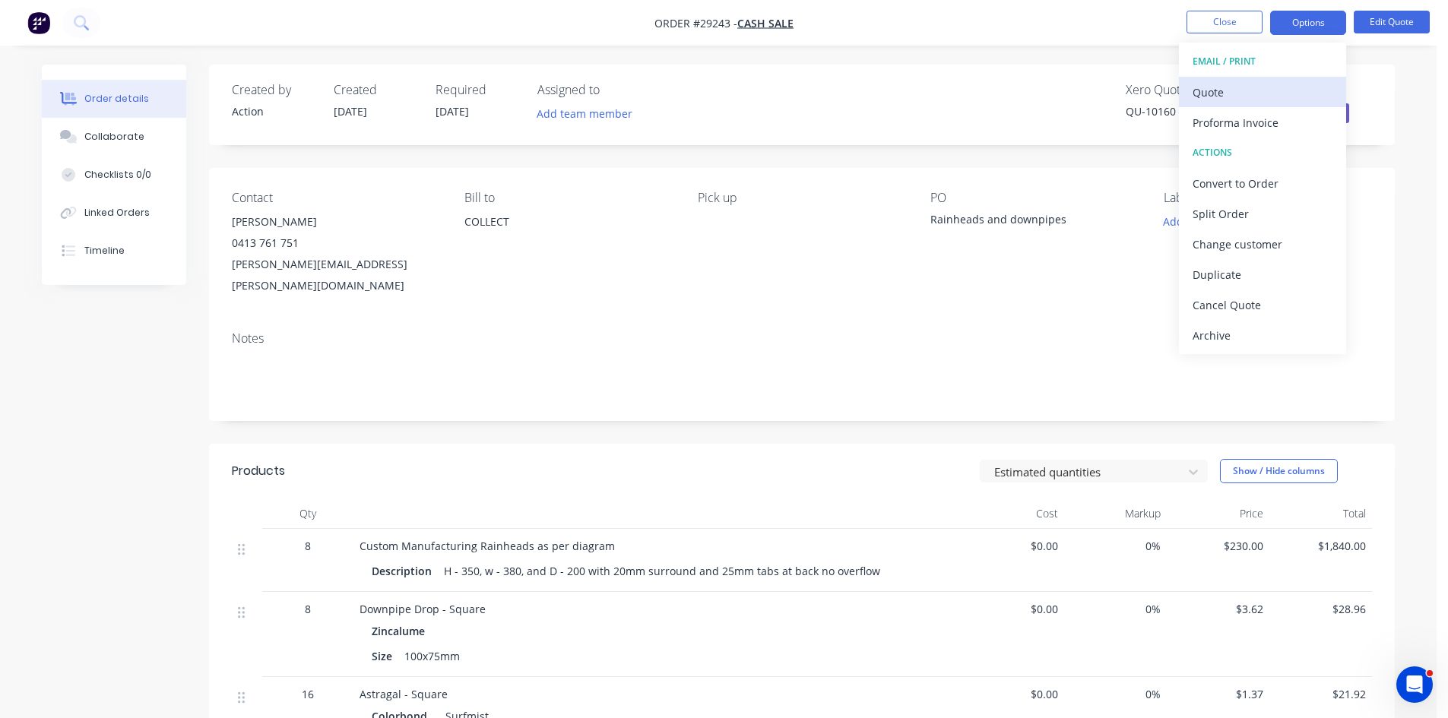
click at [1227, 100] on div "Quote" at bounding box center [1262, 92] width 140 height 22
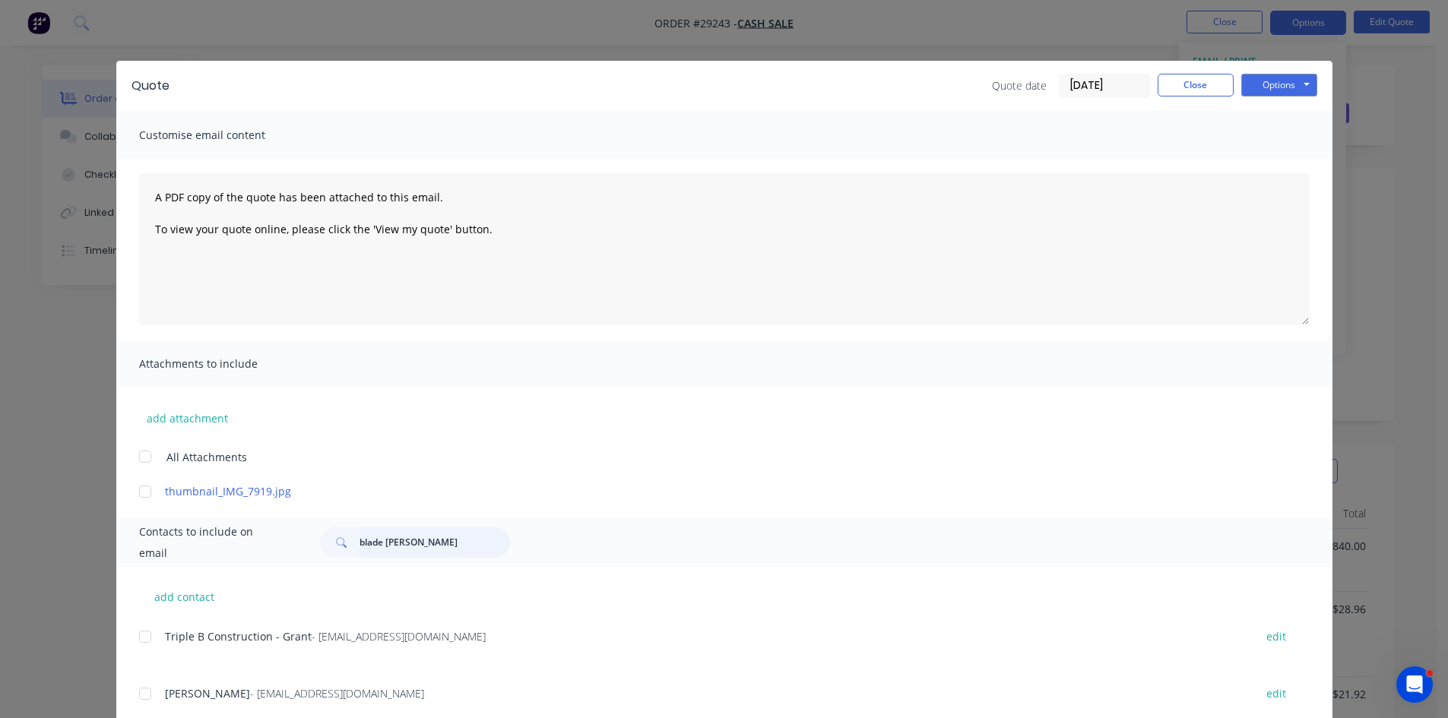
drag, startPoint x: 378, startPoint y: 540, endPoint x: 267, endPoint y: 535, distance: 110.3
click at [267, 535] on div "Contacts to include on email blade [PERSON_NAME]" at bounding box center [724, 541] width 1216 height 49
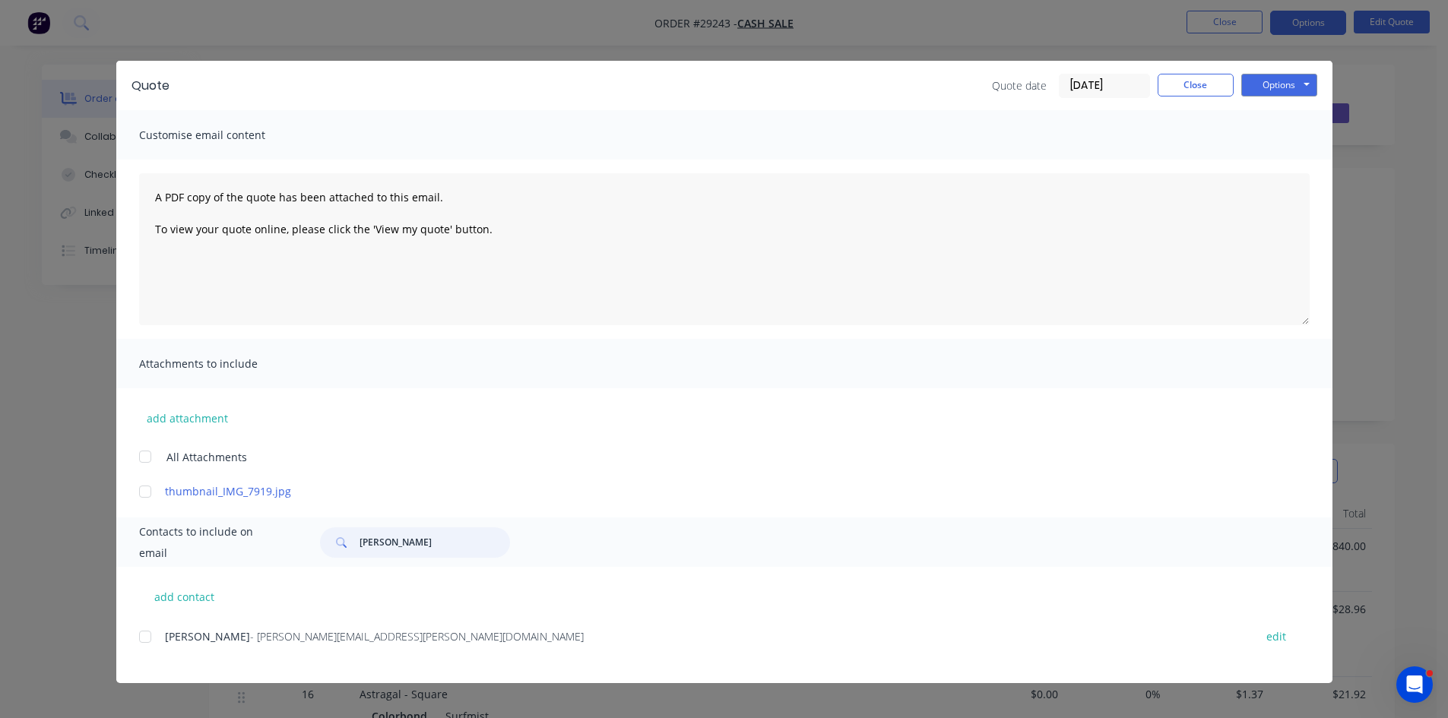
click at [144, 638] on div at bounding box center [145, 637] width 30 height 30
click at [1276, 87] on button "Options" at bounding box center [1279, 85] width 76 height 23
click at [1270, 162] on button "Email" at bounding box center [1289, 162] width 97 height 25
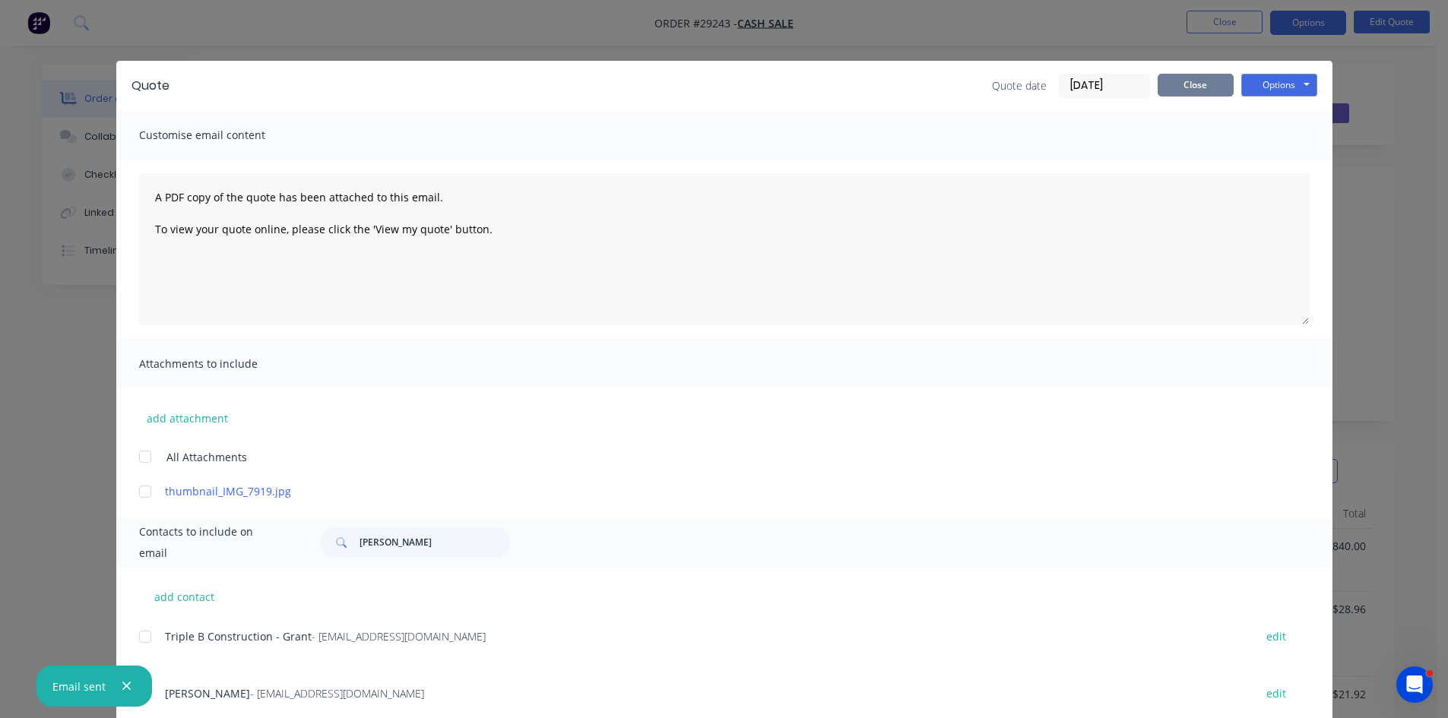
click at [1170, 84] on button "Close" at bounding box center [1195, 85] width 76 height 23
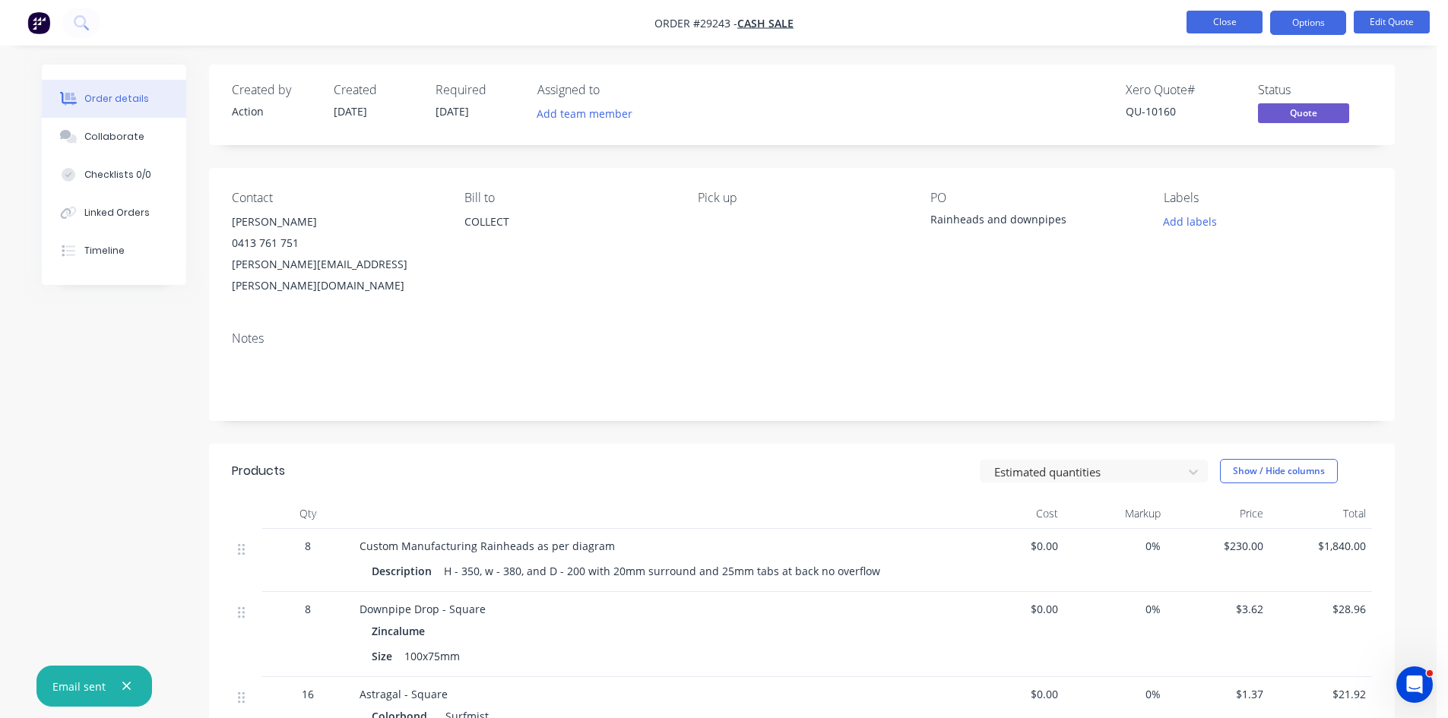
click at [1210, 22] on button "Close" at bounding box center [1224, 22] width 76 height 23
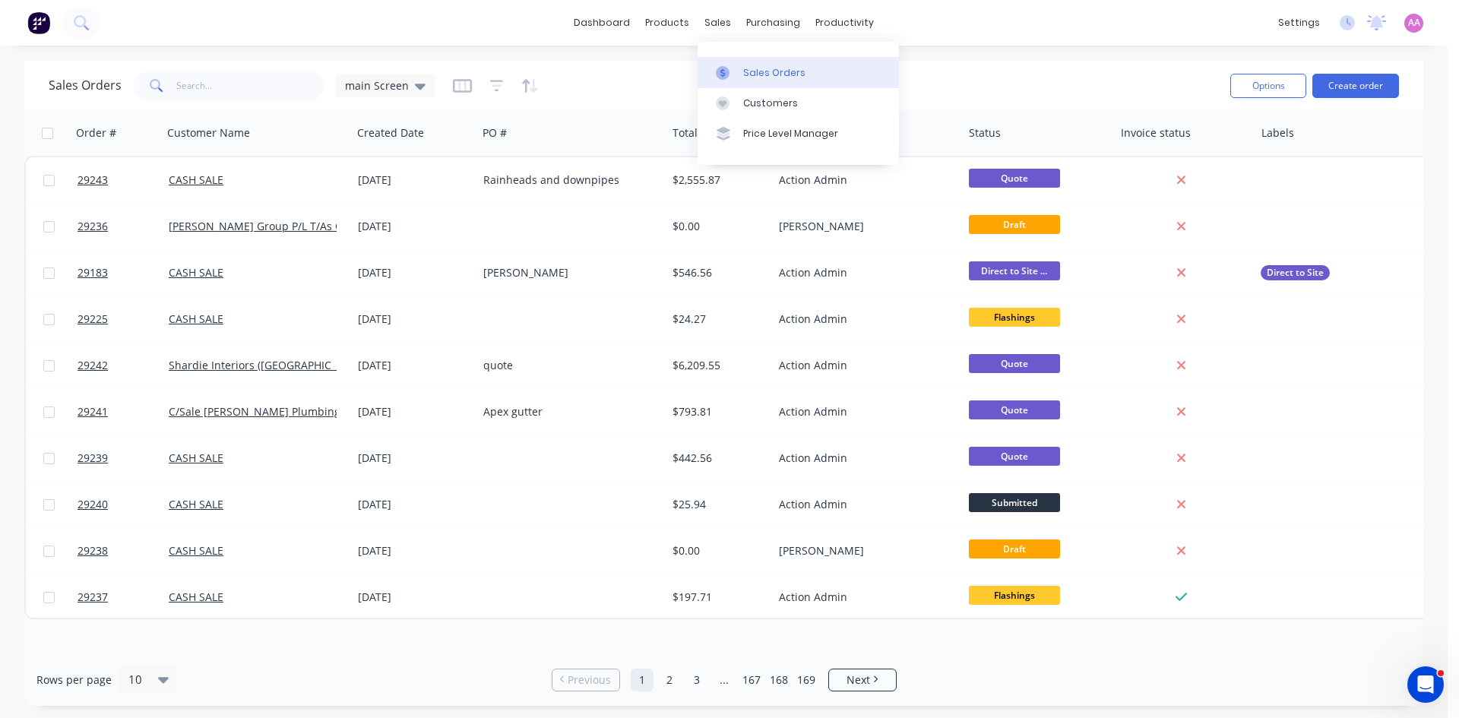
click at [769, 77] on div "Sales Orders" at bounding box center [774, 73] width 62 height 14
